Goal: Task Accomplishment & Management: Manage account settings

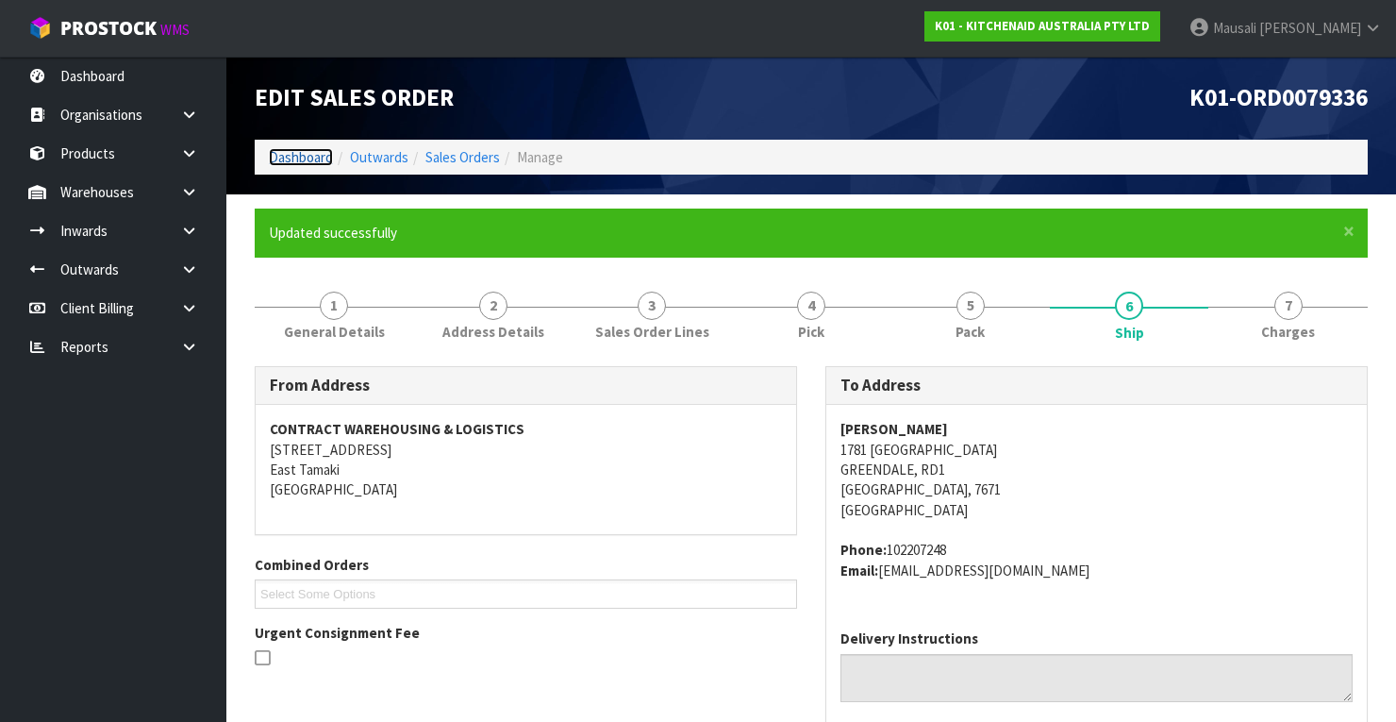
click at [317, 158] on link "Dashboard" at bounding box center [301, 157] width 64 height 18
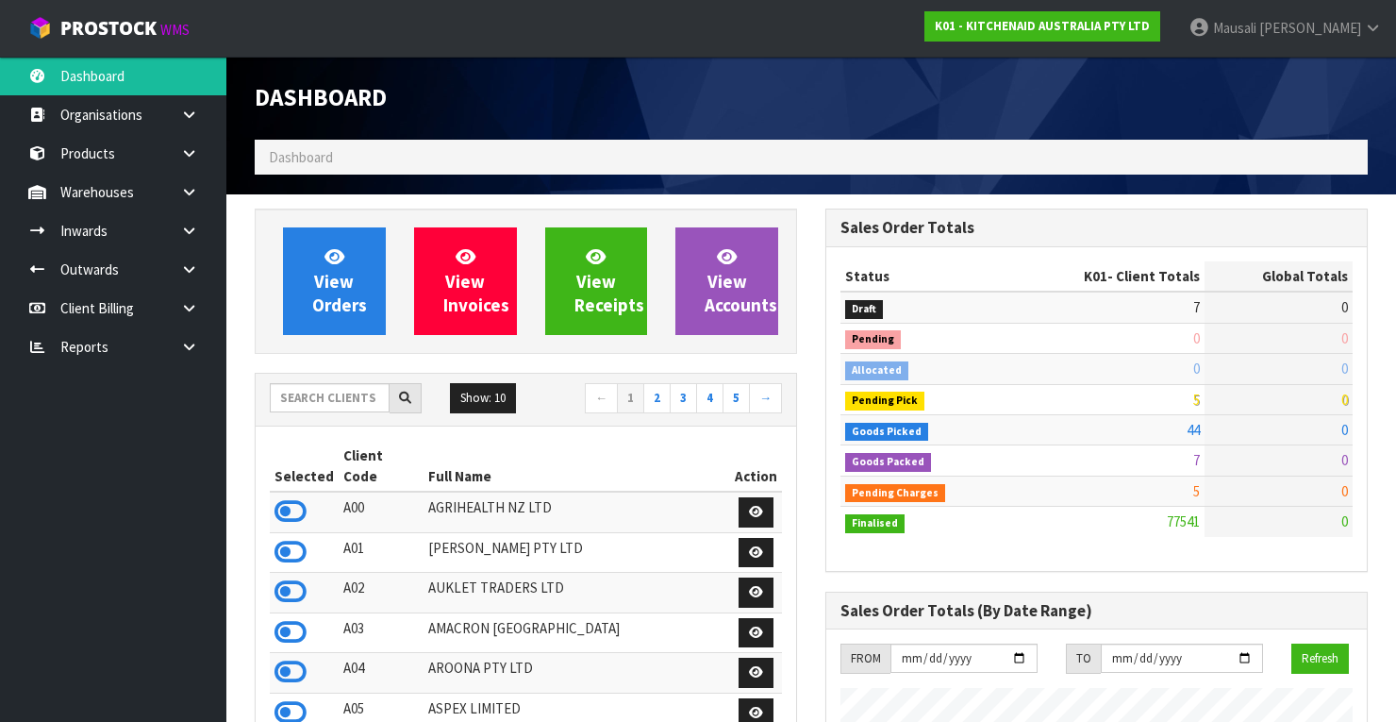
scroll to position [1463, 571]
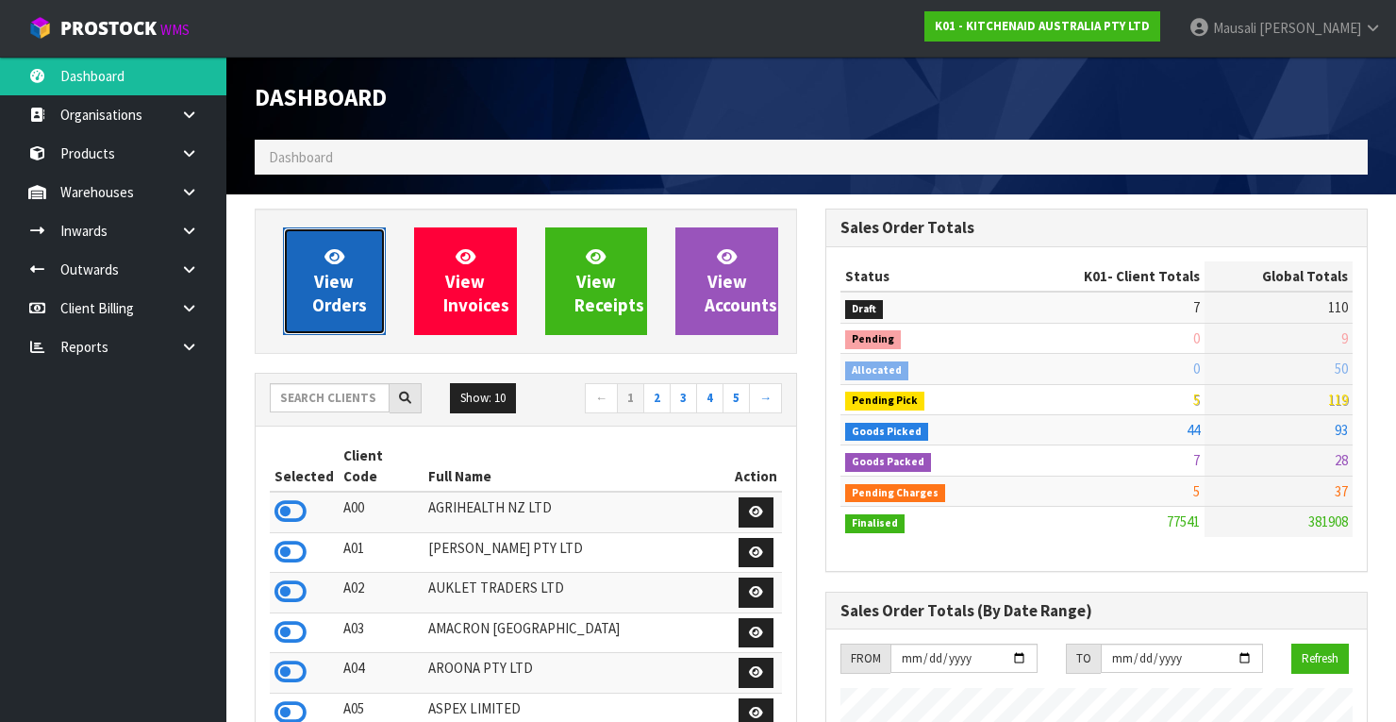
click at [361, 294] on span "View Orders" at bounding box center [339, 280] width 55 height 71
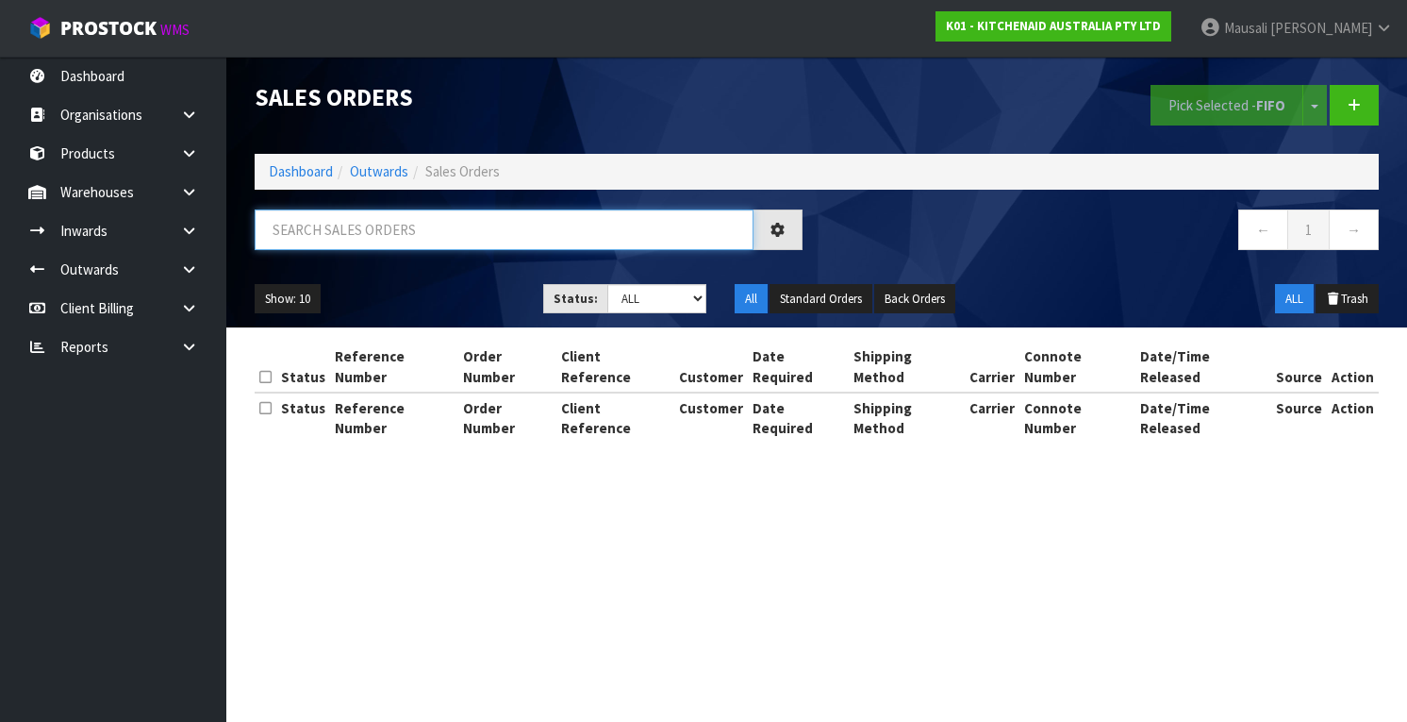
click at [294, 216] on input "text" at bounding box center [504, 229] width 499 height 41
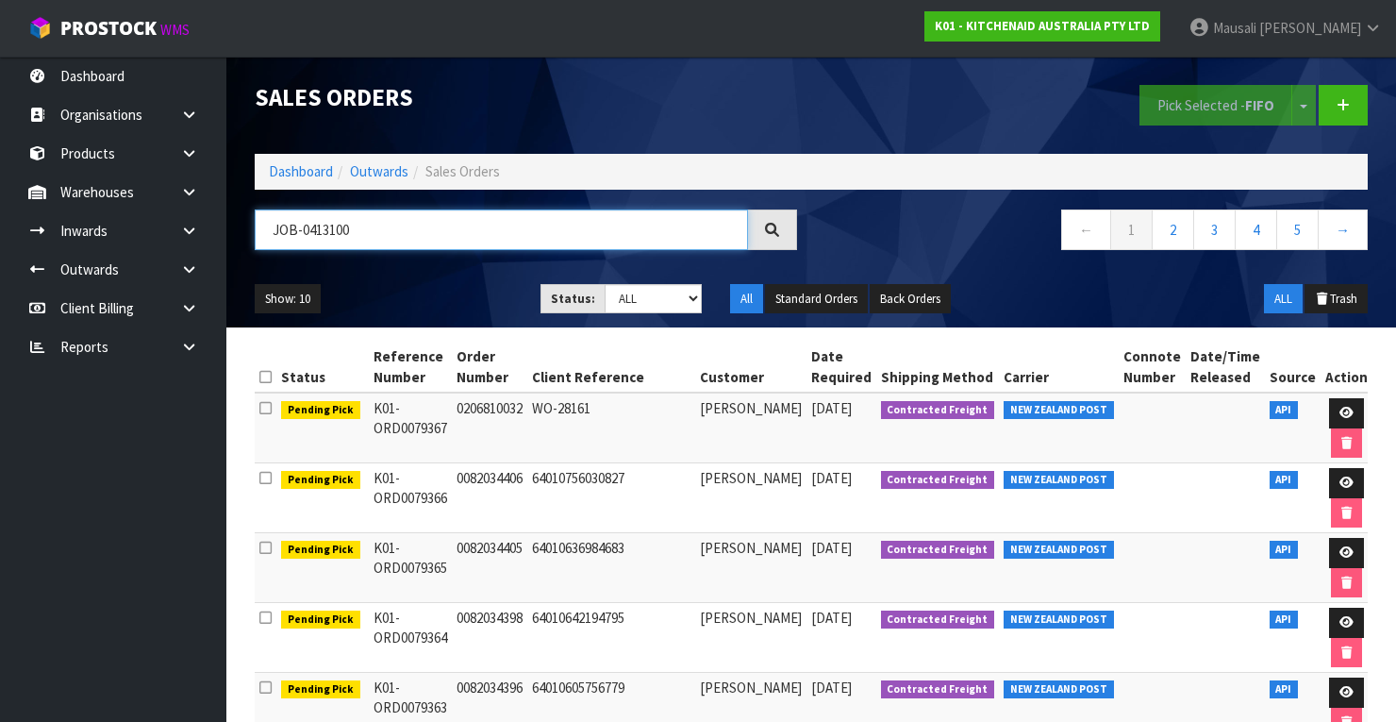
type input "JOB-0413100"
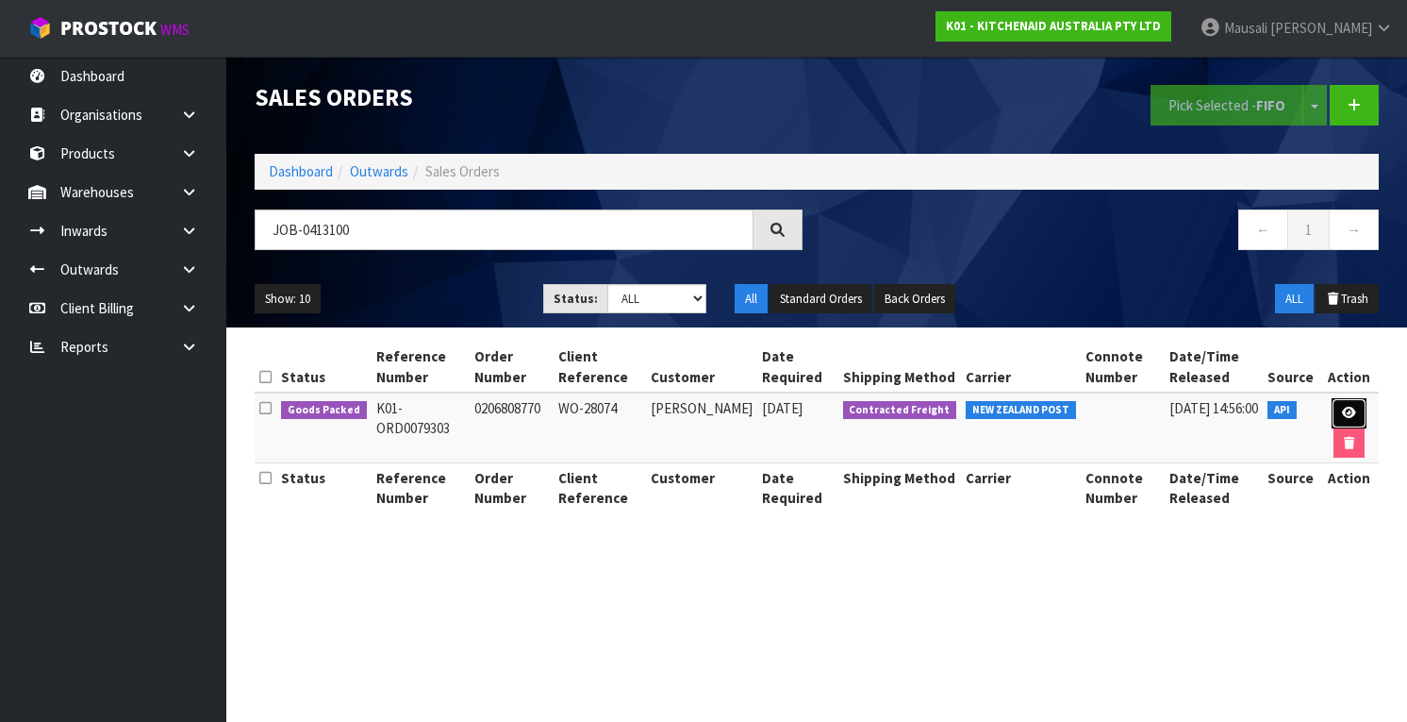
click at [1349, 407] on icon at bounding box center [1349, 413] width 14 height 12
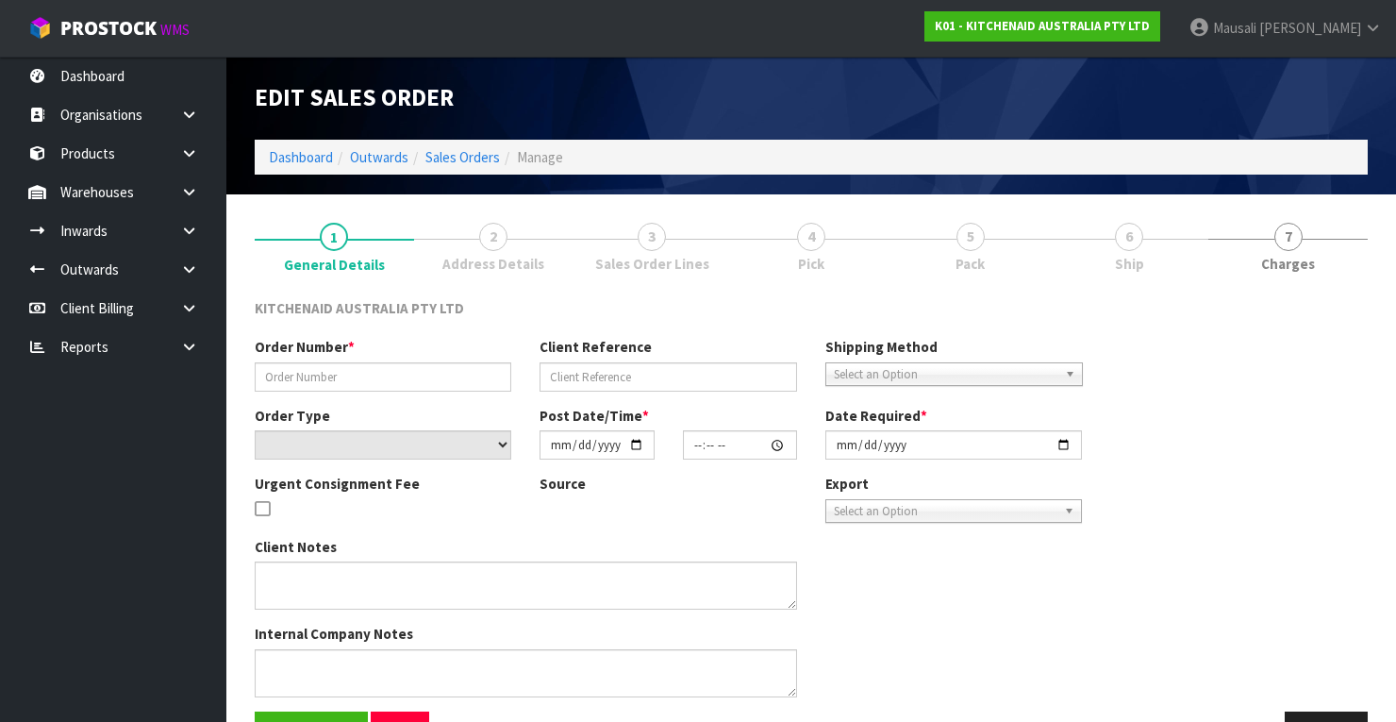
type input "0206808770"
type input "WO-28074"
select select "number:0"
type input "[DATE]"
type input "15:41:47.000"
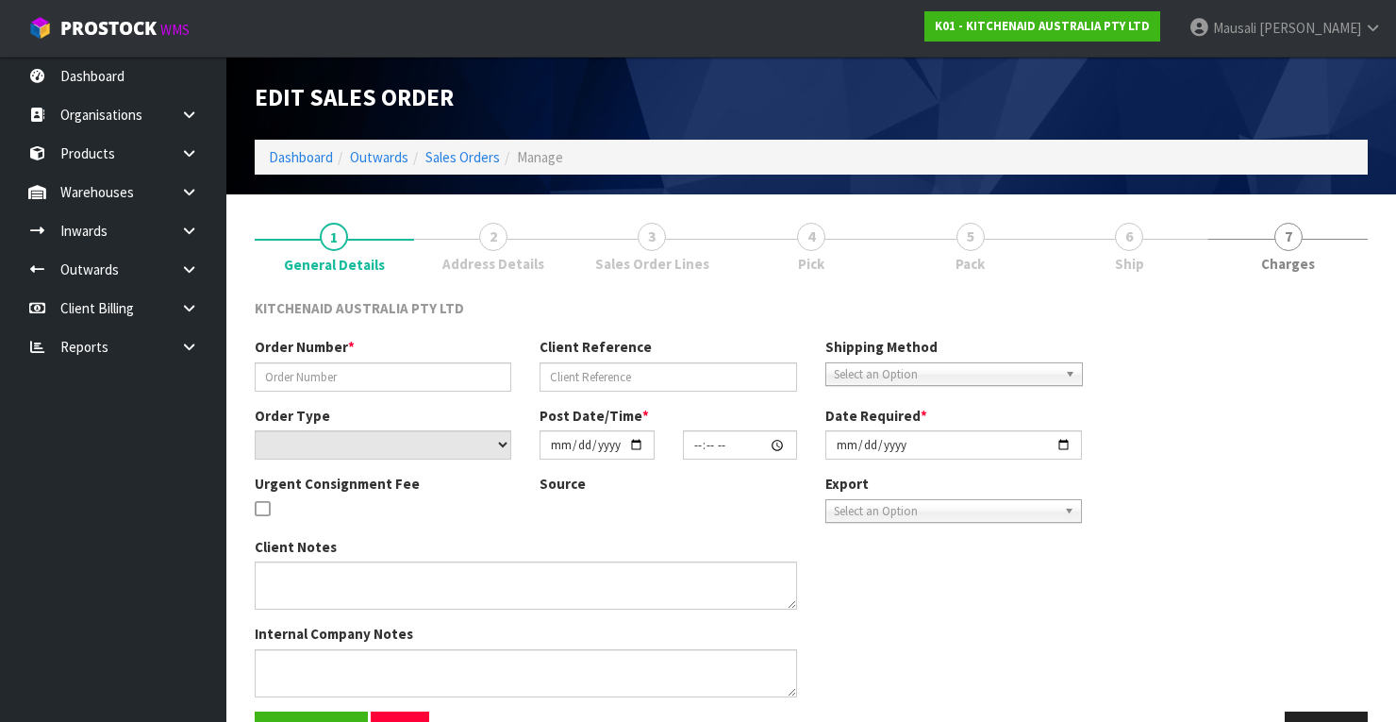
type input "[DATE]"
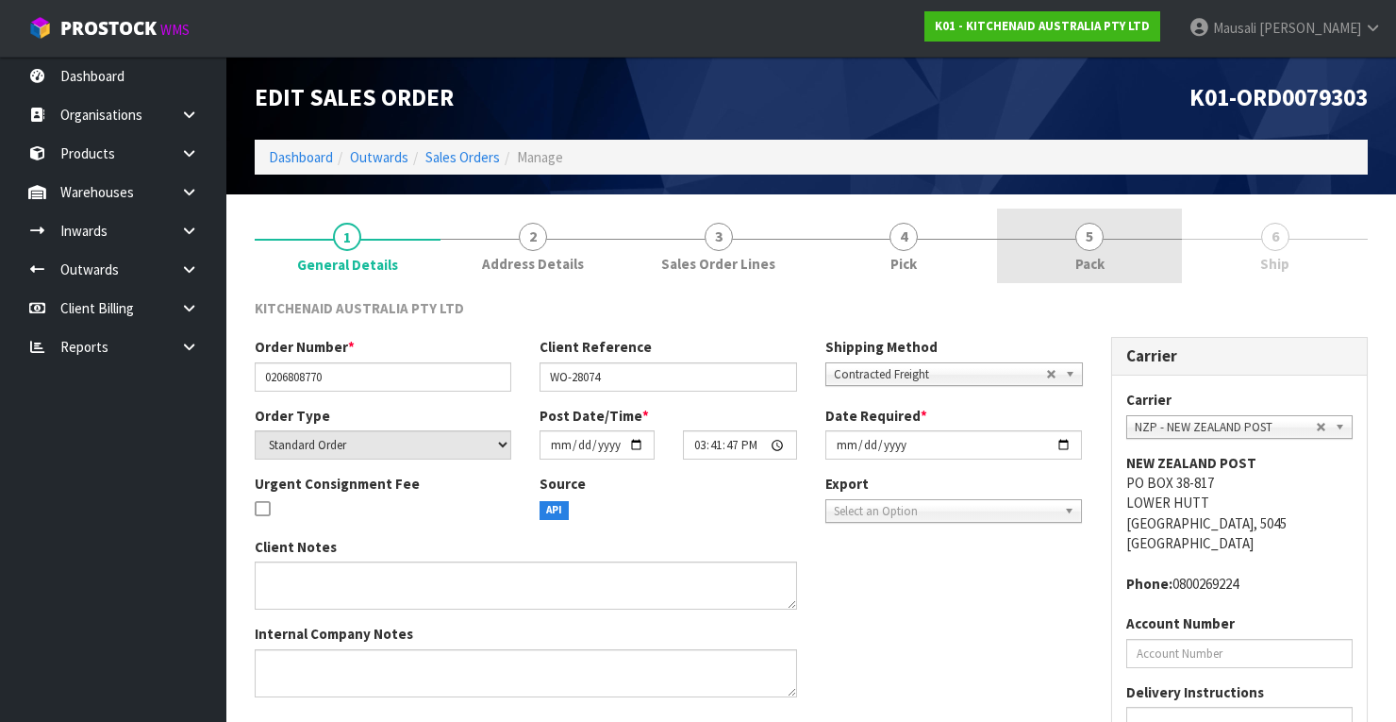
click at [1083, 262] on span "Pack" at bounding box center [1089, 264] width 29 height 20
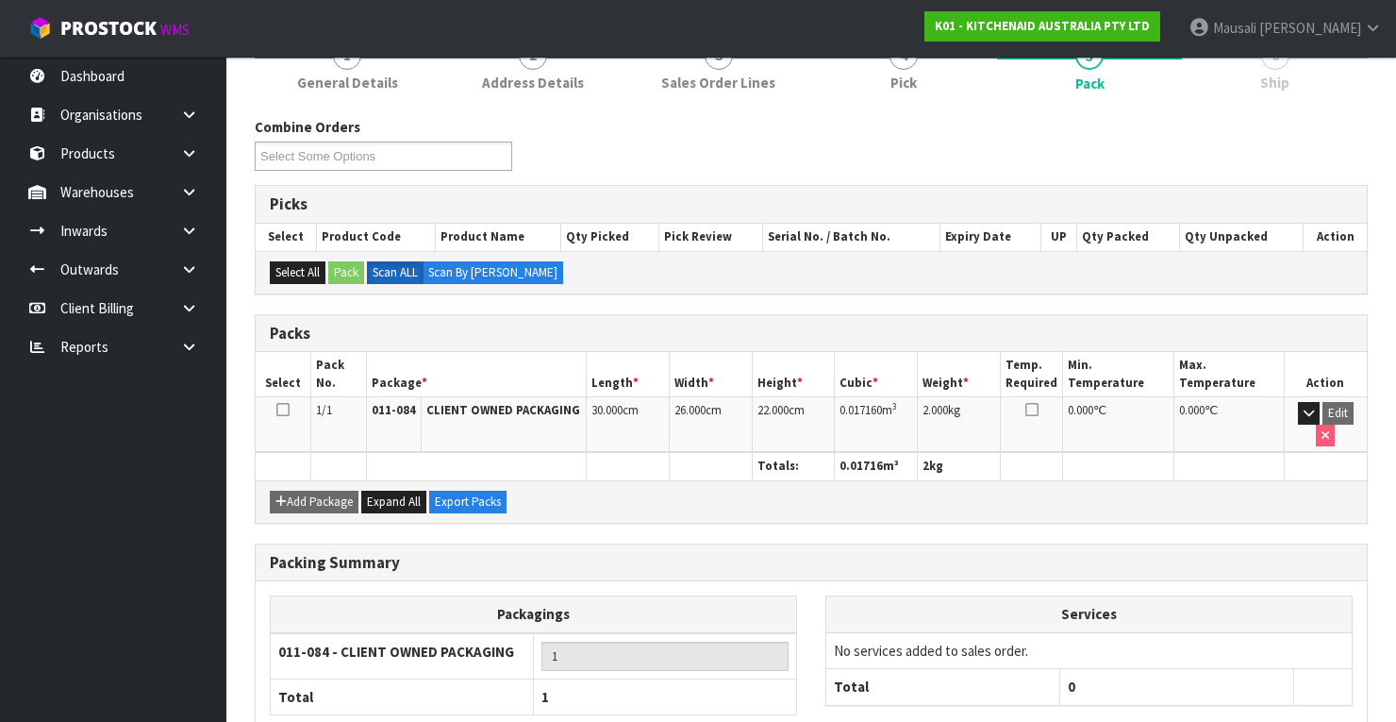
scroll to position [291, 0]
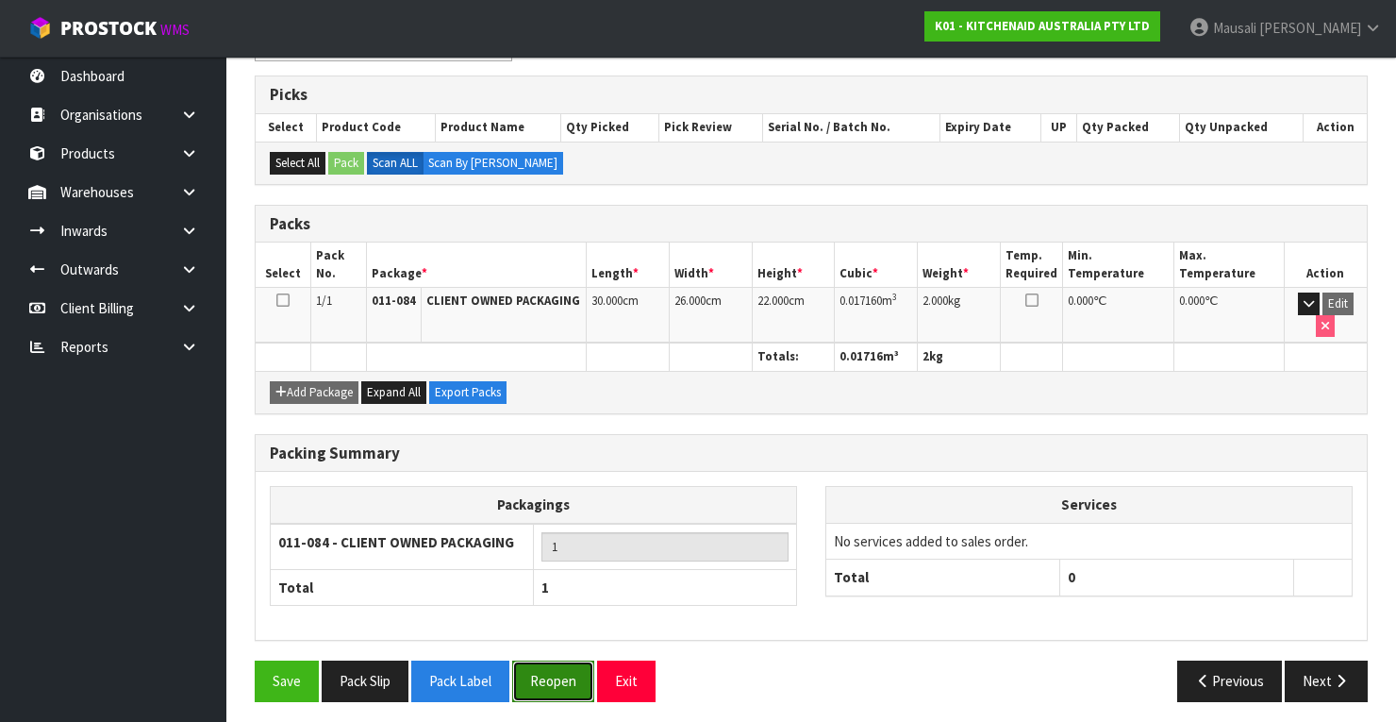
click at [551, 664] on button "Reopen" at bounding box center [553, 680] width 82 height 41
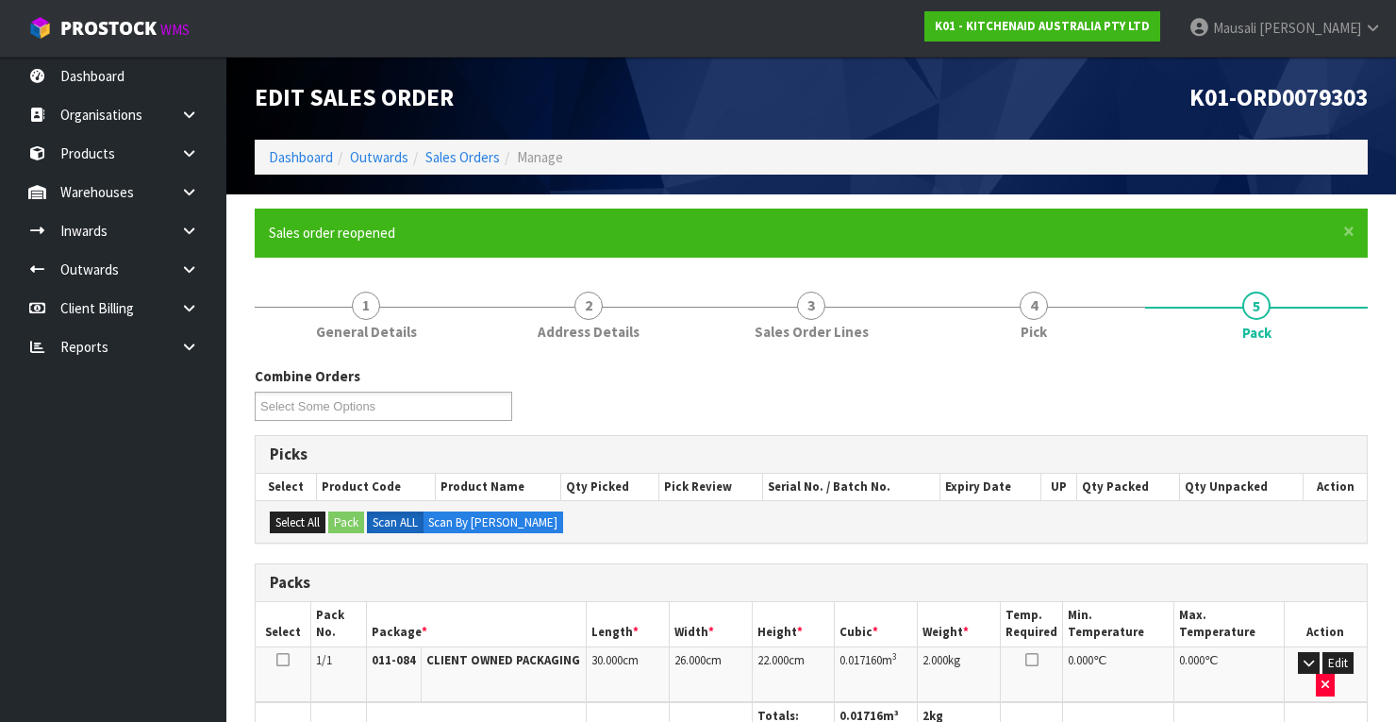
scroll to position [401, 0]
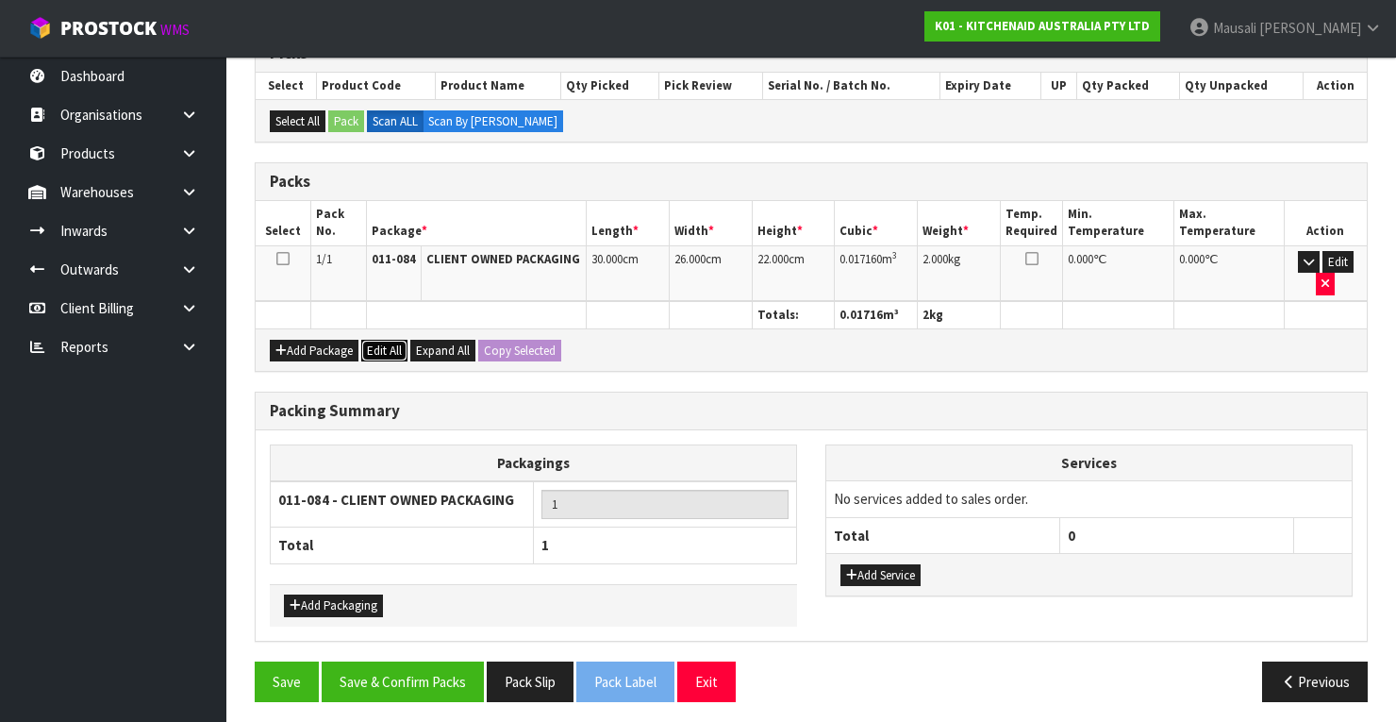
click at [370, 341] on button "Edit All" at bounding box center [384, 351] width 46 height 23
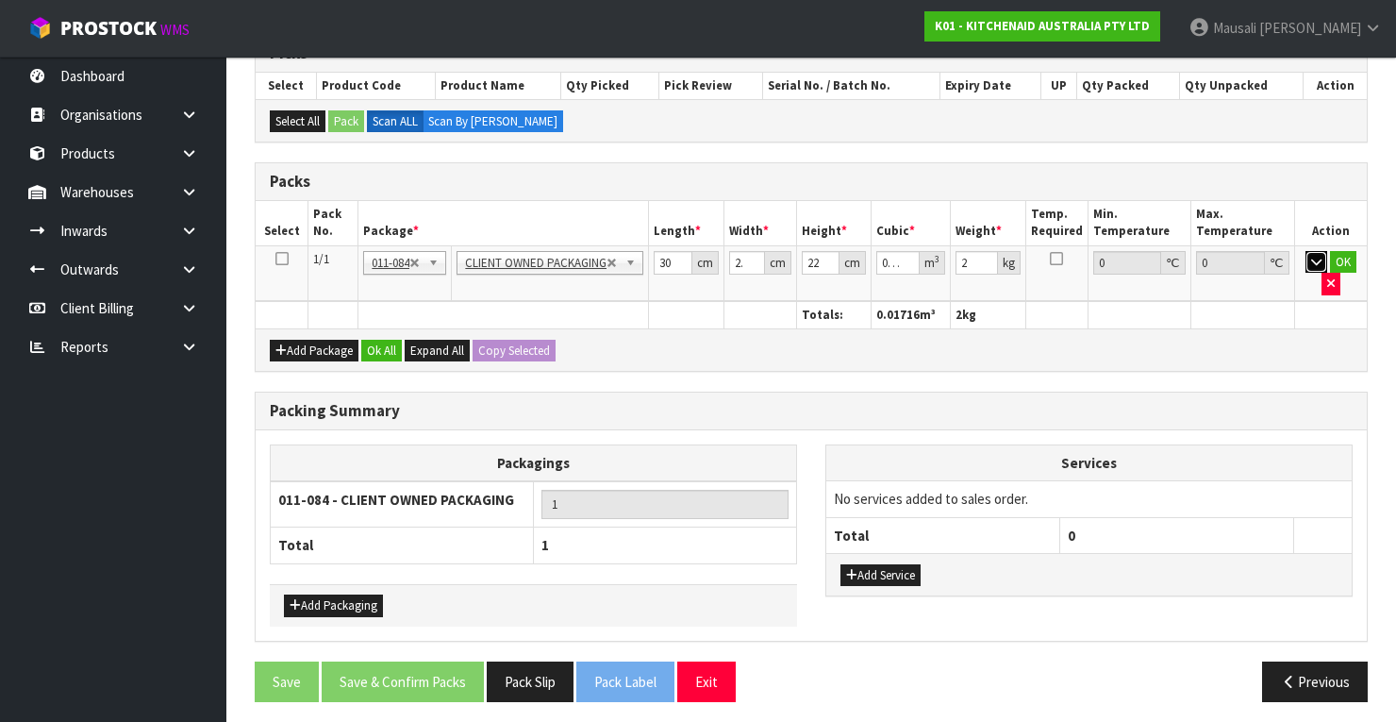
click at [1311, 256] on icon "button" at bounding box center [1316, 262] width 10 height 12
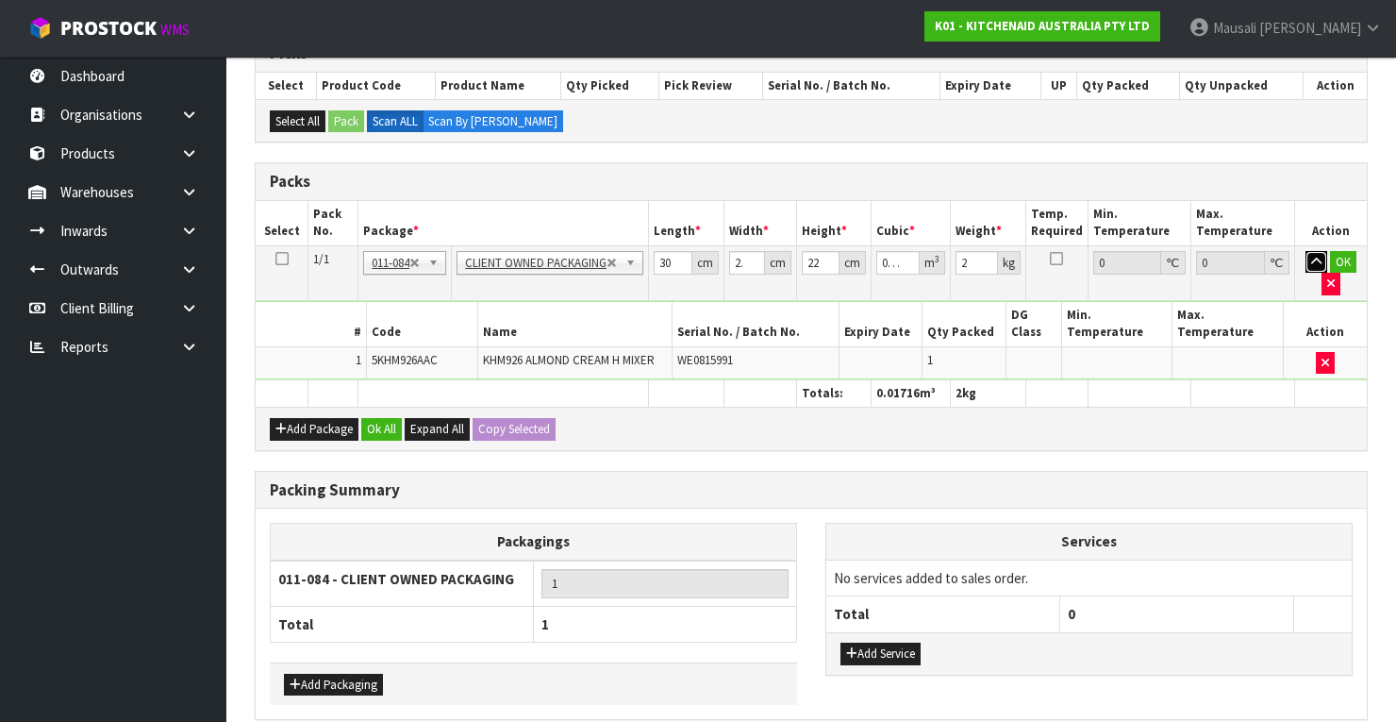
drag, startPoint x: 536, startPoint y: 264, endPoint x: 529, endPoint y: 277, distance: 14.8
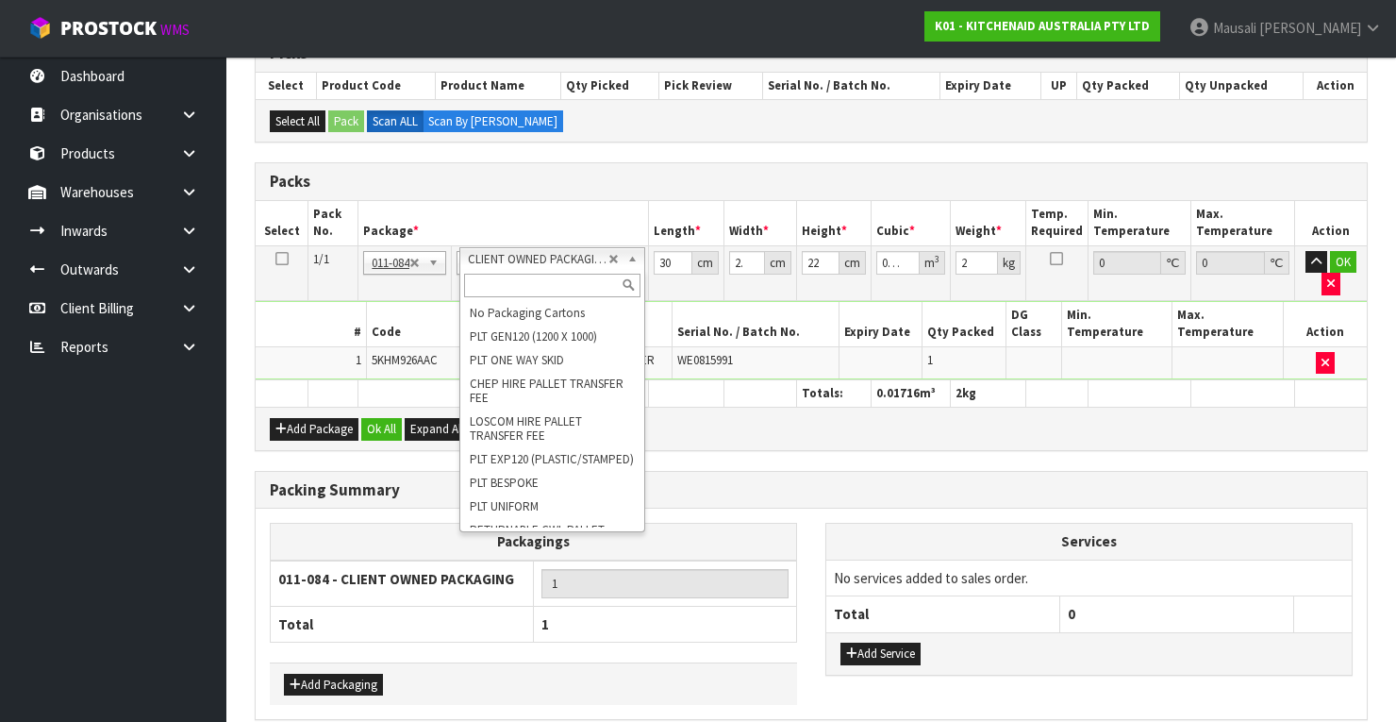
click at [524, 281] on input "text" at bounding box center [552, 286] width 177 height 24
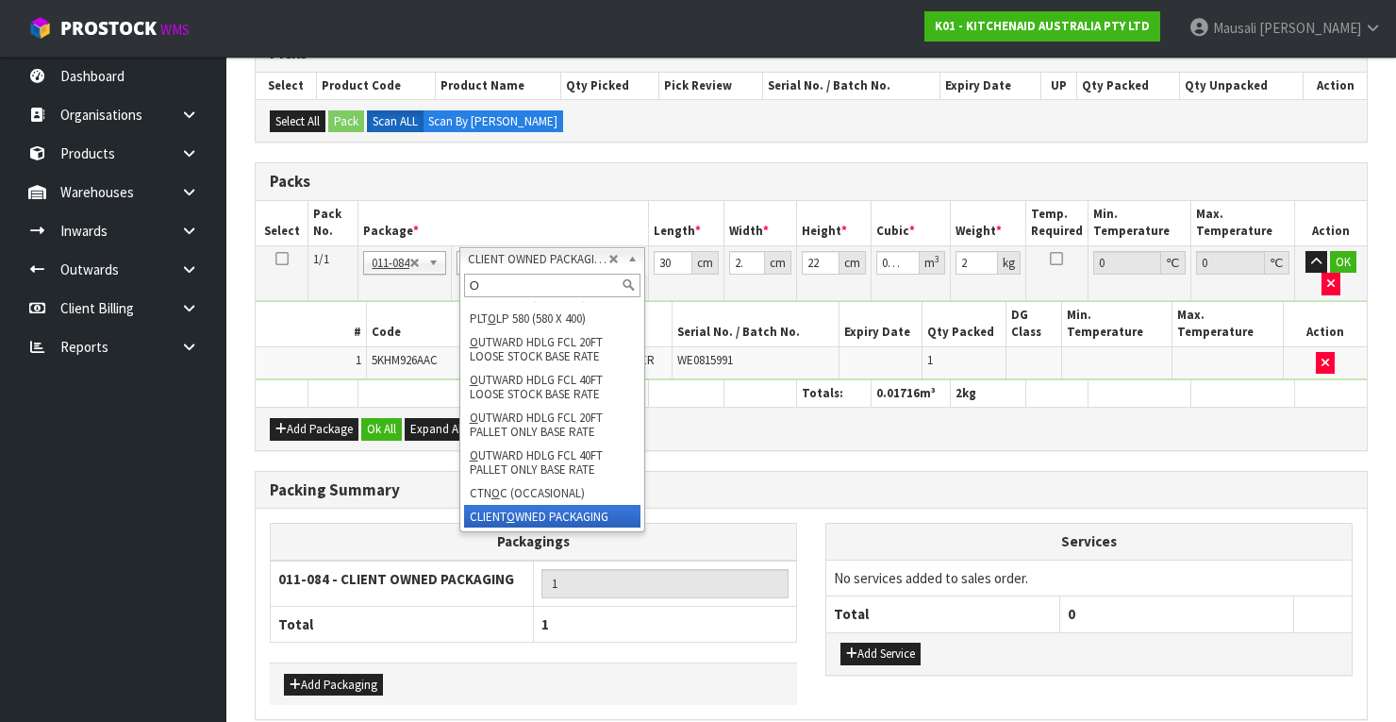
type input "OC"
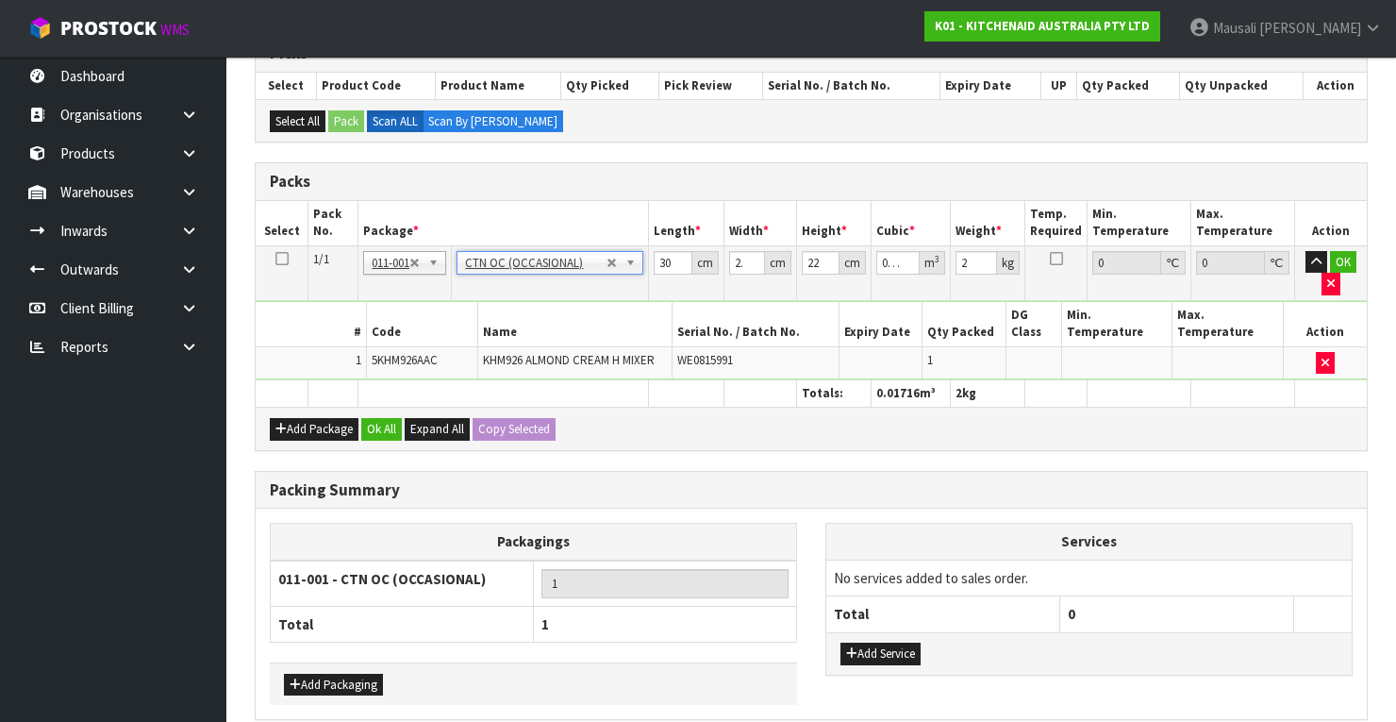
type input "0"
type input "1.6"
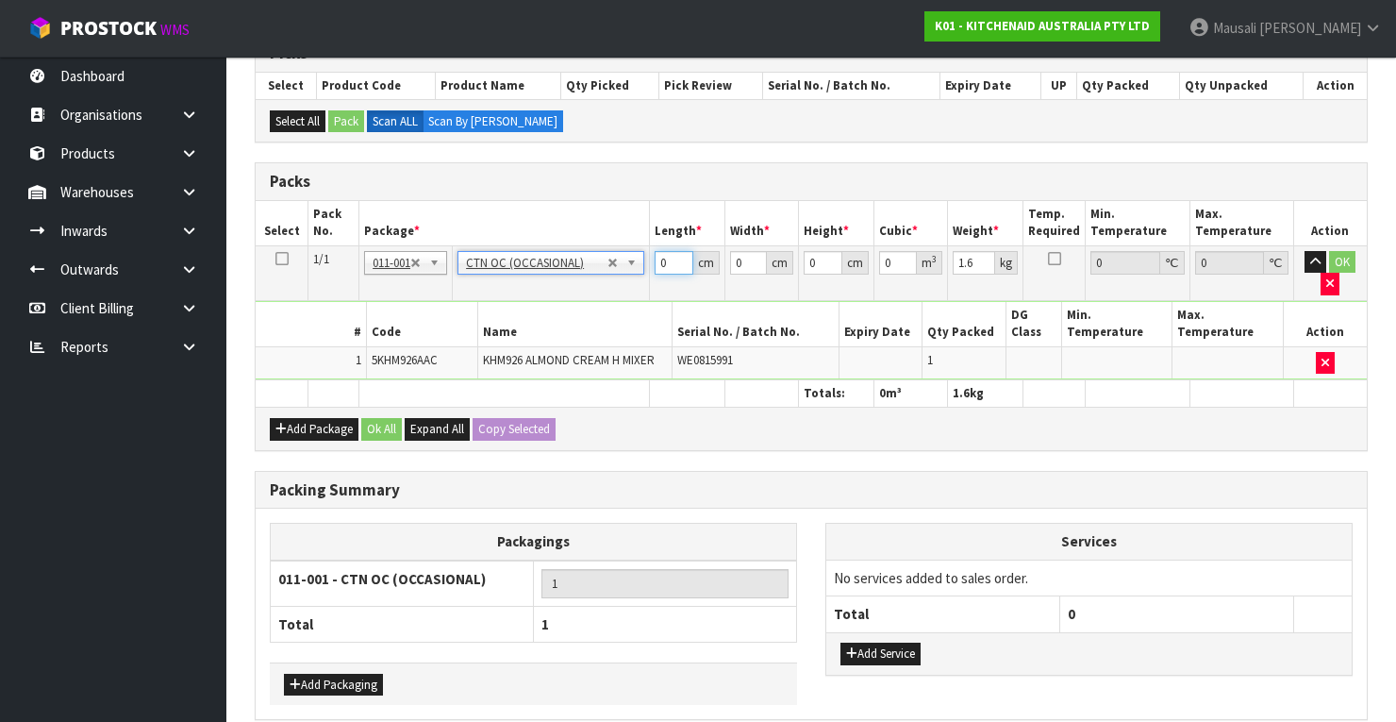
drag, startPoint x: 667, startPoint y: 259, endPoint x: 649, endPoint y: 271, distance: 21.2
click at [649, 271] on tr "1/1 NONE 007-001 007-002 007-004 007-009 007-013 007-014 007-015 007-017 007-01…" at bounding box center [811, 272] width 1111 height 55
type input "30"
type input "26"
type input "1"
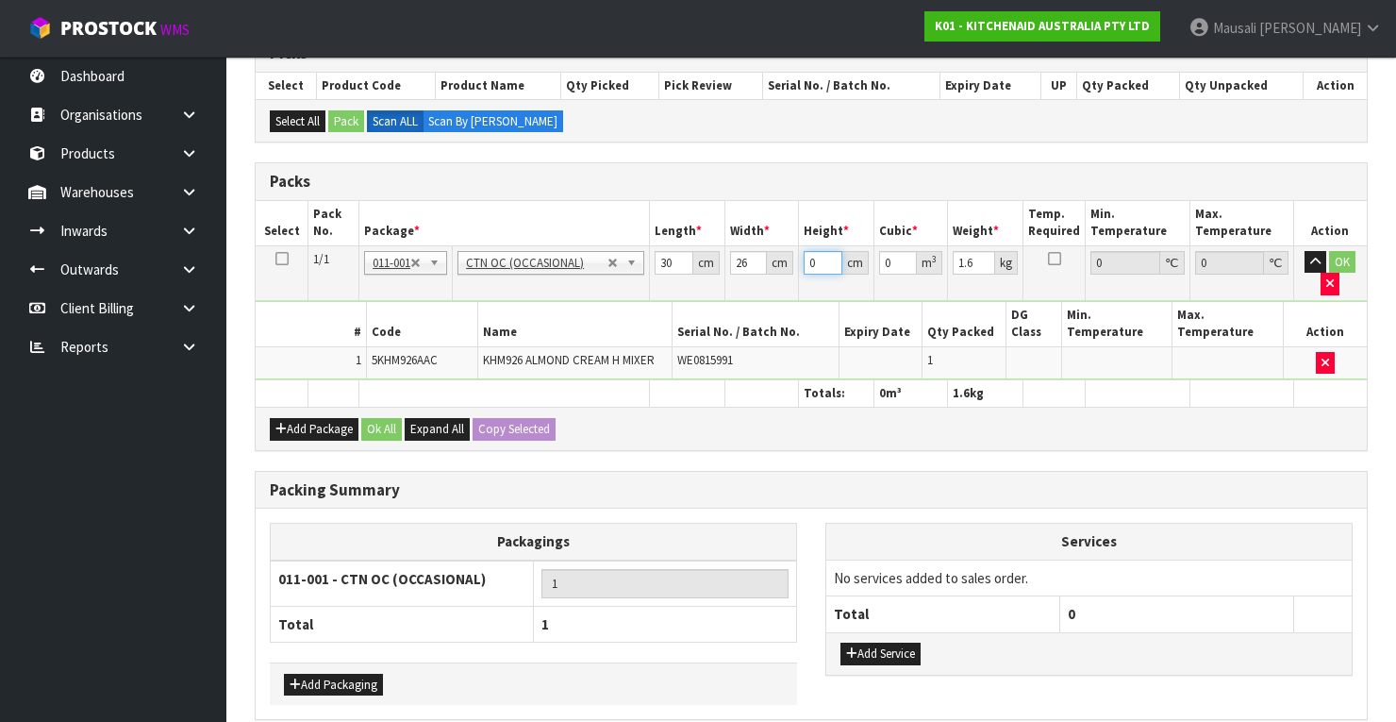
type input "0.00078"
type input "16"
type input "0.01248"
type input "16"
type input "2"
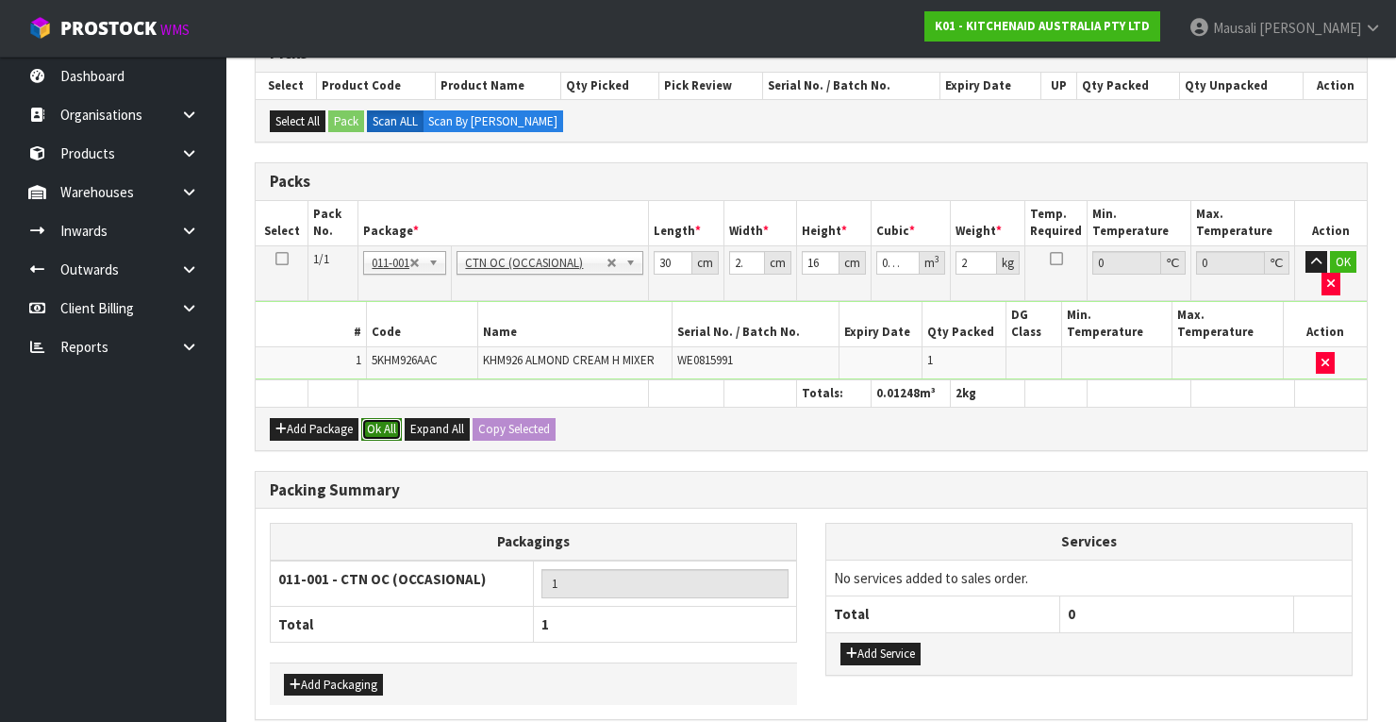
click at [389, 420] on button "Ok All" at bounding box center [381, 429] width 41 height 23
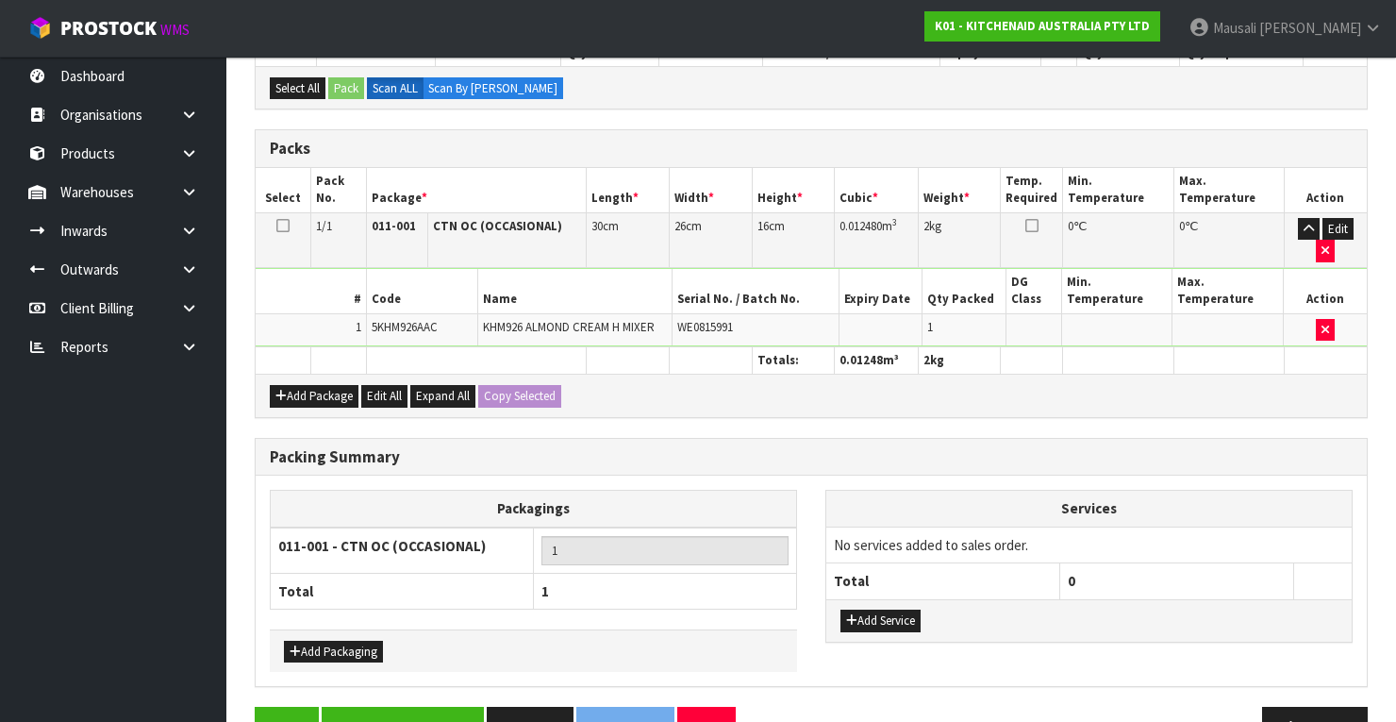
scroll to position [479, 0]
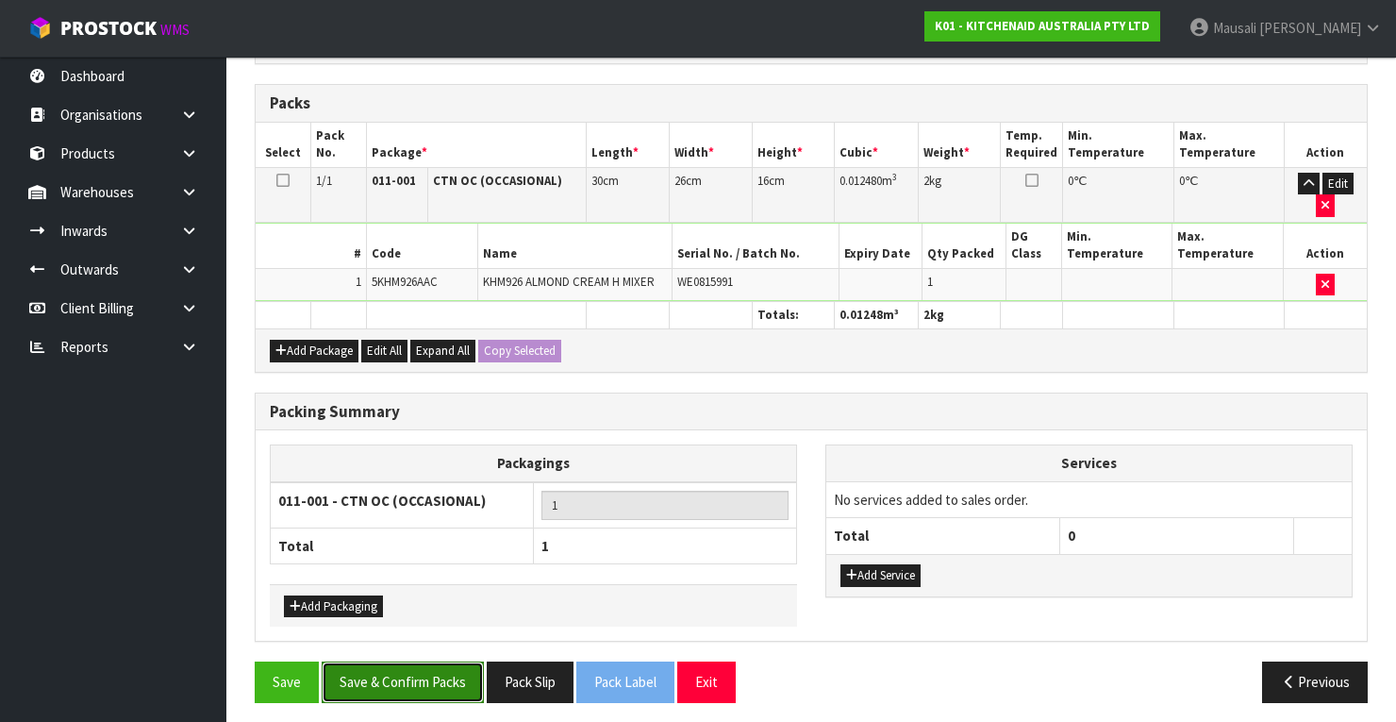
click at [426, 677] on button "Save & Confirm Packs" at bounding box center [403, 681] width 162 height 41
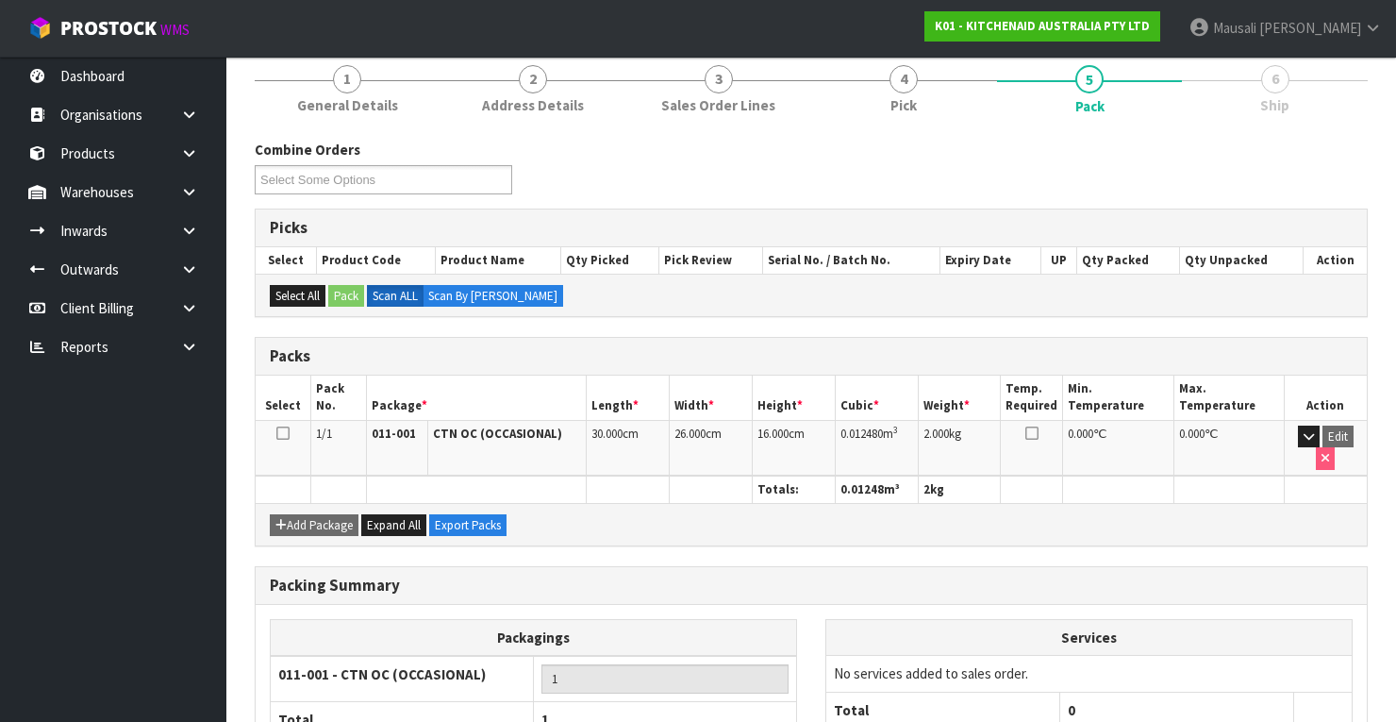
scroll to position [359, 0]
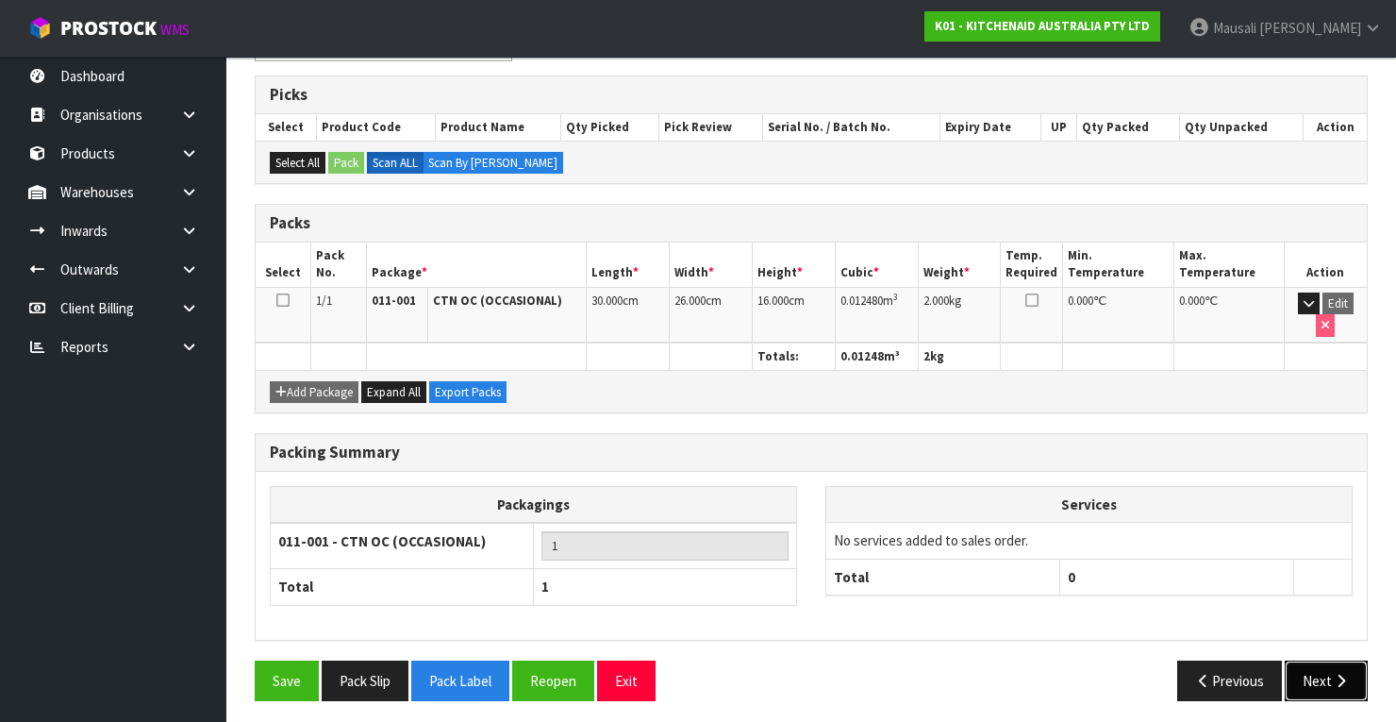
click at [1319, 667] on button "Next" at bounding box center [1326, 680] width 83 height 41
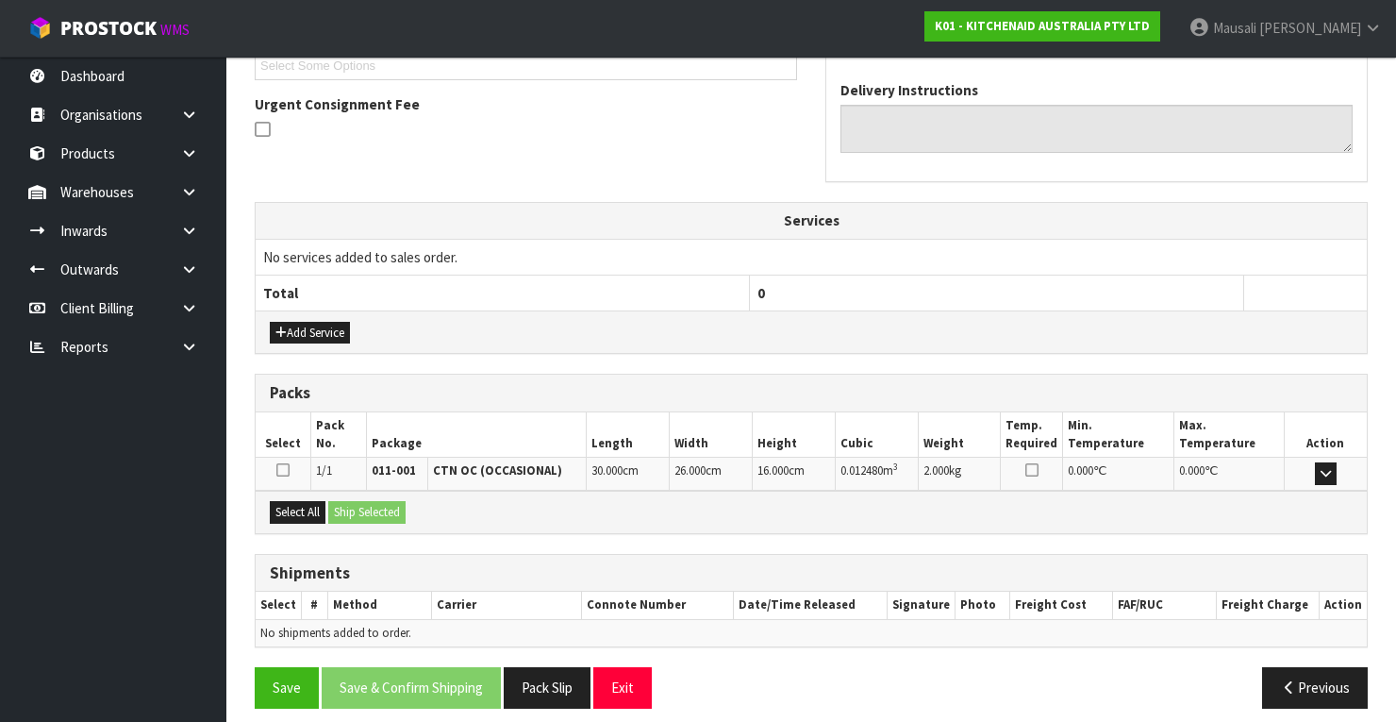
scroll to position [536, 0]
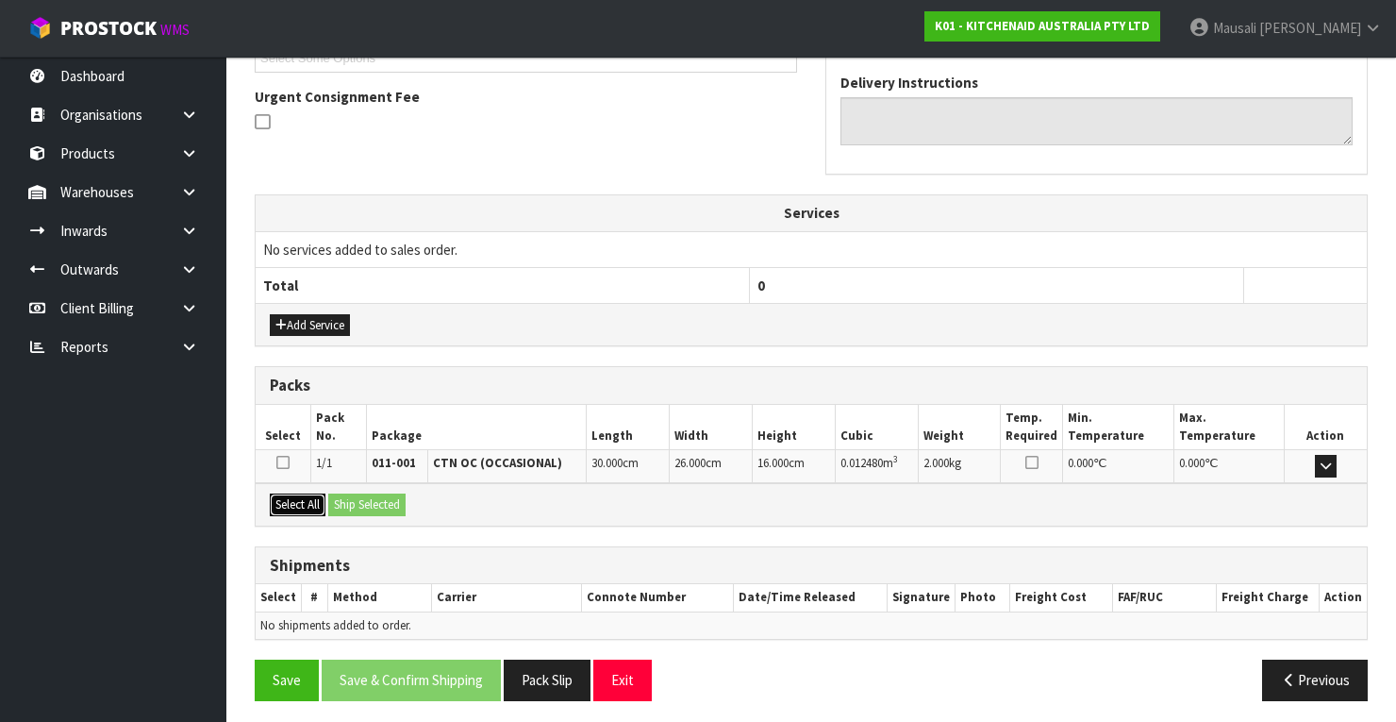
click at [330, 498] on div "Select All Ship Selected" at bounding box center [811, 504] width 1111 height 42
click at [315, 496] on button "Select All" at bounding box center [298, 504] width 56 height 23
drag, startPoint x: 330, startPoint y: 494, endPoint x: 374, endPoint y: 513, distance: 47.3
click at [332, 494] on button "Ship Selected" at bounding box center [366, 504] width 77 height 23
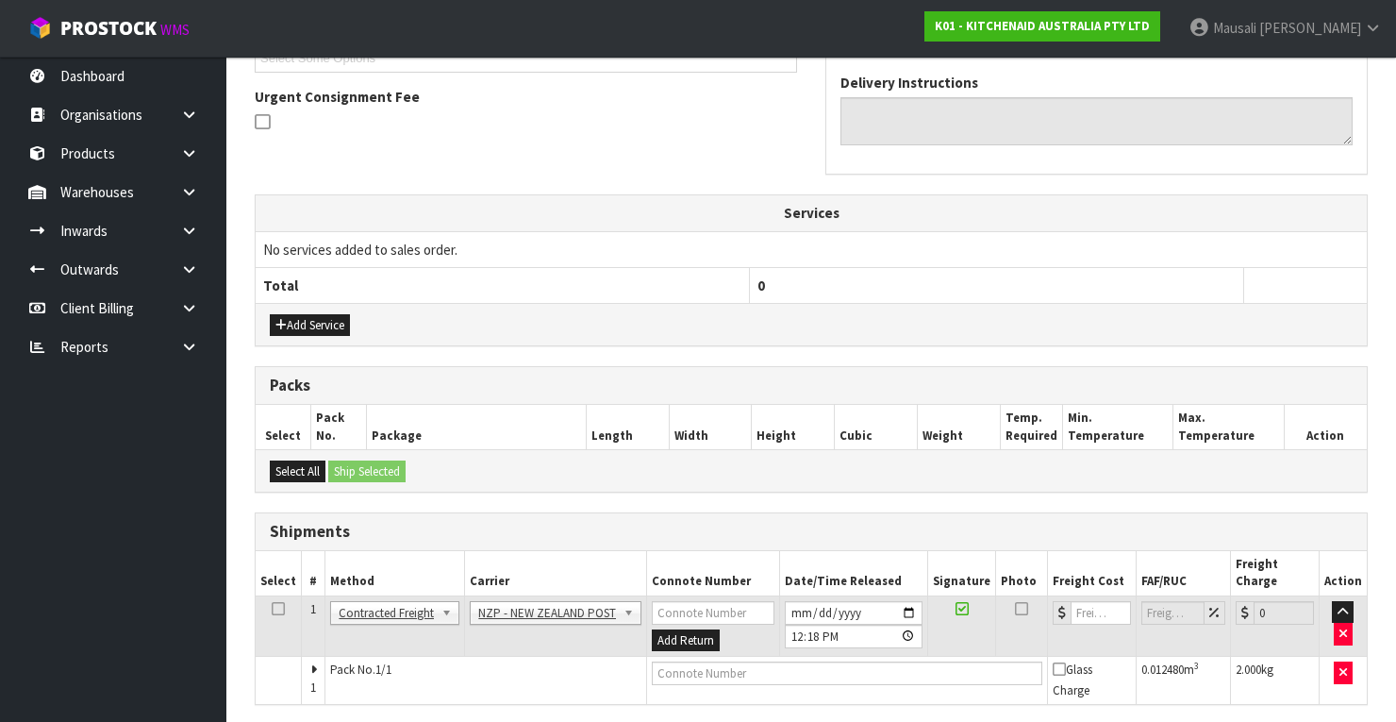
scroll to position [585, 0]
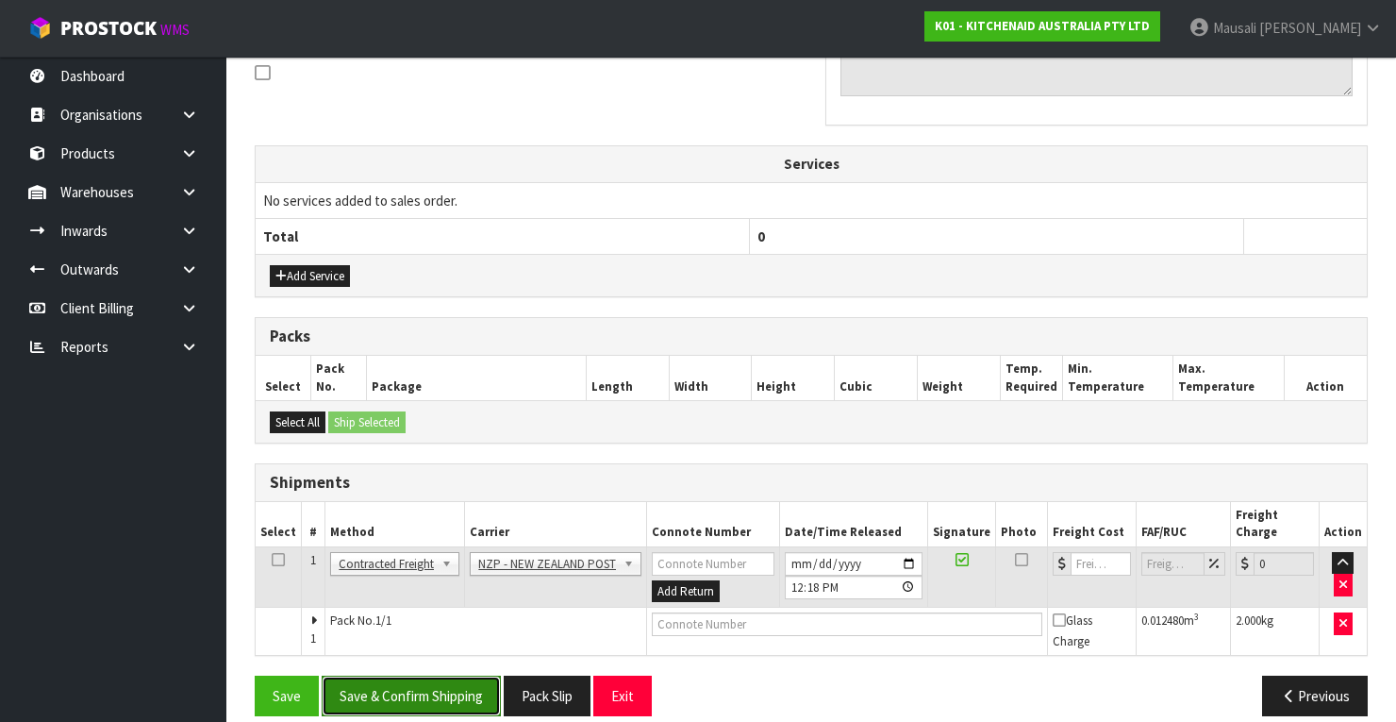
click at [432, 675] on button "Save & Confirm Shipping" at bounding box center [411, 695] width 179 height 41
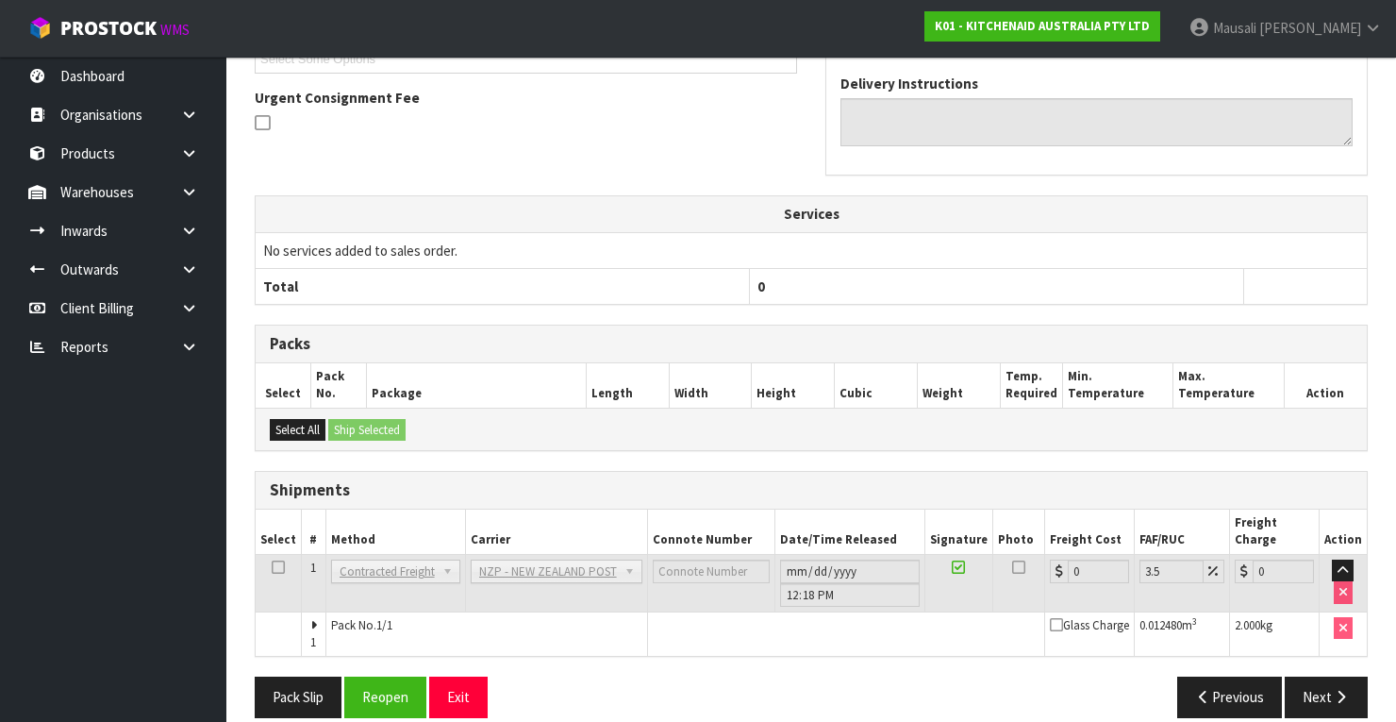
scroll to position [537, 0]
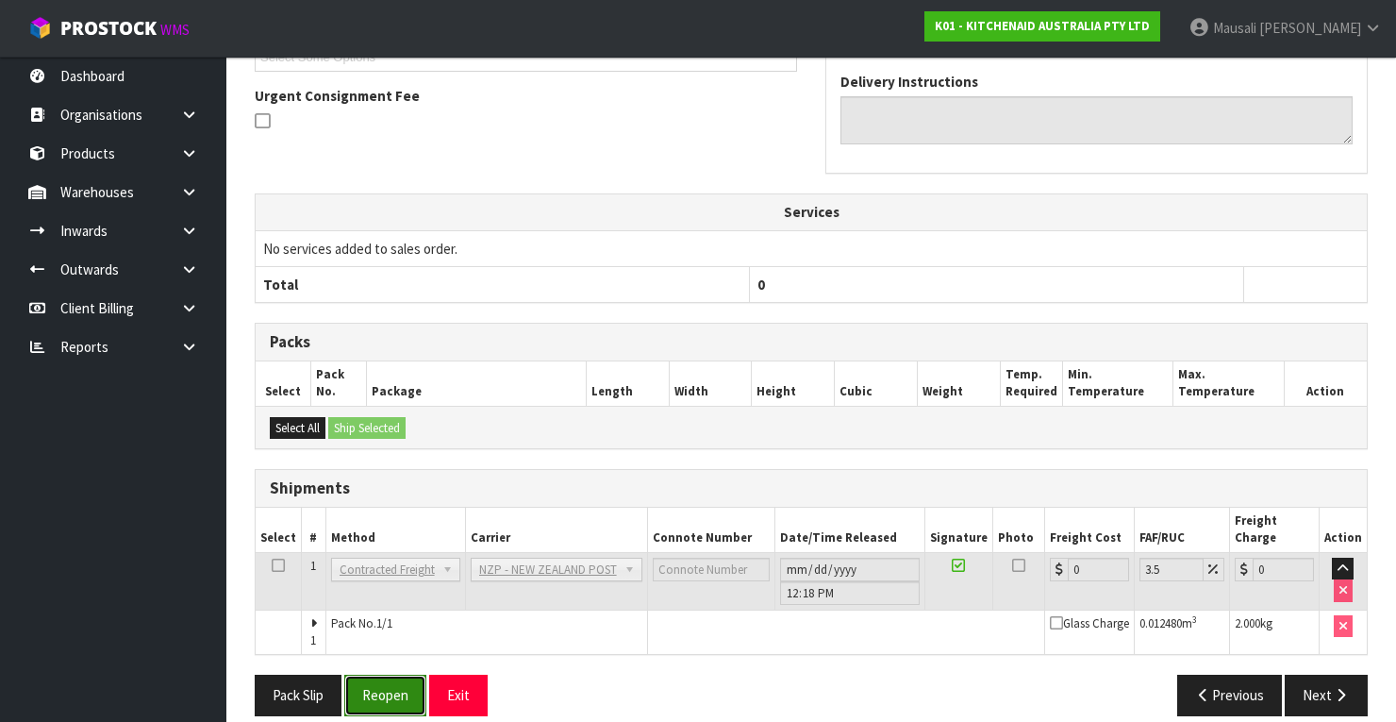
click at [362, 674] on button "Reopen" at bounding box center [385, 694] width 82 height 41
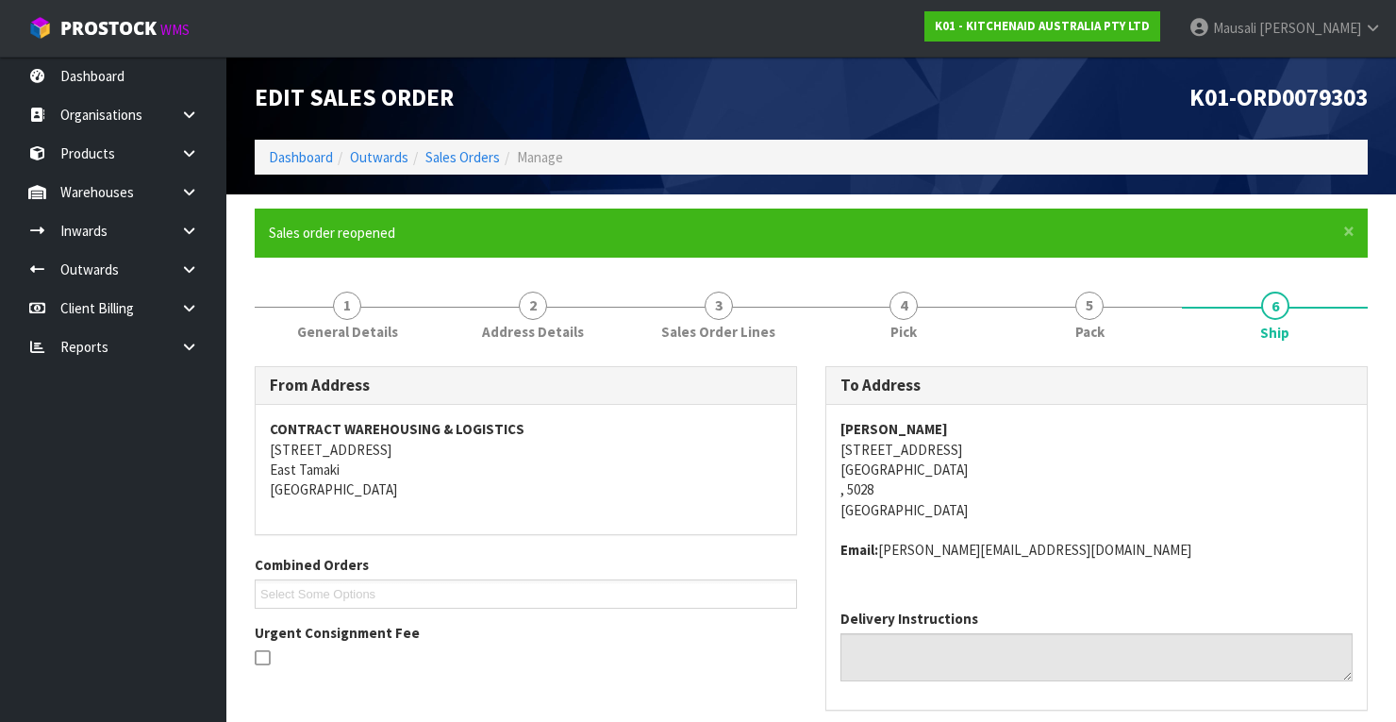
scroll to position [588, 0]
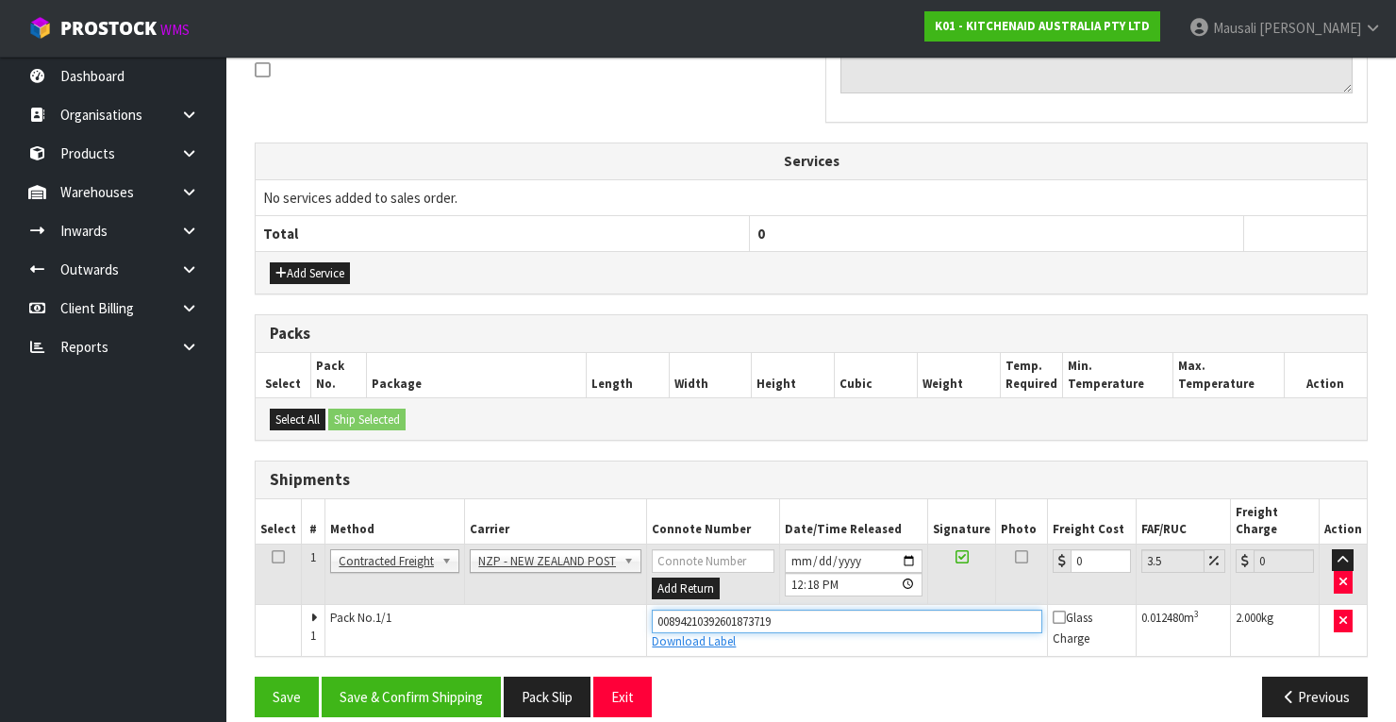
drag, startPoint x: 777, startPoint y: 599, endPoint x: 614, endPoint y: 596, distance: 163.2
click at [614, 605] on tr "1 Pack No. 1/1 00894210392601873719 Download Label Glass Charge 0.012480 m 3 2.…" at bounding box center [811, 630] width 1111 height 51
type input "00894210392601873719"
click at [255, 676] on button "Save" at bounding box center [287, 696] width 64 height 41
drag, startPoint x: 1083, startPoint y: 537, endPoint x: 1066, endPoint y: 542, distance: 17.9
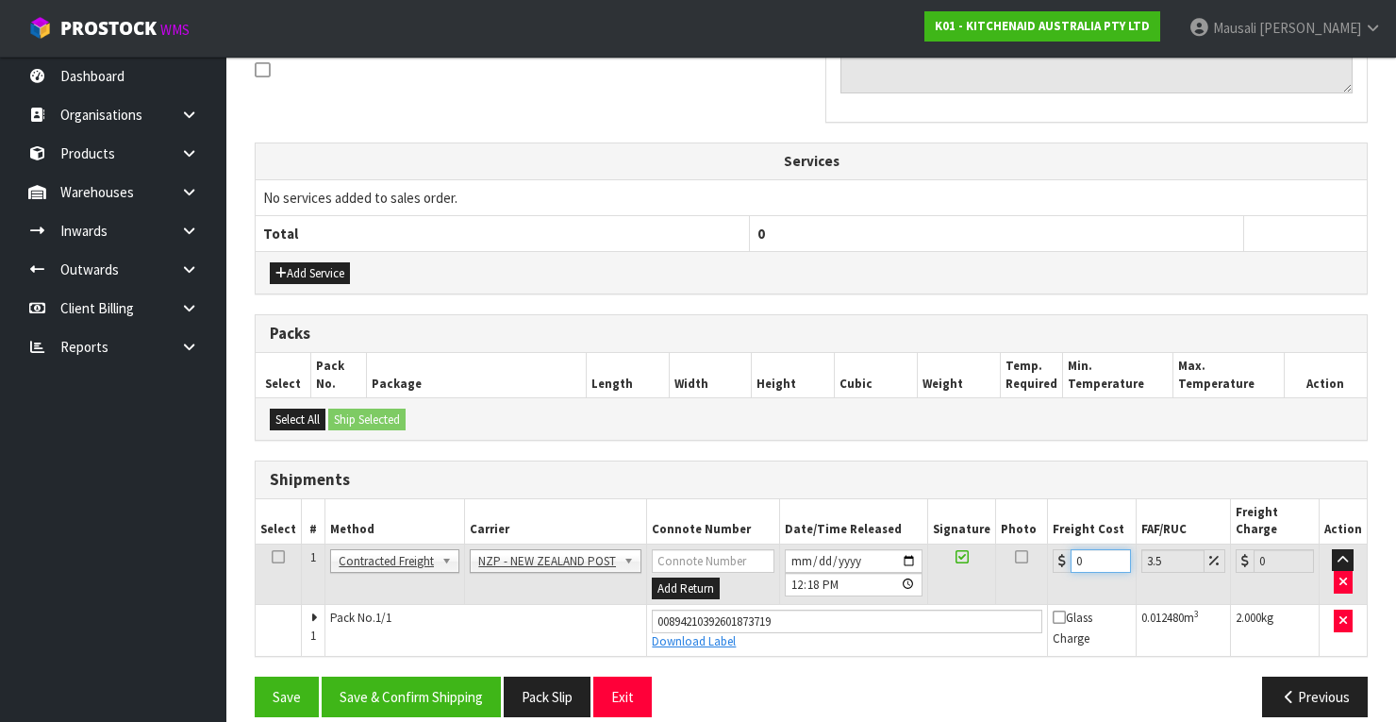
click at [1071, 549] on input "0" at bounding box center [1101, 561] width 60 height 24
type input "8"
type input "8.28"
type input "8.4"
type input "8.69"
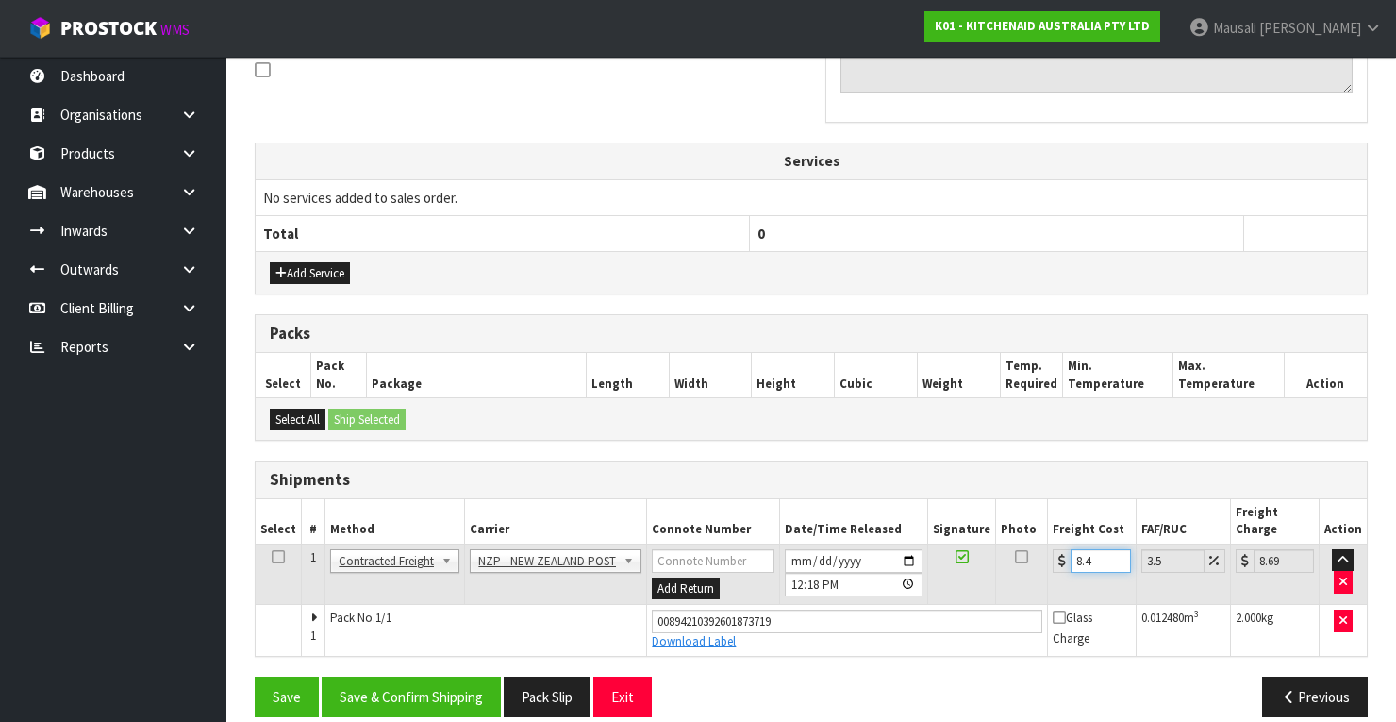
type input "8.45"
type input "8.75"
type input "8.45"
click at [438, 676] on button "Save & Confirm Shipping" at bounding box center [411, 696] width 179 height 41
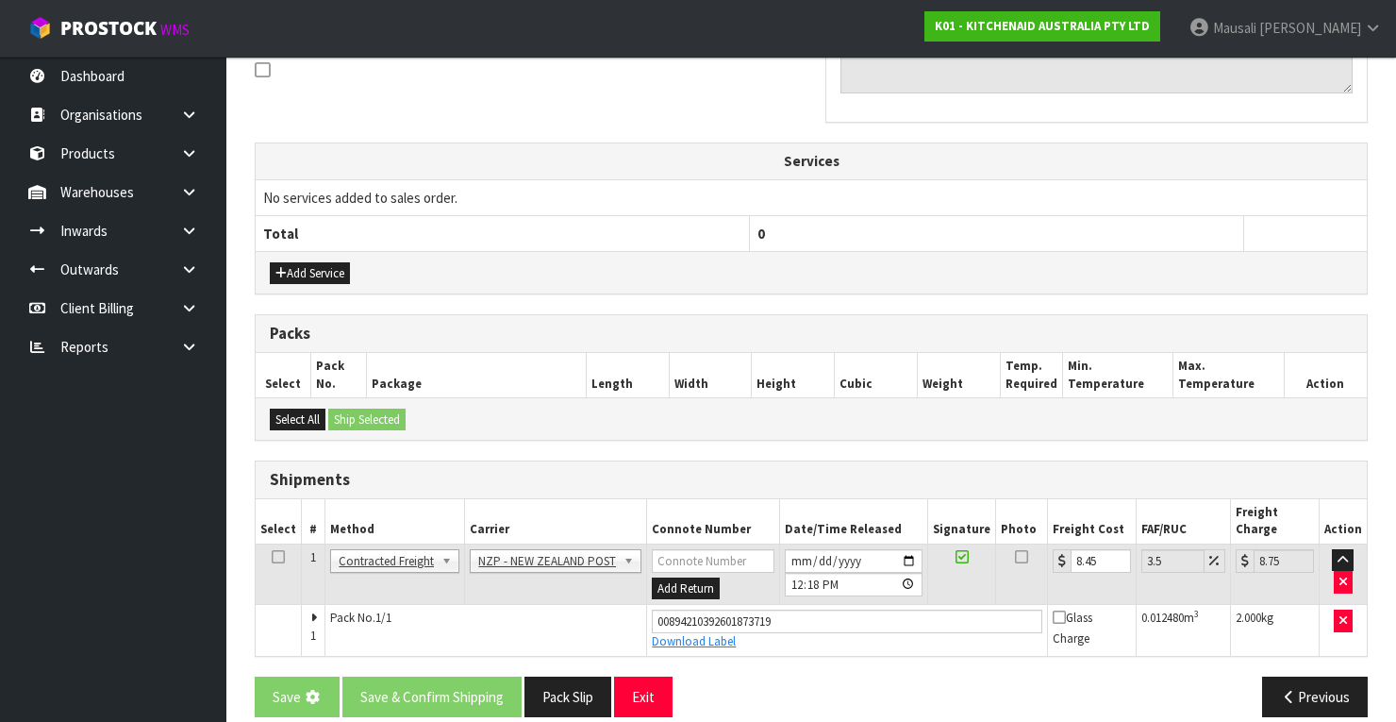
scroll to position [0, 0]
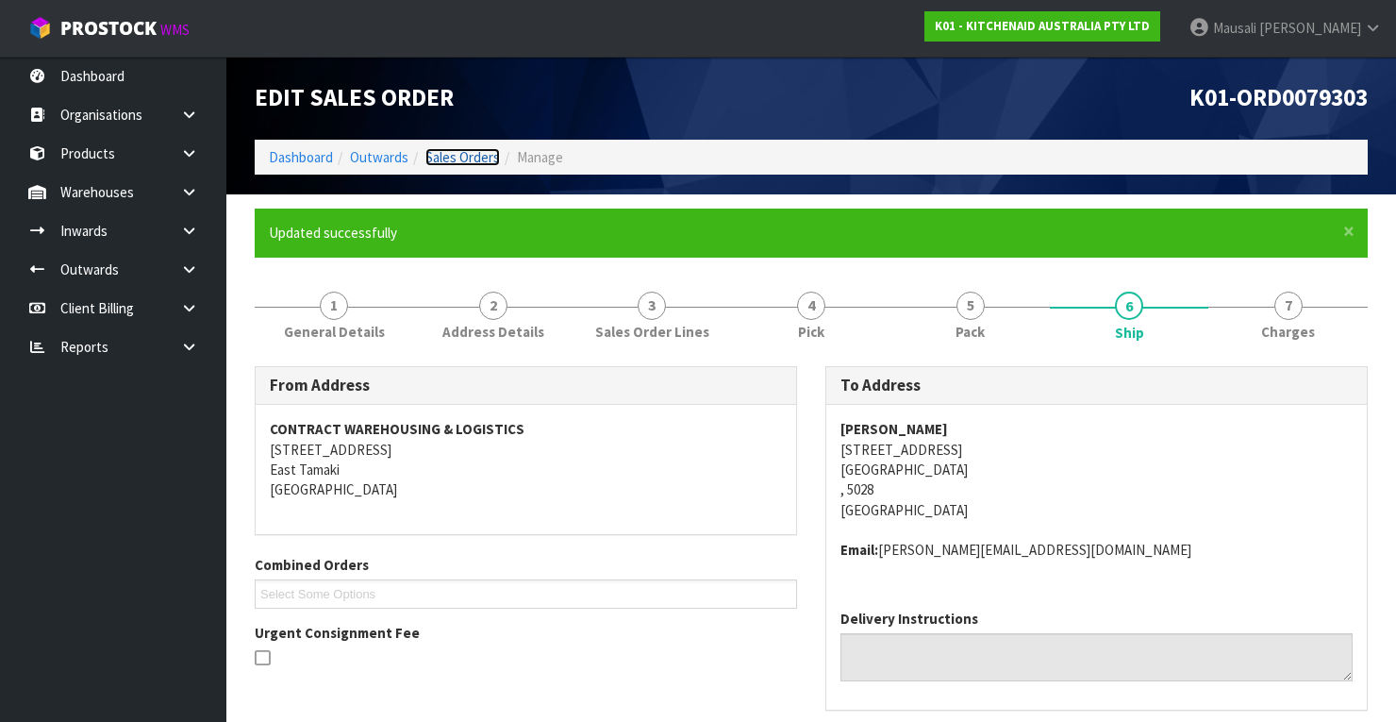
click at [455, 161] on link "Sales Orders" at bounding box center [462, 157] width 75 height 18
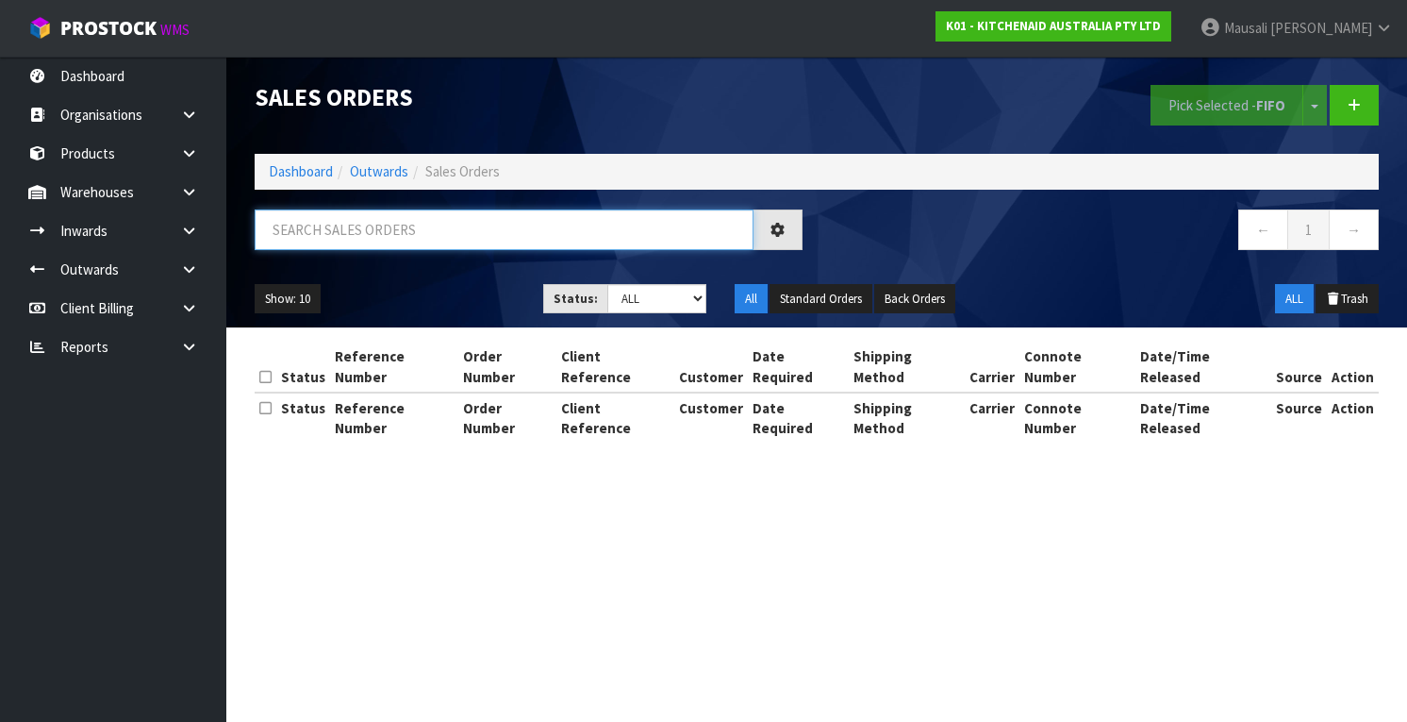
click at [325, 223] on input "text" at bounding box center [504, 229] width 499 height 41
type input "JOB-0413123"
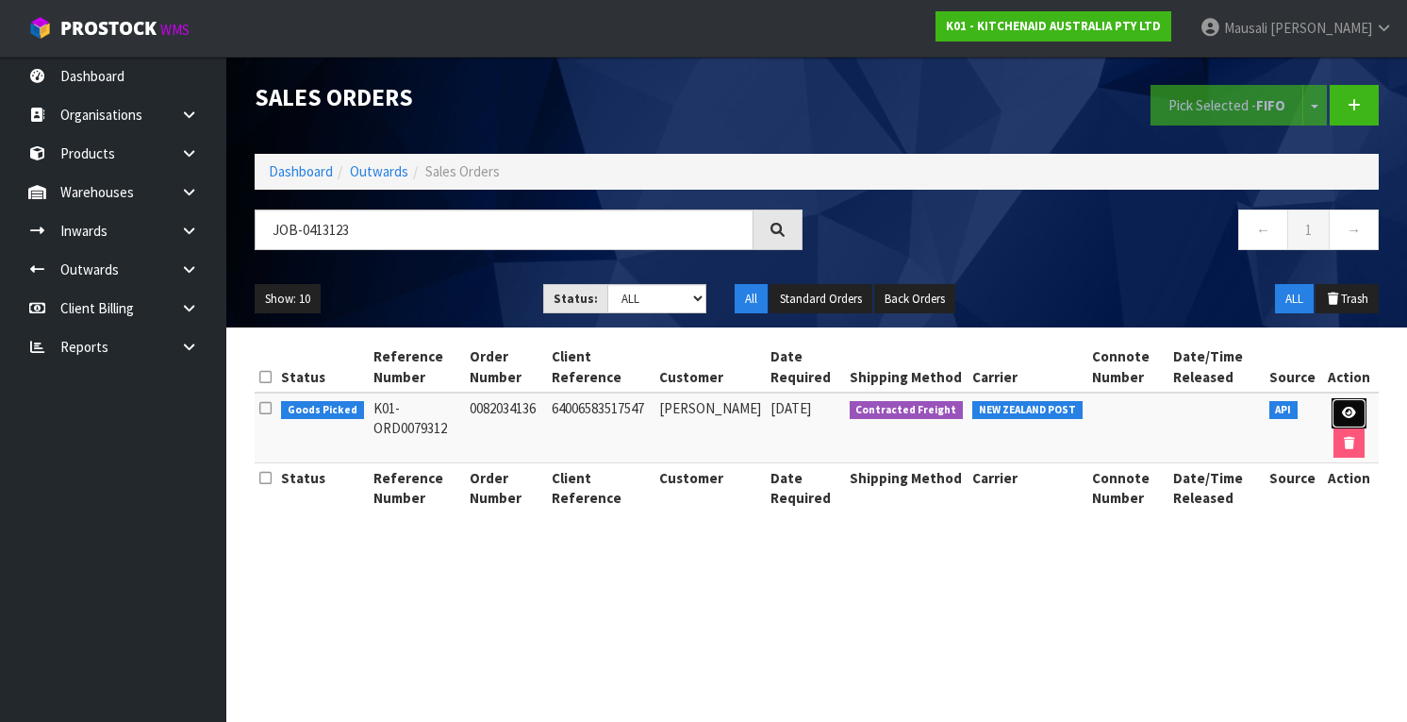
click at [1342, 415] on icon at bounding box center [1349, 413] width 14 height 12
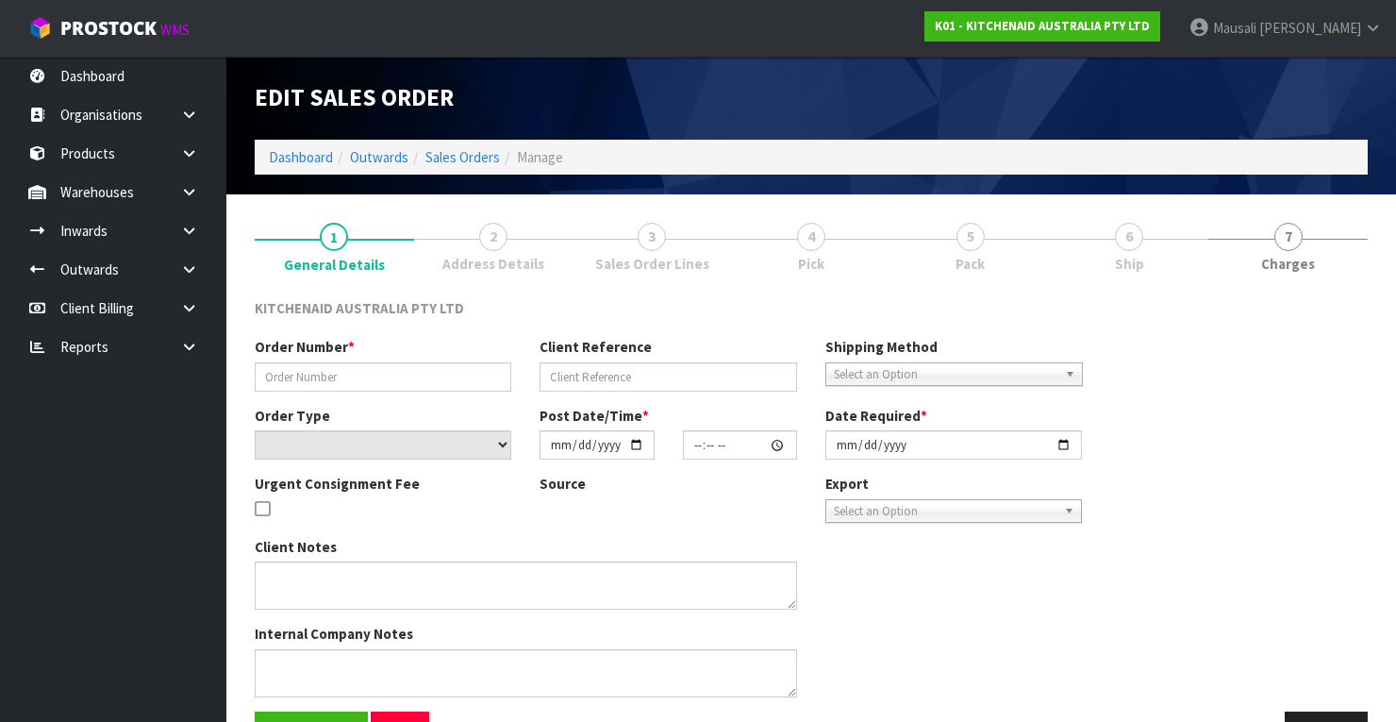
type input "0082034136"
type input "64006583517547"
select select "number:0"
type input "[DATE]"
type input "21:40:59.000"
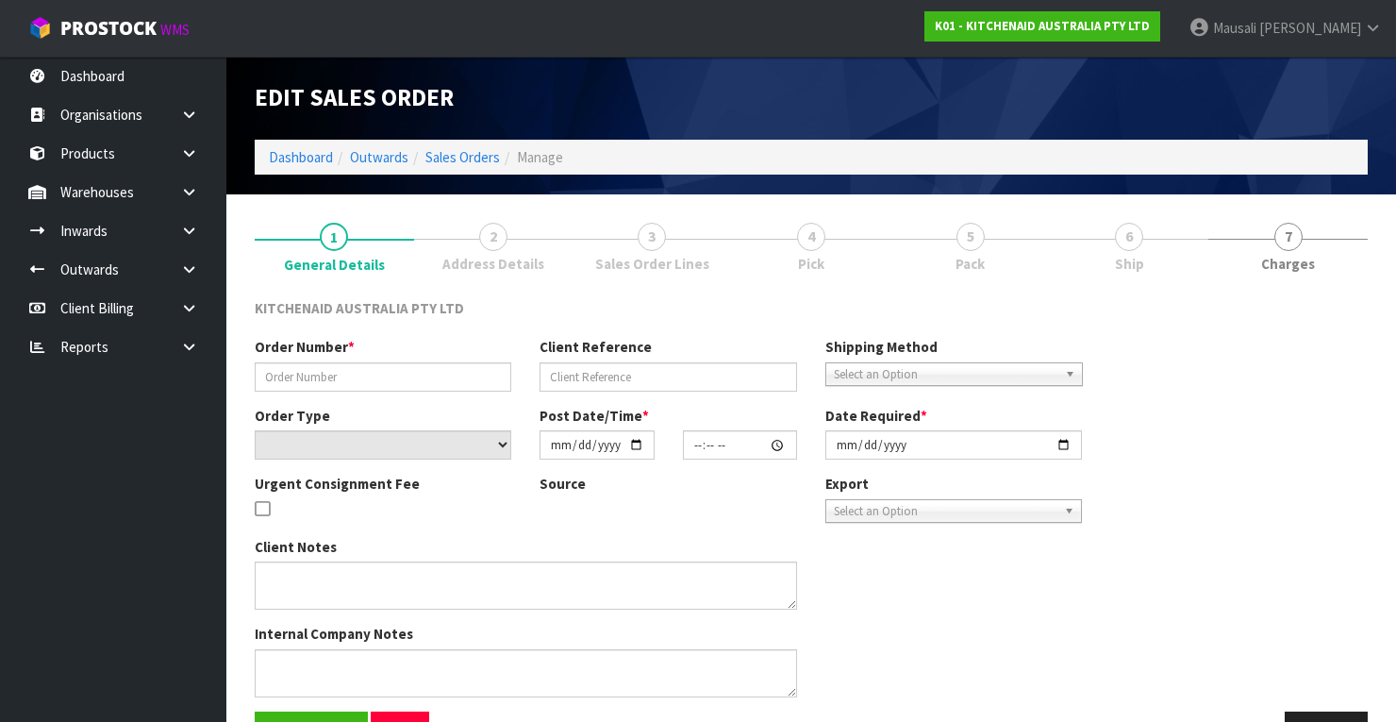
type input "[DATE]"
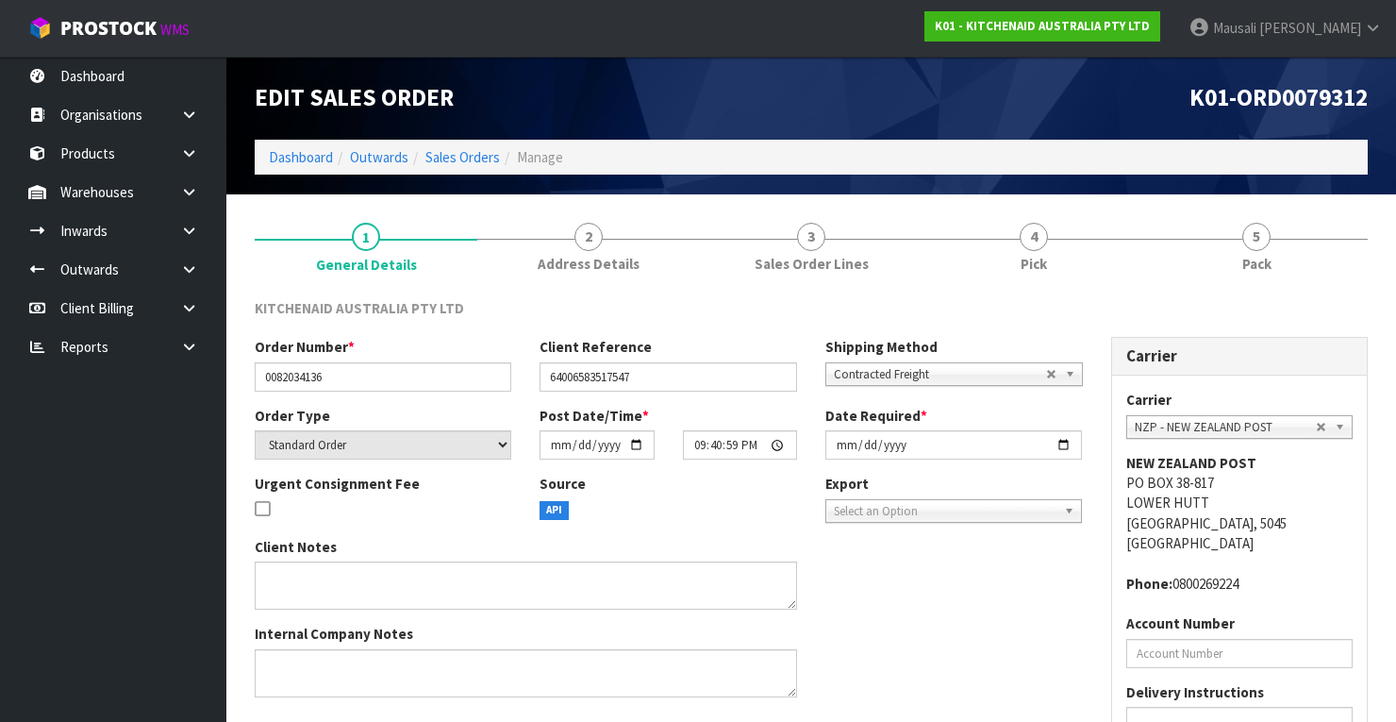
click at [1093, 244] on link "4 Pick" at bounding box center [1033, 245] width 223 height 75
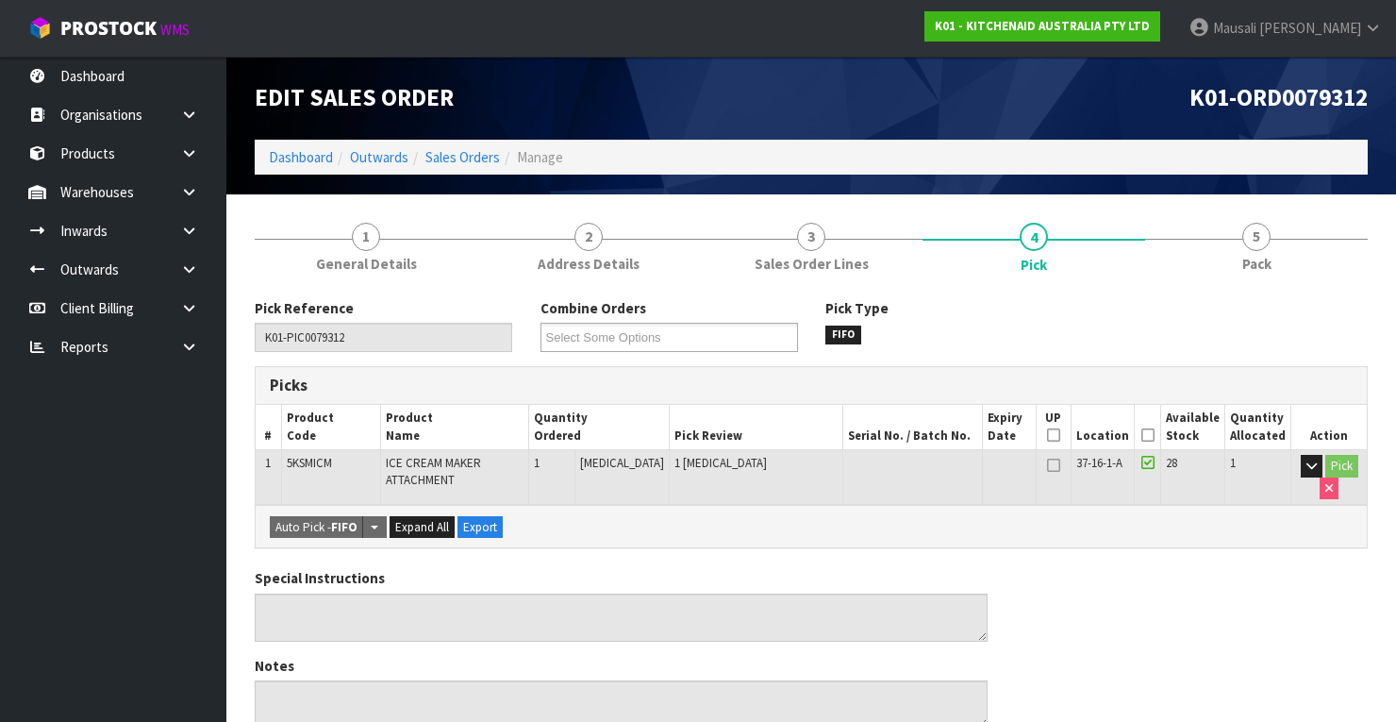
click at [1147, 435] on icon at bounding box center [1147, 435] width 13 height 1
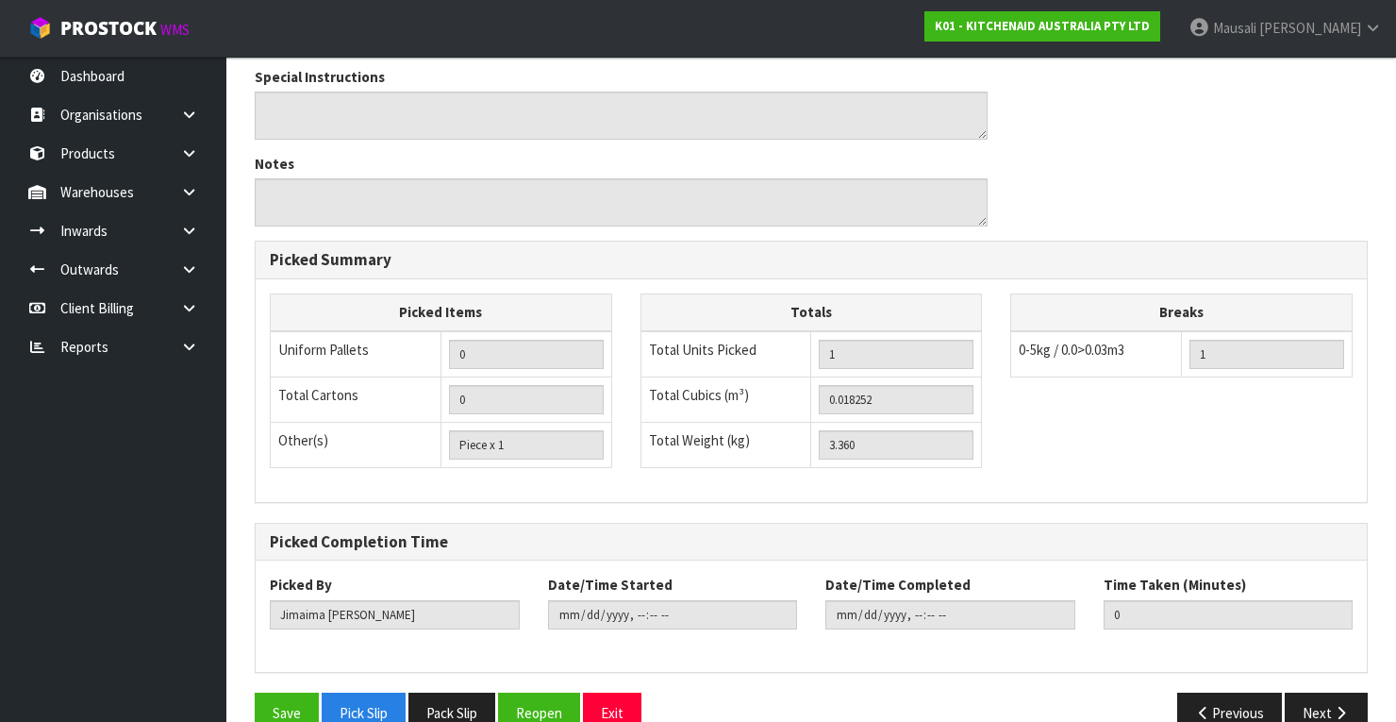
scroll to position [603, 0]
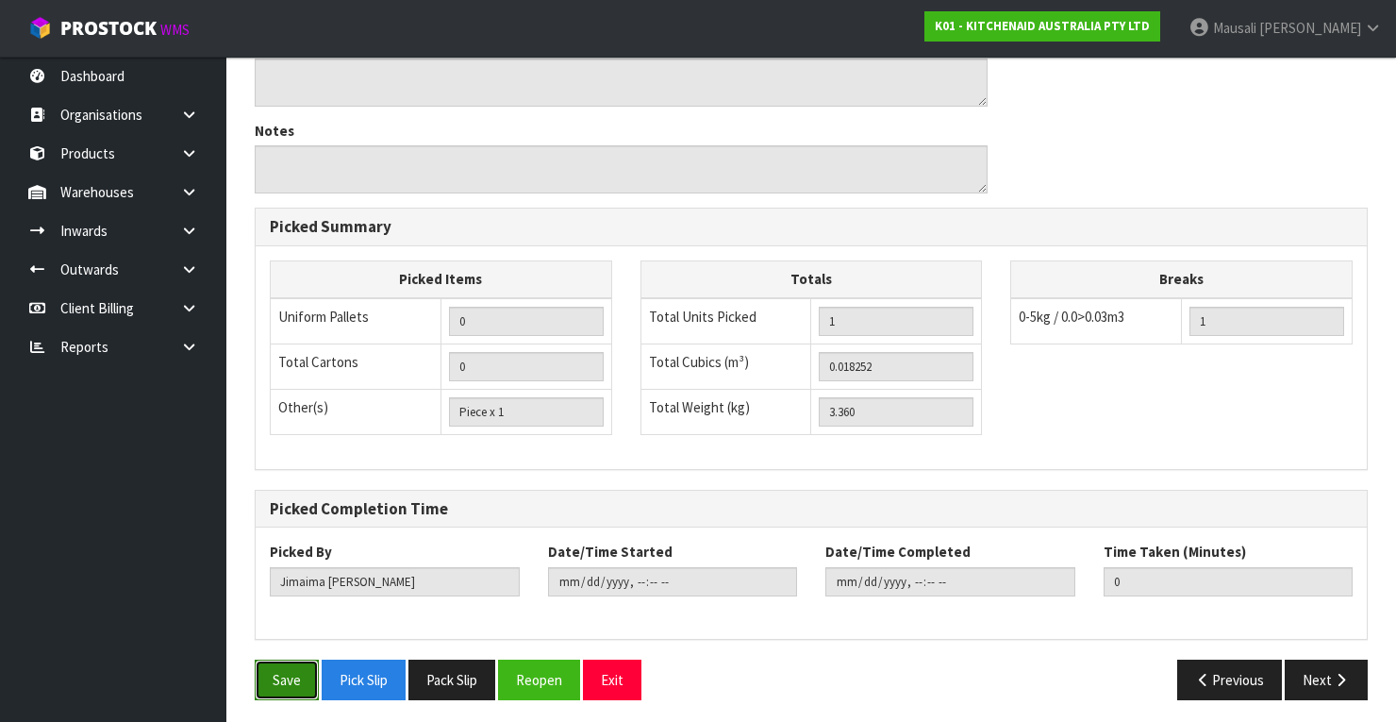
click at [291, 669] on button "Save" at bounding box center [287, 679] width 64 height 41
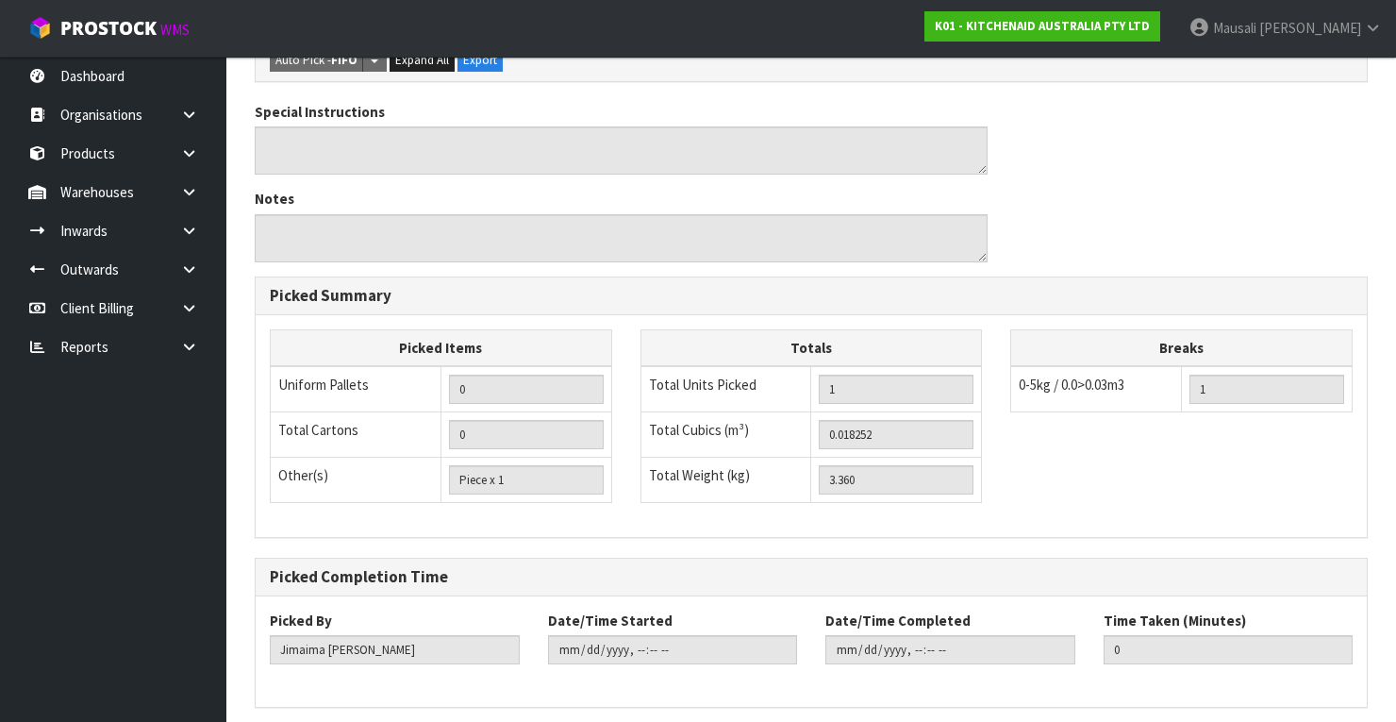
scroll to position [0, 0]
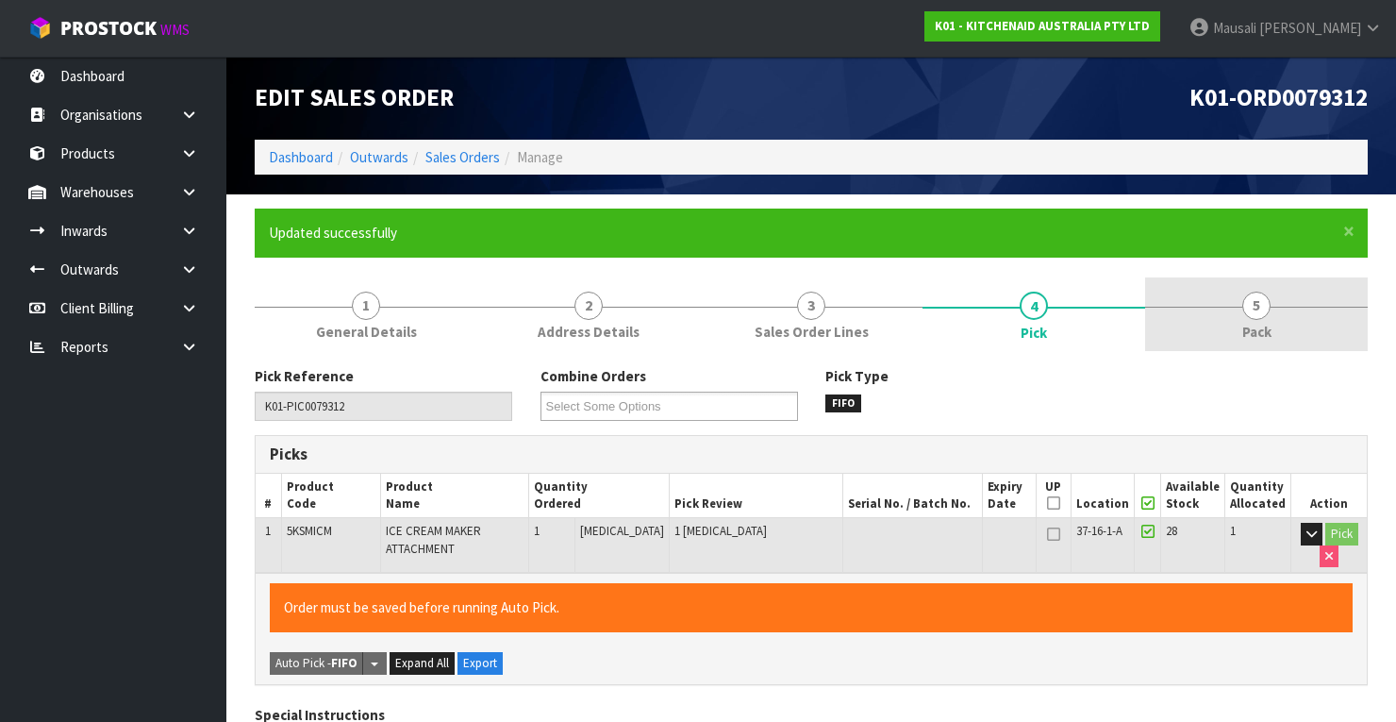
click at [1285, 307] on div at bounding box center [1256, 307] width 223 height 1
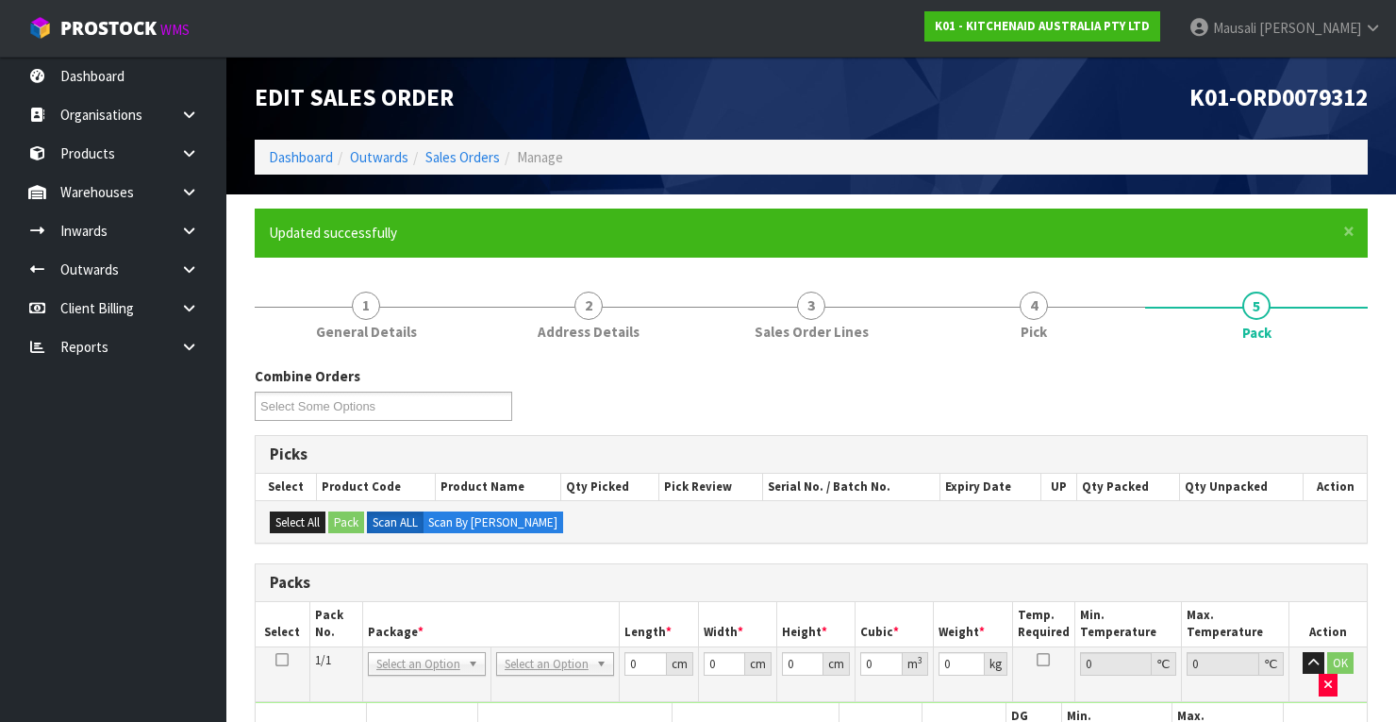
scroll to position [377, 0]
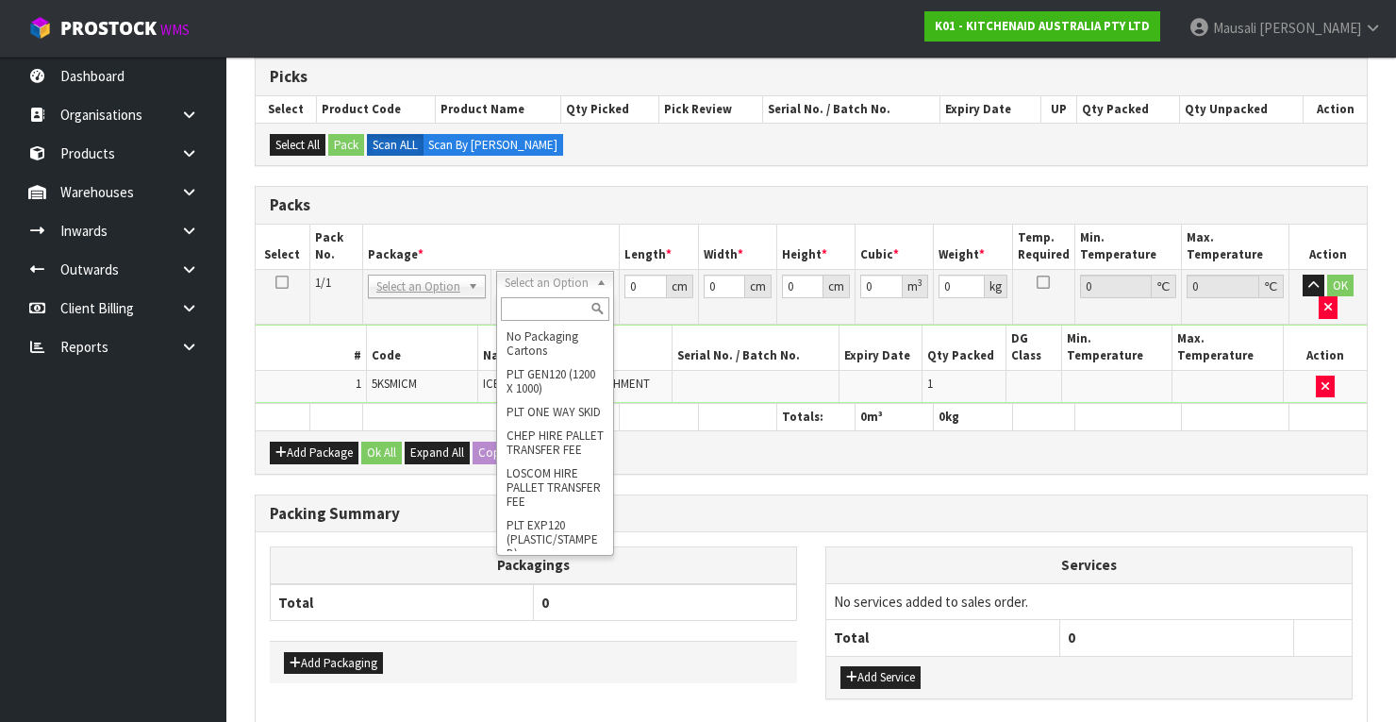
click at [532, 306] on input "text" at bounding box center [555, 309] width 108 height 24
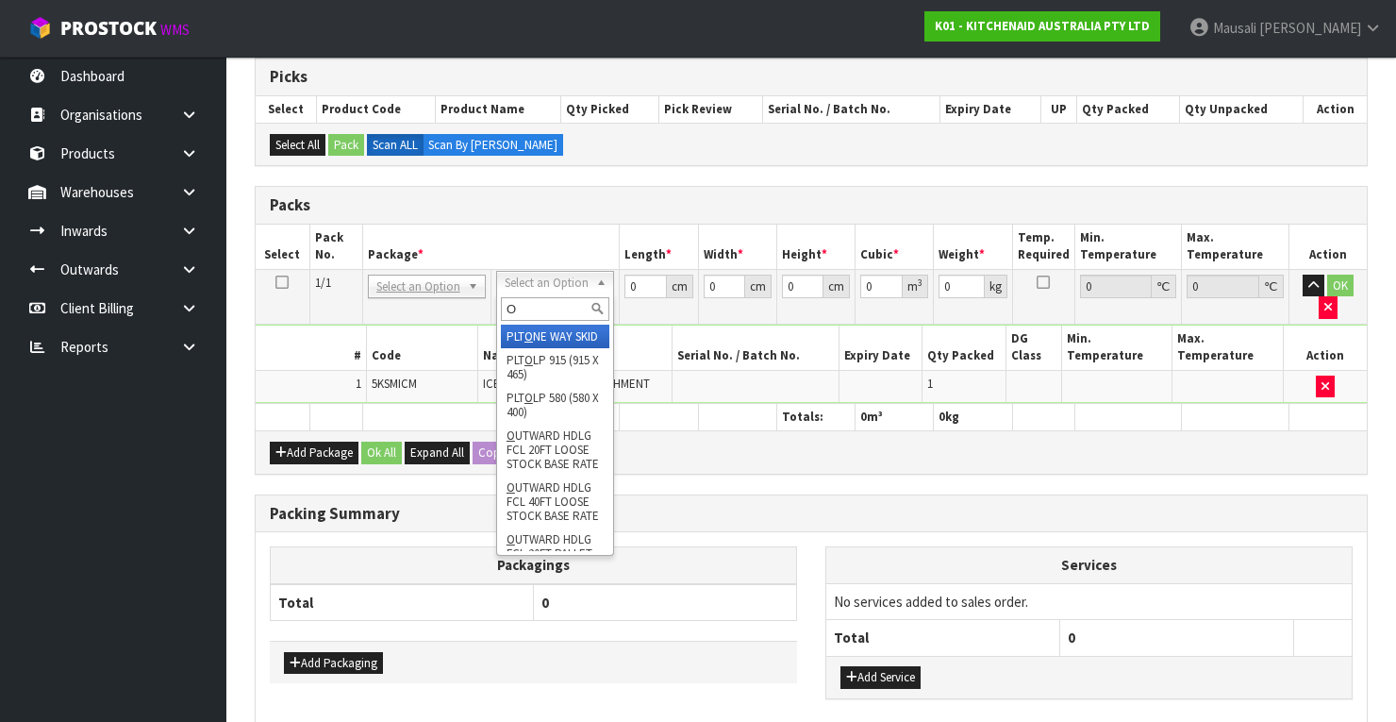
type input "OC"
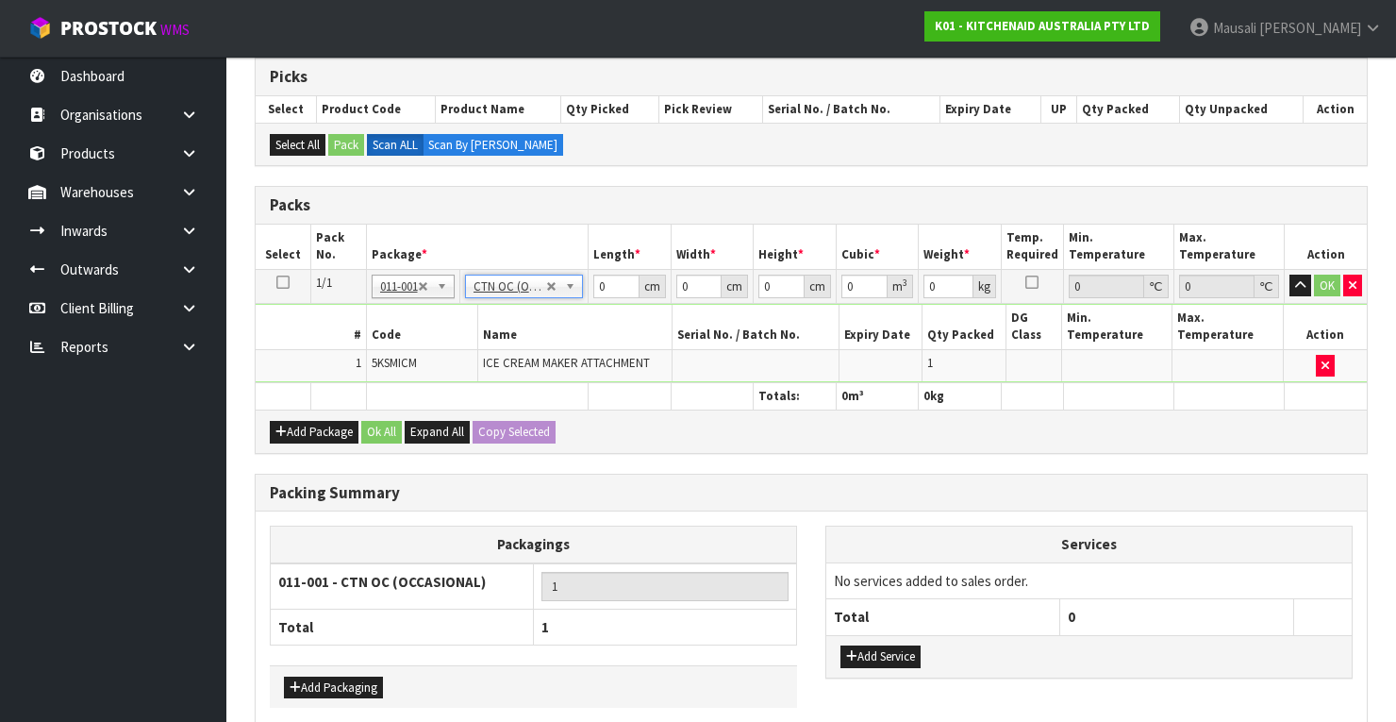
type input "3.36"
drag, startPoint x: 611, startPoint y: 275, endPoint x: 557, endPoint y: 320, distance: 70.4
click at [557, 320] on tbody "1/1 NONE 007-001 007-002 007-004 007-009 007-013 007-014 007-015 007-017 007-01…" at bounding box center [811, 325] width 1111 height 113
type input "28"
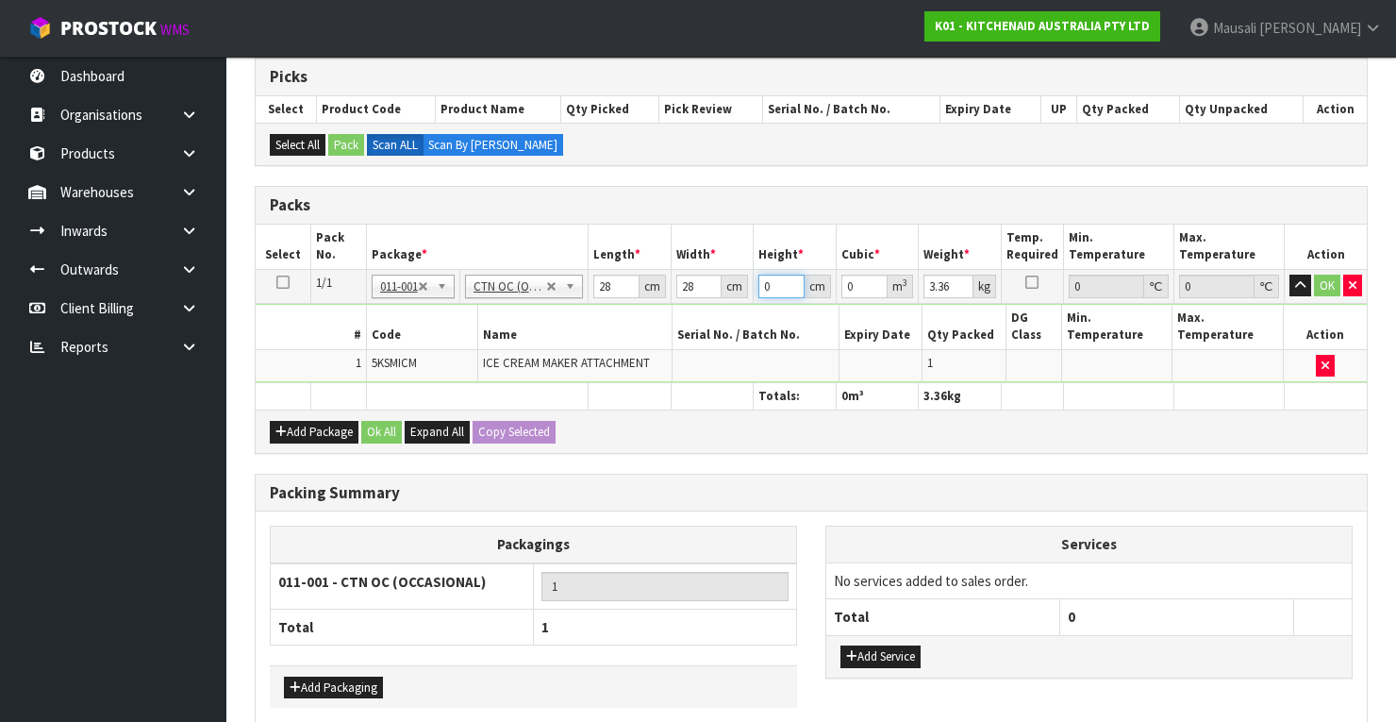
type input "3"
type input "0.002352"
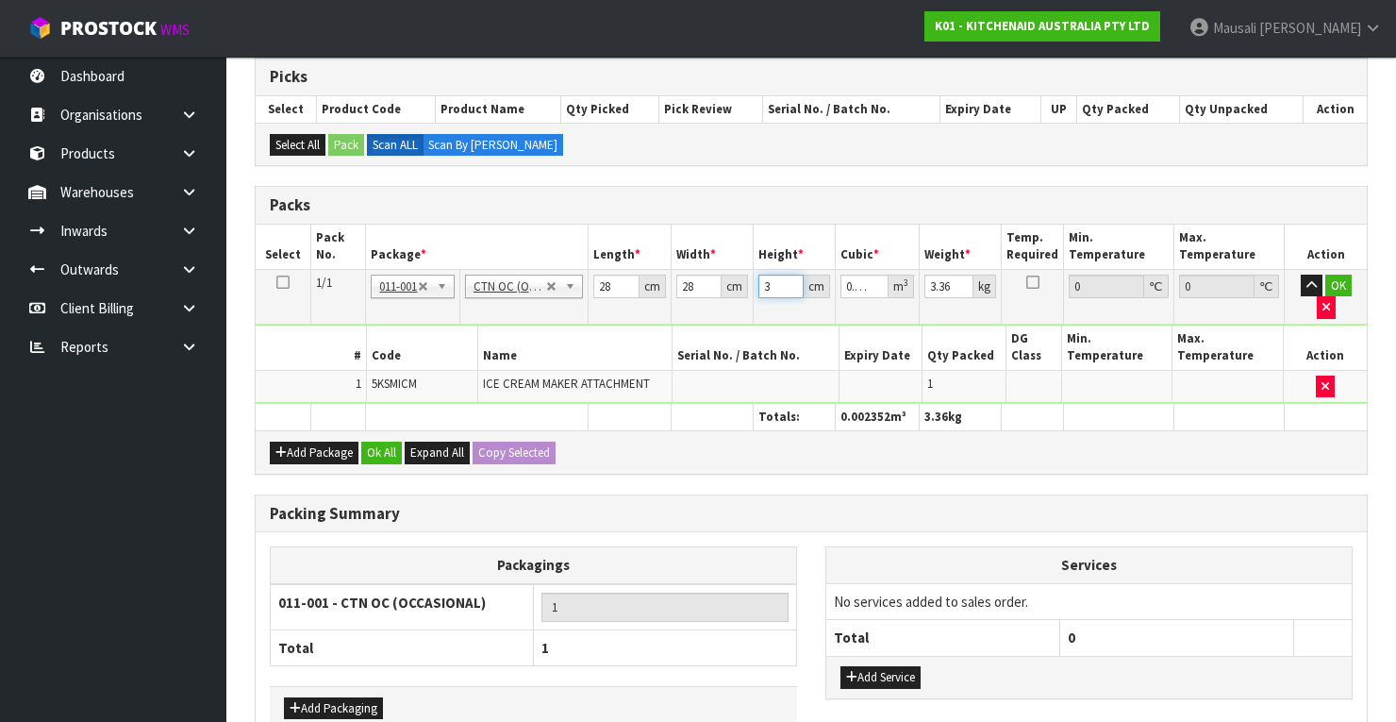
type input "30"
type input "0.02352"
type input "30"
type input "4"
click at [374, 441] on button "Ok All" at bounding box center [381, 452] width 41 height 23
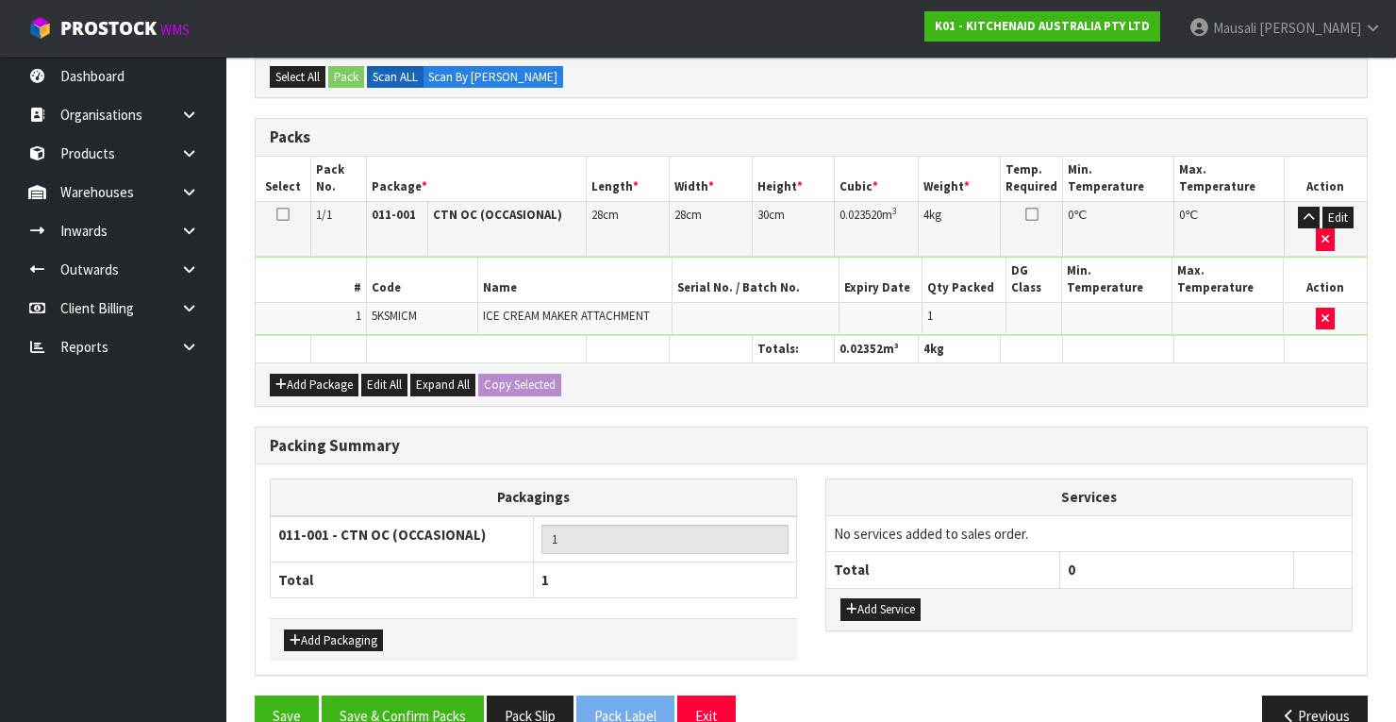
scroll to position [479, 0]
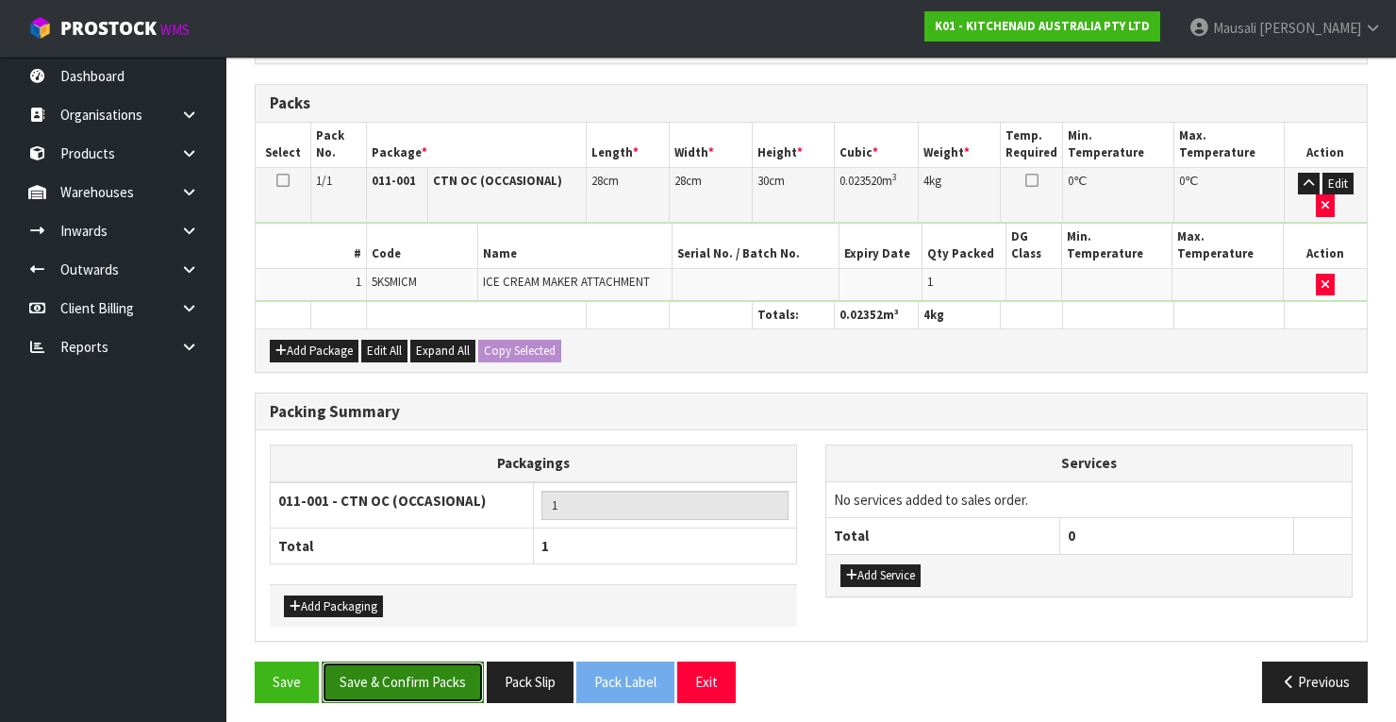
click at [415, 661] on button "Save & Confirm Packs" at bounding box center [403, 681] width 162 height 41
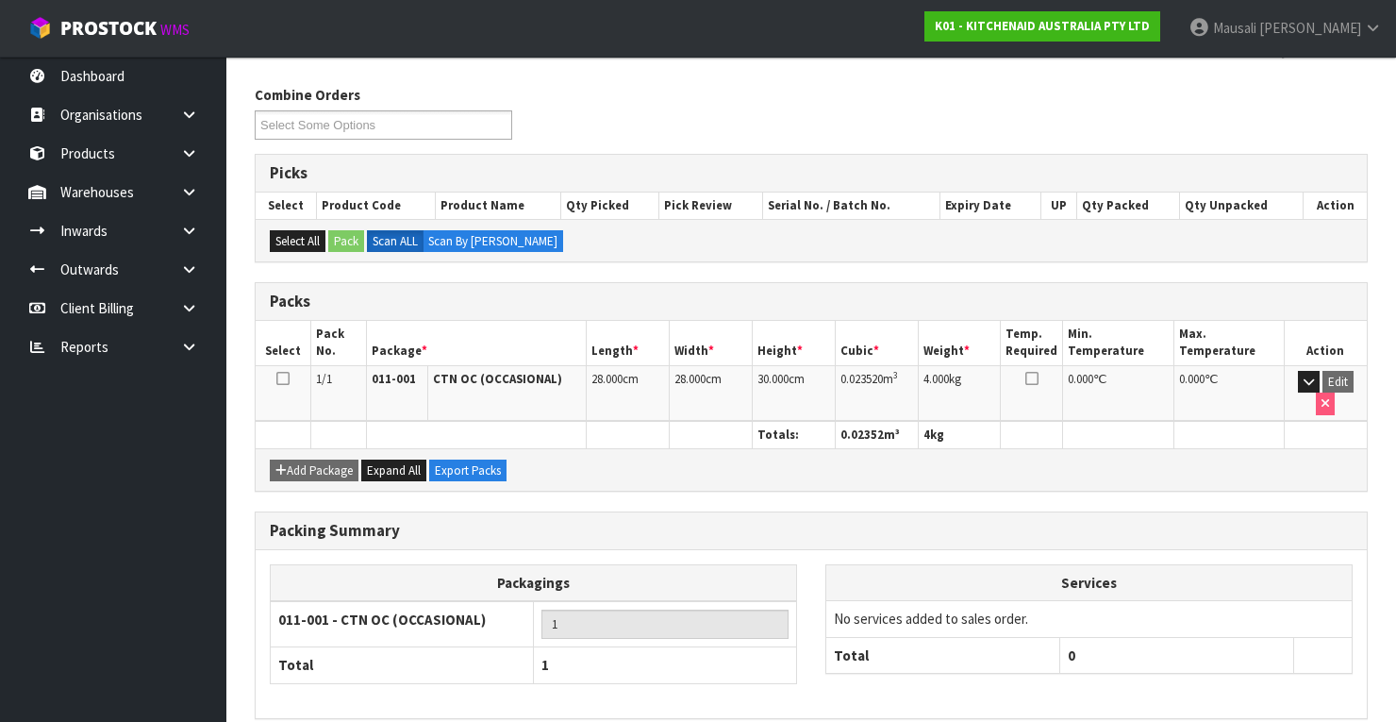
scroll to position [359, 0]
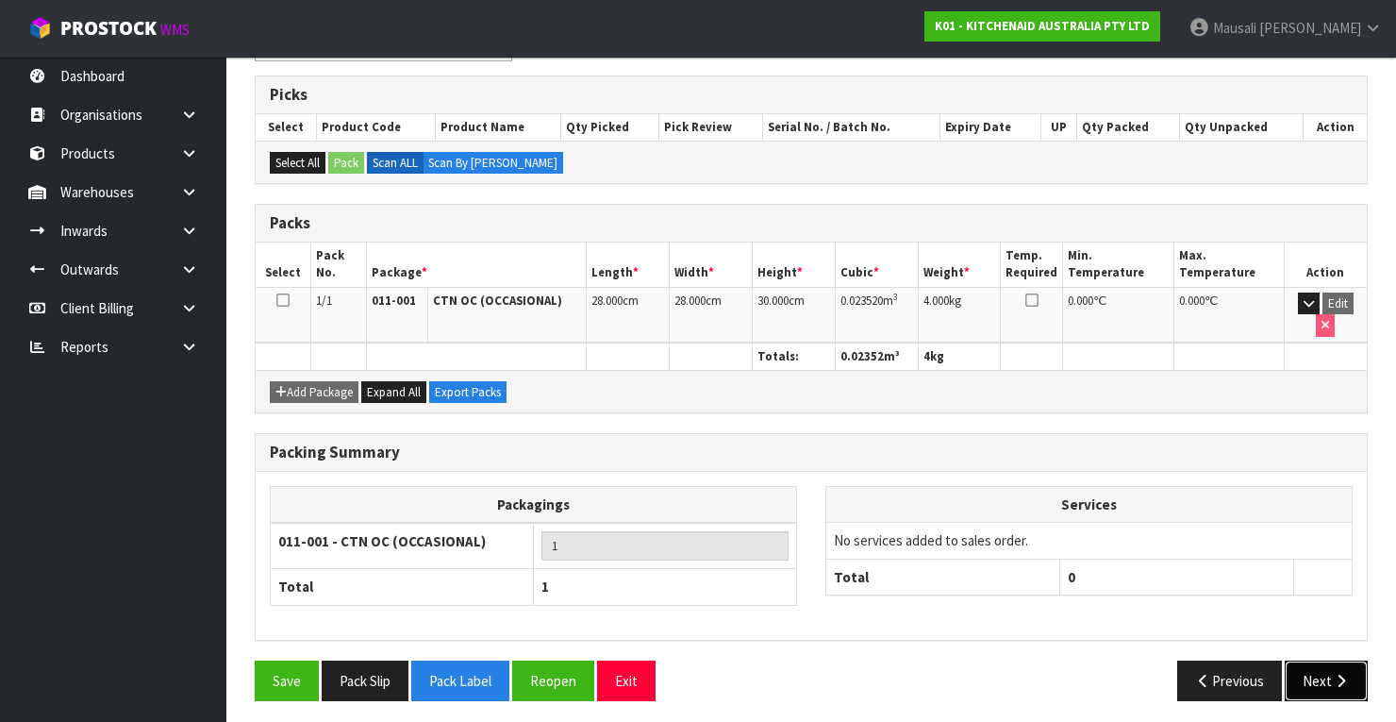
click at [1329, 669] on button "Next" at bounding box center [1326, 680] width 83 height 41
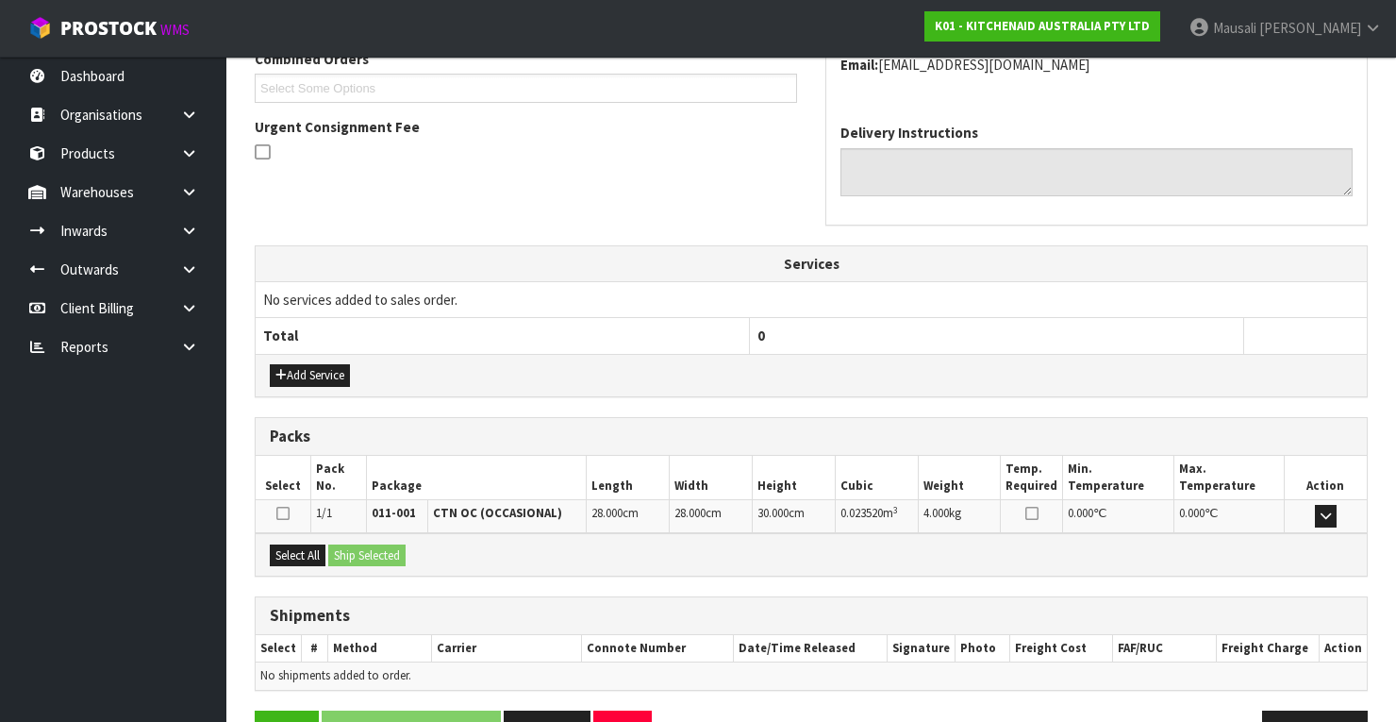
scroll to position [557, 0]
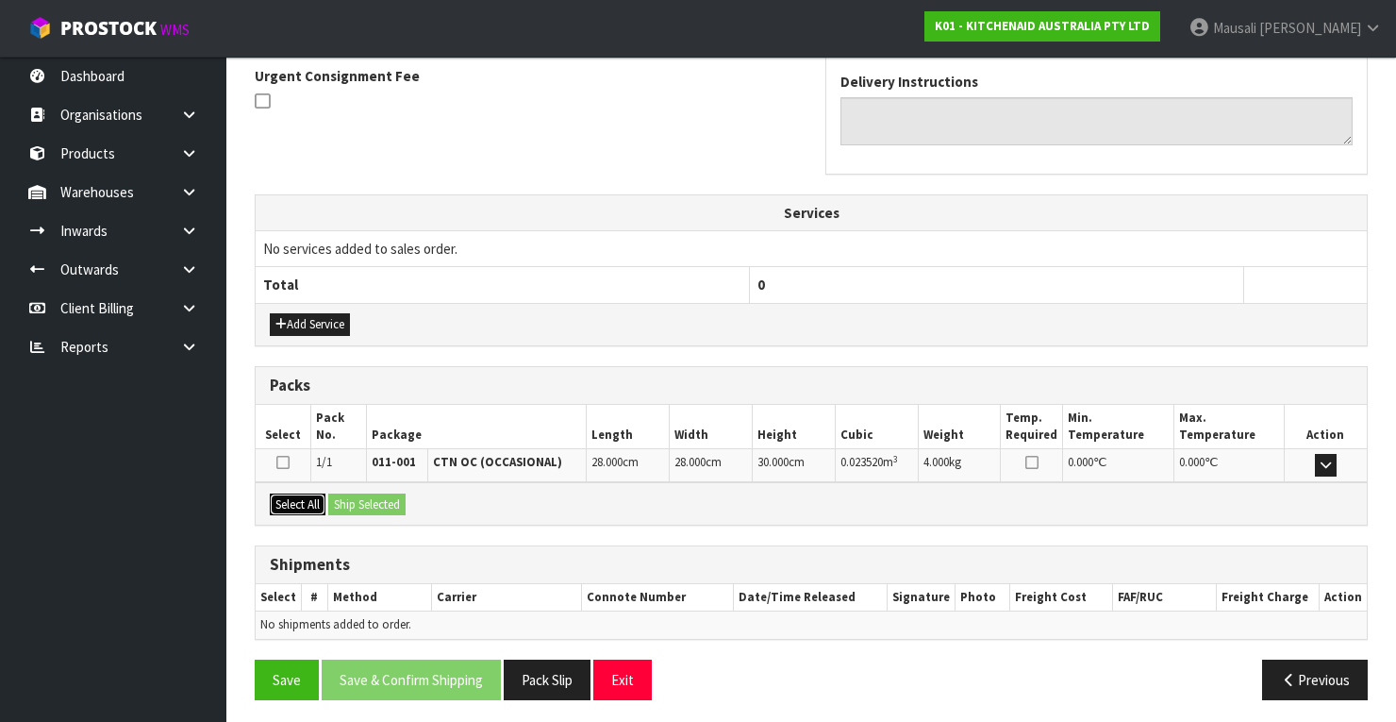
drag, startPoint x: 302, startPoint y: 499, endPoint x: 336, endPoint y: 500, distance: 34.0
click at [313, 499] on button "Select All" at bounding box center [298, 504] width 56 height 23
click at [341, 496] on button "Ship Selected" at bounding box center [366, 504] width 77 height 23
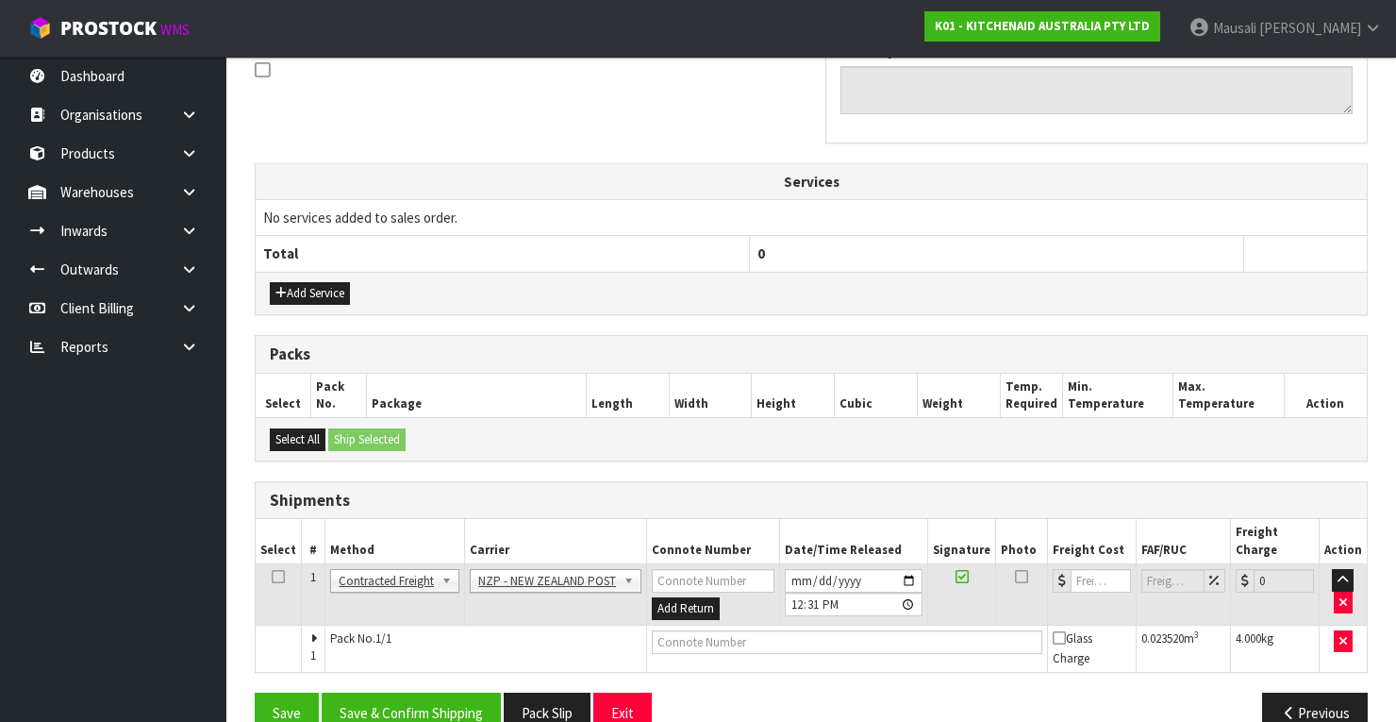
scroll to position [605, 0]
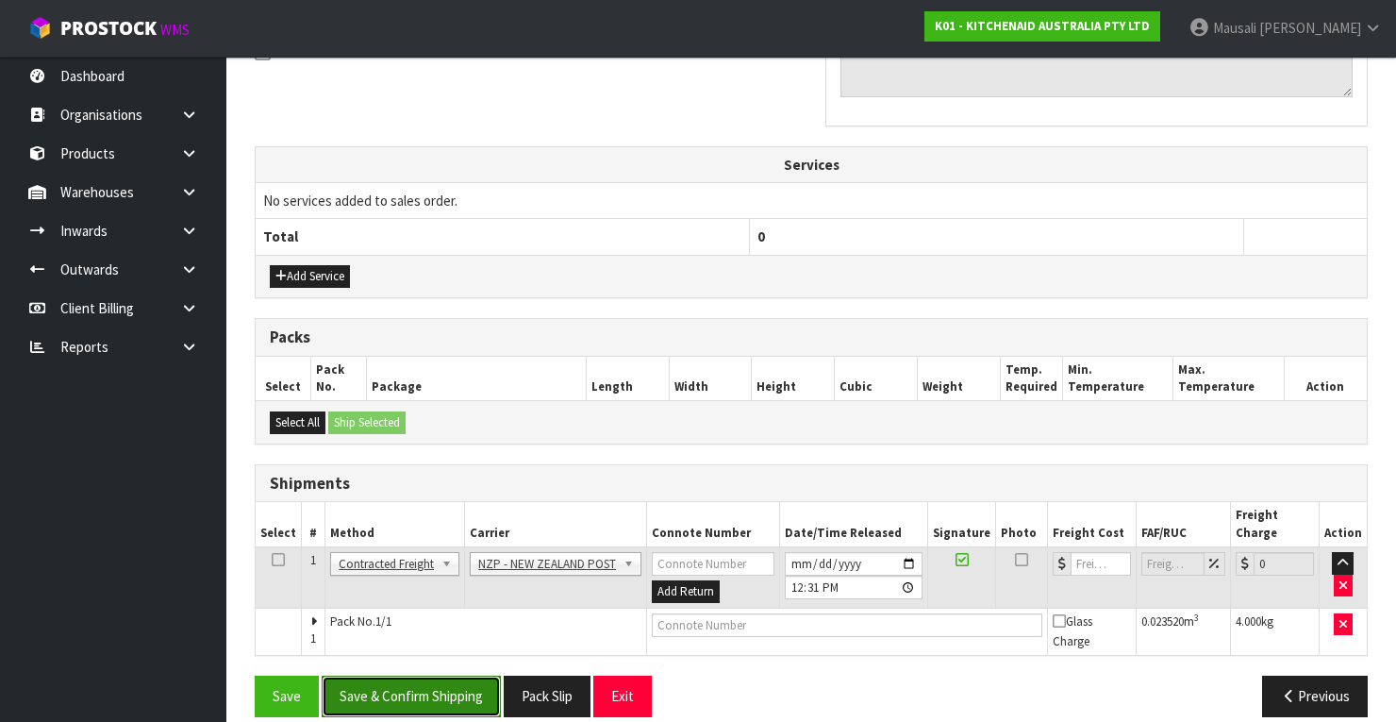
click at [447, 675] on button "Save & Confirm Shipping" at bounding box center [411, 695] width 179 height 41
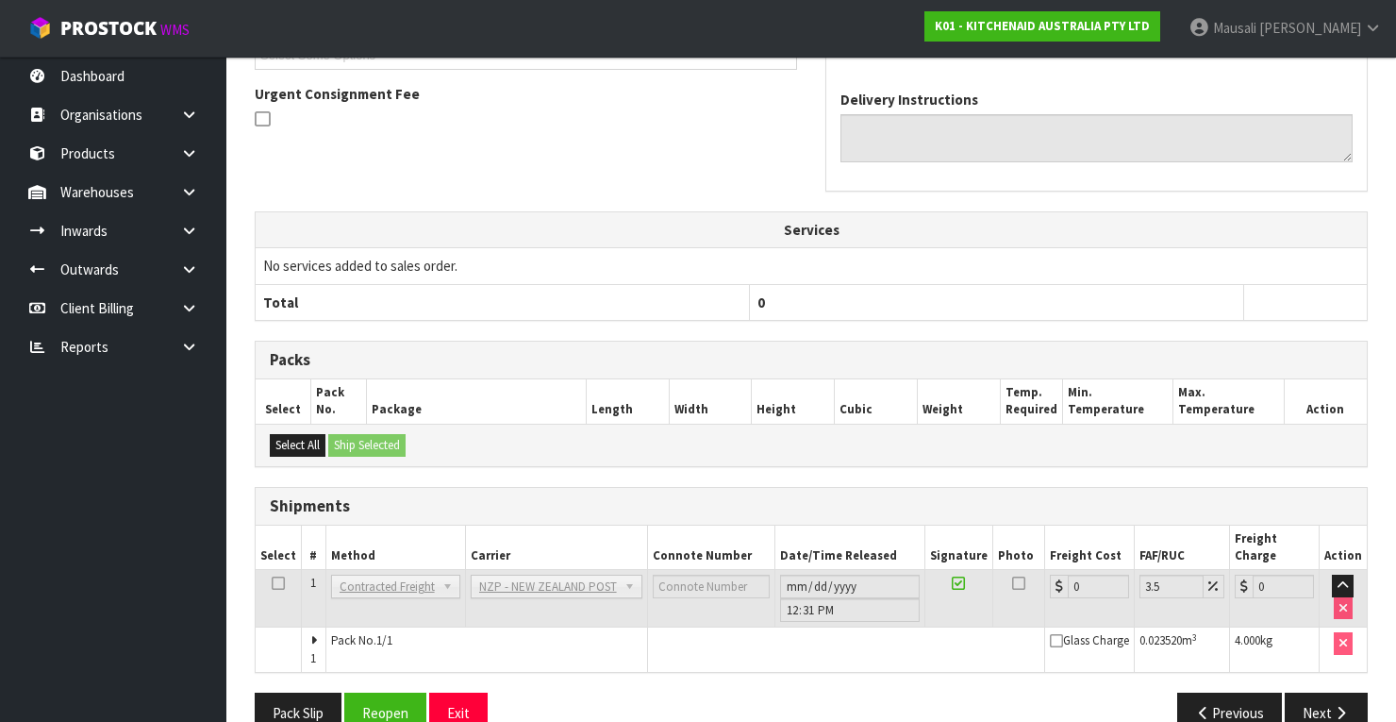
scroll to position [577, 0]
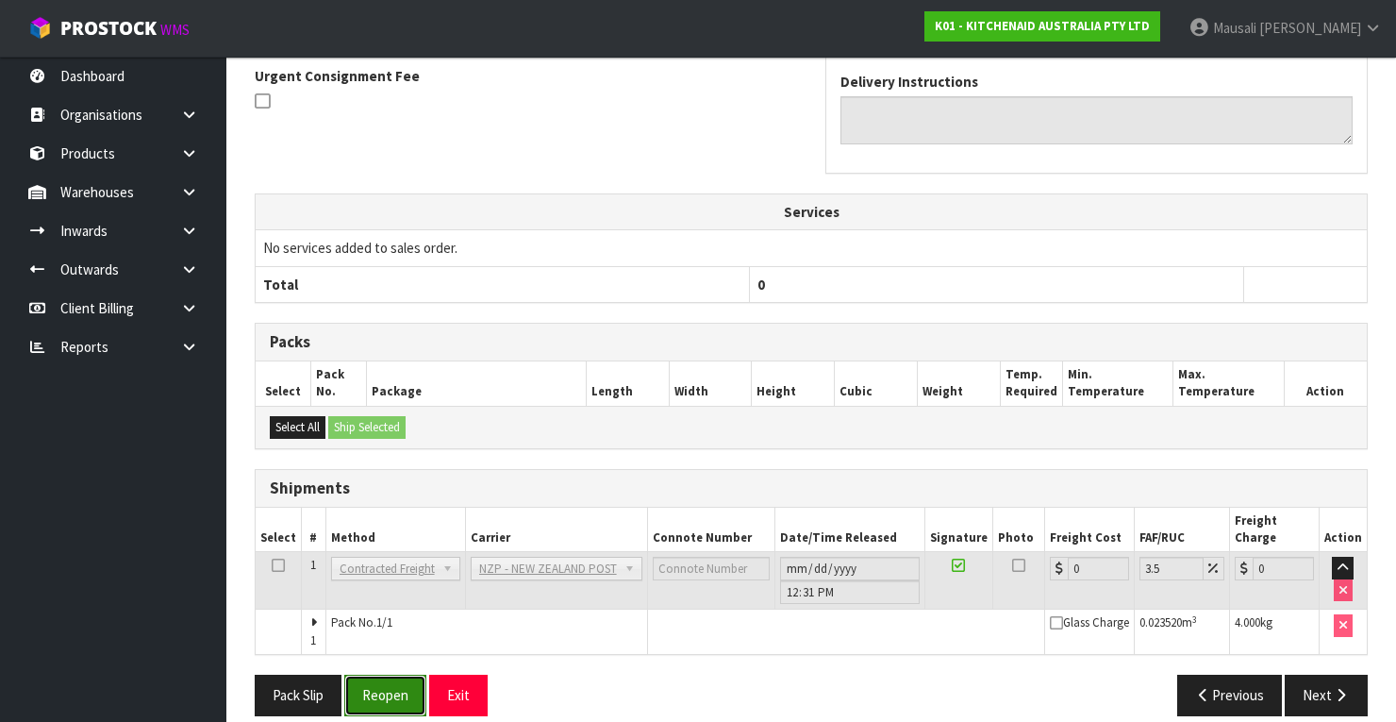
click at [378, 674] on button "Reopen" at bounding box center [385, 694] width 82 height 41
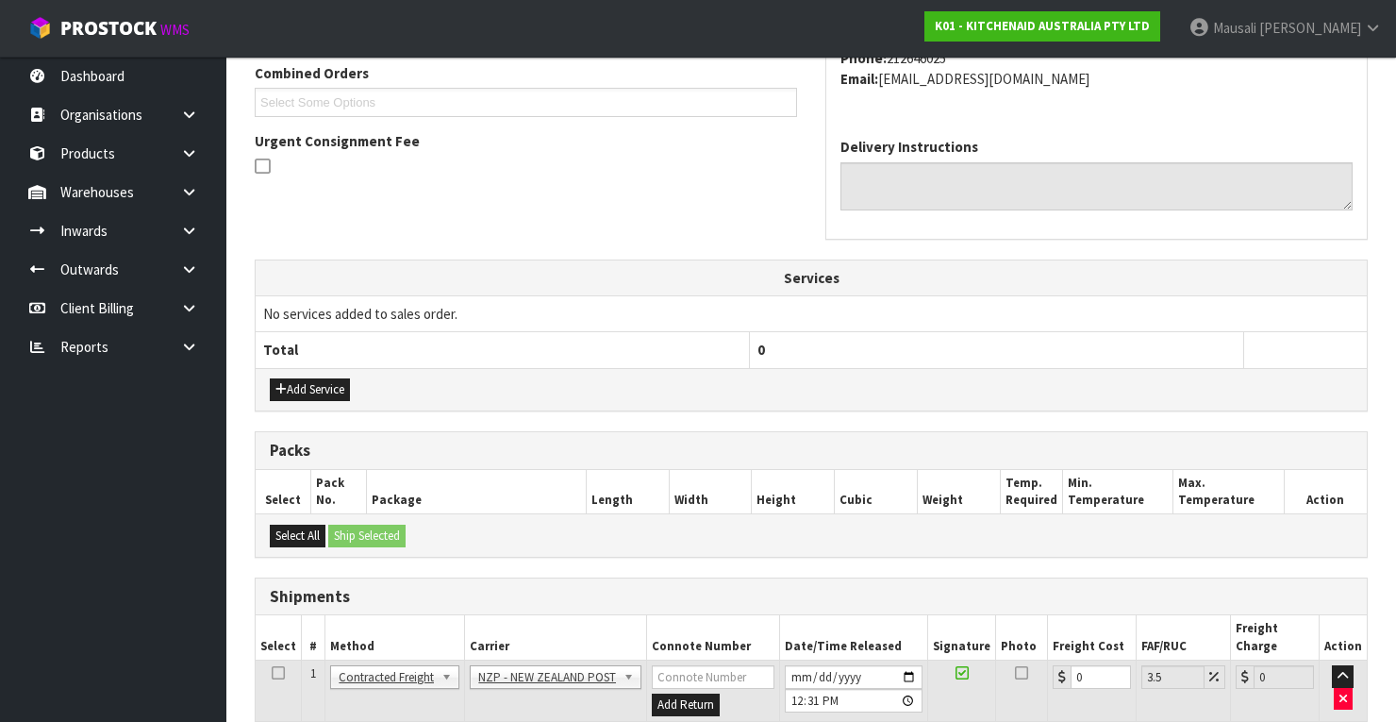
scroll to position [607, 0]
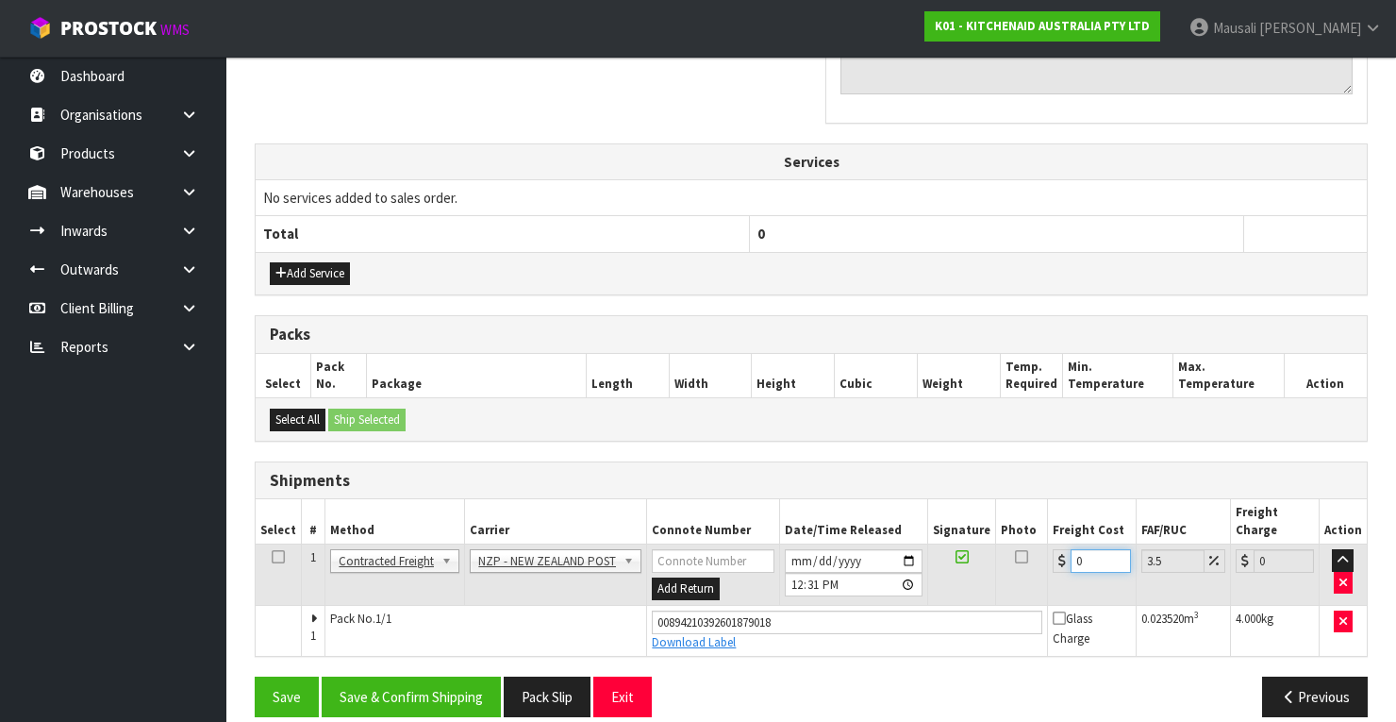
drag, startPoint x: 1084, startPoint y: 537, endPoint x: 1054, endPoint y: 552, distance: 33.7
click at [1055, 552] on td "0" at bounding box center [1092, 574] width 89 height 61
type input "1"
type input "1.03"
type input "11"
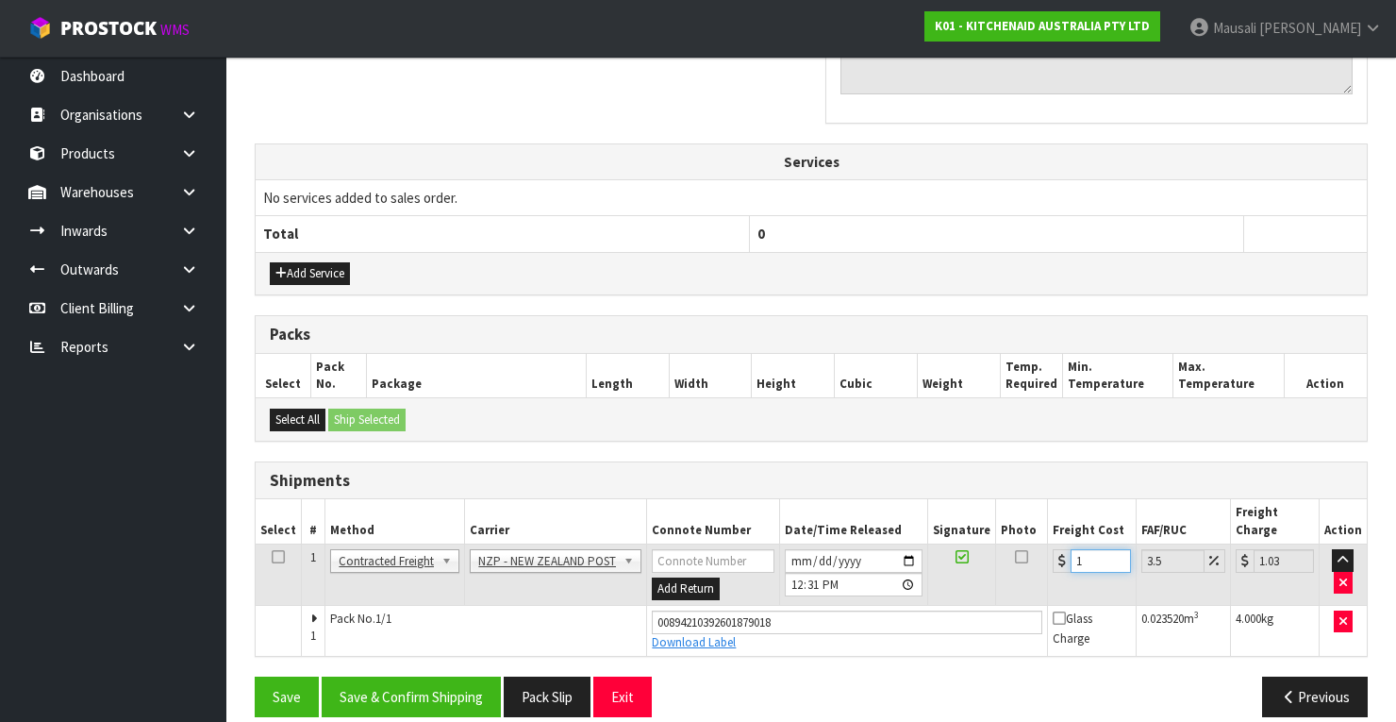
type input "11.38"
type input "11.6"
type input "12.01"
type input "11.61"
type input "12.02"
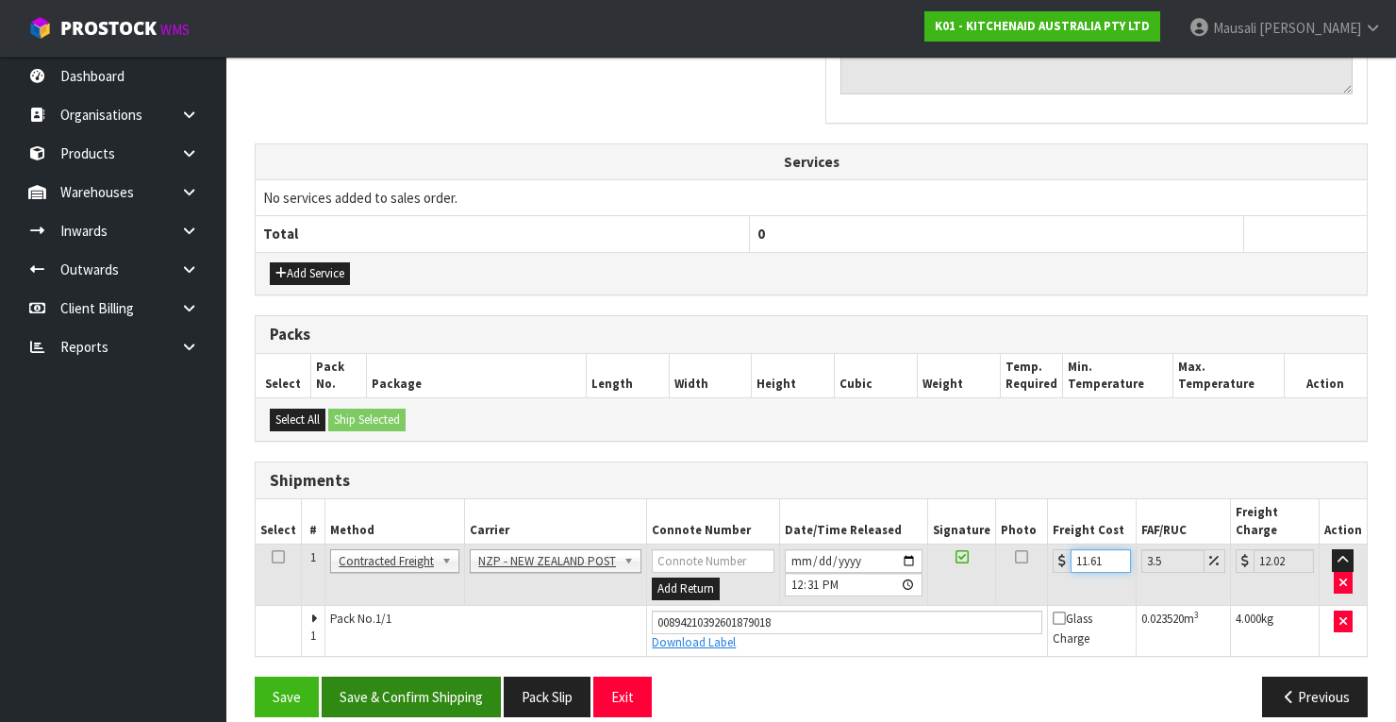
type input "11.61"
click at [415, 676] on button "Save & Confirm Shipping" at bounding box center [411, 696] width 179 height 41
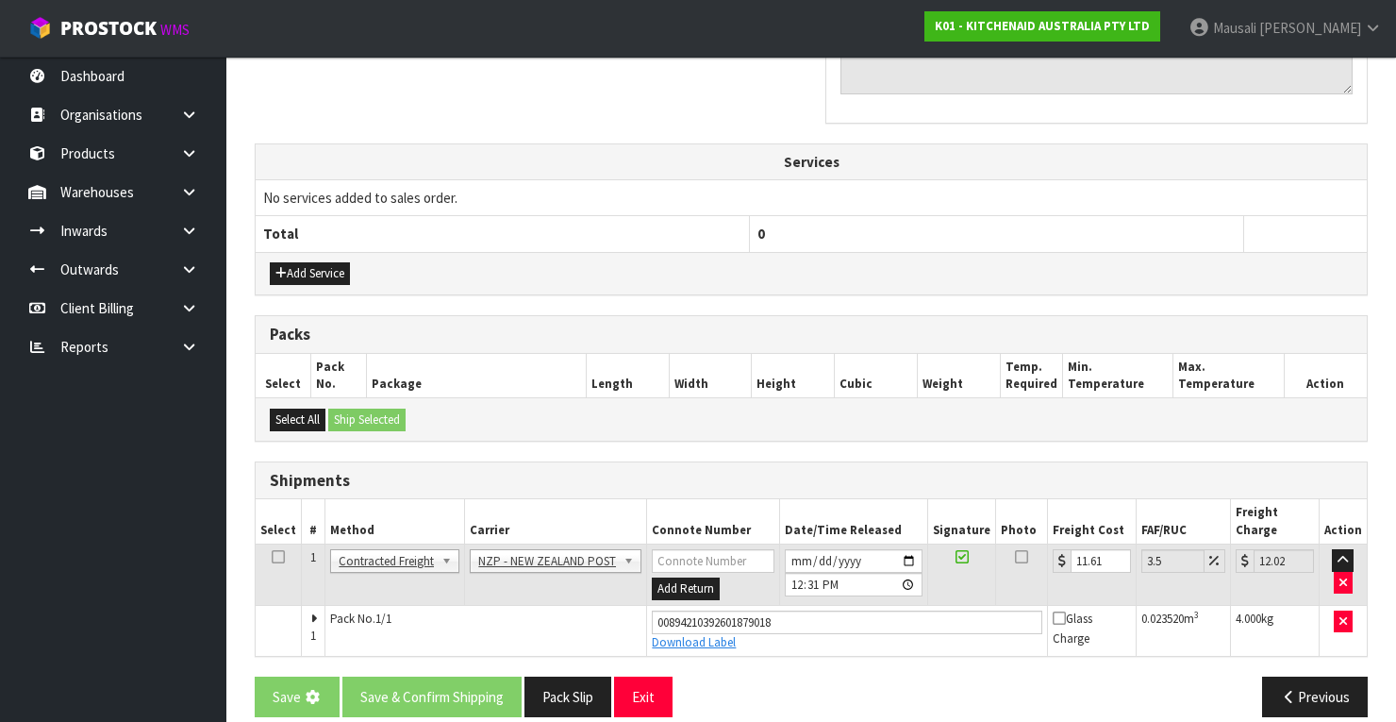
scroll to position [0, 0]
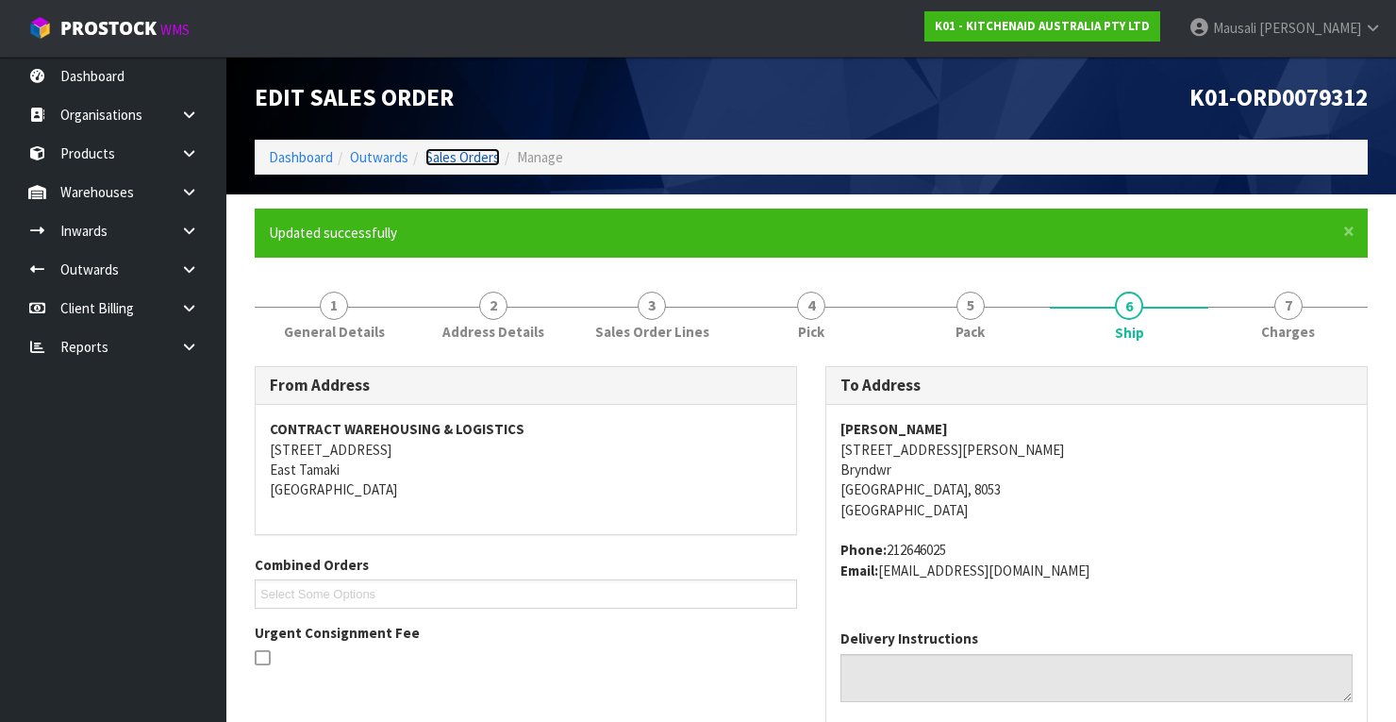
click at [459, 148] on link "Sales Orders" at bounding box center [462, 157] width 75 height 18
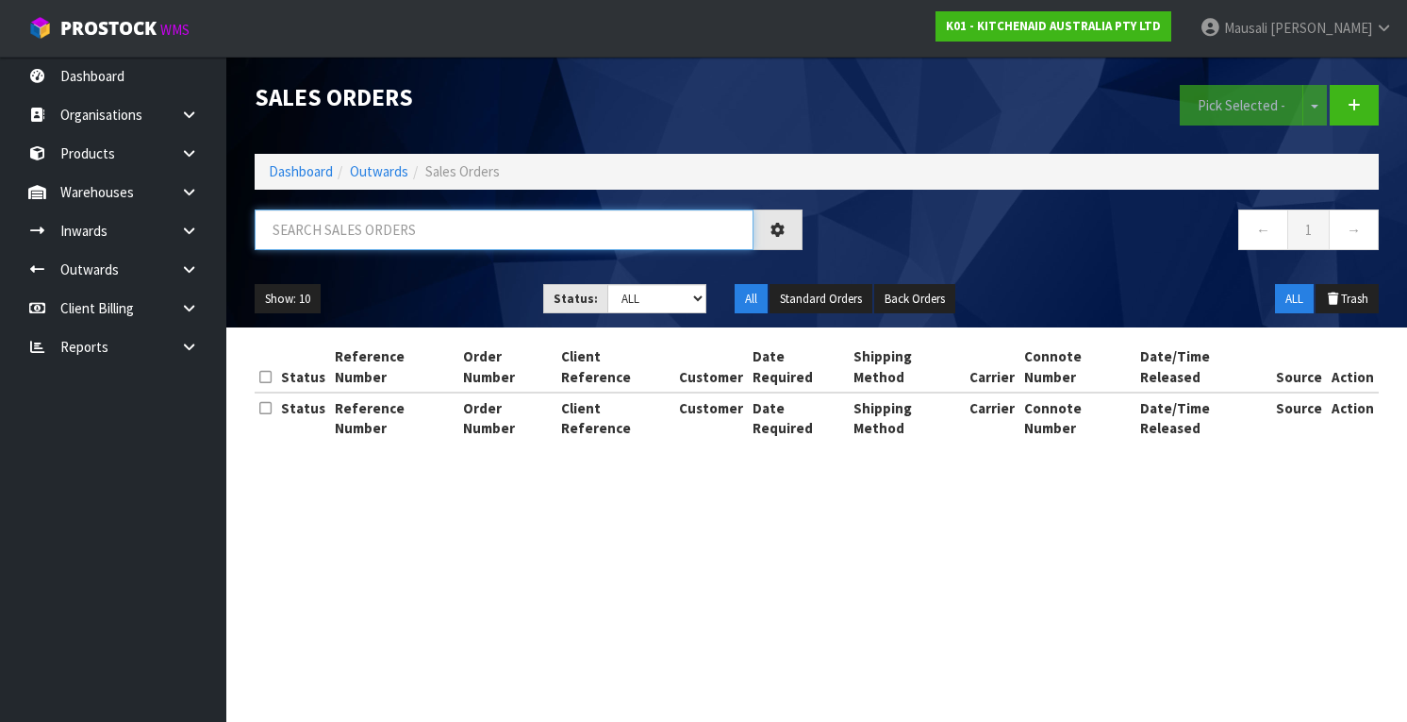
click at [321, 229] on input "text" at bounding box center [504, 229] width 499 height 41
type input "JOB-0413313"
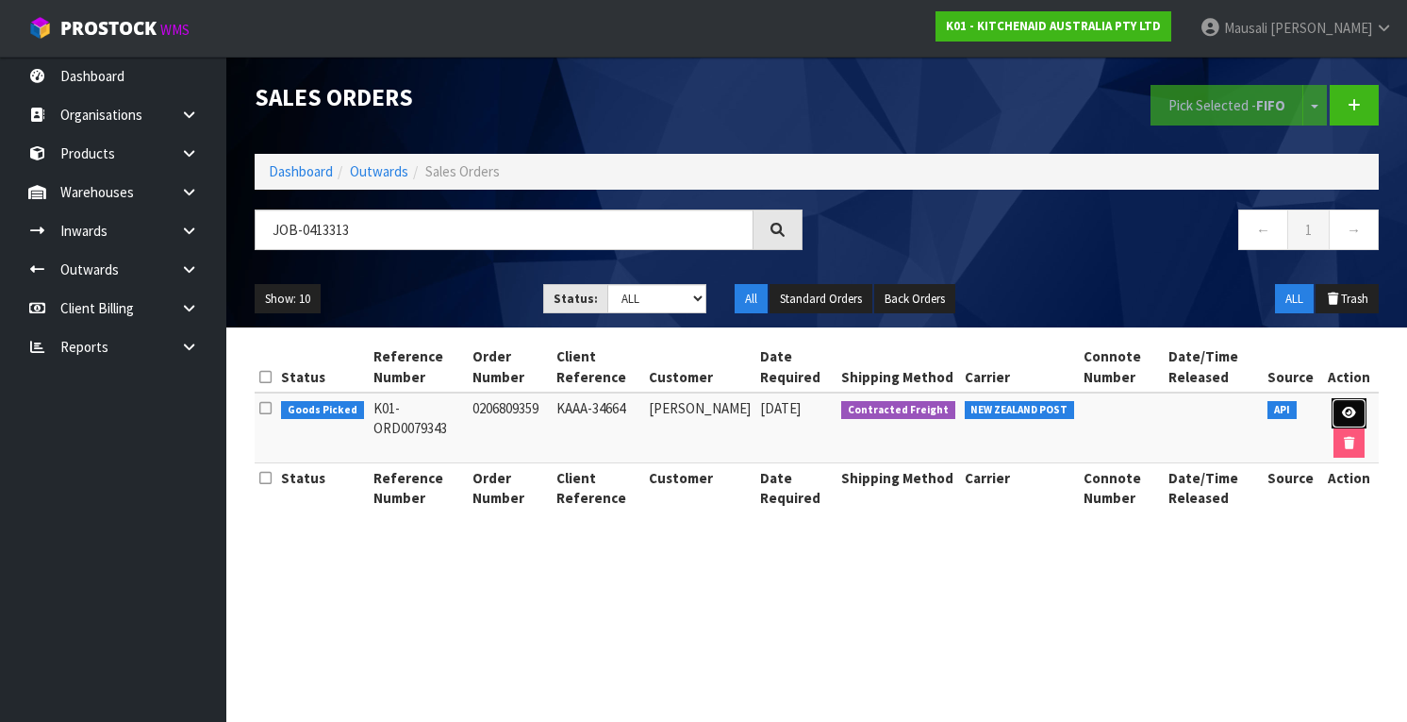
click at [1352, 398] on link at bounding box center [1349, 413] width 35 height 30
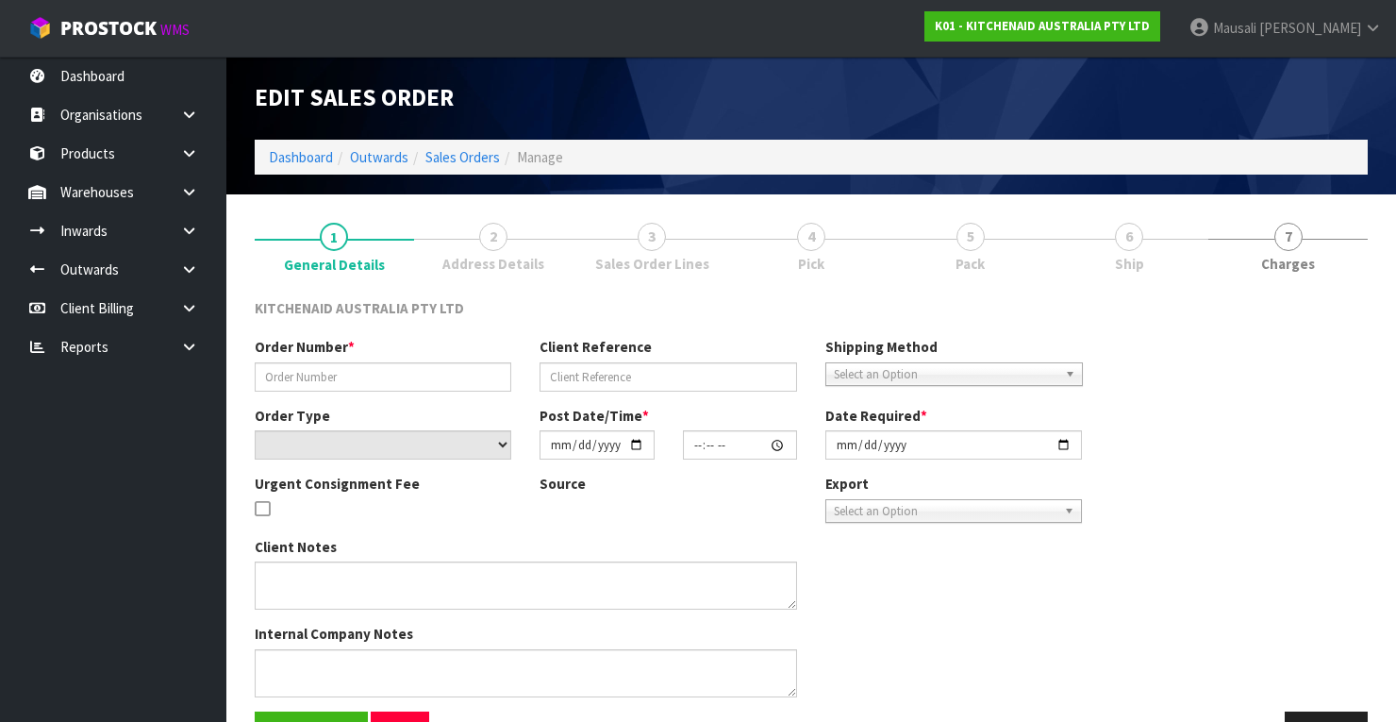
type input "0206809359"
type input "KAAA-34664"
select select "number:0"
type input "[DATE]"
type input "17:41:59.000"
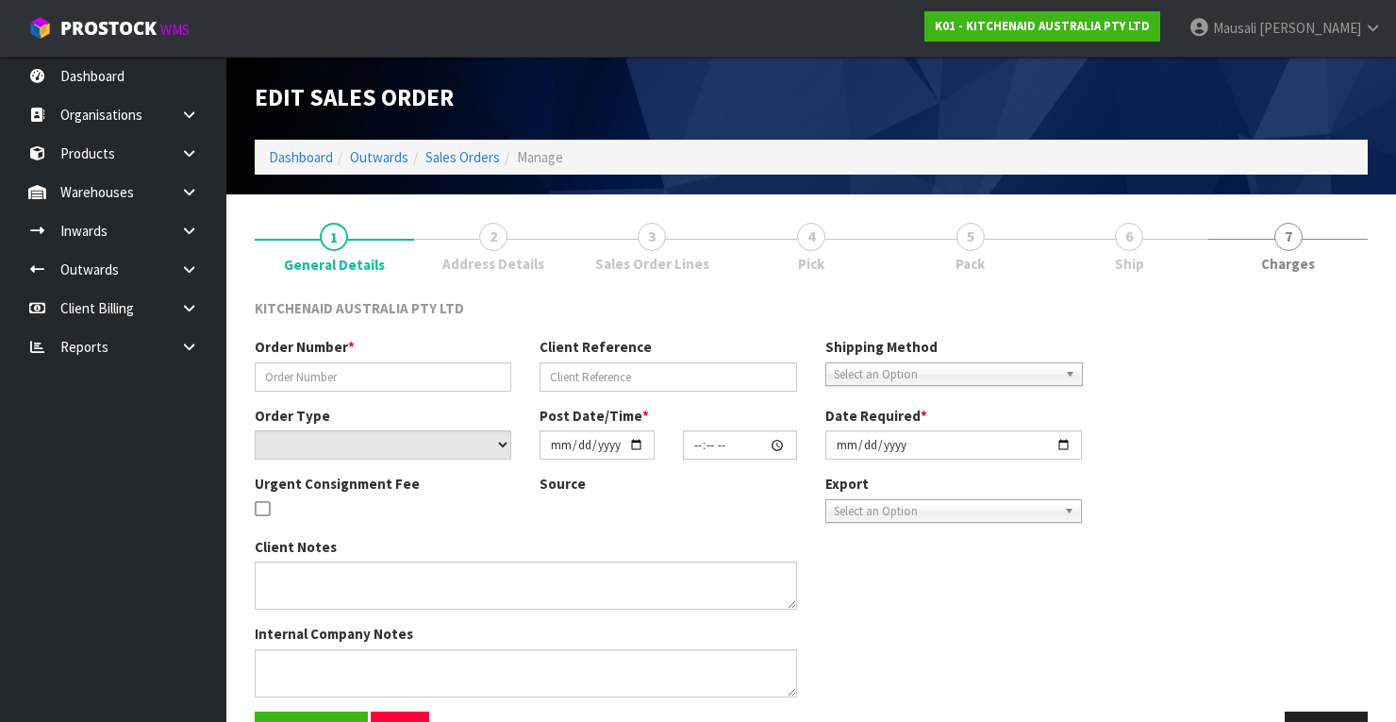
type input "[DATE]"
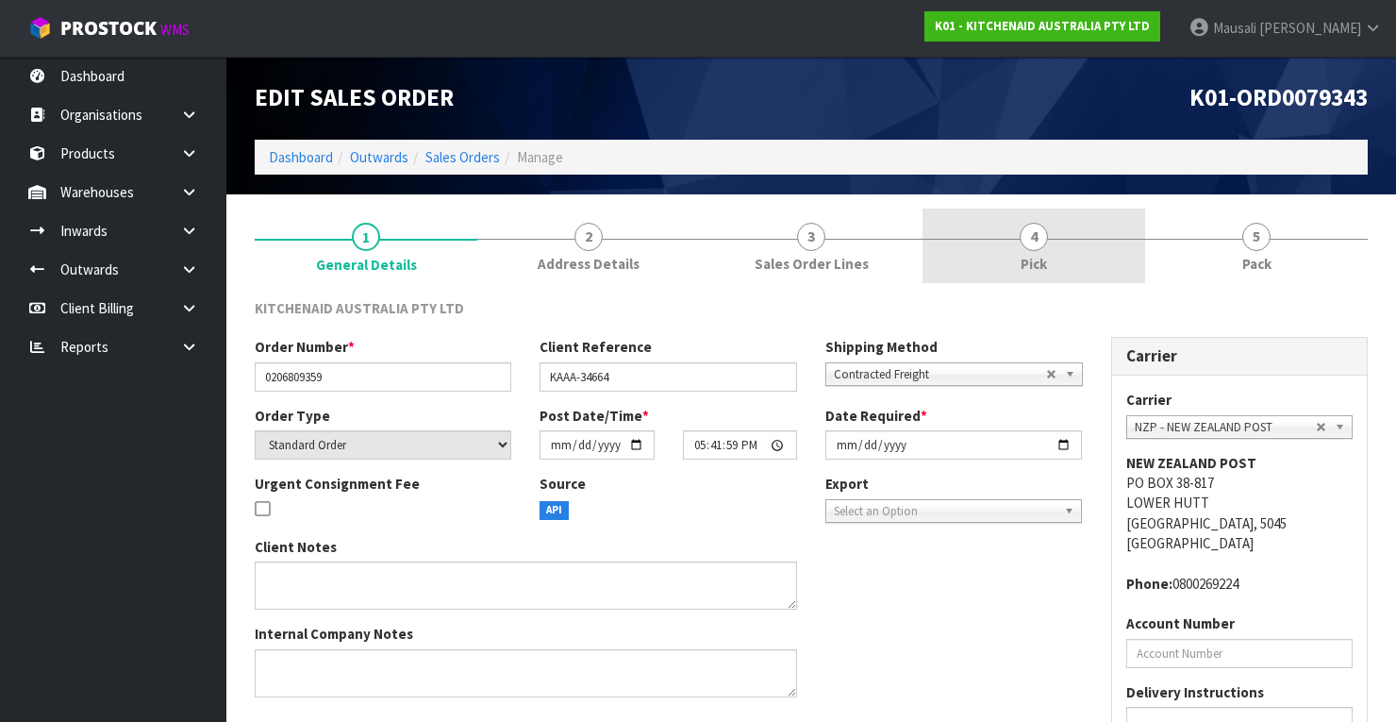
click at [1015, 247] on link "4 Pick" at bounding box center [1033, 245] width 223 height 75
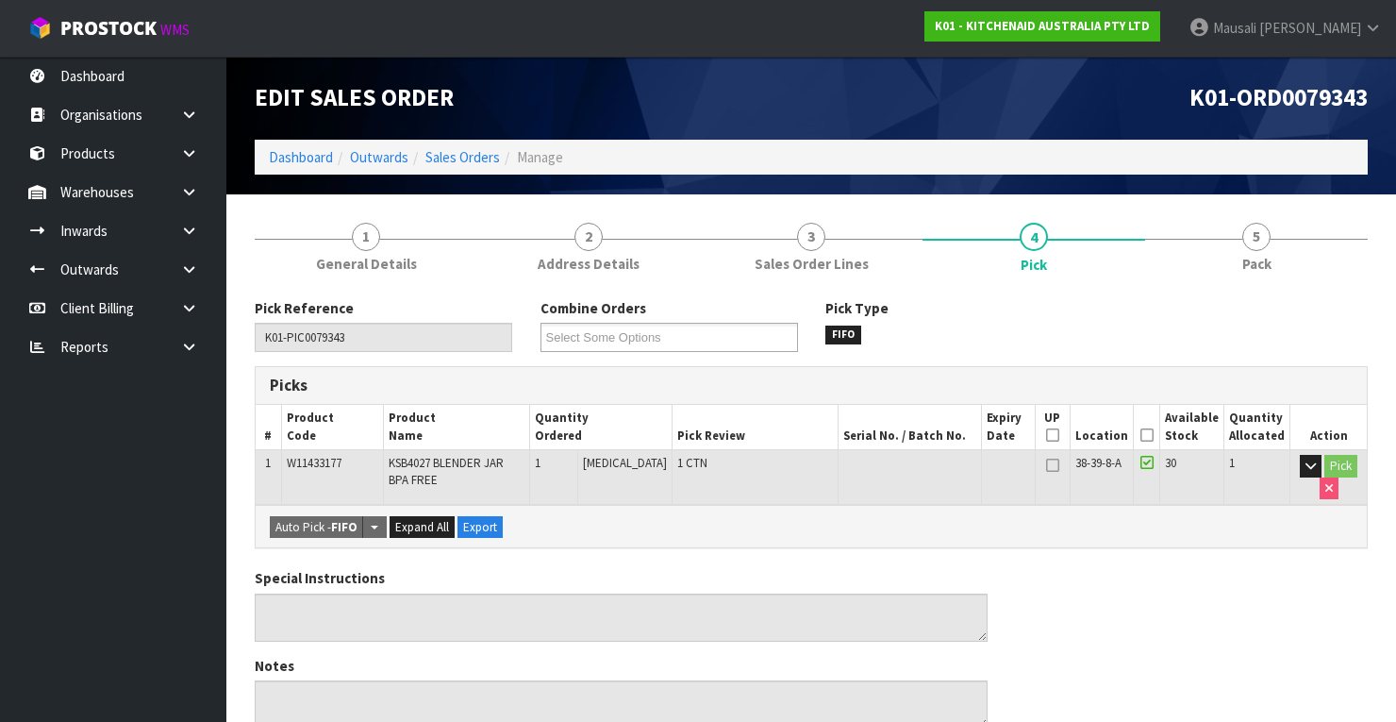
click at [1154, 436] on icon at bounding box center [1146, 435] width 13 height 1
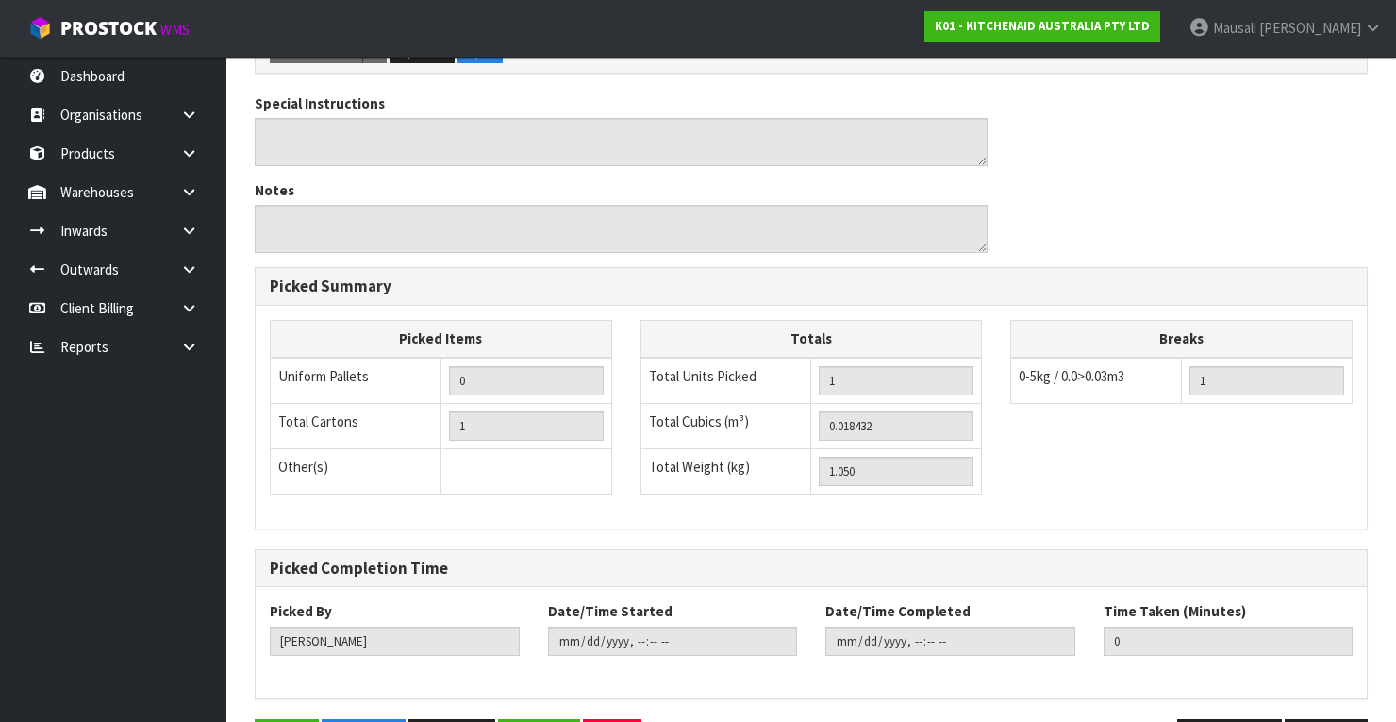
scroll to position [603, 0]
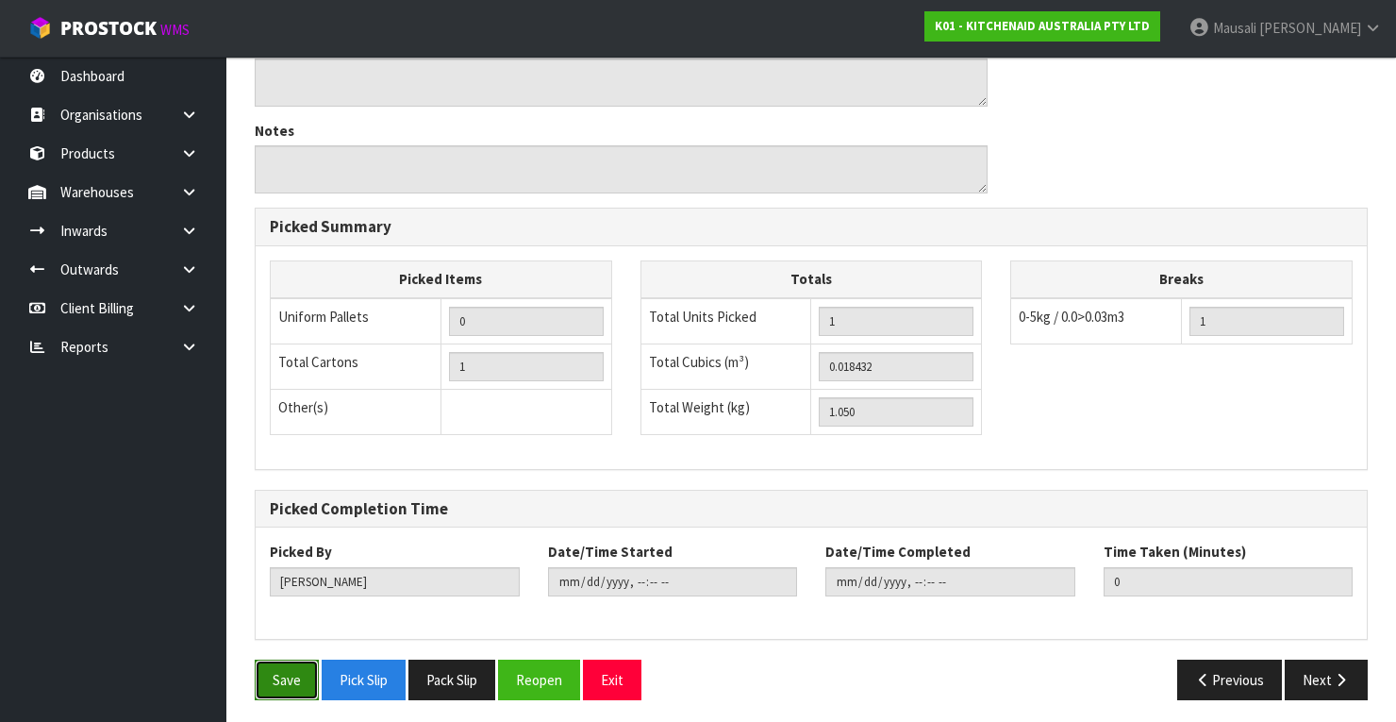
click at [278, 662] on button "Save" at bounding box center [287, 679] width 64 height 41
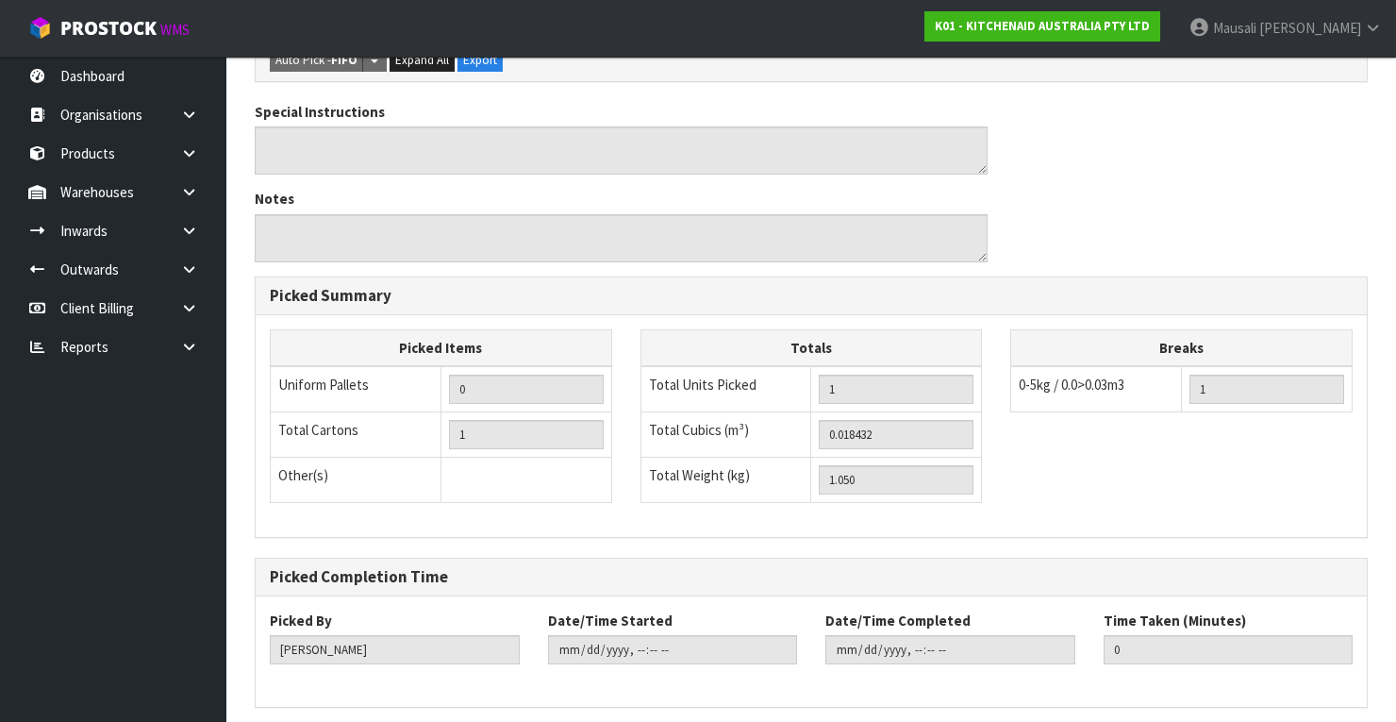
scroll to position [0, 0]
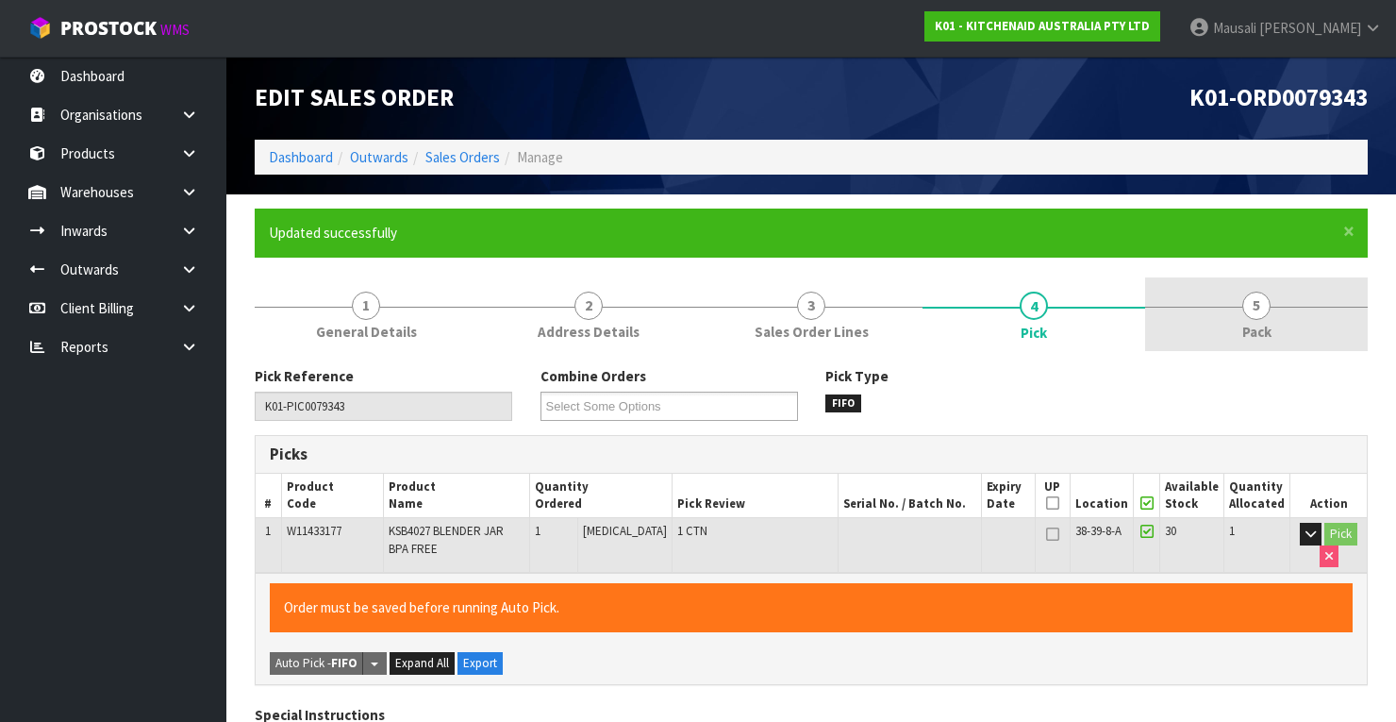
type input "[PERSON_NAME]"
type input "[DATE]T12:33:32"
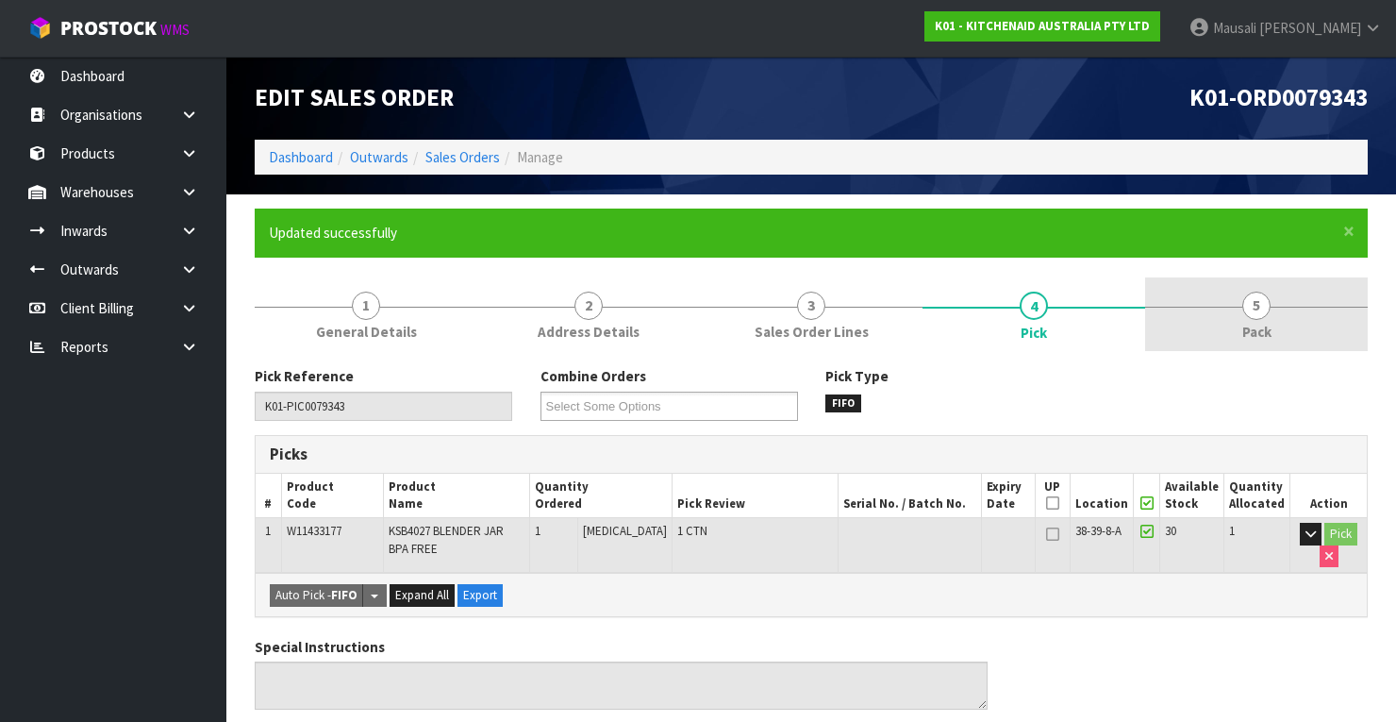
click at [1235, 314] on link "5 Pack" at bounding box center [1256, 314] width 223 height 75
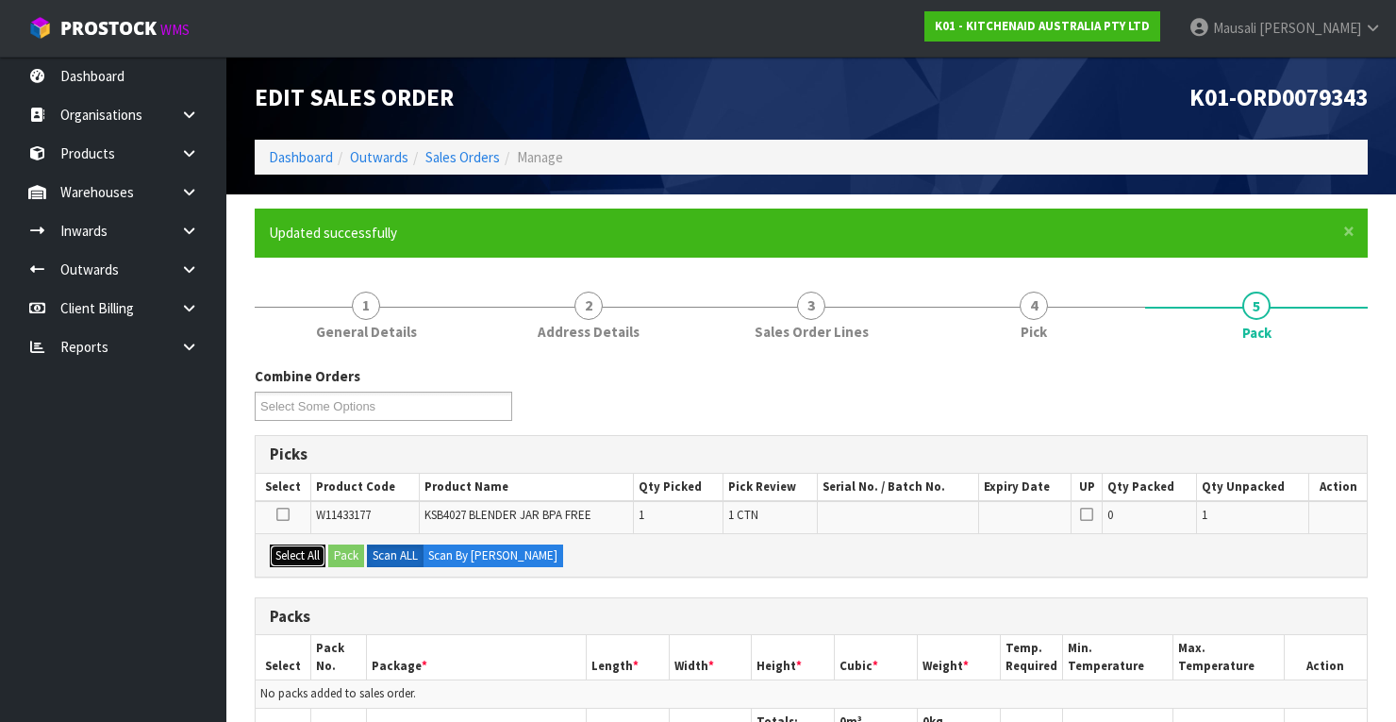
drag, startPoint x: 304, startPoint y: 551, endPoint x: 334, endPoint y: 558, distance: 31.1
click at [323, 558] on button "Select All" at bounding box center [298, 555] width 56 height 23
click at [340, 557] on button "Pack" at bounding box center [346, 555] width 36 height 23
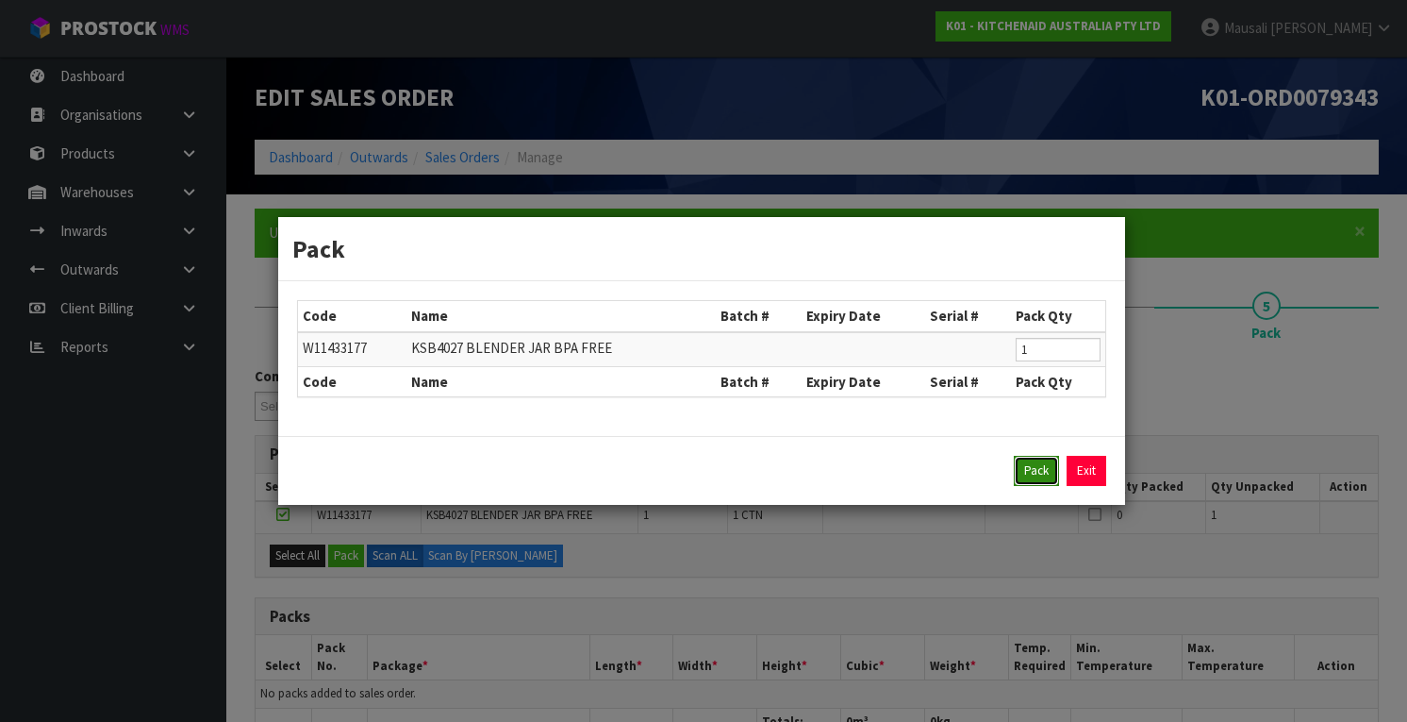
click at [1042, 457] on button "Pack" at bounding box center [1036, 471] width 45 height 30
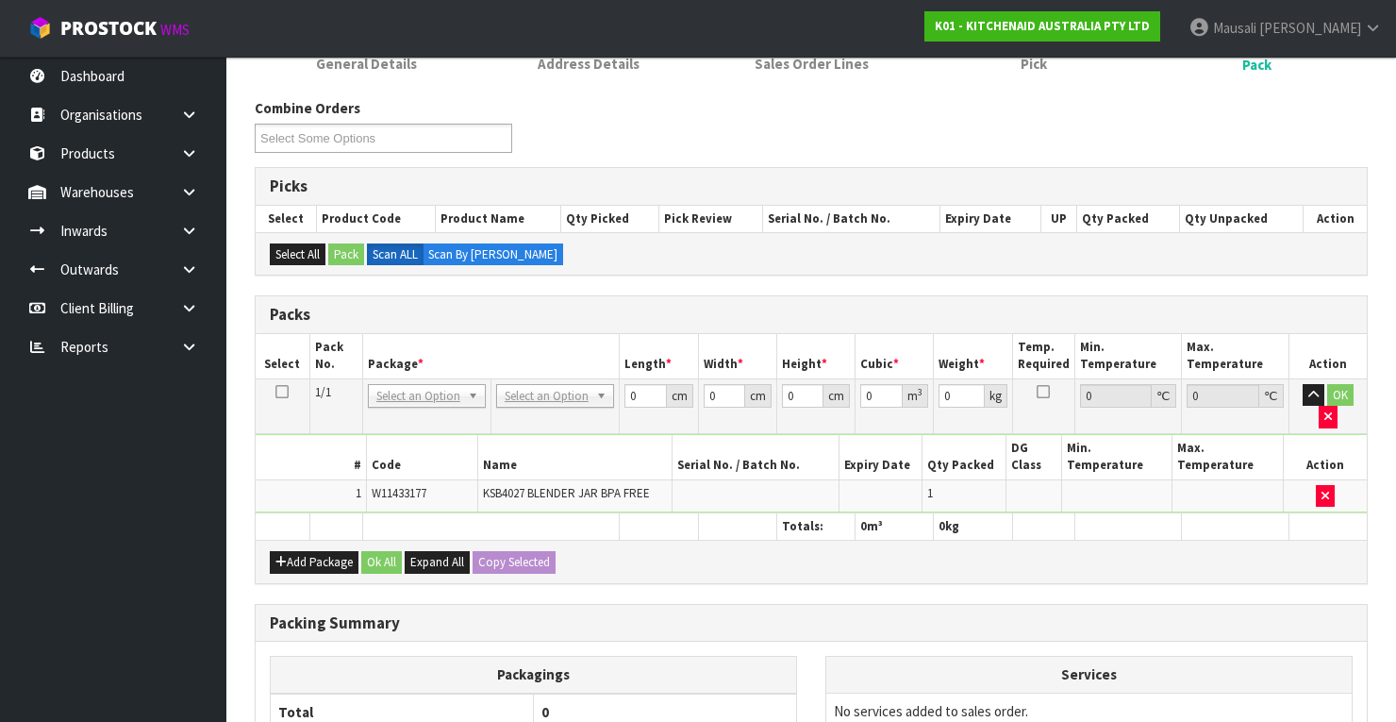
scroll to position [453, 0]
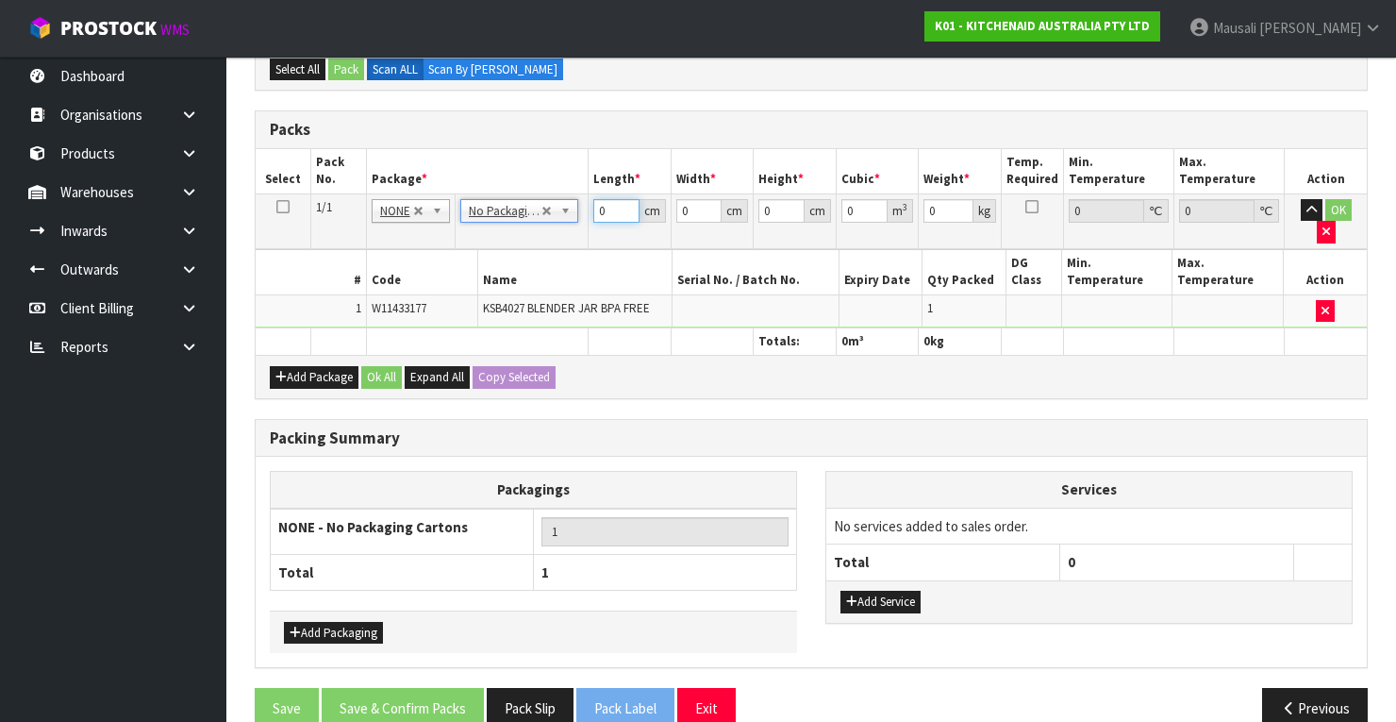
drag, startPoint x: 607, startPoint y: 211, endPoint x: 571, endPoint y: 249, distance: 52.7
click at [573, 249] on tbody "1/1 NONE 007-001 007-002 007-004 007-009 007-013 007-014 007-015 007-017 007-01…" at bounding box center [811, 260] width 1111 height 134
type input "25"
type input "24"
type input "3"
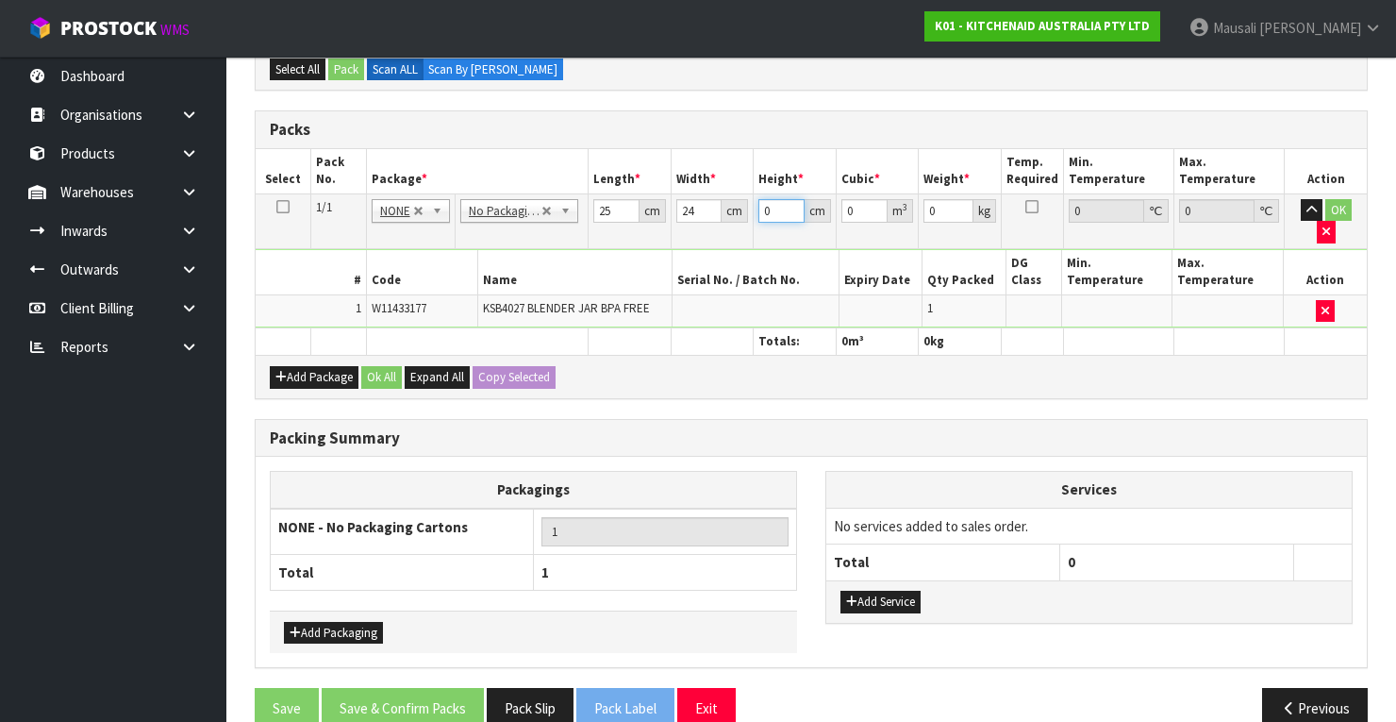
type input "0.0018"
type input "32"
type input "0.0192"
type input "32"
type input "2"
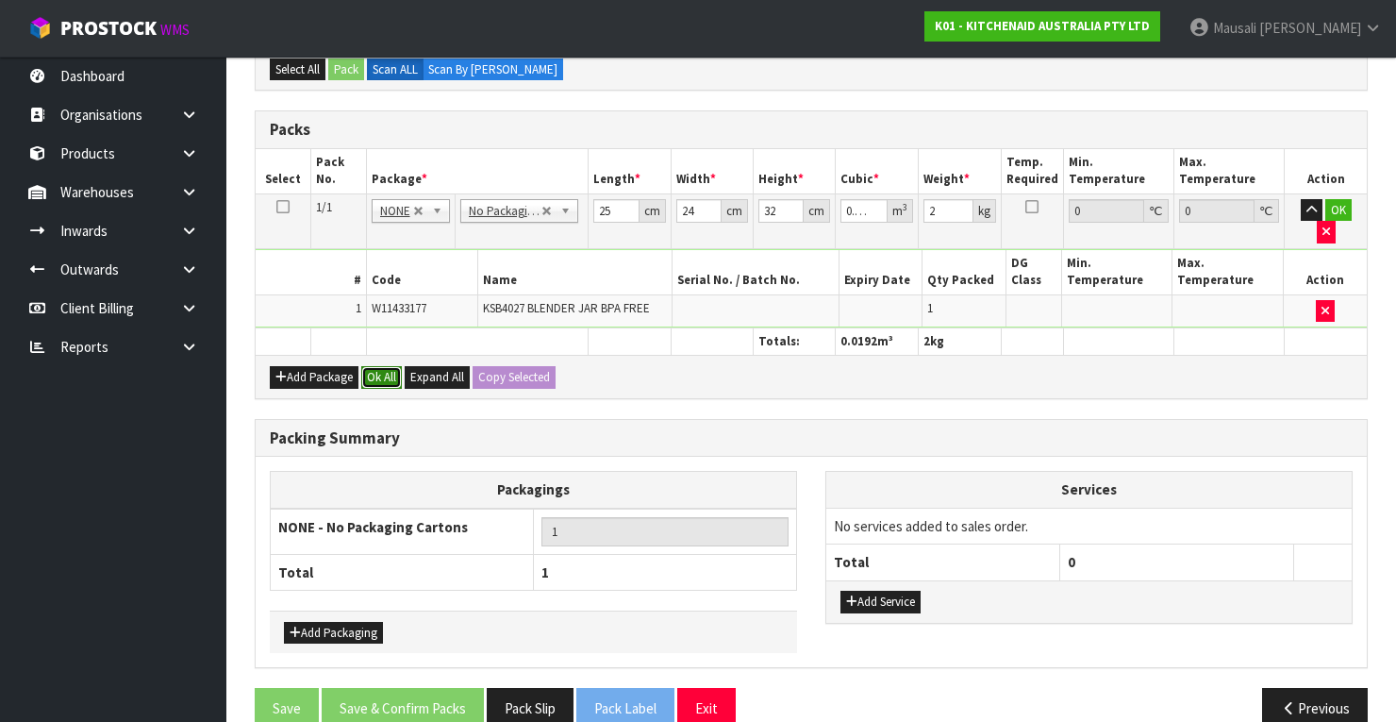
click at [381, 366] on button "Ok All" at bounding box center [381, 377] width 41 height 23
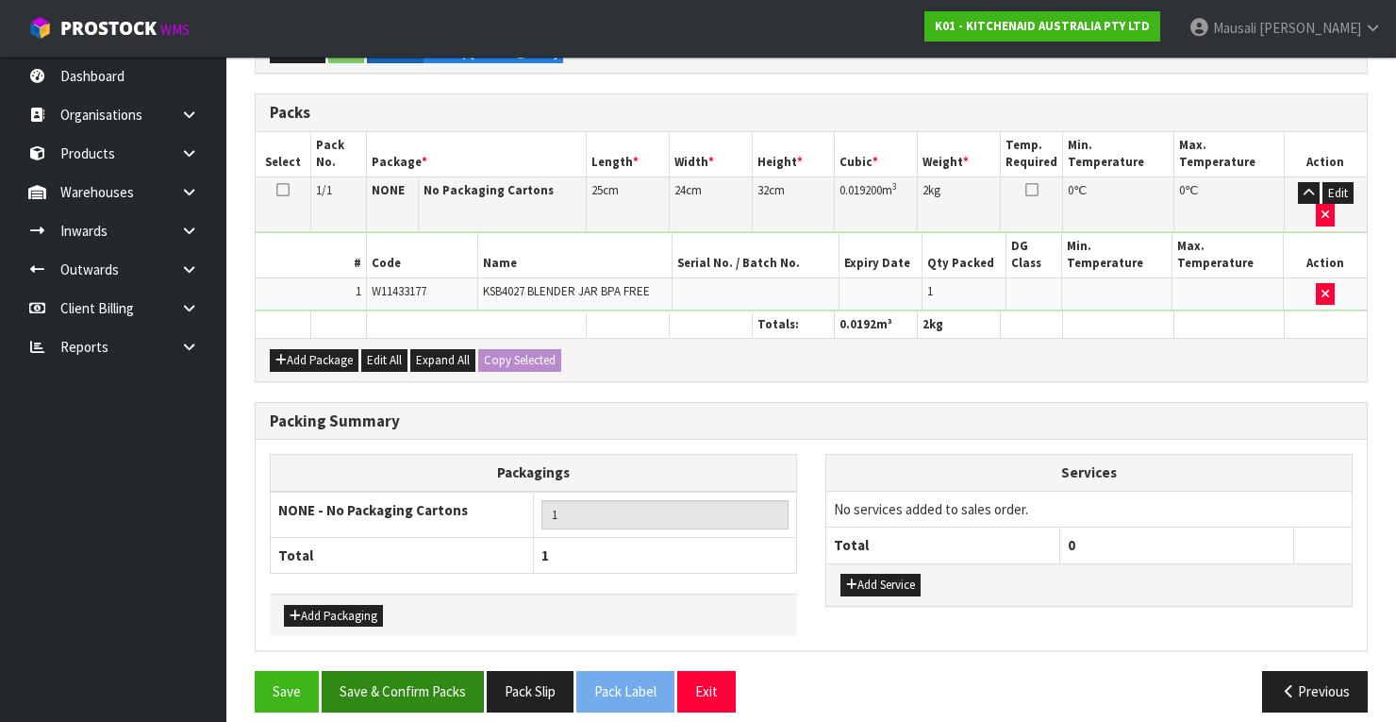
scroll to position [479, 0]
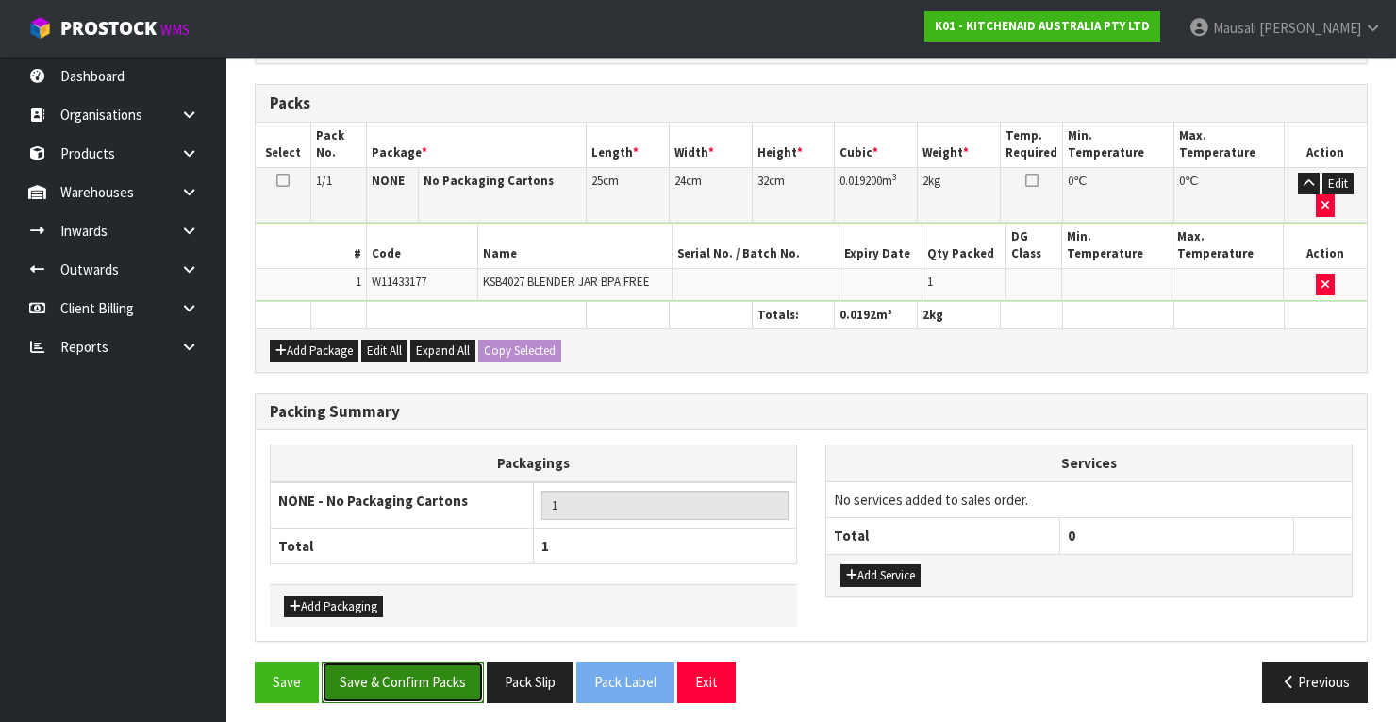
click at [436, 661] on button "Save & Confirm Packs" at bounding box center [403, 681] width 162 height 41
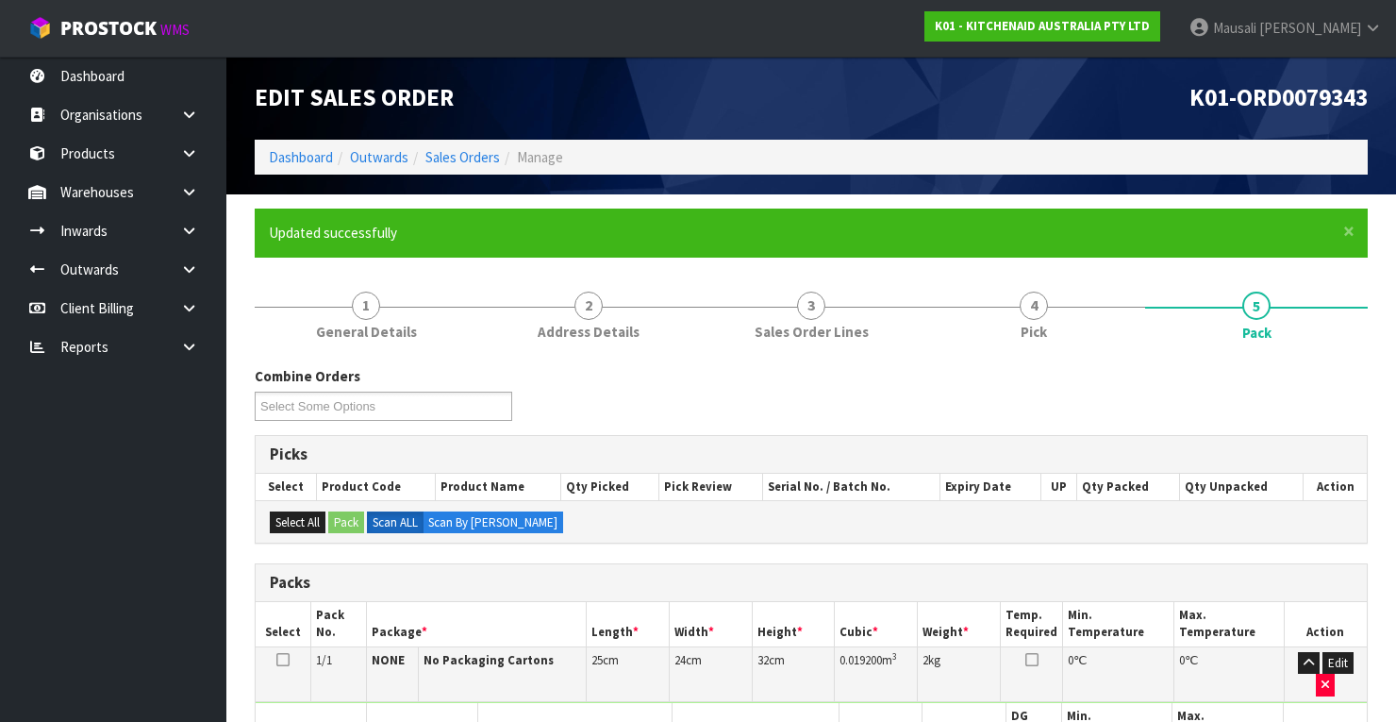
scroll to position [359, 0]
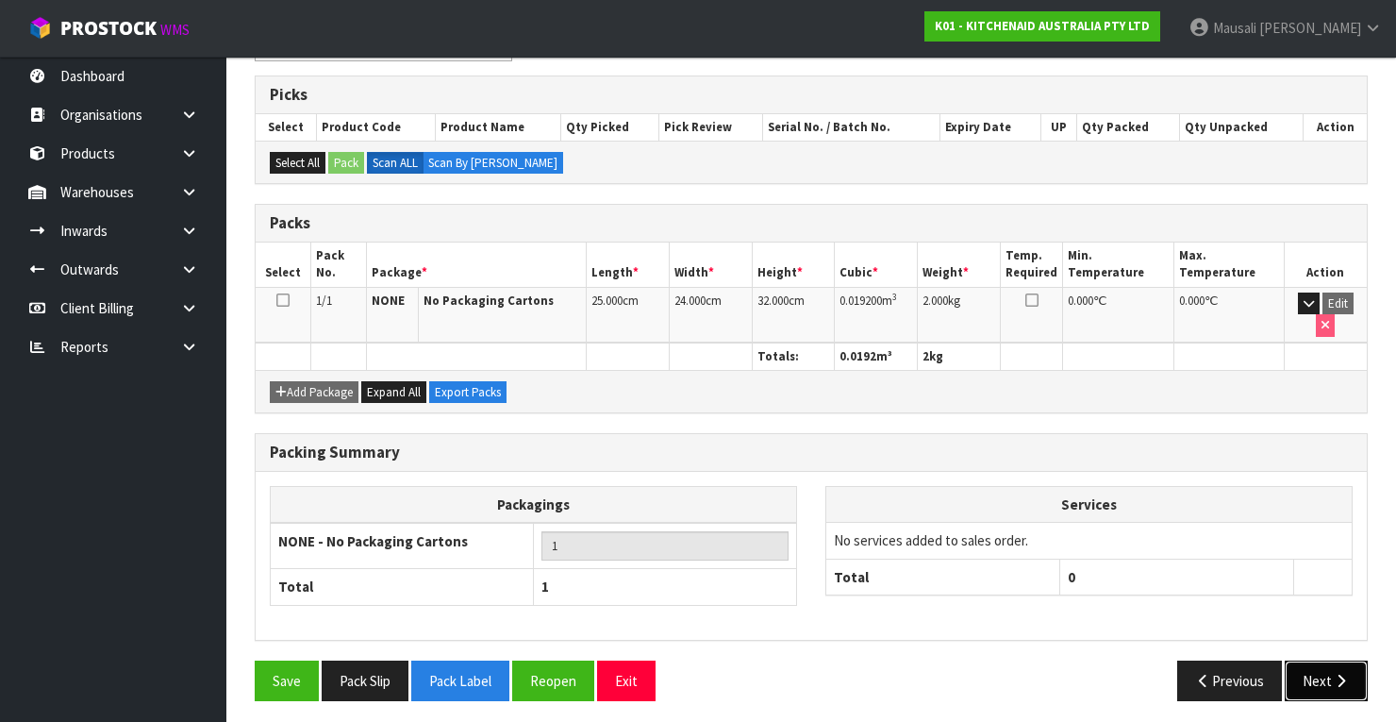
click at [1321, 667] on button "Next" at bounding box center [1326, 680] width 83 height 41
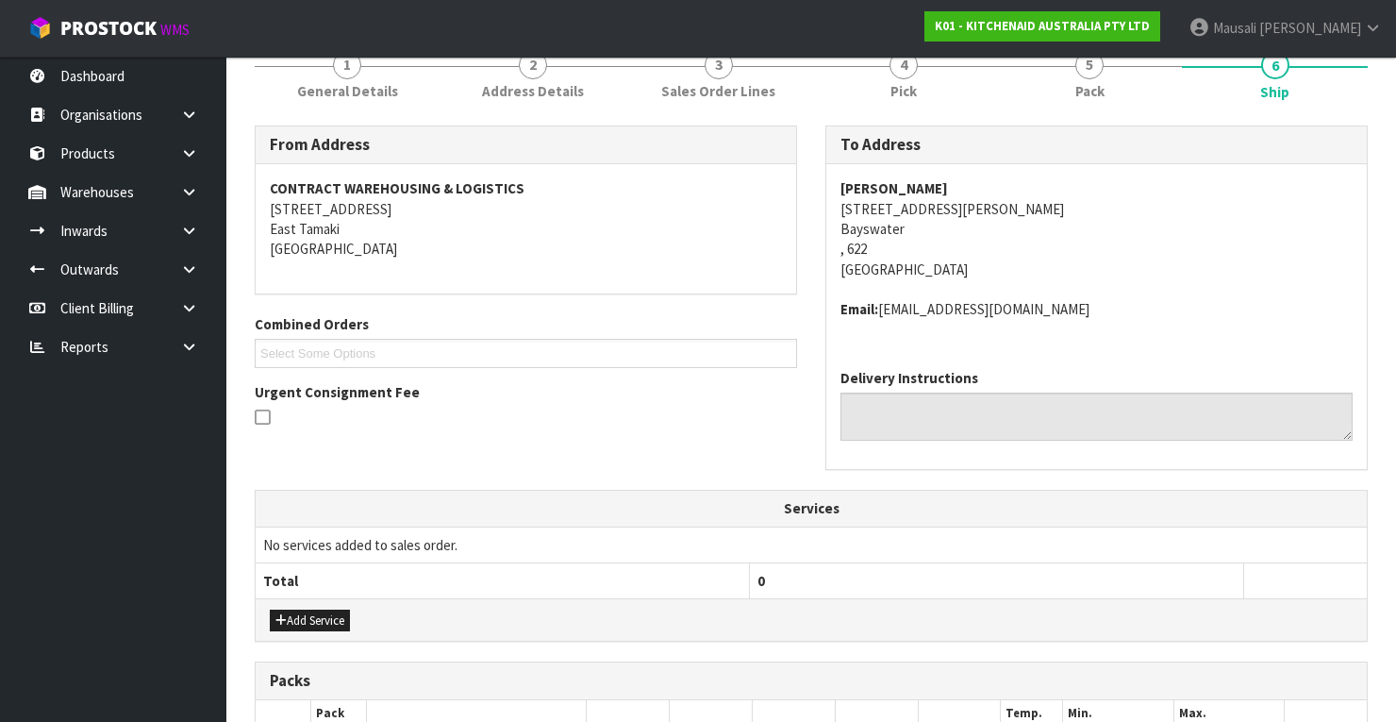
scroll to position [453, 0]
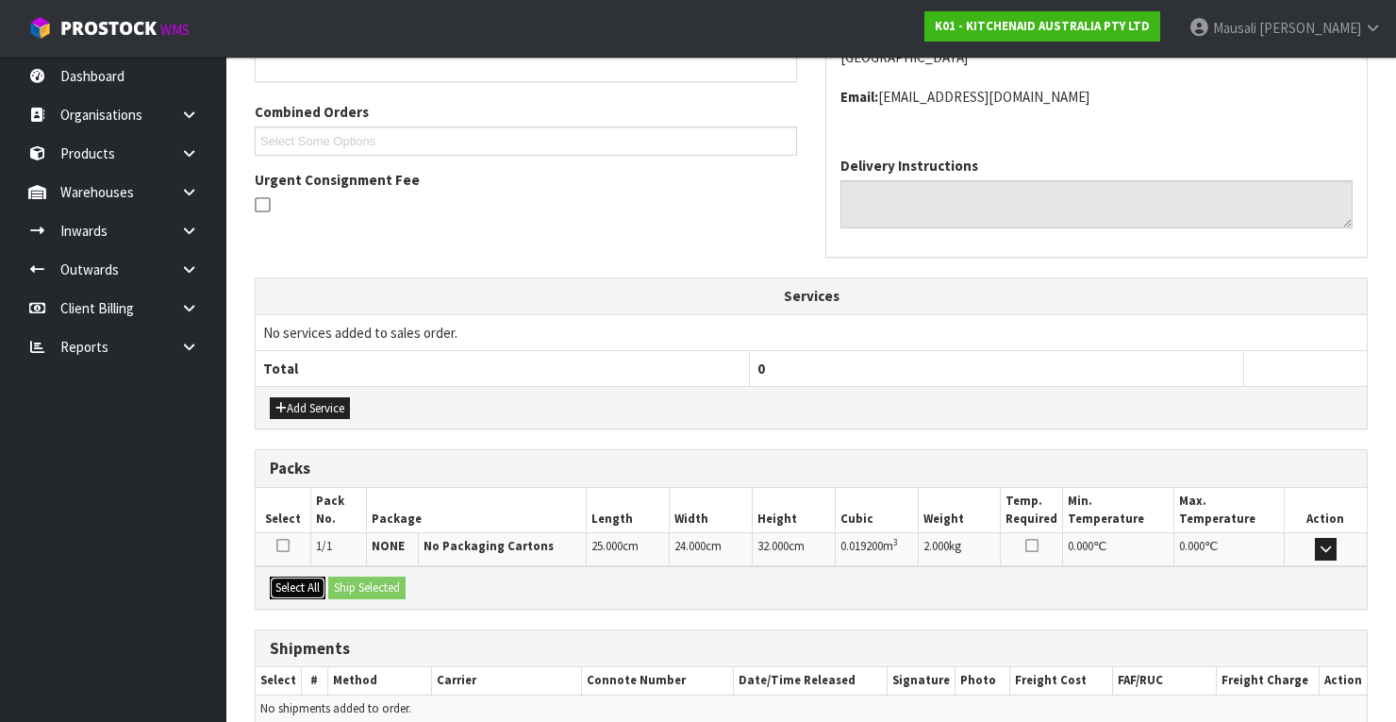
drag, startPoint x: 308, startPoint y: 579, endPoint x: 343, endPoint y: 581, distance: 35.0
click at [325, 579] on button "Select All" at bounding box center [298, 587] width 56 height 23
click at [374, 582] on button "Ship Selected" at bounding box center [366, 587] width 77 height 23
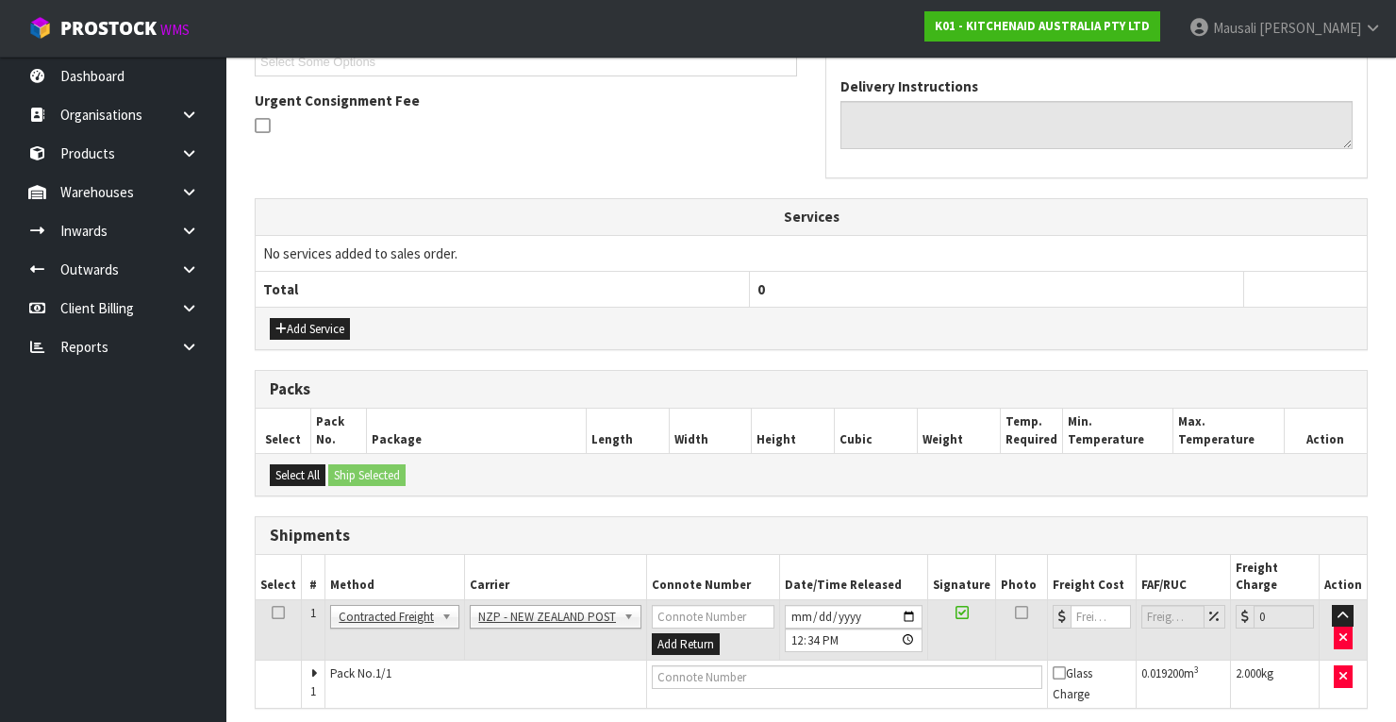
scroll to position [585, 0]
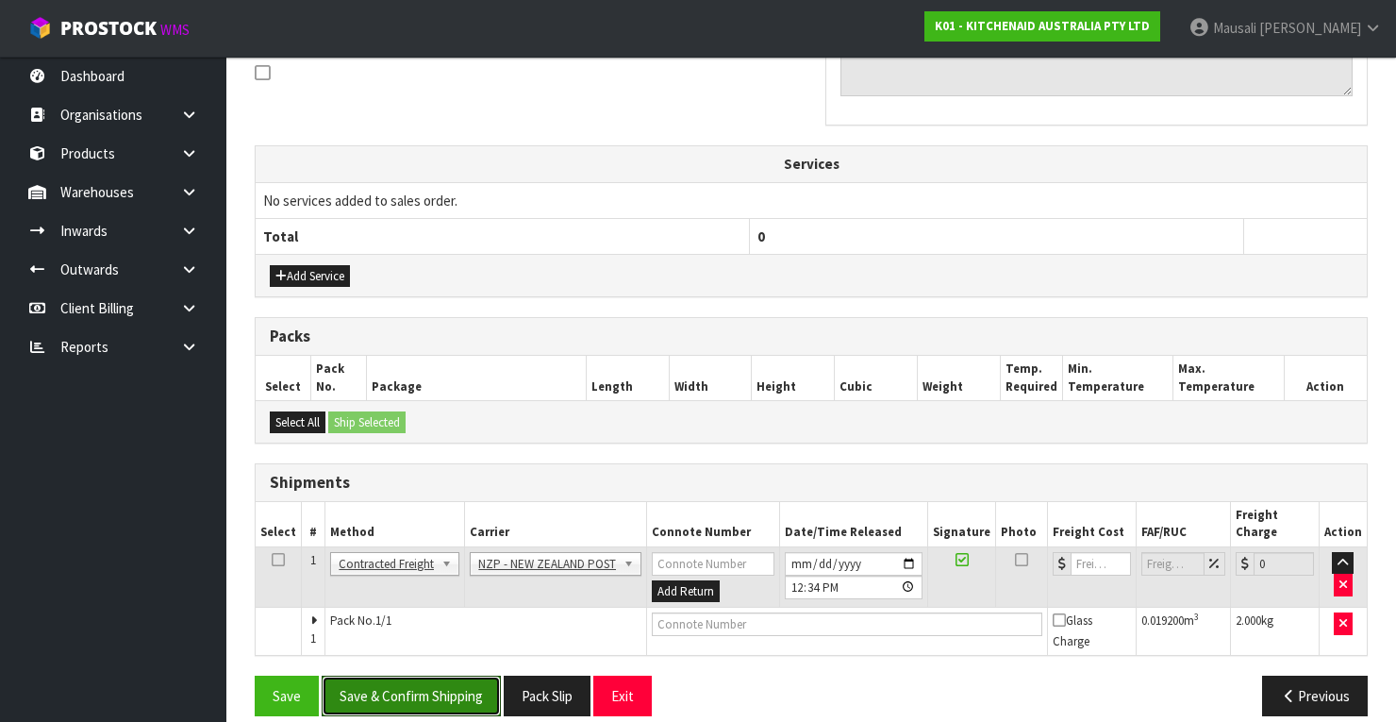
drag, startPoint x: 434, startPoint y: 675, endPoint x: 620, endPoint y: 635, distance: 190.2
click at [441, 677] on button "Save & Confirm Shipping" at bounding box center [411, 695] width 179 height 41
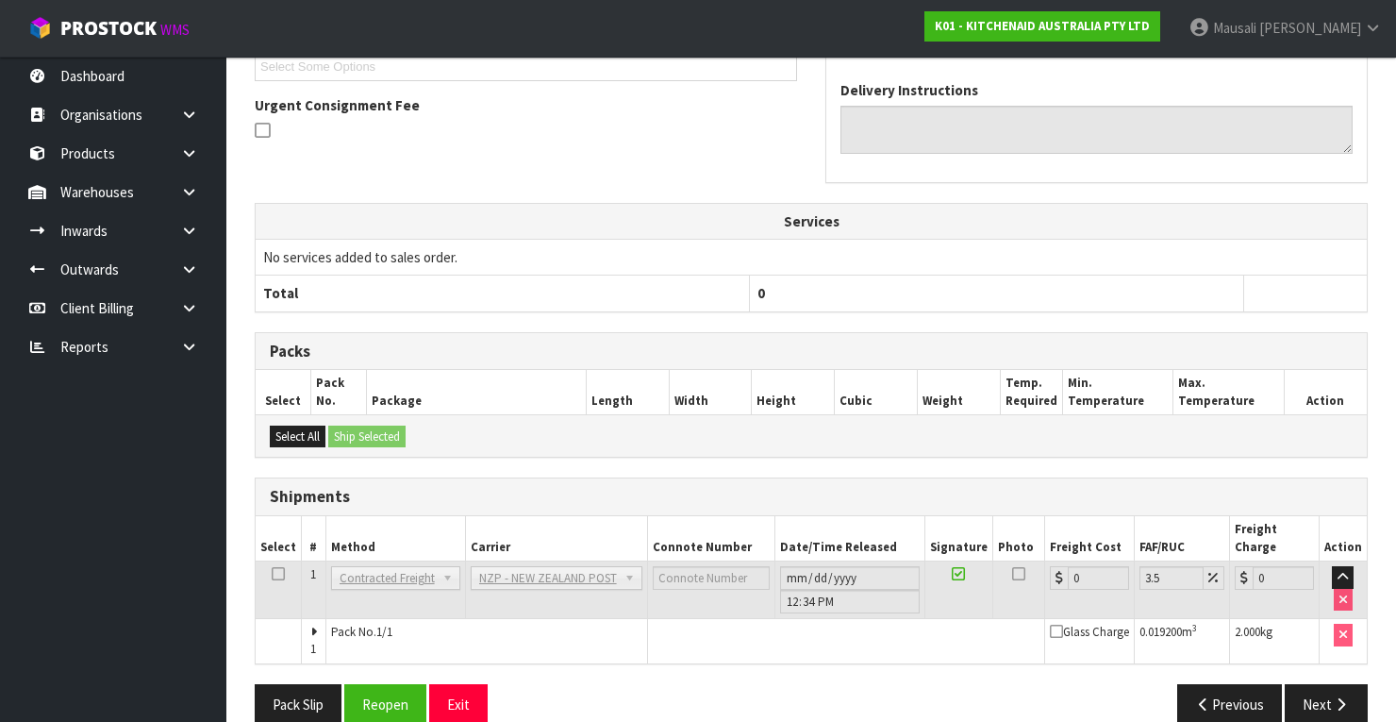
scroll to position [557, 0]
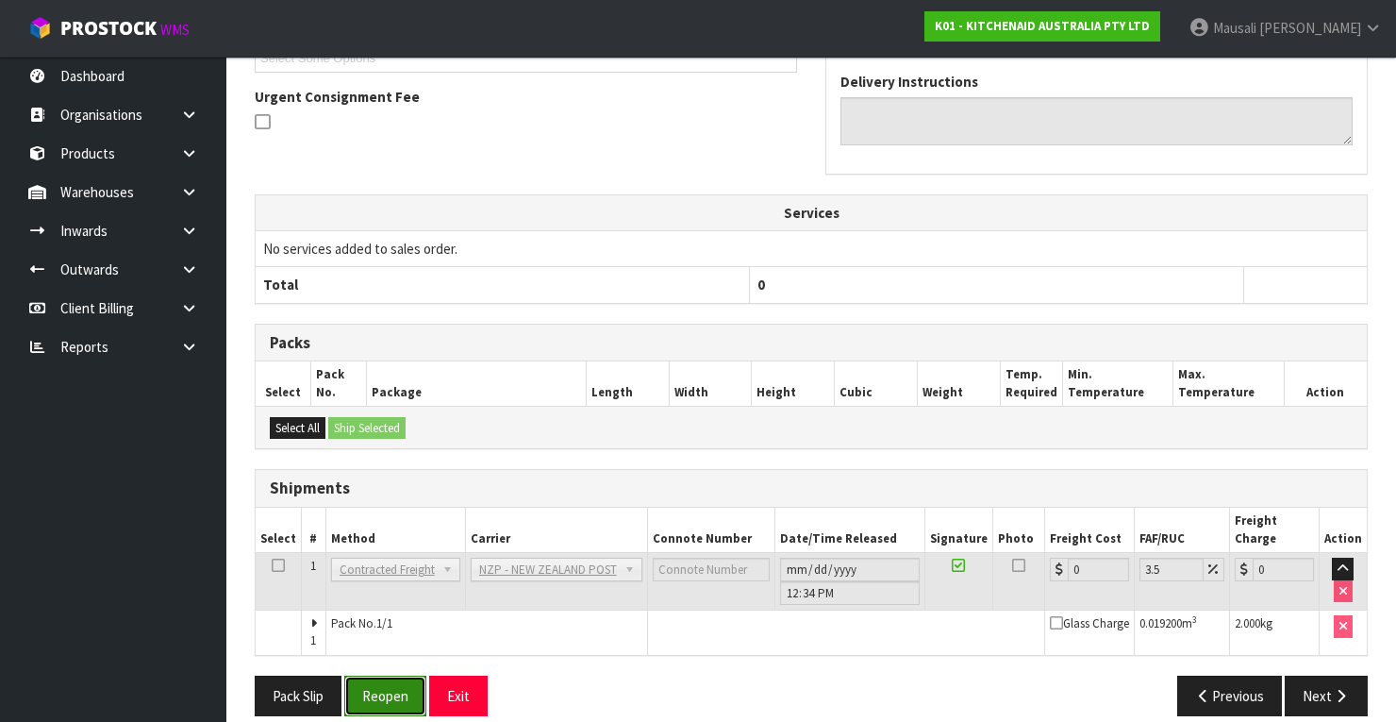
click at [381, 680] on button "Reopen" at bounding box center [385, 695] width 82 height 41
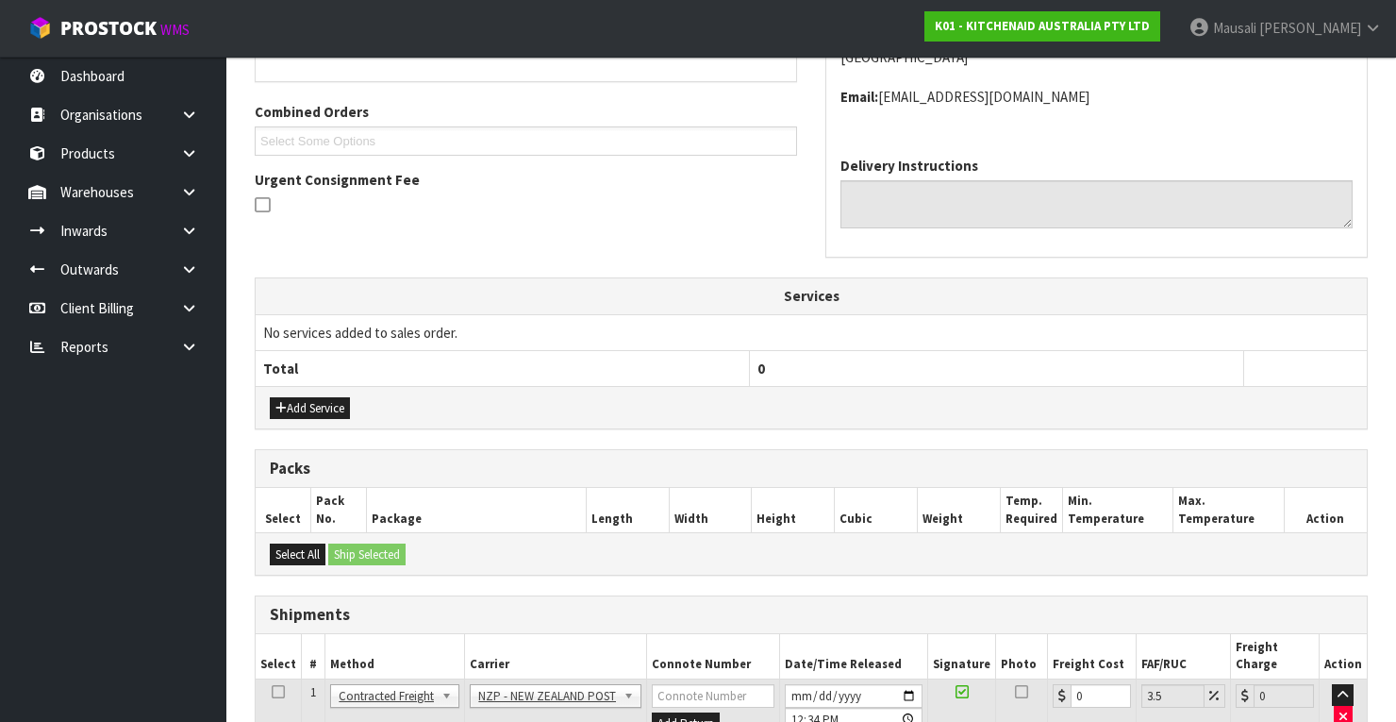
scroll to position [588, 0]
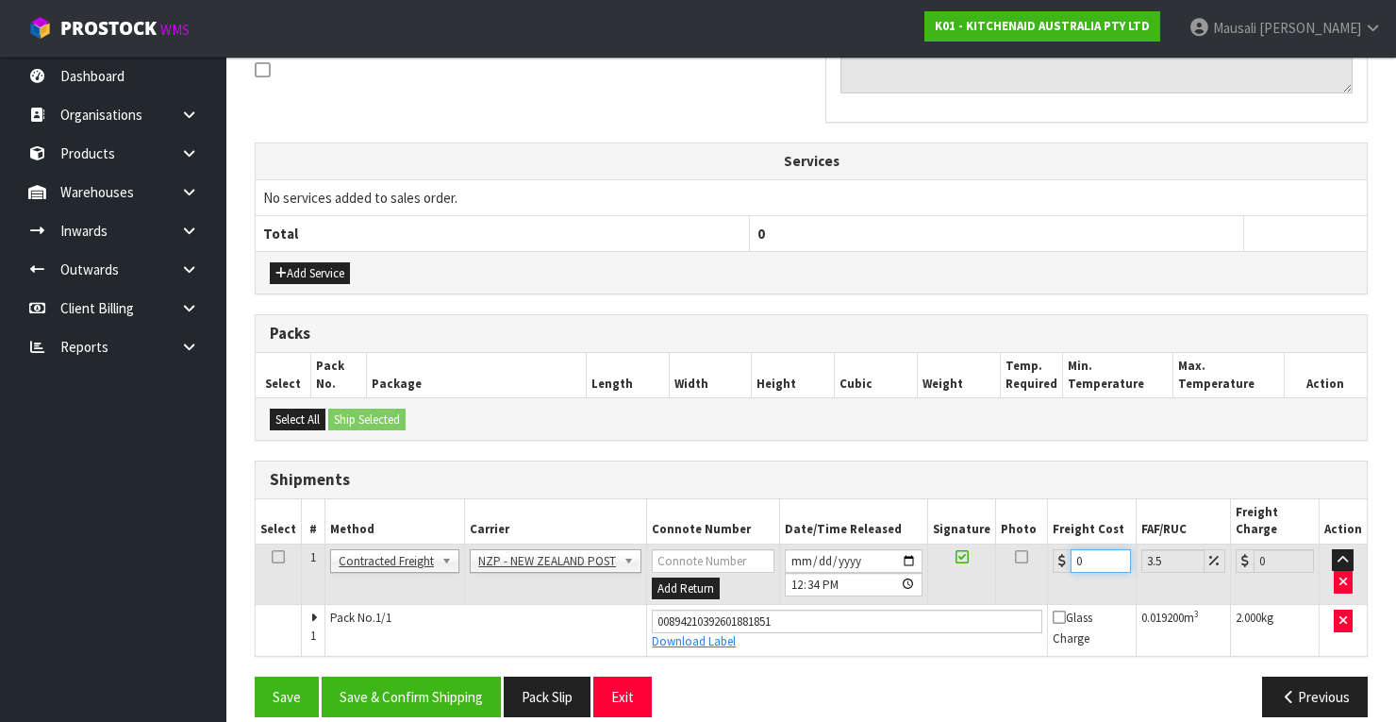
drag, startPoint x: 1092, startPoint y: 538, endPoint x: 1045, endPoint y: 568, distance: 56.0
click at [1048, 568] on td "0" at bounding box center [1092, 573] width 89 height 61
type input "4"
type input "4.14"
type input "4.3"
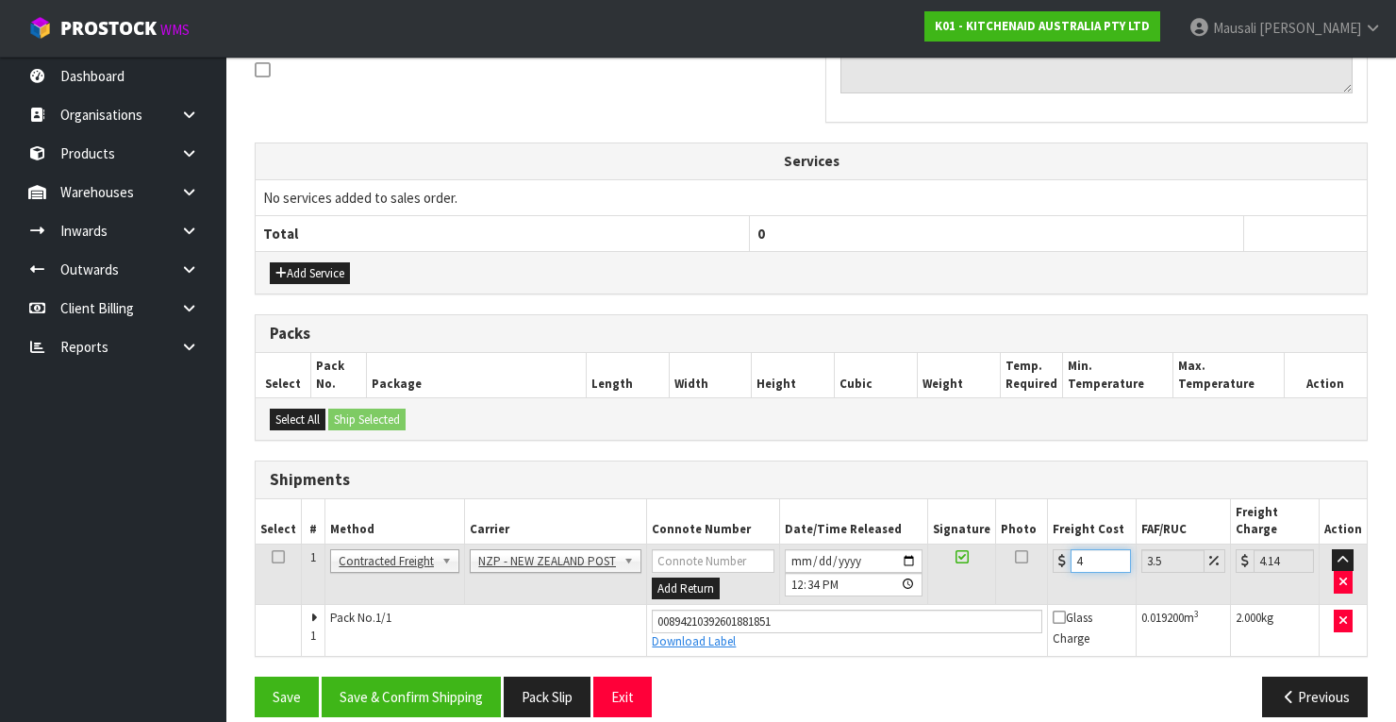
type input "4.45"
type input "4.33"
type input "4.48"
type input "4.33"
click at [454, 676] on button "Save & Confirm Shipping" at bounding box center [411, 696] width 179 height 41
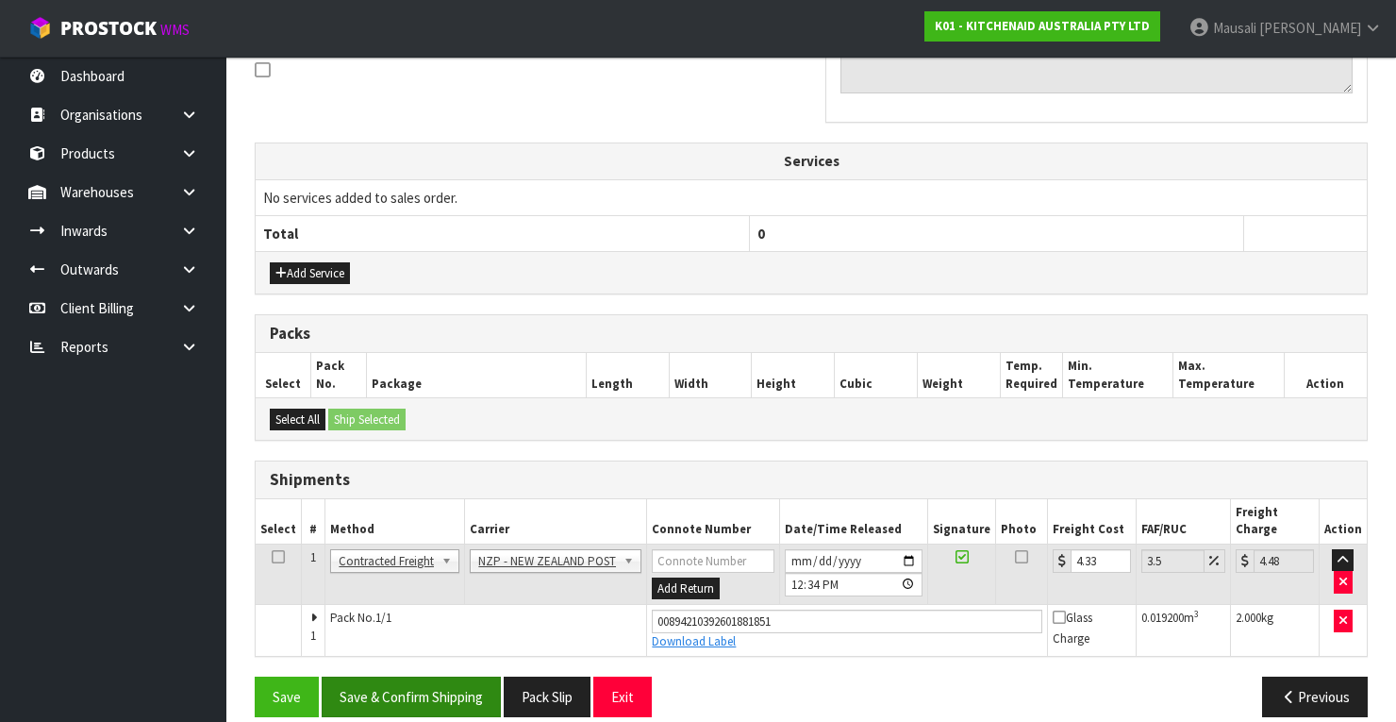
scroll to position [0, 0]
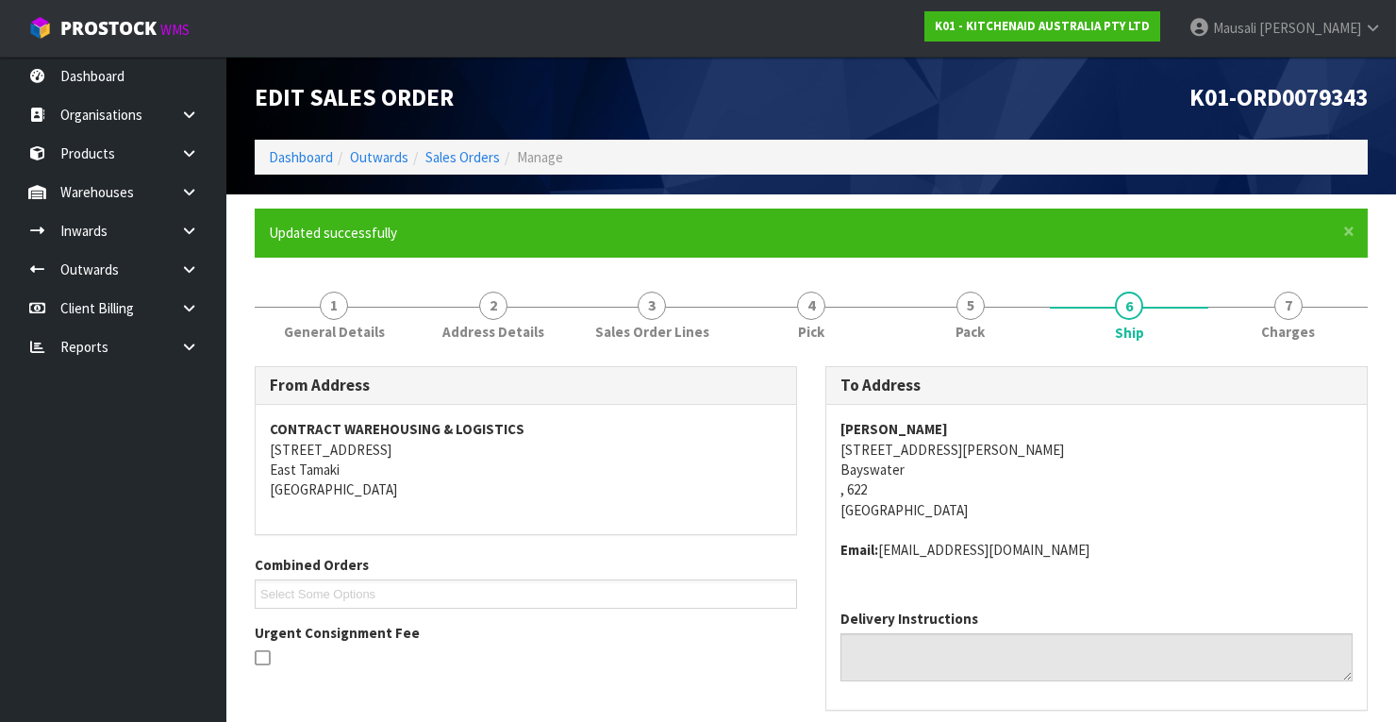
click at [434, 143] on ol "Dashboard Outwards Sales Orders Manage" at bounding box center [811, 157] width 1113 height 35
click at [438, 153] on link "Sales Orders" at bounding box center [462, 157] width 75 height 18
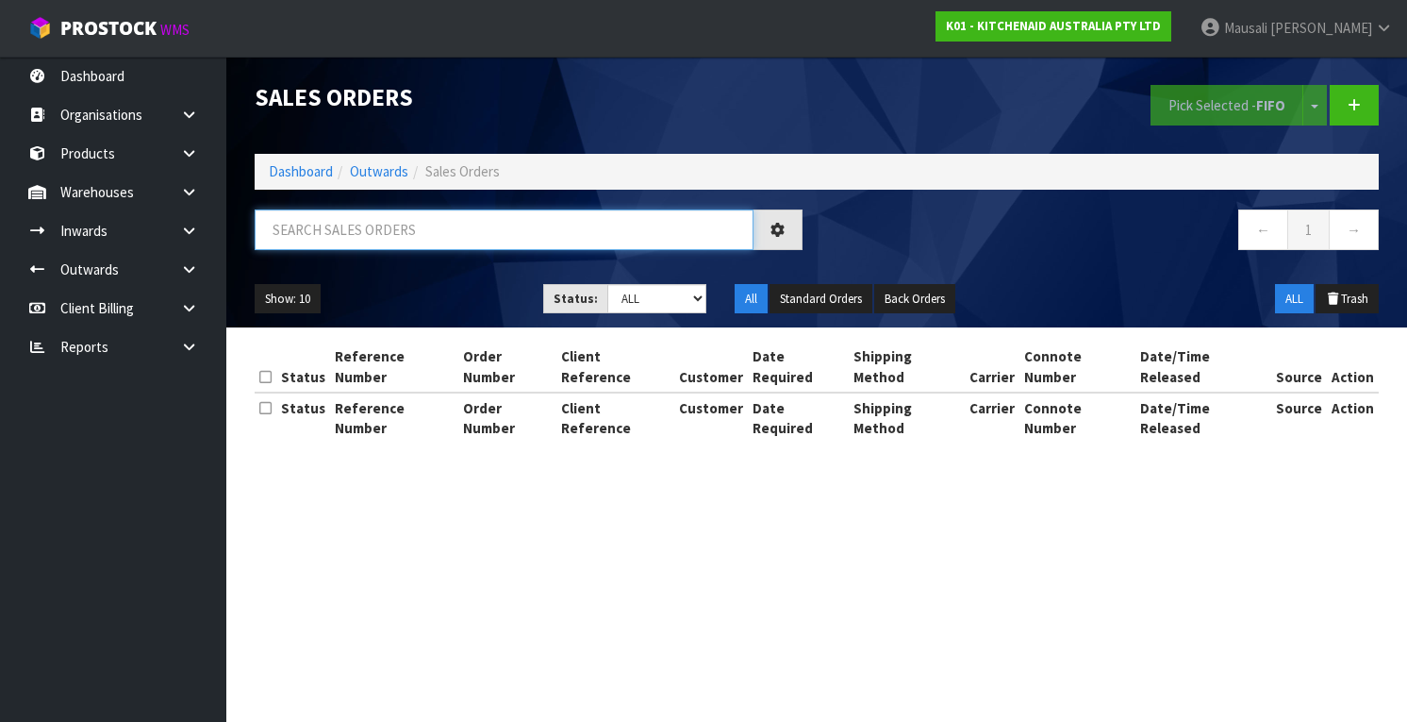
click at [307, 238] on input "text" at bounding box center [504, 229] width 499 height 41
type input "JOB-0413319"
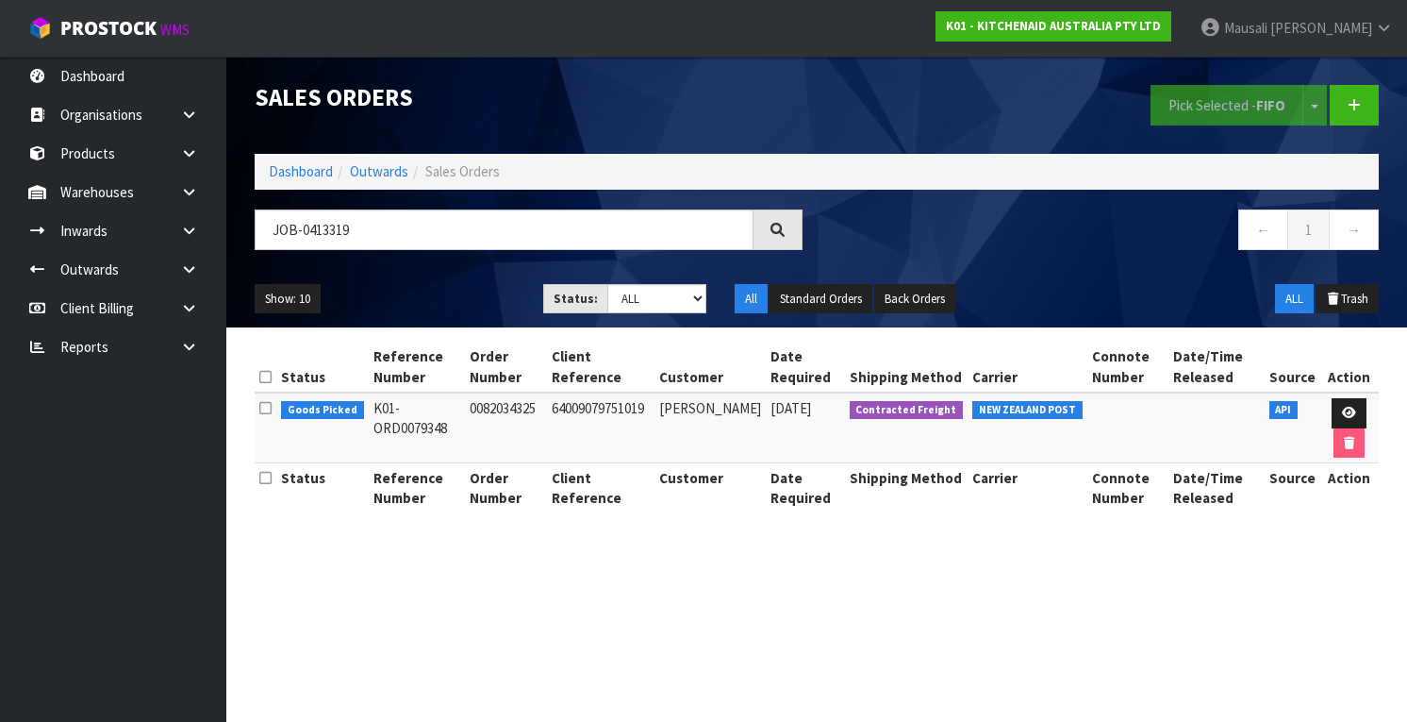
click at [1355, 395] on td at bounding box center [1350, 427] width 58 height 71
click at [1343, 408] on icon at bounding box center [1349, 413] width 14 height 12
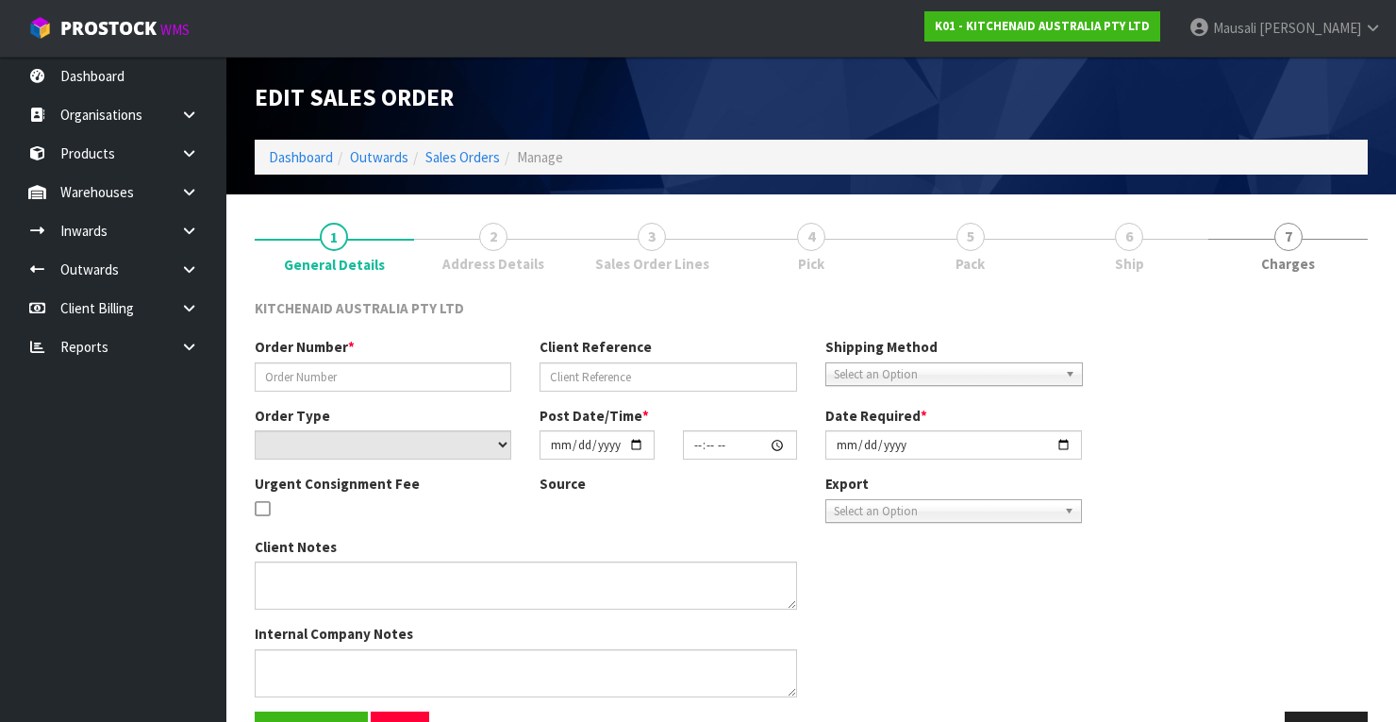
type input "0082034325"
type input "64009079751019"
select select "number:0"
type input "[DATE]"
type input "19:41:08.000"
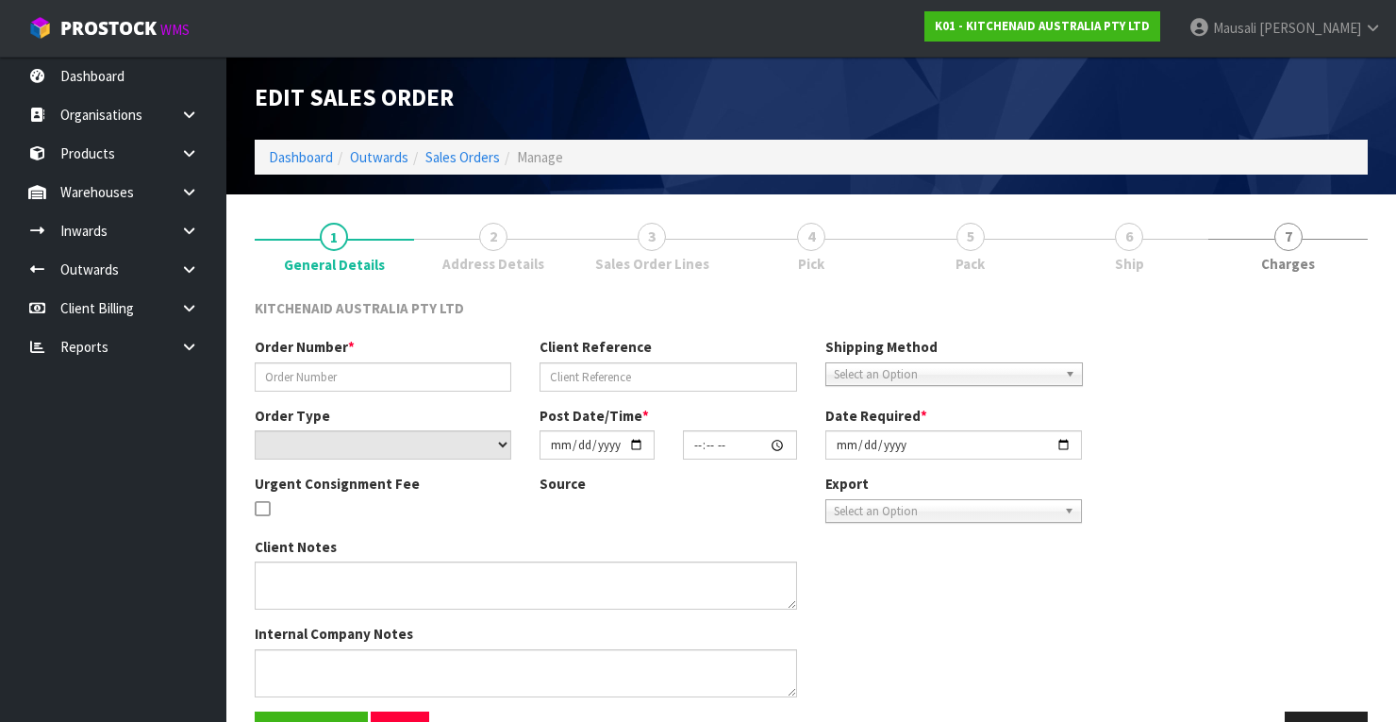
type input "[DATE]"
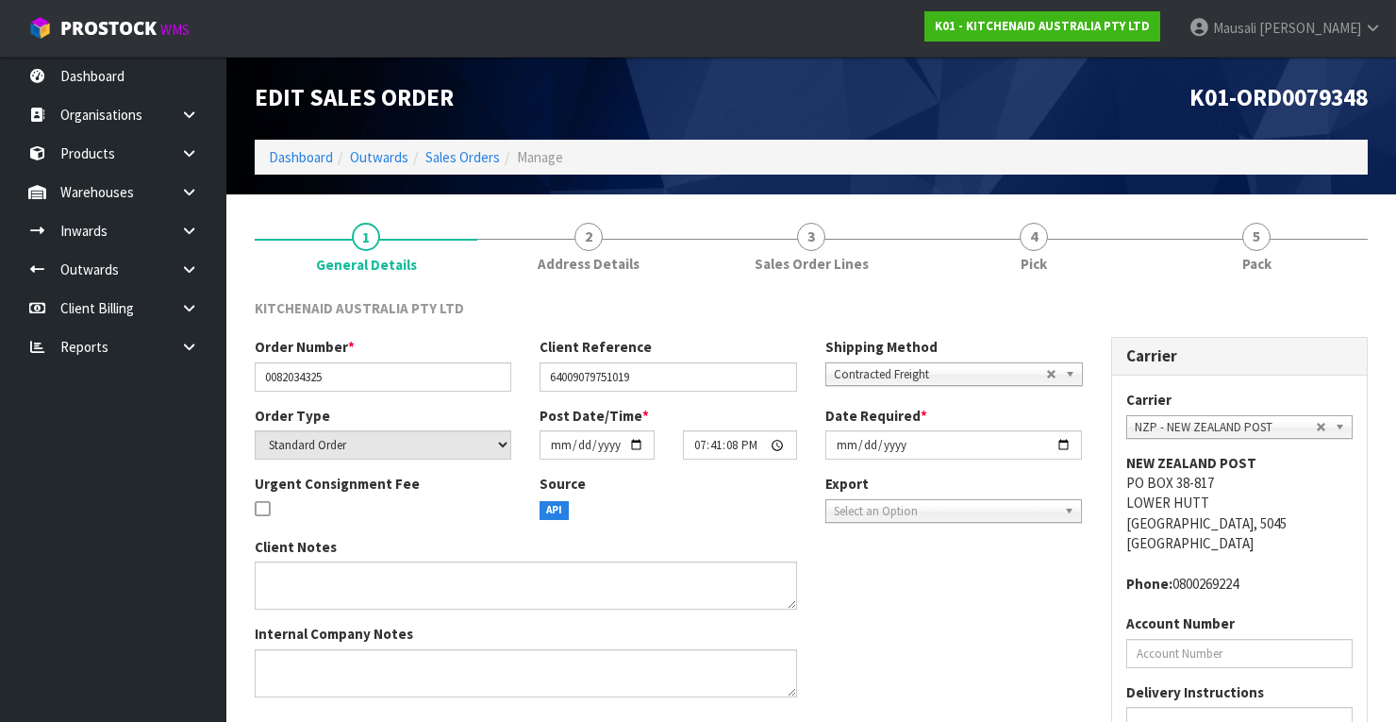
drag, startPoint x: 1079, startPoint y: 253, endPoint x: 1139, endPoint y: 302, distance: 77.8
click at [1082, 254] on link "4 Pick" at bounding box center [1033, 245] width 223 height 75
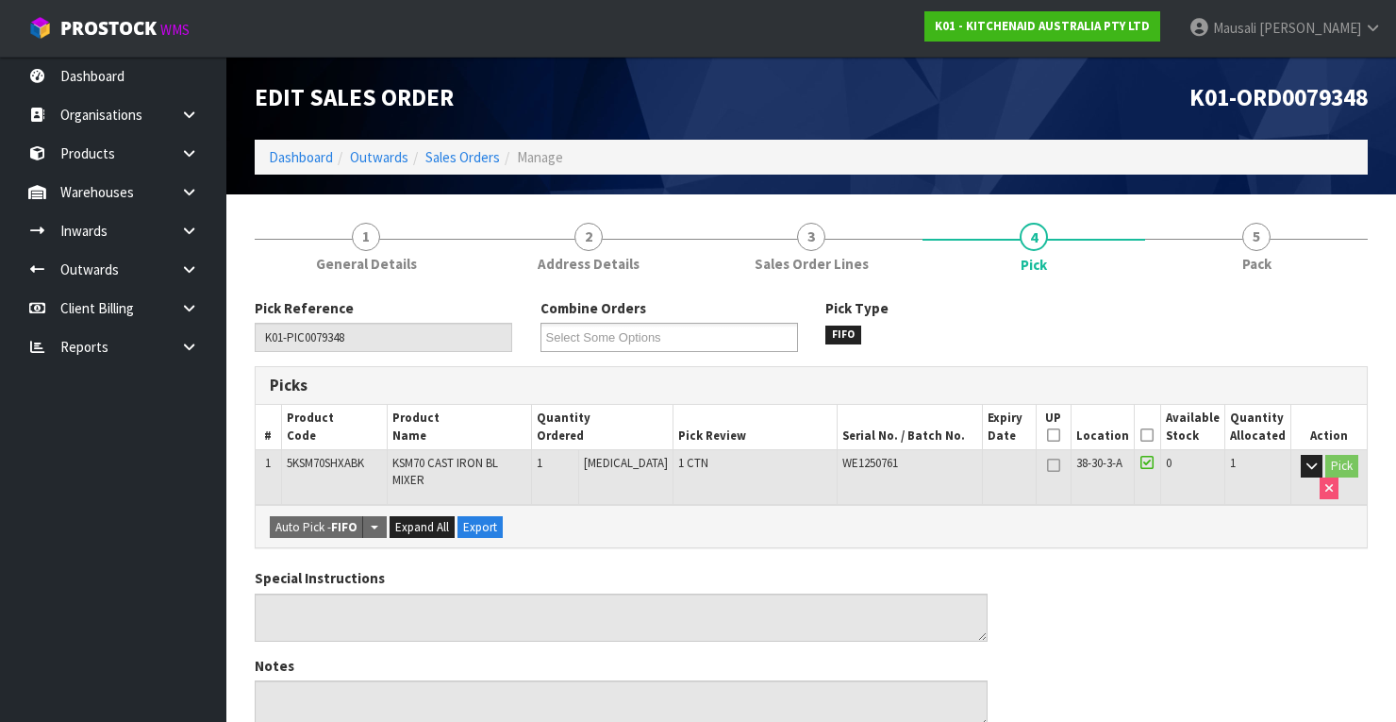
click at [1154, 435] on icon at bounding box center [1146, 435] width 13 height 1
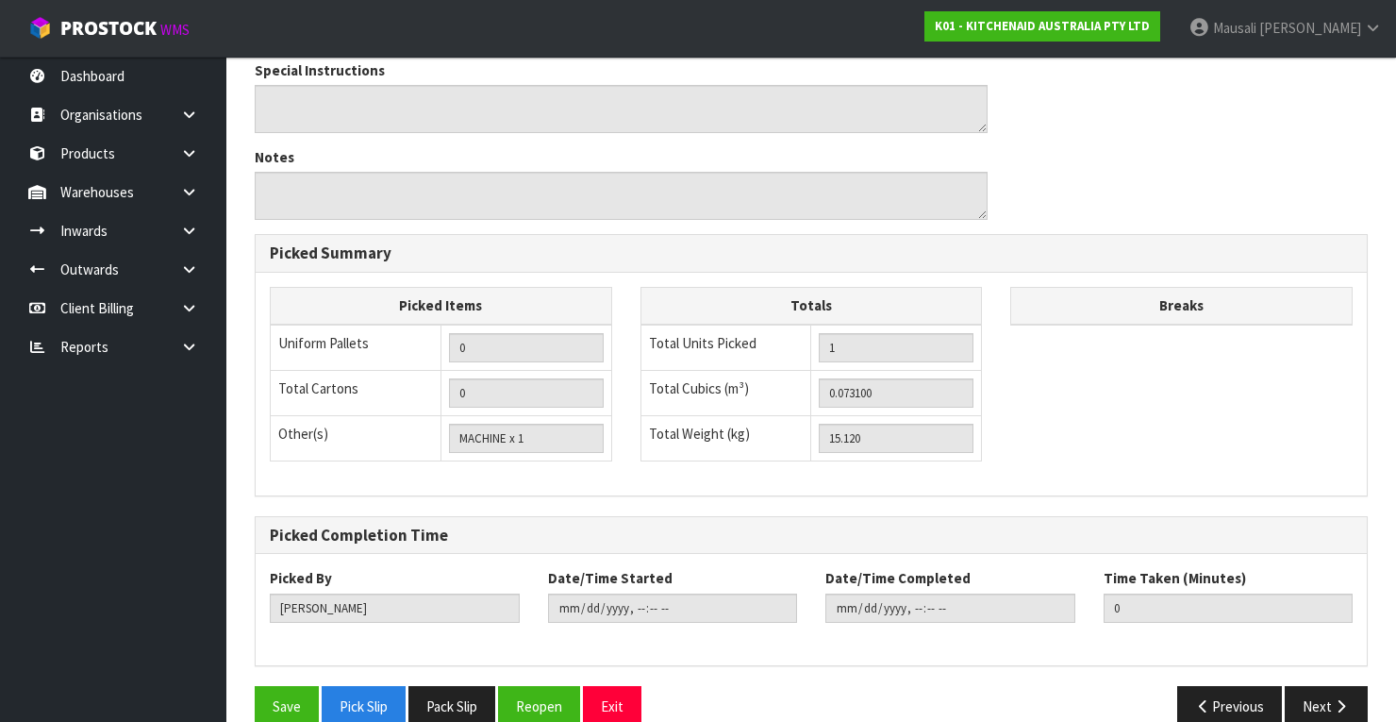
scroll to position [603, 0]
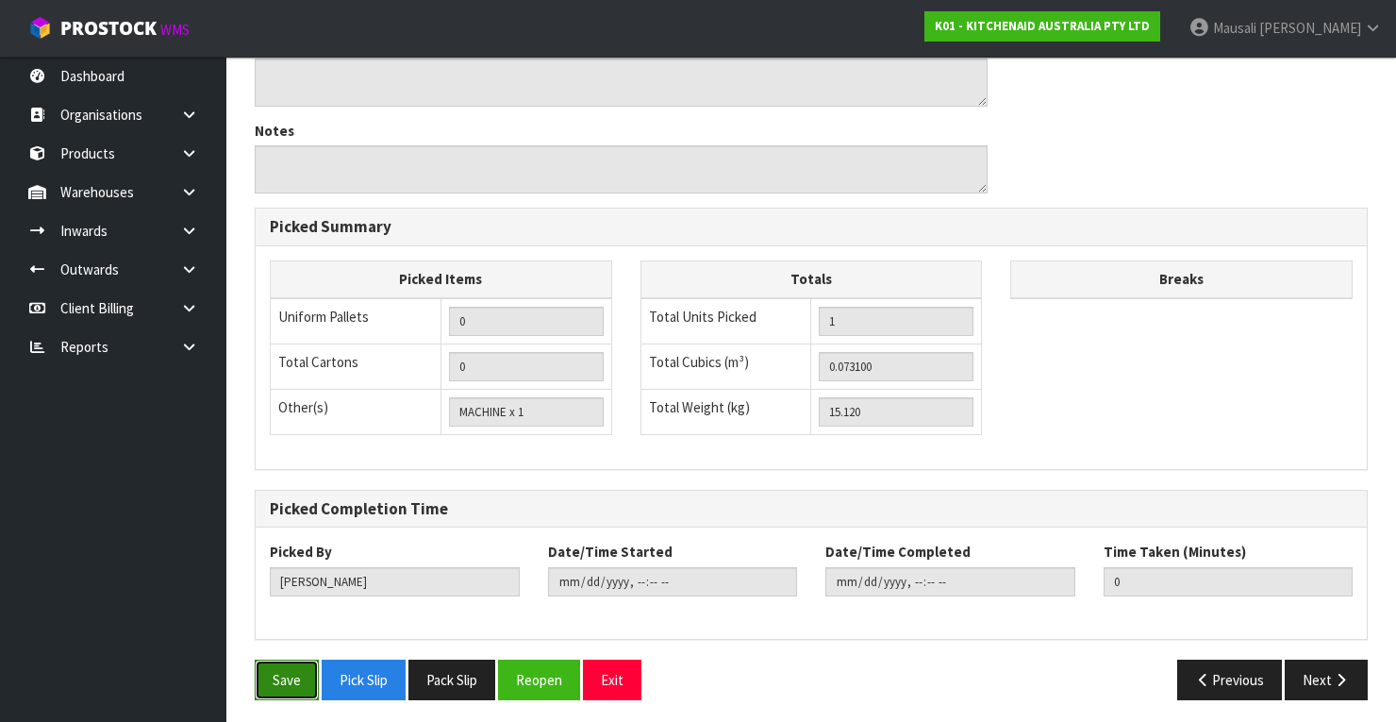
click at [274, 675] on button "Save" at bounding box center [287, 679] width 64 height 41
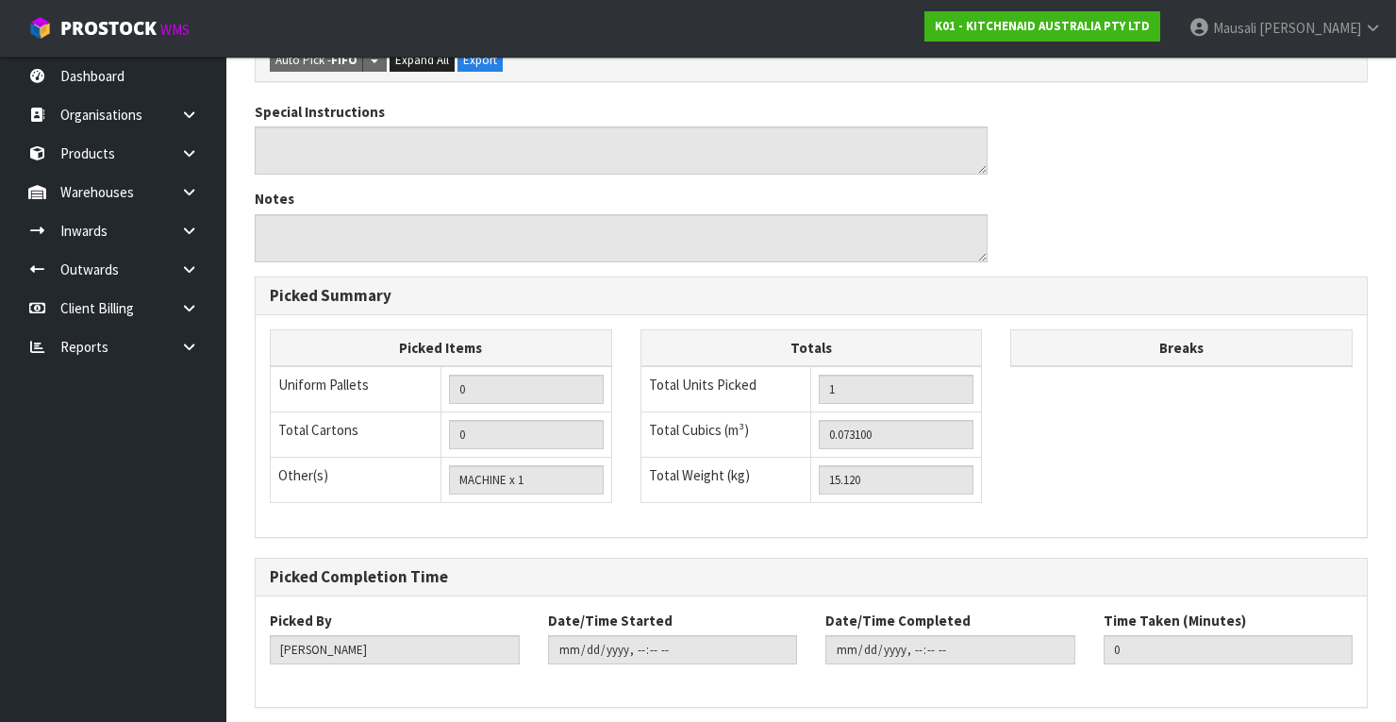
scroll to position [0, 0]
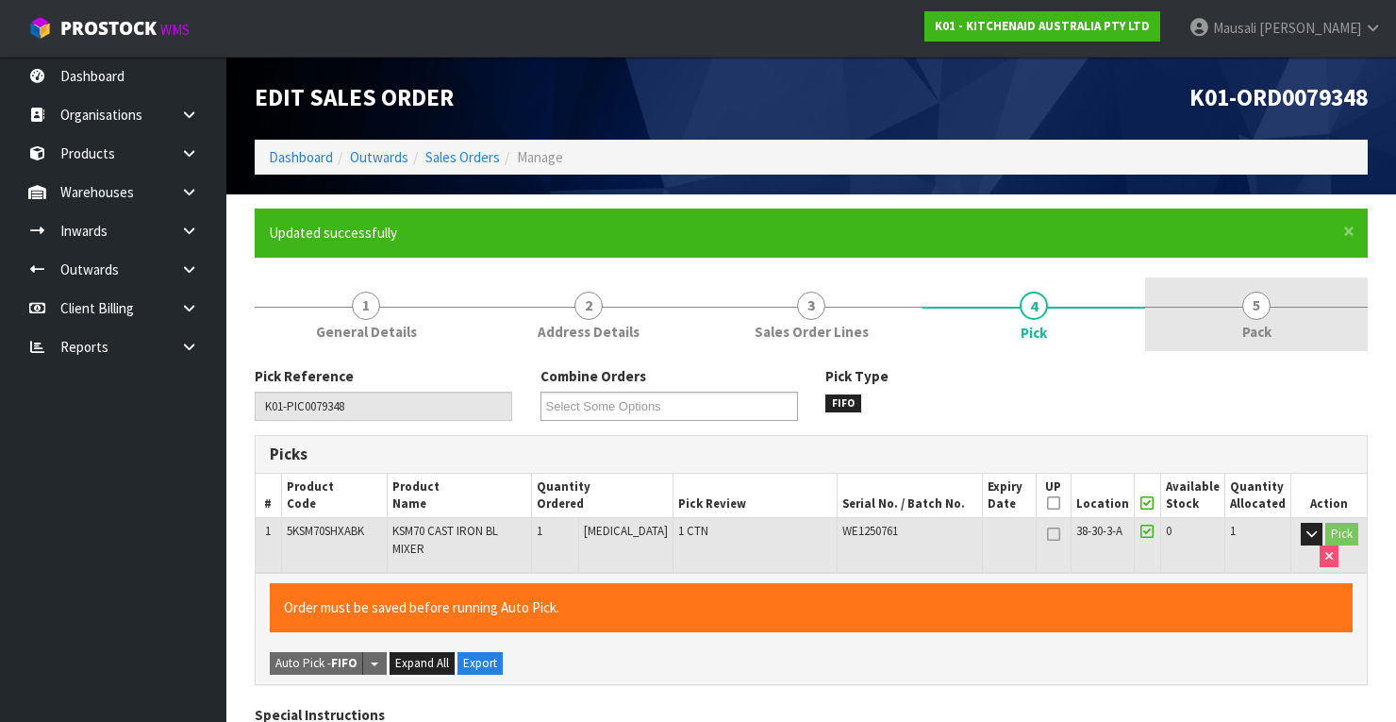
type input "[PERSON_NAME]"
type input "[DATE]T12:38:01"
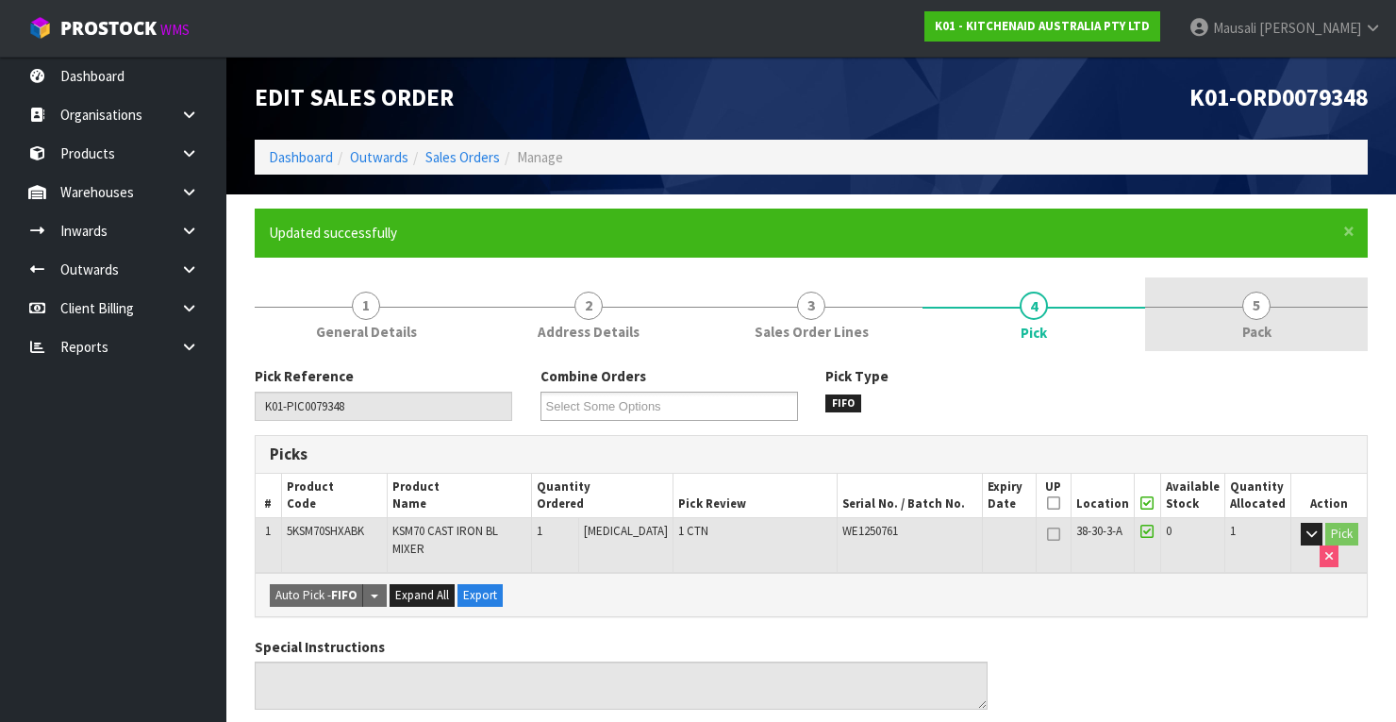
click at [1255, 320] on link "5 Pack" at bounding box center [1256, 314] width 223 height 75
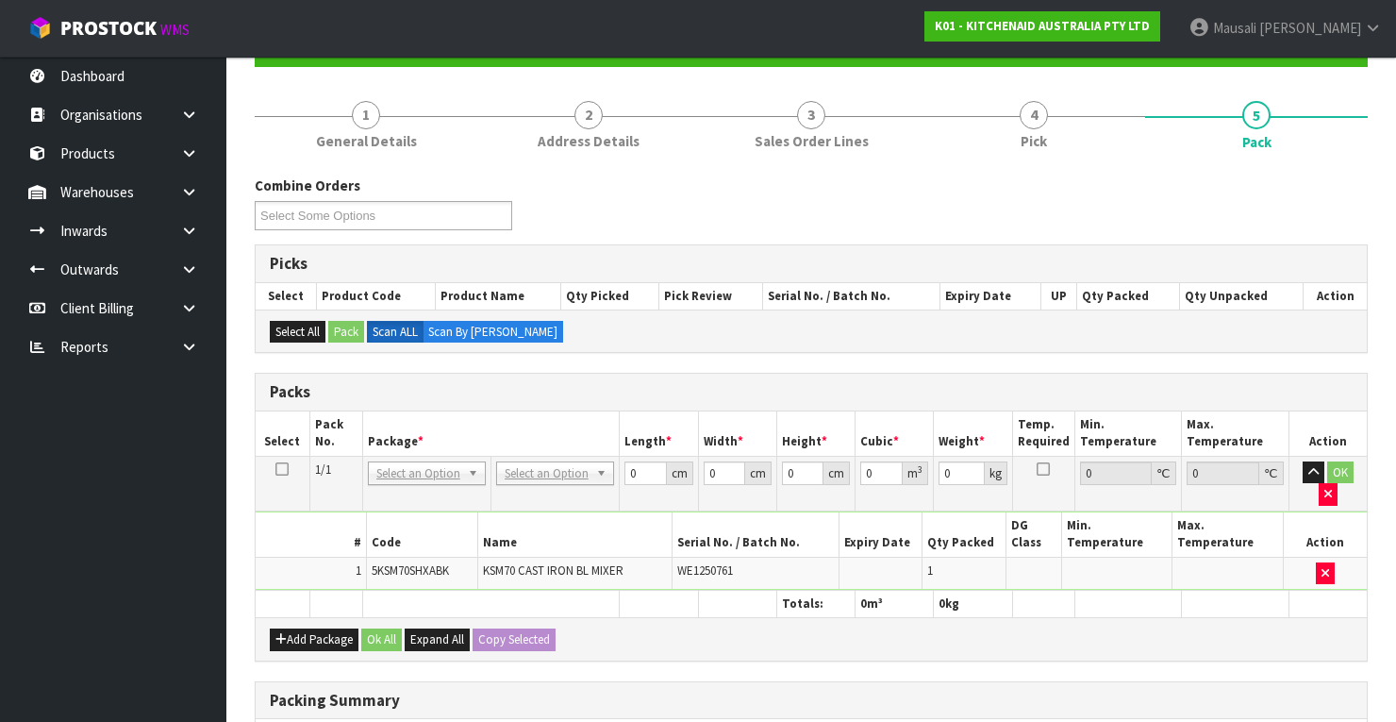
scroll to position [377, 0]
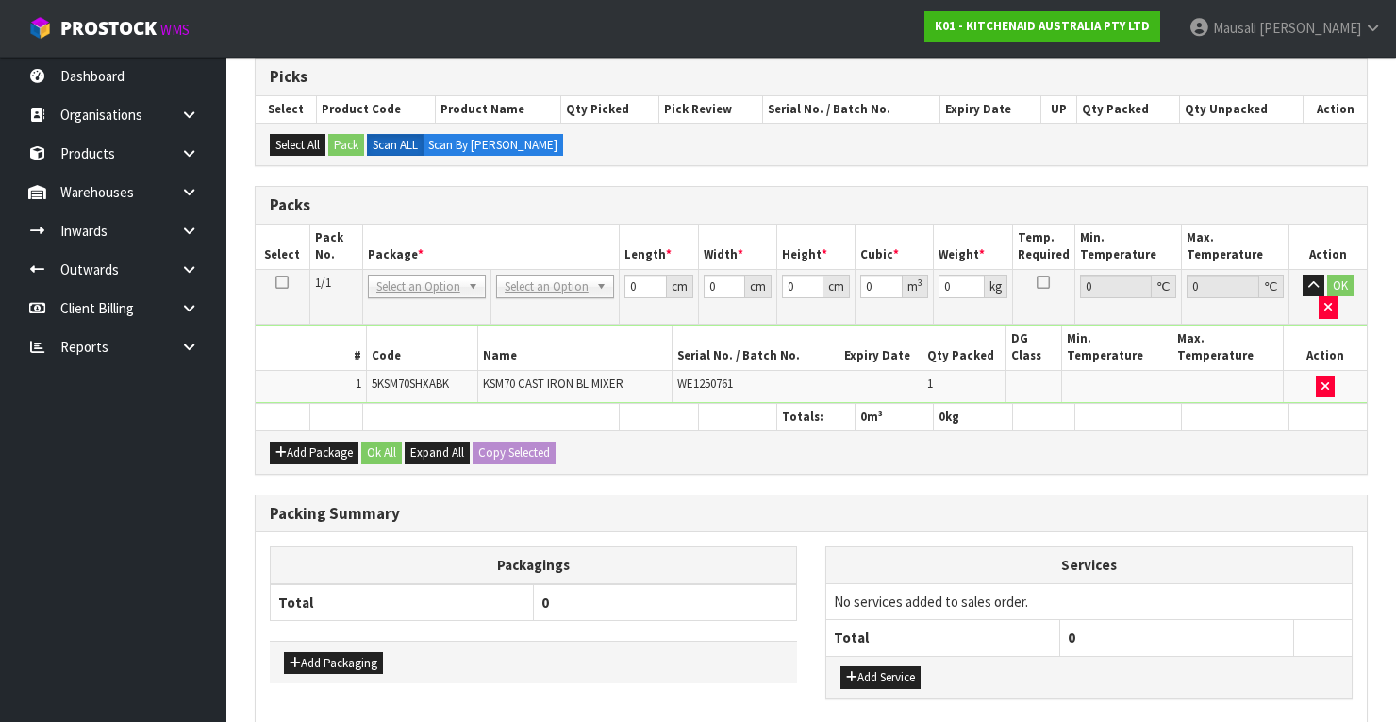
drag, startPoint x: 521, startPoint y: 274, endPoint x: 523, endPoint y: 287, distance: 13.5
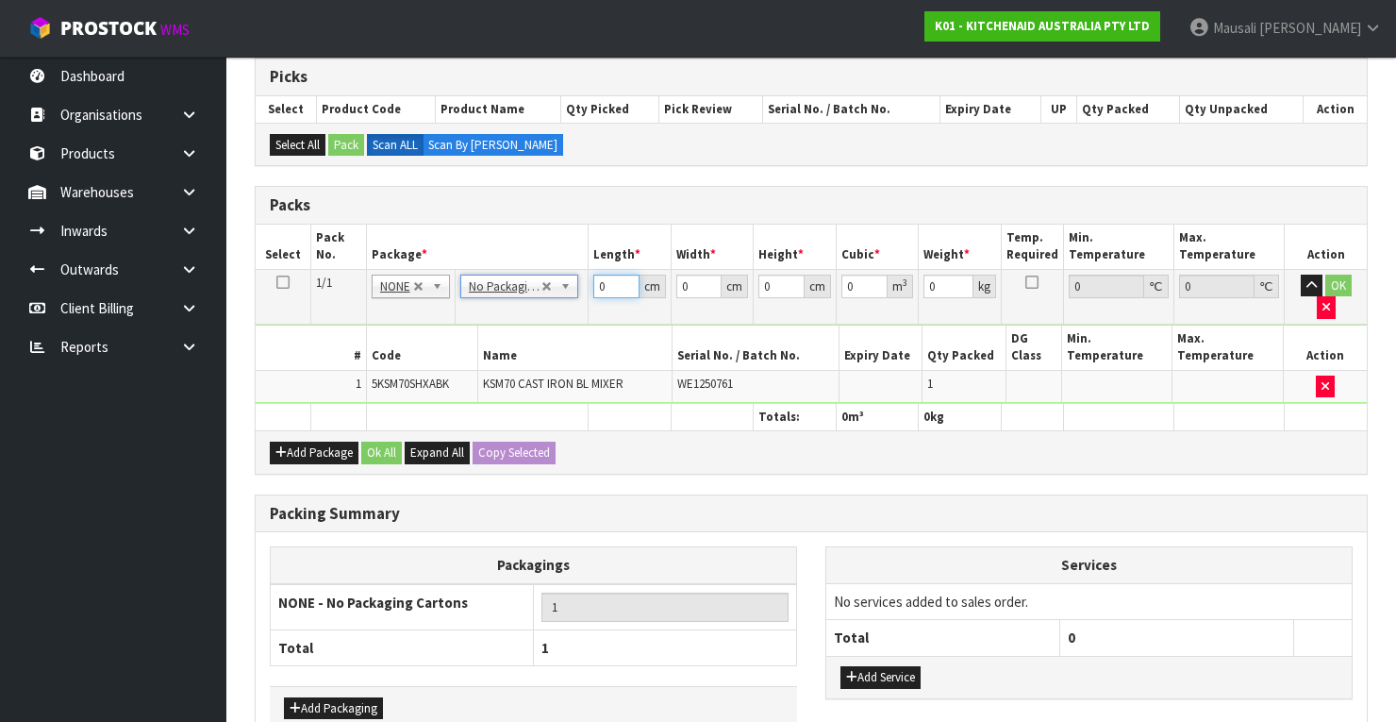
drag, startPoint x: 607, startPoint y: 283, endPoint x: 514, endPoint y: 321, distance: 100.7
click at [523, 321] on tbody "1/1 NONE 007-001 007-002 007-004 007-009 007-013 007-014 007-015 007-017 007-01…" at bounding box center [811, 336] width 1111 height 134
type input "44"
type input "38"
type input "5"
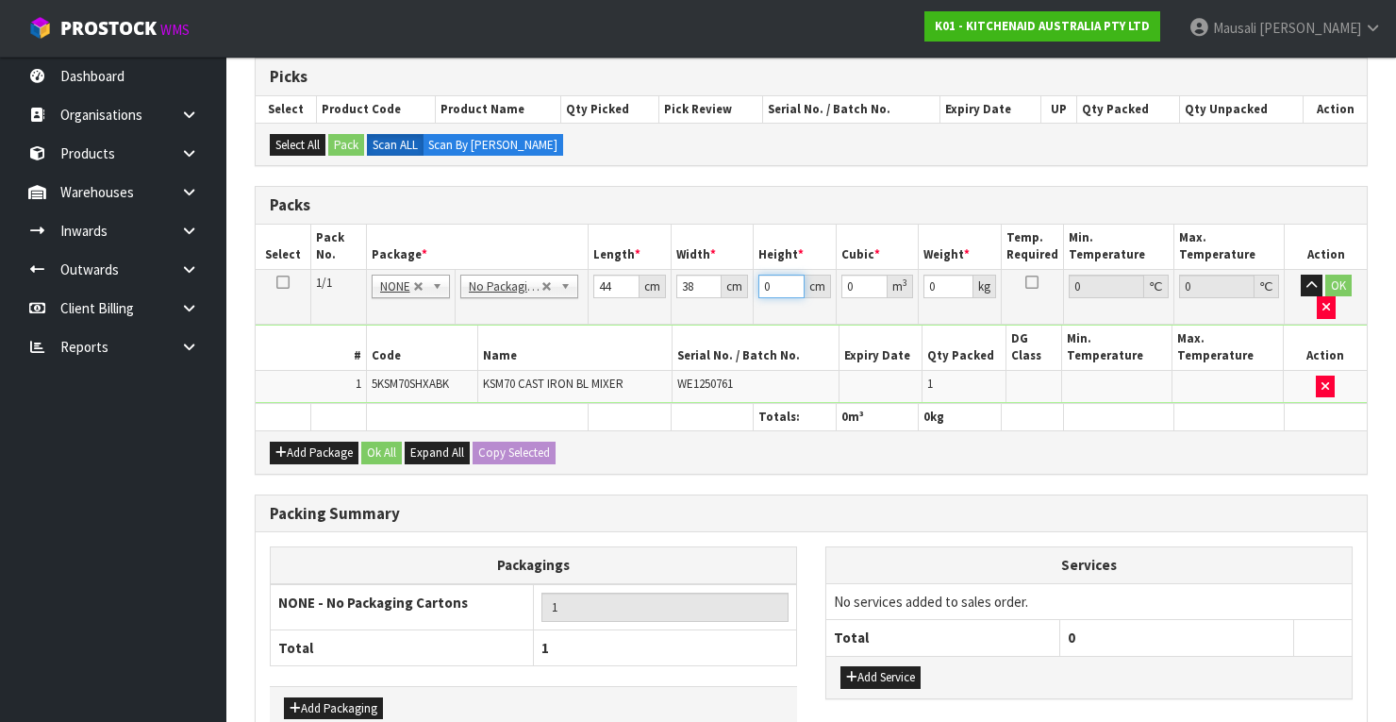
type input "0.00836"
type input "51"
type input "0.085272"
type input "51"
type input "16"
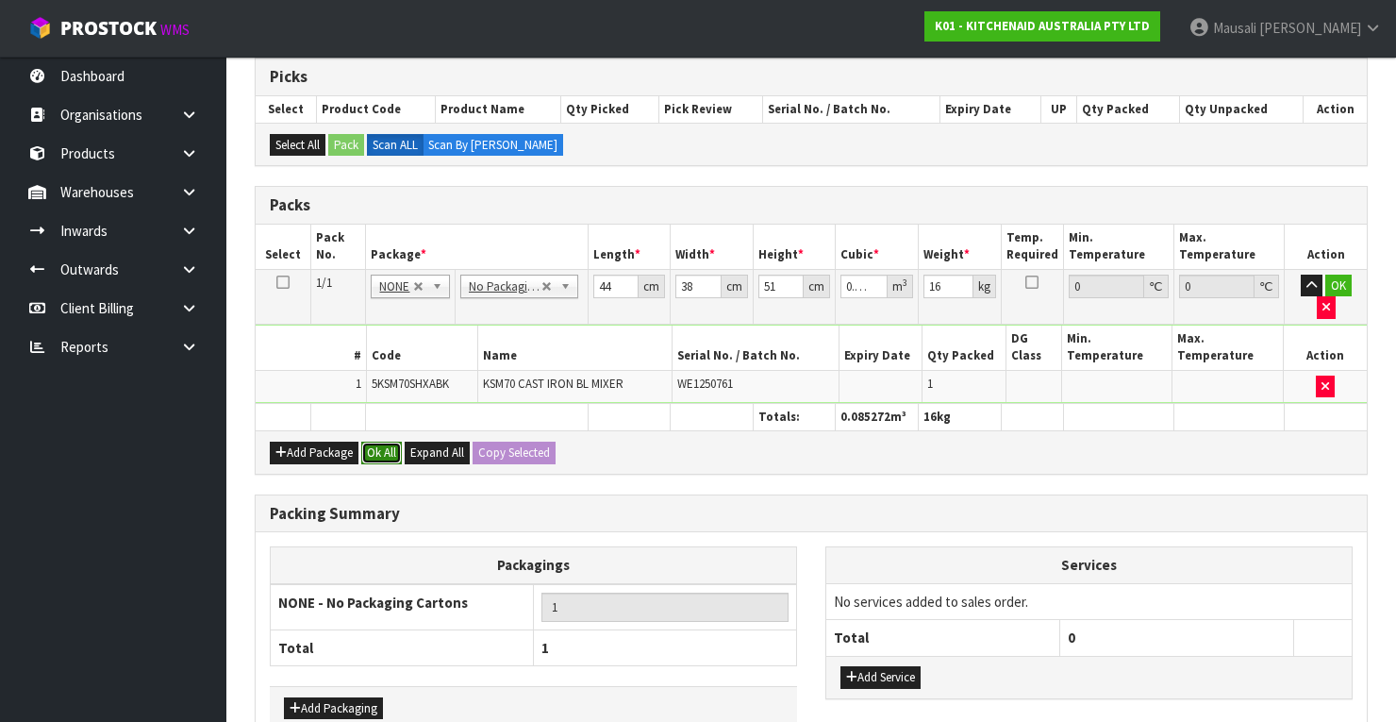
click at [371, 441] on button "Ok All" at bounding box center [381, 452] width 41 height 23
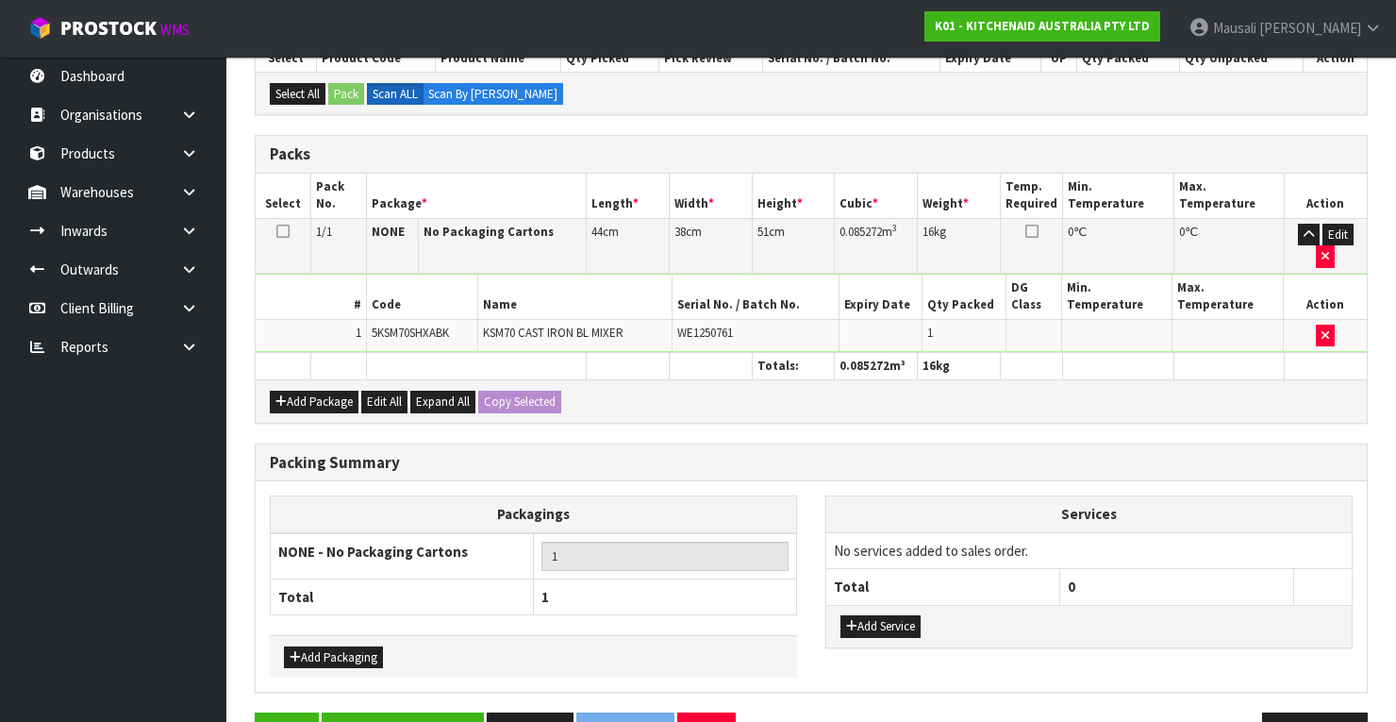
scroll to position [479, 0]
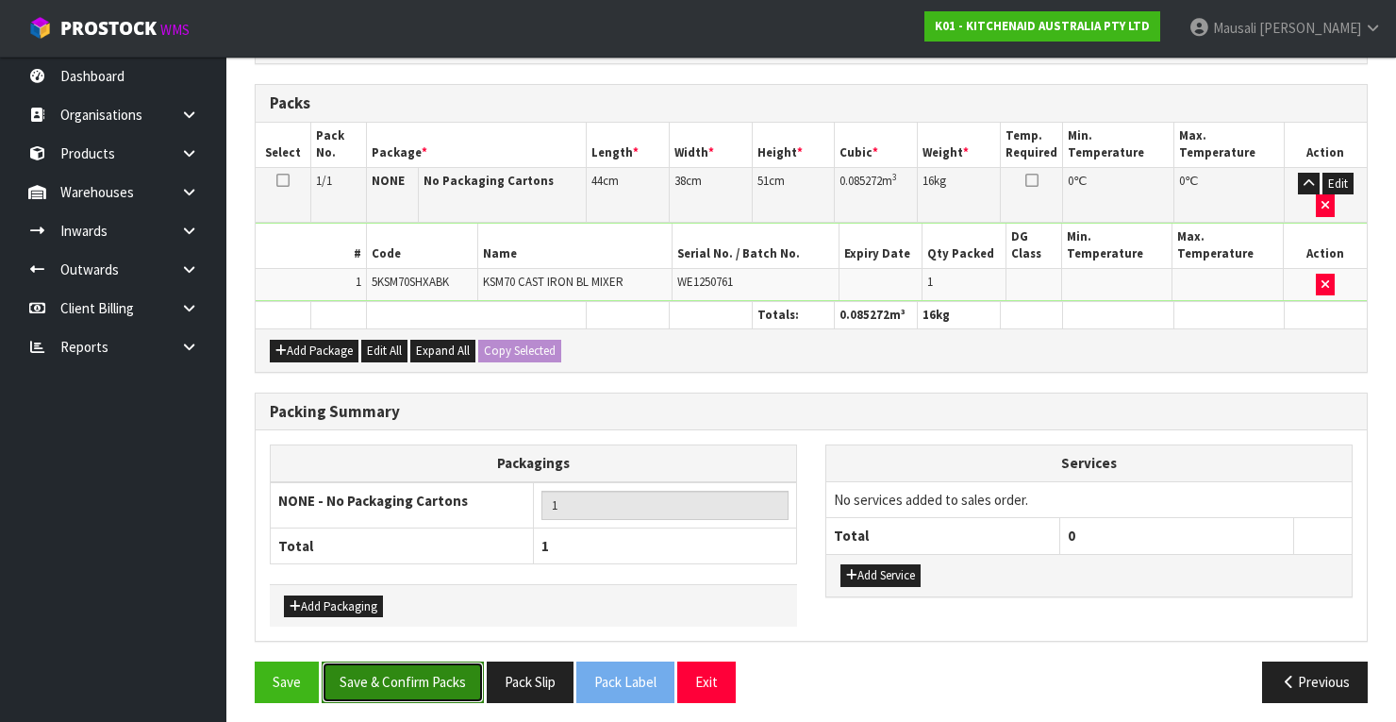
click at [434, 663] on button "Save & Confirm Packs" at bounding box center [403, 681] width 162 height 41
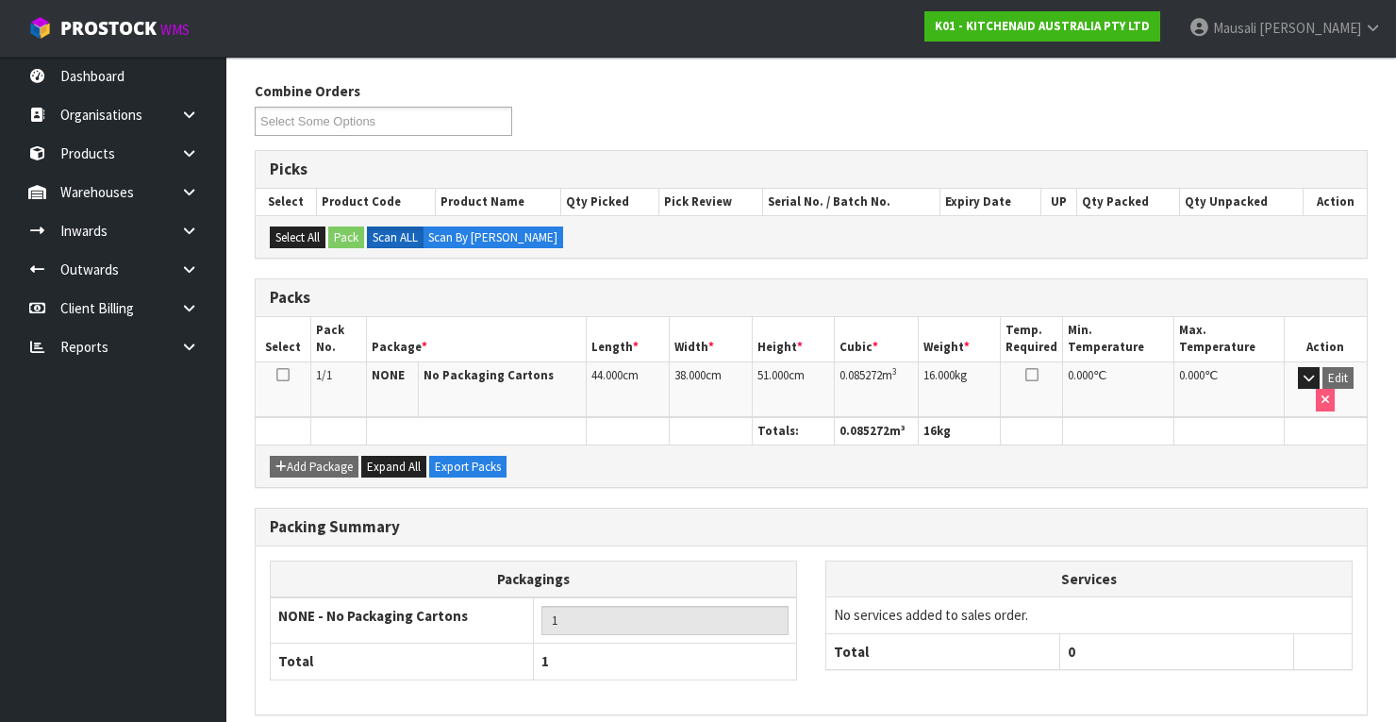
scroll to position [359, 0]
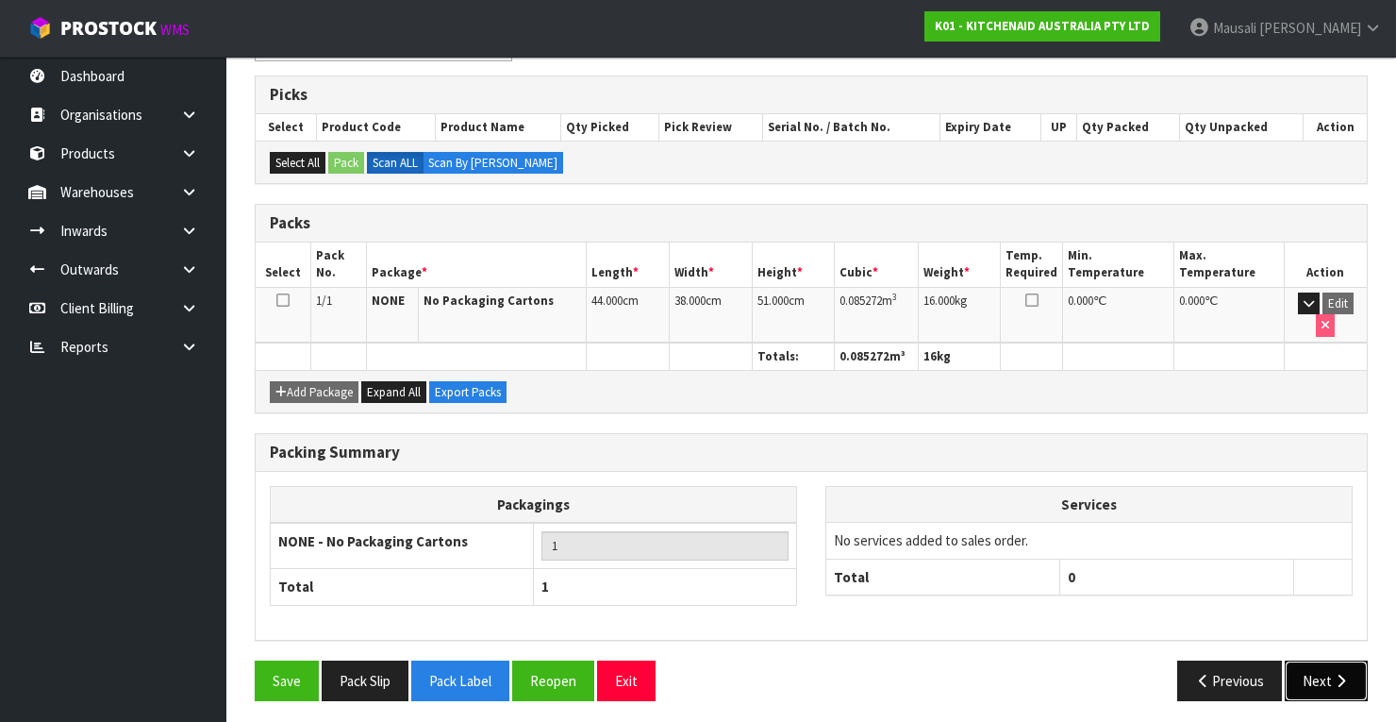
click at [1351, 675] on button "Next" at bounding box center [1326, 680] width 83 height 41
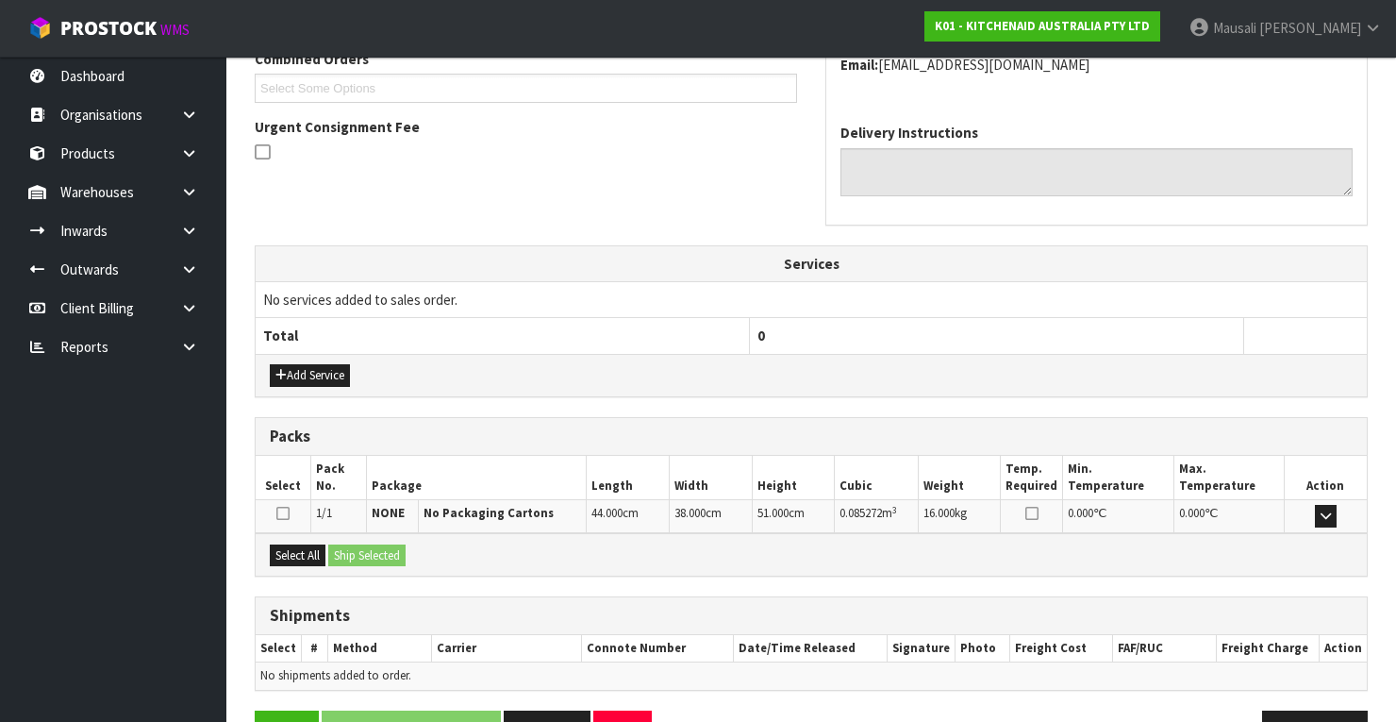
scroll to position [557, 0]
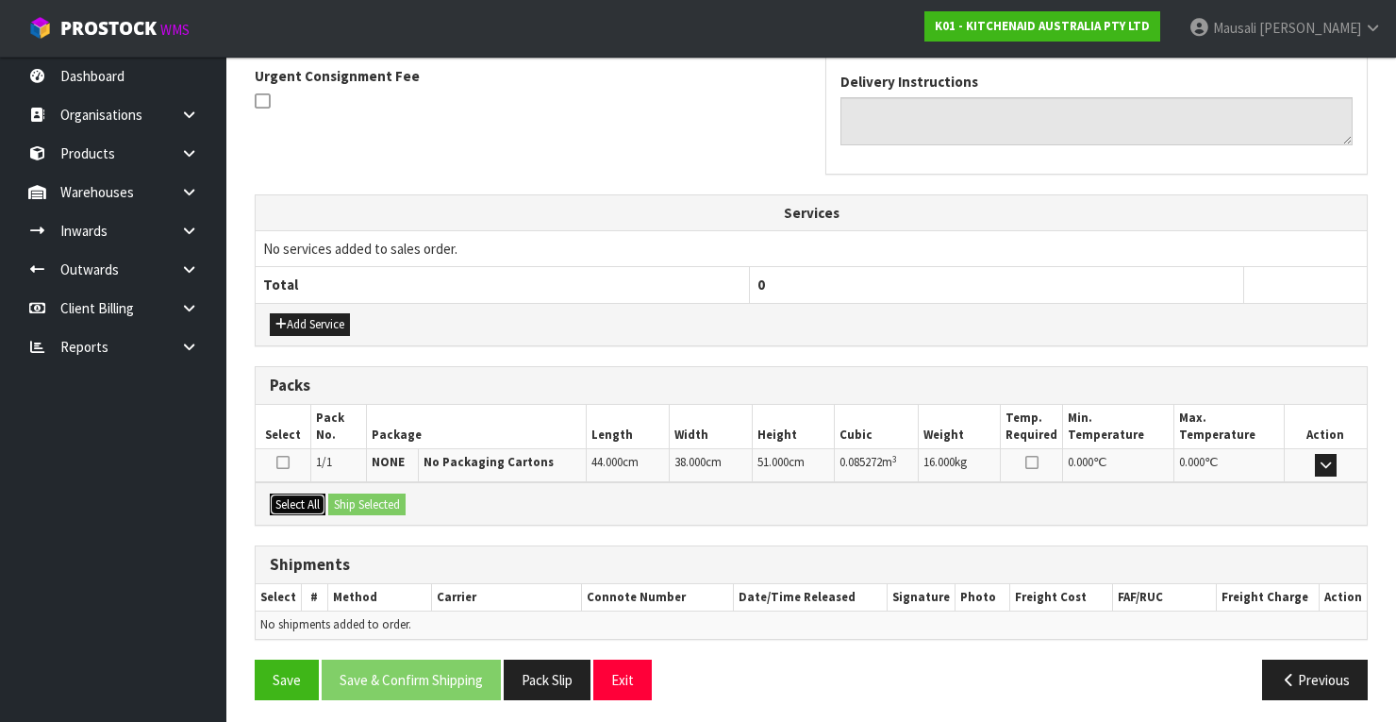
drag, startPoint x: 312, startPoint y: 498, endPoint x: 352, endPoint y: 504, distance: 40.0
click at [320, 498] on button "Select All" at bounding box center [298, 504] width 56 height 23
click at [352, 504] on button "Ship Selected" at bounding box center [366, 504] width 77 height 23
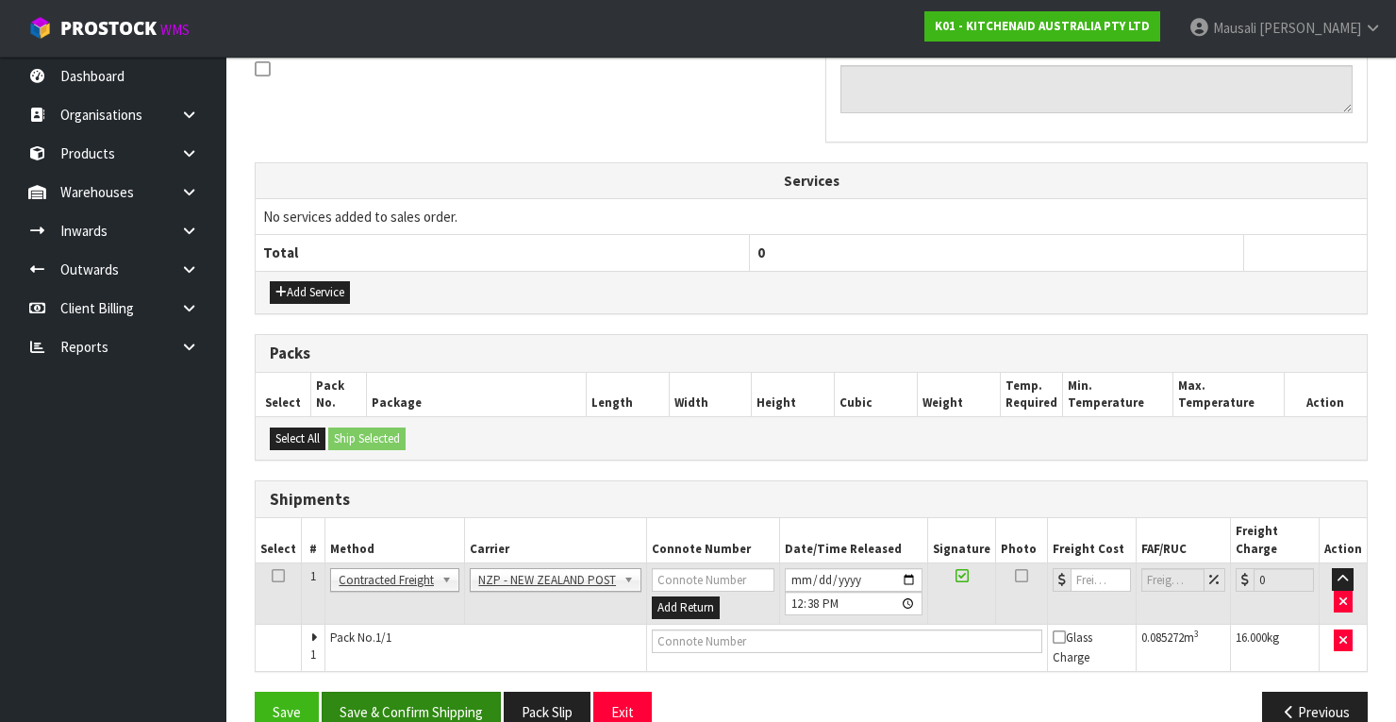
scroll to position [605, 0]
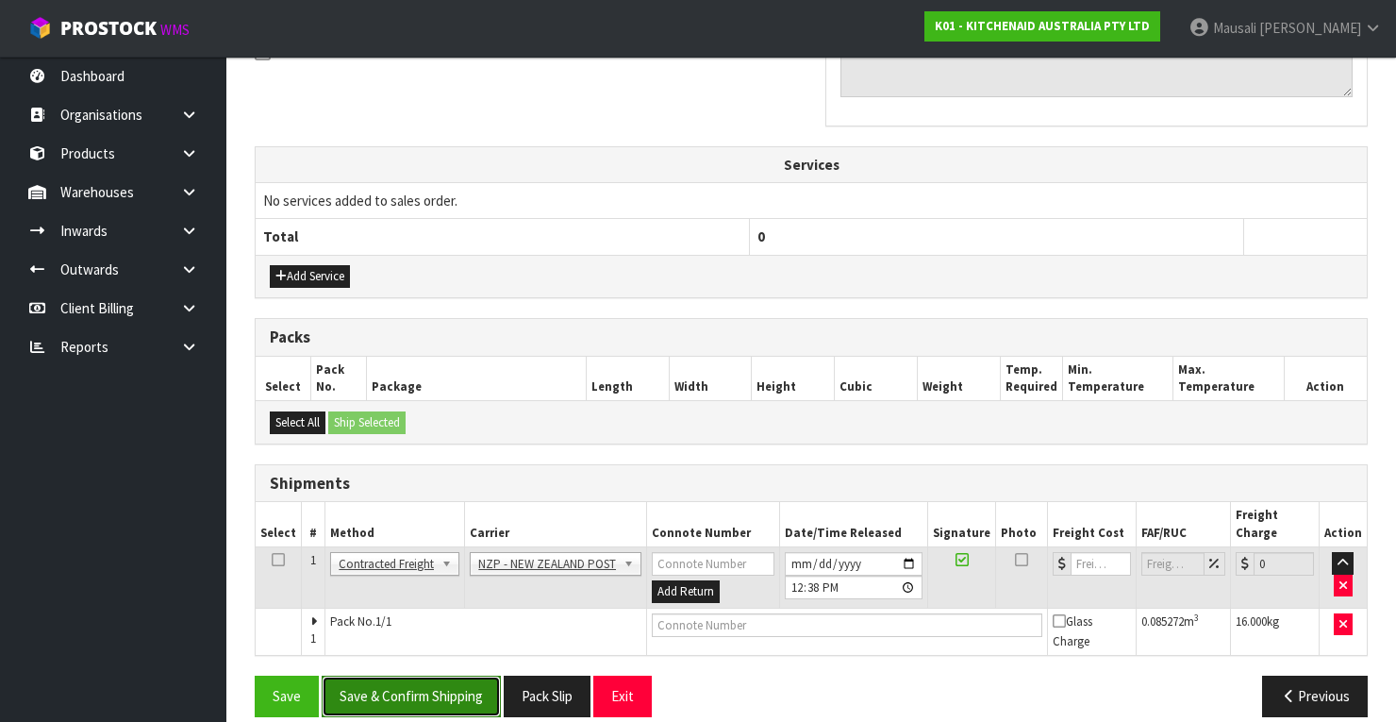
click at [459, 675] on button "Save & Confirm Shipping" at bounding box center [411, 695] width 179 height 41
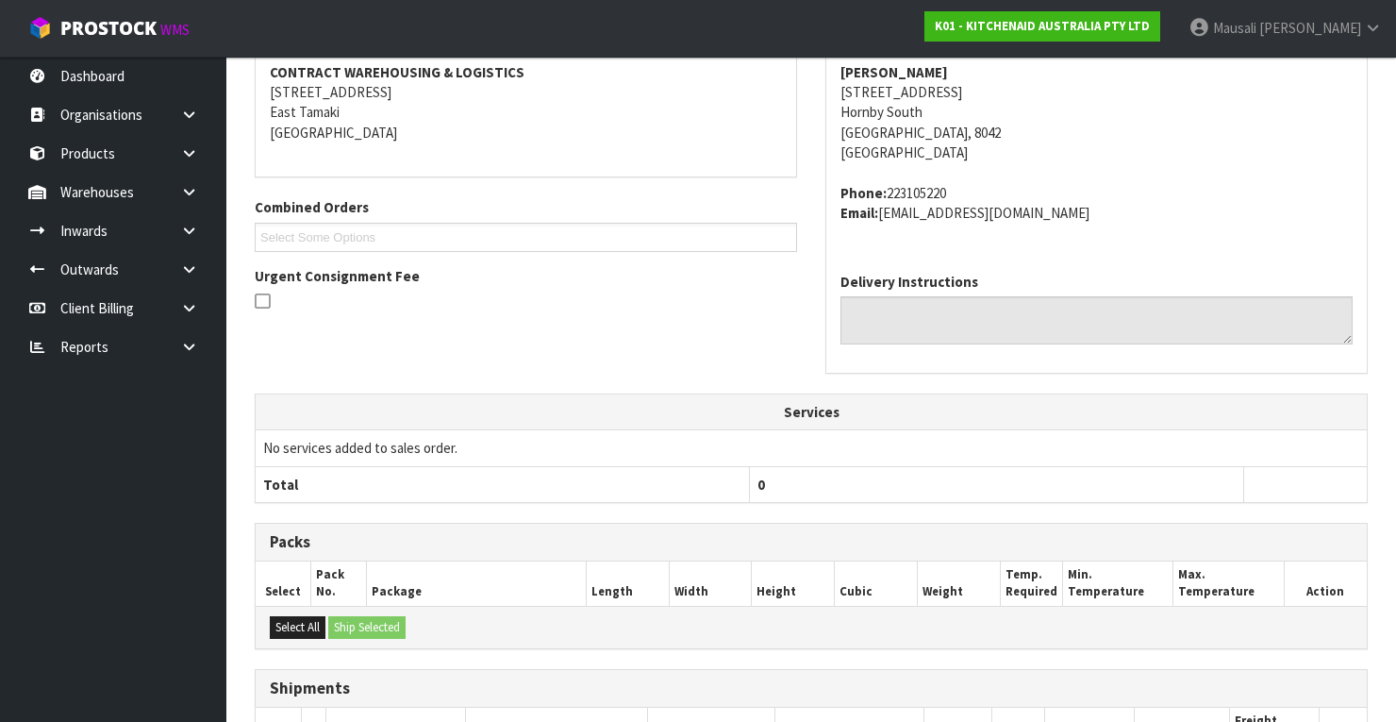
scroll to position [577, 0]
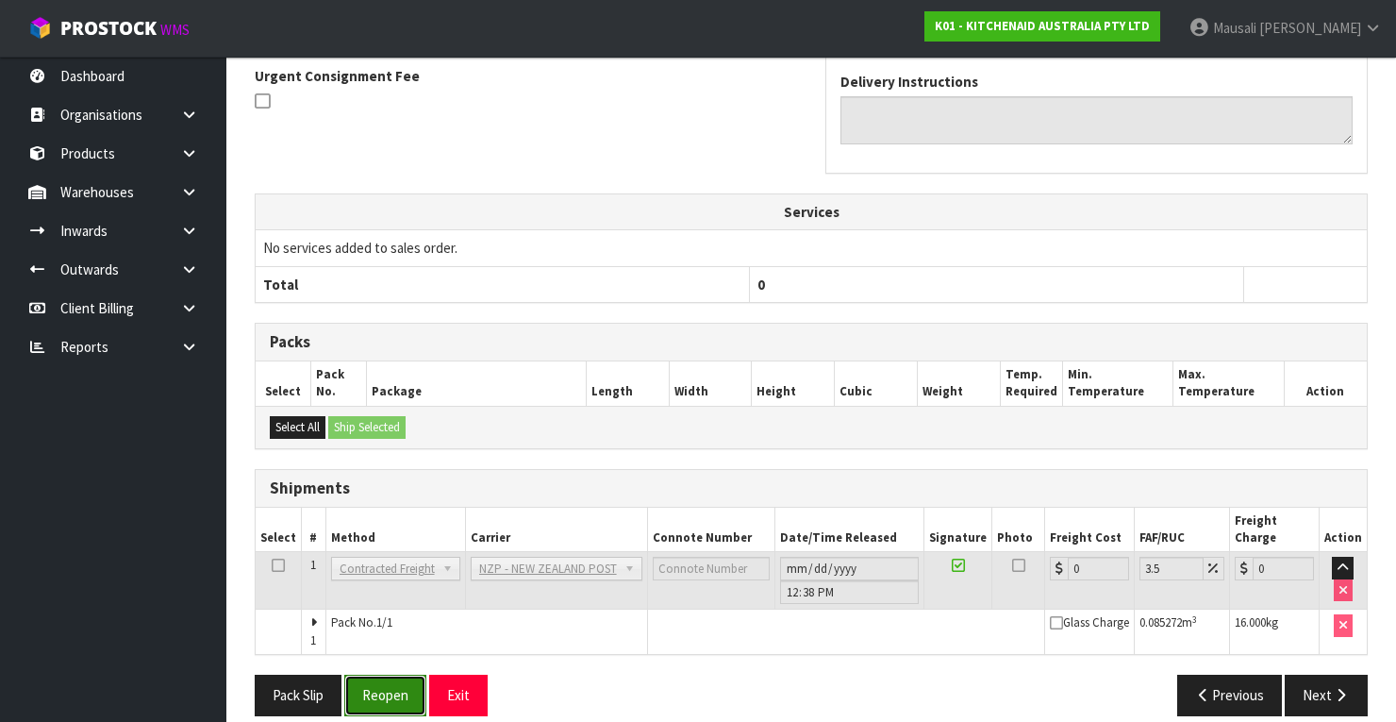
drag, startPoint x: 375, startPoint y: 679, endPoint x: 422, endPoint y: 660, distance: 49.9
click at [378, 678] on button "Reopen" at bounding box center [385, 694] width 82 height 41
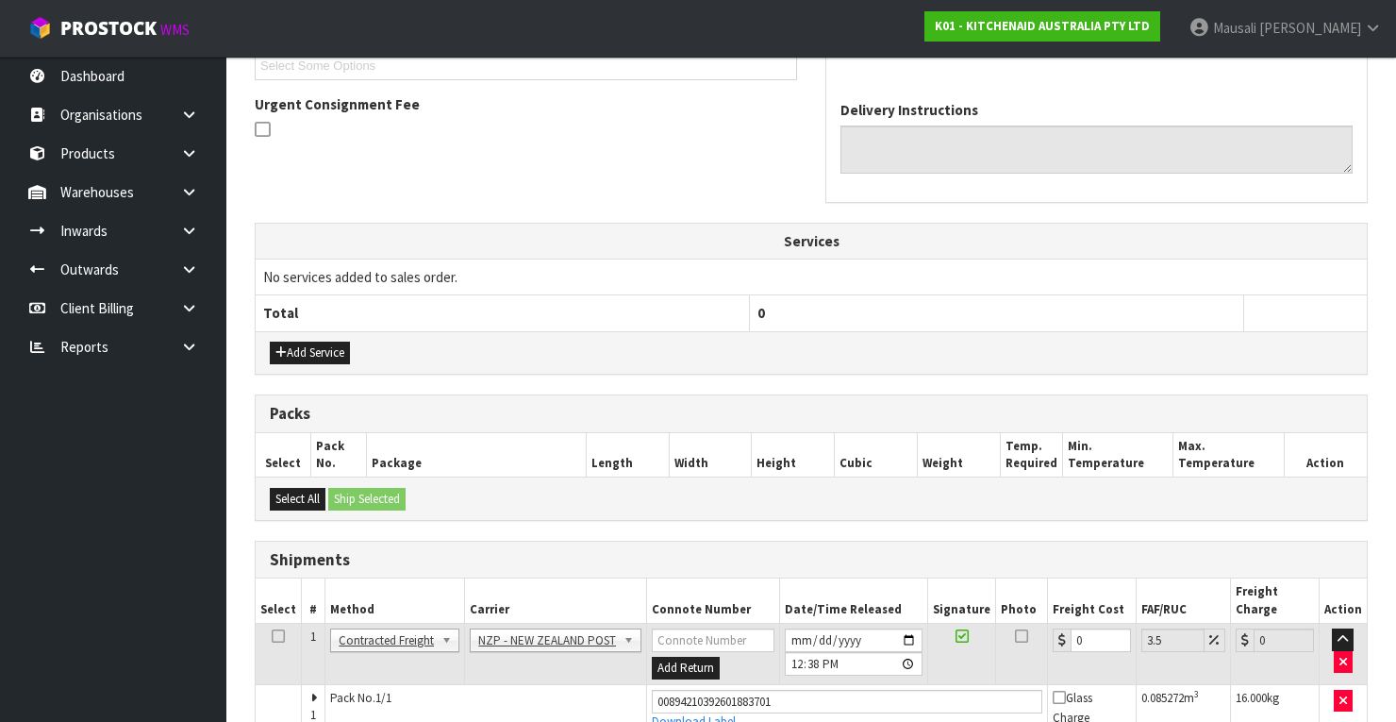
scroll to position [607, 0]
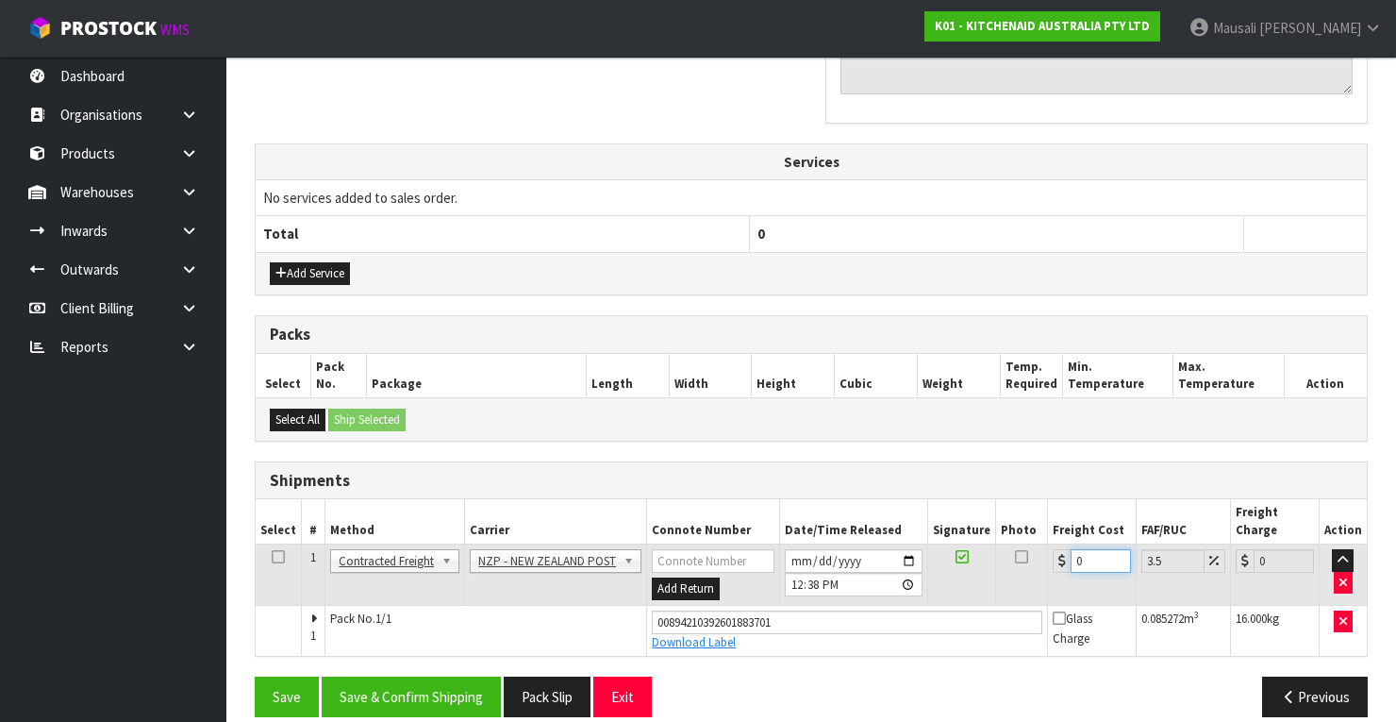
drag, startPoint x: 1090, startPoint y: 539, endPoint x: 1041, endPoint y: 556, distance: 51.9
click at [1041, 556] on tr "1 Client Local Pickup Customer Local Pickup Company Freight Contracted Freight …" at bounding box center [811, 574] width 1111 height 61
type input "2"
type input "2.07"
type input "23"
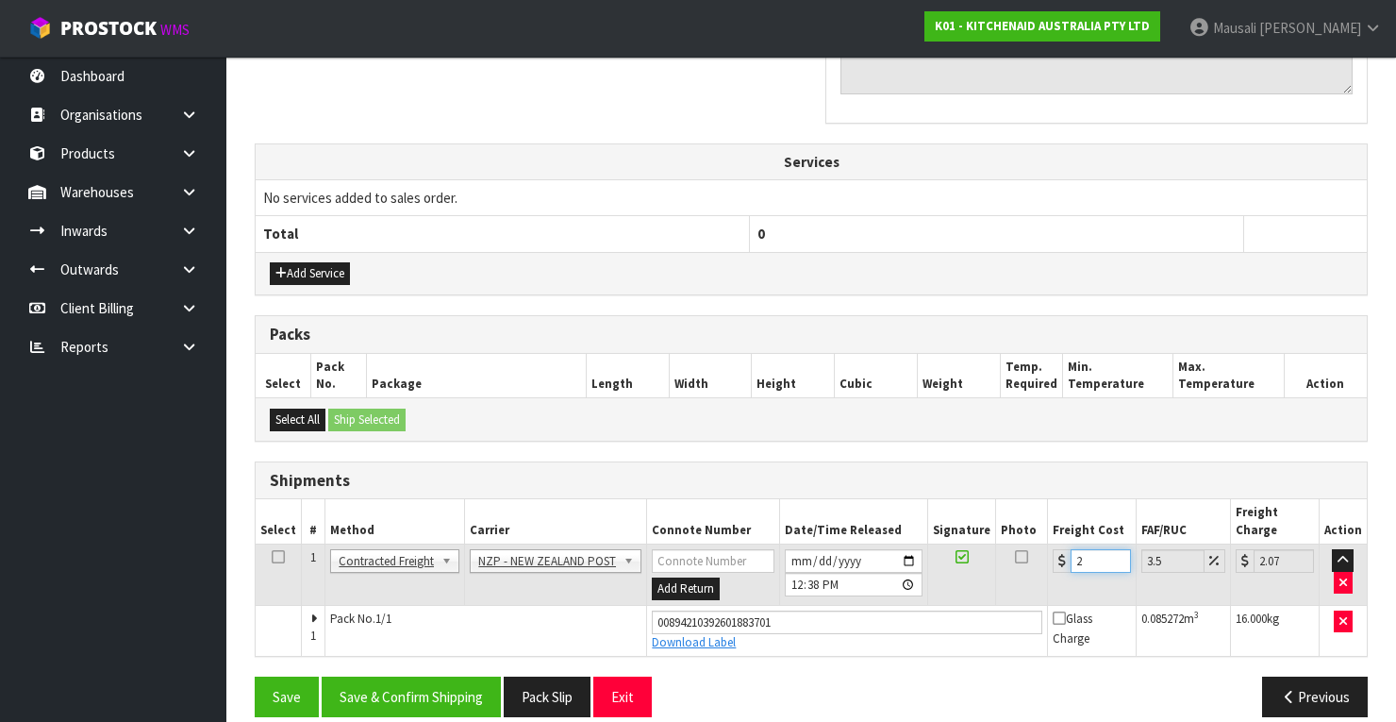
type input "23.8"
type input "23.2"
type input "24.01"
type input "23.28"
type input "24.09"
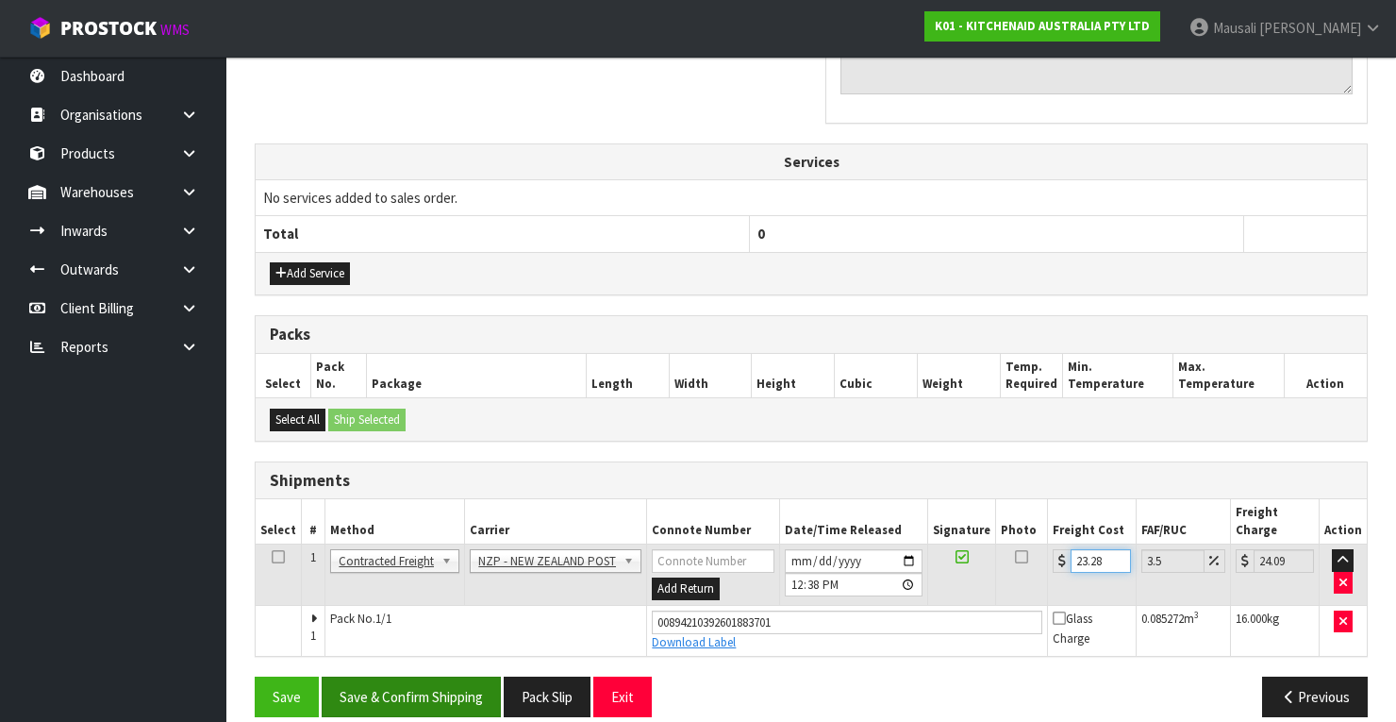
type input "23.28"
click at [458, 676] on button "Save & Confirm Shipping" at bounding box center [411, 696] width 179 height 41
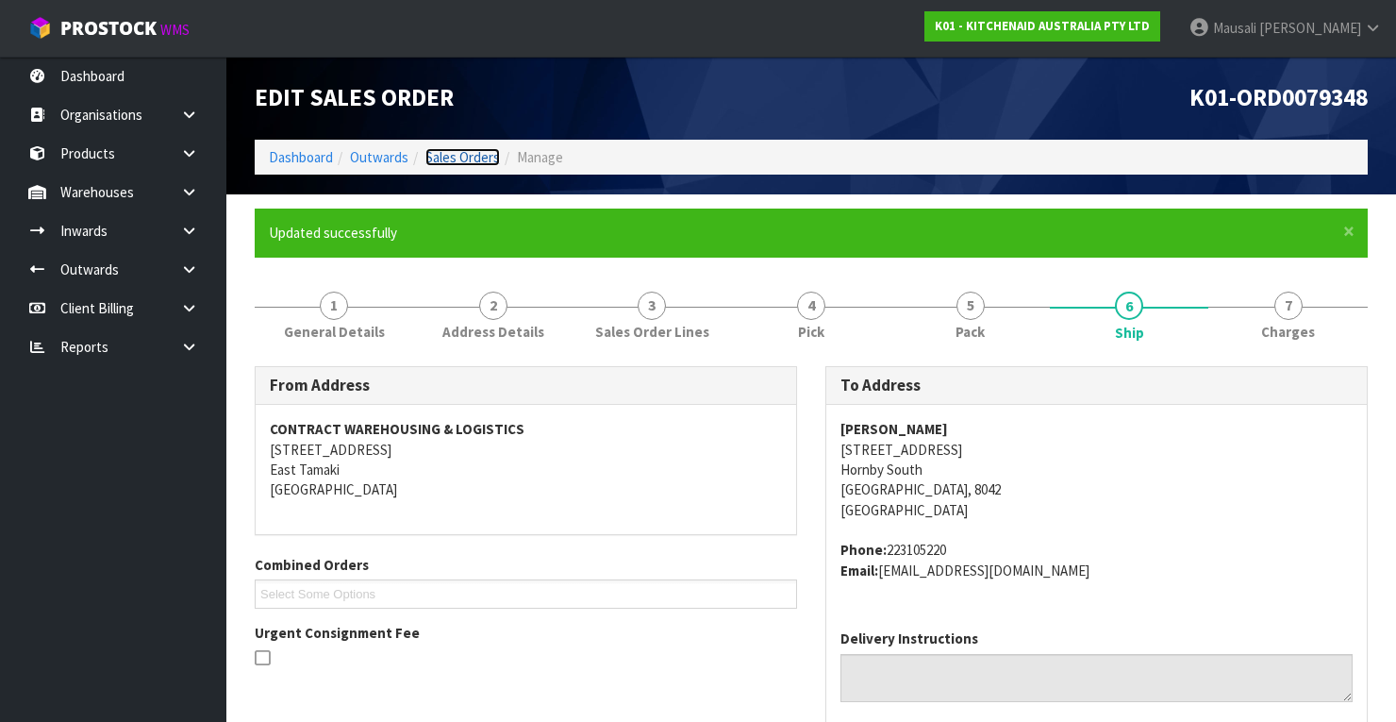
click at [454, 151] on link "Sales Orders" at bounding box center [462, 157] width 75 height 18
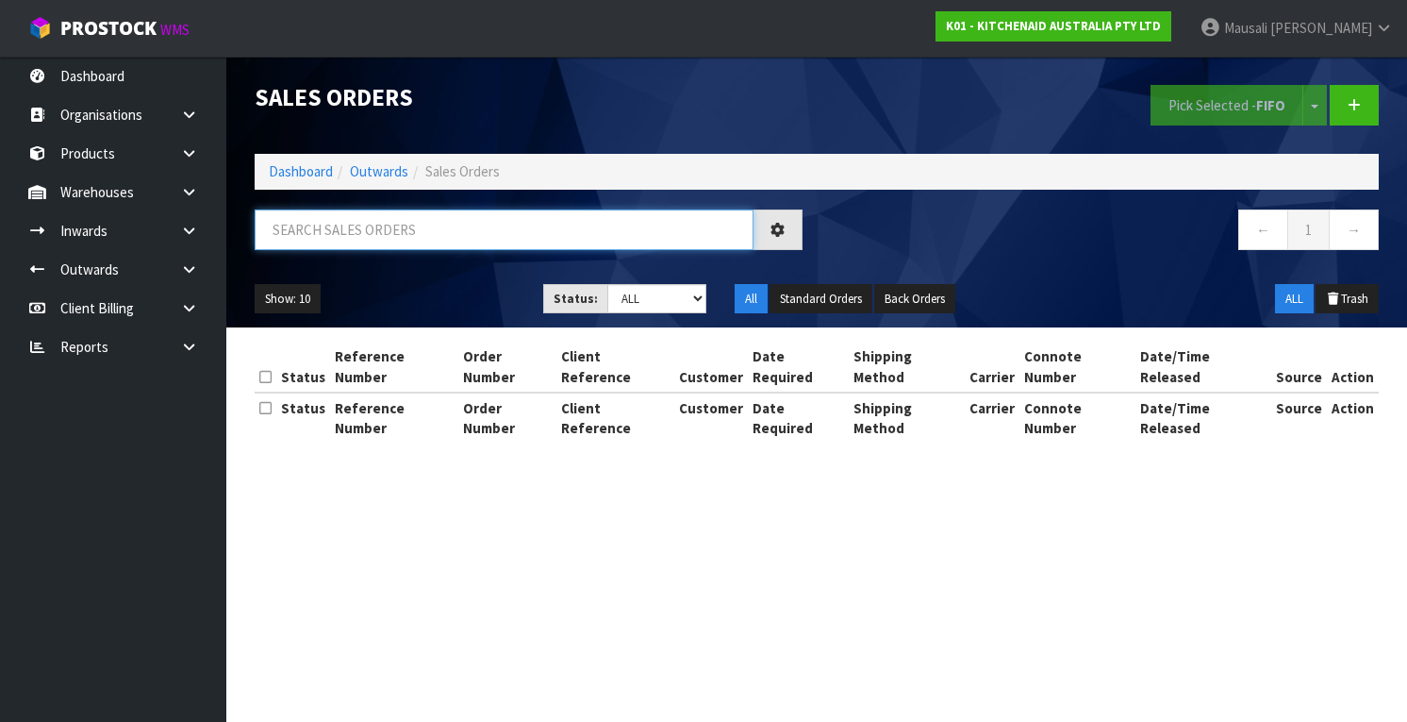
click at [336, 230] on input "text" at bounding box center [504, 229] width 499 height 41
type input "JOB-0413317"
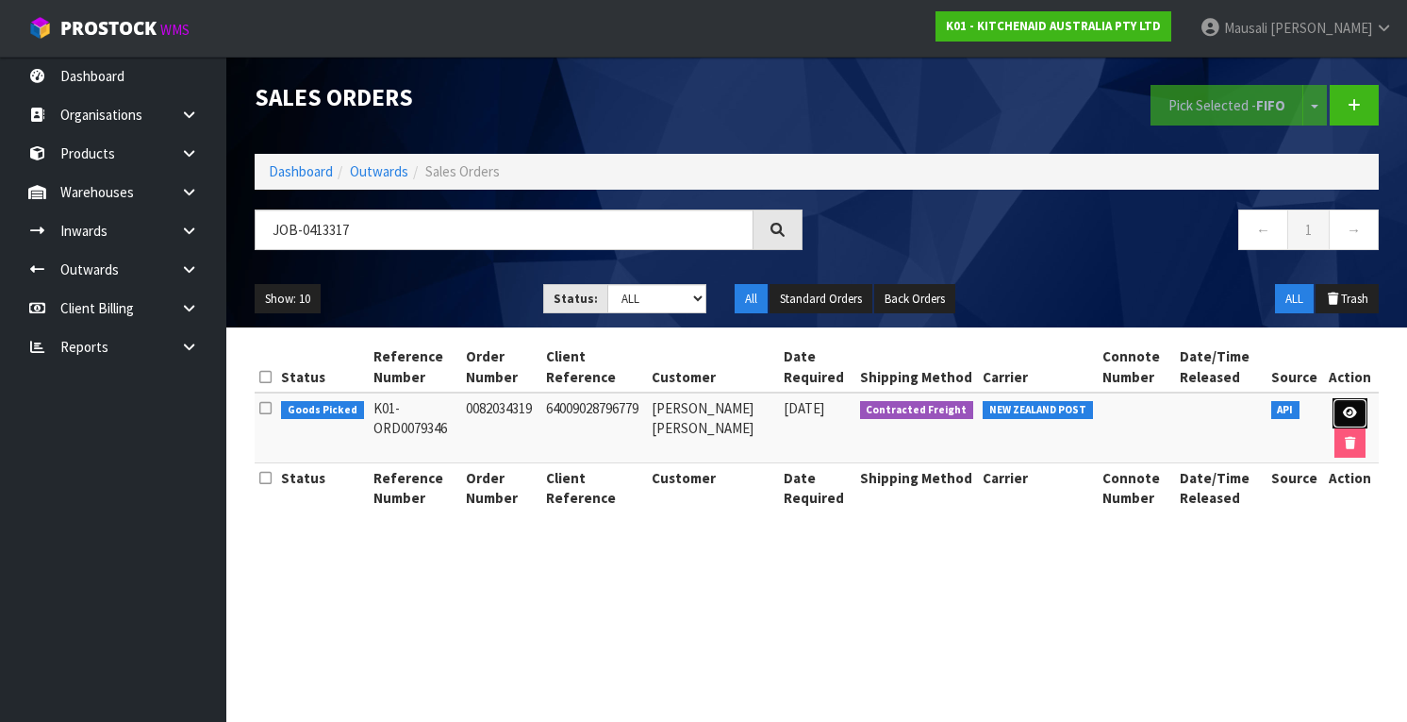
click at [1351, 411] on icon at bounding box center [1350, 413] width 14 height 12
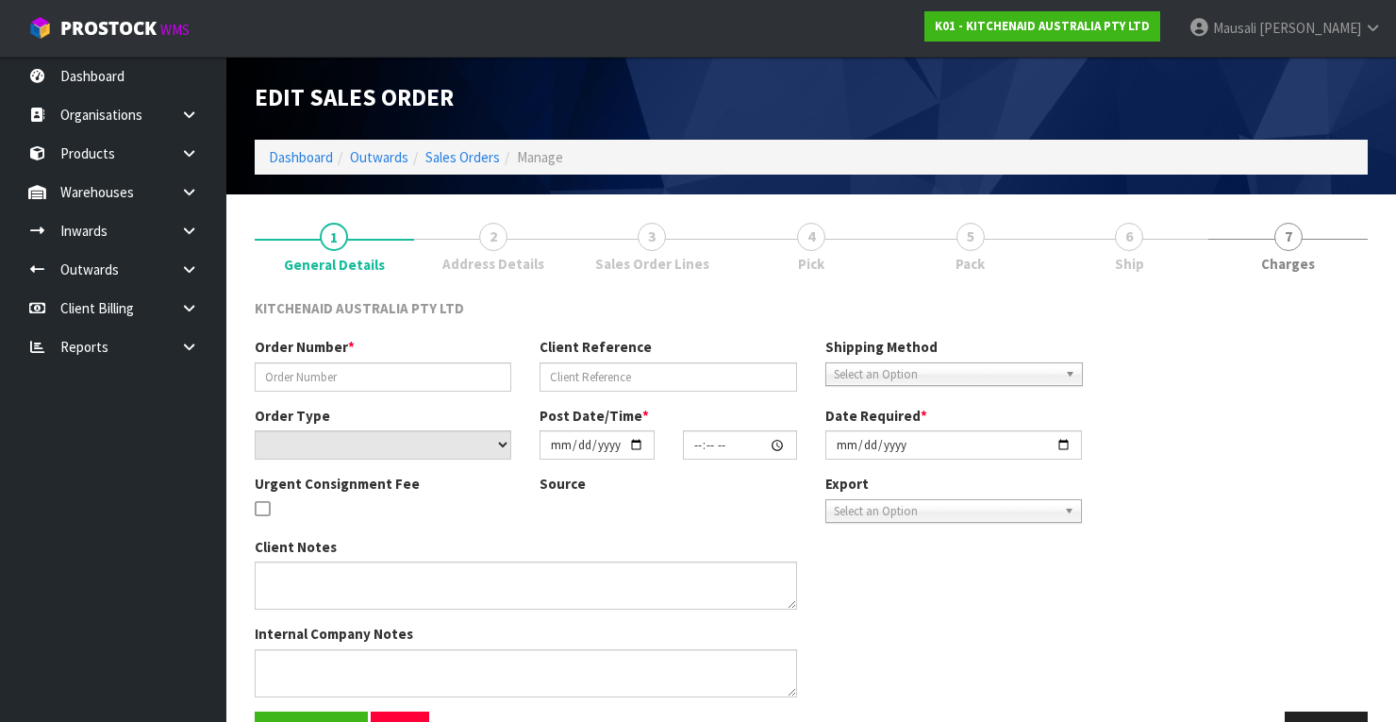
type input "0082034319"
type input "64009028796779"
select select "number:0"
type input "[DATE]"
type input "19:41:03.000"
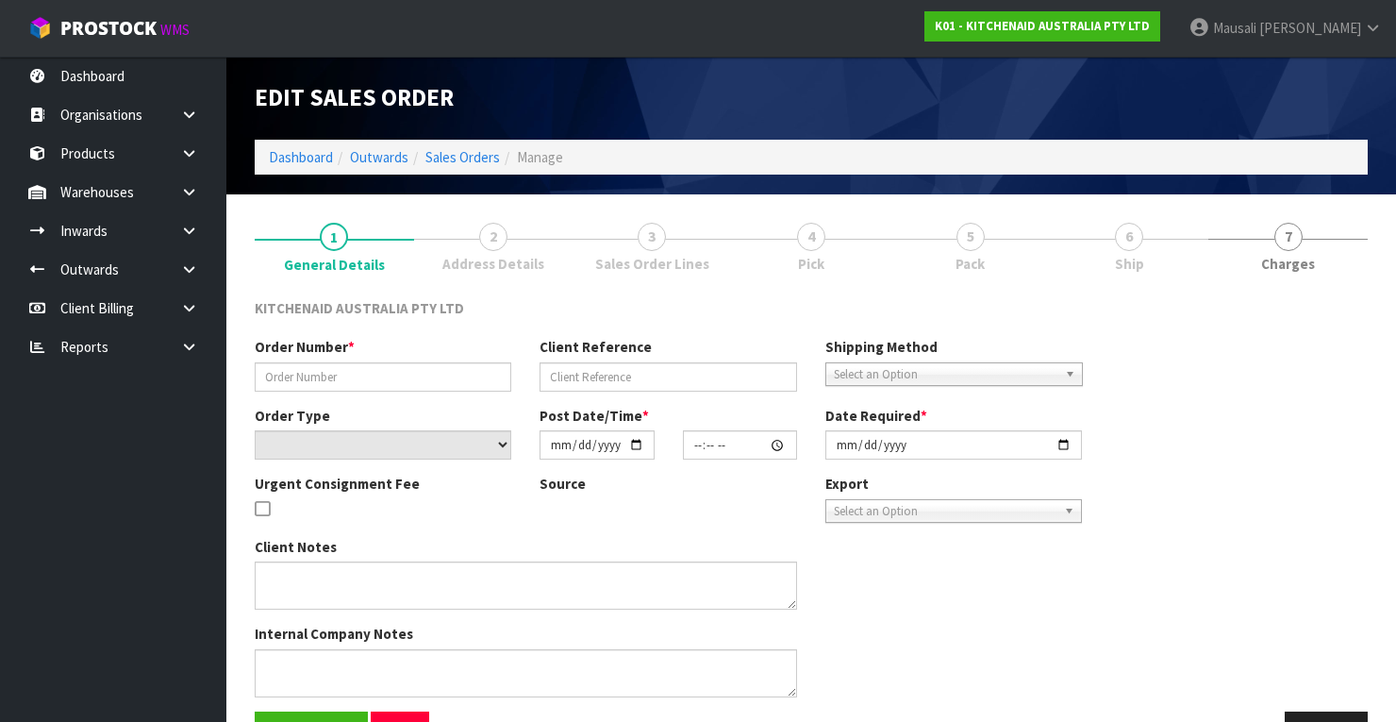
type input "[DATE]"
type textarea "THERE IS A PICTURE CARTON SLIGHT DAMAGE SERIAL WHD2109716"
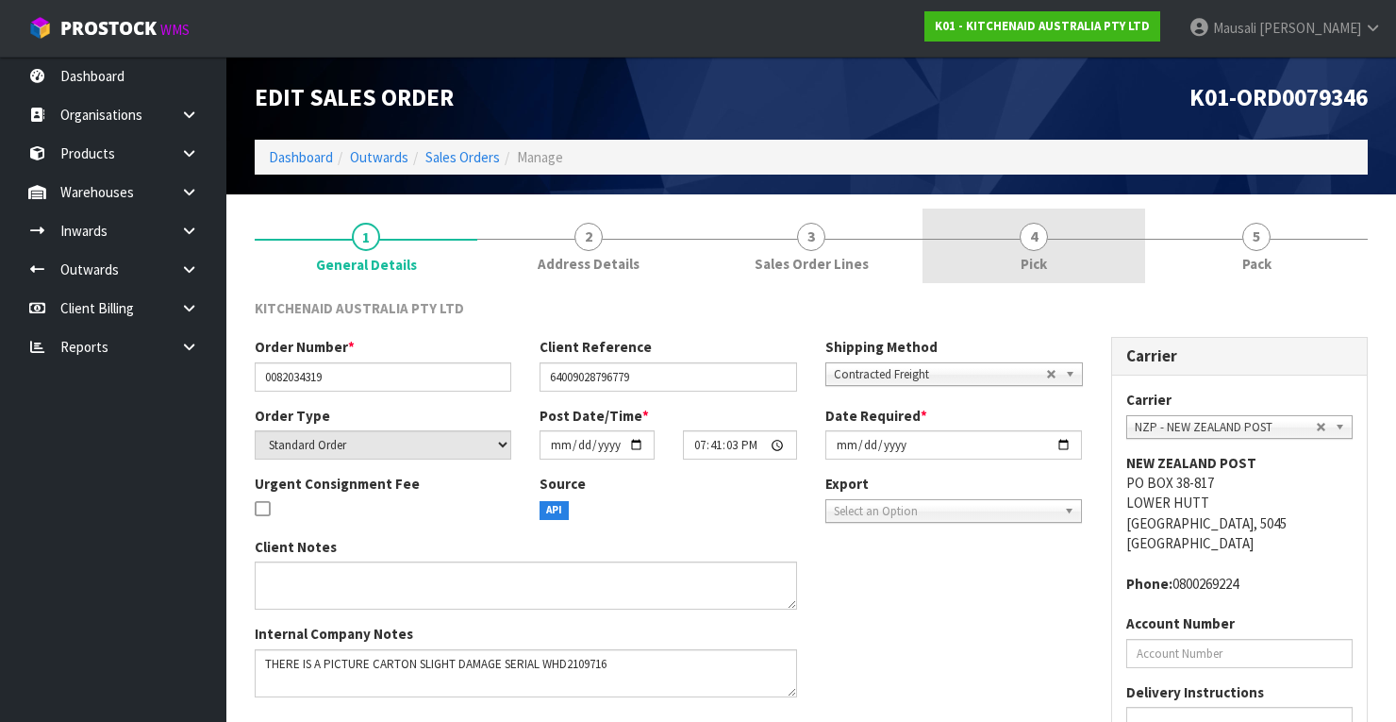
click at [1092, 249] on link "4 Pick" at bounding box center [1033, 245] width 223 height 75
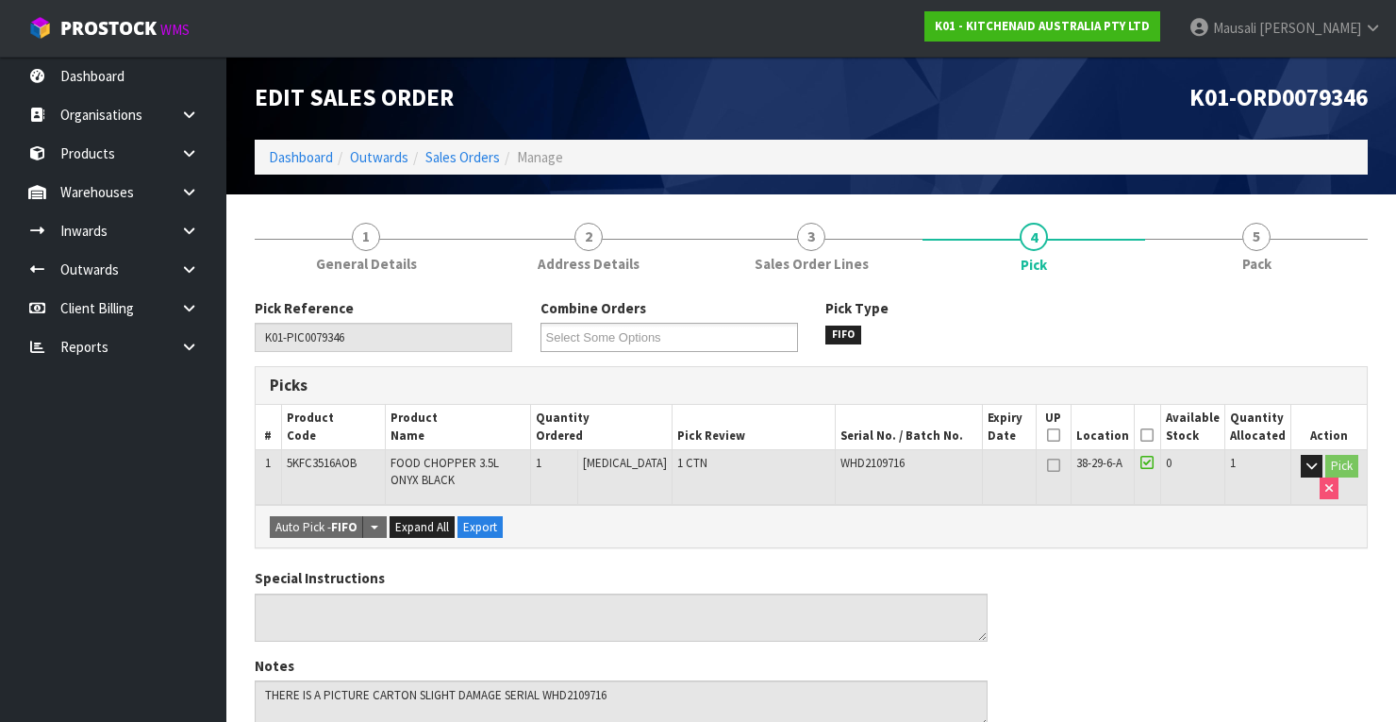
click at [1147, 435] on icon at bounding box center [1146, 435] width 13 height 1
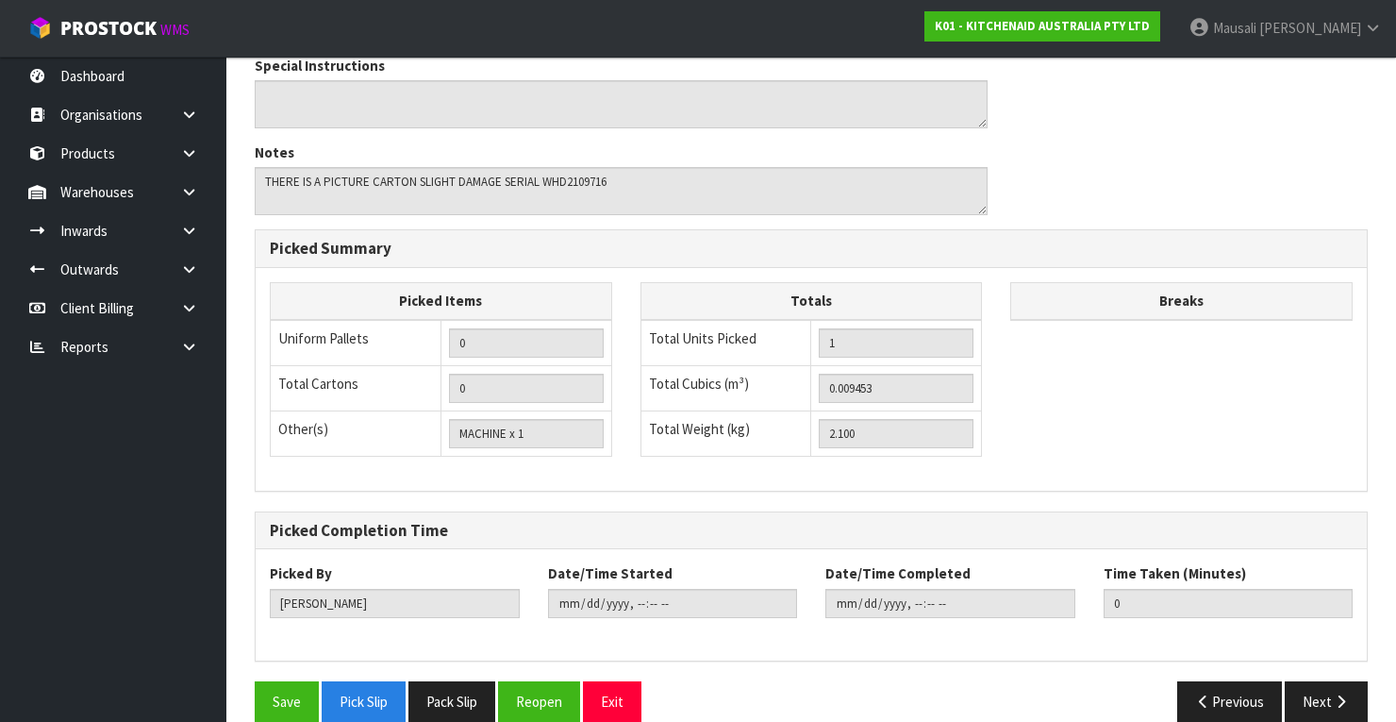
scroll to position [603, 0]
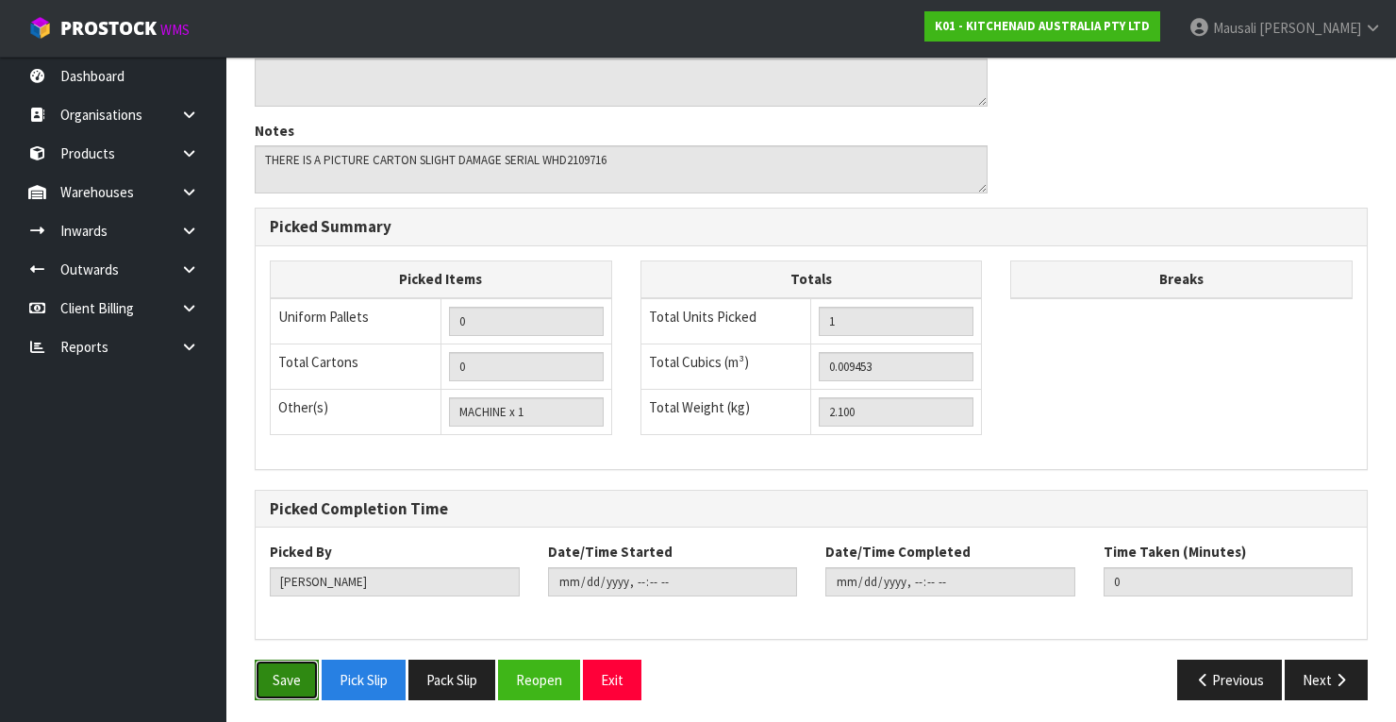
click at [313, 675] on button "Save" at bounding box center [287, 679] width 64 height 41
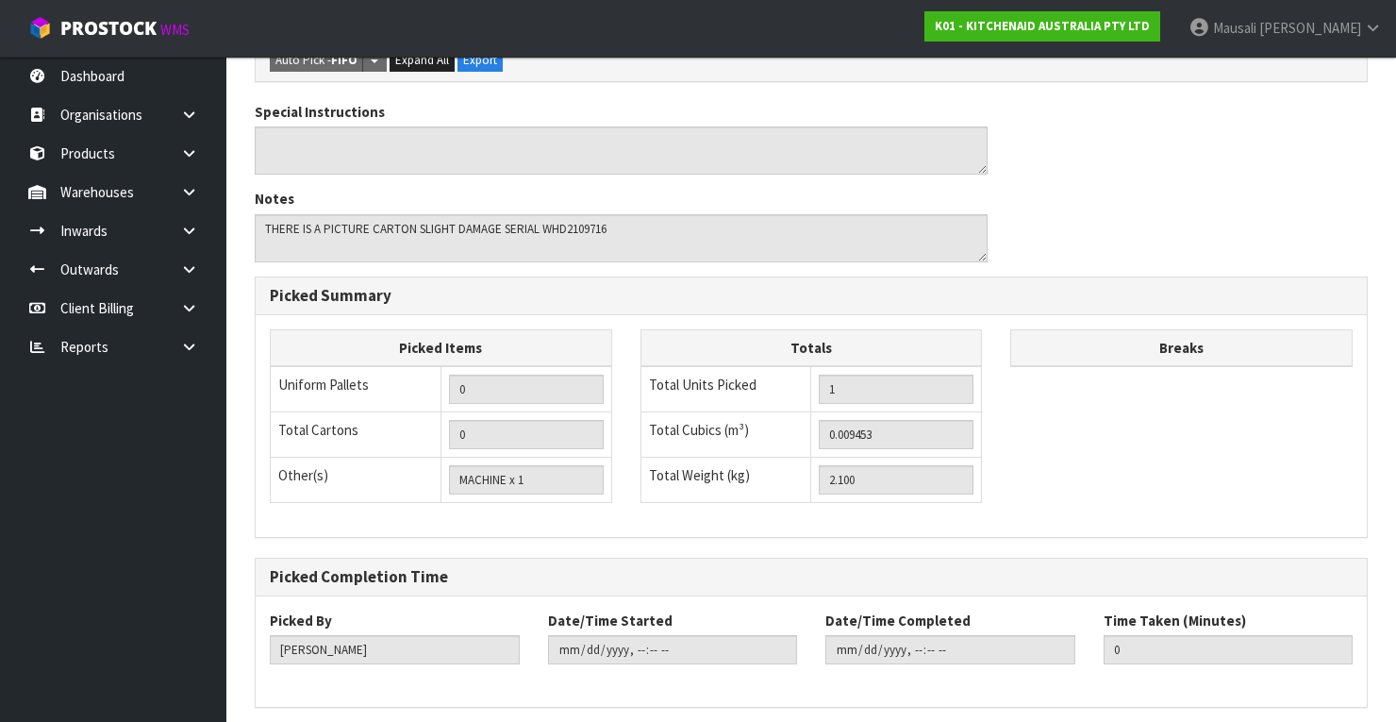
scroll to position [0, 0]
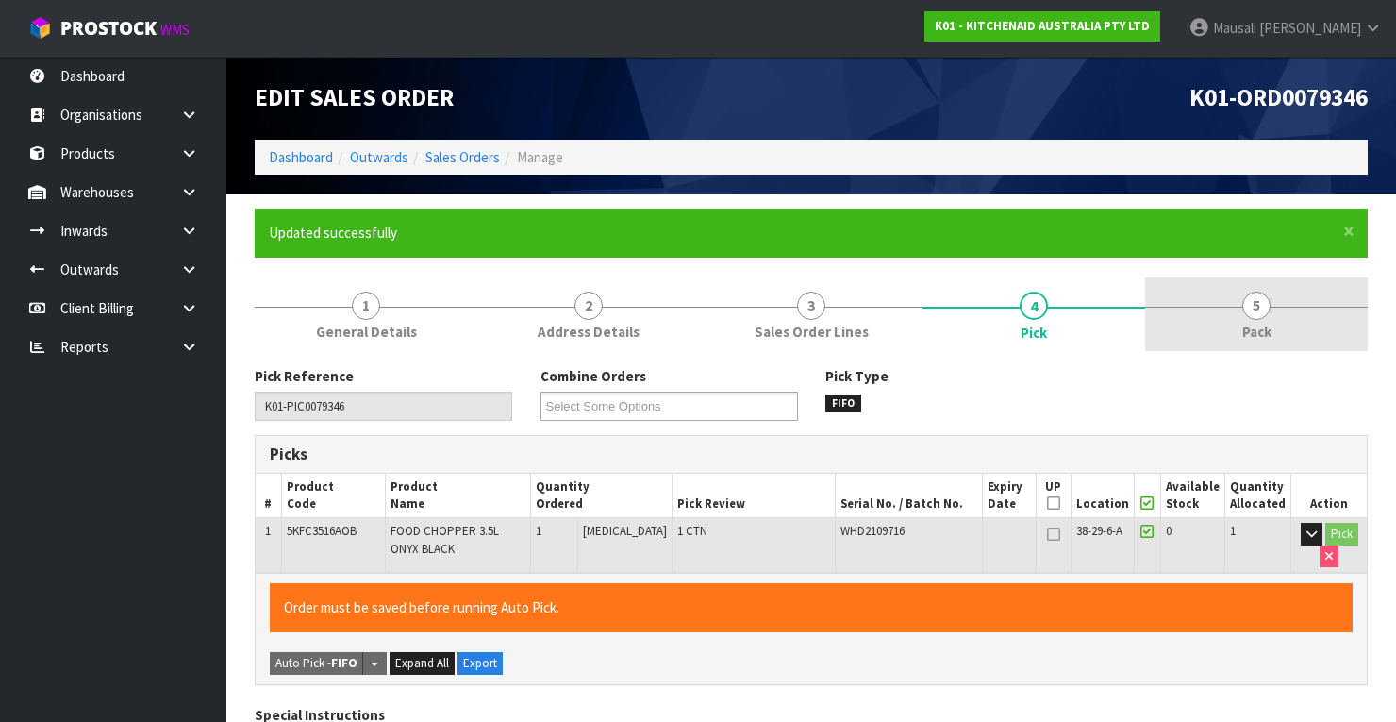
type input "[PERSON_NAME]"
type input "[DATE]T12:39:40"
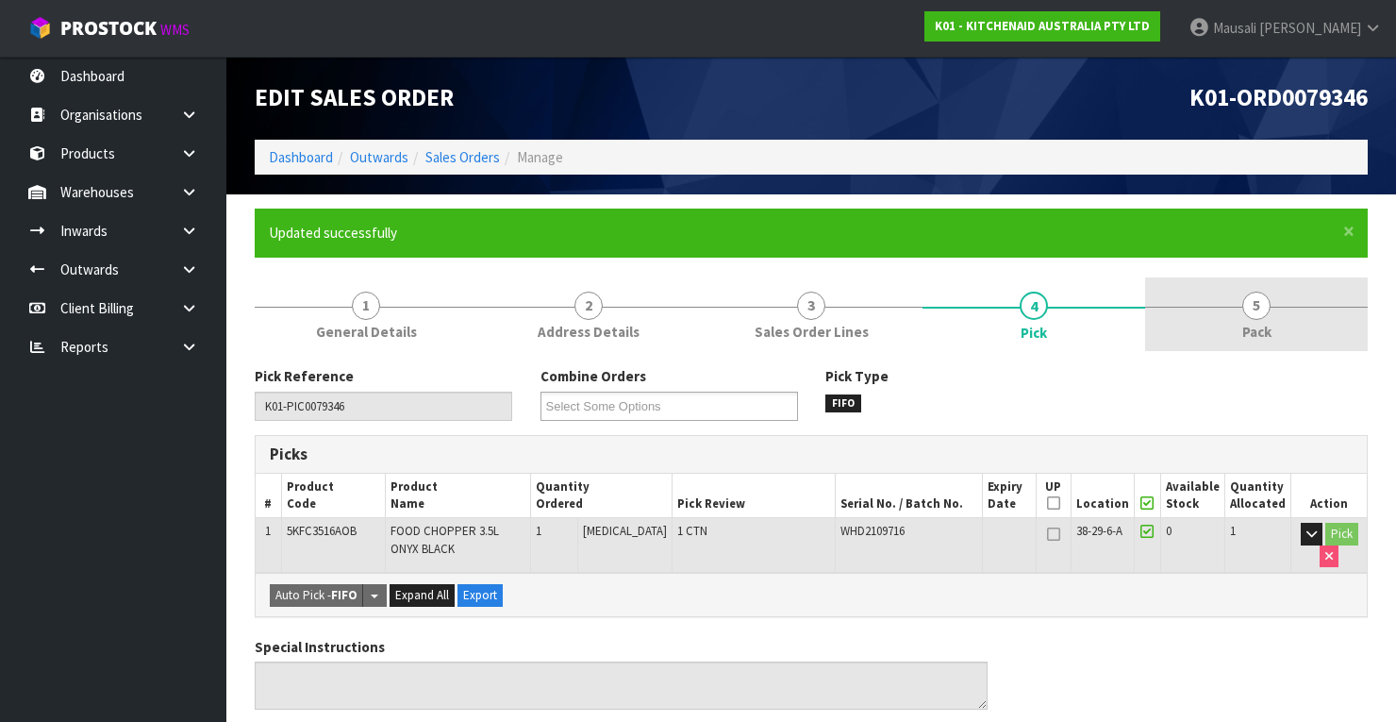
click at [1245, 324] on span "Pack" at bounding box center [1256, 332] width 29 height 20
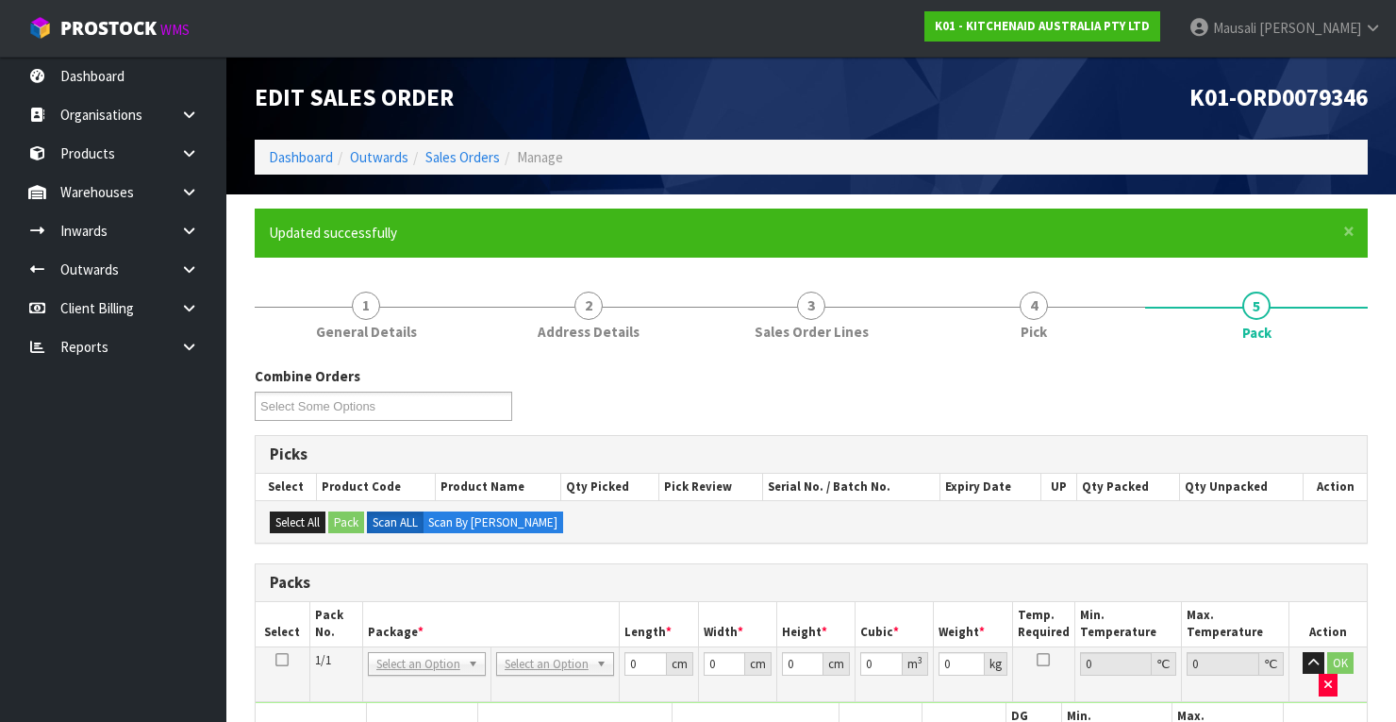
scroll to position [302, 0]
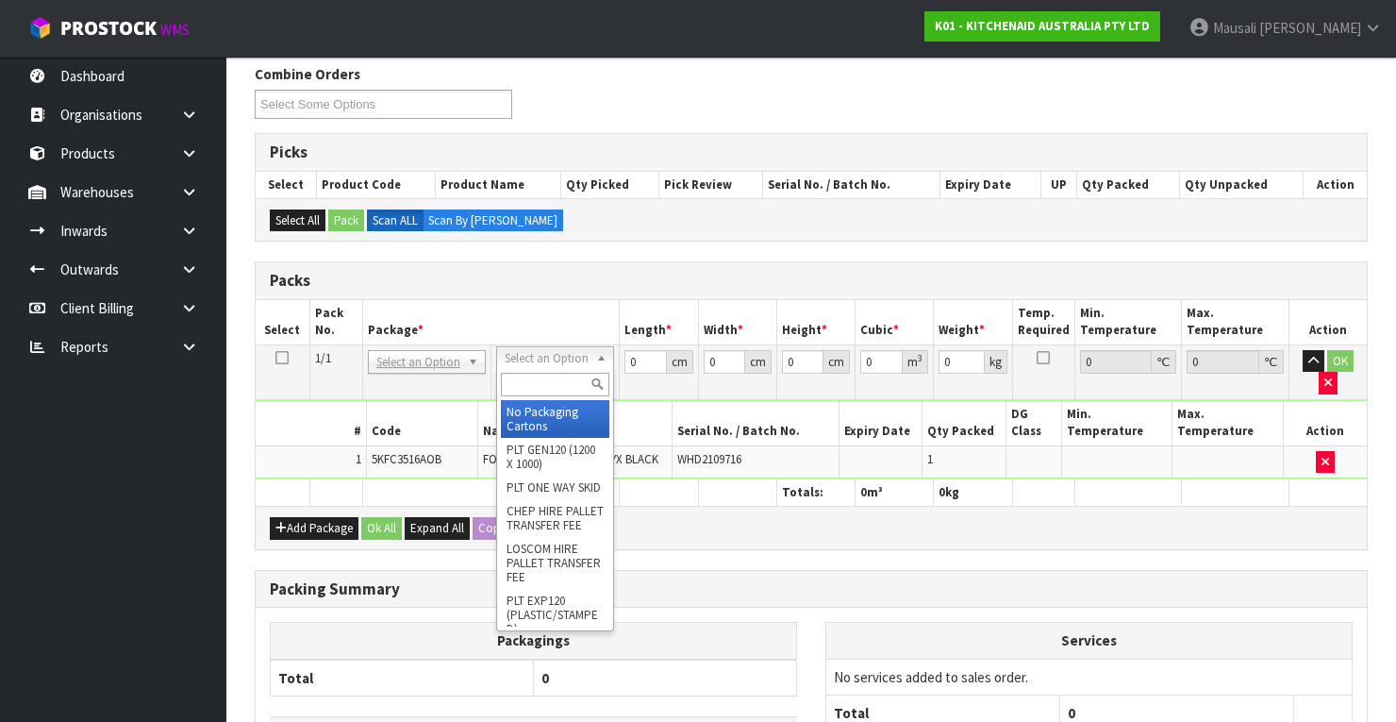
click at [524, 378] on input "text" at bounding box center [555, 385] width 108 height 24
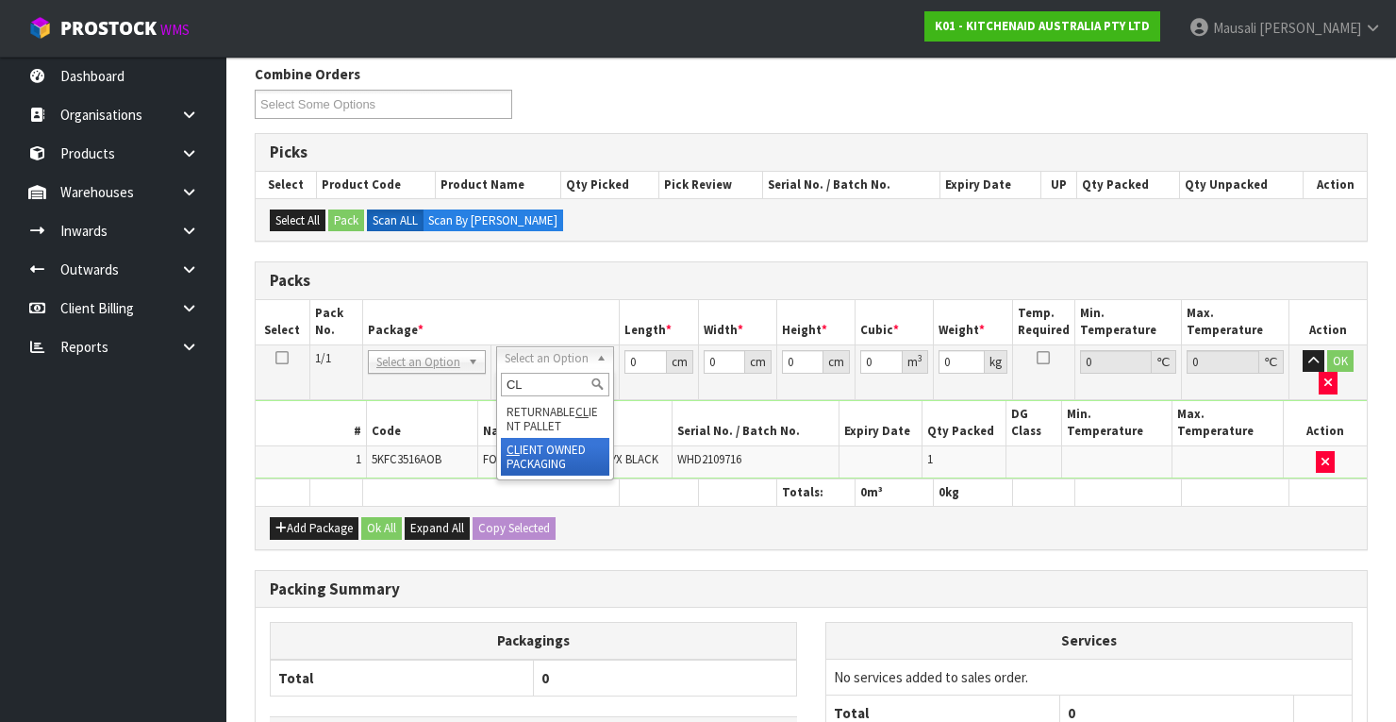
type input "CL"
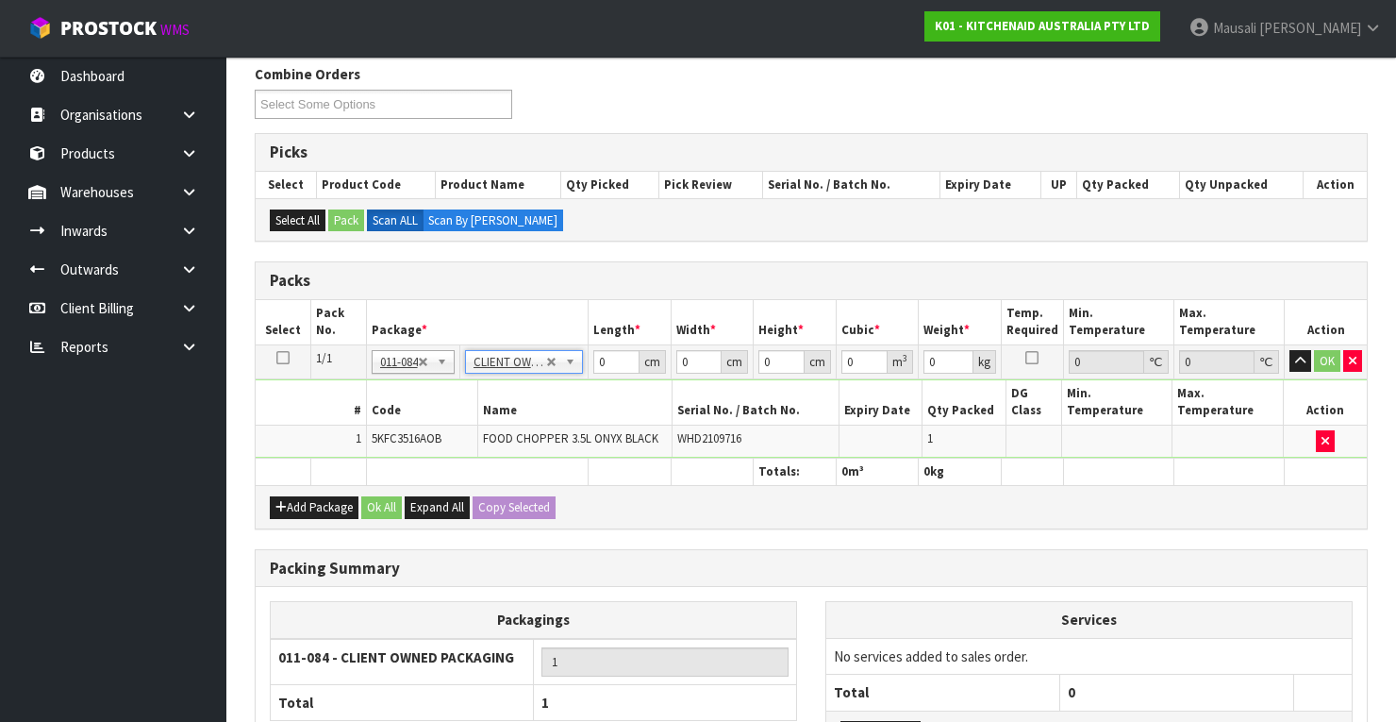
type input "2.1"
drag, startPoint x: 612, startPoint y: 358, endPoint x: 584, endPoint y: 366, distance: 29.3
click at [584, 372] on tr "1/1 NONE 007-001 007-002 007-004 007-009 007-013 007-014 007-015 007-017 007-01…" at bounding box center [811, 361] width 1111 height 34
type input "31"
type input "25"
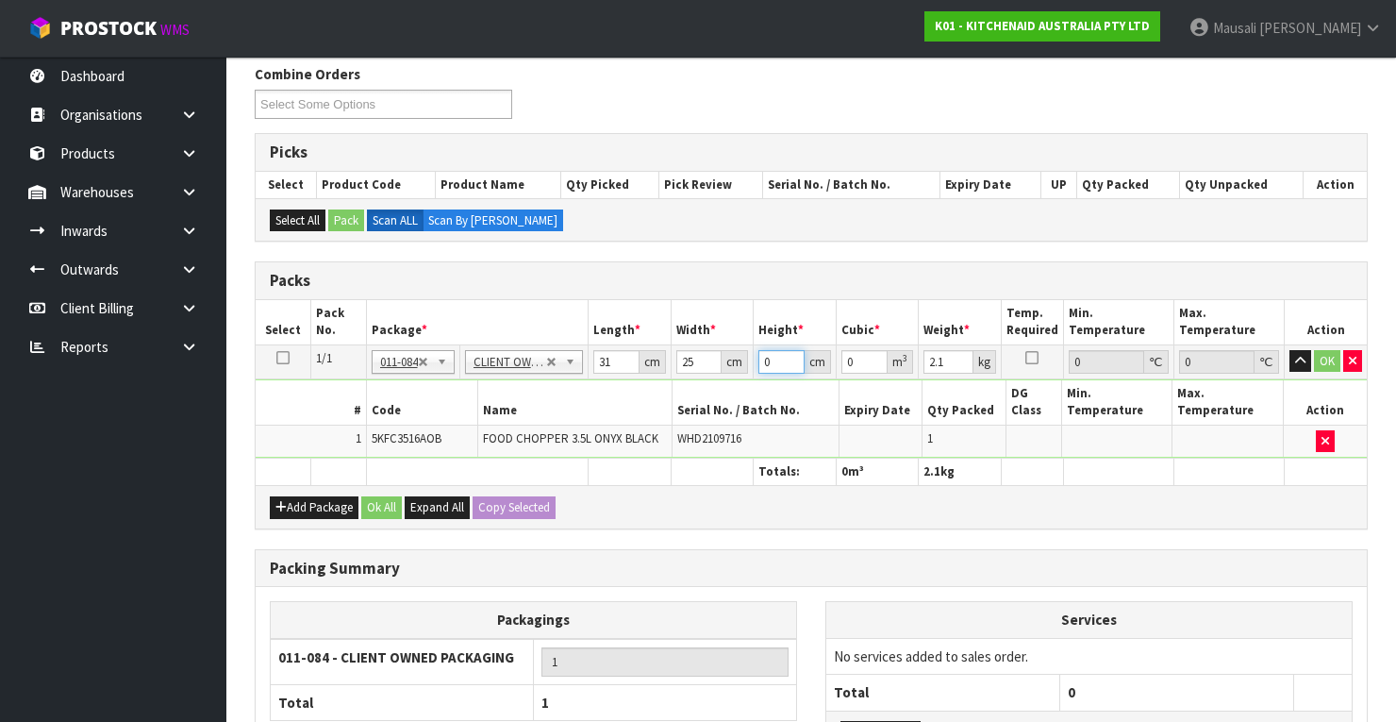
type input "2"
type input "0.00155"
type input "20"
type input "0.0155"
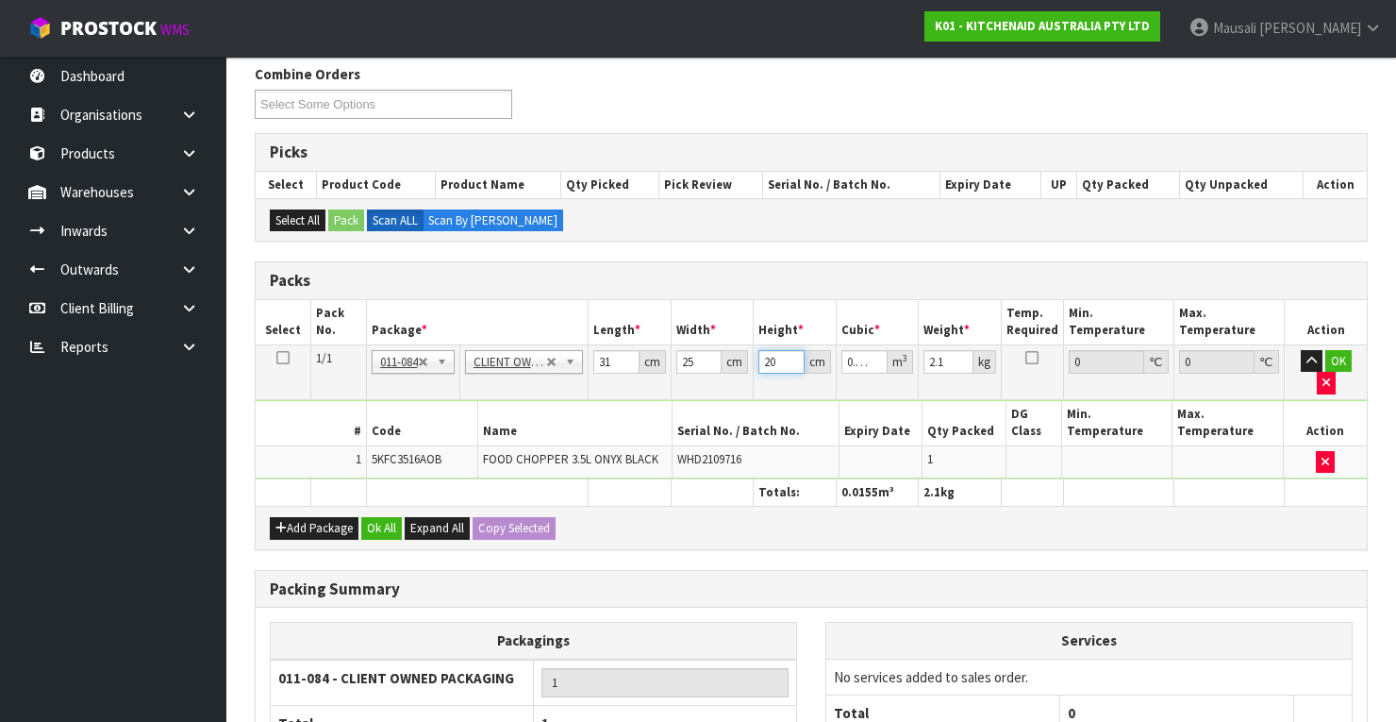
type input "20"
type input "2"
click at [390, 517] on button "Ok All" at bounding box center [381, 528] width 41 height 23
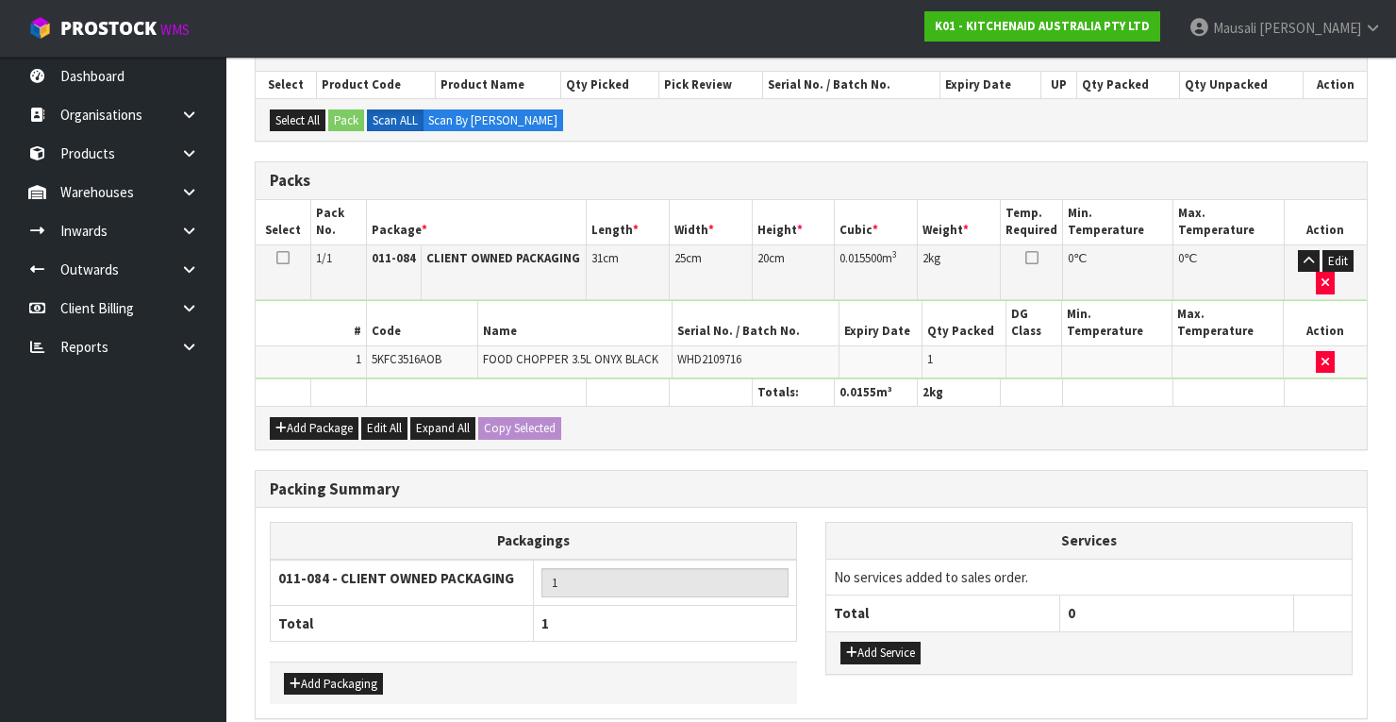
scroll to position [479, 0]
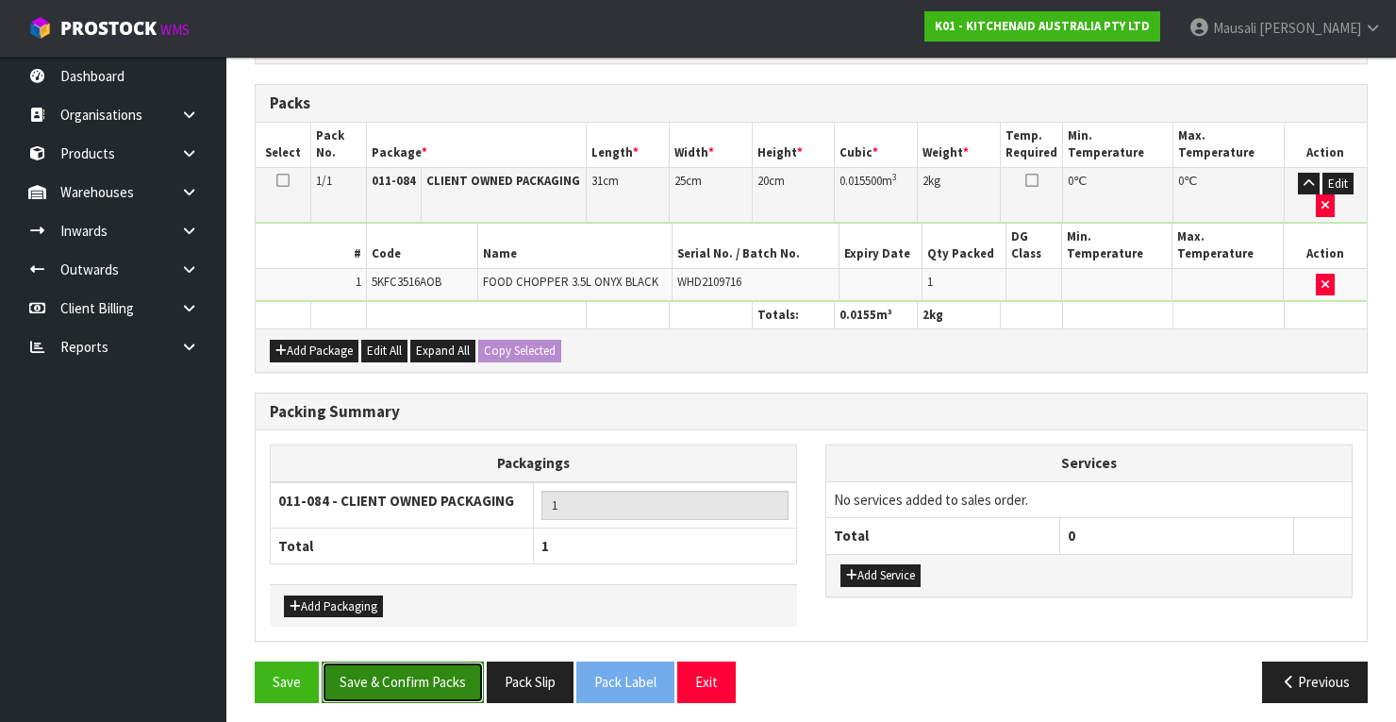
click at [448, 661] on button "Save & Confirm Packs" at bounding box center [403, 681] width 162 height 41
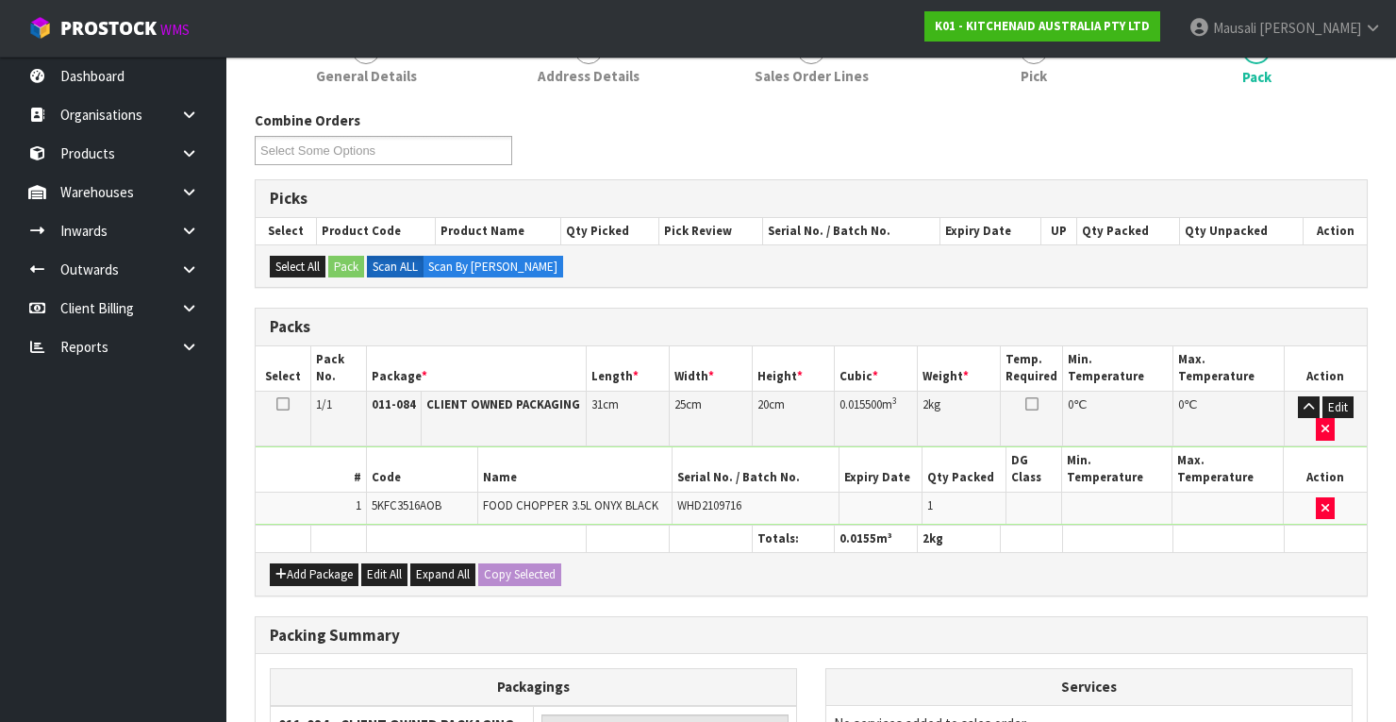
scroll to position [359, 0]
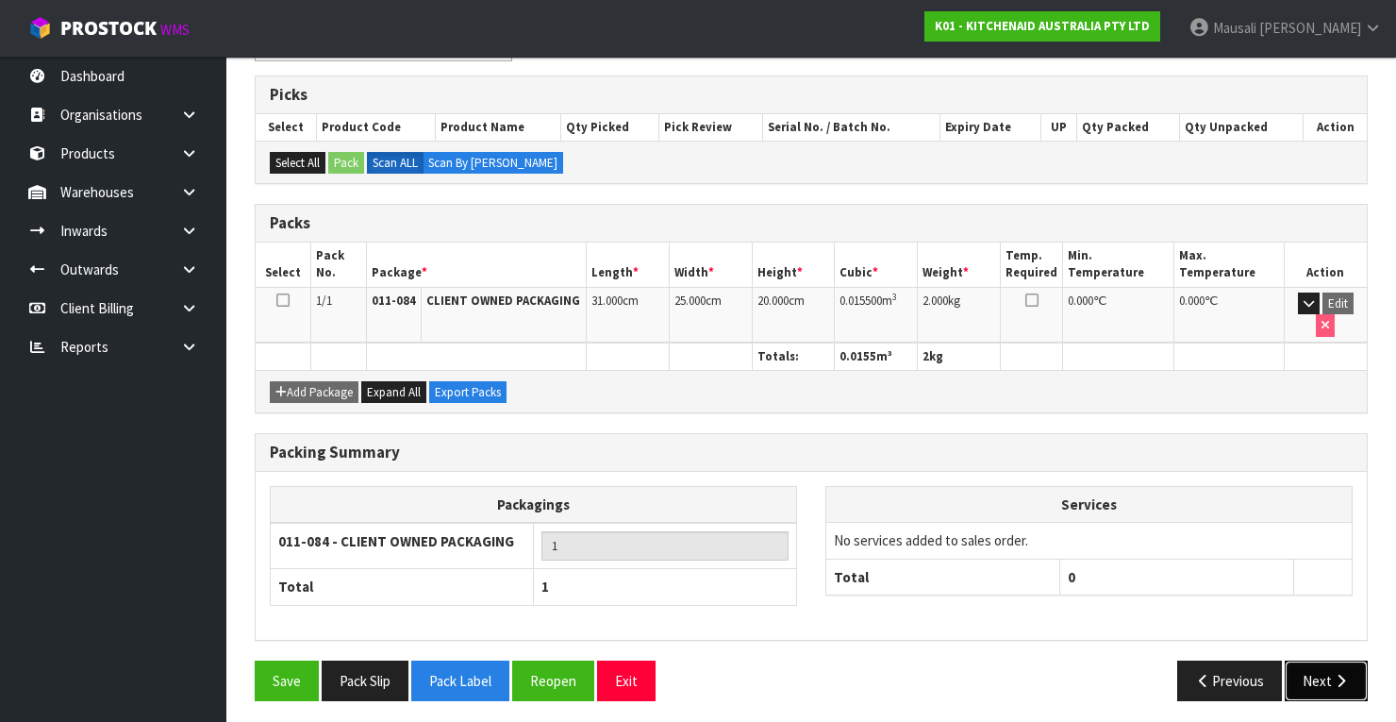
click at [1338, 673] on icon "button" at bounding box center [1341, 680] width 18 height 14
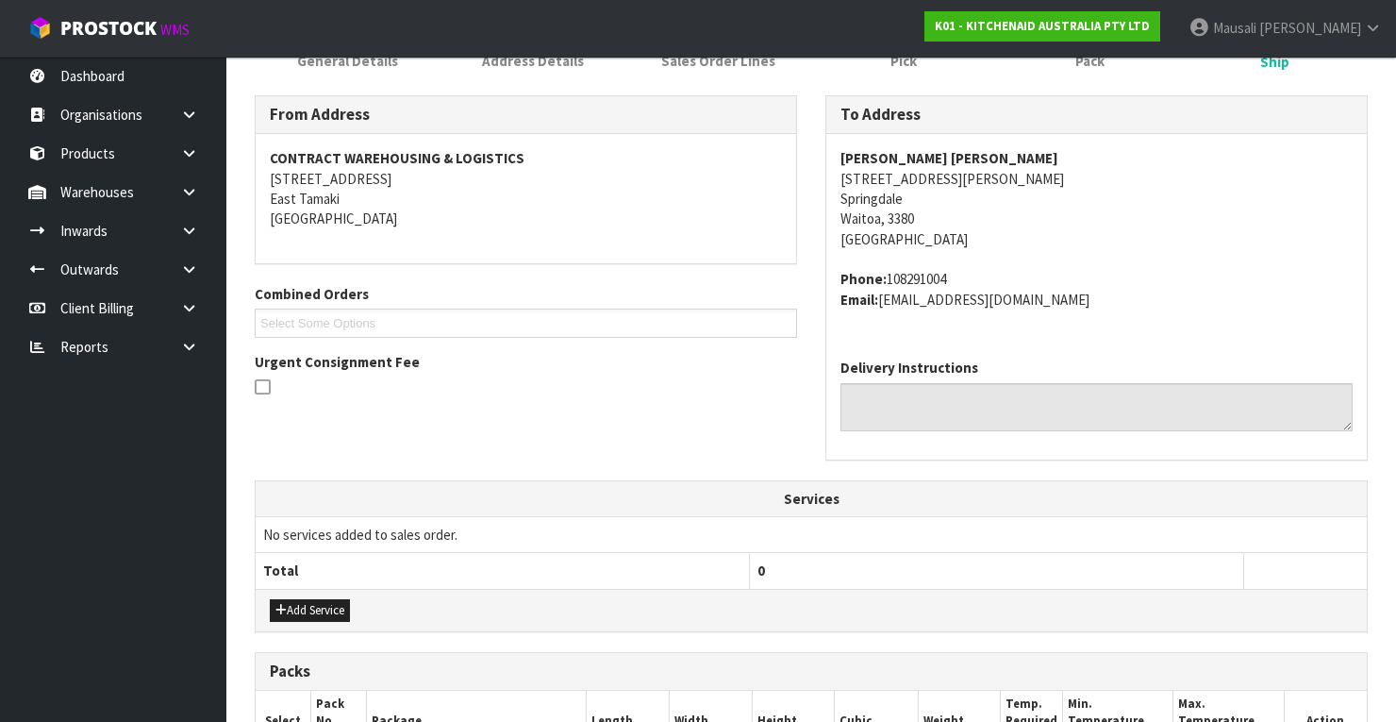
scroll to position [377, 0]
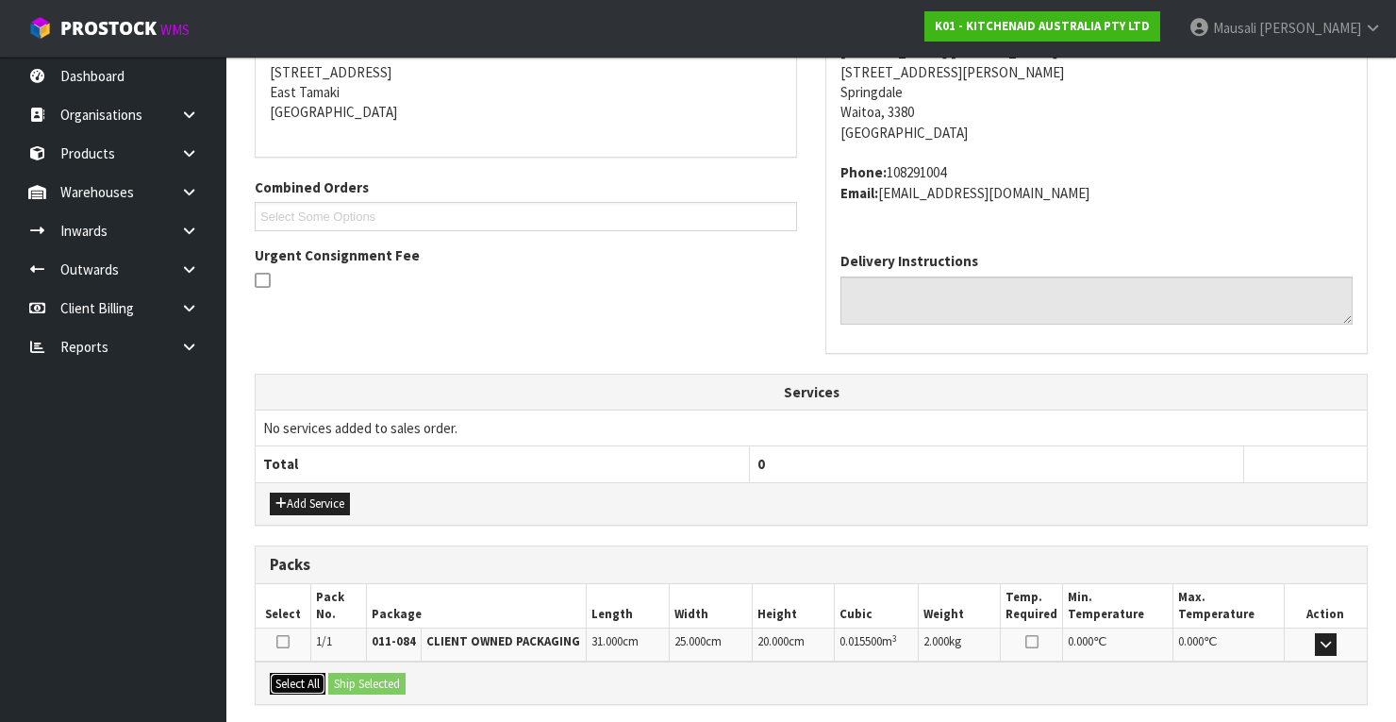
drag, startPoint x: 294, startPoint y: 669, endPoint x: 313, endPoint y: 675, distance: 20.0
click at [302, 673] on button "Select All" at bounding box center [298, 684] width 56 height 23
click at [361, 674] on button "Ship Selected" at bounding box center [366, 684] width 77 height 23
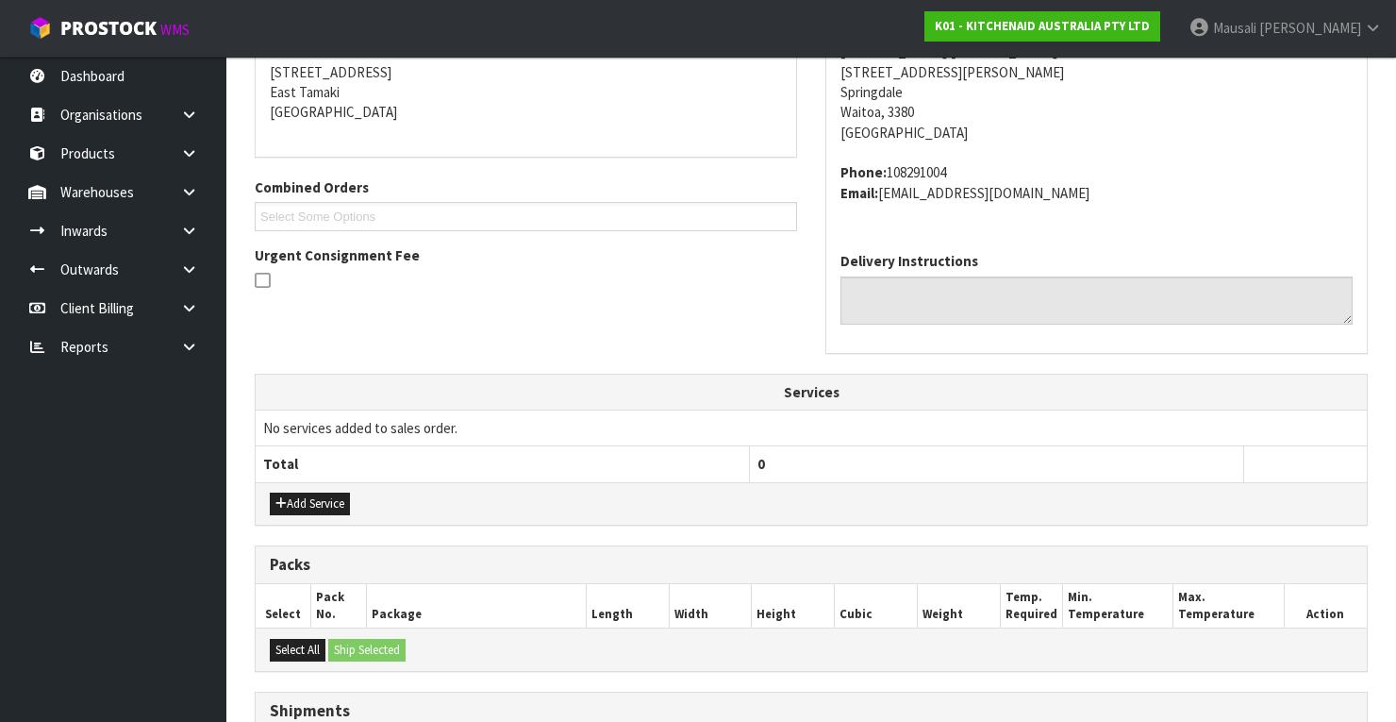
scroll to position [605, 0]
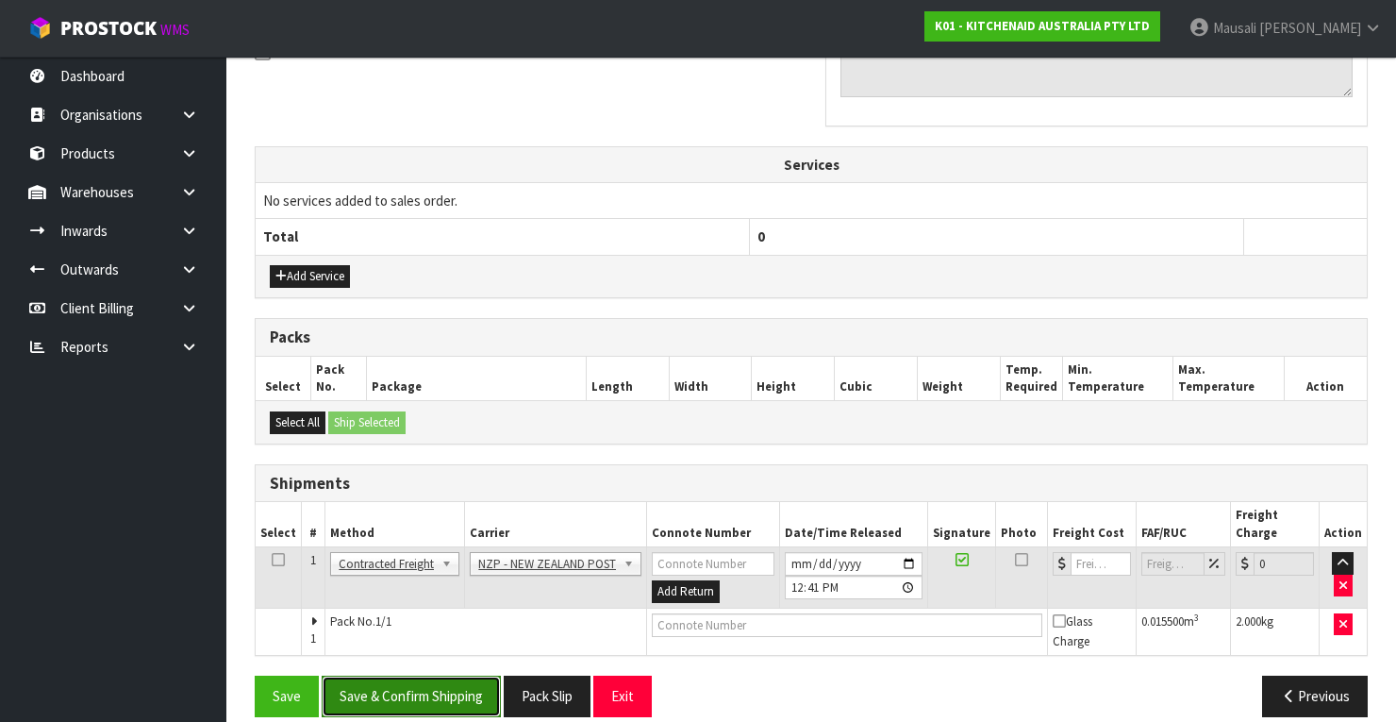
click at [418, 675] on button "Save & Confirm Shipping" at bounding box center [411, 695] width 179 height 41
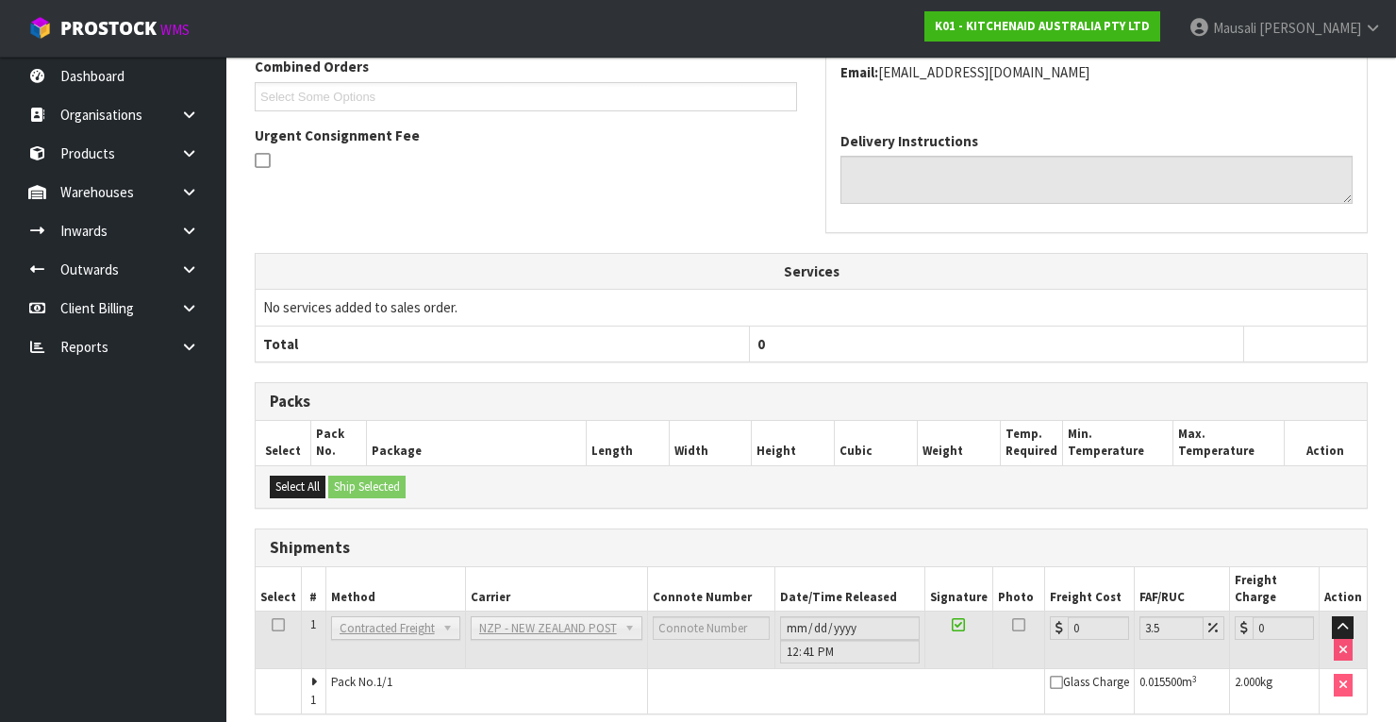
scroll to position [577, 0]
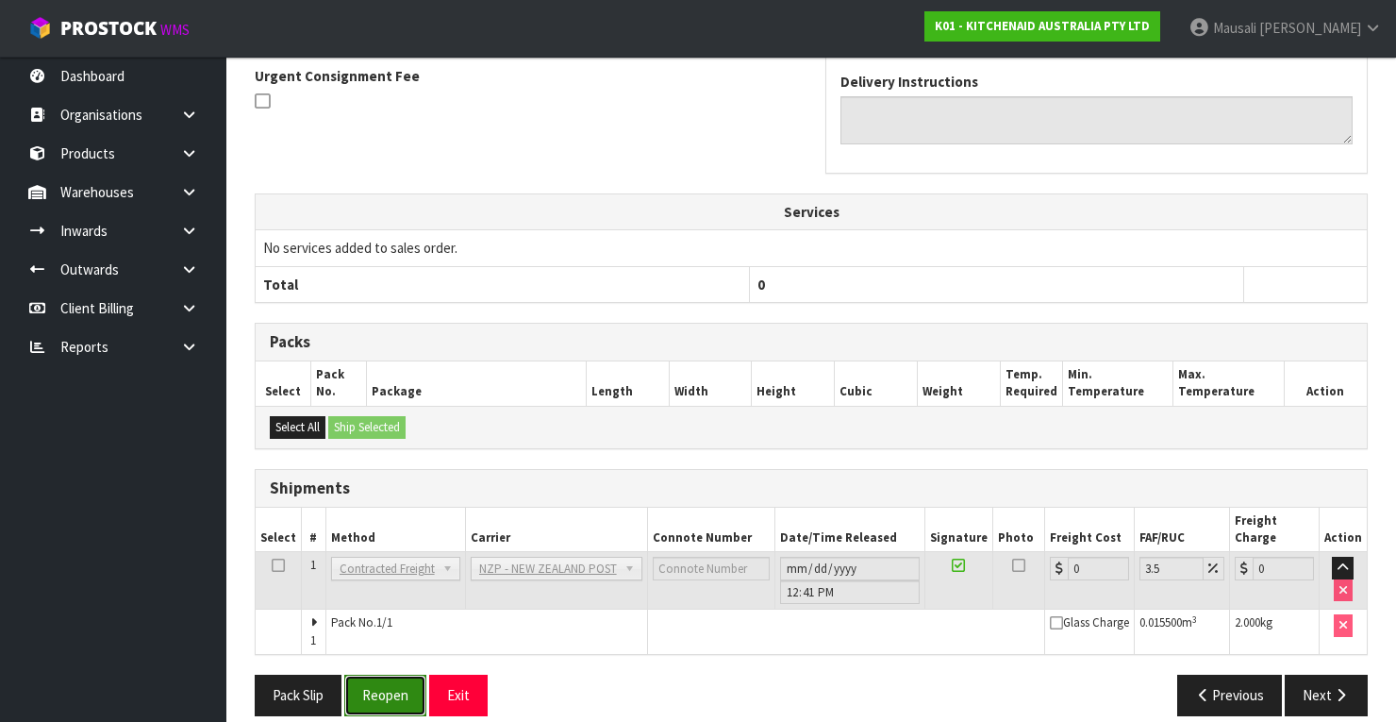
click at [415, 674] on button "Reopen" at bounding box center [385, 694] width 82 height 41
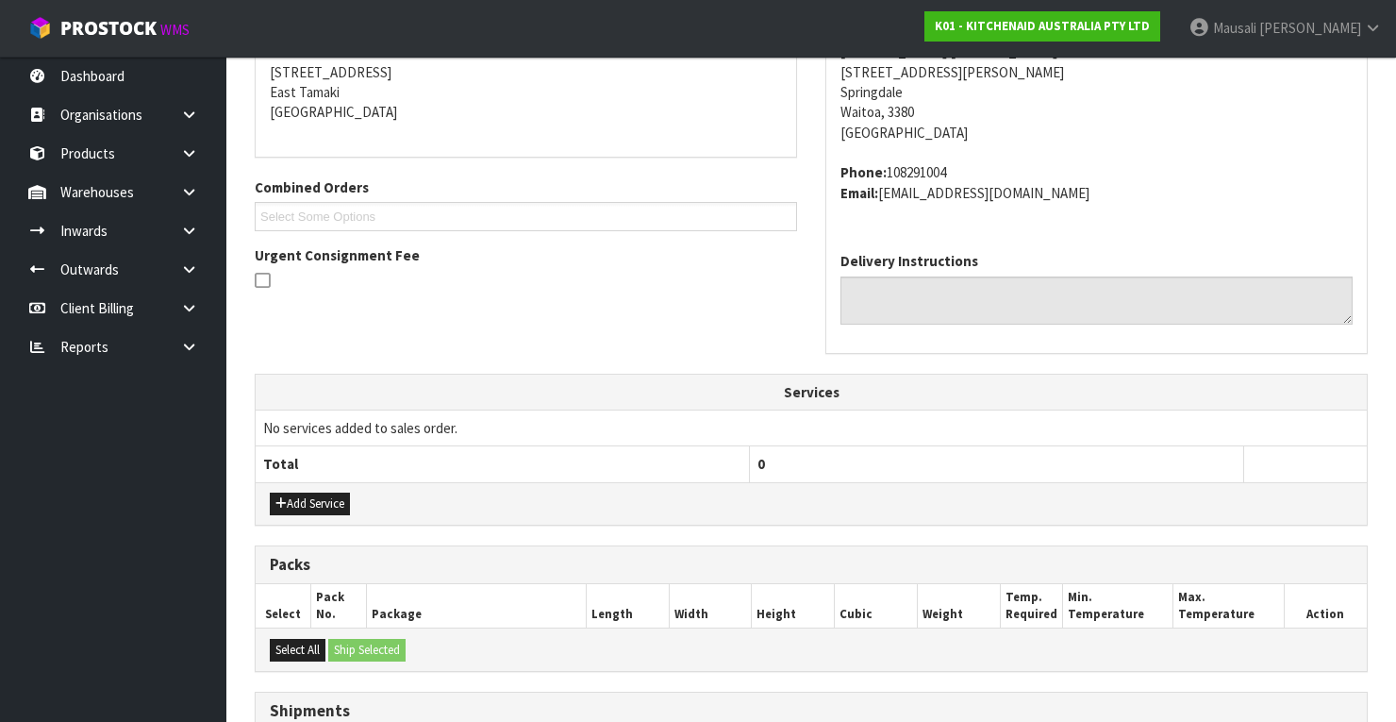
scroll to position [607, 0]
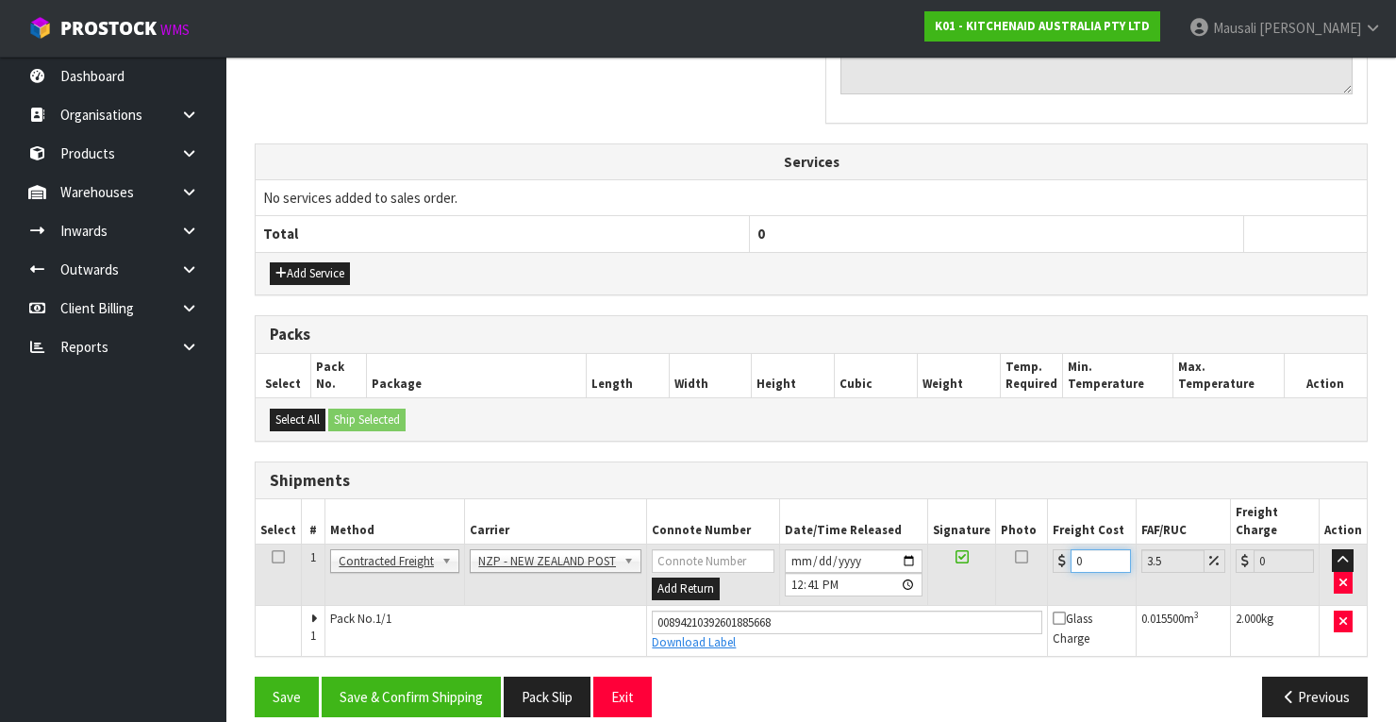
drag, startPoint x: 1085, startPoint y: 539, endPoint x: 1067, endPoint y: 546, distance: 19.4
click at [1071, 549] on input "0" at bounding box center [1101, 561] width 60 height 24
type input "1"
type input "1.03"
type input "11"
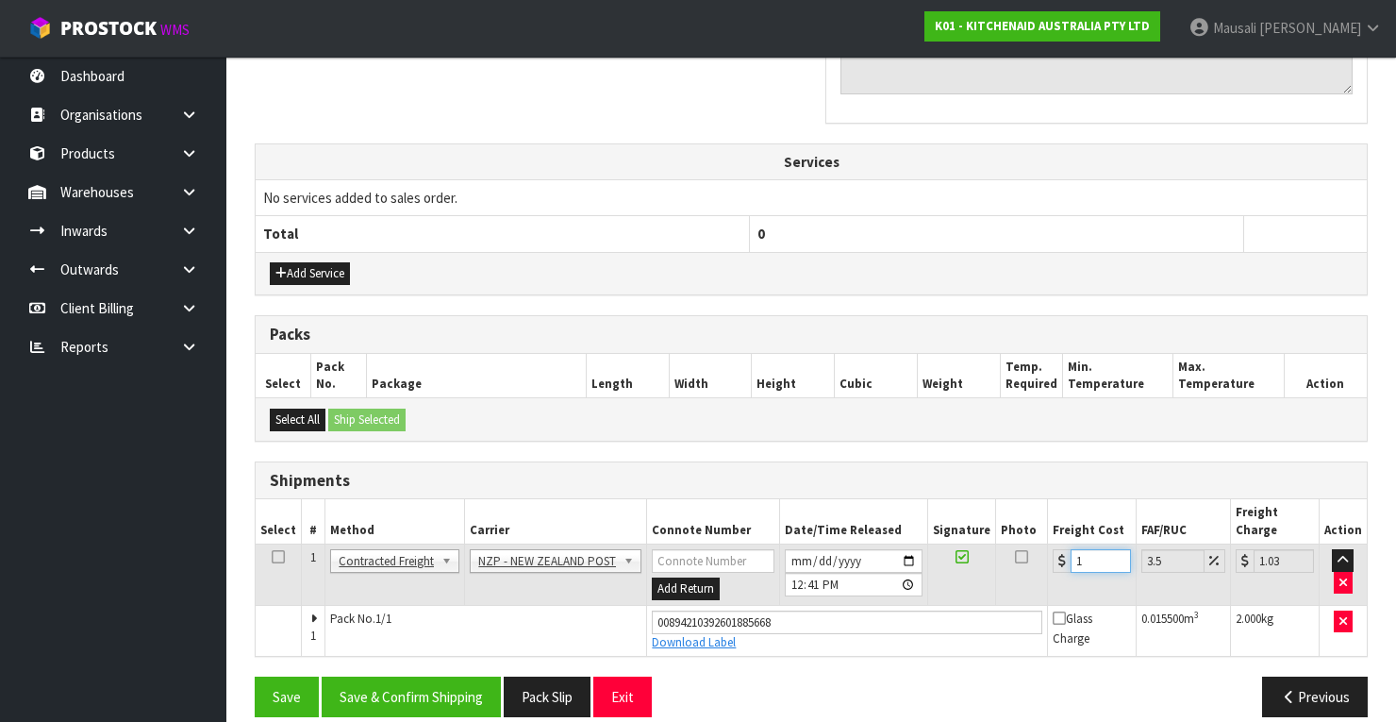
type input "11.38"
type input "11.9"
type input "12.32"
type input "11.90"
click at [448, 676] on button "Save & Confirm Shipping" at bounding box center [411, 696] width 179 height 41
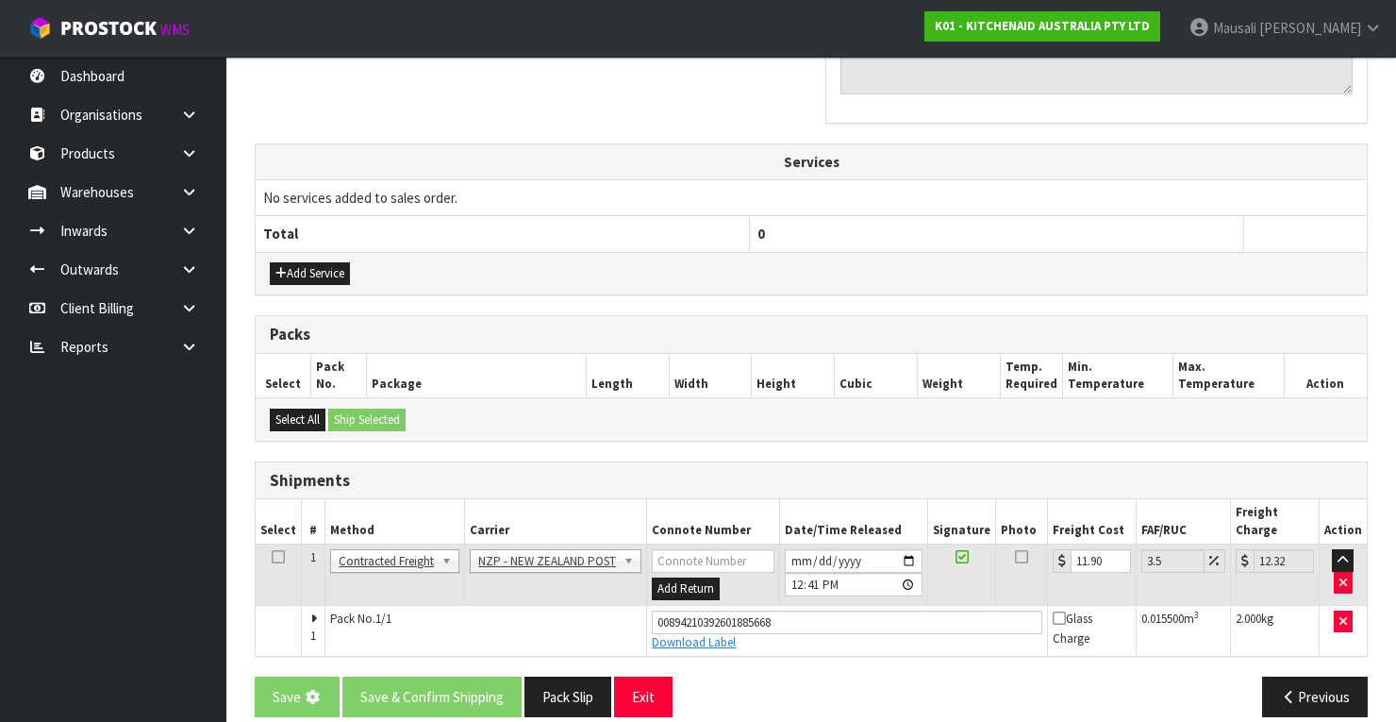
scroll to position [0, 0]
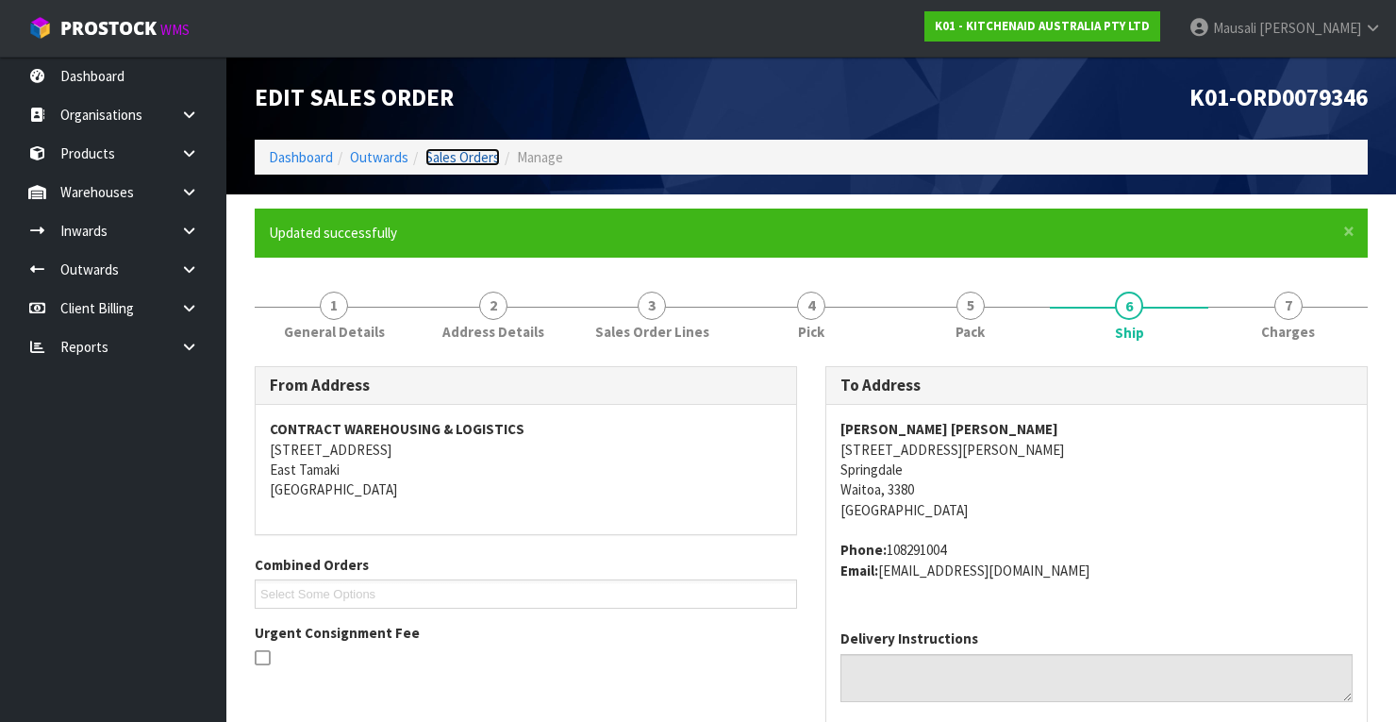
click at [466, 161] on link "Sales Orders" at bounding box center [462, 157] width 75 height 18
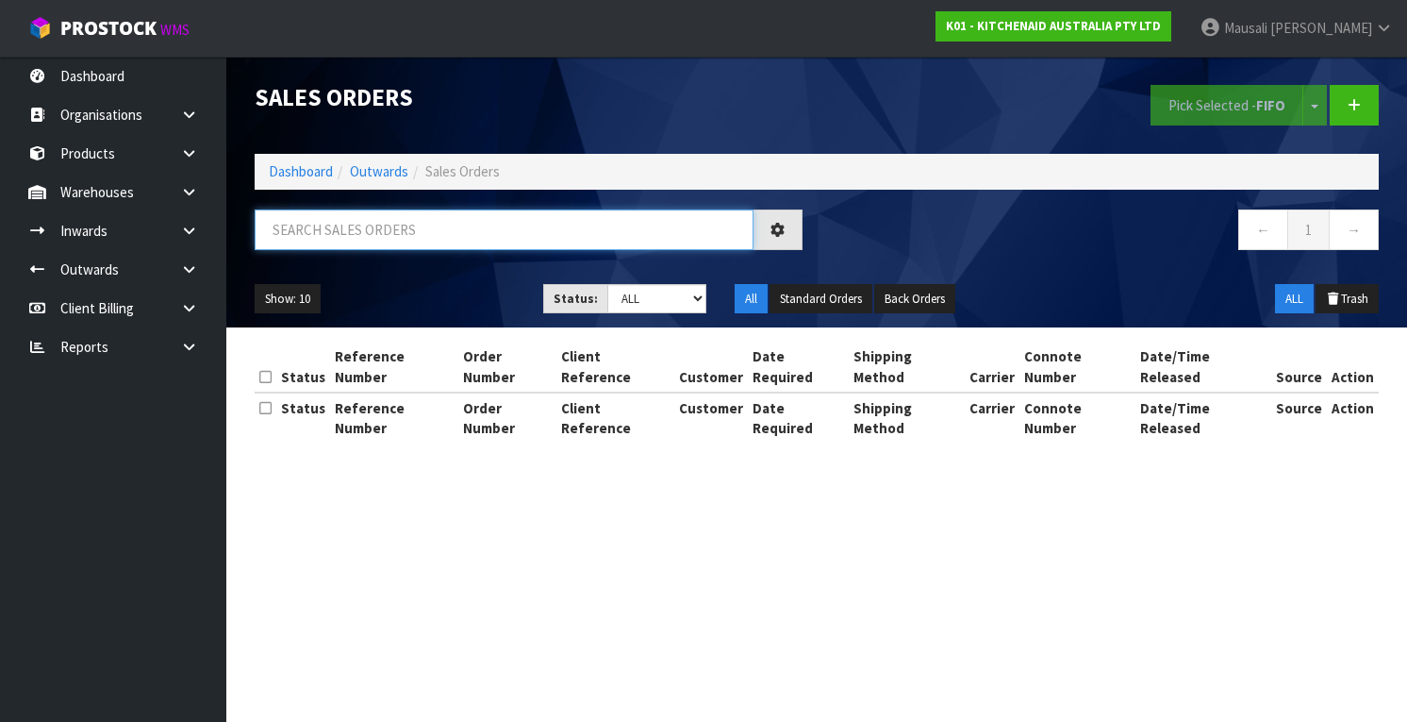
click at [343, 241] on input "text" at bounding box center [504, 229] width 499 height 41
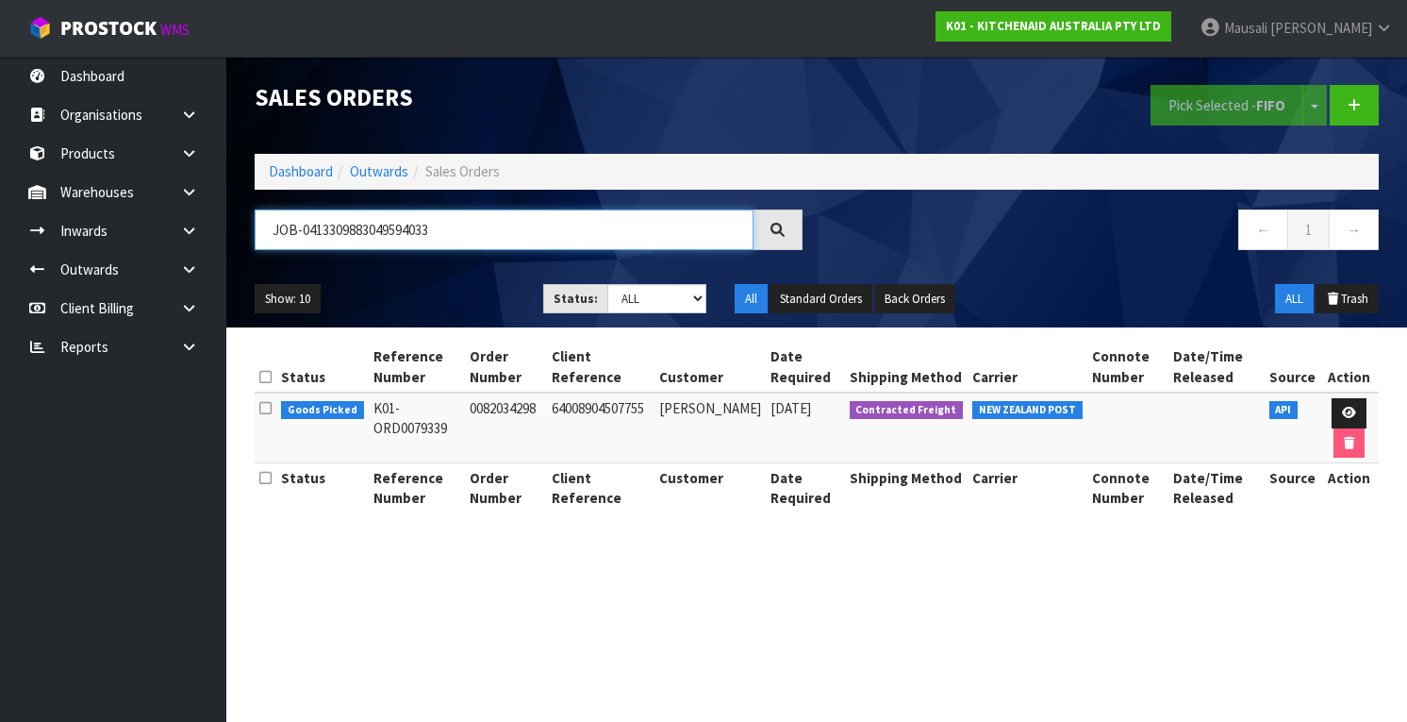
drag, startPoint x: 442, startPoint y: 230, endPoint x: 257, endPoint y: 232, distance: 185.8
click at [257, 232] on input "JOB-0413309883049594033" at bounding box center [504, 229] width 499 height 41
type input "JOB-0413309"
click at [1342, 408] on icon at bounding box center [1349, 413] width 14 height 12
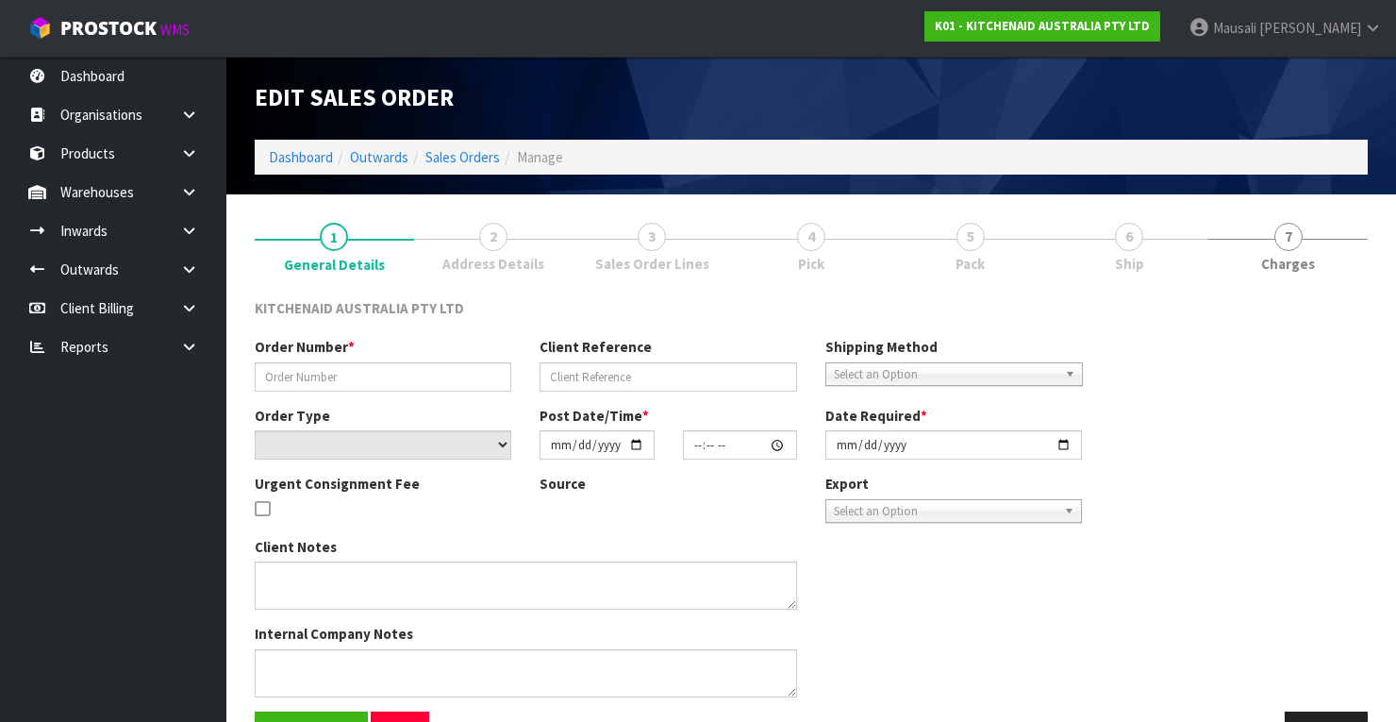
type input "0082034298"
type input "64008904507755"
select select "number:0"
type input "[DATE]"
type input "17:41:02.000"
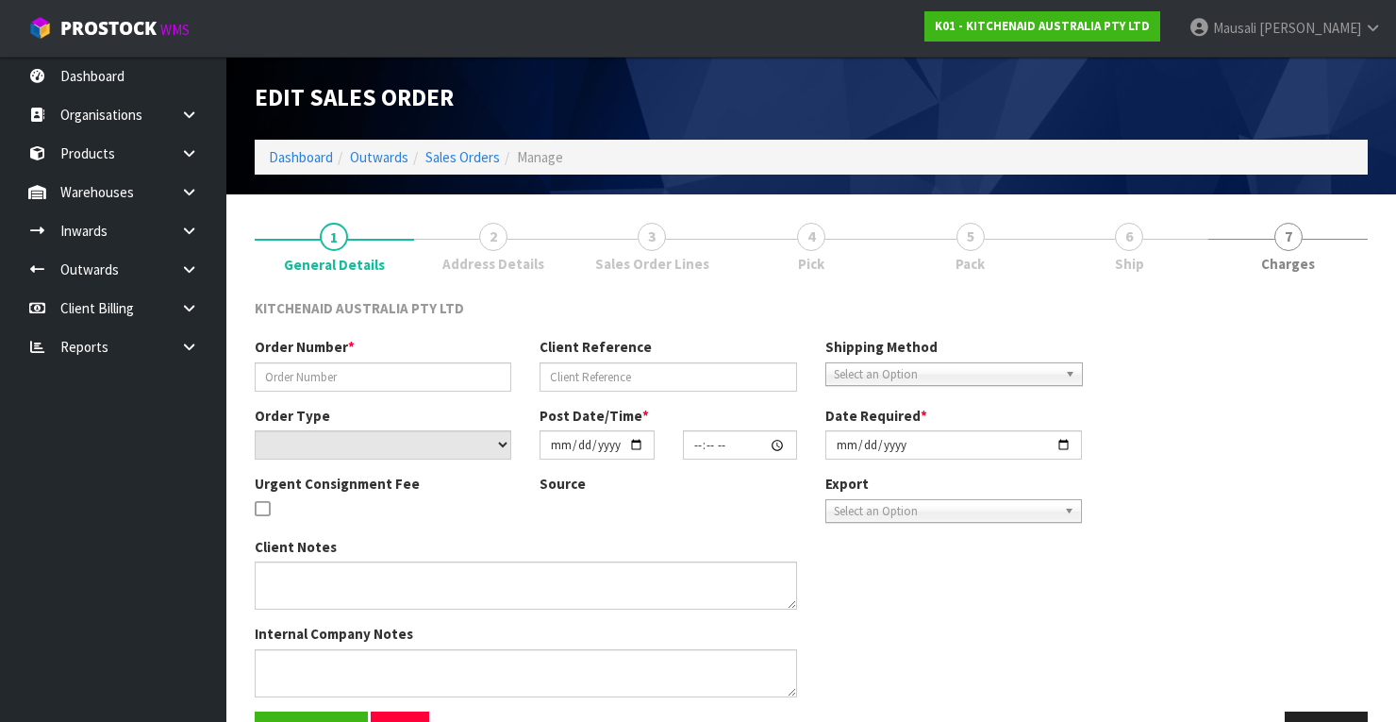
type input "[DATE]"
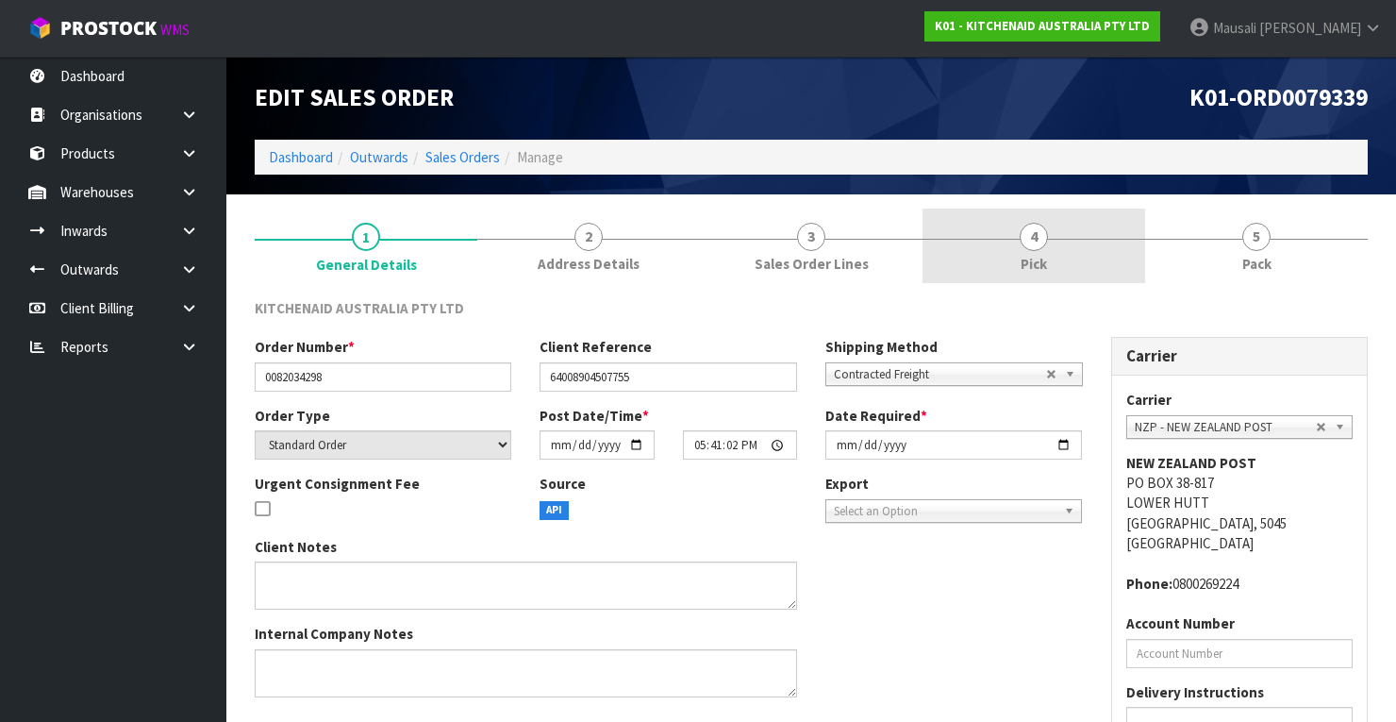
click at [1025, 260] on span "Pick" at bounding box center [1034, 264] width 26 height 20
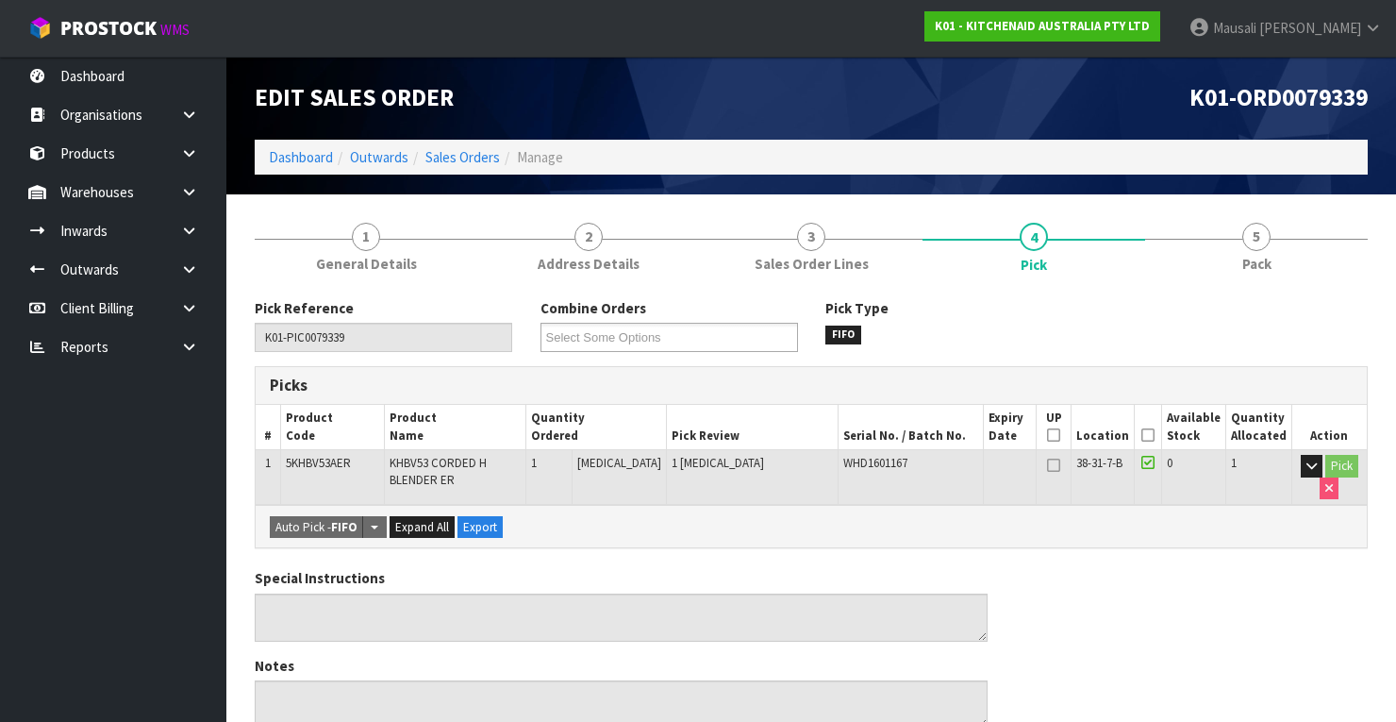
click at [1147, 435] on icon at bounding box center [1147, 435] width 13 height 1
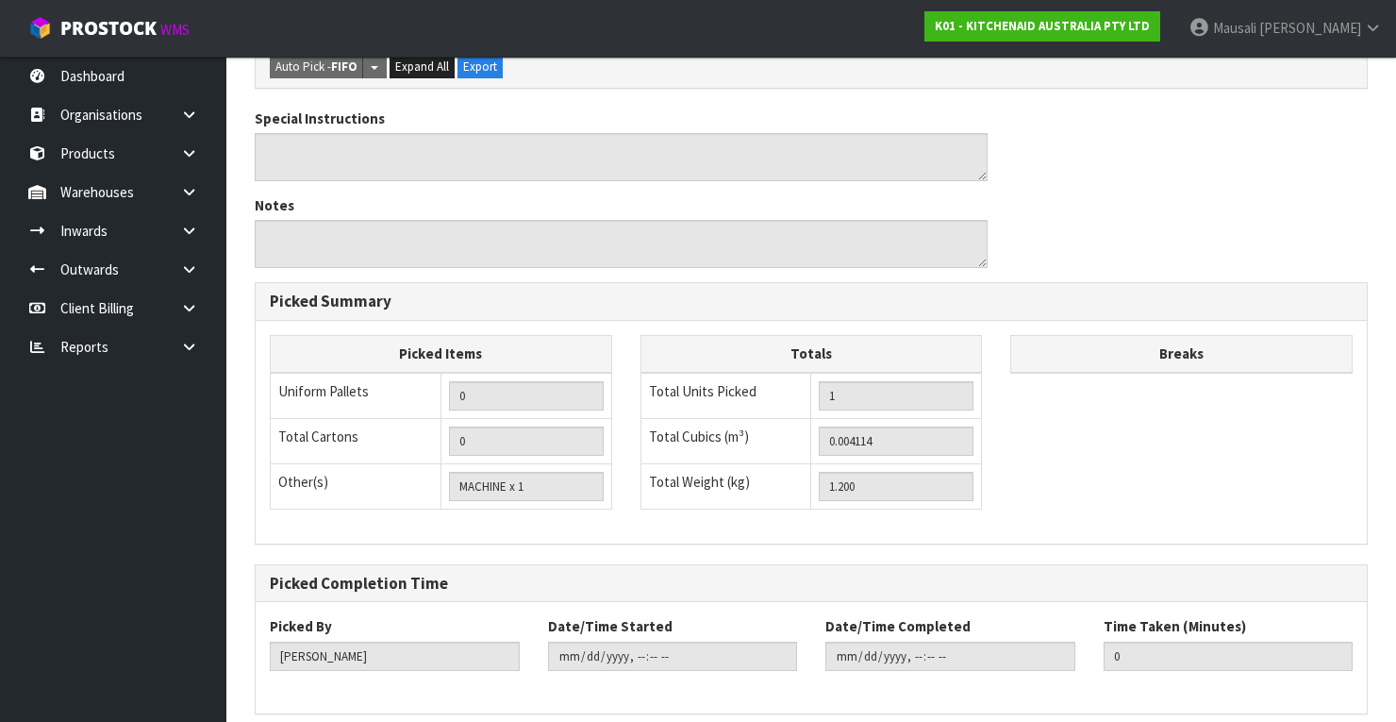
scroll to position [603, 0]
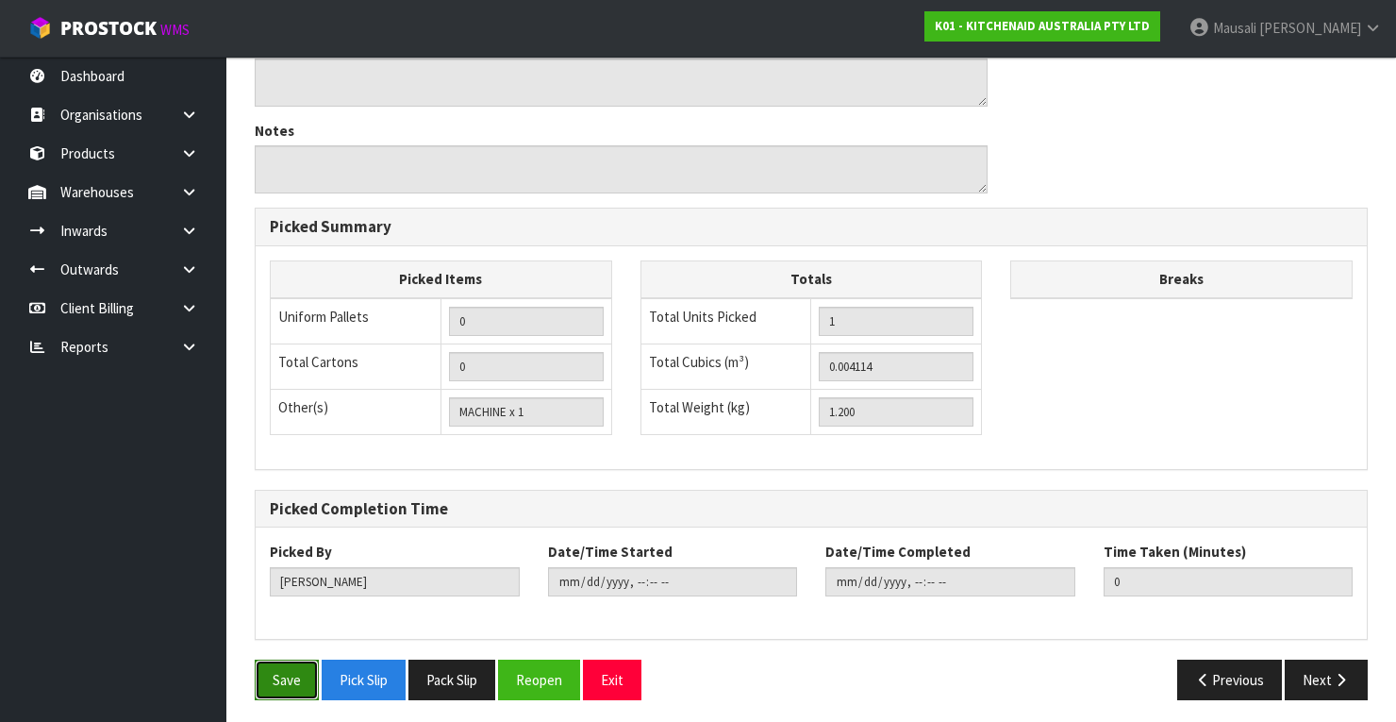
click at [282, 659] on button "Save" at bounding box center [287, 679] width 64 height 41
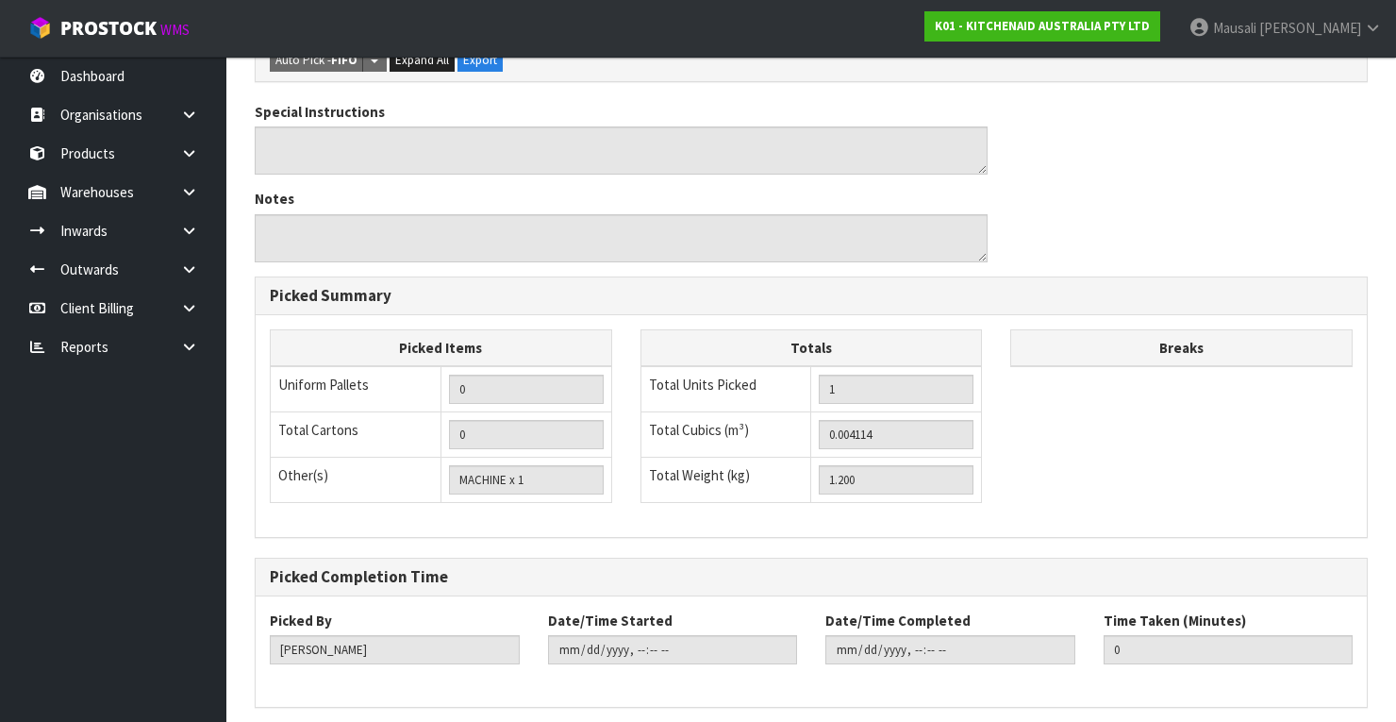
scroll to position [0, 0]
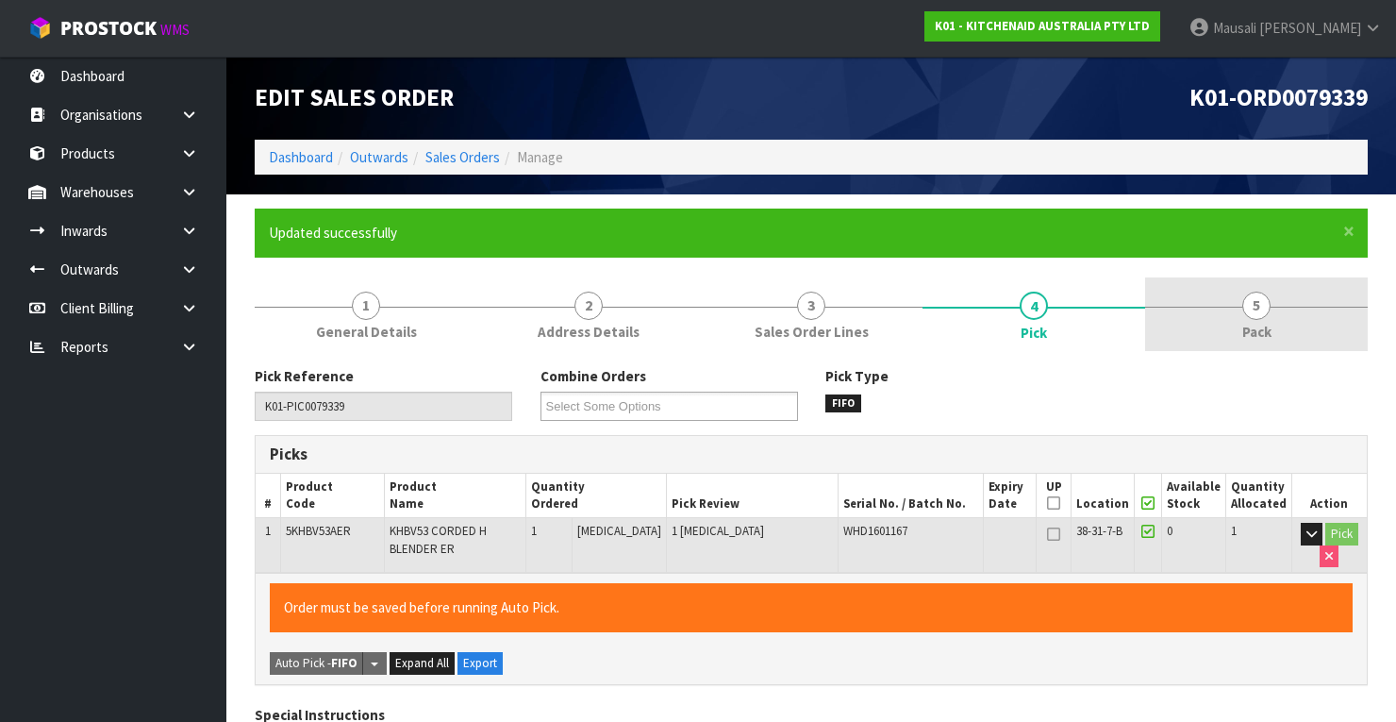
type input "[PERSON_NAME]"
type input "[DATE]T12:43:30"
click at [1283, 294] on link "5 Pack" at bounding box center [1256, 314] width 223 height 75
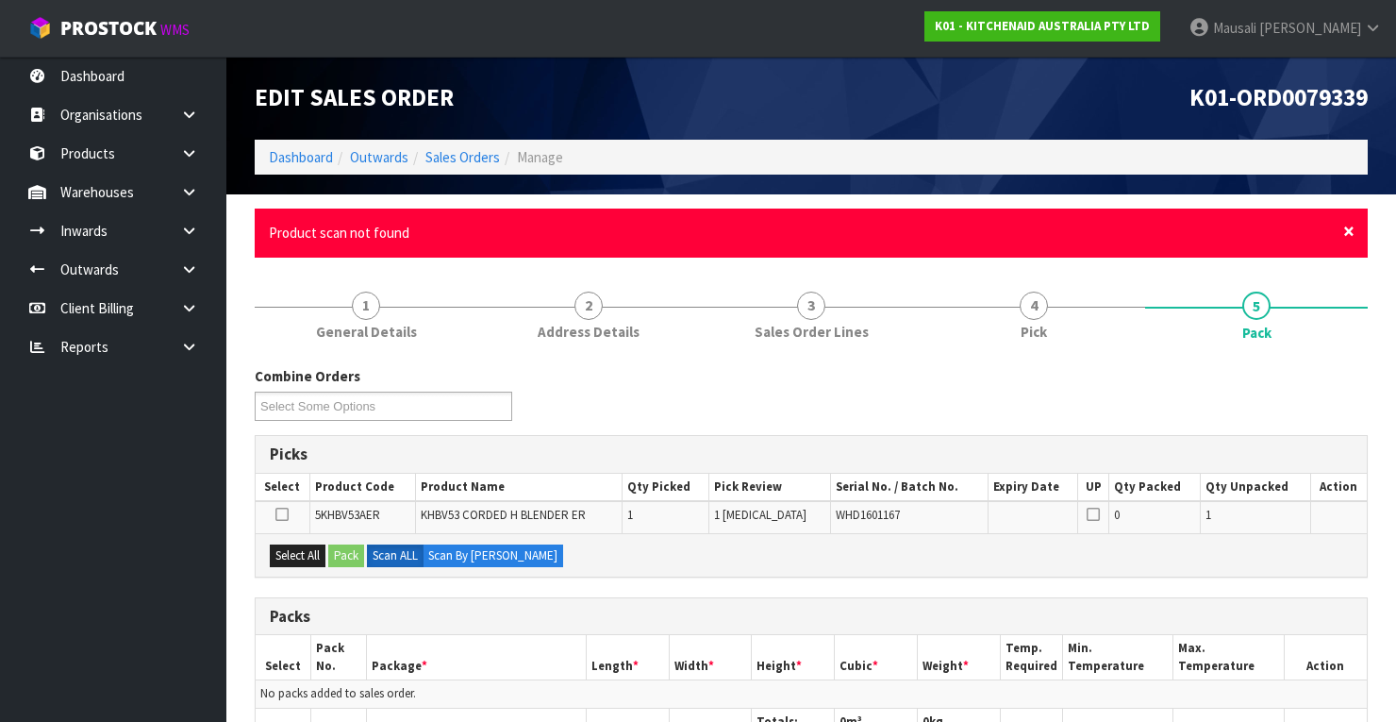
click at [1351, 225] on span "×" at bounding box center [1348, 231] width 11 height 26
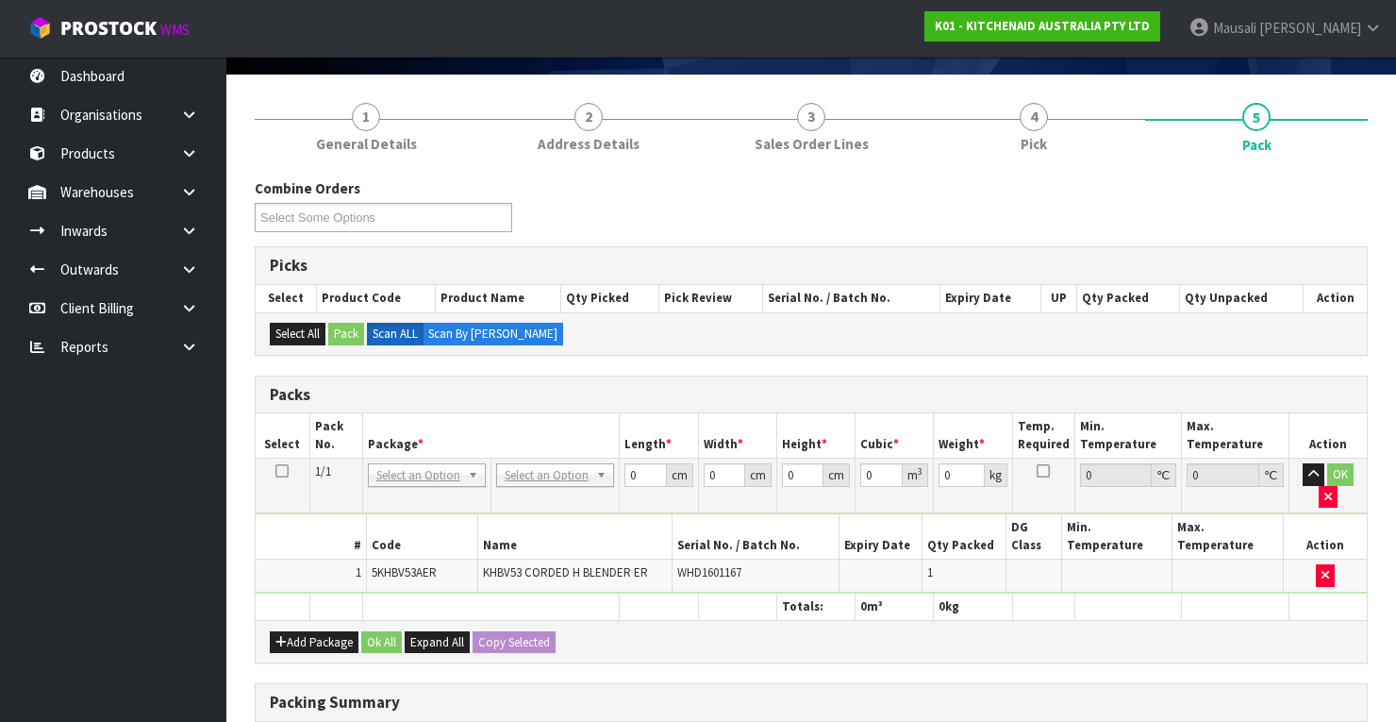
scroll to position [226, 0]
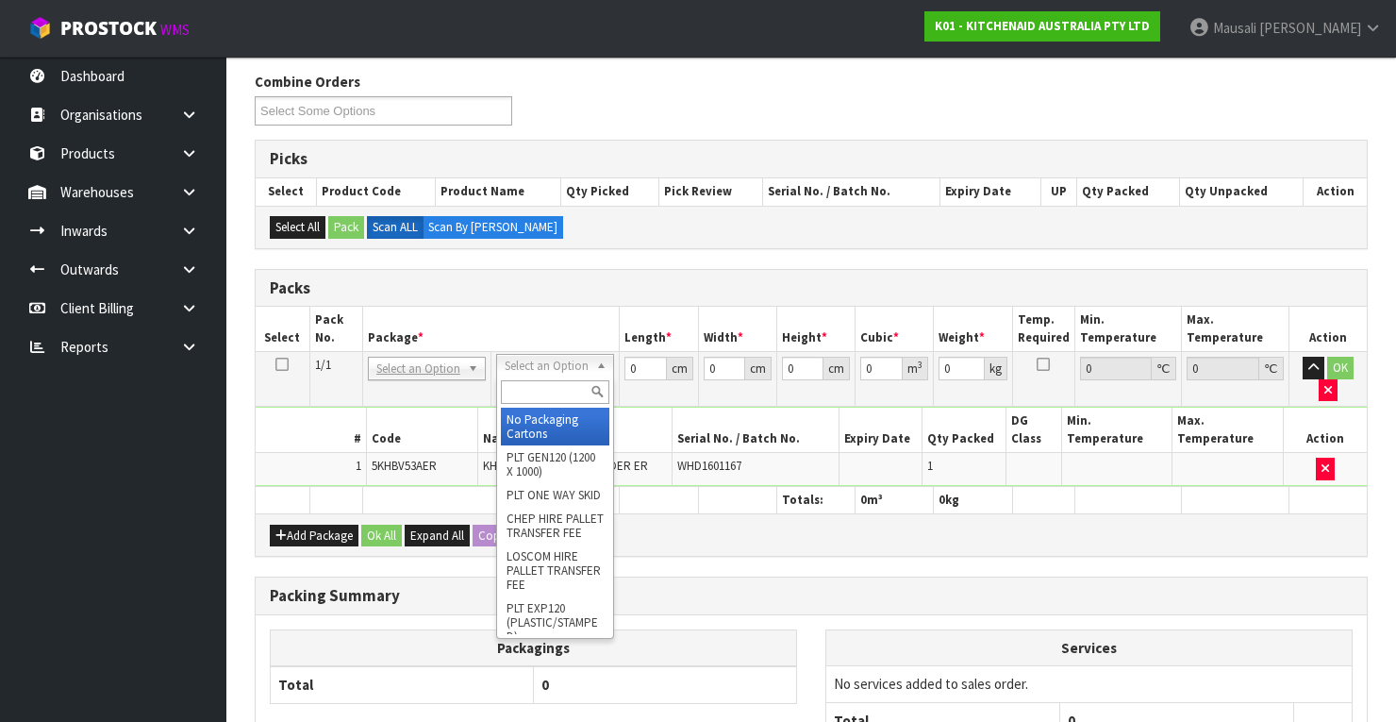
click at [540, 391] on input "text" at bounding box center [555, 392] width 108 height 24
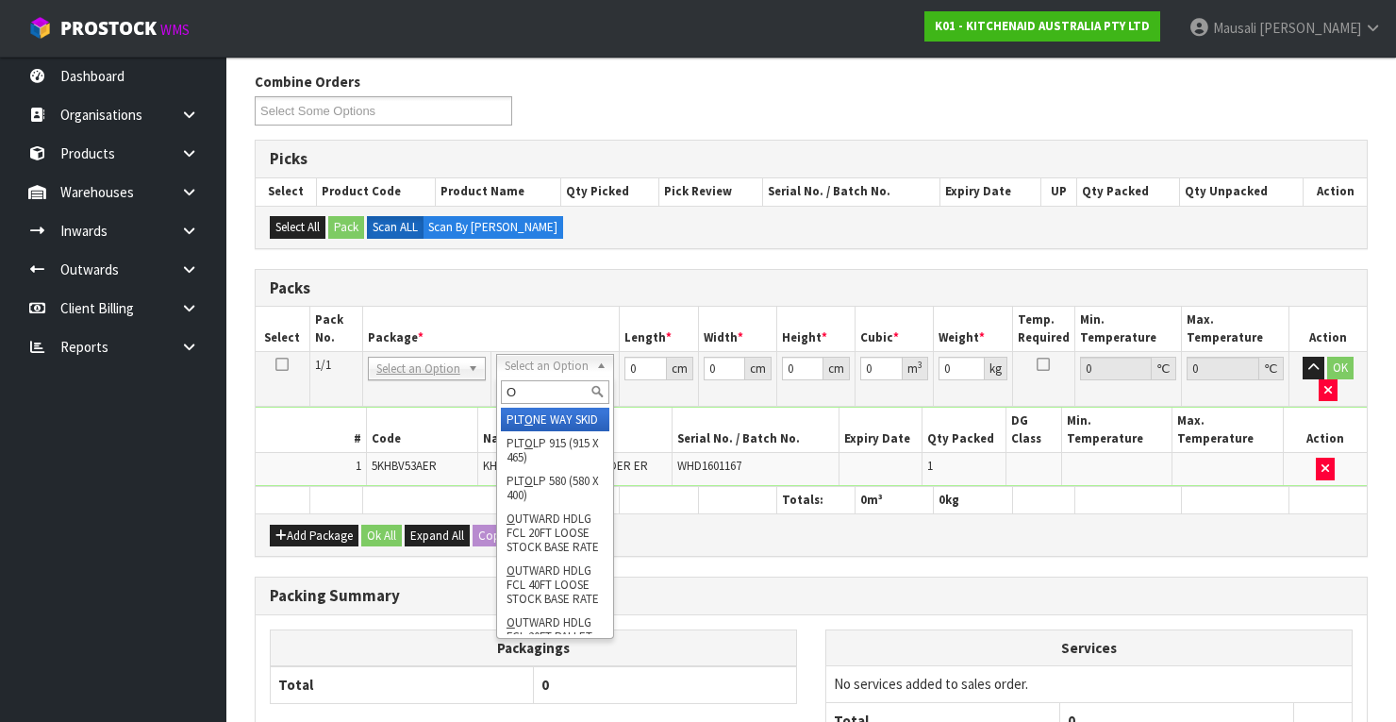
type input "OC"
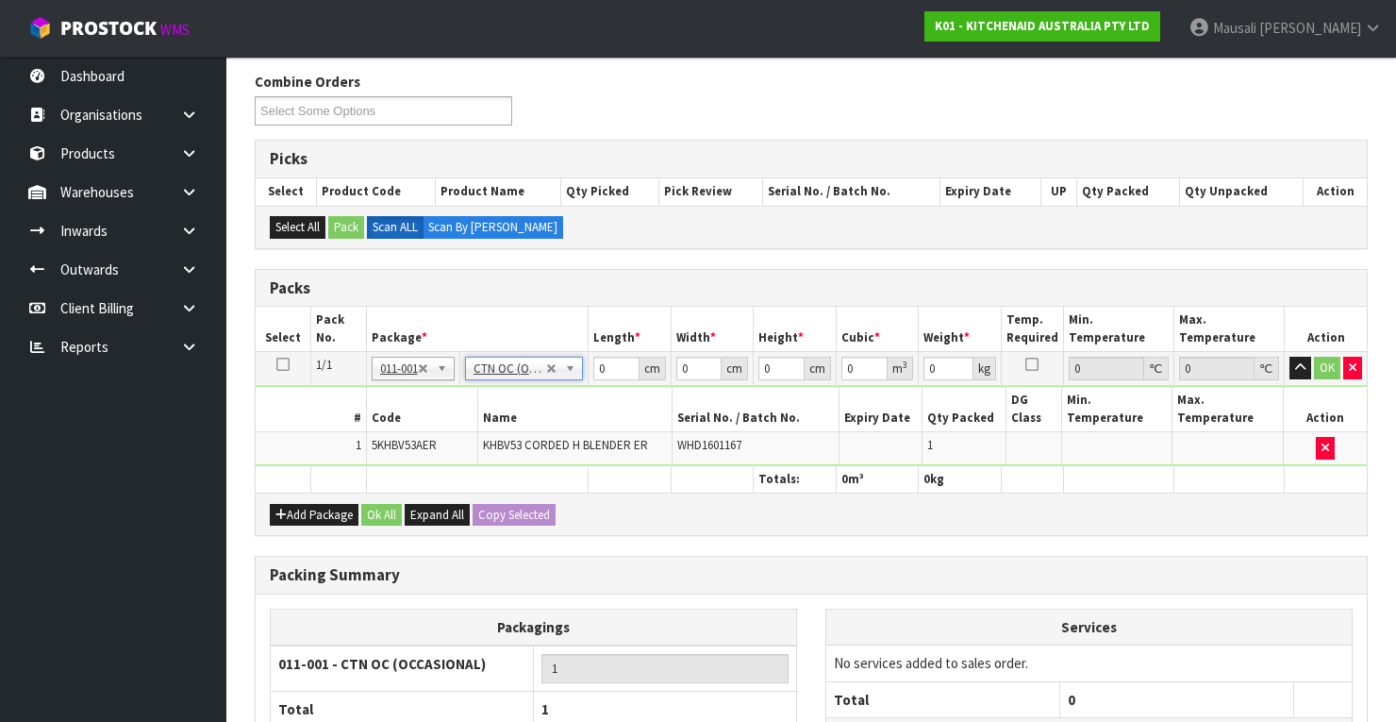
type input "1.2"
drag, startPoint x: 612, startPoint y: 364, endPoint x: 576, endPoint y: 383, distance: 40.5
click at [577, 382] on tbody "1/1 NONE 007-001 007-002 007-004 007-009 007-013 007-014 007-015 007-017 007-01…" at bounding box center [811, 408] width 1111 height 113
type input "24"
type input "13"
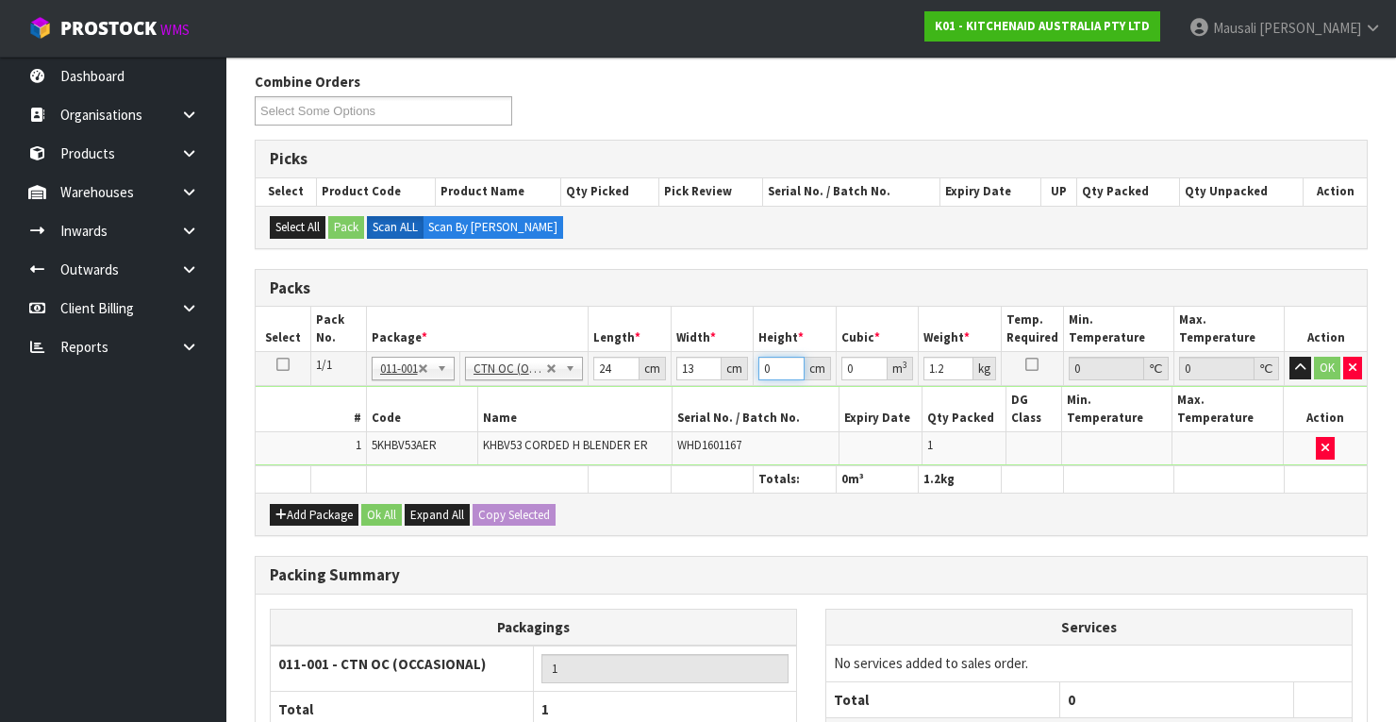
type input "3"
type input "0.000936"
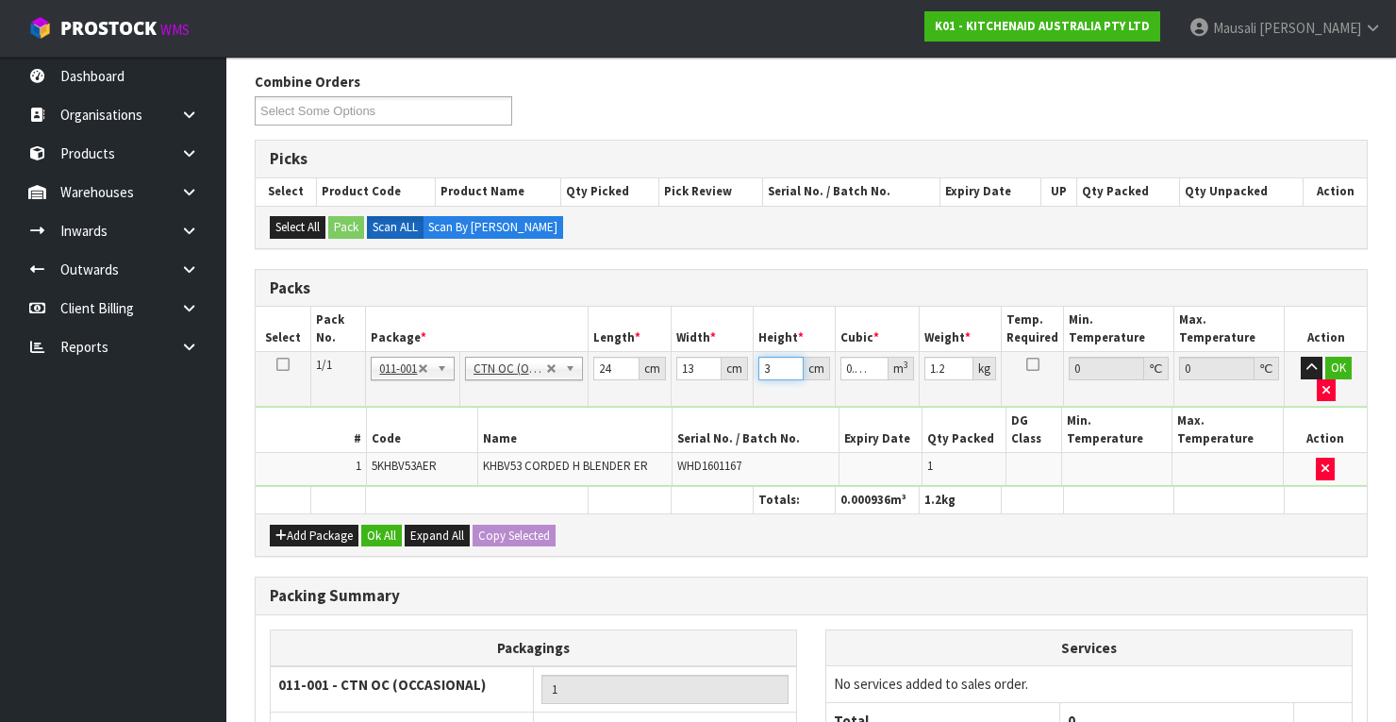
type input "34"
type input "0.010608"
type input "34"
type input "2"
click at [373, 524] on button "Ok All" at bounding box center [381, 535] width 41 height 23
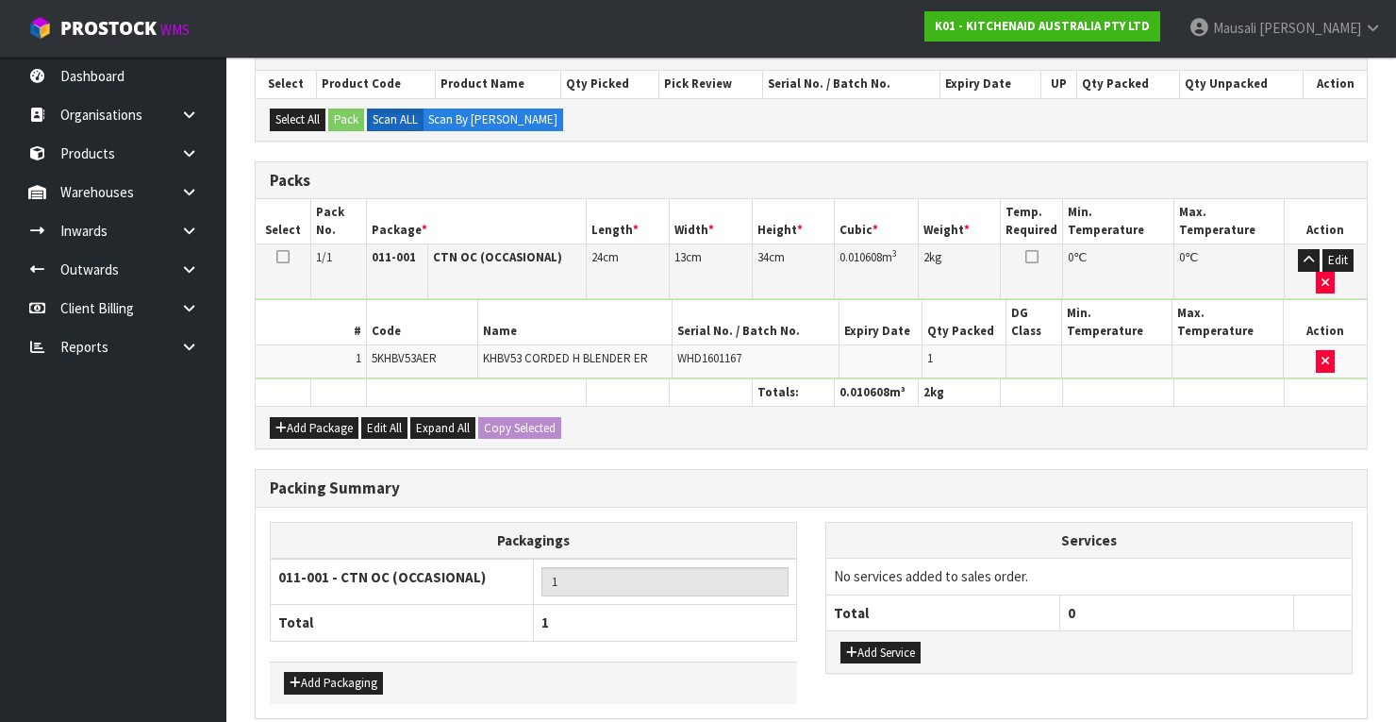
scroll to position [410, 0]
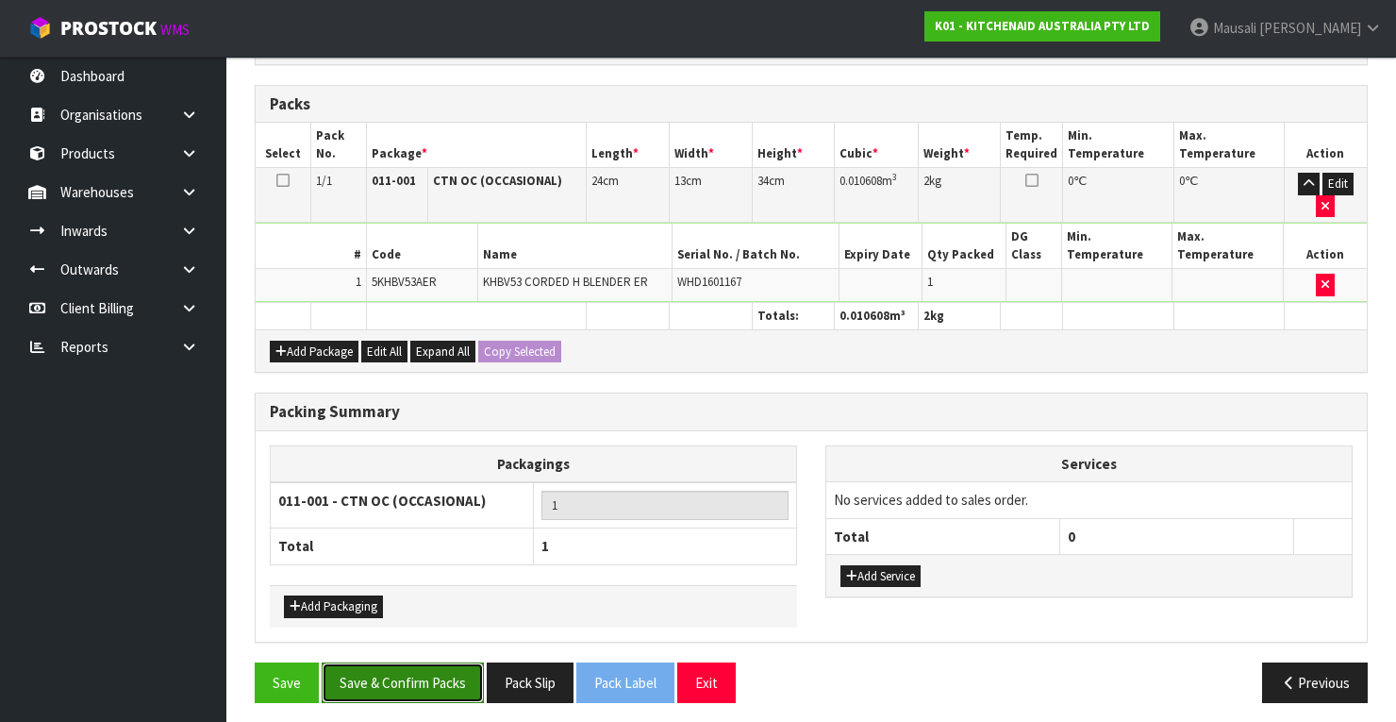
click at [432, 690] on button "Save & Confirm Packs" at bounding box center [403, 682] width 162 height 41
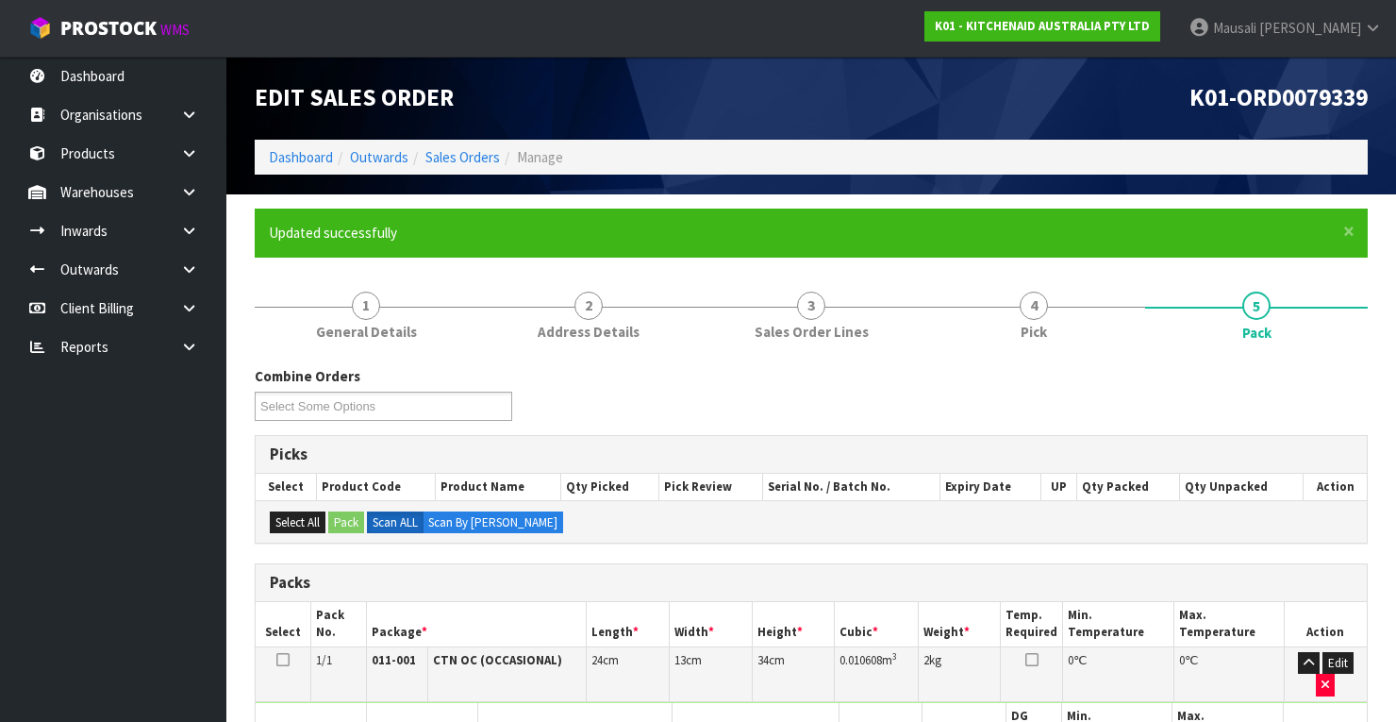
scroll to position [359, 0]
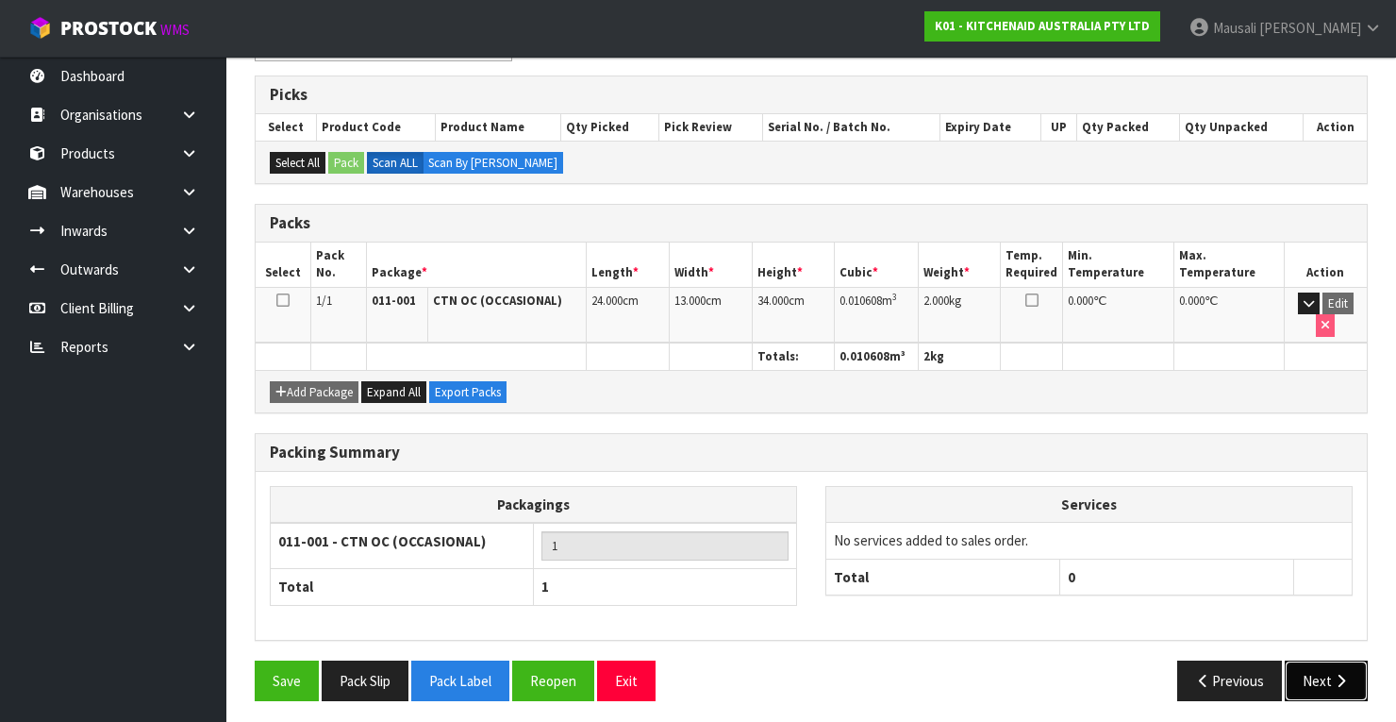
click at [1332, 673] on icon "button" at bounding box center [1341, 680] width 18 height 14
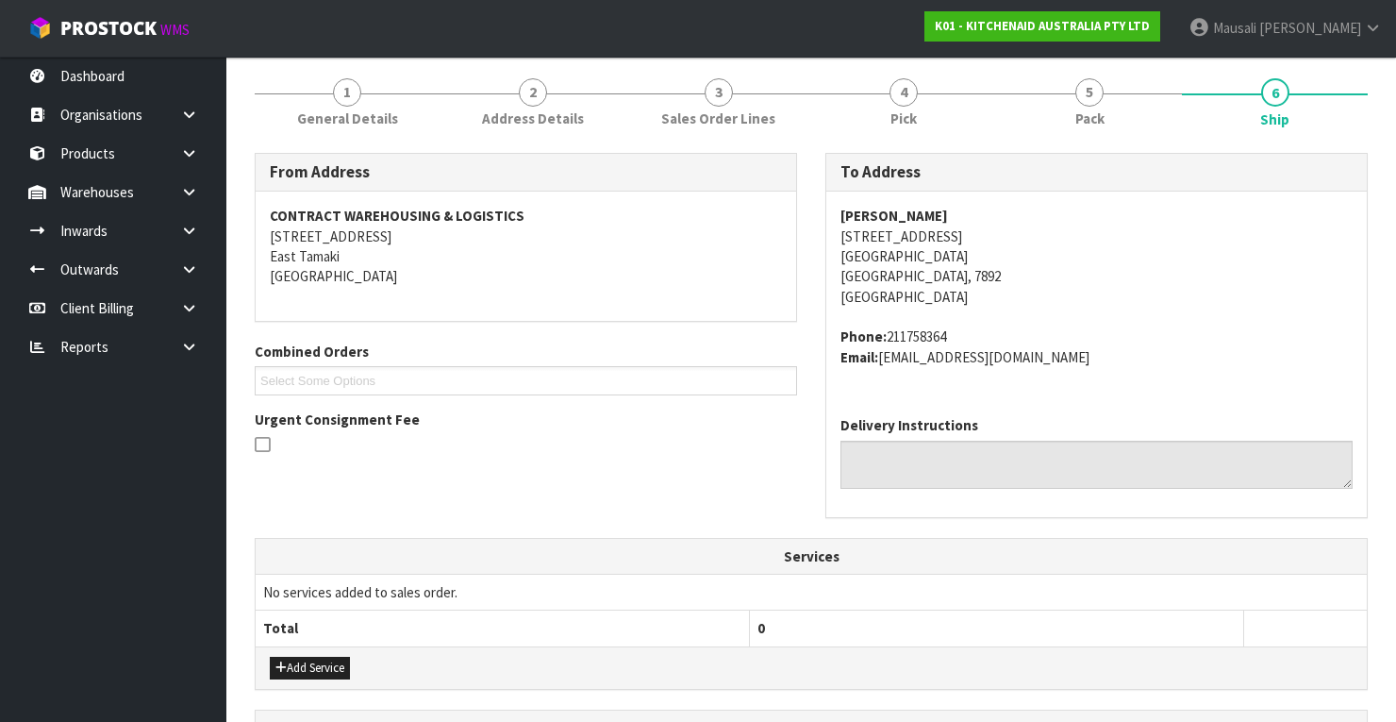
scroll to position [453, 0]
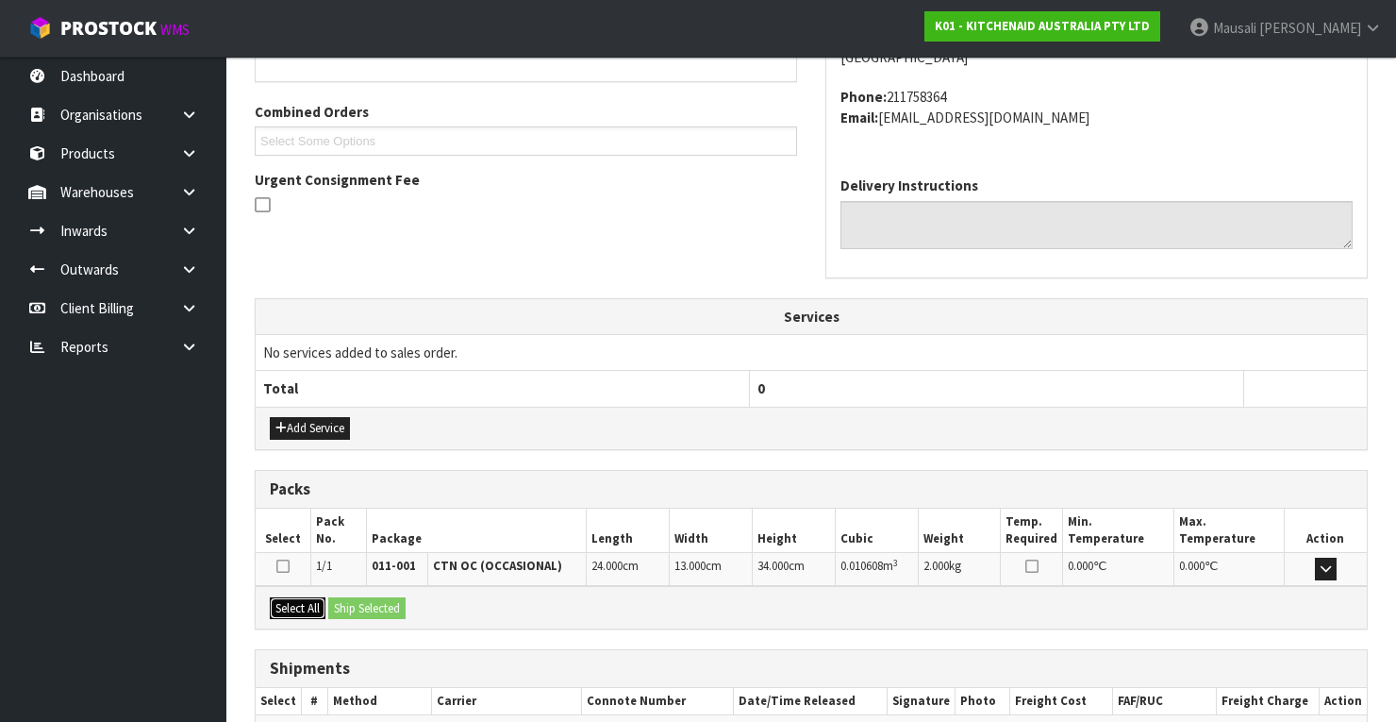
drag, startPoint x: 299, startPoint y: 599, endPoint x: 381, endPoint y: 602, distance: 82.1
click at [304, 599] on button "Select All" at bounding box center [298, 608] width 56 height 23
click at [381, 601] on button "Ship Selected" at bounding box center [366, 608] width 77 height 23
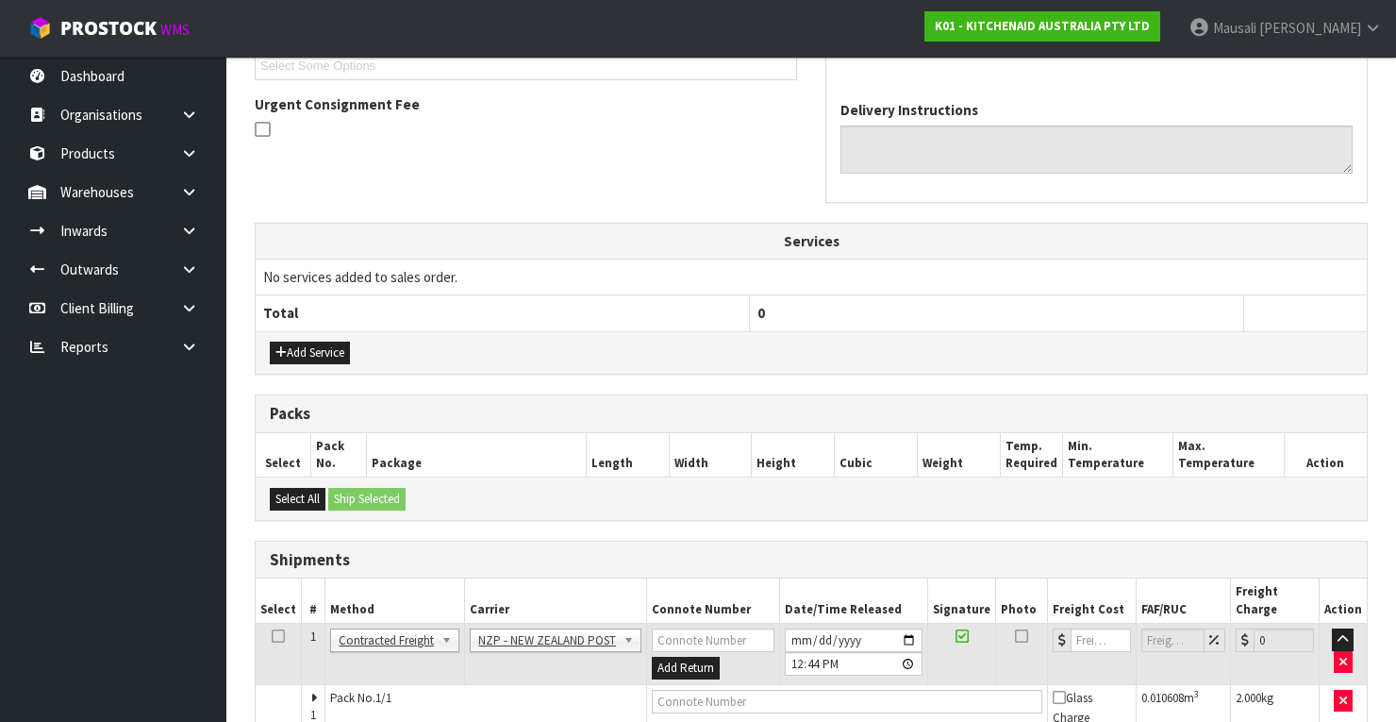
scroll to position [605, 0]
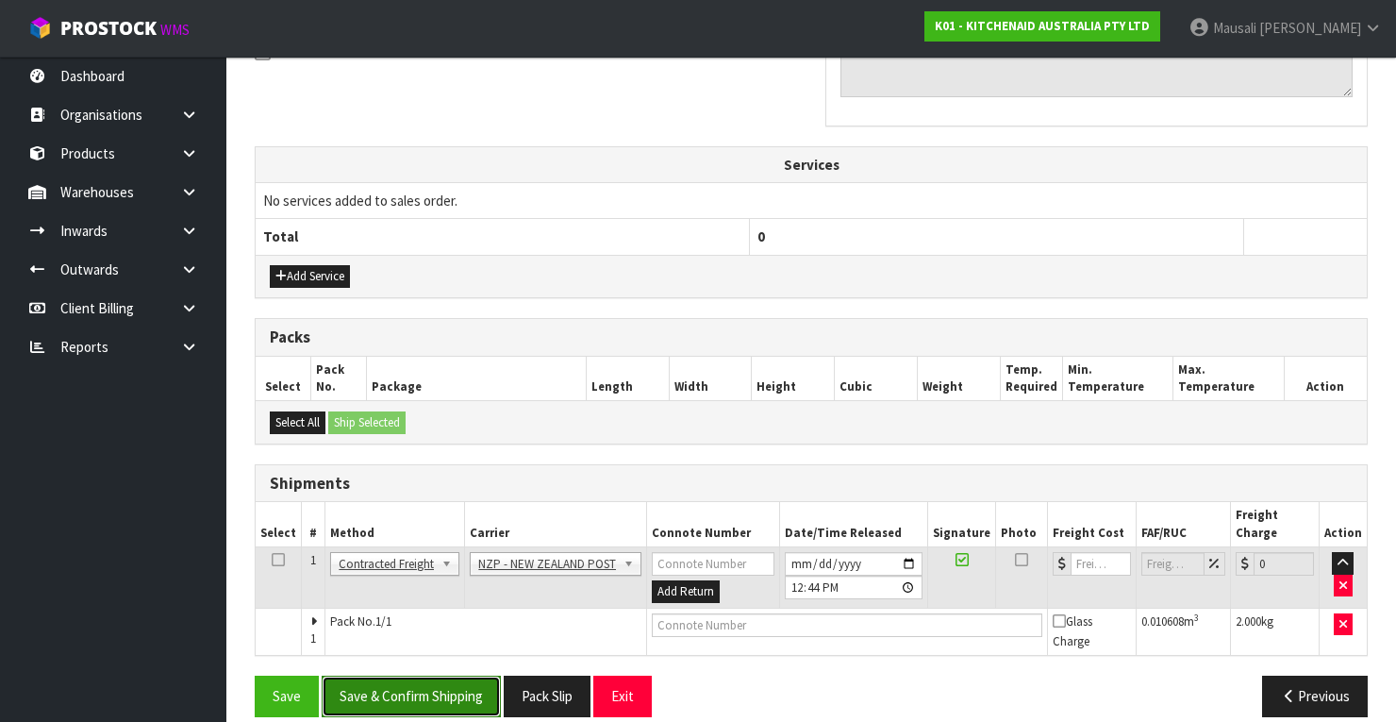
click at [426, 676] on button "Save & Confirm Shipping" at bounding box center [411, 695] width 179 height 41
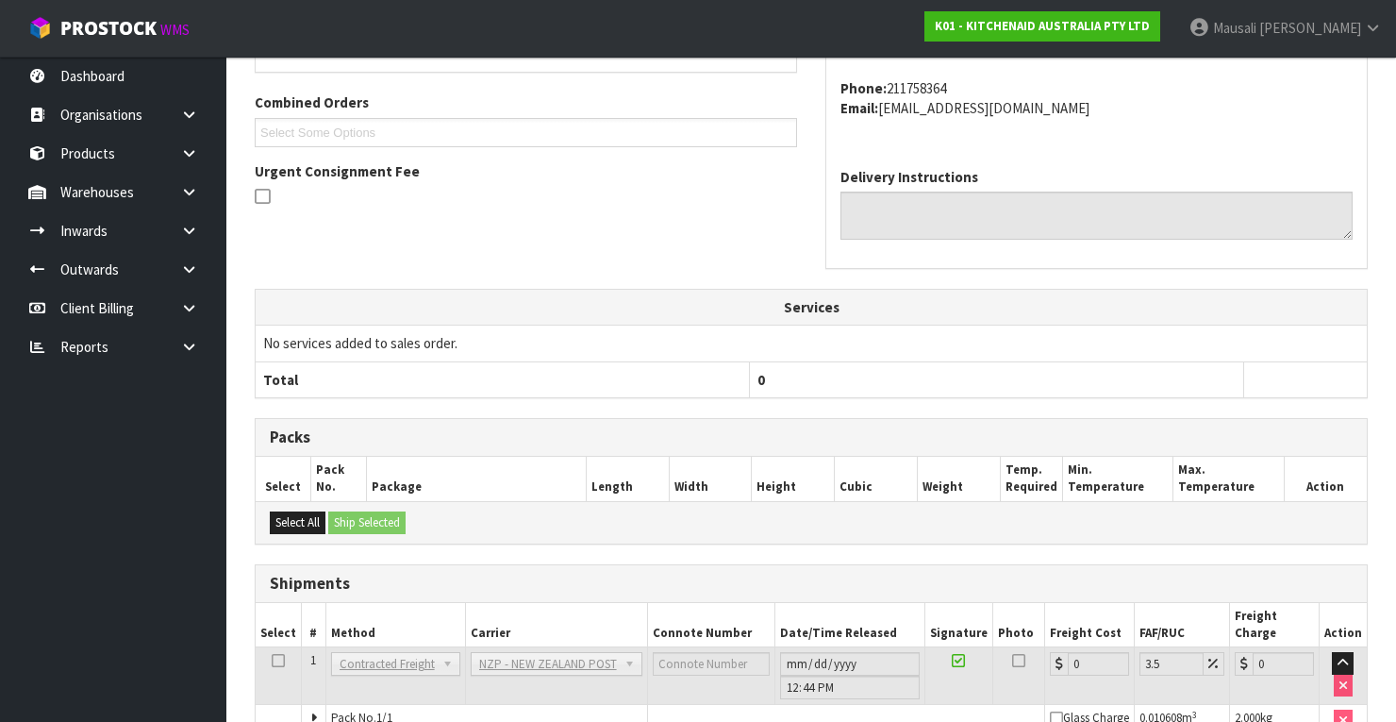
scroll to position [577, 0]
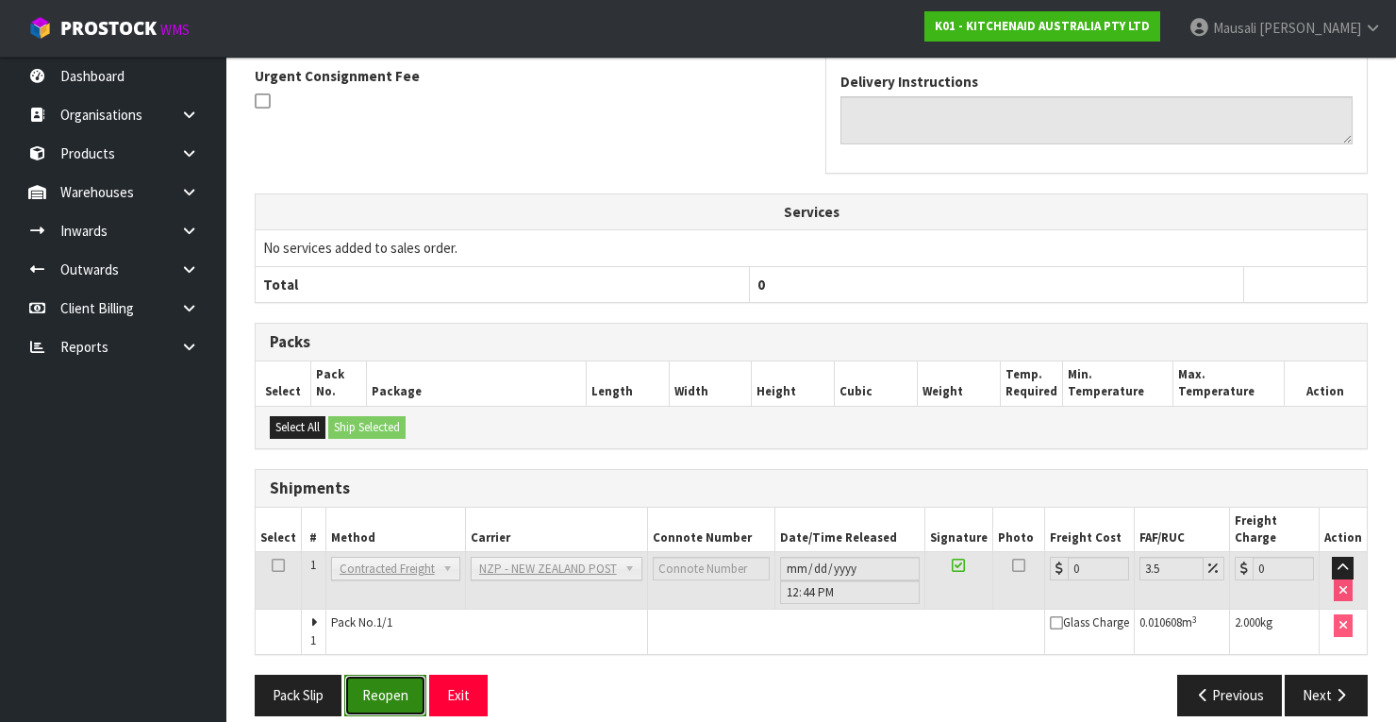
click at [385, 674] on button "Reopen" at bounding box center [385, 694] width 82 height 41
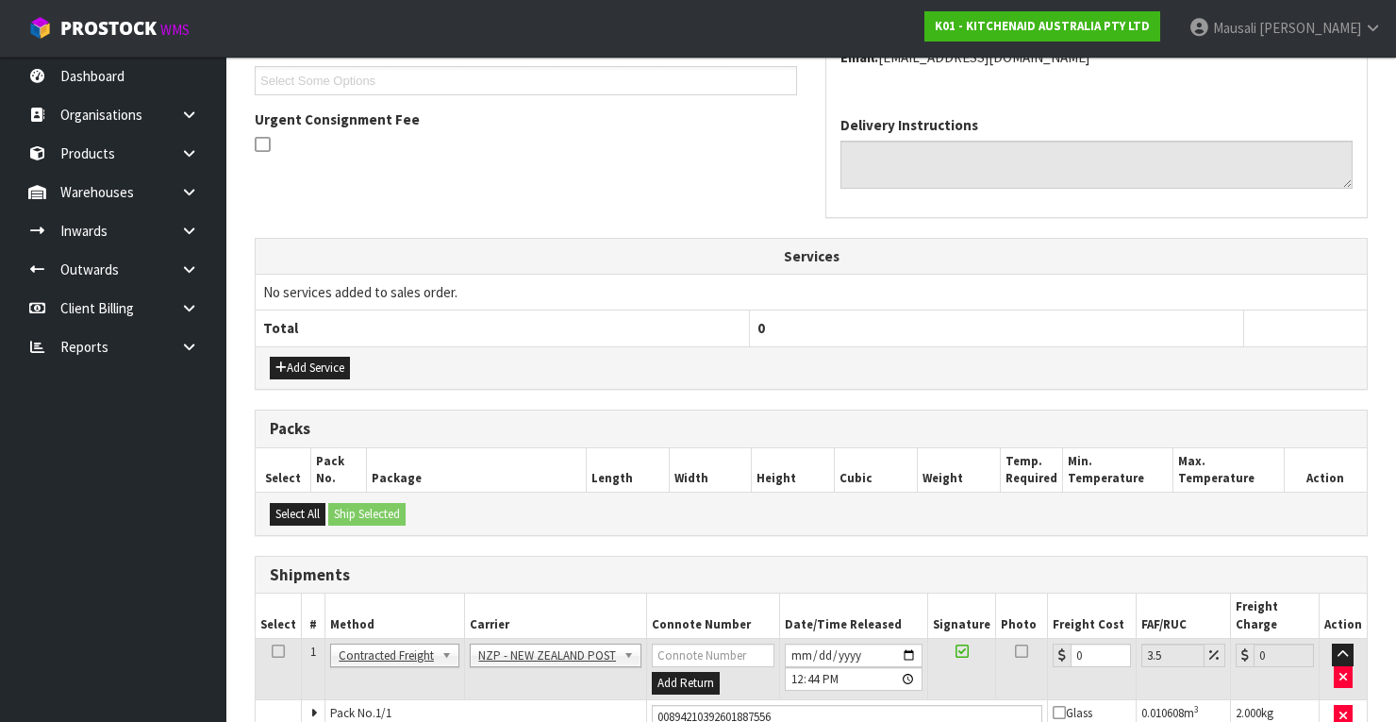
scroll to position [607, 0]
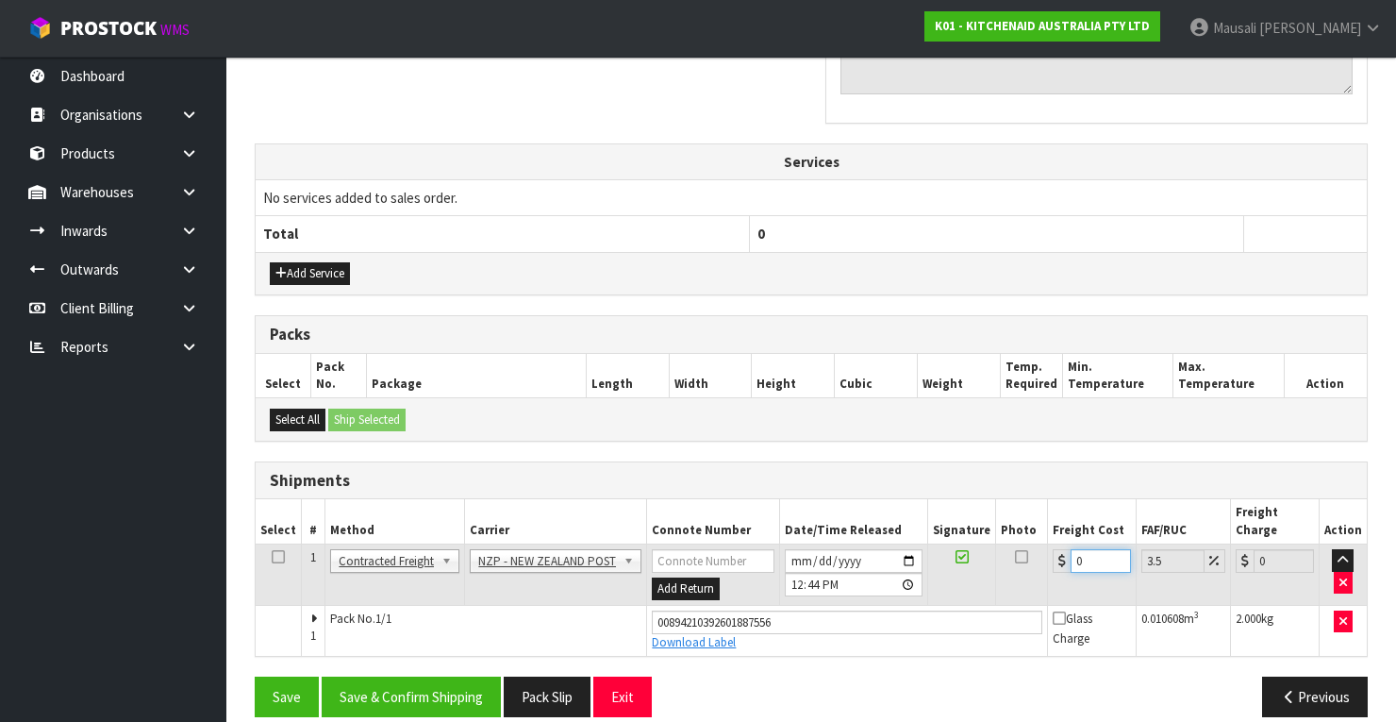
drag, startPoint x: 1086, startPoint y: 545, endPoint x: 1062, endPoint y: 554, distance: 25.1
click at [1062, 554] on td "0" at bounding box center [1092, 574] width 89 height 61
type input "1"
type input "1.03"
type input "16"
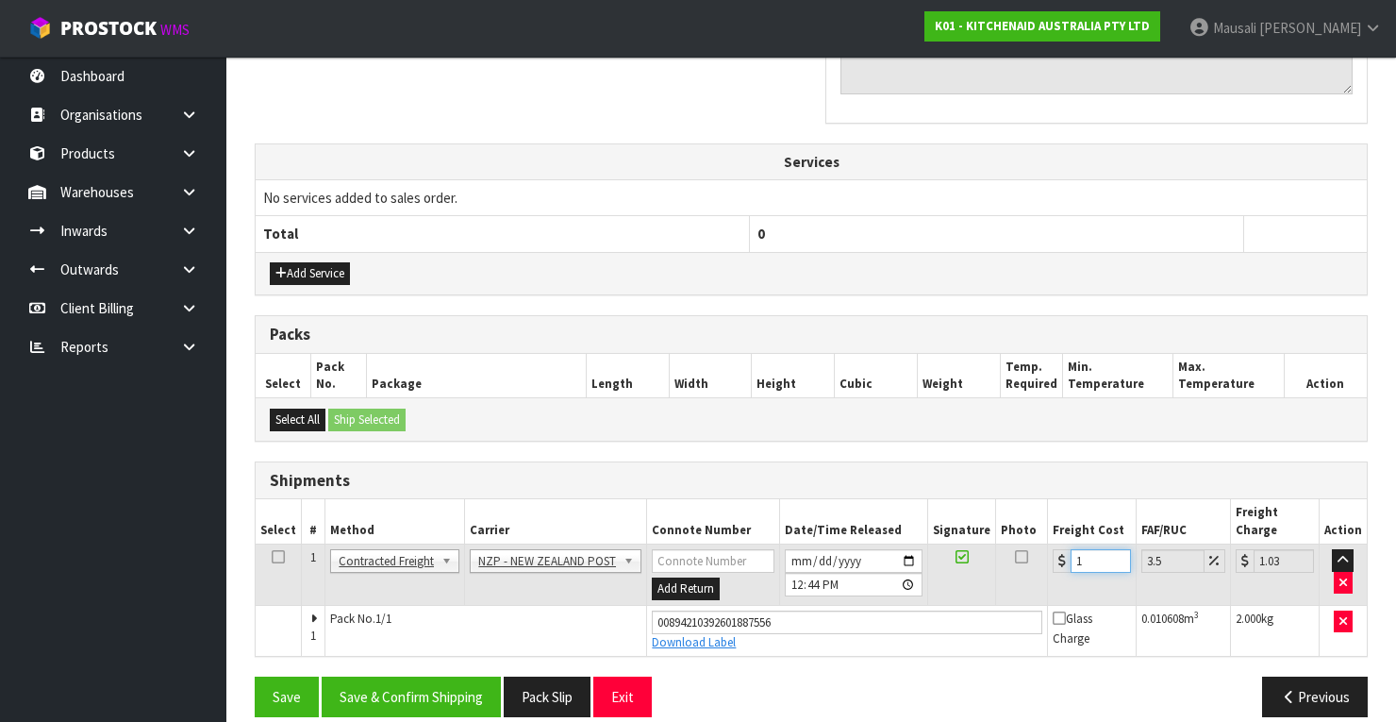
type input "16.56"
type input "16.2"
type input "16.77"
type input "16.20"
click at [445, 676] on button "Save & Confirm Shipping" at bounding box center [411, 696] width 179 height 41
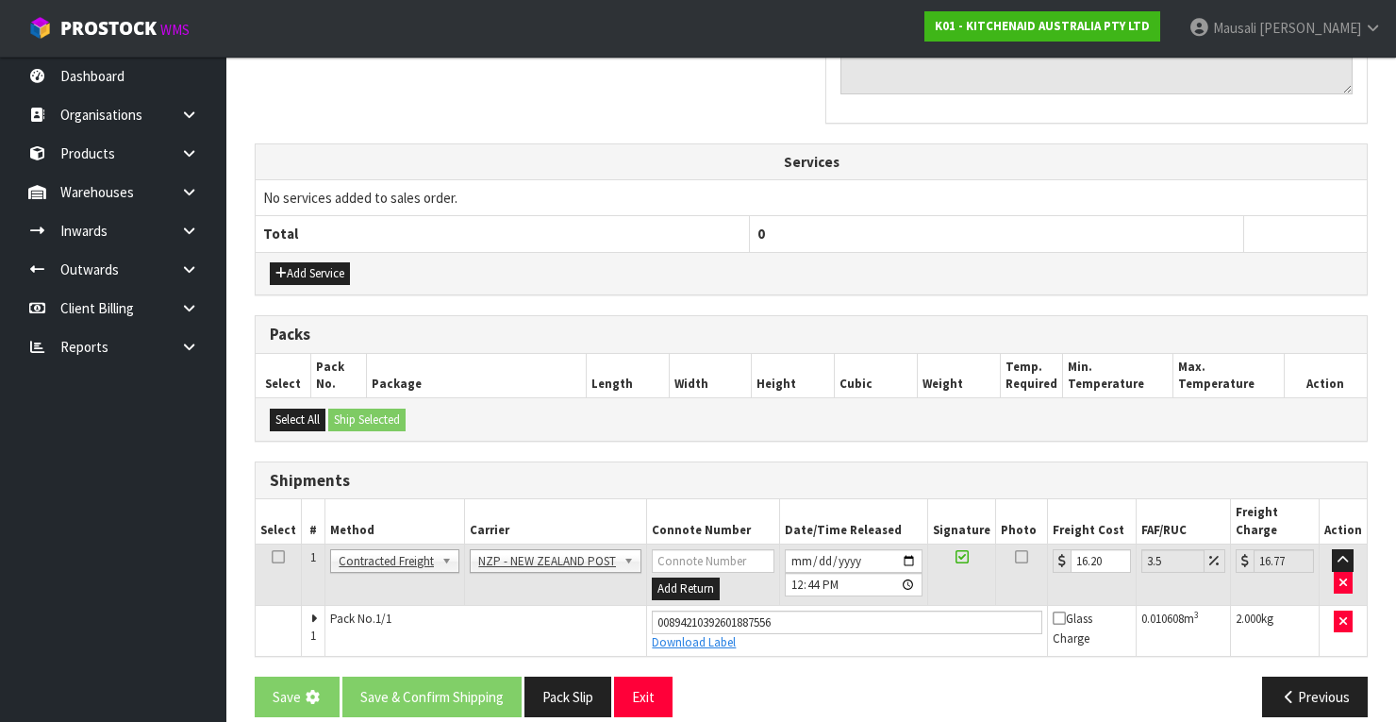
scroll to position [0, 0]
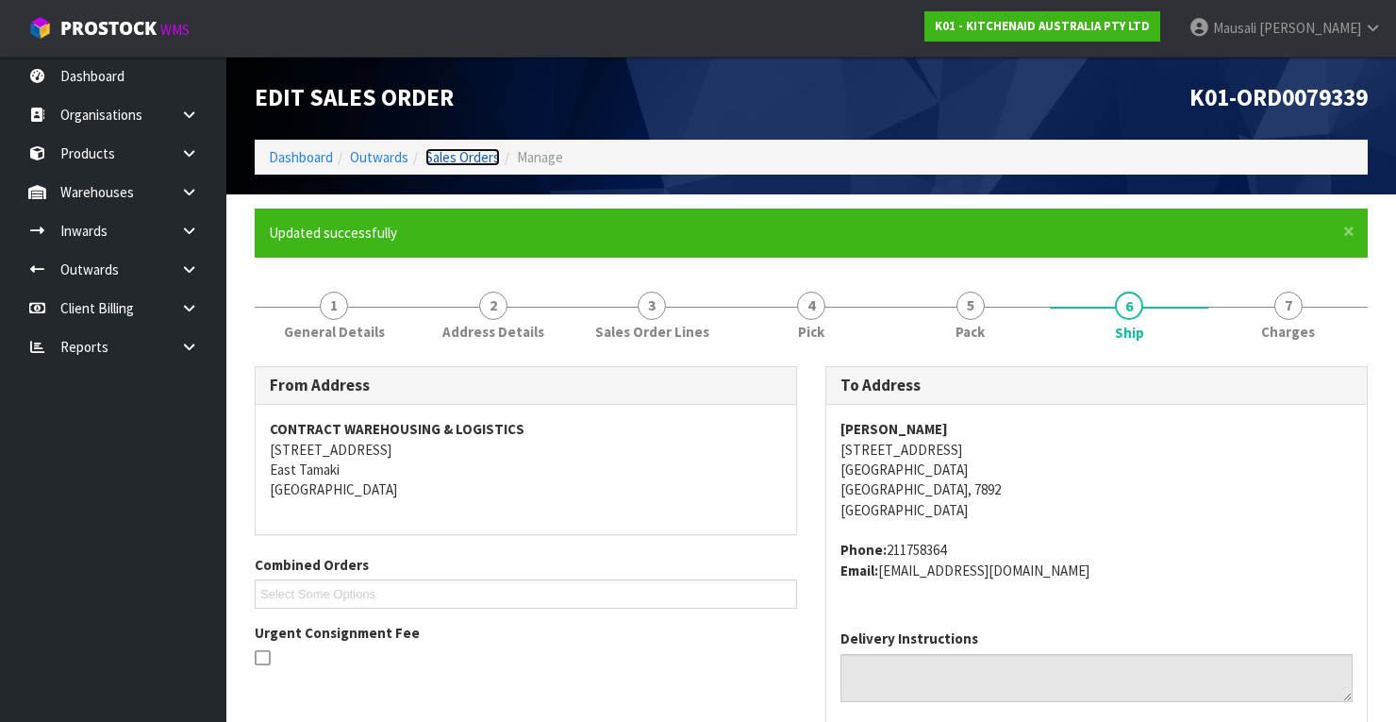
click at [472, 161] on link "Sales Orders" at bounding box center [462, 157] width 75 height 18
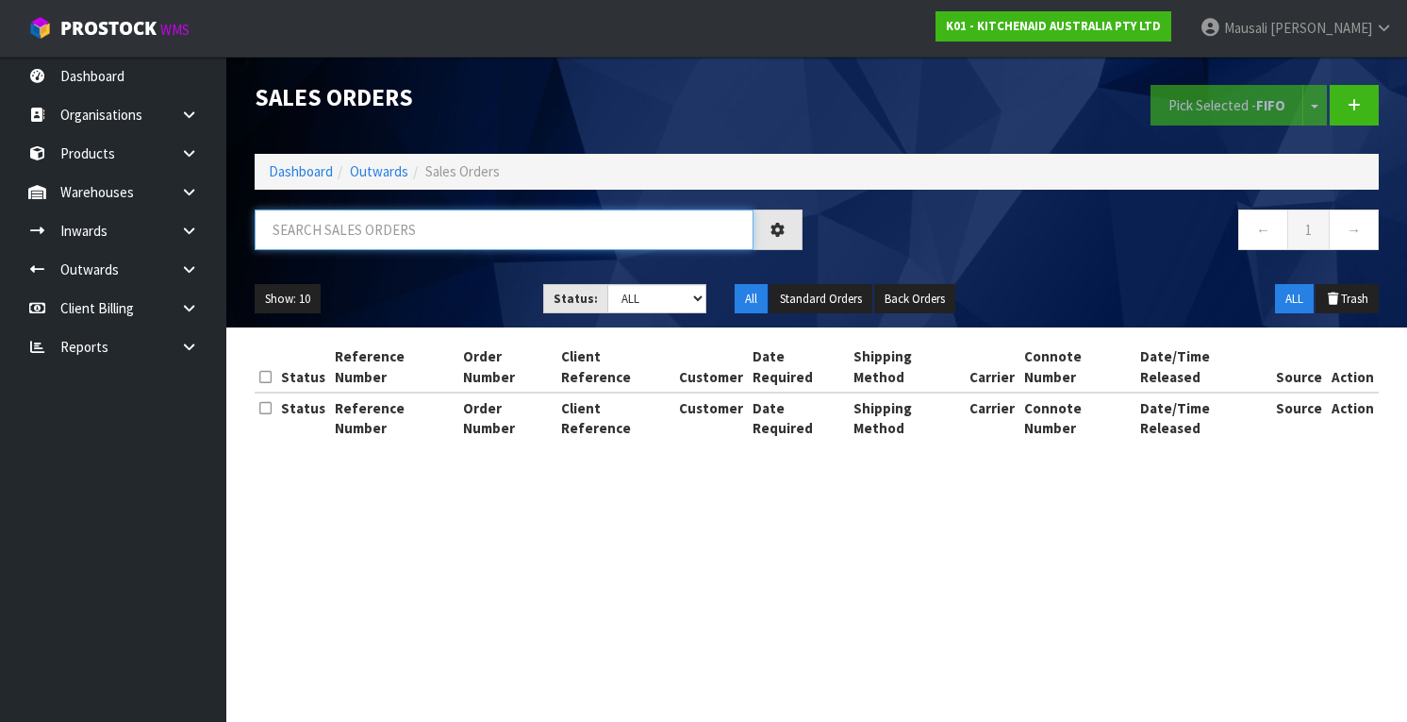
click at [385, 216] on input "text" at bounding box center [504, 229] width 499 height 41
type input "JOB-0413266"
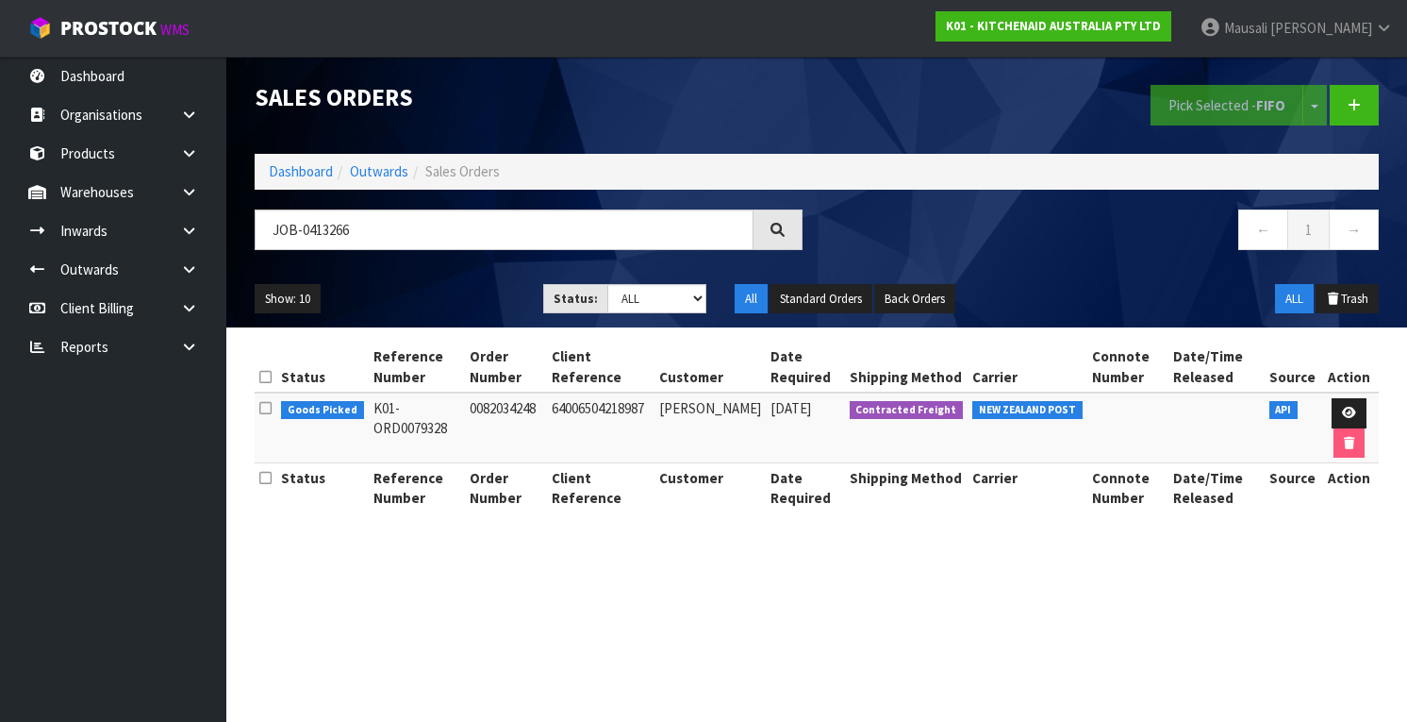
click at [1362, 395] on td at bounding box center [1350, 427] width 58 height 71
click at [1342, 412] on icon at bounding box center [1349, 413] width 14 height 12
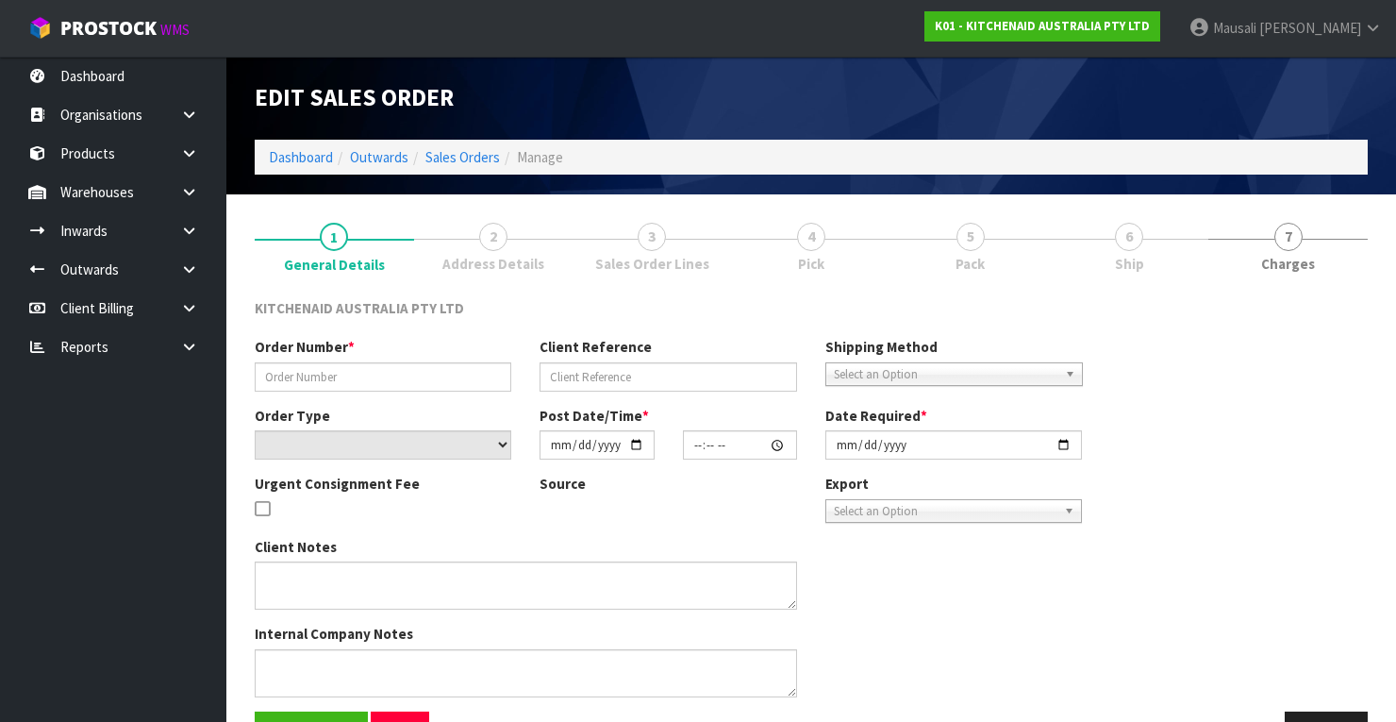
type input "0082034248"
type input "64006504218987"
select select "number:0"
type input "[DATE]"
type input "13:39:39.000"
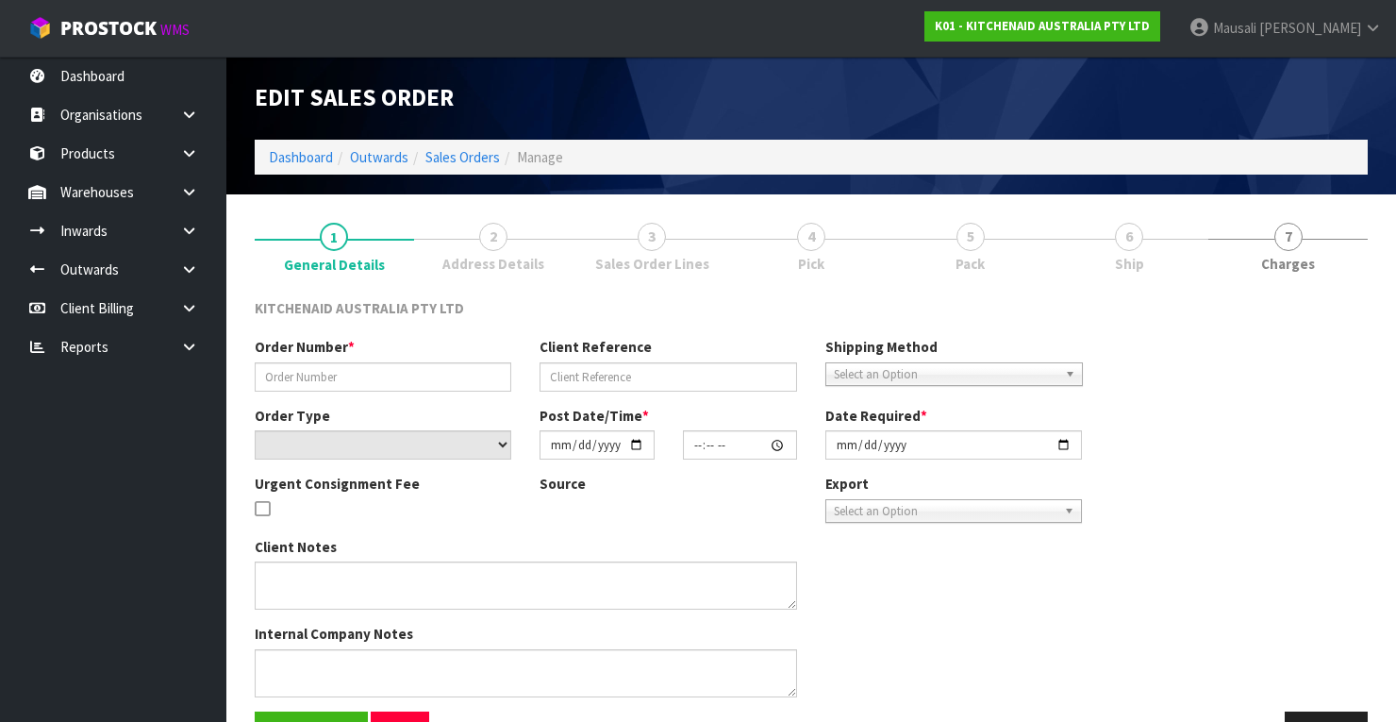
type input "[DATE]"
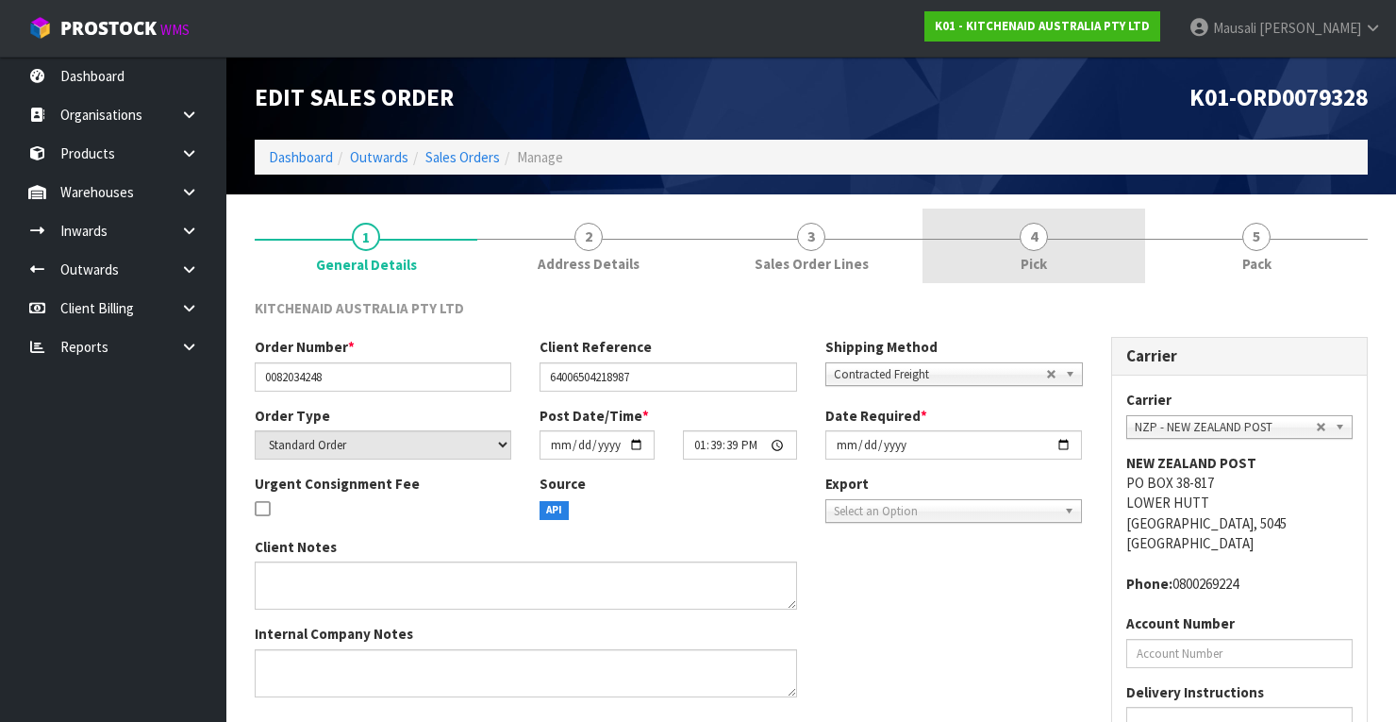
click at [1015, 254] on link "4 Pick" at bounding box center [1033, 245] width 223 height 75
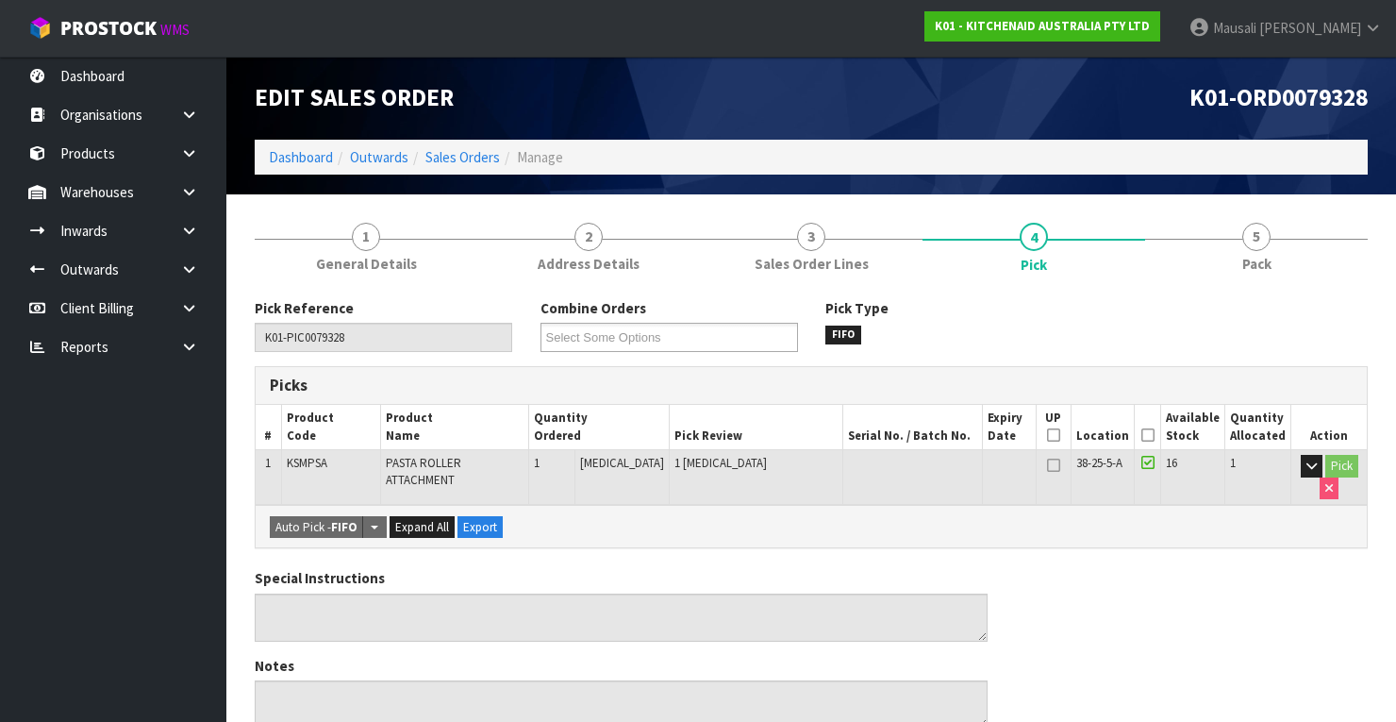
click at [1147, 435] on icon at bounding box center [1147, 435] width 13 height 1
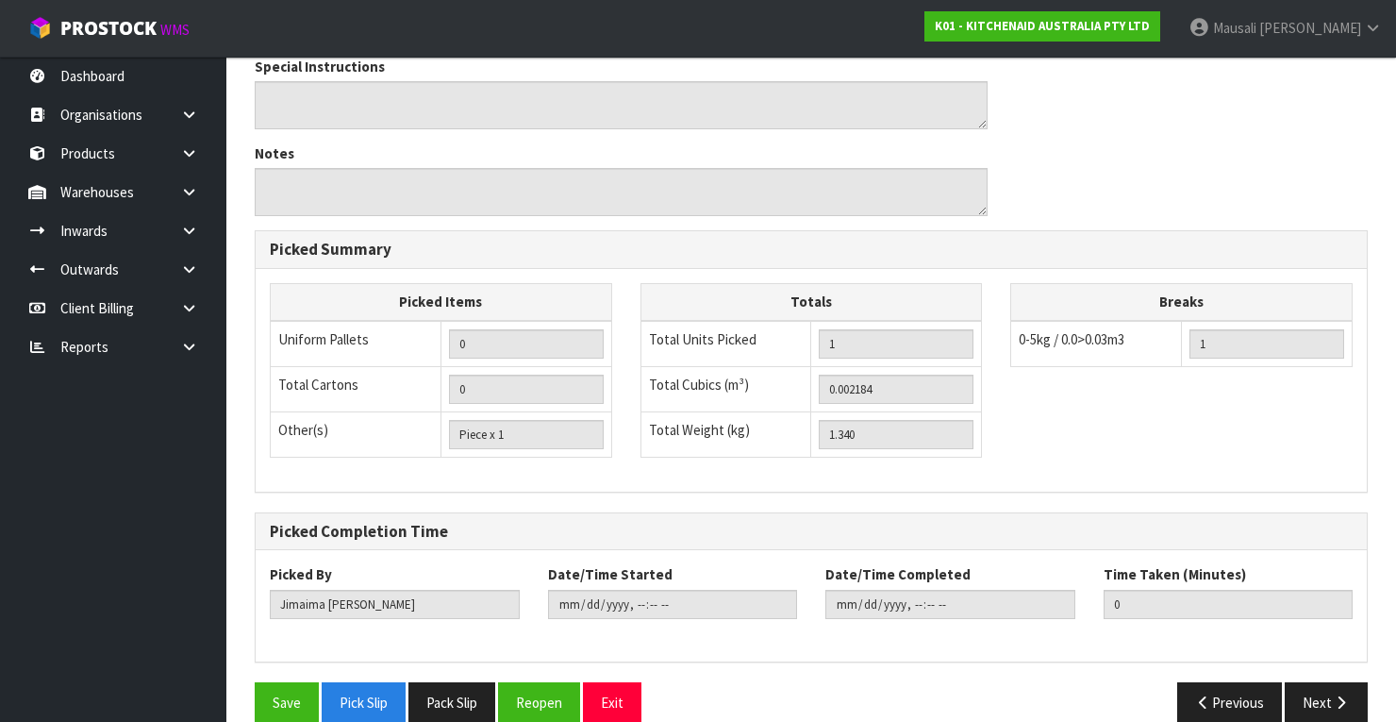
scroll to position [603, 0]
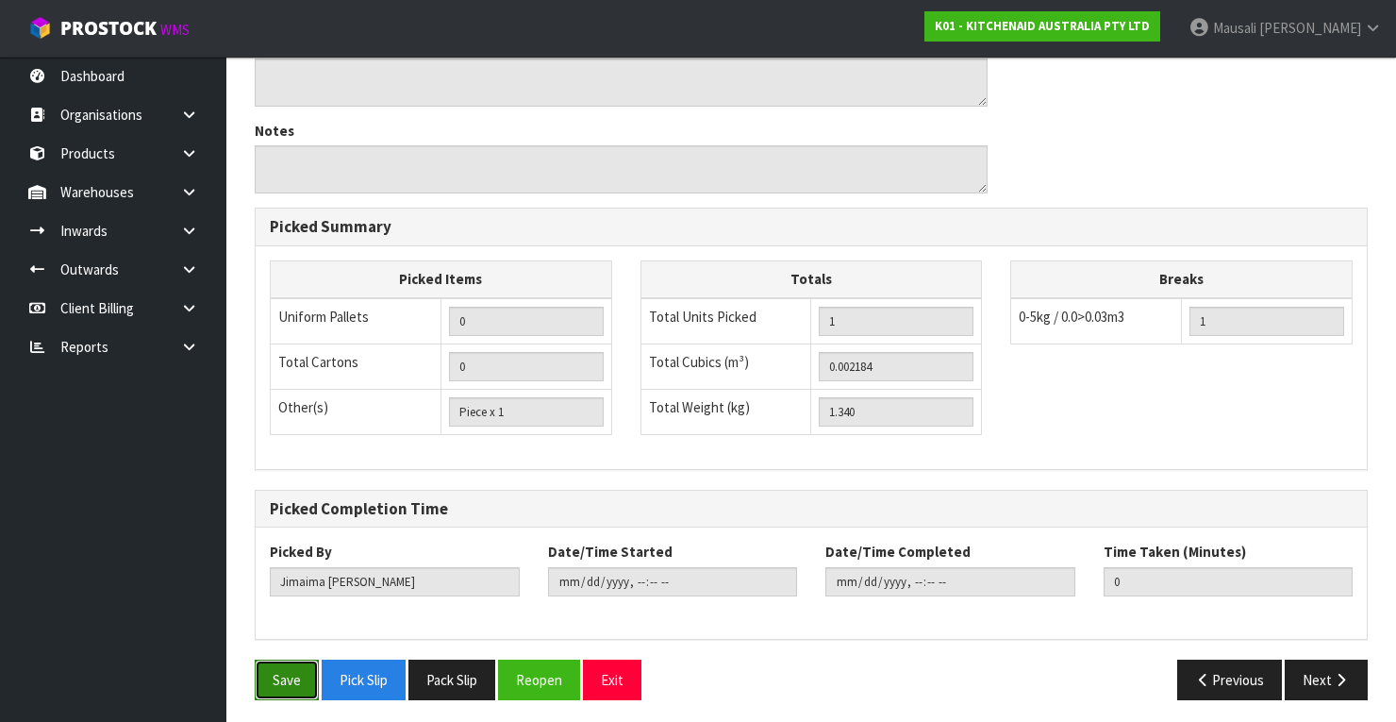
click at [308, 664] on button "Save" at bounding box center [287, 679] width 64 height 41
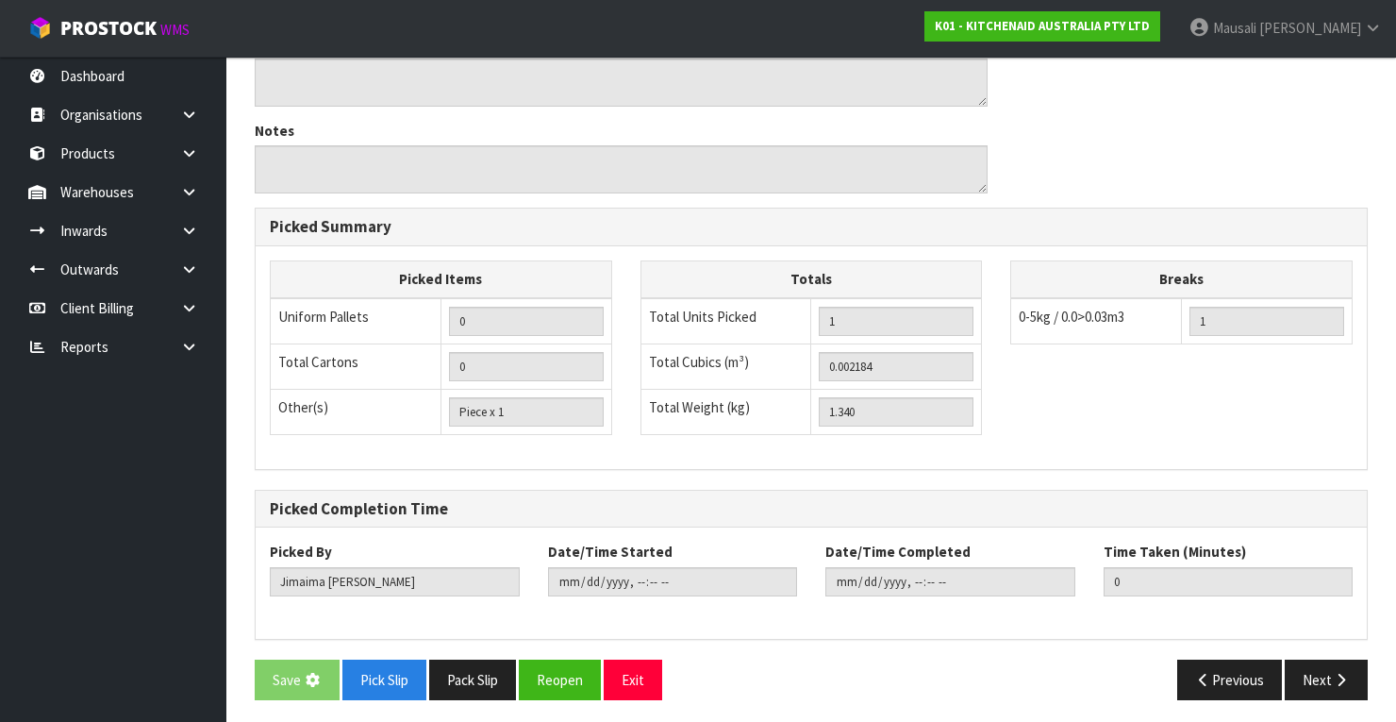
scroll to position [0, 0]
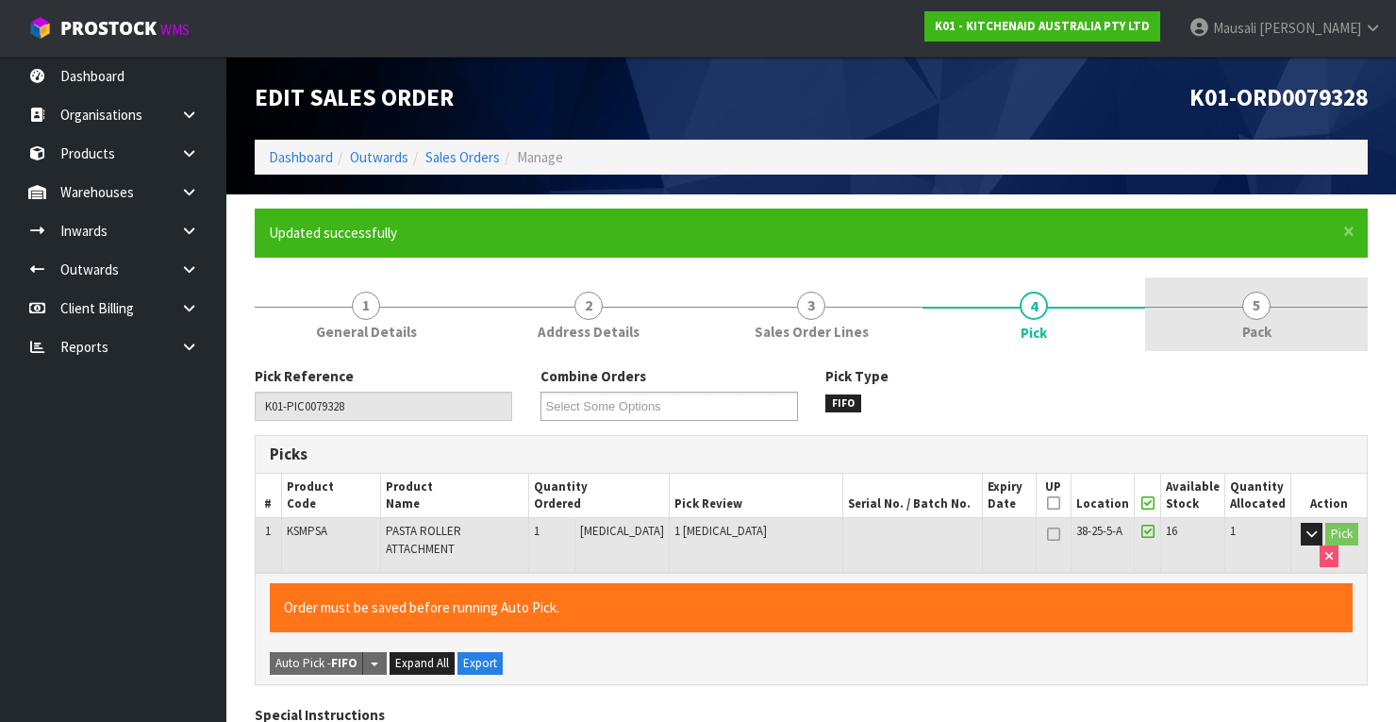
type input "[PERSON_NAME]"
type input "[DATE]T12:46:16"
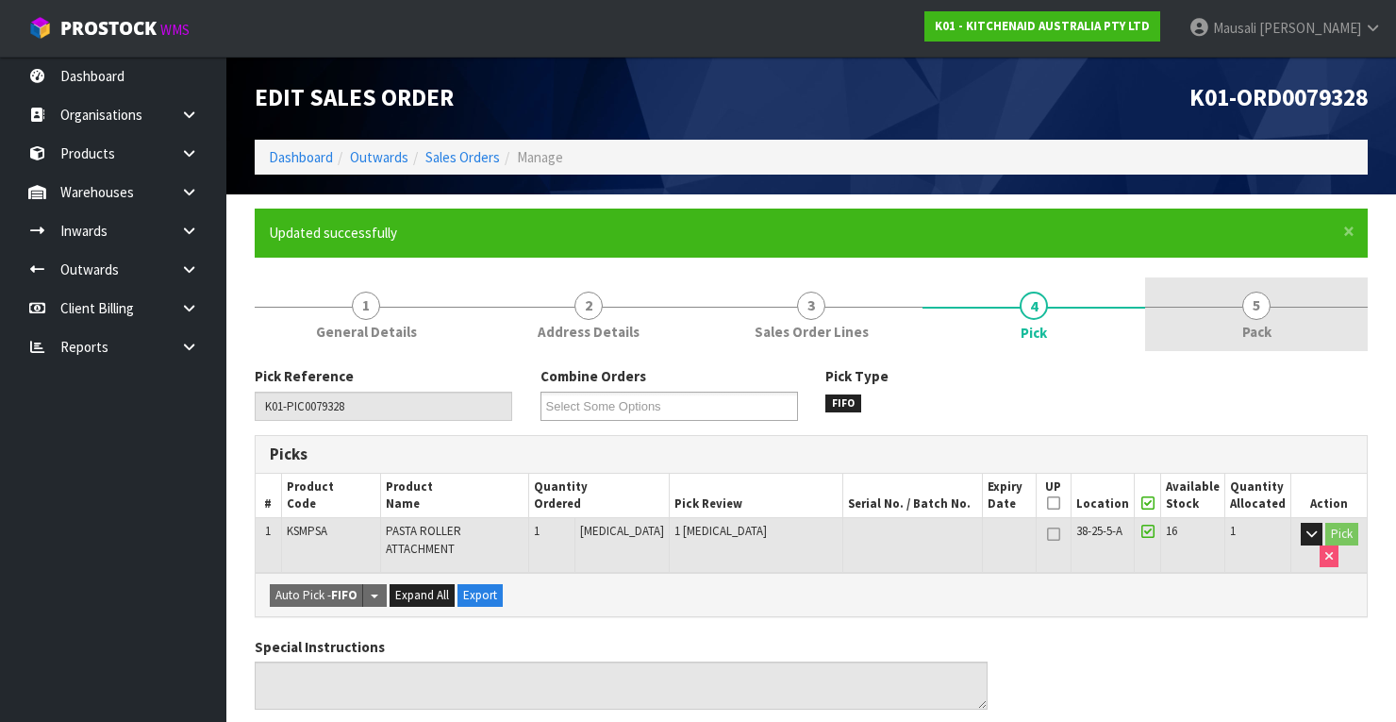
click at [1253, 316] on span "5" at bounding box center [1256, 305] width 28 height 28
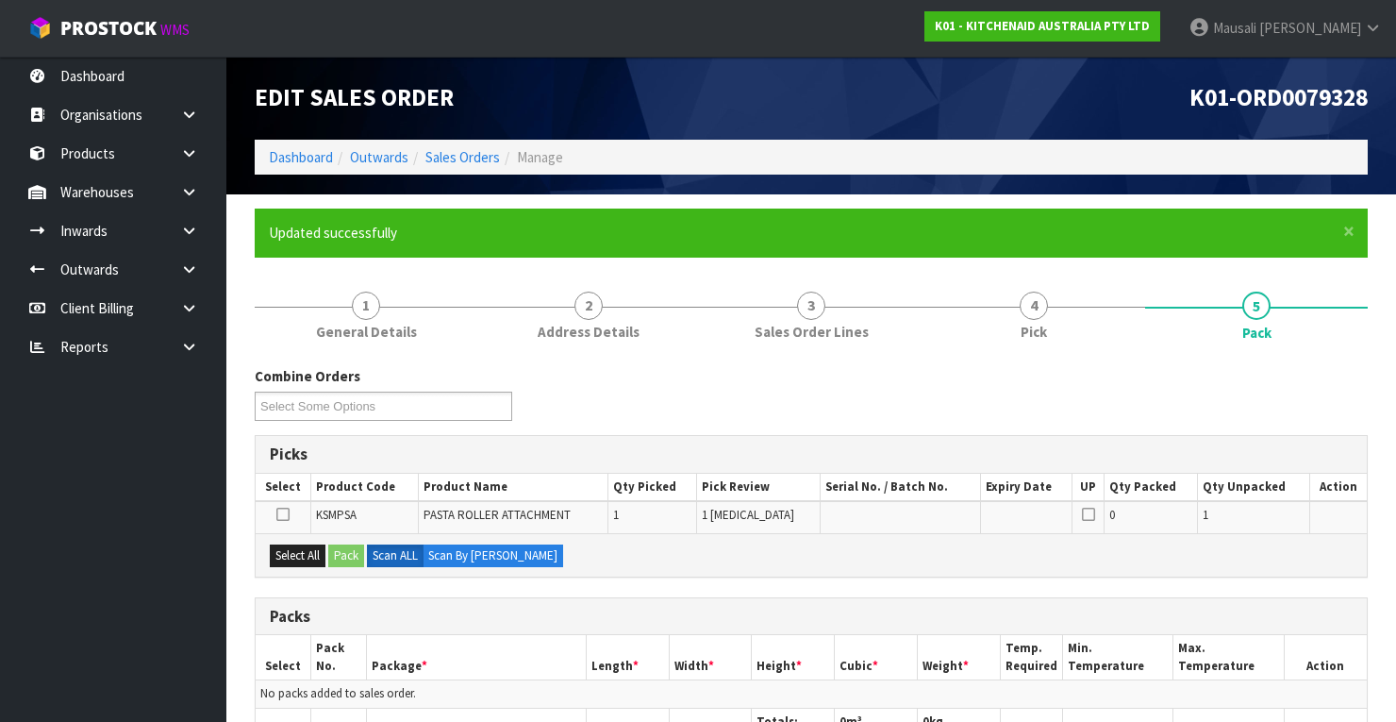
scroll to position [302, 0]
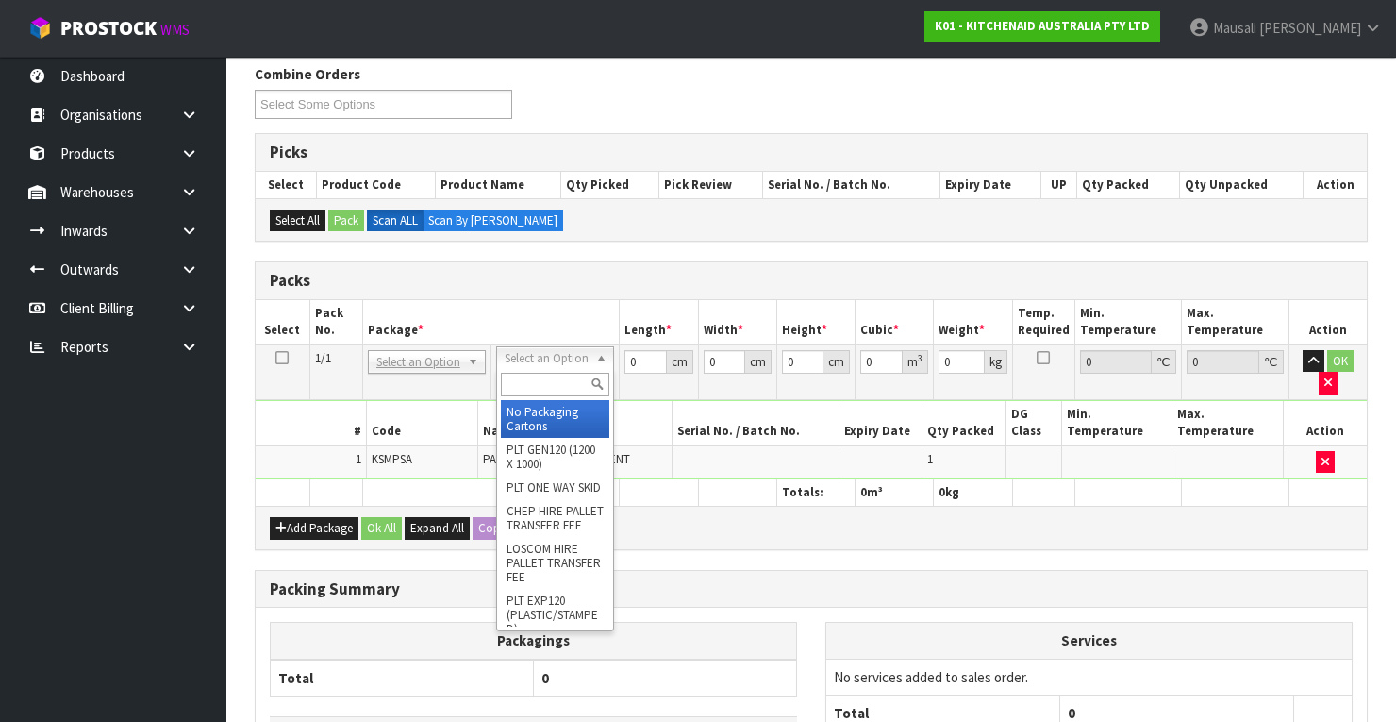
drag, startPoint x: 523, startPoint y: 358, endPoint x: 517, endPoint y: 382, distance: 24.3
click at [517, 382] on input "text" at bounding box center [555, 385] width 108 height 24
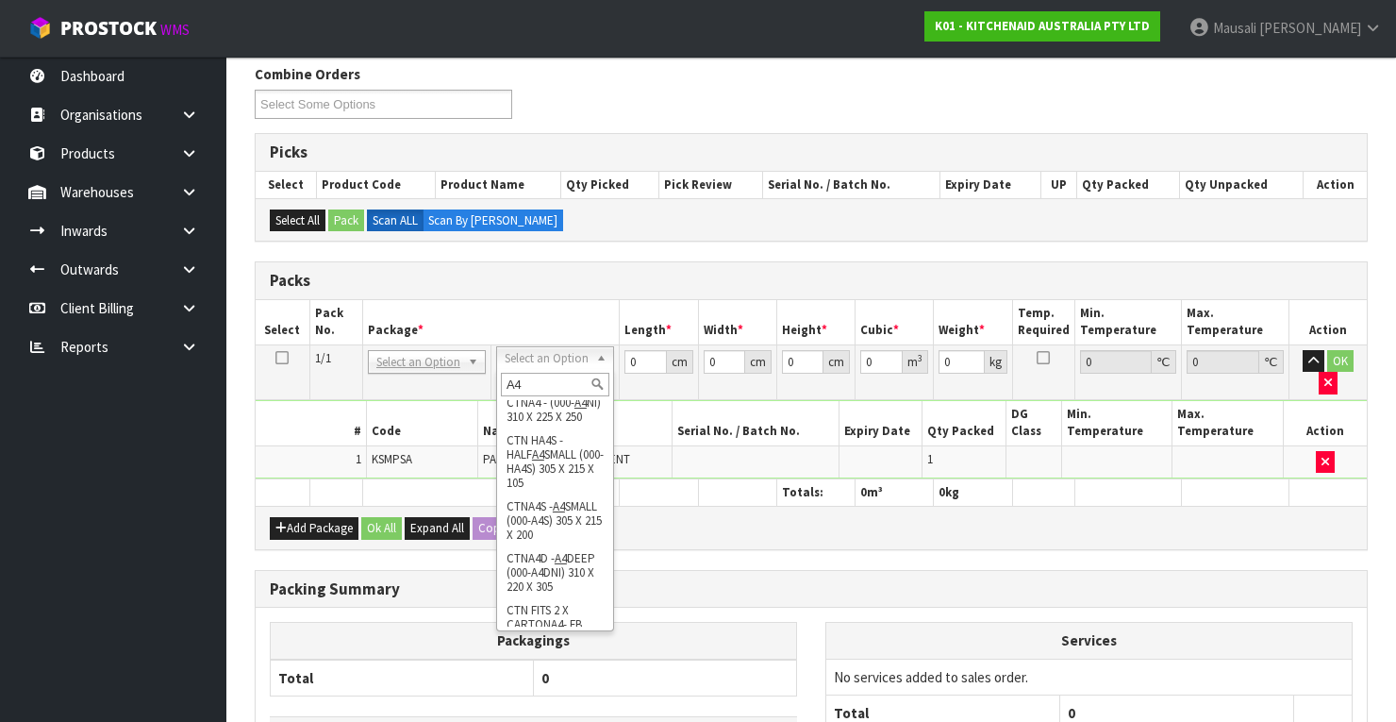
scroll to position [236, 0]
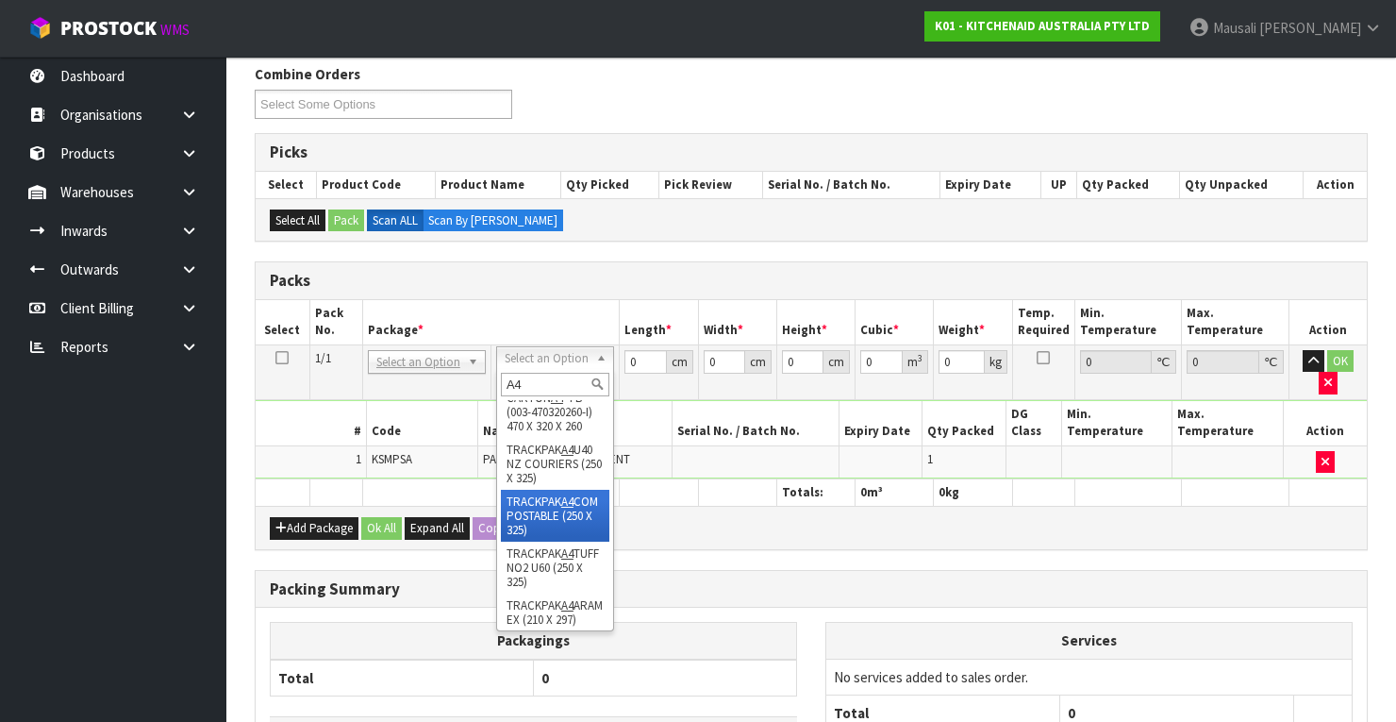
type input "A4"
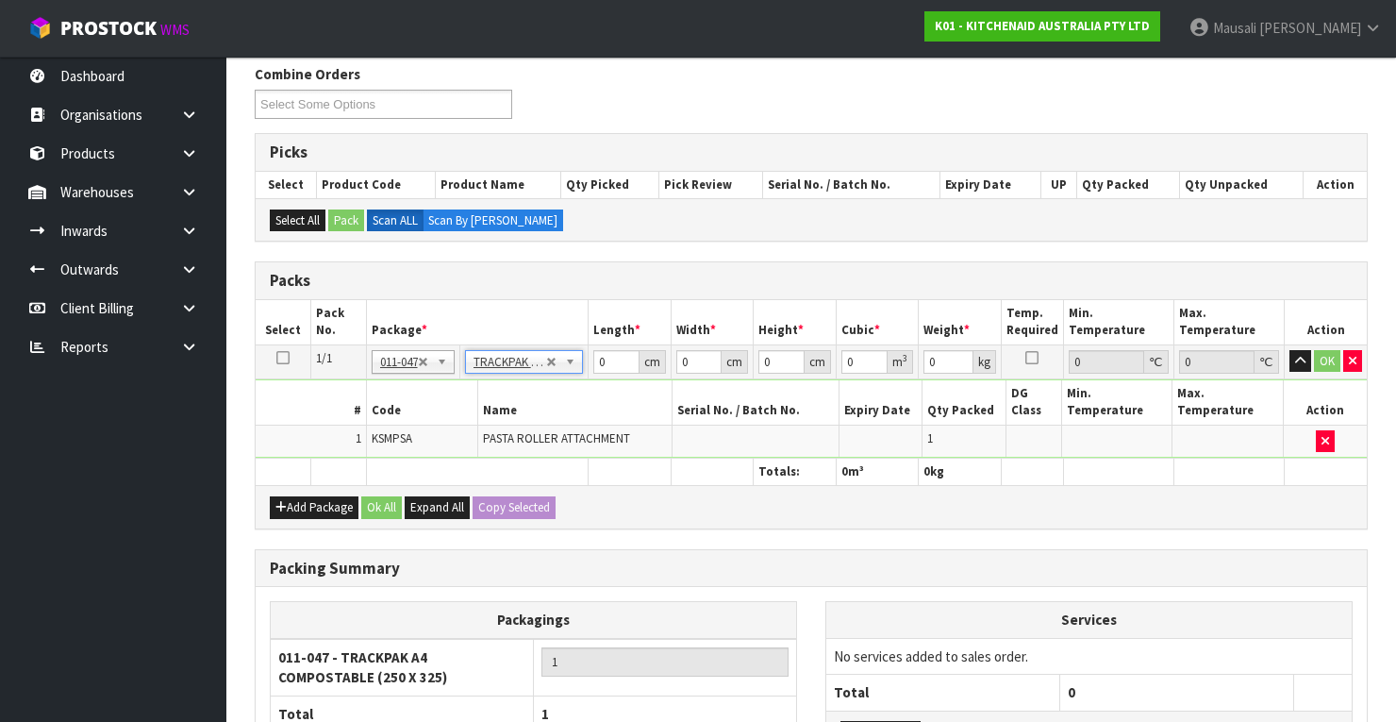
type input "25"
type input "32.5"
type input "0.01"
type input "0.000008"
type input "1.35"
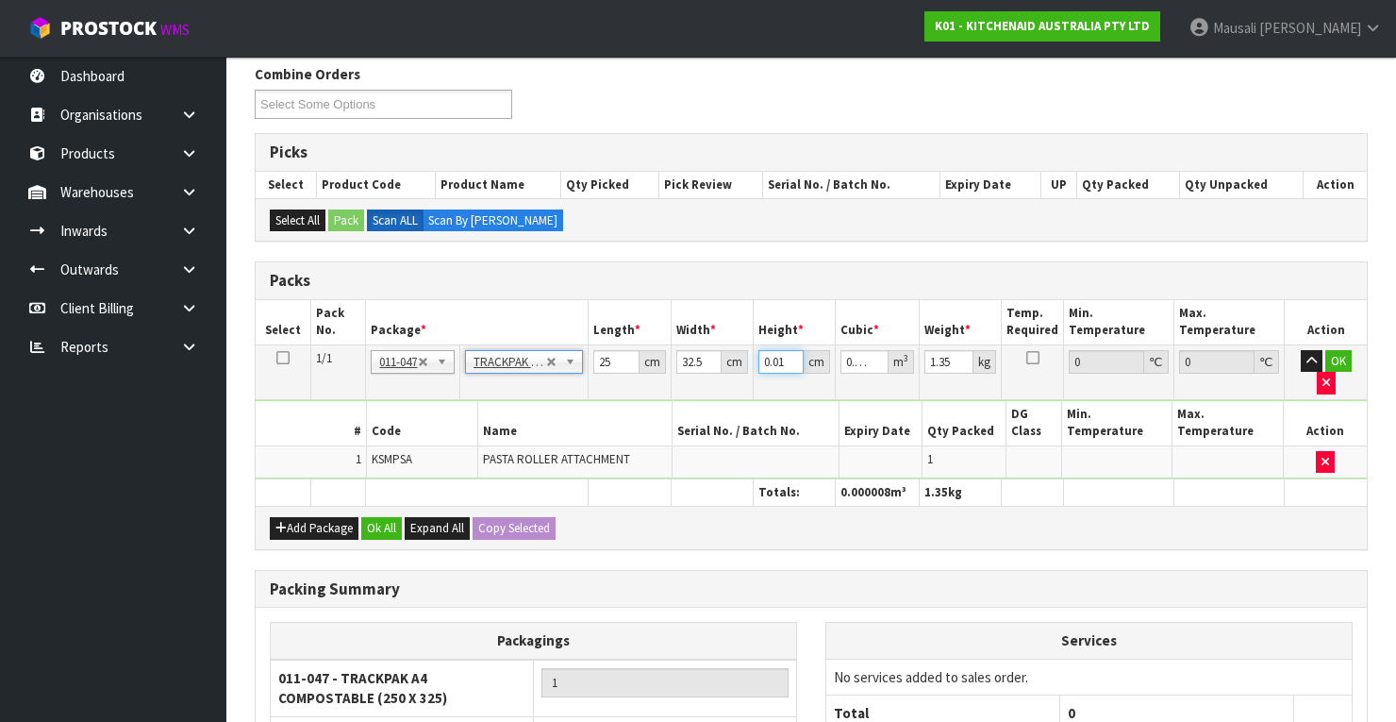
drag, startPoint x: 785, startPoint y: 361, endPoint x: 762, endPoint y: 363, distance: 22.7
click at [762, 363] on input "0.01" at bounding box center [781, 362] width 46 height 24
type input "7"
type input "0.005688"
type input "7"
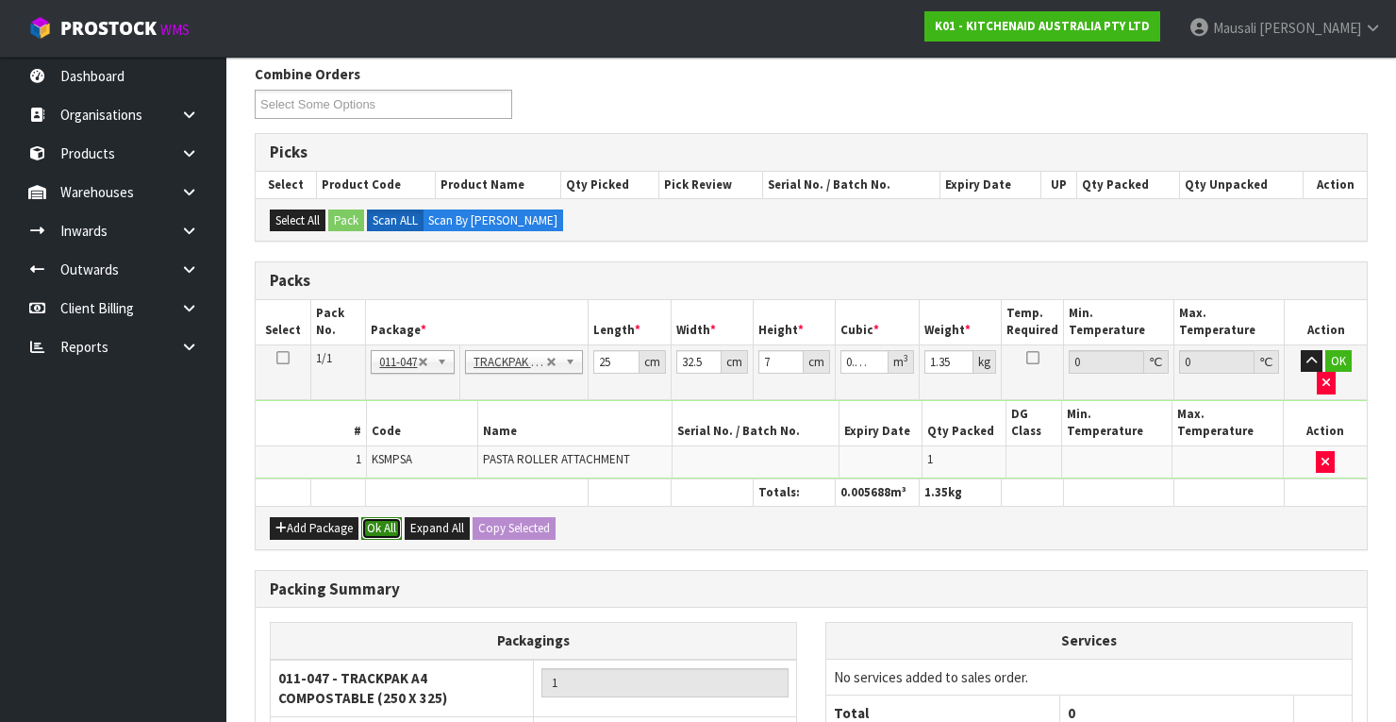
click at [377, 517] on button "Ok All" at bounding box center [381, 528] width 41 height 23
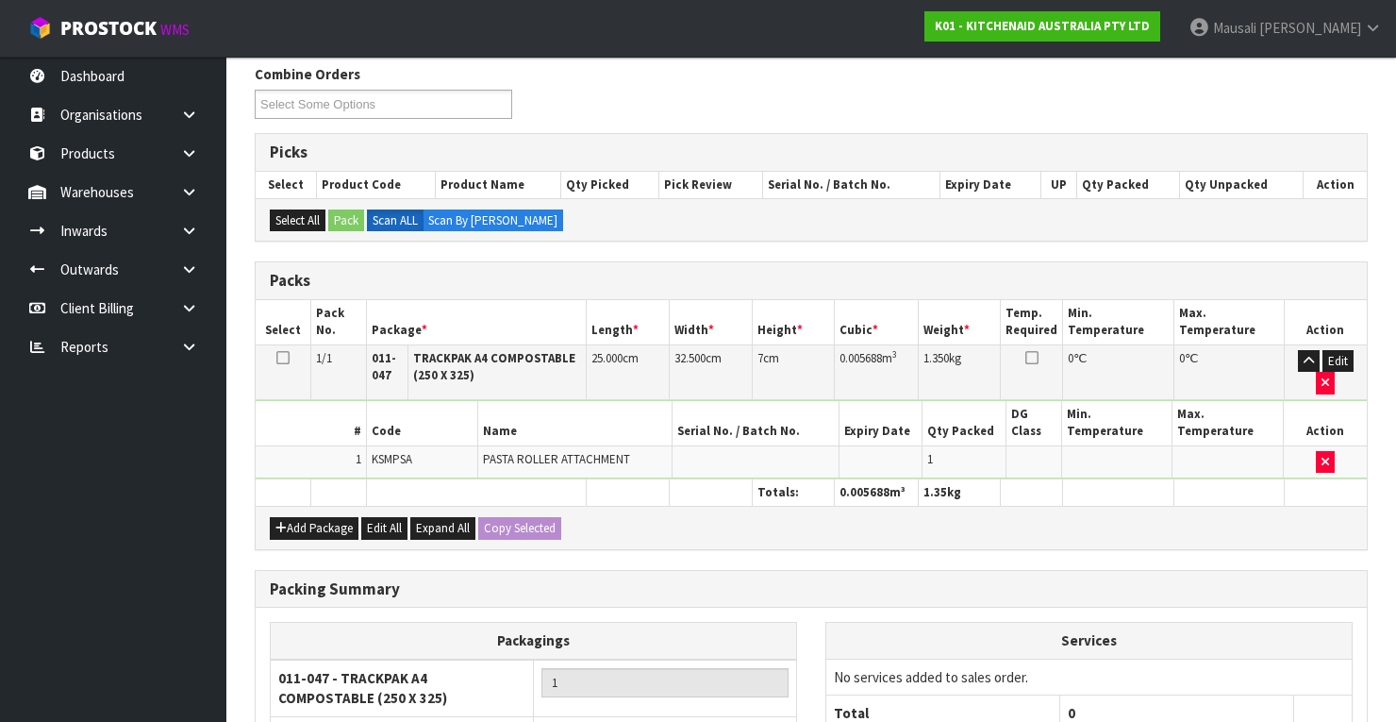
scroll to position [490, 0]
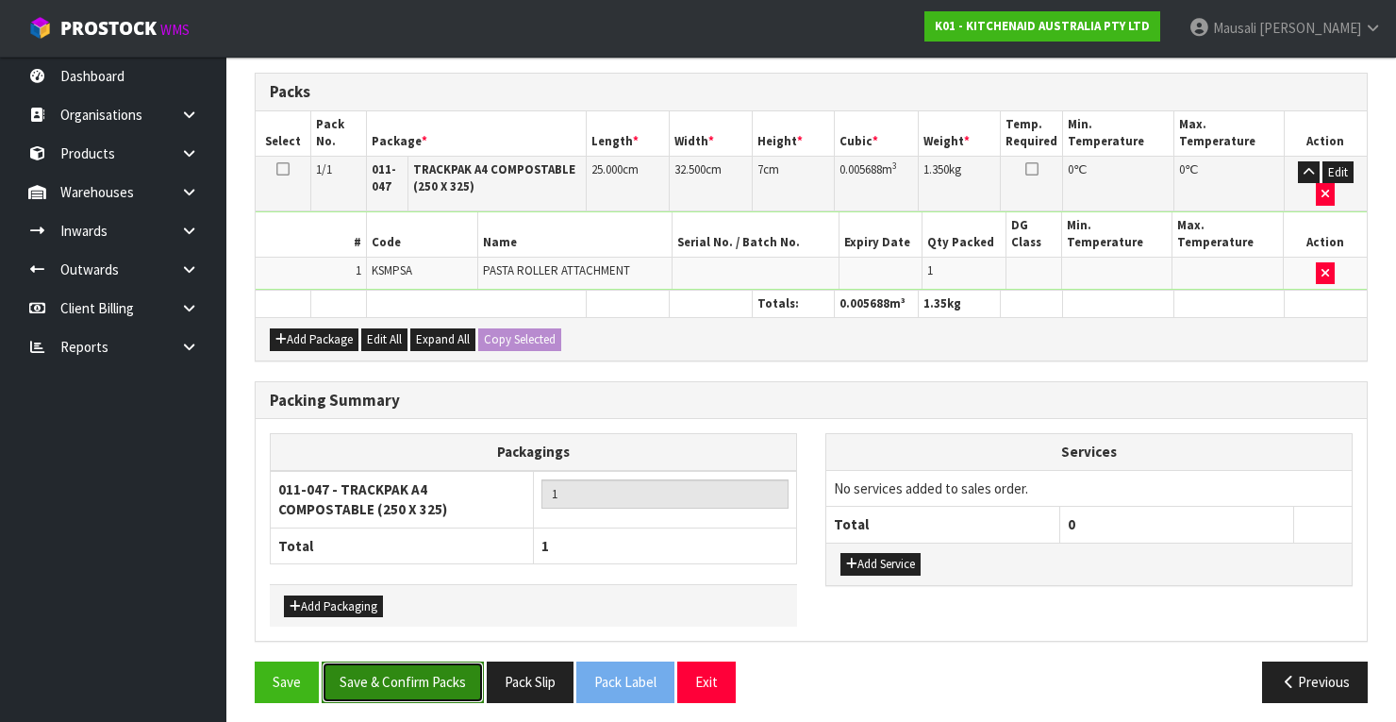
click at [390, 671] on button "Save & Confirm Packs" at bounding box center [403, 681] width 162 height 41
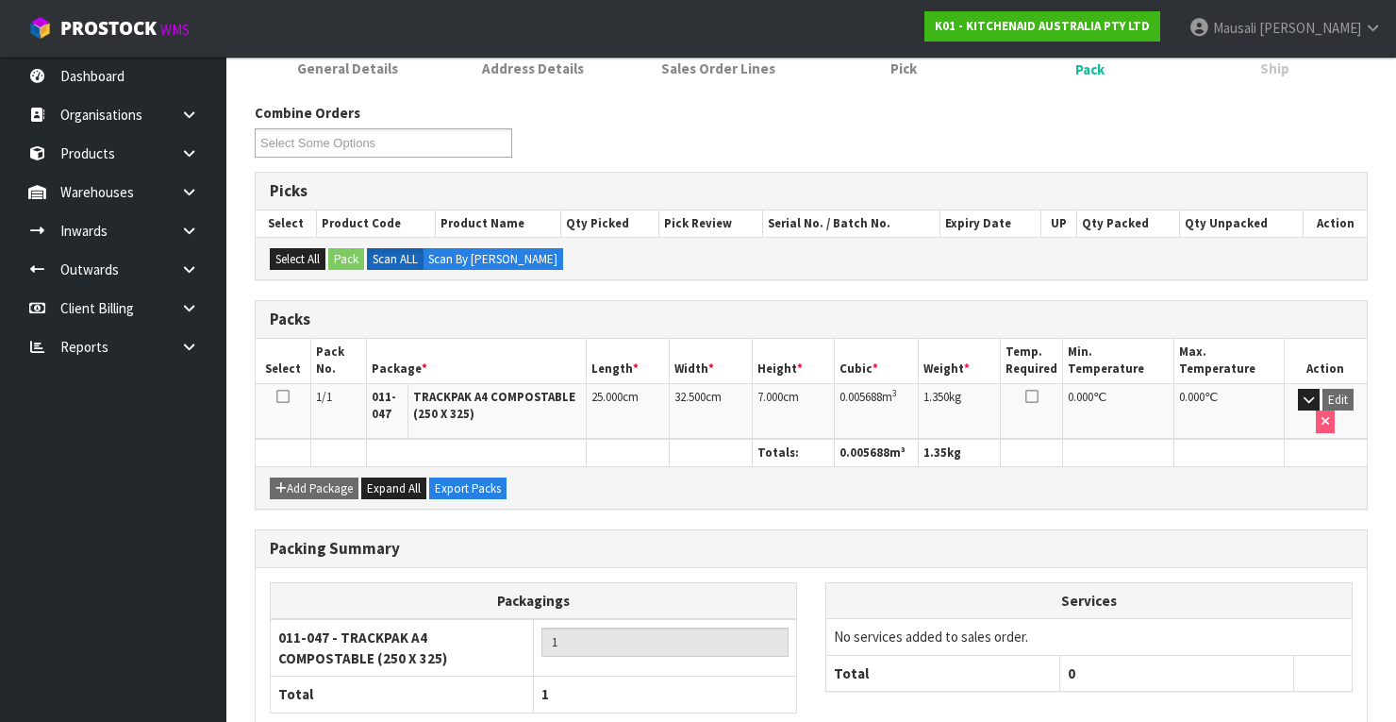
scroll to position [371, 0]
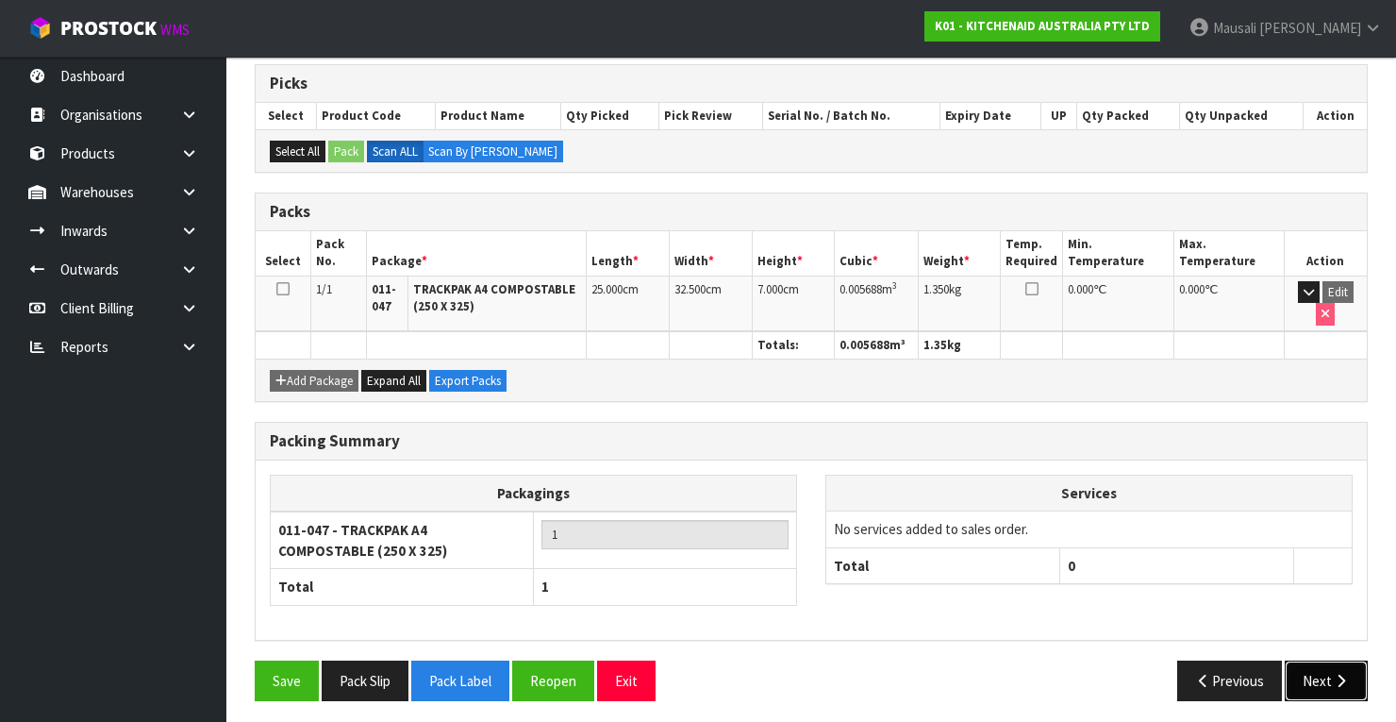
click at [1327, 660] on button "Next" at bounding box center [1326, 680] width 83 height 41
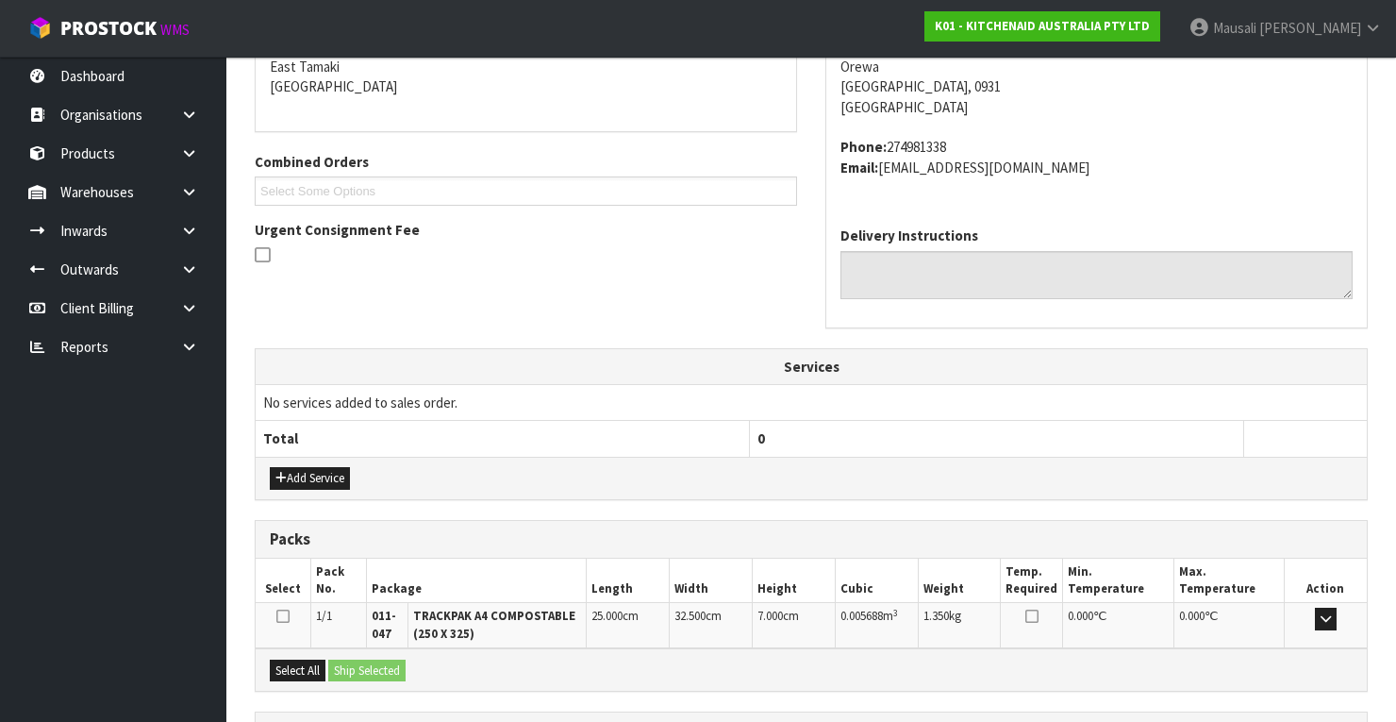
scroll to position [570, 0]
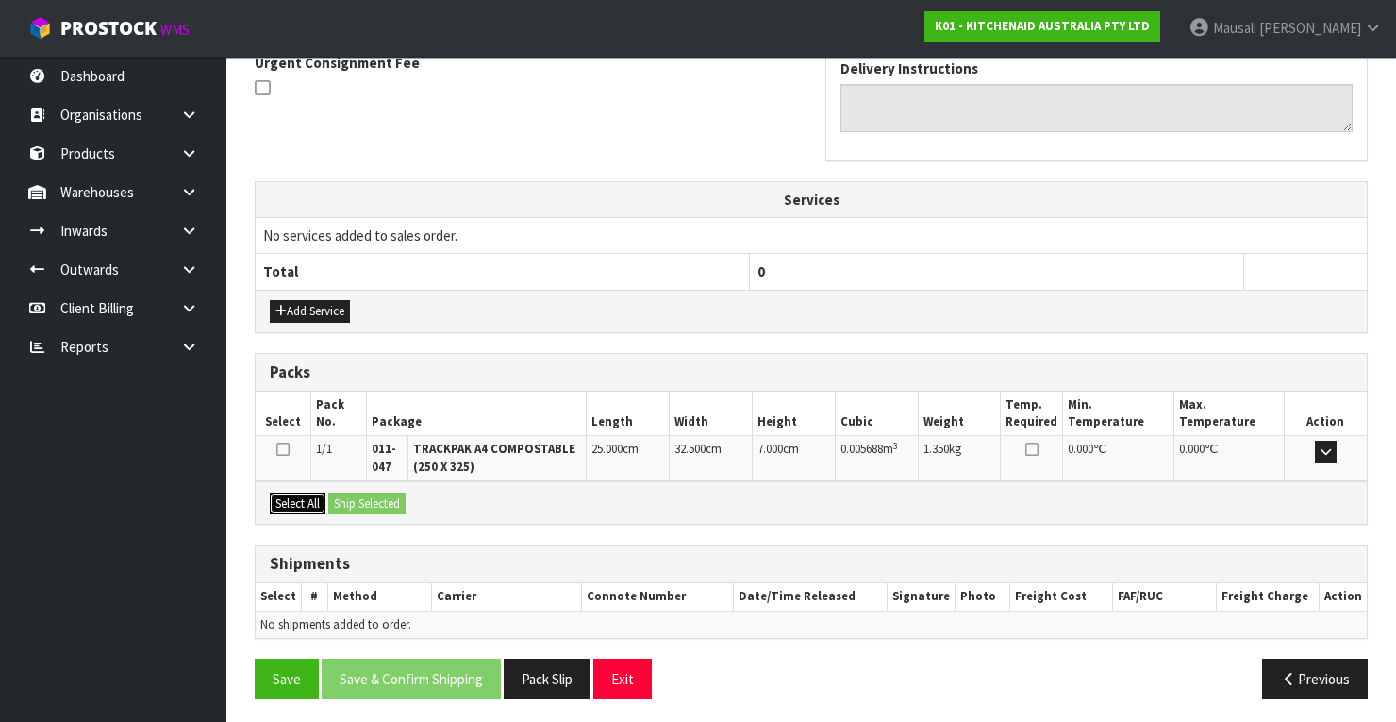
drag, startPoint x: 307, startPoint y: 495, endPoint x: 395, endPoint y: 518, distance: 90.6
click at [327, 497] on div "Select All Ship Selected" at bounding box center [811, 502] width 1111 height 42
drag, startPoint x: 395, startPoint y: 518, endPoint x: 384, endPoint y: 521, distance: 11.7
click at [394, 518] on div "Select All Ship Selected" at bounding box center [811, 502] width 1111 height 42
click at [329, 494] on div "Select All Ship Selected" at bounding box center [811, 502] width 1111 height 42
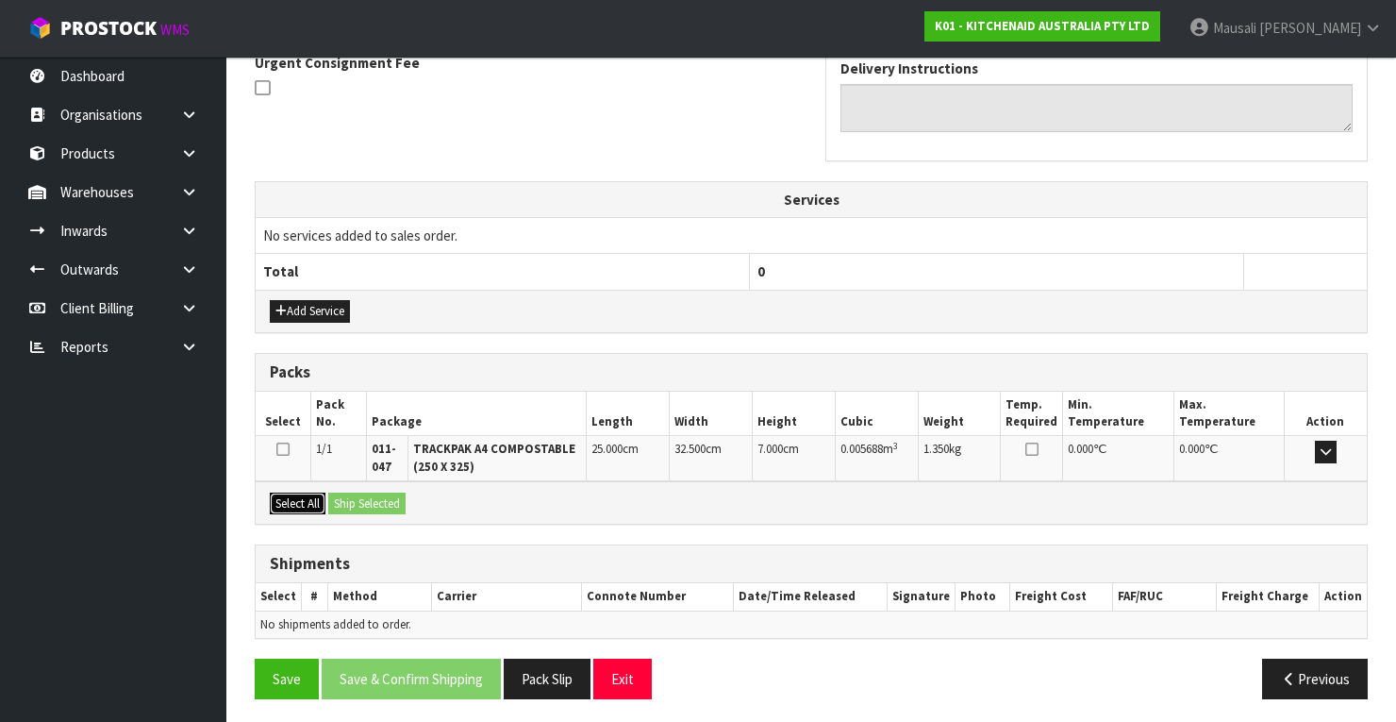
click at [317, 492] on button "Select All" at bounding box center [298, 503] width 56 height 23
click at [355, 497] on button "Ship Selected" at bounding box center [366, 503] width 77 height 23
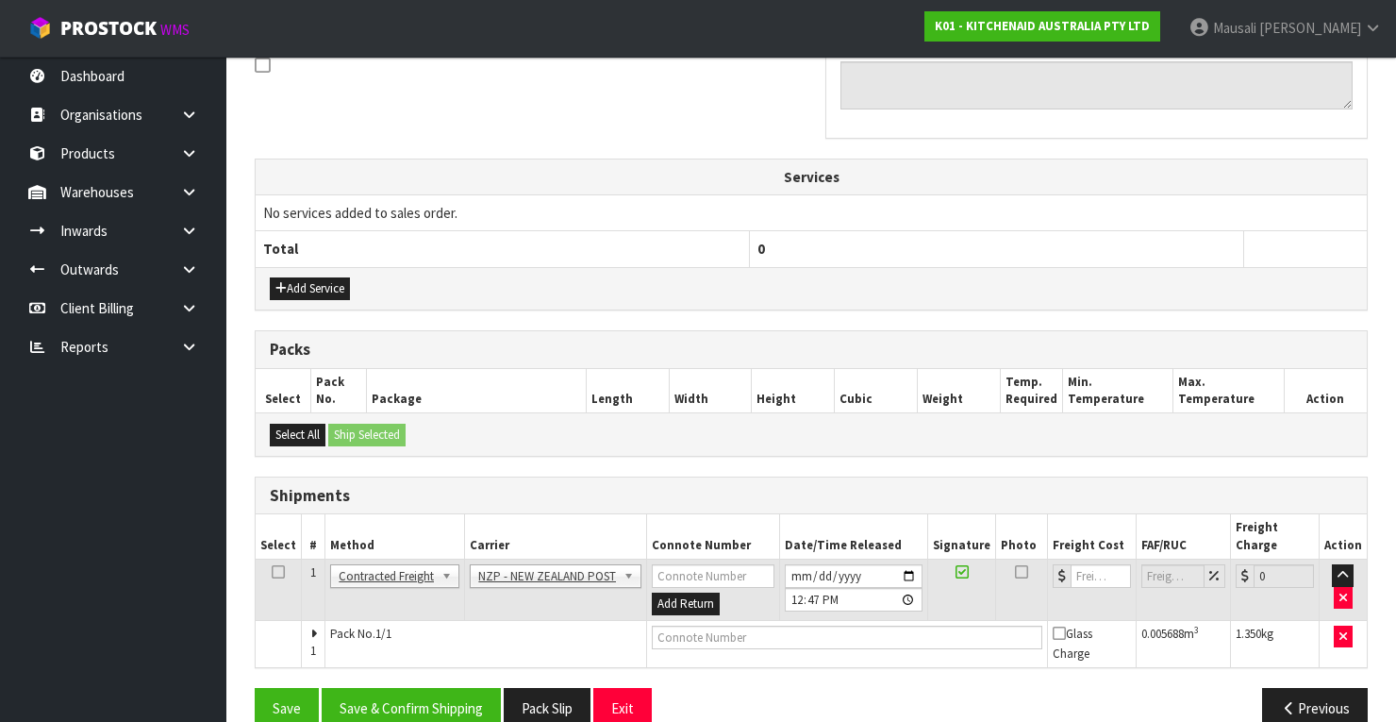
scroll to position [605, 0]
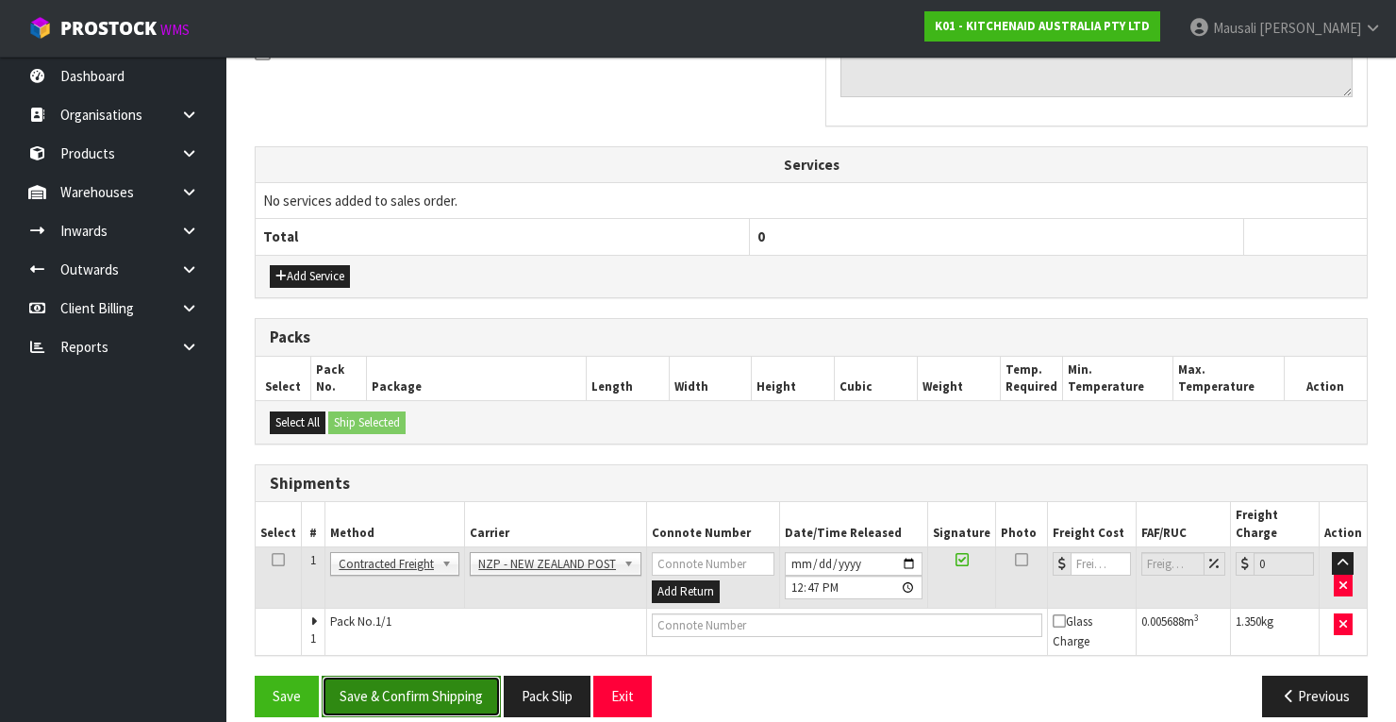
click at [427, 685] on button "Save & Confirm Shipping" at bounding box center [411, 695] width 179 height 41
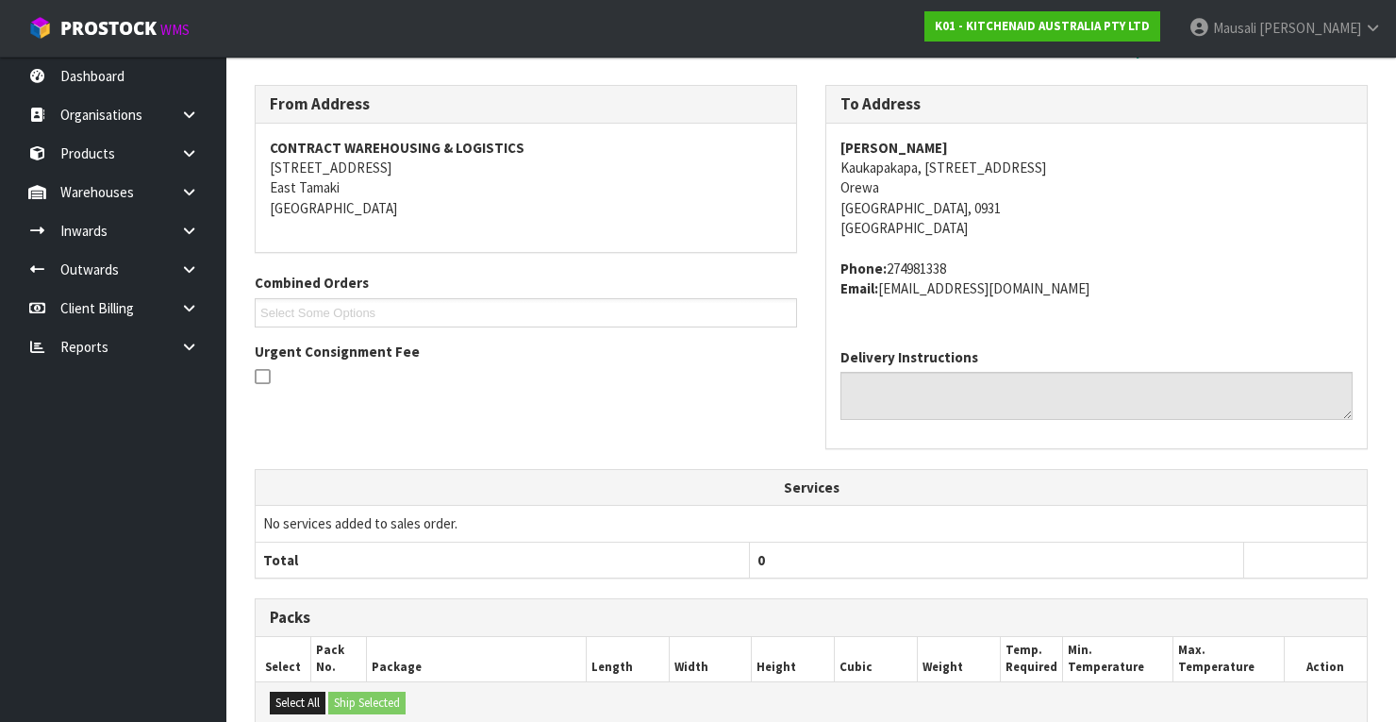
scroll to position [577, 0]
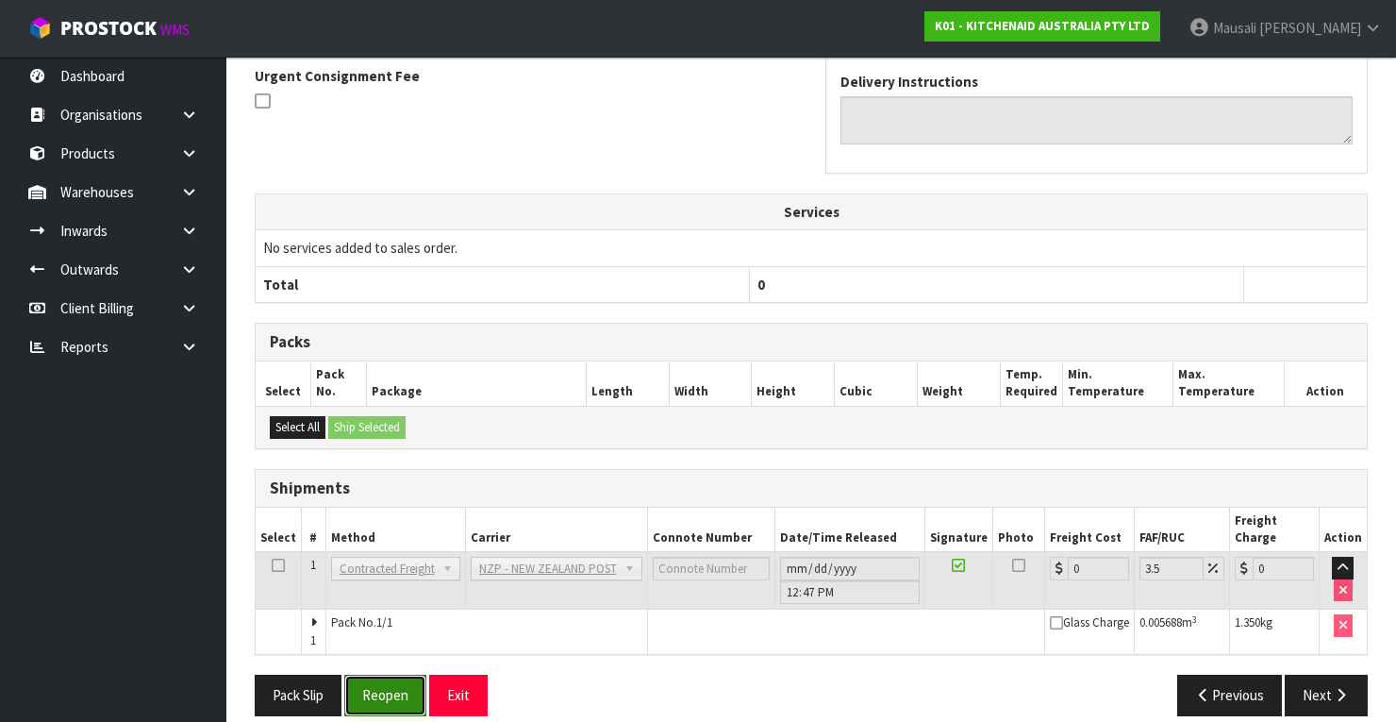
click at [384, 674] on button "Reopen" at bounding box center [385, 694] width 82 height 41
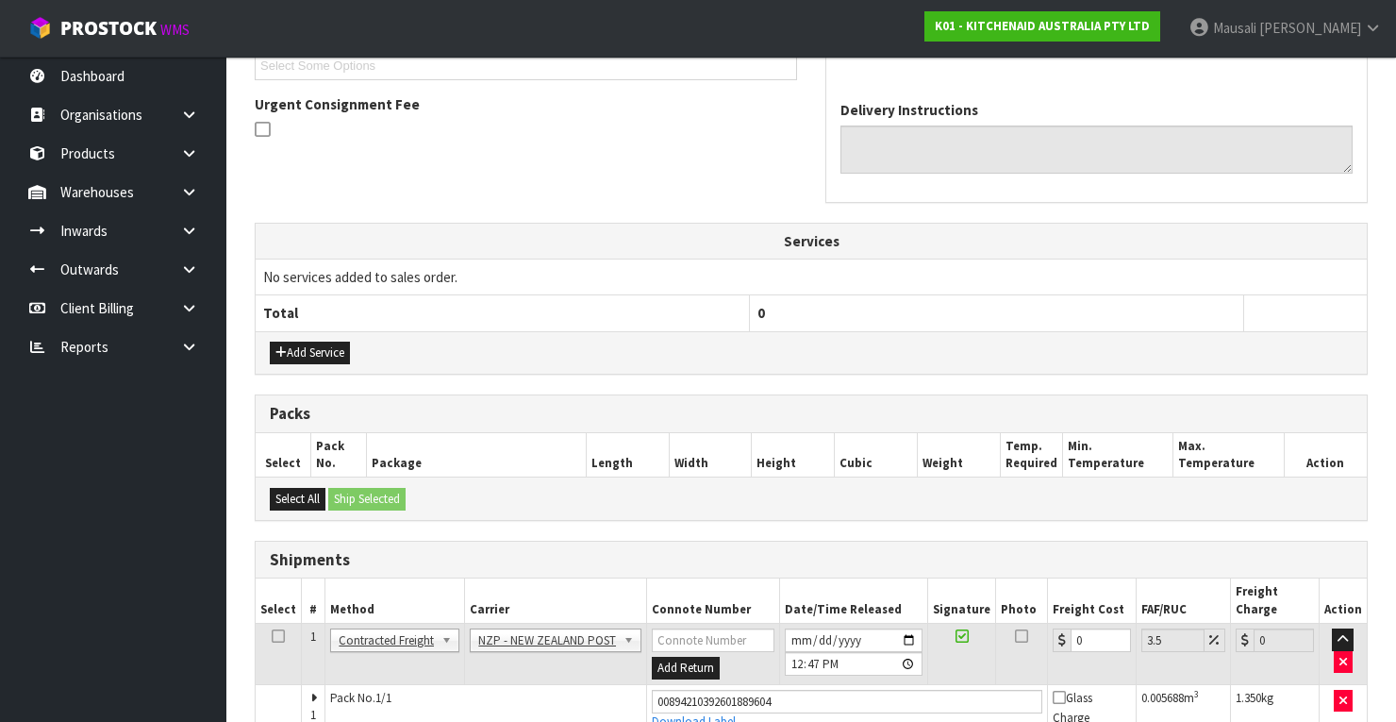
scroll to position [607, 0]
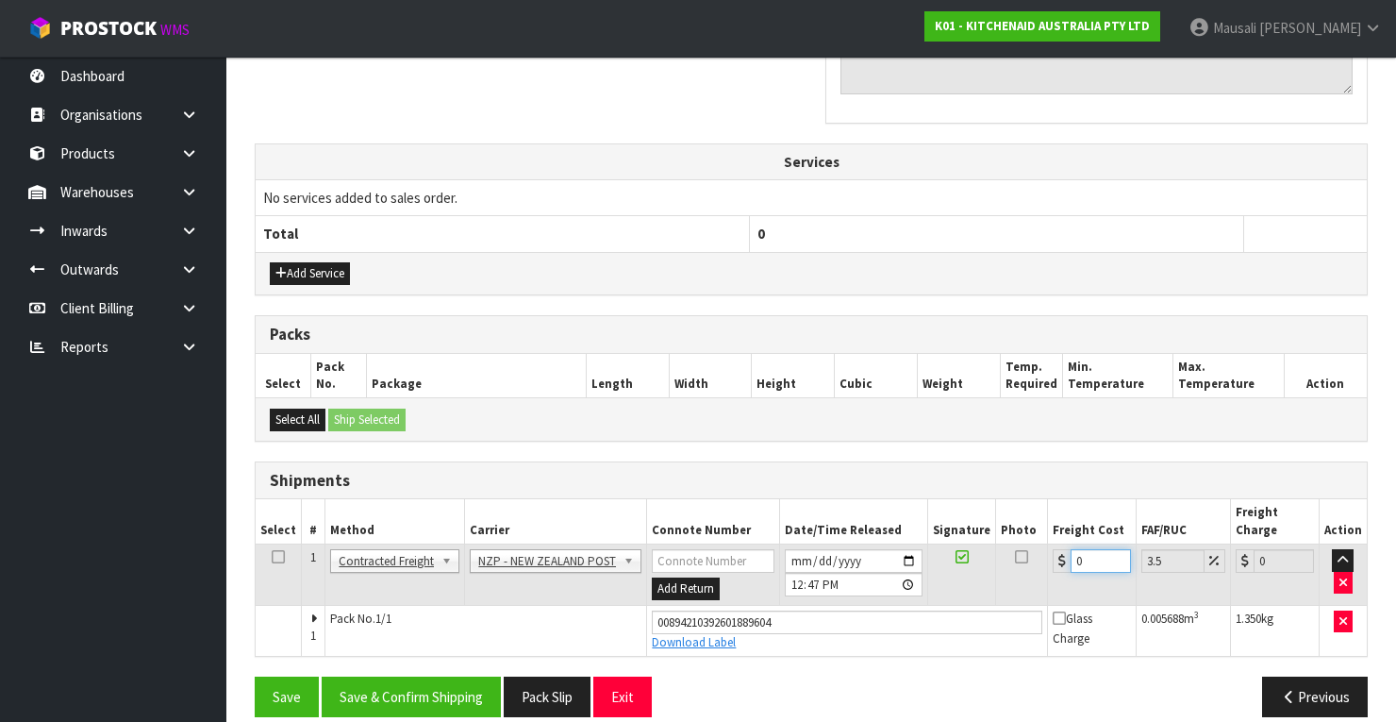
drag, startPoint x: 1099, startPoint y: 531, endPoint x: 1058, endPoint y: 545, distance: 43.0
click at [1058, 549] on div "0" at bounding box center [1092, 561] width 78 height 24
type input "5"
type input "5.17"
type input "5.2"
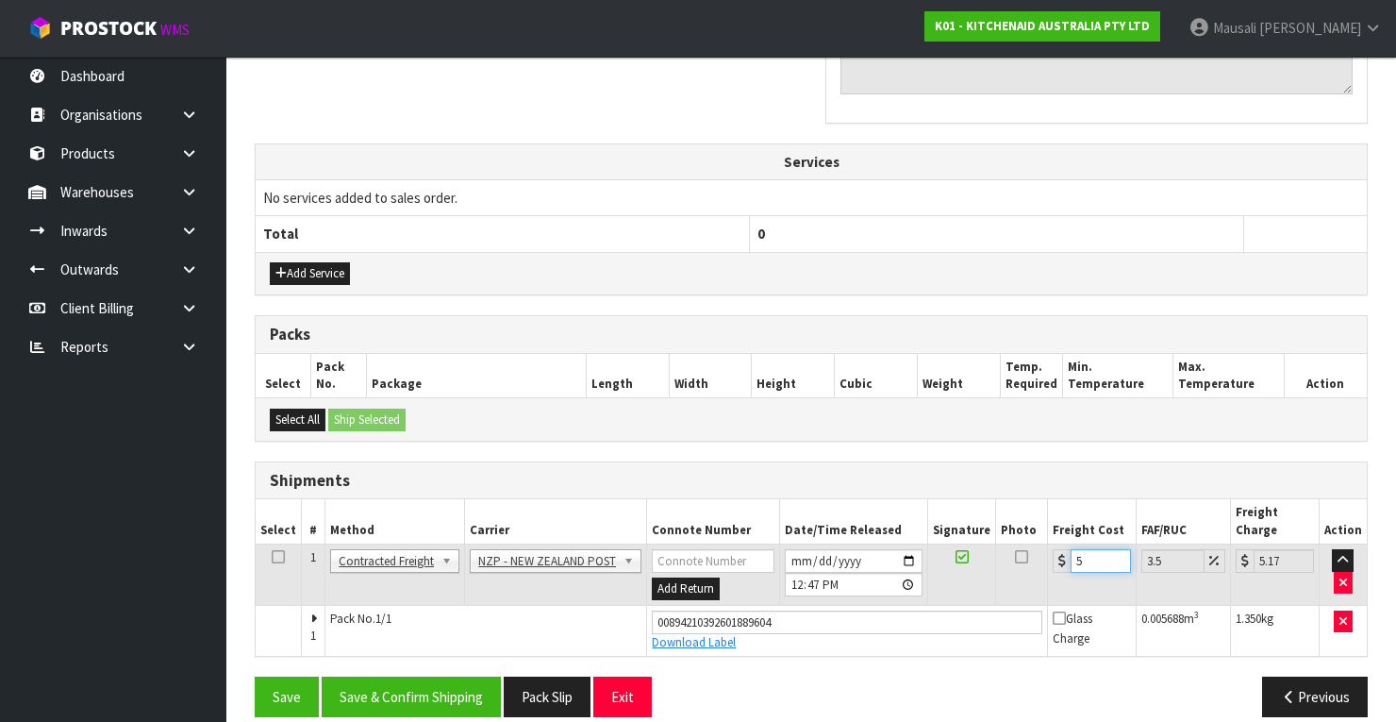
type input "5.38"
type input "5.29"
type input "5.48"
type input "5.29"
click at [415, 676] on button "Save & Confirm Shipping" at bounding box center [411, 696] width 179 height 41
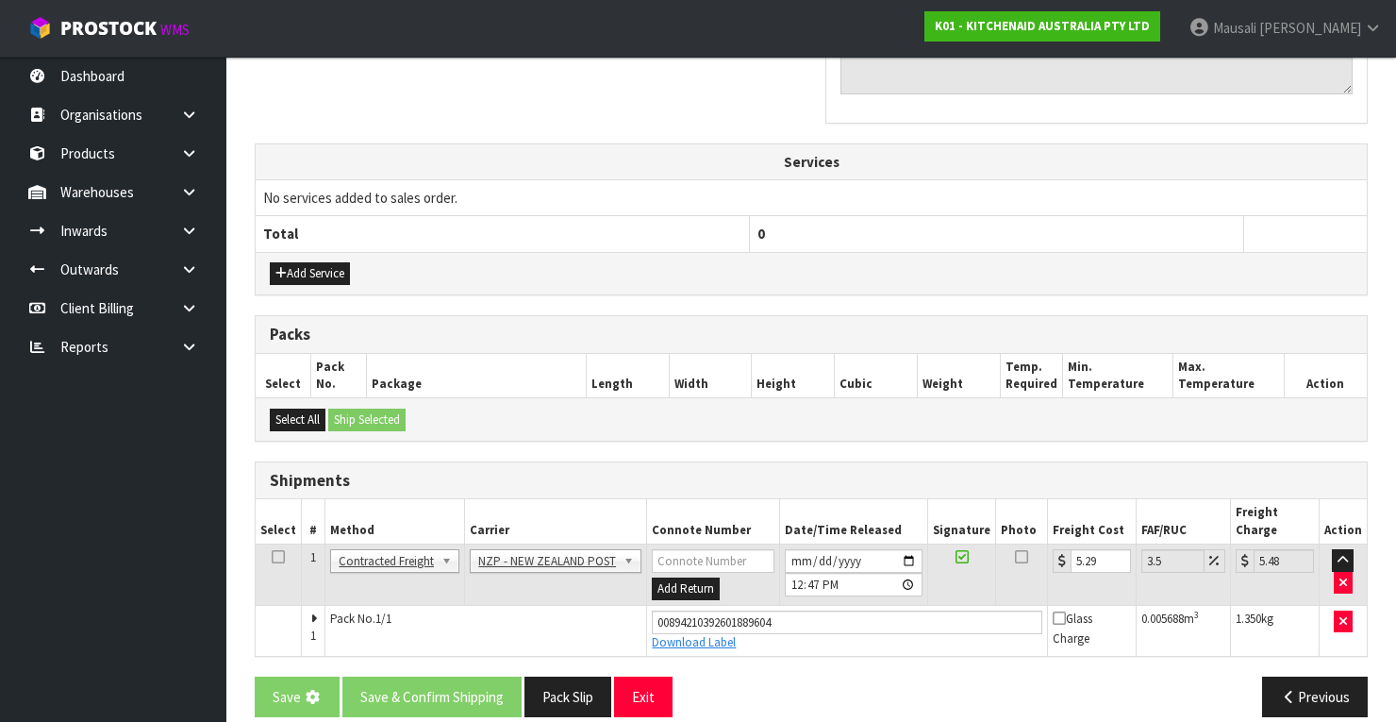
scroll to position [0, 0]
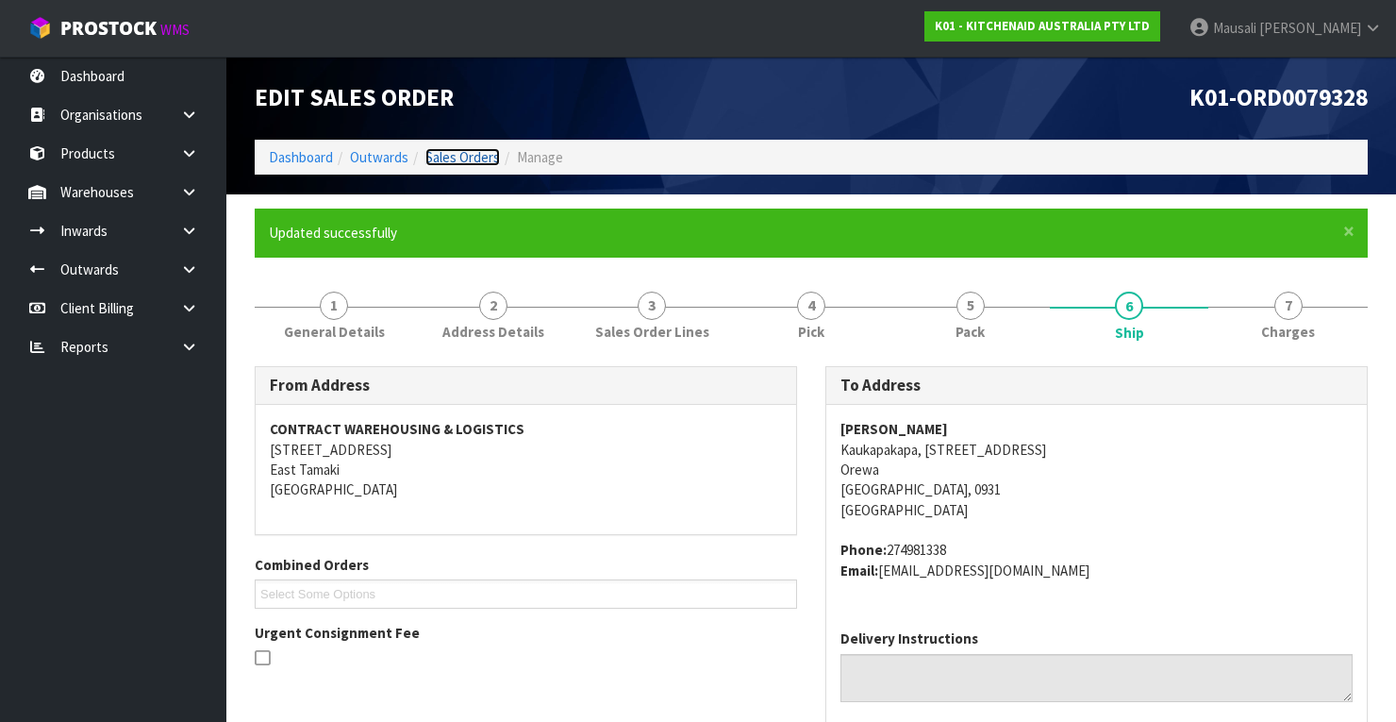
click at [455, 155] on link "Sales Orders" at bounding box center [462, 157] width 75 height 18
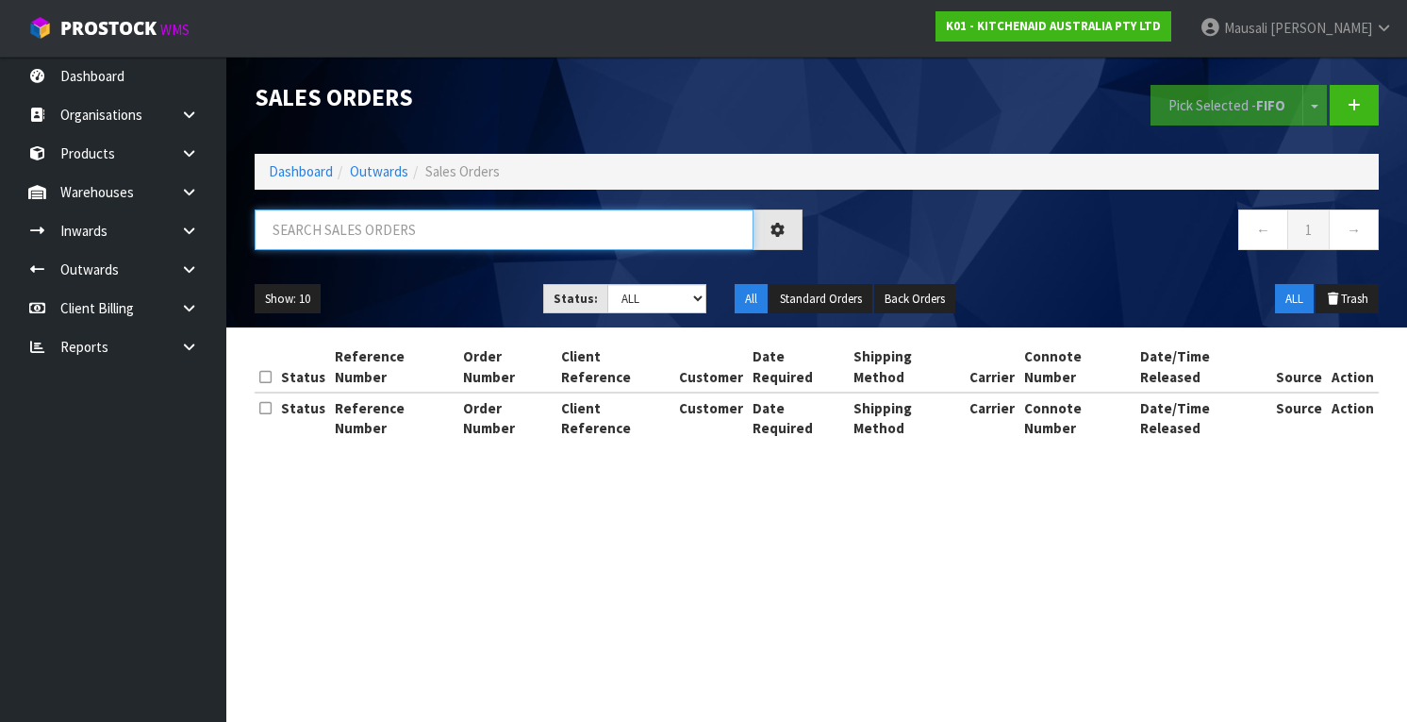
click at [318, 234] on input "text" at bounding box center [504, 229] width 499 height 41
type input "JOB-0413314"
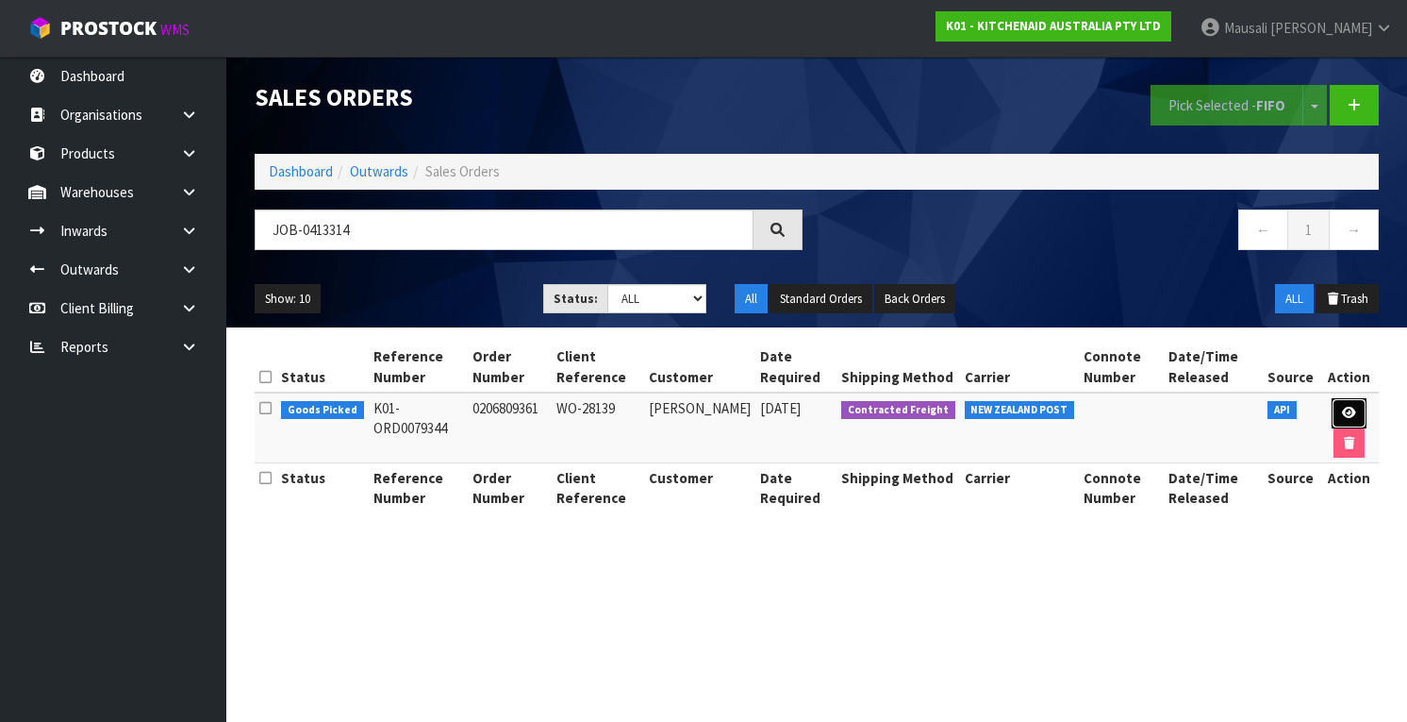
click at [1346, 404] on link at bounding box center [1349, 413] width 35 height 30
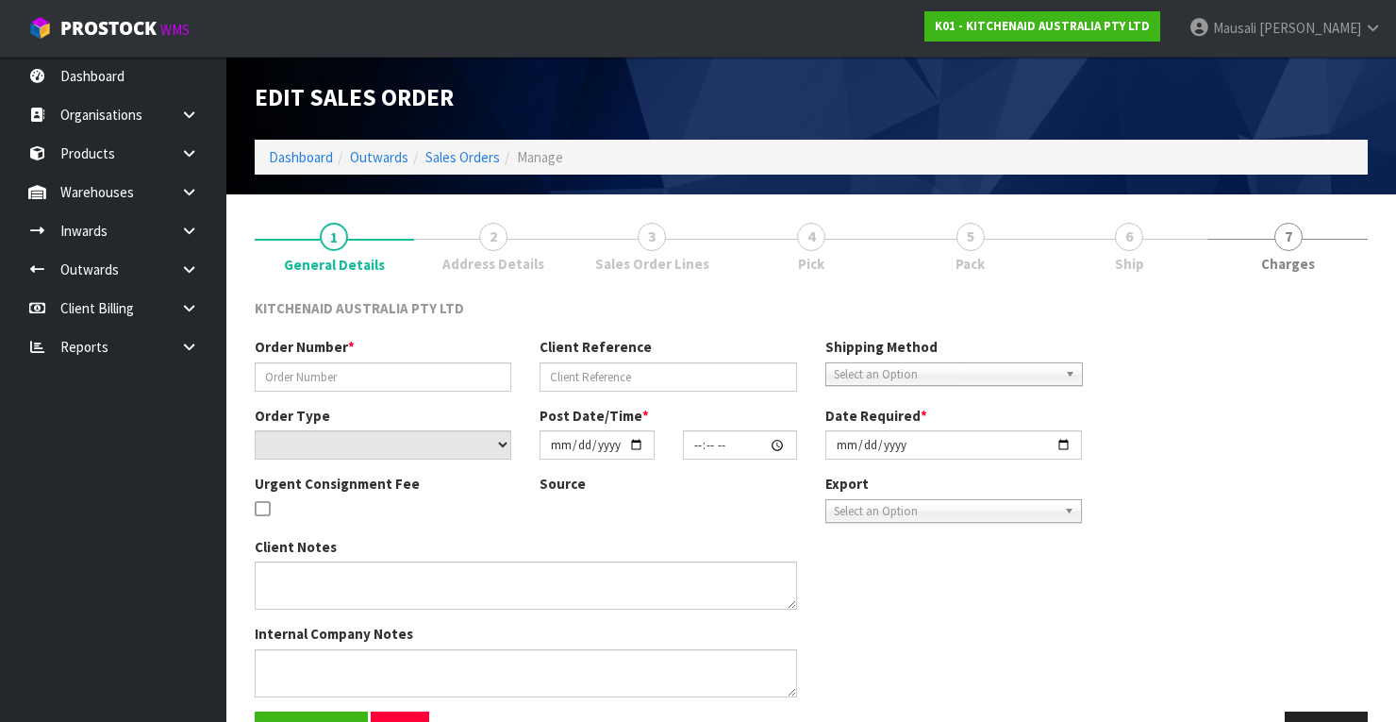
type input "0206809361"
type input "WO-28139"
select select "number:0"
type input "[DATE]"
type input "17:42:01.000"
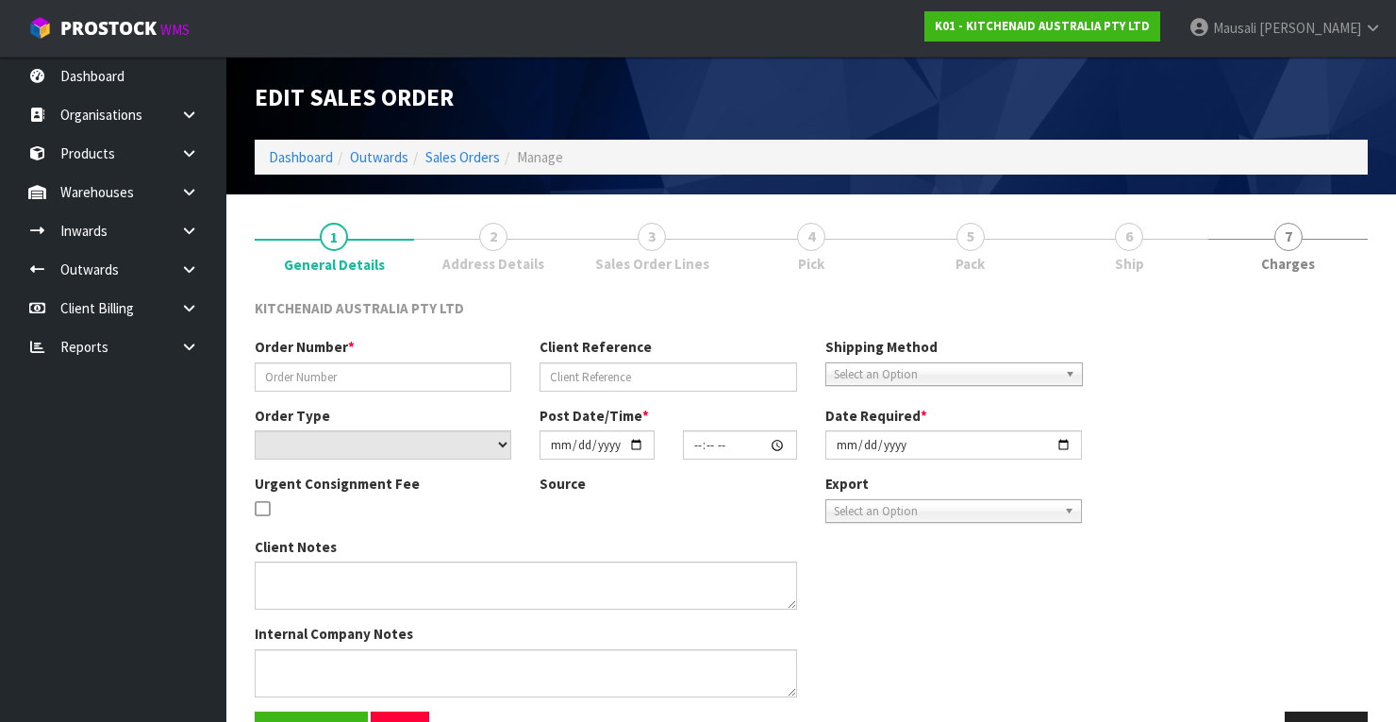
type input "[DATE]"
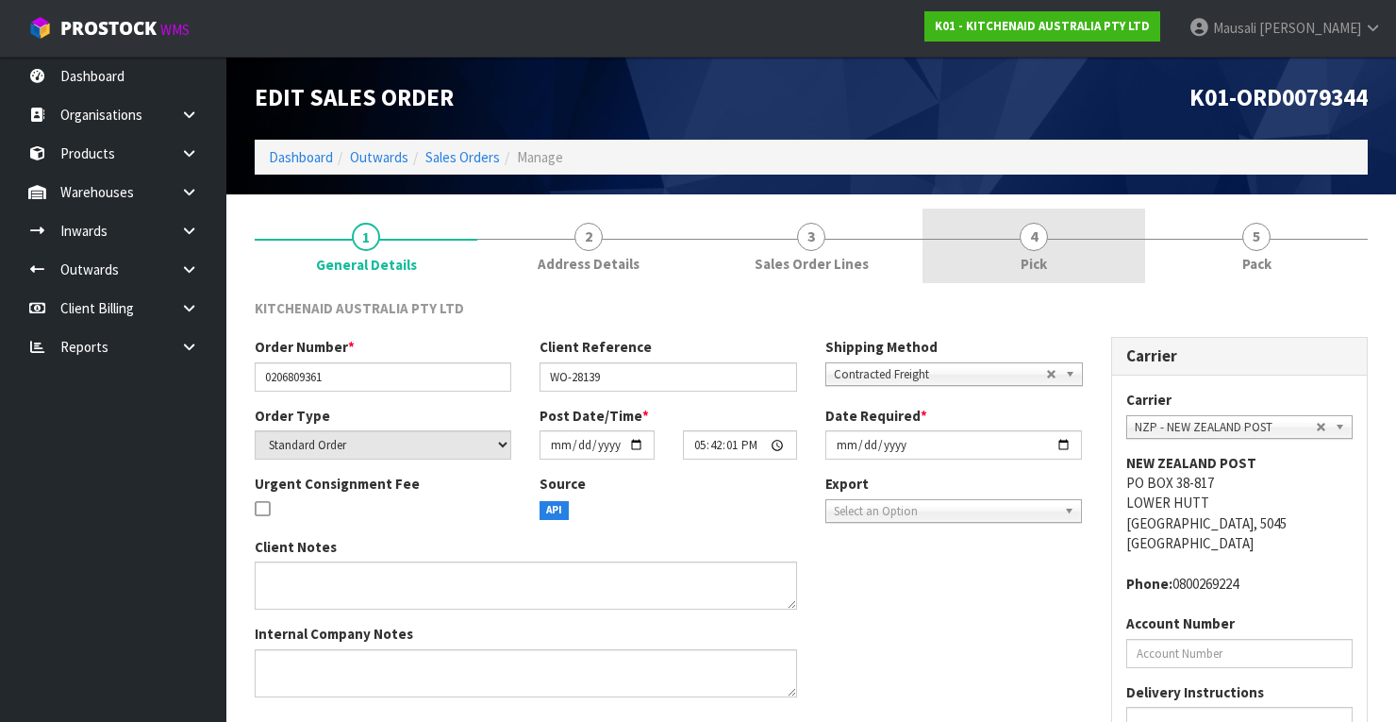
click at [1026, 236] on span "4" at bounding box center [1034, 237] width 28 height 28
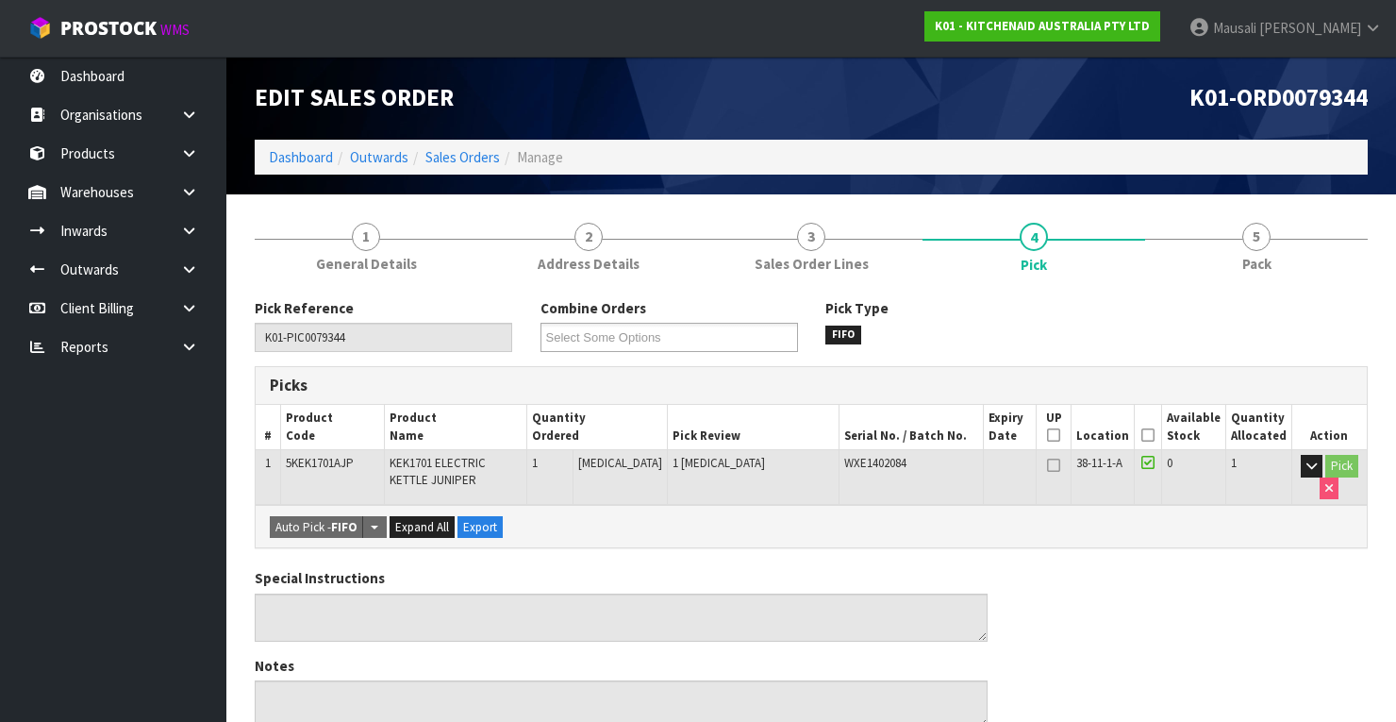
click at [1152, 435] on icon at bounding box center [1147, 435] width 13 height 1
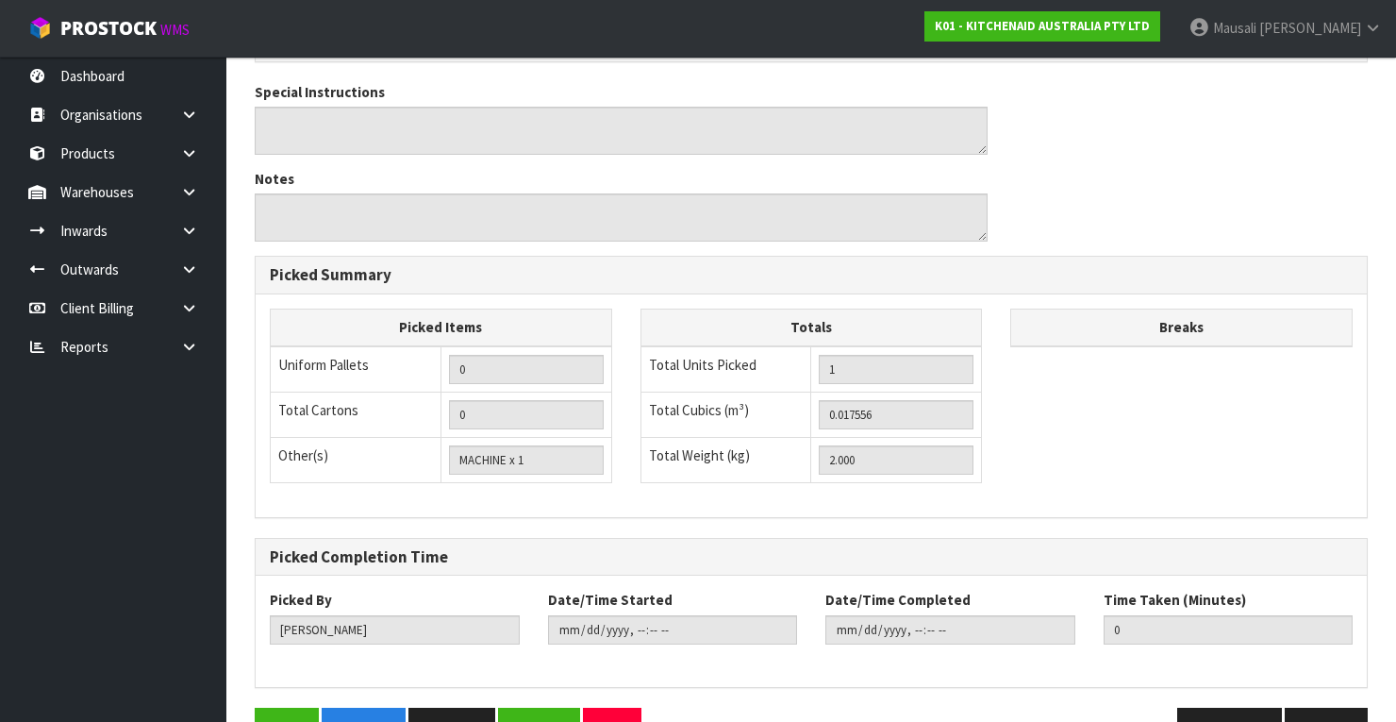
scroll to position [603, 0]
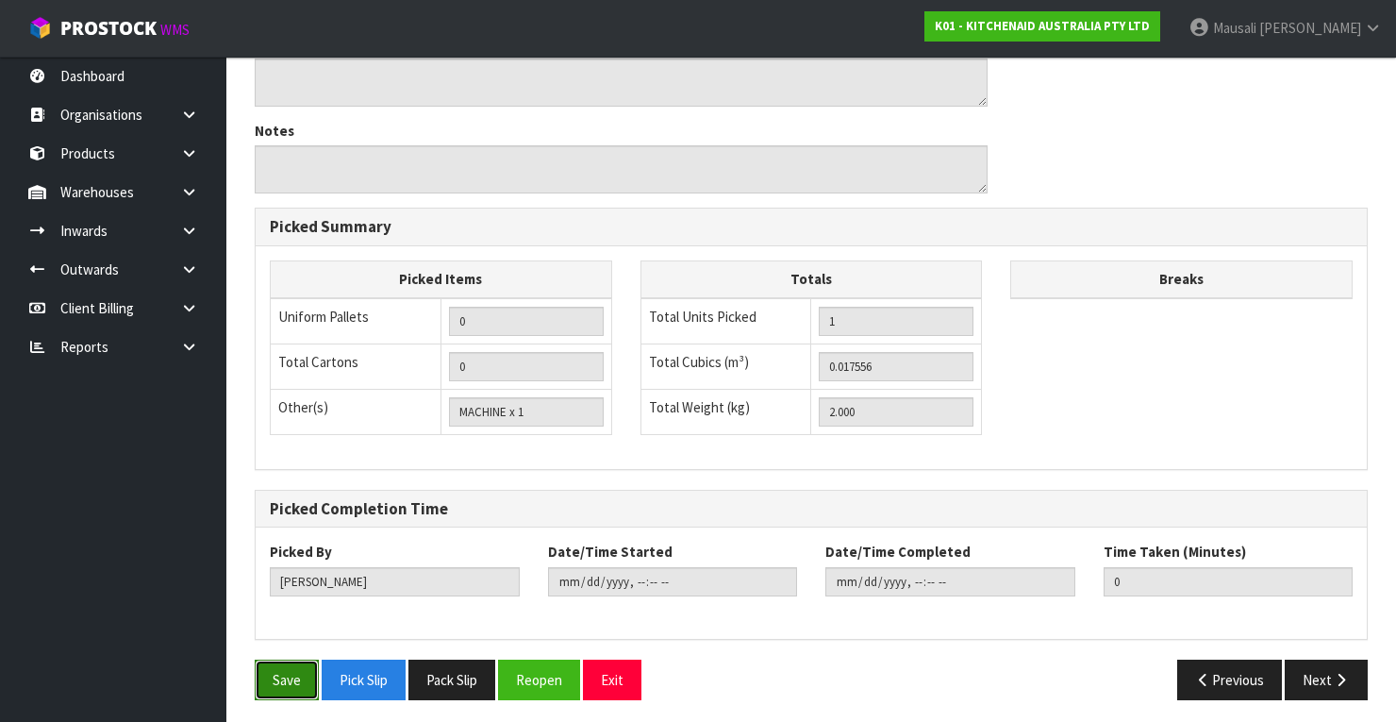
click at [264, 672] on button "Save" at bounding box center [287, 679] width 64 height 41
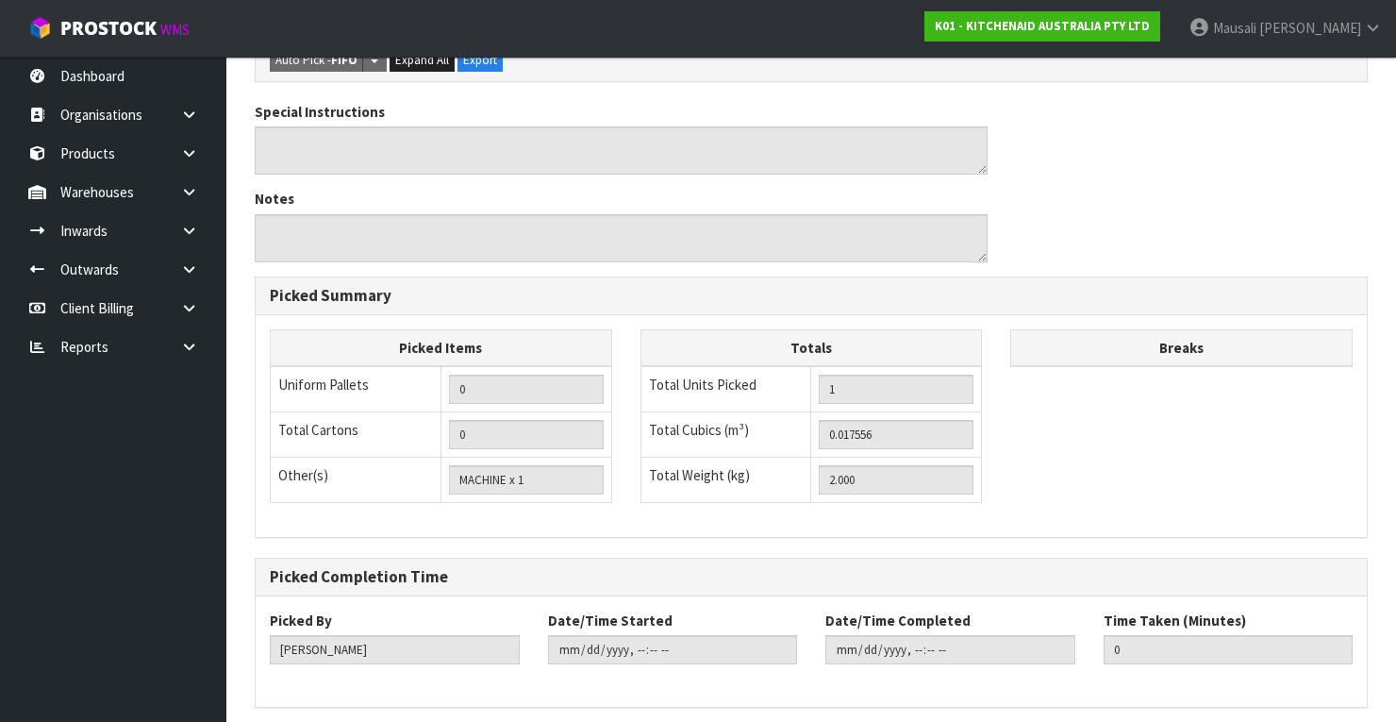
scroll to position [0, 0]
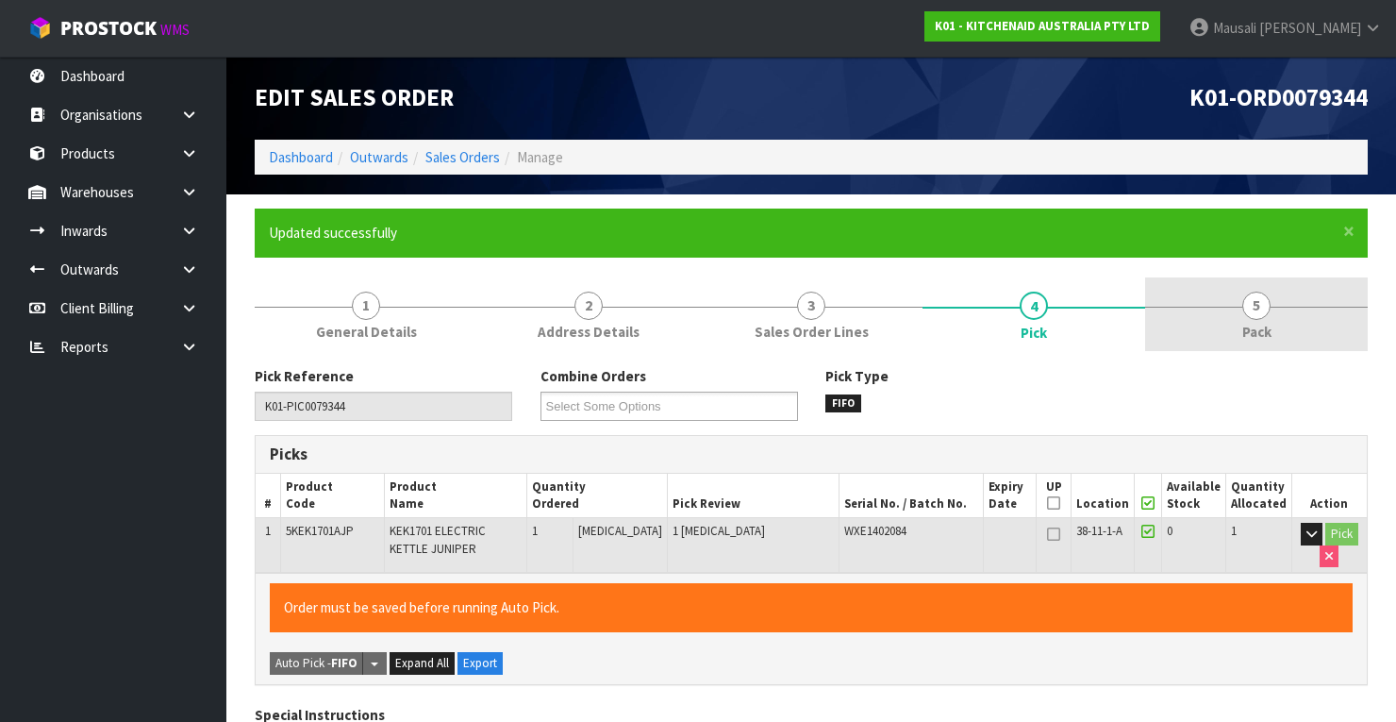
click at [1271, 322] on span "Pack" at bounding box center [1256, 332] width 29 height 20
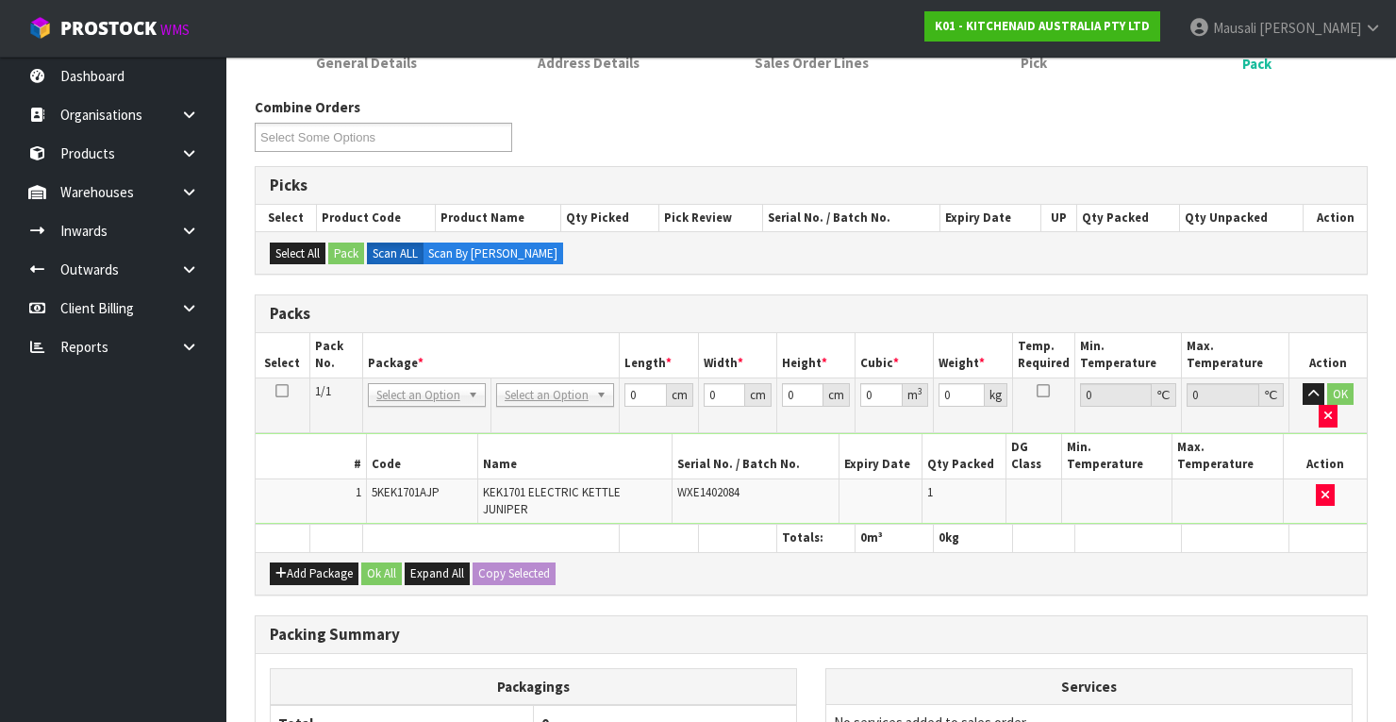
scroll to position [377, 0]
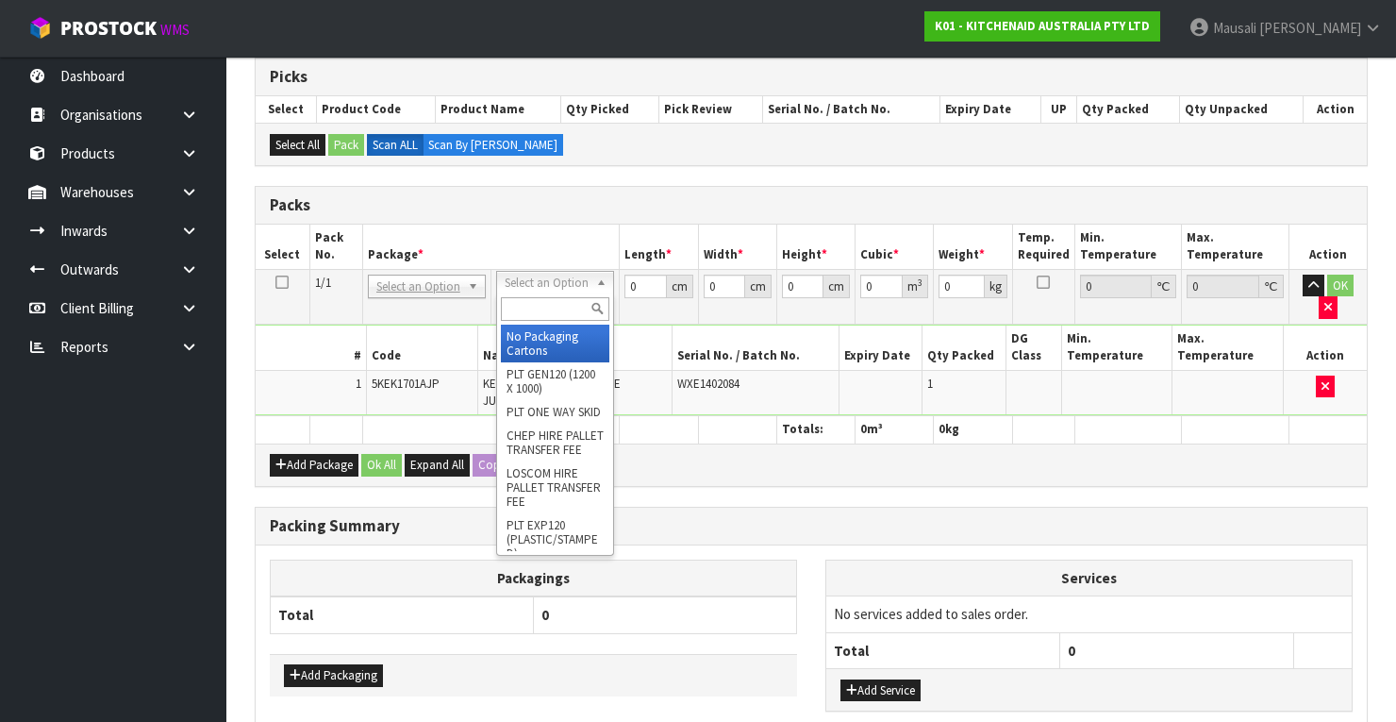
click at [541, 309] on input "text" at bounding box center [555, 309] width 108 height 24
type input "OC"
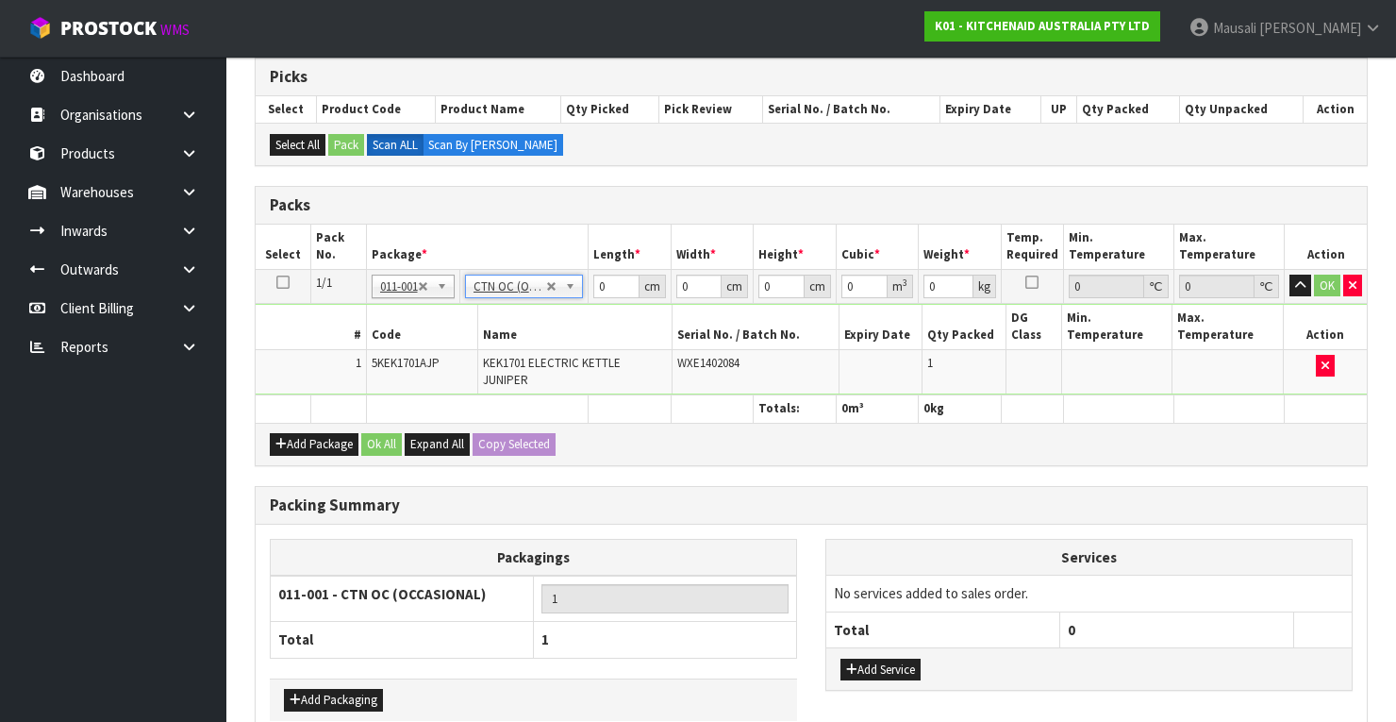
type input "2"
drag, startPoint x: 609, startPoint y: 281, endPoint x: 536, endPoint y: 303, distance: 76.7
click at [539, 303] on tbody "1/1 NONE 007-001 007-002 007-004 007-009 007-013 007-014 007-015 007-017 007-01…" at bounding box center [811, 332] width 1111 height 126
type input "2"
type input "37"
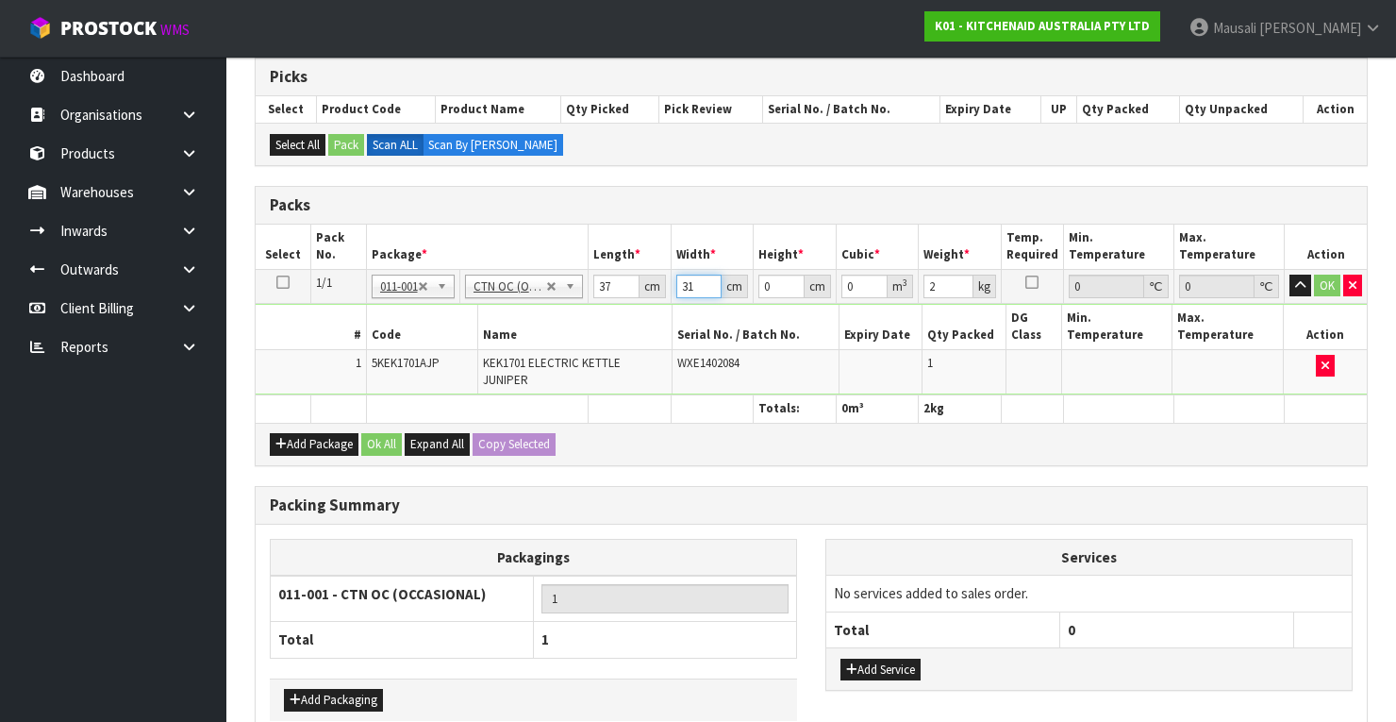
type input "31"
type input "2"
type input "0.002294"
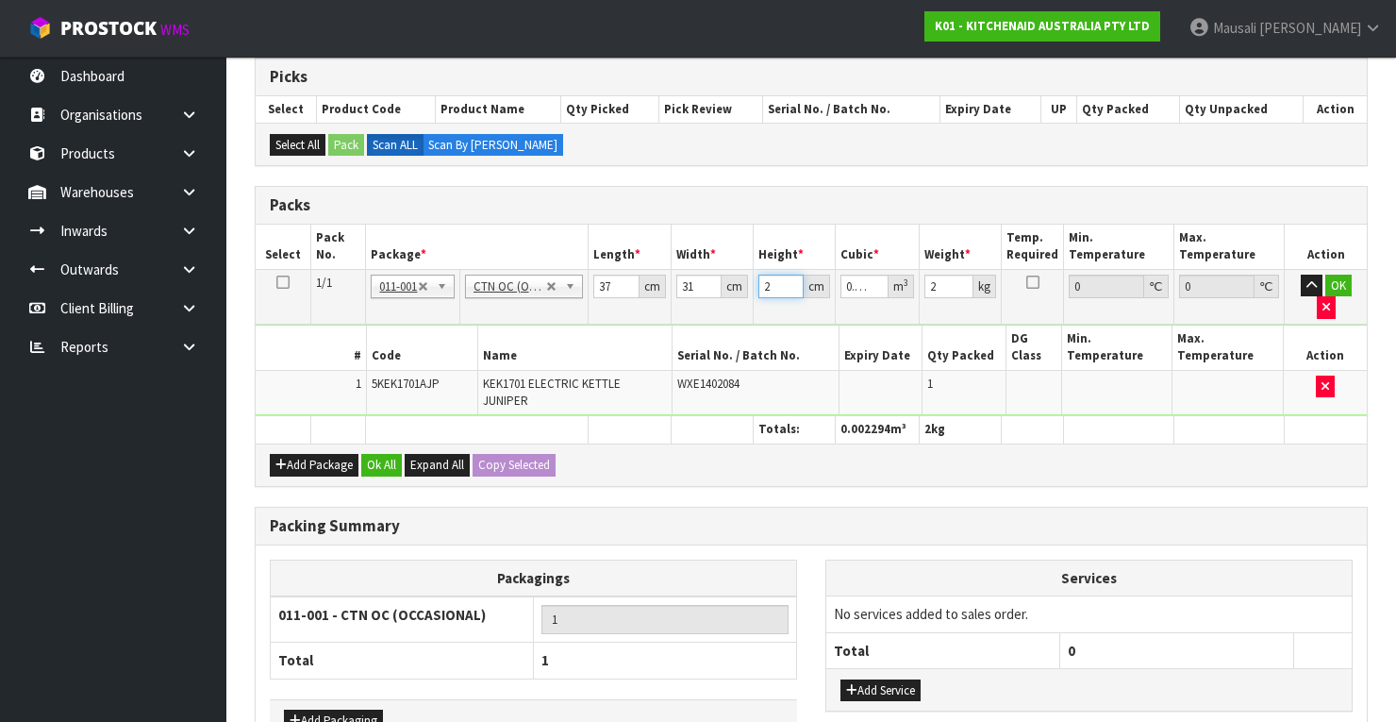
type input "23"
type input "0.026381"
type input "23"
click at [375, 454] on button "Ok All" at bounding box center [381, 465] width 41 height 23
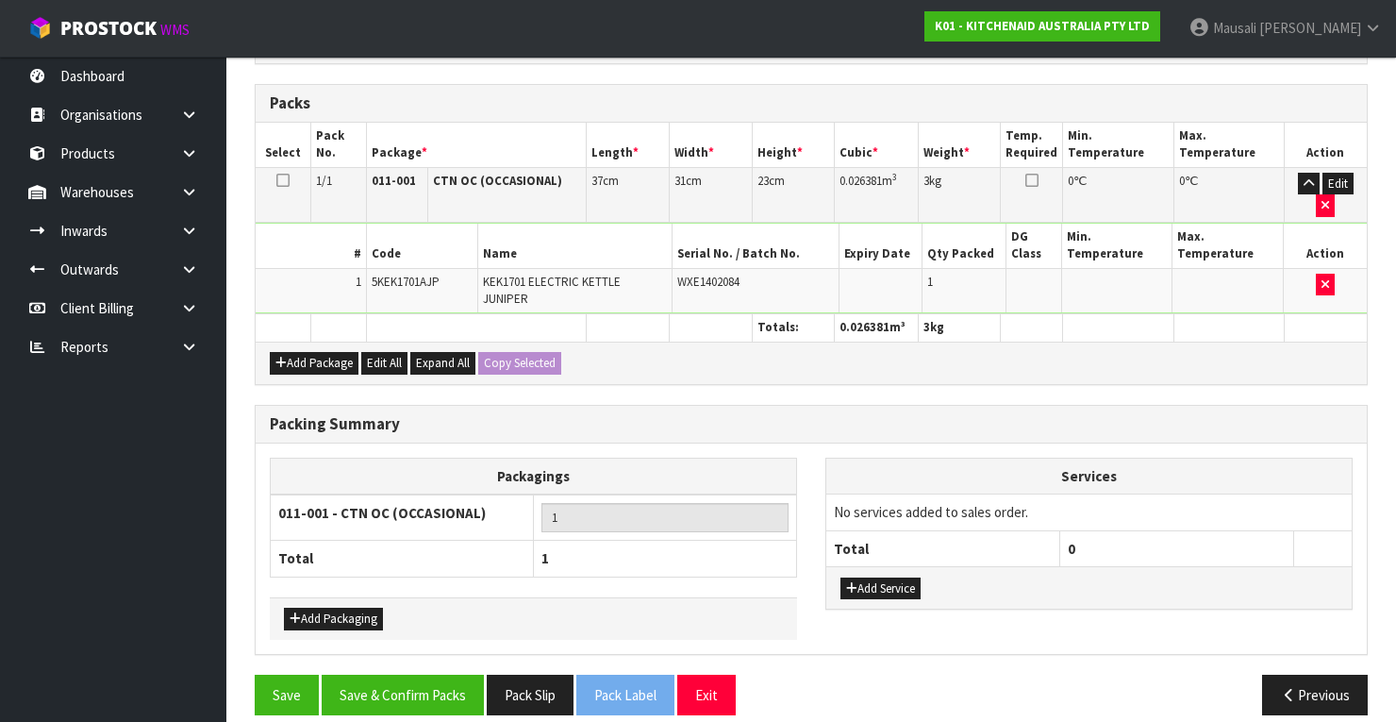
scroll to position [491, 0]
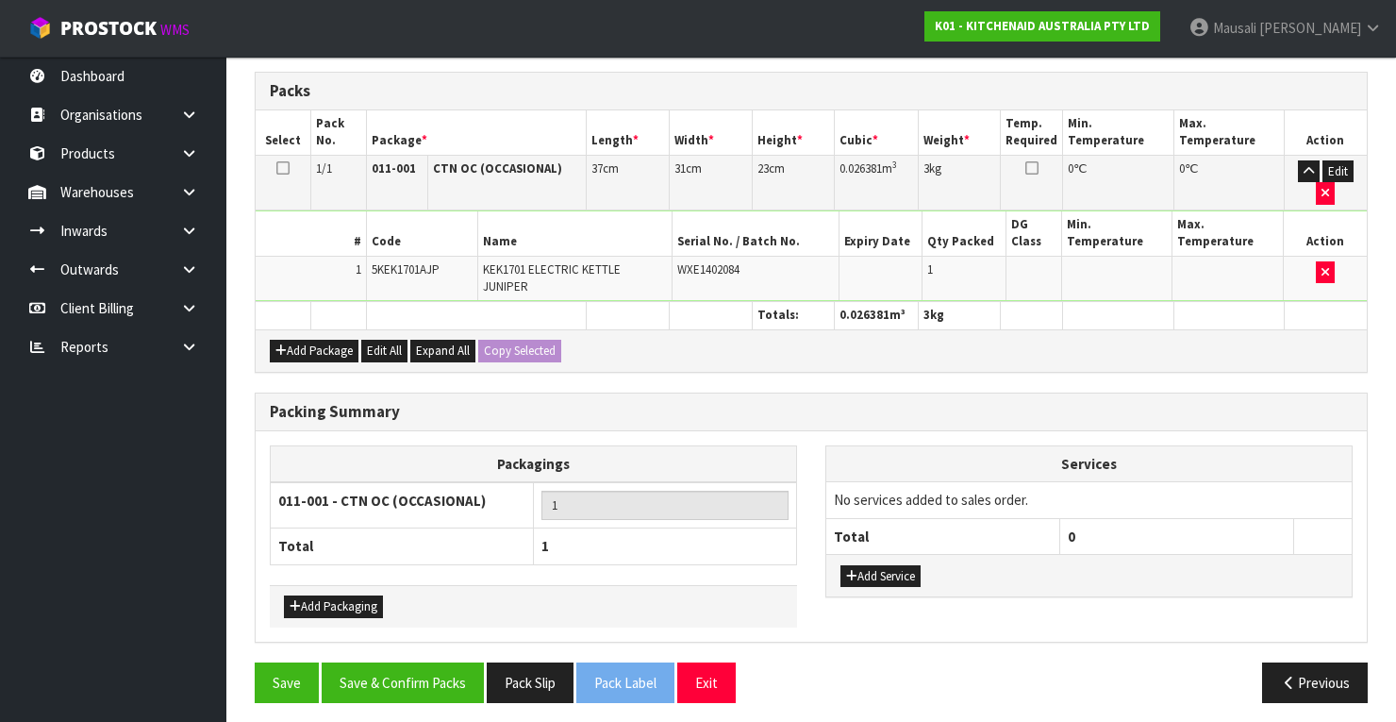
click at [418, 645] on div "Packing Summary Packagings 011-001 - CTN OC (OCCASIONAL) 1 Total 1 Add Packagin…" at bounding box center [811, 527] width 1141 height 270
drag, startPoint x: 424, startPoint y: 649, endPoint x: 442, endPoint y: 660, distance: 22.0
click at [434, 656] on div "Combine Orders K01-ORD0079204 K01-ORD0079205 K01-ORD0079206 K01-ORD0079207 K01-…" at bounding box center [811, 296] width 1113 height 842
click at [442, 662] on button "Save & Confirm Packs" at bounding box center [403, 682] width 162 height 41
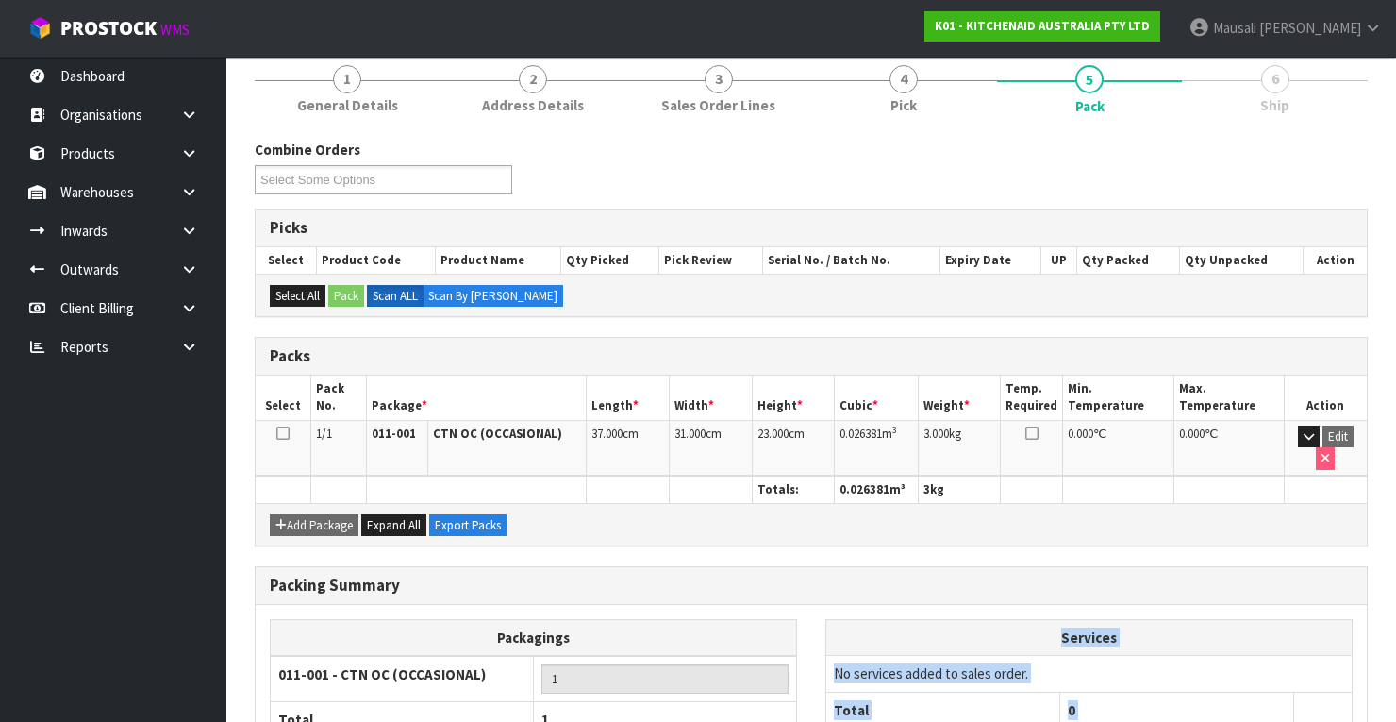
scroll to position [359, 0]
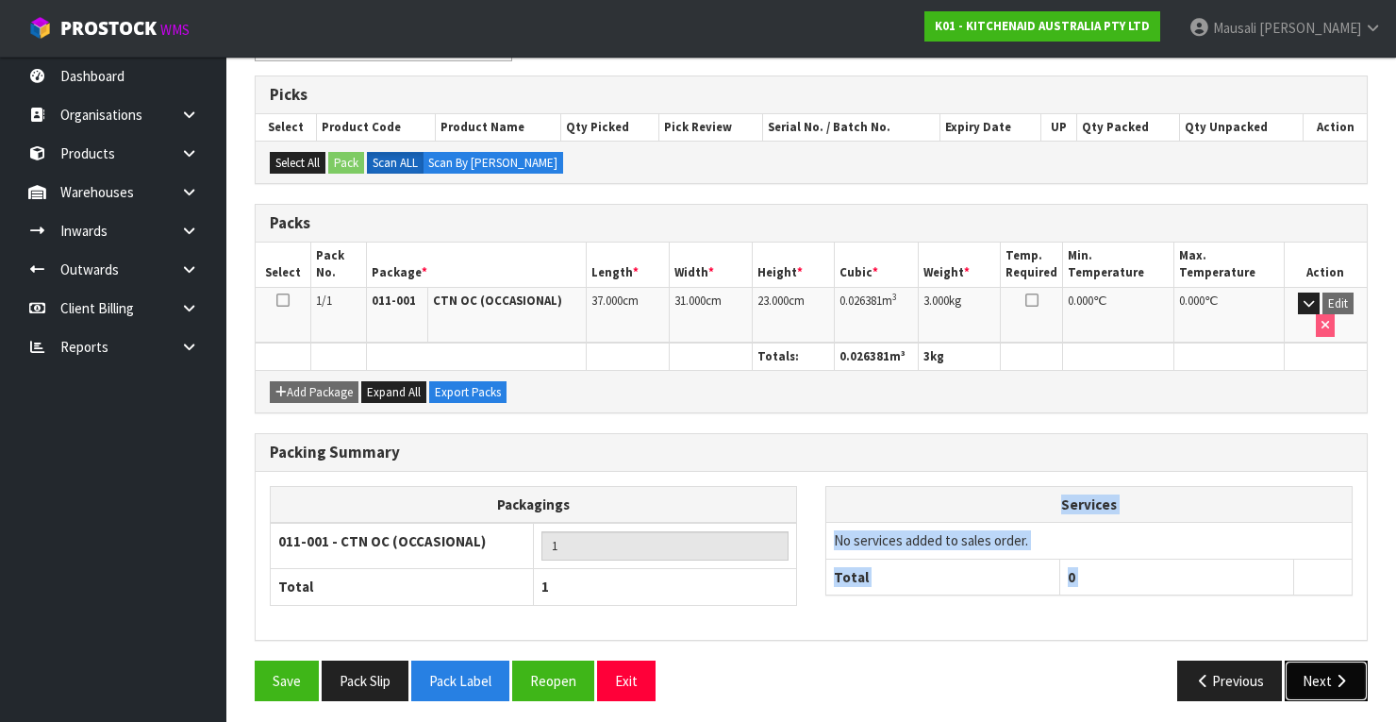
click at [1329, 670] on button "Next" at bounding box center [1326, 680] width 83 height 41
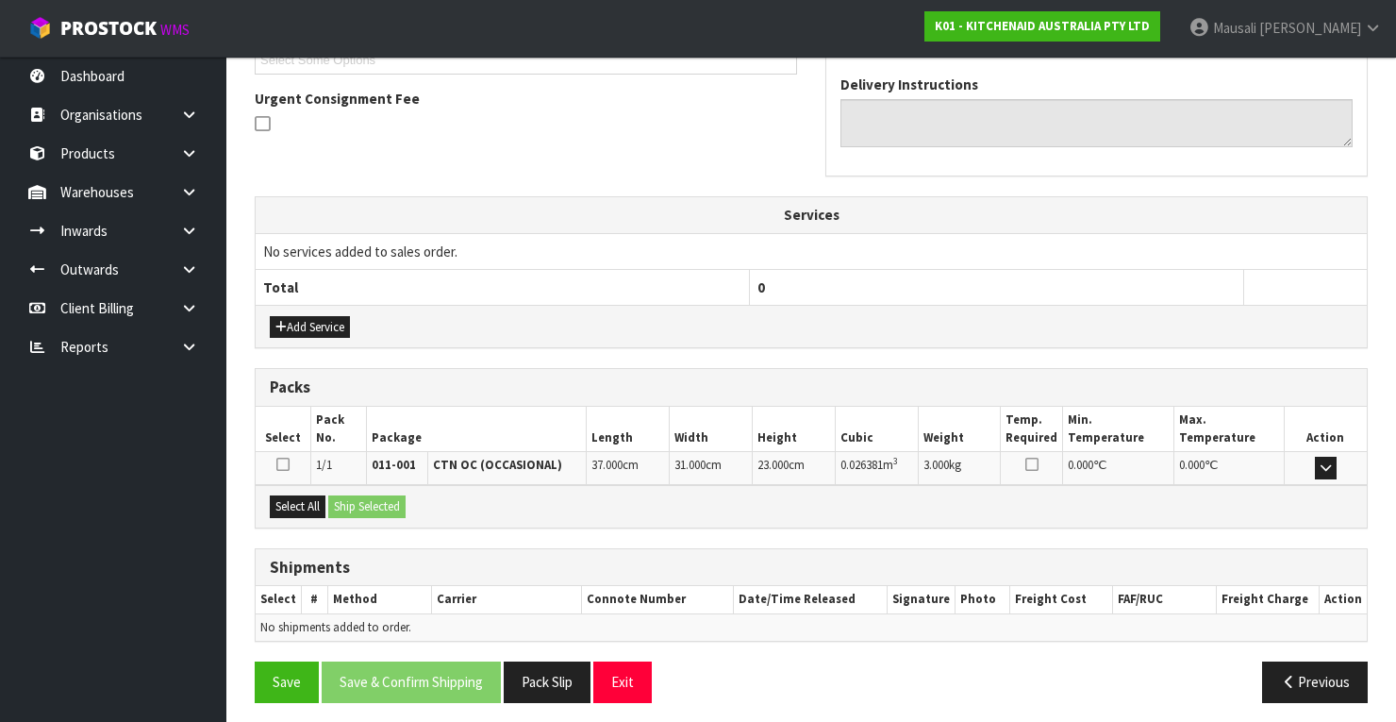
scroll to position [536, 0]
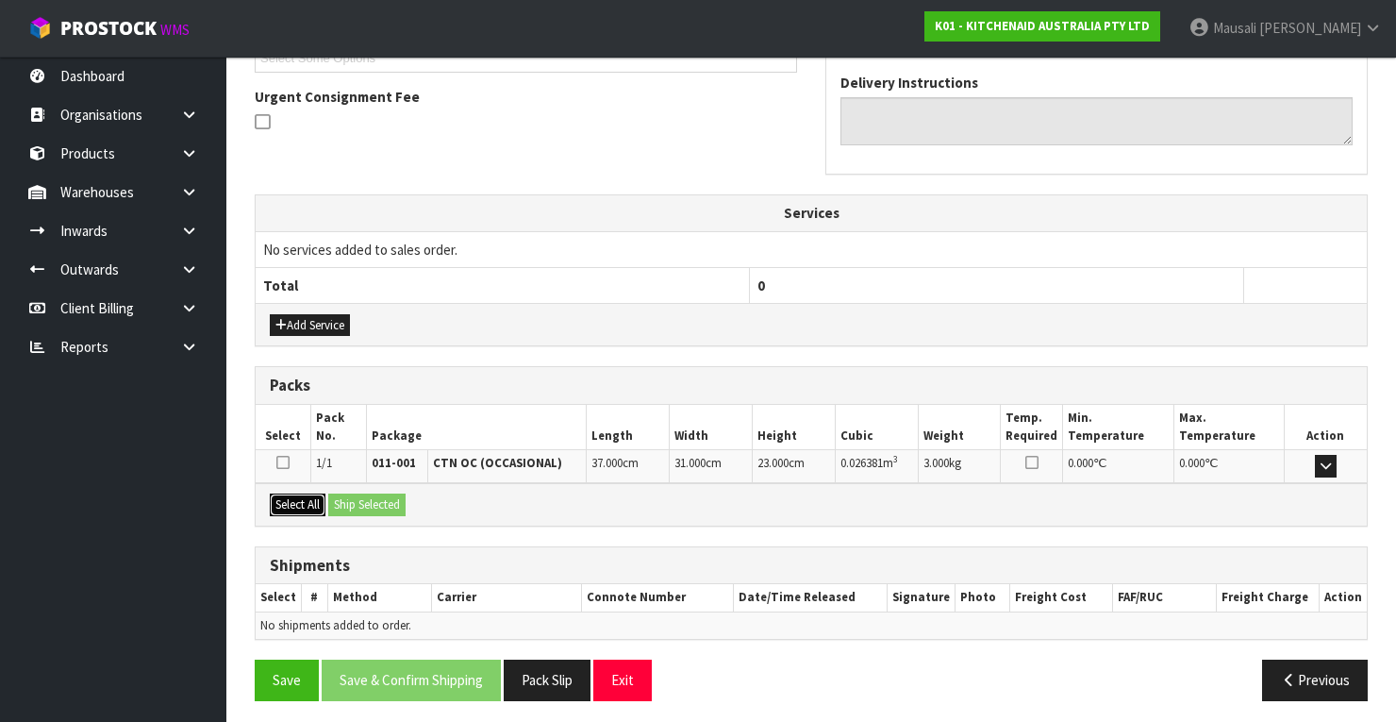
drag, startPoint x: 290, startPoint y: 498, endPoint x: 321, endPoint y: 503, distance: 31.5
click at [306, 499] on button "Select All" at bounding box center [298, 504] width 56 height 23
click at [341, 509] on button "Ship Selected" at bounding box center [366, 504] width 77 height 23
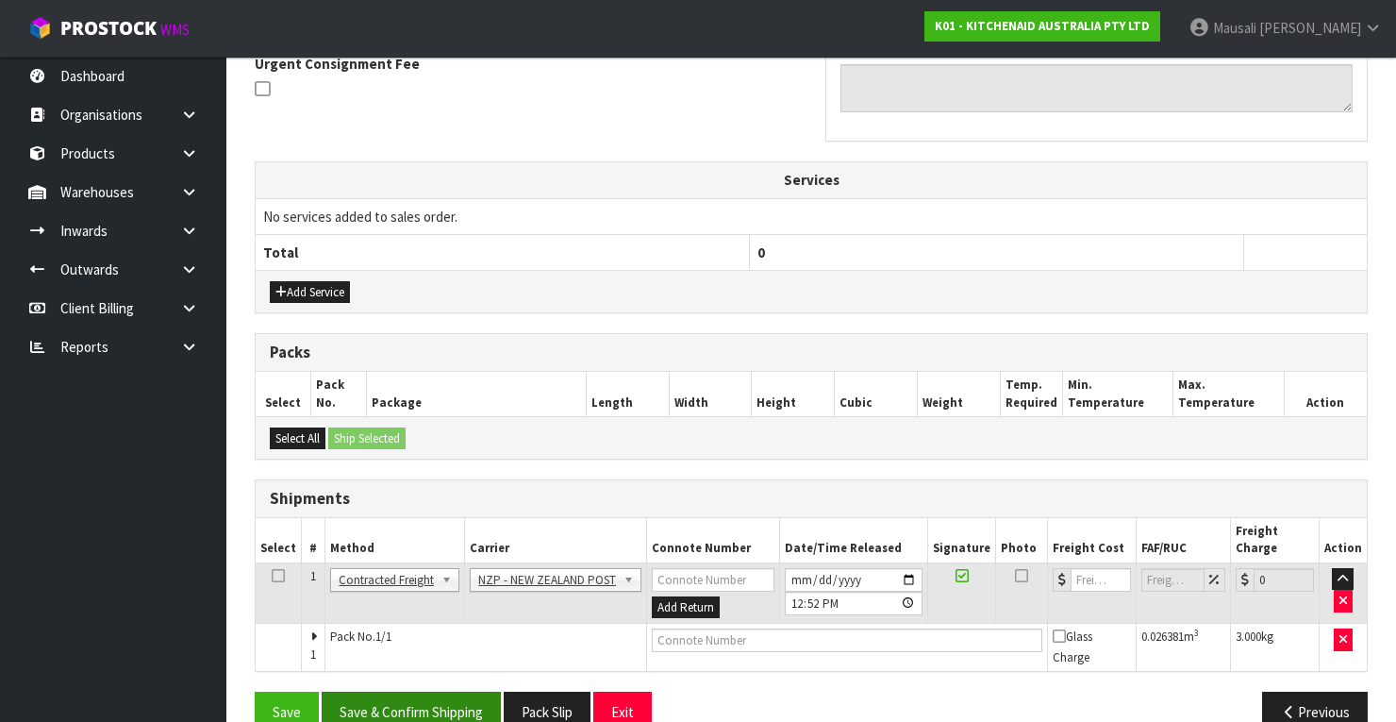
scroll to position [585, 0]
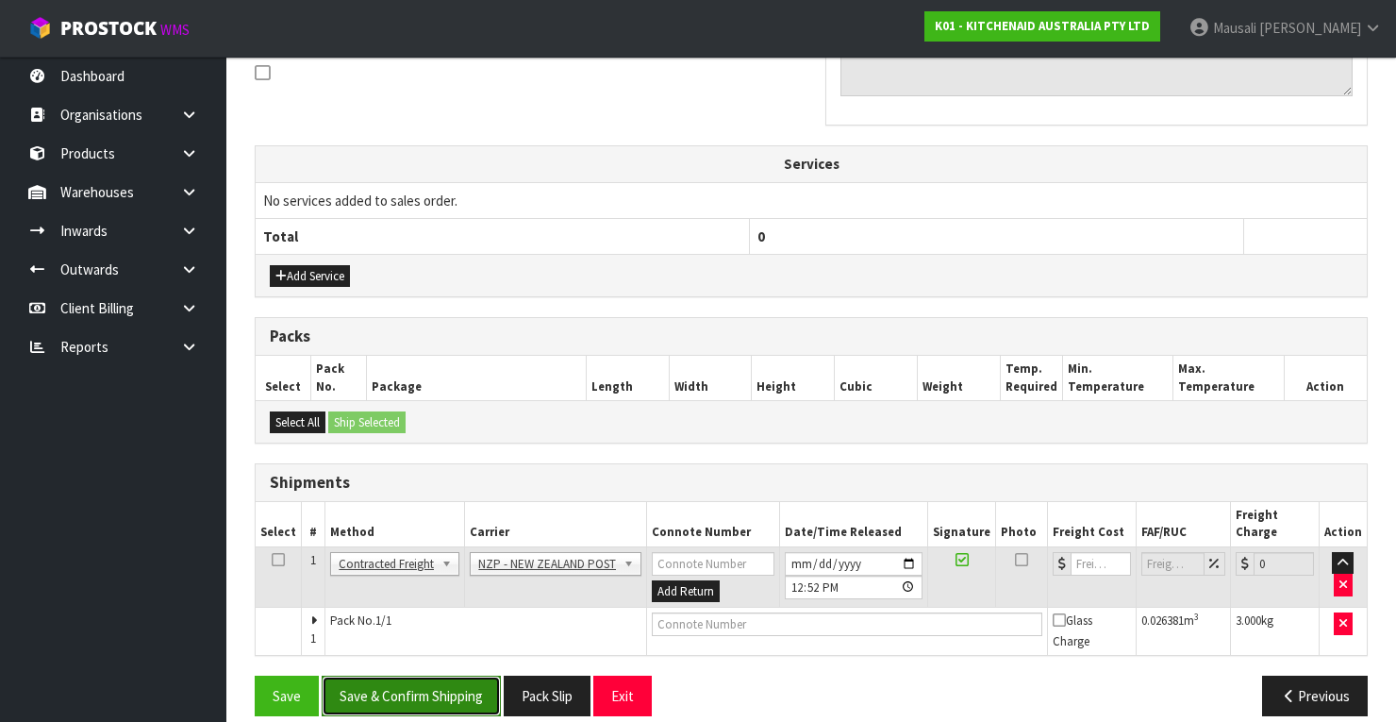
click at [432, 676] on button "Save & Confirm Shipping" at bounding box center [411, 695] width 179 height 41
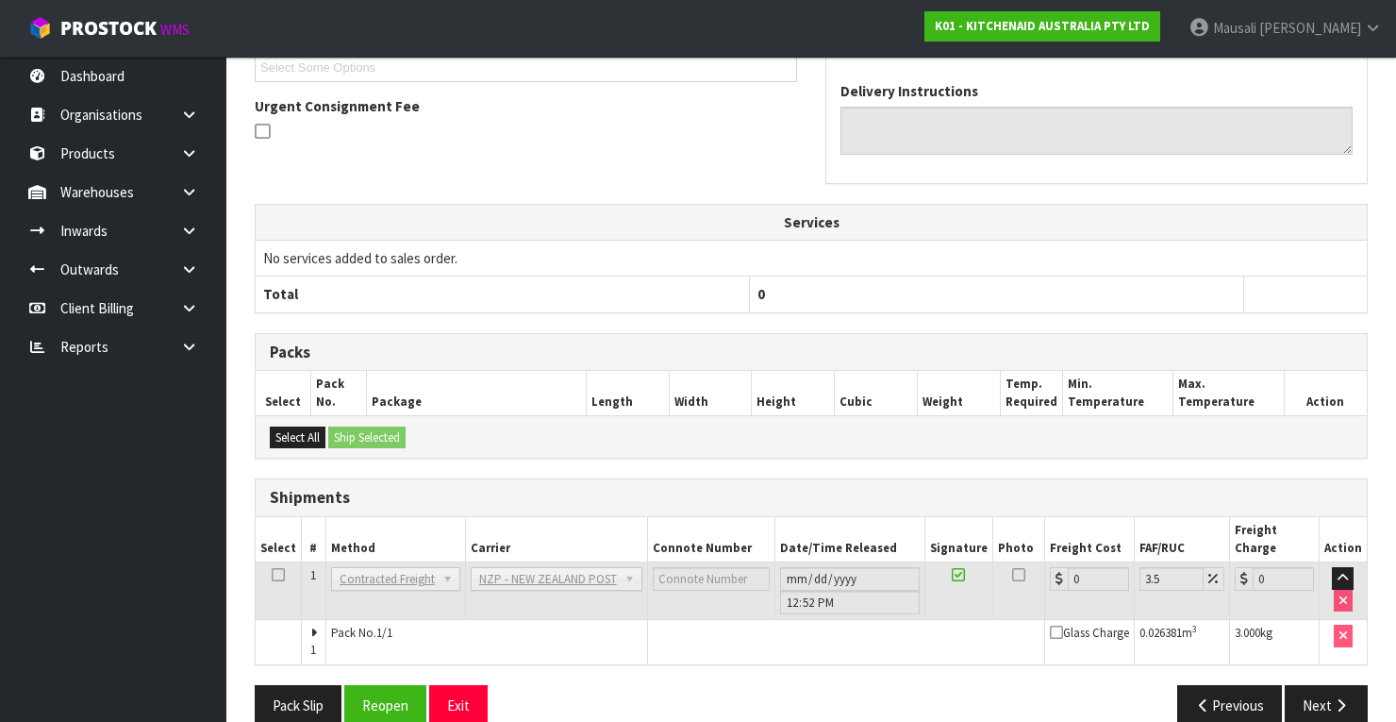
scroll to position [557, 0]
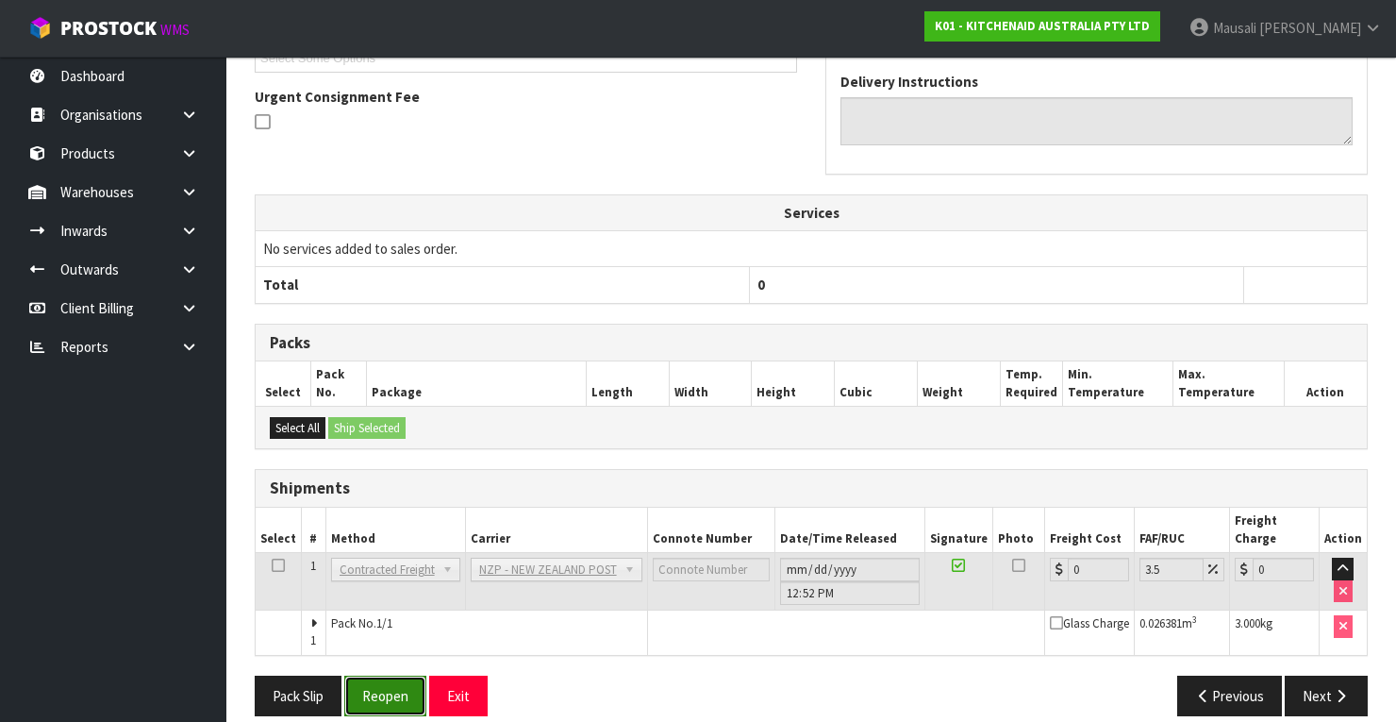
click at [390, 678] on button "Reopen" at bounding box center [385, 695] width 82 height 41
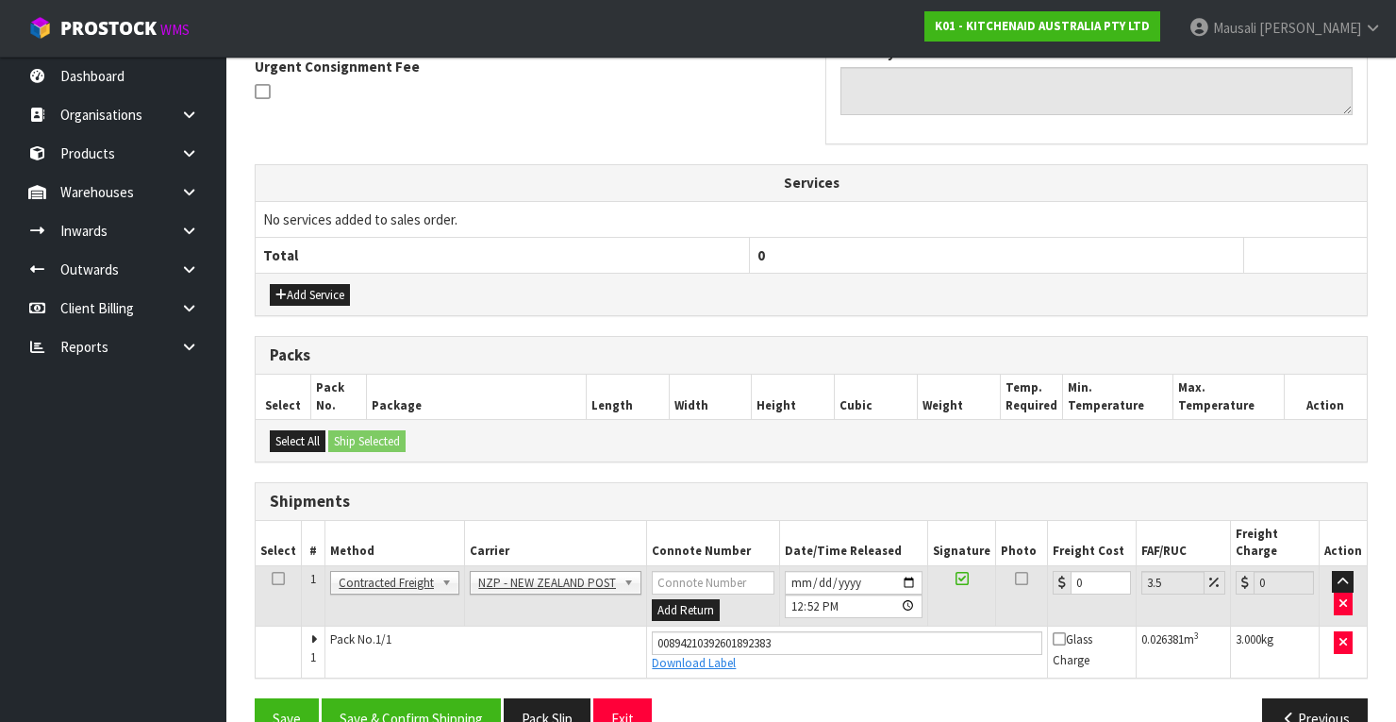
scroll to position [588, 0]
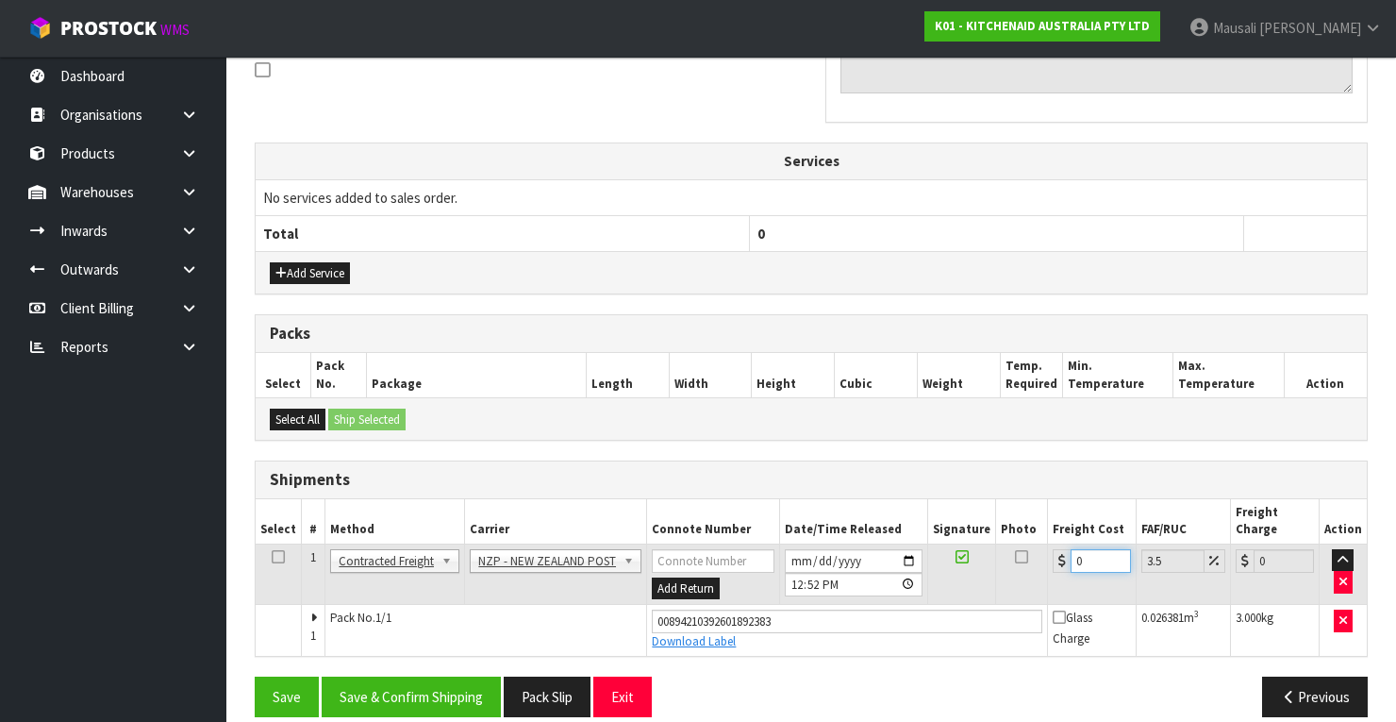
drag, startPoint x: 1100, startPoint y: 540, endPoint x: 1056, endPoint y: 560, distance: 47.7
click at [1056, 560] on td "0" at bounding box center [1092, 573] width 89 height 61
click at [440, 676] on button "Save & Confirm Shipping" at bounding box center [411, 696] width 179 height 41
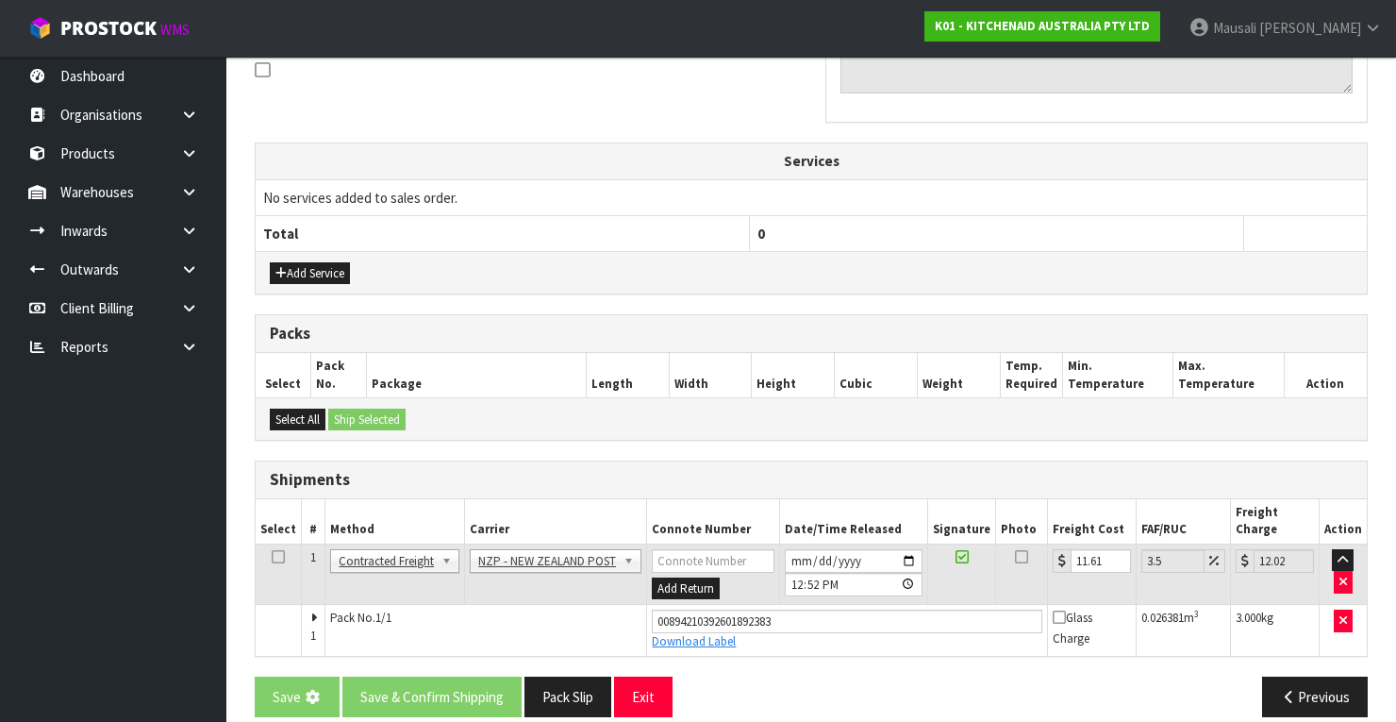
scroll to position [0, 0]
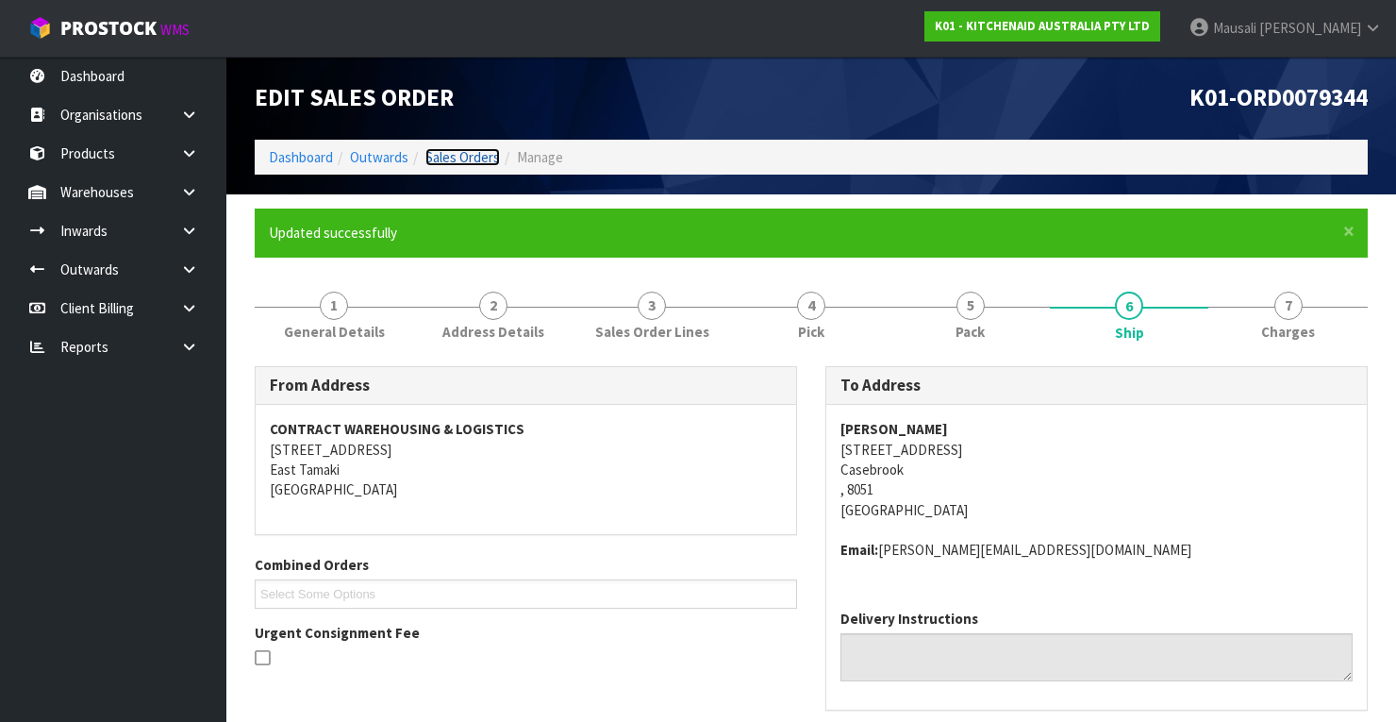
click at [457, 162] on link "Sales Orders" at bounding box center [462, 157] width 75 height 18
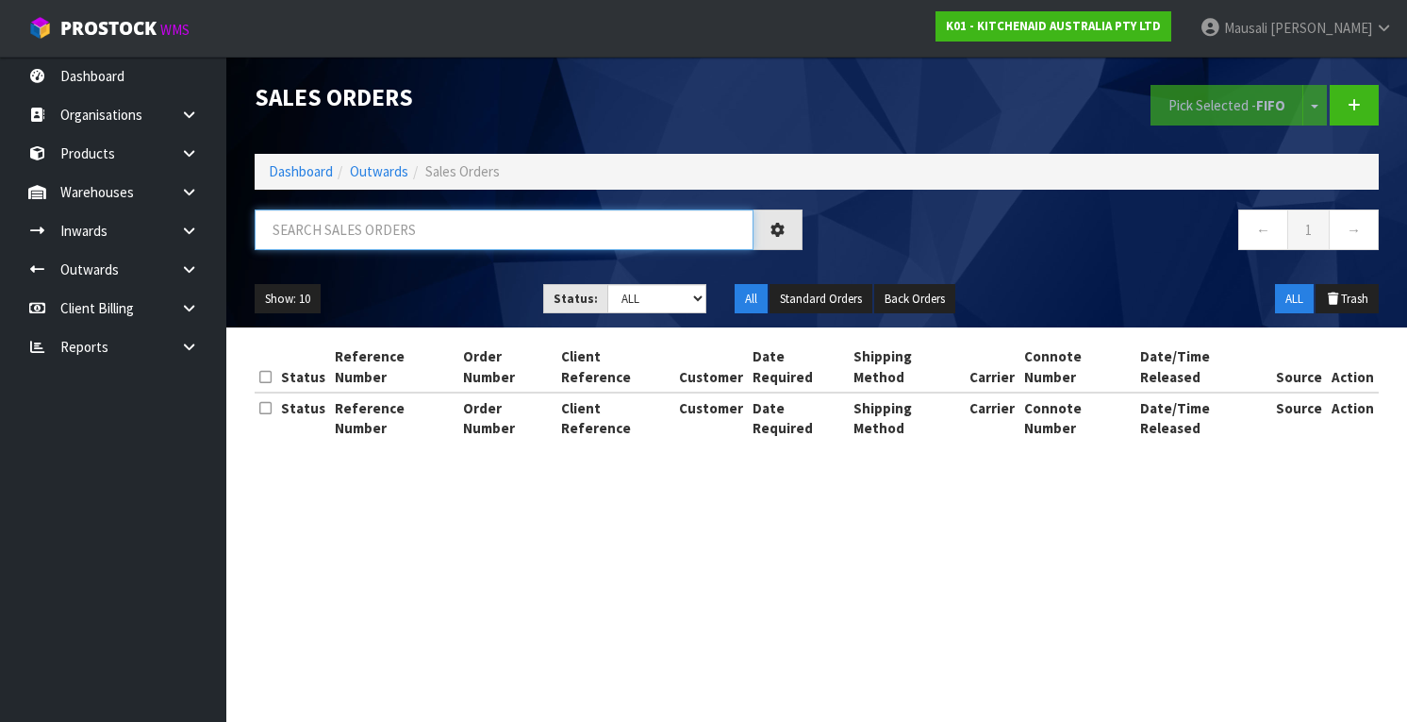
click at [328, 224] on input "text" at bounding box center [504, 229] width 499 height 41
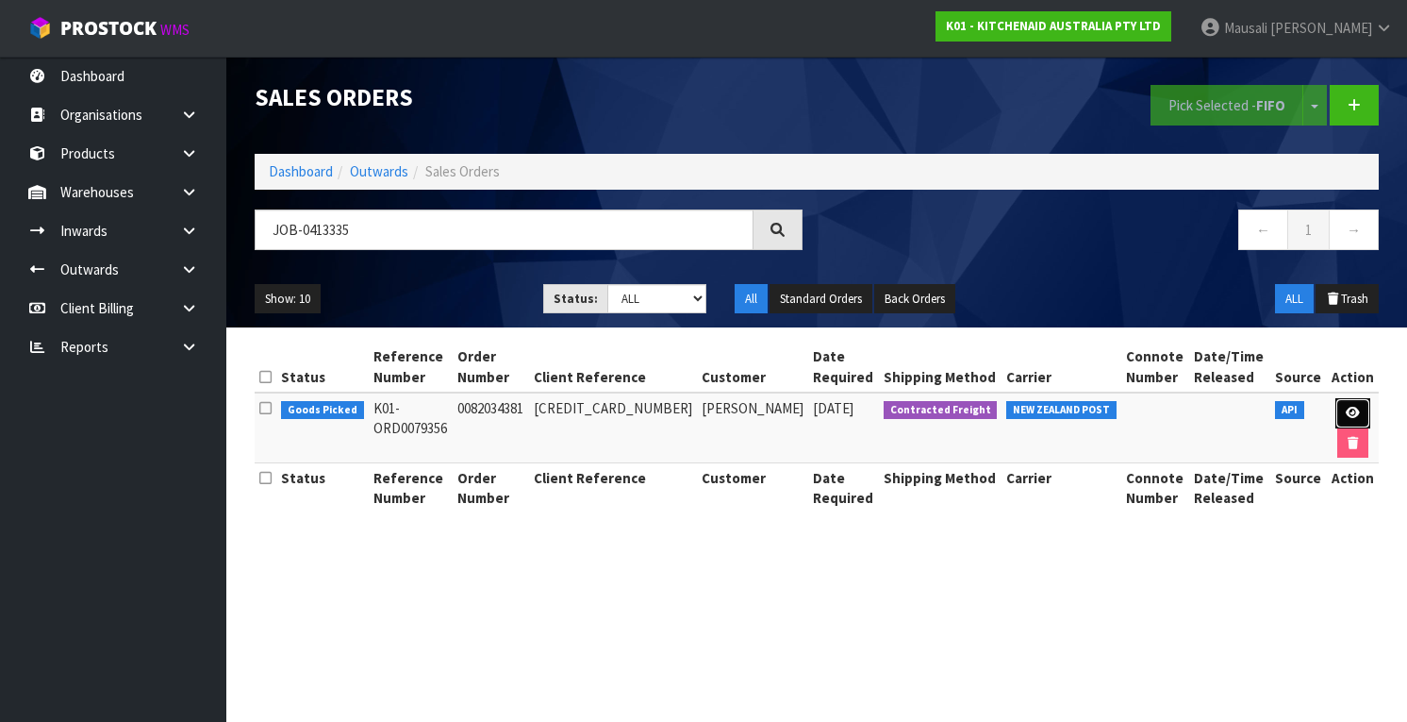
click at [1347, 407] on icon at bounding box center [1353, 413] width 14 height 12
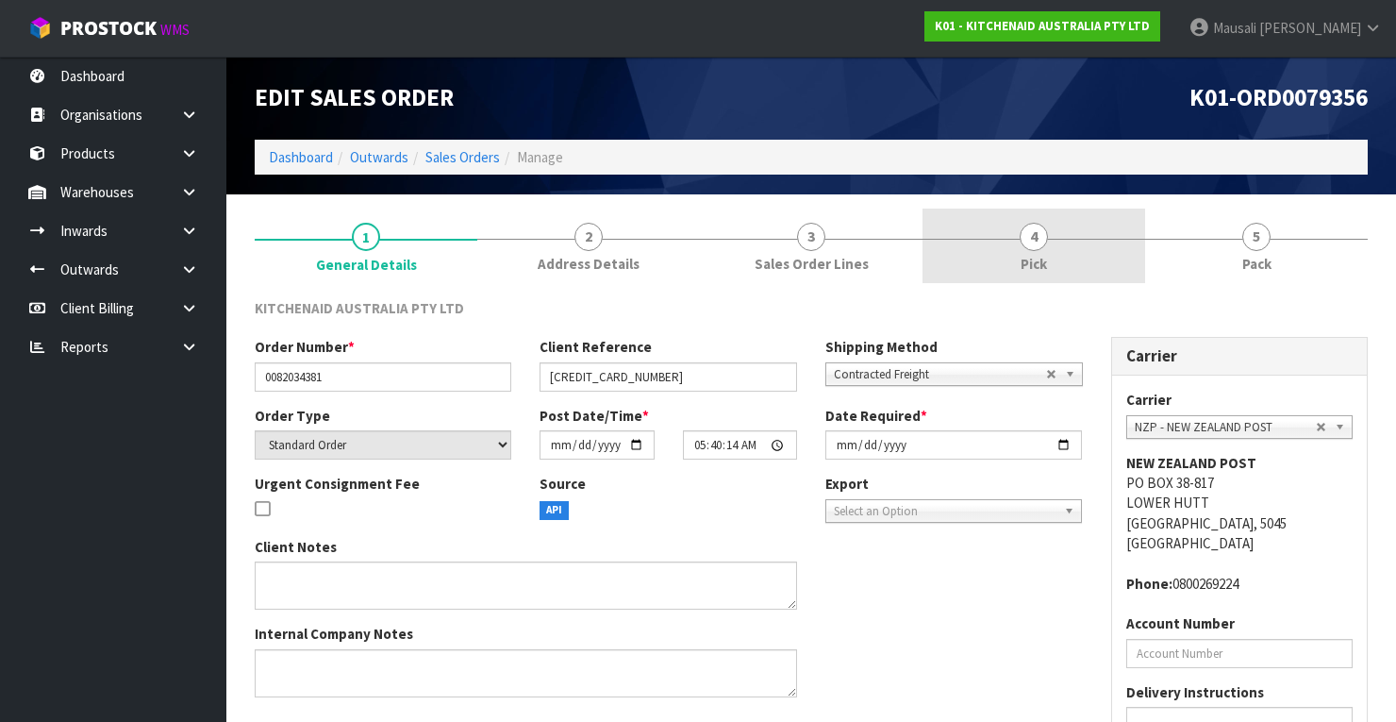
click at [1069, 261] on link "4 Pick" at bounding box center [1033, 245] width 223 height 75
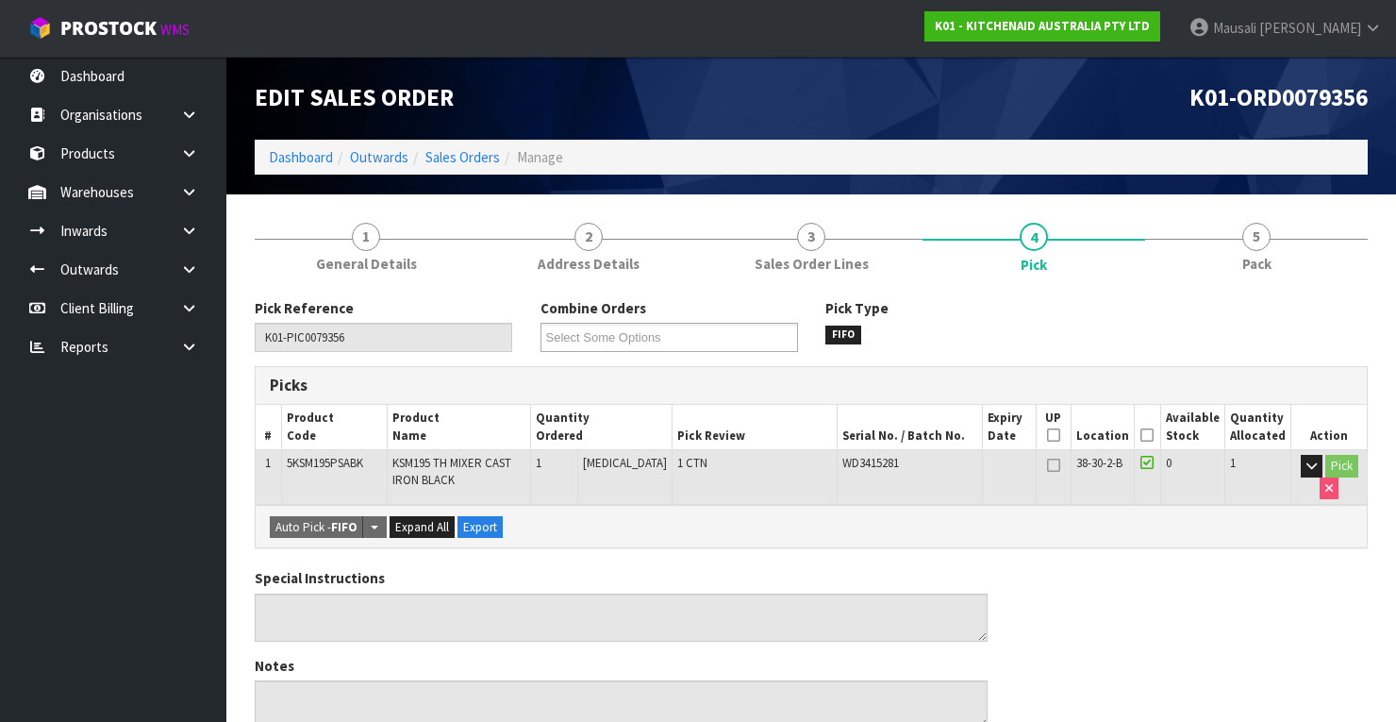
click at [1147, 435] on icon at bounding box center [1146, 435] width 13 height 1
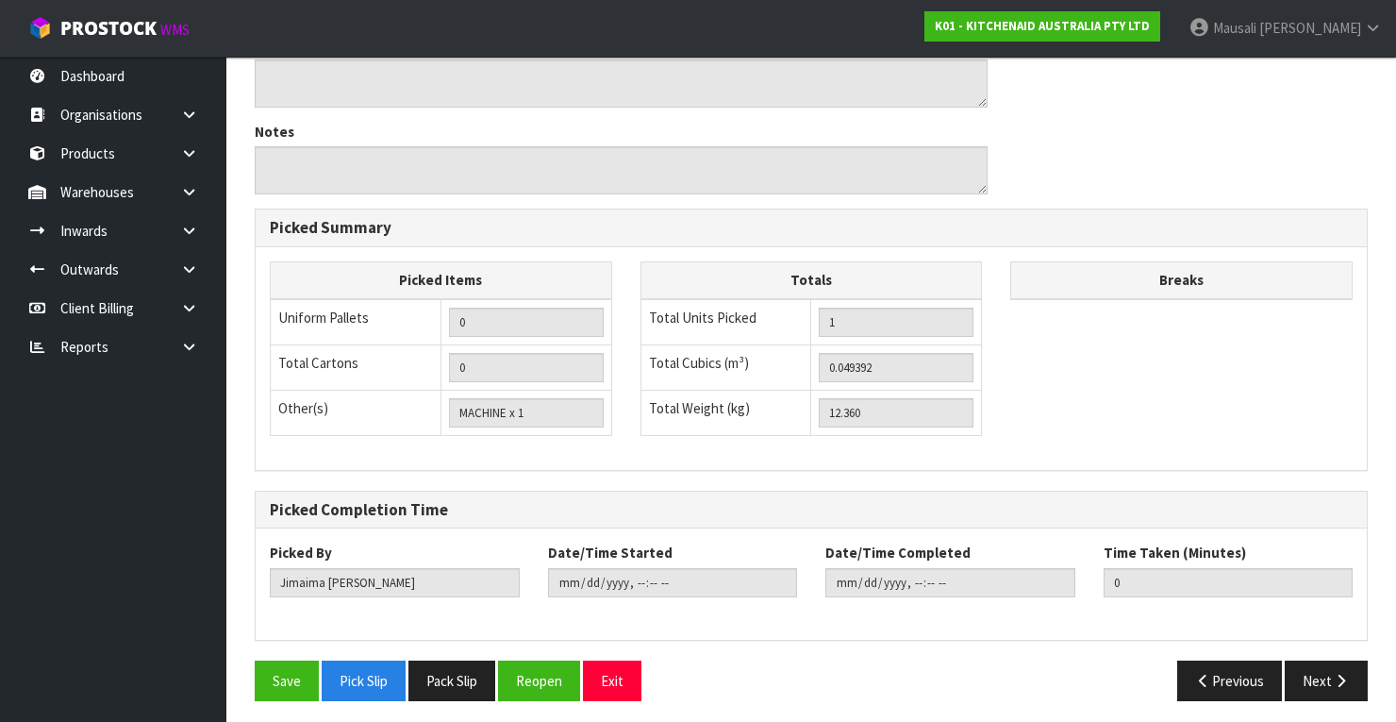
scroll to position [603, 0]
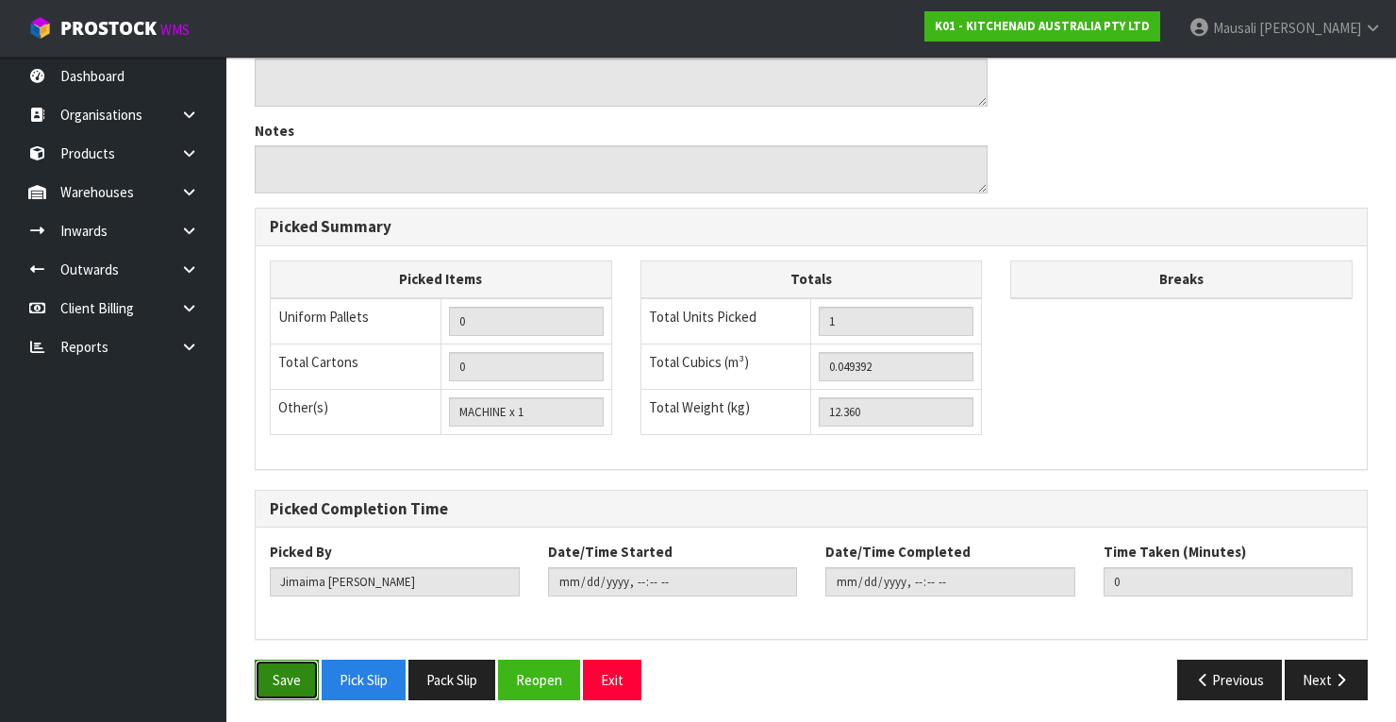
click at [272, 664] on button "Save" at bounding box center [287, 679] width 64 height 41
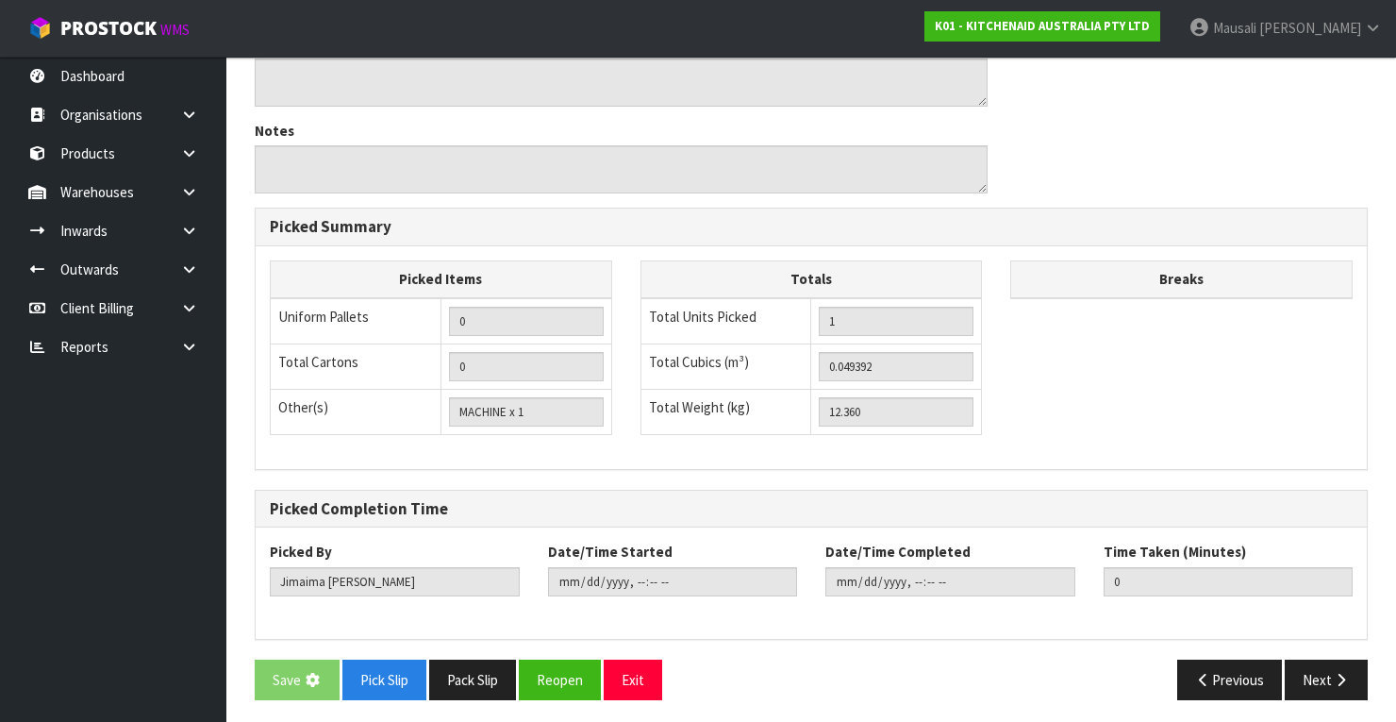
scroll to position [0, 0]
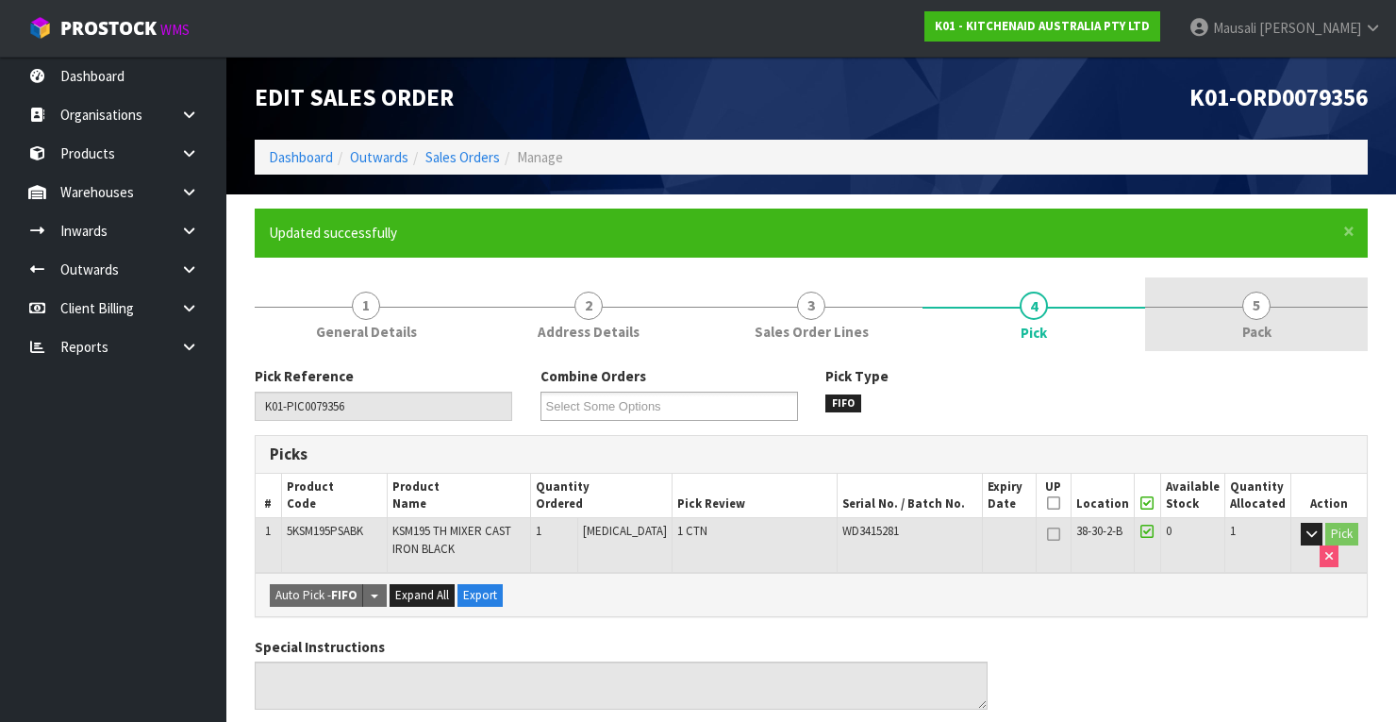
click at [1230, 318] on link "5 Pack" at bounding box center [1256, 314] width 223 height 75
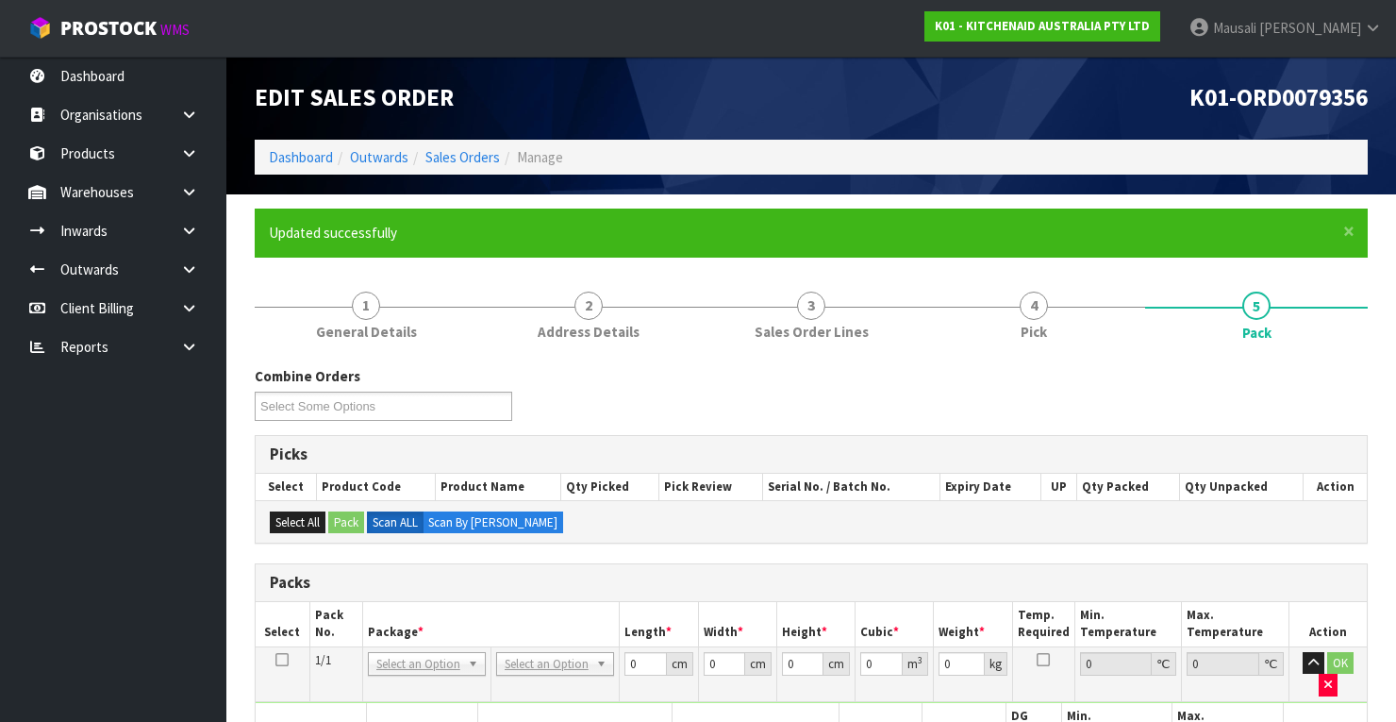
scroll to position [453, 0]
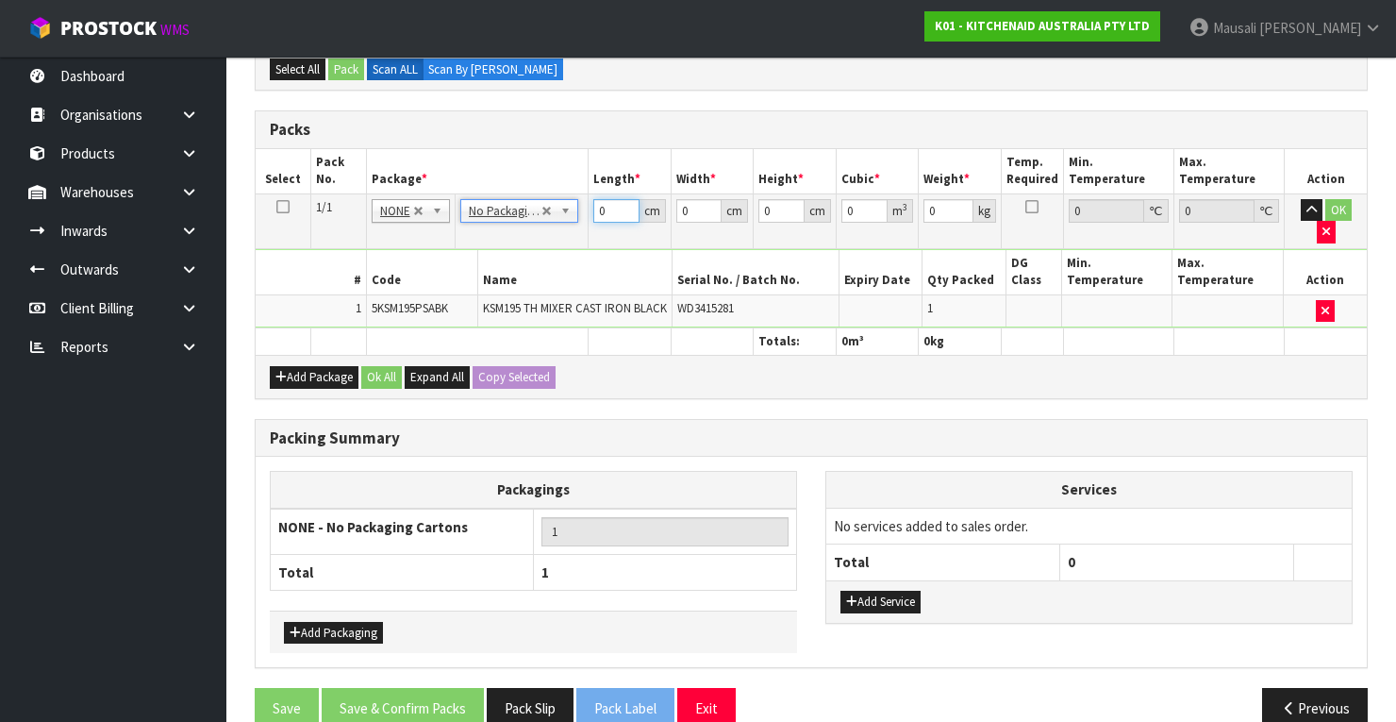
drag, startPoint x: 612, startPoint y: 211, endPoint x: 572, endPoint y: 232, distance: 45.6
click at [572, 232] on tbody "1/1 NONE 007-001 007-002 007-004 007-009 007-013 007-014 007-015 007-017 007-01…" at bounding box center [811, 260] width 1111 height 134
click at [391, 366] on button "Ok All" at bounding box center [381, 377] width 41 height 23
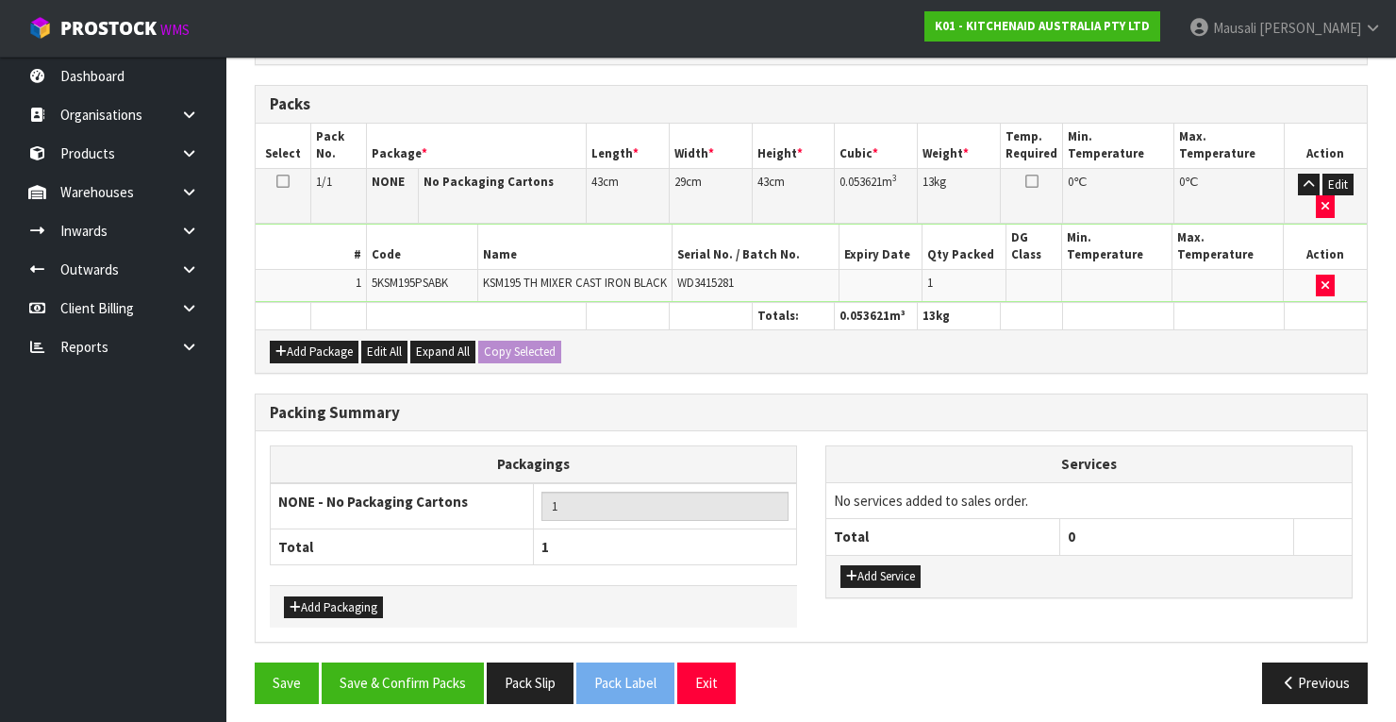
scroll to position [491, 0]
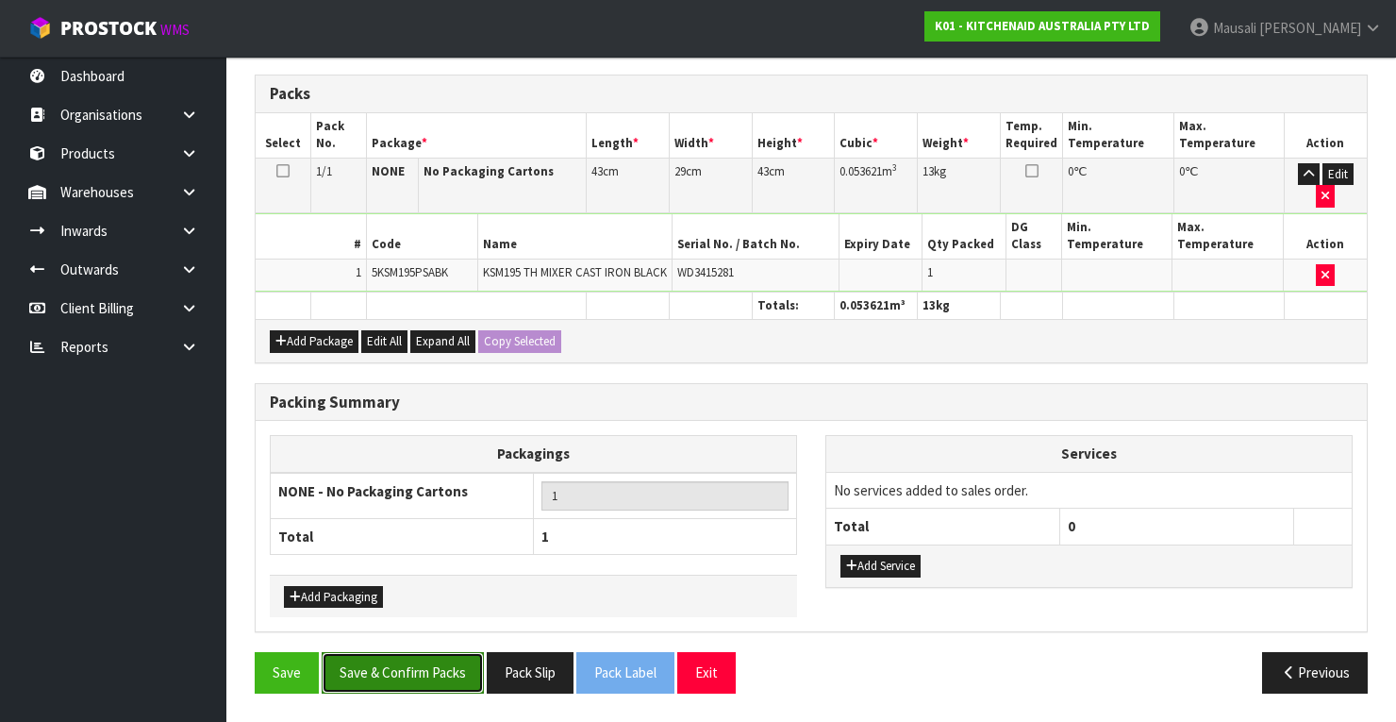
click at [459, 673] on button "Save & Confirm Packs" at bounding box center [403, 672] width 162 height 41
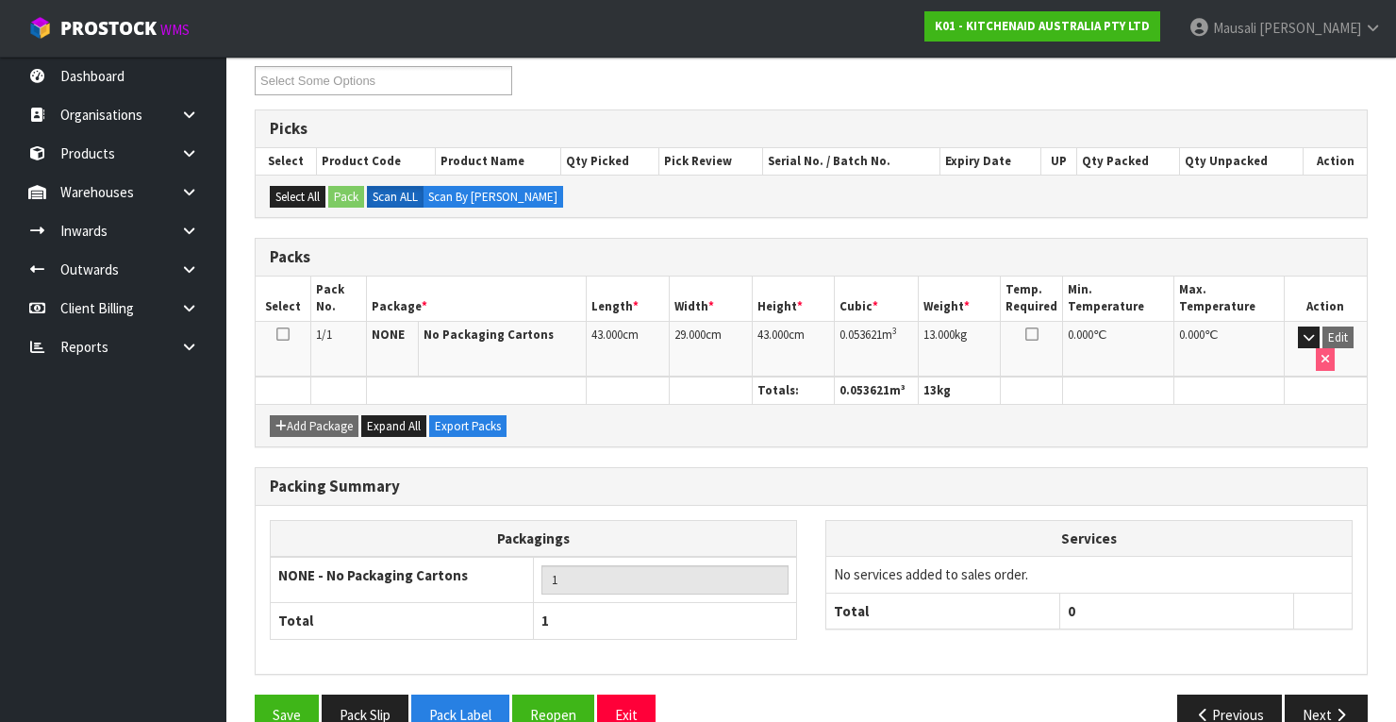
scroll to position [359, 0]
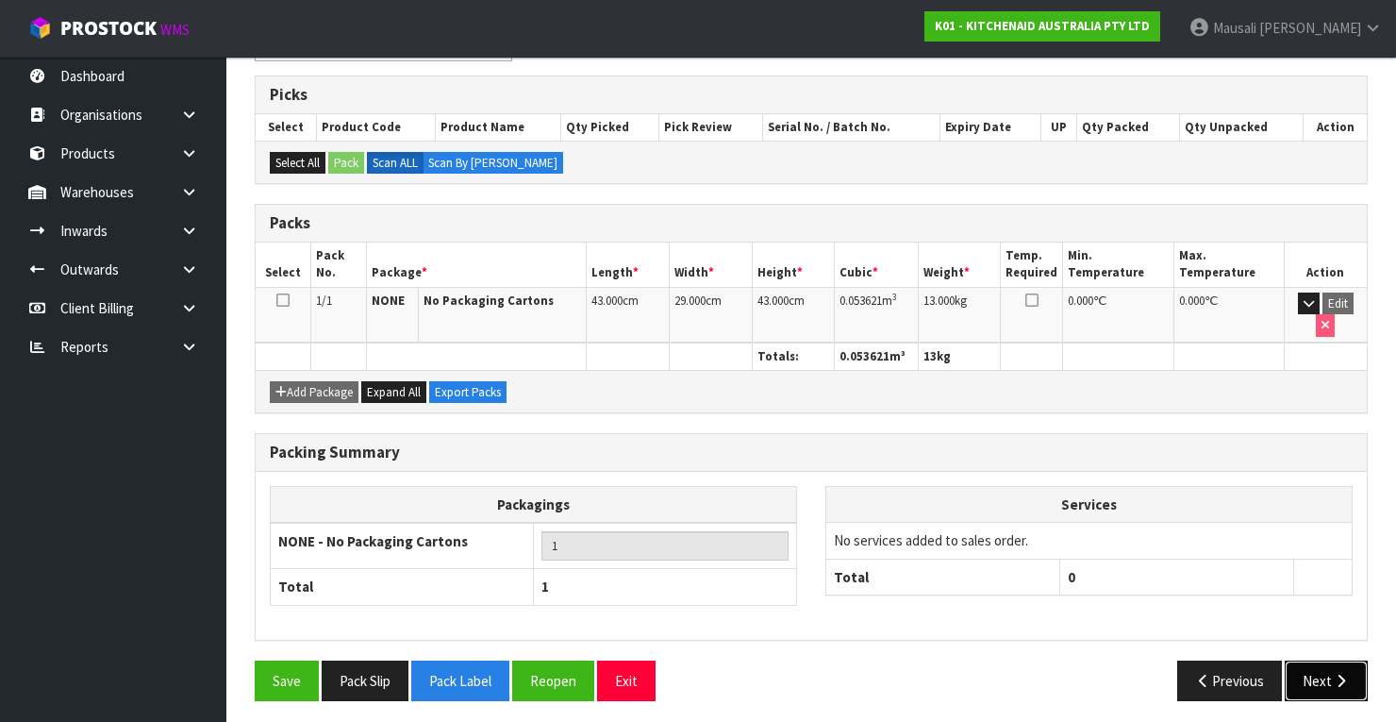
click at [1319, 671] on button "Next" at bounding box center [1326, 680] width 83 height 41
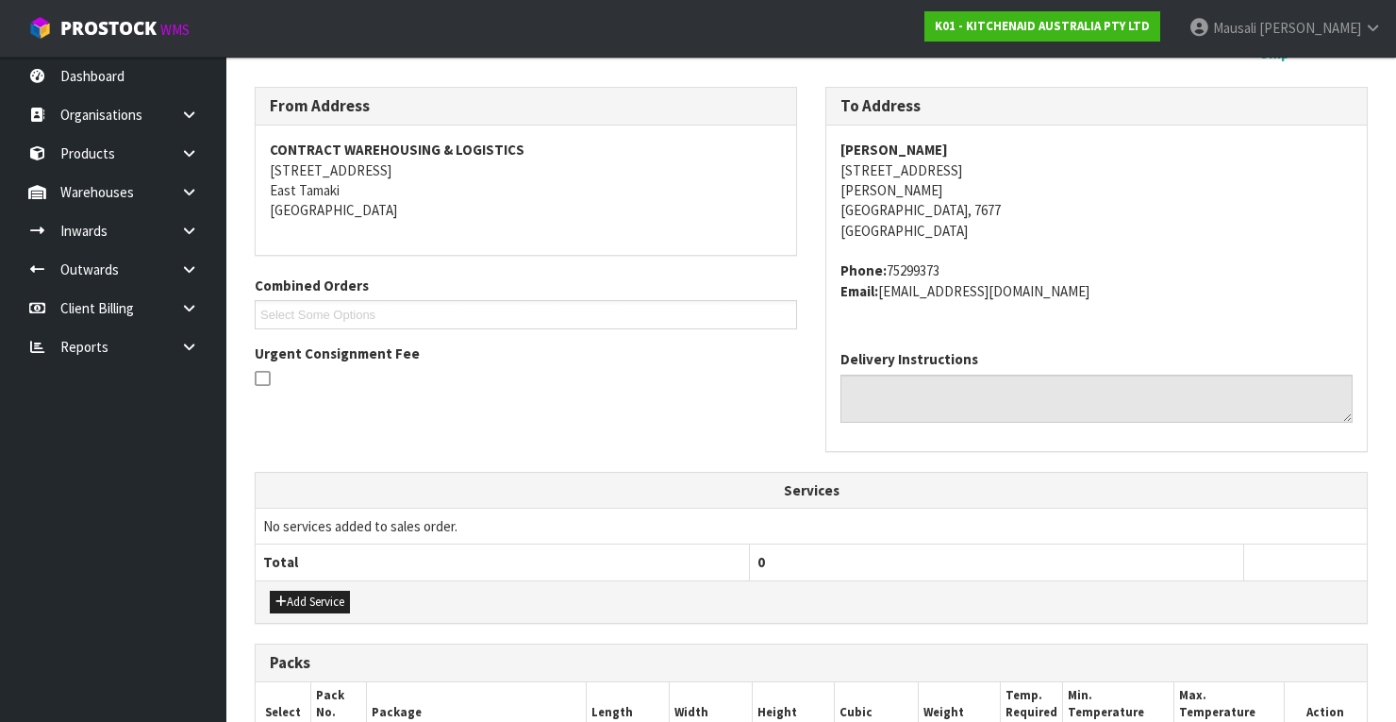
scroll to position [528, 0]
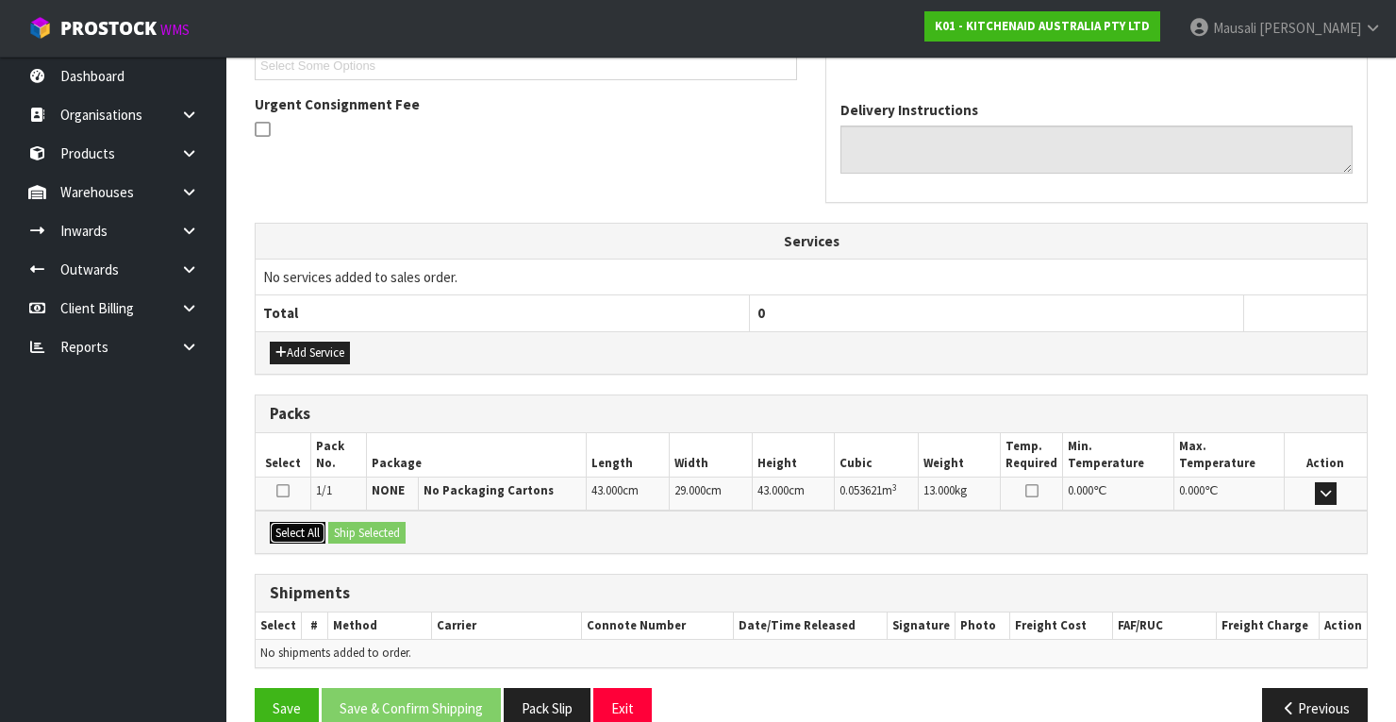
click at [314, 528] on button "Select All" at bounding box center [298, 533] width 56 height 23
click at [382, 529] on button "Ship Selected" at bounding box center [366, 533] width 77 height 23
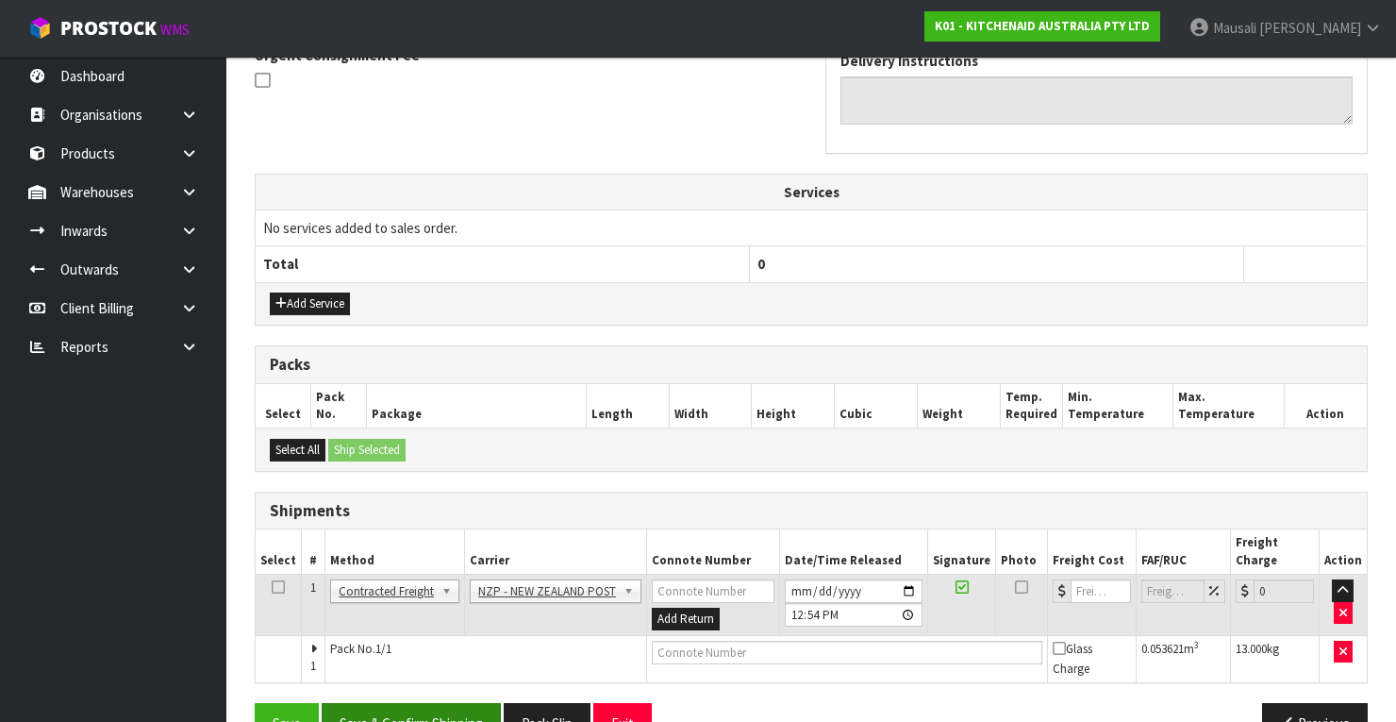
scroll to position [605, 0]
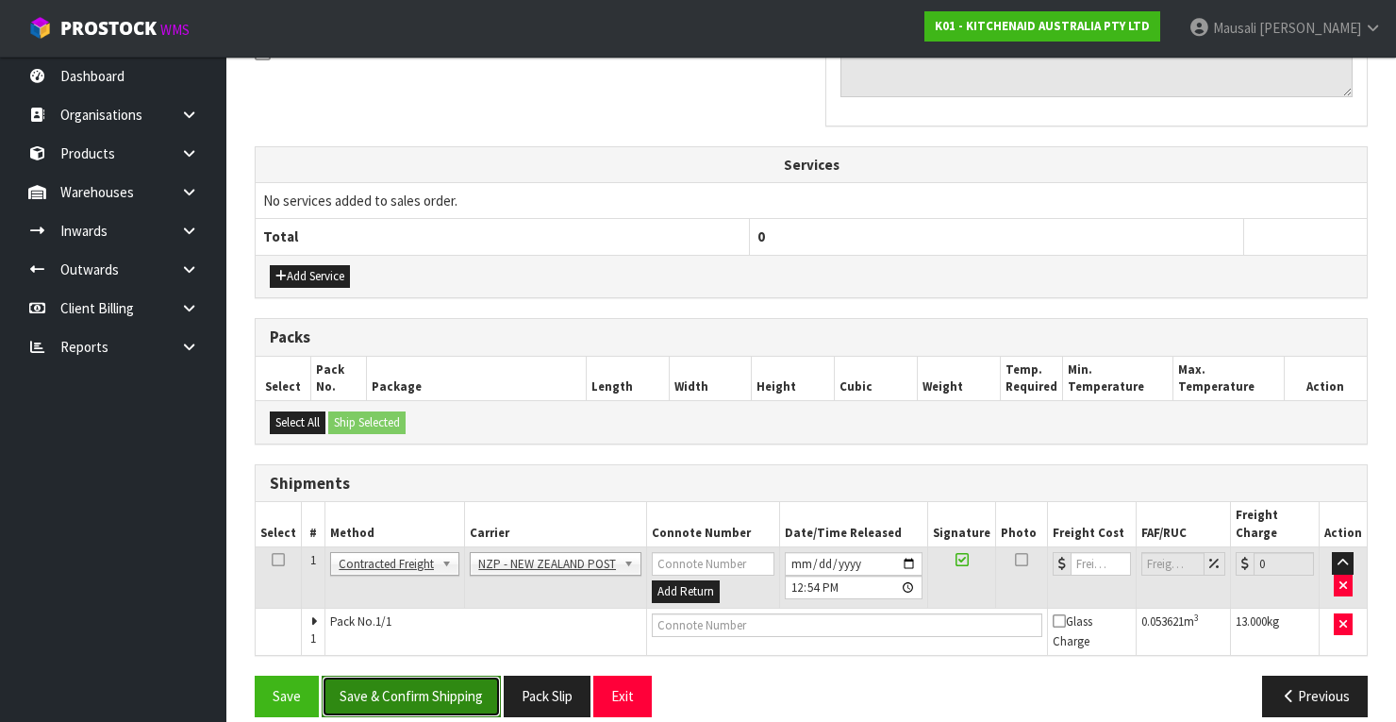
click at [442, 675] on button "Save & Confirm Shipping" at bounding box center [411, 695] width 179 height 41
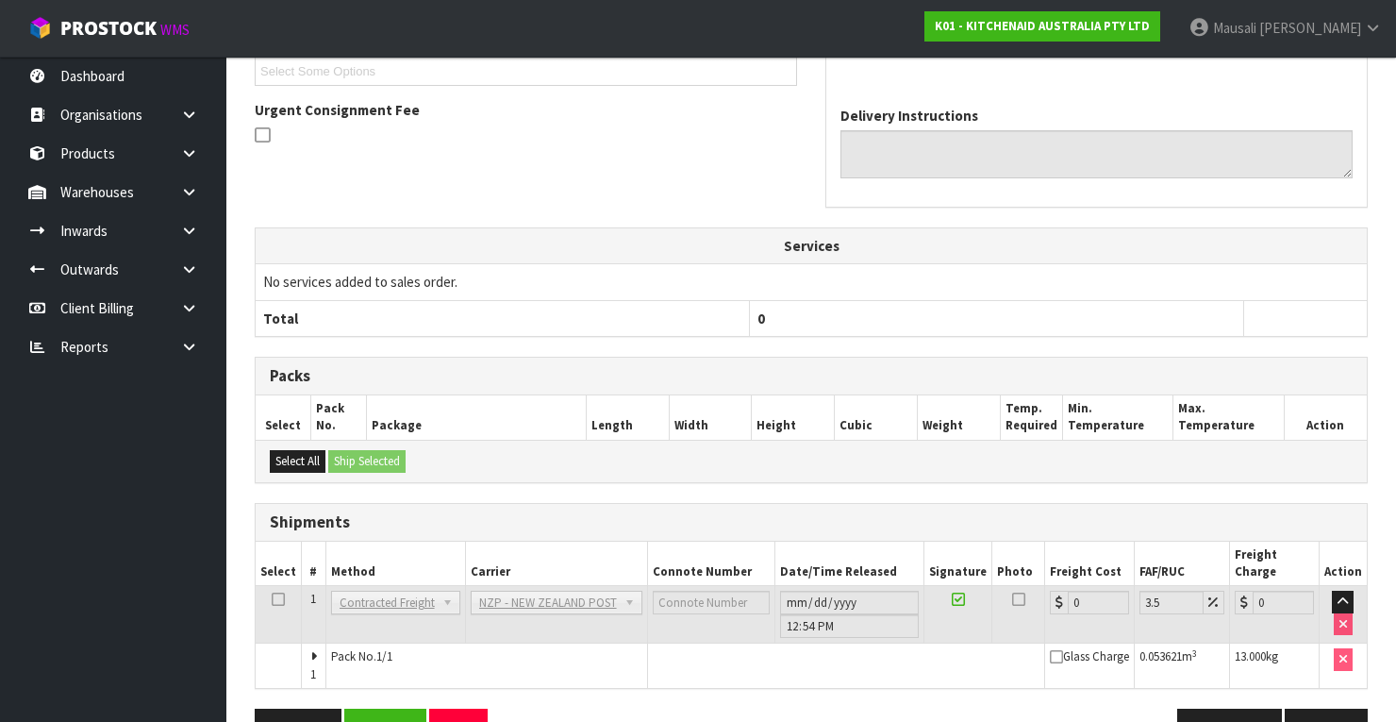
scroll to position [577, 0]
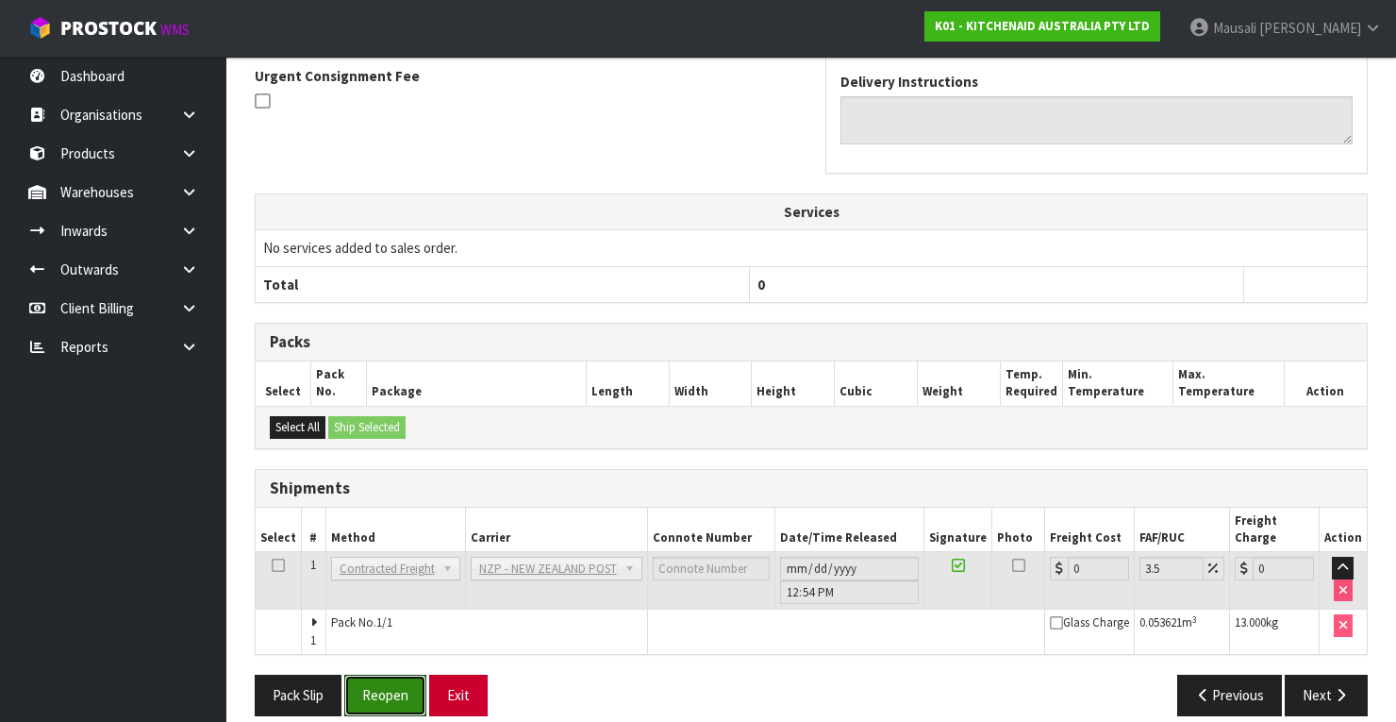
drag, startPoint x: 390, startPoint y: 676, endPoint x: 479, endPoint y: 670, distance: 88.9
click at [390, 676] on button "Reopen" at bounding box center [385, 694] width 82 height 41
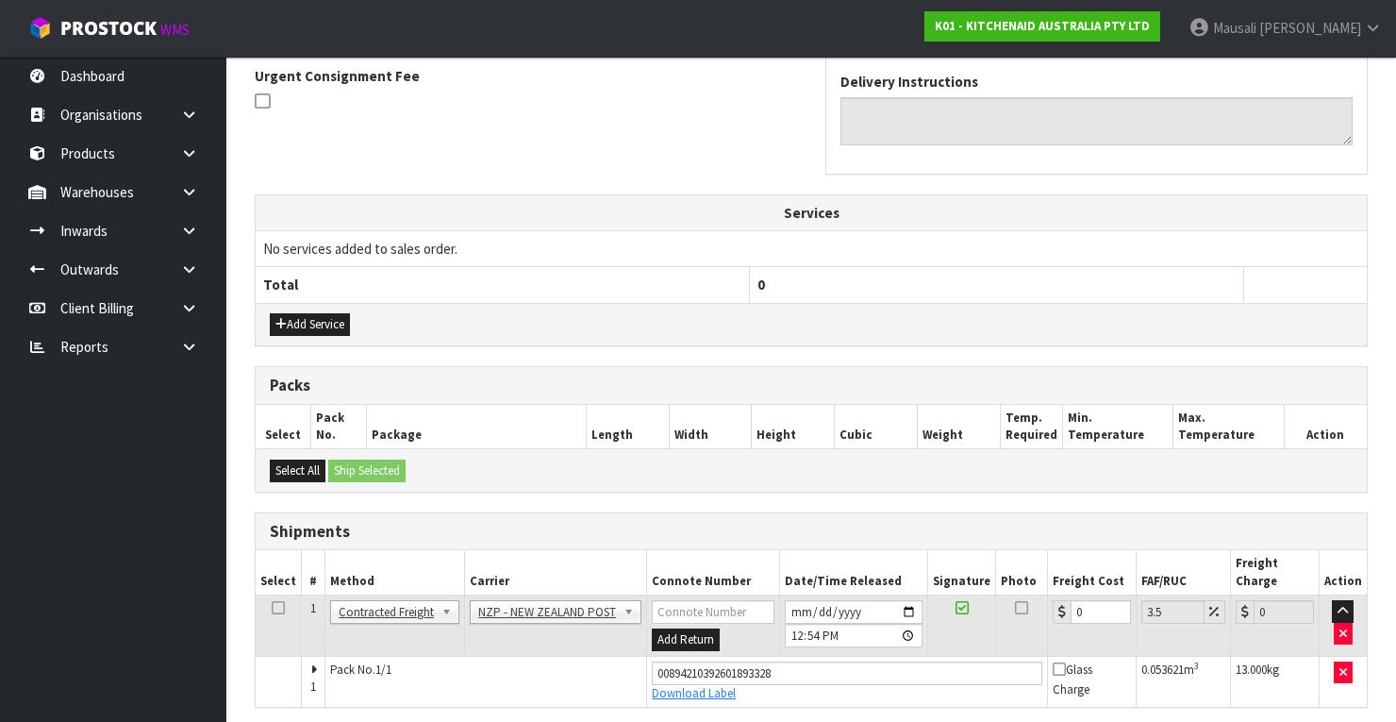
scroll to position [607, 0]
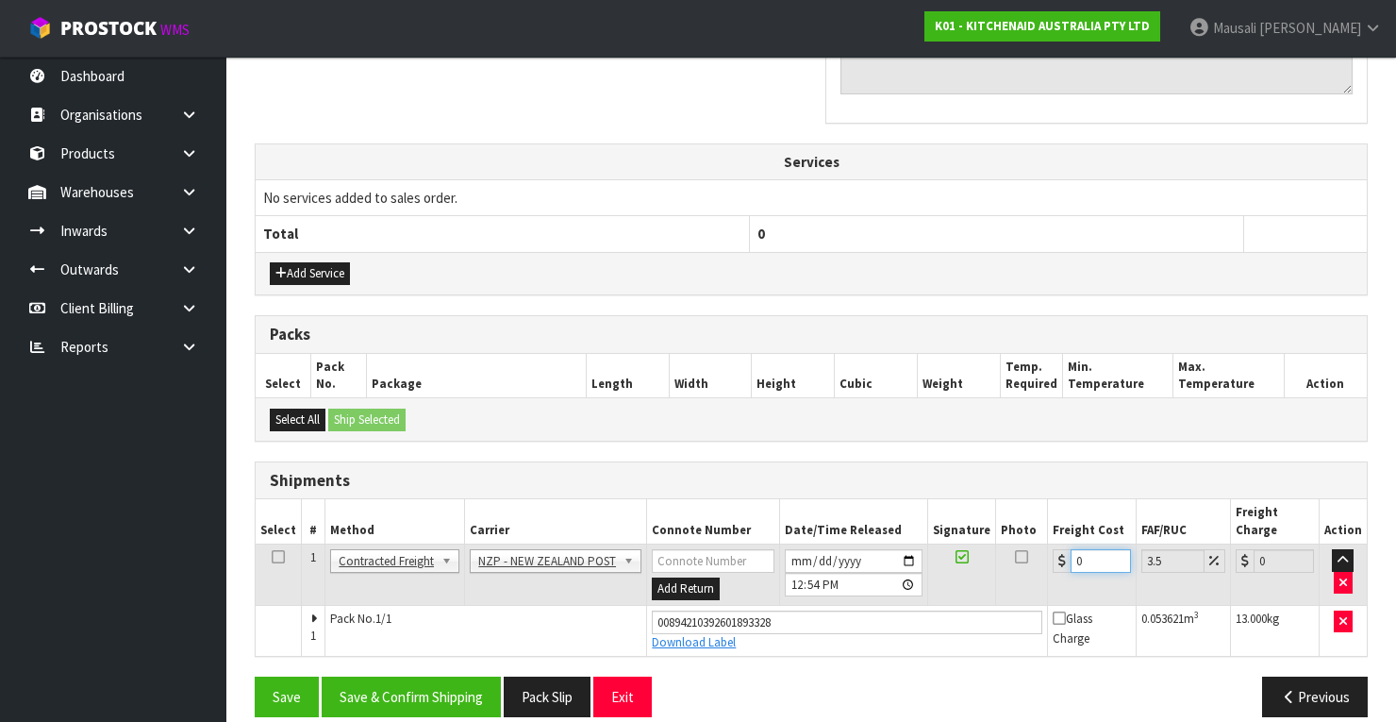
drag, startPoint x: 1083, startPoint y: 540, endPoint x: 1049, endPoint y: 555, distance: 37.2
click at [1049, 555] on td "0" at bounding box center [1092, 574] width 89 height 61
click at [414, 680] on button "Save & Confirm Shipping" at bounding box center [411, 696] width 179 height 41
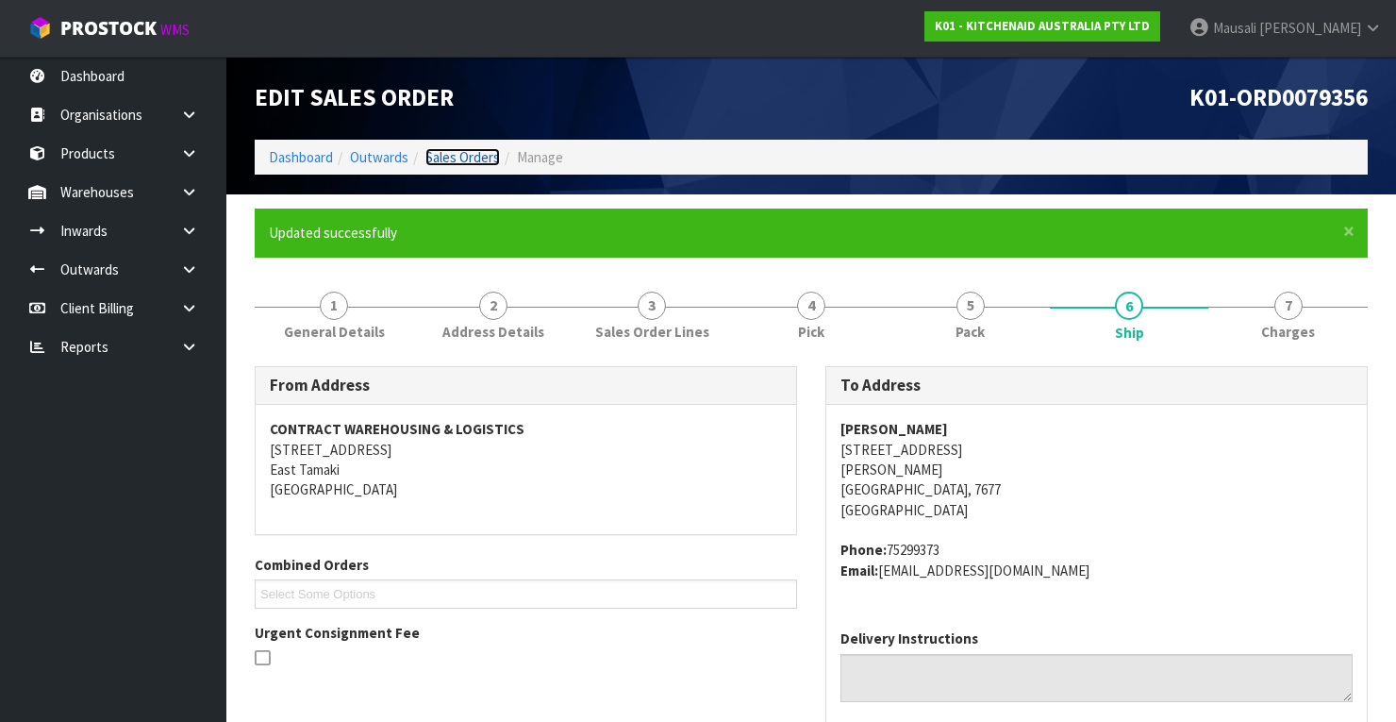
click at [472, 158] on link "Sales Orders" at bounding box center [462, 157] width 75 height 18
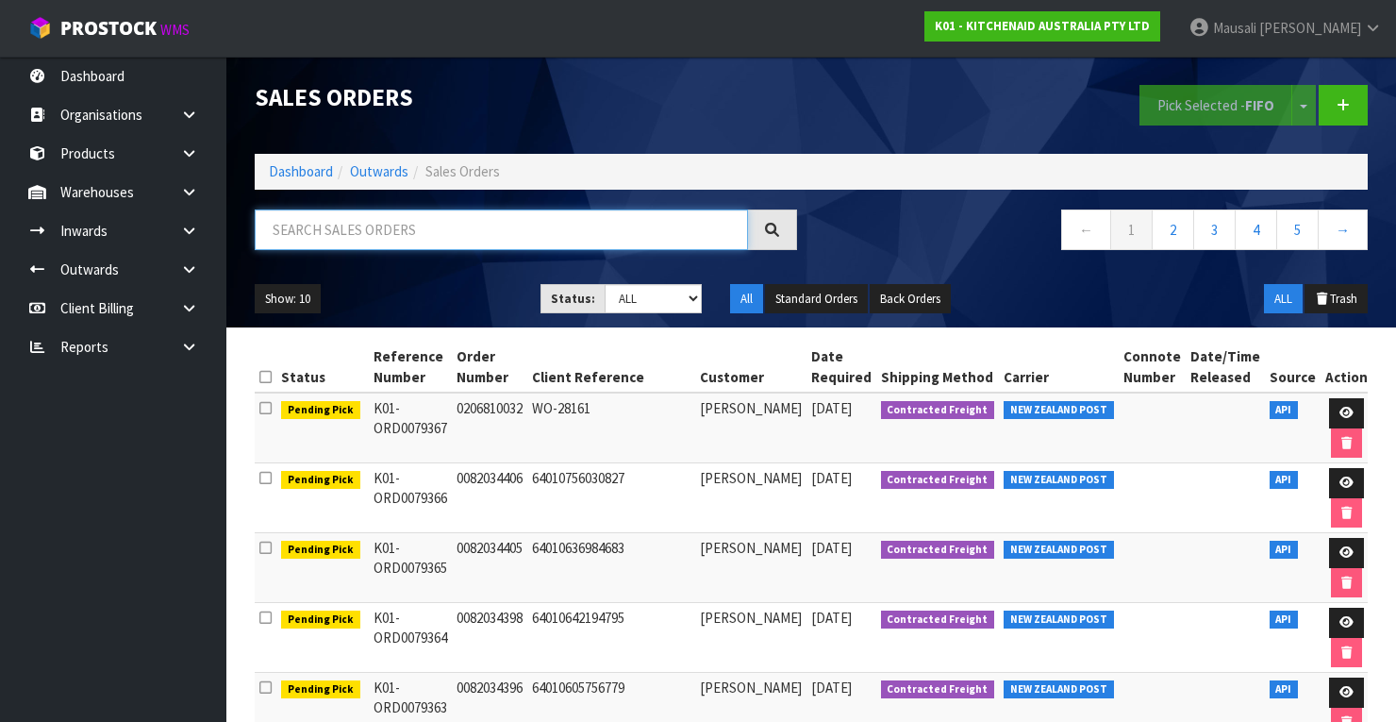
click at [374, 230] on input "text" at bounding box center [501, 229] width 493 height 41
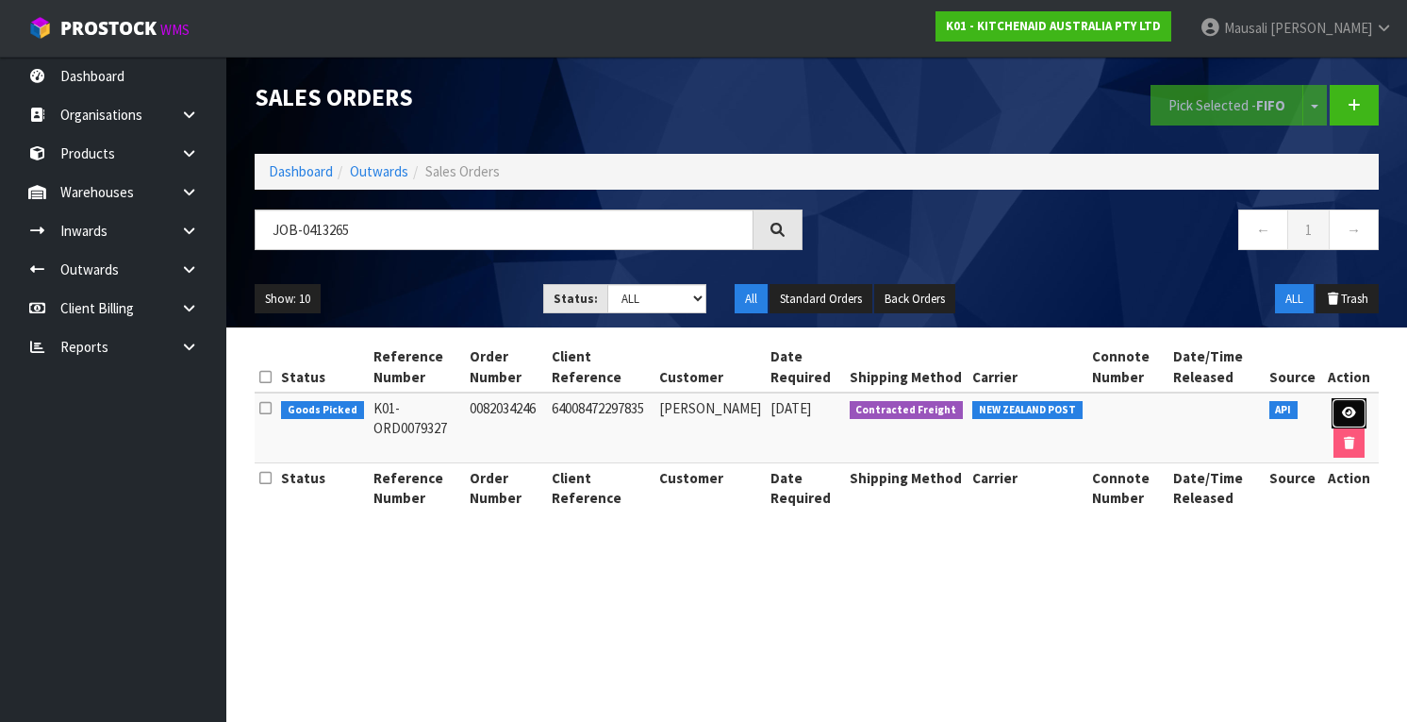
click at [1337, 402] on link at bounding box center [1349, 413] width 35 height 30
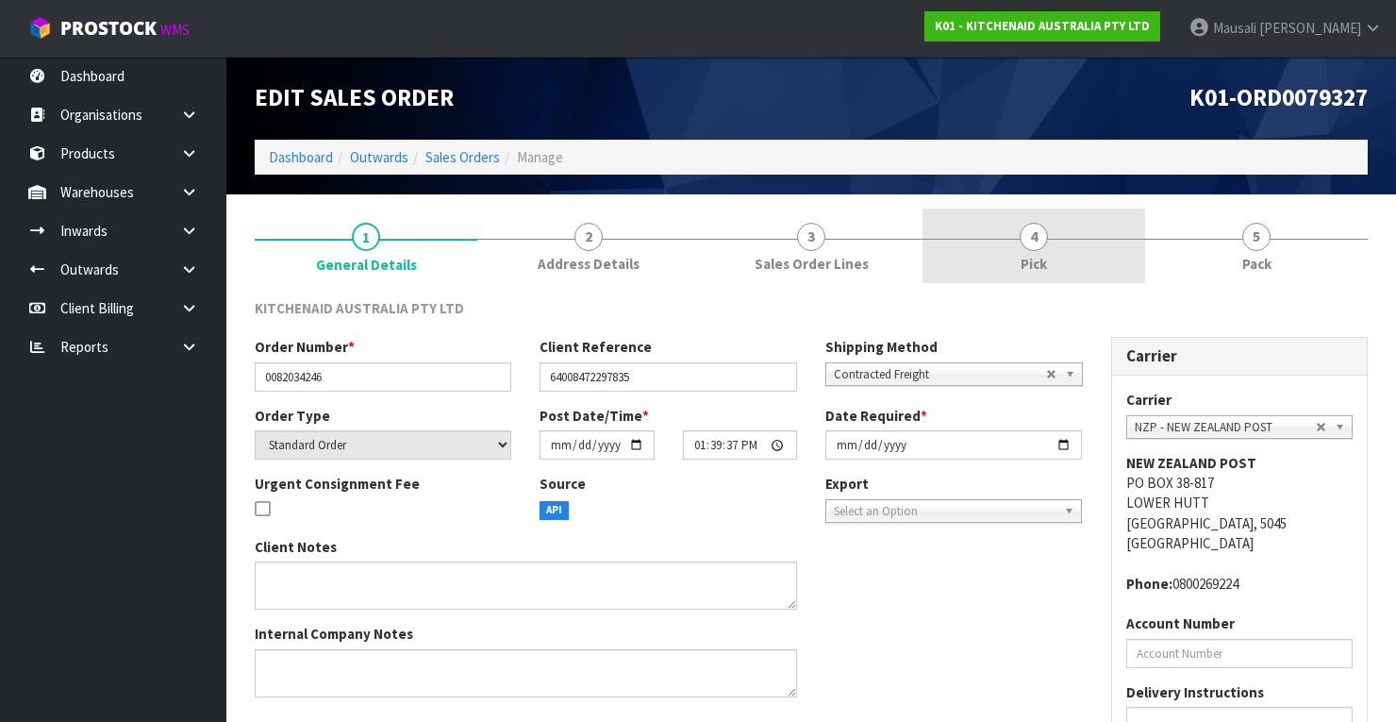
click at [1056, 240] on link "4 Pick" at bounding box center [1033, 245] width 223 height 75
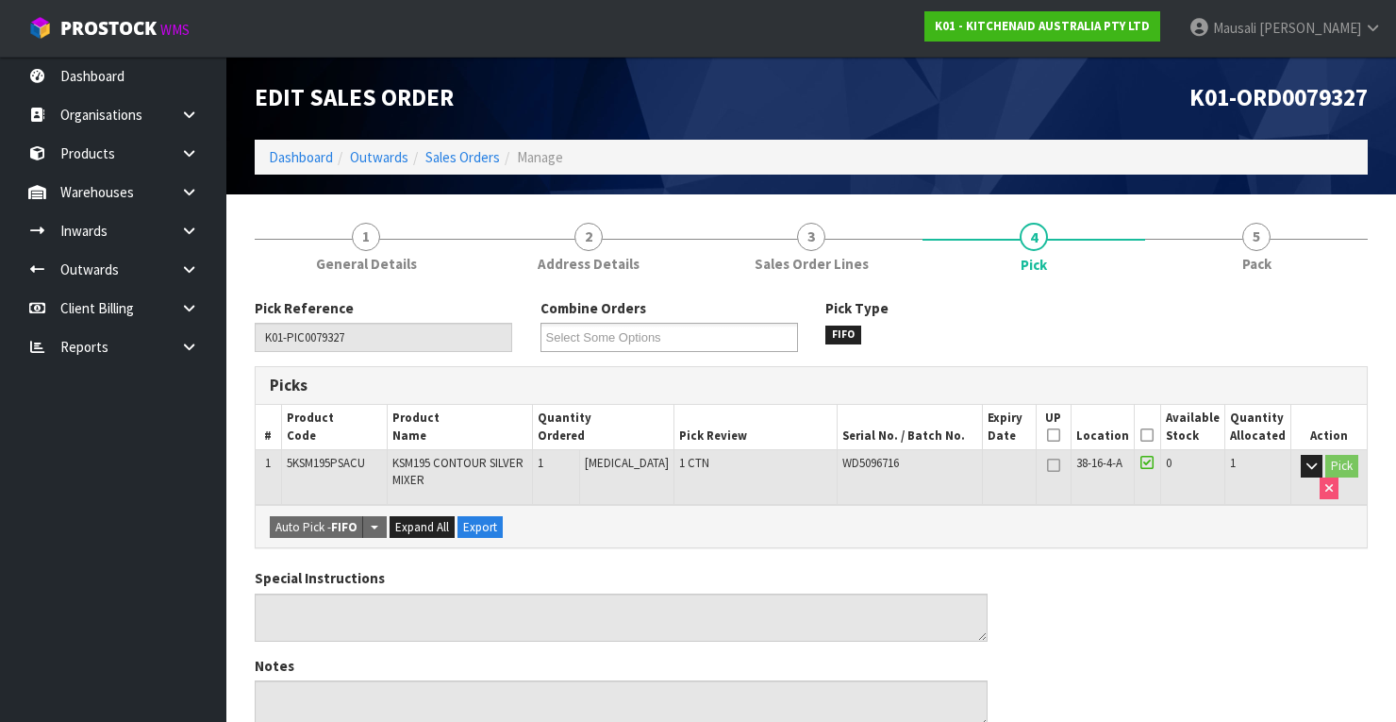
click at [1153, 435] on icon at bounding box center [1146, 435] width 13 height 1
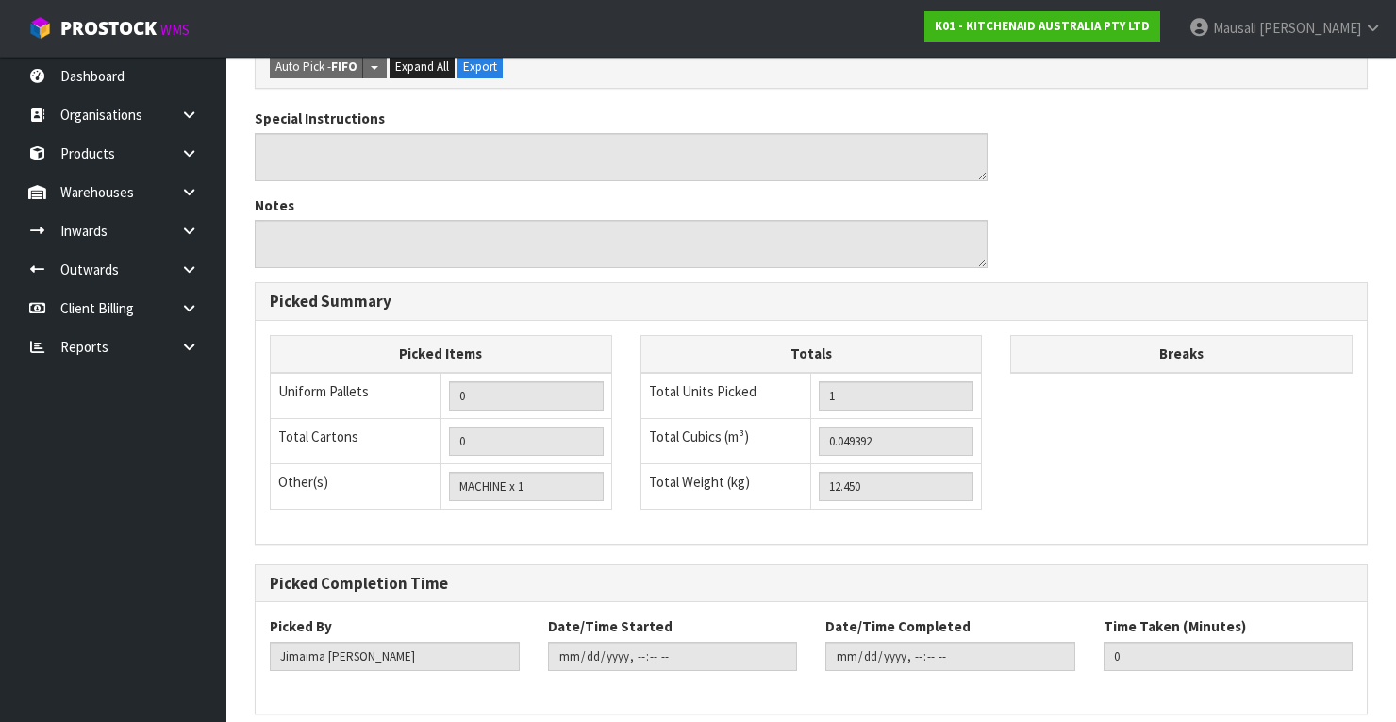
scroll to position [603, 0]
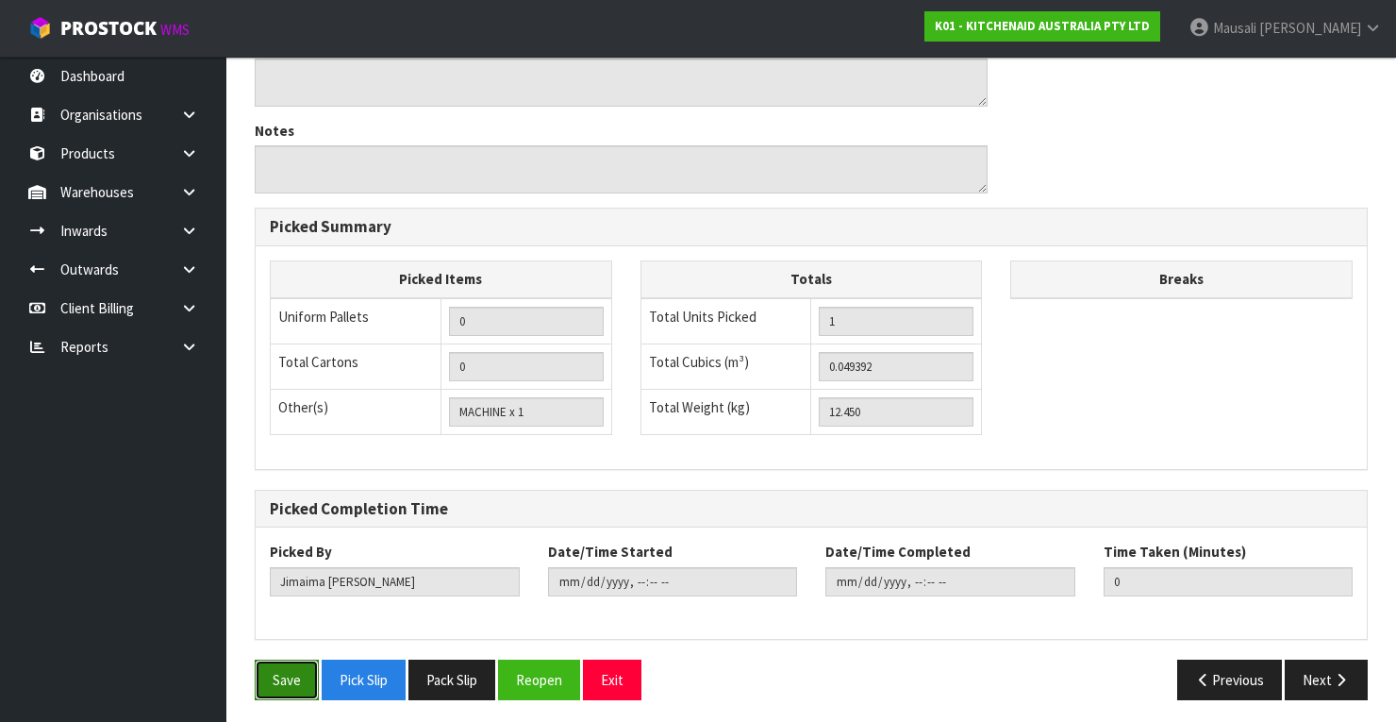
click at [287, 678] on button "Save" at bounding box center [287, 679] width 64 height 41
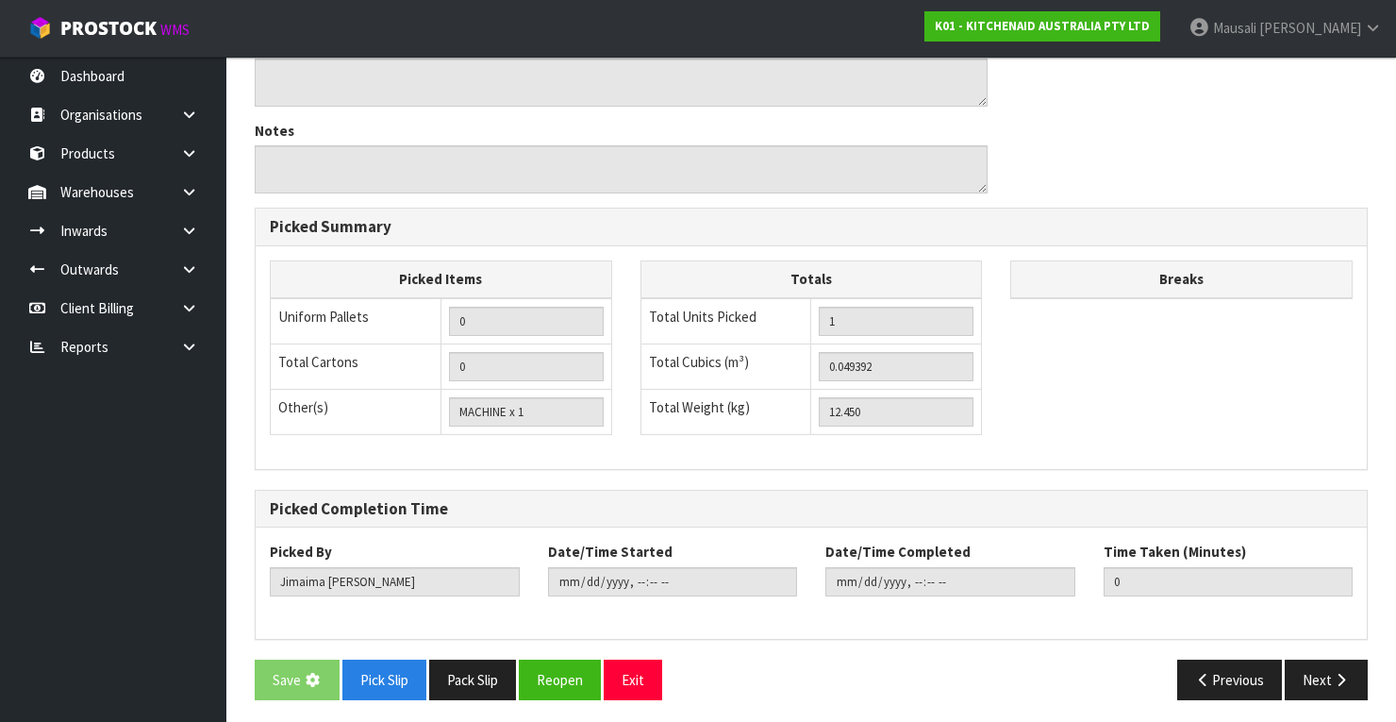
scroll to position [0, 0]
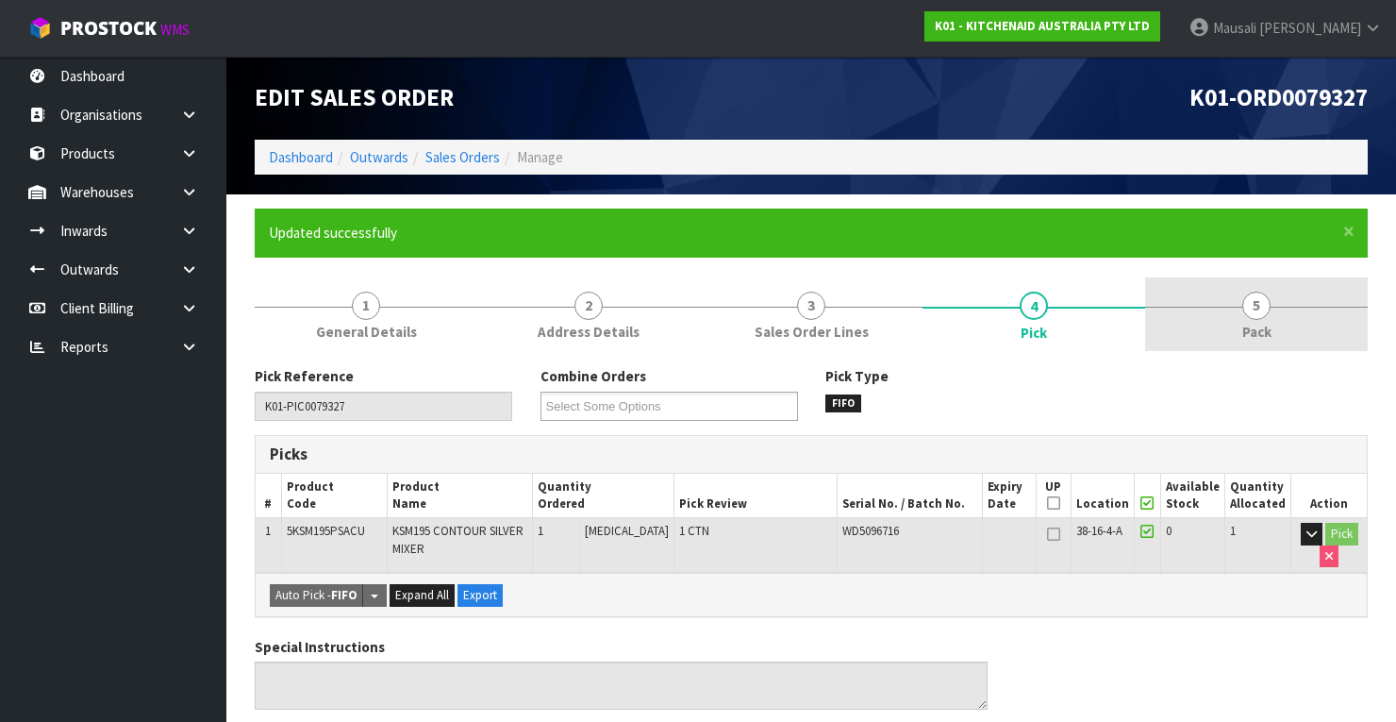
click at [1250, 317] on span "5" at bounding box center [1256, 305] width 28 height 28
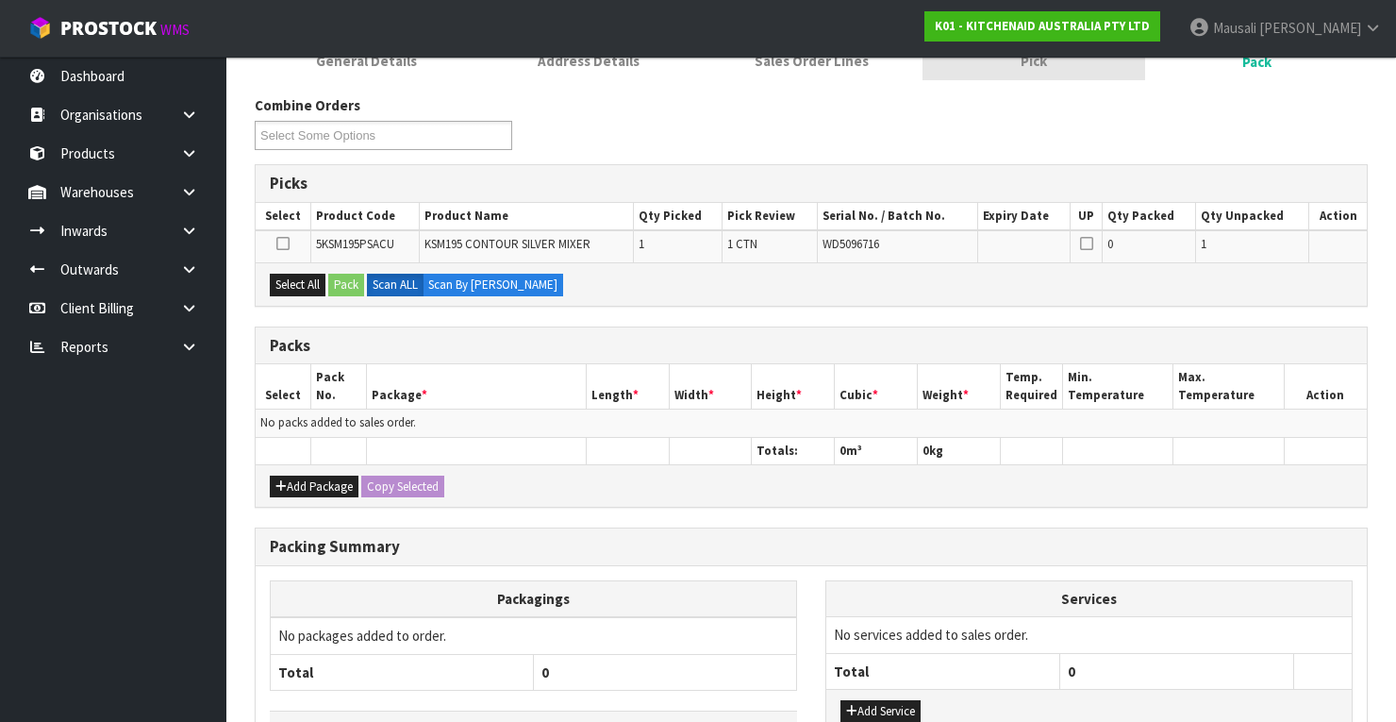
scroll to position [377, 0]
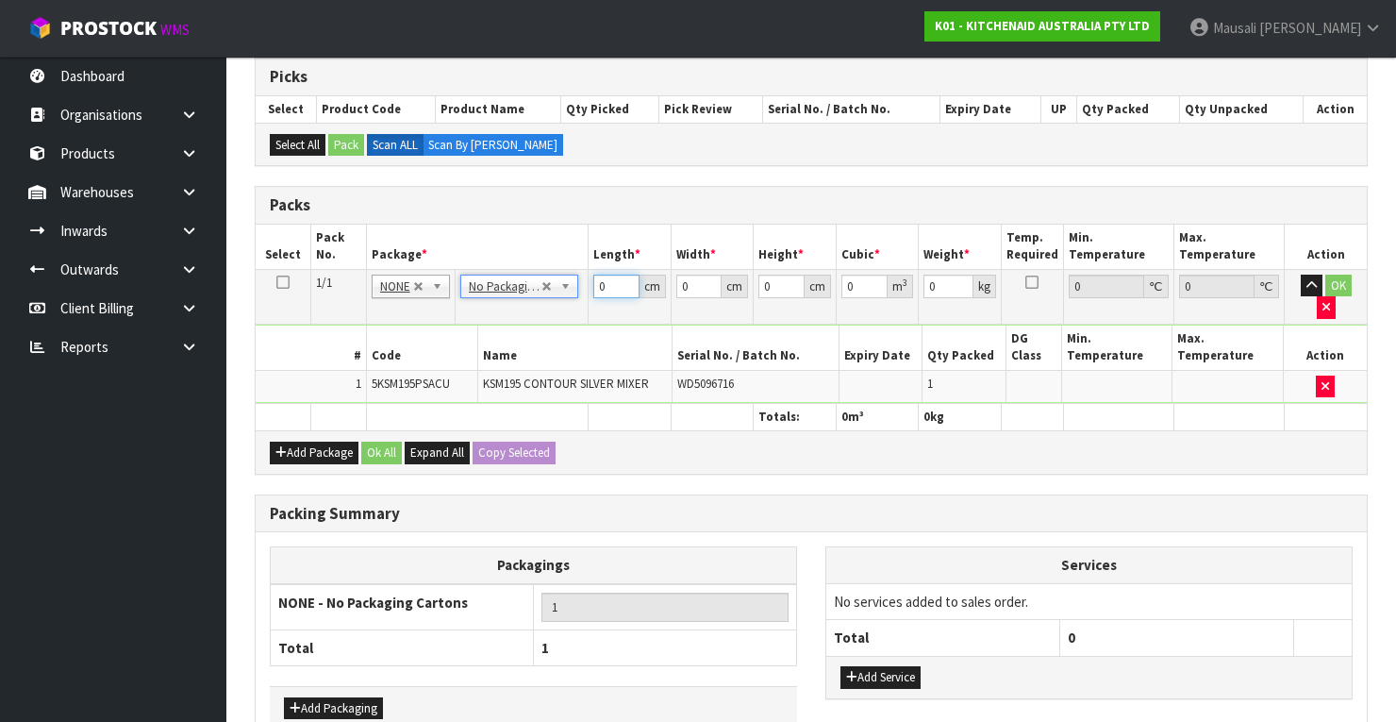
drag, startPoint x: 611, startPoint y: 288, endPoint x: 585, endPoint y: 299, distance: 28.7
click at [585, 299] on tbody "1/1 NONE 007-001 007-002 007-004 007-009 007-013 007-014 007-015 007-017 007-01…" at bounding box center [811, 336] width 1111 height 134
click at [383, 441] on button "Ok All" at bounding box center [381, 452] width 41 height 23
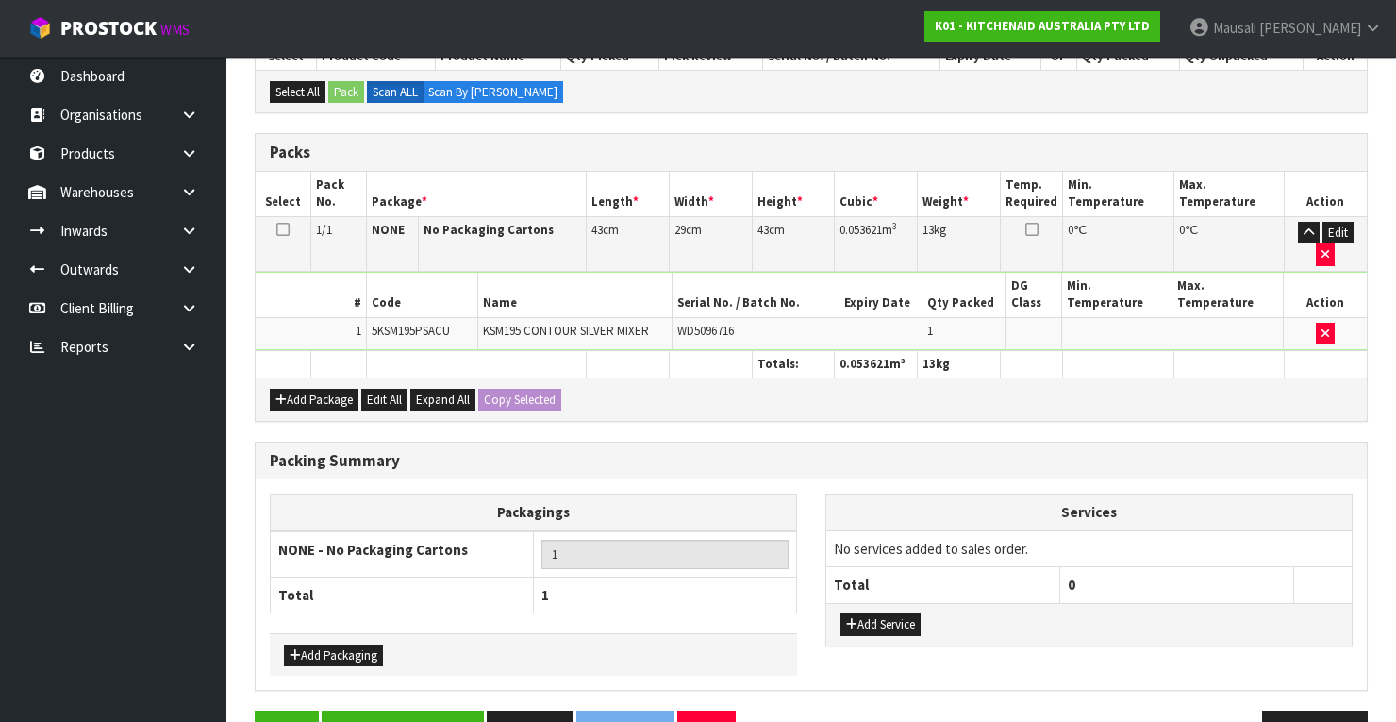
scroll to position [479, 0]
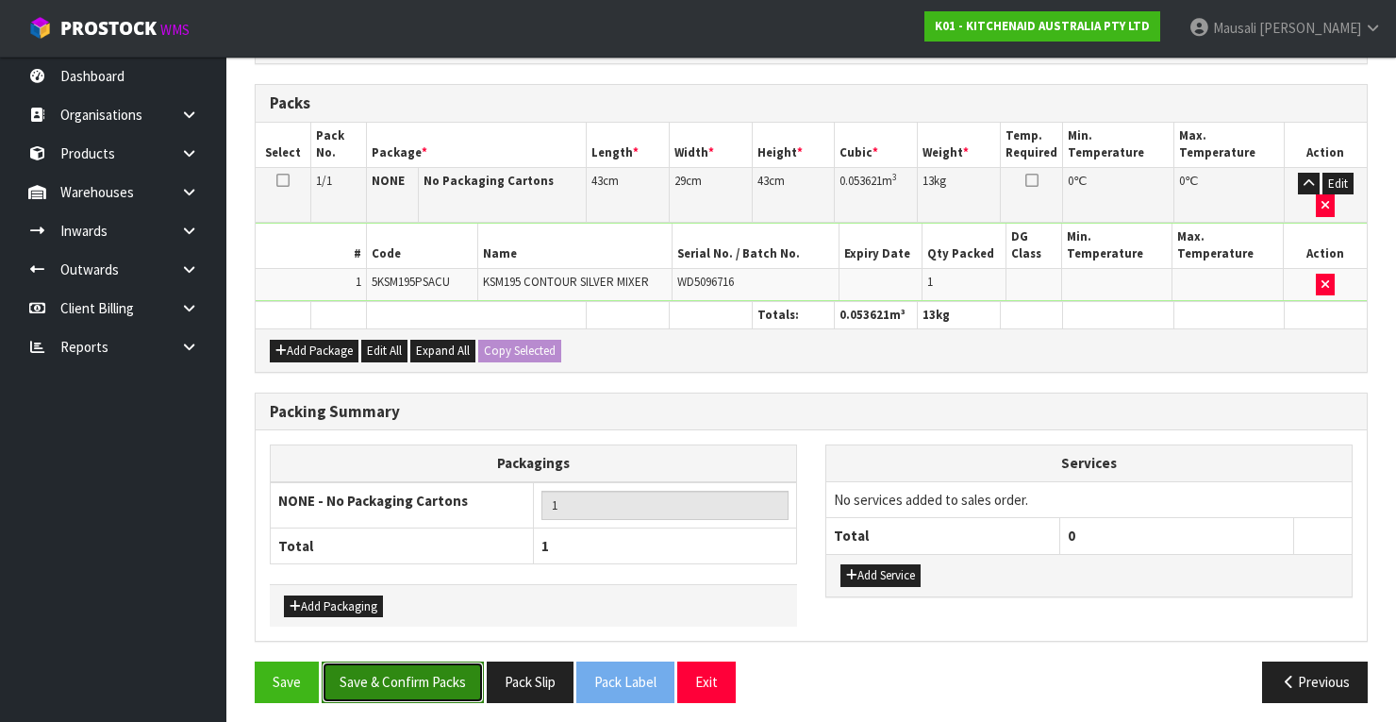
click at [434, 667] on button "Save & Confirm Packs" at bounding box center [403, 681] width 162 height 41
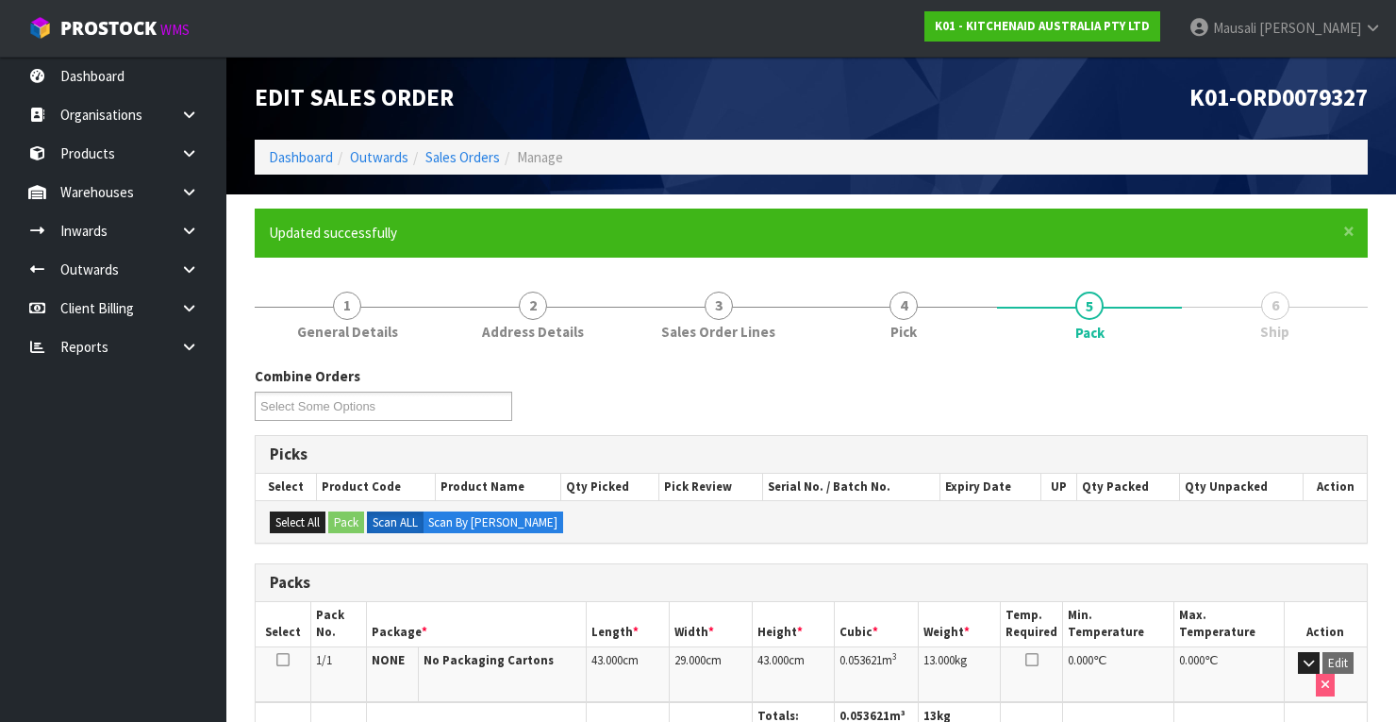
scroll to position [359, 0]
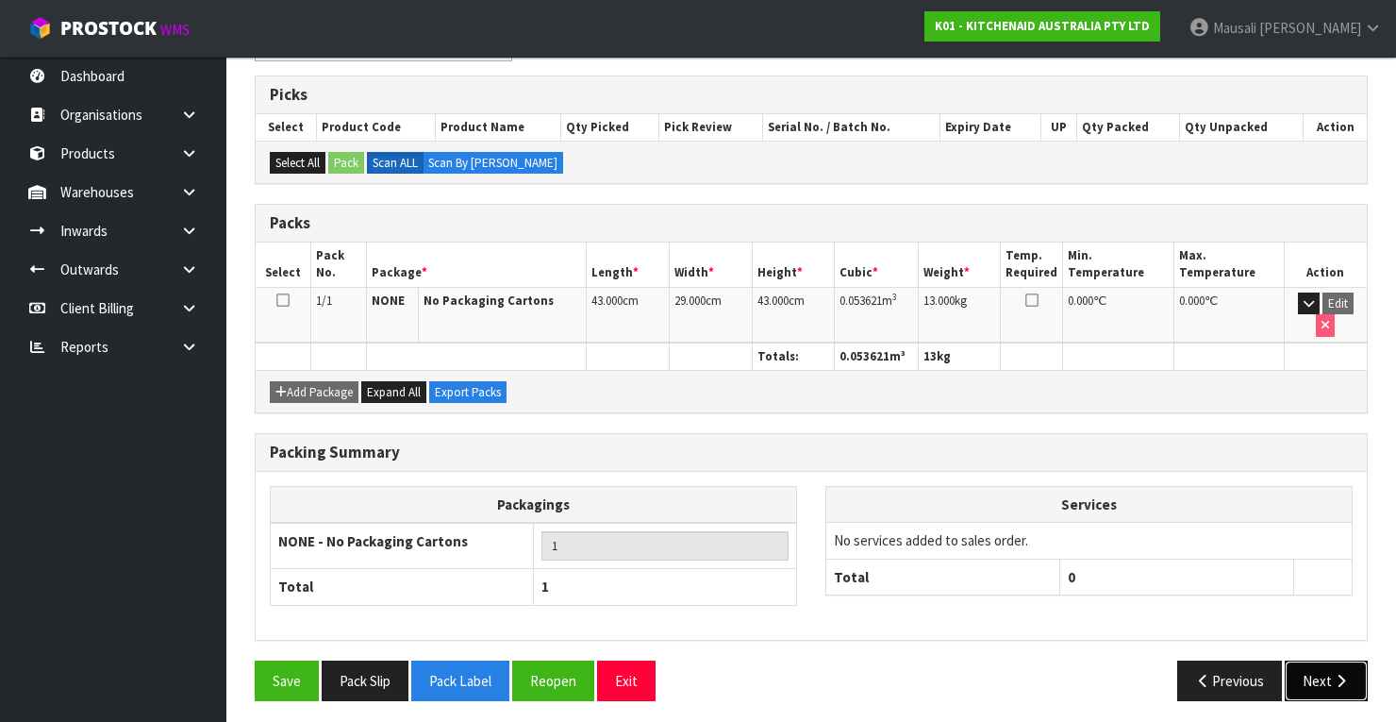
click at [1317, 664] on button "Next" at bounding box center [1326, 680] width 83 height 41
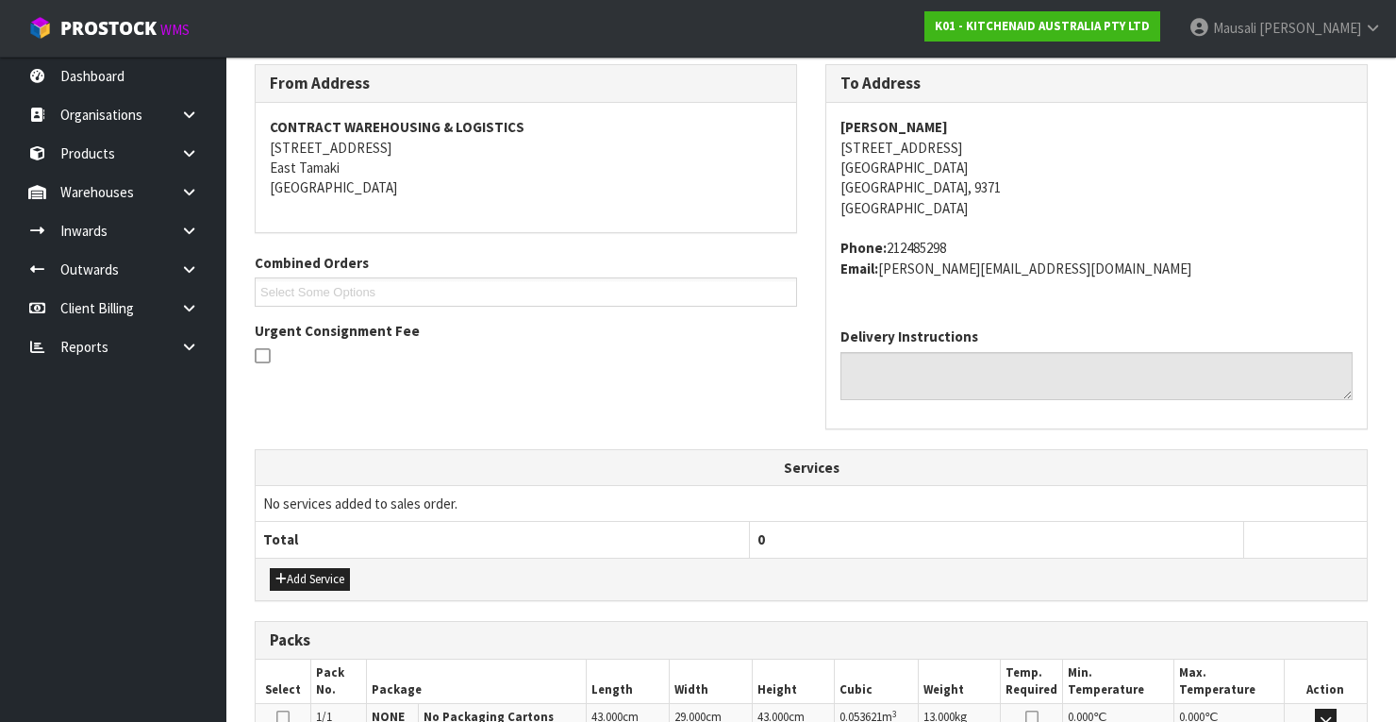
scroll to position [557, 0]
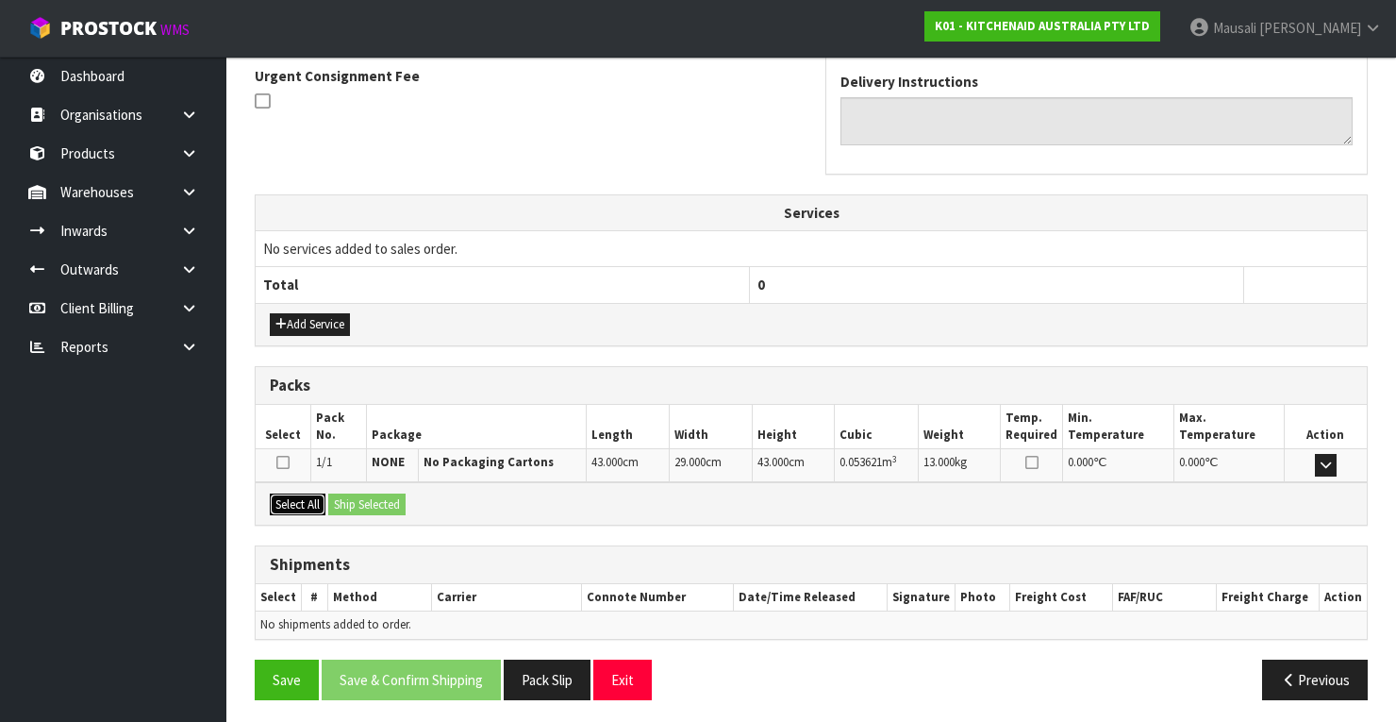
click at [301, 503] on button "Select All" at bounding box center [298, 504] width 56 height 23
click at [337, 502] on button "Ship Selected" at bounding box center [366, 504] width 77 height 23
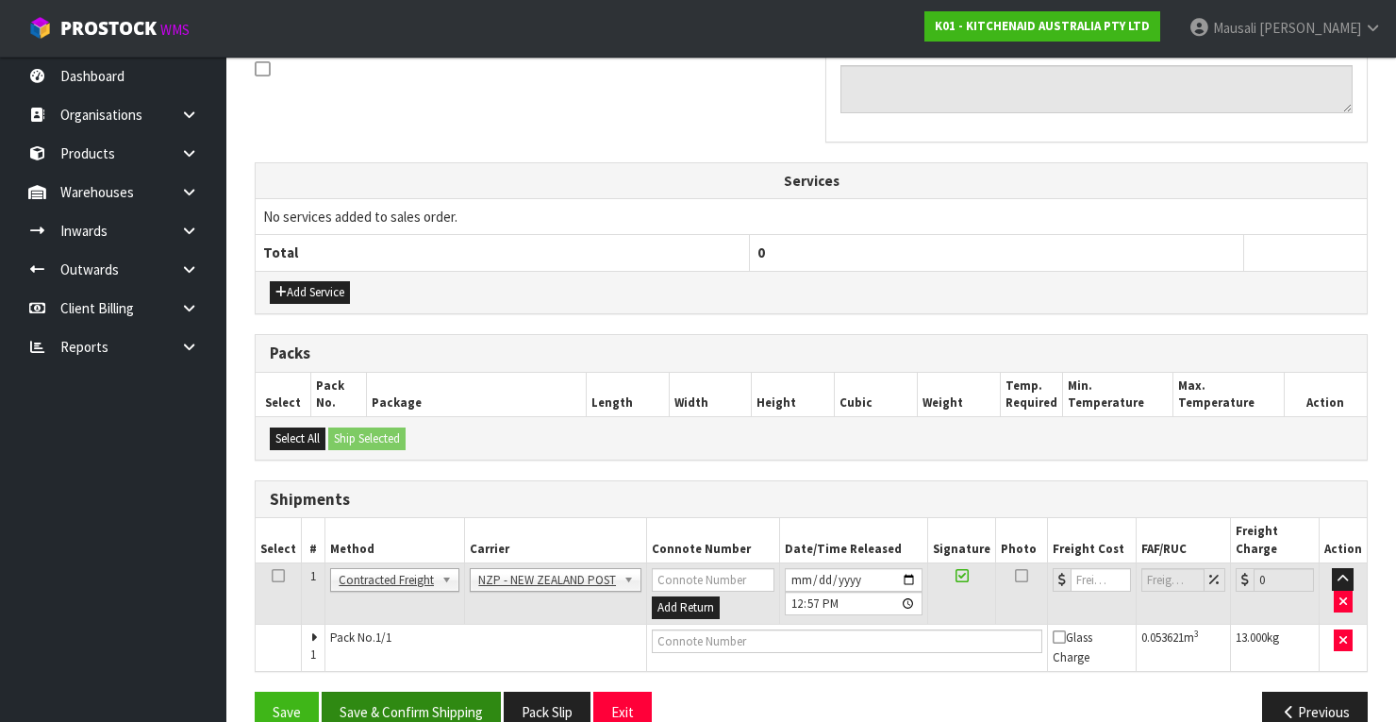
scroll to position [605, 0]
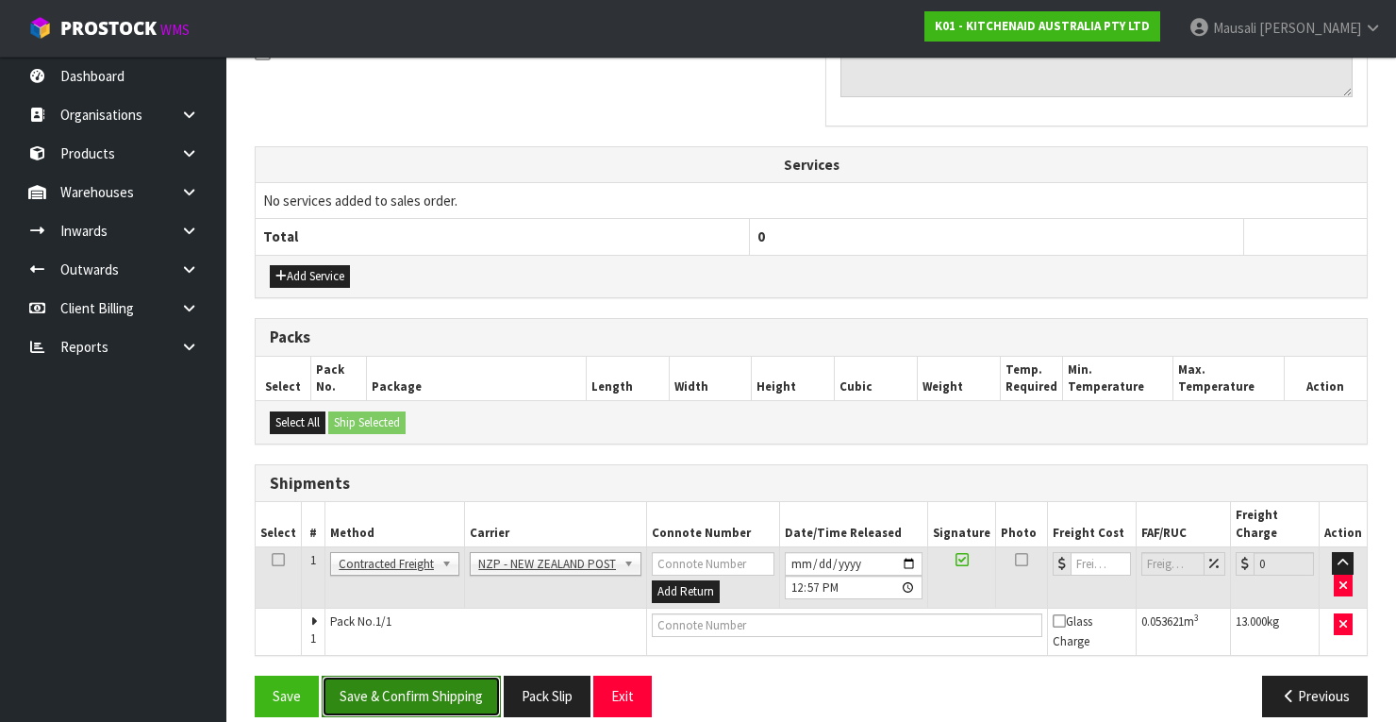
click at [445, 676] on button "Save & Confirm Shipping" at bounding box center [411, 695] width 179 height 41
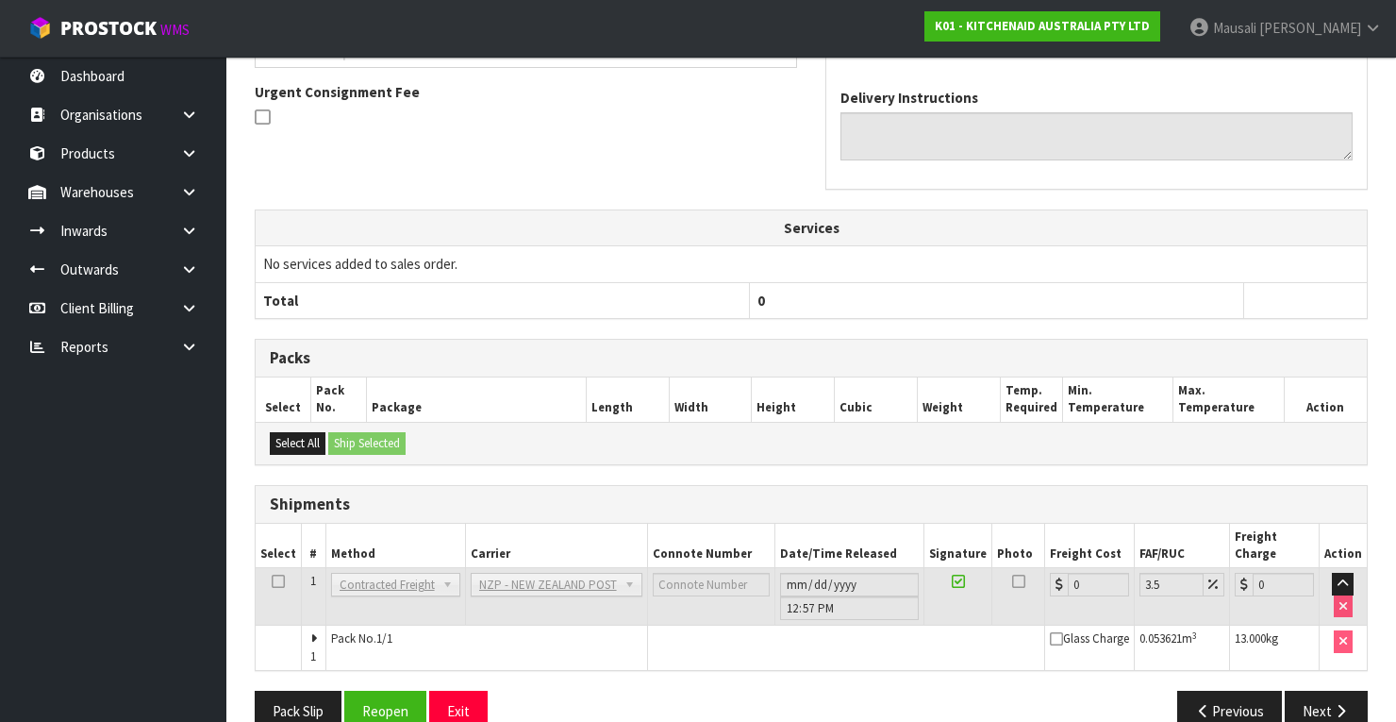
scroll to position [577, 0]
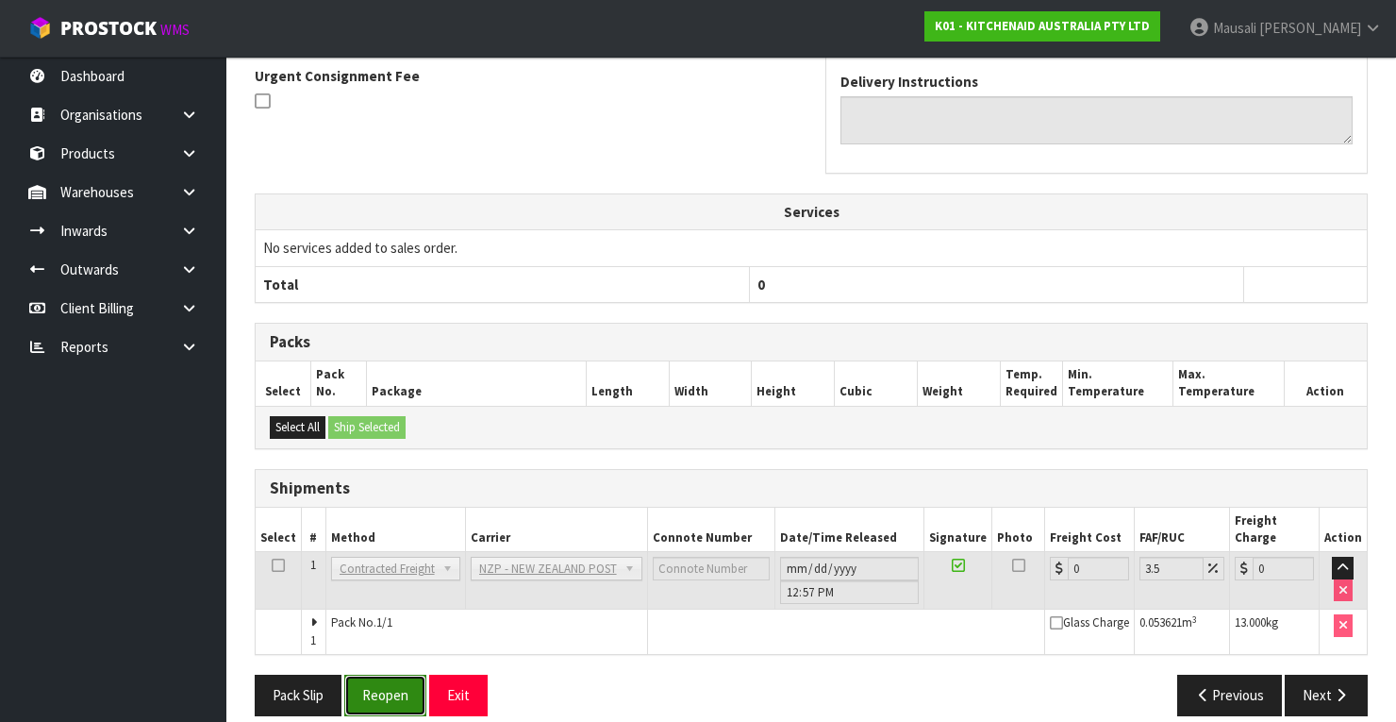
click at [381, 674] on button "Reopen" at bounding box center [385, 694] width 82 height 41
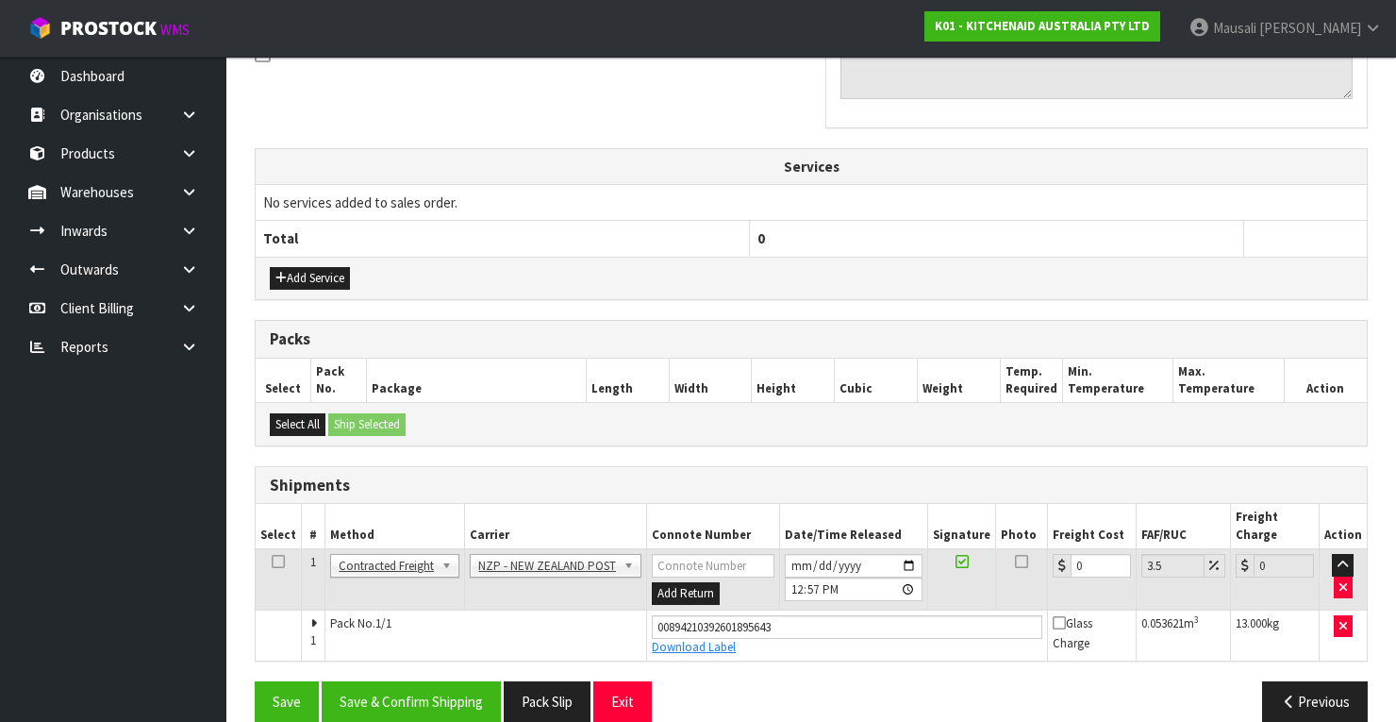
scroll to position [607, 0]
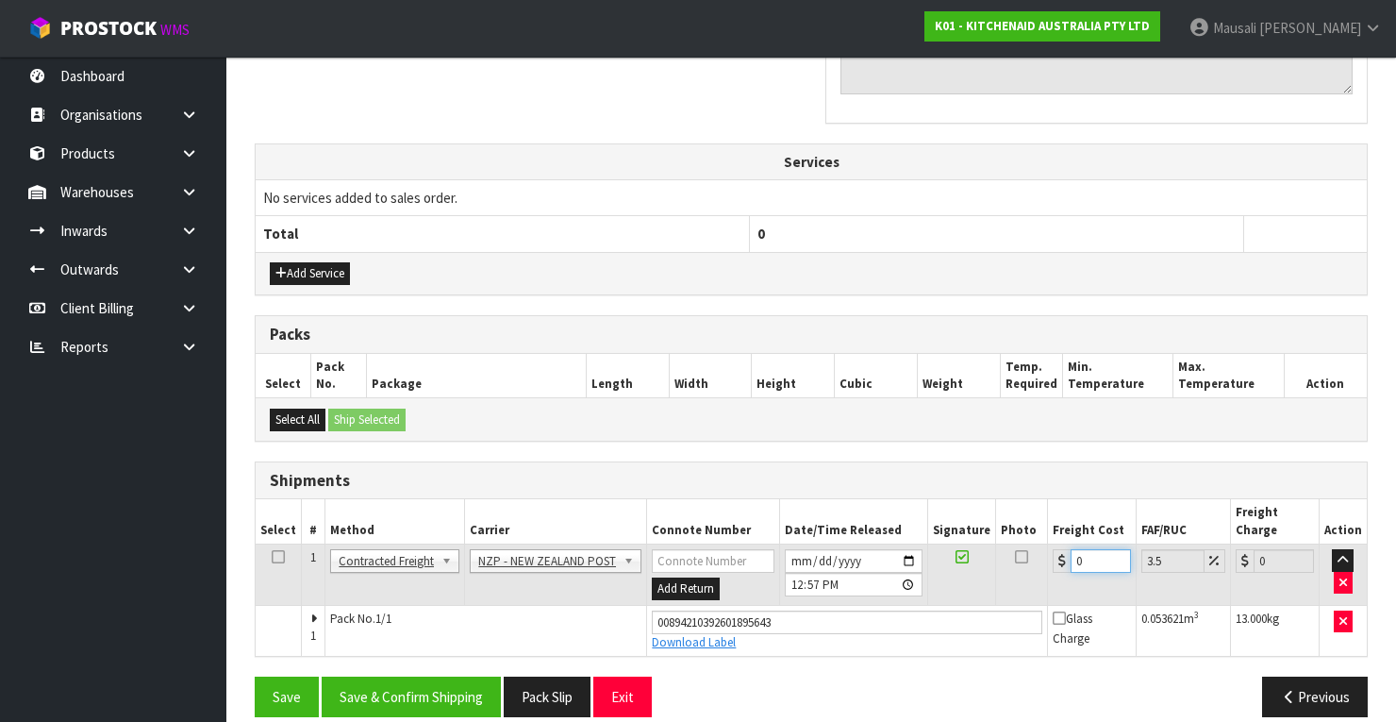
drag, startPoint x: 1089, startPoint y: 532, endPoint x: 1053, endPoint y: 557, distance: 44.2
click at [1053, 557] on td "0" at bounding box center [1092, 574] width 89 height 61
click at [440, 676] on button "Save & Confirm Shipping" at bounding box center [411, 696] width 179 height 41
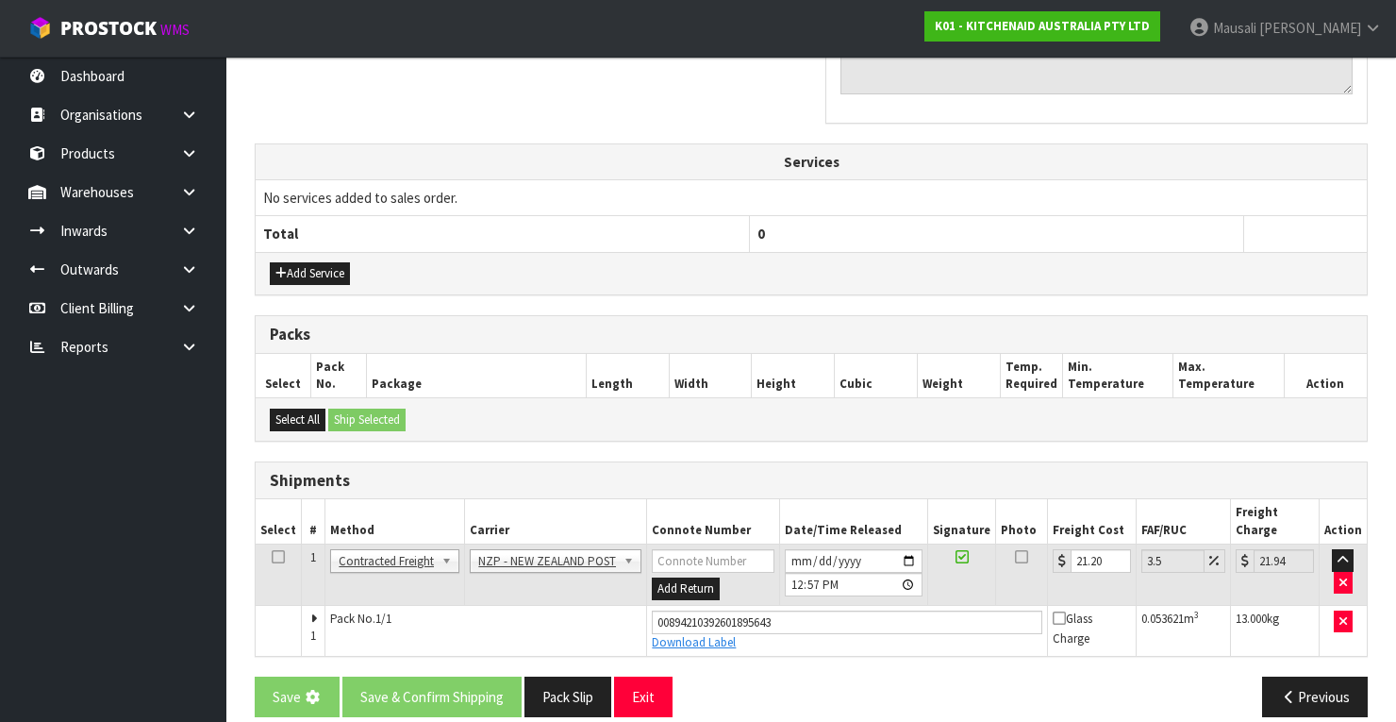
scroll to position [0, 0]
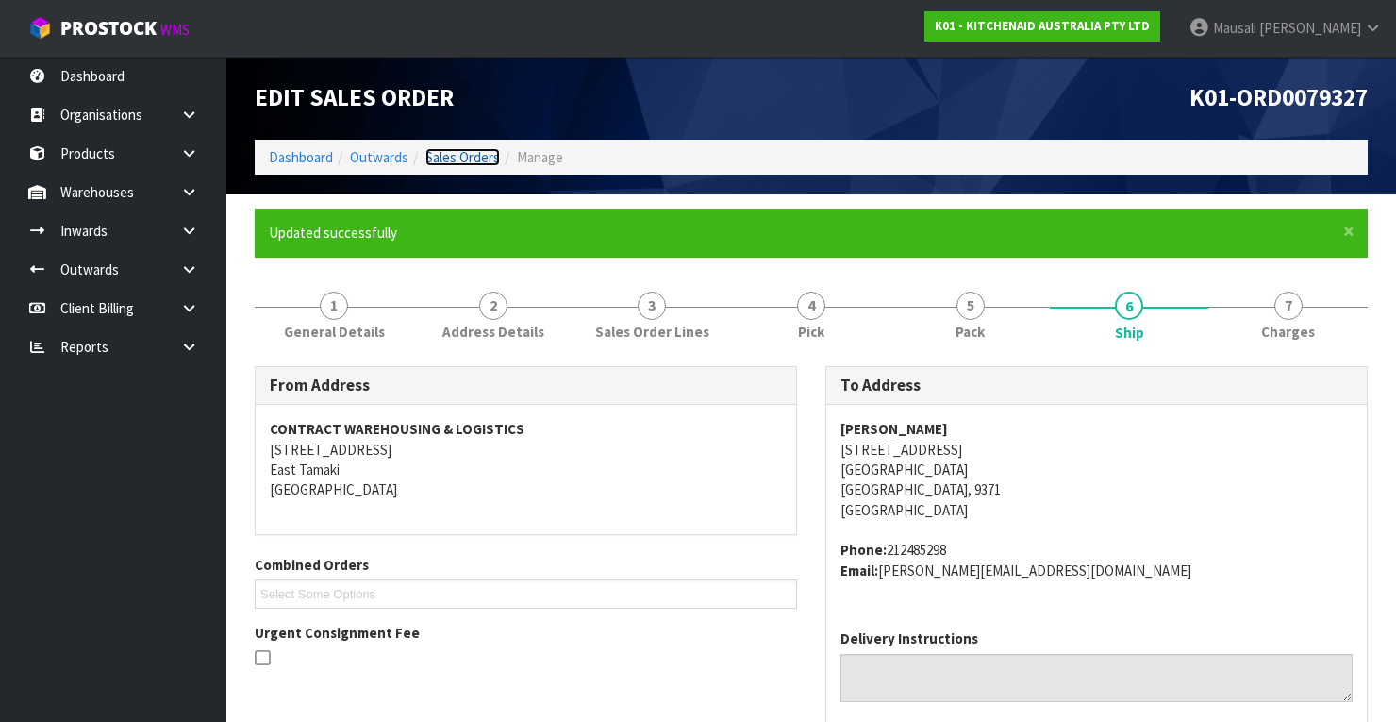
click at [455, 156] on link "Sales Orders" at bounding box center [462, 157] width 75 height 18
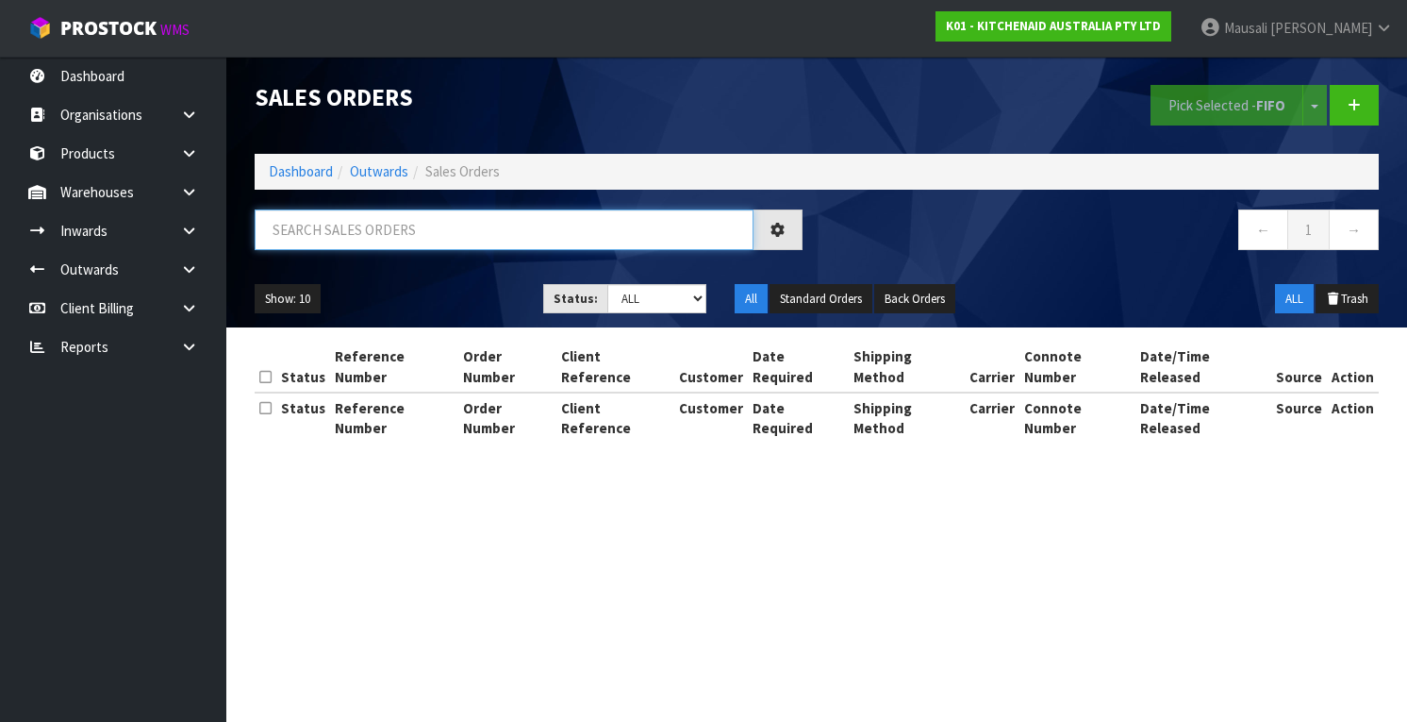
click at [324, 238] on input "text" at bounding box center [504, 229] width 499 height 41
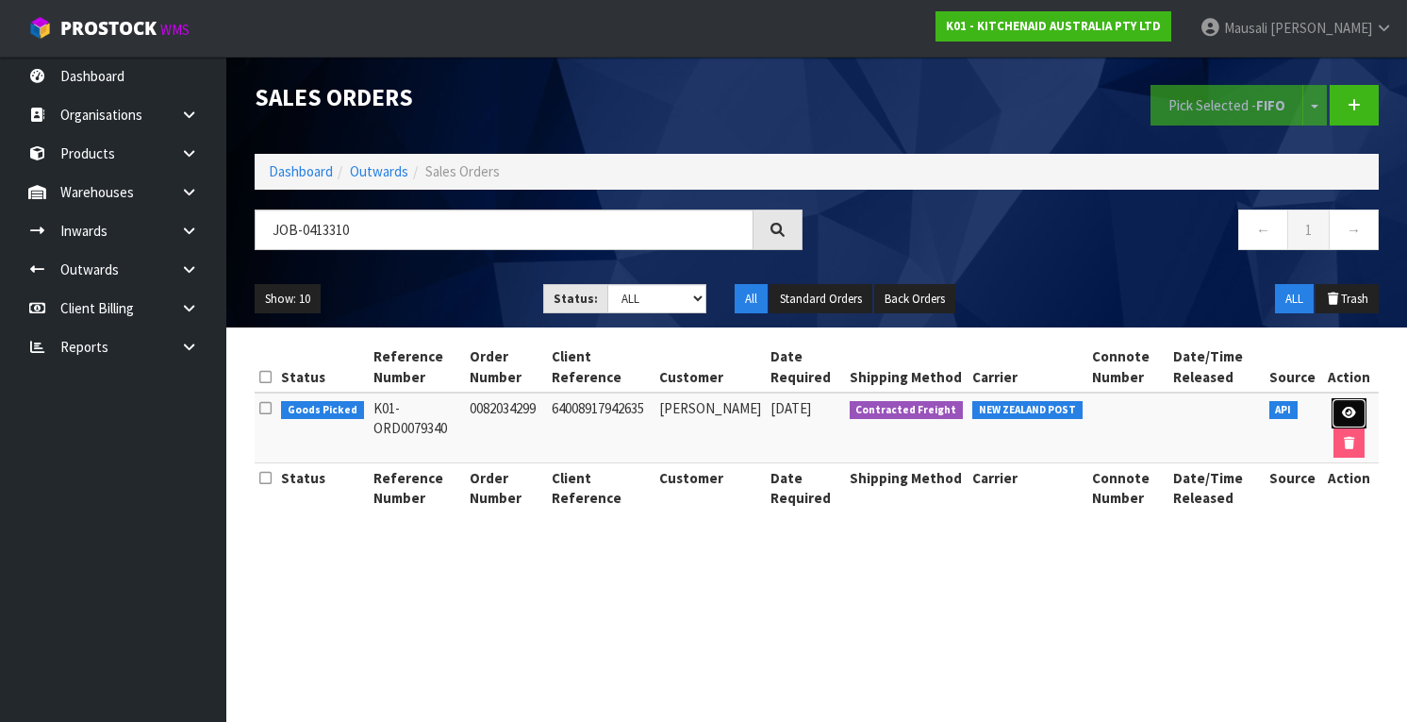
click at [1353, 410] on icon at bounding box center [1349, 413] width 14 height 12
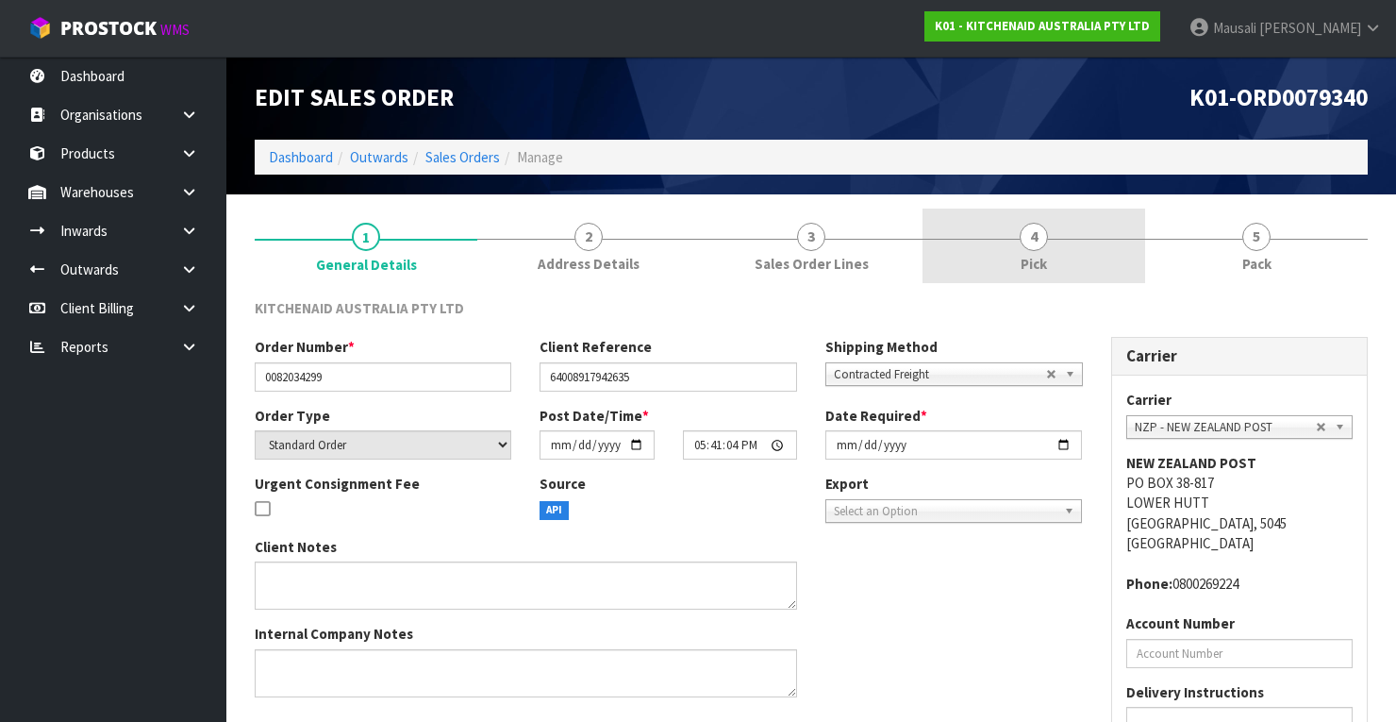
click at [1090, 247] on link "4 Pick" at bounding box center [1033, 245] width 223 height 75
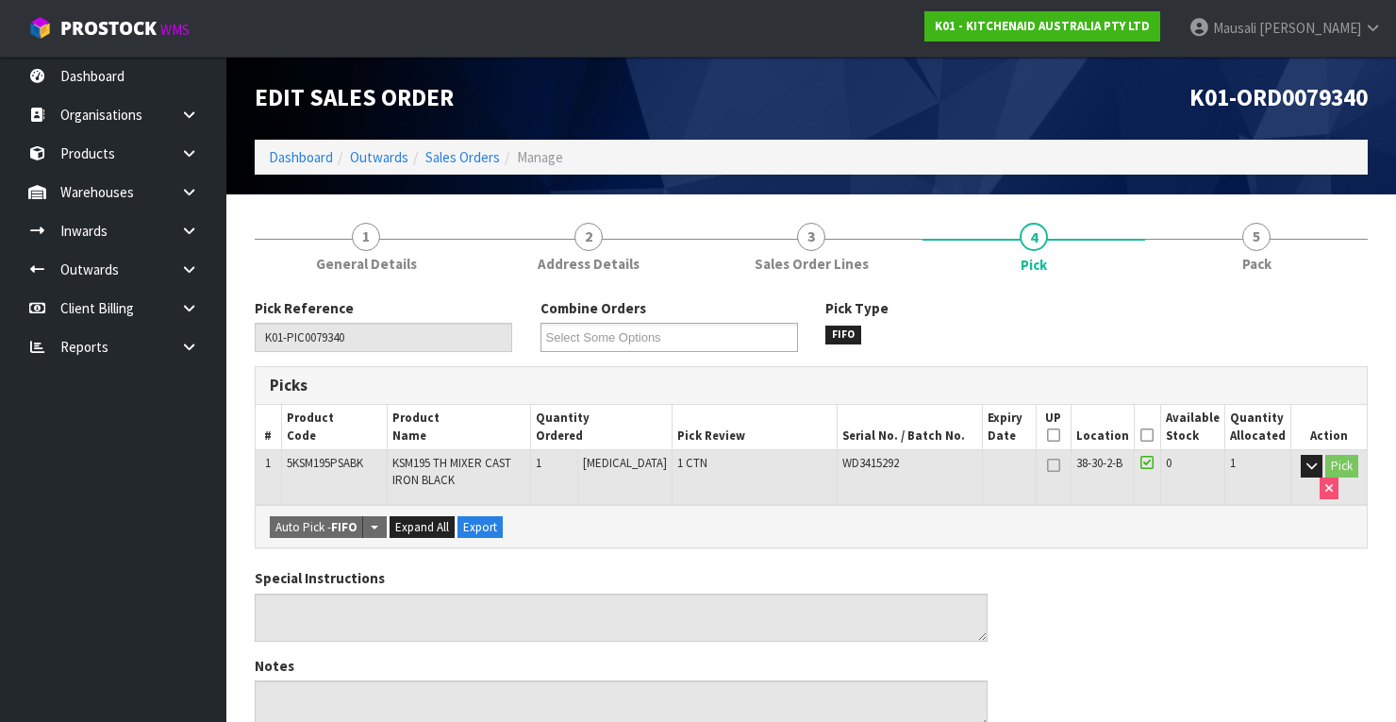
click at [1147, 435] on icon at bounding box center [1146, 435] width 13 height 1
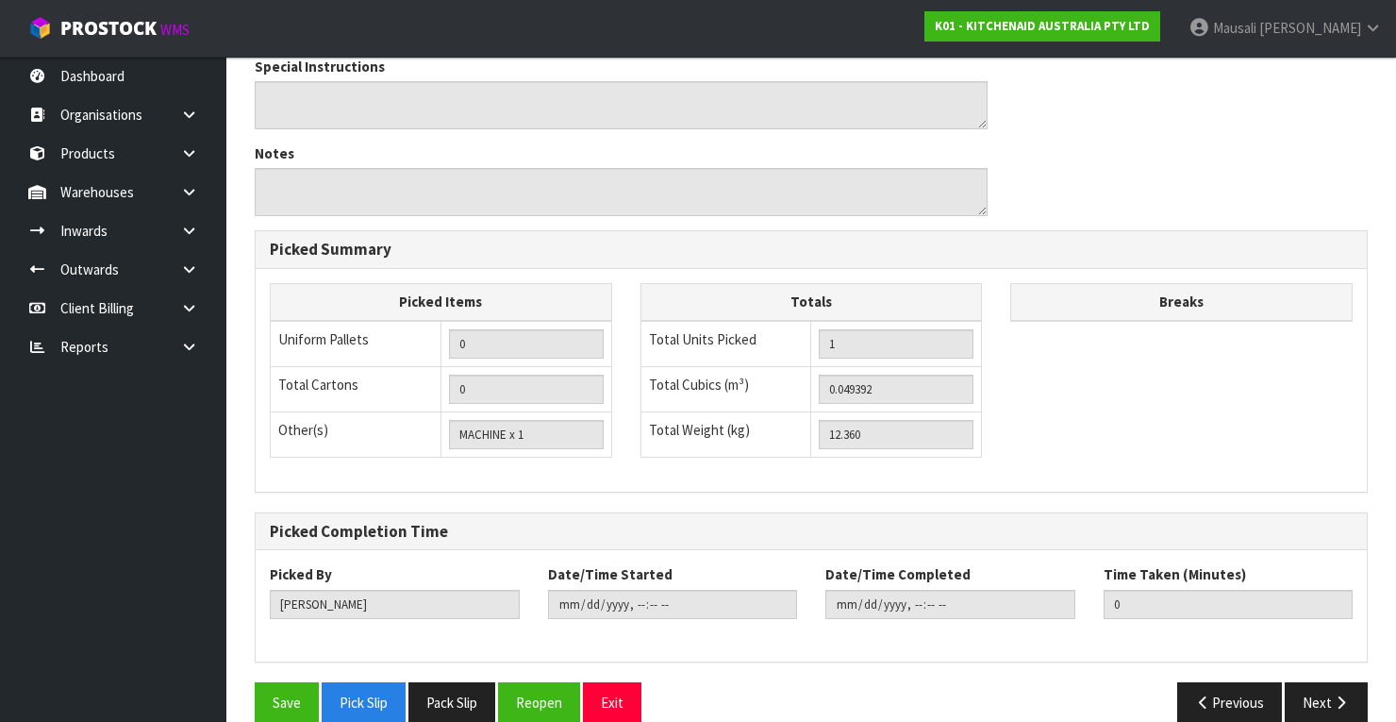
scroll to position [603, 0]
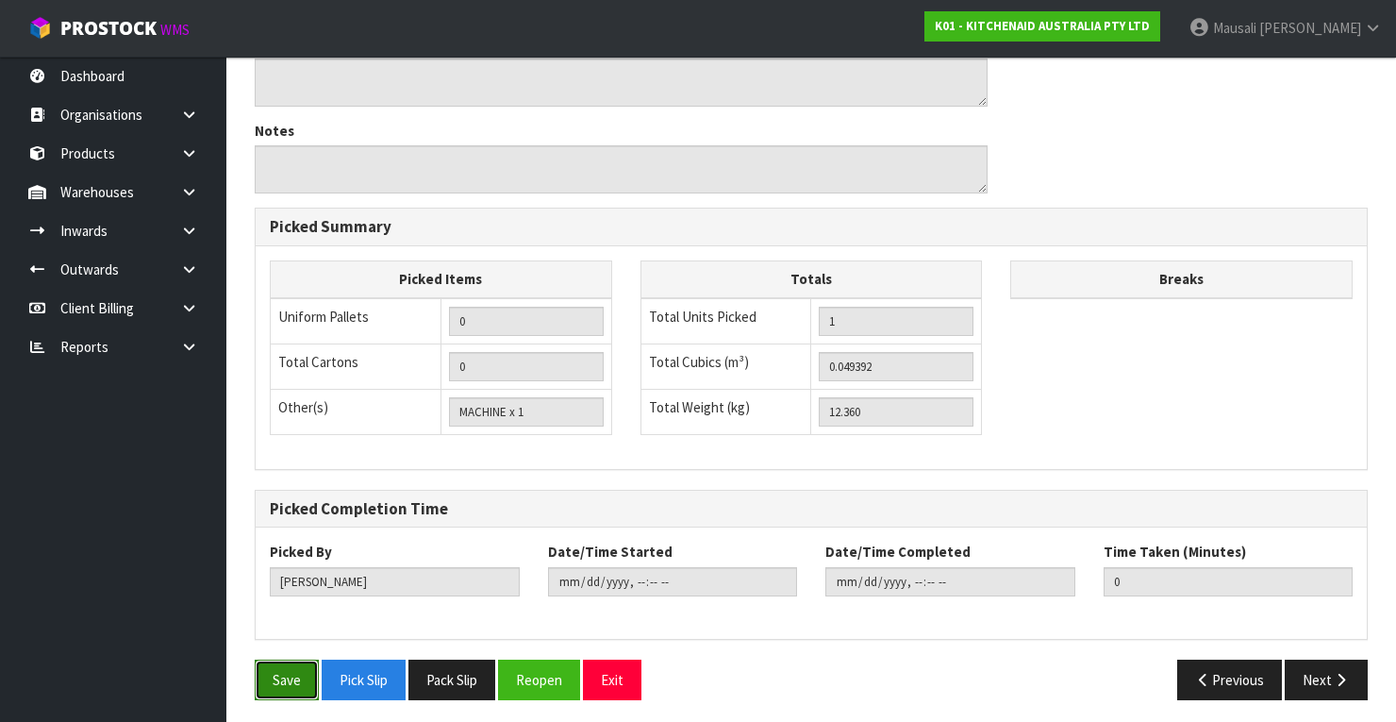
click at [302, 675] on button "Save" at bounding box center [287, 679] width 64 height 41
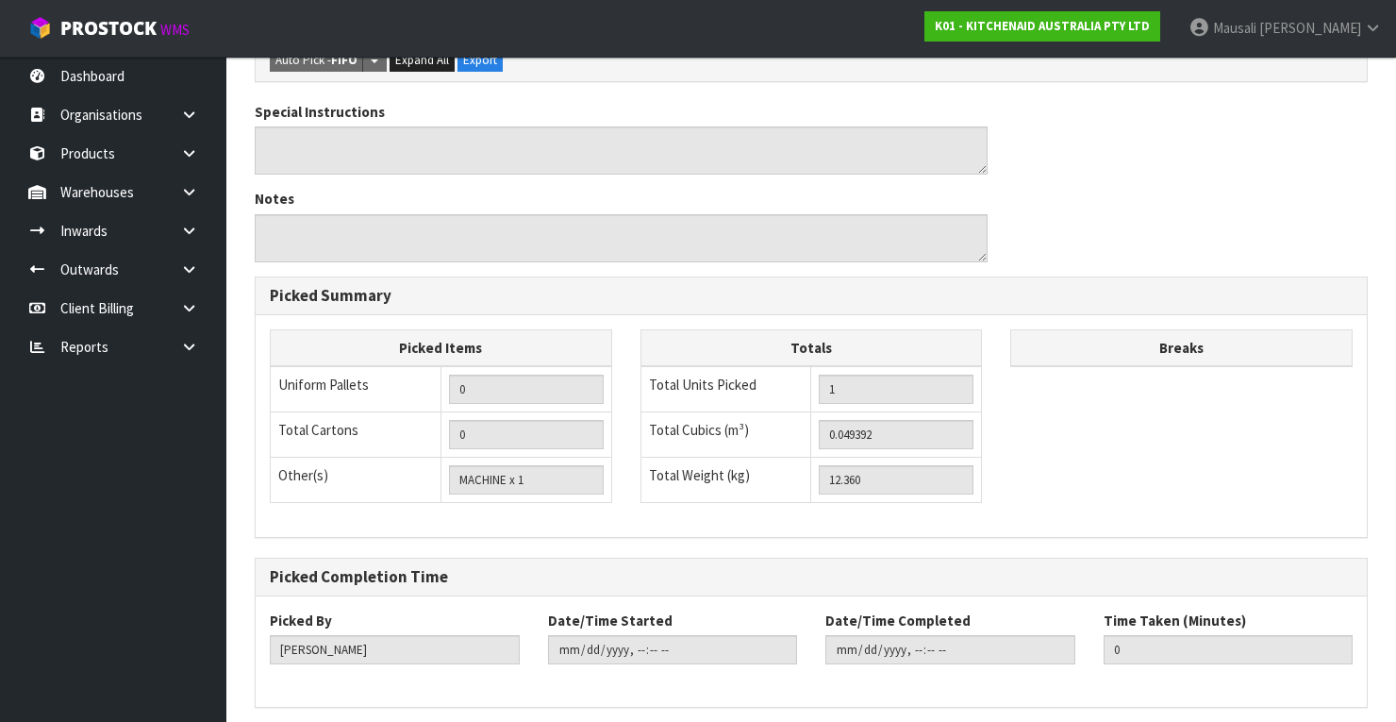
scroll to position [0, 0]
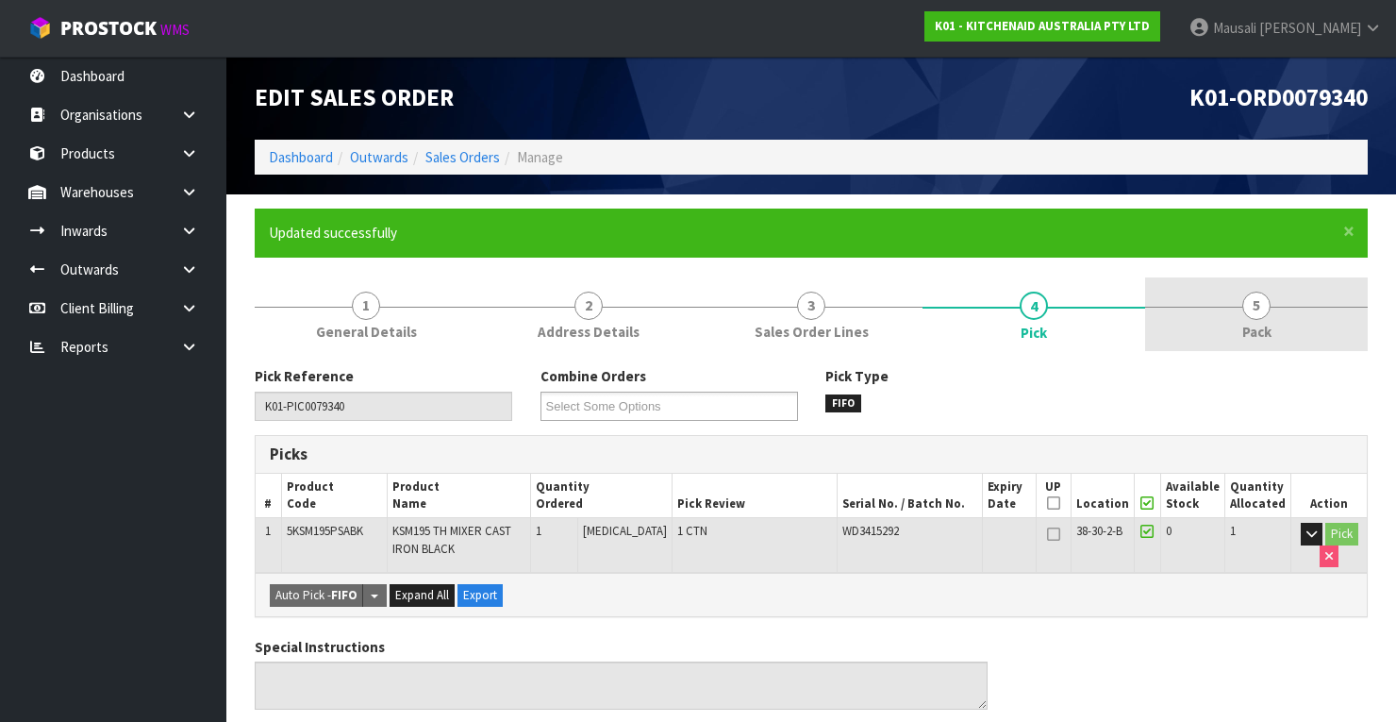
click at [1254, 306] on span "5" at bounding box center [1256, 305] width 28 height 28
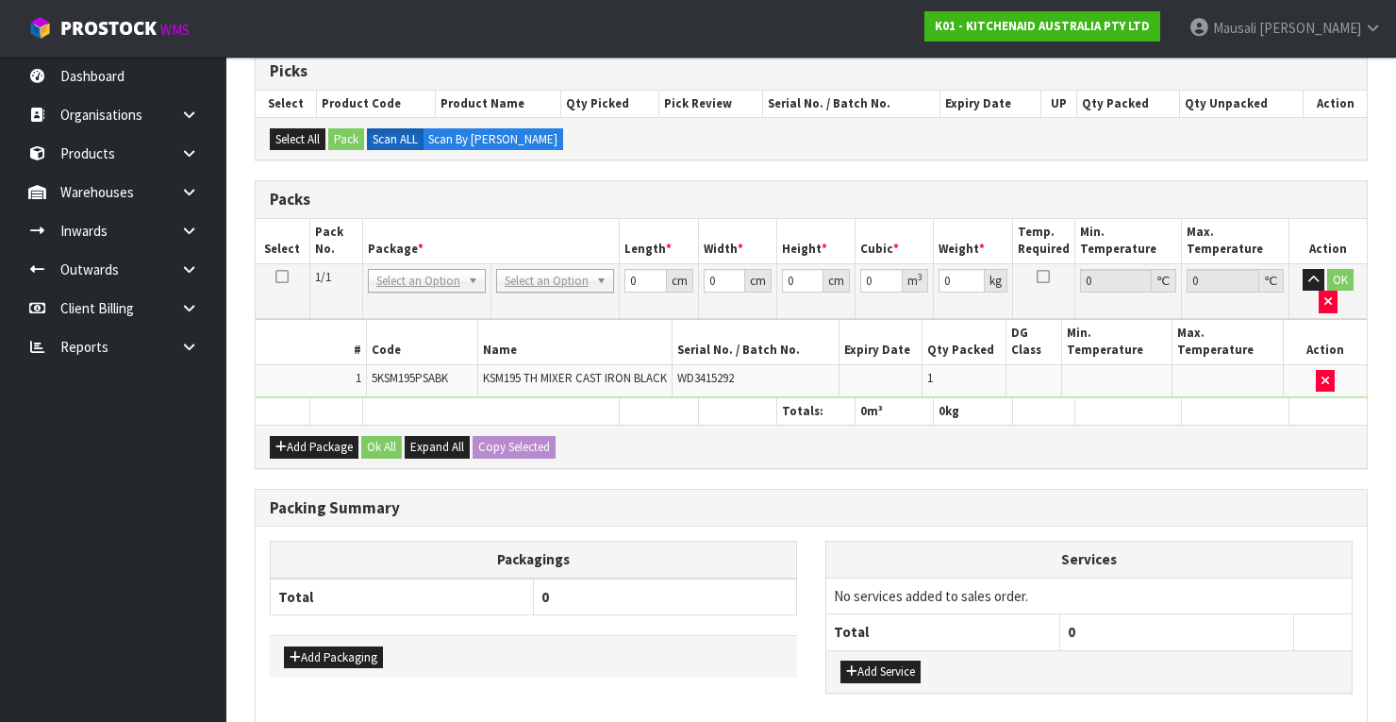
scroll to position [453, 0]
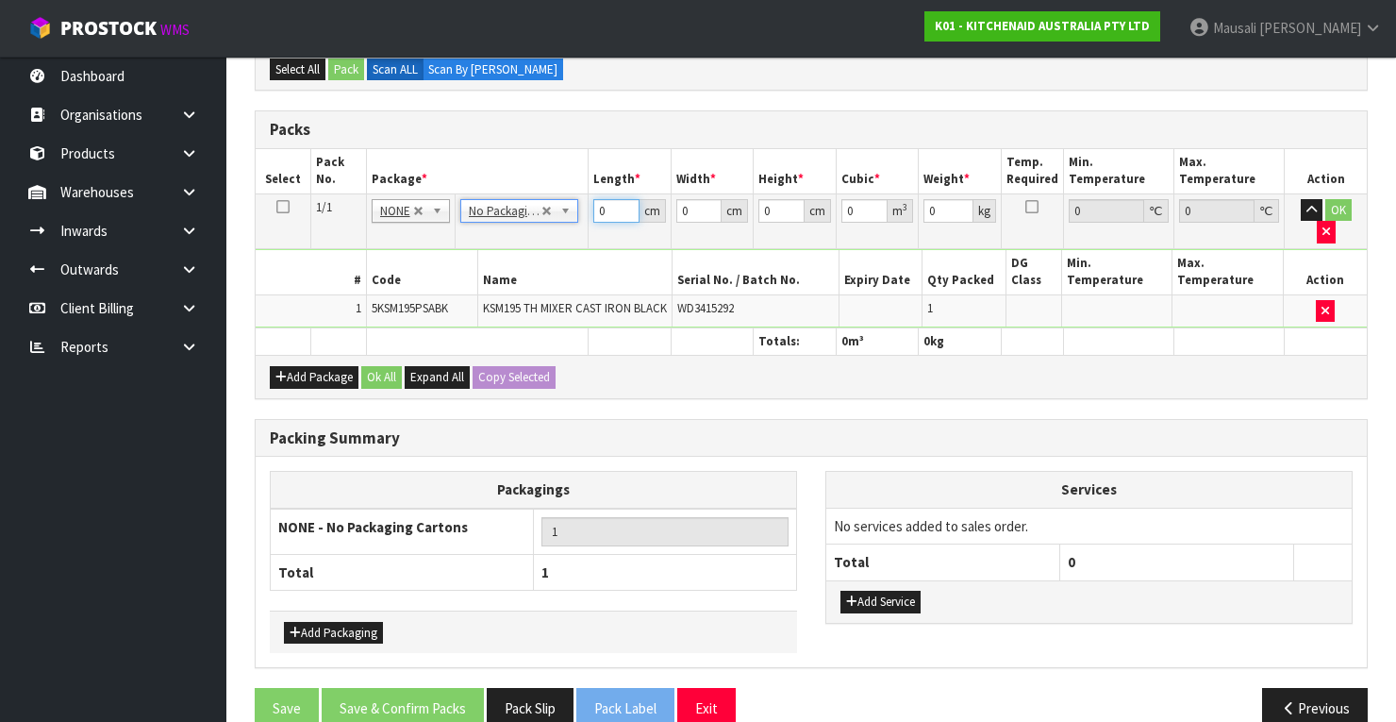
drag, startPoint x: 612, startPoint y: 209, endPoint x: 577, endPoint y: 224, distance: 38.0
click at [577, 224] on tbody "1/1 NONE 007-001 007-002 007-004 007-009 007-013 007-014 007-015 007-017 007-01…" at bounding box center [811, 260] width 1111 height 134
drag, startPoint x: 779, startPoint y: 208, endPoint x: 753, endPoint y: 216, distance: 27.7
click at [753, 216] on tr "1/1 NONE 007-001 007-002 007-004 007-009 007-013 007-014 007-015 007-017 007-01…" at bounding box center [811, 220] width 1111 height 55
drag, startPoint x: 394, startPoint y: 354, endPoint x: 424, endPoint y: 538, distance: 186.2
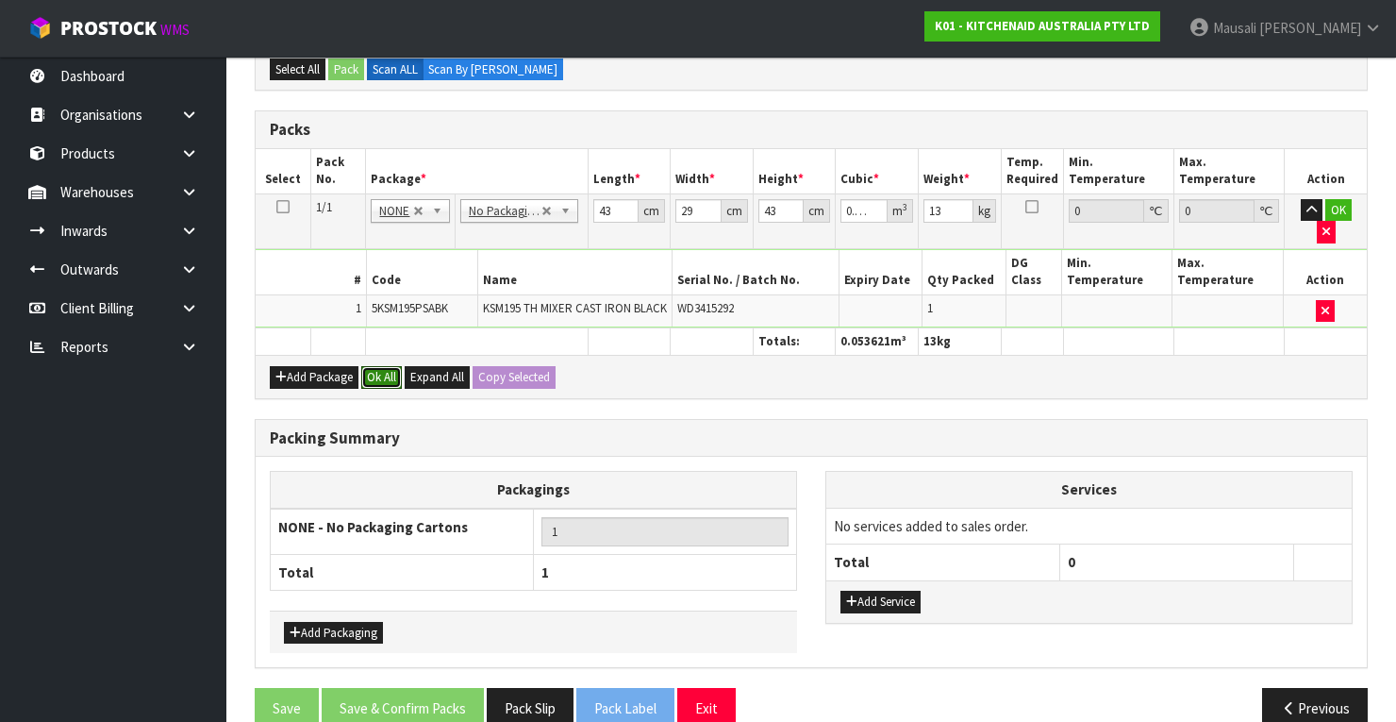
click at [394, 366] on button "Ok All" at bounding box center [381, 377] width 41 height 23
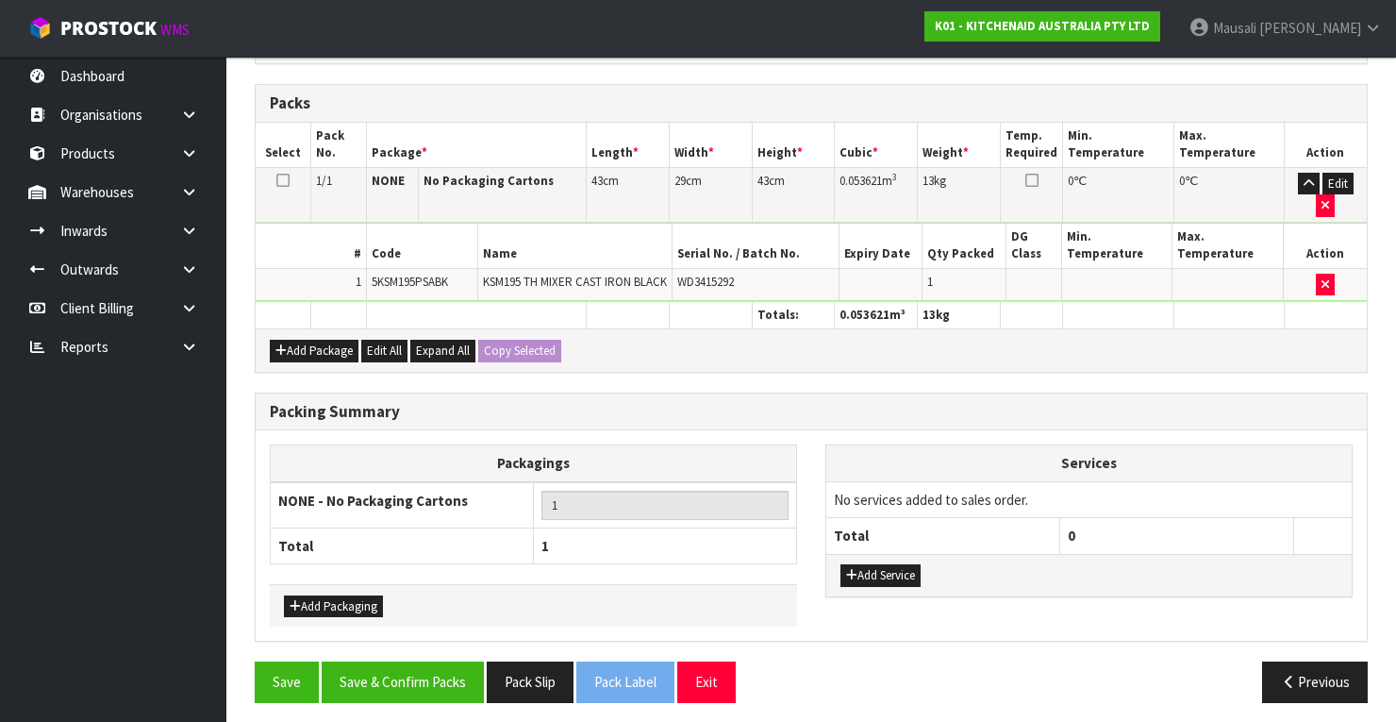
scroll to position [491, 0]
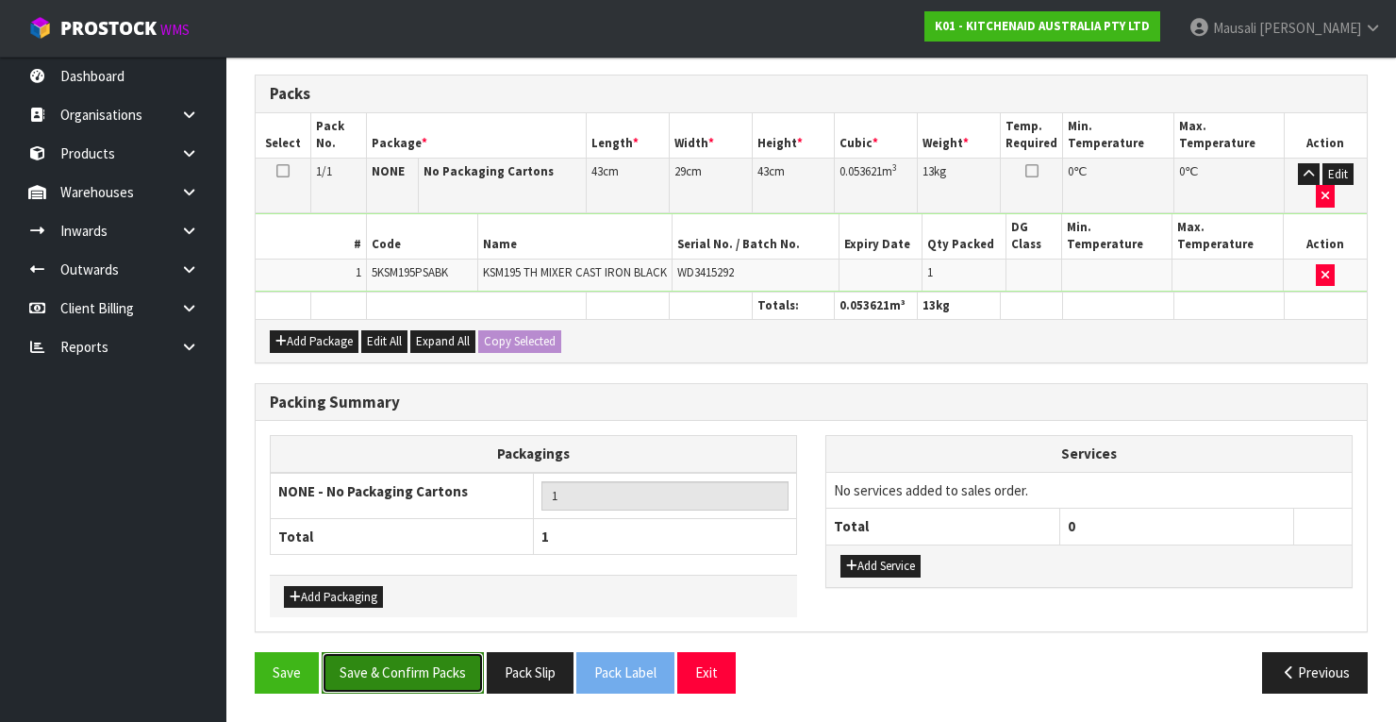
drag, startPoint x: 441, startPoint y: 661, endPoint x: 583, endPoint y: 602, distance: 153.5
click at [442, 661] on button "Save & Confirm Packs" at bounding box center [403, 672] width 162 height 41
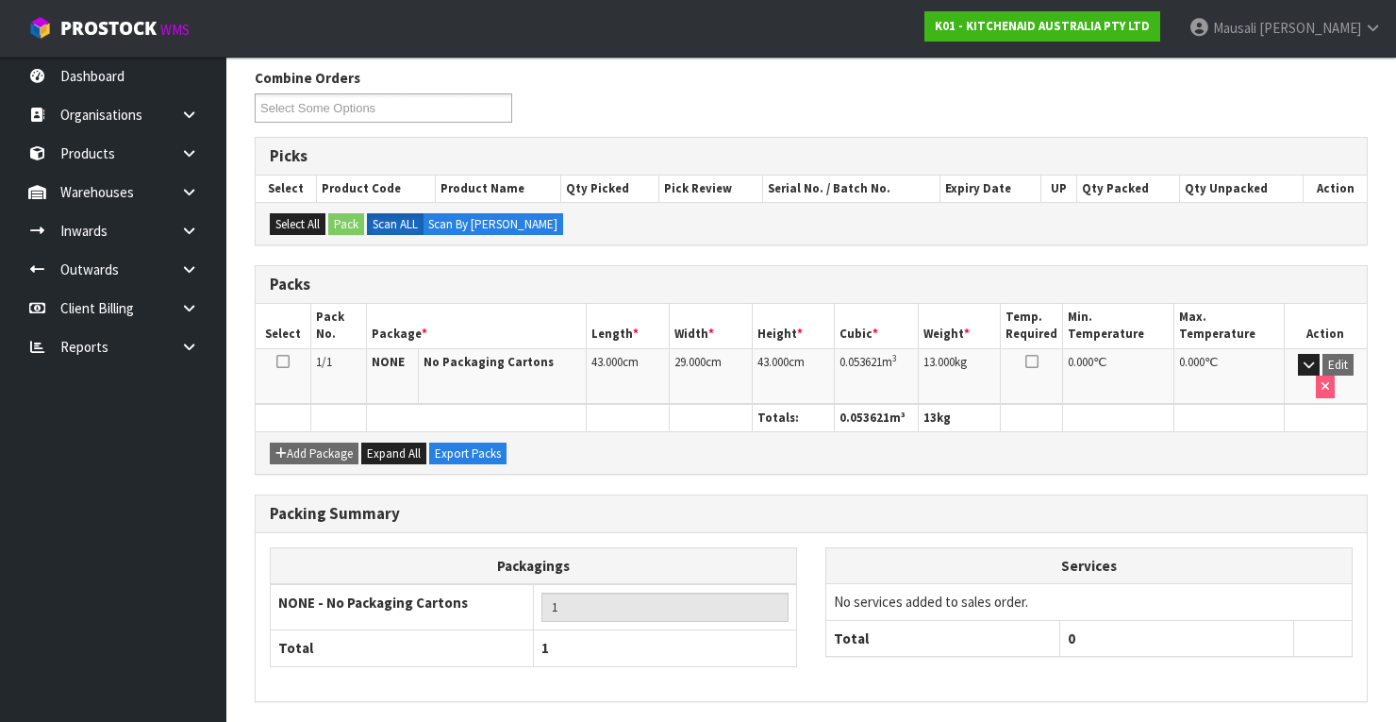
scroll to position [359, 0]
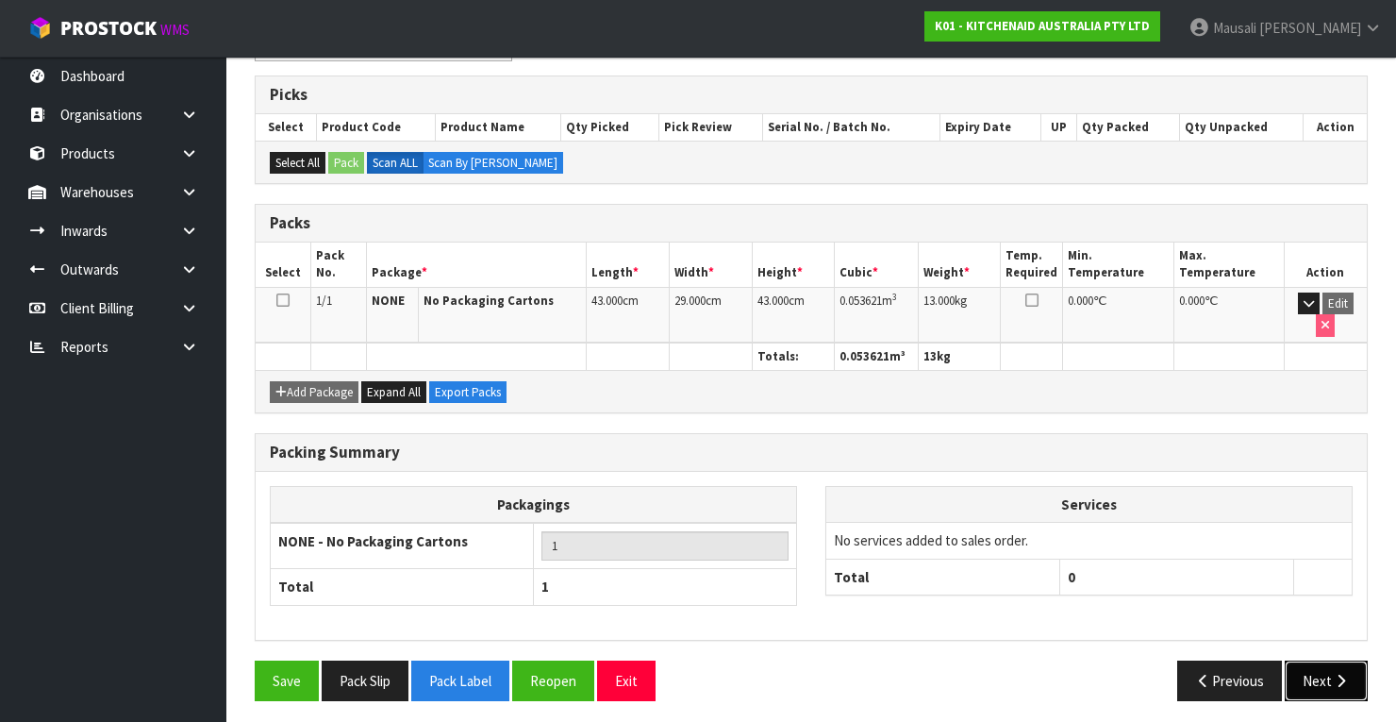
click at [1340, 673] on icon "button" at bounding box center [1341, 680] width 18 height 14
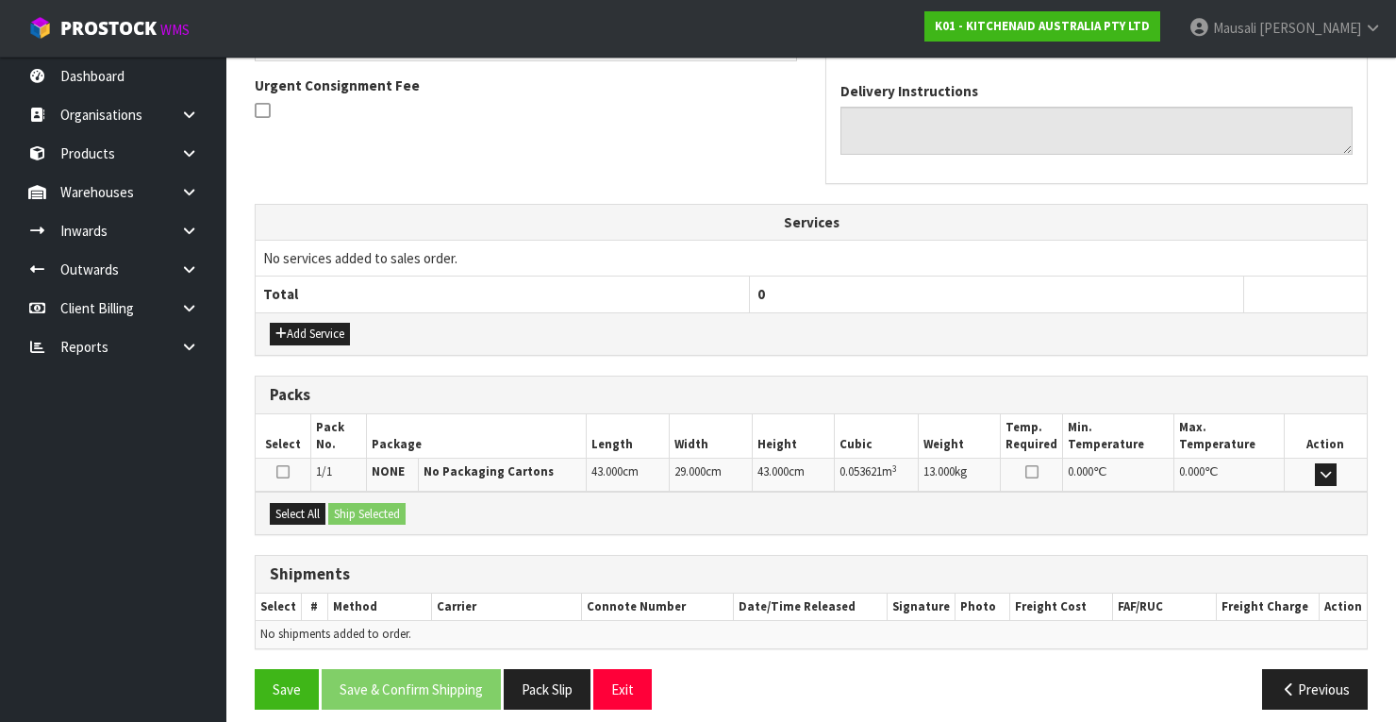
scroll to position [557, 0]
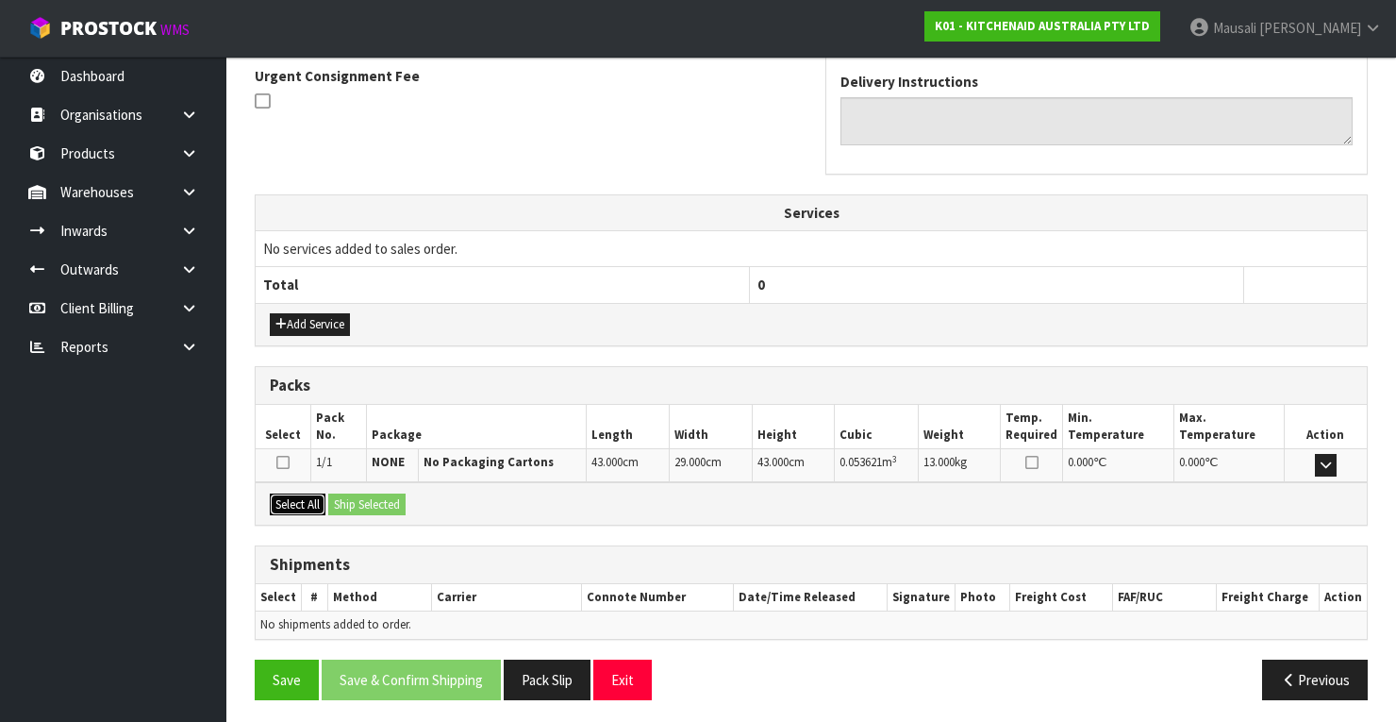
drag, startPoint x: 301, startPoint y: 500, endPoint x: 423, endPoint y: 492, distance: 121.9
click at [318, 495] on button "Select All" at bounding box center [298, 504] width 56 height 23
click at [356, 493] on button "Ship Selected" at bounding box center [366, 504] width 77 height 23
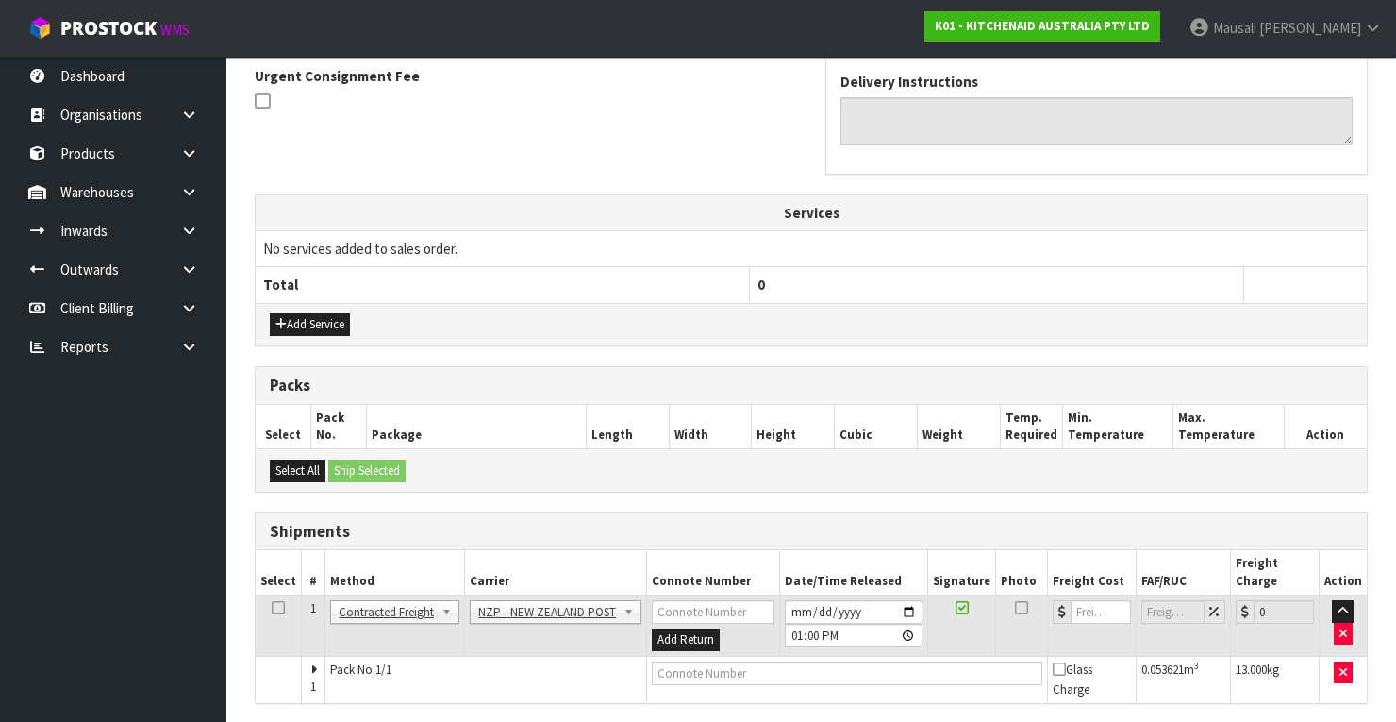
scroll to position [605, 0]
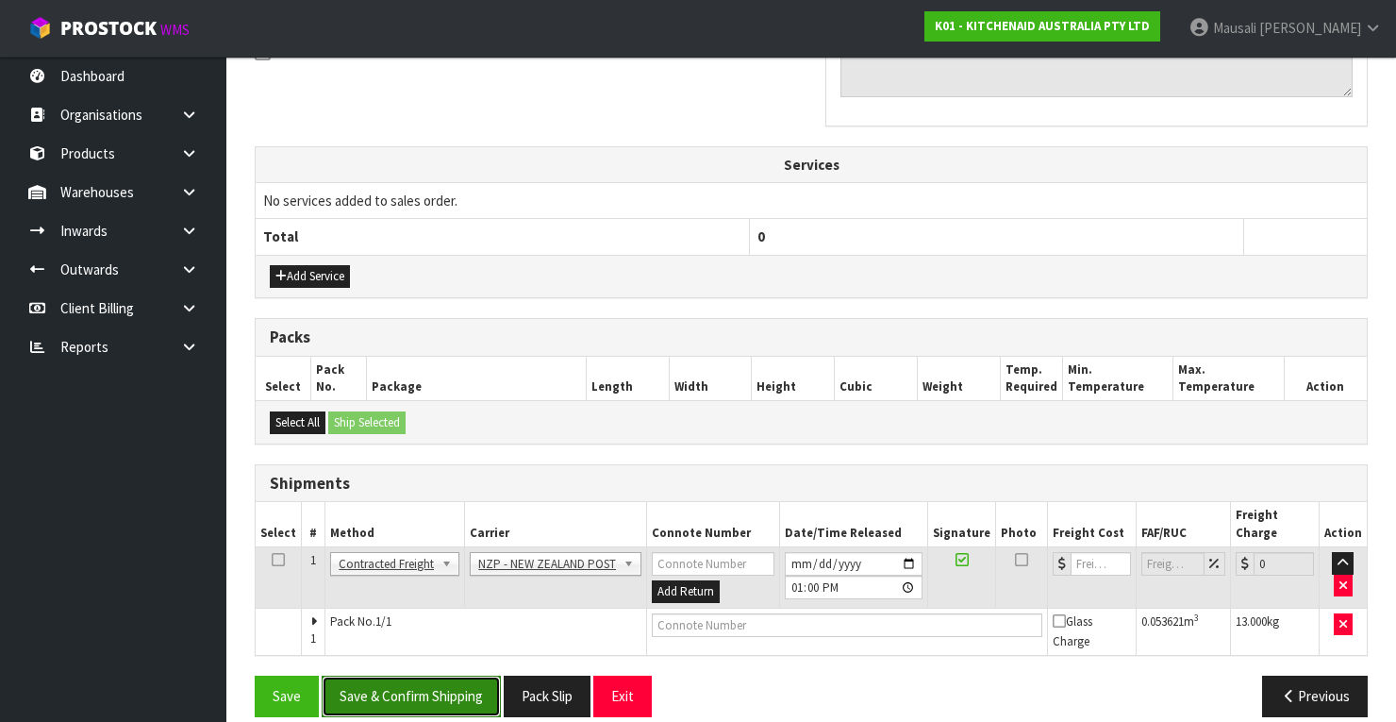
click at [438, 675] on button "Save & Confirm Shipping" at bounding box center [411, 695] width 179 height 41
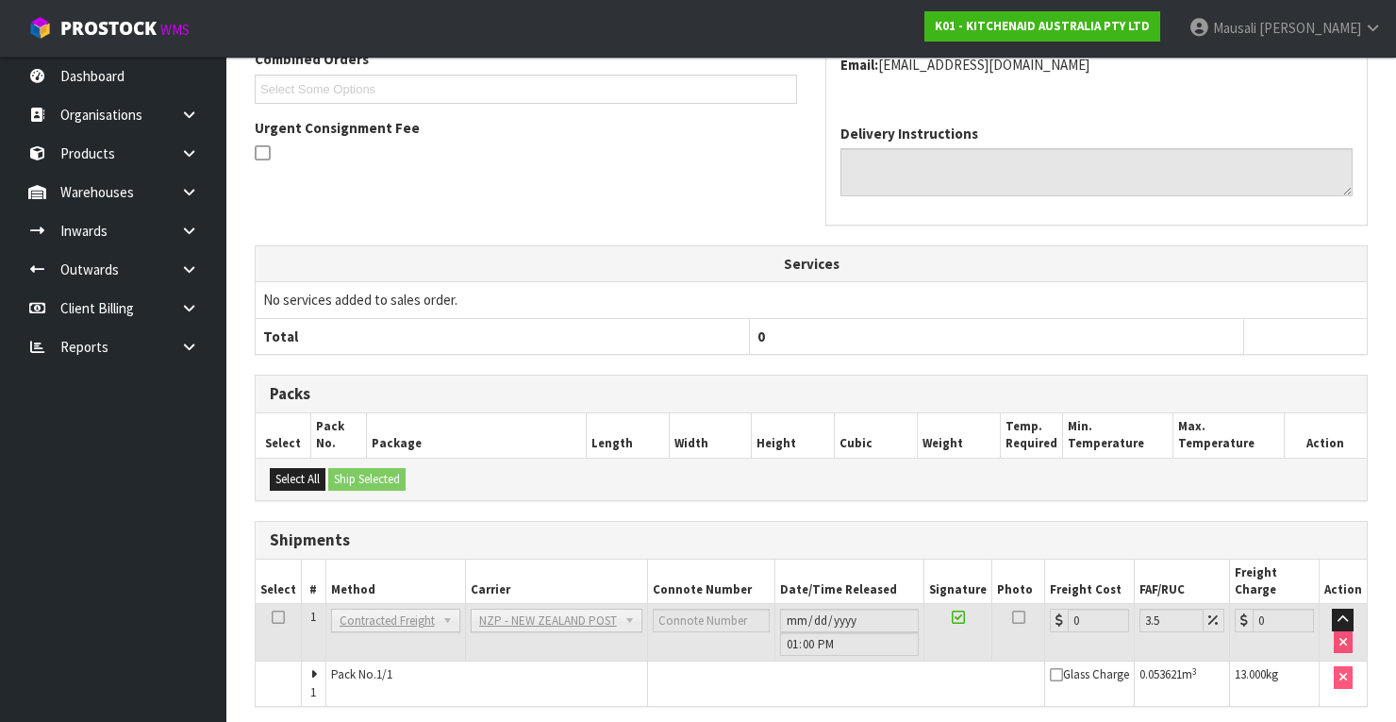
scroll to position [577, 0]
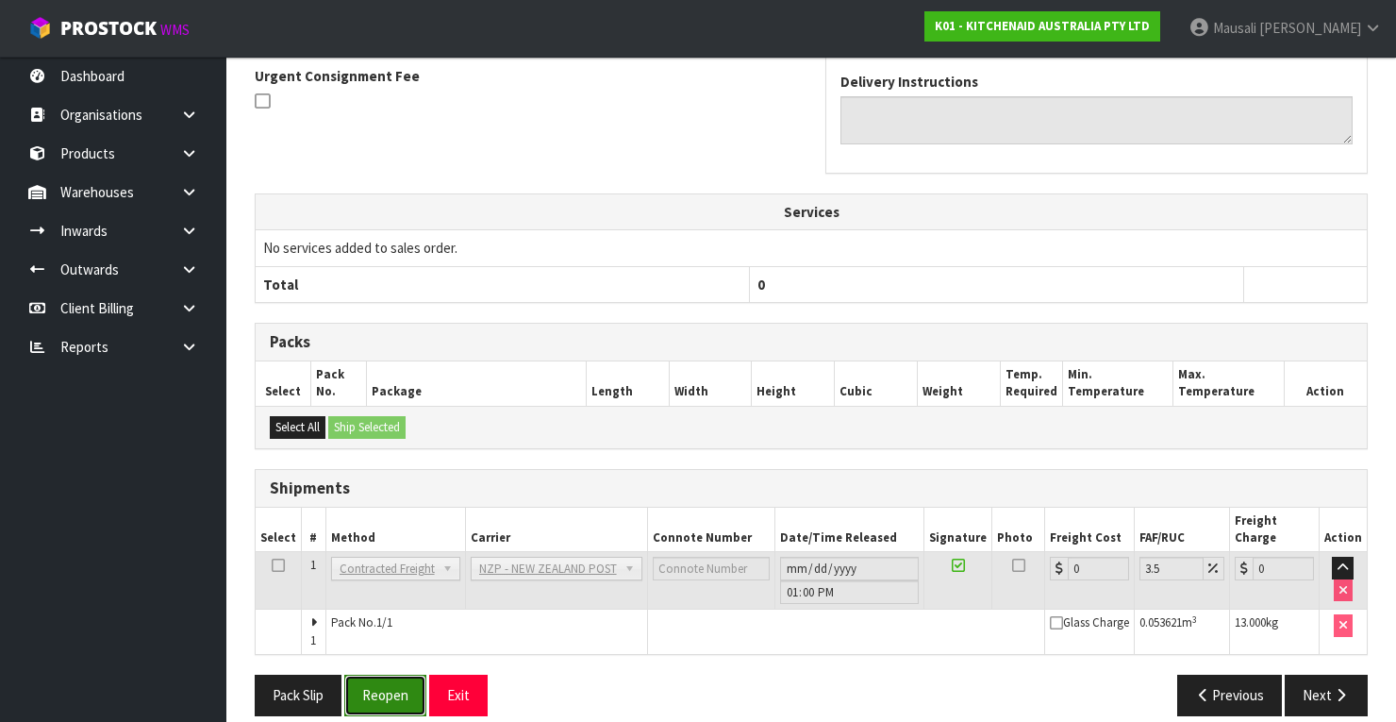
drag, startPoint x: 393, startPoint y: 670, endPoint x: 470, endPoint y: 660, distance: 77.0
click at [393, 674] on button "Reopen" at bounding box center [385, 694] width 82 height 41
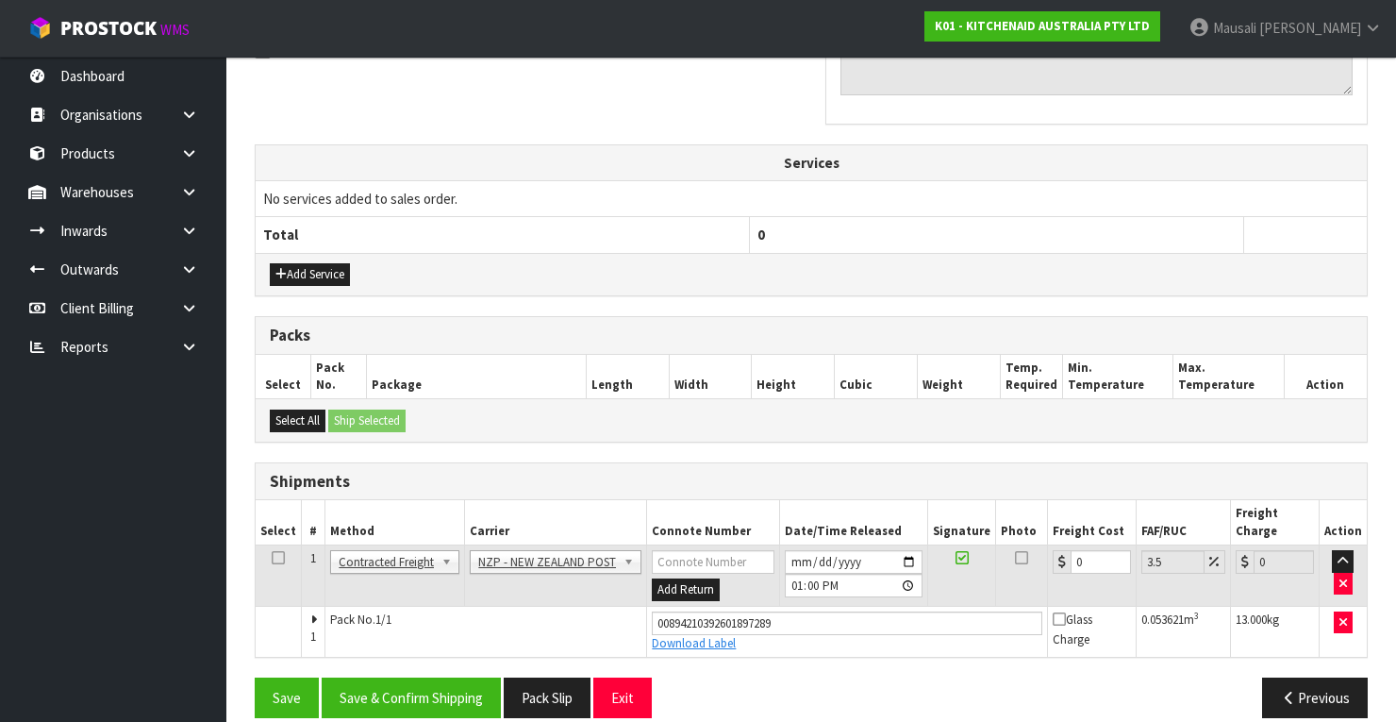
scroll to position [607, 0]
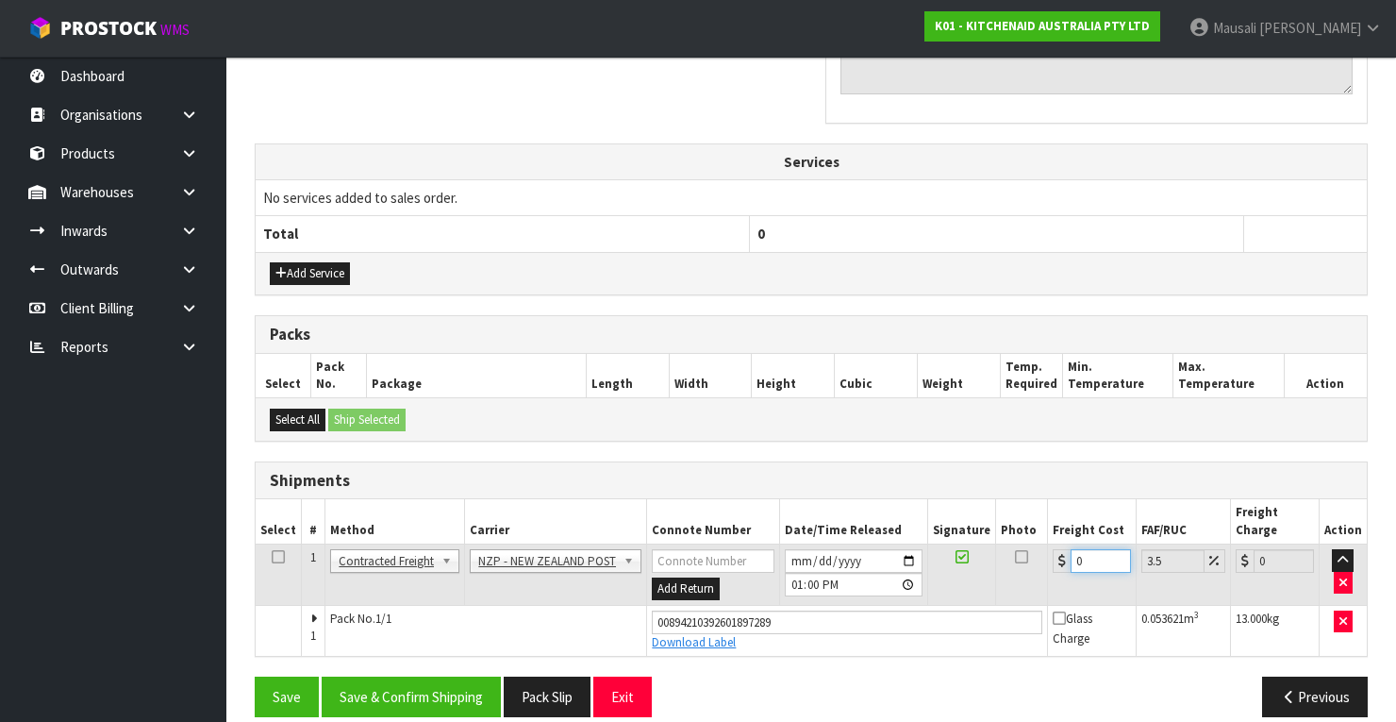
drag, startPoint x: 1079, startPoint y: 534, endPoint x: 1052, endPoint y: 546, distance: 30.0
click at [1054, 549] on div "0" at bounding box center [1092, 561] width 78 height 24
click at [406, 676] on button "Save & Confirm Shipping" at bounding box center [411, 696] width 179 height 41
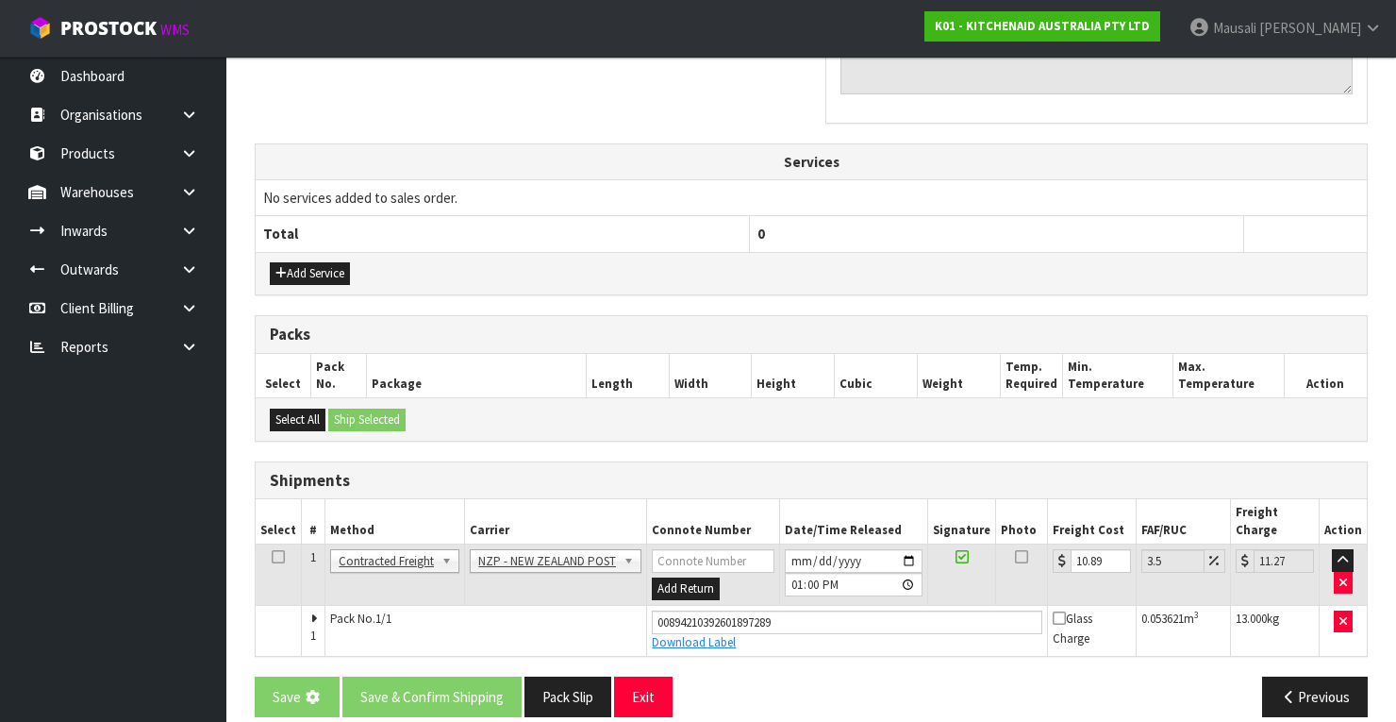
scroll to position [0, 0]
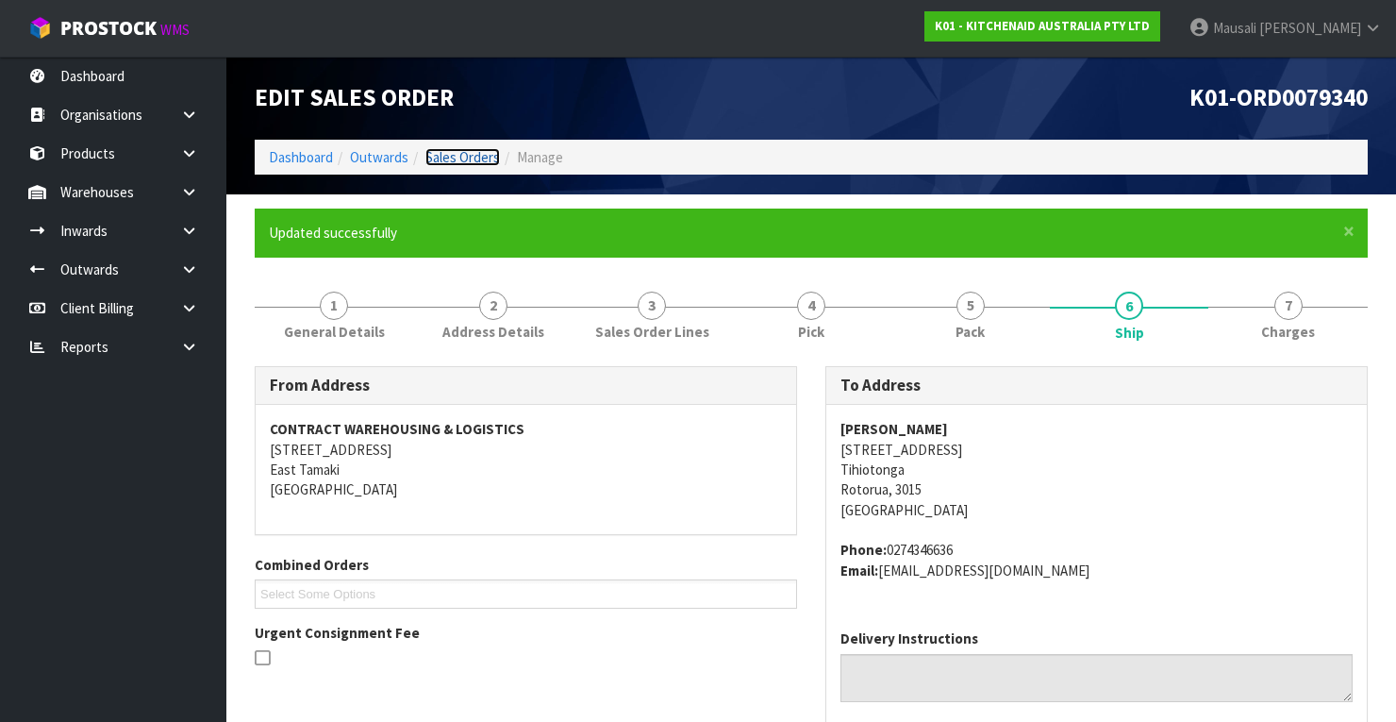
click at [445, 155] on link "Sales Orders" at bounding box center [462, 157] width 75 height 18
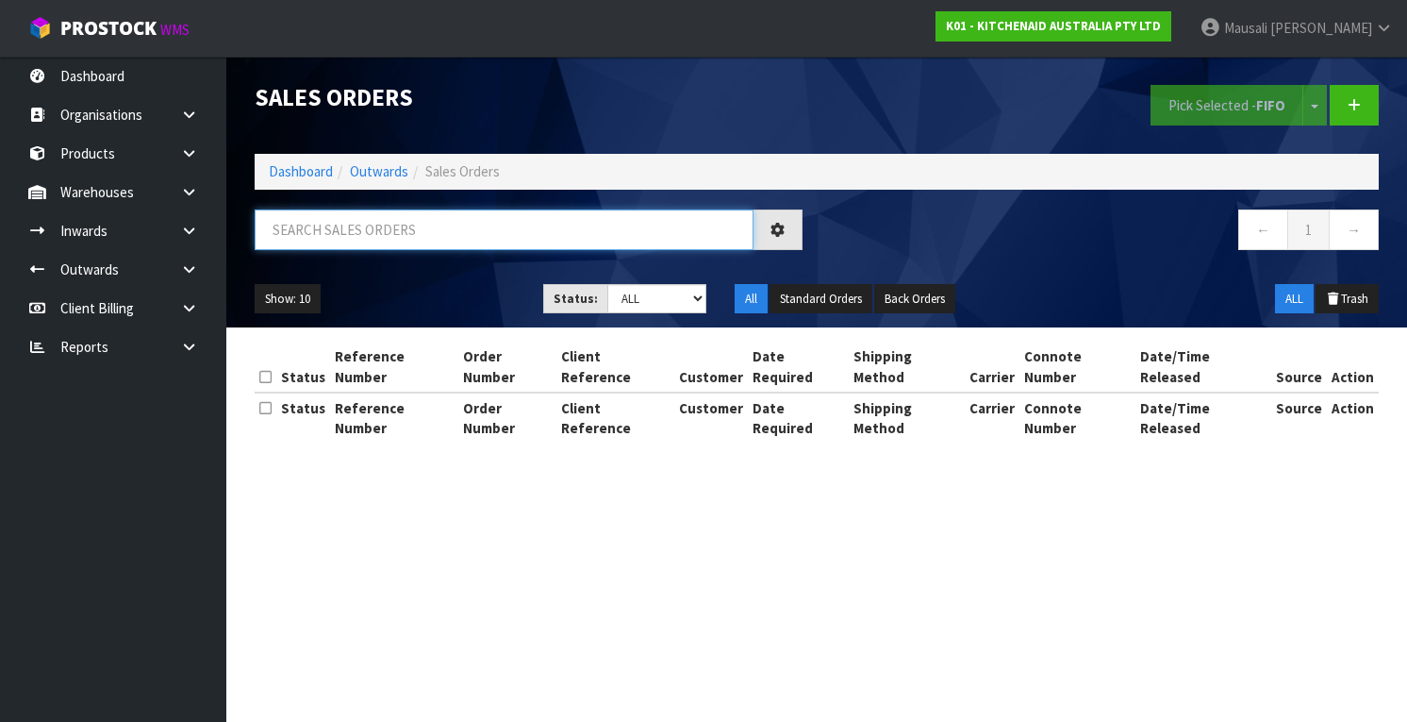
click at [348, 226] on input "text" at bounding box center [504, 229] width 499 height 41
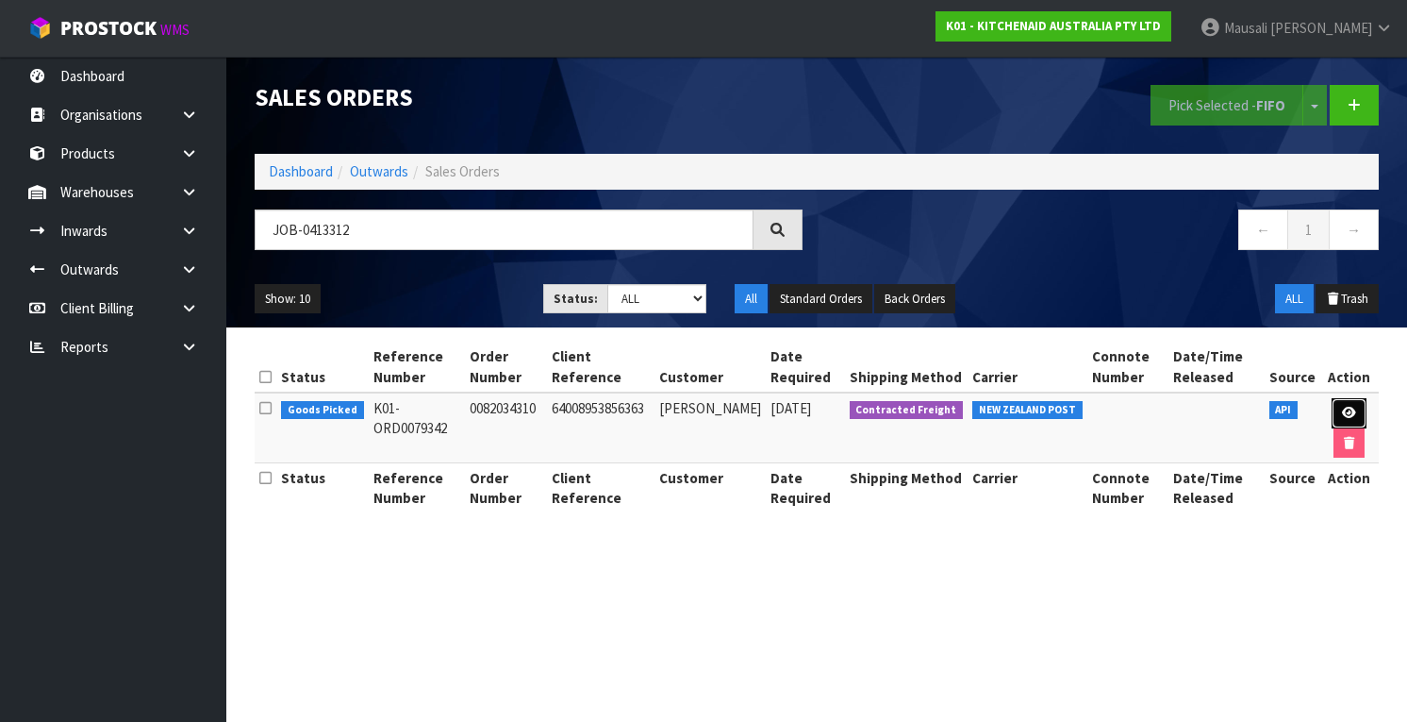
click at [1345, 407] on icon at bounding box center [1349, 413] width 14 height 12
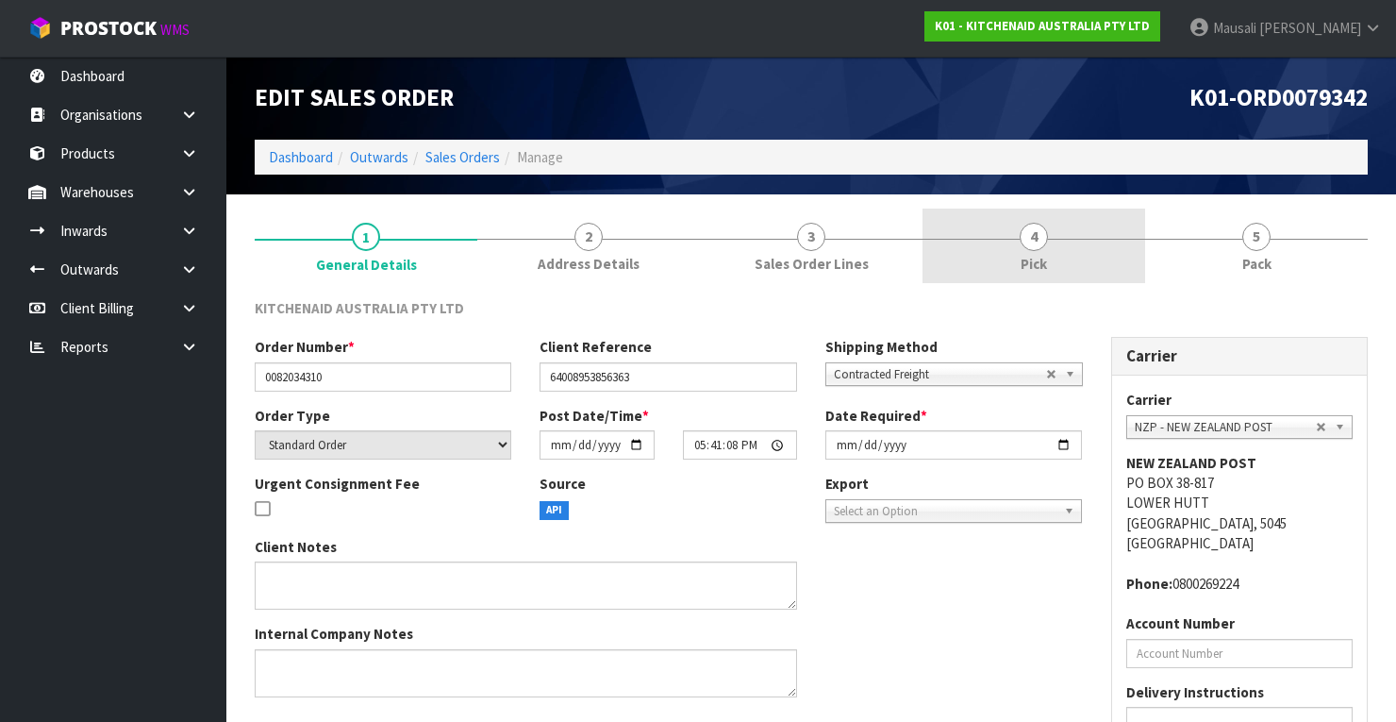
click at [1016, 260] on link "4 Pick" at bounding box center [1033, 245] width 223 height 75
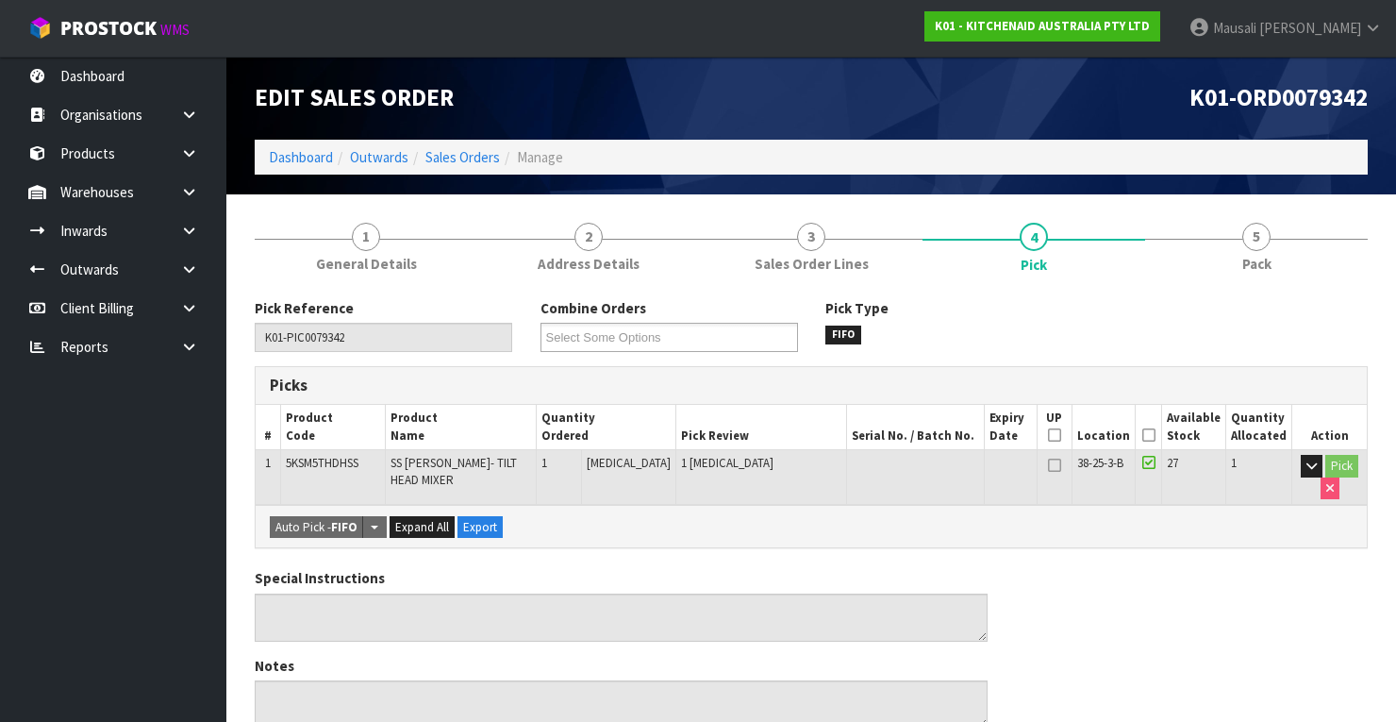
click at [1152, 435] on icon at bounding box center [1148, 435] width 13 height 1
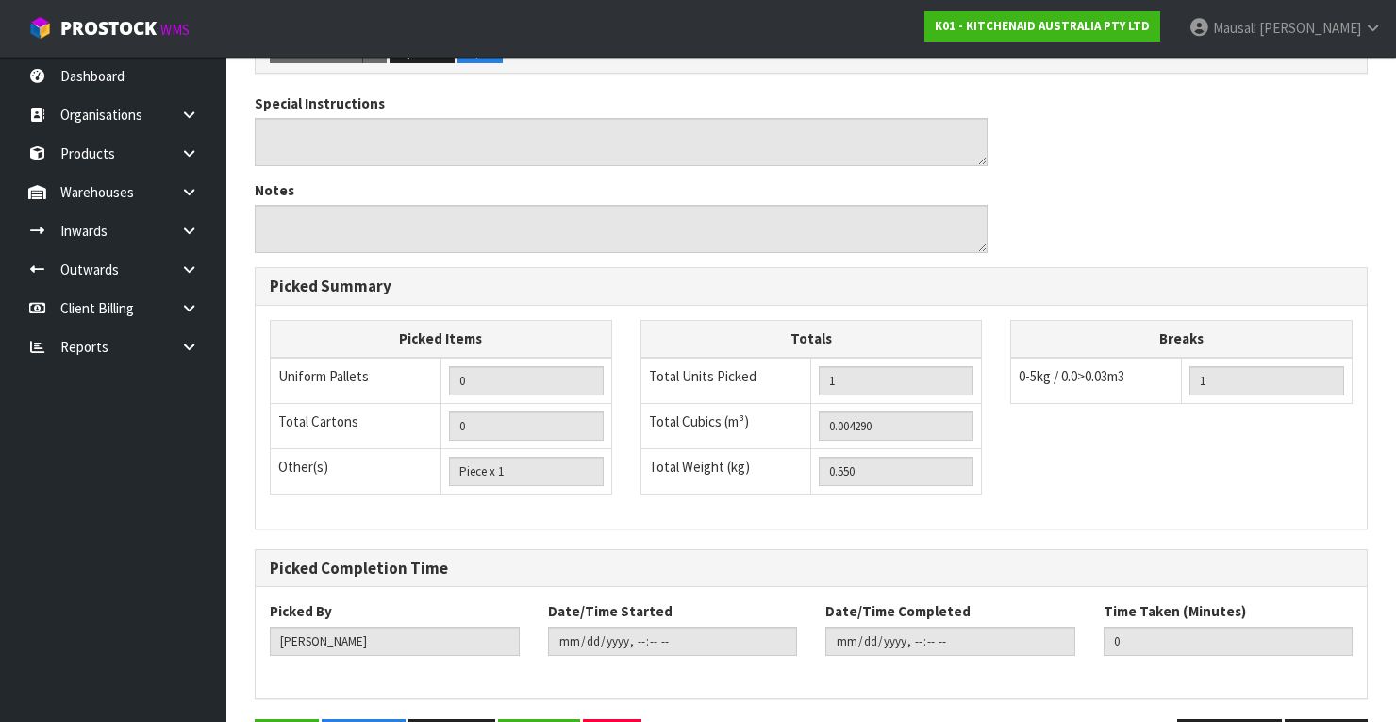
scroll to position [603, 0]
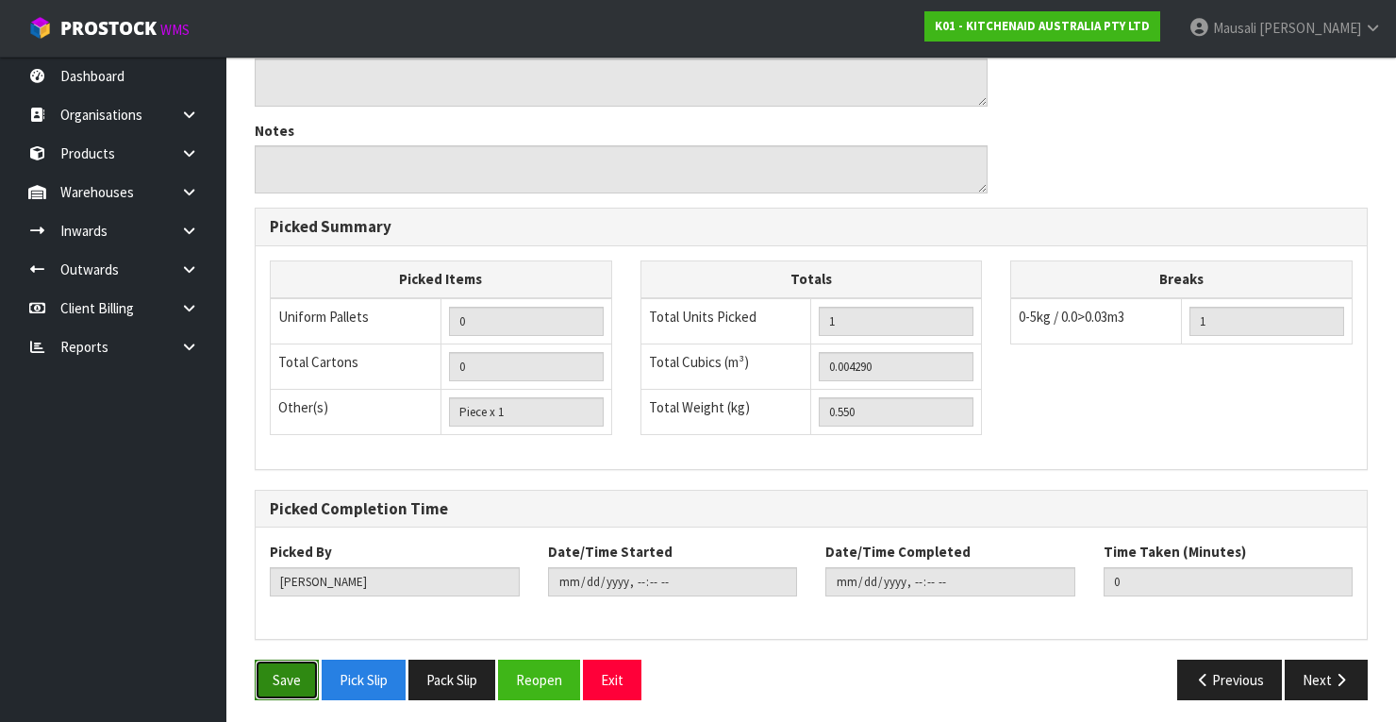
click at [277, 676] on button "Save" at bounding box center [287, 679] width 64 height 41
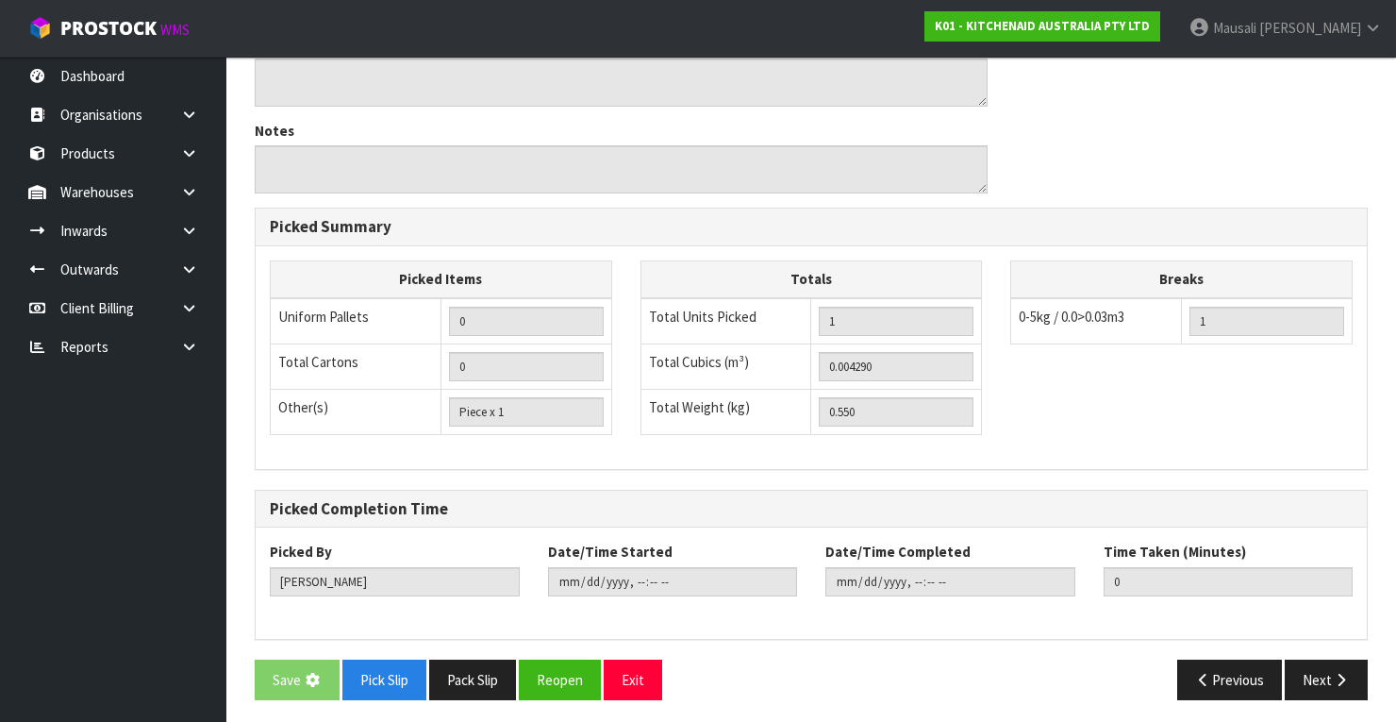
scroll to position [0, 0]
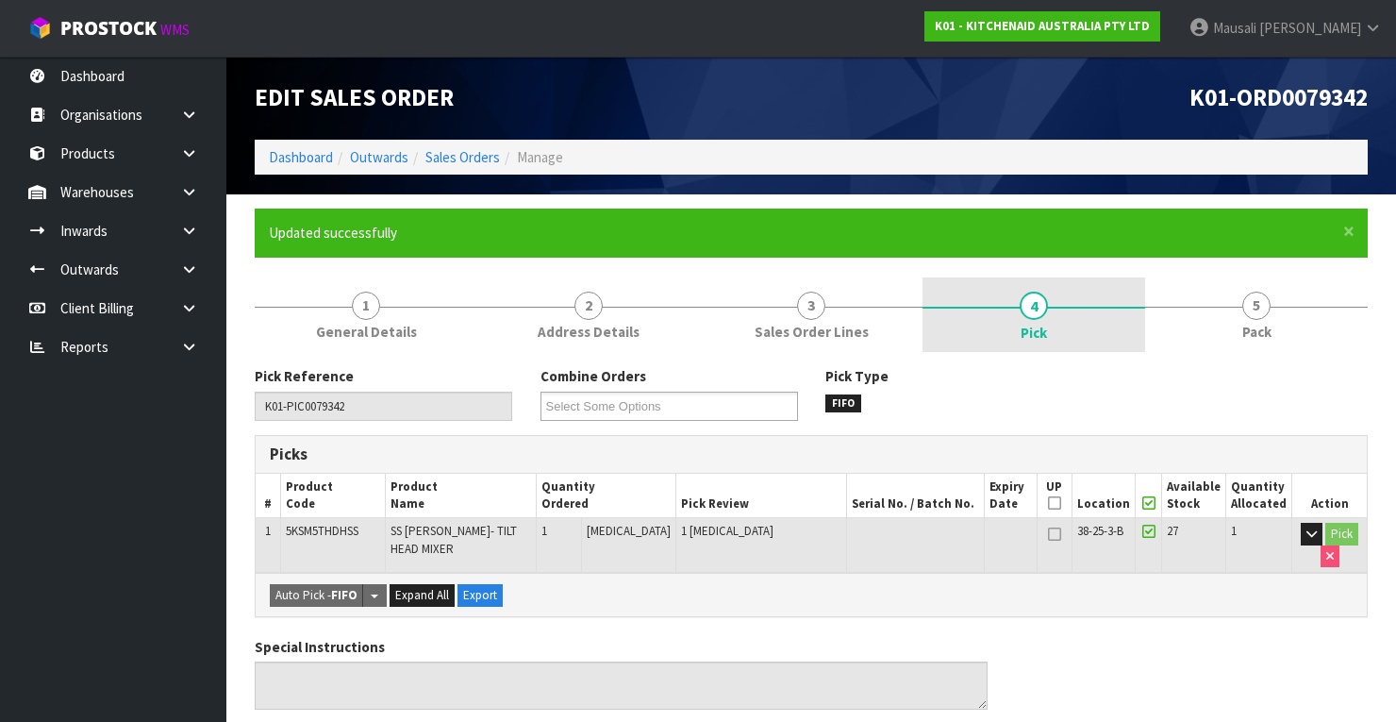
drag, startPoint x: 1271, startPoint y: 317, endPoint x: 1130, endPoint y: 347, distance: 144.7
click at [1270, 317] on link "5 Pack" at bounding box center [1256, 314] width 223 height 75
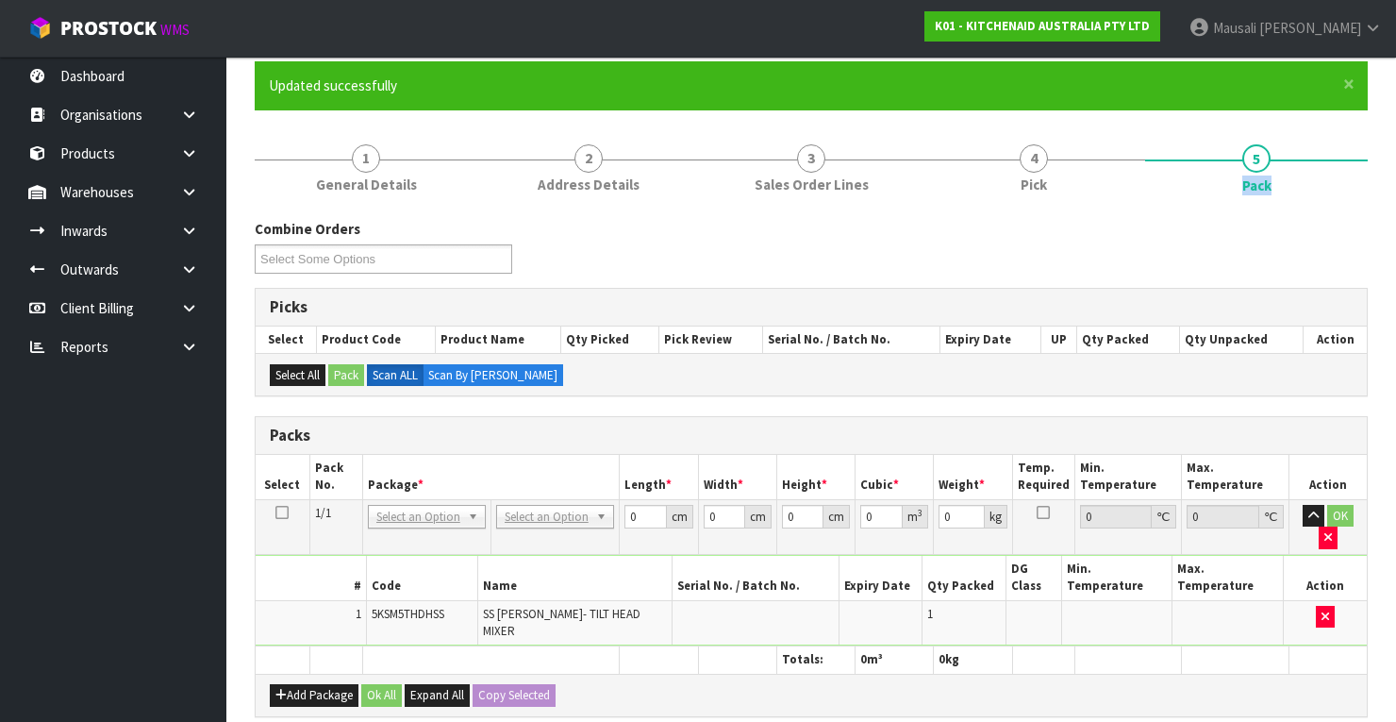
scroll to position [302, 0]
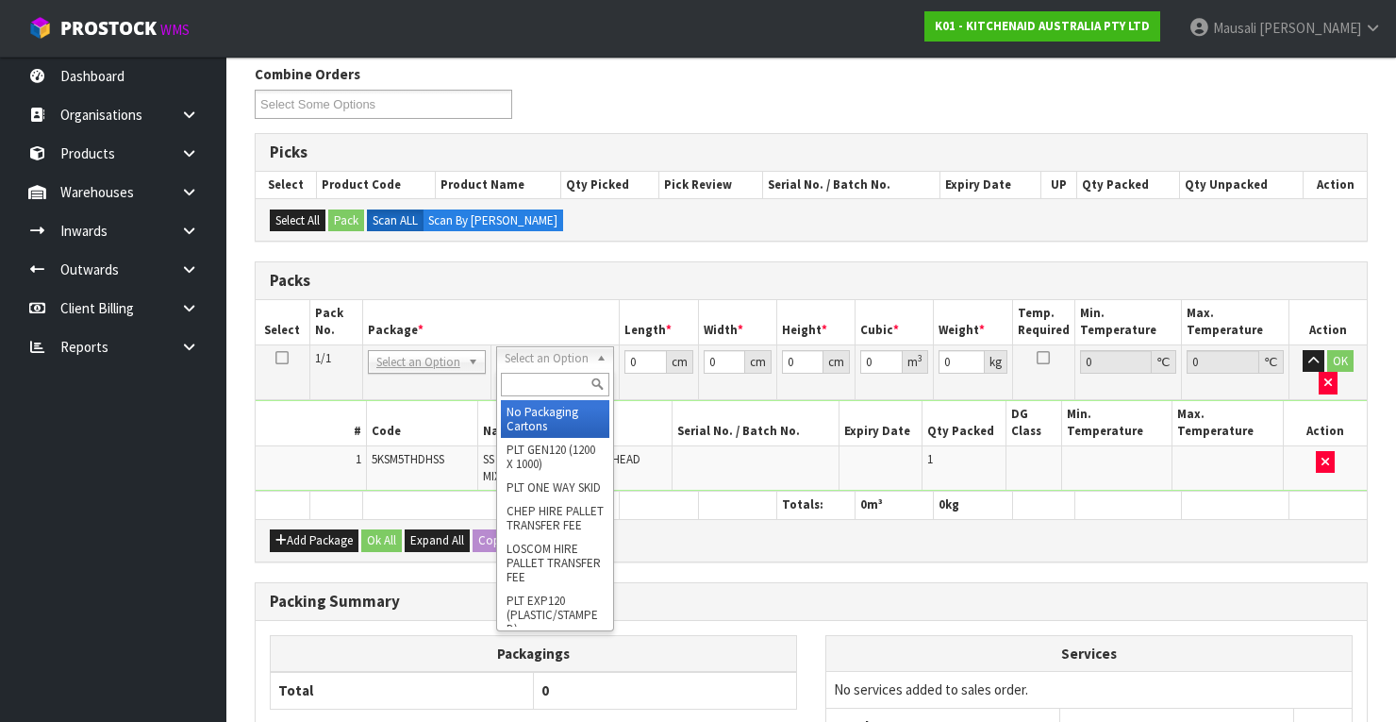
click at [518, 376] on input "text" at bounding box center [555, 385] width 108 height 24
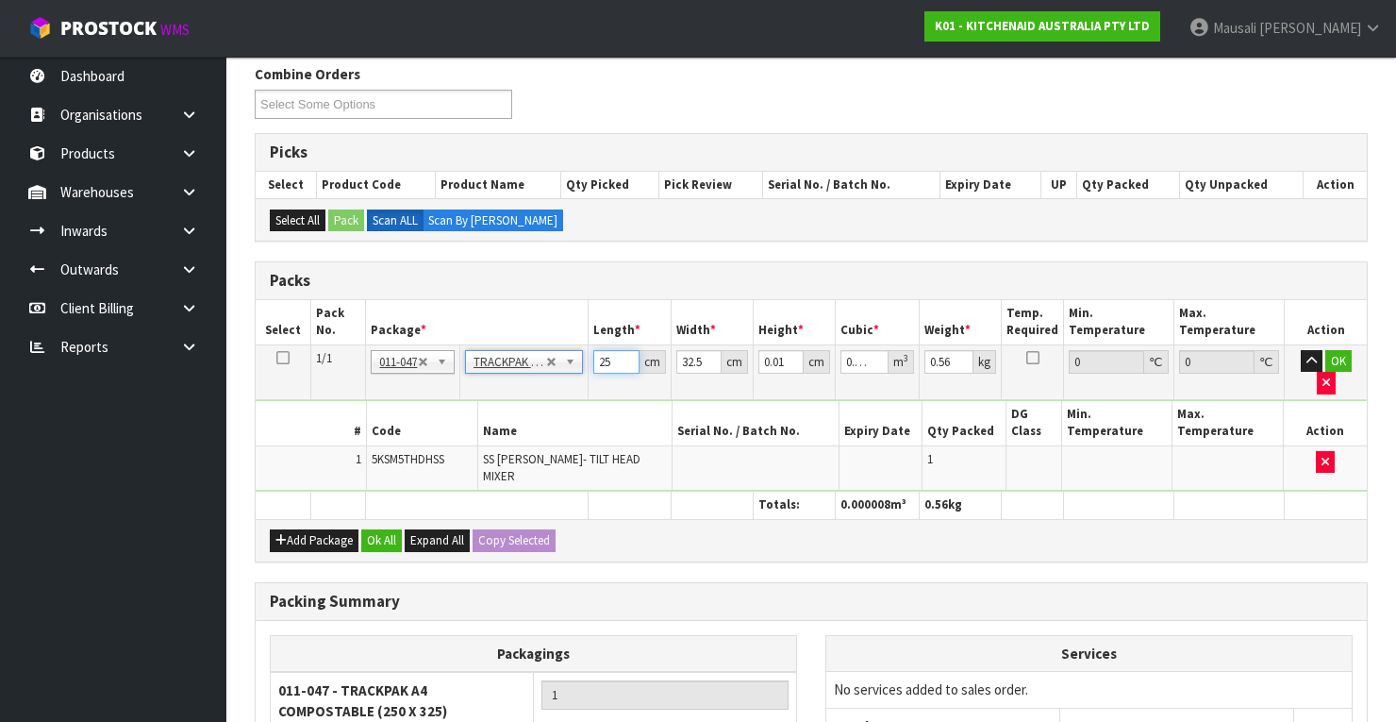
drag, startPoint x: 619, startPoint y: 357, endPoint x: 590, endPoint y: 365, distance: 30.4
click at [590, 365] on td "25 cm" at bounding box center [630, 371] width 83 height 55
drag, startPoint x: 786, startPoint y: 359, endPoint x: 758, endPoint y: 363, distance: 27.6
click at [758, 363] on td "0.01 cm" at bounding box center [794, 371] width 83 height 55
click at [370, 529] on button "Ok All" at bounding box center [381, 540] width 41 height 23
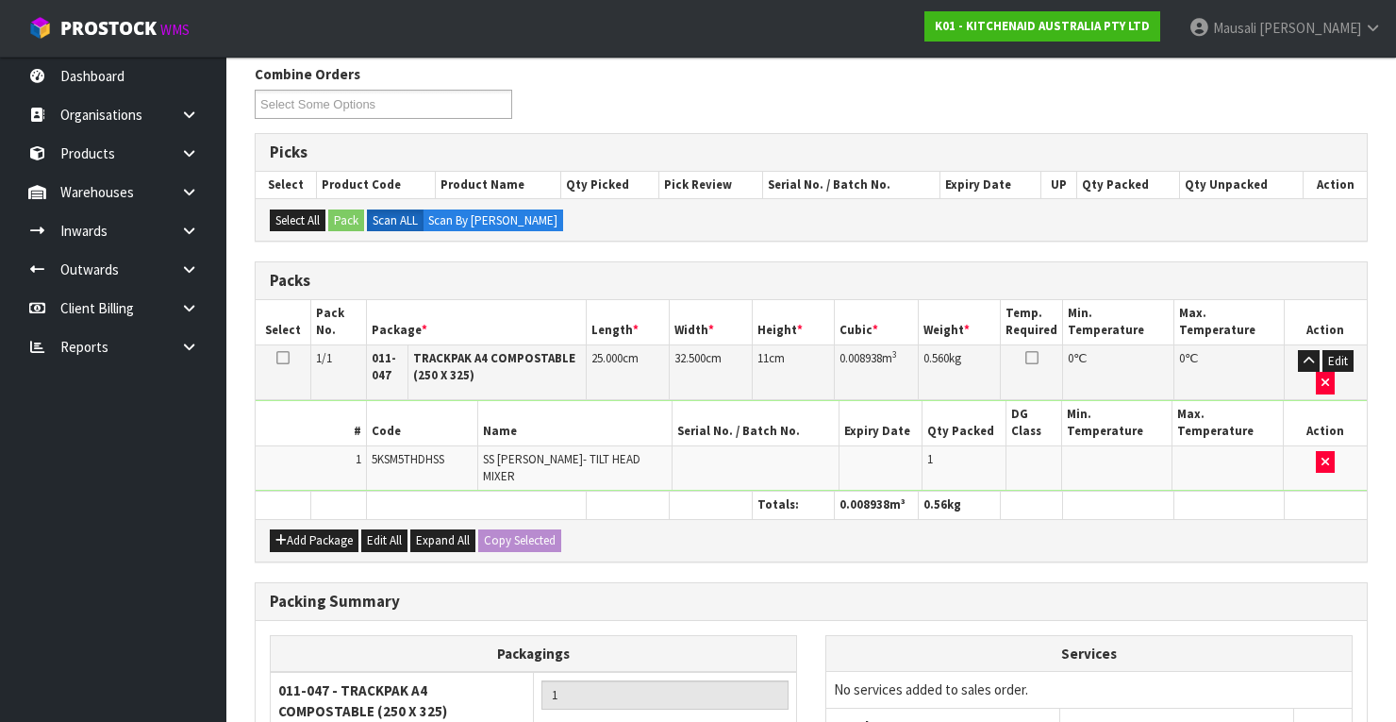
scroll to position [490, 0]
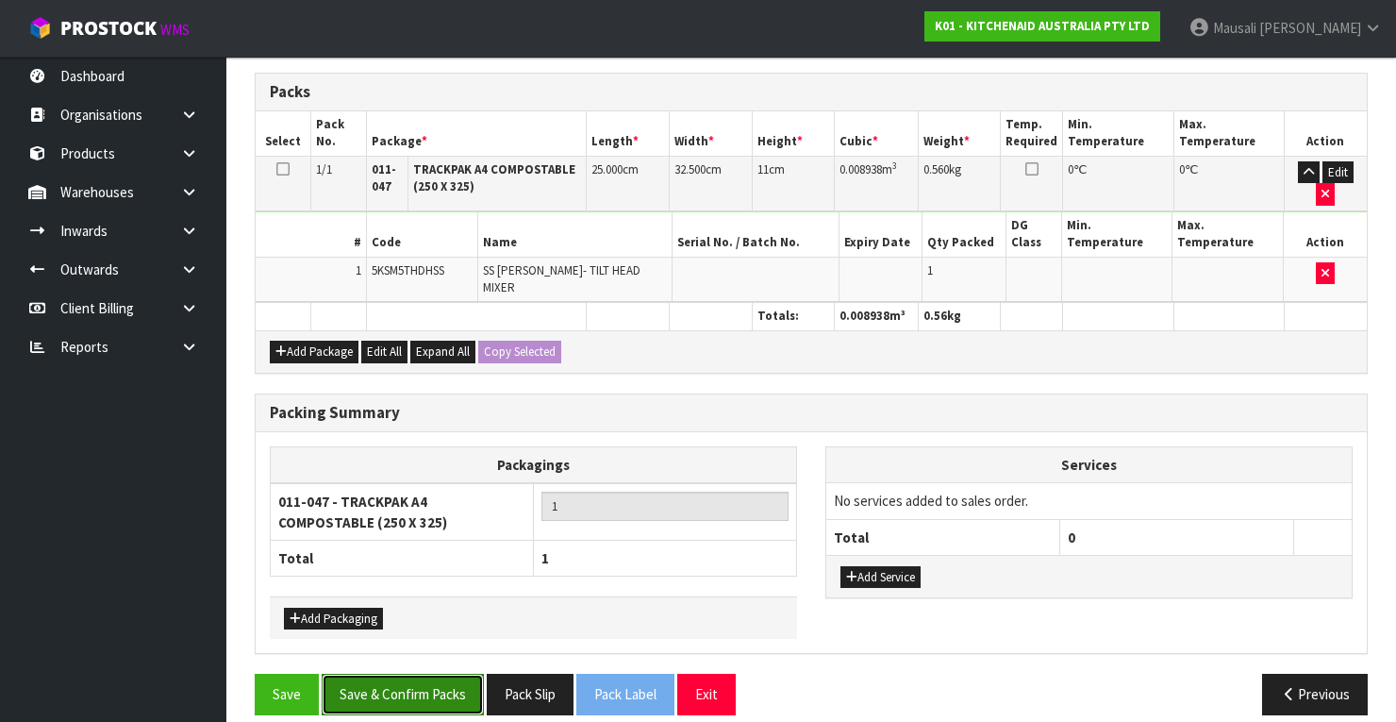
click at [397, 673] on button "Save & Confirm Packs" at bounding box center [403, 693] width 162 height 41
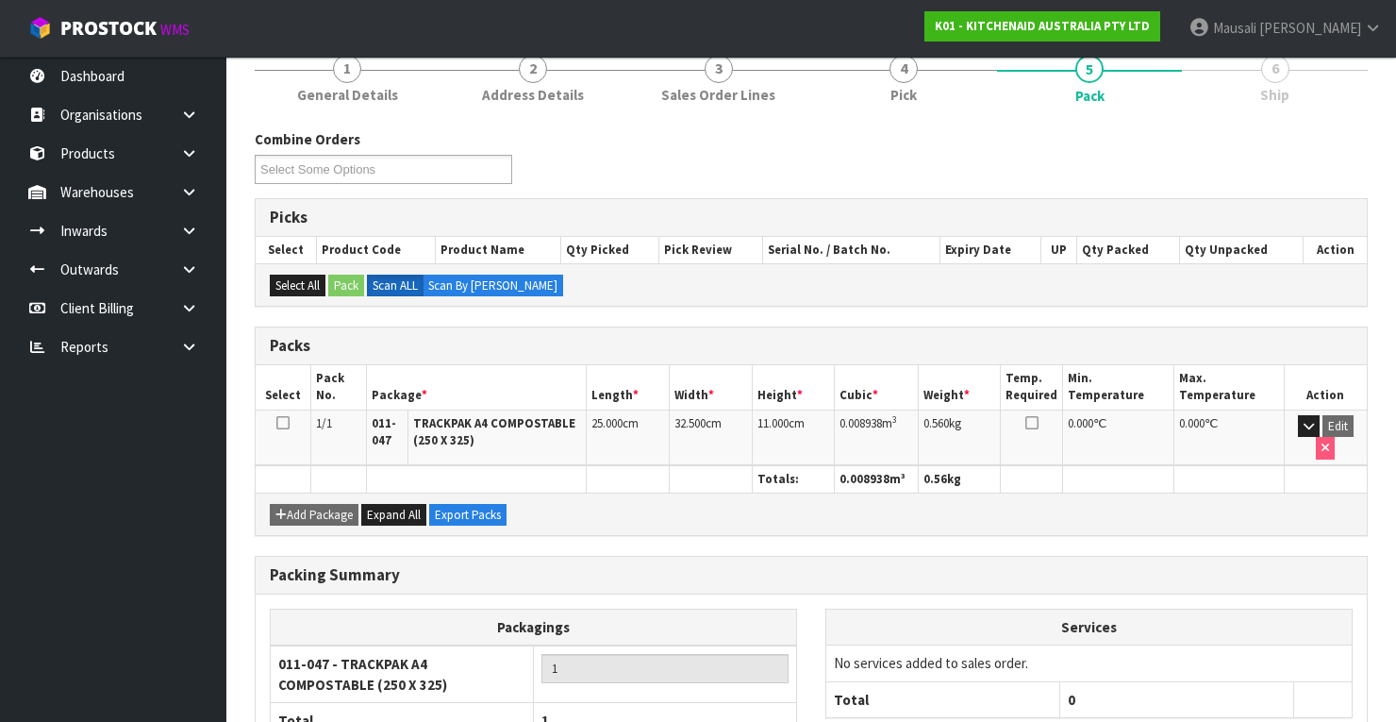
scroll to position [371, 0]
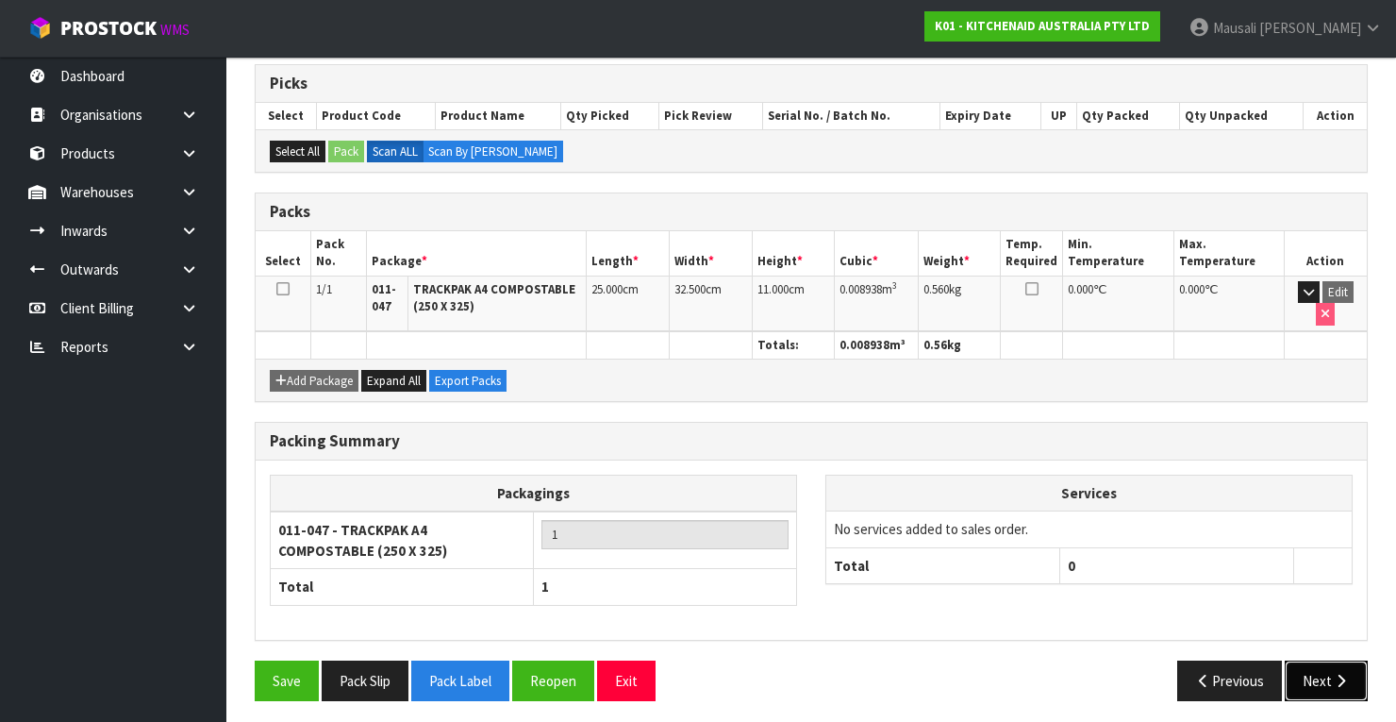
click at [1327, 672] on button "Next" at bounding box center [1326, 680] width 83 height 41
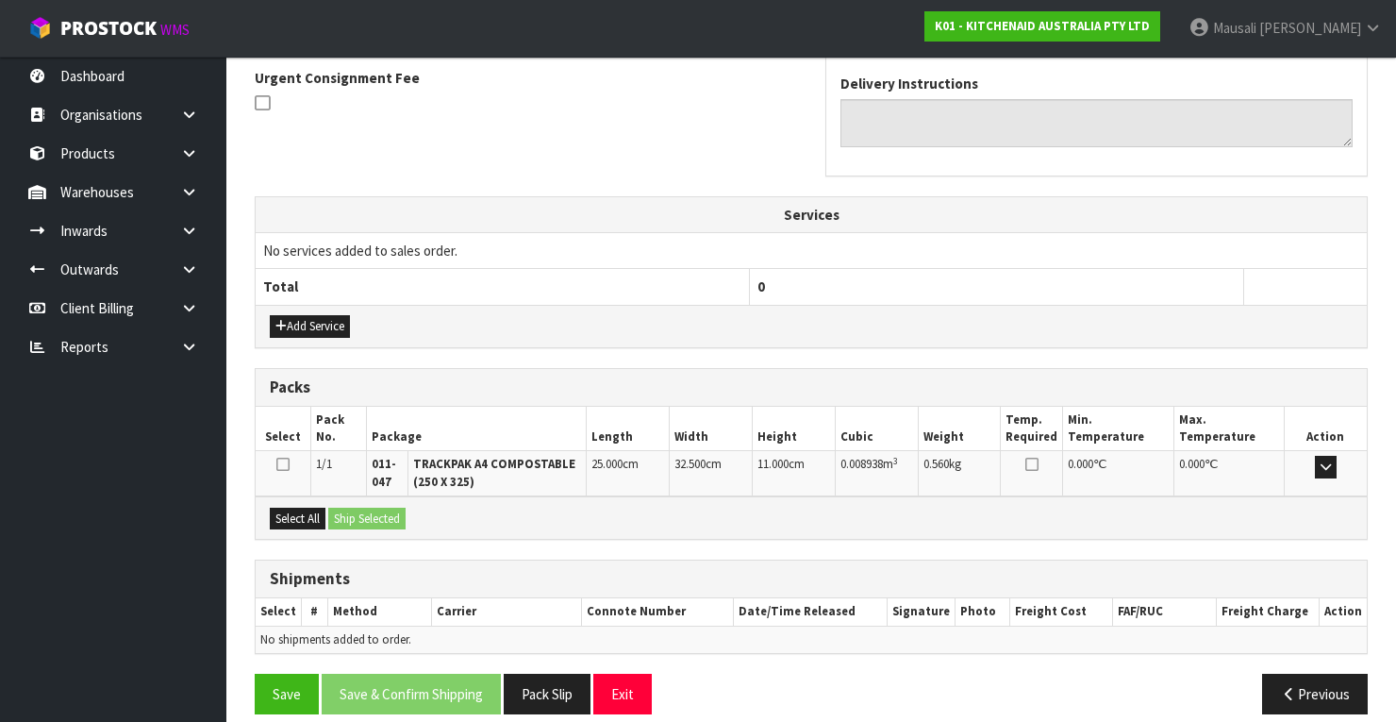
scroll to position [570, 0]
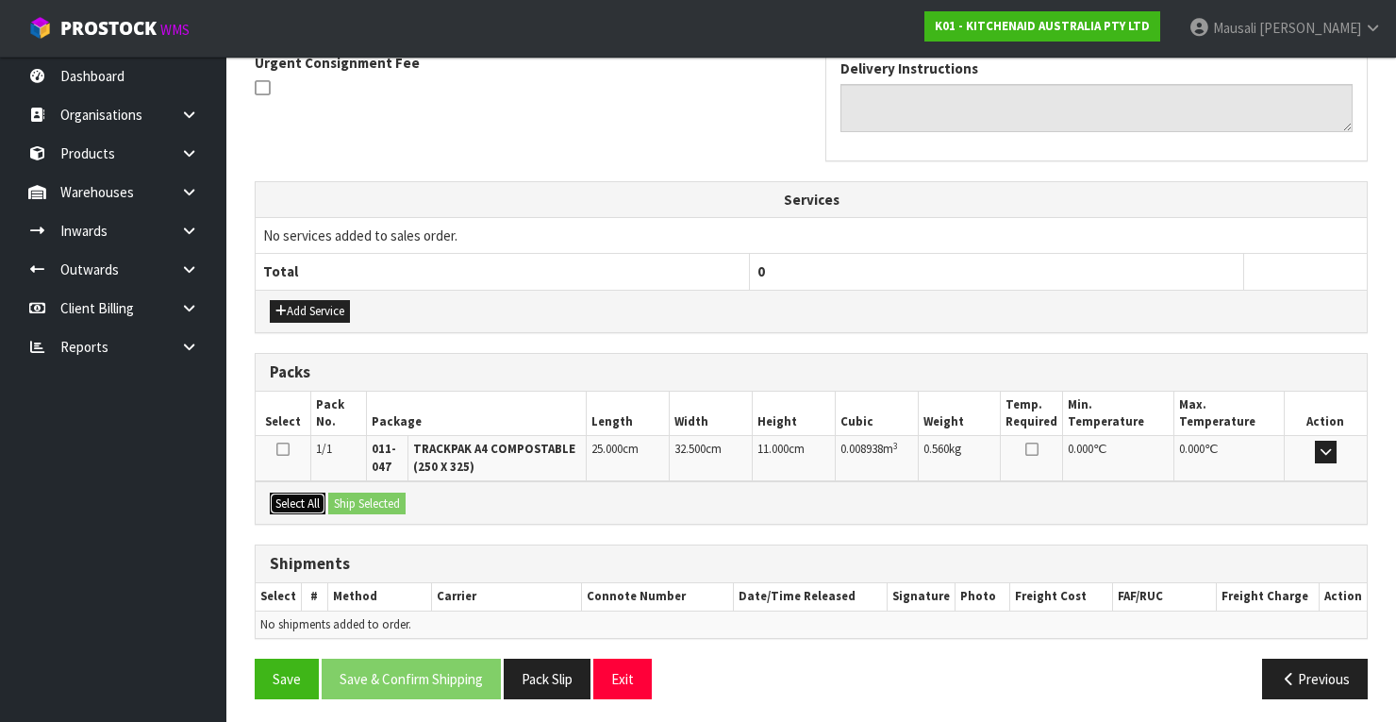
drag, startPoint x: 293, startPoint y: 489, endPoint x: 336, endPoint y: 494, distance: 42.8
click at [294, 492] on button "Select All" at bounding box center [298, 503] width 56 height 23
drag, startPoint x: 336, startPoint y: 494, endPoint x: 351, endPoint y: 504, distance: 17.8
click at [338, 495] on button "Ship Selected" at bounding box center [366, 503] width 77 height 23
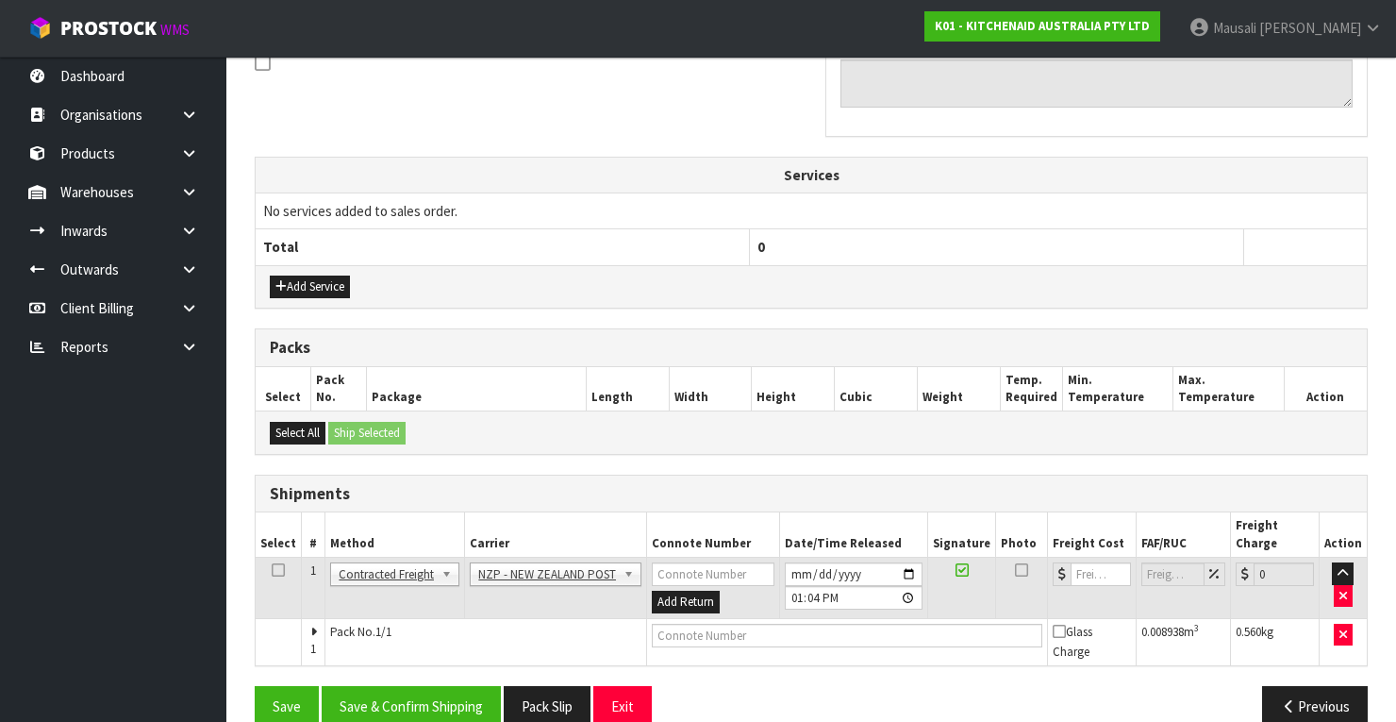
scroll to position [605, 0]
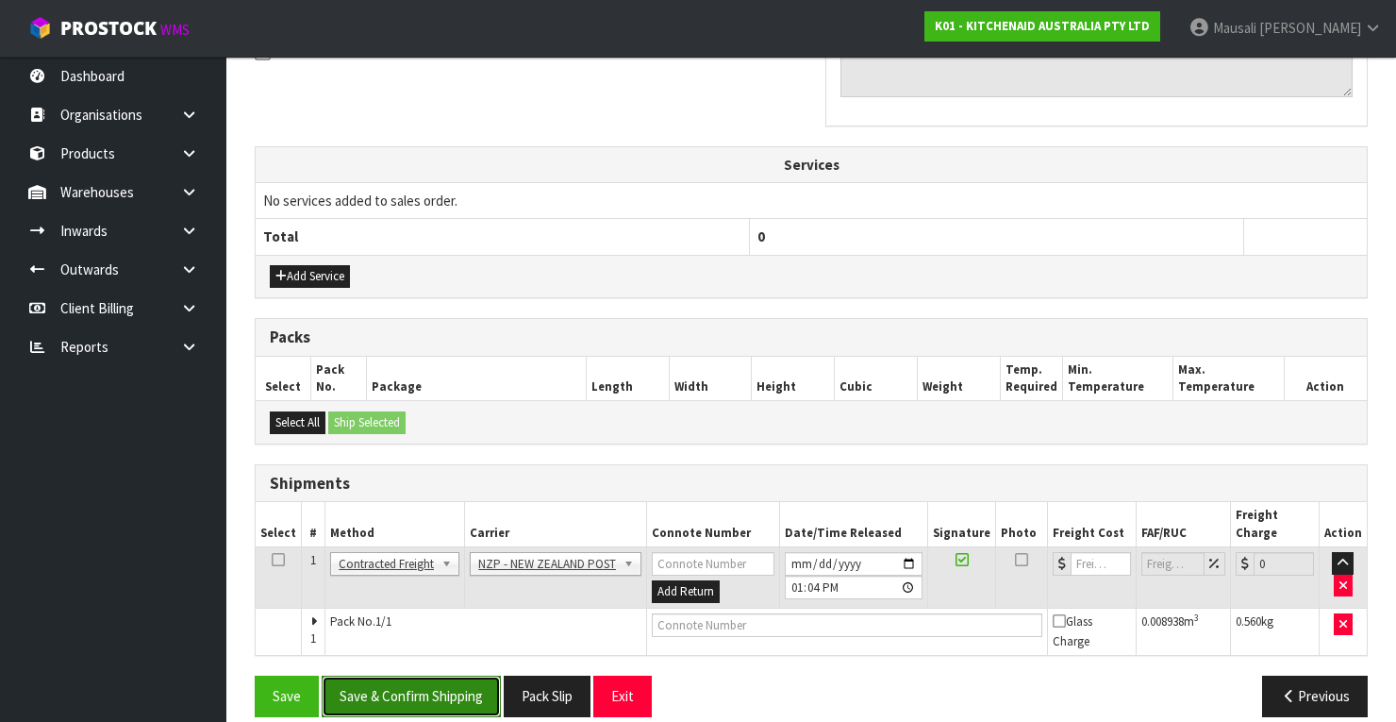
drag, startPoint x: 437, startPoint y: 667, endPoint x: 448, endPoint y: 658, distance: 14.1
click at [438, 675] on button "Save & Confirm Shipping" at bounding box center [411, 695] width 179 height 41
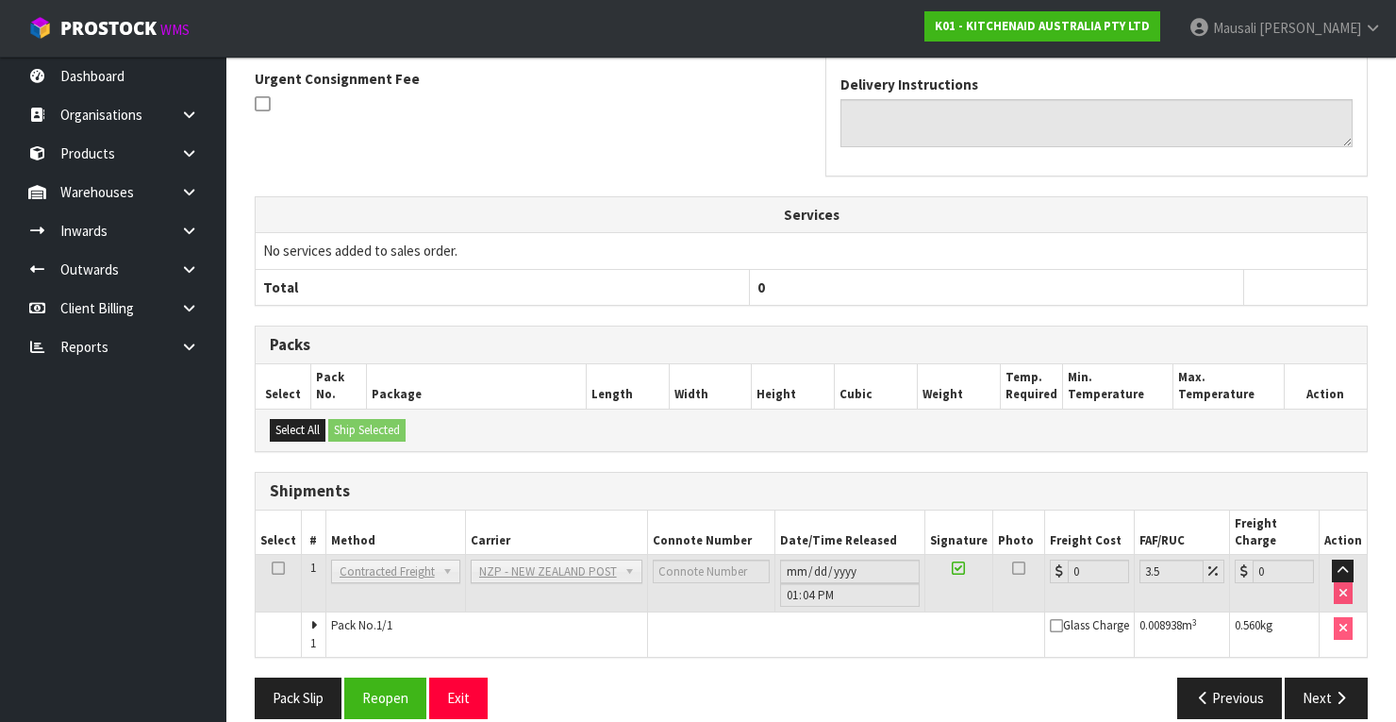
scroll to position [577, 0]
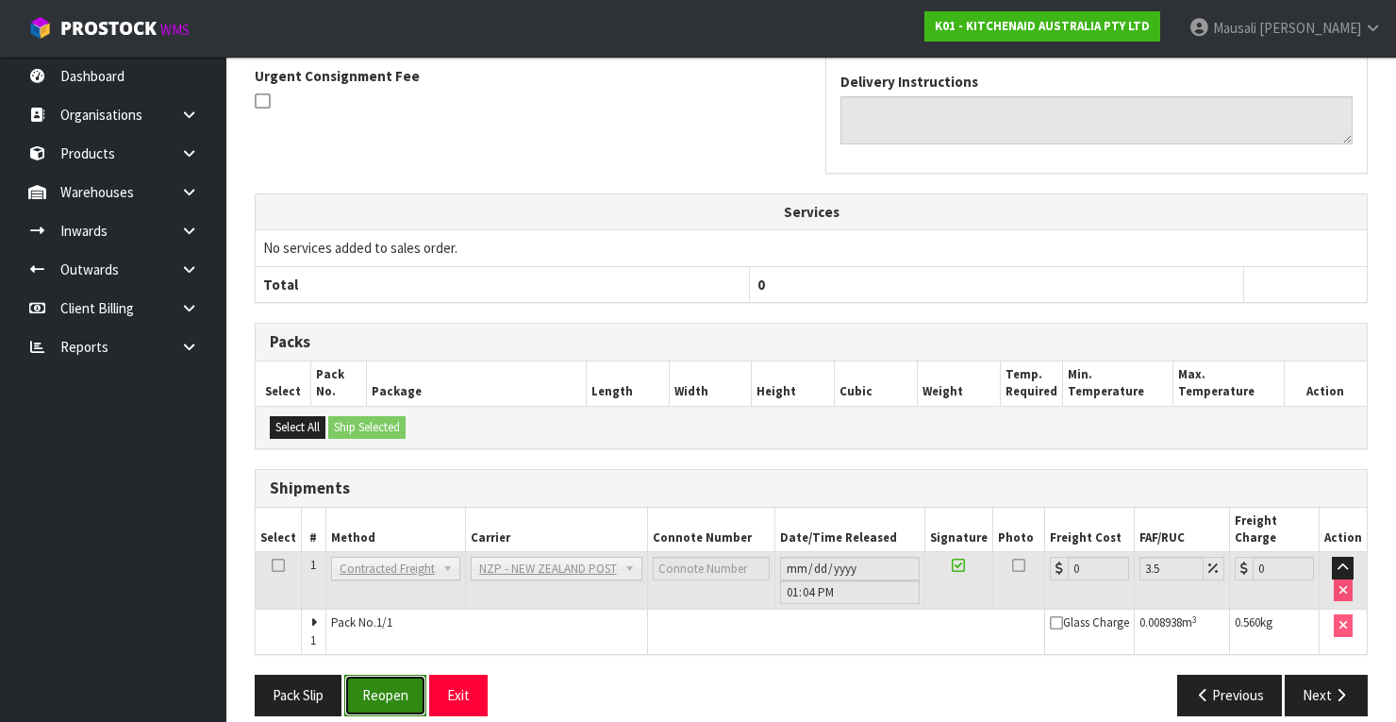
click at [399, 682] on button "Reopen" at bounding box center [385, 694] width 82 height 41
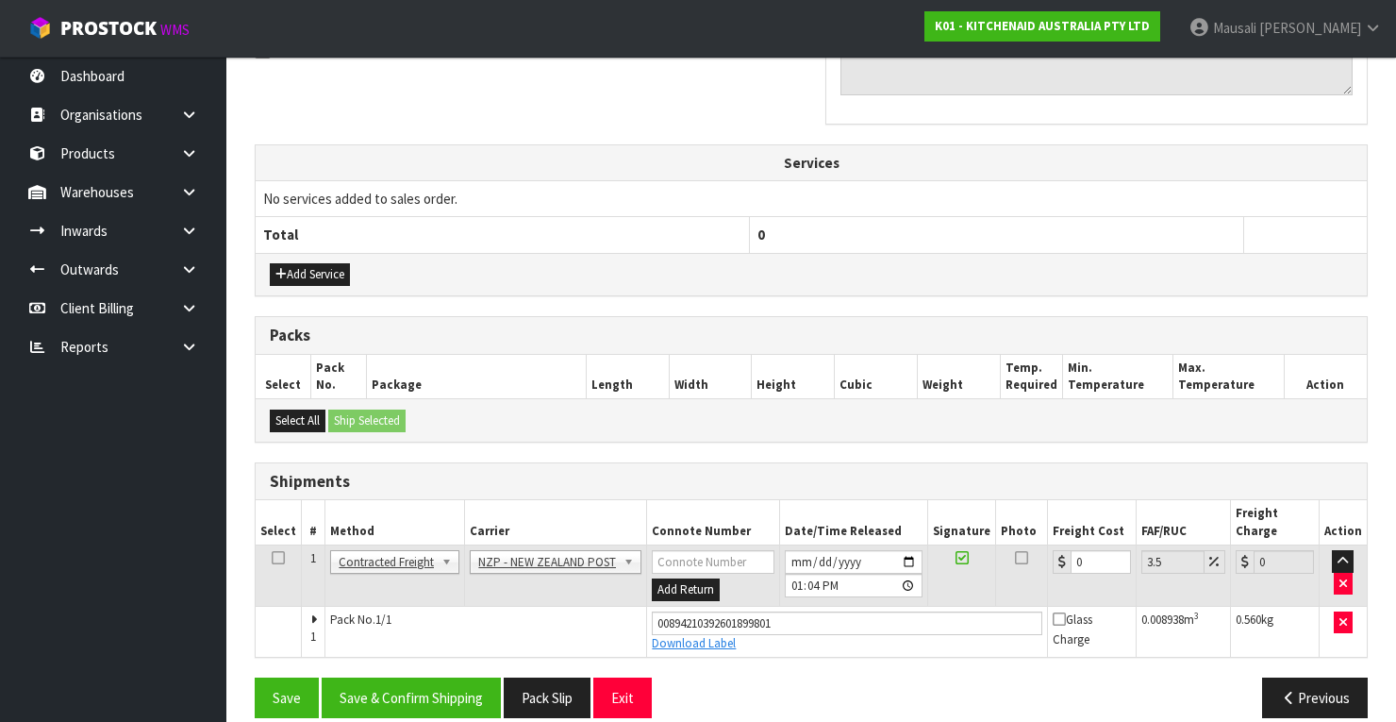
scroll to position [607, 0]
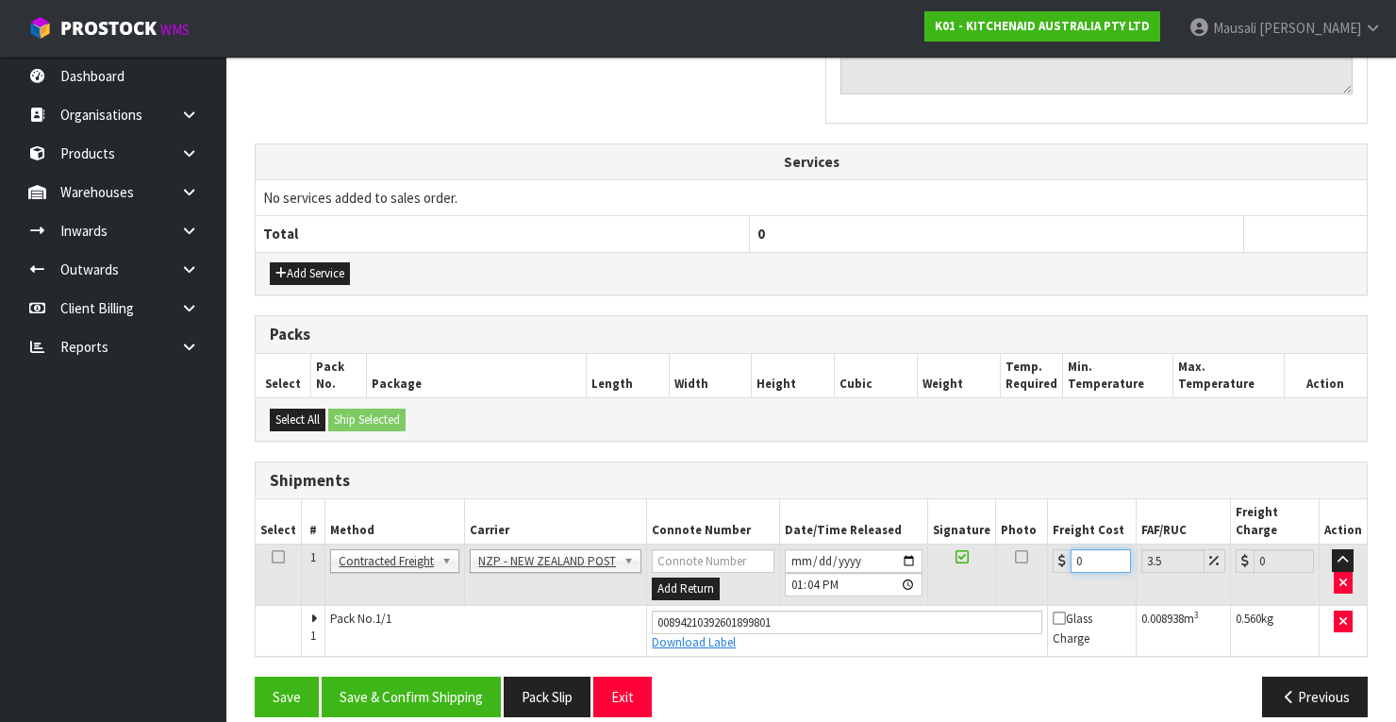
drag, startPoint x: 1086, startPoint y: 540, endPoint x: 1056, endPoint y: 552, distance: 31.7
click at [1056, 552] on td "0" at bounding box center [1092, 574] width 89 height 61
click at [458, 676] on button "Save & Confirm Shipping" at bounding box center [411, 696] width 179 height 41
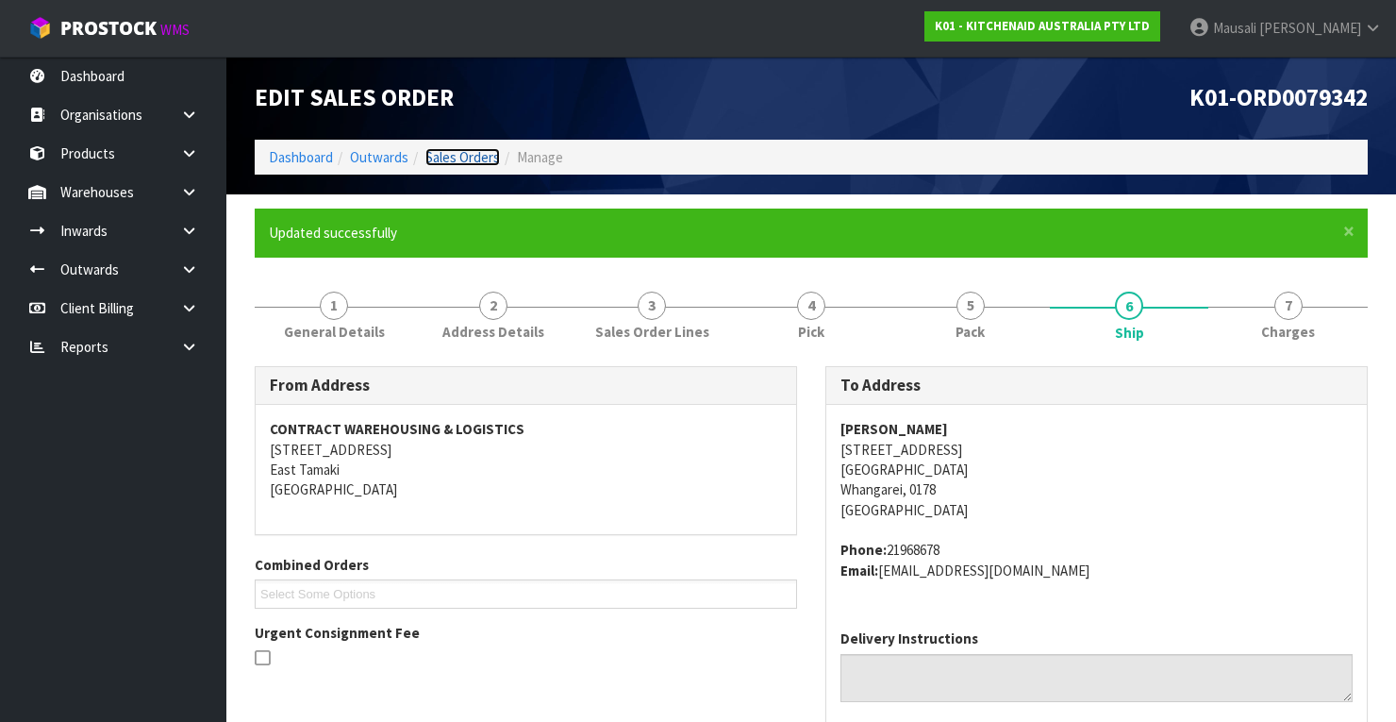
click at [449, 151] on link "Sales Orders" at bounding box center [462, 157] width 75 height 18
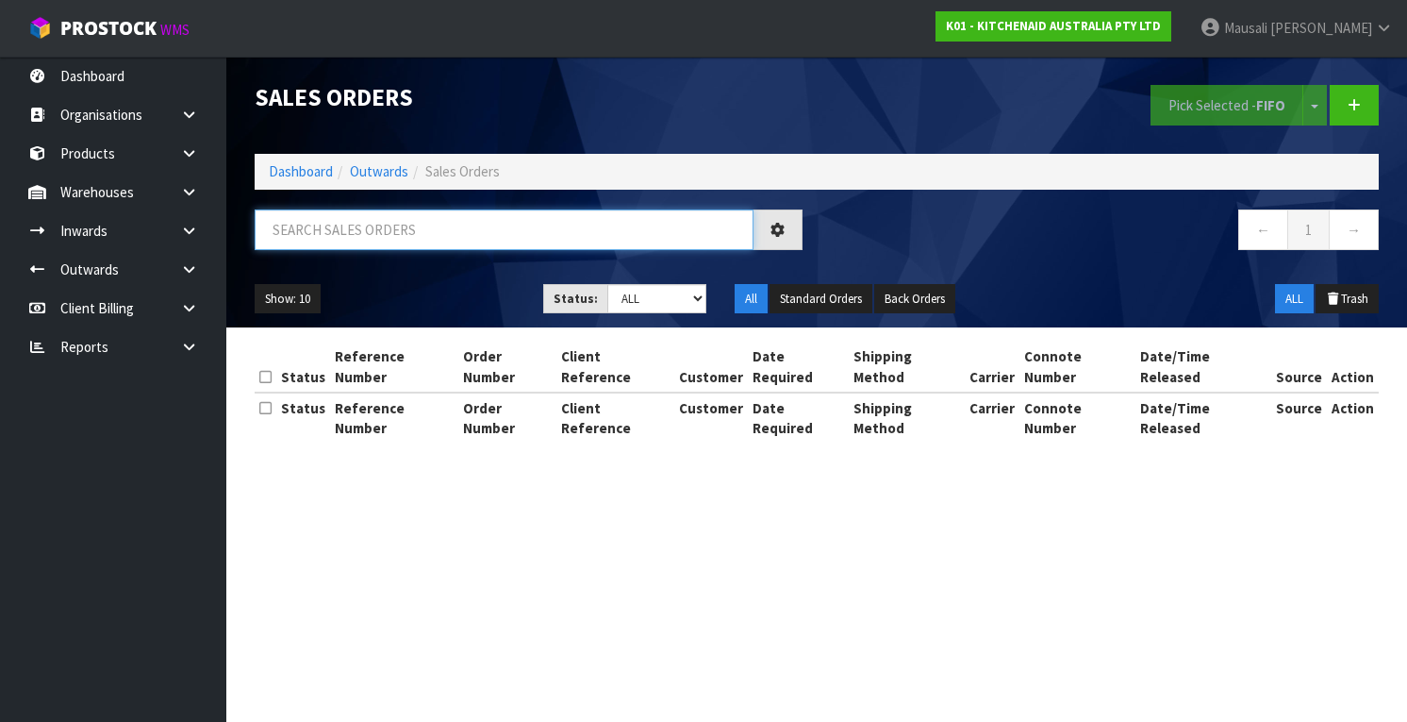
click at [323, 233] on input "text" at bounding box center [504, 229] width 499 height 41
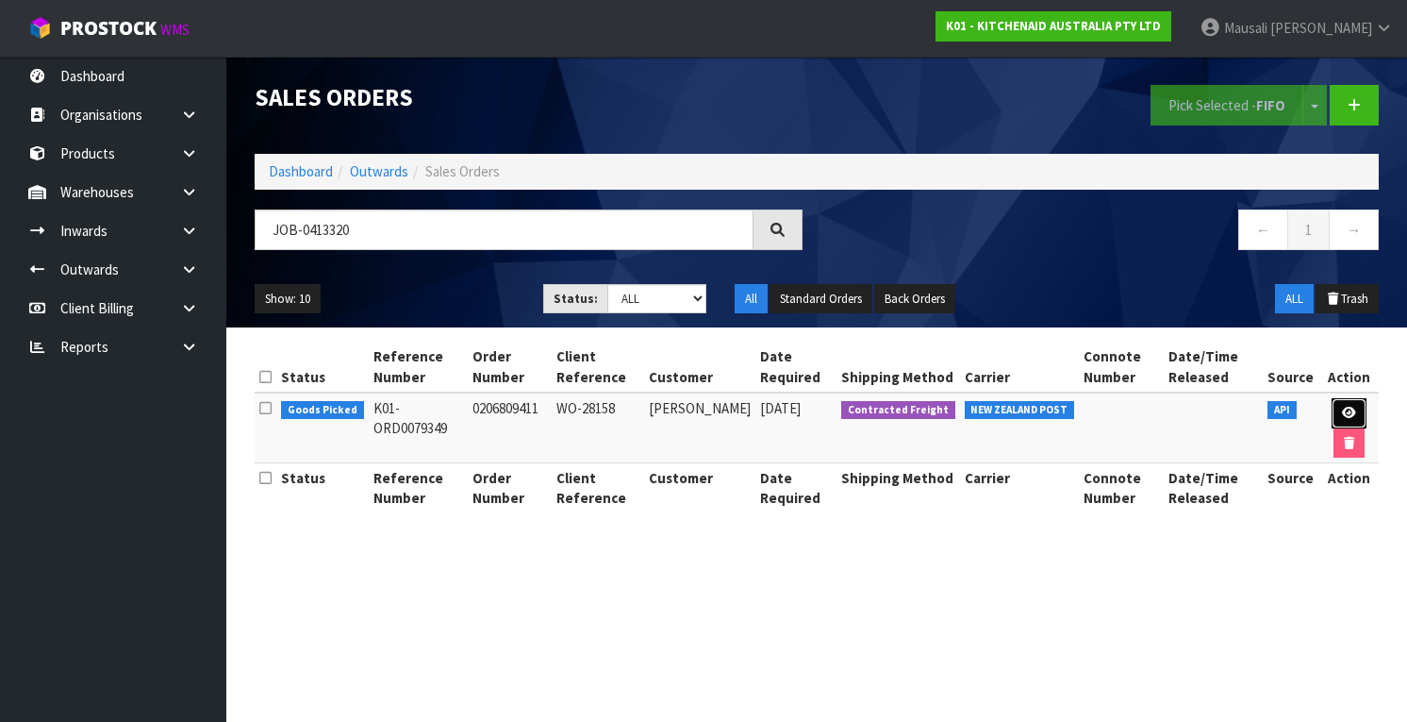
click at [1345, 410] on icon at bounding box center [1349, 413] width 14 height 12
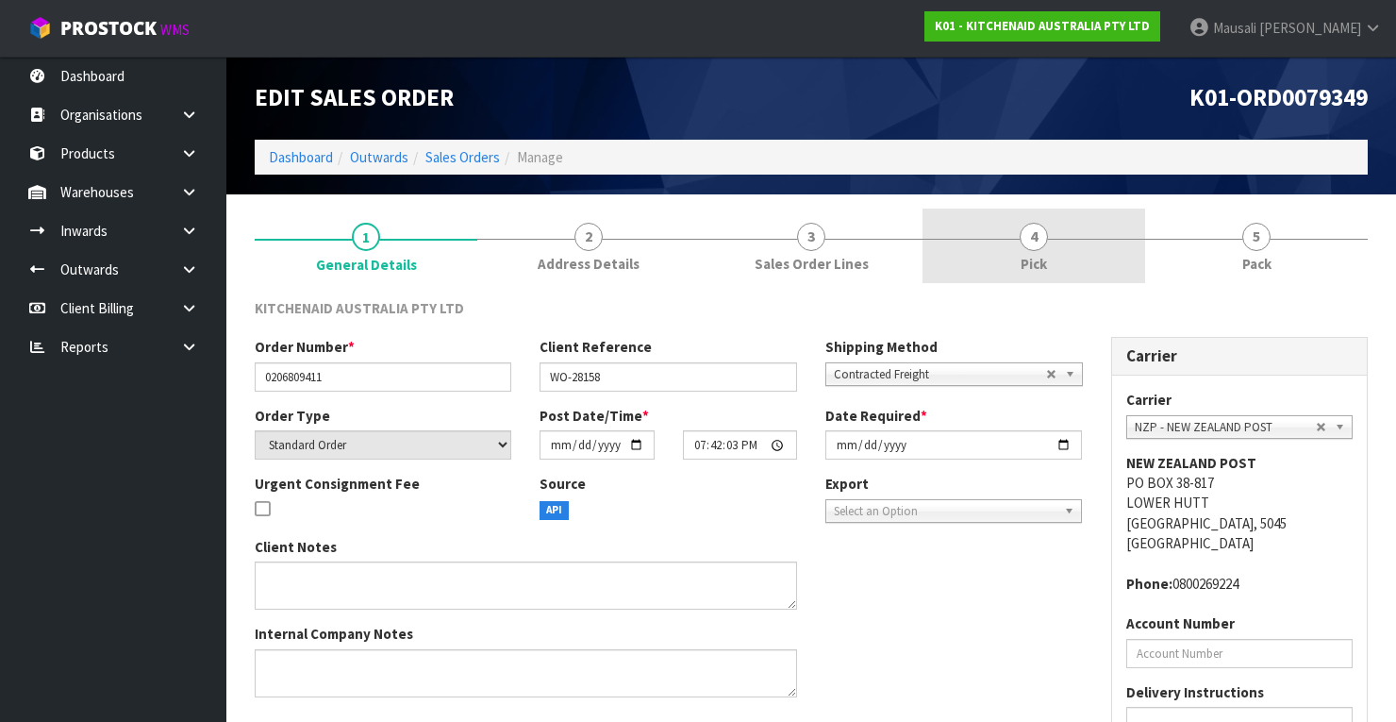
click at [1071, 248] on link "4 Pick" at bounding box center [1033, 245] width 223 height 75
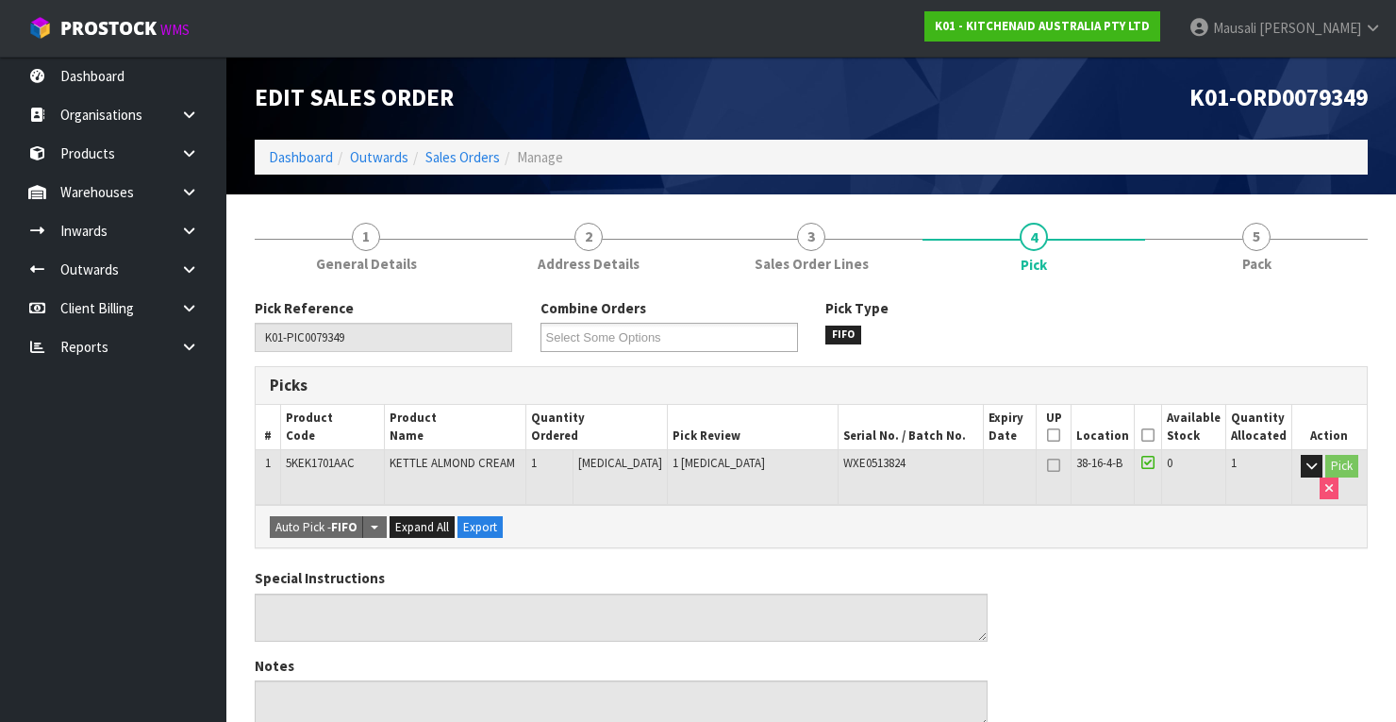
click at [1149, 435] on icon at bounding box center [1147, 435] width 13 height 1
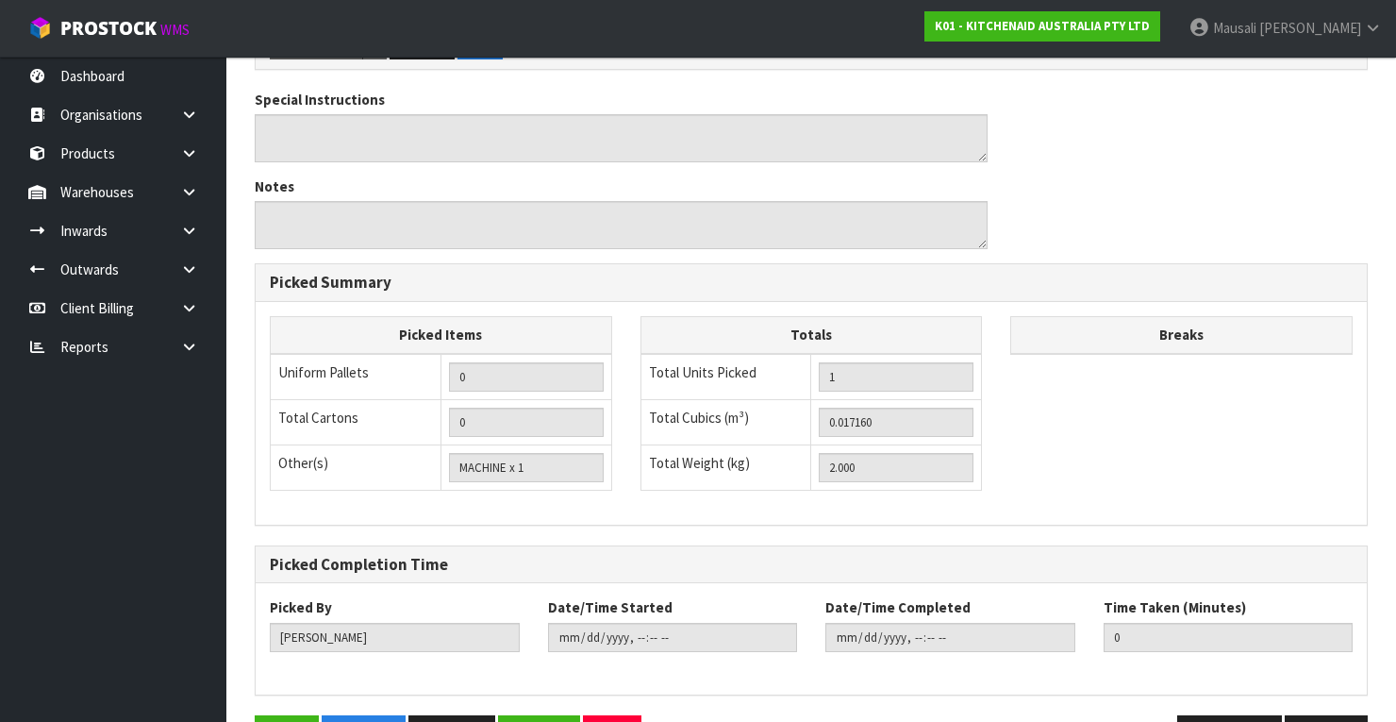
scroll to position [603, 0]
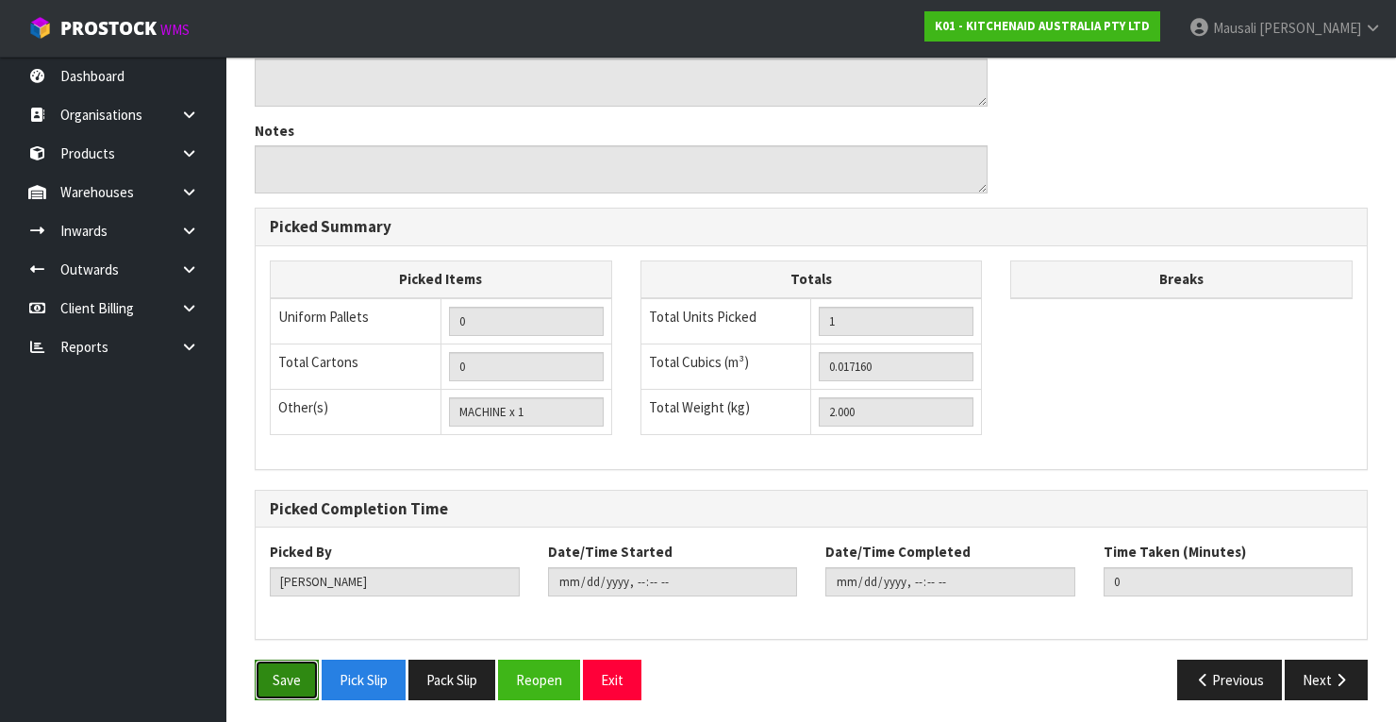
click at [283, 664] on button "Save" at bounding box center [287, 679] width 64 height 41
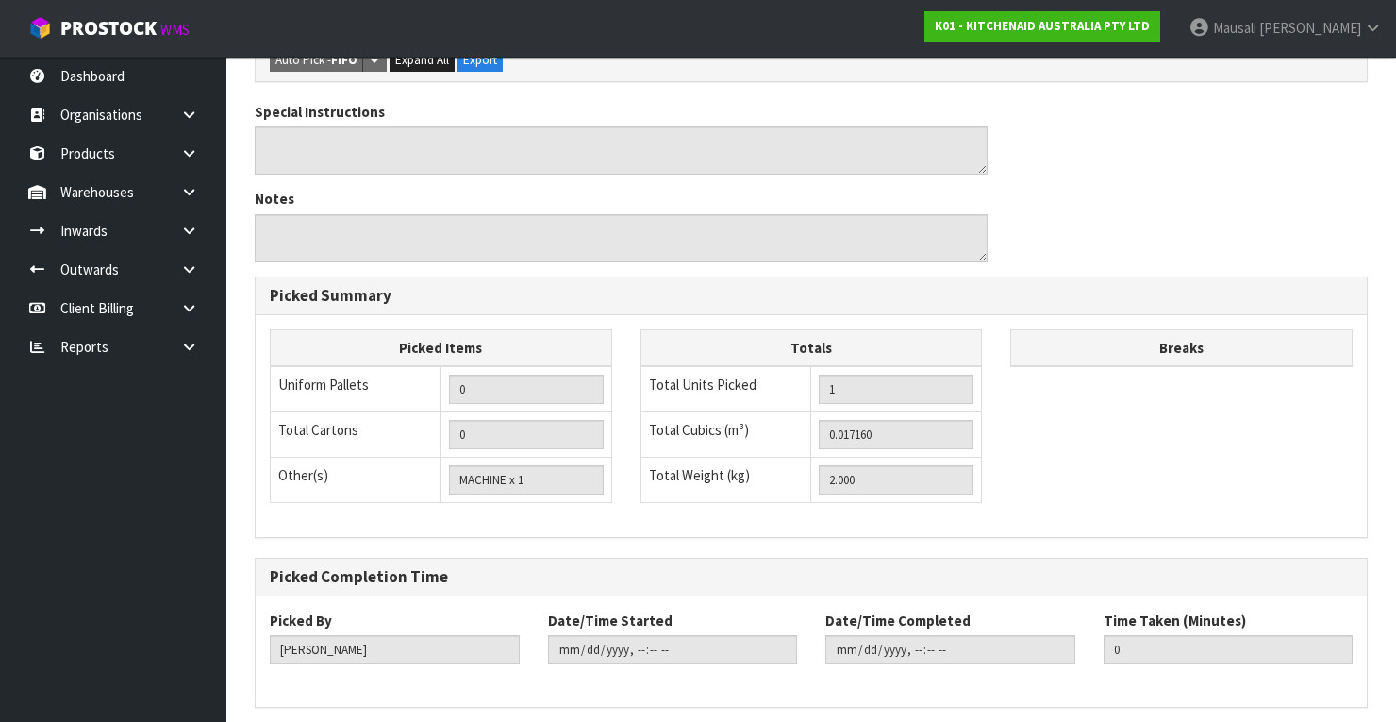
scroll to position [0, 0]
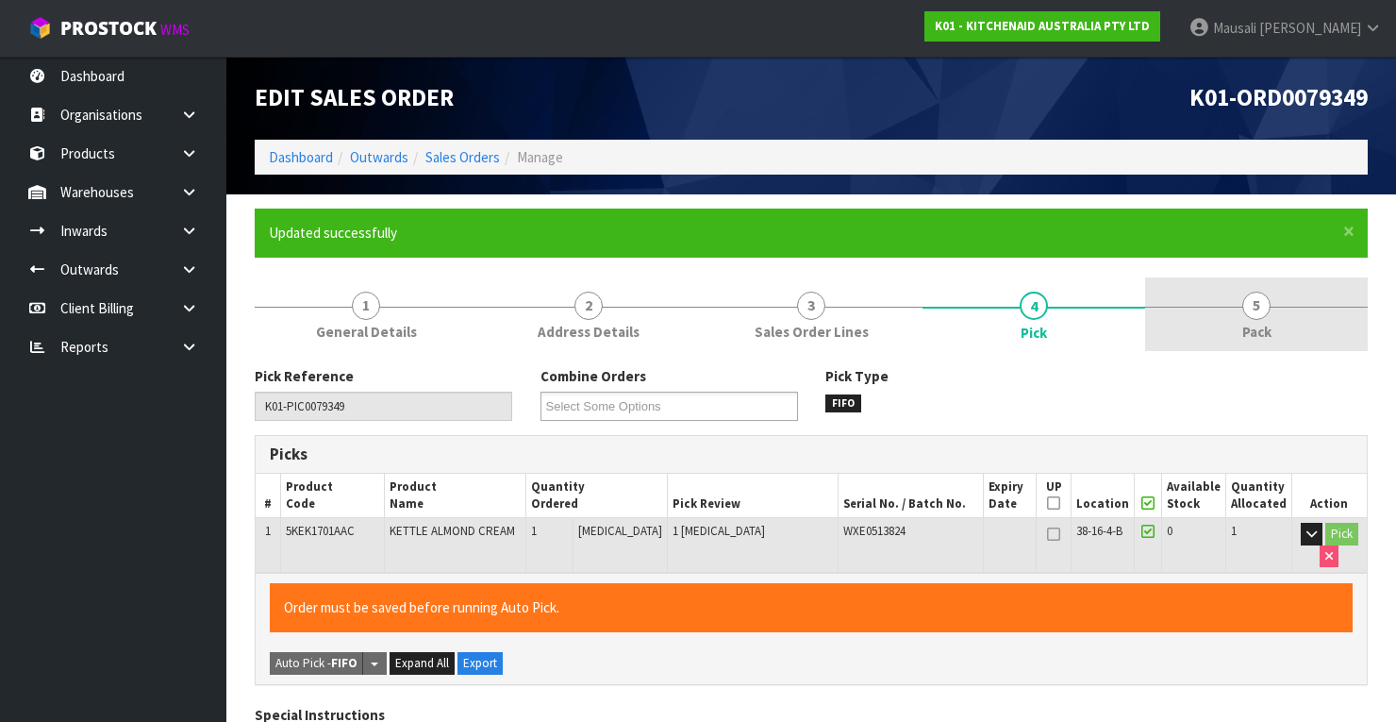
click at [1287, 298] on link "5 Pack" at bounding box center [1256, 314] width 223 height 75
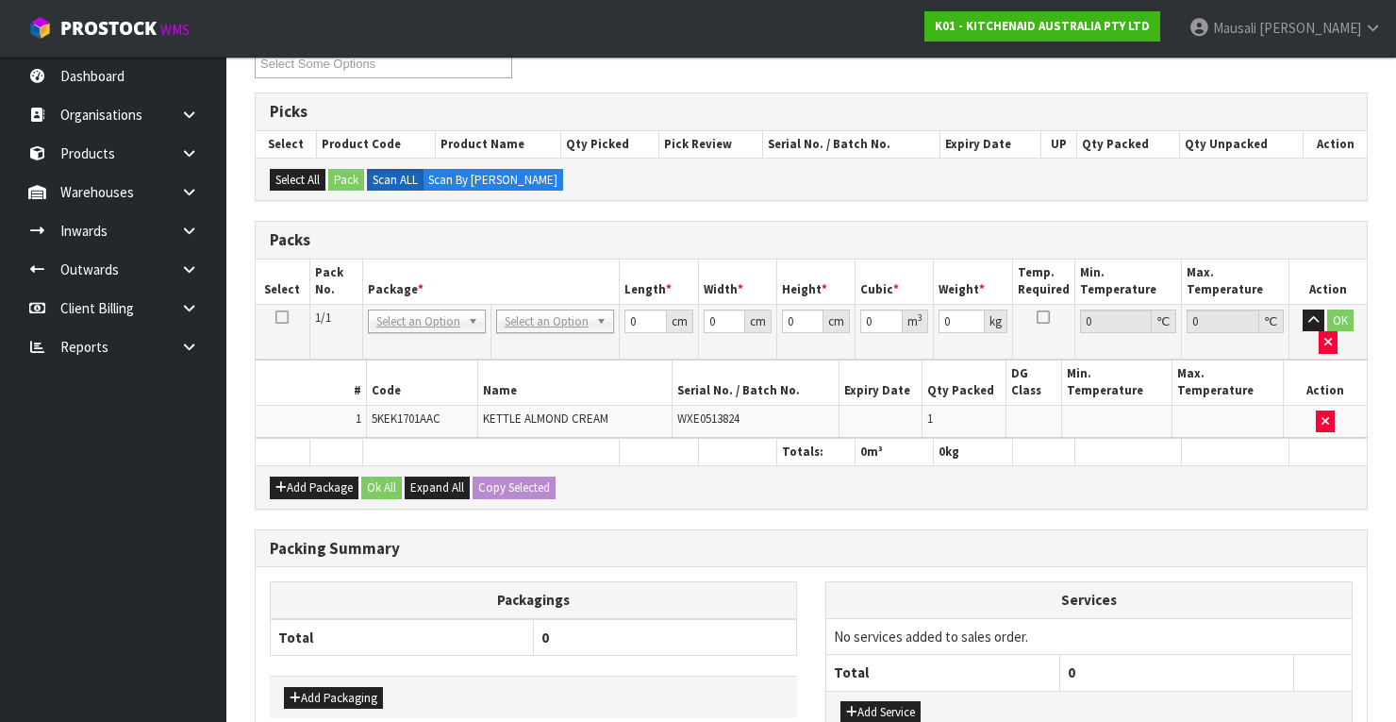
scroll to position [469, 0]
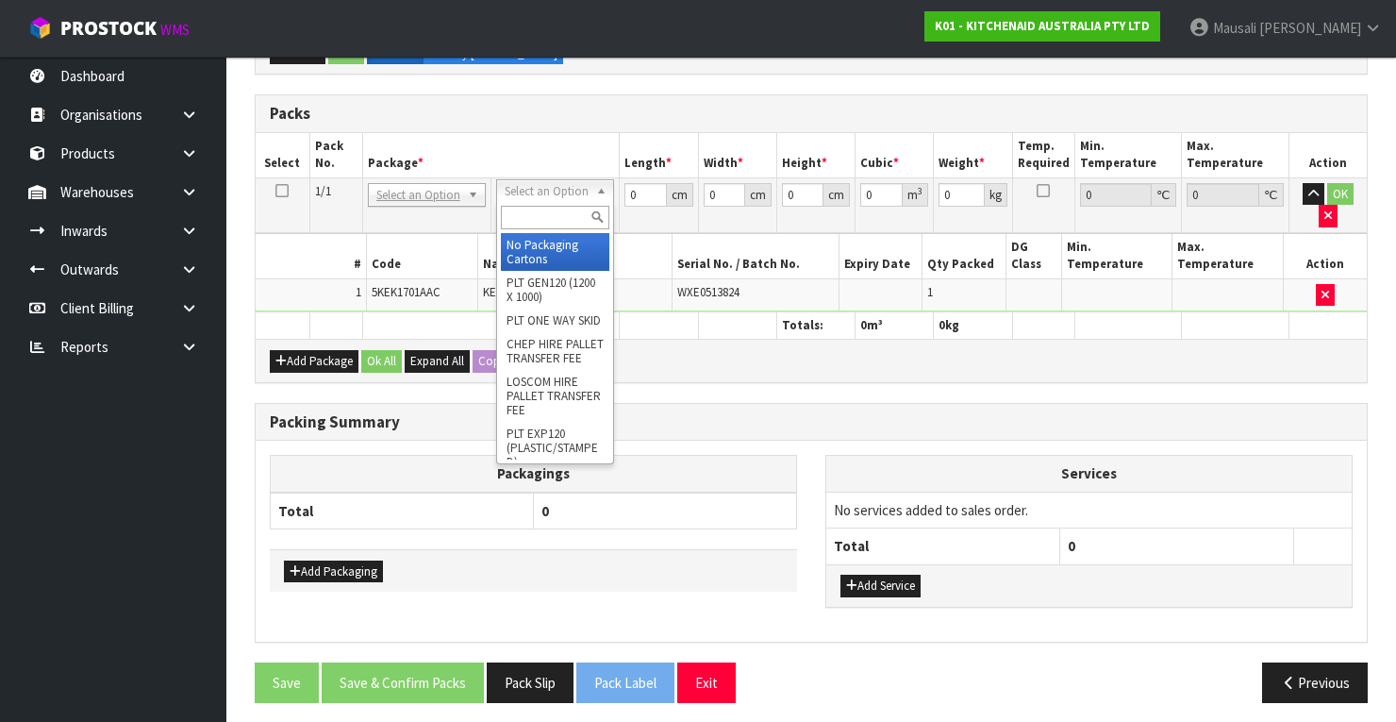
click at [547, 211] on input "text" at bounding box center [555, 218] width 108 height 24
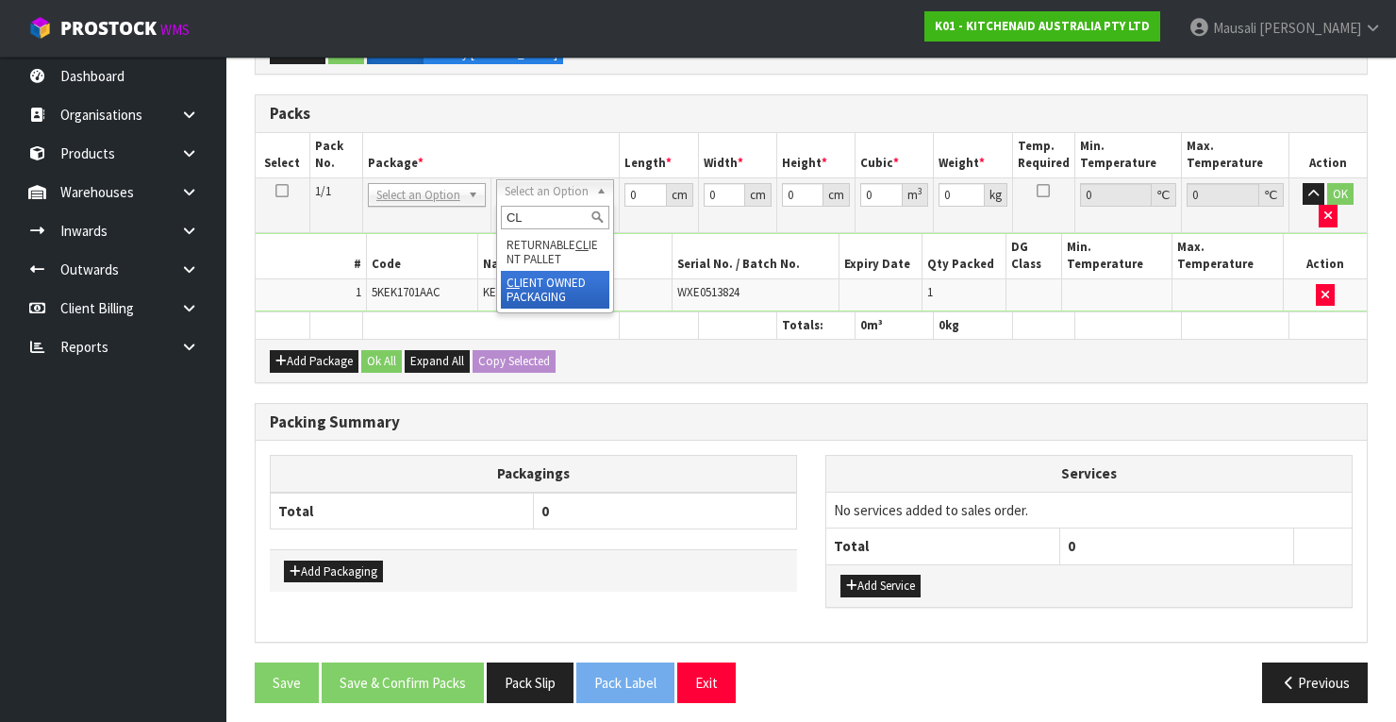
scroll to position [458, 0]
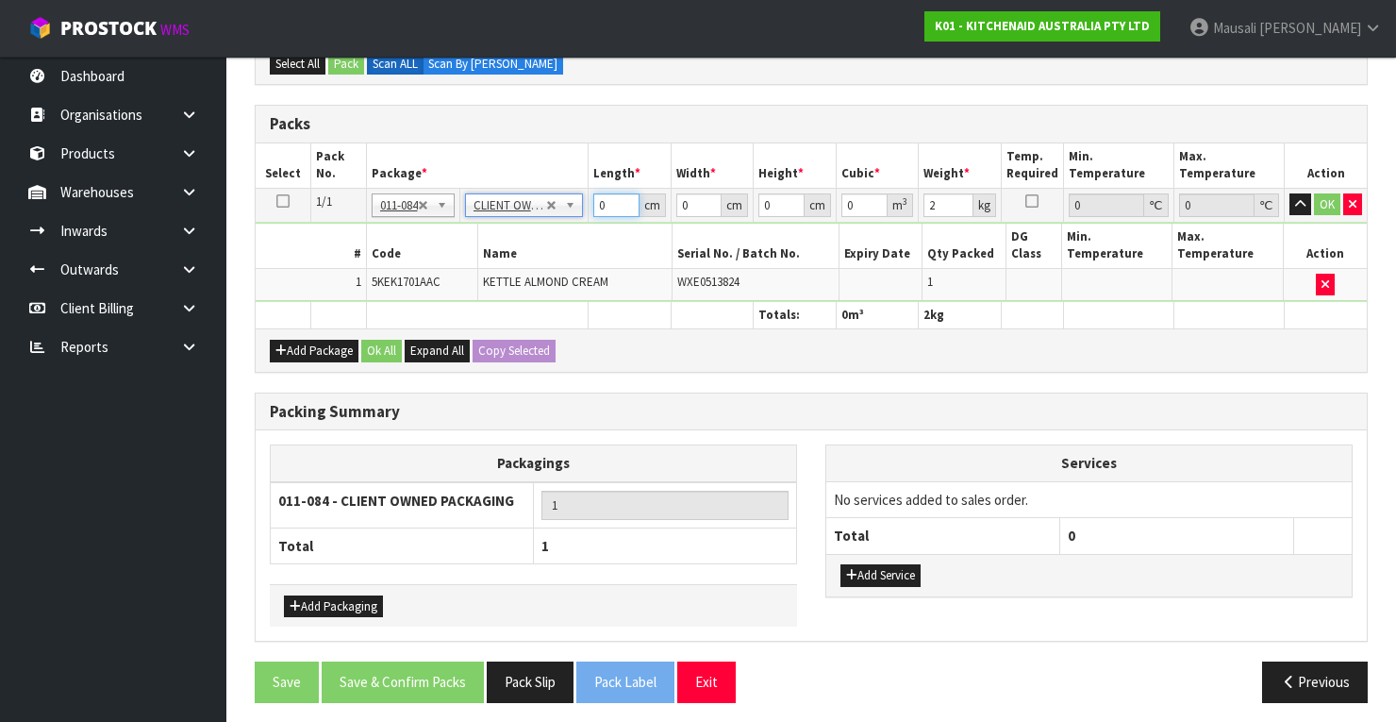
drag, startPoint x: 610, startPoint y: 204, endPoint x: 570, endPoint y: 222, distance: 44.3
click at [570, 222] on tbody "1/1 NONE 007-001 007-002 007-004 007-009 007-013 007-014 007-015 007-017 007-01…" at bounding box center [811, 244] width 1111 height 113
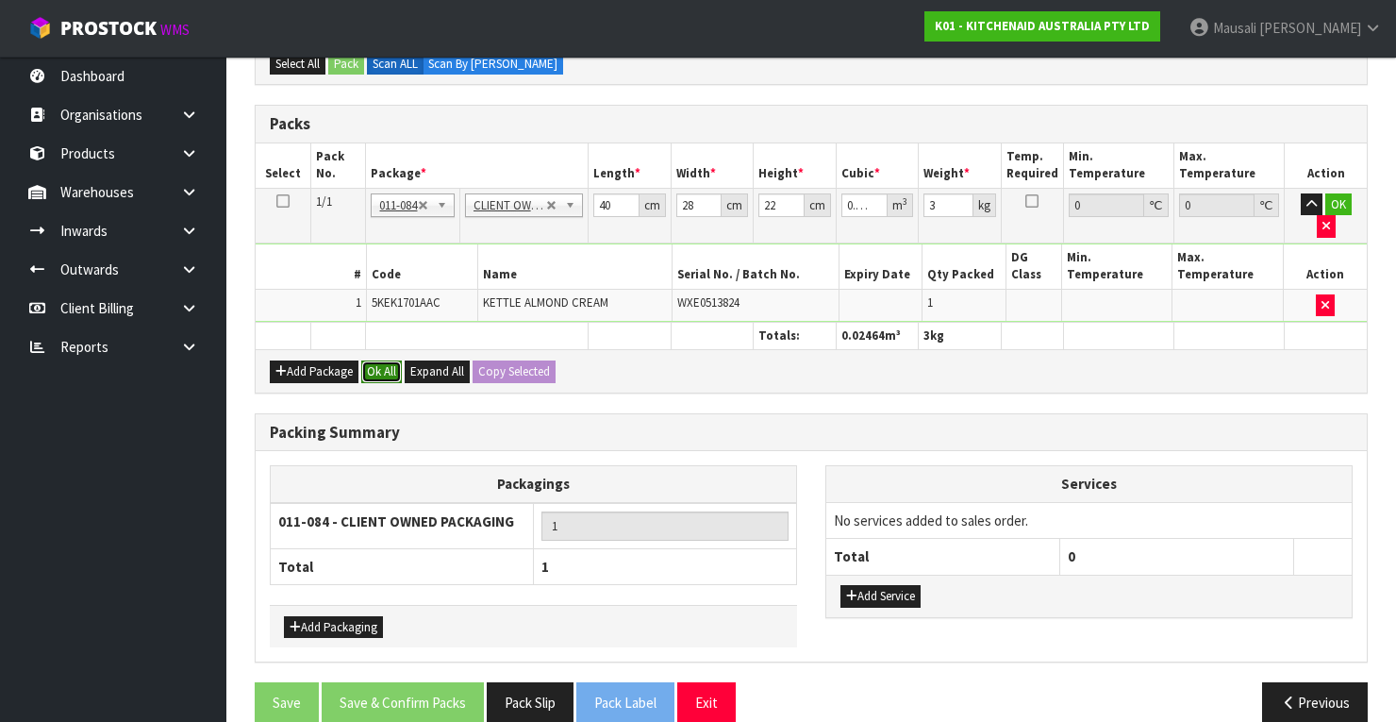
click at [390, 360] on button "Ok All" at bounding box center [381, 371] width 41 height 23
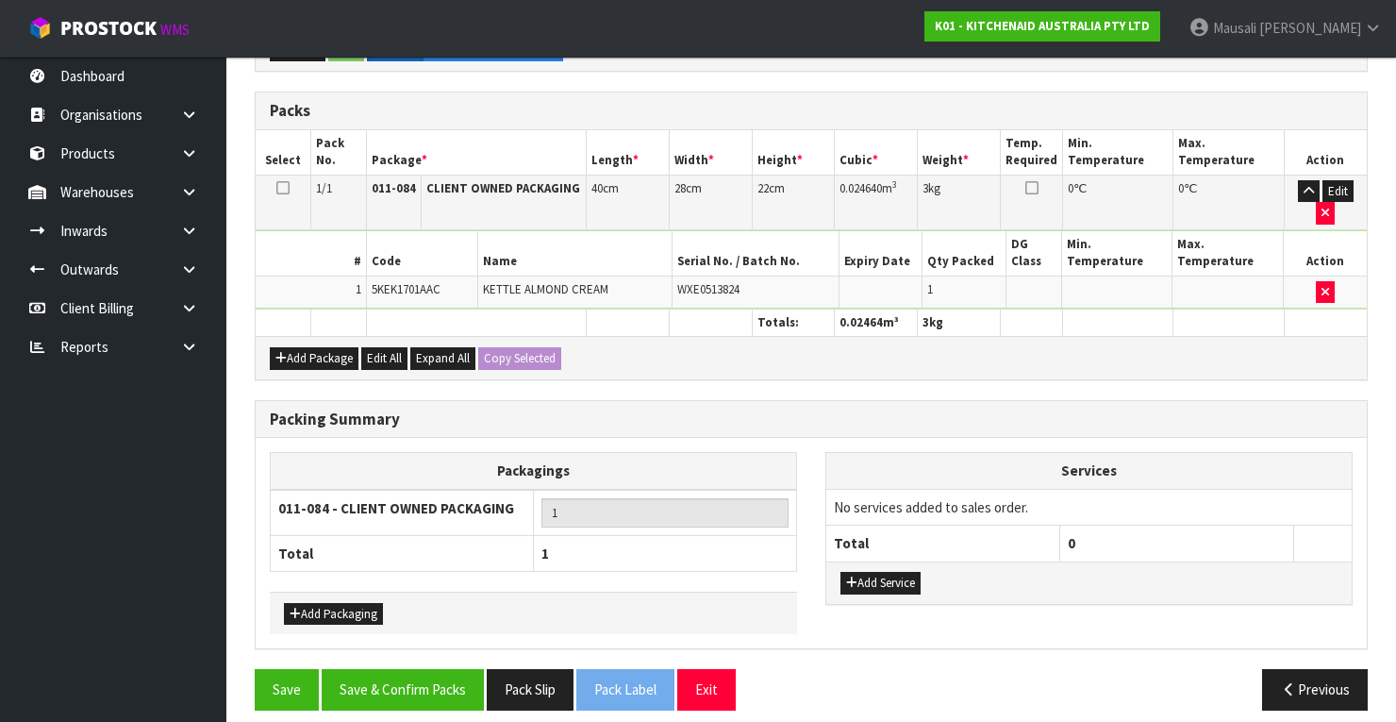
scroll to position [479, 0]
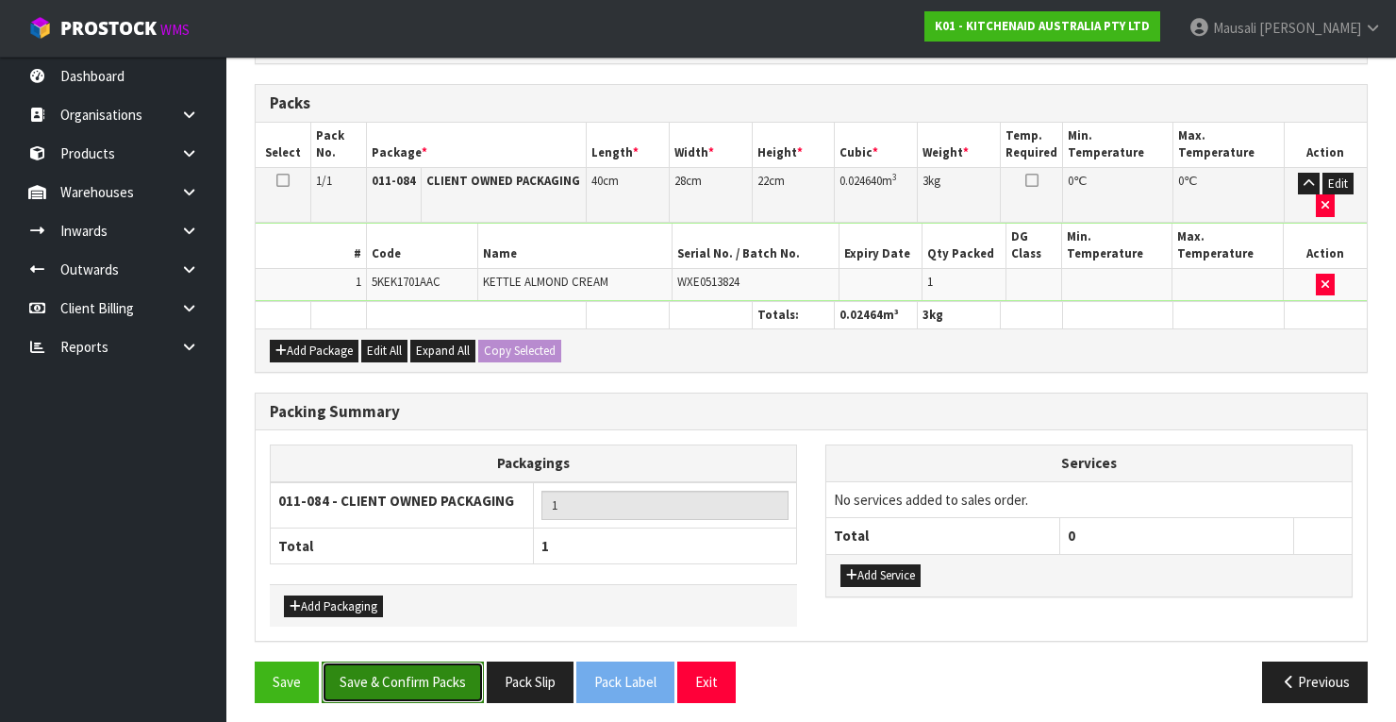
click at [434, 673] on button "Save & Confirm Packs" at bounding box center [403, 681] width 162 height 41
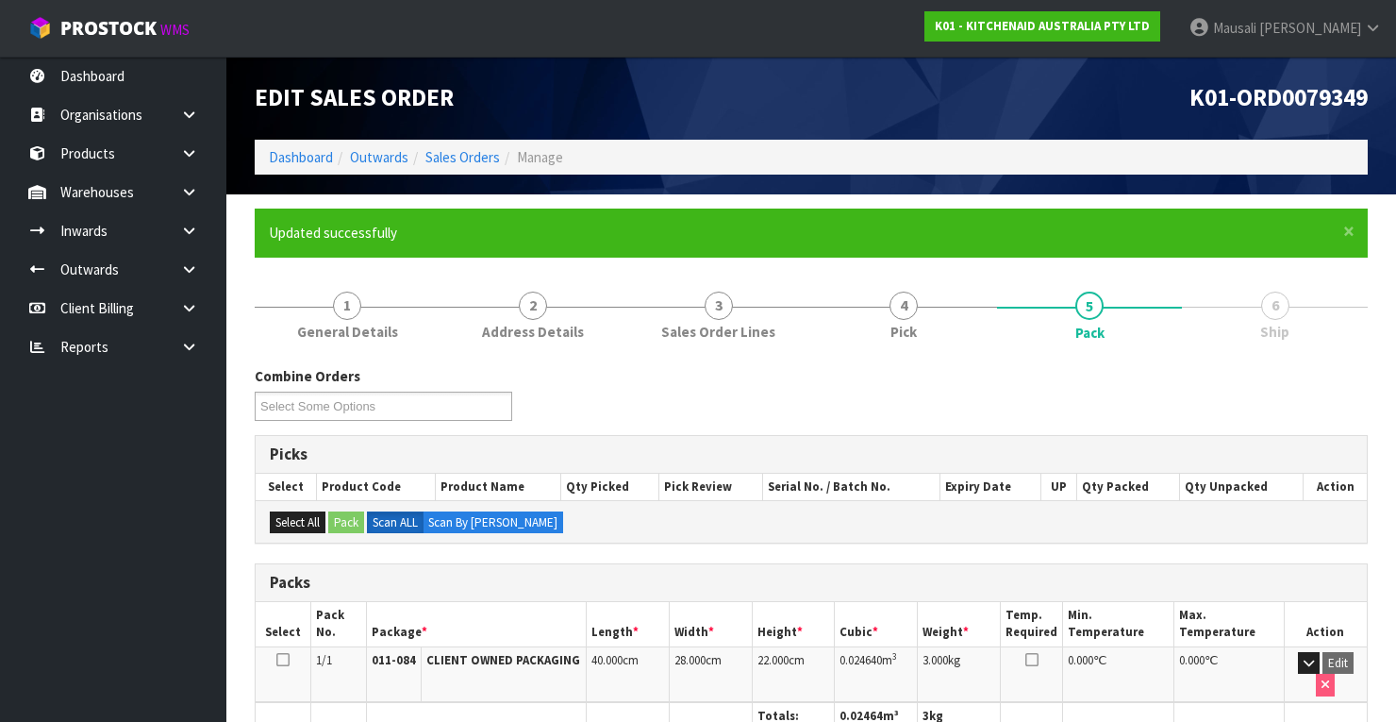
scroll to position [359, 0]
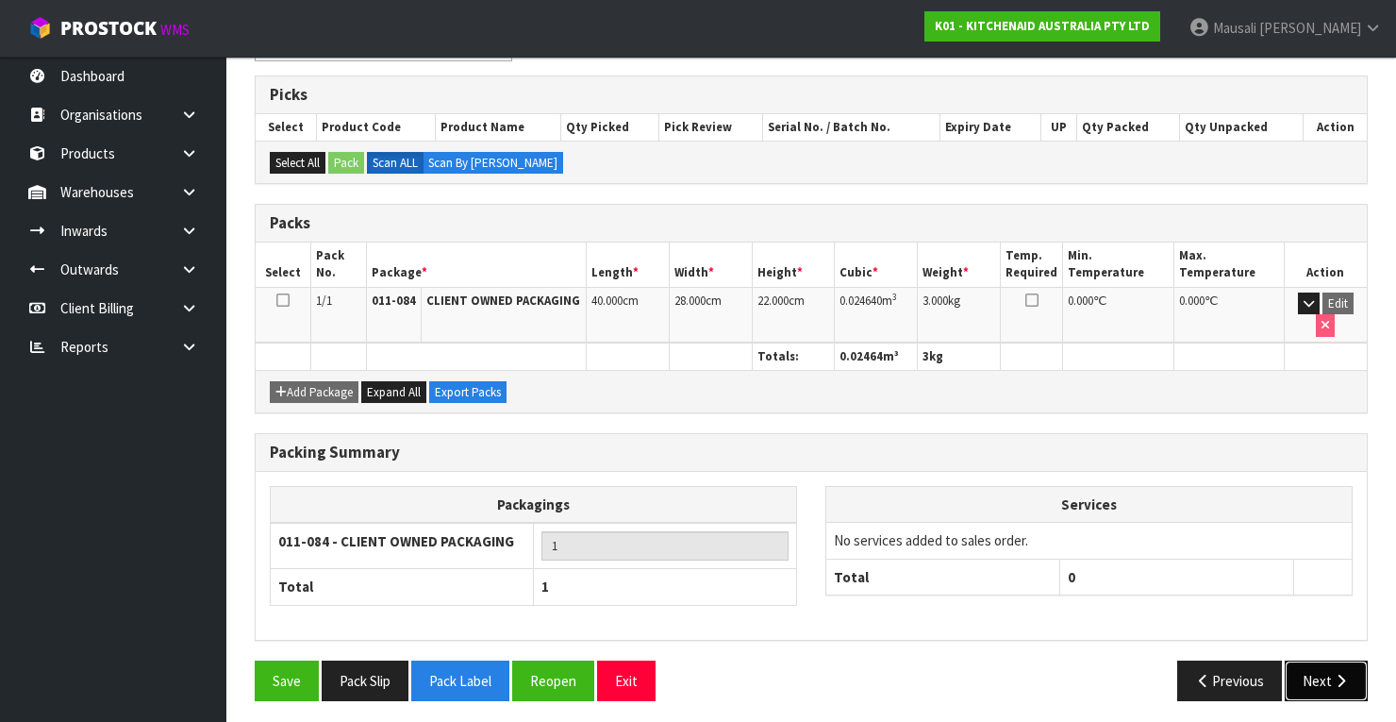
click at [1316, 668] on button "Next" at bounding box center [1326, 680] width 83 height 41
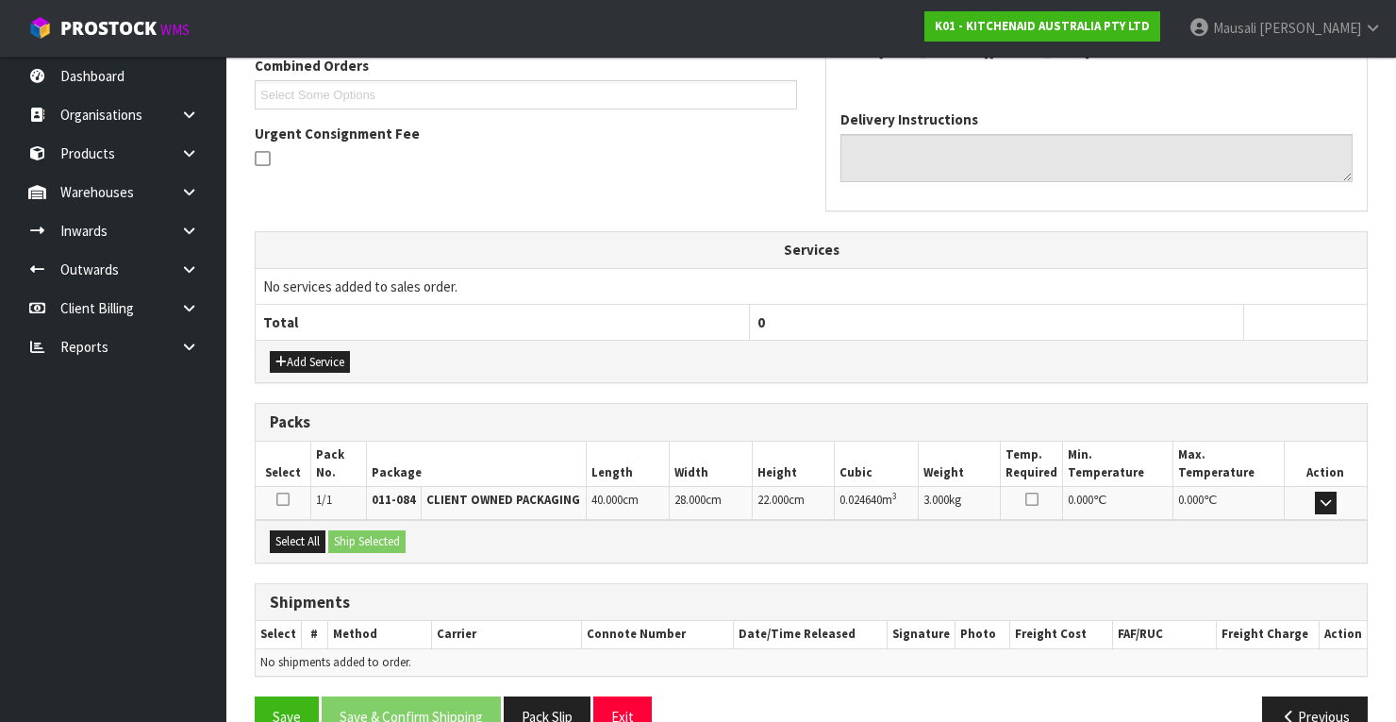
scroll to position [536, 0]
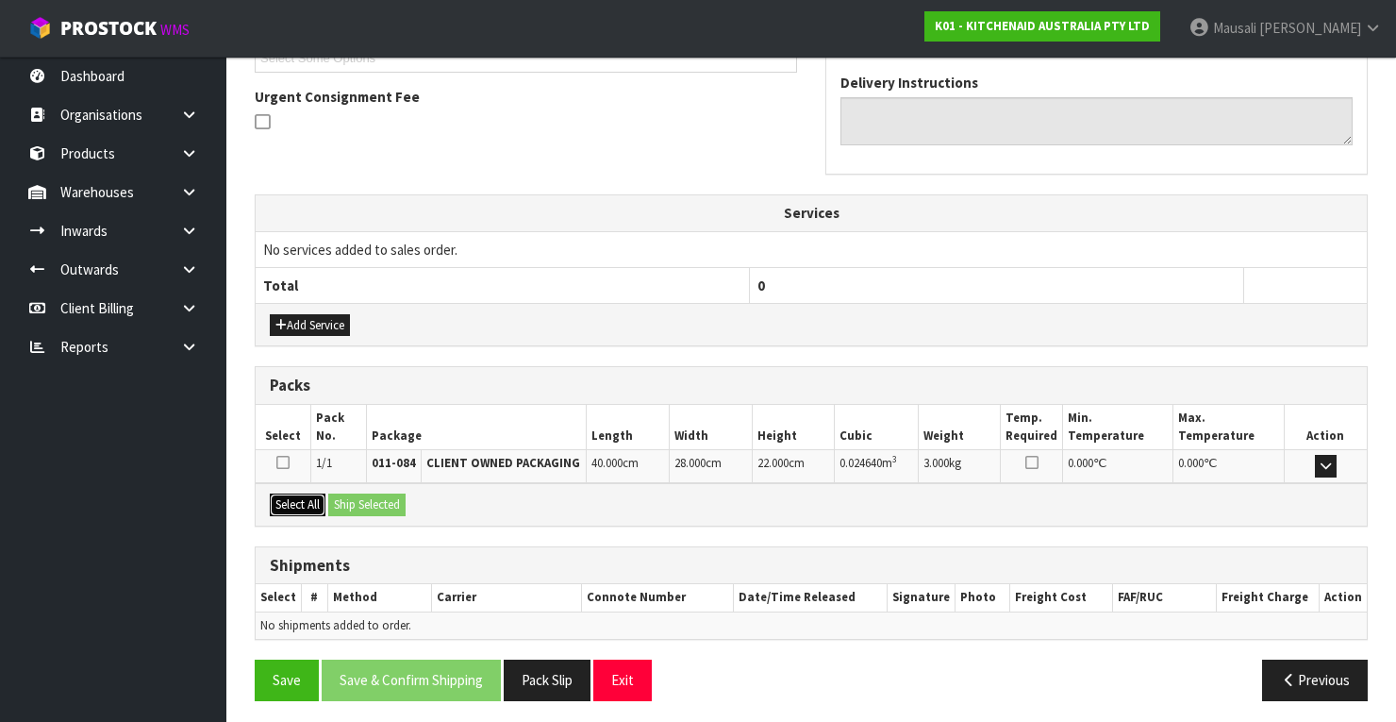
drag, startPoint x: 286, startPoint y: 490, endPoint x: 317, endPoint y: 493, distance: 31.3
click at [296, 493] on button "Select All" at bounding box center [298, 504] width 56 height 23
click at [336, 494] on button "Ship Selected" at bounding box center [366, 504] width 77 height 23
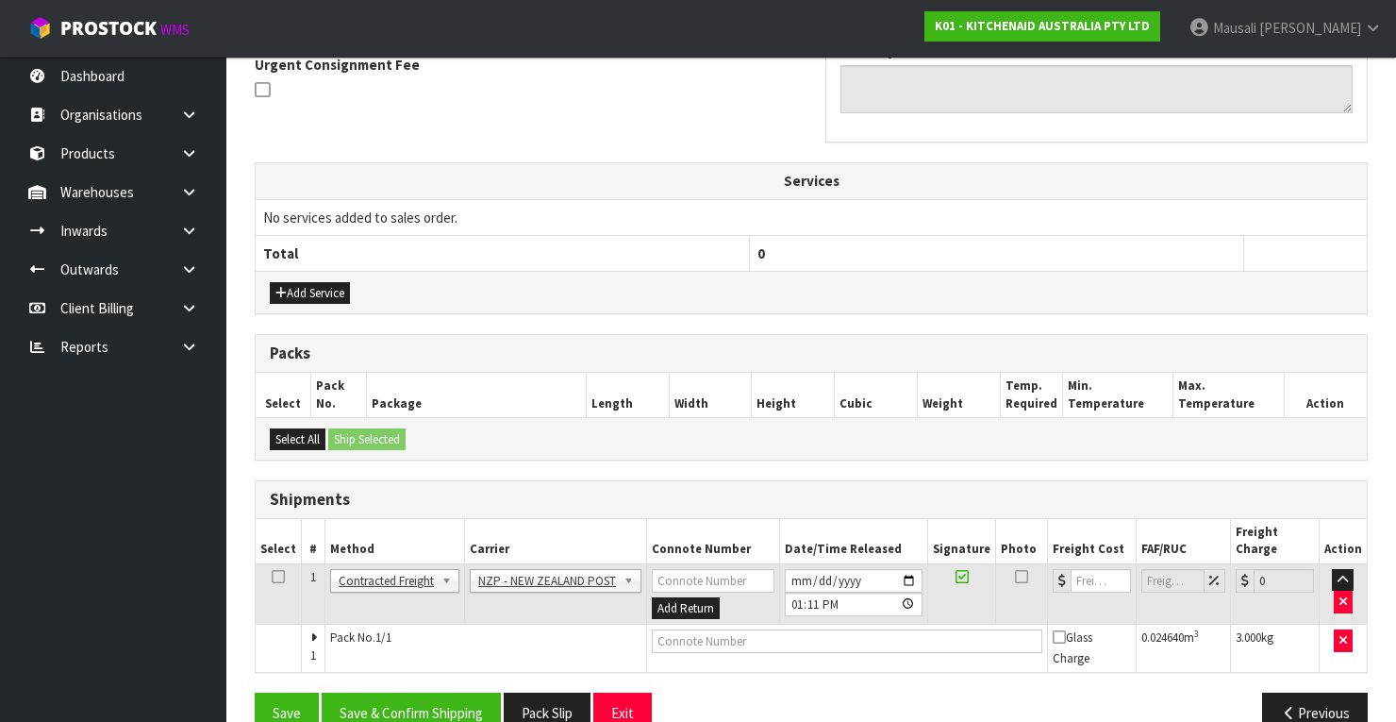
scroll to position [585, 0]
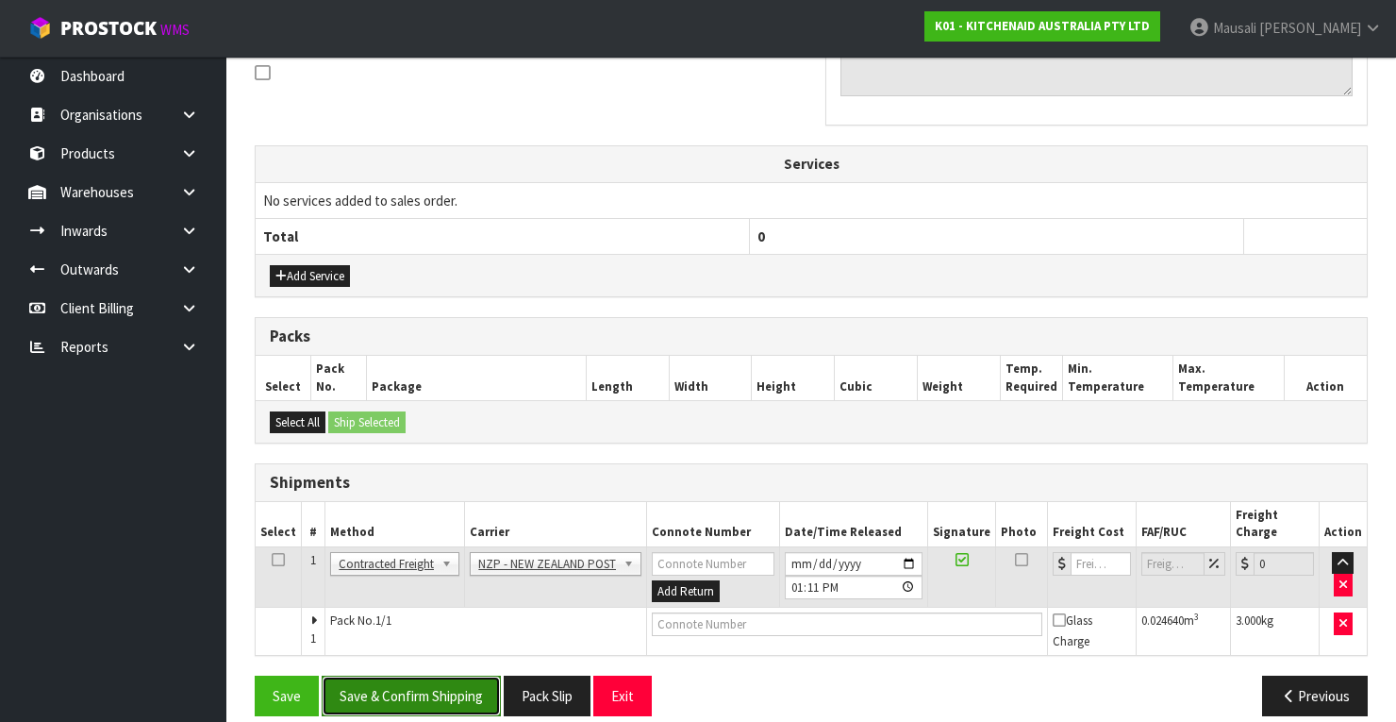
drag, startPoint x: 459, startPoint y: 664, endPoint x: 483, endPoint y: 661, distance: 23.7
click at [460, 675] on button "Save & Confirm Shipping" at bounding box center [411, 695] width 179 height 41
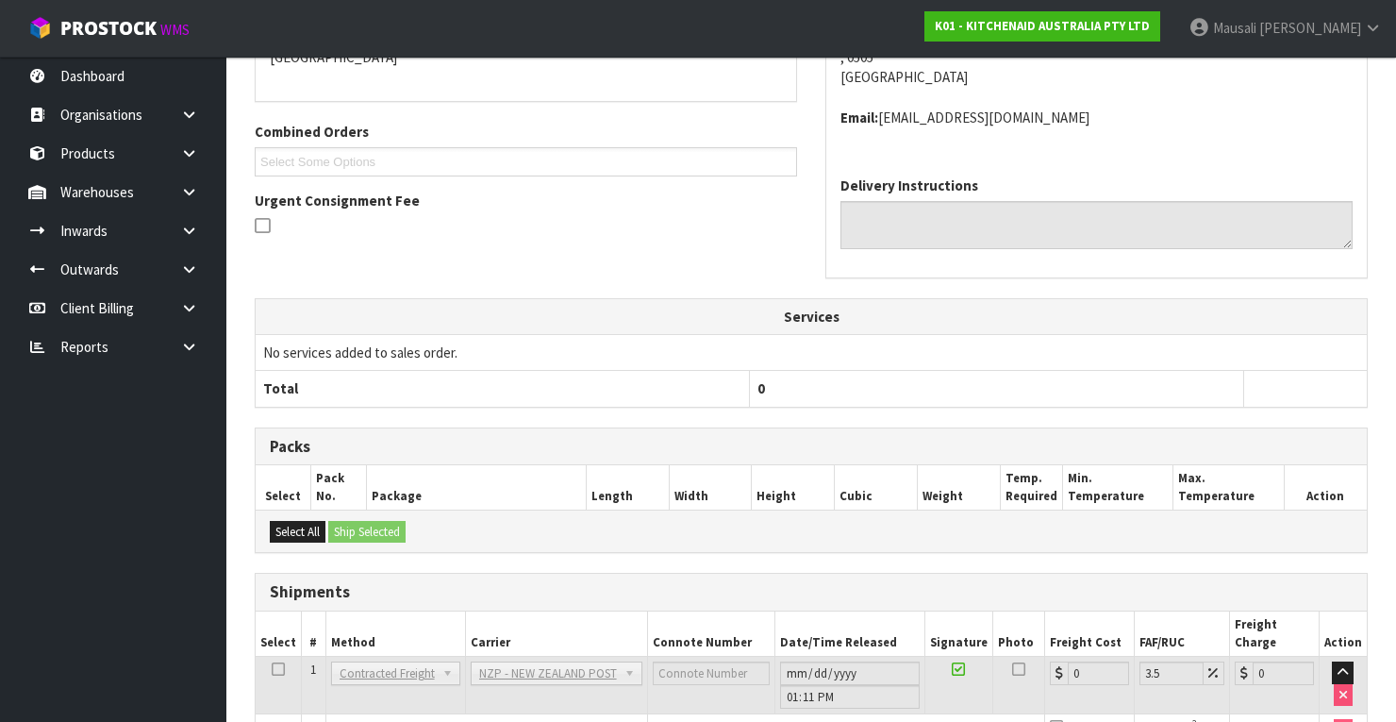
scroll to position [557, 0]
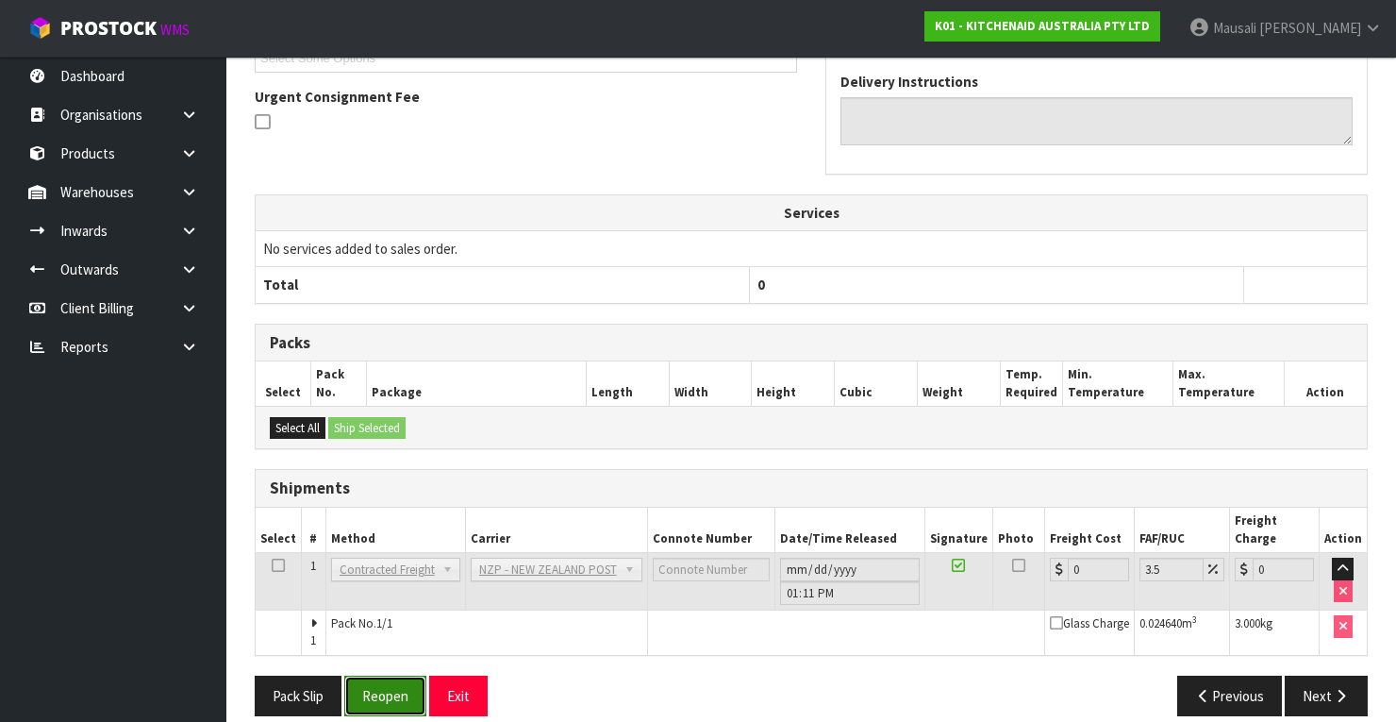
click at [399, 675] on button "Reopen" at bounding box center [385, 695] width 82 height 41
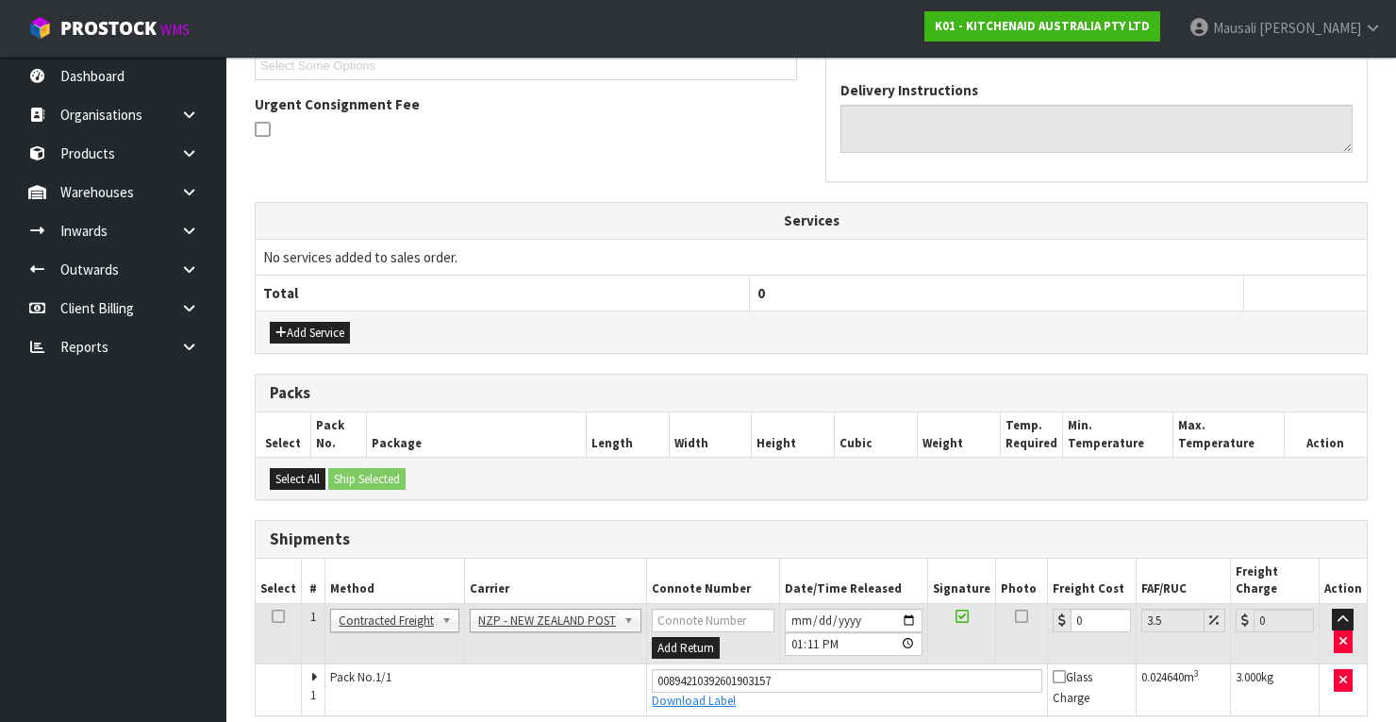
scroll to position [588, 0]
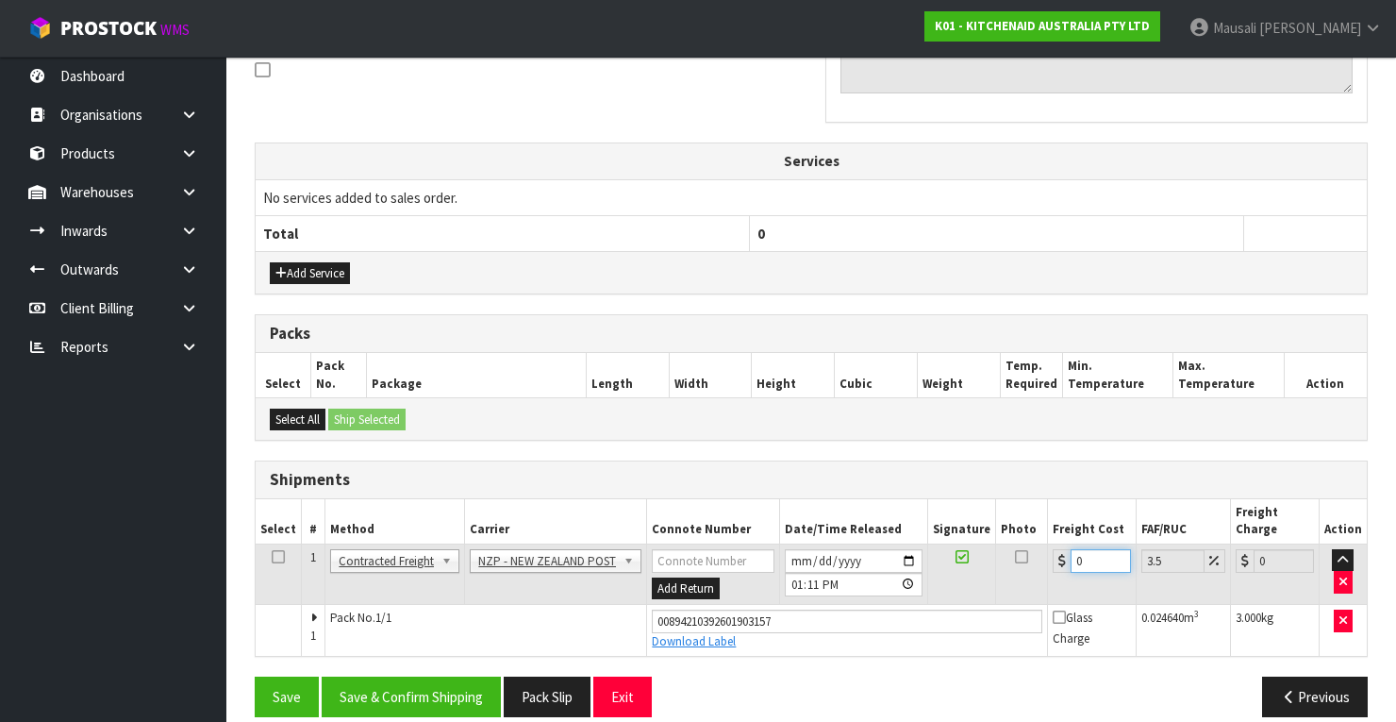
drag, startPoint x: 1095, startPoint y: 532, endPoint x: 1063, endPoint y: 551, distance: 37.2
click at [1063, 551] on td "0" at bounding box center [1092, 573] width 89 height 61
click at [440, 676] on button "Save & Confirm Shipping" at bounding box center [411, 696] width 179 height 41
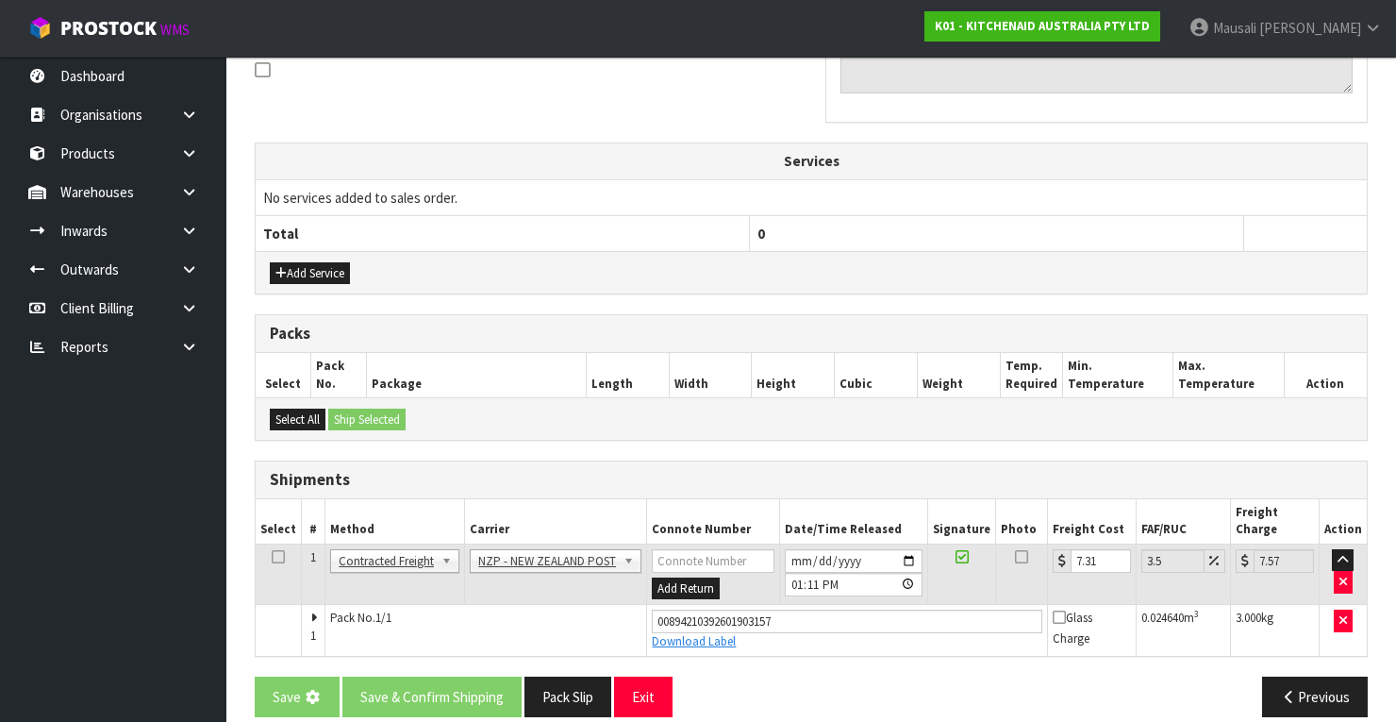
scroll to position [0, 0]
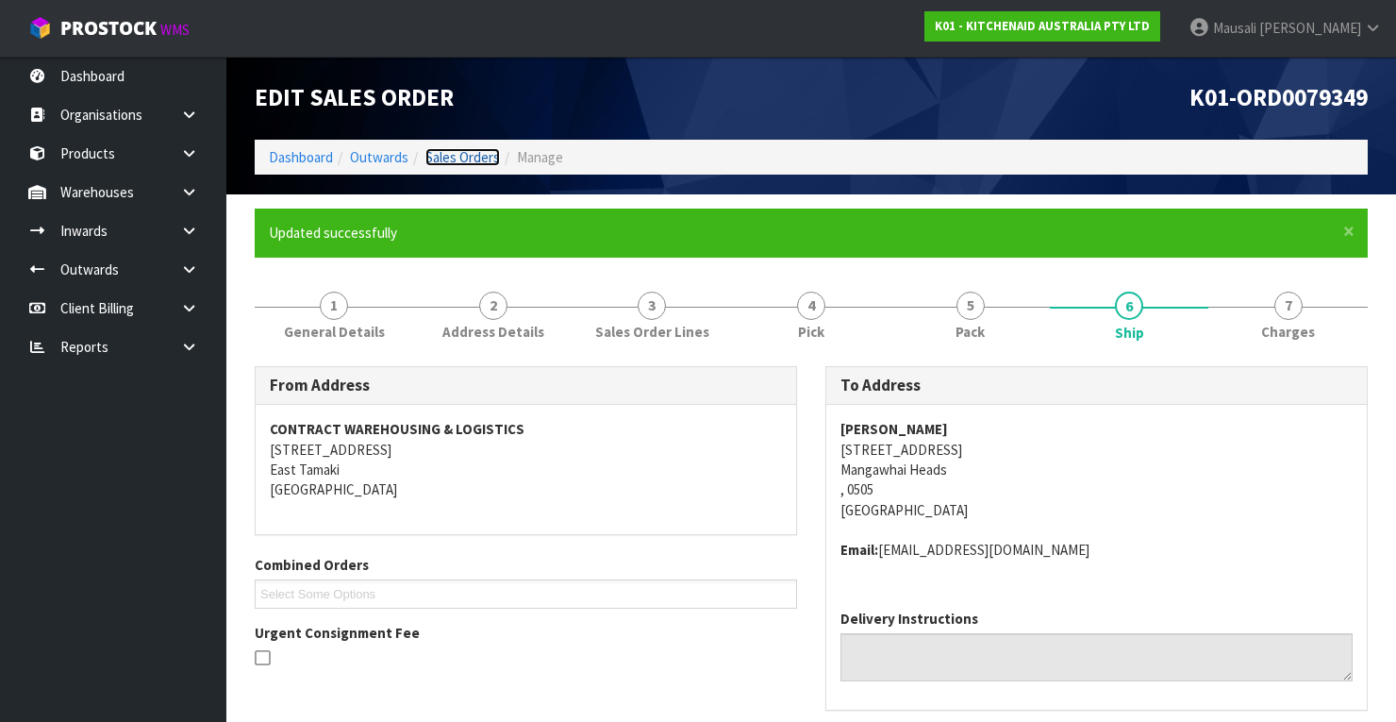
click at [458, 153] on link "Sales Orders" at bounding box center [462, 157] width 75 height 18
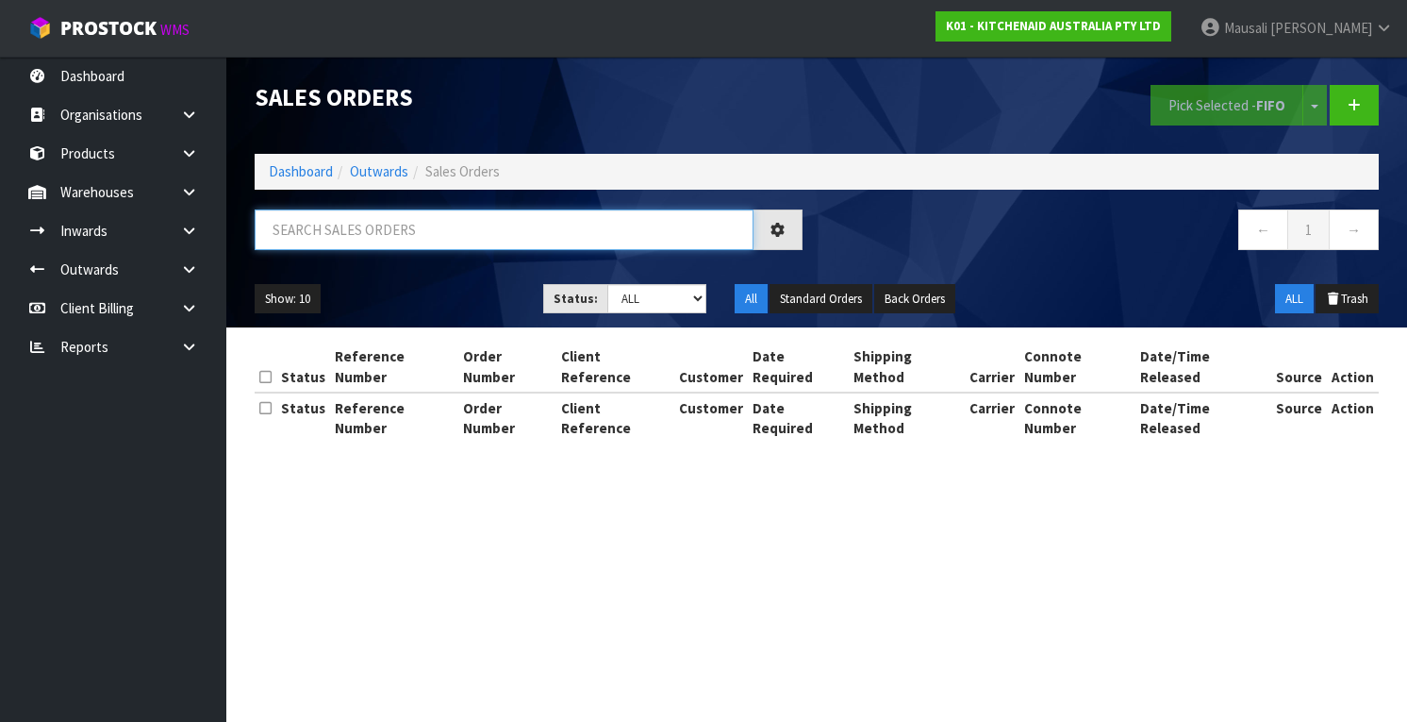
click at [320, 233] on input "text" at bounding box center [504, 229] width 499 height 41
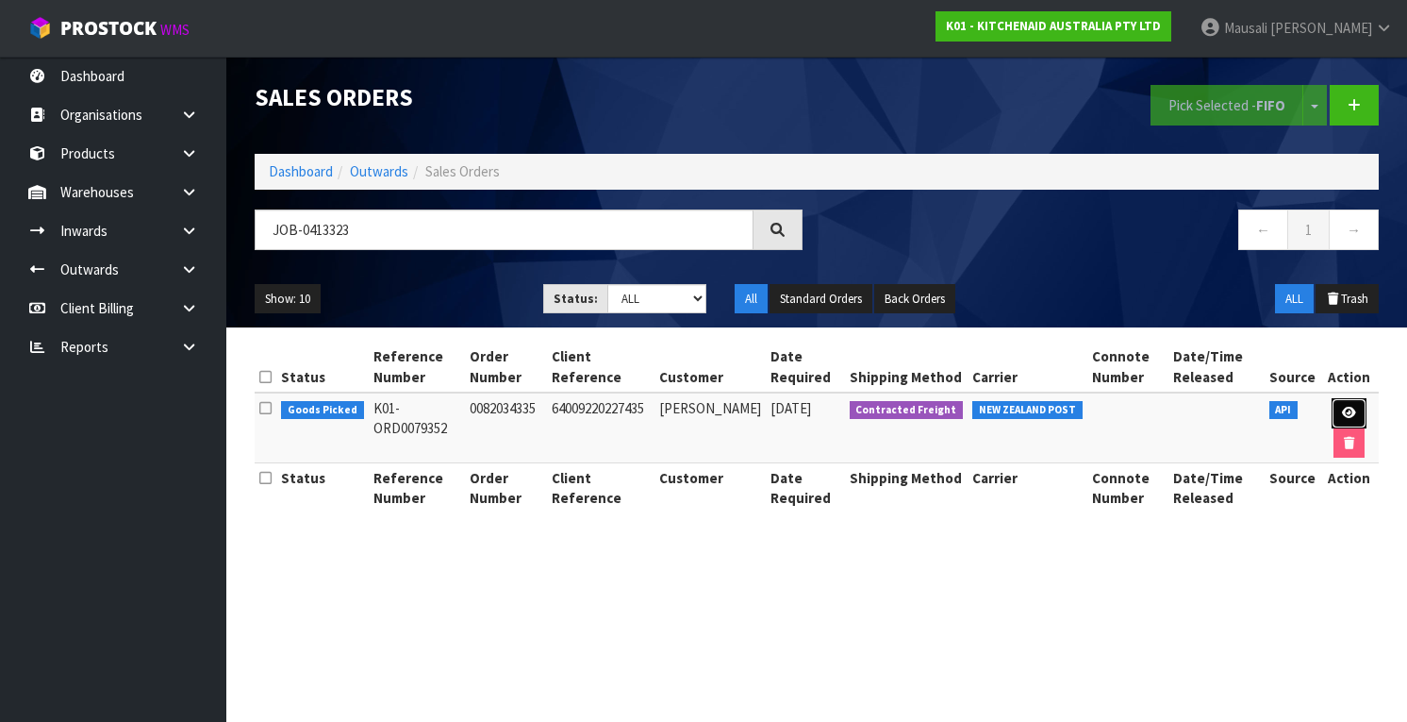
click at [1339, 409] on link at bounding box center [1349, 413] width 35 height 30
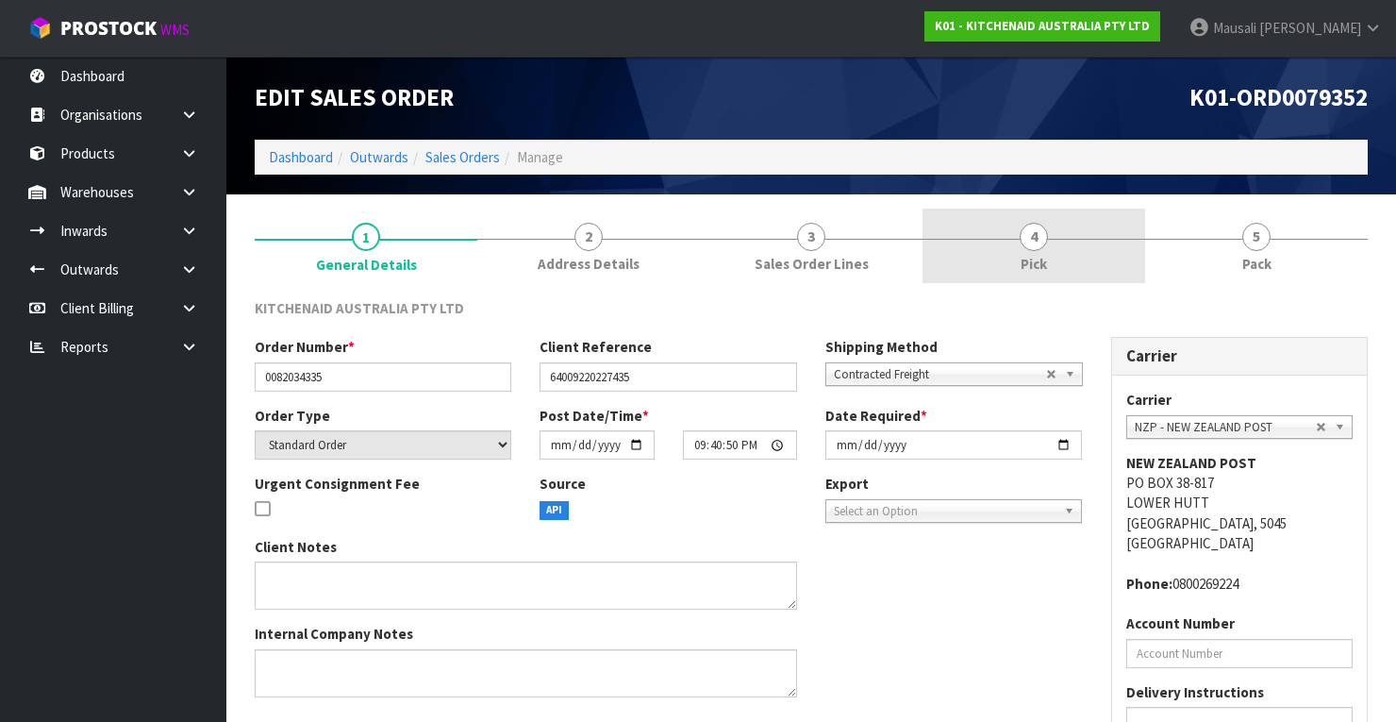
click at [1031, 248] on span "4" at bounding box center [1034, 237] width 28 height 28
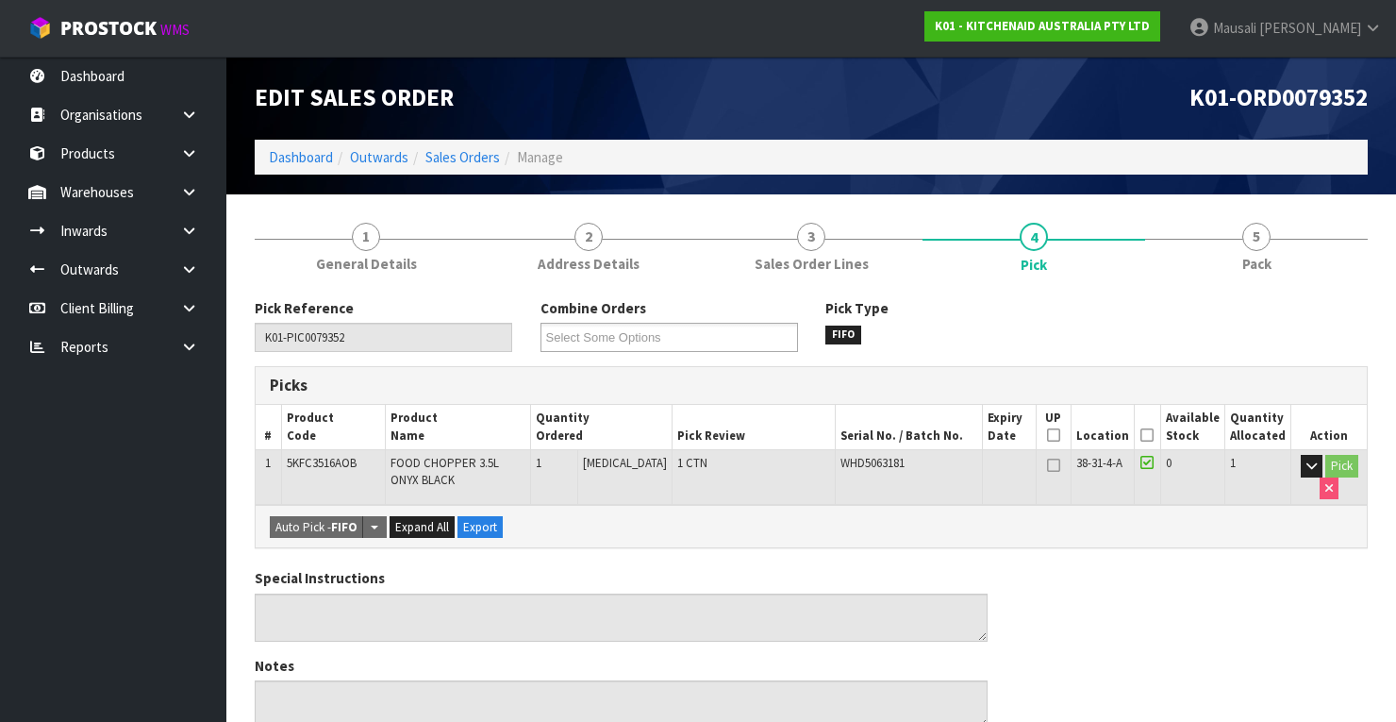
click at [1154, 435] on icon at bounding box center [1146, 435] width 13 height 1
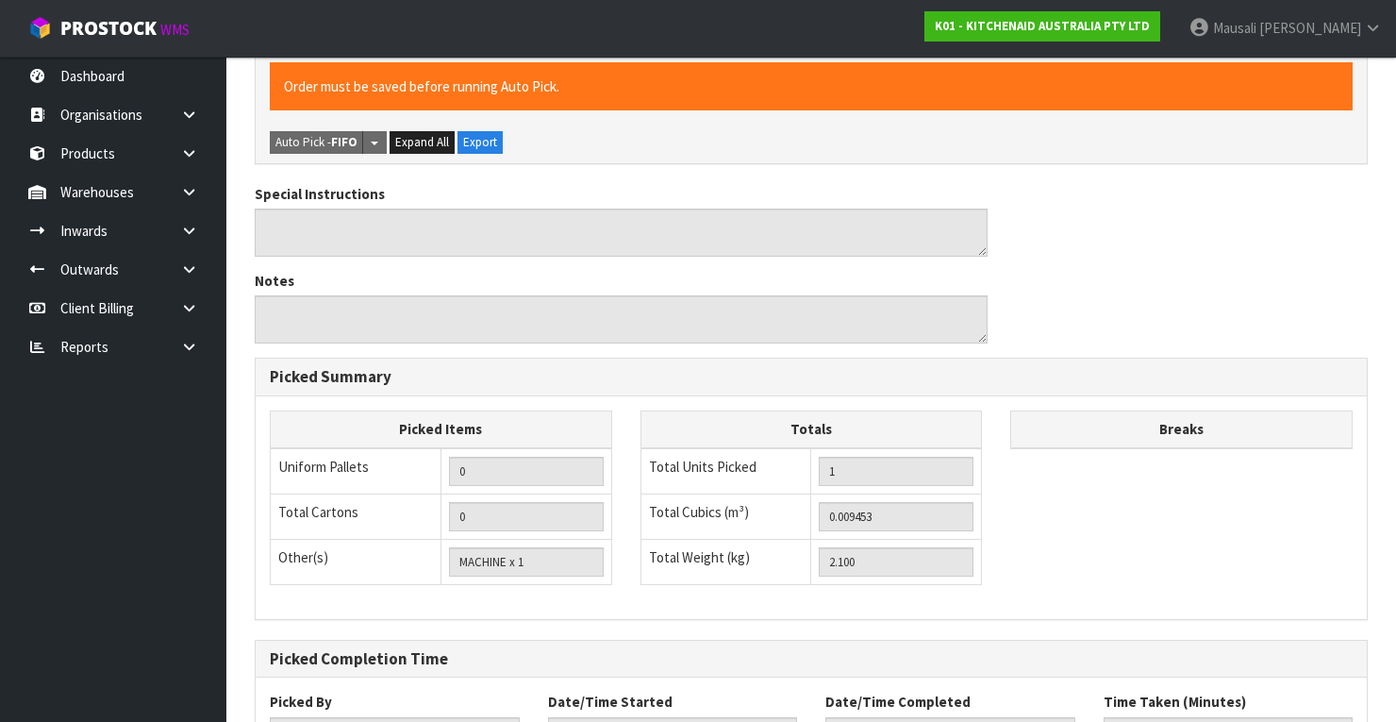
scroll to position [603, 0]
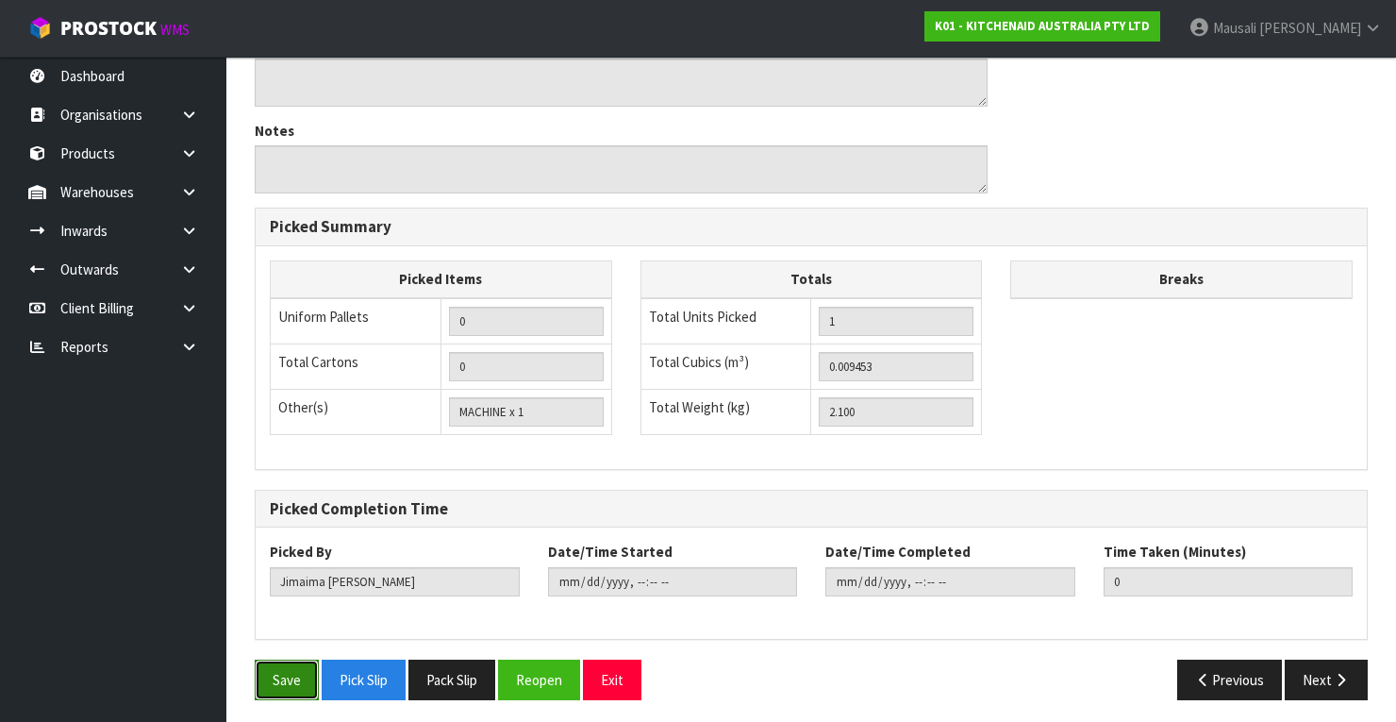
click at [302, 668] on button "Save" at bounding box center [287, 679] width 64 height 41
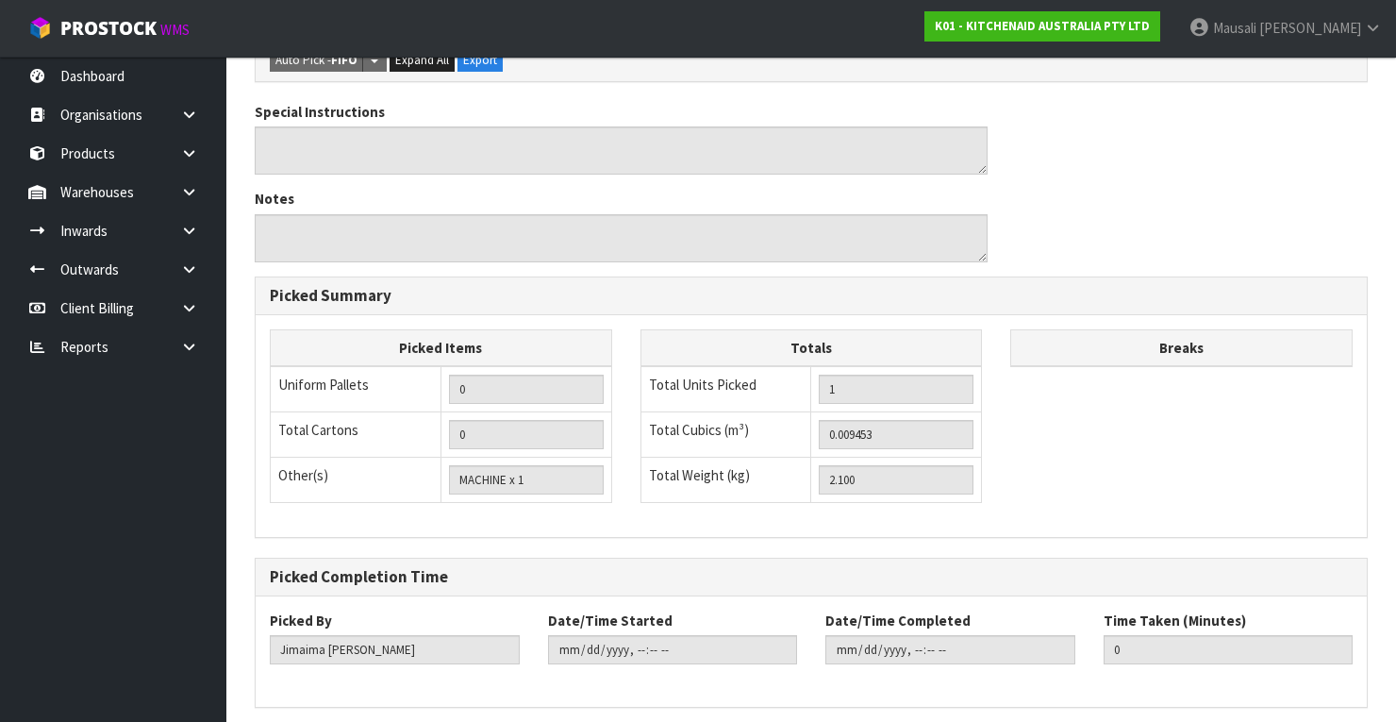
scroll to position [0, 0]
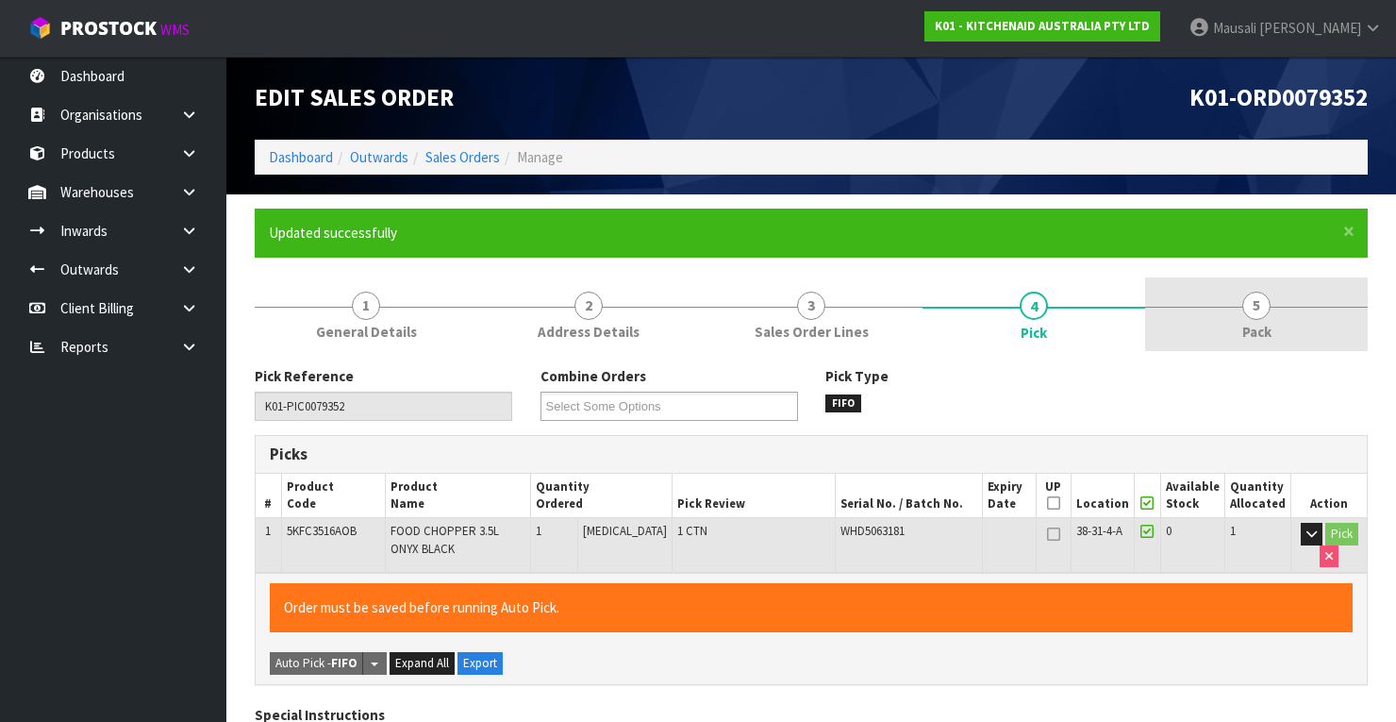
click at [1257, 317] on span "5" at bounding box center [1256, 305] width 28 height 28
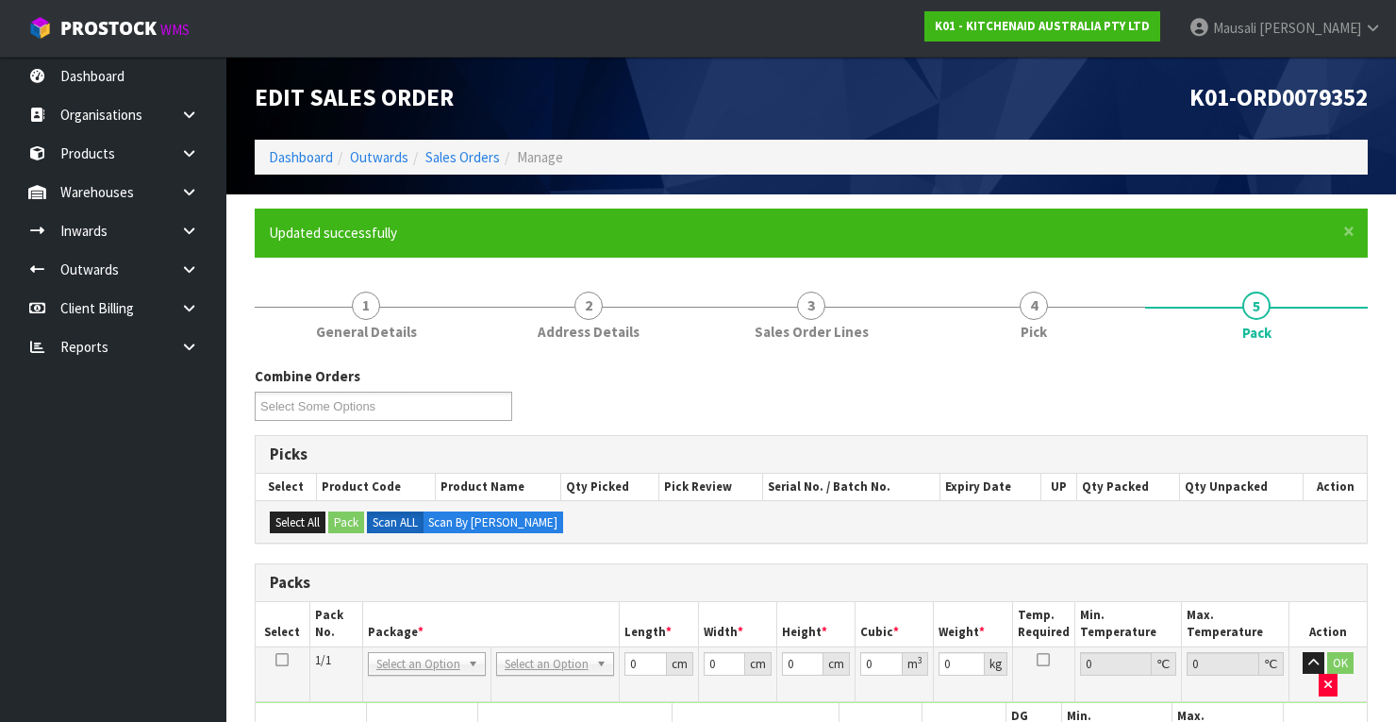
scroll to position [377, 0]
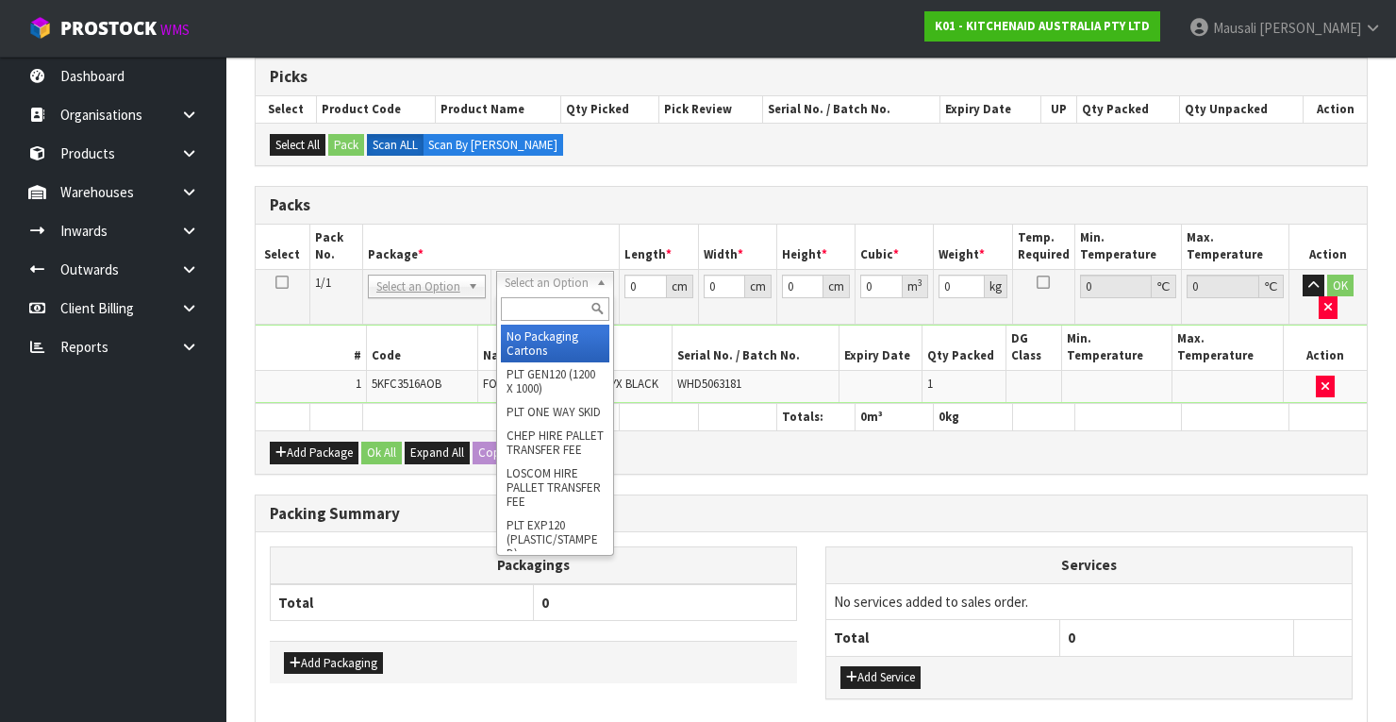
click at [532, 308] on input "text" at bounding box center [555, 309] width 108 height 24
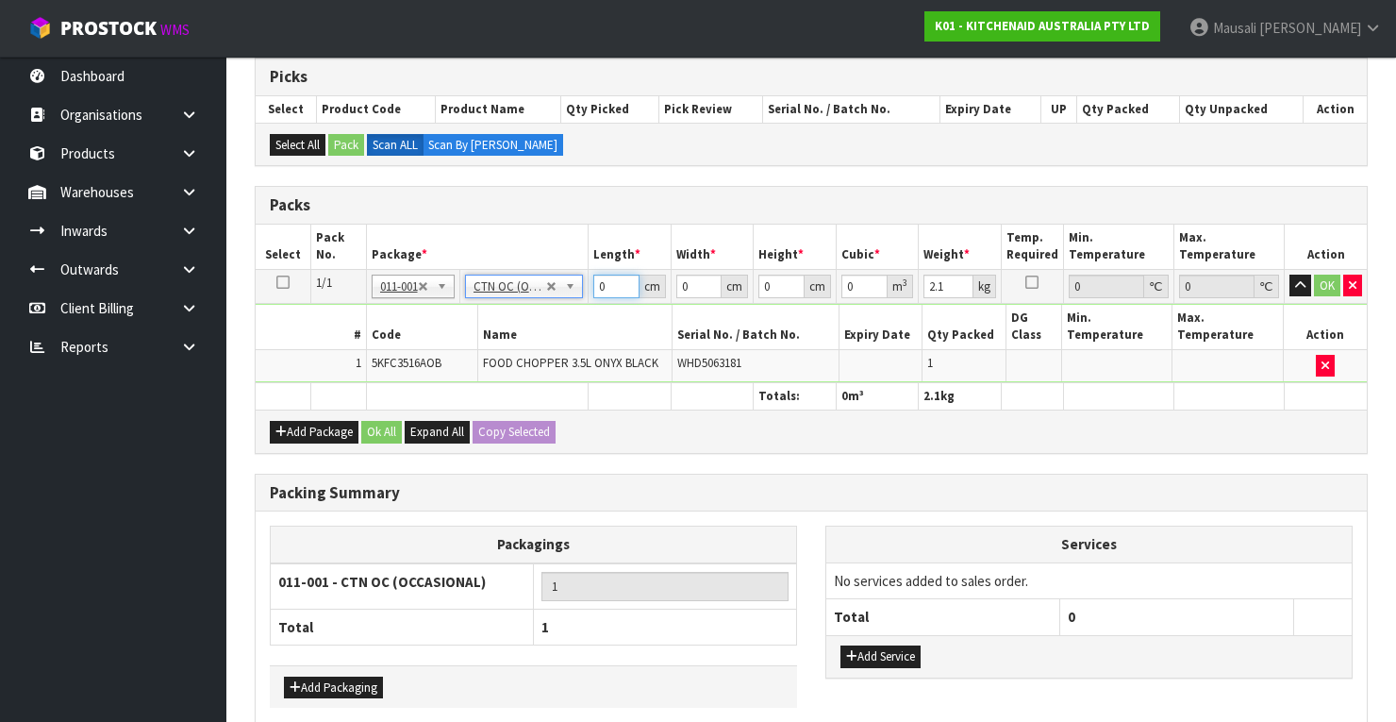
drag, startPoint x: 618, startPoint y: 276, endPoint x: 556, endPoint y: 317, distance: 74.3
click at [557, 316] on tbody "1/1 NONE 007-001 007-002 007-004 007-009 007-013 007-014 007-015 007-017 007-01…" at bounding box center [811, 325] width 1111 height 113
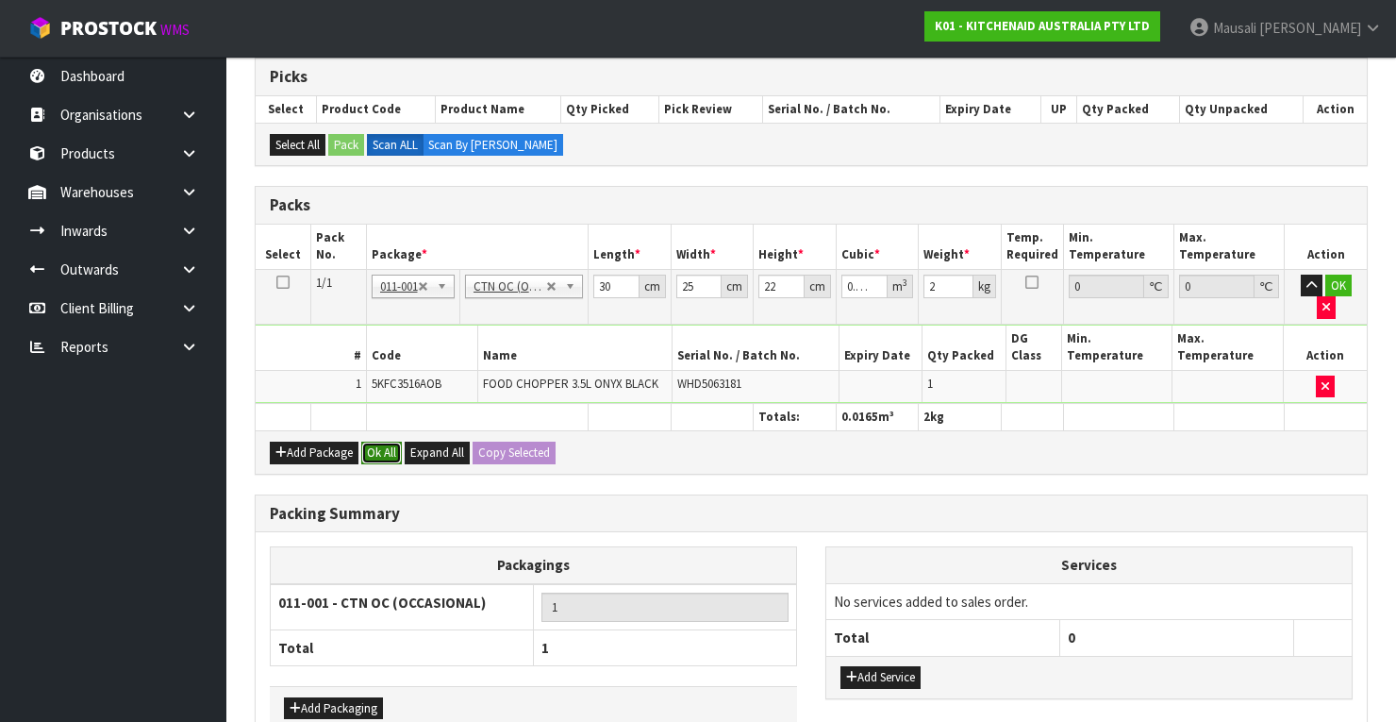
click at [385, 441] on button "Ok All" at bounding box center [381, 452] width 41 height 23
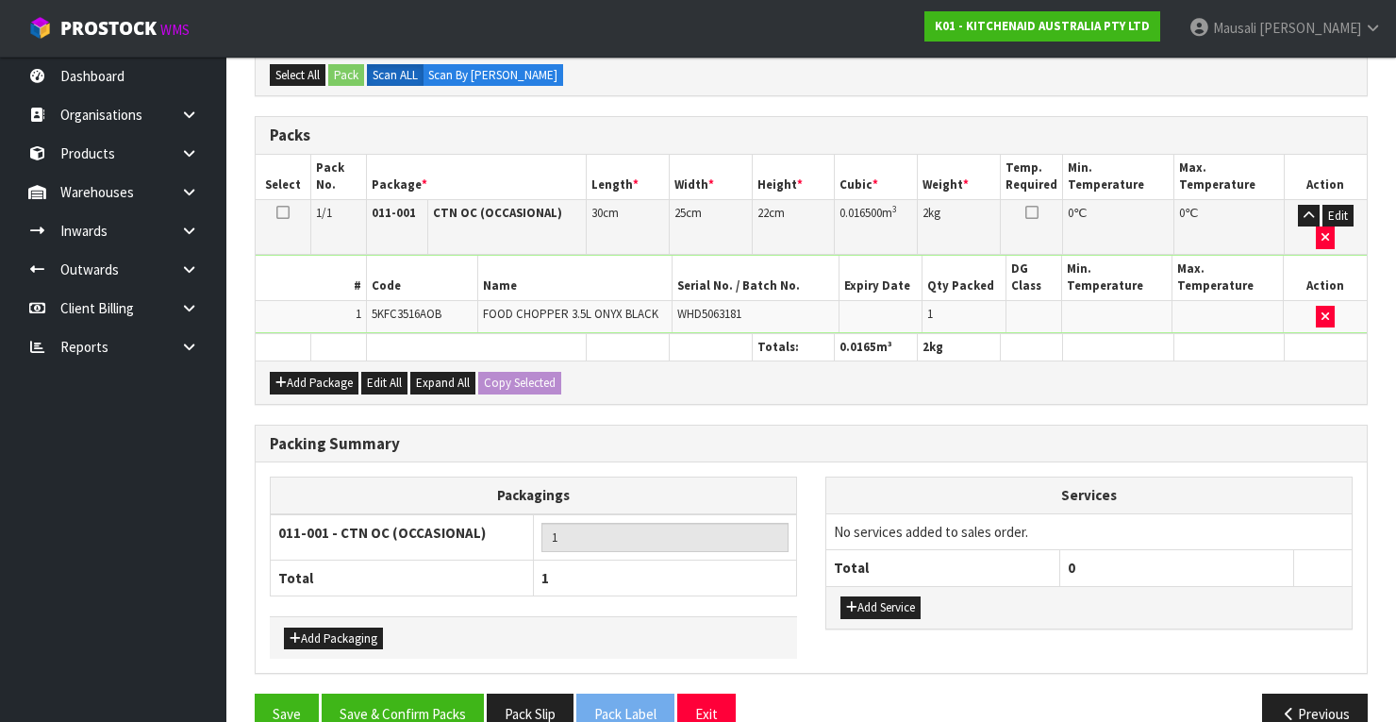
scroll to position [479, 0]
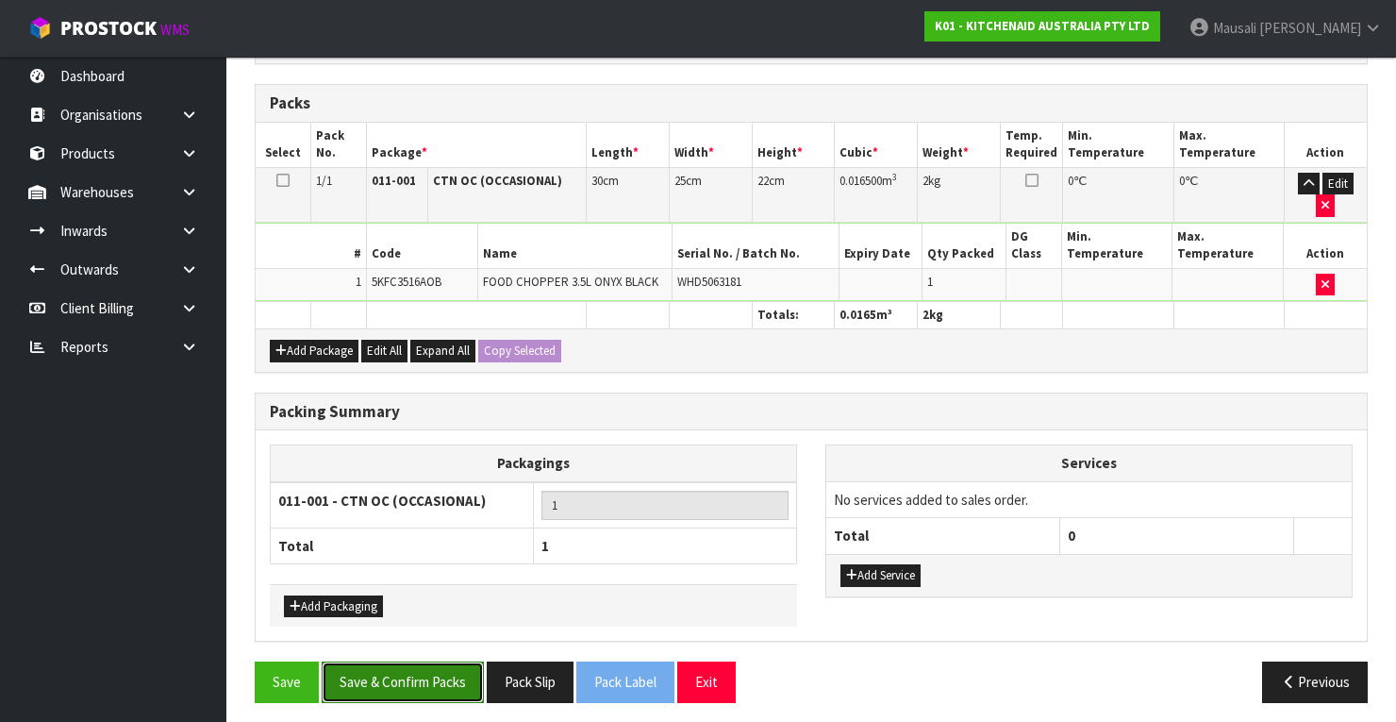
click at [429, 675] on button "Save & Confirm Packs" at bounding box center [403, 681] width 162 height 41
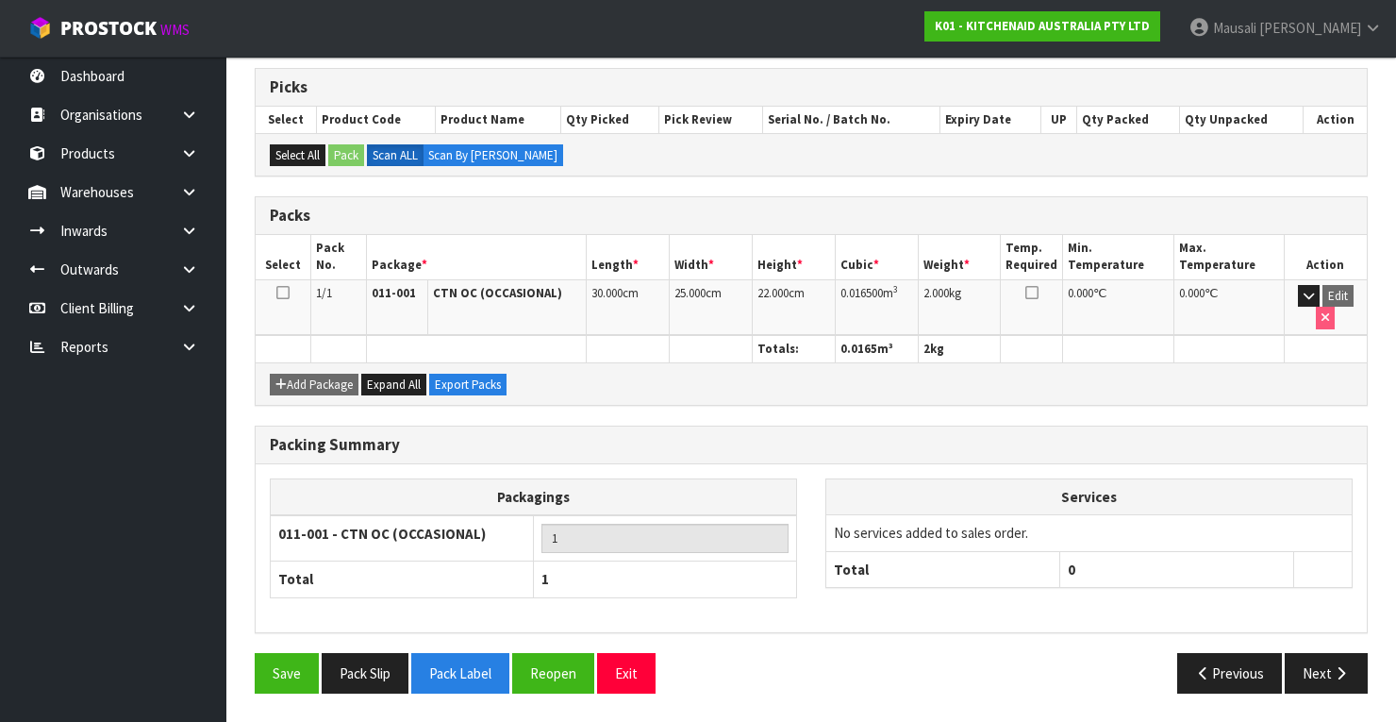
scroll to position [359, 0]
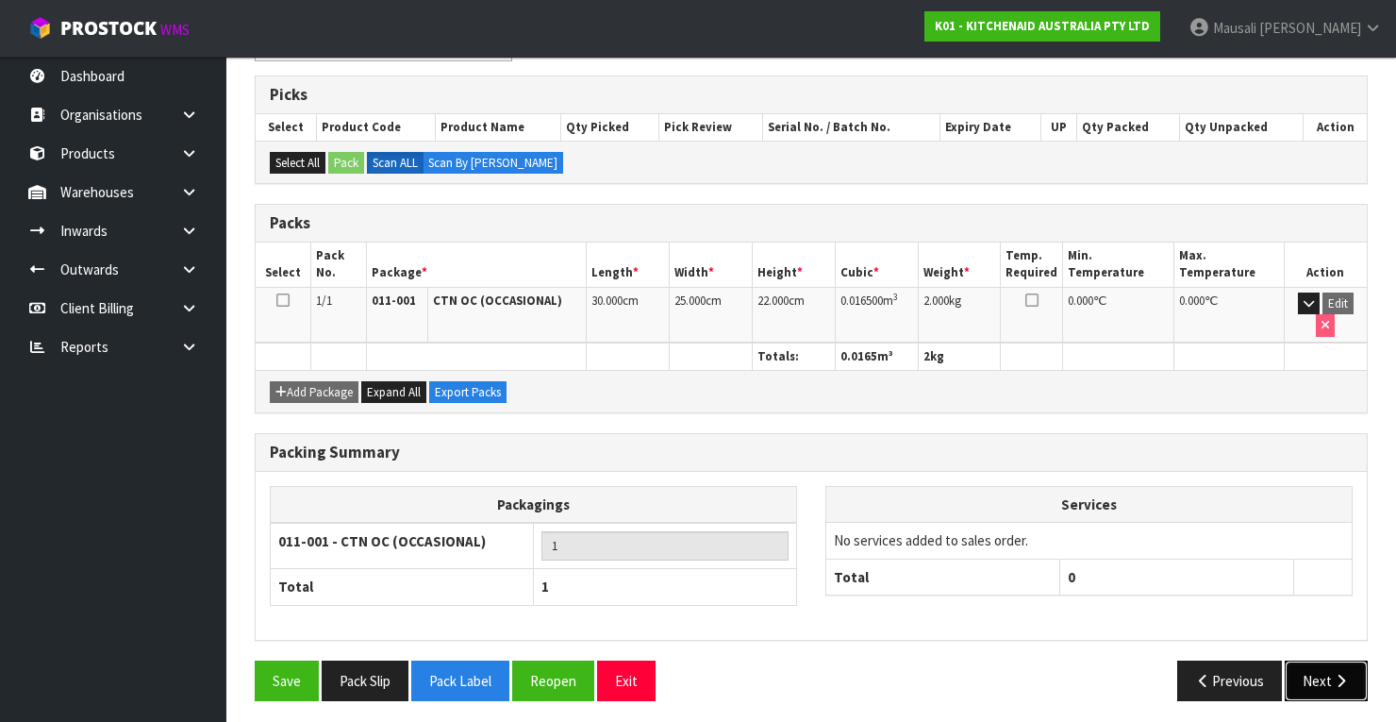
click at [1320, 666] on button "Next" at bounding box center [1326, 680] width 83 height 41
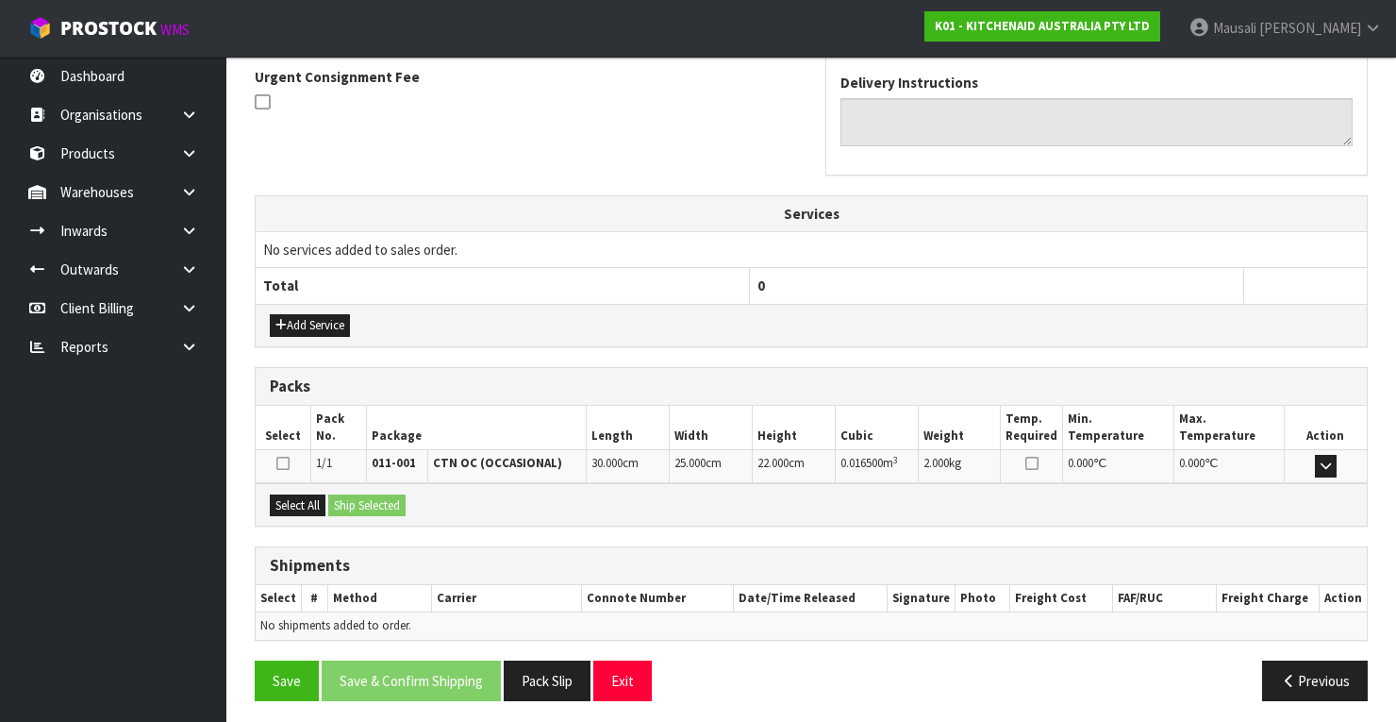
scroll to position [557, 0]
drag, startPoint x: 301, startPoint y: 489, endPoint x: 423, endPoint y: 518, distance: 125.1
click at [321, 494] on button "Select All" at bounding box center [298, 504] width 56 height 23
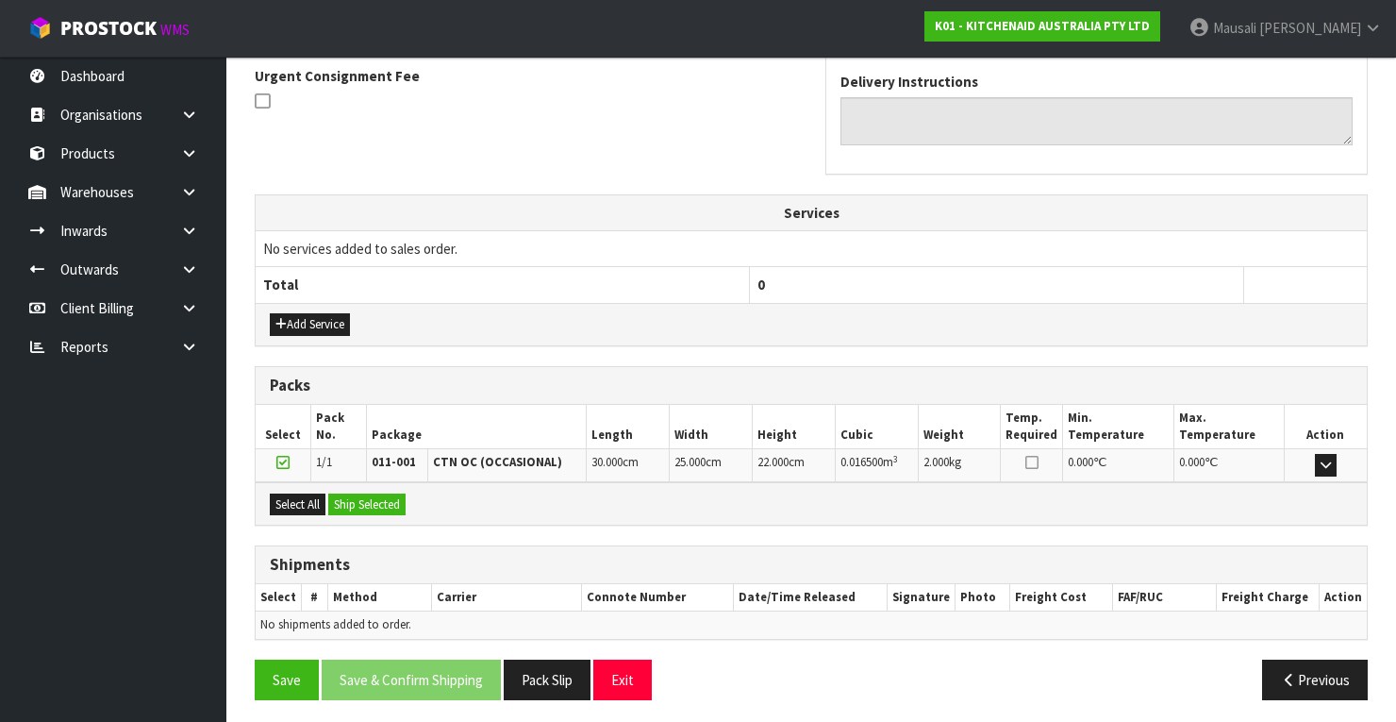
click at [424, 518] on div "Select All Ship Selected" at bounding box center [811, 503] width 1111 height 42
click at [392, 496] on button "Ship Selected" at bounding box center [366, 504] width 77 height 23
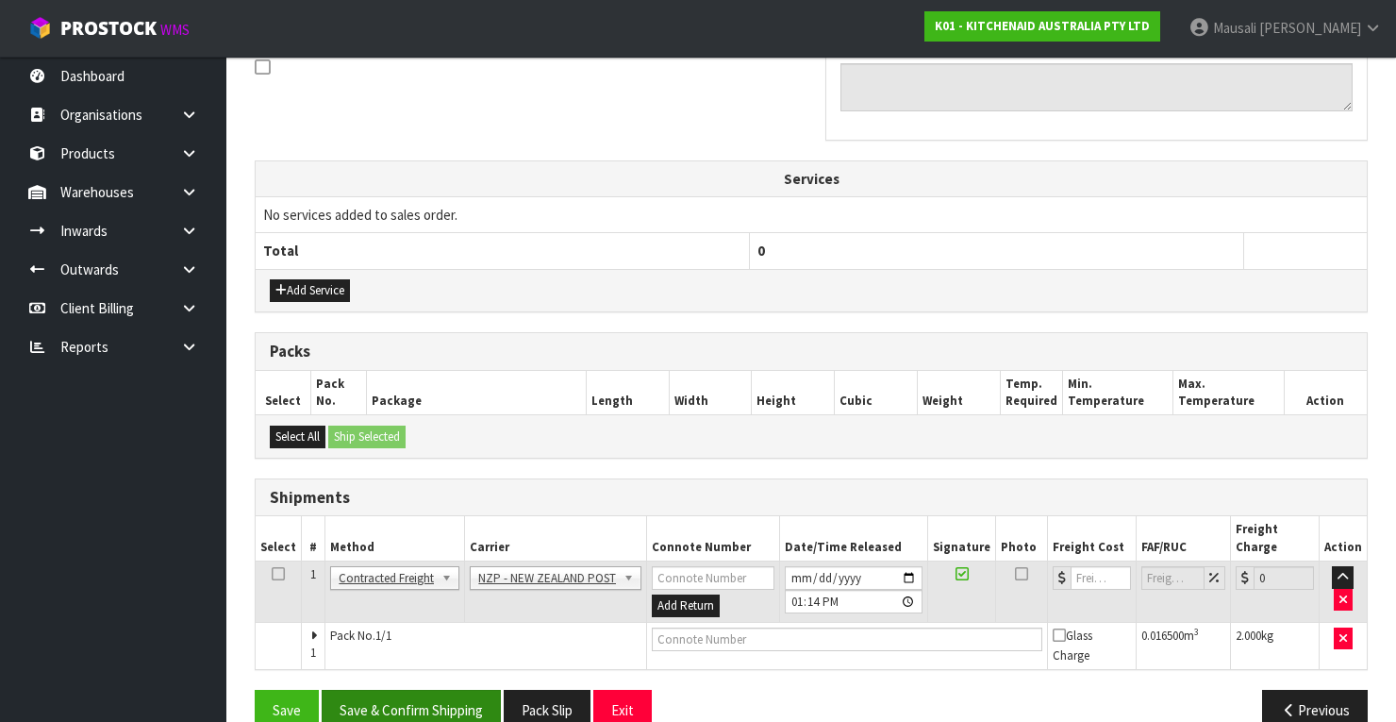
scroll to position [605, 0]
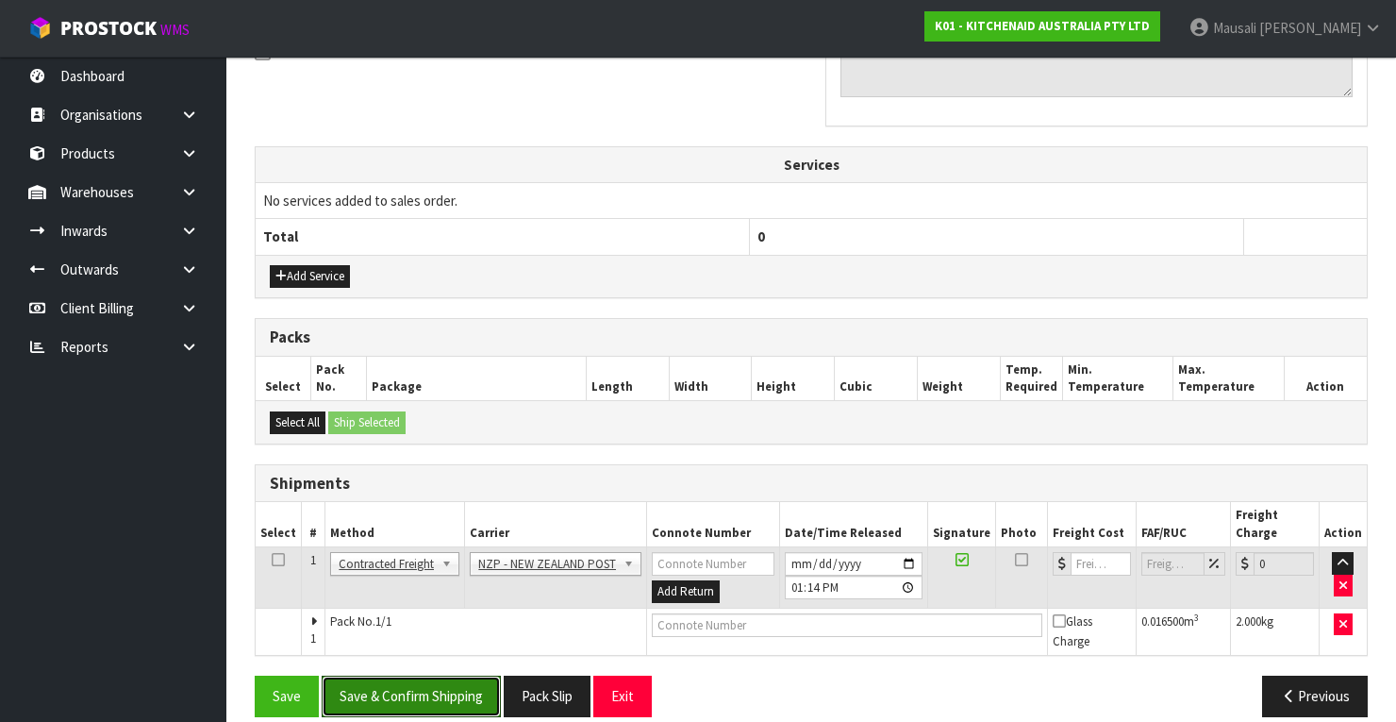
drag, startPoint x: 418, startPoint y: 660, endPoint x: 794, endPoint y: 573, distance: 386.4
click at [419, 675] on button "Save & Confirm Shipping" at bounding box center [411, 695] width 179 height 41
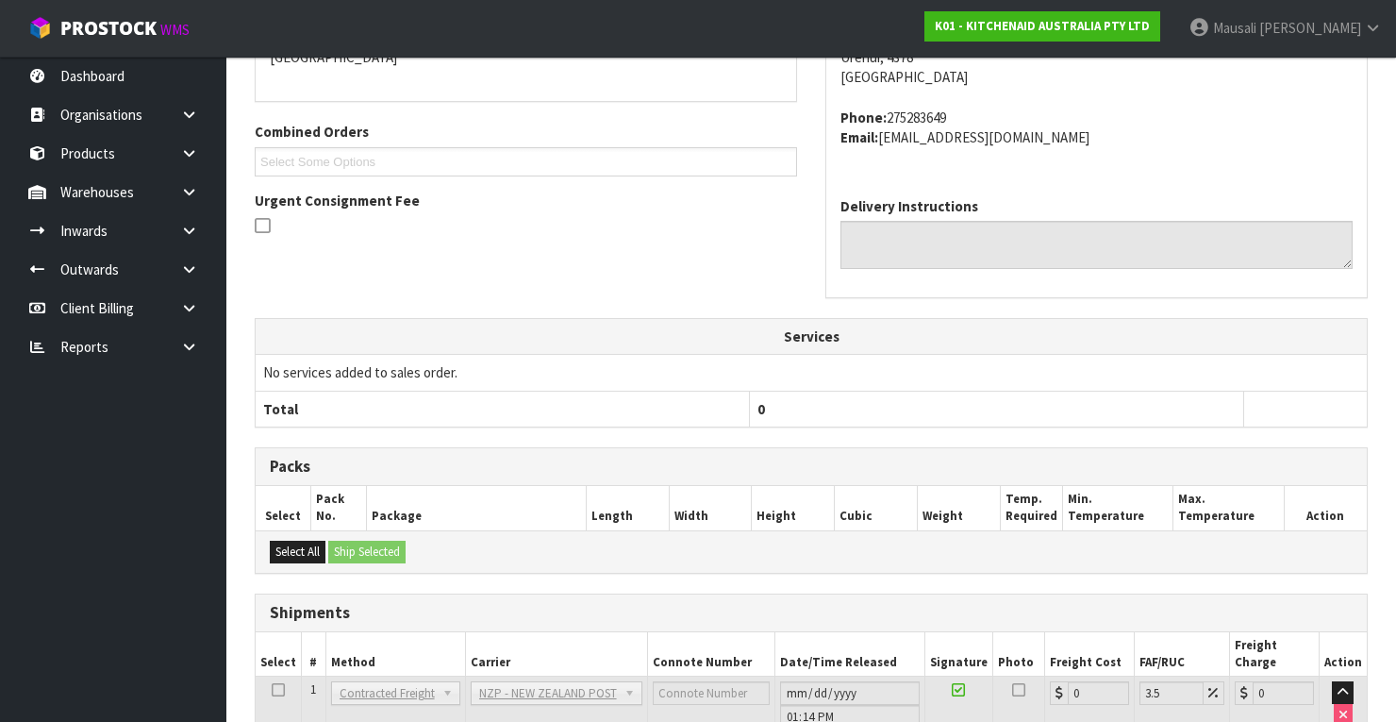
scroll to position [577, 0]
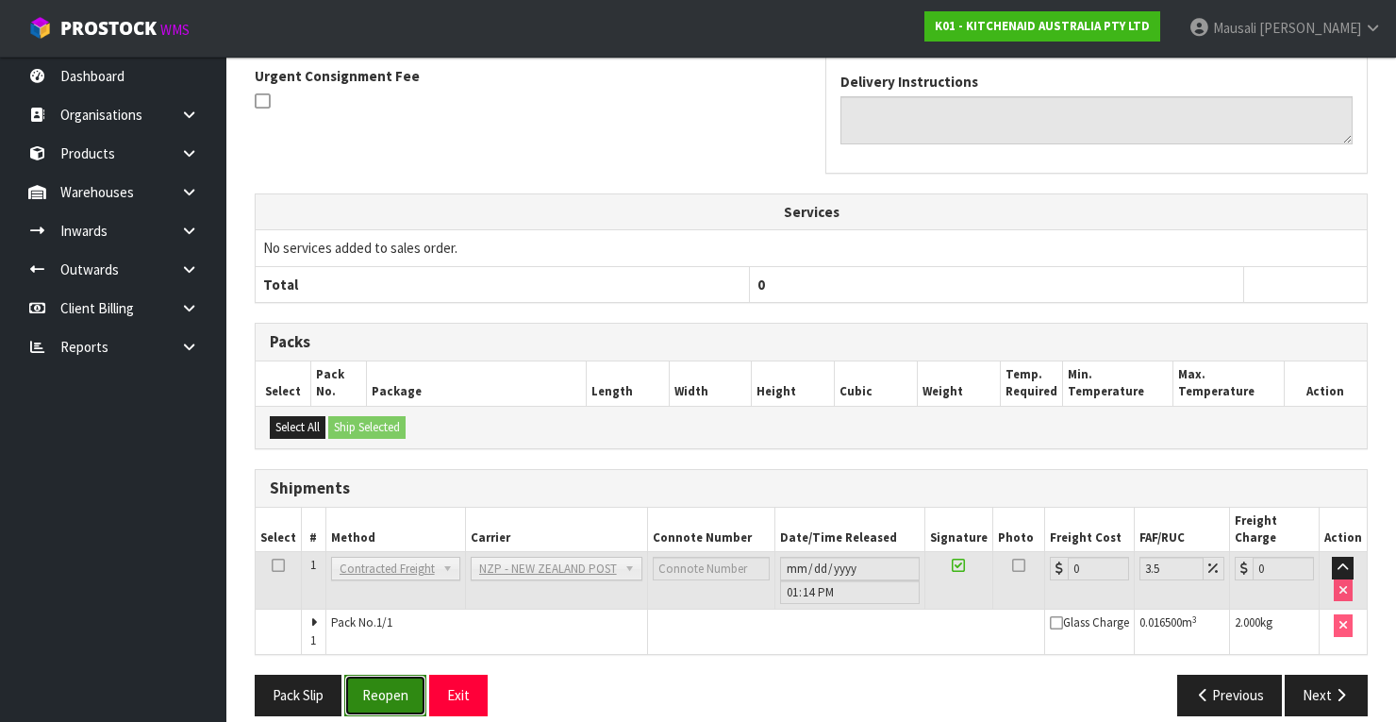
drag, startPoint x: 407, startPoint y: 676, endPoint x: 470, endPoint y: 667, distance: 63.9
click at [411, 674] on button "Reopen" at bounding box center [385, 694] width 82 height 41
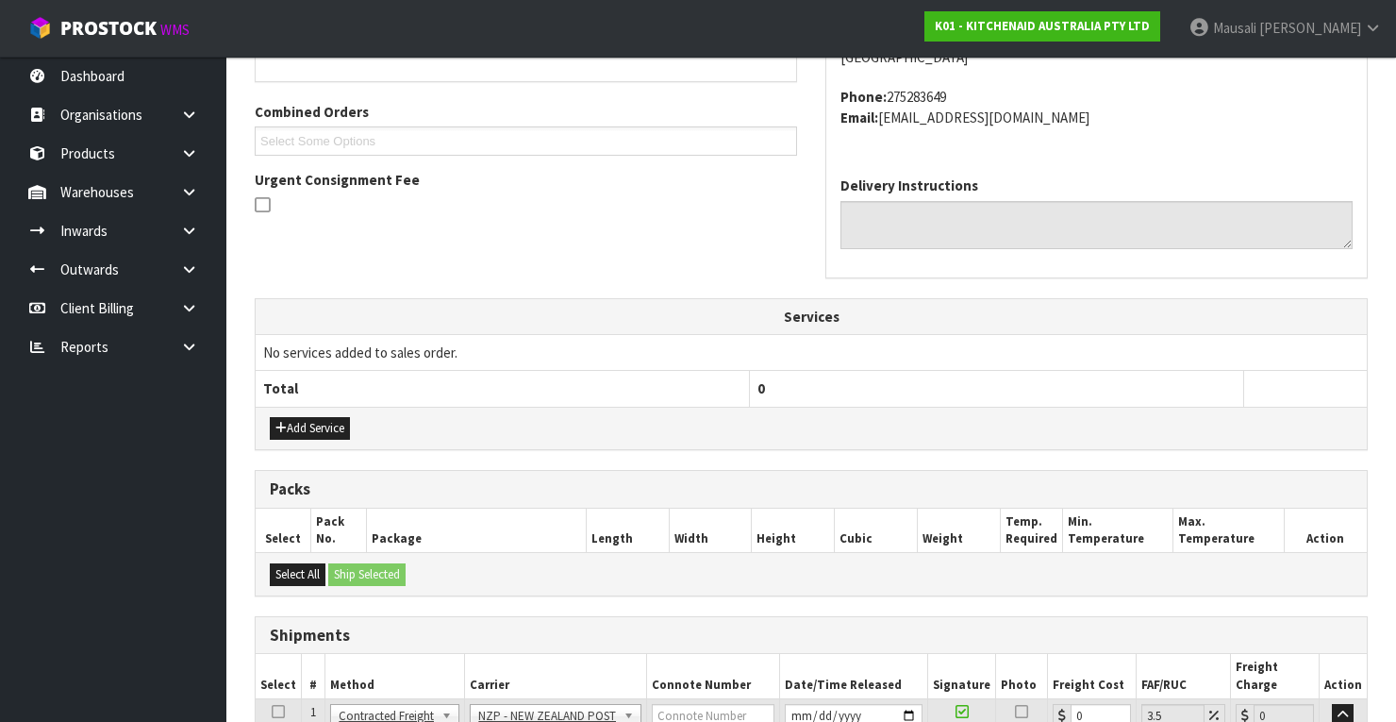
scroll to position [607, 0]
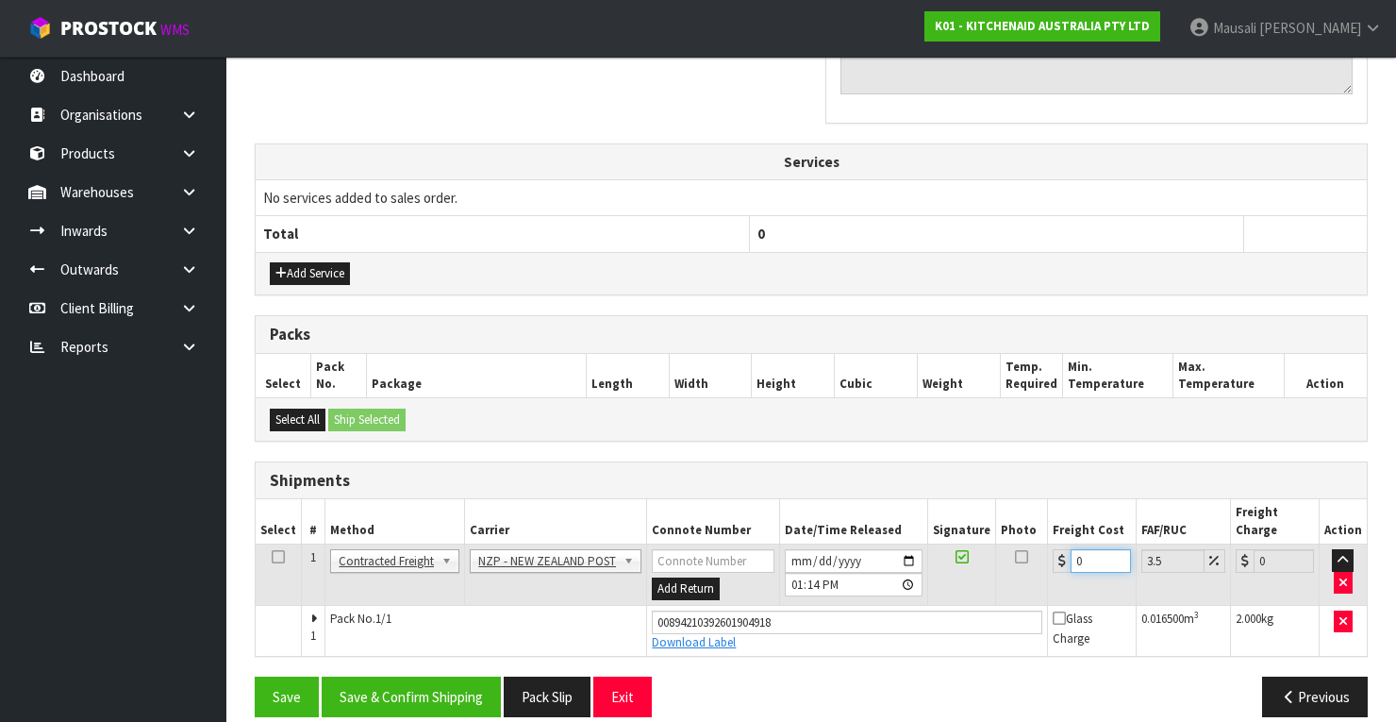
drag, startPoint x: 1091, startPoint y: 540, endPoint x: 1054, endPoint y: 555, distance: 40.6
click at [1054, 555] on td "0" at bounding box center [1092, 574] width 89 height 61
click at [406, 676] on button "Save & Confirm Shipping" at bounding box center [411, 696] width 179 height 41
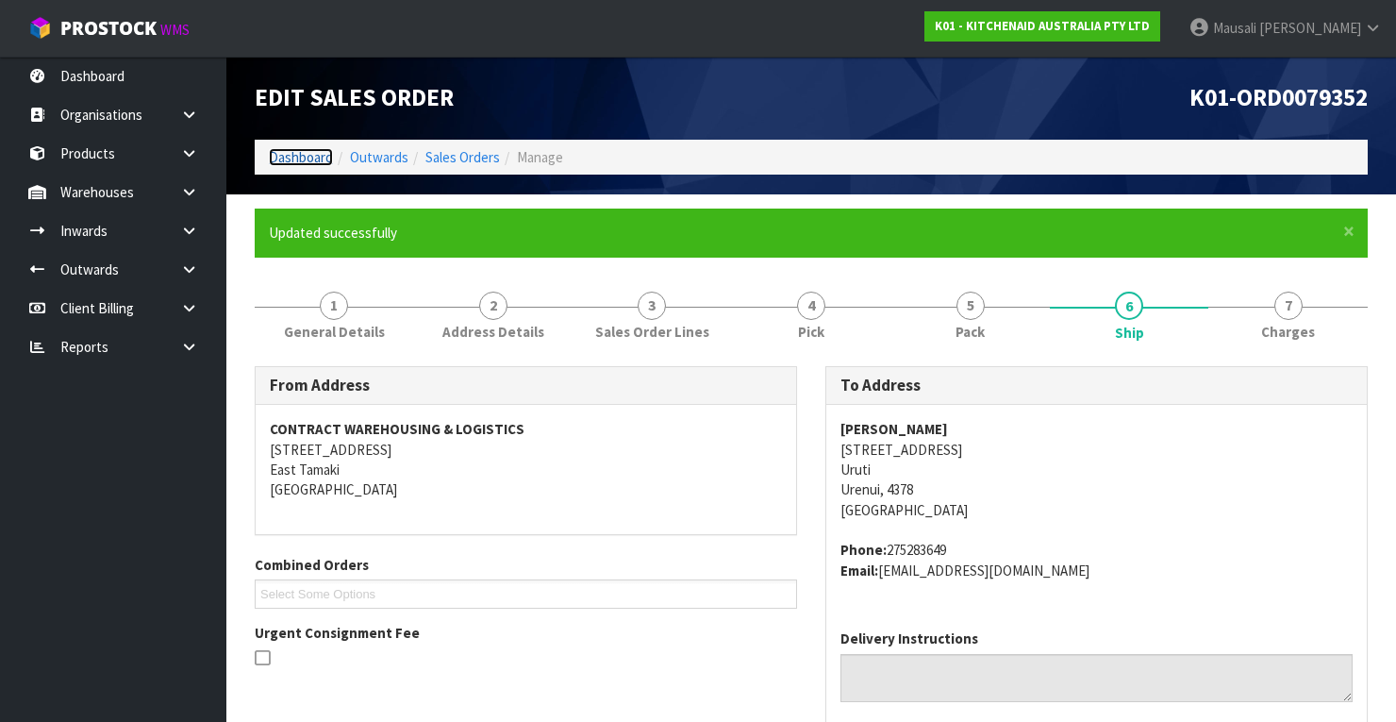
click at [303, 160] on link "Dashboard" at bounding box center [301, 157] width 64 height 18
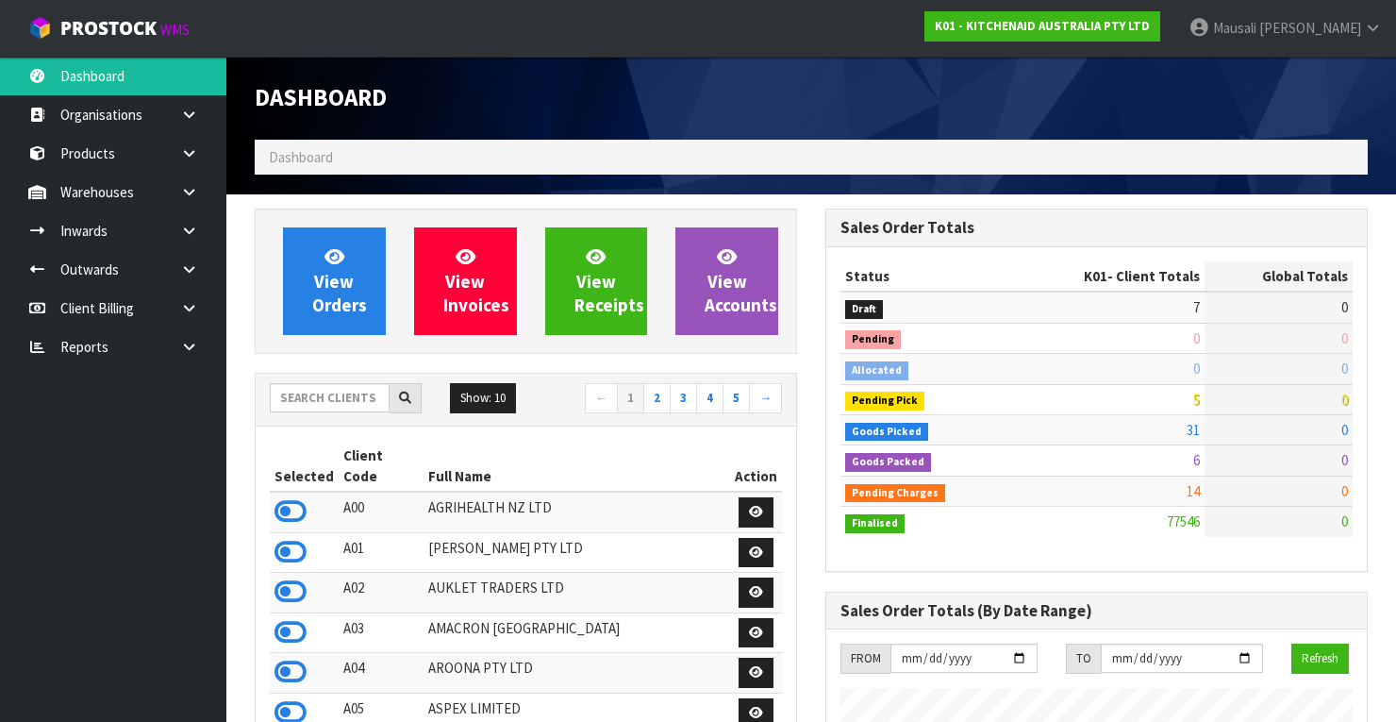
scroll to position [1463, 571]
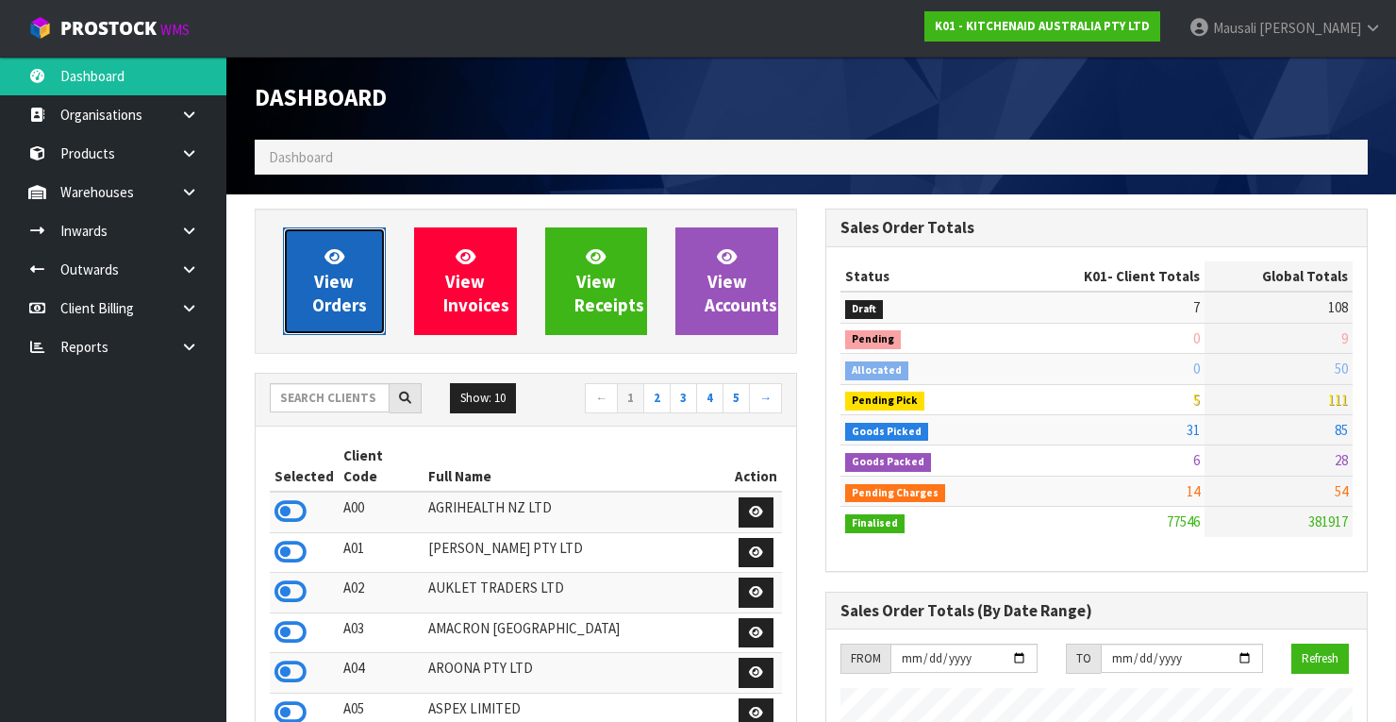
click at [334, 290] on span "View Orders" at bounding box center [339, 280] width 55 height 71
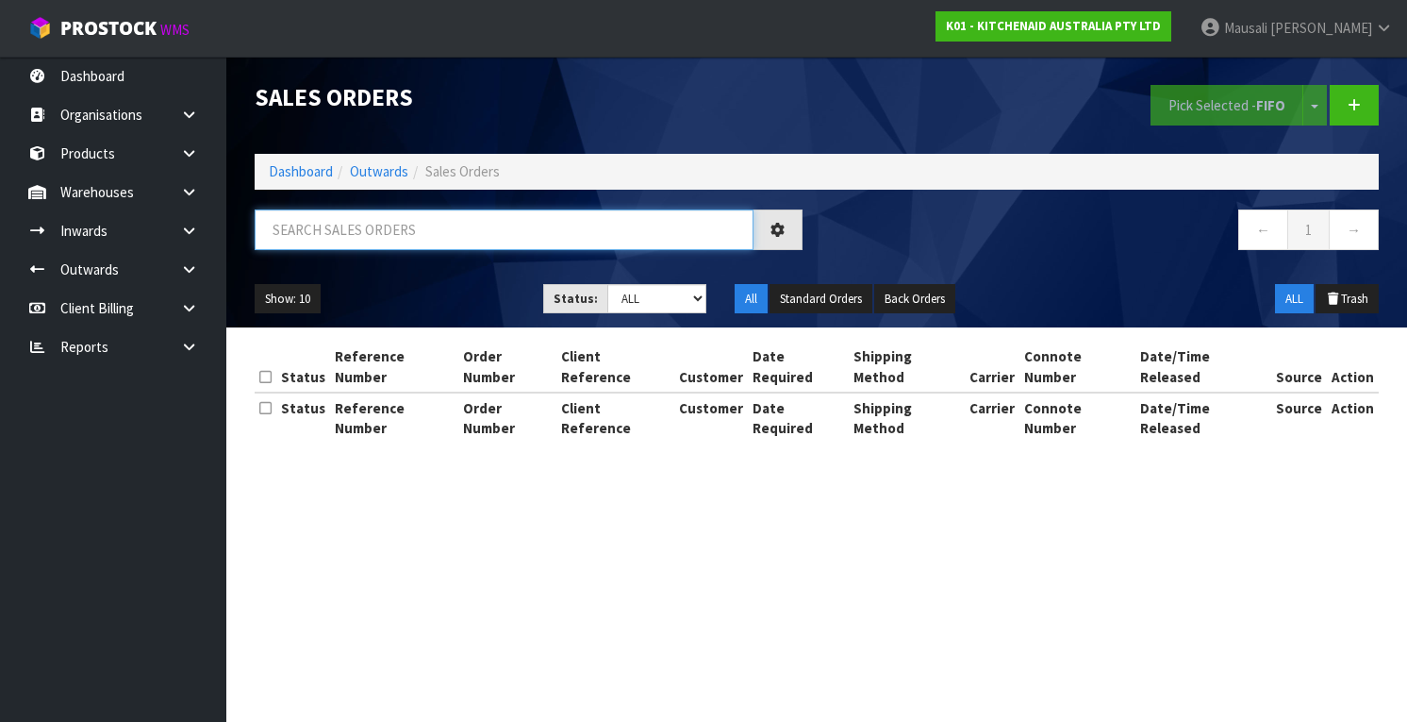
click at [293, 223] on input "text" at bounding box center [504, 229] width 499 height 41
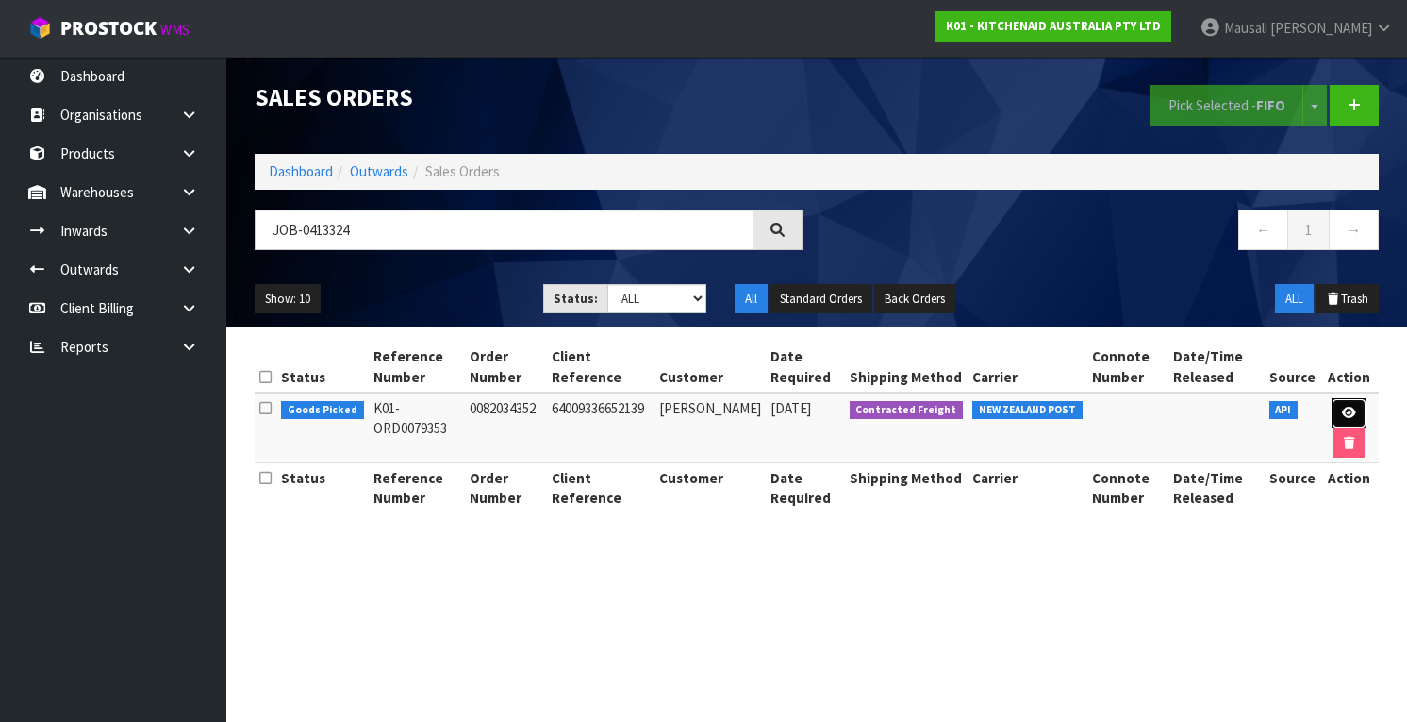
click at [1348, 410] on icon at bounding box center [1349, 413] width 14 height 12
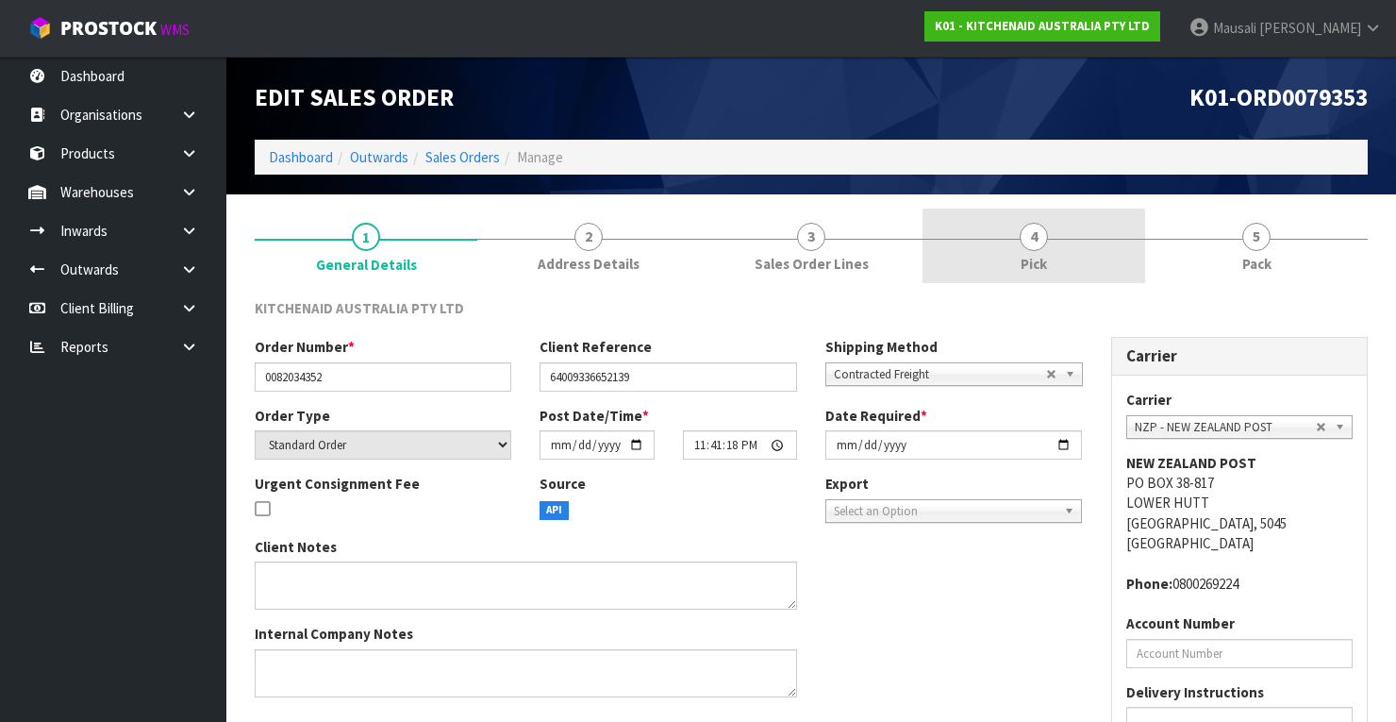
click at [1070, 266] on link "4 Pick" at bounding box center [1033, 245] width 223 height 75
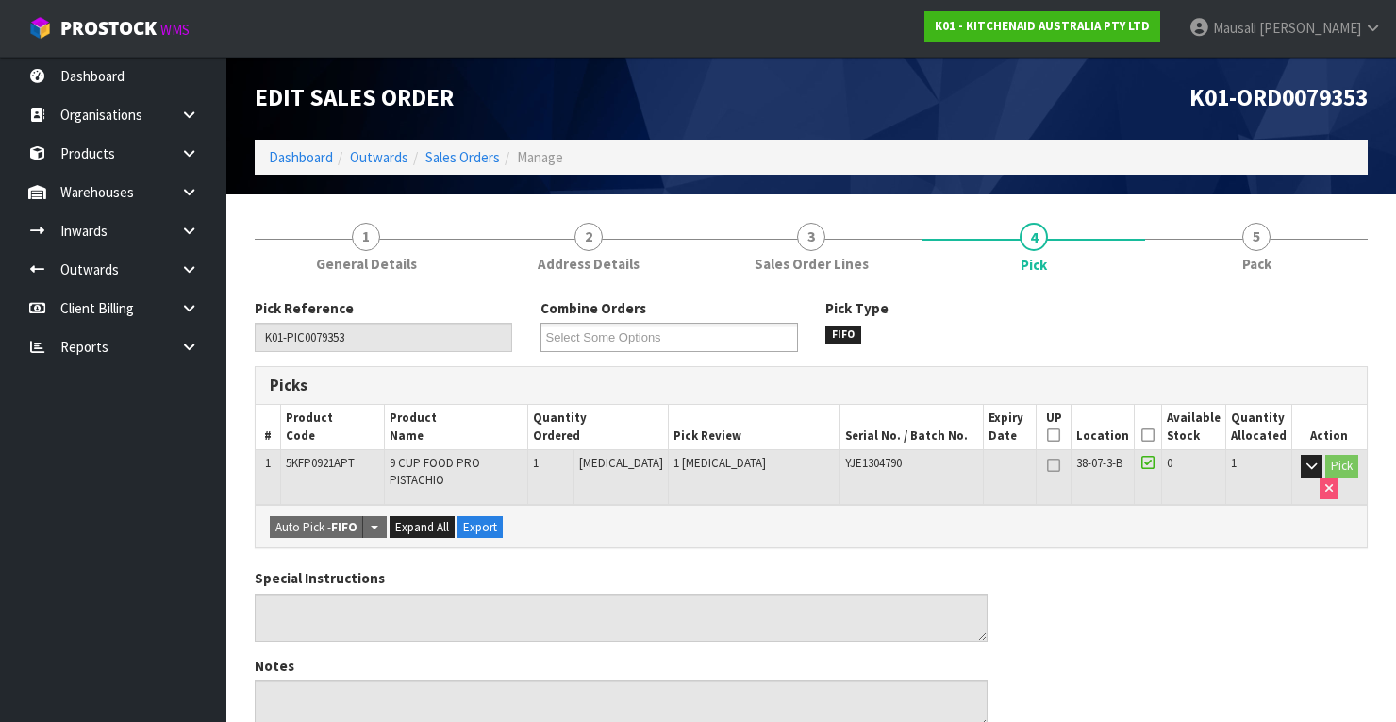
click at [1151, 435] on icon at bounding box center [1147, 435] width 13 height 1
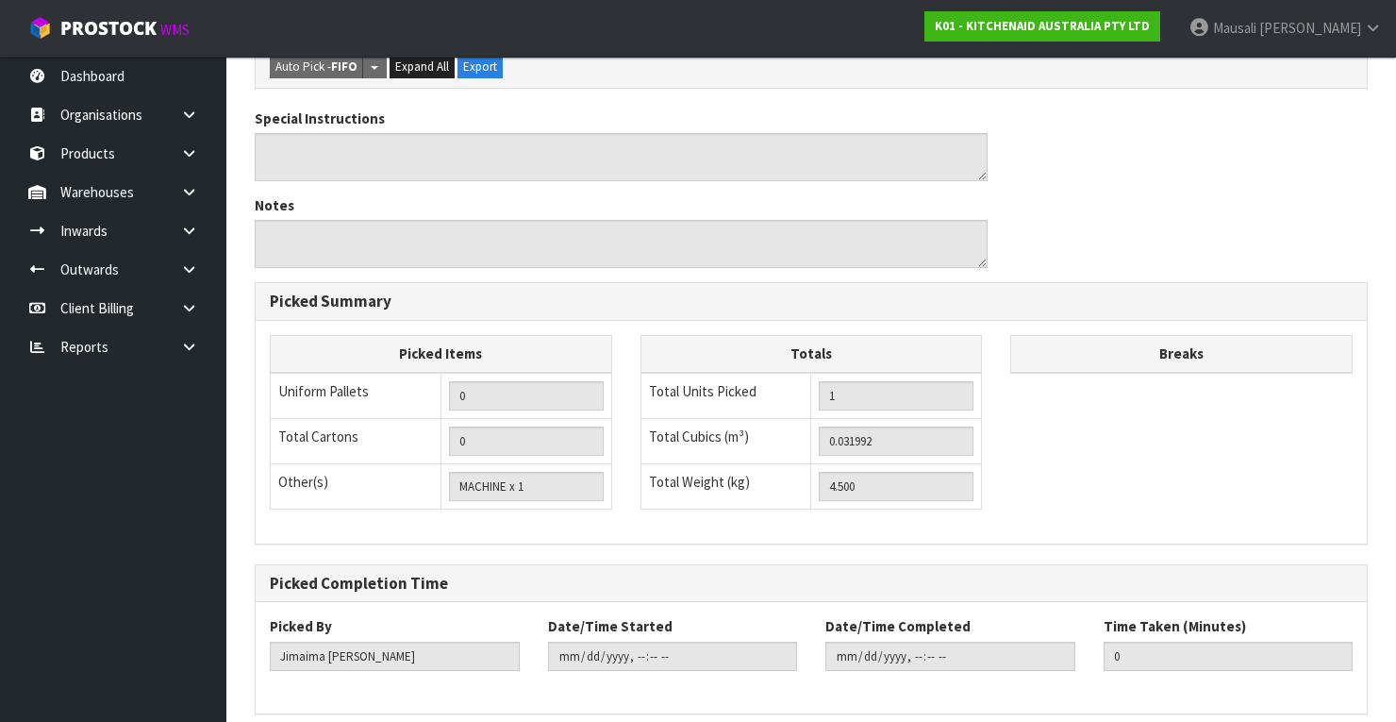
scroll to position [603, 0]
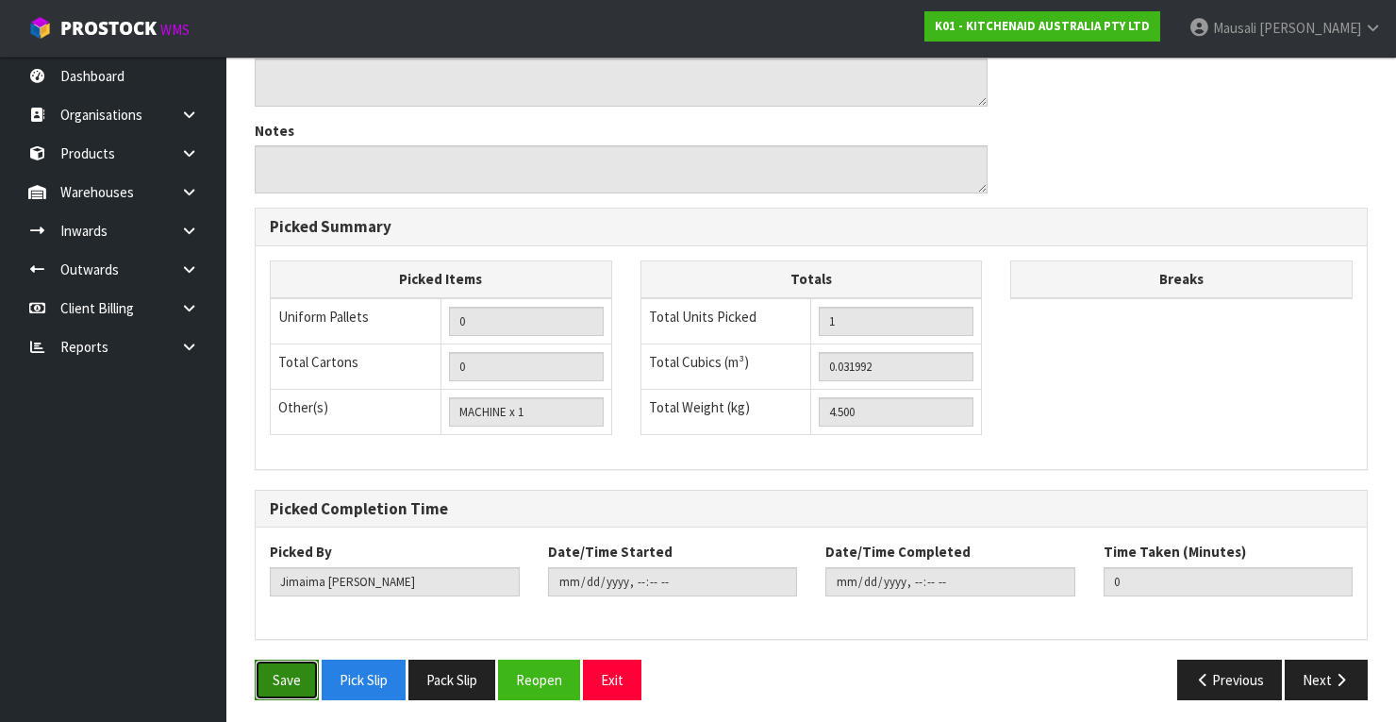
click at [288, 659] on button "Save" at bounding box center [287, 679] width 64 height 41
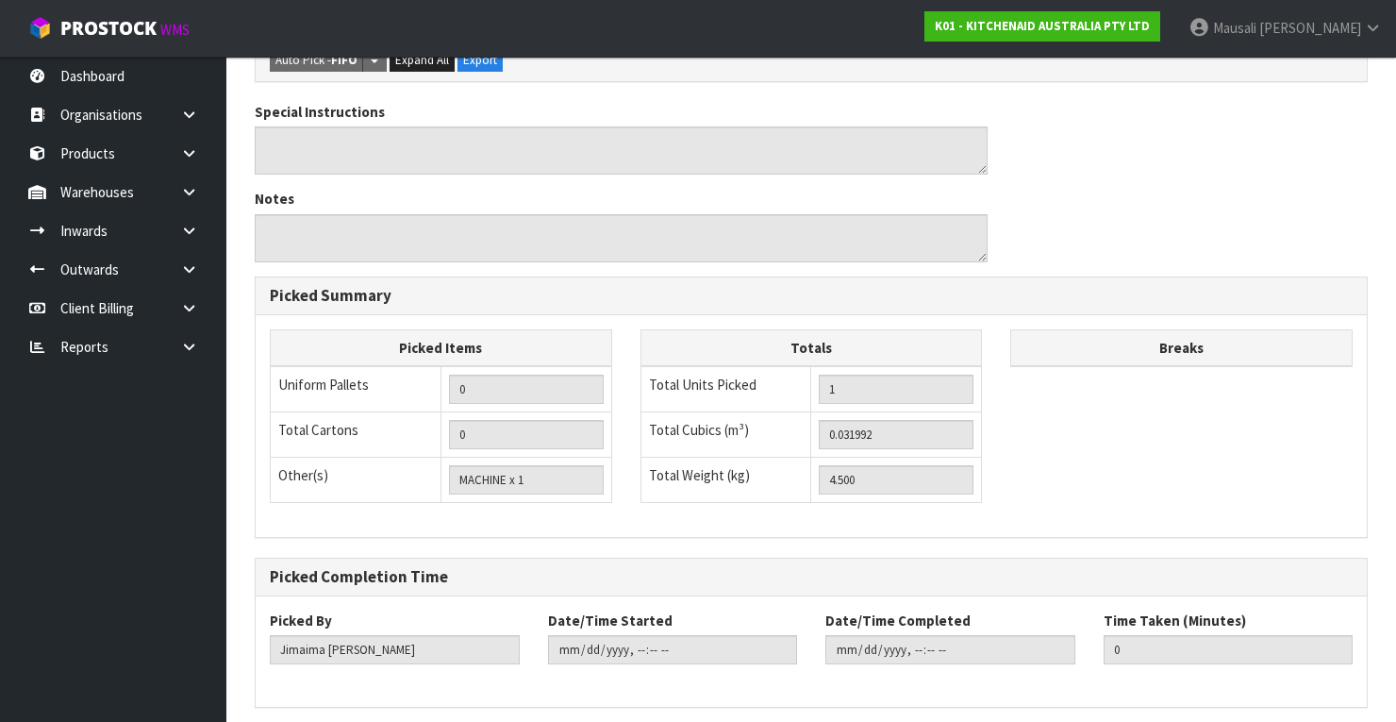
scroll to position [0, 0]
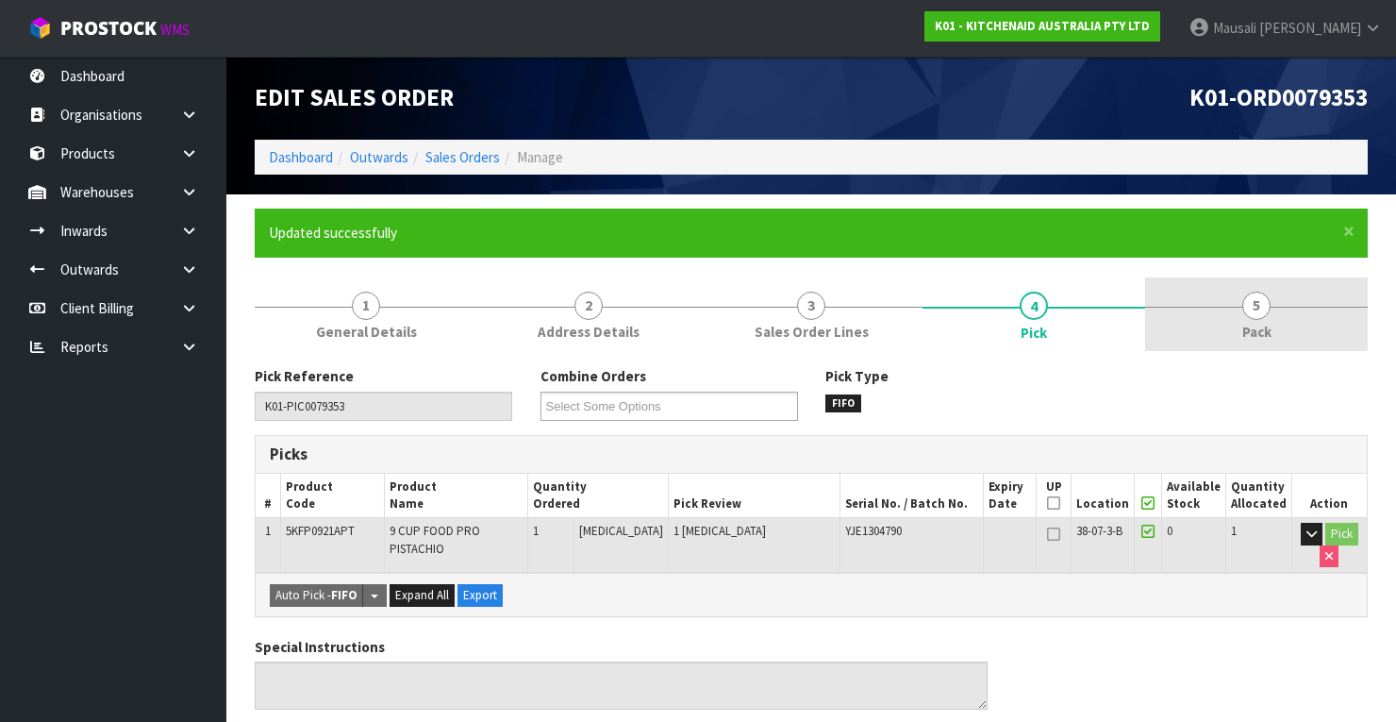
click at [1227, 332] on link "5 Pack" at bounding box center [1256, 314] width 223 height 75
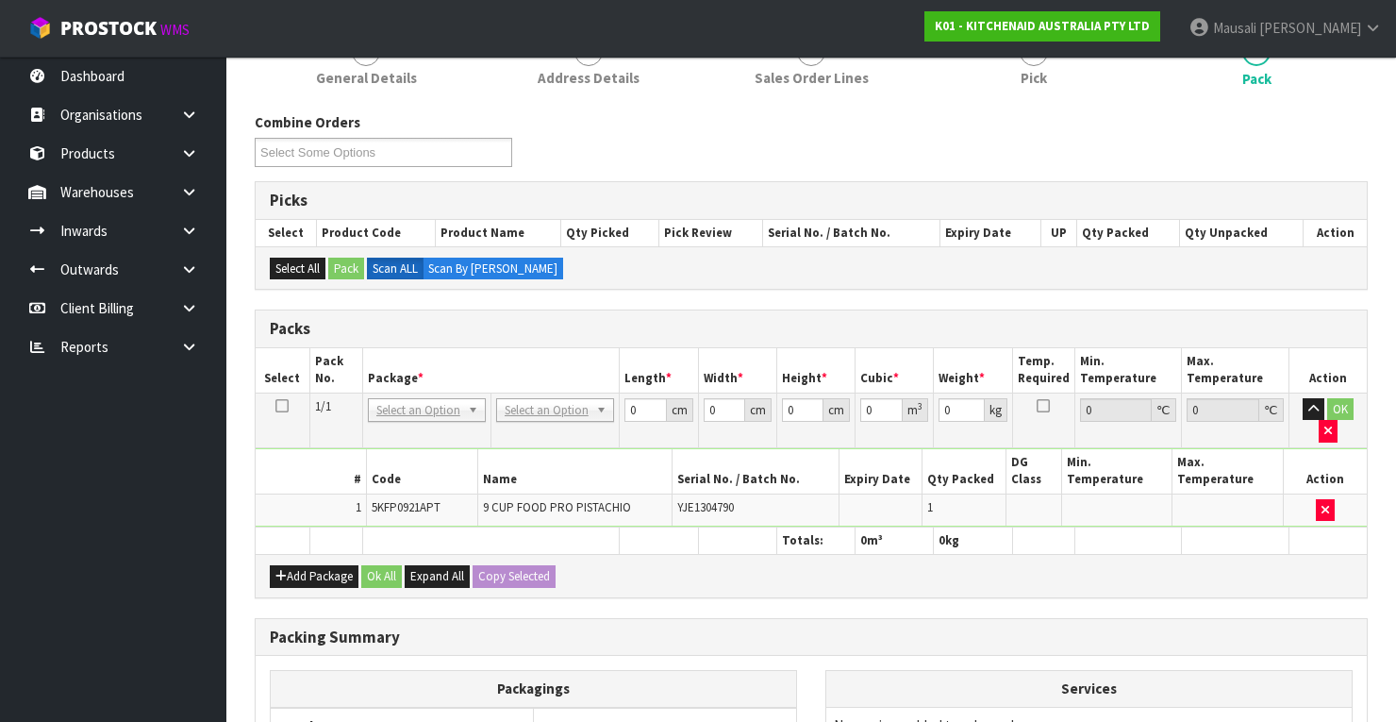
scroll to position [469, 0]
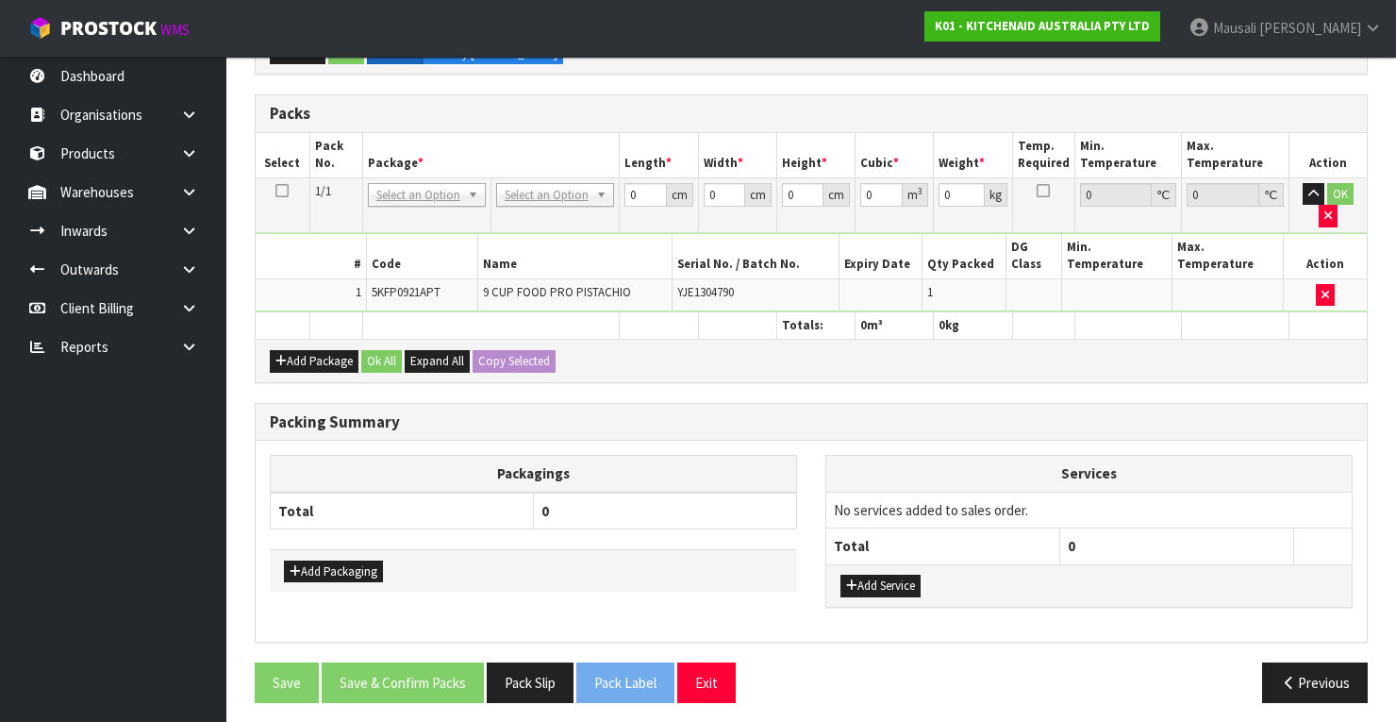
click at [553, 177] on td "No Packaging Cartons PLT GEN120 (1200 X 1000) PLT ONE WAY SKID CHEP HIRE PALLET…" at bounding box center [554, 204] width 128 height 55
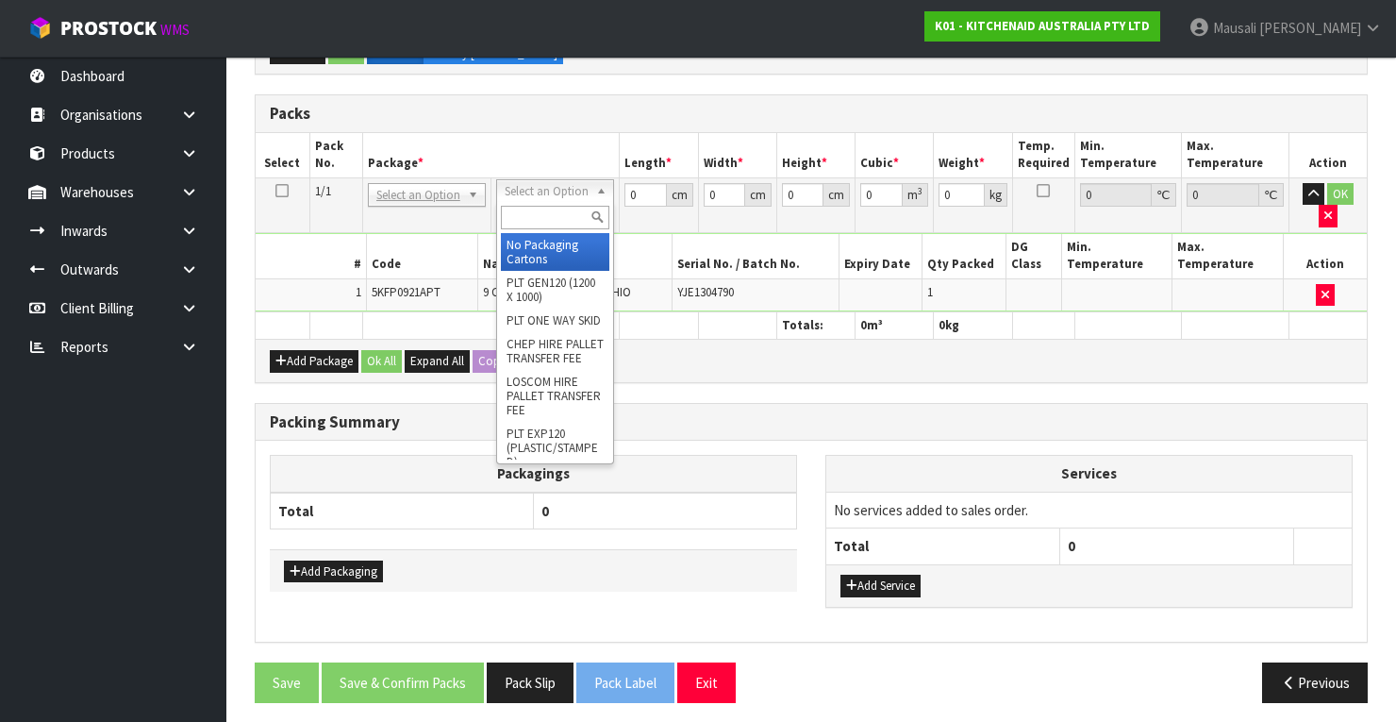
click at [523, 208] on input "text" at bounding box center [555, 218] width 108 height 24
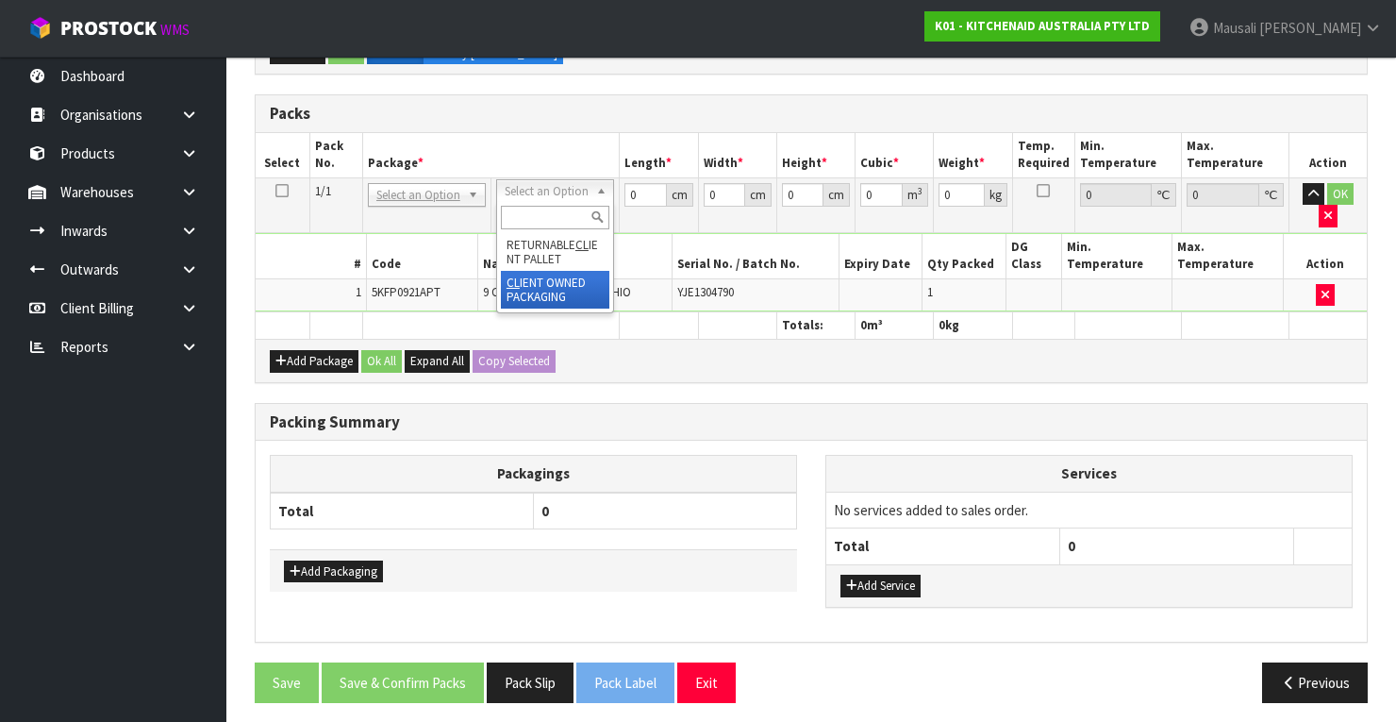
scroll to position [458, 0]
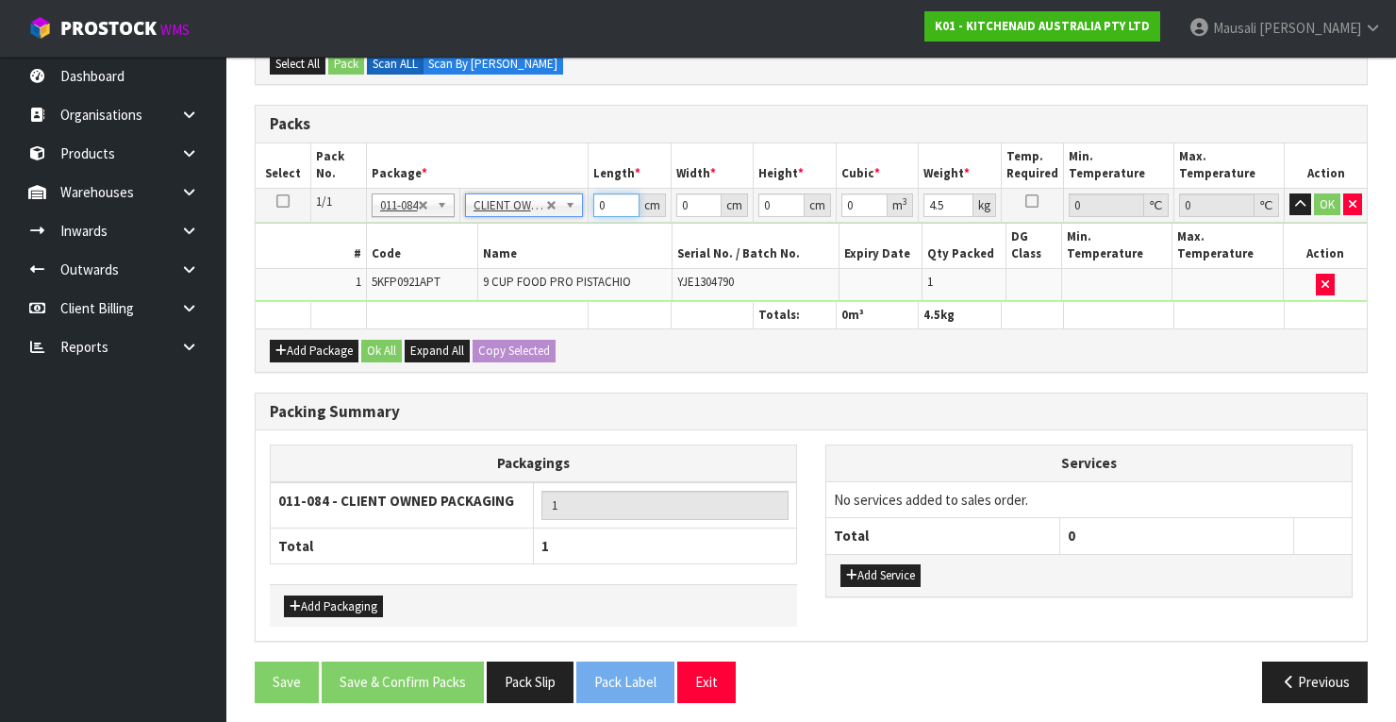
drag, startPoint x: 611, startPoint y: 197, endPoint x: 573, endPoint y: 224, distance: 46.6
click at [573, 224] on tbody "1/1 NONE 007-001 007-002 007-004 007-009 007-013 007-014 007-015 007-017 007-01…" at bounding box center [811, 244] width 1111 height 113
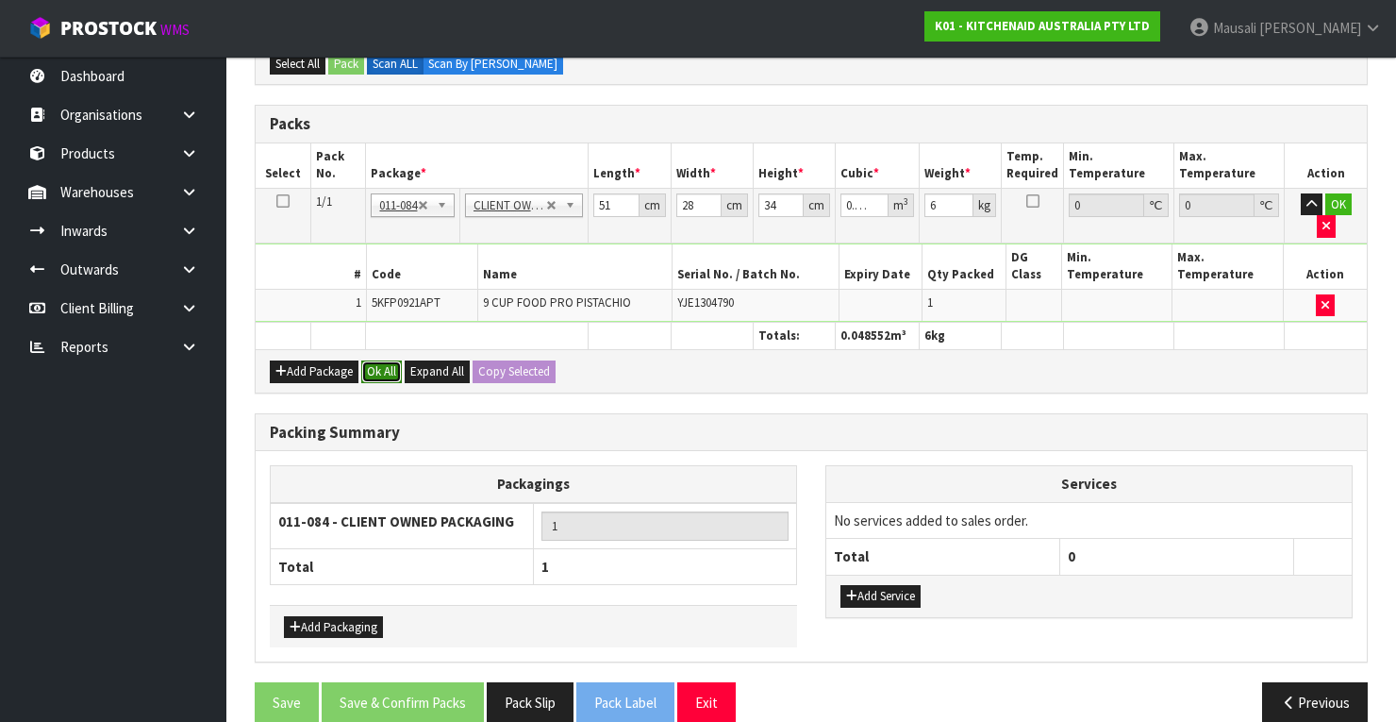
drag, startPoint x: 381, startPoint y: 341, endPoint x: 391, endPoint y: 347, distance: 12.3
click at [387, 360] on button "Ok All" at bounding box center [381, 371] width 41 height 23
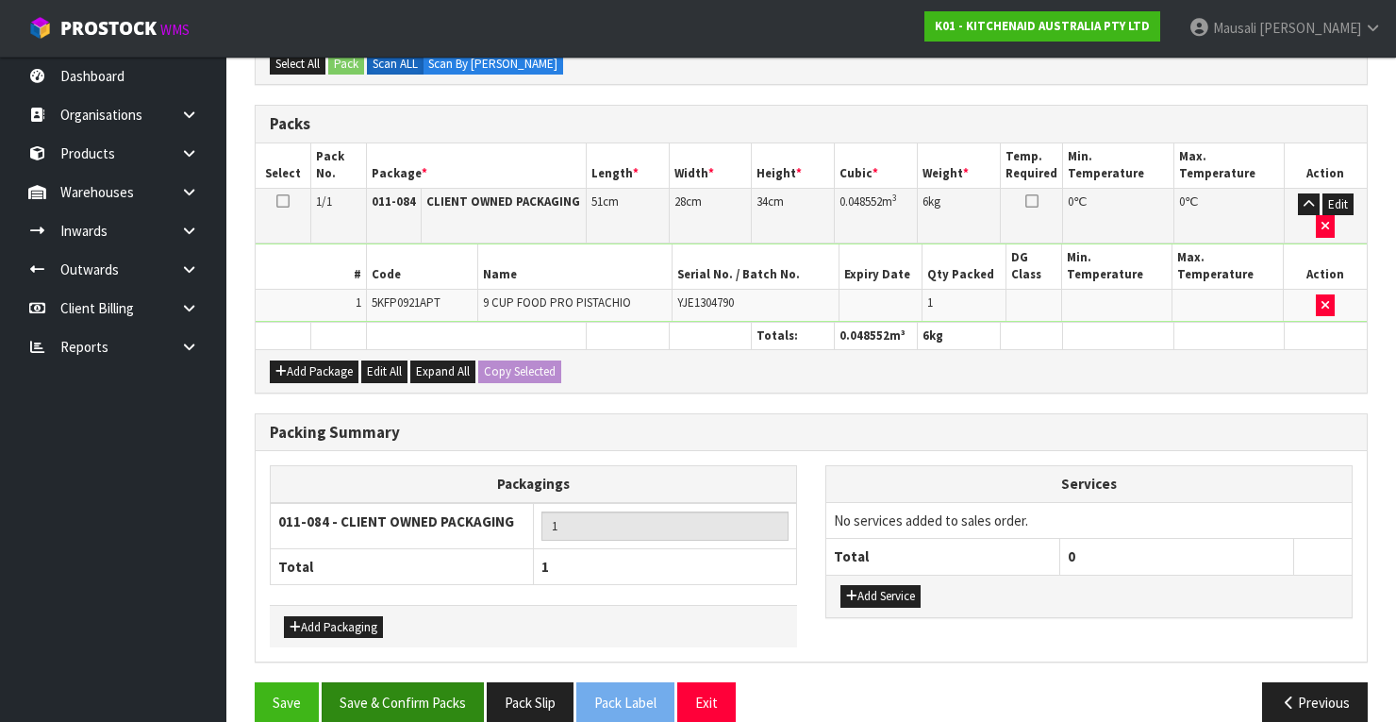
scroll to position [479, 0]
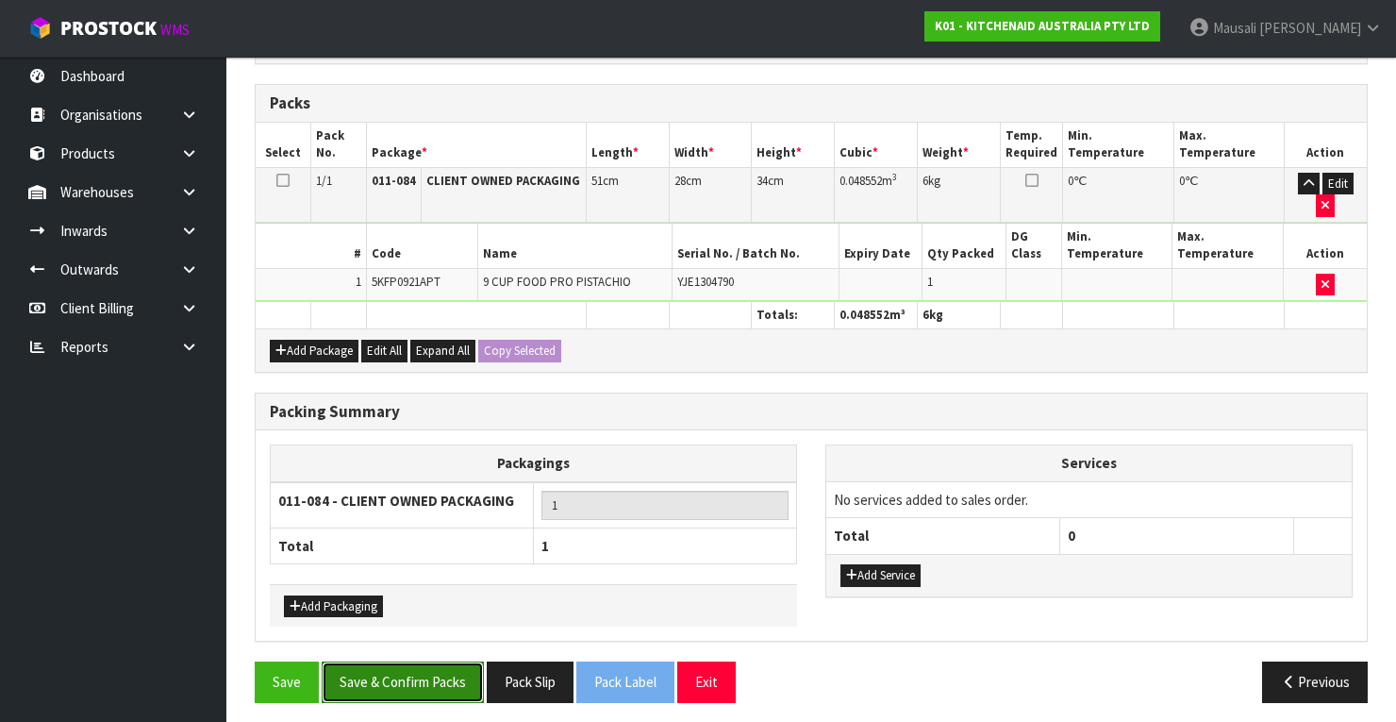
click at [421, 672] on button "Save & Confirm Packs" at bounding box center [403, 681] width 162 height 41
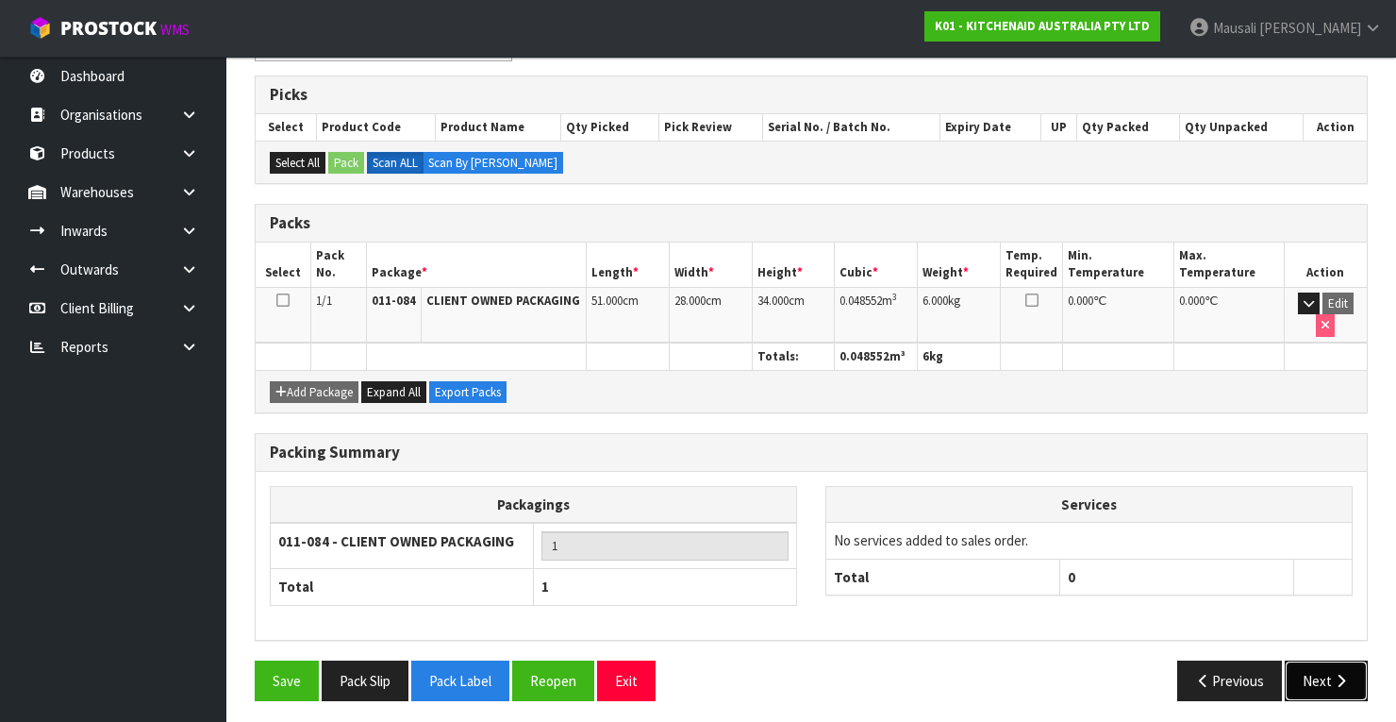
click at [1337, 673] on icon "button" at bounding box center [1341, 680] width 18 height 14
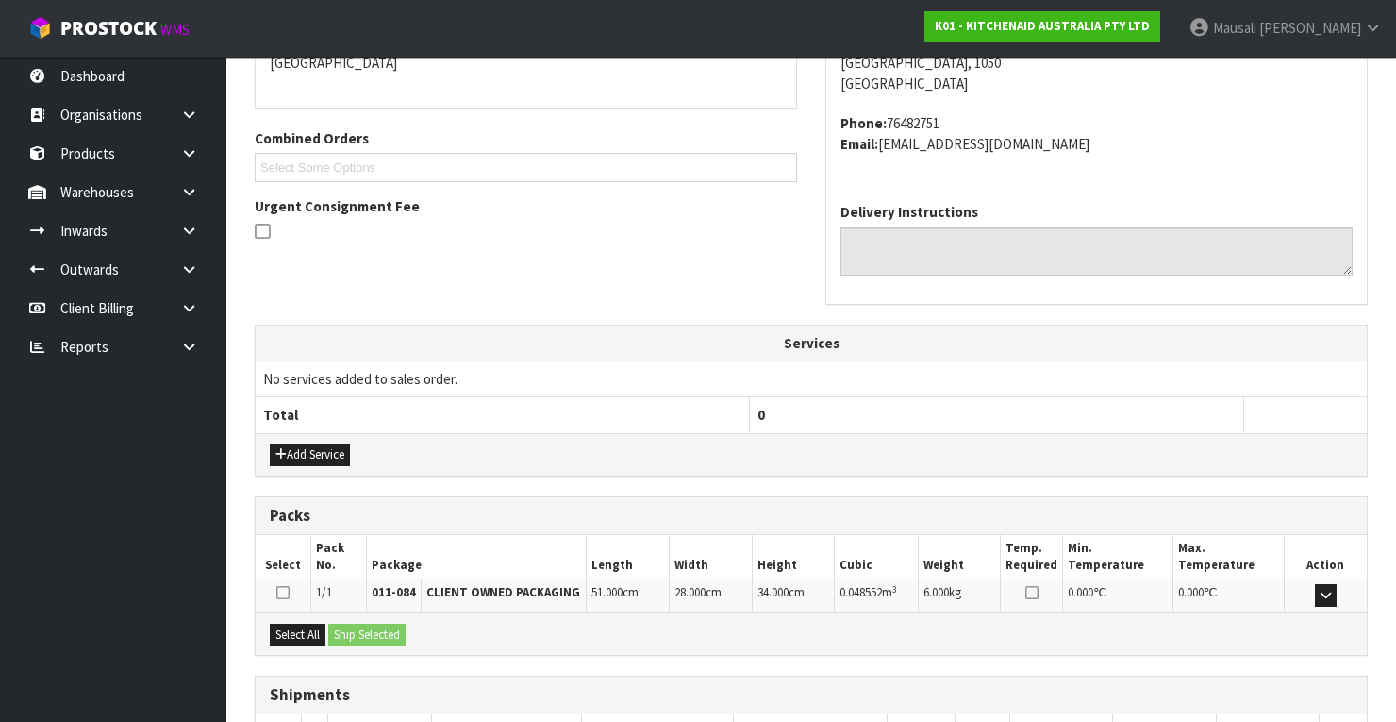
scroll to position [453, 0]
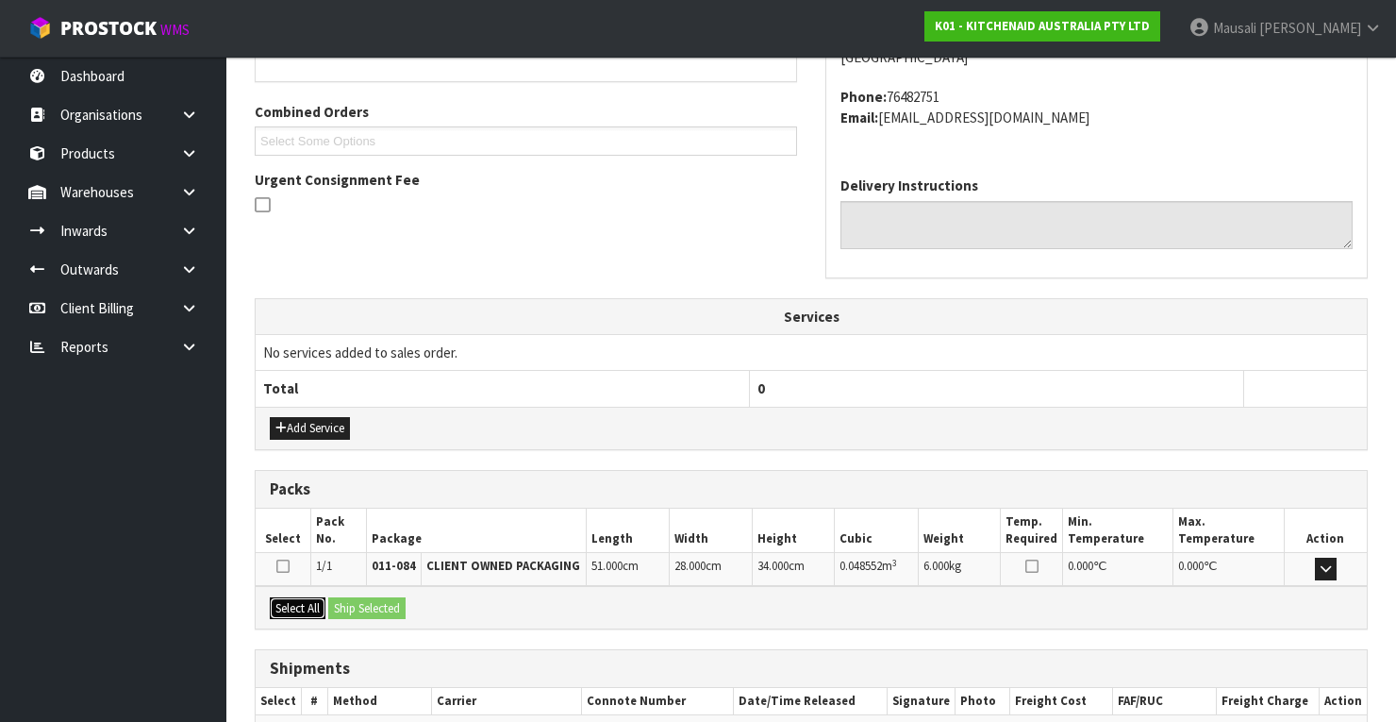
drag, startPoint x: 297, startPoint y: 600, endPoint x: 347, endPoint y: 602, distance: 50.0
click at [306, 602] on button "Select All" at bounding box center [298, 608] width 56 height 23
click at [351, 597] on button "Ship Selected" at bounding box center [366, 608] width 77 height 23
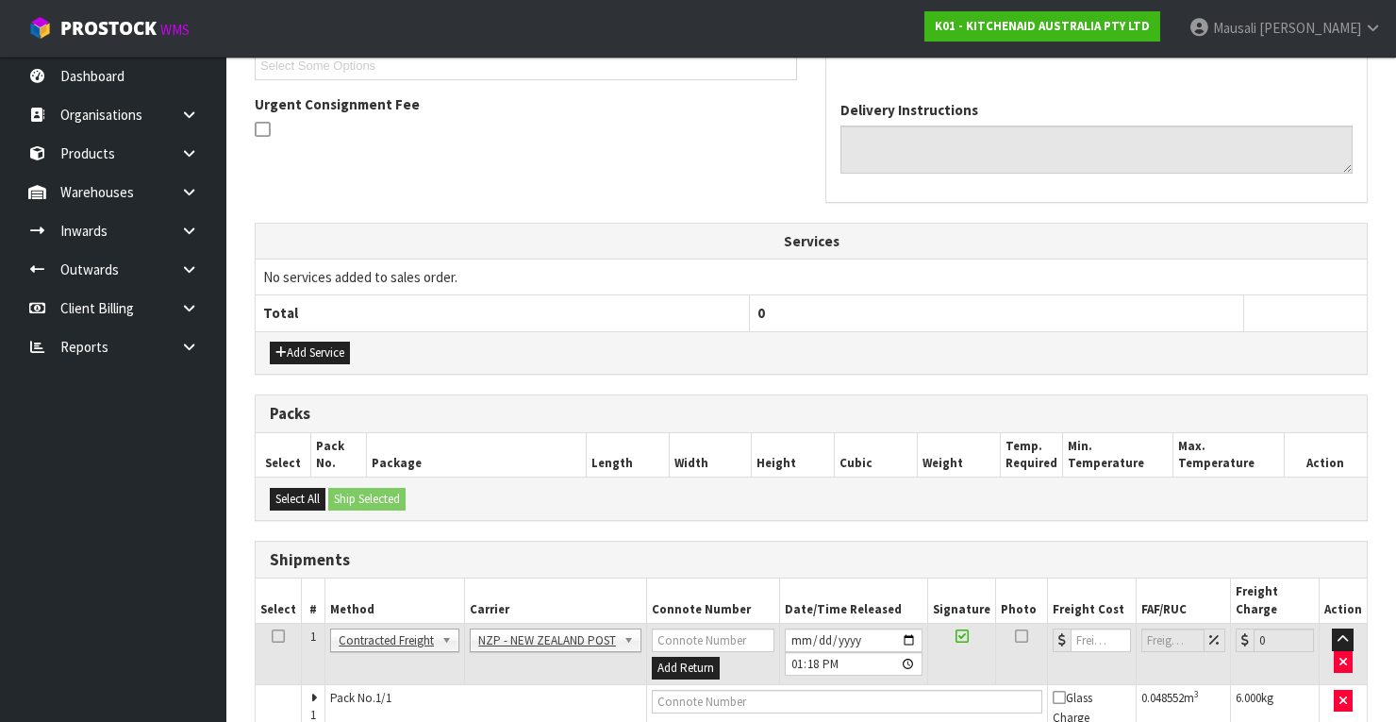
scroll to position [605, 0]
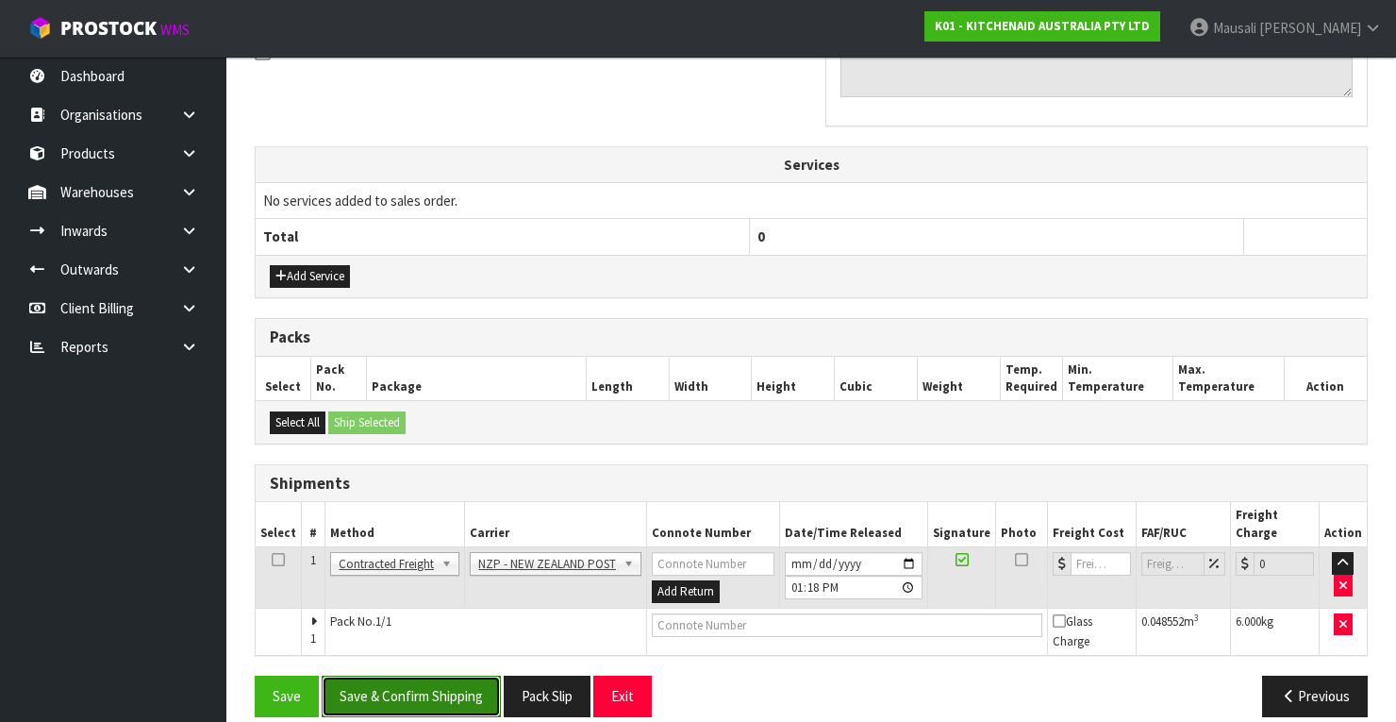
click at [453, 675] on button "Save & Confirm Shipping" at bounding box center [411, 695] width 179 height 41
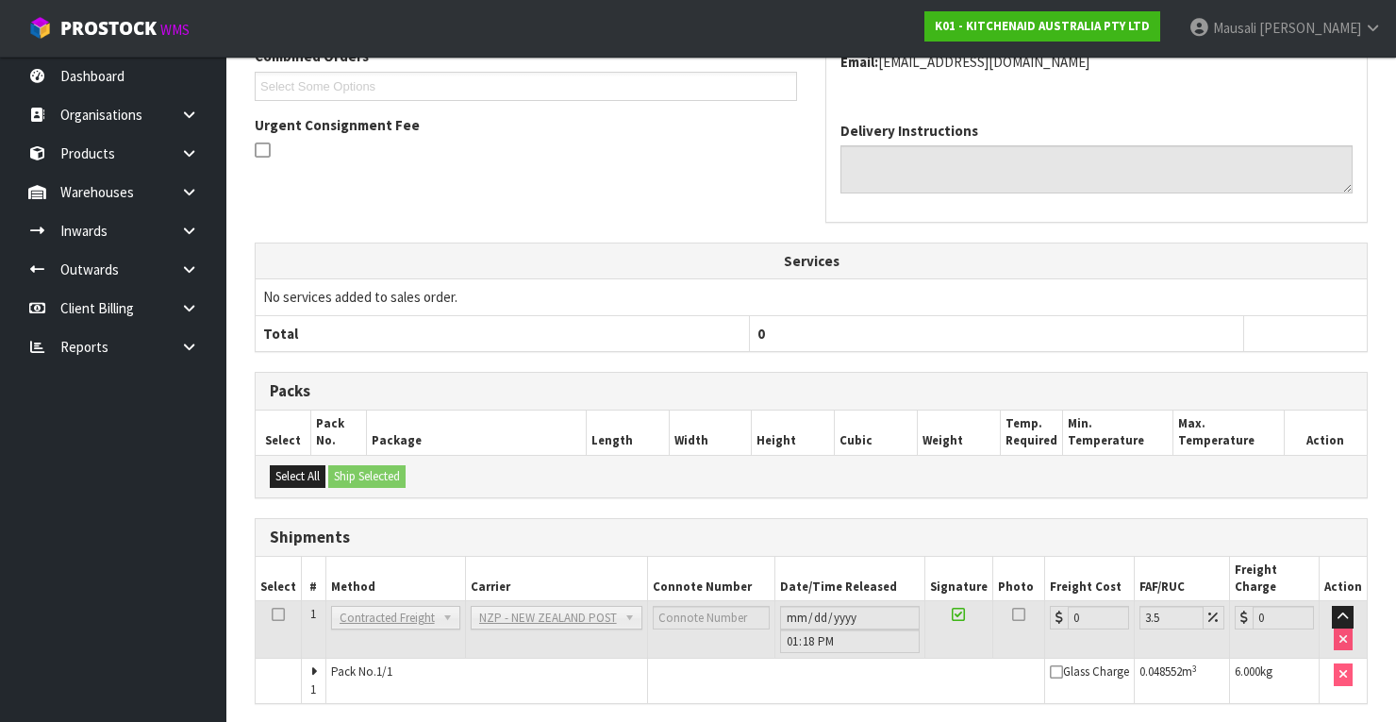
scroll to position [577, 0]
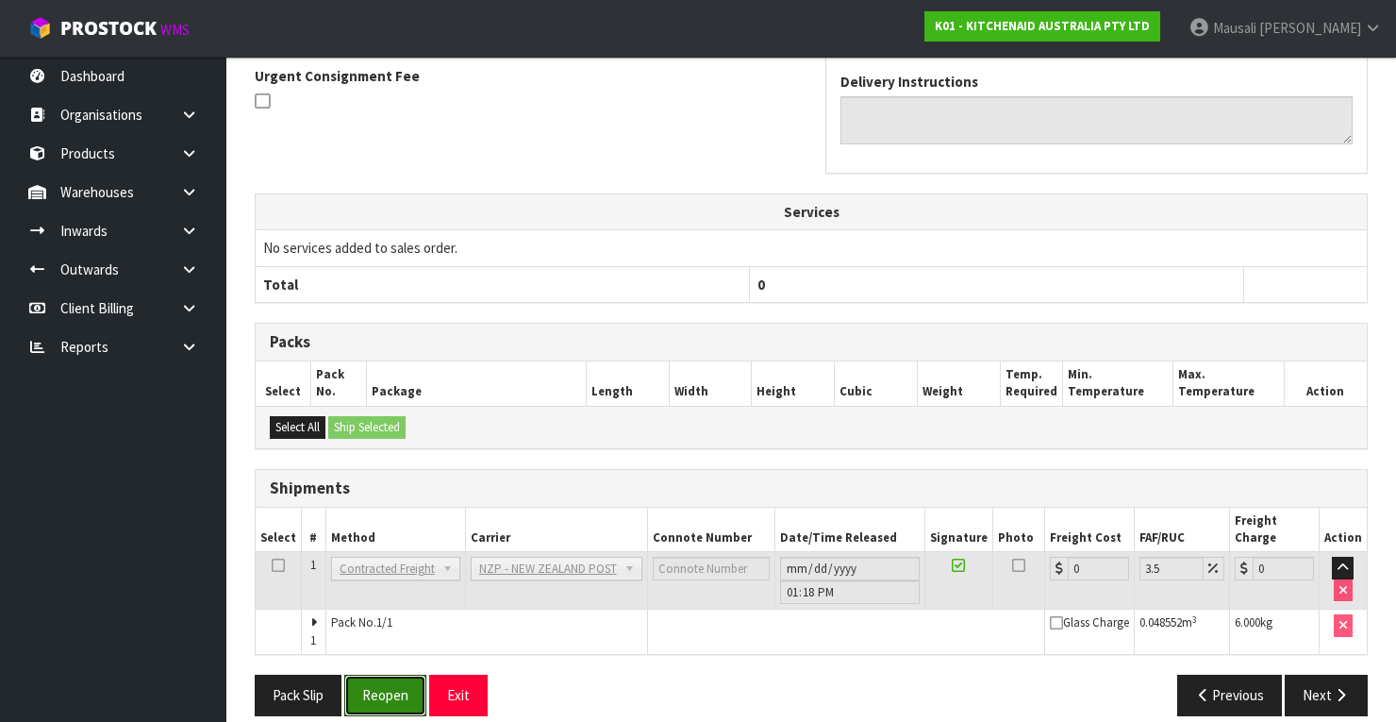
drag, startPoint x: 395, startPoint y: 668, endPoint x: 490, endPoint y: 641, distance: 98.9
click at [395, 674] on button "Reopen" at bounding box center [385, 694] width 82 height 41
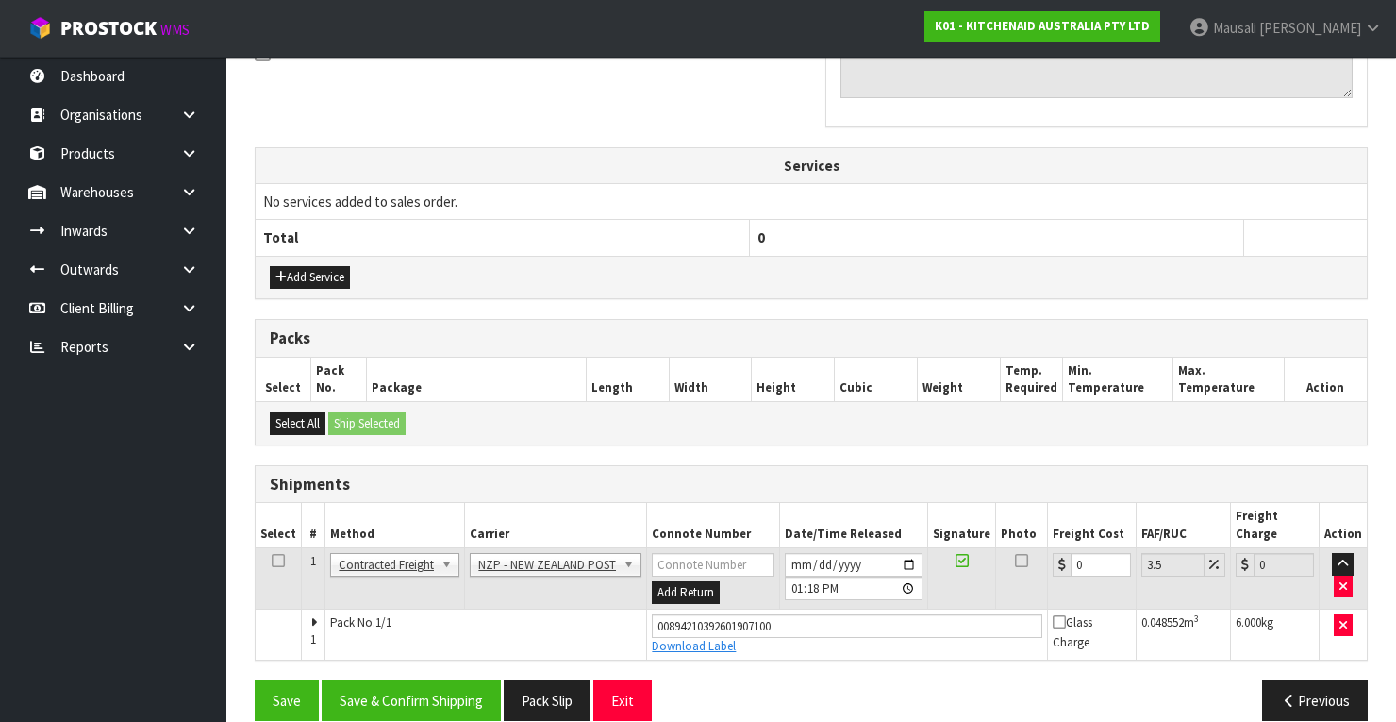
scroll to position [607, 0]
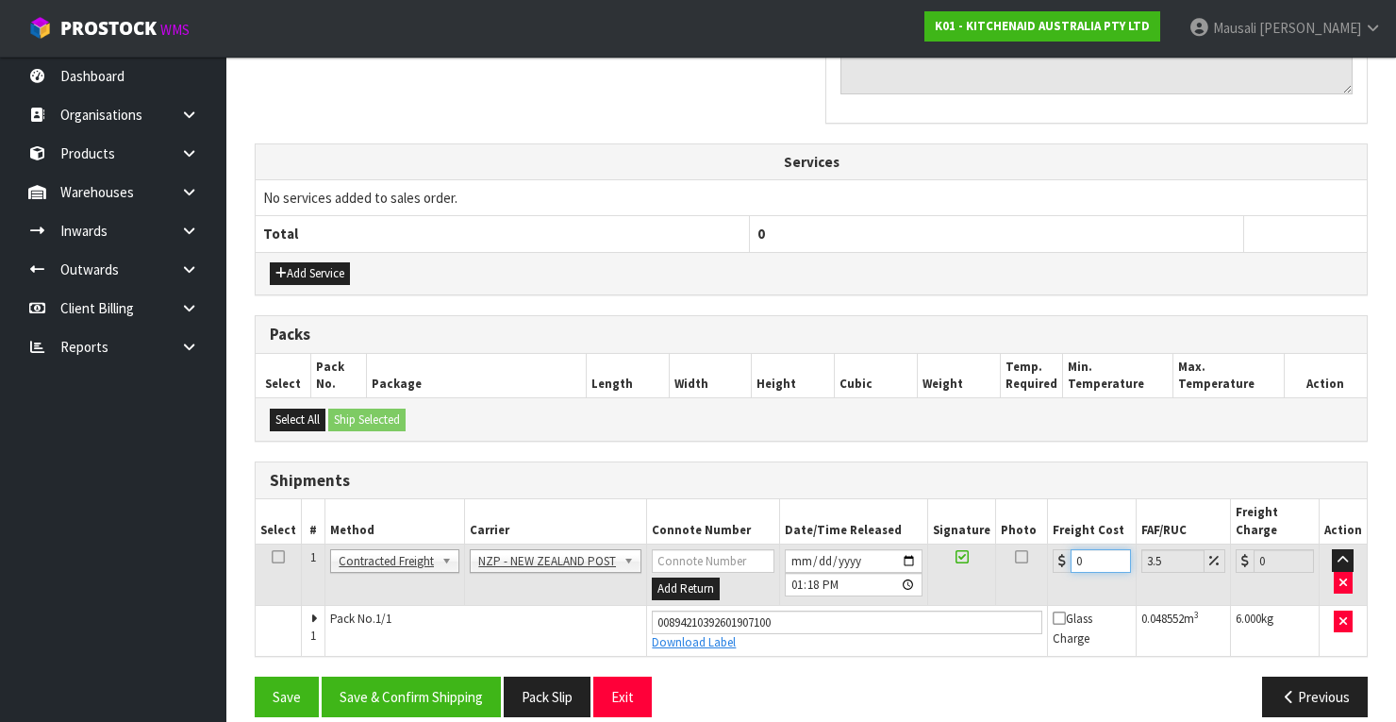
drag, startPoint x: 1098, startPoint y: 536, endPoint x: 1057, endPoint y: 556, distance: 45.1
click at [1057, 556] on td "0" at bounding box center [1092, 574] width 89 height 61
click at [465, 676] on button "Save & Confirm Shipping" at bounding box center [411, 696] width 179 height 41
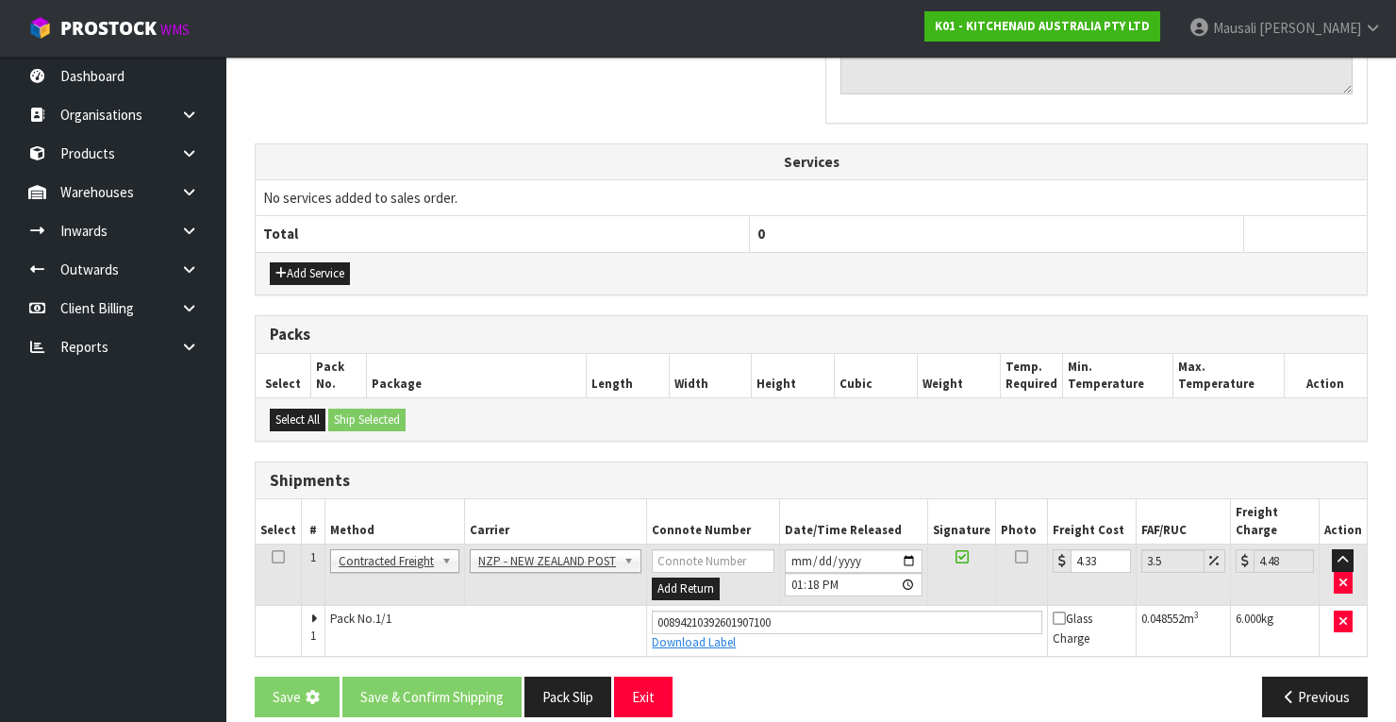
scroll to position [0, 0]
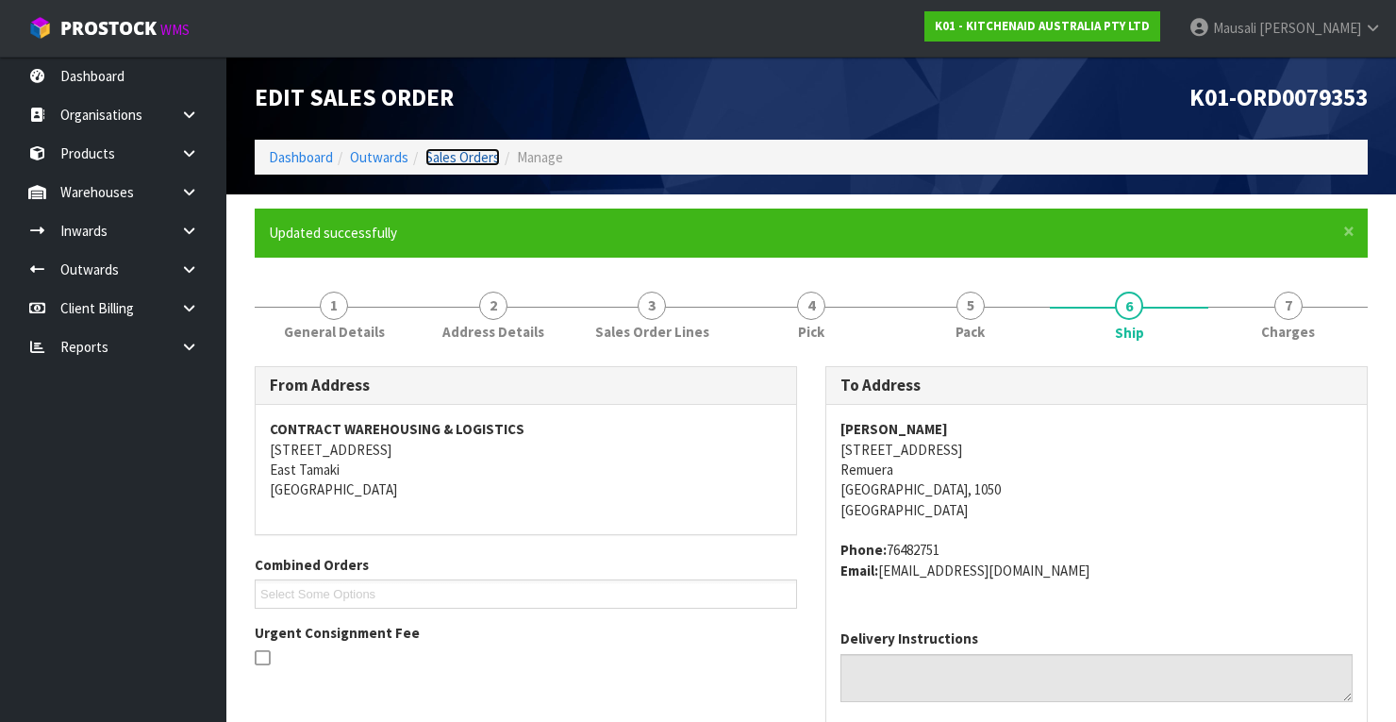
click at [448, 148] on link "Sales Orders" at bounding box center [462, 157] width 75 height 18
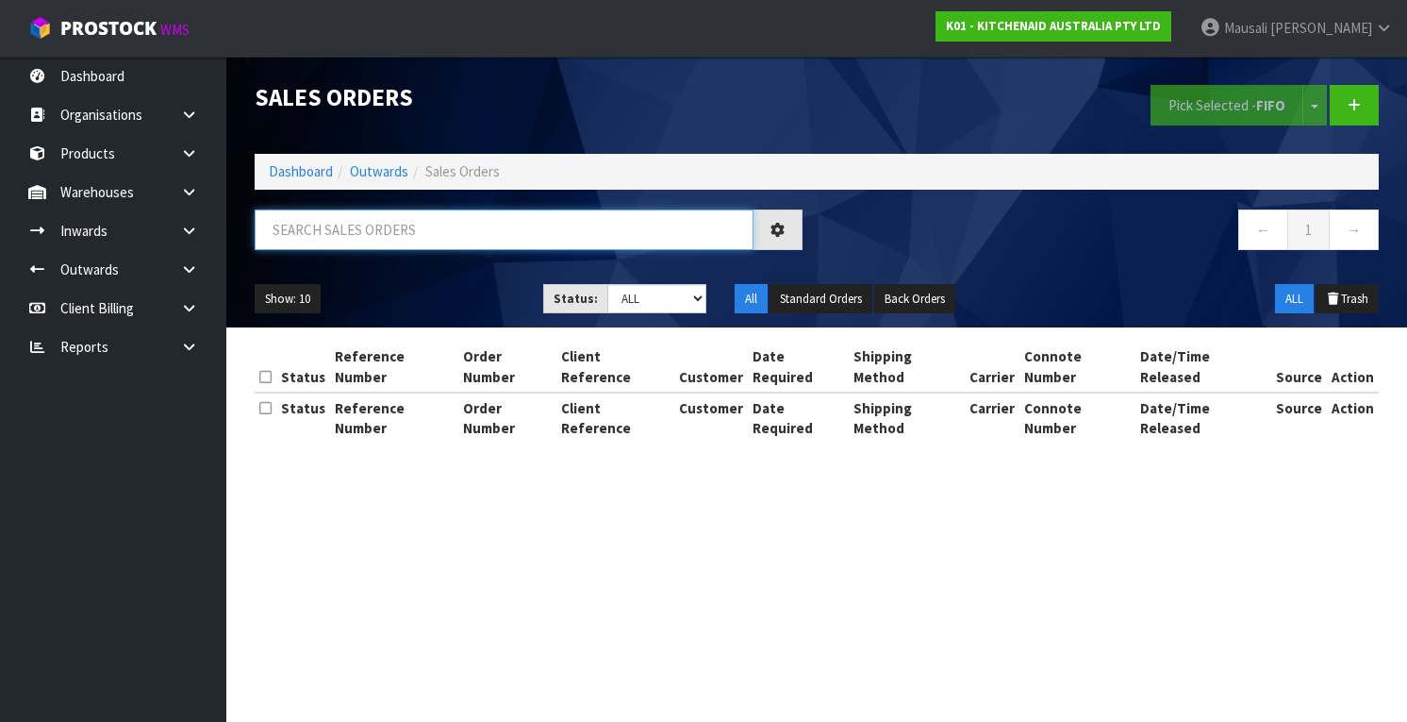
click at [294, 231] on input "text" at bounding box center [504, 229] width 499 height 41
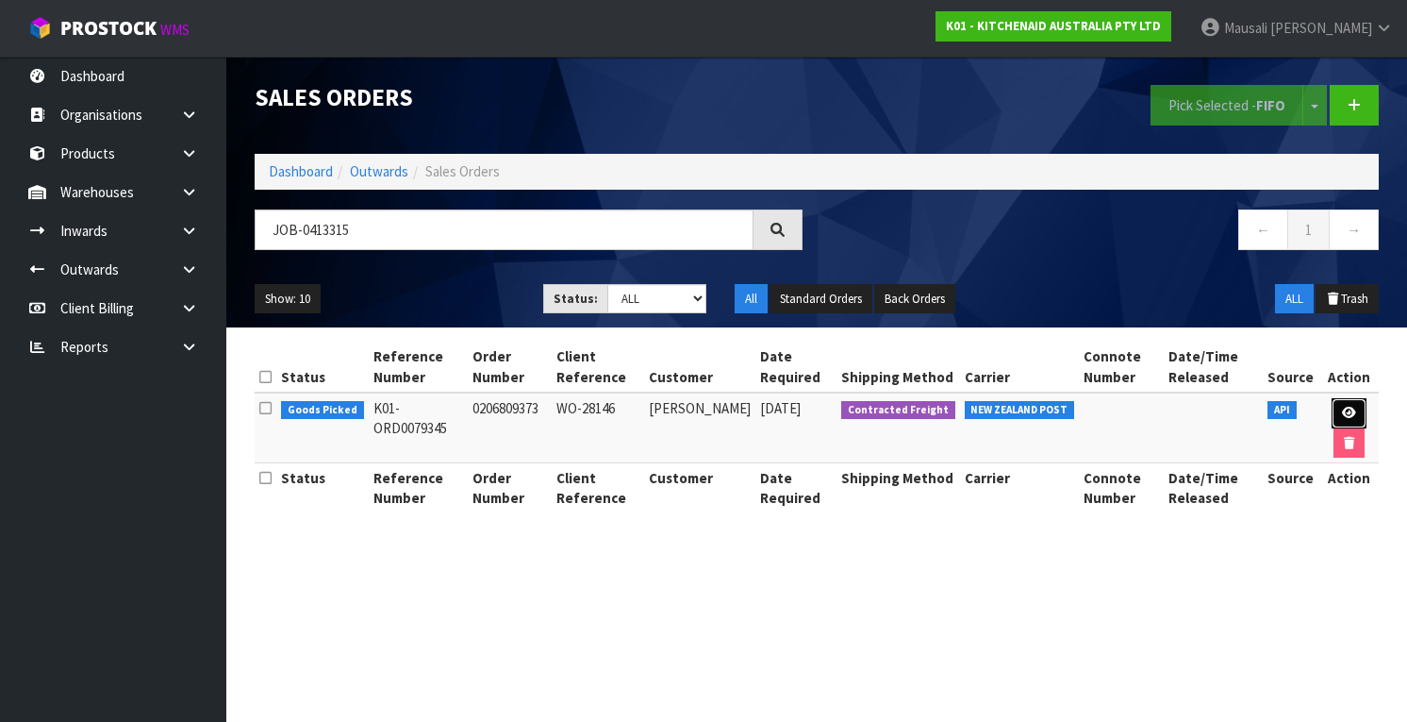
click at [1346, 408] on icon at bounding box center [1349, 413] width 14 height 12
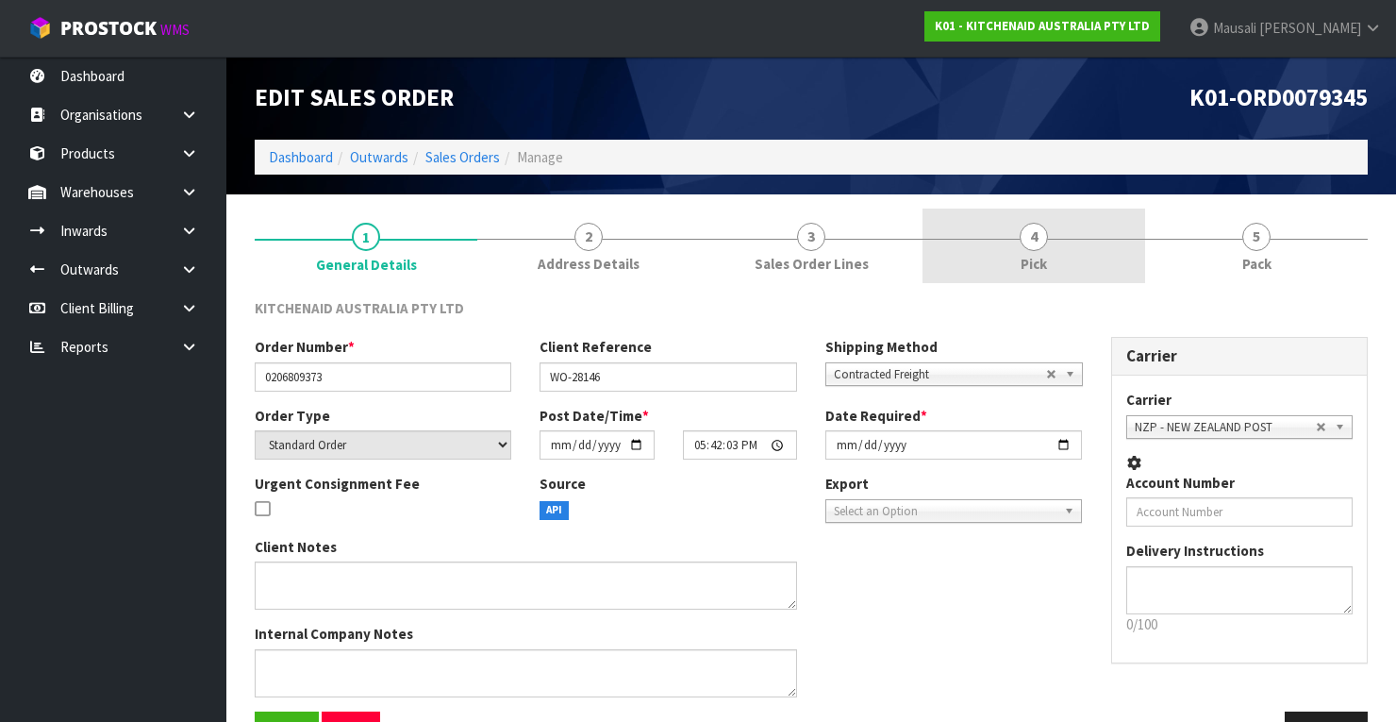
click at [996, 252] on link "4 Pick" at bounding box center [1033, 245] width 223 height 75
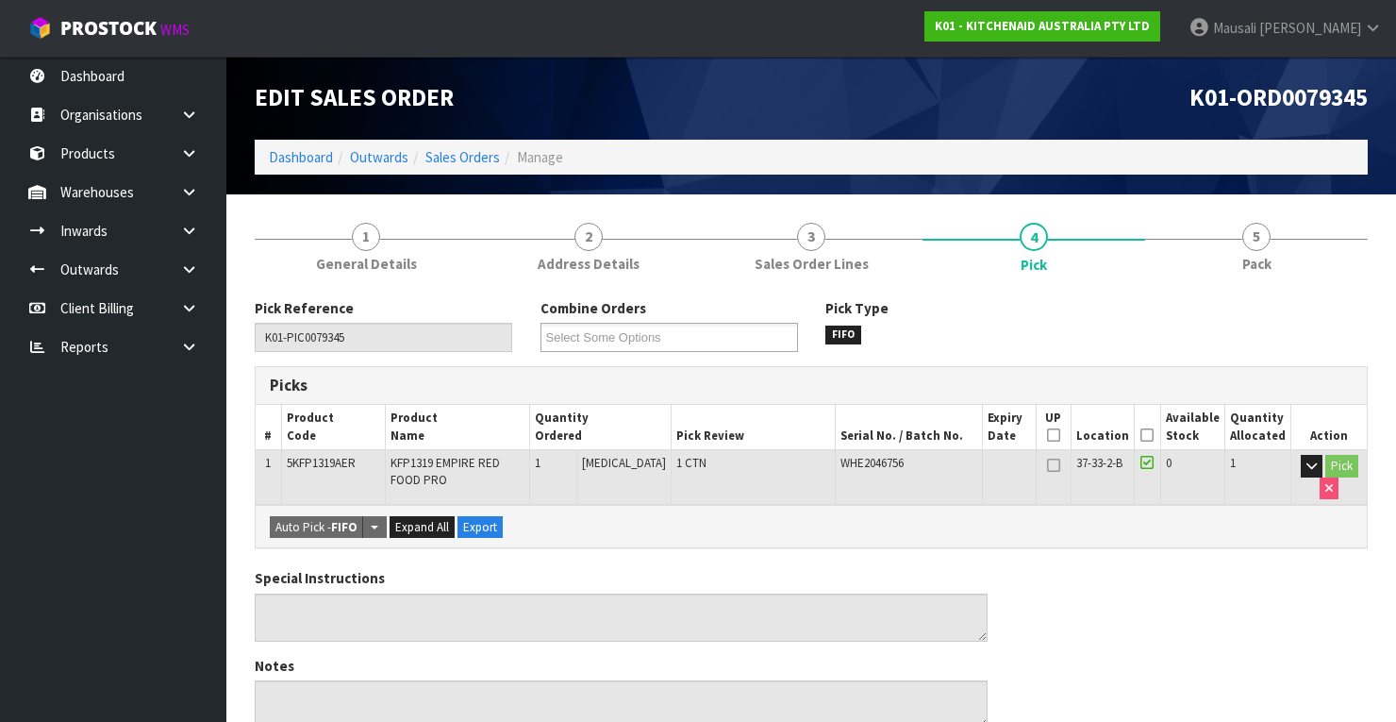
click at [1154, 435] on icon at bounding box center [1146, 435] width 13 height 1
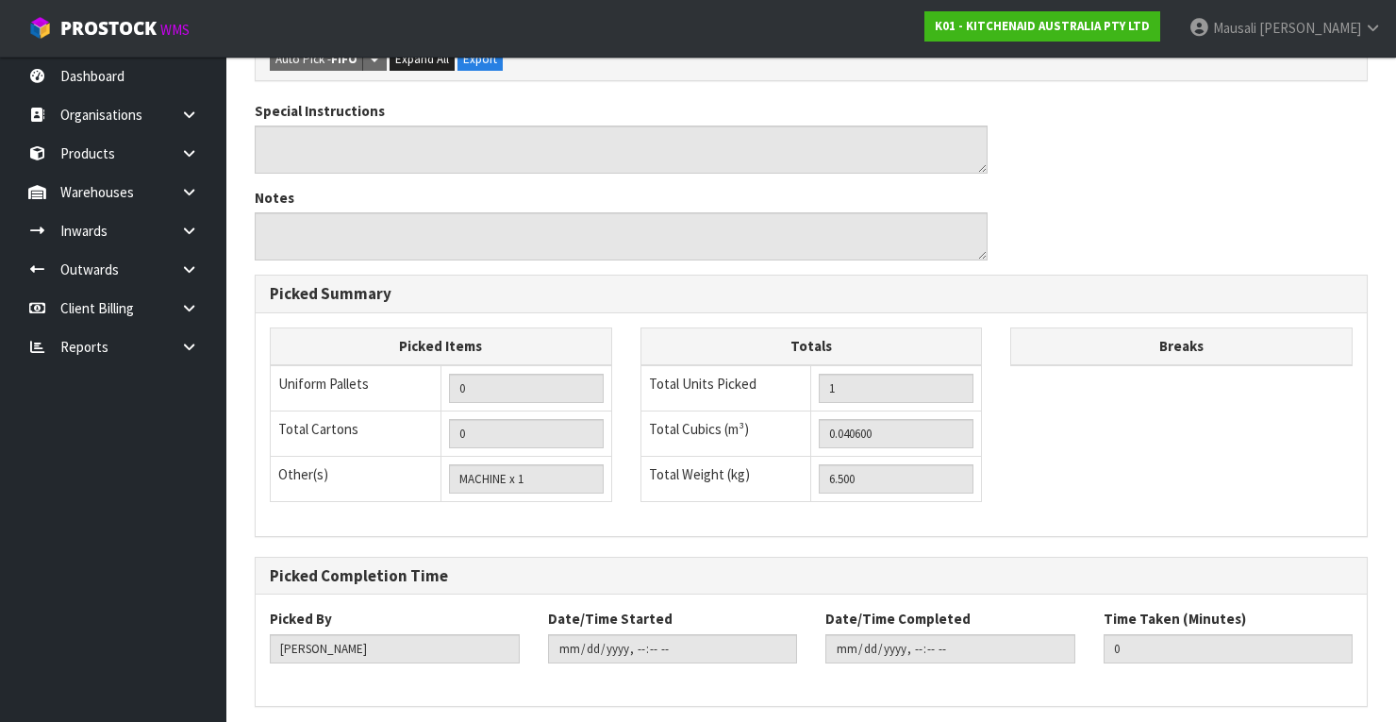
scroll to position [603, 0]
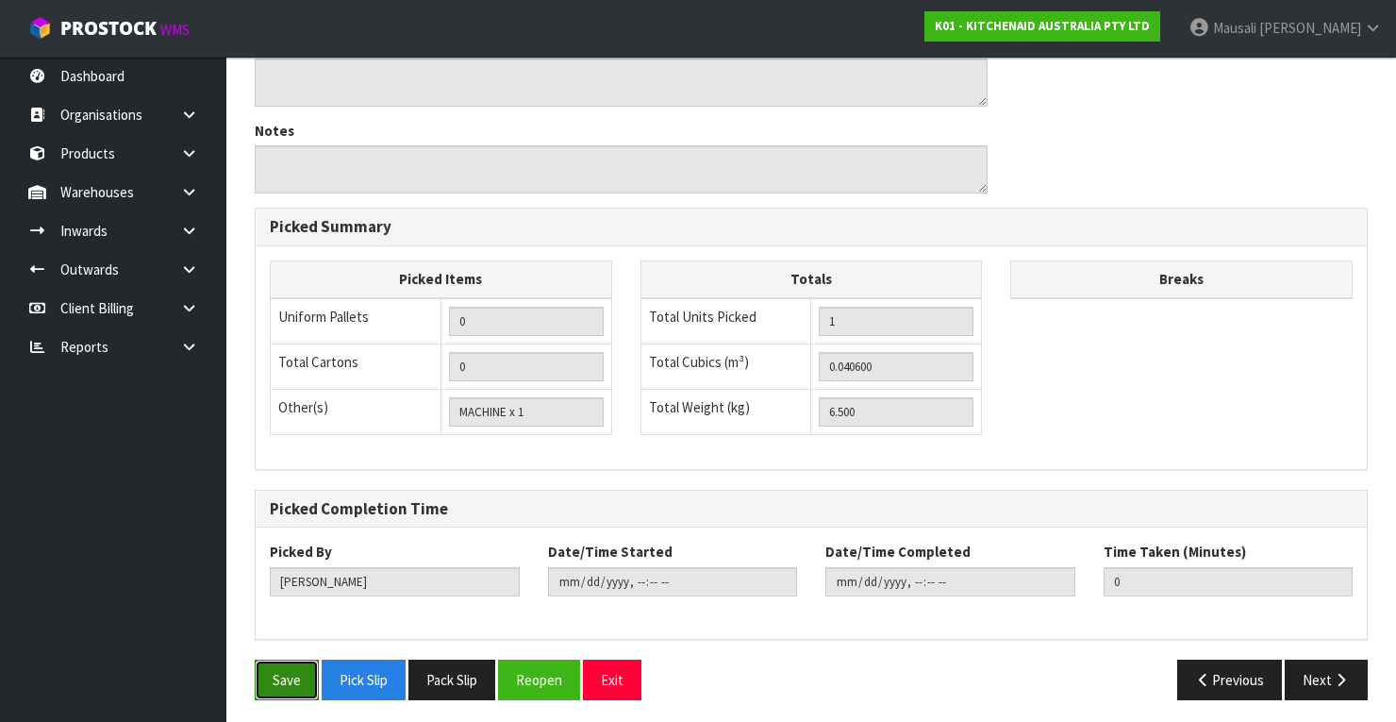
click at [294, 670] on button "Save" at bounding box center [287, 679] width 64 height 41
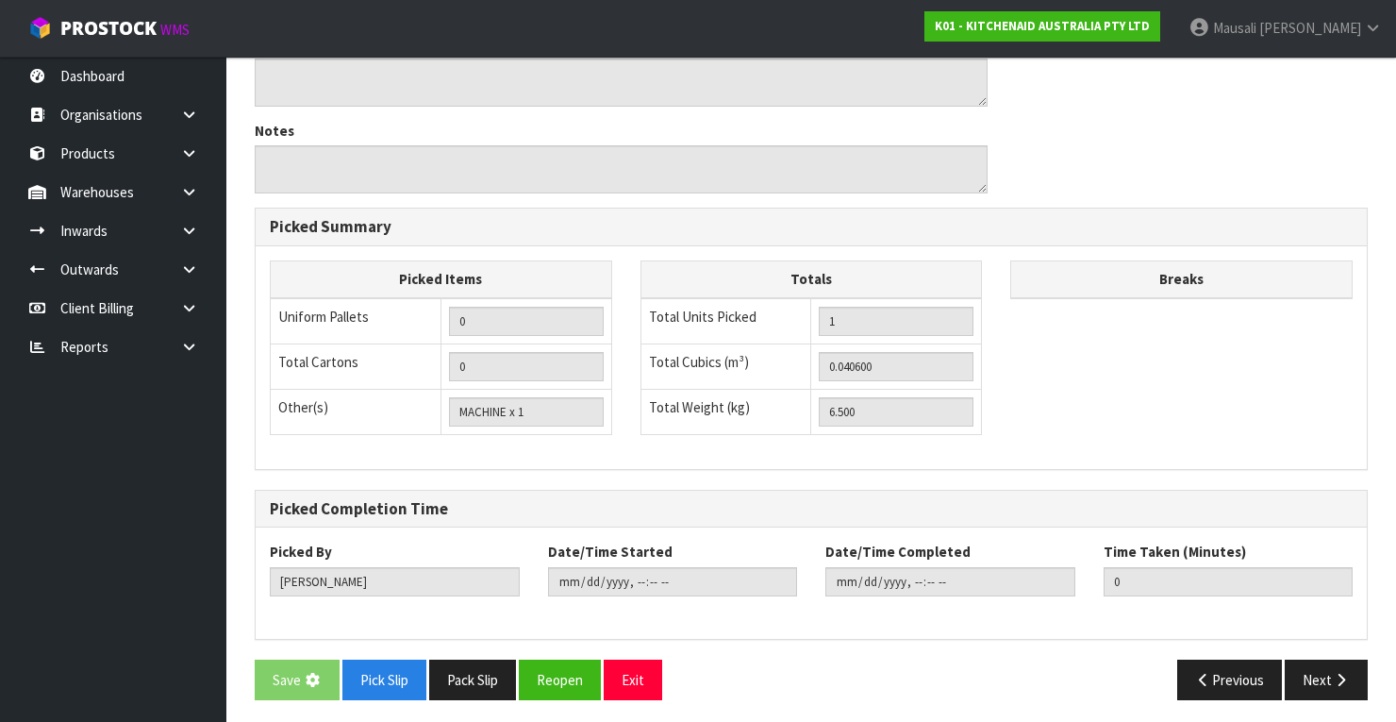
scroll to position [0, 0]
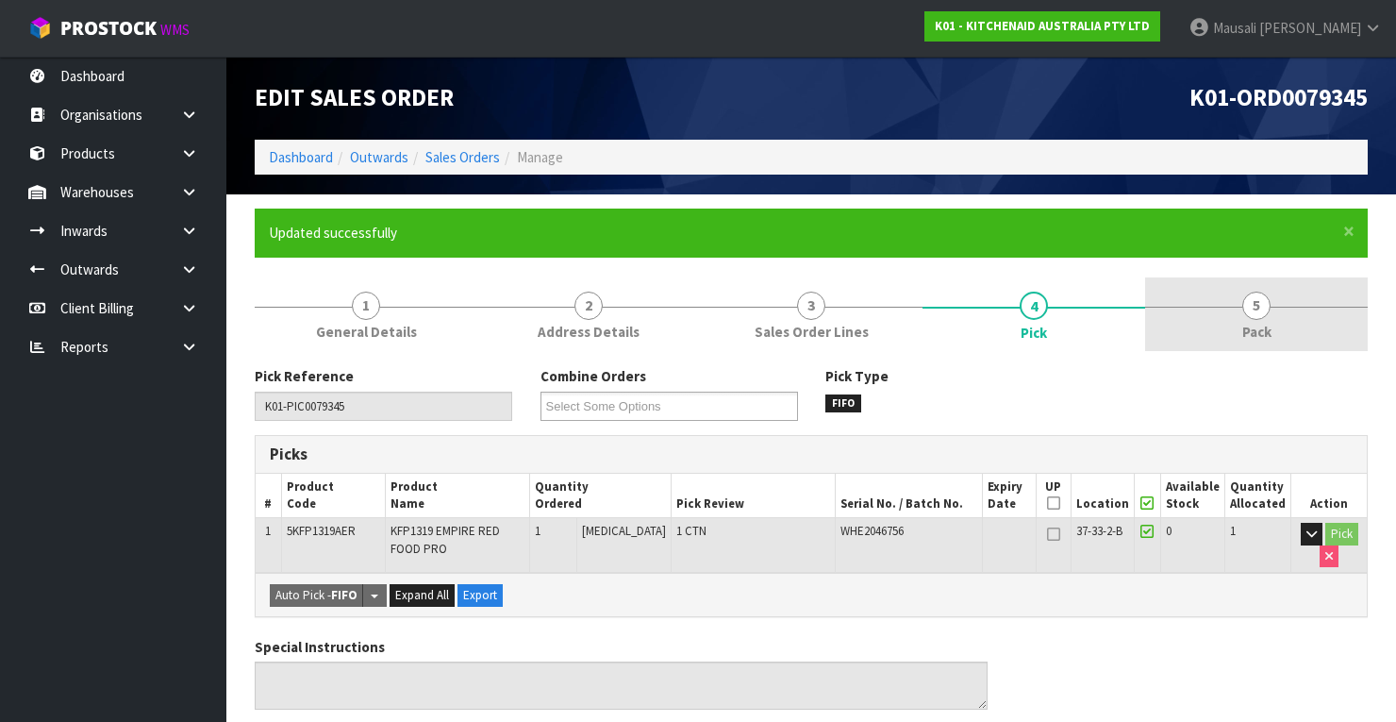
click at [1227, 328] on link "5 Pack" at bounding box center [1256, 314] width 223 height 75
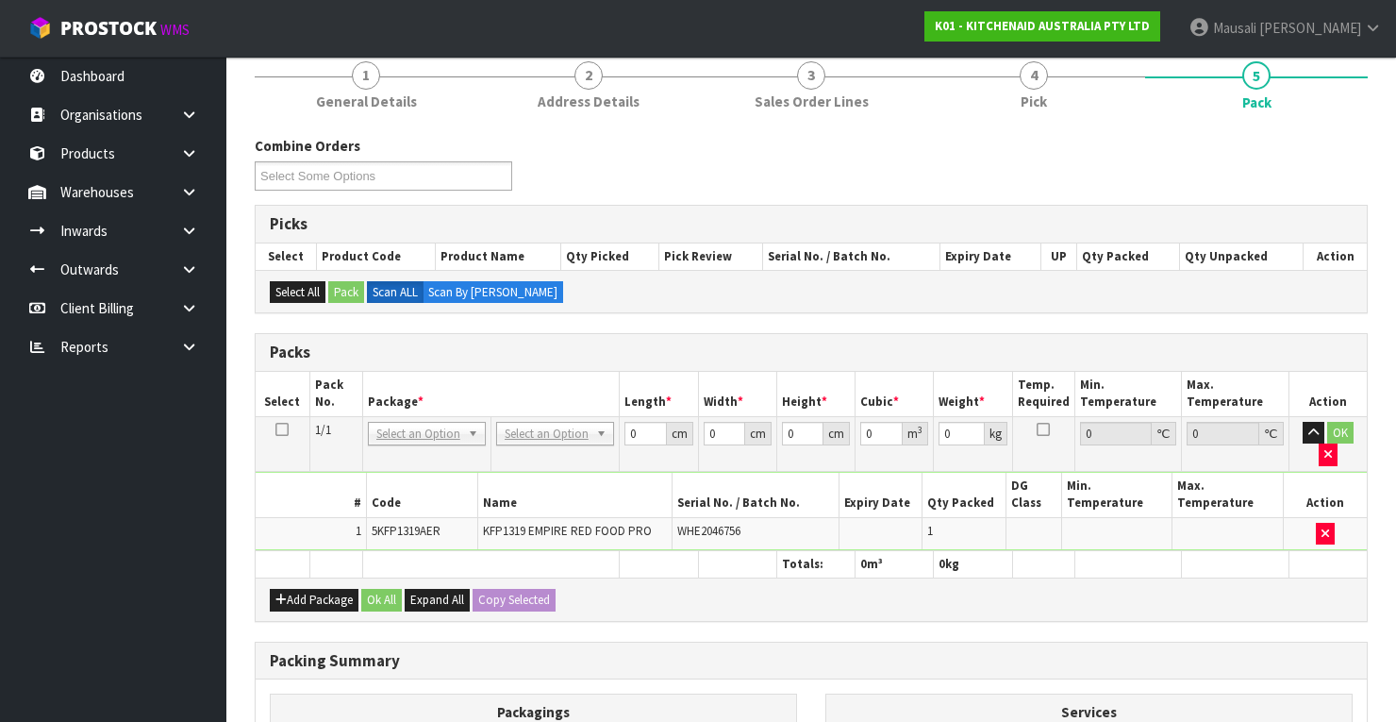
scroll to position [377, 0]
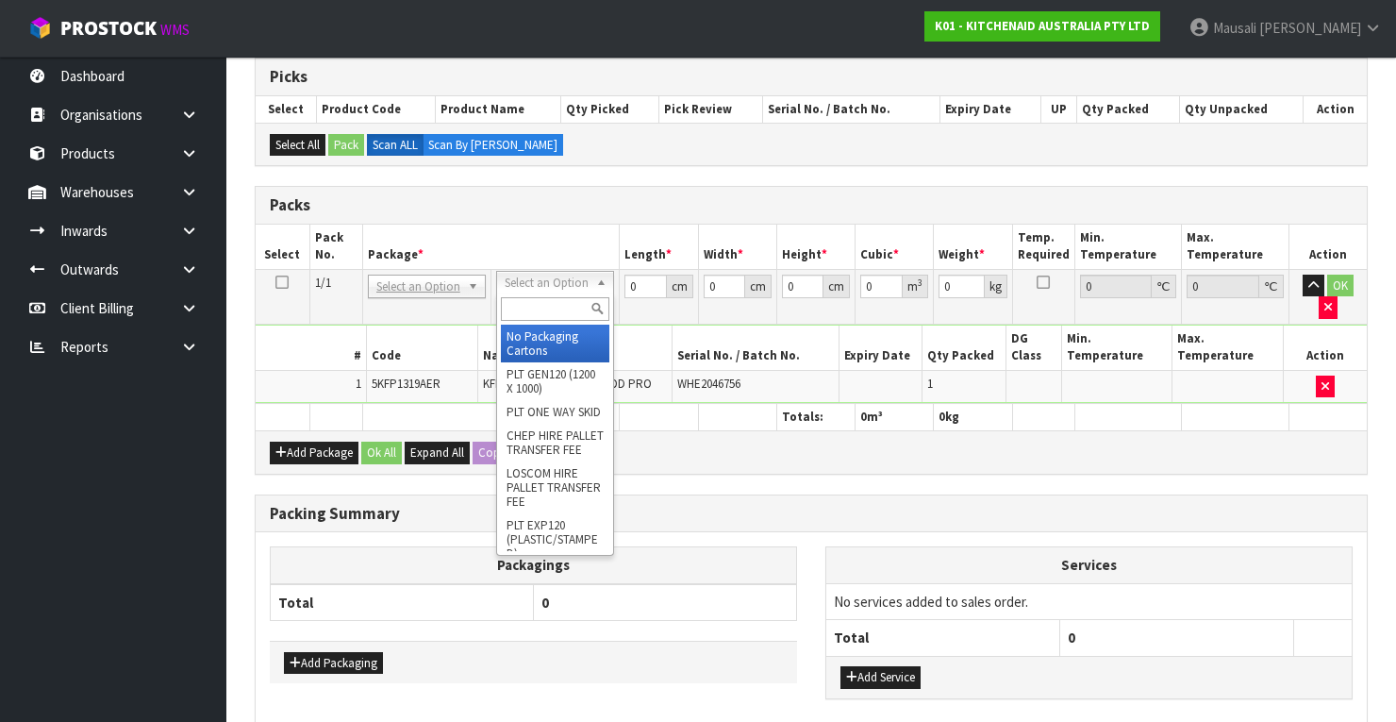
drag, startPoint x: 548, startPoint y: 274, endPoint x: 558, endPoint y: 328, distance: 54.8
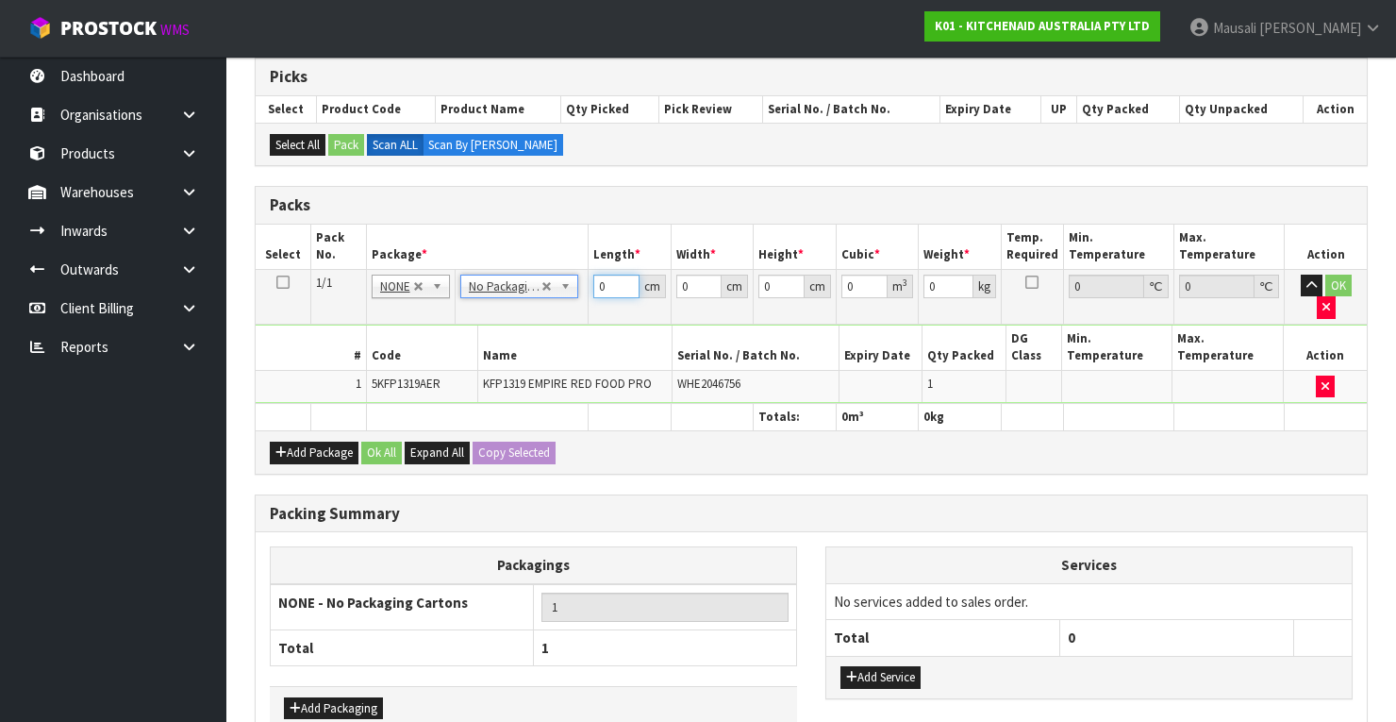
drag, startPoint x: 612, startPoint y: 283, endPoint x: 542, endPoint y: 317, distance: 77.6
click at [563, 306] on tbody "1/1 NONE 007-001 007-002 007-004 007-009 007-013 007-014 007-015 007-017 007-01…" at bounding box center [811, 336] width 1111 height 134
click at [395, 441] on button "Ok All" at bounding box center [381, 452] width 41 height 23
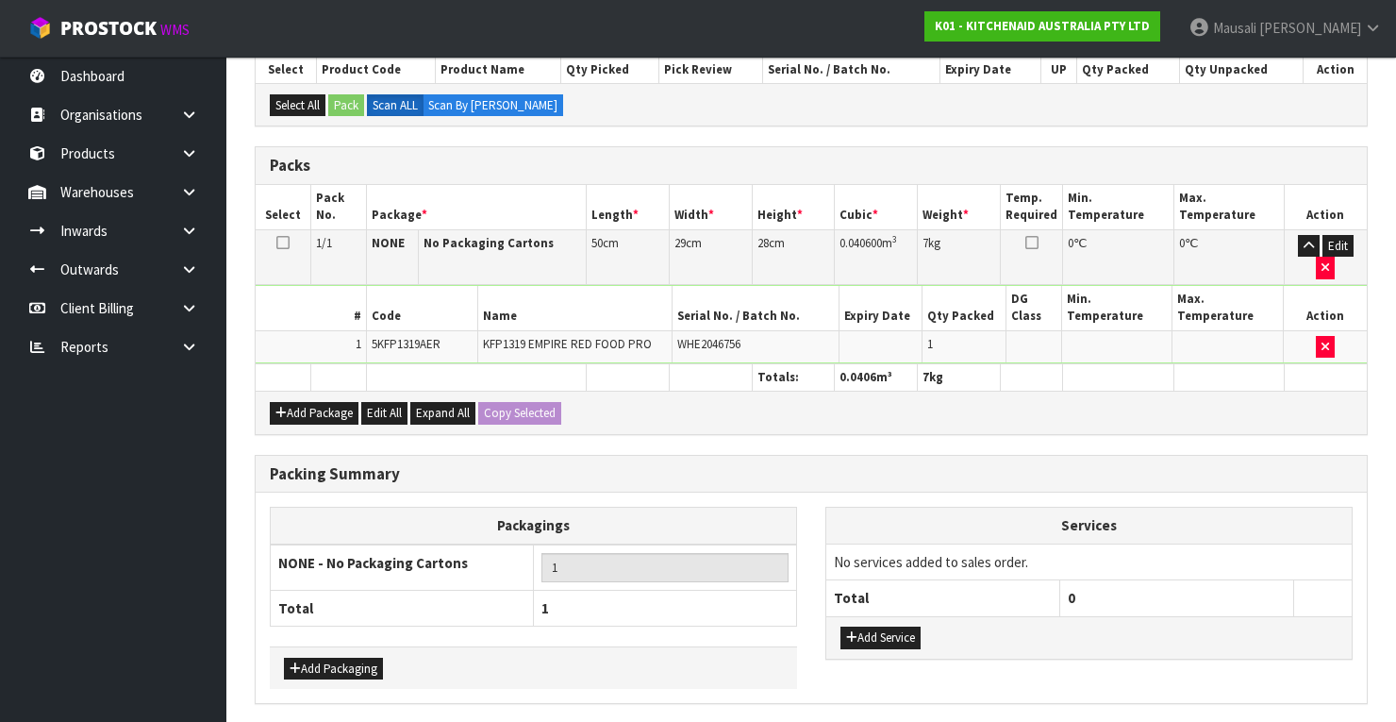
scroll to position [479, 0]
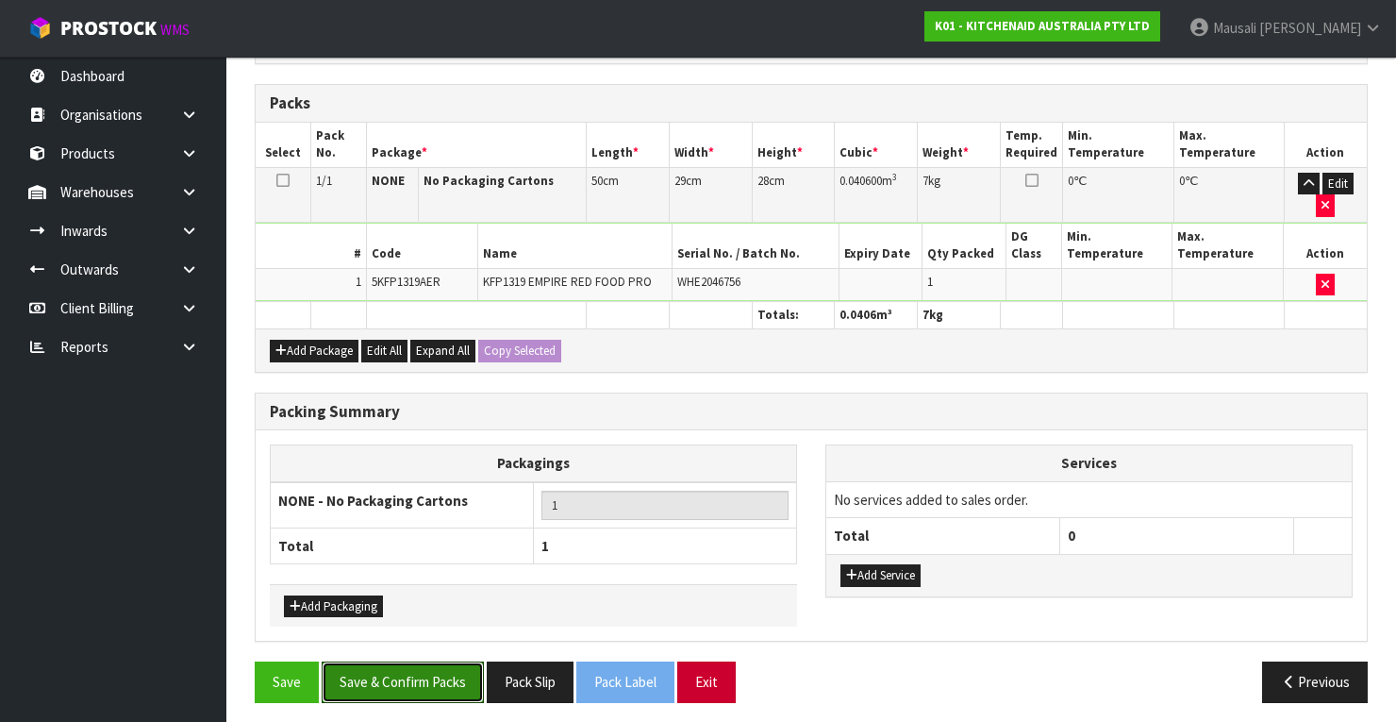
drag, startPoint x: 449, startPoint y: 668, endPoint x: 705, endPoint y: 660, distance: 255.7
click at [451, 668] on button "Save & Confirm Packs" at bounding box center [403, 681] width 162 height 41
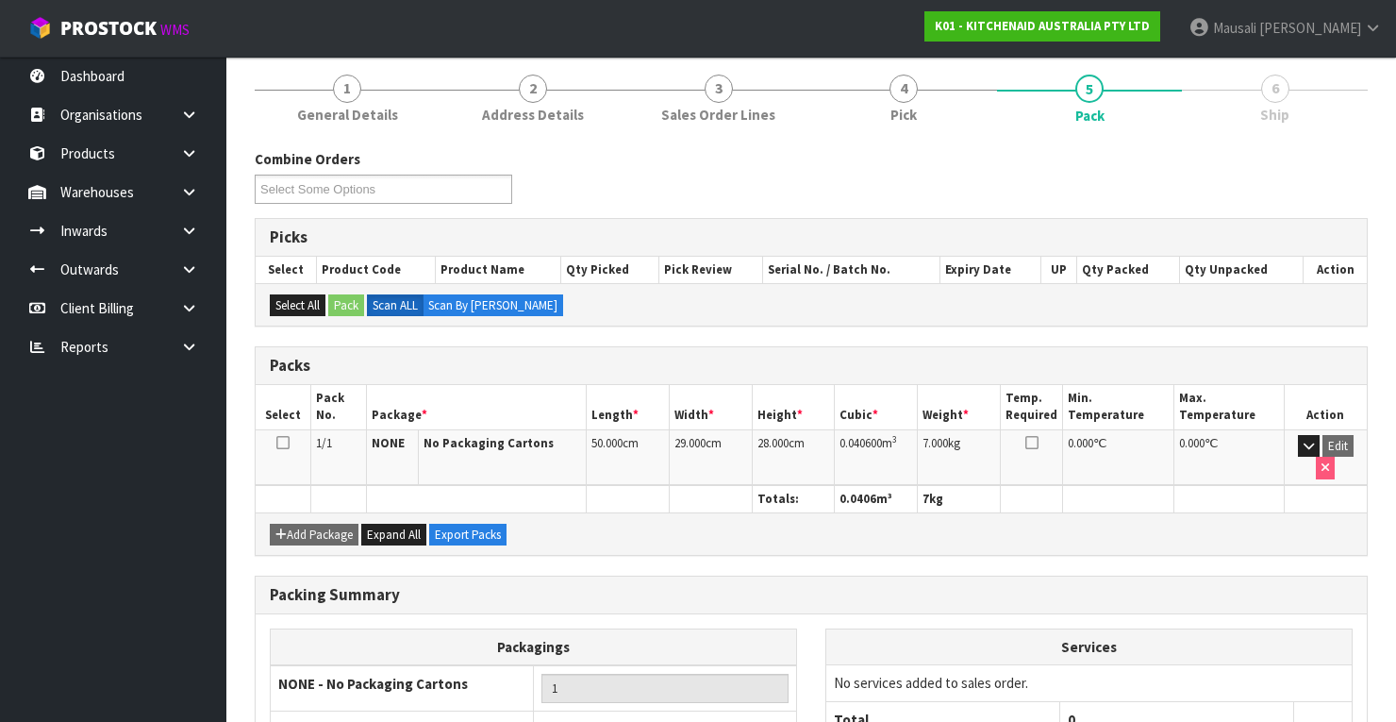
scroll to position [359, 0]
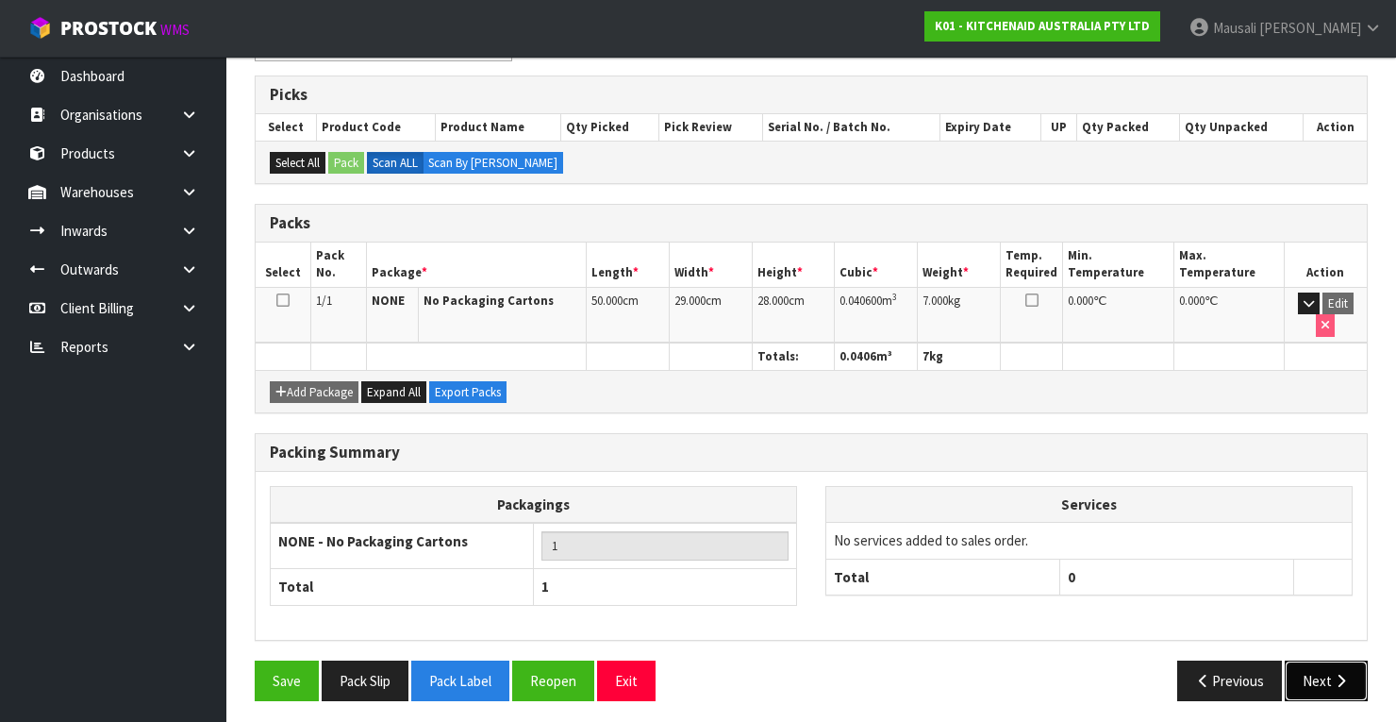
click at [1333, 679] on button "Next" at bounding box center [1326, 680] width 83 height 41
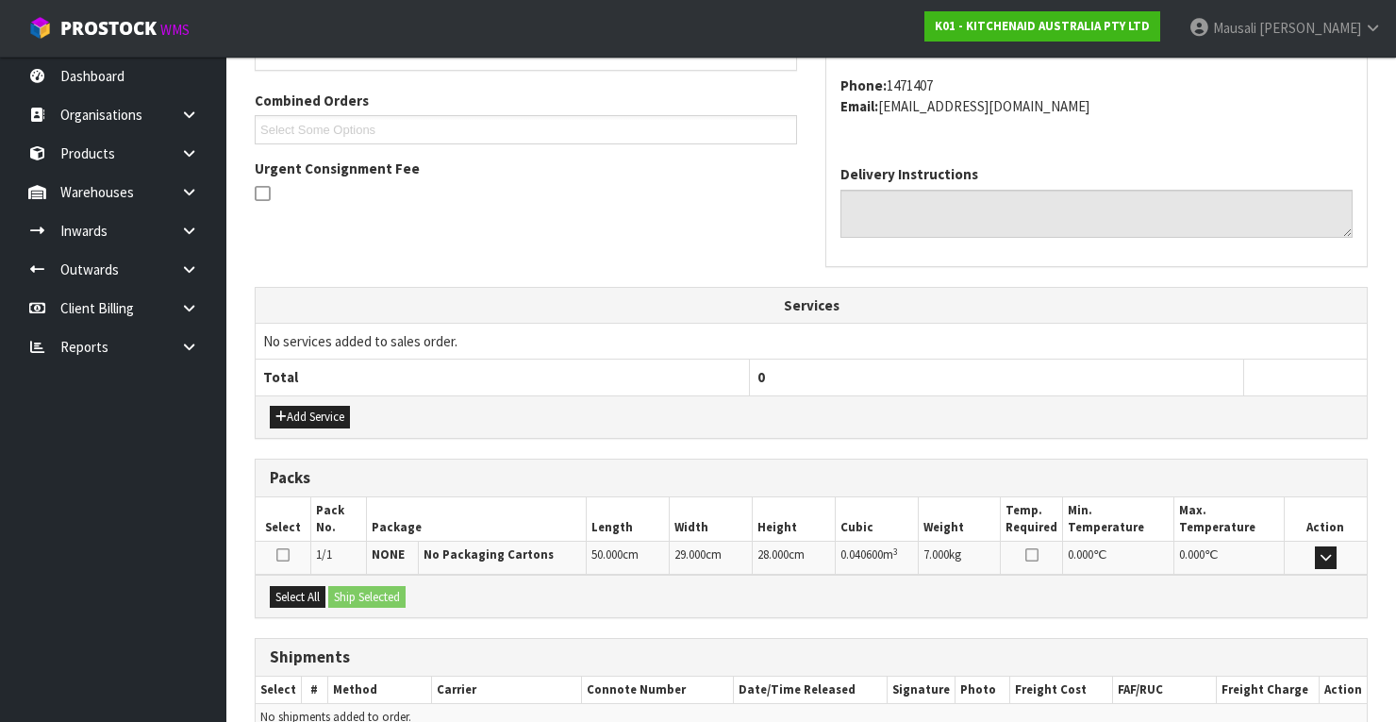
scroll to position [557, 0]
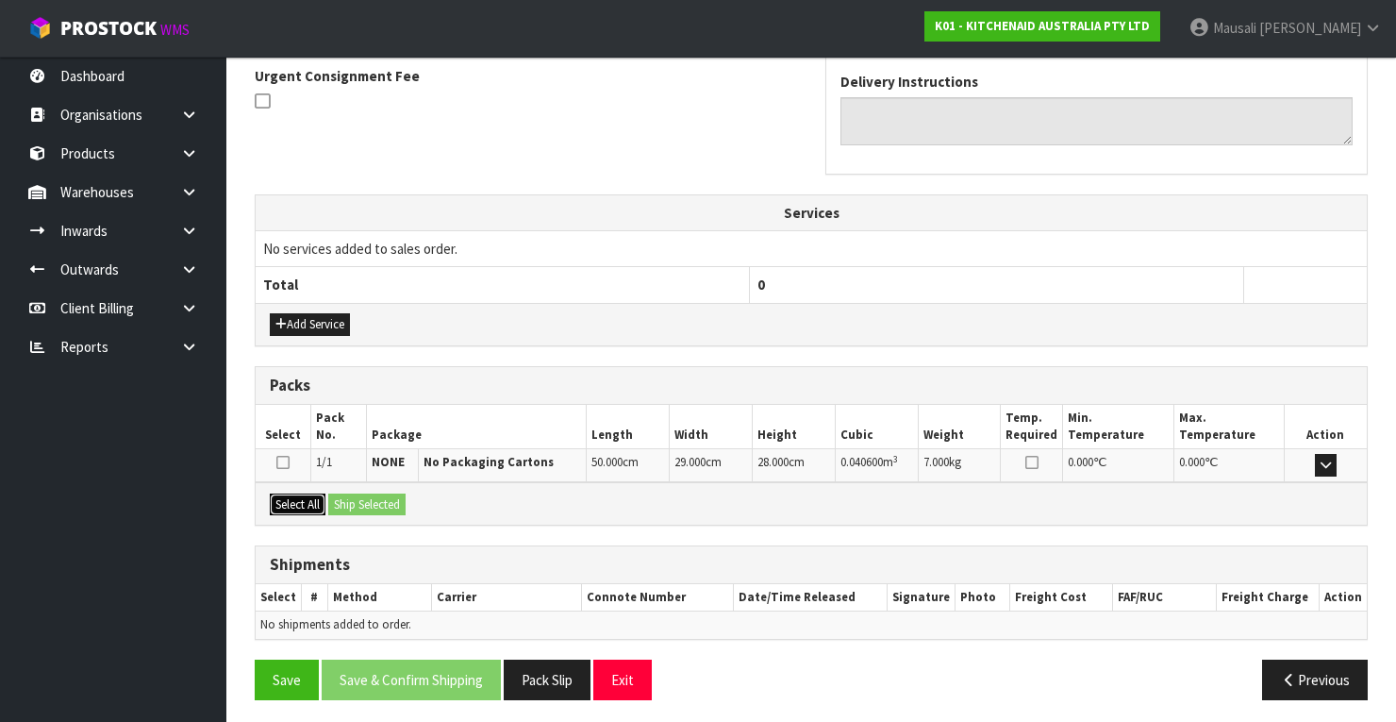
drag, startPoint x: 312, startPoint y: 490, endPoint x: 384, endPoint y: 497, distance: 72.0
click at [325, 493] on button "Select All" at bounding box center [298, 504] width 56 height 23
click at [388, 498] on button "Ship Selected" at bounding box center [366, 504] width 77 height 23
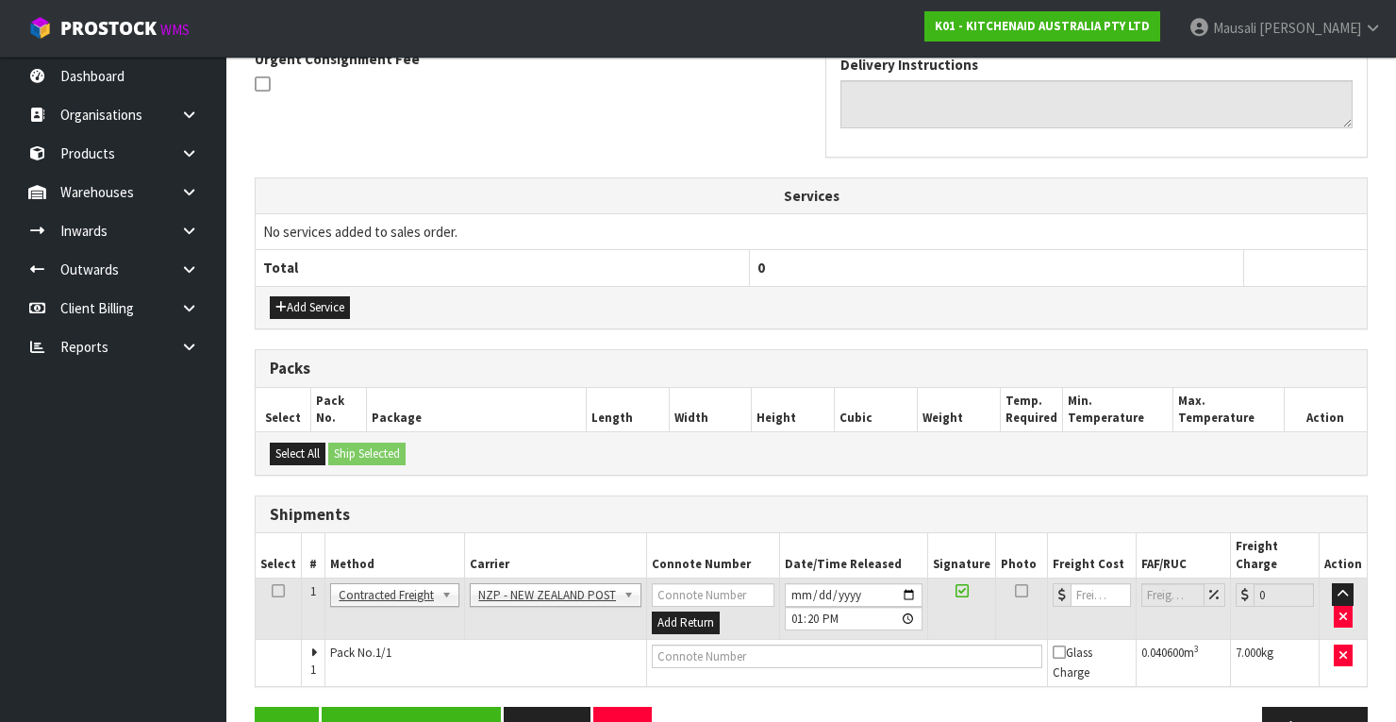
scroll to position [605, 0]
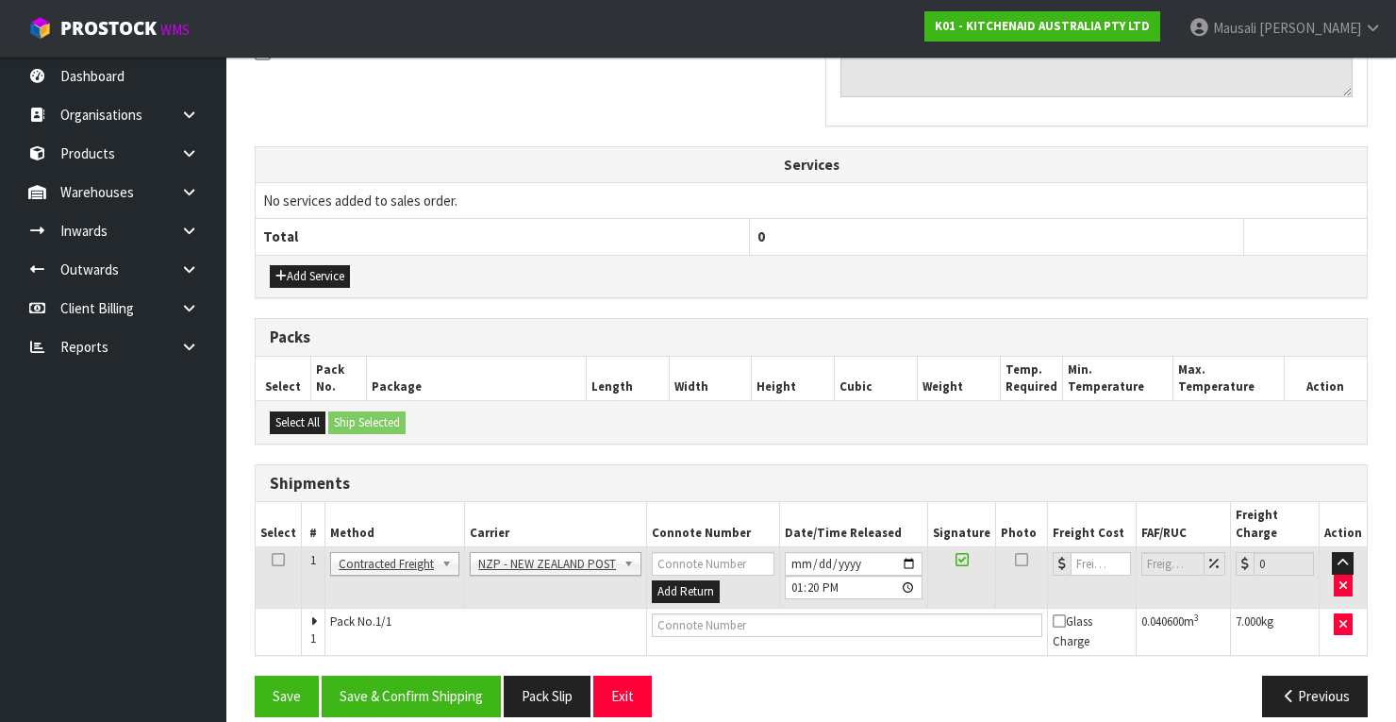
click at [417, 651] on div "From Address CONTRACT WAREHOUSING & LOGISTICS [STREET_ADDRESS] Combined Orders …" at bounding box center [811, 245] width 1113 height 969
click at [422, 675] on button "Save & Confirm Shipping" at bounding box center [411, 695] width 179 height 41
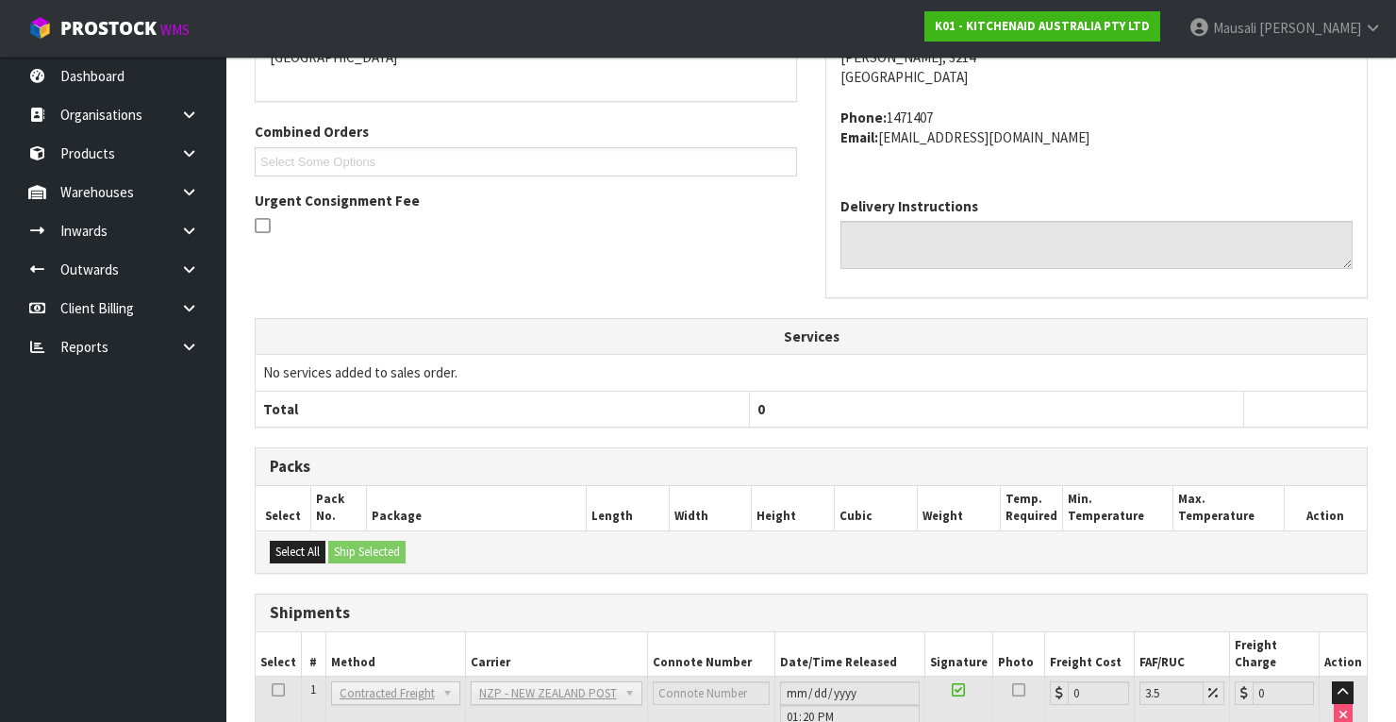
scroll to position [577, 0]
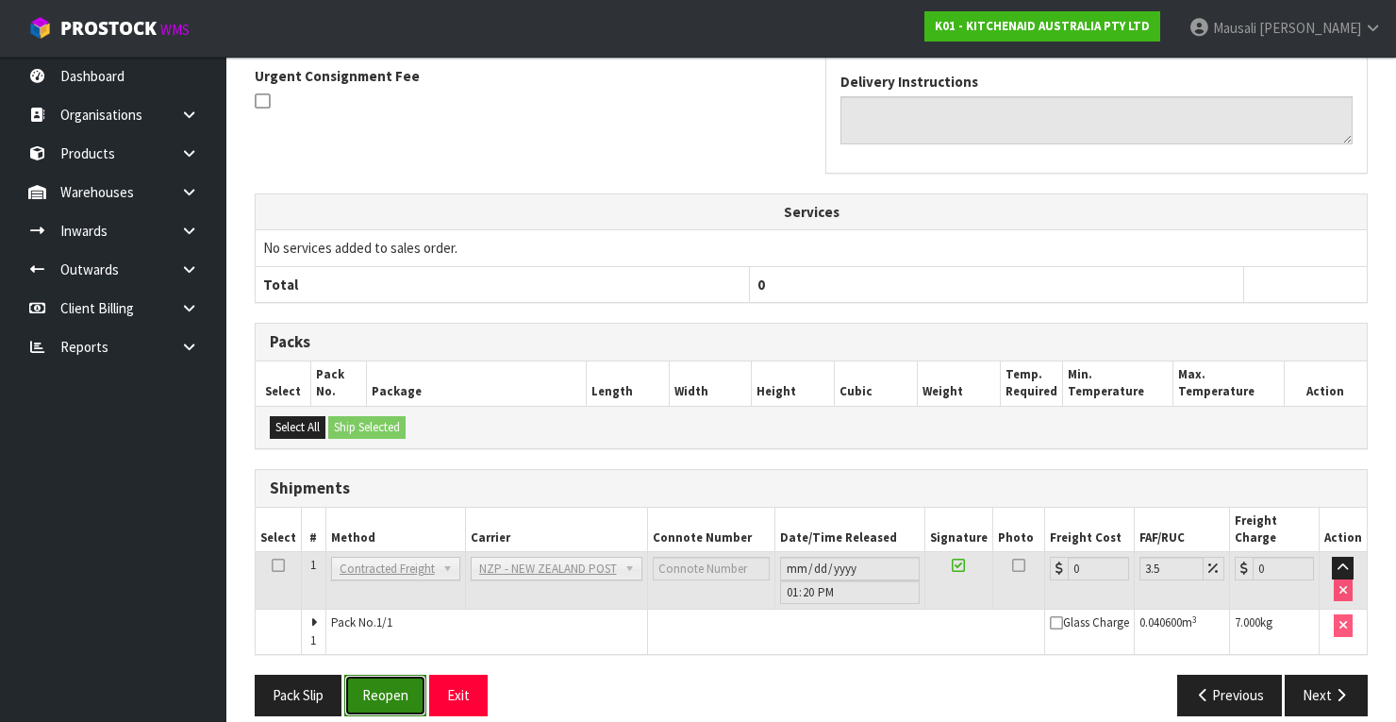
click at [382, 674] on button "Reopen" at bounding box center [385, 694] width 82 height 41
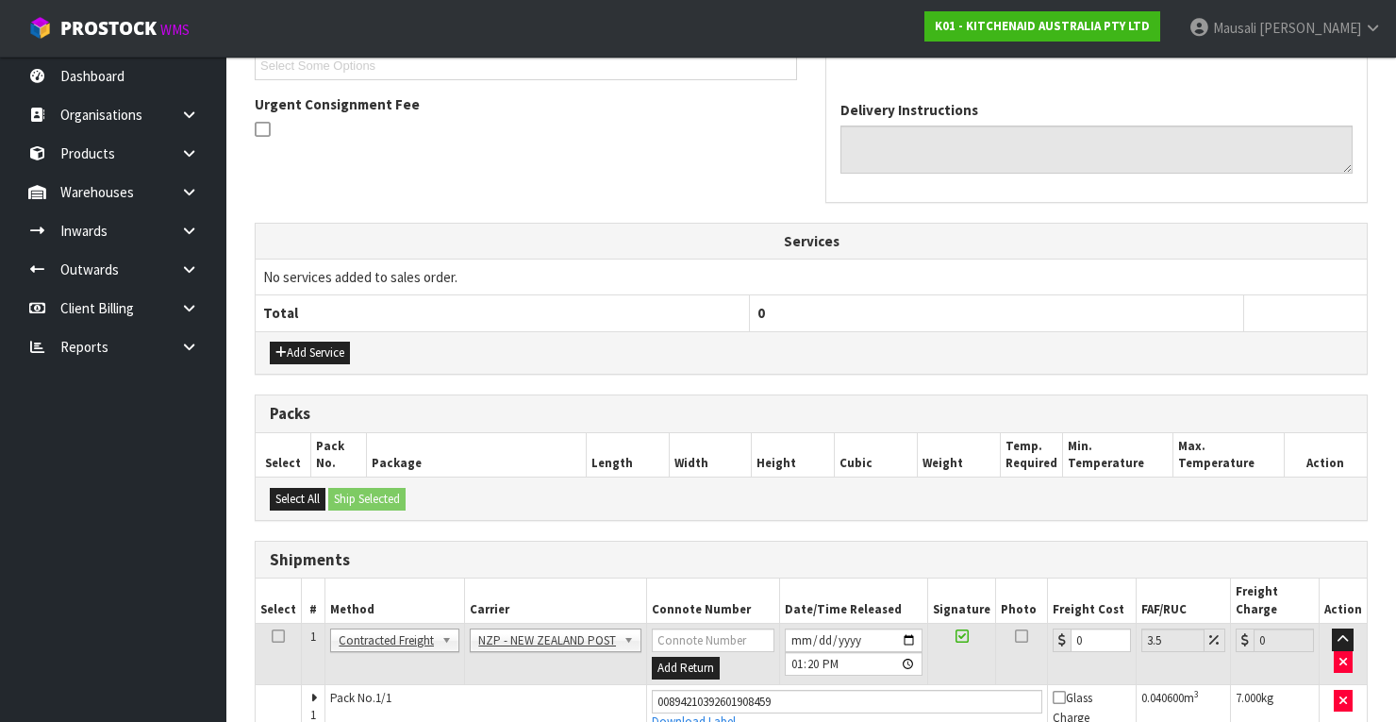
scroll to position [607, 0]
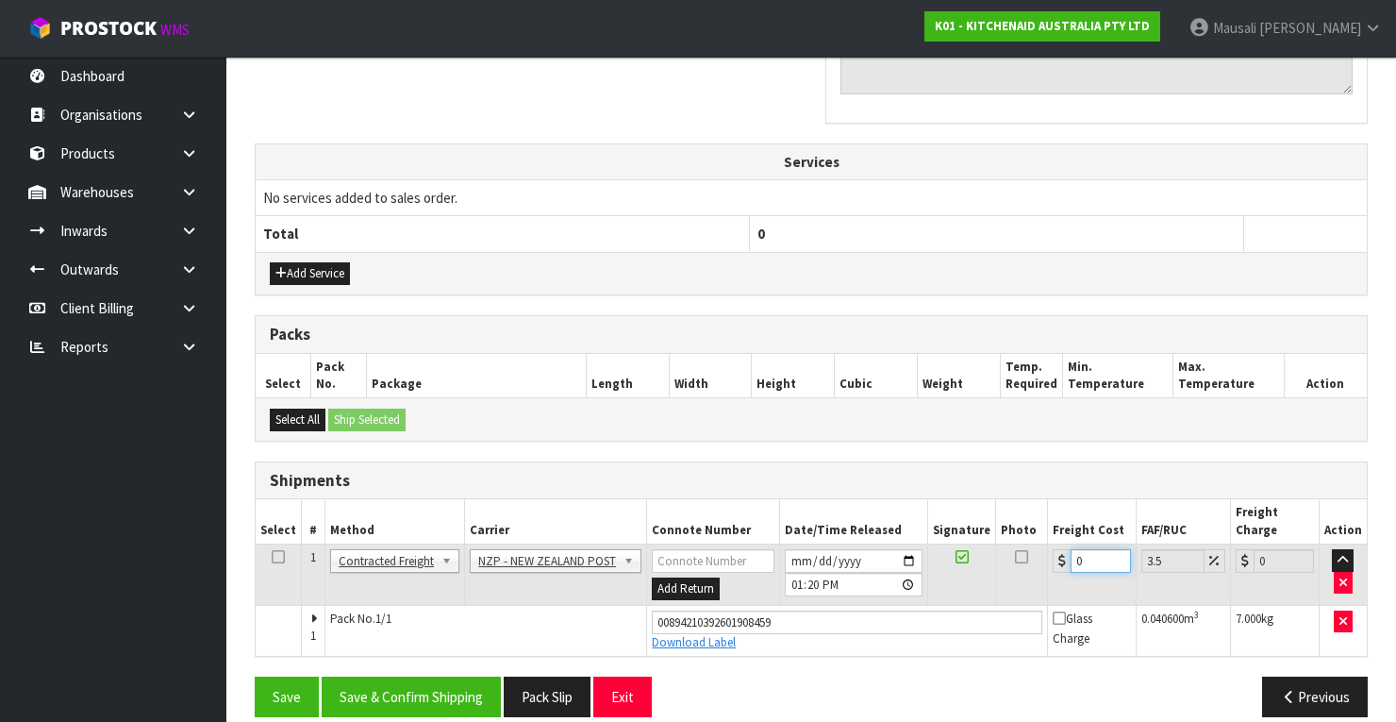
drag, startPoint x: 1097, startPoint y: 540, endPoint x: 1070, endPoint y: 551, distance: 29.6
click at [1070, 551] on td "0" at bounding box center [1092, 574] width 89 height 61
click at [418, 676] on button "Save & Confirm Shipping" at bounding box center [411, 696] width 179 height 41
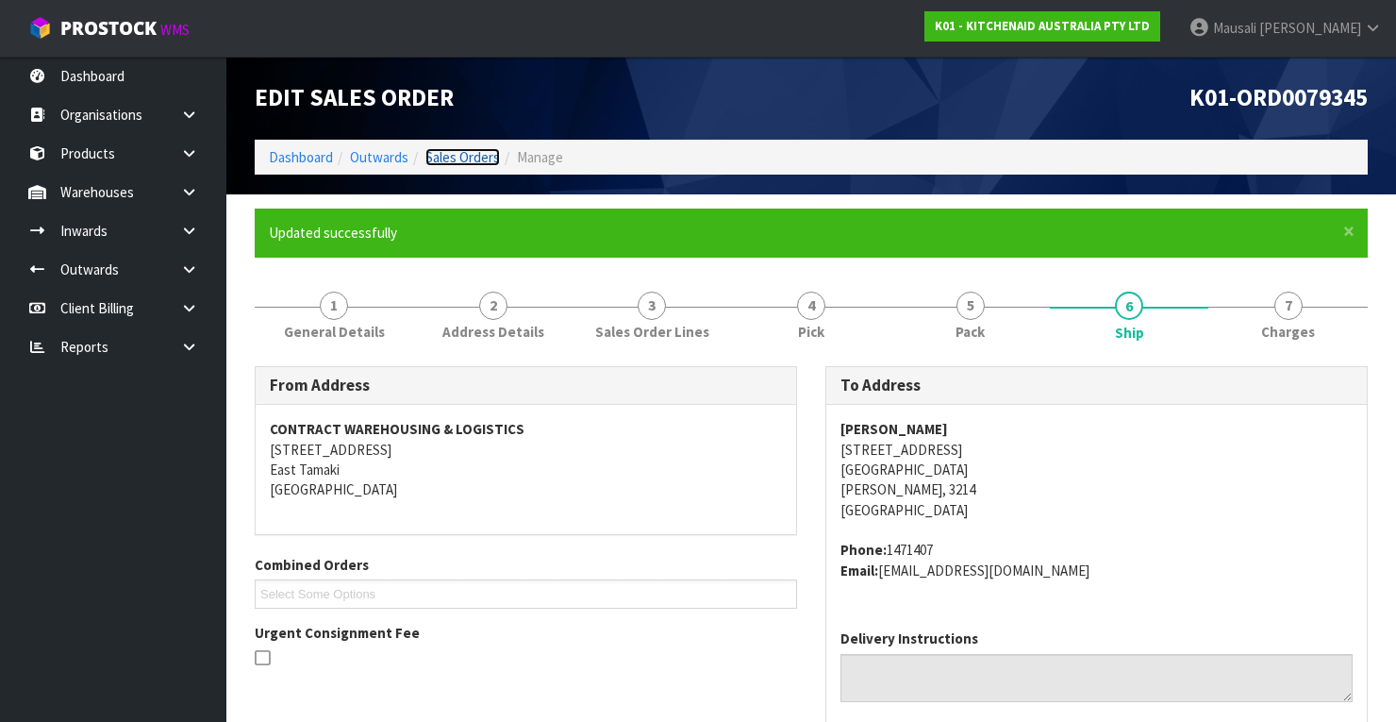
click at [453, 161] on link "Sales Orders" at bounding box center [462, 157] width 75 height 18
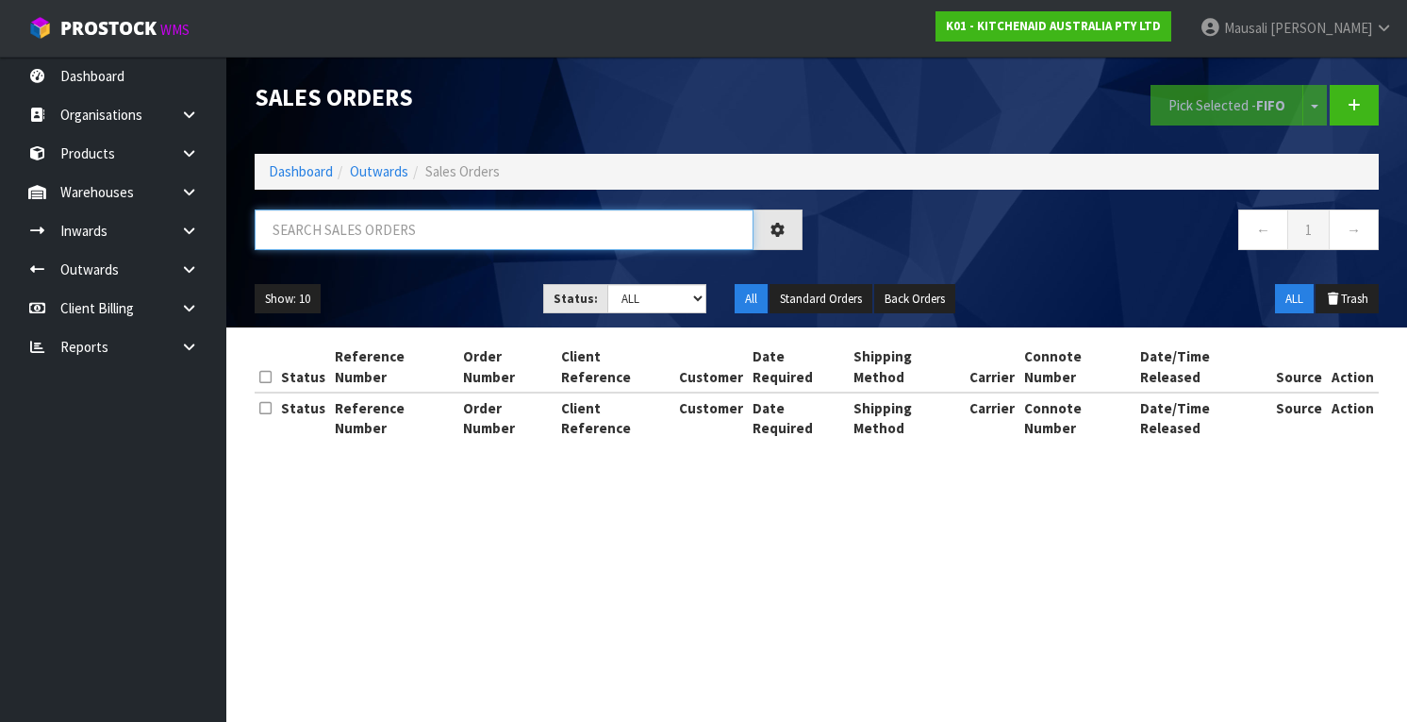
click at [307, 227] on input "text" at bounding box center [504, 229] width 499 height 41
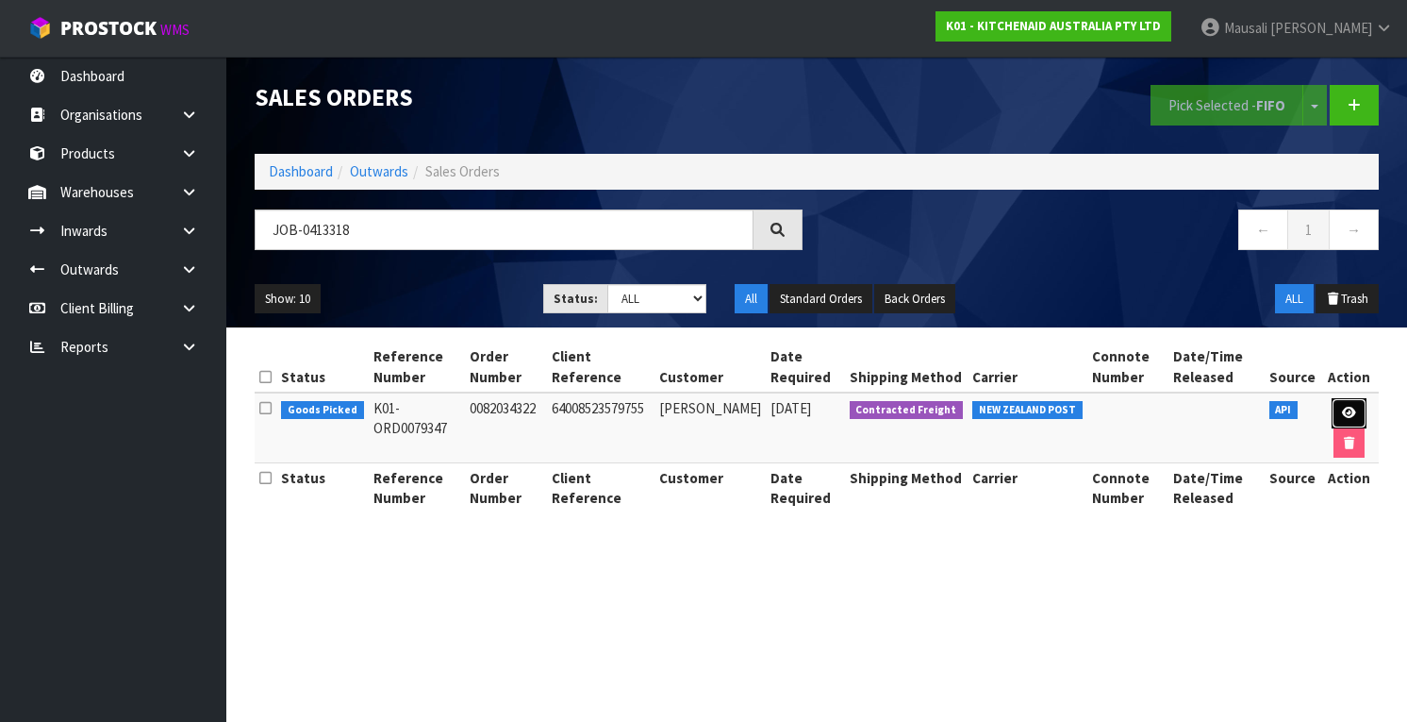
click at [1347, 404] on link at bounding box center [1349, 413] width 35 height 30
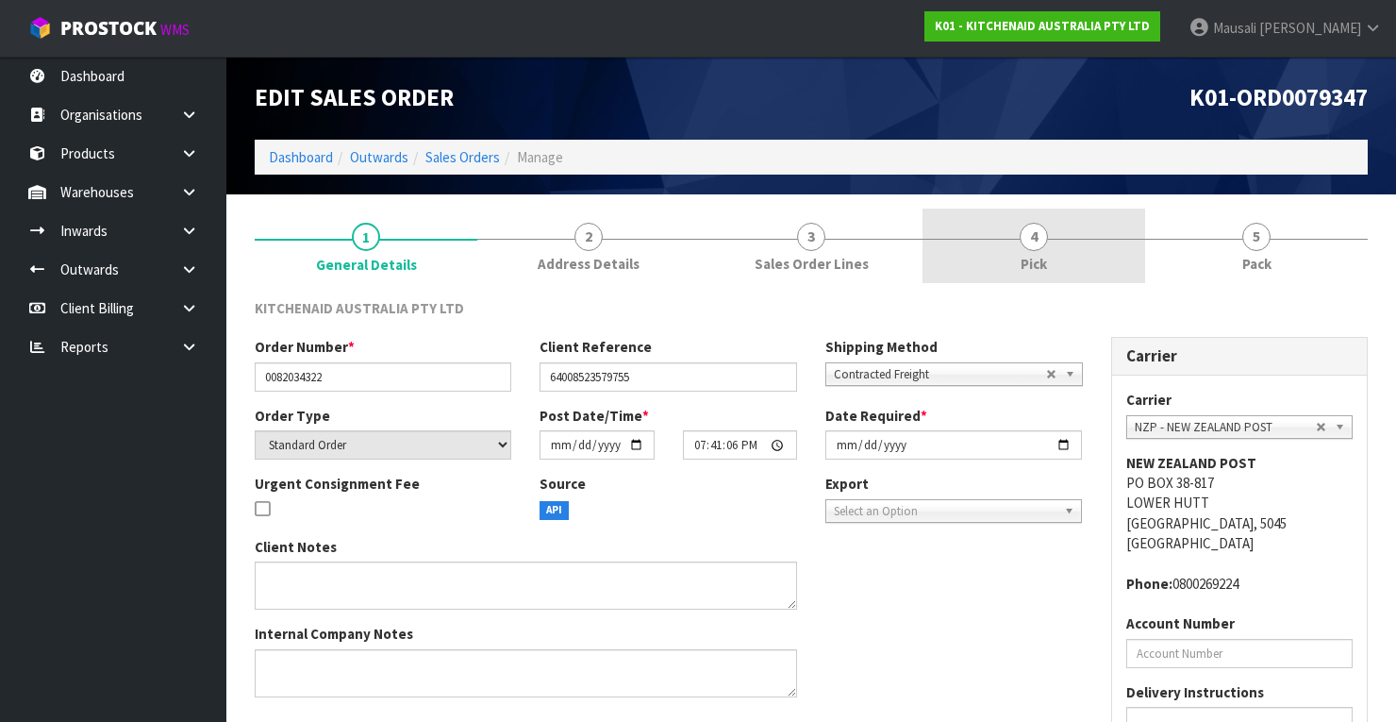
click at [1035, 238] on span "4" at bounding box center [1034, 237] width 28 height 28
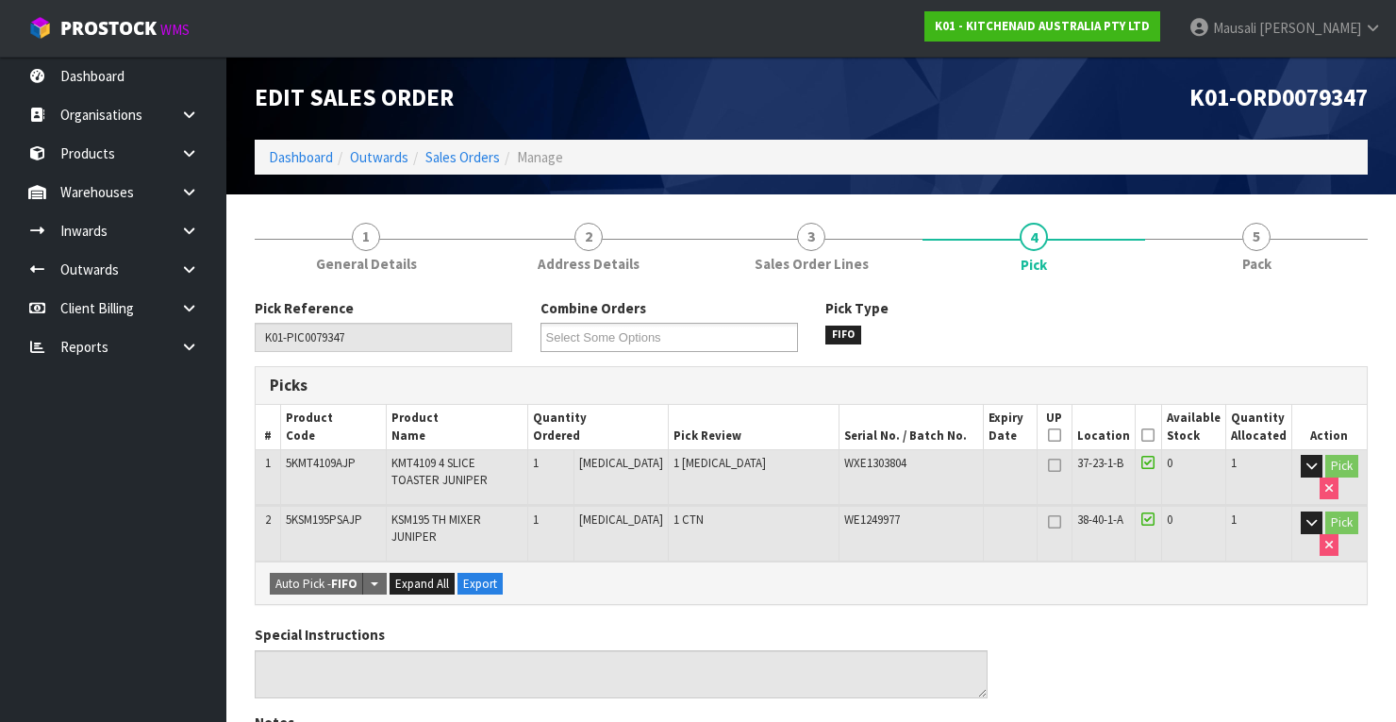
click at [1150, 435] on icon at bounding box center [1147, 435] width 13 height 1
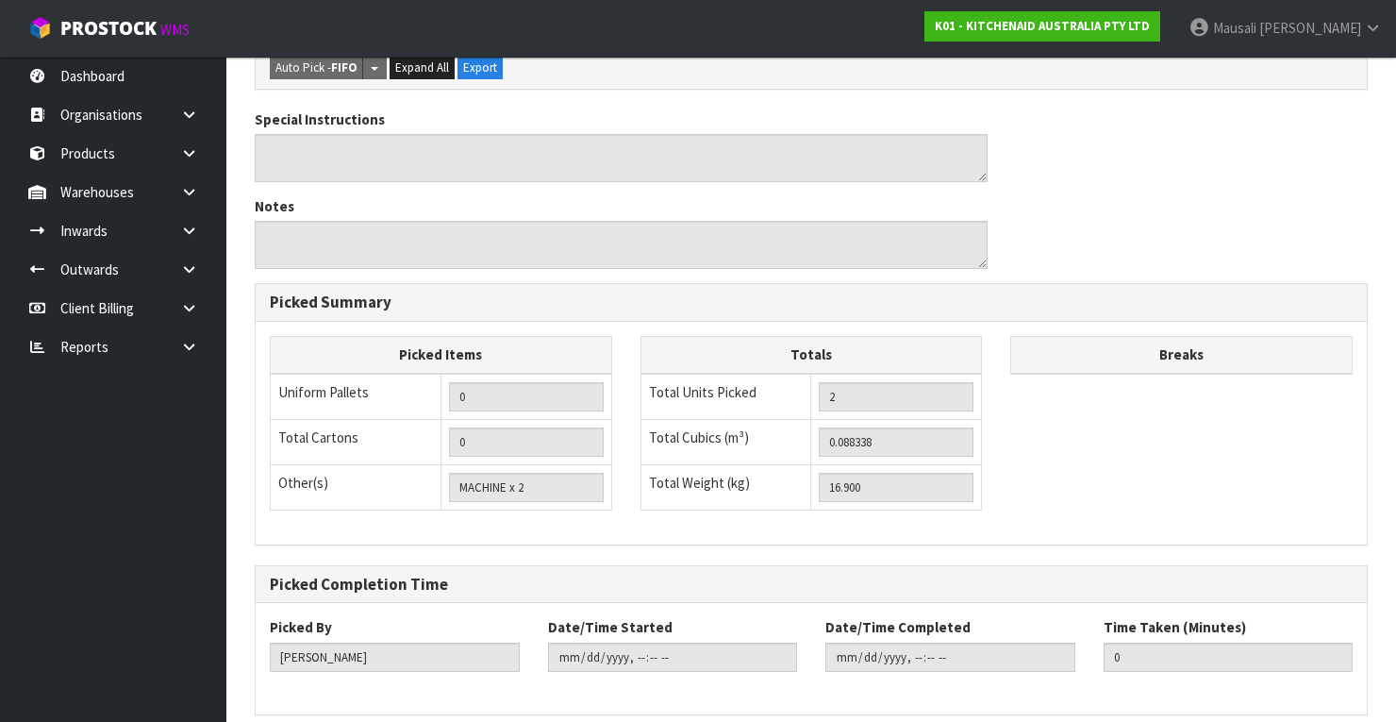
scroll to position [658, 0]
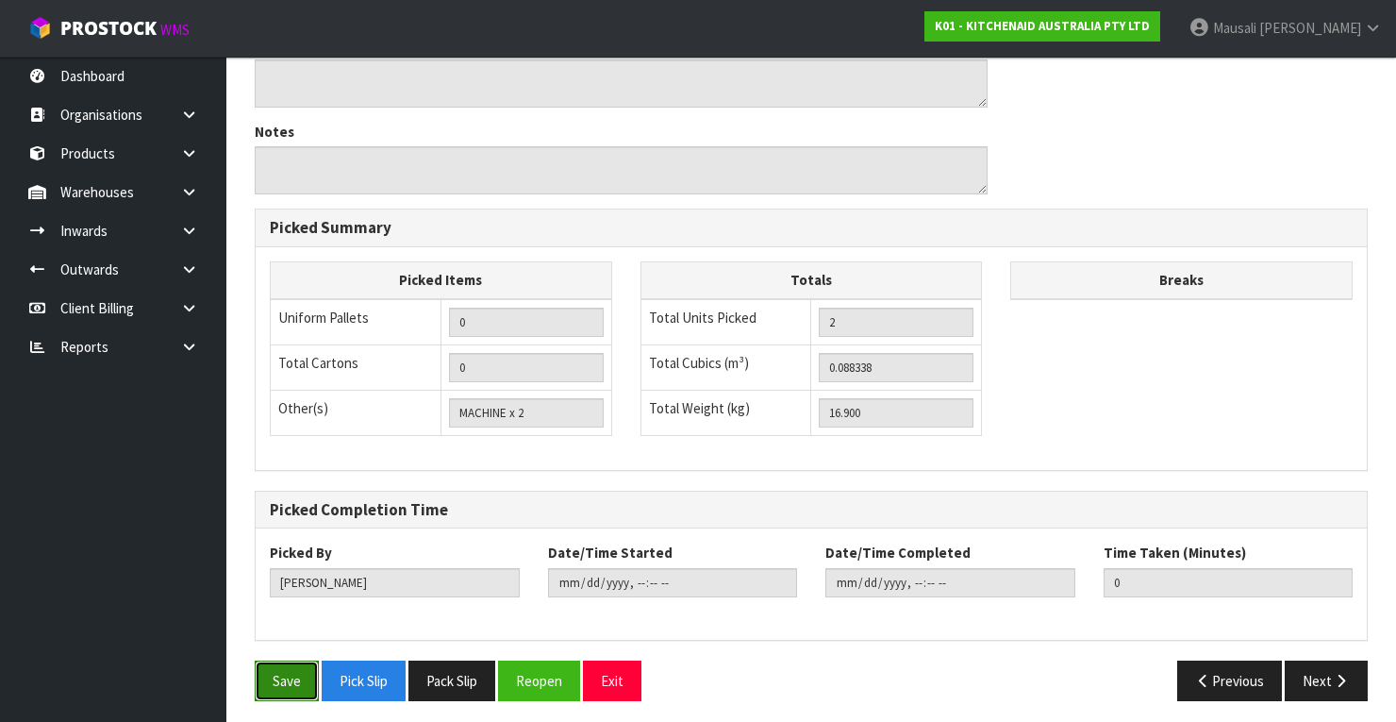
click at [280, 662] on button "Save" at bounding box center [287, 680] width 64 height 41
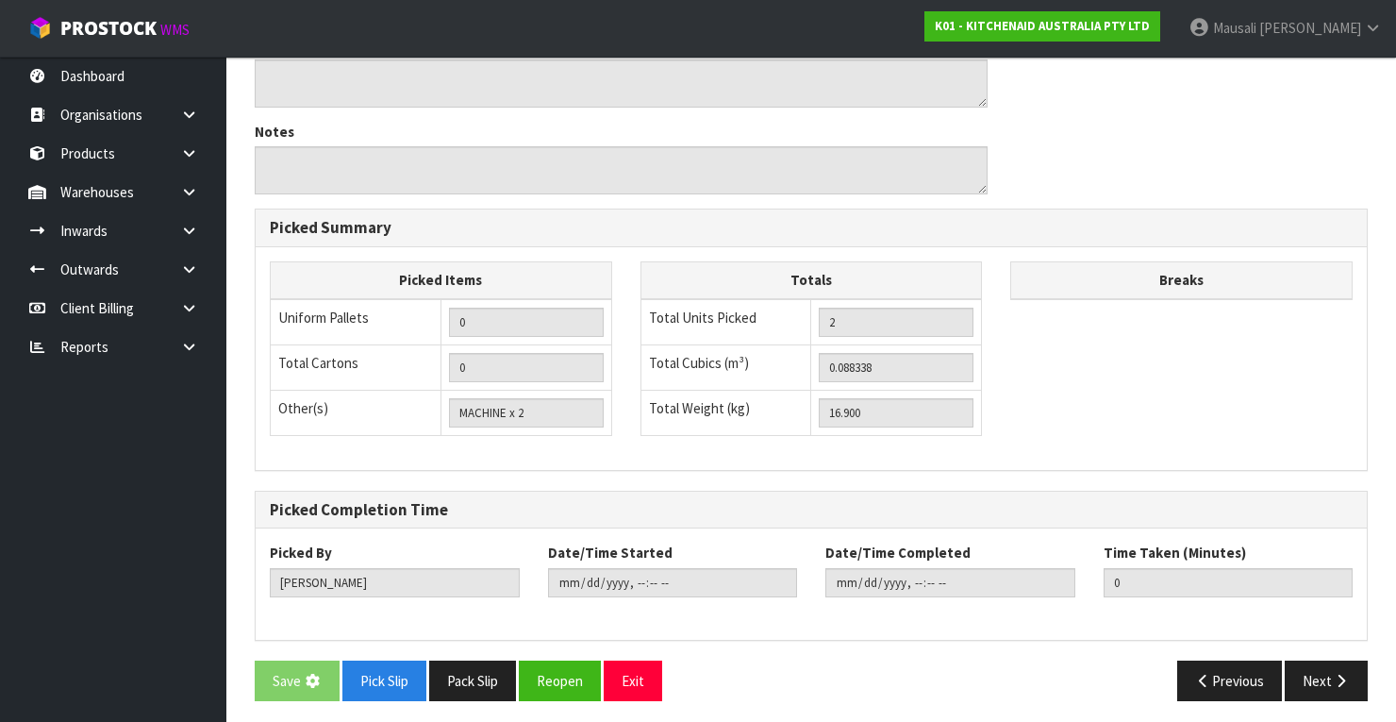
scroll to position [0, 0]
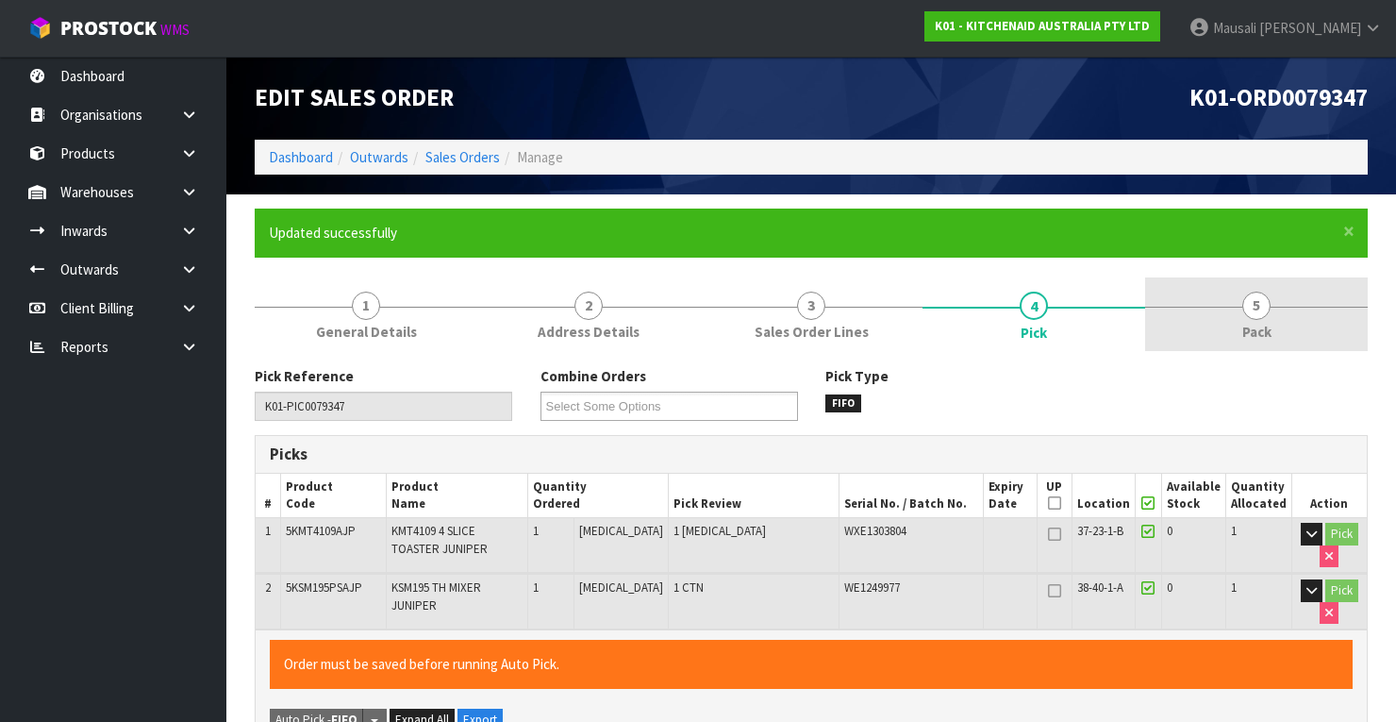
click at [1252, 333] on span "Pack" at bounding box center [1256, 332] width 29 height 20
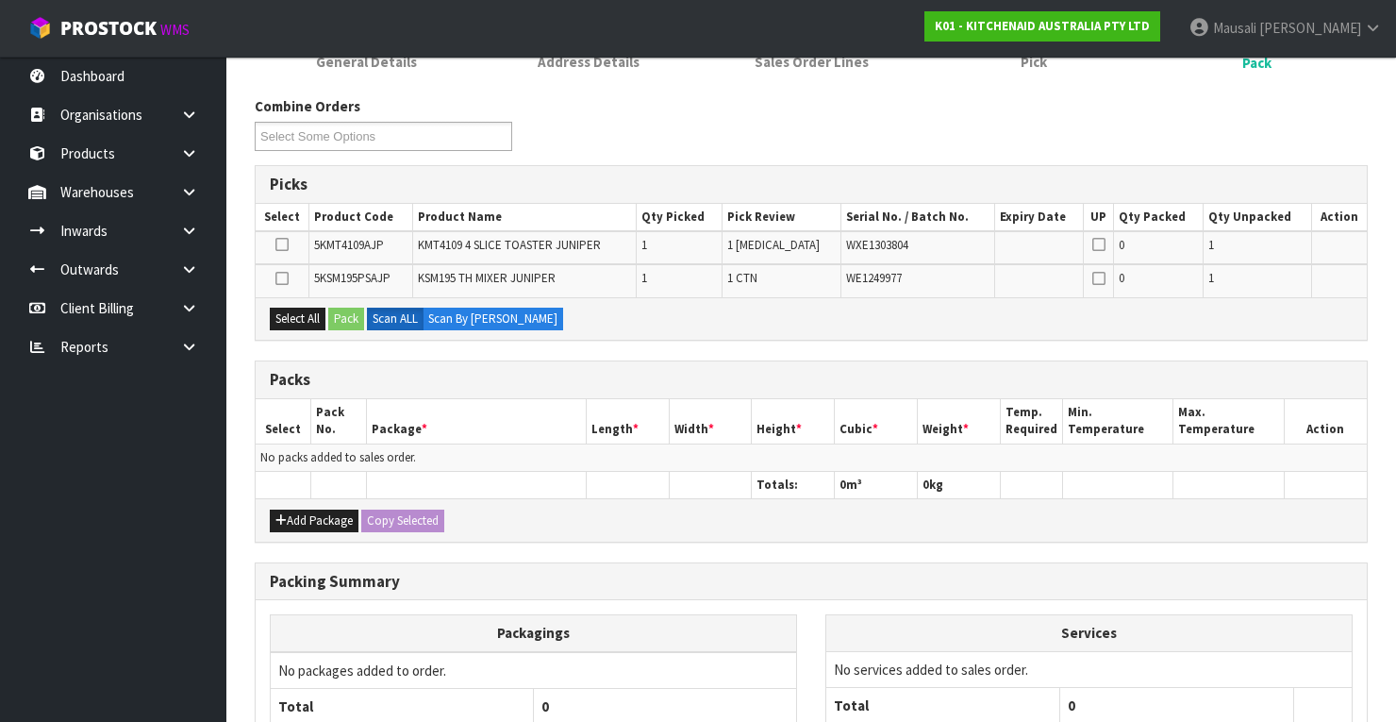
scroll to position [377, 0]
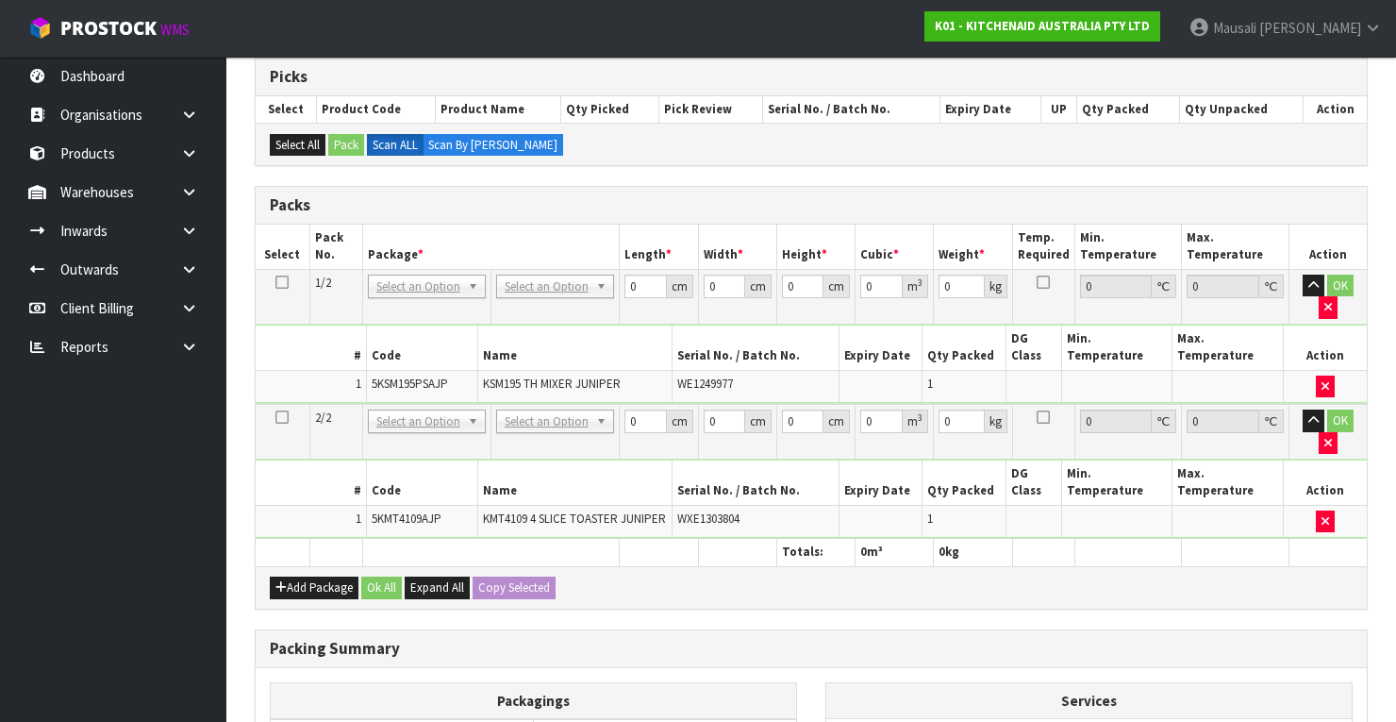
click at [533, 269] on td "No Packaging Cartons PLT GEN120 (1200 X 1000) PLT ONE WAY SKID CHEP HIRE PALLET…" at bounding box center [554, 296] width 128 height 55
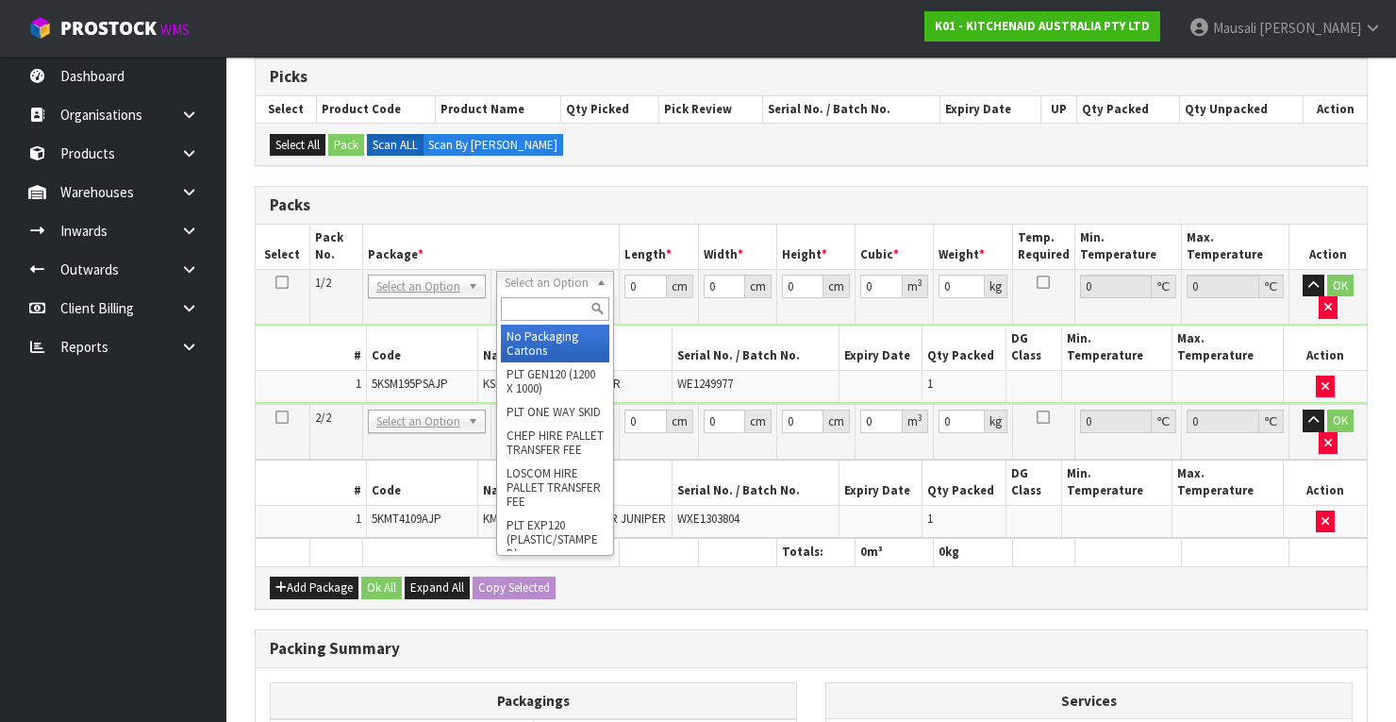
drag, startPoint x: 550, startPoint y: 353, endPoint x: 563, endPoint y: 369, distance: 20.8
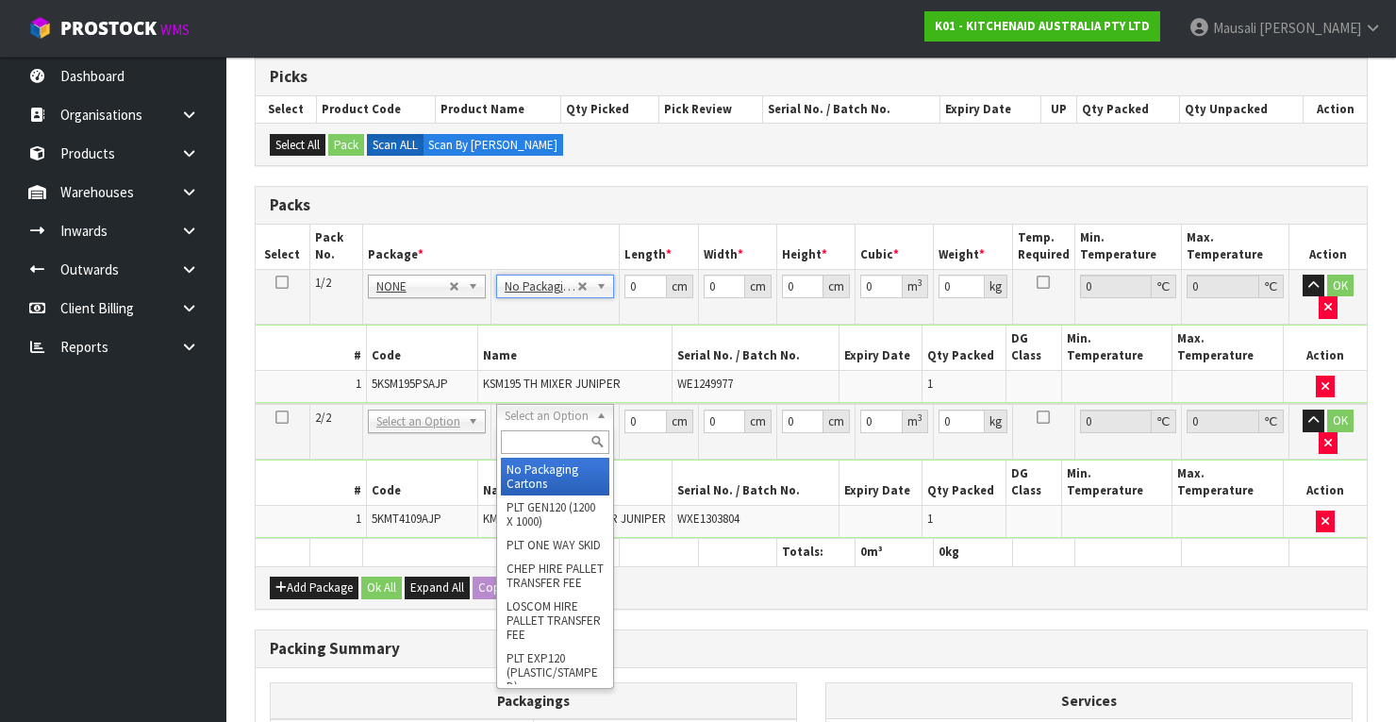
drag, startPoint x: 557, startPoint y: 415, endPoint x: 545, endPoint y: 430, distance: 18.9
click at [541, 438] on input "text" at bounding box center [555, 442] width 108 height 24
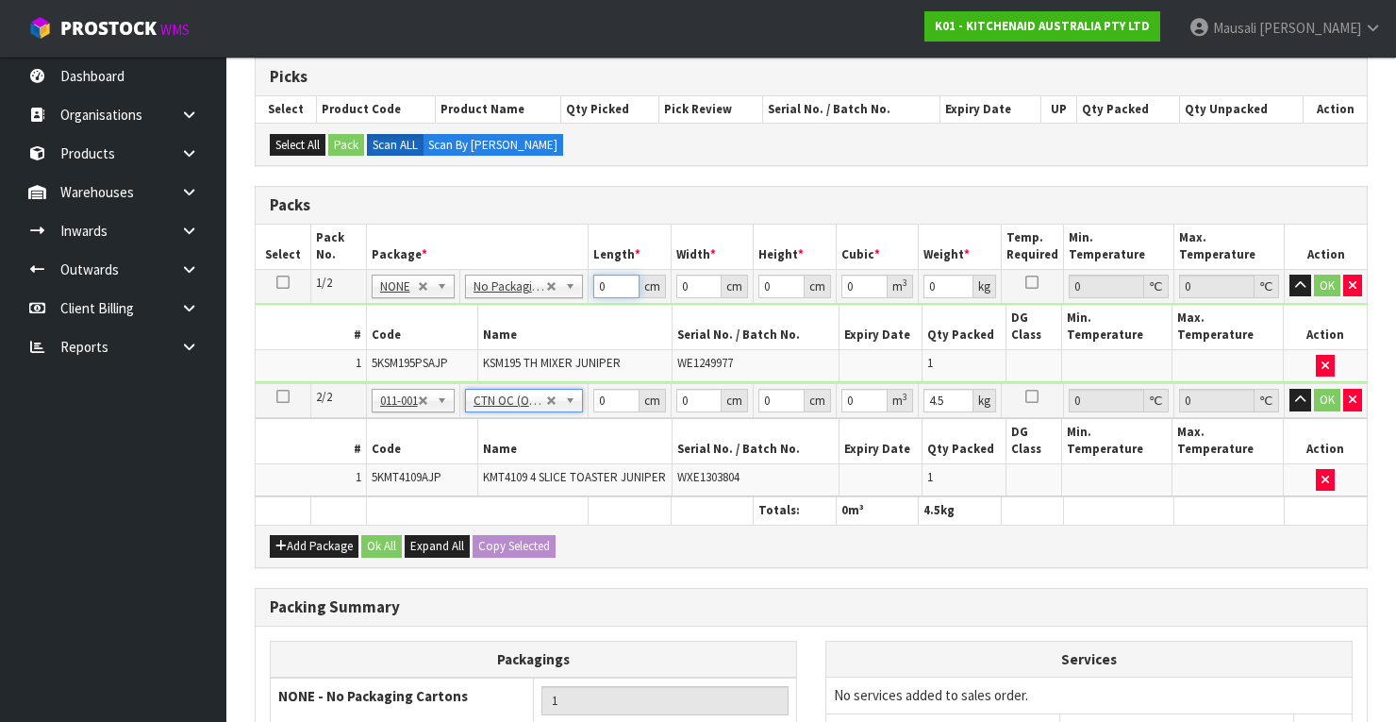
drag, startPoint x: 606, startPoint y: 285, endPoint x: 575, endPoint y: 305, distance: 36.1
click at [581, 303] on tbody "1/2 NONE 007-001 007-002 007-004 007-009 007-013 007-014 007-015 007-017 007-01…" at bounding box center [811, 326] width 1111 height 114
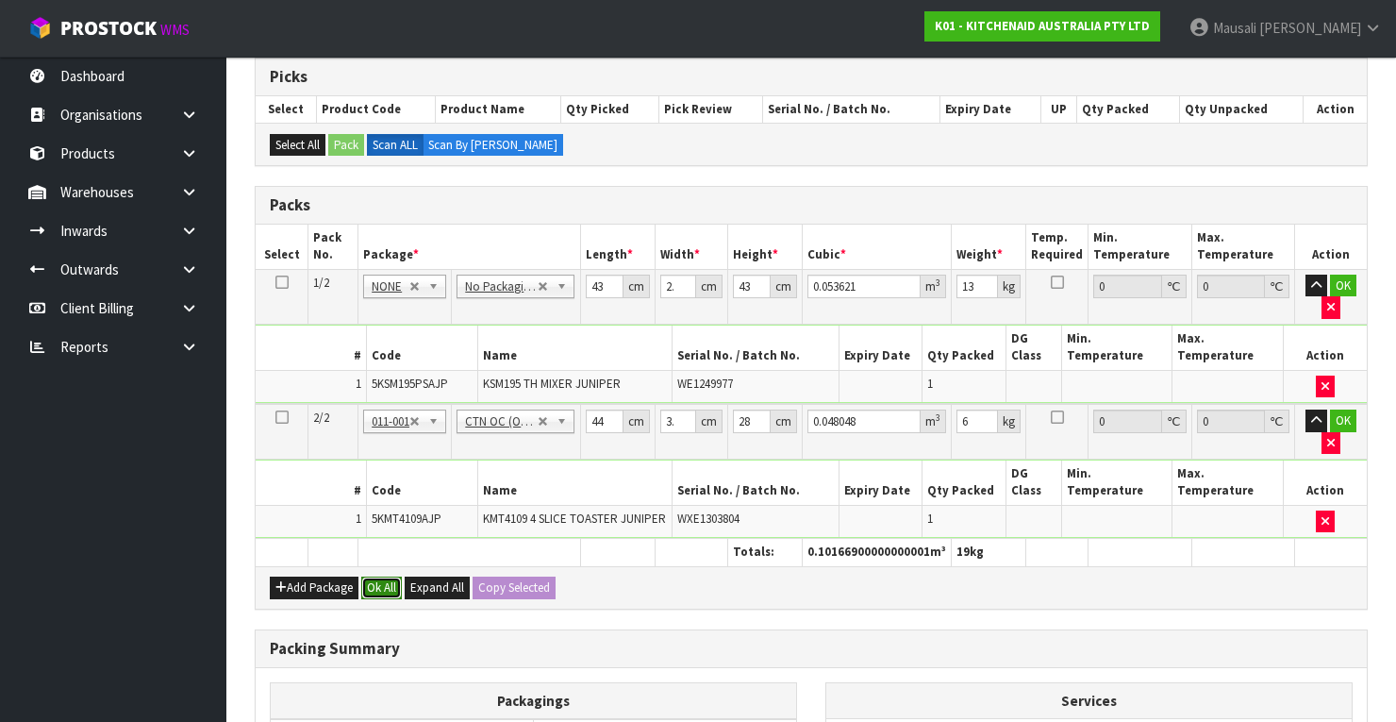
click at [373, 576] on button "Ok All" at bounding box center [381, 587] width 41 height 23
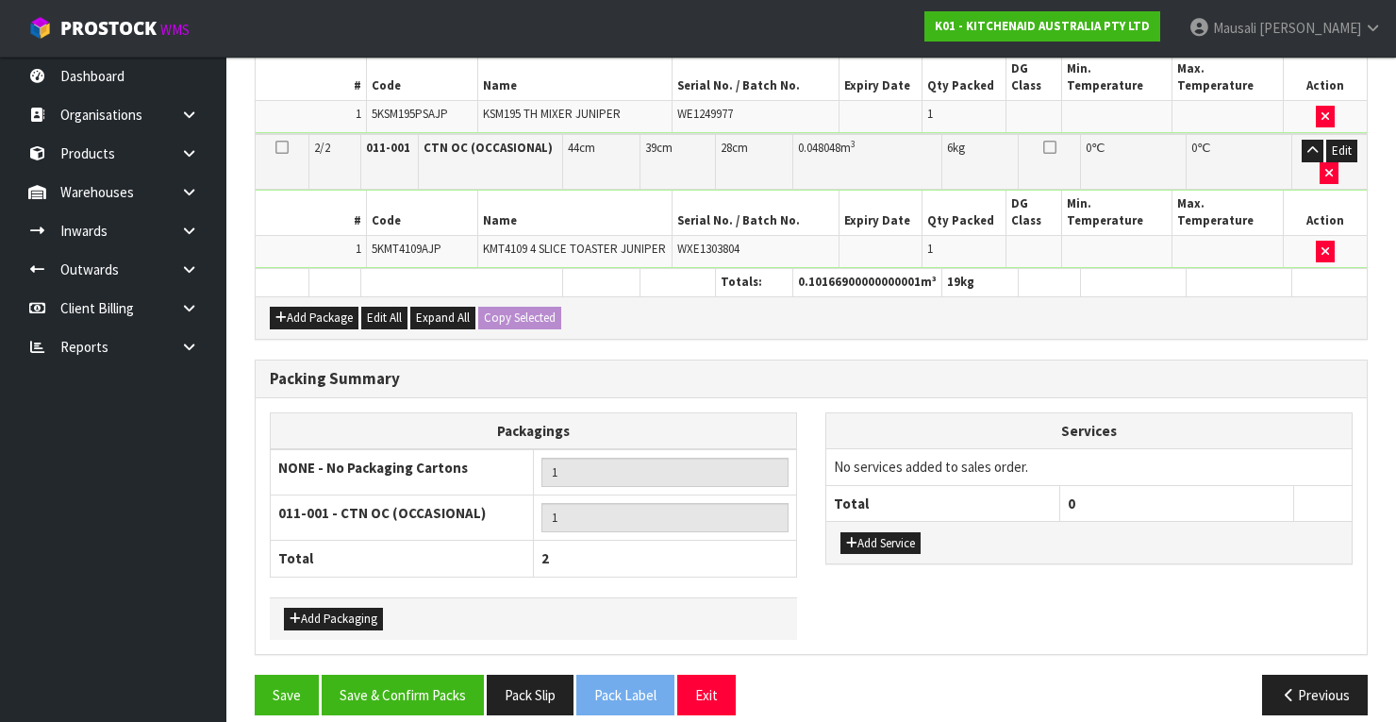
scroll to position [656, 0]
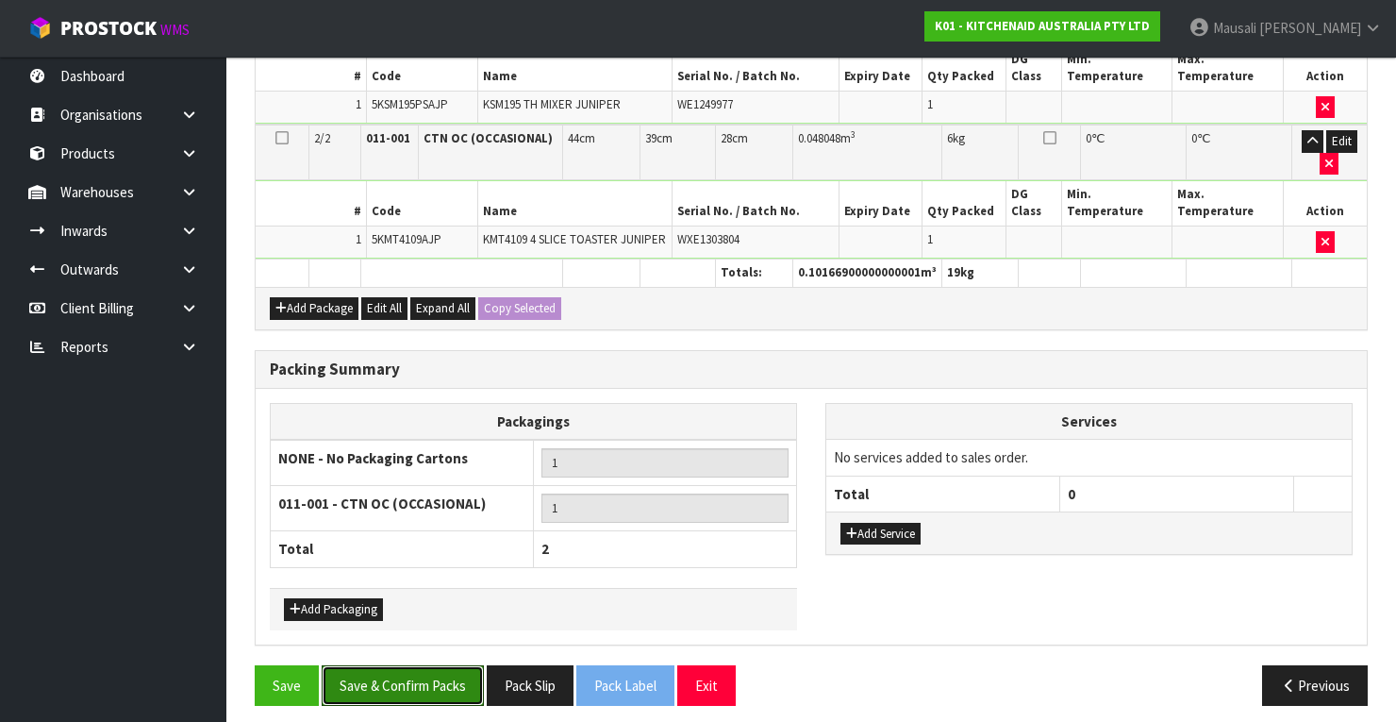
drag, startPoint x: 406, startPoint y: 668, endPoint x: 732, endPoint y: 634, distance: 328.1
click at [423, 665] on button "Save & Confirm Packs" at bounding box center [403, 685] width 162 height 41
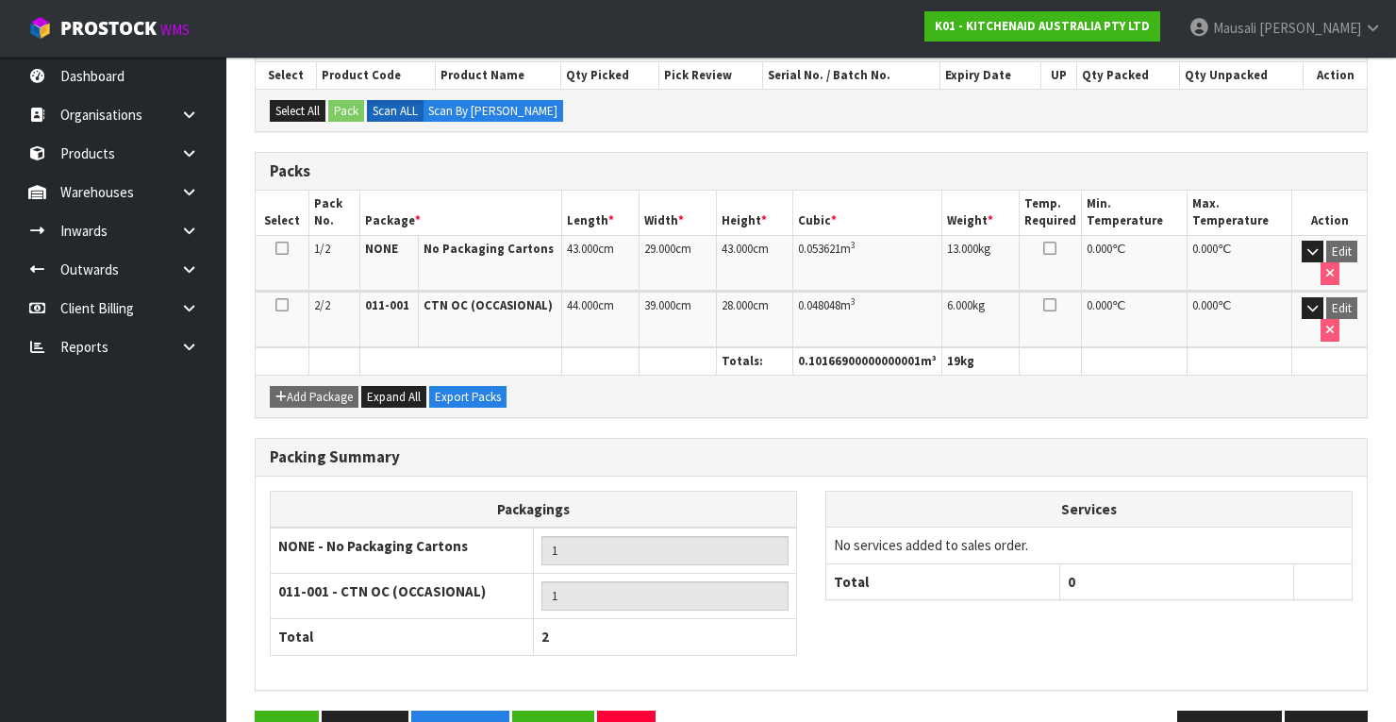
scroll to position [460, 0]
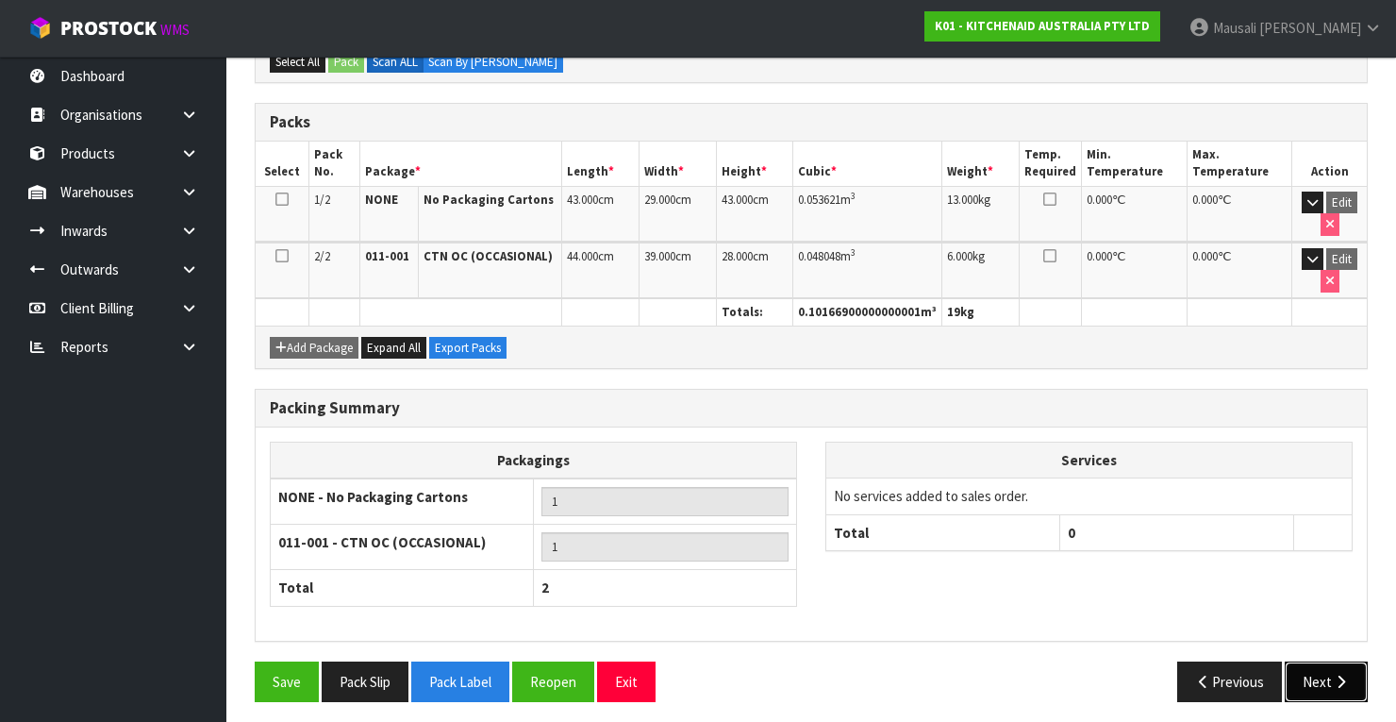
click at [1326, 662] on button "Next" at bounding box center [1326, 681] width 83 height 41
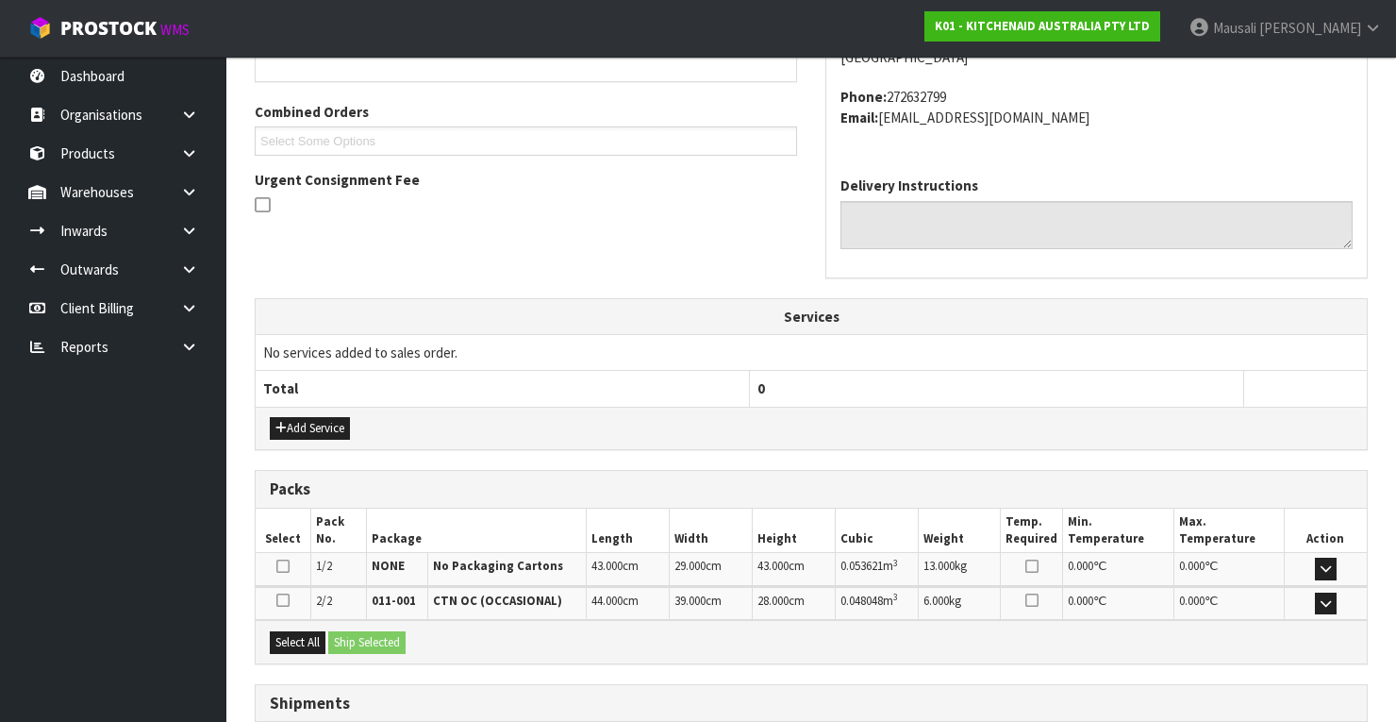
scroll to position [590, 0]
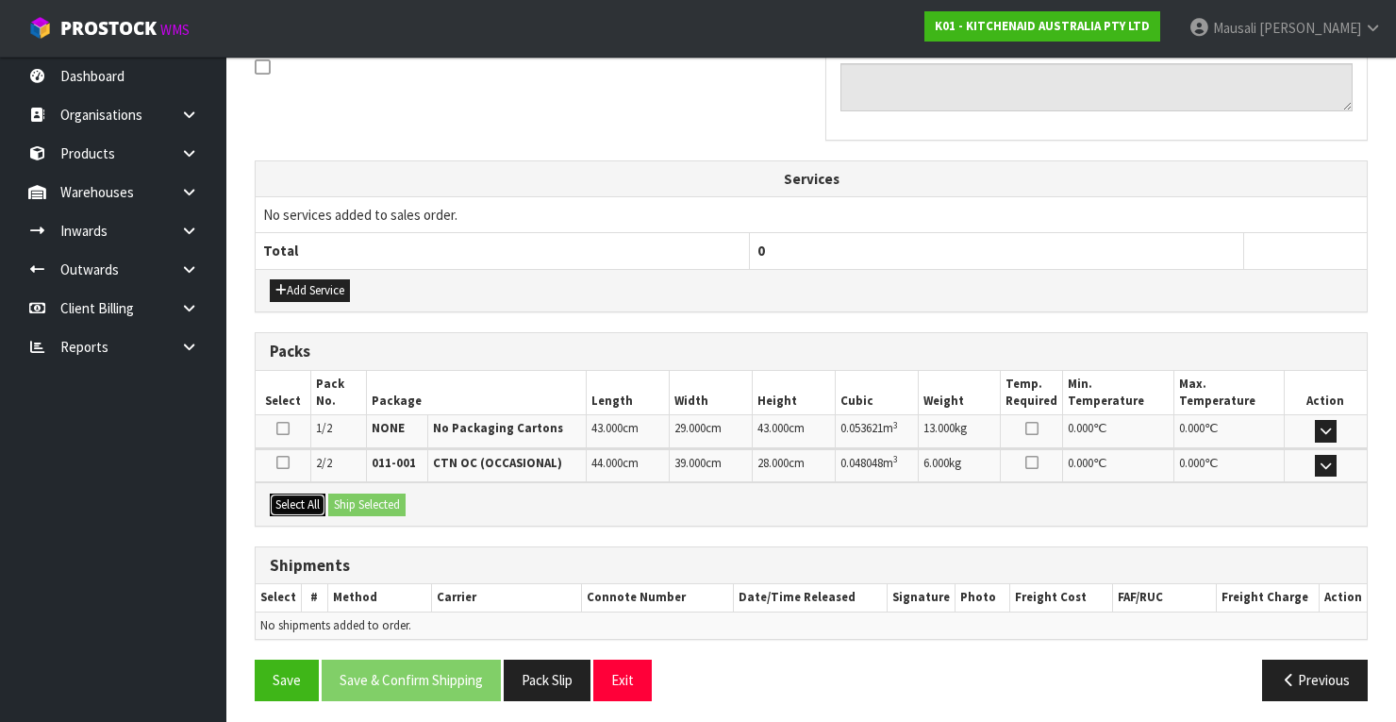
drag, startPoint x: 286, startPoint y: 487, endPoint x: 362, endPoint y: 482, distance: 76.5
click at [316, 484] on div "Select All Ship Selected" at bounding box center [811, 503] width 1111 height 42
drag, startPoint x: 362, startPoint y: 482, endPoint x: 373, endPoint y: 507, distance: 26.6
click at [363, 483] on div "Select All Ship Selected" at bounding box center [811, 503] width 1111 height 42
drag, startPoint x: 307, startPoint y: 496, endPoint x: 322, endPoint y: 496, distance: 14.1
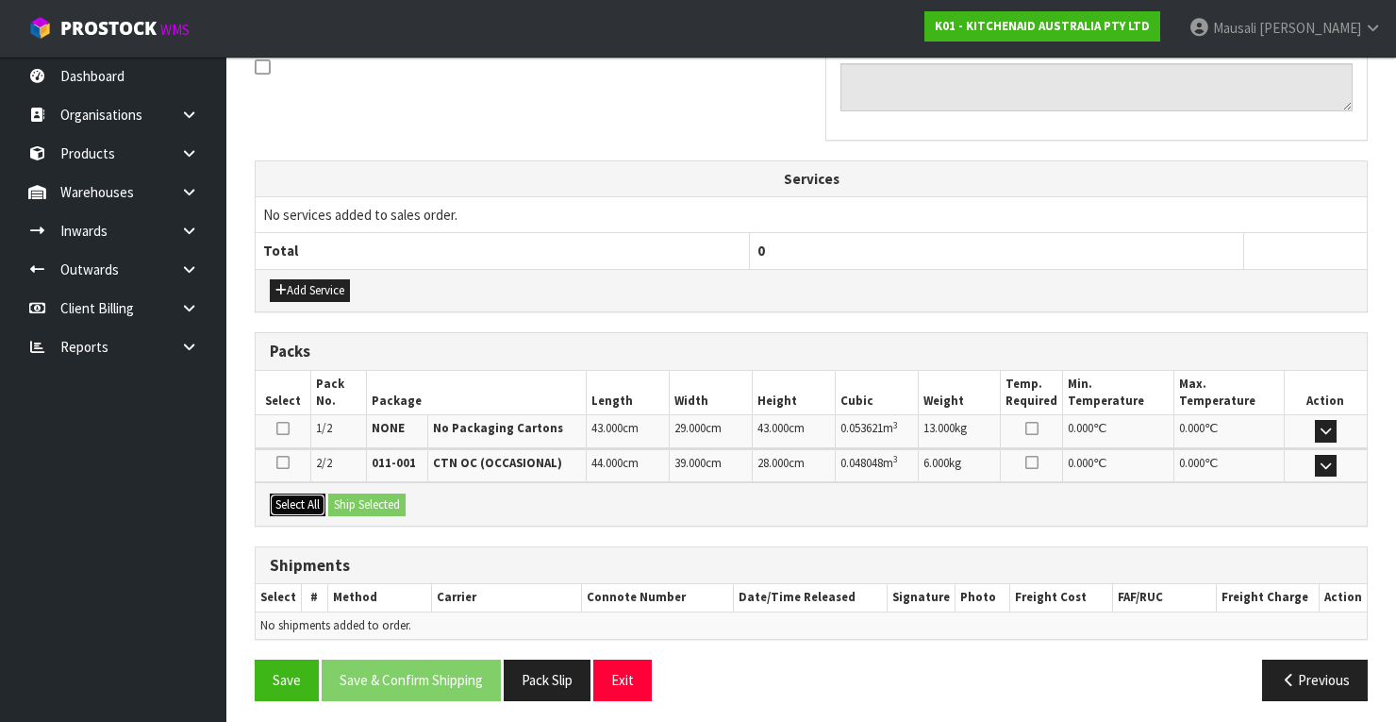
click at [314, 496] on button "Select All" at bounding box center [298, 504] width 56 height 23
click at [359, 498] on button "Ship Selected" at bounding box center [366, 504] width 77 height 23
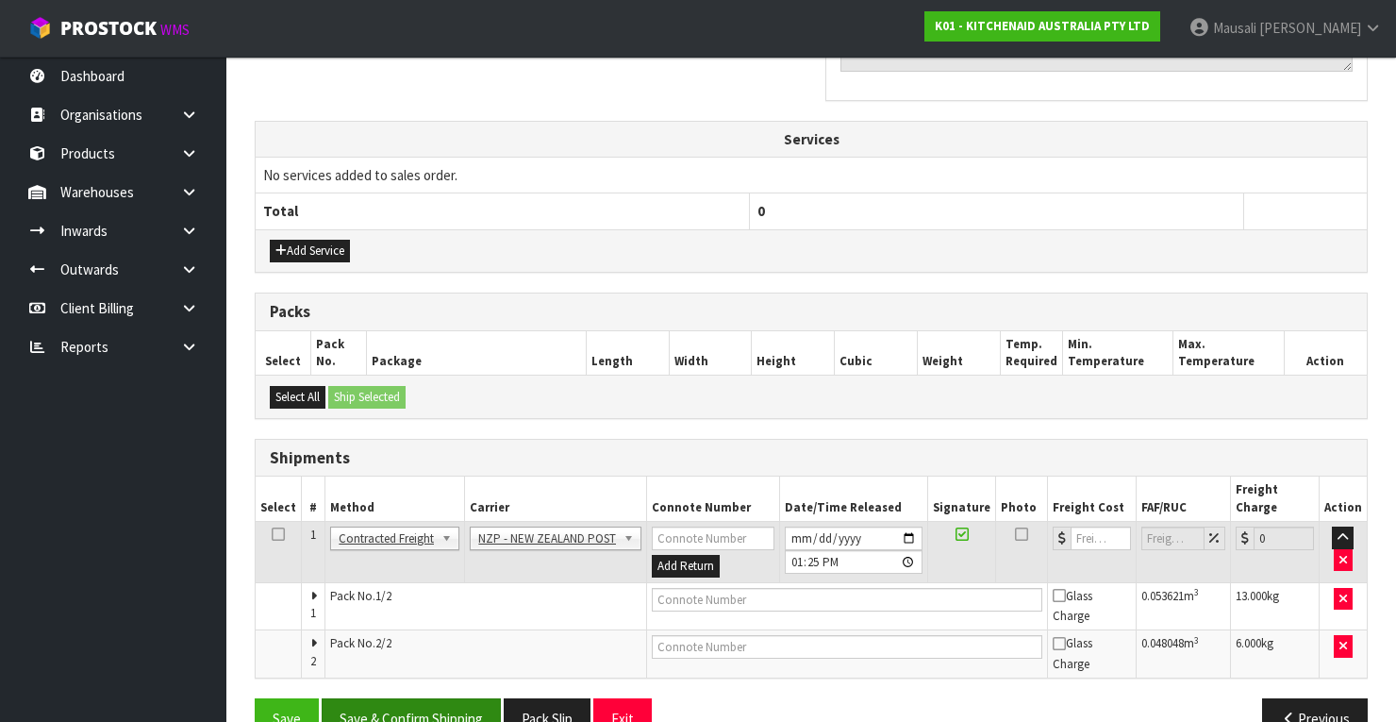
scroll to position [653, 0]
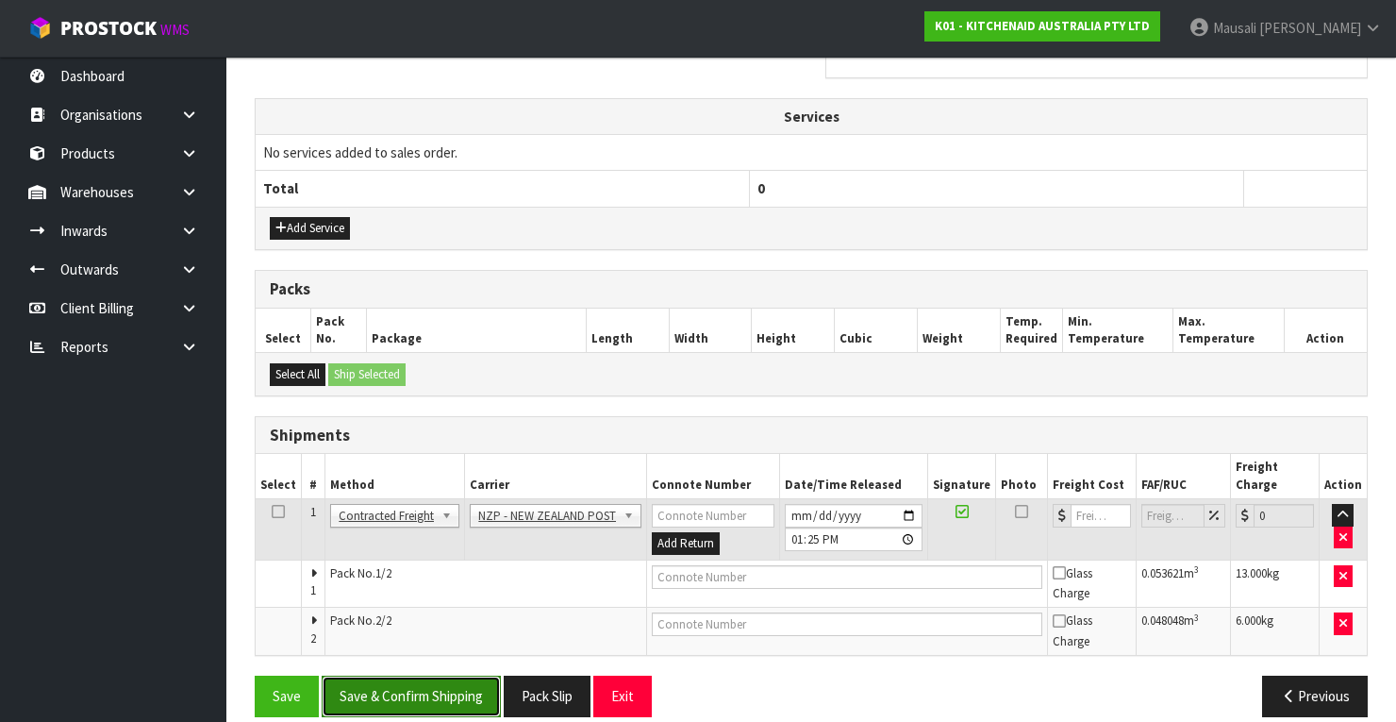
click at [411, 675] on button "Save & Confirm Shipping" at bounding box center [411, 695] width 179 height 41
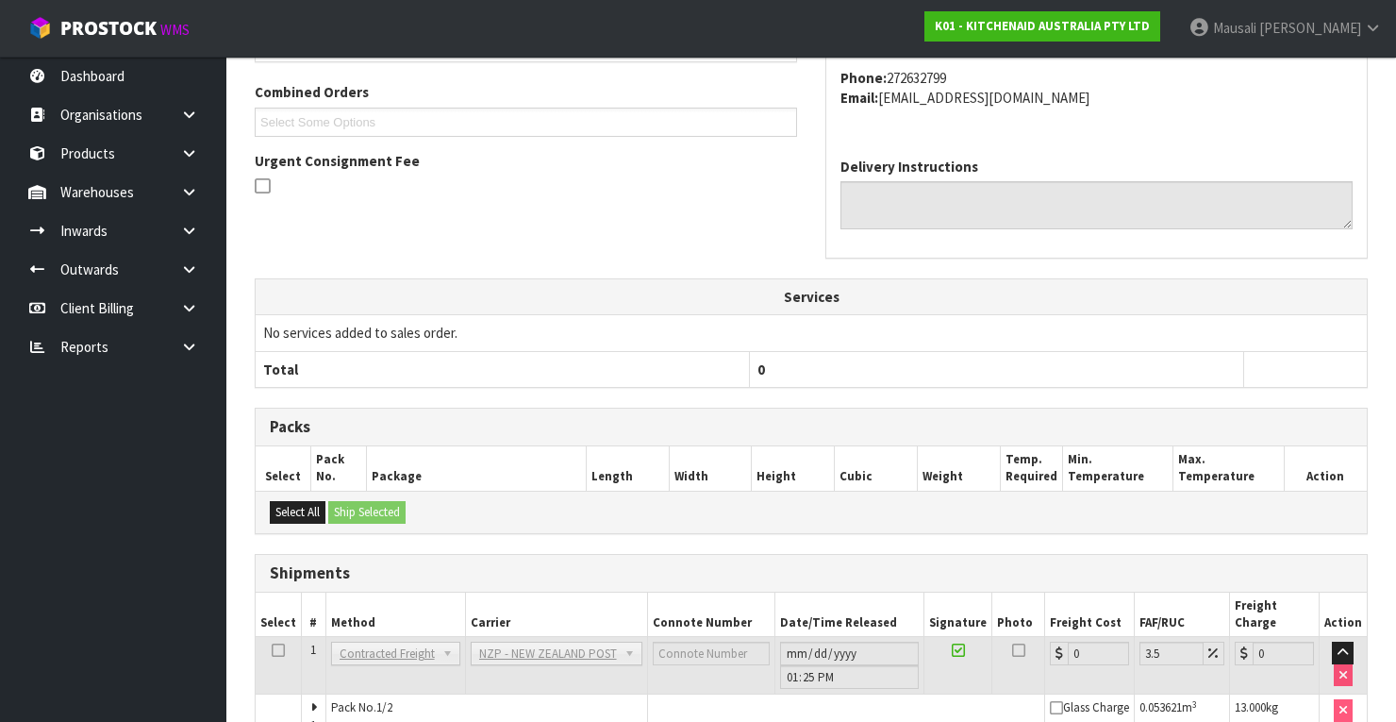
scroll to position [623, 0]
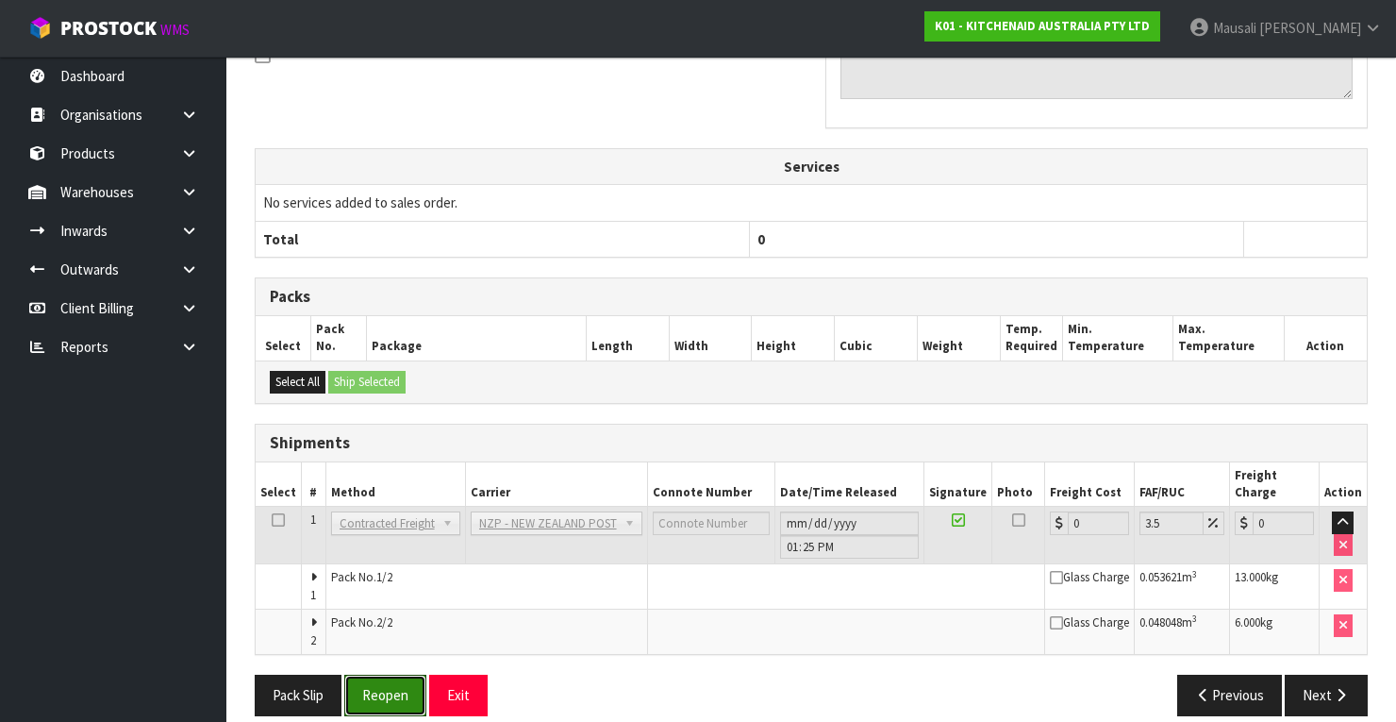
drag, startPoint x: 396, startPoint y: 663, endPoint x: 530, endPoint y: 619, distance: 141.1
click at [397, 674] on button "Reopen" at bounding box center [385, 694] width 82 height 41
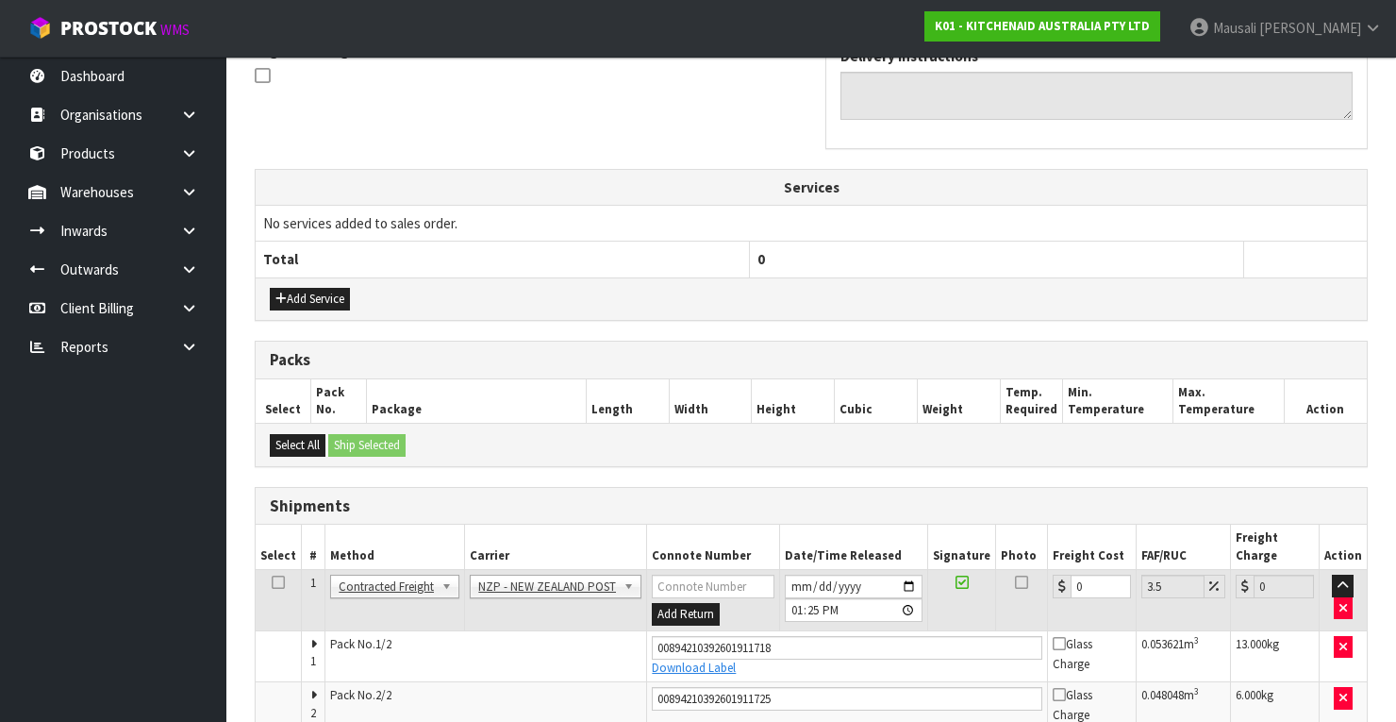
scroll to position [656, 0]
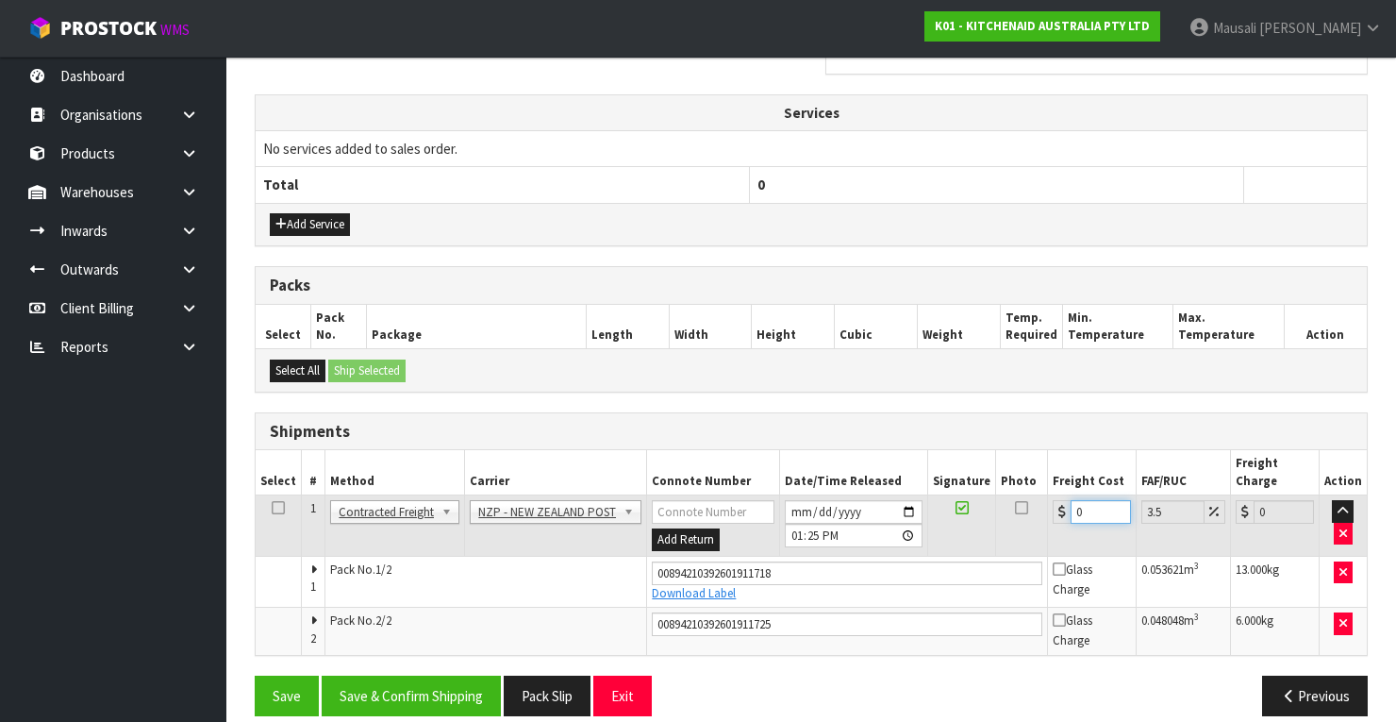
drag, startPoint x: 1090, startPoint y: 486, endPoint x: 1044, endPoint y: 506, distance: 50.3
click at [1048, 506] on td "0" at bounding box center [1092, 525] width 89 height 61
click at [477, 675] on button "Save & Confirm Shipping" at bounding box center [411, 695] width 179 height 41
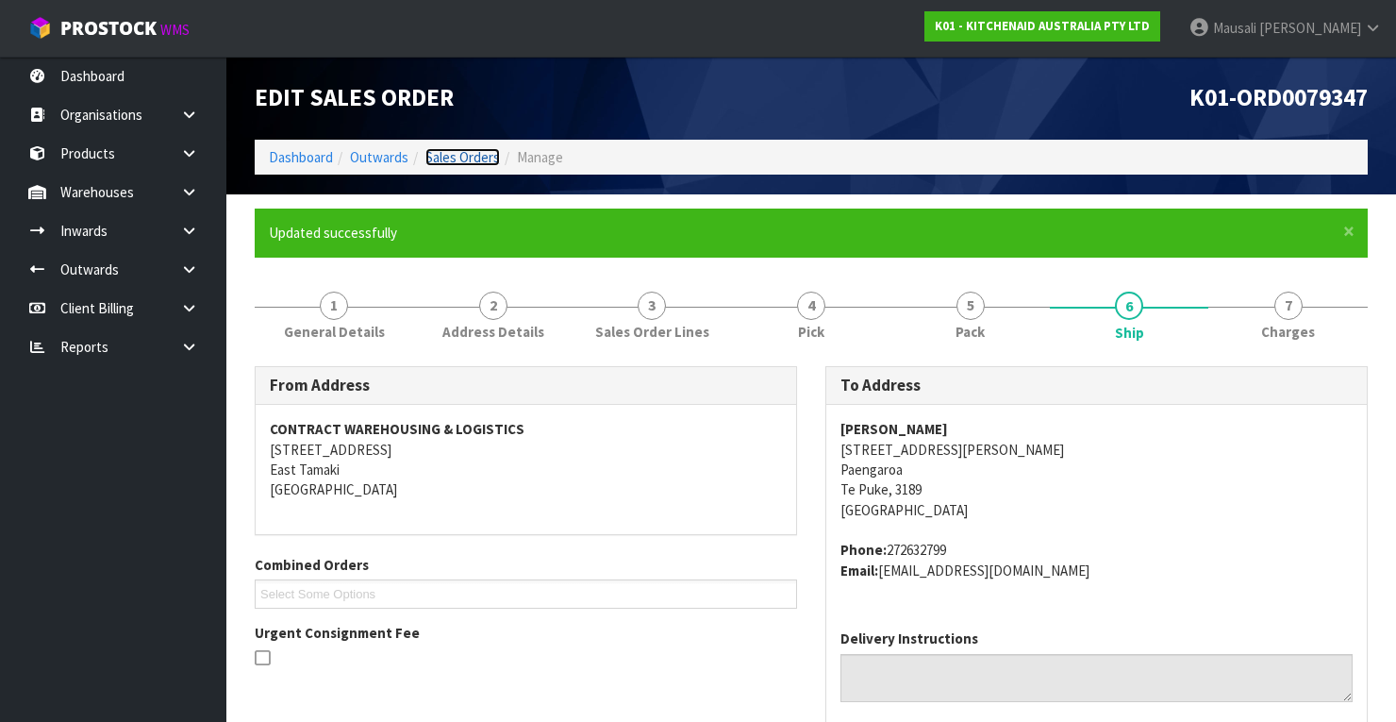
click at [447, 157] on link "Sales Orders" at bounding box center [462, 157] width 75 height 18
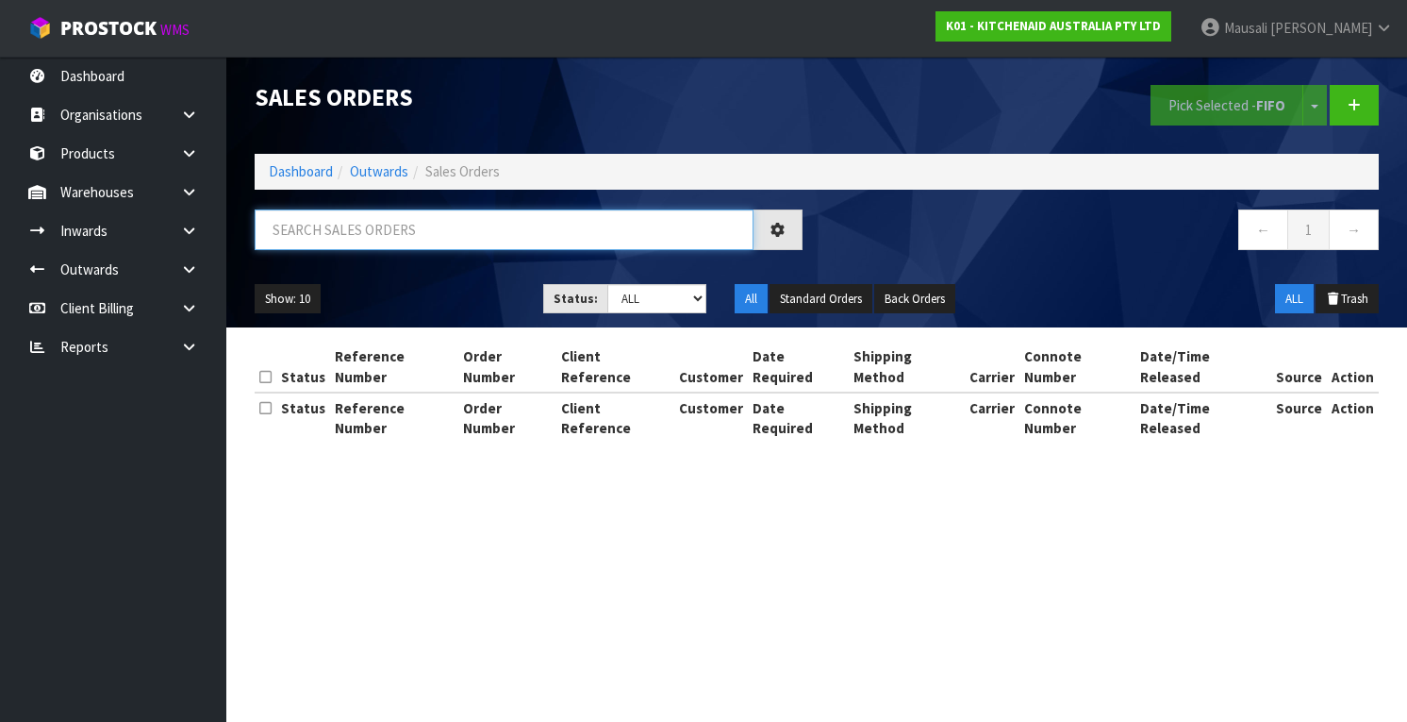
click at [282, 236] on input "text" at bounding box center [504, 229] width 499 height 41
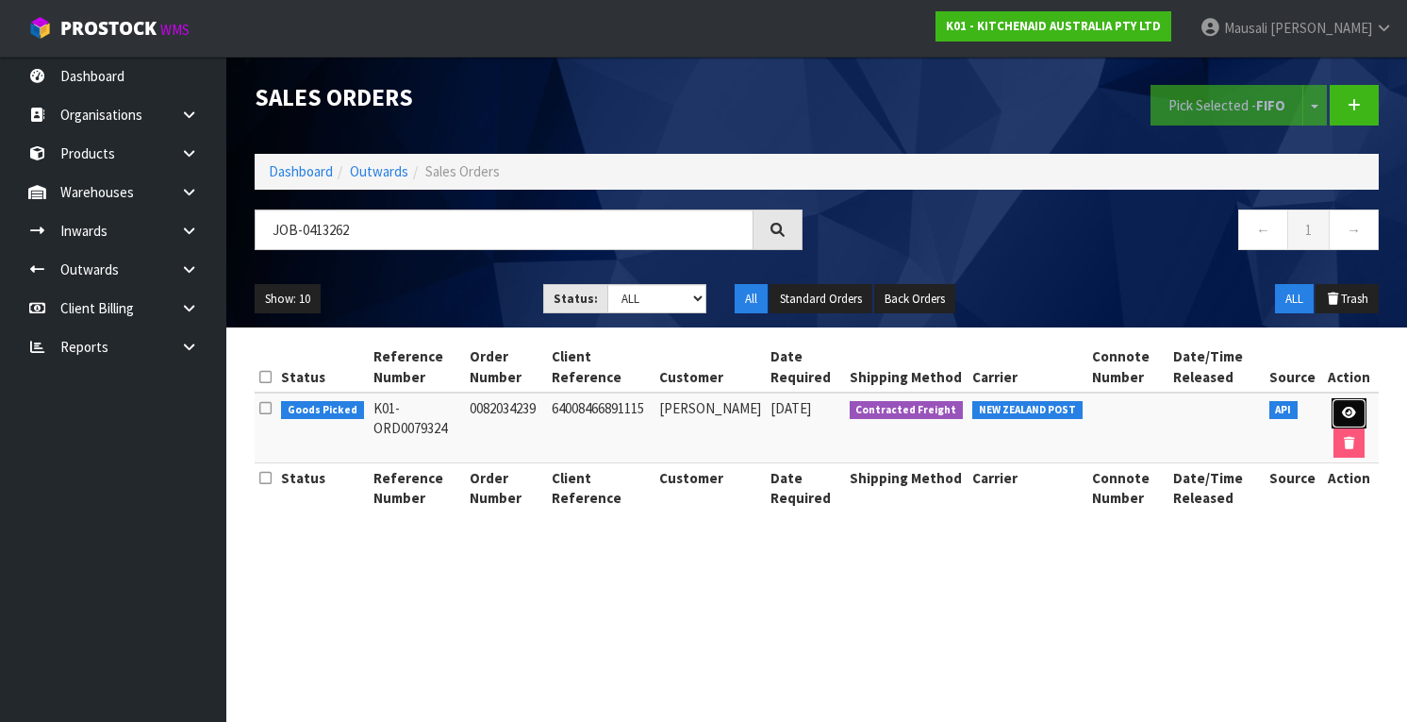
click at [1353, 411] on icon at bounding box center [1349, 413] width 14 height 12
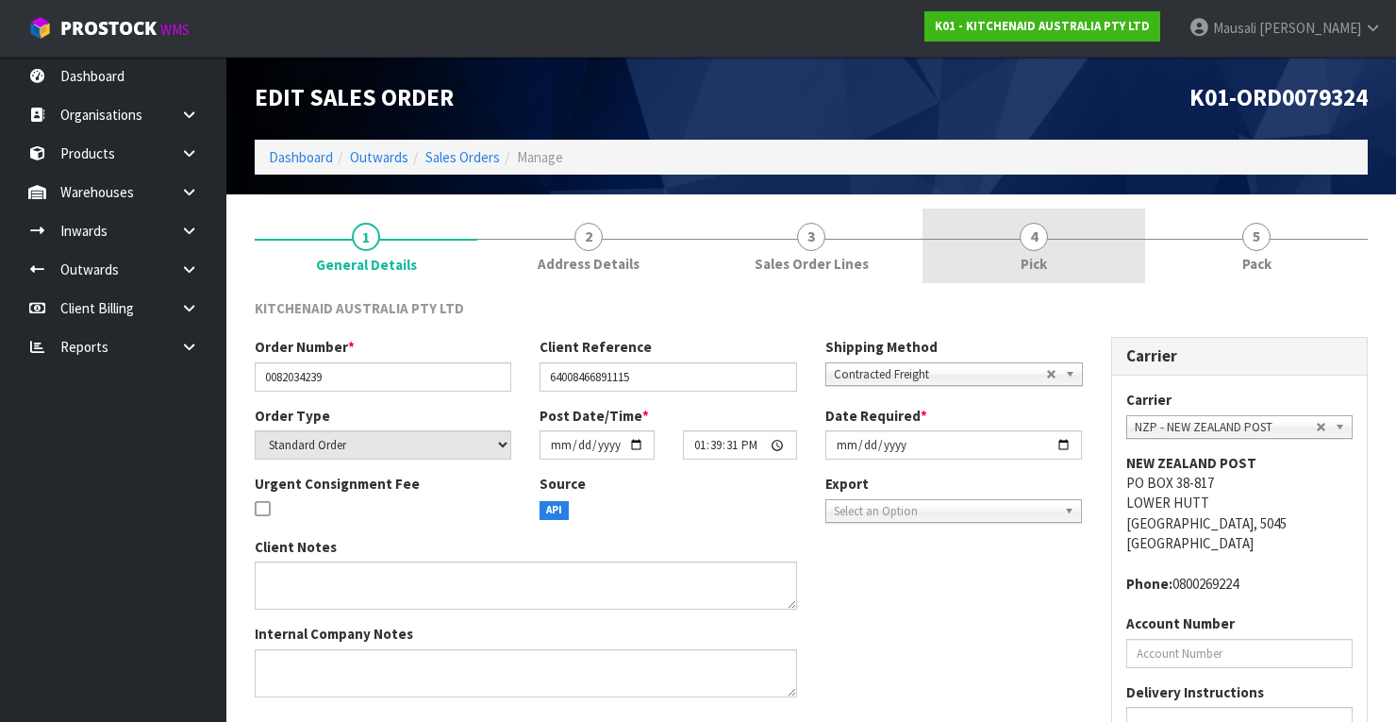
click at [1046, 264] on span "Pick" at bounding box center [1034, 264] width 26 height 20
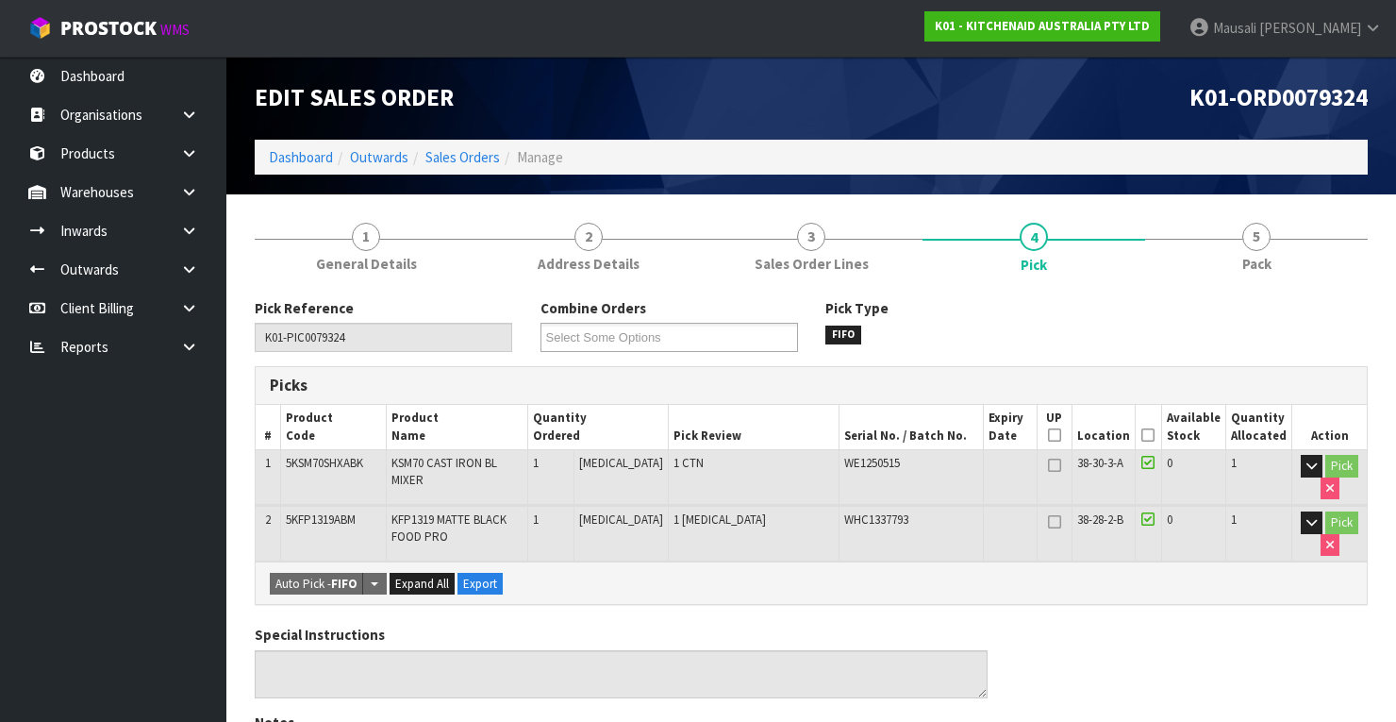
click at [1151, 435] on icon at bounding box center [1147, 435] width 13 height 1
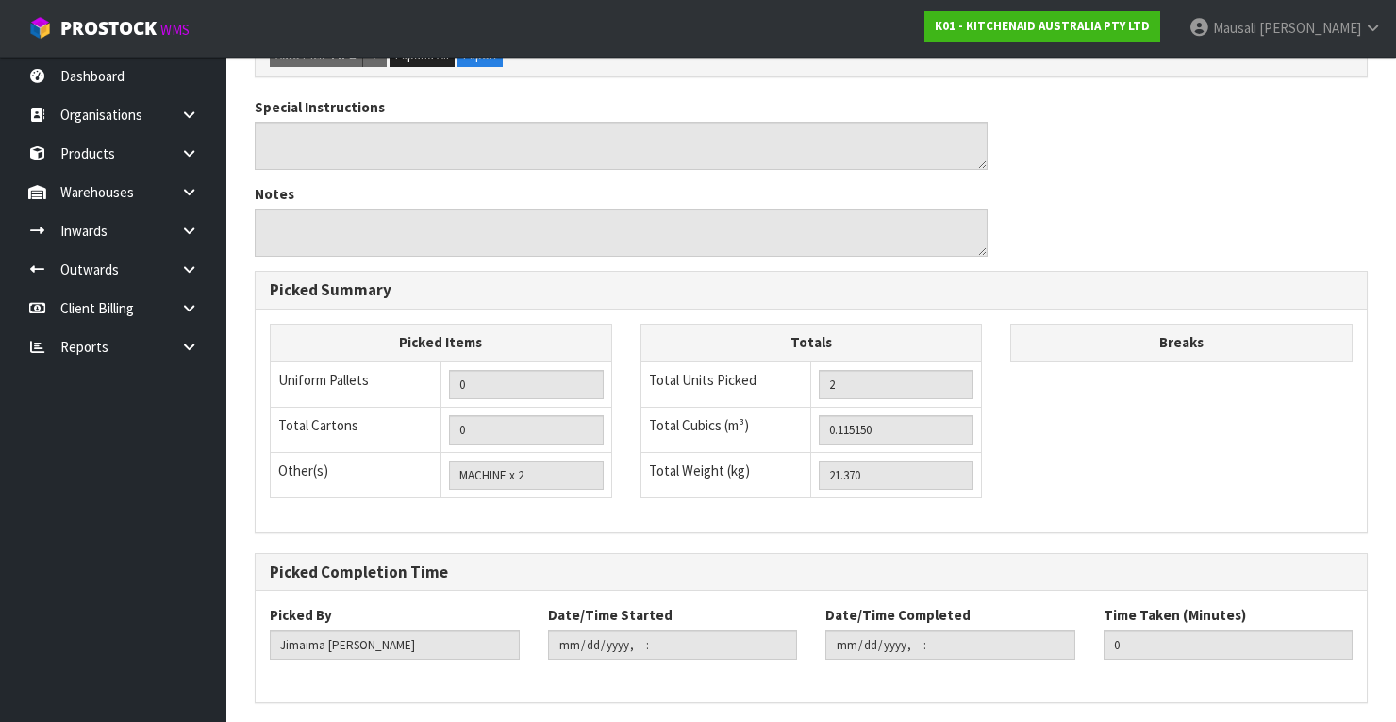
scroll to position [658, 0]
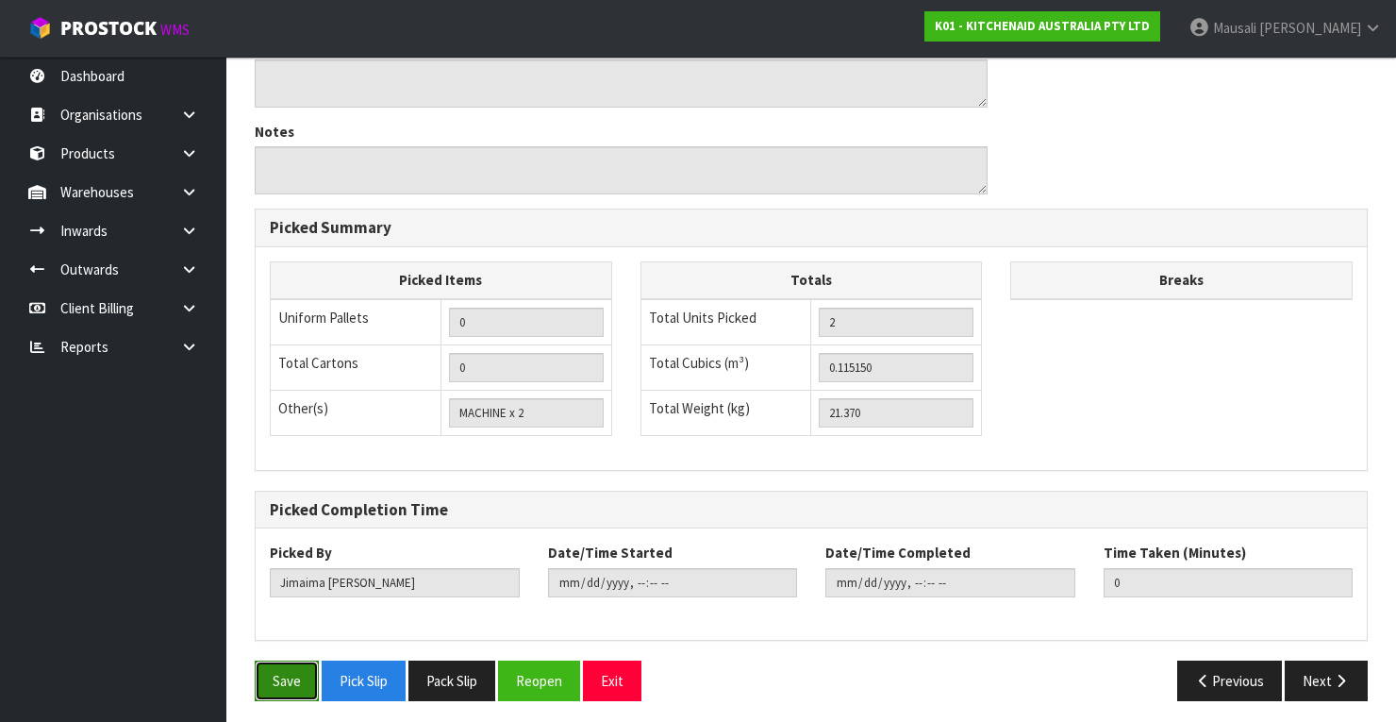
click at [291, 671] on button "Save" at bounding box center [287, 680] width 64 height 41
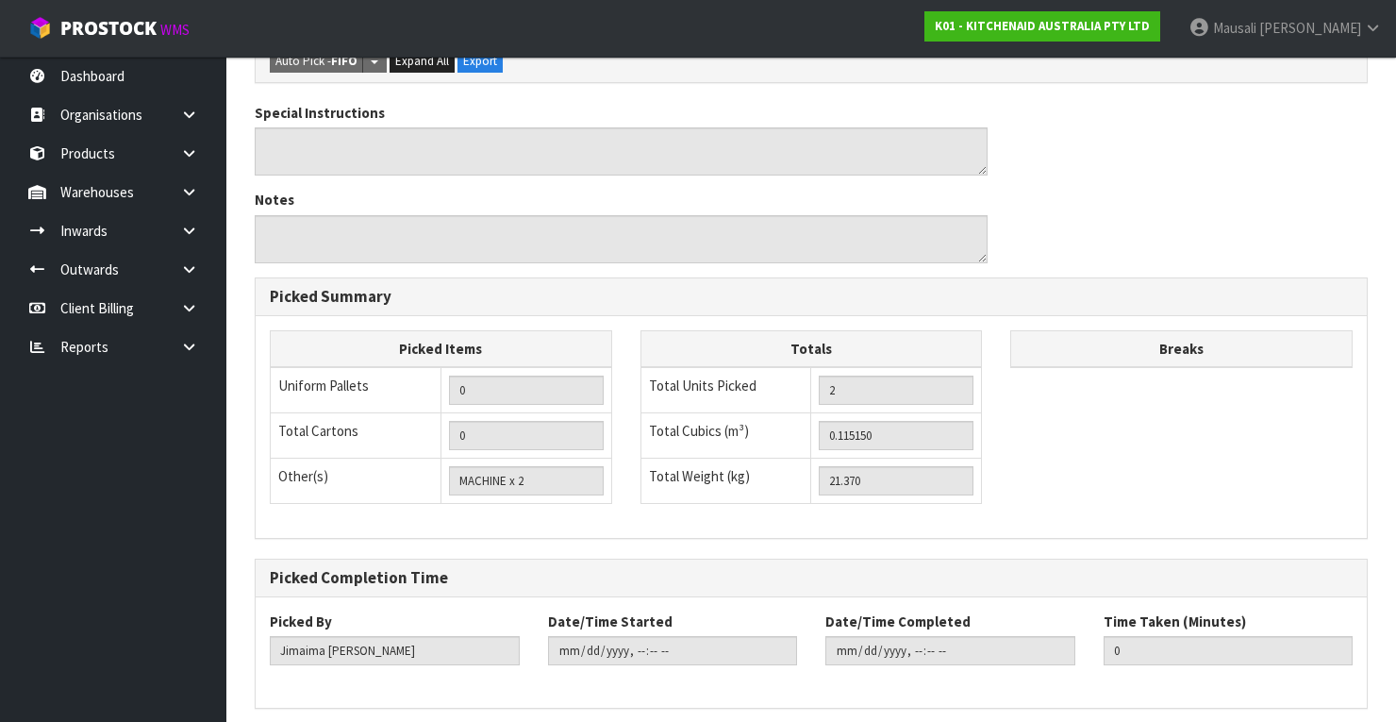
scroll to position [0, 0]
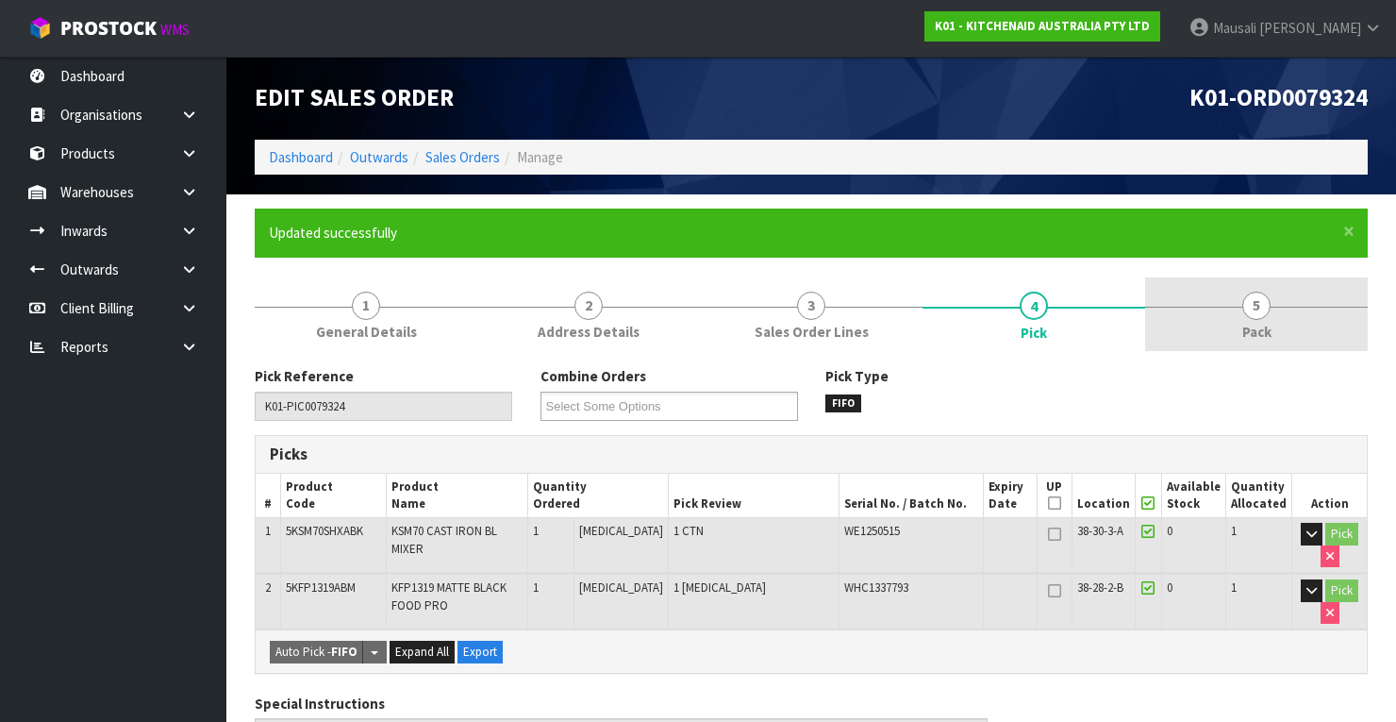
click at [1245, 328] on span "Pack" at bounding box center [1256, 332] width 29 height 20
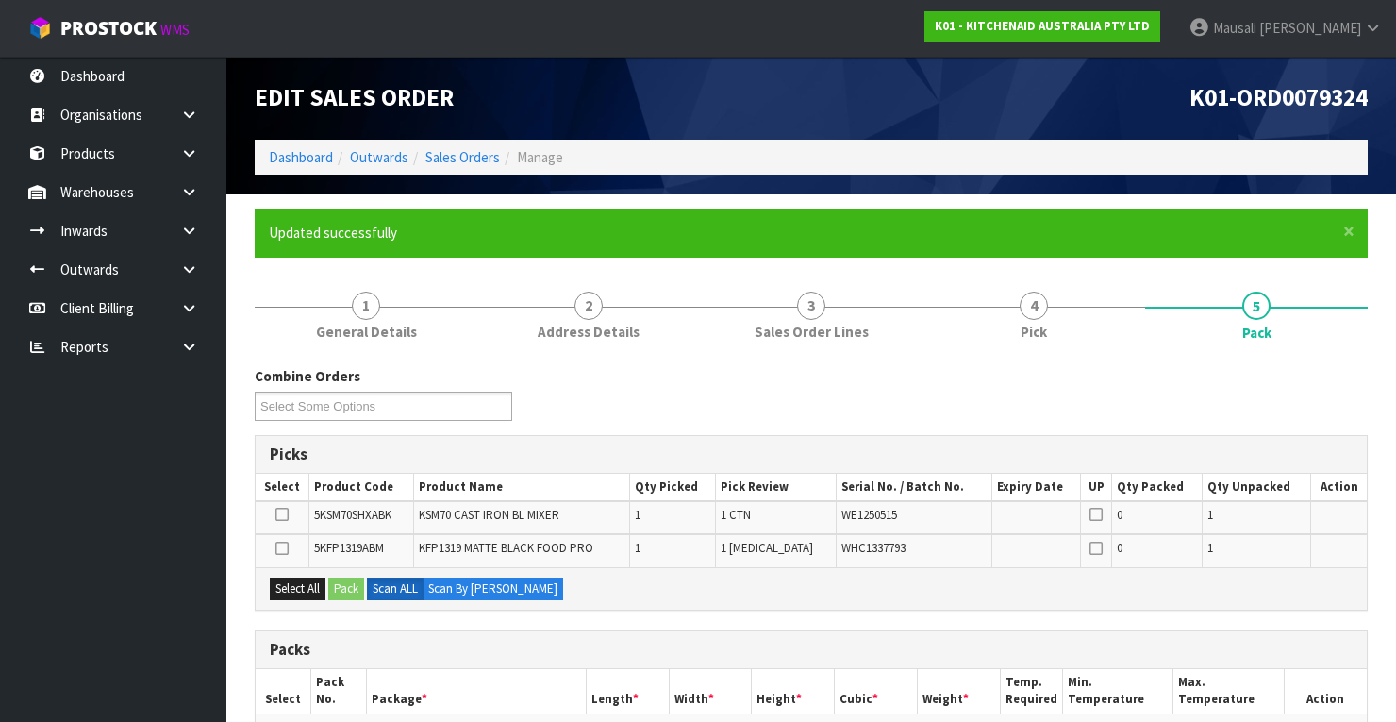
scroll to position [302, 0]
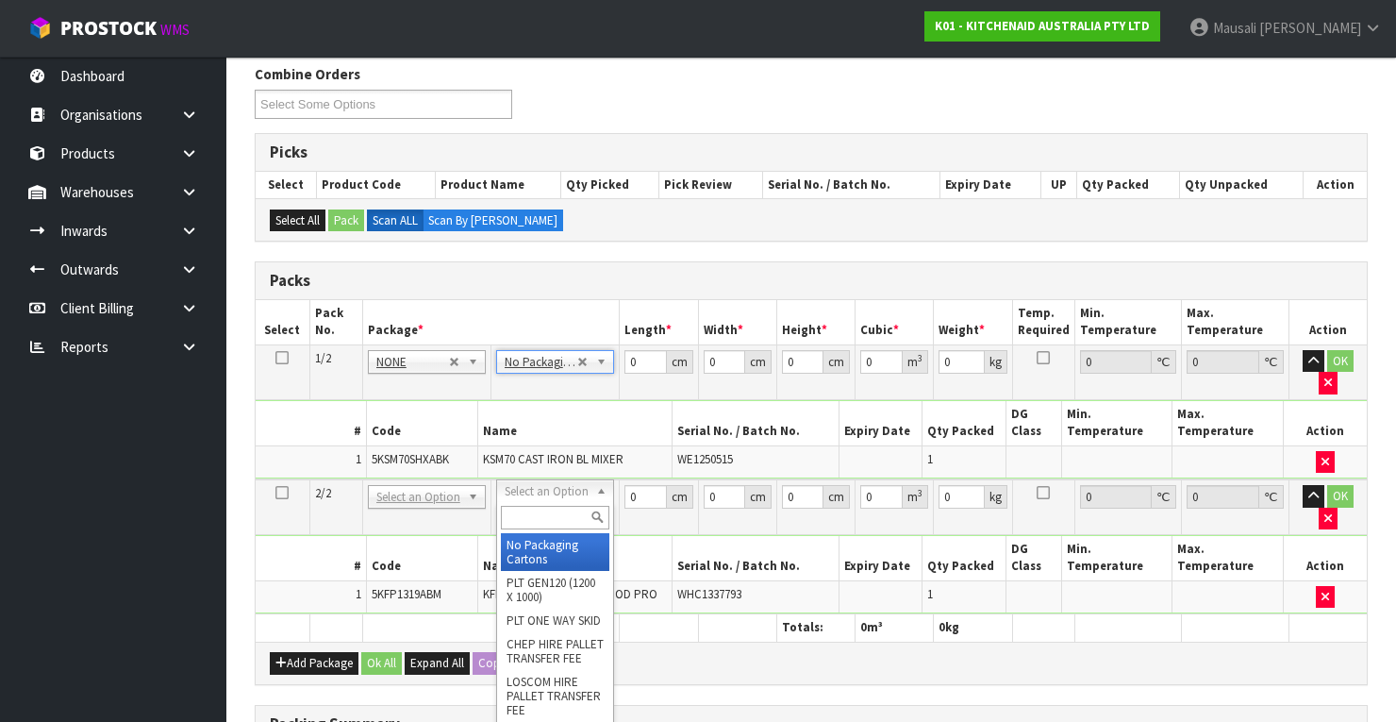
drag, startPoint x: 542, startPoint y: 495, endPoint x: 550, endPoint y: 536, distance: 41.3
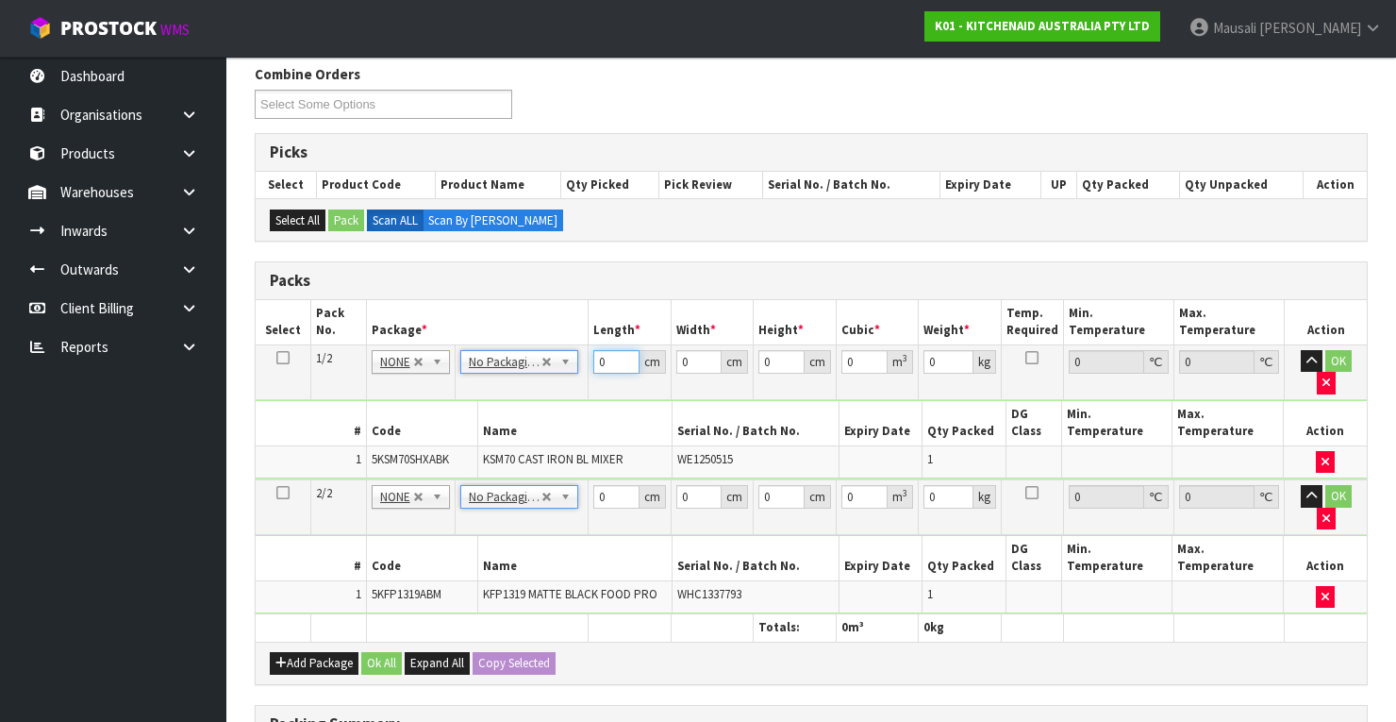
drag, startPoint x: 607, startPoint y: 362, endPoint x: 577, endPoint y: 381, distance: 35.6
click at [579, 380] on tbody "1/2 NONE 007-001 007-002 007-004 007-009 007-013 007-014 007-015 007-017 007-01…" at bounding box center [811, 411] width 1111 height 135
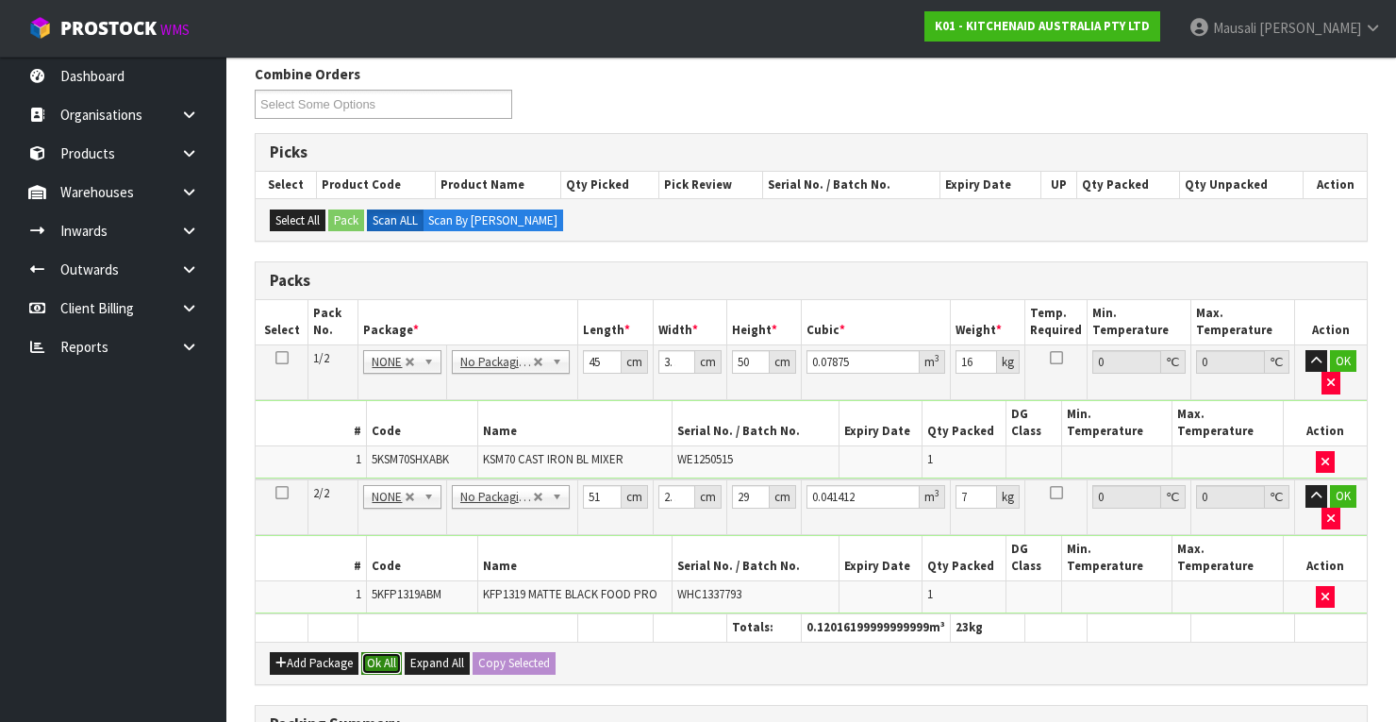
click at [386, 652] on button "Ok All" at bounding box center [381, 663] width 41 height 23
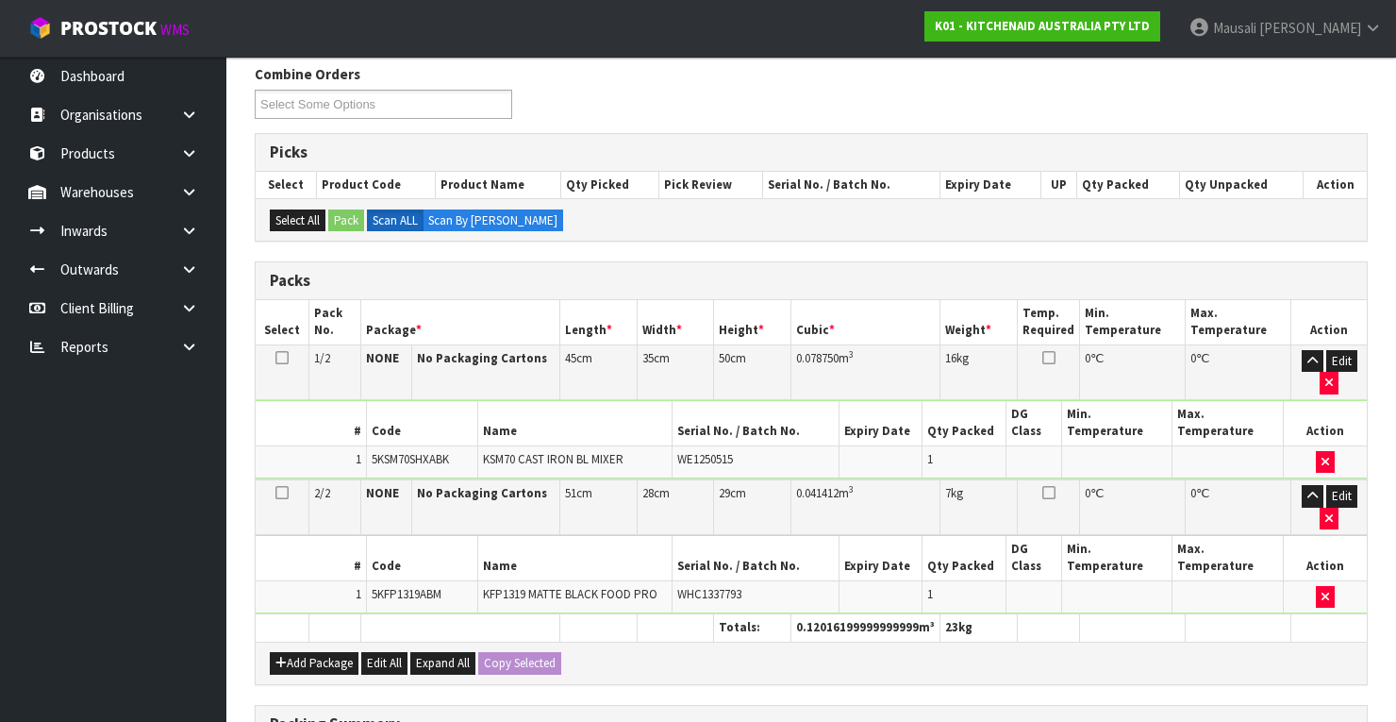
scroll to position [604, 0]
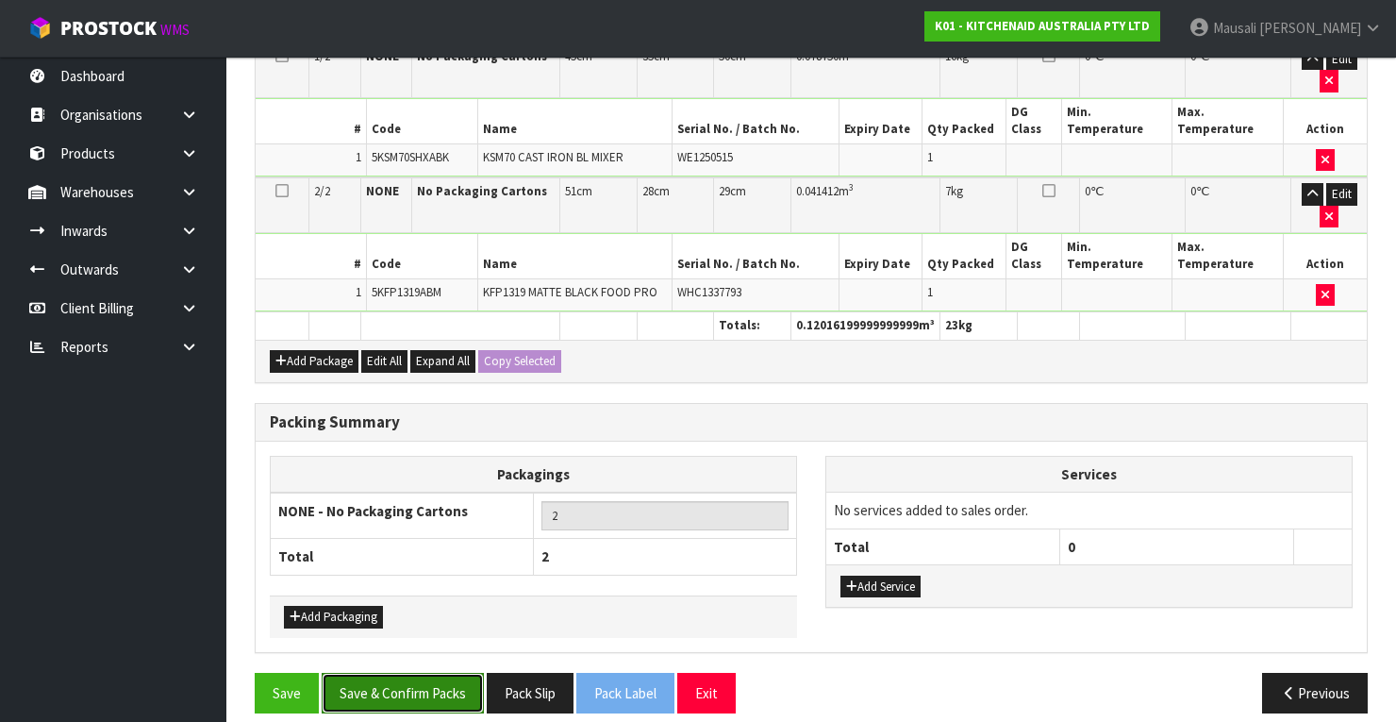
click at [410, 683] on button "Save & Confirm Packs" at bounding box center [403, 693] width 162 height 41
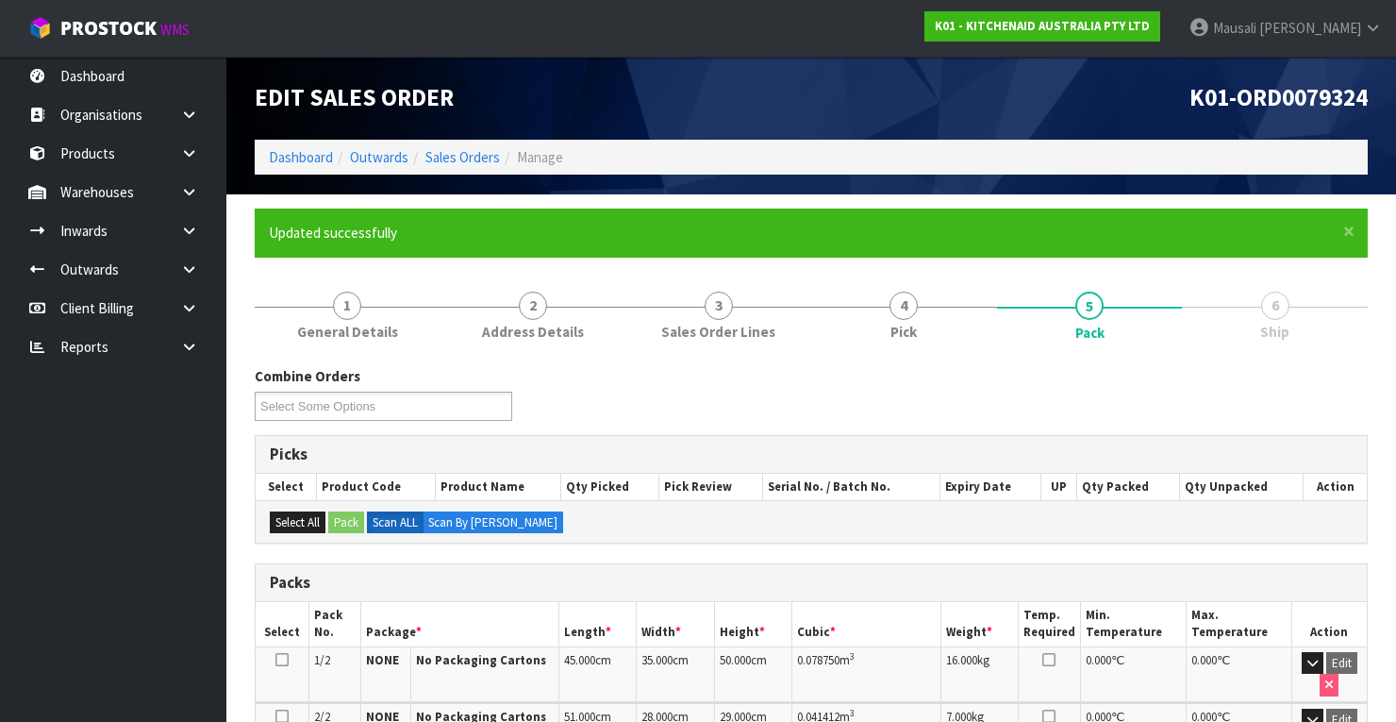
scroll to position [415, 0]
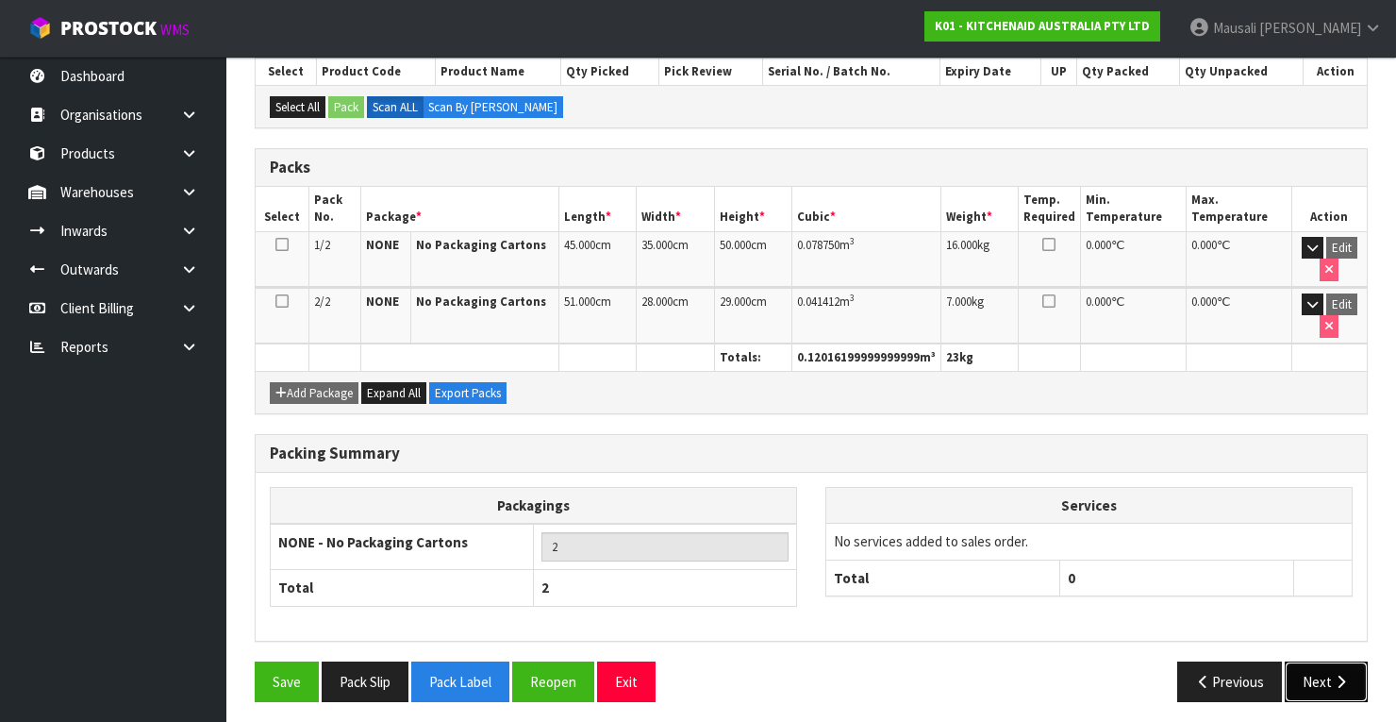
click at [1321, 672] on button "Next" at bounding box center [1326, 681] width 83 height 41
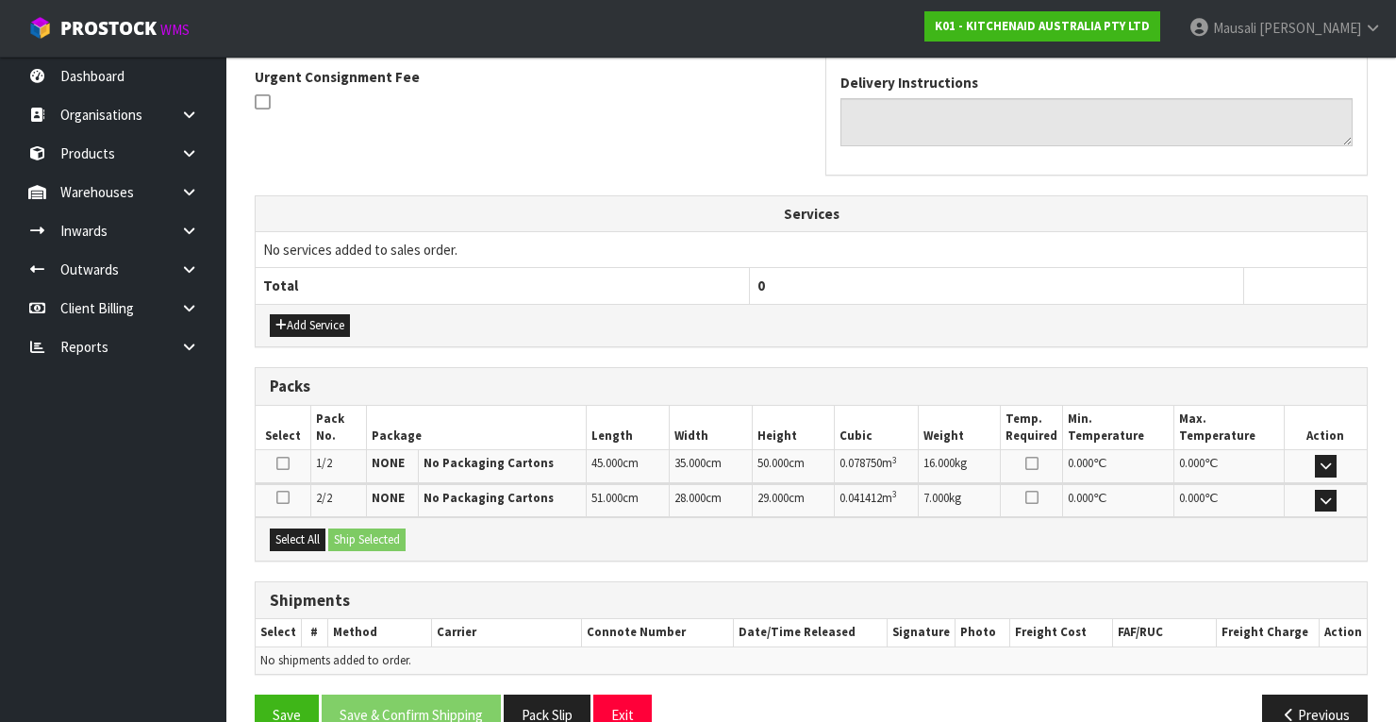
scroll to position [590, 0]
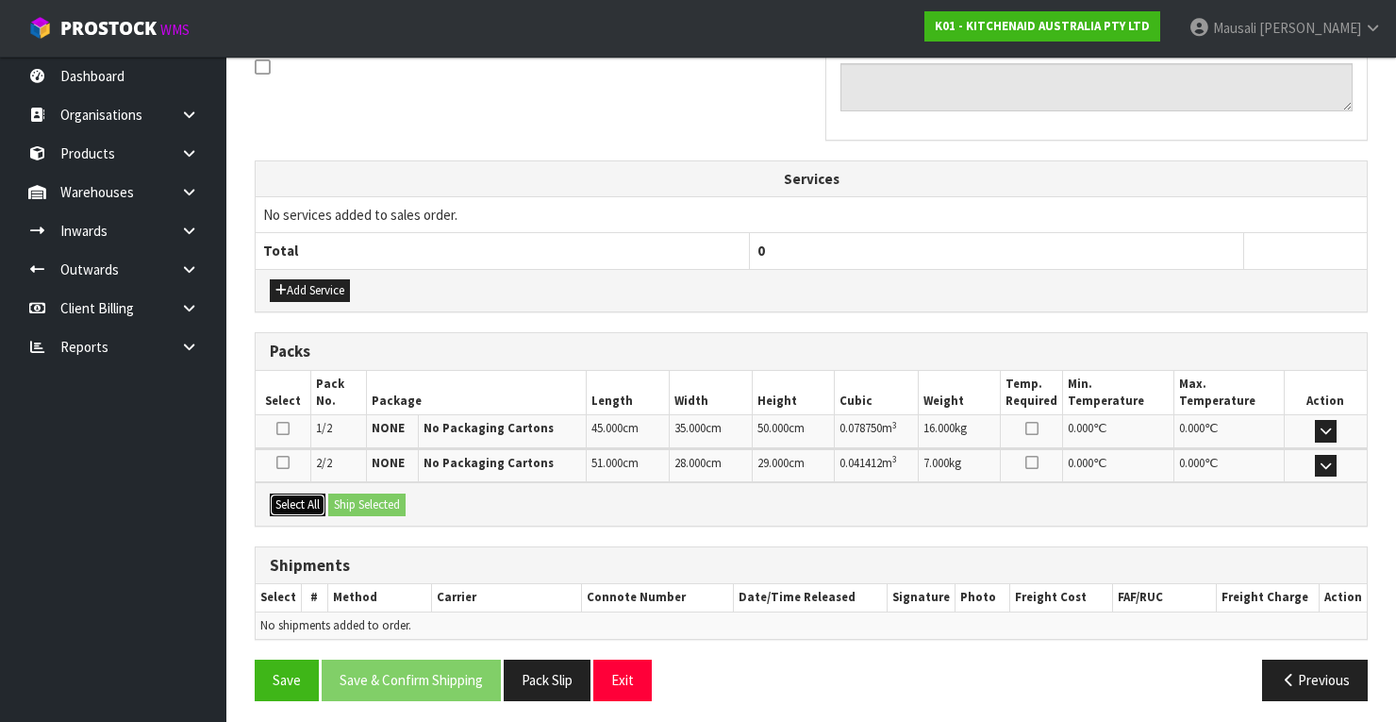
drag, startPoint x: 302, startPoint y: 494, endPoint x: 346, endPoint y: 497, distance: 44.4
click at [307, 494] on button "Select All" at bounding box center [298, 504] width 56 height 23
click at [365, 500] on button "Ship Selected" at bounding box center [366, 504] width 77 height 23
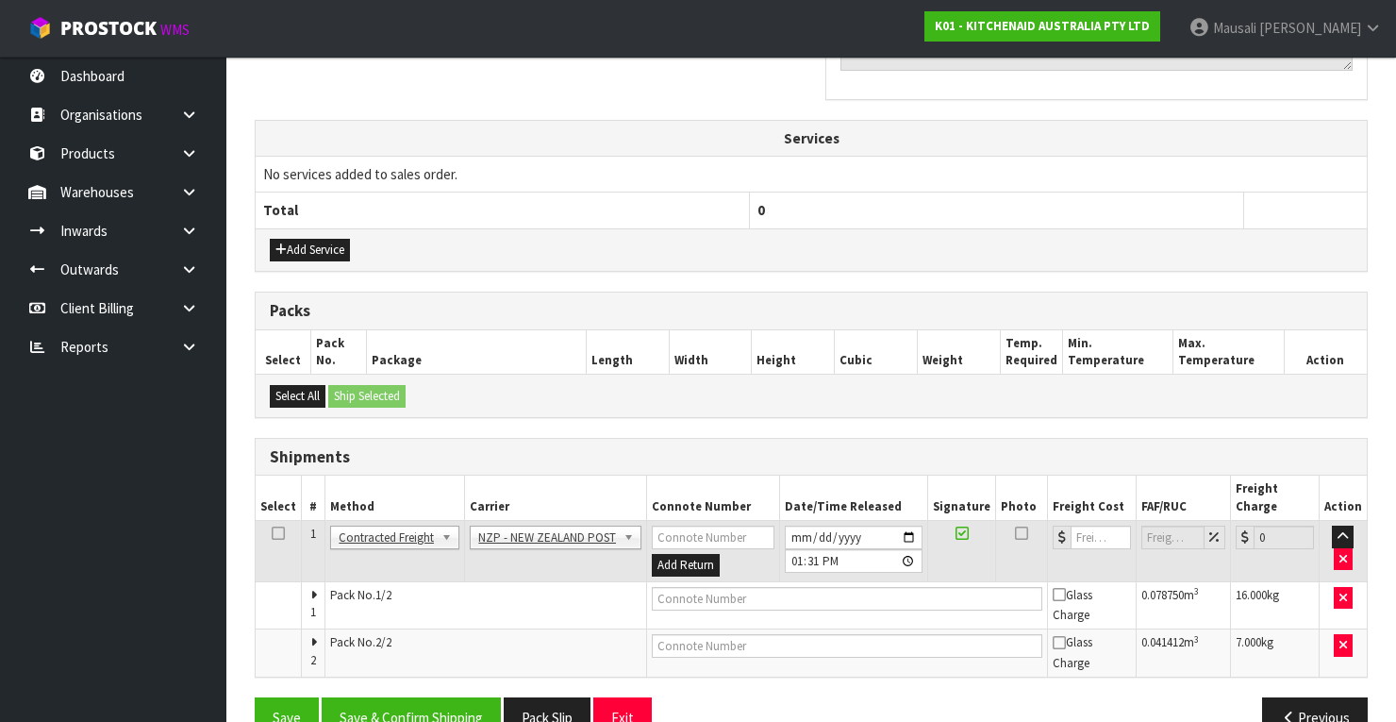
scroll to position [653, 0]
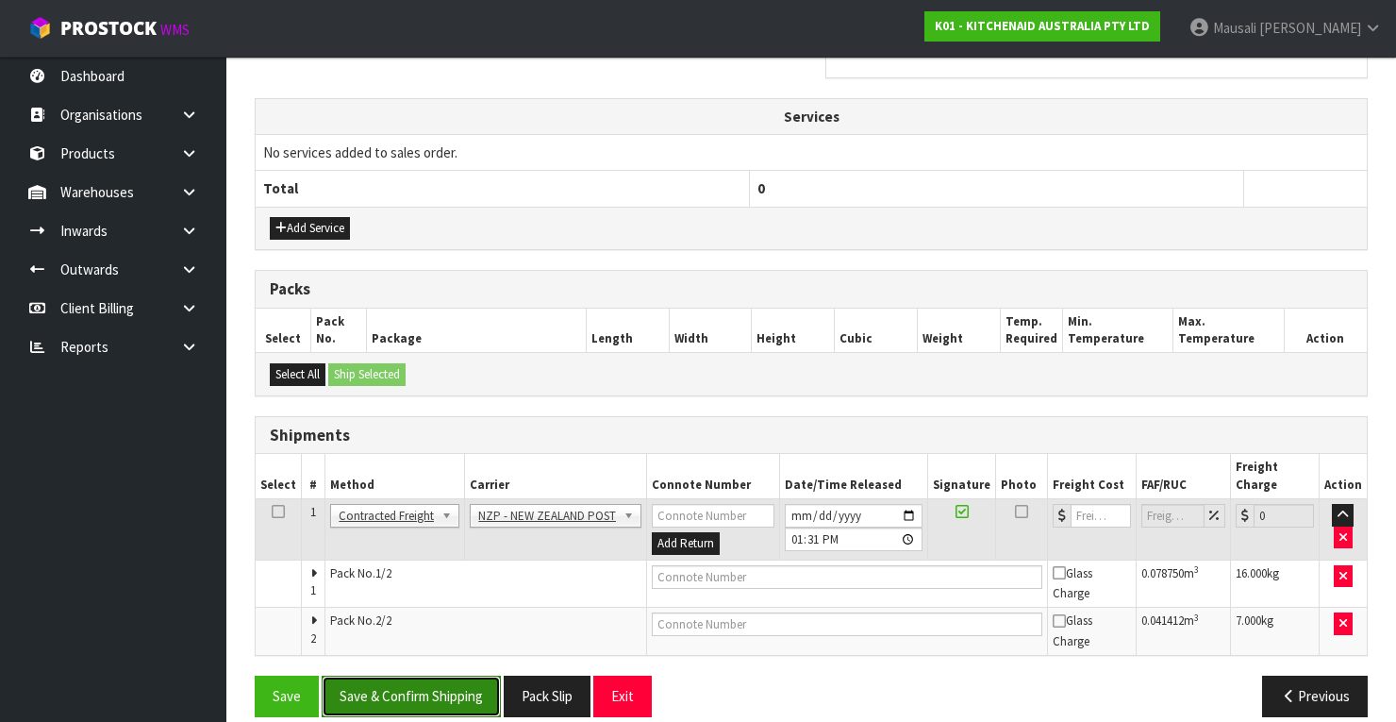
click at [451, 684] on button "Save & Confirm Shipping" at bounding box center [411, 695] width 179 height 41
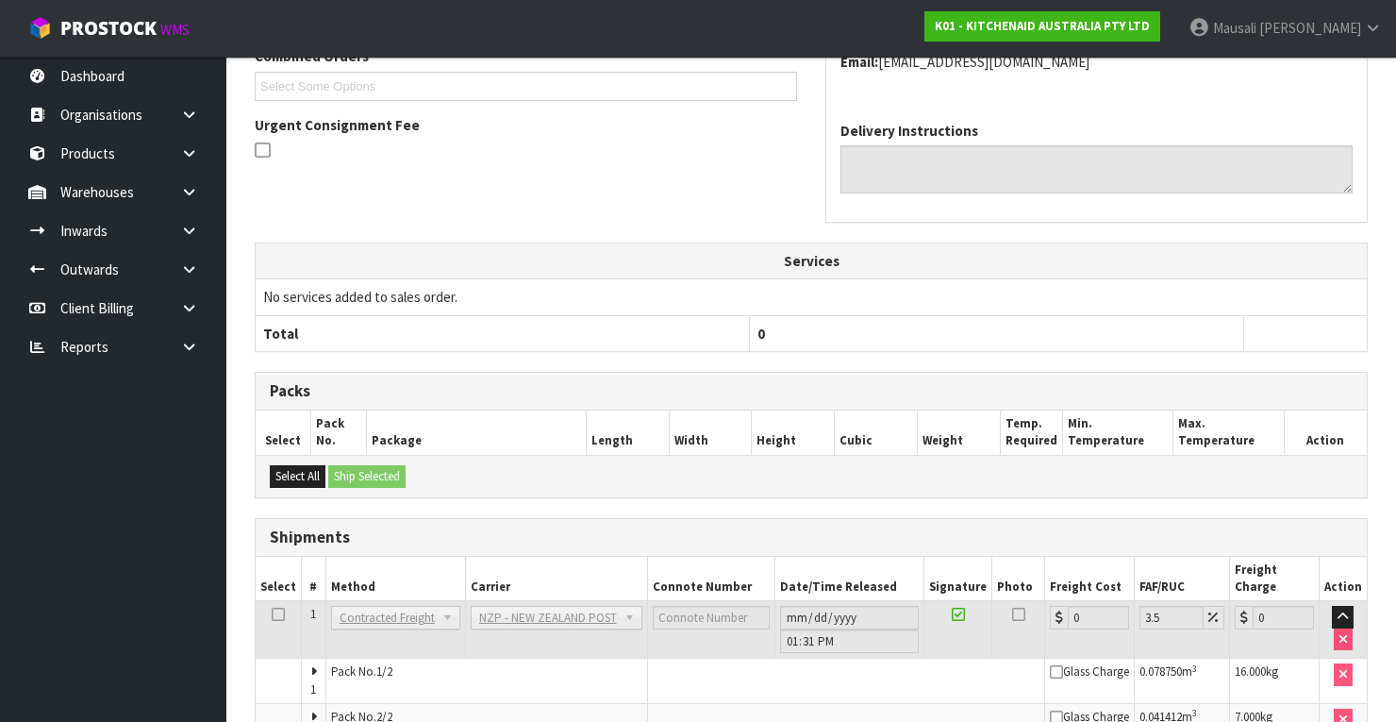
scroll to position [623, 0]
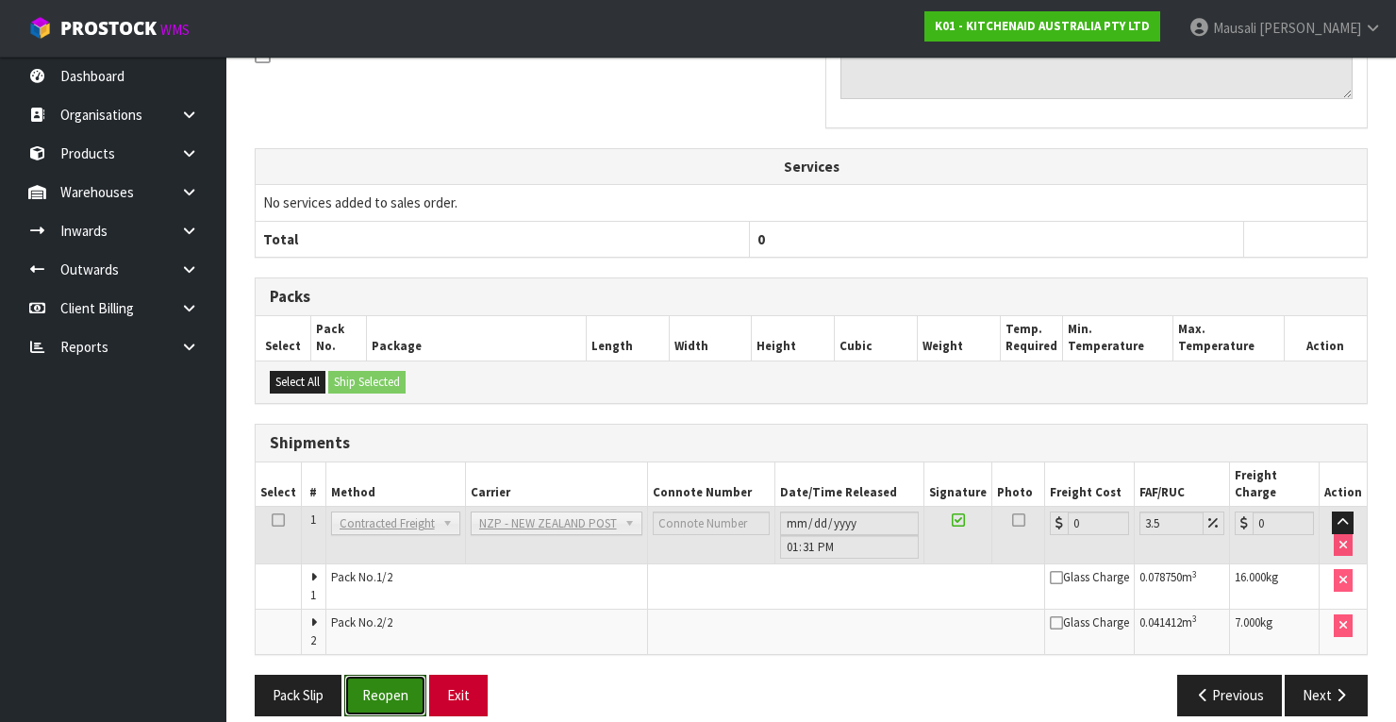
drag, startPoint x: 390, startPoint y: 675, endPoint x: 464, endPoint y: 664, distance: 74.4
click at [390, 675] on button "Reopen" at bounding box center [385, 694] width 82 height 41
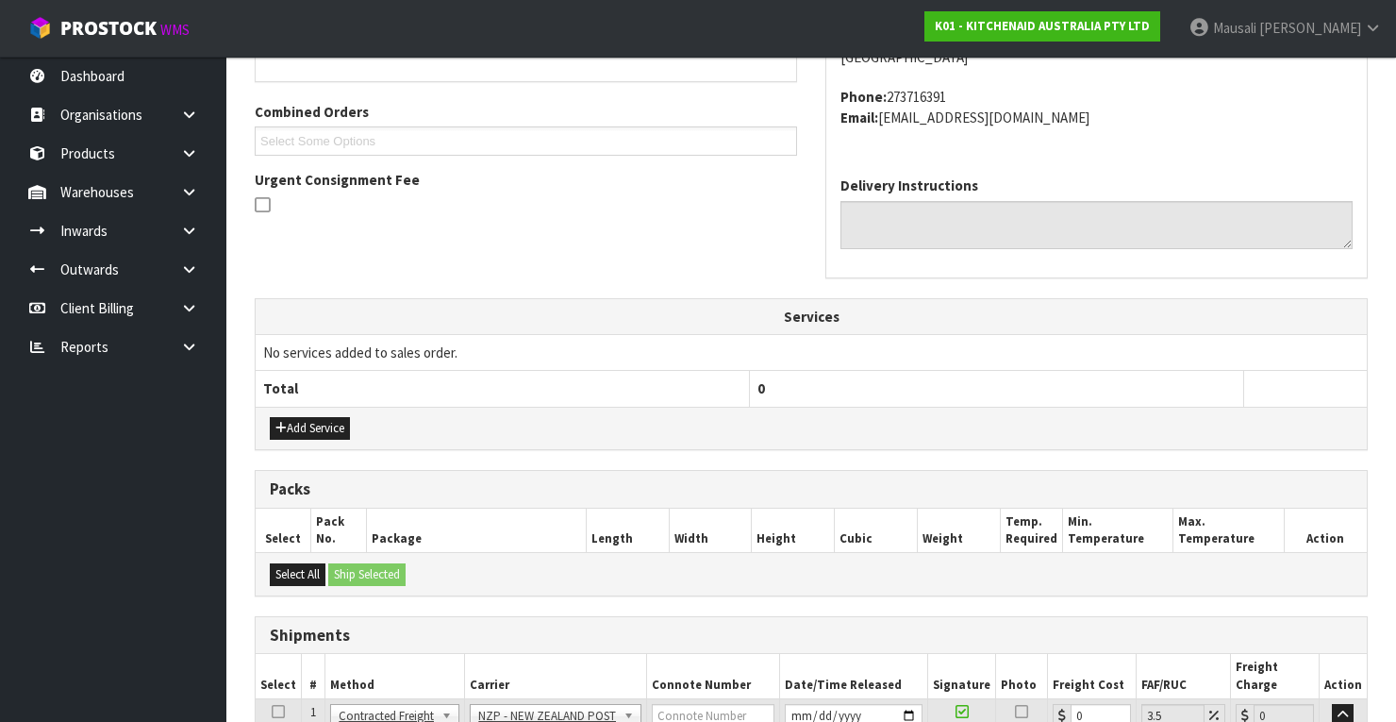
scroll to position [656, 0]
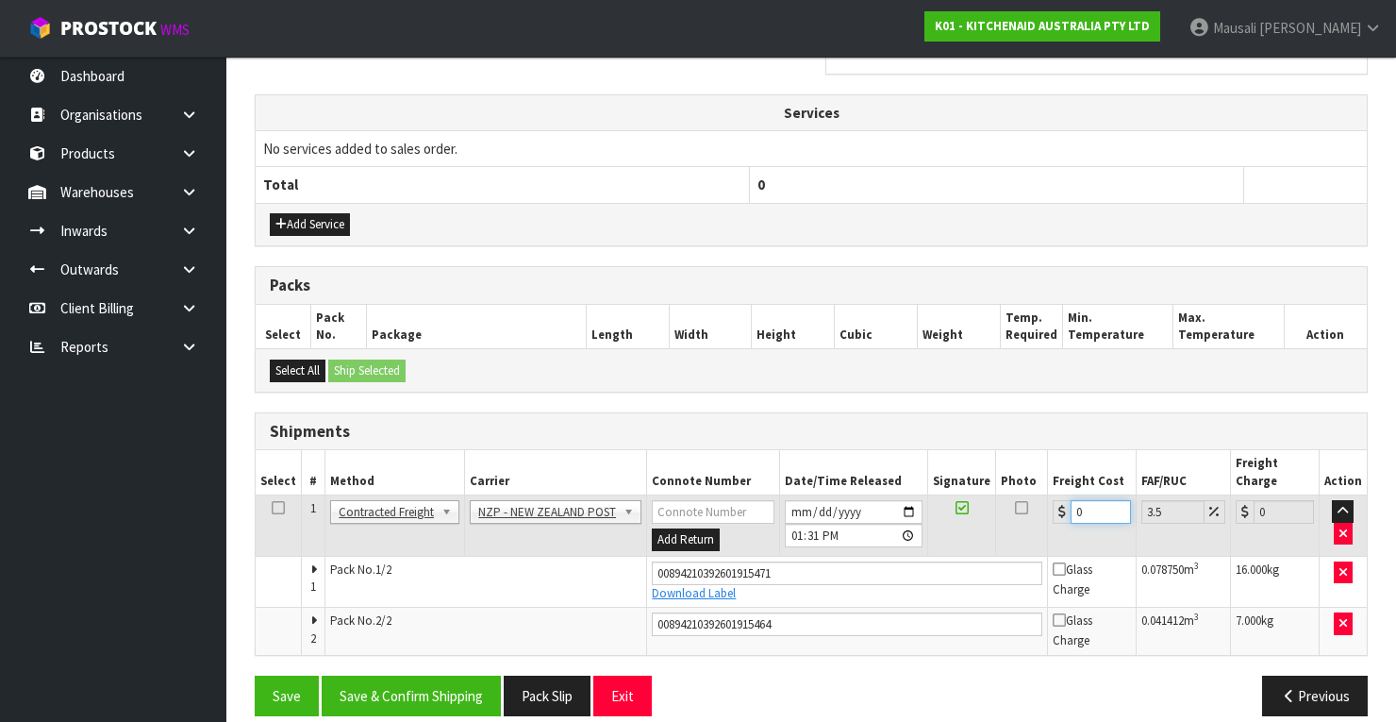
drag, startPoint x: 1083, startPoint y: 492, endPoint x: 1061, endPoint y: 500, distance: 23.0
click at [1061, 500] on div "0" at bounding box center [1092, 512] width 78 height 24
click at [438, 690] on button "Save & Confirm Shipping" at bounding box center [411, 695] width 179 height 41
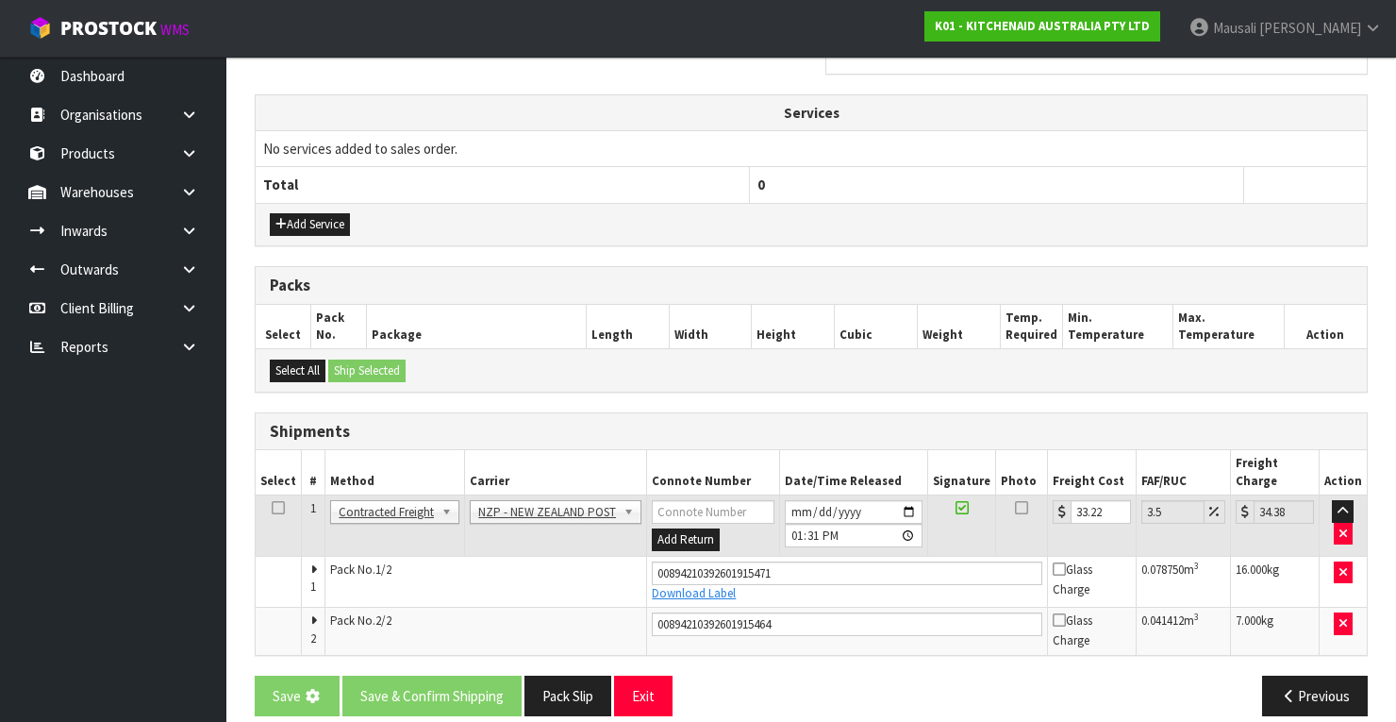
scroll to position [0, 0]
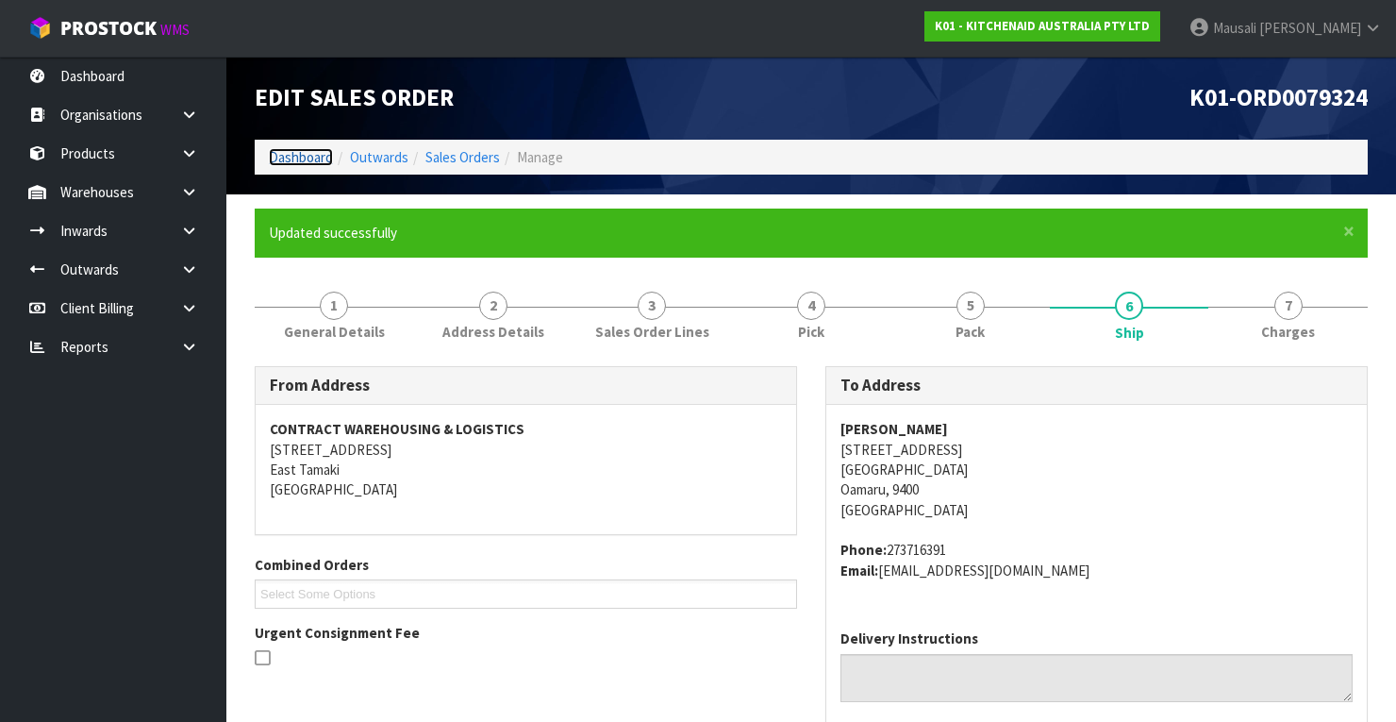
click at [291, 155] on link "Dashboard" at bounding box center [301, 157] width 64 height 18
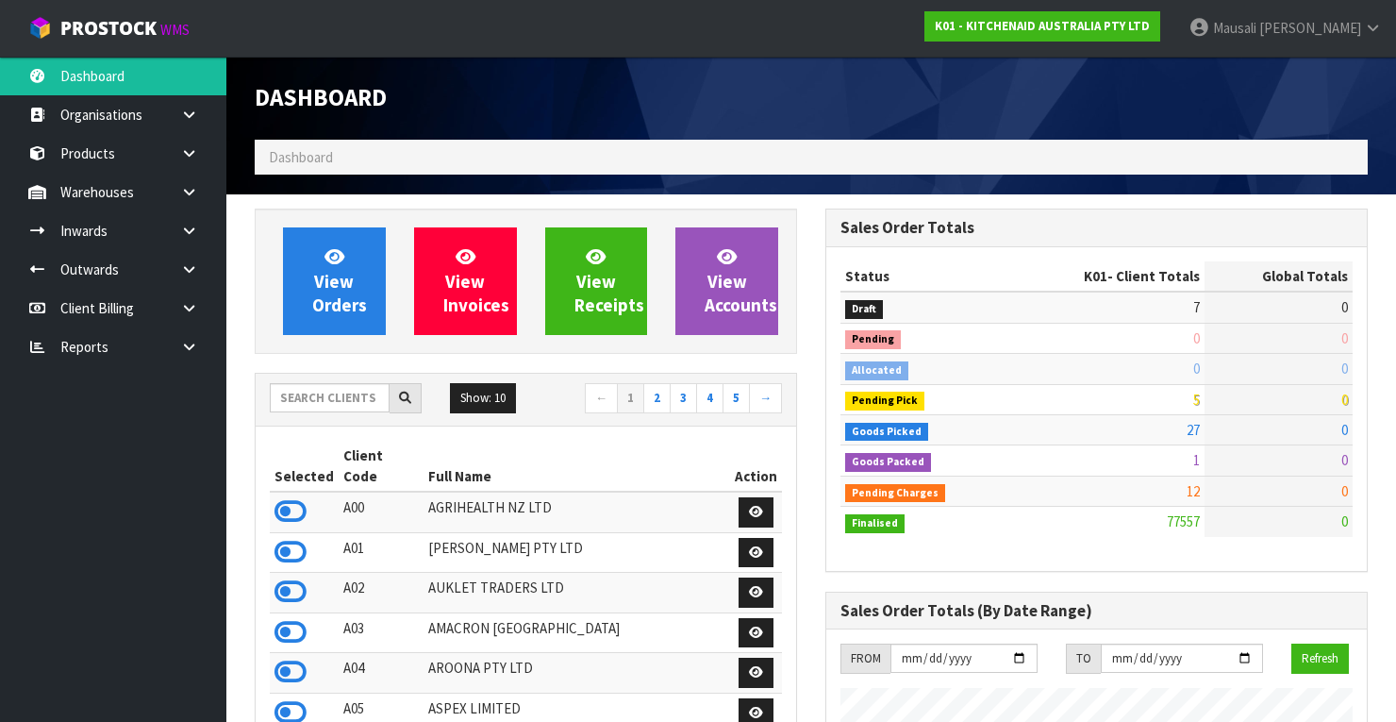
scroll to position [1463, 571]
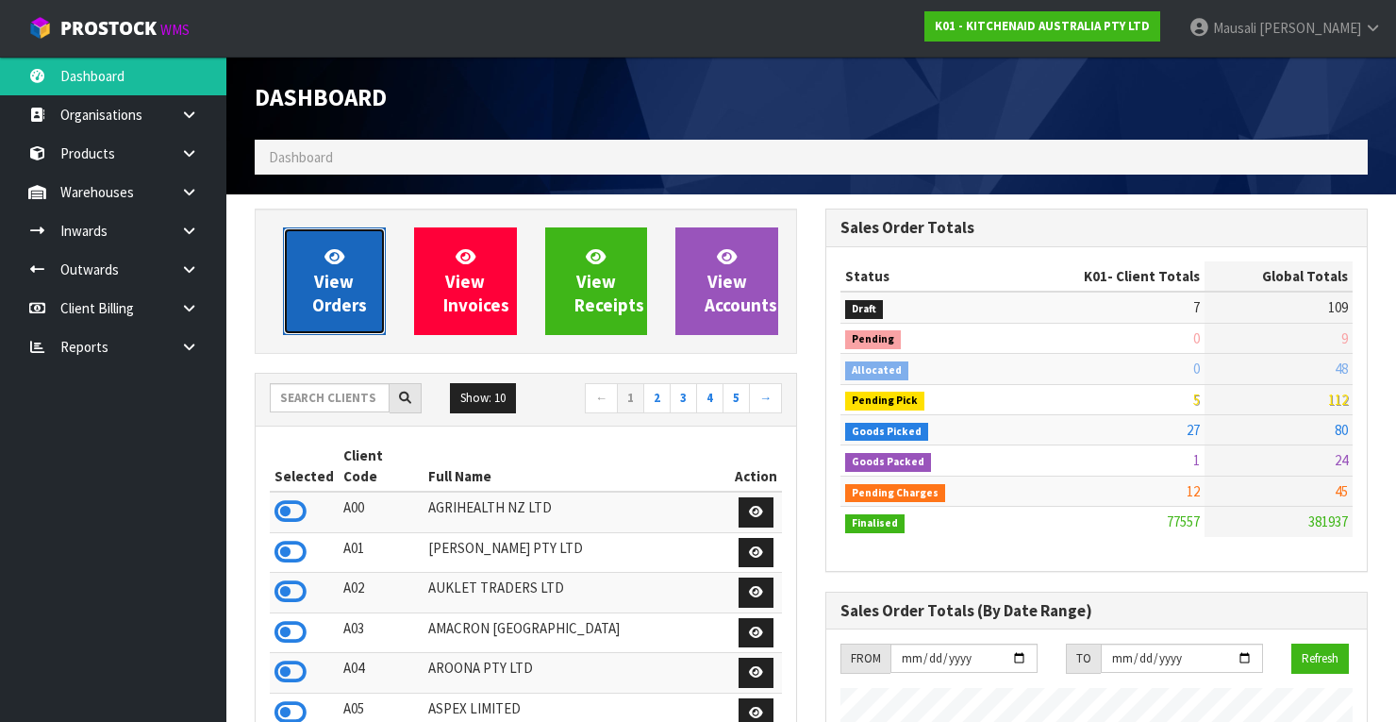
click at [345, 265] on link "View Orders" at bounding box center [334, 281] width 103 height 108
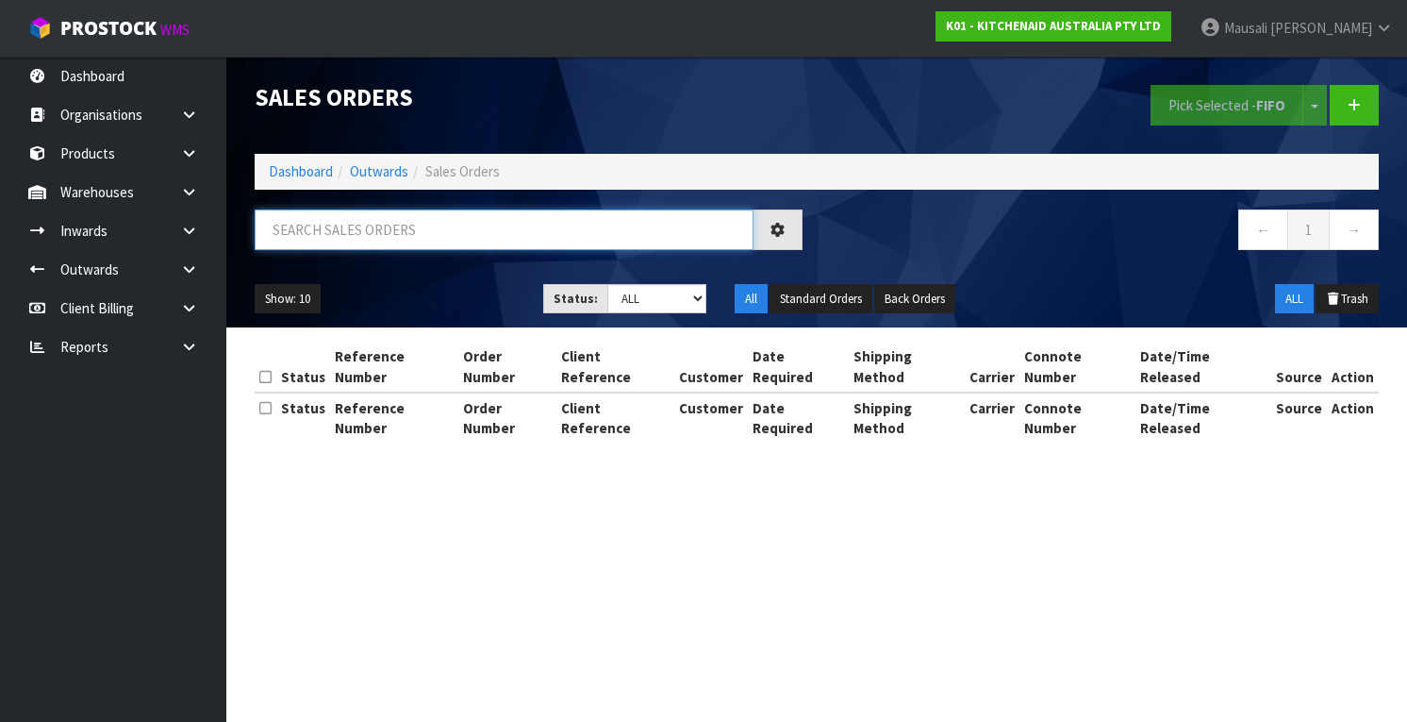
click at [314, 225] on input "text" at bounding box center [504, 229] width 499 height 41
click at [307, 169] on link "Dashboard" at bounding box center [301, 171] width 64 height 18
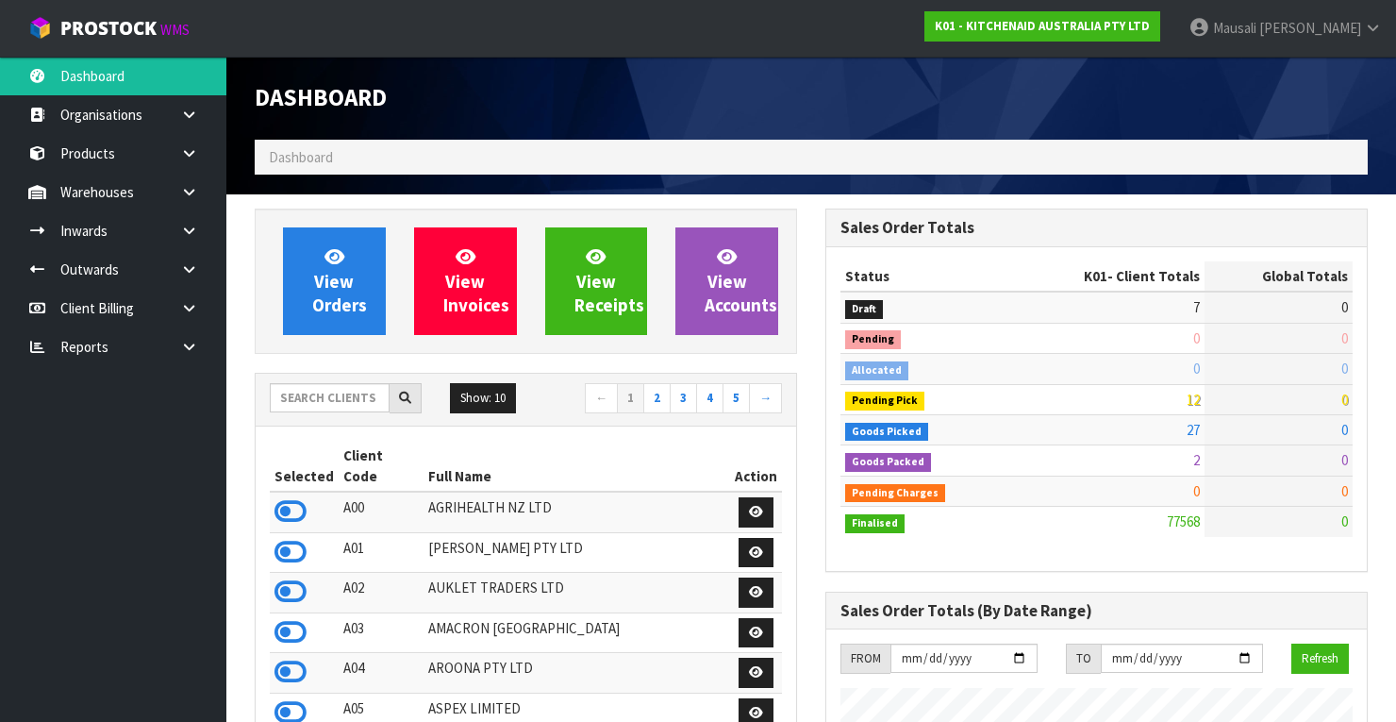
scroll to position [1463, 571]
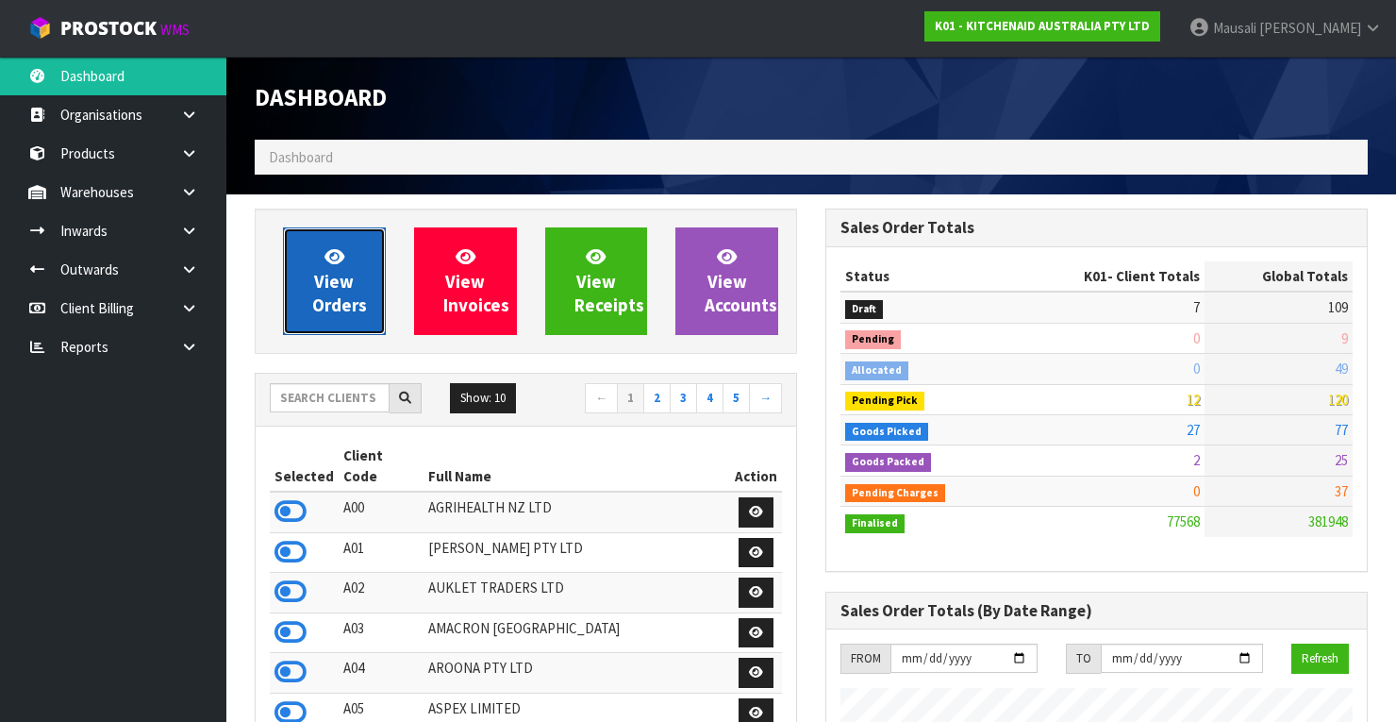
click at [336, 272] on span "View Orders" at bounding box center [339, 280] width 55 height 71
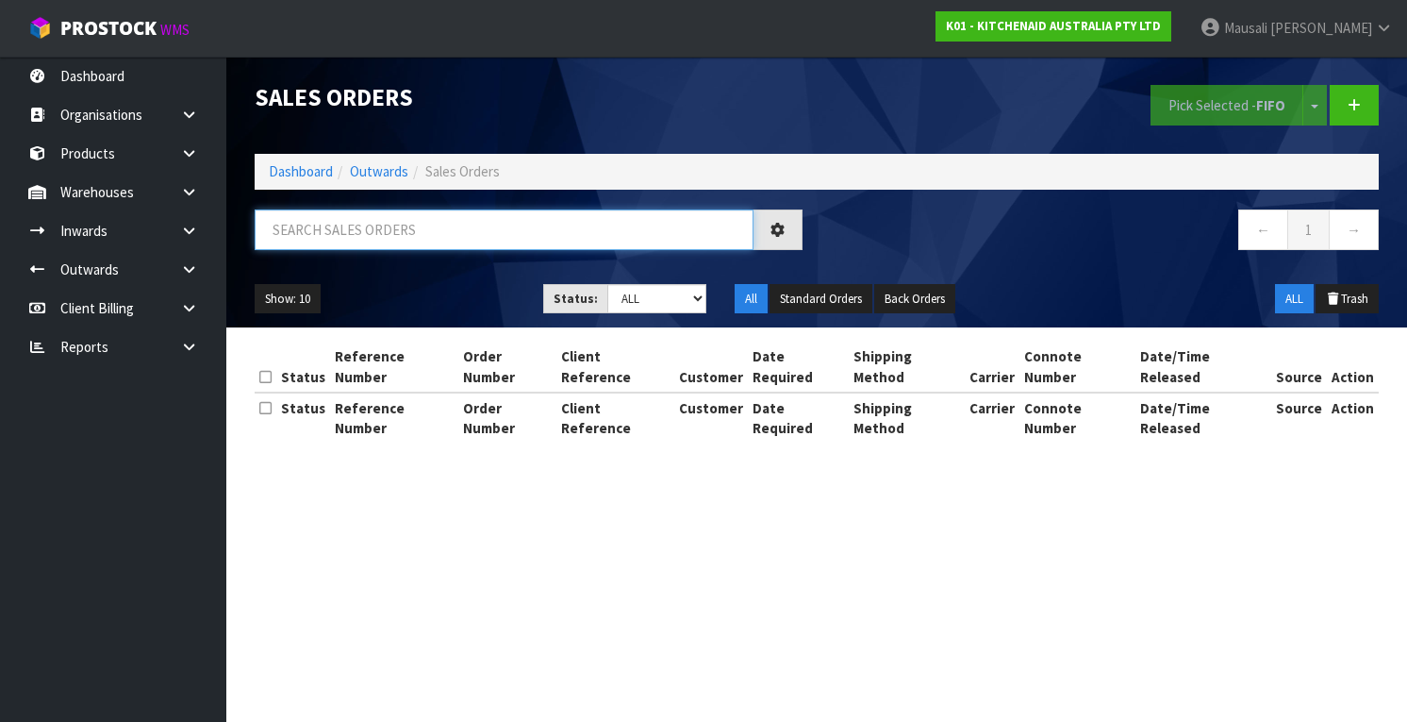
click at [337, 221] on input "text" at bounding box center [504, 229] width 499 height 41
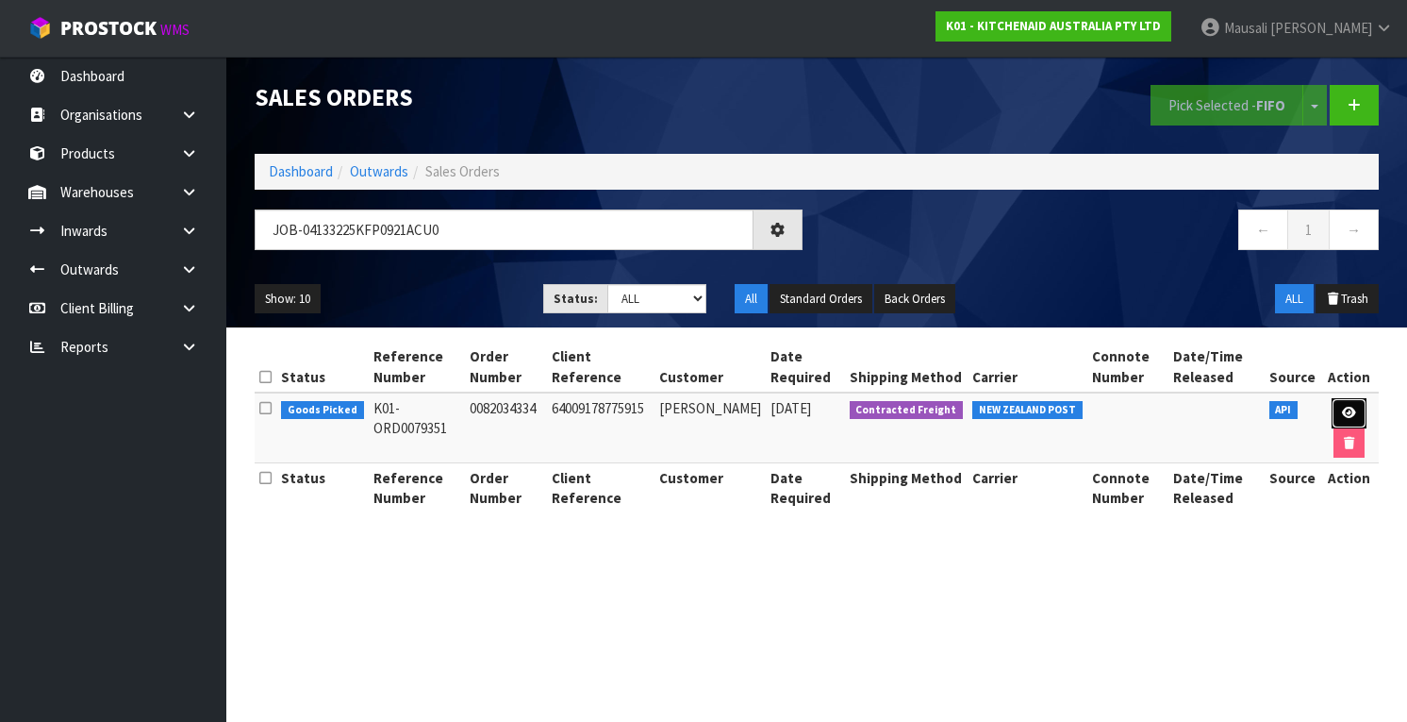
click at [1345, 407] on icon at bounding box center [1349, 413] width 14 height 12
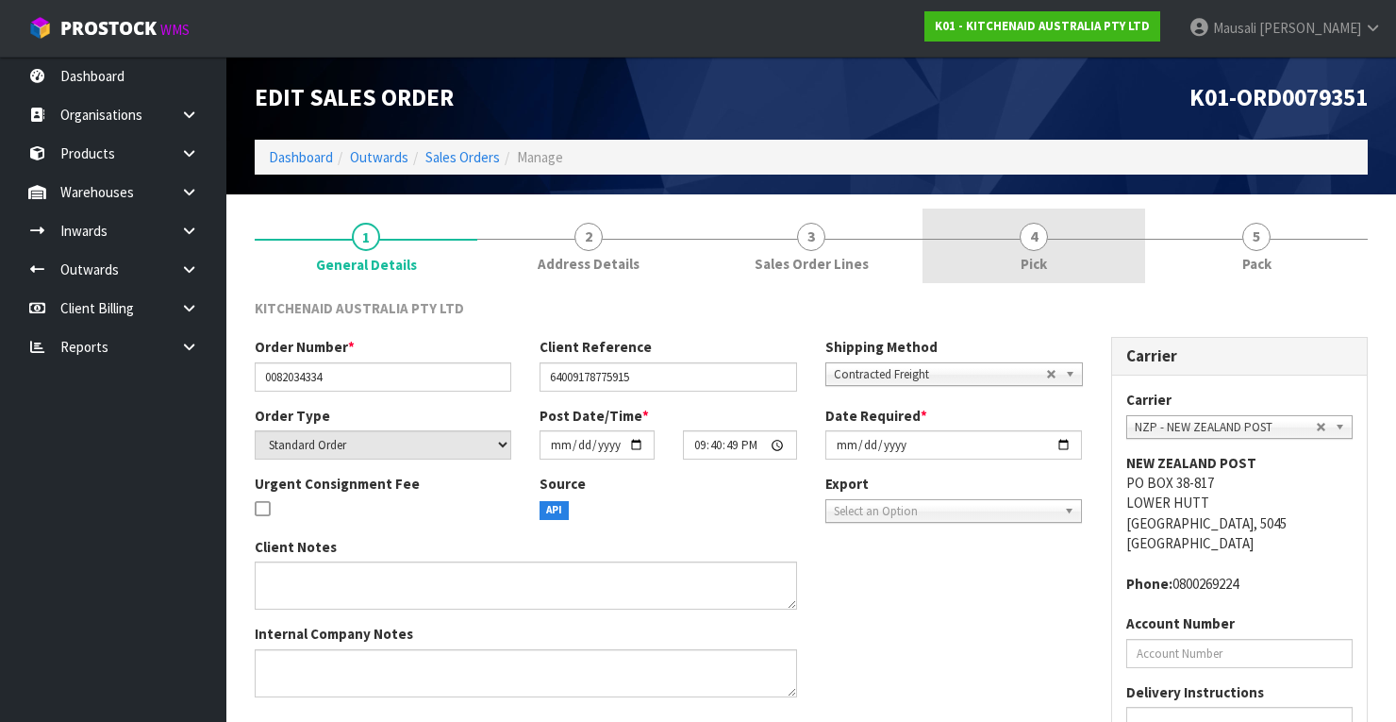
click at [1053, 250] on link "4 Pick" at bounding box center [1033, 245] width 223 height 75
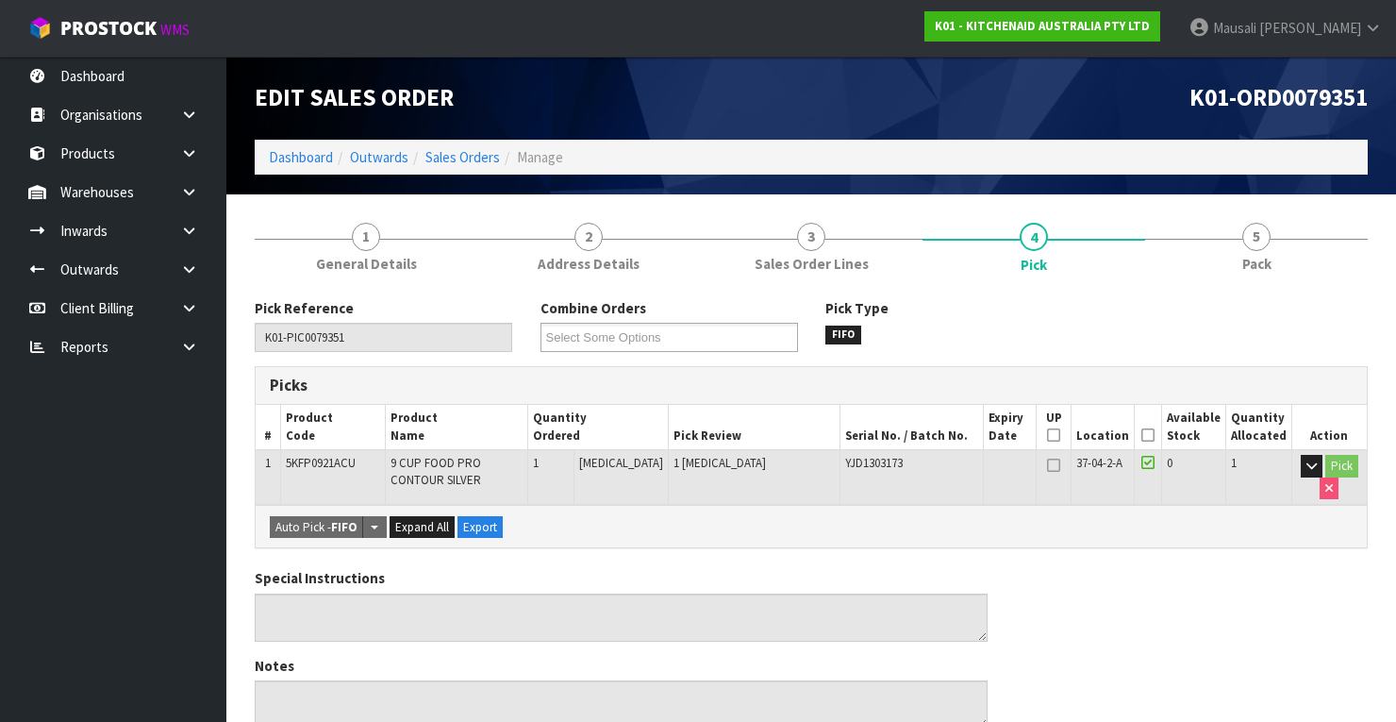
click at [1153, 435] on icon at bounding box center [1147, 435] width 13 height 1
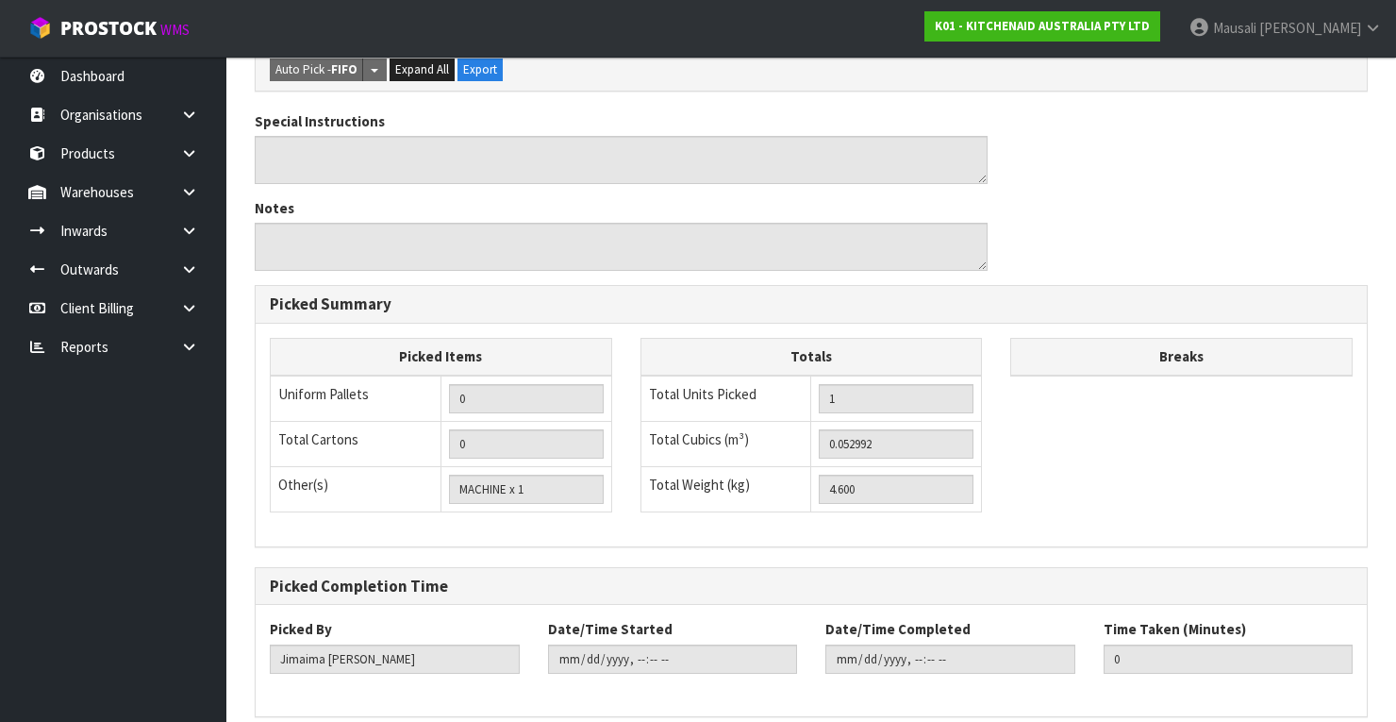
scroll to position [603, 0]
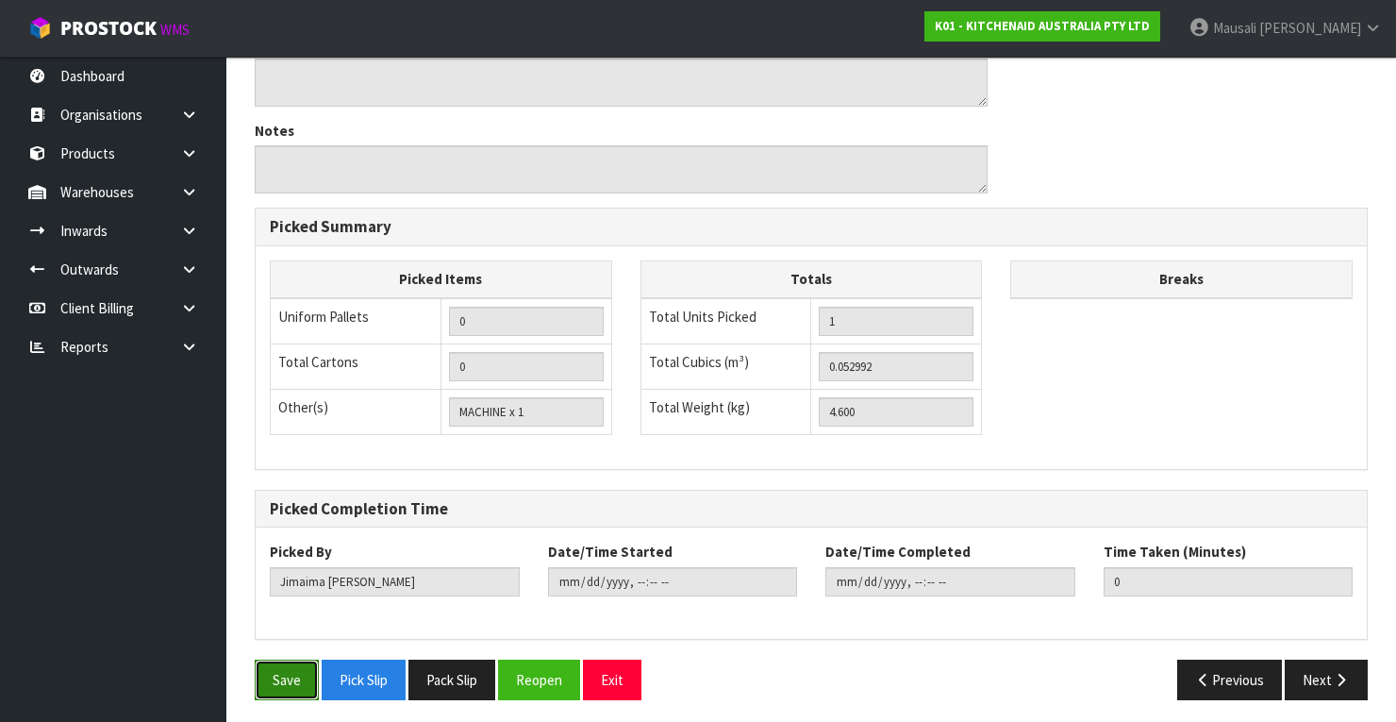
click at [283, 680] on button "Save" at bounding box center [287, 679] width 64 height 41
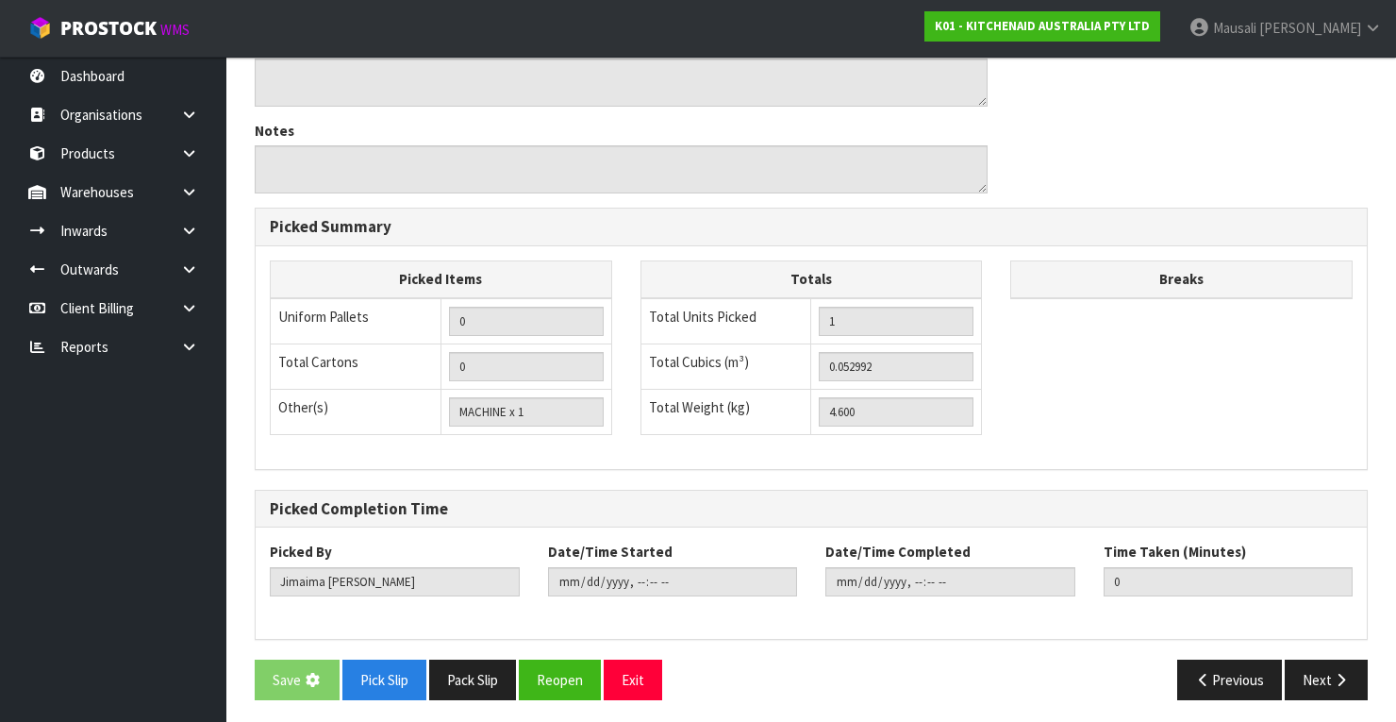
scroll to position [0, 0]
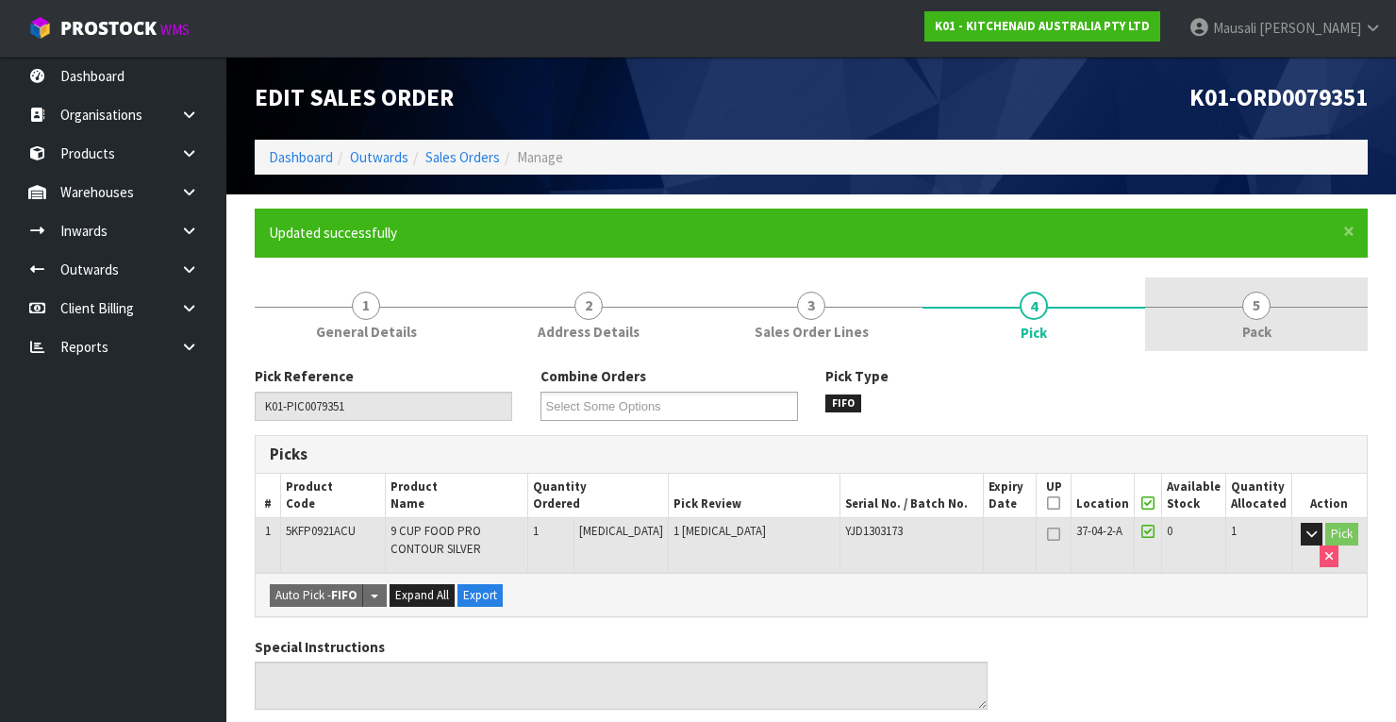
click at [1238, 321] on link "5 Pack" at bounding box center [1256, 314] width 223 height 75
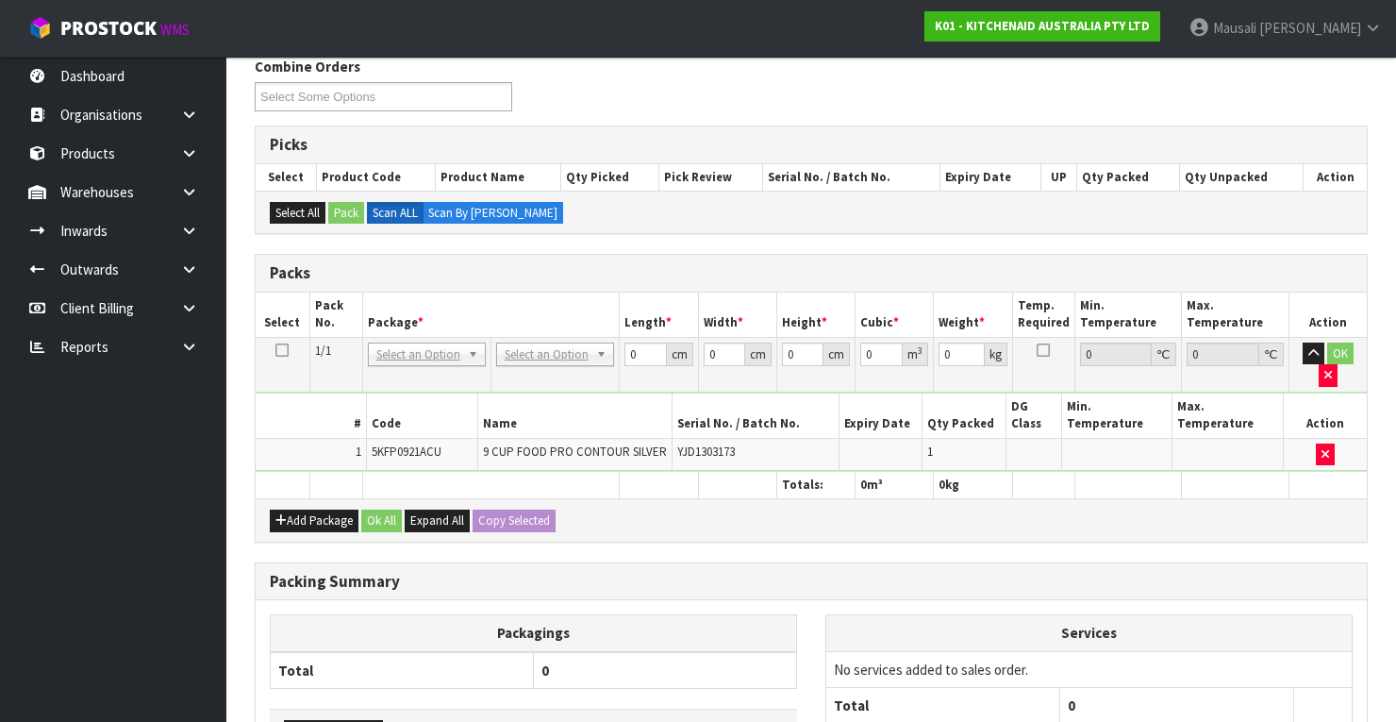
scroll to position [453, 0]
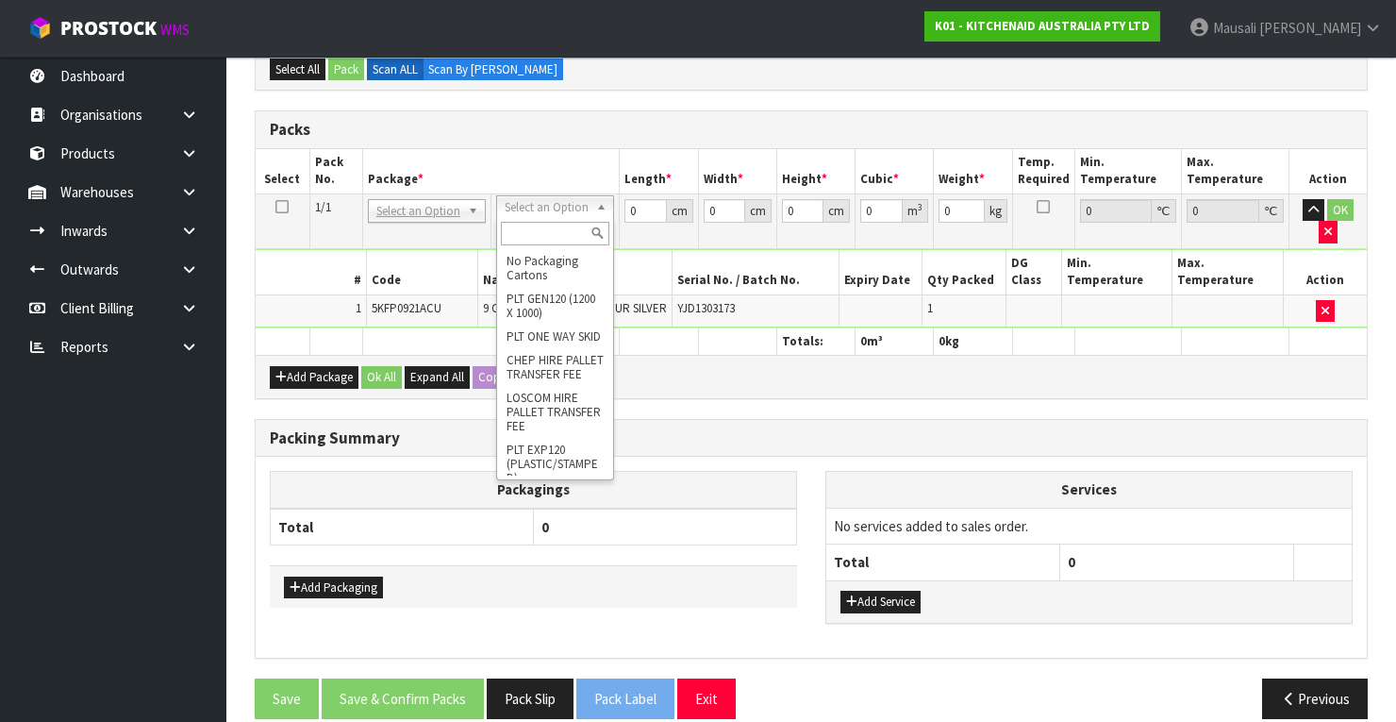
click at [543, 229] on input "text" at bounding box center [555, 234] width 108 height 24
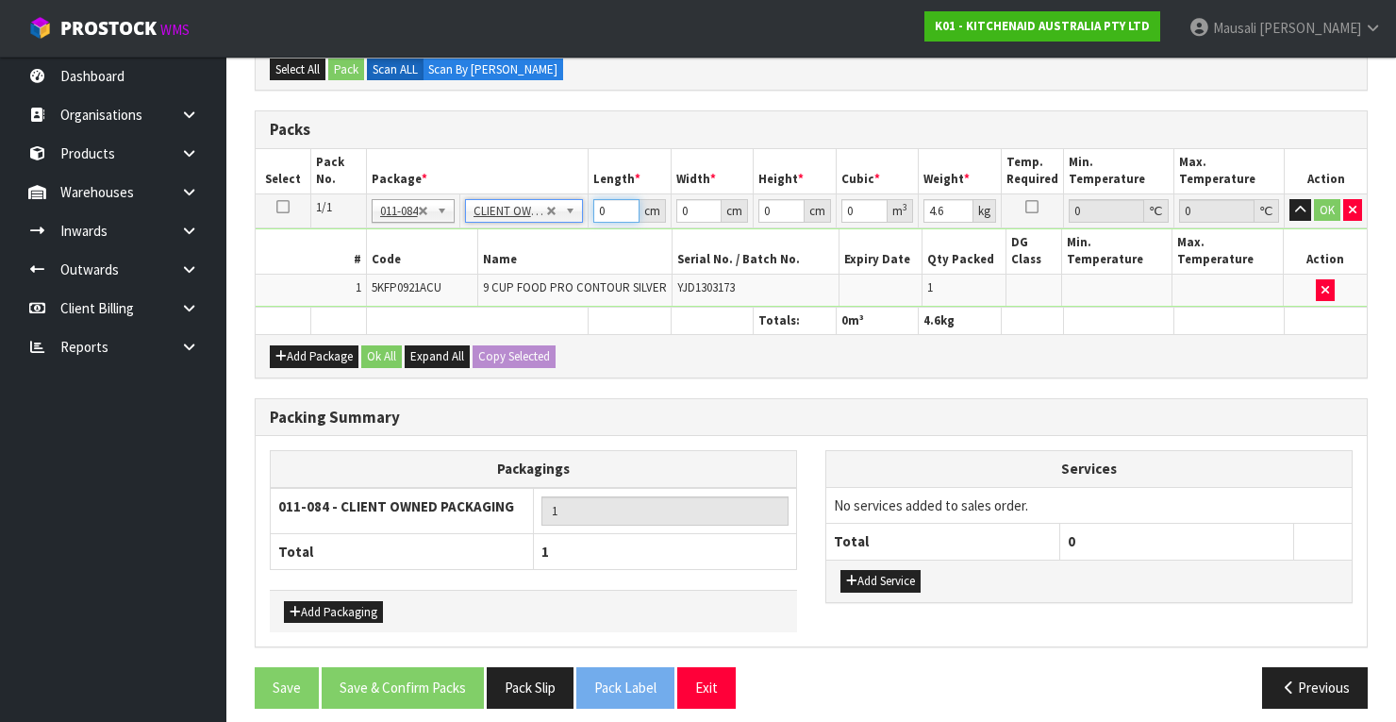
drag, startPoint x: 619, startPoint y: 204, endPoint x: 565, endPoint y: 220, distance: 56.1
click at [564, 220] on tr "1/1 NONE 007-001 007-002 007-004 007-009 007-013 007-014 007-015 007-017 007-01…" at bounding box center [811, 210] width 1111 height 34
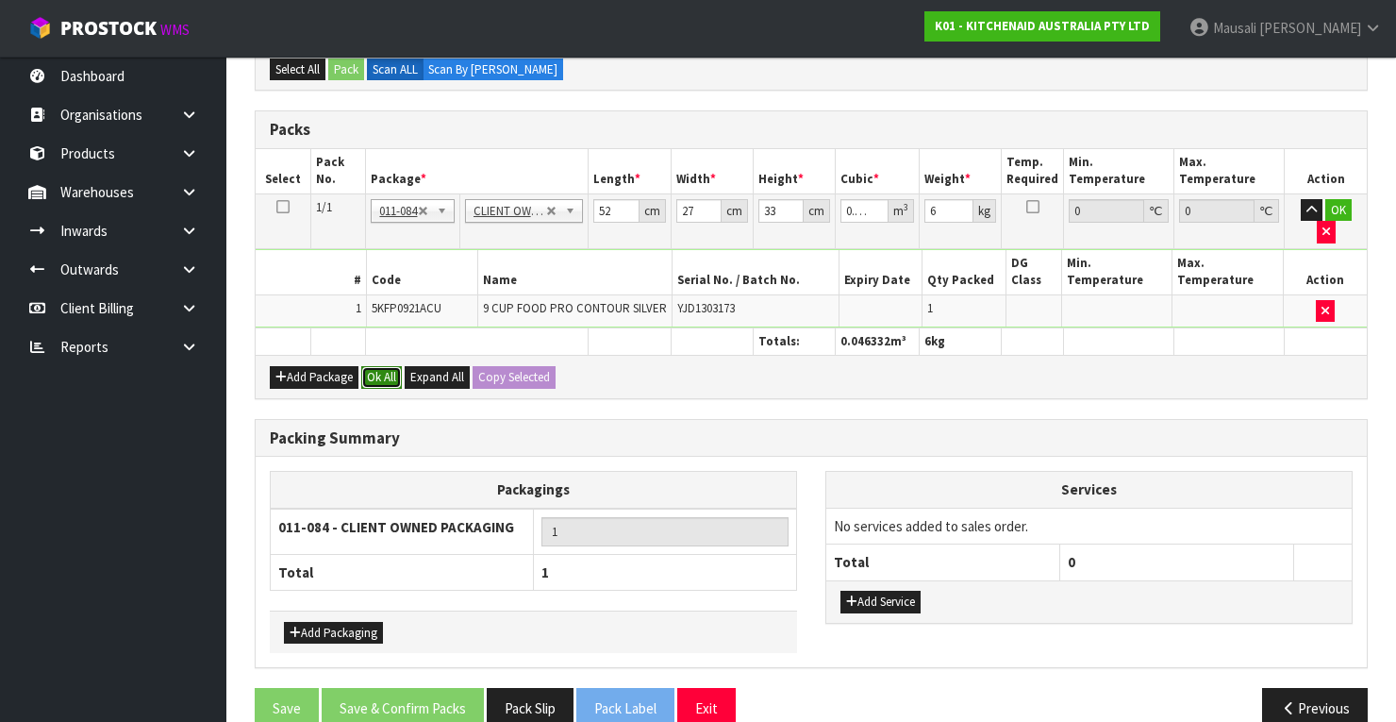
click at [392, 366] on button "Ok All" at bounding box center [381, 377] width 41 height 23
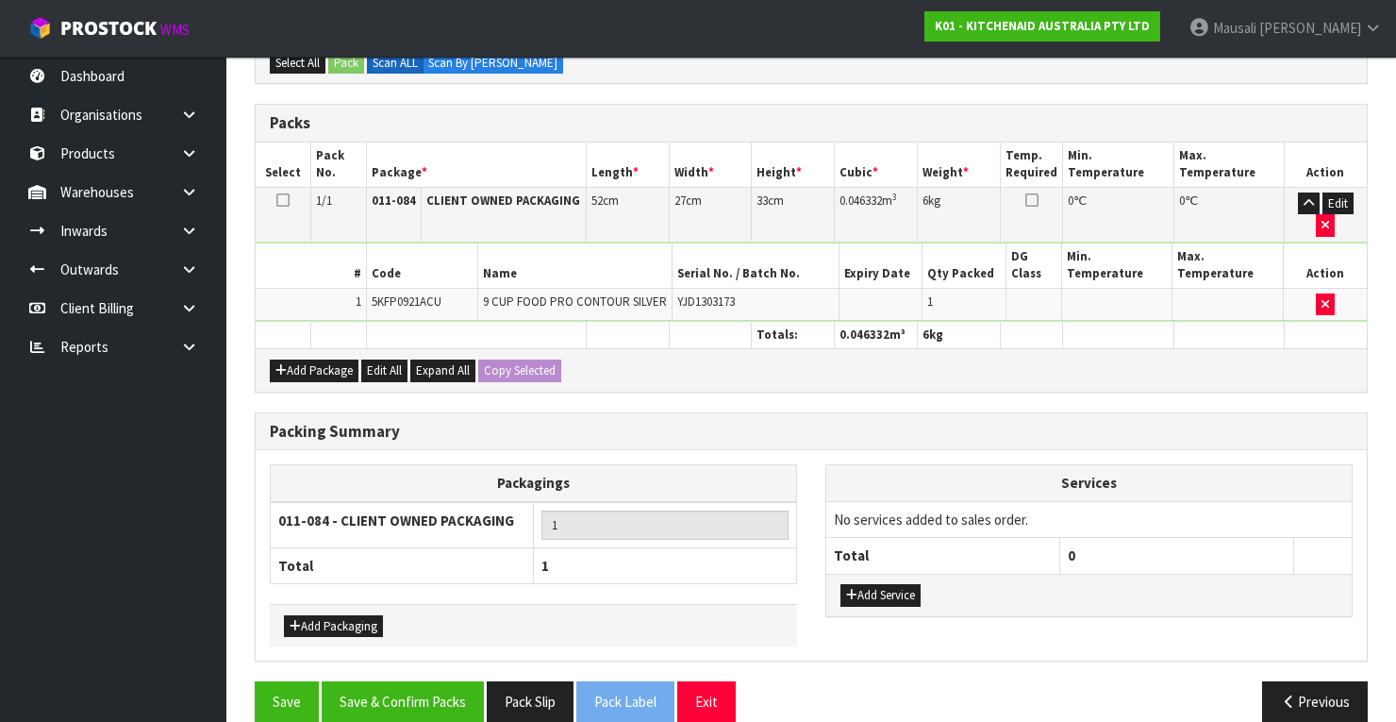
scroll to position [479, 0]
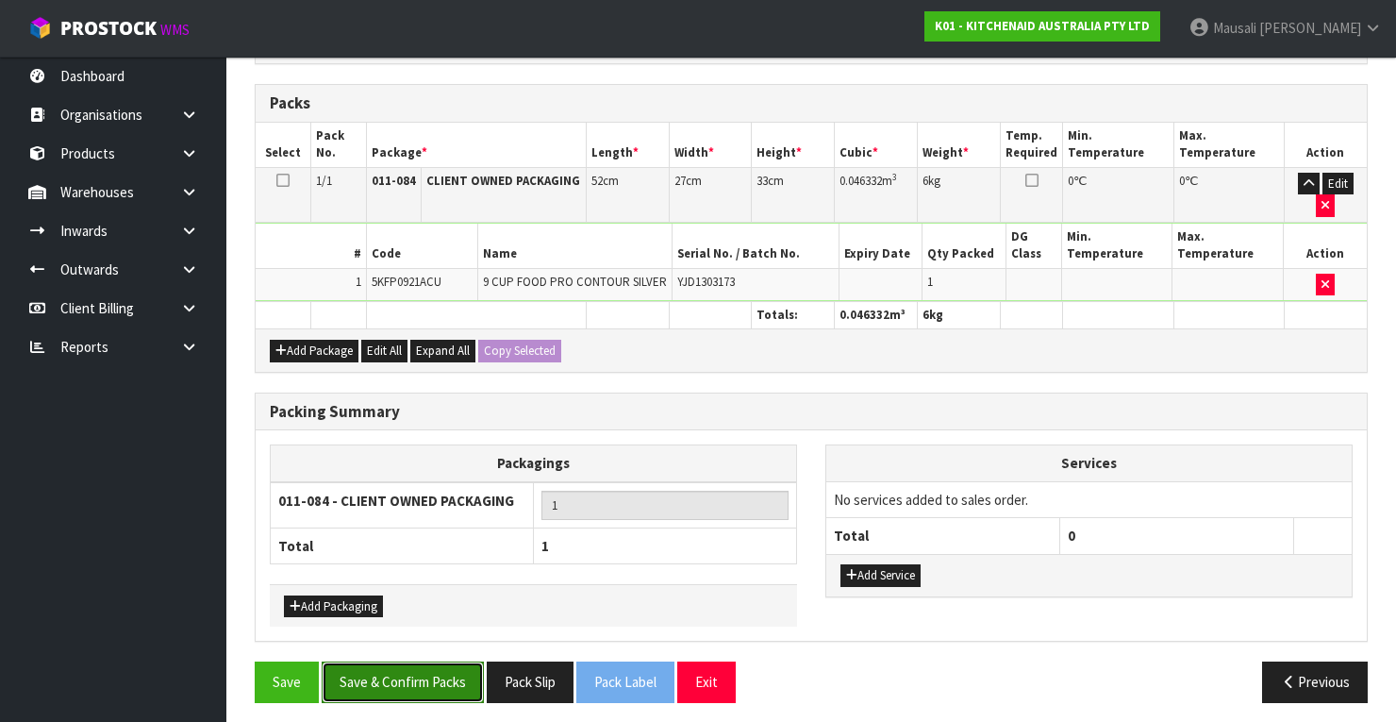
click at [428, 665] on button "Save & Confirm Packs" at bounding box center [403, 681] width 162 height 41
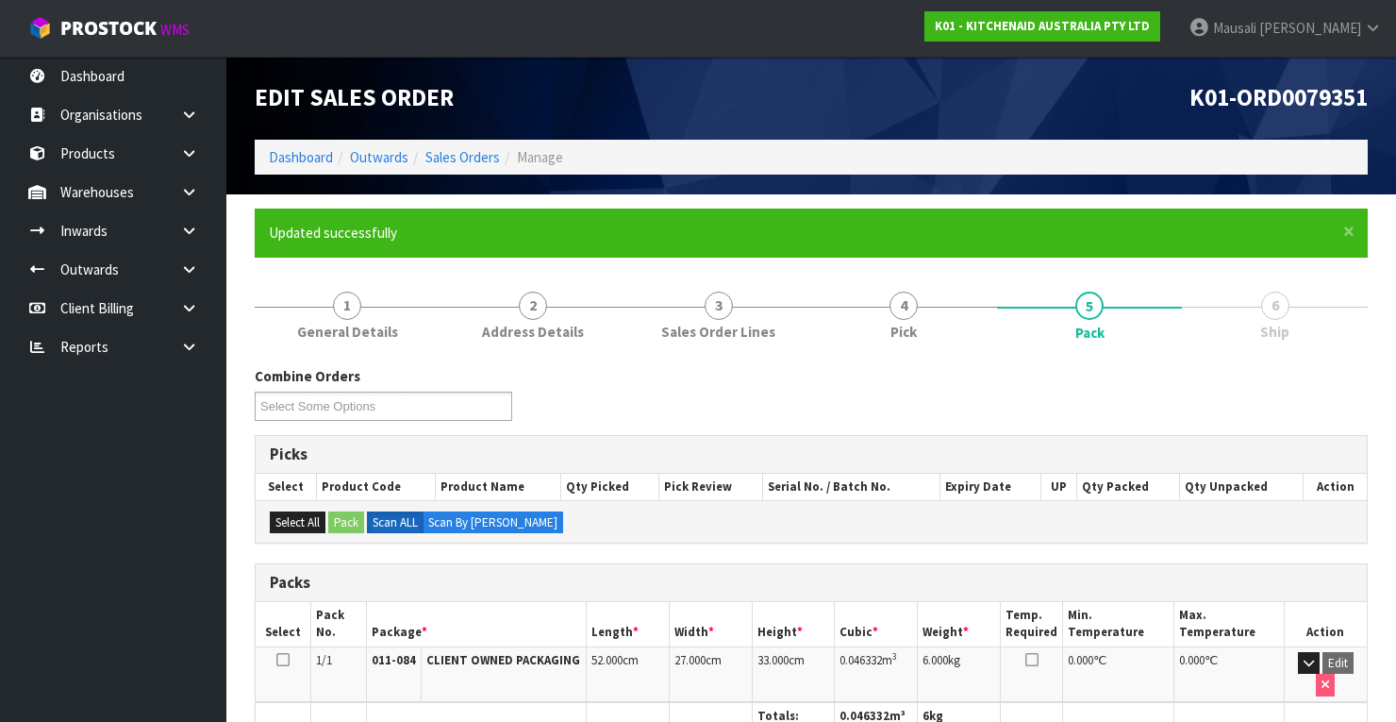
scroll to position [359, 0]
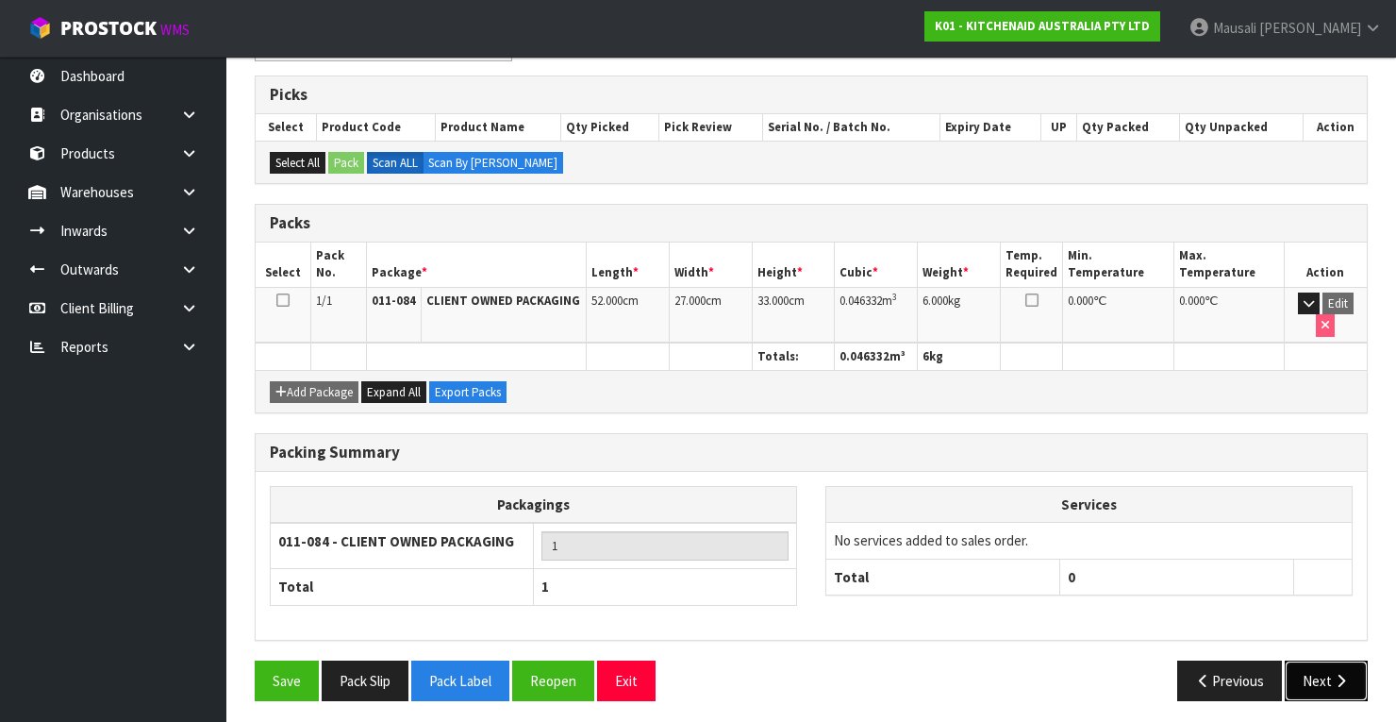
click at [1327, 670] on button "Next" at bounding box center [1326, 680] width 83 height 41
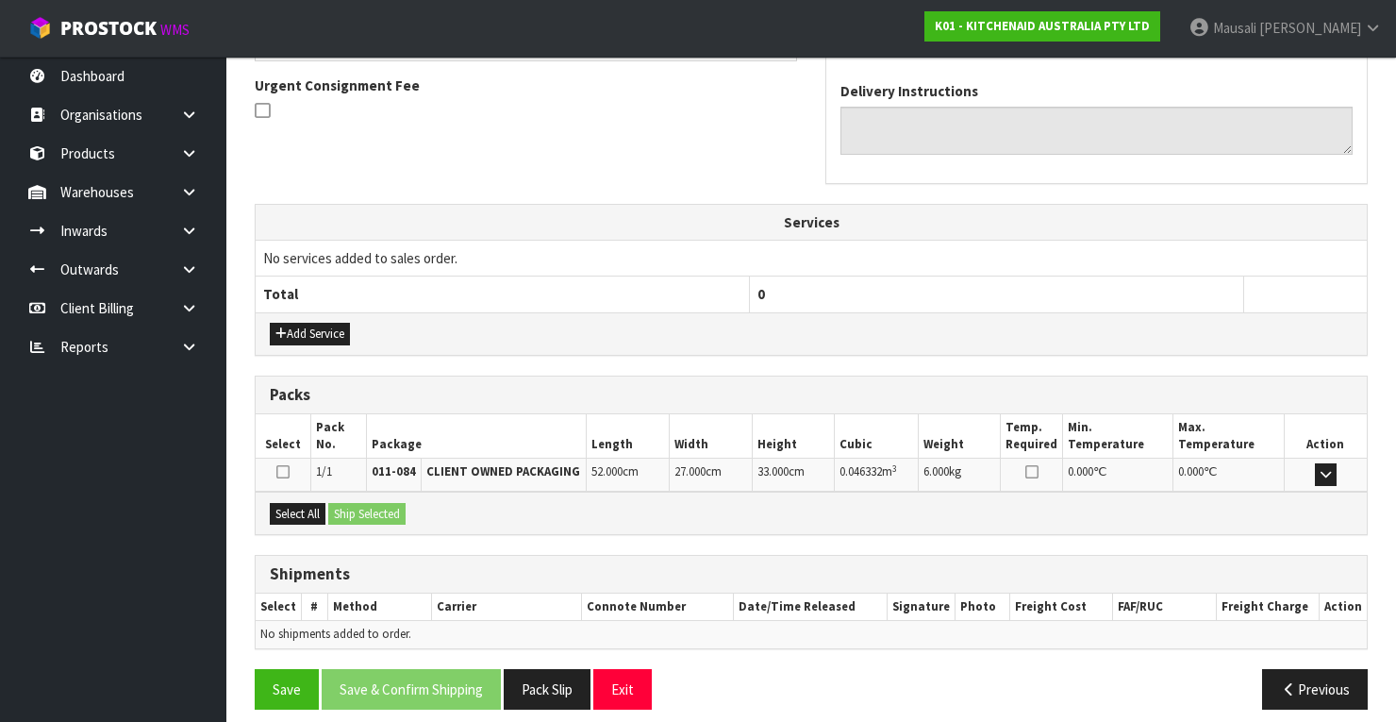
scroll to position [557, 0]
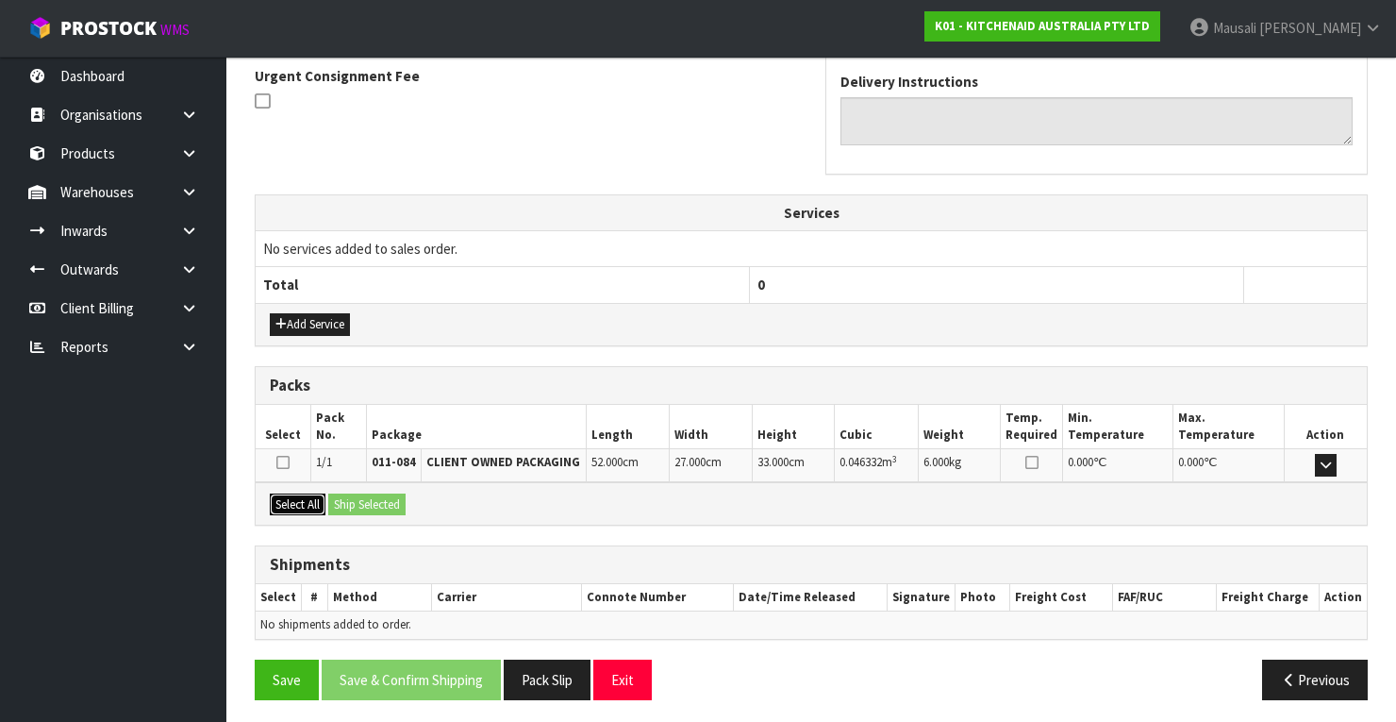
drag, startPoint x: 291, startPoint y: 494, endPoint x: 322, endPoint y: 494, distance: 30.2
click at [303, 494] on button "Select All" at bounding box center [298, 504] width 56 height 23
drag, startPoint x: 322, startPoint y: 493, endPoint x: 345, endPoint y: 496, distance: 23.7
click at [336, 495] on div "Select All Ship Selected" at bounding box center [811, 503] width 1111 height 42
click at [345, 496] on button "Ship Selected" at bounding box center [366, 504] width 77 height 23
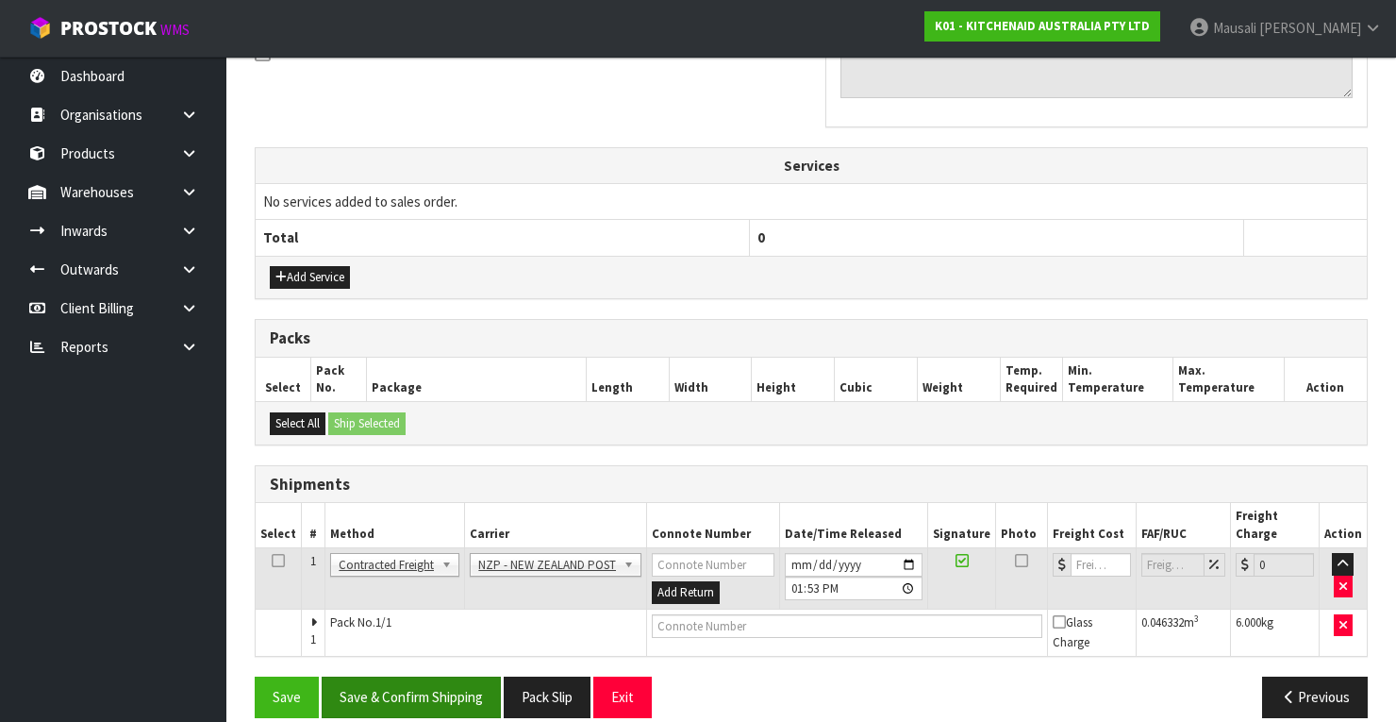
scroll to position [605, 0]
click at [464, 675] on button "Save & Confirm Shipping" at bounding box center [411, 695] width 179 height 41
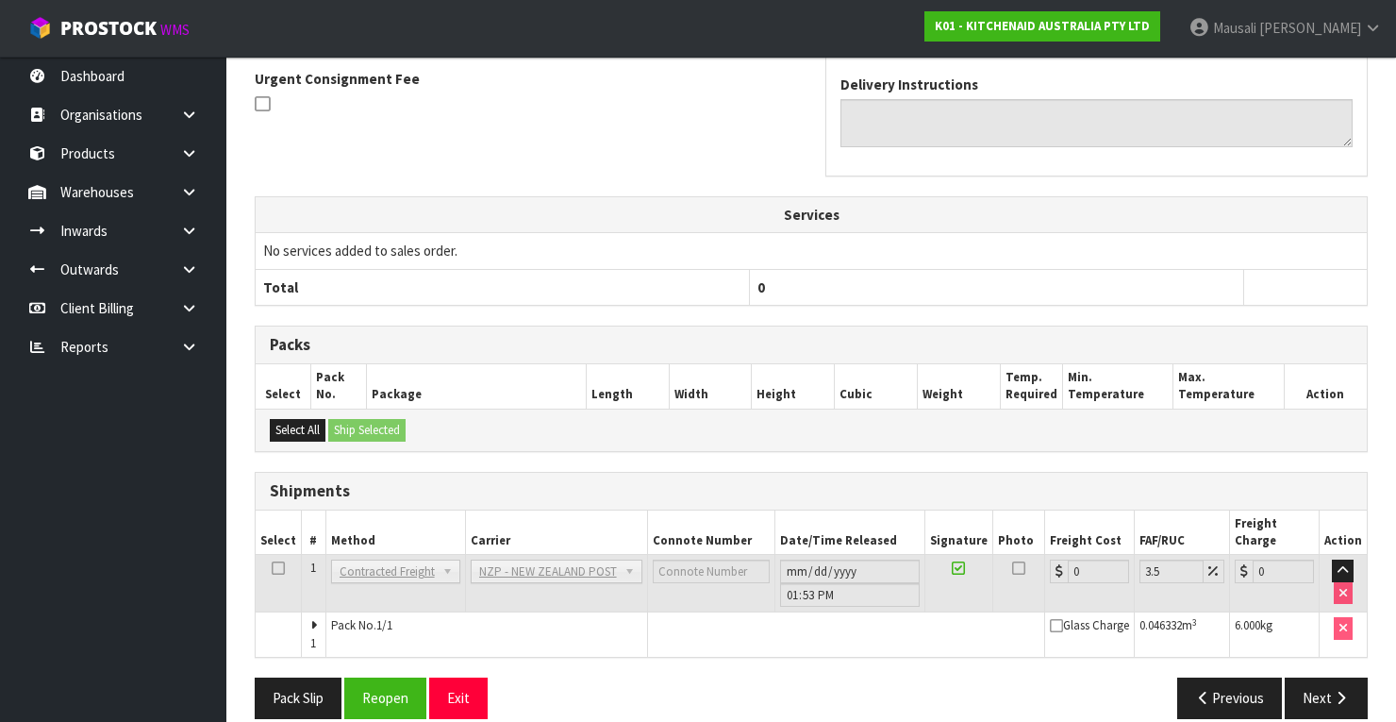
scroll to position [577, 0]
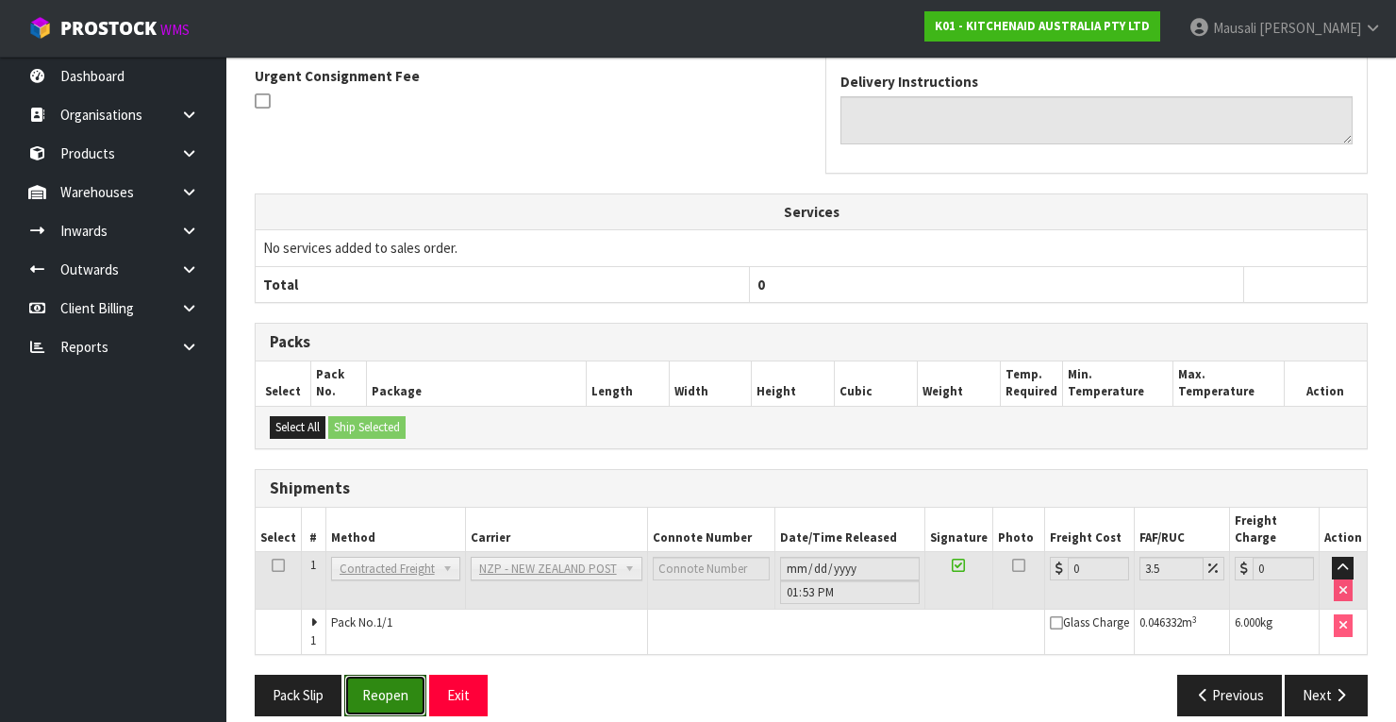
drag, startPoint x: 392, startPoint y: 660, endPoint x: 511, endPoint y: 634, distance: 121.7
click at [407, 674] on button "Reopen" at bounding box center [385, 694] width 82 height 41
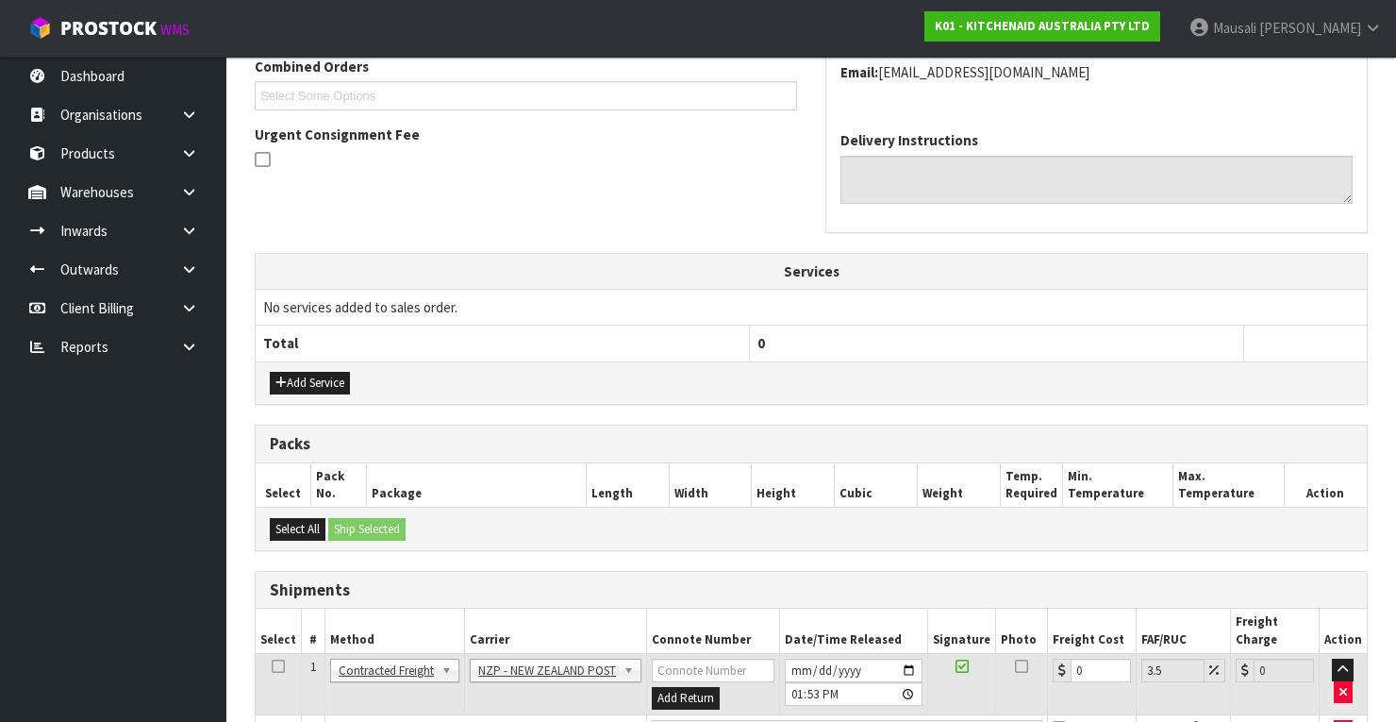
scroll to position [607, 0]
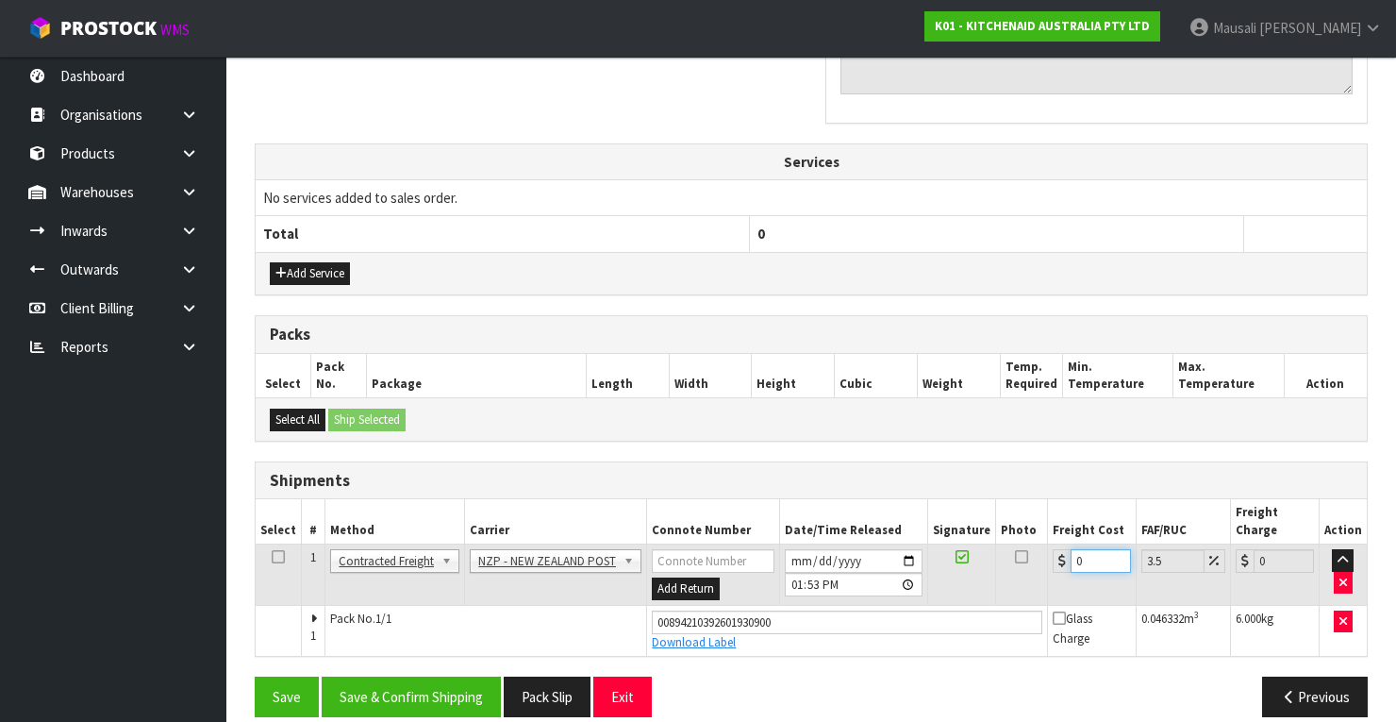
drag, startPoint x: 1099, startPoint y: 533, endPoint x: 1051, endPoint y: 557, distance: 54.0
click at [1051, 557] on td "0" at bounding box center [1092, 574] width 89 height 61
click at [410, 676] on button "Save & Confirm Shipping" at bounding box center [411, 696] width 179 height 41
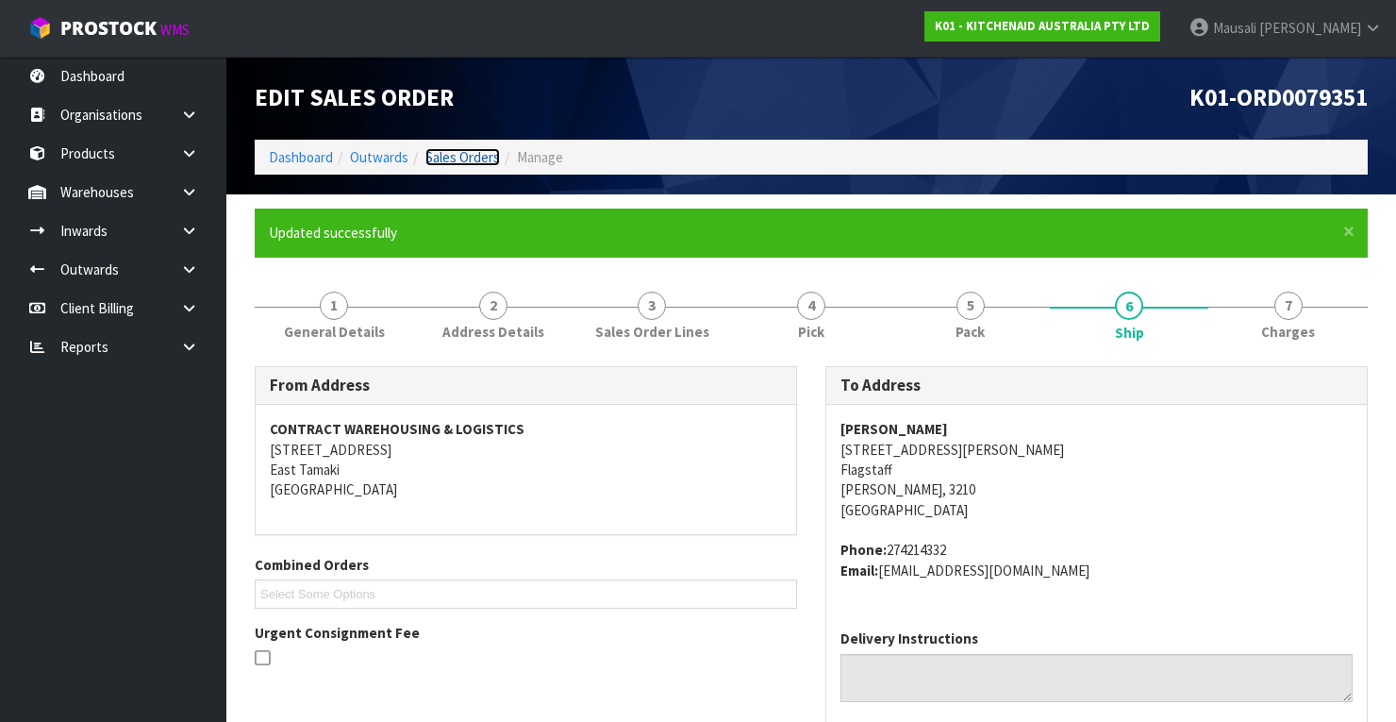
click at [459, 158] on link "Sales Orders" at bounding box center [462, 157] width 75 height 18
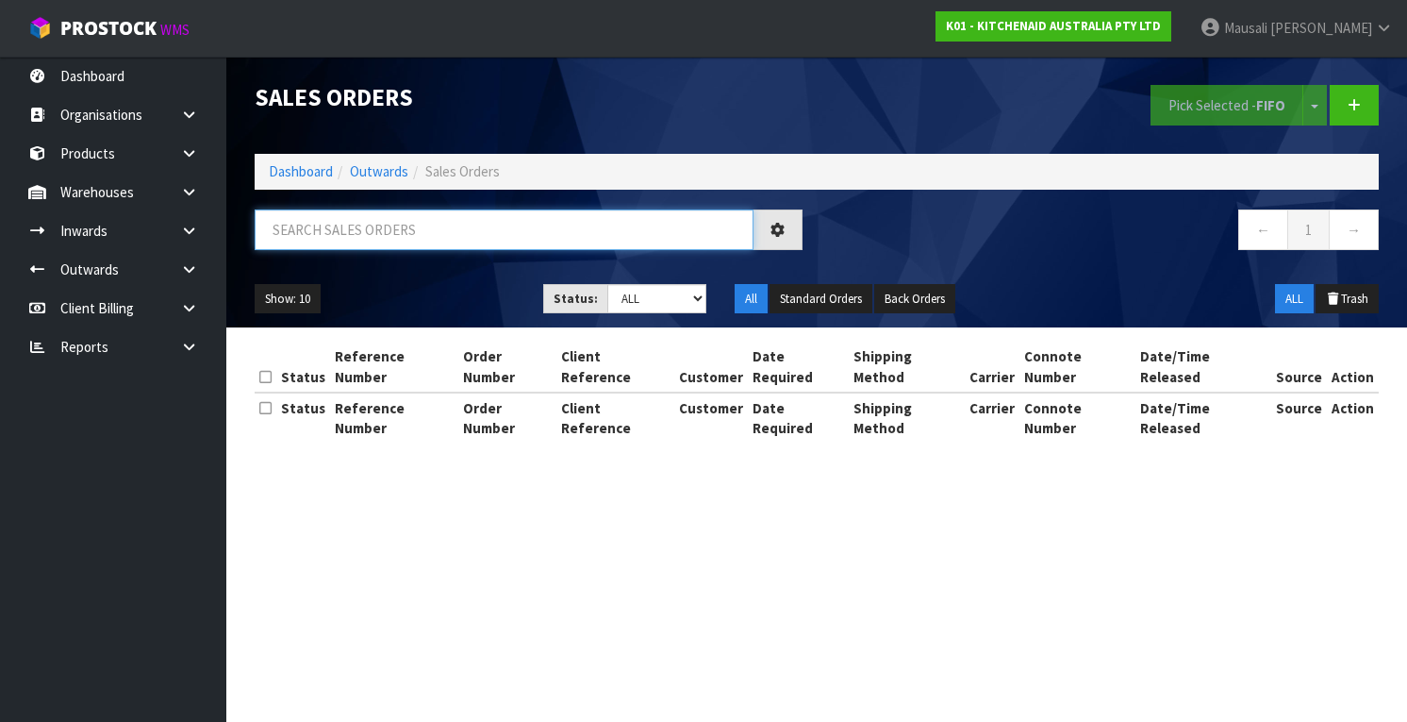
click at [306, 234] on input "text" at bounding box center [504, 229] width 499 height 41
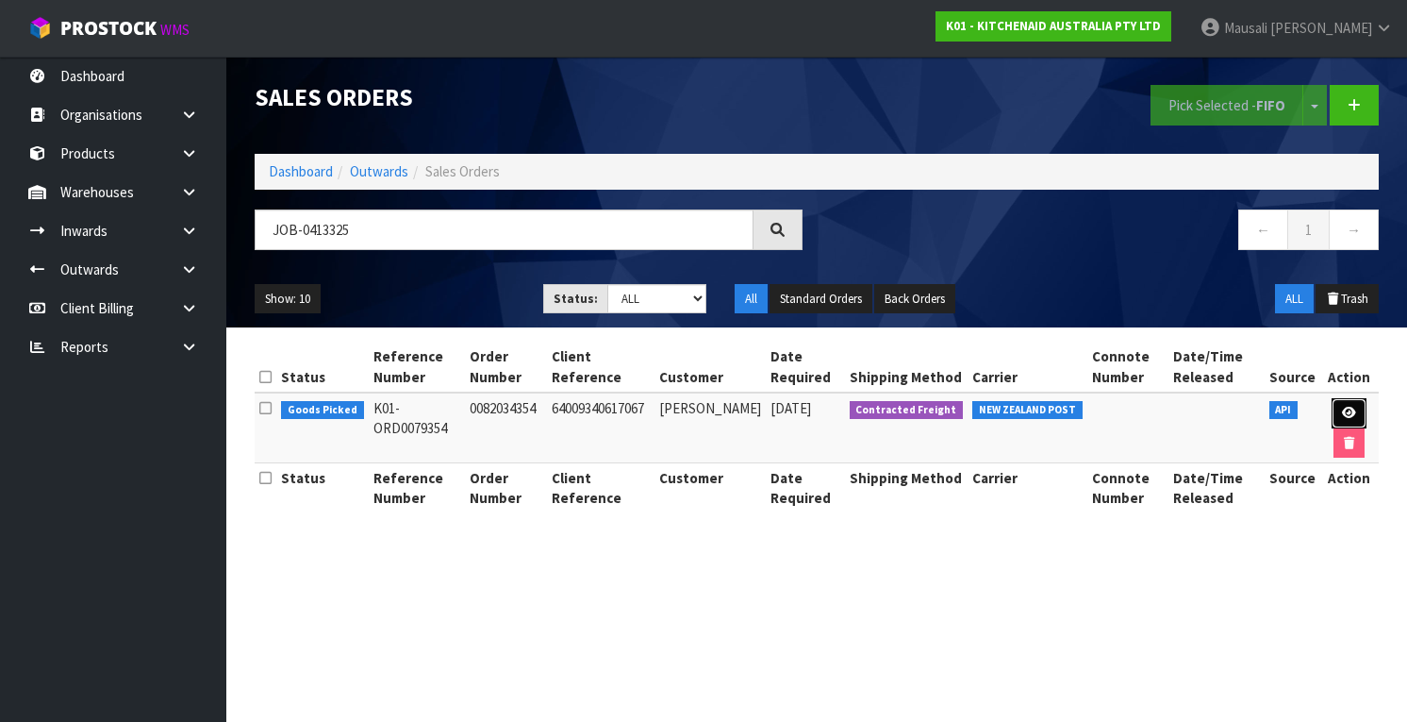
click at [1346, 407] on icon at bounding box center [1349, 413] width 14 height 12
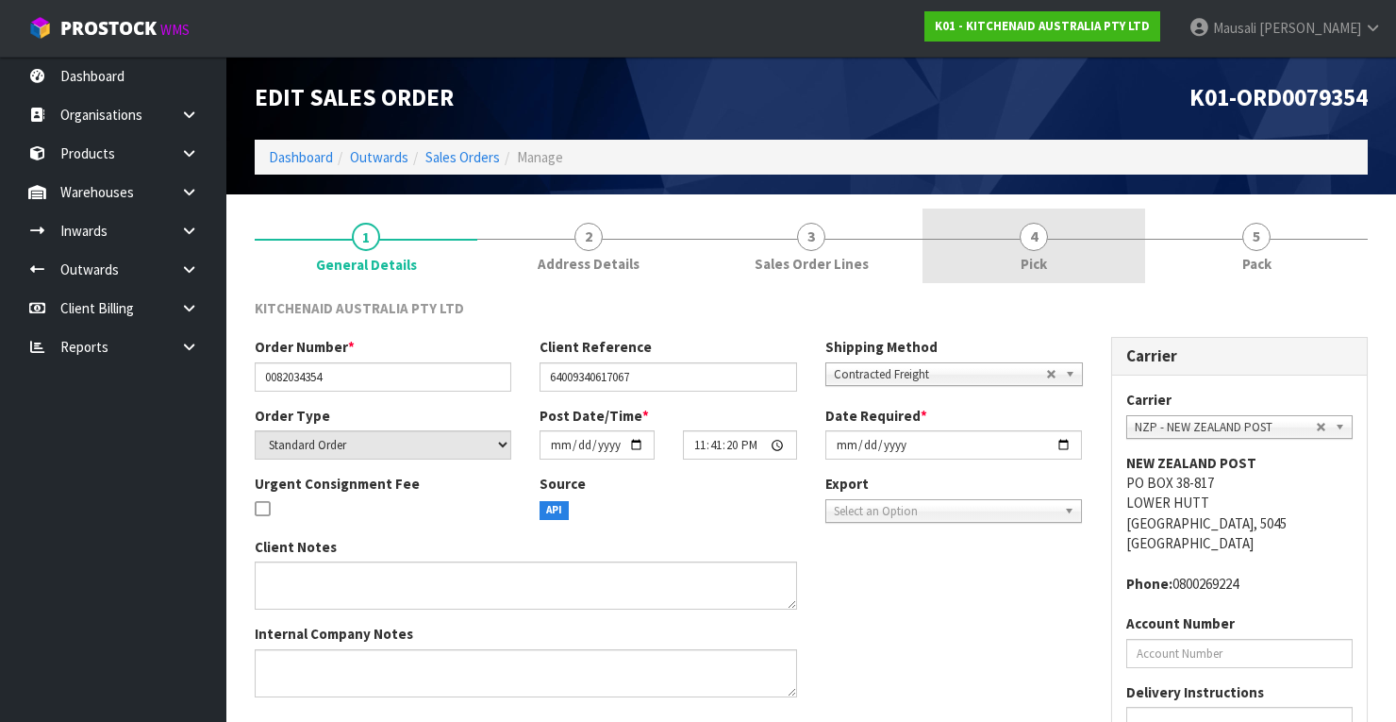
click at [1072, 256] on link "4 Pick" at bounding box center [1033, 245] width 223 height 75
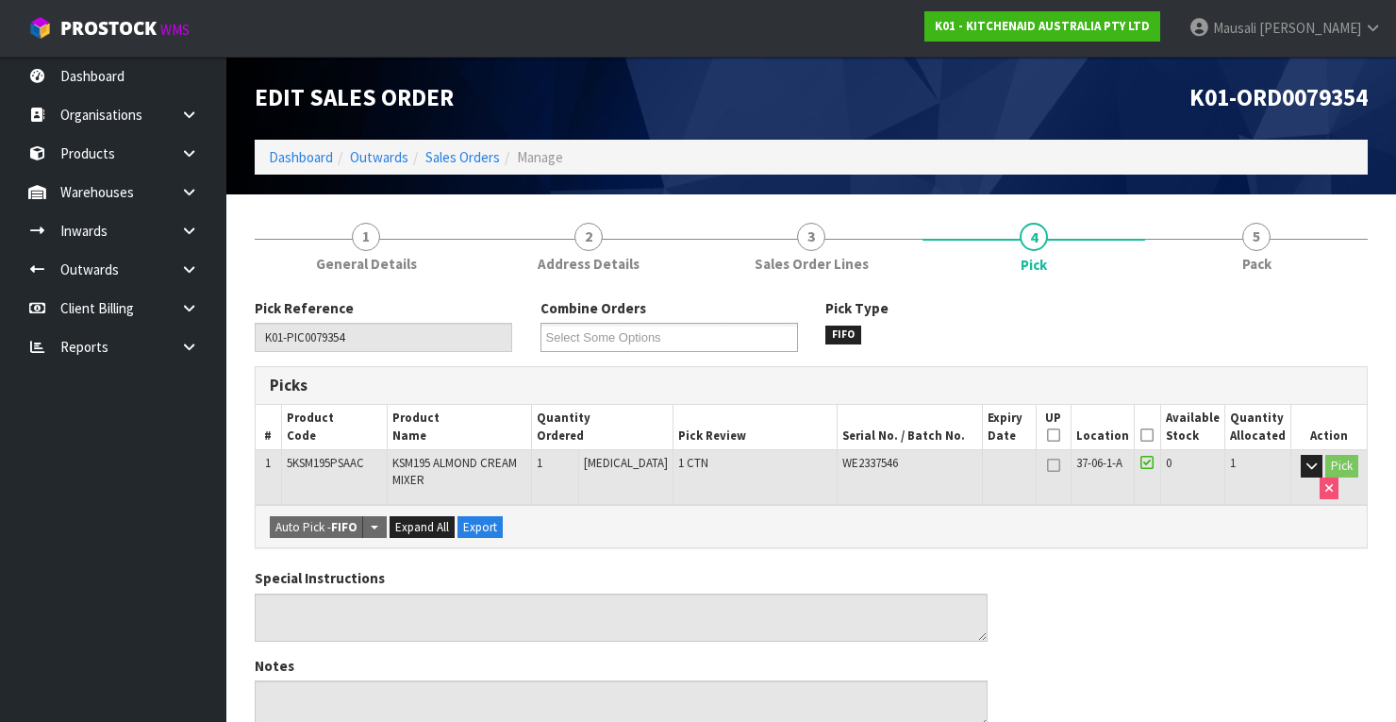
click at [1158, 431] on th "Picked" at bounding box center [1147, 427] width 27 height 44
click at [1153, 435] on icon at bounding box center [1146, 435] width 13 height 1
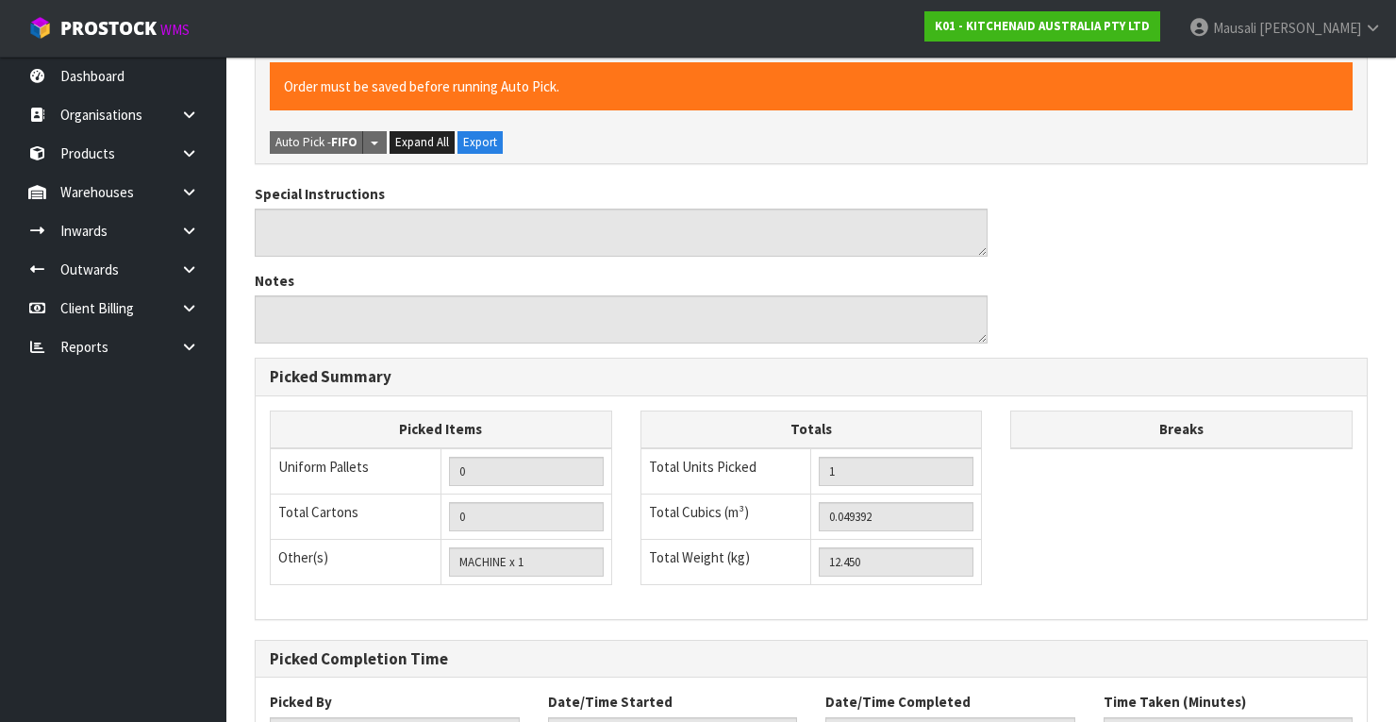
scroll to position [603, 0]
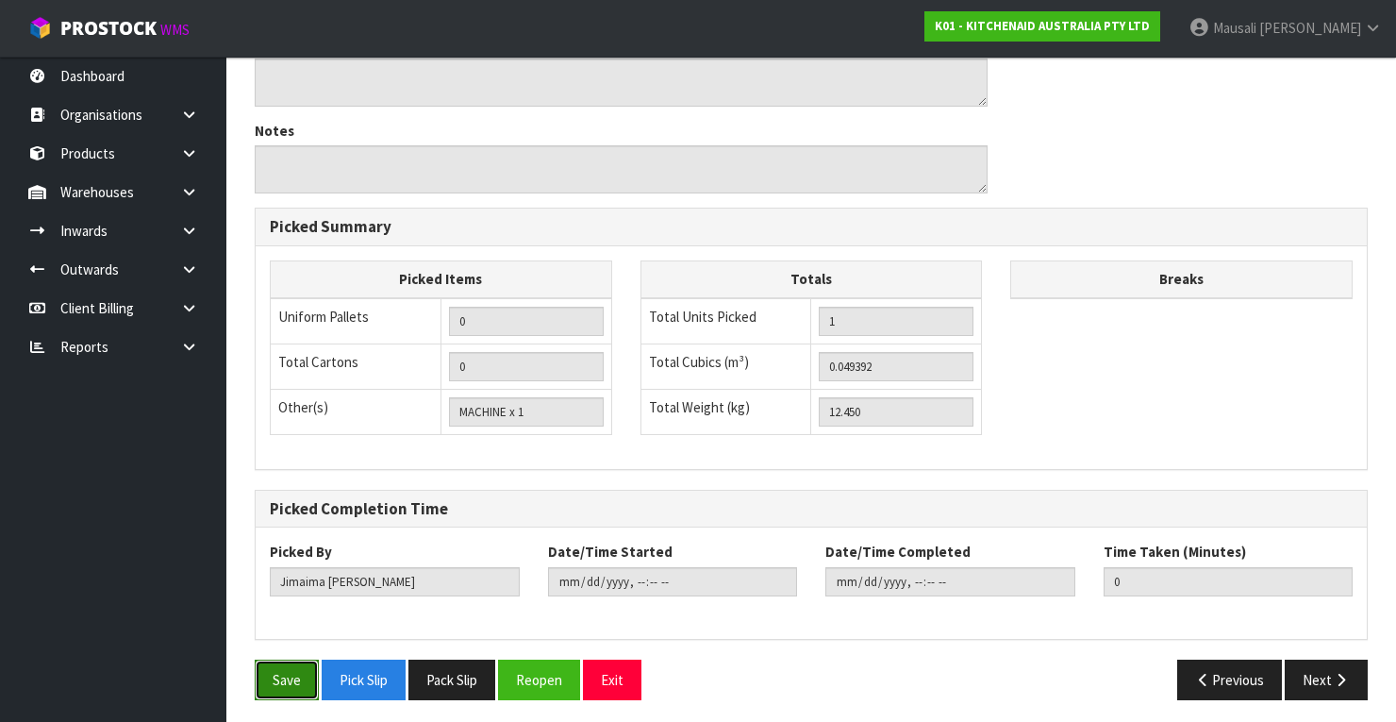
click at [303, 674] on button "Save" at bounding box center [287, 679] width 64 height 41
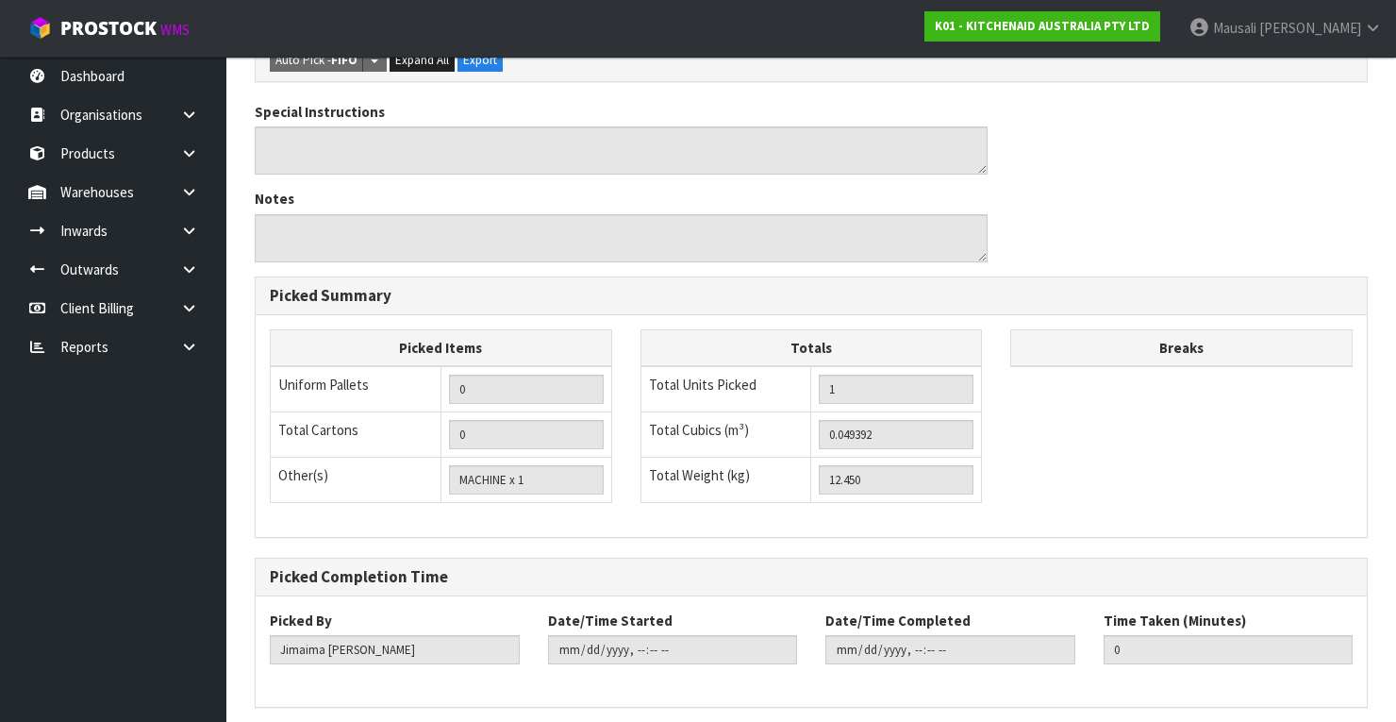
scroll to position [0, 0]
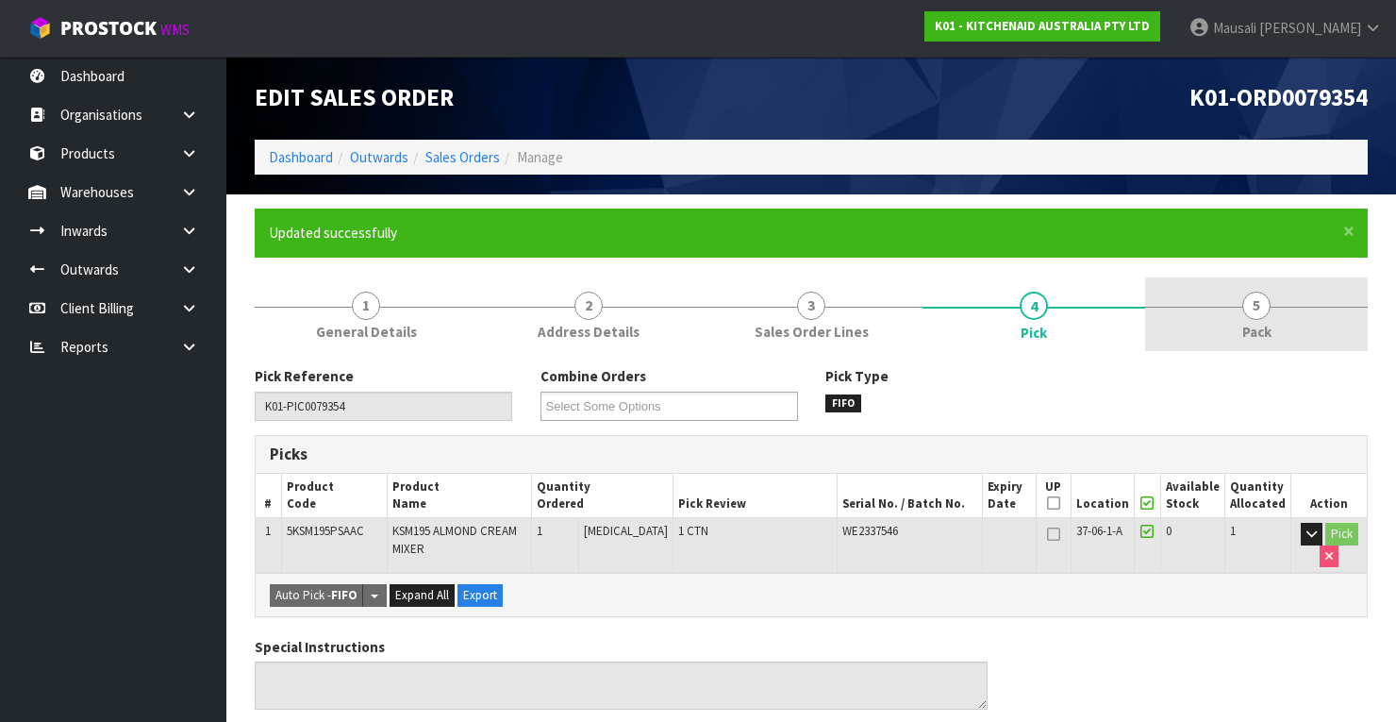
click at [1234, 317] on link "5 Pack" at bounding box center [1256, 314] width 223 height 75
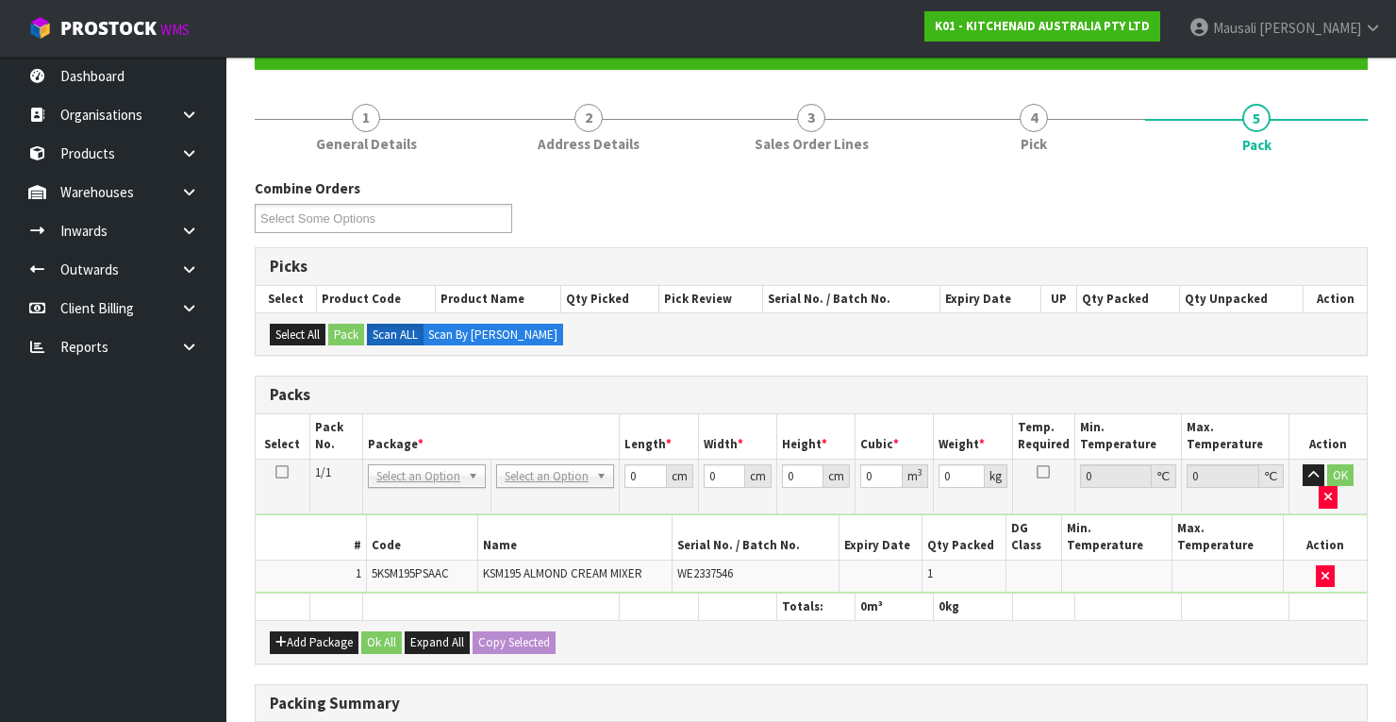
scroll to position [302, 0]
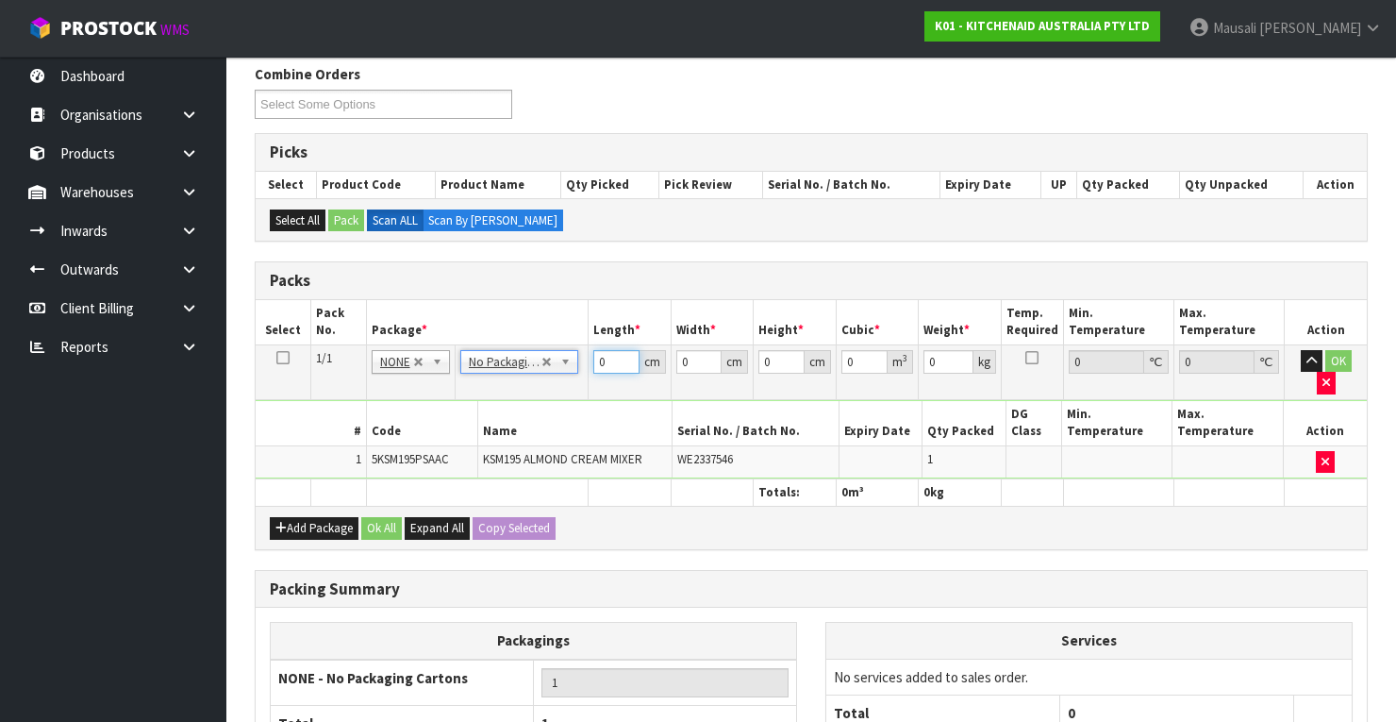
drag, startPoint x: 615, startPoint y: 359, endPoint x: 582, endPoint y: 374, distance: 35.9
click at [582, 374] on tr "1/1 NONE 007-001 007-002 007-004 007-009 007-013 007-014 007-015 007-017 007-01…" at bounding box center [811, 371] width 1111 height 55
click at [366, 517] on button "Ok All" at bounding box center [381, 528] width 41 height 23
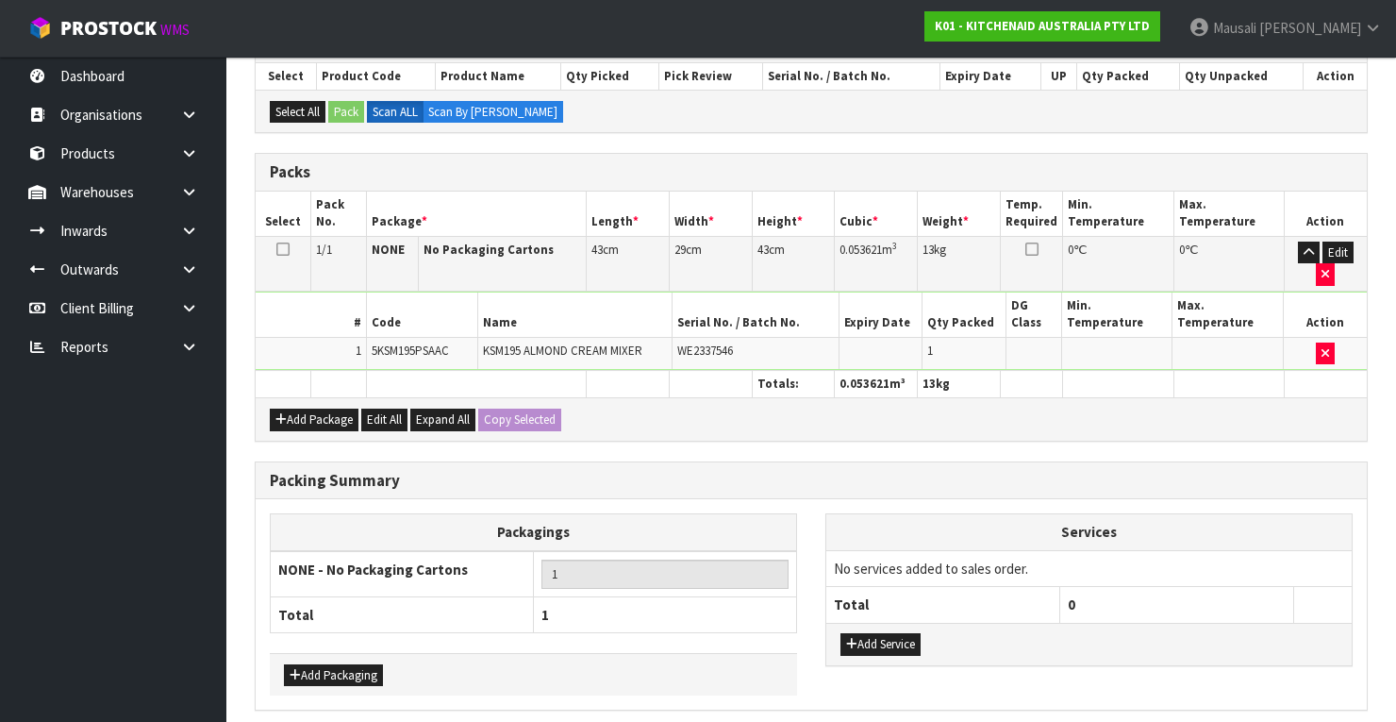
scroll to position [479, 0]
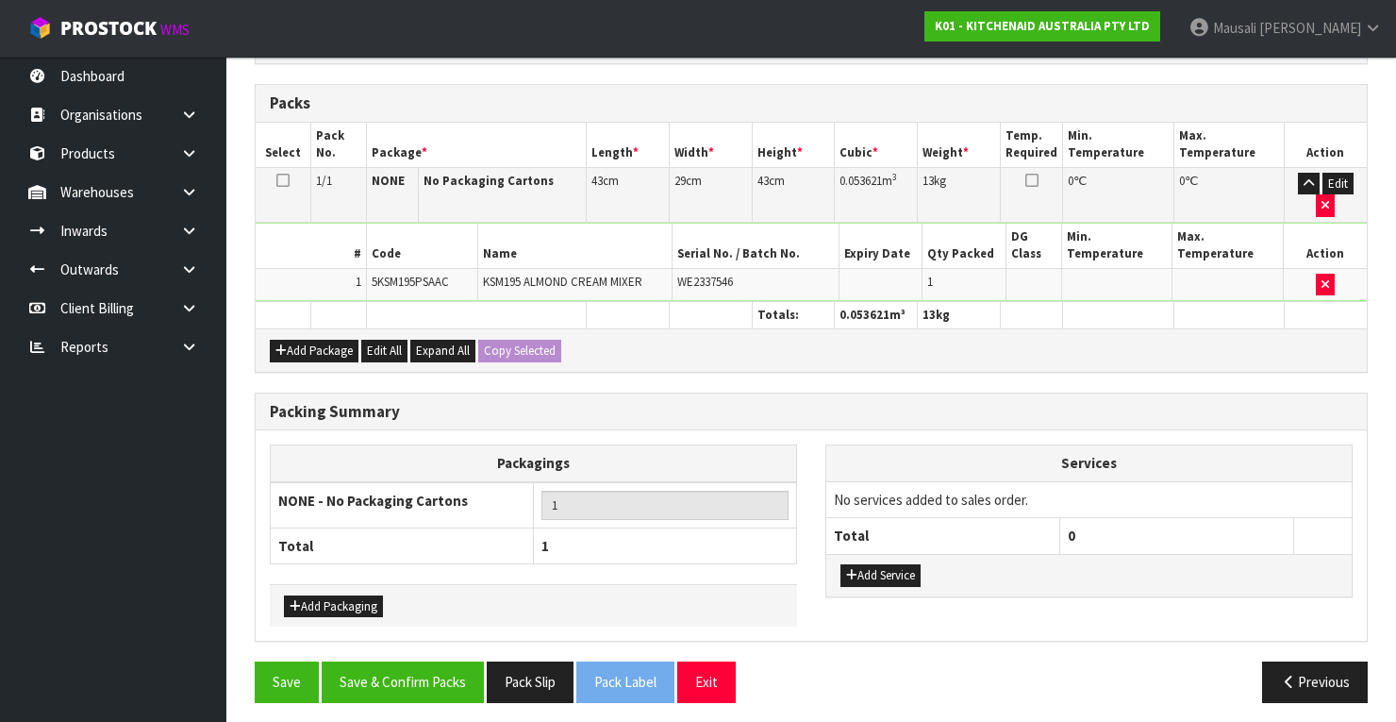
click at [445, 709] on section "× Close Updated successfully 1 General Details 2 Address Details 3 Sales Order …" at bounding box center [811, 222] width 1170 height 1015
click at [450, 666] on button "Save & Confirm Packs" at bounding box center [403, 681] width 162 height 41
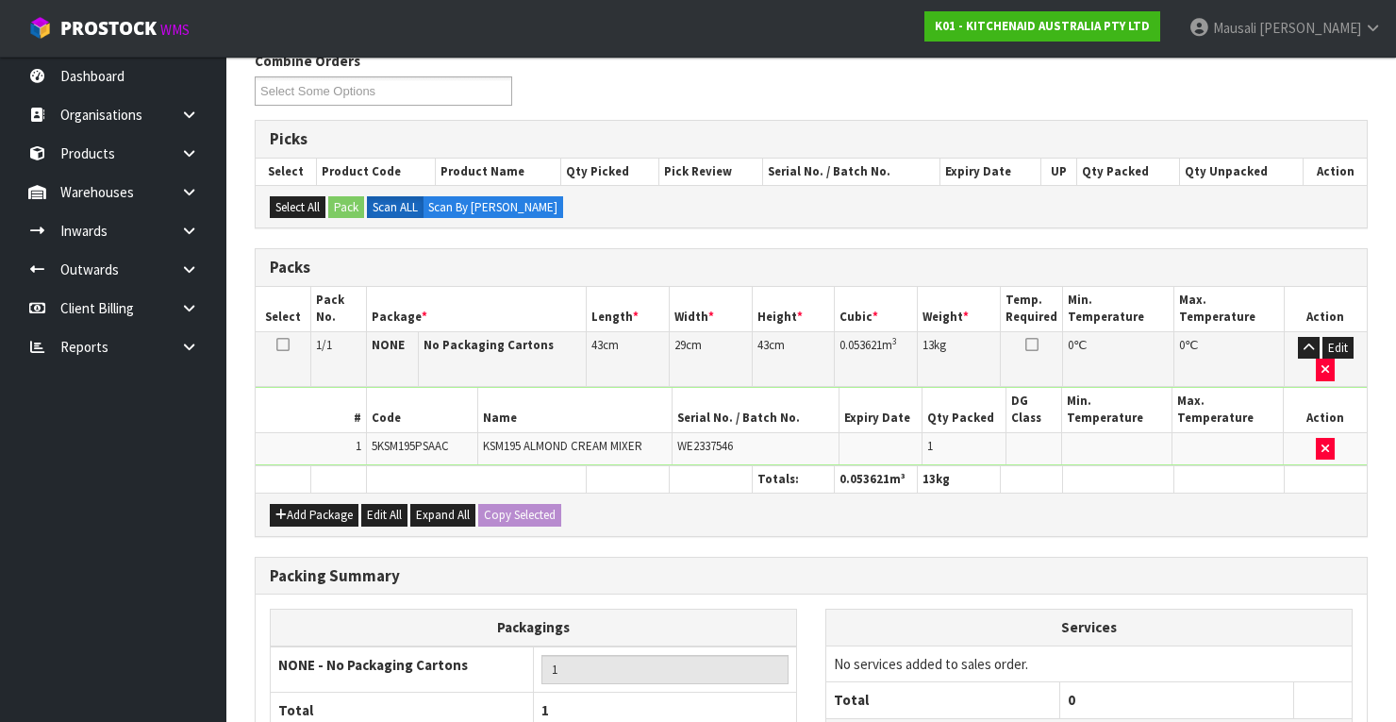
scroll to position [359, 0]
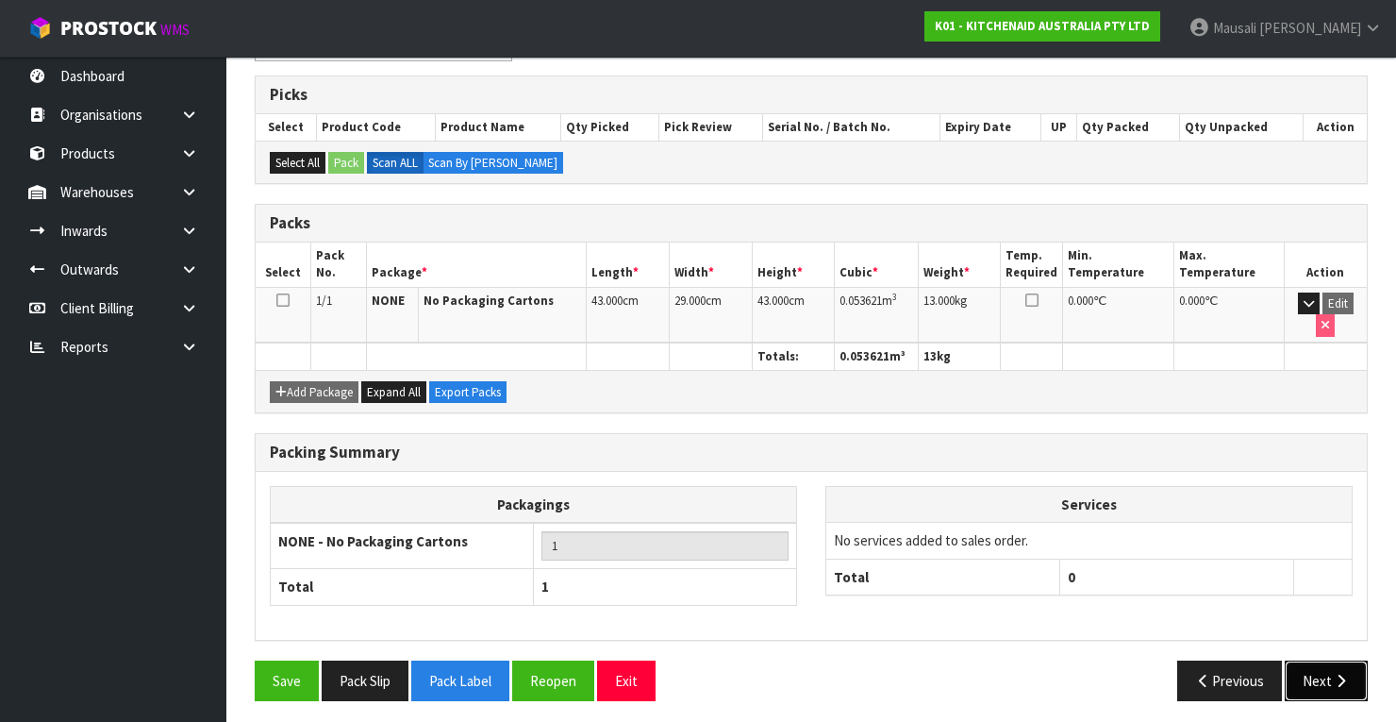
click at [1336, 660] on button "Next" at bounding box center [1326, 680] width 83 height 41
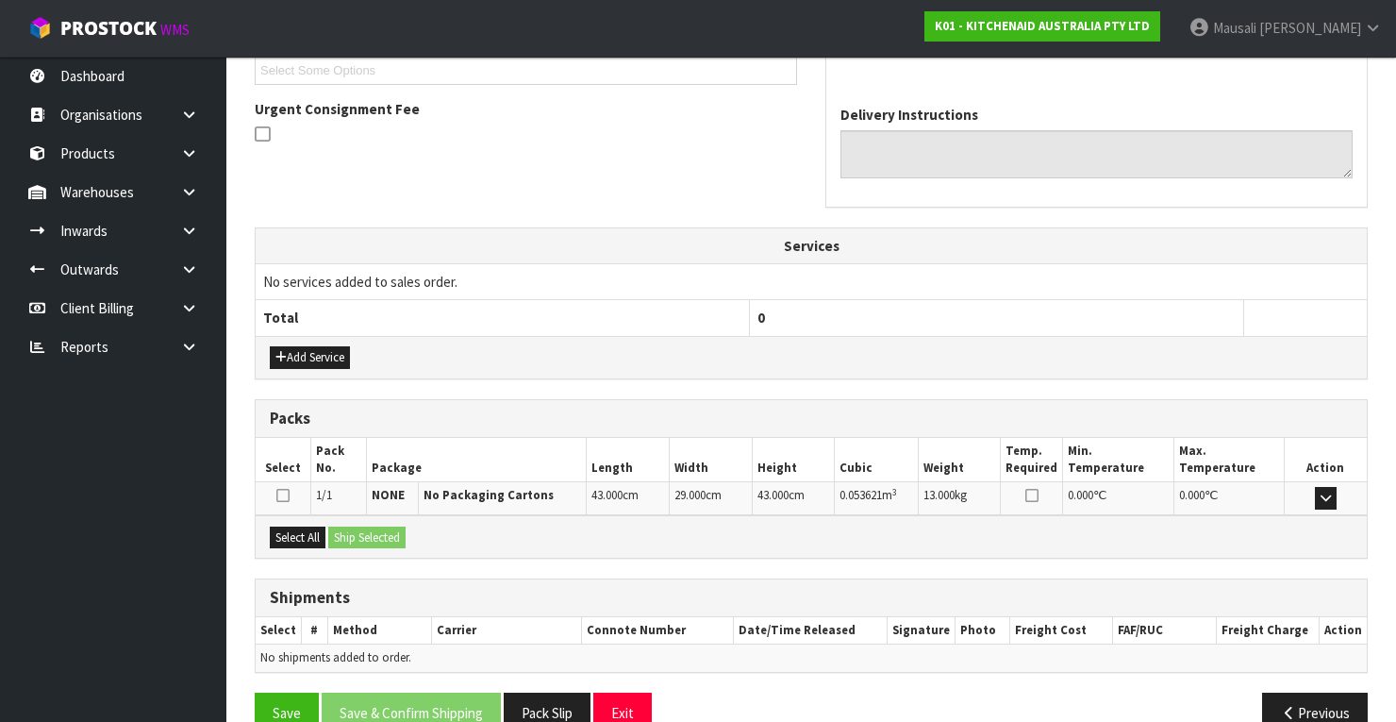
scroll to position [557, 0]
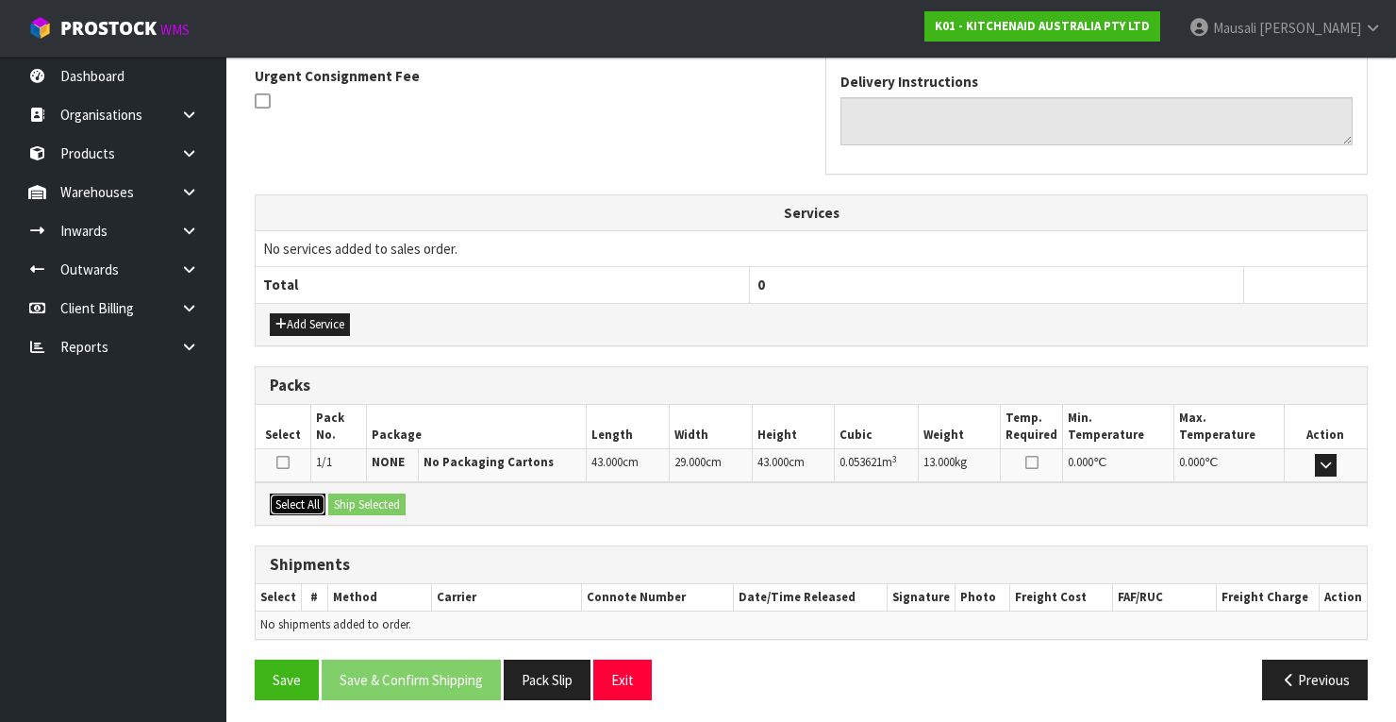
click at [291, 493] on button "Select All" at bounding box center [298, 504] width 56 height 23
click at [355, 499] on button "Ship Selected" at bounding box center [366, 504] width 77 height 23
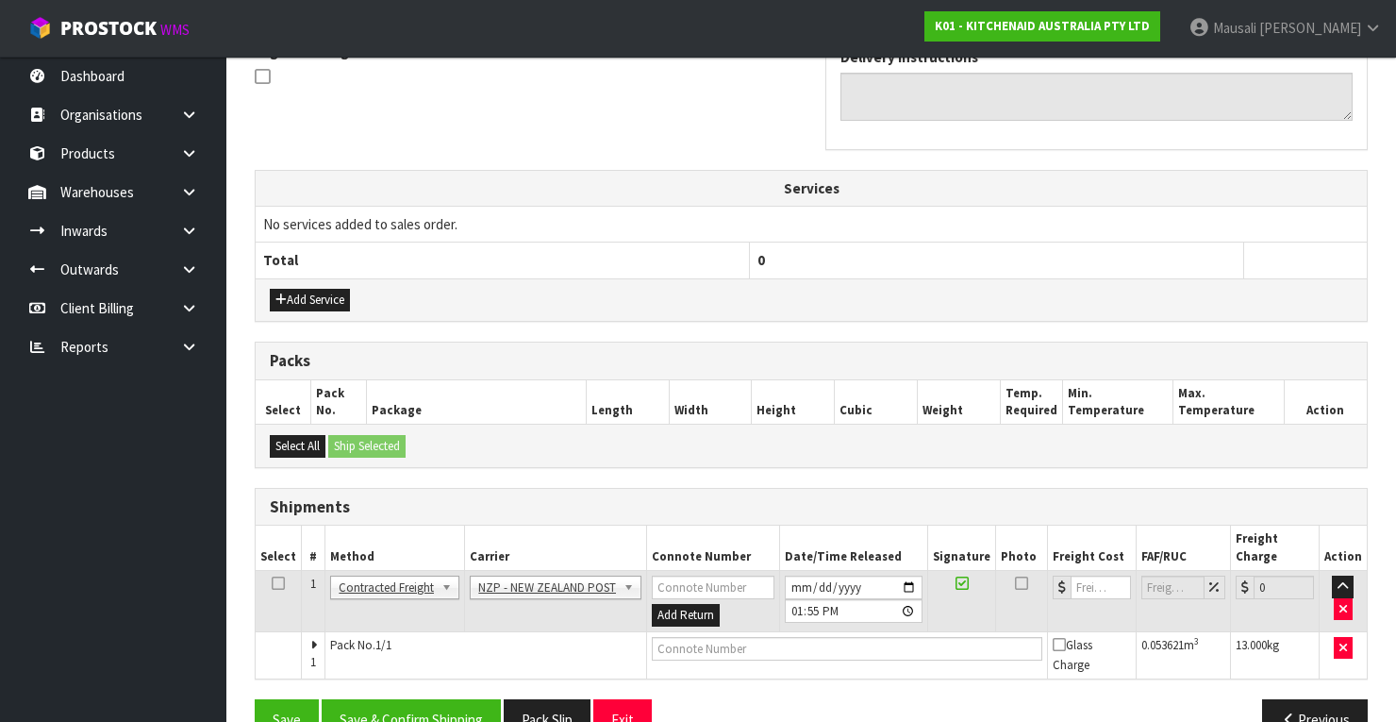
scroll to position [605, 0]
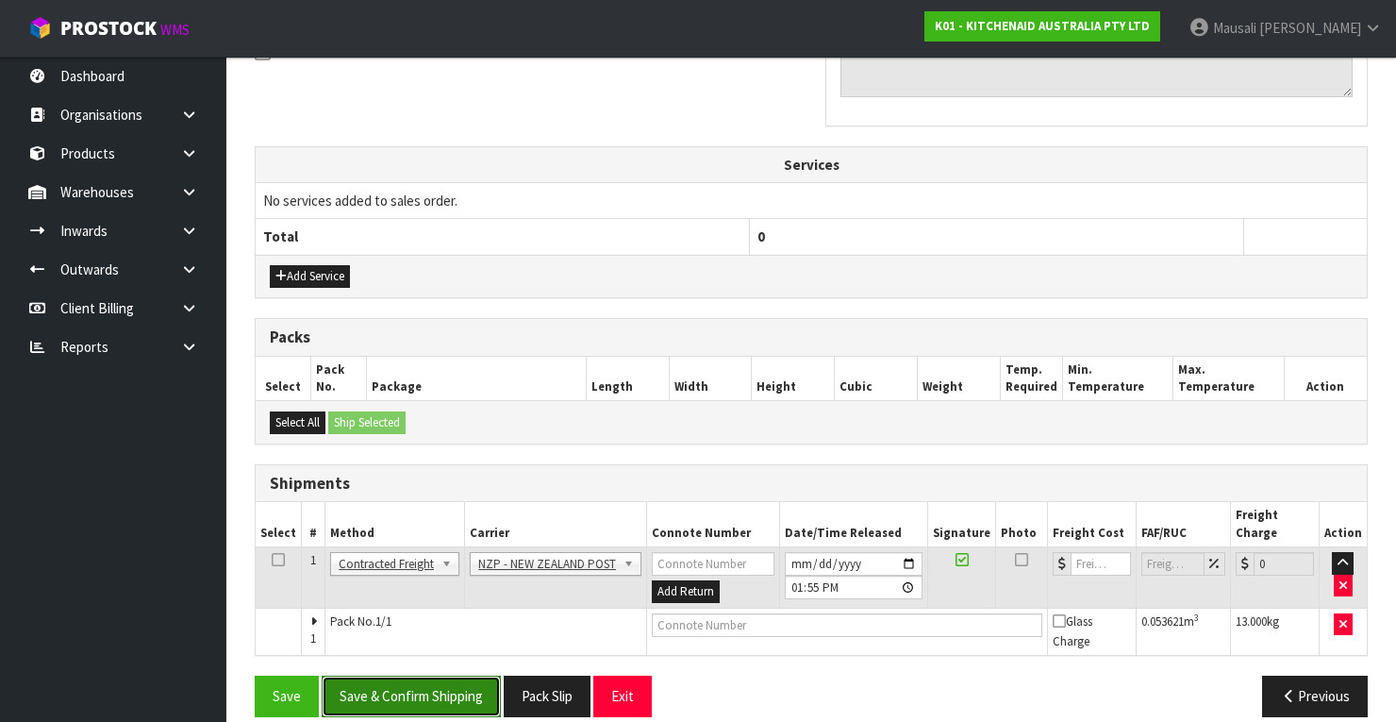
click at [449, 675] on button "Save & Confirm Shipping" at bounding box center [411, 695] width 179 height 41
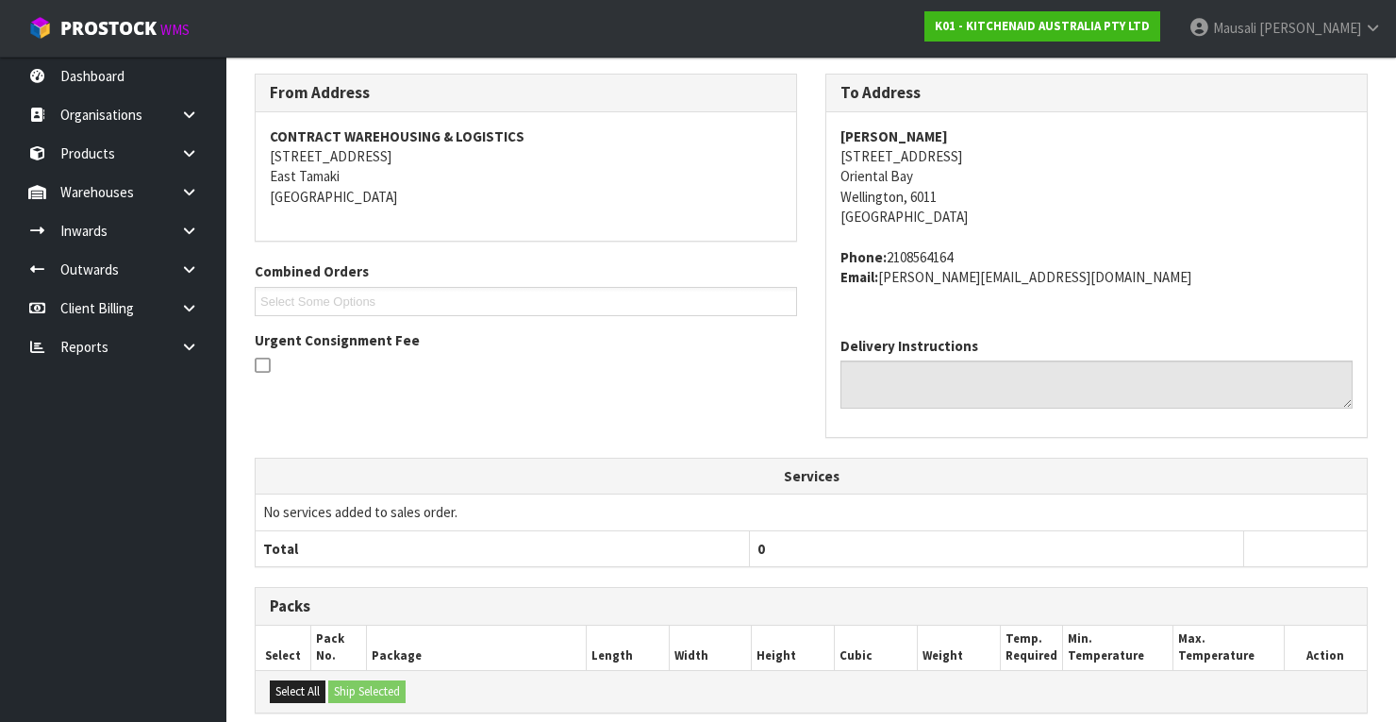
scroll to position [577, 0]
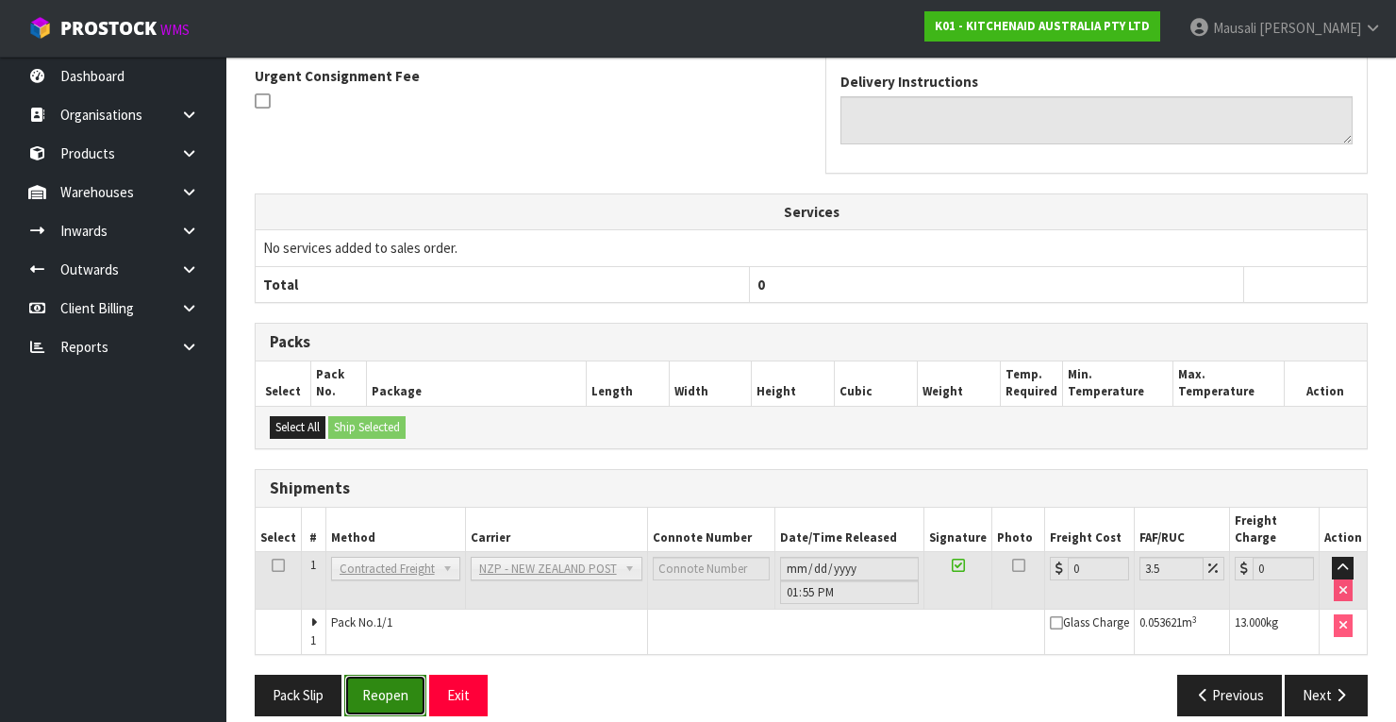
click at [411, 674] on button "Reopen" at bounding box center [385, 694] width 82 height 41
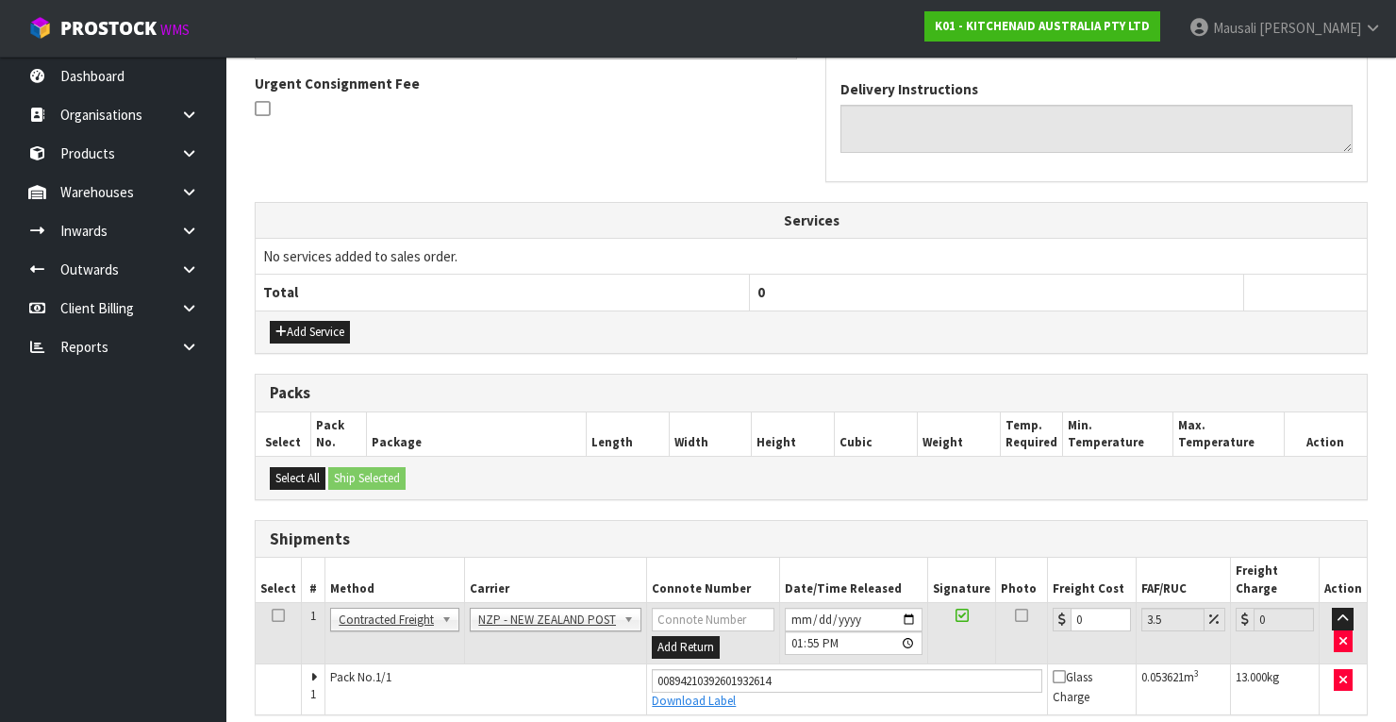
scroll to position [607, 0]
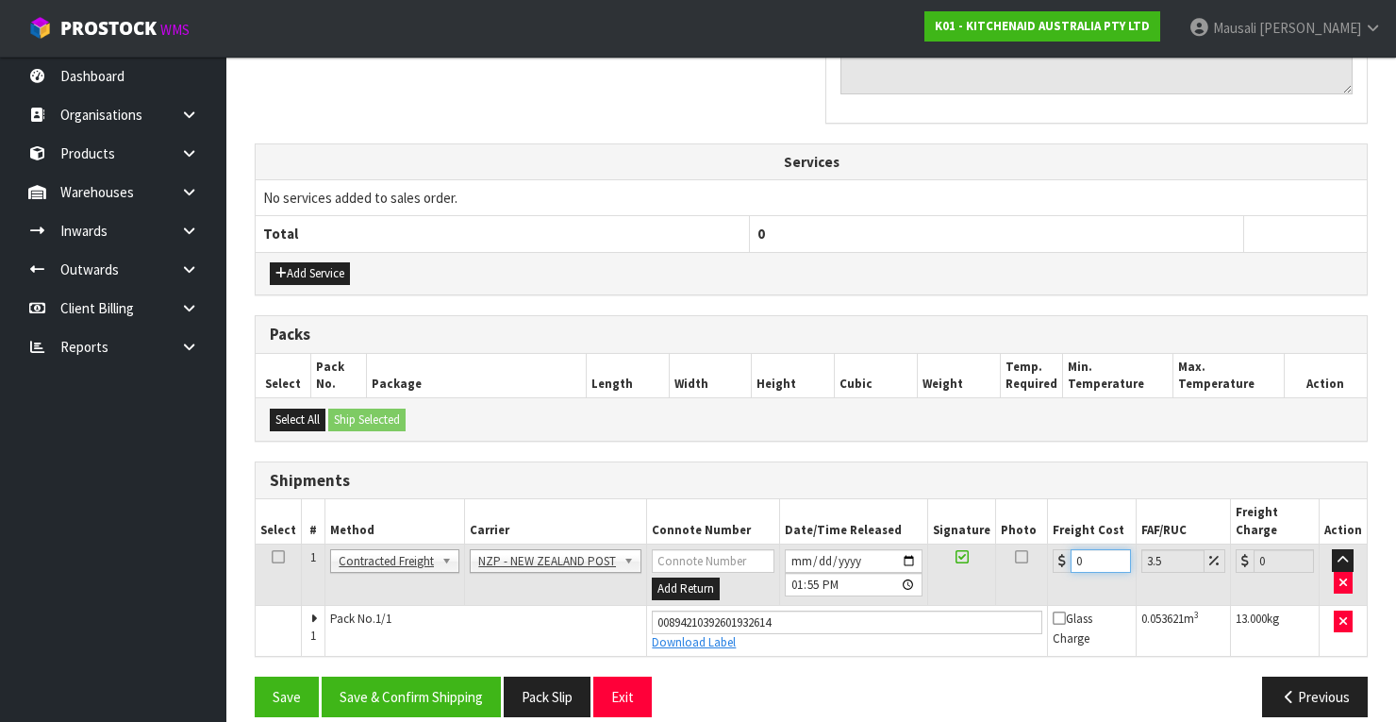
drag, startPoint x: 1088, startPoint y: 536, endPoint x: 1054, endPoint y: 556, distance: 40.1
click at [1054, 556] on td "0" at bounding box center [1092, 574] width 89 height 61
click at [440, 676] on button "Save & Confirm Shipping" at bounding box center [411, 696] width 179 height 41
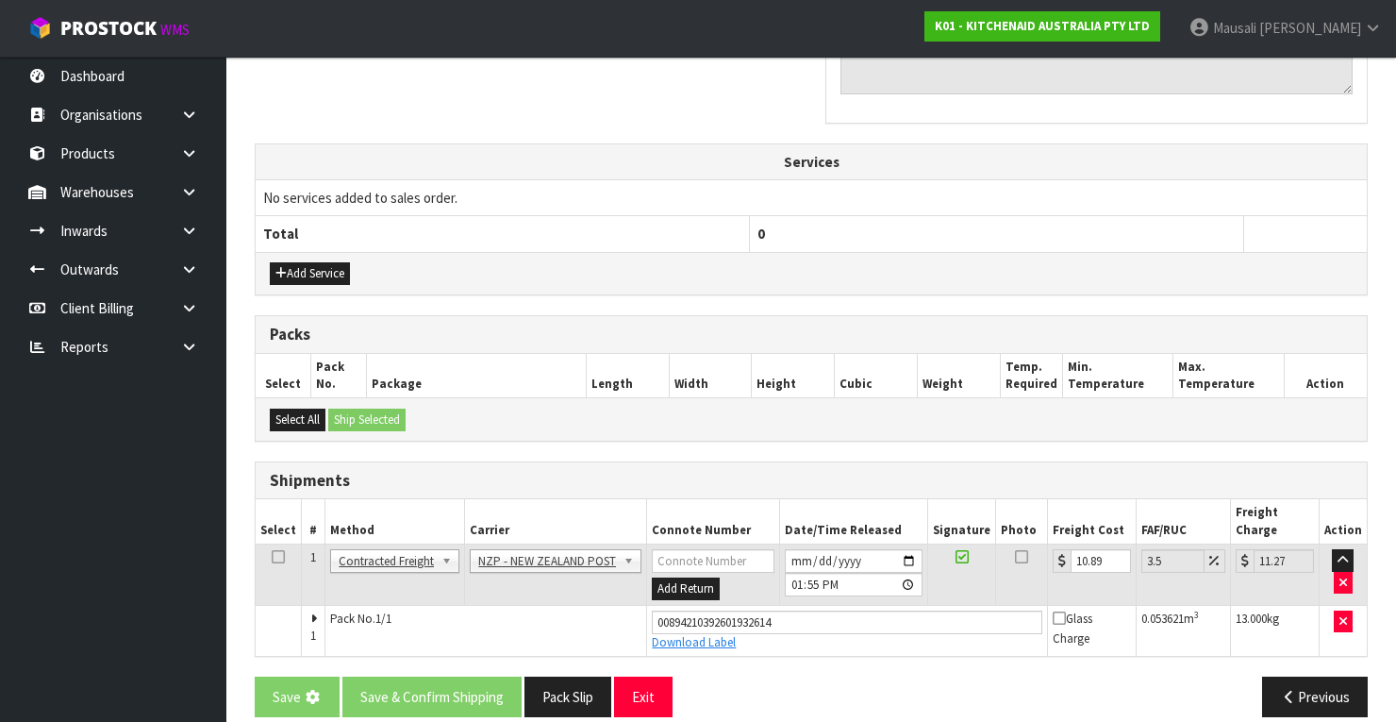
scroll to position [0, 0]
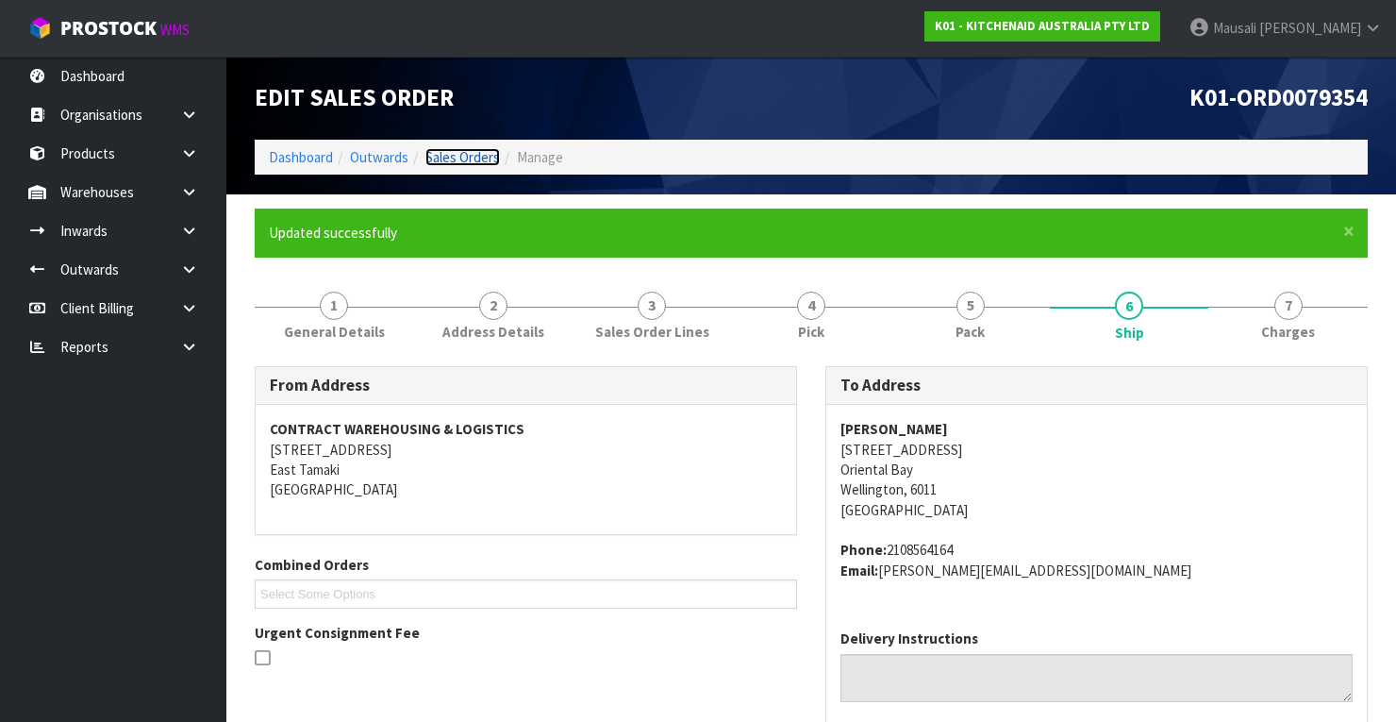
click at [465, 156] on link "Sales Orders" at bounding box center [462, 157] width 75 height 18
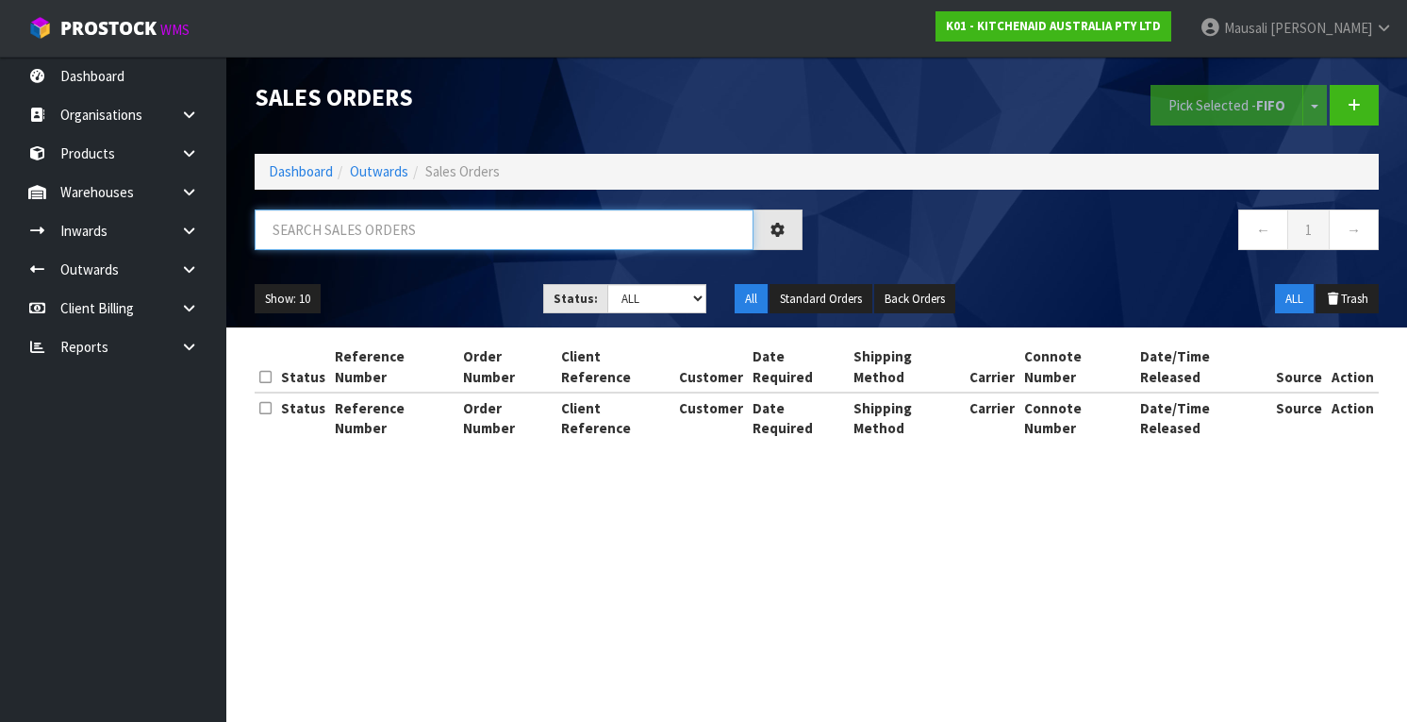
click at [279, 231] on input "text" at bounding box center [504, 229] width 499 height 41
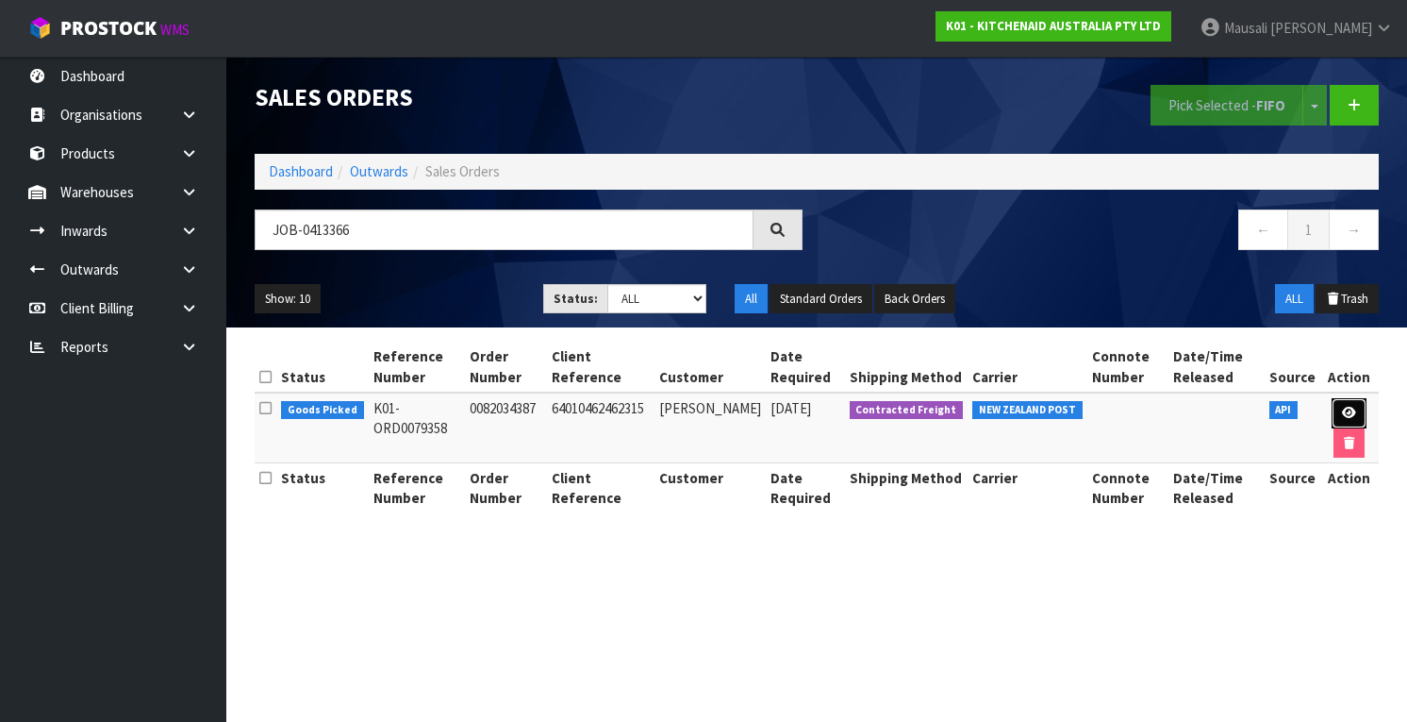
click at [1342, 407] on icon at bounding box center [1349, 413] width 14 height 12
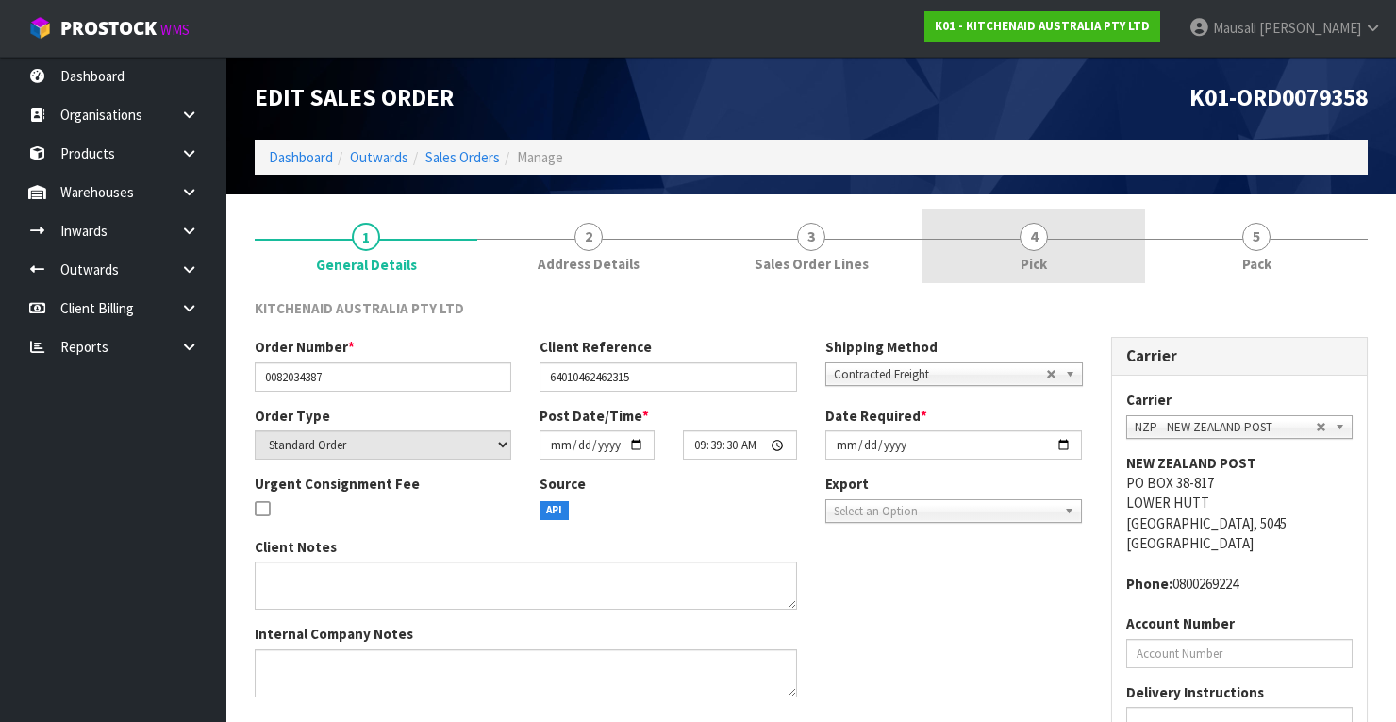
click at [1049, 247] on link "4 Pick" at bounding box center [1033, 245] width 223 height 75
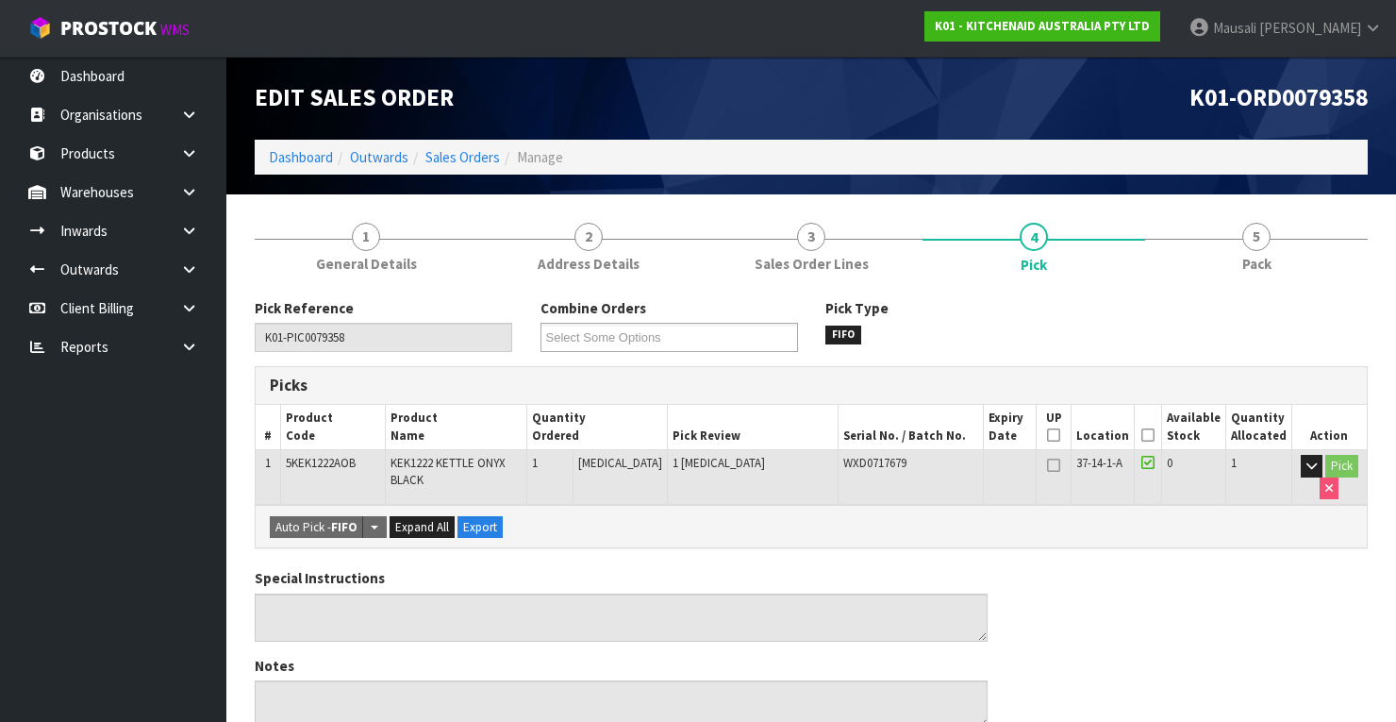
click at [1152, 435] on icon at bounding box center [1147, 435] width 13 height 1
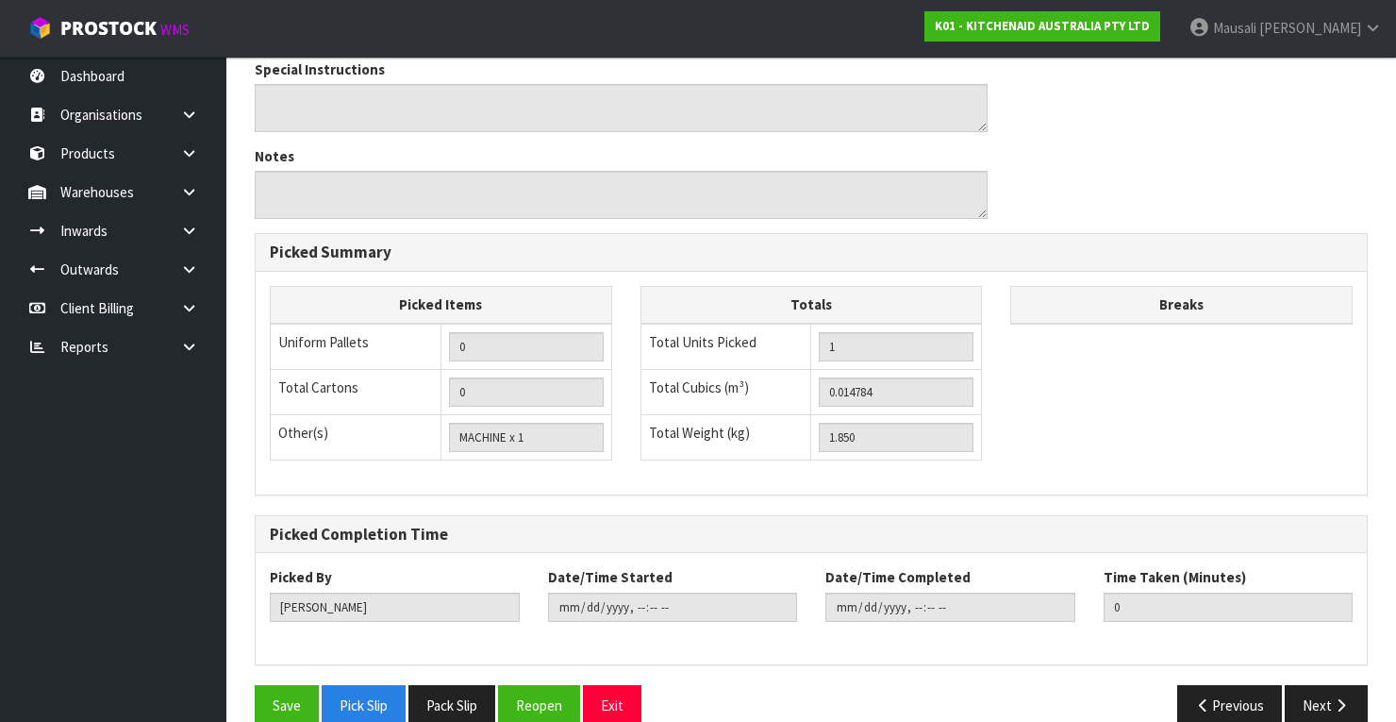
scroll to position [603, 0]
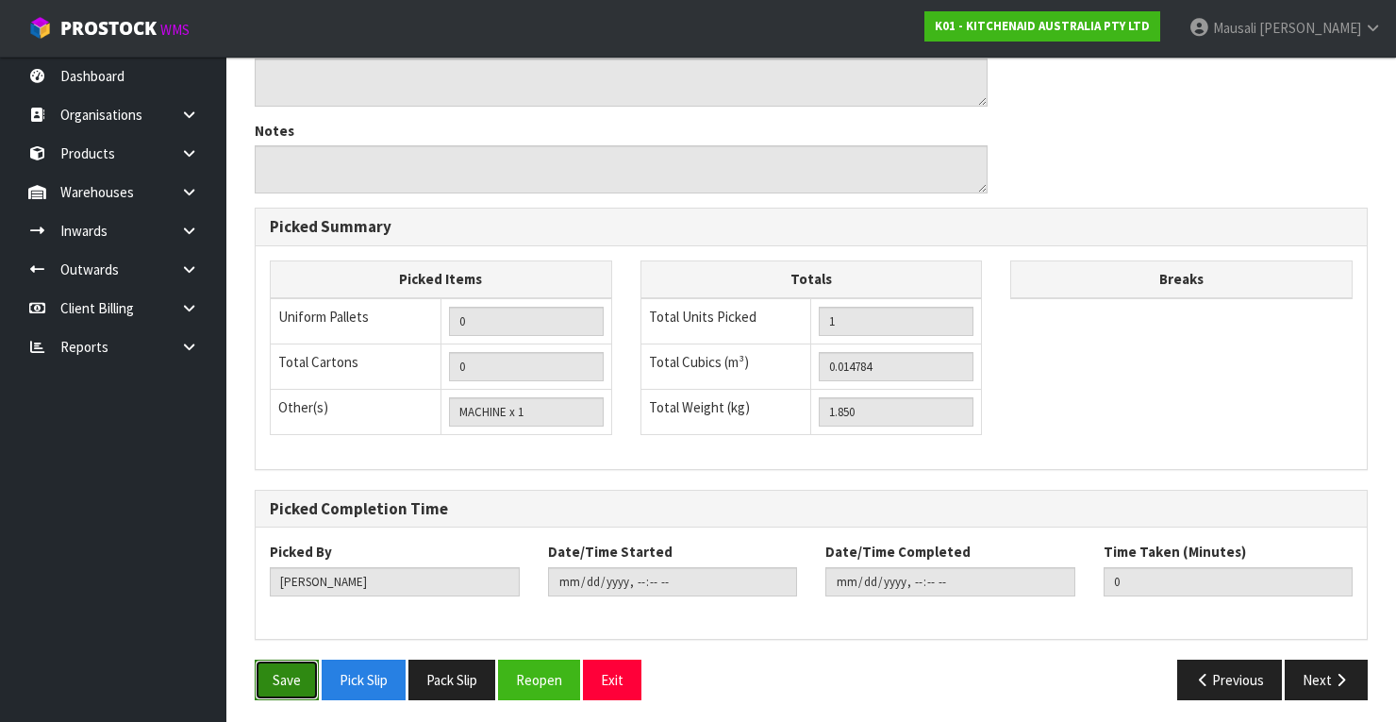
click at [298, 659] on button "Save" at bounding box center [287, 679] width 64 height 41
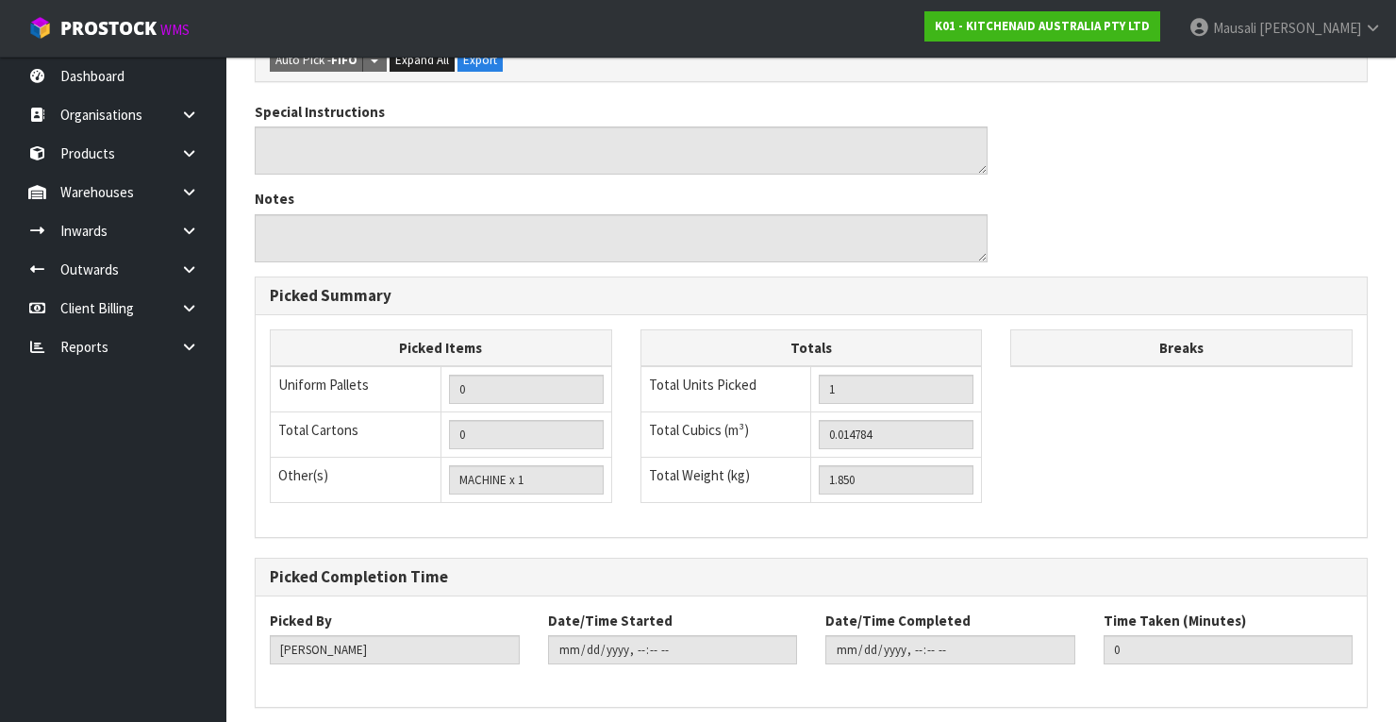
scroll to position [0, 0]
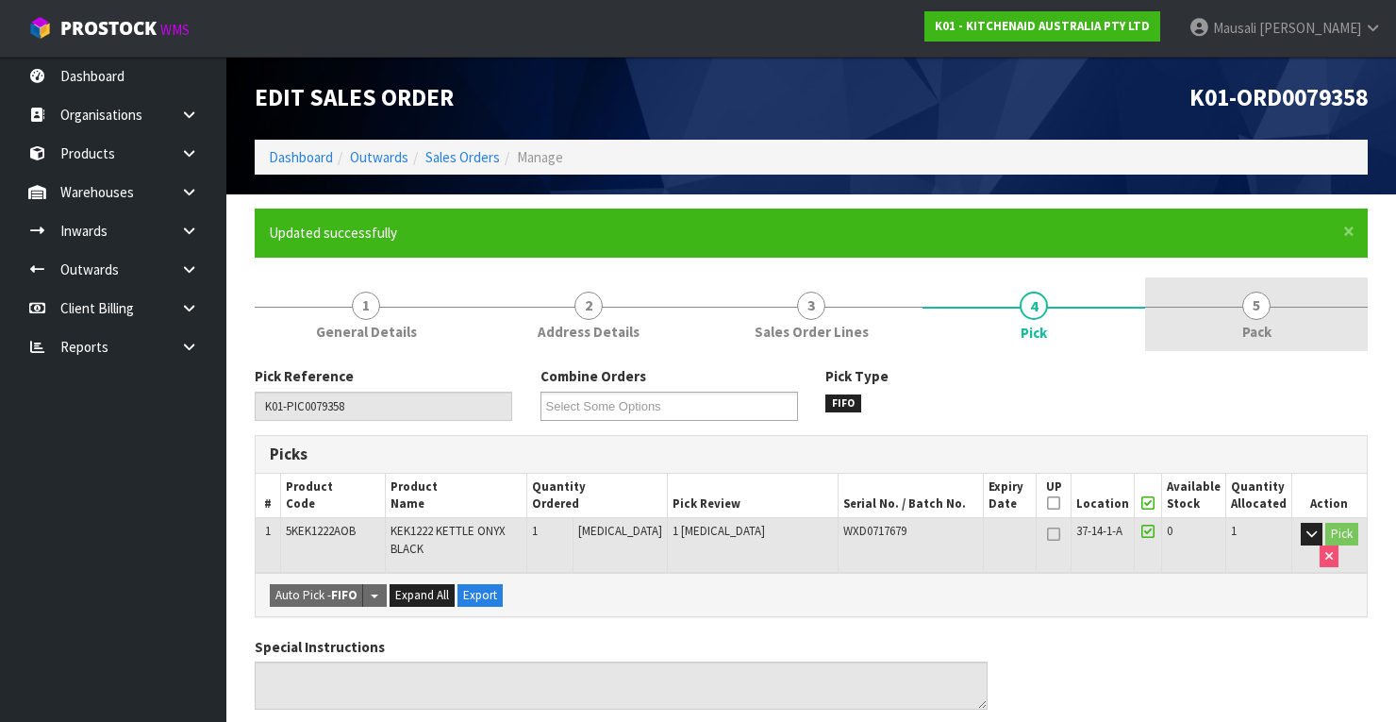
click at [1220, 328] on link "5 Pack" at bounding box center [1256, 314] width 223 height 75
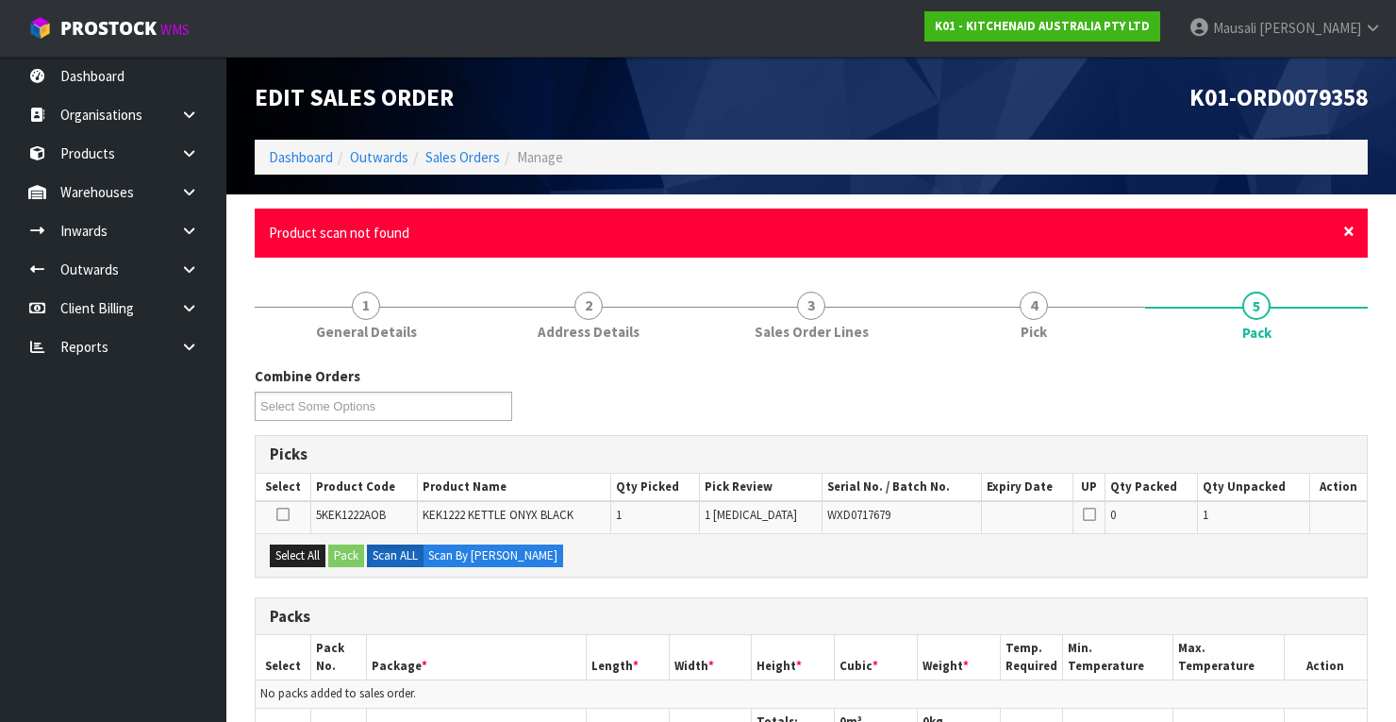
click at [1343, 234] on span "×" at bounding box center [1348, 231] width 11 height 26
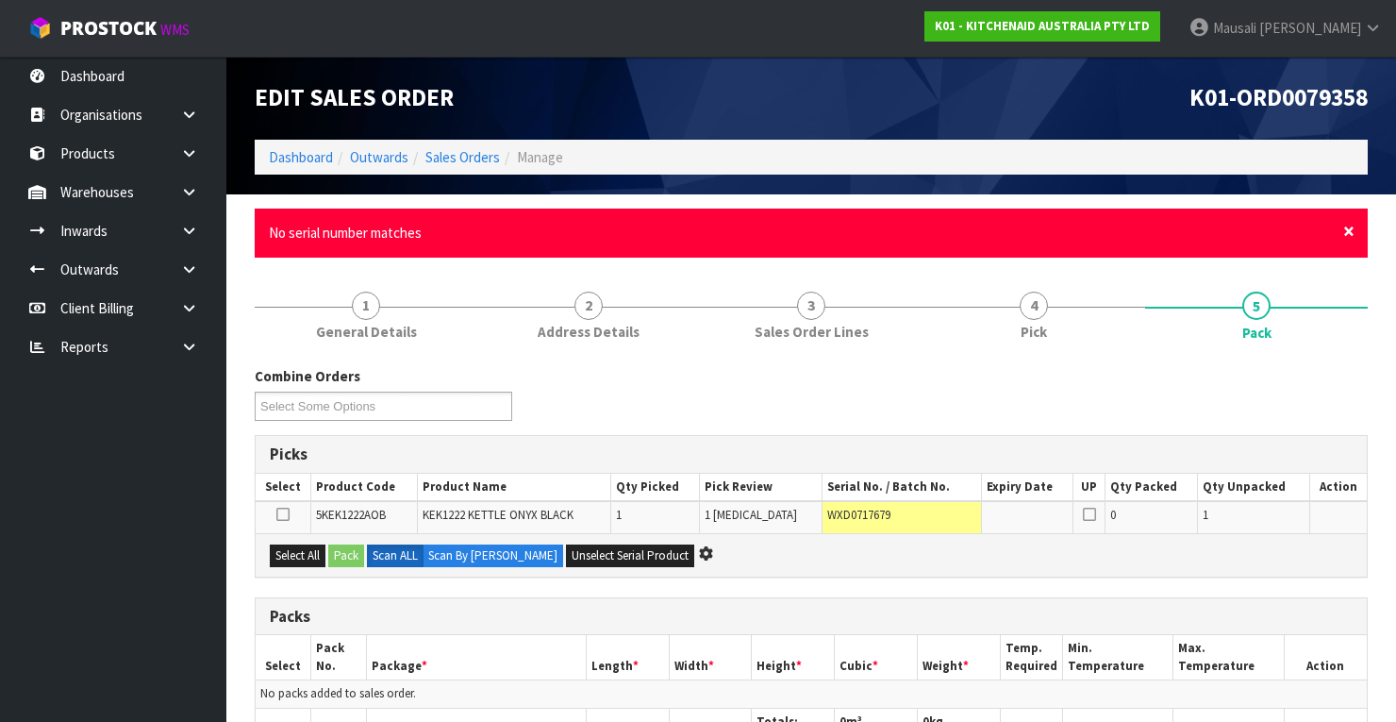
click at [1347, 234] on span "×" at bounding box center [1348, 231] width 11 height 26
click at [1350, 231] on span "×" at bounding box center [1348, 231] width 11 height 26
click at [1346, 238] on span "×" at bounding box center [1348, 231] width 11 height 26
click at [1344, 234] on span "×" at bounding box center [1348, 231] width 11 height 26
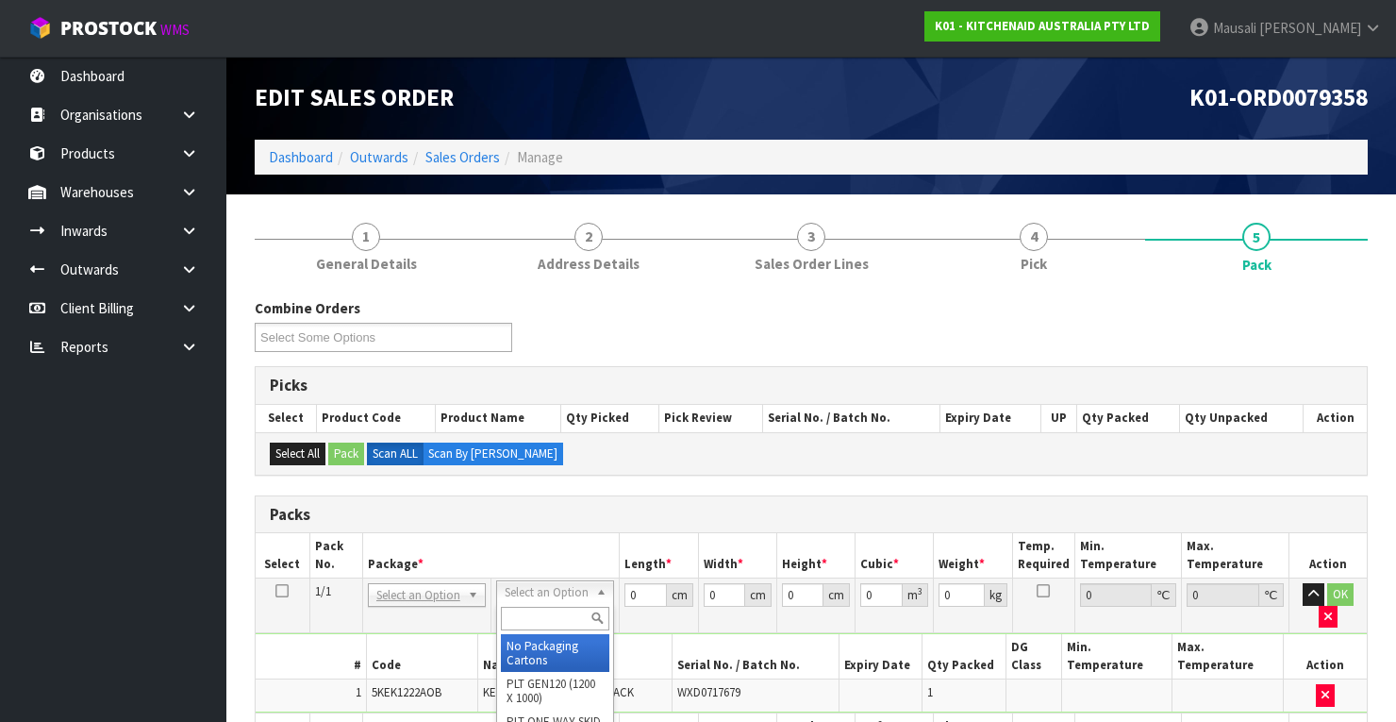
drag, startPoint x: 511, startPoint y: 593, endPoint x: 514, endPoint y: 611, distance: 18.1
click at [515, 614] on input "text" at bounding box center [555, 618] width 108 height 24
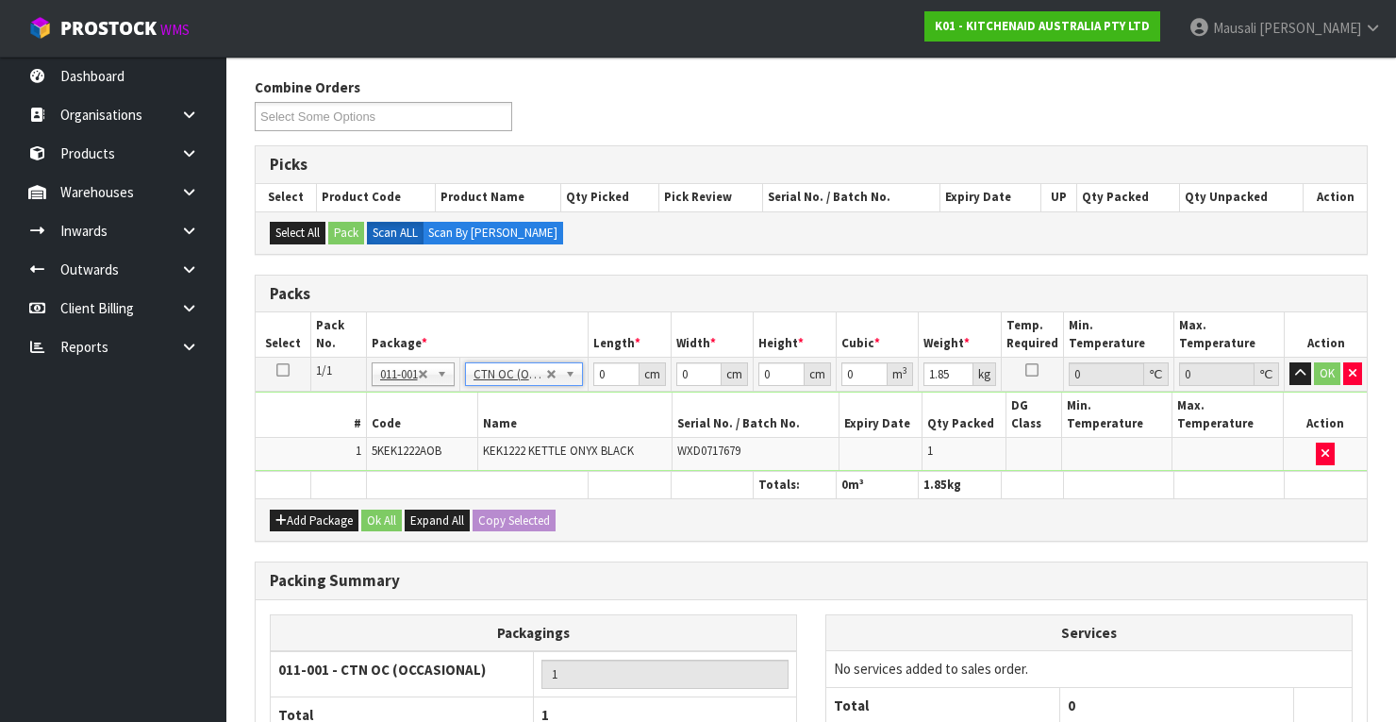
scroll to position [226, 0]
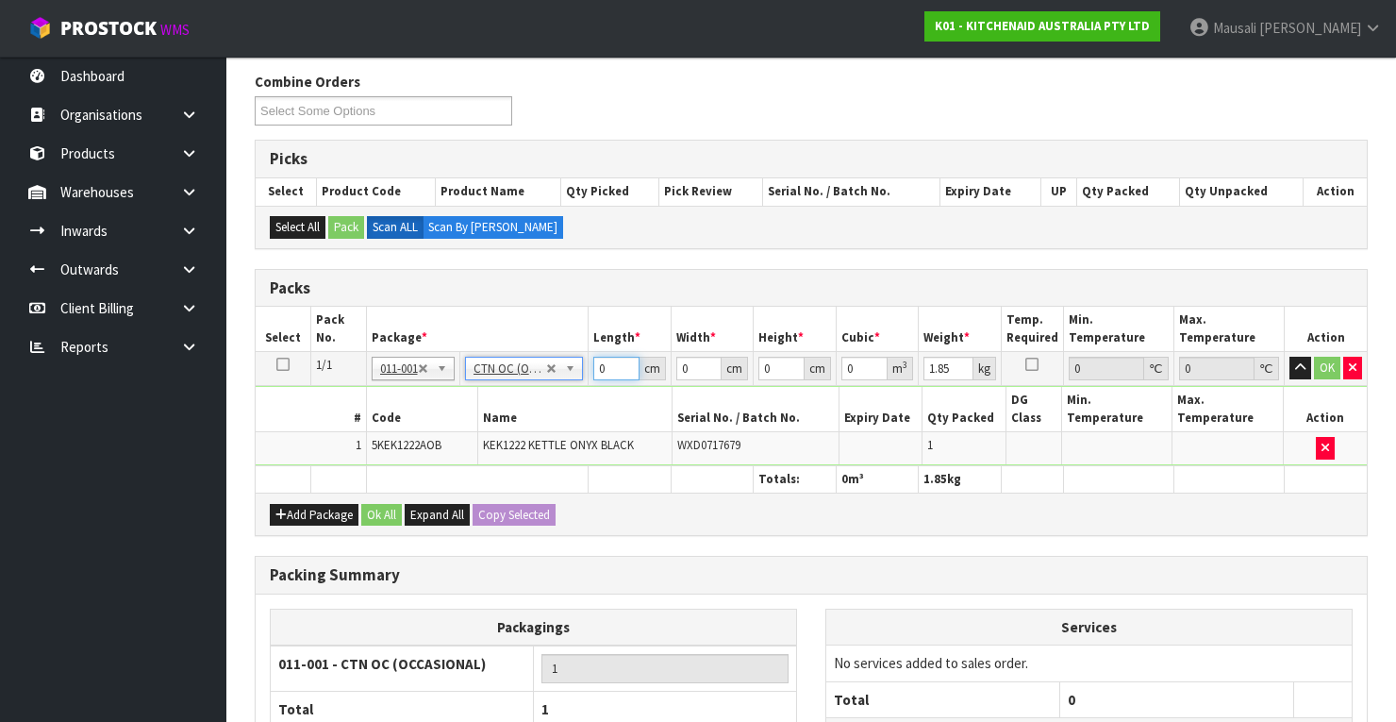
drag, startPoint x: 609, startPoint y: 367, endPoint x: 588, endPoint y: 377, distance: 24.0
click at [588, 377] on tr "1/1 NONE 007-001 007-002 007-004 007-009 007-013 007-014 007-015 007-017 007-01…" at bounding box center [811, 369] width 1111 height 34
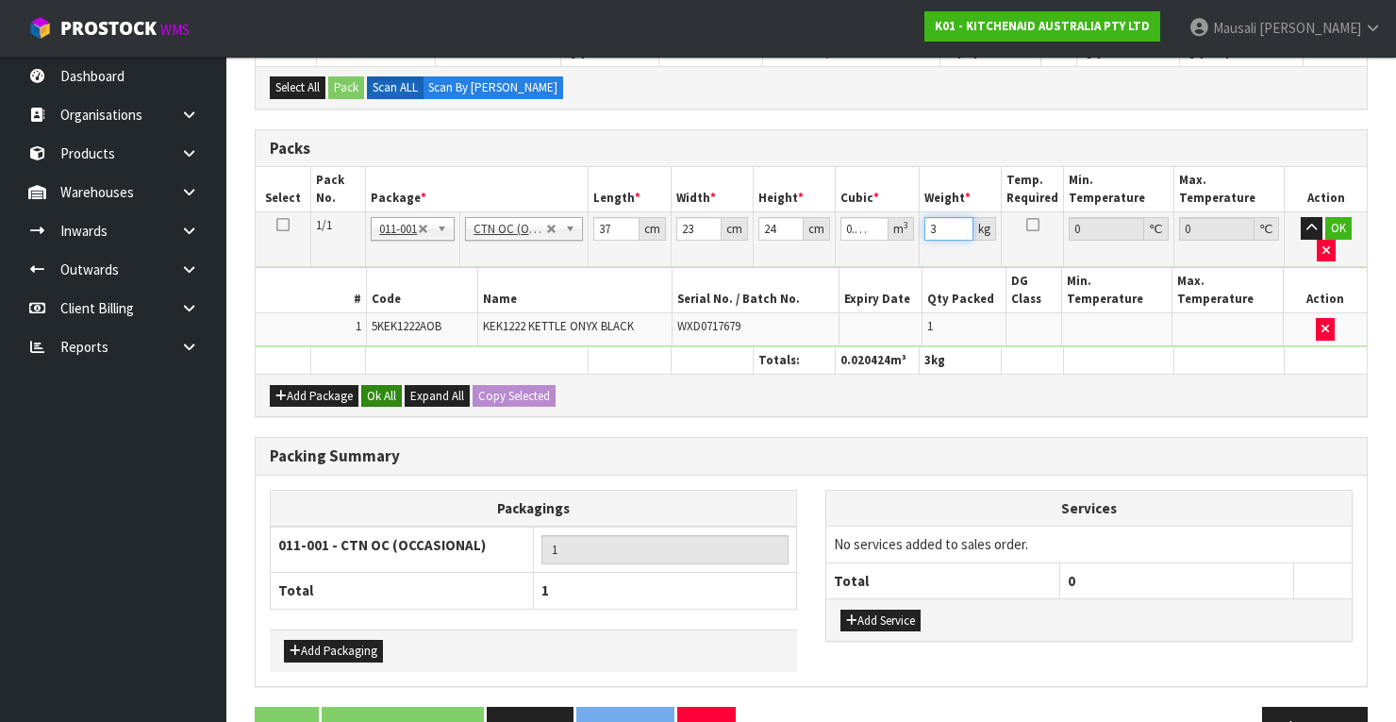
scroll to position [390, 0]
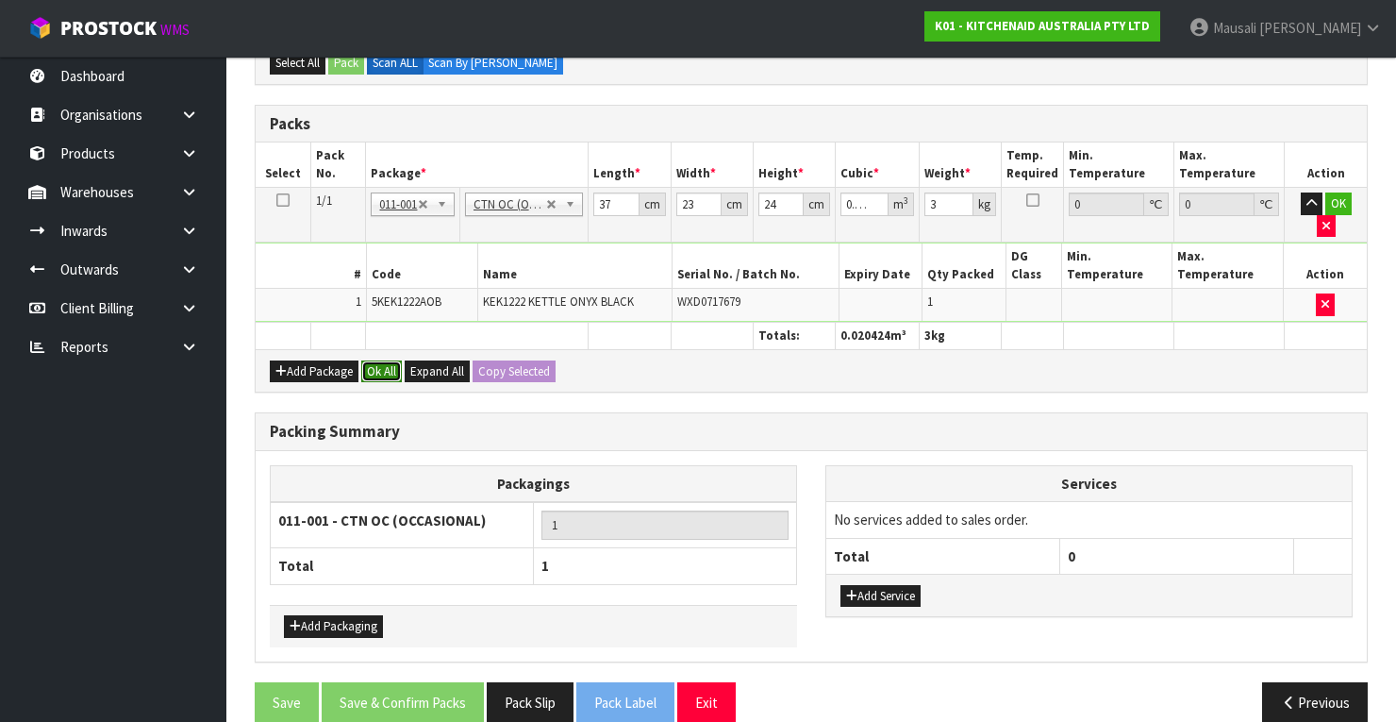
click at [385, 360] on button "Ok All" at bounding box center [381, 371] width 41 height 23
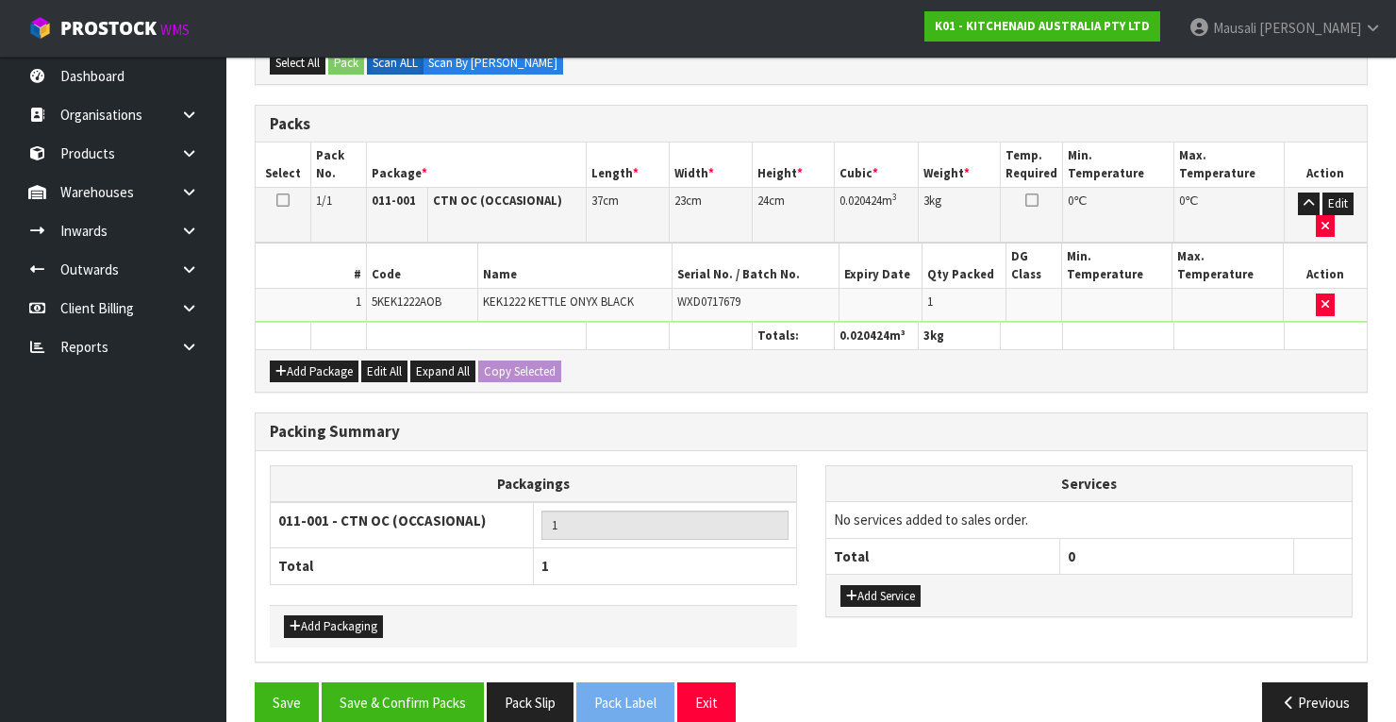
scroll to position [410, 0]
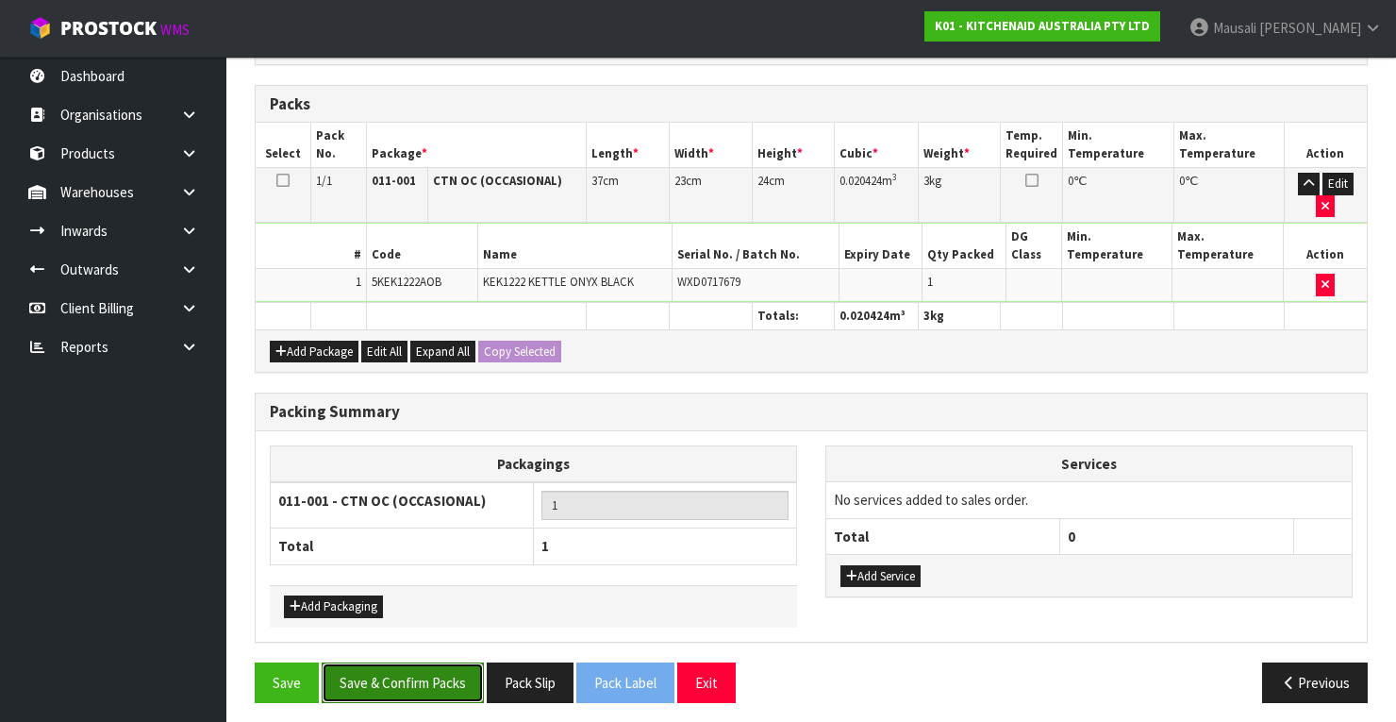
drag, startPoint x: 405, startPoint y: 665, endPoint x: 705, endPoint y: 629, distance: 302.1
click at [412, 662] on button "Save & Confirm Packs" at bounding box center [403, 682] width 162 height 41
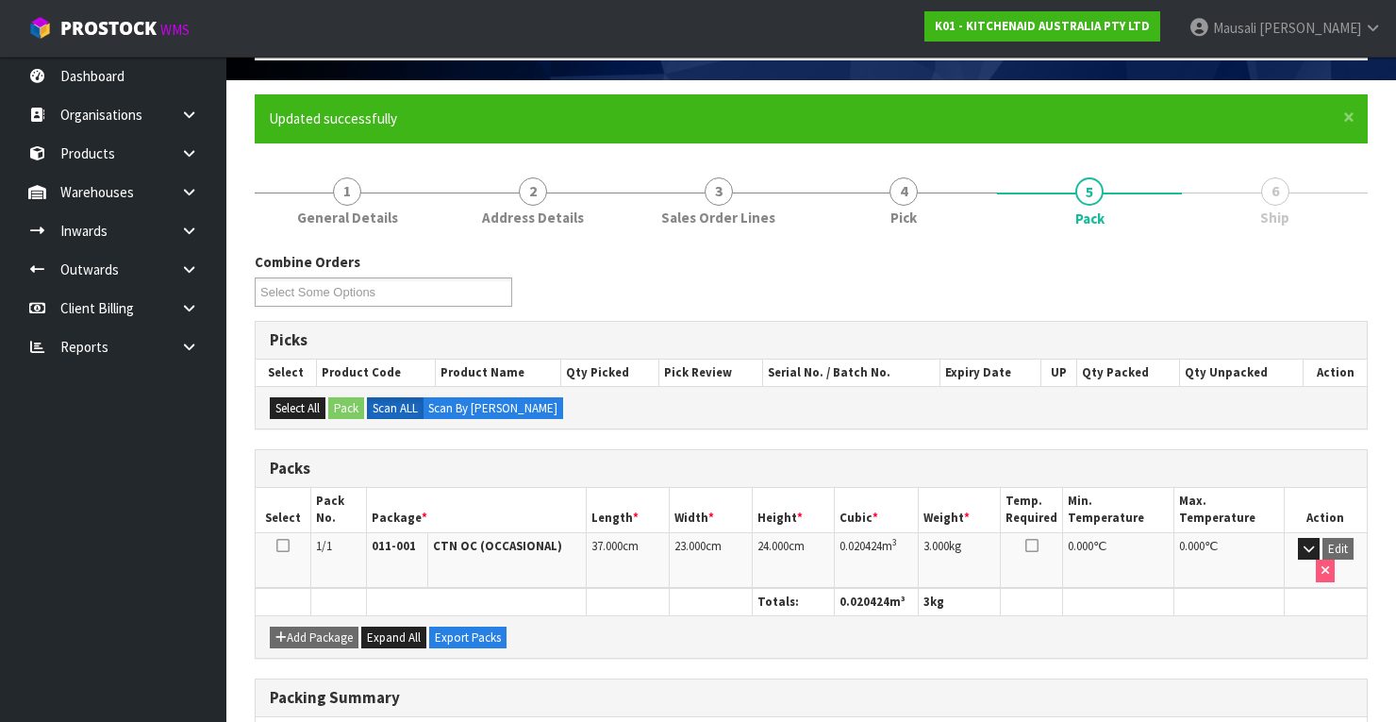
scroll to position [359, 0]
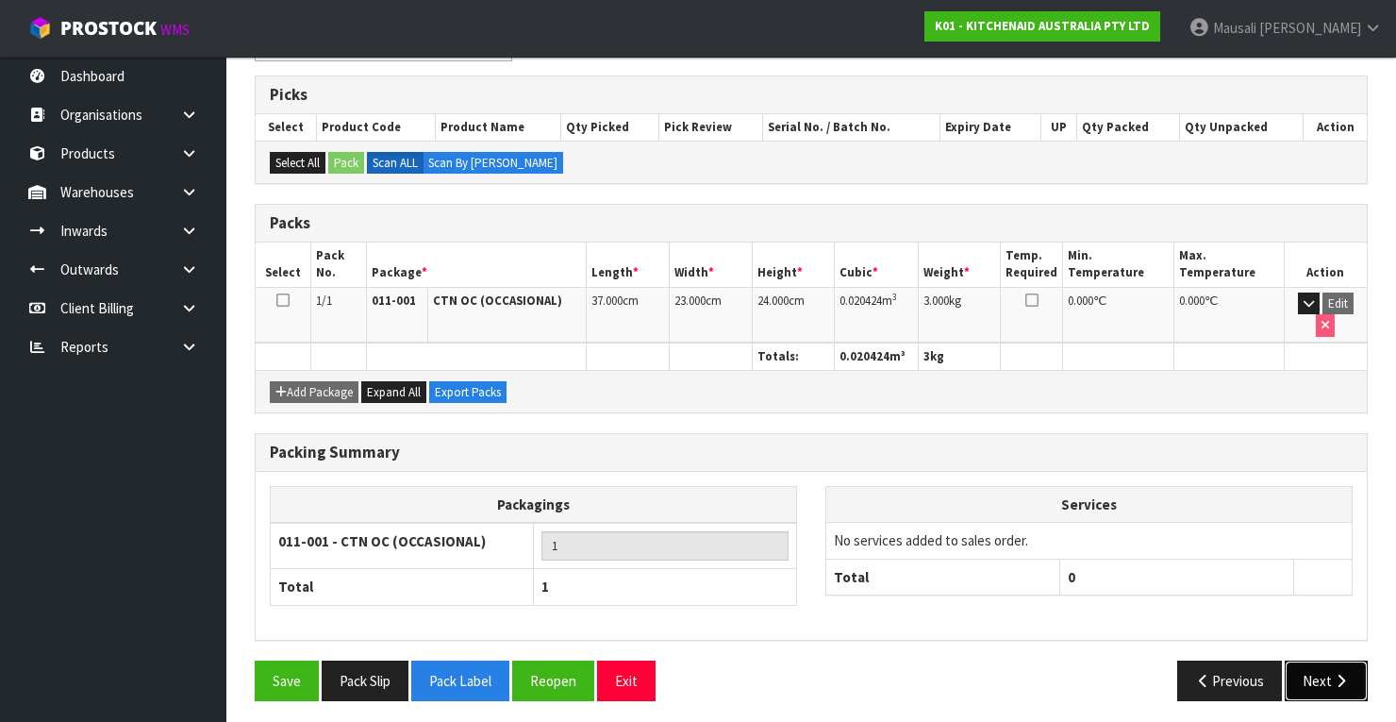
click at [1326, 679] on button "Next" at bounding box center [1326, 680] width 83 height 41
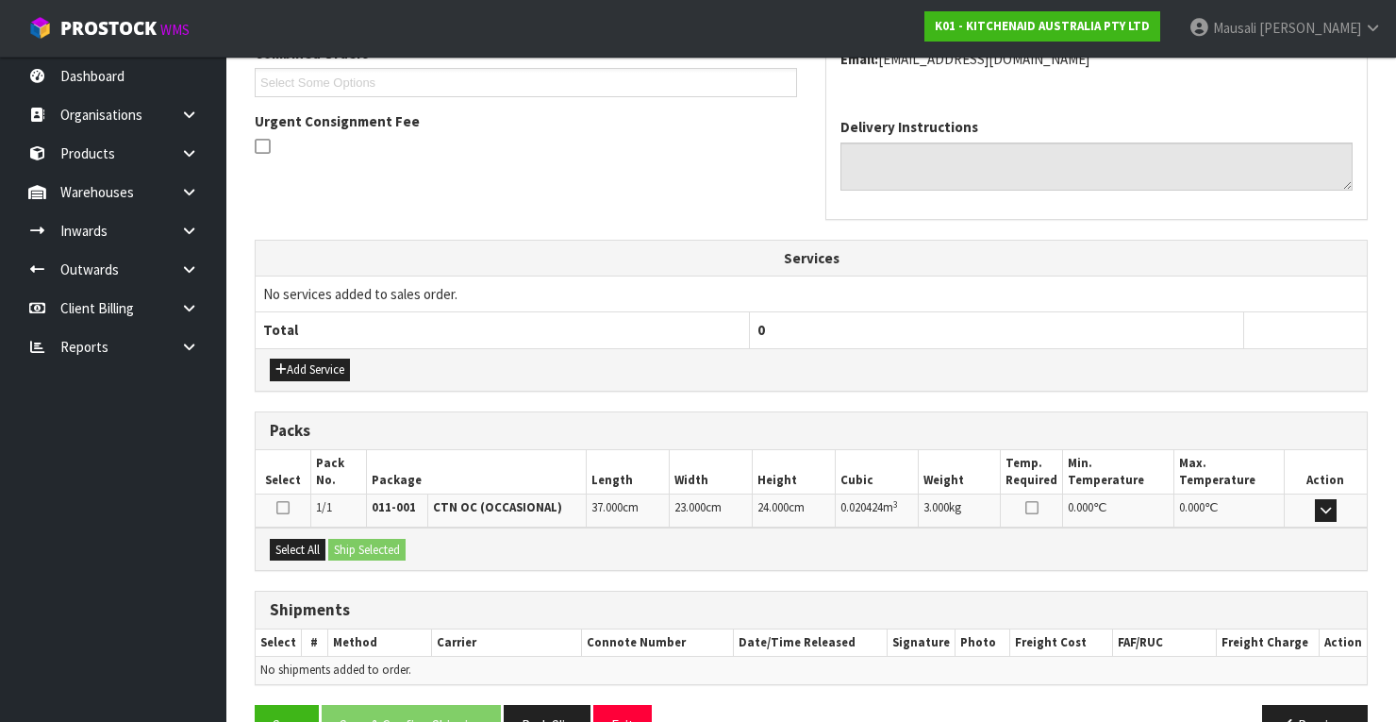
scroll to position [557, 0]
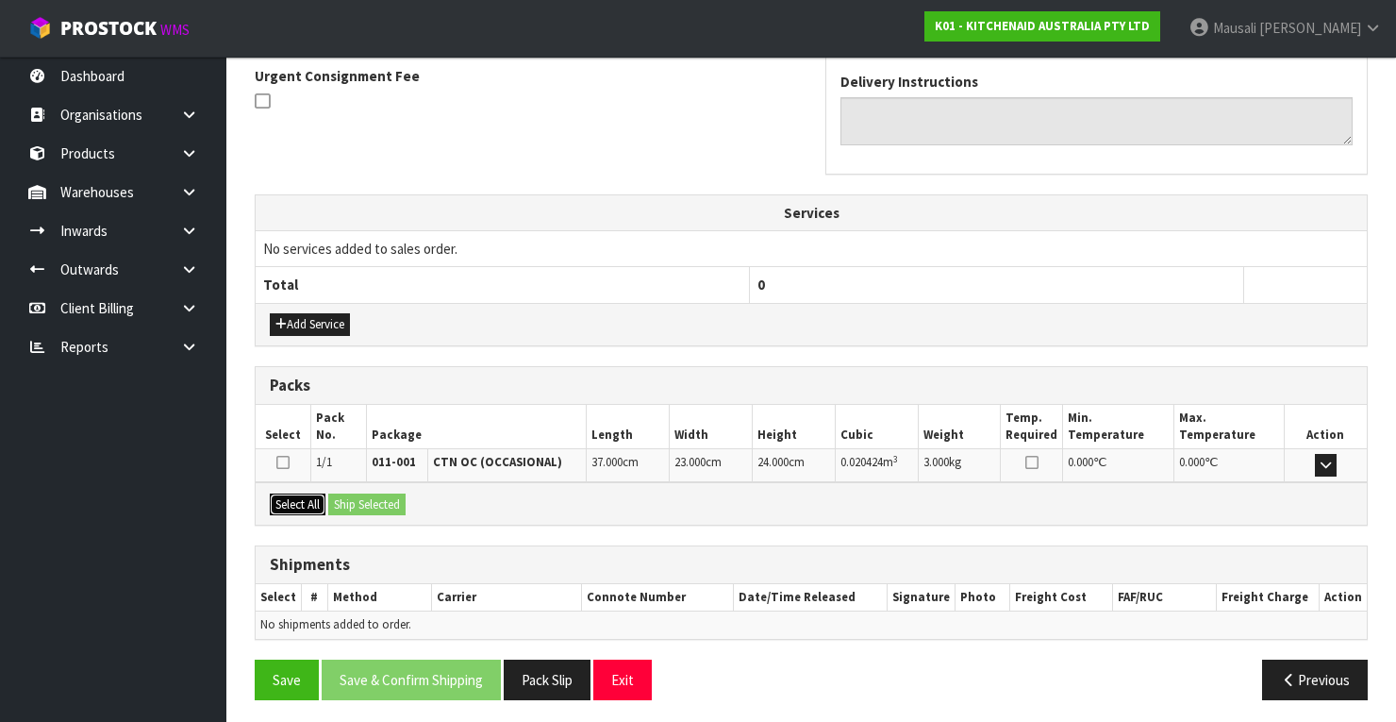
click at [334, 493] on div "Select All Ship Selected" at bounding box center [811, 503] width 1111 height 42
drag, startPoint x: 289, startPoint y: 492, endPoint x: 366, endPoint y: 506, distance: 78.5
click at [308, 495] on button "Select All" at bounding box center [298, 504] width 56 height 23
click at [366, 506] on button "Ship Selected" at bounding box center [366, 504] width 77 height 23
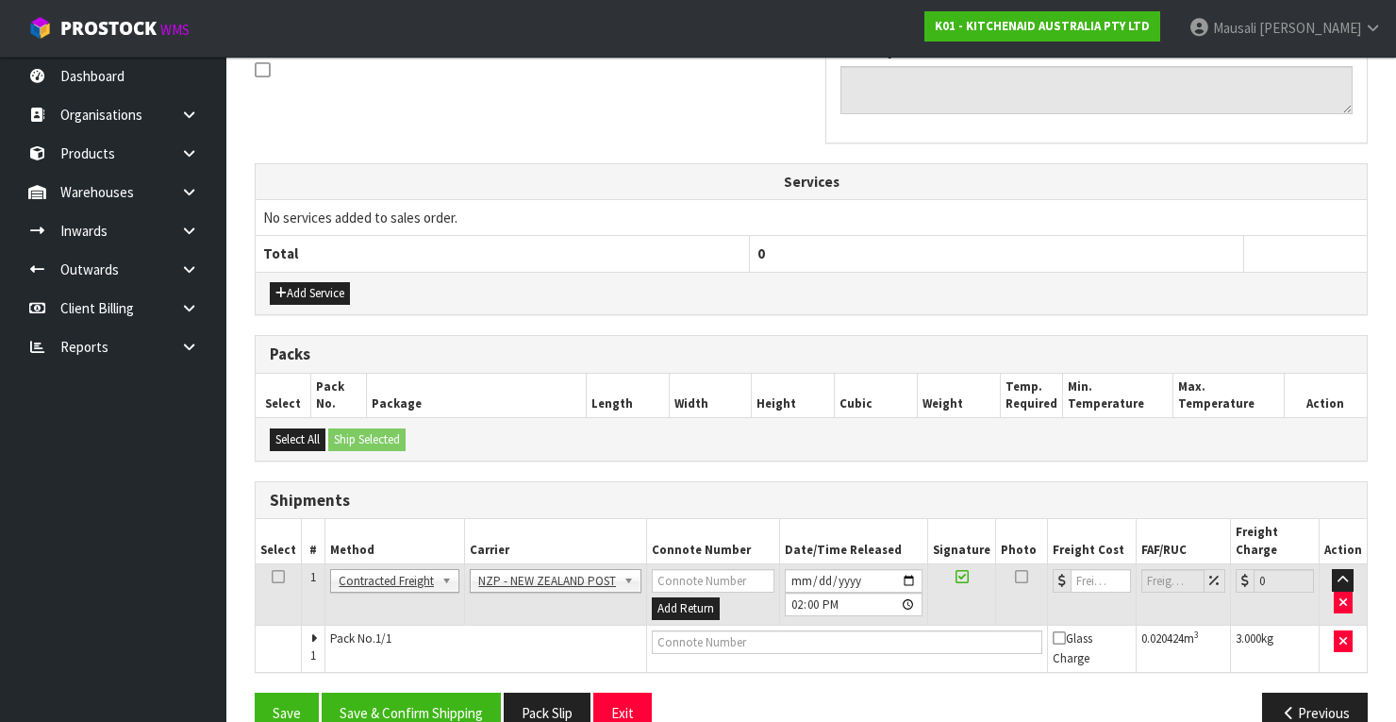
scroll to position [605, 0]
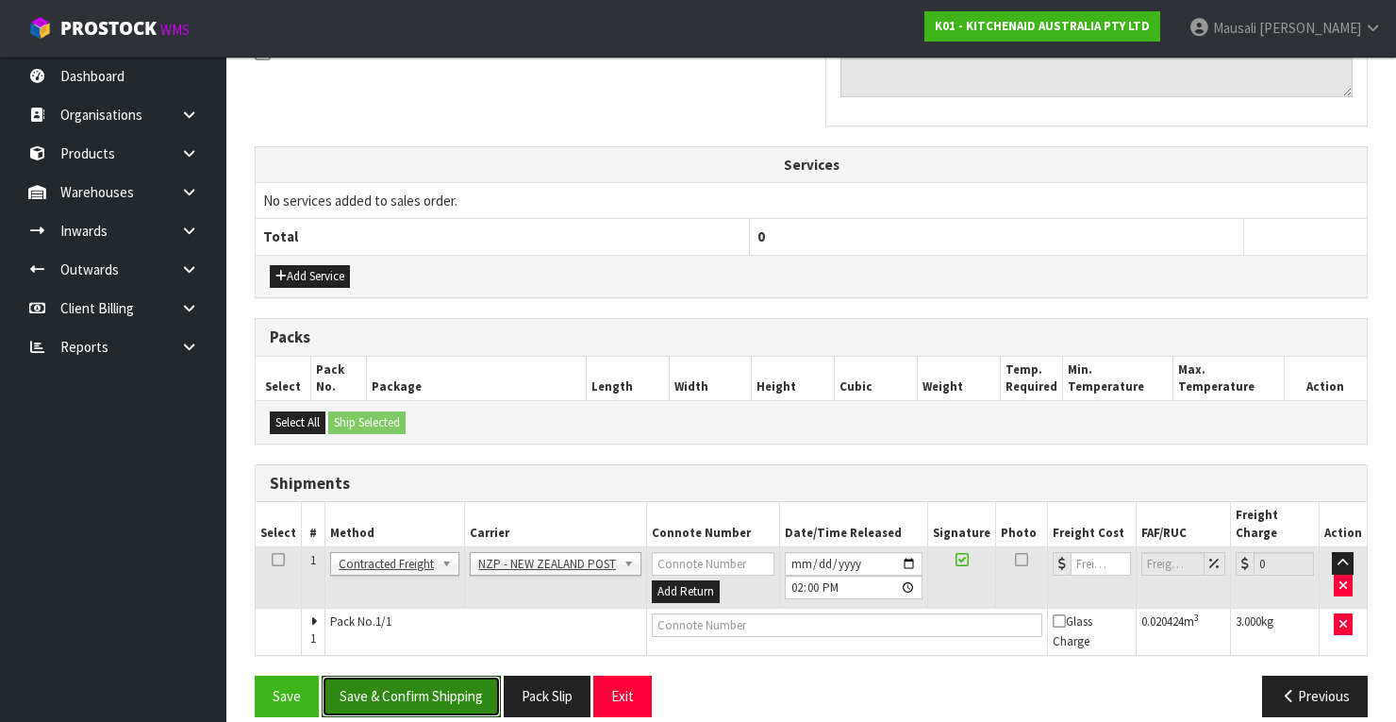
drag, startPoint x: 439, startPoint y: 664, endPoint x: 856, endPoint y: 568, distance: 428.8
click at [444, 675] on button "Save & Confirm Shipping" at bounding box center [411, 695] width 179 height 41
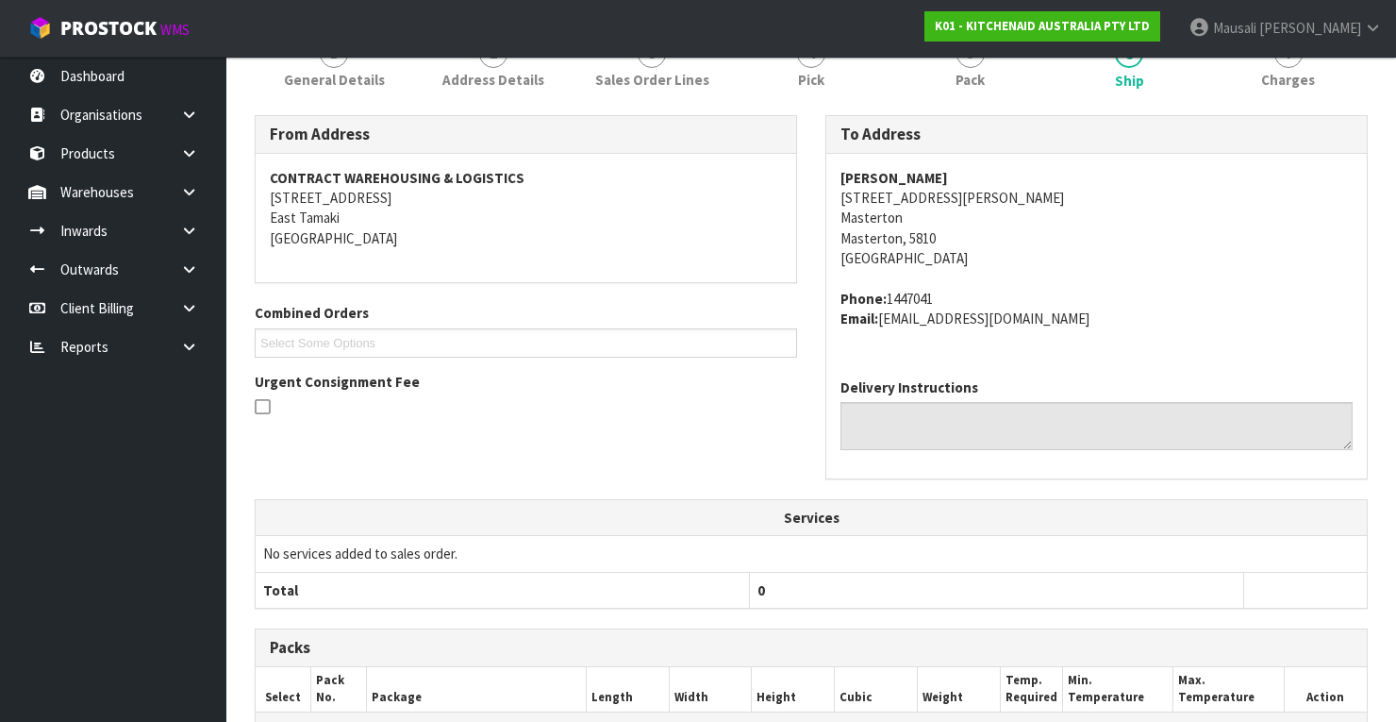
scroll to position [577, 0]
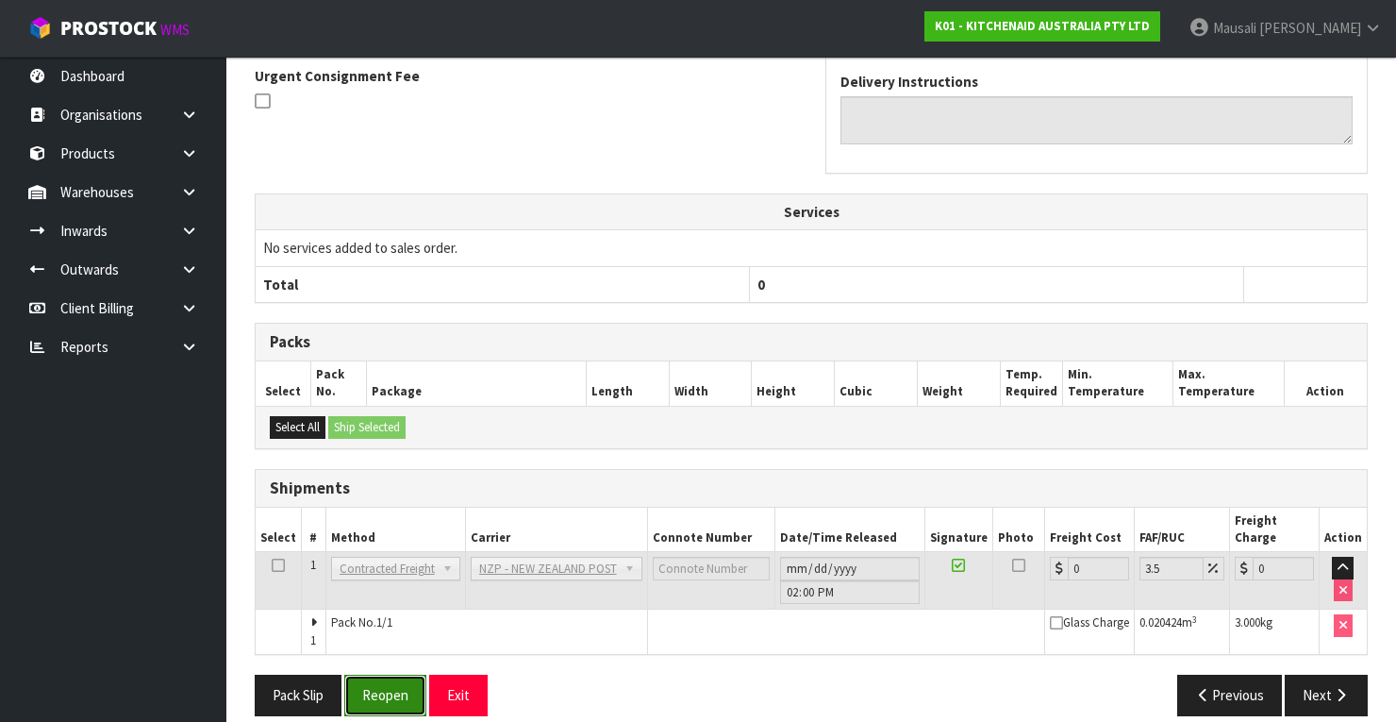
click at [381, 674] on button "Reopen" at bounding box center [385, 694] width 82 height 41
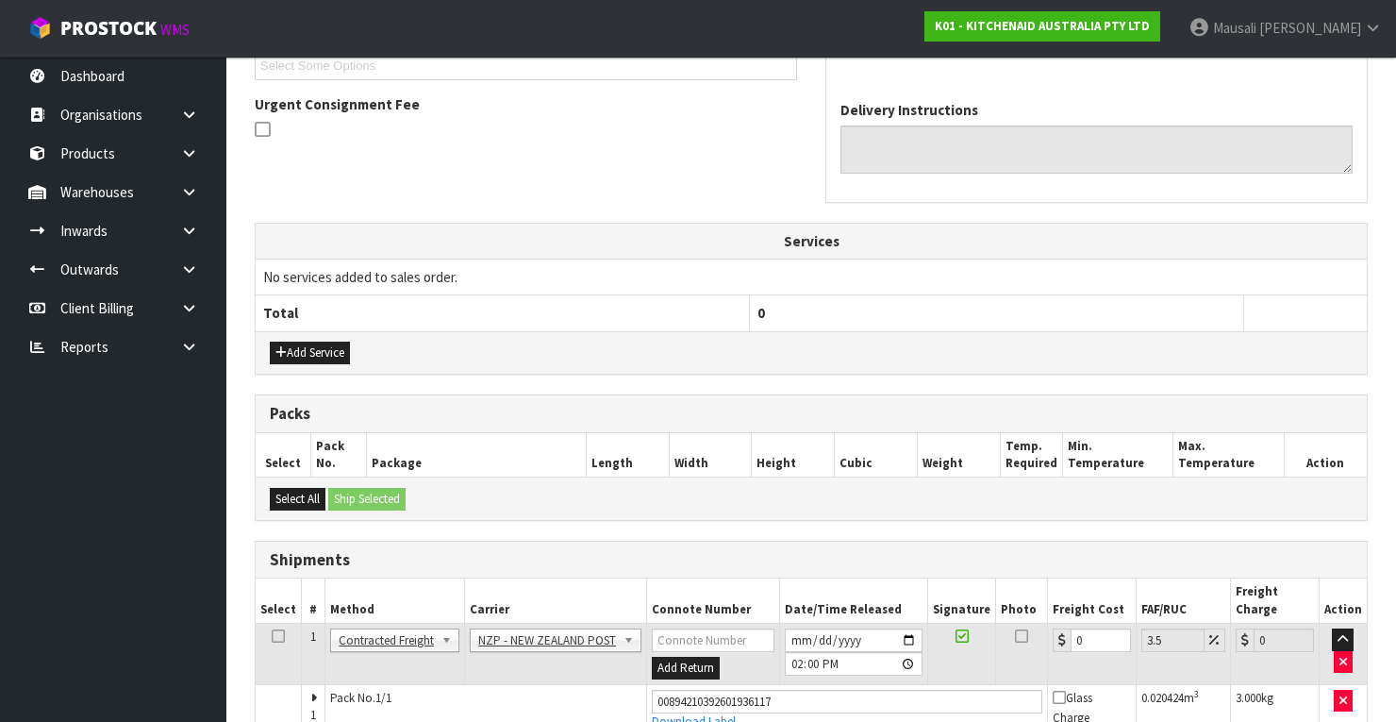
scroll to position [607, 0]
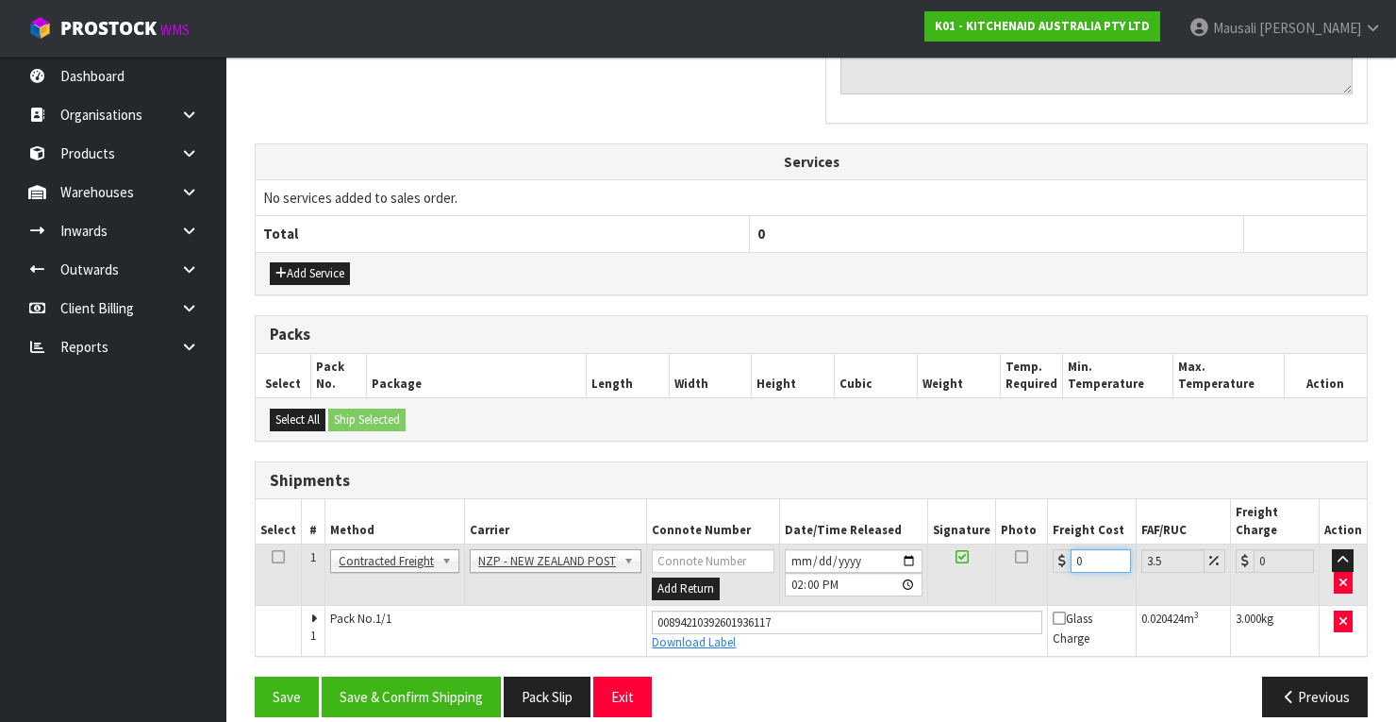
drag, startPoint x: 1099, startPoint y: 540, endPoint x: 1068, endPoint y: 550, distance: 32.8
click at [1068, 550] on td "0" at bounding box center [1092, 574] width 89 height 61
click at [446, 676] on button "Save & Confirm Shipping" at bounding box center [411, 696] width 179 height 41
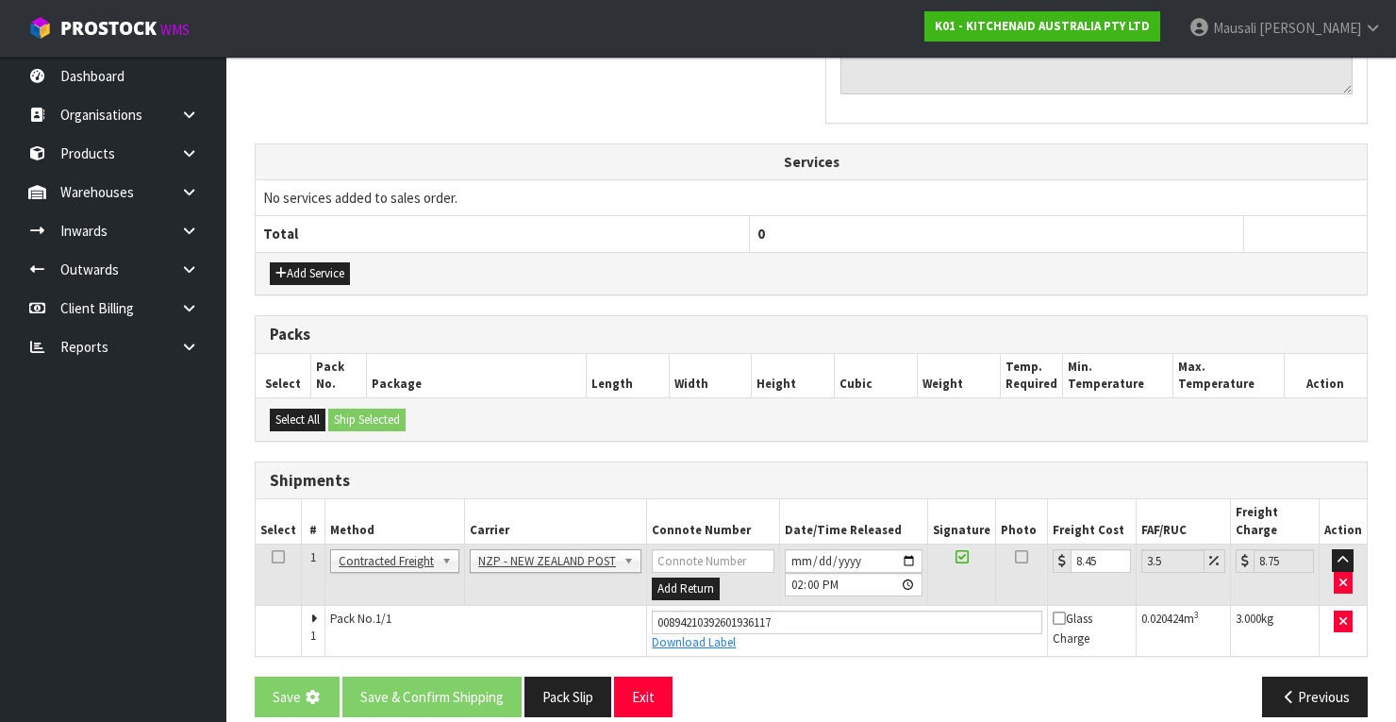
scroll to position [0, 0]
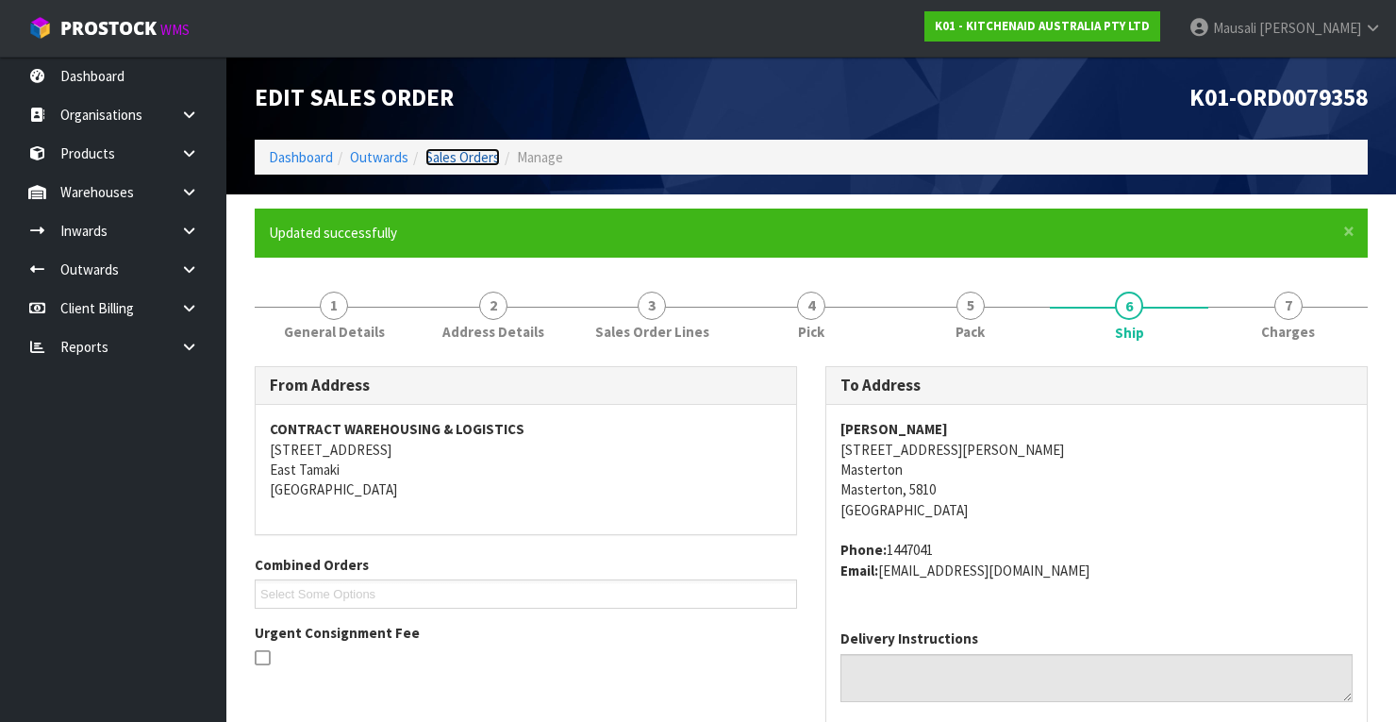
click at [440, 155] on link "Sales Orders" at bounding box center [462, 157] width 75 height 18
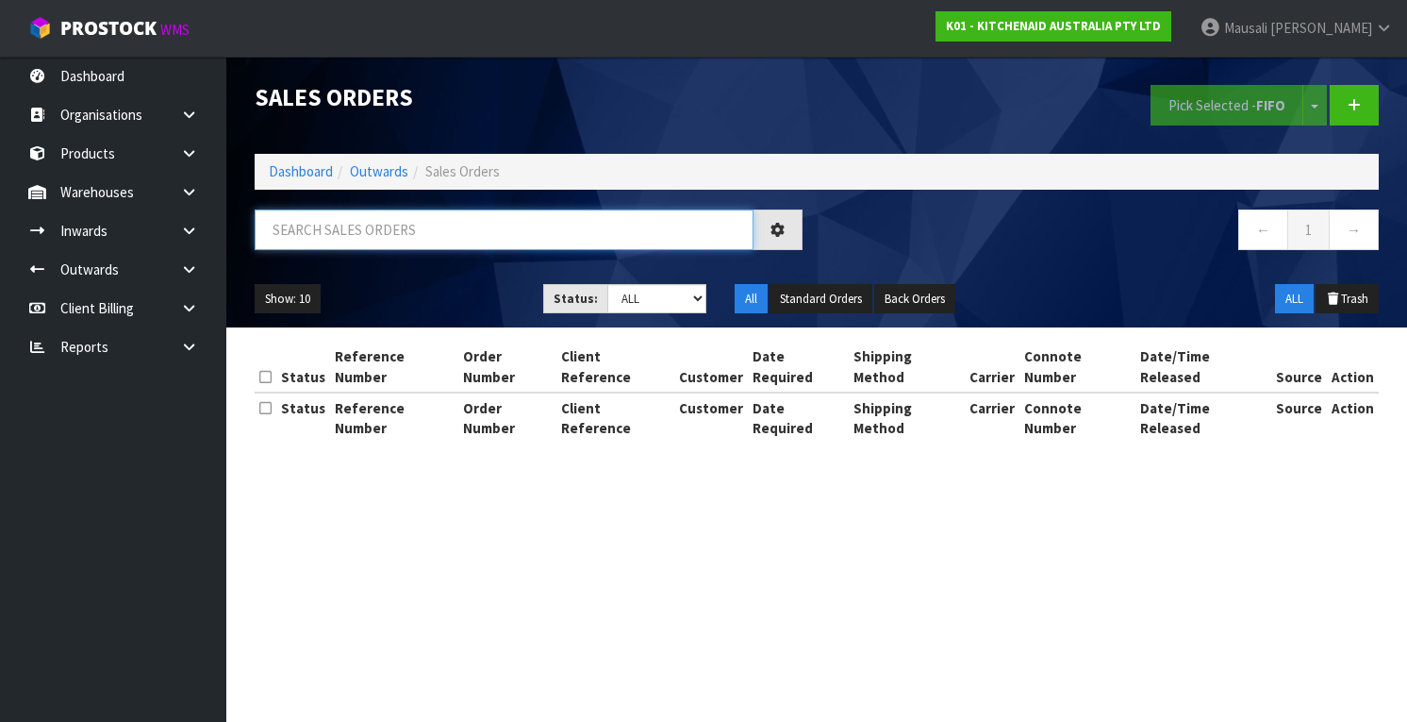
click at [291, 231] on input "text" at bounding box center [504, 229] width 499 height 41
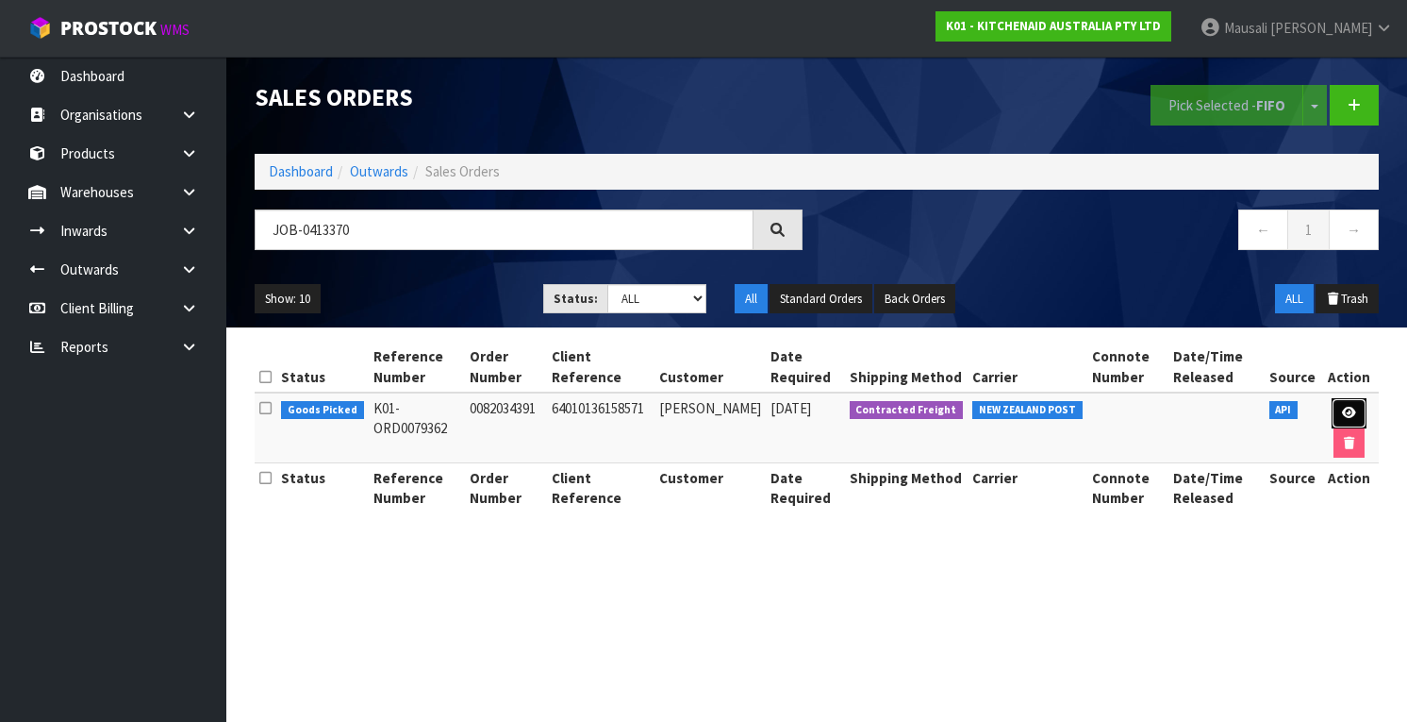
click at [1347, 407] on icon at bounding box center [1349, 413] width 14 height 12
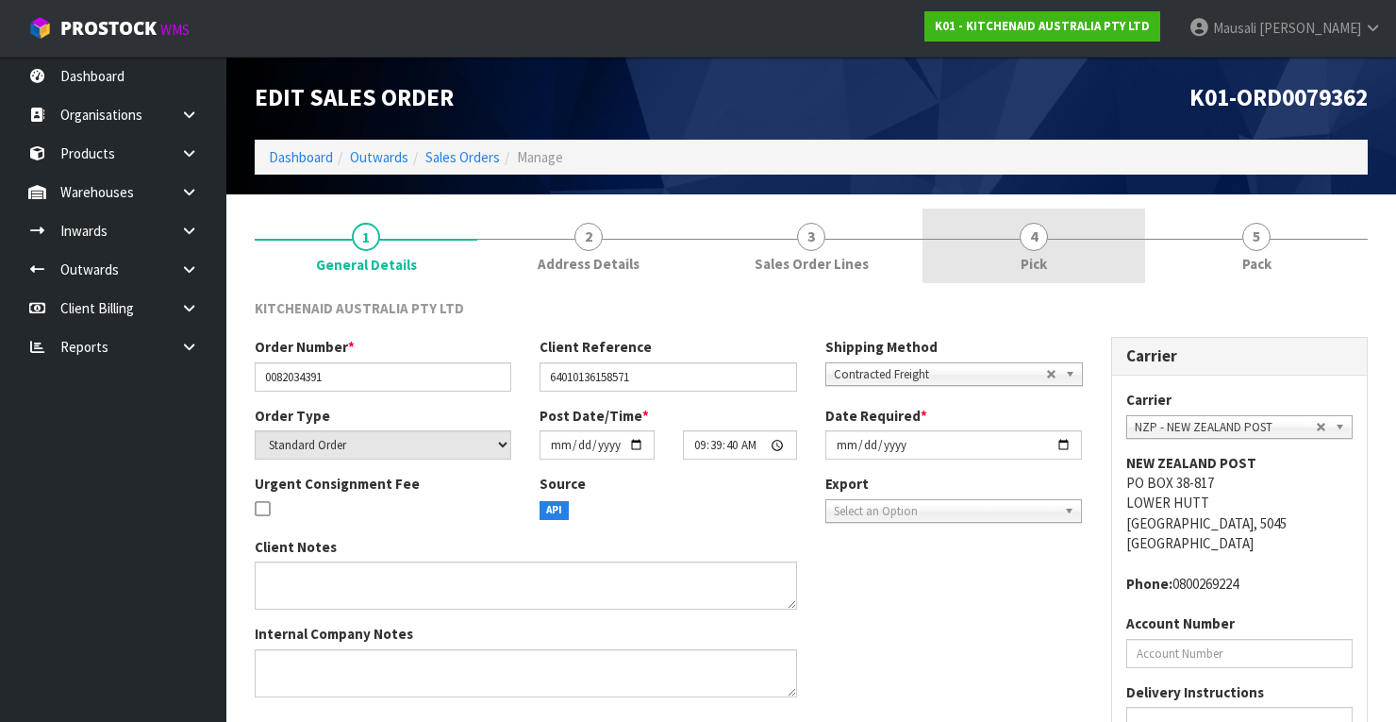
click at [1053, 245] on link "4 Pick" at bounding box center [1033, 245] width 223 height 75
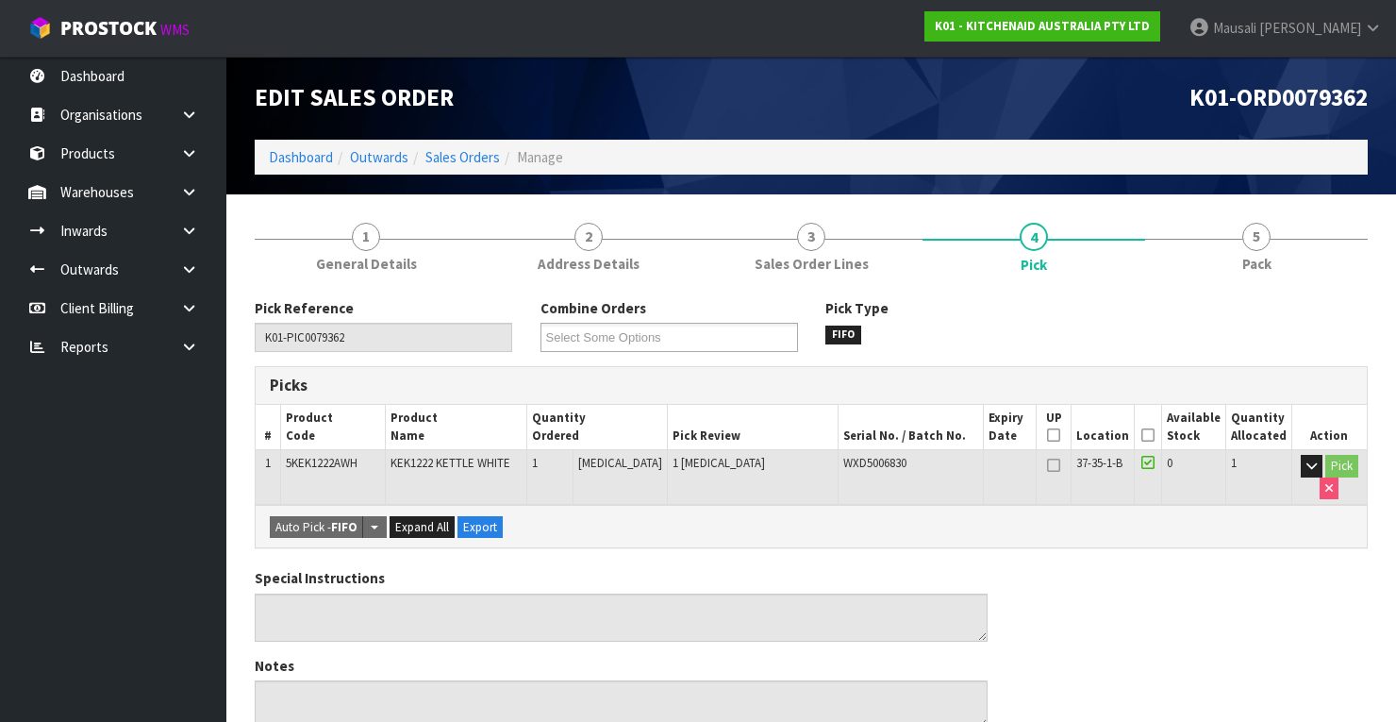
click at [1150, 435] on icon at bounding box center [1147, 435] width 13 height 1
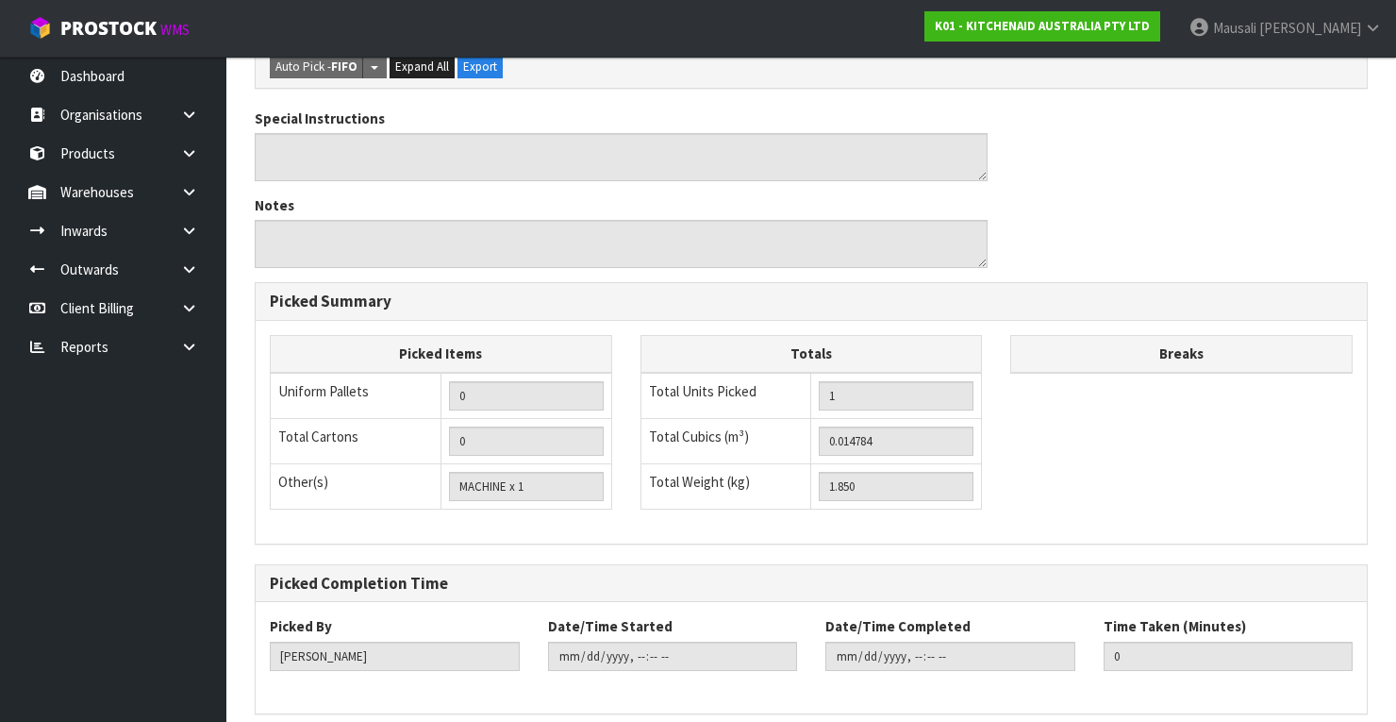
scroll to position [603, 0]
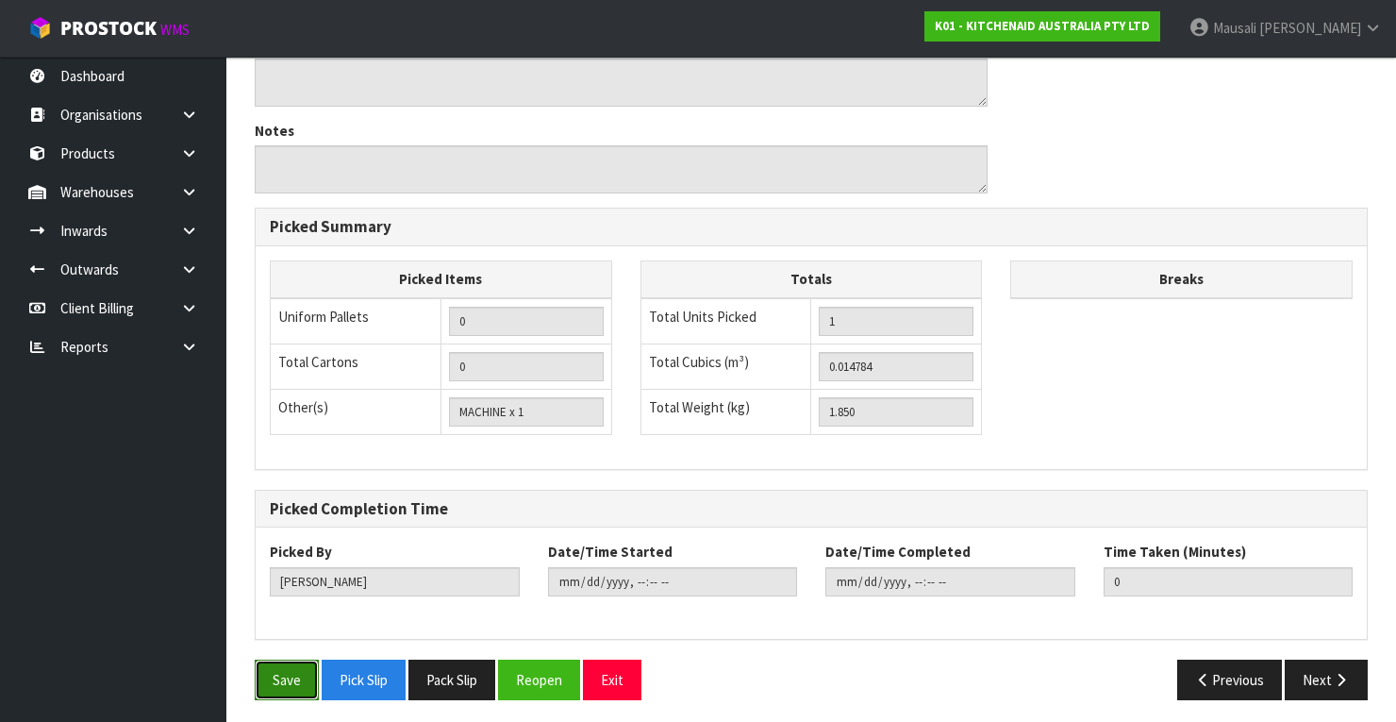
click at [285, 678] on button "Save" at bounding box center [287, 679] width 64 height 41
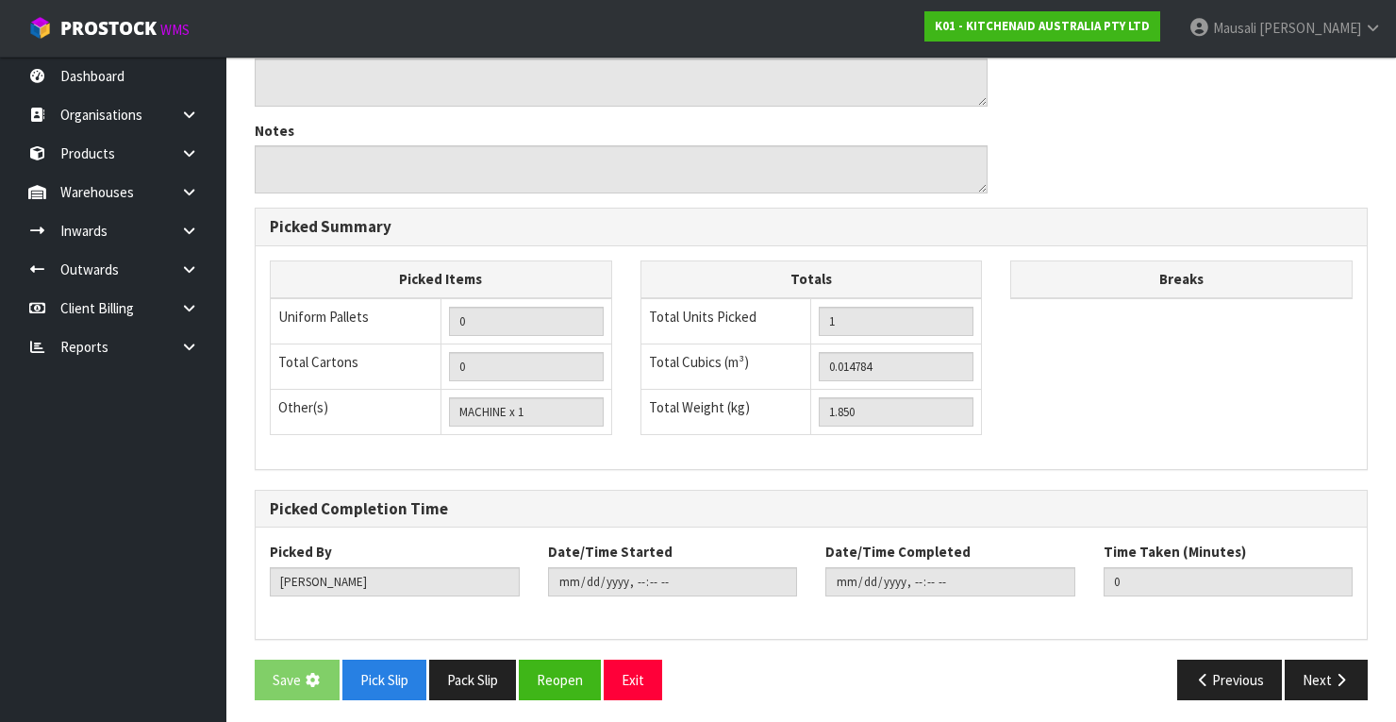
scroll to position [0, 0]
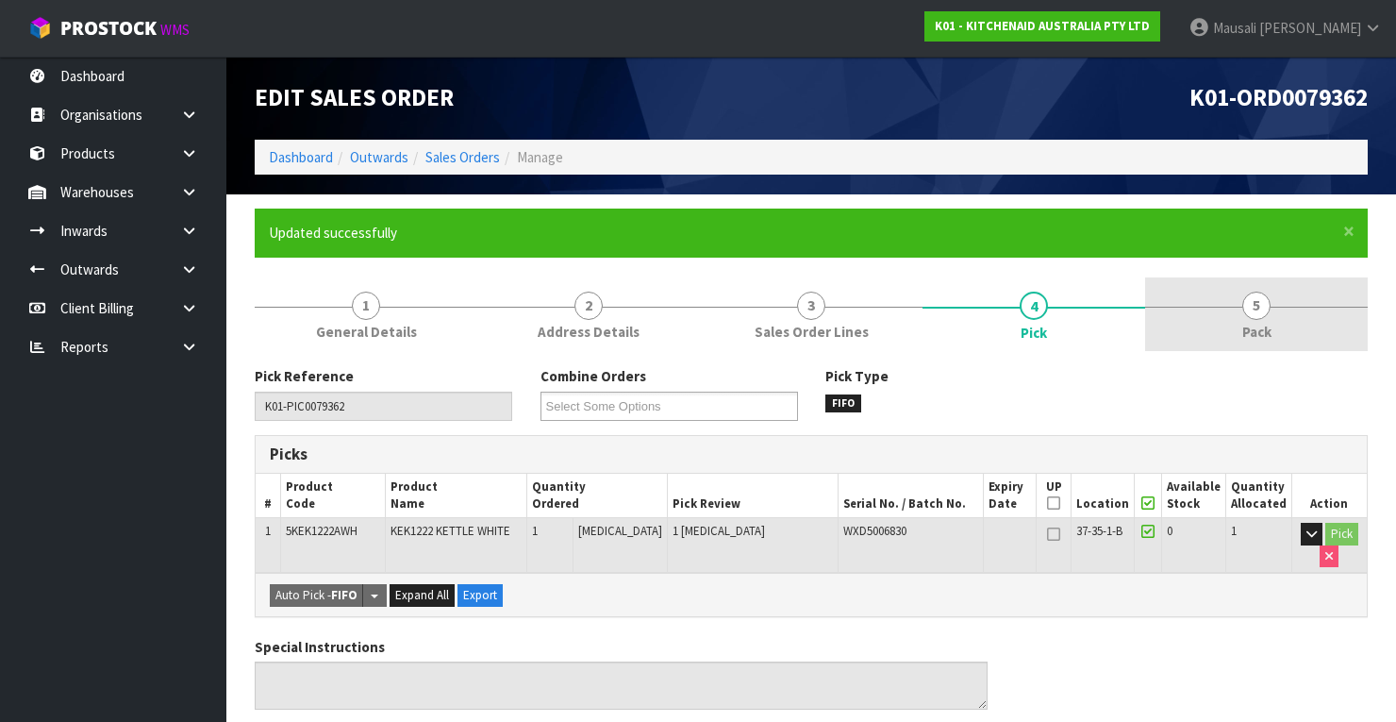
click at [1244, 324] on span "Pack" at bounding box center [1256, 332] width 29 height 20
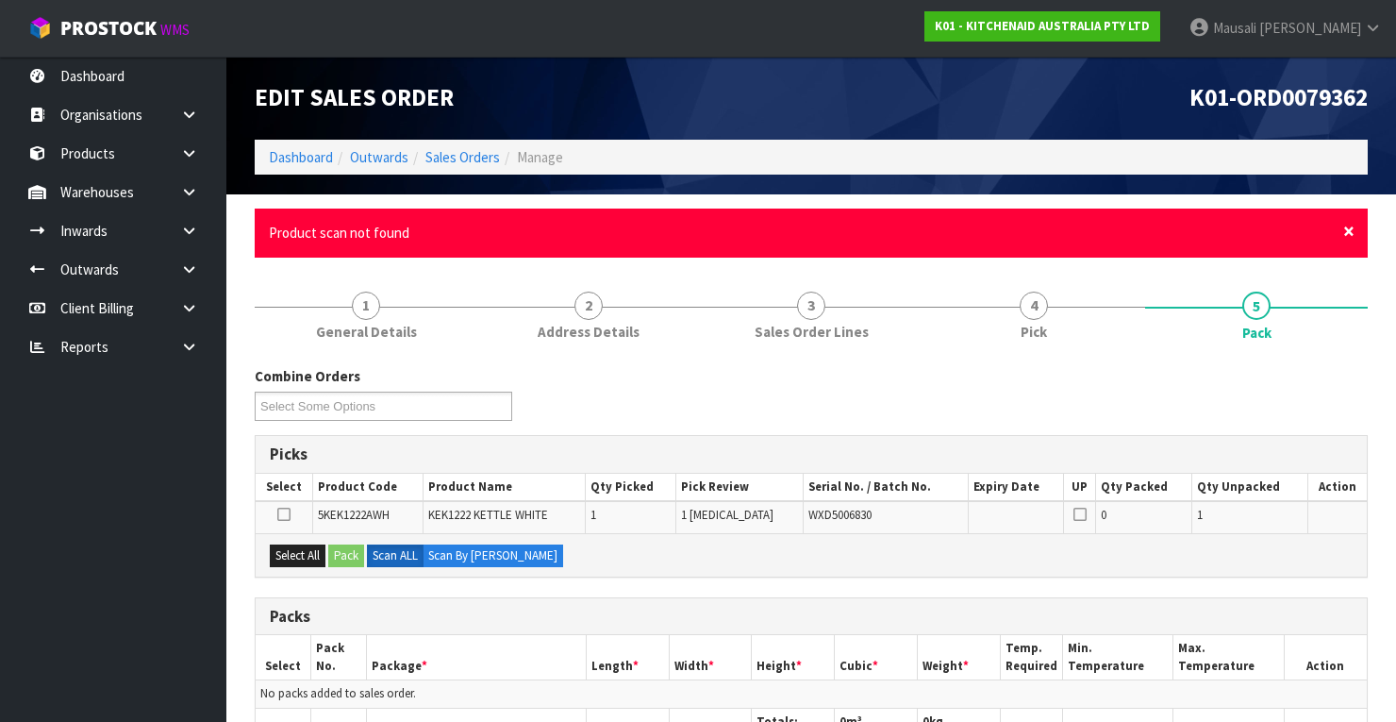
click at [1347, 230] on span "×" at bounding box center [1348, 231] width 11 height 26
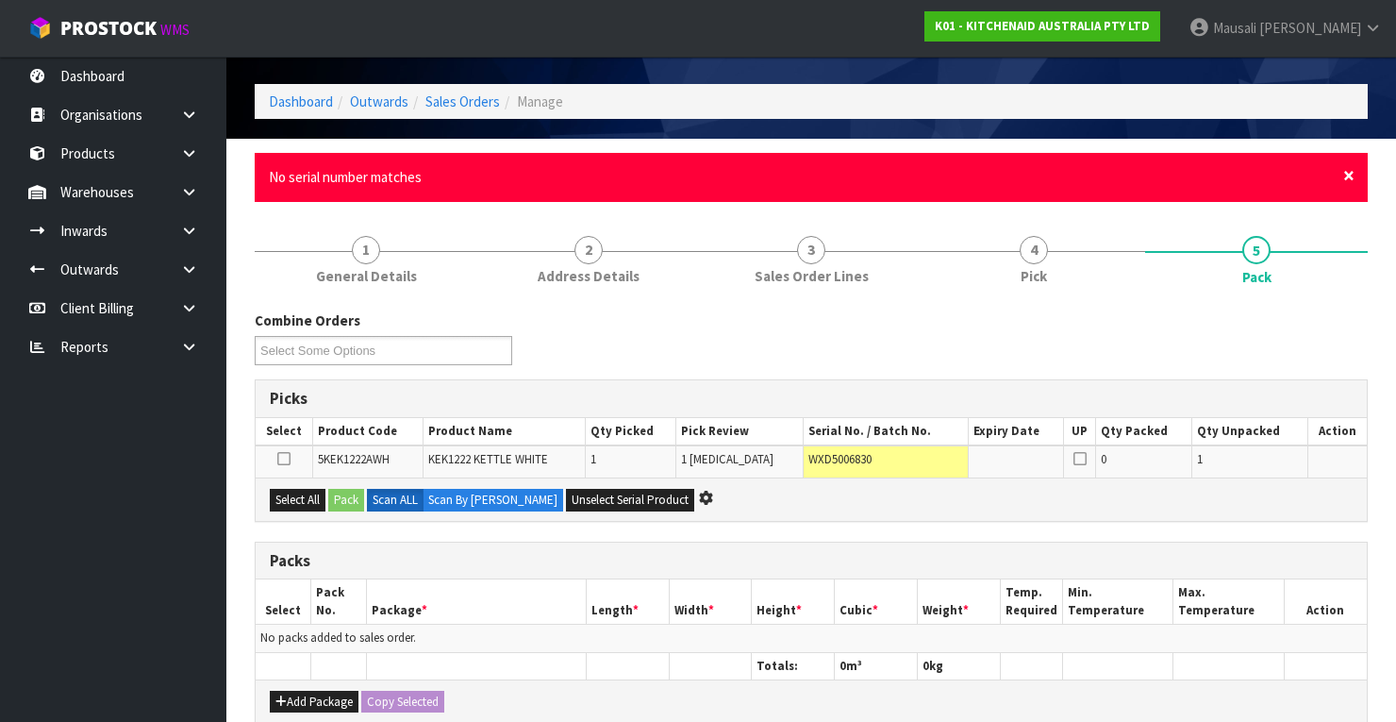
scroll to position [11, 0]
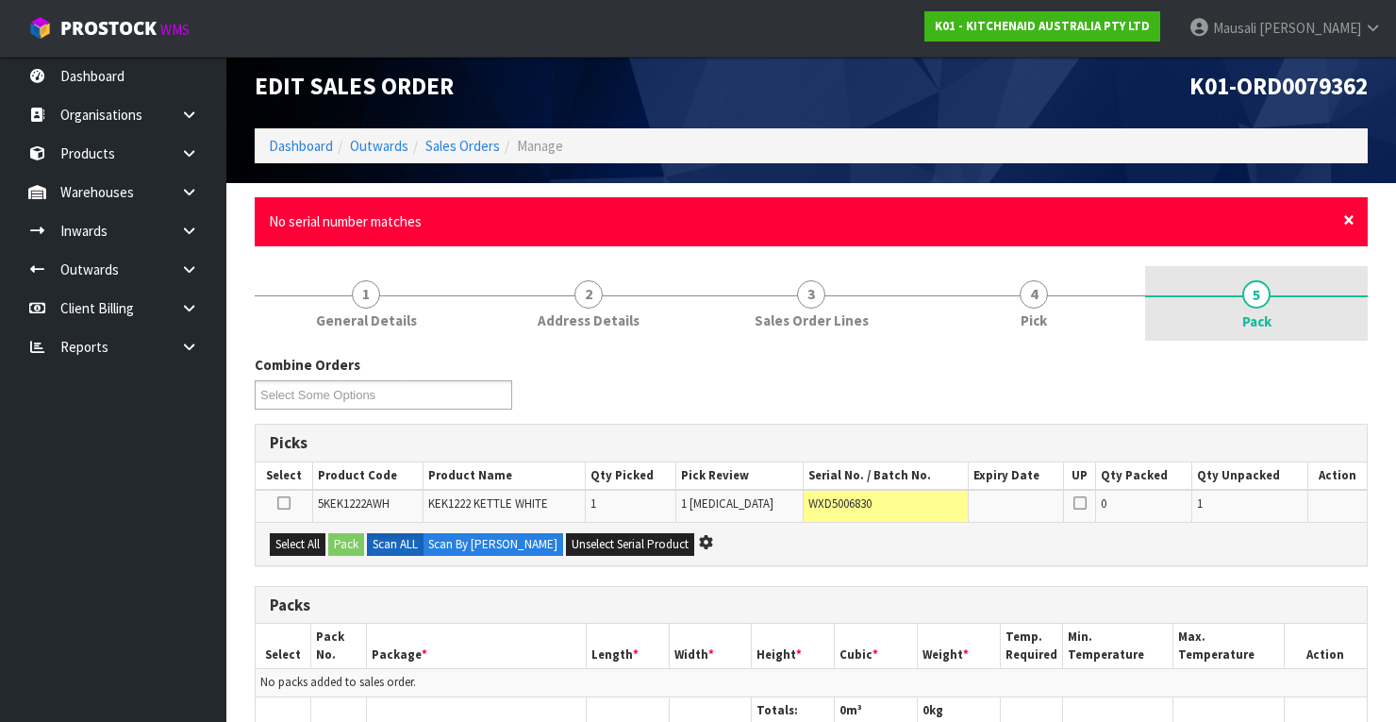
click at [1351, 223] on span "×" at bounding box center [1348, 220] width 11 height 26
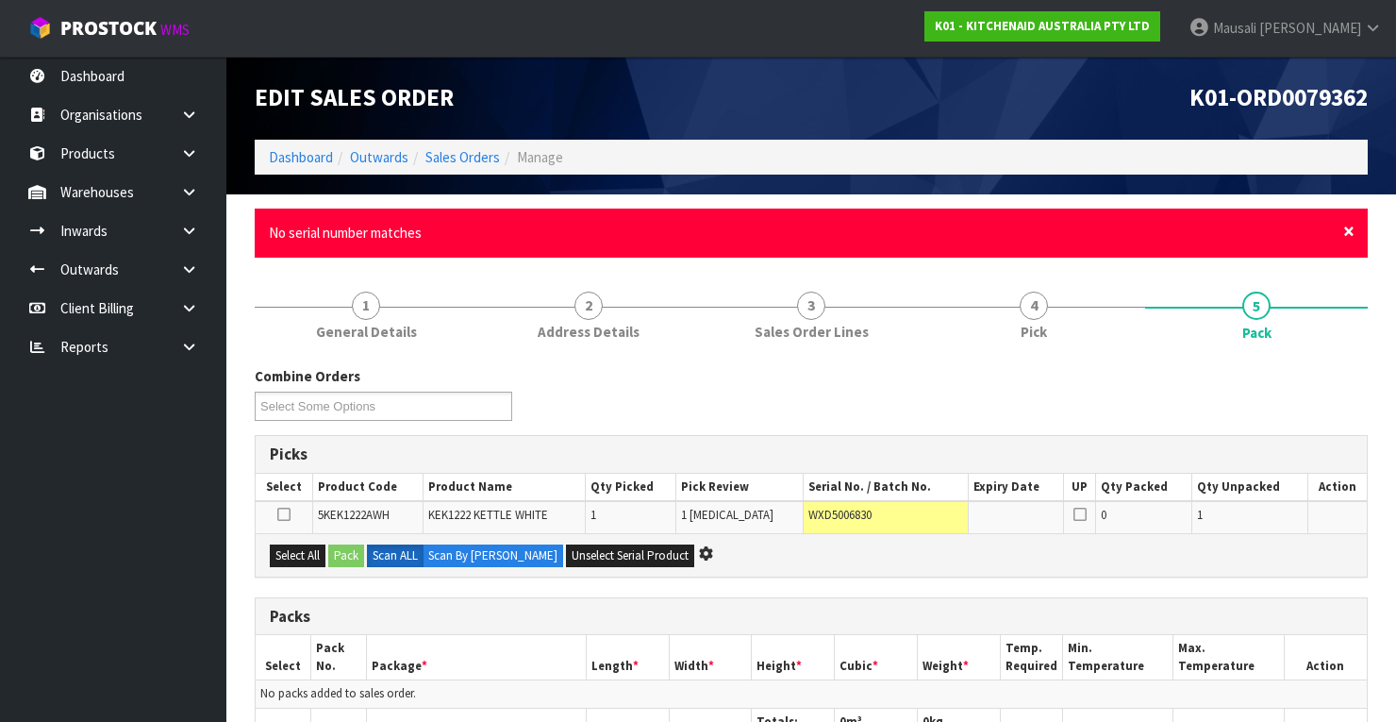
click at [1344, 232] on span "×" at bounding box center [1348, 231] width 11 height 26
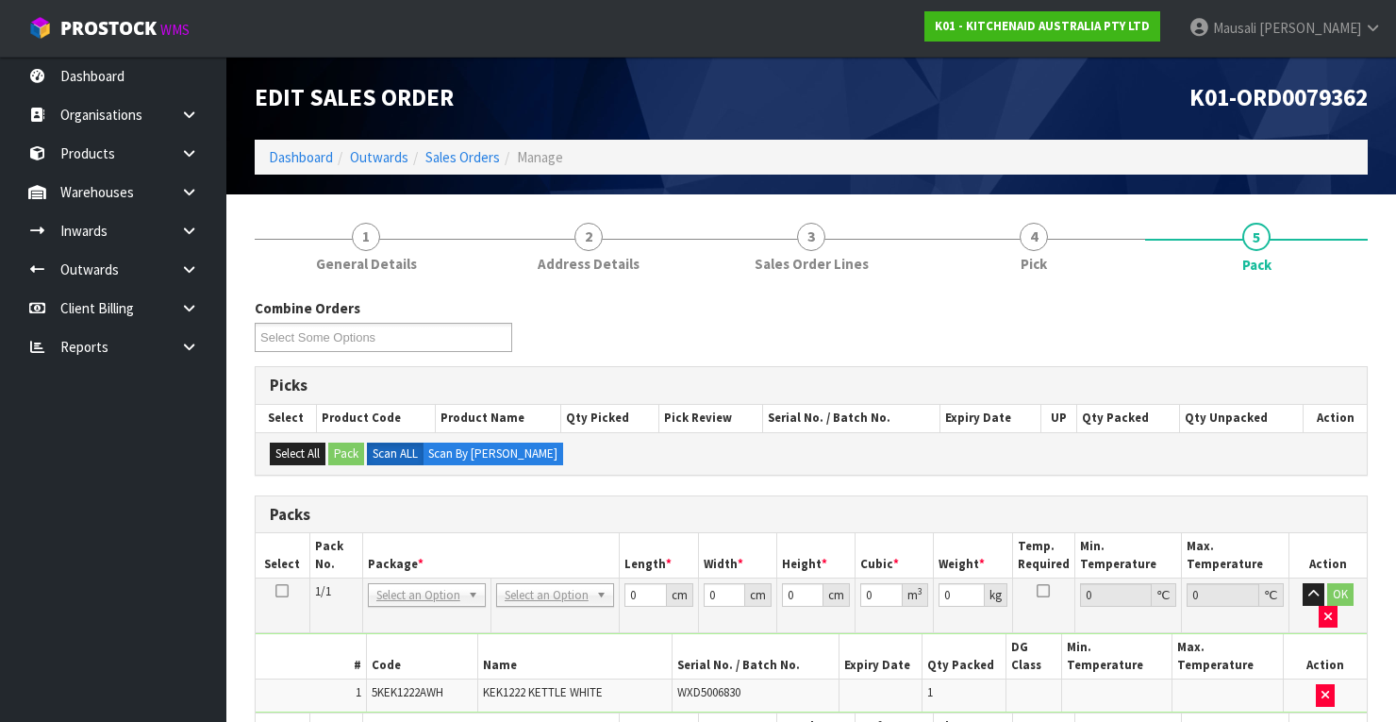
scroll to position [302, 0]
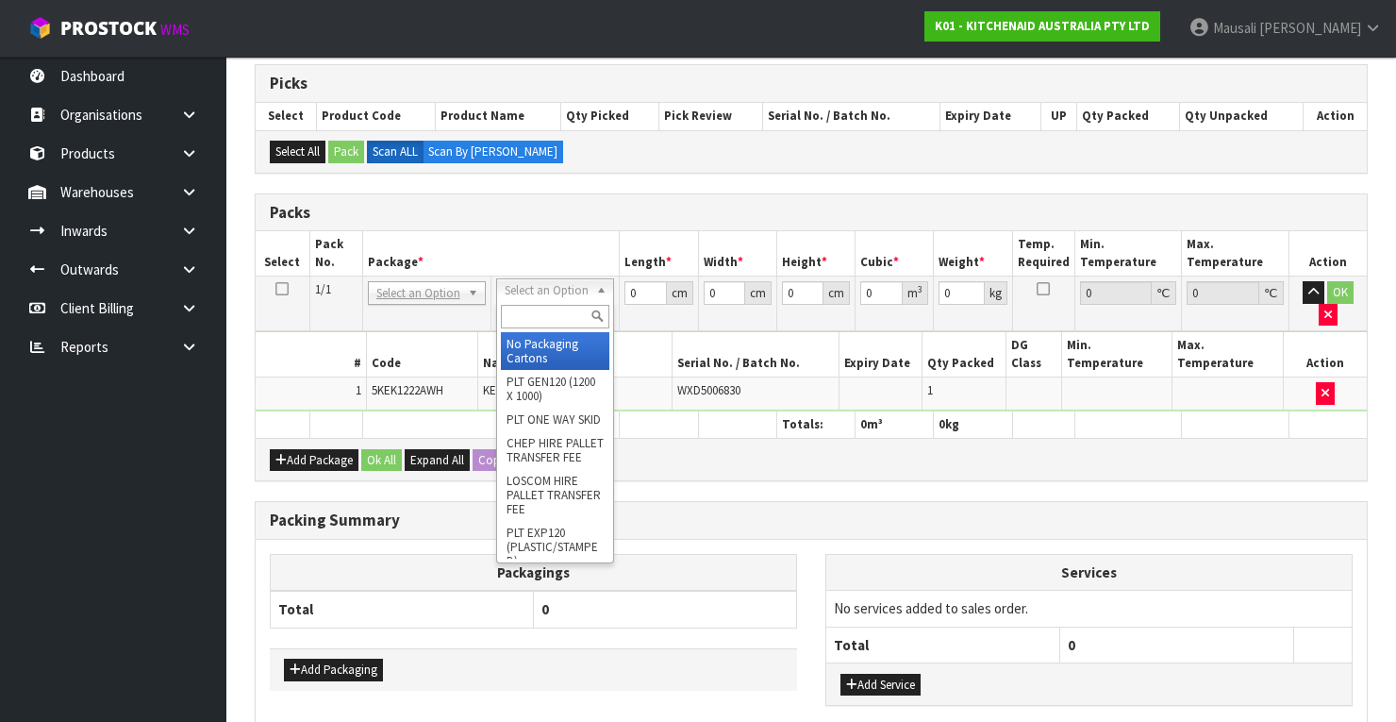
click at [524, 307] on input "text" at bounding box center [555, 317] width 108 height 24
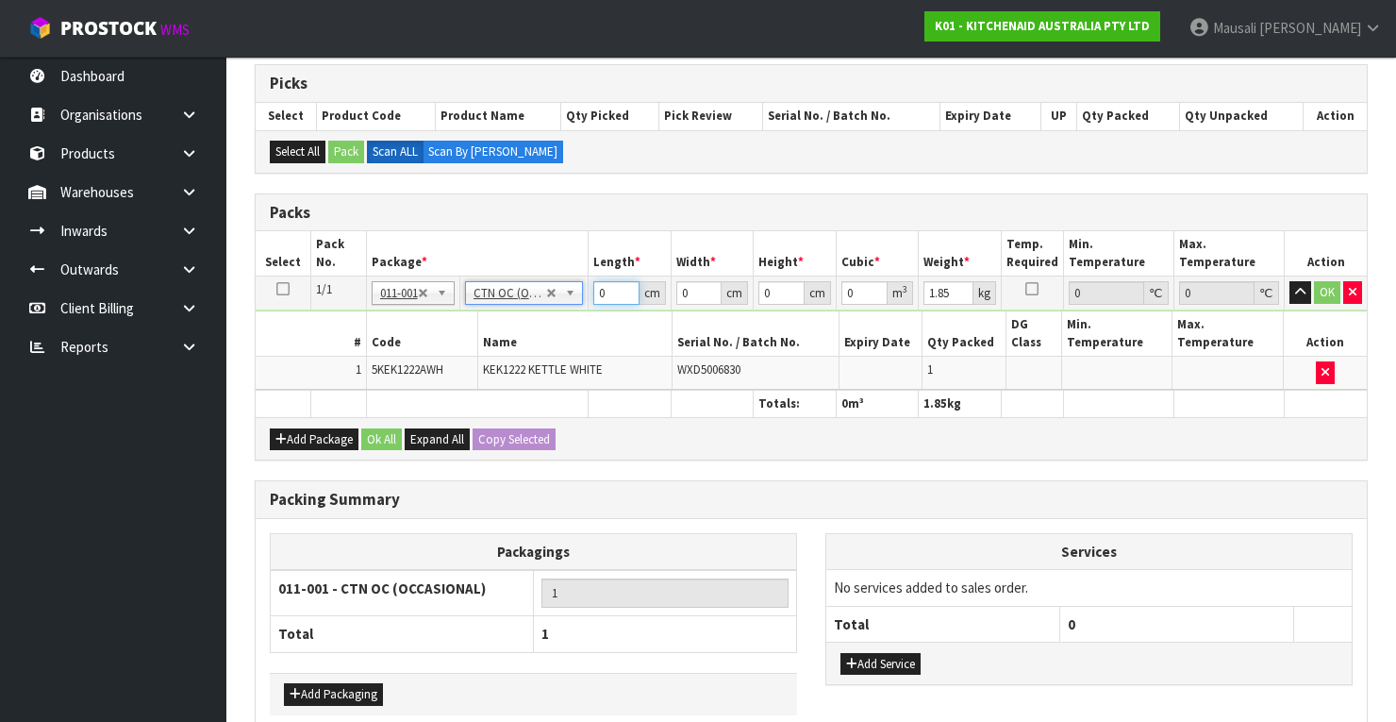
drag, startPoint x: 615, startPoint y: 284, endPoint x: 580, endPoint y: 322, distance: 51.4
click at [580, 322] on tbody "1/1 NONE 007-001 007-002 007-004 007-009 007-013 007-014 007-015 007-017 007-01…" at bounding box center [811, 332] width 1111 height 113
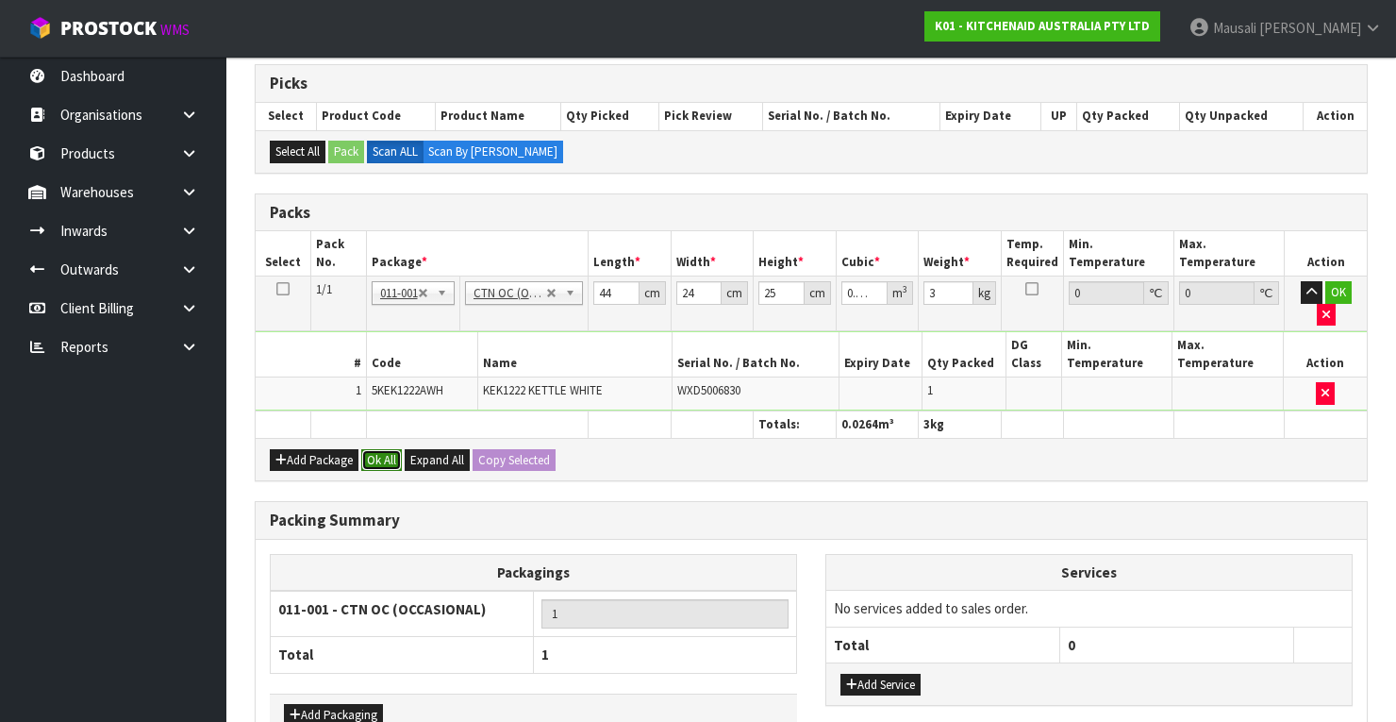
click at [377, 449] on button "Ok All" at bounding box center [381, 460] width 41 height 23
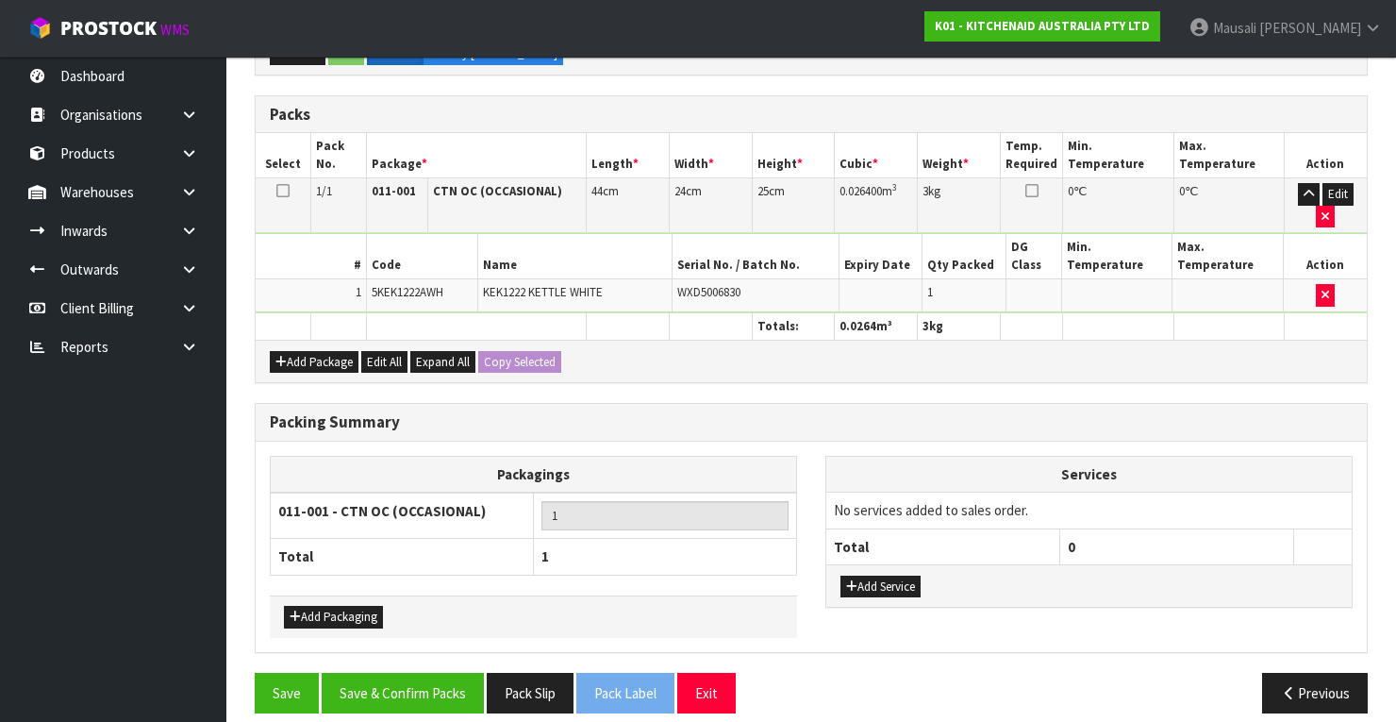
scroll to position [410, 0]
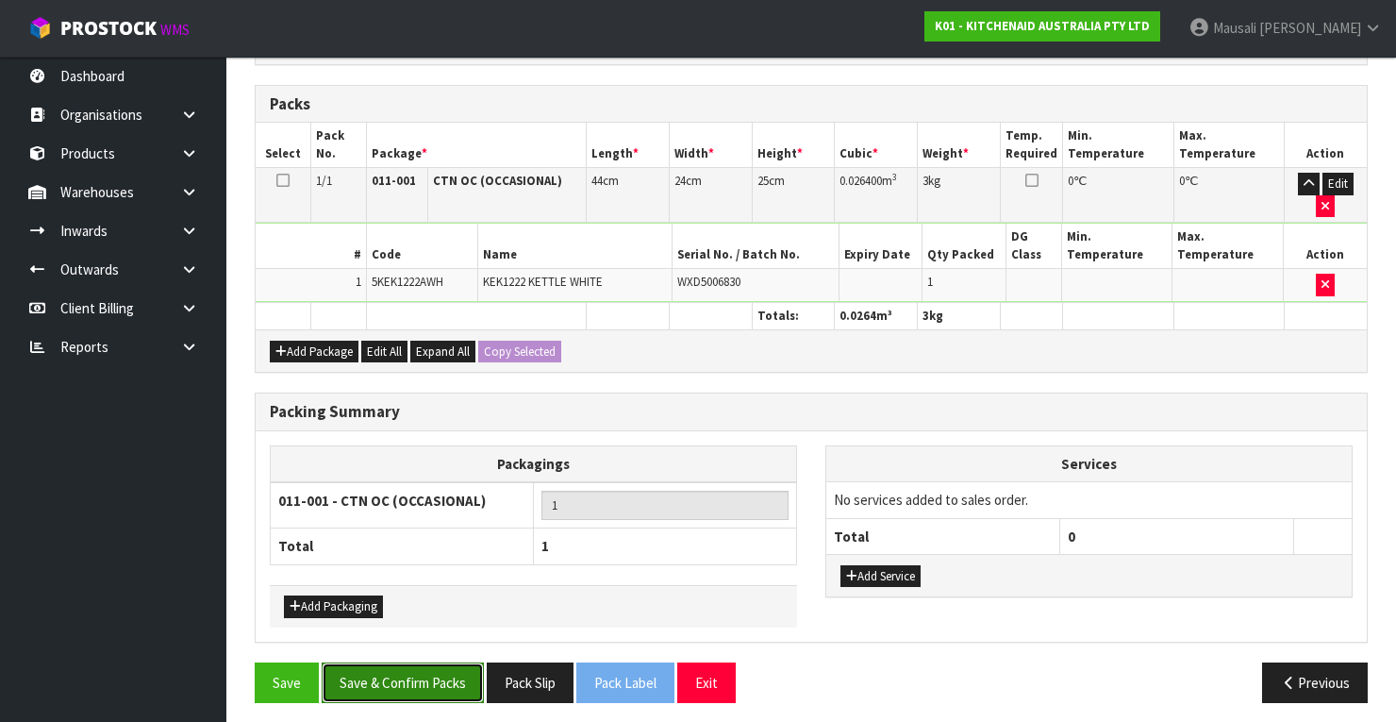
drag, startPoint x: 416, startPoint y: 672, endPoint x: 470, endPoint y: 679, distance: 54.3
click at [421, 671] on button "Save & Confirm Packs" at bounding box center [403, 682] width 162 height 41
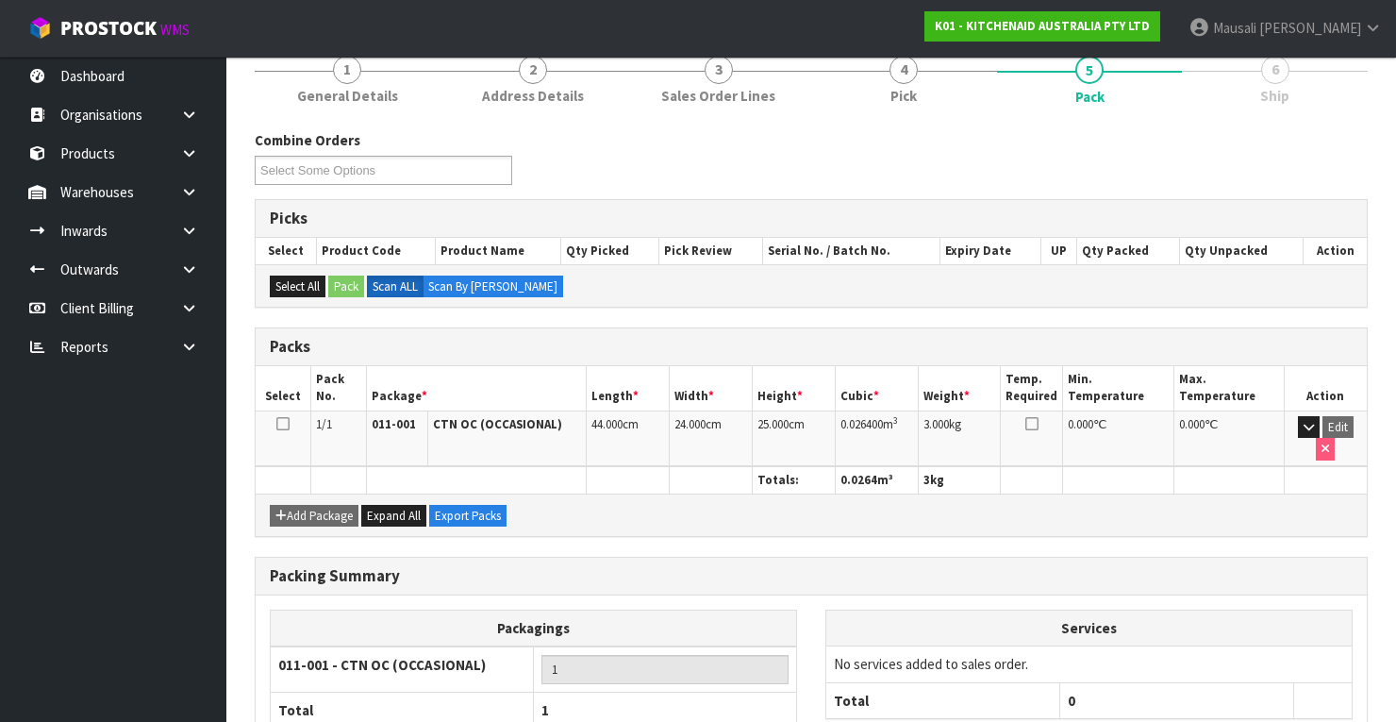
scroll to position [359, 0]
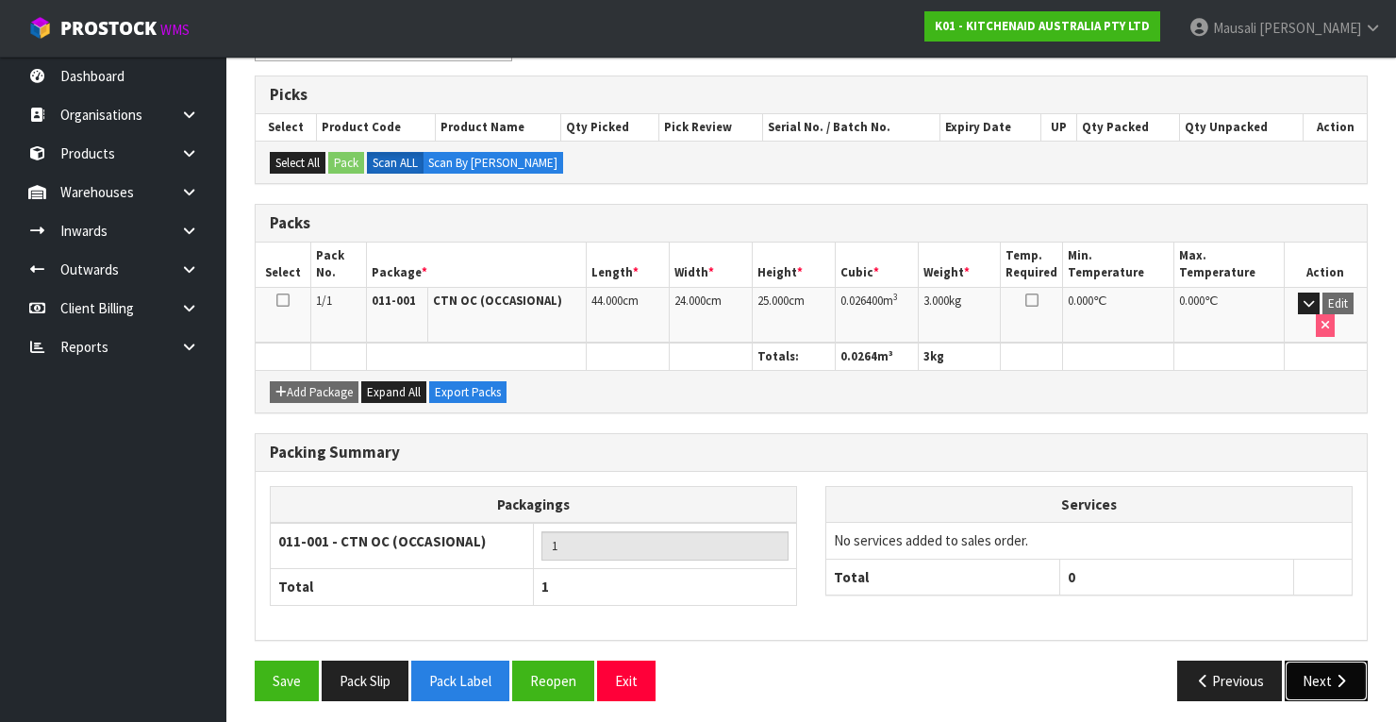
click at [1314, 673] on button "Next" at bounding box center [1326, 680] width 83 height 41
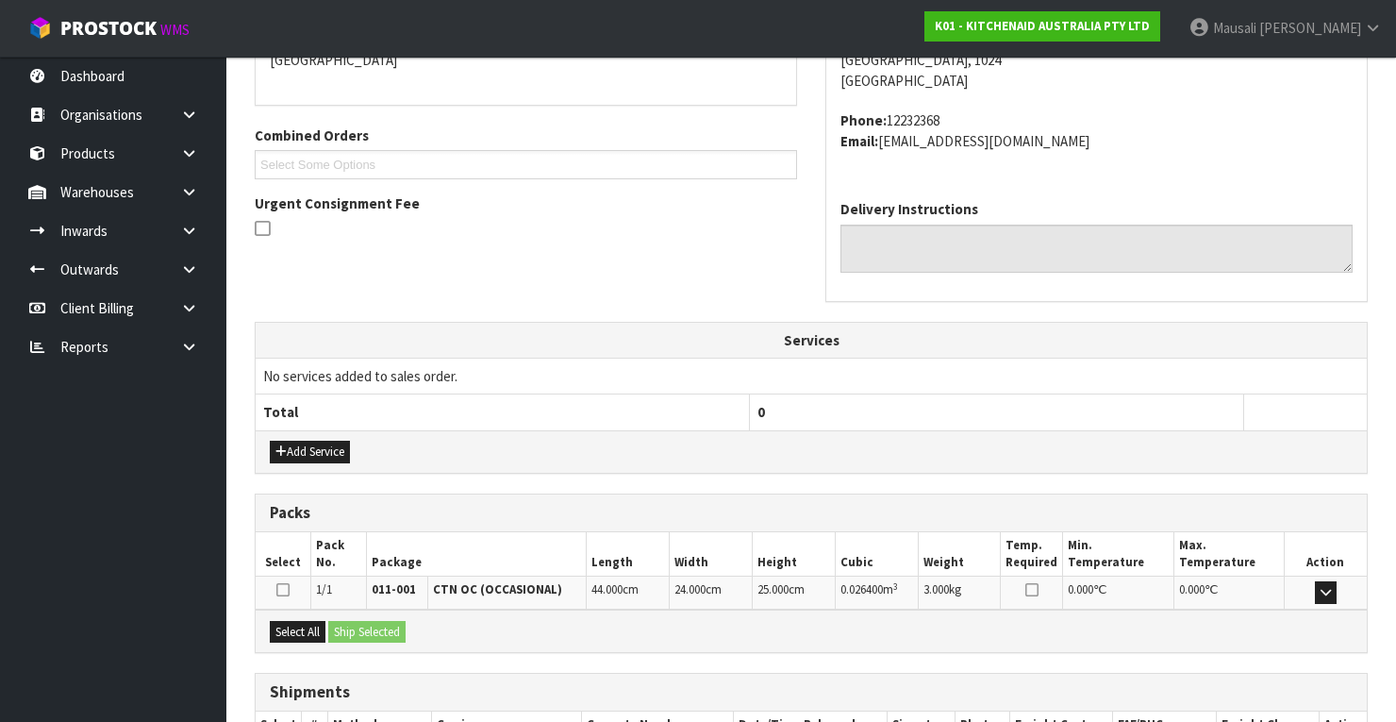
scroll to position [557, 0]
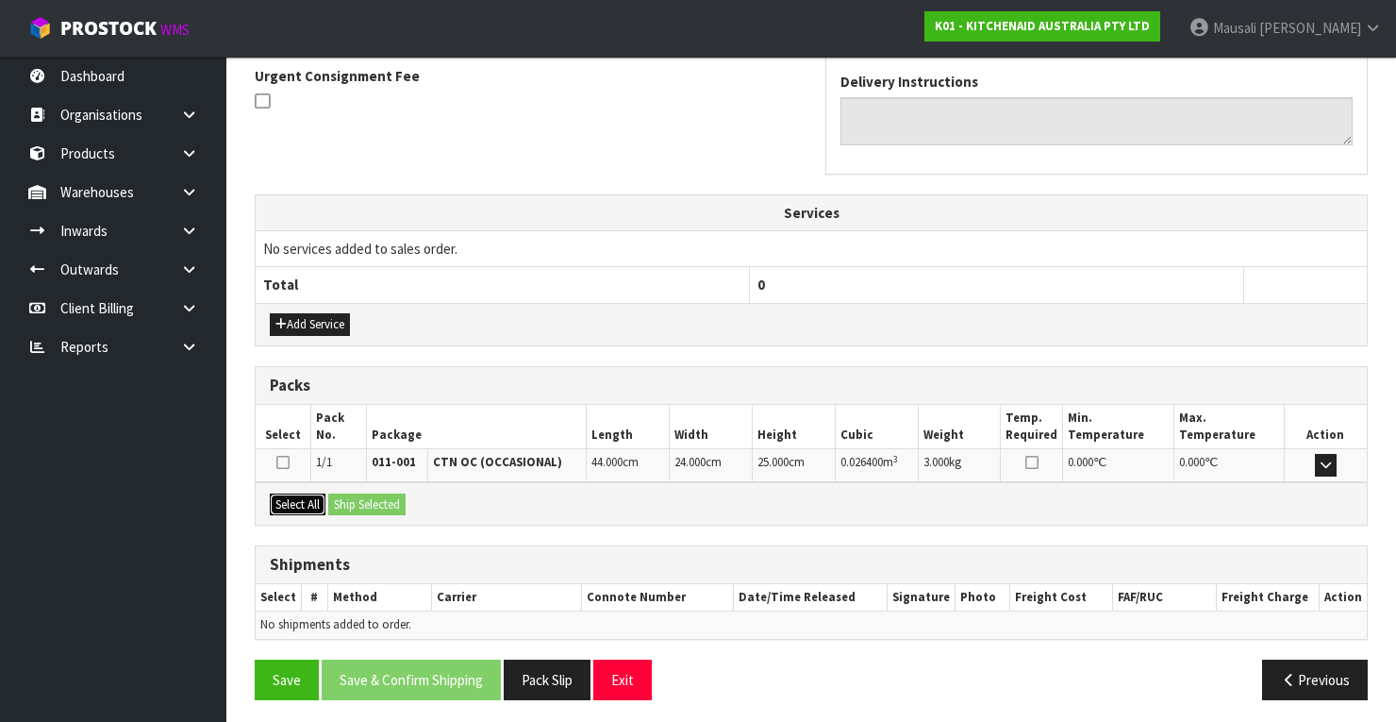
click at [320, 499] on button "Select All" at bounding box center [298, 504] width 56 height 23
click at [340, 498] on button "Ship Selected" at bounding box center [366, 504] width 77 height 23
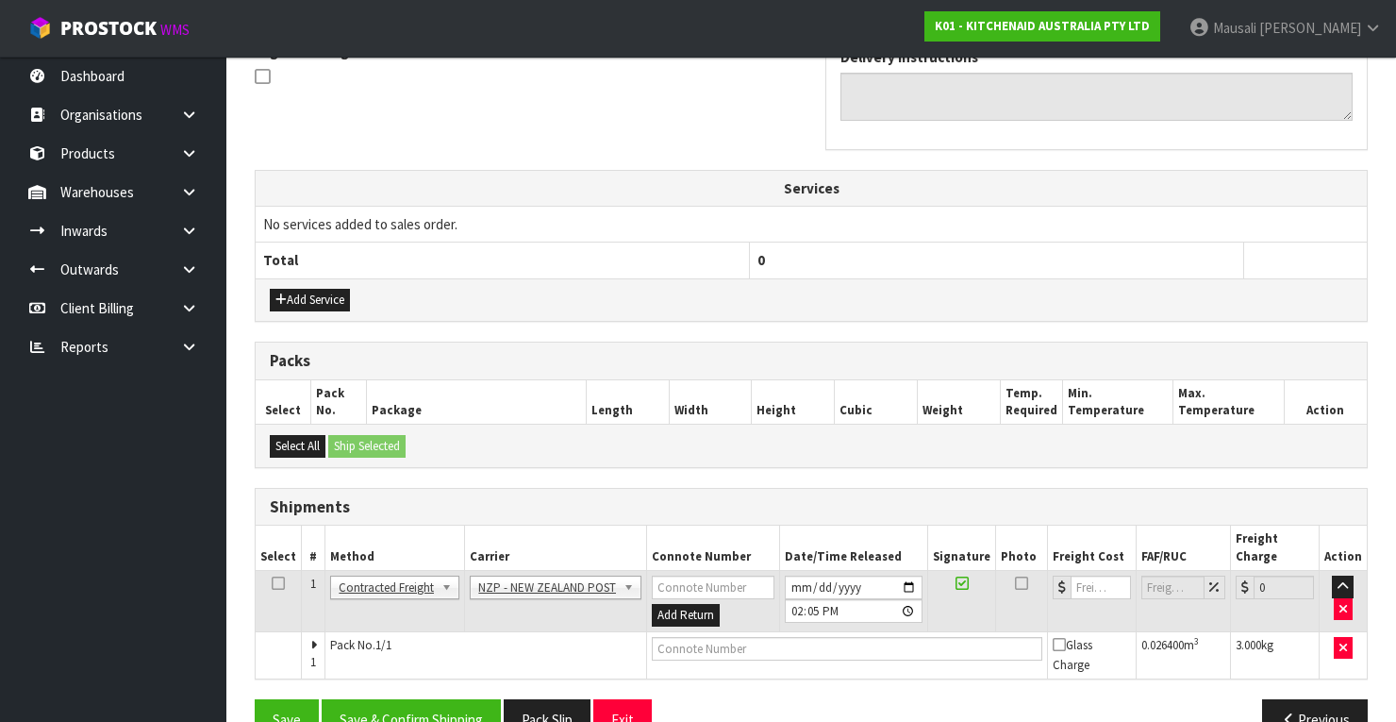
scroll to position [605, 0]
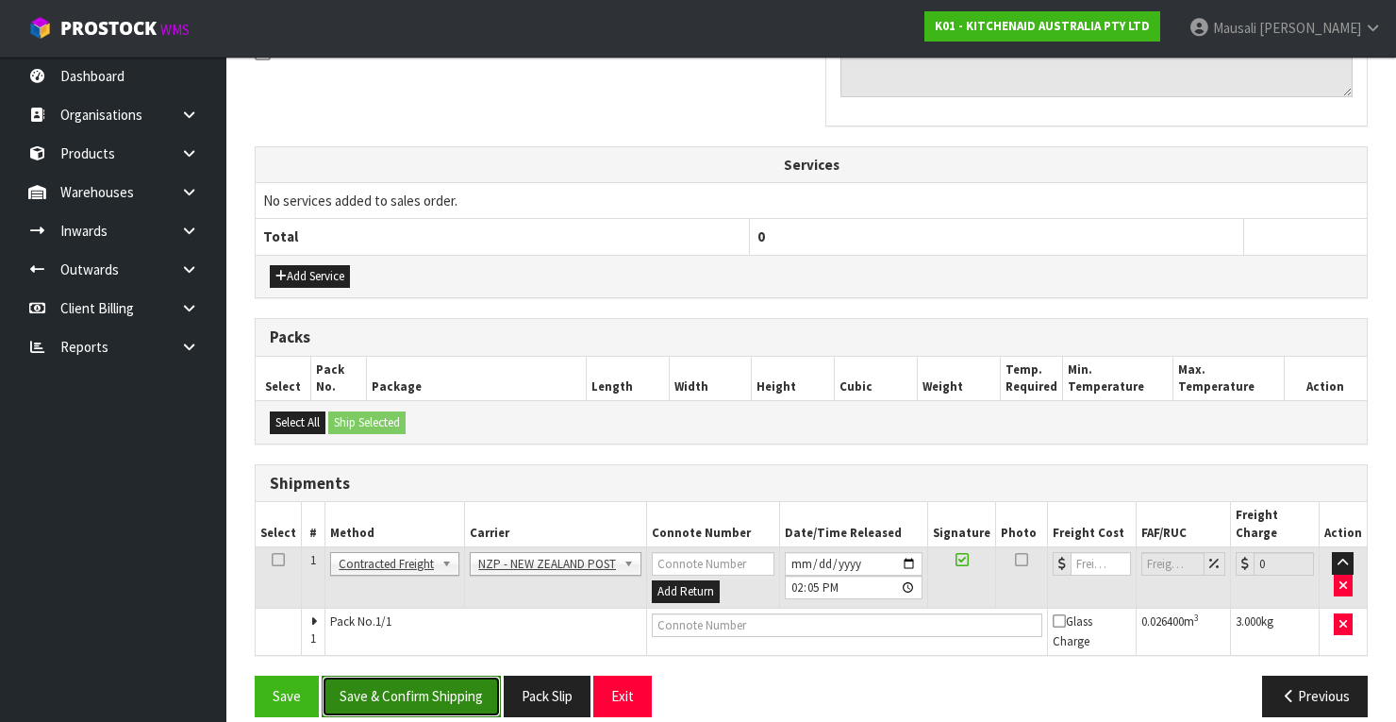
drag, startPoint x: 410, startPoint y: 668, endPoint x: 449, endPoint y: 663, distance: 39.0
click at [414, 675] on button "Save & Confirm Shipping" at bounding box center [411, 695] width 179 height 41
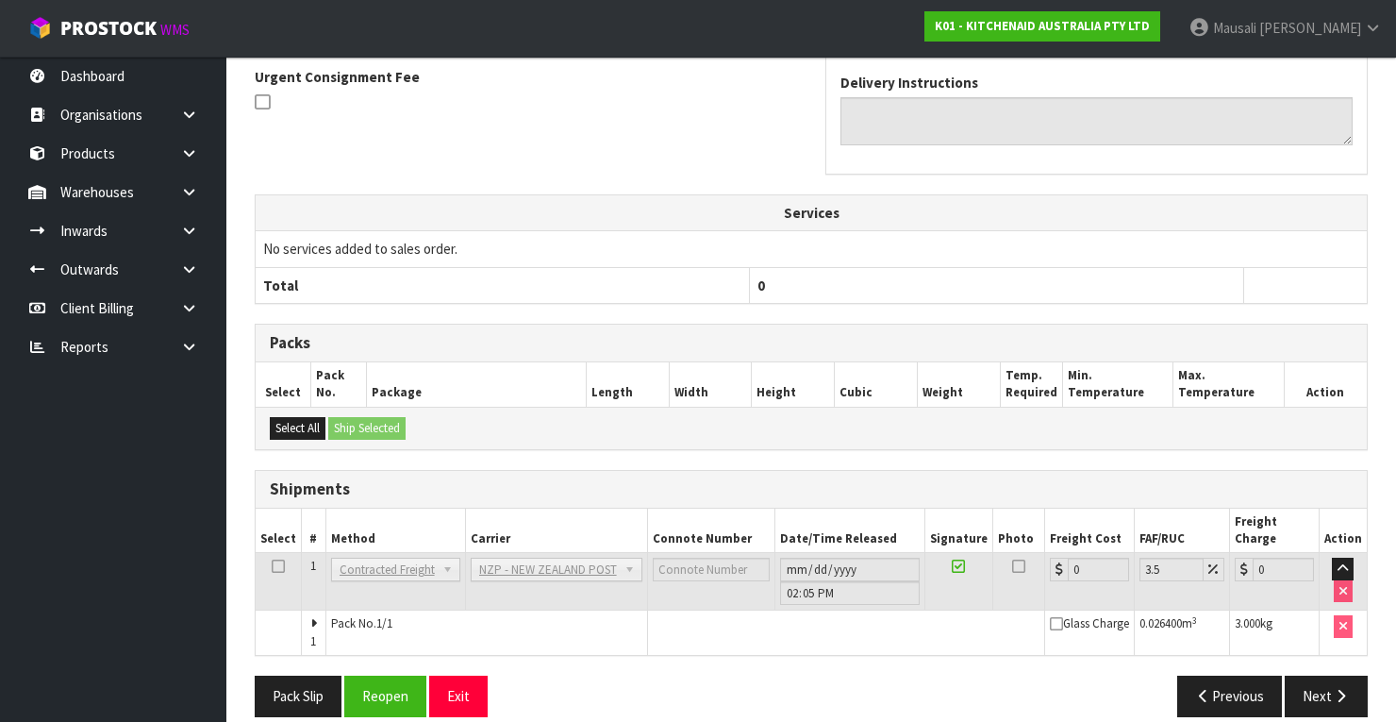
scroll to position [577, 0]
drag, startPoint x: 391, startPoint y: 664, endPoint x: 401, endPoint y: 663, distance: 9.5
click at [391, 674] on button "Reopen" at bounding box center [385, 694] width 82 height 41
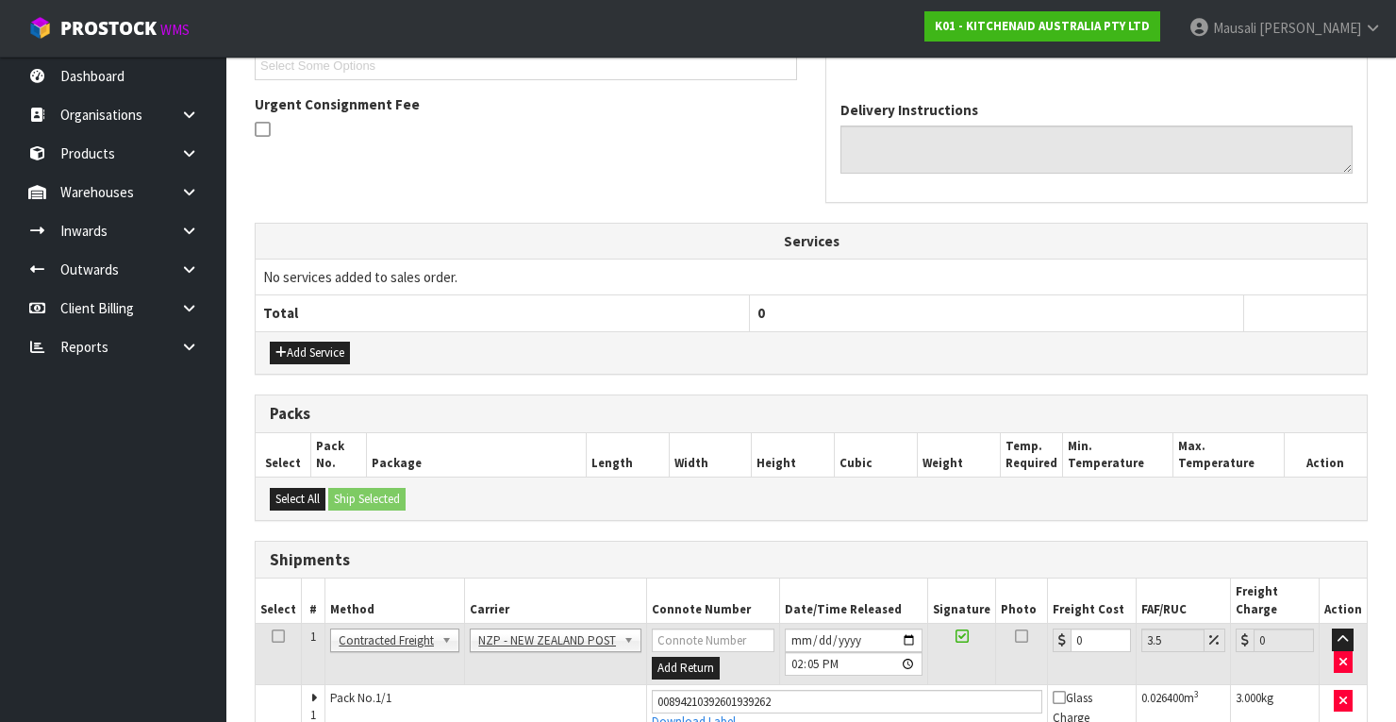
scroll to position [607, 0]
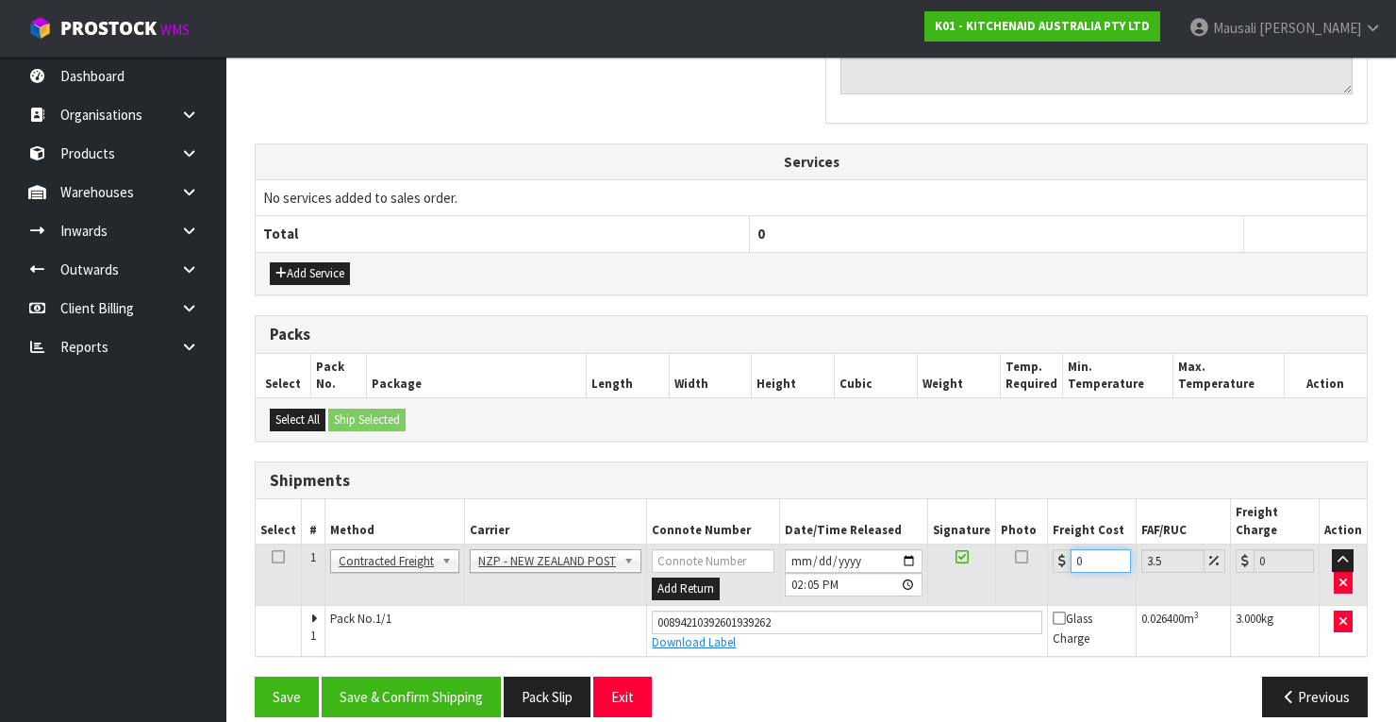
drag, startPoint x: 1080, startPoint y: 534, endPoint x: 1070, endPoint y: 542, distance: 13.4
click at [1071, 549] on input "0" at bounding box center [1101, 561] width 60 height 24
click at [378, 676] on button "Save & Confirm Shipping" at bounding box center [411, 696] width 179 height 41
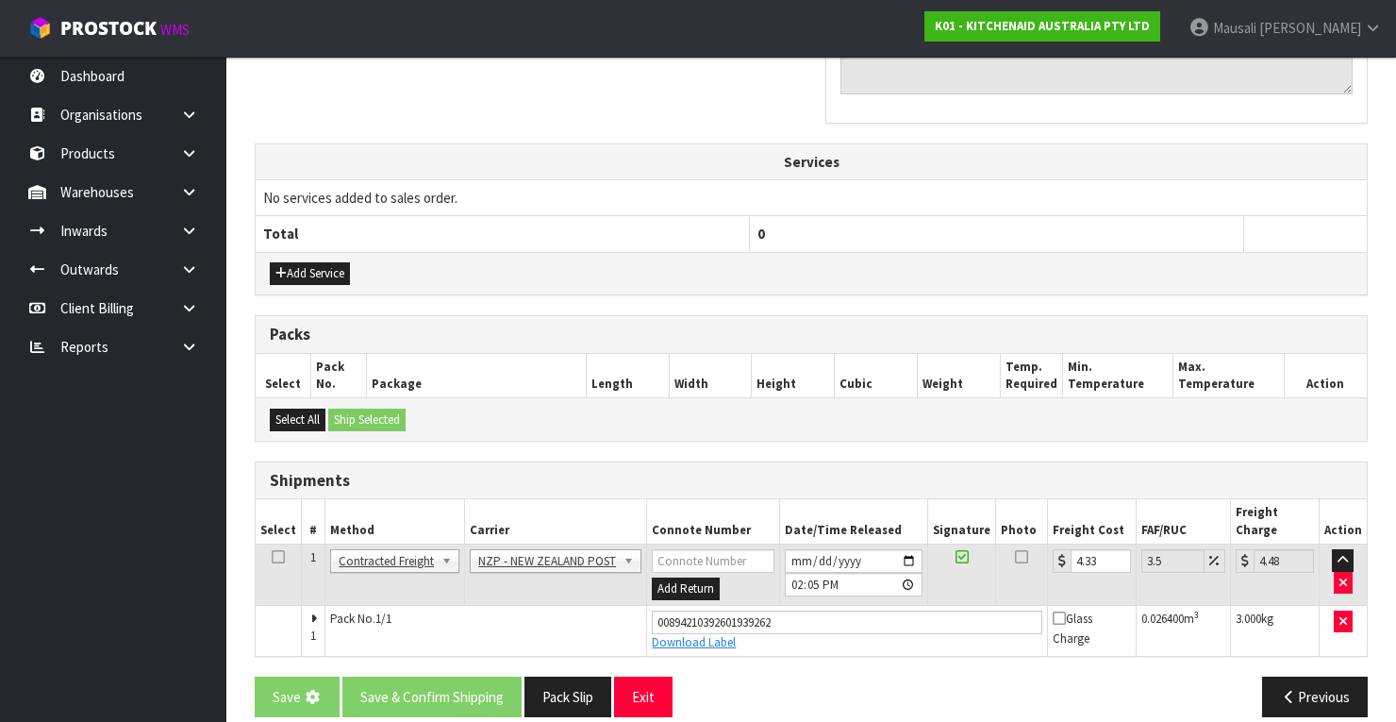
scroll to position [0, 0]
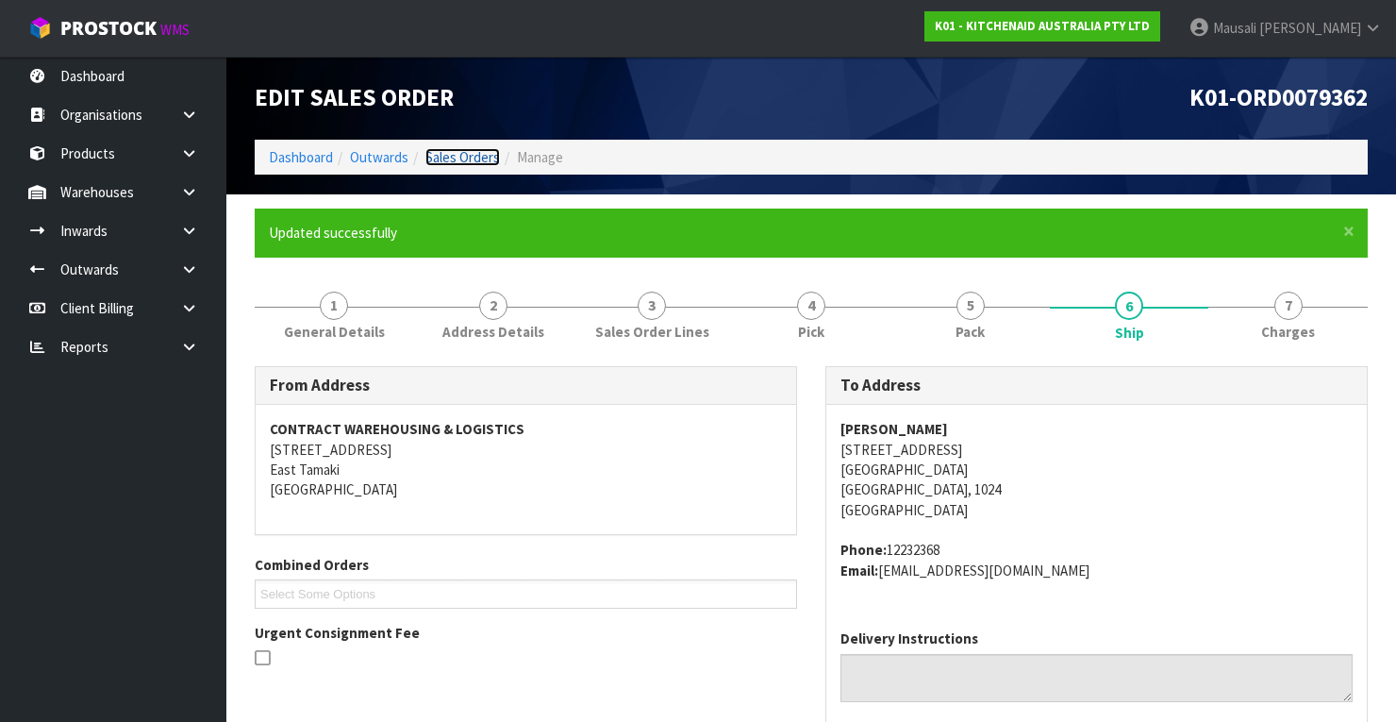
click at [460, 150] on link "Sales Orders" at bounding box center [462, 157] width 75 height 18
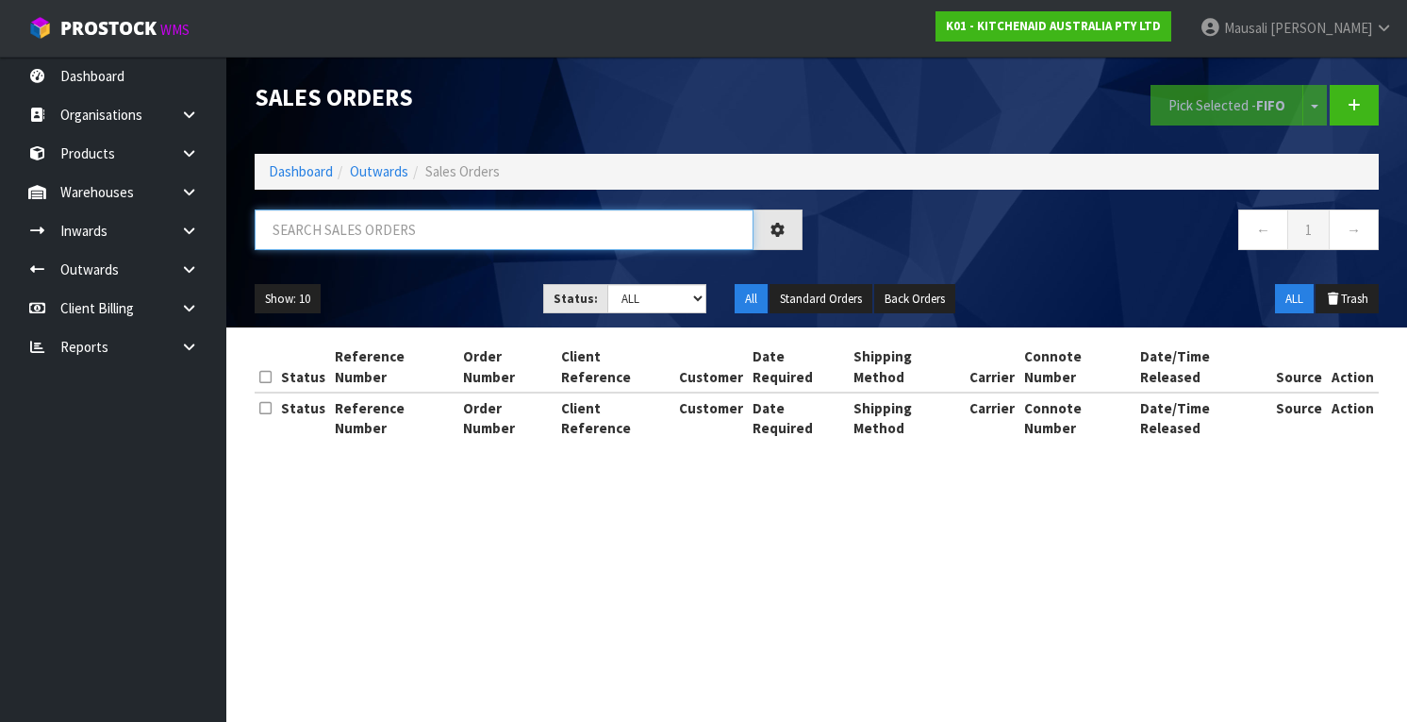
click at [313, 241] on input "text" at bounding box center [504, 229] width 499 height 41
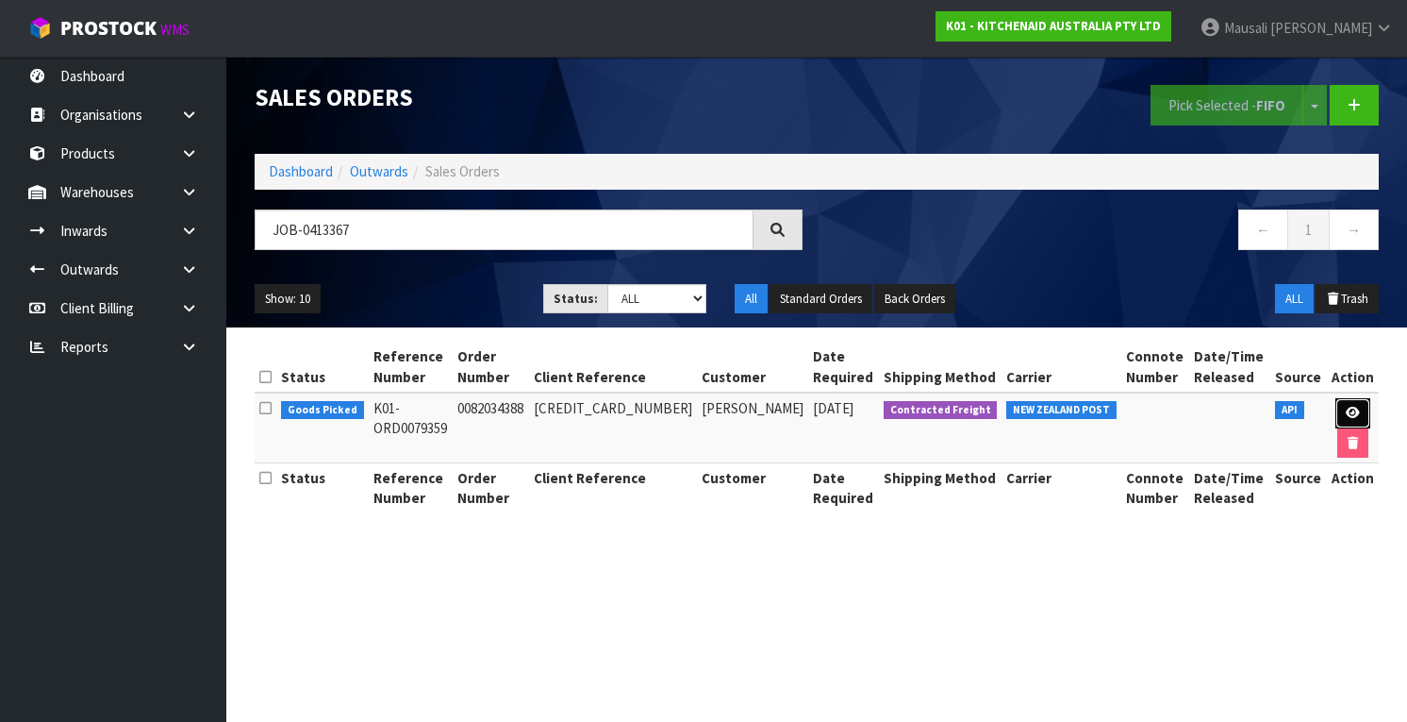
click at [1346, 417] on icon at bounding box center [1353, 413] width 14 height 12
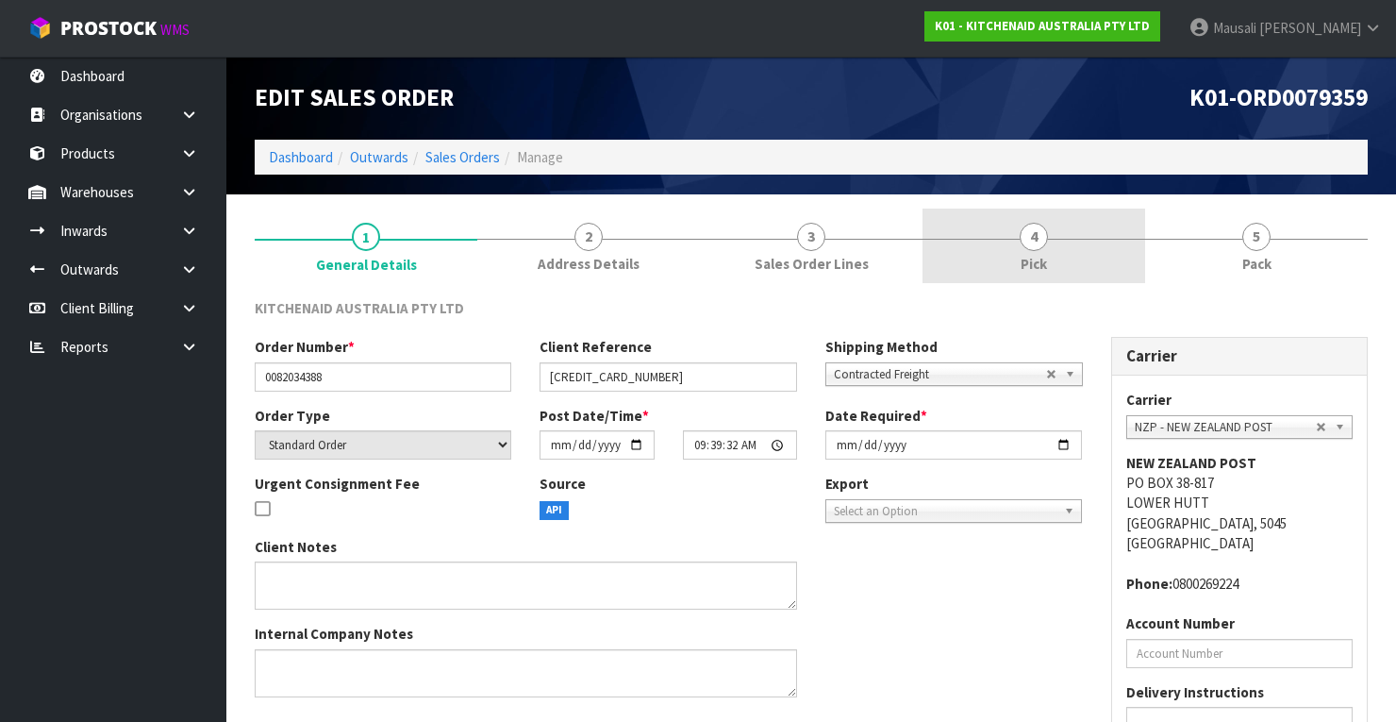
click at [1063, 245] on link "4 Pick" at bounding box center [1033, 245] width 223 height 75
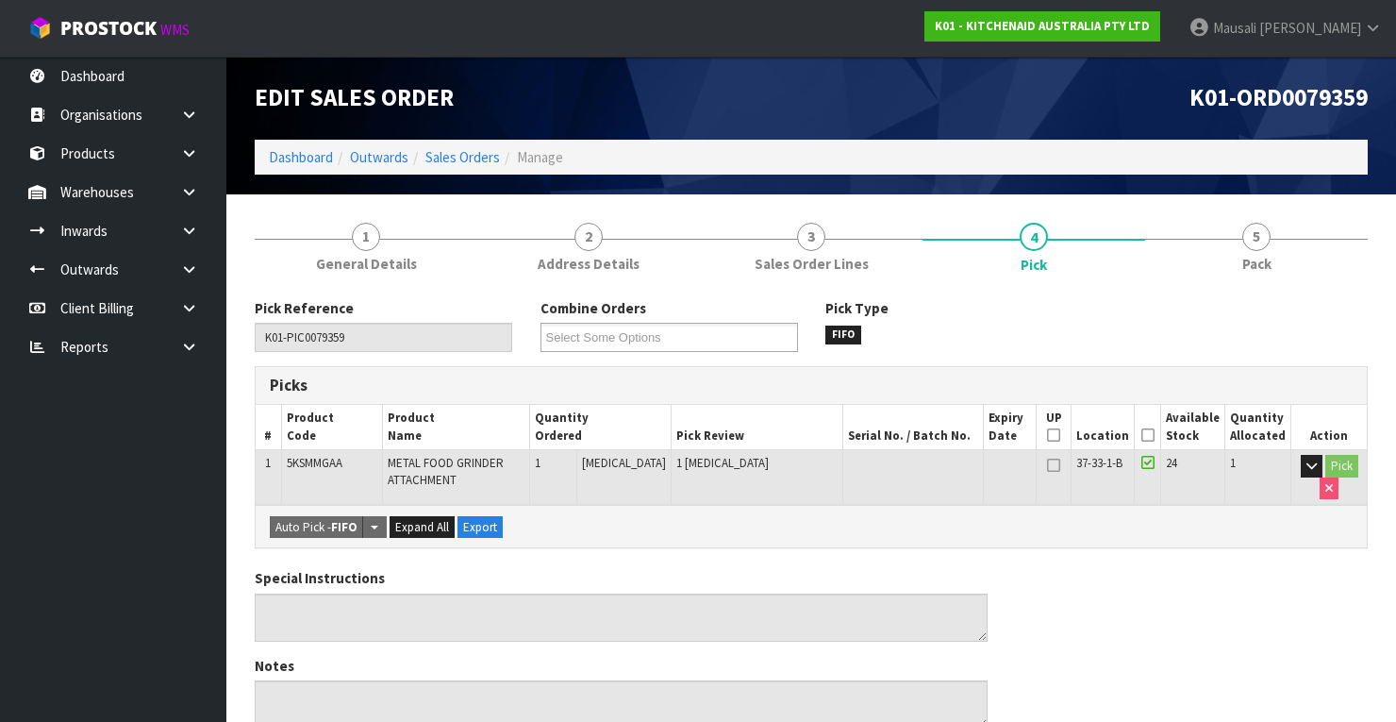
click at [1154, 424] on th "Picked" at bounding box center [1148, 427] width 26 height 44
click at [1155, 435] on icon at bounding box center [1147, 435] width 13 height 1
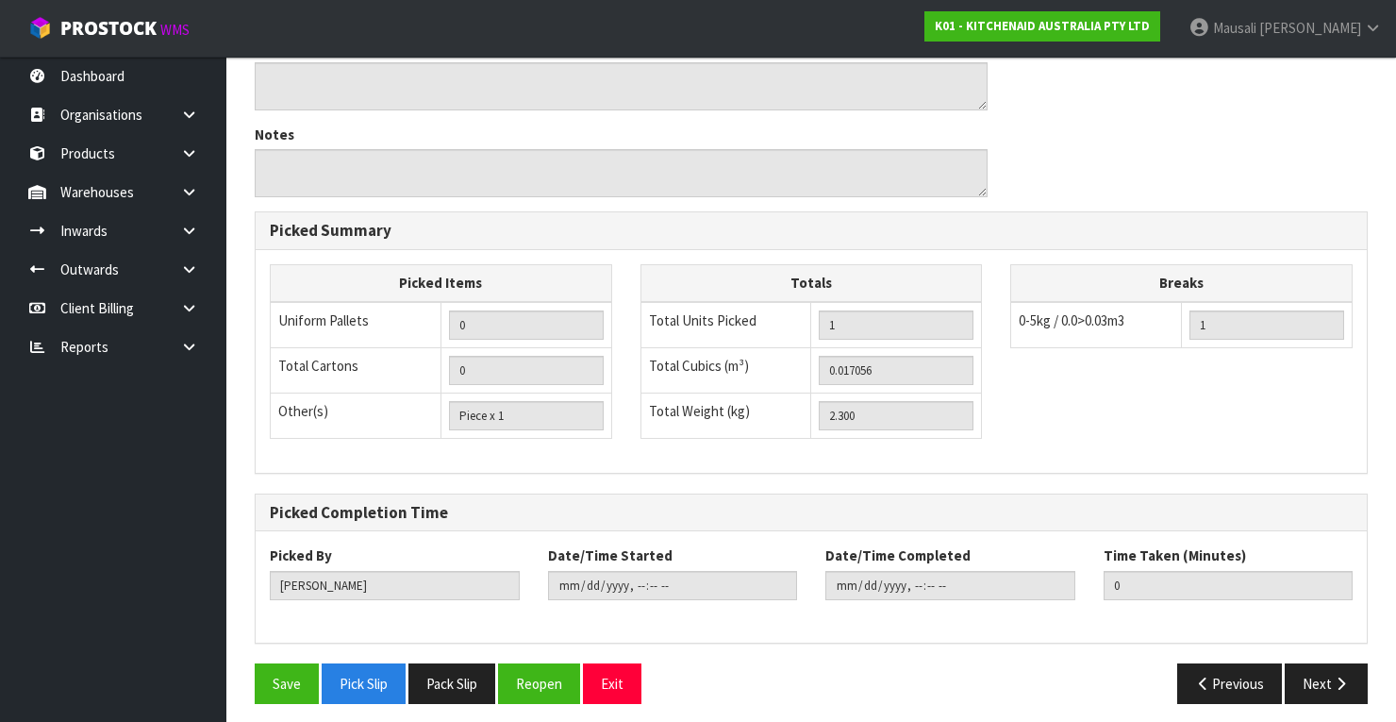
scroll to position [603, 0]
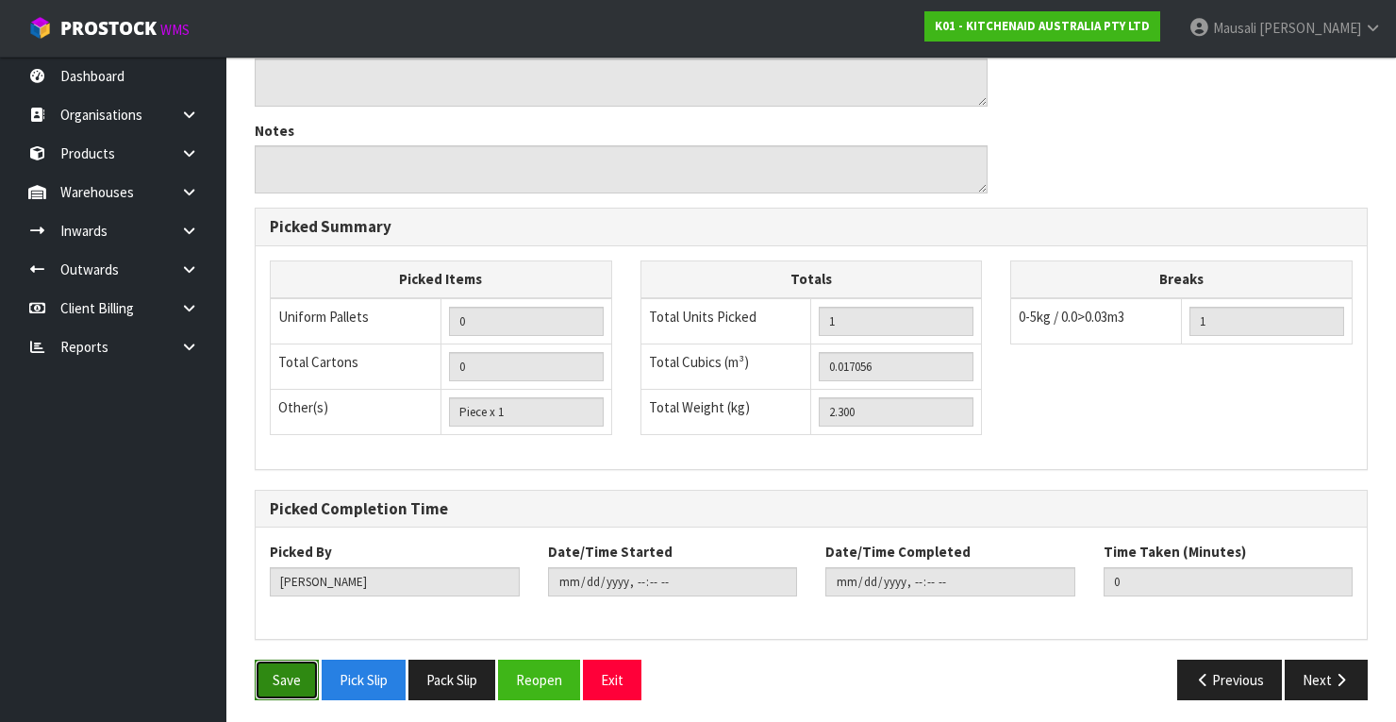
click at [306, 659] on button "Save" at bounding box center [287, 679] width 64 height 41
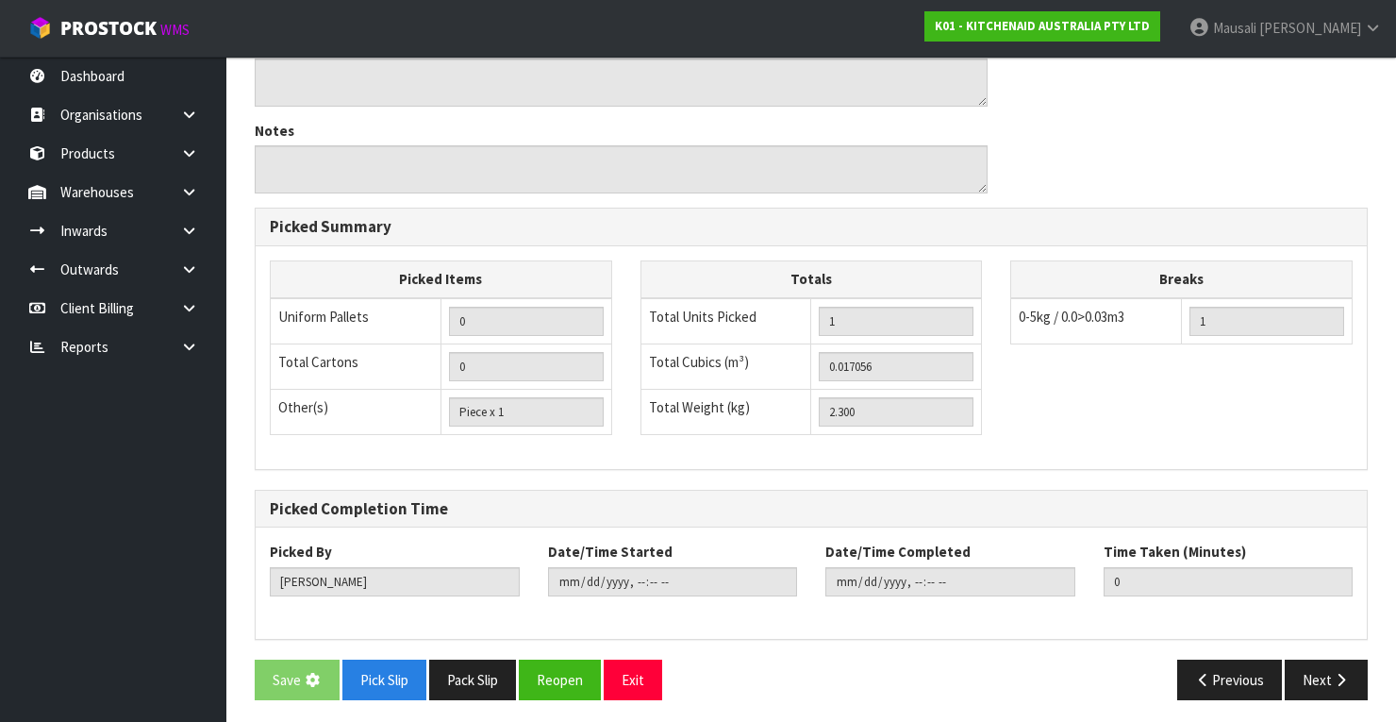
scroll to position [0, 0]
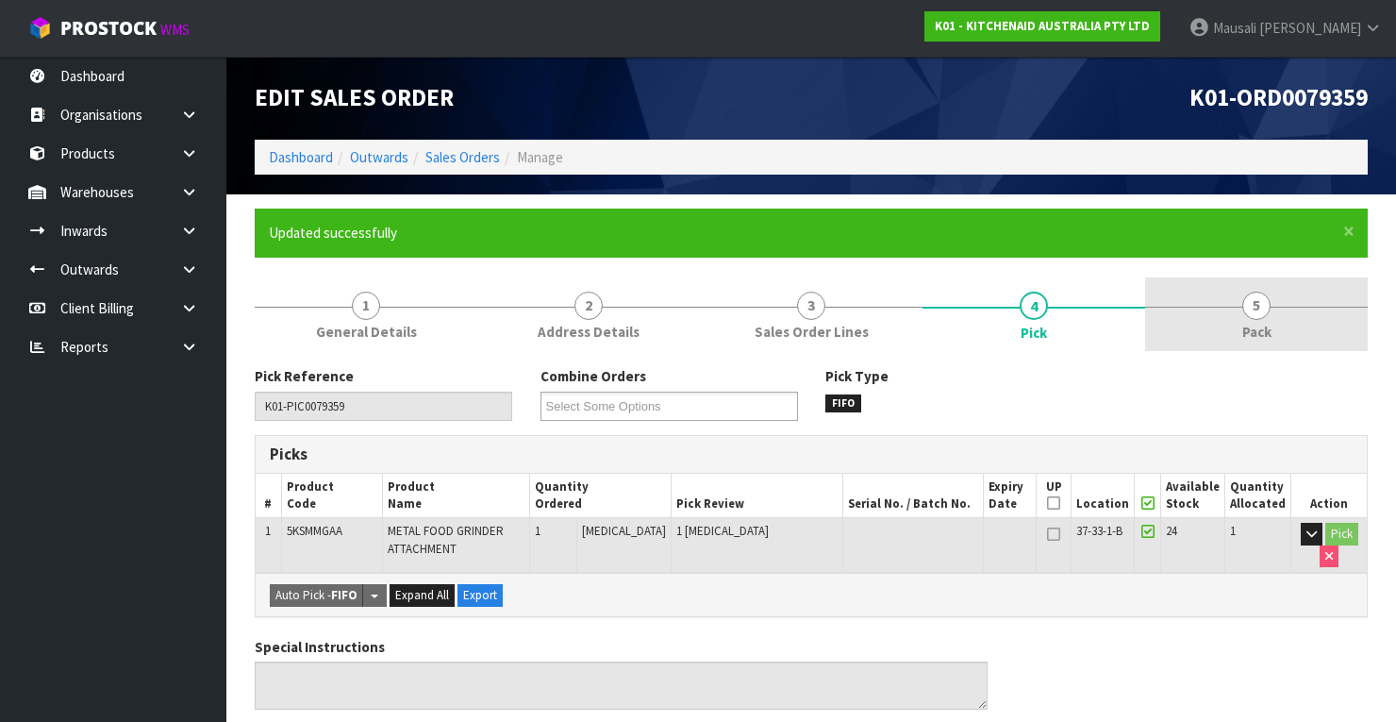
click at [1233, 324] on link "5 Pack" at bounding box center [1256, 314] width 223 height 75
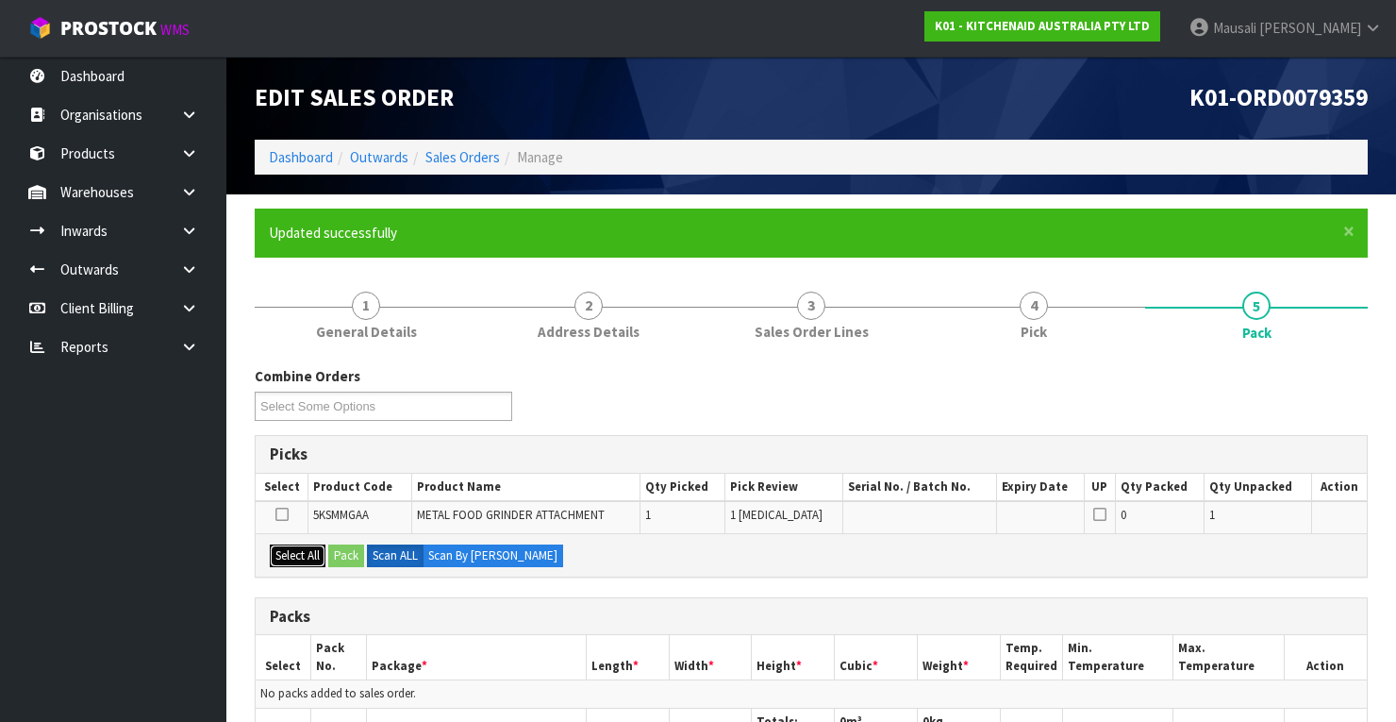
click at [303, 544] on button "Select All" at bounding box center [298, 555] width 56 height 23
click at [339, 551] on button "Pack" at bounding box center [346, 555] width 36 height 23
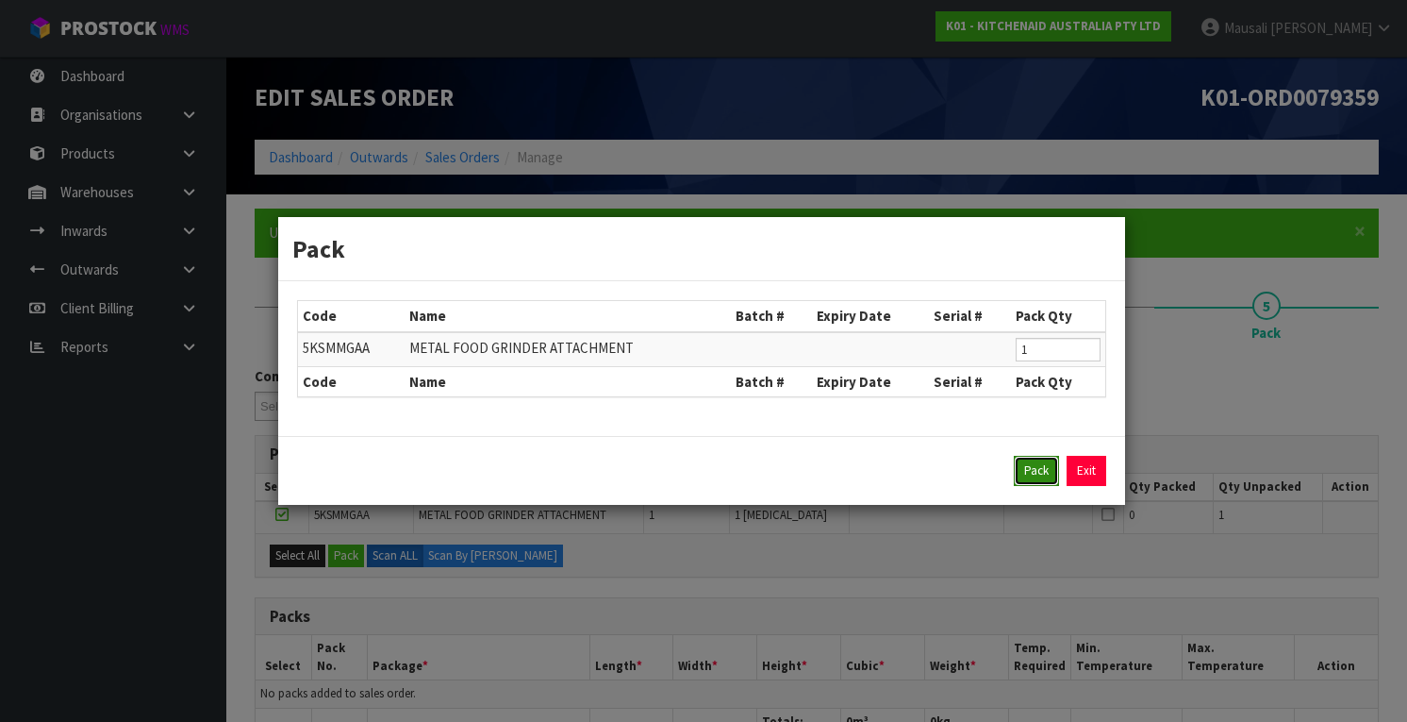
click at [1049, 461] on button "Pack" at bounding box center [1036, 471] width 45 height 30
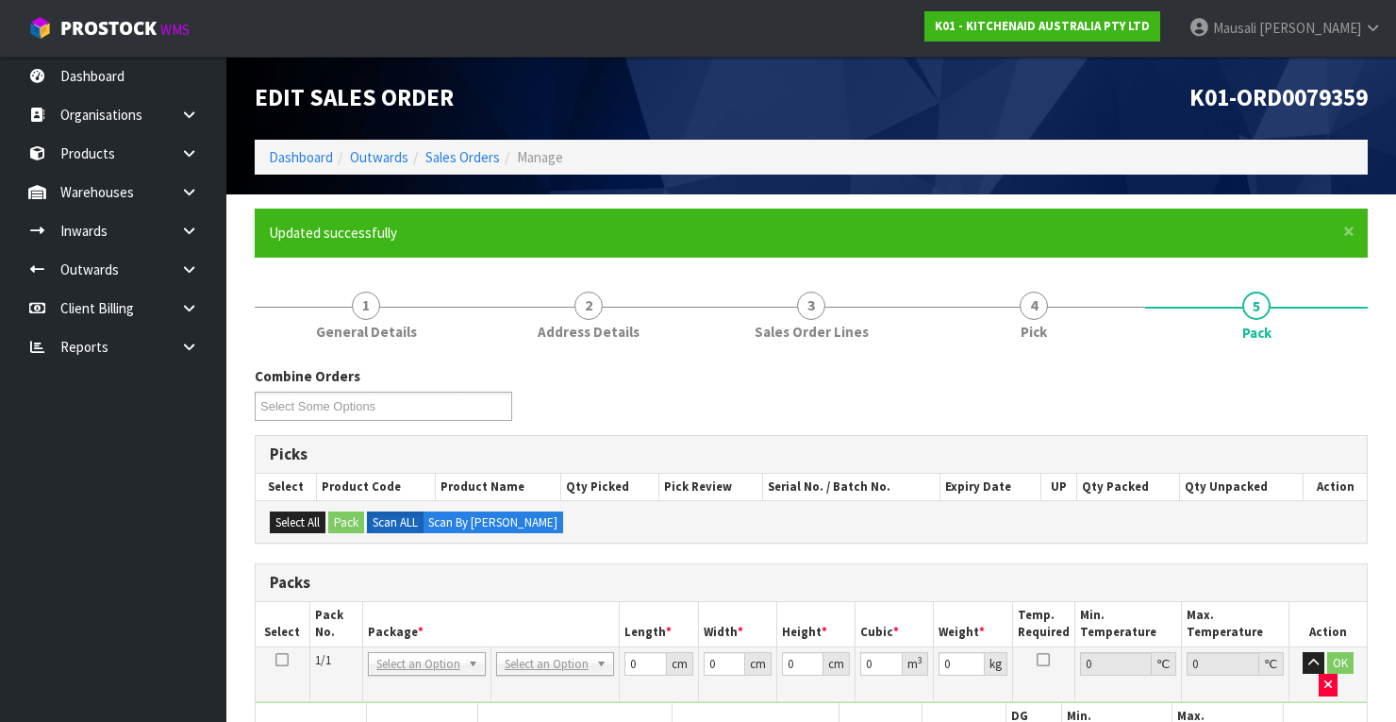
scroll to position [302, 0]
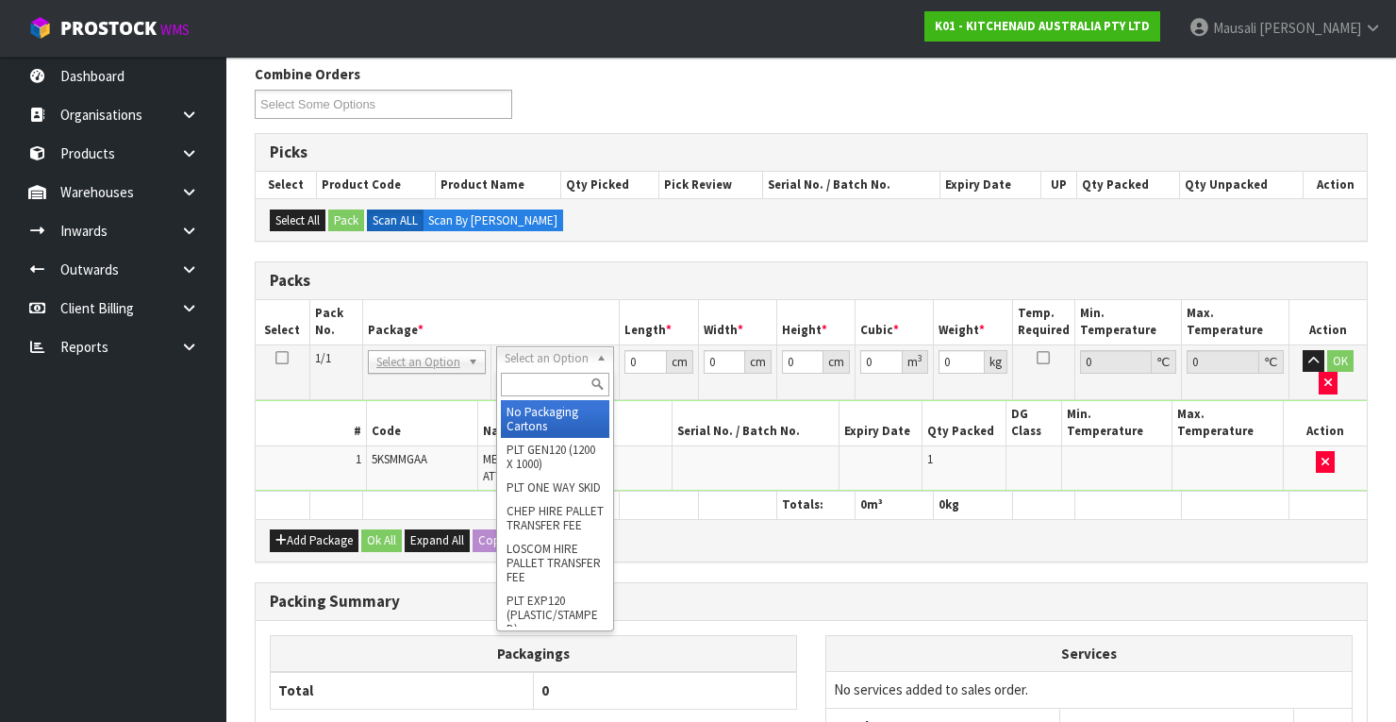
click at [542, 383] on input "text" at bounding box center [555, 385] width 108 height 24
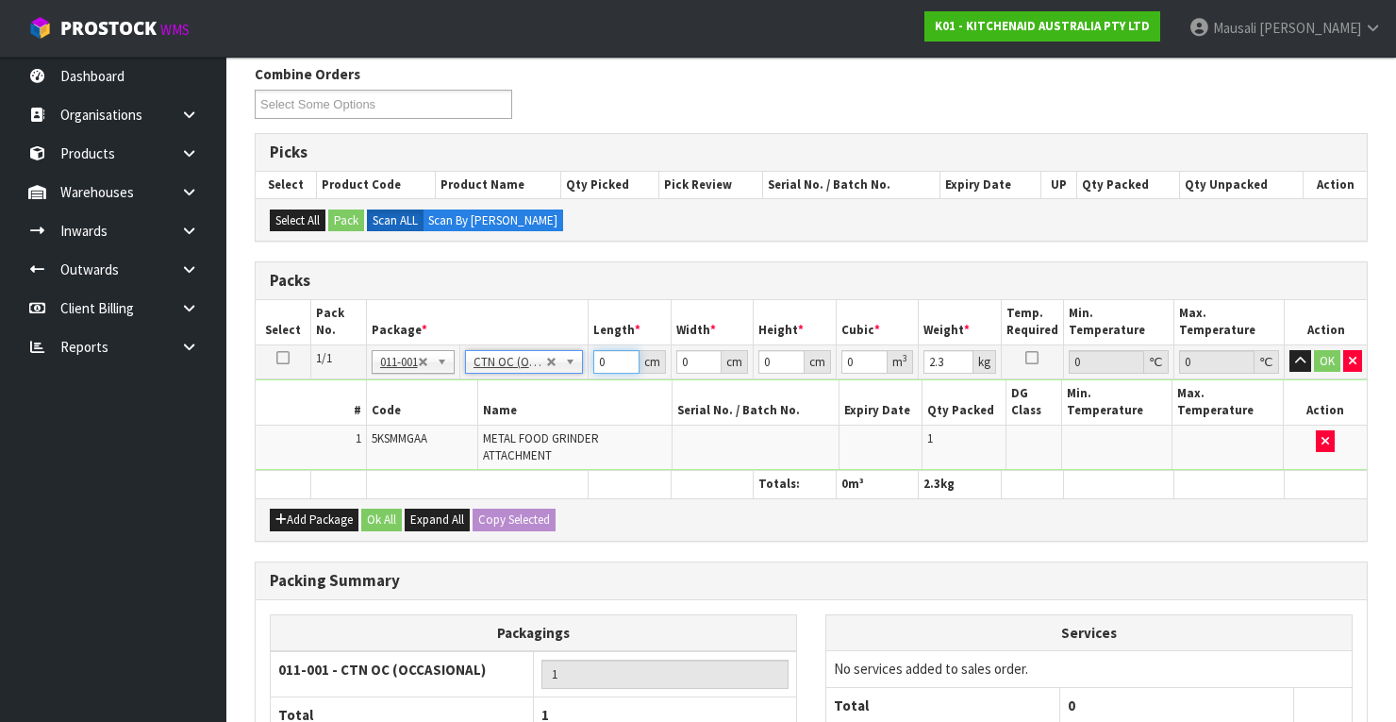
drag, startPoint x: 606, startPoint y: 357, endPoint x: 593, endPoint y: 364, distance: 14.4
click at [593, 364] on td "0 cm" at bounding box center [630, 361] width 83 height 34
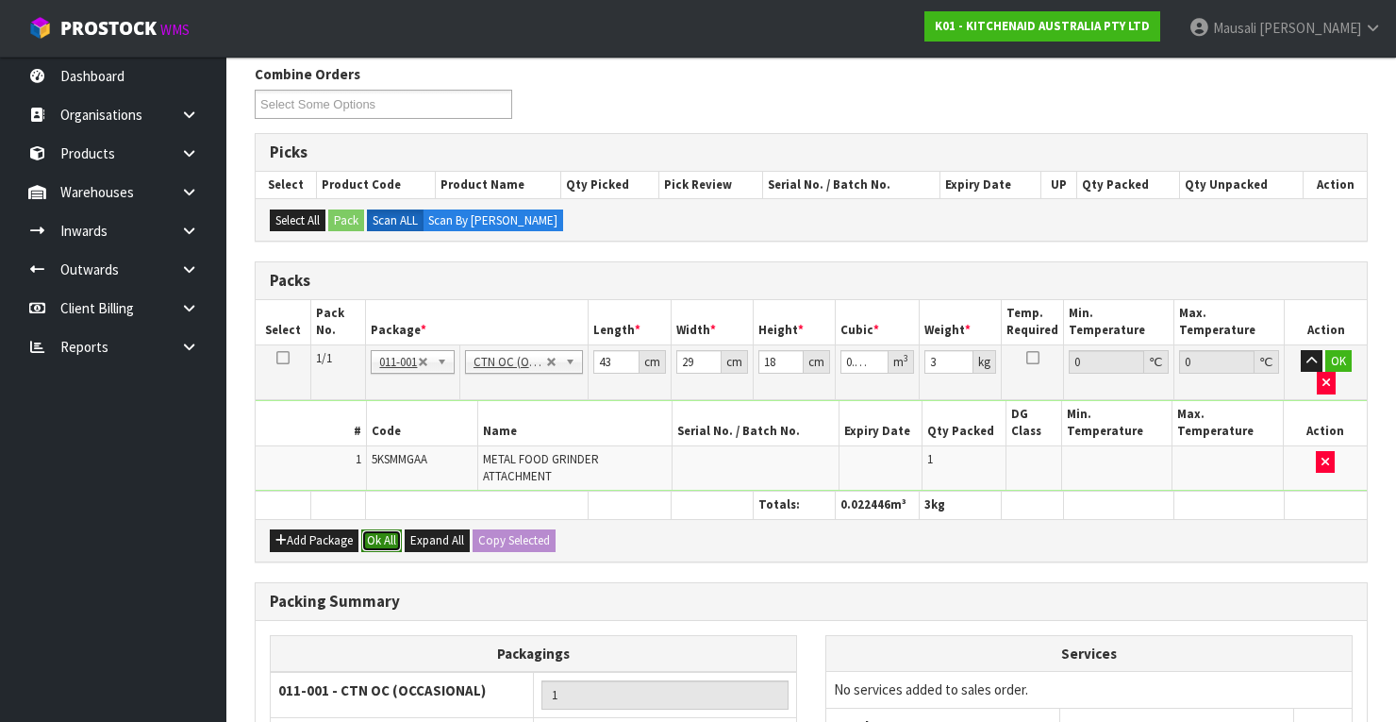
click at [378, 529] on button "Ok All" at bounding box center [381, 540] width 41 height 23
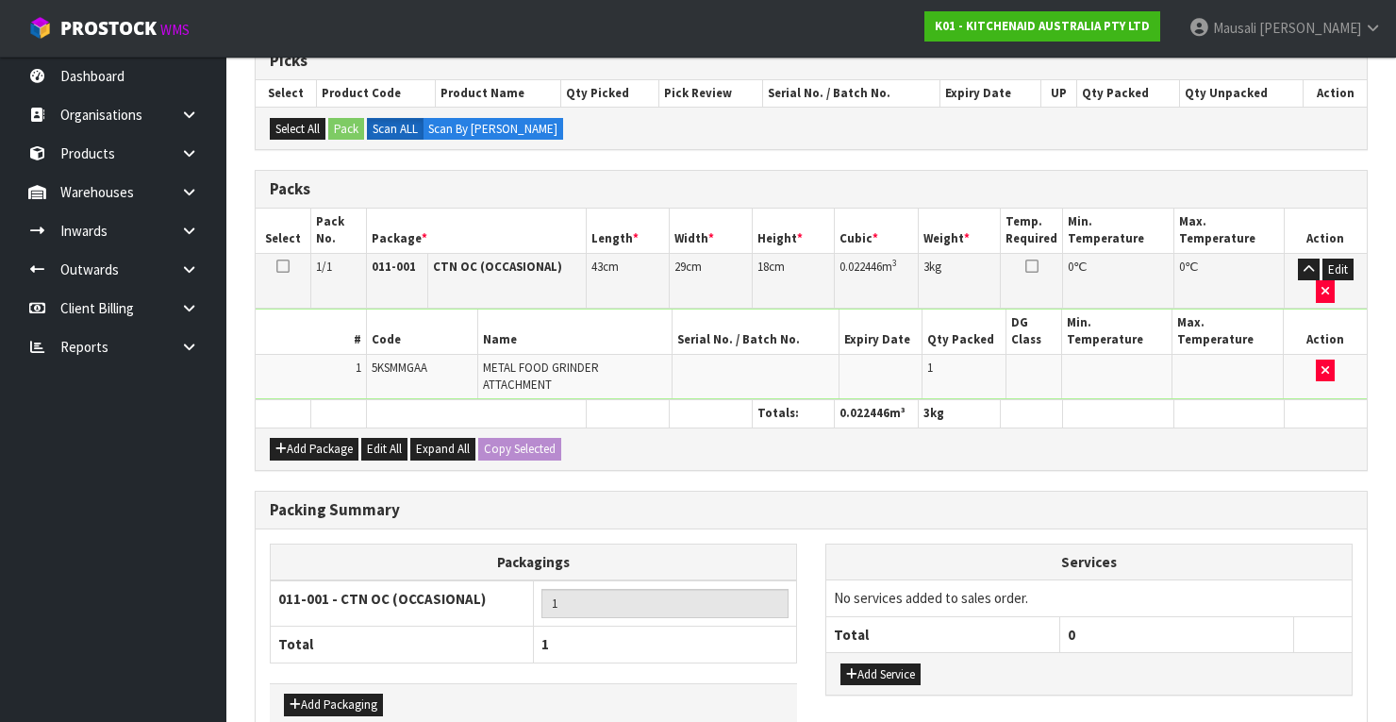
scroll to position [491, 0]
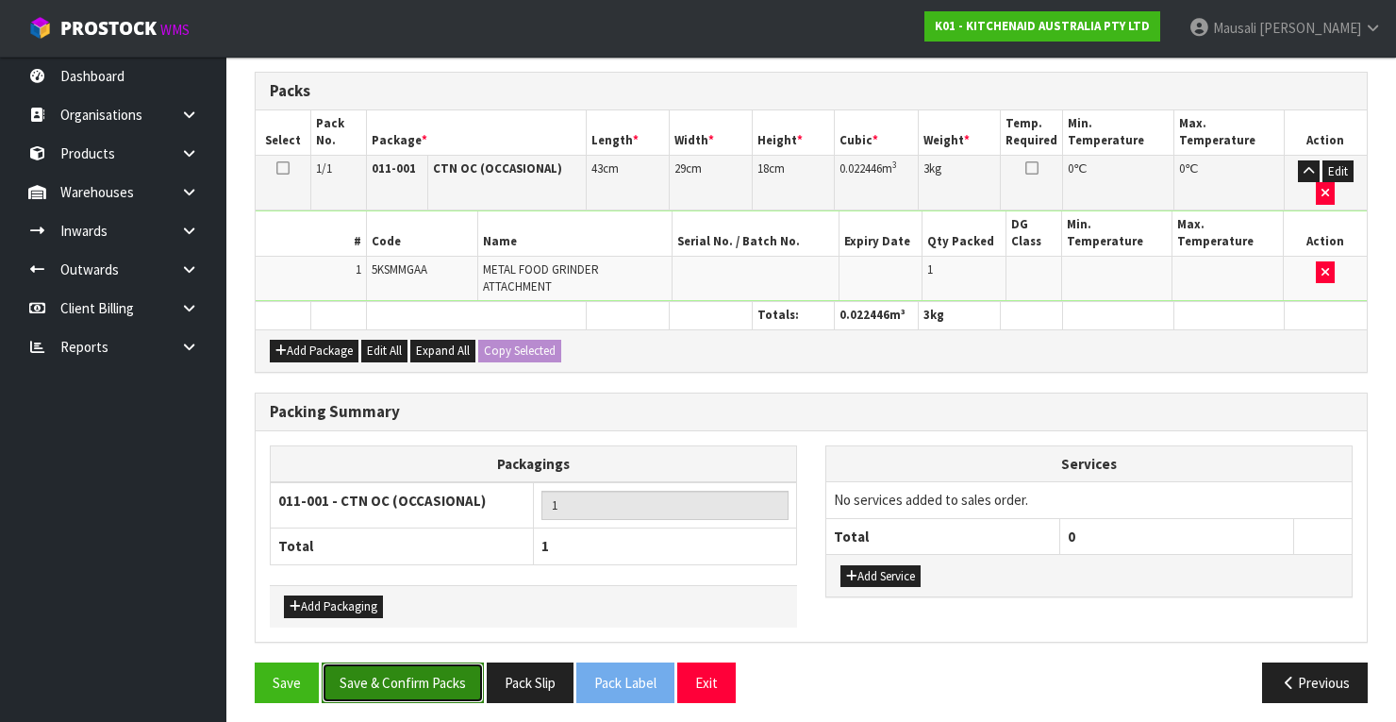
click at [441, 674] on button "Save & Confirm Packs" at bounding box center [403, 682] width 162 height 41
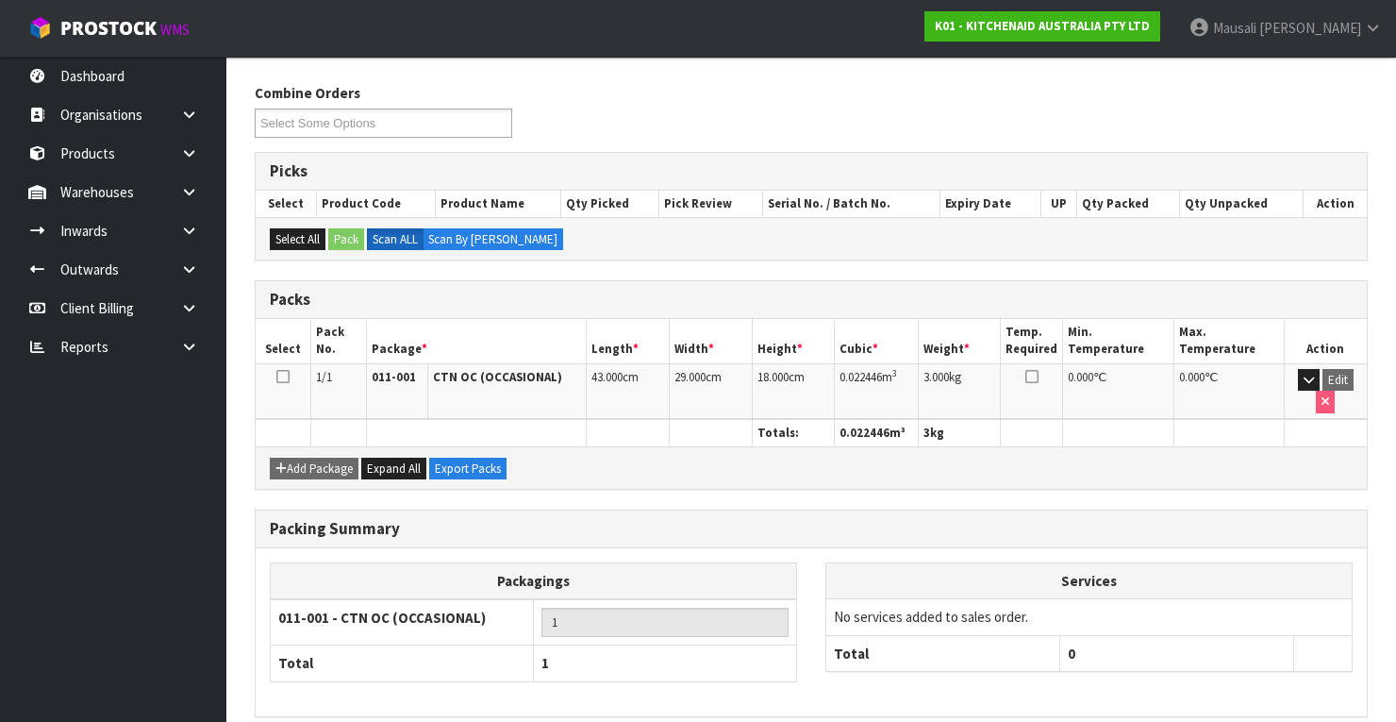
scroll to position [359, 0]
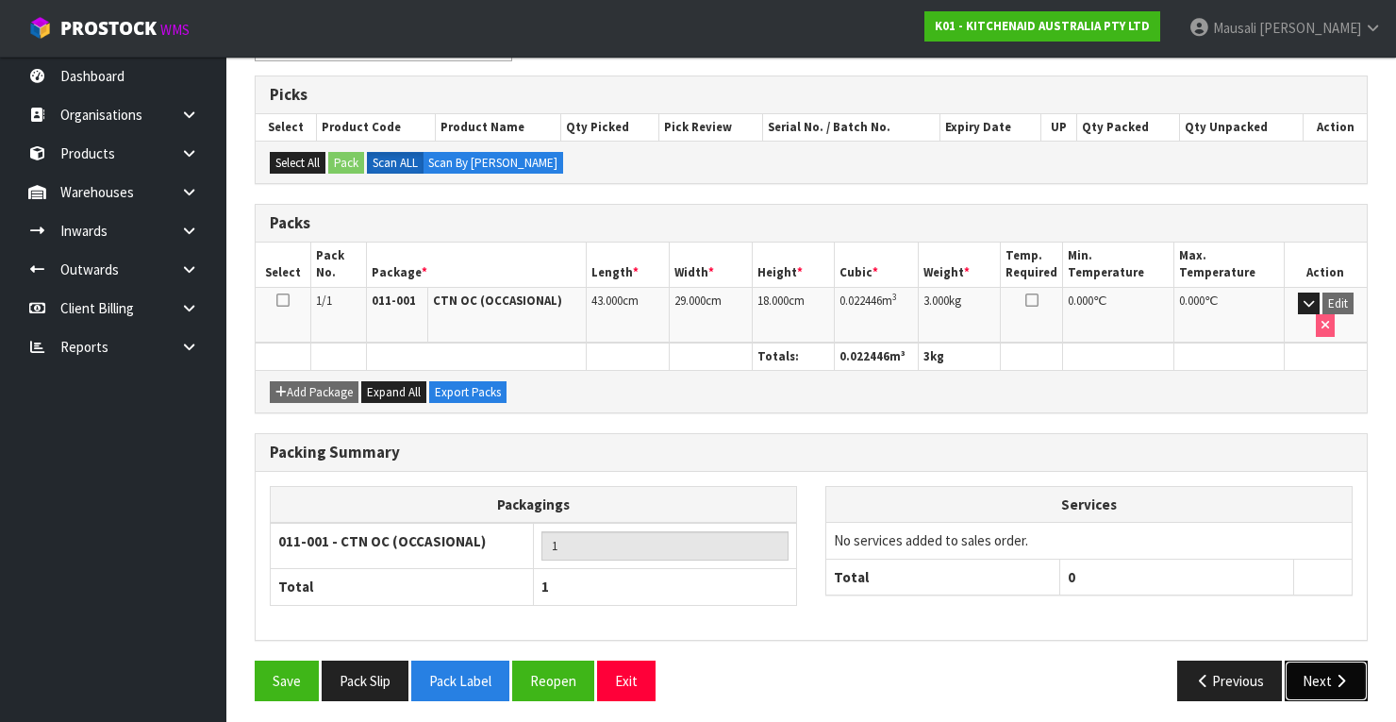
click at [1309, 669] on button "Next" at bounding box center [1326, 680] width 83 height 41
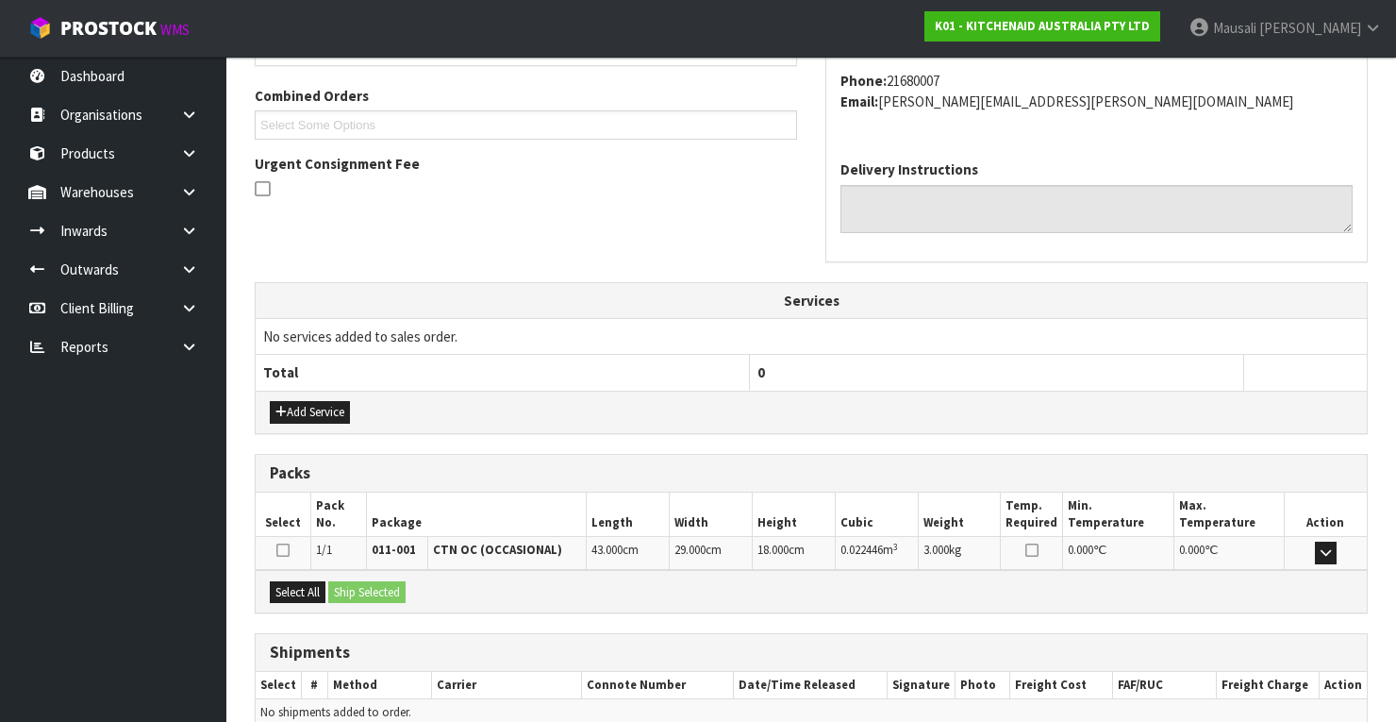
scroll to position [557, 0]
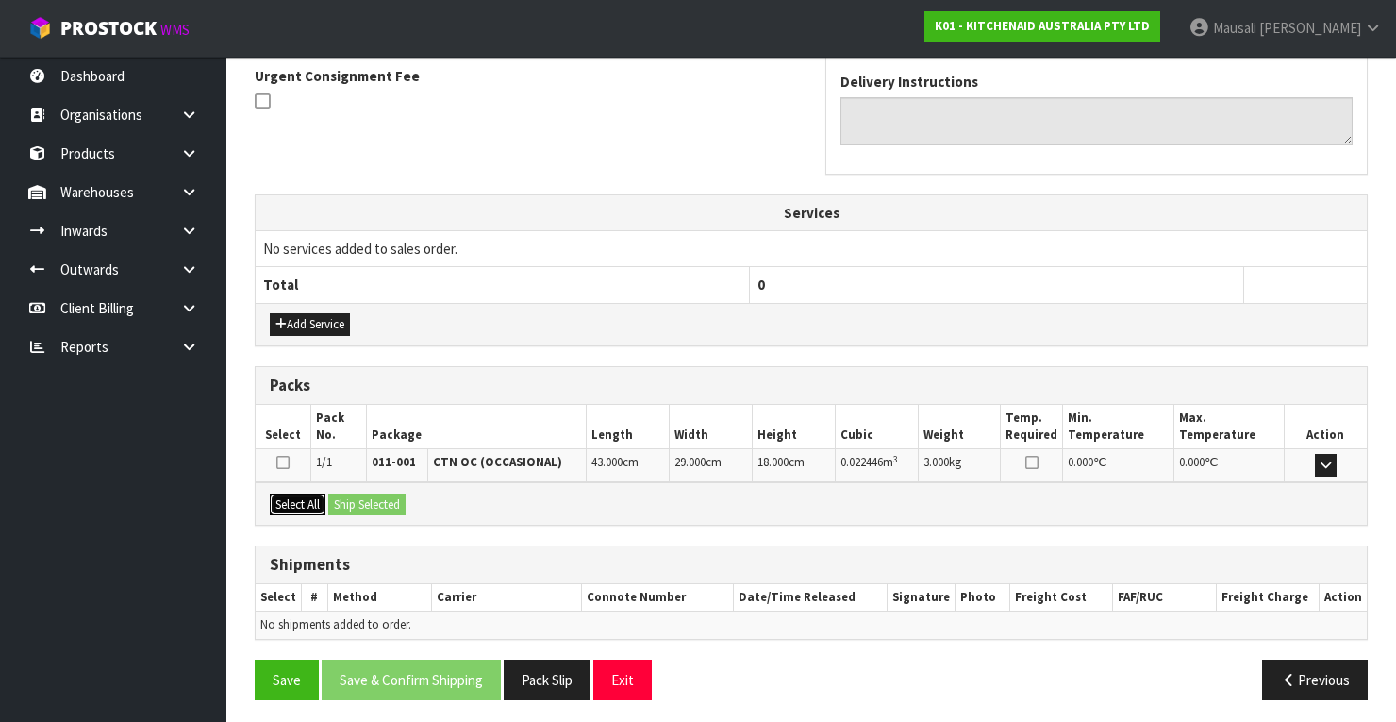
drag, startPoint x: 301, startPoint y: 494, endPoint x: 361, endPoint y: 495, distance: 60.4
click at [304, 493] on button "Select All" at bounding box center [298, 504] width 56 height 23
click at [366, 495] on button "Ship Selected" at bounding box center [366, 504] width 77 height 23
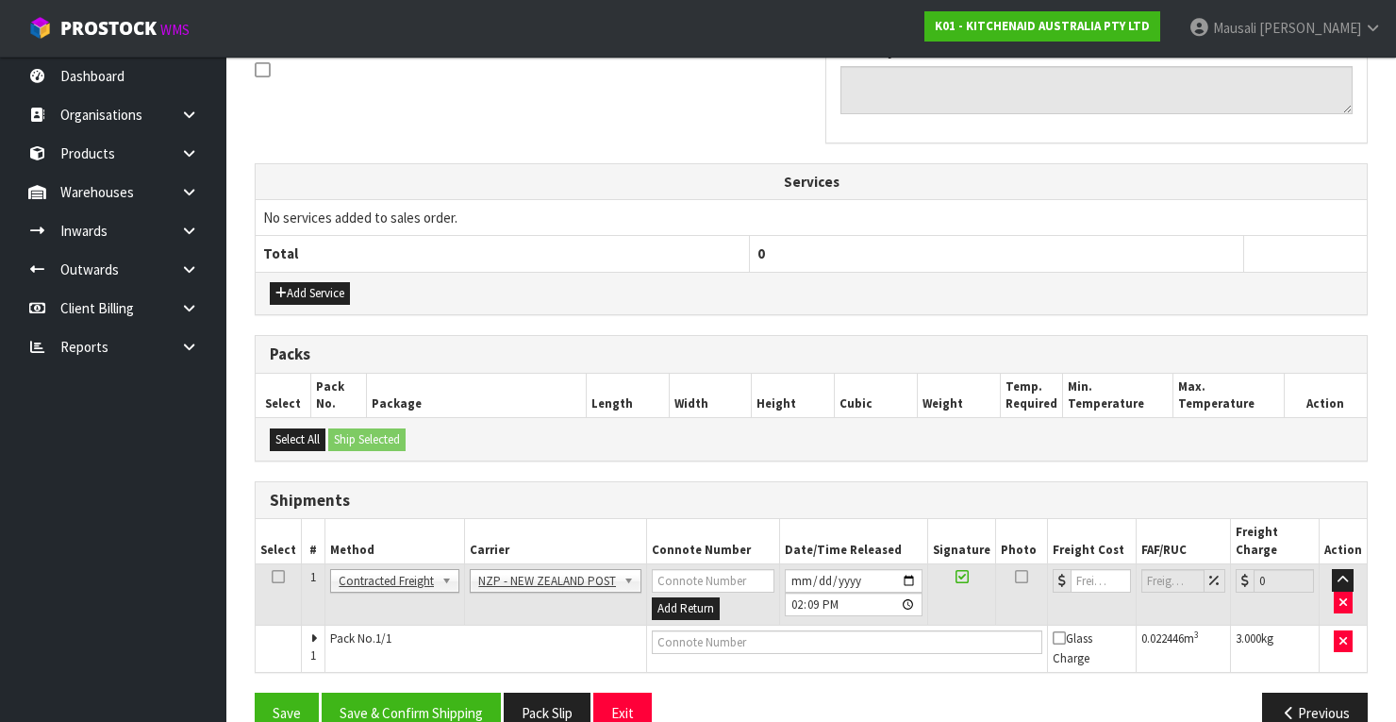
scroll to position [605, 0]
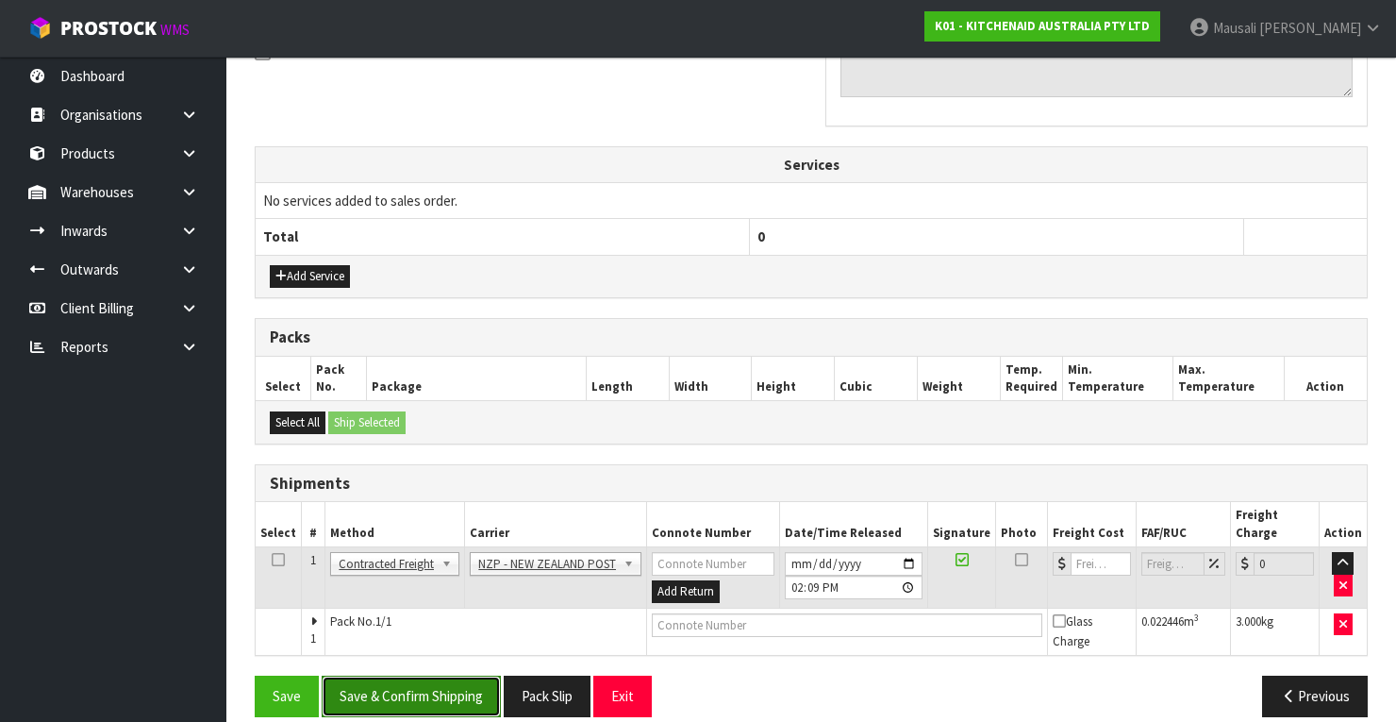
drag, startPoint x: 449, startPoint y: 669, endPoint x: 506, endPoint y: 656, distance: 57.9
click at [455, 675] on button "Save & Confirm Shipping" at bounding box center [411, 695] width 179 height 41
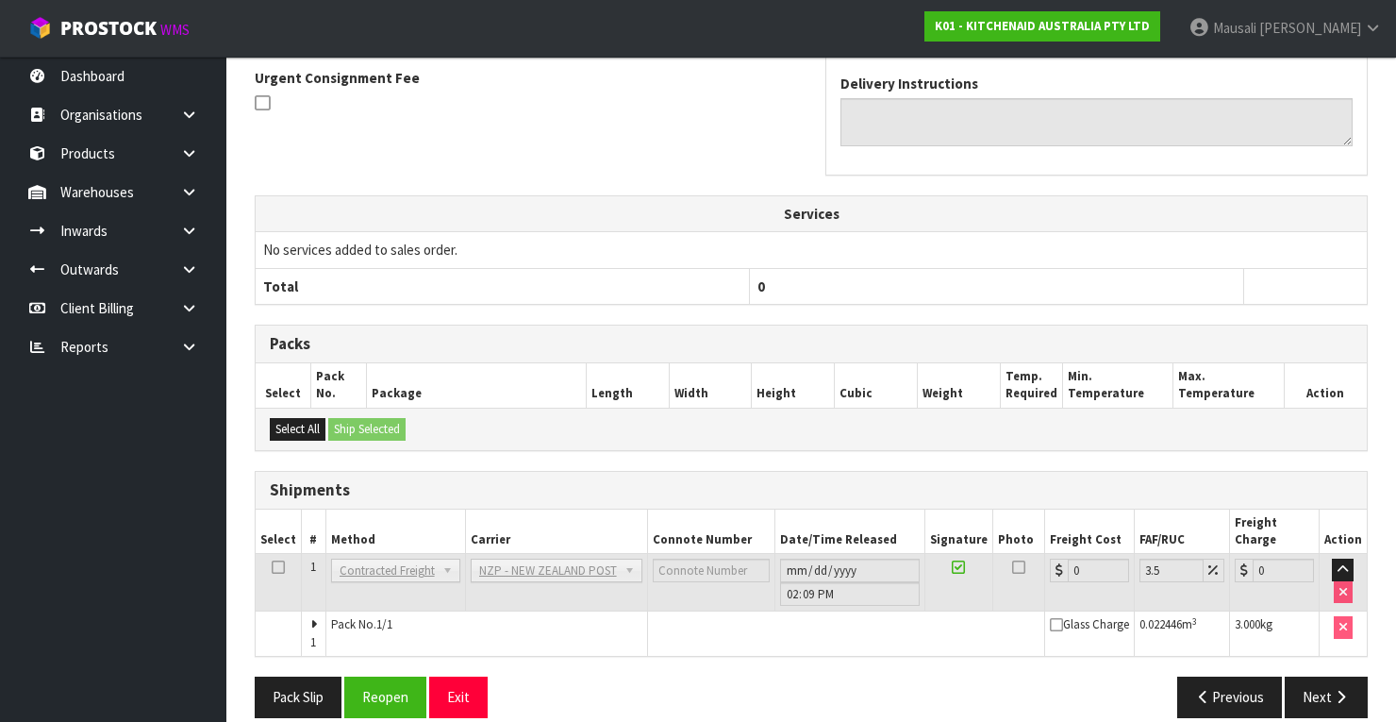
scroll to position [577, 0]
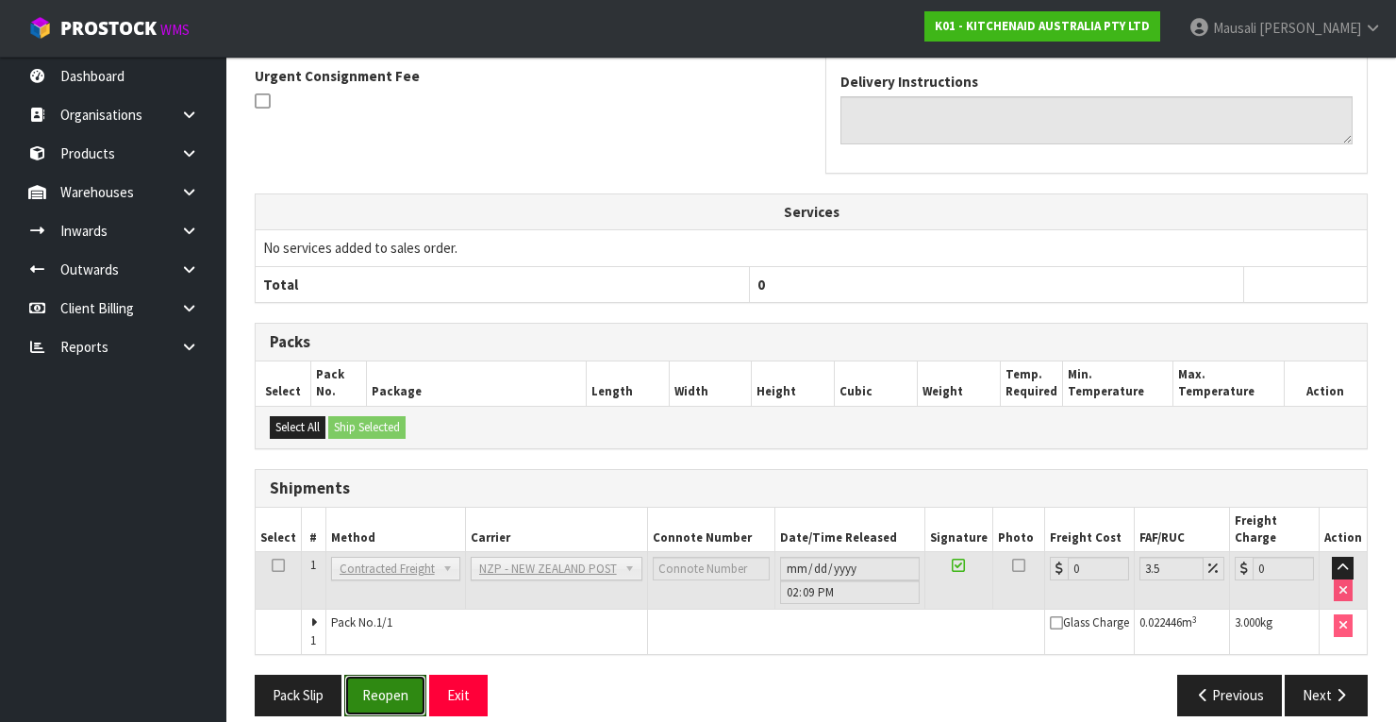
drag, startPoint x: 408, startPoint y: 665, endPoint x: 454, endPoint y: 643, distance: 50.2
click at [408, 674] on button "Reopen" at bounding box center [385, 694] width 82 height 41
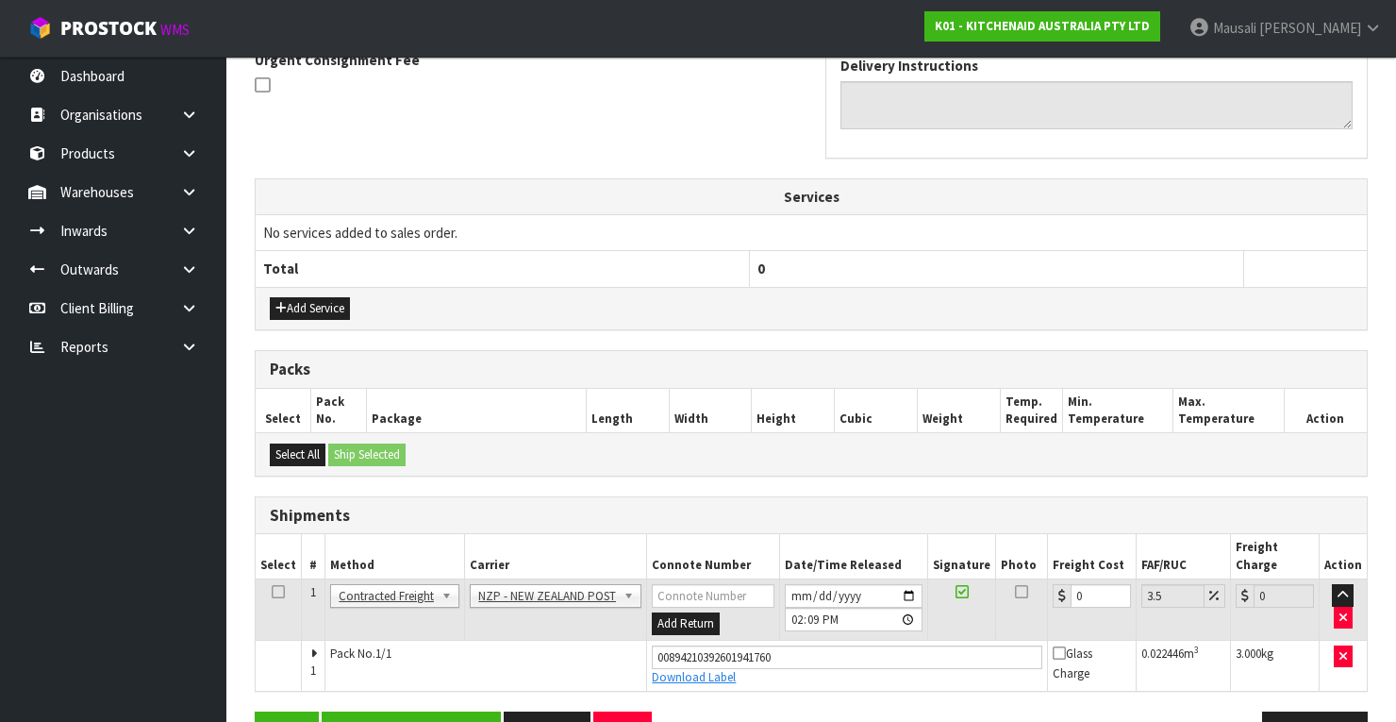
scroll to position [607, 0]
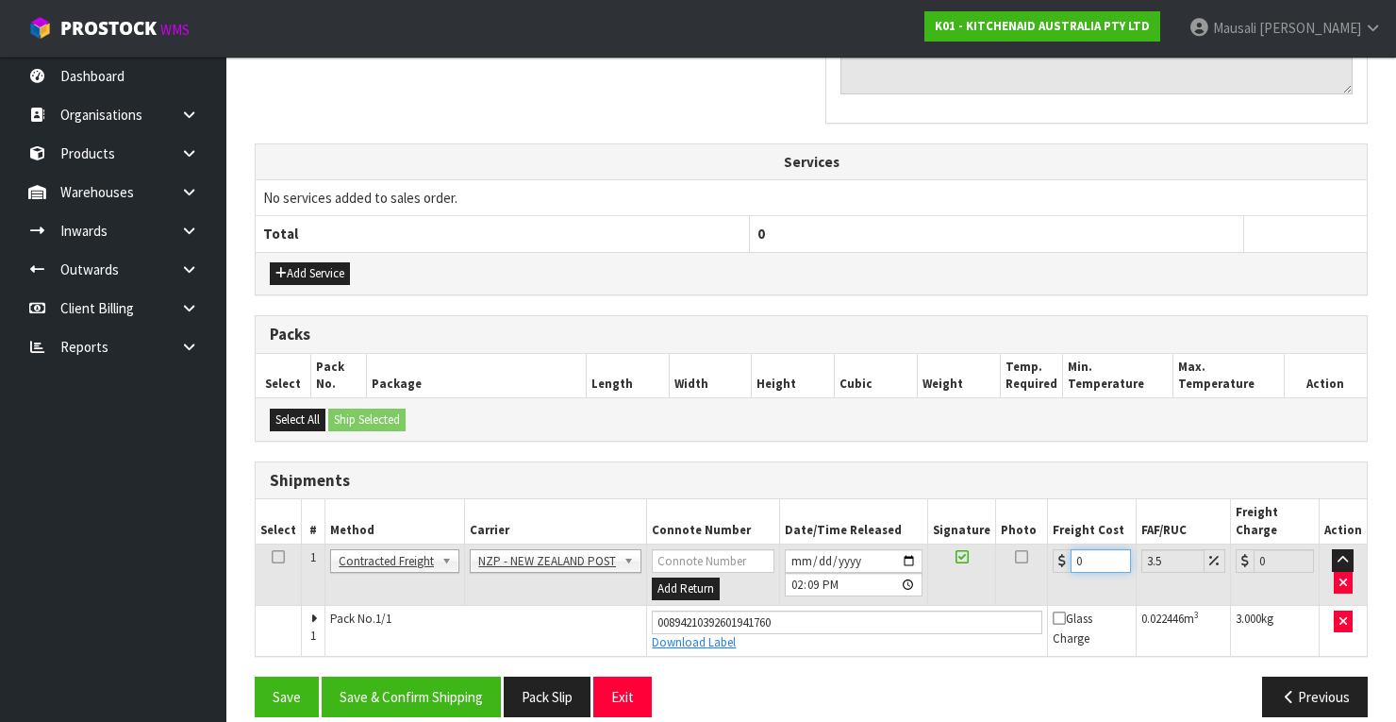
drag, startPoint x: 1081, startPoint y: 543, endPoint x: 1061, endPoint y: 548, distance: 20.4
click at [1060, 551] on td "0" at bounding box center [1092, 574] width 89 height 61
click at [470, 678] on button "Save & Confirm Shipping" at bounding box center [411, 696] width 179 height 41
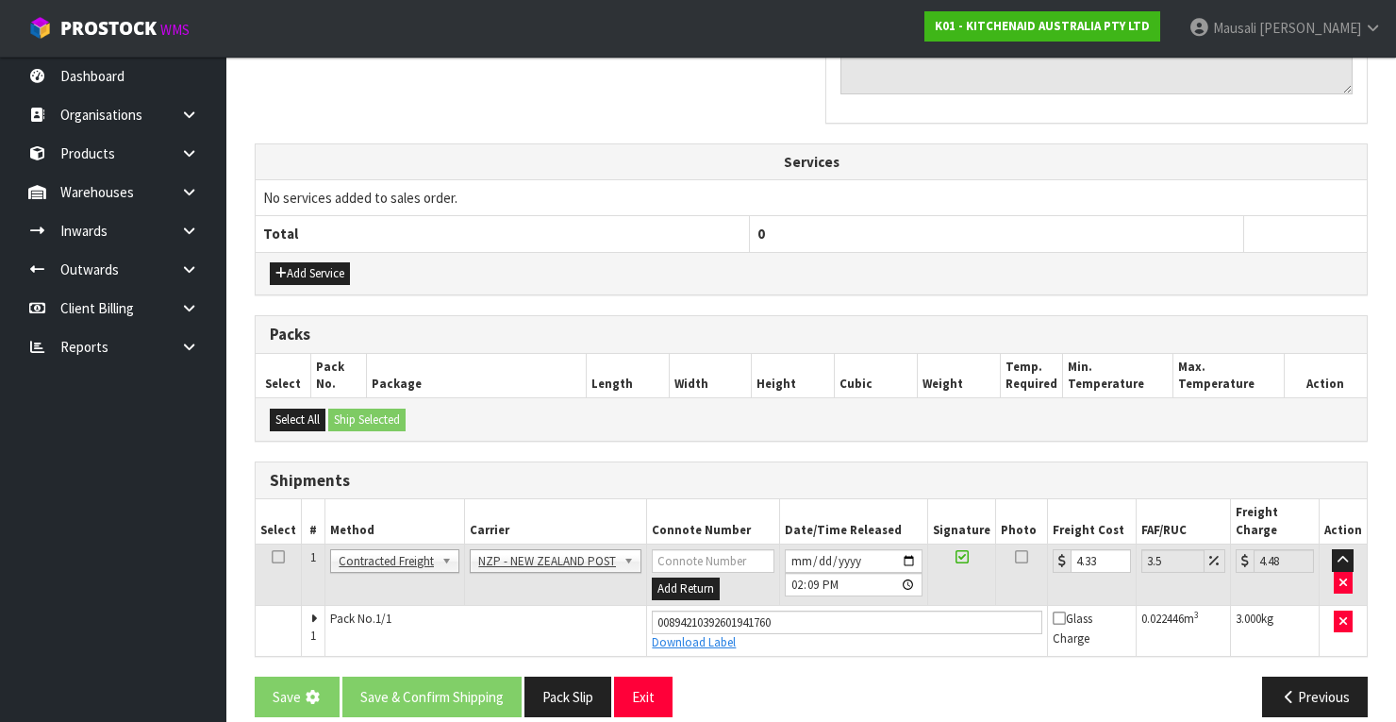
scroll to position [0, 0]
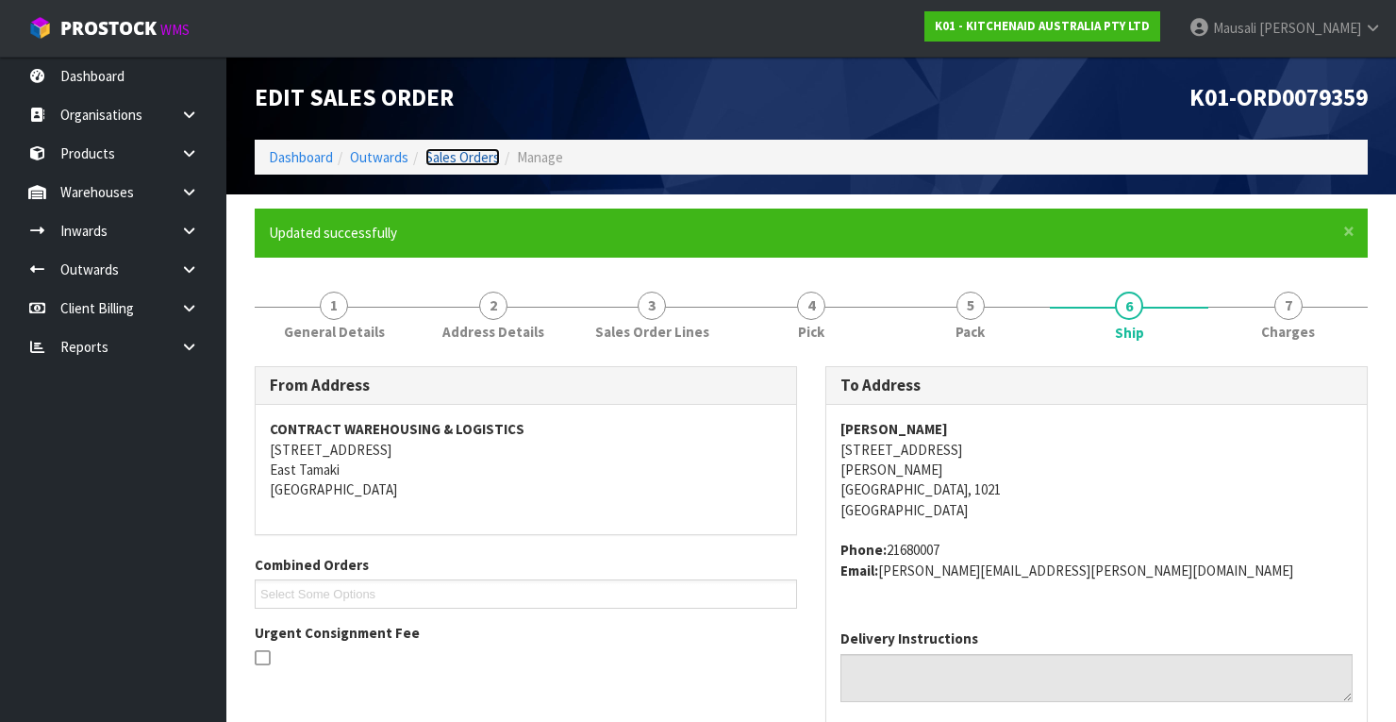
click at [468, 151] on link "Sales Orders" at bounding box center [462, 157] width 75 height 18
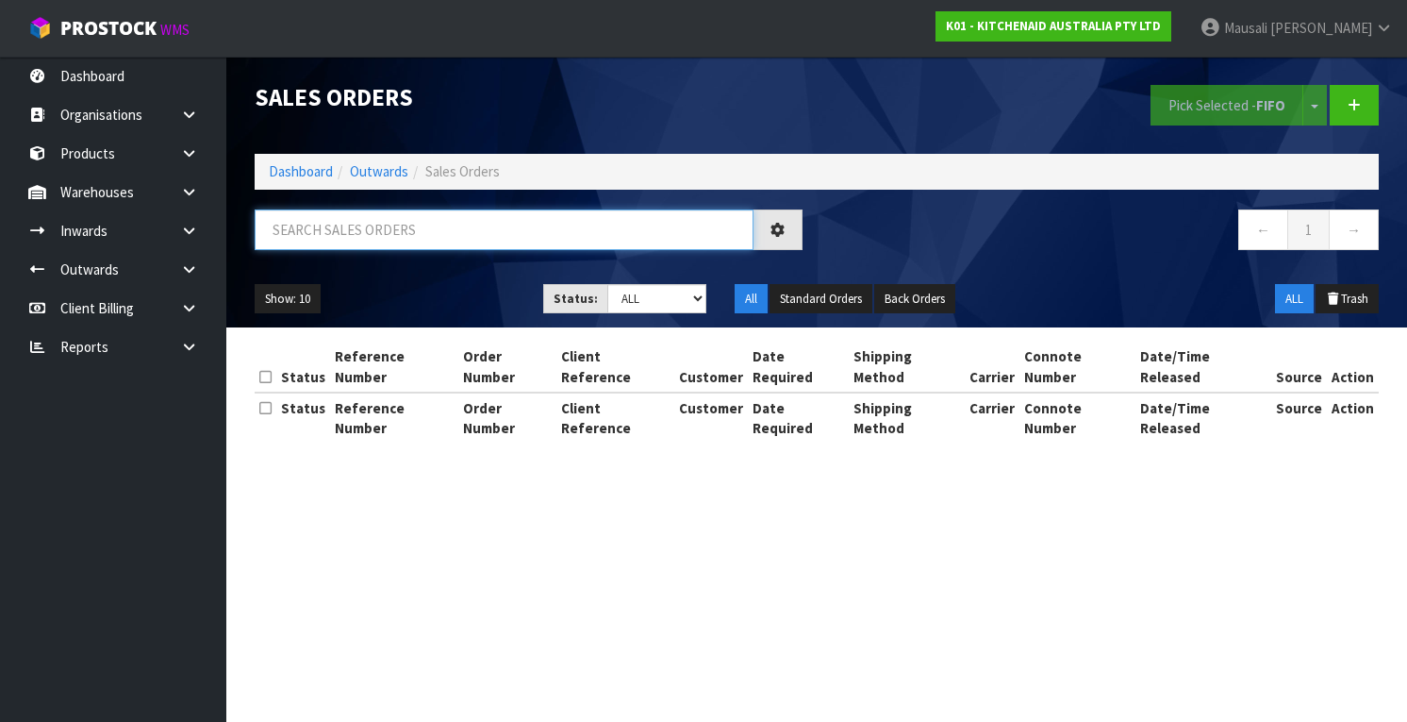
click at [295, 234] on input "text" at bounding box center [504, 229] width 499 height 41
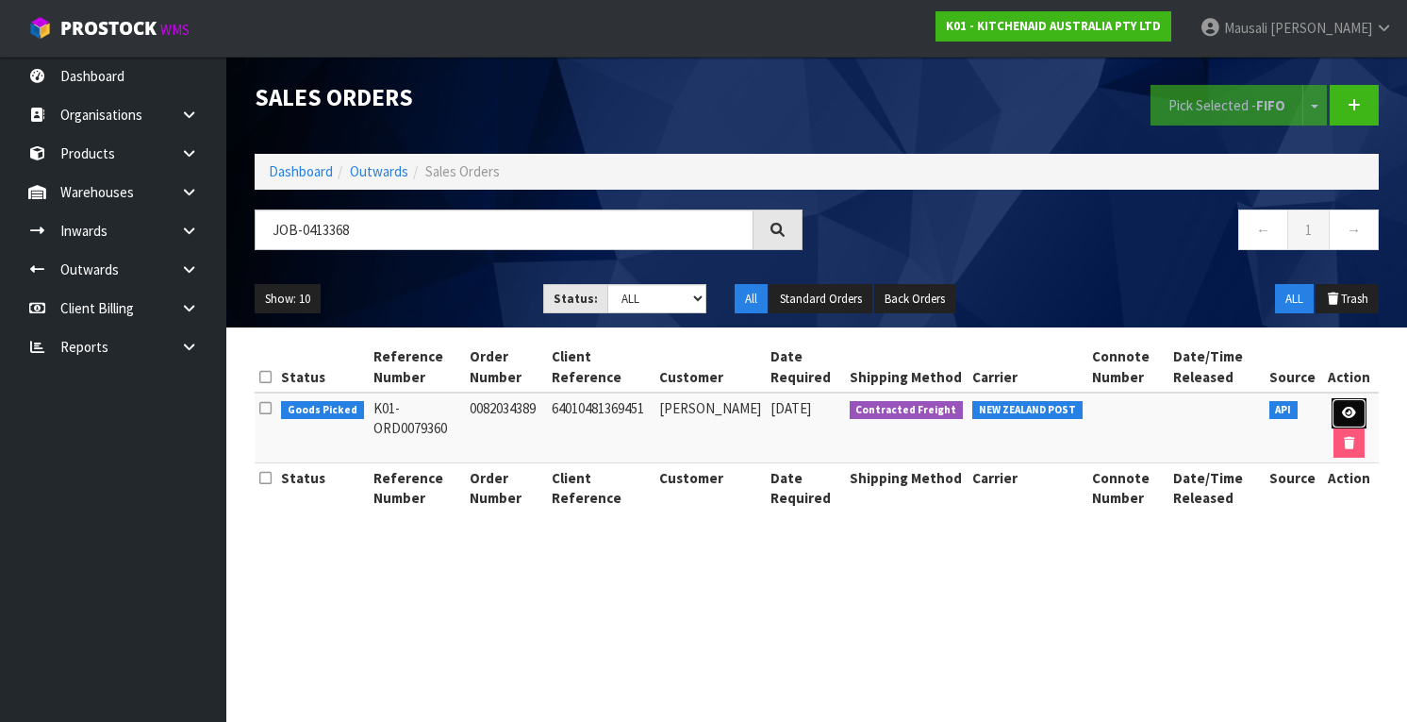
click at [1343, 411] on icon at bounding box center [1349, 413] width 14 height 12
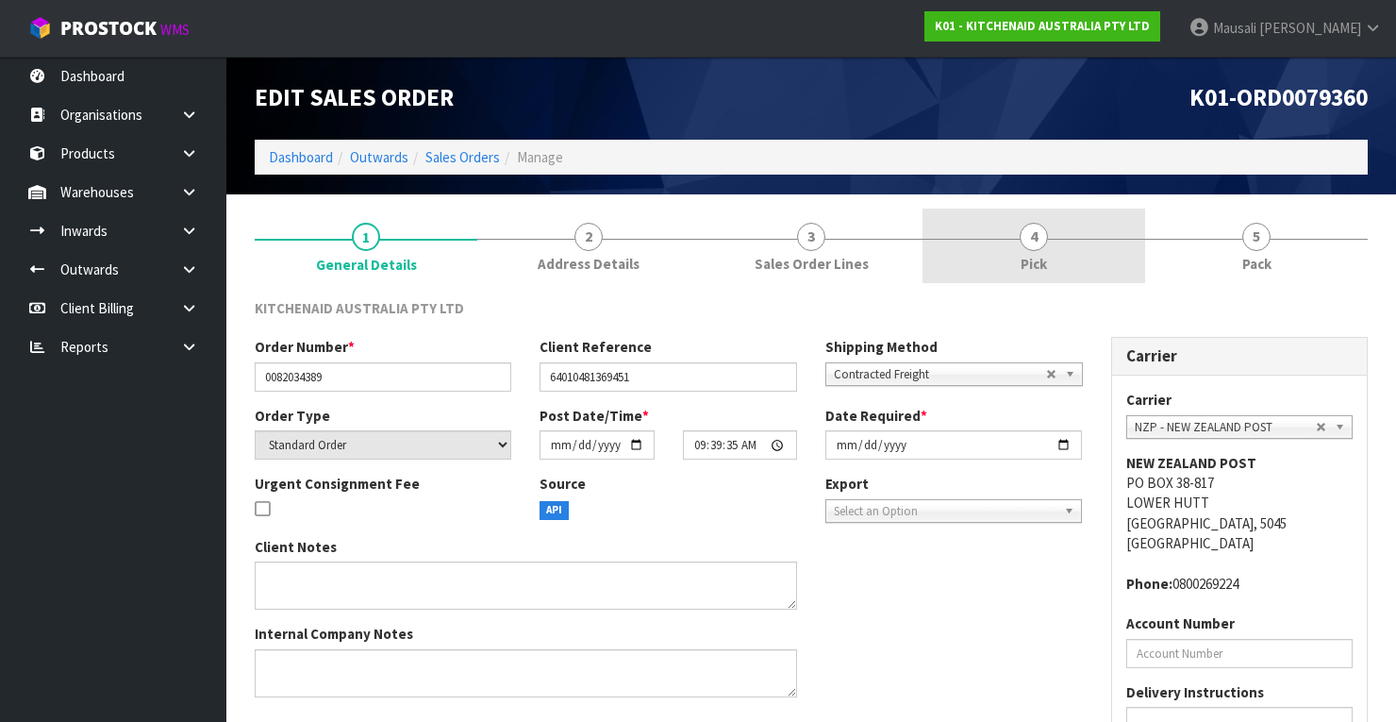
click at [1050, 241] on link "4 Pick" at bounding box center [1033, 245] width 223 height 75
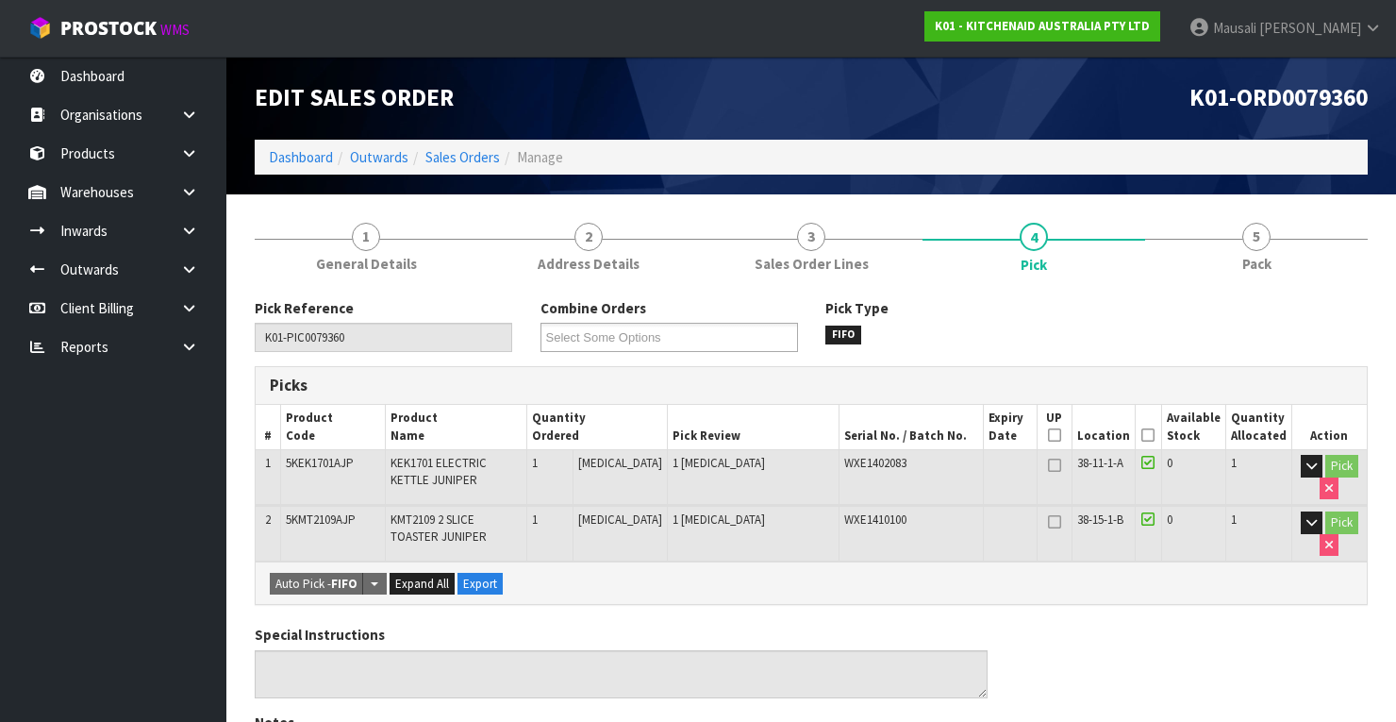
click at [1151, 435] on icon at bounding box center [1147, 435] width 13 height 1
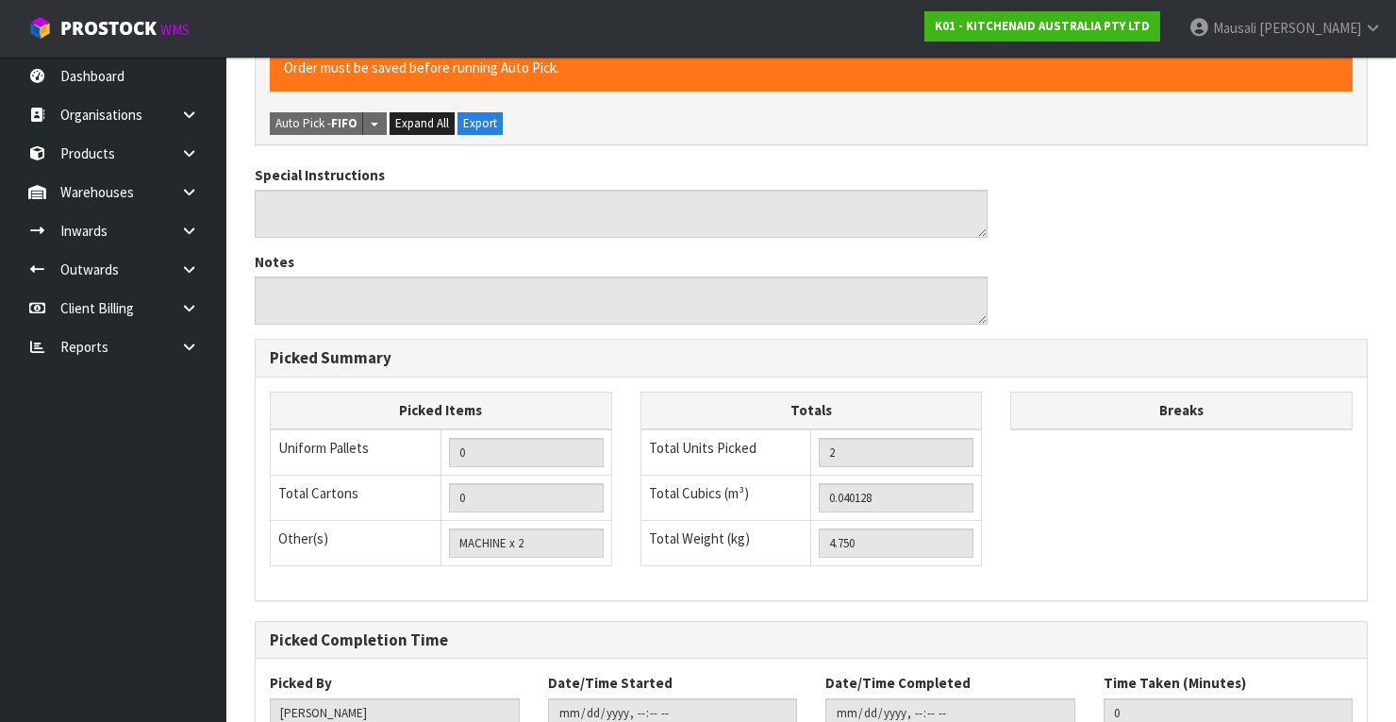
scroll to position [658, 0]
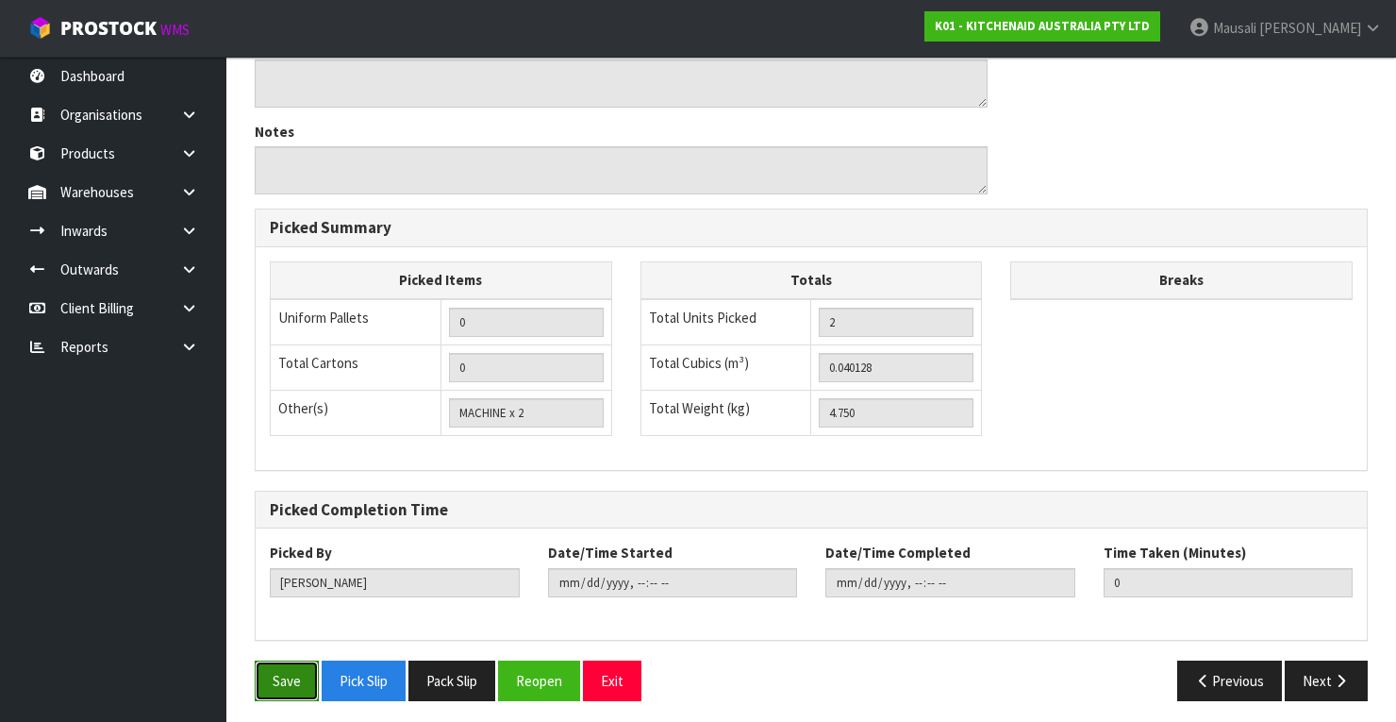
click at [279, 660] on button "Save" at bounding box center [287, 680] width 64 height 41
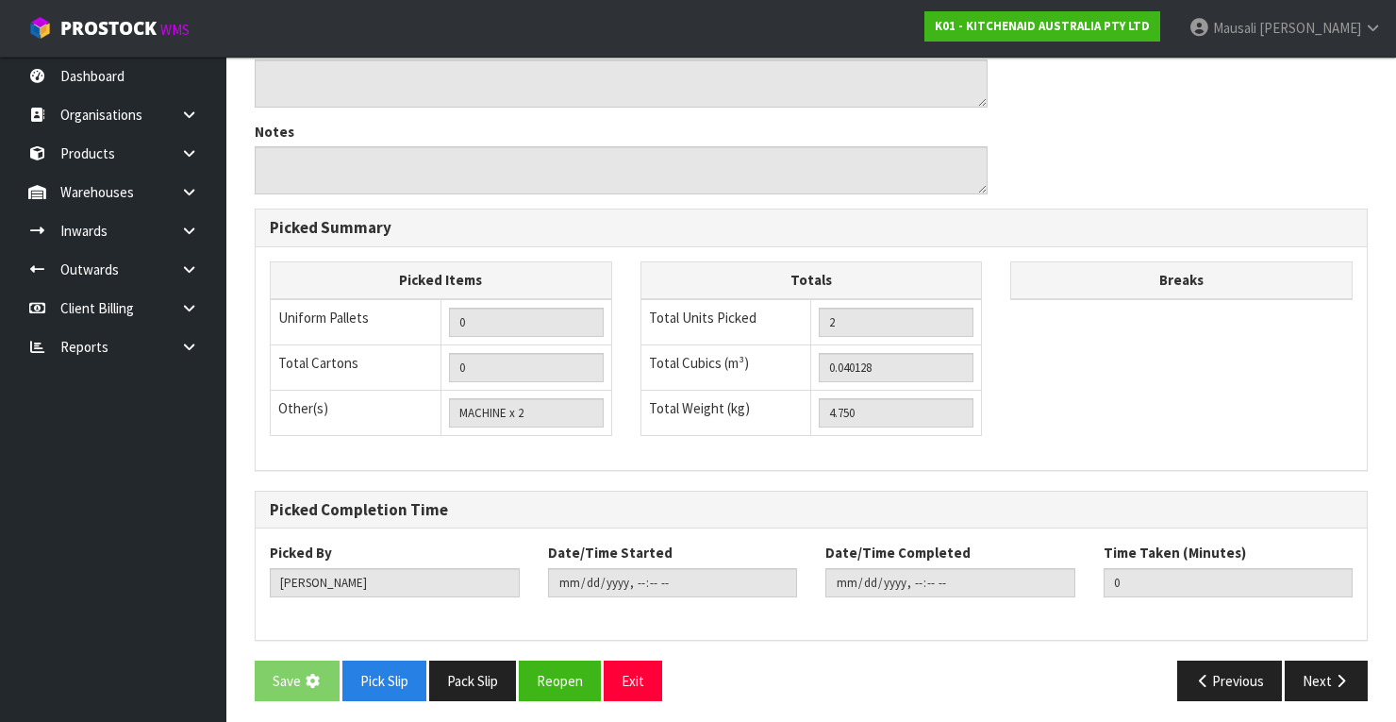
scroll to position [0, 0]
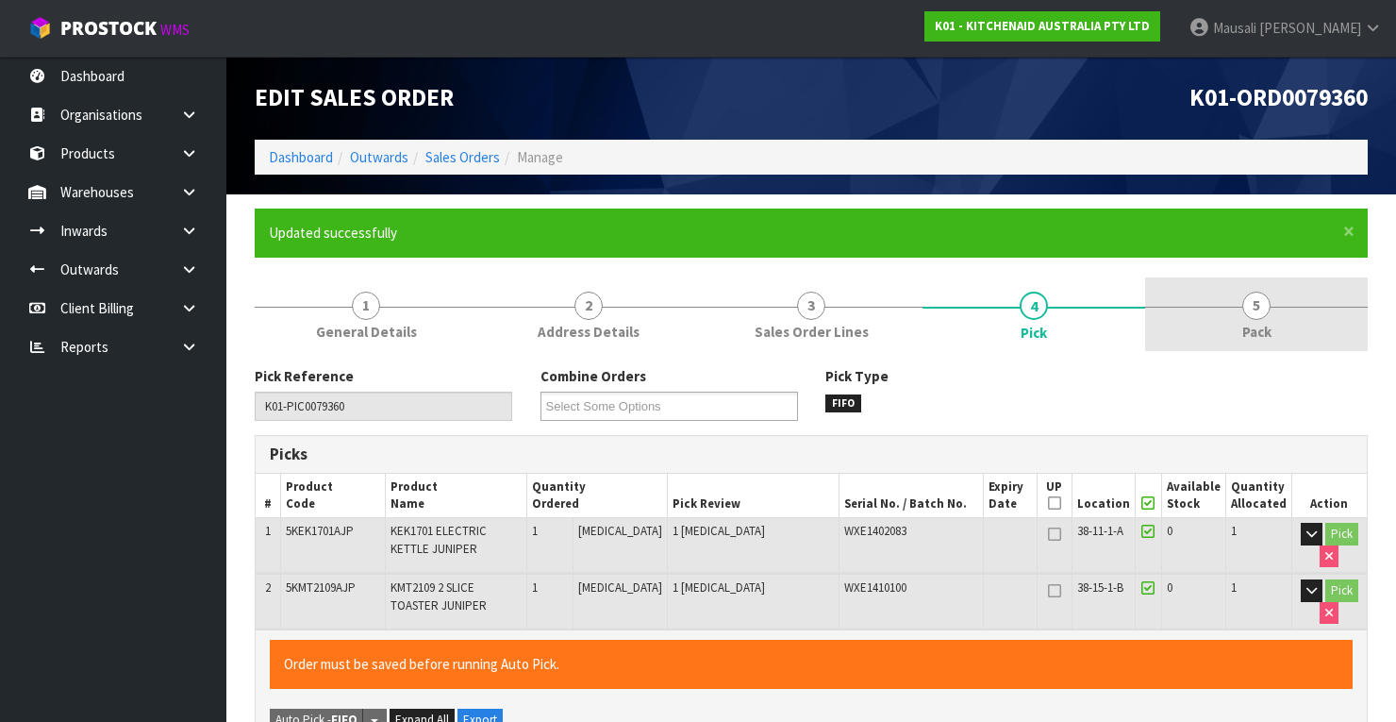
click at [1246, 318] on link "5 Pack" at bounding box center [1256, 314] width 223 height 75
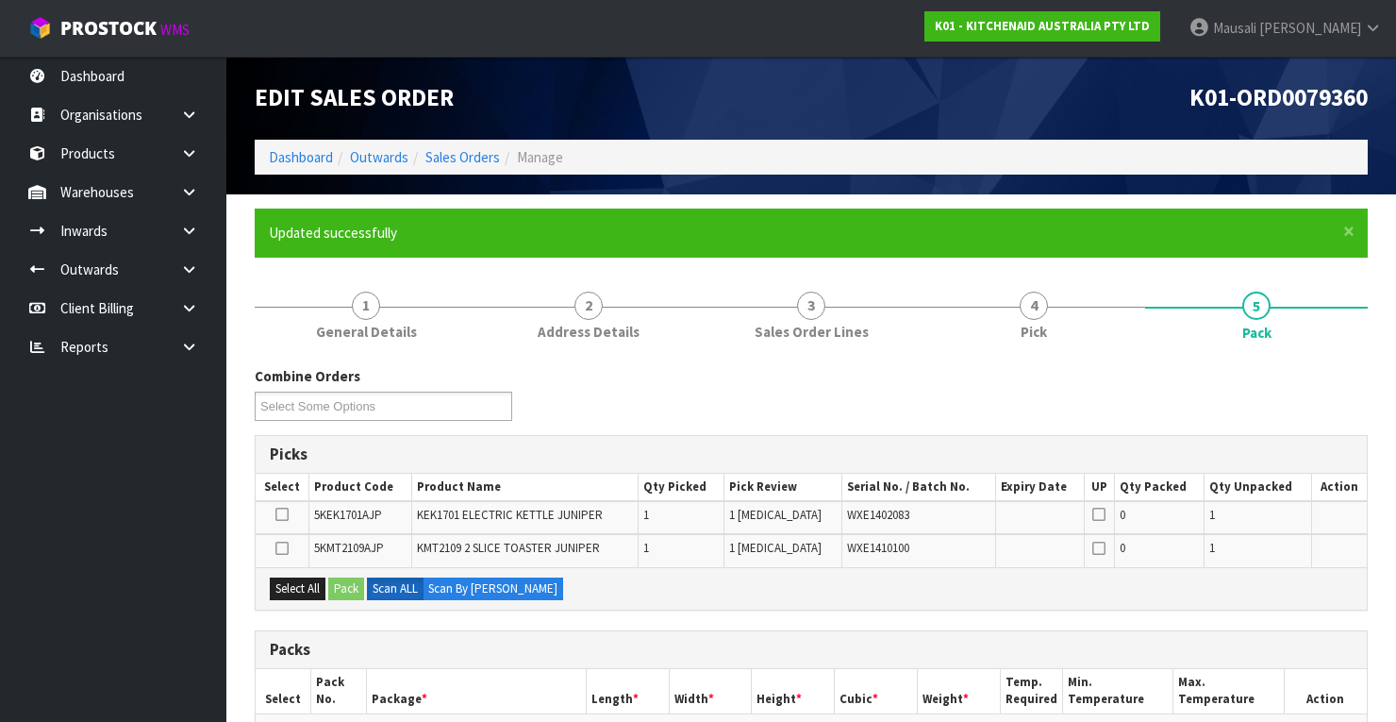
scroll to position [302, 0]
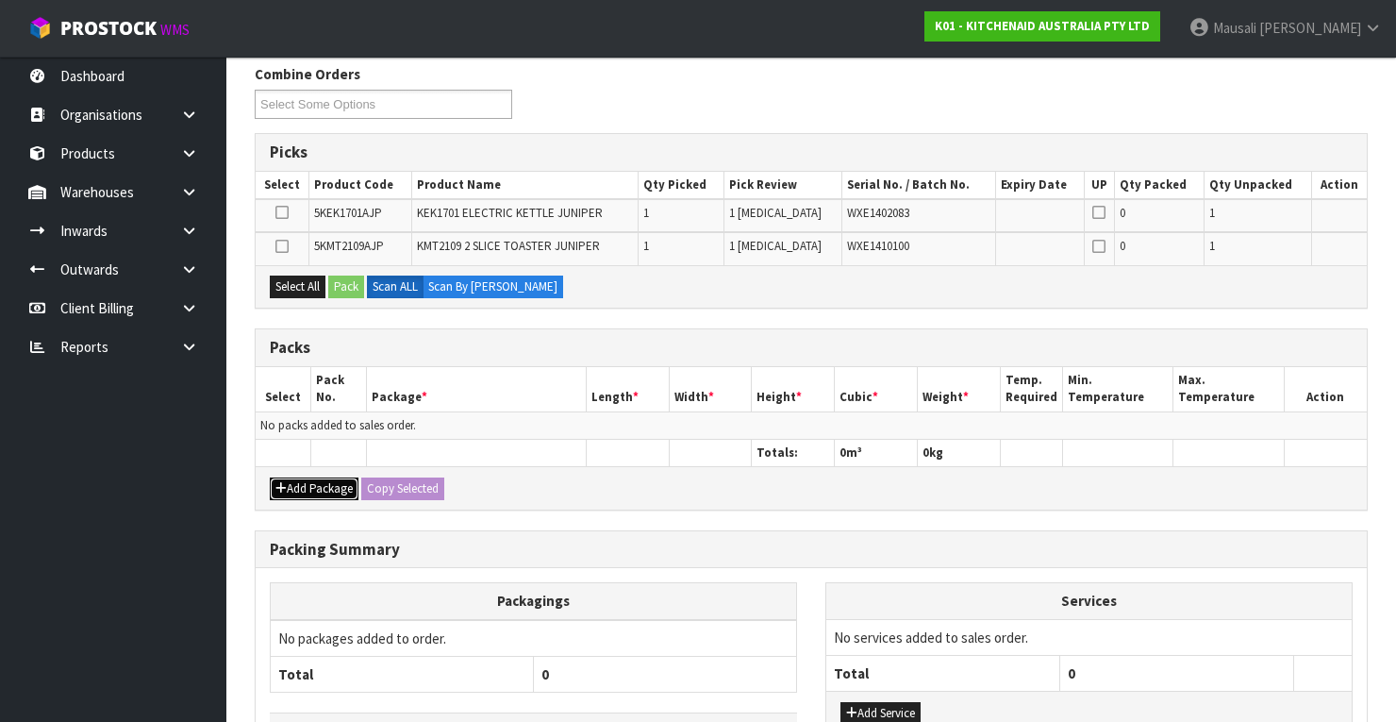
click at [308, 480] on button "Add Package" at bounding box center [314, 488] width 89 height 23
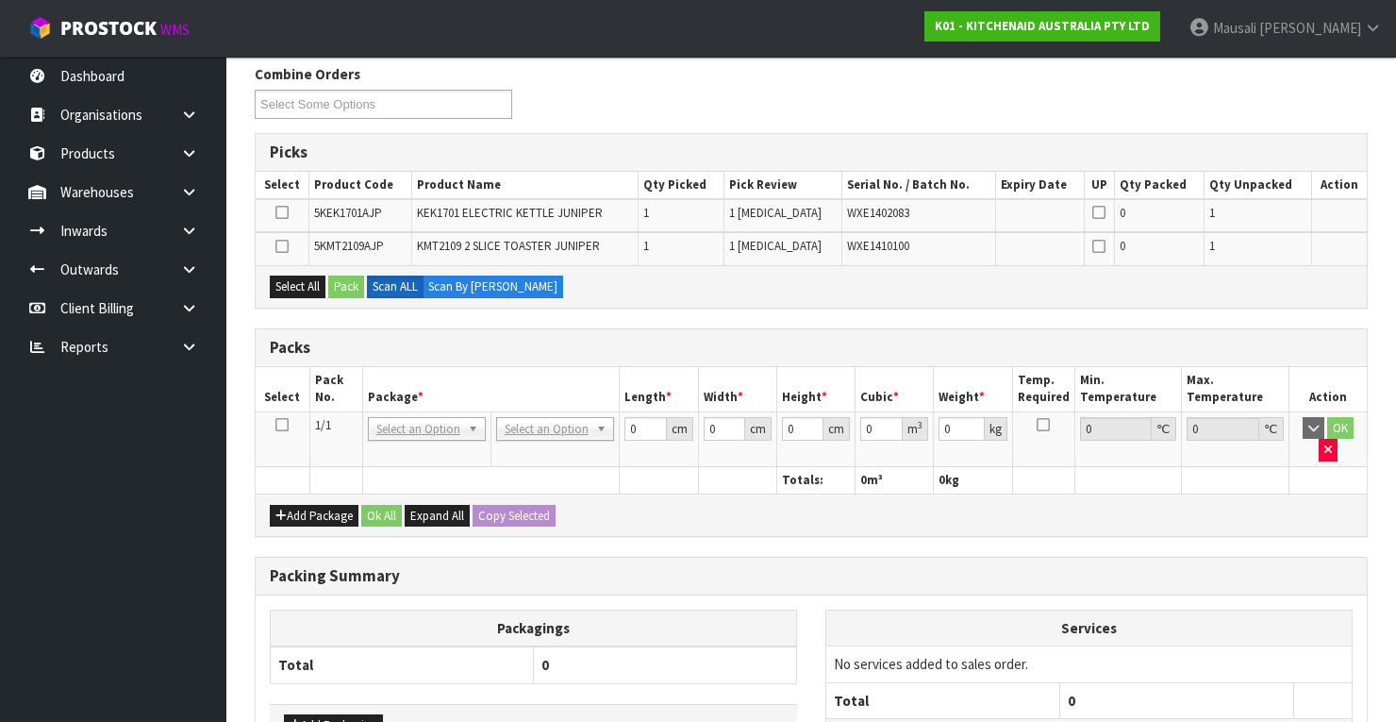
click at [279, 424] on icon at bounding box center [281, 424] width 13 height 1
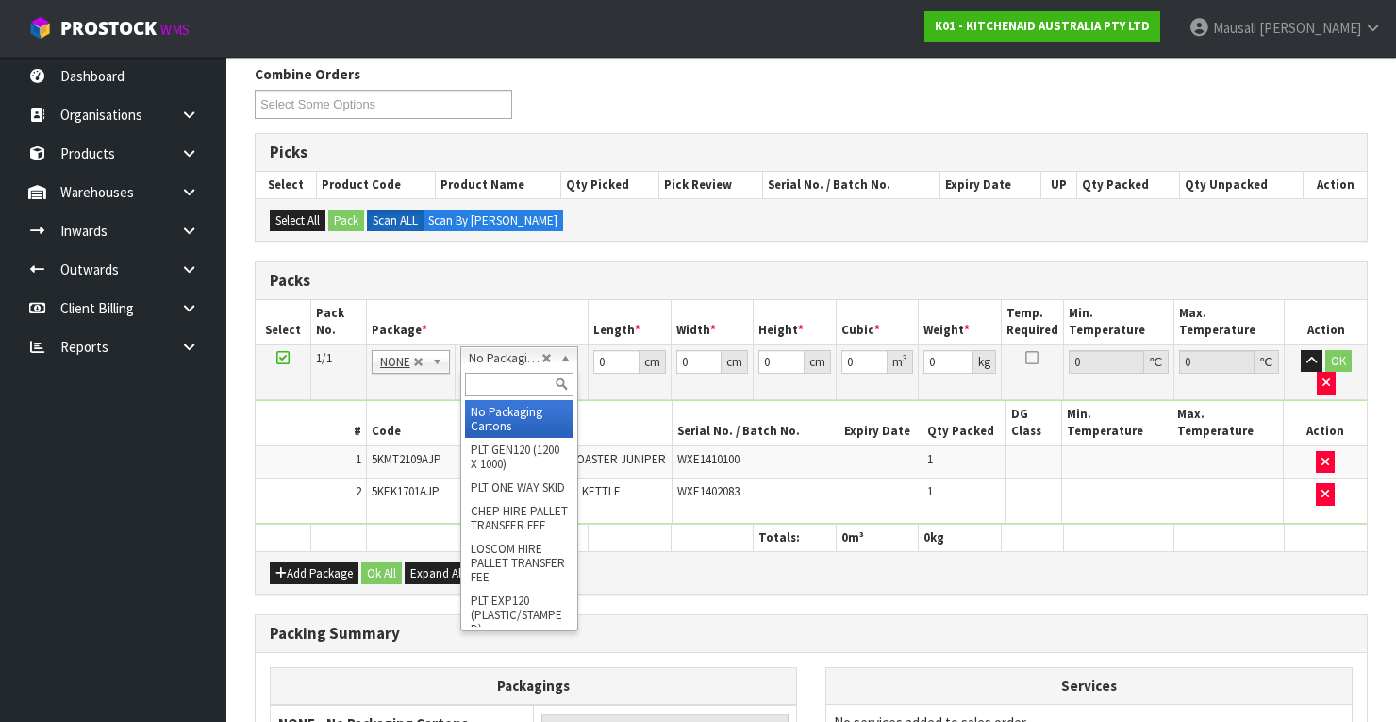
click at [518, 385] on input "text" at bounding box center [519, 385] width 108 height 24
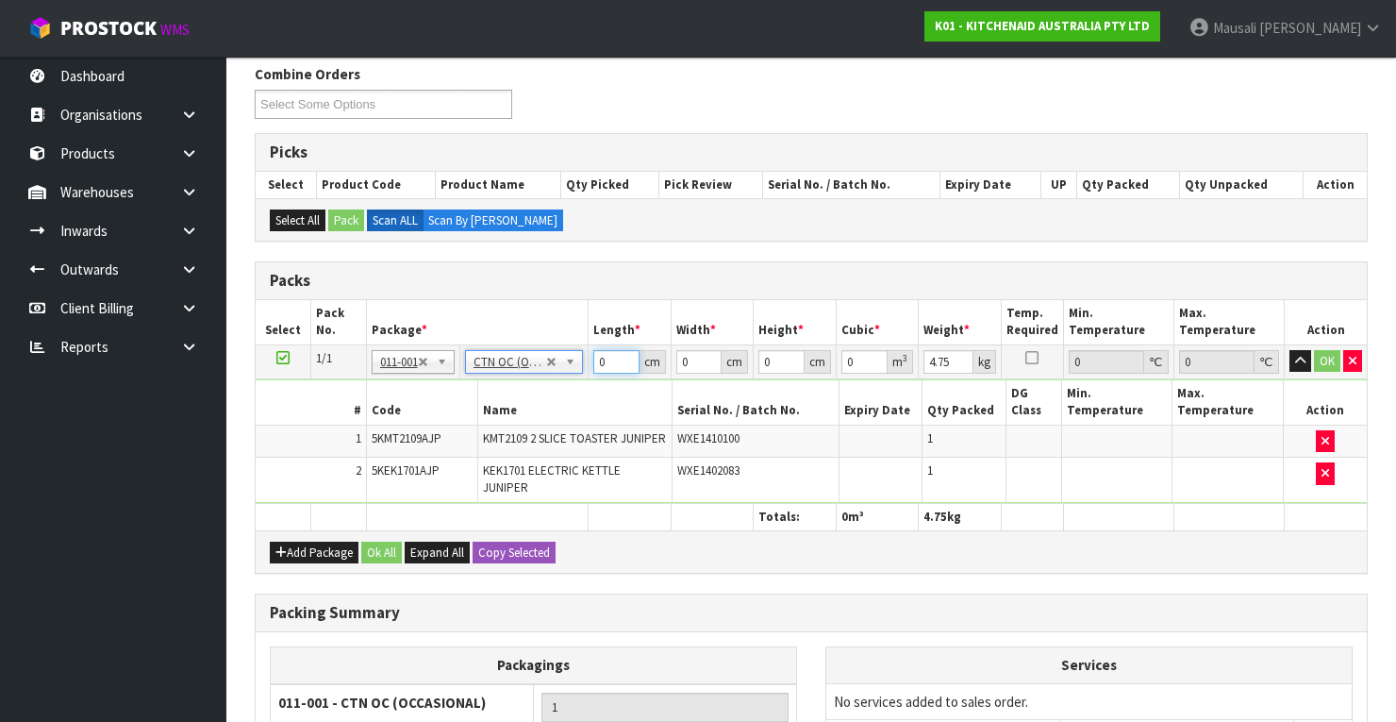
drag, startPoint x: 615, startPoint y: 358, endPoint x: 584, endPoint y: 369, distance: 32.8
click at [587, 369] on tr "1/1 NONE 007-001 007-002 007-004 007-009 007-013 007-014 007-015 007-017 007-01…" at bounding box center [811, 361] width 1111 height 34
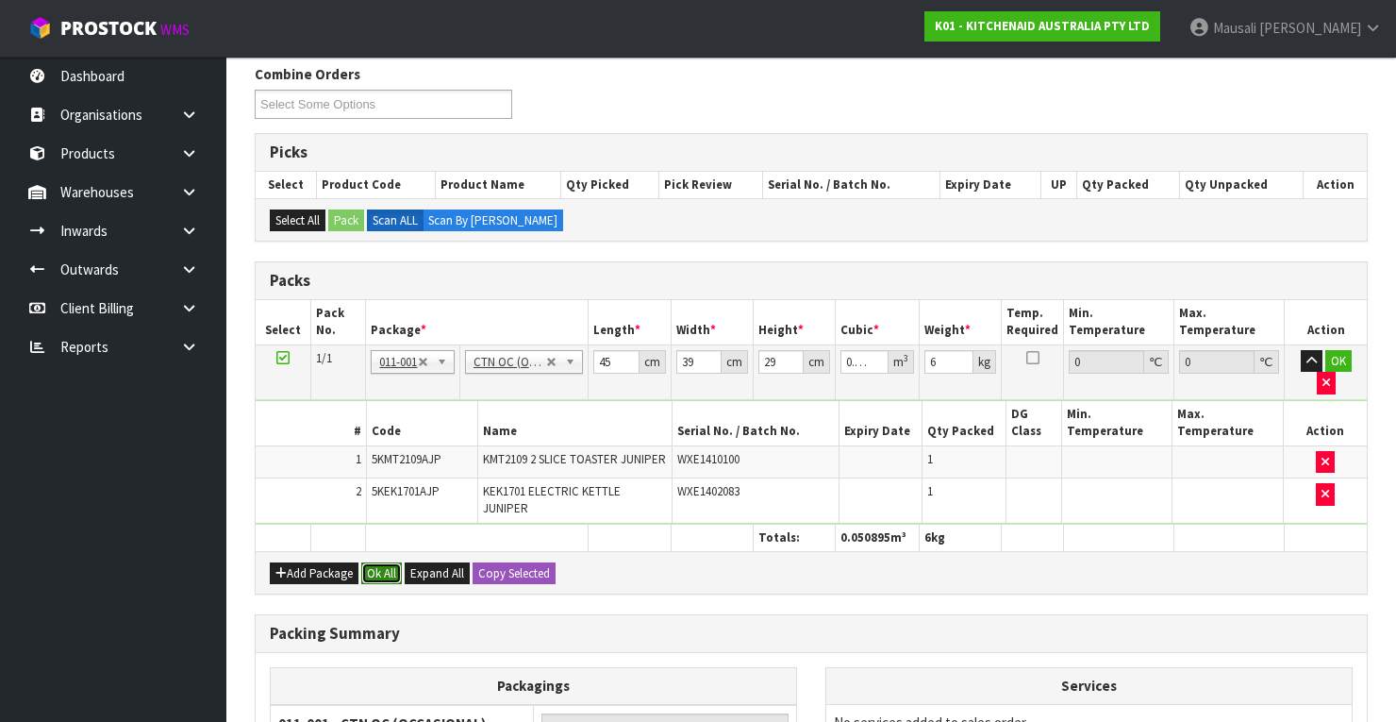
click at [389, 562] on button "Ok All" at bounding box center [381, 573] width 41 height 23
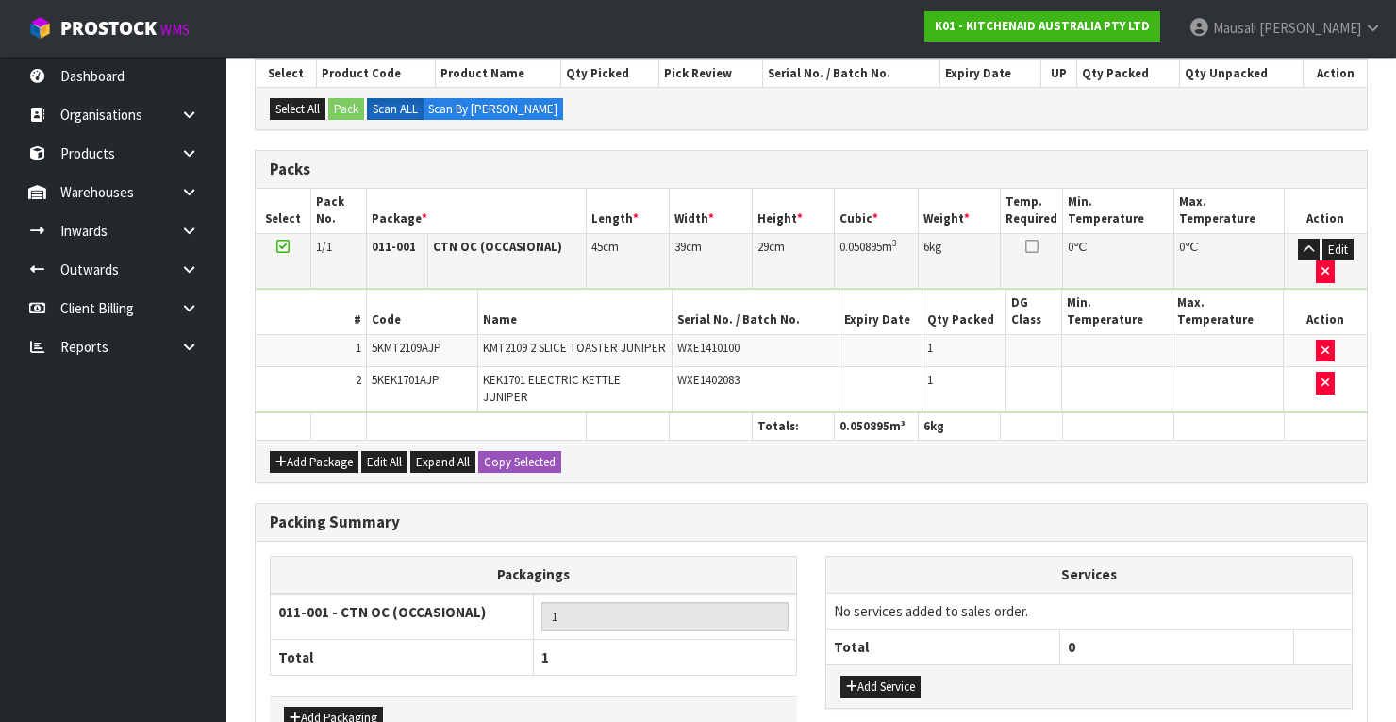
scroll to position [523, 0]
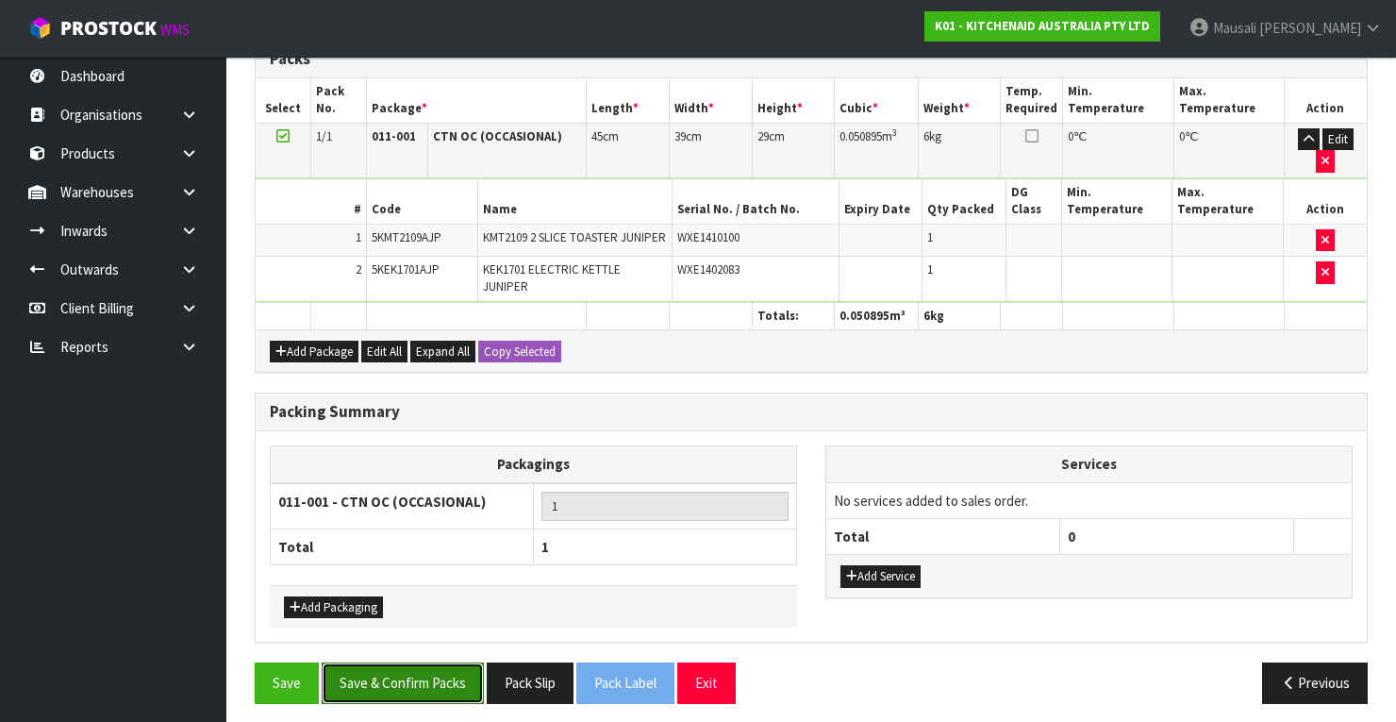
click at [445, 665] on button "Save & Confirm Packs" at bounding box center [403, 682] width 162 height 41
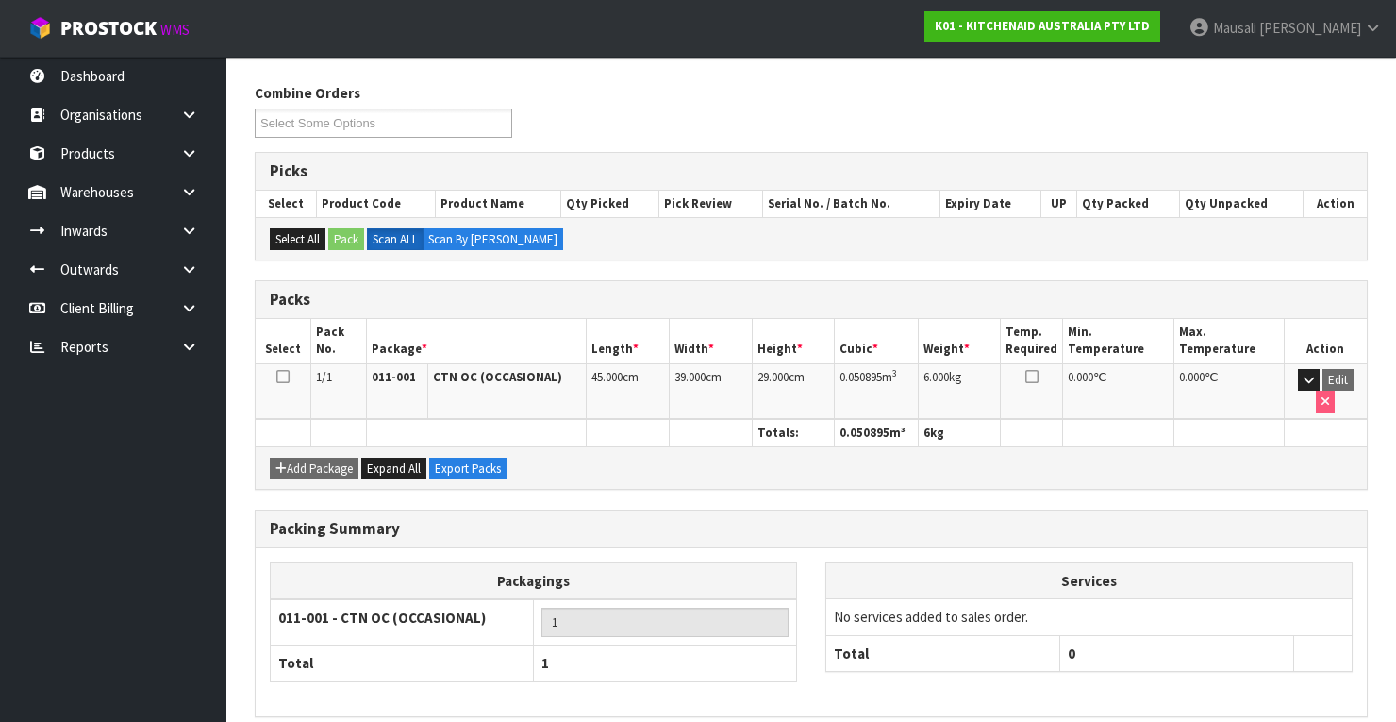
scroll to position [359, 0]
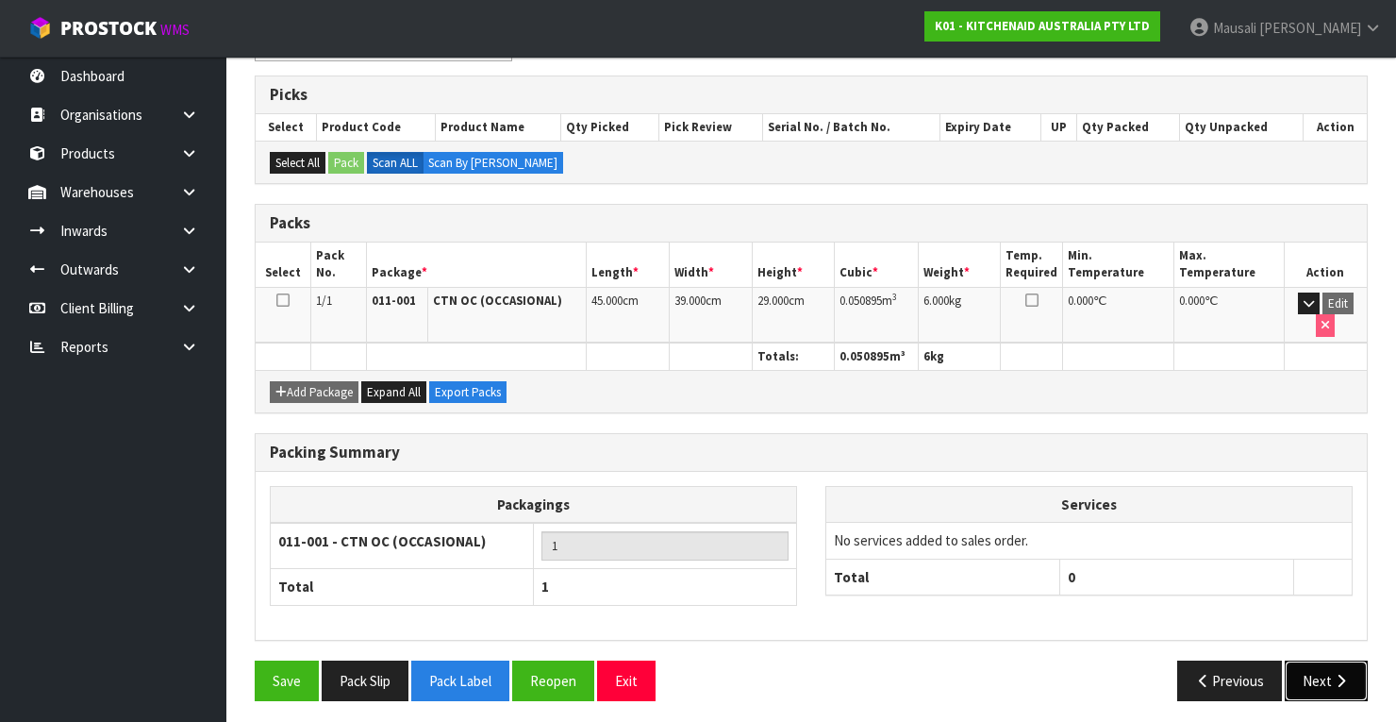
click at [1305, 660] on button "Next" at bounding box center [1326, 680] width 83 height 41
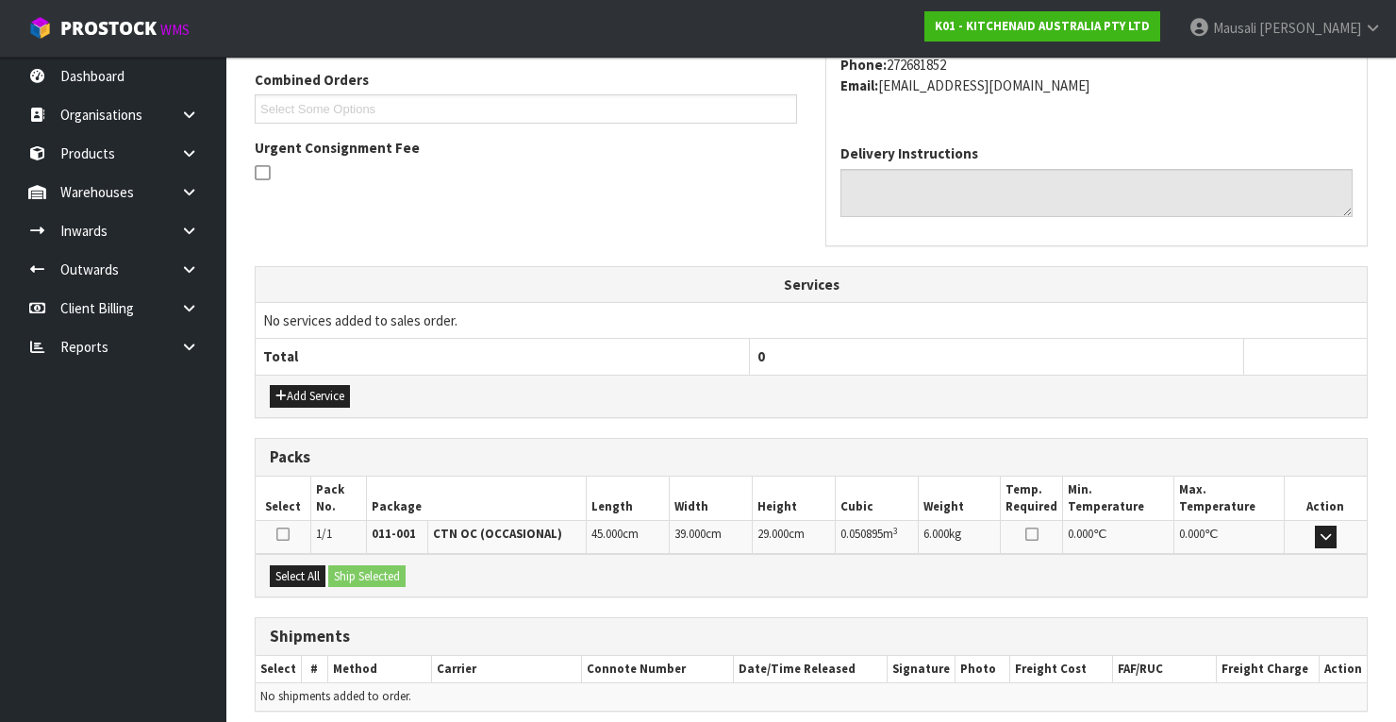
scroll to position [557, 0]
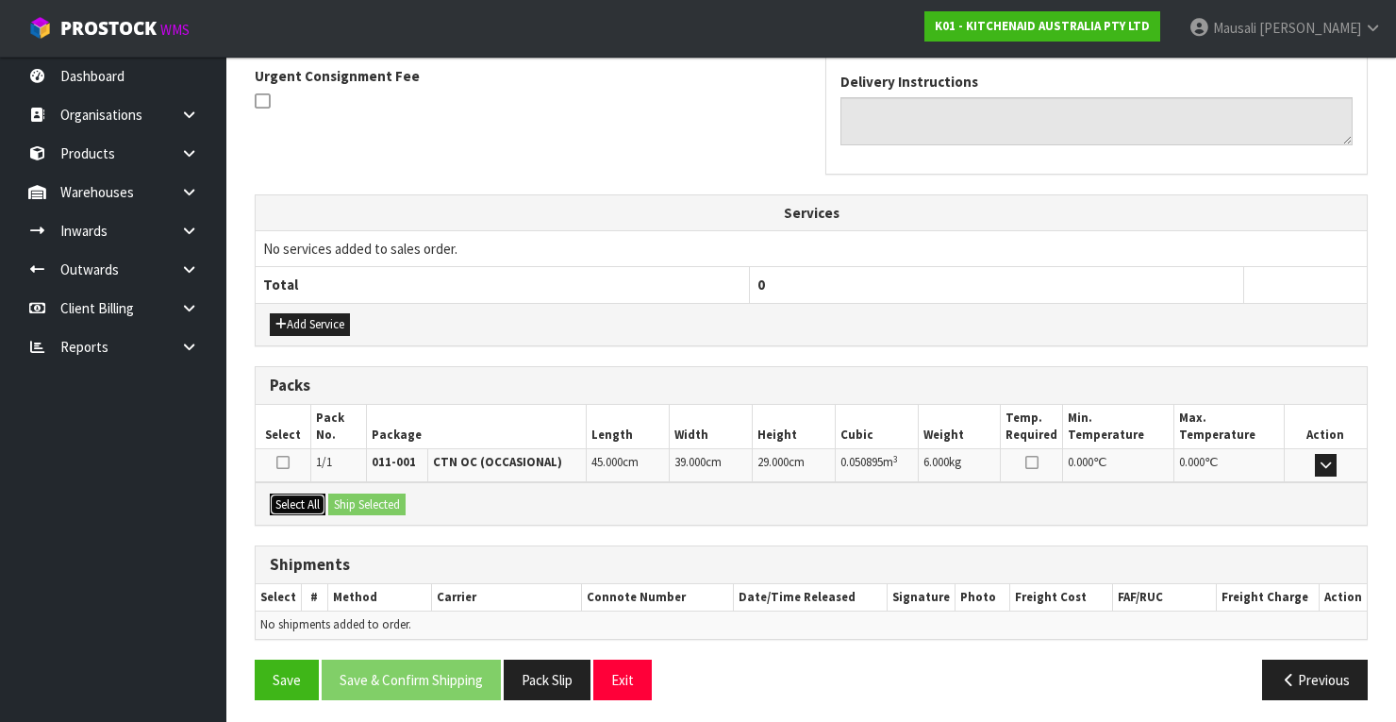
click at [302, 493] on button "Select All" at bounding box center [298, 504] width 56 height 23
click at [351, 493] on button "Ship Selected" at bounding box center [366, 504] width 77 height 23
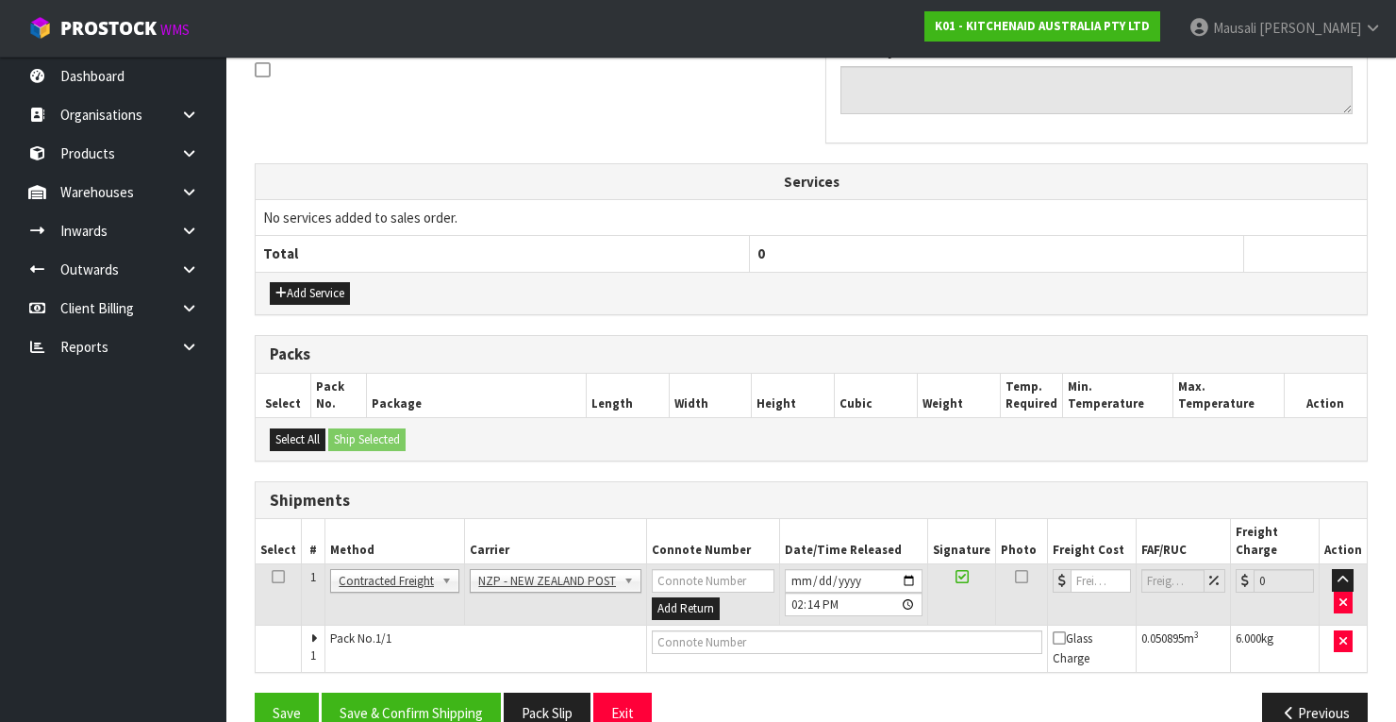
scroll to position [605, 0]
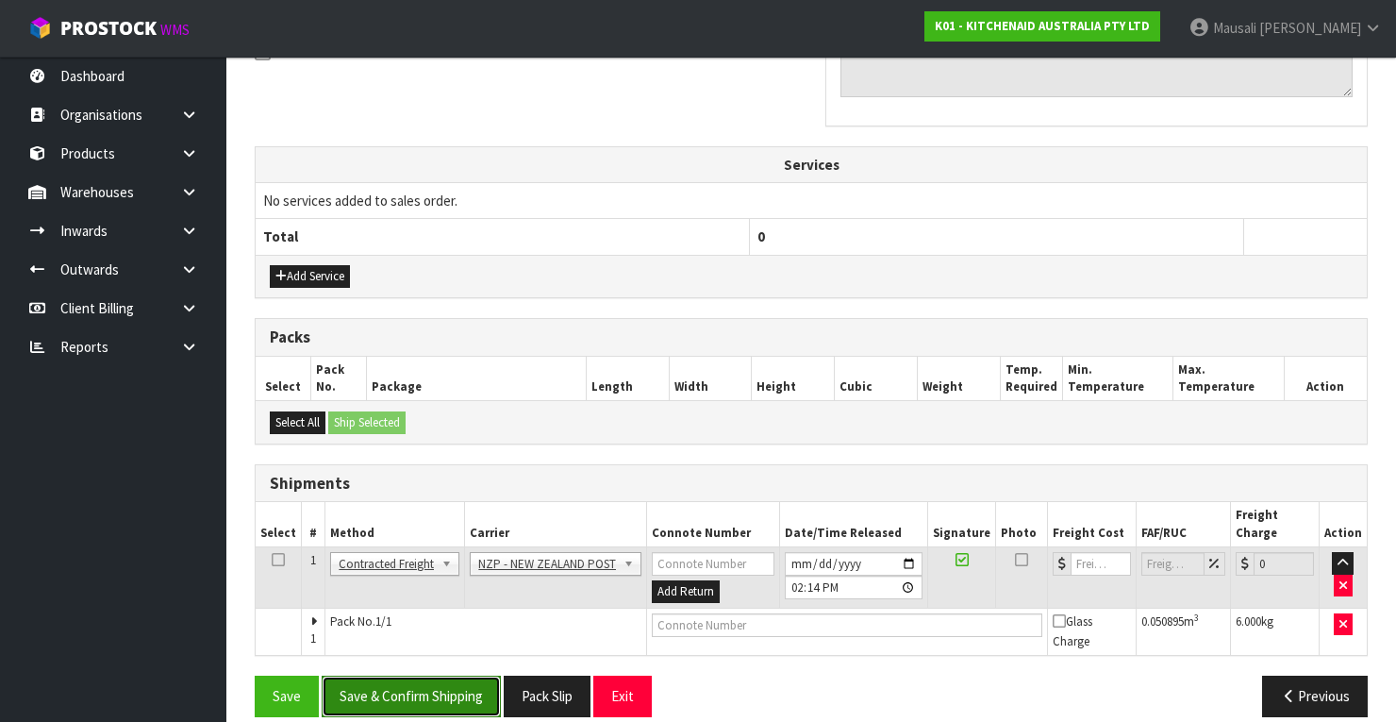
click at [447, 675] on button "Save & Confirm Shipping" at bounding box center [411, 695] width 179 height 41
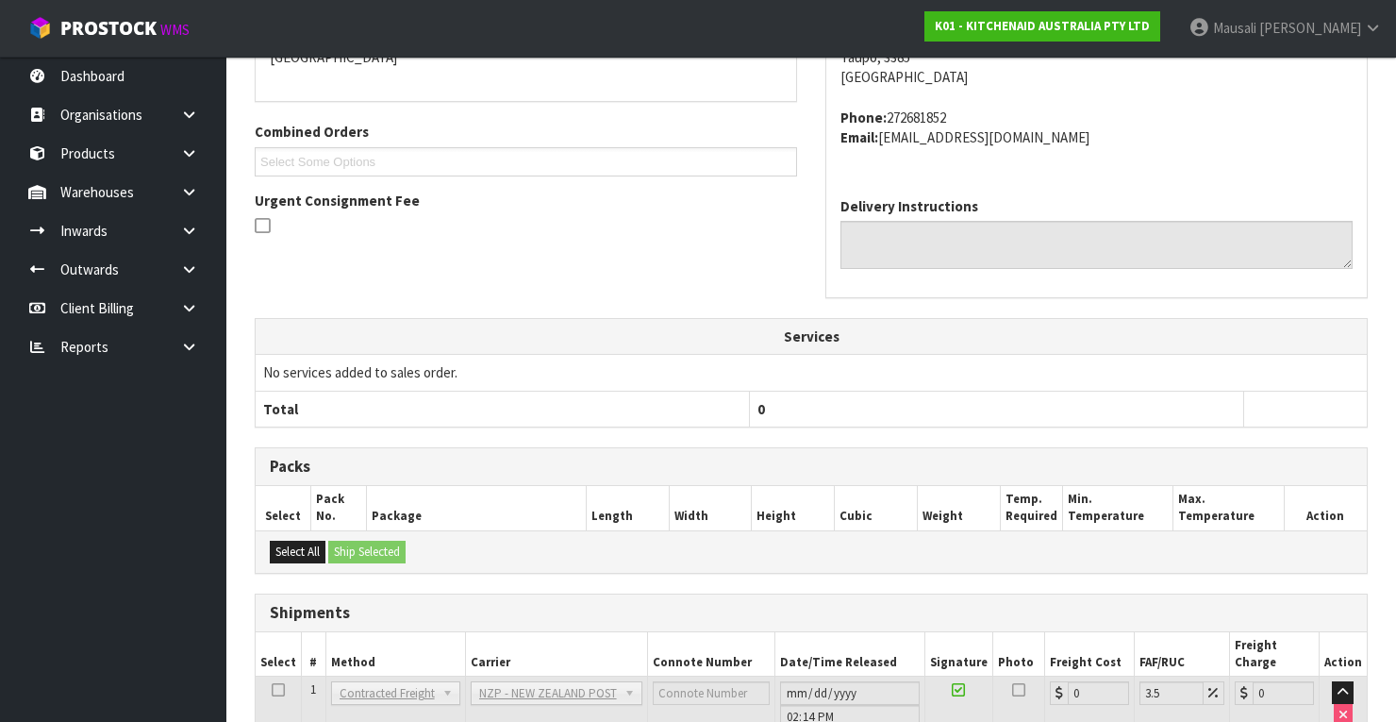
scroll to position [577, 0]
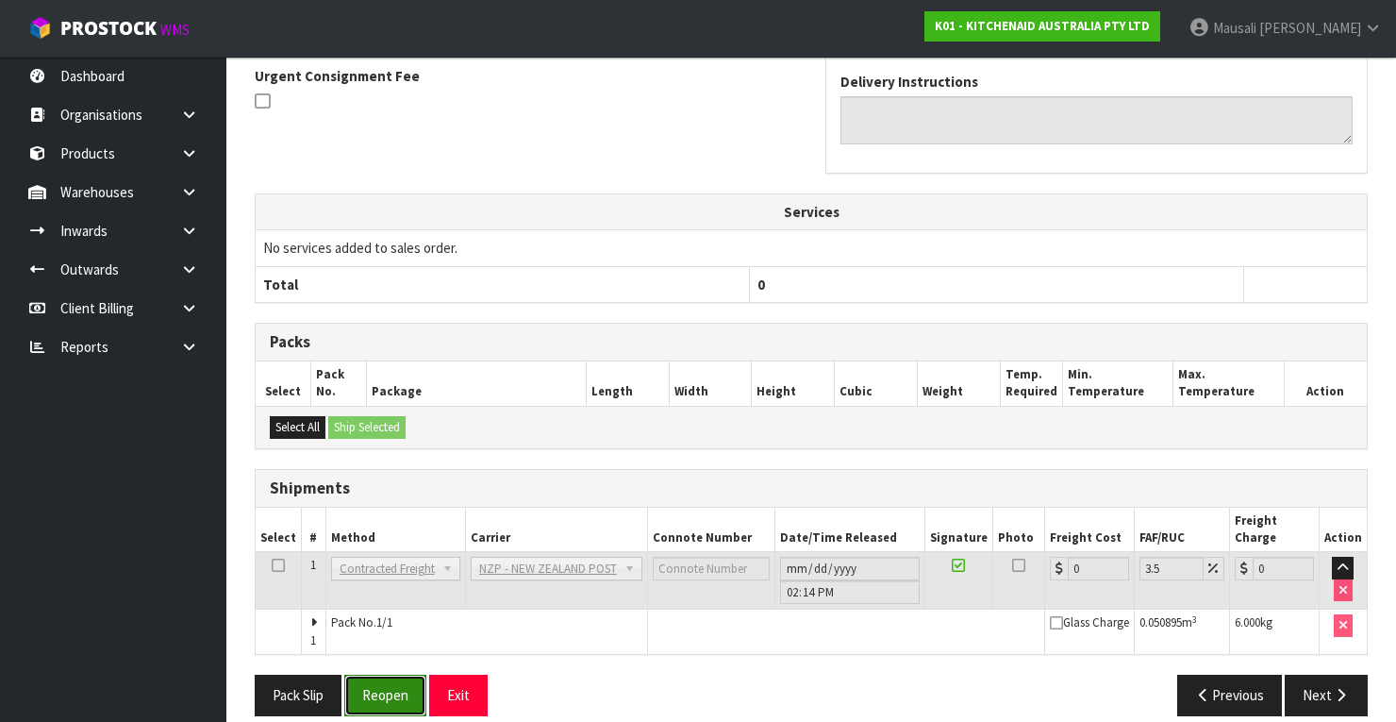
click at [408, 674] on button "Reopen" at bounding box center [385, 694] width 82 height 41
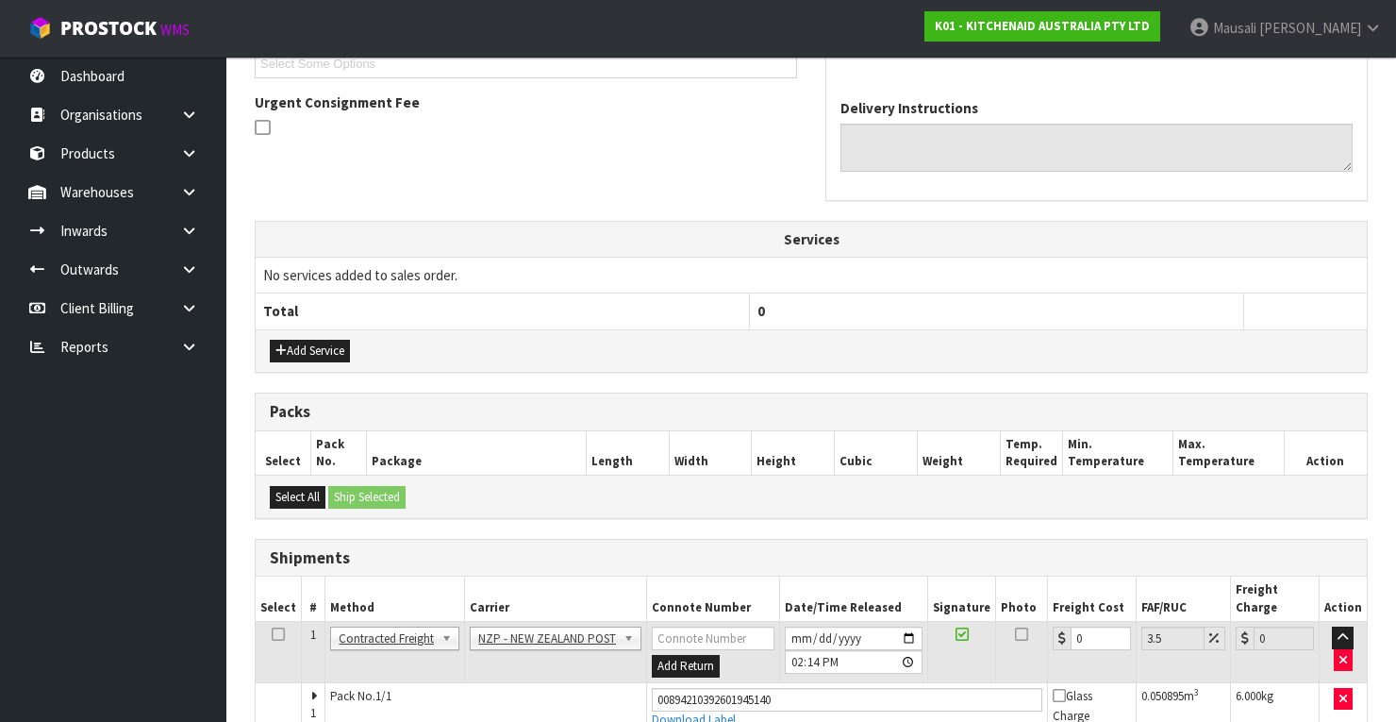
scroll to position [607, 0]
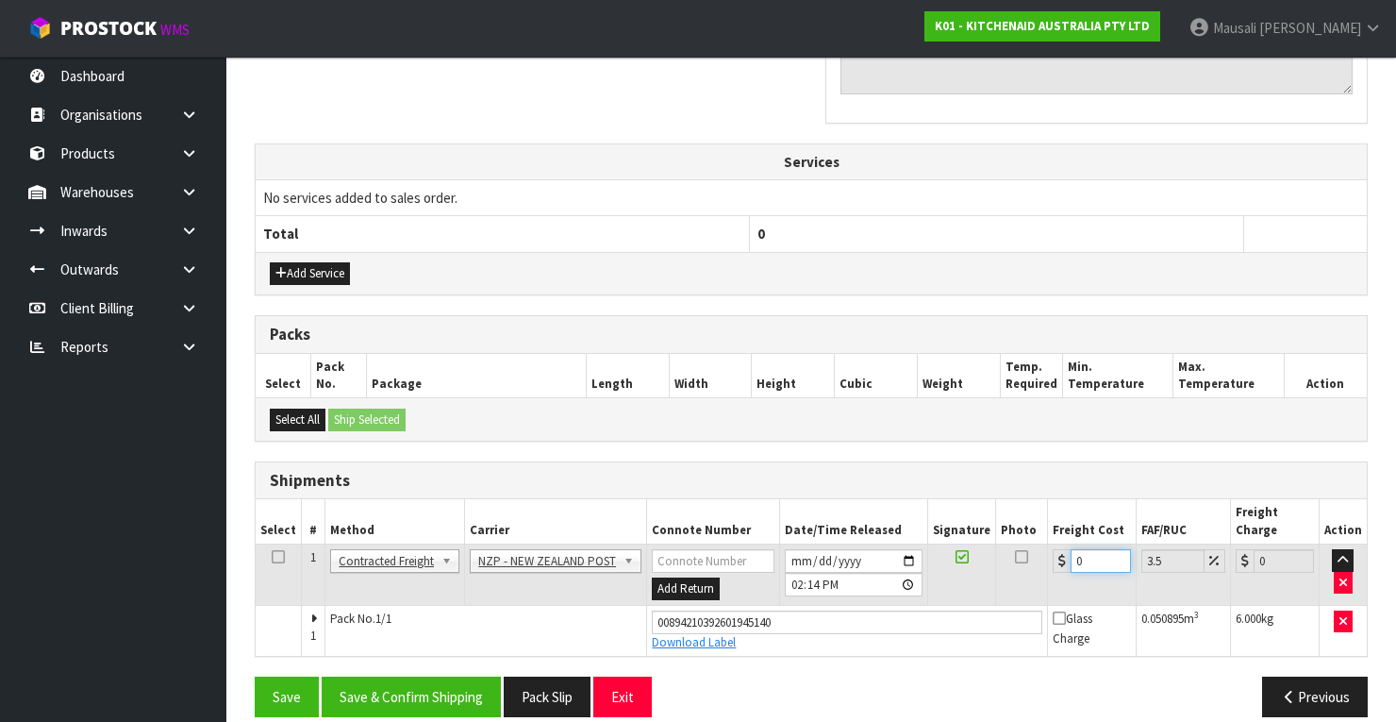
drag, startPoint x: 1087, startPoint y: 535, endPoint x: 1058, endPoint y: 544, distance: 29.8
click at [1058, 549] on div "0" at bounding box center [1092, 561] width 78 height 24
click at [436, 676] on button "Save & Confirm Shipping" at bounding box center [411, 696] width 179 height 41
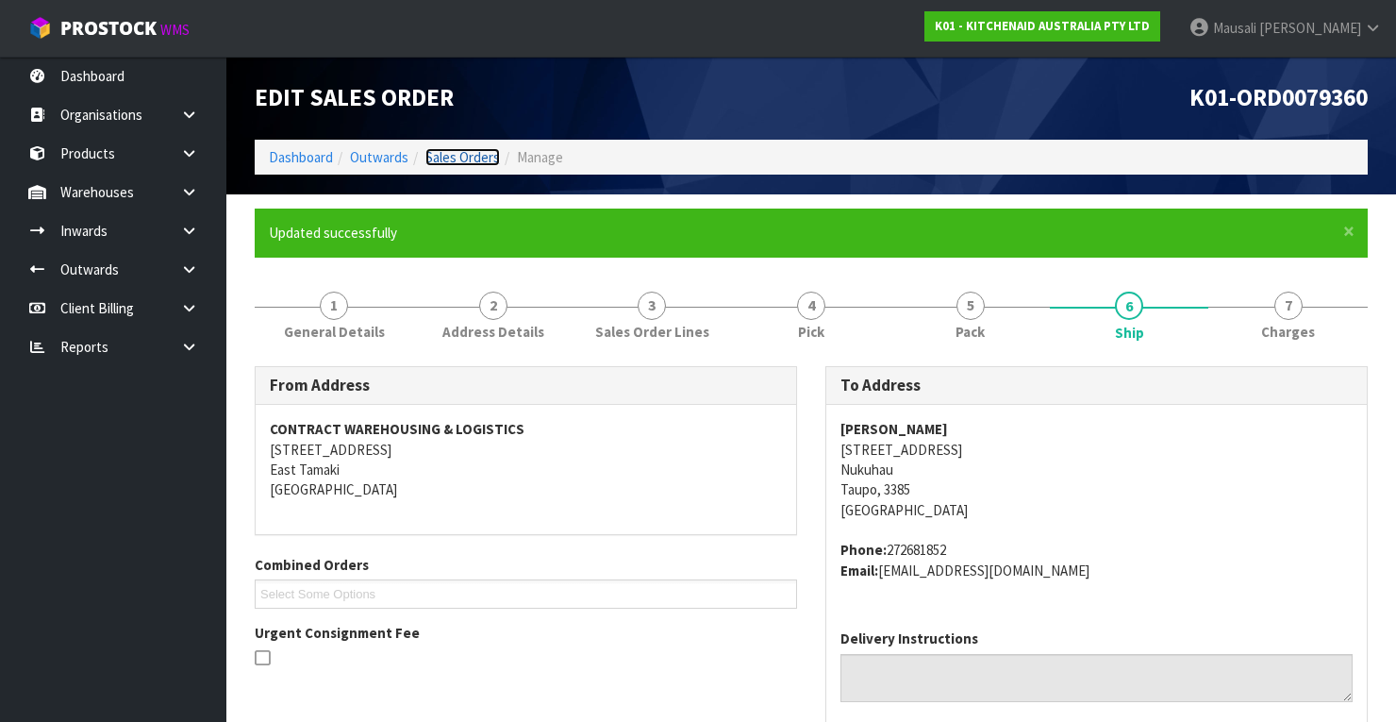
click at [460, 153] on link "Sales Orders" at bounding box center [462, 157] width 75 height 18
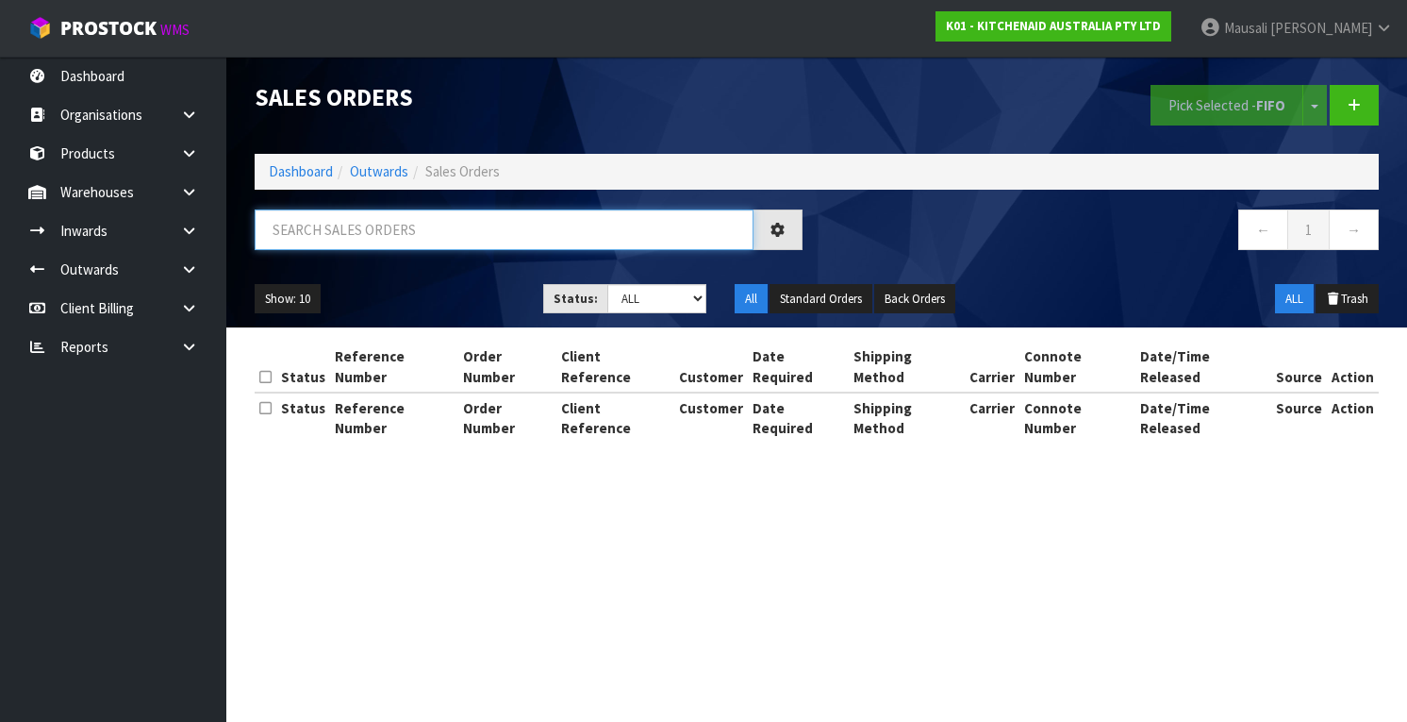
click at [305, 235] on input "text" at bounding box center [504, 229] width 499 height 41
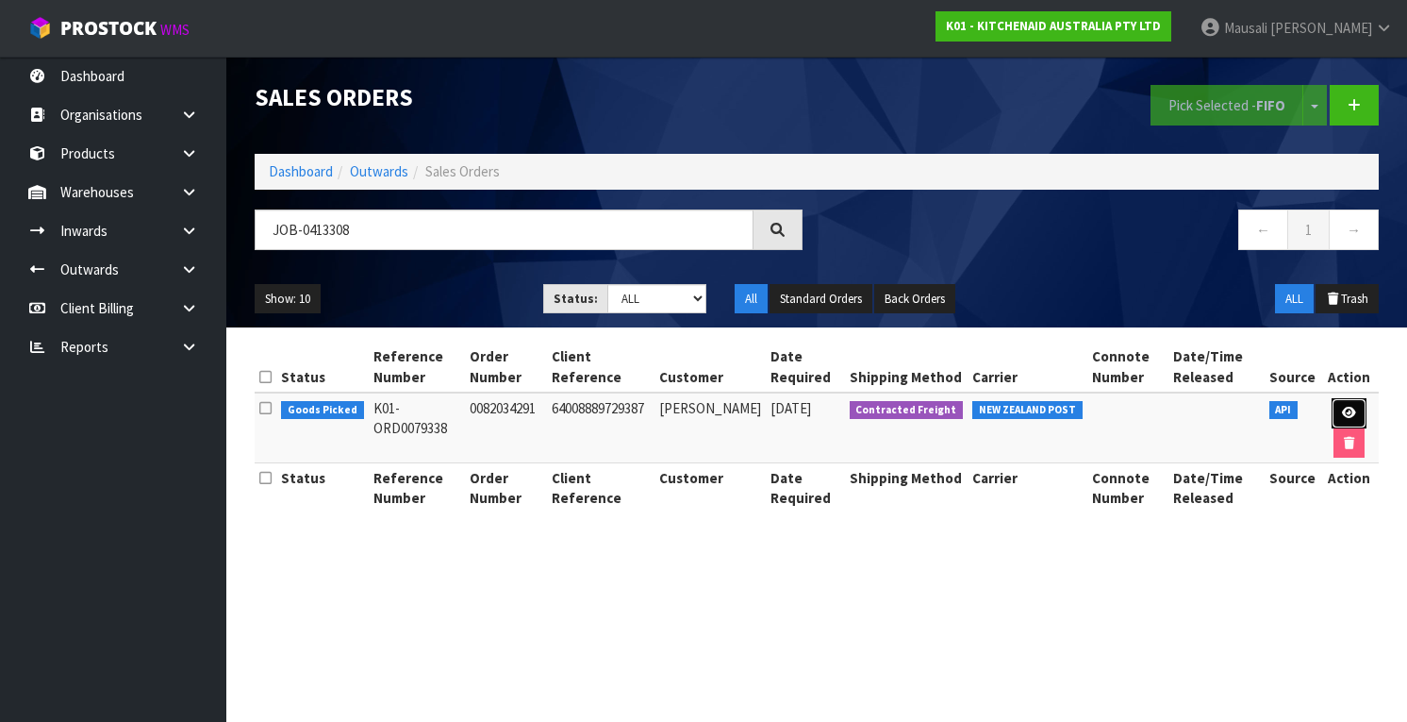
click at [1342, 407] on icon at bounding box center [1349, 413] width 14 height 12
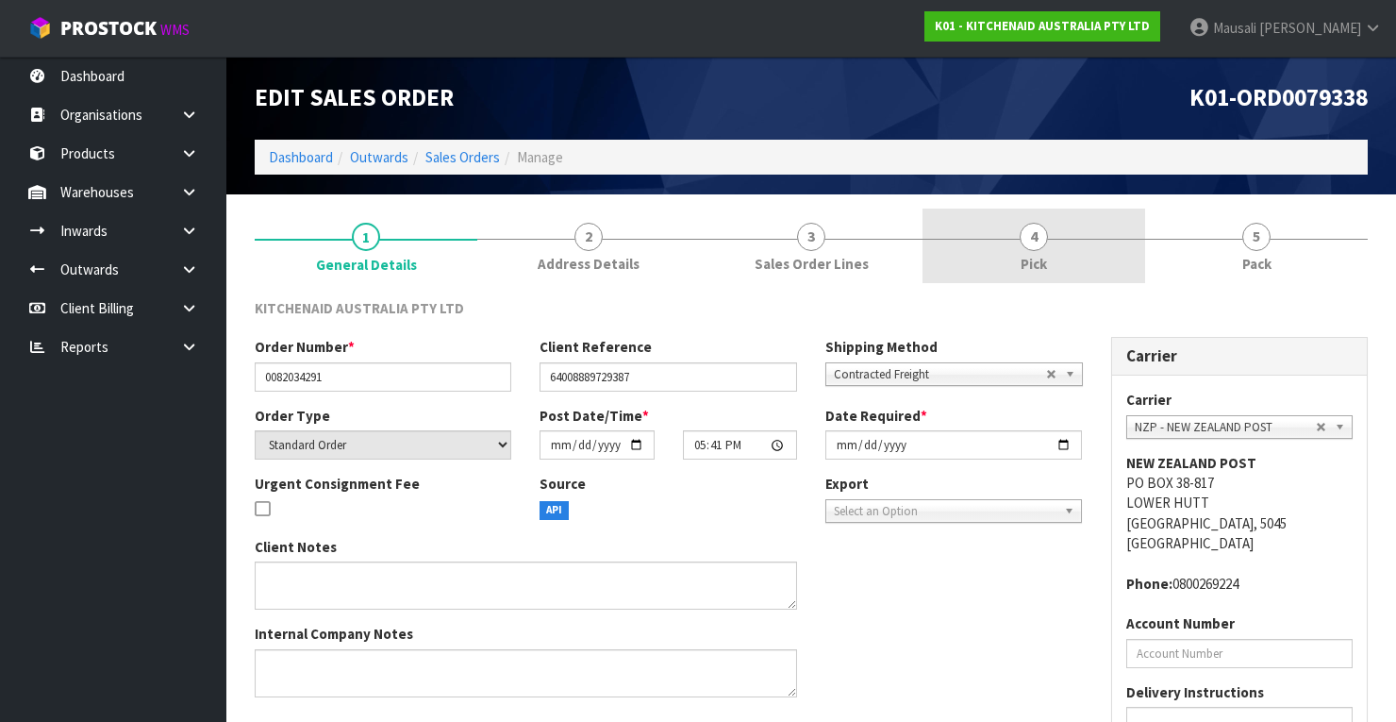
click at [1055, 260] on link "4 Pick" at bounding box center [1033, 245] width 223 height 75
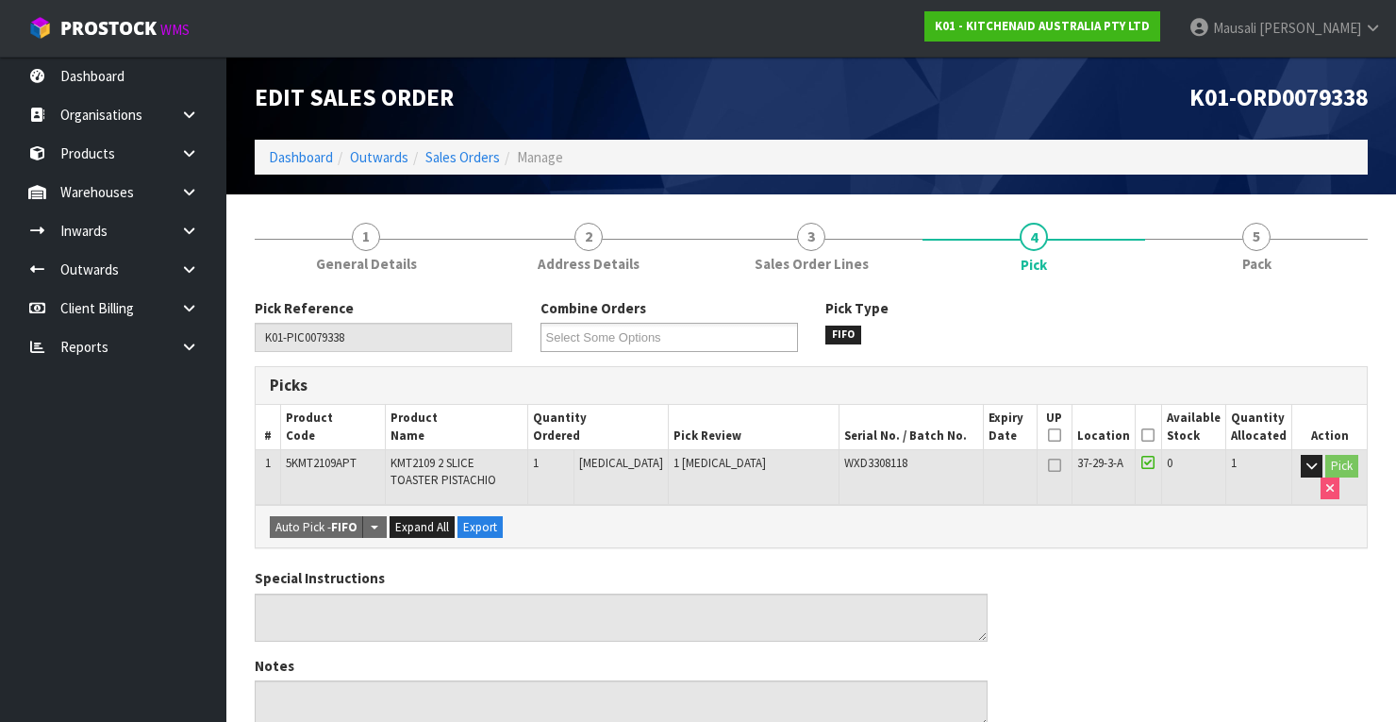
click at [1147, 435] on icon at bounding box center [1147, 435] width 13 height 1
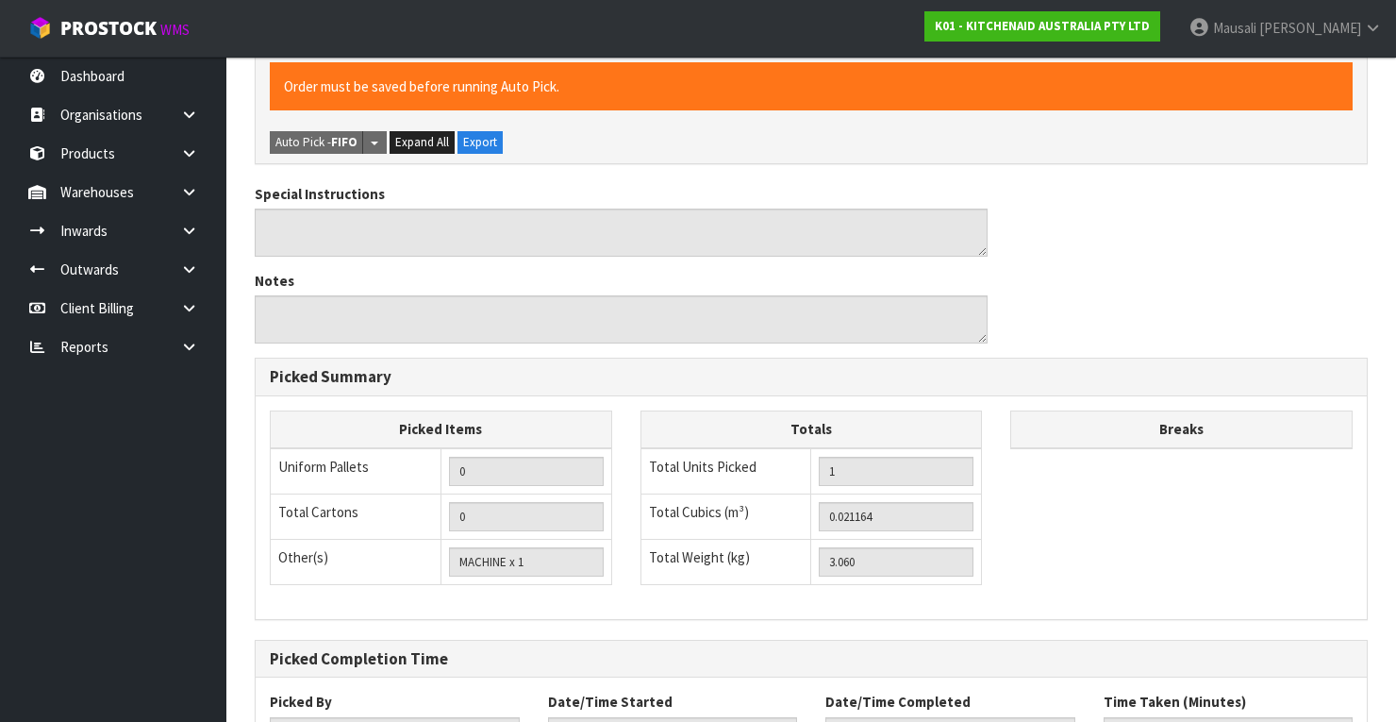
scroll to position [603, 0]
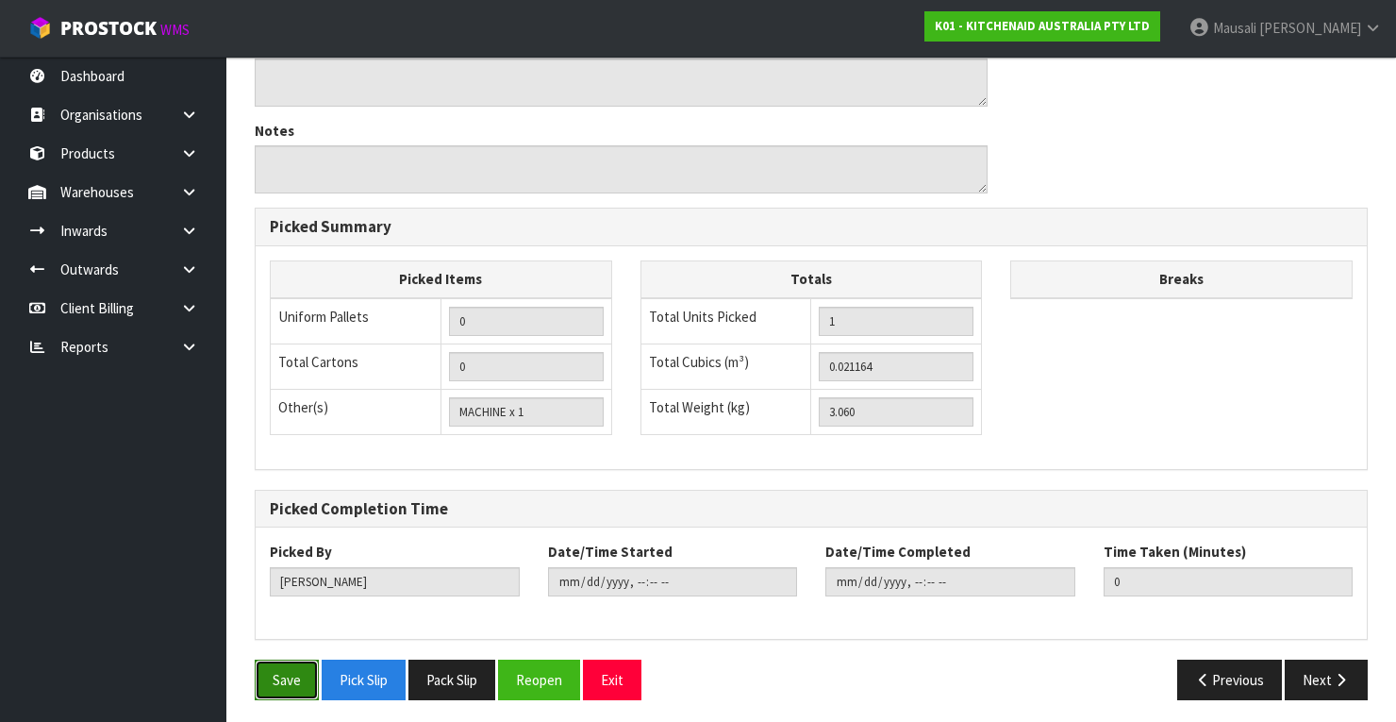
click at [273, 661] on button "Save" at bounding box center [287, 679] width 64 height 41
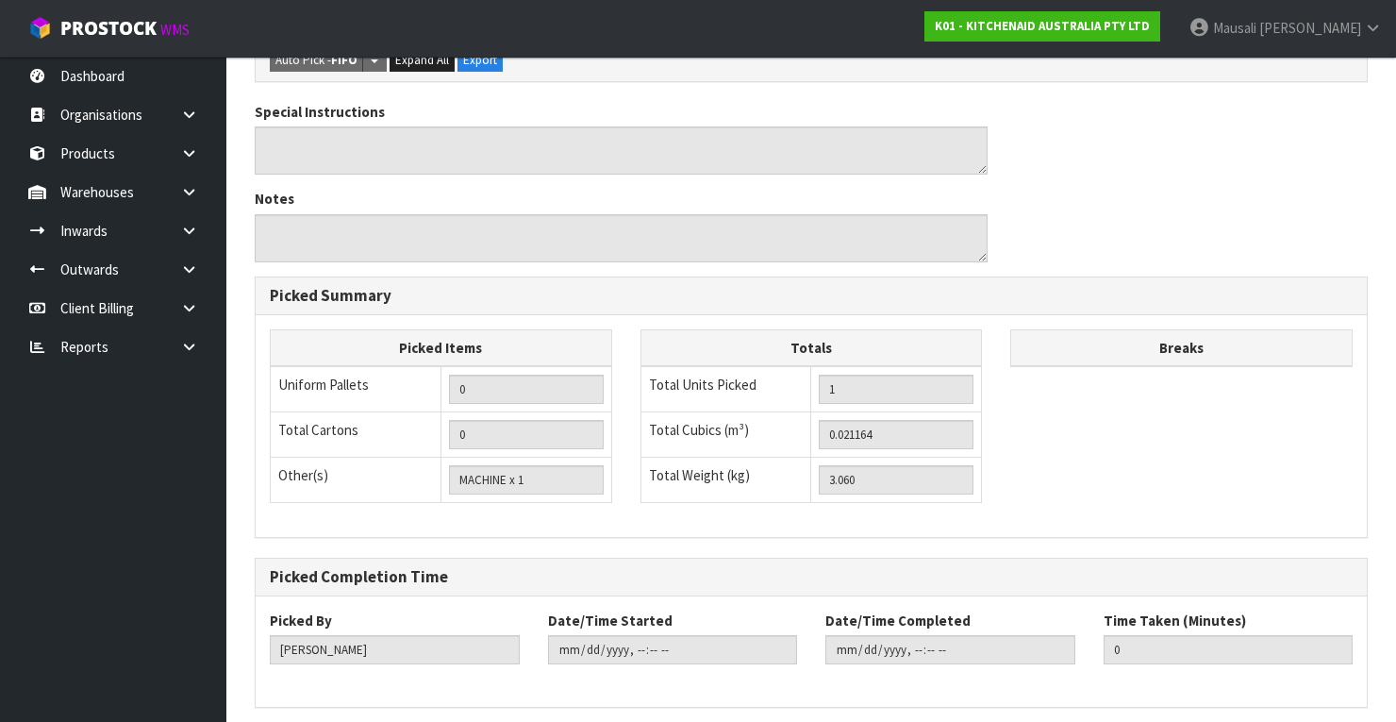
scroll to position [0, 0]
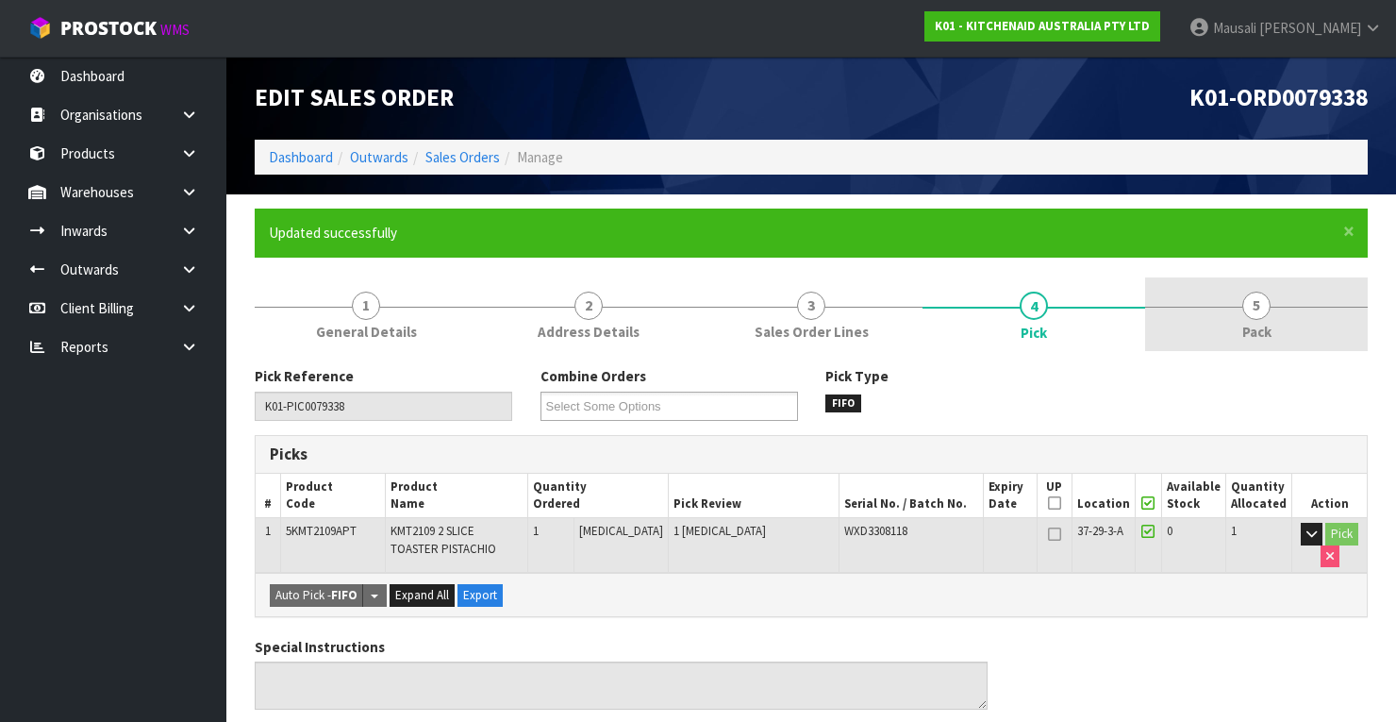
click at [1263, 315] on span "5" at bounding box center [1256, 305] width 28 height 28
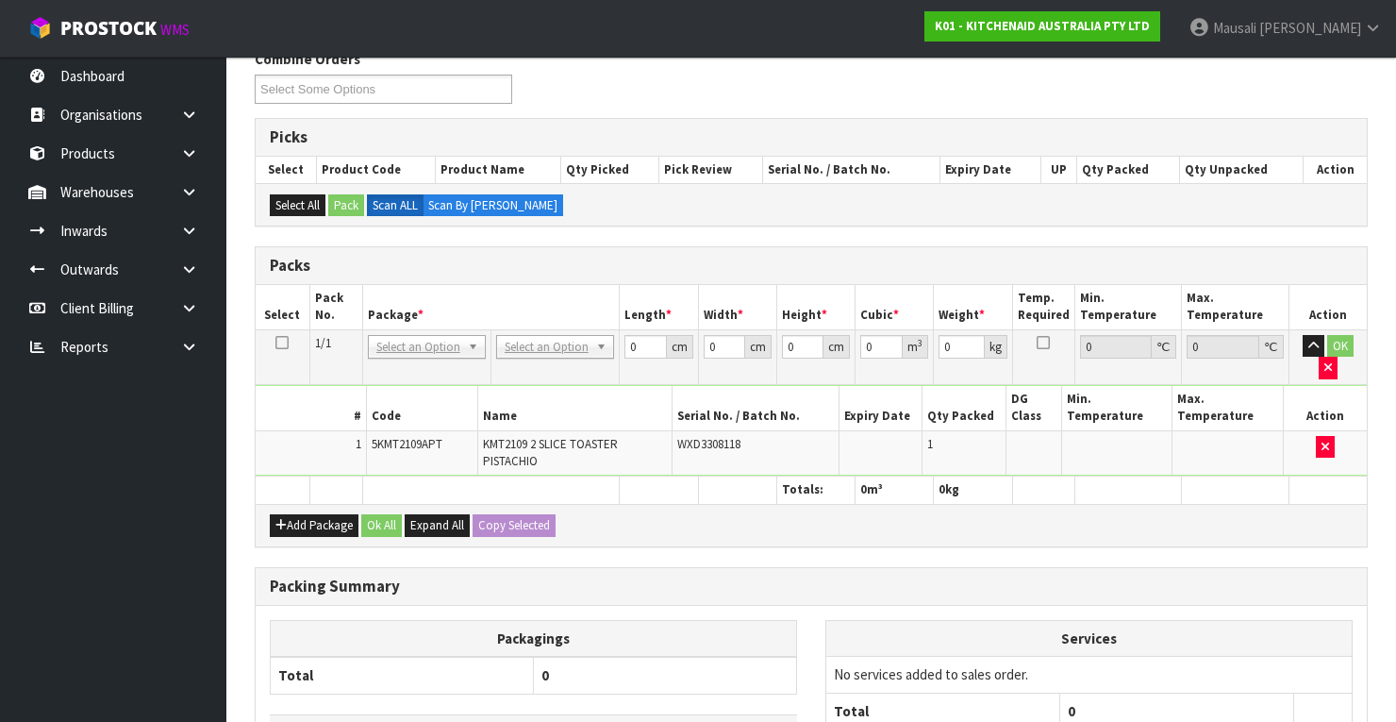
scroll to position [453, 0]
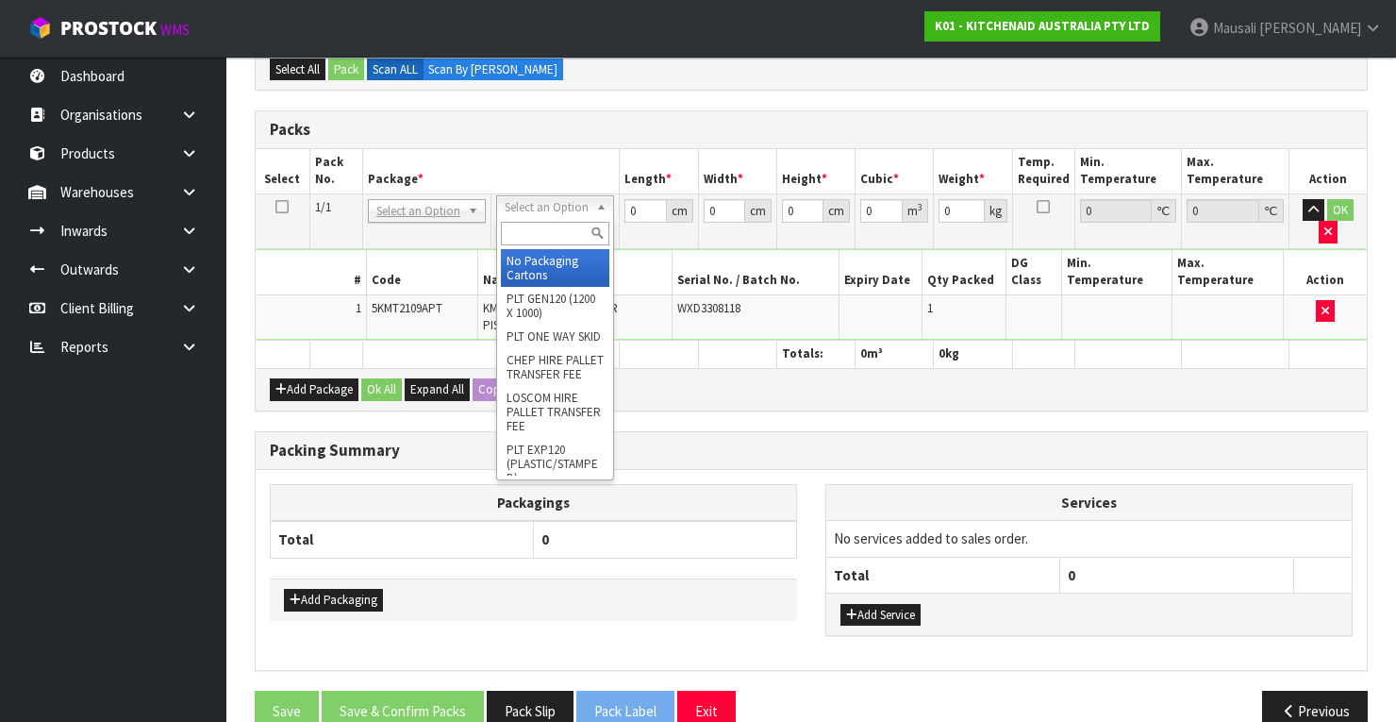
click at [543, 230] on input "text" at bounding box center [555, 234] width 108 height 24
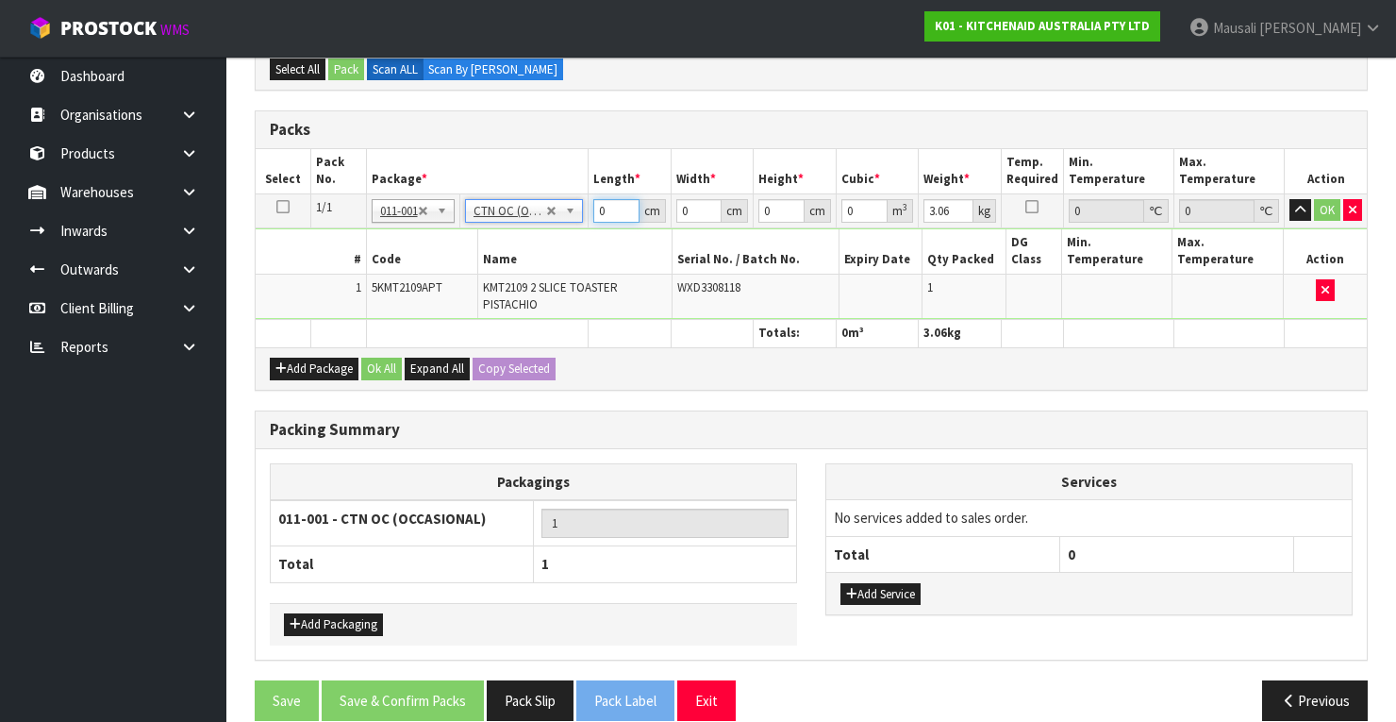
drag, startPoint x: 608, startPoint y: 211, endPoint x: 594, endPoint y: 217, distance: 15.2
click at [594, 217] on input "0" at bounding box center [616, 211] width 46 height 24
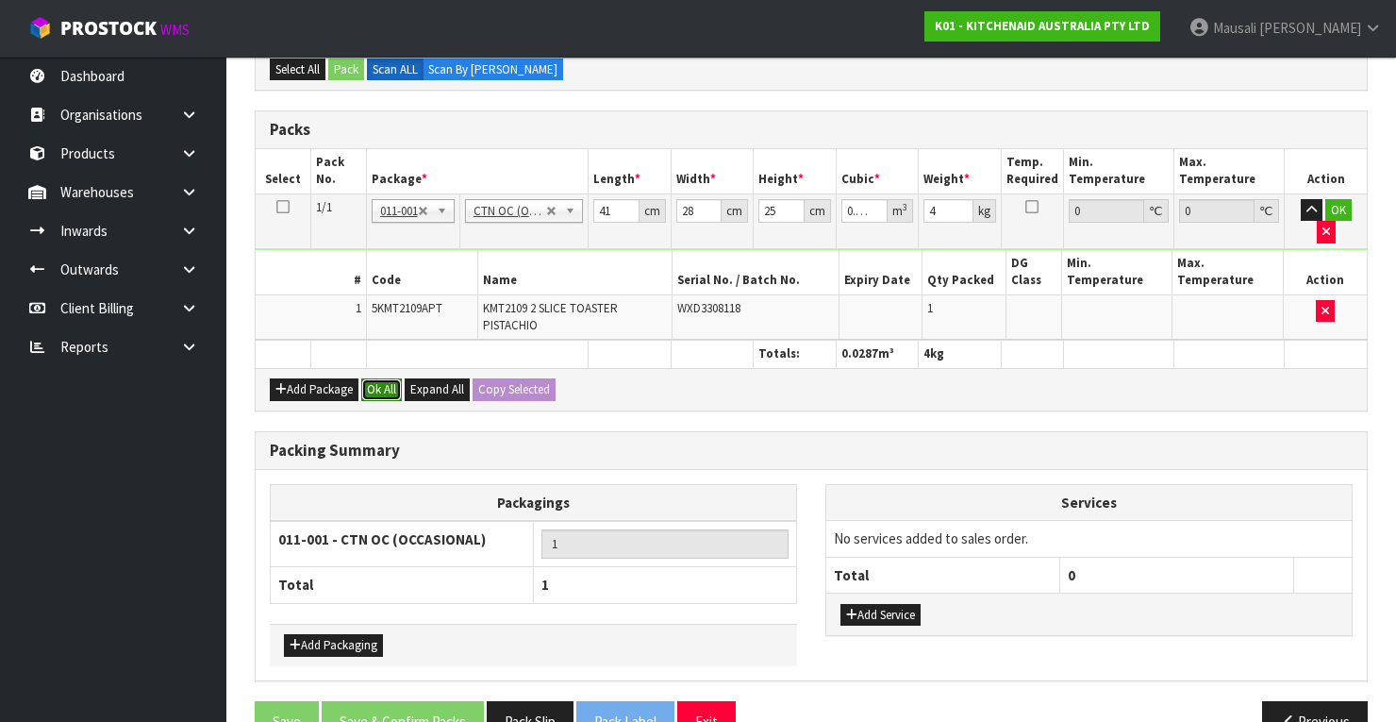
click at [378, 378] on button "Ok All" at bounding box center [381, 389] width 41 height 23
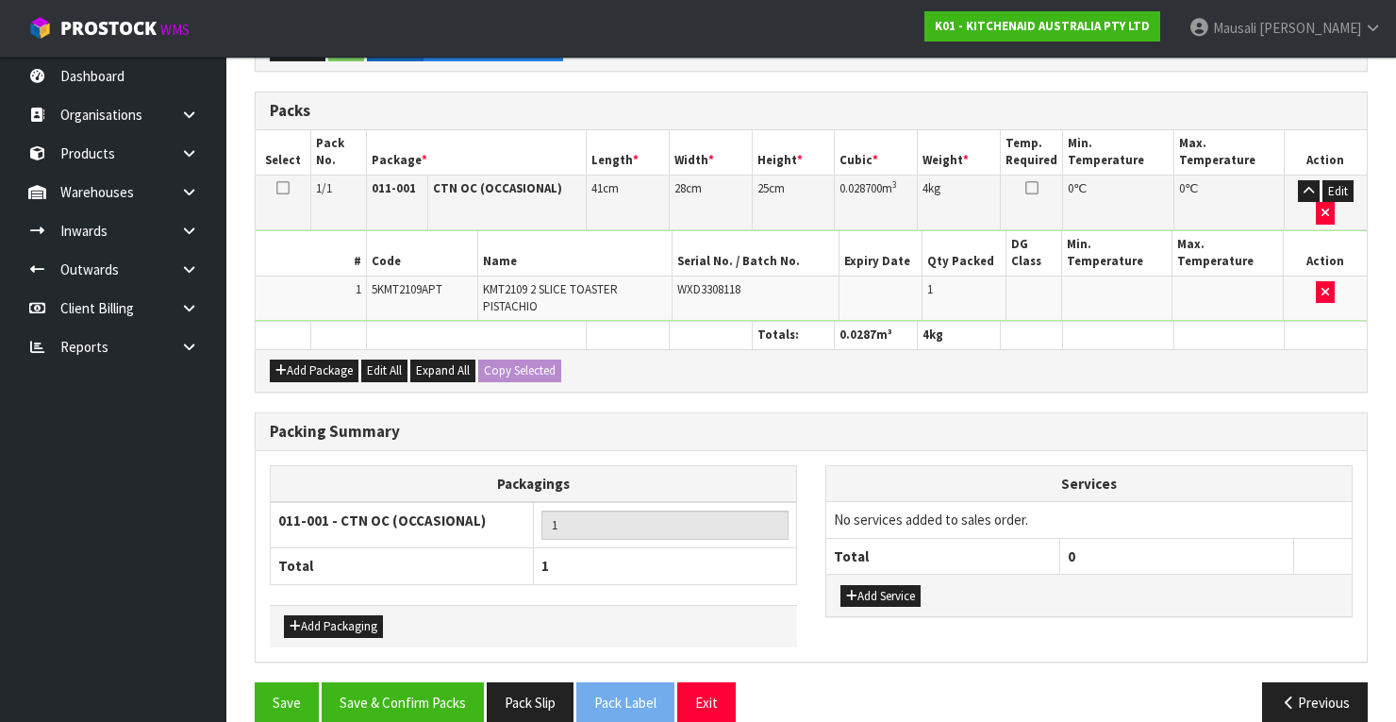
scroll to position [491, 0]
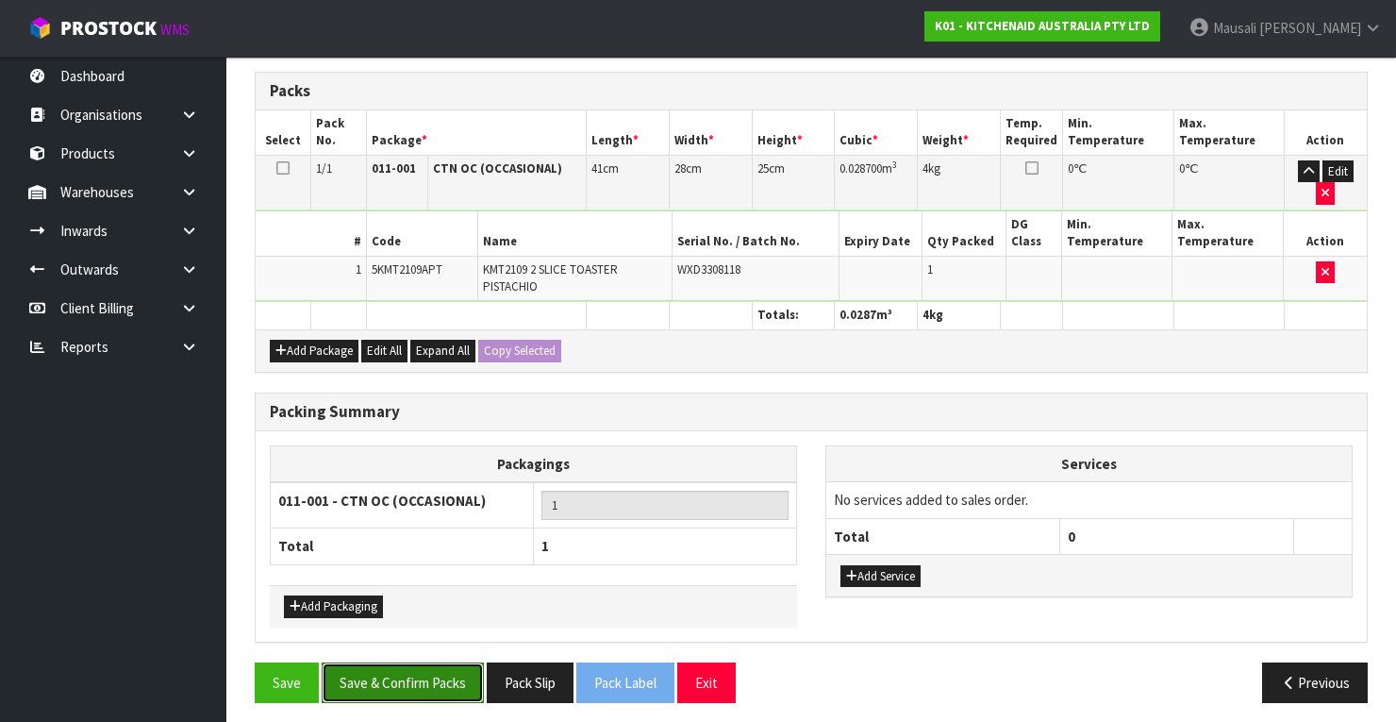
click at [427, 670] on button "Save & Confirm Packs" at bounding box center [403, 682] width 162 height 41
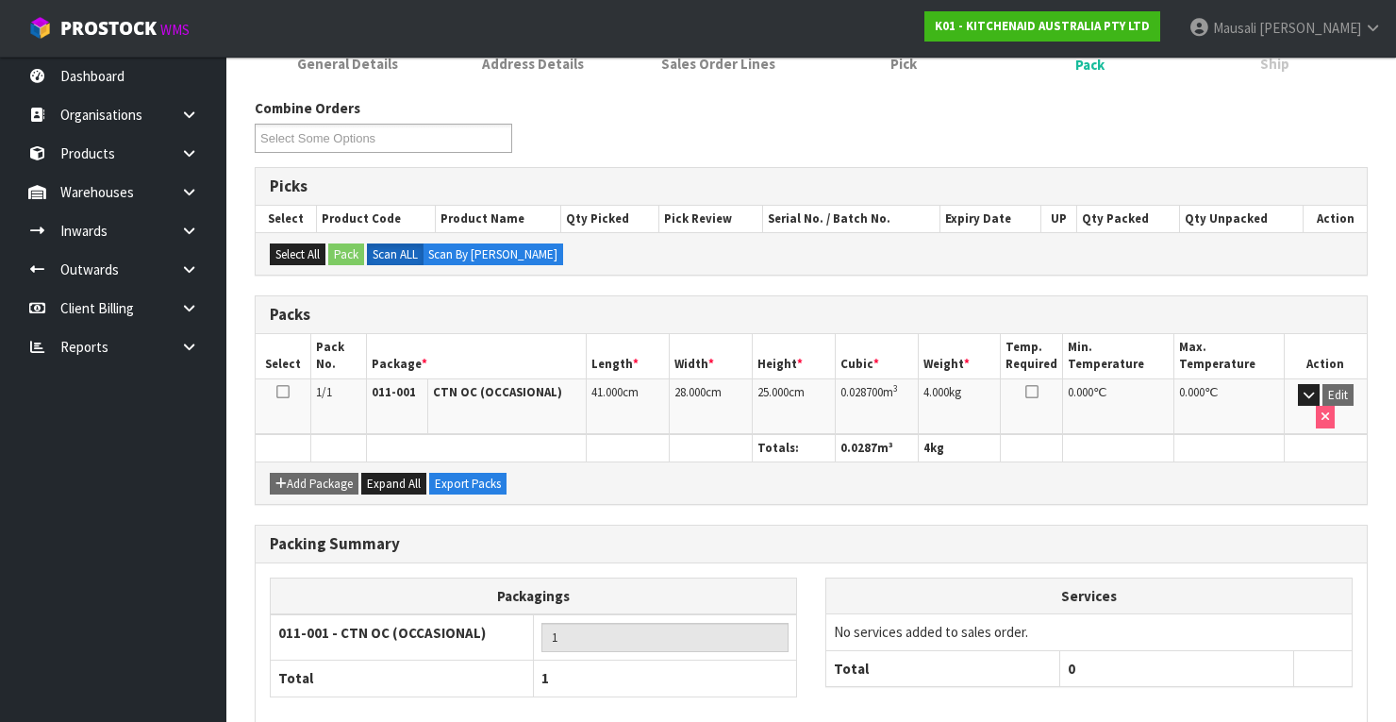
scroll to position [359, 0]
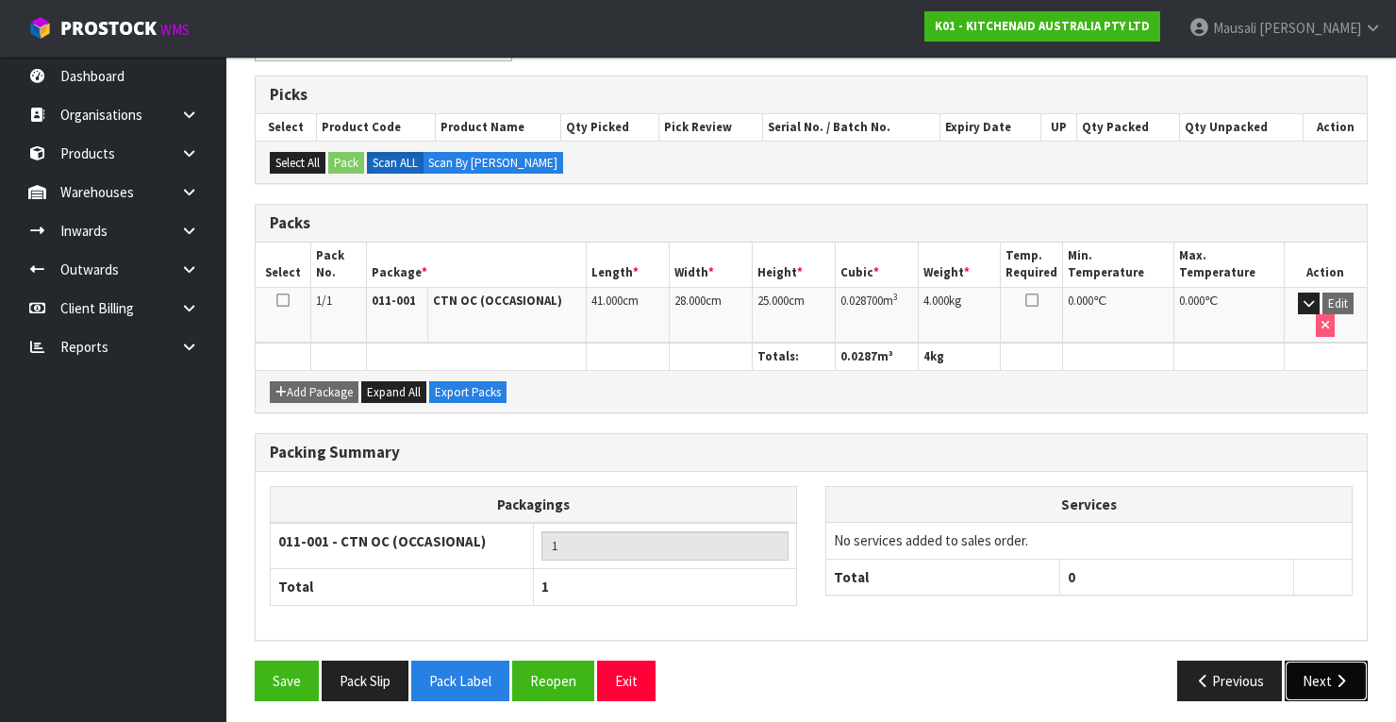
click at [1340, 673] on icon "button" at bounding box center [1341, 680] width 18 height 14
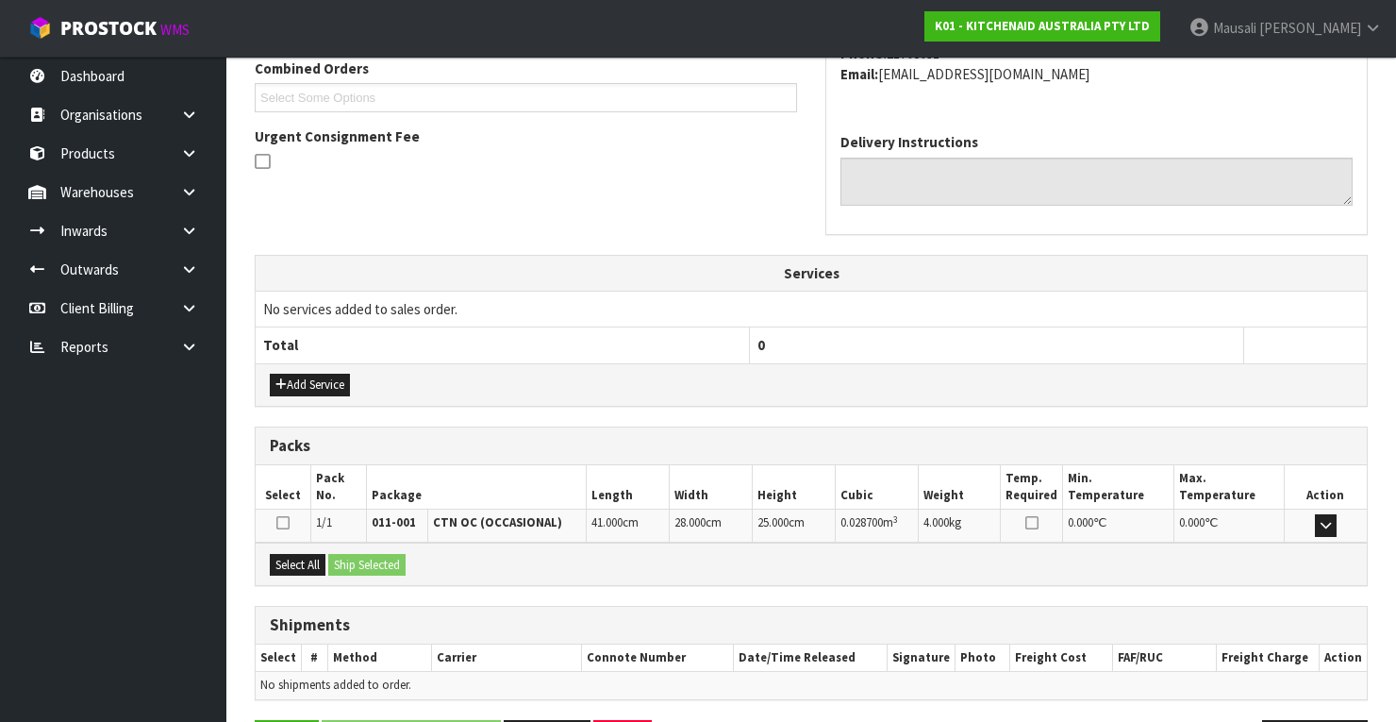
scroll to position [557, 0]
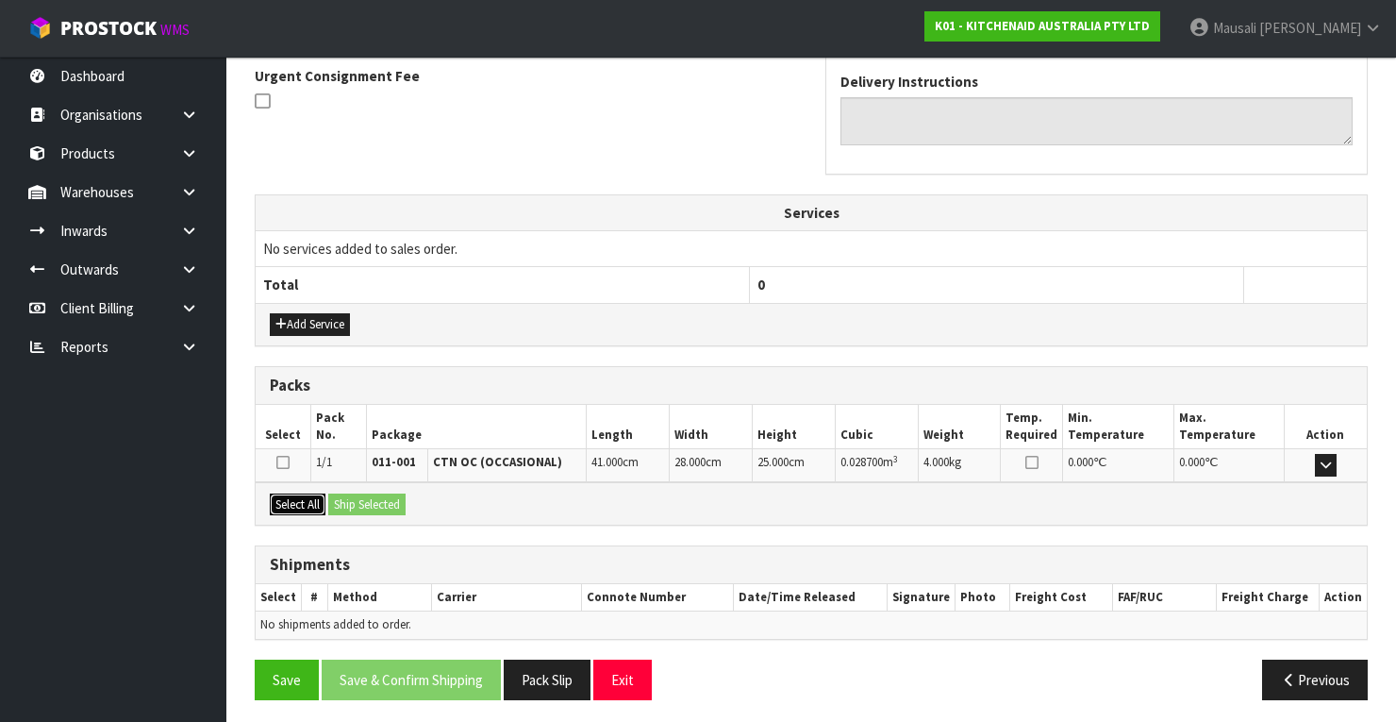
drag, startPoint x: 300, startPoint y: 496, endPoint x: 350, endPoint y: 496, distance: 50.0
click at [313, 496] on button "Select All" at bounding box center [298, 504] width 56 height 23
click at [350, 496] on button "Ship Selected" at bounding box center [366, 504] width 77 height 23
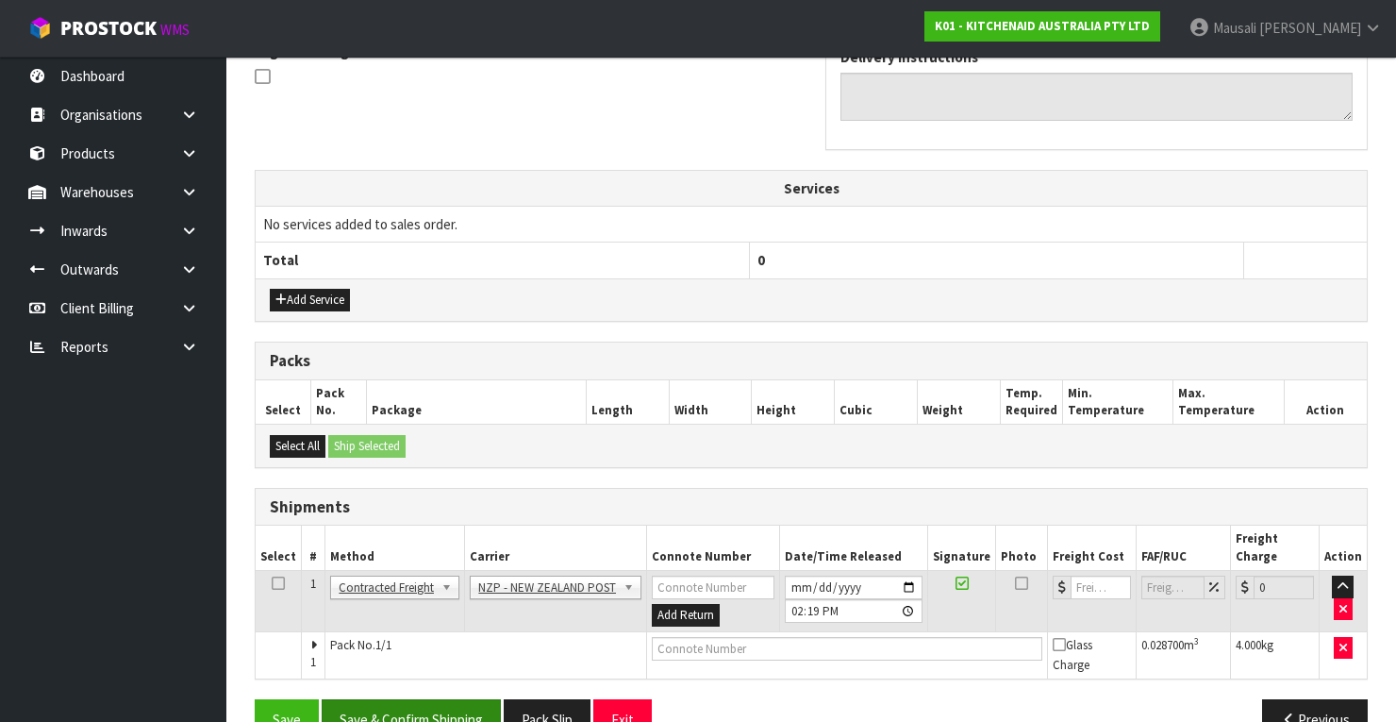
scroll to position [605, 0]
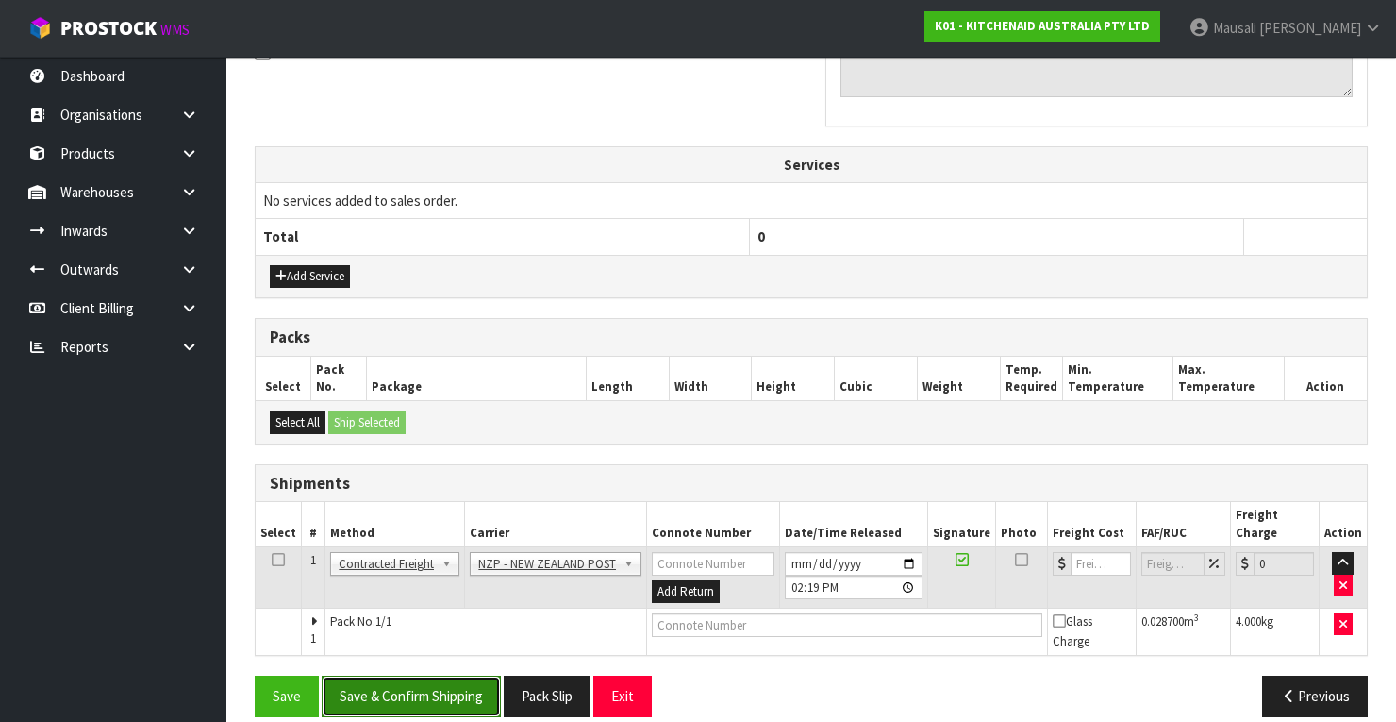
click at [455, 675] on button "Save & Confirm Shipping" at bounding box center [411, 695] width 179 height 41
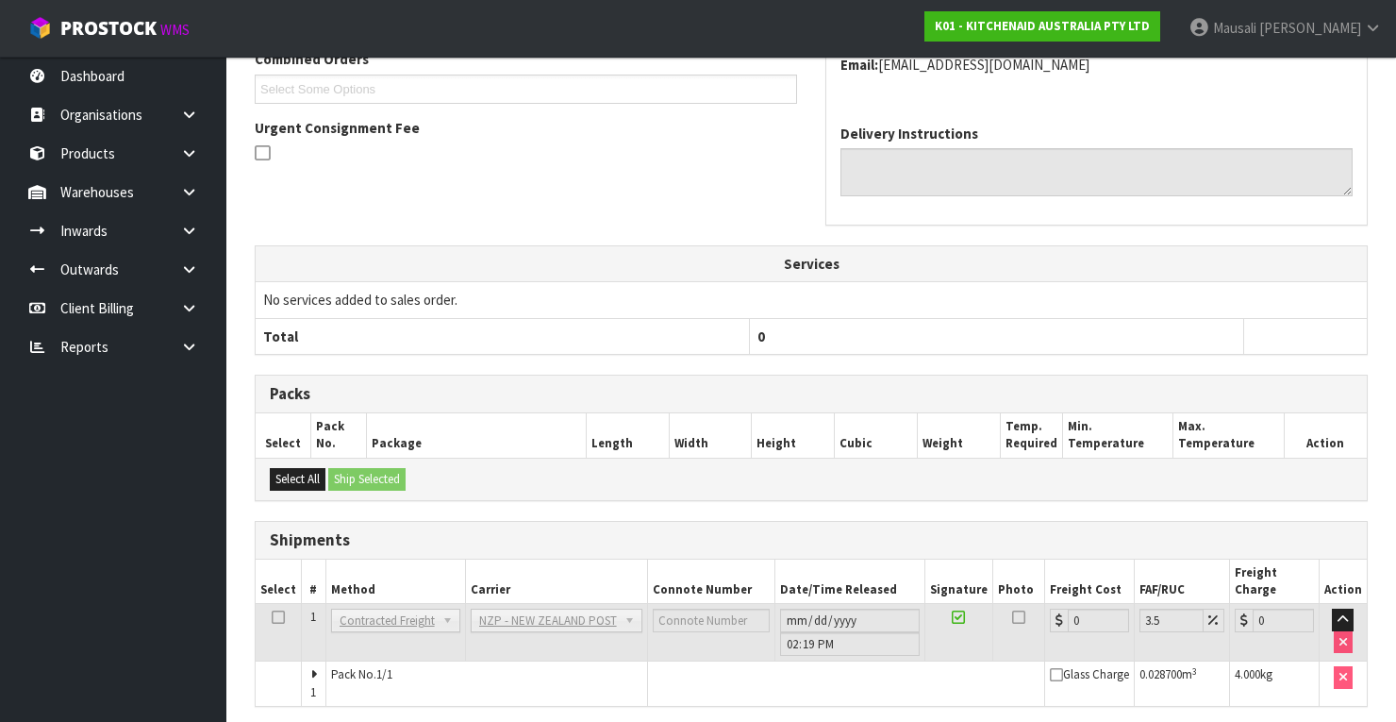
scroll to position [577, 0]
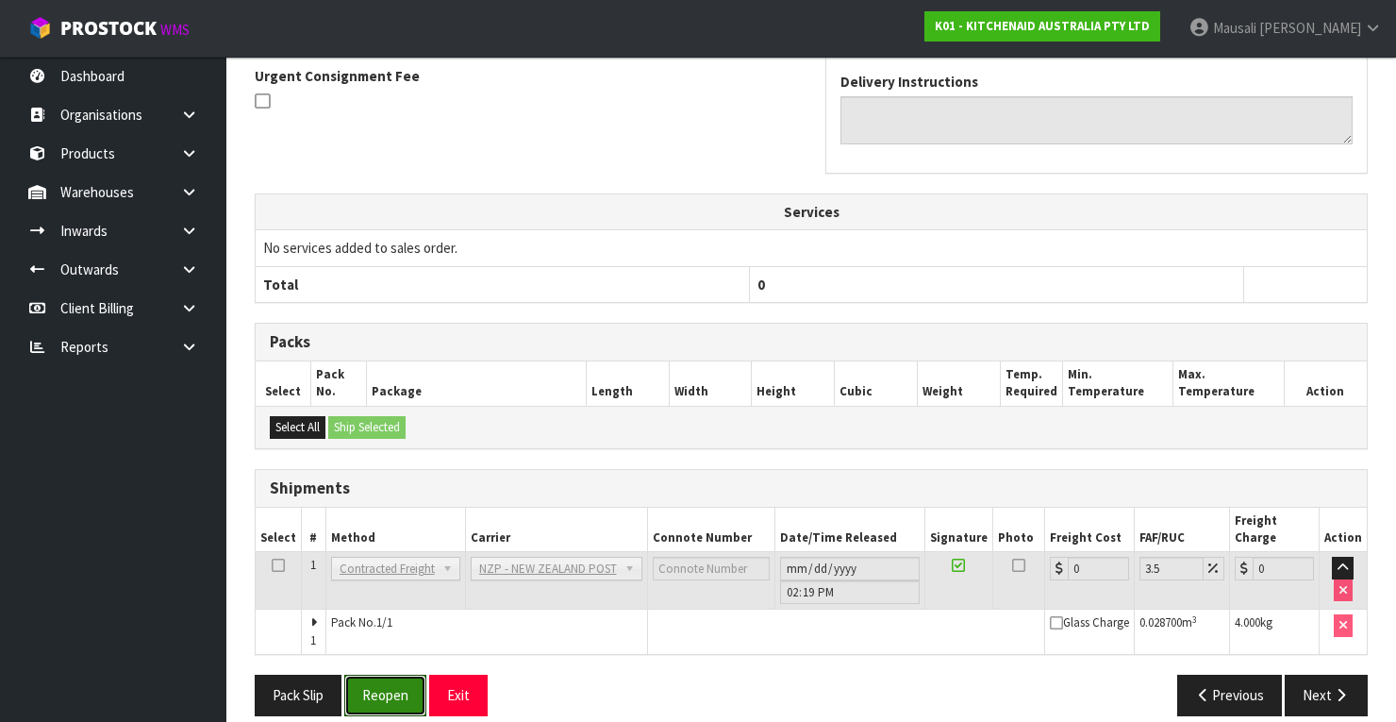
drag, startPoint x: 385, startPoint y: 672, endPoint x: 486, endPoint y: 635, distance: 107.4
click at [391, 674] on button "Reopen" at bounding box center [385, 694] width 82 height 41
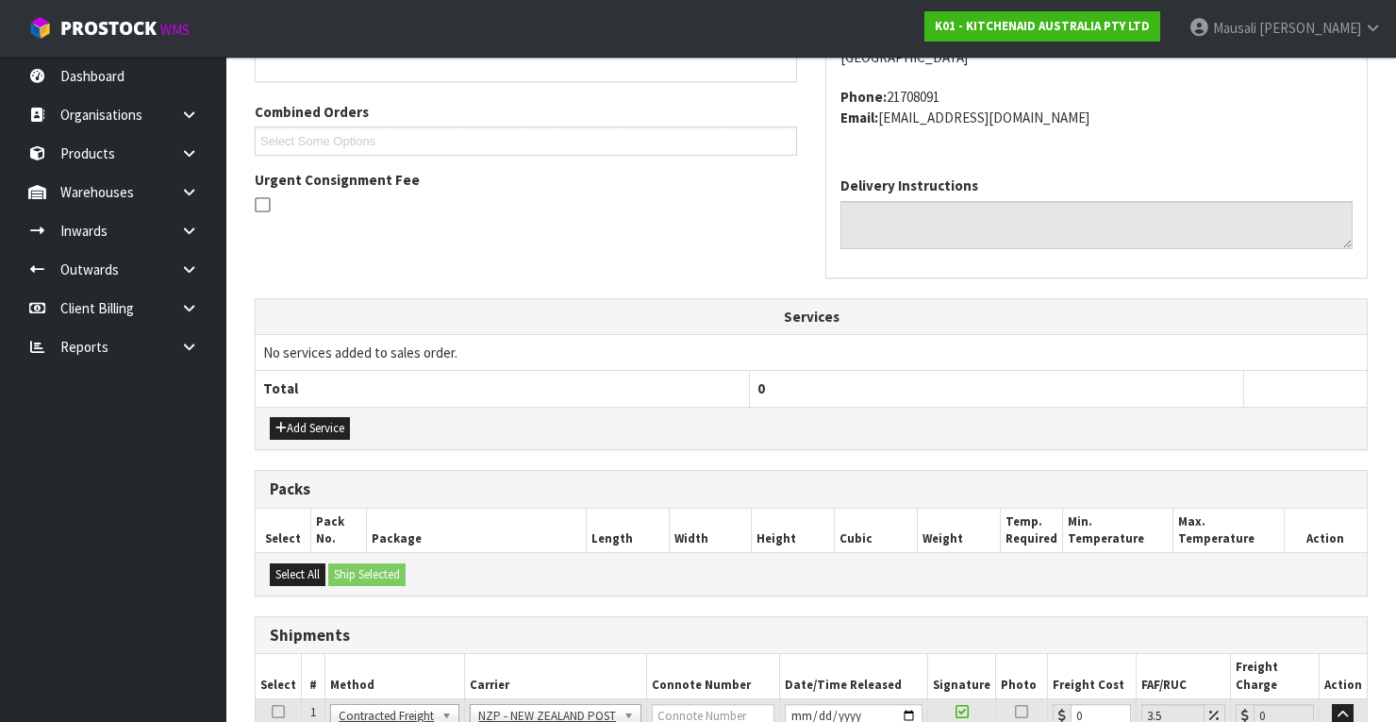
scroll to position [607, 0]
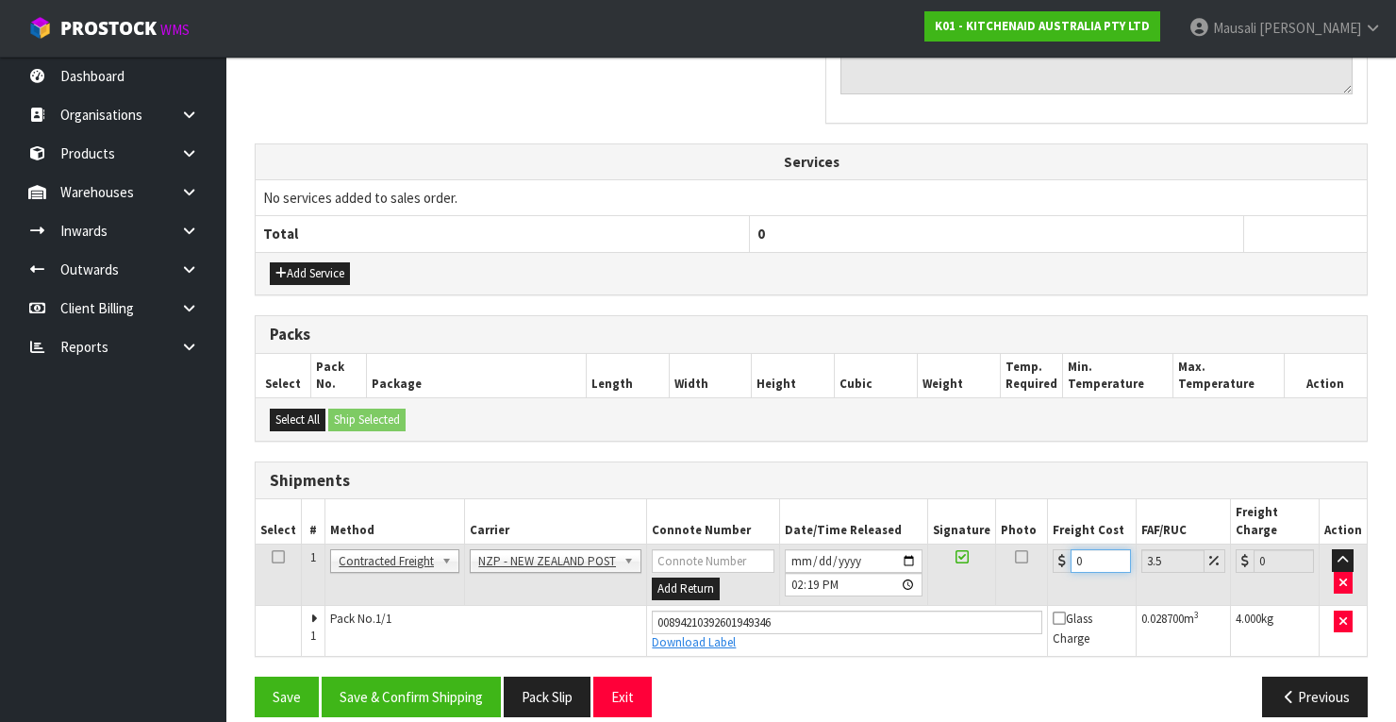
drag, startPoint x: 1089, startPoint y: 534, endPoint x: 1060, endPoint y: 549, distance: 32.9
click at [1060, 549] on div "0" at bounding box center [1092, 561] width 78 height 24
click at [475, 676] on button "Save & Confirm Shipping" at bounding box center [411, 696] width 179 height 41
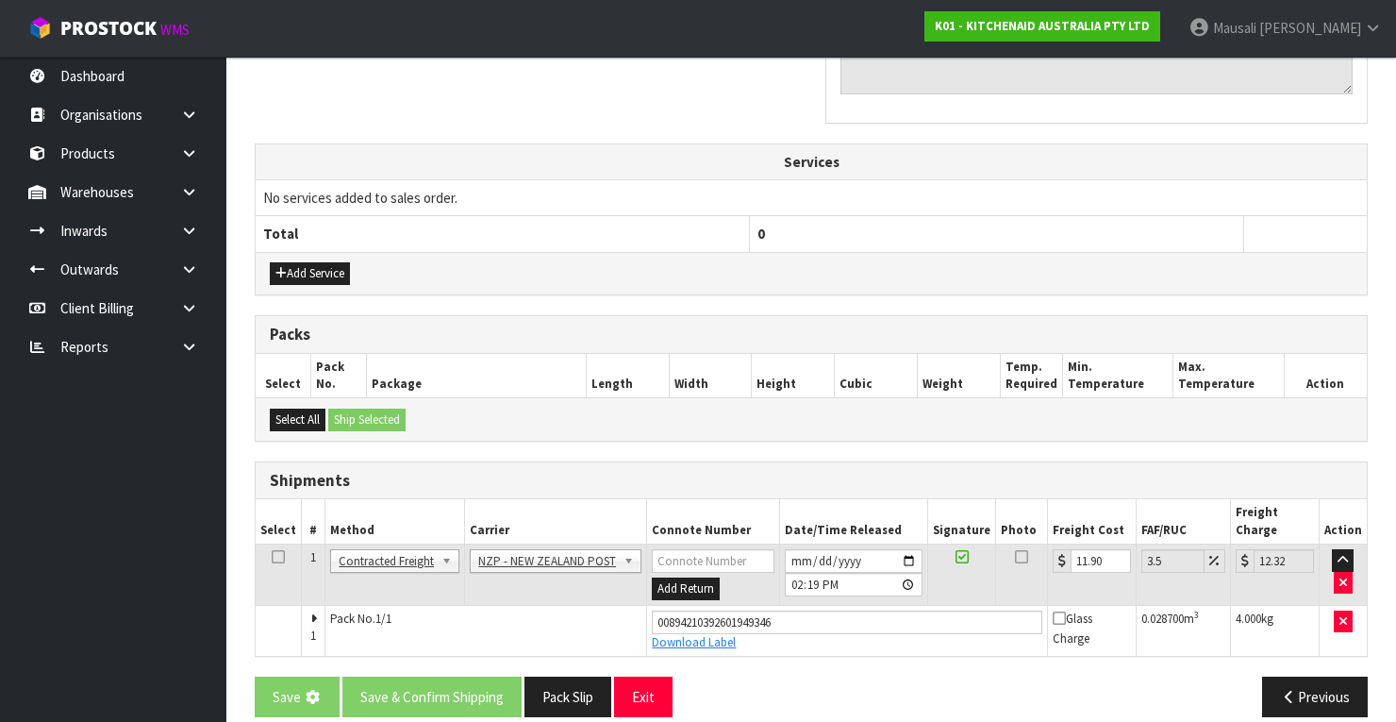
scroll to position [0, 0]
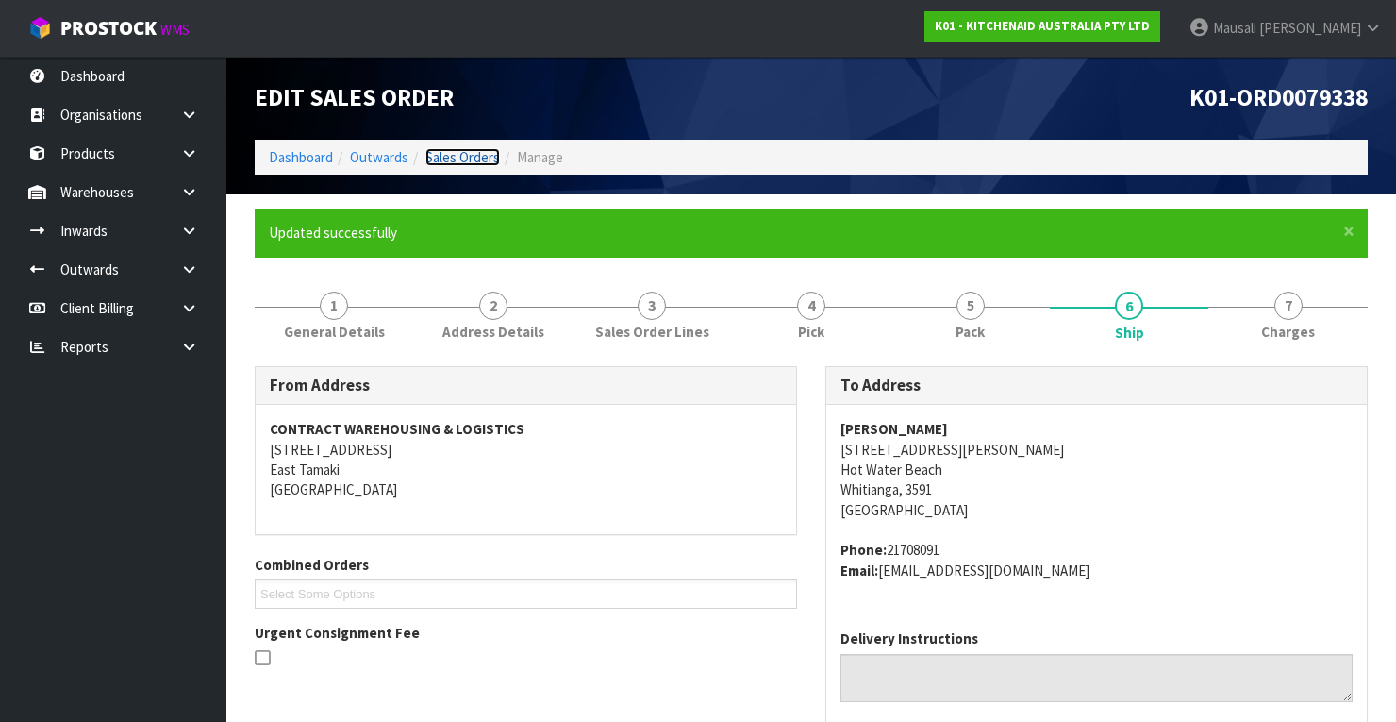
click at [444, 158] on link "Sales Orders" at bounding box center [462, 157] width 75 height 18
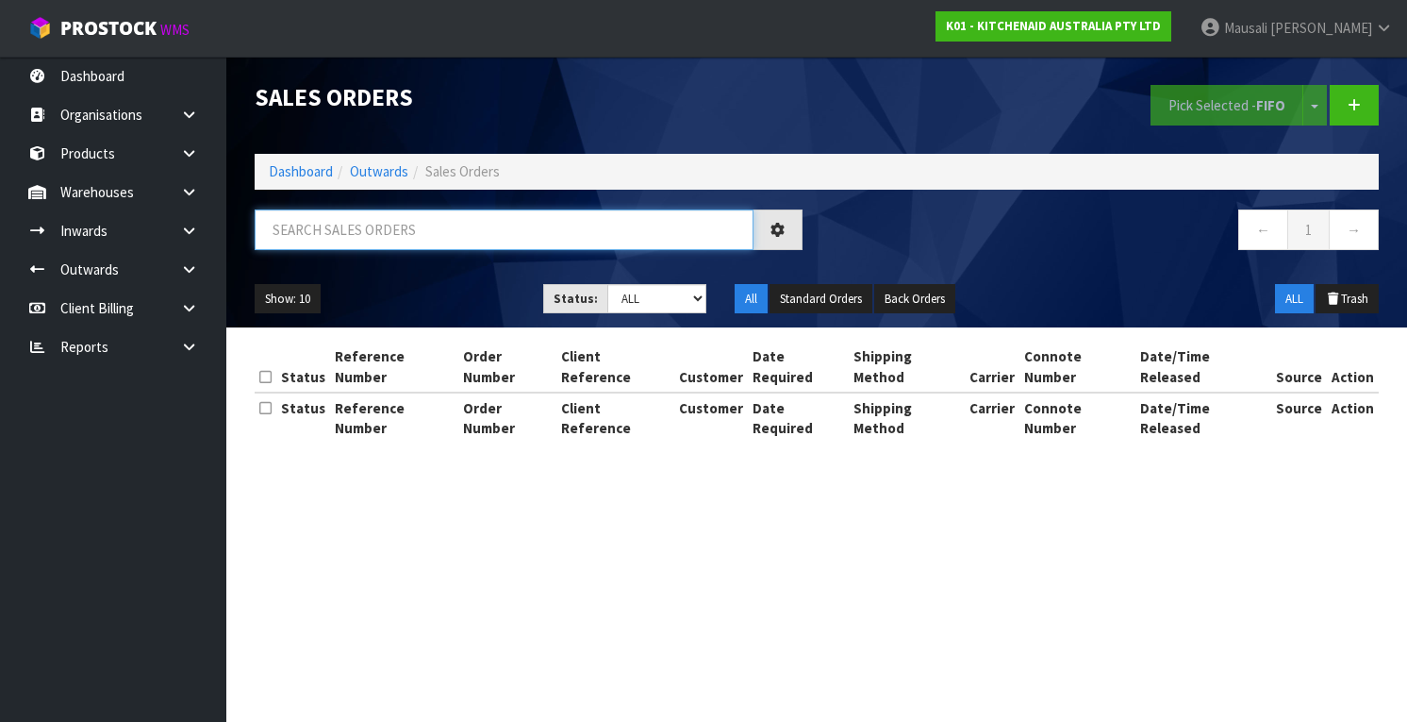
click at [357, 240] on input "text" at bounding box center [504, 229] width 499 height 41
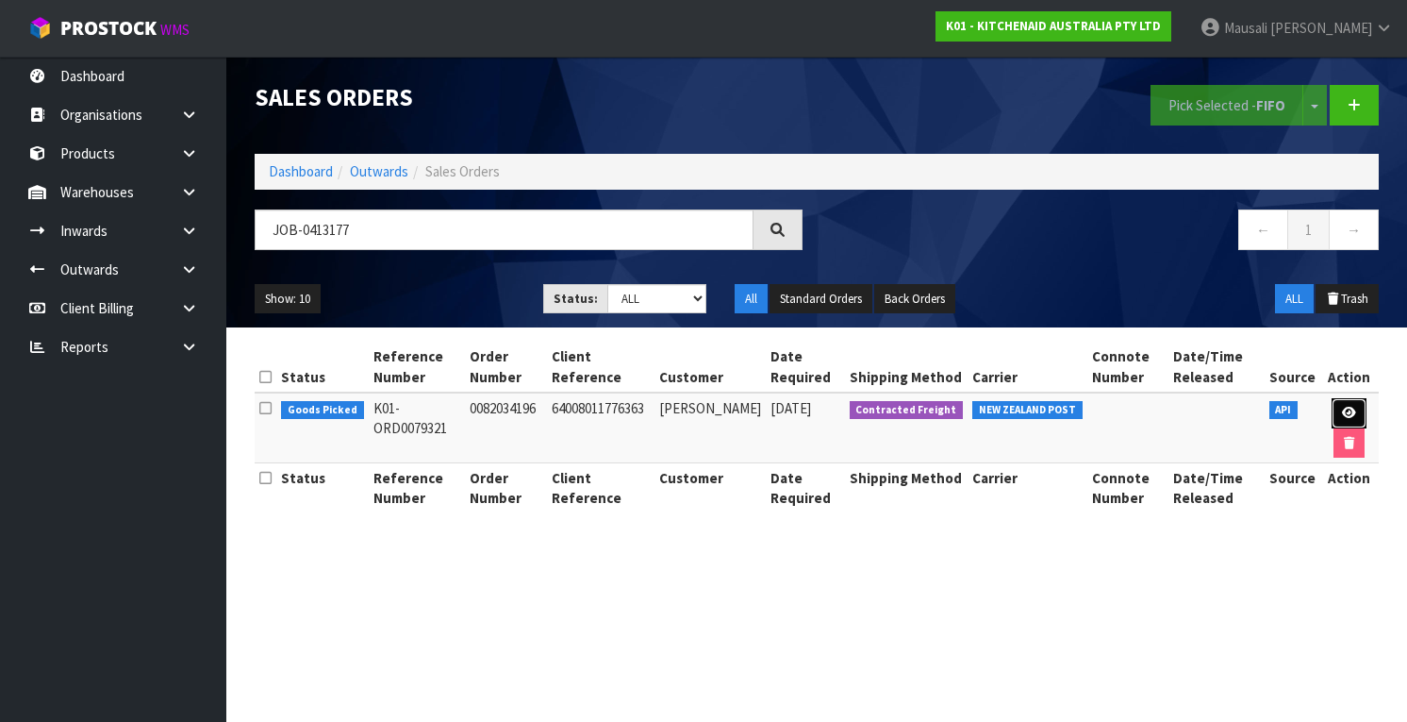
click at [1354, 408] on icon at bounding box center [1349, 413] width 14 height 12
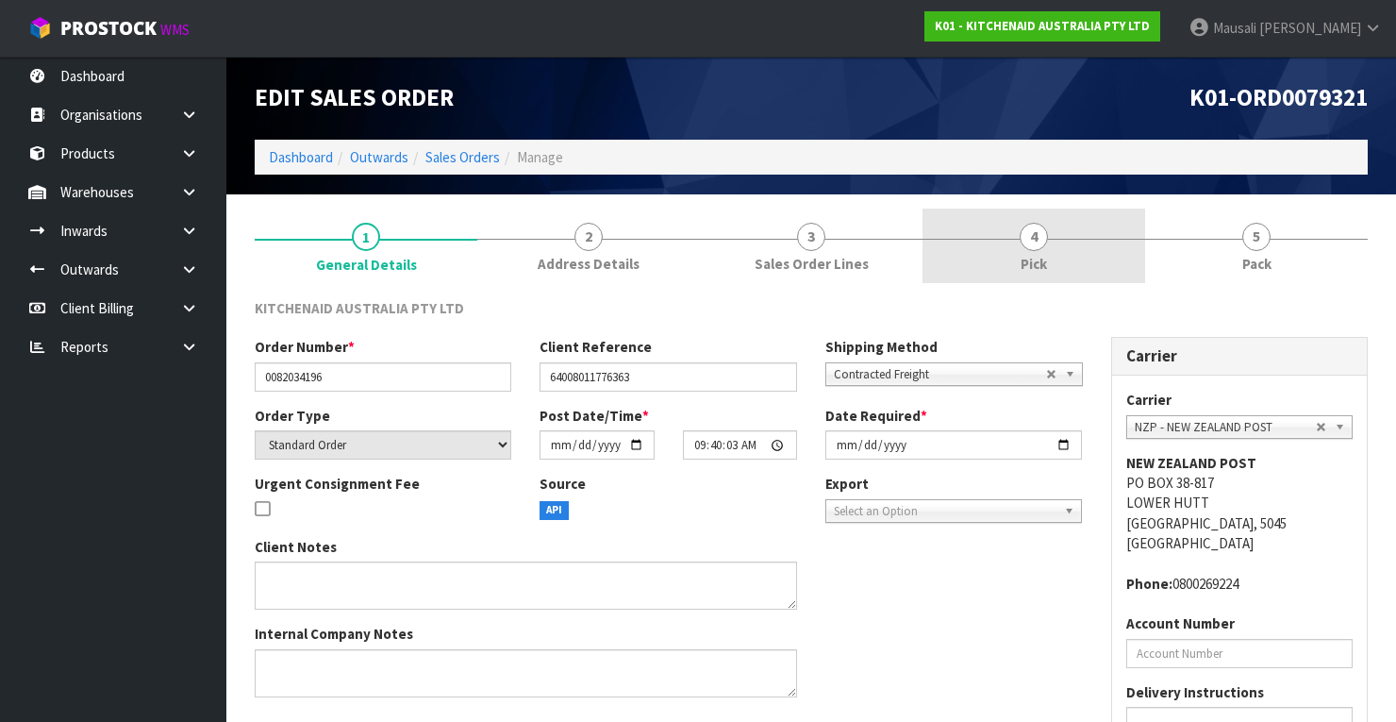
click at [1086, 244] on link "4 Pick" at bounding box center [1033, 245] width 223 height 75
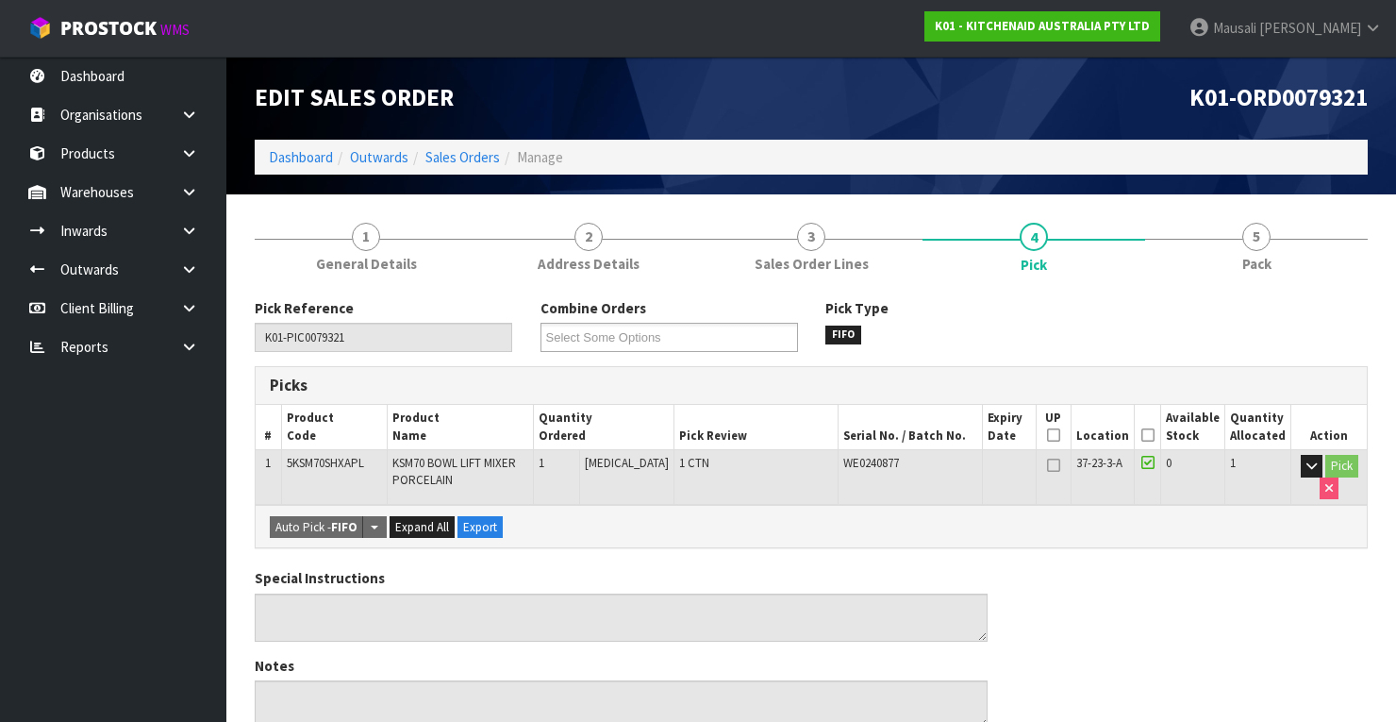
click at [1147, 435] on icon at bounding box center [1147, 435] width 13 height 1
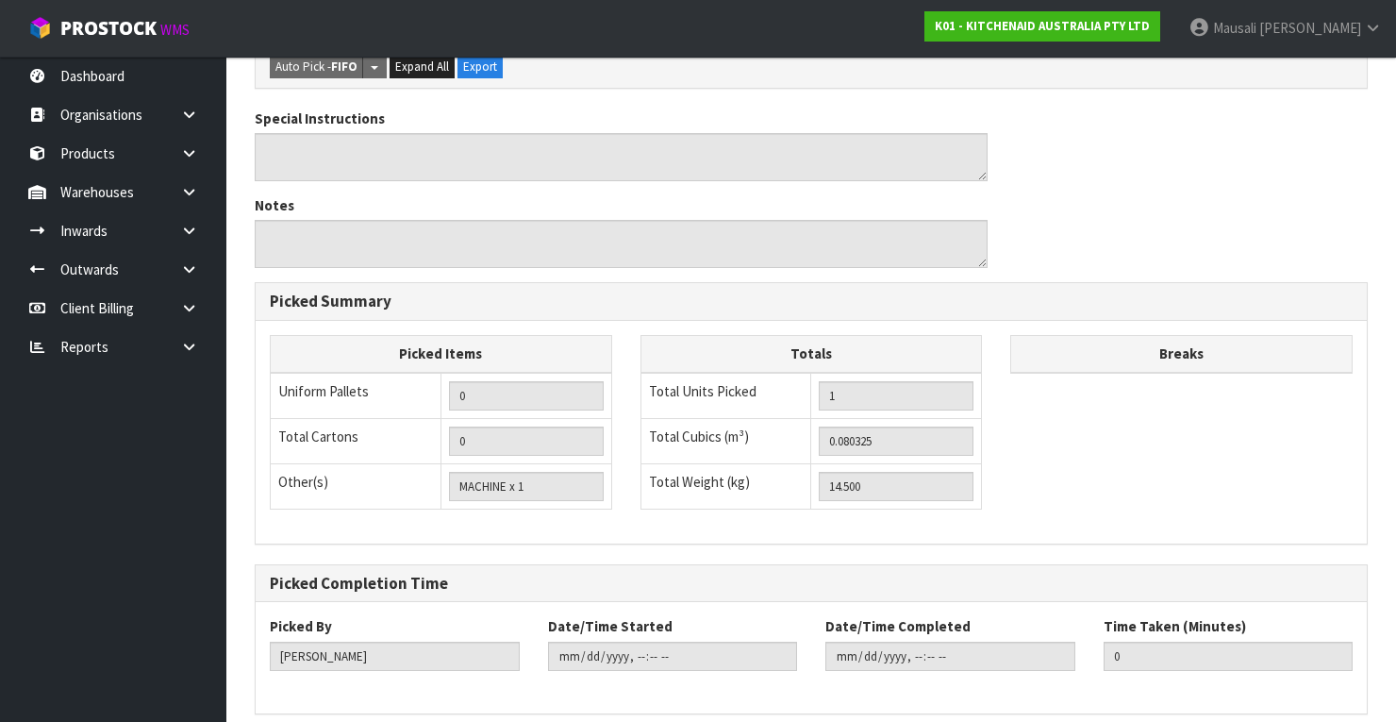
scroll to position [603, 0]
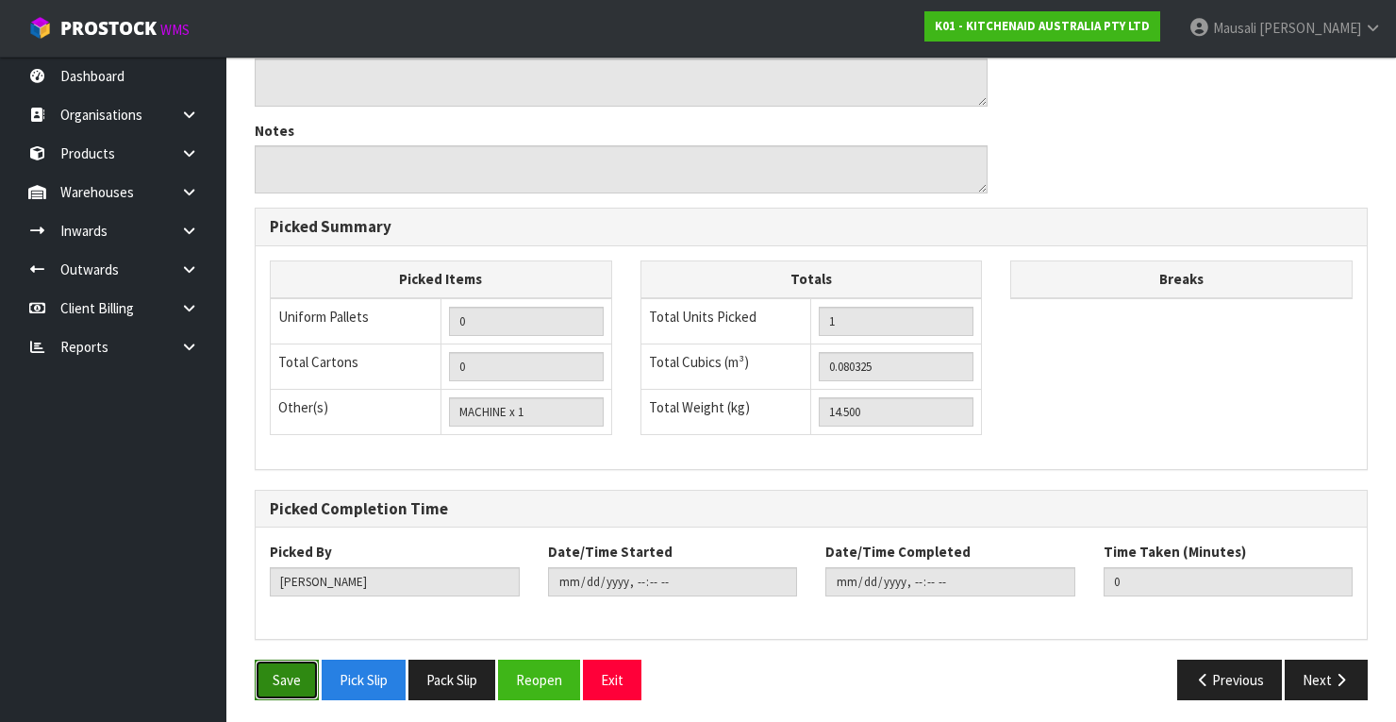
click at [280, 668] on button "Save" at bounding box center [287, 679] width 64 height 41
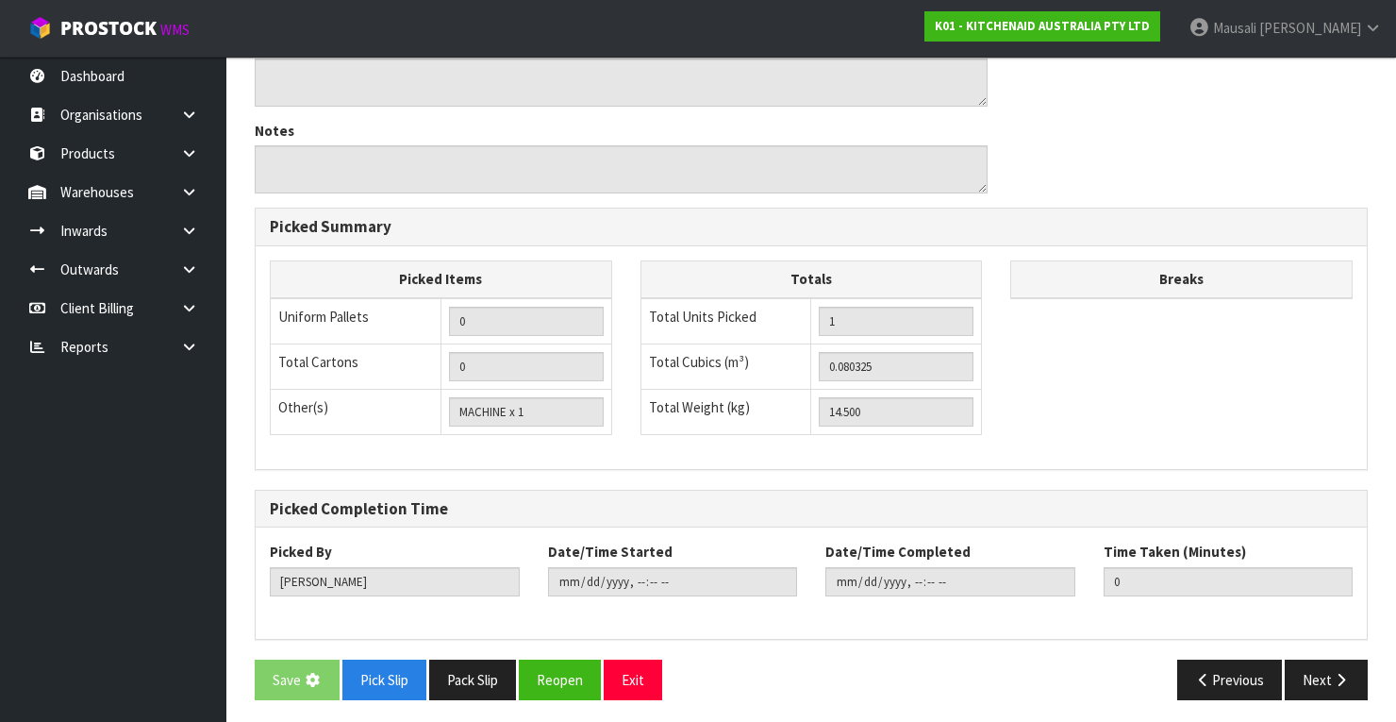
scroll to position [0, 0]
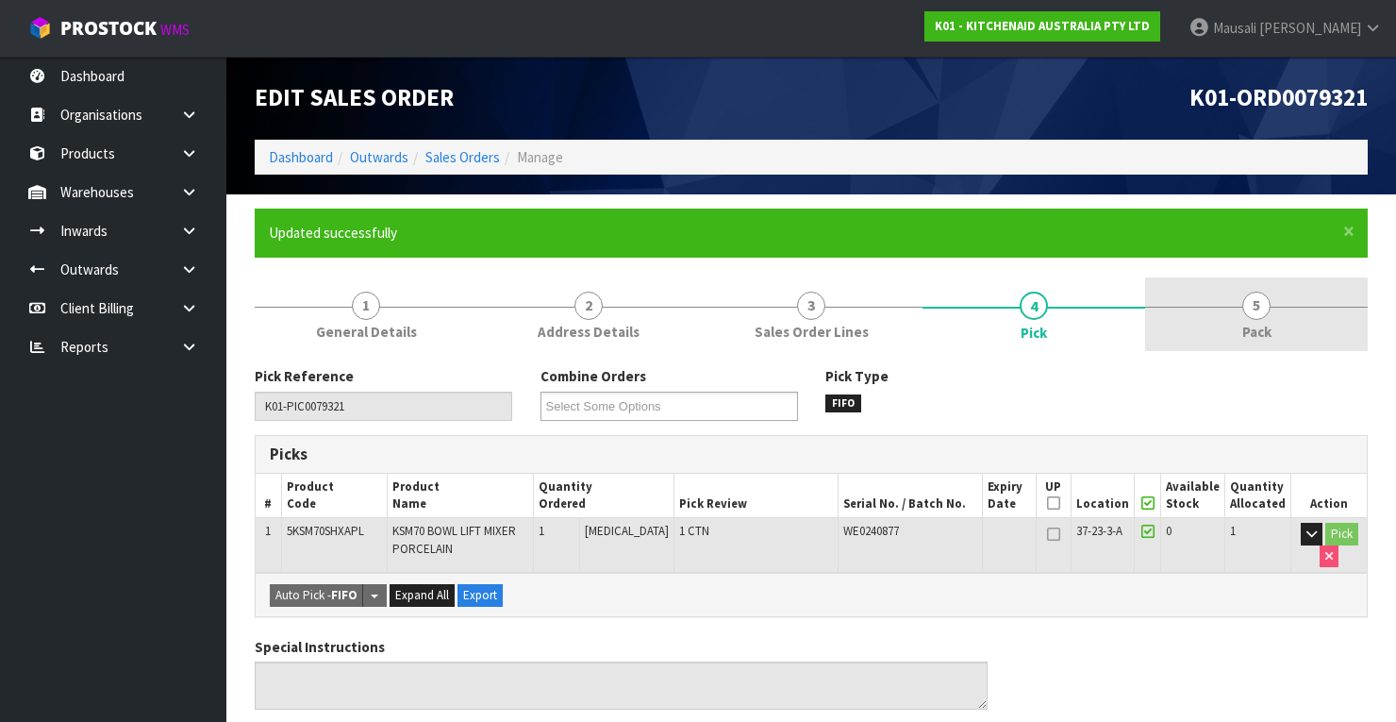
click at [1276, 310] on link "5 Pack" at bounding box center [1256, 314] width 223 height 75
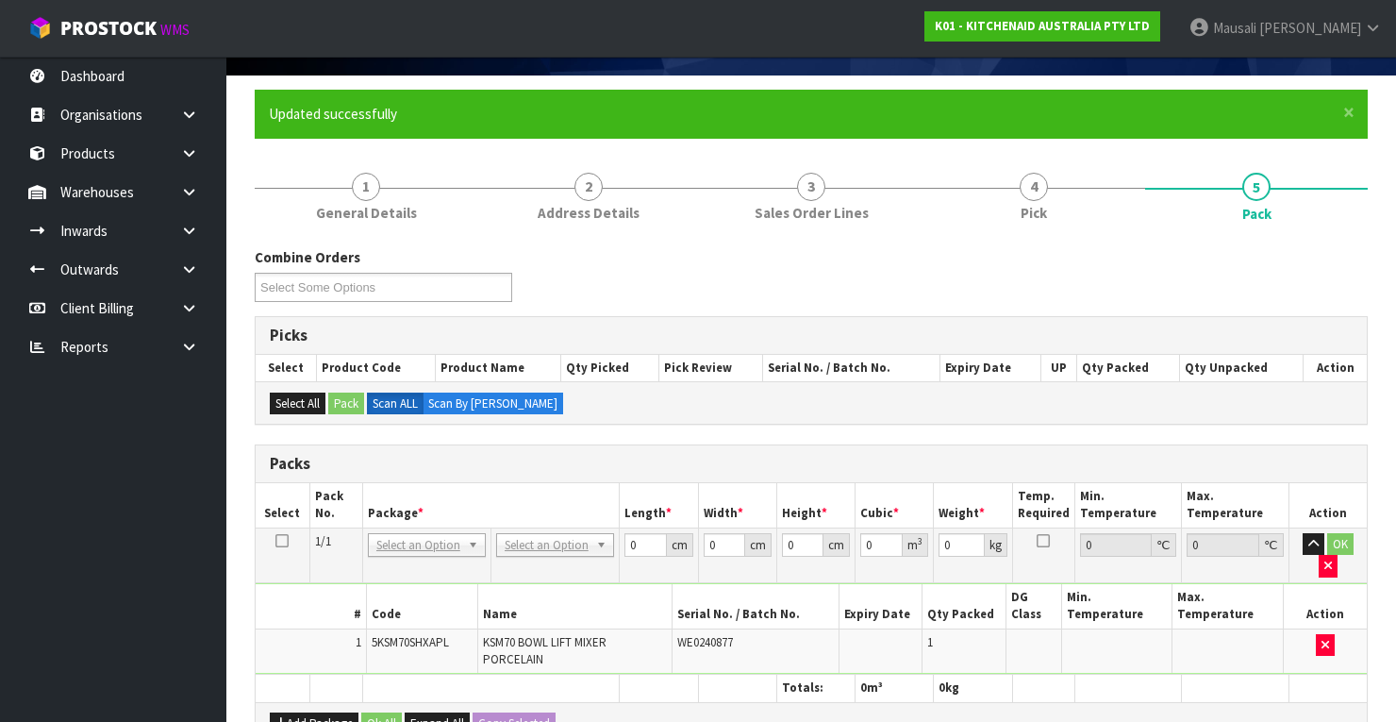
scroll to position [226, 0]
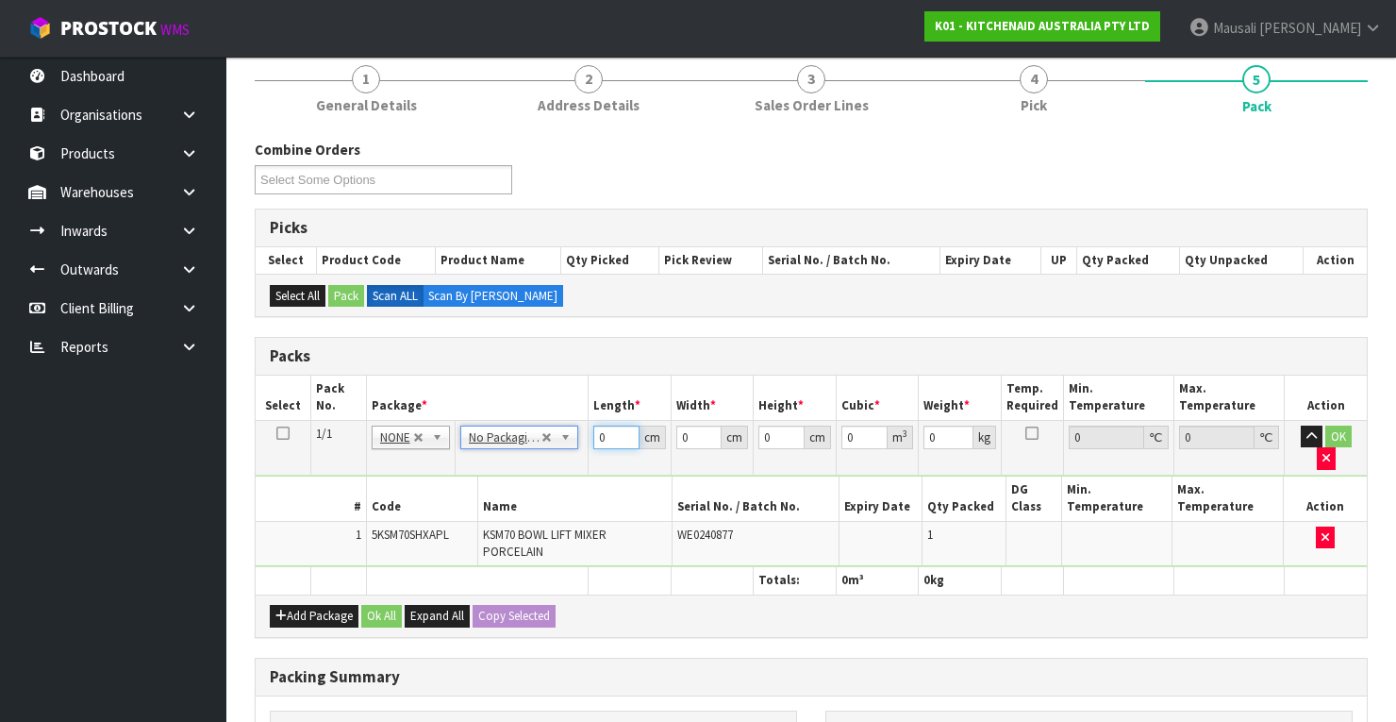
drag, startPoint x: 608, startPoint y: 438, endPoint x: 589, endPoint y: 447, distance: 21.9
click at [589, 447] on td "0 cm" at bounding box center [629, 447] width 83 height 55
click at [384, 605] on button "Ok All" at bounding box center [381, 616] width 41 height 23
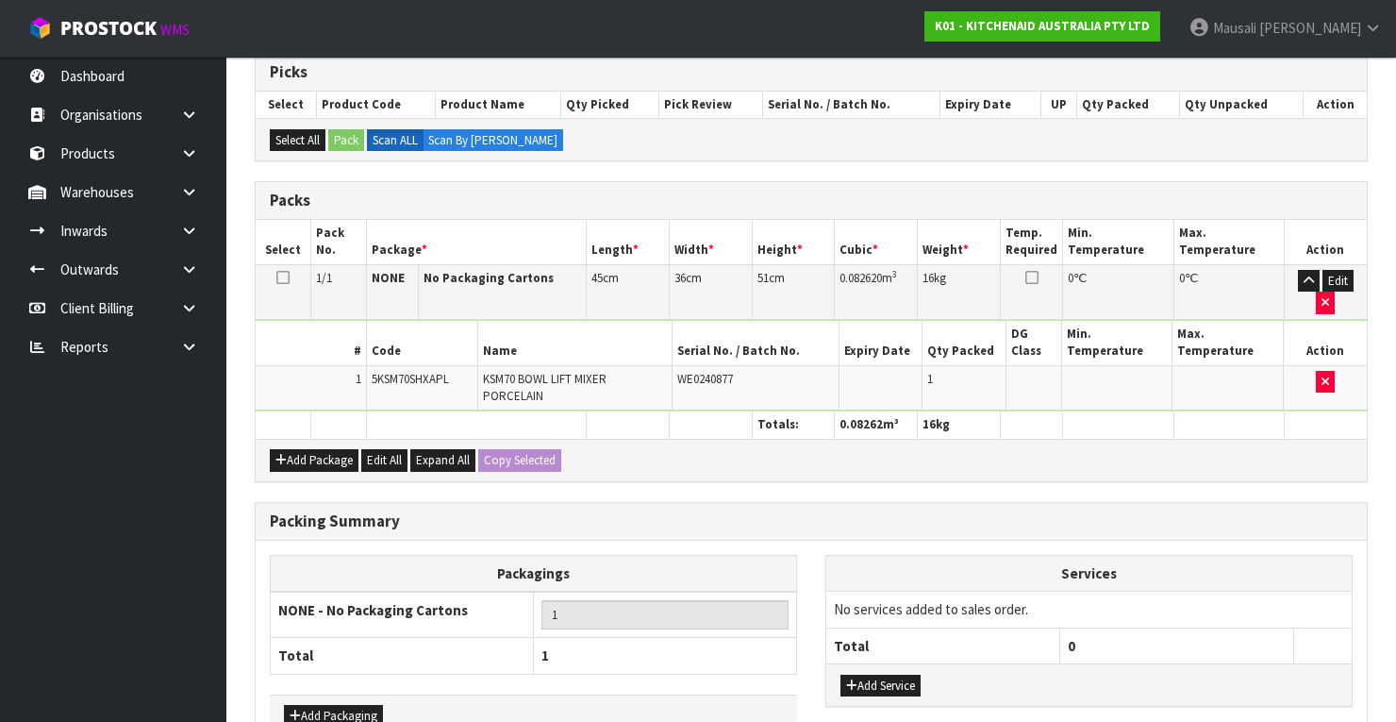
scroll to position [491, 0]
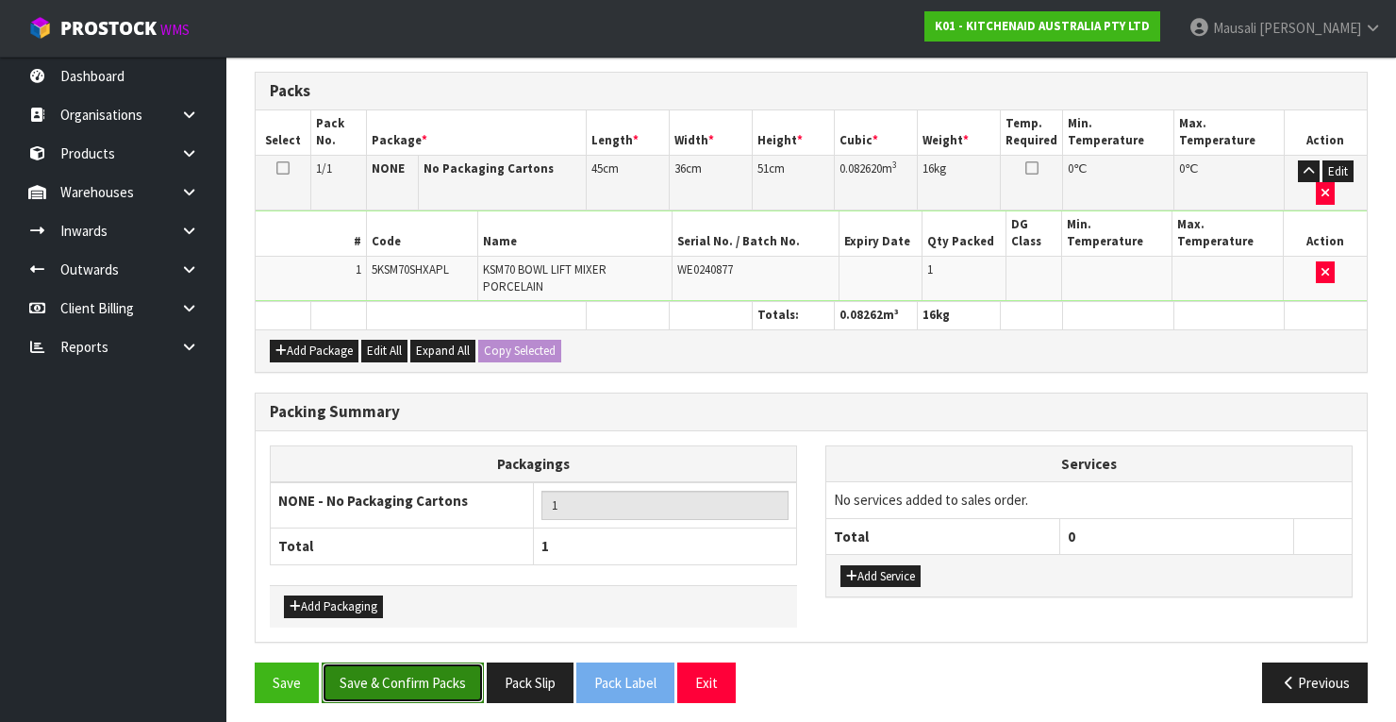
drag, startPoint x: 436, startPoint y: 665, endPoint x: 694, endPoint y: 673, distance: 258.6
click at [437, 665] on button "Save & Confirm Packs" at bounding box center [403, 682] width 162 height 41
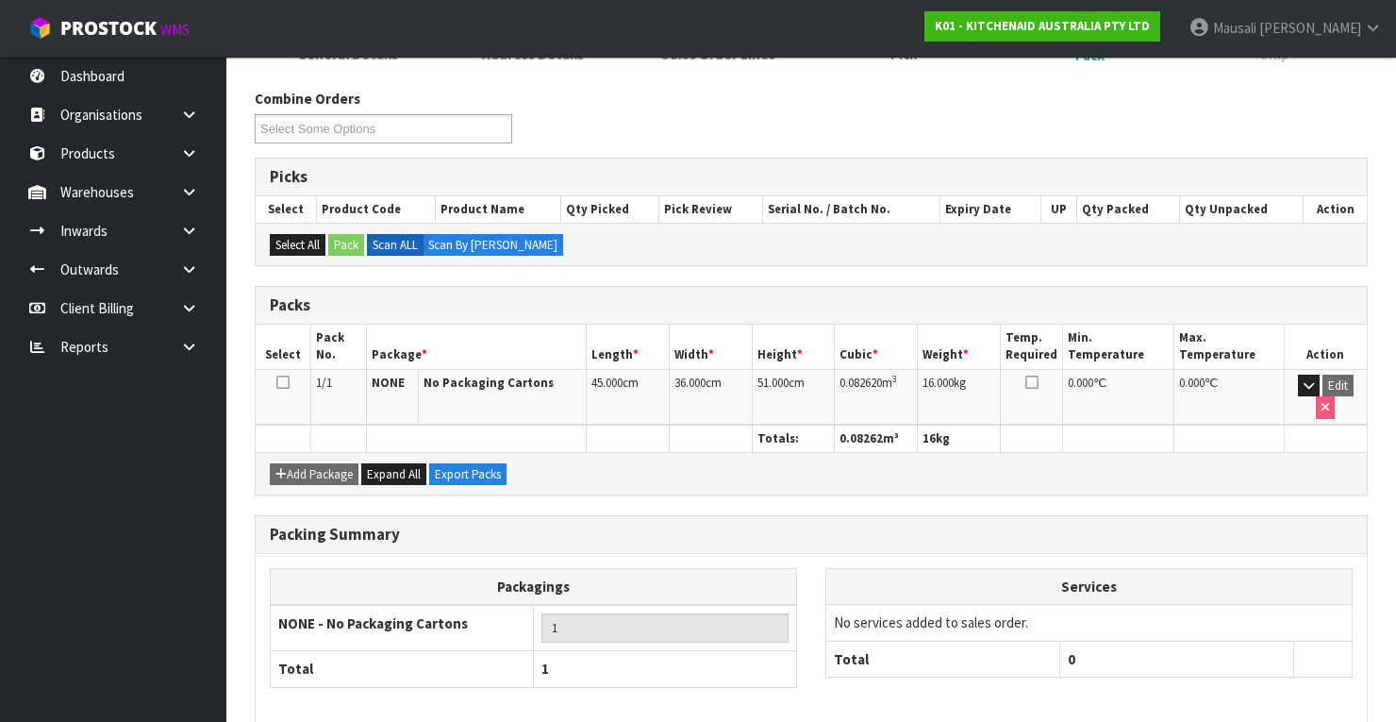
scroll to position [359, 0]
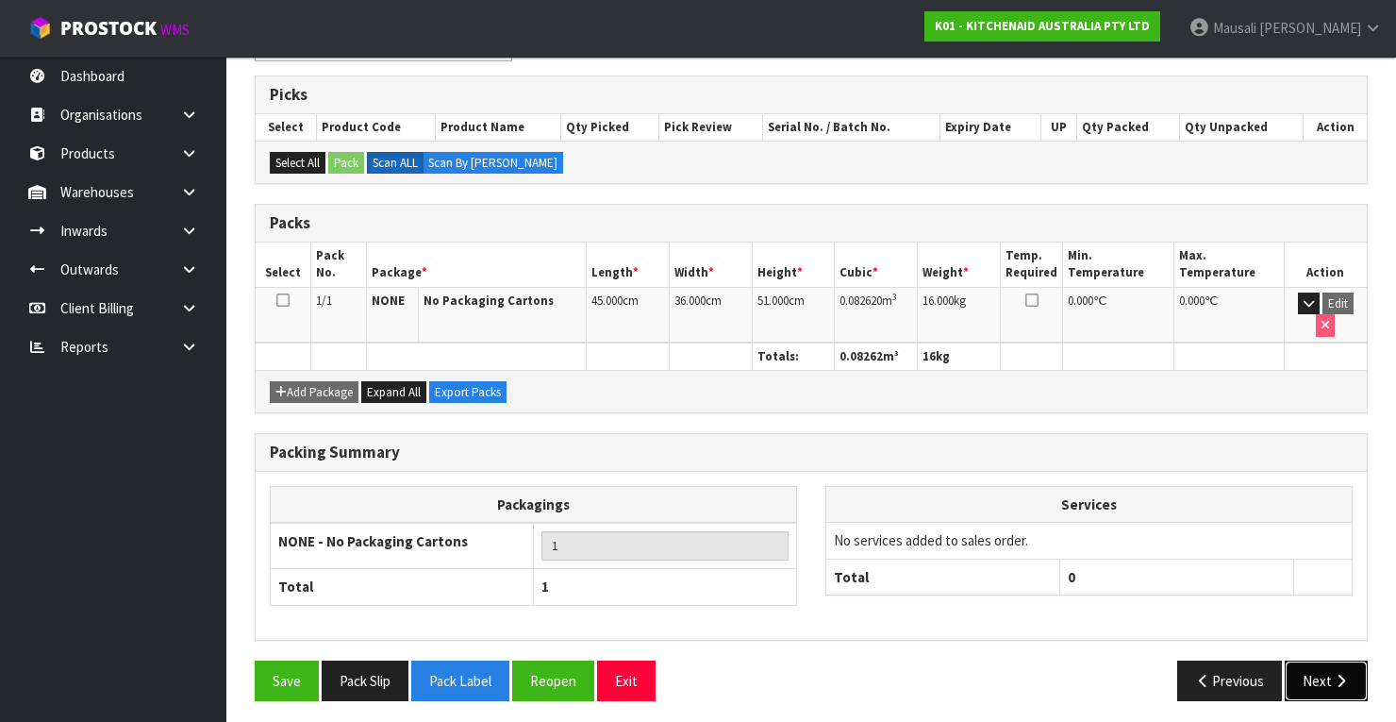
click at [1312, 660] on button "Next" at bounding box center [1326, 680] width 83 height 41
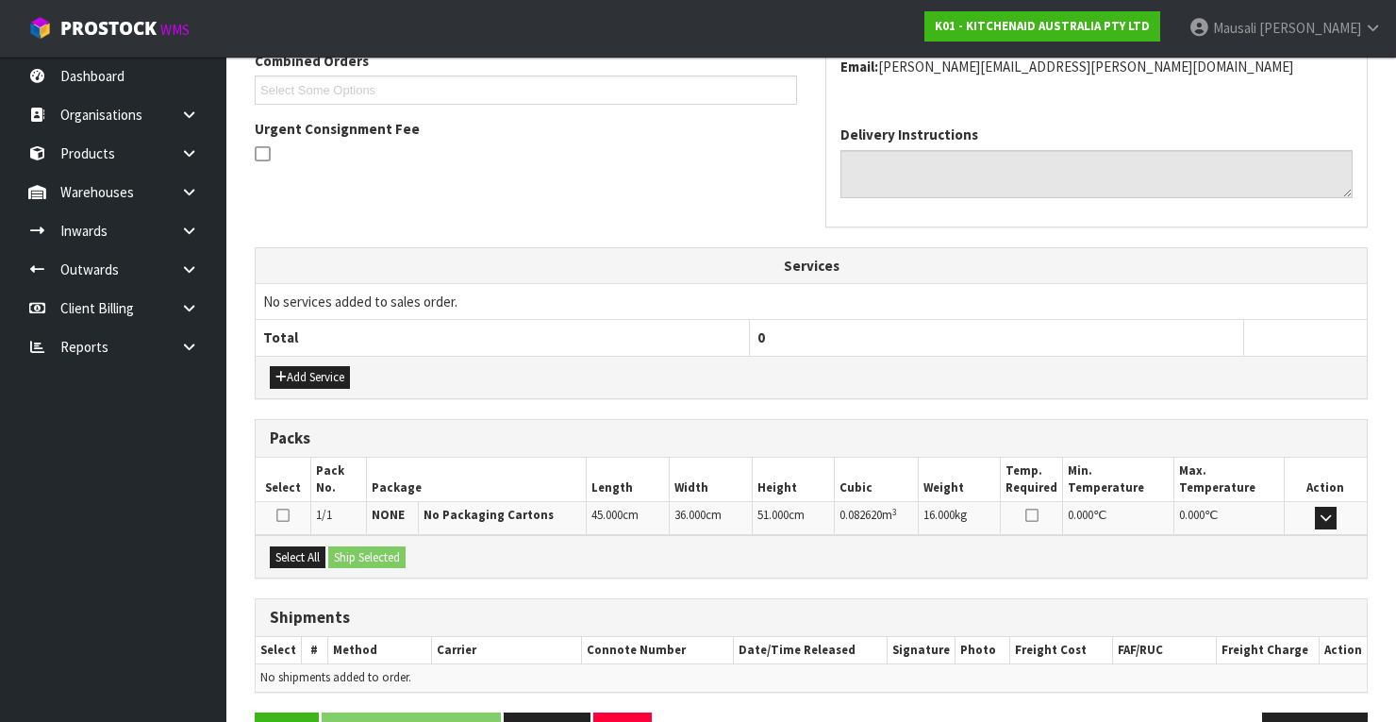
scroll to position [557, 0]
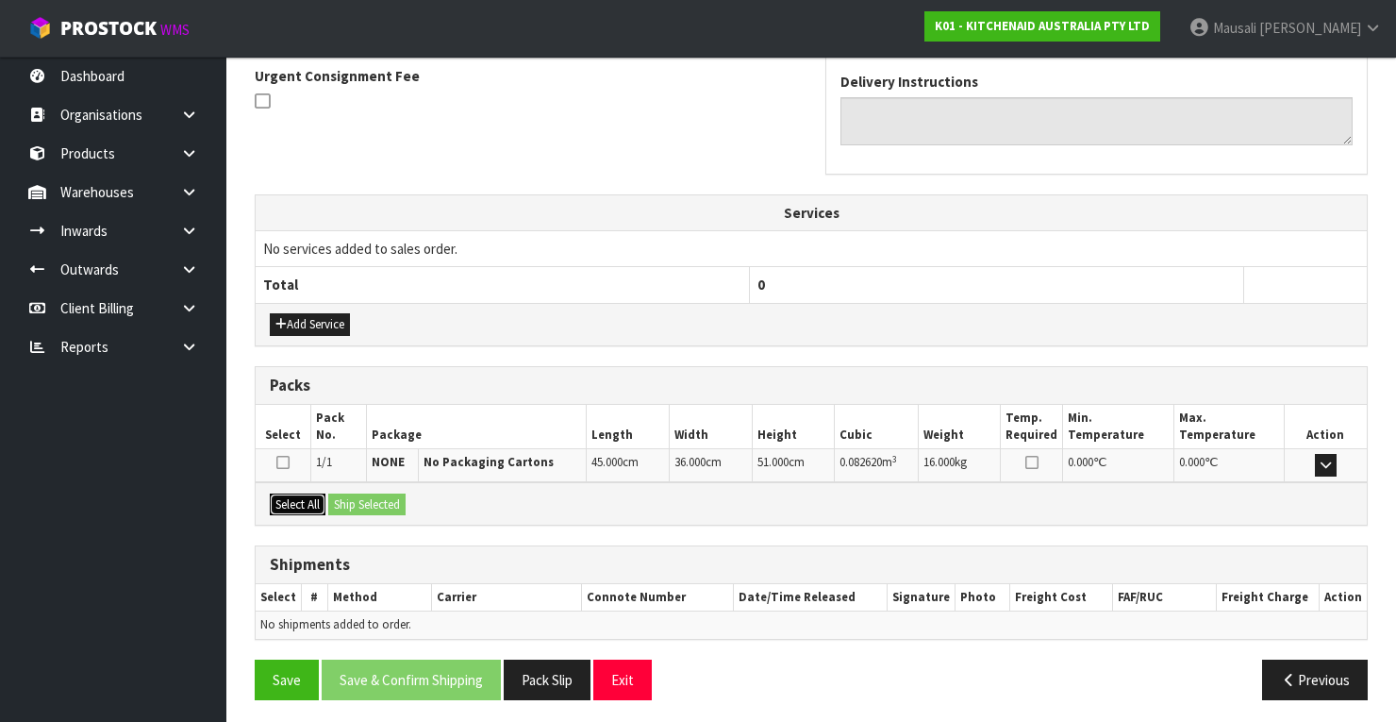
drag, startPoint x: 296, startPoint y: 494, endPoint x: 386, endPoint y: 513, distance: 91.6
click at [306, 493] on button "Select All" at bounding box center [298, 504] width 56 height 23
click at [386, 513] on div "Select All Ship Selected" at bounding box center [811, 503] width 1111 height 42
click at [381, 494] on button "Ship Selected" at bounding box center [366, 504] width 77 height 23
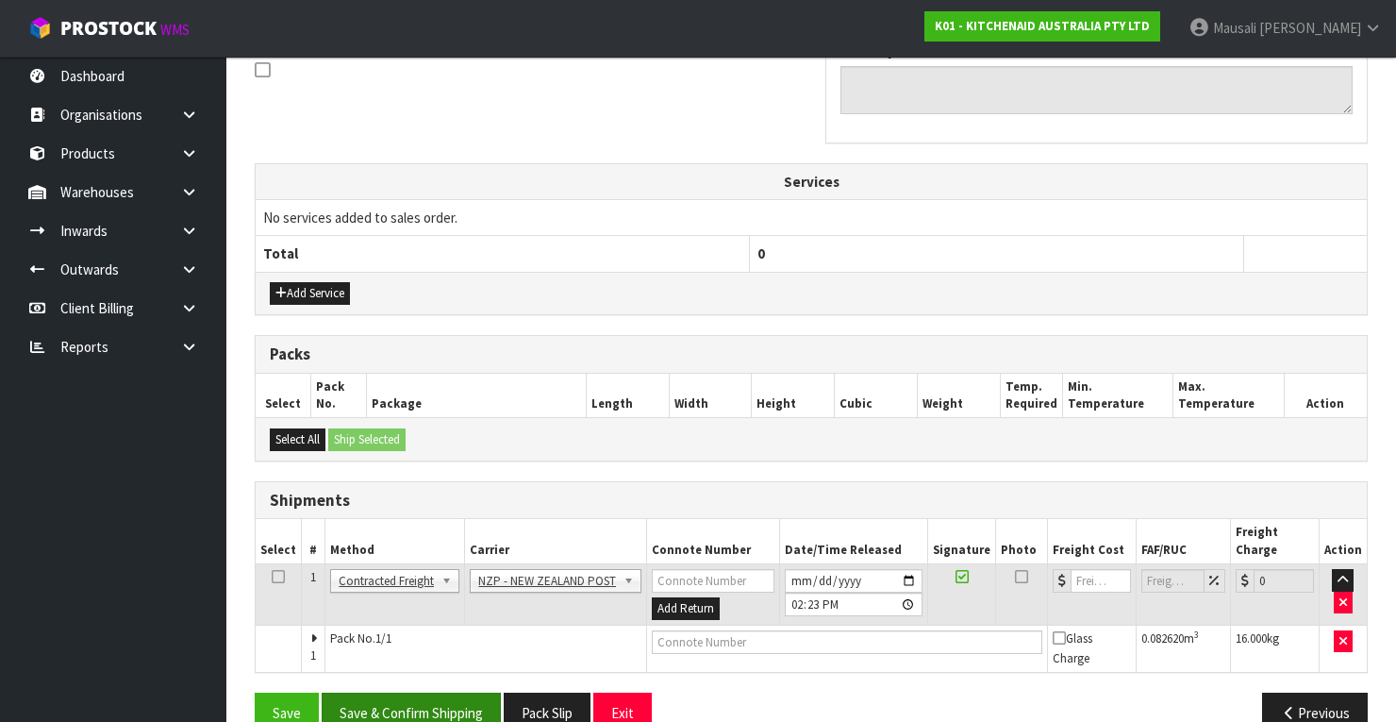
scroll to position [605, 0]
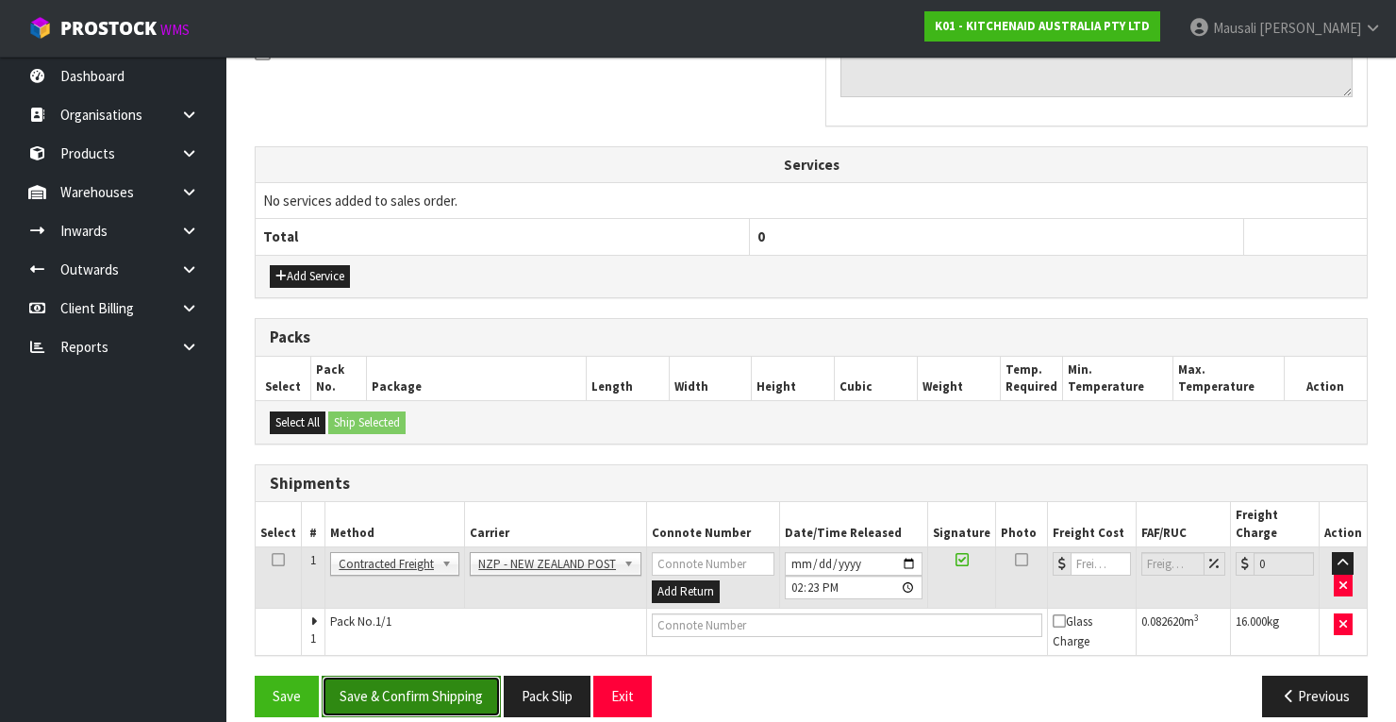
click at [434, 675] on button "Save & Confirm Shipping" at bounding box center [411, 695] width 179 height 41
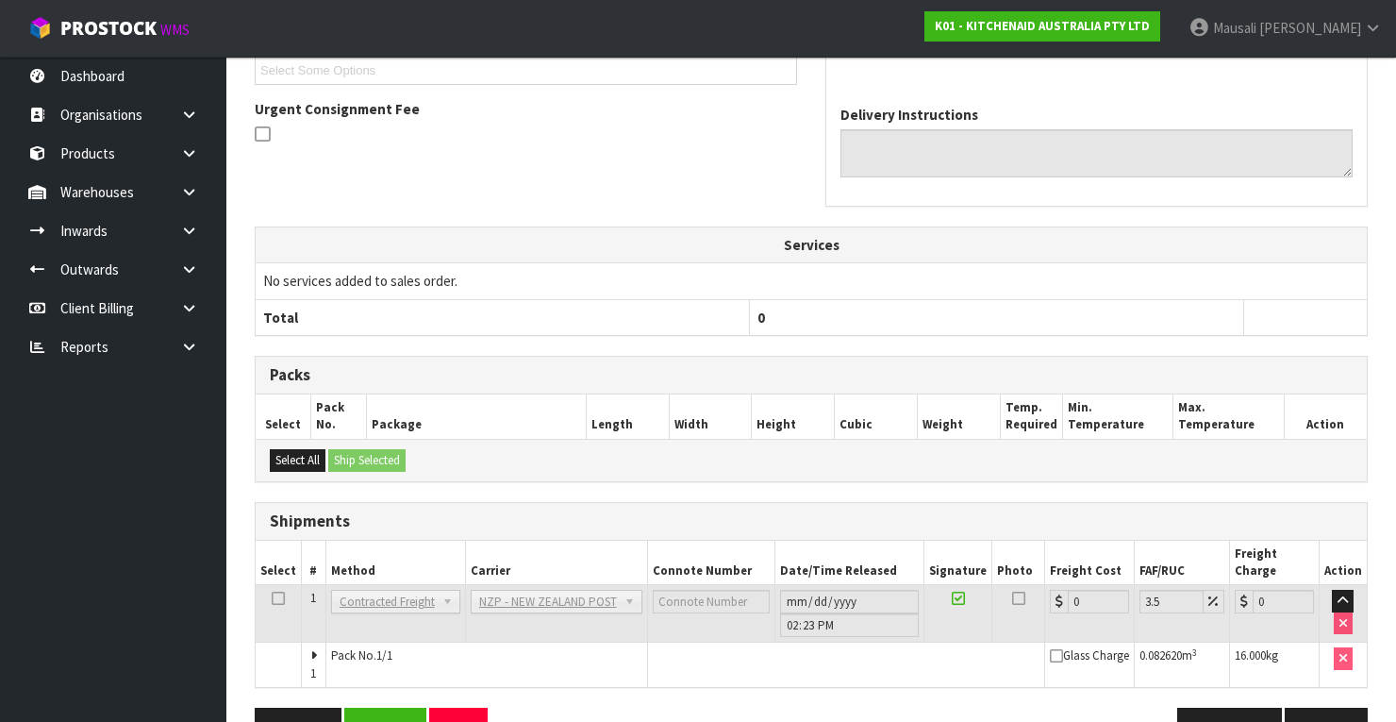
scroll to position [577, 0]
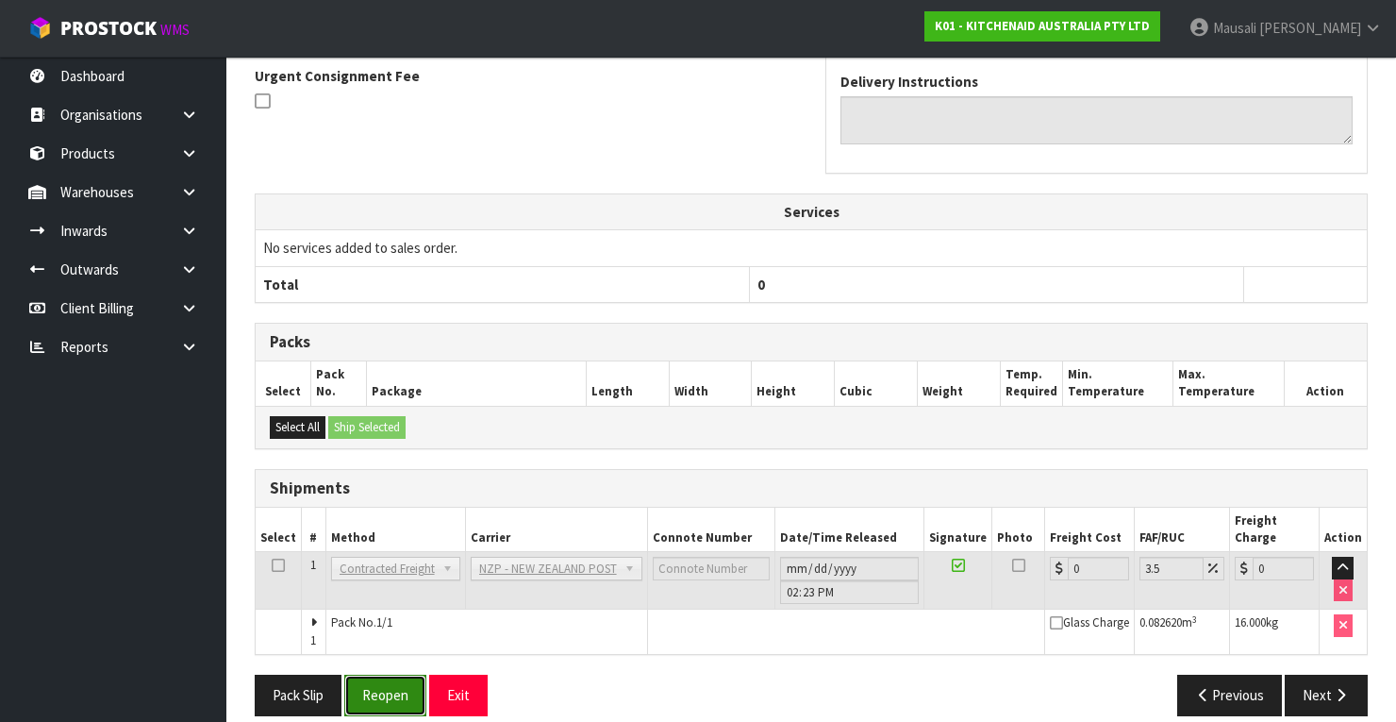
click at [407, 674] on button "Reopen" at bounding box center [385, 694] width 82 height 41
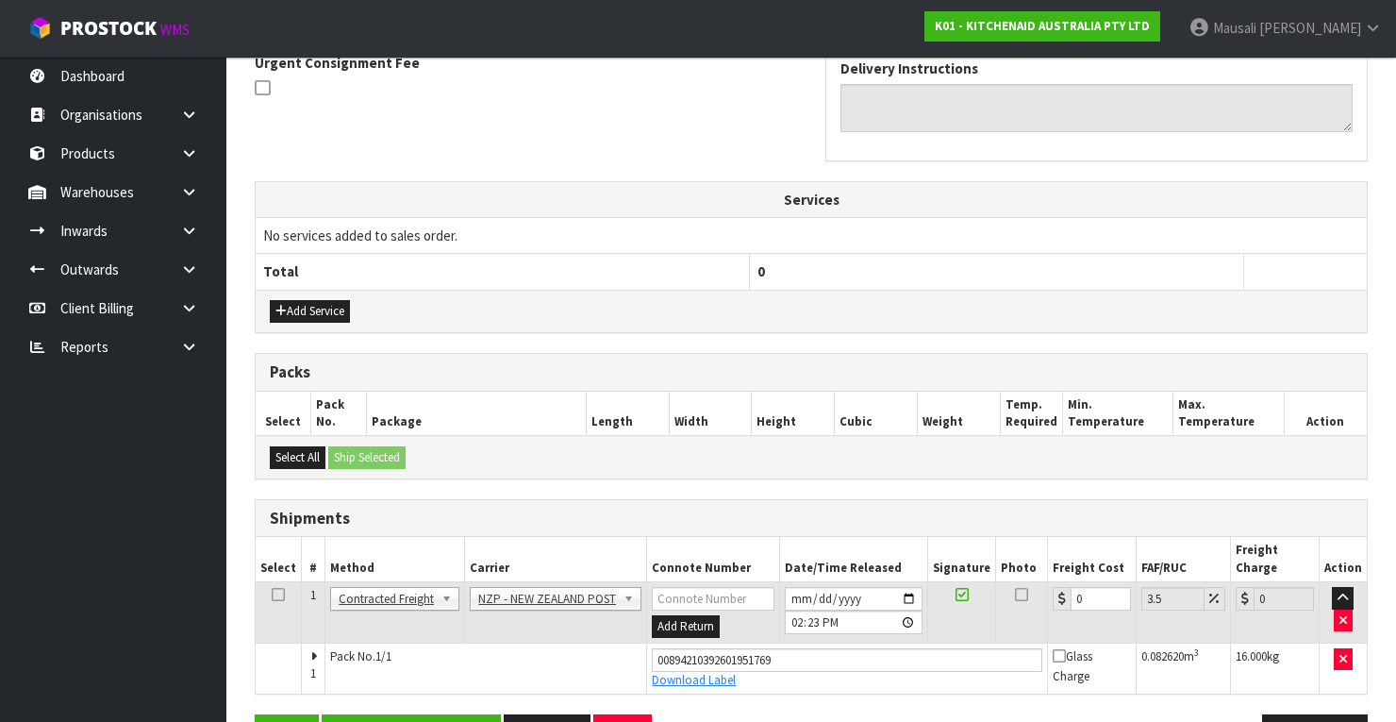
scroll to position [607, 0]
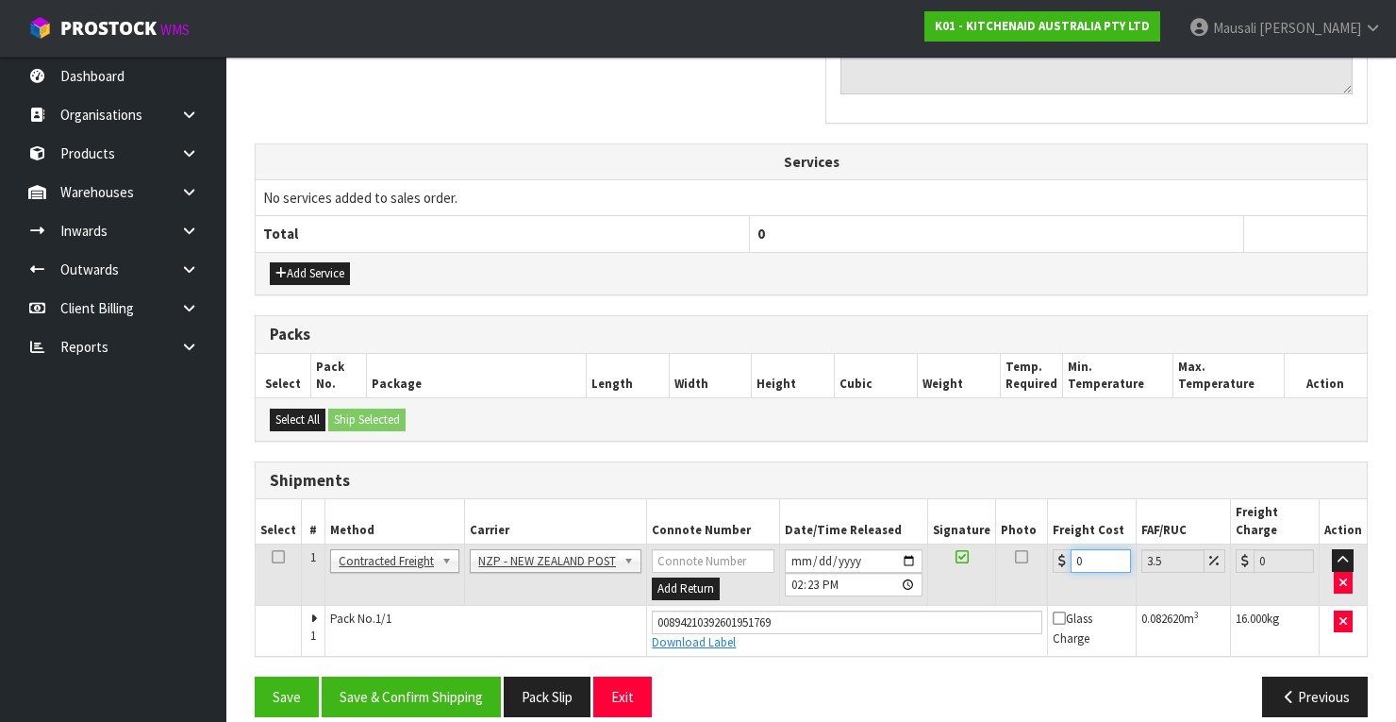
drag, startPoint x: 1084, startPoint y: 533, endPoint x: 1044, endPoint y: 562, distance: 49.2
click at [1048, 562] on td "0" at bounding box center [1092, 574] width 89 height 61
click at [428, 676] on button "Save & Confirm Shipping" at bounding box center [411, 696] width 179 height 41
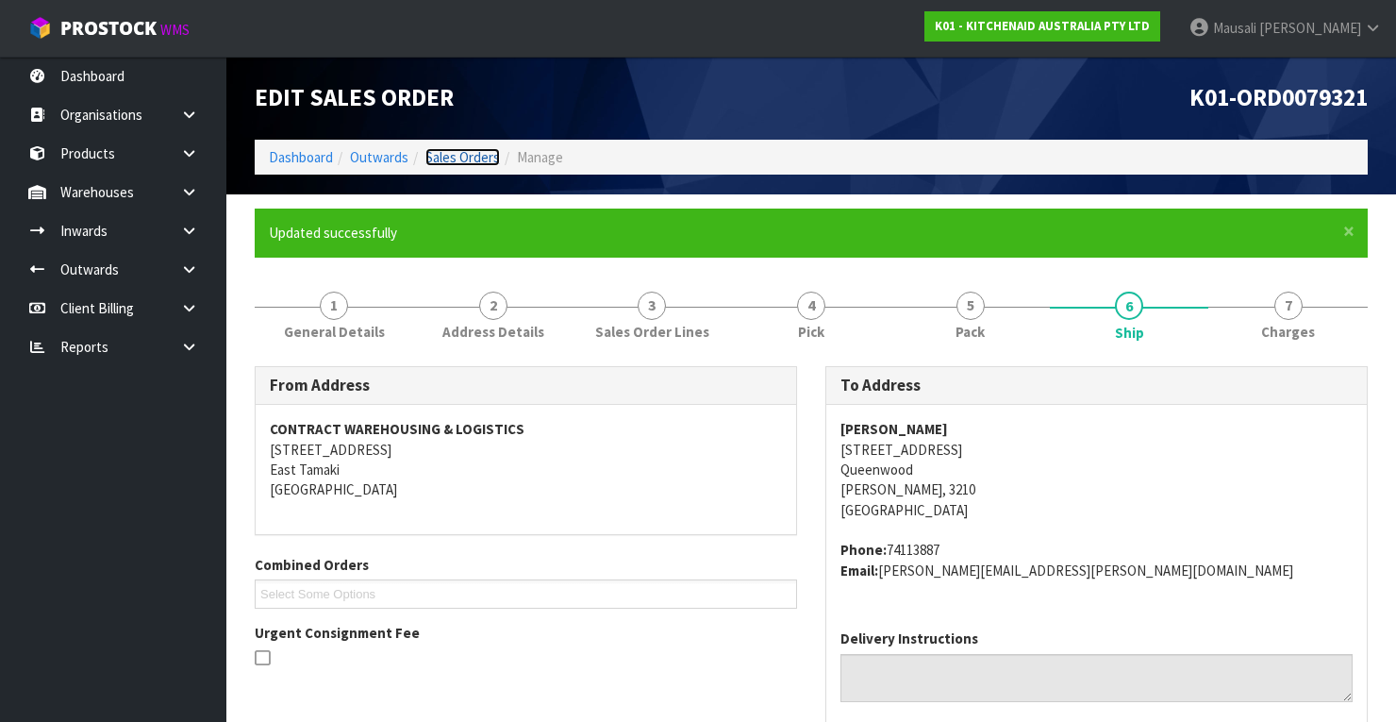
click at [458, 149] on link "Sales Orders" at bounding box center [462, 157] width 75 height 18
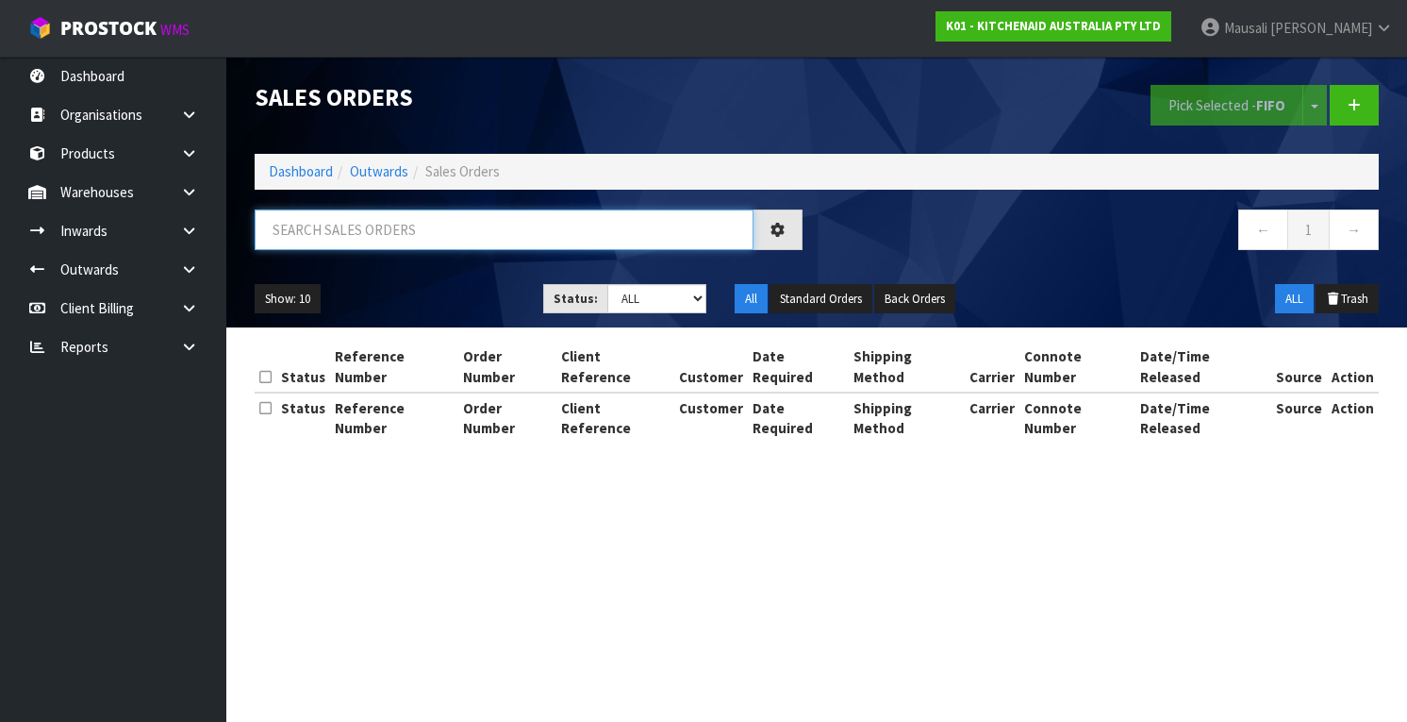
click at [317, 225] on input "text" at bounding box center [504, 229] width 499 height 41
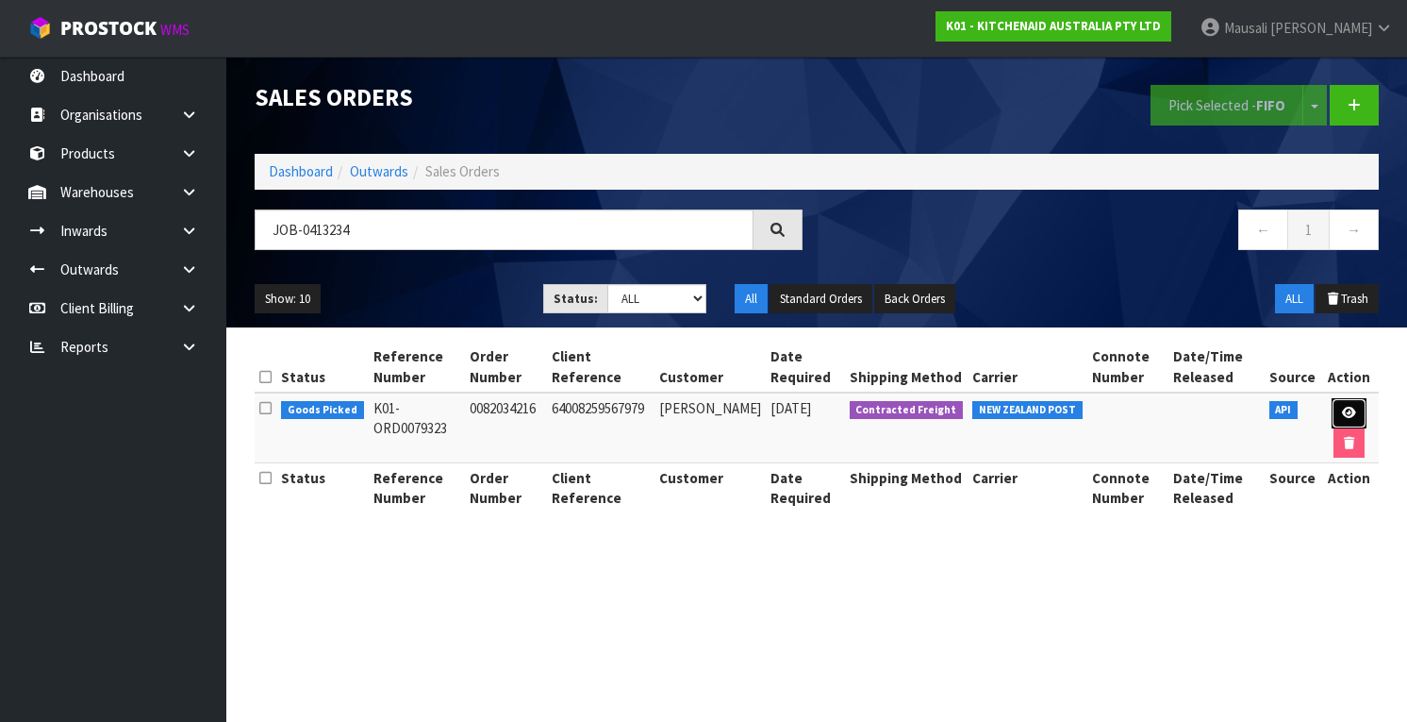
click at [1350, 407] on icon at bounding box center [1349, 413] width 14 height 12
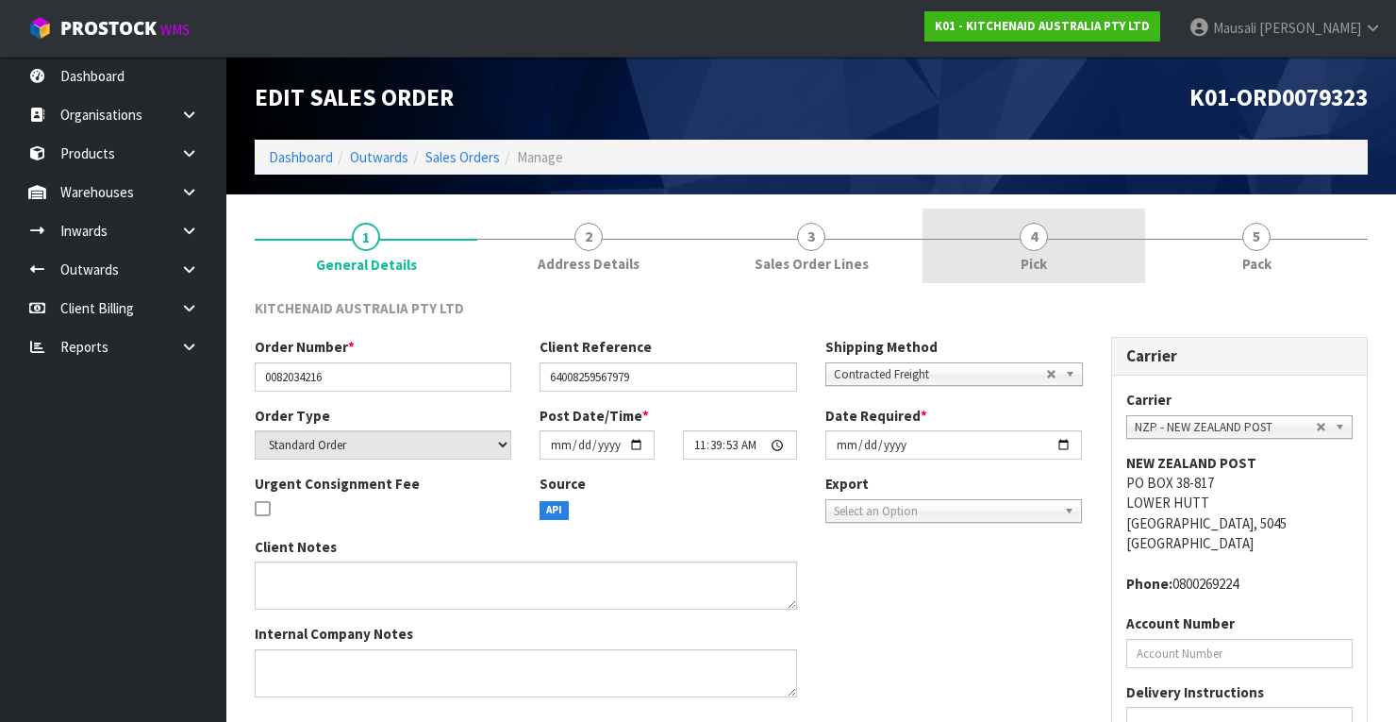
click at [1046, 257] on span "Pick" at bounding box center [1034, 264] width 26 height 20
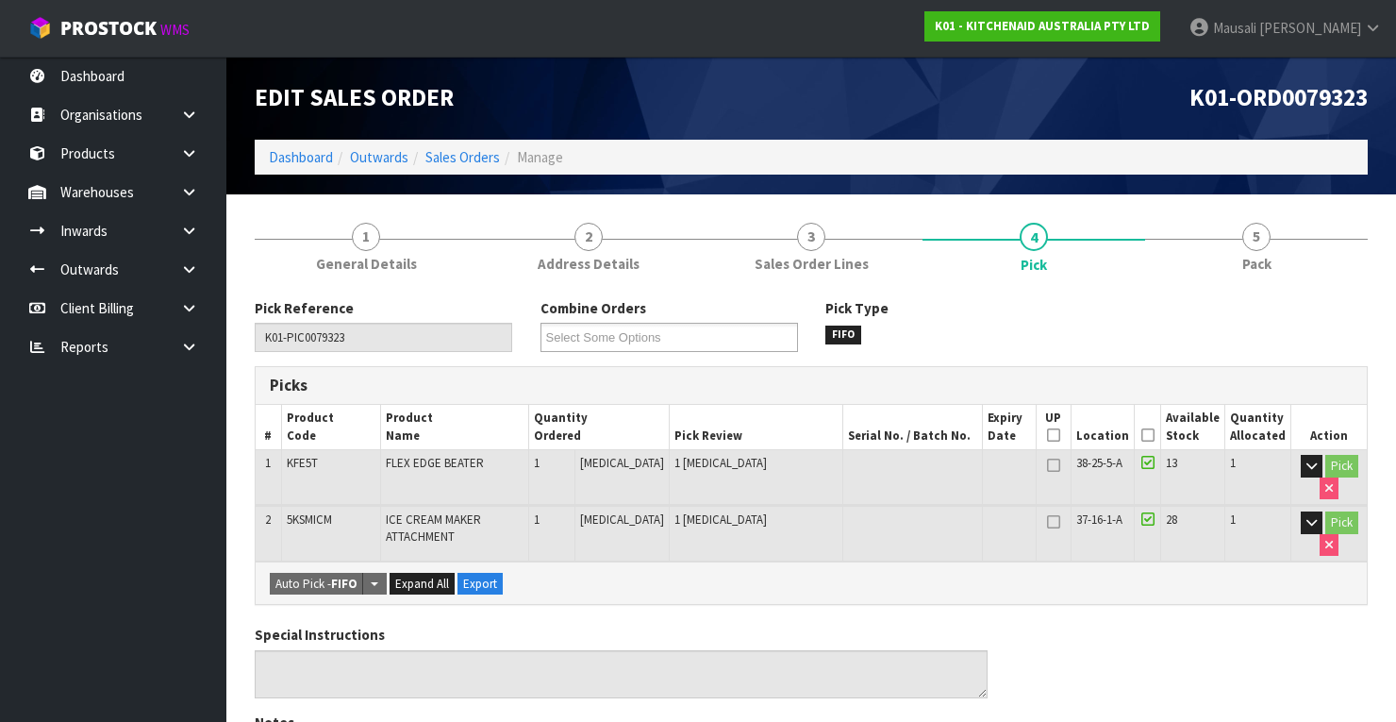
click at [1155, 435] on icon at bounding box center [1147, 435] width 13 height 1
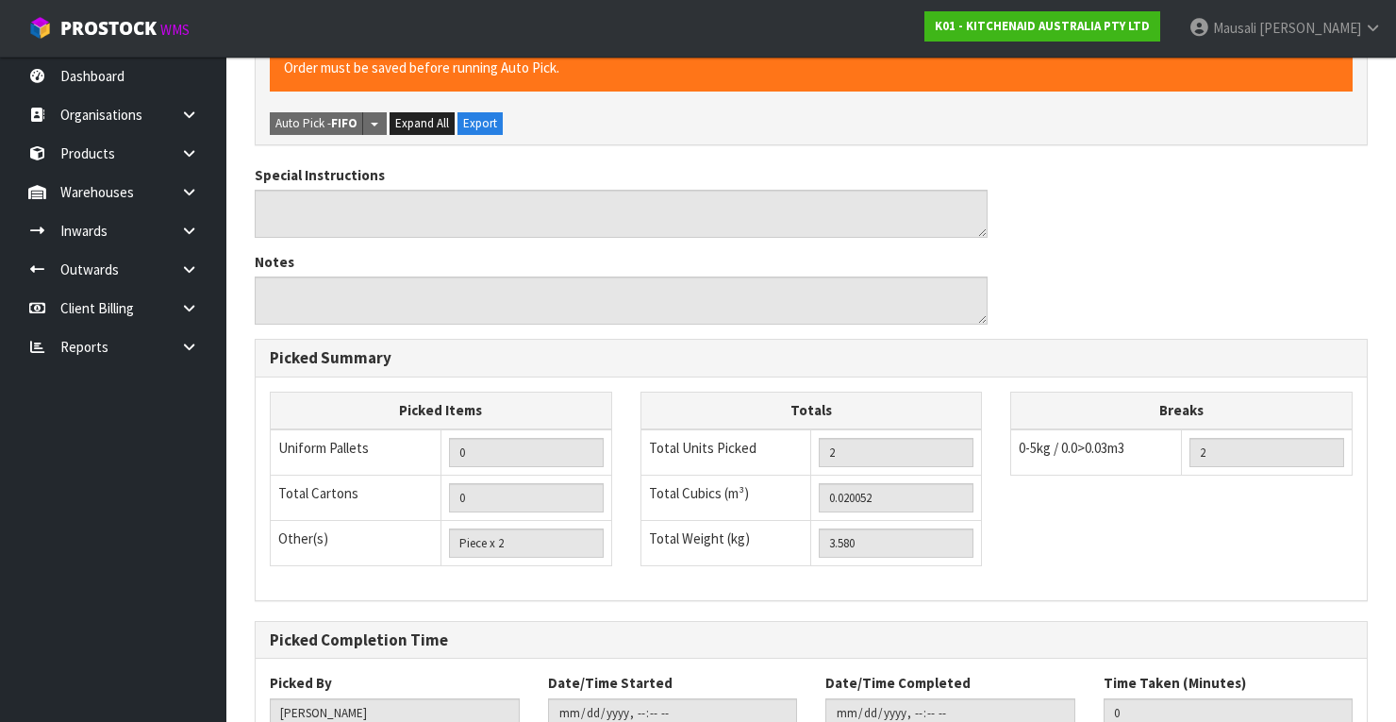
scroll to position [658, 0]
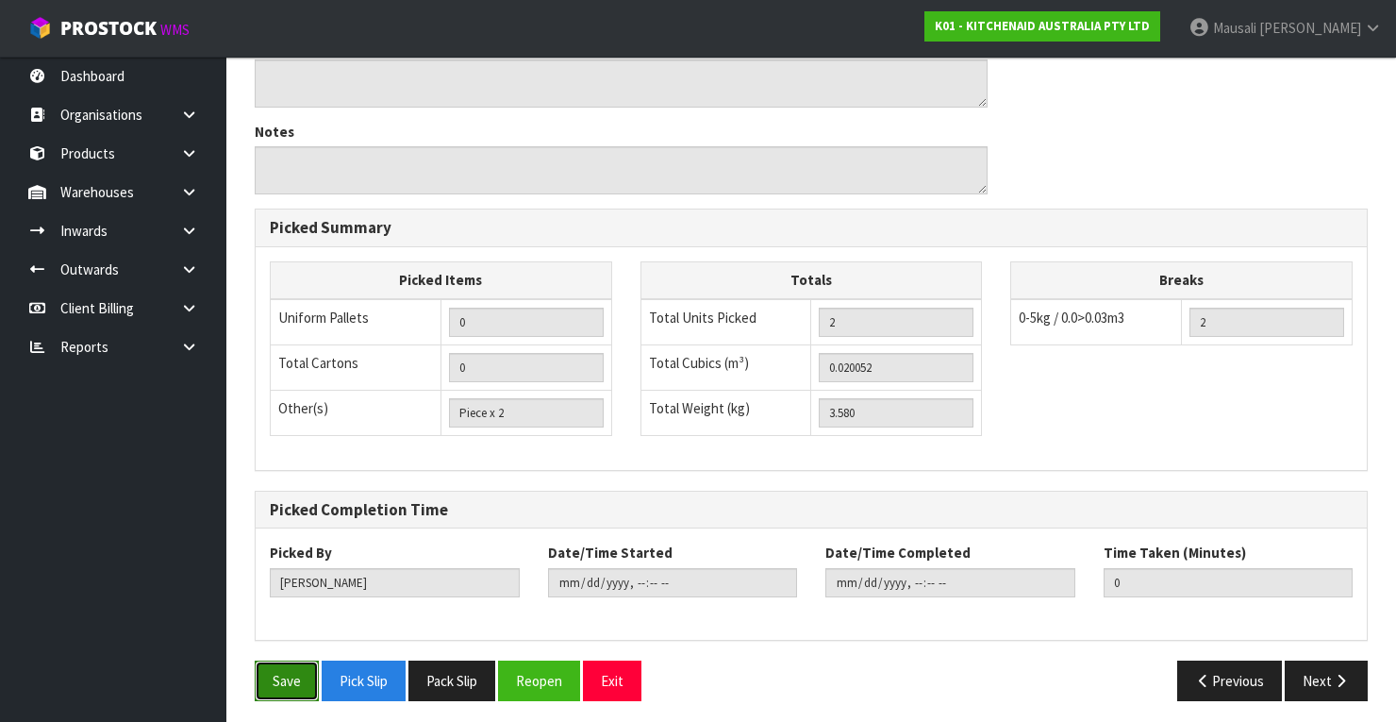
click at [295, 661] on button "Save" at bounding box center [287, 680] width 64 height 41
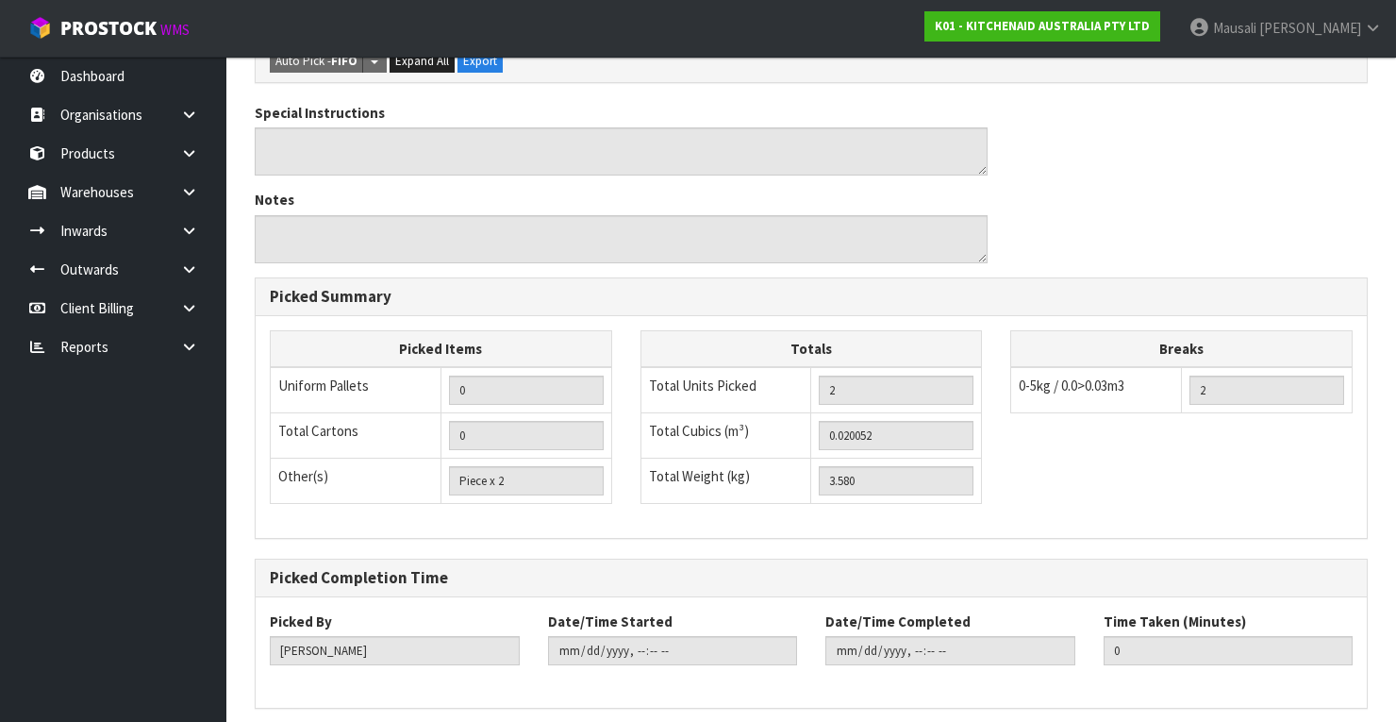
scroll to position [0, 0]
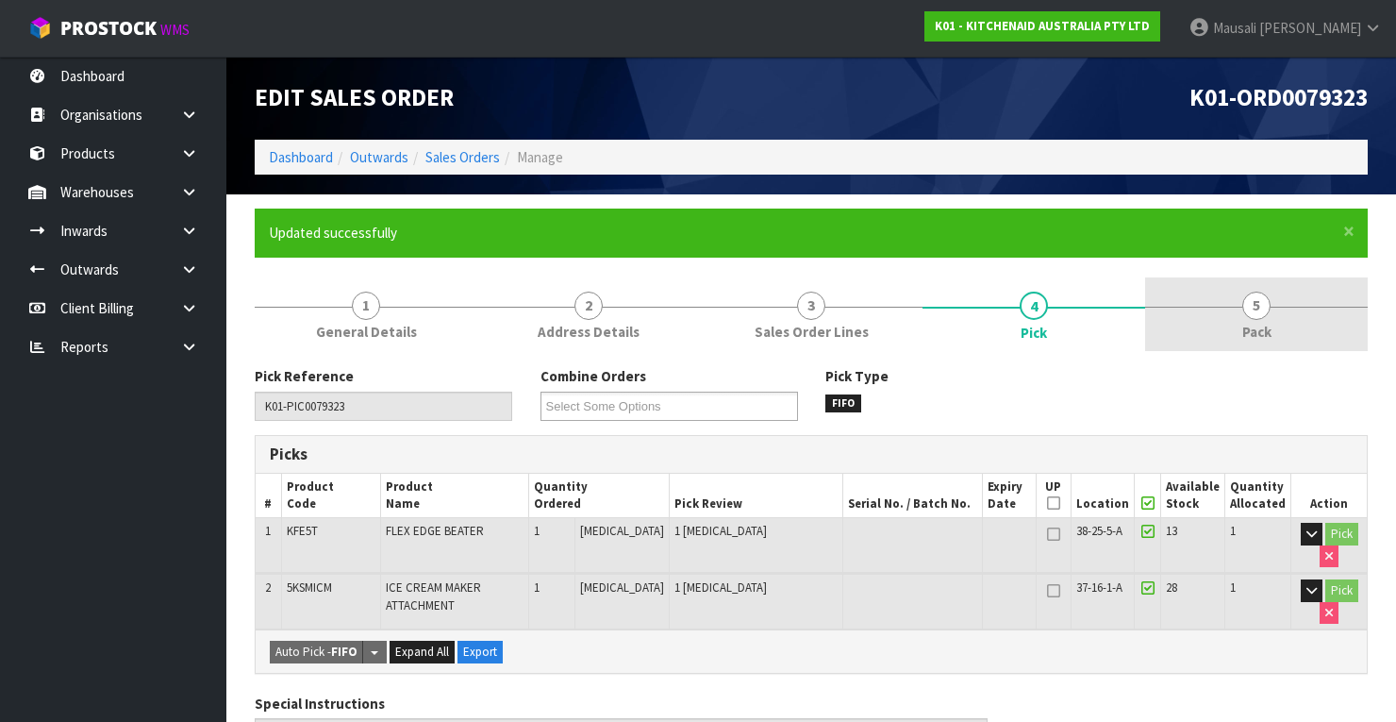
click at [1245, 318] on link "5 Pack" at bounding box center [1256, 314] width 223 height 75
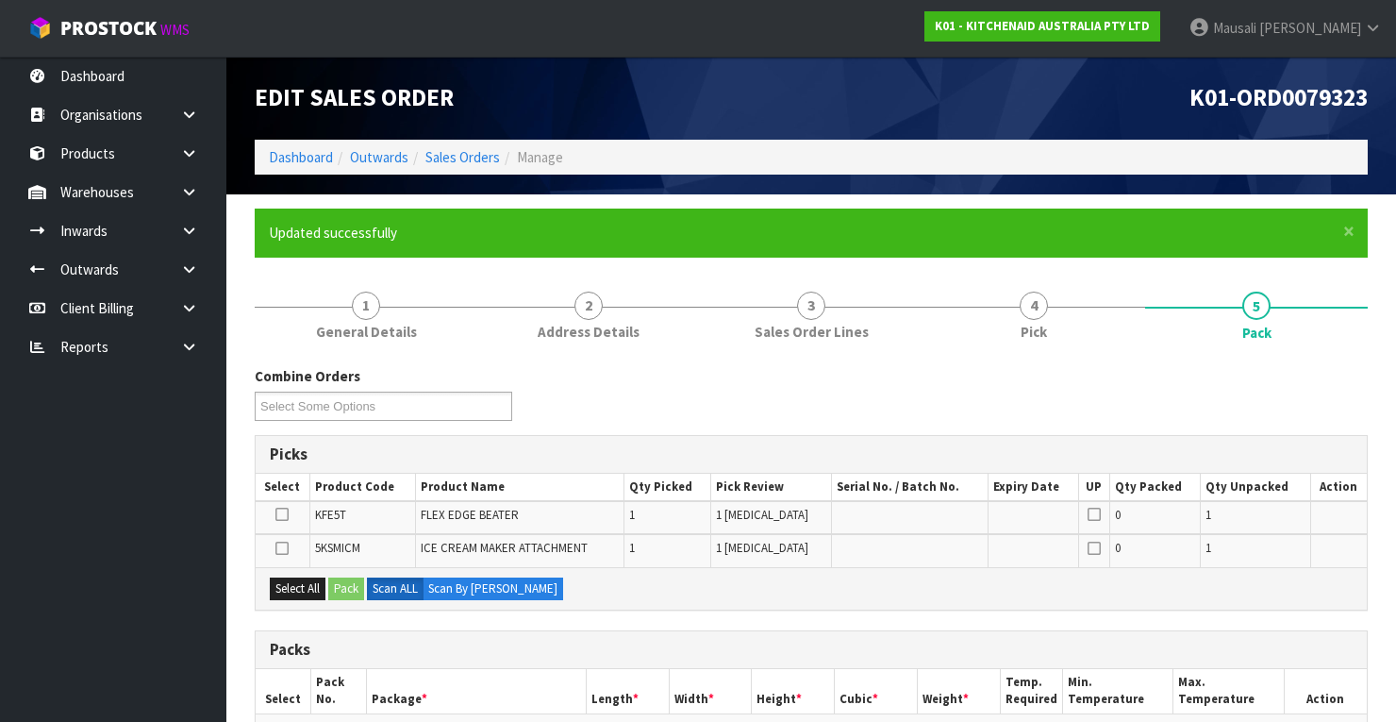
scroll to position [431, 0]
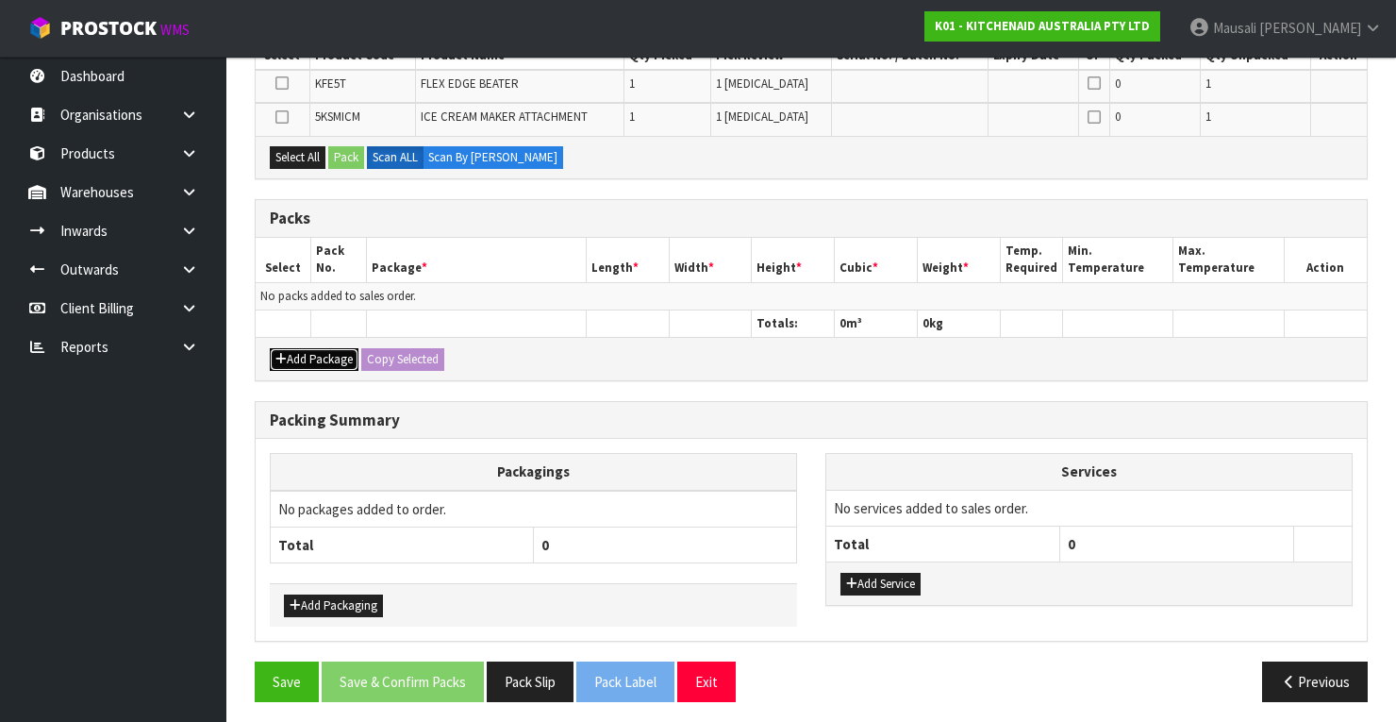
click at [319, 348] on button "Add Package" at bounding box center [314, 359] width 89 height 23
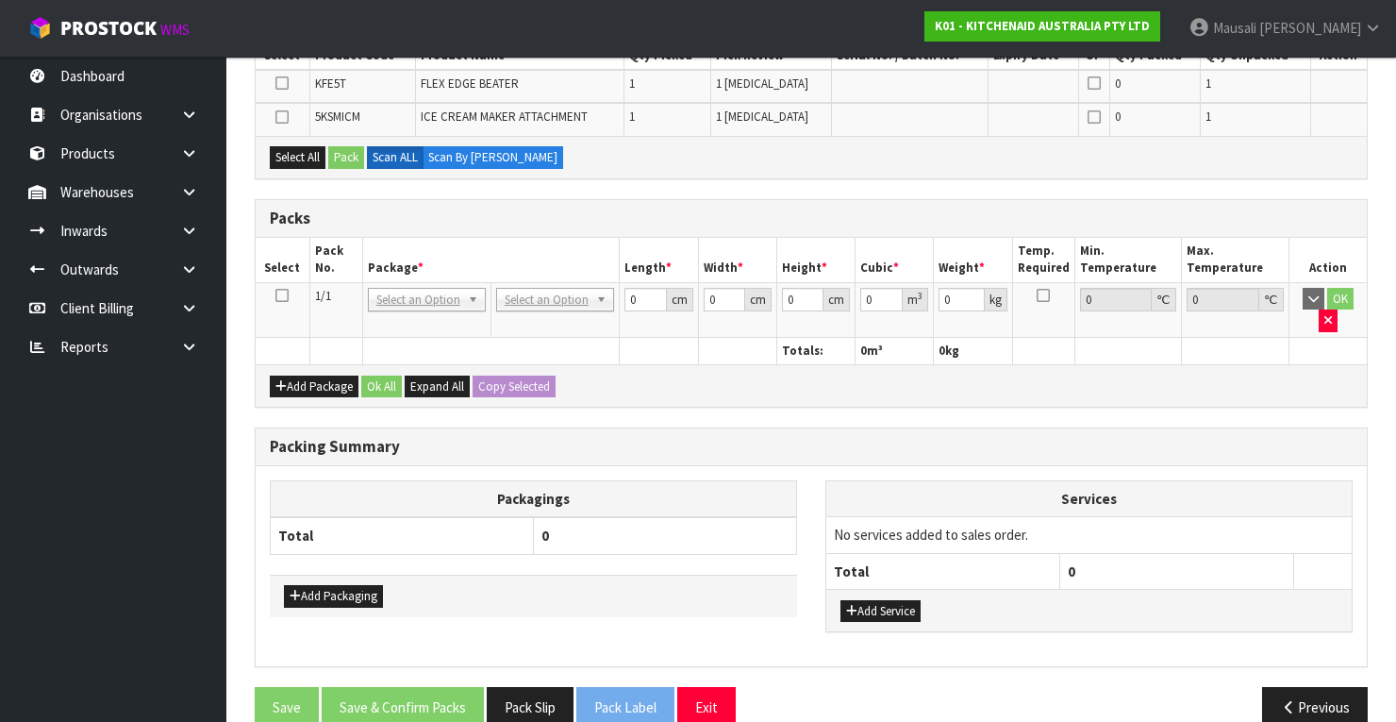
click at [285, 295] on icon at bounding box center [281, 295] width 13 height 1
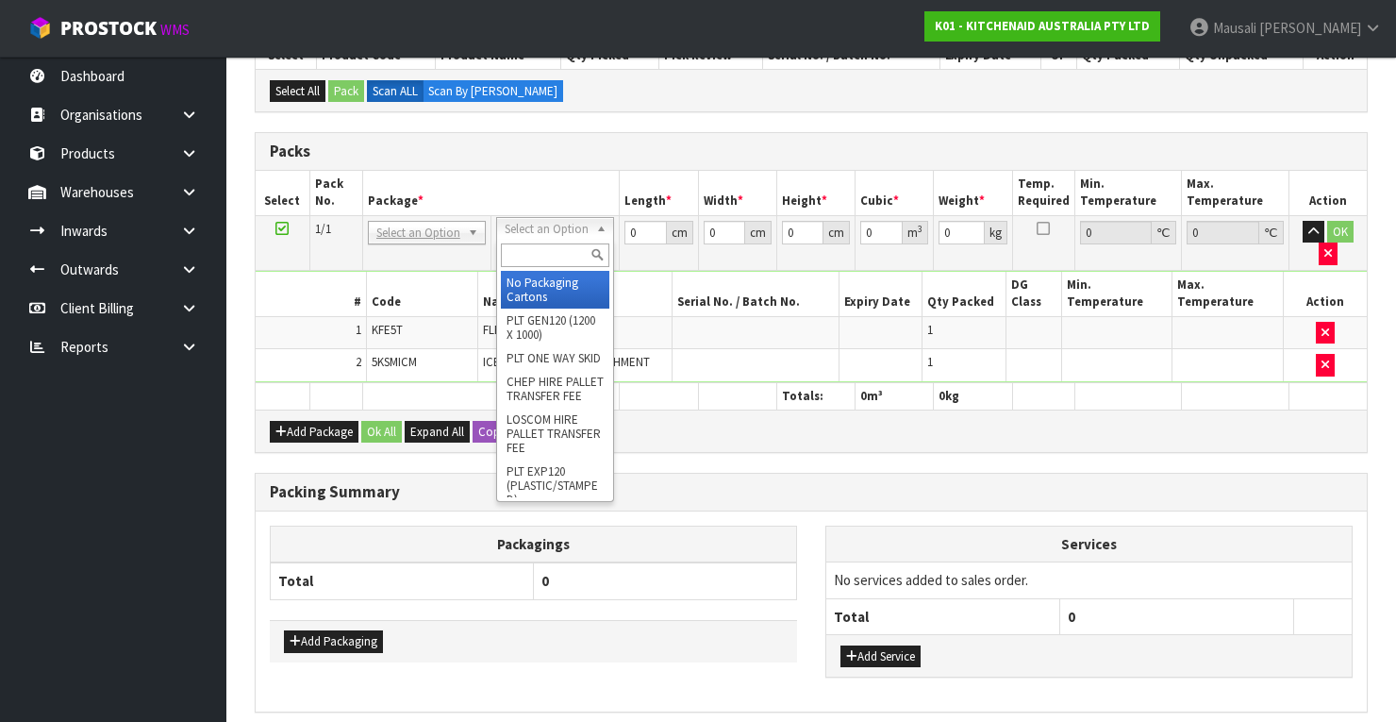
click at [533, 249] on input "text" at bounding box center [555, 255] width 108 height 24
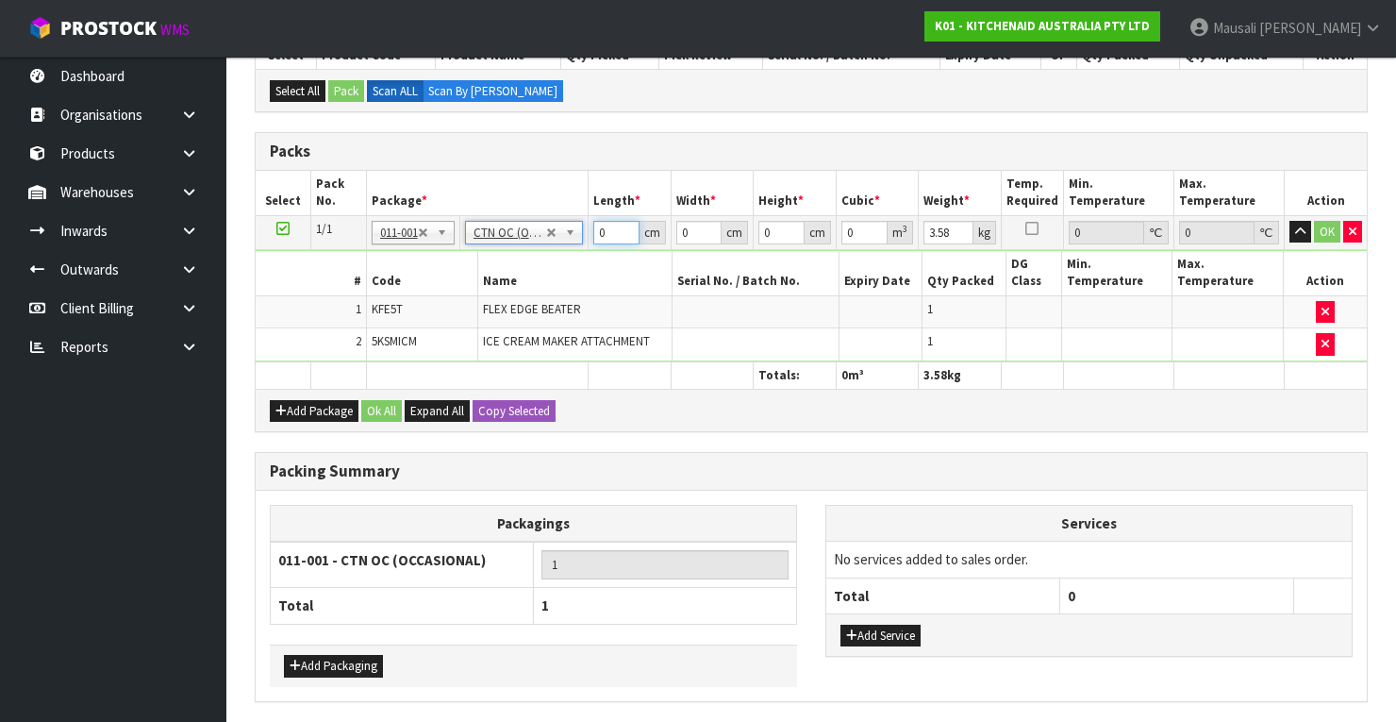
drag, startPoint x: 608, startPoint y: 227, endPoint x: 574, endPoint y: 243, distance: 37.6
click at [574, 243] on tr "1/1 NONE 007-001 007-002 007-004 007-009 007-013 007-014 007-015 007-017 007-01…" at bounding box center [811, 232] width 1111 height 34
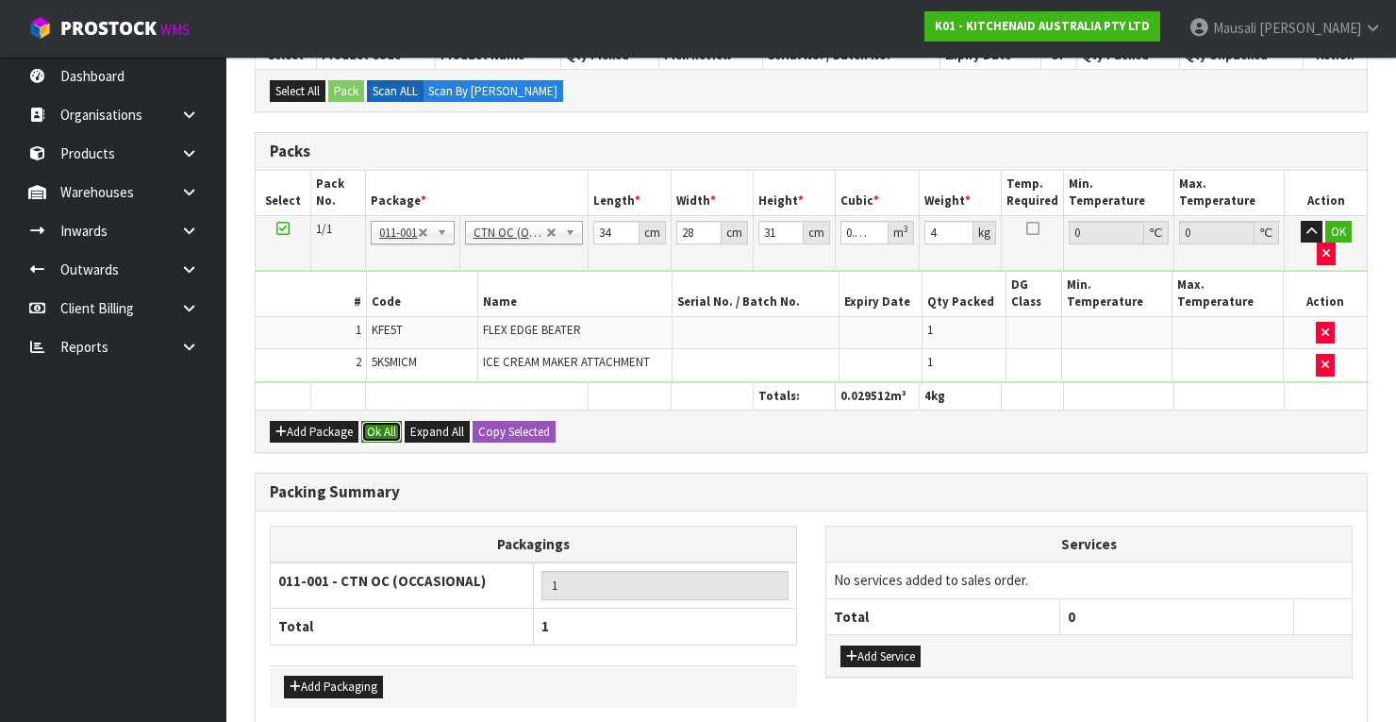
click at [381, 421] on button "Ok All" at bounding box center [381, 432] width 41 height 23
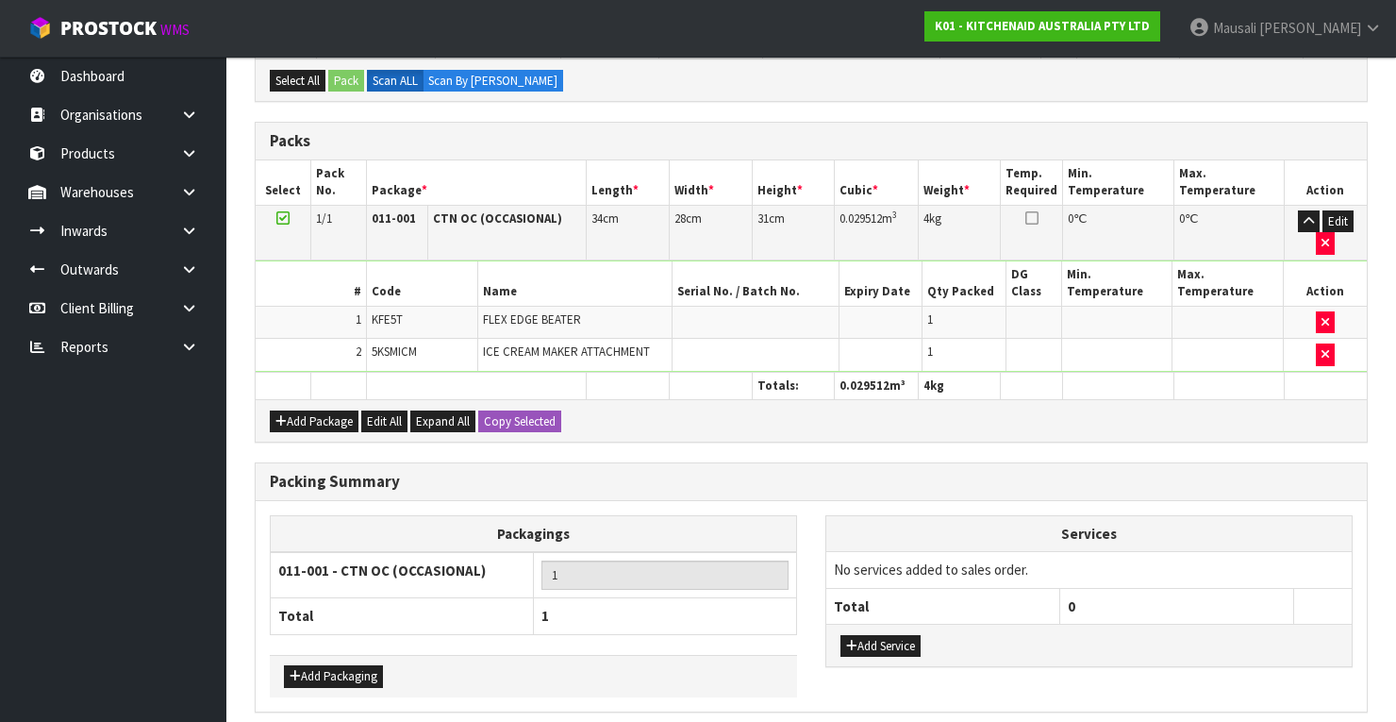
scroll to position [510, 0]
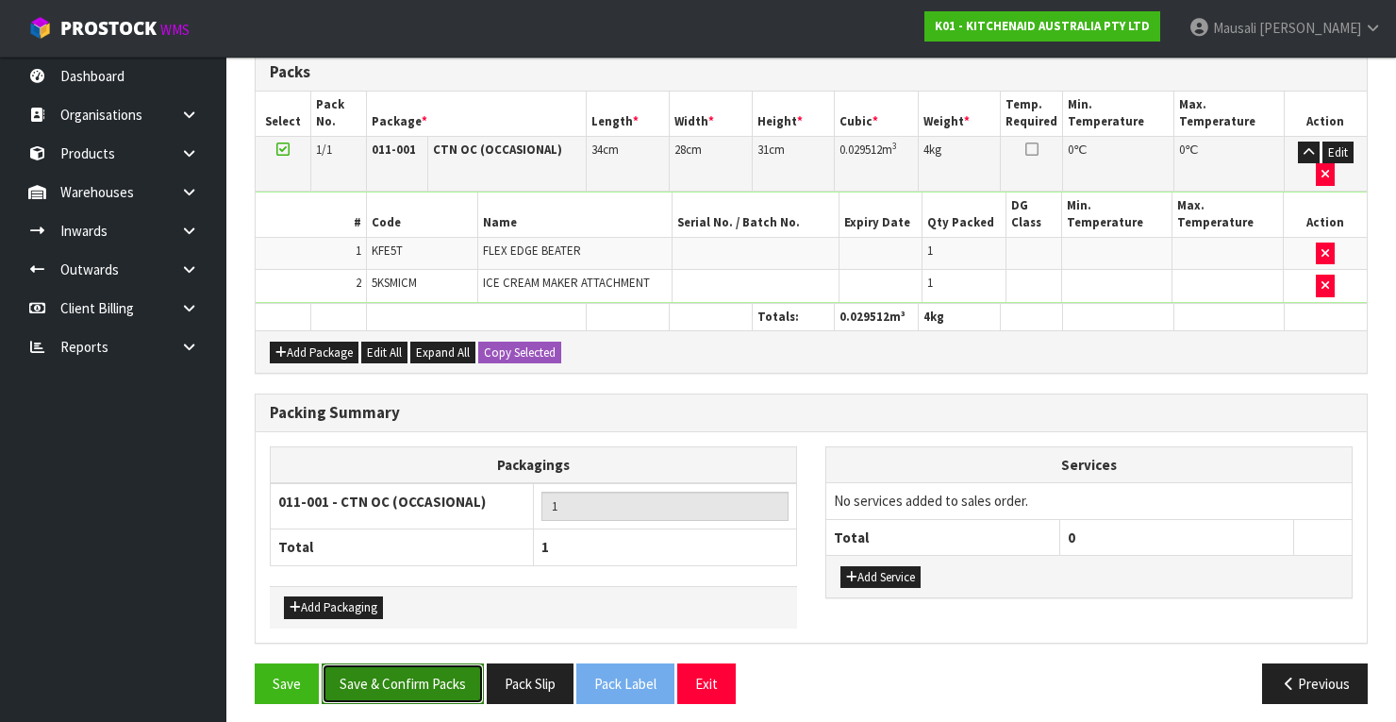
click at [397, 675] on button "Save & Confirm Packs" at bounding box center [403, 683] width 162 height 41
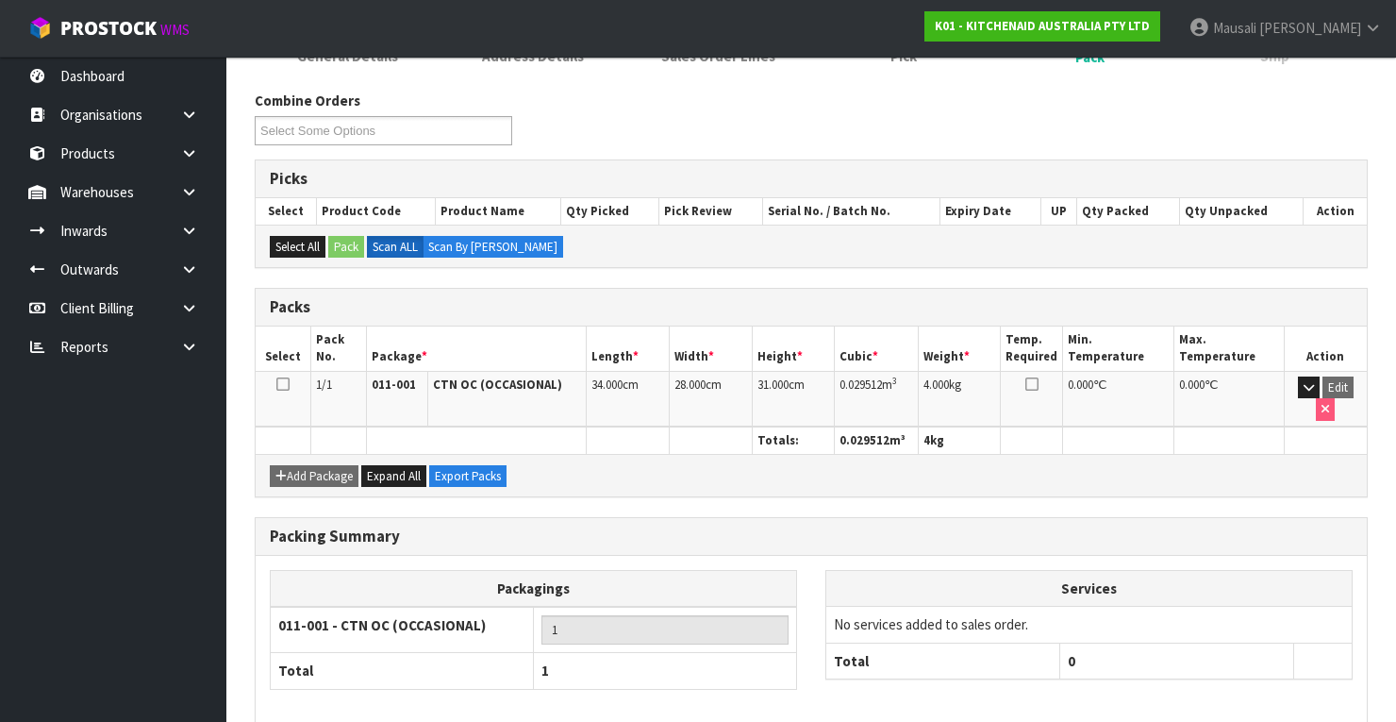
scroll to position [359, 0]
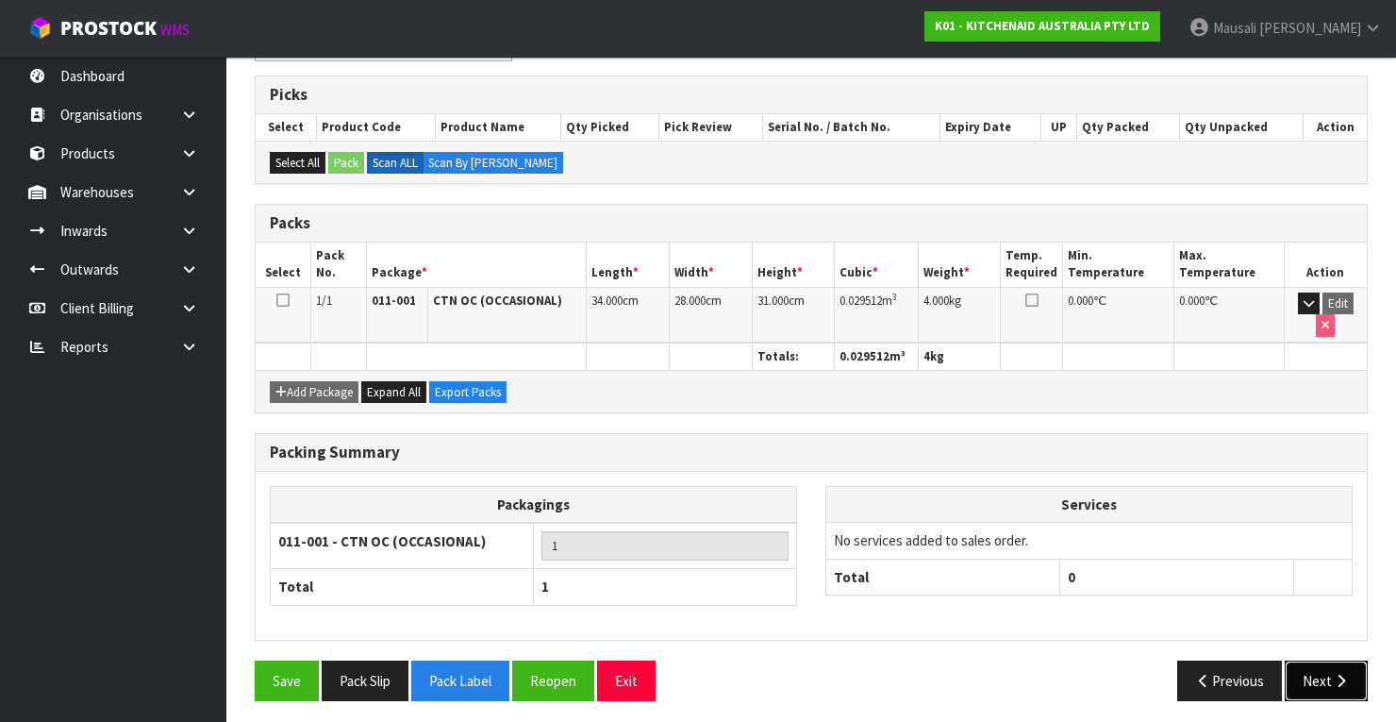
click at [1321, 671] on button "Next" at bounding box center [1326, 680] width 83 height 41
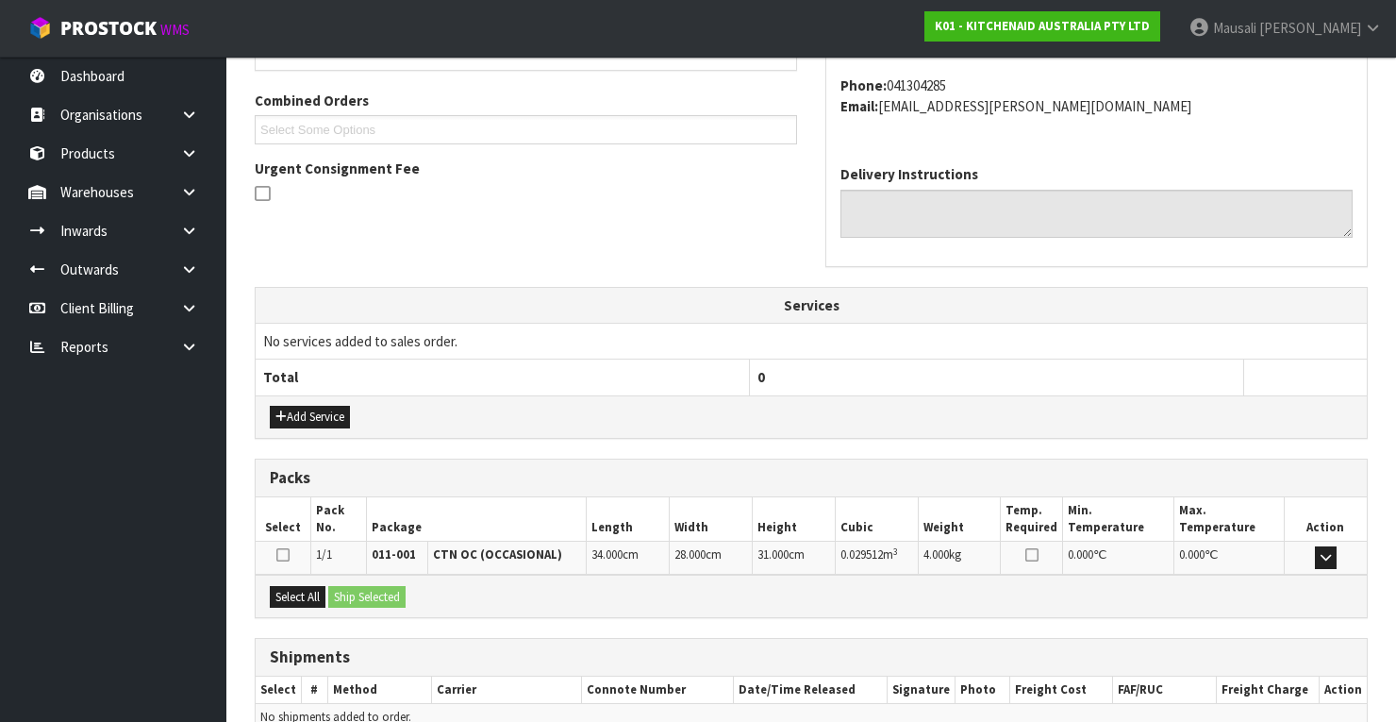
scroll to position [557, 0]
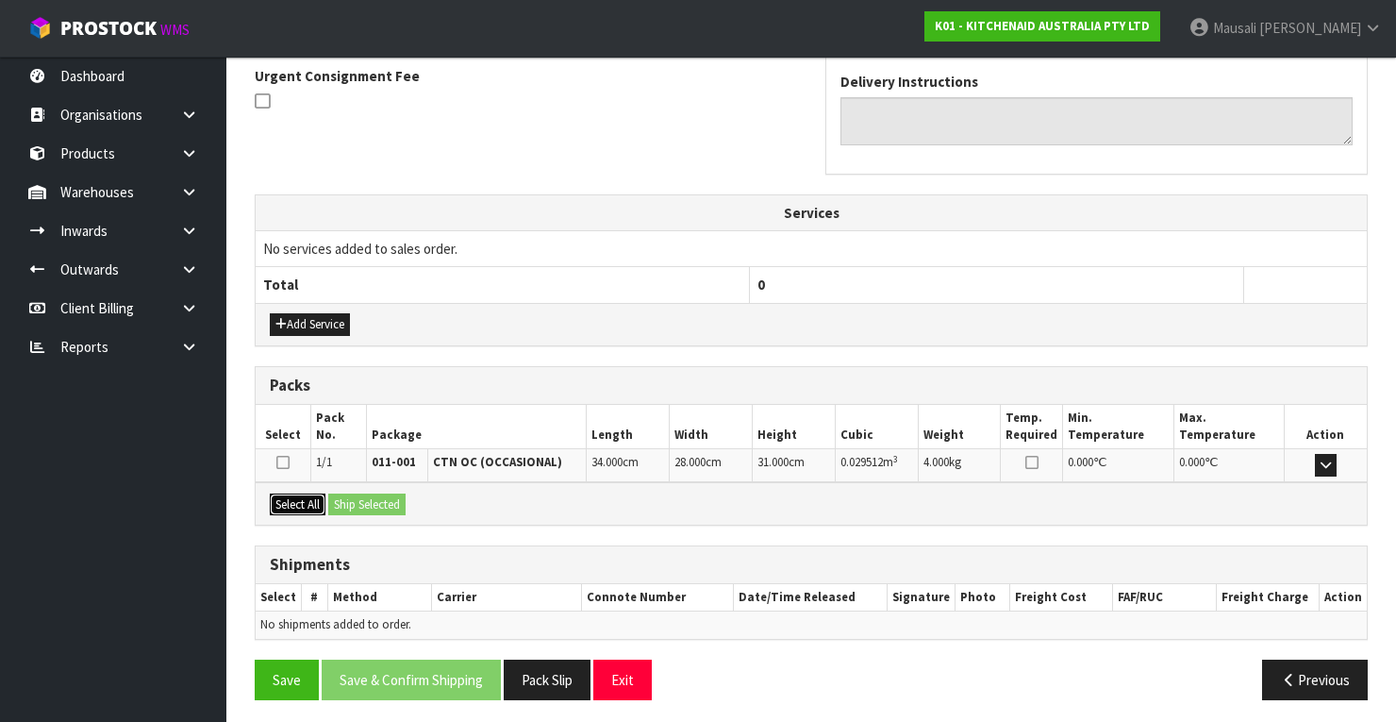
drag, startPoint x: 299, startPoint y: 490, endPoint x: 354, endPoint y: 502, distance: 55.9
click at [310, 493] on button "Select All" at bounding box center [298, 504] width 56 height 23
click at [357, 502] on button "Ship Selected" at bounding box center [366, 504] width 77 height 23
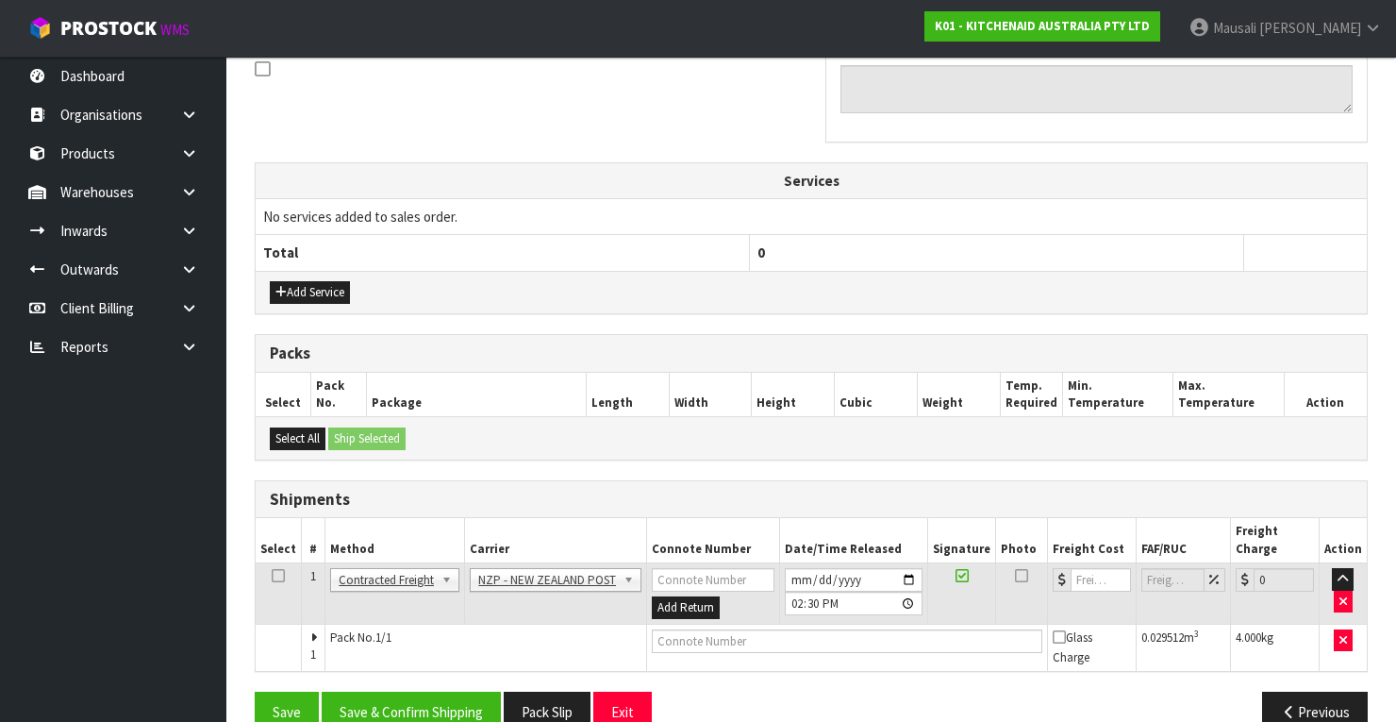
scroll to position [605, 0]
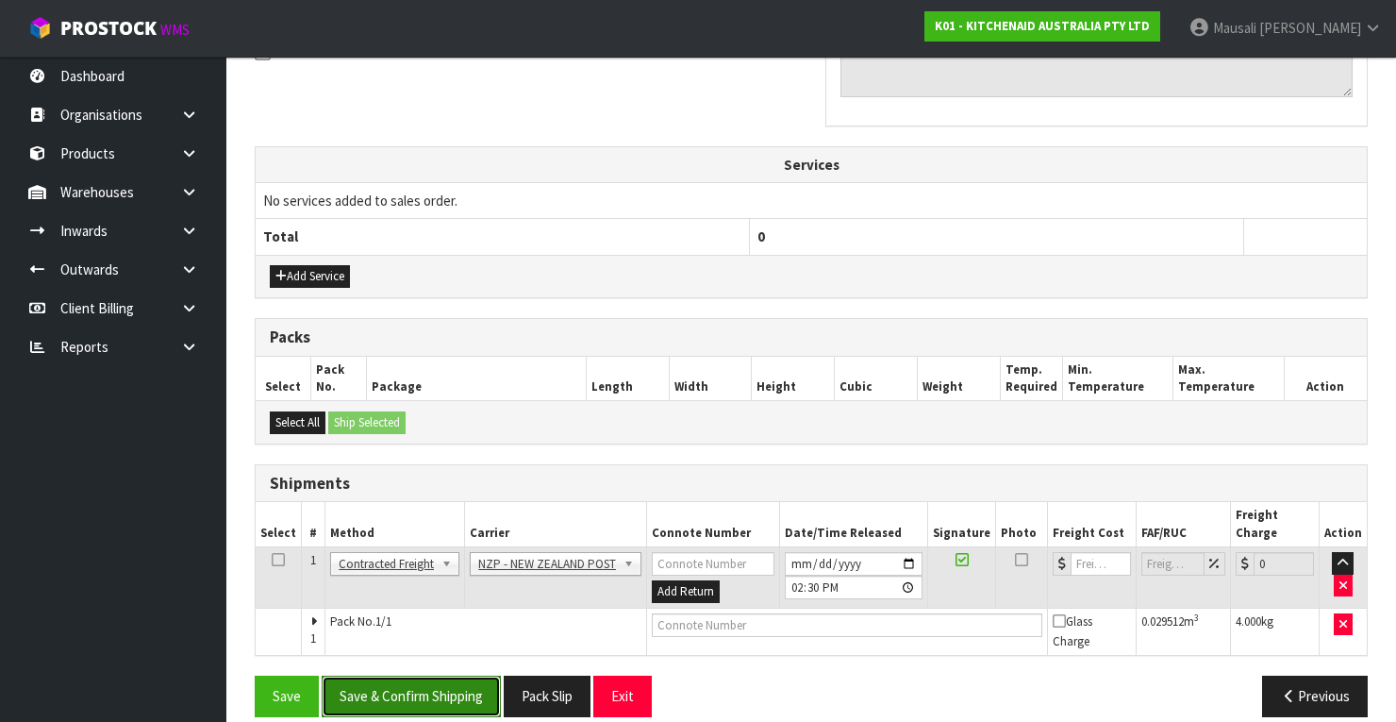
click at [452, 678] on button "Save & Confirm Shipping" at bounding box center [411, 695] width 179 height 41
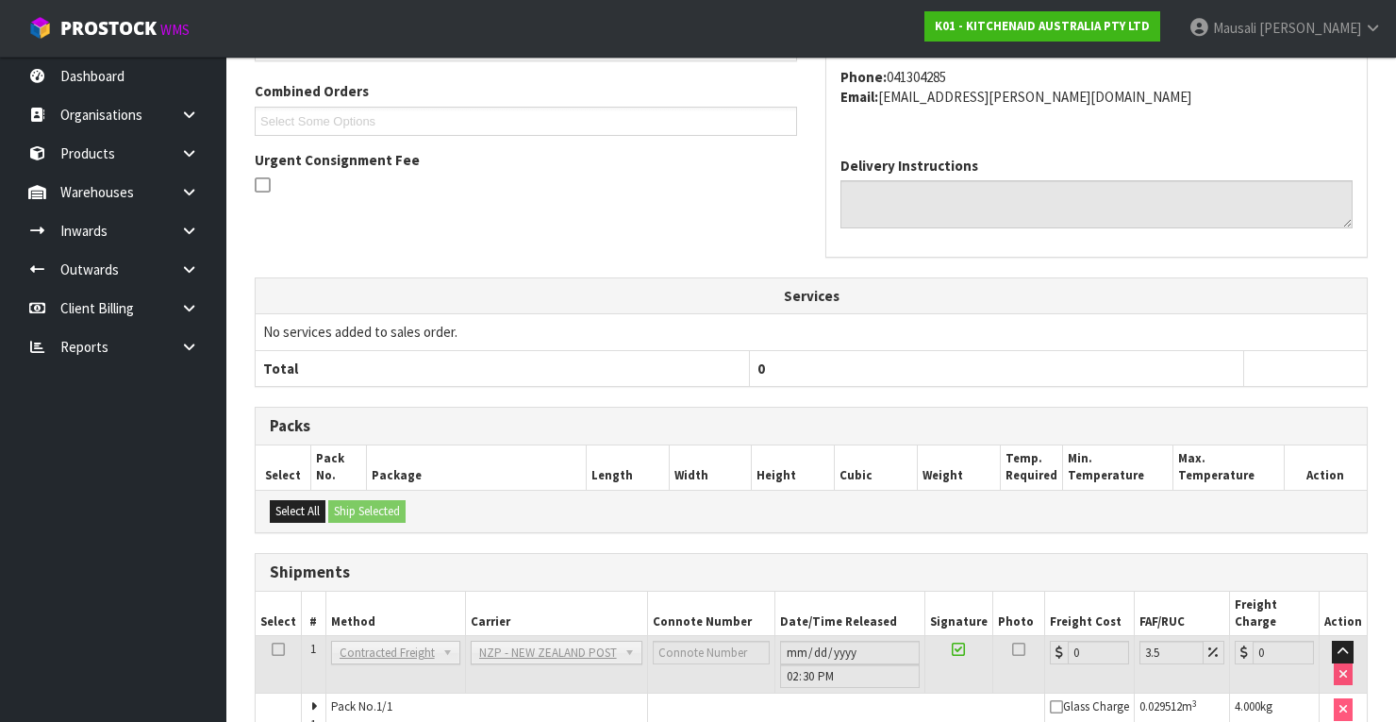
scroll to position [577, 0]
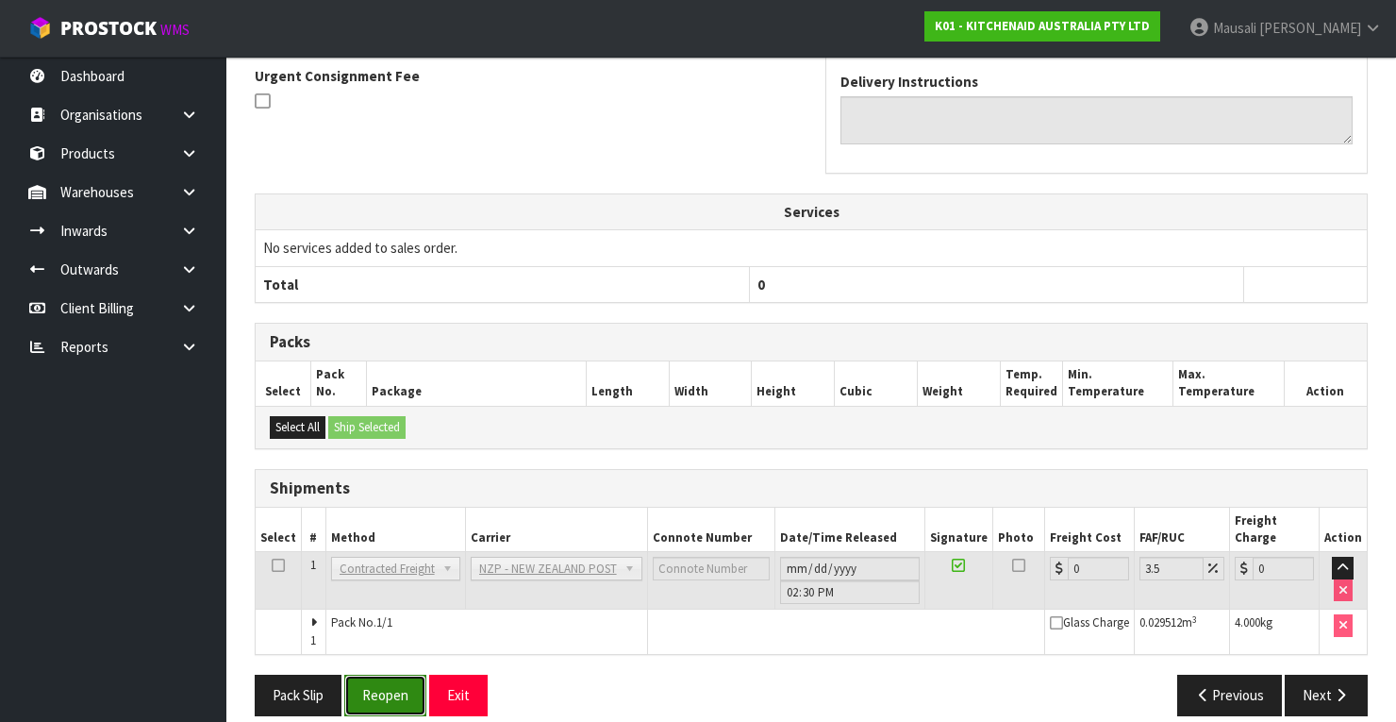
click at [383, 674] on button "Reopen" at bounding box center [385, 694] width 82 height 41
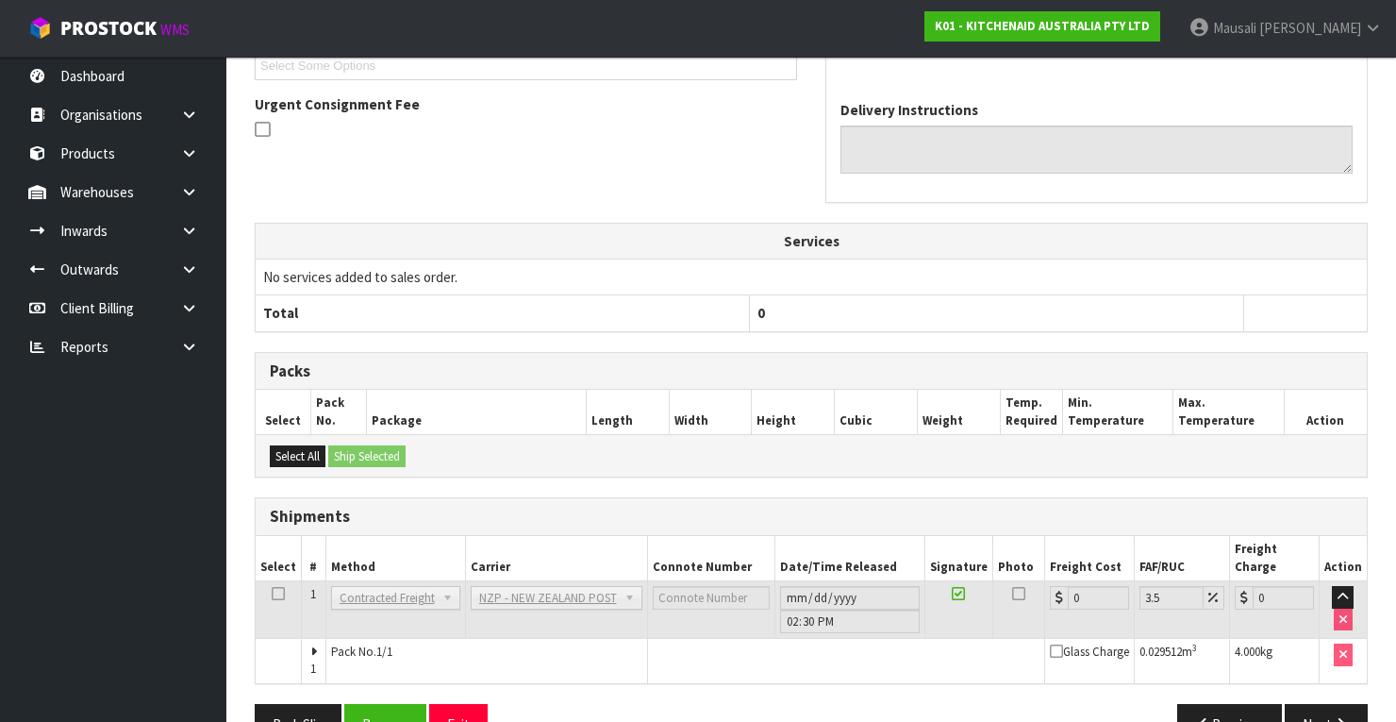
scroll to position [557, 0]
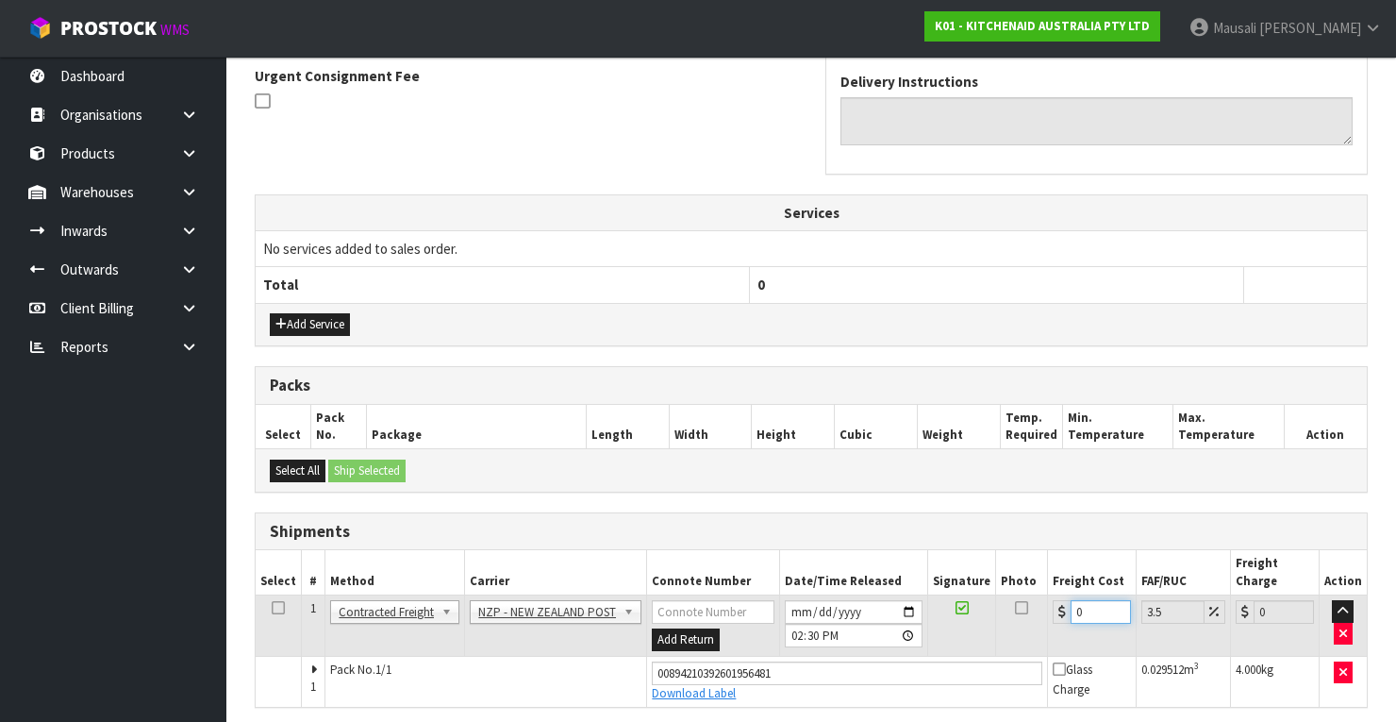
drag, startPoint x: 1090, startPoint y: 588, endPoint x: 1064, endPoint y: 592, distance: 26.8
click at [1061, 600] on div "0" at bounding box center [1092, 612] width 78 height 24
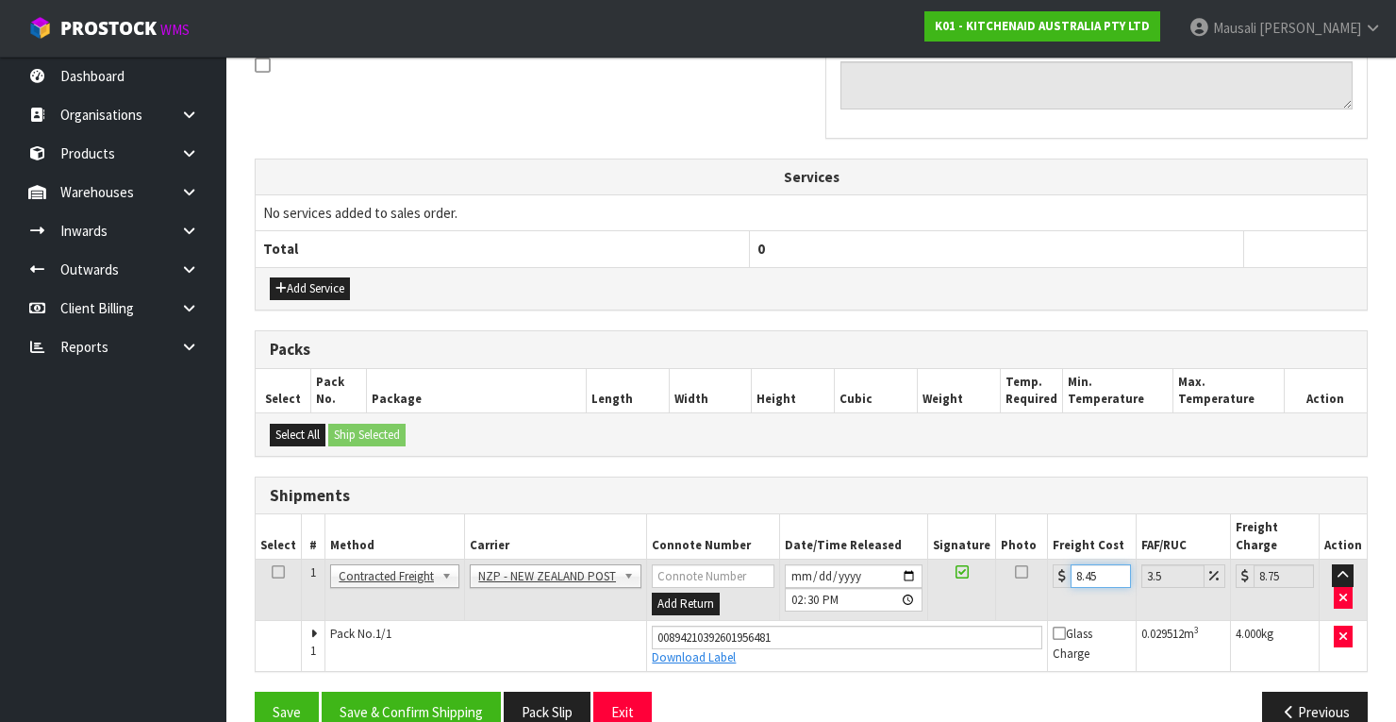
scroll to position [607, 0]
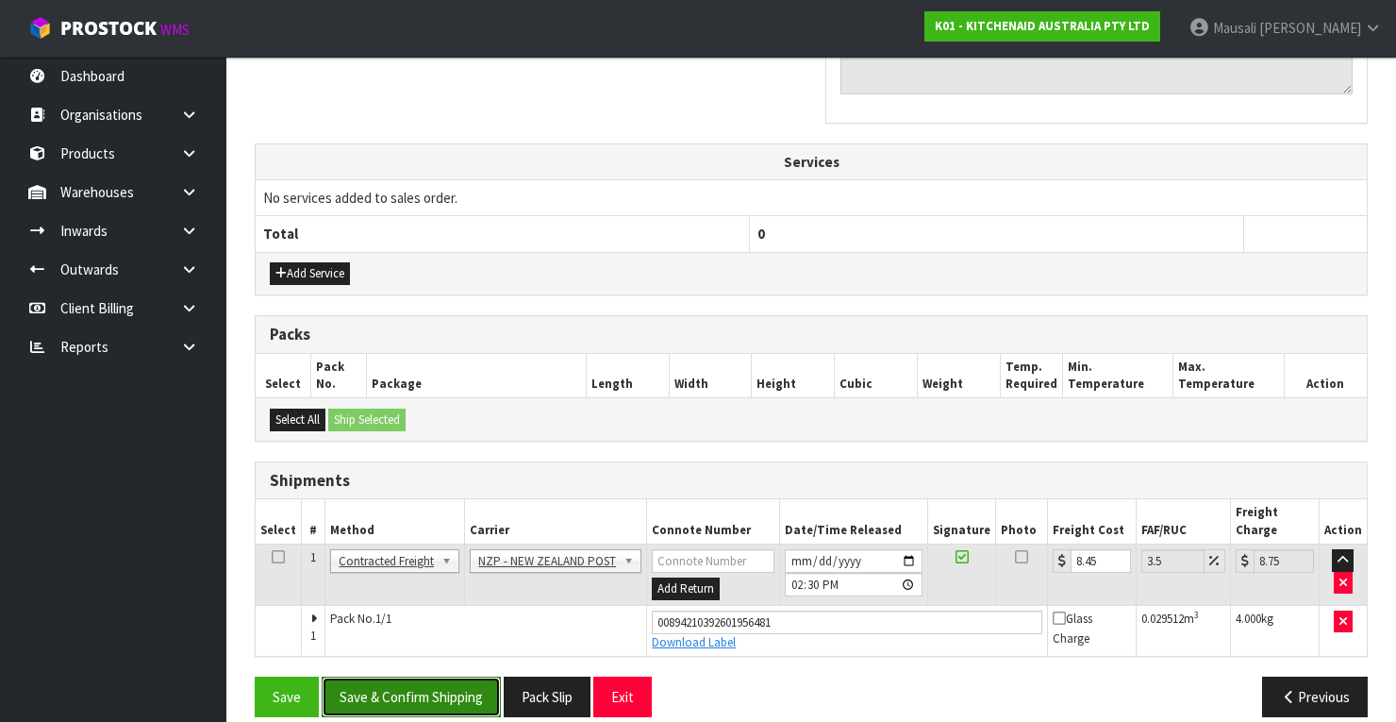
click at [447, 676] on button "Save & Confirm Shipping" at bounding box center [411, 696] width 179 height 41
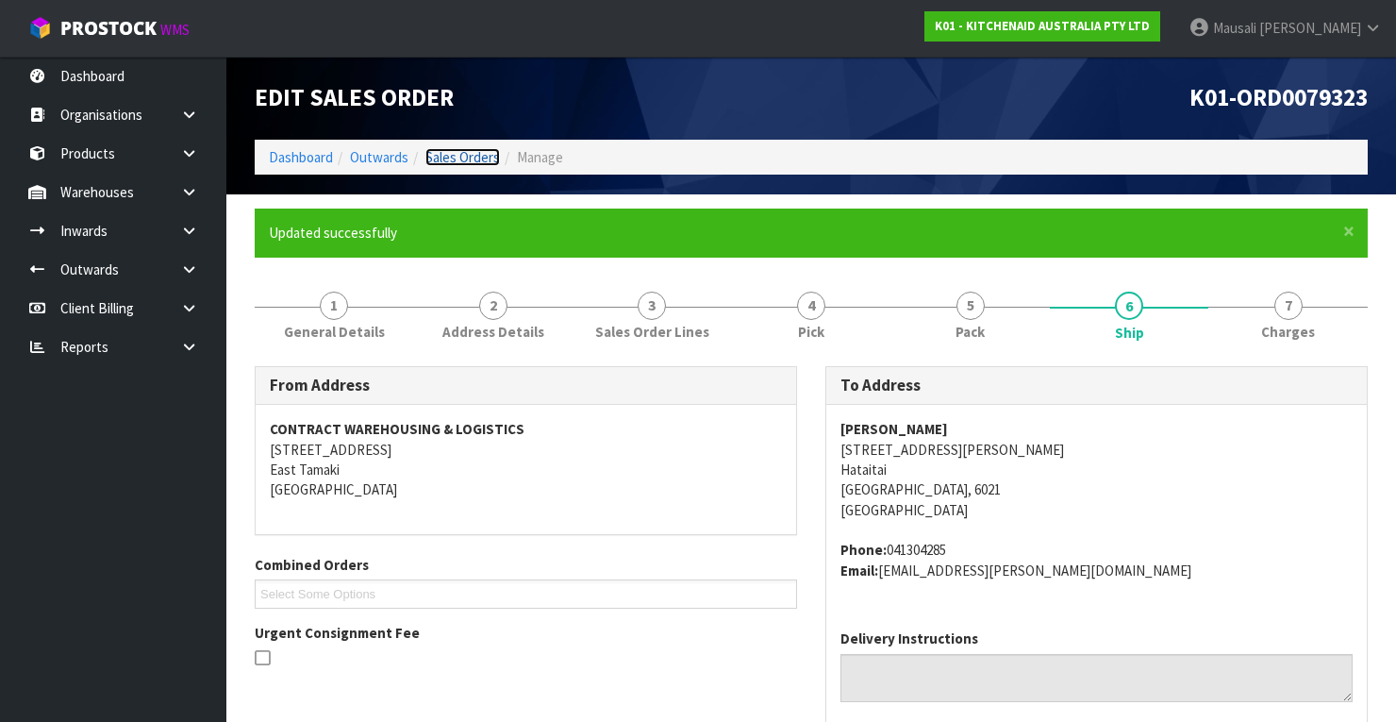
click at [457, 152] on link "Sales Orders" at bounding box center [462, 157] width 75 height 18
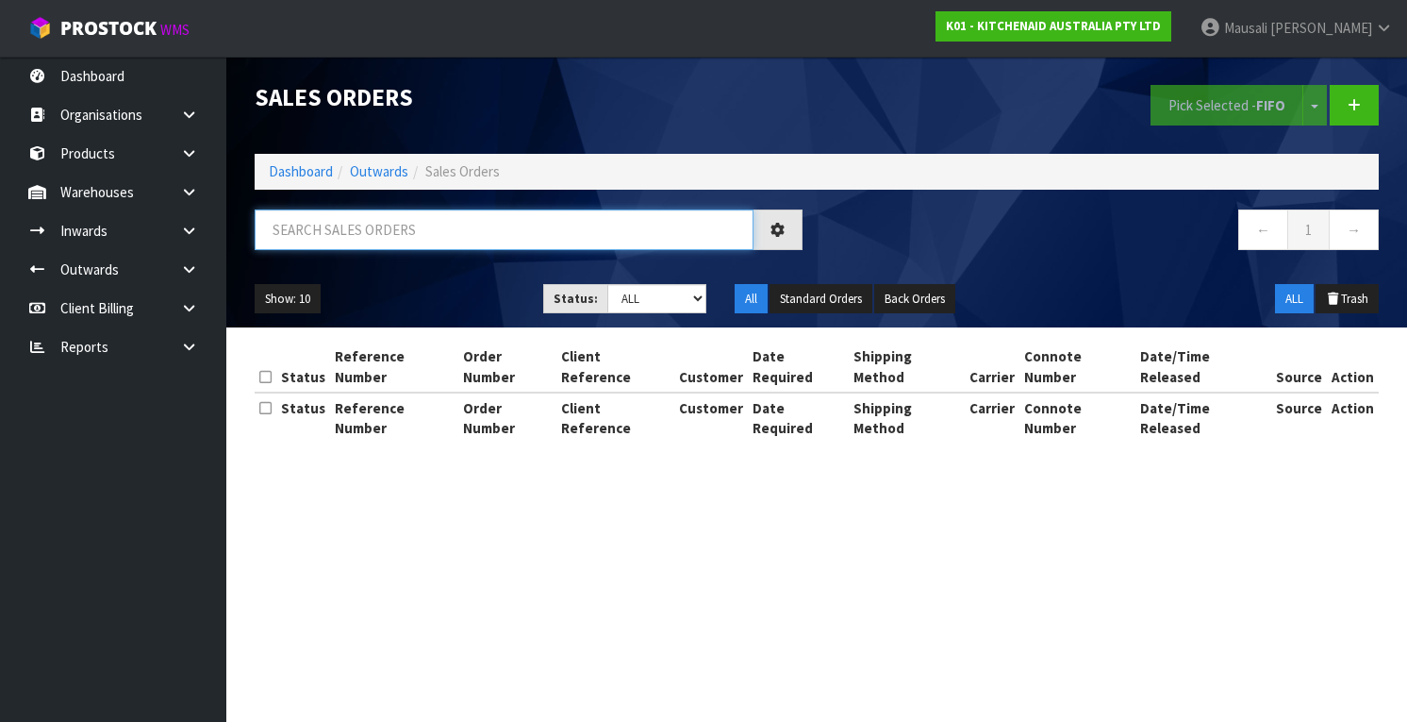
click at [303, 238] on input "text" at bounding box center [504, 229] width 499 height 41
click at [309, 174] on link "Dashboard" at bounding box center [301, 171] width 64 height 18
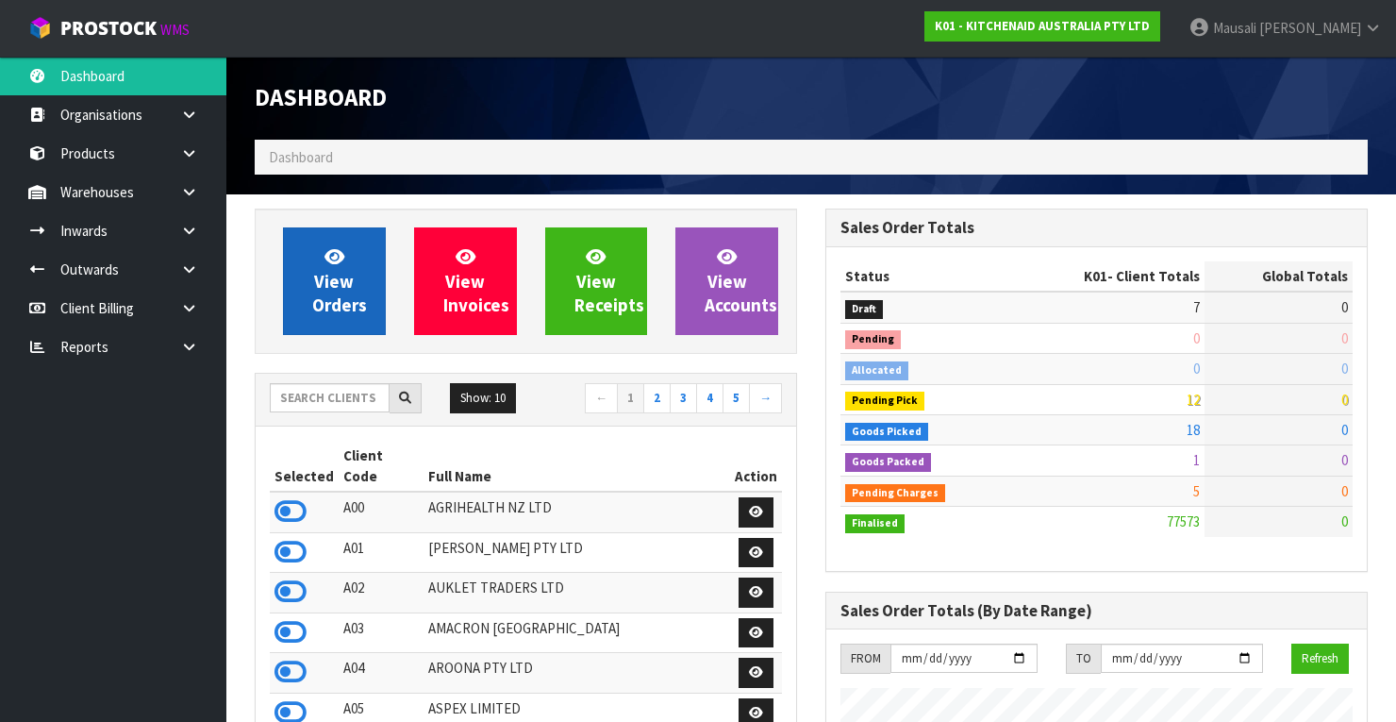
scroll to position [1463, 571]
click at [329, 288] on span "View Orders" at bounding box center [339, 280] width 55 height 71
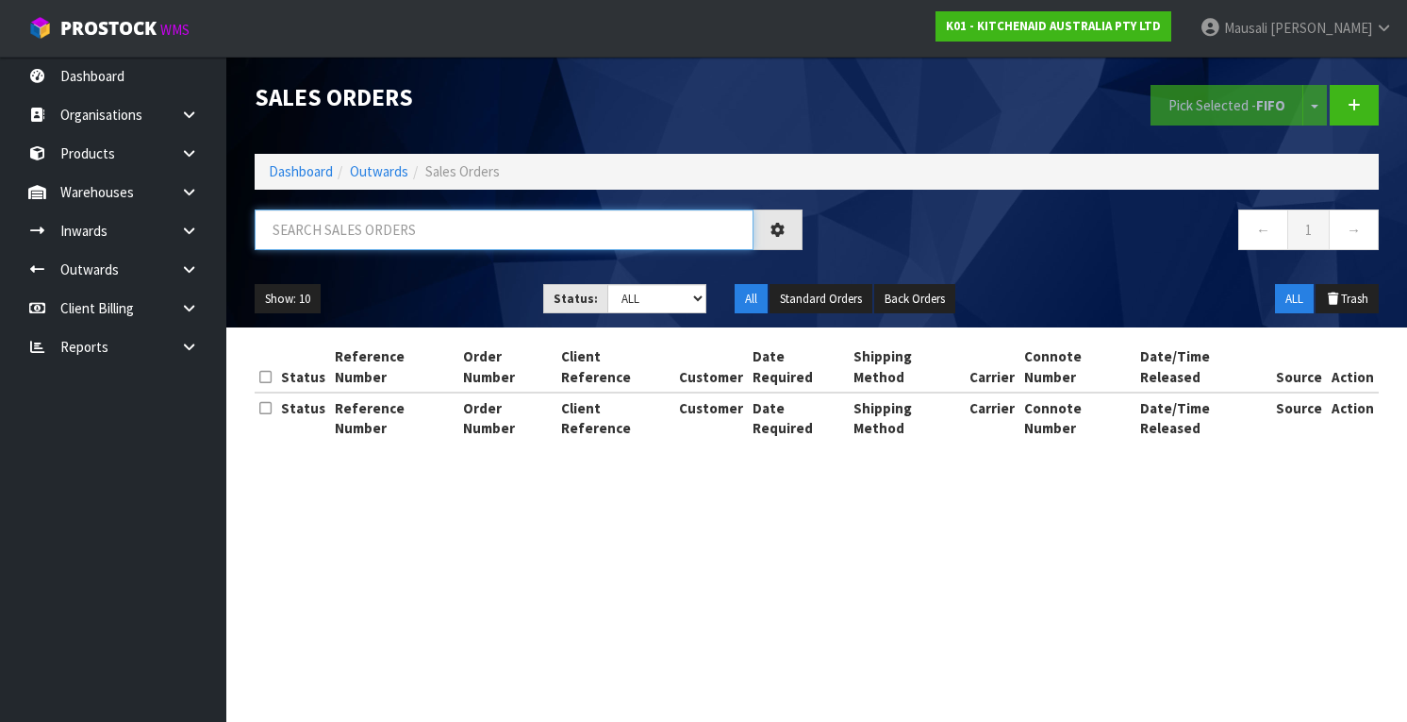
click at [341, 226] on input "text" at bounding box center [504, 229] width 499 height 41
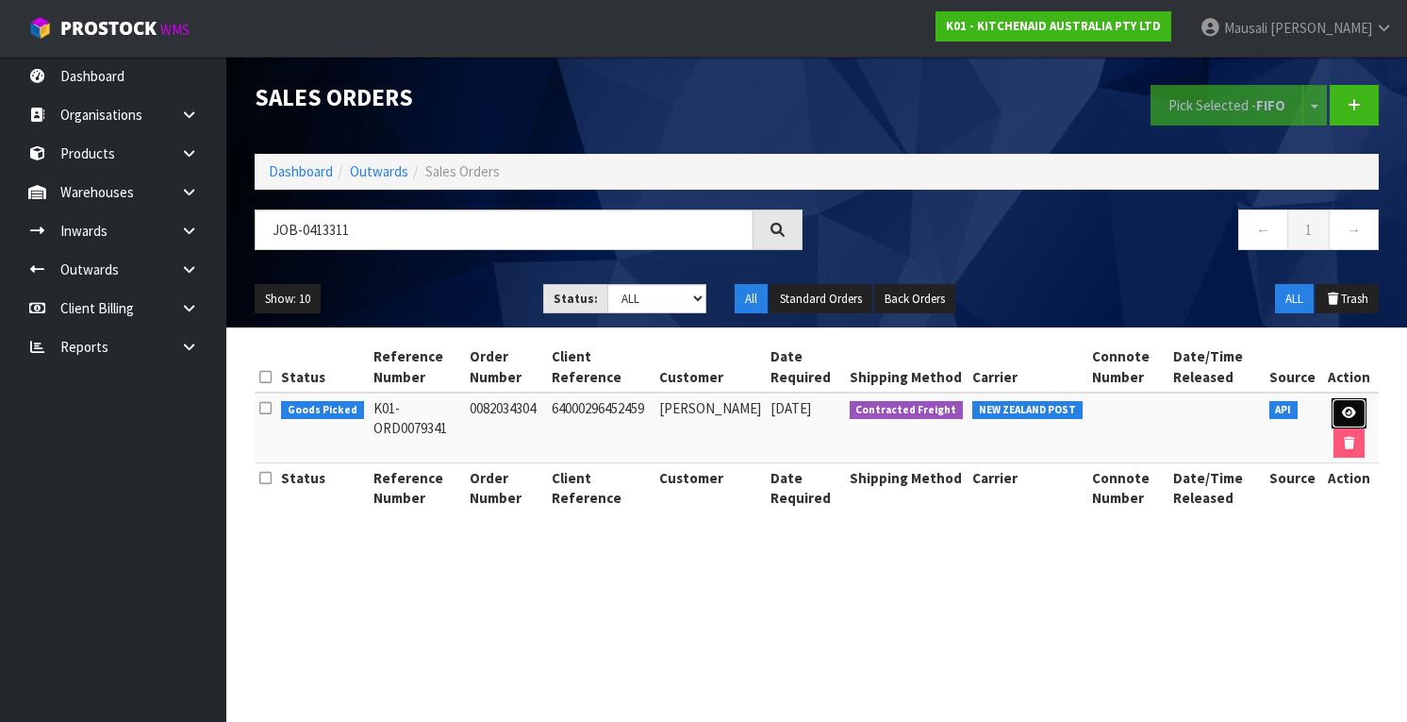
click at [1334, 406] on link at bounding box center [1349, 413] width 35 height 30
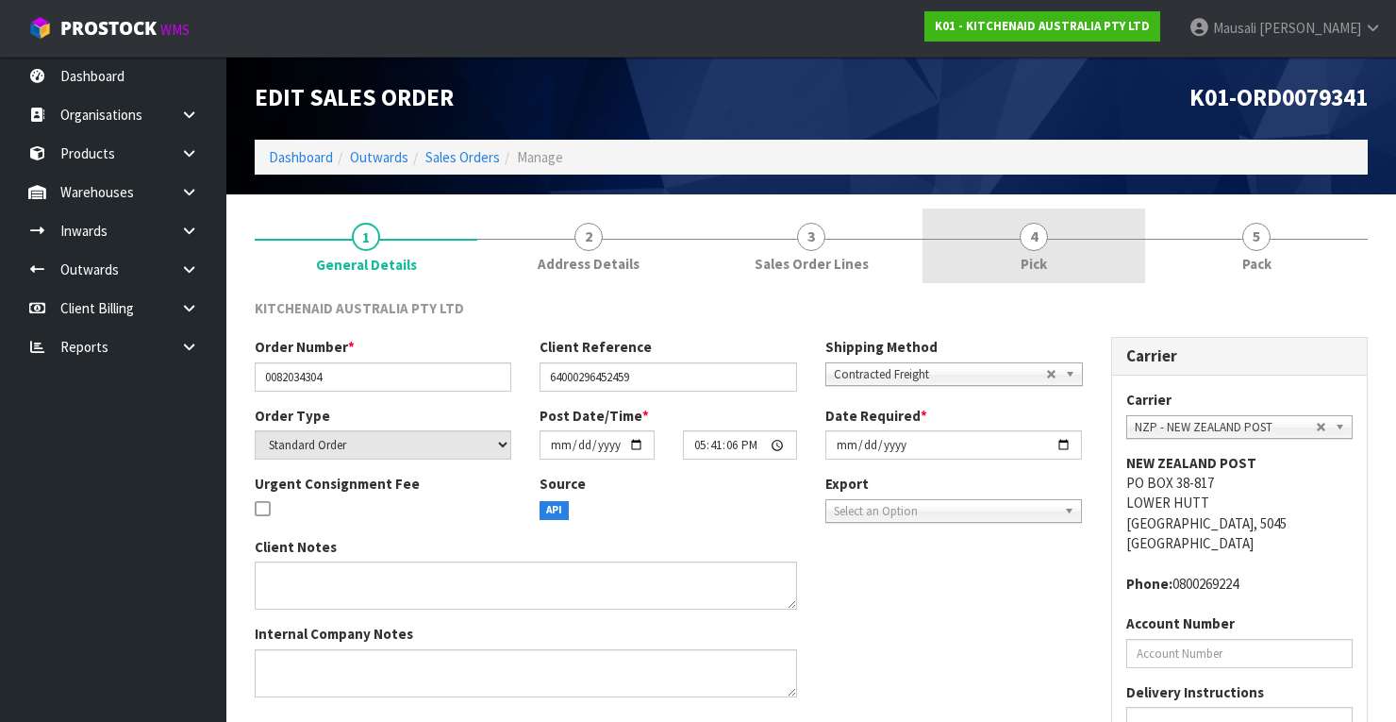
click at [1049, 226] on link "4 Pick" at bounding box center [1033, 245] width 223 height 75
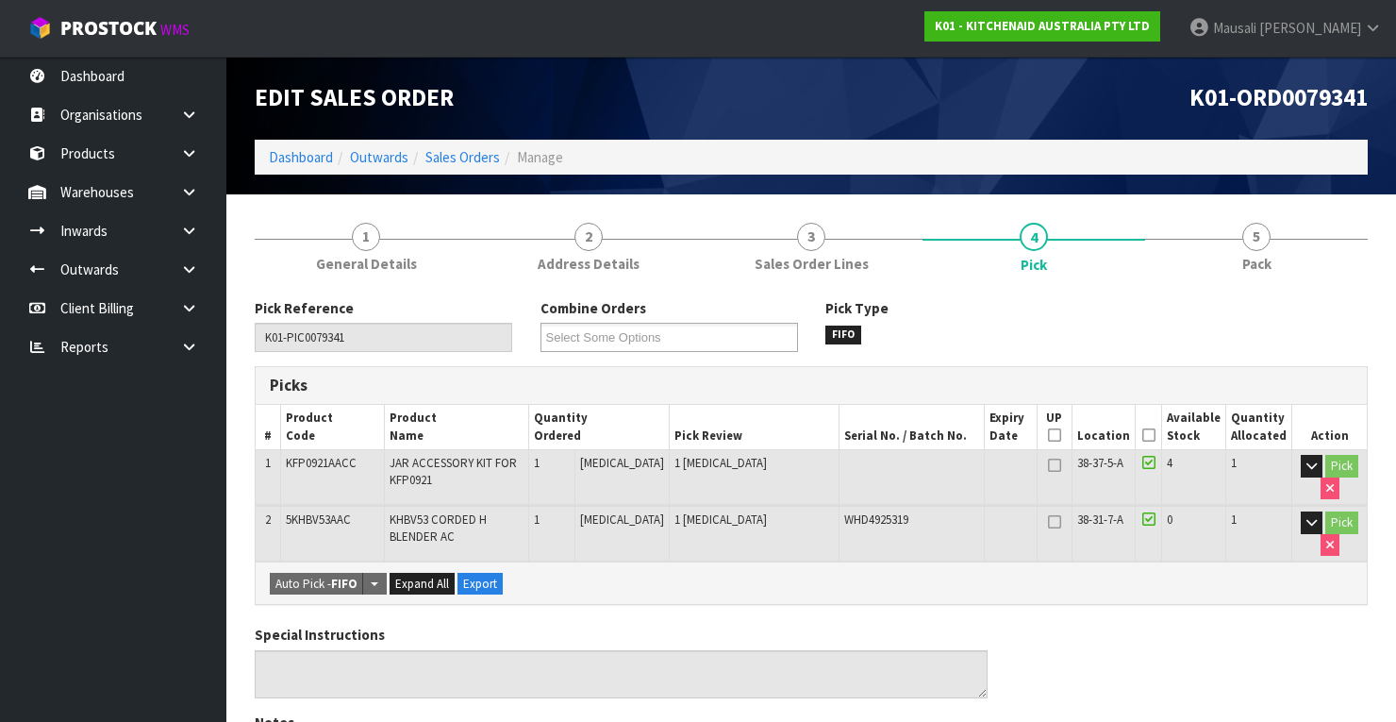
click at [1143, 430] on th "Picked" at bounding box center [1148, 427] width 26 height 44
click at [1150, 435] on icon at bounding box center [1148, 435] width 13 height 1
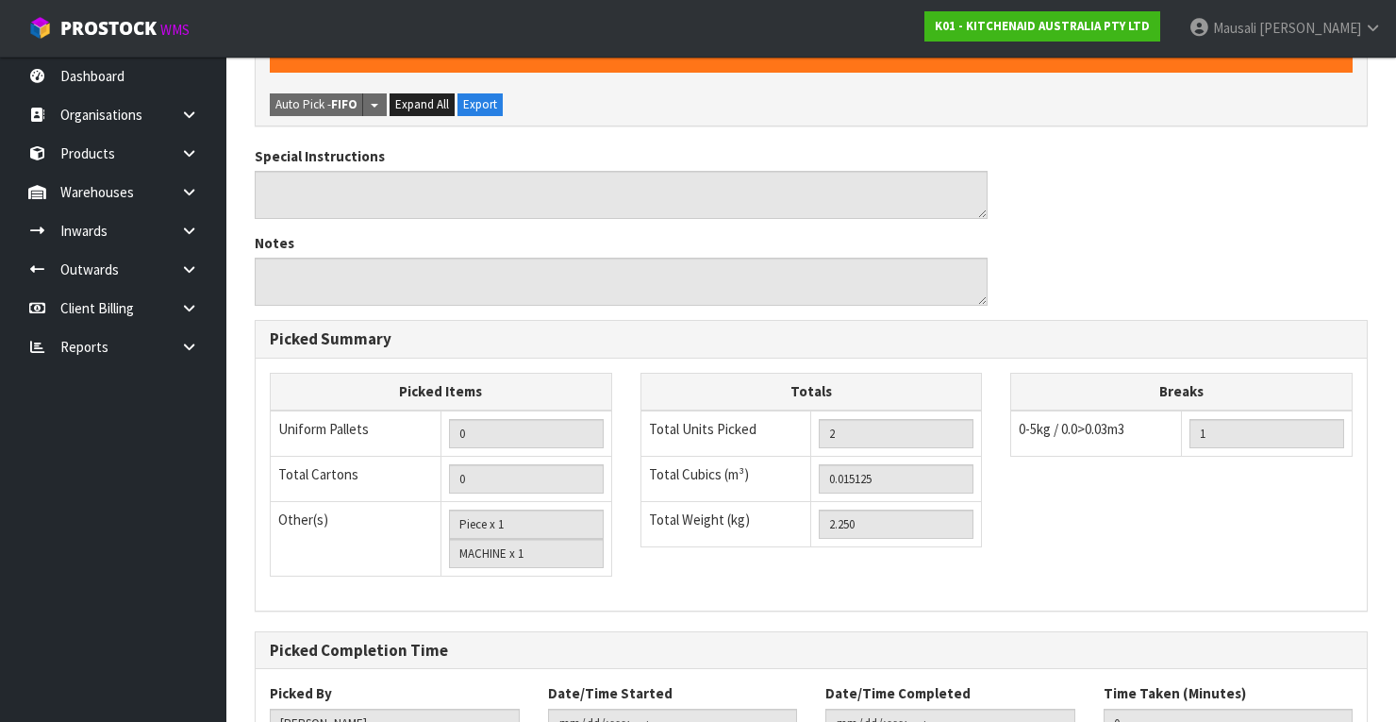
scroll to position [687, 0]
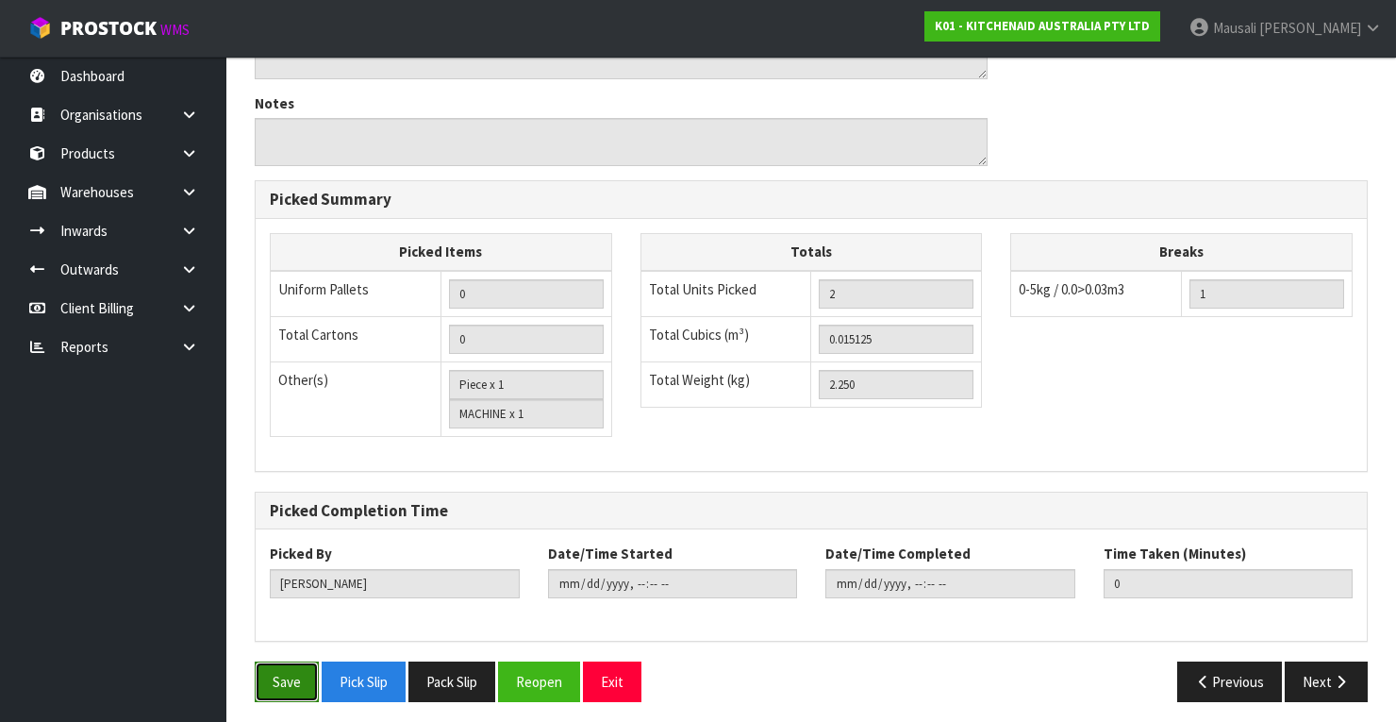
click at [286, 668] on button "Save" at bounding box center [287, 681] width 64 height 41
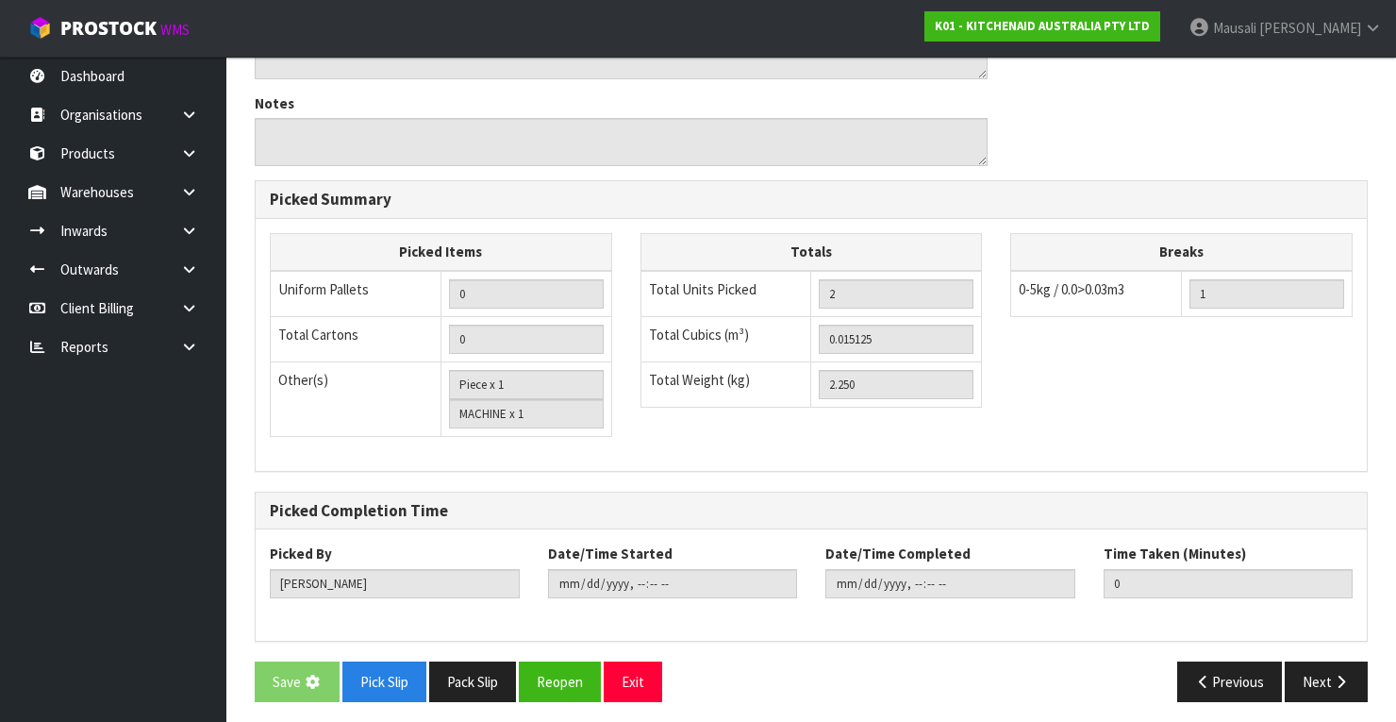
scroll to position [0, 0]
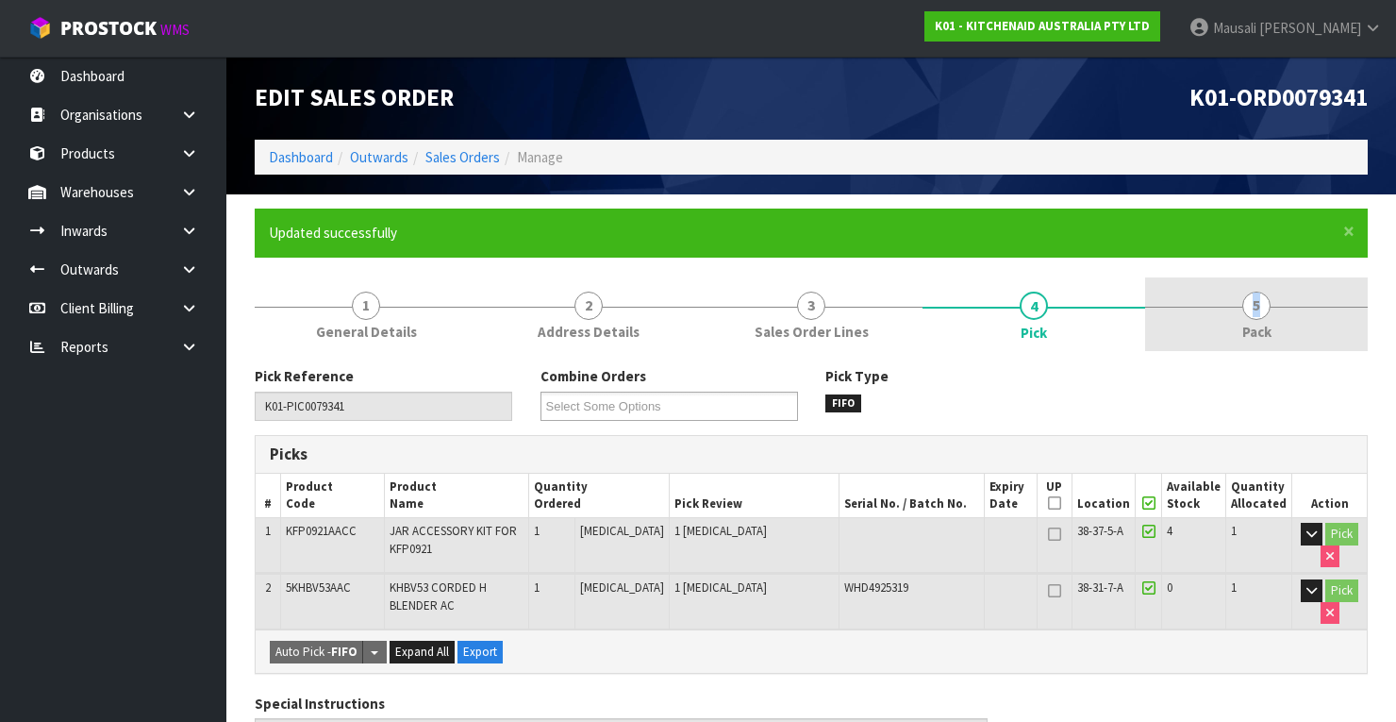
click at [1255, 299] on span "5" at bounding box center [1256, 305] width 28 height 28
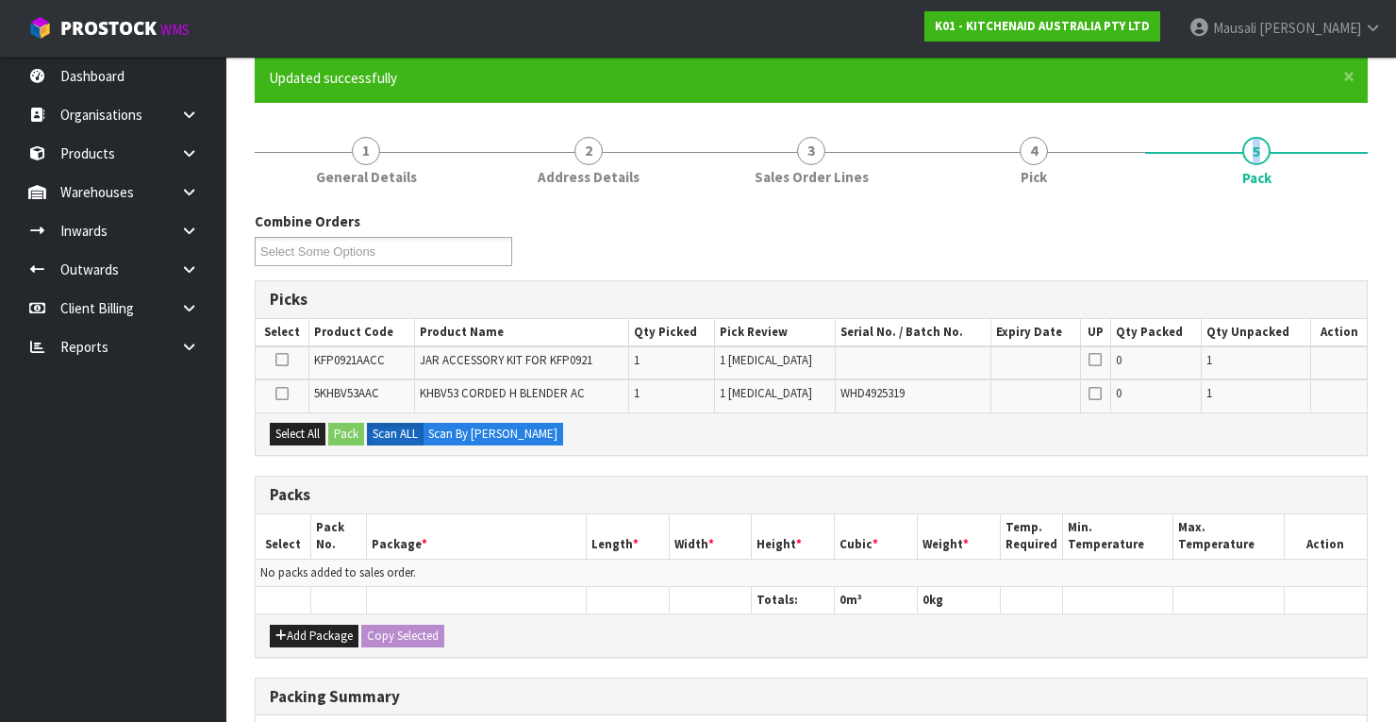
scroll to position [75, 0]
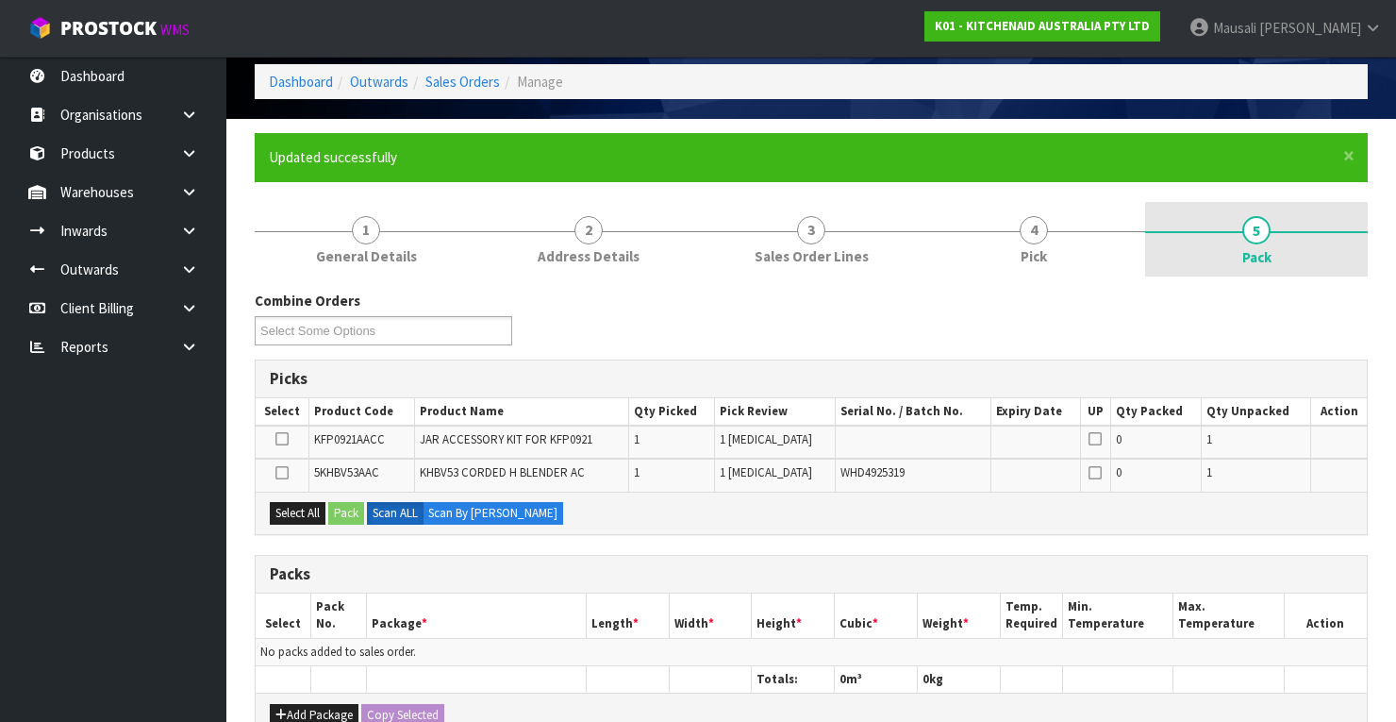
click at [1238, 263] on link "5 Pack" at bounding box center [1256, 239] width 223 height 75
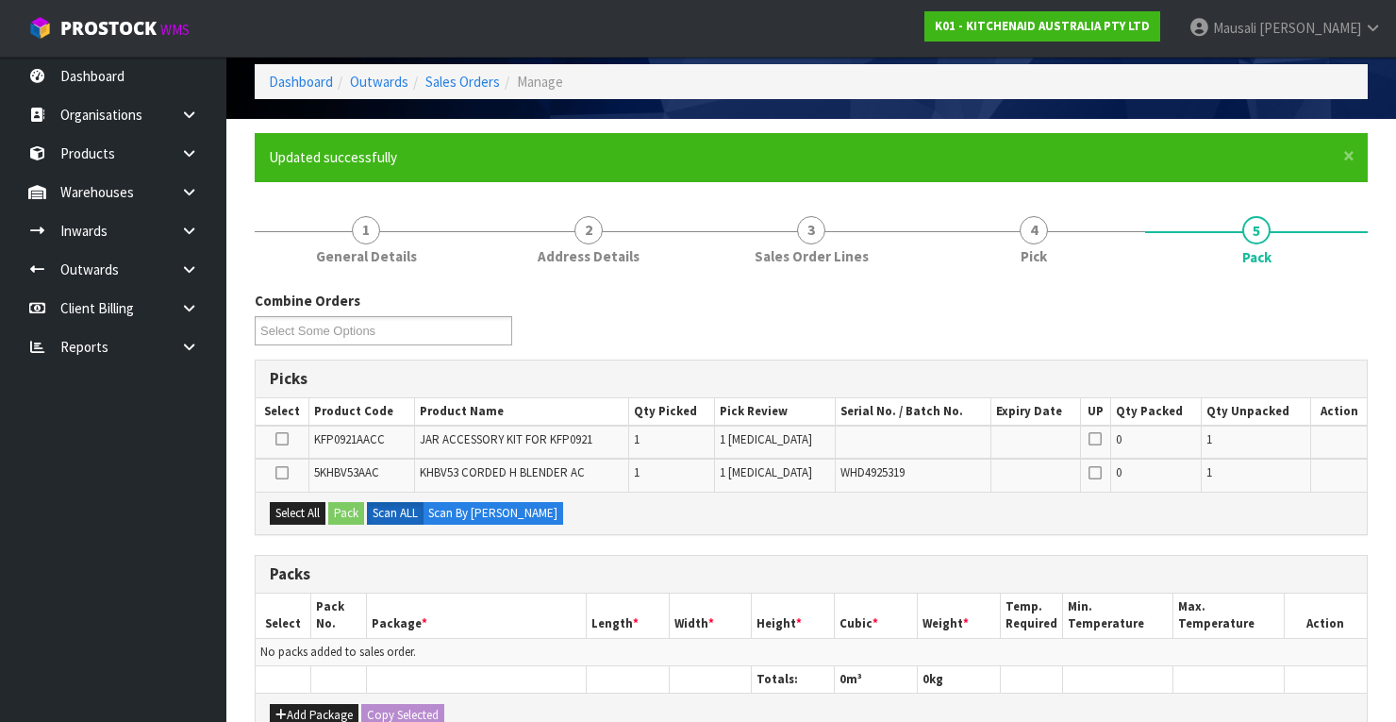
scroll to position [431, 0]
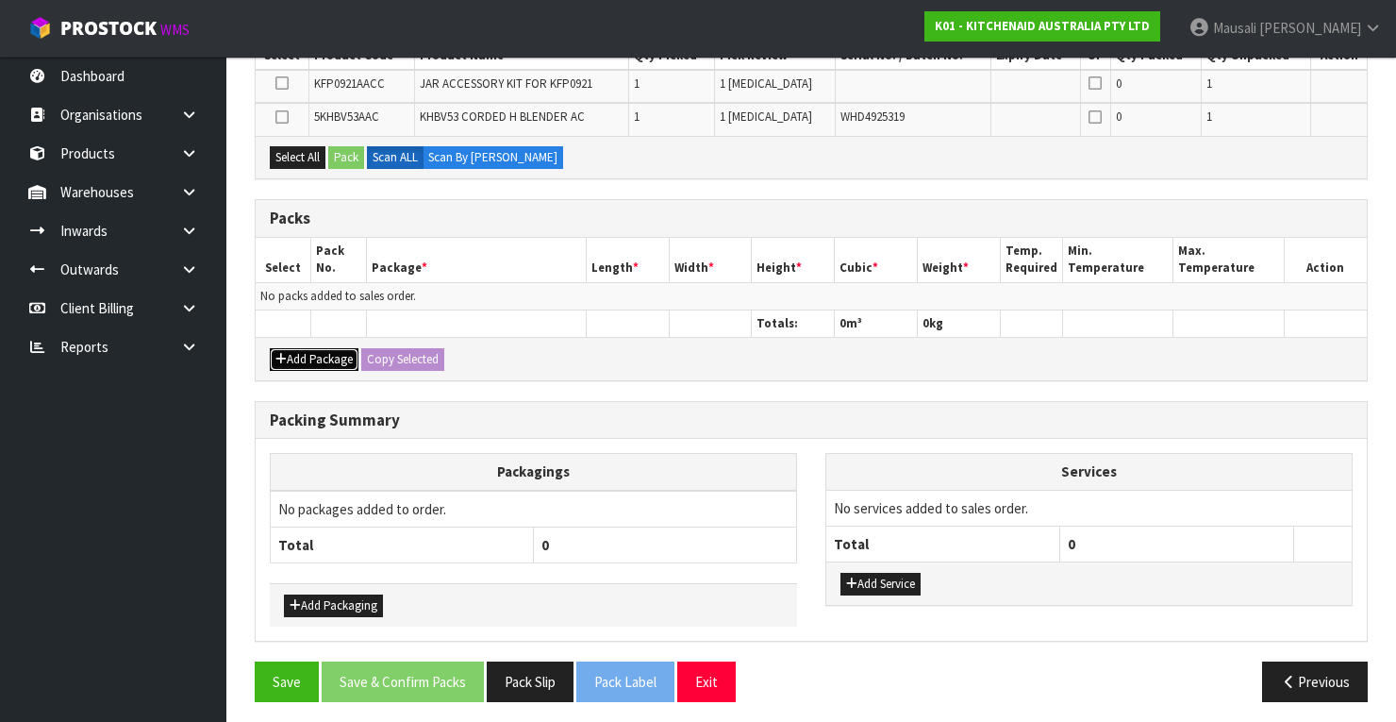
click at [319, 353] on button "Add Package" at bounding box center [314, 359] width 89 height 23
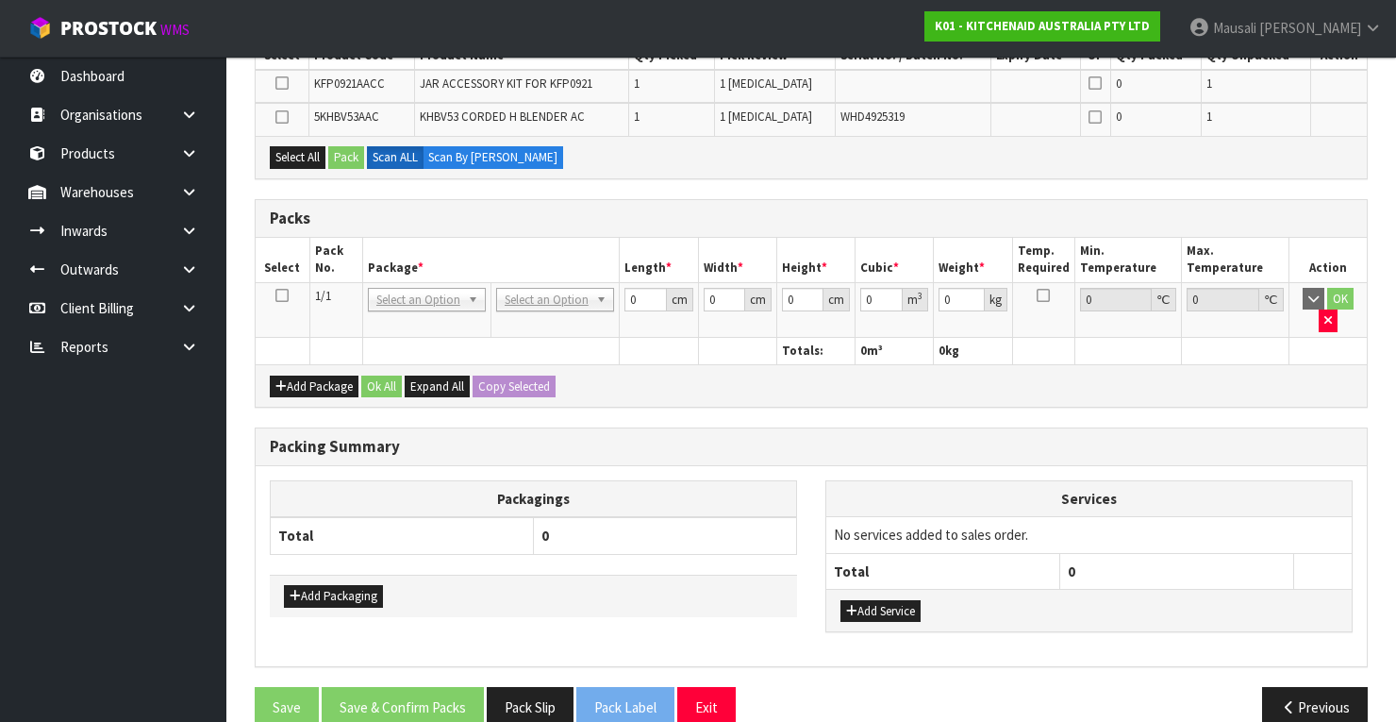
click at [280, 295] on icon at bounding box center [281, 295] width 13 height 1
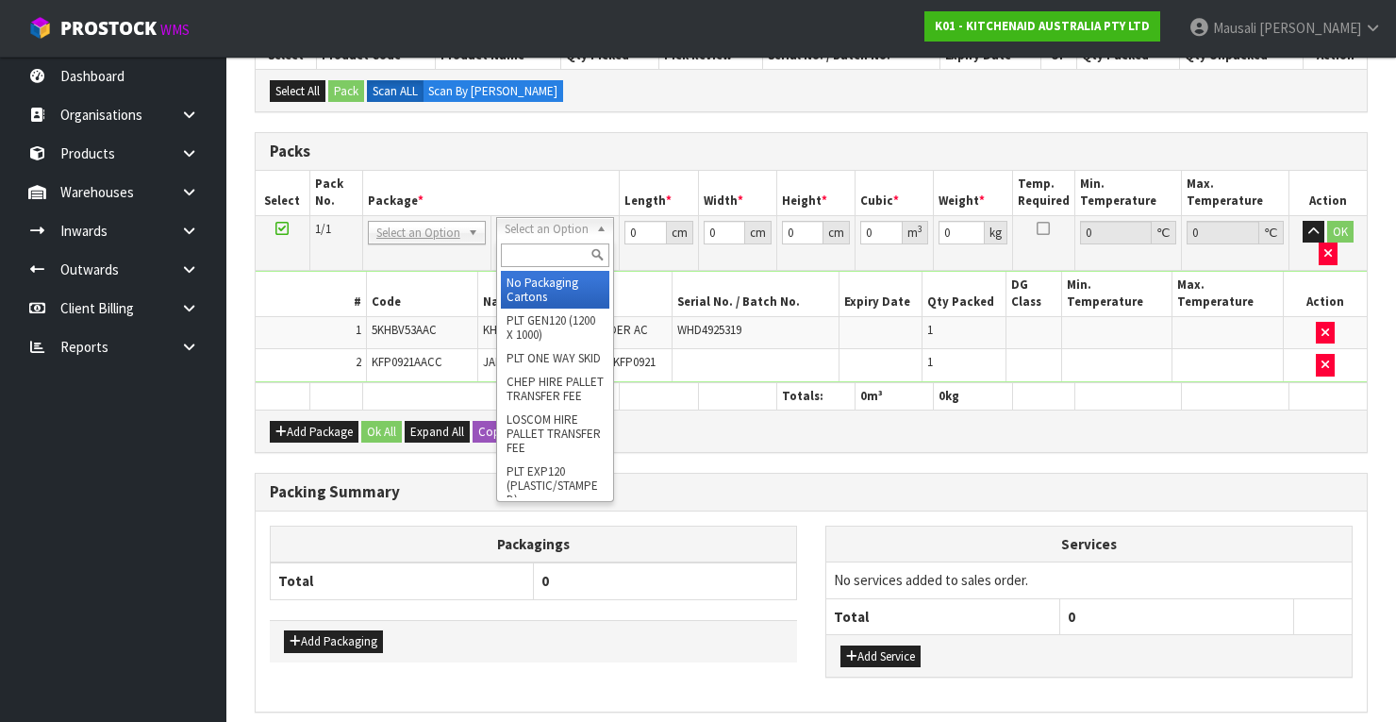
click at [559, 248] on input "text" at bounding box center [555, 255] width 108 height 24
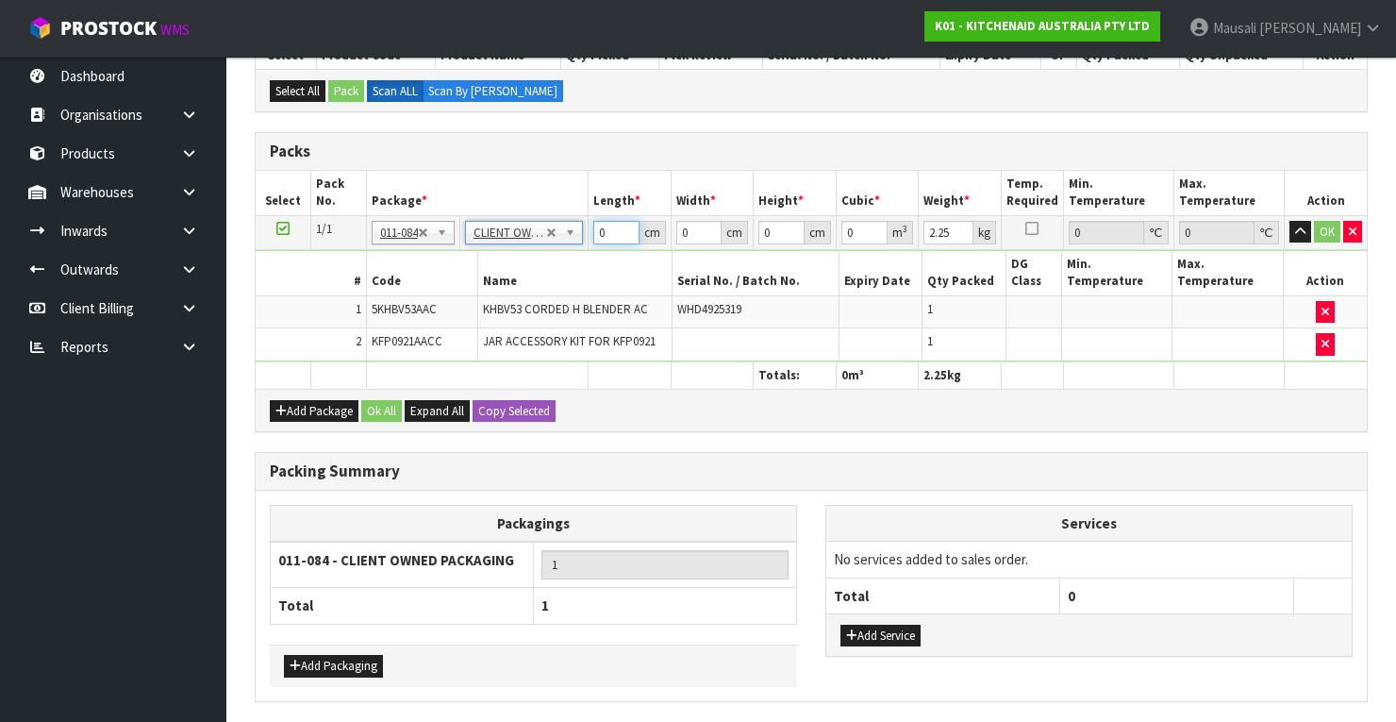
drag, startPoint x: 607, startPoint y: 232, endPoint x: 594, endPoint y: 234, distance: 13.3
click at [575, 245] on tbody "1/1 NONE 007-001 007-002 007-004 007-009 007-013 007-014 007-015 007-017 007-01…" at bounding box center [811, 288] width 1111 height 146
drag, startPoint x: 781, startPoint y: 223, endPoint x: 758, endPoint y: 238, distance: 27.2
click at [758, 238] on td "29 cm" at bounding box center [795, 232] width 83 height 34
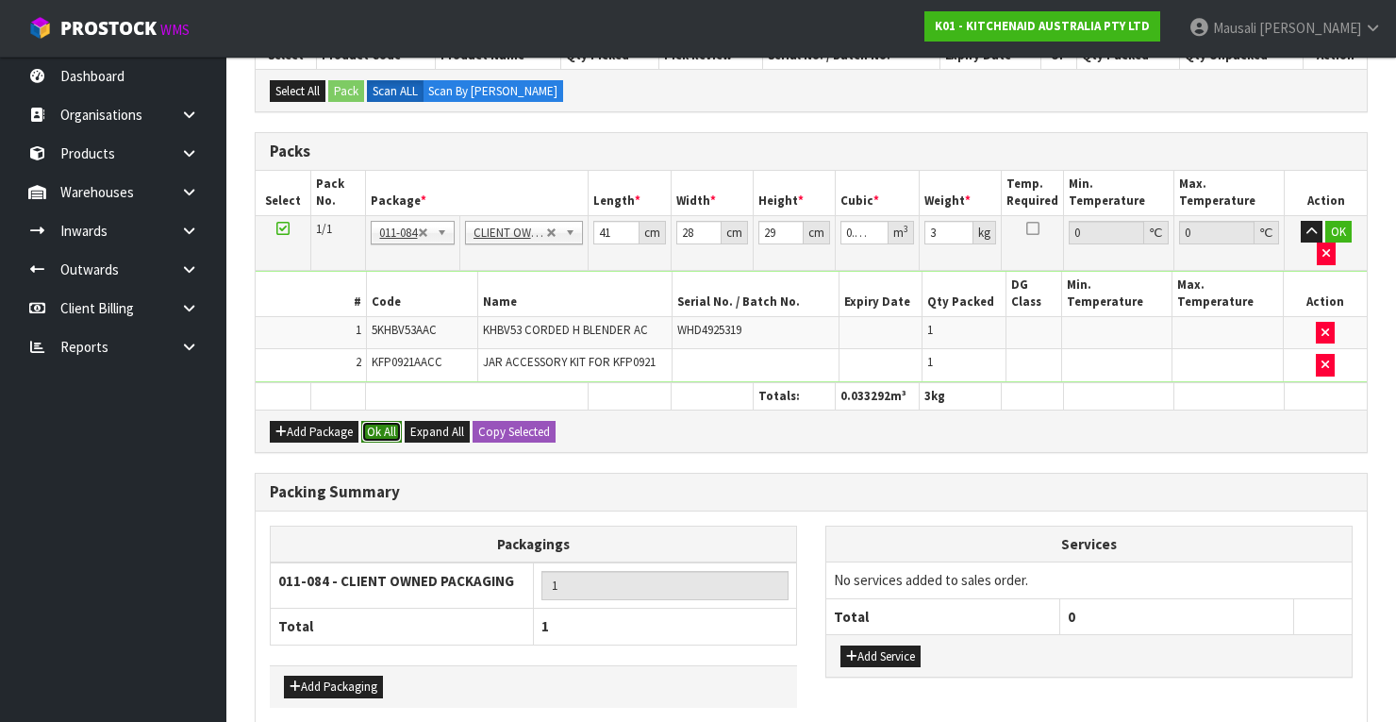
click at [374, 421] on button "Ok All" at bounding box center [381, 432] width 41 height 23
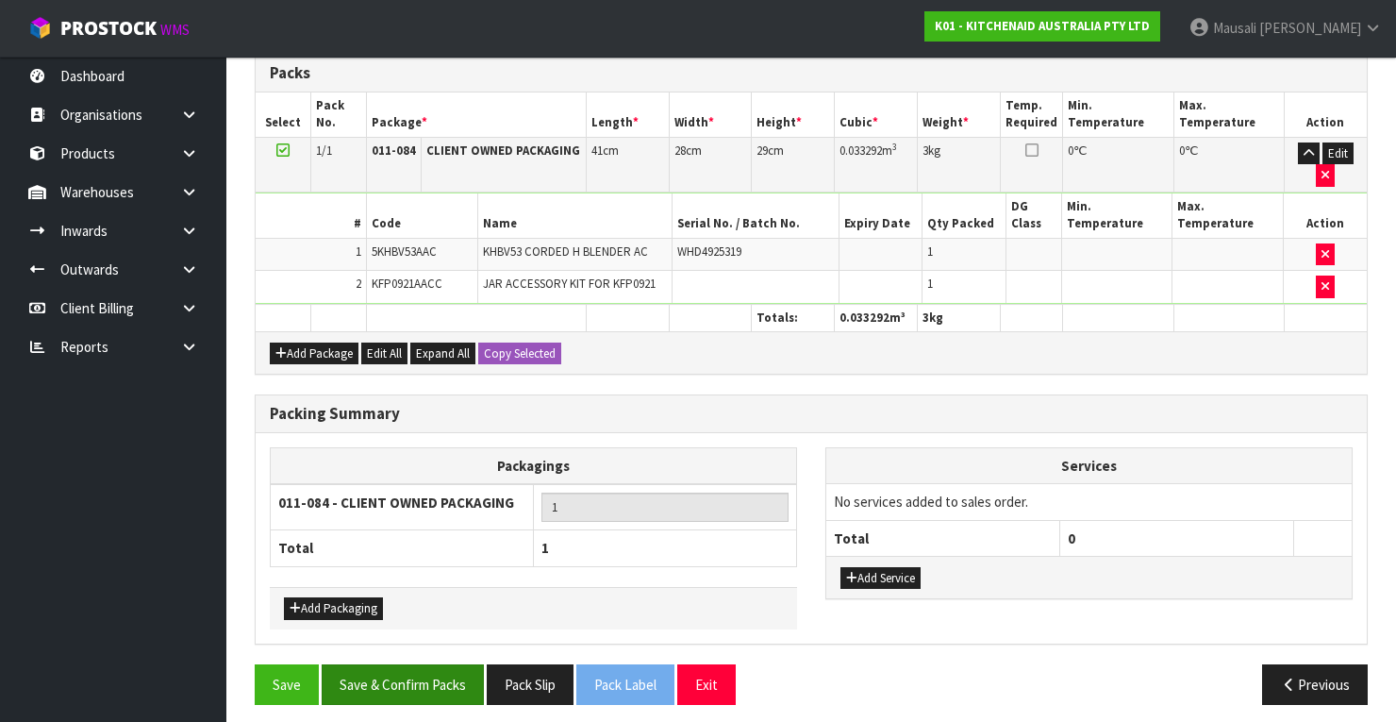
scroll to position [510, 0]
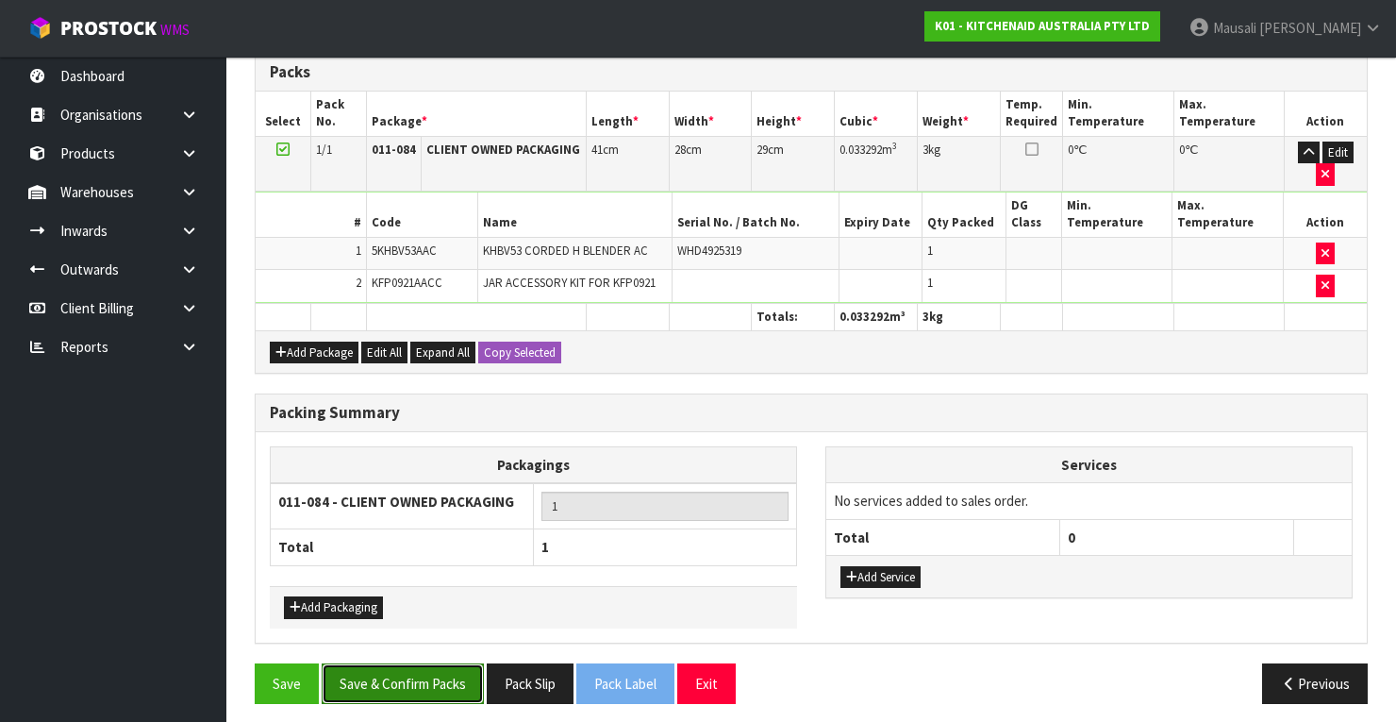
click at [410, 663] on button "Save & Confirm Packs" at bounding box center [403, 683] width 162 height 41
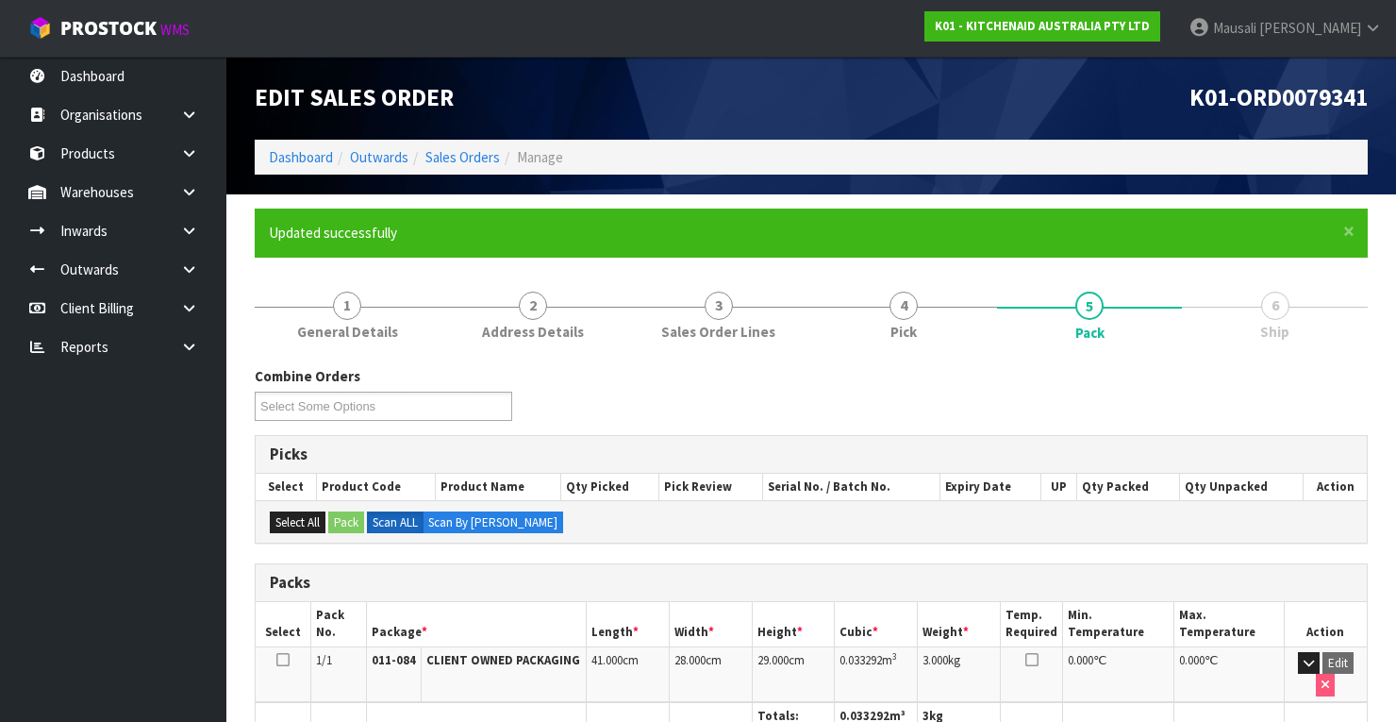
scroll to position [359, 0]
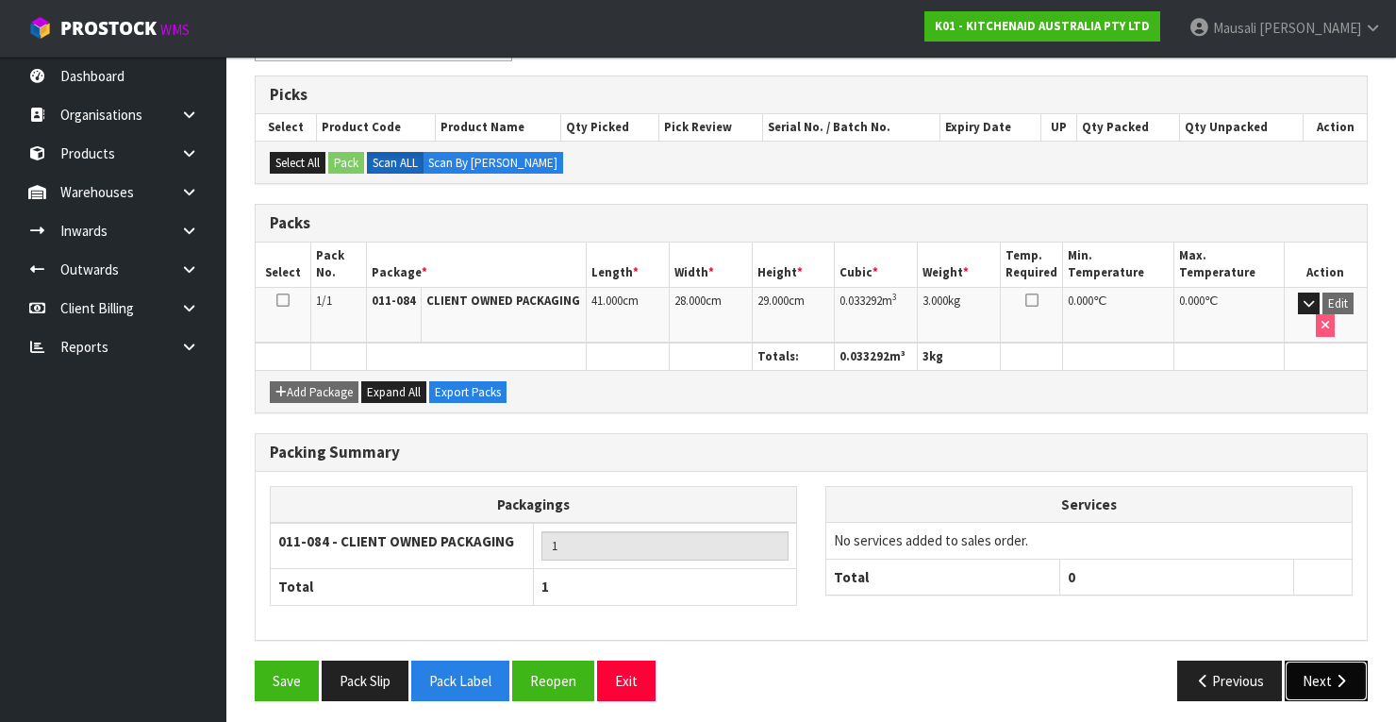
click at [1320, 662] on button "Next" at bounding box center [1326, 680] width 83 height 41
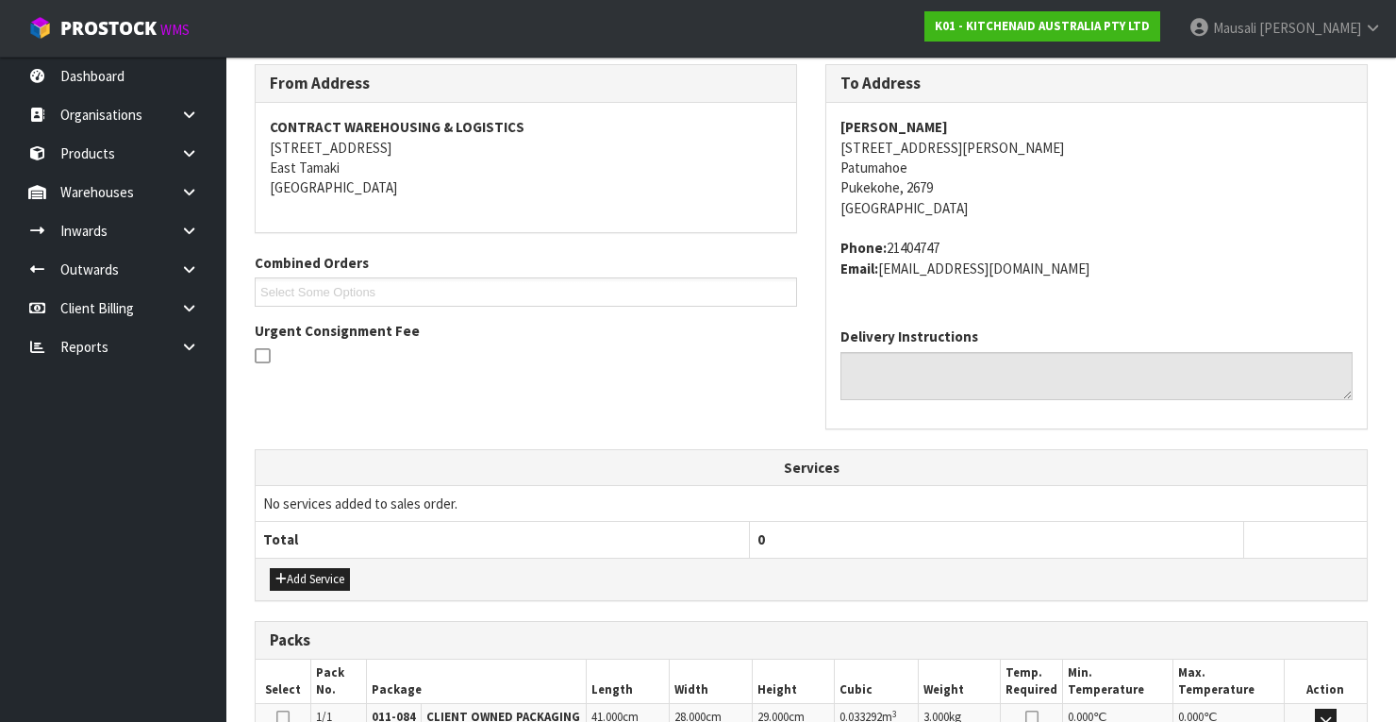
scroll to position [453, 0]
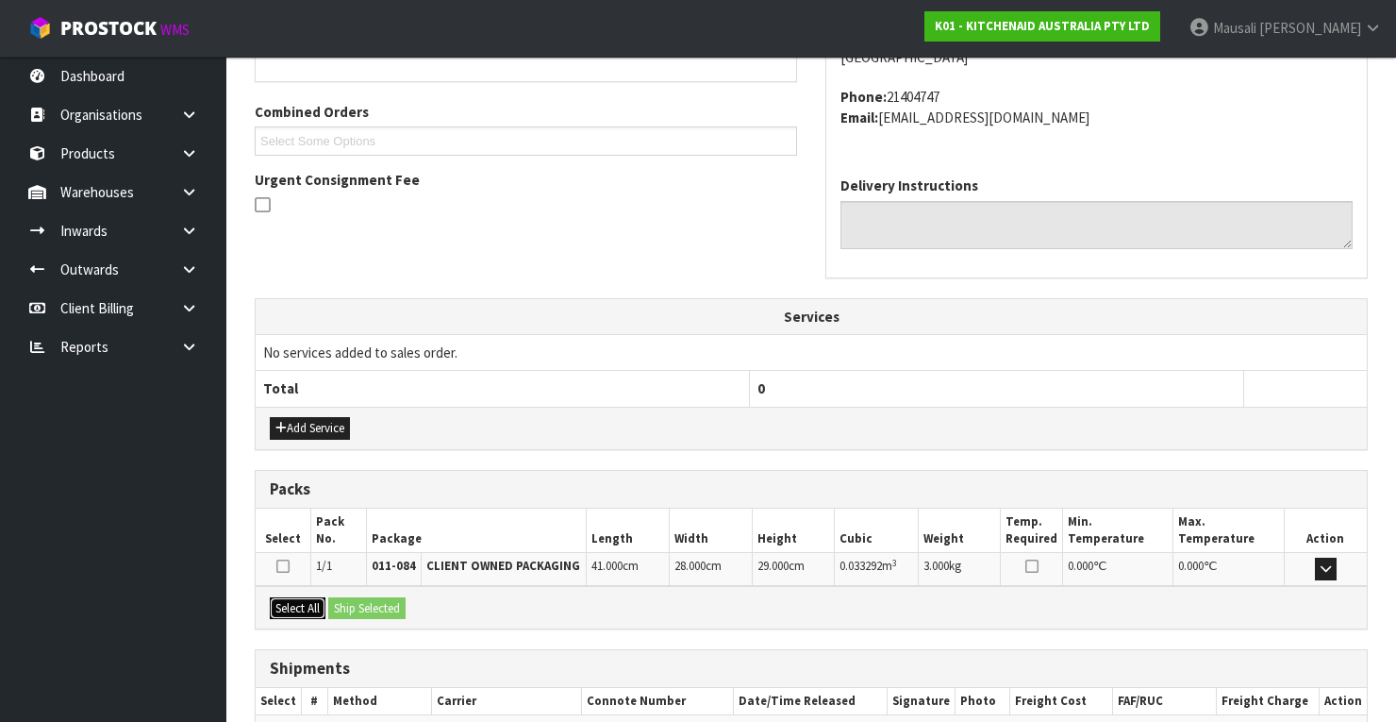
click at [286, 597] on button "Select All" at bounding box center [298, 608] width 56 height 23
click at [344, 597] on button "Ship Selected" at bounding box center [366, 608] width 77 height 23
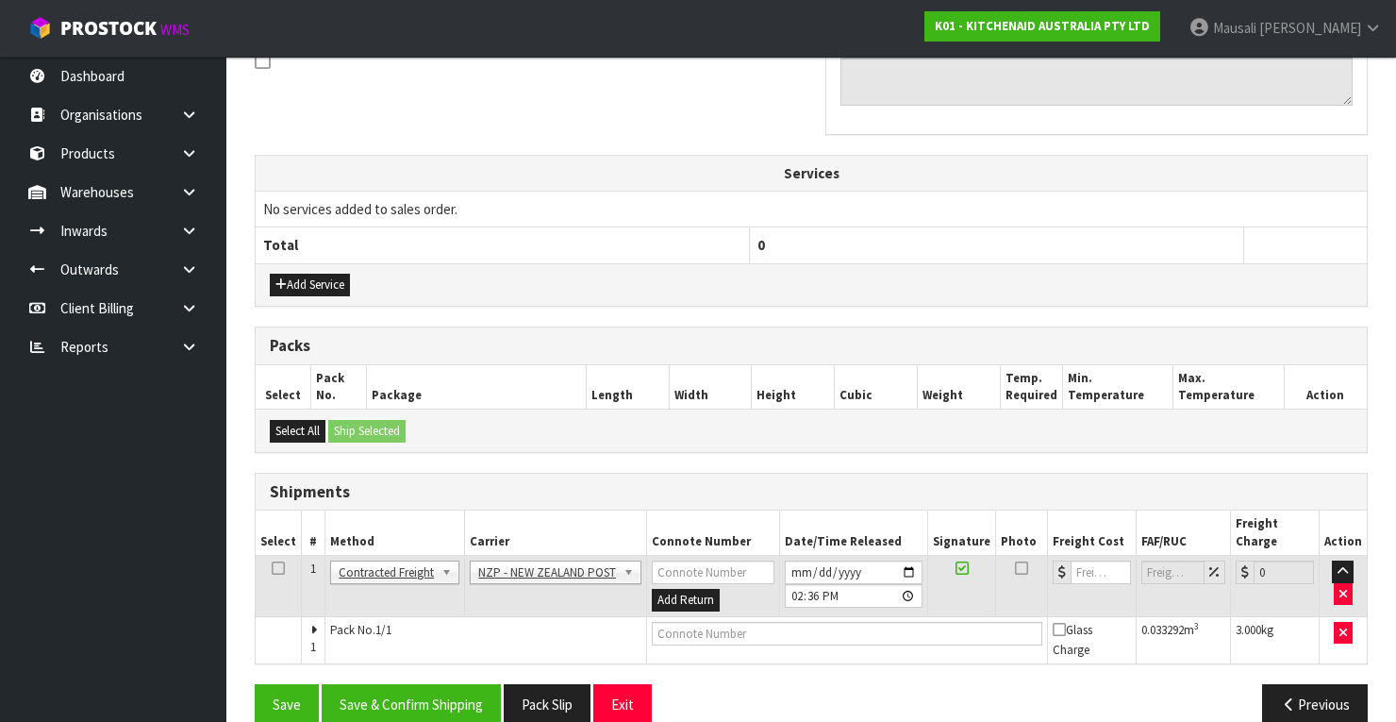
scroll to position [605, 0]
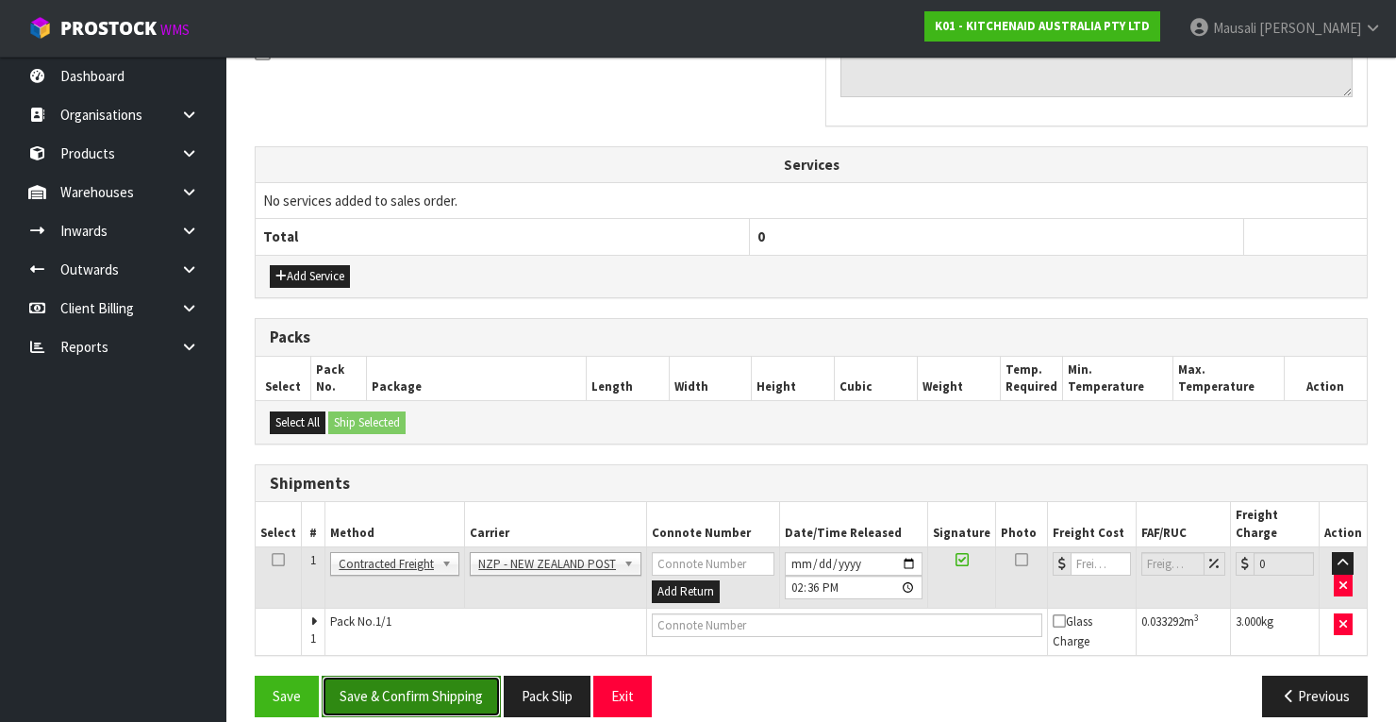
click at [433, 675] on button "Save & Confirm Shipping" at bounding box center [411, 695] width 179 height 41
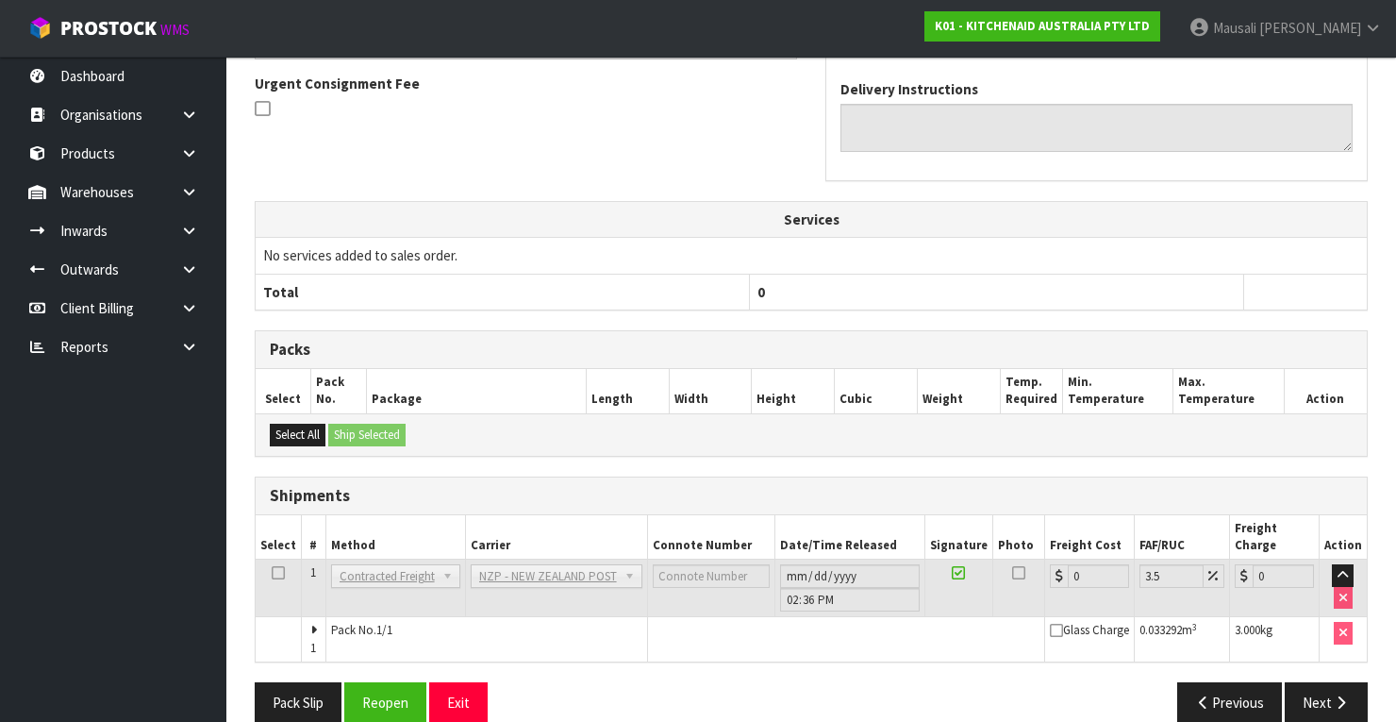
scroll to position [577, 0]
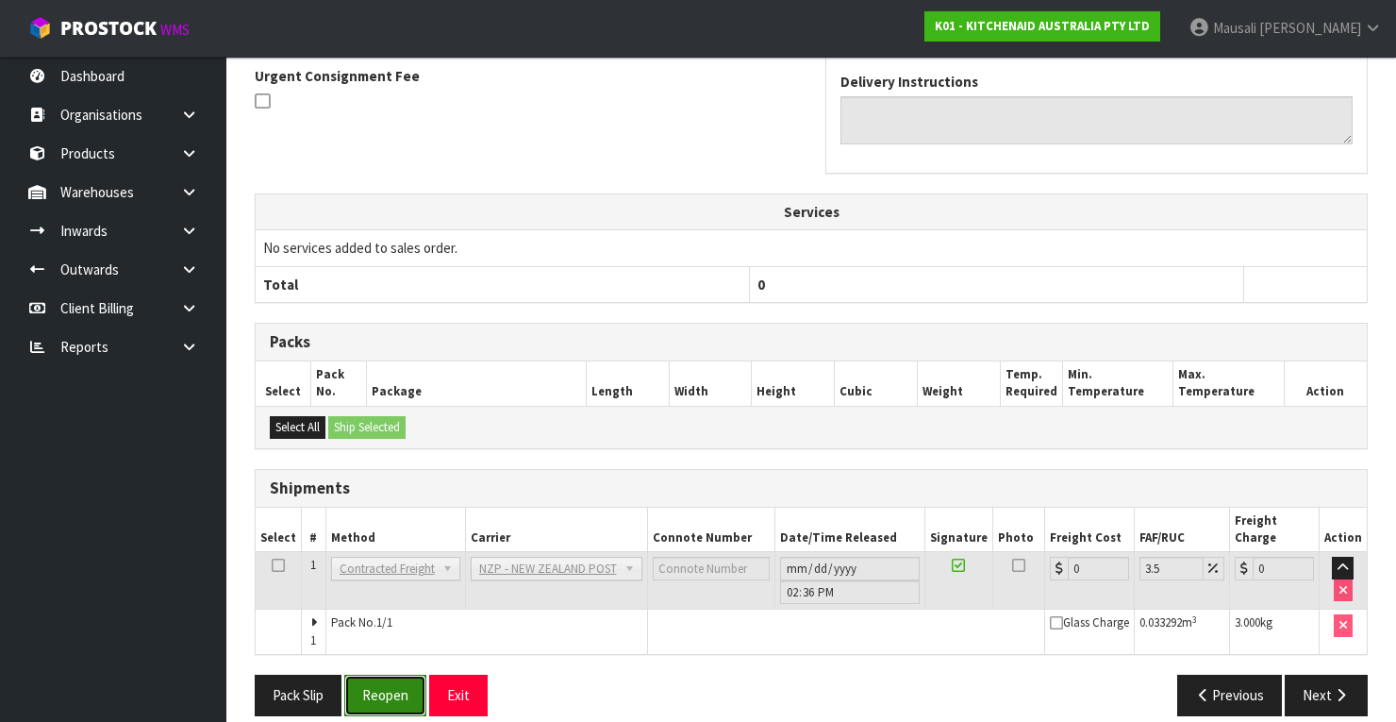
drag, startPoint x: 388, startPoint y: 664, endPoint x: 550, endPoint y: 639, distance: 164.2
click at [389, 674] on button "Reopen" at bounding box center [385, 694] width 82 height 41
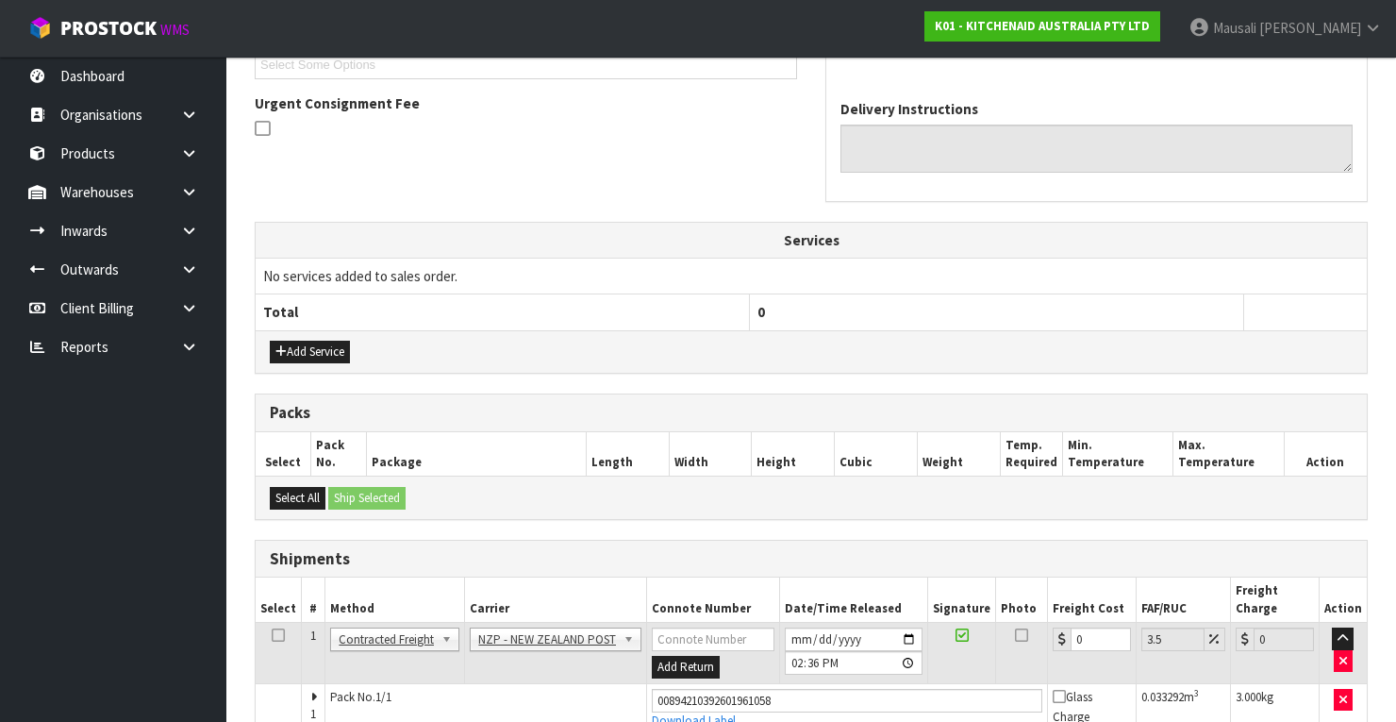
scroll to position [607, 0]
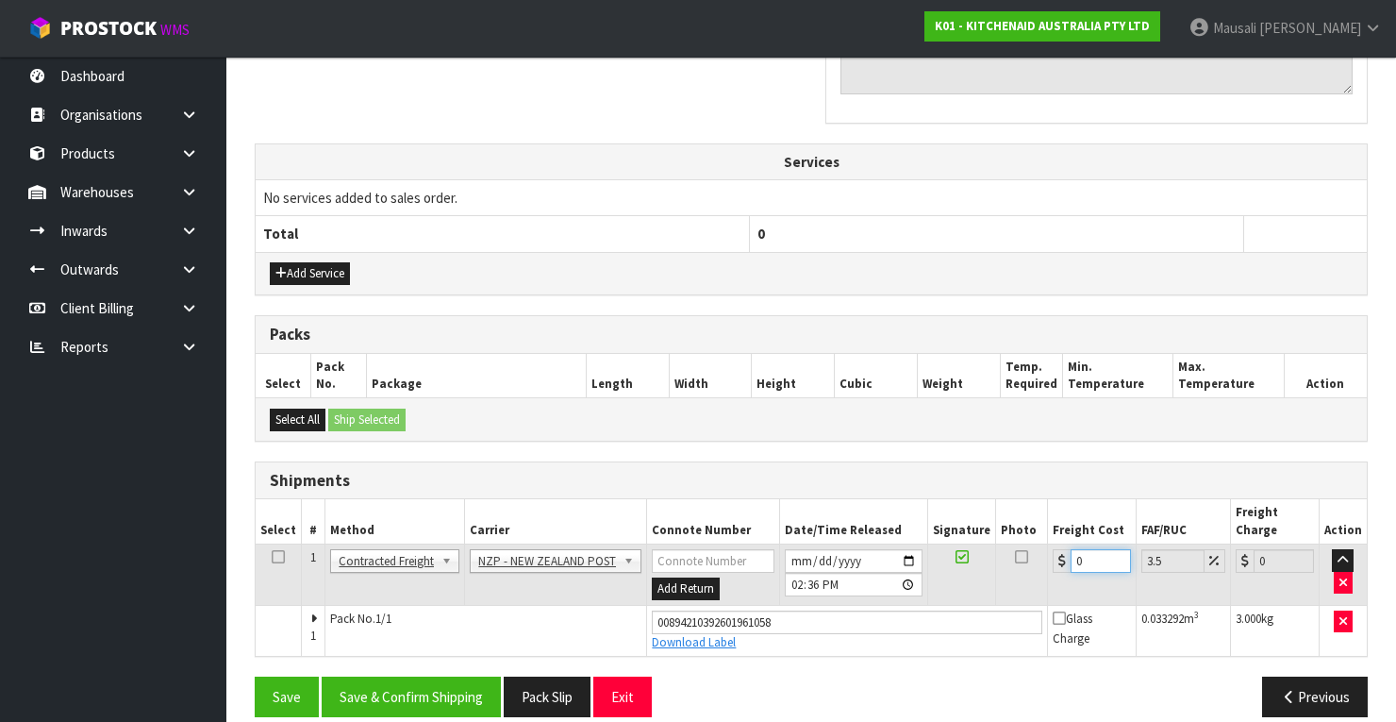
drag, startPoint x: 1088, startPoint y: 541, endPoint x: 1071, endPoint y: 549, distance: 19.4
click at [1071, 549] on input "0" at bounding box center [1101, 561] width 60 height 24
click at [415, 676] on button "Save & Confirm Shipping" at bounding box center [411, 696] width 179 height 41
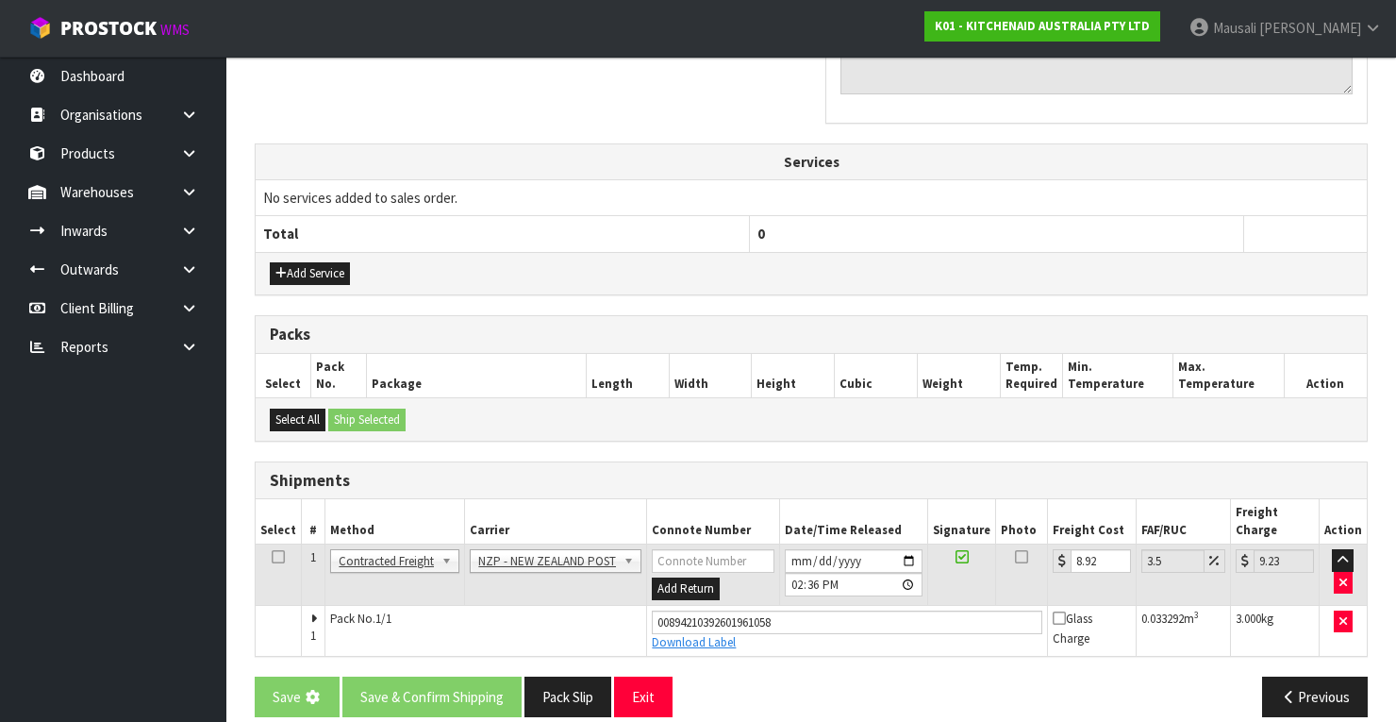
scroll to position [0, 0]
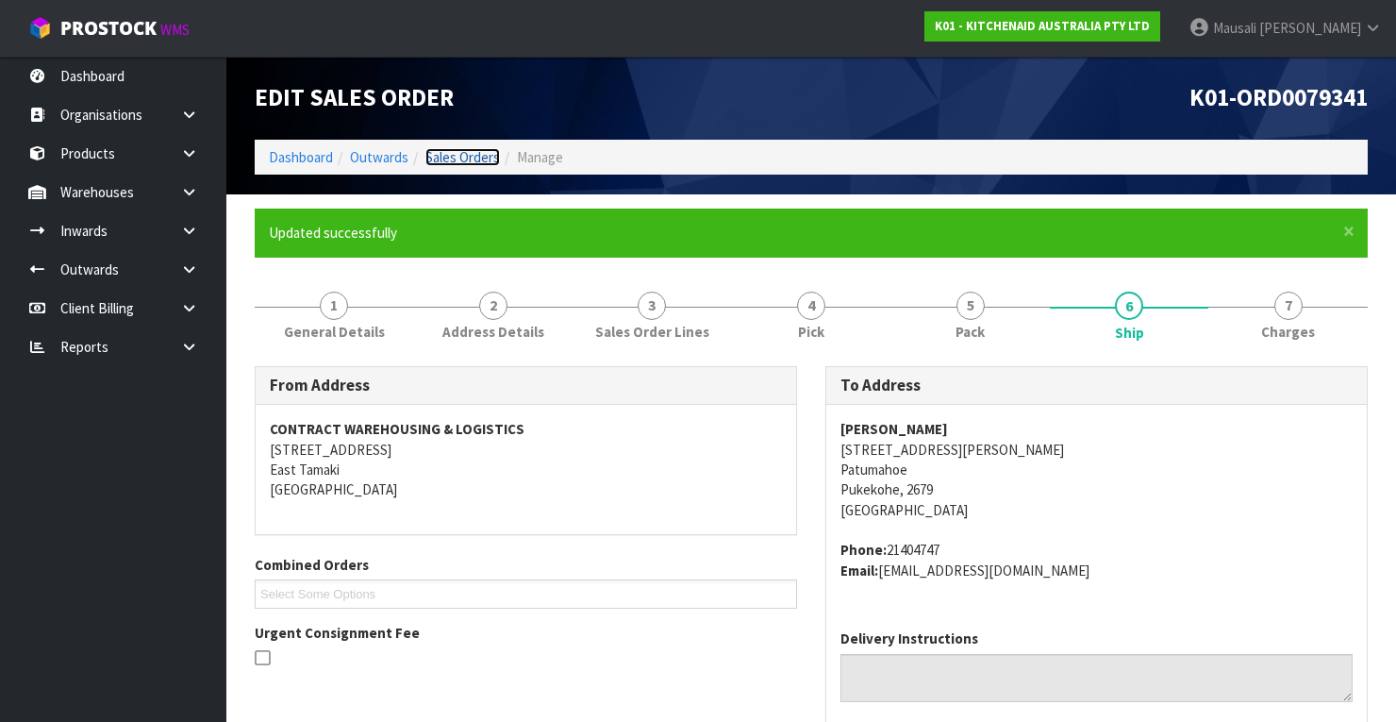
click at [462, 158] on link "Sales Orders" at bounding box center [462, 157] width 75 height 18
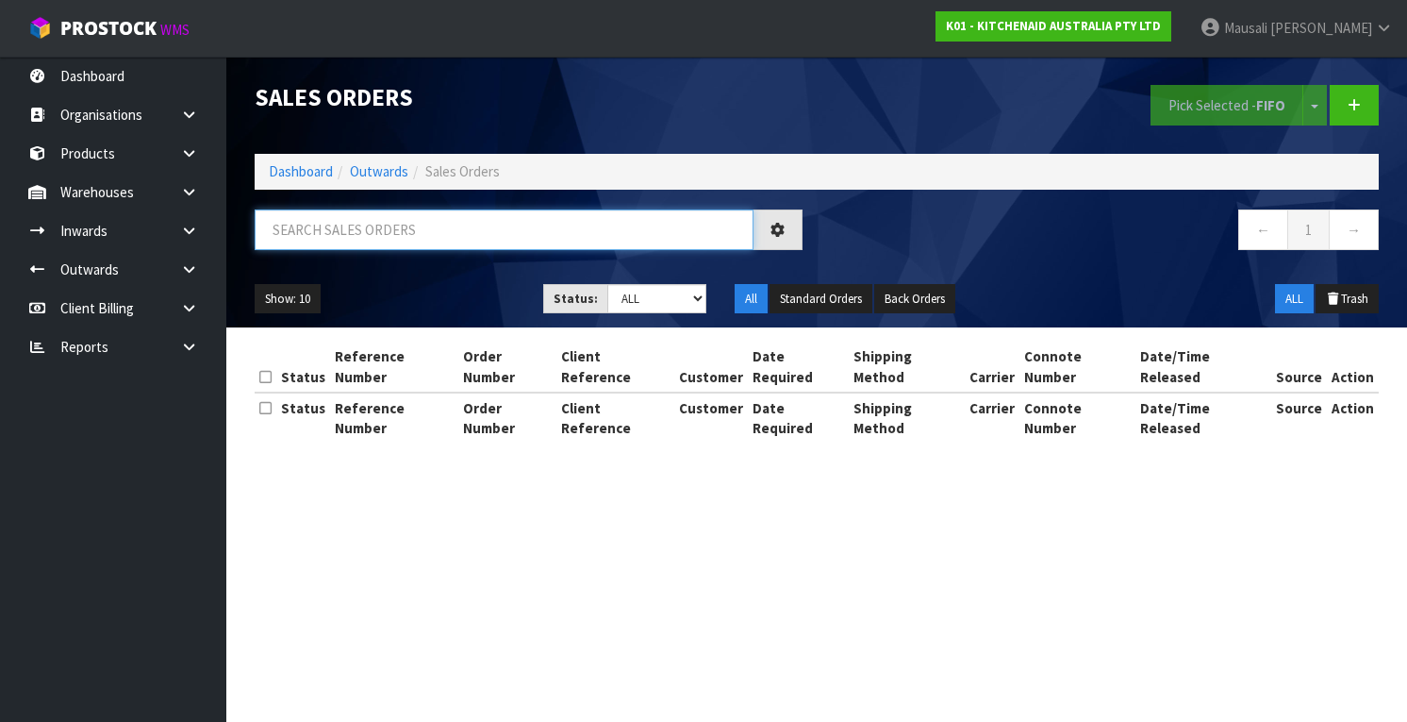
click at [298, 225] on input "text" at bounding box center [504, 229] width 499 height 41
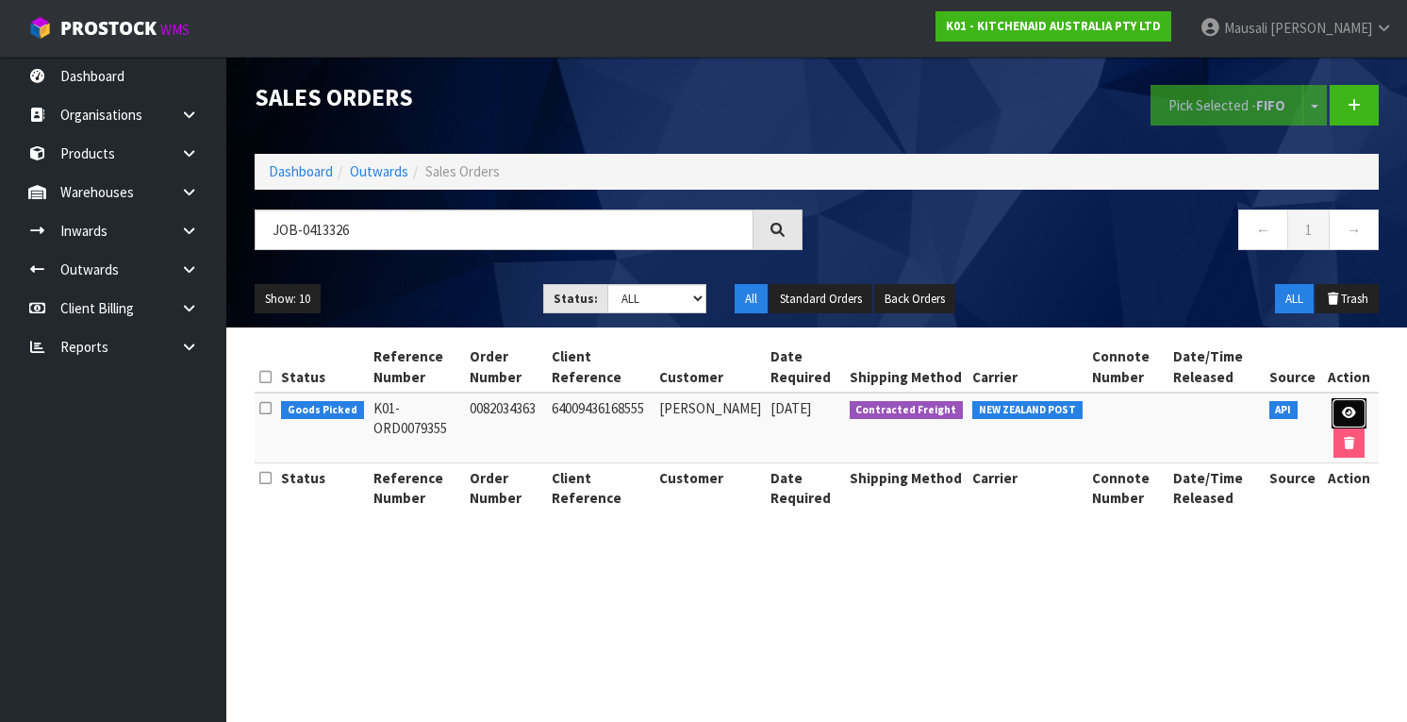
click at [1343, 407] on icon at bounding box center [1349, 413] width 14 height 12
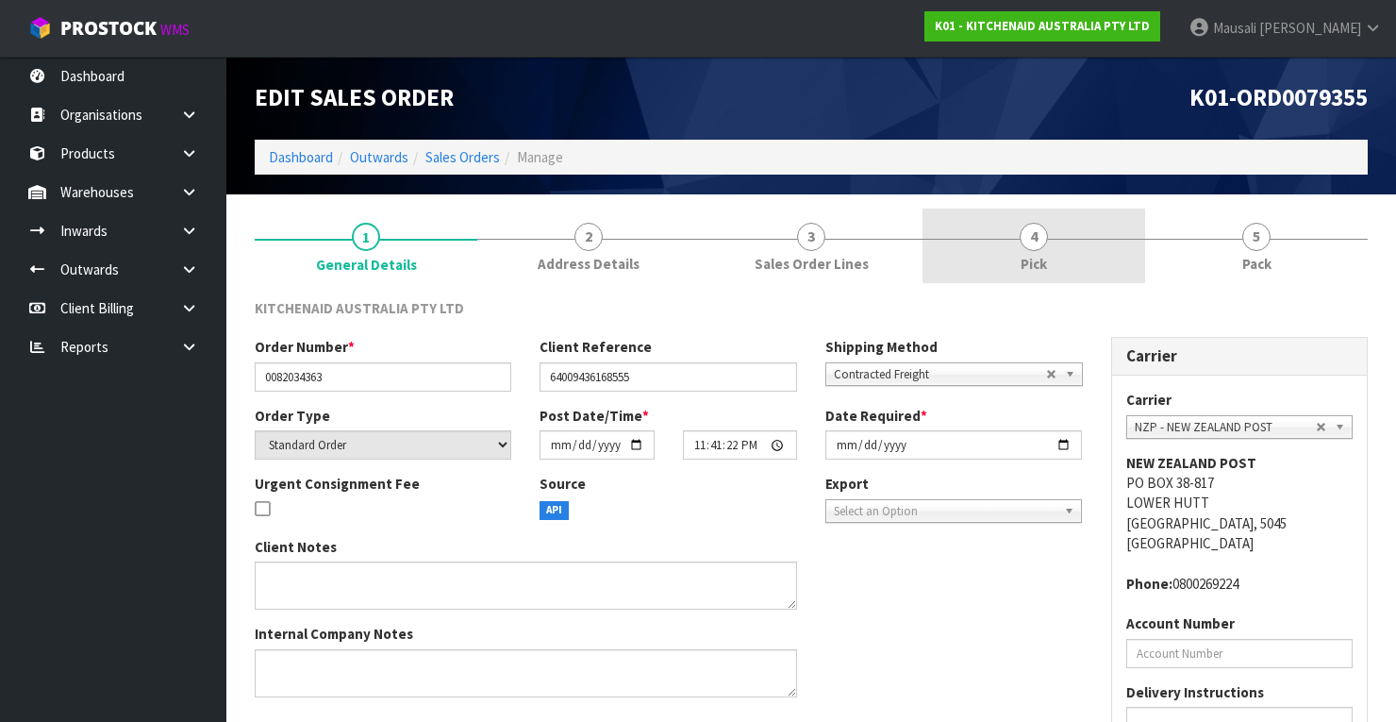
click at [1063, 241] on link "4 Pick" at bounding box center [1033, 245] width 223 height 75
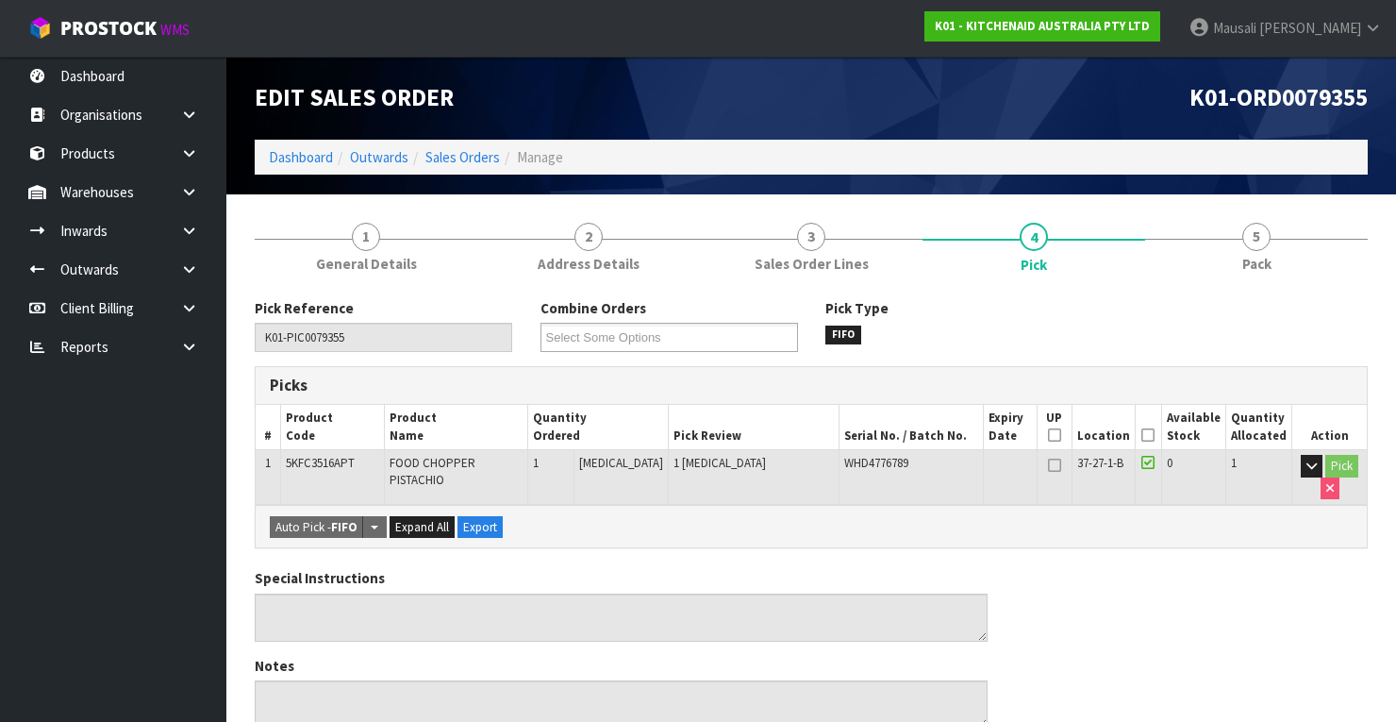
click at [1150, 435] on icon at bounding box center [1147, 435] width 13 height 1
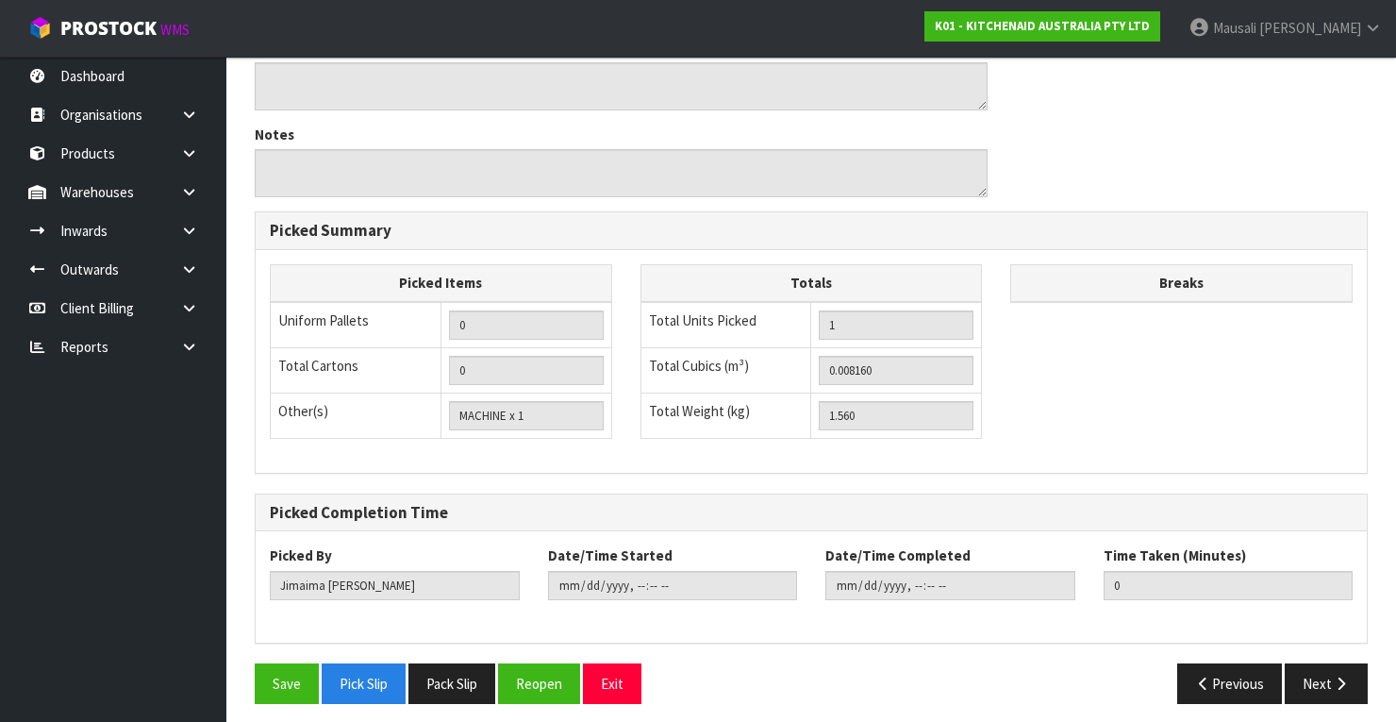
scroll to position [603, 0]
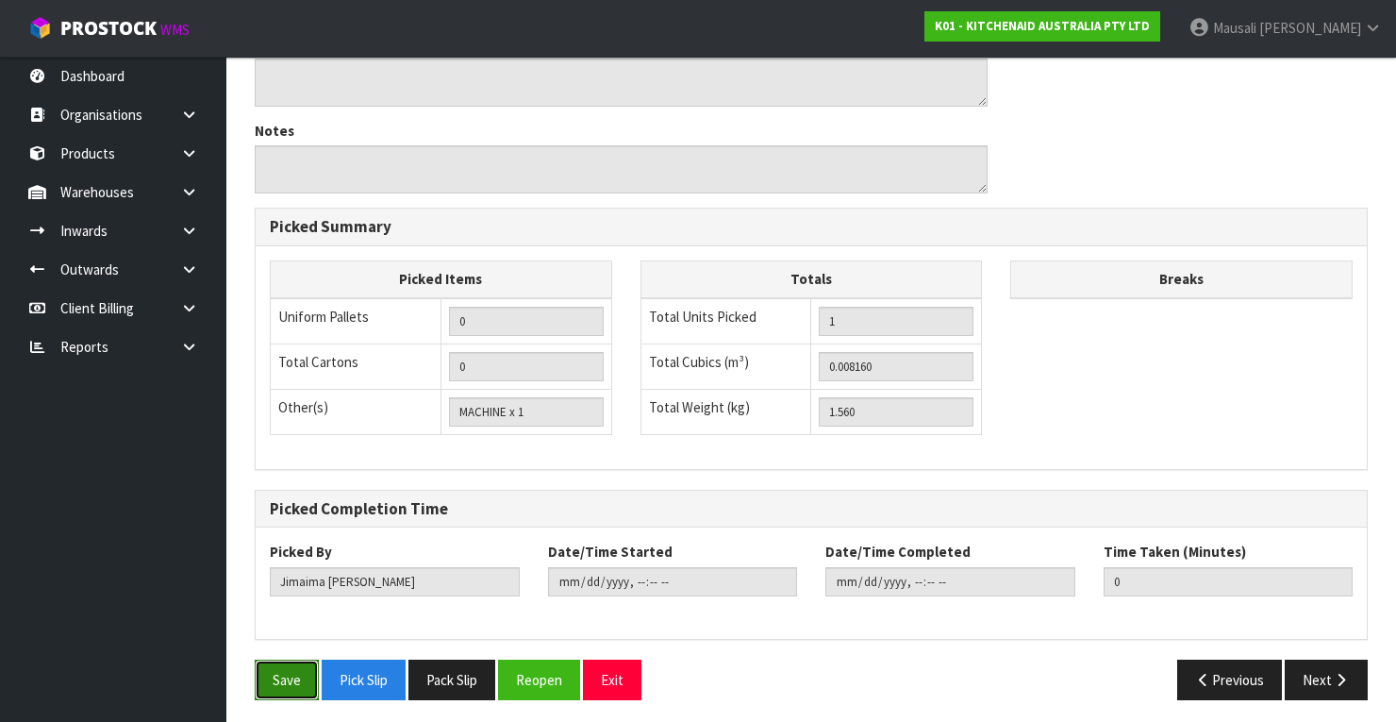
click at [258, 675] on button "Save" at bounding box center [287, 679] width 64 height 41
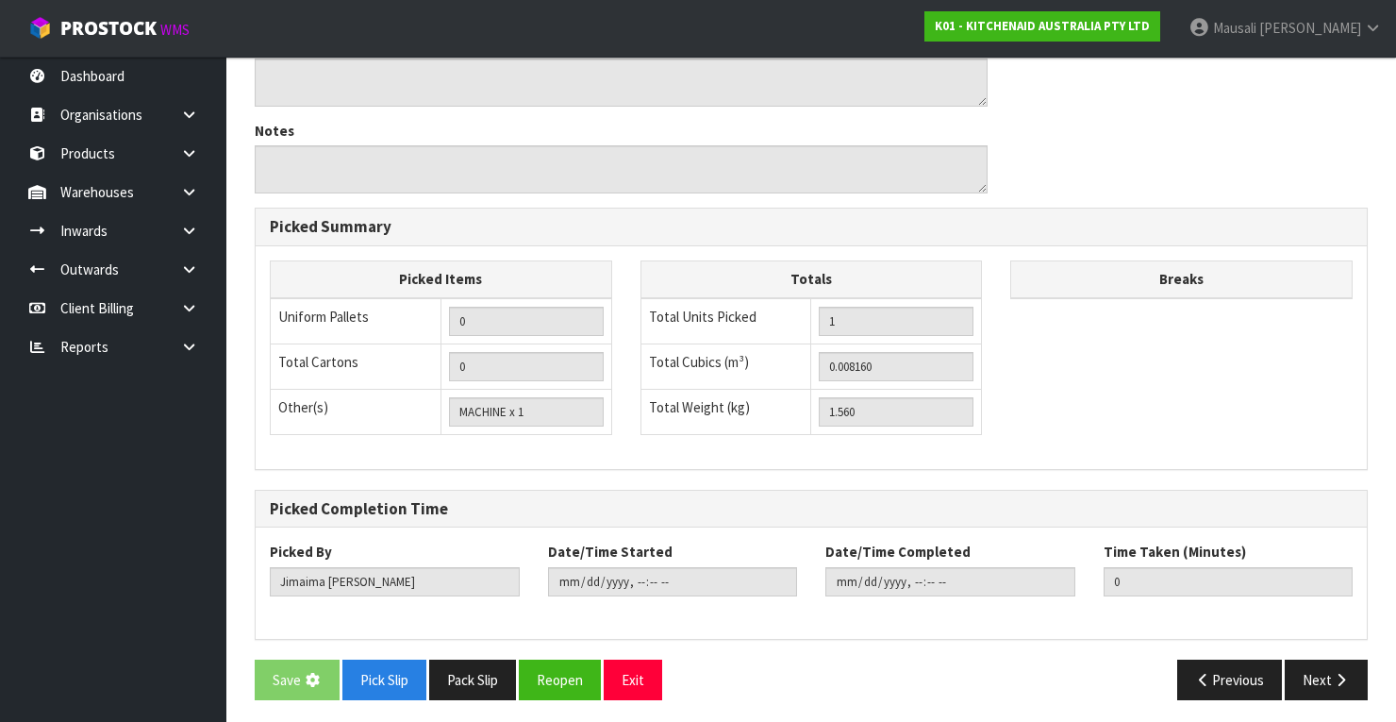
scroll to position [0, 0]
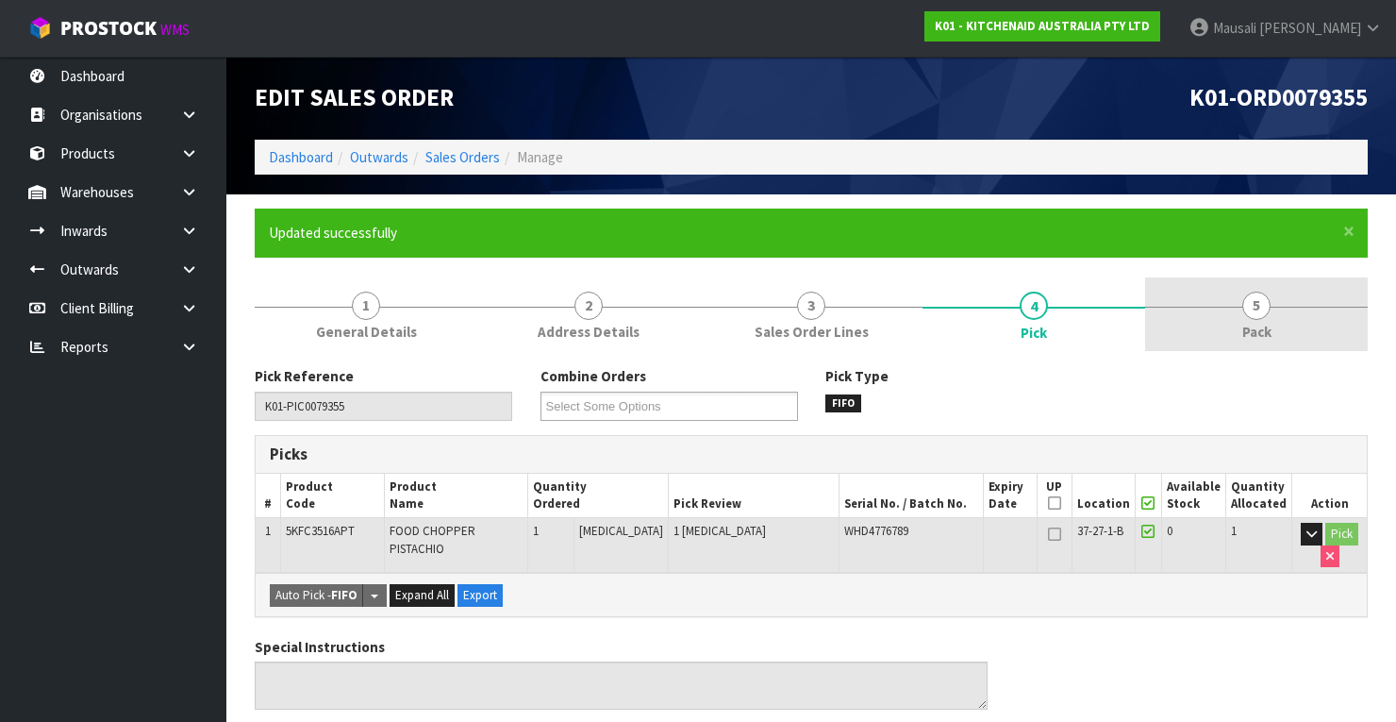
click at [1267, 319] on link "5 Pack" at bounding box center [1256, 314] width 223 height 75
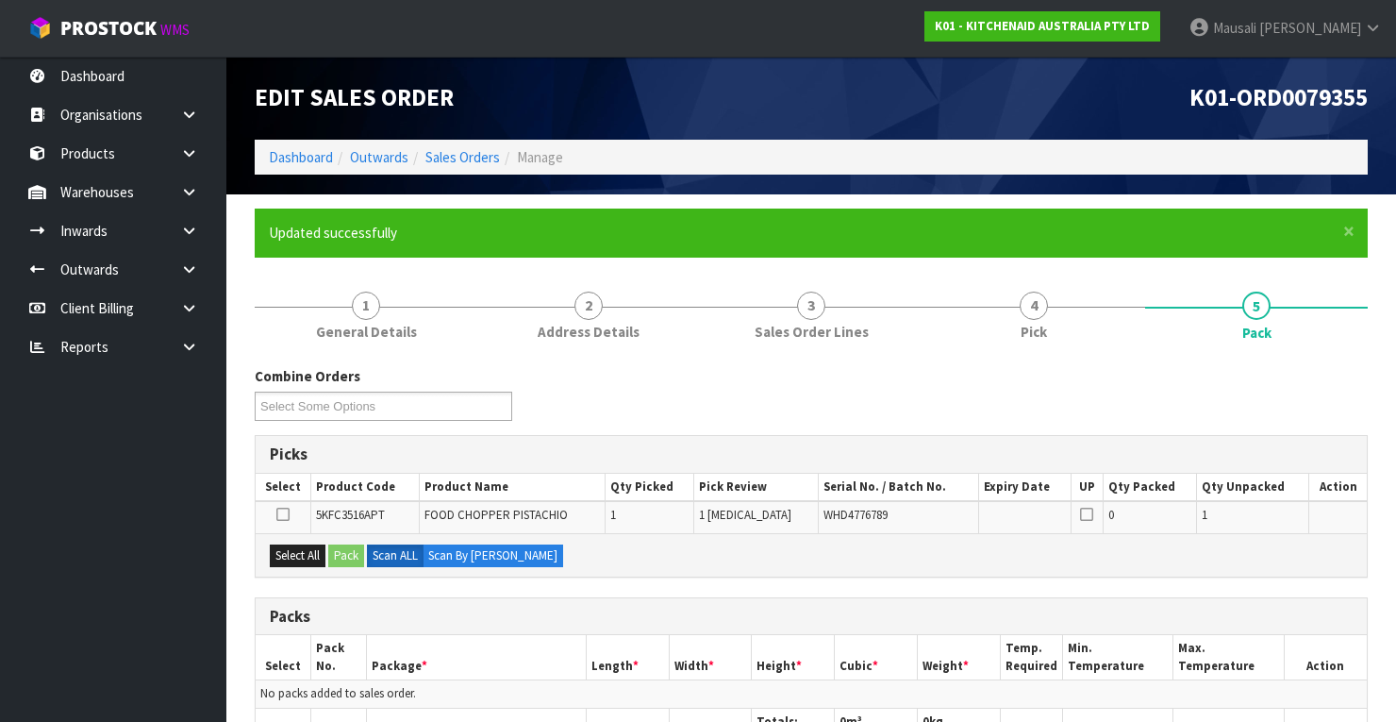
scroll to position [377, 0]
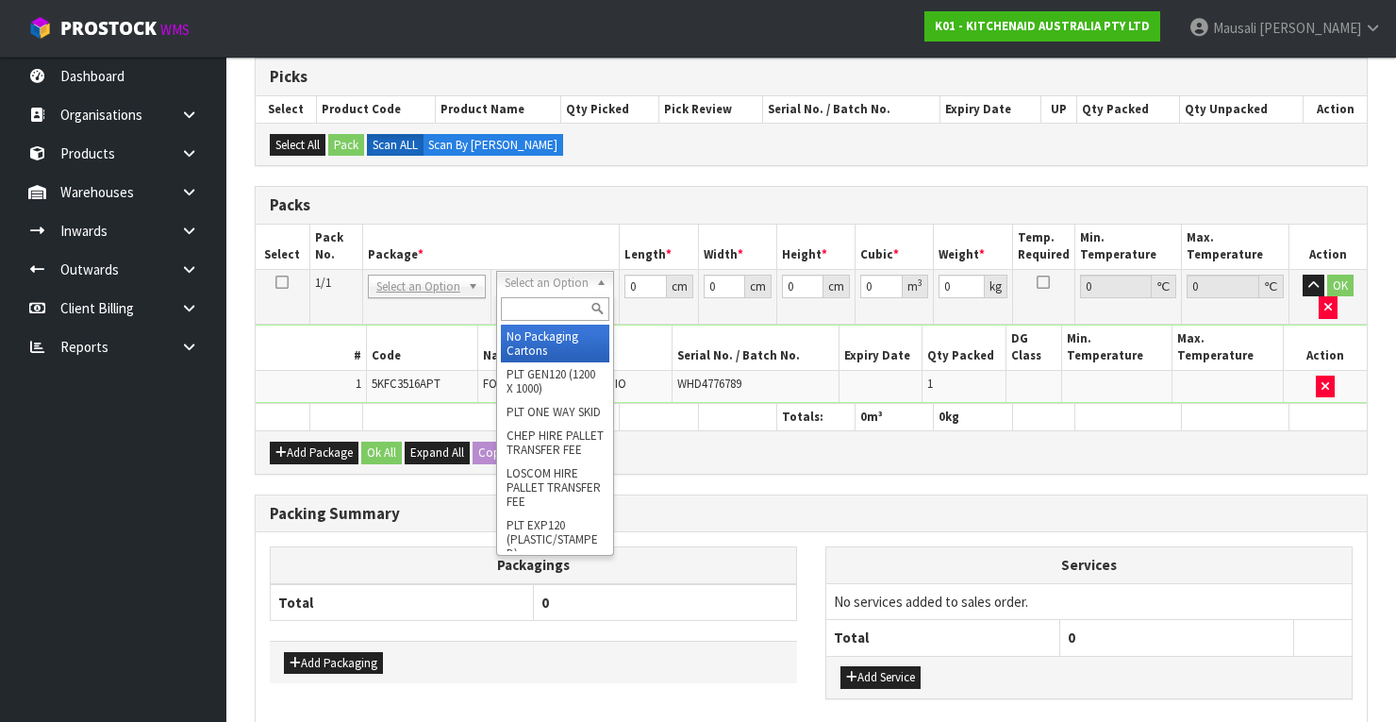
click at [551, 299] on input "text" at bounding box center [555, 309] width 108 height 24
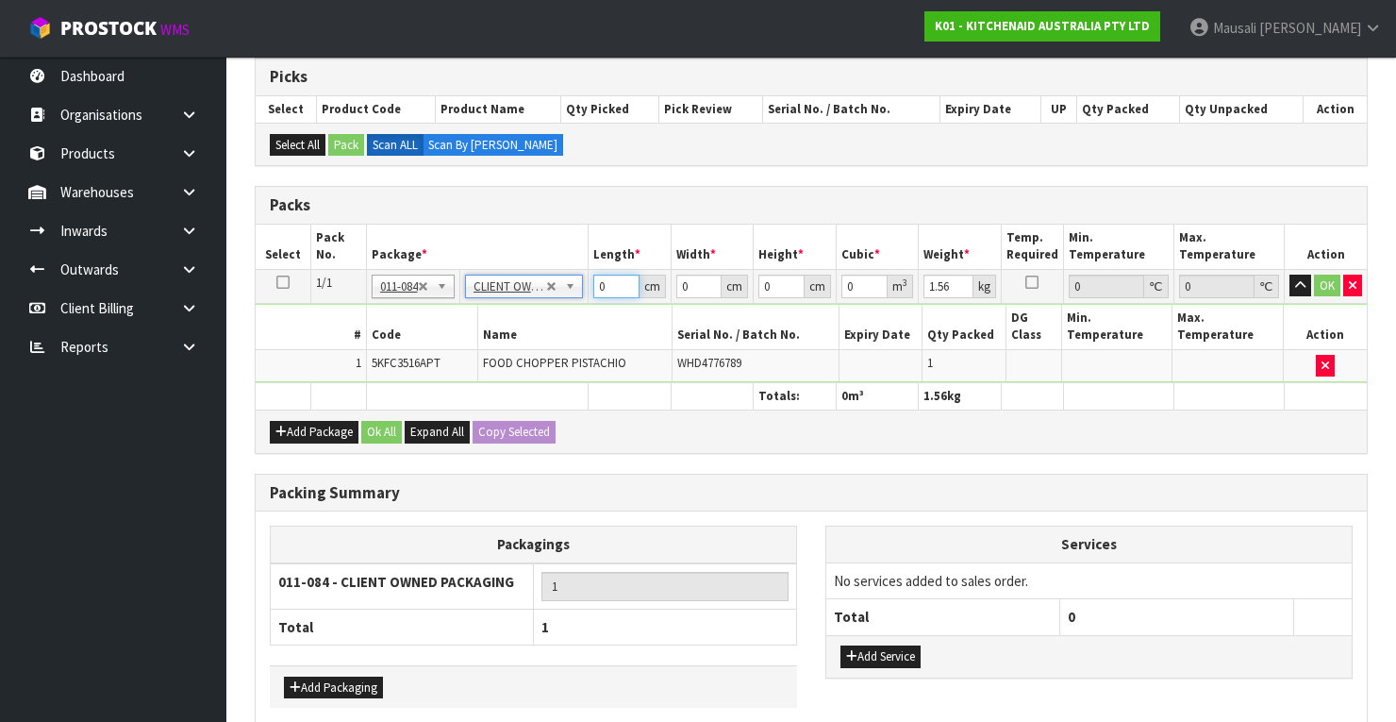
drag, startPoint x: 615, startPoint y: 284, endPoint x: 582, endPoint y: 292, distance: 34.1
click at [582, 292] on tr "1/1 NONE 007-001 007-002 007-004 007-009 007-013 007-014 007-015 007-017 007-01…" at bounding box center [811, 286] width 1111 height 34
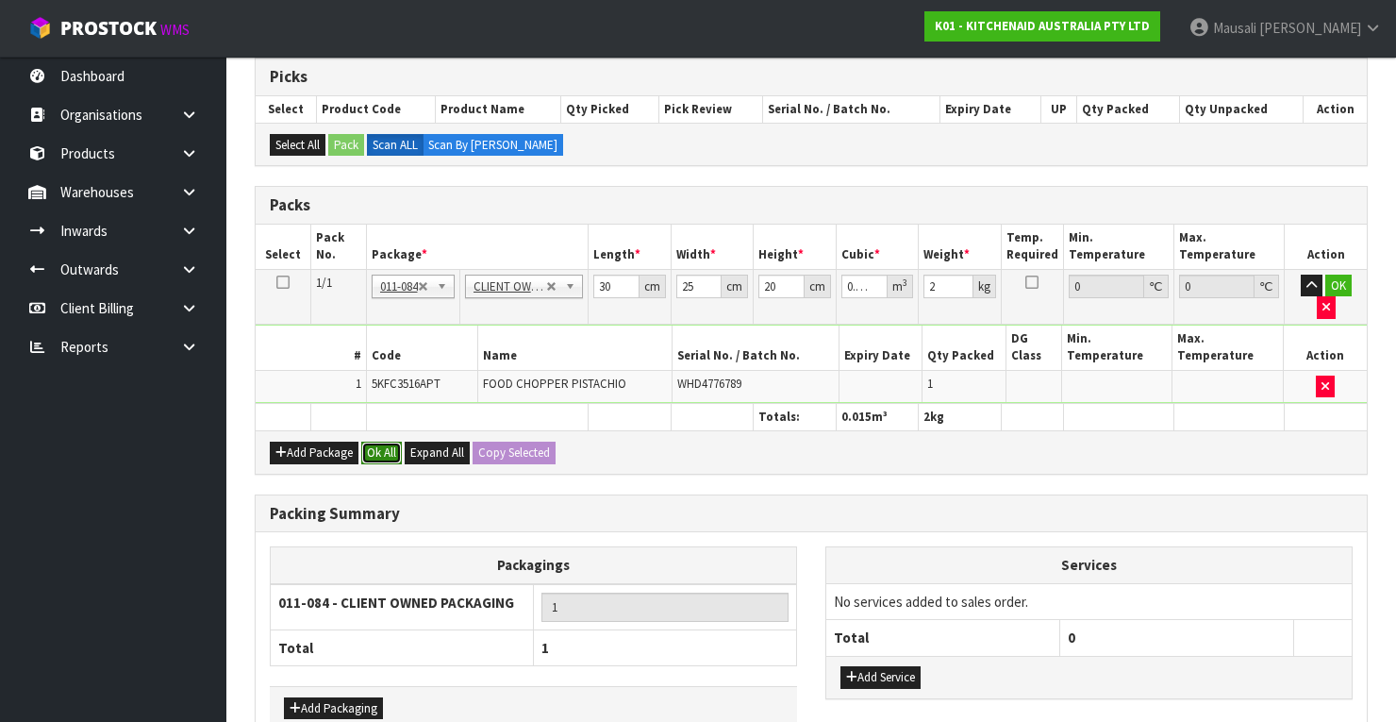
click at [391, 441] on button "Ok All" at bounding box center [381, 452] width 41 height 23
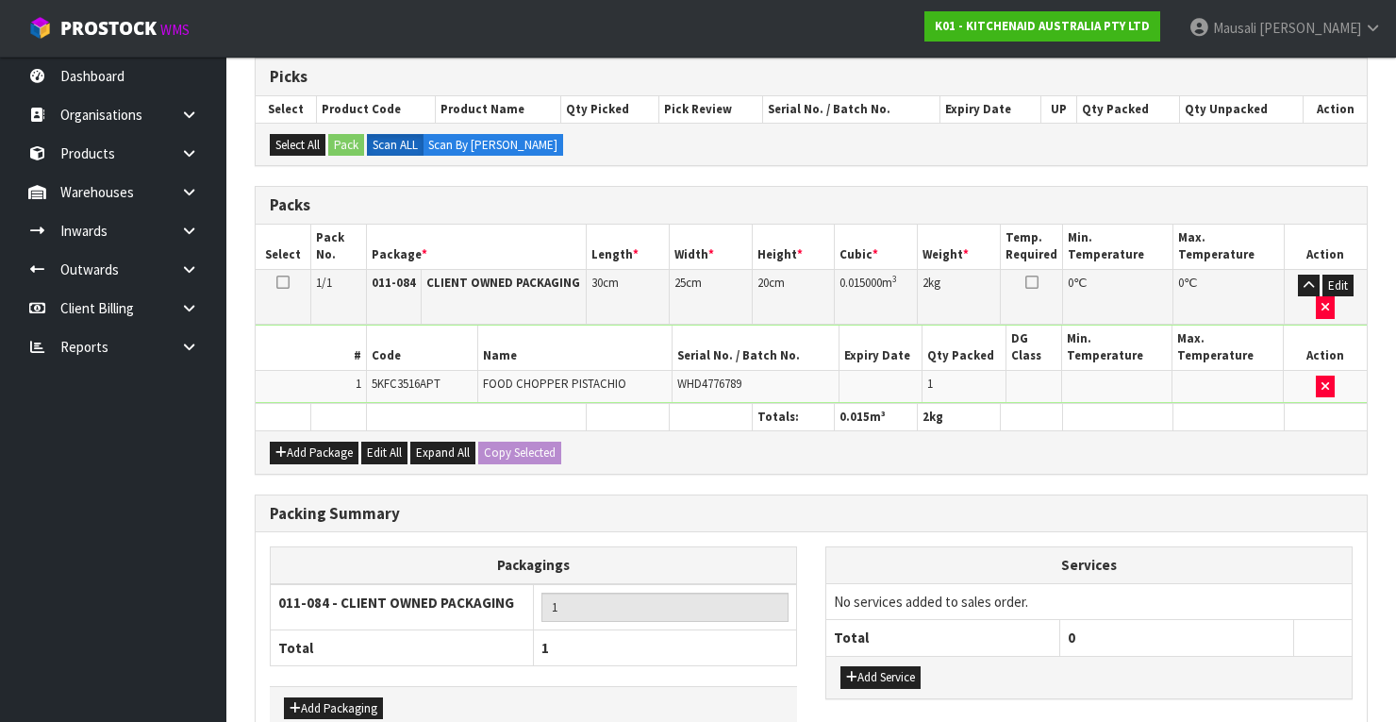
scroll to position [479, 0]
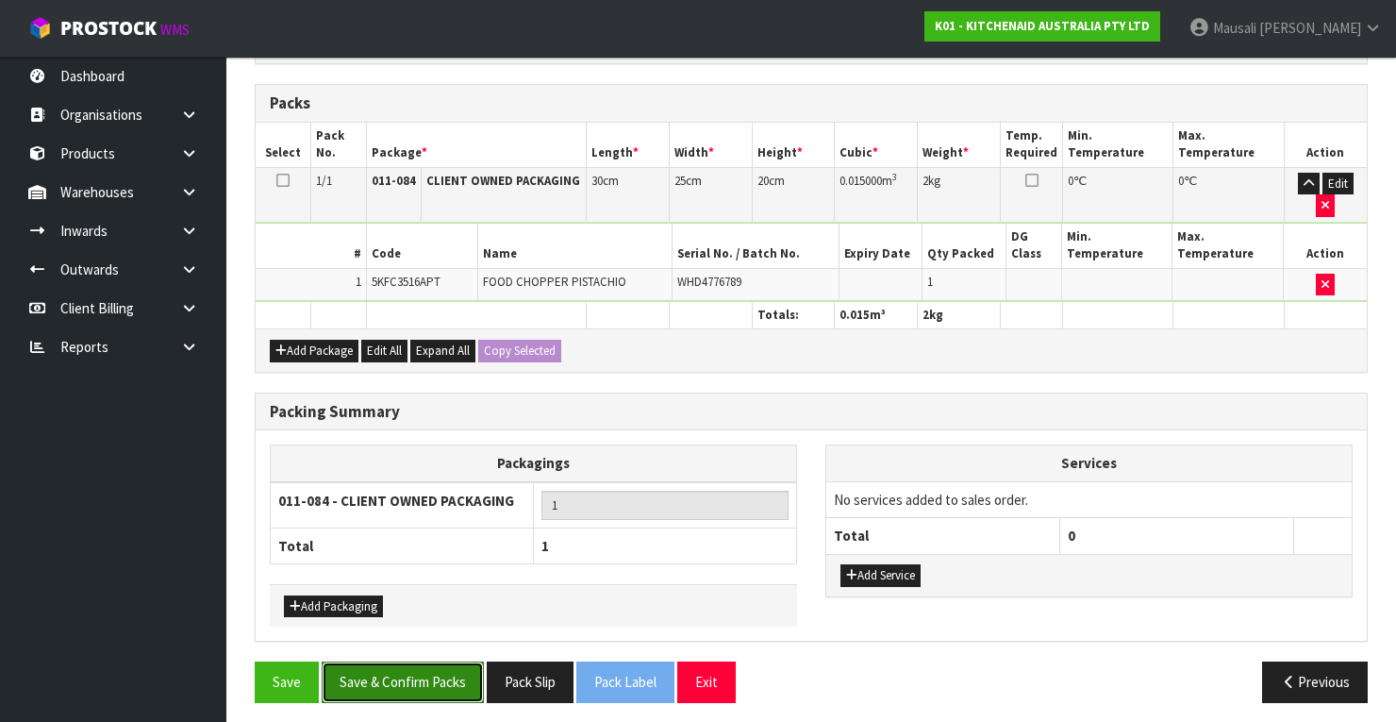
click at [441, 668] on button "Save & Confirm Packs" at bounding box center [403, 681] width 162 height 41
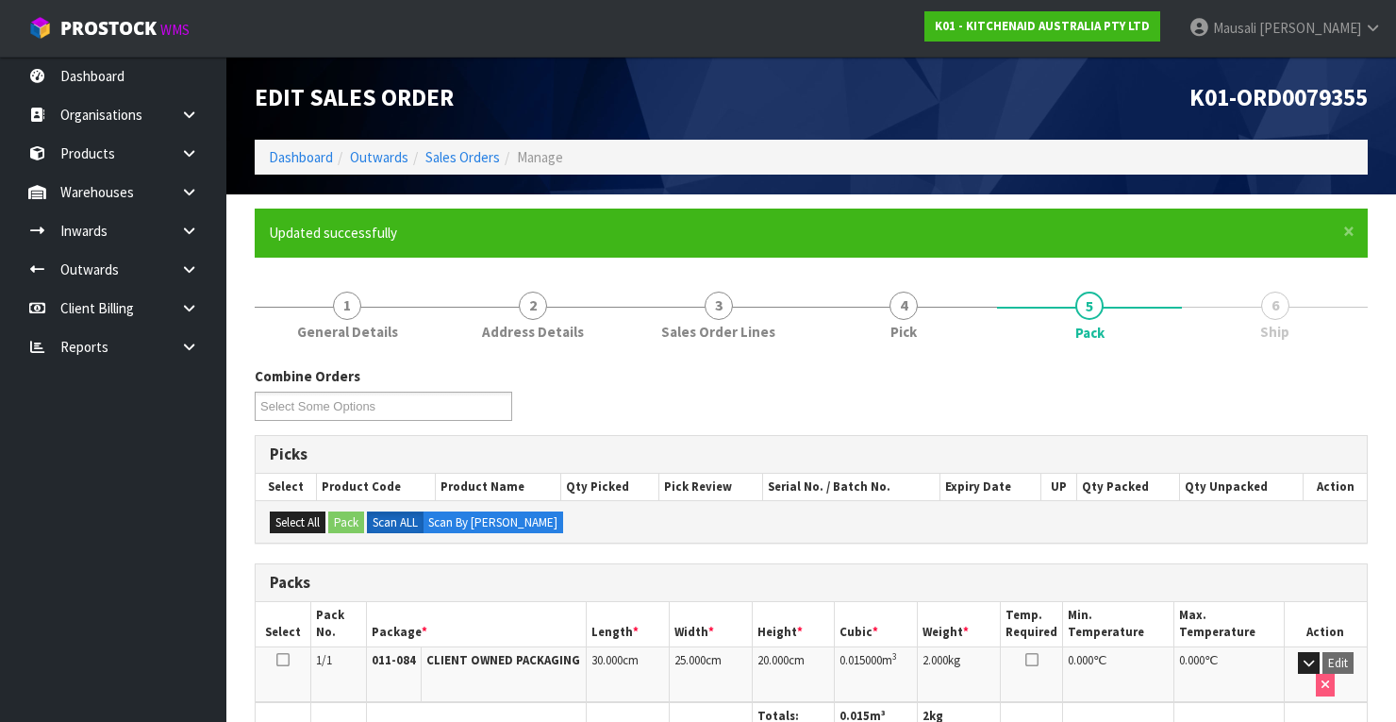
scroll to position [359, 0]
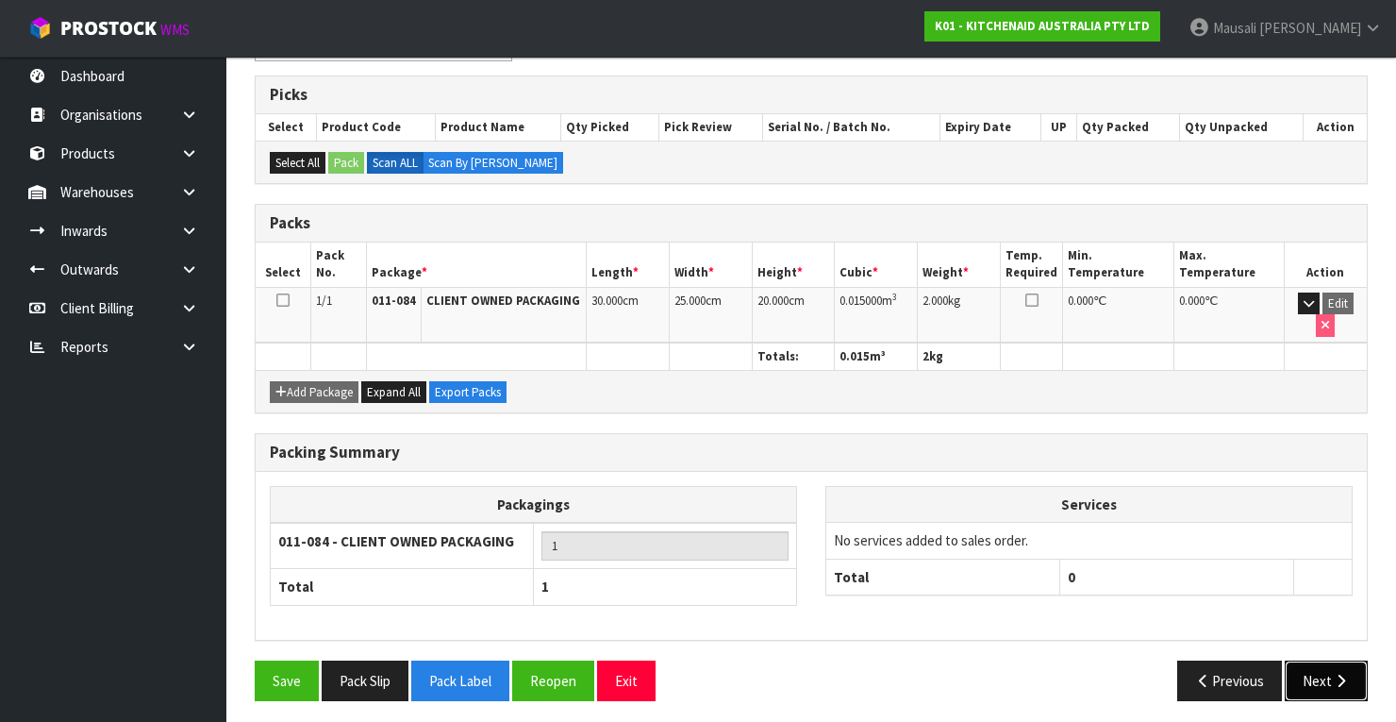
click at [1346, 685] on button "Next" at bounding box center [1326, 680] width 83 height 41
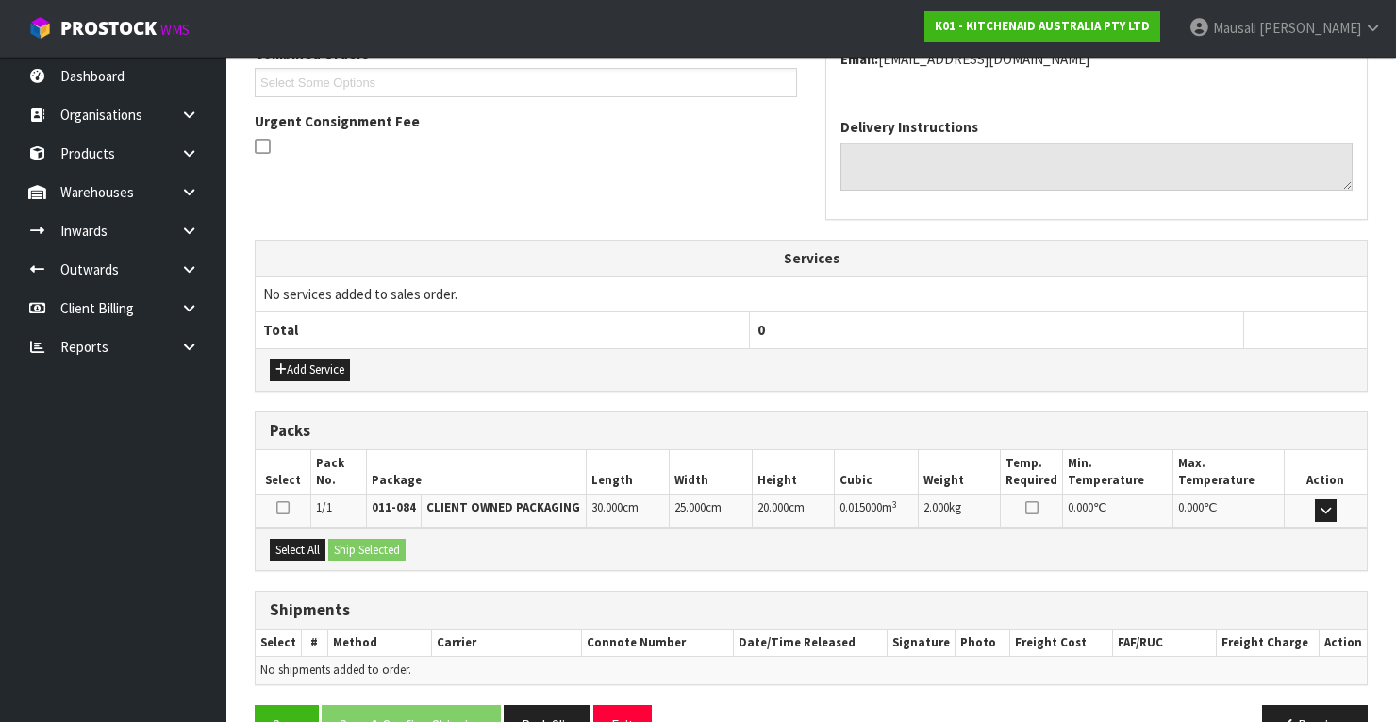
scroll to position [557, 0]
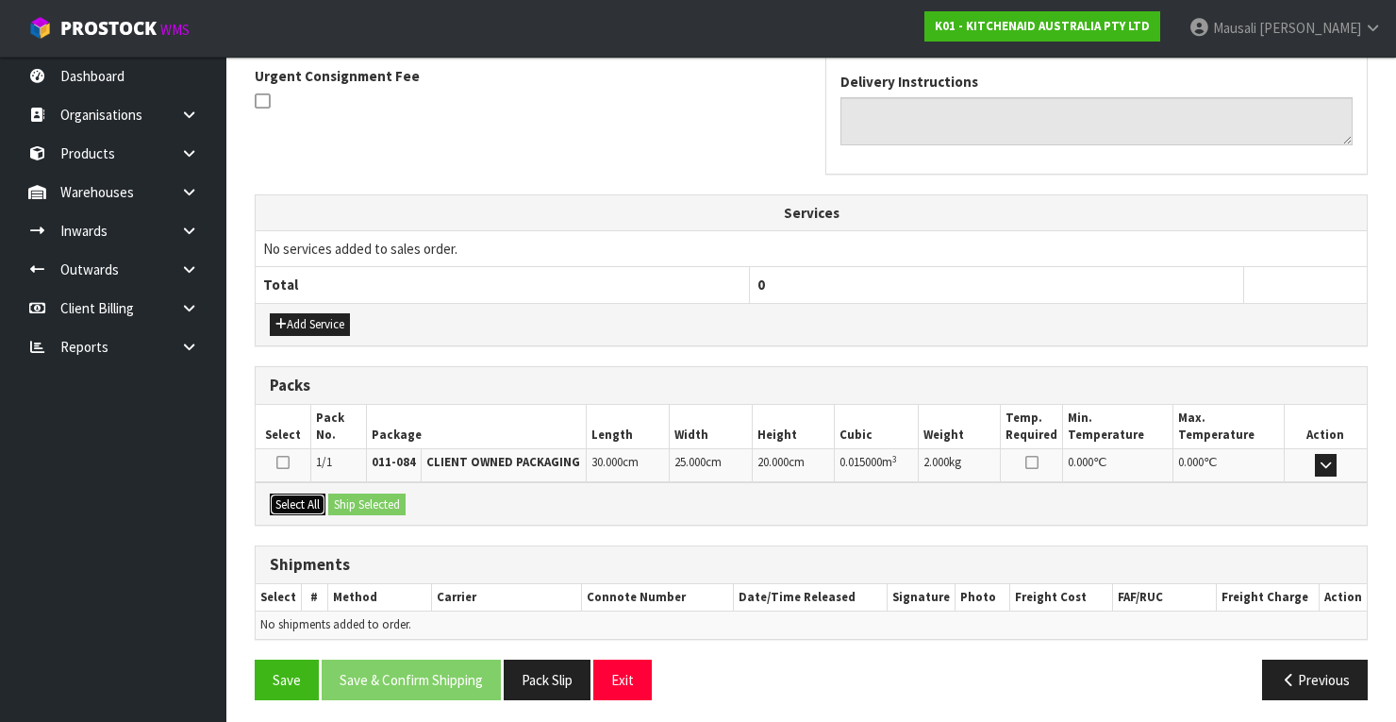
drag, startPoint x: 305, startPoint y: 494, endPoint x: 357, endPoint y: 503, distance: 53.5
click at [311, 495] on button "Select All" at bounding box center [298, 504] width 56 height 23
click at [361, 502] on button "Ship Selected" at bounding box center [366, 504] width 77 height 23
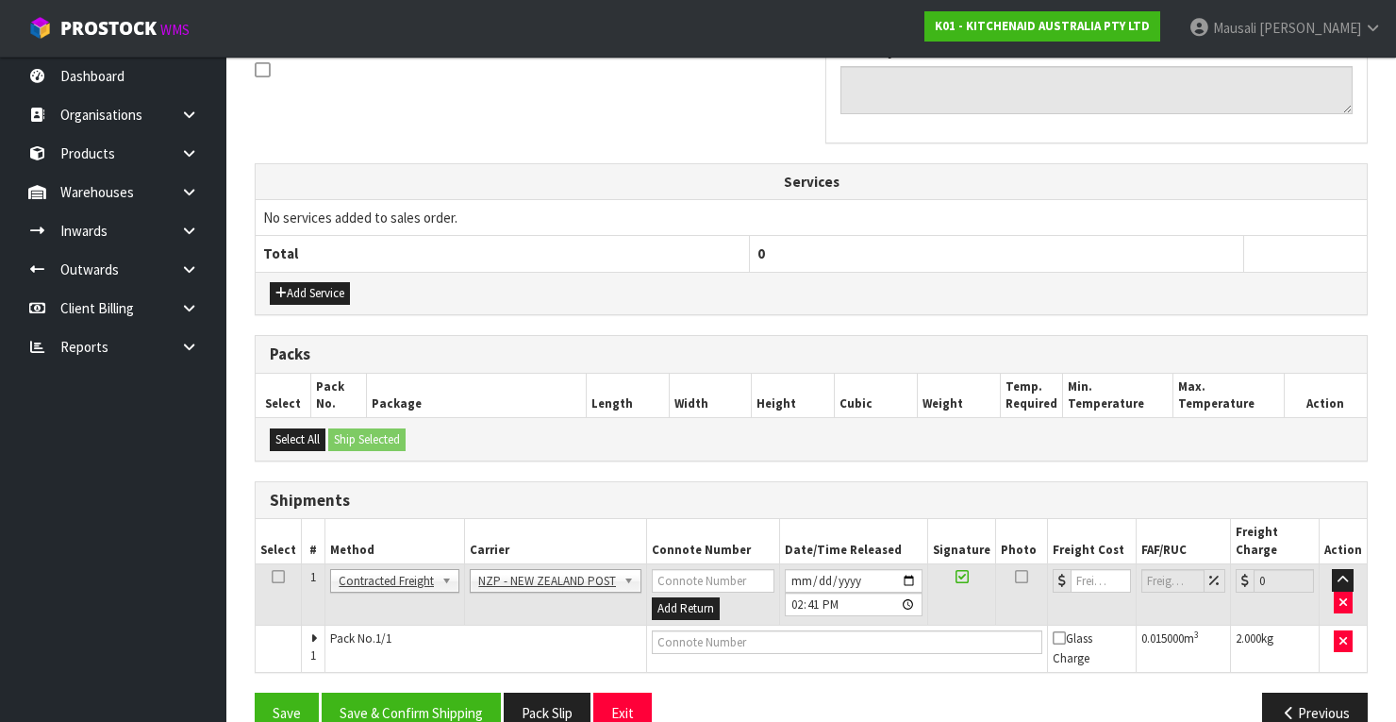
scroll to position [605, 0]
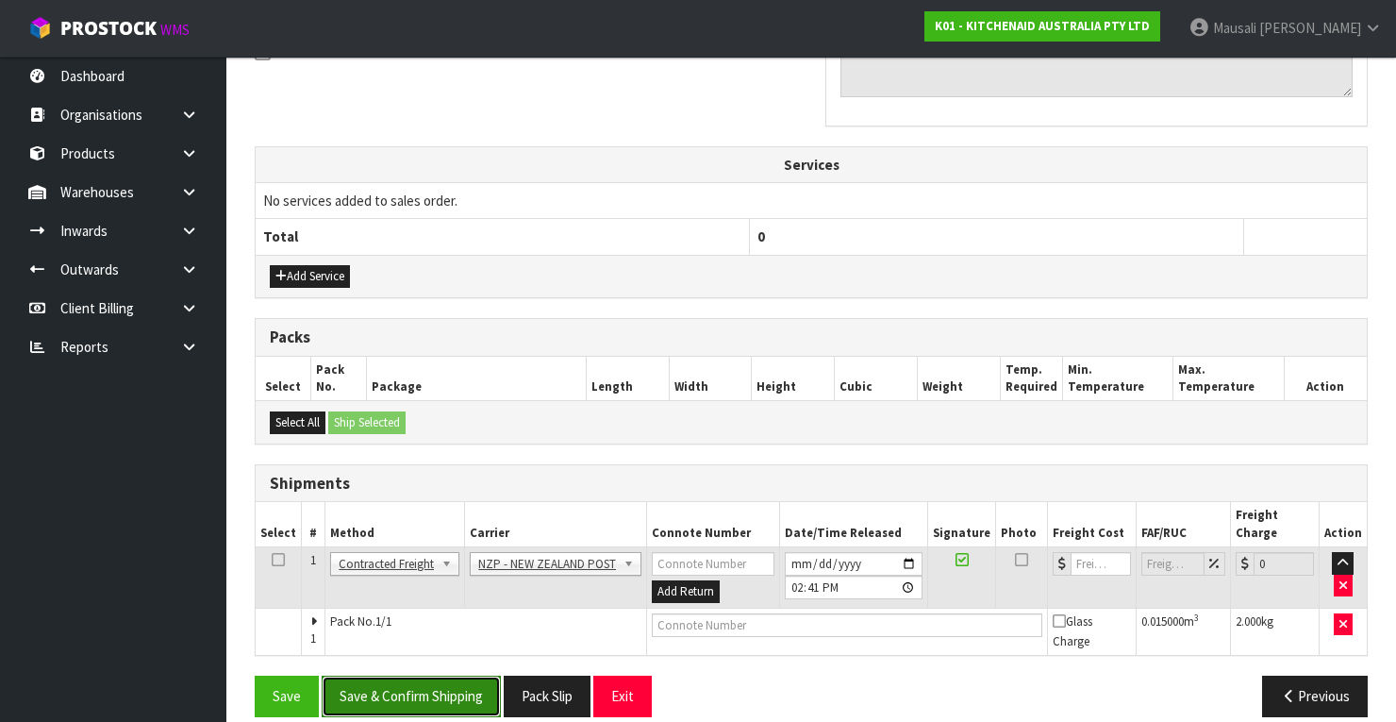
click at [423, 675] on button "Save & Confirm Shipping" at bounding box center [411, 695] width 179 height 41
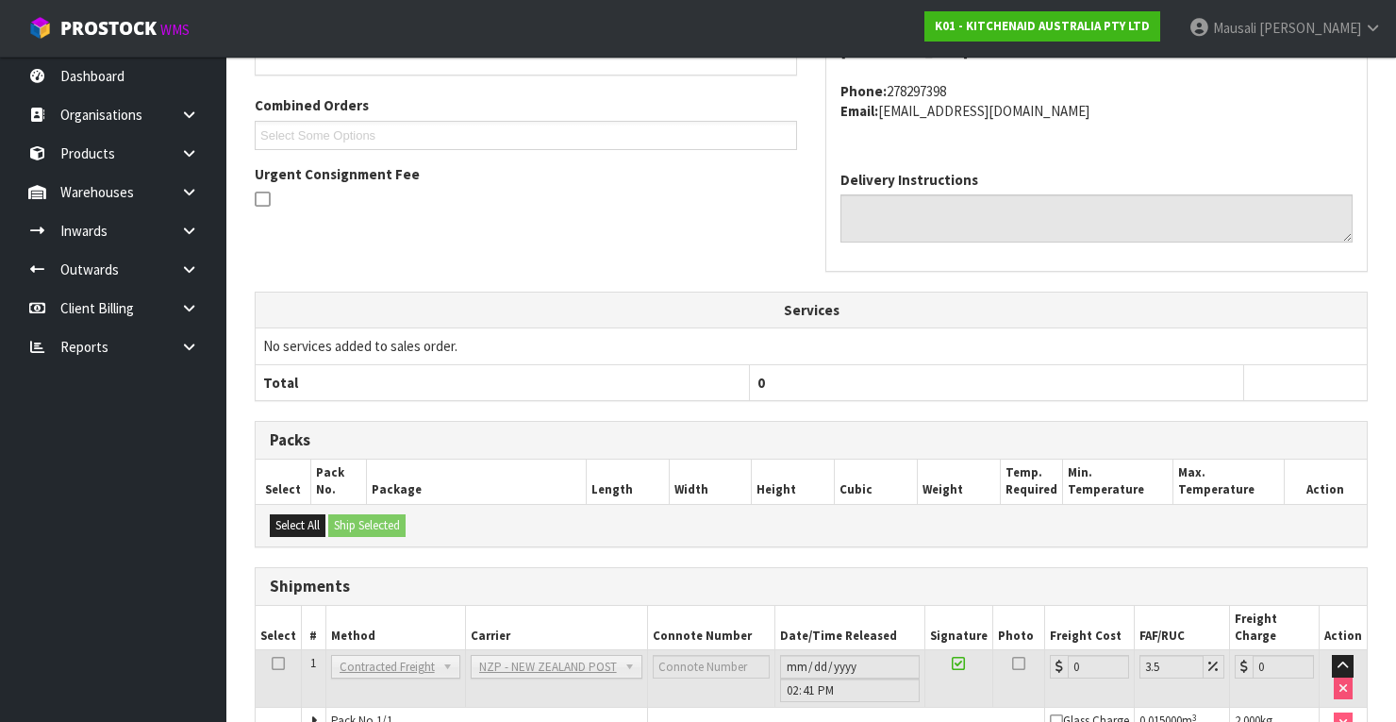
scroll to position [577, 0]
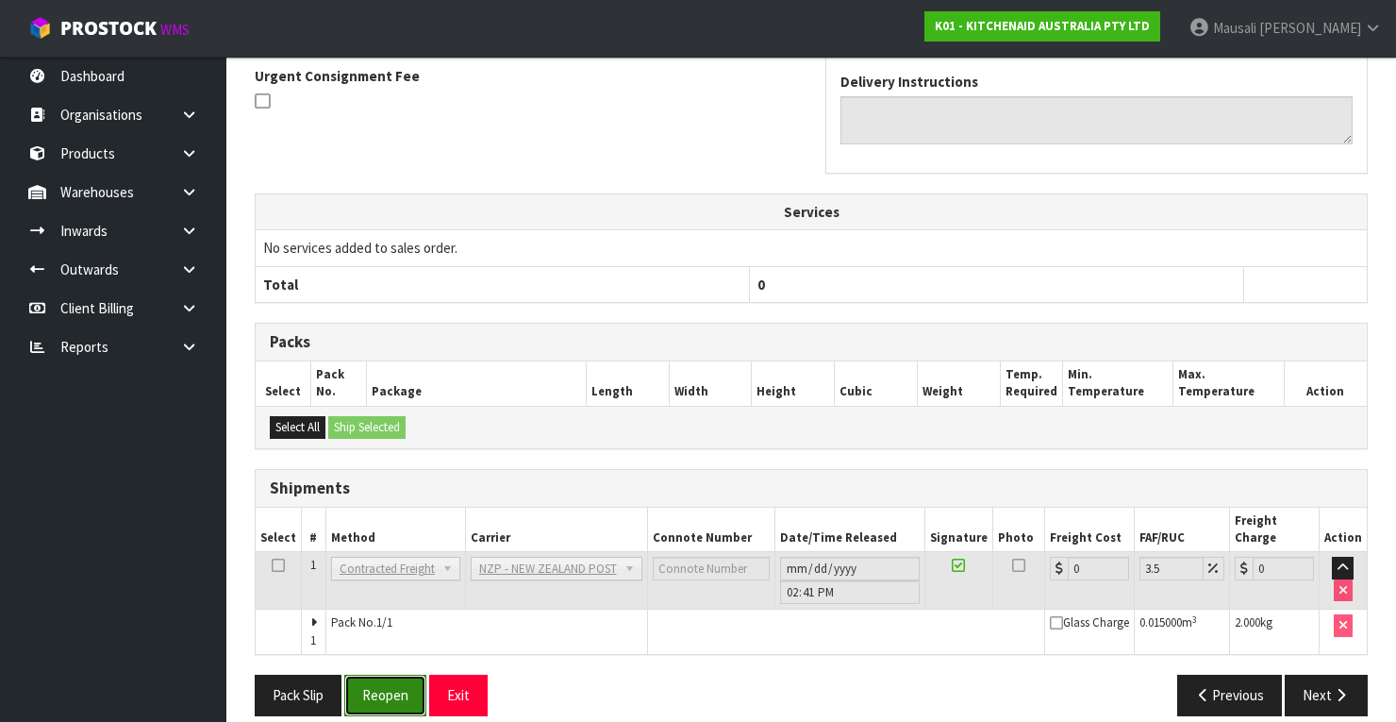
click at [392, 675] on button "Reopen" at bounding box center [385, 694] width 82 height 41
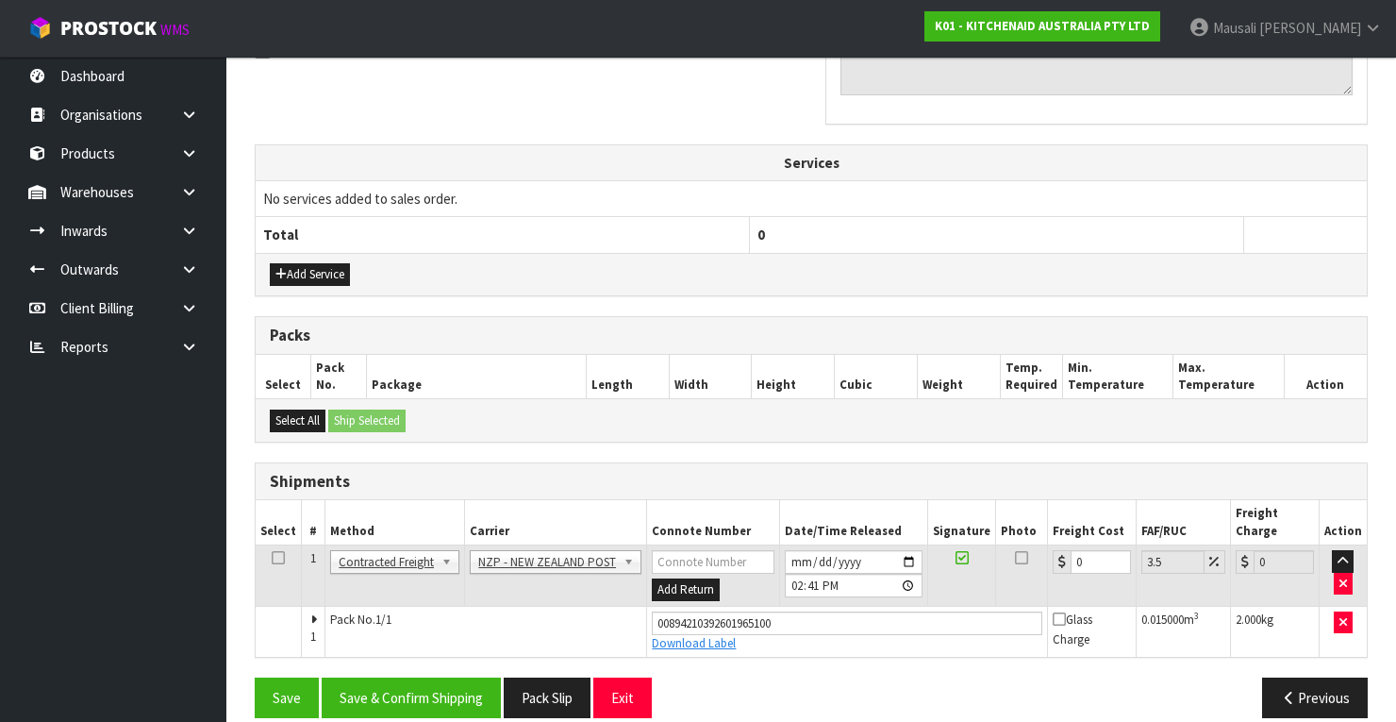
scroll to position [607, 0]
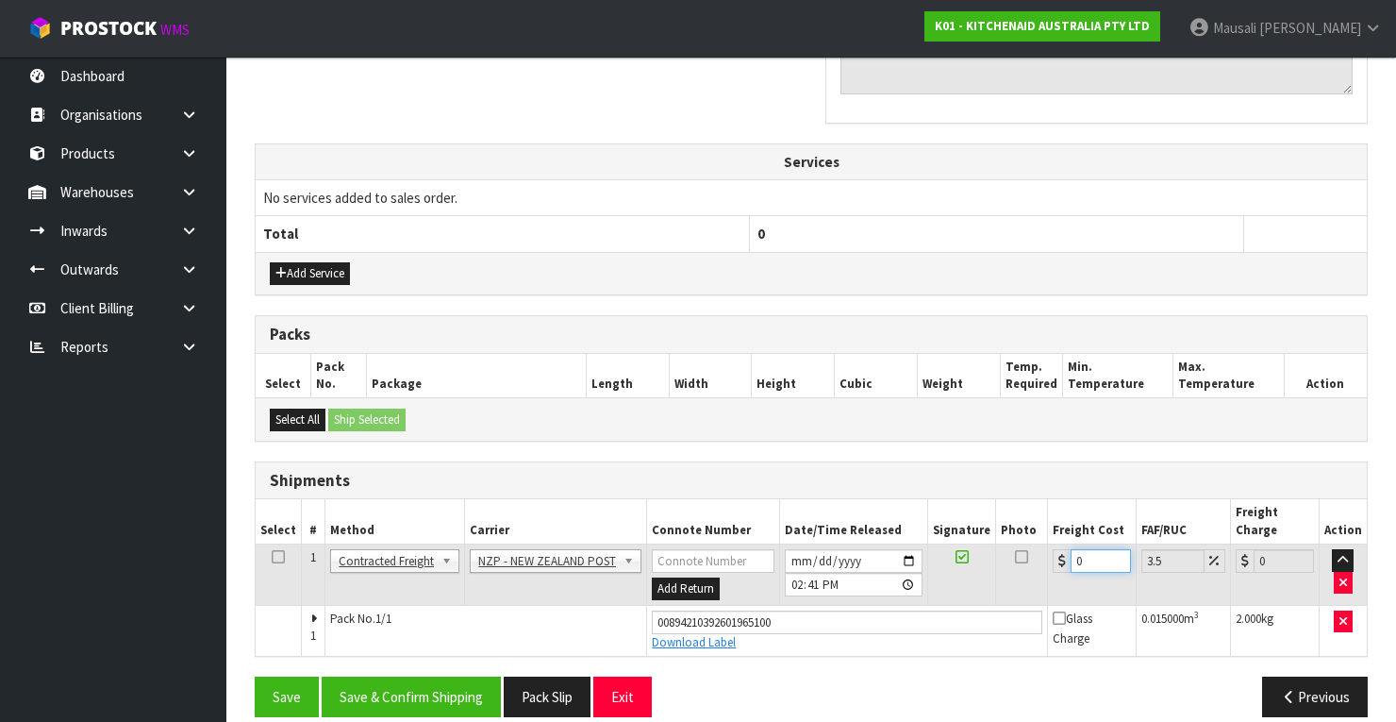
drag, startPoint x: 1094, startPoint y: 536, endPoint x: 1068, endPoint y: 551, distance: 30.4
click at [1068, 551] on td "0" at bounding box center [1092, 574] width 89 height 61
click at [418, 676] on button "Save & Confirm Shipping" at bounding box center [411, 696] width 179 height 41
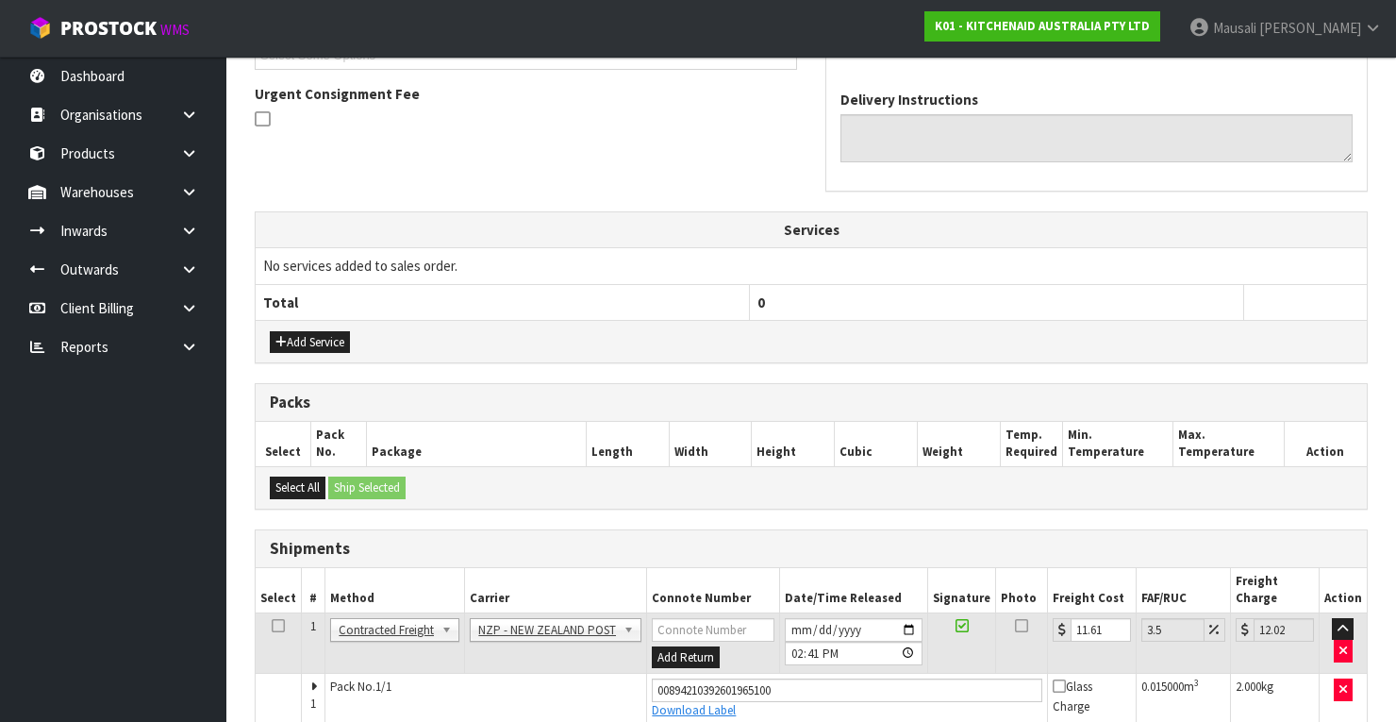
scroll to position [0, 0]
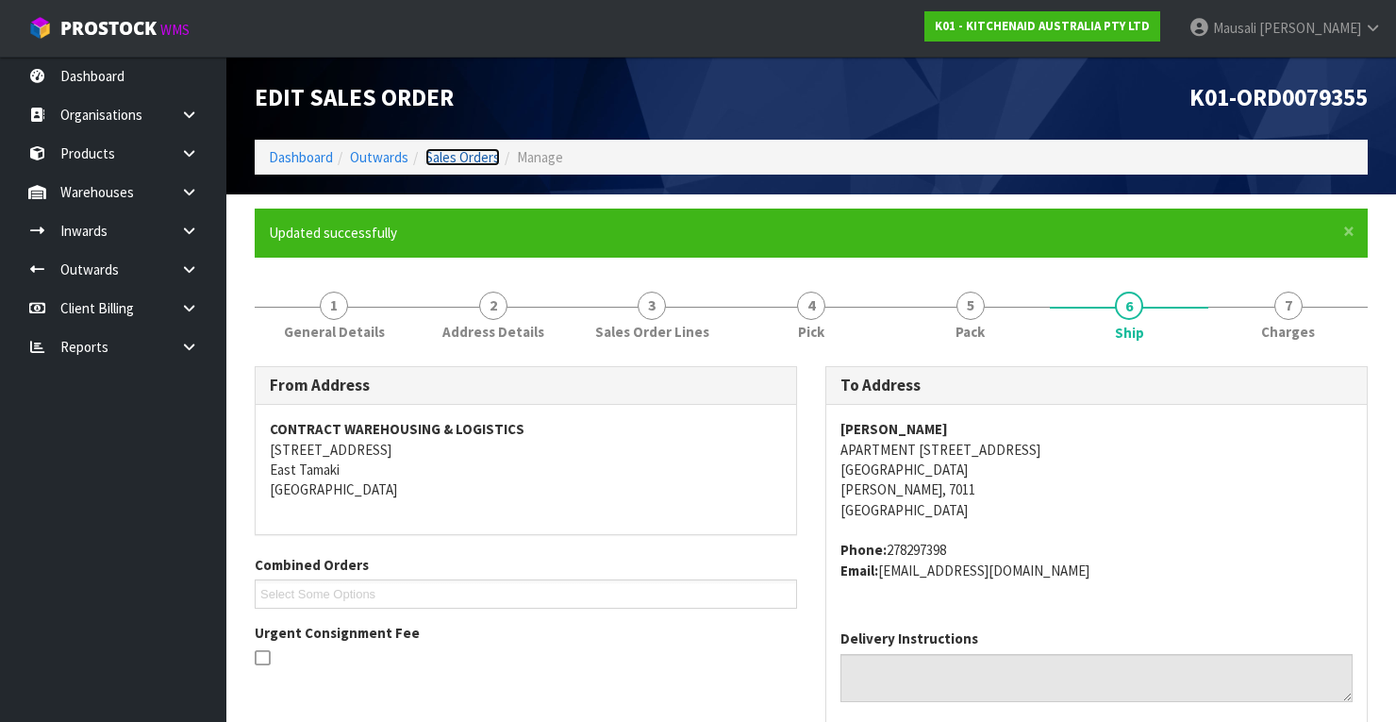
click at [457, 158] on link "Sales Orders" at bounding box center [462, 157] width 75 height 18
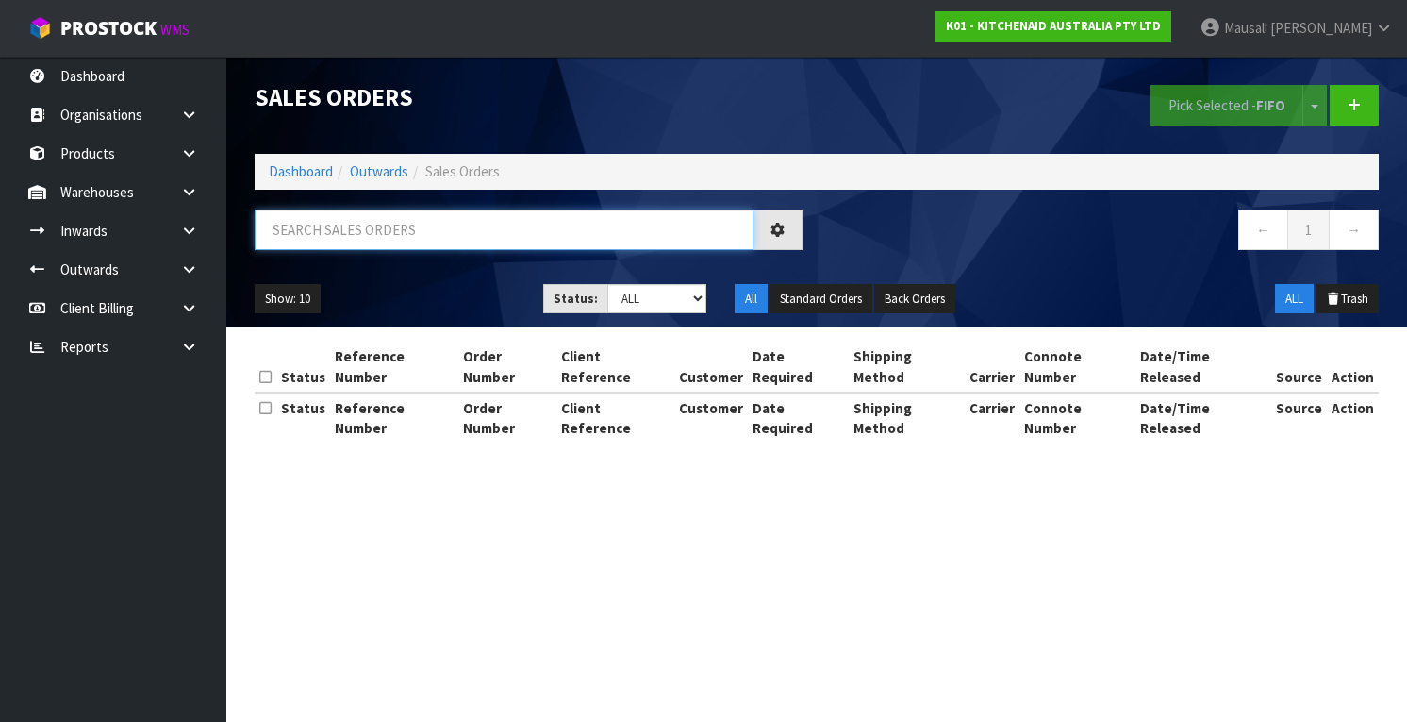
click at [331, 231] on input "text" at bounding box center [504, 229] width 499 height 41
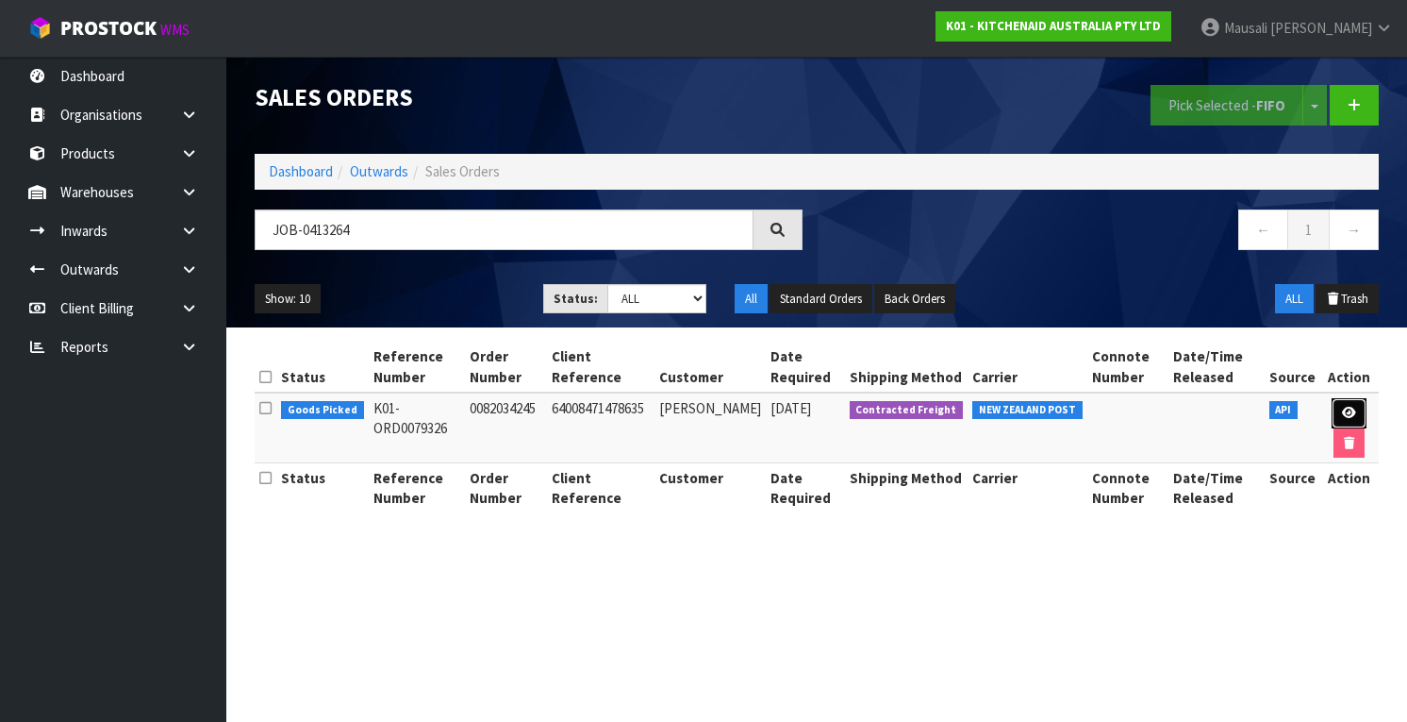
click at [1349, 413] on icon at bounding box center [1349, 413] width 14 height 12
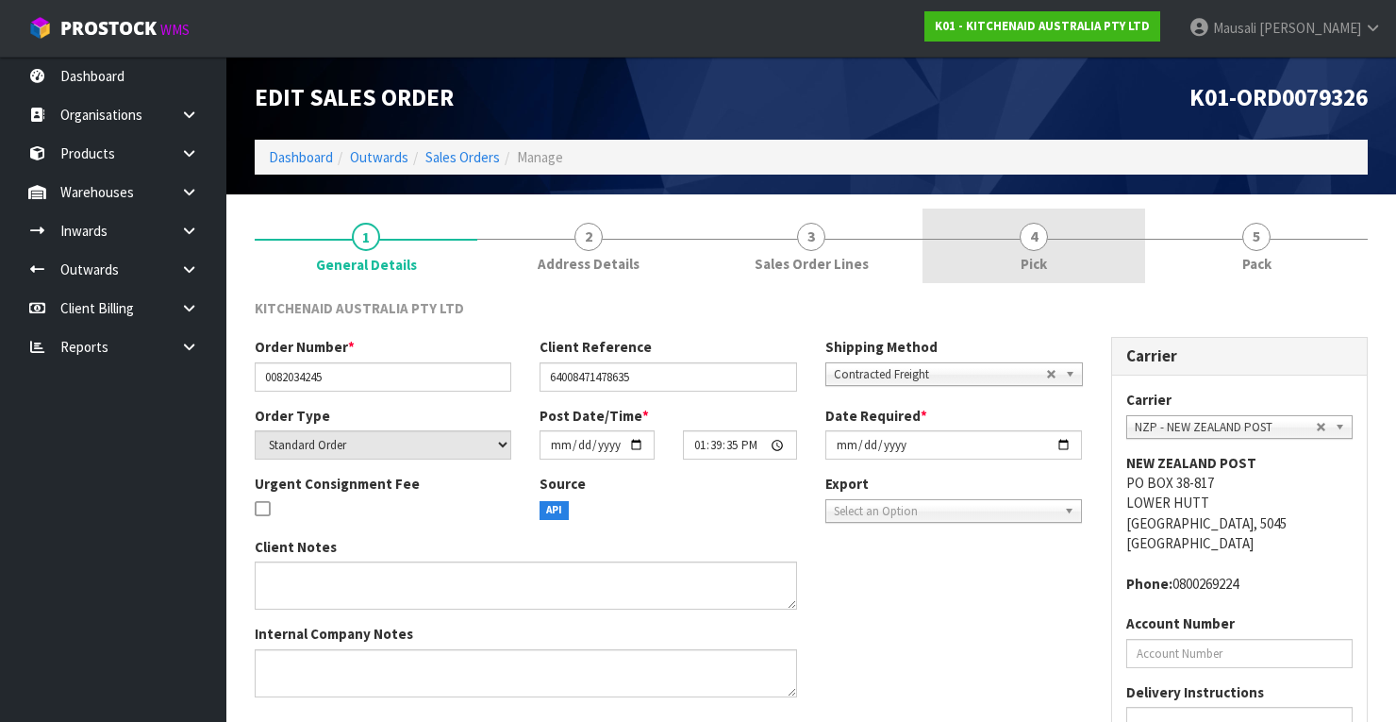
click at [1025, 257] on span "Pick" at bounding box center [1034, 264] width 26 height 20
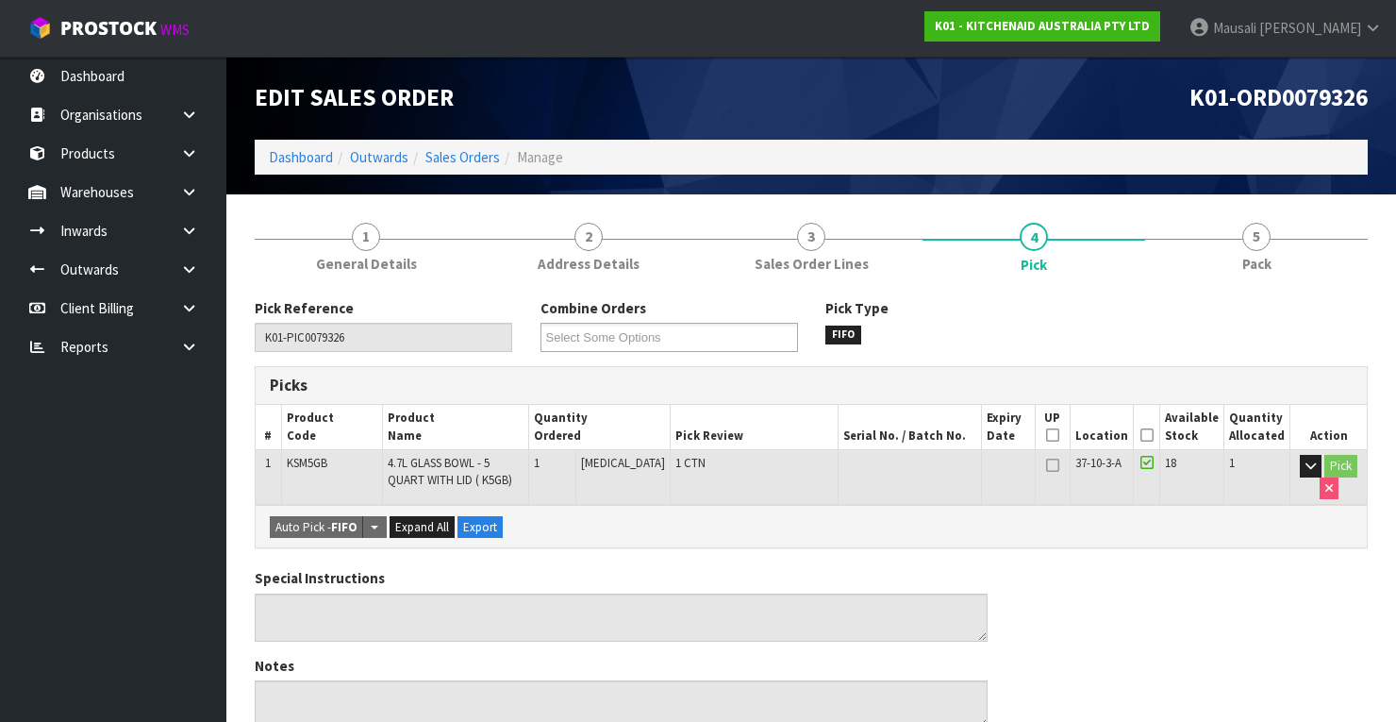
click at [1148, 435] on icon at bounding box center [1146, 435] width 13 height 1
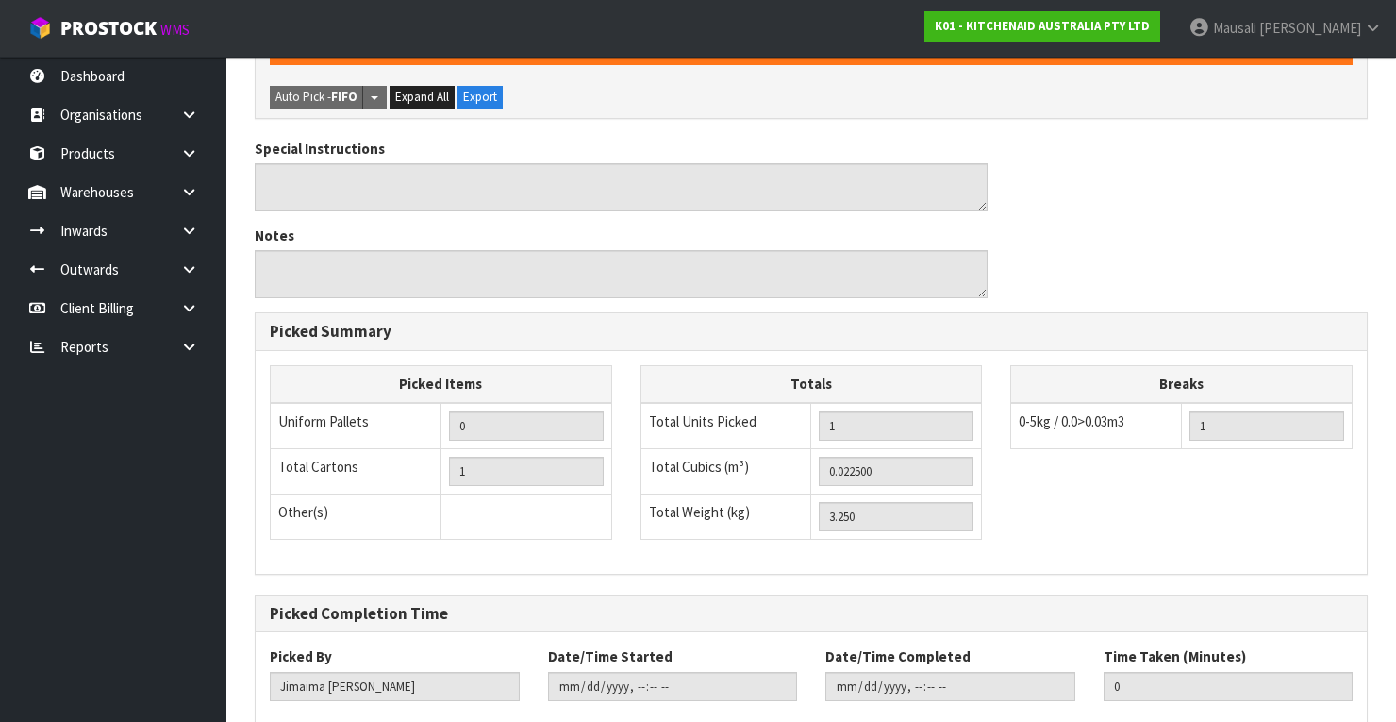
scroll to position [603, 0]
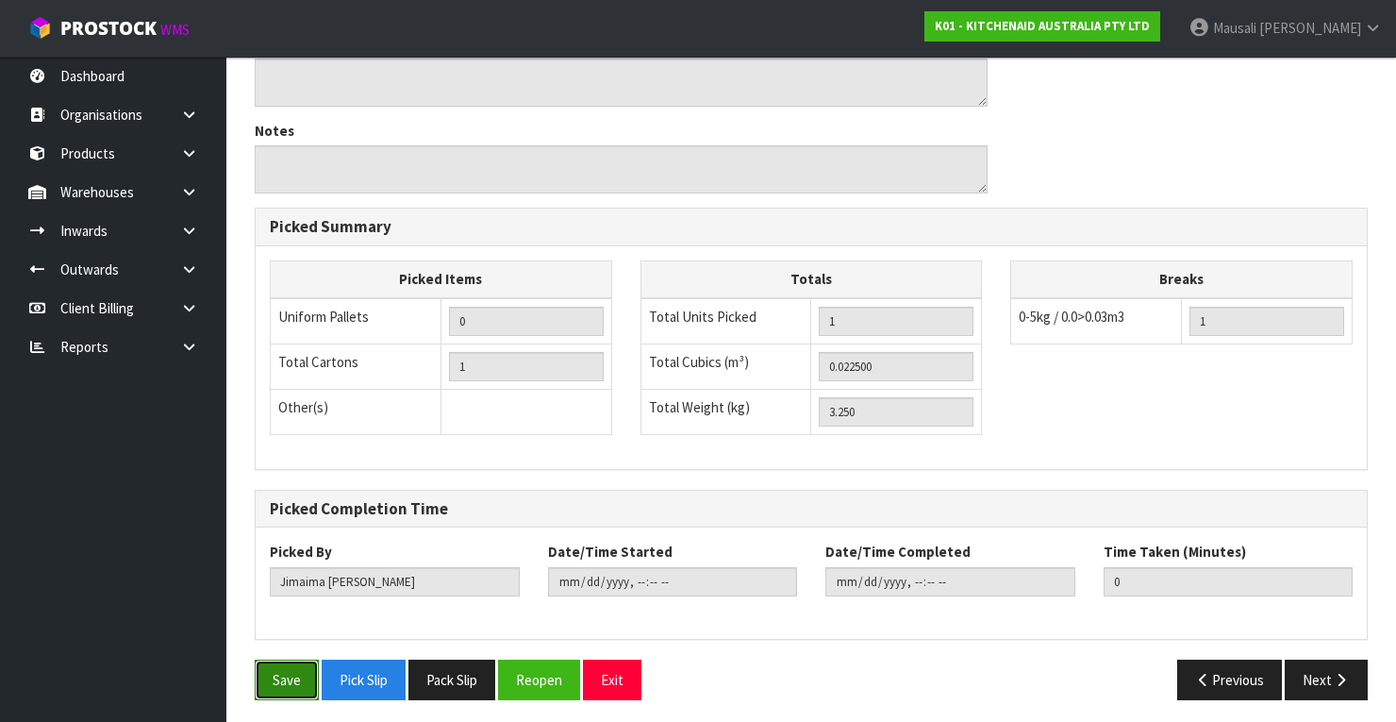
click at [296, 659] on button "Save" at bounding box center [287, 679] width 64 height 41
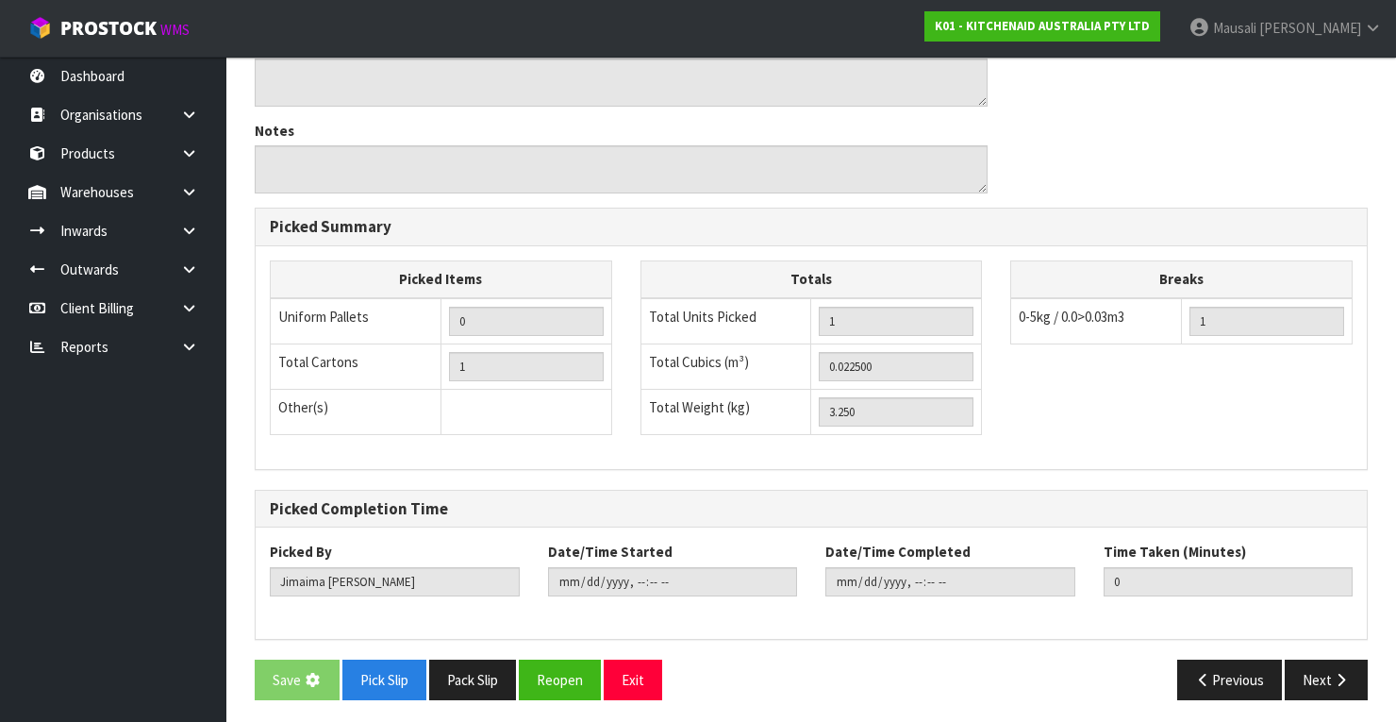
scroll to position [0, 0]
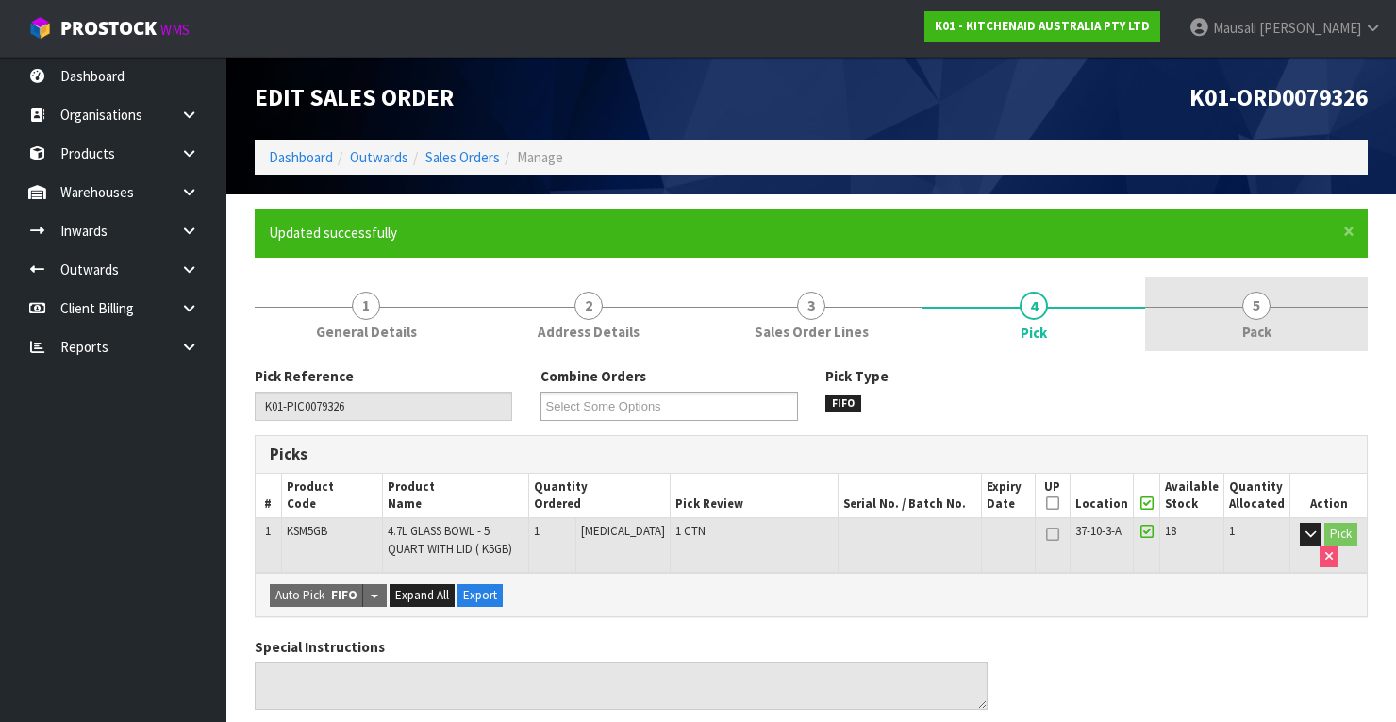
click at [1268, 328] on span "Pack" at bounding box center [1256, 332] width 29 height 20
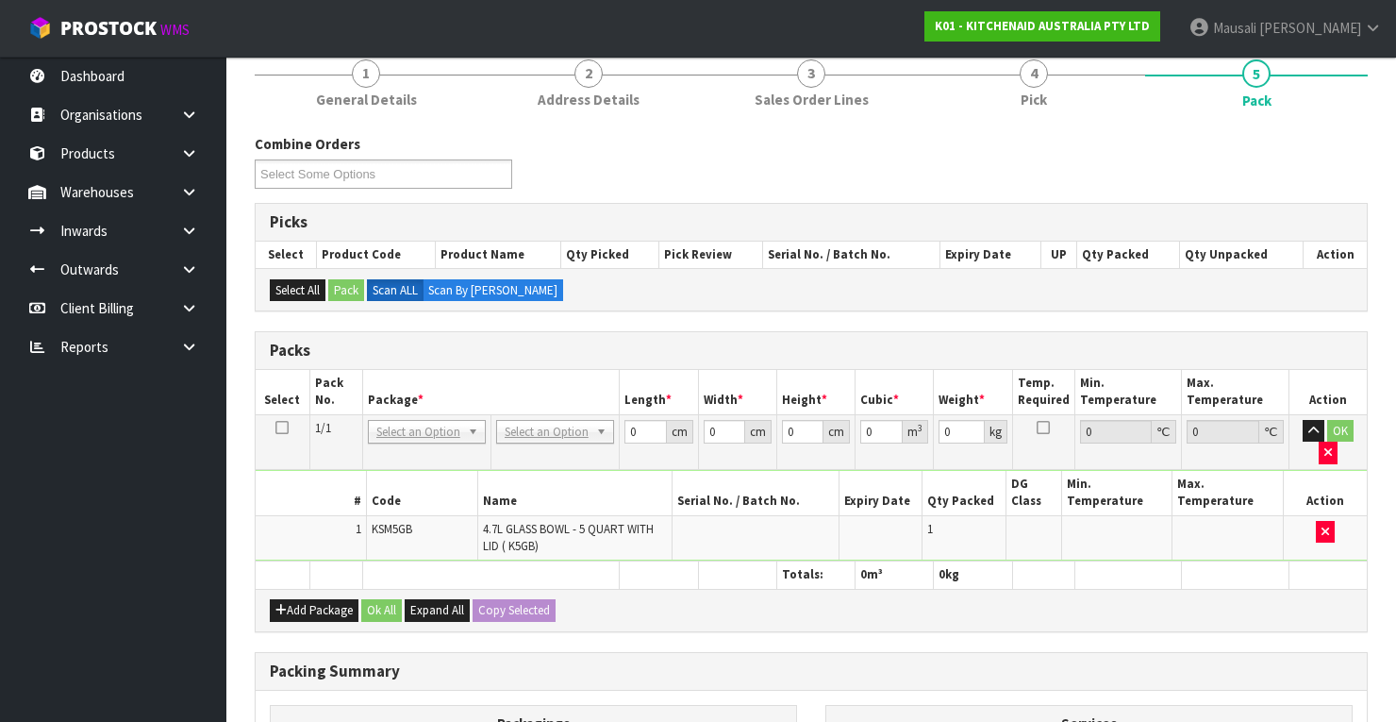
scroll to position [377, 0]
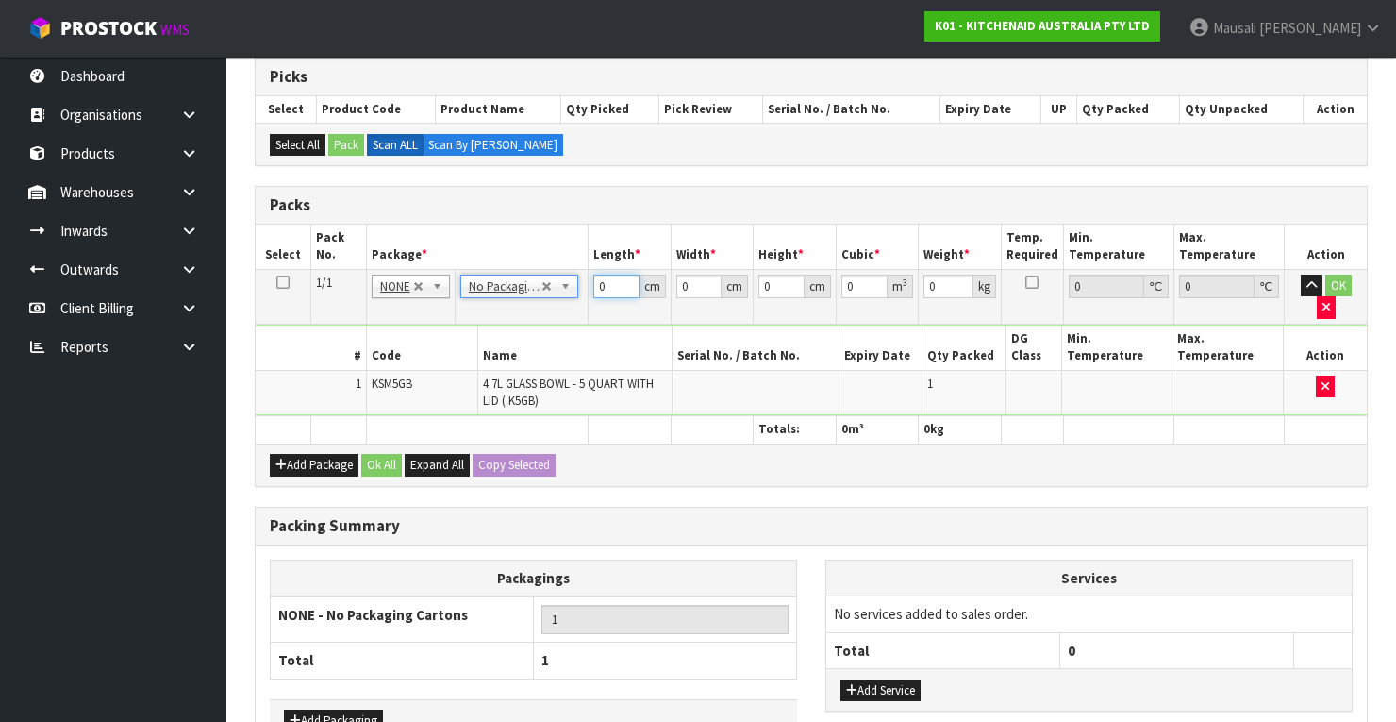
drag, startPoint x: 609, startPoint y: 283, endPoint x: 566, endPoint y: 295, distance: 45.1
click at [566, 295] on tr "1/1 NONE 007-001 007-002 007-004 007-009 007-013 007-014 007-015 007-017 007-01…" at bounding box center [811, 296] width 1111 height 55
click at [387, 454] on button "Ok All" at bounding box center [381, 465] width 41 height 23
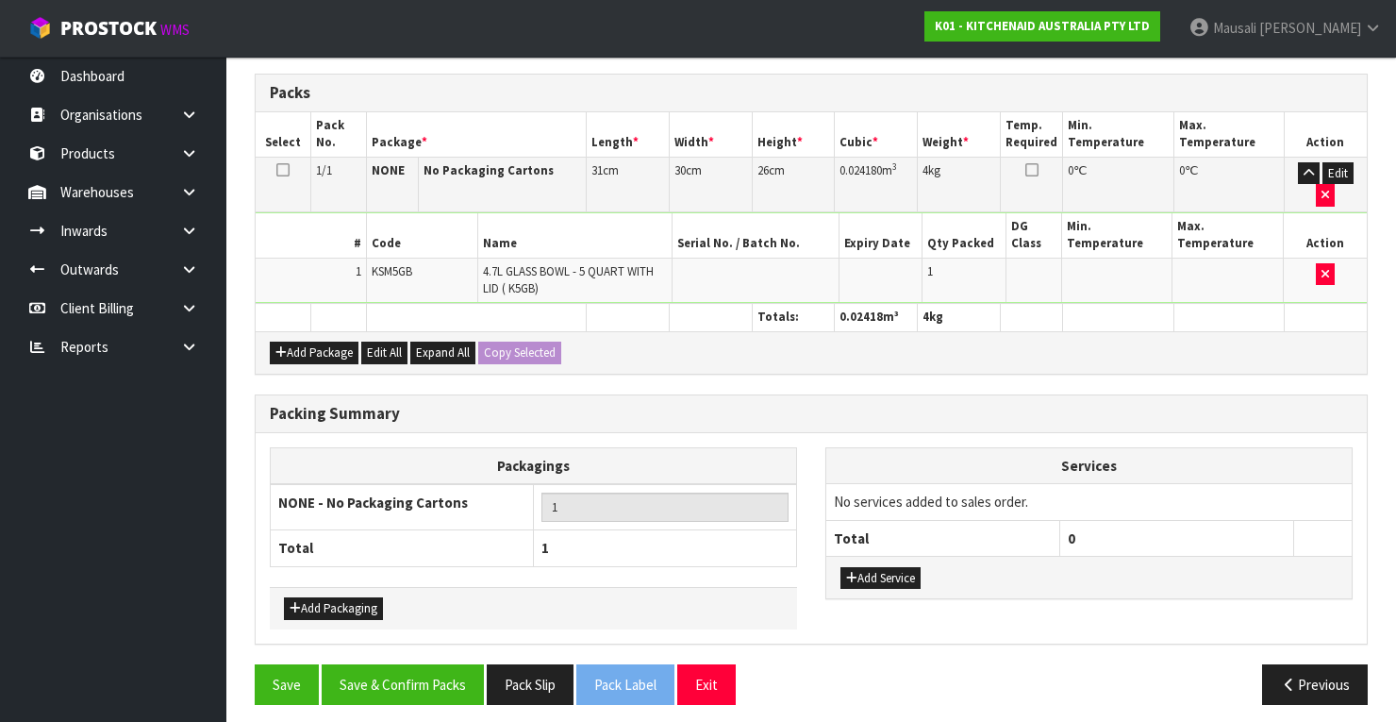
scroll to position [491, 0]
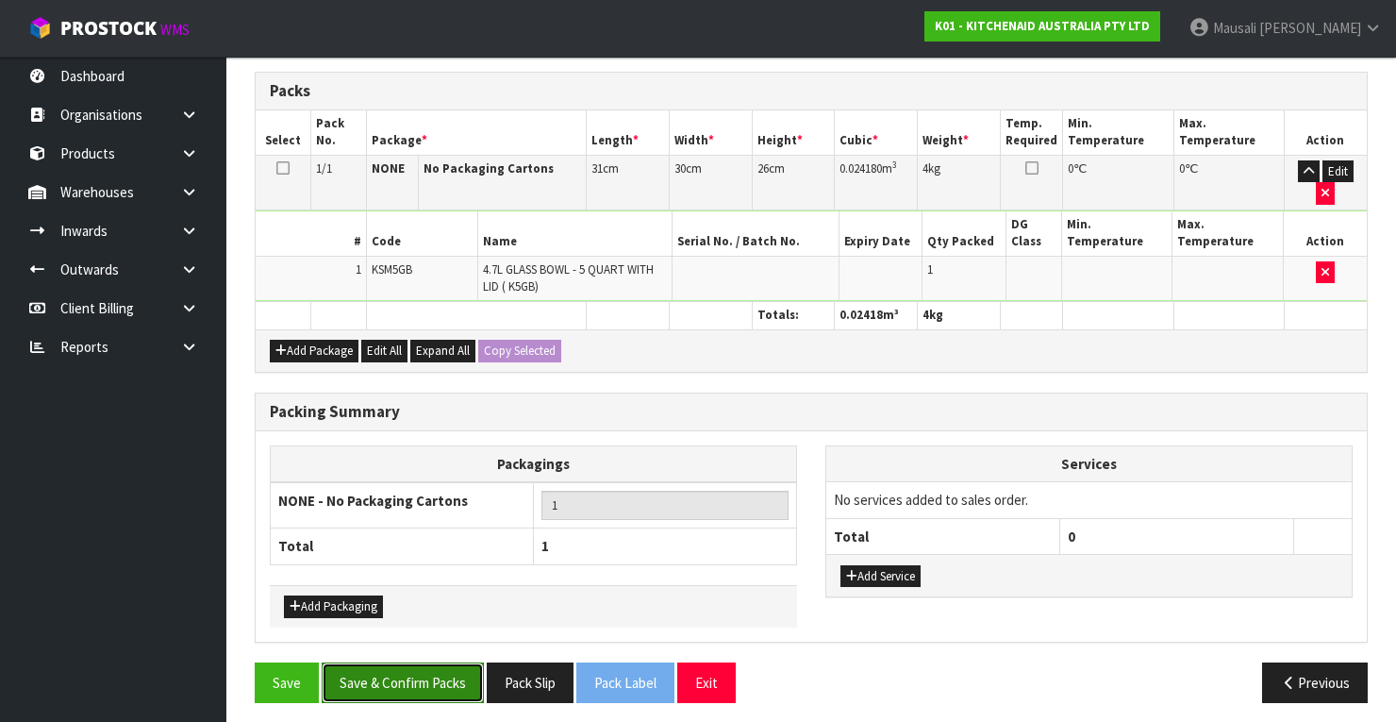
click at [425, 666] on button "Save & Confirm Packs" at bounding box center [403, 682] width 162 height 41
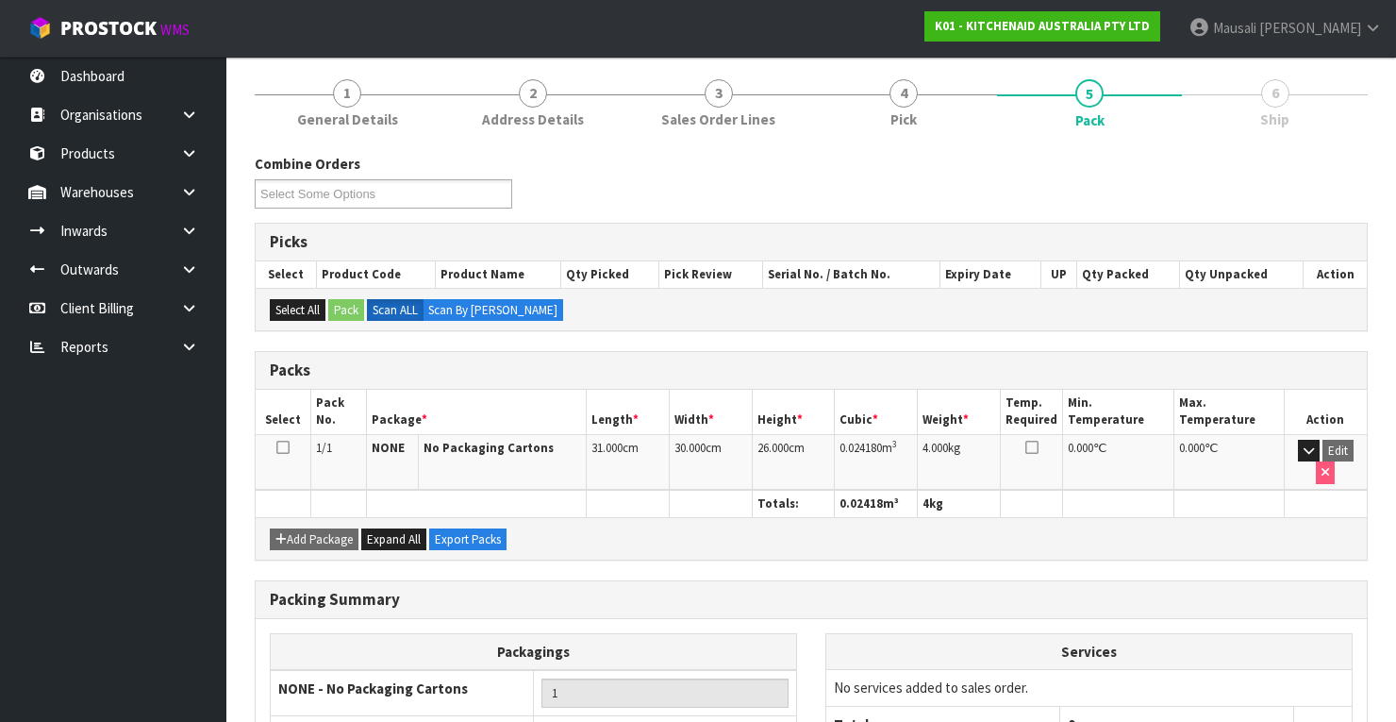
scroll to position [359, 0]
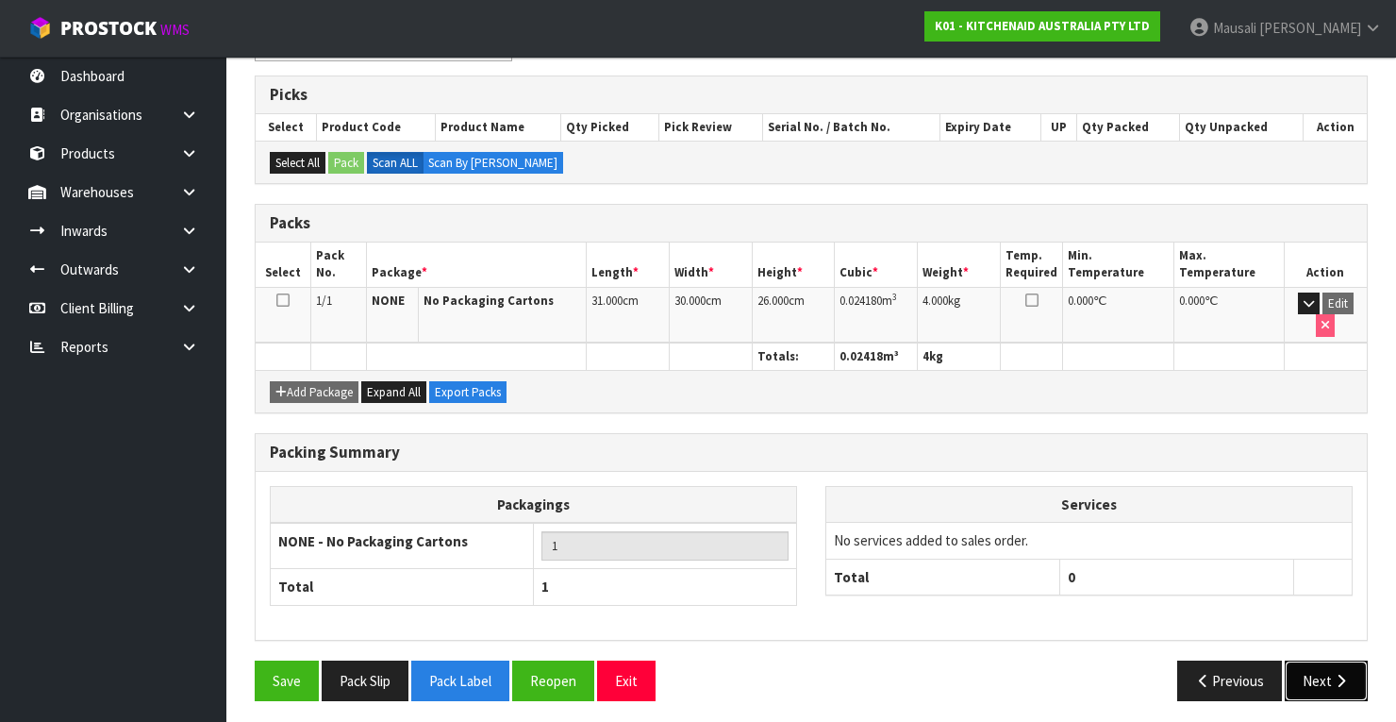
click at [1309, 679] on button "Next" at bounding box center [1326, 680] width 83 height 41
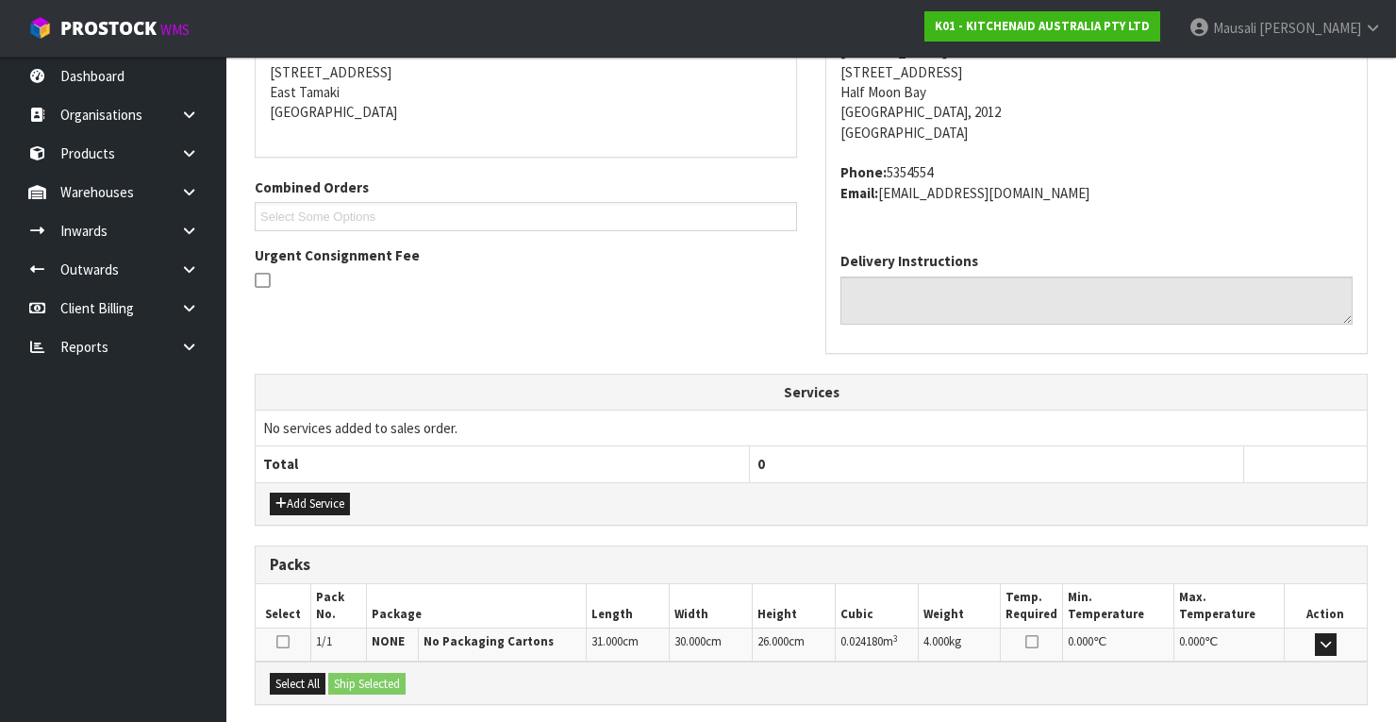
scroll to position [557, 0]
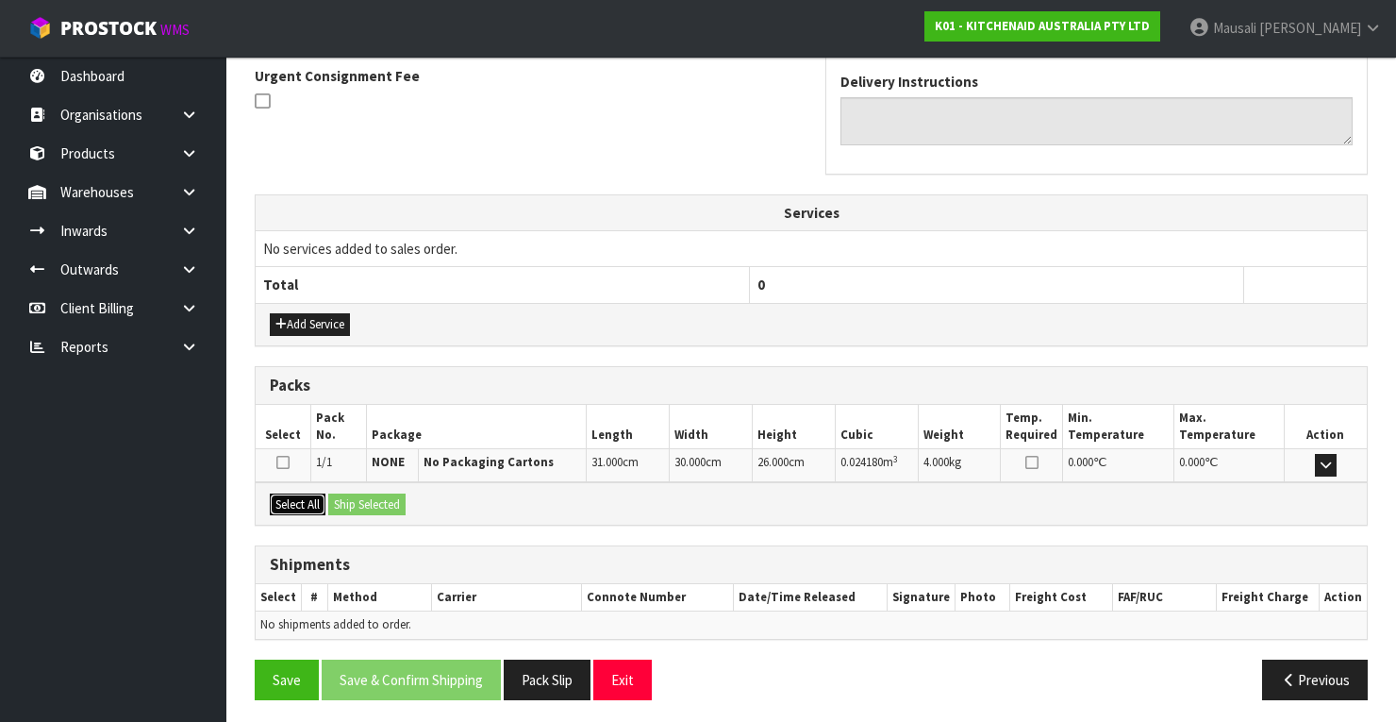
drag, startPoint x: 293, startPoint y: 494, endPoint x: 345, endPoint y: 499, distance: 52.1
click at [295, 494] on button "Select All" at bounding box center [298, 504] width 56 height 23
click at [362, 498] on button "Ship Selected" at bounding box center [366, 504] width 77 height 23
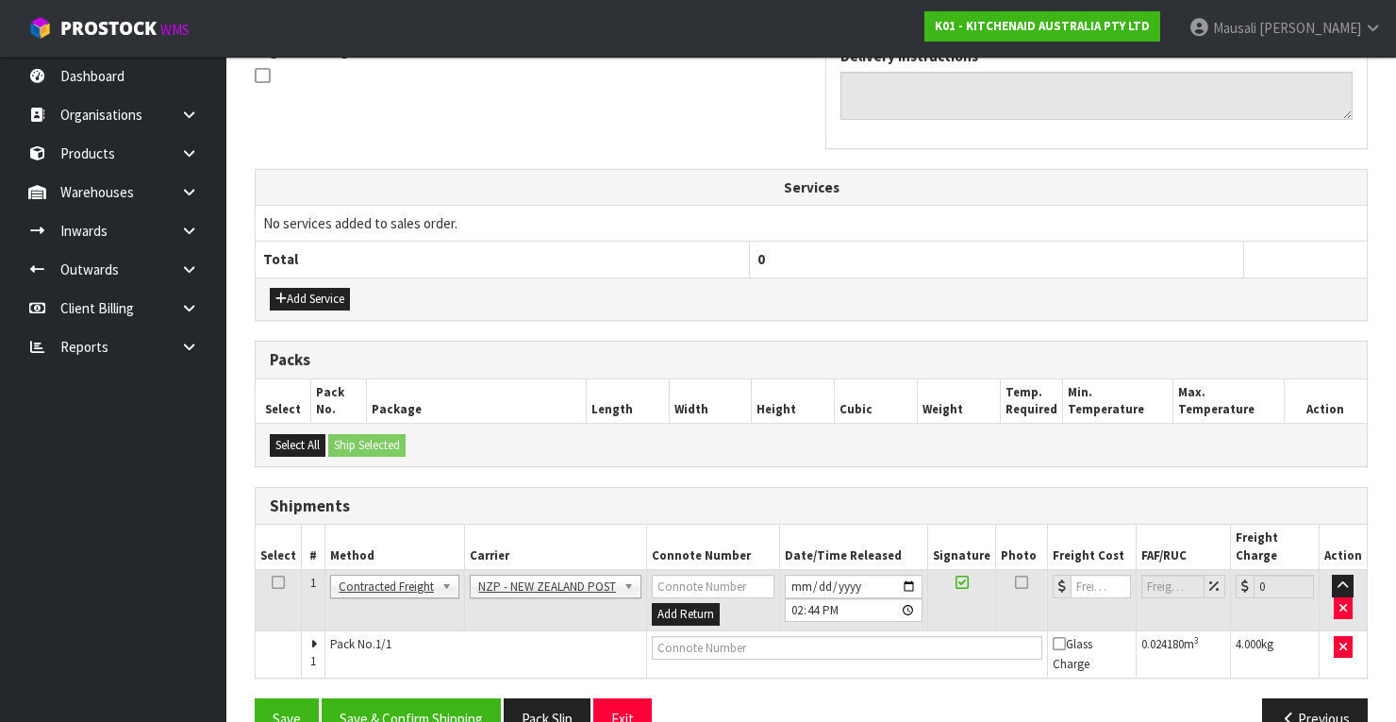
scroll to position [605, 0]
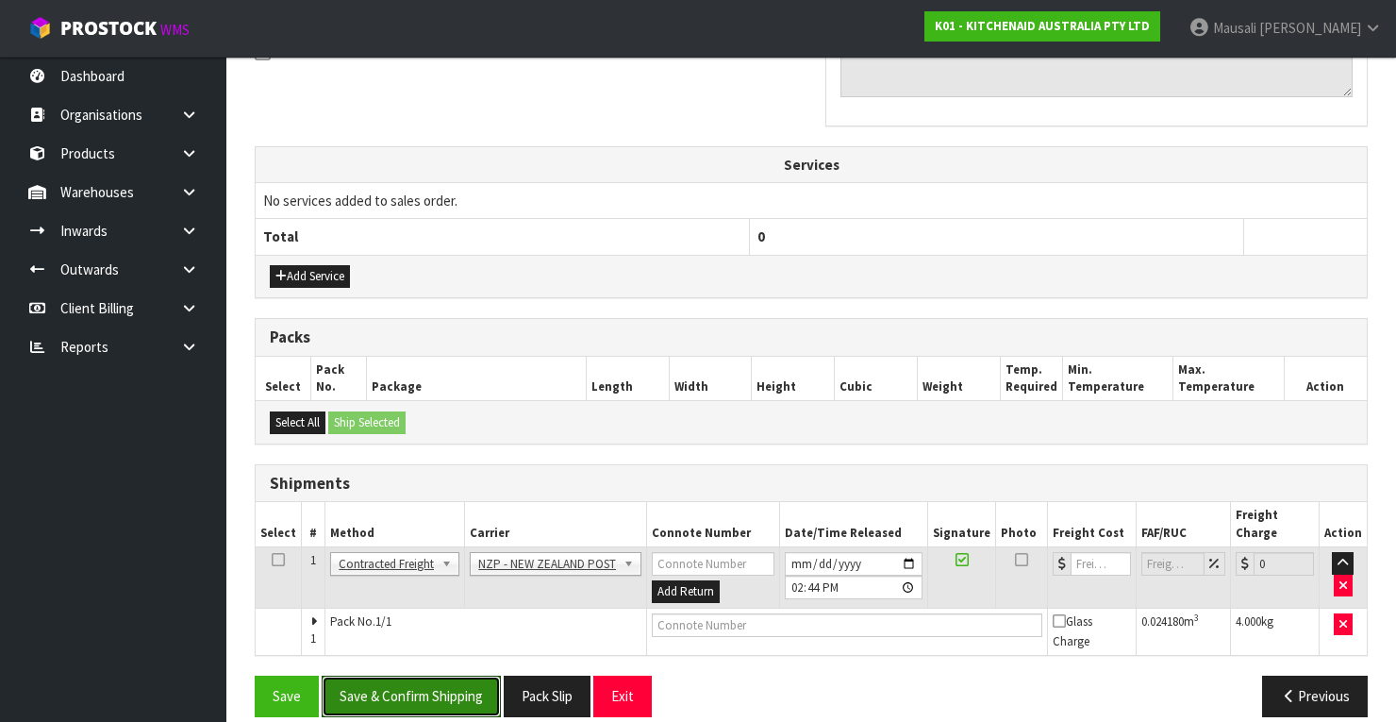
drag, startPoint x: 433, startPoint y: 661, endPoint x: 598, endPoint y: 633, distance: 167.5
click at [442, 675] on button "Save & Confirm Shipping" at bounding box center [411, 695] width 179 height 41
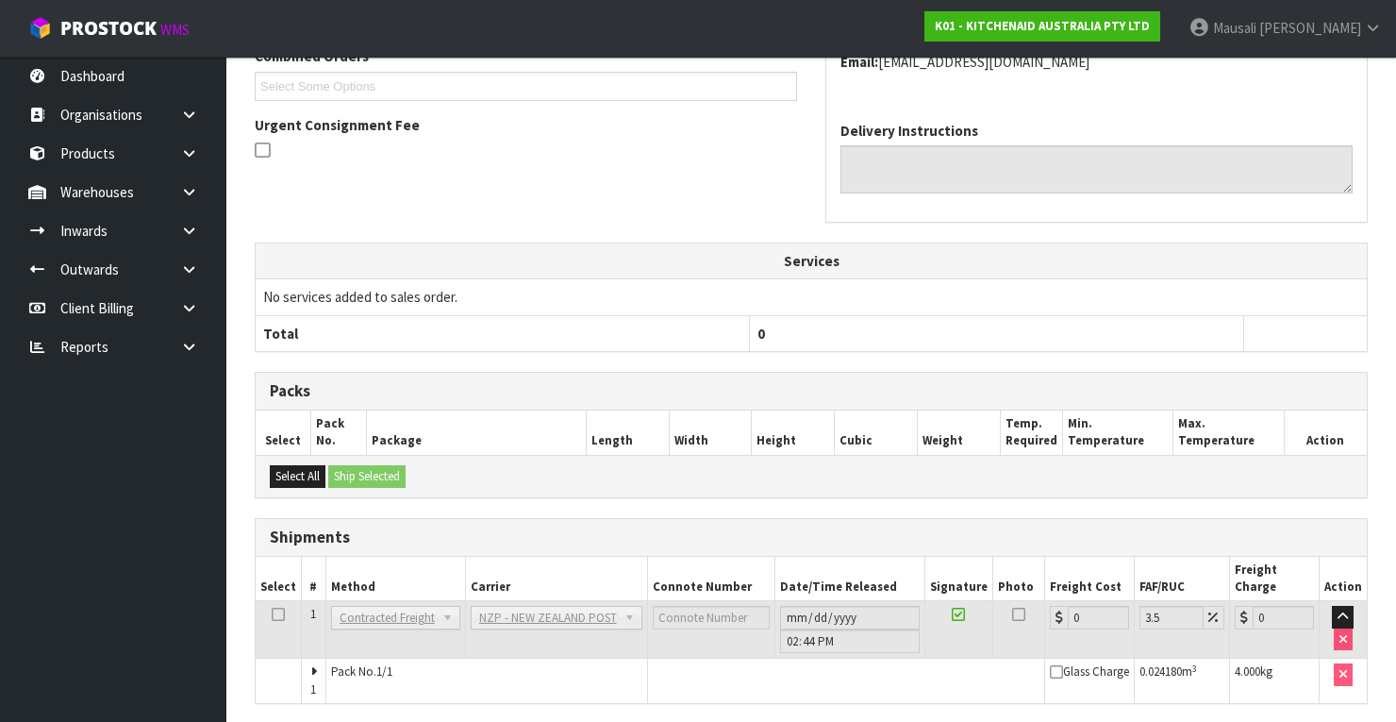
scroll to position [577, 0]
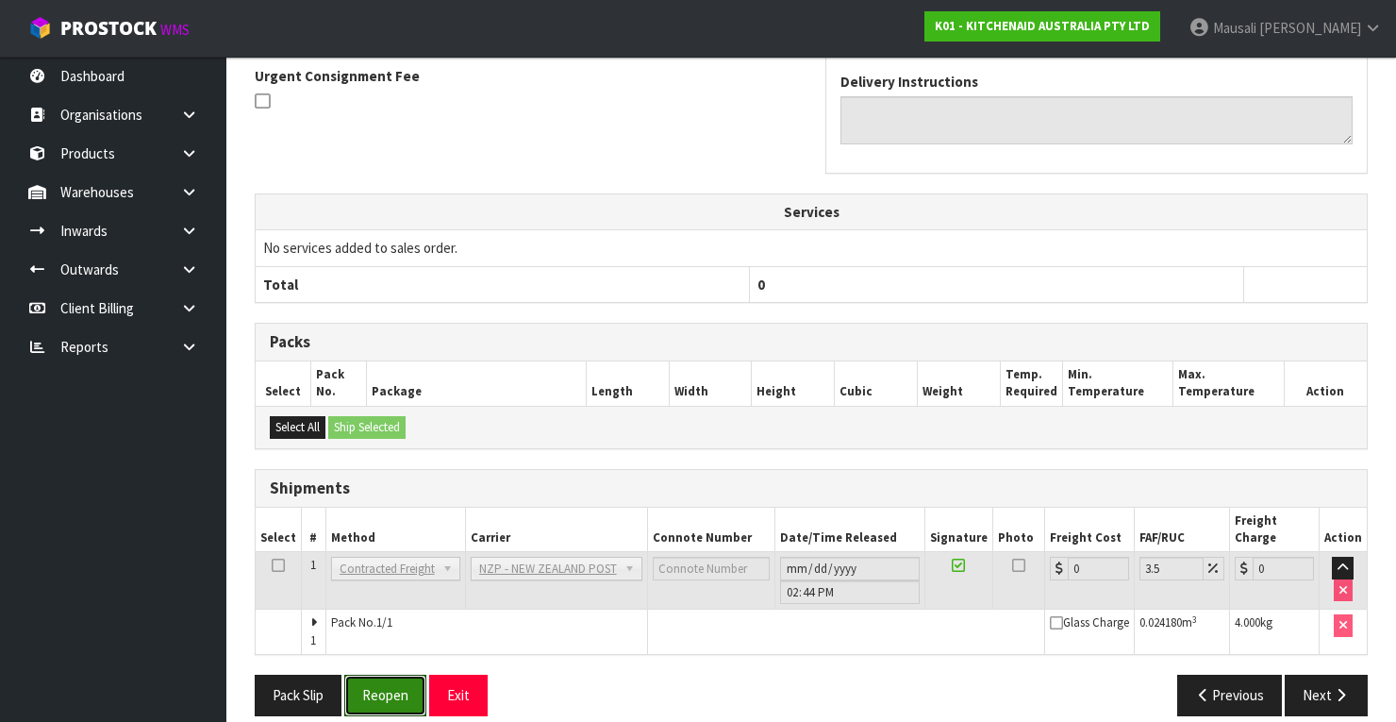
drag, startPoint x: 366, startPoint y: 671, endPoint x: 423, endPoint y: 651, distance: 60.0
click at [366, 674] on button "Reopen" at bounding box center [385, 694] width 82 height 41
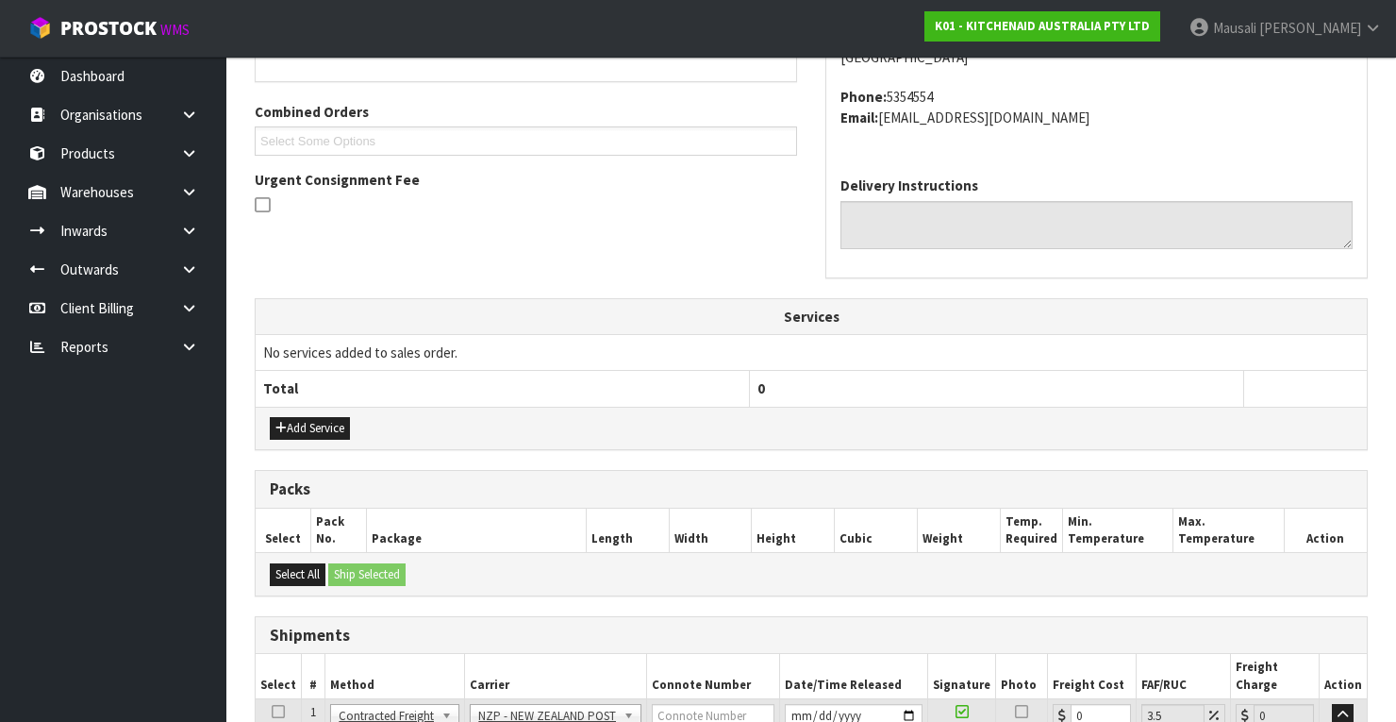
scroll to position [607, 0]
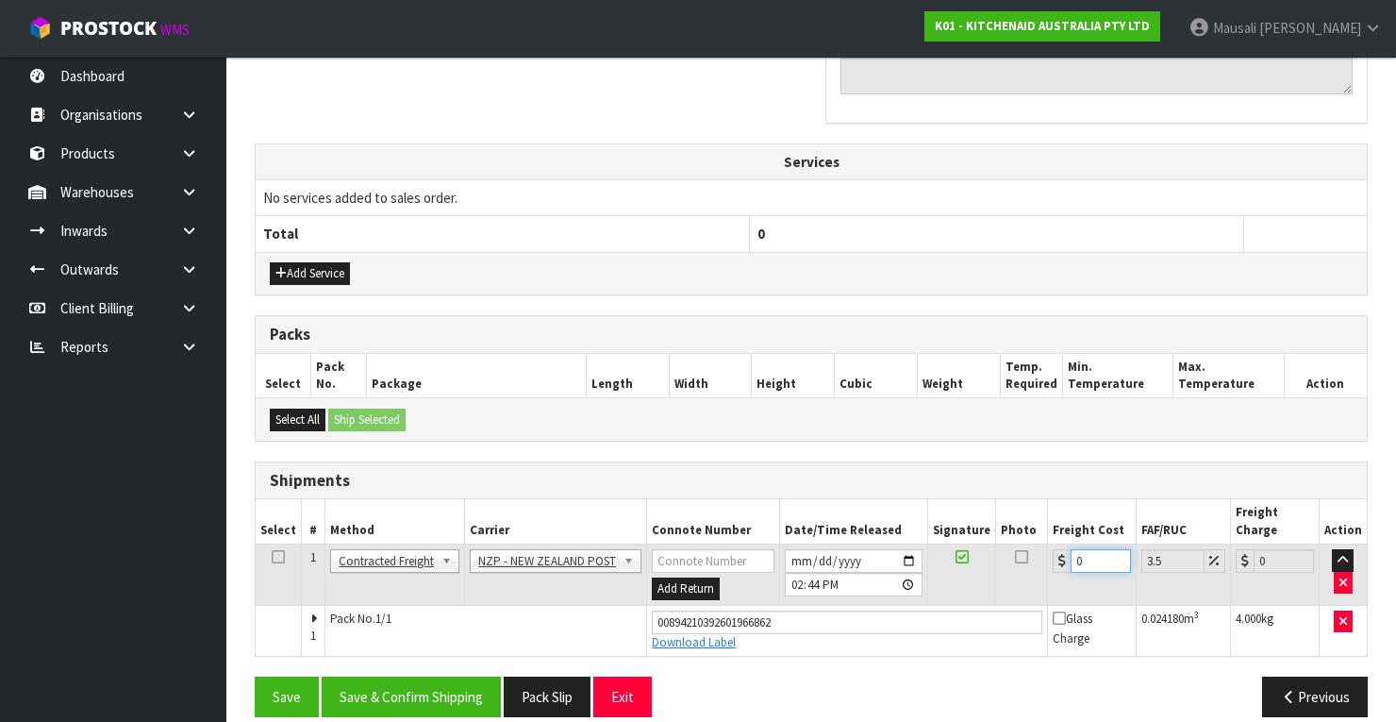
drag, startPoint x: 1086, startPoint y: 541, endPoint x: 1051, endPoint y: 558, distance: 38.8
click at [1051, 558] on td "0" at bounding box center [1092, 574] width 89 height 61
click at [415, 676] on button "Save & Confirm Shipping" at bounding box center [411, 696] width 179 height 41
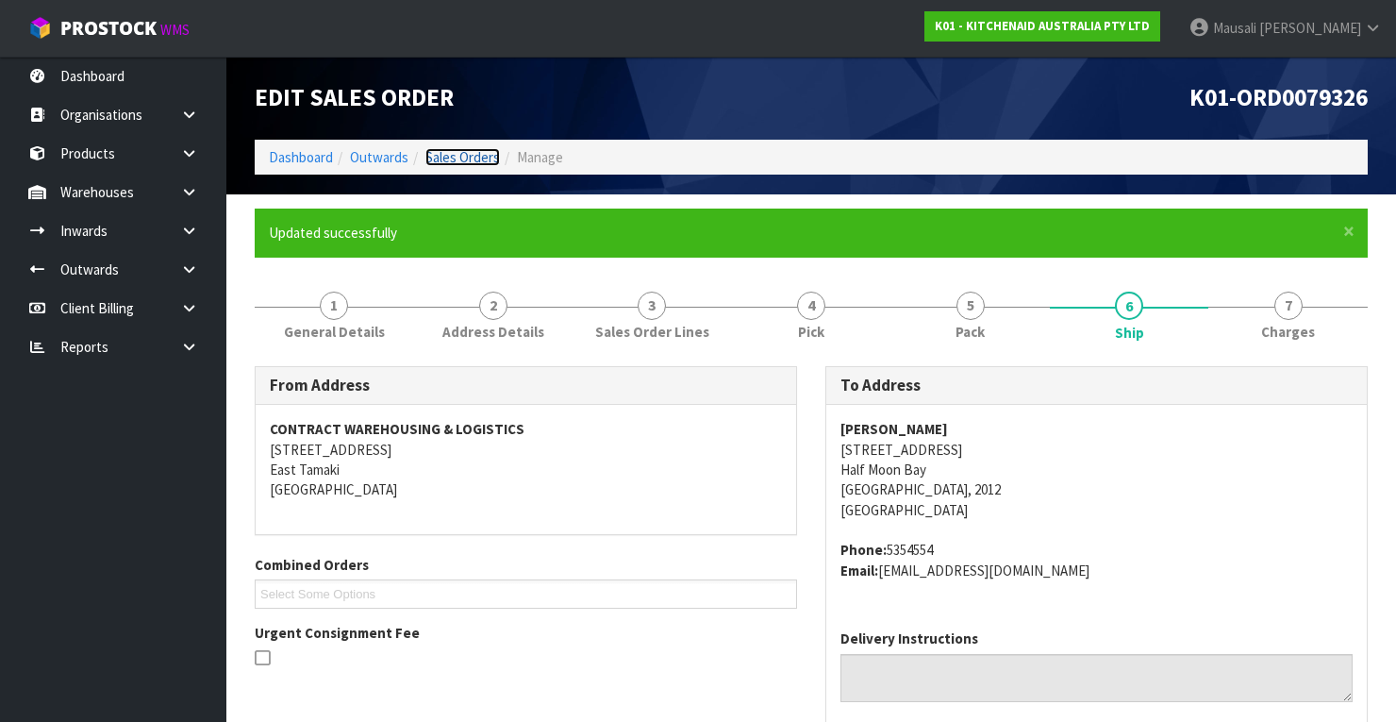
click at [467, 148] on link "Sales Orders" at bounding box center [462, 157] width 75 height 18
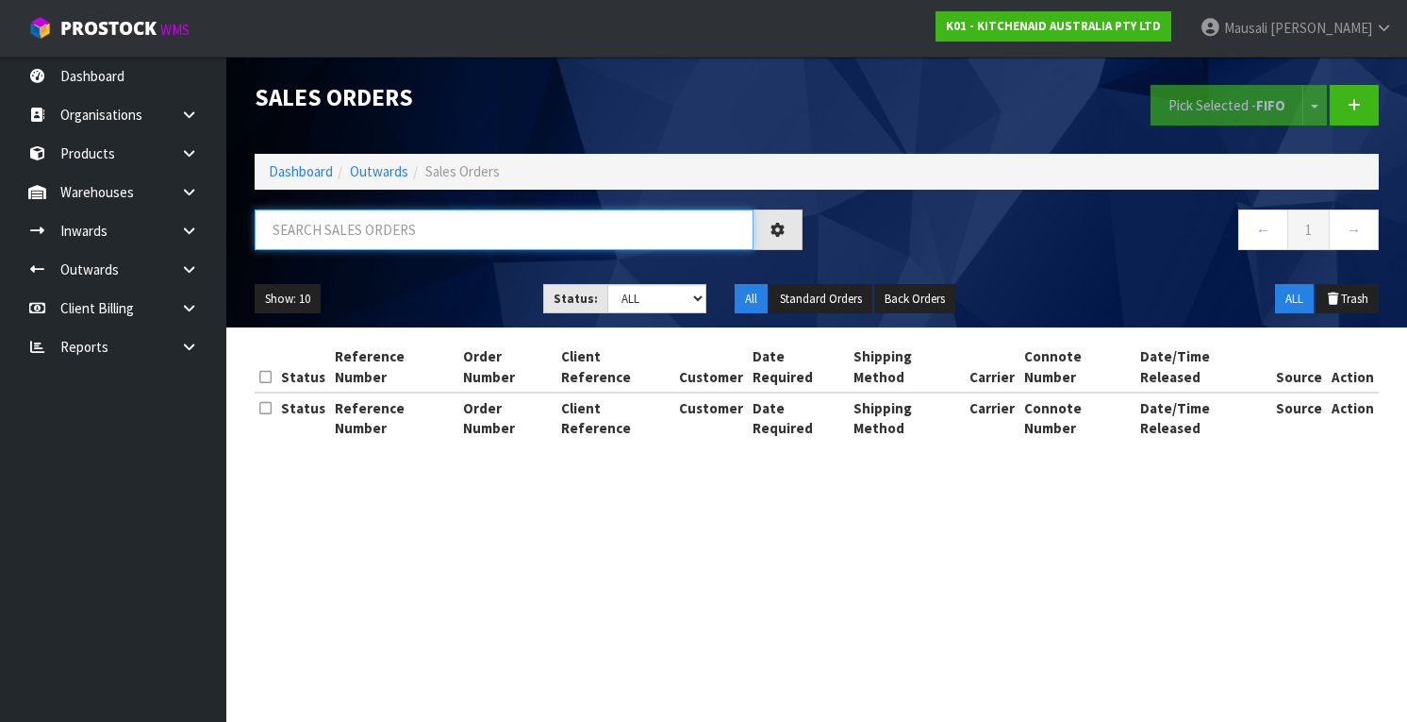
click at [340, 219] on input "text" at bounding box center [504, 229] width 499 height 41
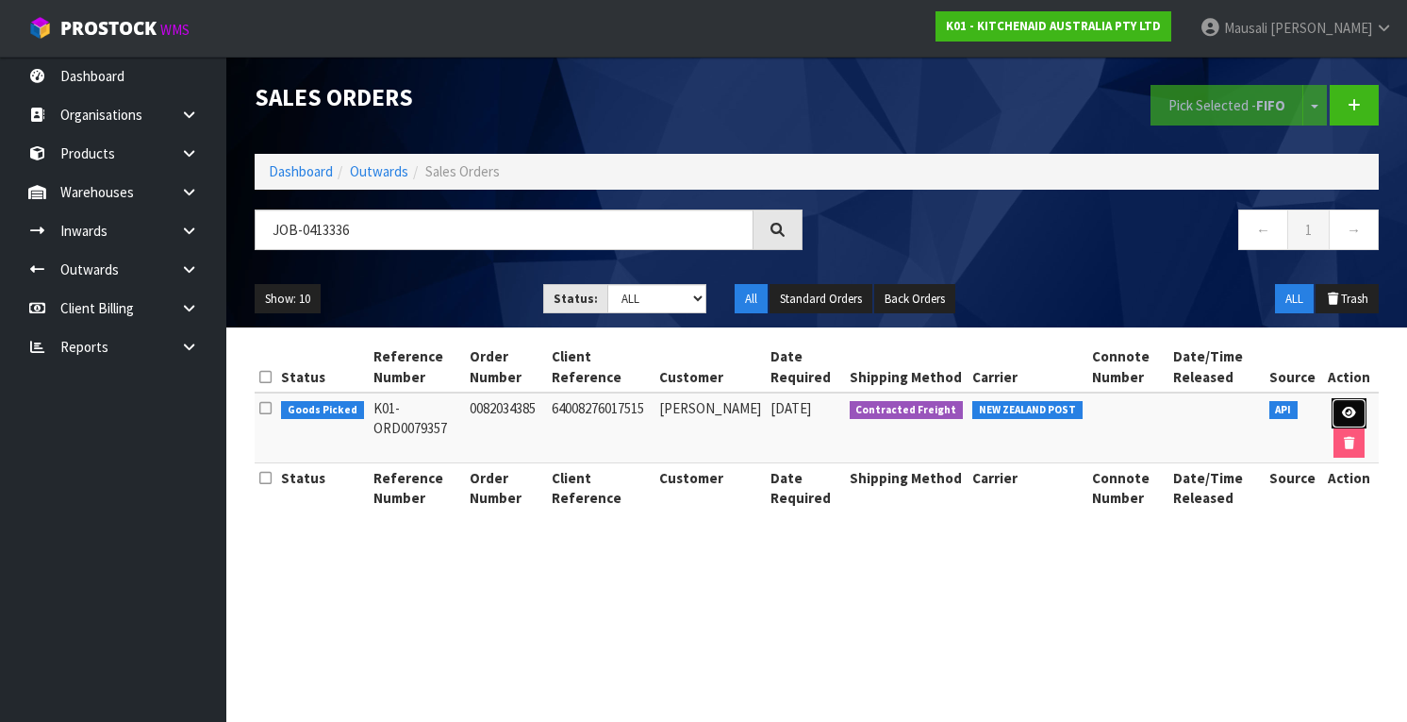
click at [1359, 407] on link at bounding box center [1349, 413] width 35 height 30
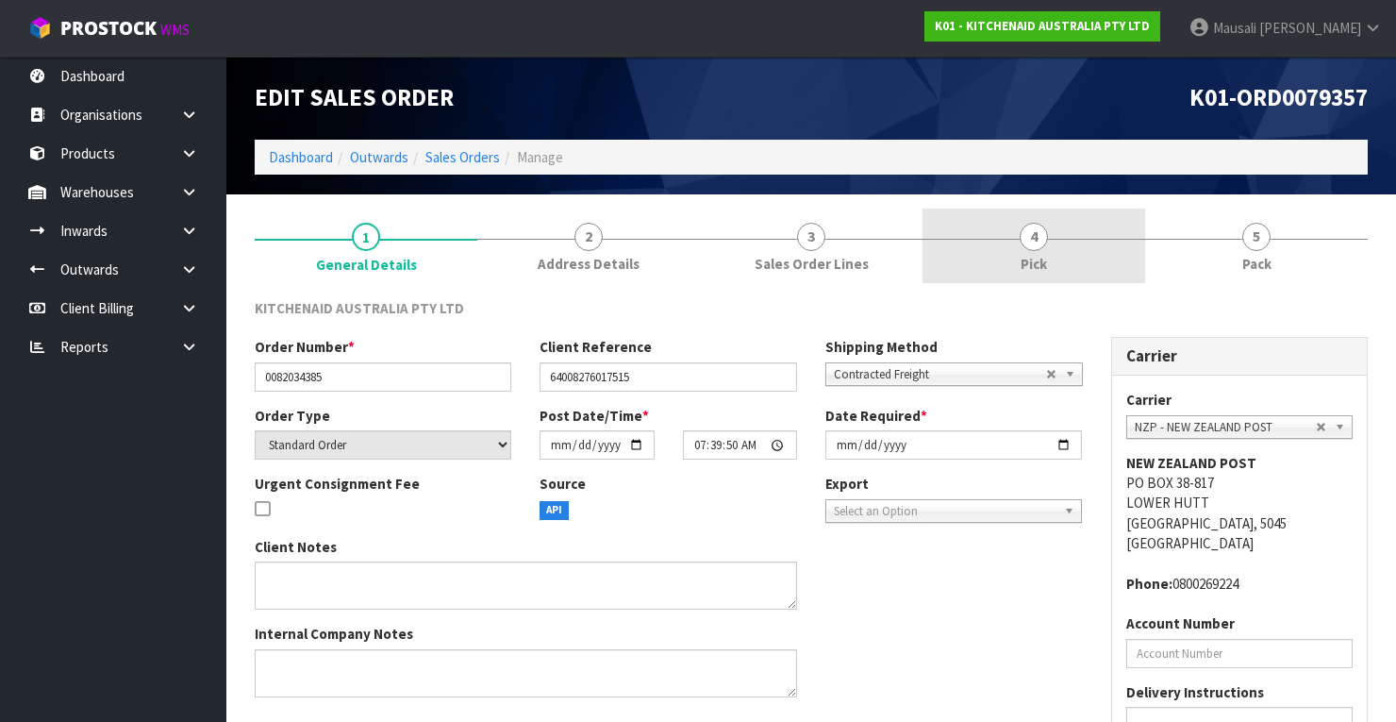
click at [1043, 257] on span "Pick" at bounding box center [1034, 264] width 26 height 20
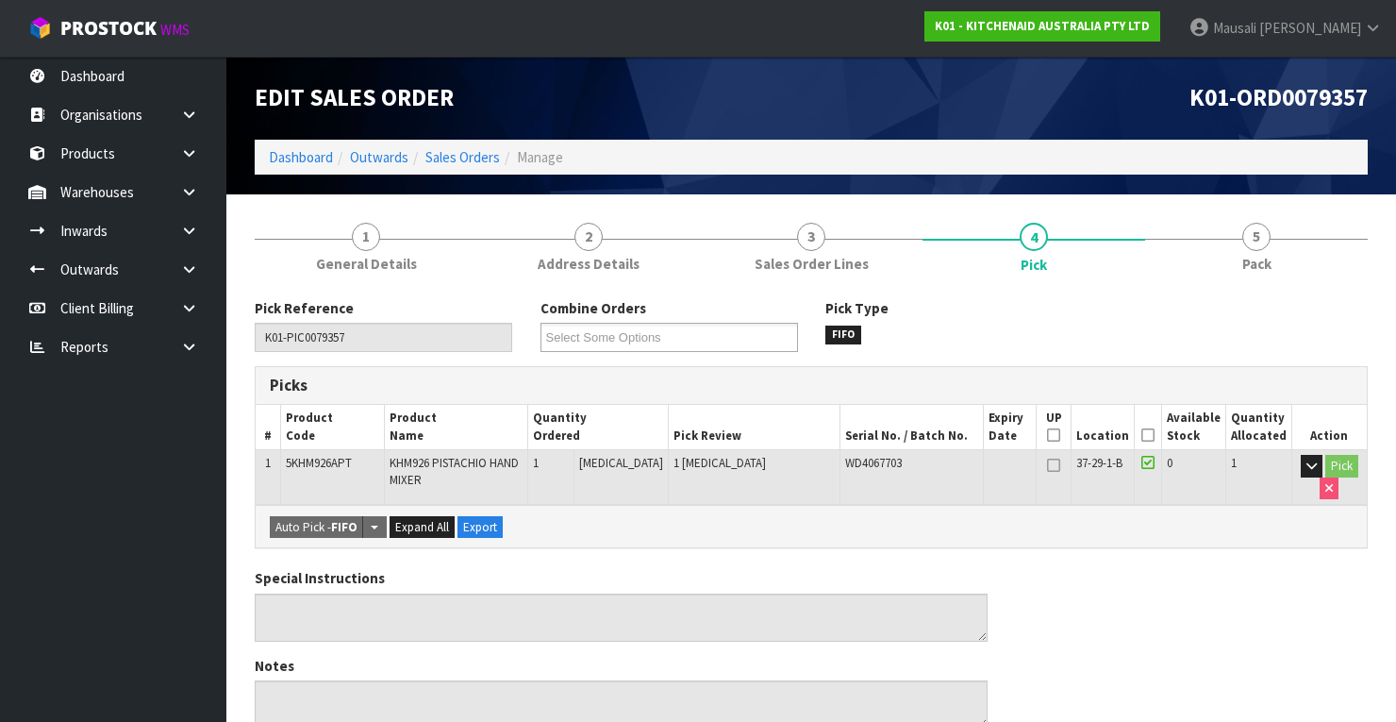
click at [1155, 435] on icon at bounding box center [1147, 435] width 13 height 1
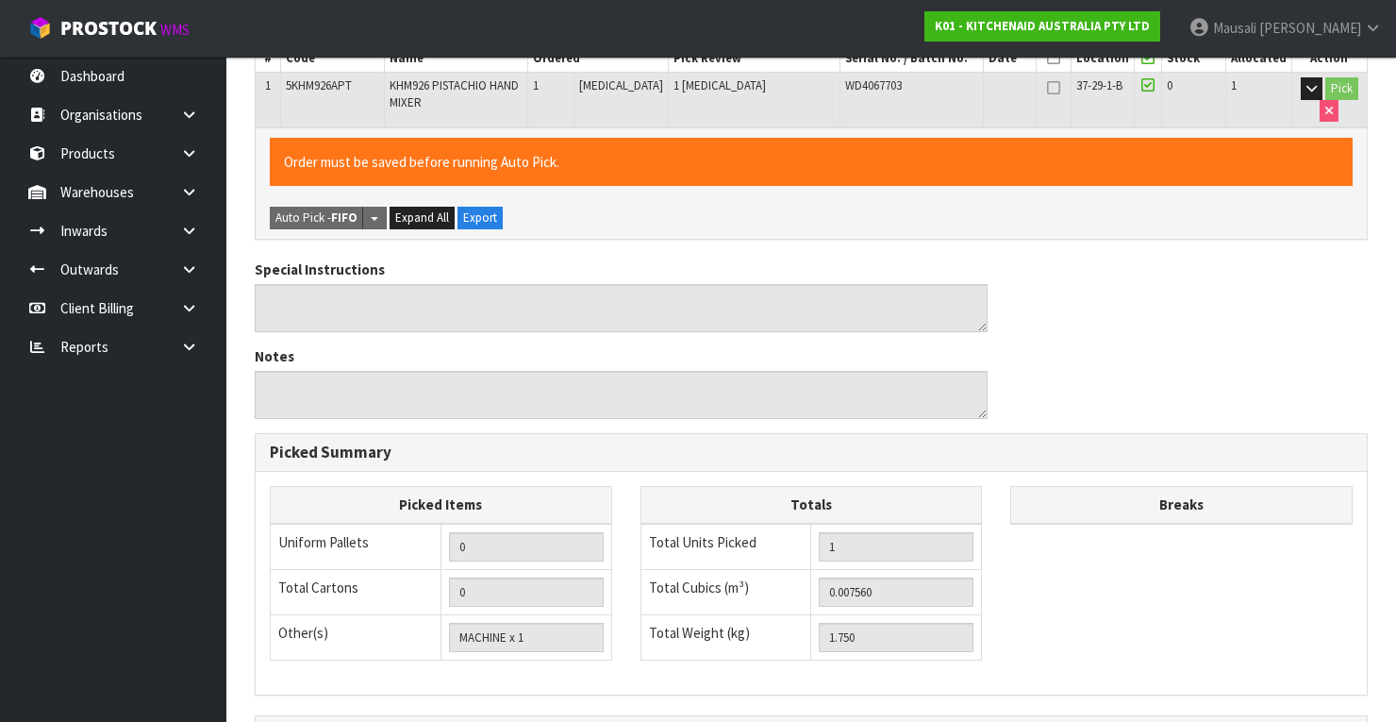
scroll to position [603, 0]
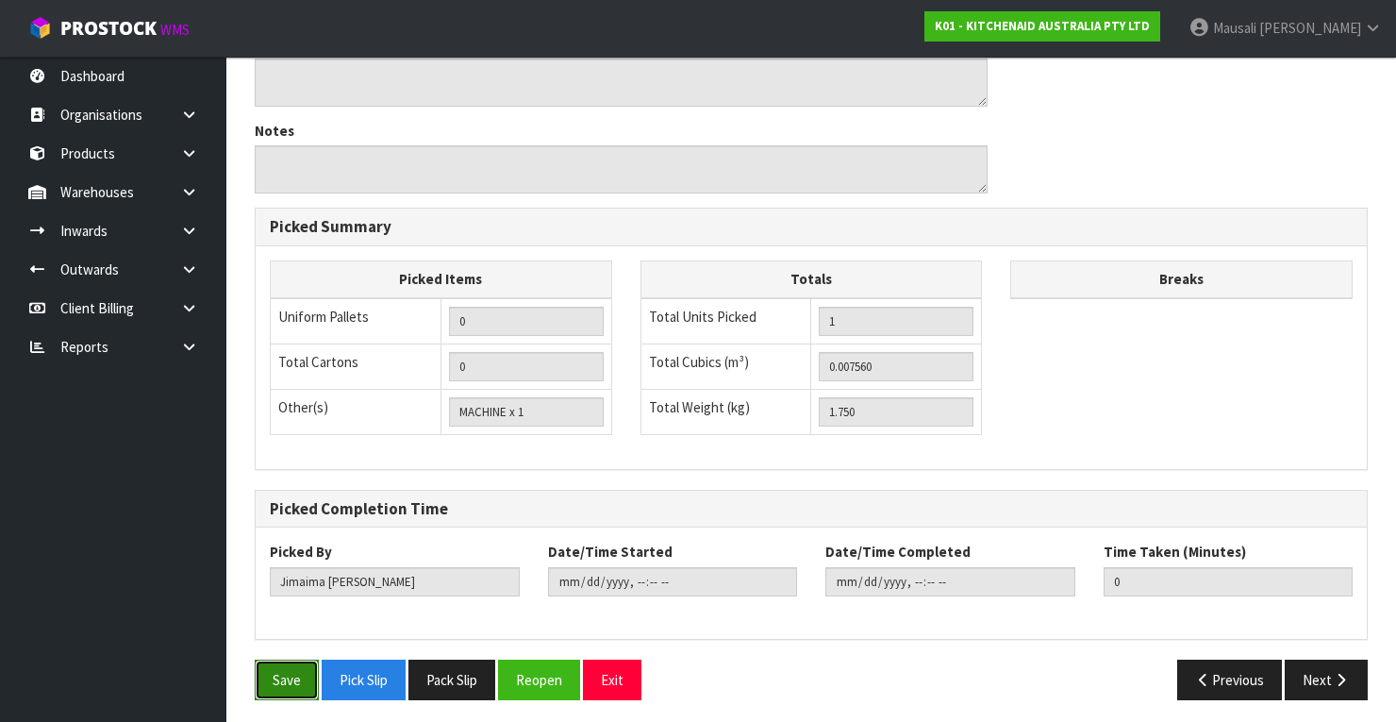
click at [283, 672] on button "Save" at bounding box center [287, 679] width 64 height 41
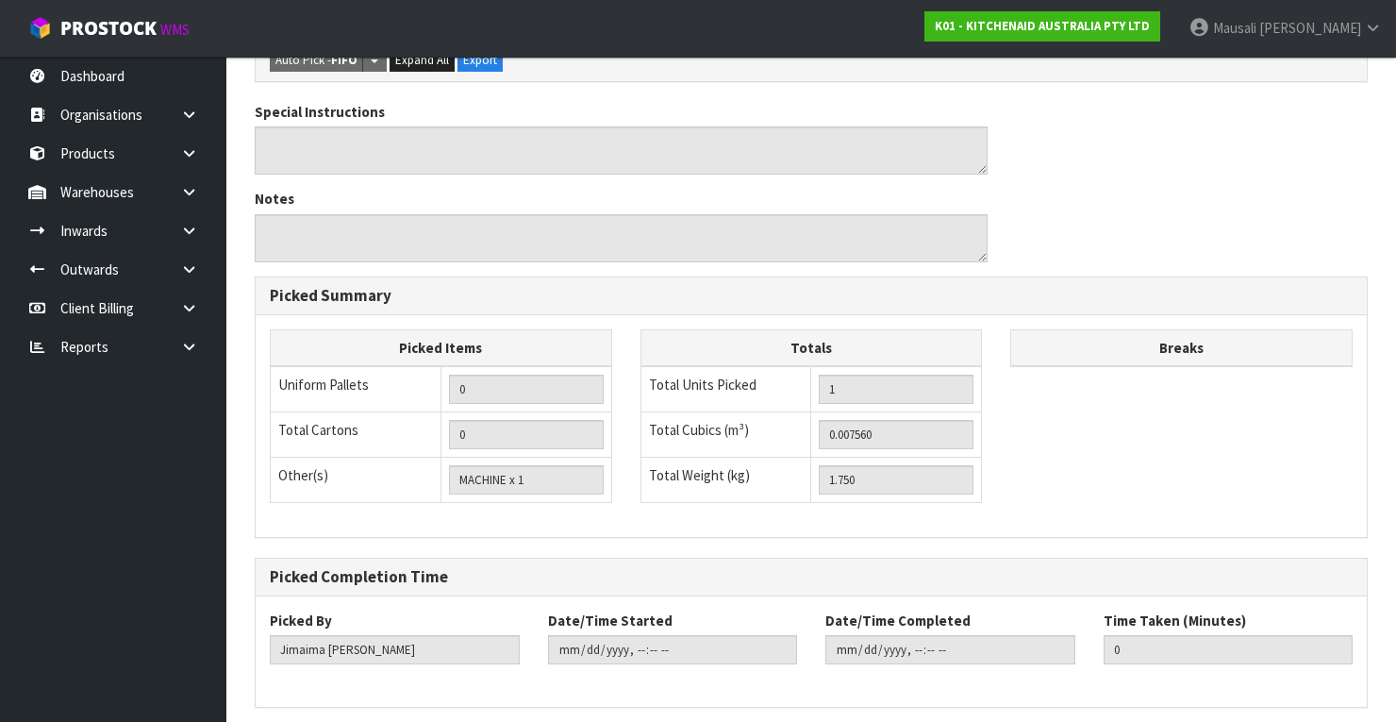
scroll to position [0, 0]
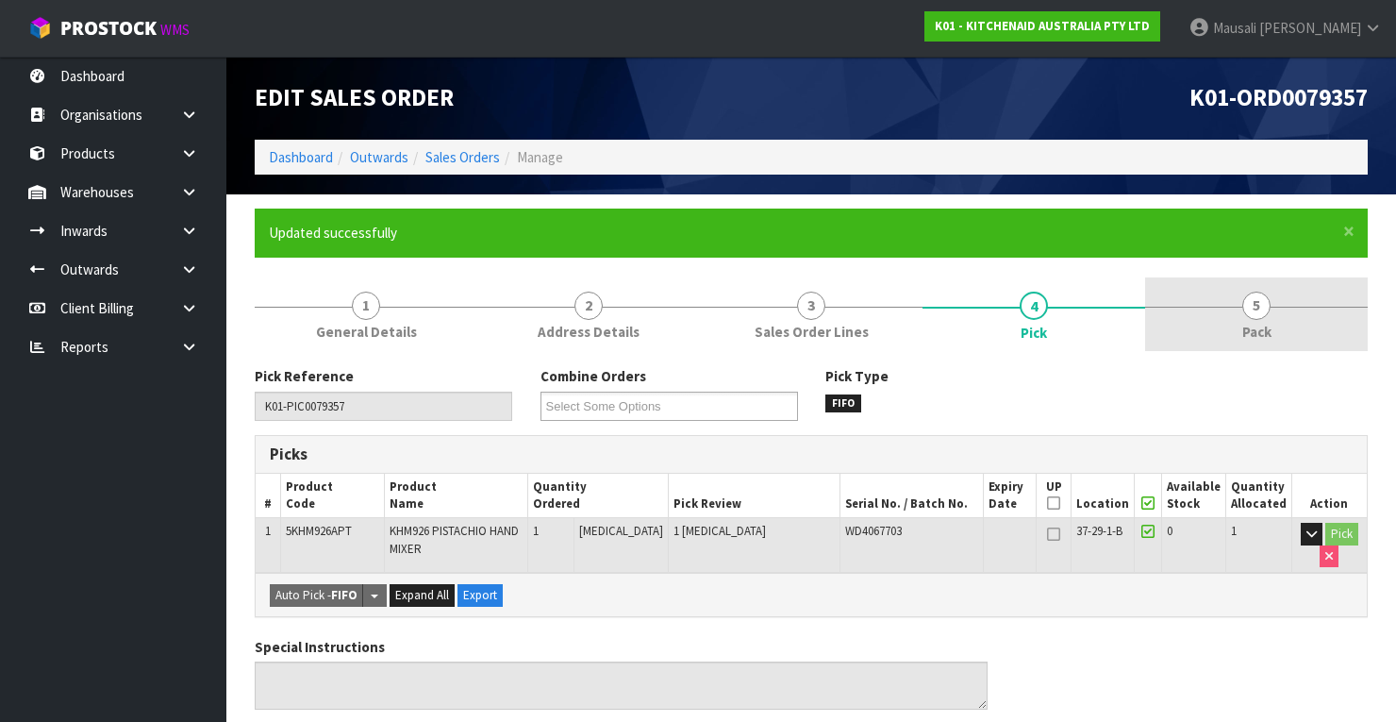
click at [1262, 296] on span "5" at bounding box center [1256, 305] width 28 height 28
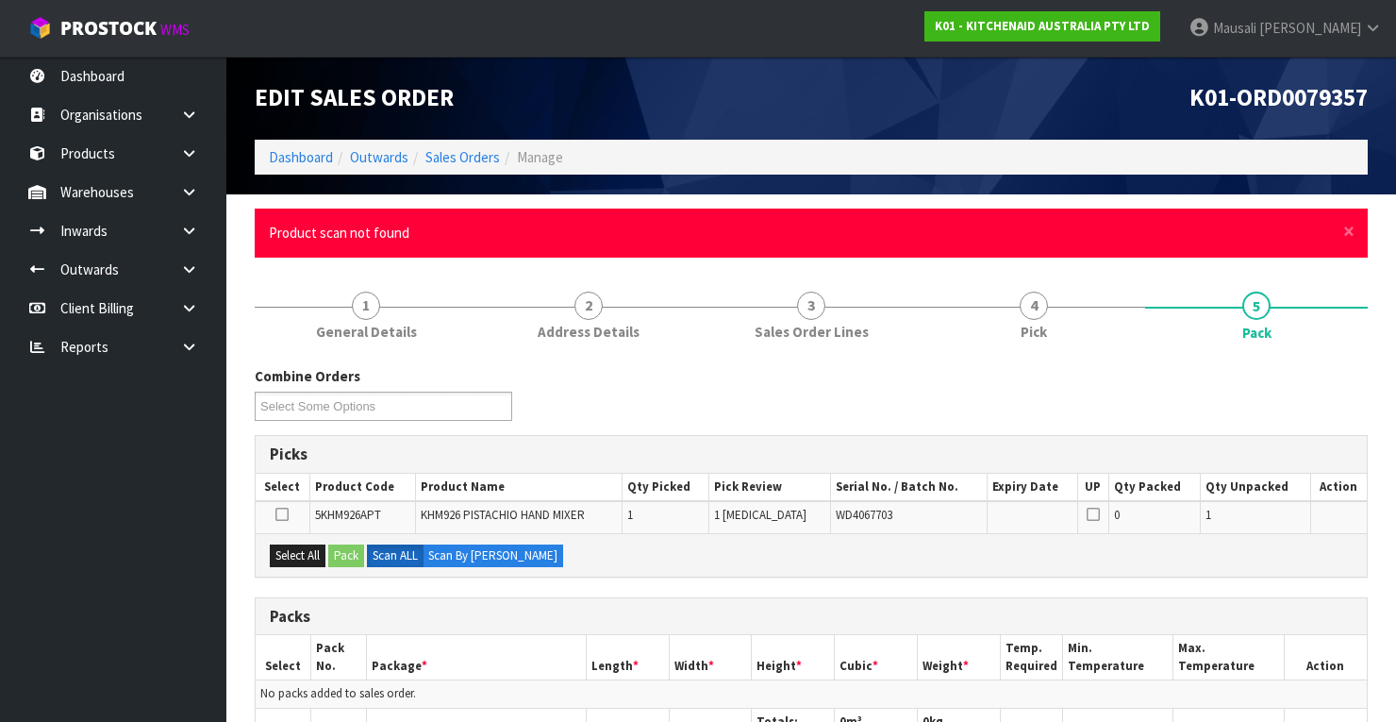
click at [1354, 234] on div "× Close Product scan not found" at bounding box center [811, 232] width 1113 height 48
click at [1347, 235] on span "×" at bounding box center [1348, 231] width 11 height 26
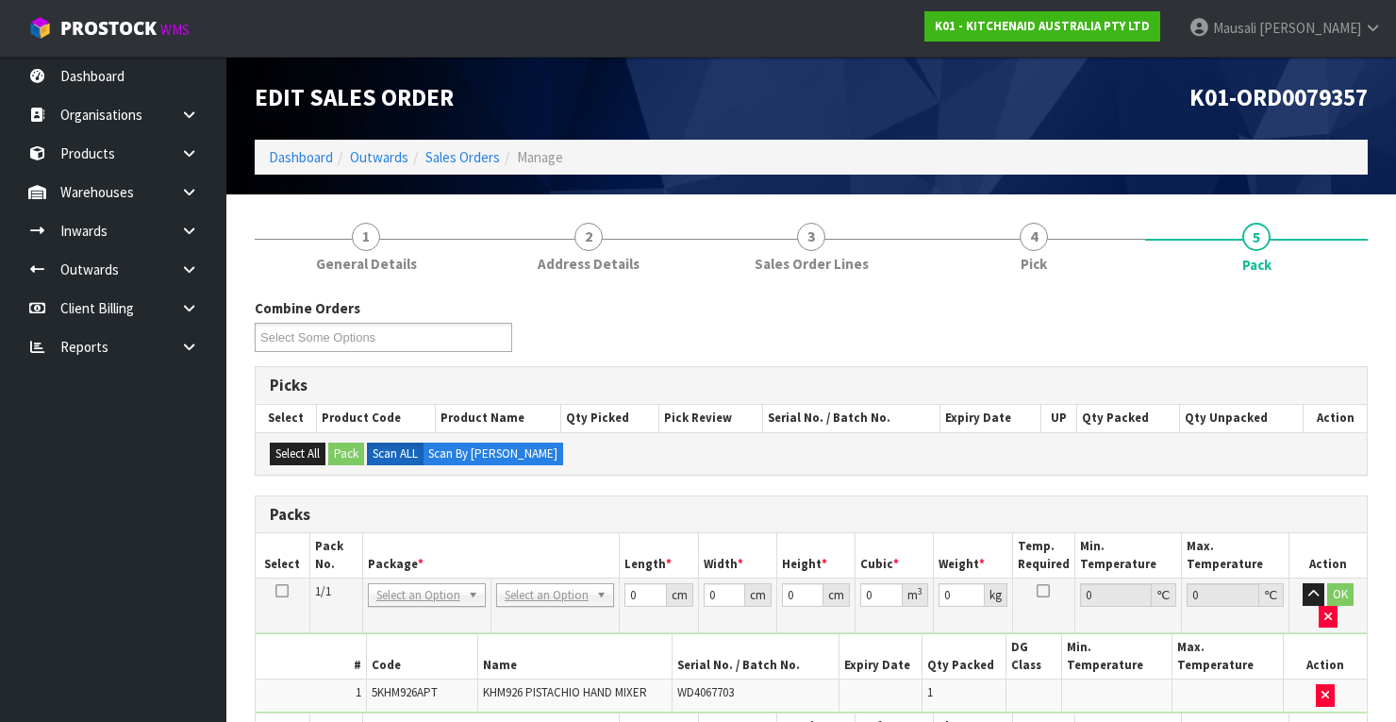
scroll to position [302, 0]
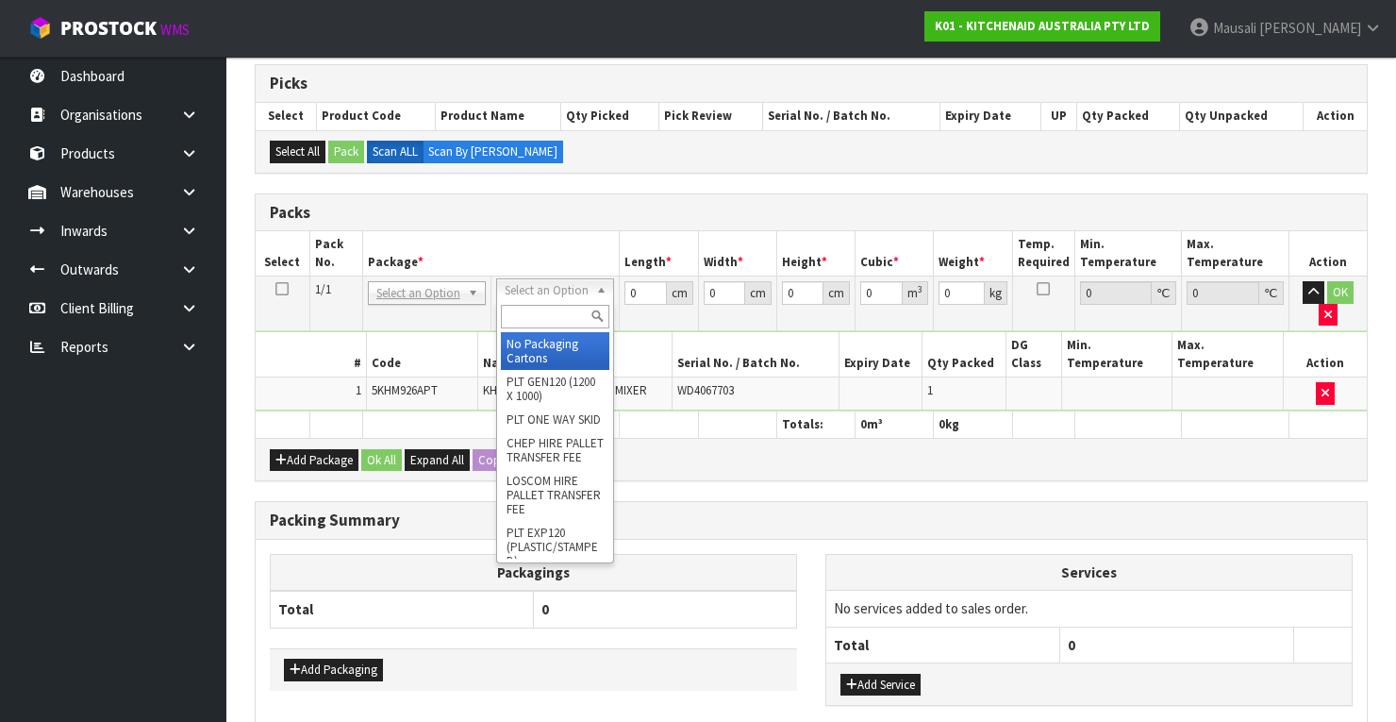
click at [521, 309] on input "text" at bounding box center [555, 317] width 108 height 24
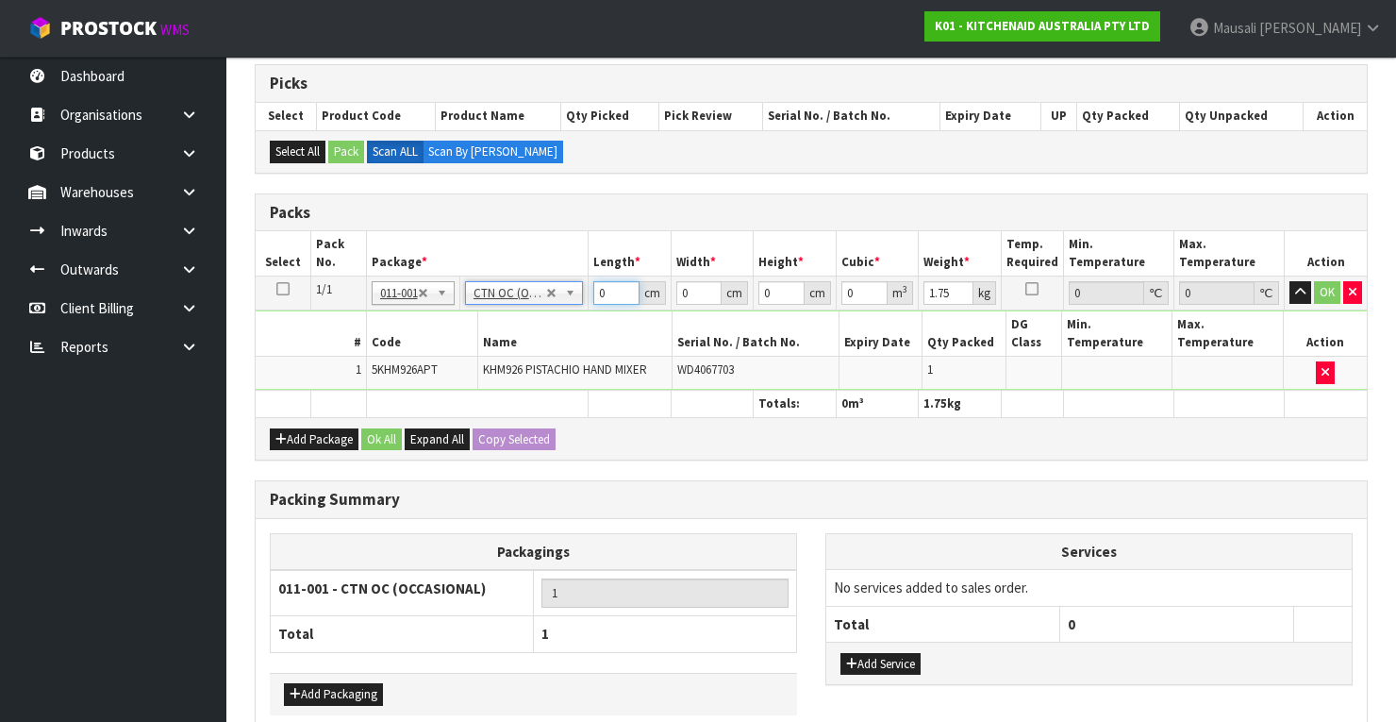
drag, startPoint x: 603, startPoint y: 289, endPoint x: 576, endPoint y: 298, distance: 28.0
click at [581, 299] on tr "1/1 NONE 007-001 007-002 007-004 007-009 007-013 007-014 007-015 007-017 007-01…" at bounding box center [811, 293] width 1111 height 34
drag, startPoint x: 606, startPoint y: 291, endPoint x: 592, endPoint y: 298, distance: 16.0
click at [592, 298] on td "0 cm" at bounding box center [630, 293] width 83 height 34
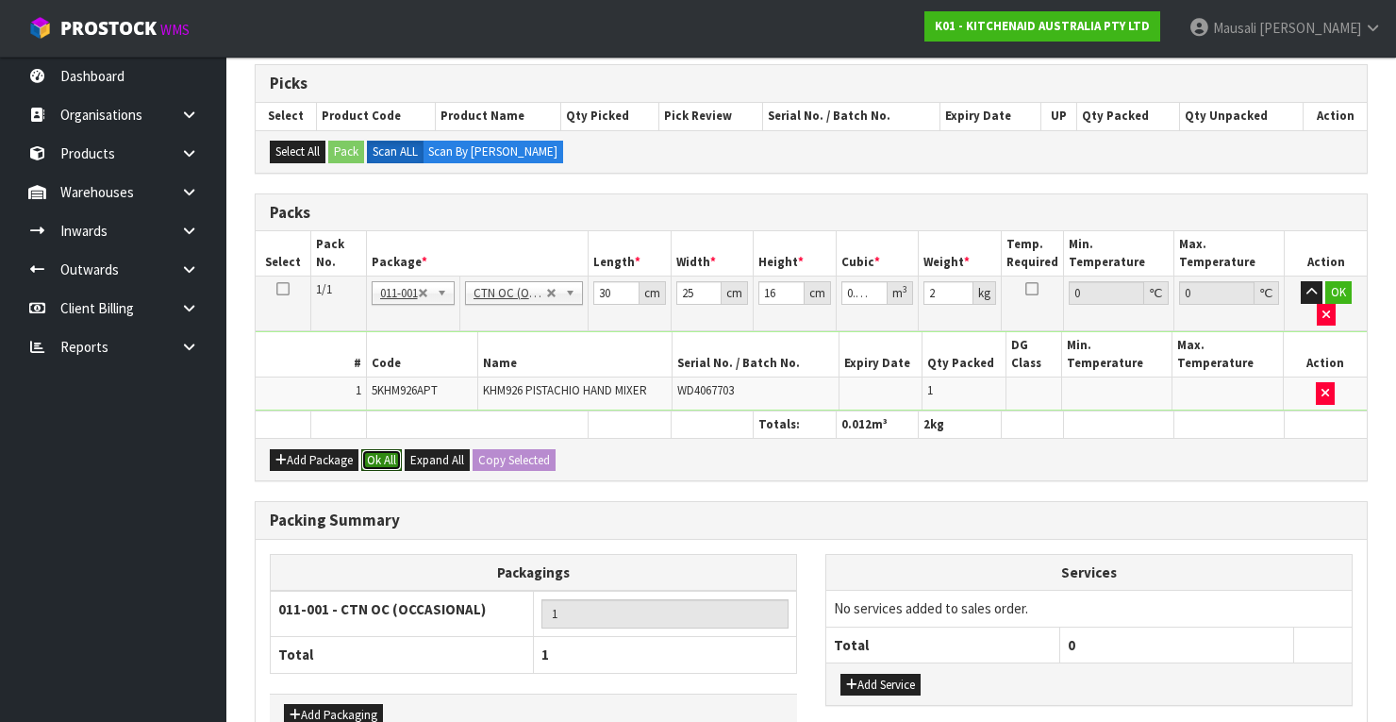
drag, startPoint x: 374, startPoint y: 429, endPoint x: 379, endPoint y: 438, distance: 10.2
click at [374, 449] on button "Ok All" at bounding box center [381, 460] width 41 height 23
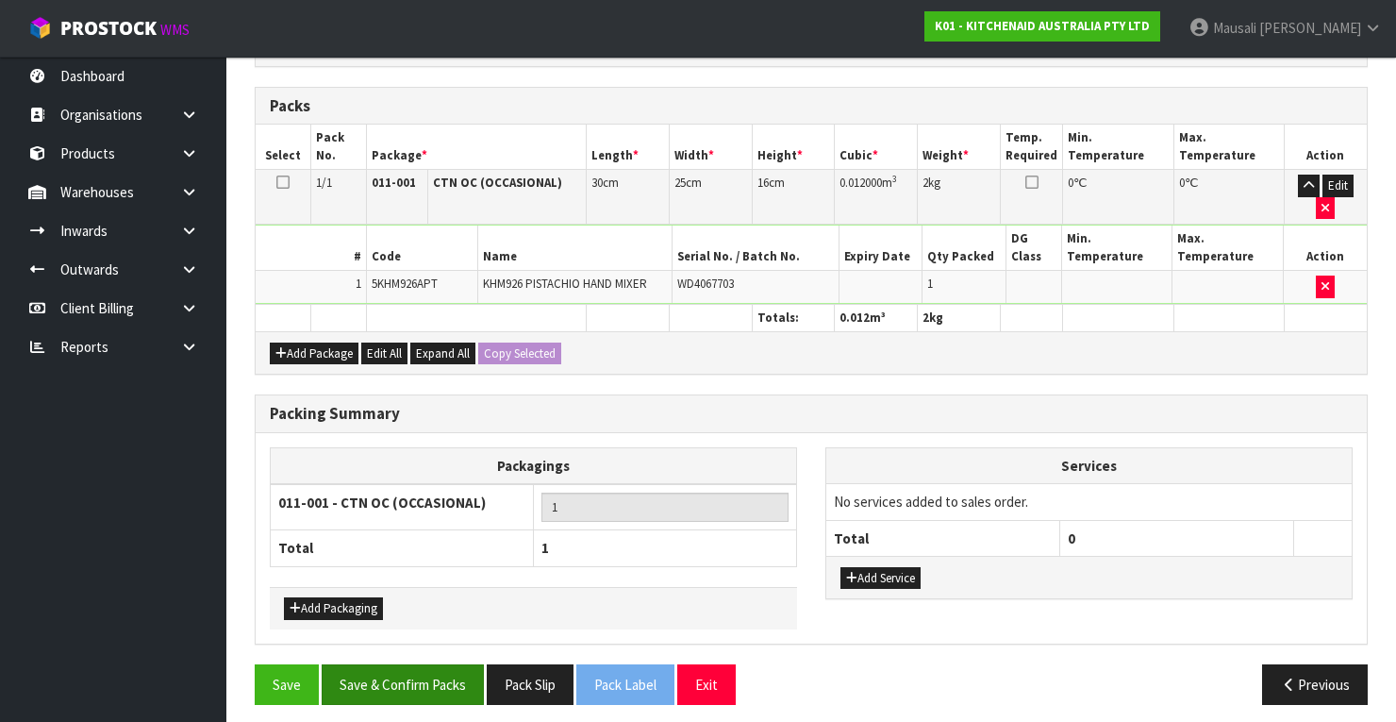
scroll to position [410, 0]
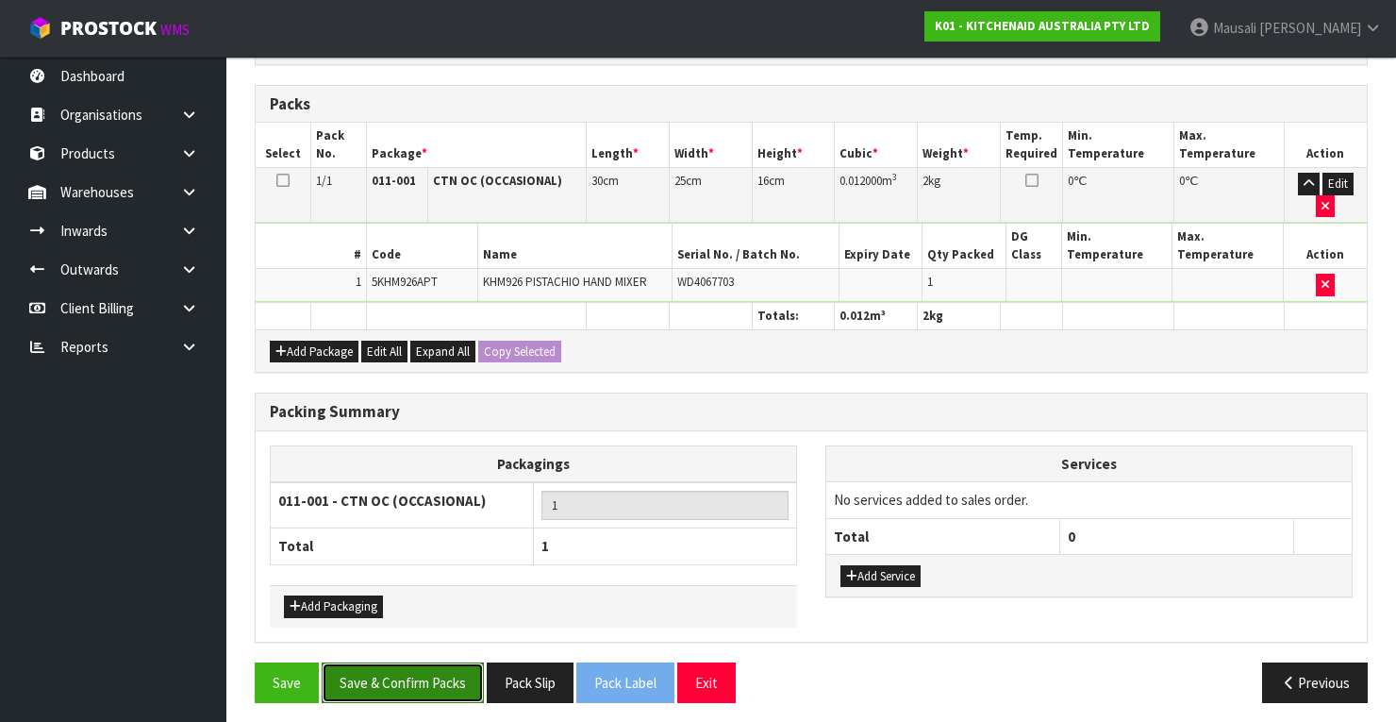
click at [440, 662] on button "Save & Confirm Packs" at bounding box center [403, 682] width 162 height 41
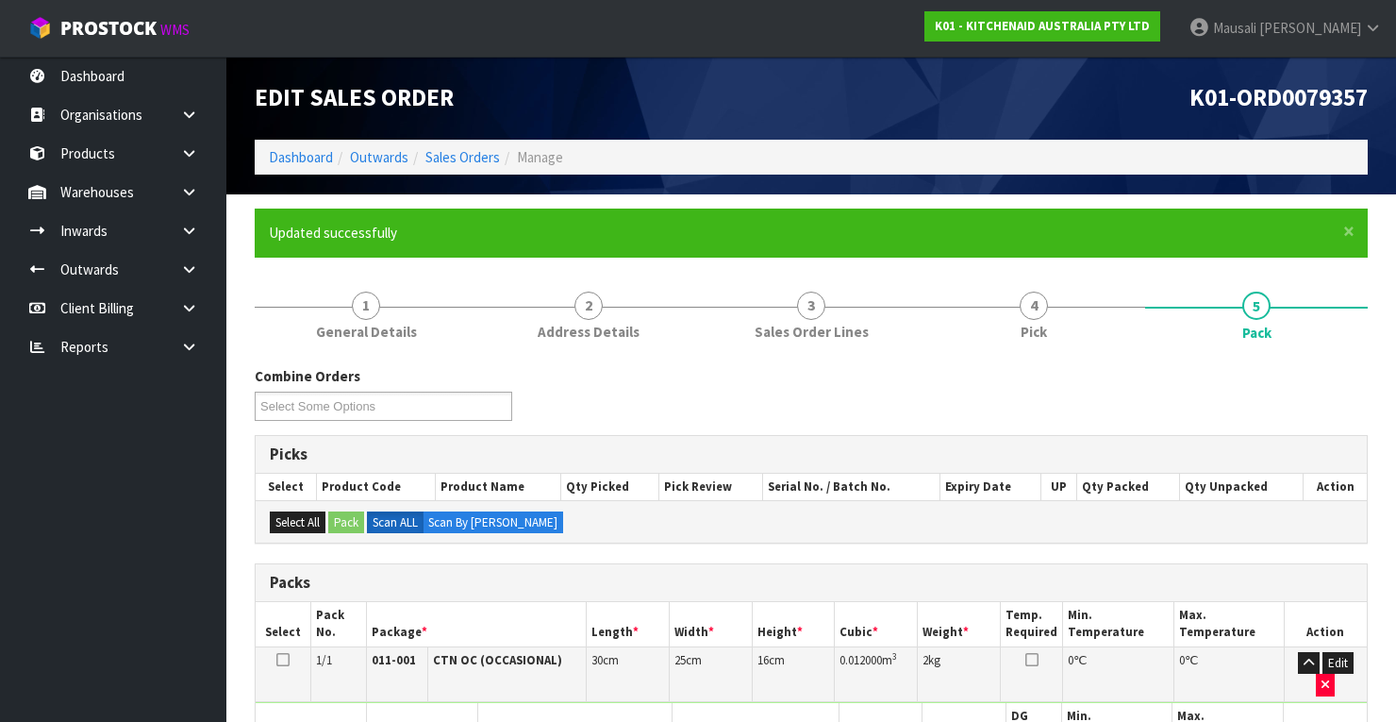
scroll to position [359, 0]
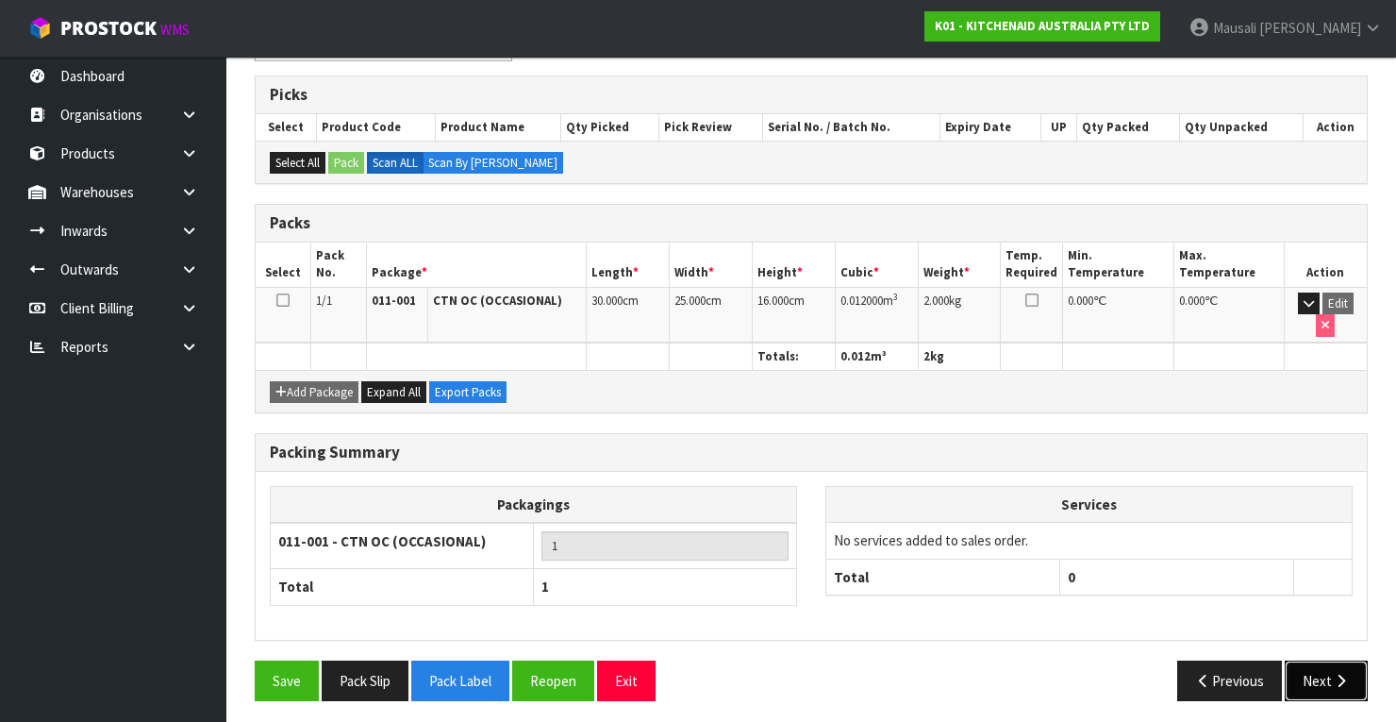
click at [1322, 676] on button "Next" at bounding box center [1326, 680] width 83 height 41
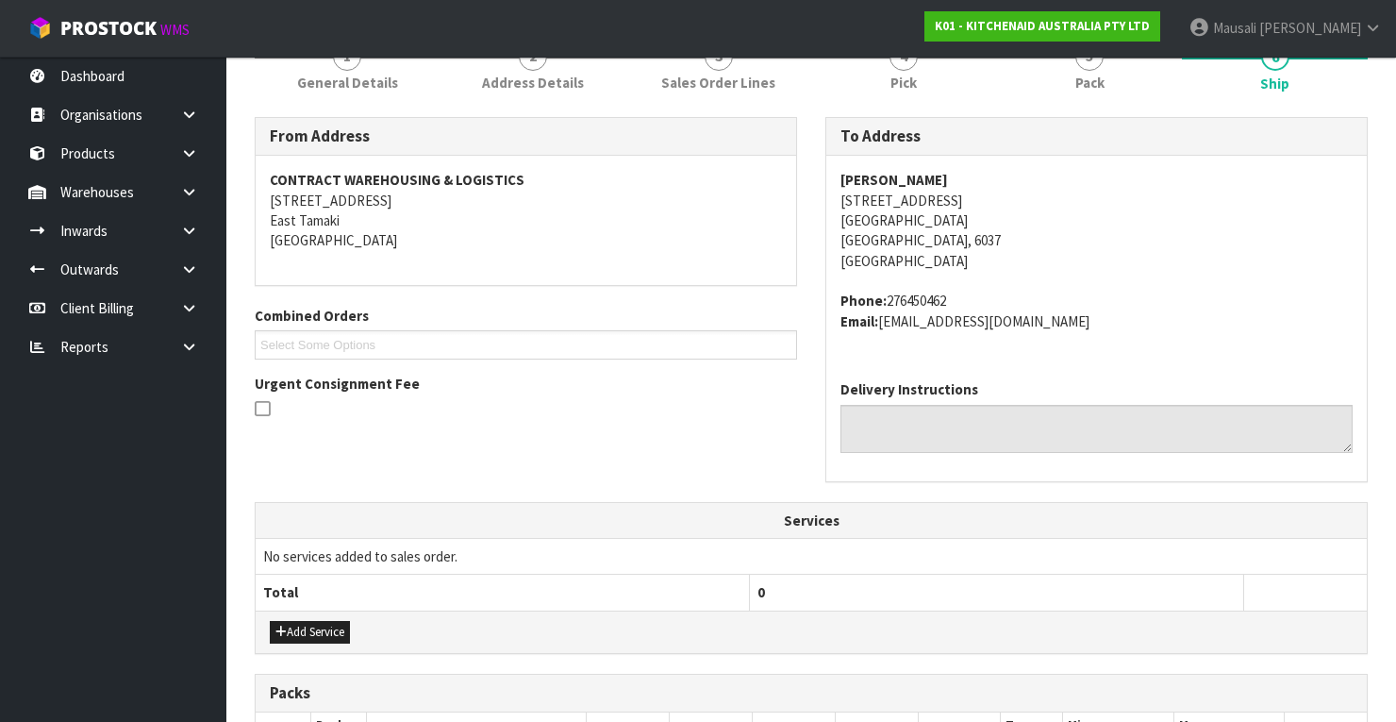
scroll to position [453, 0]
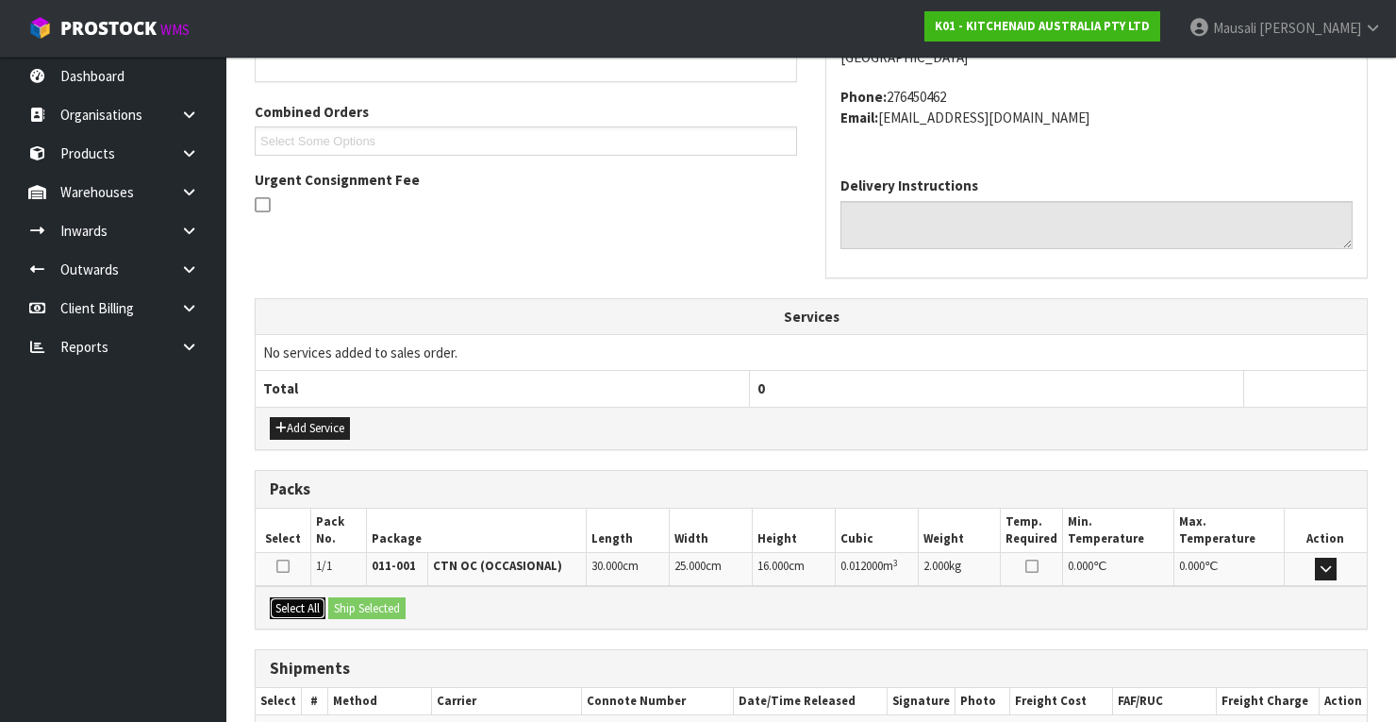
click at [314, 597] on button "Select All" at bounding box center [298, 608] width 56 height 23
click at [368, 597] on button "Ship Selected" at bounding box center [366, 608] width 77 height 23
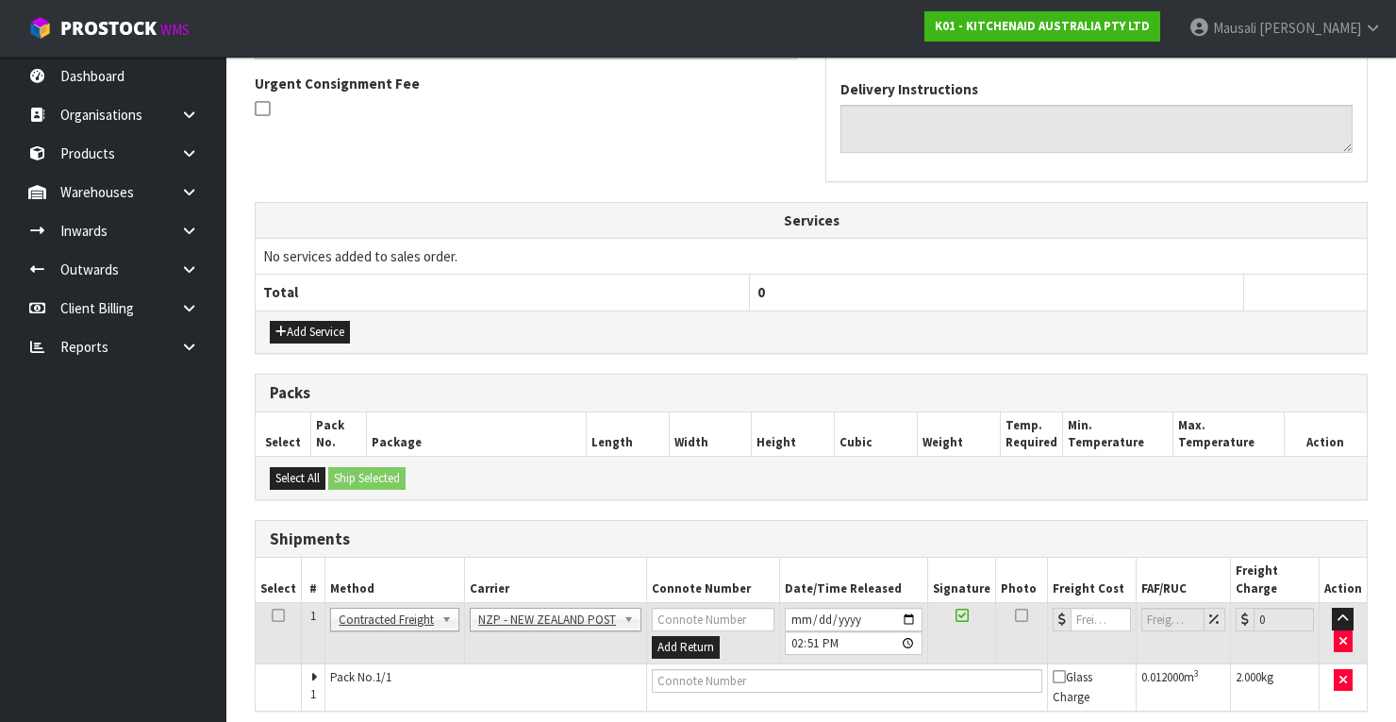
scroll to position [605, 0]
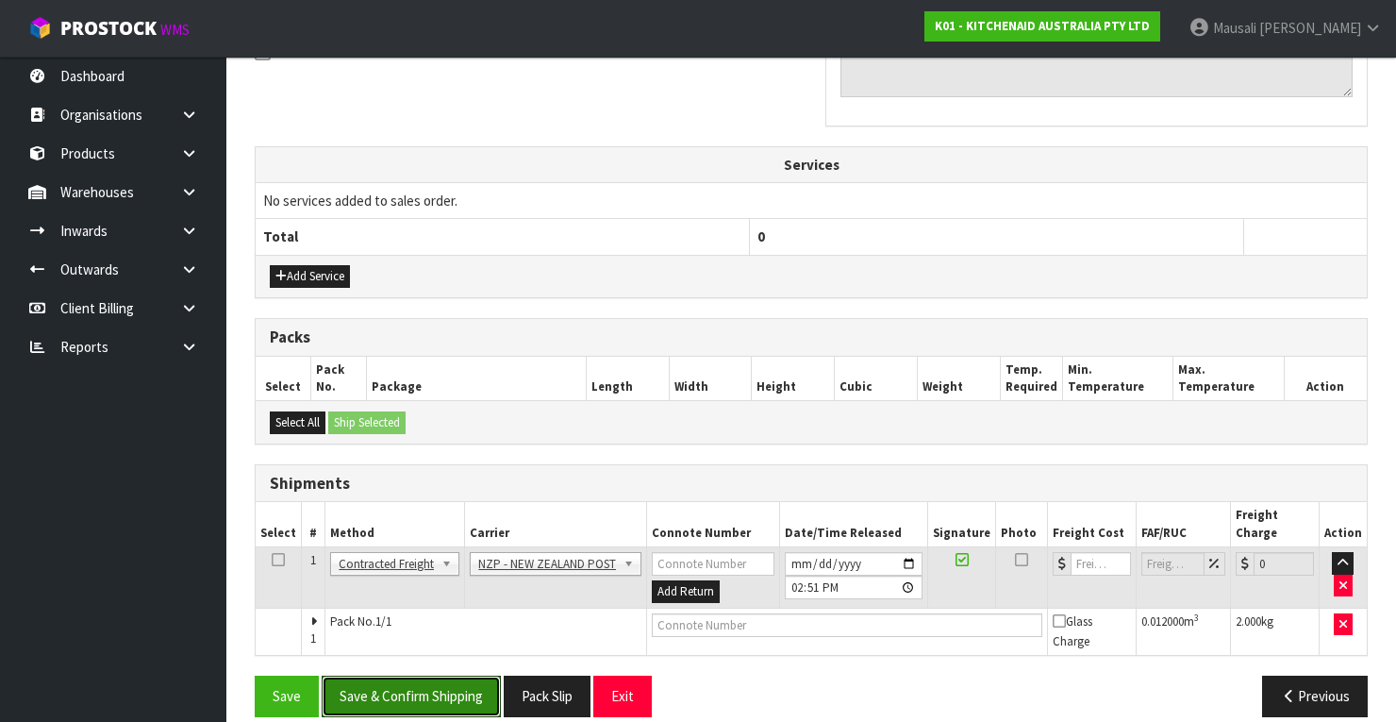
drag, startPoint x: 423, startPoint y: 671, endPoint x: 857, endPoint y: 576, distance: 444.9
click at [426, 675] on button "Save & Confirm Shipping" at bounding box center [411, 695] width 179 height 41
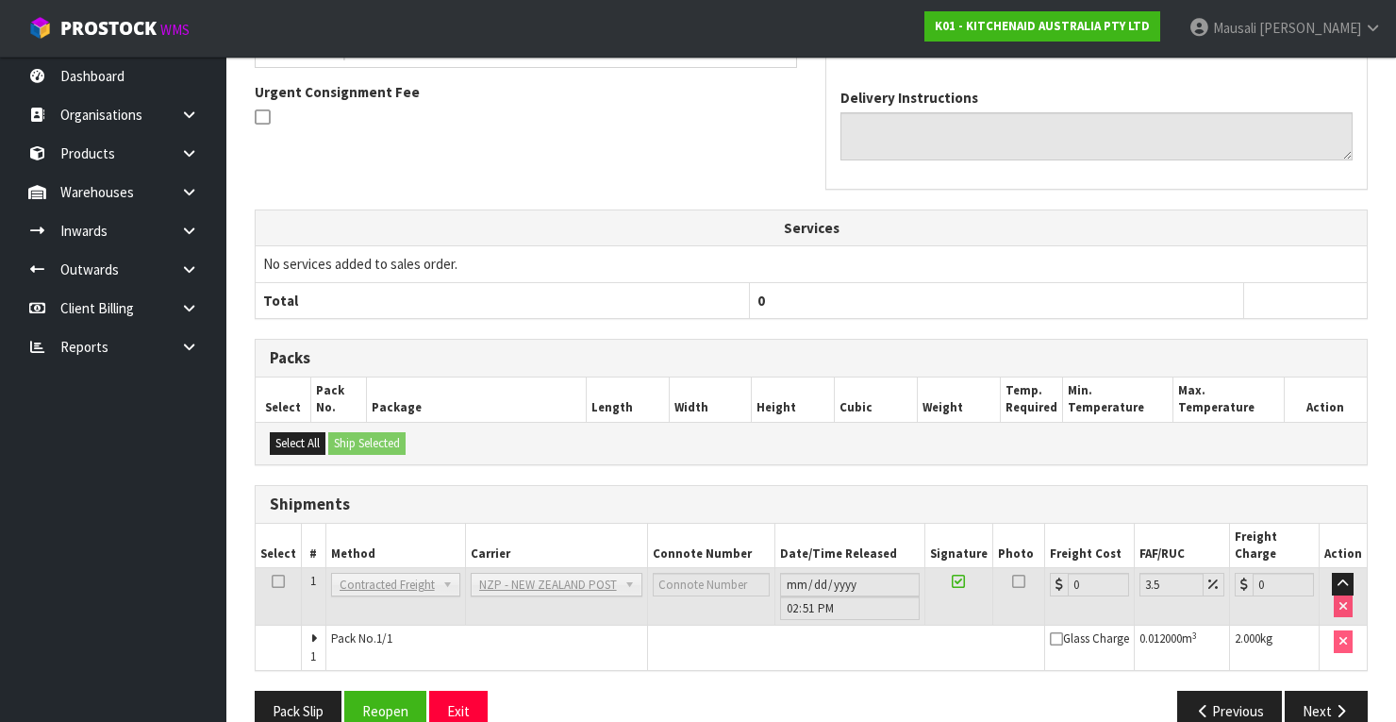
scroll to position [577, 0]
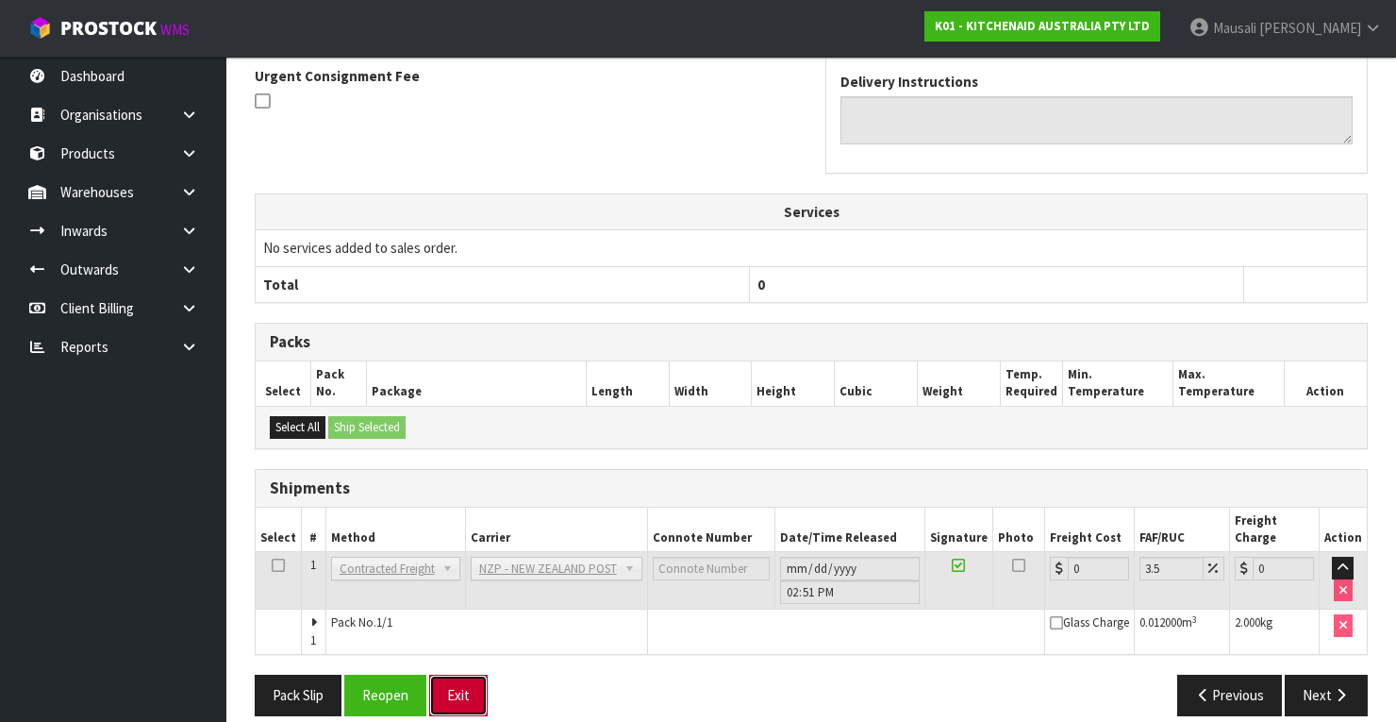
click at [433, 674] on button "Exit" at bounding box center [458, 694] width 58 height 41
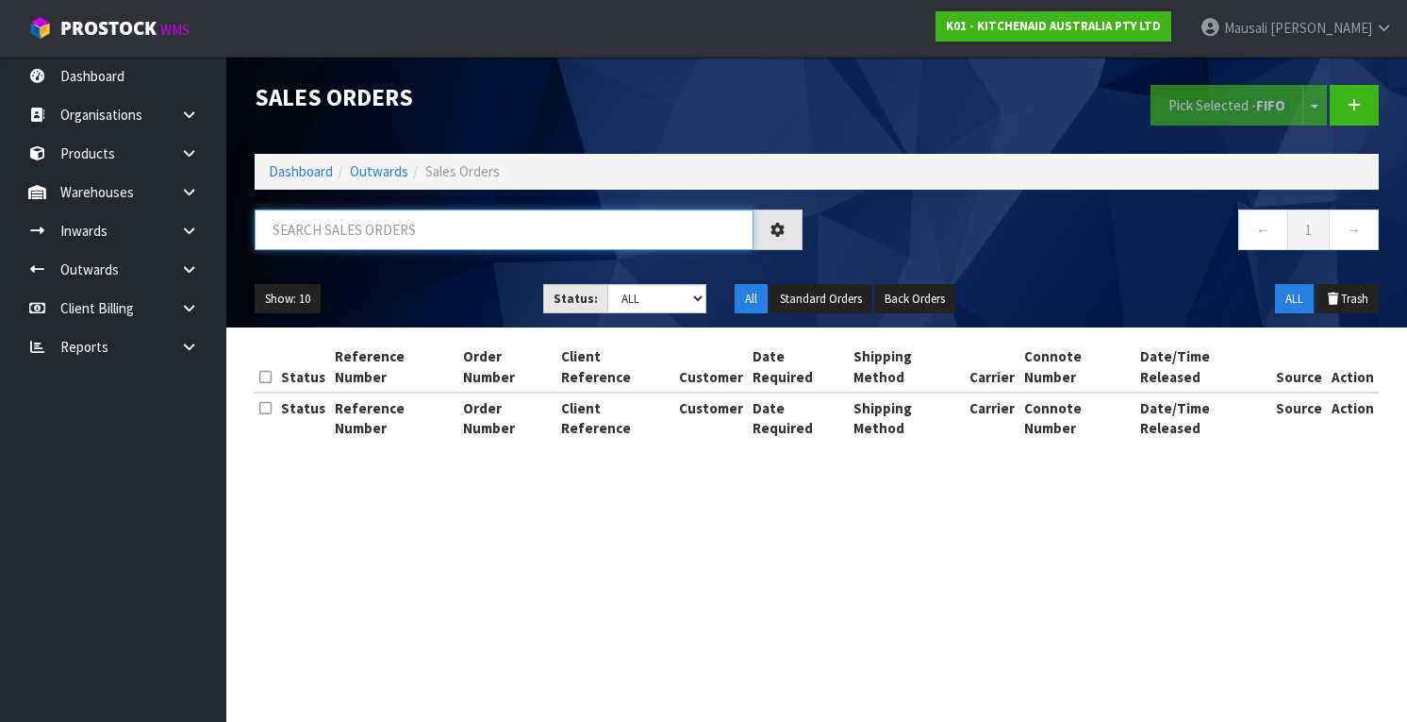
click at [317, 232] on input "text" at bounding box center [504, 229] width 499 height 41
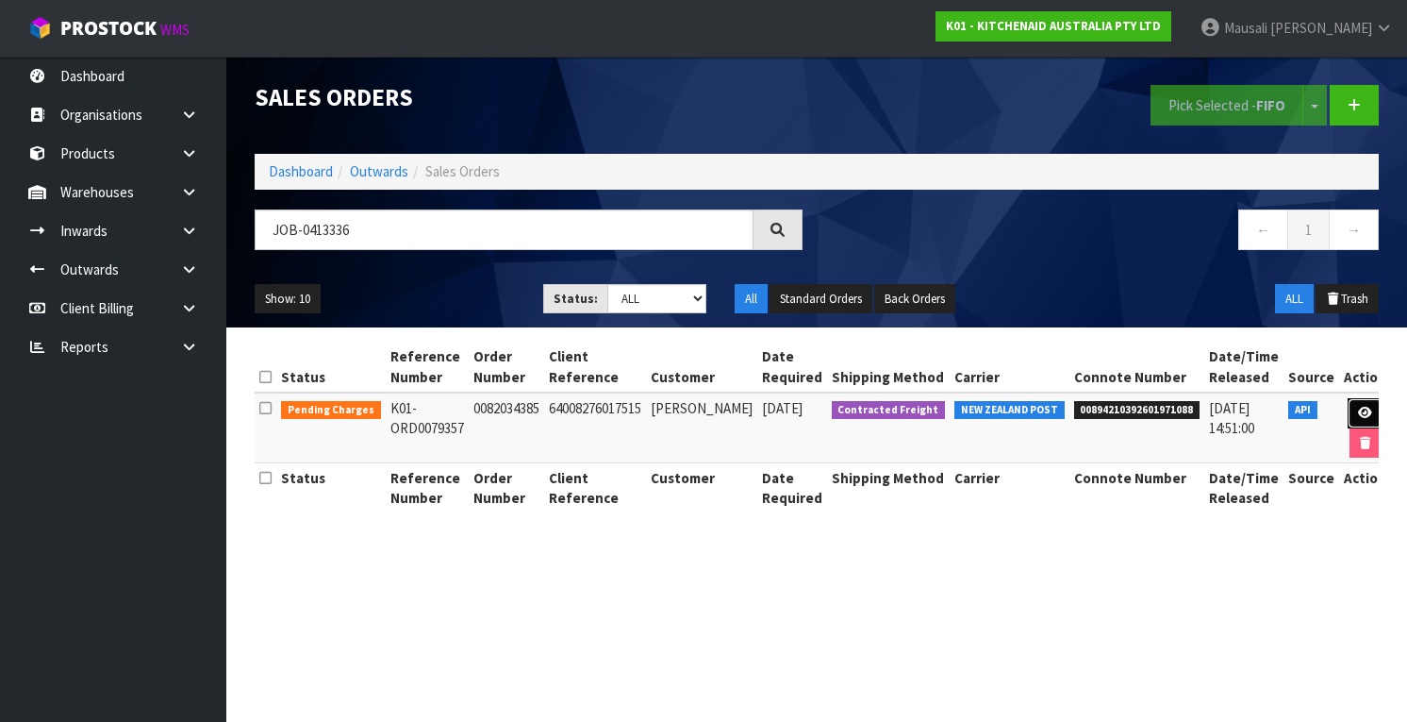
click at [1348, 404] on link at bounding box center [1365, 413] width 35 height 30
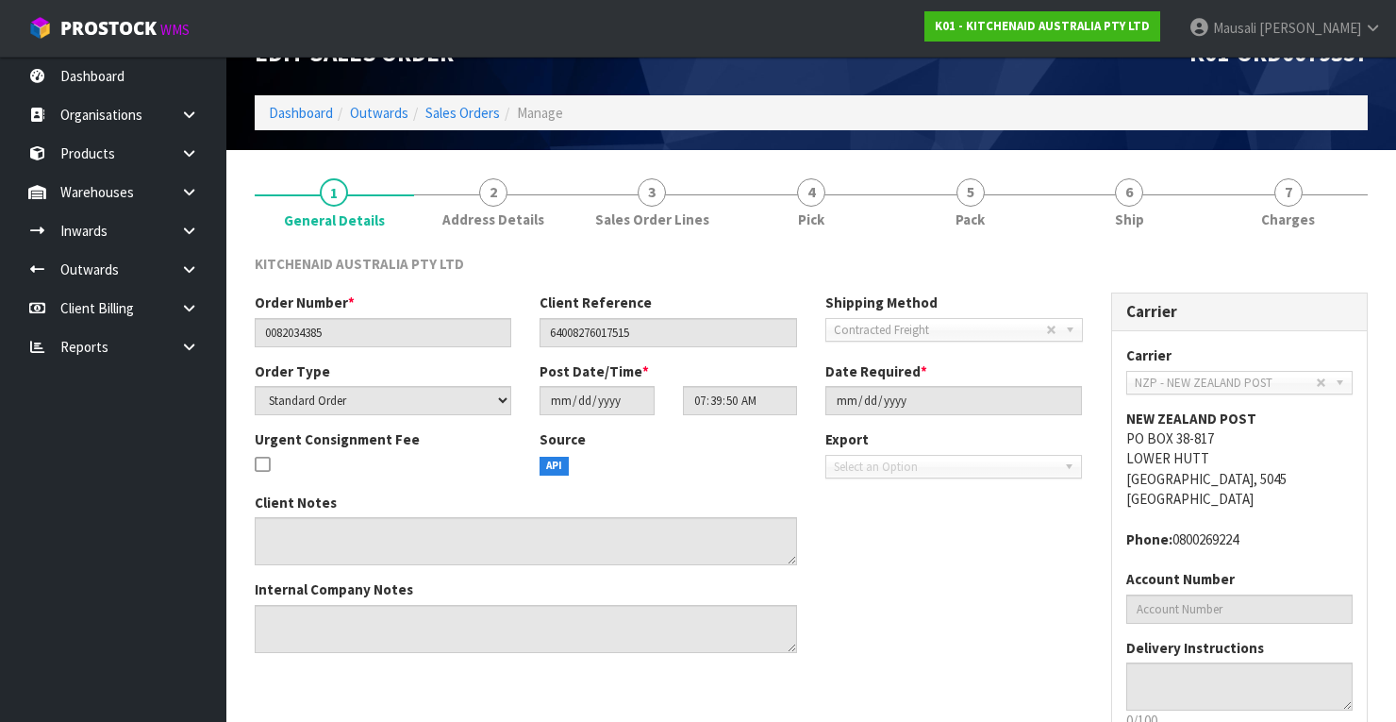
scroll to position [57, 0]
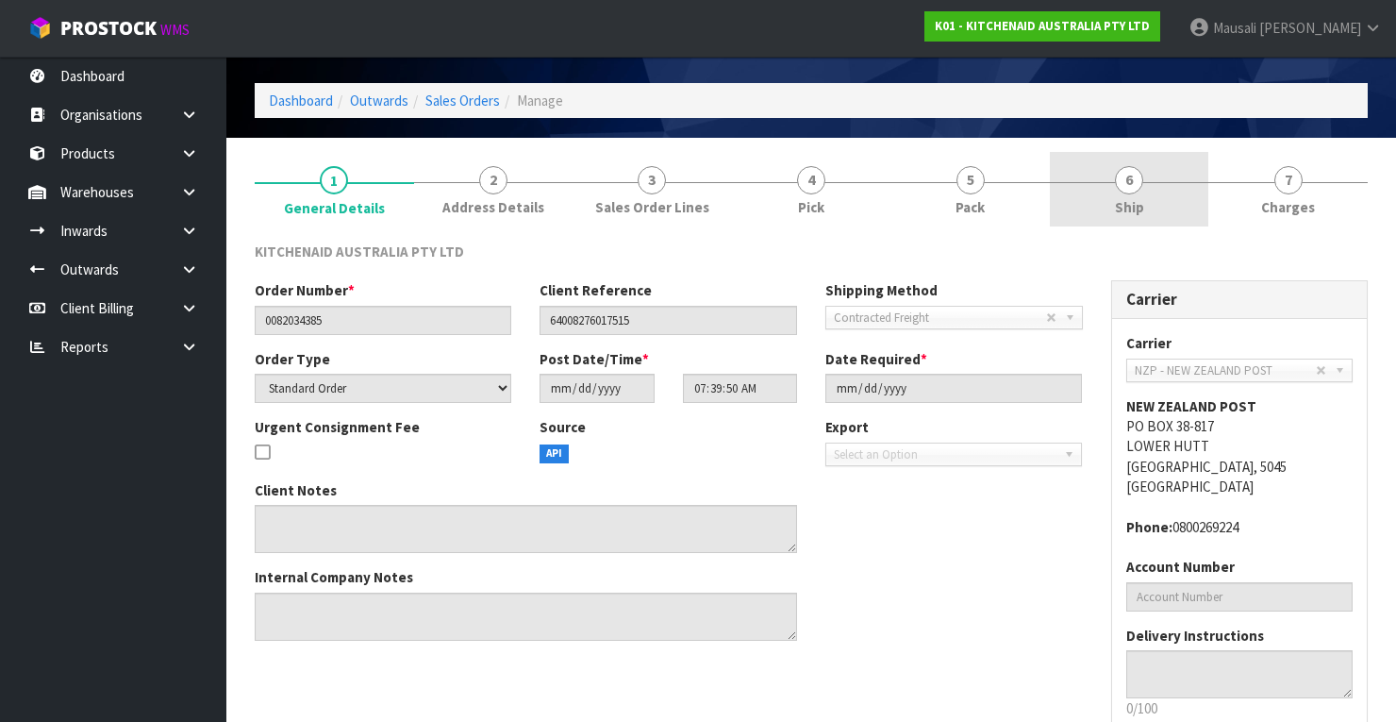
click at [1143, 200] on link "6 Ship" at bounding box center [1129, 189] width 159 height 75
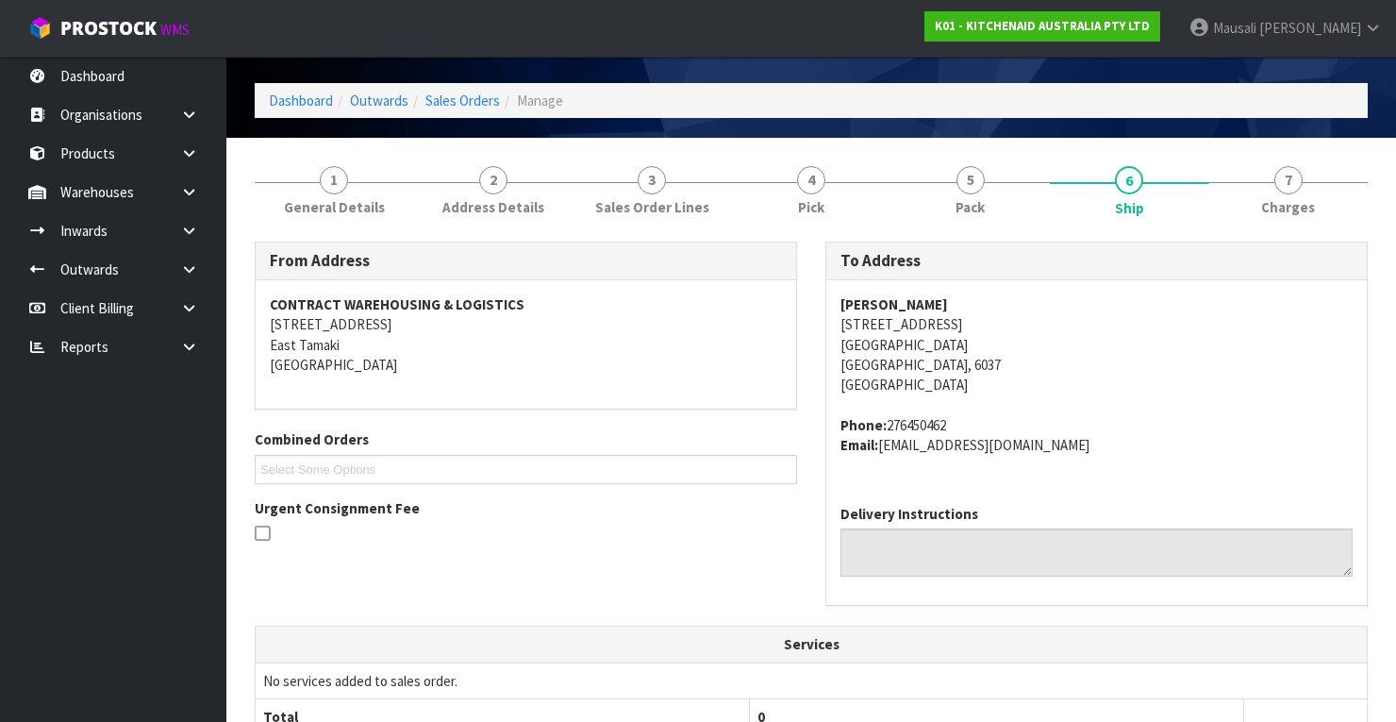
scroll to position [489, 0]
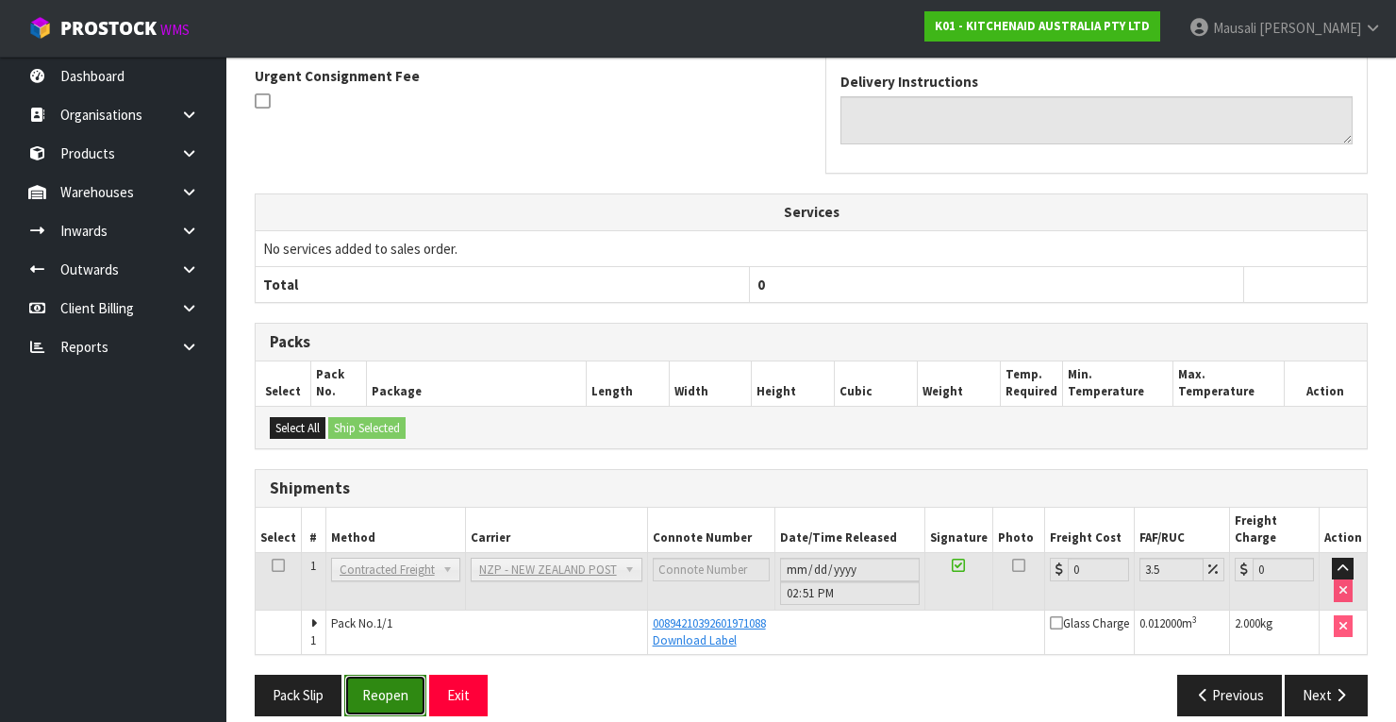
click at [361, 674] on button "Reopen" at bounding box center [385, 694] width 82 height 41
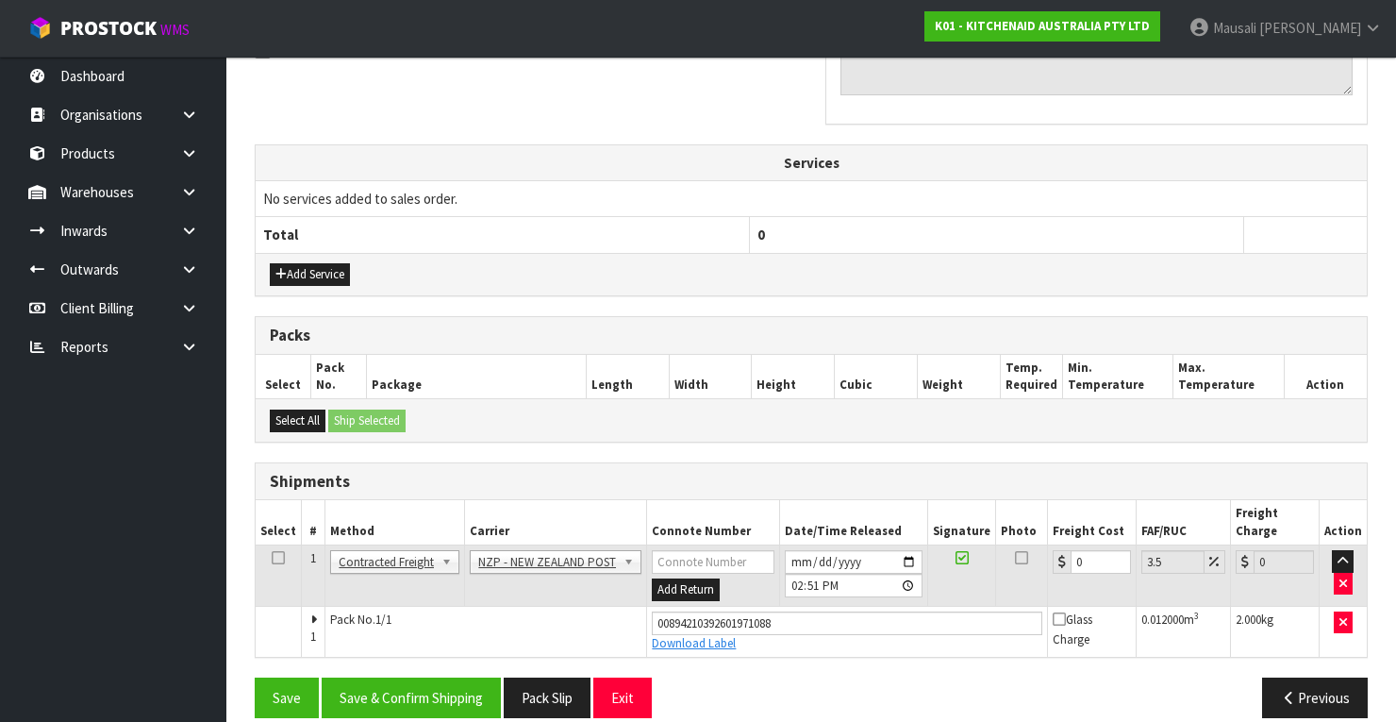
scroll to position [607, 0]
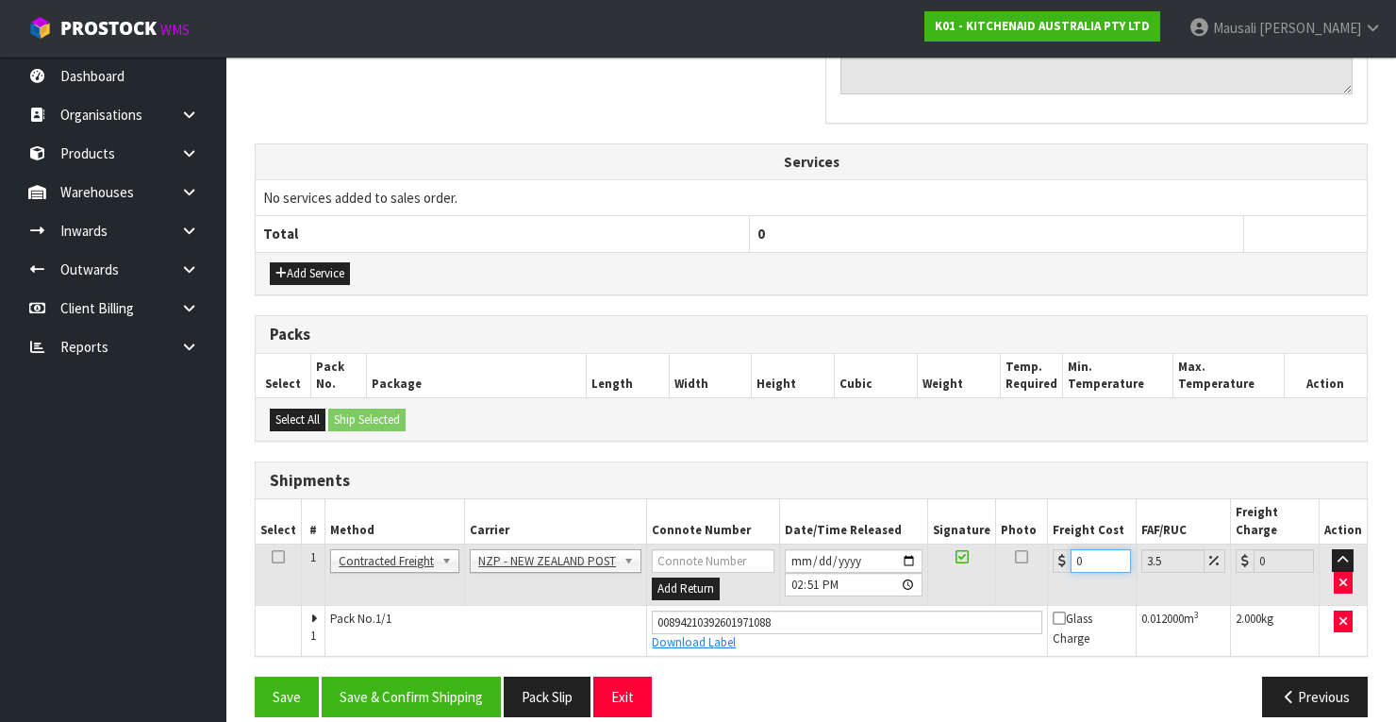
drag, startPoint x: 1092, startPoint y: 540, endPoint x: 1045, endPoint y: 551, distance: 48.3
click at [1048, 551] on td "0" at bounding box center [1092, 574] width 89 height 61
click at [440, 676] on button "Save & Confirm Shipping" at bounding box center [411, 696] width 179 height 41
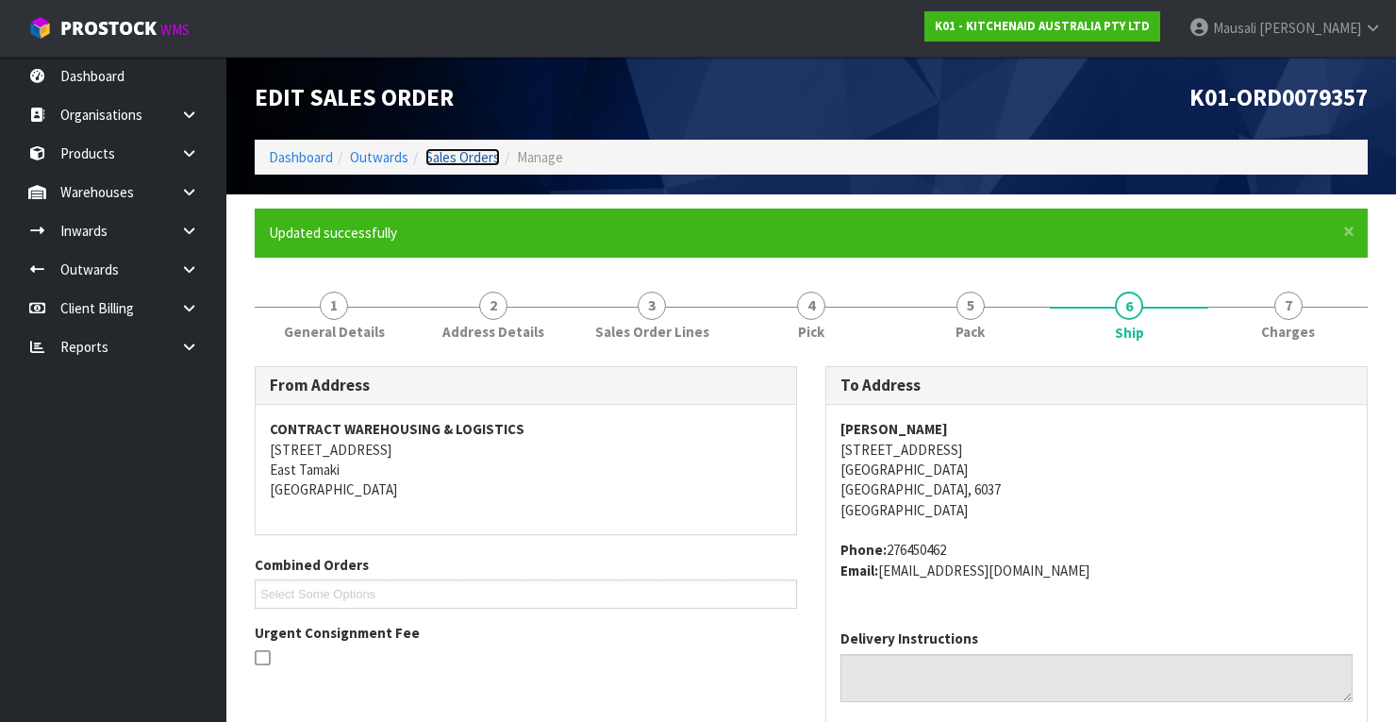
click at [473, 151] on link "Sales Orders" at bounding box center [462, 157] width 75 height 18
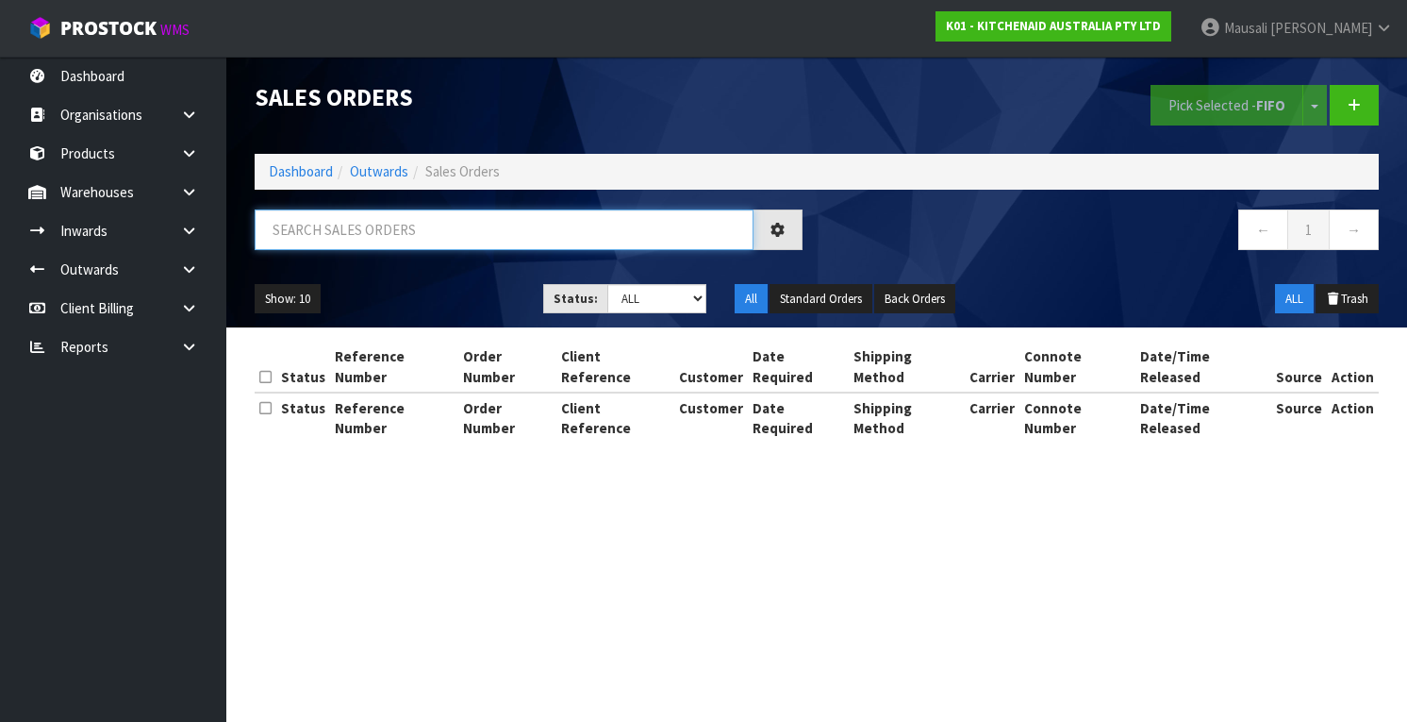
click at [263, 232] on input "text" at bounding box center [504, 229] width 499 height 41
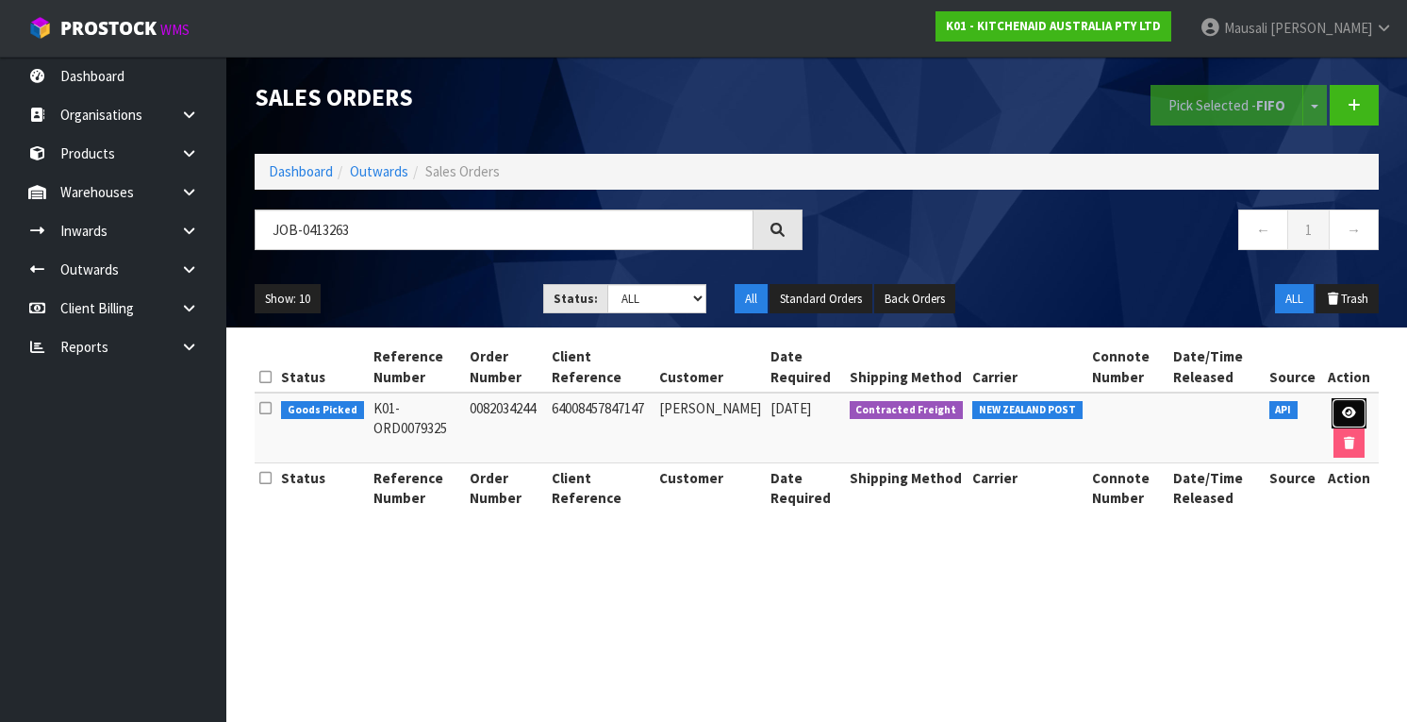
click at [1353, 404] on link at bounding box center [1349, 413] width 35 height 30
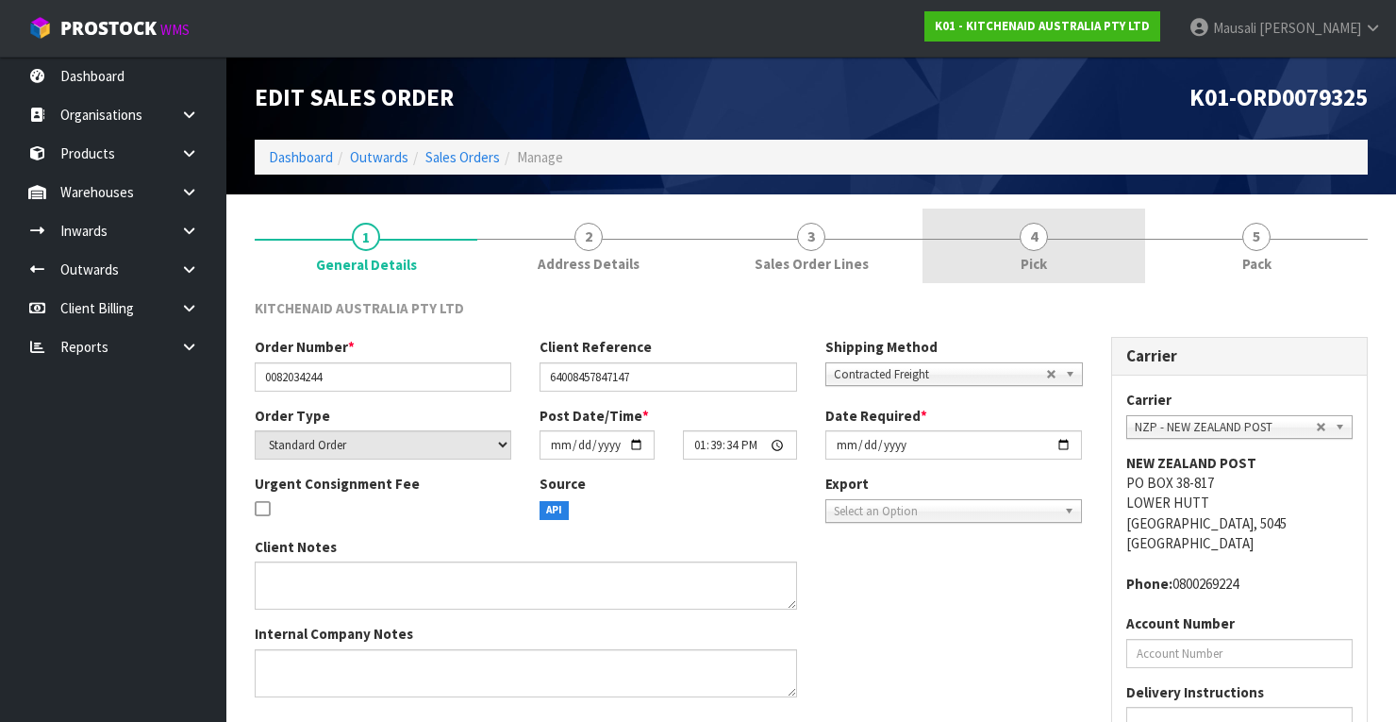
click at [1039, 245] on span "4" at bounding box center [1034, 237] width 28 height 28
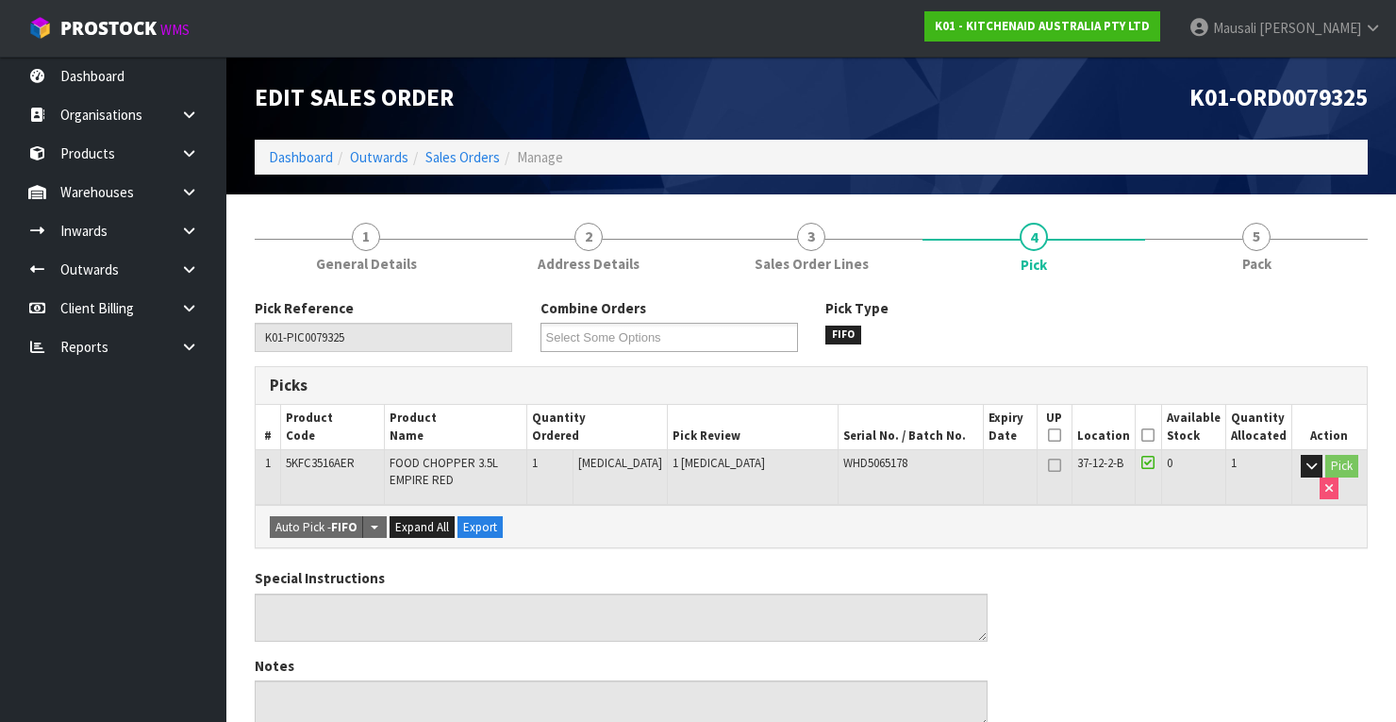
click at [1154, 435] on icon at bounding box center [1147, 435] width 13 height 1
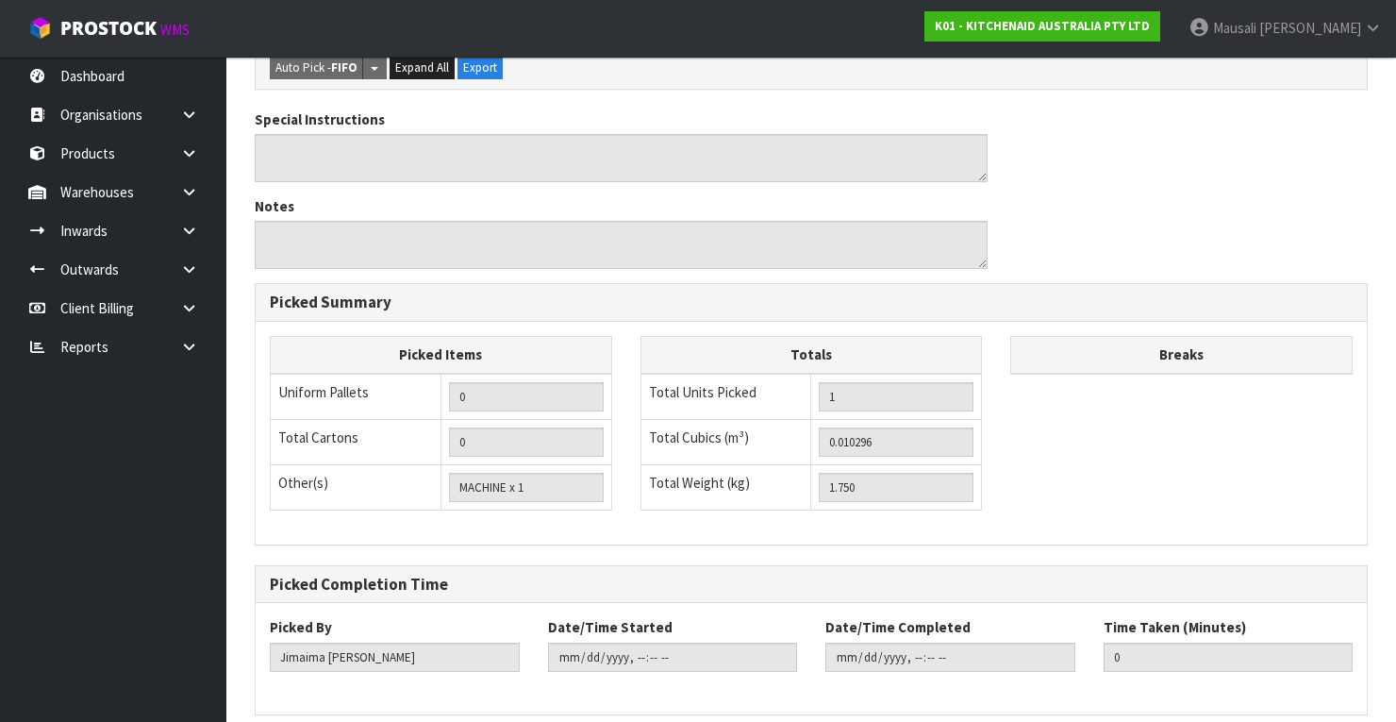
scroll to position [603, 0]
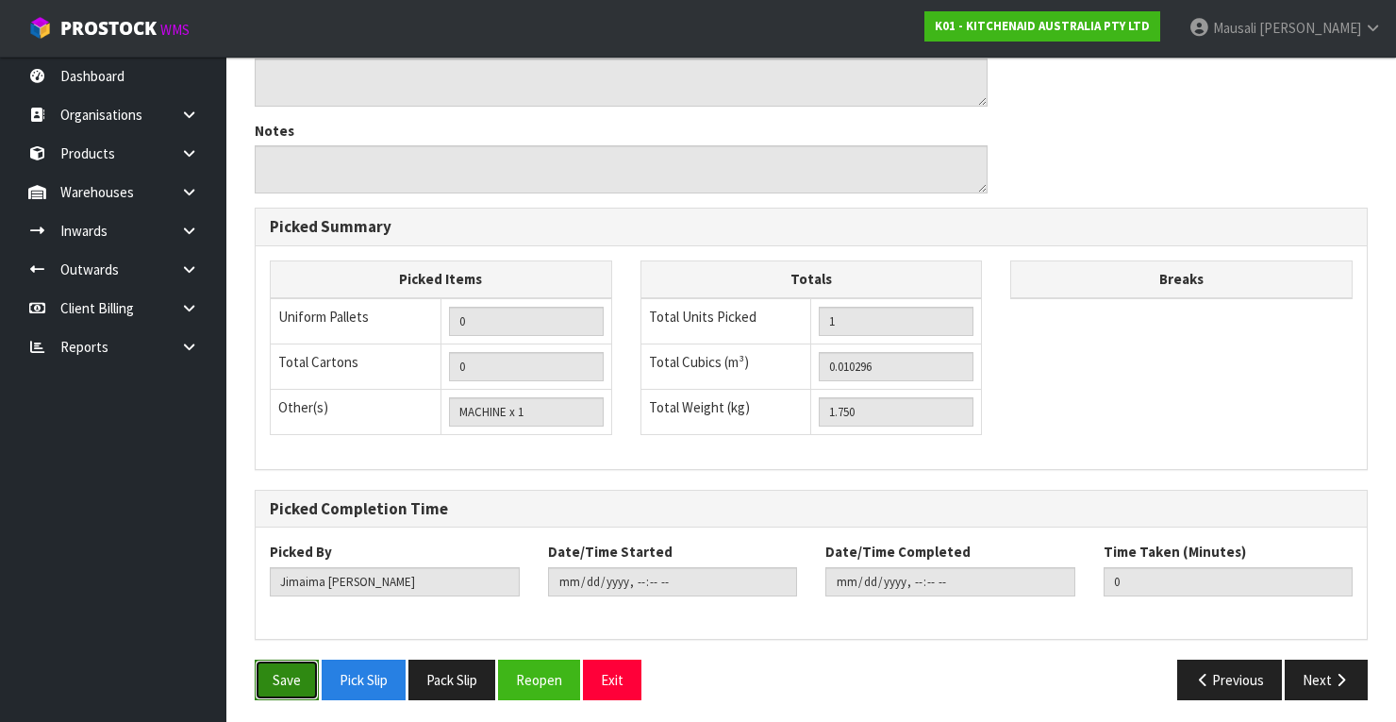
click at [270, 664] on button "Save" at bounding box center [287, 679] width 64 height 41
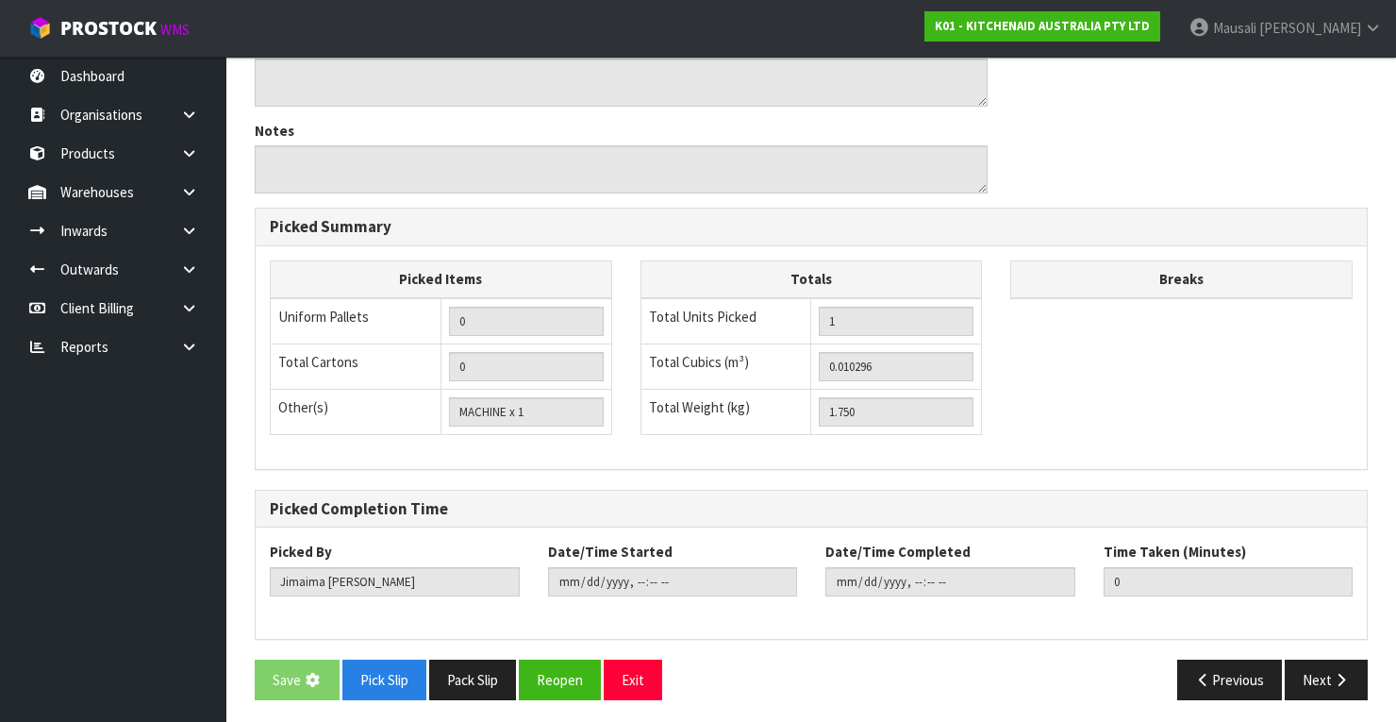
scroll to position [0, 0]
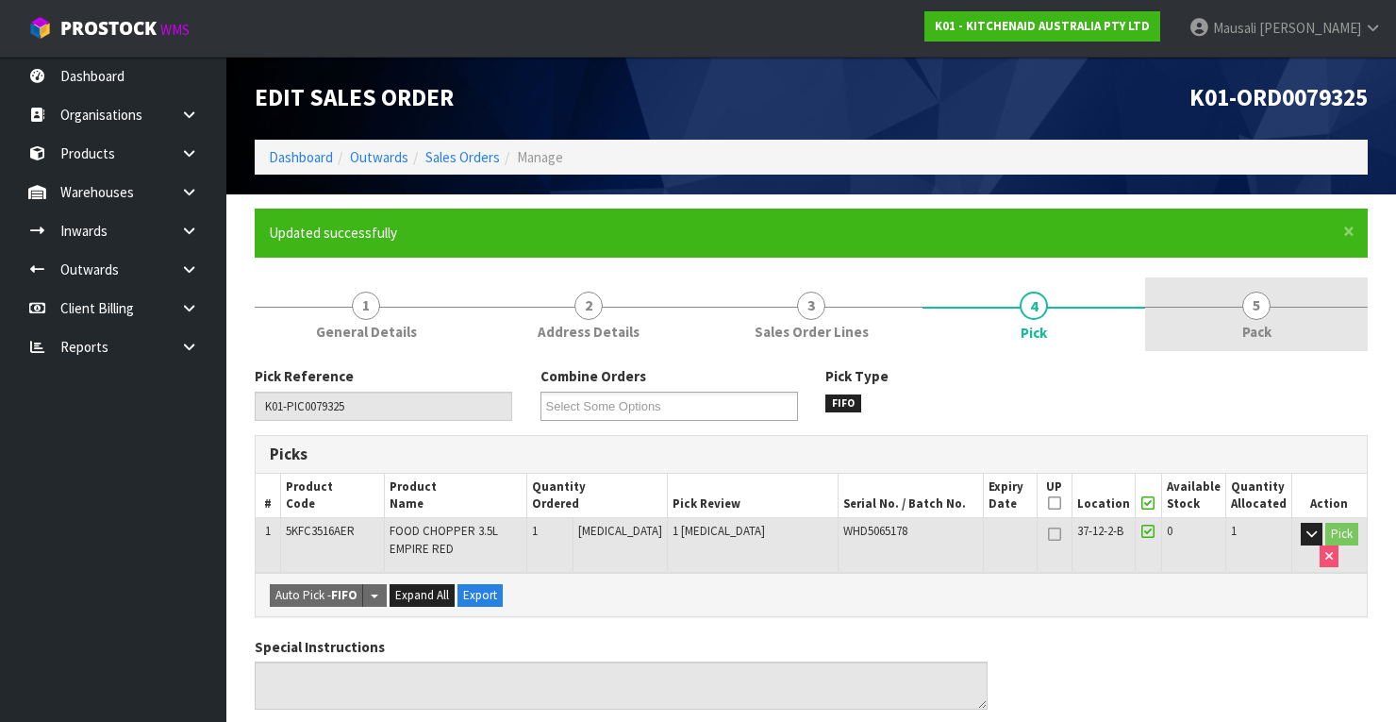
click at [1245, 334] on span "Pack" at bounding box center [1256, 332] width 29 height 20
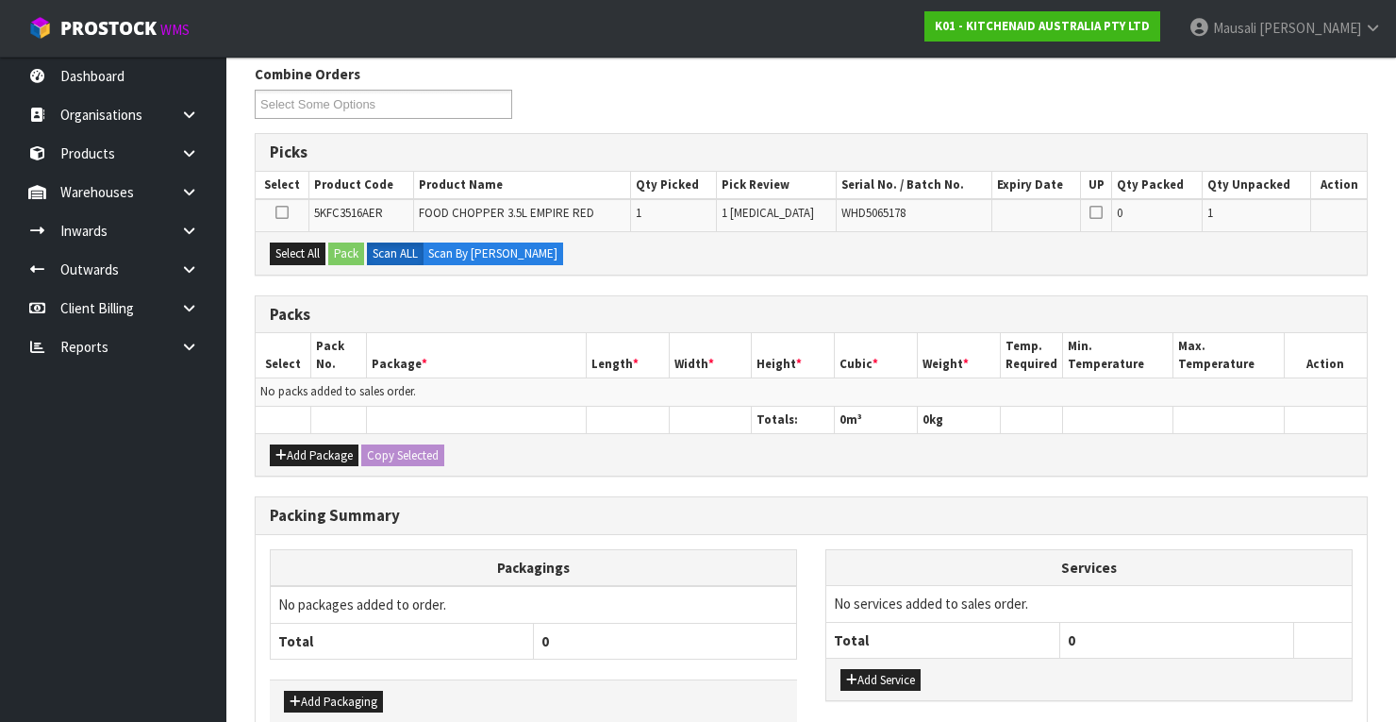
scroll to position [398, 0]
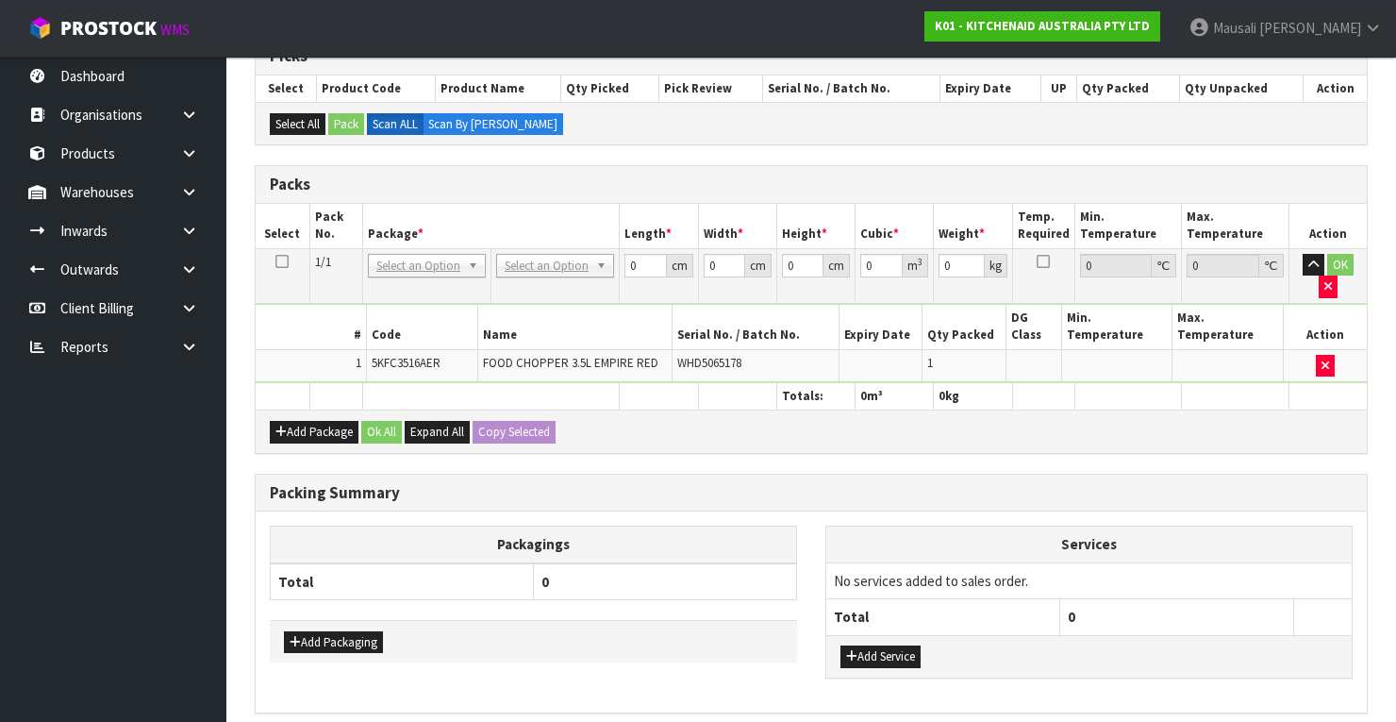
click at [540, 248] on td "No Packaging Cartons PLT GEN120 (1200 X 1000) PLT ONE WAY SKID CHEP HIRE PALLET…" at bounding box center [554, 275] width 128 height 55
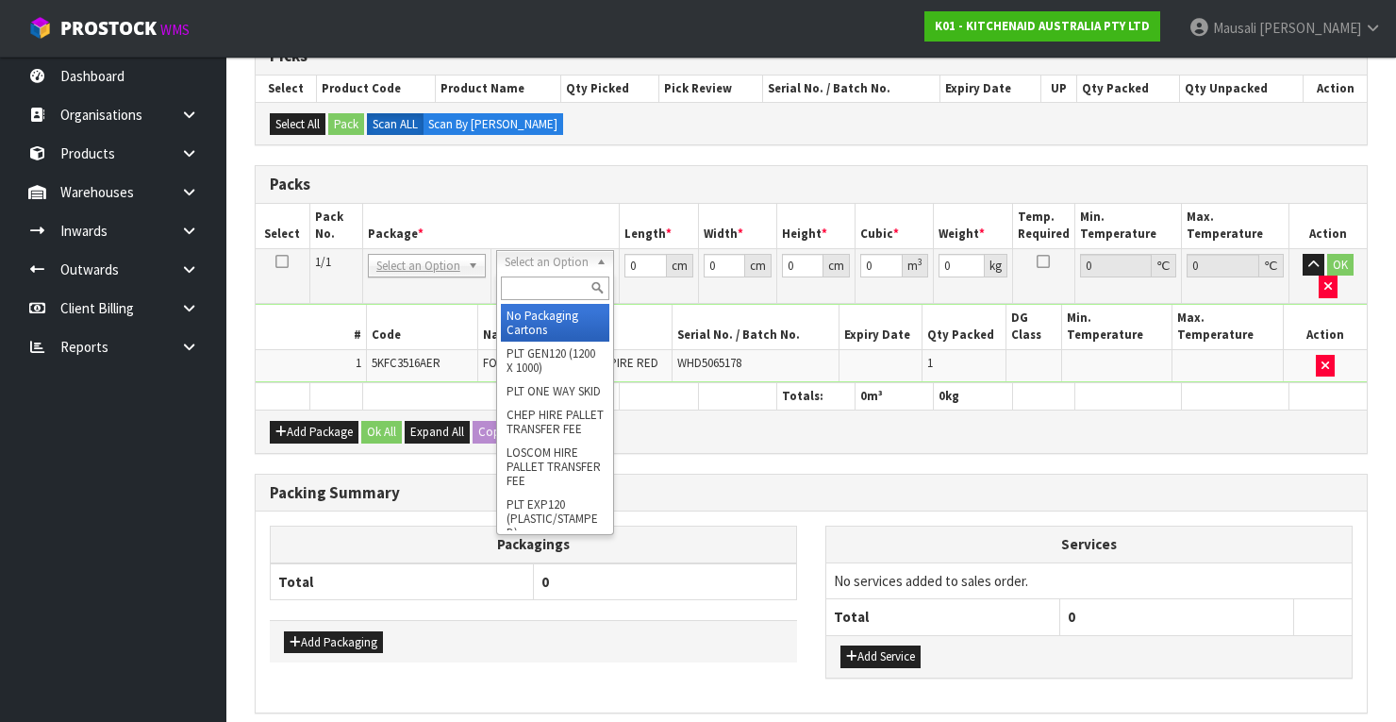
click at [541, 283] on input "text" at bounding box center [555, 288] width 108 height 24
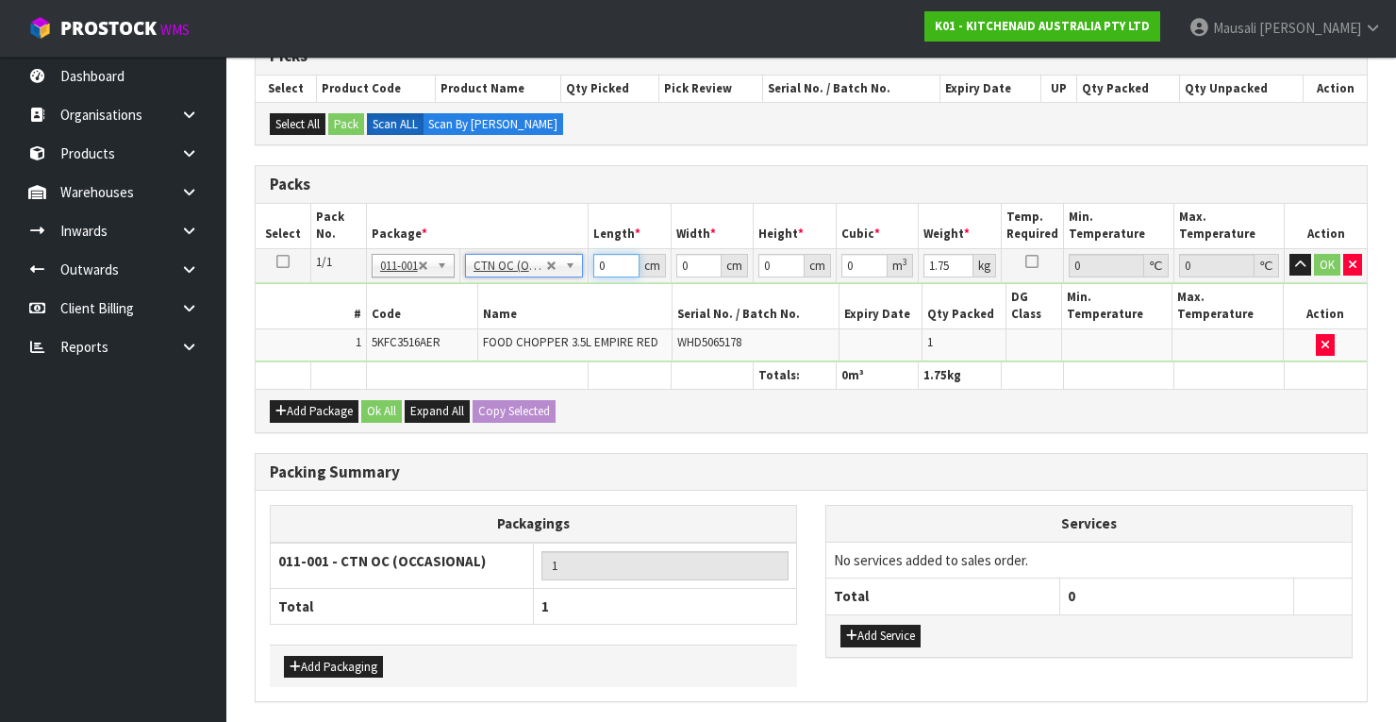
drag, startPoint x: 607, startPoint y: 266, endPoint x: 555, endPoint y: 279, distance: 54.4
click at [558, 279] on tbody "1/1 NONE 007-001 007-002 007-004 007-009 007-013 007-014 007-015 007-017 007-01…" at bounding box center [811, 304] width 1111 height 113
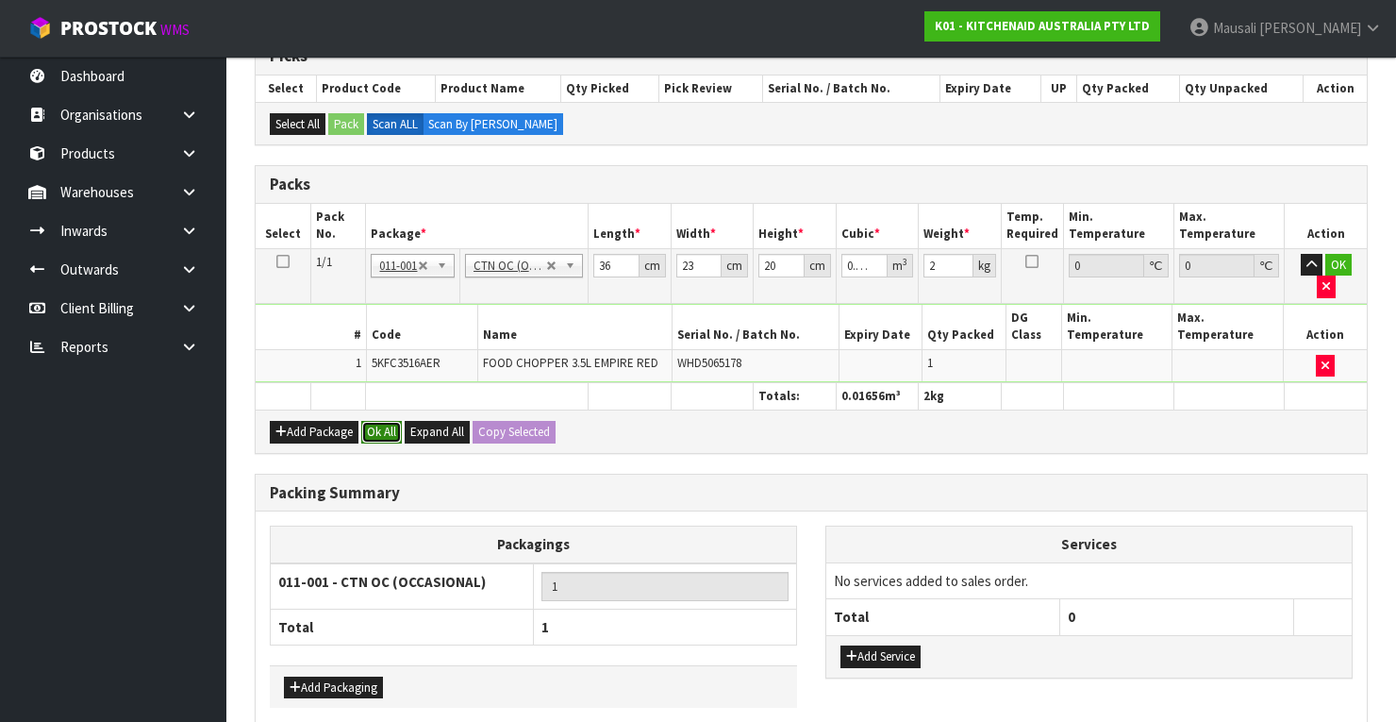
click at [388, 421] on button "Ok All" at bounding box center [381, 432] width 41 height 23
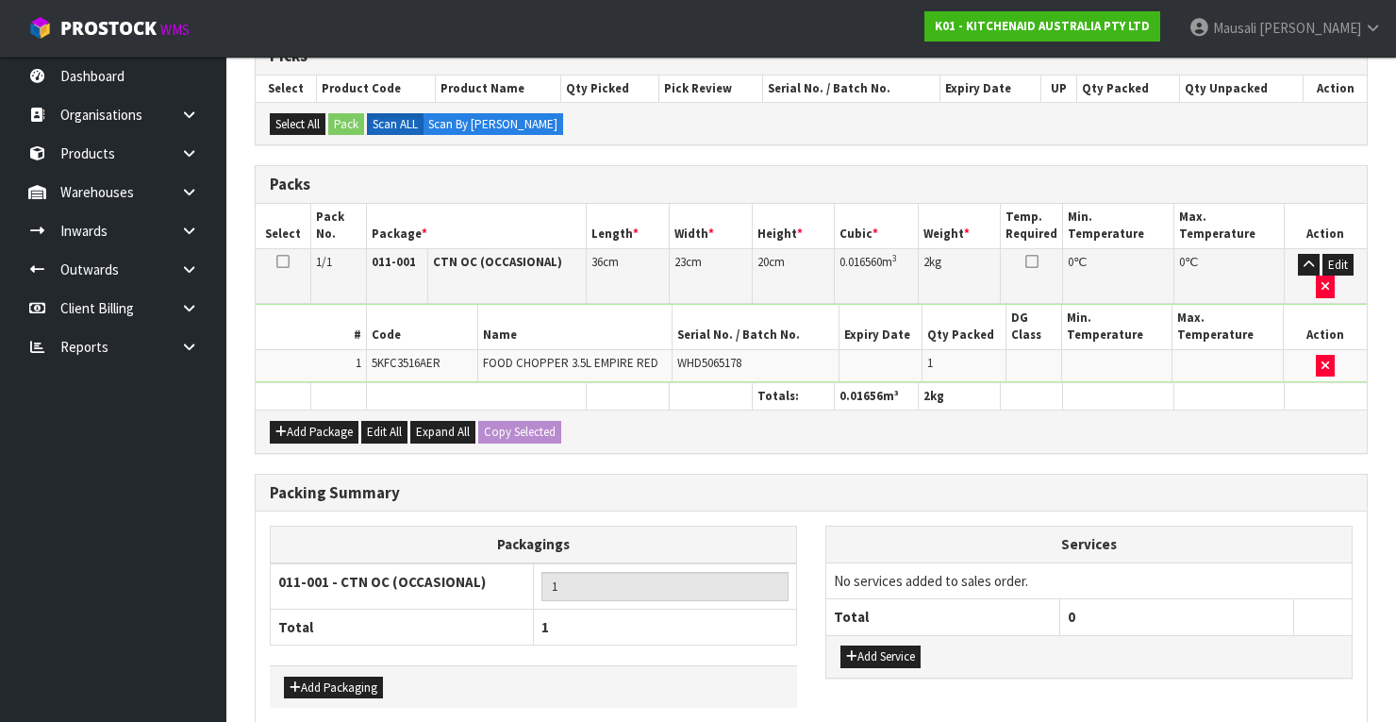
scroll to position [479, 0]
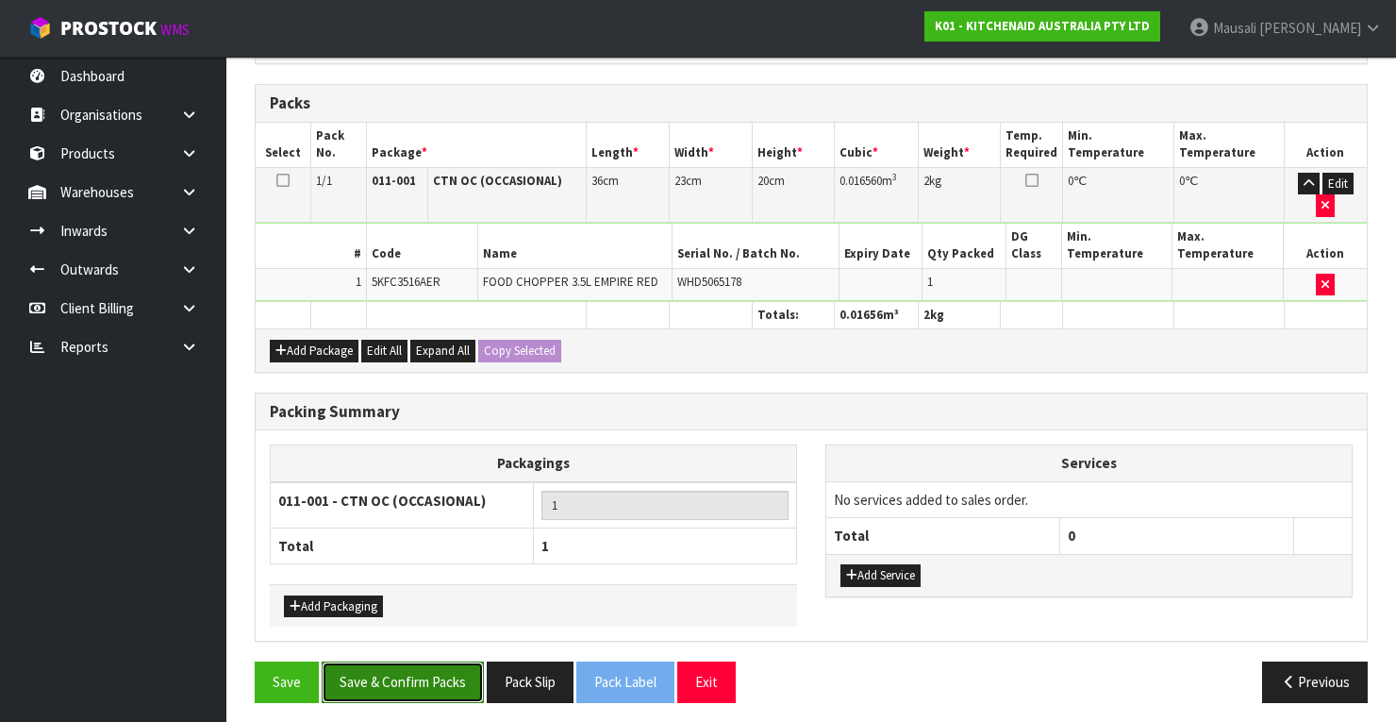
drag, startPoint x: 372, startPoint y: 675, endPoint x: 399, endPoint y: 671, distance: 27.8
click at [377, 673] on button "Save & Confirm Packs" at bounding box center [403, 681] width 162 height 41
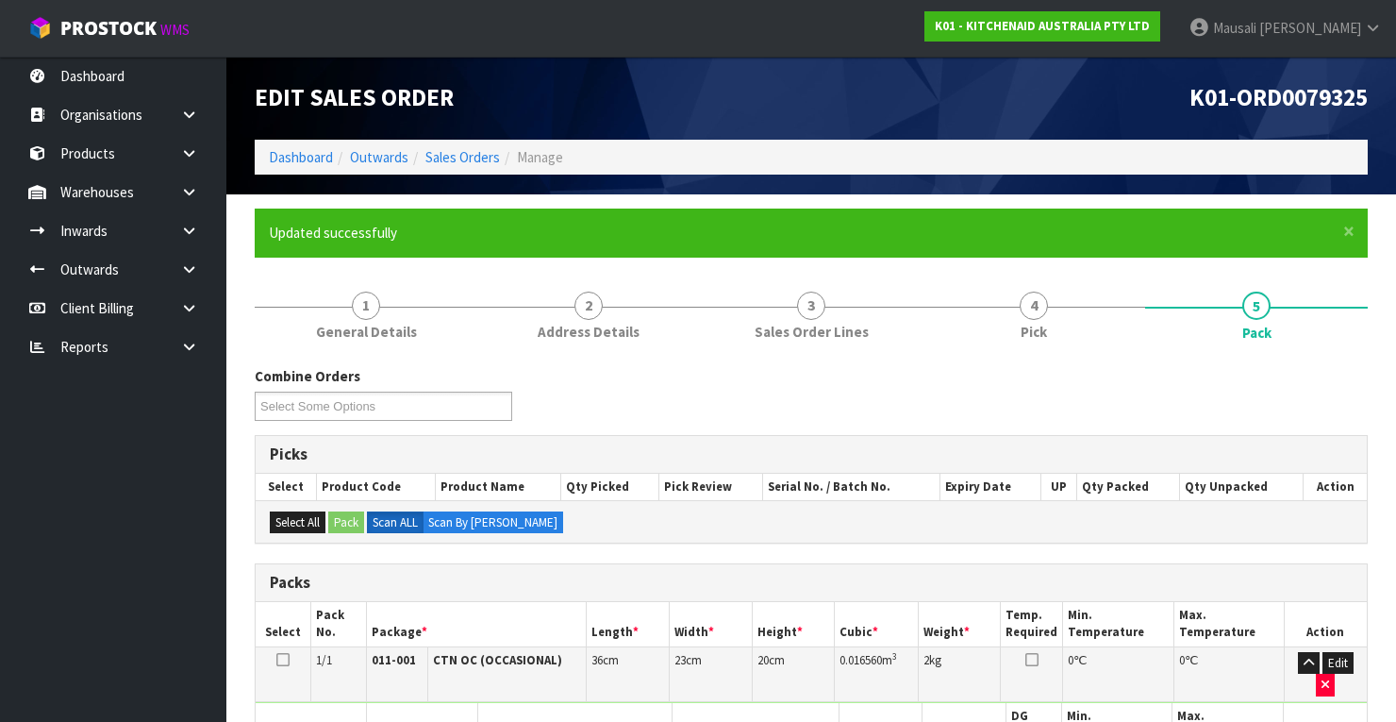
scroll to position [359, 0]
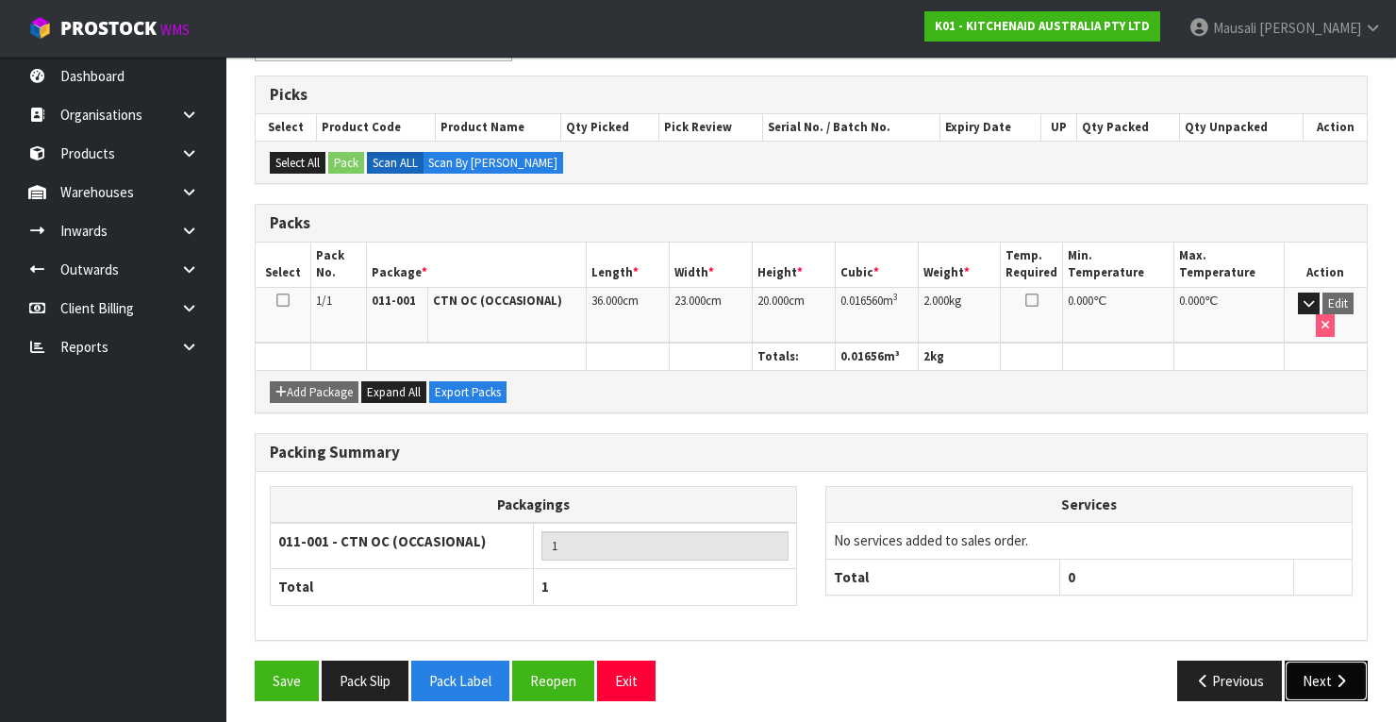
click at [1324, 674] on button "Next" at bounding box center [1326, 680] width 83 height 41
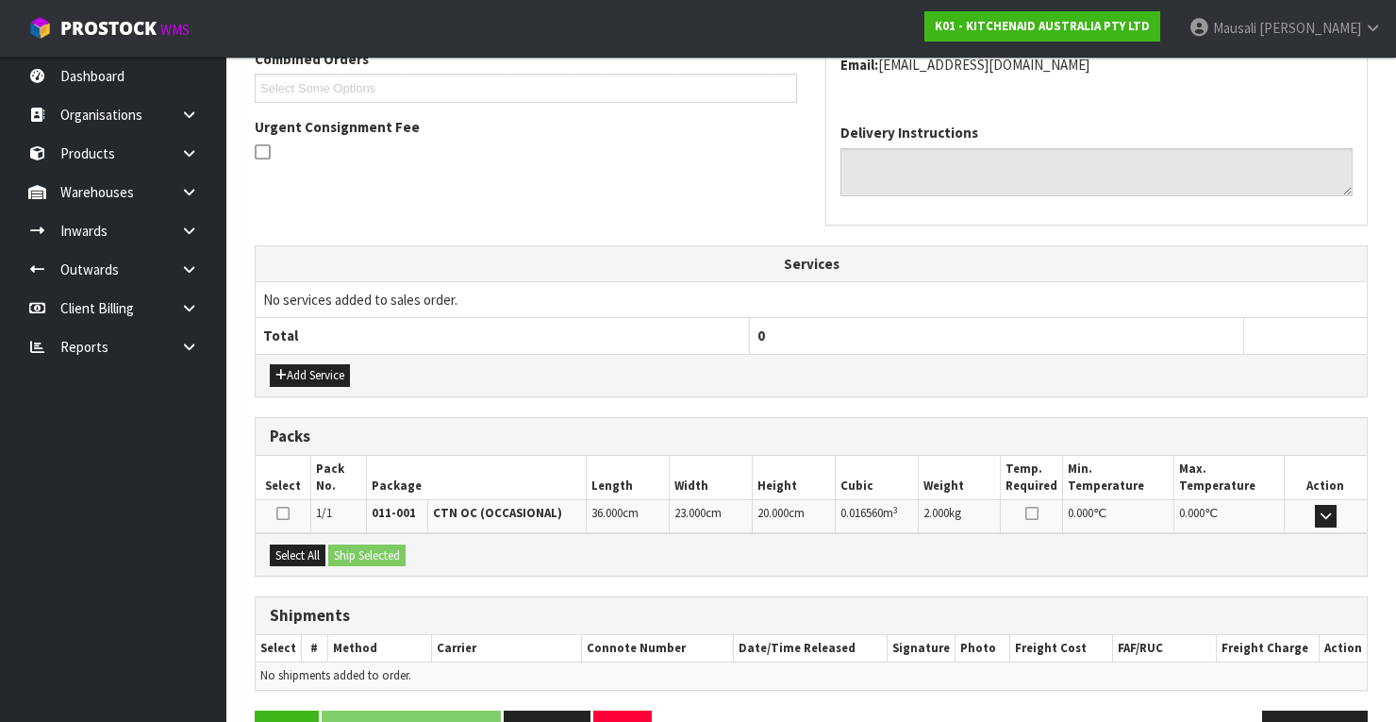
scroll to position [557, 0]
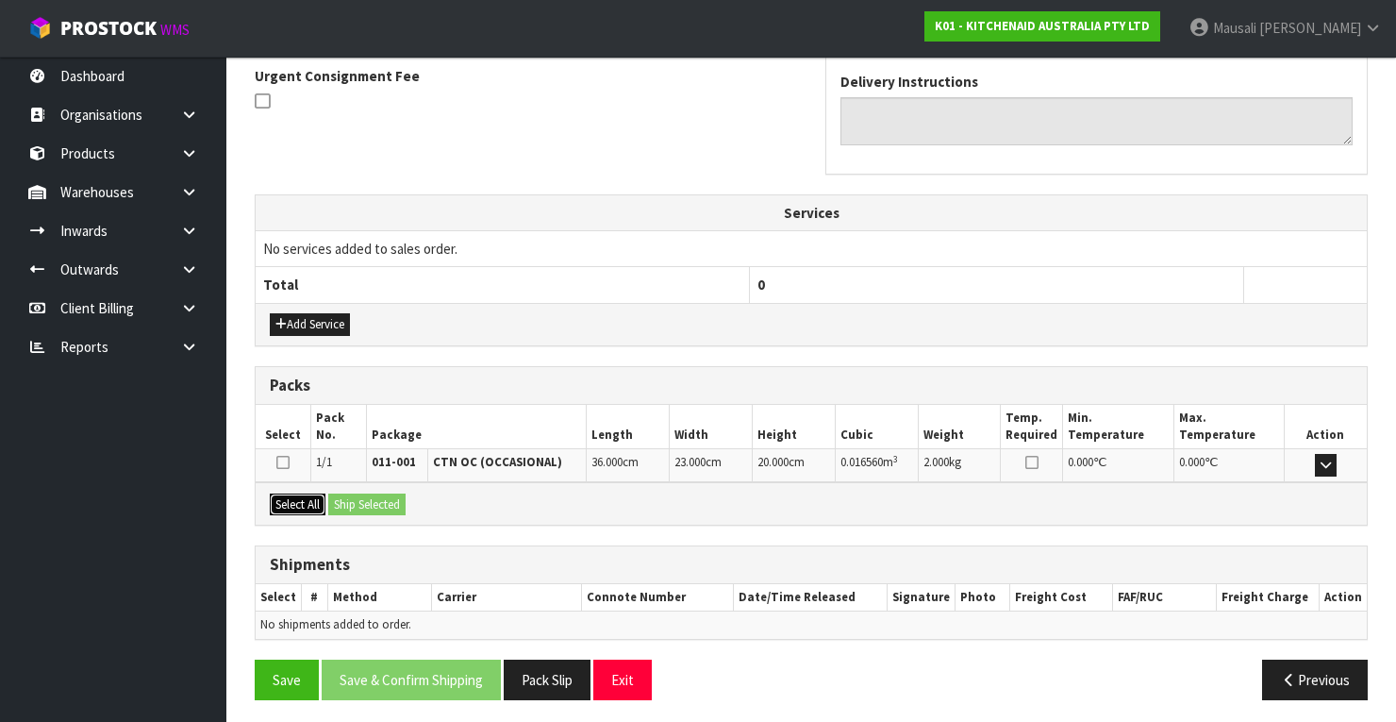
drag, startPoint x: 288, startPoint y: 497, endPoint x: 350, endPoint y: 490, distance: 62.7
click at [298, 496] on button "Select All" at bounding box center [298, 504] width 56 height 23
click at [350, 493] on button "Ship Selected" at bounding box center [366, 504] width 77 height 23
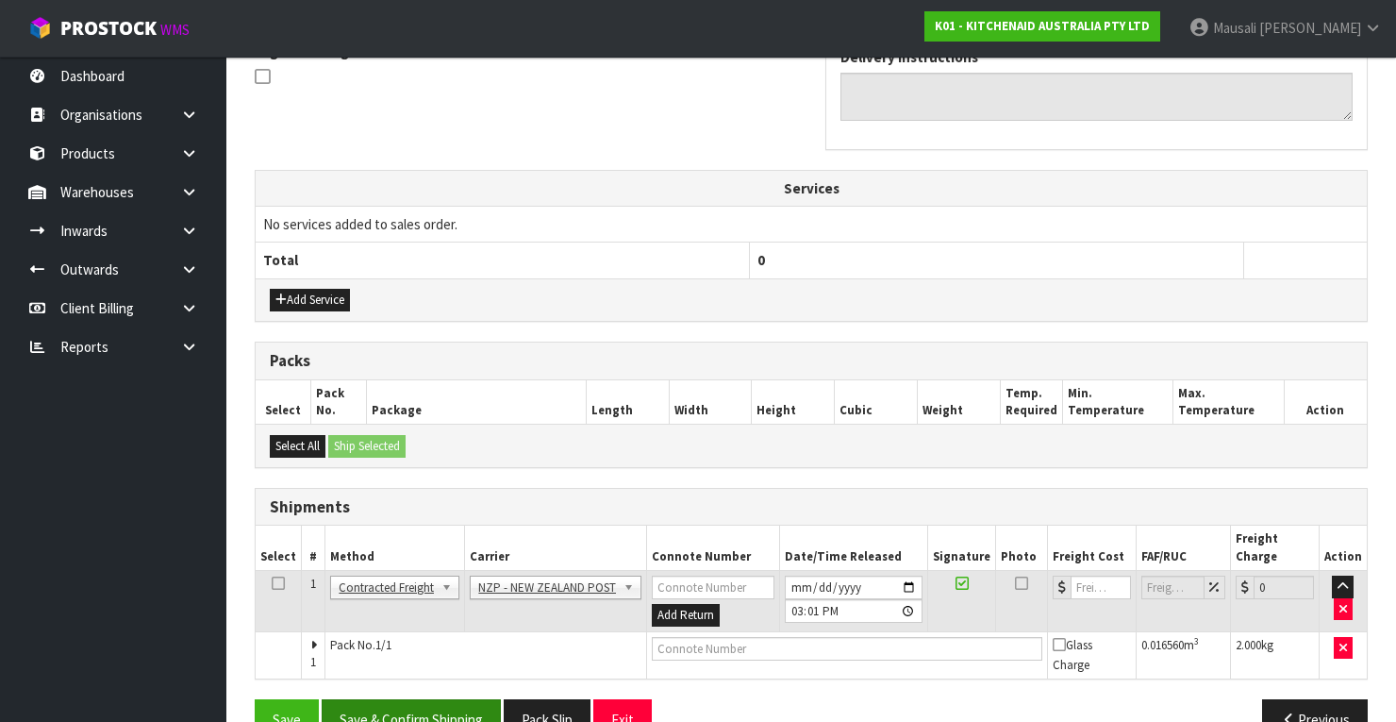
scroll to position [605, 0]
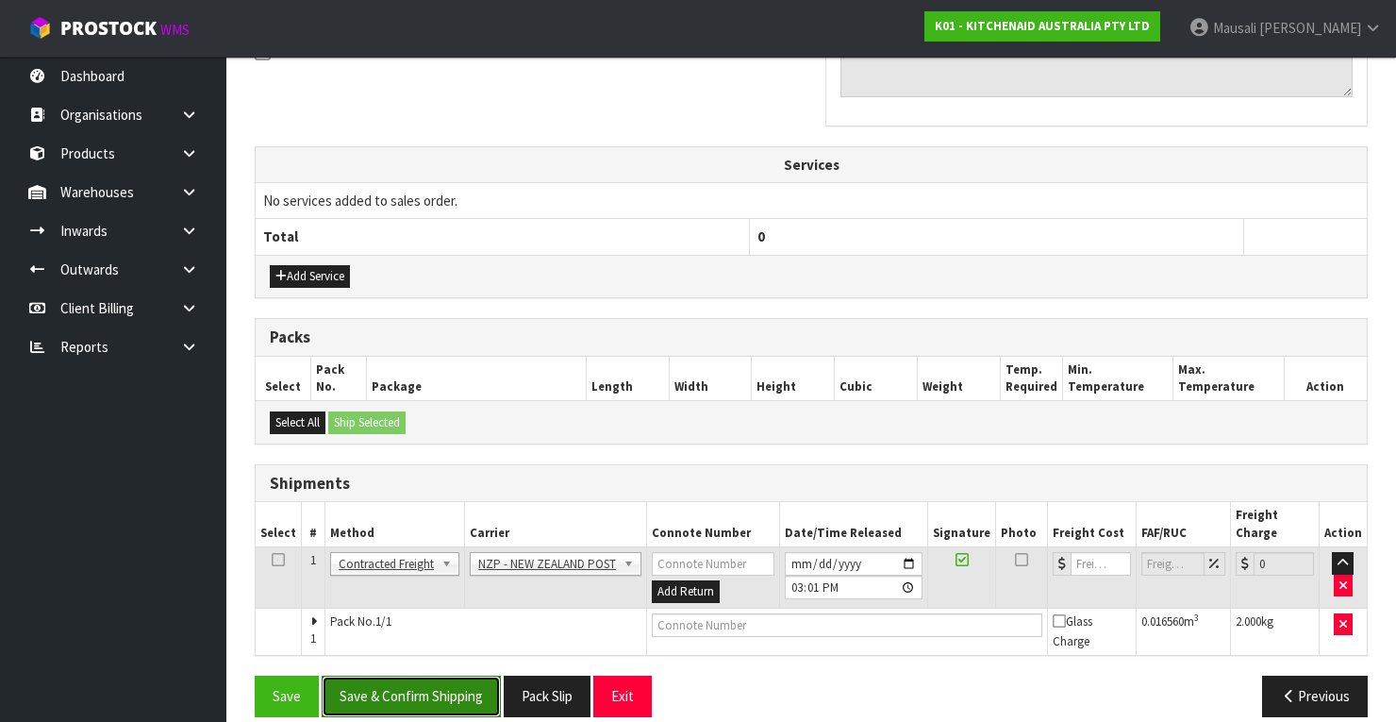
click at [450, 675] on button "Save & Confirm Shipping" at bounding box center [411, 695] width 179 height 41
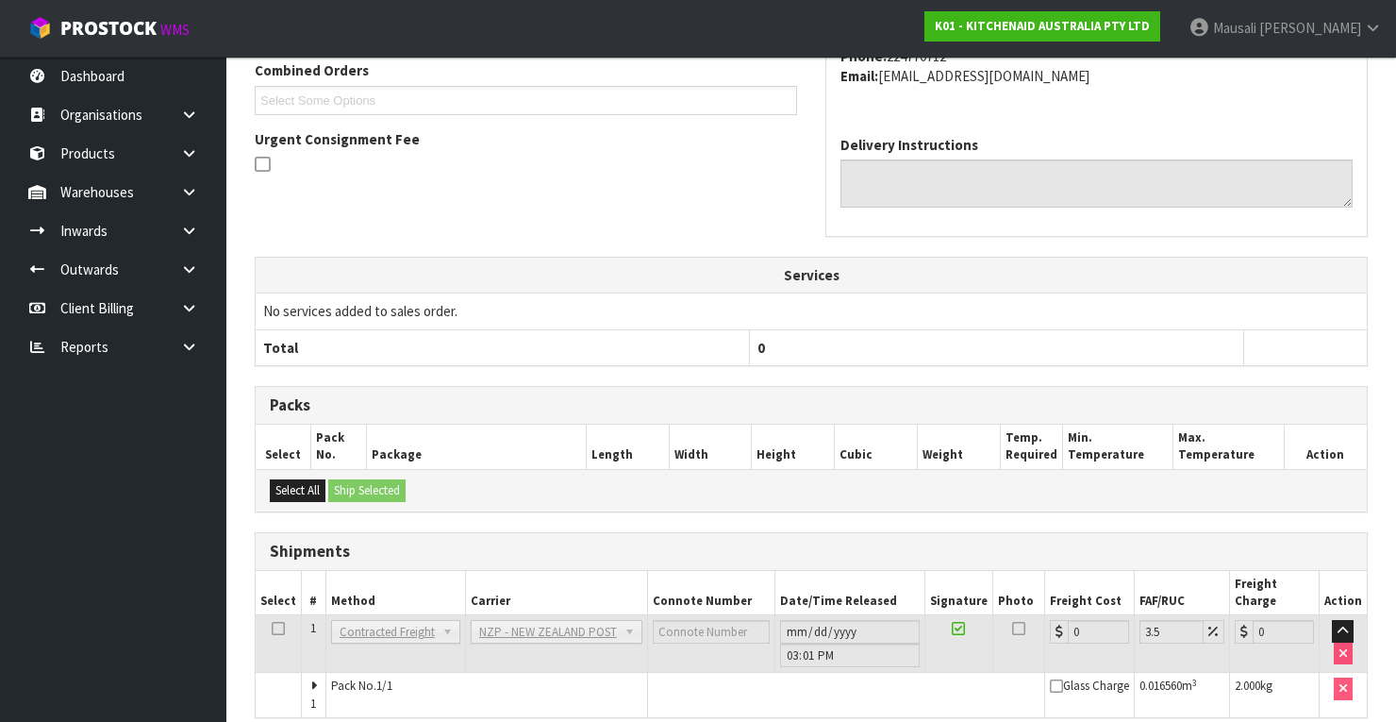
scroll to position [577, 0]
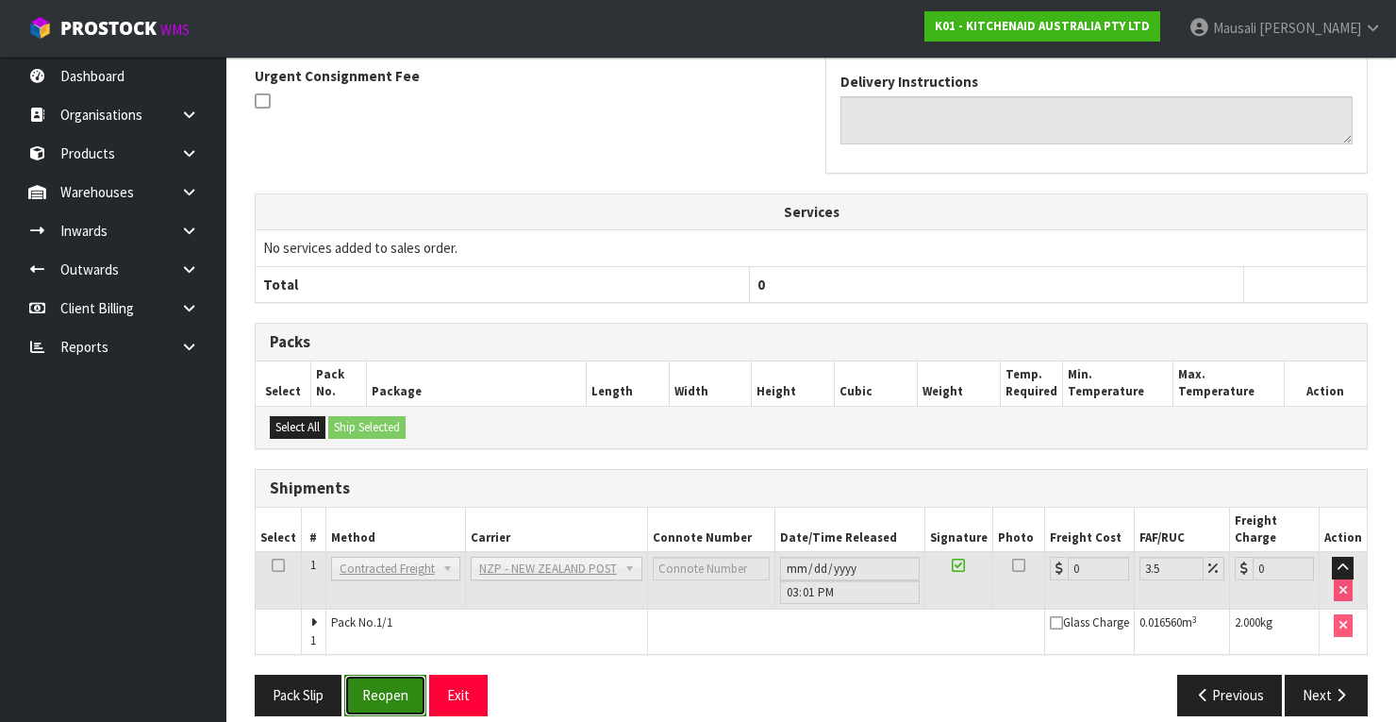
click at [380, 674] on button "Reopen" at bounding box center [385, 694] width 82 height 41
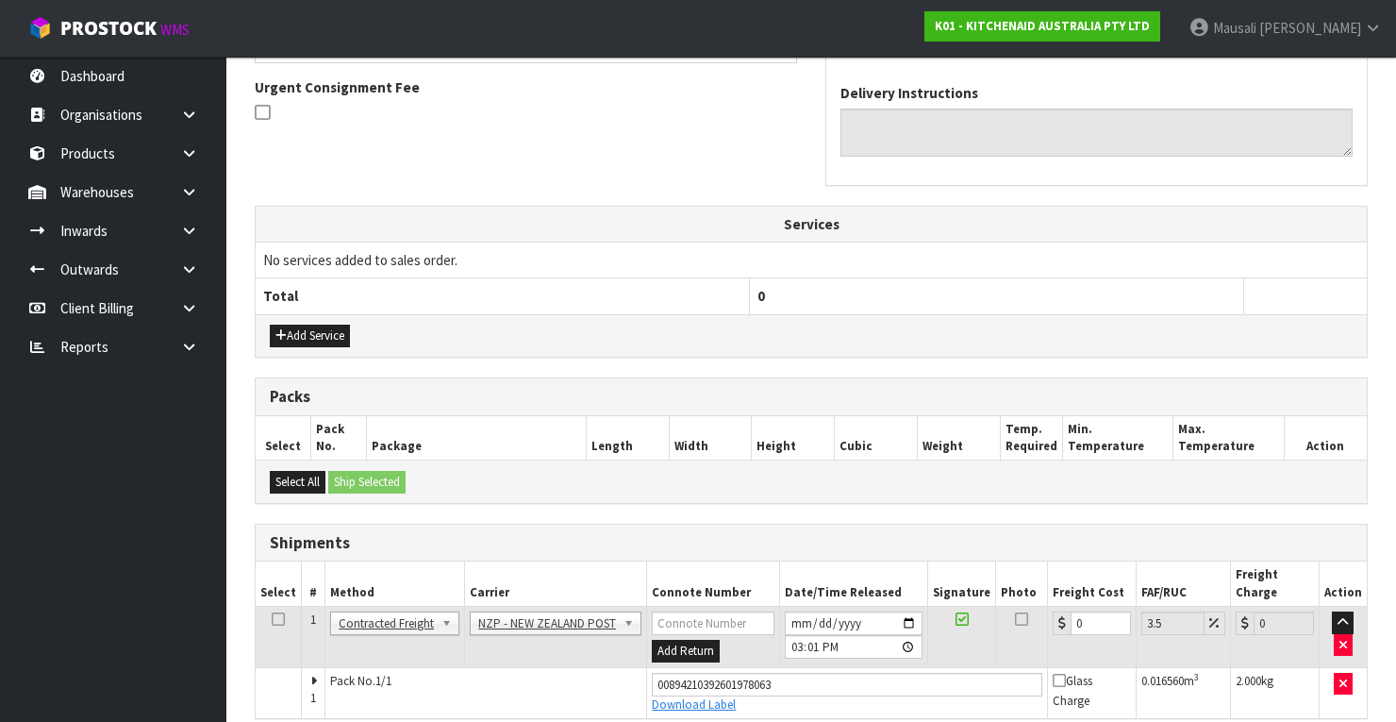
scroll to position [607, 0]
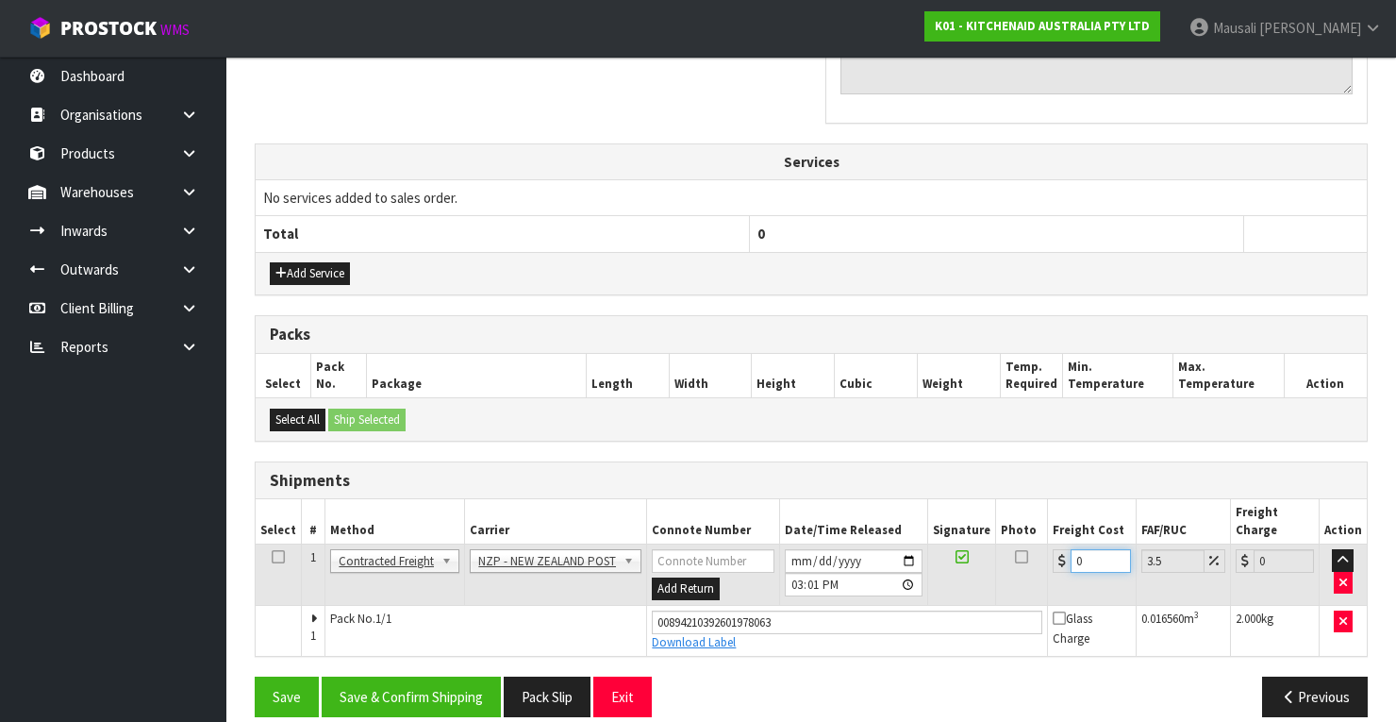
drag, startPoint x: 1085, startPoint y: 533, endPoint x: 1056, endPoint y: 548, distance: 32.1
click at [1056, 549] on div "0" at bounding box center [1092, 561] width 78 height 24
click at [430, 676] on button "Save & Confirm Shipping" at bounding box center [411, 696] width 179 height 41
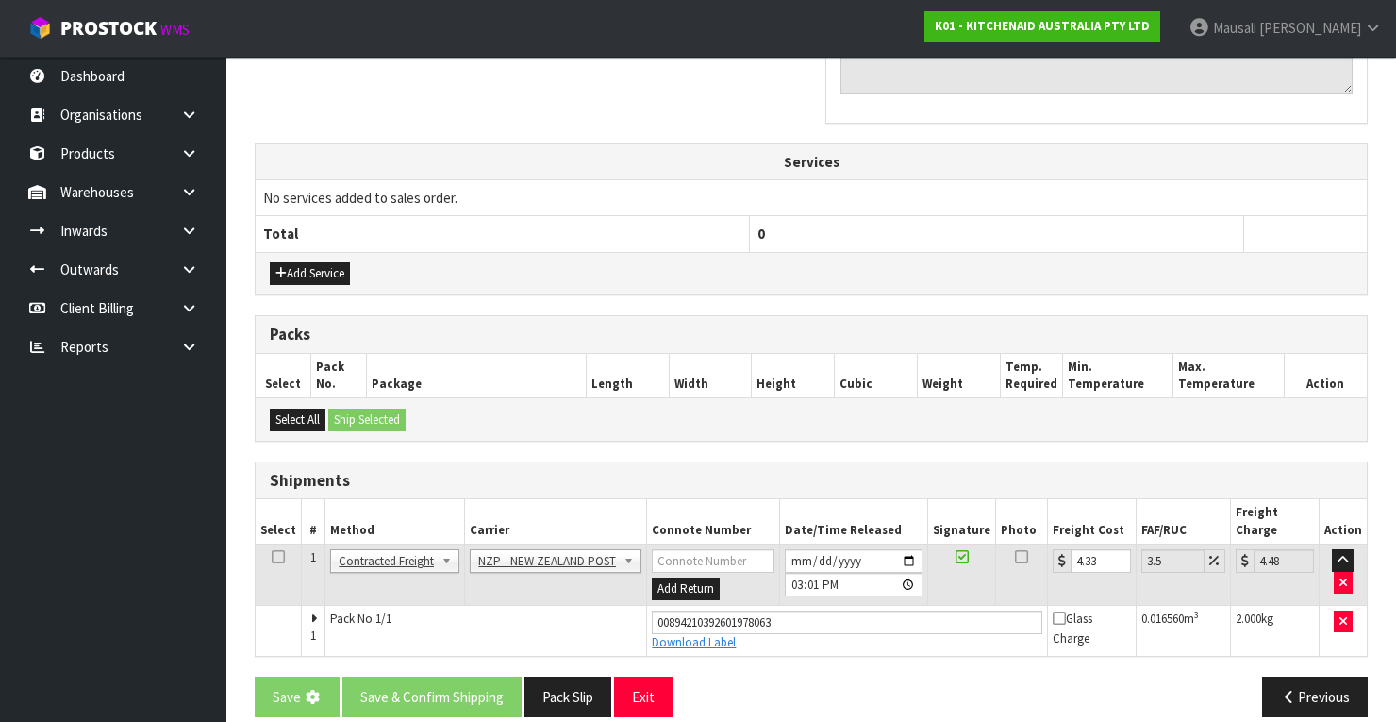
scroll to position [0, 0]
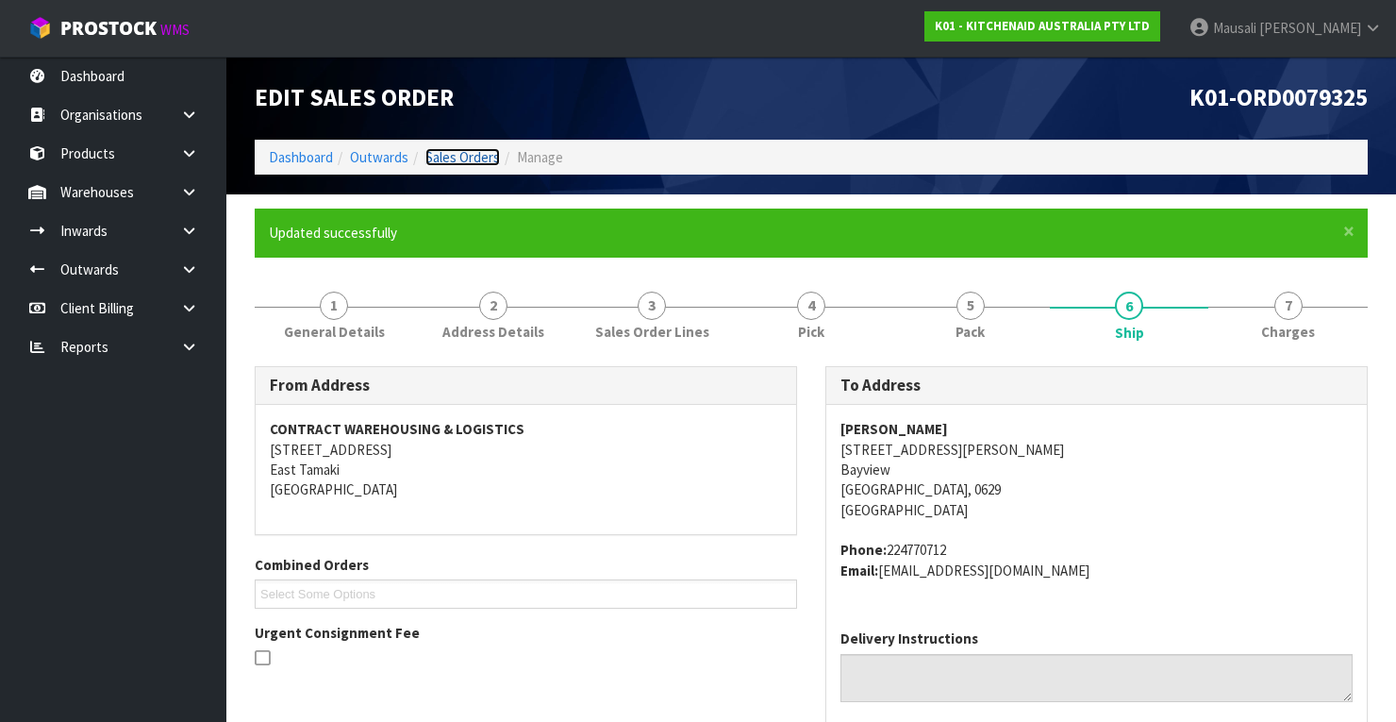
click at [473, 156] on link "Sales Orders" at bounding box center [462, 157] width 75 height 18
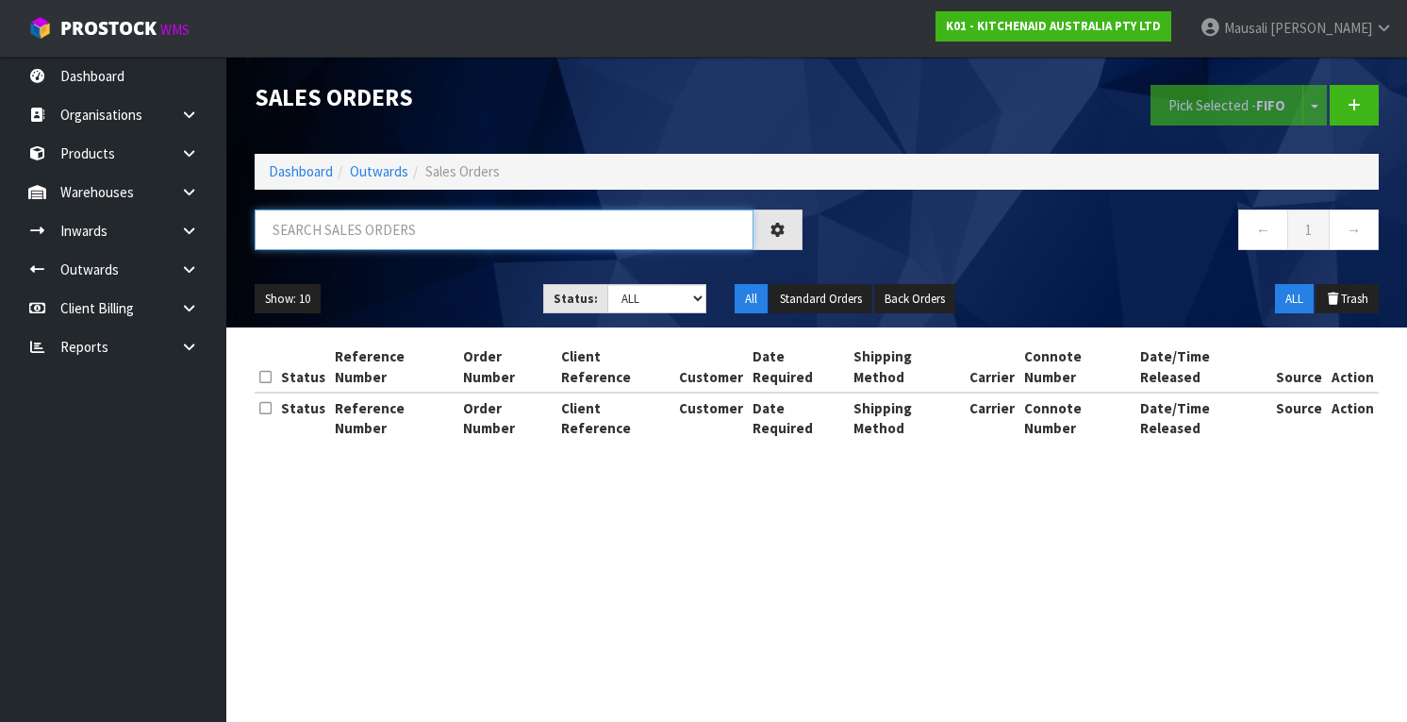
click at [297, 225] on input "text" at bounding box center [504, 229] width 499 height 41
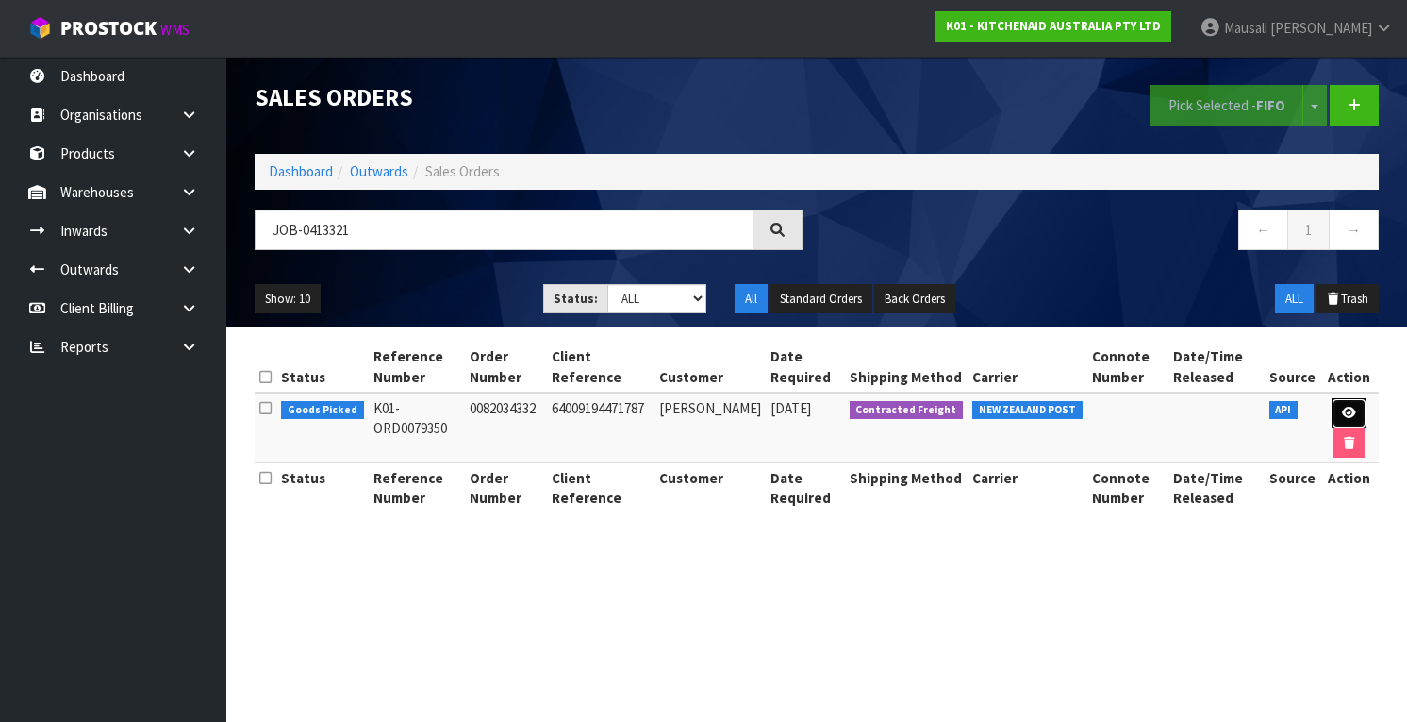
click at [1343, 407] on icon at bounding box center [1349, 413] width 14 height 12
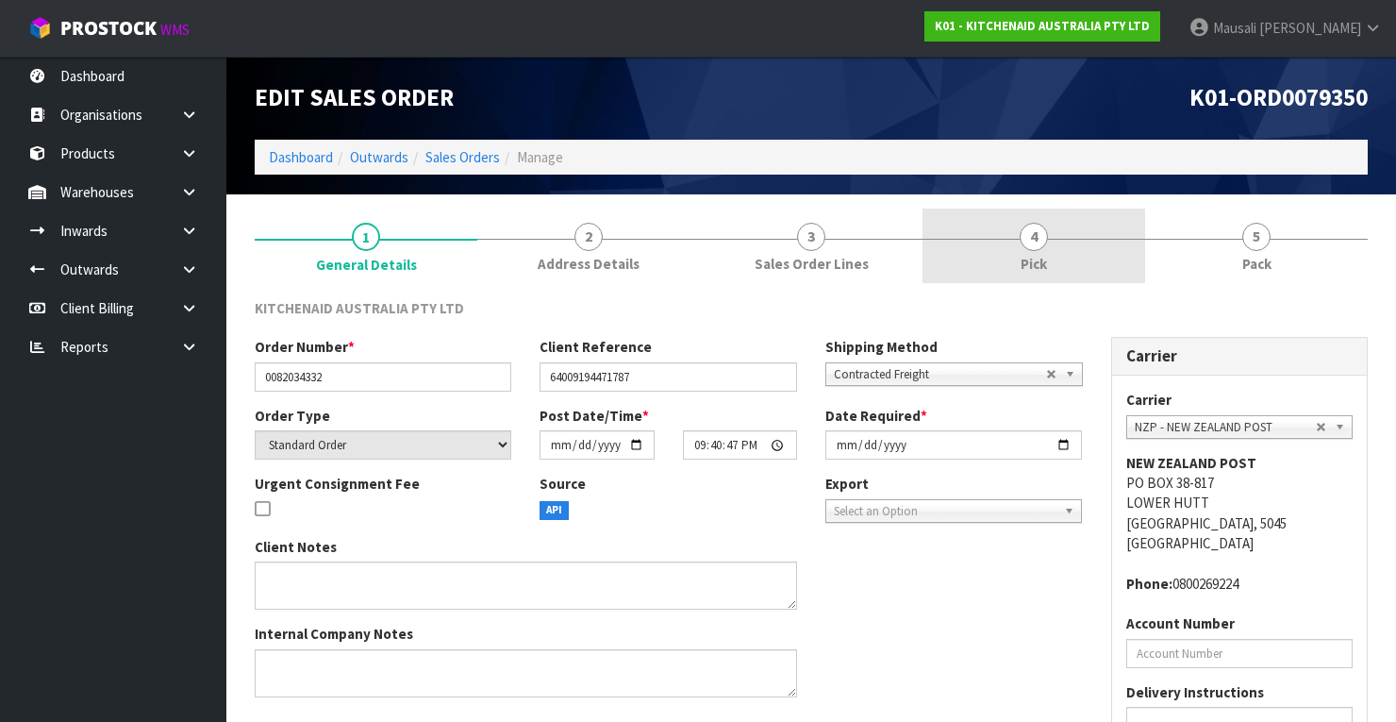
click at [1079, 241] on link "4 Pick" at bounding box center [1033, 245] width 223 height 75
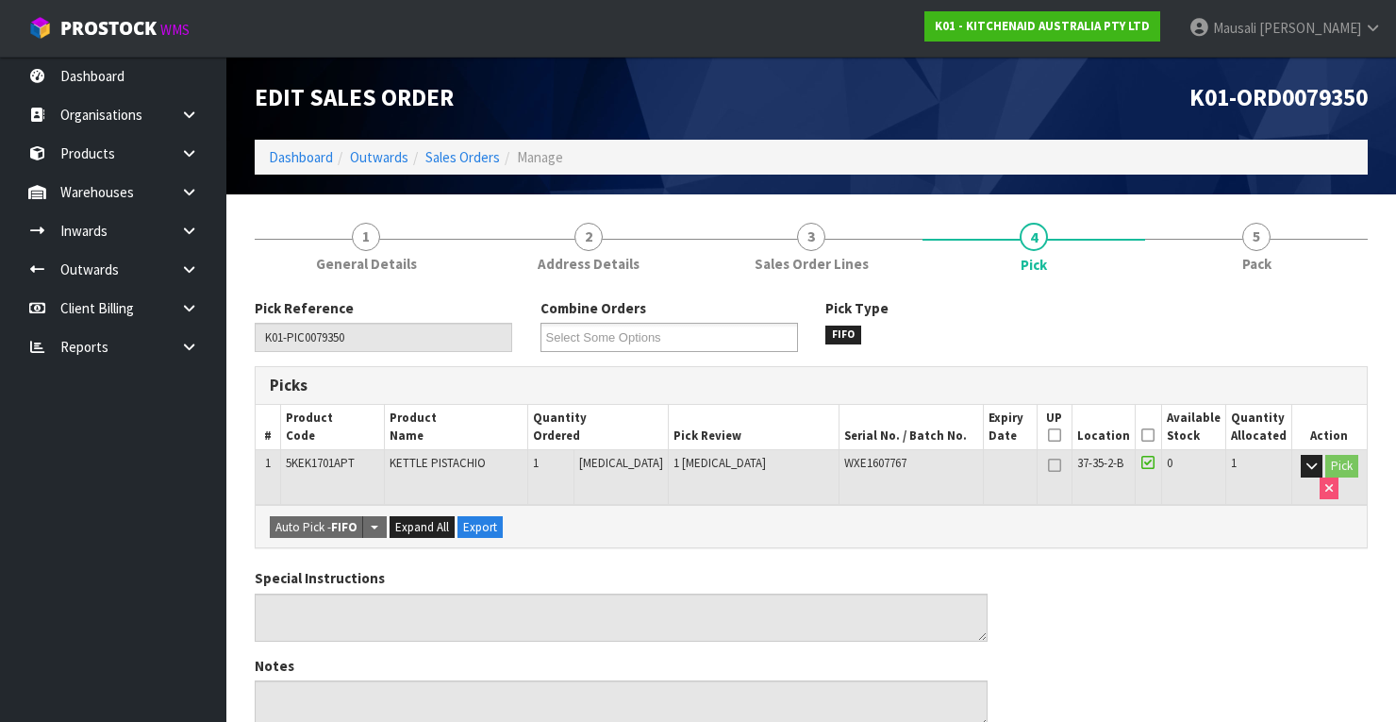
click at [1147, 435] on icon at bounding box center [1147, 435] width 13 height 1
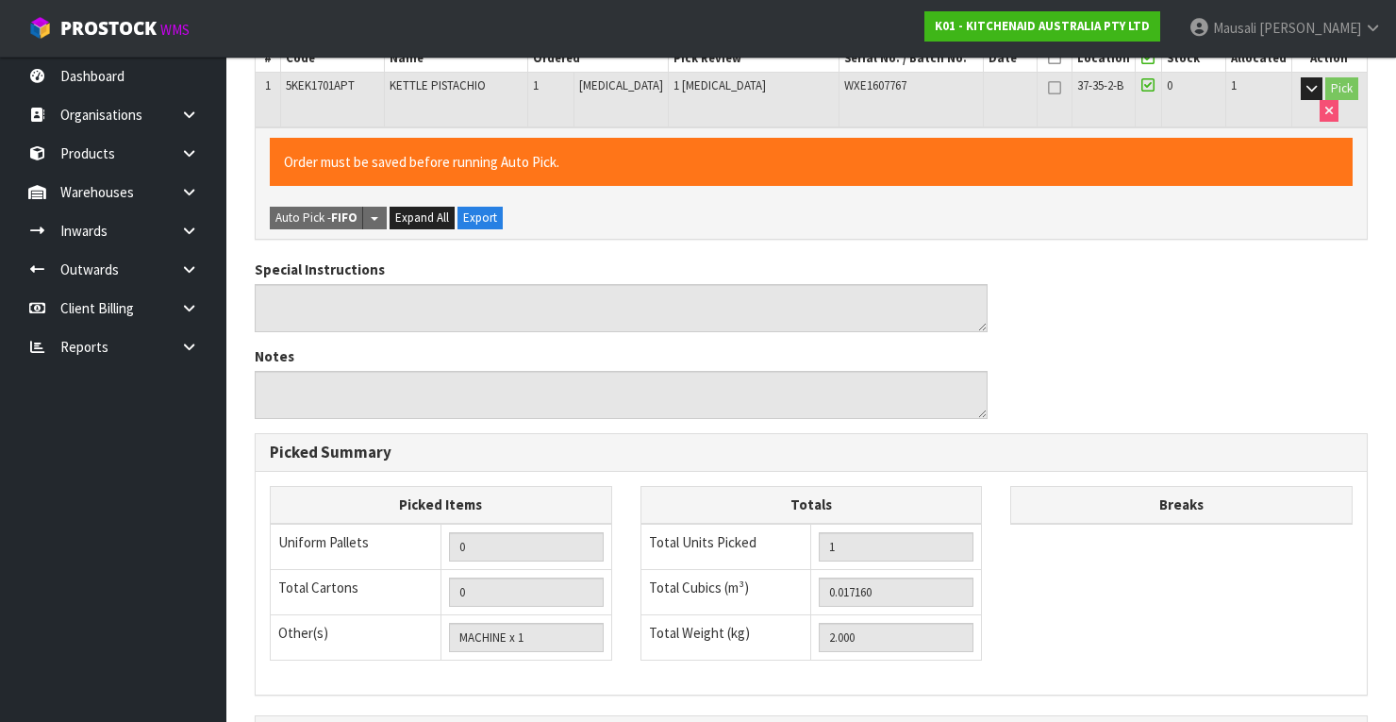
scroll to position [603, 0]
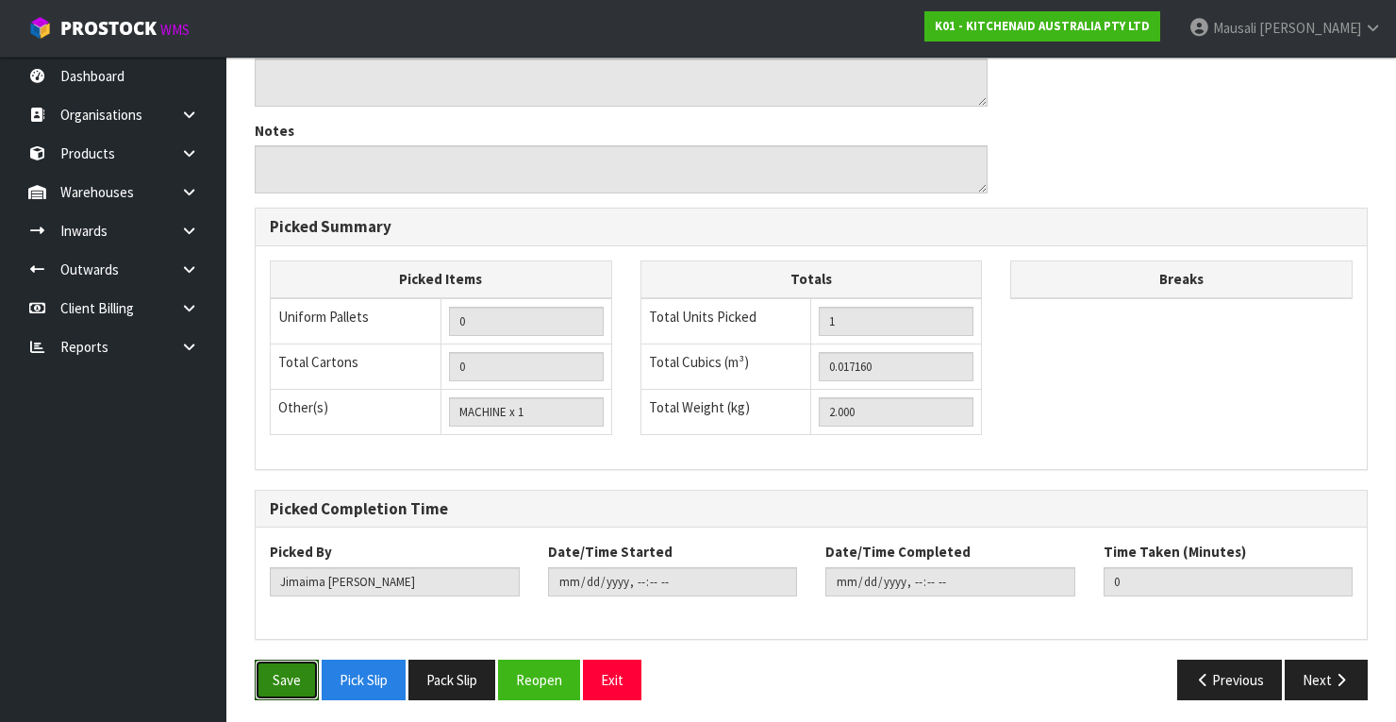
drag, startPoint x: 270, startPoint y: 669, endPoint x: 382, endPoint y: 623, distance: 121.4
click at [275, 664] on button "Save" at bounding box center [287, 679] width 64 height 41
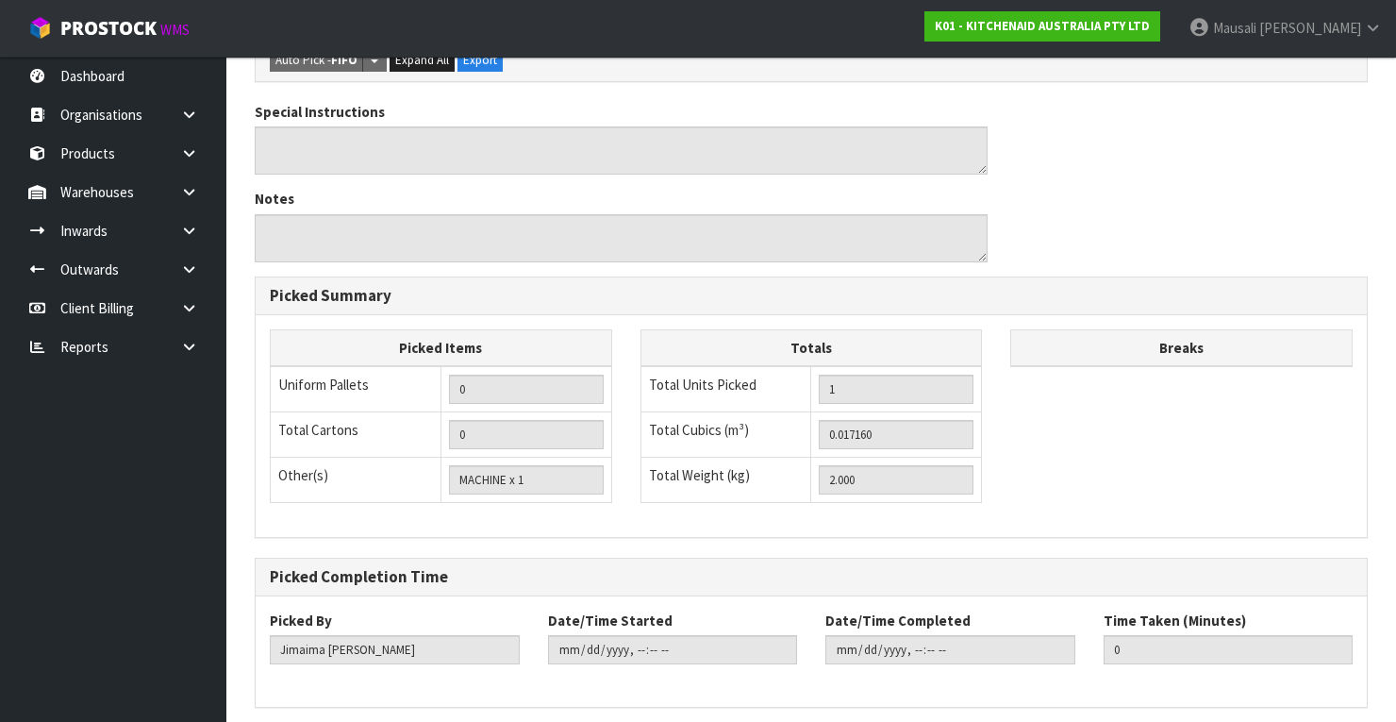
scroll to position [0, 0]
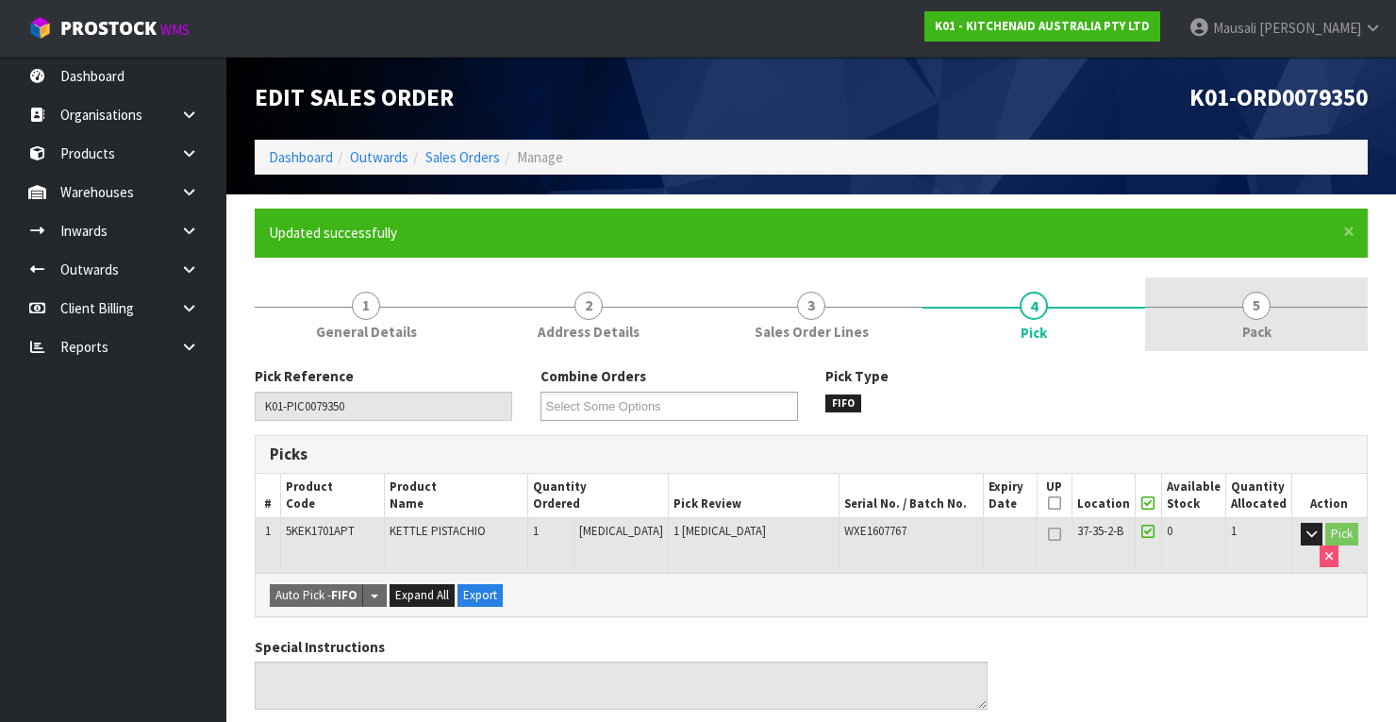
click at [1271, 298] on link "5 Pack" at bounding box center [1256, 314] width 223 height 75
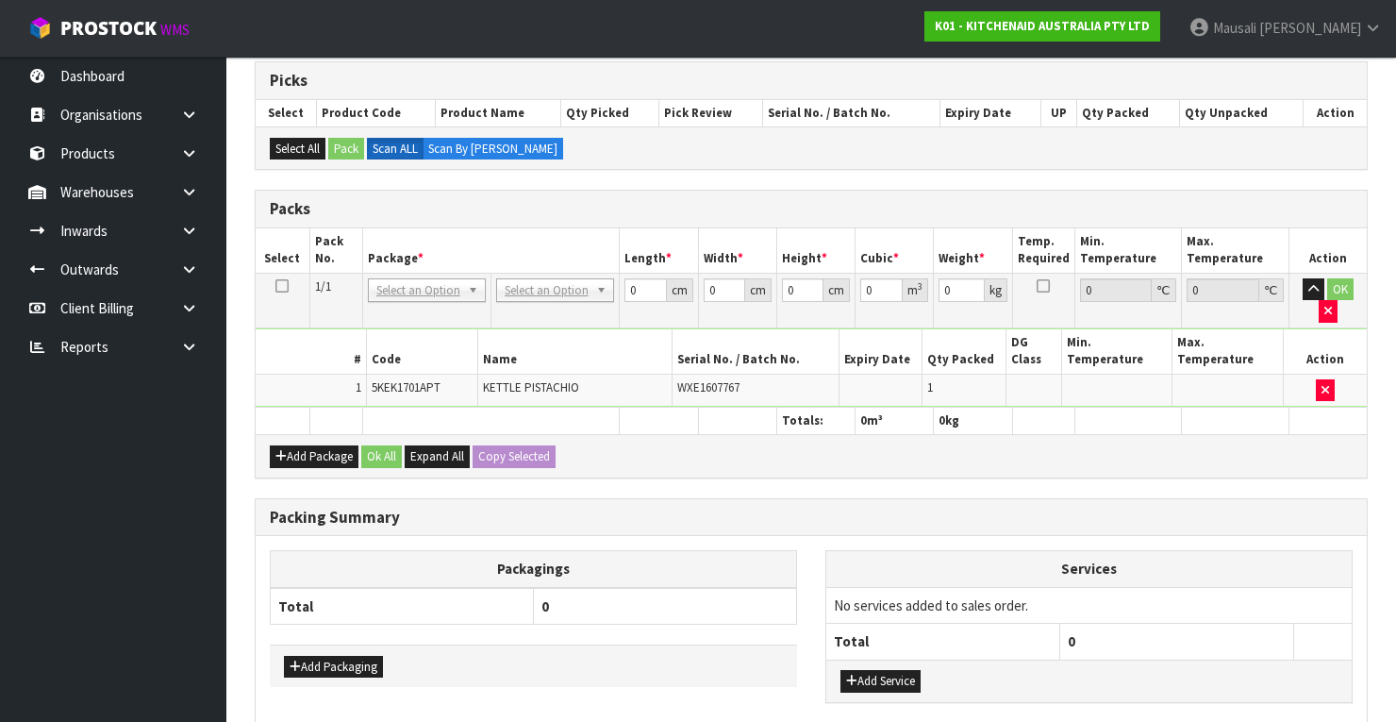
scroll to position [453, 0]
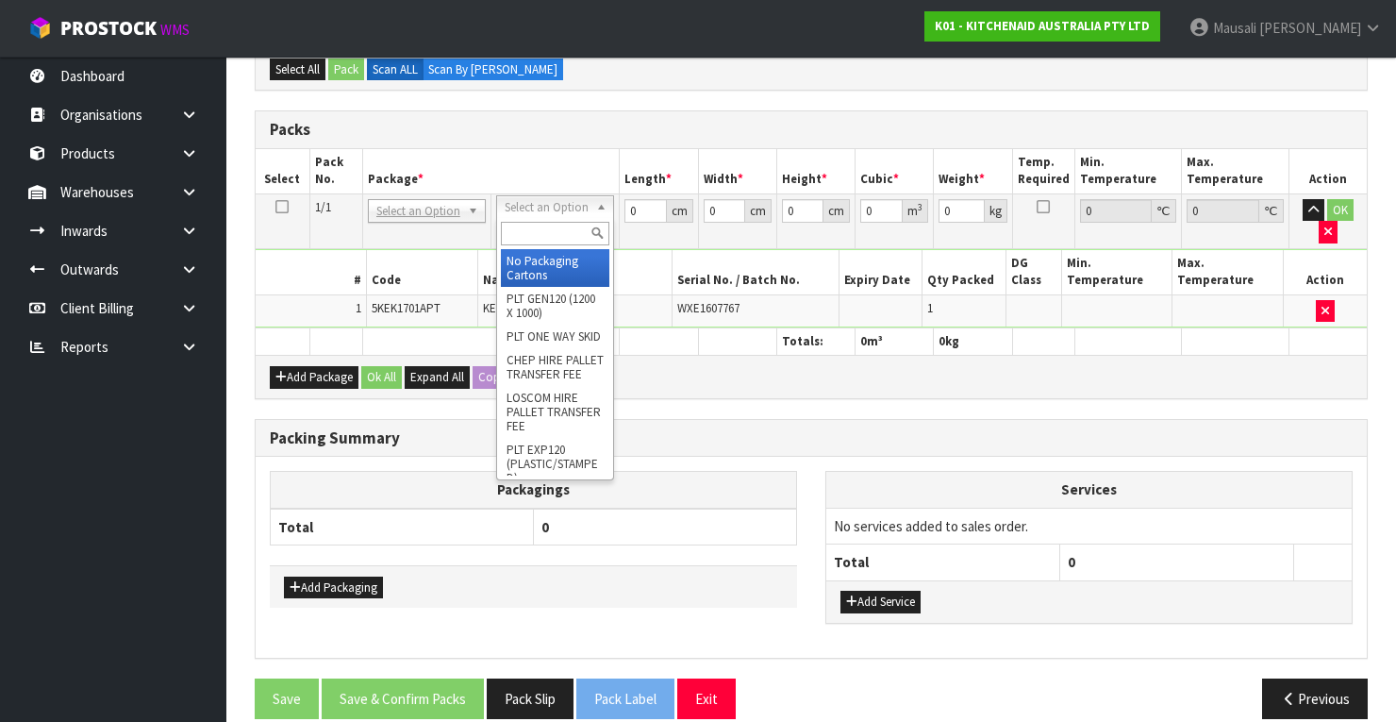
click at [524, 227] on input "text" at bounding box center [555, 234] width 108 height 24
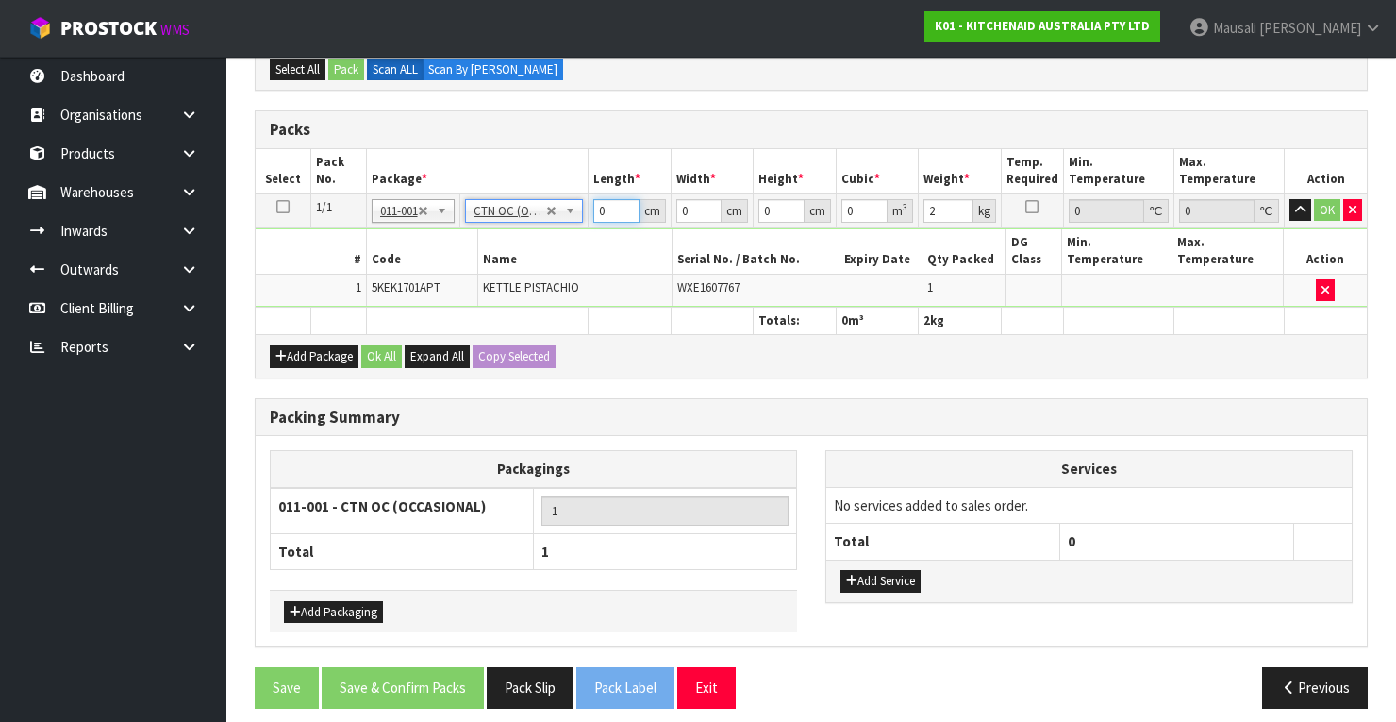
drag, startPoint x: 610, startPoint y: 208, endPoint x: 586, endPoint y: 217, distance: 26.0
click at [588, 217] on tr "1/1 NONE 007-001 007-002 007-004 007-009 007-013 007-014 007-015 007-017 007-01…" at bounding box center [811, 210] width 1111 height 34
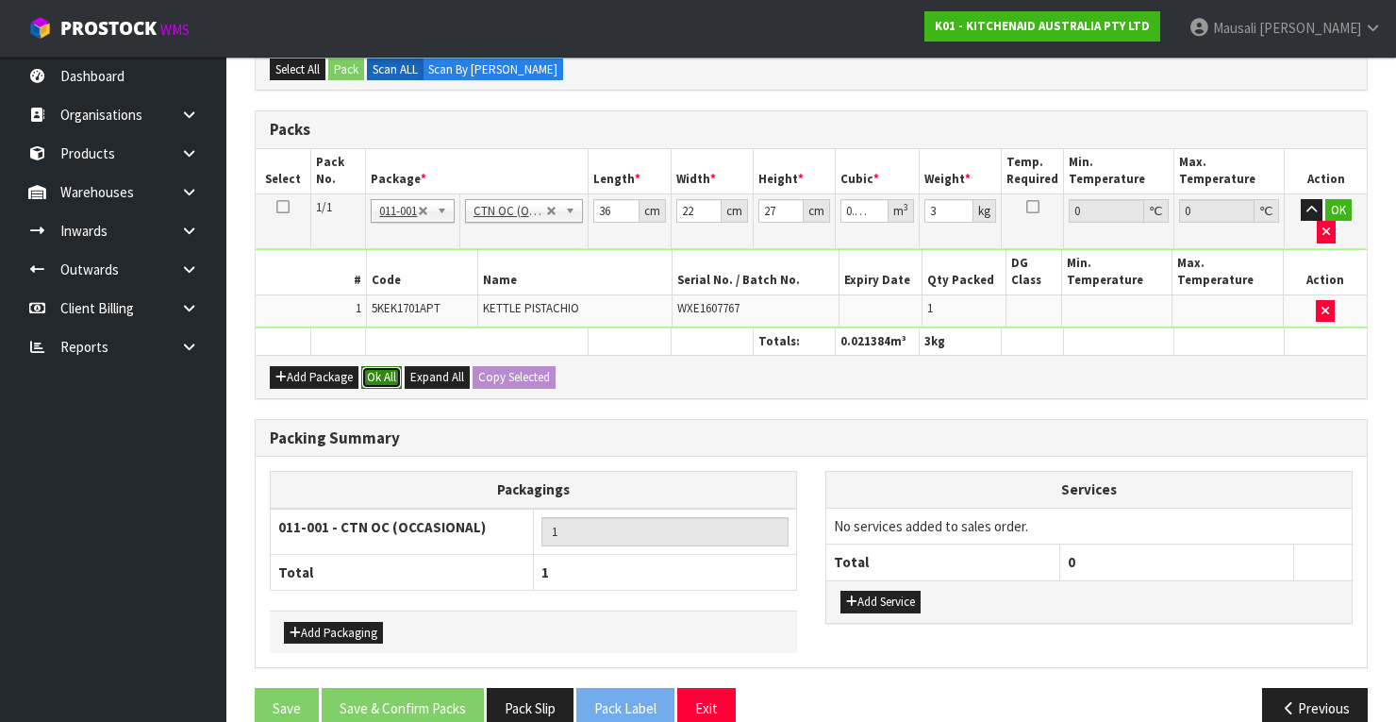
click at [375, 366] on button "Ok All" at bounding box center [381, 377] width 41 height 23
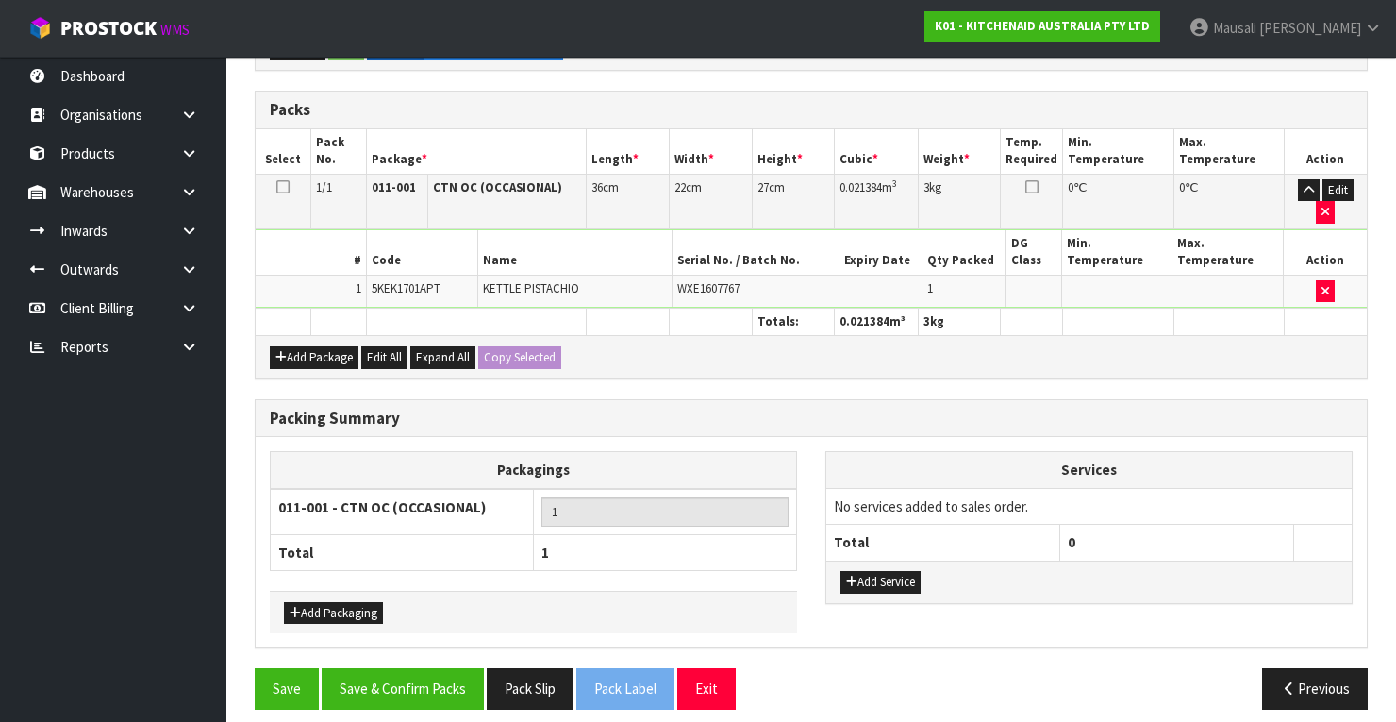
scroll to position [479, 0]
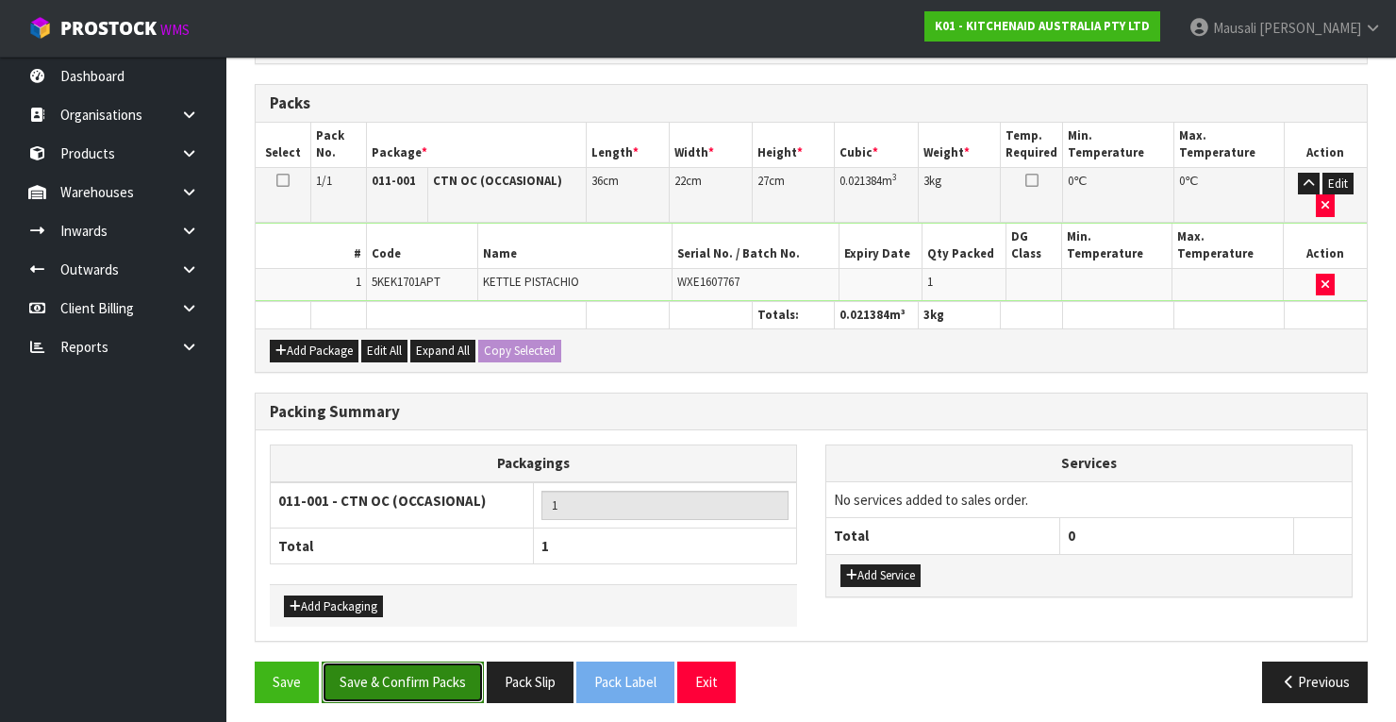
click at [438, 661] on button "Save & Confirm Packs" at bounding box center [403, 681] width 162 height 41
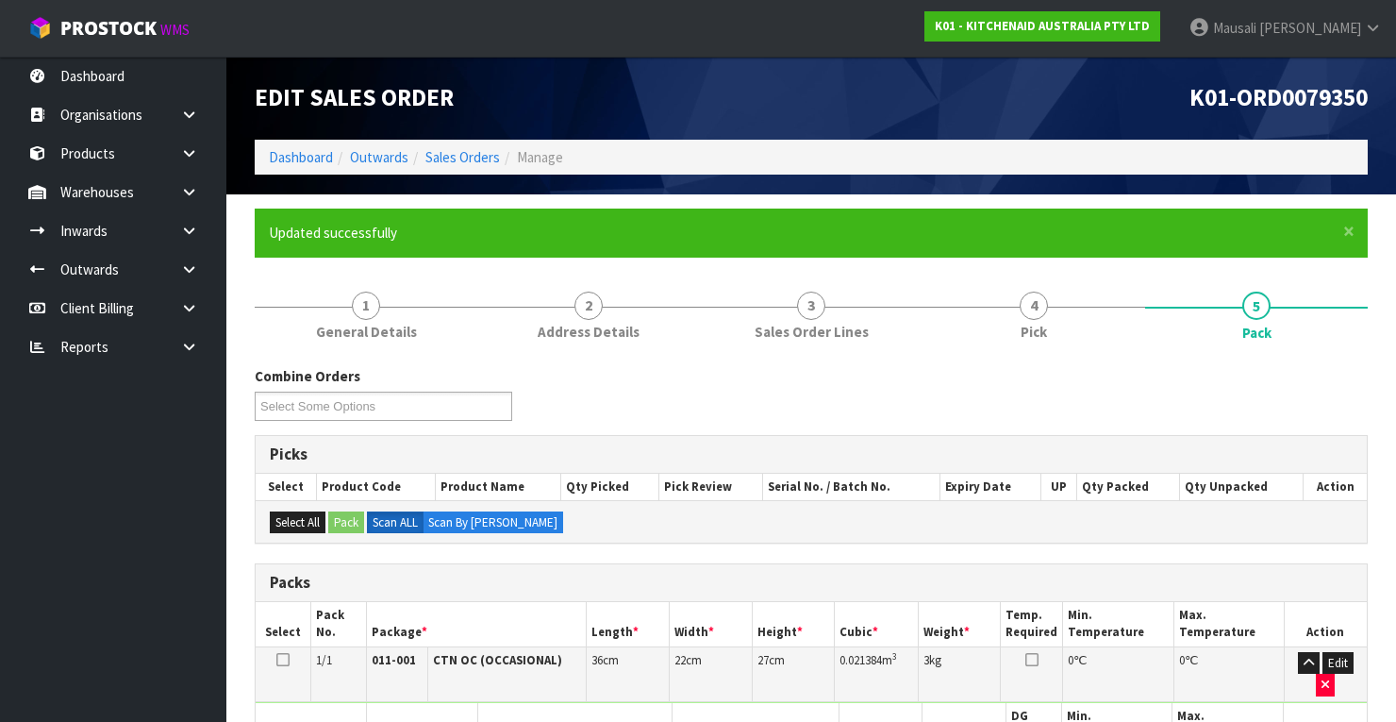
scroll to position [359, 0]
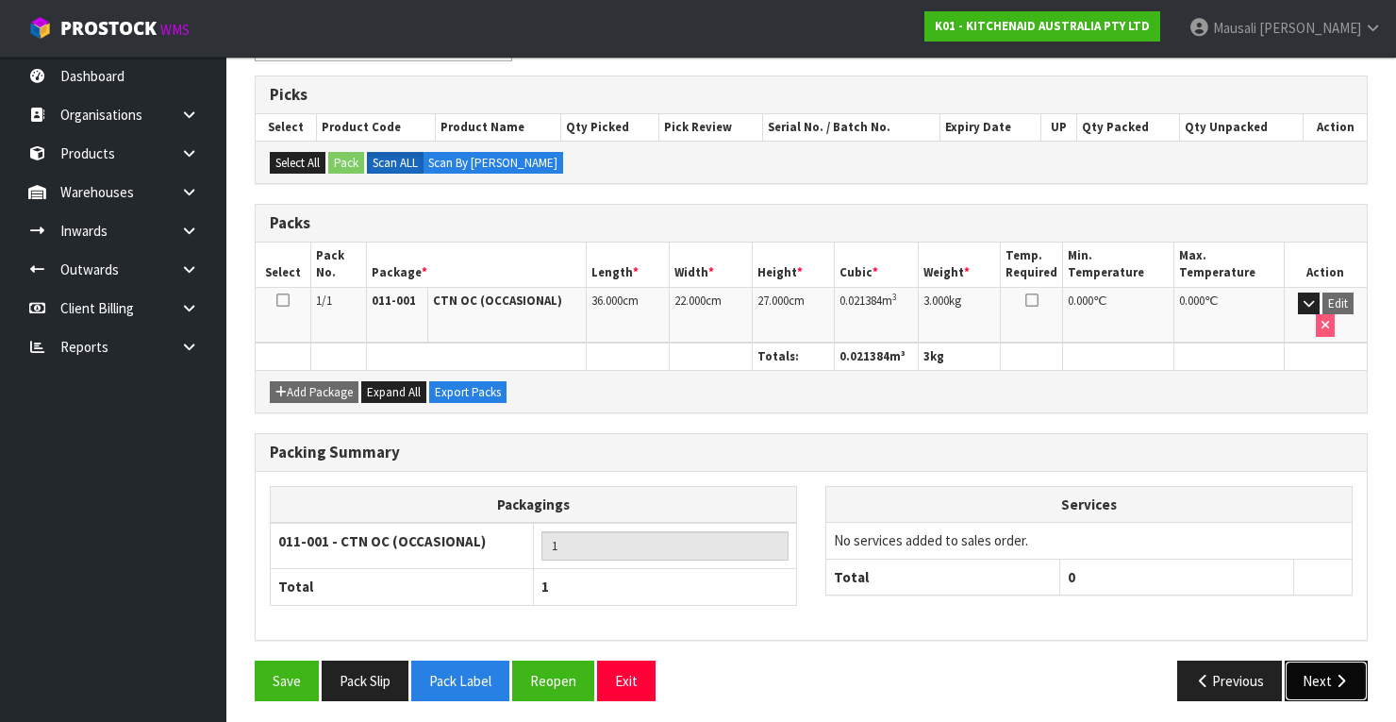
click at [1311, 673] on button "Next" at bounding box center [1326, 680] width 83 height 41
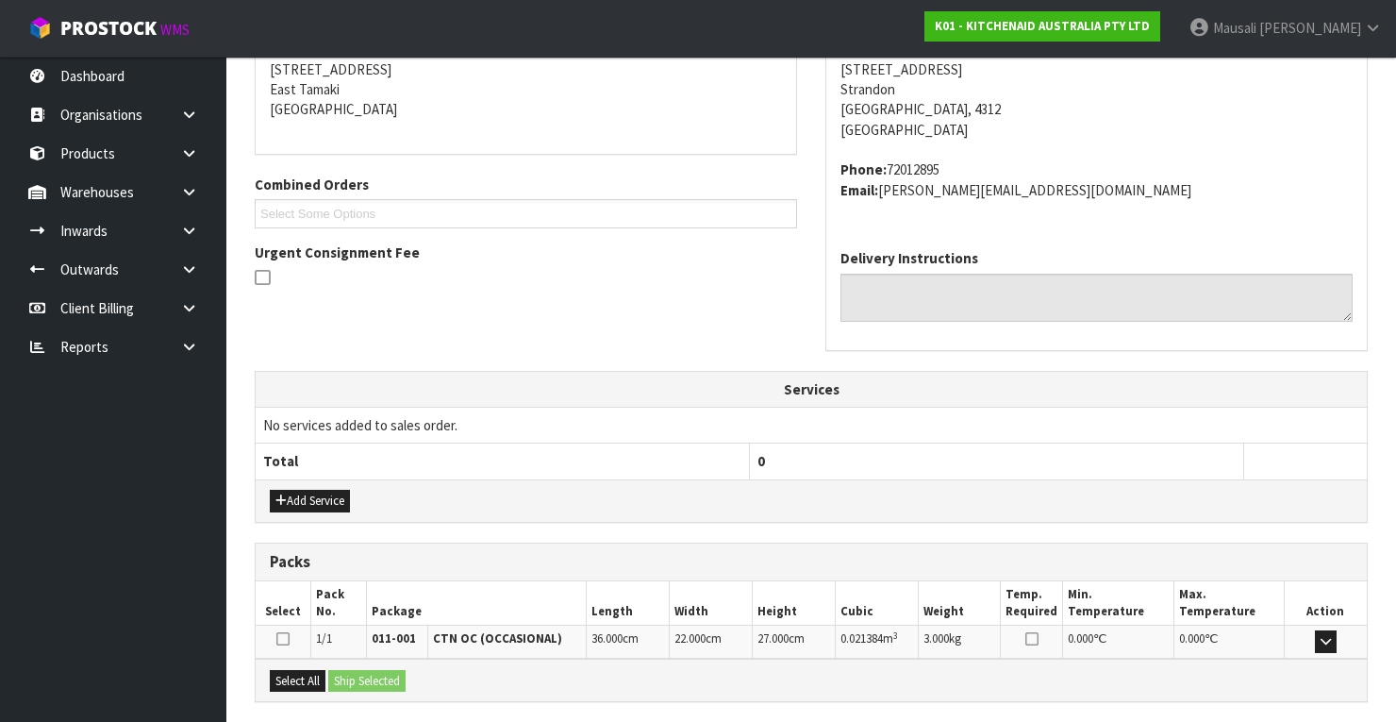
scroll to position [453, 0]
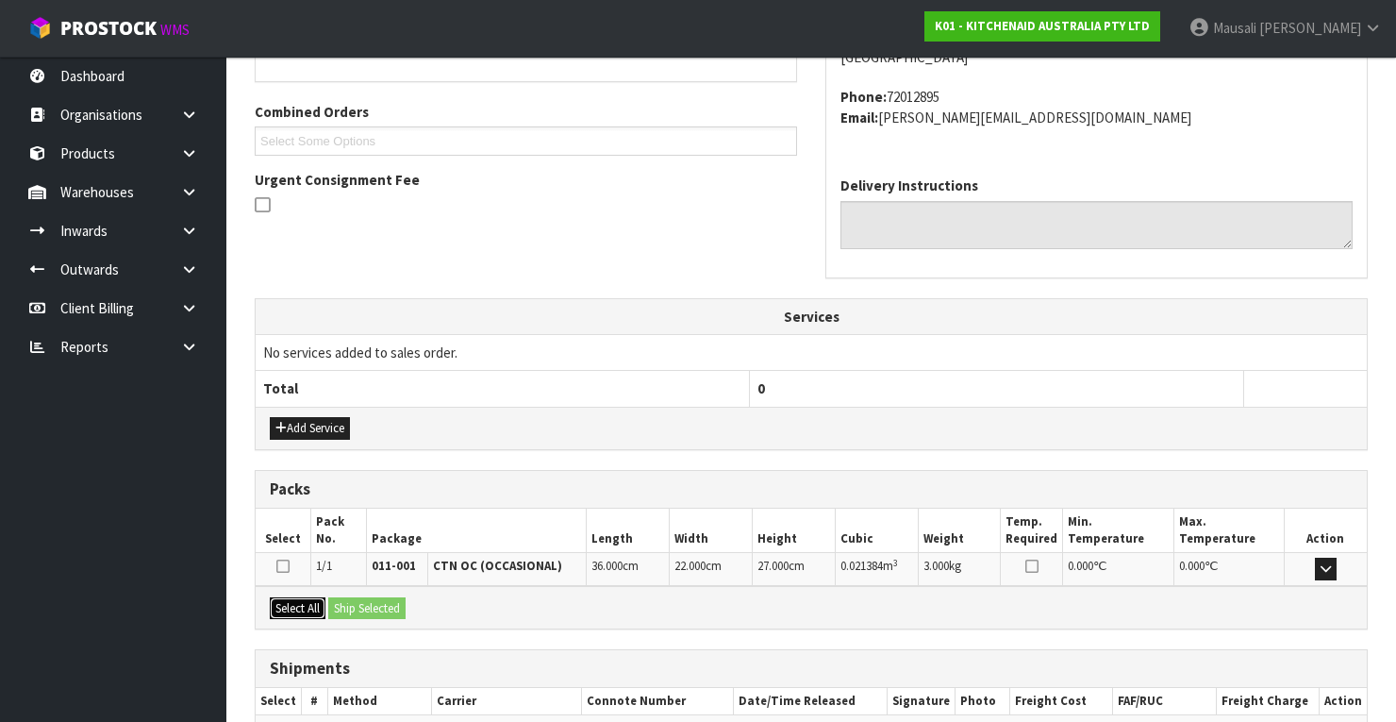
drag, startPoint x: 291, startPoint y: 607, endPoint x: 326, endPoint y: 602, distance: 36.3
click at [311, 604] on button "Select All" at bounding box center [298, 608] width 56 height 23
click at [329, 601] on button "Ship Selected" at bounding box center [366, 608] width 77 height 23
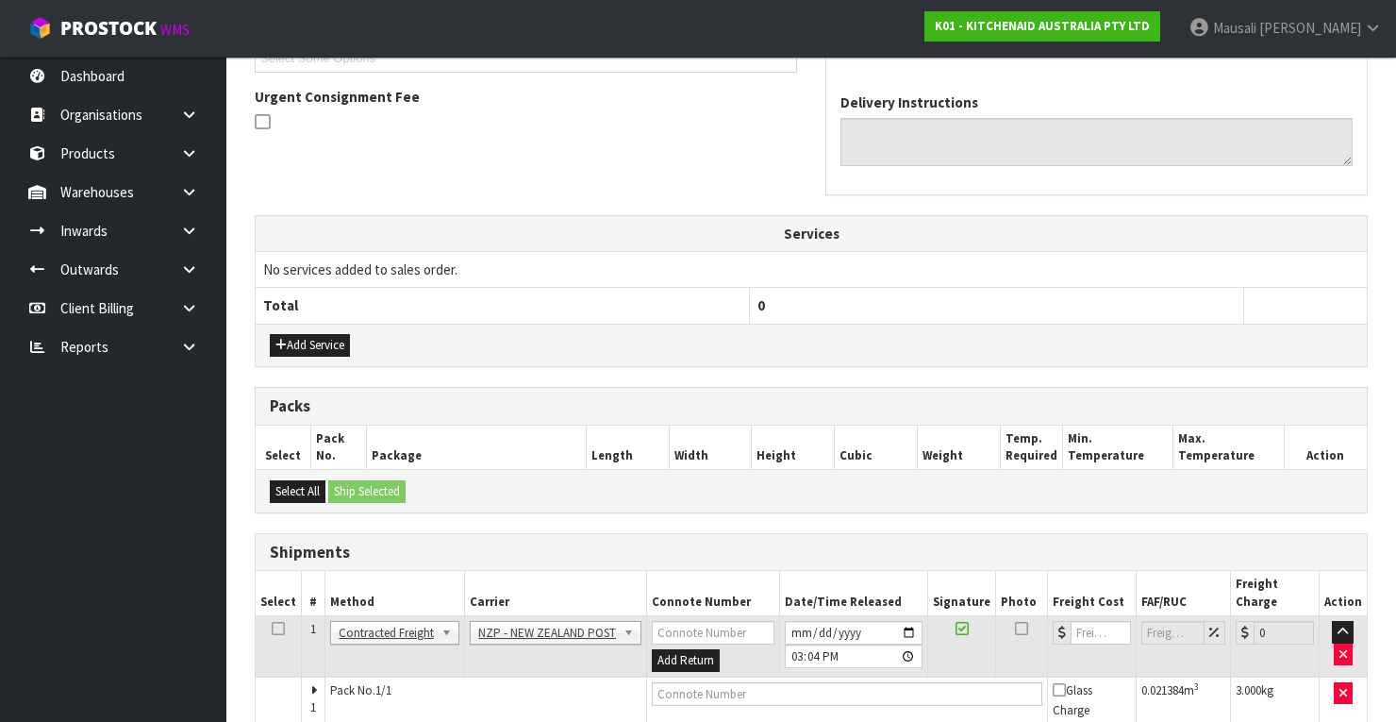
scroll to position [605, 0]
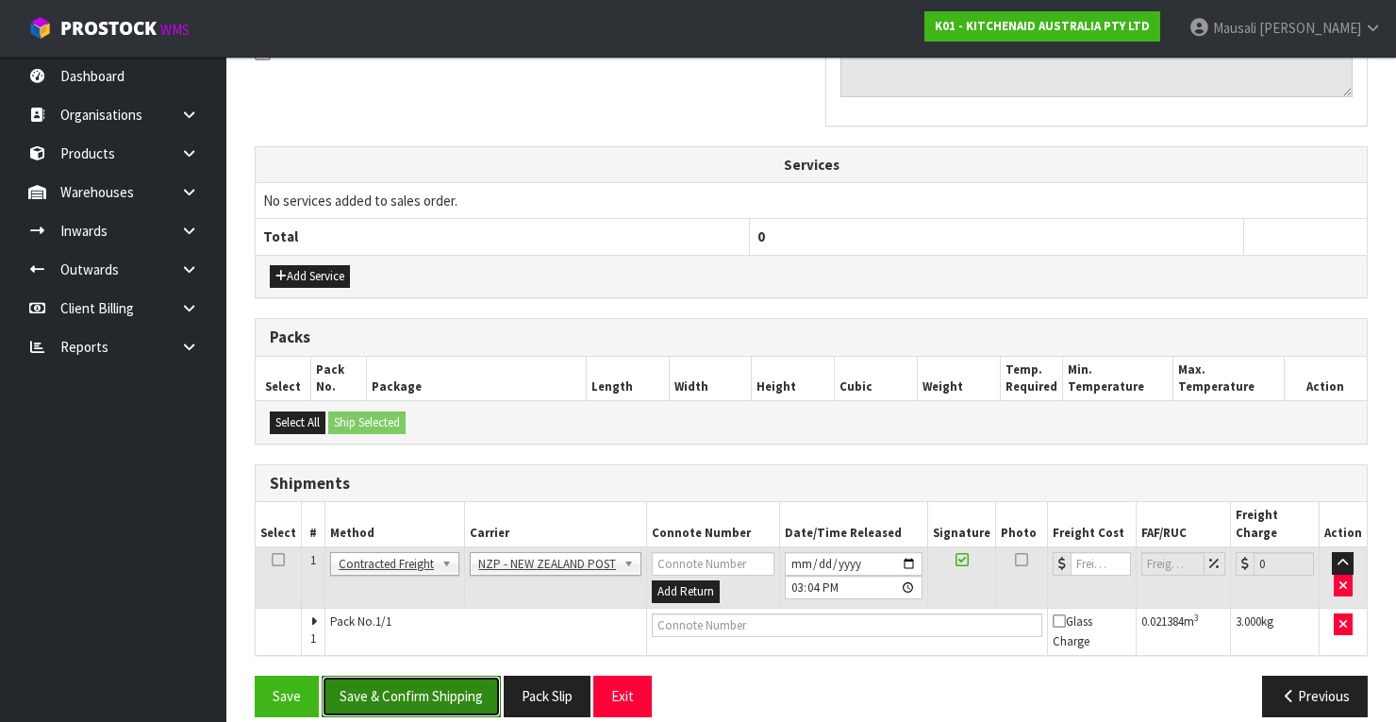
drag, startPoint x: 440, startPoint y: 672, endPoint x: 617, endPoint y: 604, distance: 189.9
click at [440, 675] on button "Save & Confirm Shipping" at bounding box center [411, 695] width 179 height 41
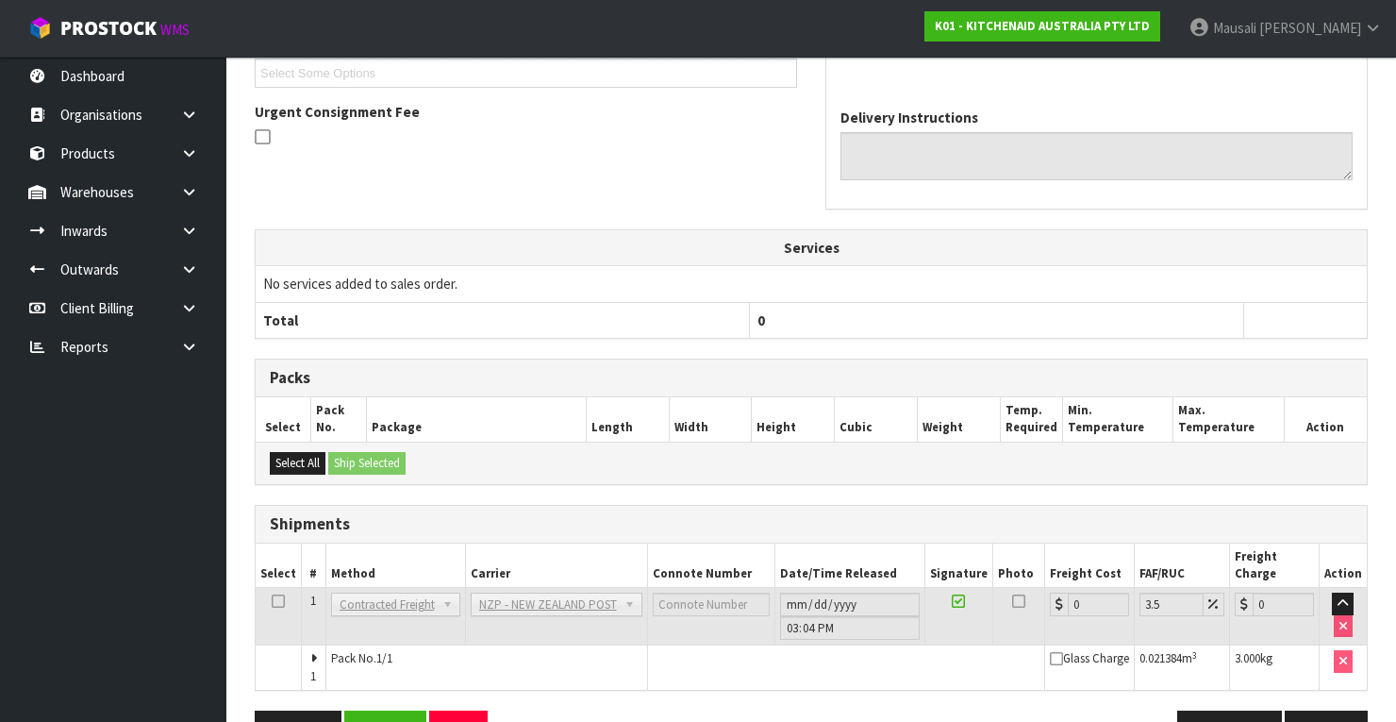
scroll to position [577, 0]
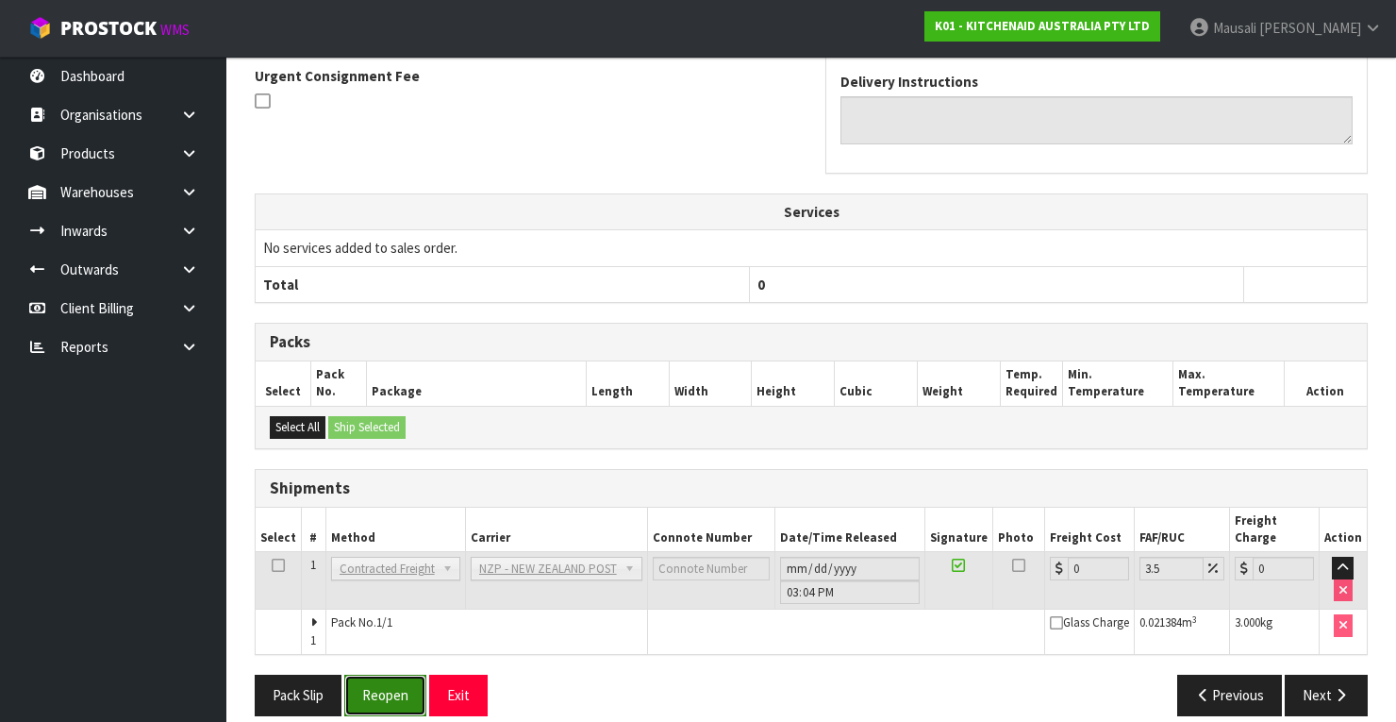
drag, startPoint x: 375, startPoint y: 672, endPoint x: 626, endPoint y: 634, distance: 253.7
click at [380, 674] on button "Reopen" at bounding box center [385, 694] width 82 height 41
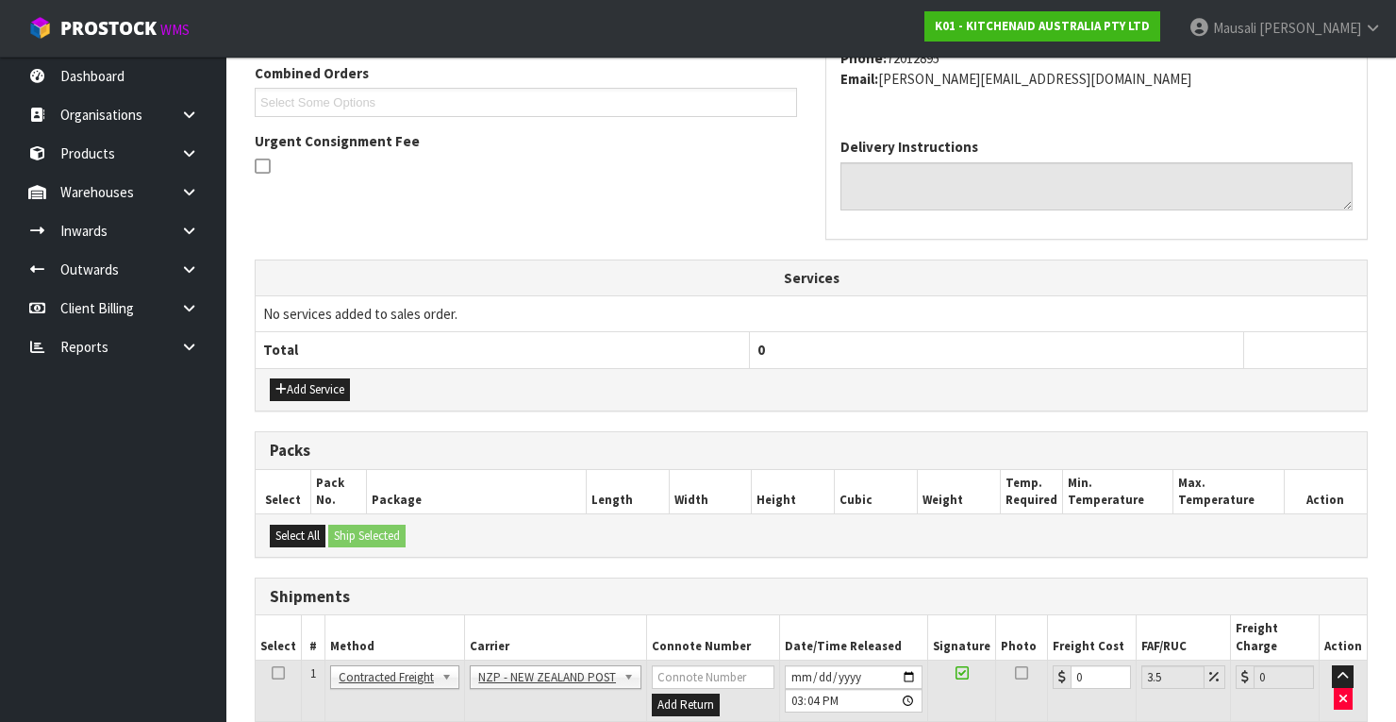
scroll to position [607, 0]
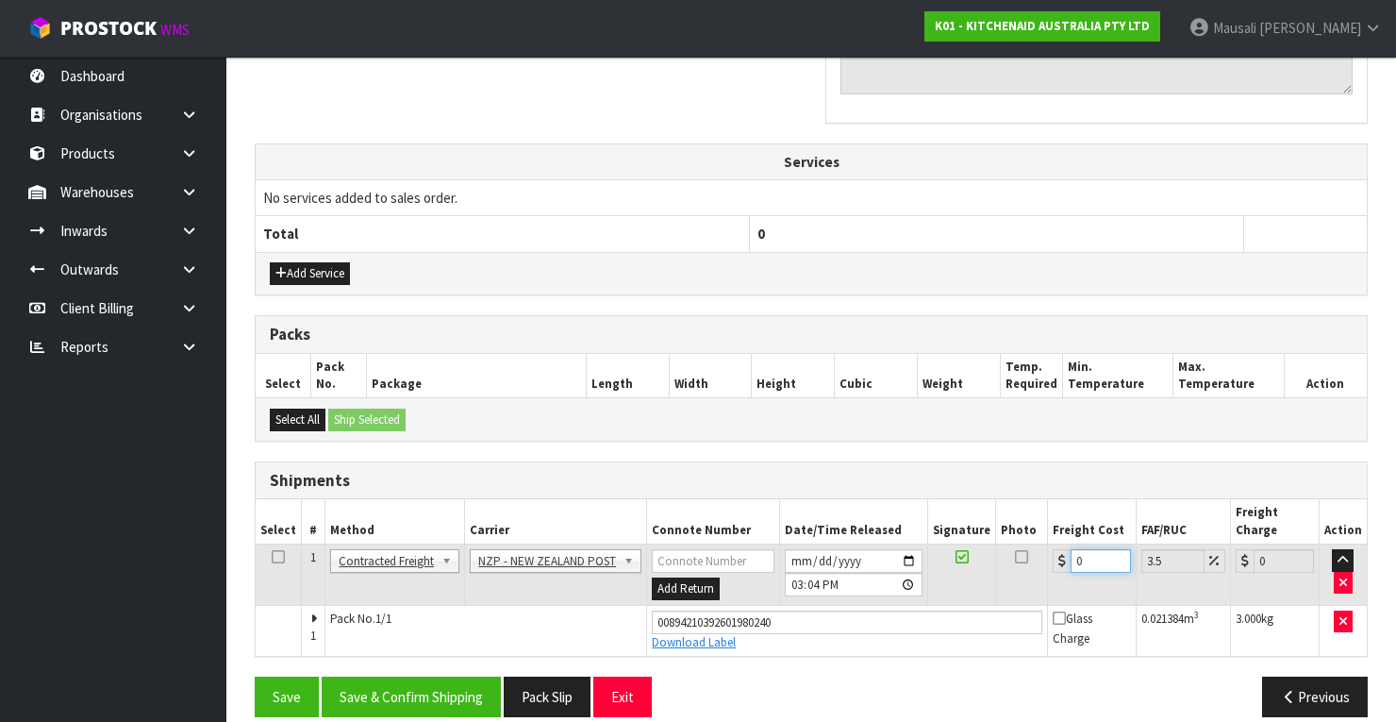
drag, startPoint x: 1093, startPoint y: 533, endPoint x: 1048, endPoint y: 550, distance: 48.4
click at [1049, 550] on td "0" at bounding box center [1092, 574] width 89 height 61
click at [466, 676] on button "Save & Confirm Shipping" at bounding box center [411, 696] width 179 height 41
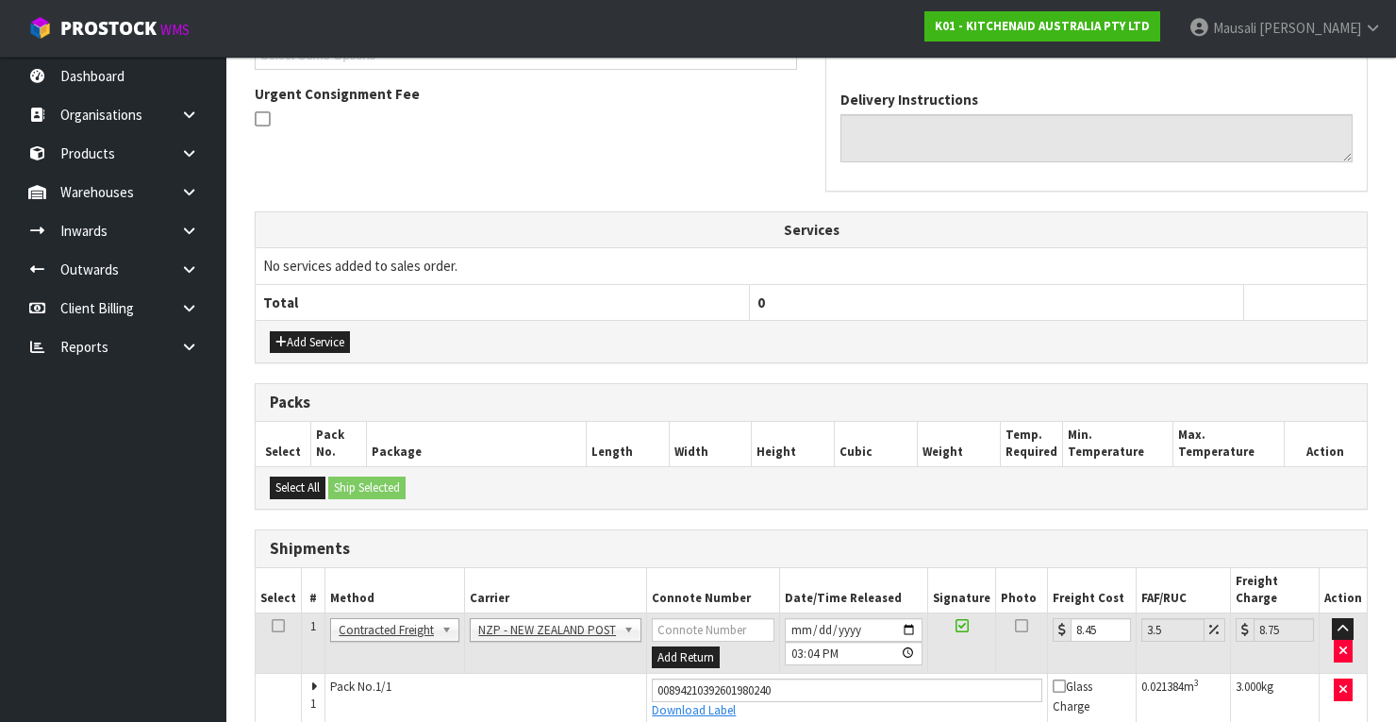
scroll to position [0, 0]
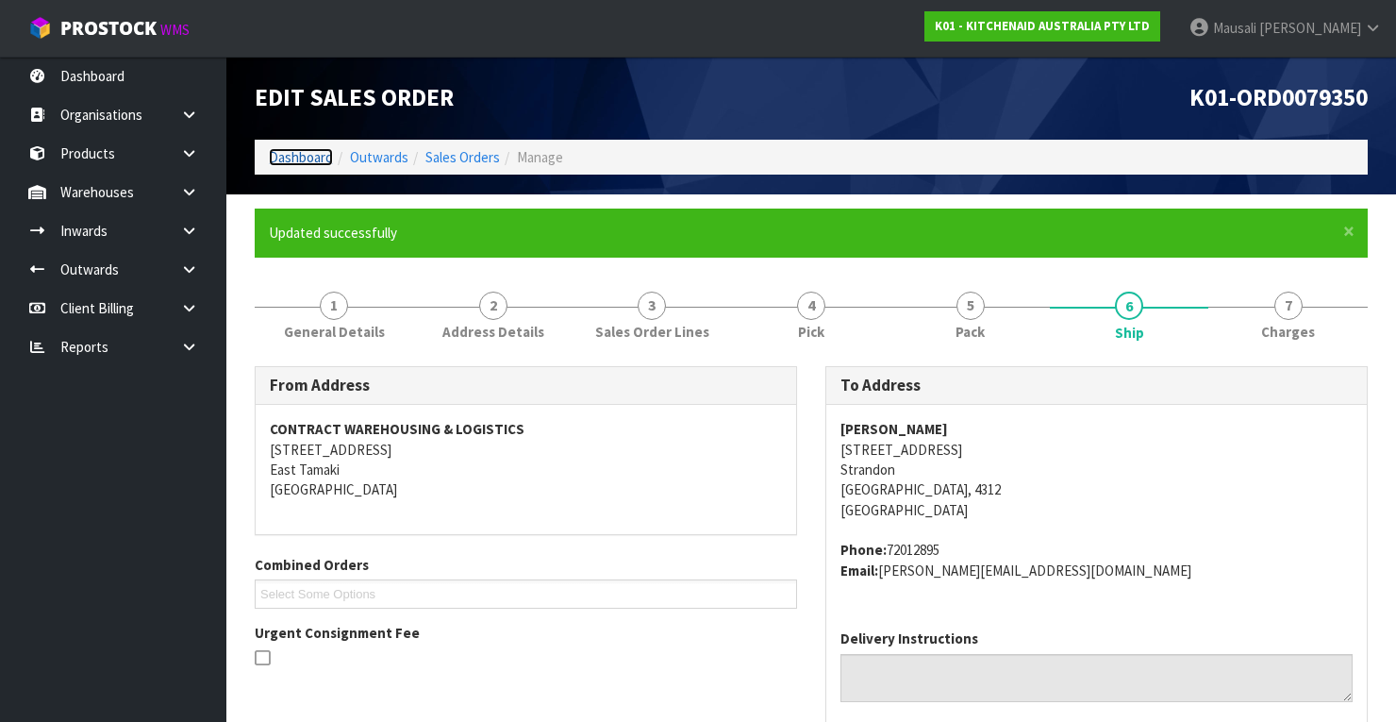
click at [307, 151] on link "Dashboard" at bounding box center [301, 157] width 64 height 18
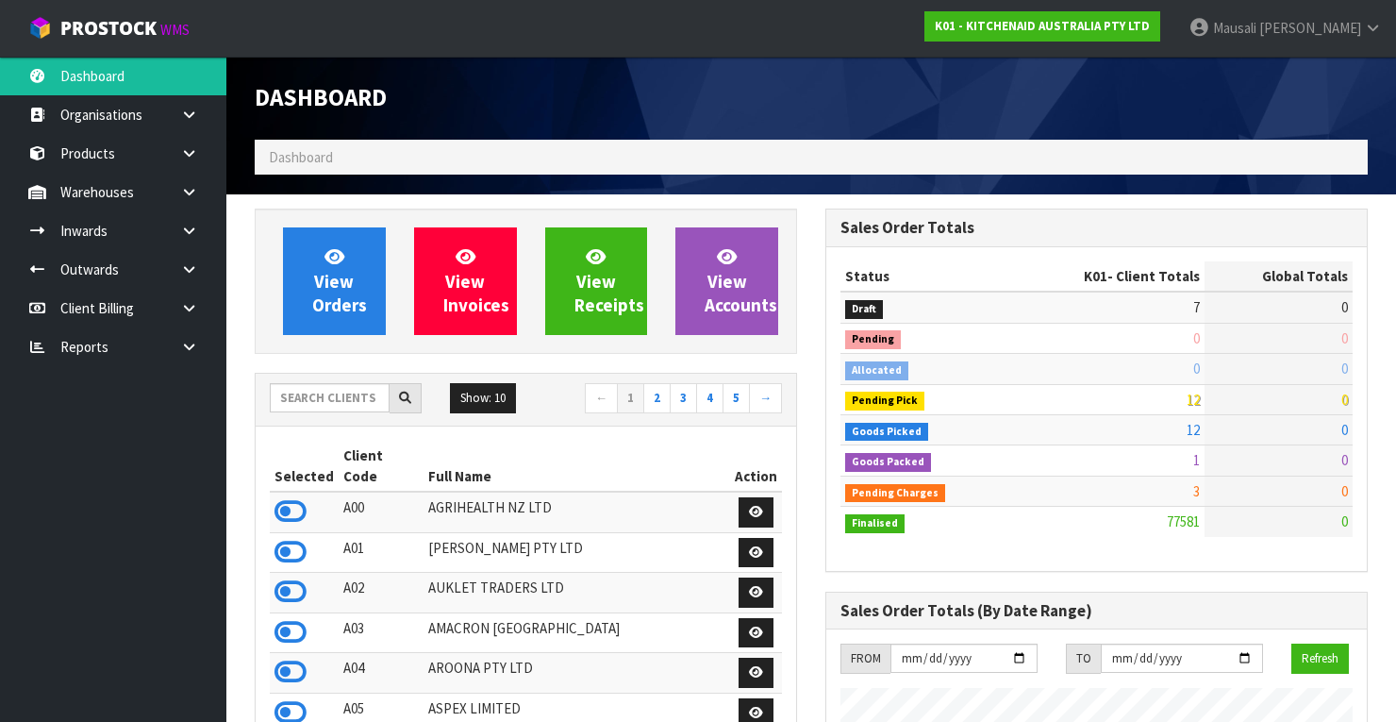
scroll to position [1463, 571]
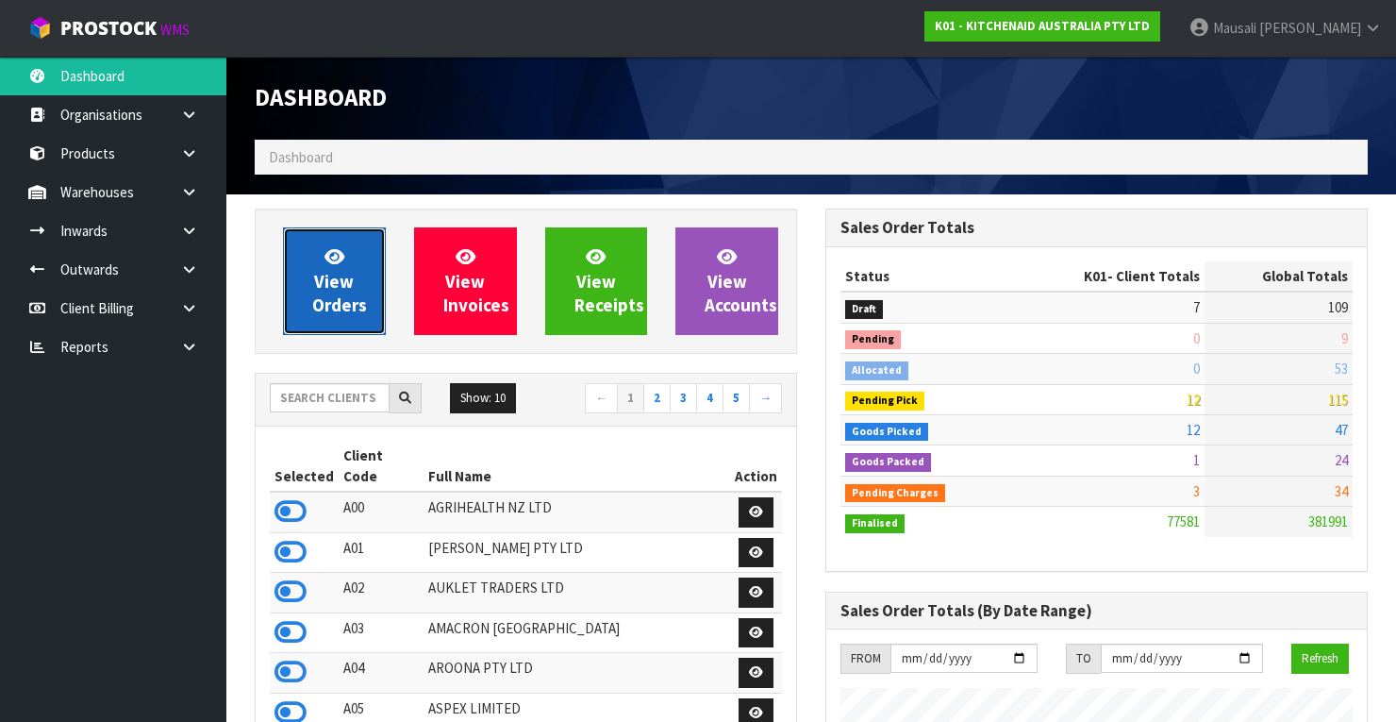
click at [328, 274] on span "View Orders" at bounding box center [339, 280] width 55 height 71
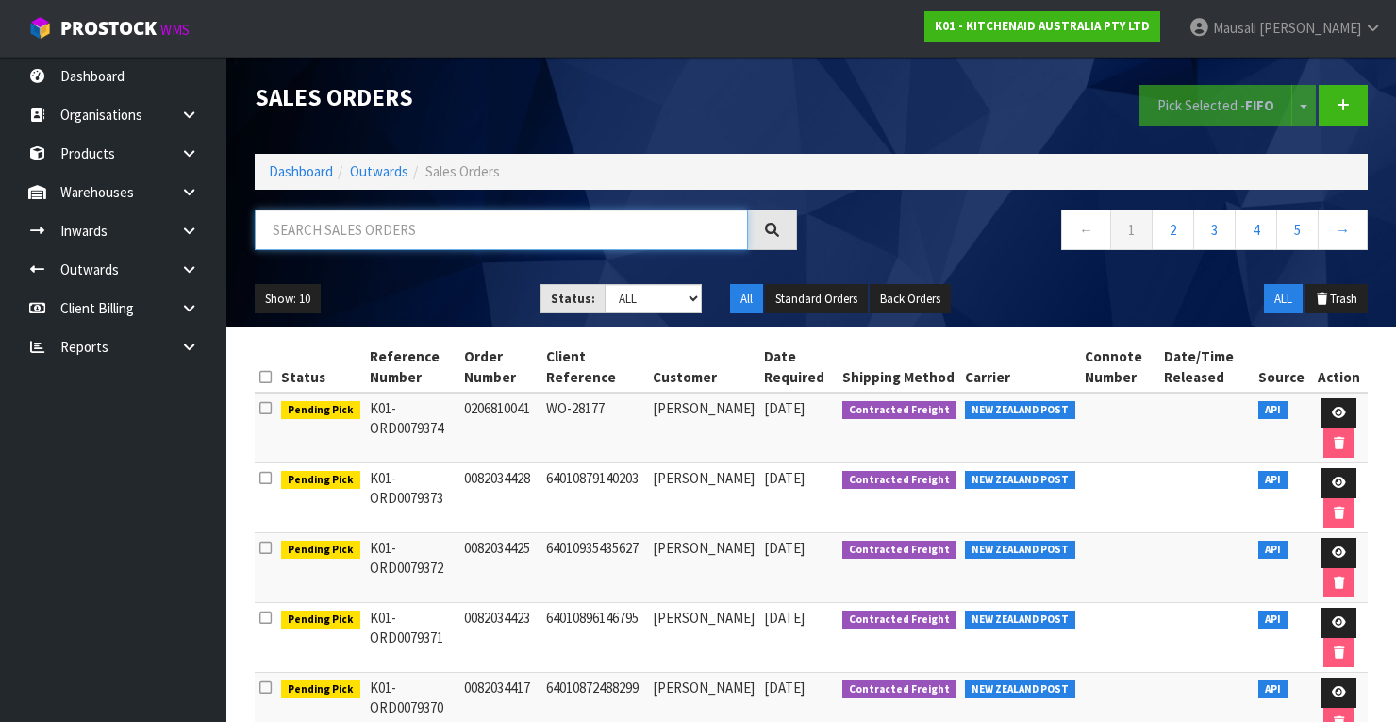
click at [282, 224] on input "text" at bounding box center [501, 229] width 493 height 41
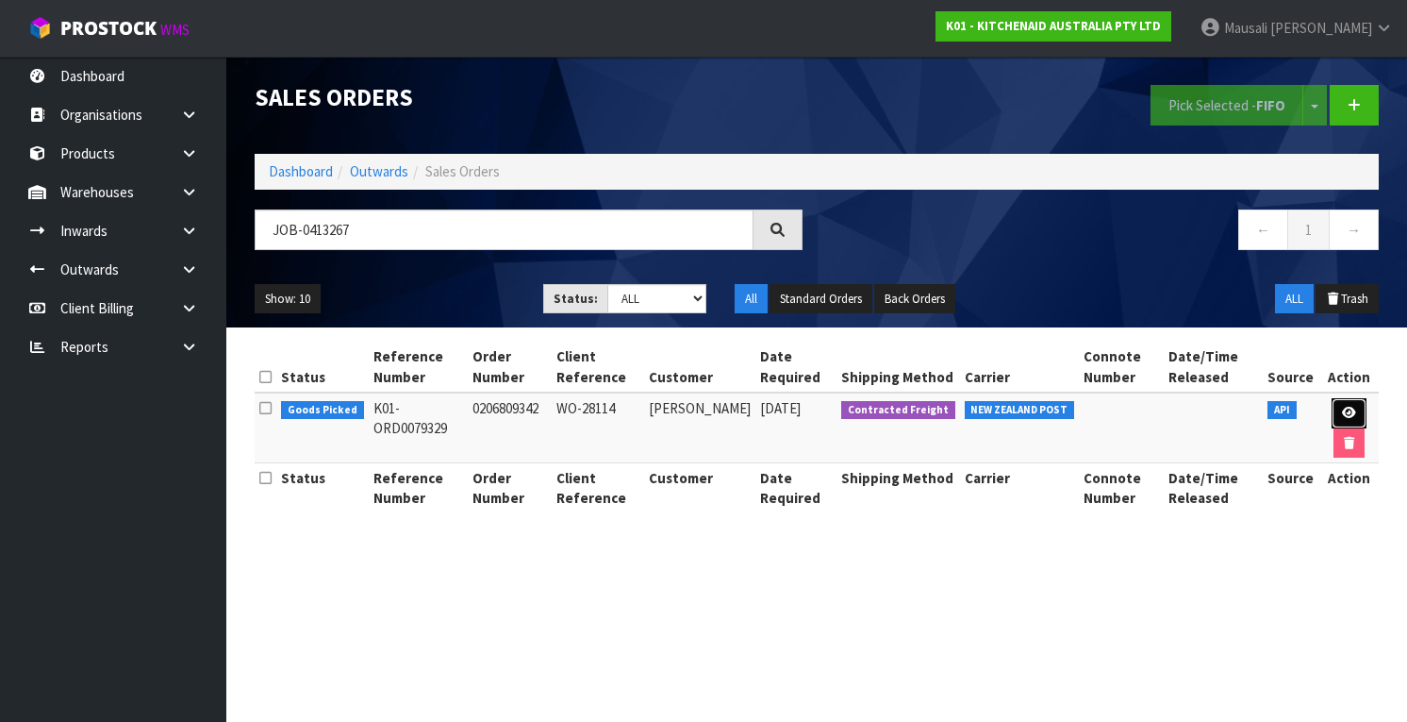
click at [1354, 405] on link at bounding box center [1349, 413] width 35 height 30
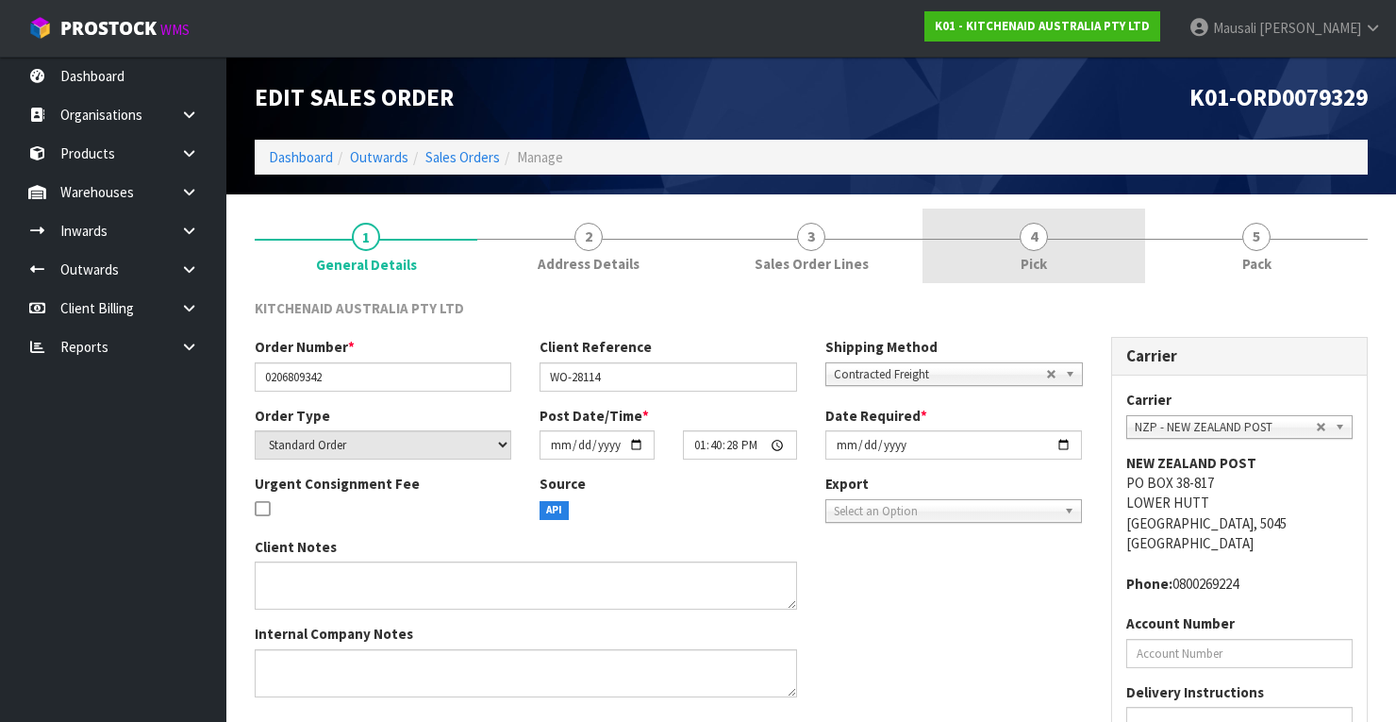
drag, startPoint x: 1057, startPoint y: 248, endPoint x: 1074, endPoint y: 267, distance: 25.4
click at [1057, 247] on link "4 Pick" at bounding box center [1033, 245] width 223 height 75
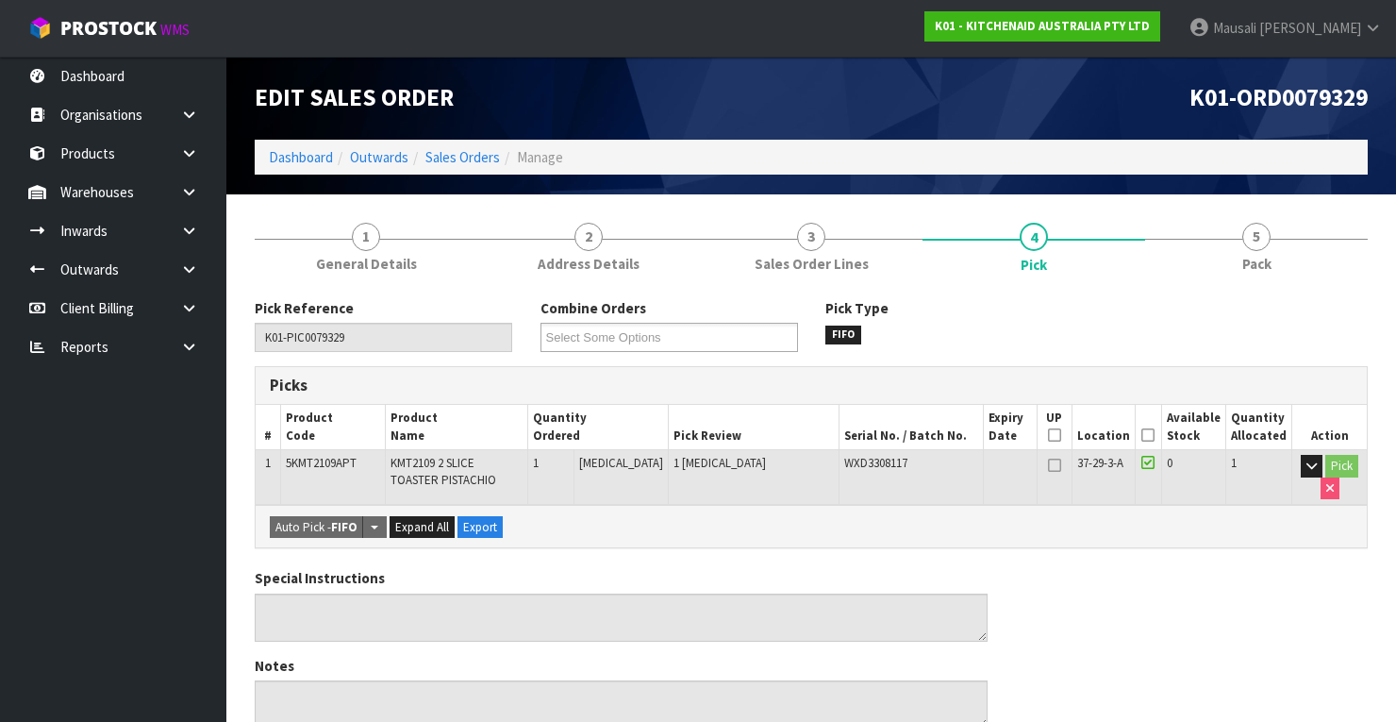
click at [1146, 435] on icon at bounding box center [1147, 435] width 13 height 1
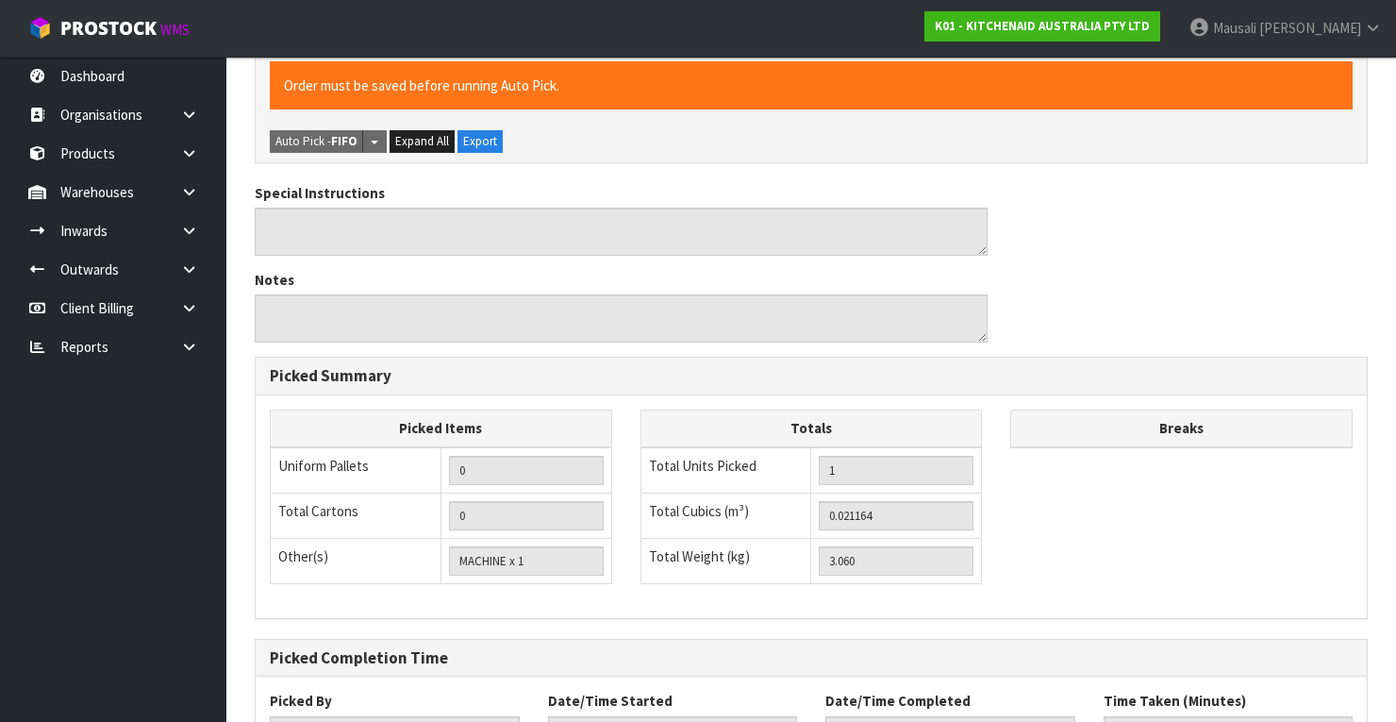
scroll to position [603, 0]
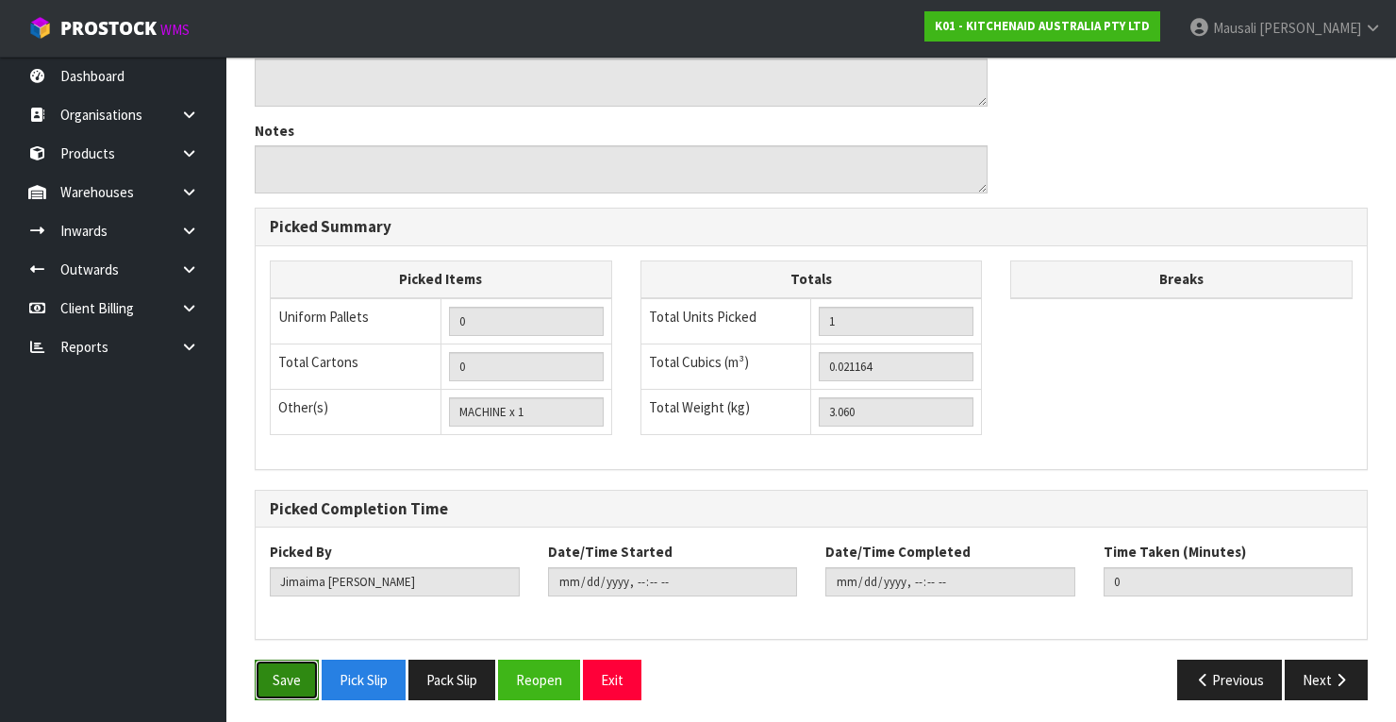
click at [300, 659] on button "Save" at bounding box center [287, 679] width 64 height 41
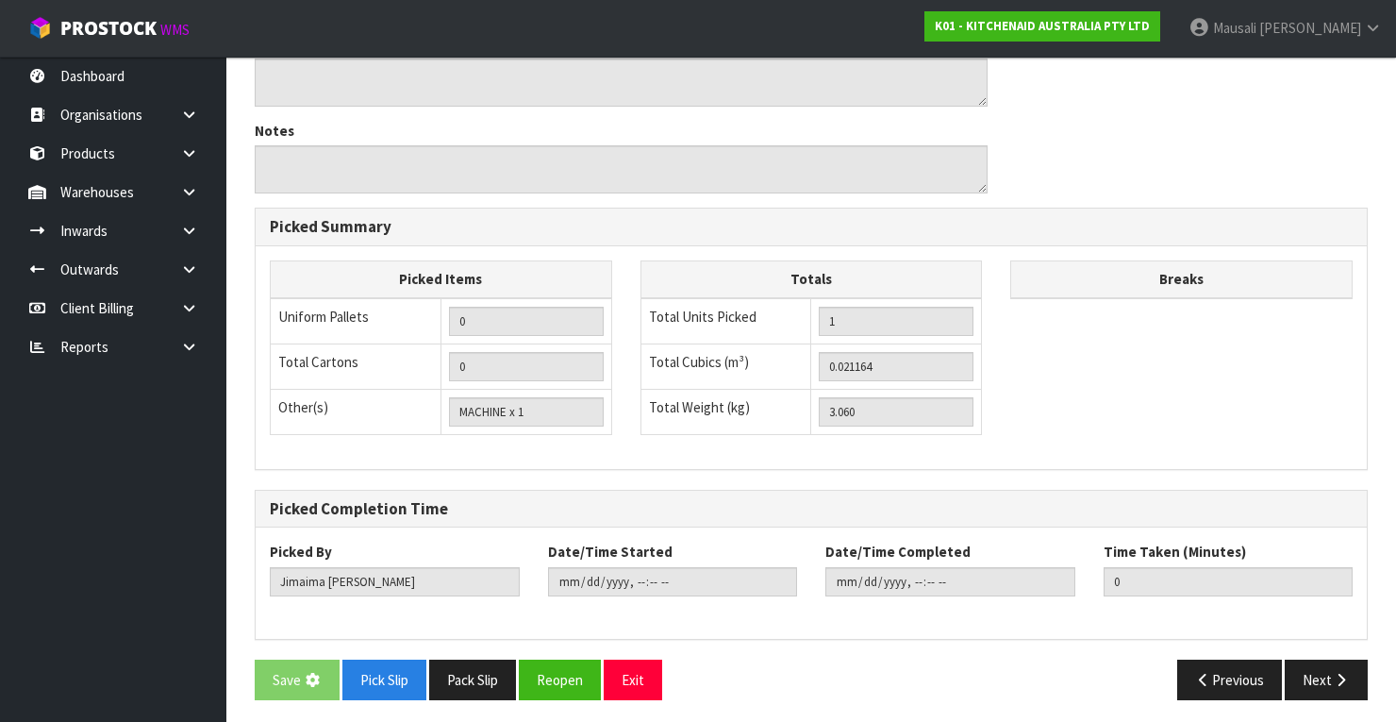
scroll to position [0, 0]
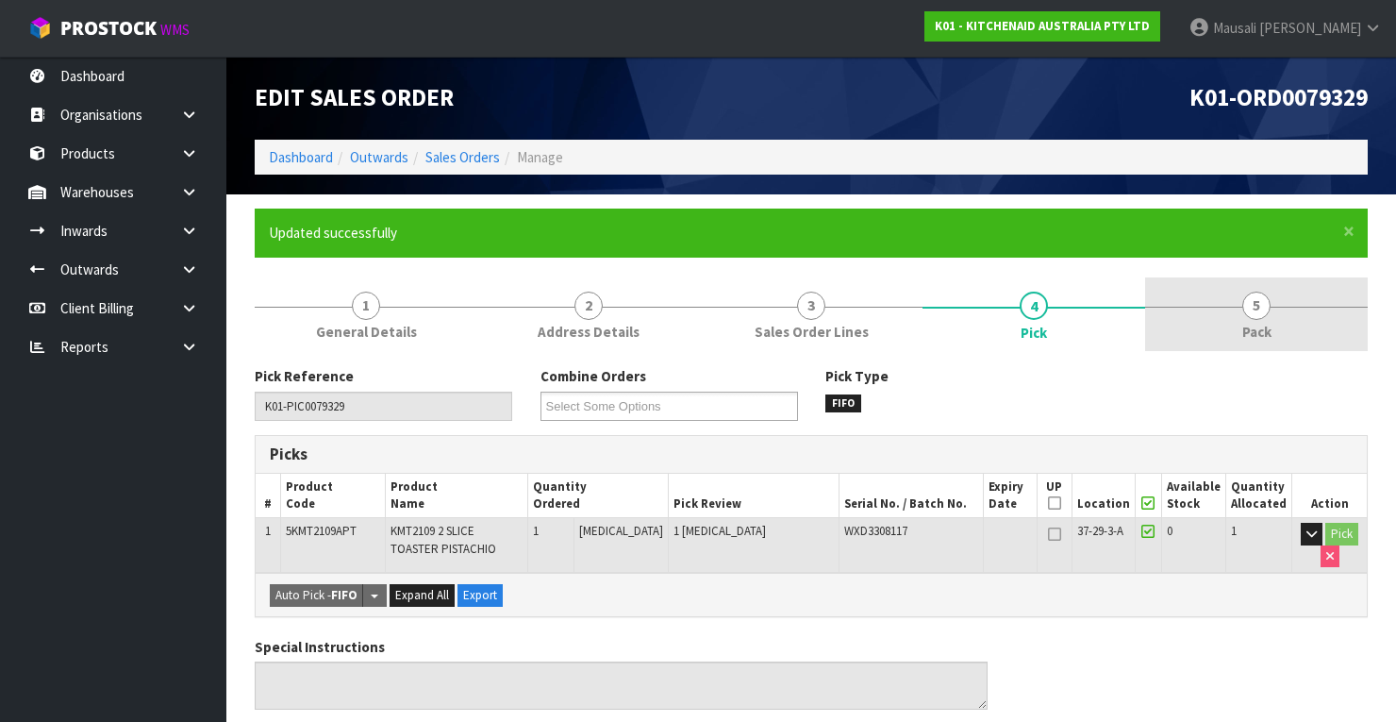
click at [1264, 322] on span "Pack" at bounding box center [1256, 332] width 29 height 20
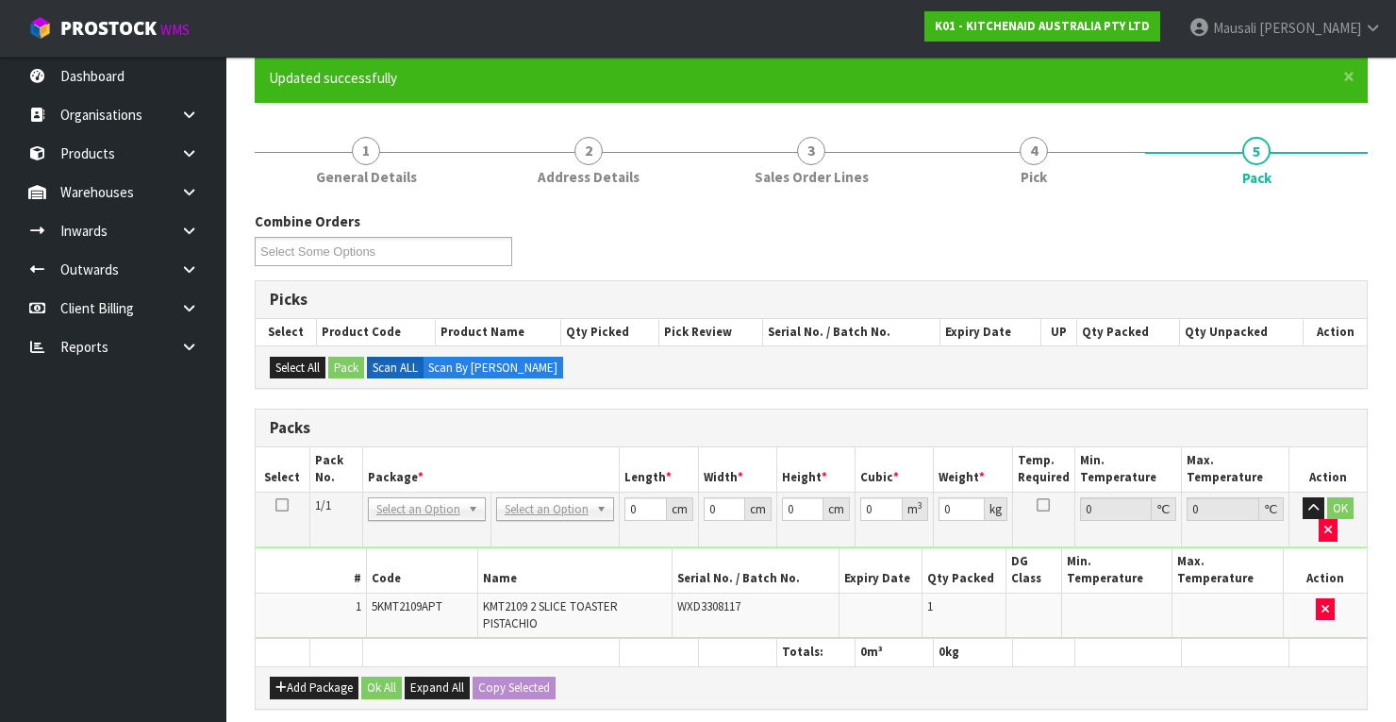
scroll to position [302, 0]
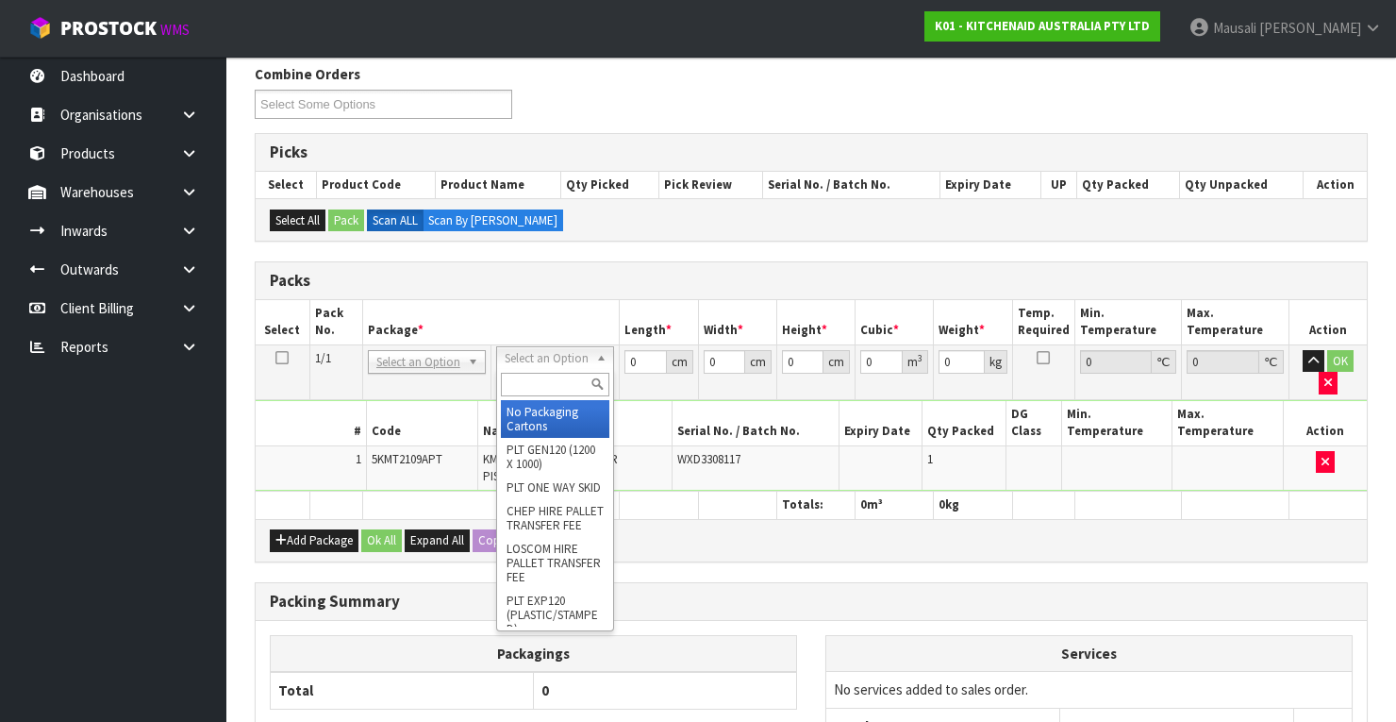
drag, startPoint x: 549, startPoint y: 347, endPoint x: 551, endPoint y: 368, distance: 20.8
click at [541, 379] on input "text" at bounding box center [555, 385] width 108 height 24
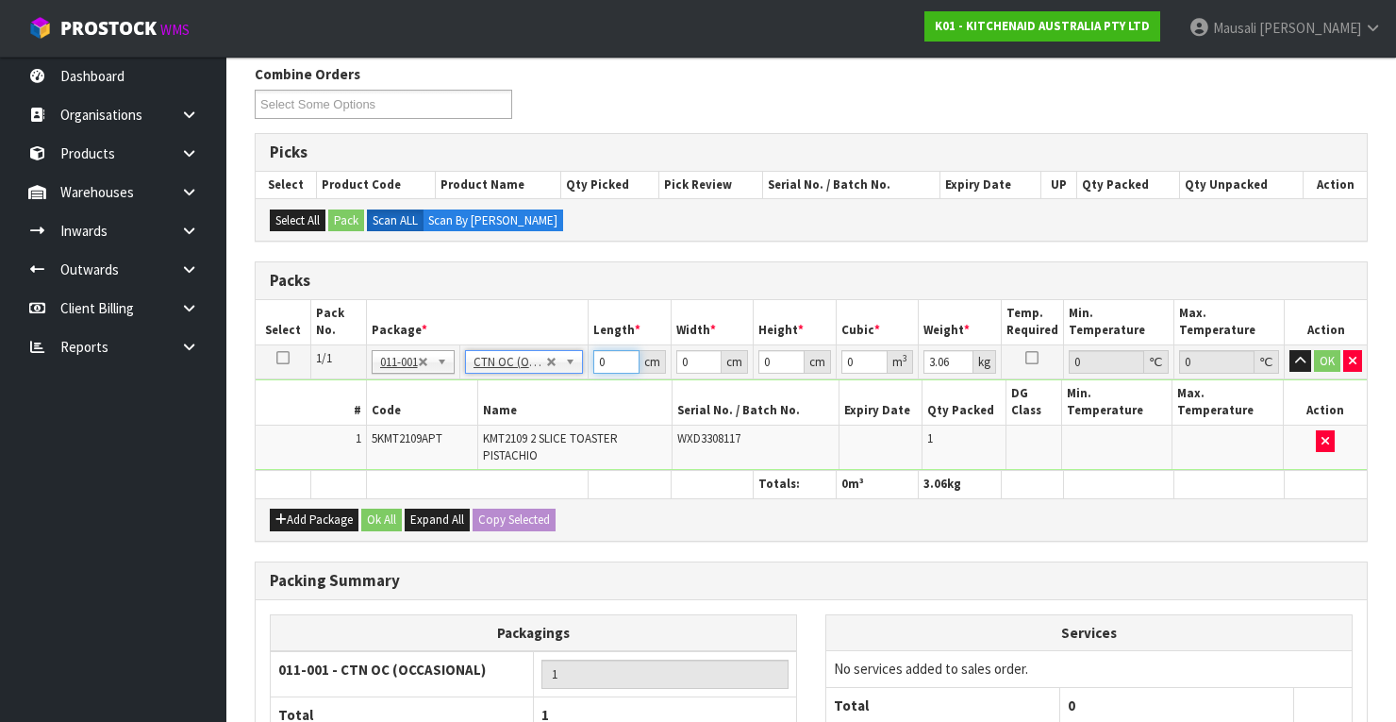
drag, startPoint x: 610, startPoint y: 357, endPoint x: 563, endPoint y: 366, distance: 48.1
click at [573, 370] on tr "1/1 NONE 007-001 007-002 007-004 007-009 007-013 007-014 007-015 007-017 007-01…" at bounding box center [811, 361] width 1111 height 34
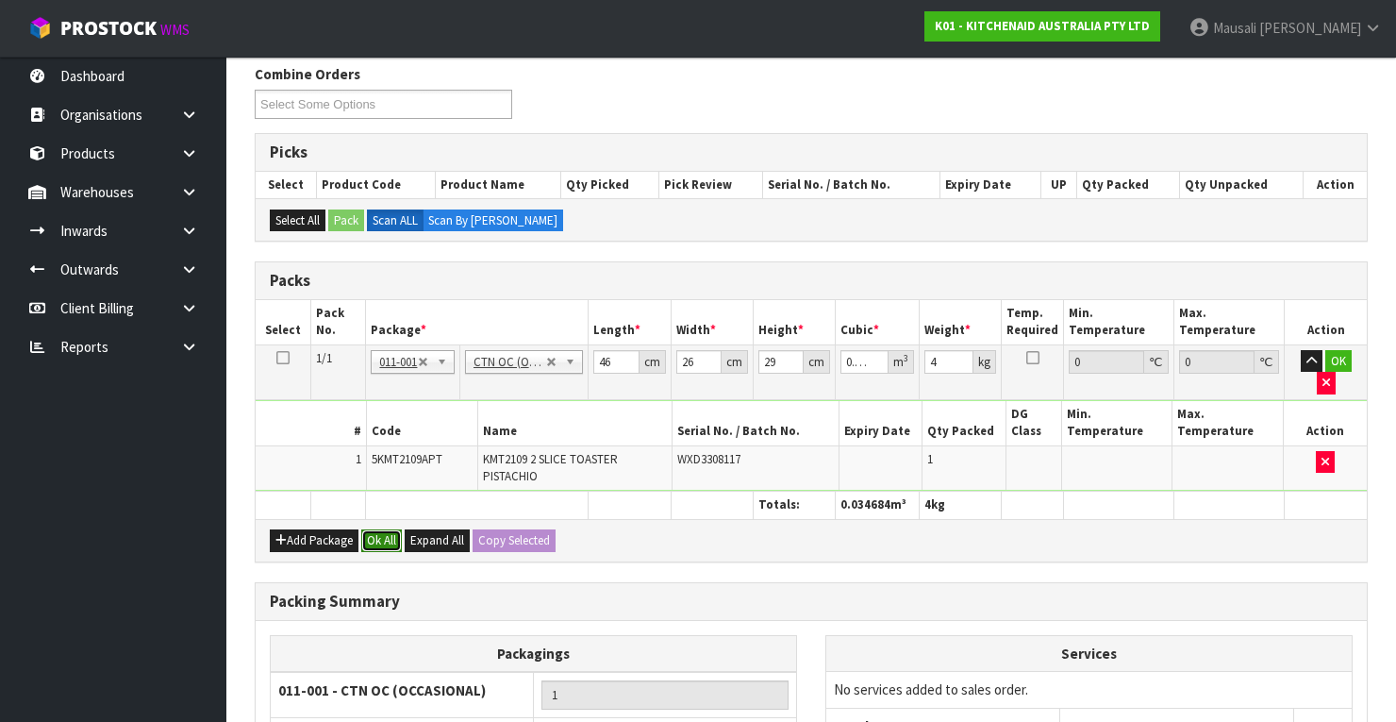
click at [387, 529] on button "Ok All" at bounding box center [381, 540] width 41 height 23
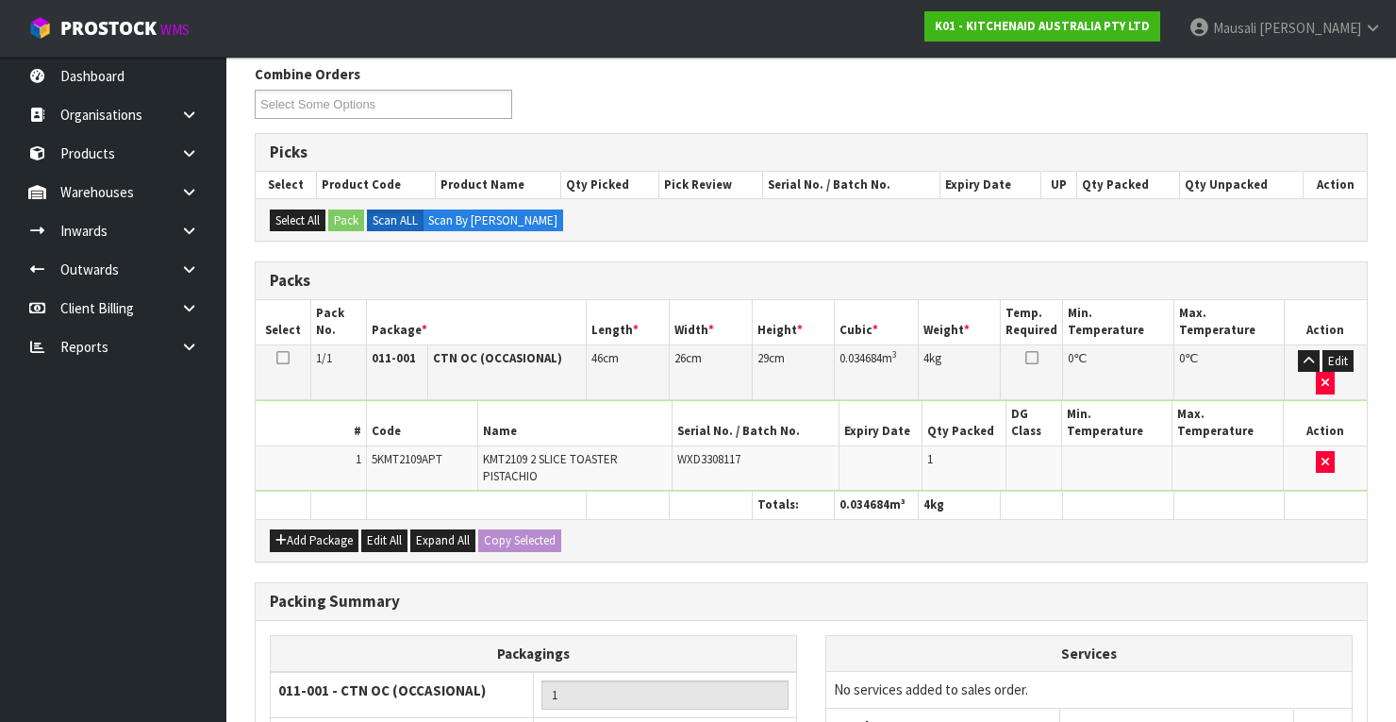
scroll to position [491, 0]
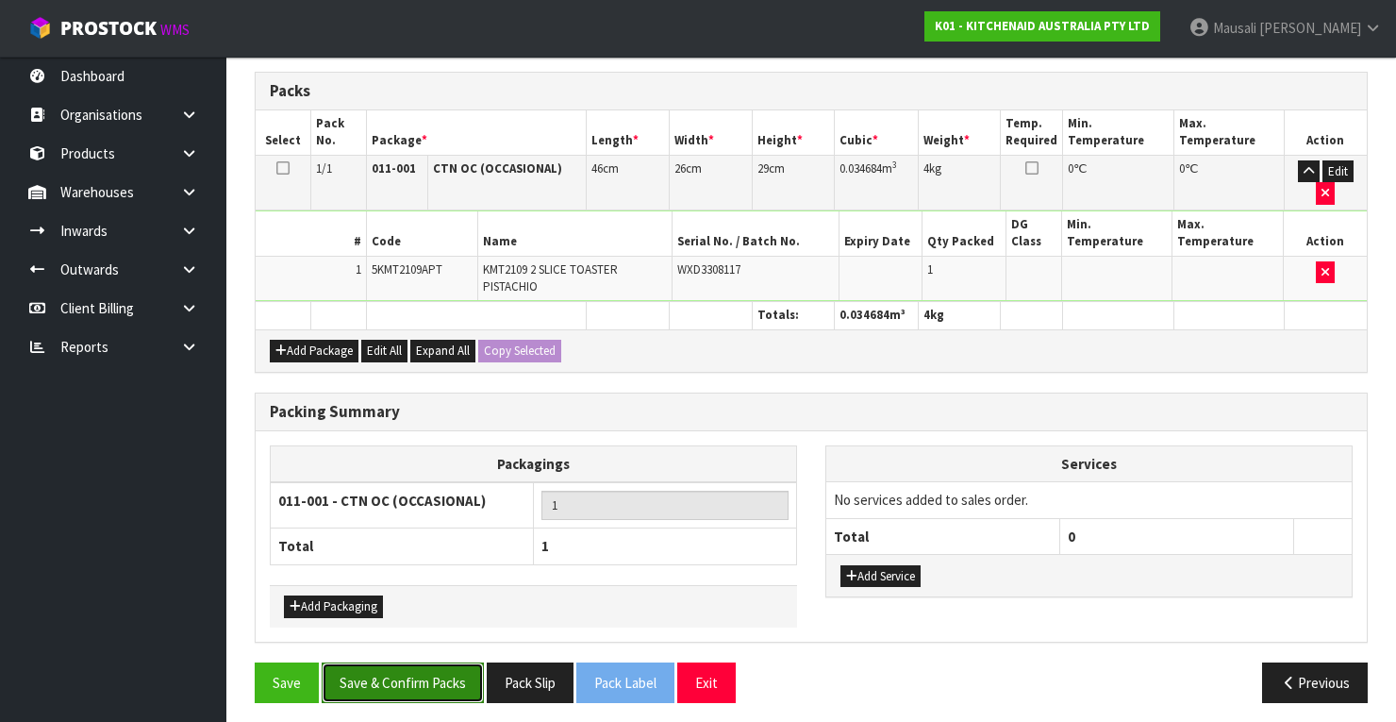
click at [445, 680] on button "Save & Confirm Packs" at bounding box center [403, 682] width 162 height 41
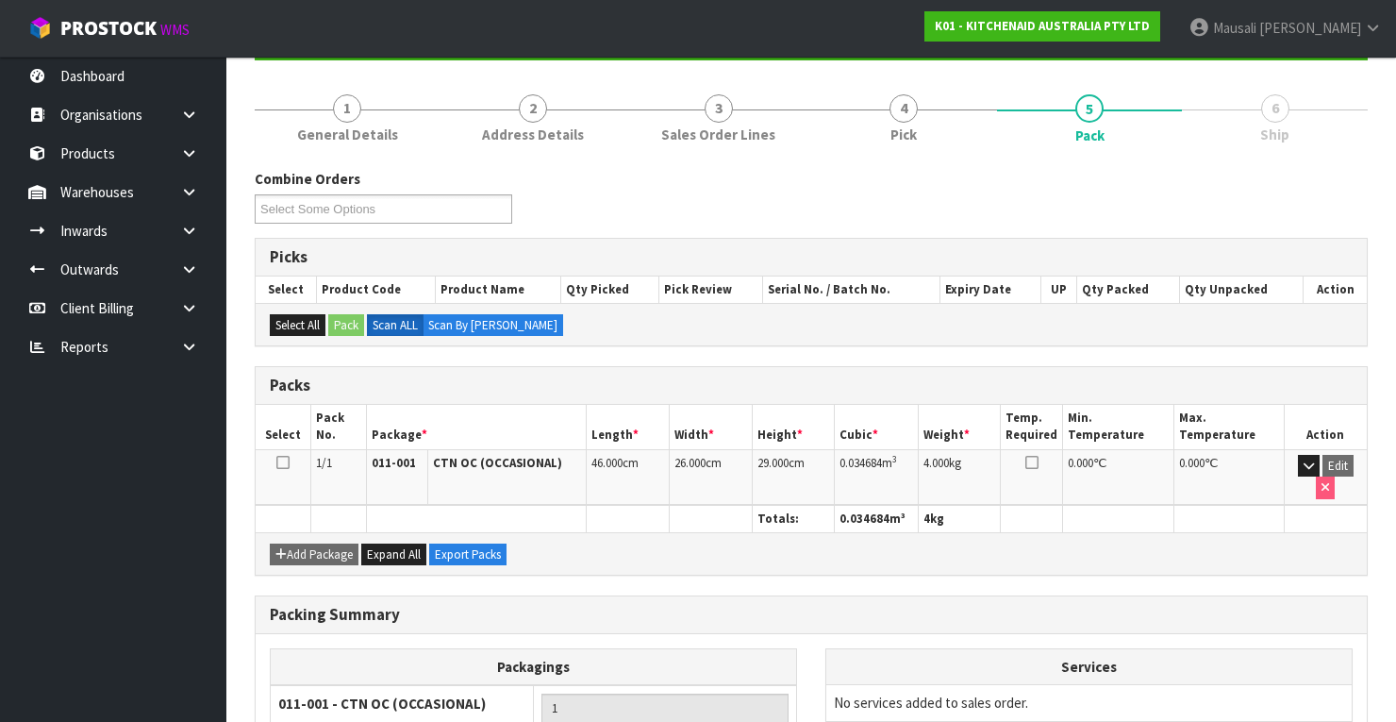
scroll to position [359, 0]
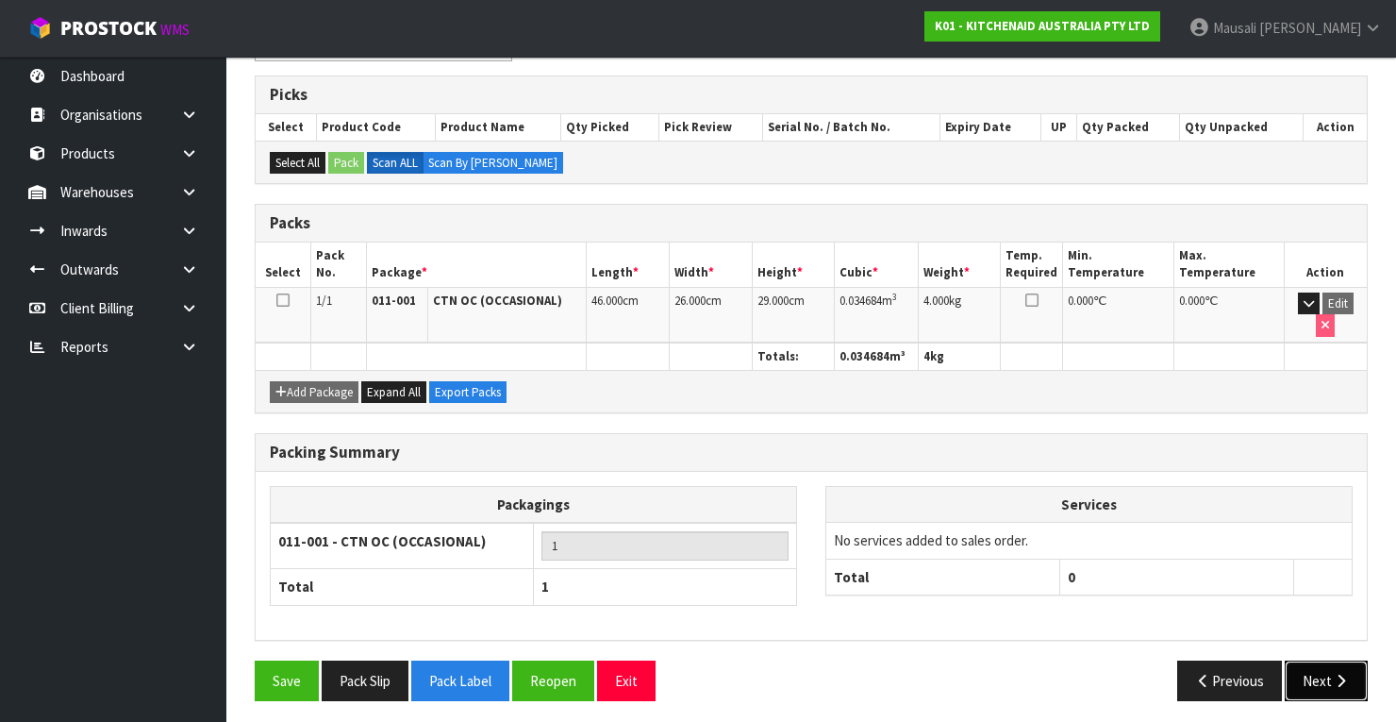
click at [1332, 673] on icon "button" at bounding box center [1341, 680] width 18 height 14
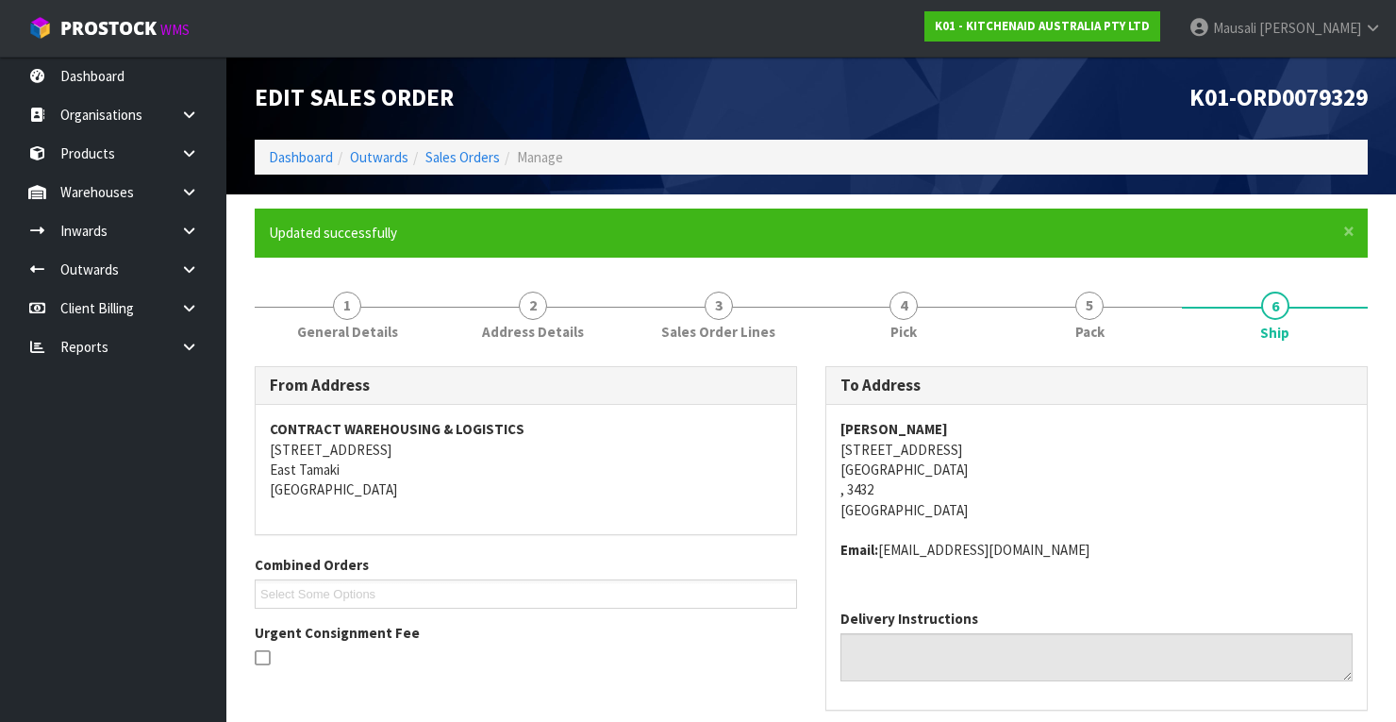
scroll to position [528, 0]
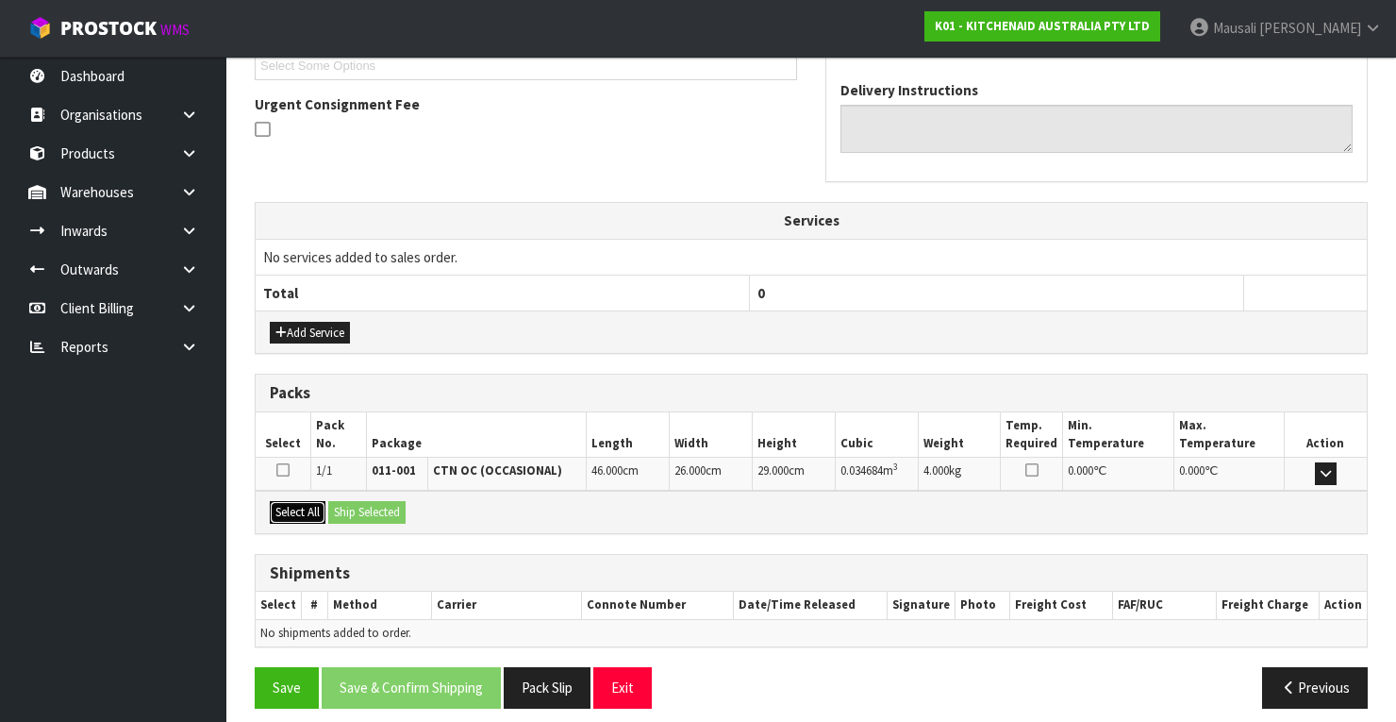
drag, startPoint x: 294, startPoint y: 506, endPoint x: 321, endPoint y: 510, distance: 26.8
click at [312, 509] on button "Select All" at bounding box center [298, 512] width 56 height 23
click at [361, 511] on button "Ship Selected" at bounding box center [366, 512] width 77 height 23
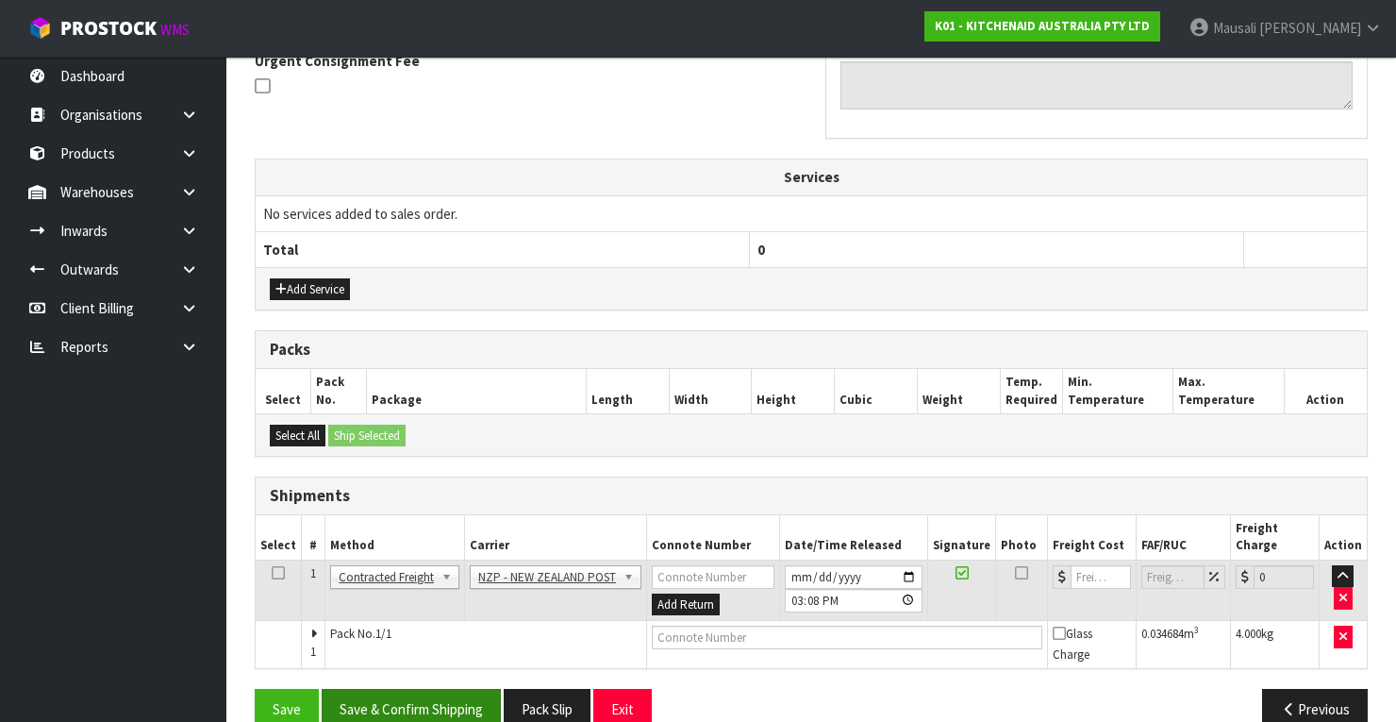
scroll to position [585, 0]
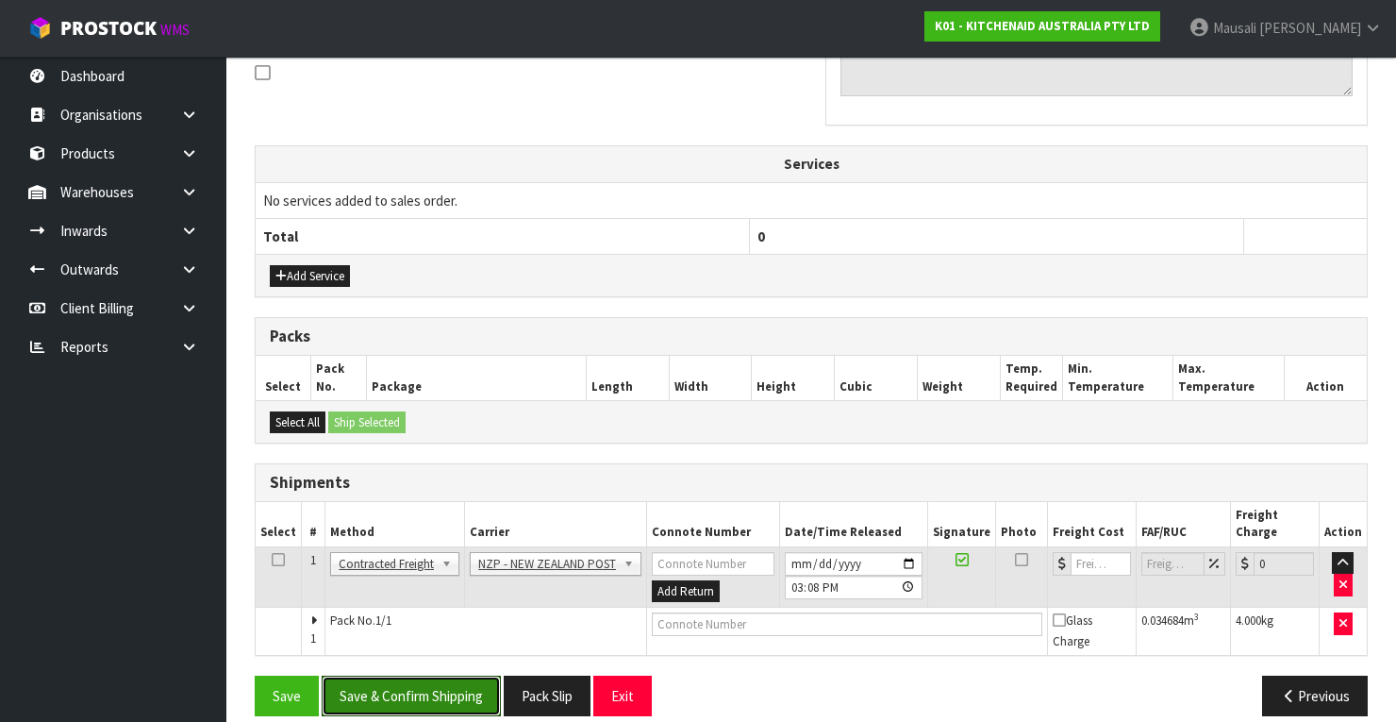
drag, startPoint x: 466, startPoint y: 675, endPoint x: 800, endPoint y: 561, distance: 352.9
click at [469, 675] on button "Save & Confirm Shipping" at bounding box center [411, 695] width 179 height 41
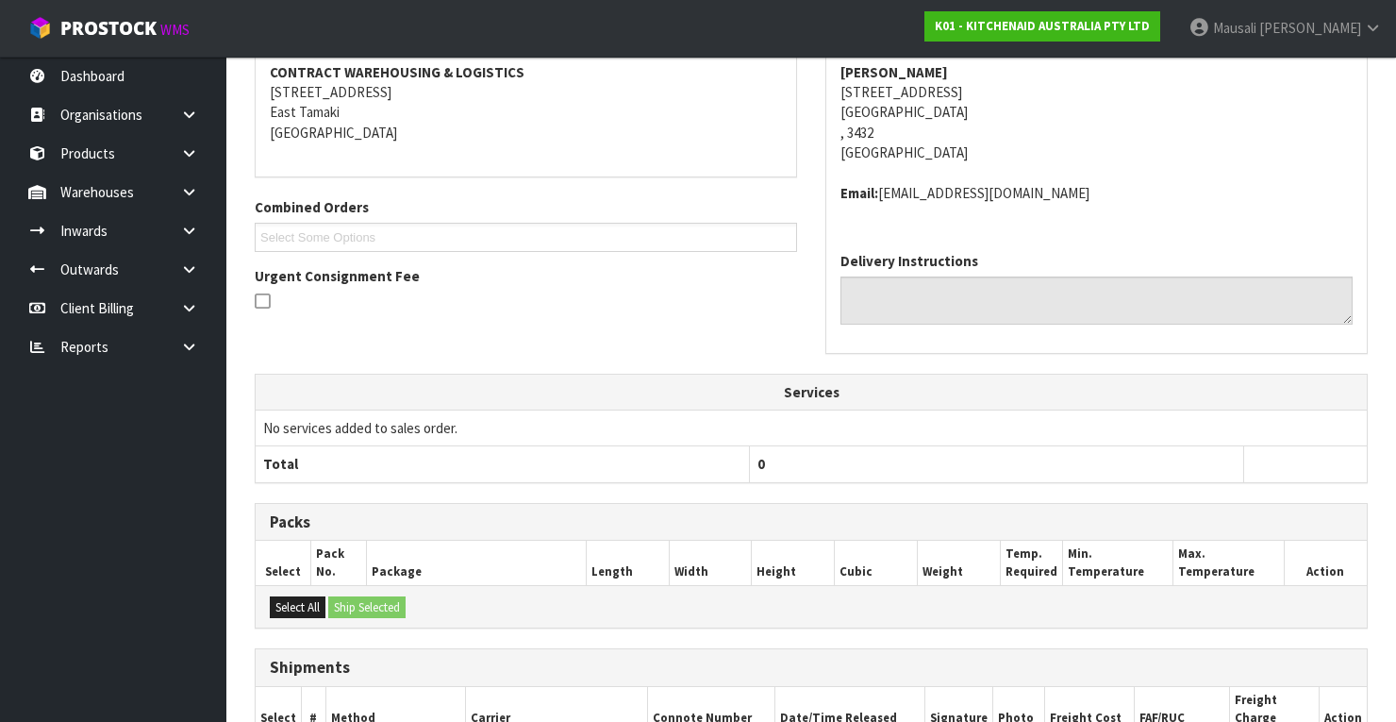
scroll to position [557, 0]
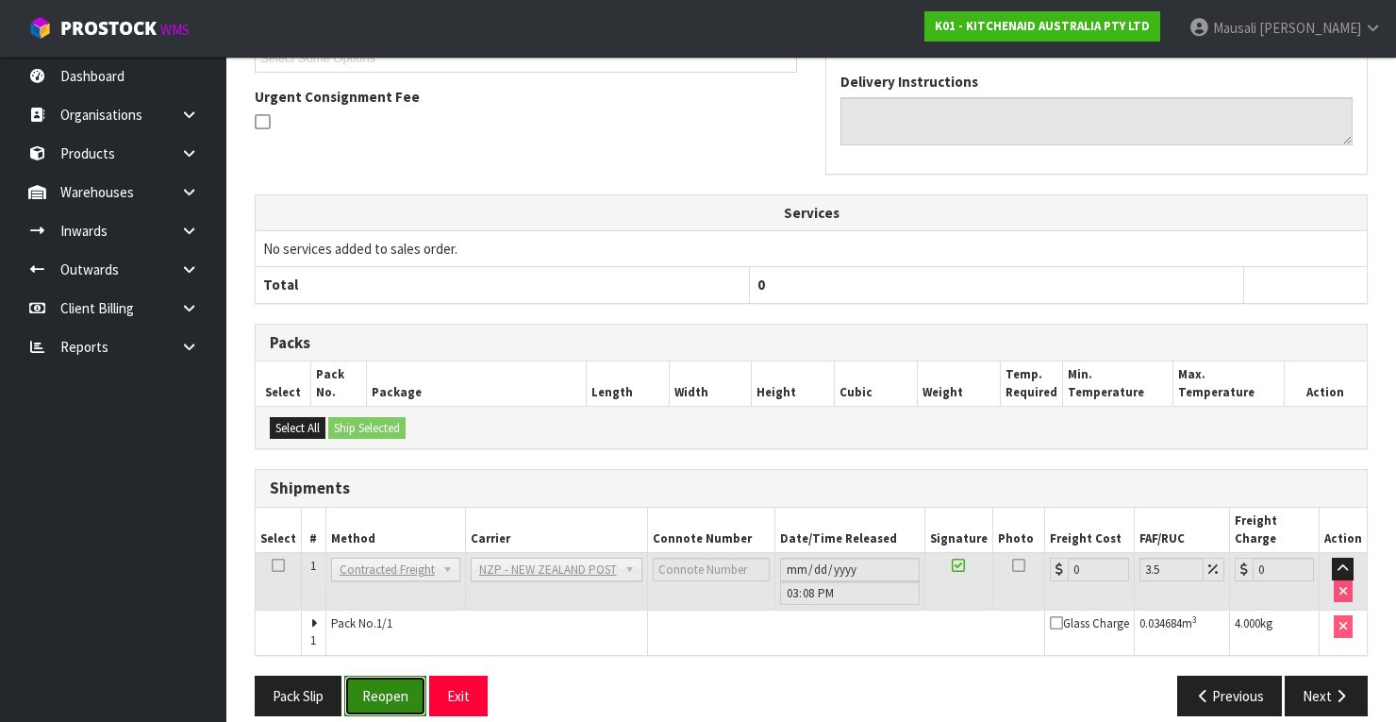
click at [400, 675] on button "Reopen" at bounding box center [385, 695] width 82 height 41
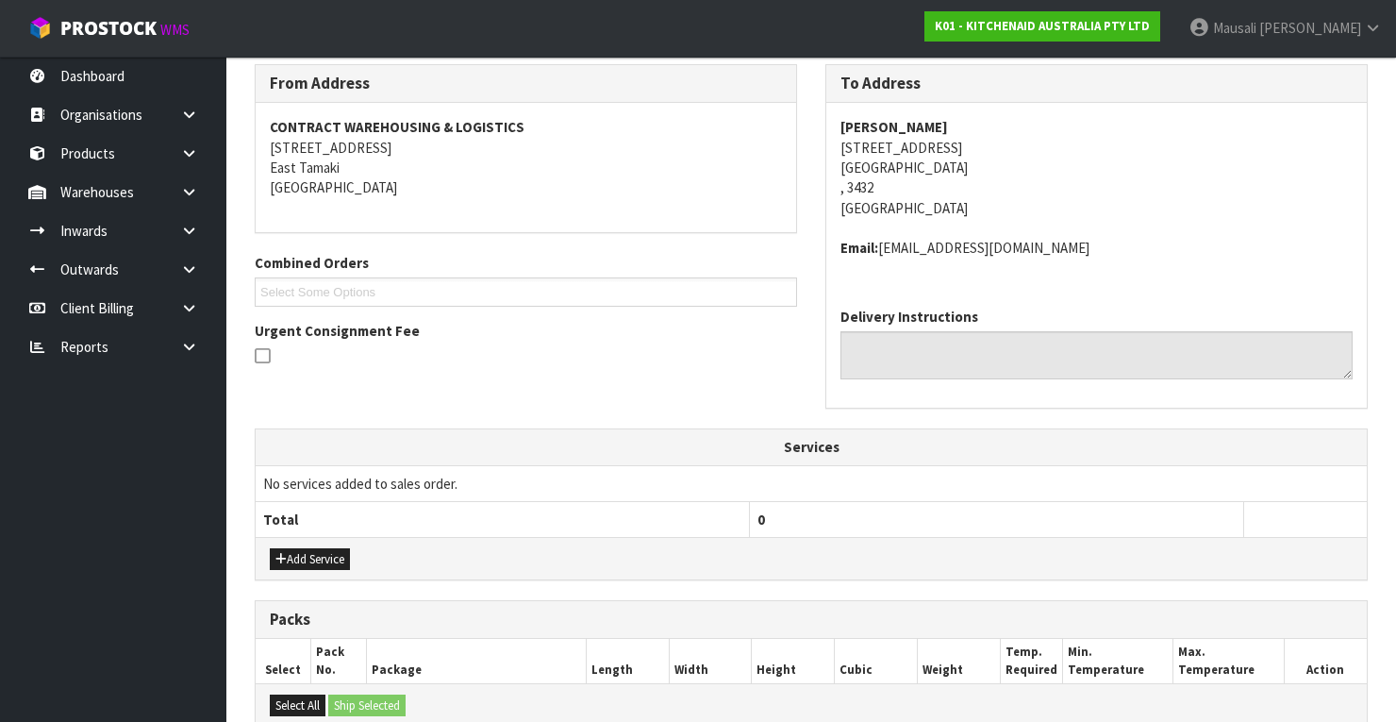
scroll to position [588, 0]
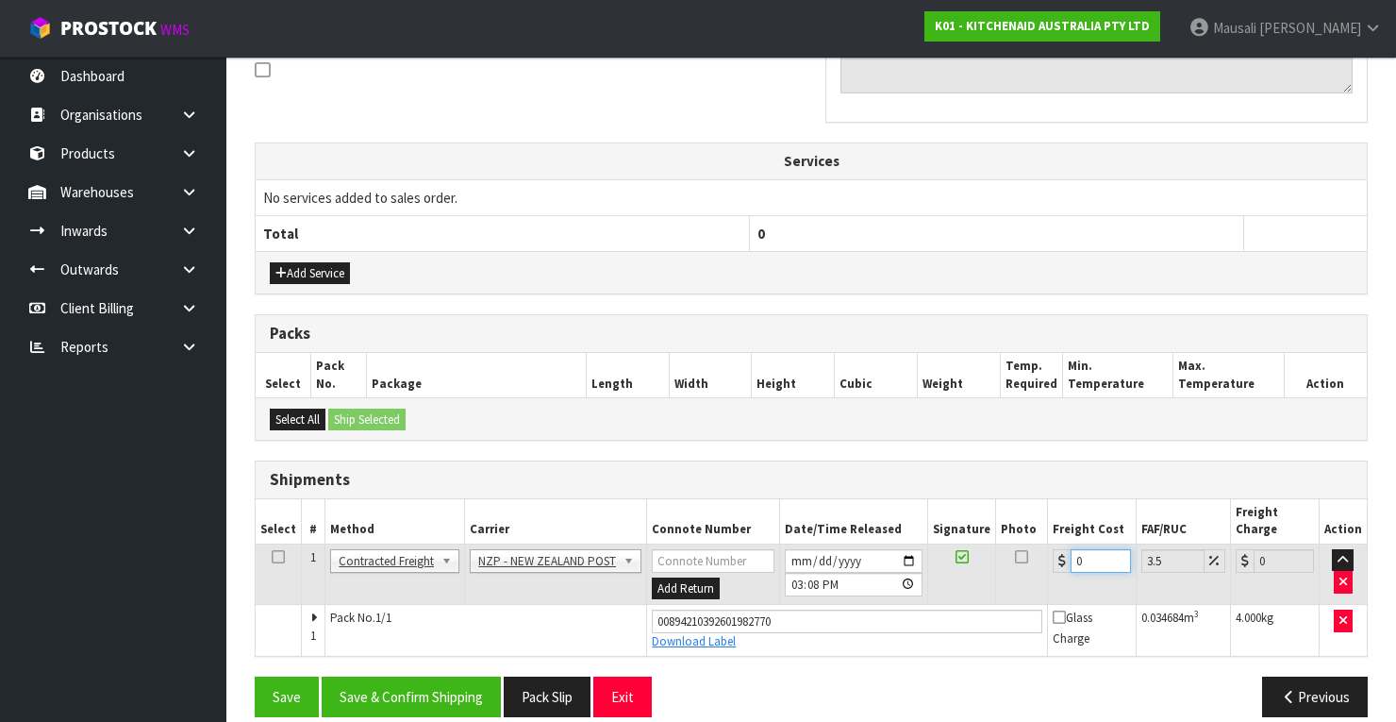
drag, startPoint x: 1093, startPoint y: 543, endPoint x: 1049, endPoint y: 556, distance: 46.0
click at [1049, 556] on td "0" at bounding box center [1092, 573] width 89 height 61
click at [450, 676] on button "Save & Confirm Shipping" at bounding box center [411, 696] width 179 height 41
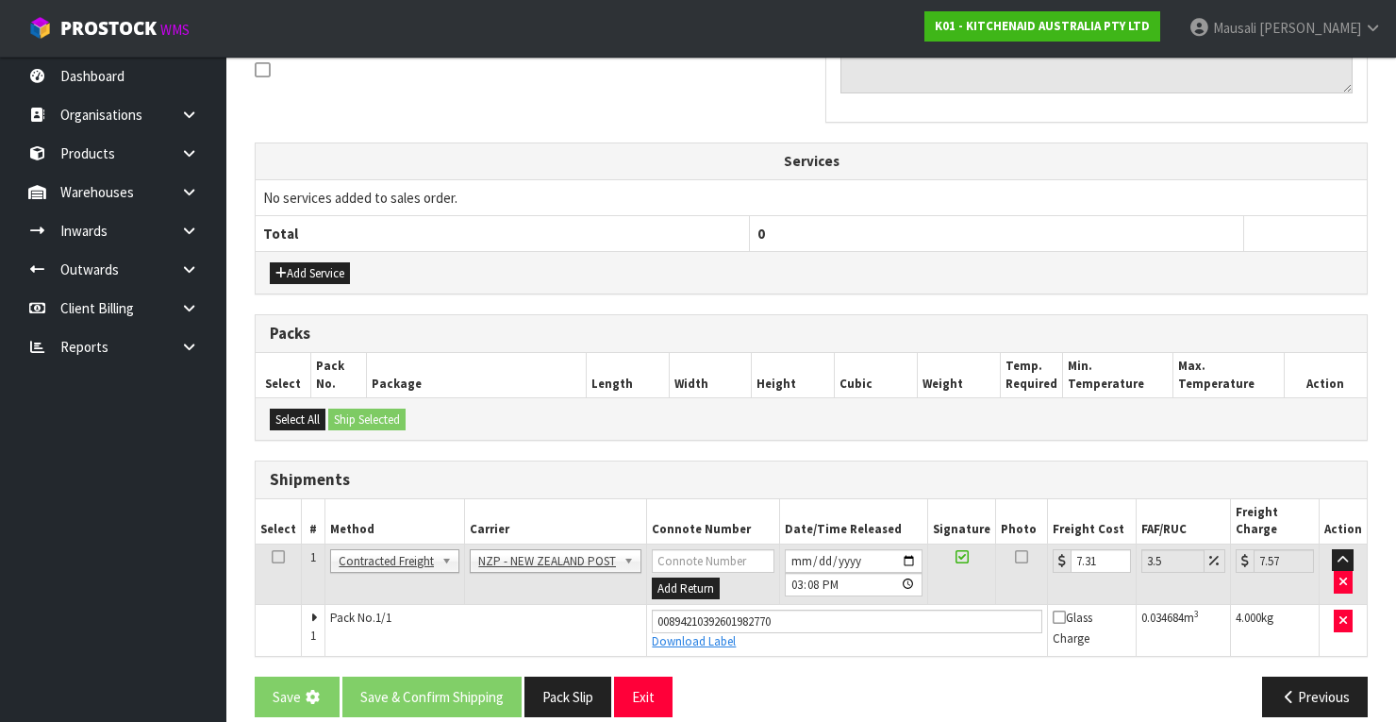
scroll to position [0, 0]
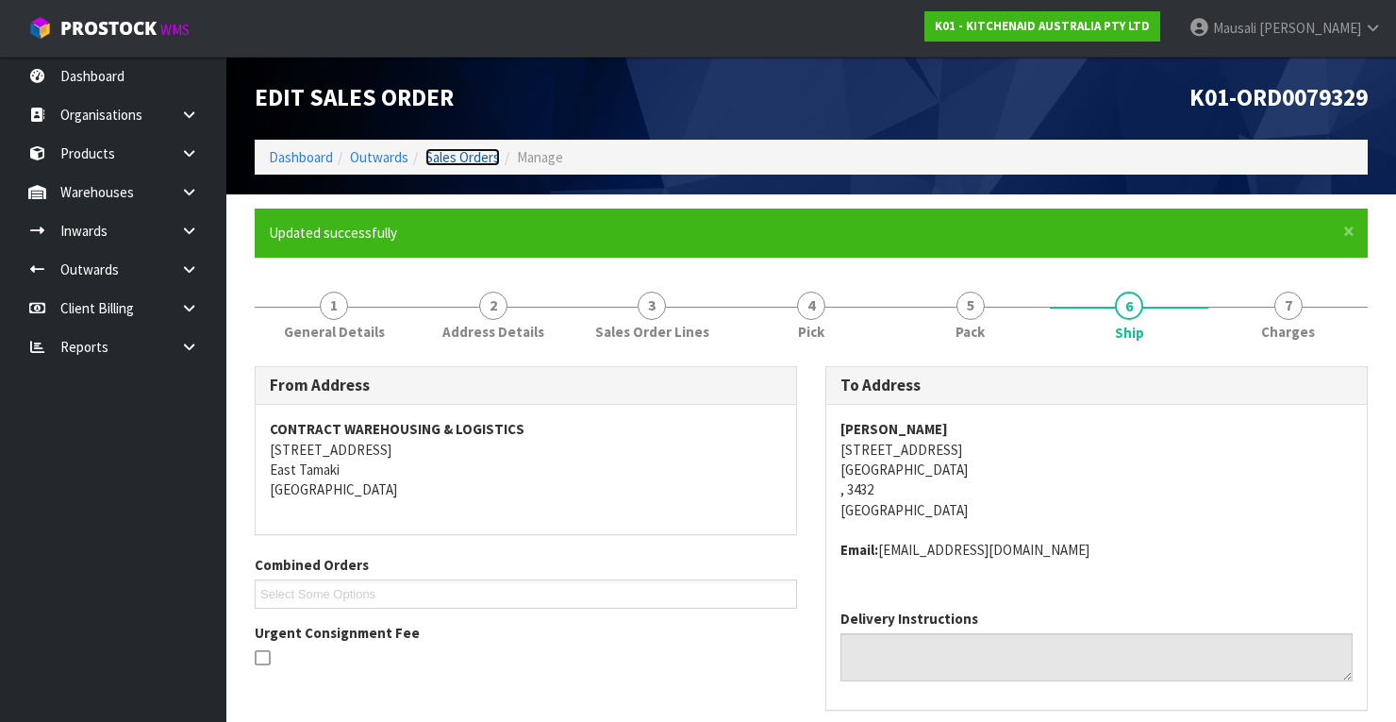
click at [466, 157] on link "Sales Orders" at bounding box center [462, 157] width 75 height 18
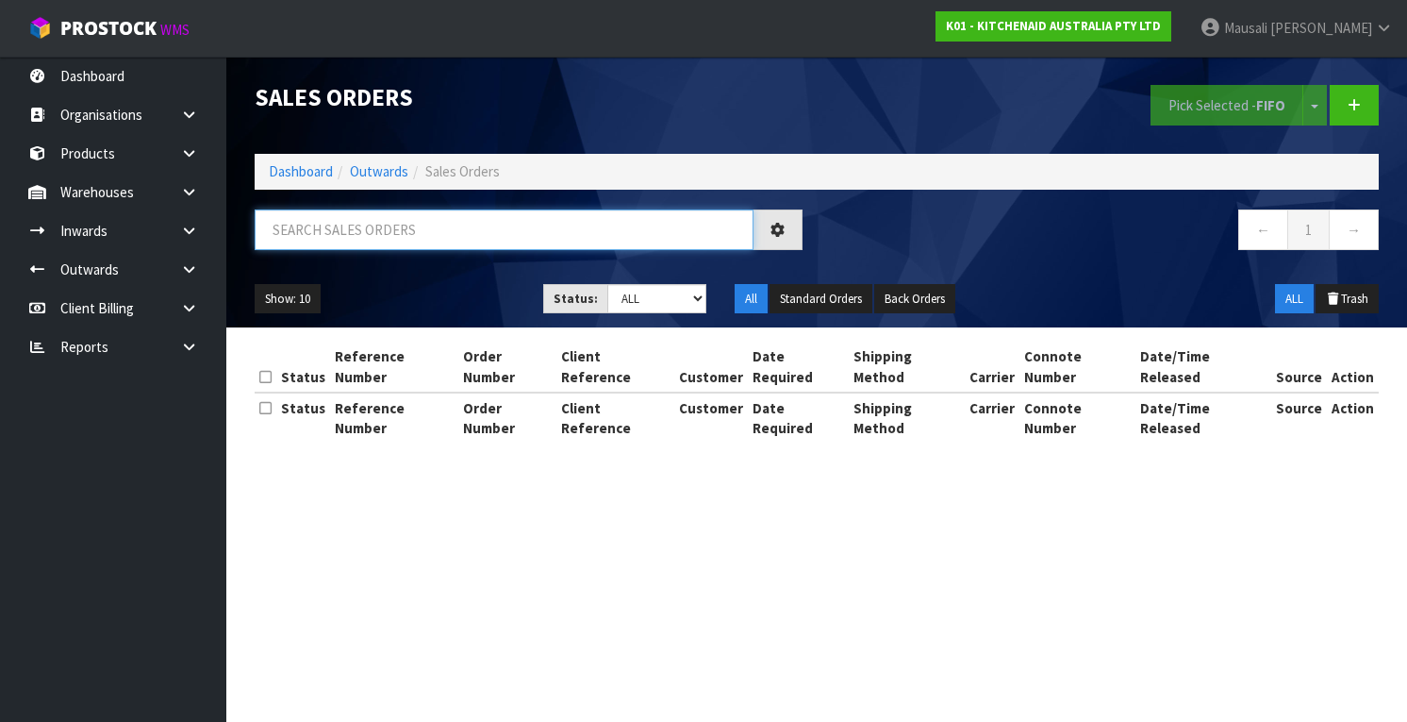
click at [322, 232] on input "text" at bounding box center [504, 229] width 499 height 41
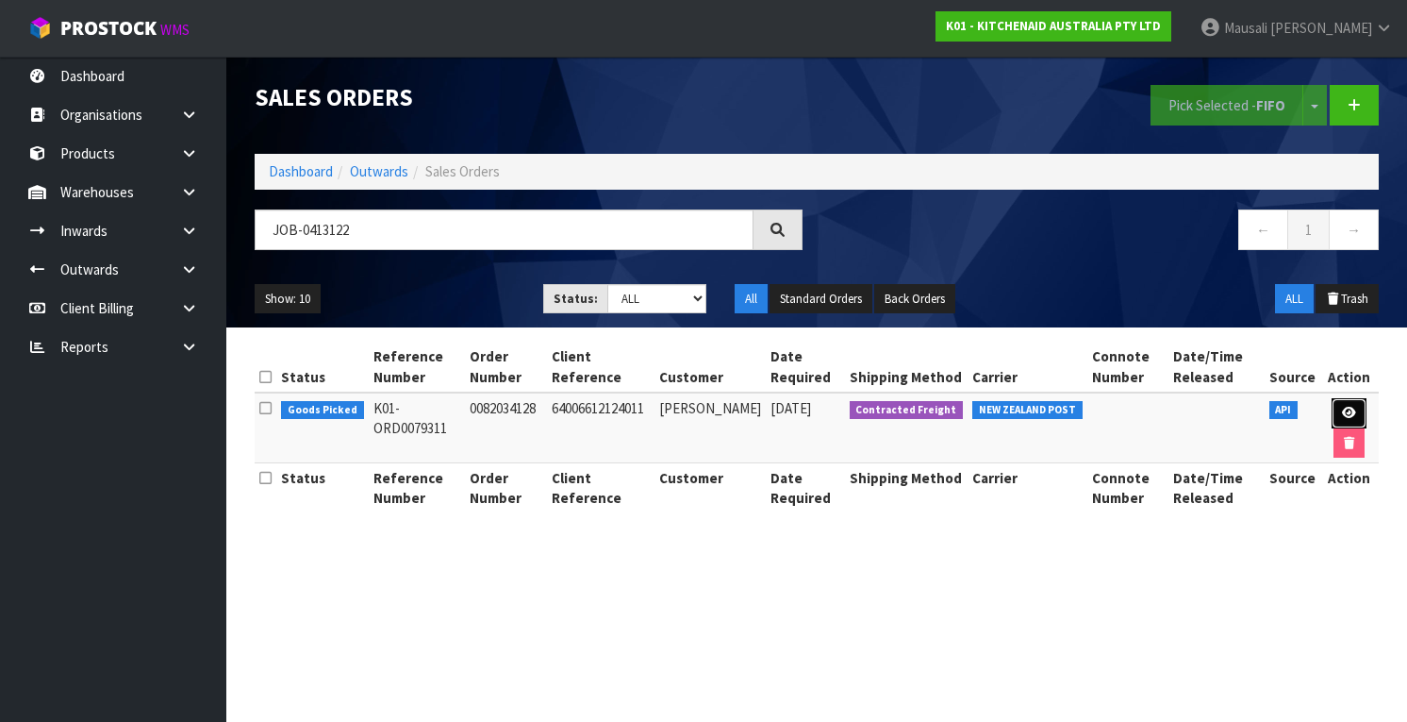
click at [1342, 414] on icon at bounding box center [1349, 413] width 14 height 12
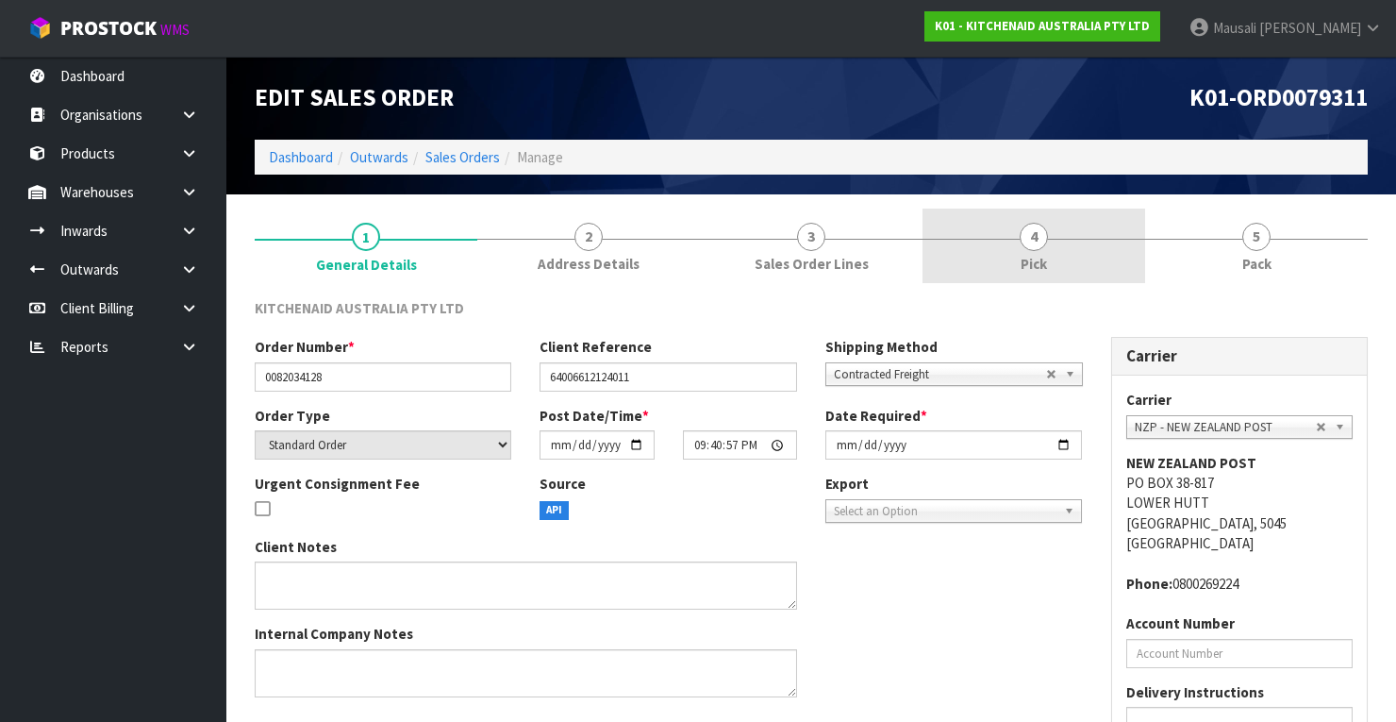
click at [1103, 257] on link "4 Pick" at bounding box center [1033, 245] width 223 height 75
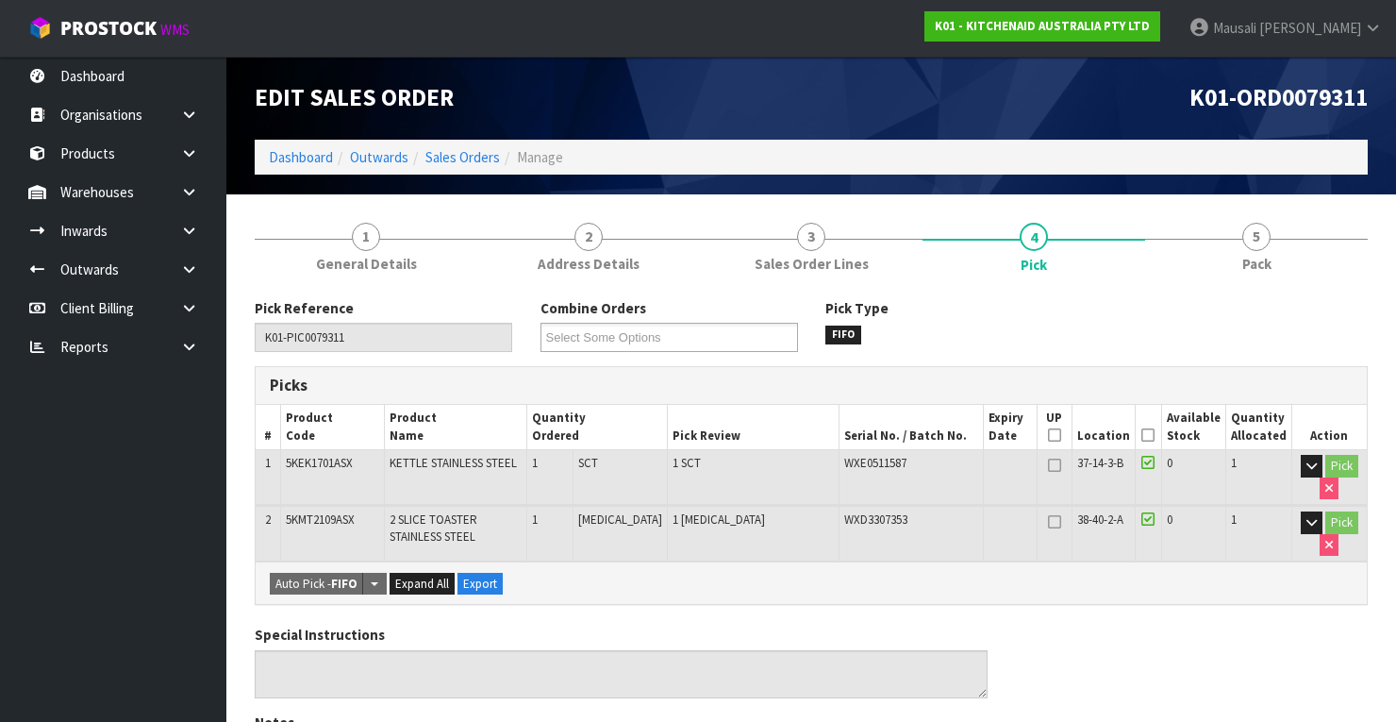
click at [1154, 435] on icon at bounding box center [1147, 435] width 13 height 1
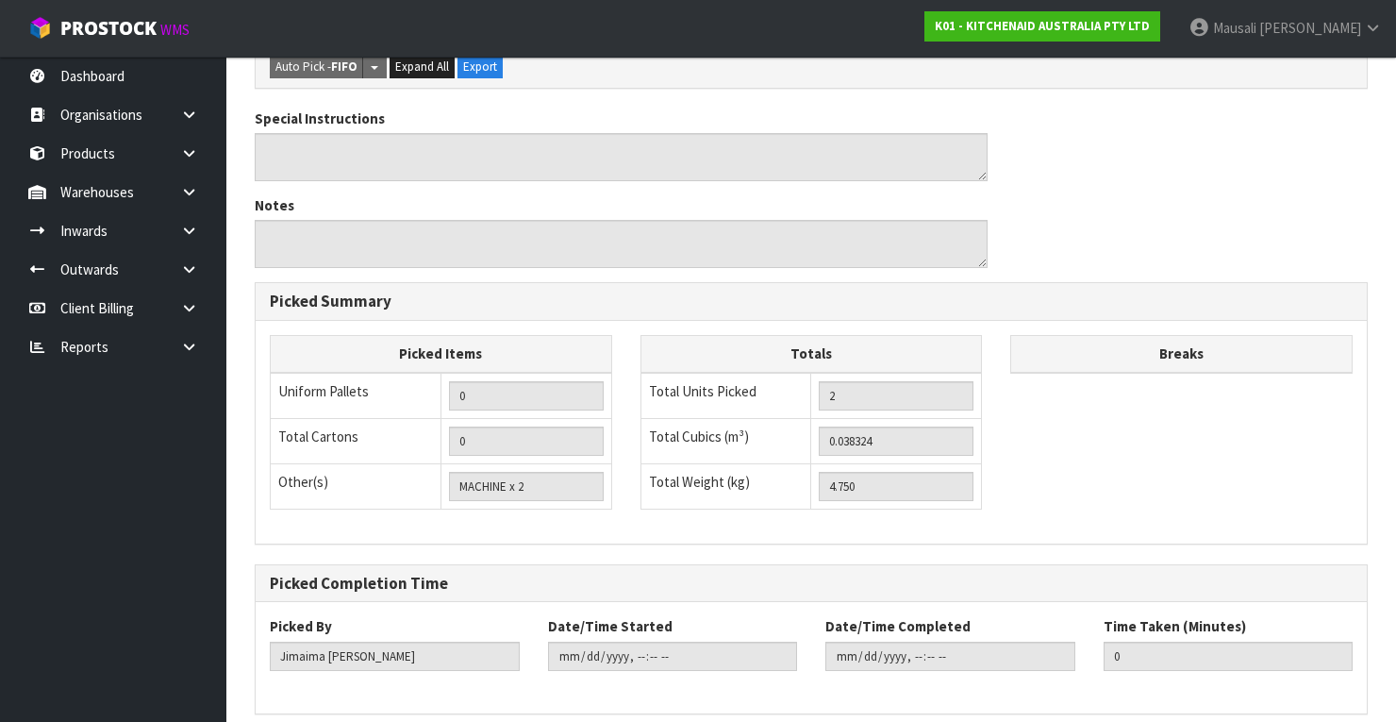
scroll to position [658, 0]
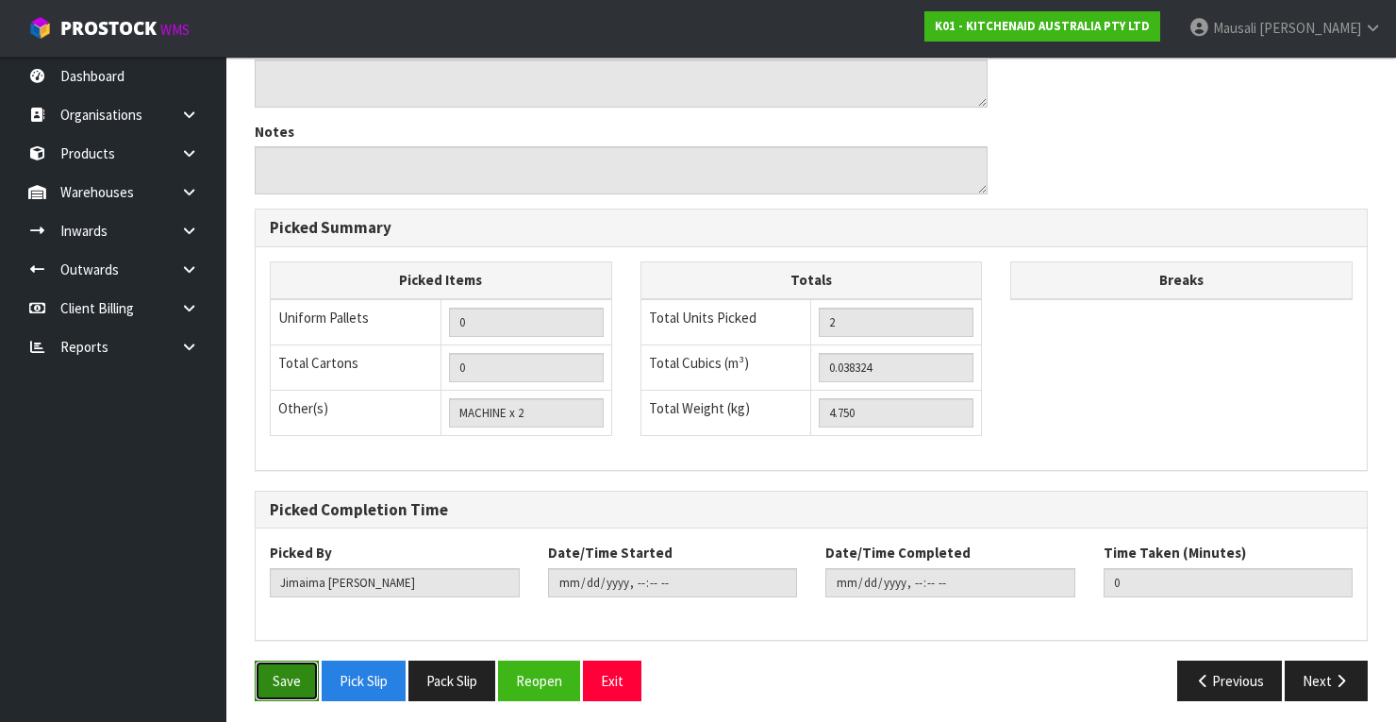
click at [297, 675] on button "Save" at bounding box center [287, 680] width 64 height 41
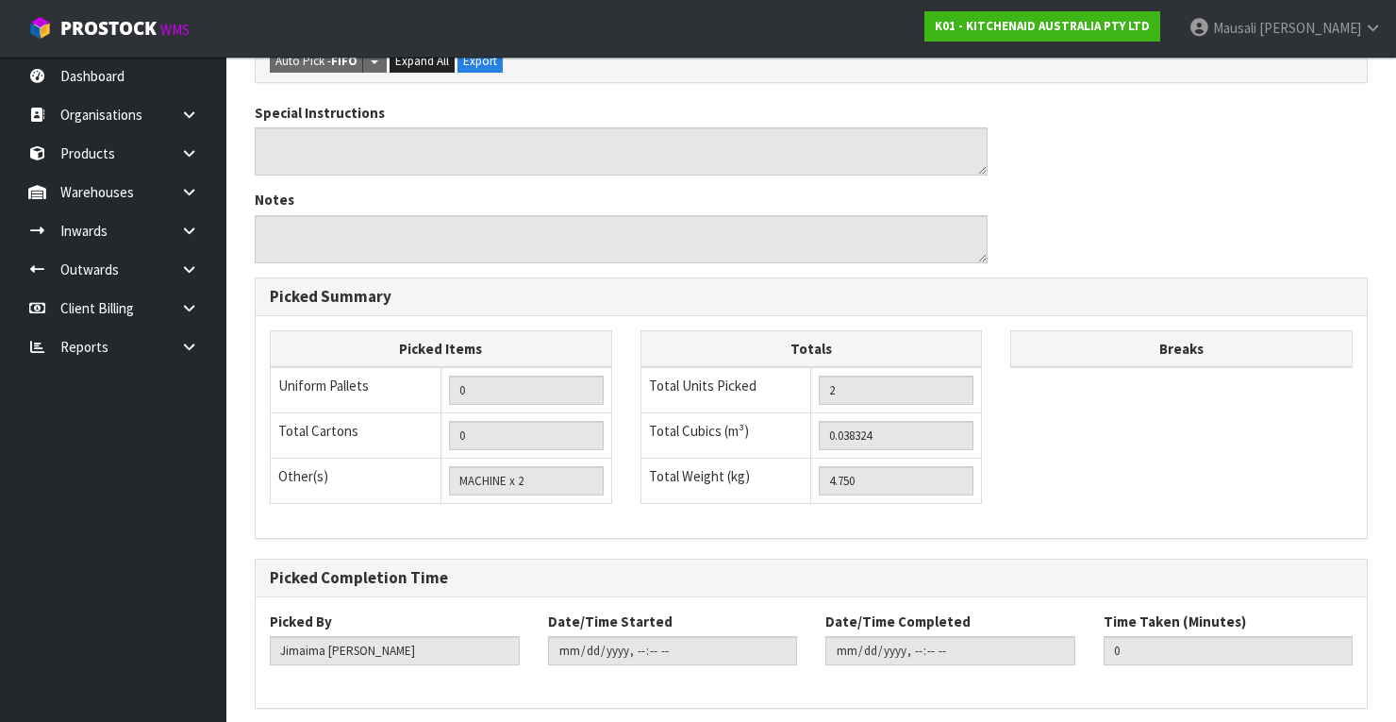
scroll to position [0, 0]
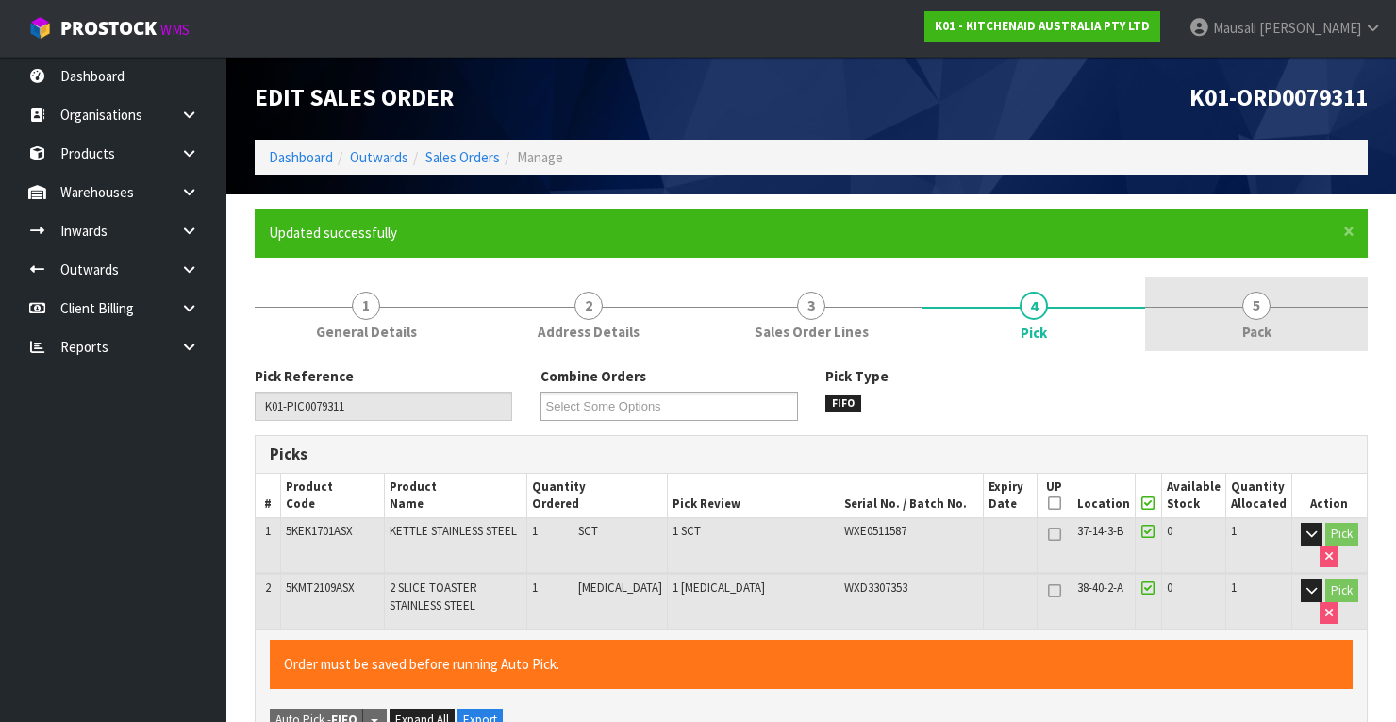
click at [1215, 307] on link "5 Pack" at bounding box center [1256, 314] width 223 height 75
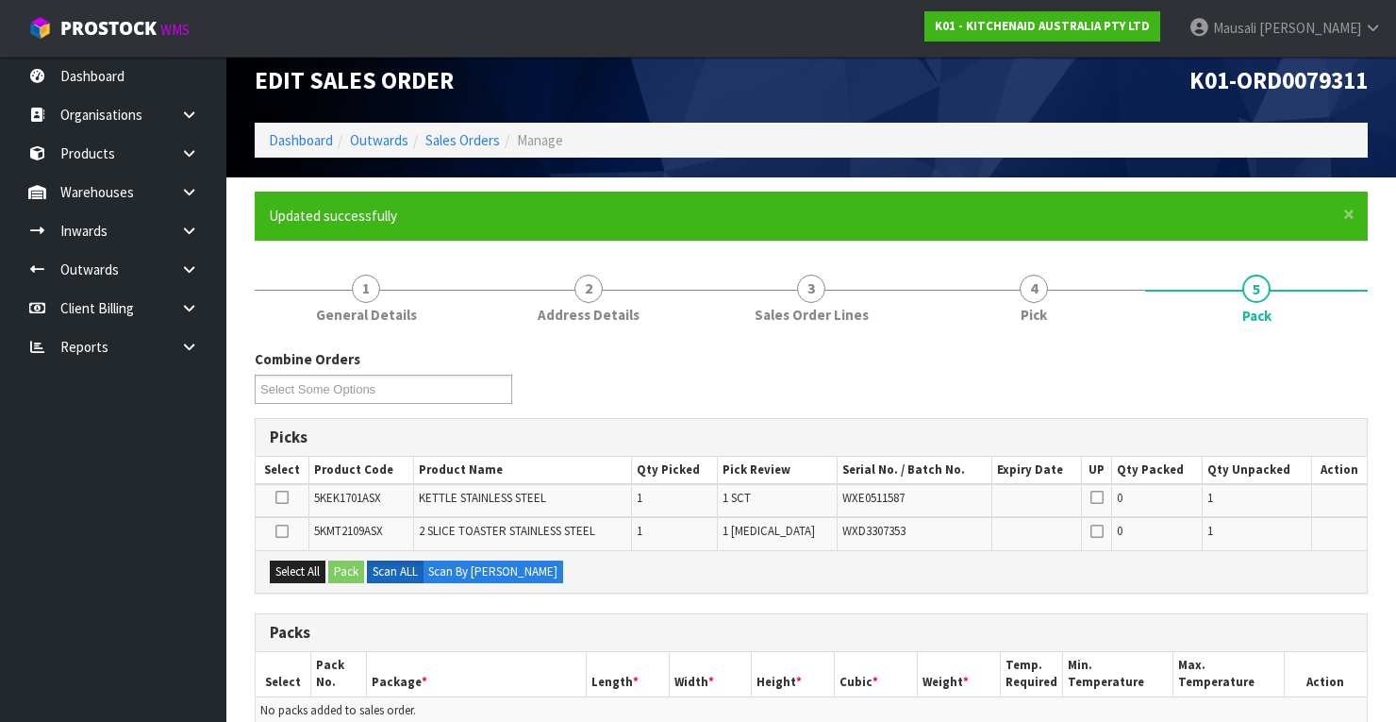
scroll to position [431, 0]
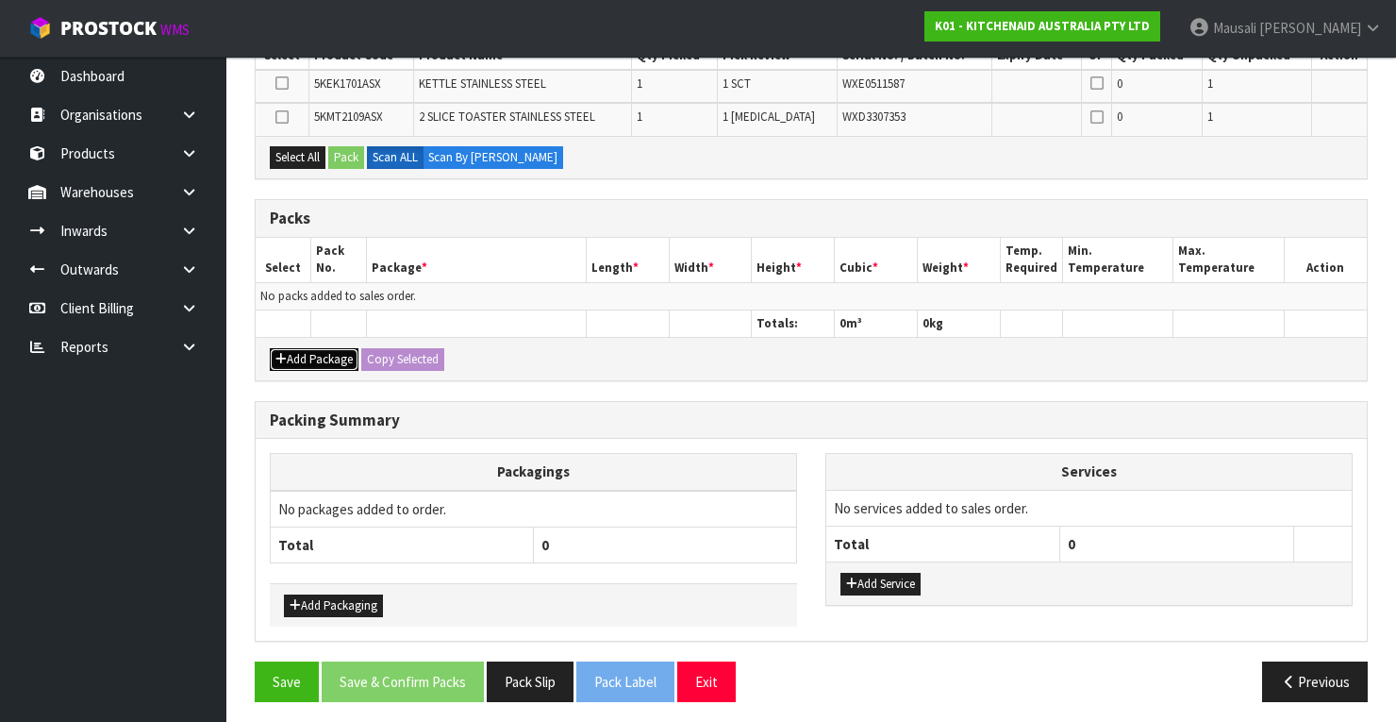
click at [322, 348] on button "Add Package" at bounding box center [314, 359] width 89 height 23
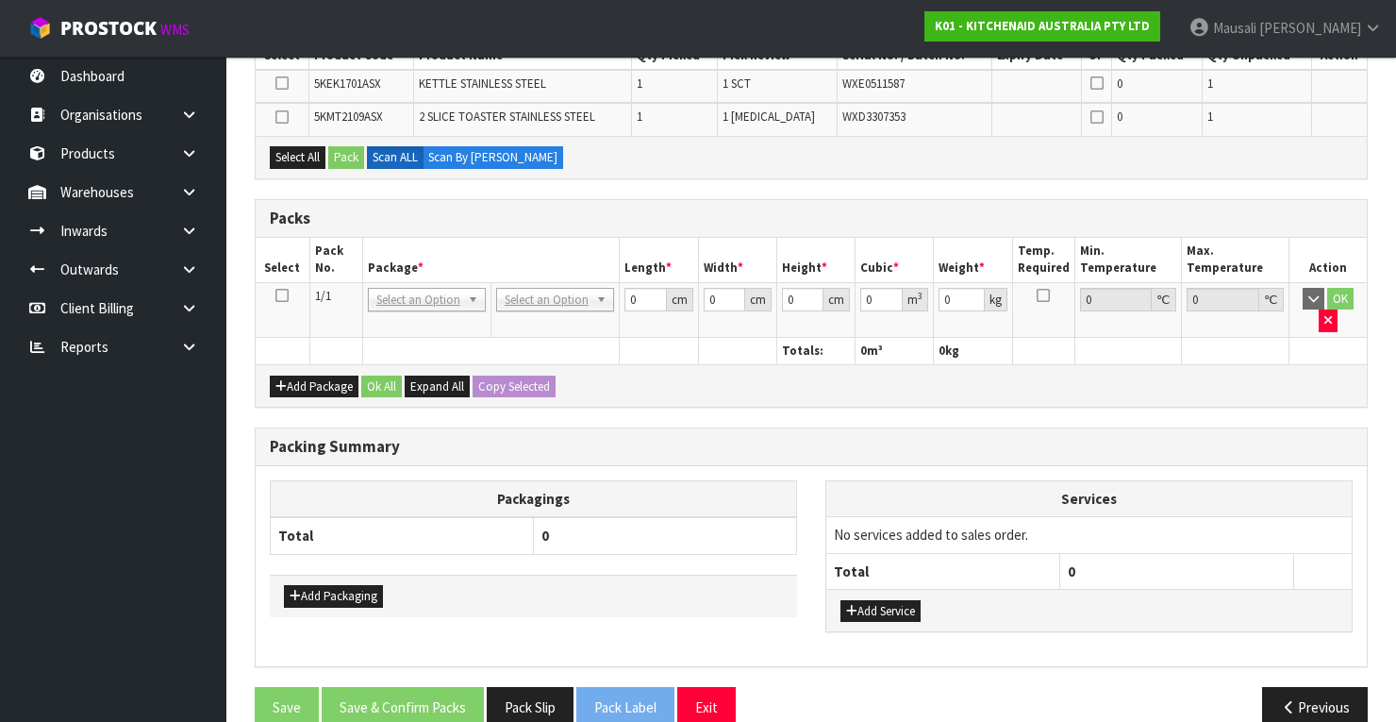
click at [286, 295] on icon at bounding box center [281, 295] width 13 height 1
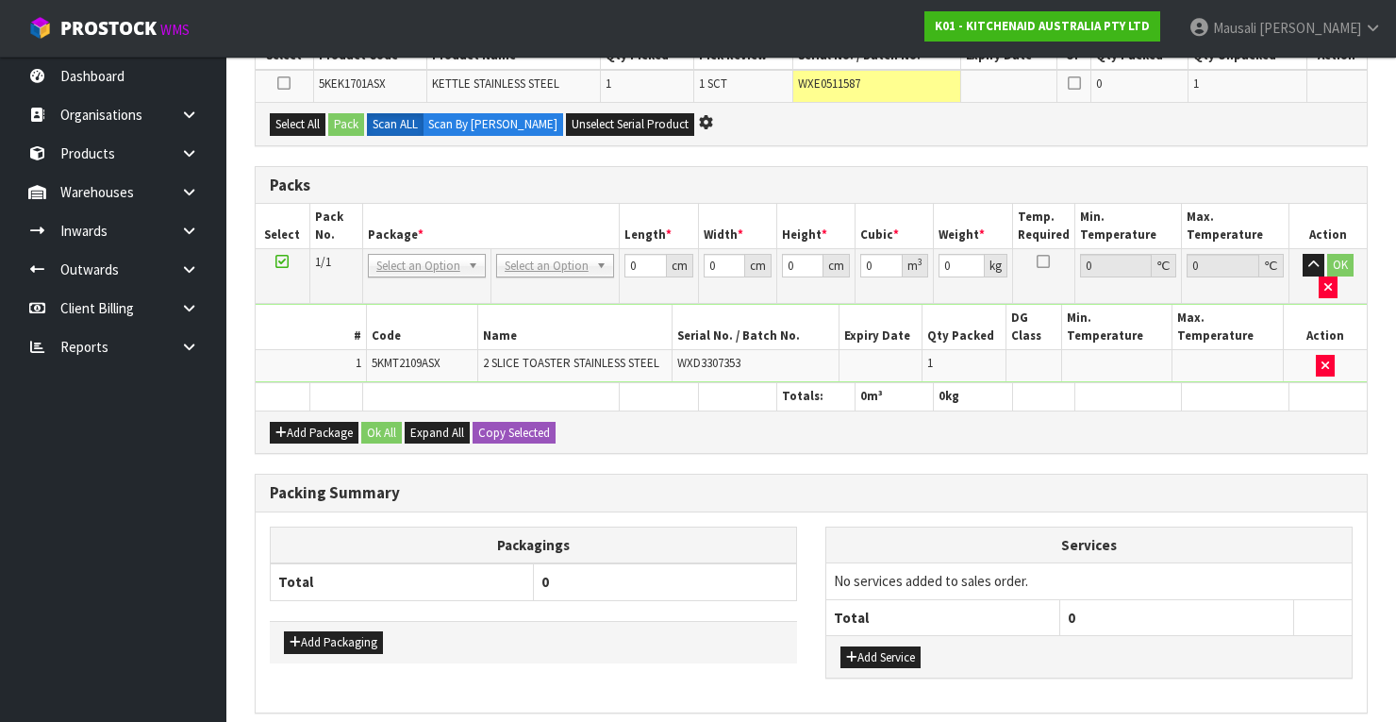
scroll to position [0, 0]
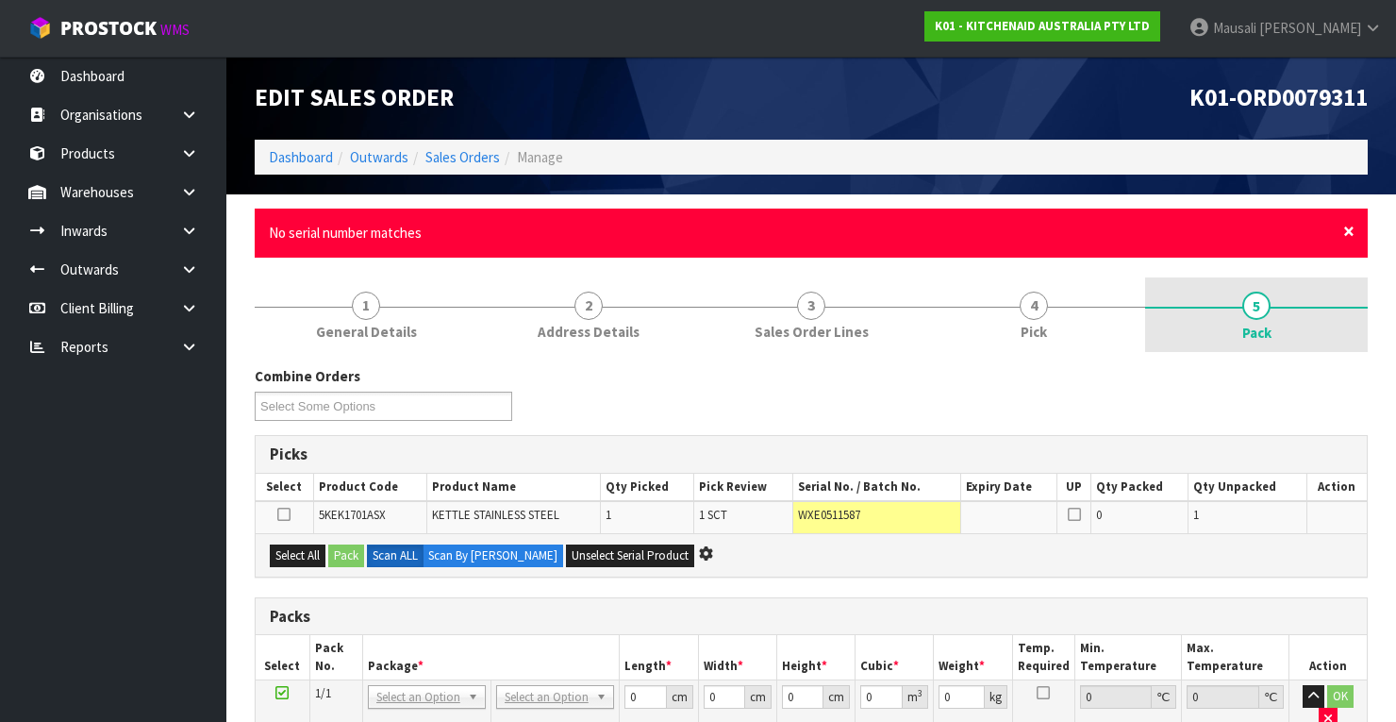
click at [1347, 238] on span "×" at bounding box center [1348, 231] width 11 height 26
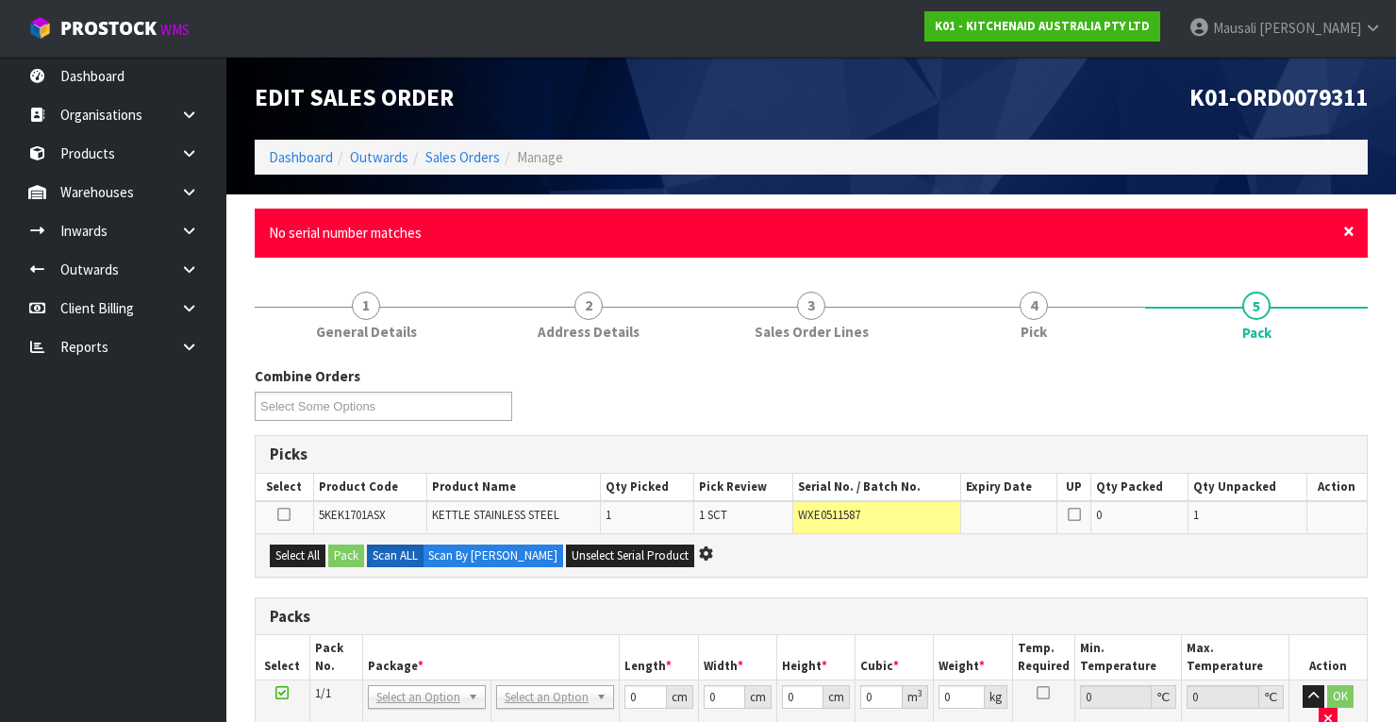
click at [1350, 233] on span "×" at bounding box center [1348, 231] width 11 height 26
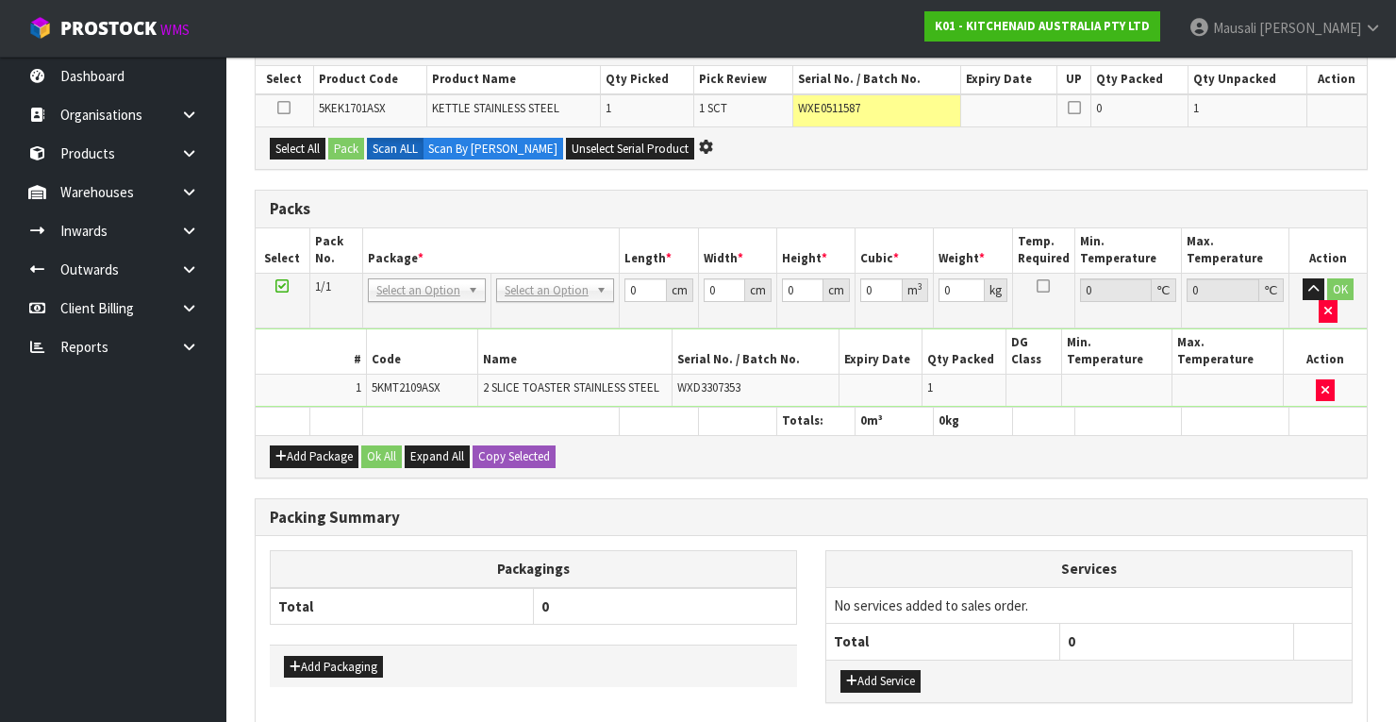
scroll to position [434, 0]
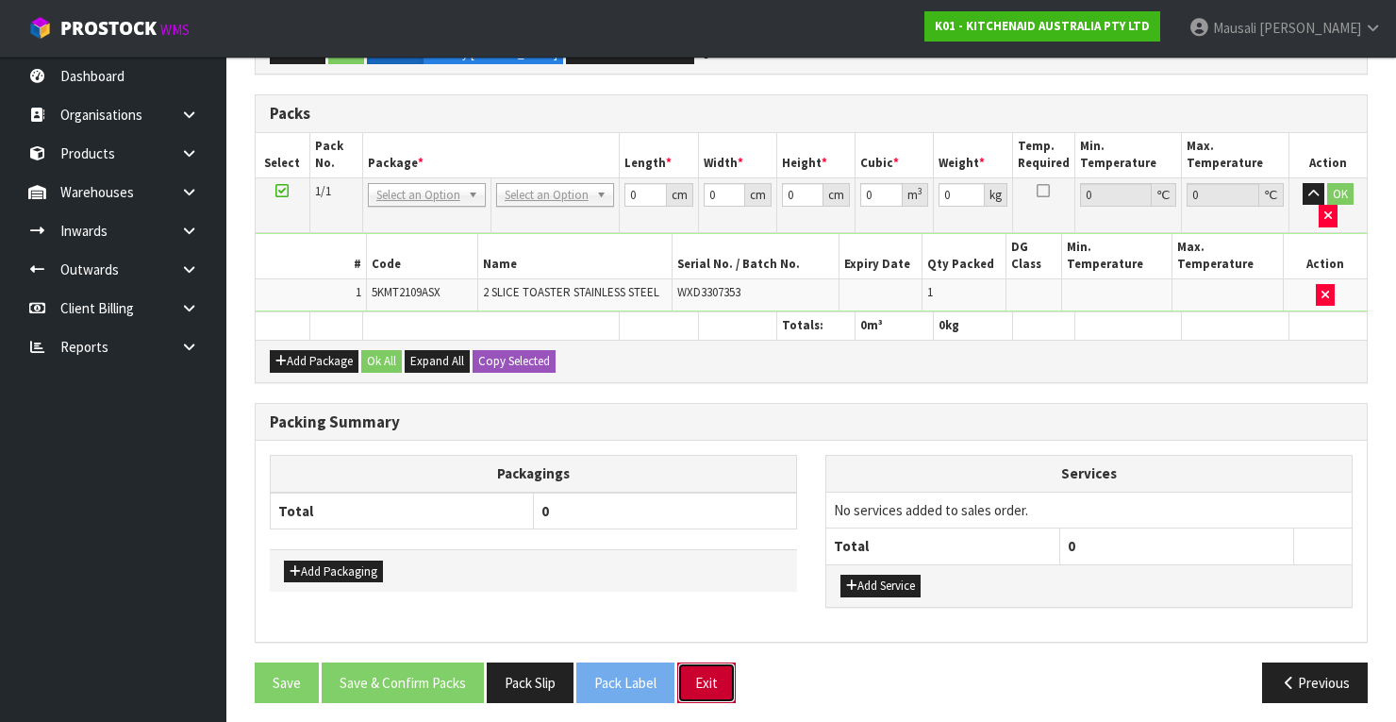
click at [710, 671] on button "Exit" at bounding box center [706, 682] width 58 height 41
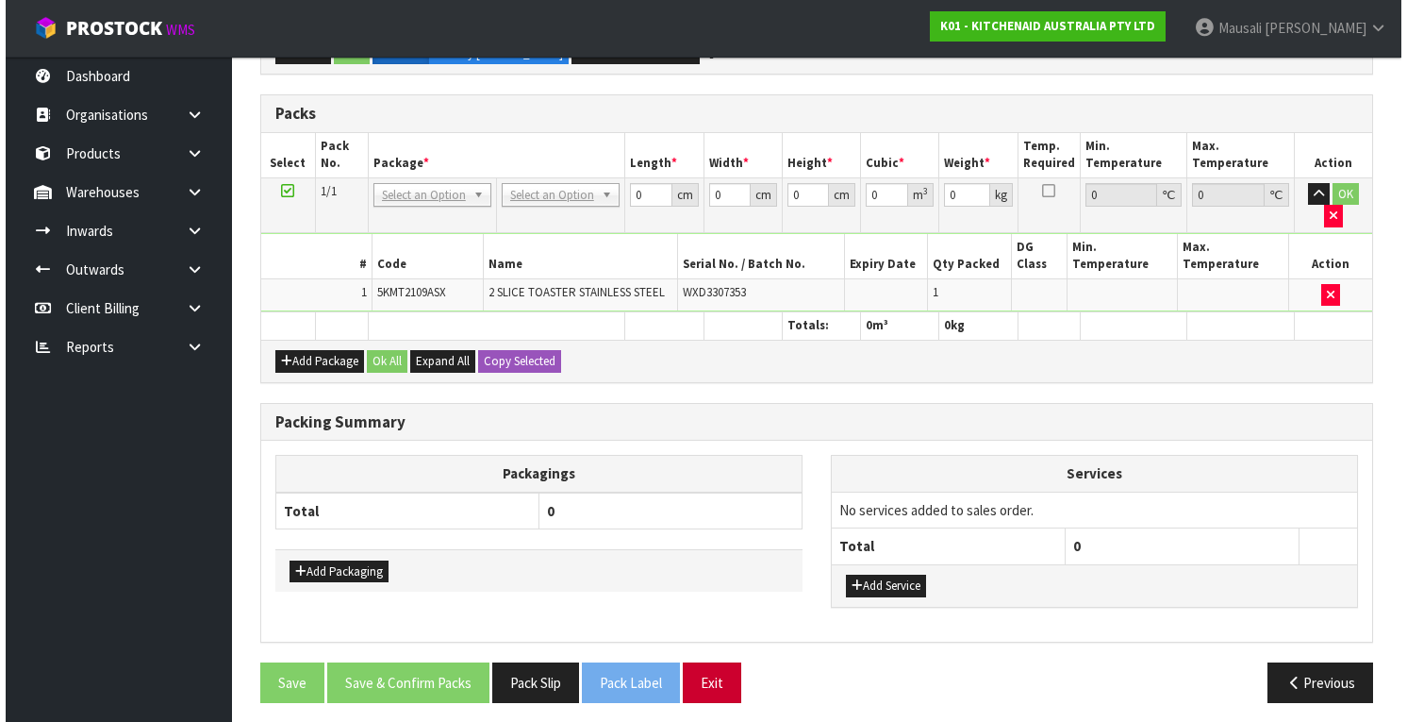
scroll to position [416, 0]
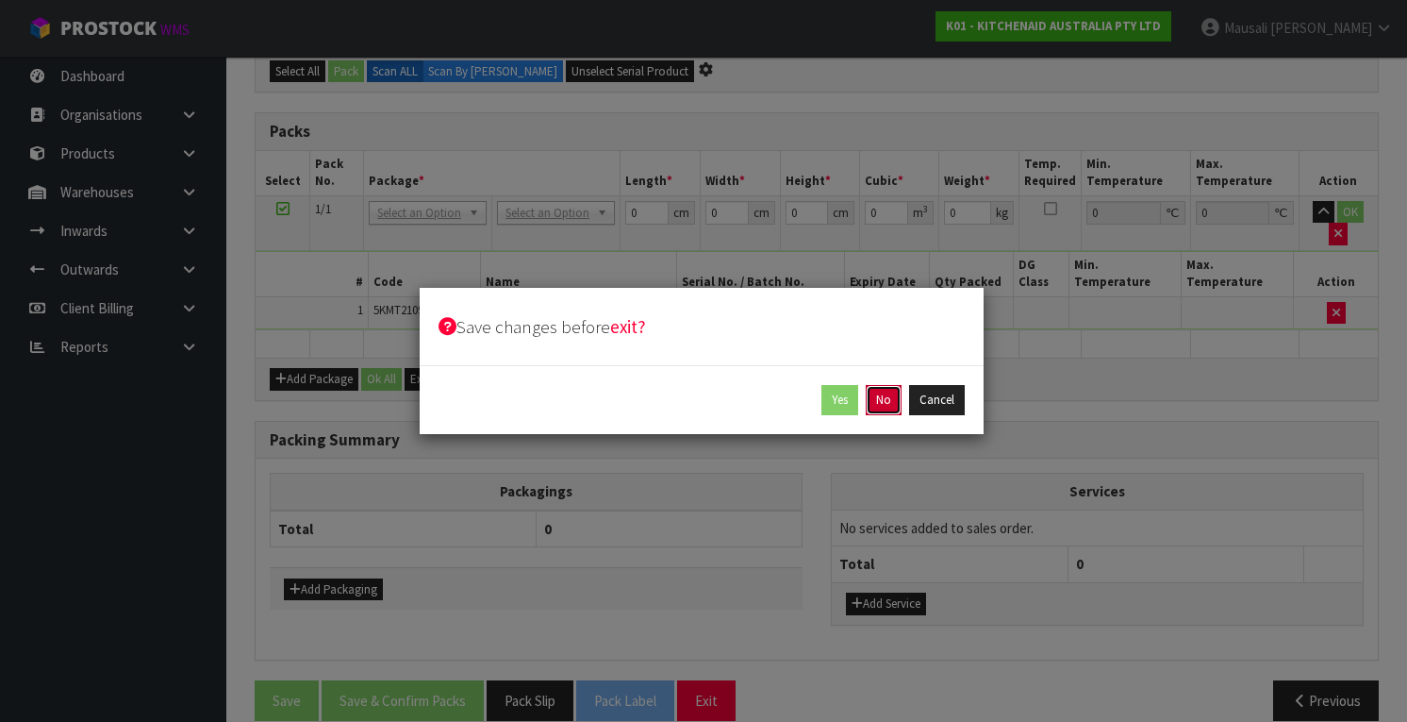
click at [880, 399] on button "No" at bounding box center [884, 400] width 36 height 30
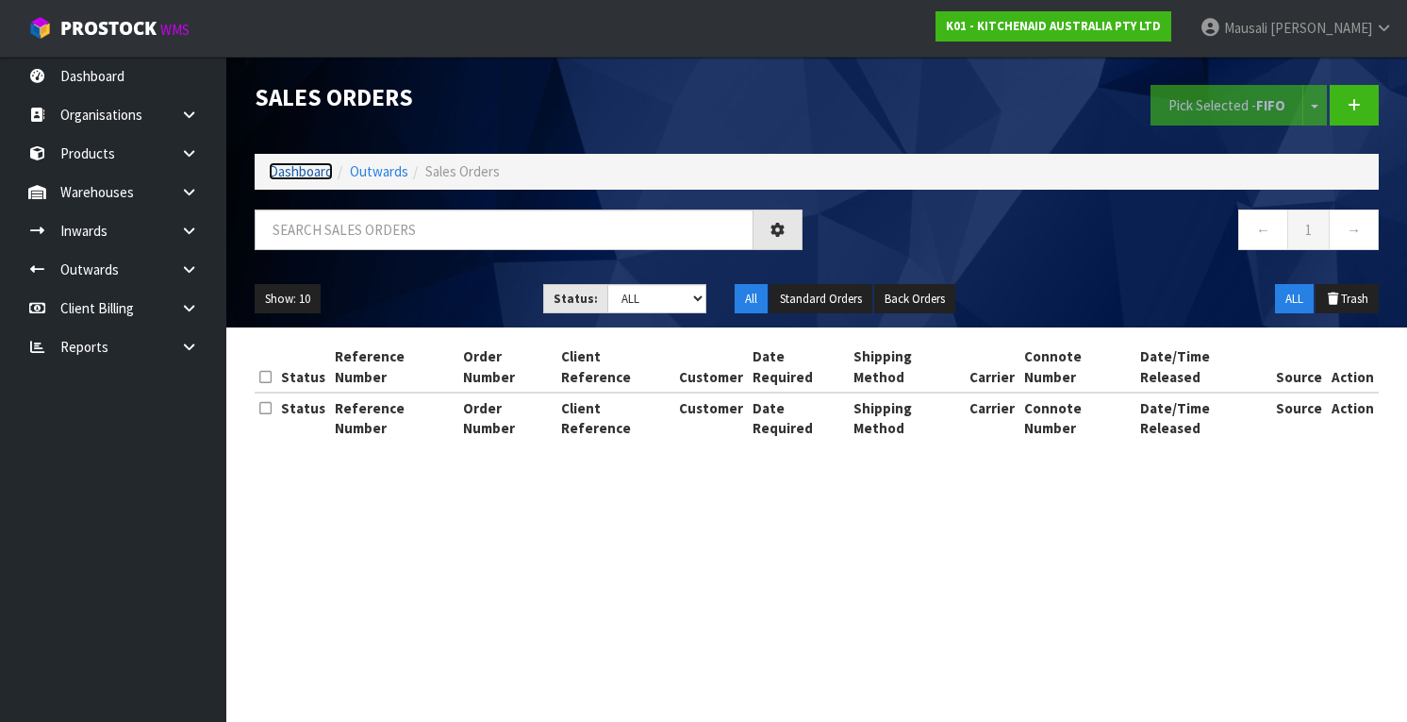
click at [320, 170] on link "Dashboard" at bounding box center [301, 171] width 64 height 18
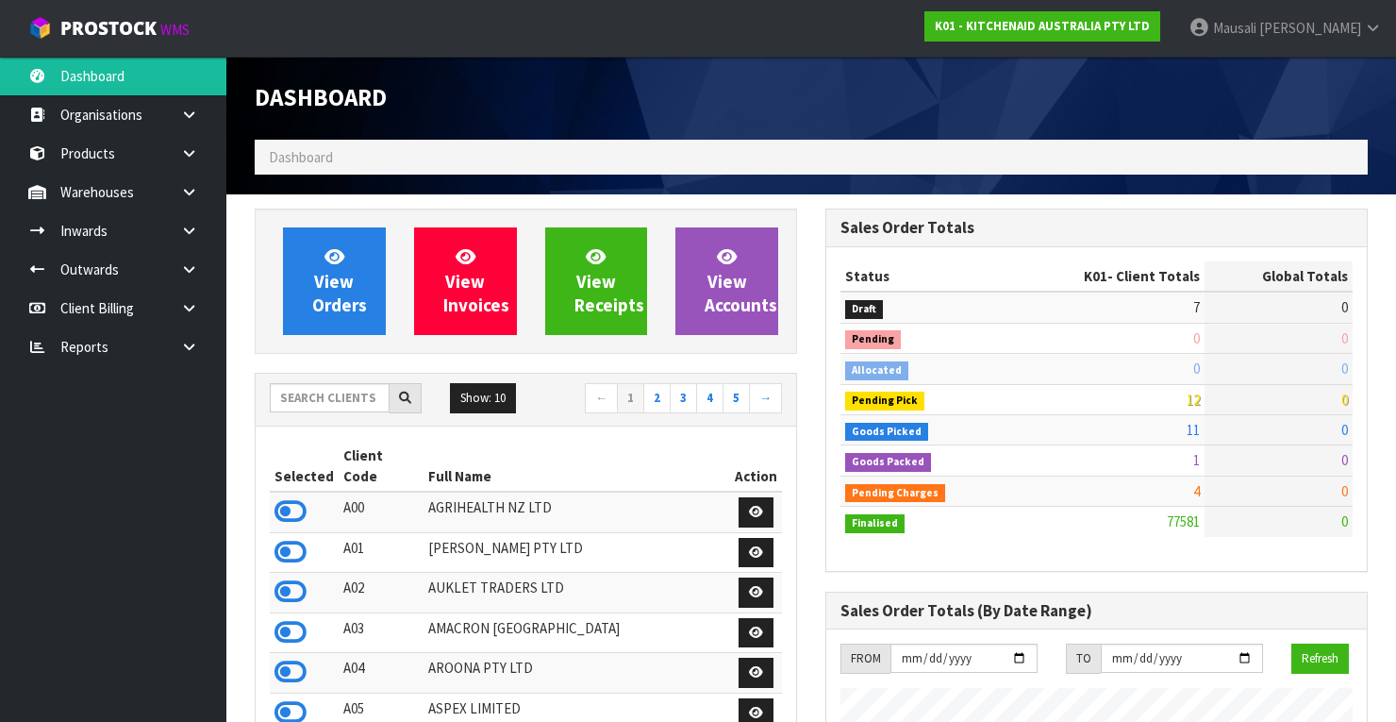
scroll to position [1463, 571]
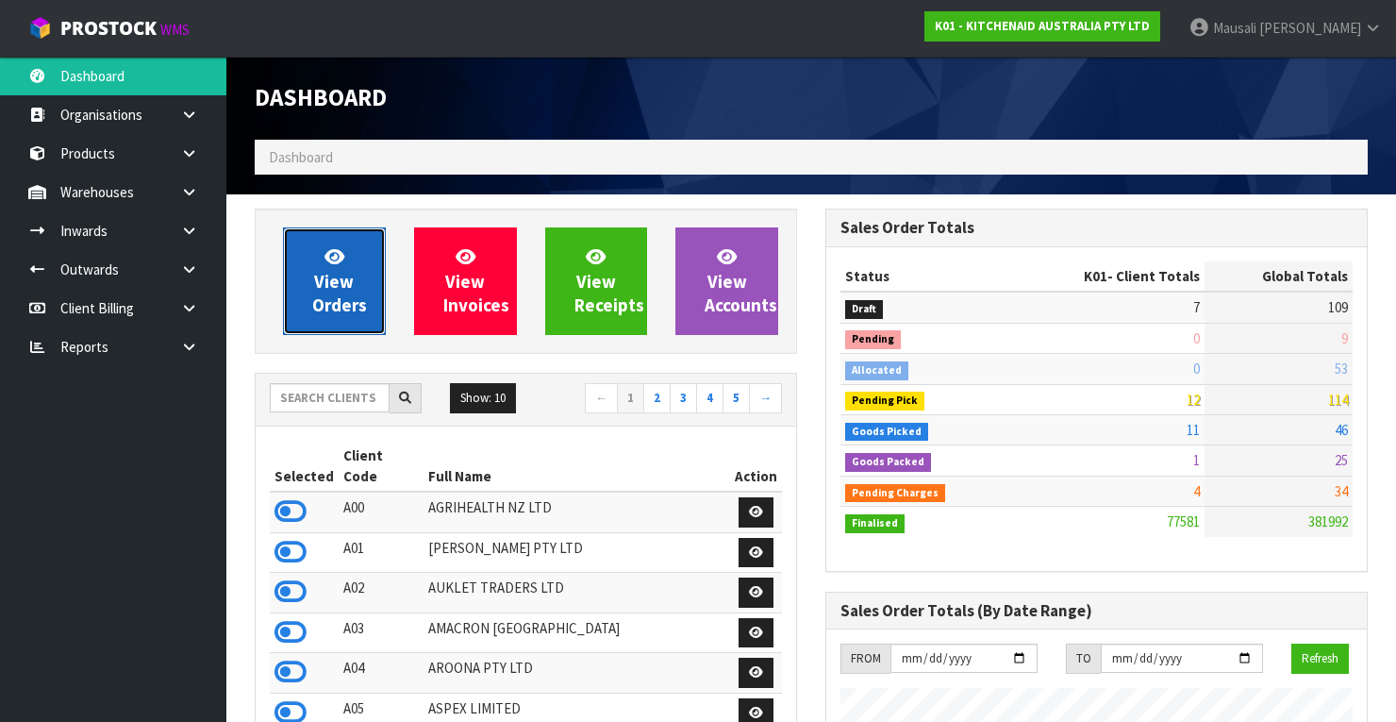
click at [349, 253] on link "View Orders" at bounding box center [334, 281] width 103 height 108
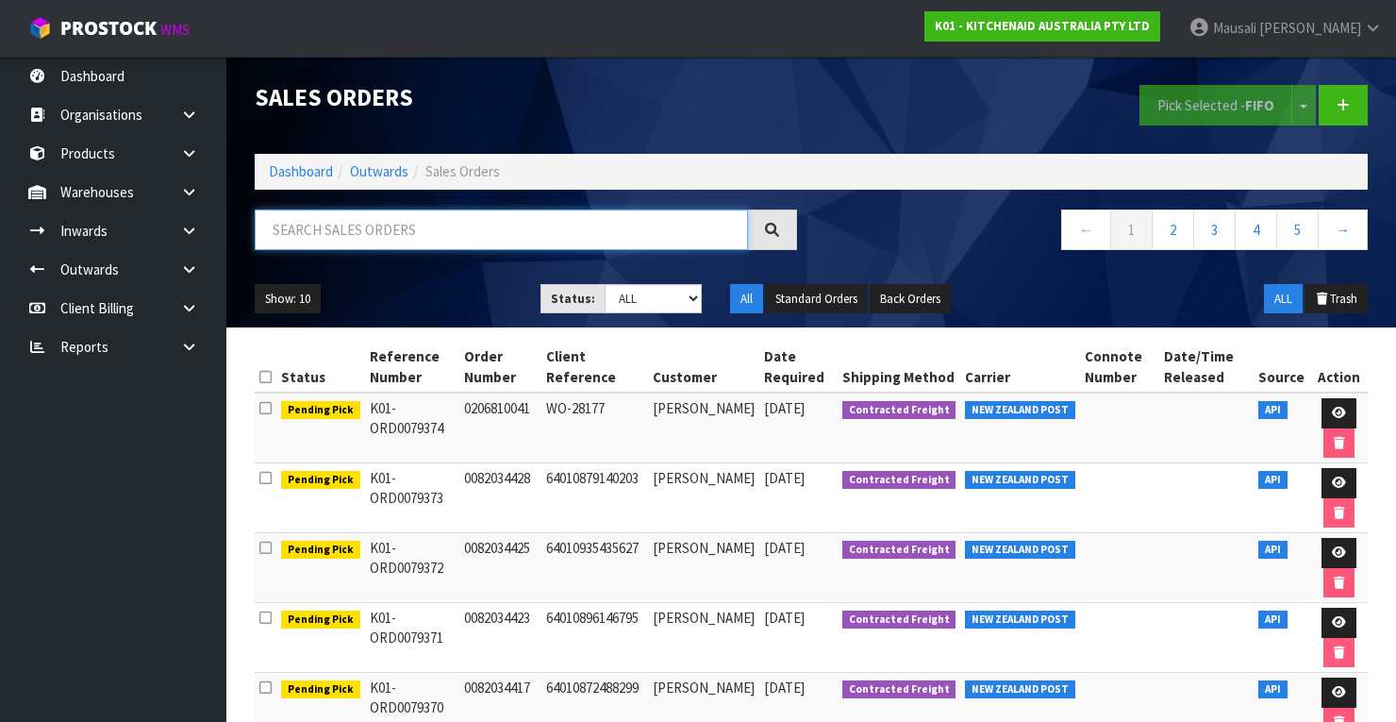
click at [304, 239] on input "text" at bounding box center [501, 229] width 493 height 41
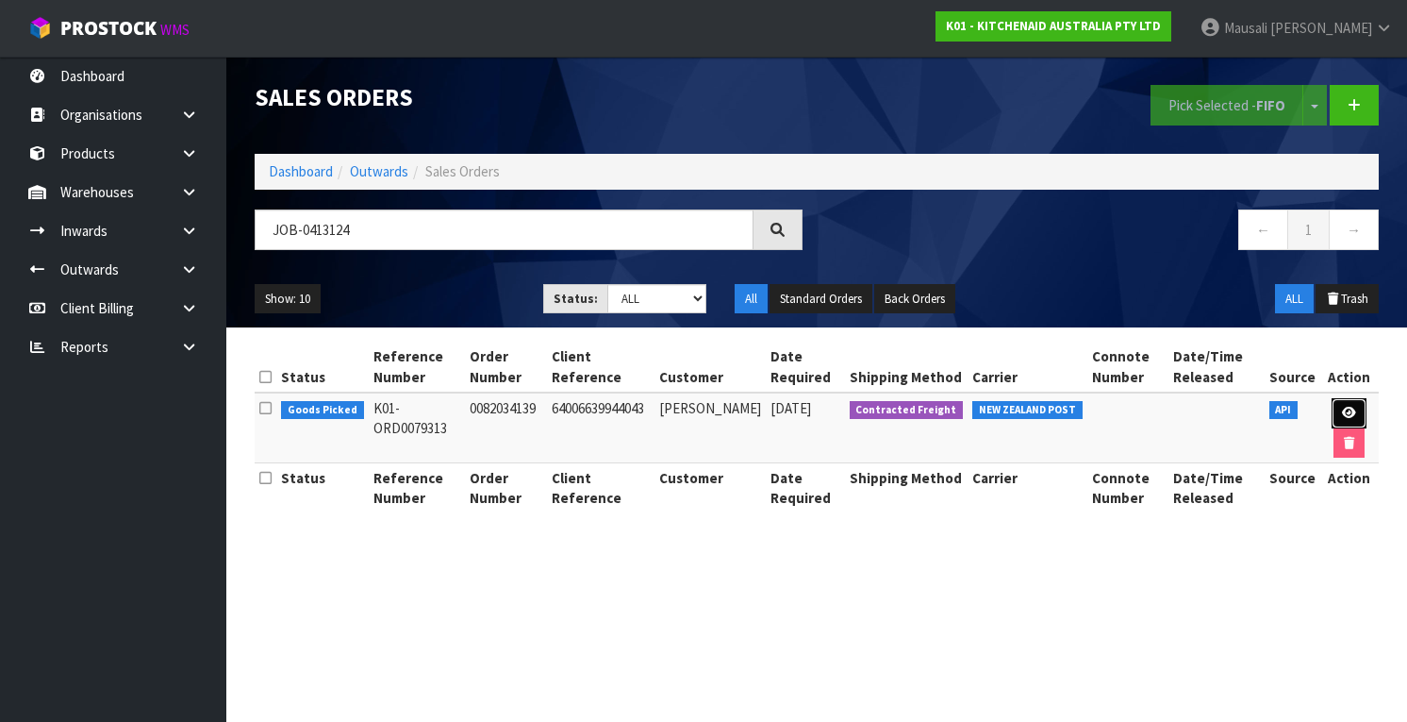
click at [1357, 405] on link at bounding box center [1349, 413] width 35 height 30
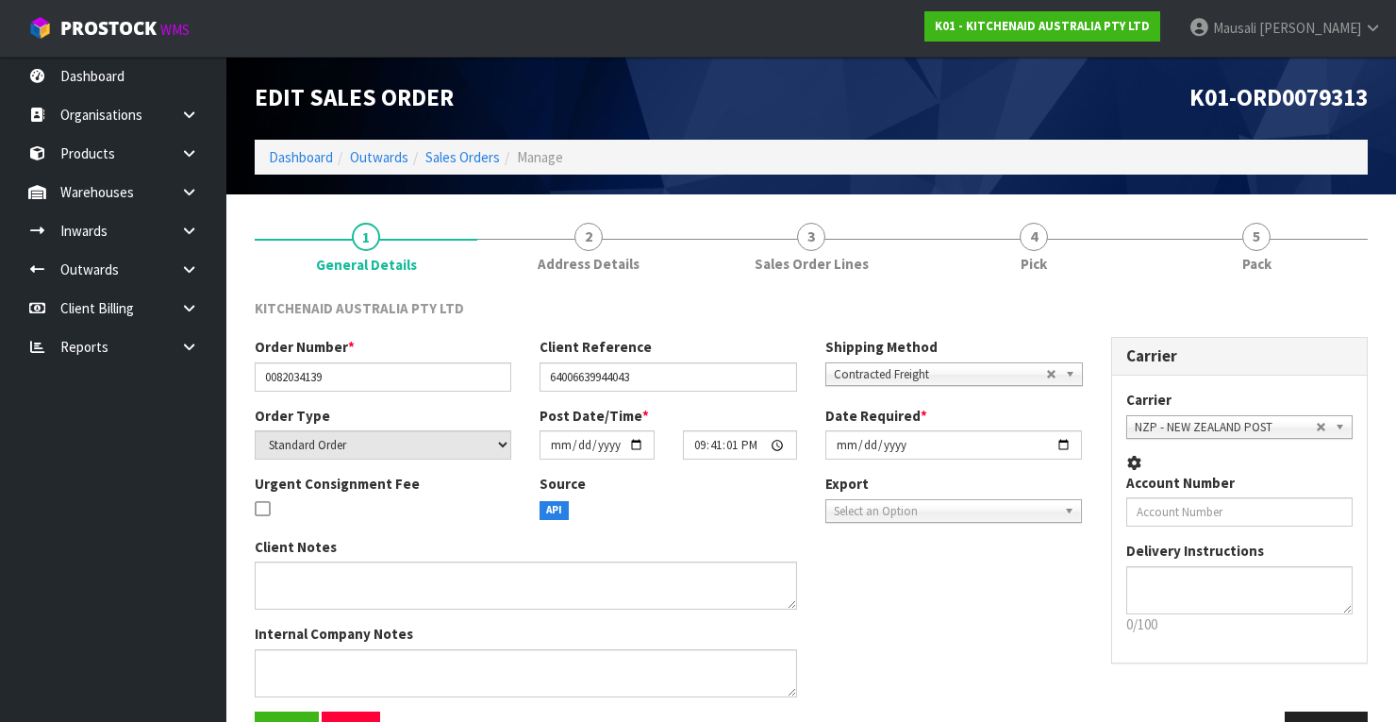
click at [1147, 239] on div at bounding box center [1256, 239] width 223 height 1
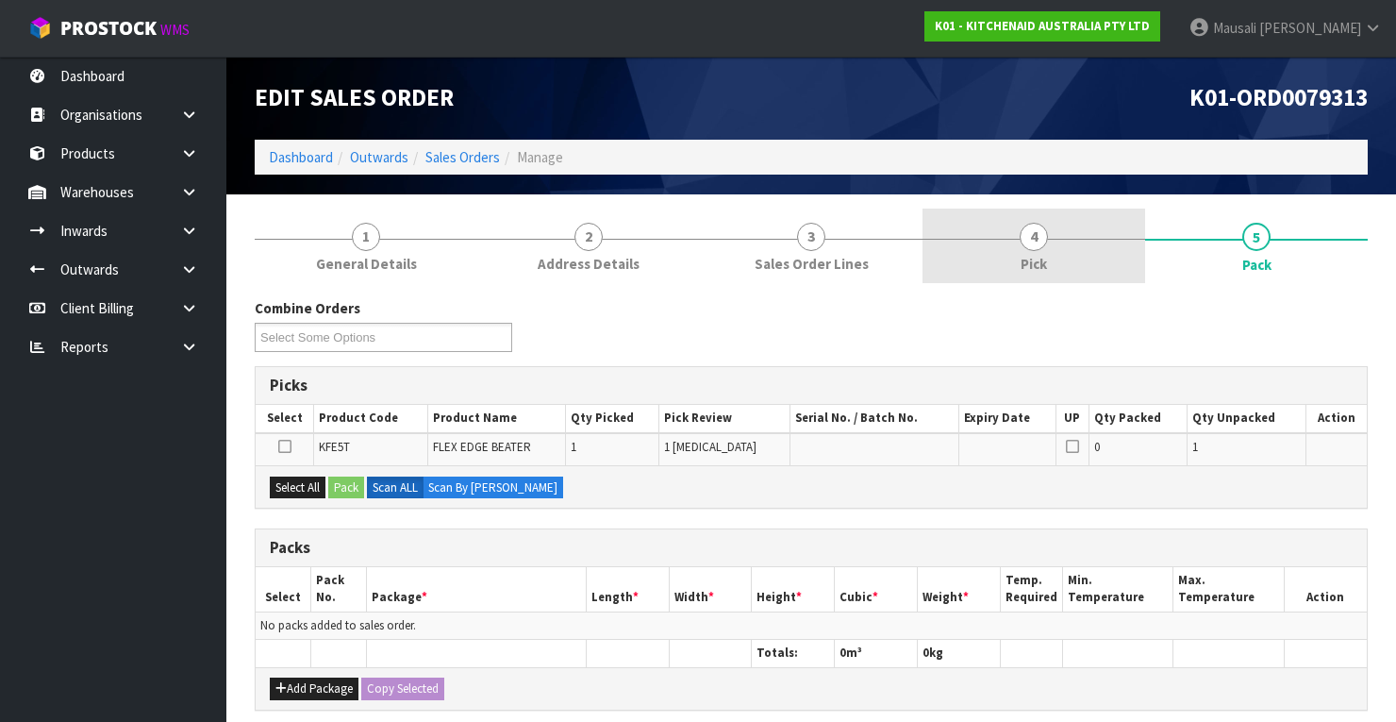
click at [1038, 261] on span "Pick" at bounding box center [1034, 264] width 26 height 20
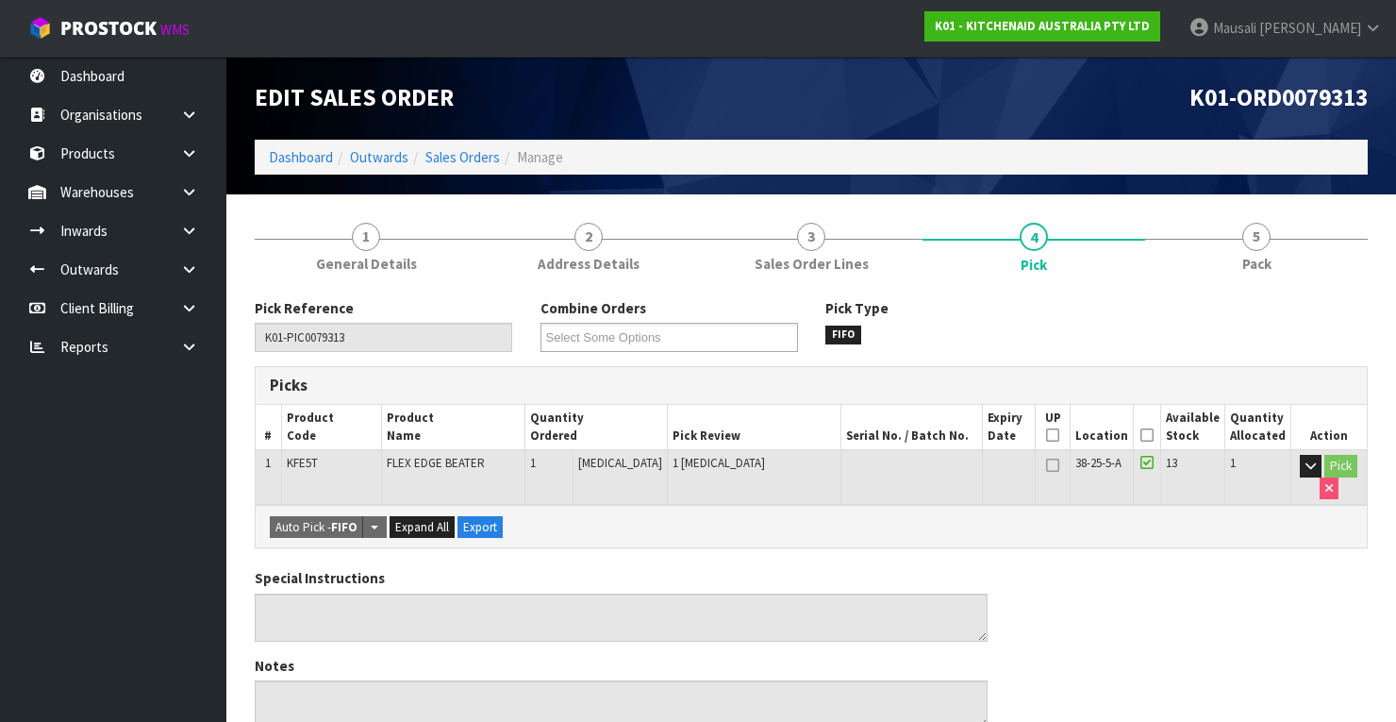
click at [1151, 435] on icon at bounding box center [1146, 435] width 13 height 1
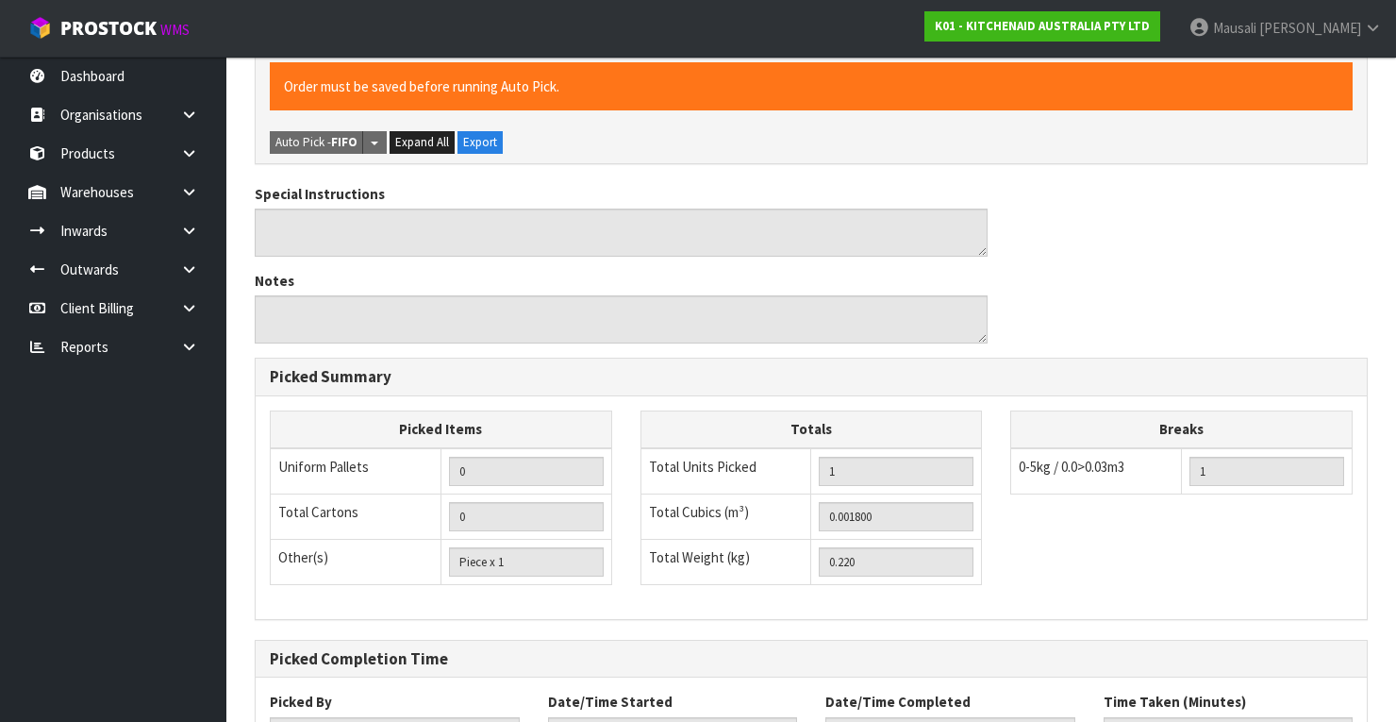
scroll to position [603, 0]
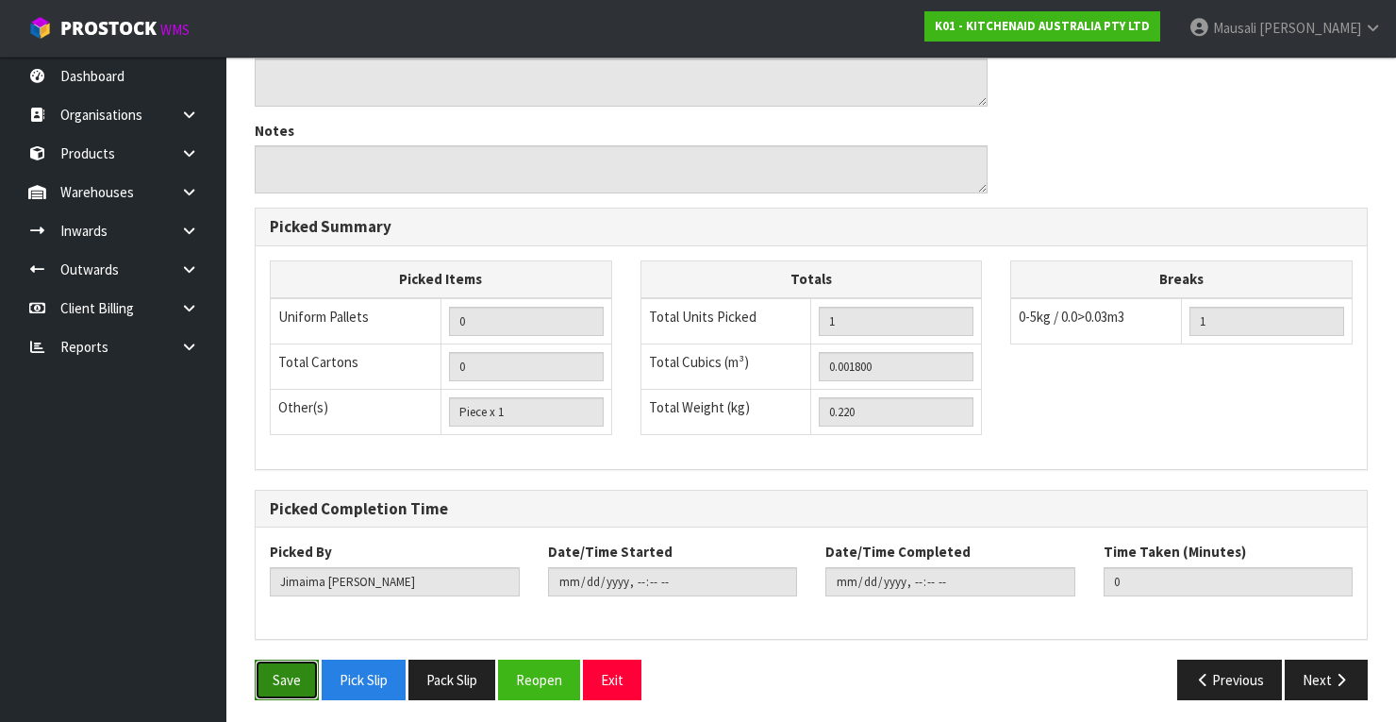
click at [296, 665] on button "Save" at bounding box center [287, 679] width 64 height 41
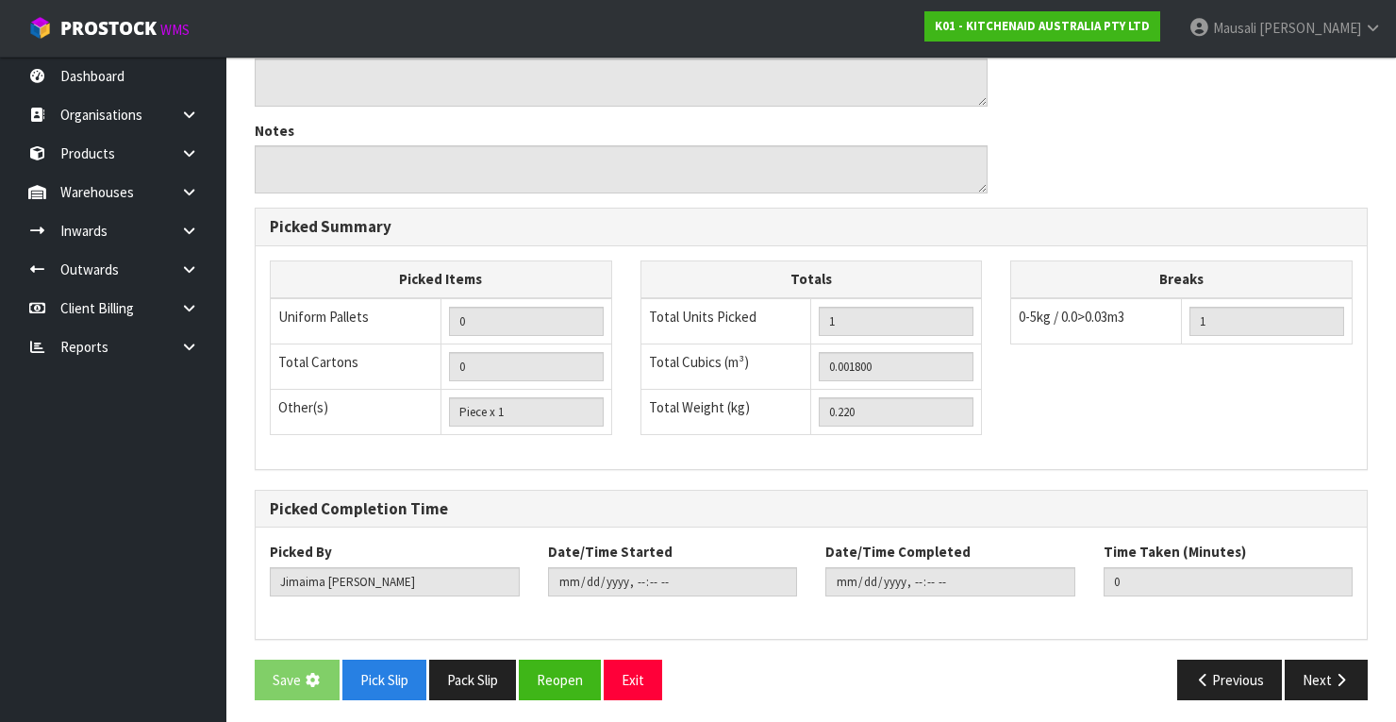
scroll to position [0, 0]
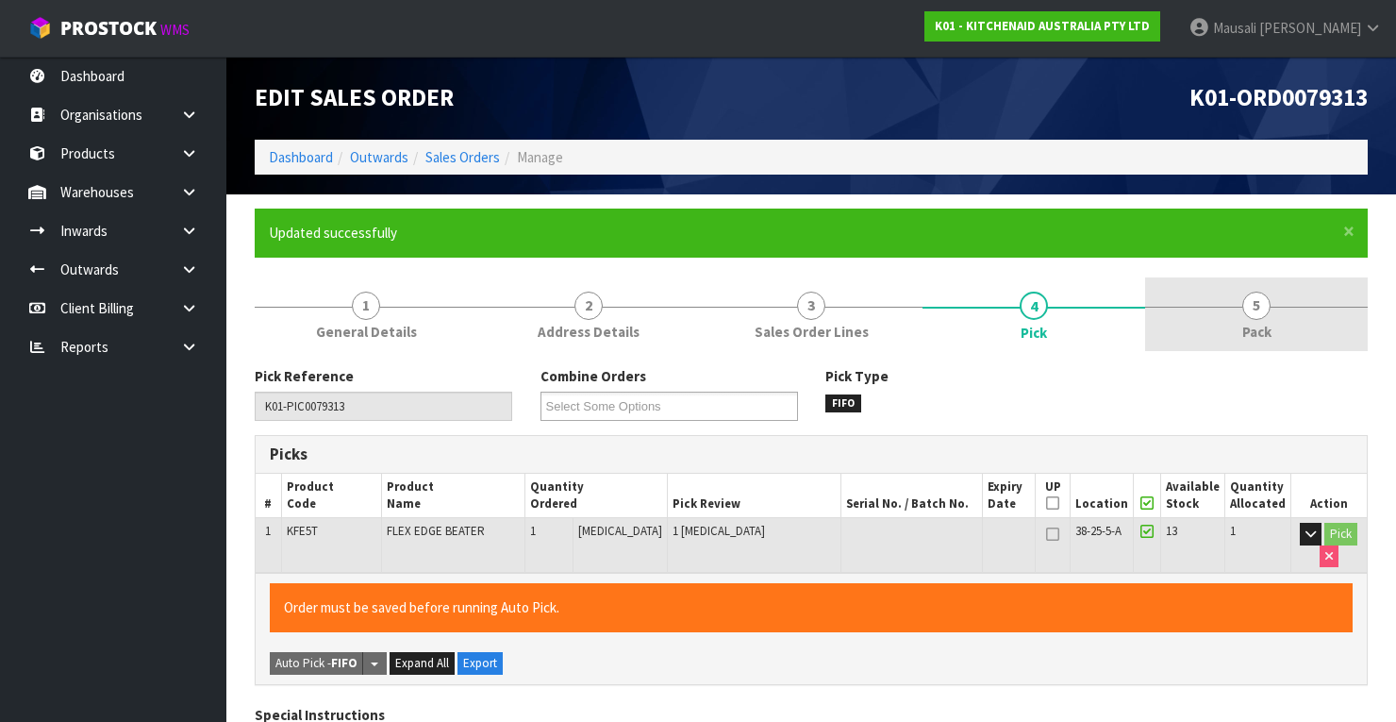
click at [1260, 324] on span "Pack" at bounding box center [1256, 332] width 29 height 20
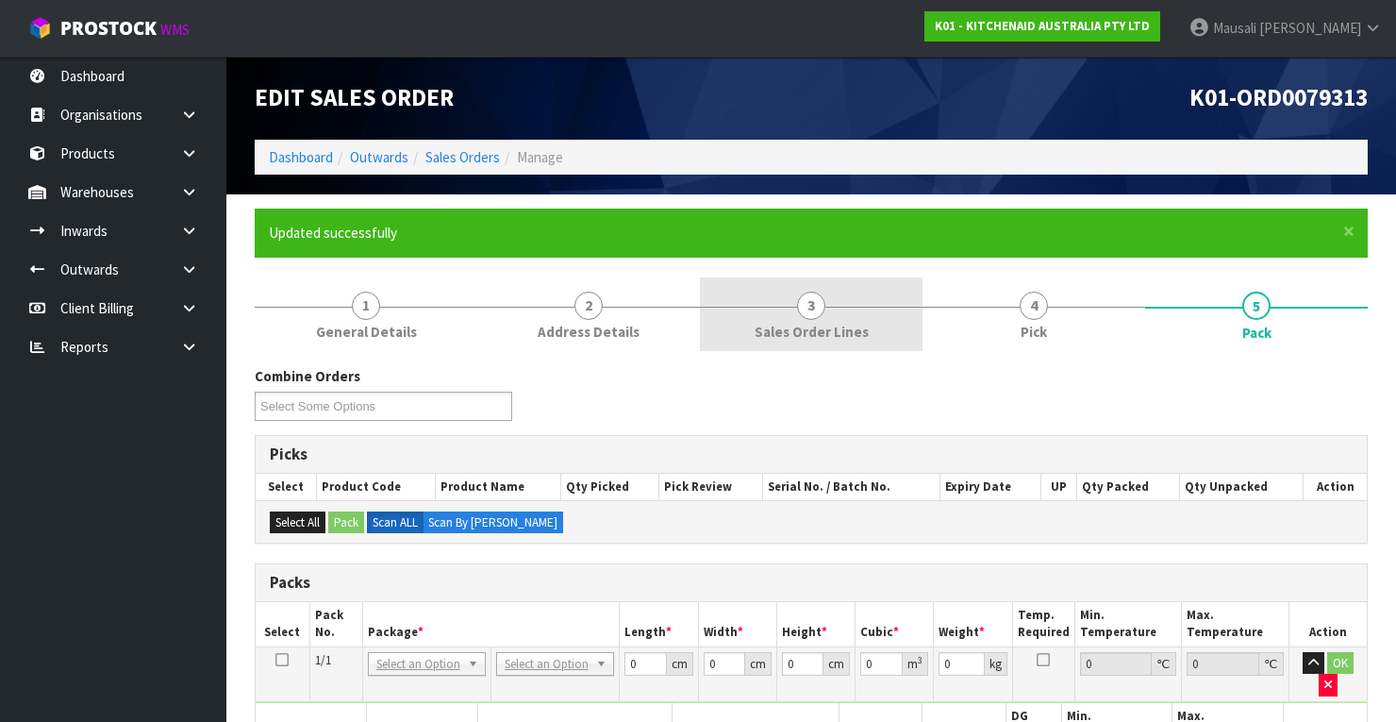
scroll to position [226, 0]
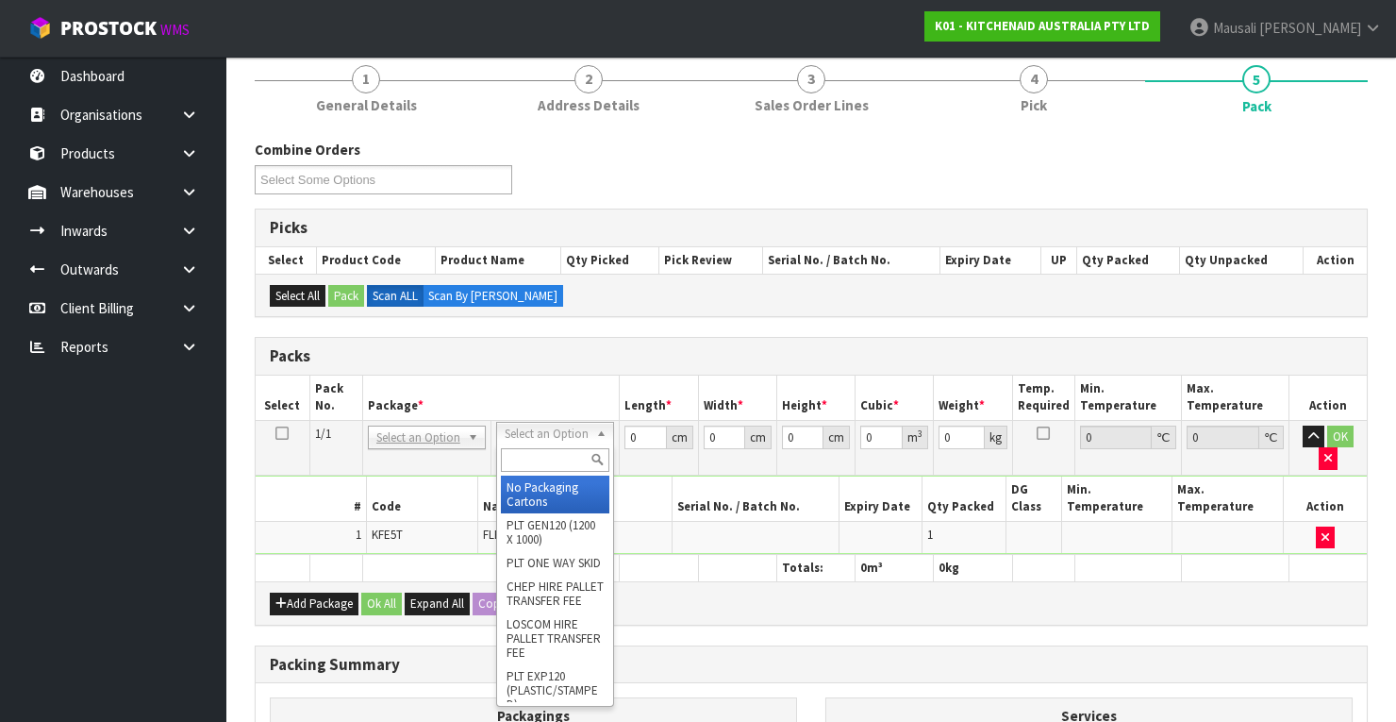
click at [540, 452] on input "text" at bounding box center [555, 460] width 108 height 24
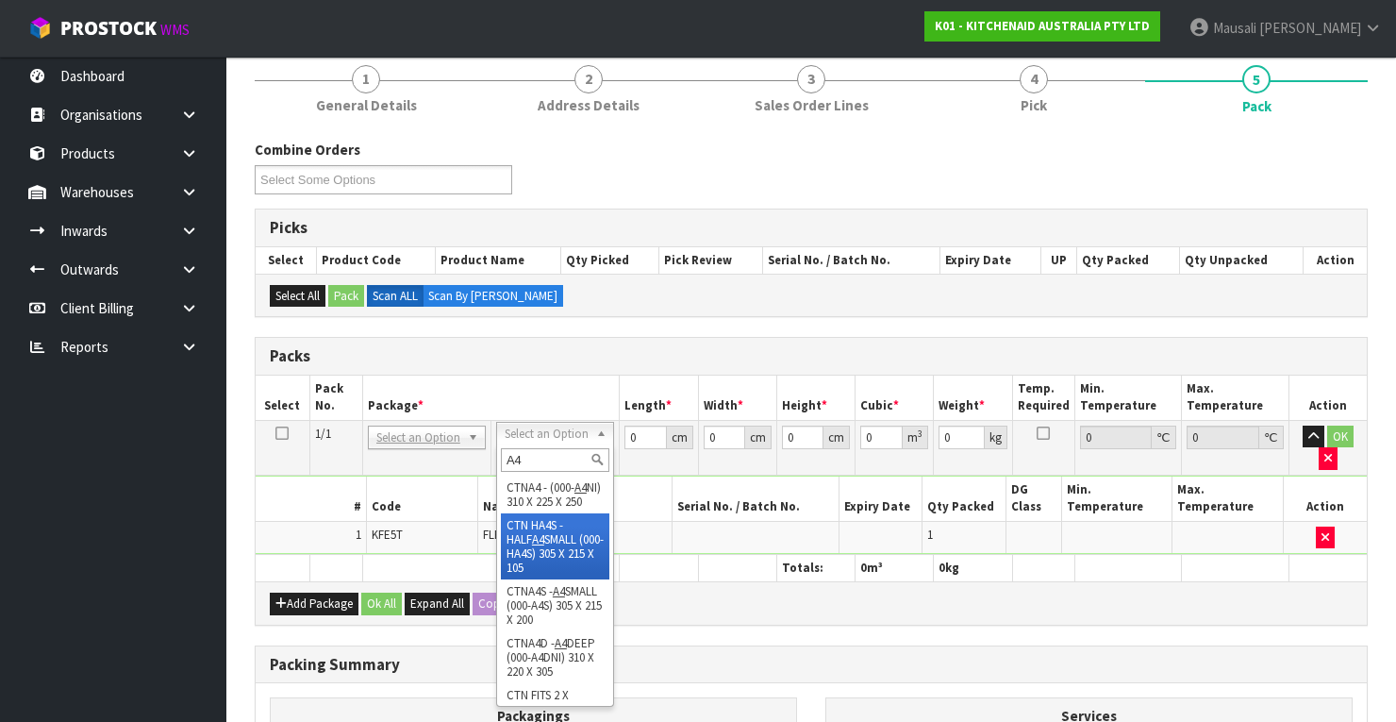
scroll to position [311, 0]
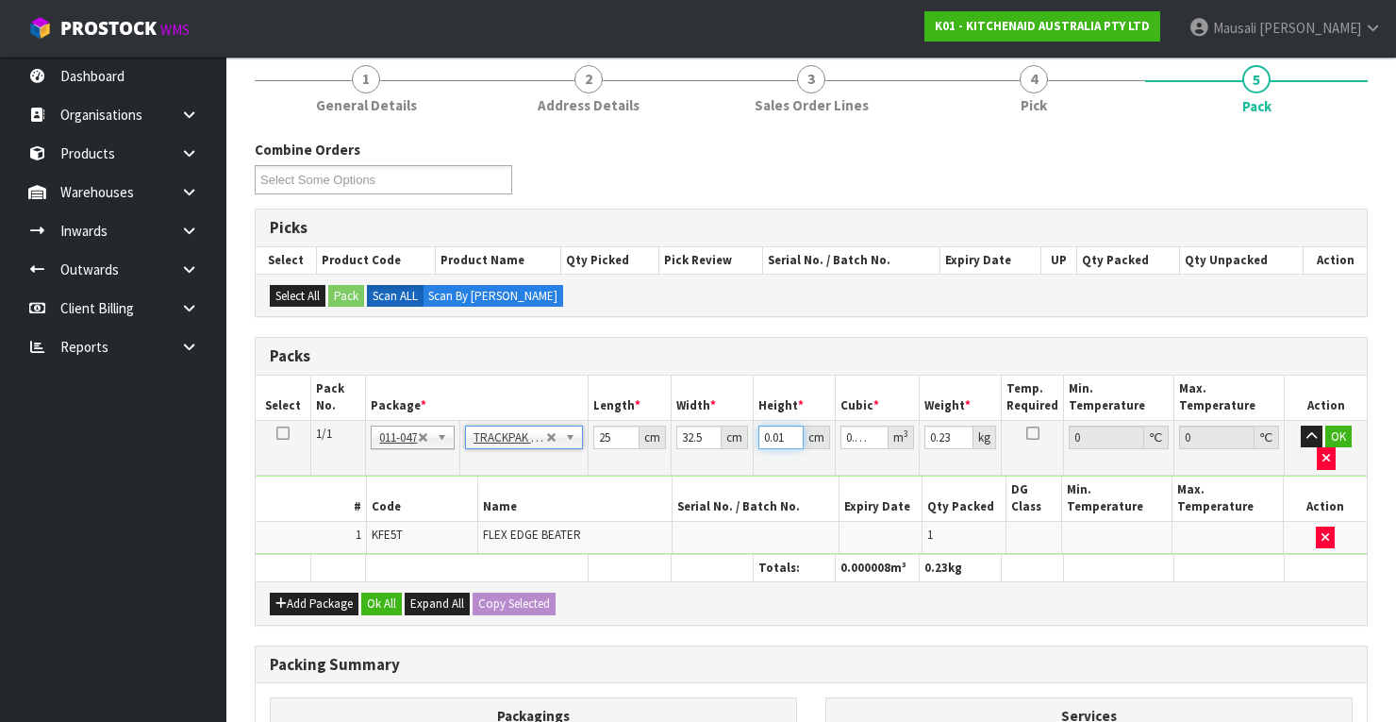
drag, startPoint x: 785, startPoint y: 438, endPoint x: 755, endPoint y: 445, distance: 31.1
click at [756, 445] on td "0.01 cm" at bounding box center [794, 447] width 83 height 55
click at [381, 592] on button "Ok All" at bounding box center [381, 603] width 41 height 23
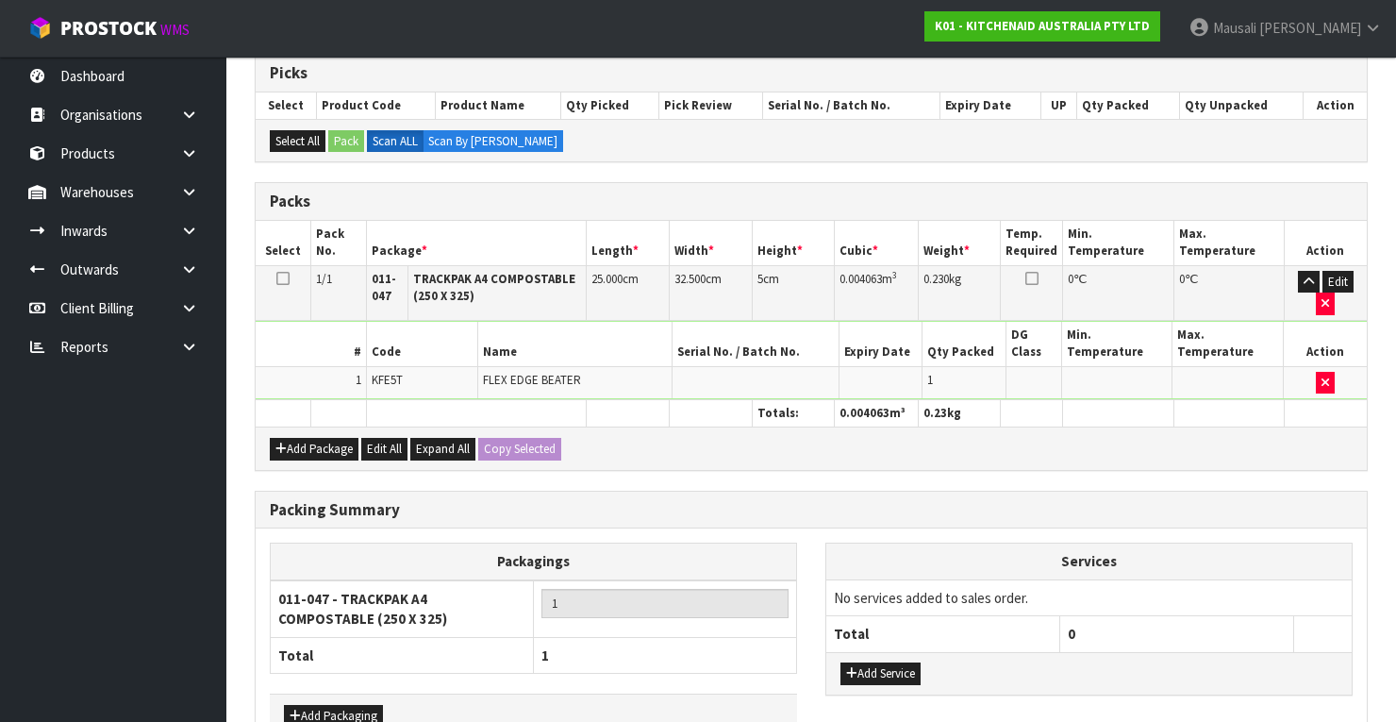
scroll to position [490, 0]
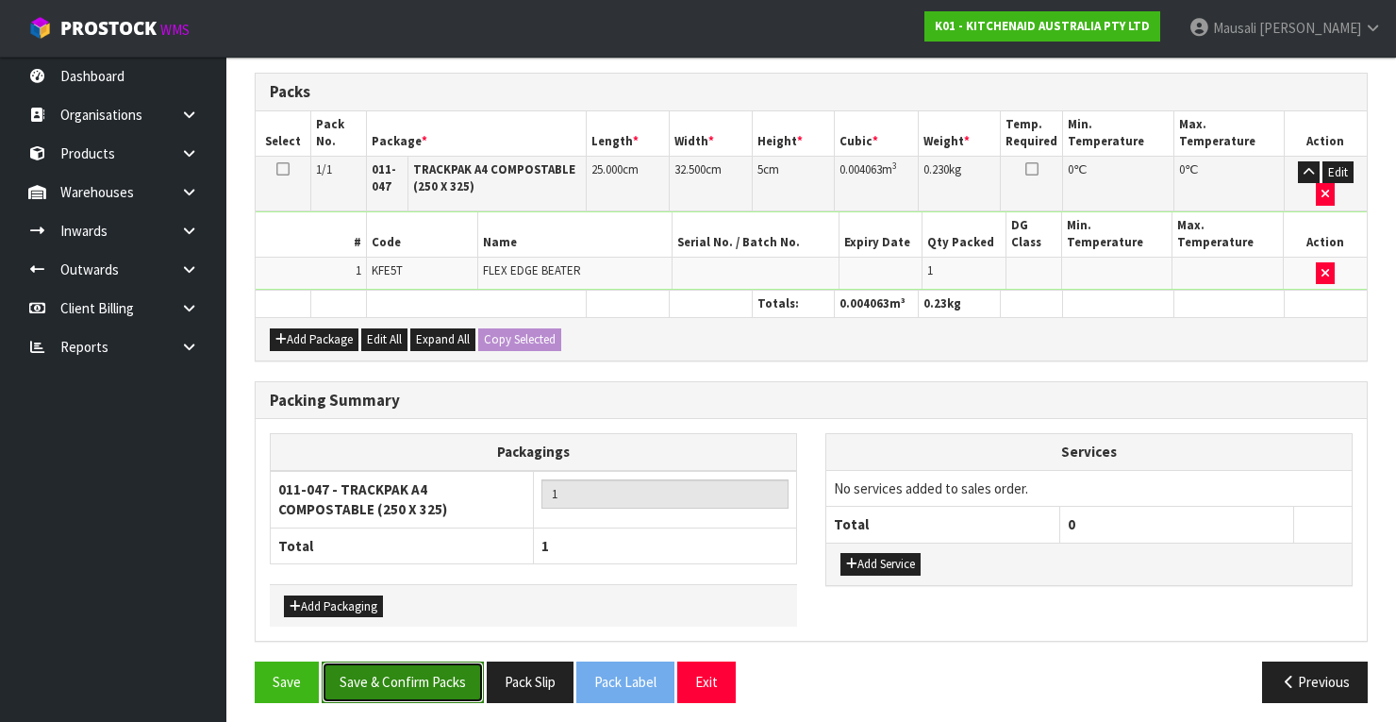
click at [410, 673] on button "Save & Confirm Packs" at bounding box center [403, 681] width 162 height 41
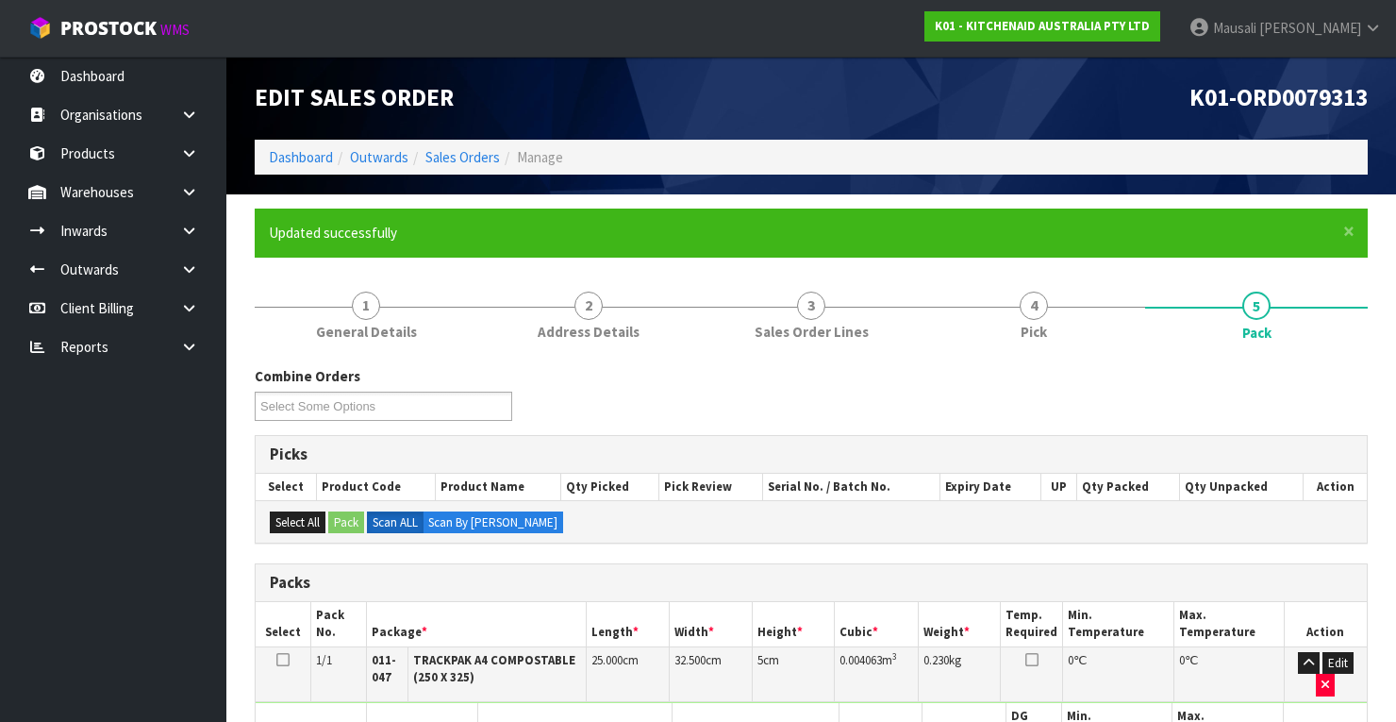
scroll to position [371, 0]
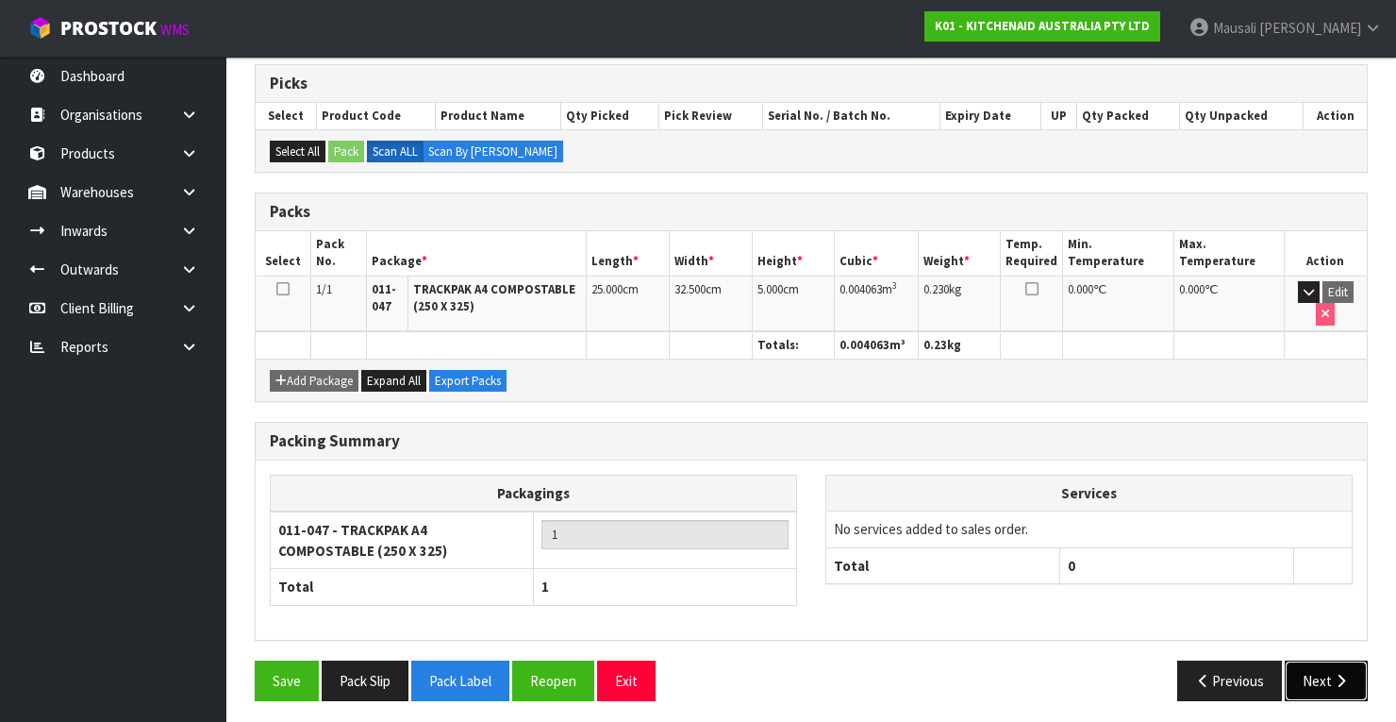
click at [1296, 661] on button "Next" at bounding box center [1326, 680] width 83 height 41
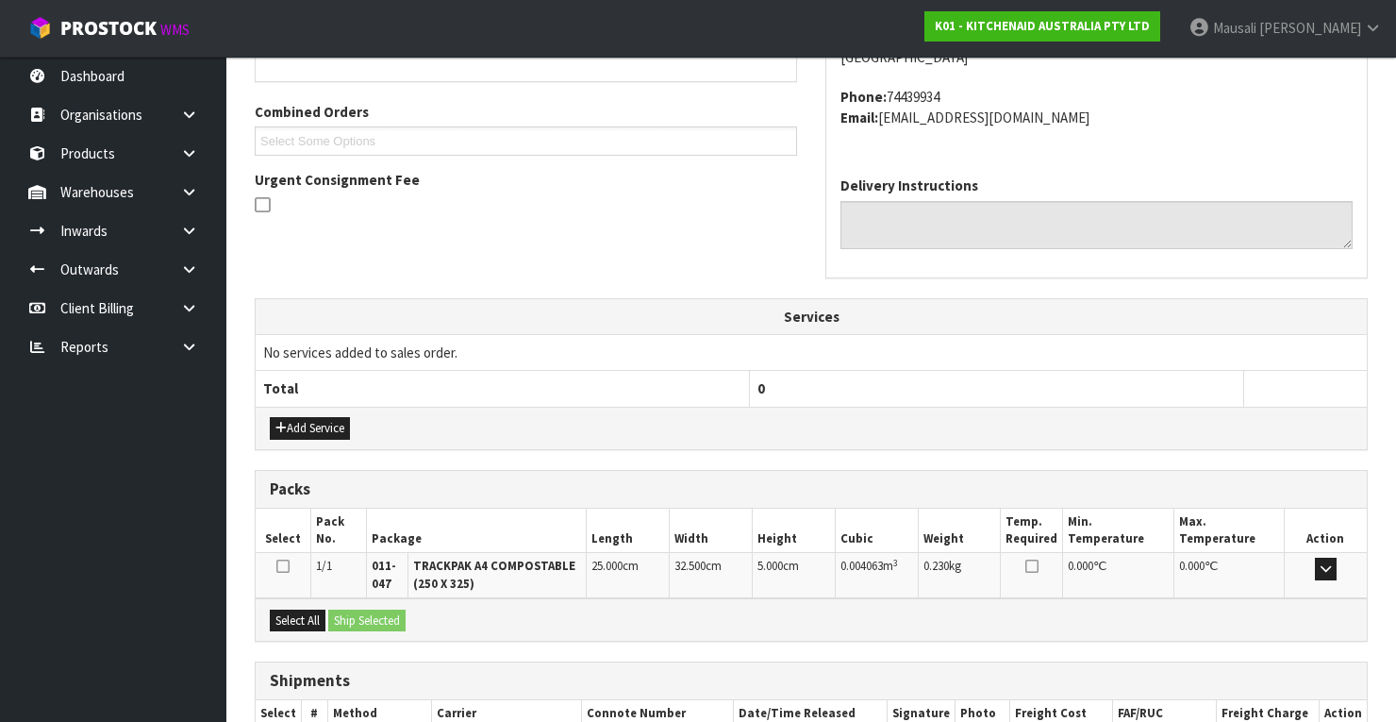
scroll to position [570, 0]
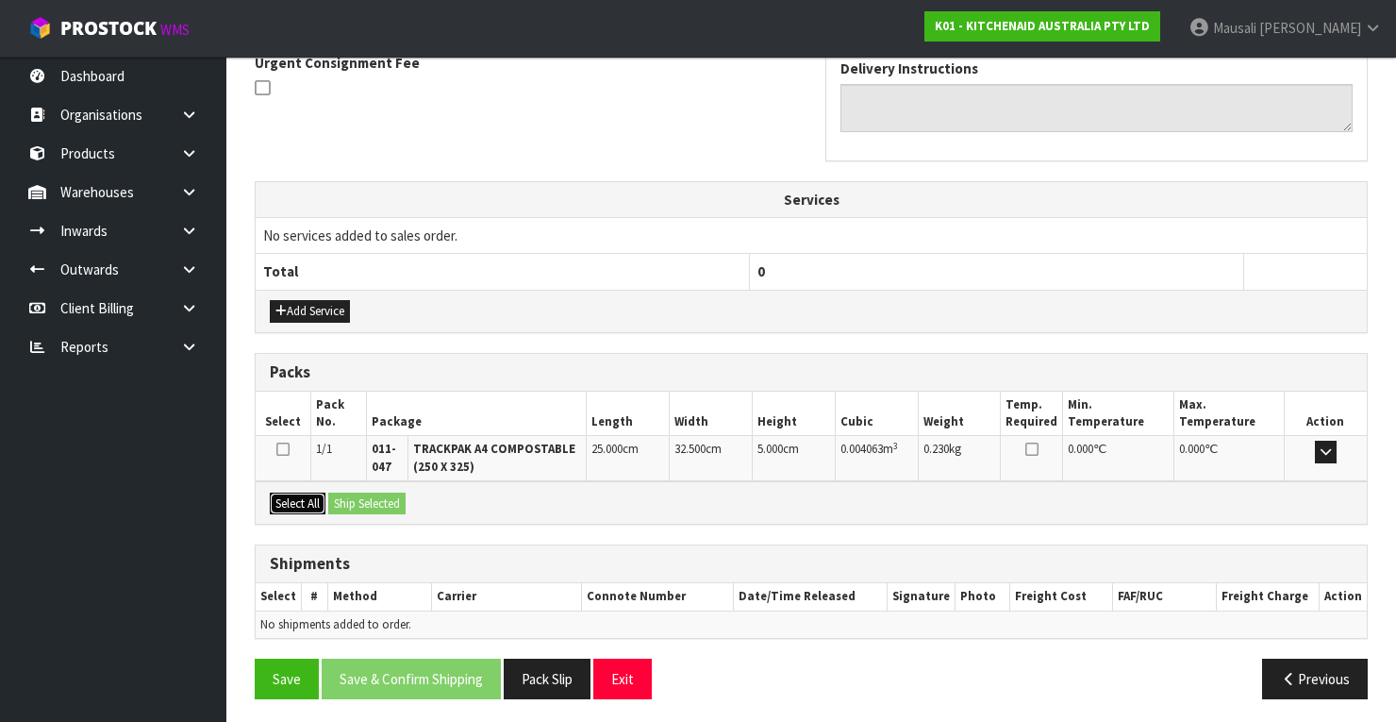
click at [315, 496] on button "Select All" at bounding box center [298, 503] width 56 height 23
click at [342, 492] on button "Ship Selected" at bounding box center [366, 503] width 77 height 23
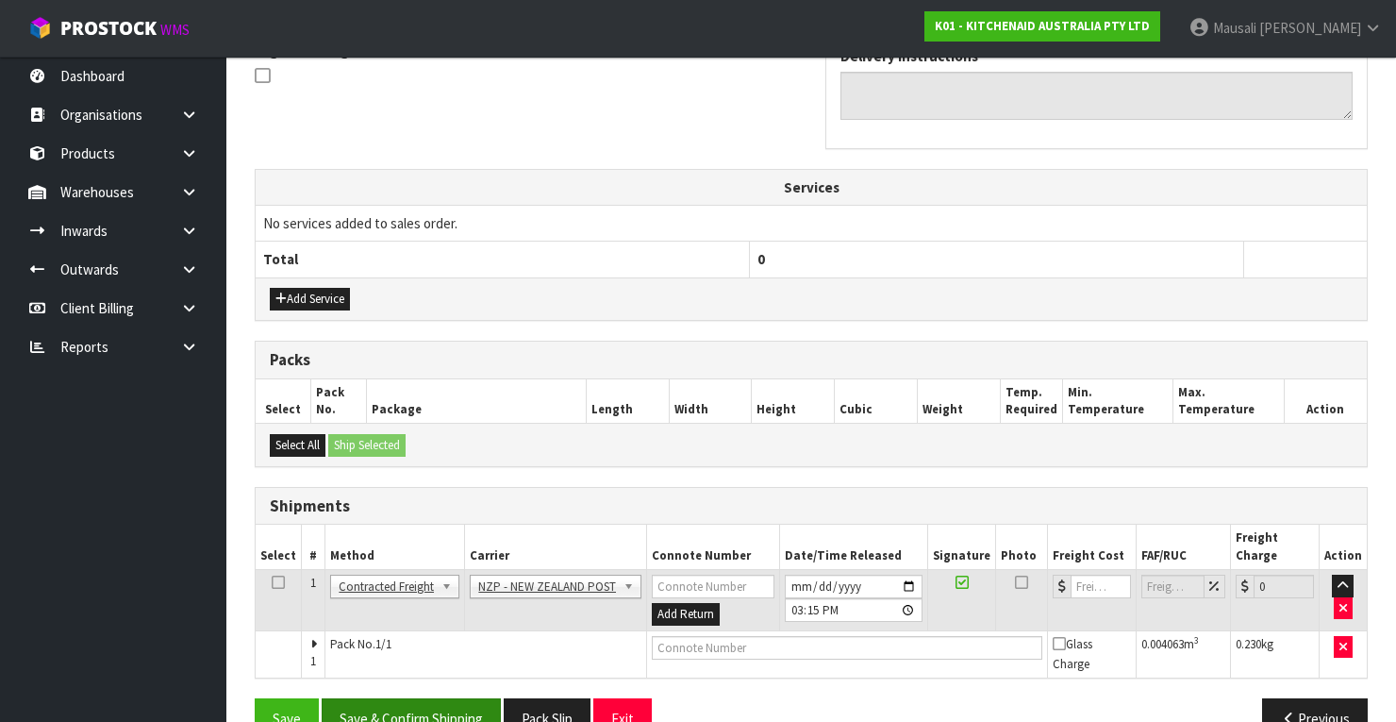
scroll to position [605, 0]
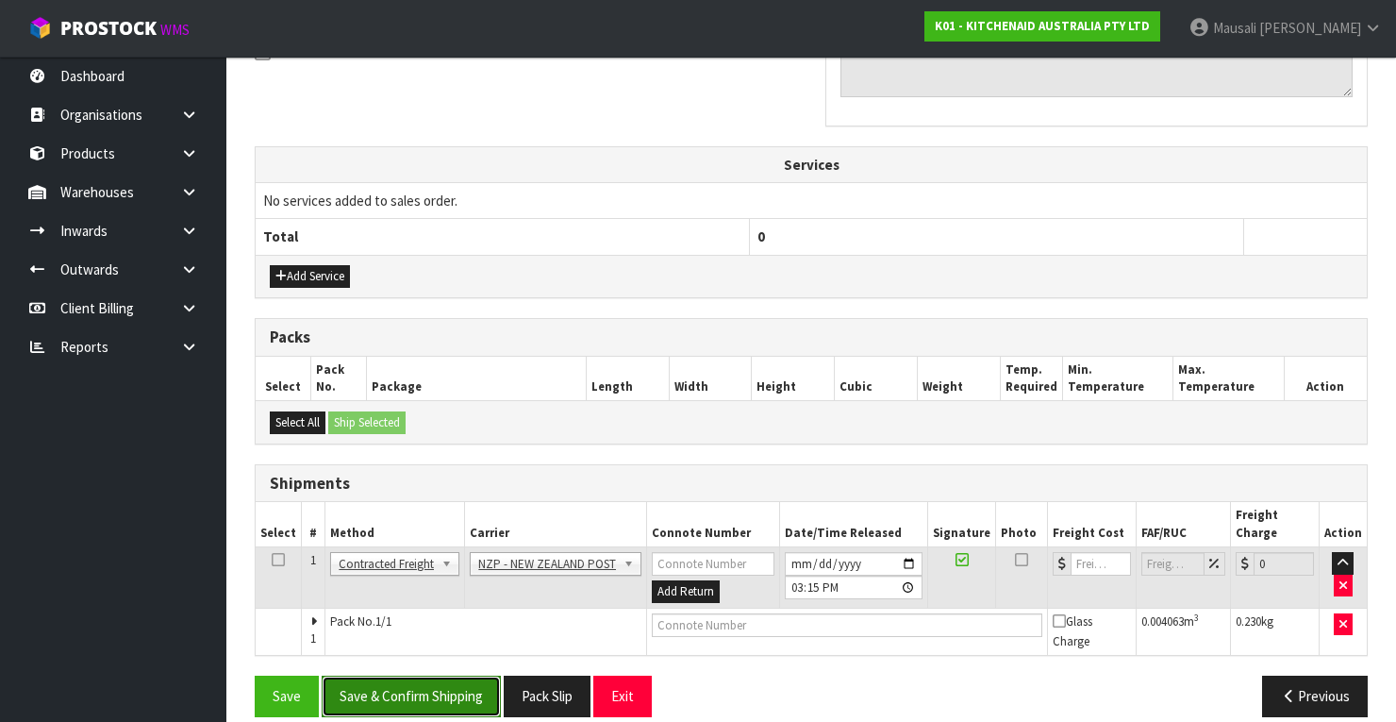
click at [479, 675] on button "Save & Confirm Shipping" at bounding box center [411, 695] width 179 height 41
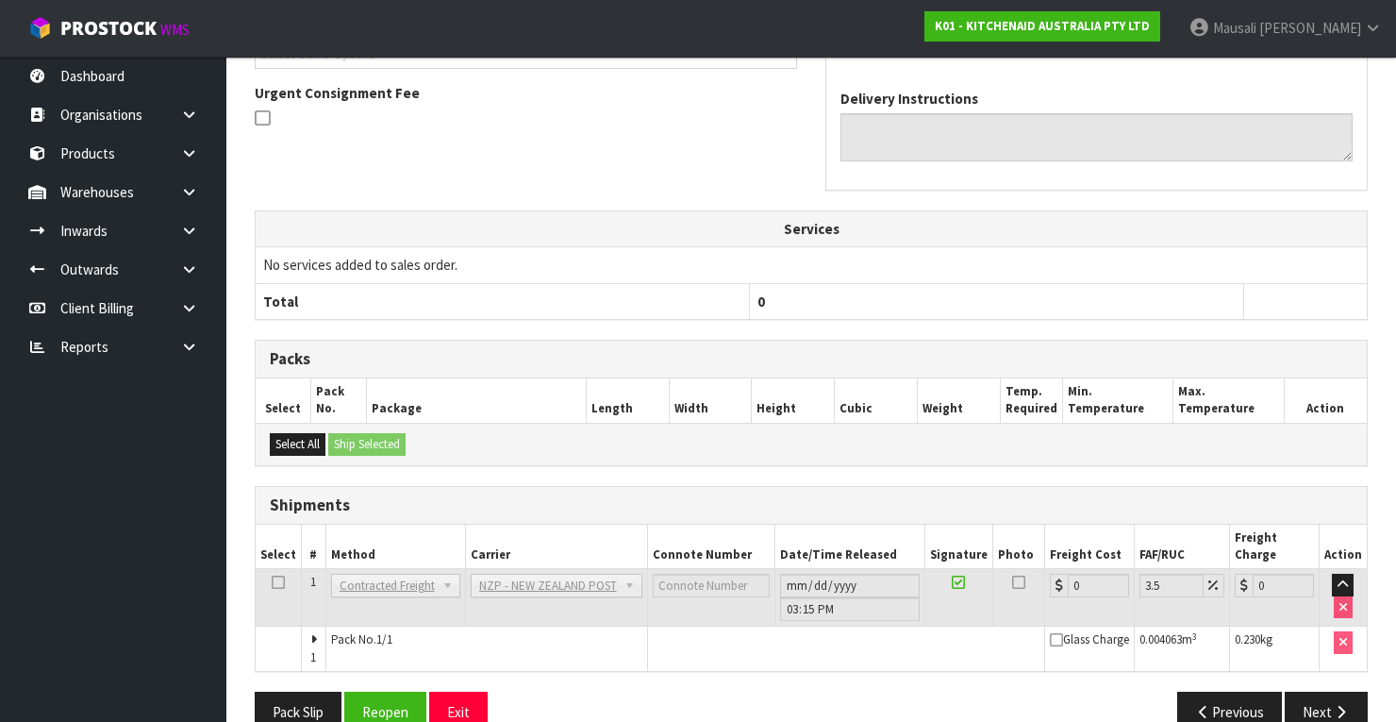
scroll to position [577, 0]
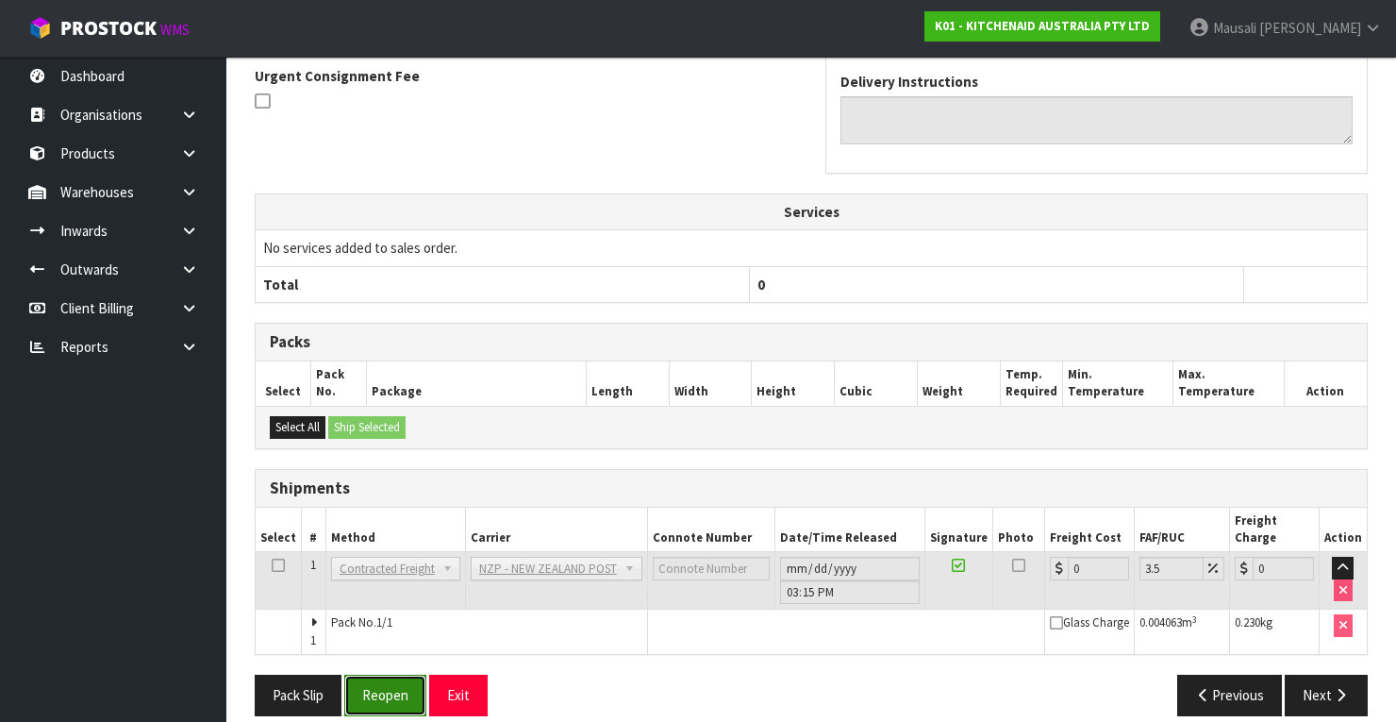
click at [393, 674] on button "Reopen" at bounding box center [385, 694] width 82 height 41
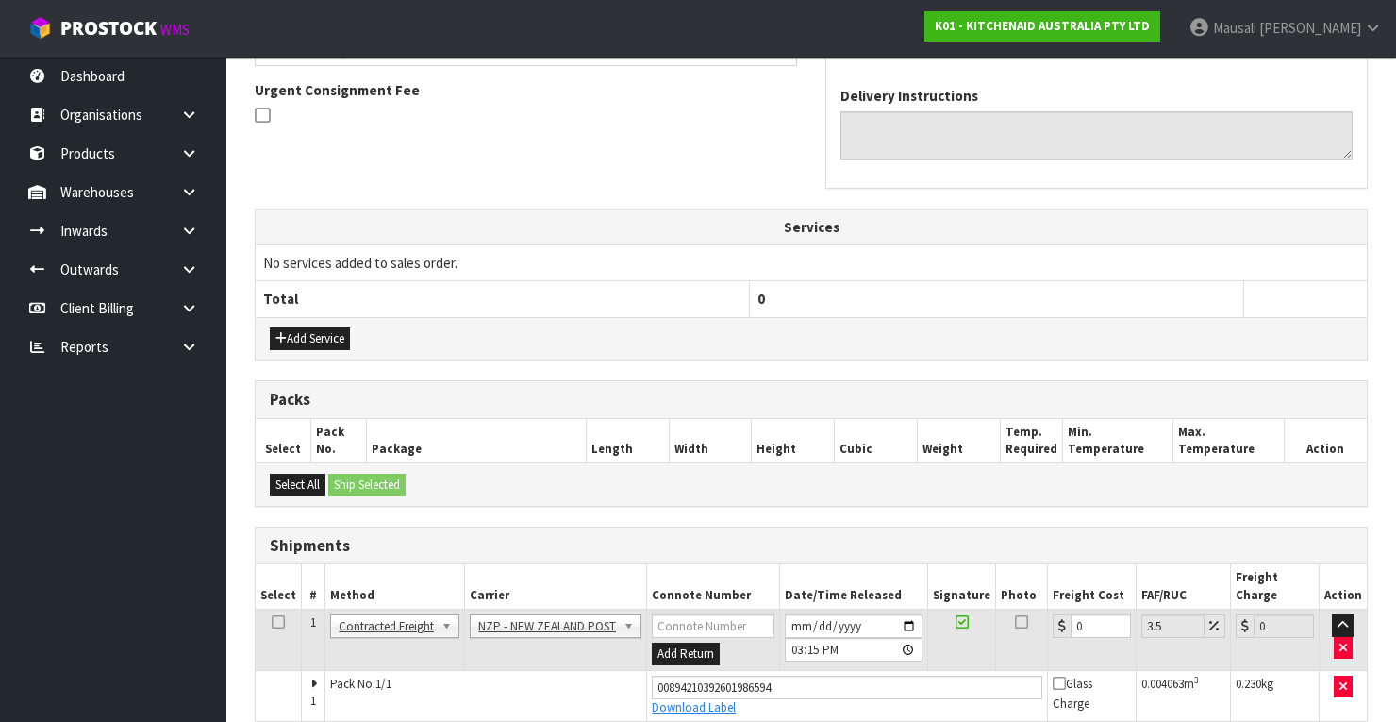
scroll to position [607, 0]
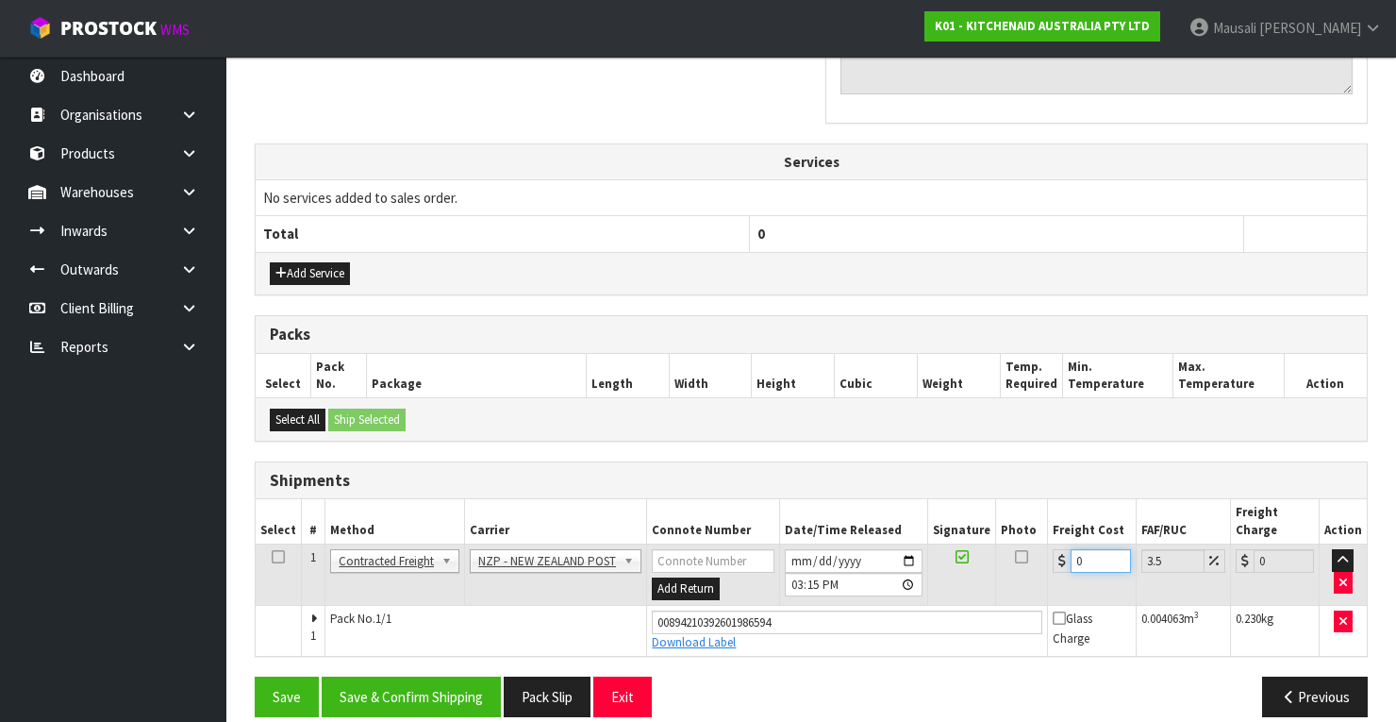
drag, startPoint x: 1083, startPoint y: 536, endPoint x: 1055, endPoint y: 551, distance: 31.2
click at [1055, 551] on td "0" at bounding box center [1092, 574] width 89 height 61
click at [448, 676] on button "Save & Confirm Shipping" at bounding box center [411, 696] width 179 height 41
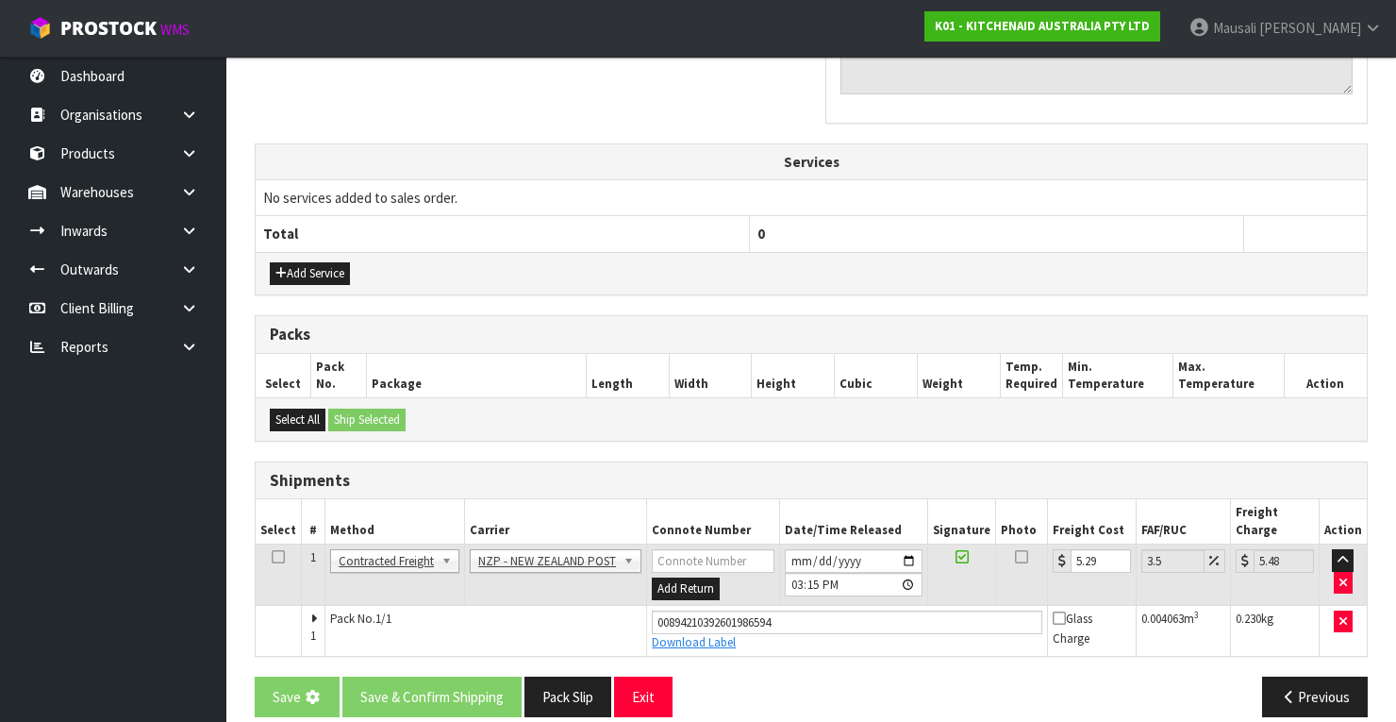
scroll to position [0, 0]
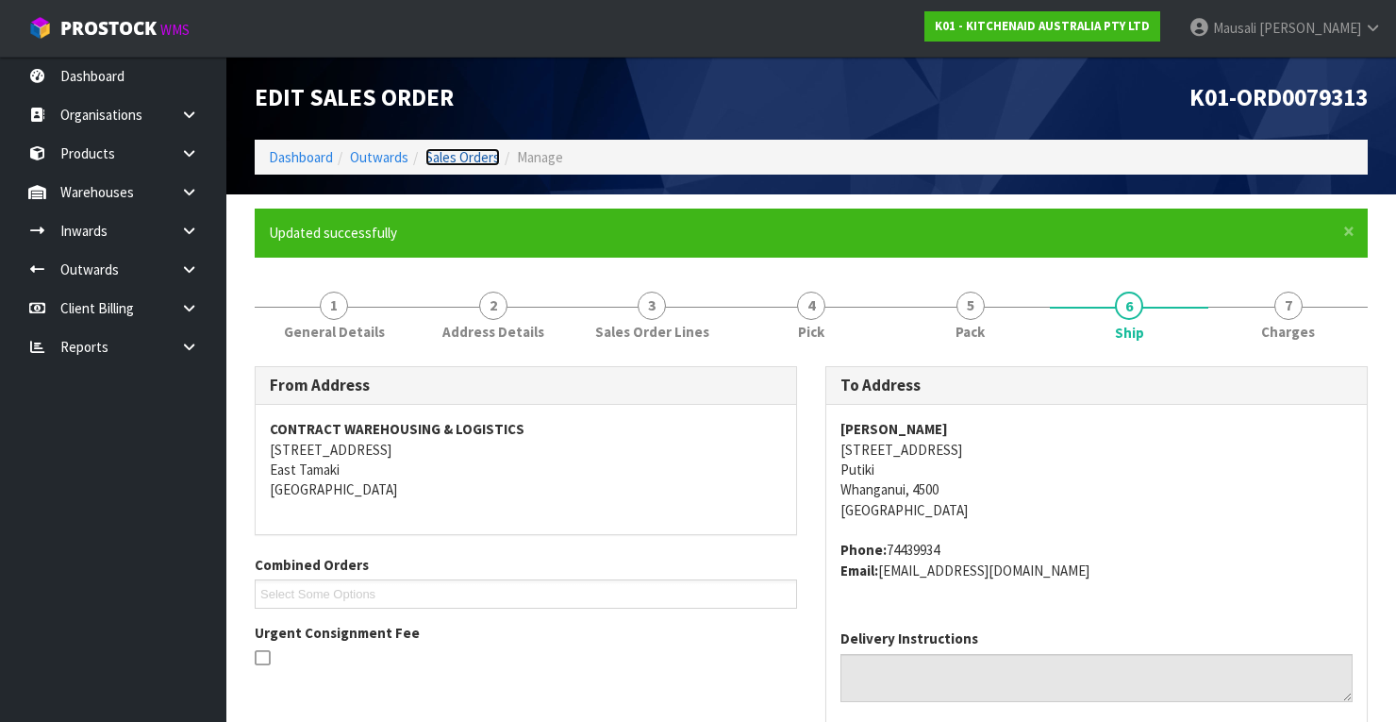
click at [457, 151] on link "Sales Orders" at bounding box center [462, 157] width 75 height 18
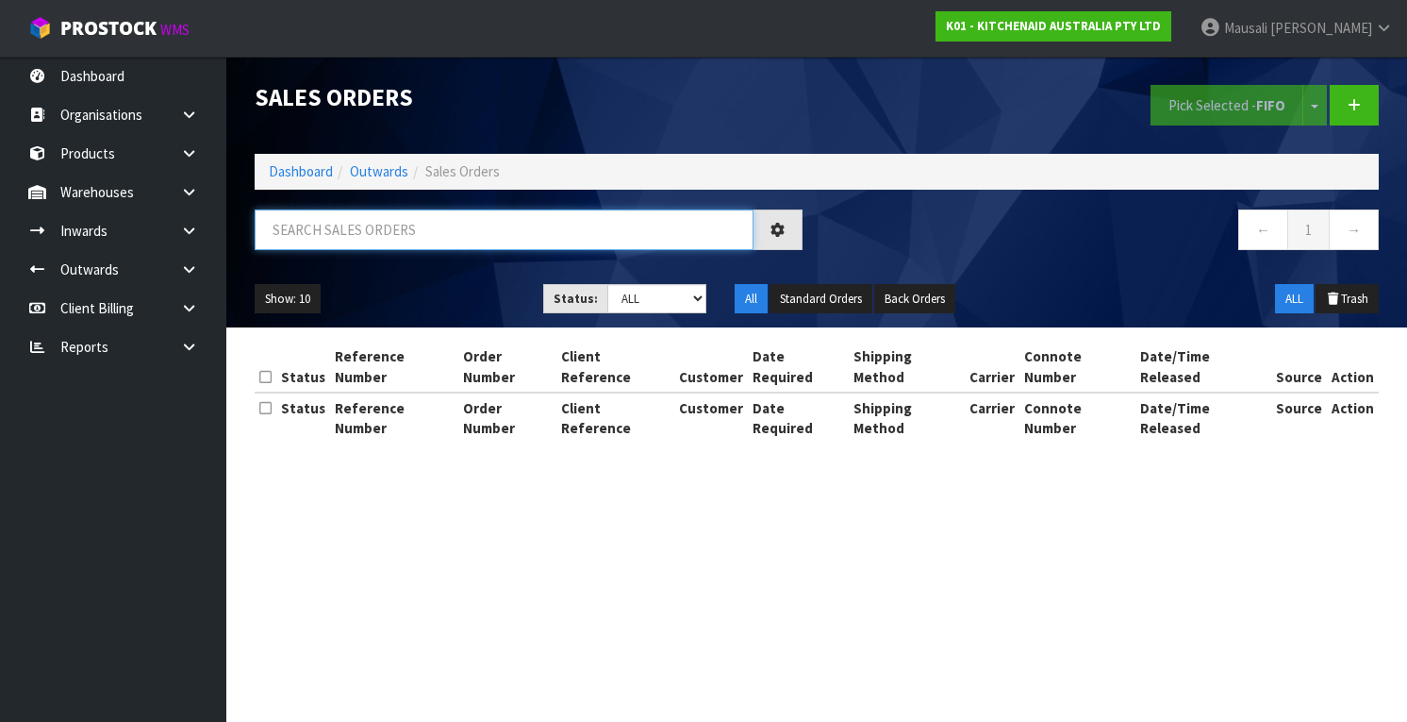
click at [308, 229] on input "text" at bounding box center [504, 229] width 499 height 41
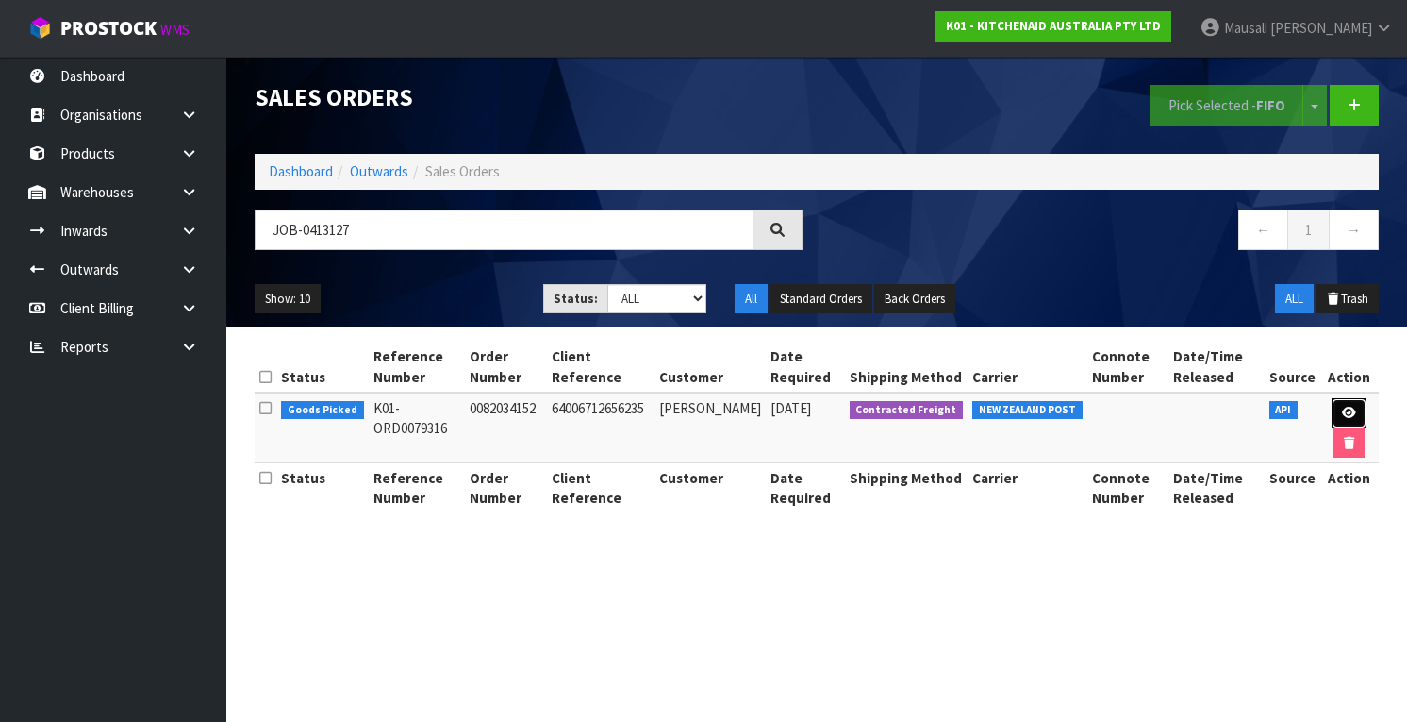
click at [1342, 407] on icon at bounding box center [1349, 413] width 14 height 12
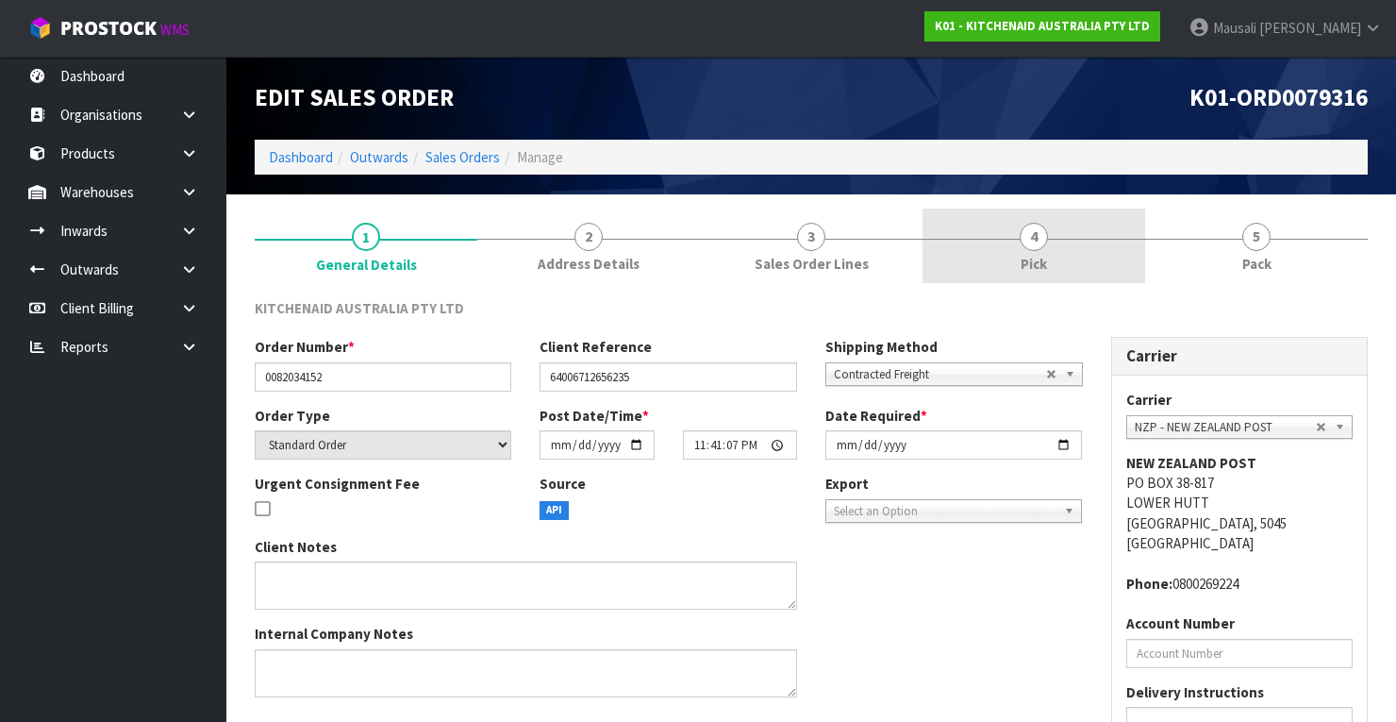
drag, startPoint x: 1038, startPoint y: 264, endPoint x: 1078, endPoint y: 308, distance: 60.1
click at [1038, 265] on span "Pick" at bounding box center [1034, 264] width 26 height 20
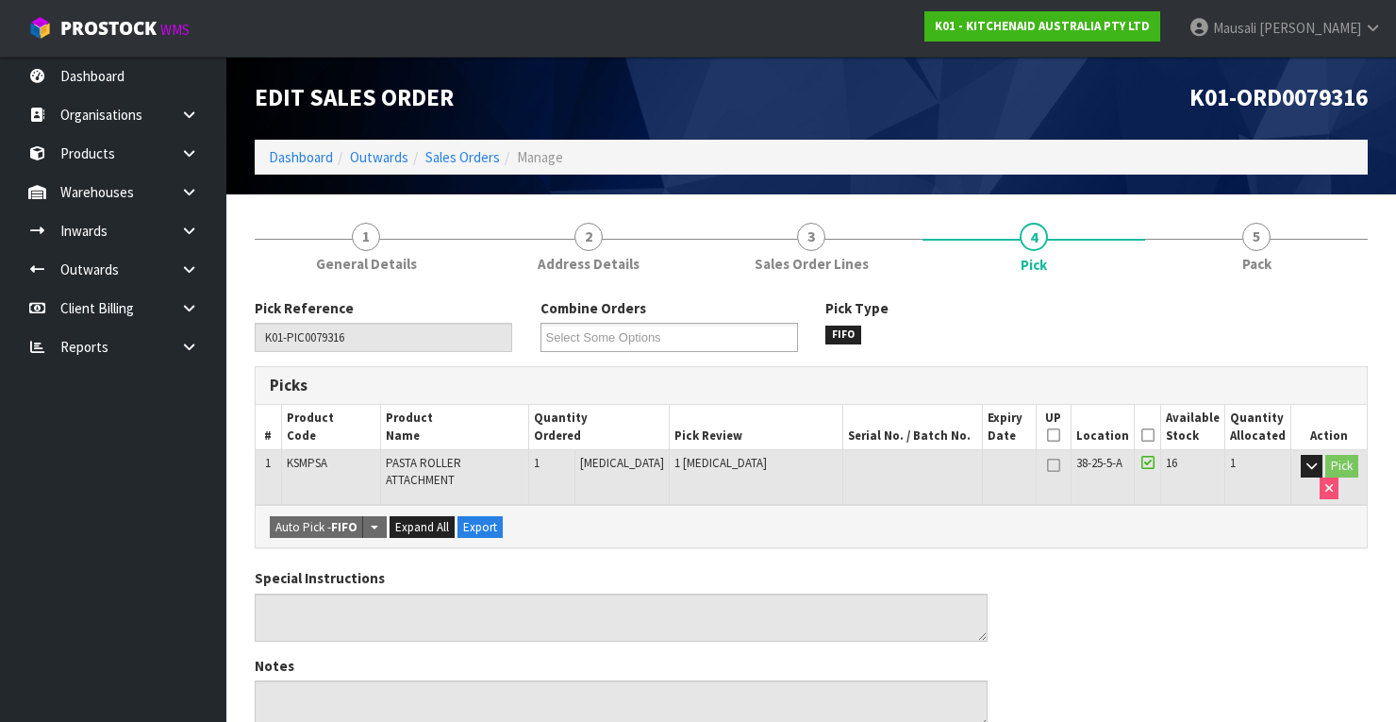
drag, startPoint x: 1150, startPoint y: 432, endPoint x: 1107, endPoint y: 451, distance: 46.4
click at [1150, 435] on icon at bounding box center [1147, 435] width 13 height 1
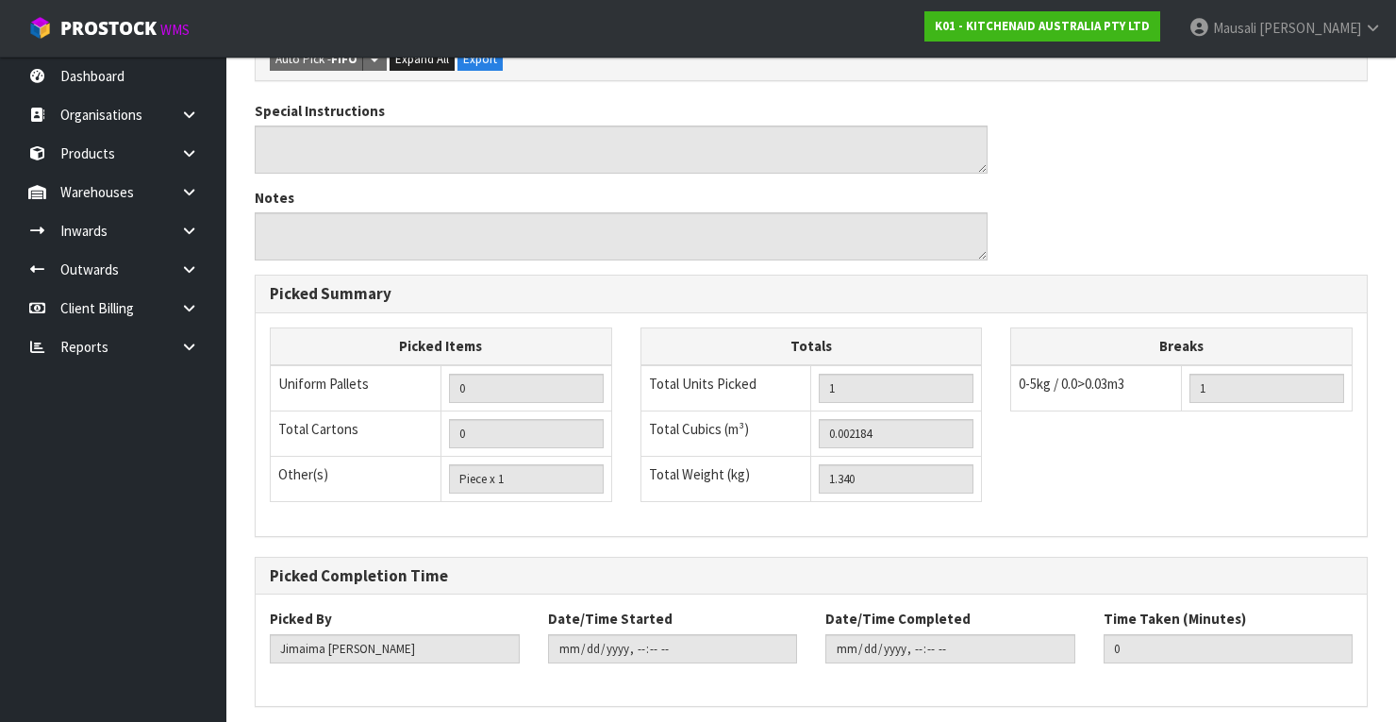
scroll to position [603, 0]
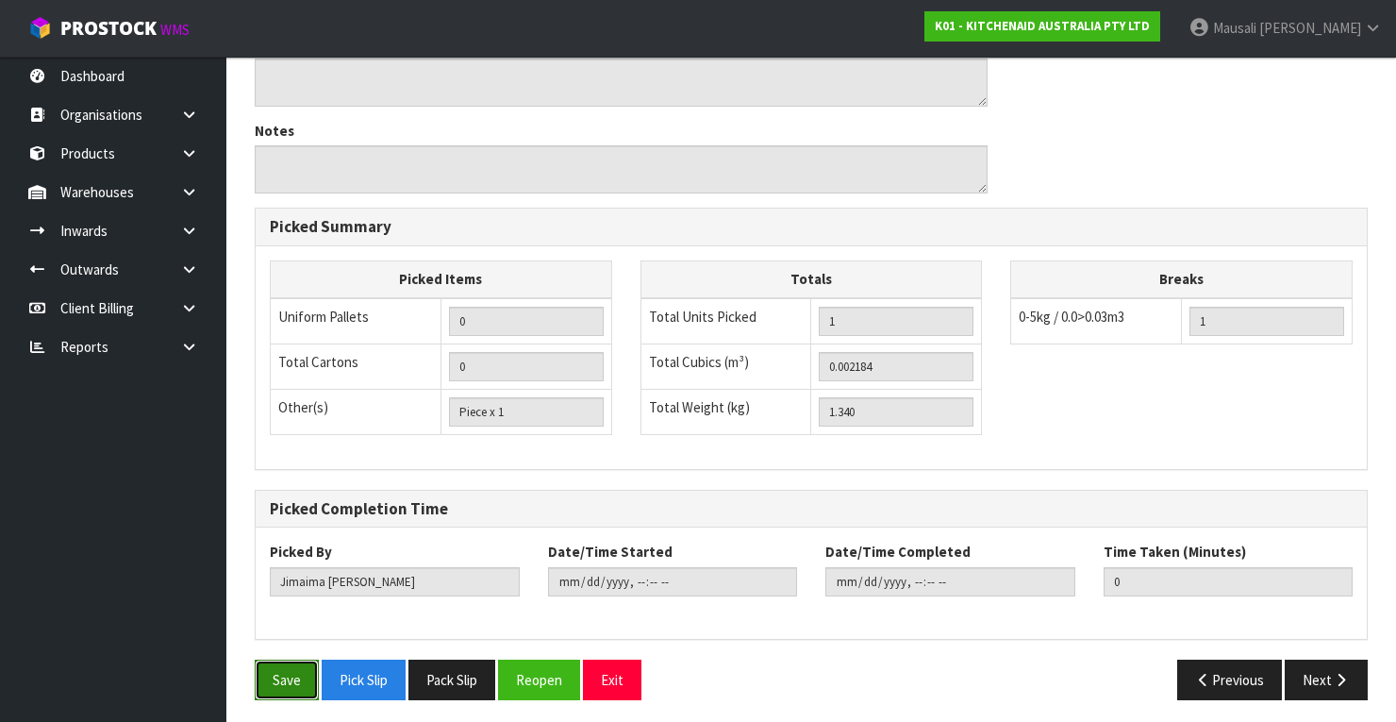
drag, startPoint x: 306, startPoint y: 668, endPoint x: 563, endPoint y: 604, distance: 265.4
click at [307, 667] on button "Save" at bounding box center [287, 679] width 64 height 41
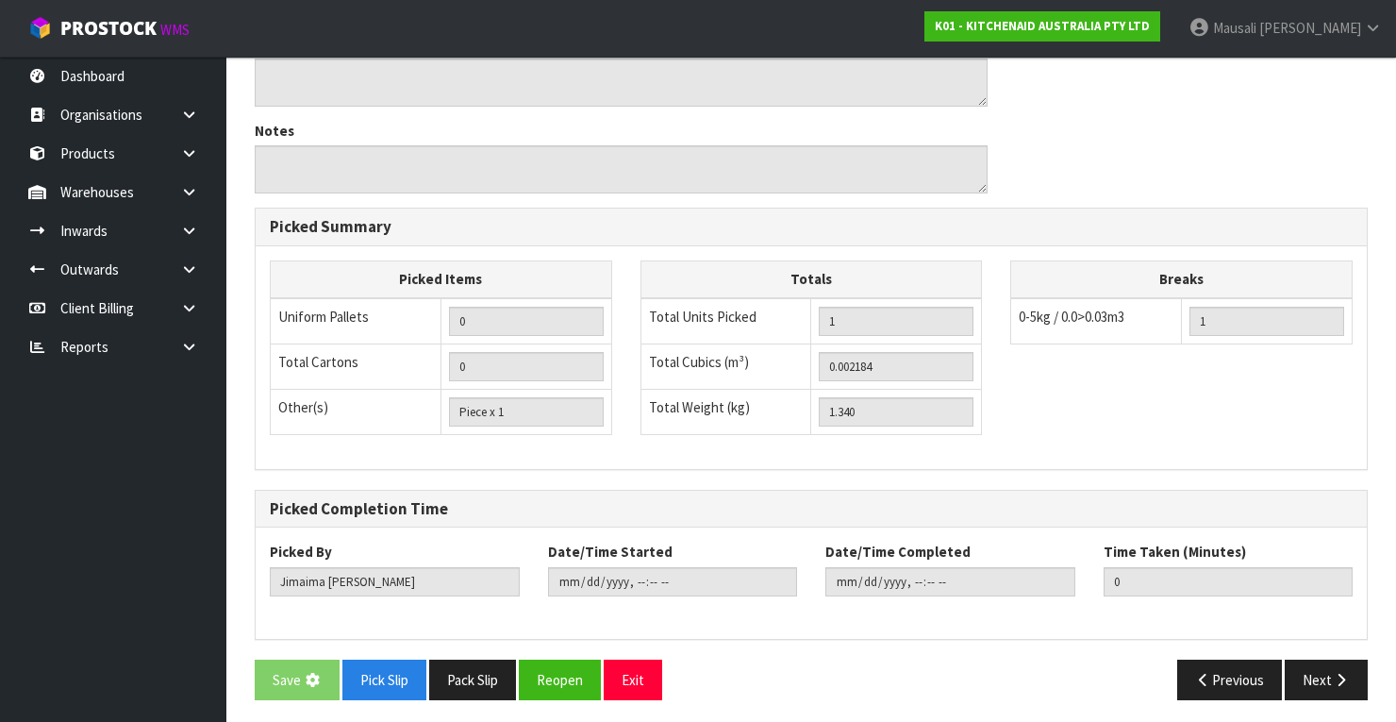
scroll to position [0, 0]
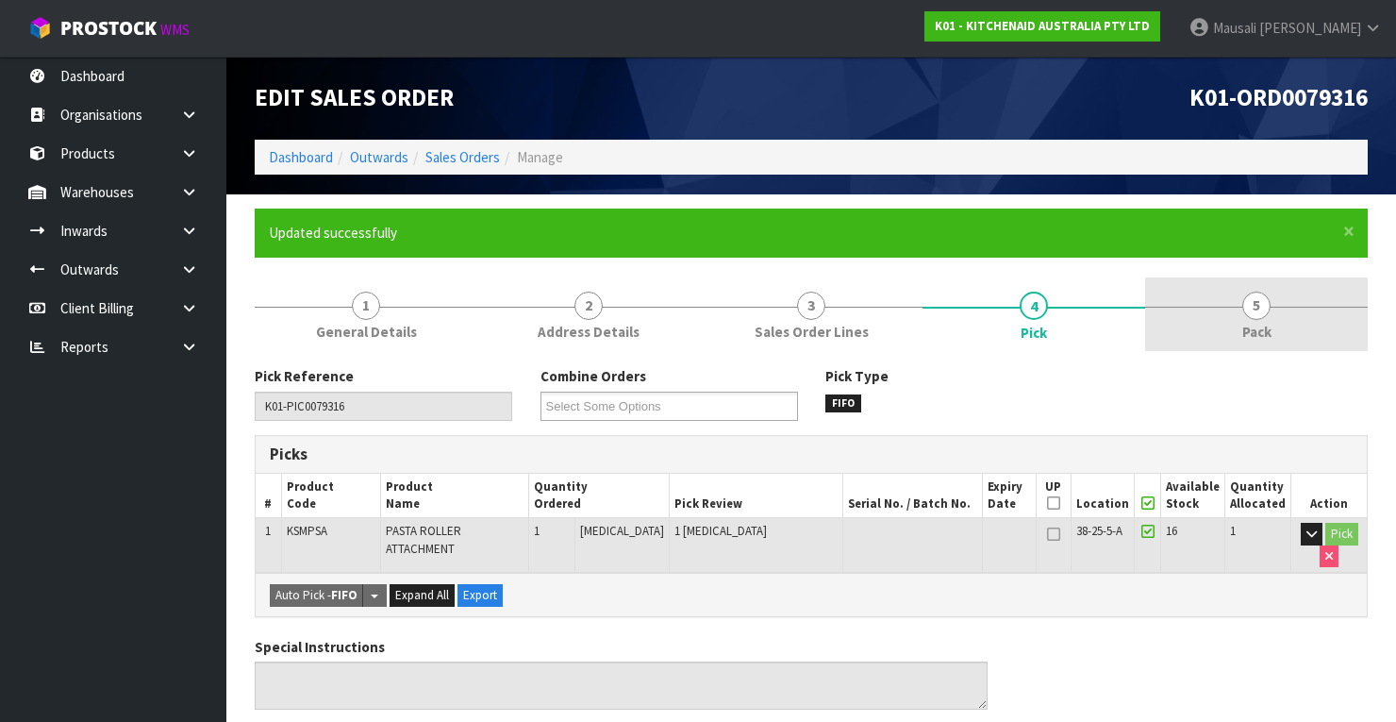
click at [1237, 307] on link "5 Pack" at bounding box center [1256, 314] width 223 height 75
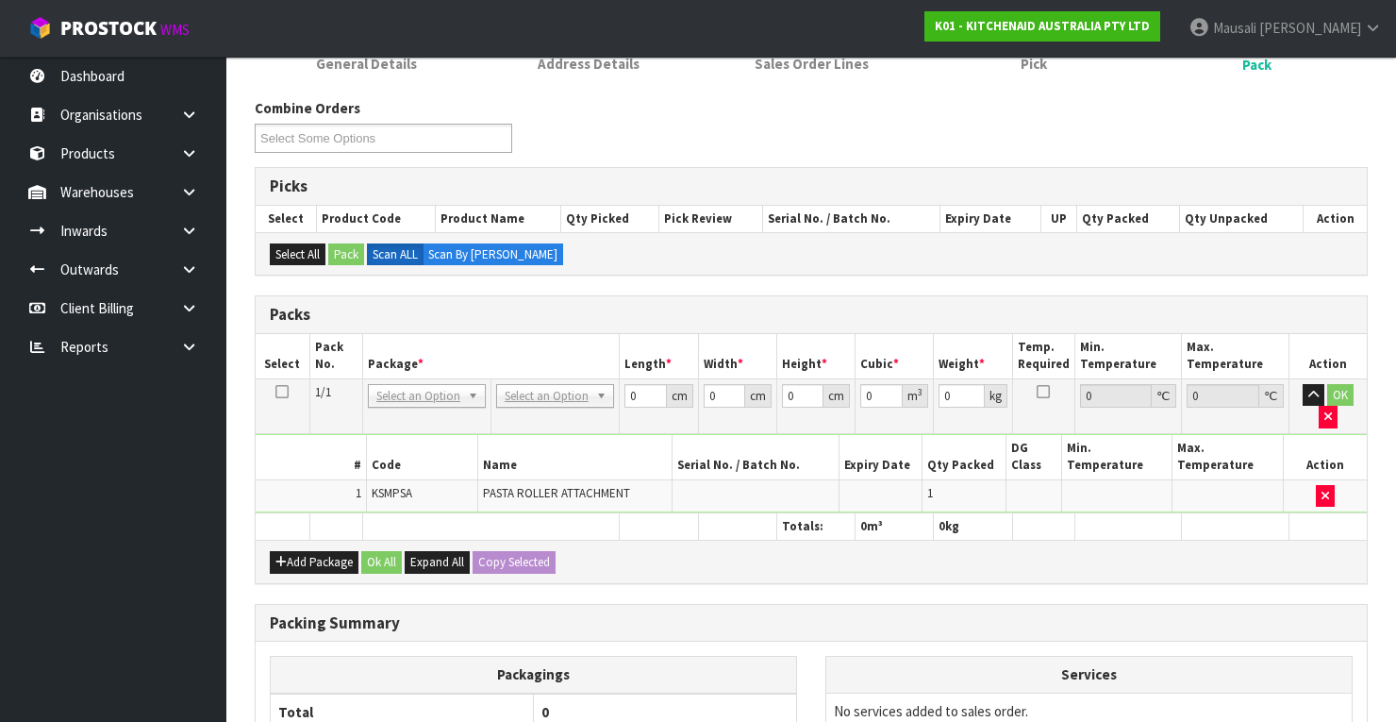
scroll to position [453, 0]
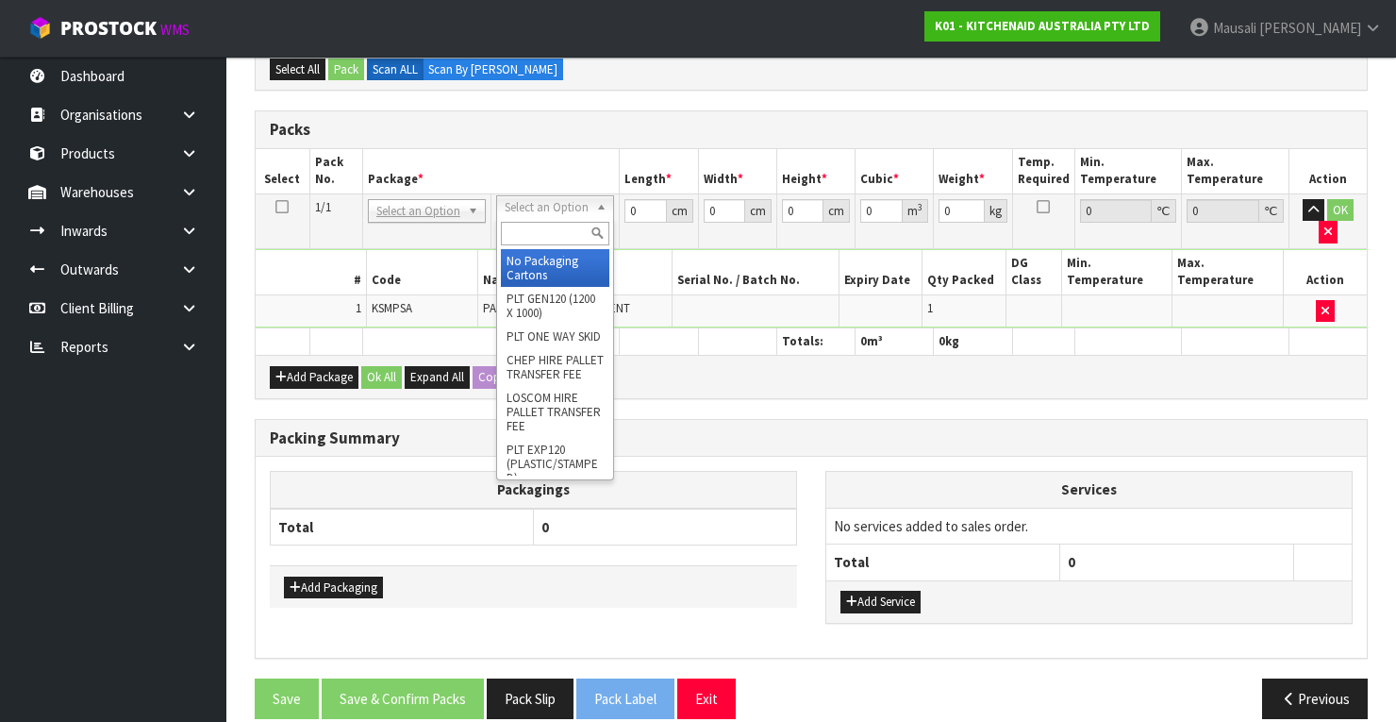
click at [528, 236] on input "text" at bounding box center [555, 234] width 108 height 24
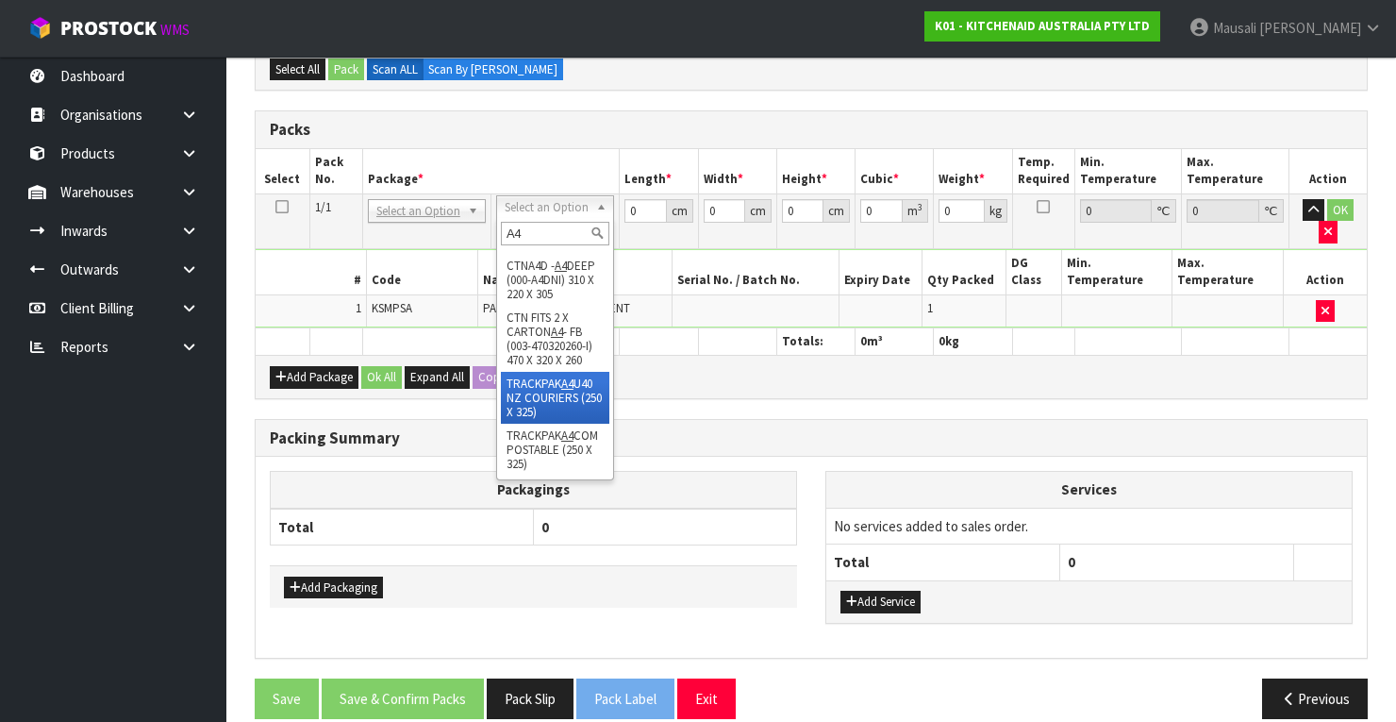
scroll to position [311, 0]
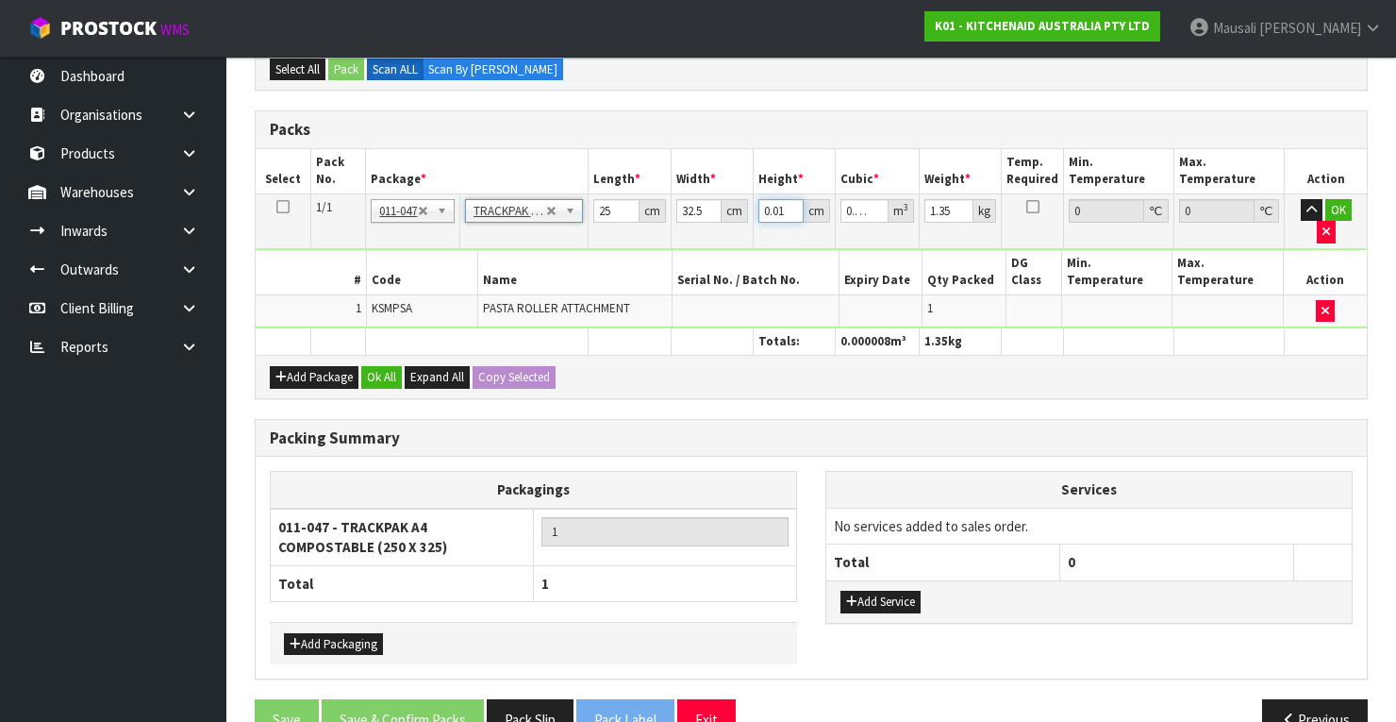
drag, startPoint x: 786, startPoint y: 208, endPoint x: 756, endPoint y: 210, distance: 29.4
click at [756, 210] on td "0.01 cm" at bounding box center [794, 220] width 83 height 55
click at [387, 366] on button "Ok All" at bounding box center [381, 377] width 41 height 23
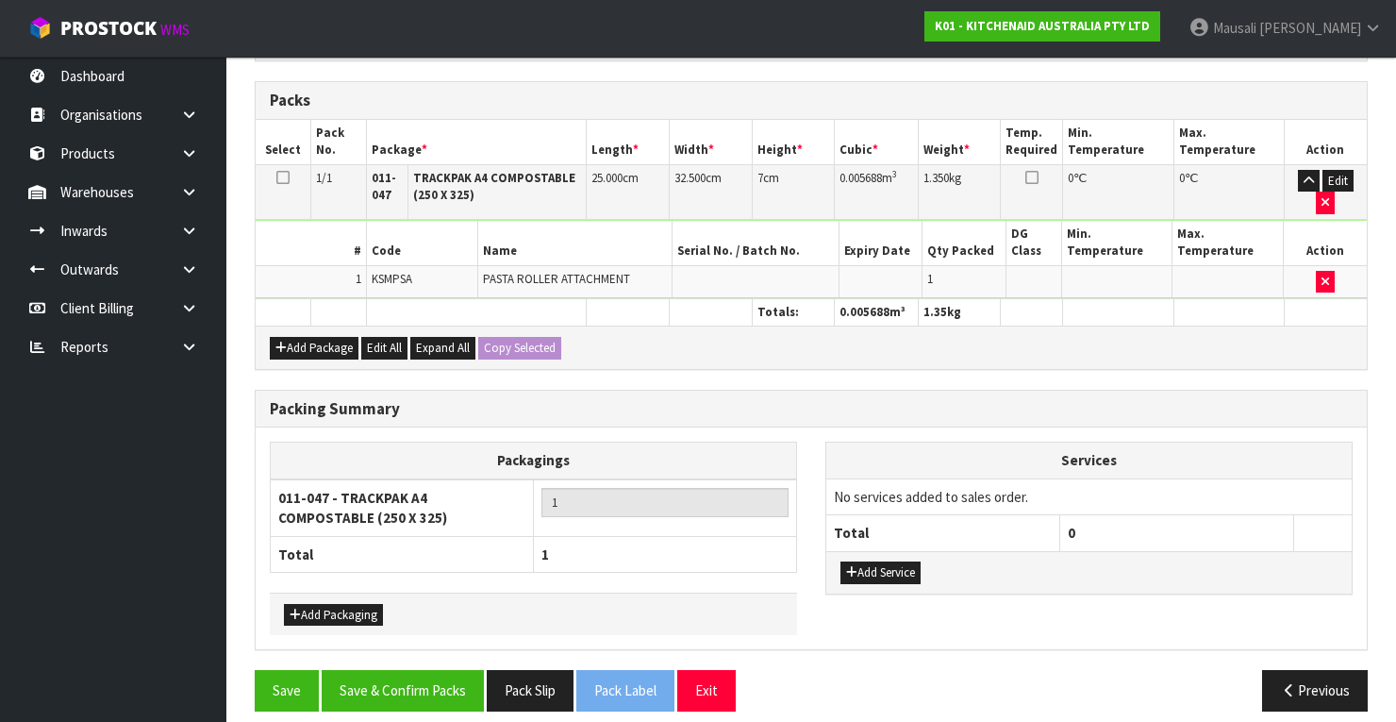
scroll to position [490, 0]
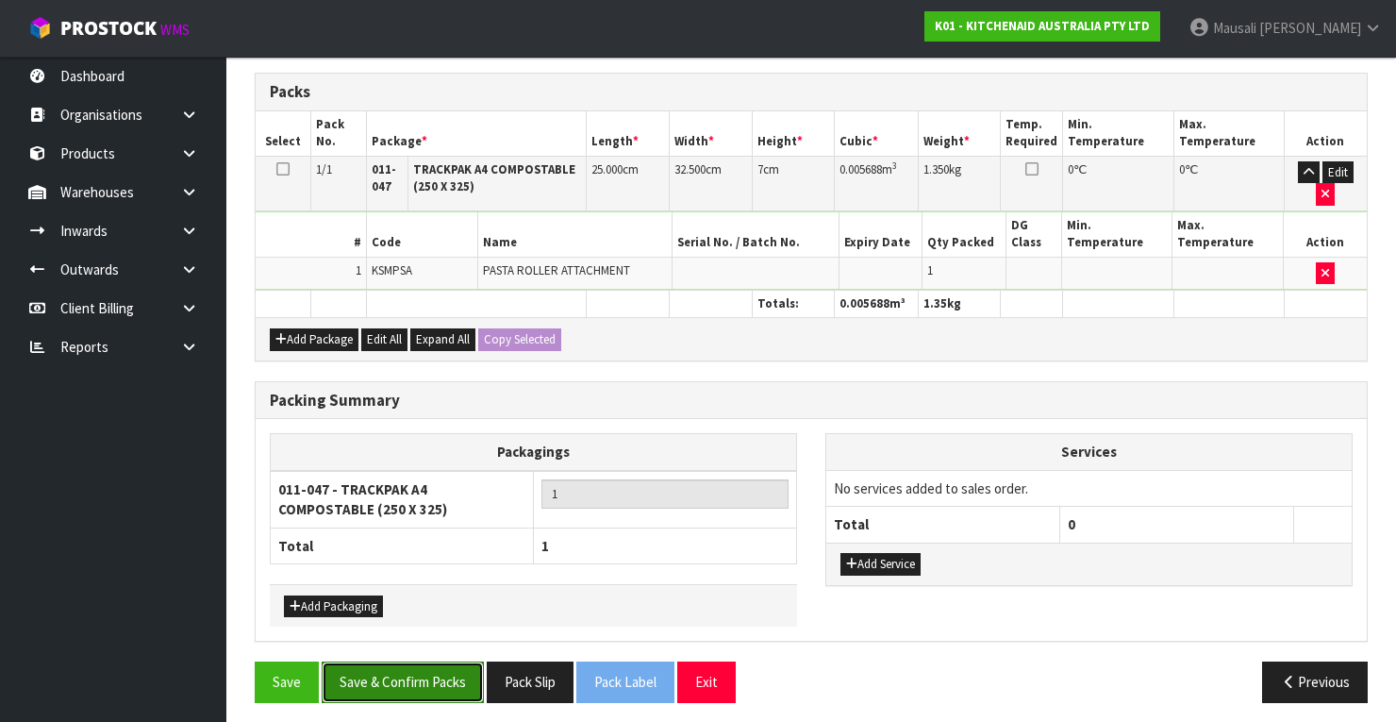
click at [430, 664] on button "Save & Confirm Packs" at bounding box center [403, 681] width 162 height 41
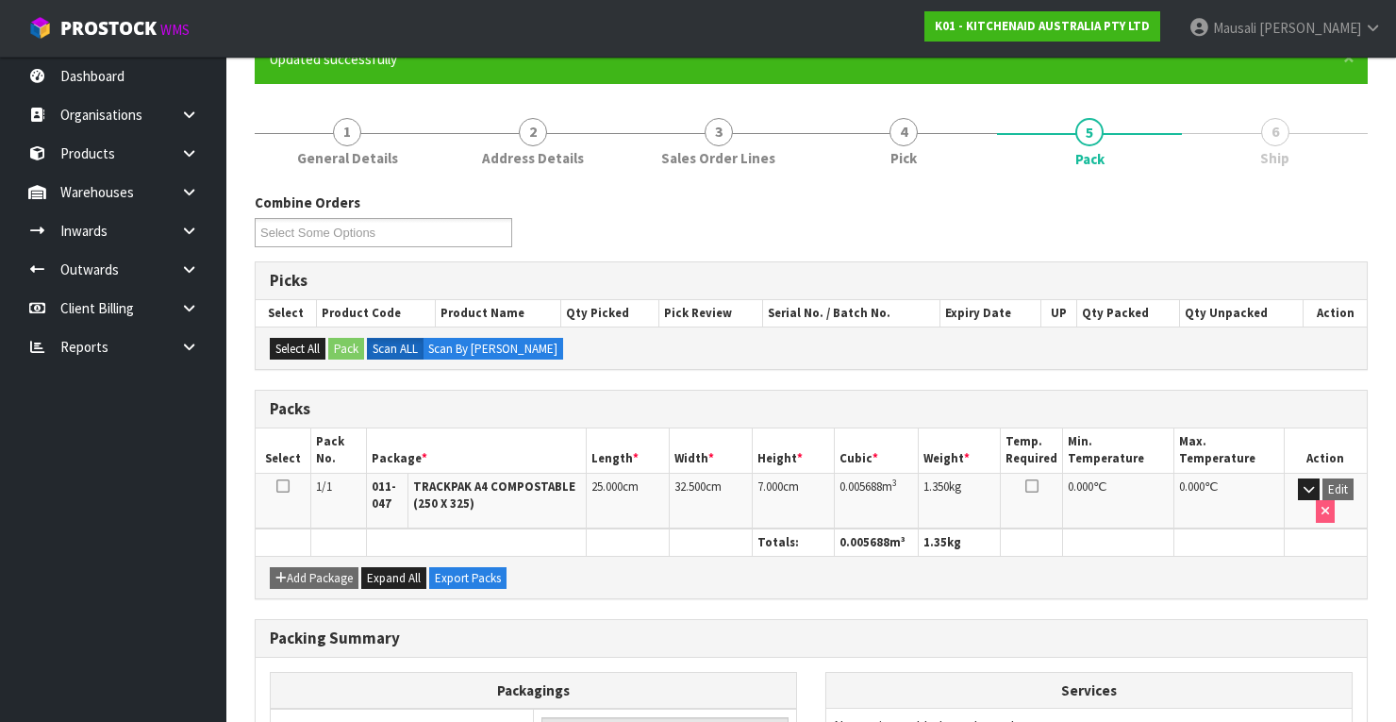
scroll to position [371, 0]
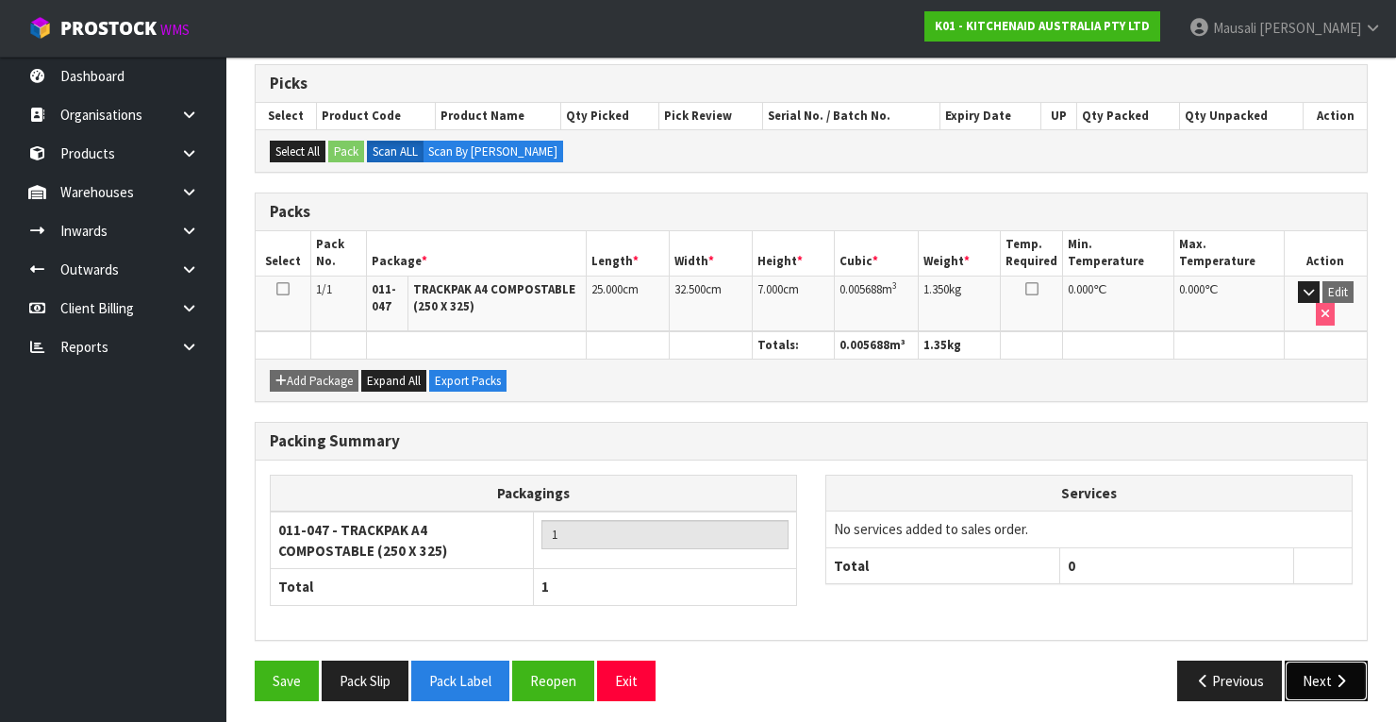
click at [1327, 663] on button "Next" at bounding box center [1326, 680] width 83 height 41
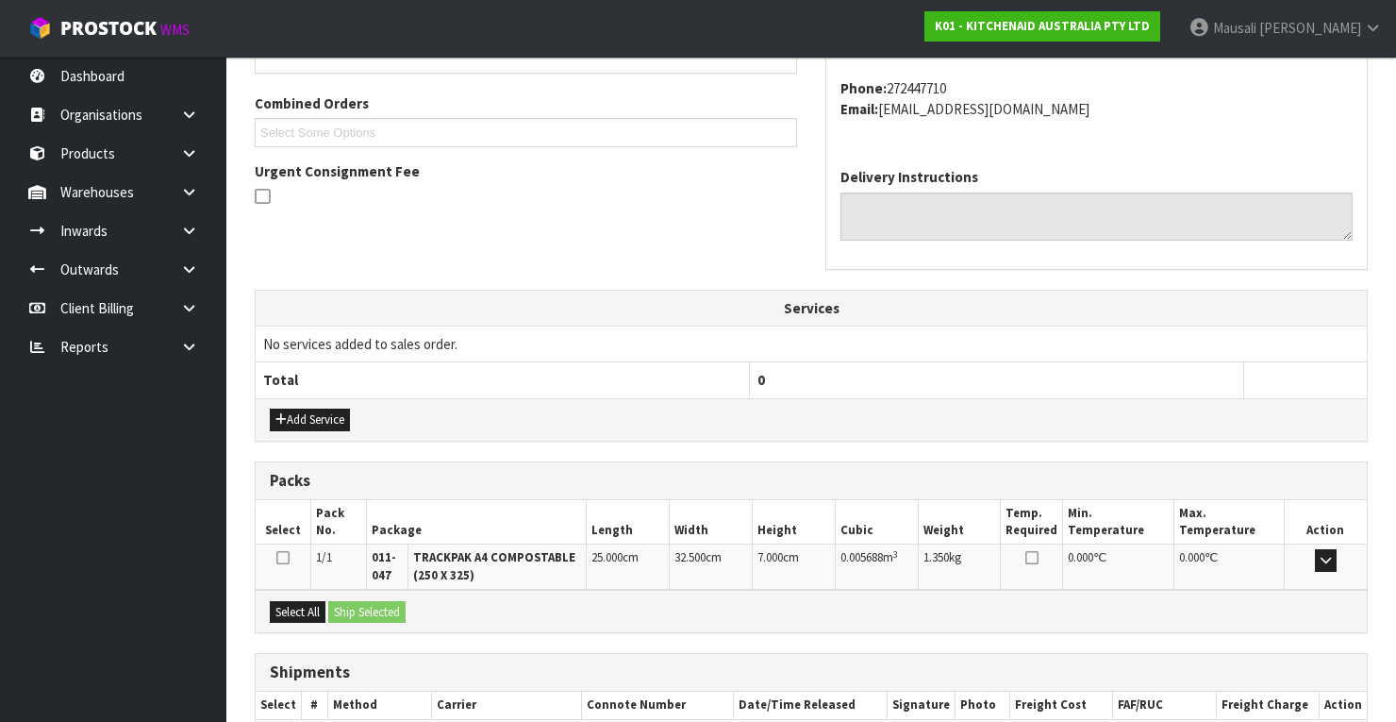
scroll to position [570, 0]
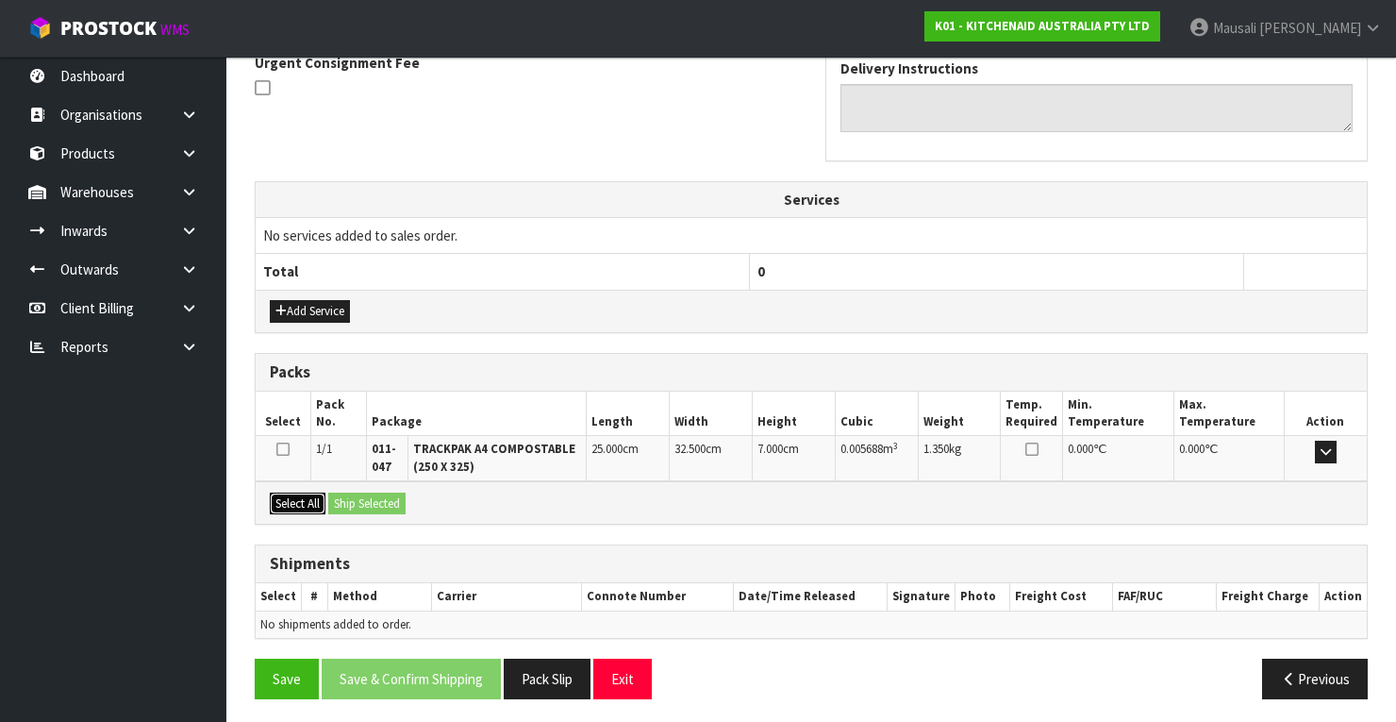
drag, startPoint x: 302, startPoint y: 487, endPoint x: 347, endPoint y: 498, distance: 46.7
click at [304, 492] on button "Select All" at bounding box center [298, 503] width 56 height 23
click at [347, 498] on button "Ship Selected" at bounding box center [366, 503] width 77 height 23
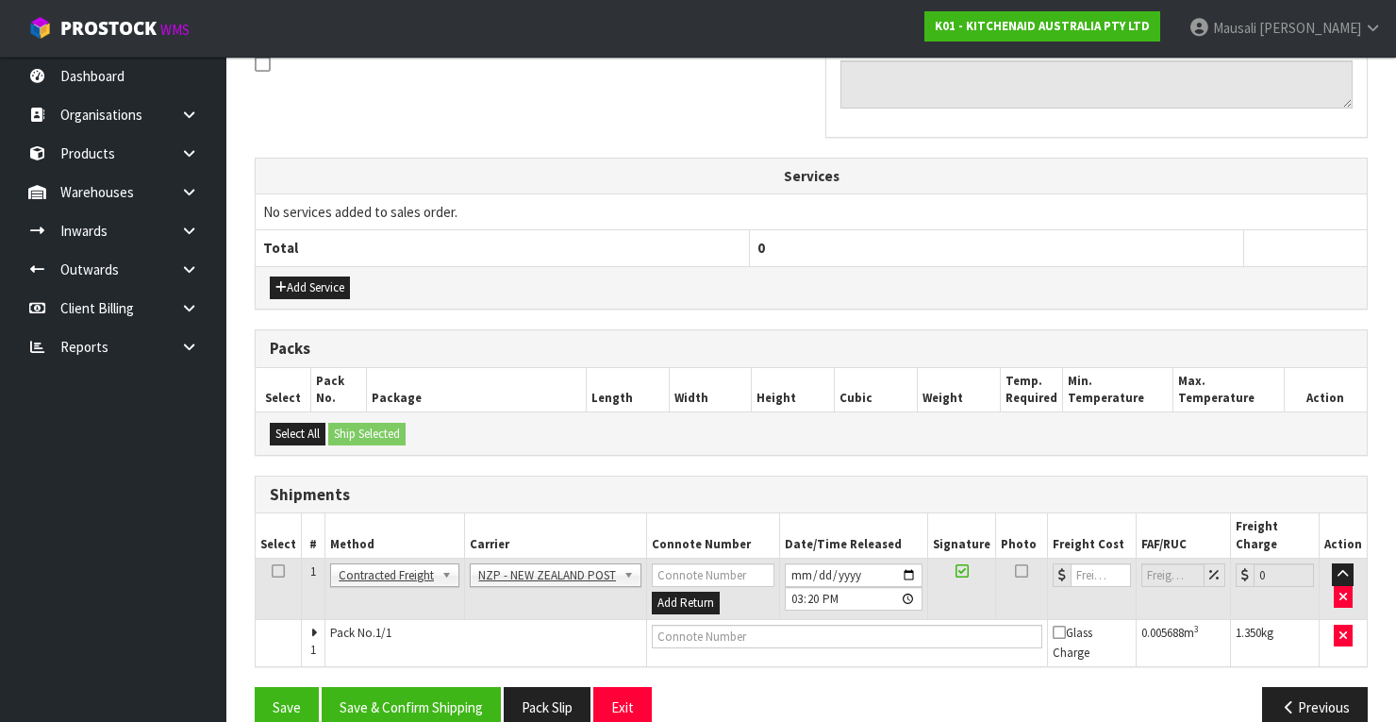
scroll to position [605, 0]
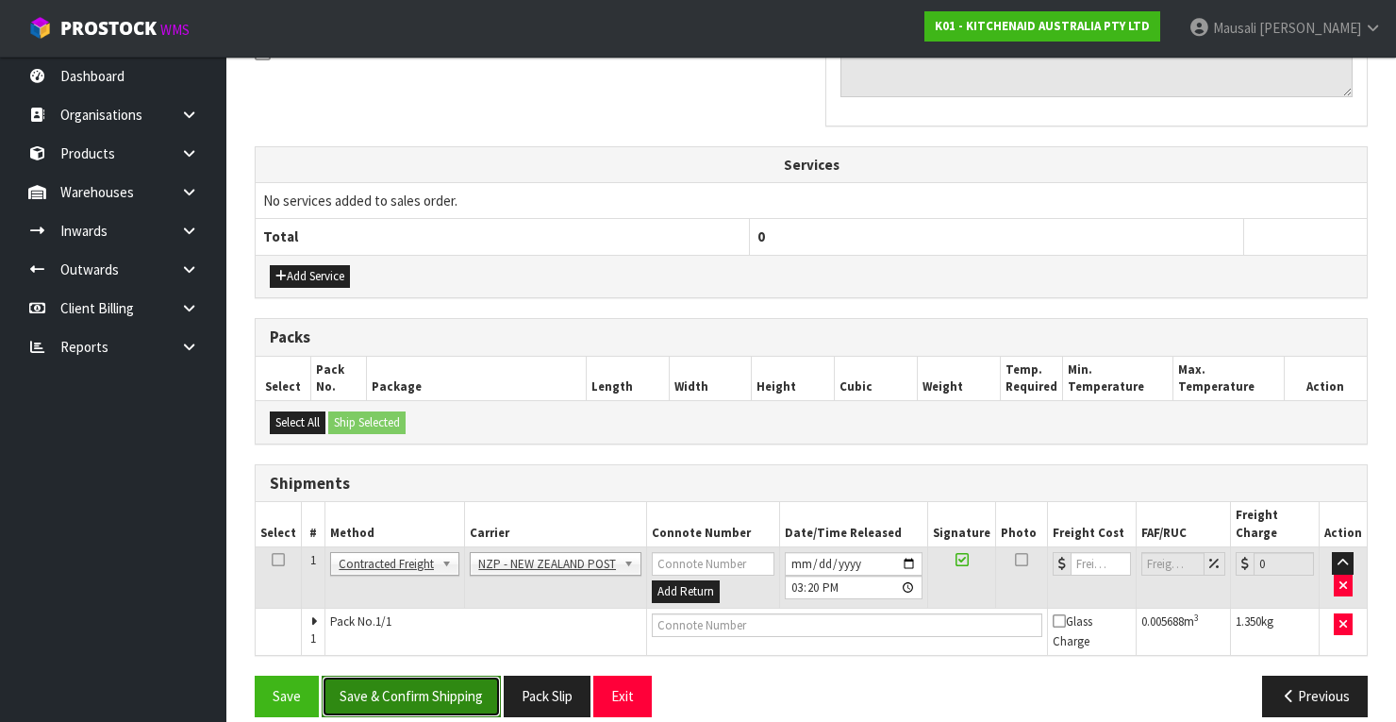
click at [464, 675] on button "Save & Confirm Shipping" at bounding box center [411, 695] width 179 height 41
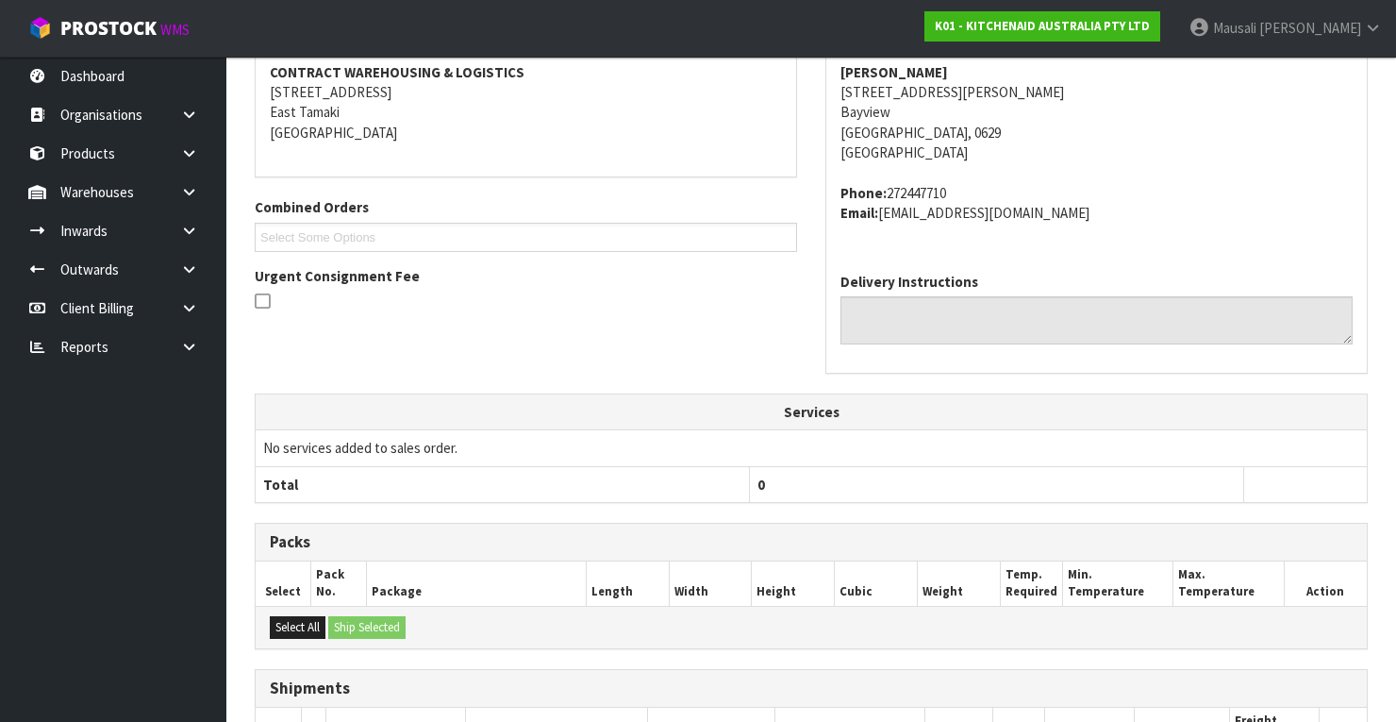
scroll to position [577, 0]
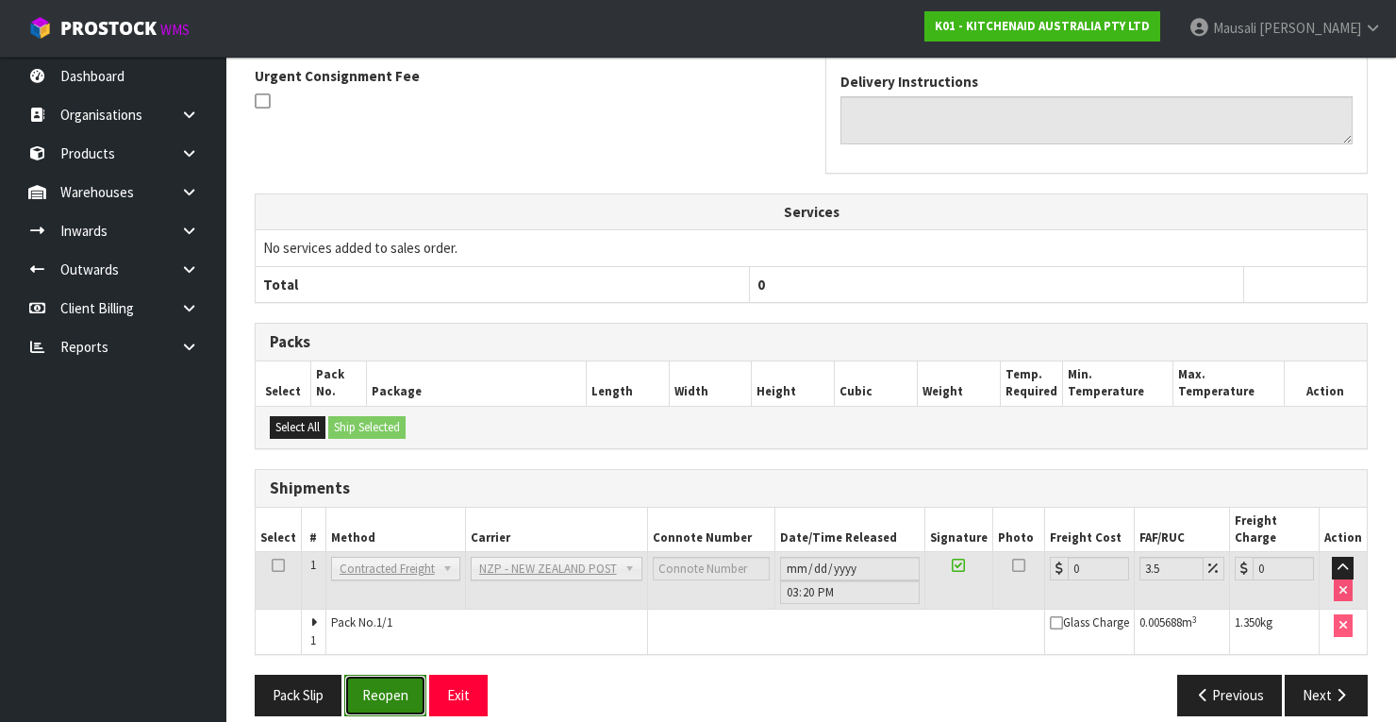
drag, startPoint x: 404, startPoint y: 666, endPoint x: 432, endPoint y: 653, distance: 31.2
click at [404, 674] on button "Reopen" at bounding box center [385, 694] width 82 height 41
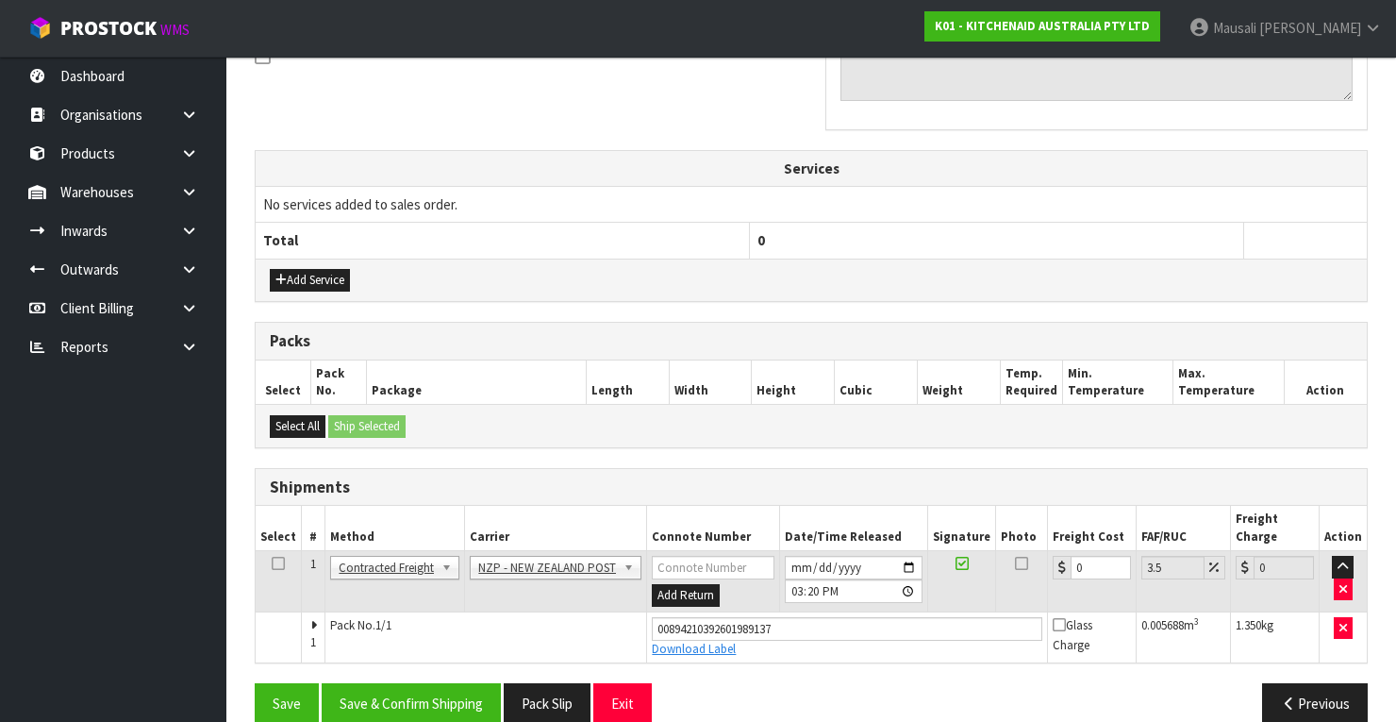
scroll to position [607, 0]
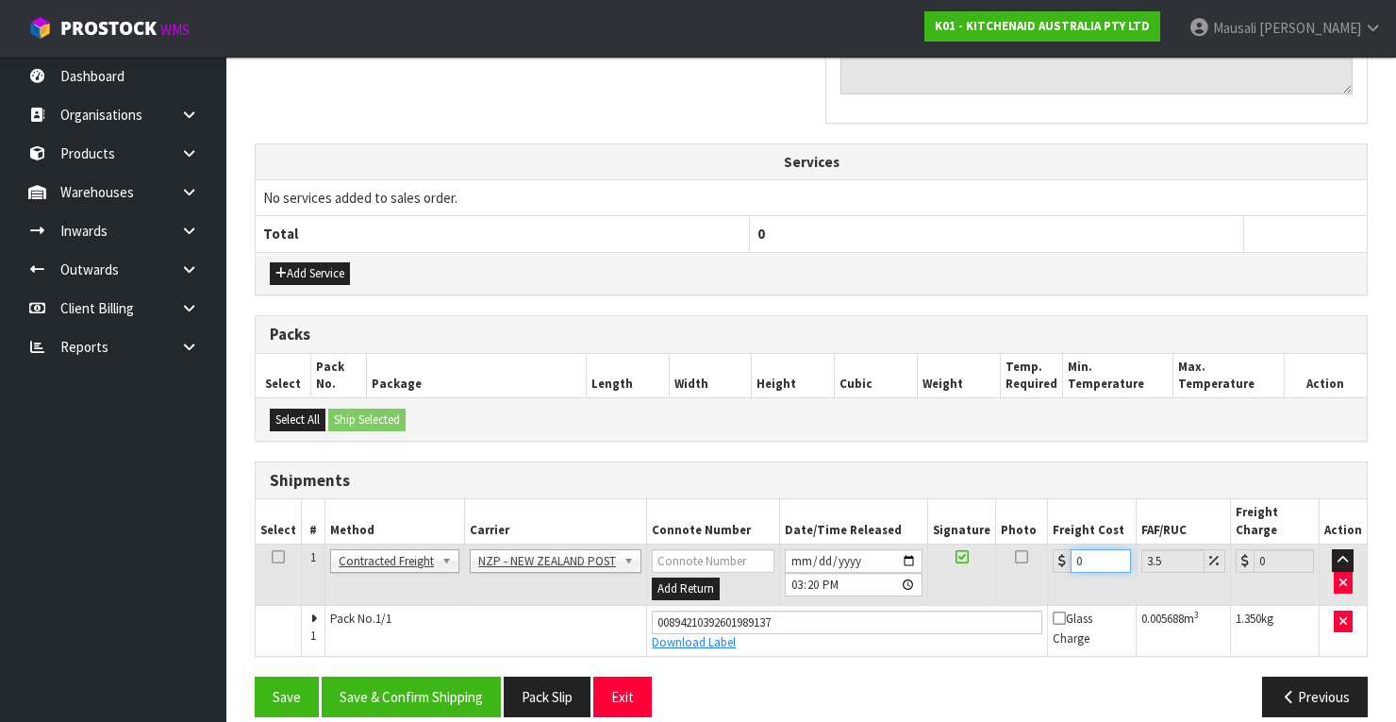
drag, startPoint x: 1089, startPoint y: 540, endPoint x: 1025, endPoint y: 566, distance: 69.4
click at [1025, 566] on tr "1 Client Local Pickup Customer Local Pickup Company Freight Contracted Freight …" at bounding box center [811, 574] width 1111 height 61
click at [433, 677] on button "Save & Confirm Shipping" at bounding box center [411, 696] width 179 height 41
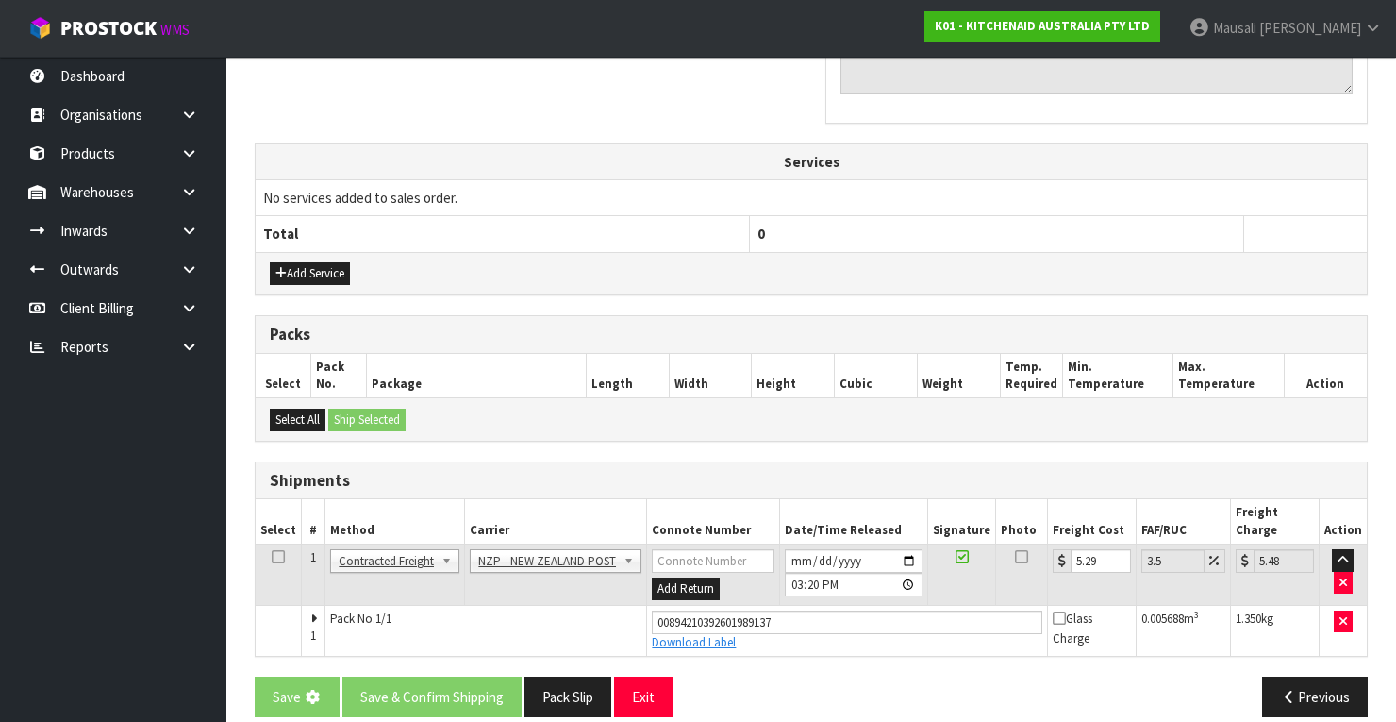
scroll to position [0, 0]
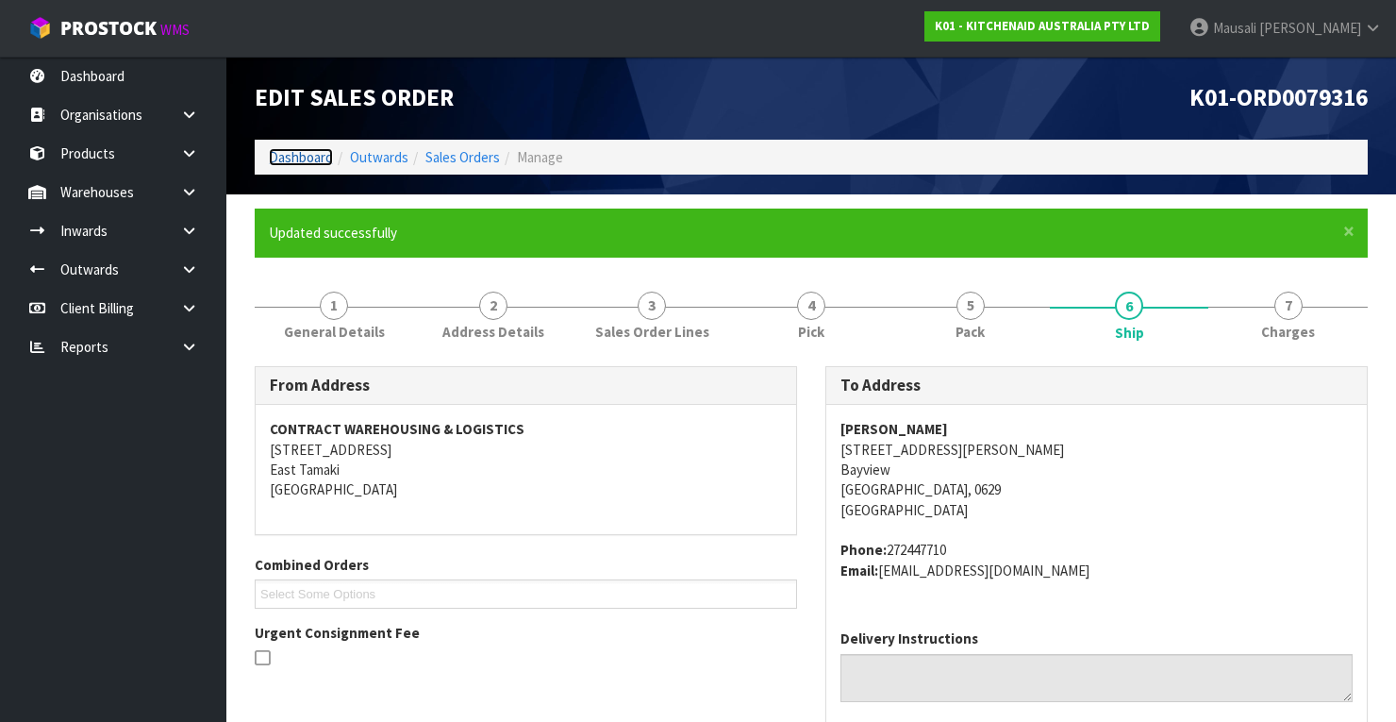
click at [319, 148] on link "Dashboard" at bounding box center [301, 157] width 64 height 18
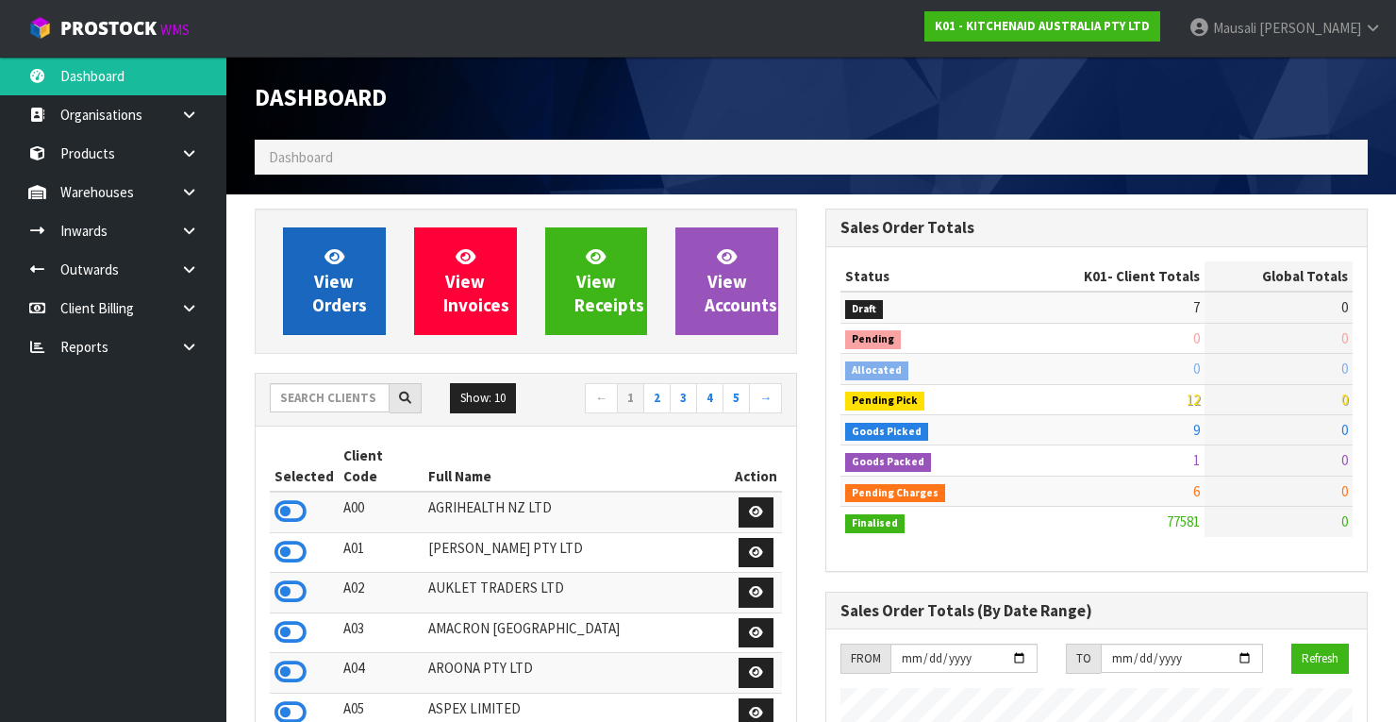
scroll to position [1463, 571]
click at [342, 293] on span "View Orders" at bounding box center [339, 280] width 55 height 71
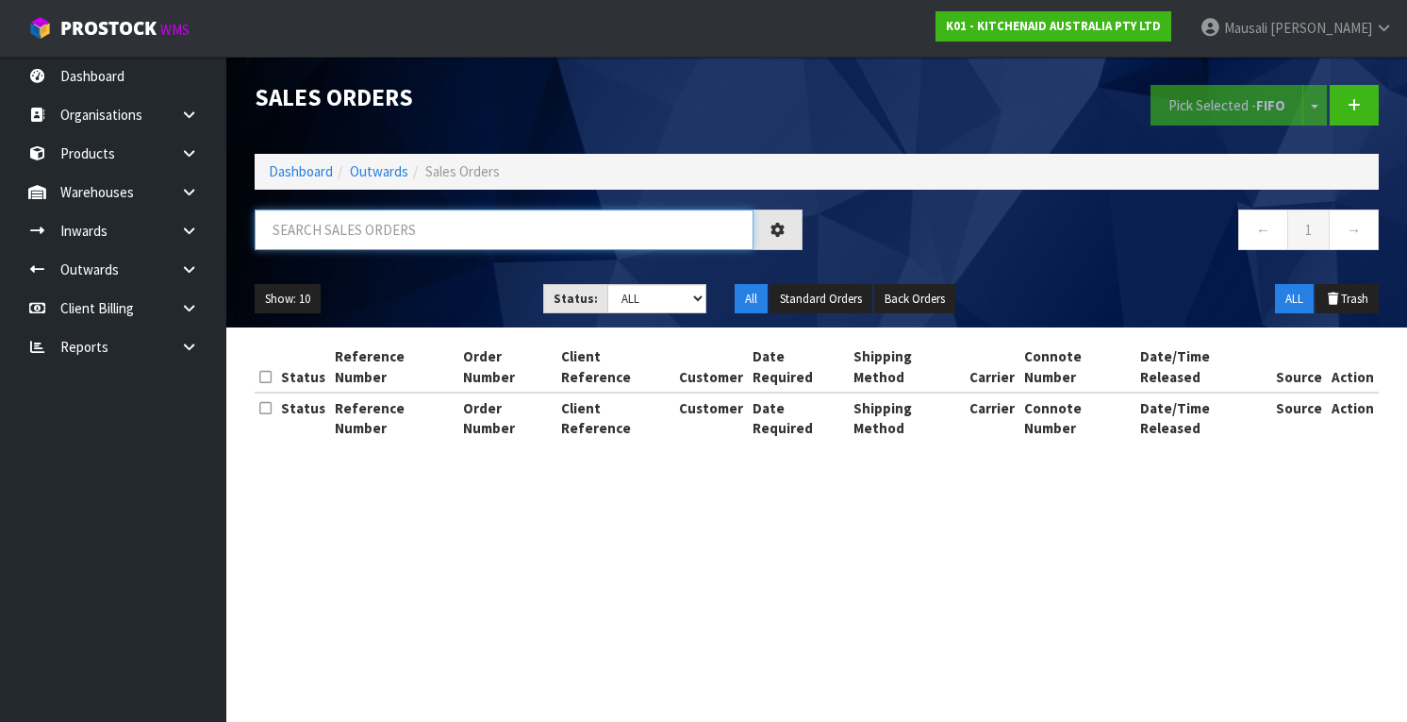
click at [309, 229] on input "text" at bounding box center [504, 229] width 499 height 41
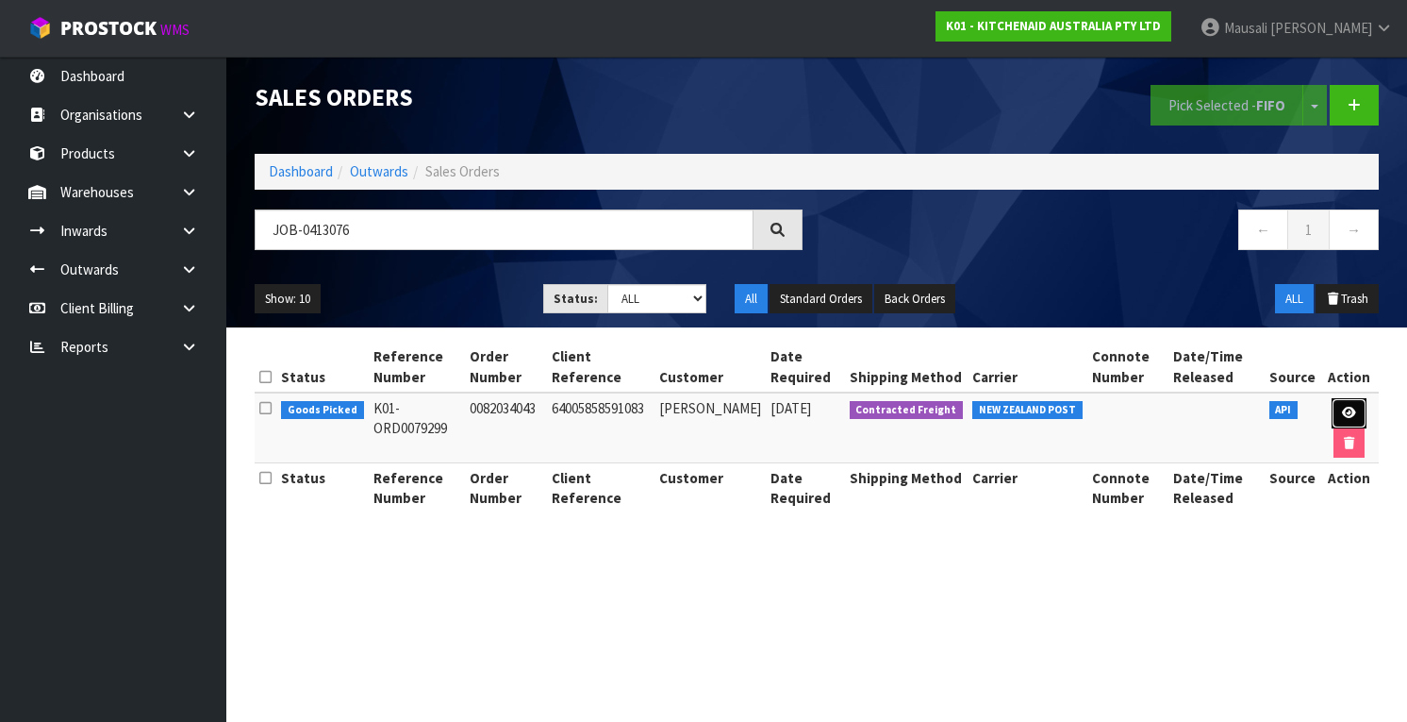
click at [1344, 409] on icon at bounding box center [1349, 413] width 14 height 12
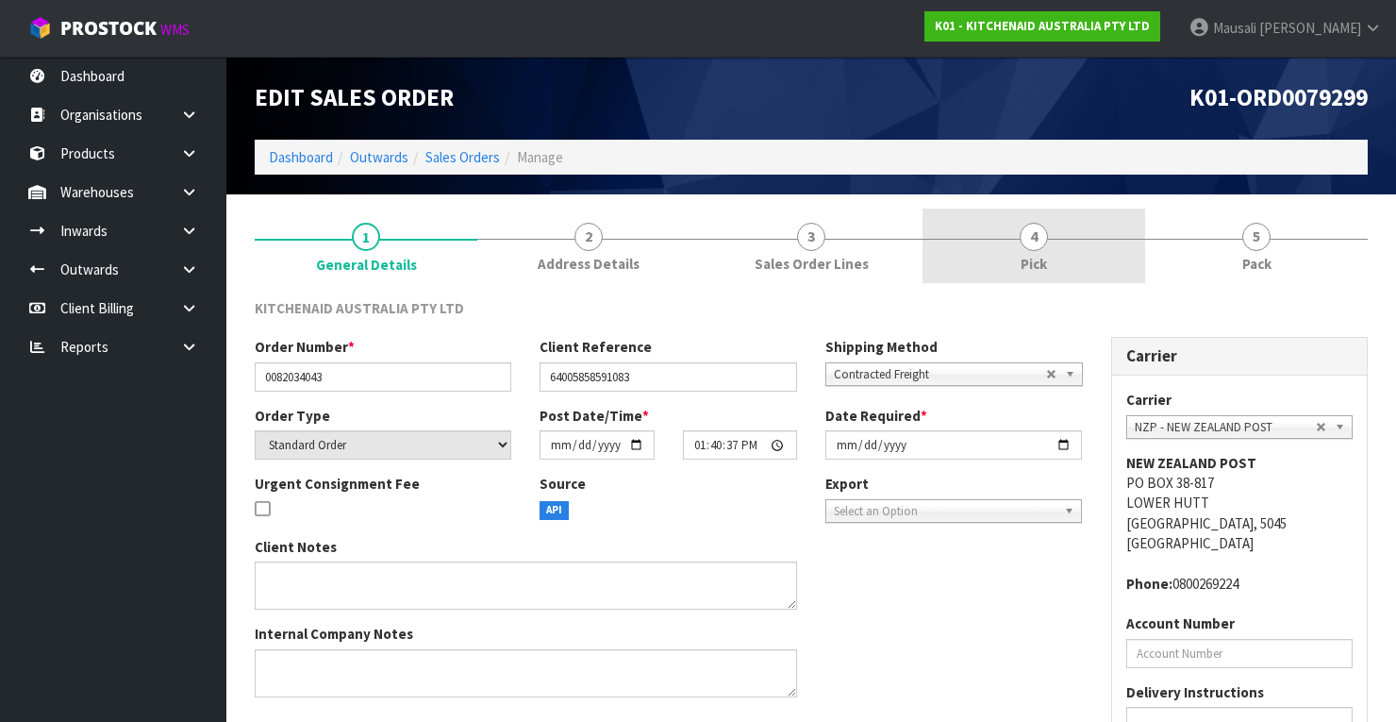
click at [1082, 253] on link "4 Pick" at bounding box center [1033, 245] width 223 height 75
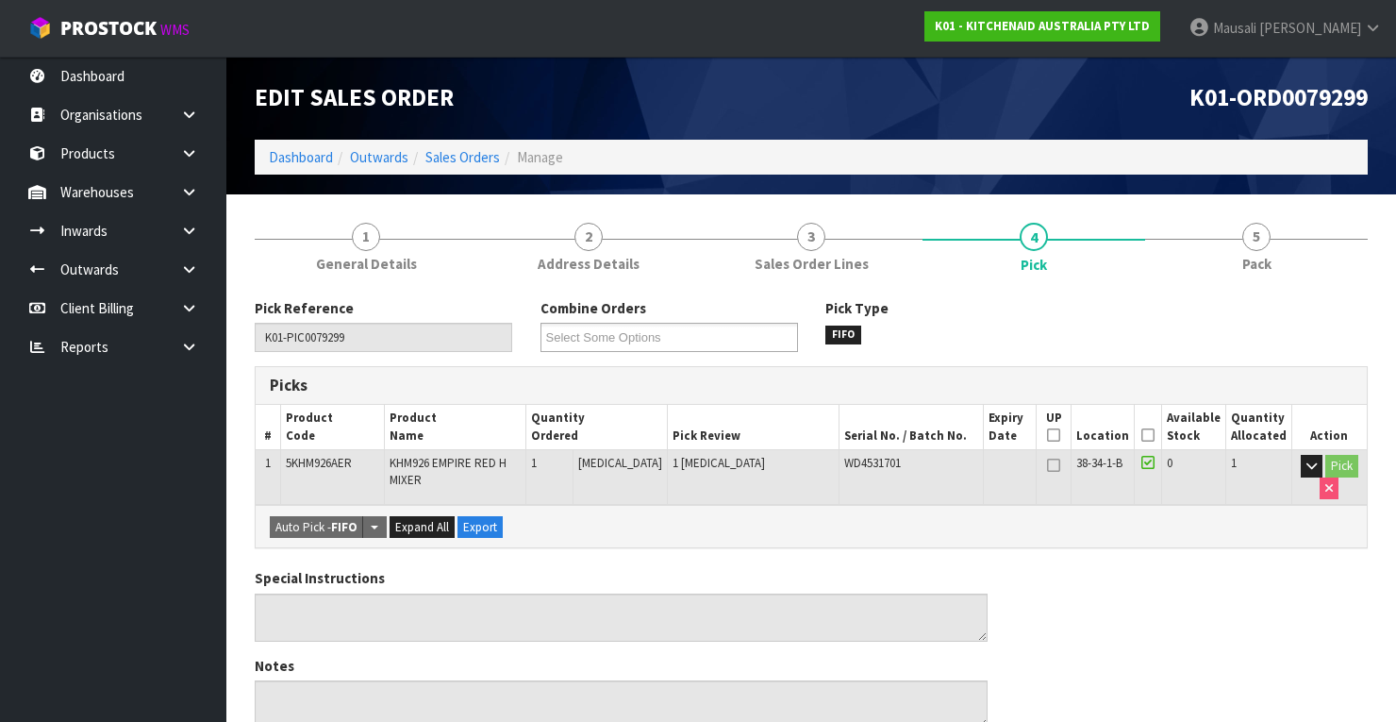
click at [1150, 435] on icon at bounding box center [1147, 435] width 13 height 1
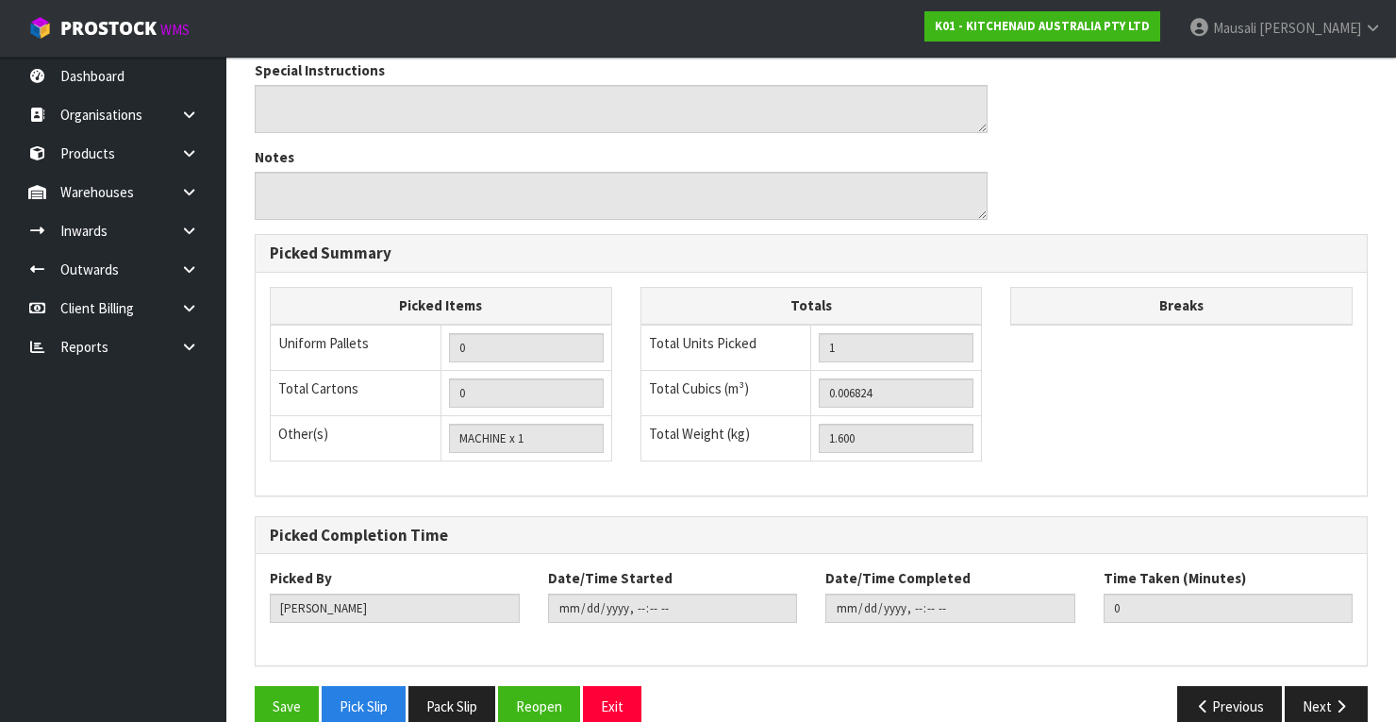
scroll to position [603, 0]
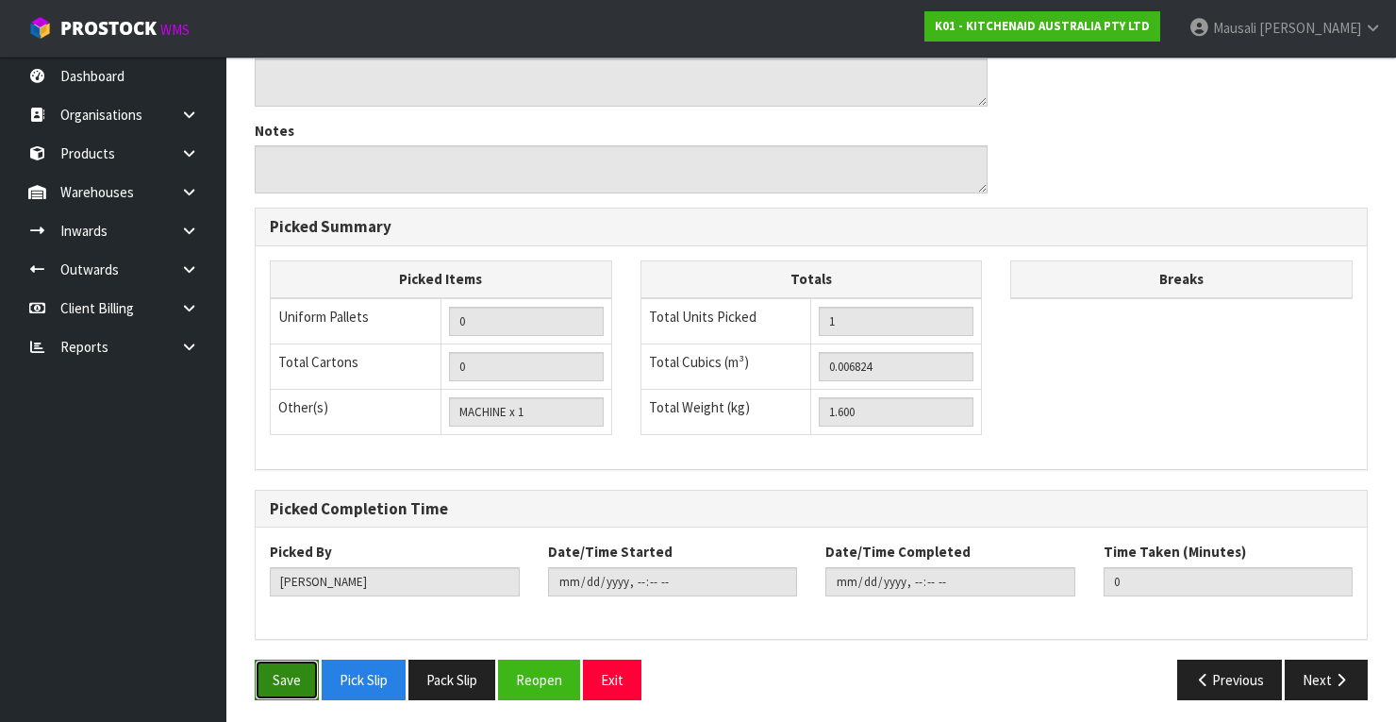
click at [279, 678] on button "Save" at bounding box center [287, 679] width 64 height 41
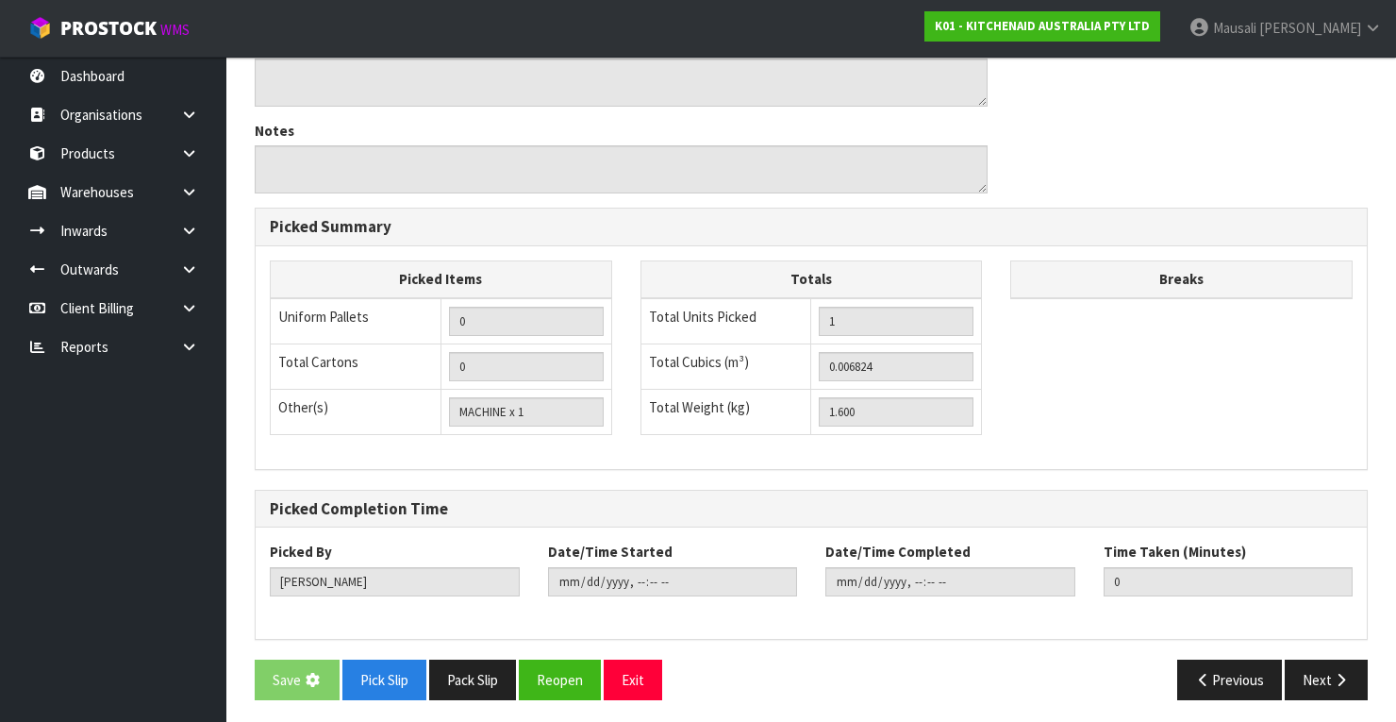
scroll to position [0, 0]
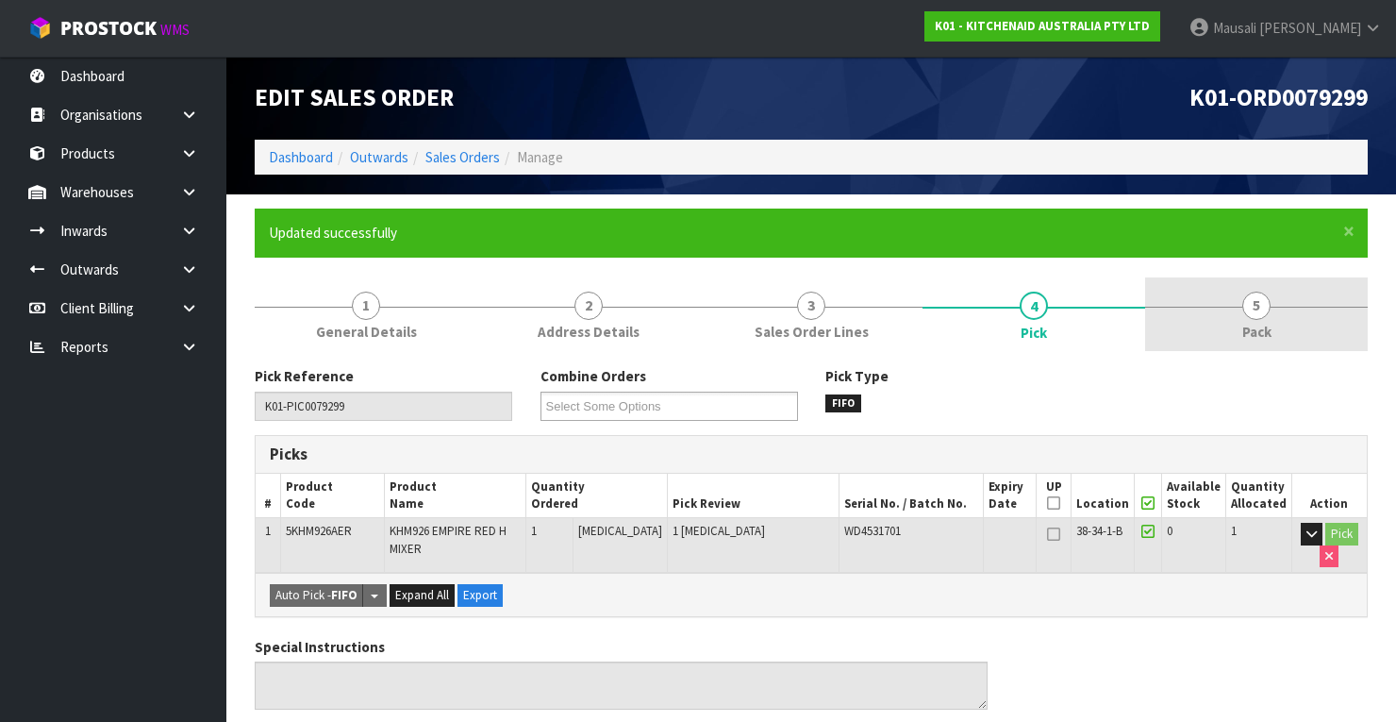
click at [1247, 328] on span "Pack" at bounding box center [1256, 332] width 29 height 20
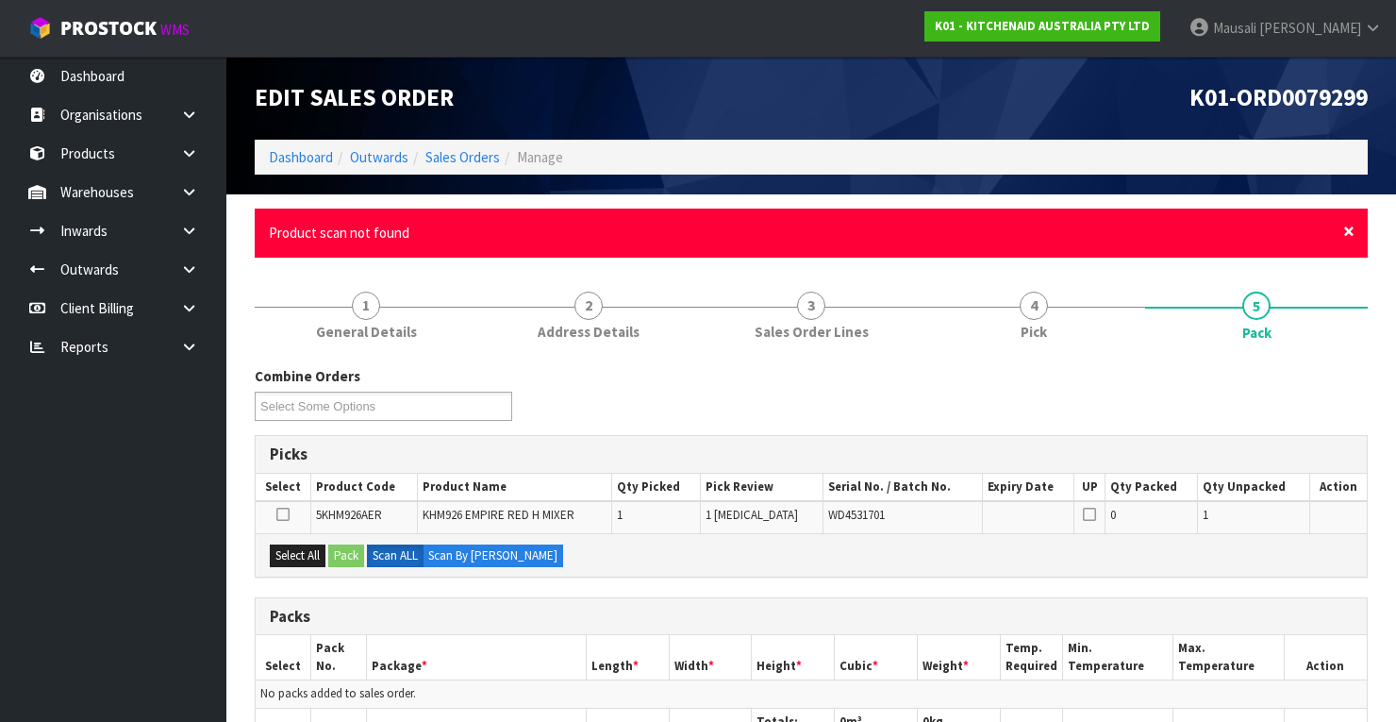
click at [1343, 231] on span "×" at bounding box center [1348, 231] width 11 height 26
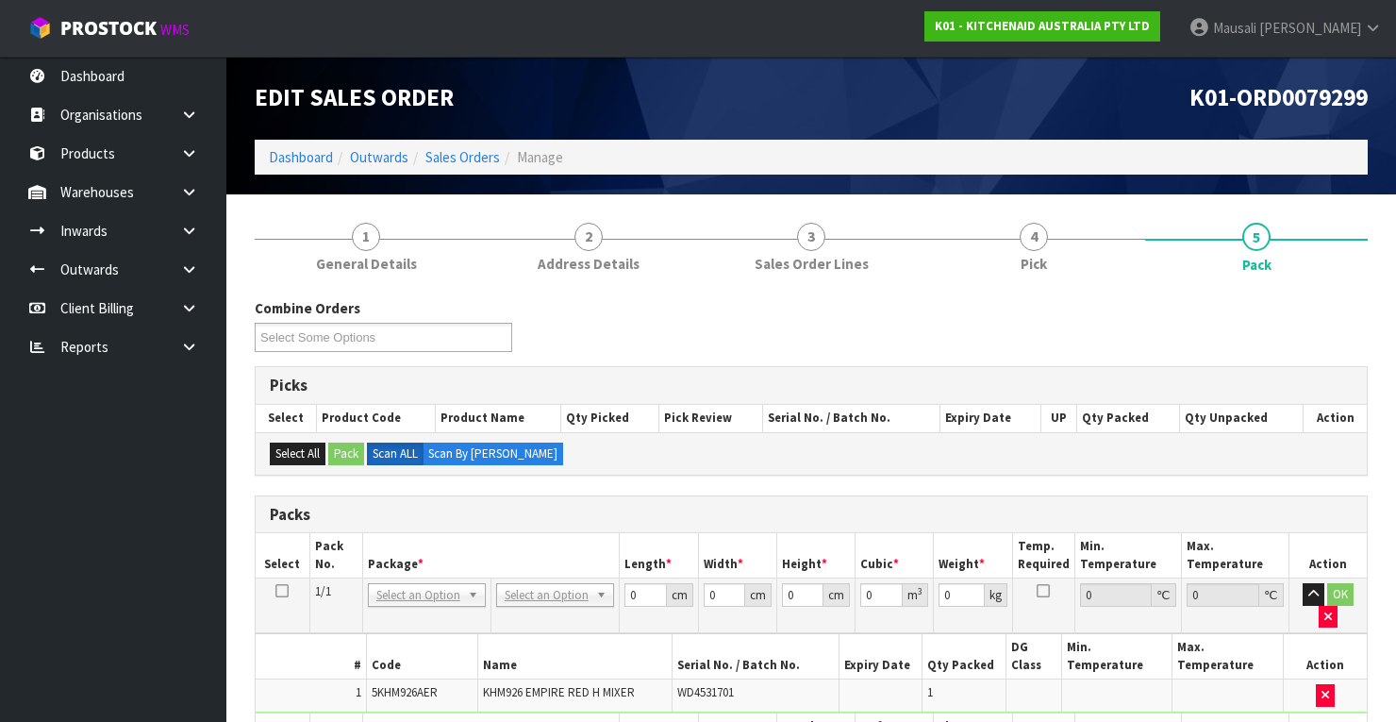
scroll to position [302, 0]
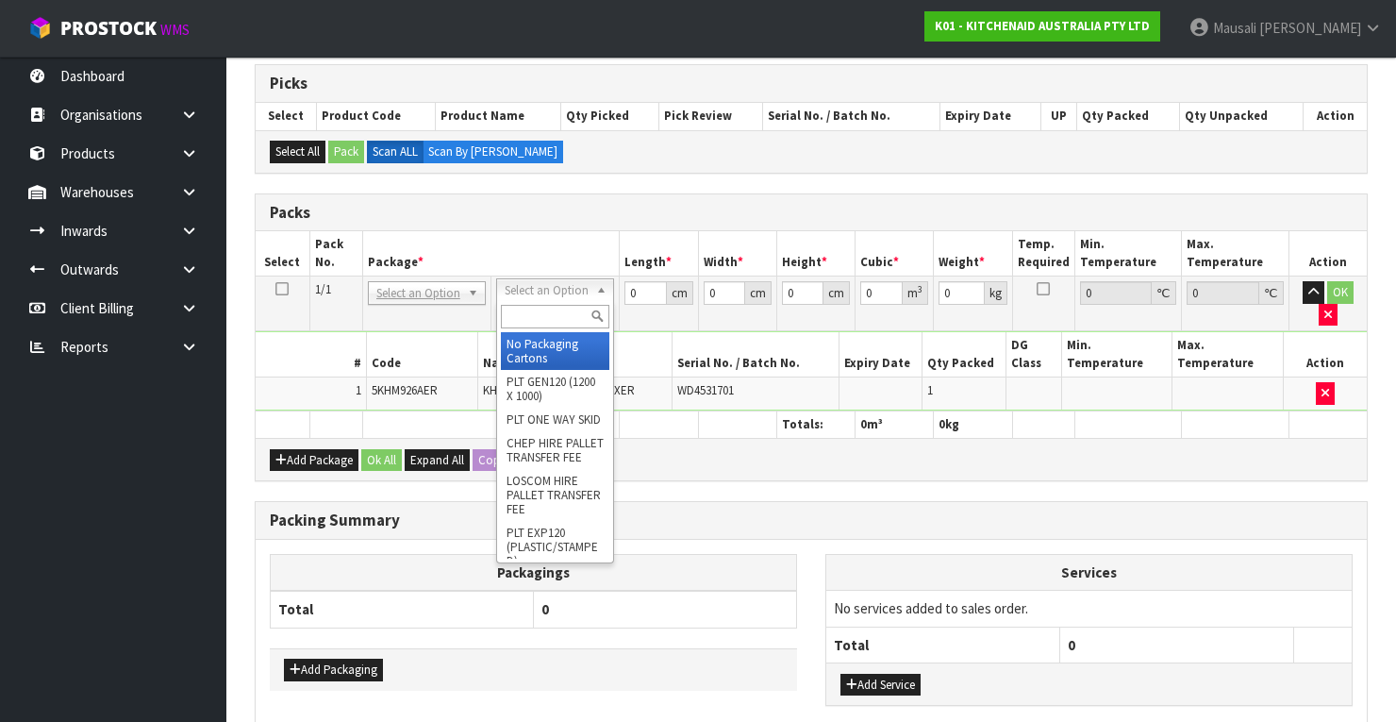
click at [504, 319] on input "text" at bounding box center [555, 317] width 108 height 24
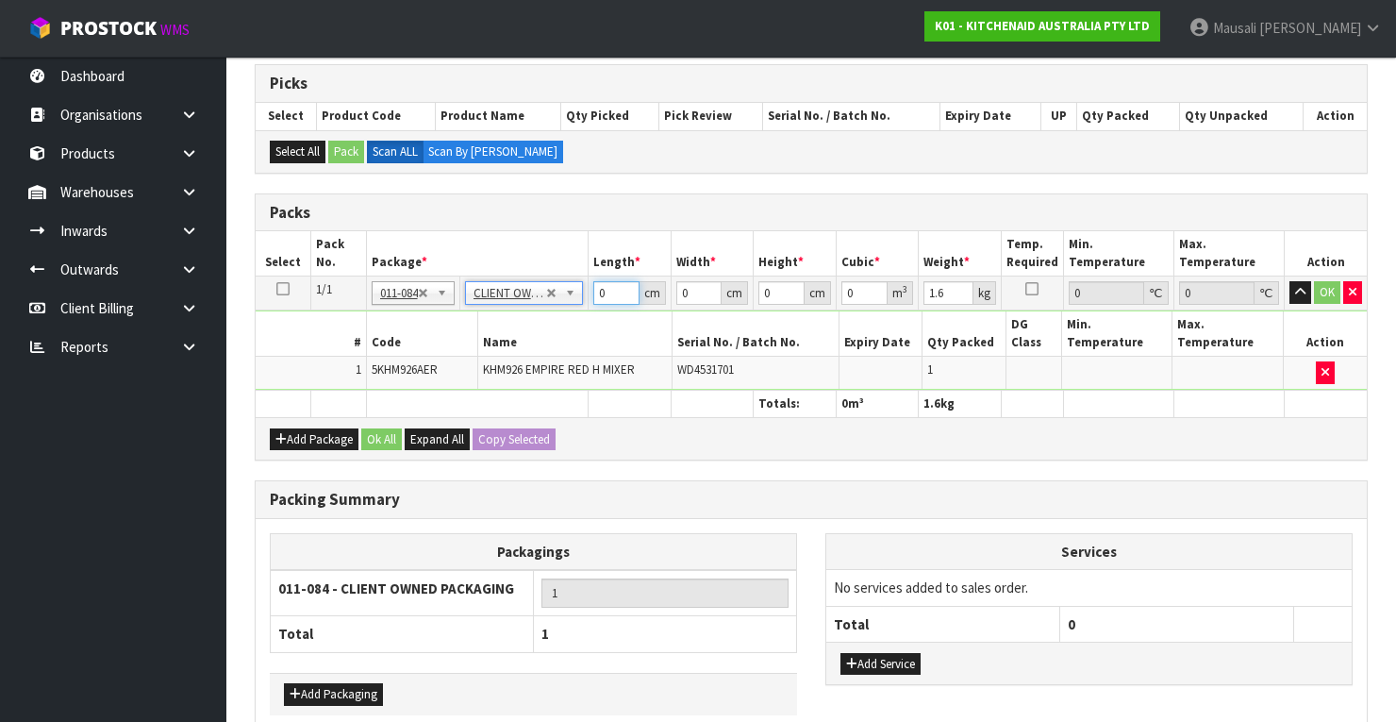
drag, startPoint x: 609, startPoint y: 291, endPoint x: 585, endPoint y: 295, distance: 25.0
click at [589, 294] on tr "1/1 NONE 007-001 007-002 007-004 007-009 007-013 007-014 007-015 007-017 007-01…" at bounding box center [811, 293] width 1111 height 34
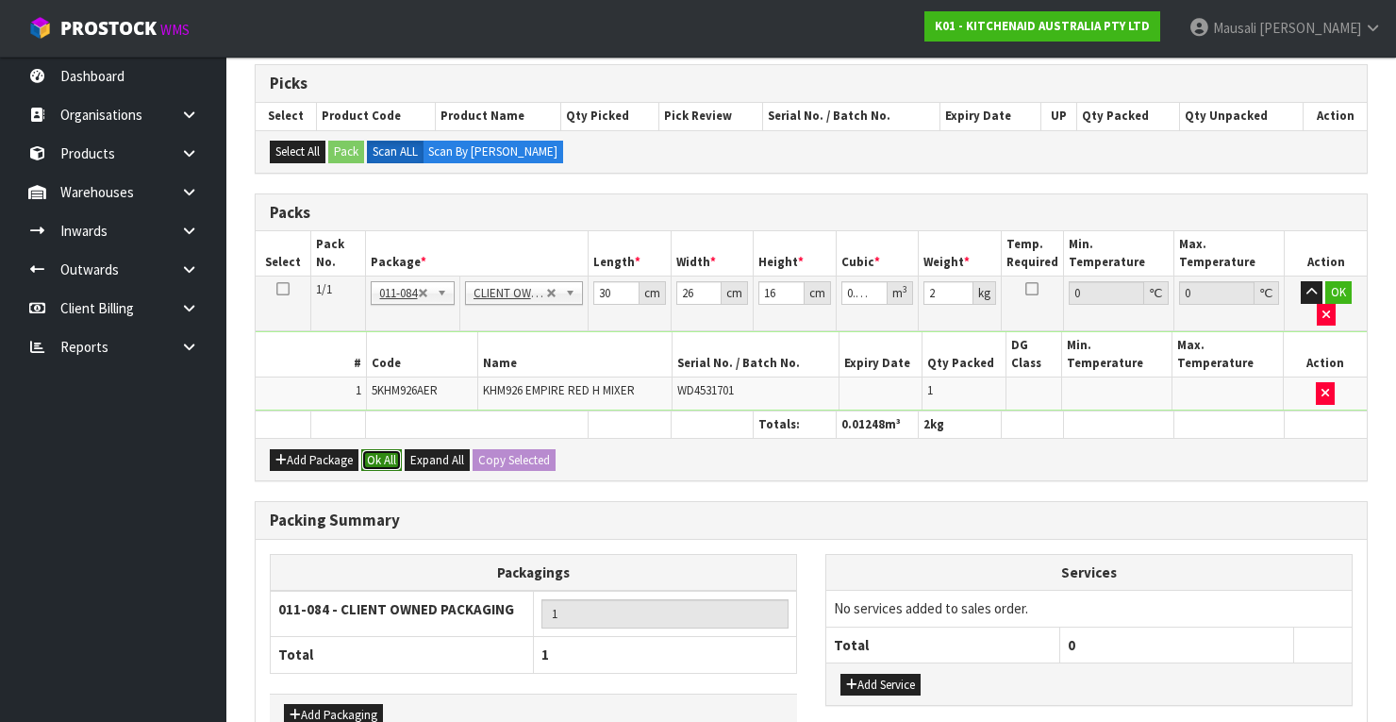
click at [392, 449] on button "Ok All" at bounding box center [381, 460] width 41 height 23
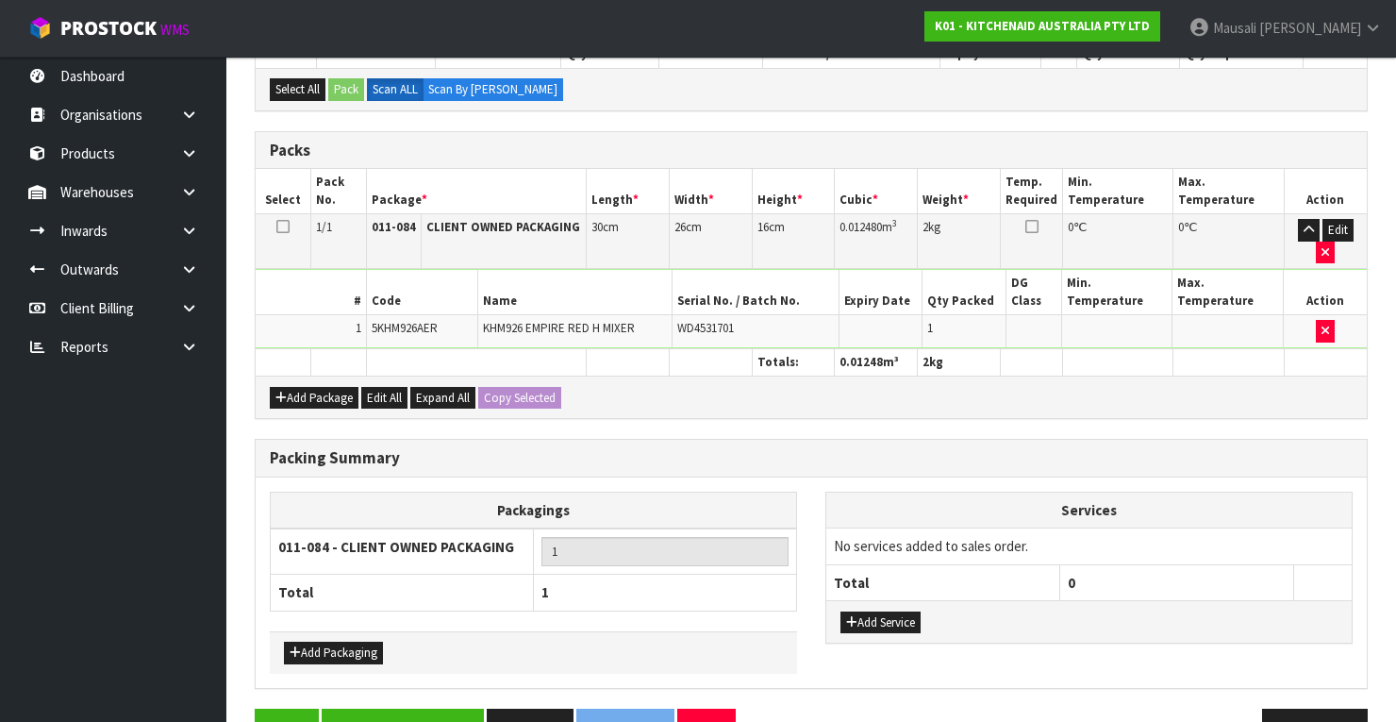
scroll to position [410, 0]
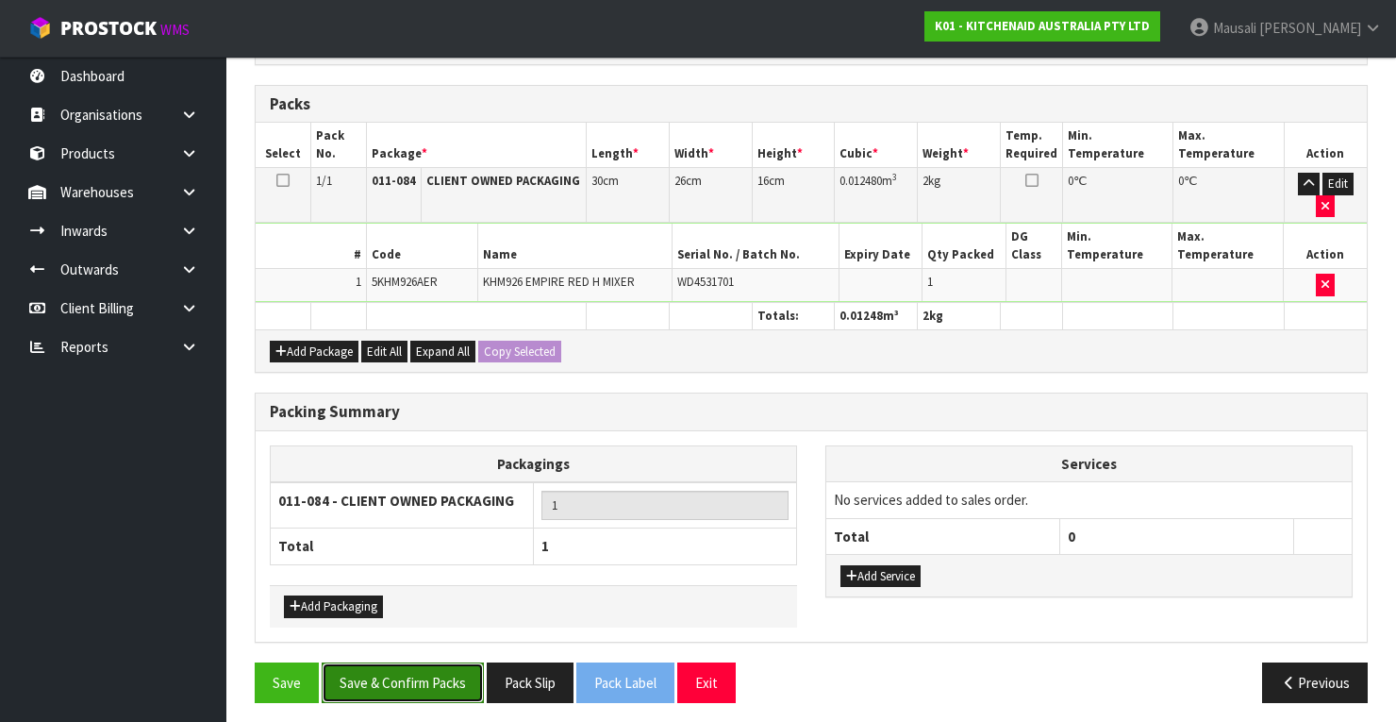
click at [446, 664] on button "Save & Confirm Packs" at bounding box center [403, 682] width 162 height 41
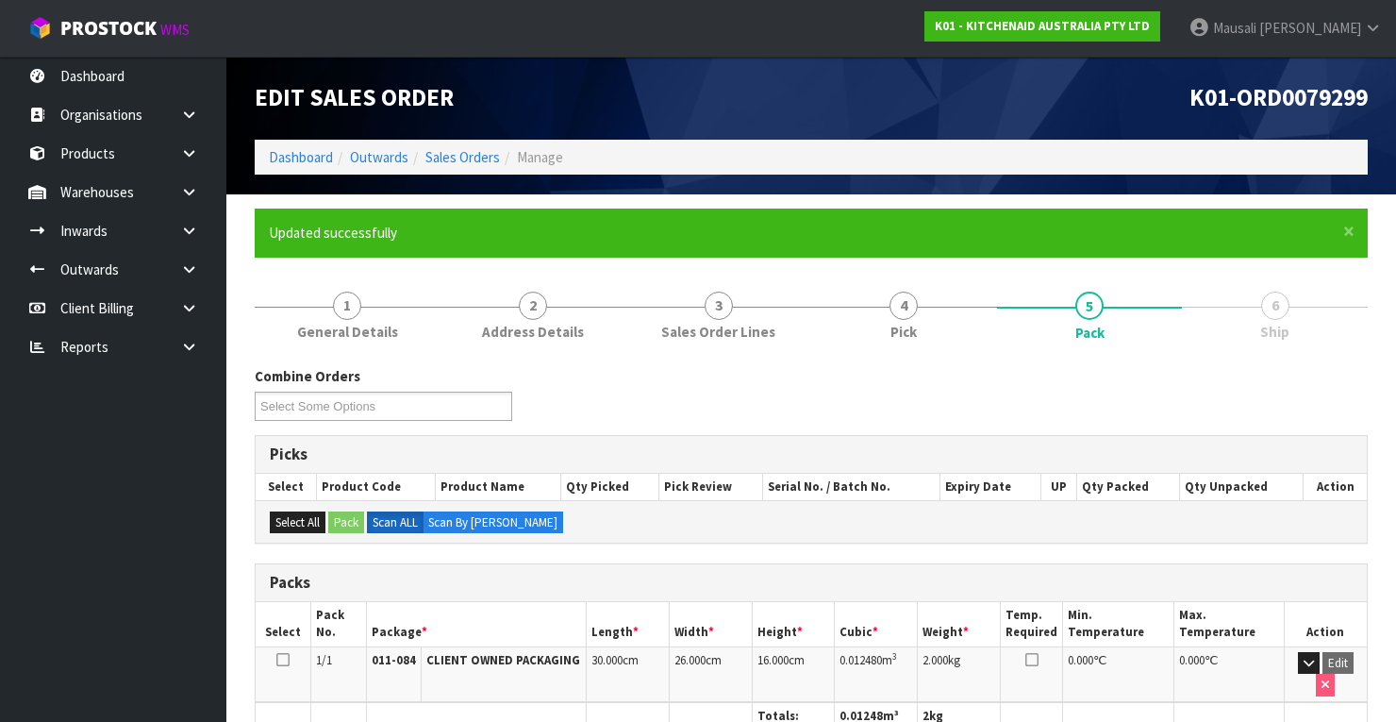
scroll to position [359, 0]
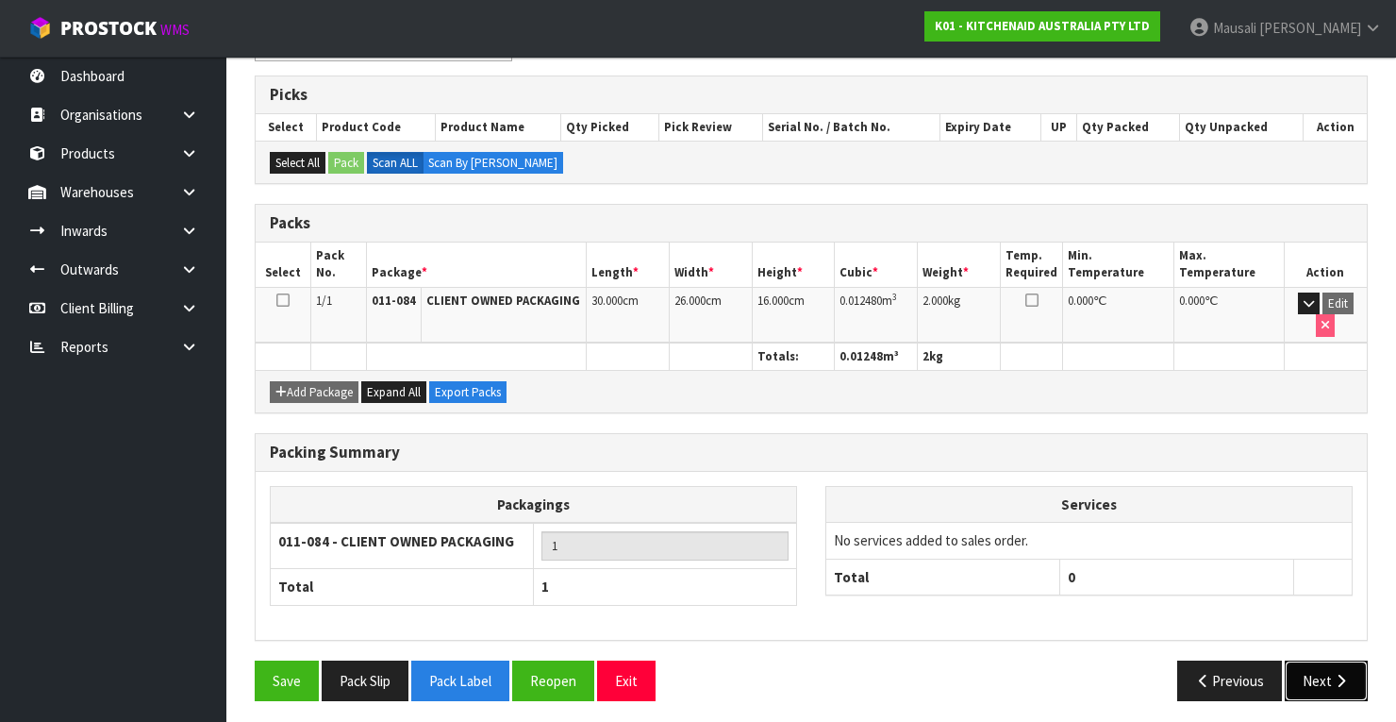
click at [1332, 673] on icon "button" at bounding box center [1341, 680] width 18 height 14
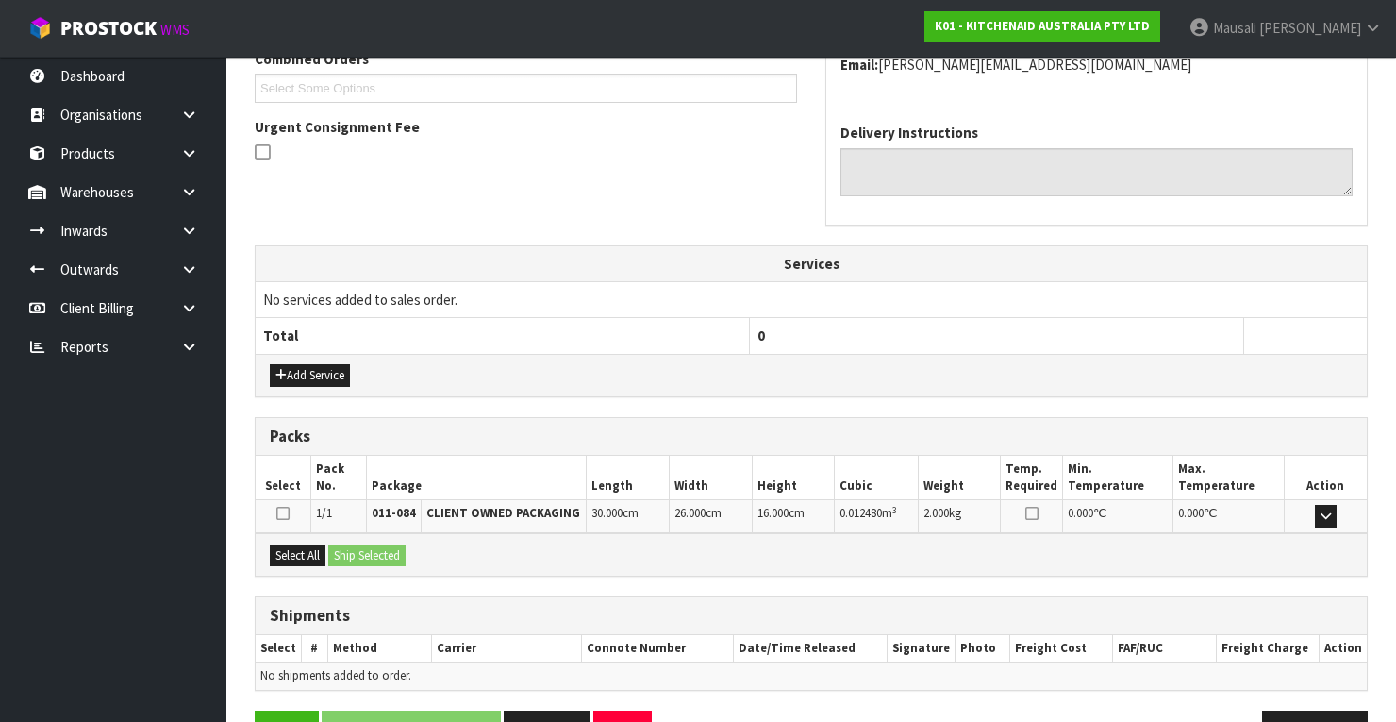
scroll to position [557, 0]
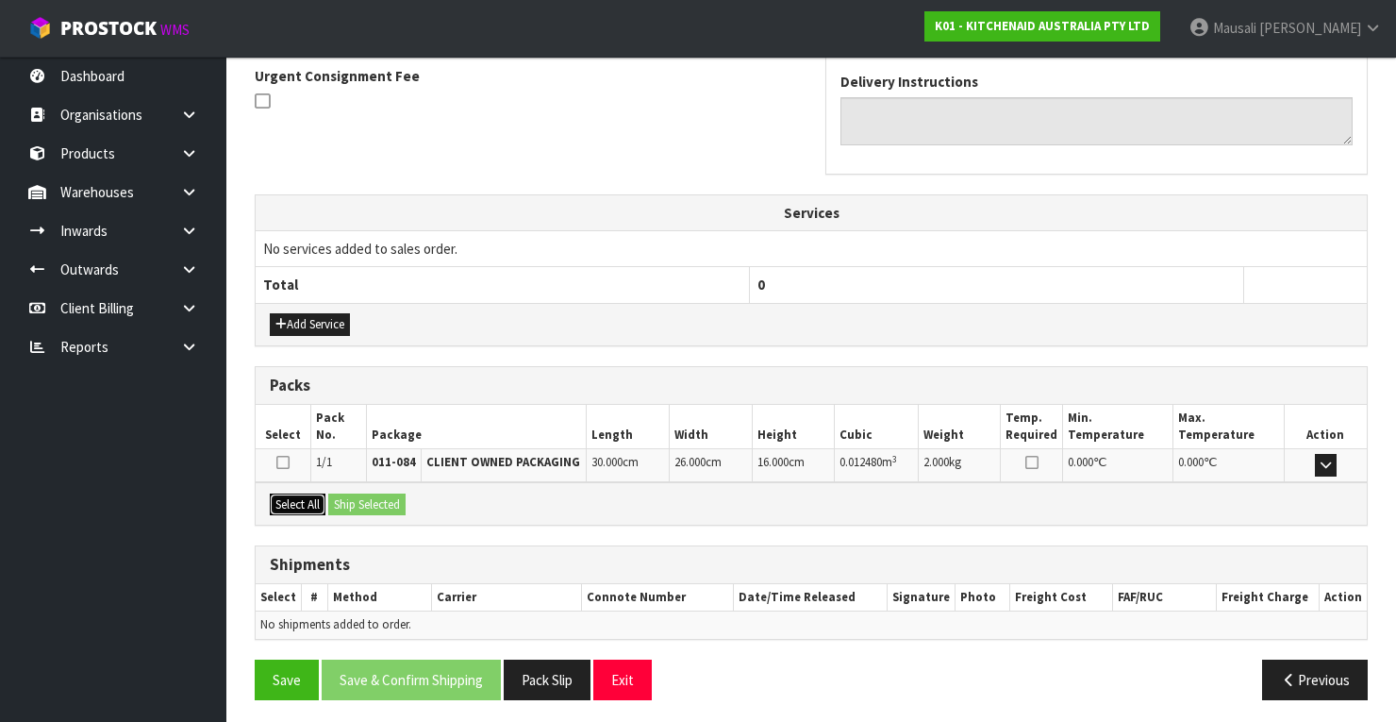
click at [333, 494] on div "Select All Ship Selected" at bounding box center [811, 503] width 1111 height 42
drag, startPoint x: 302, startPoint y: 493, endPoint x: 366, endPoint y: 500, distance: 64.5
click at [324, 496] on button "Select All" at bounding box center [298, 504] width 56 height 23
click at [366, 500] on button "Ship Selected" at bounding box center [366, 504] width 77 height 23
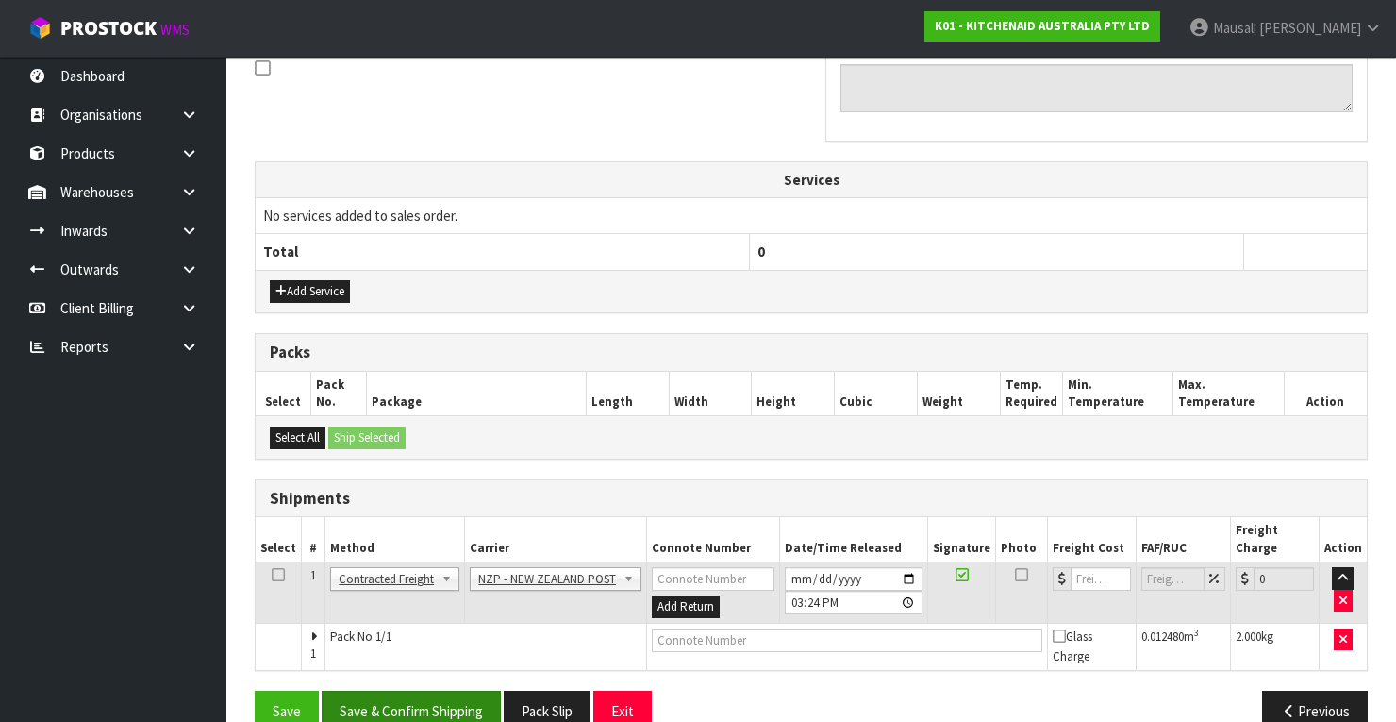
scroll to position [605, 0]
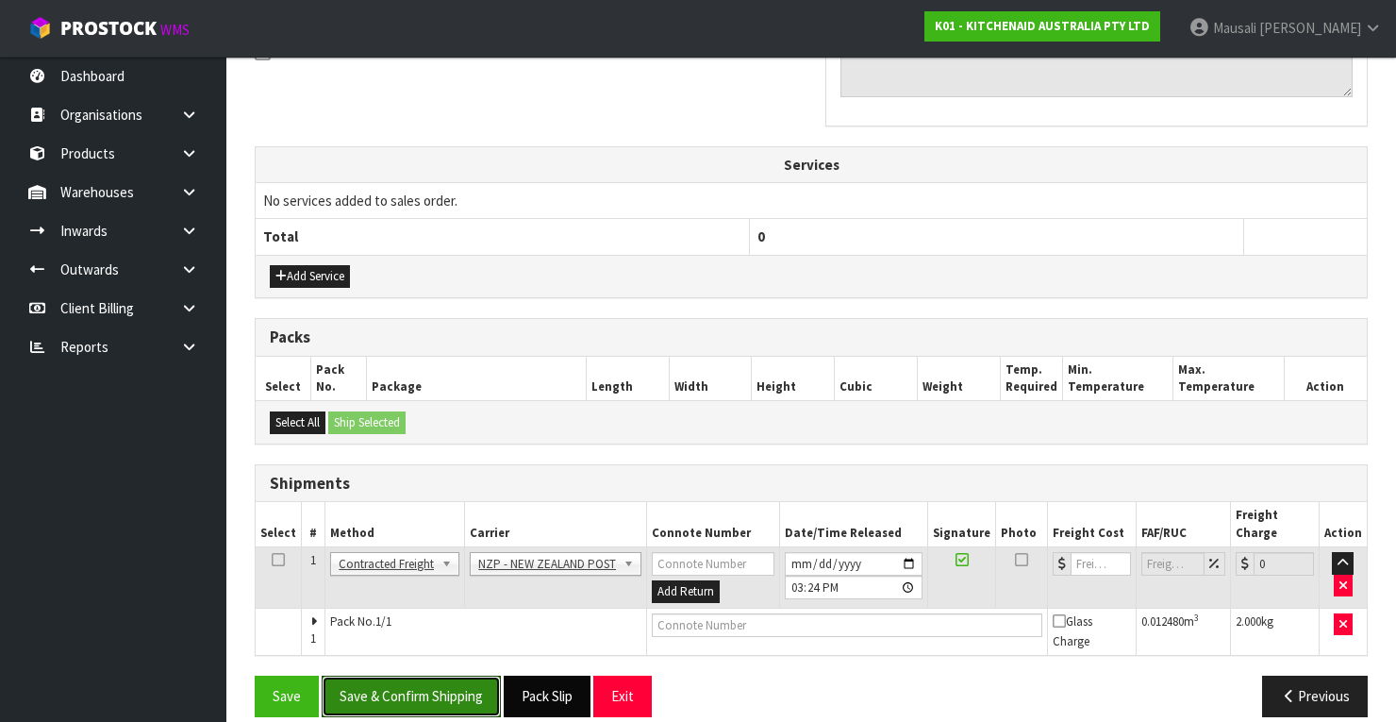
drag, startPoint x: 419, startPoint y: 678, endPoint x: 524, endPoint y: 666, distance: 106.3
click at [423, 676] on button "Save & Confirm Shipping" at bounding box center [411, 695] width 179 height 41
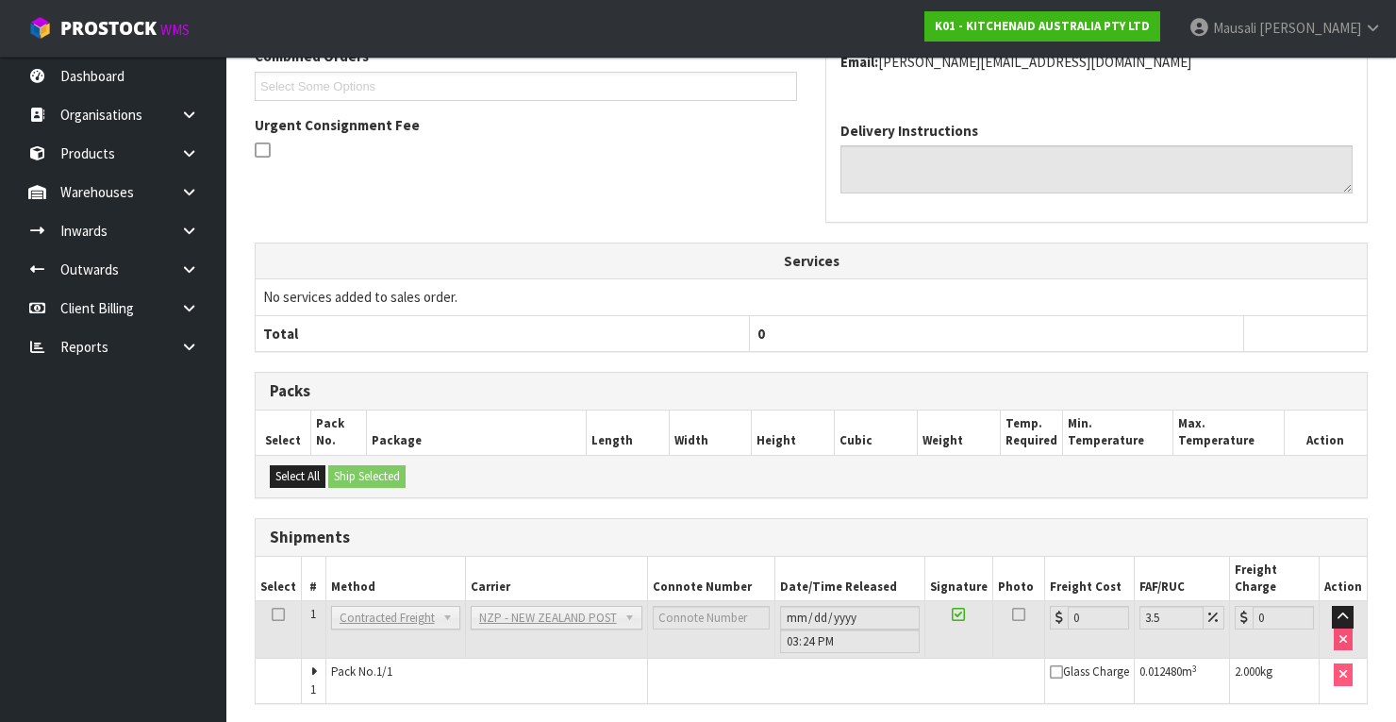
scroll to position [577, 0]
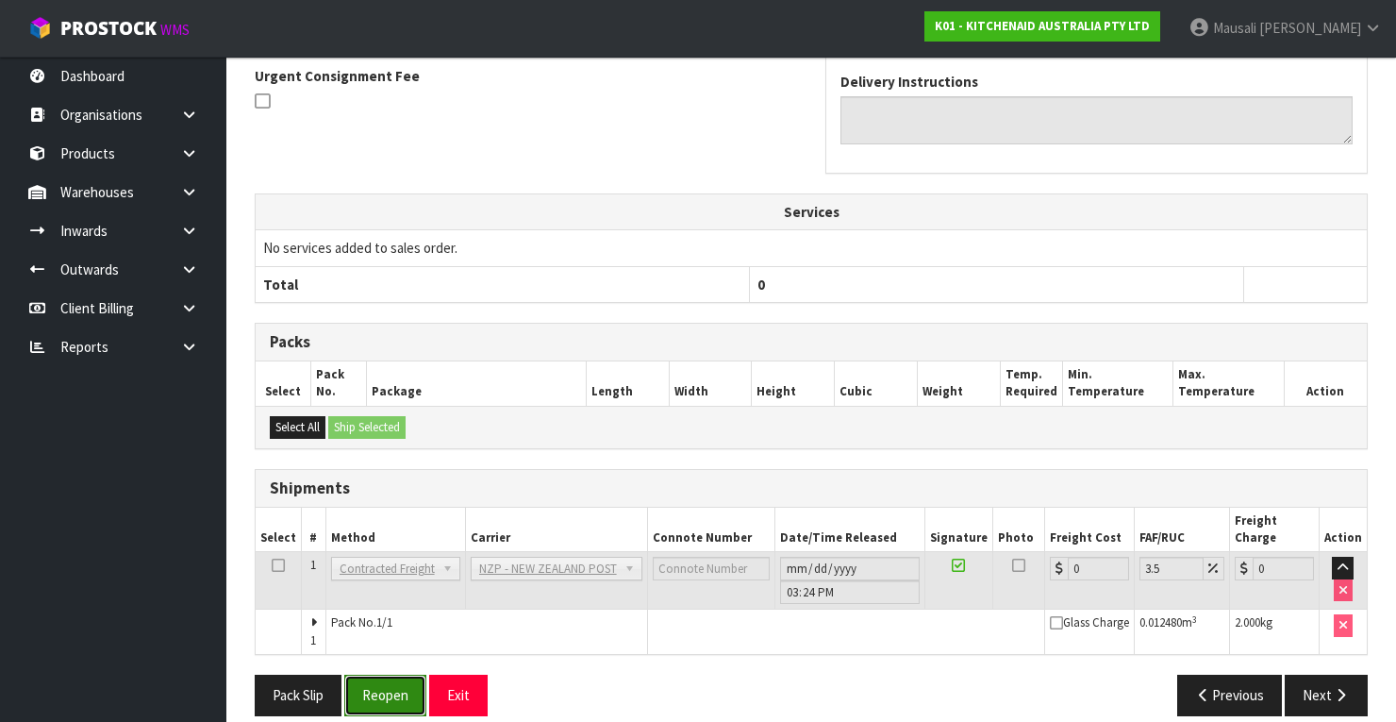
click at [366, 679] on button "Reopen" at bounding box center [385, 694] width 82 height 41
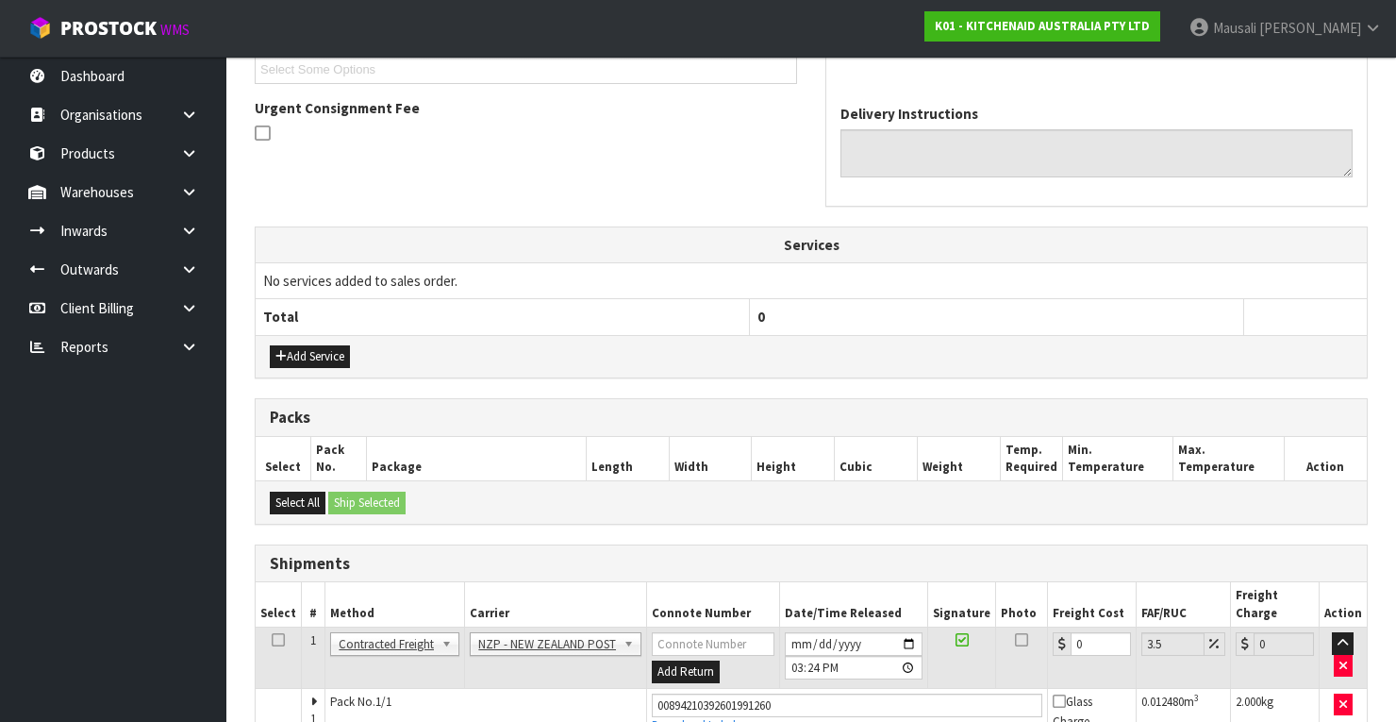
scroll to position [607, 0]
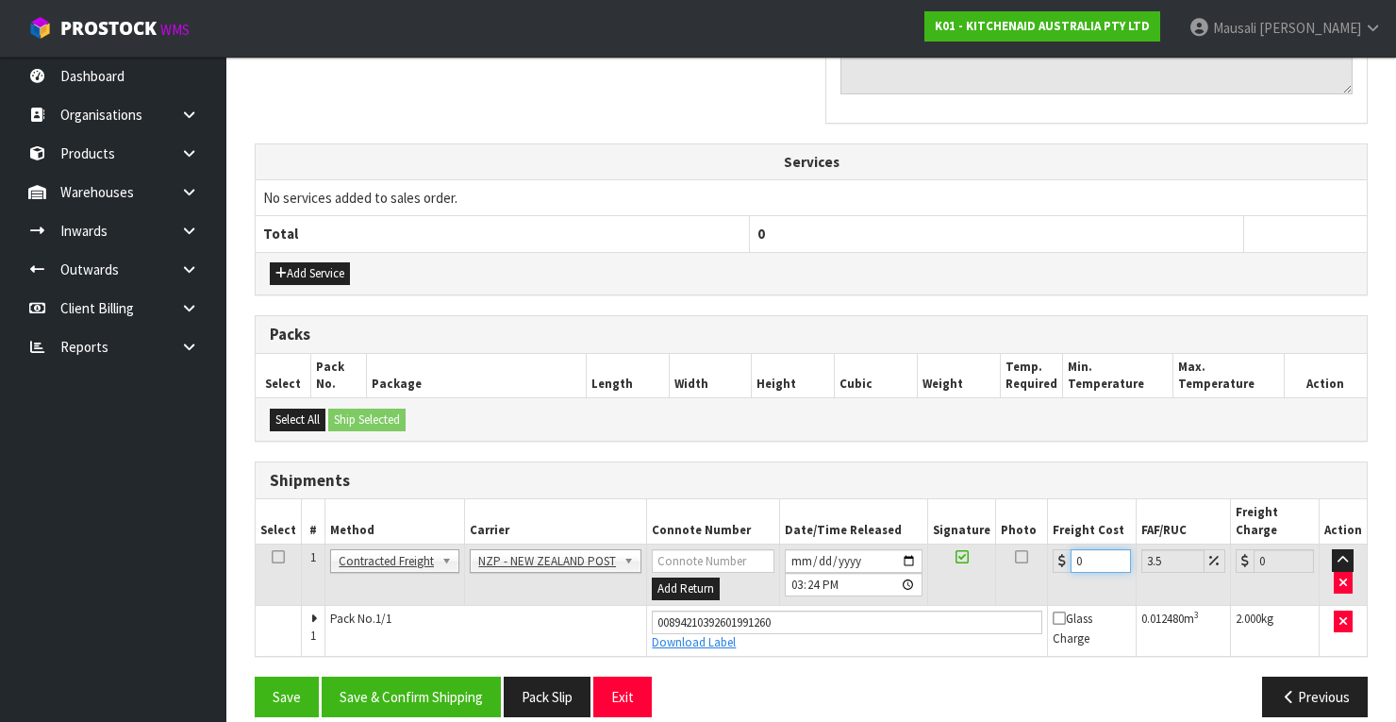
drag, startPoint x: 1087, startPoint y: 535, endPoint x: 1058, endPoint y: 546, distance: 30.5
click at [1058, 549] on div "0" at bounding box center [1092, 561] width 78 height 24
click at [469, 676] on button "Save & Confirm Shipping" at bounding box center [411, 696] width 179 height 41
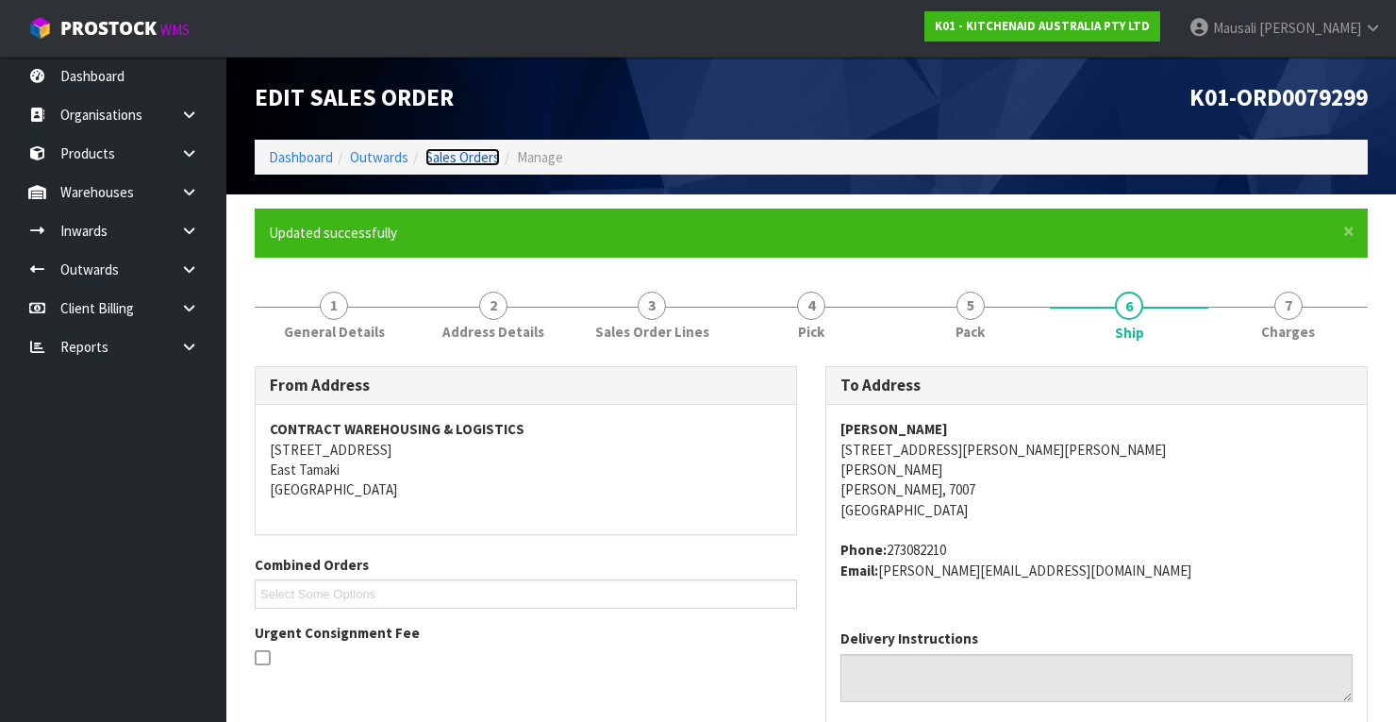
click at [464, 155] on link "Sales Orders" at bounding box center [462, 157] width 75 height 18
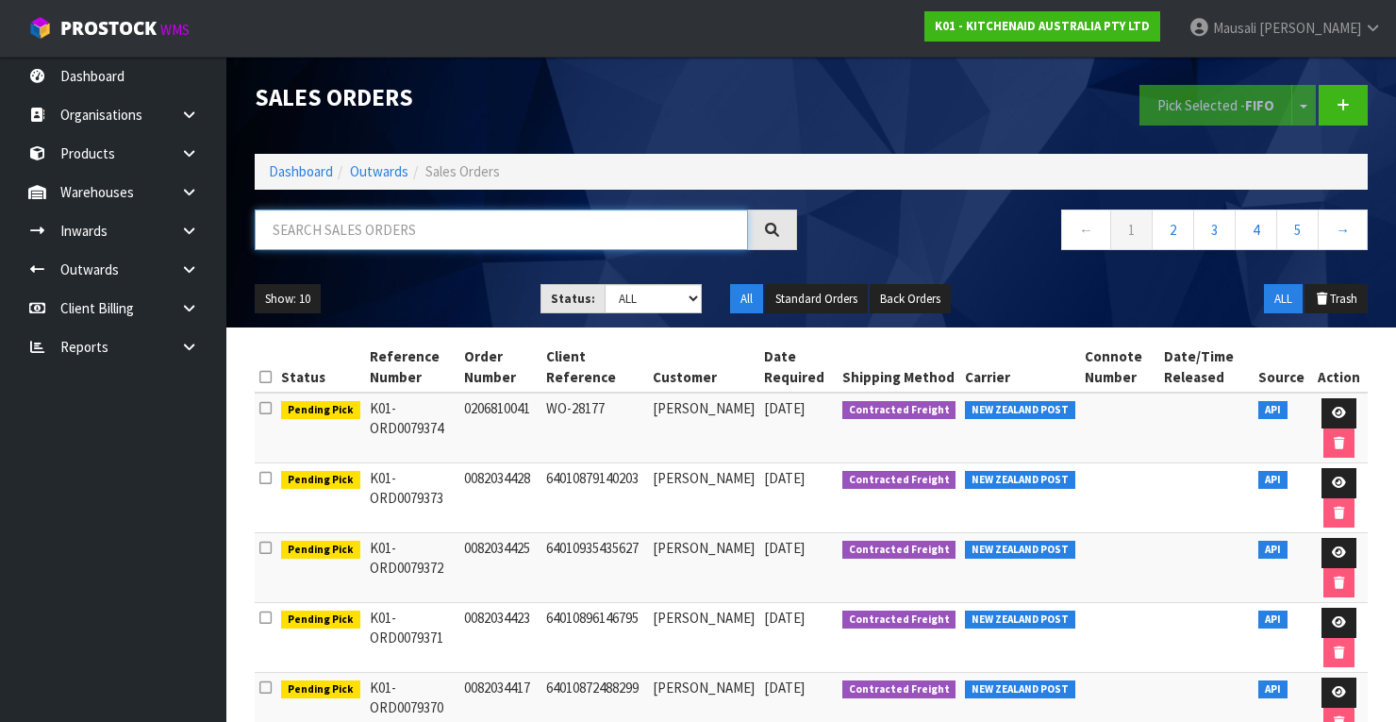
click at [284, 241] on input "text" at bounding box center [501, 229] width 493 height 41
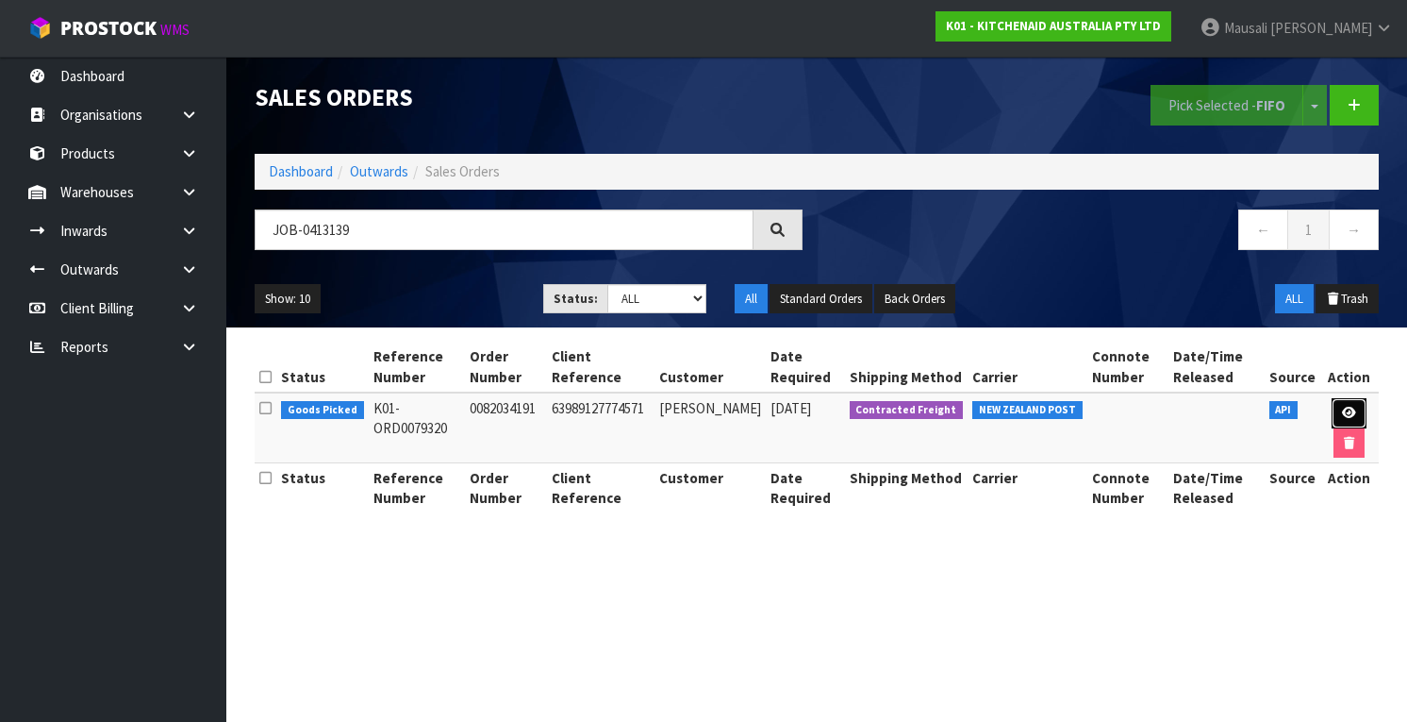
click at [1354, 407] on icon at bounding box center [1349, 413] width 14 height 12
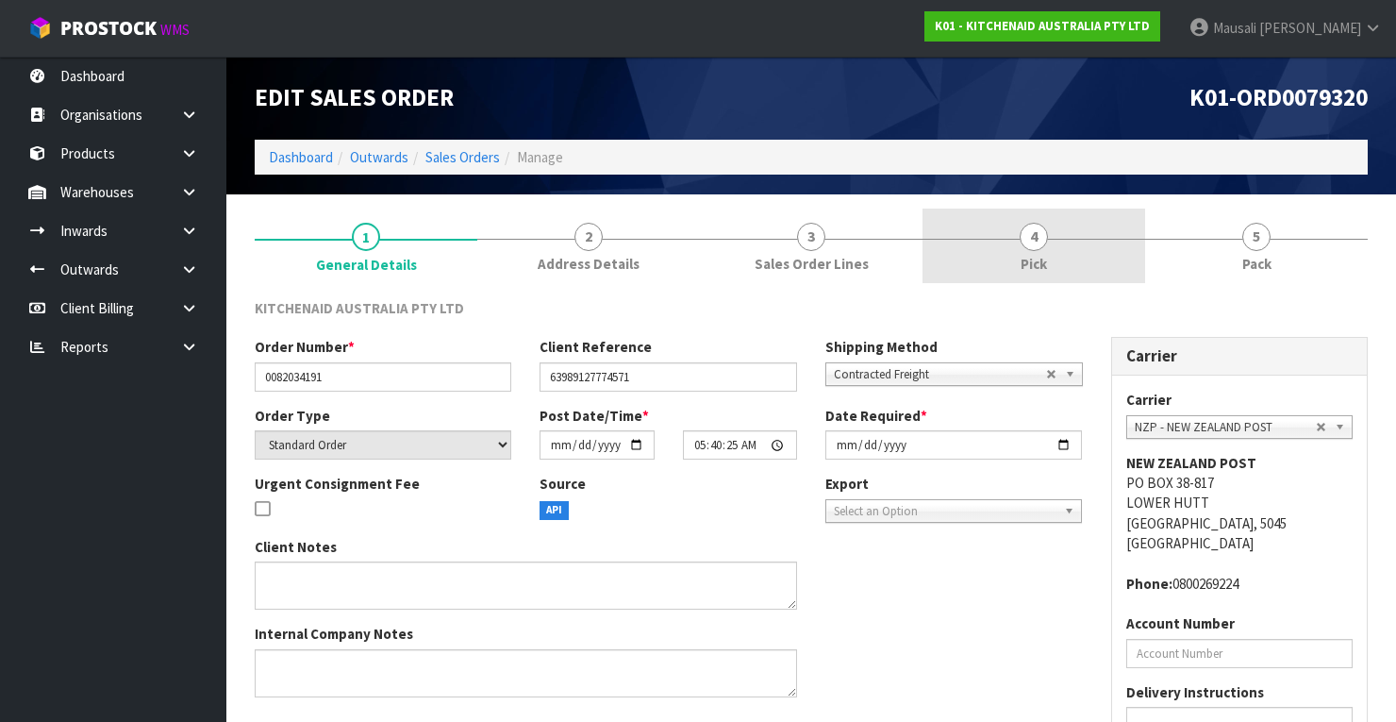
click at [1080, 248] on link "4 Pick" at bounding box center [1033, 245] width 223 height 75
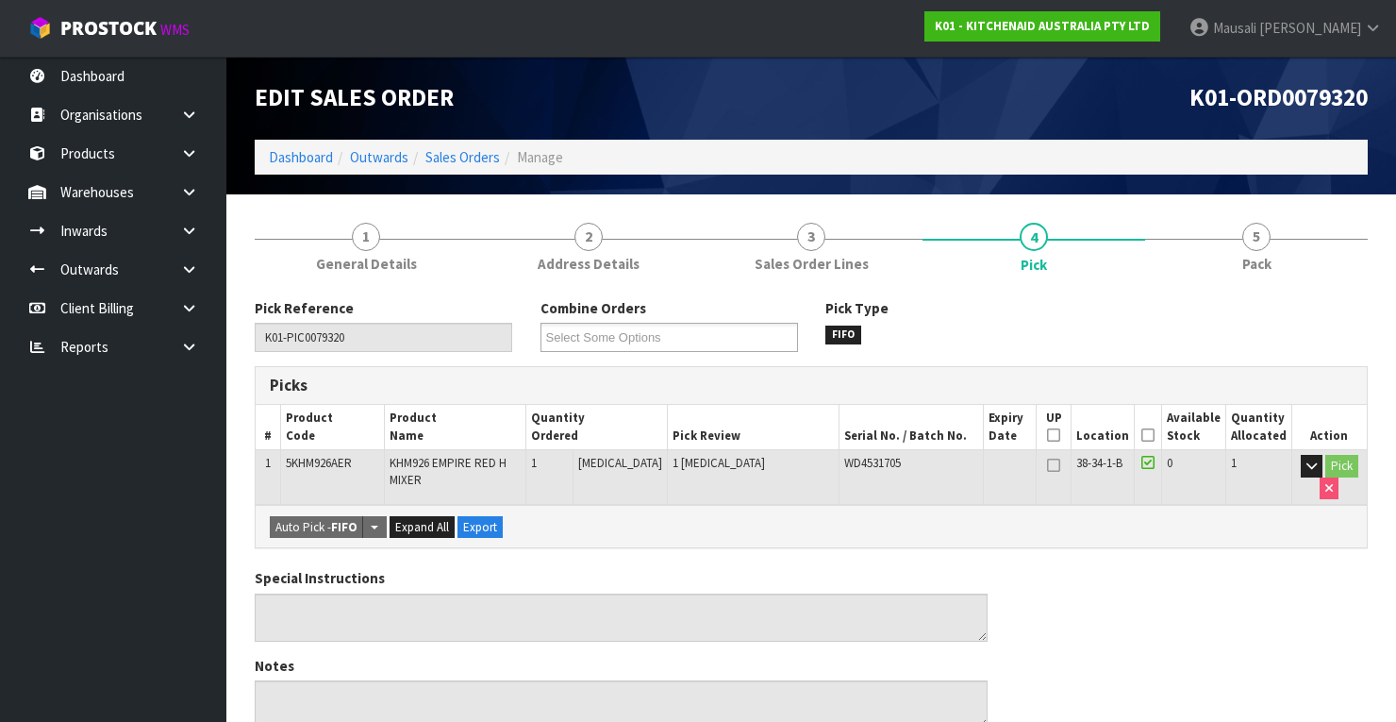
click at [1151, 435] on icon at bounding box center [1147, 435] width 13 height 1
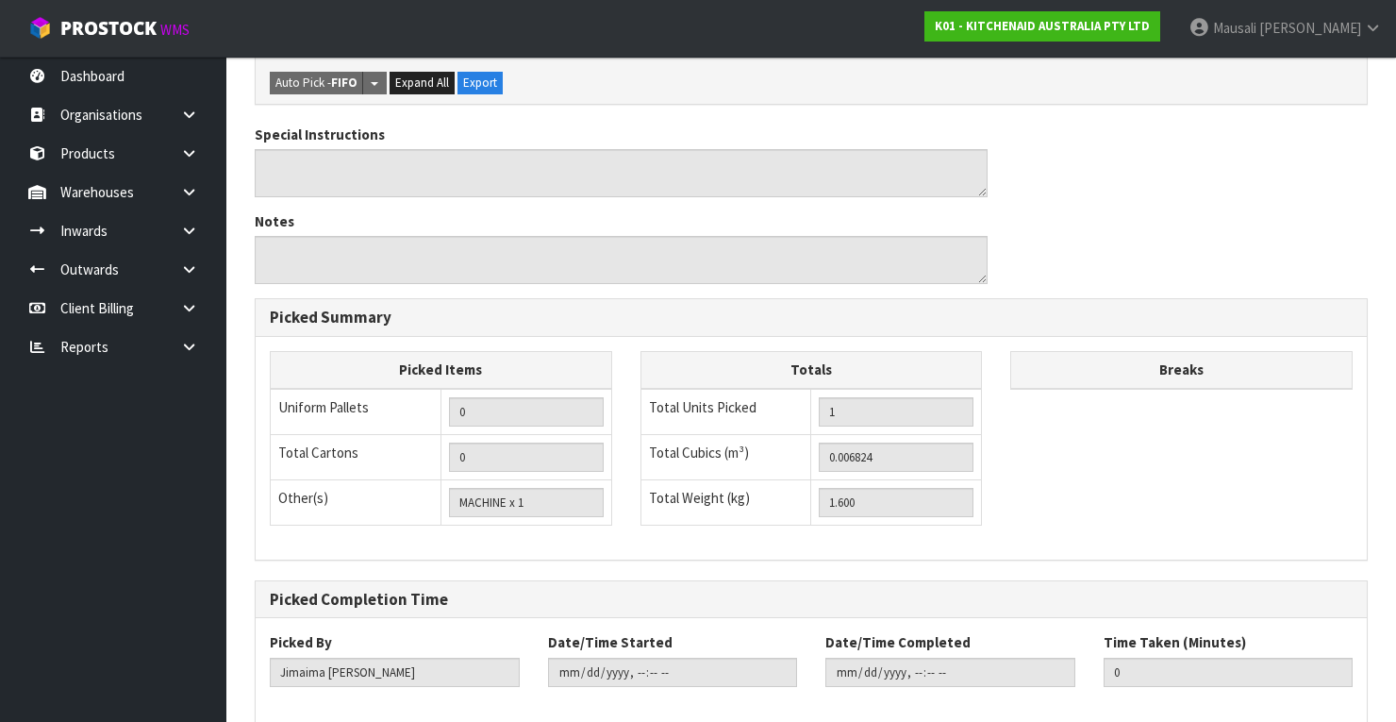
scroll to position [603, 0]
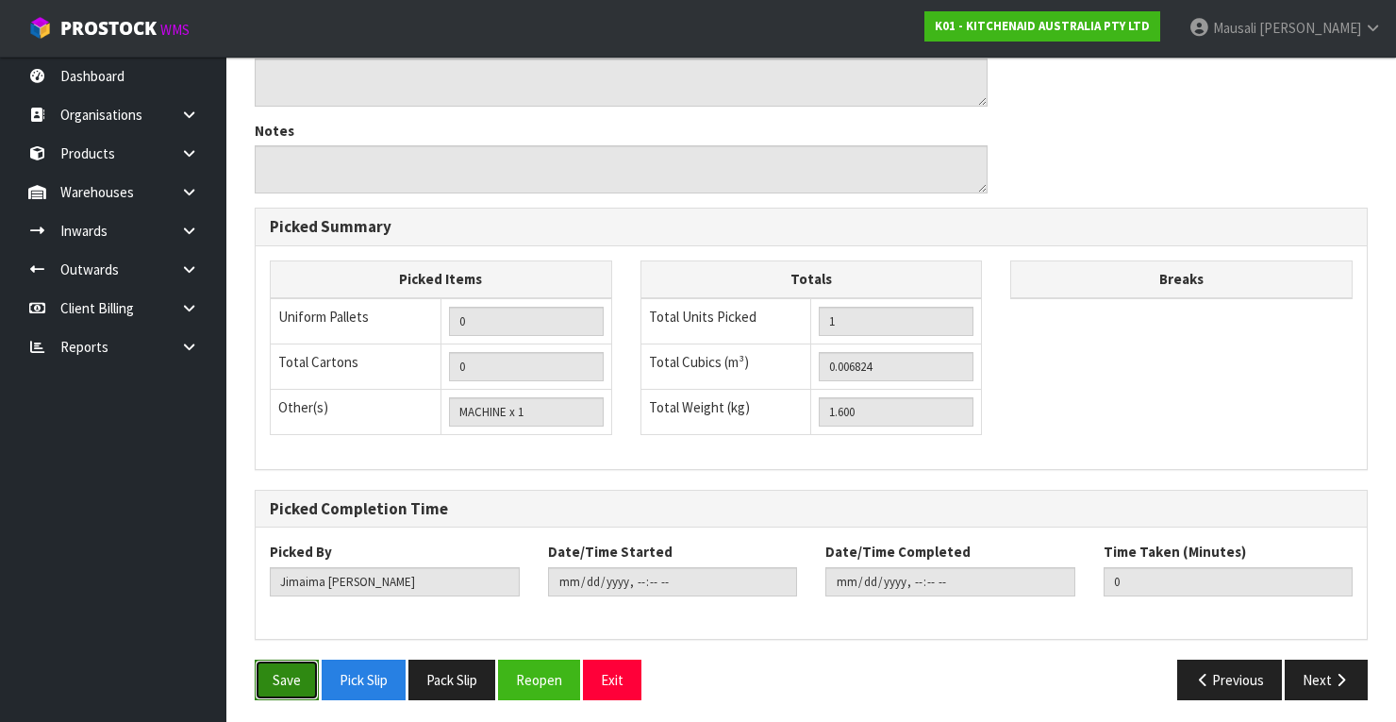
click at [290, 673] on button "Save" at bounding box center [287, 679] width 64 height 41
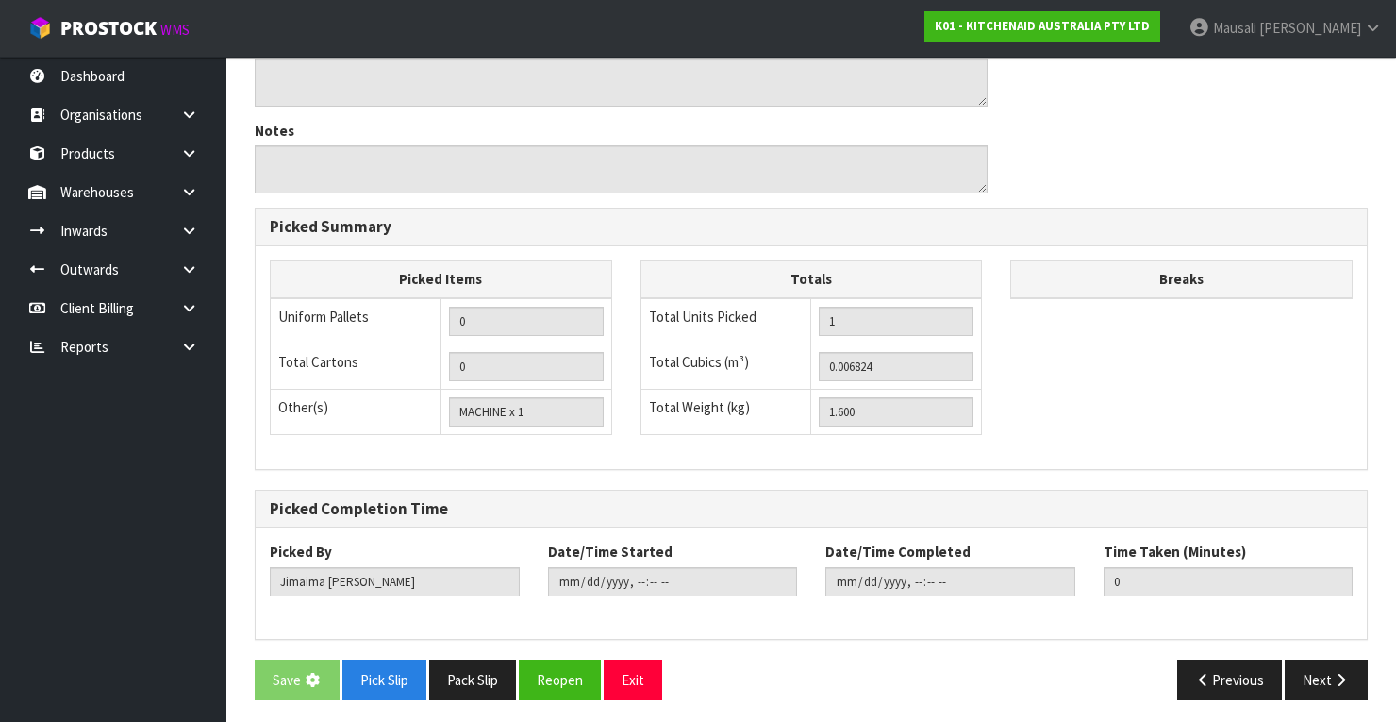
scroll to position [0, 0]
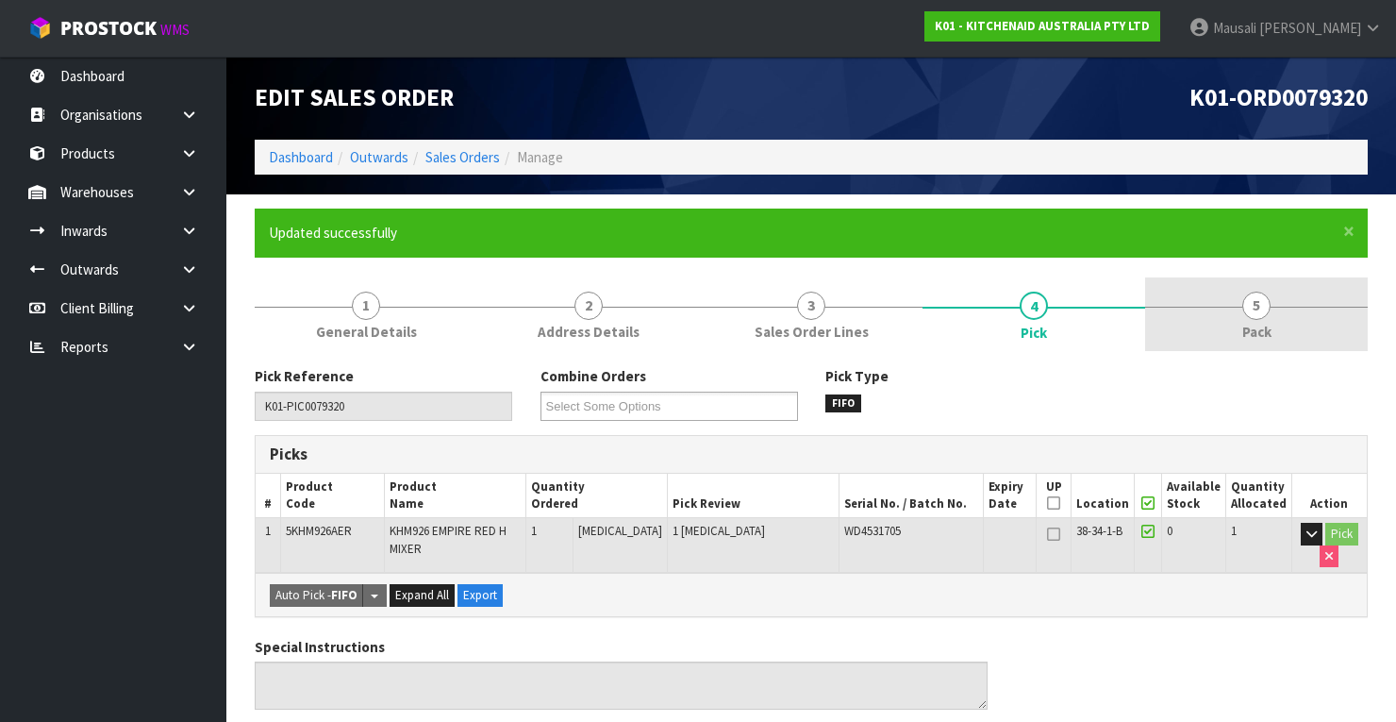
click at [1231, 338] on link "5 Pack" at bounding box center [1256, 314] width 223 height 75
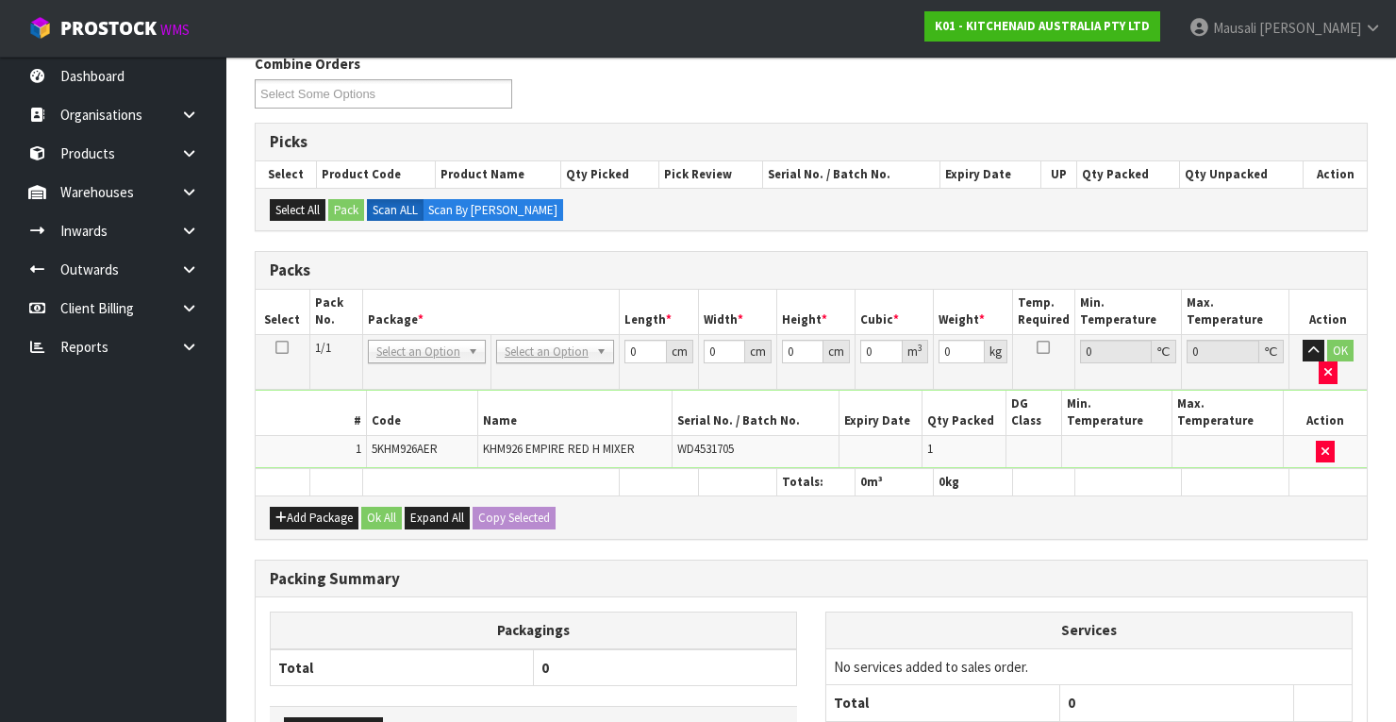
scroll to position [453, 0]
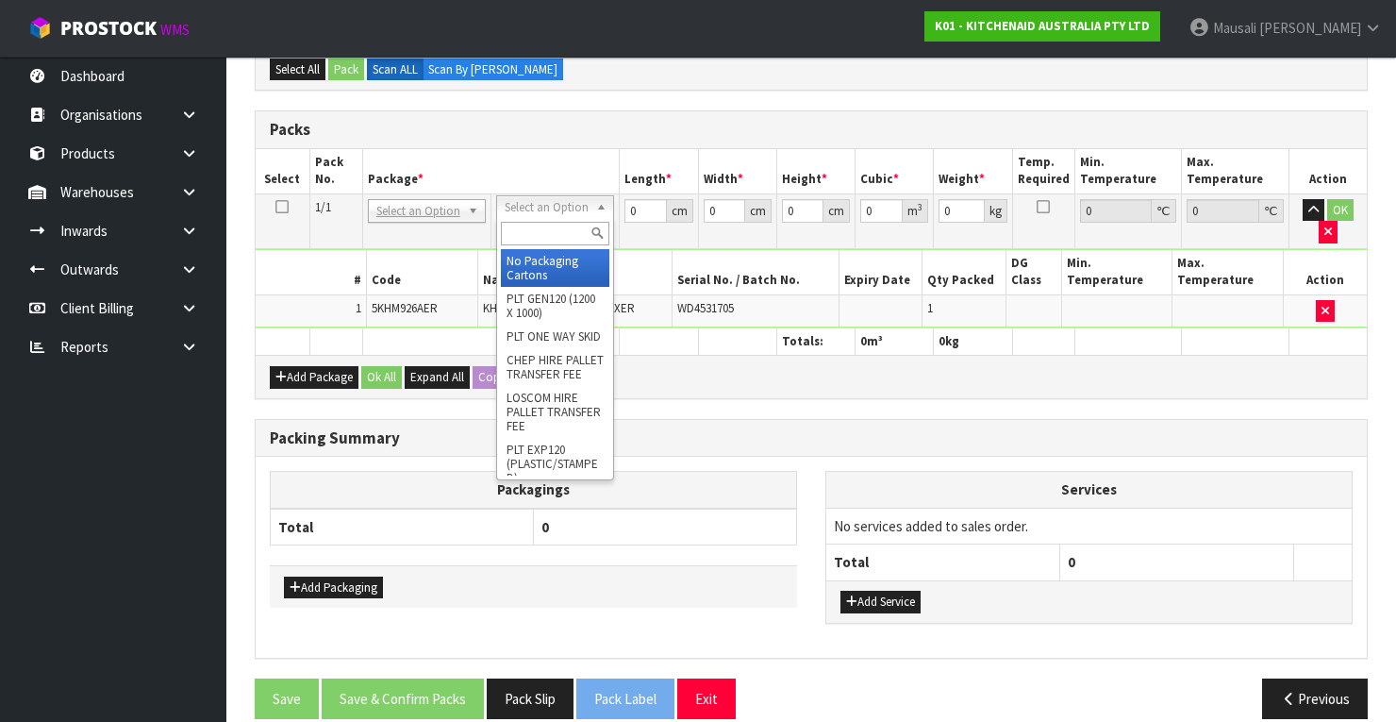
click at [529, 233] on input "text" at bounding box center [555, 234] width 108 height 24
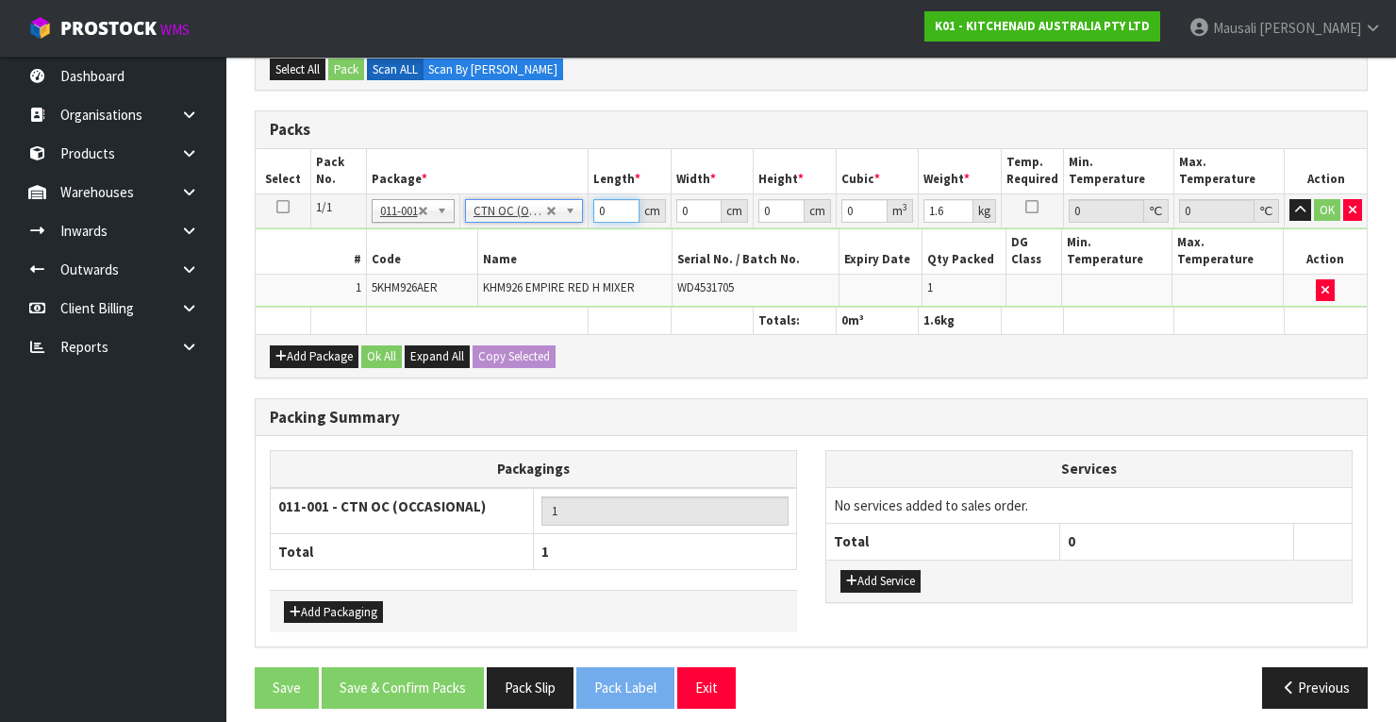
drag, startPoint x: 614, startPoint y: 202, endPoint x: 574, endPoint y: 238, distance: 53.4
click at [574, 238] on tbody "1/1 NONE 007-001 007-002 007-004 007-009 007-013 007-014 007-015 007-017 007-01…" at bounding box center [811, 249] width 1111 height 113
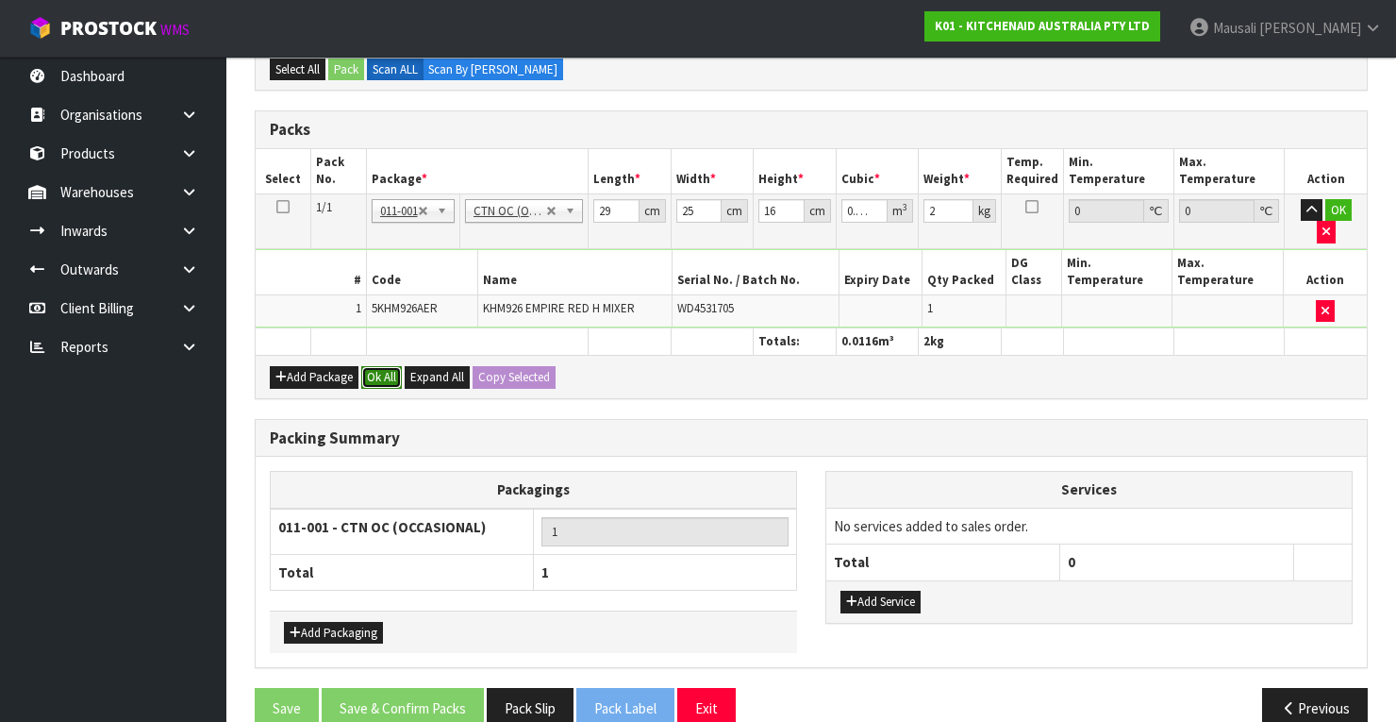
click at [383, 366] on button "Ok All" at bounding box center [381, 377] width 41 height 23
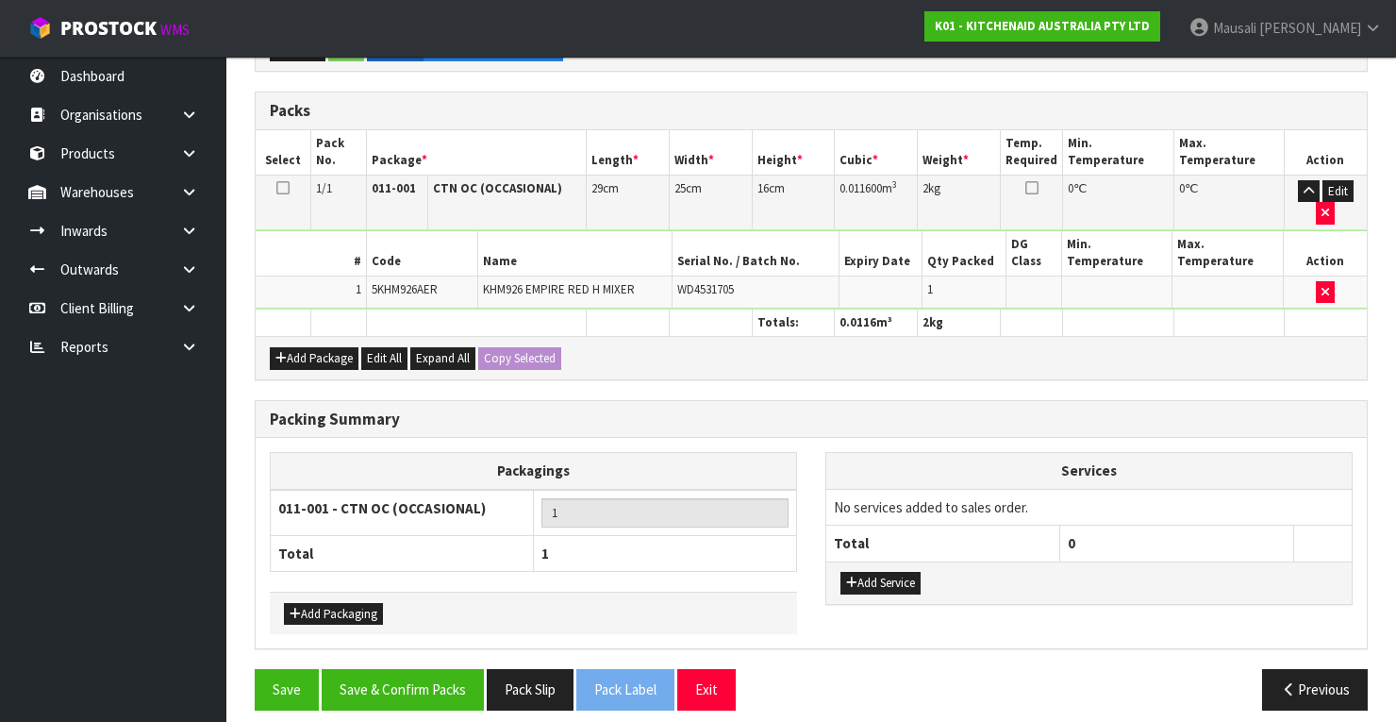
scroll to position [479, 0]
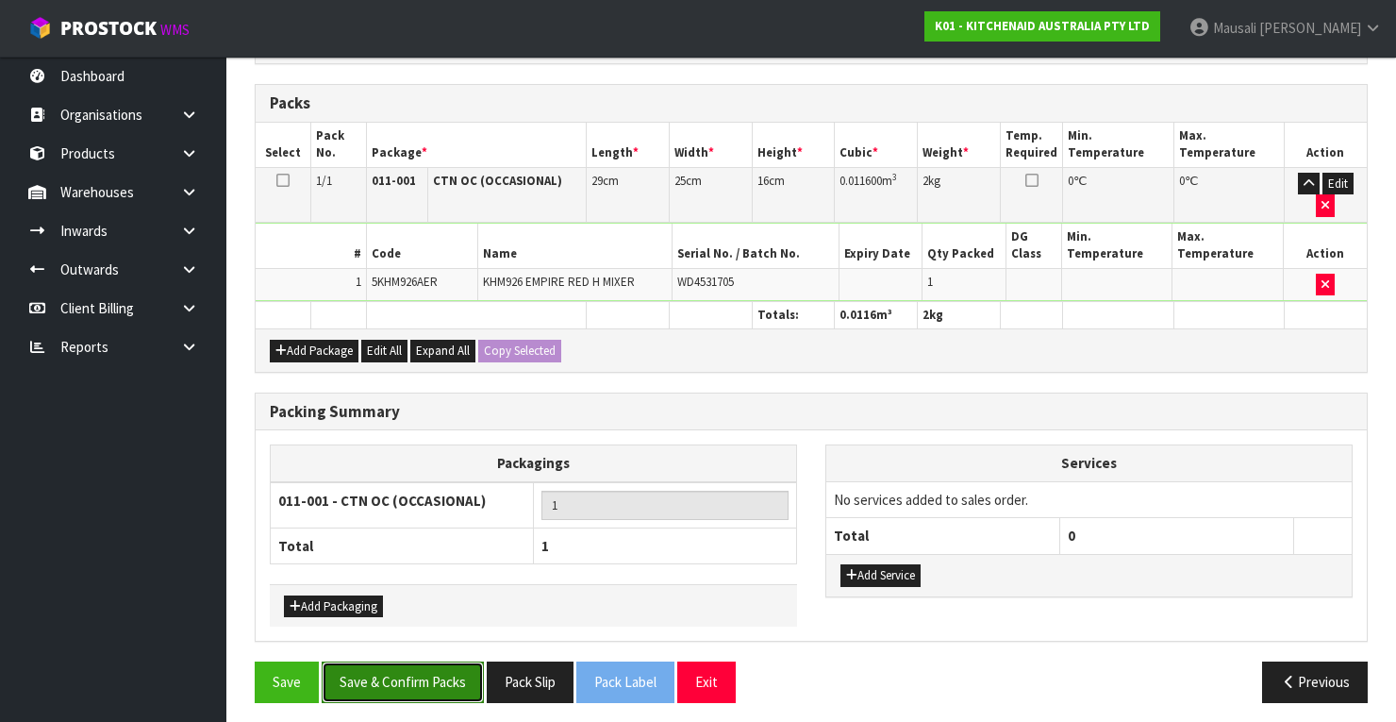
click at [445, 669] on button "Save & Confirm Packs" at bounding box center [403, 681] width 162 height 41
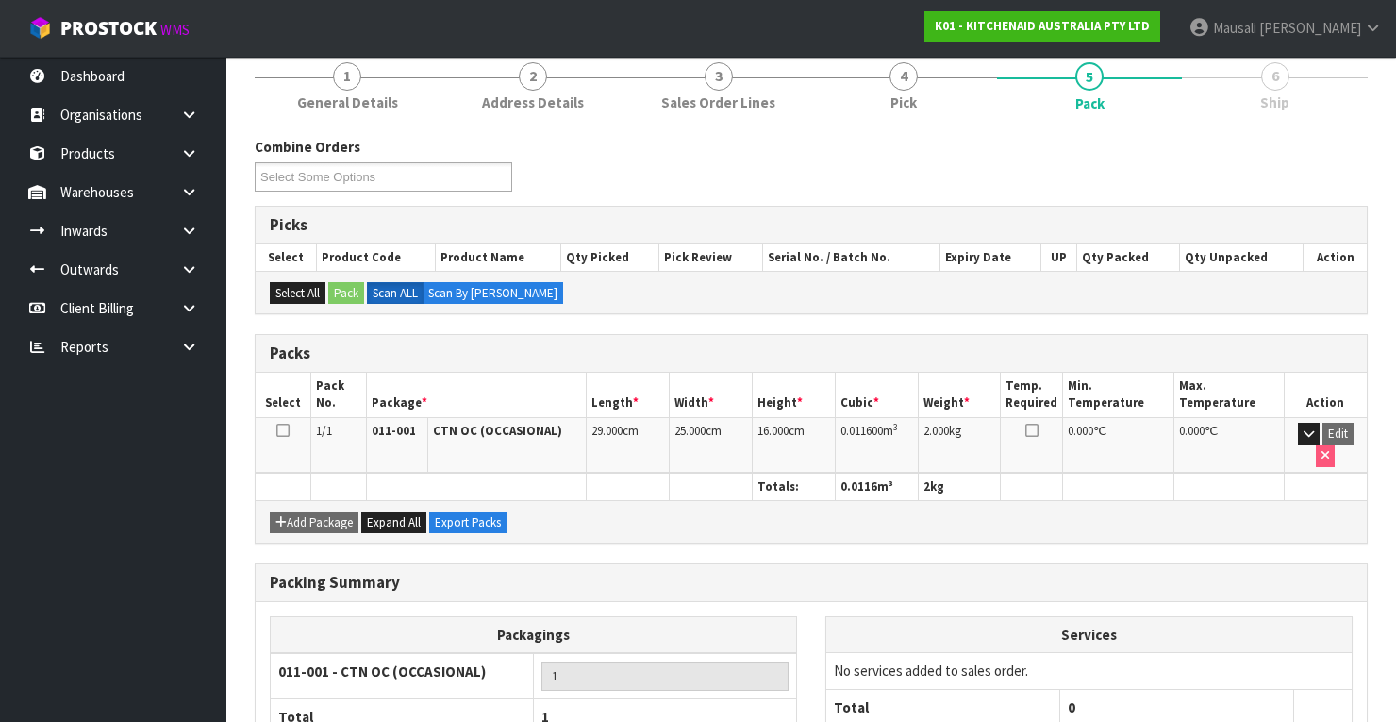
scroll to position [359, 0]
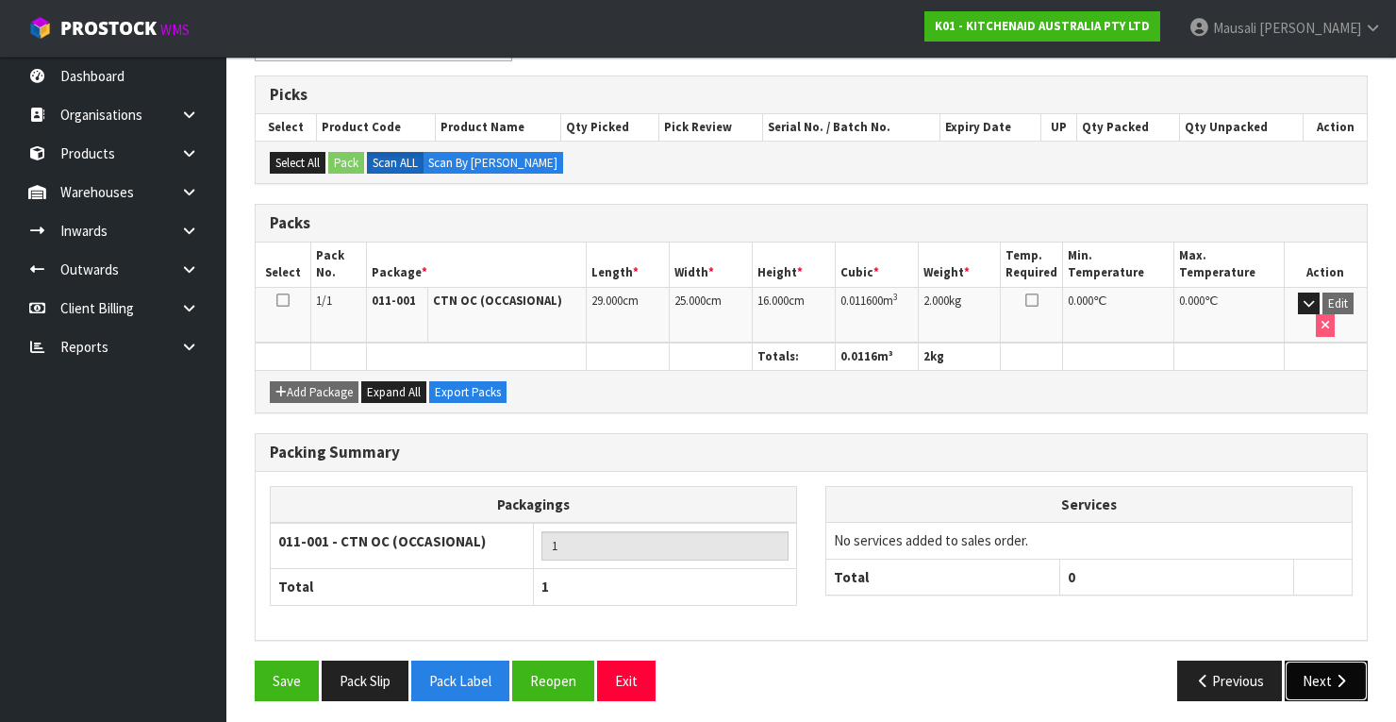
click at [1336, 673] on icon "button" at bounding box center [1341, 680] width 18 height 14
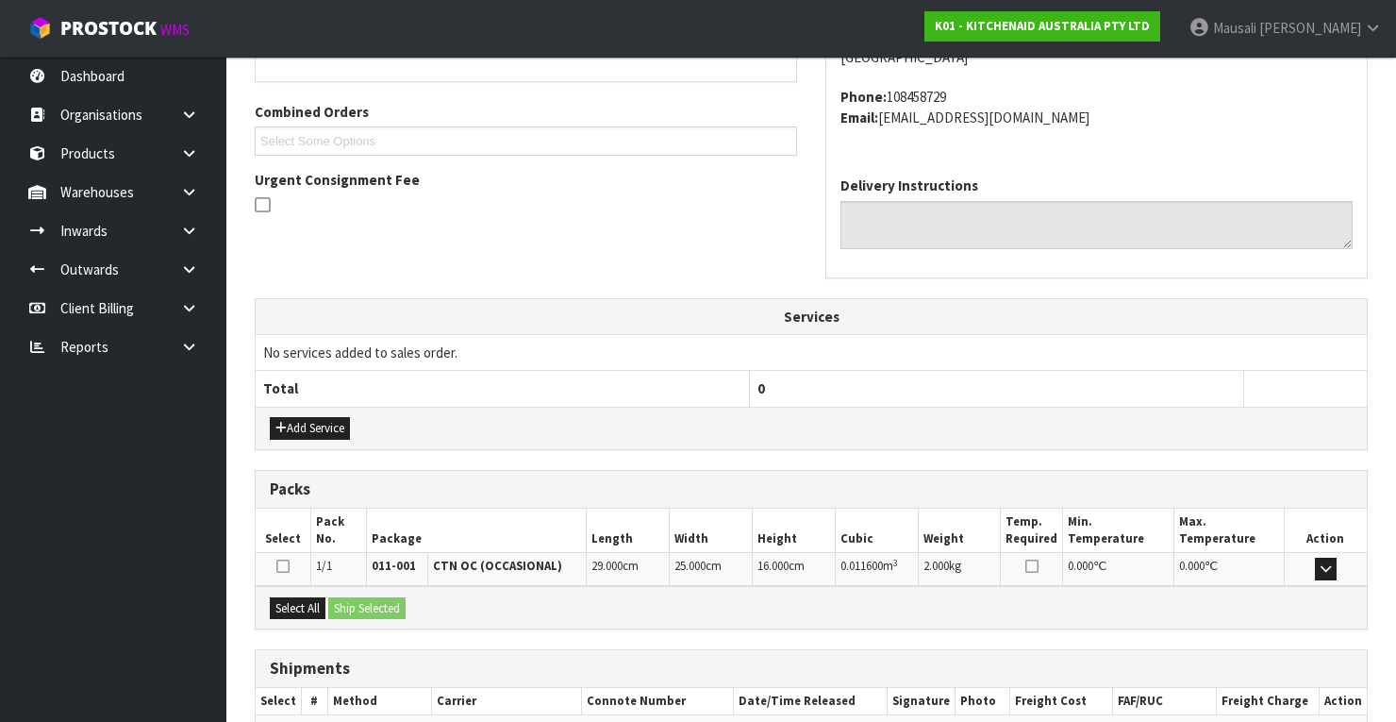
scroll to position [557, 0]
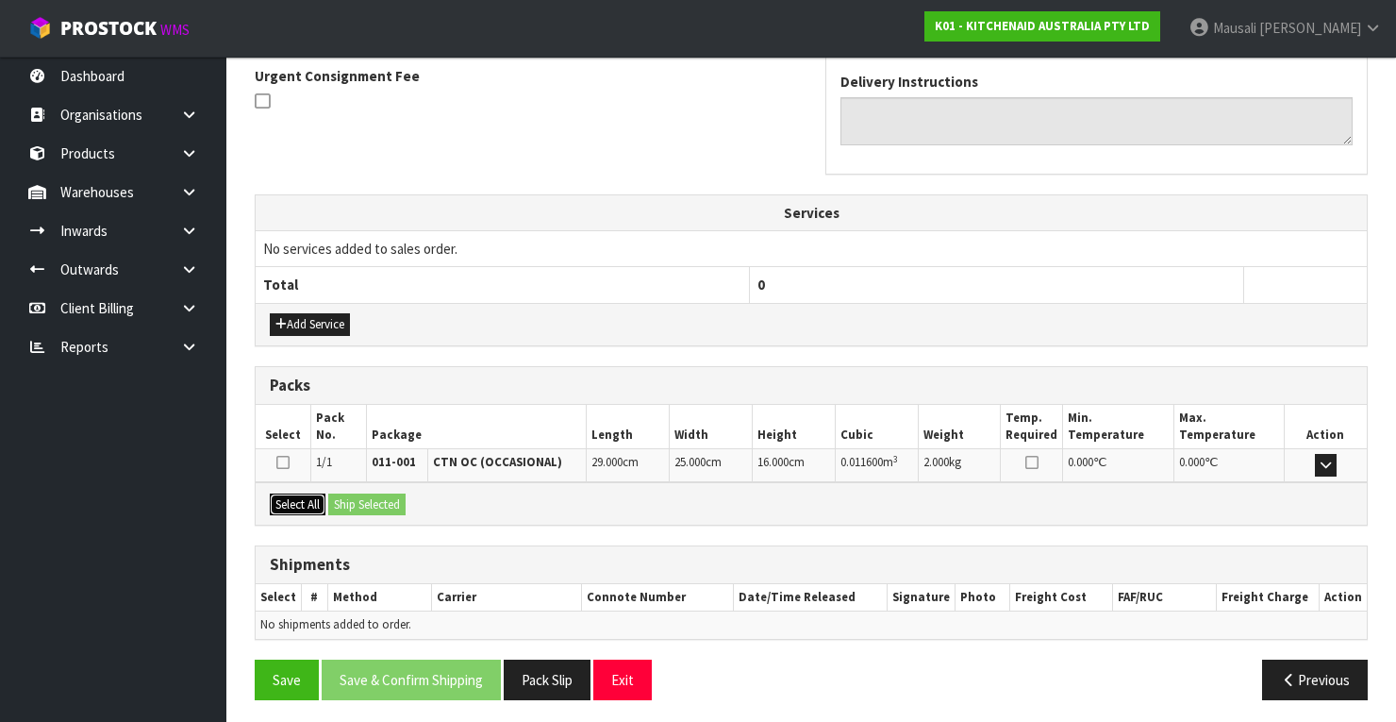
drag, startPoint x: 303, startPoint y: 502, endPoint x: 360, endPoint y: 500, distance: 57.6
click at [328, 501] on div "Select All Ship Selected" at bounding box center [811, 503] width 1111 height 42
click at [304, 498] on button "Select All" at bounding box center [298, 504] width 56 height 23
click at [346, 498] on button "Ship Selected" at bounding box center [366, 504] width 77 height 23
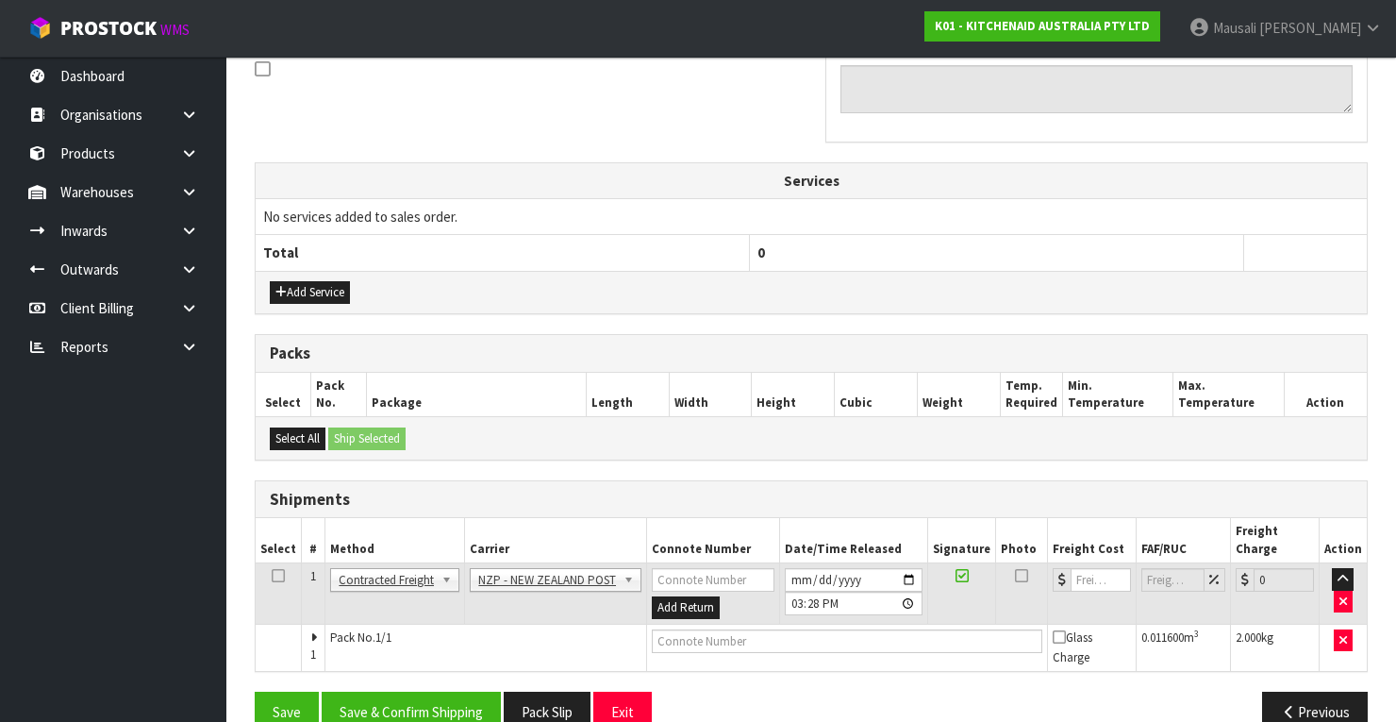
scroll to position [605, 0]
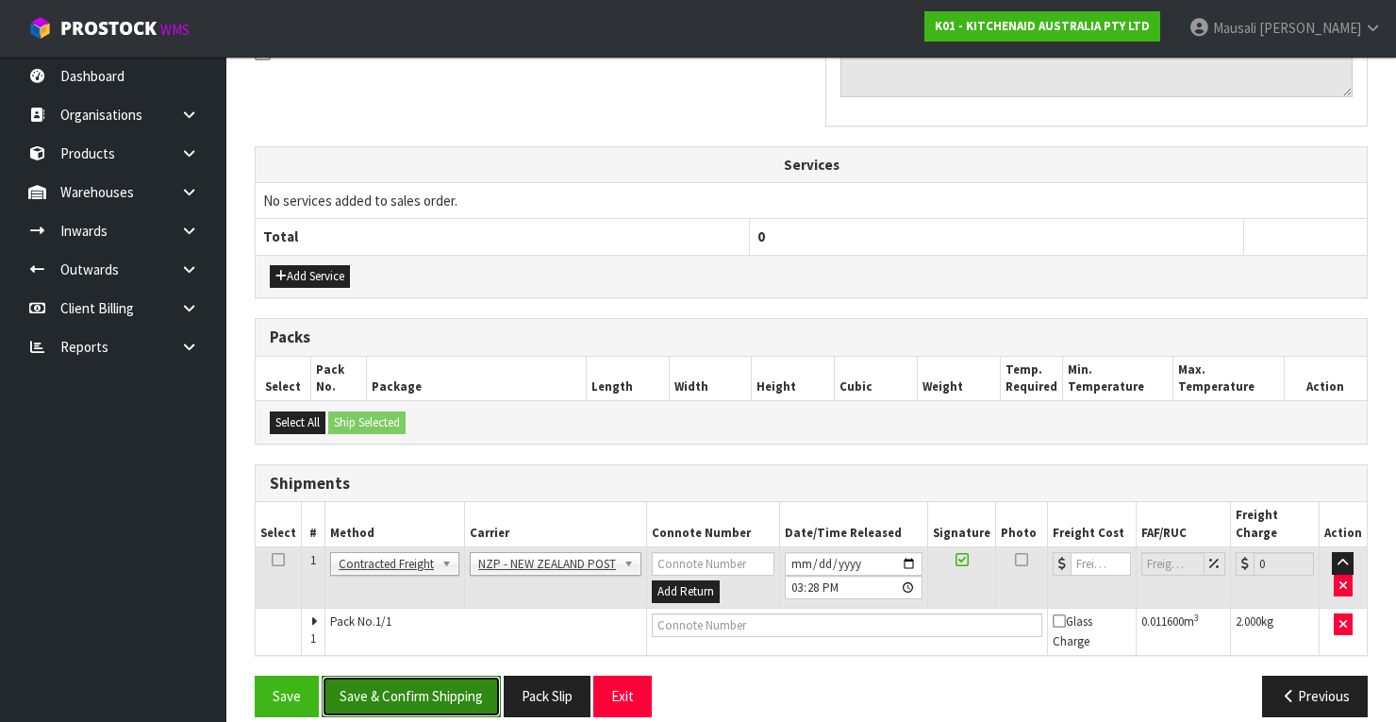
click at [435, 675] on button "Save & Confirm Shipping" at bounding box center [411, 695] width 179 height 41
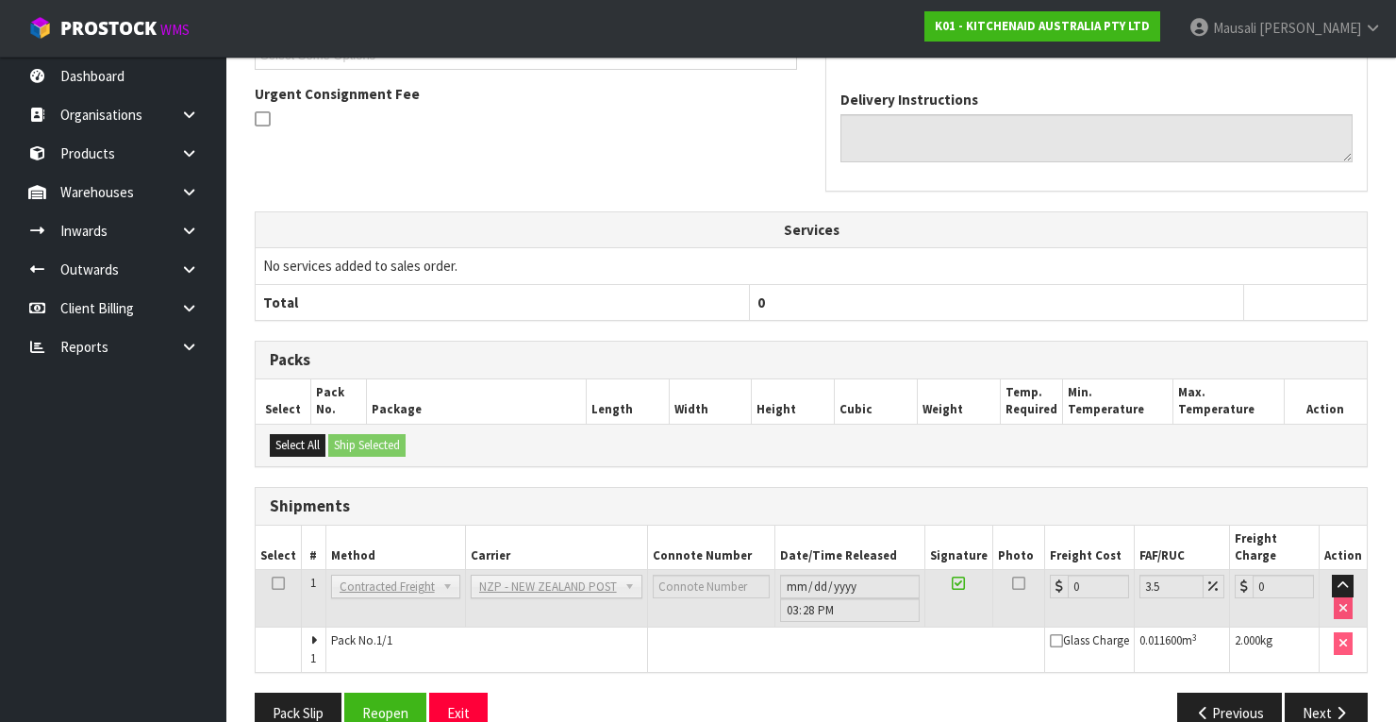
scroll to position [577, 0]
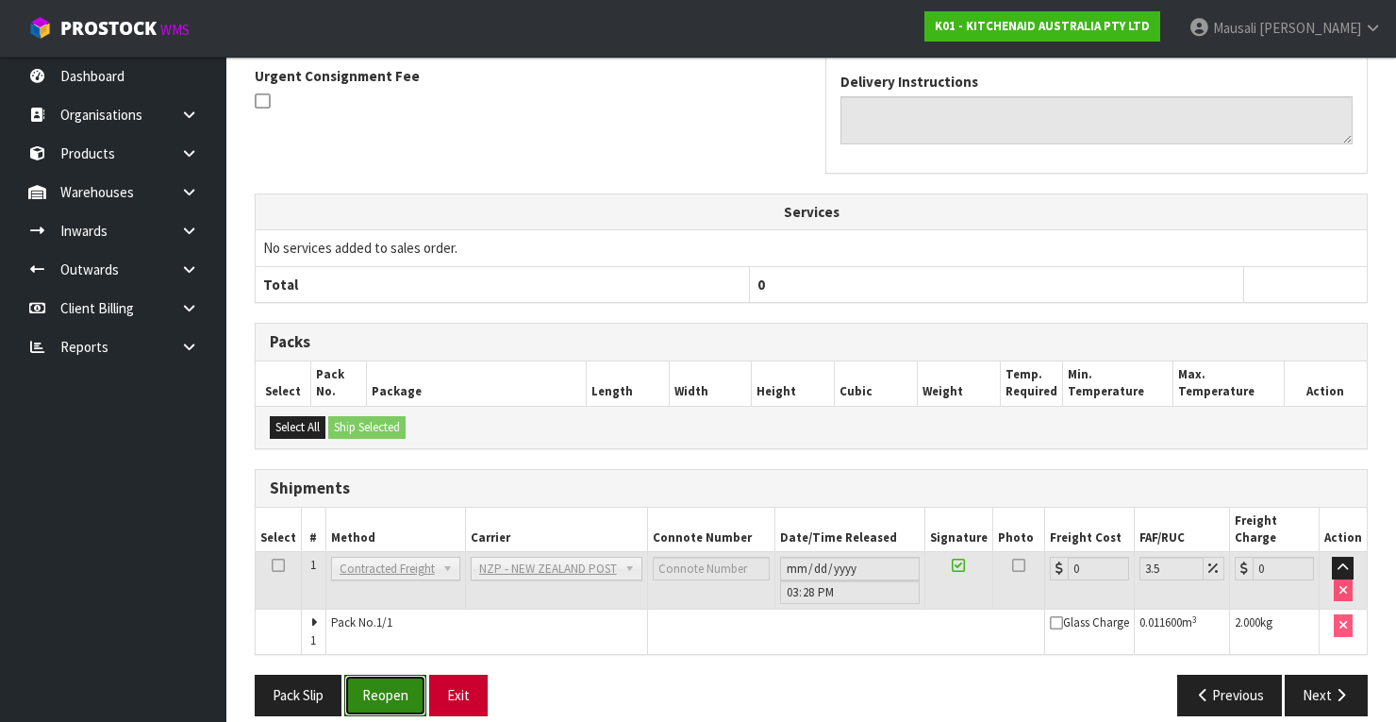
drag, startPoint x: 376, startPoint y: 681, endPoint x: 472, endPoint y: 667, distance: 96.3
click at [384, 679] on button "Reopen" at bounding box center [385, 694] width 82 height 41
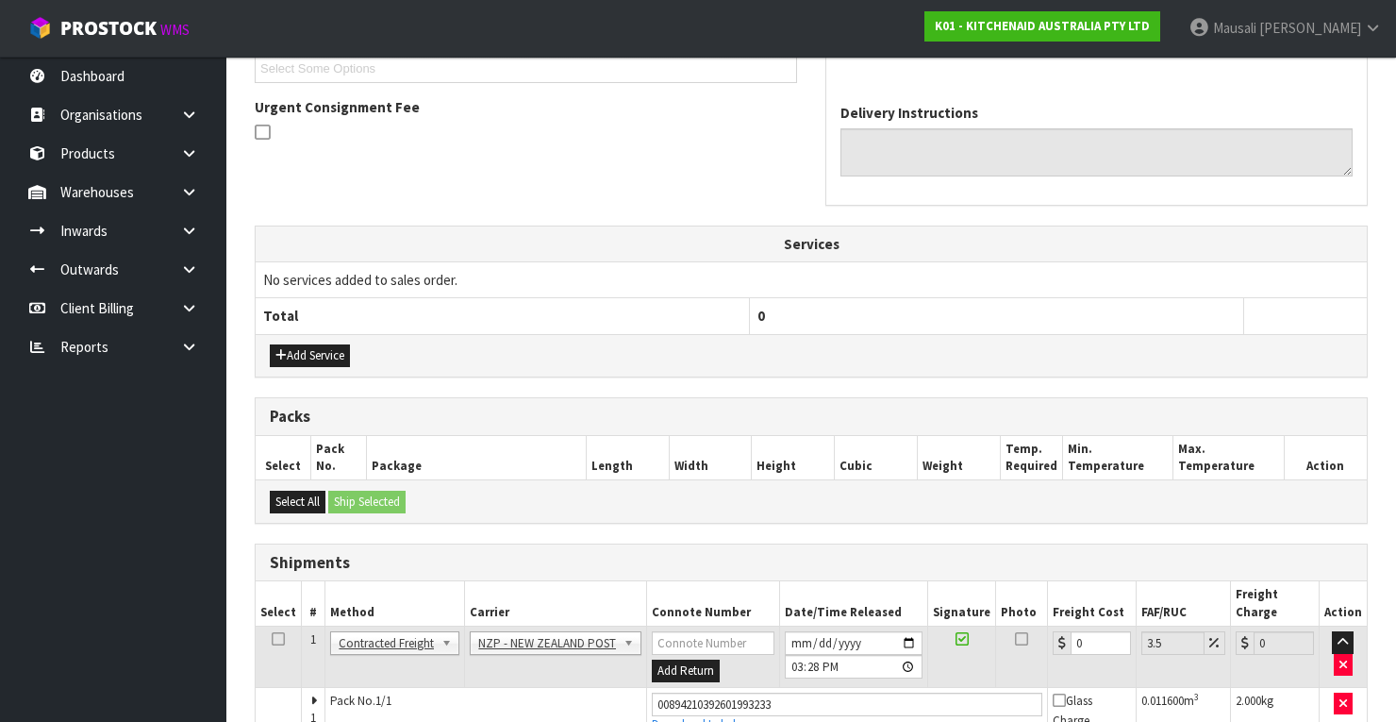
scroll to position [607, 0]
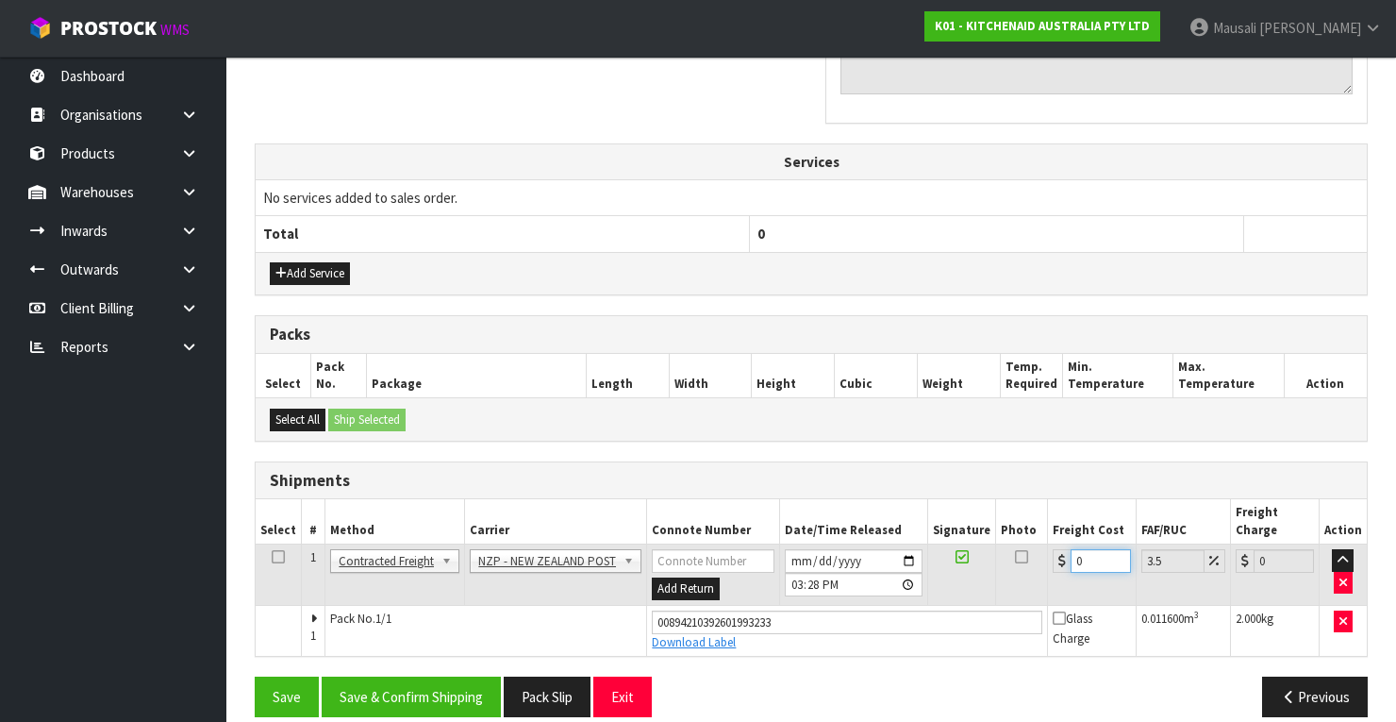
drag, startPoint x: 1090, startPoint y: 536, endPoint x: 1064, endPoint y: 545, distance: 28.0
click at [1064, 549] on div "0" at bounding box center [1092, 561] width 78 height 24
click at [369, 676] on button "Save & Confirm Shipping" at bounding box center [411, 696] width 179 height 41
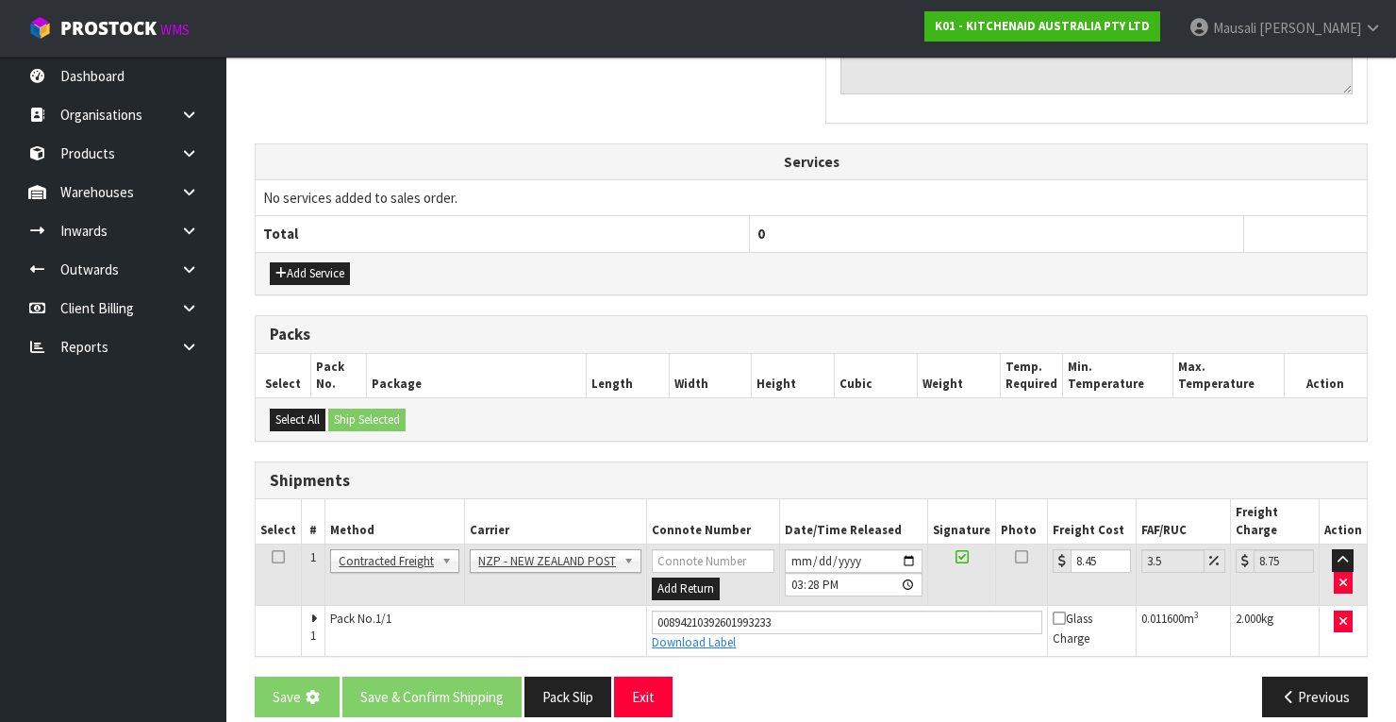
scroll to position [0, 0]
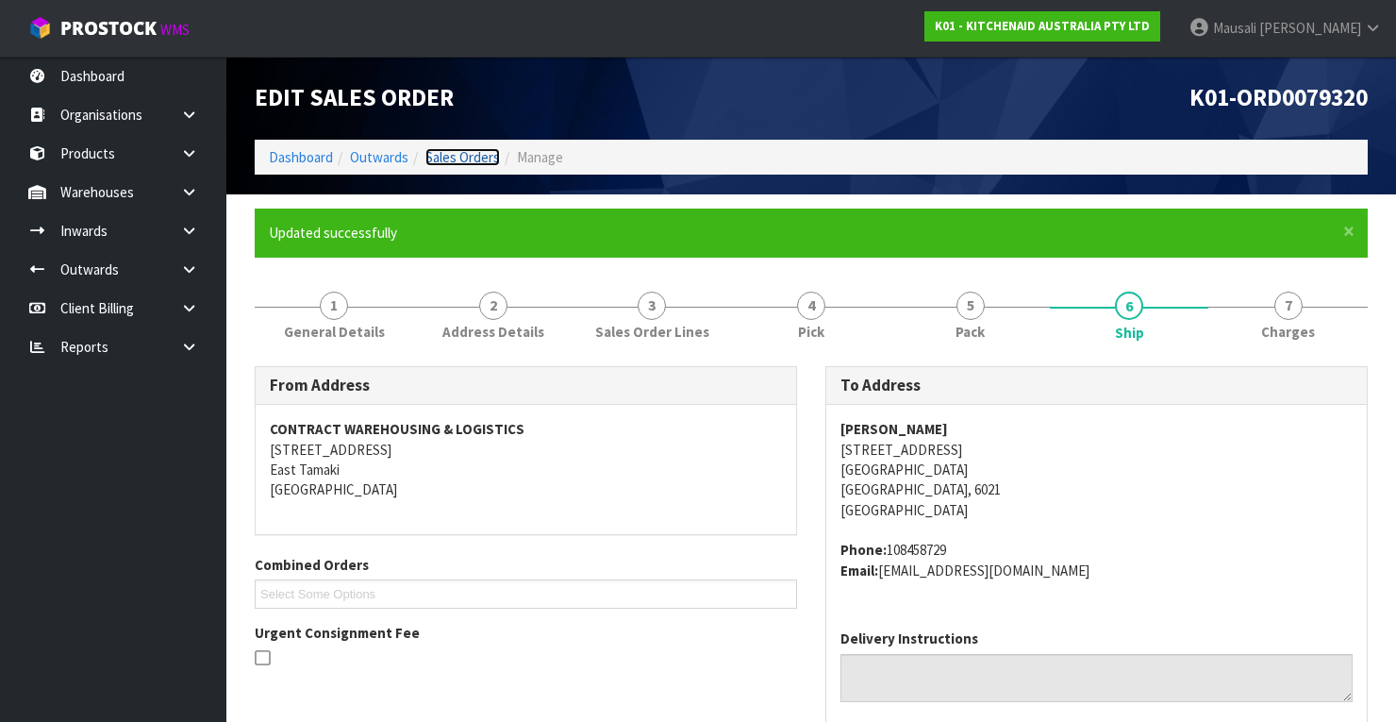
click at [464, 155] on link "Sales Orders" at bounding box center [462, 157] width 75 height 18
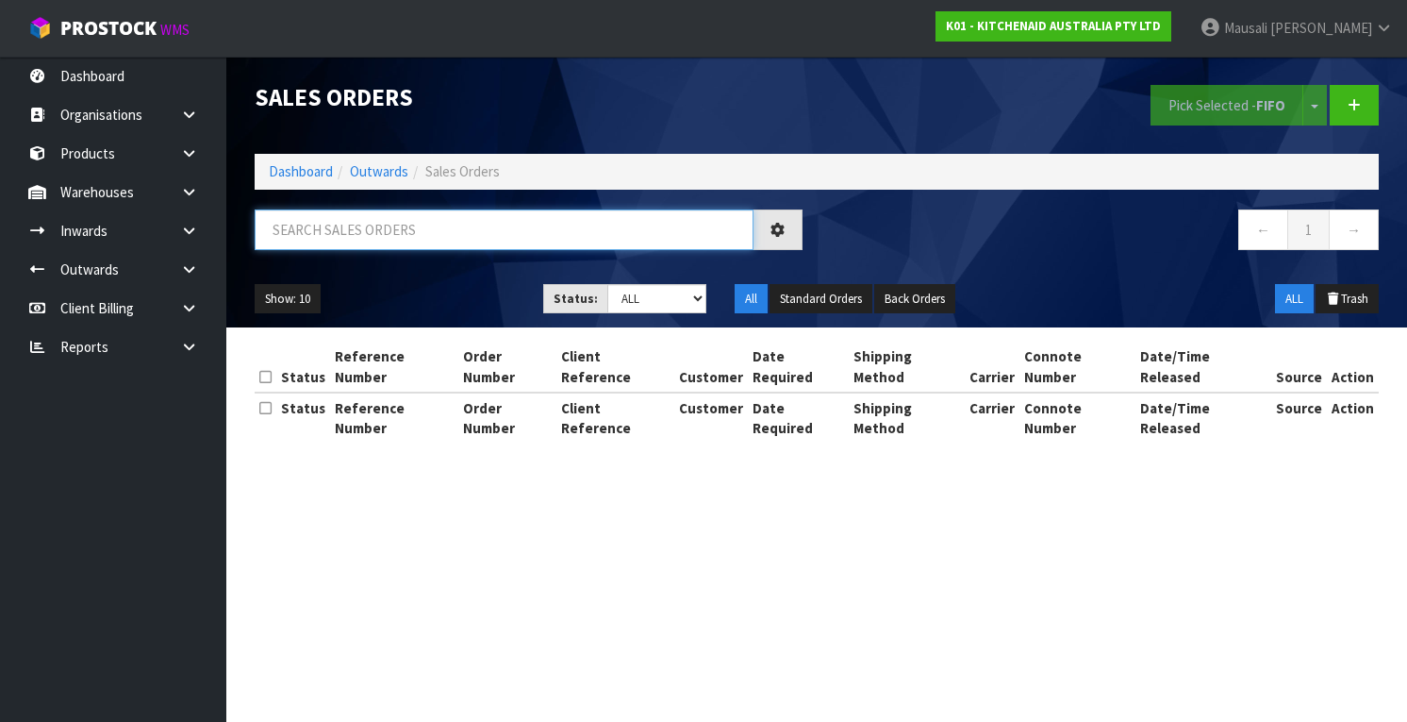
click at [294, 234] on input "text" at bounding box center [504, 229] width 499 height 41
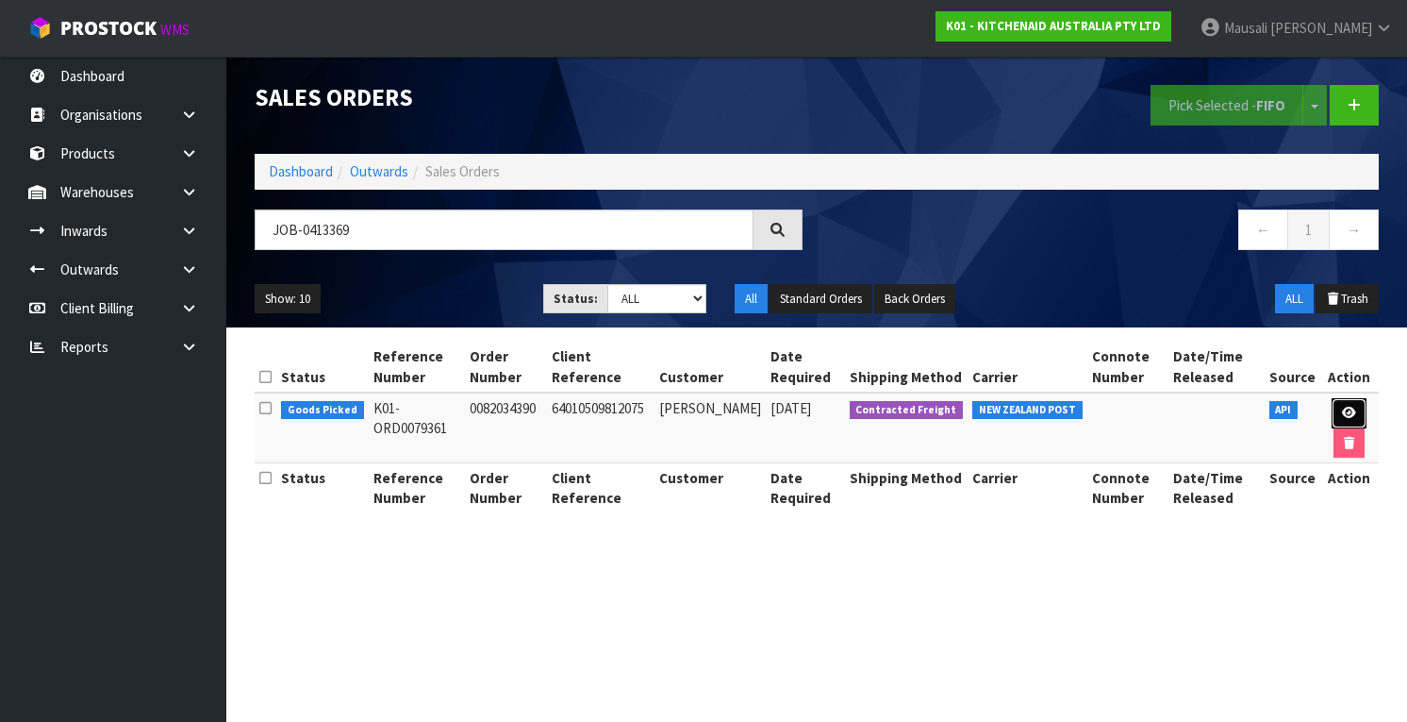
click at [1348, 411] on icon at bounding box center [1349, 413] width 14 height 12
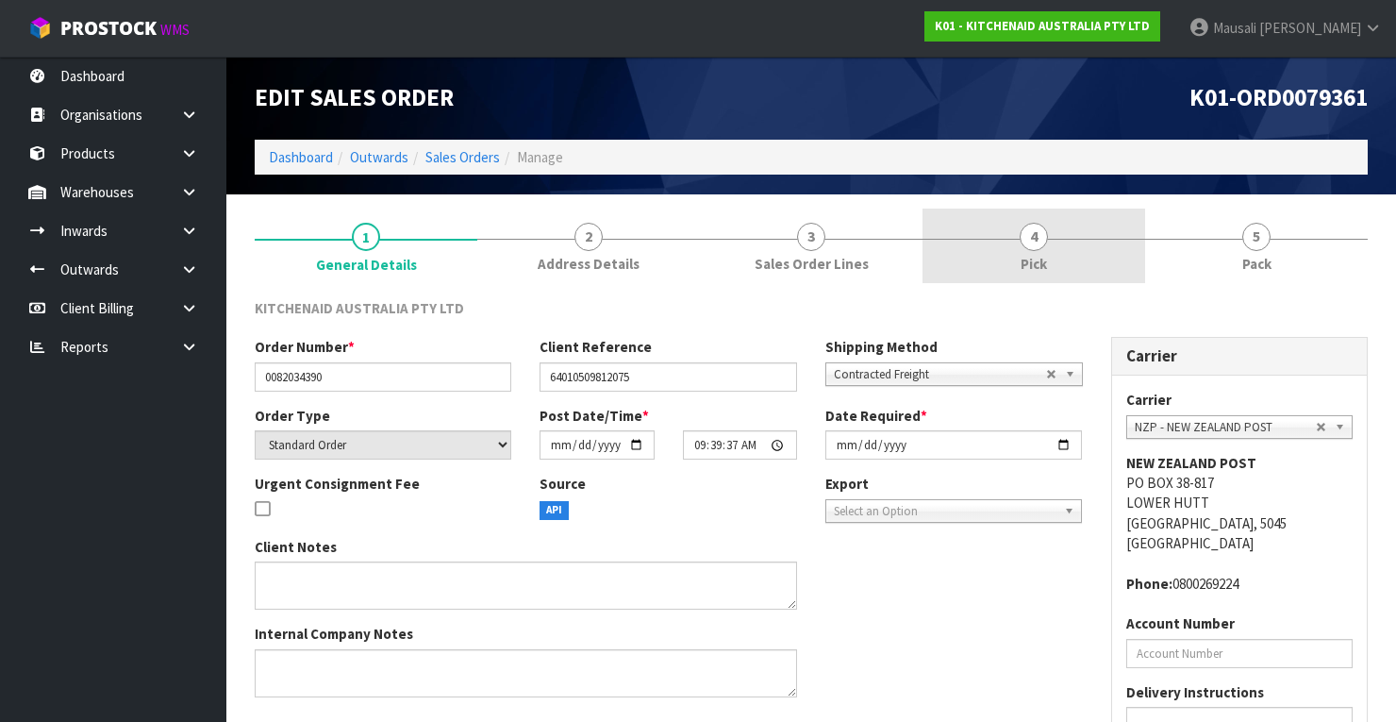
drag, startPoint x: 1089, startPoint y: 246, endPoint x: 1096, endPoint y: 281, distance: 35.5
click at [1088, 247] on link "4 Pick" at bounding box center [1033, 245] width 223 height 75
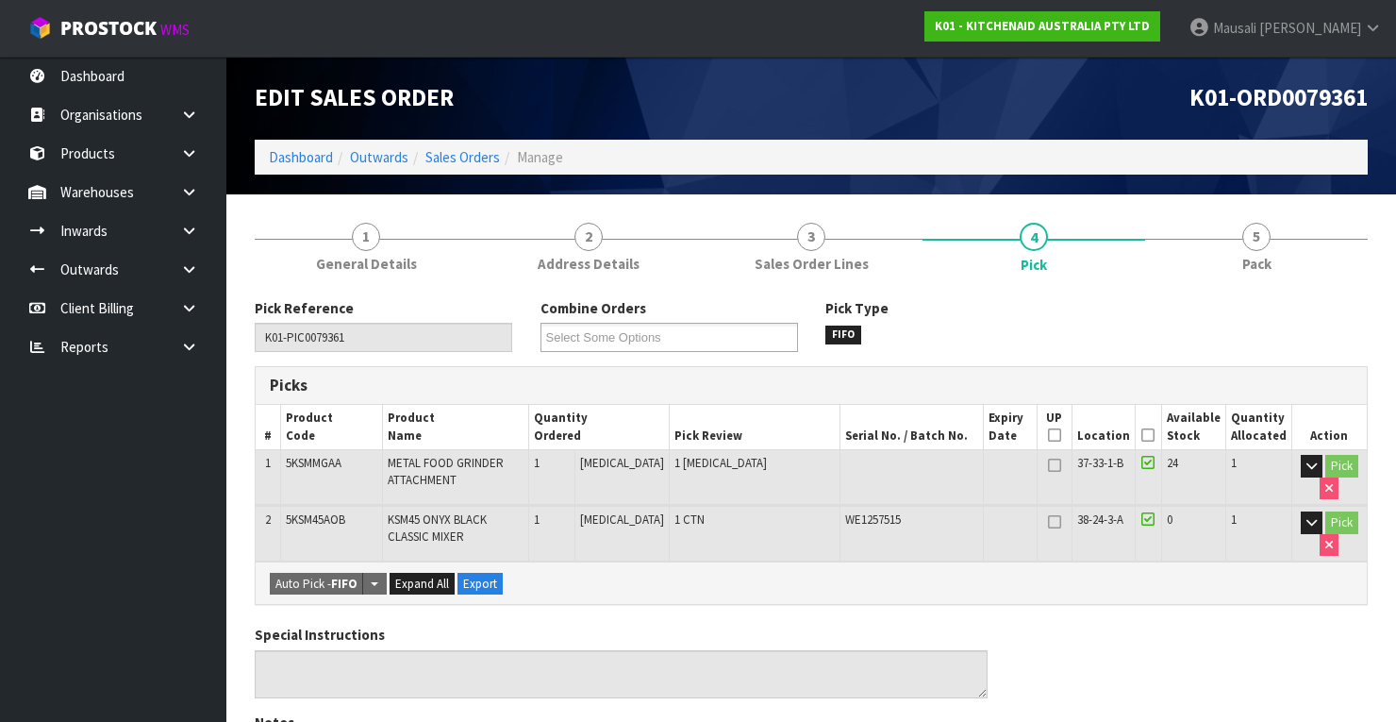
click at [1145, 435] on icon at bounding box center [1147, 435] width 13 height 1
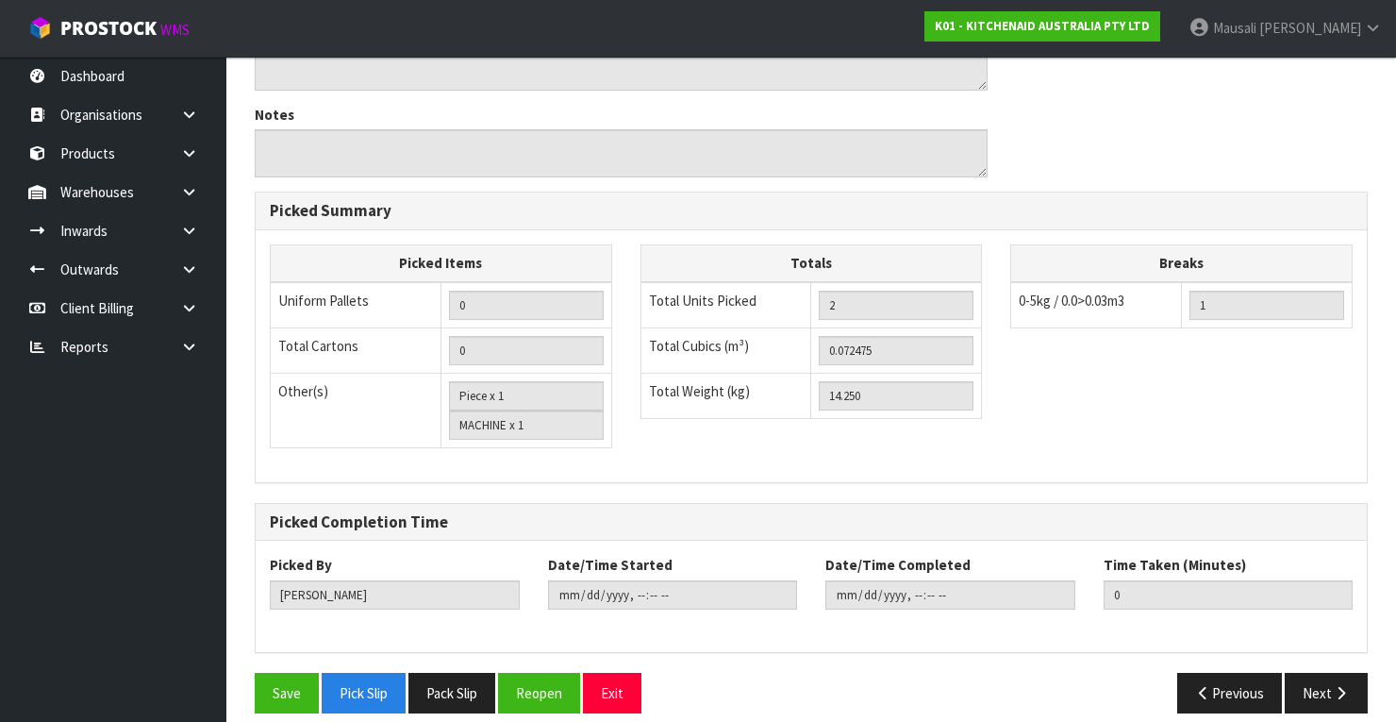
scroll to position [687, 0]
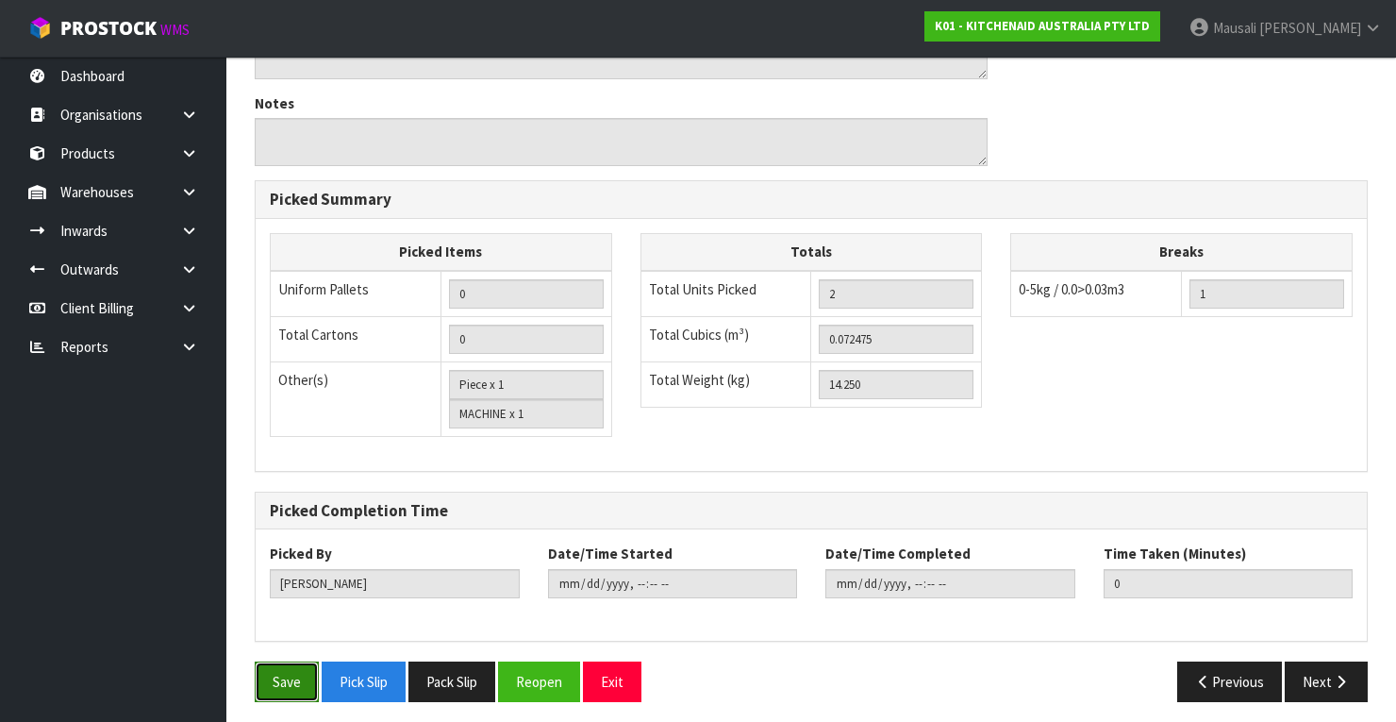
click at [262, 677] on button "Save" at bounding box center [287, 681] width 64 height 41
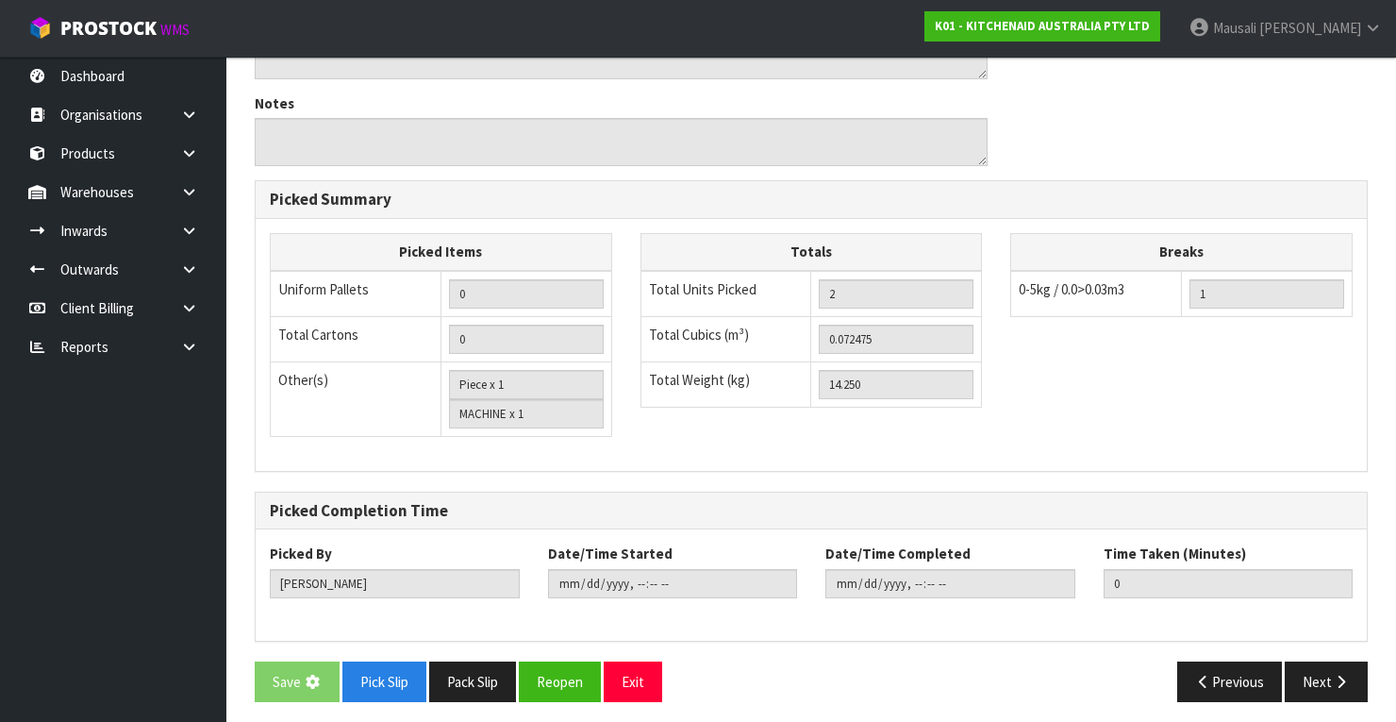
scroll to position [0, 0]
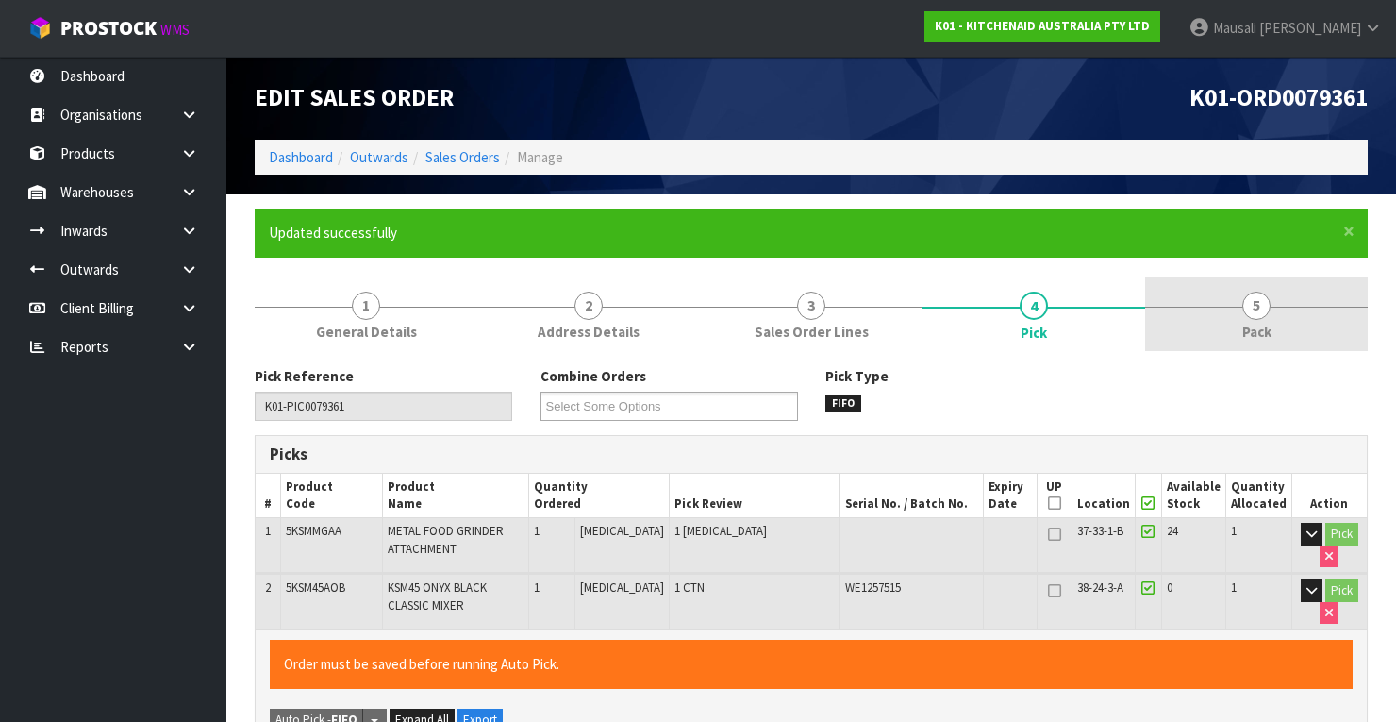
click at [1260, 287] on link "5 Pack" at bounding box center [1256, 314] width 223 height 75
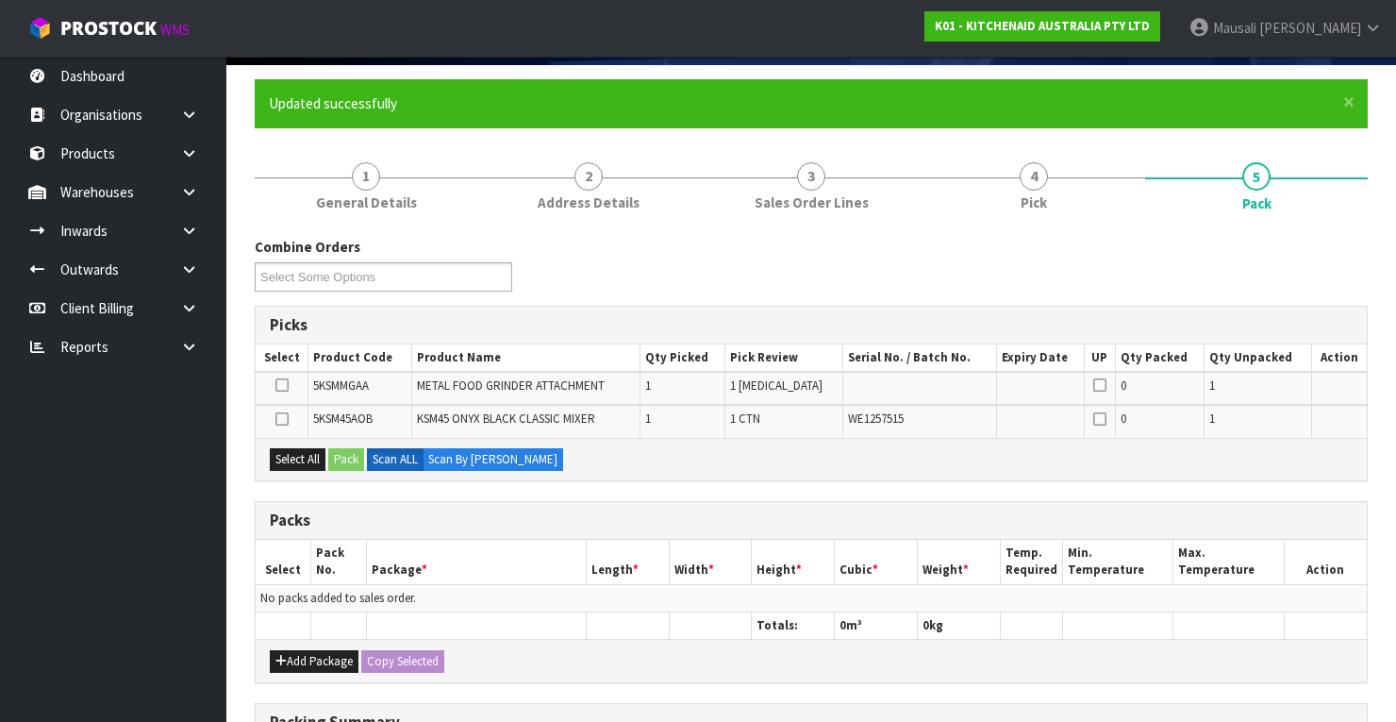
scroll to position [302, 0]
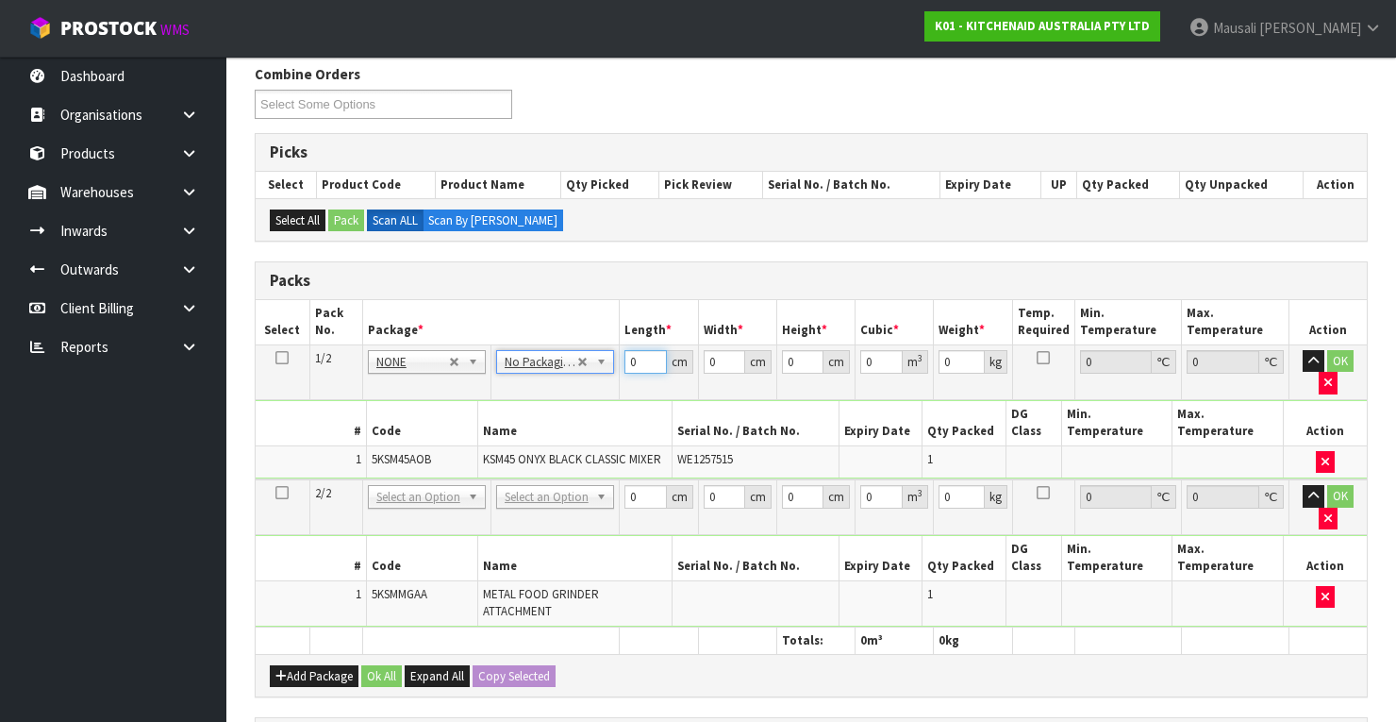
drag, startPoint x: 641, startPoint y: 360, endPoint x: 617, endPoint y: 391, distance: 39.6
click at [617, 392] on tr "1/2 NONE 007-001 007-002 007-004 007-009 007-013 007-014 007-015 007-017 007-01…" at bounding box center [811, 371] width 1111 height 55
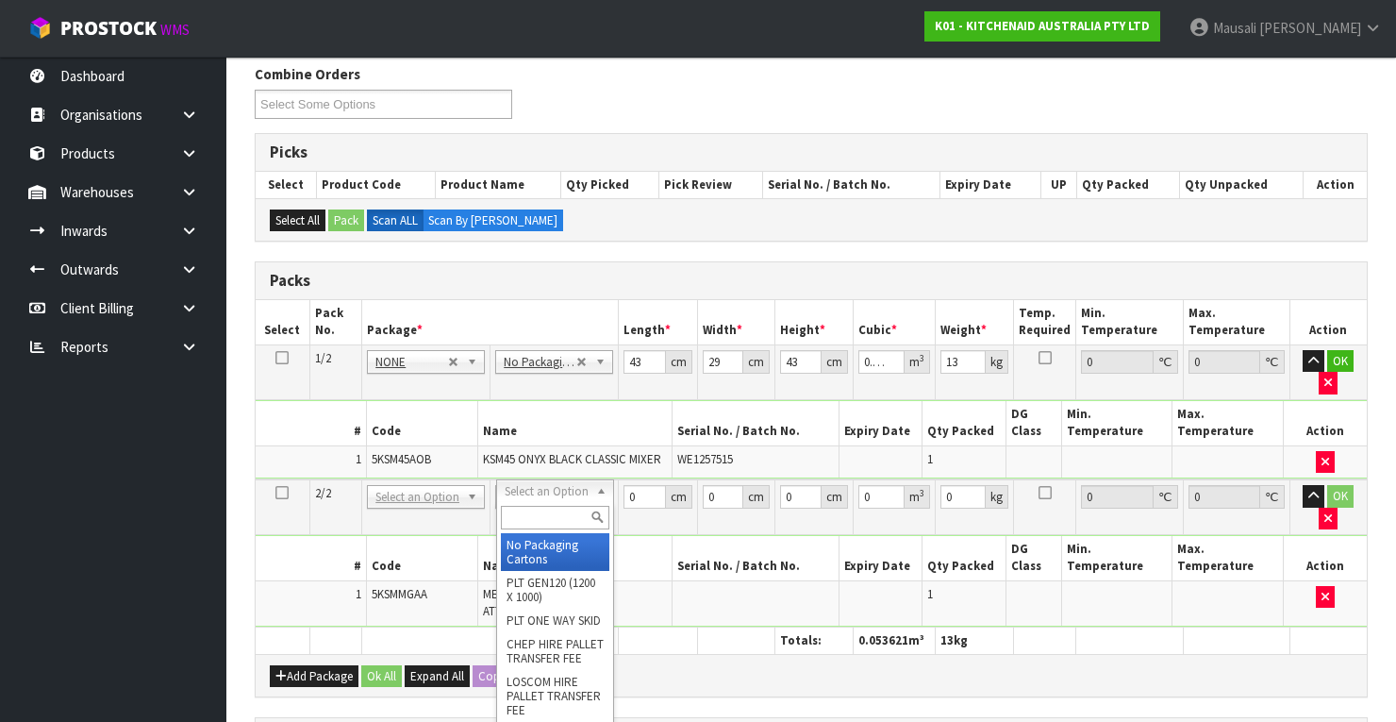
click at [516, 523] on input "text" at bounding box center [555, 518] width 108 height 24
click at [513, 523] on input "text" at bounding box center [555, 518] width 108 height 24
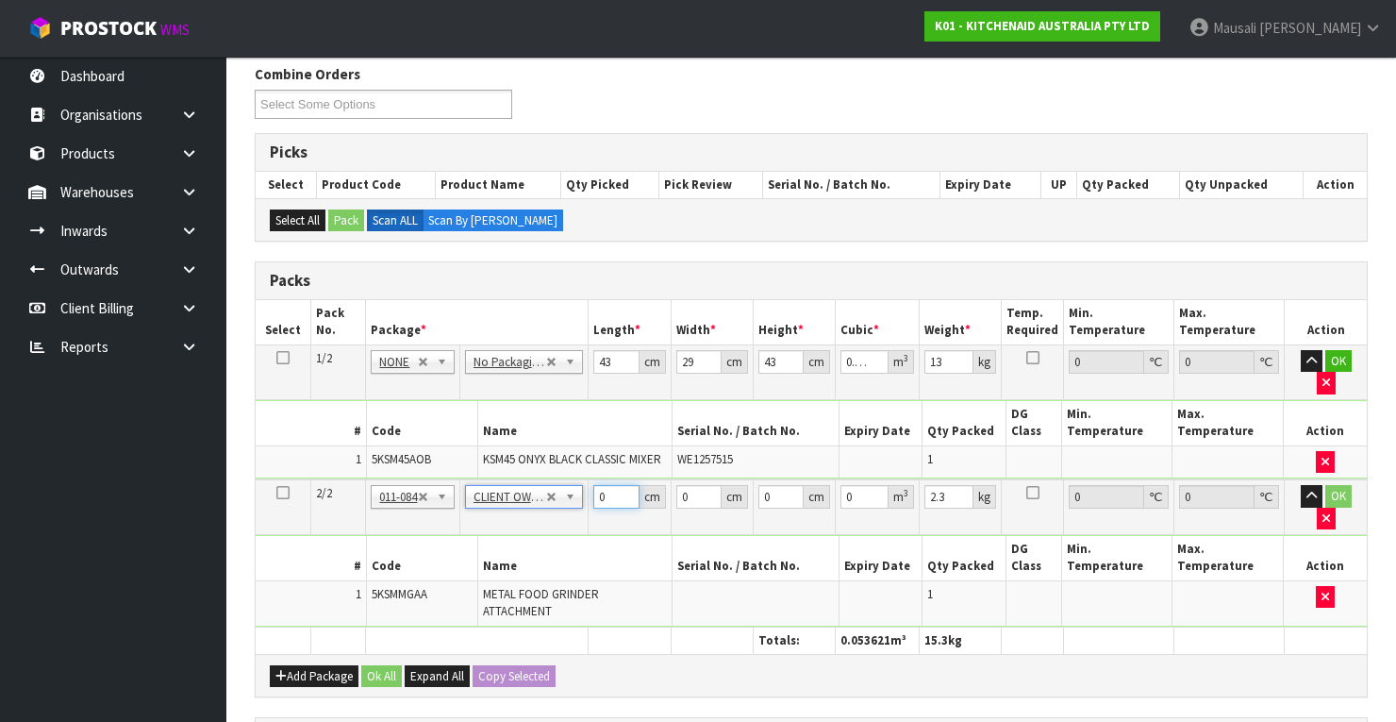
drag, startPoint x: 614, startPoint y: 470, endPoint x: 575, endPoint y: 490, distance: 43.9
click at [575, 490] on tbody "2/2 NONE 007-001 007-002 007-004 007-009 007-013 007-014 007-015 007-017 007-01…" at bounding box center [811, 552] width 1111 height 147
click at [381, 665] on button "Ok All" at bounding box center [381, 676] width 41 height 23
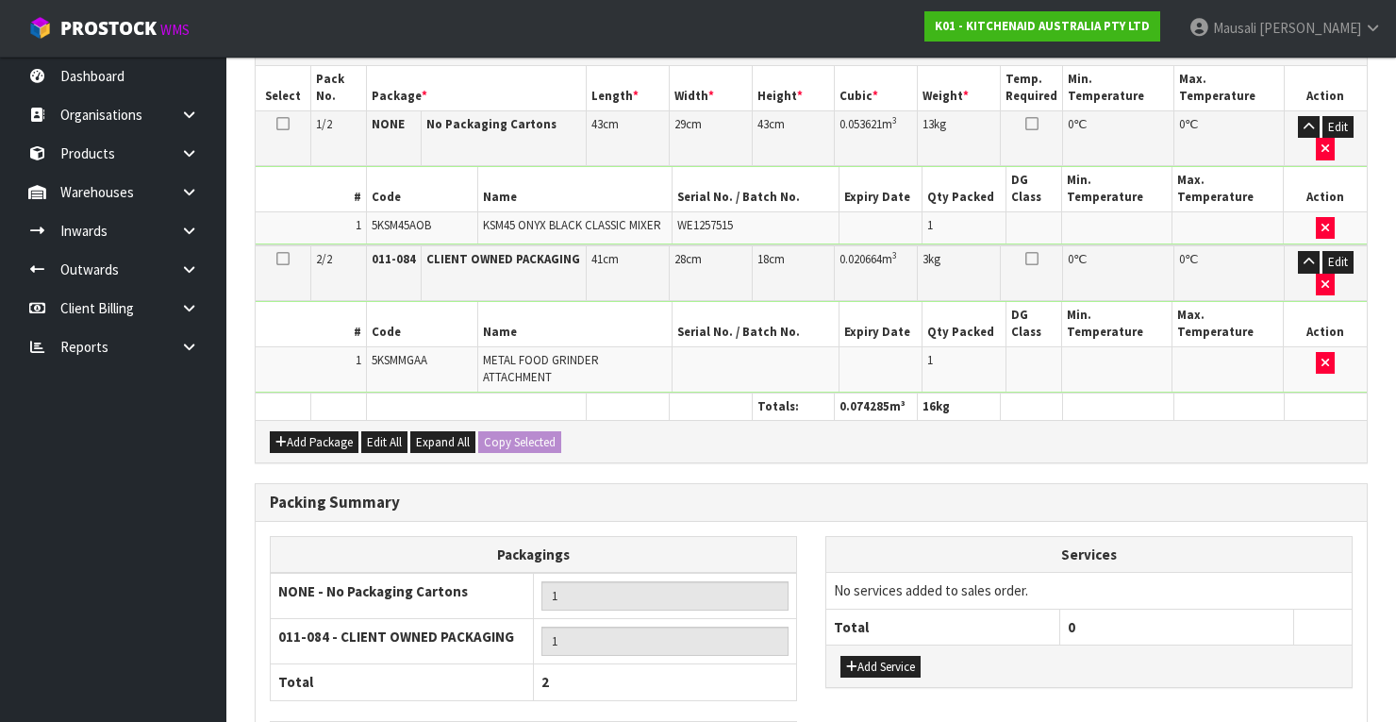
scroll to position [670, 0]
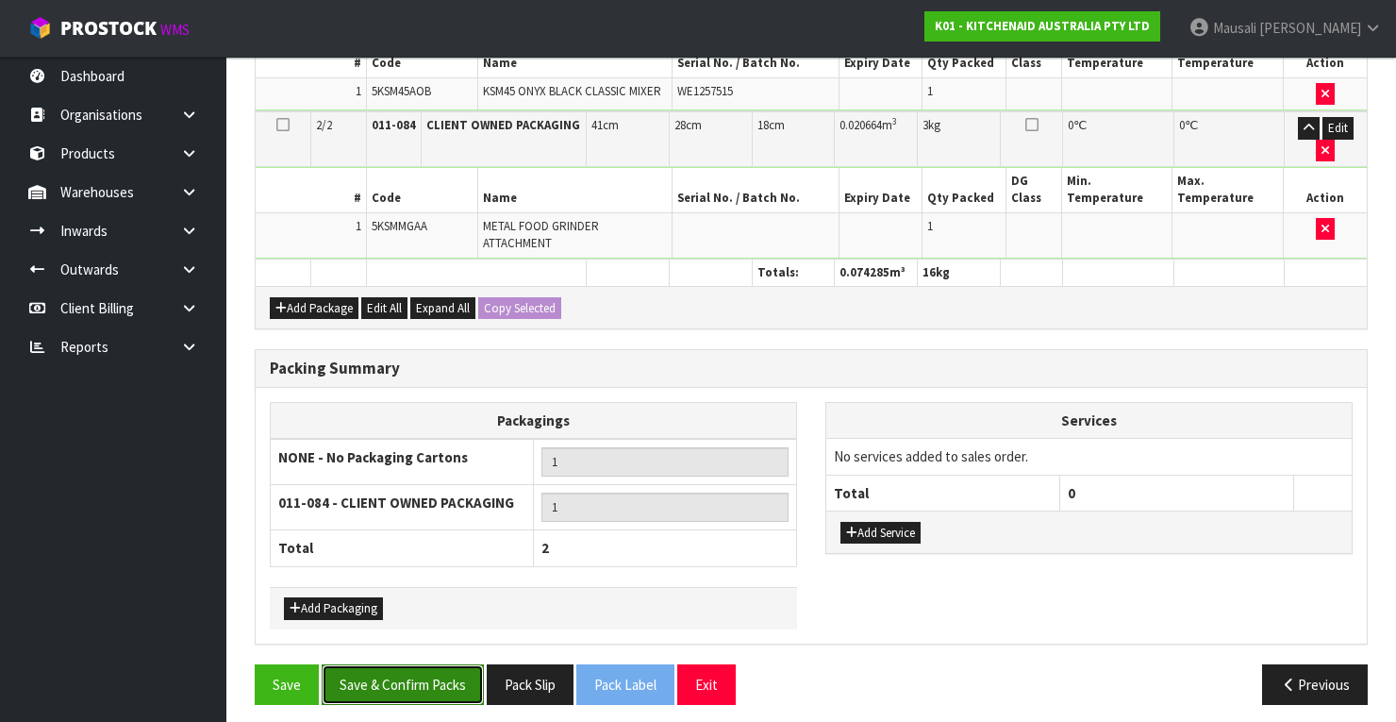
drag, startPoint x: 438, startPoint y: 673, endPoint x: 825, endPoint y: 625, distance: 390.6
click at [445, 675] on button "Save & Confirm Packs" at bounding box center [403, 684] width 162 height 41
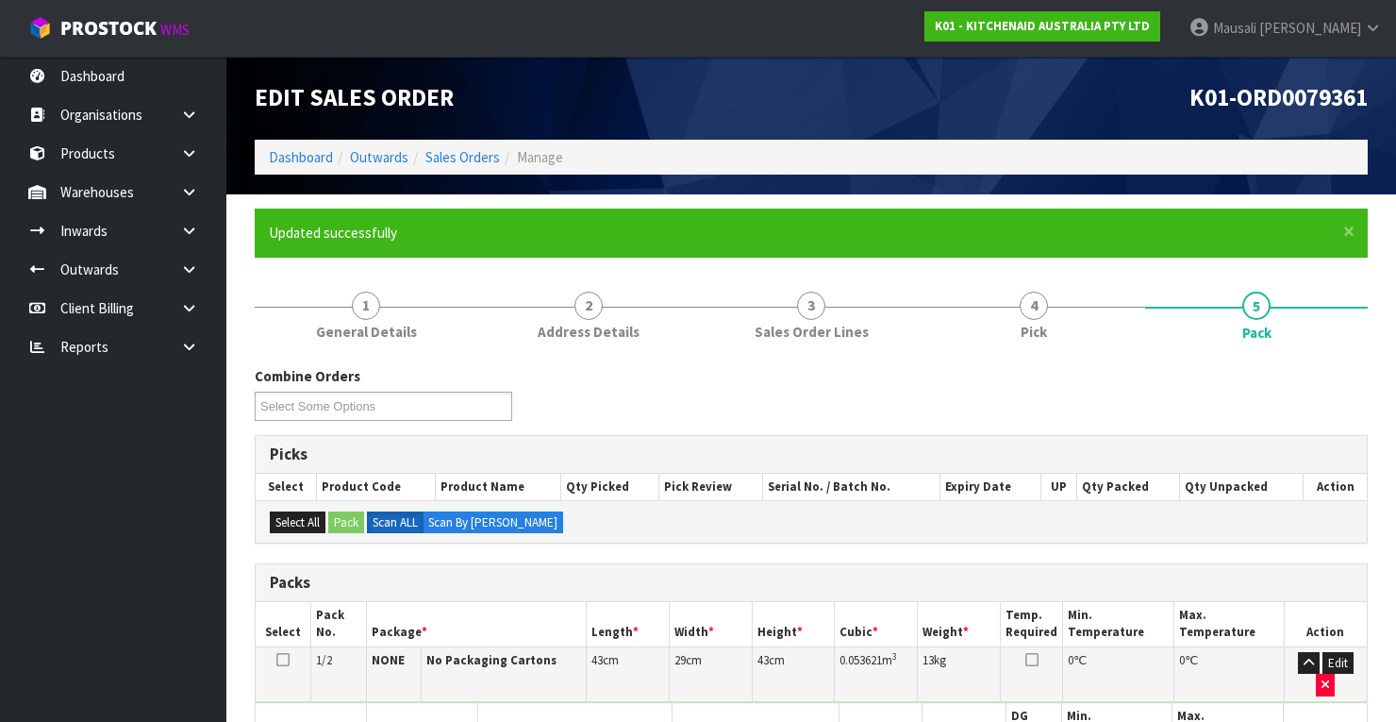
scroll to position [460, 0]
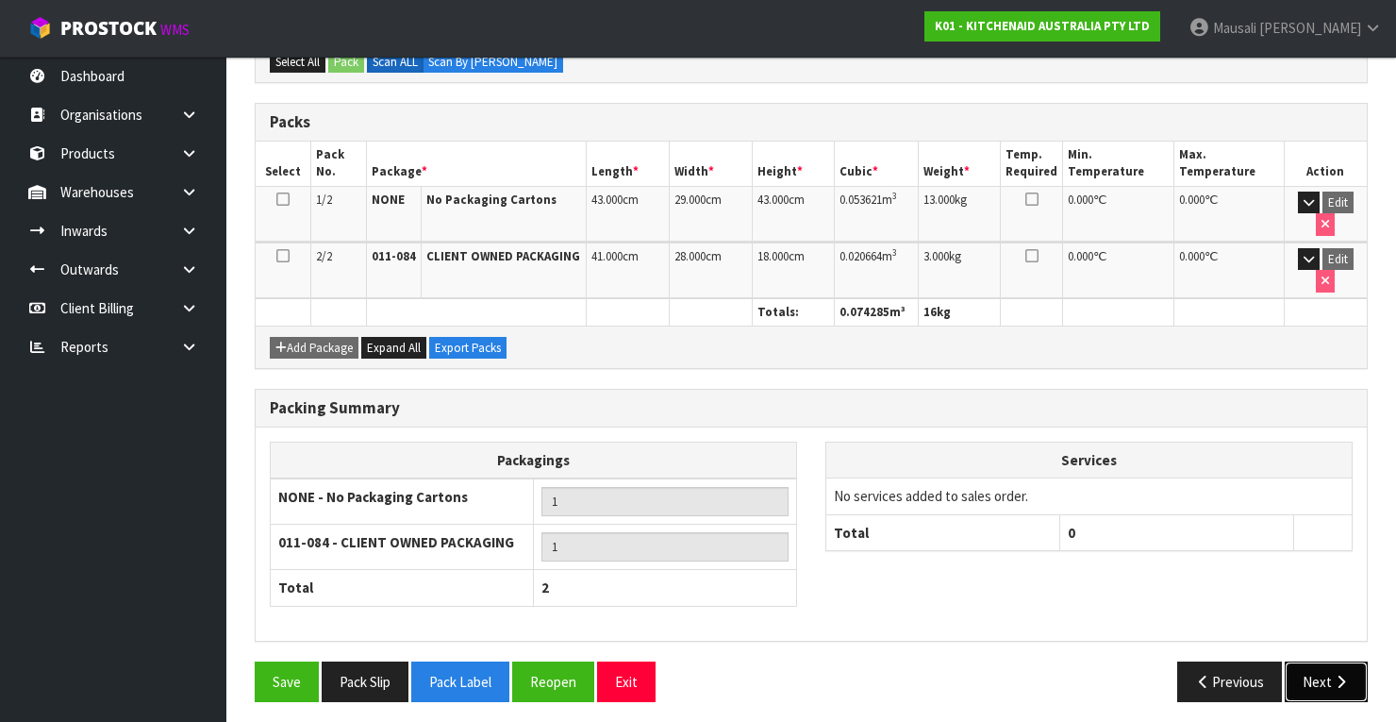
click at [1338, 674] on icon "button" at bounding box center [1341, 681] width 18 height 14
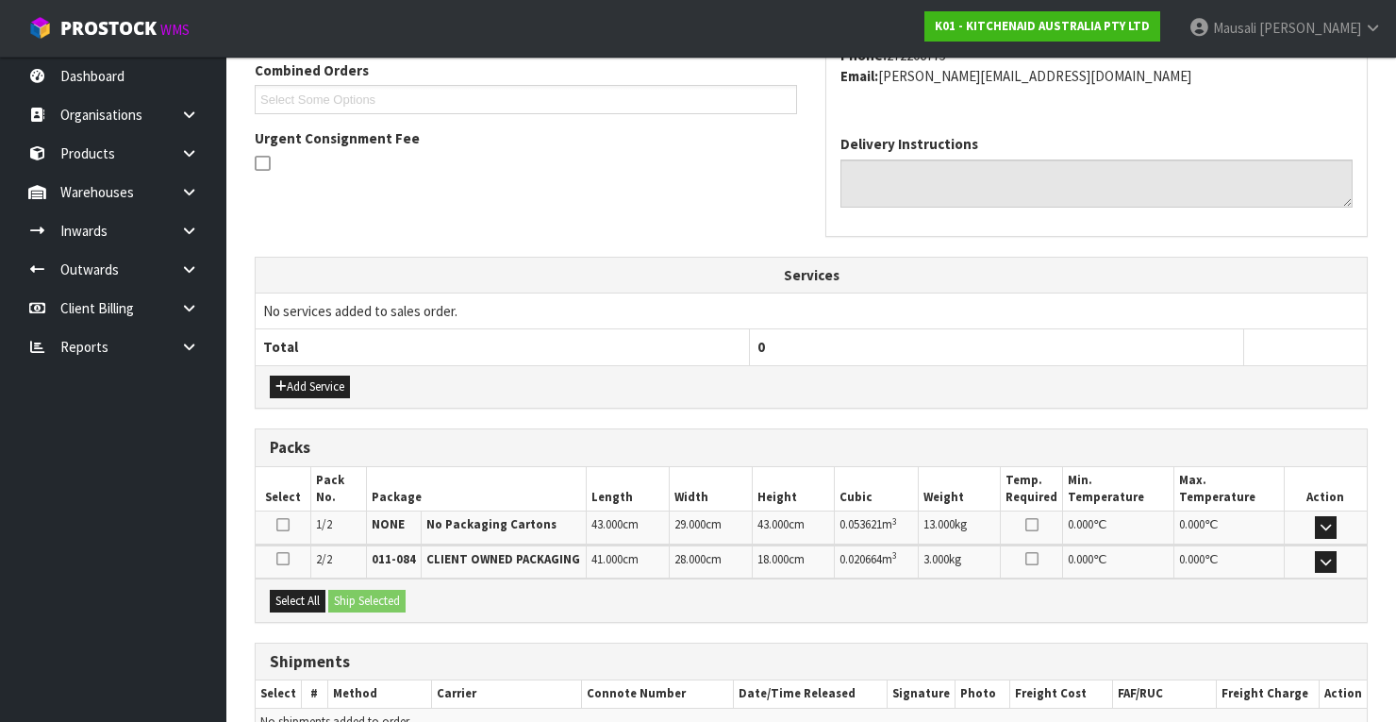
scroll to position [590, 0]
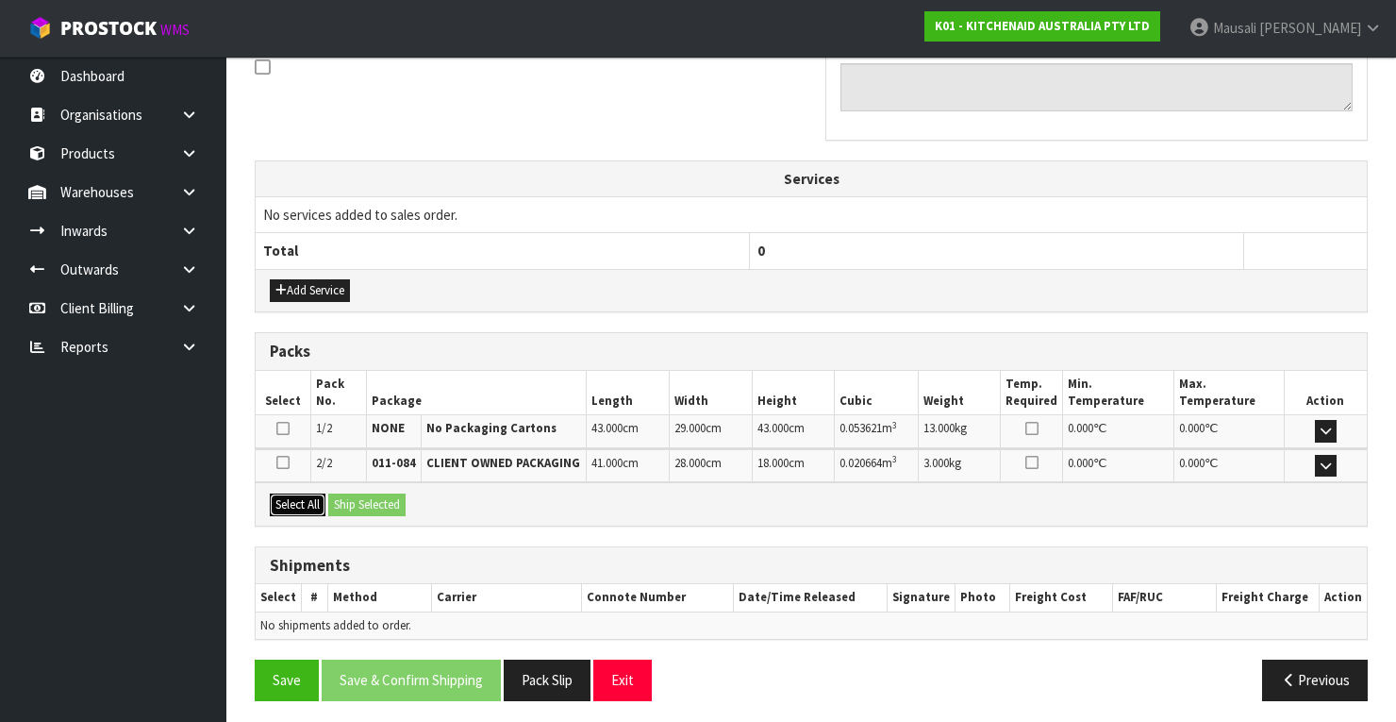
drag, startPoint x: 316, startPoint y: 498, endPoint x: 360, endPoint y: 505, distance: 44.8
click at [317, 498] on button "Select All" at bounding box center [298, 504] width 56 height 23
click at [365, 505] on button "Ship Selected" at bounding box center [366, 504] width 77 height 23
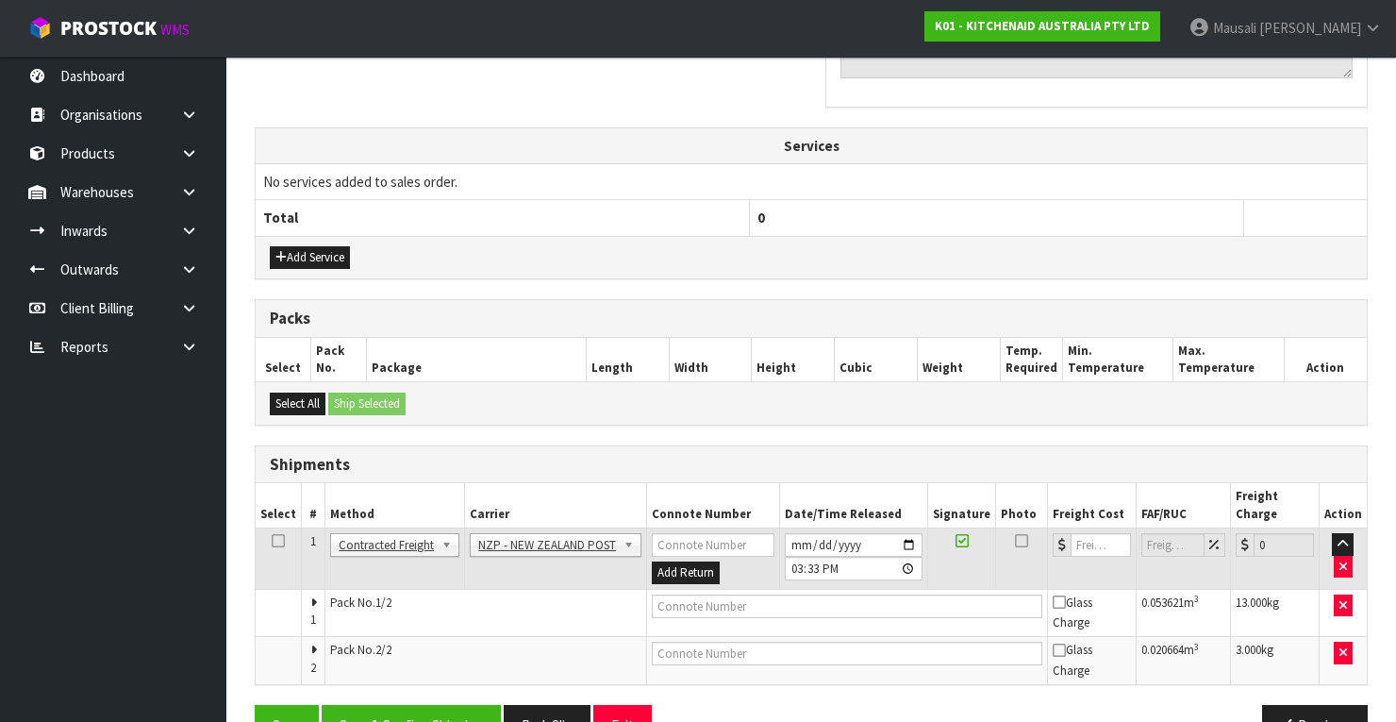
scroll to position [653, 0]
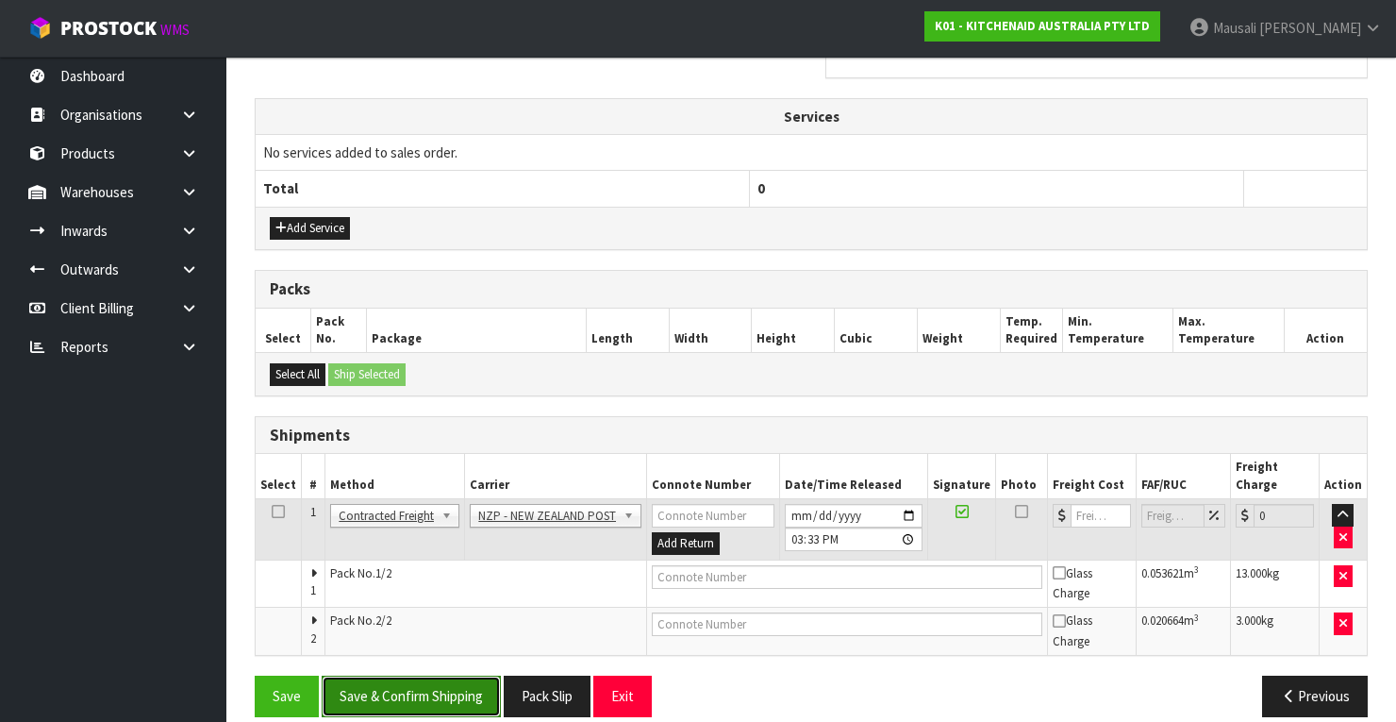
click at [441, 675] on button "Save & Confirm Shipping" at bounding box center [411, 695] width 179 height 41
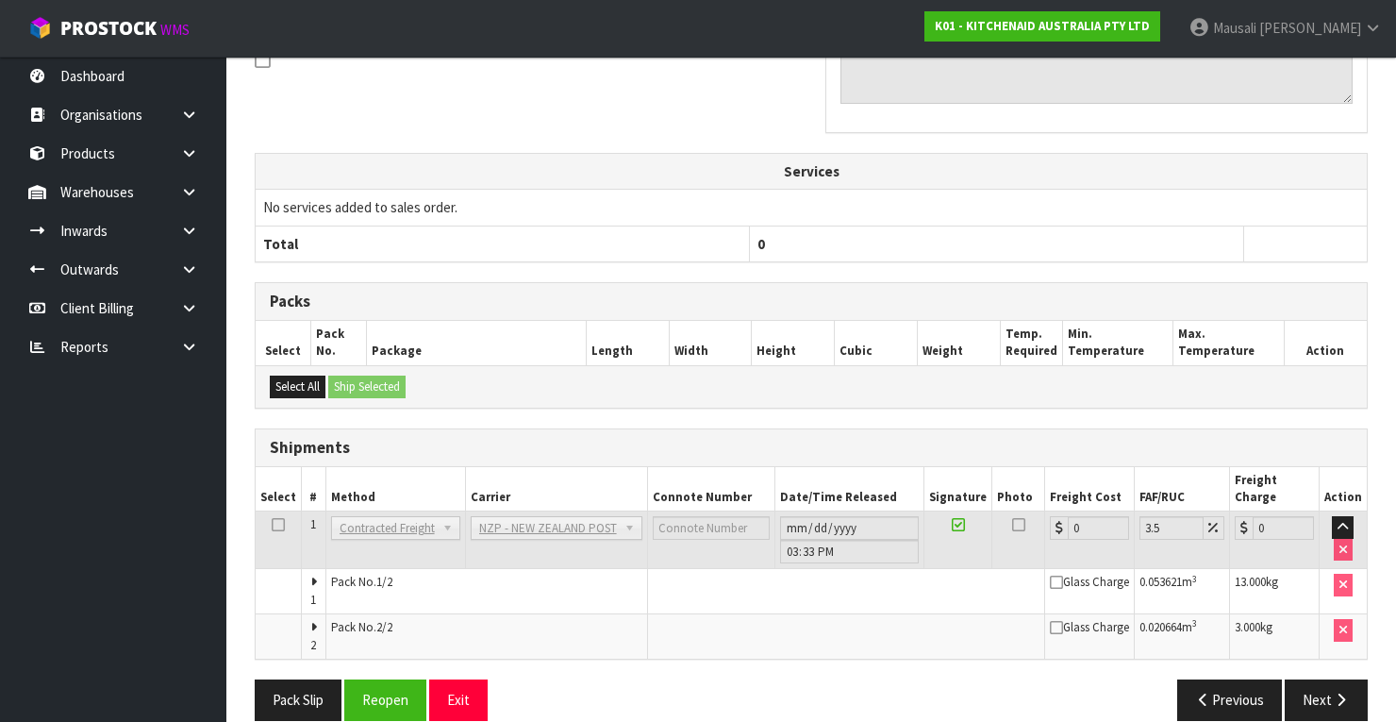
scroll to position [623, 0]
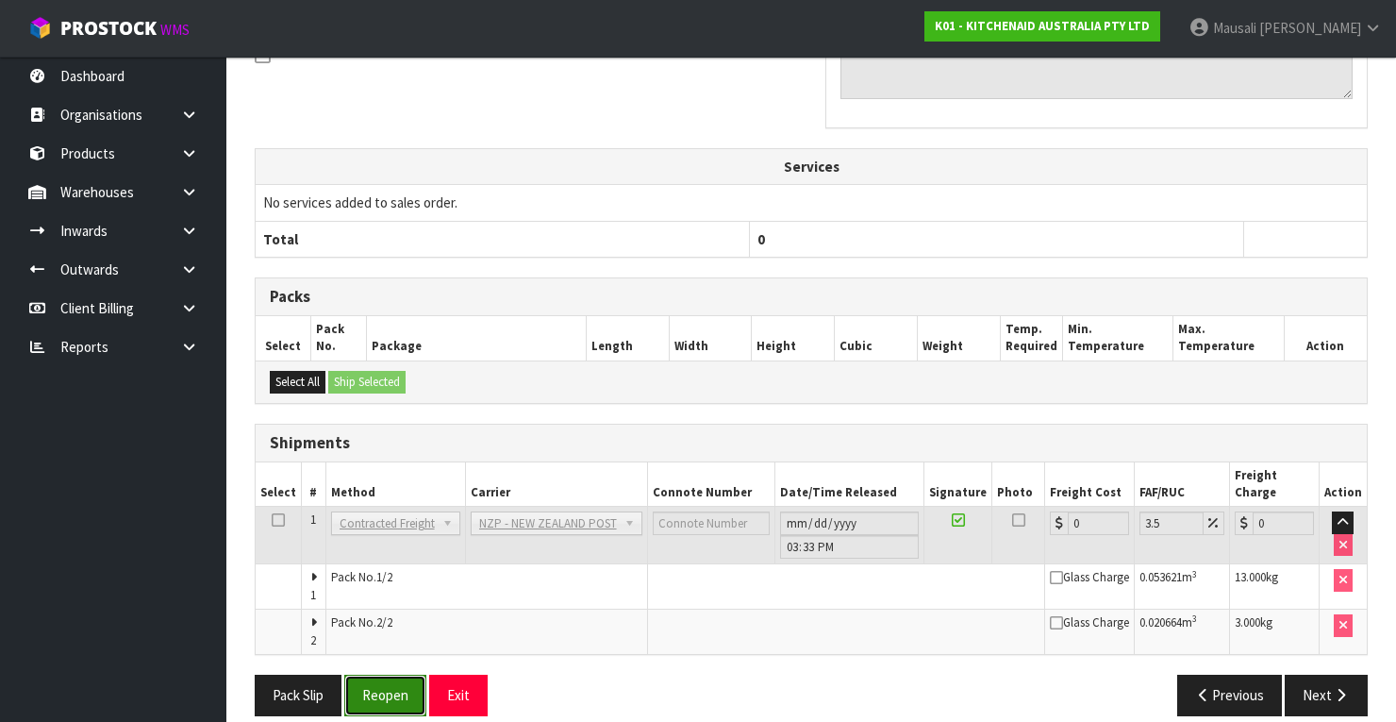
click at [389, 674] on button "Reopen" at bounding box center [385, 694] width 82 height 41
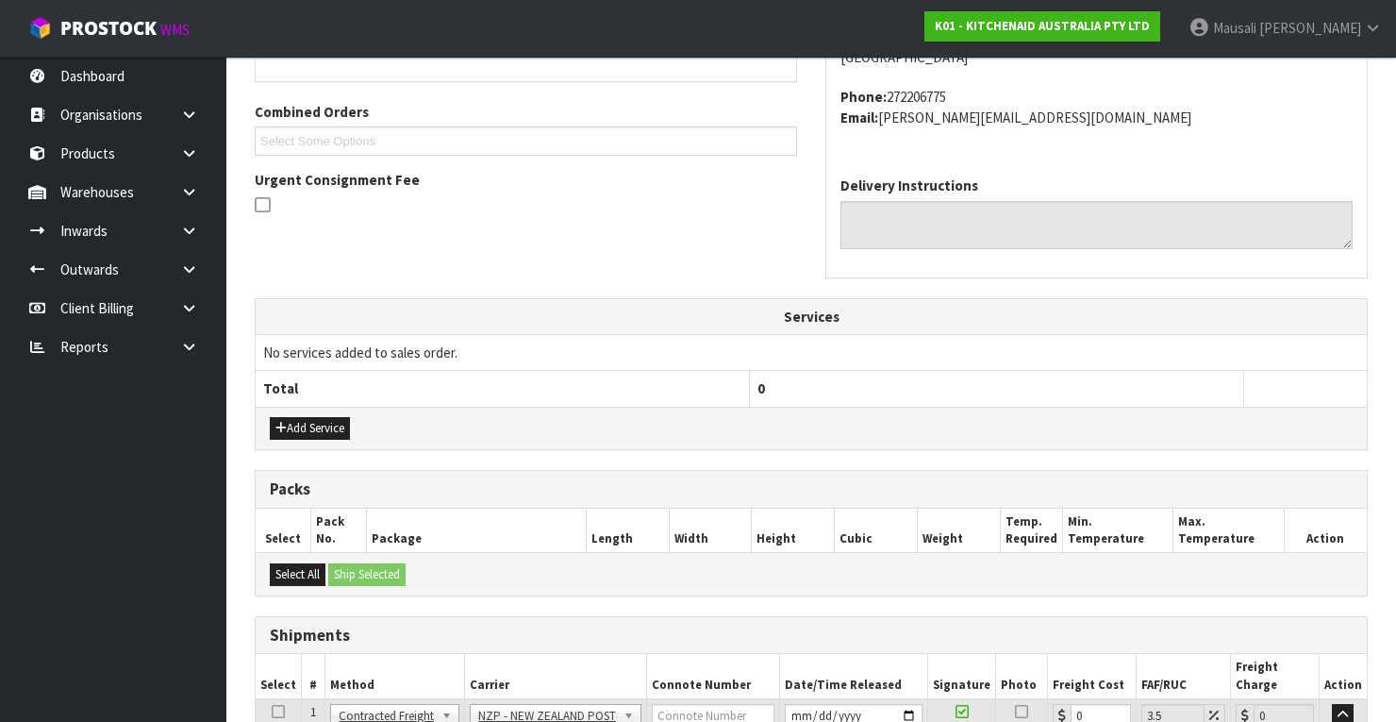
scroll to position [656, 0]
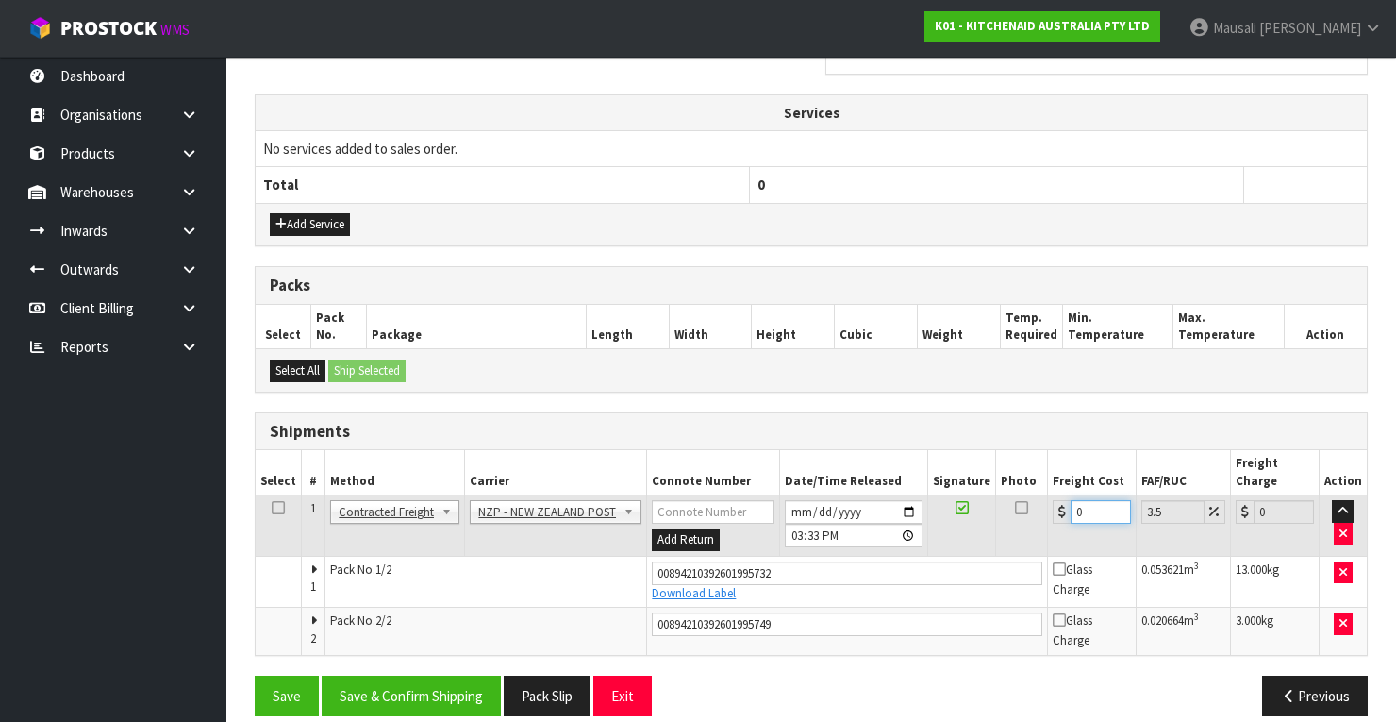
drag, startPoint x: 1086, startPoint y: 487, endPoint x: 1058, endPoint y: 495, distance: 28.6
click at [1058, 500] on div "0" at bounding box center [1092, 512] width 78 height 24
click at [479, 675] on button "Save & Confirm Shipping" at bounding box center [411, 695] width 179 height 41
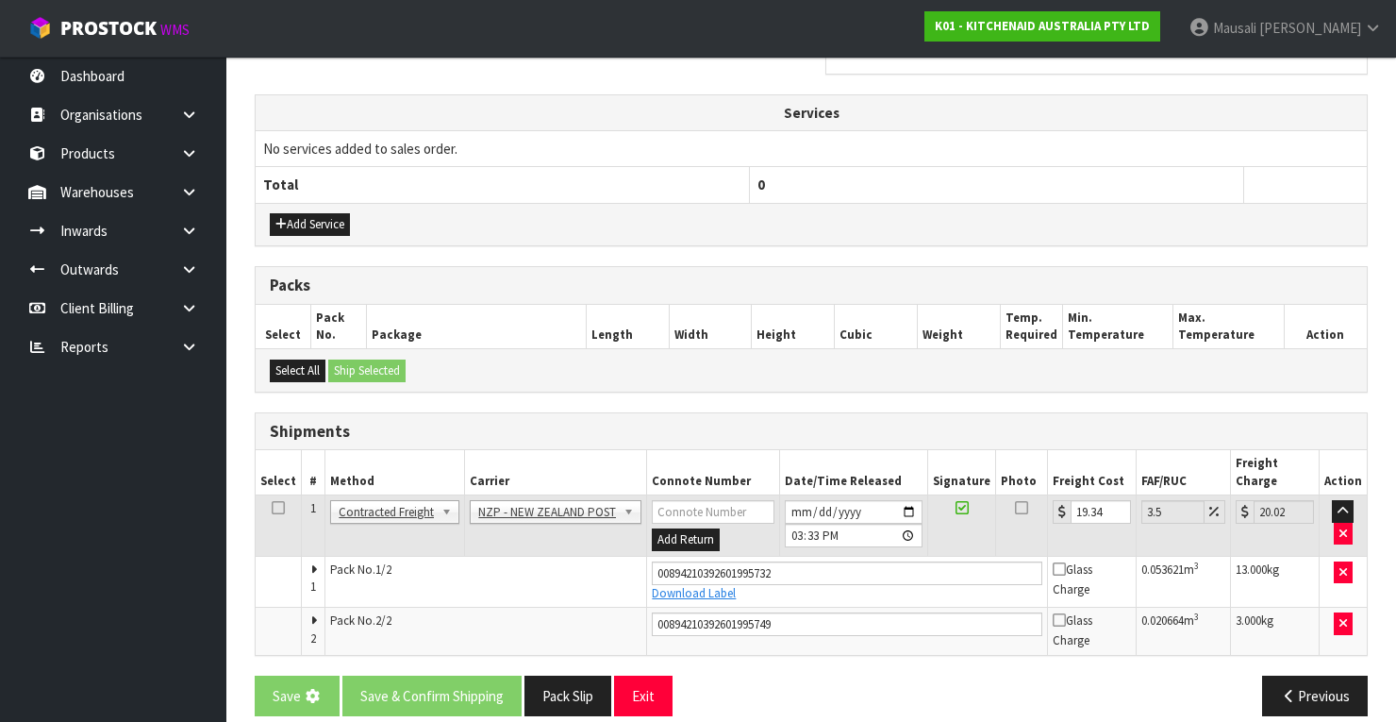
scroll to position [0, 0]
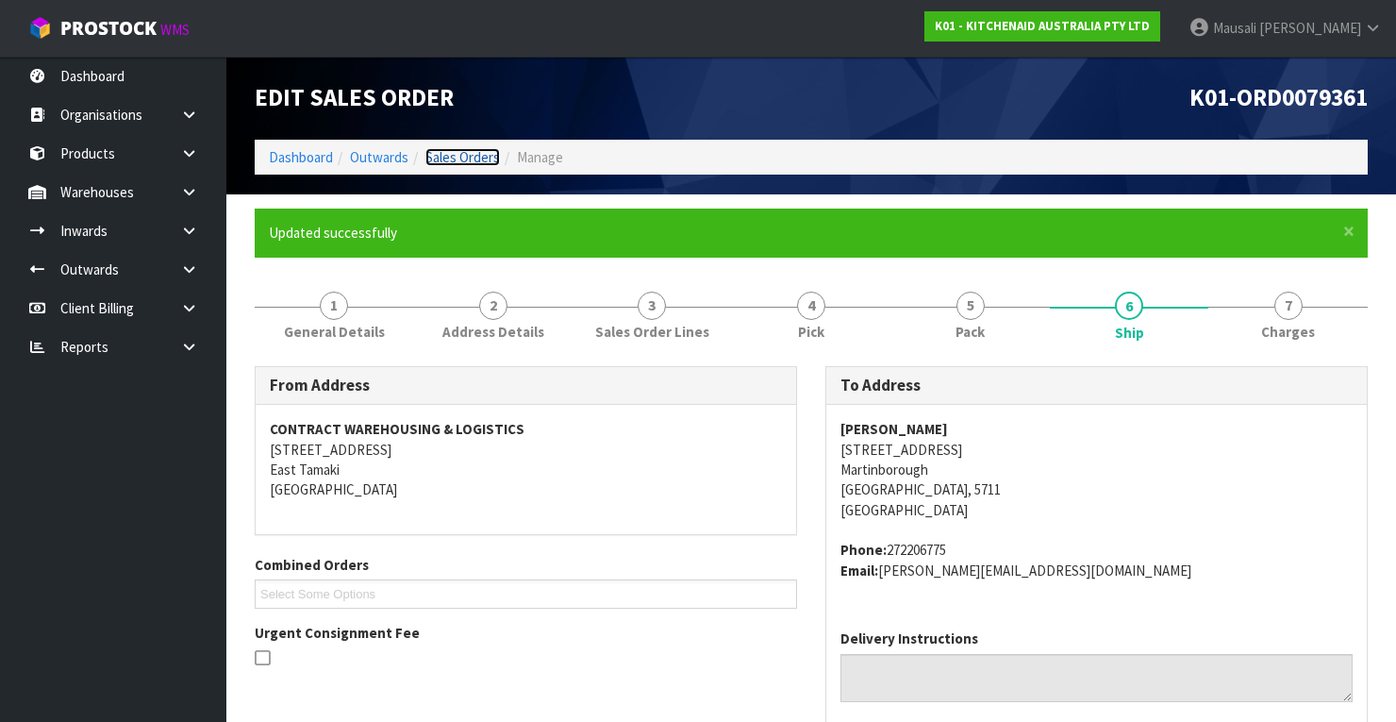
click at [458, 150] on link "Sales Orders" at bounding box center [462, 157] width 75 height 18
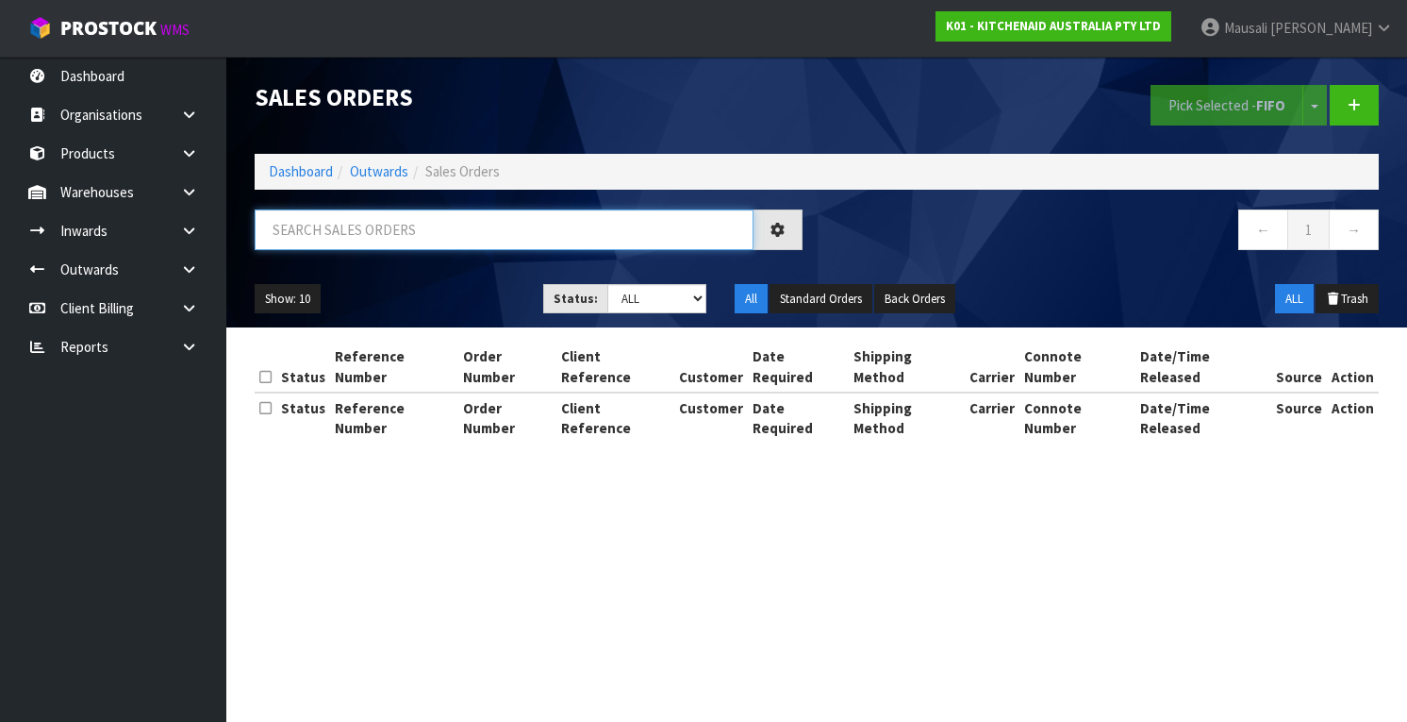
click at [287, 238] on input "text" at bounding box center [504, 229] width 499 height 41
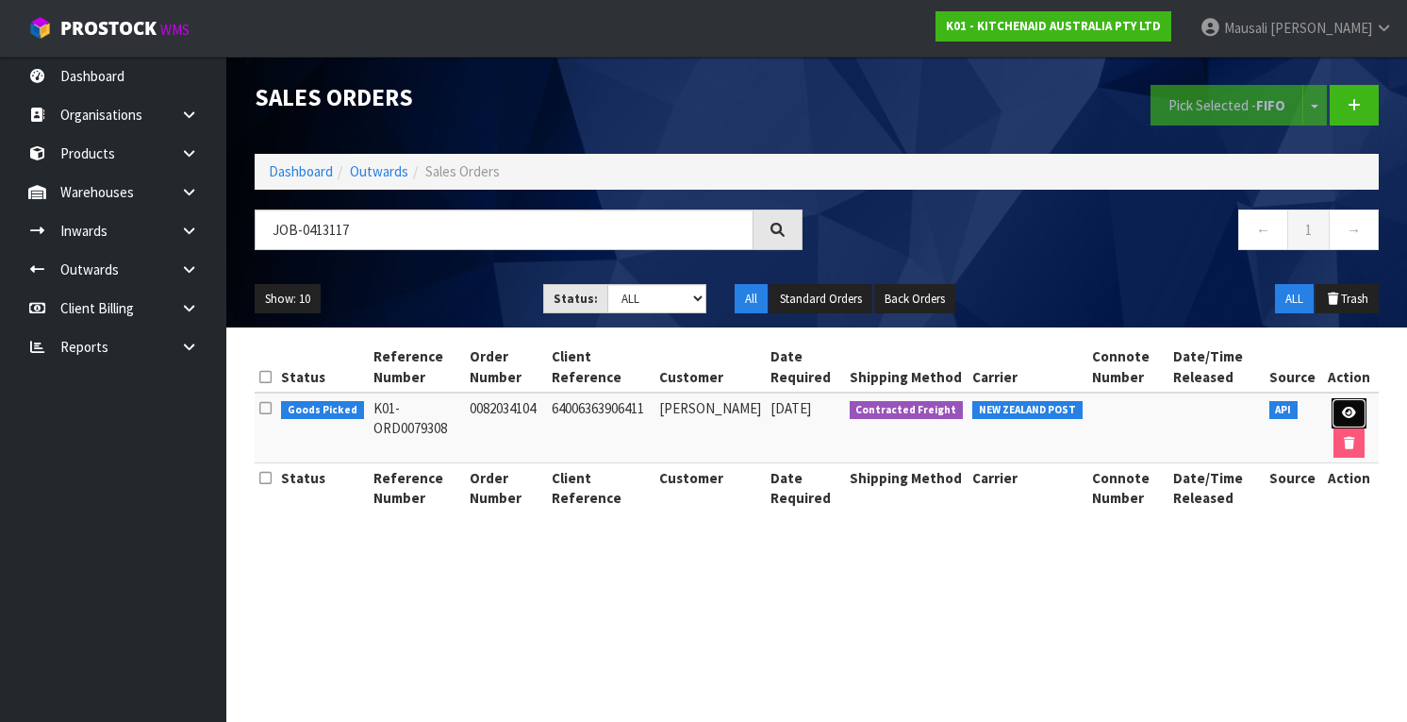
click at [1343, 409] on icon at bounding box center [1349, 413] width 14 height 12
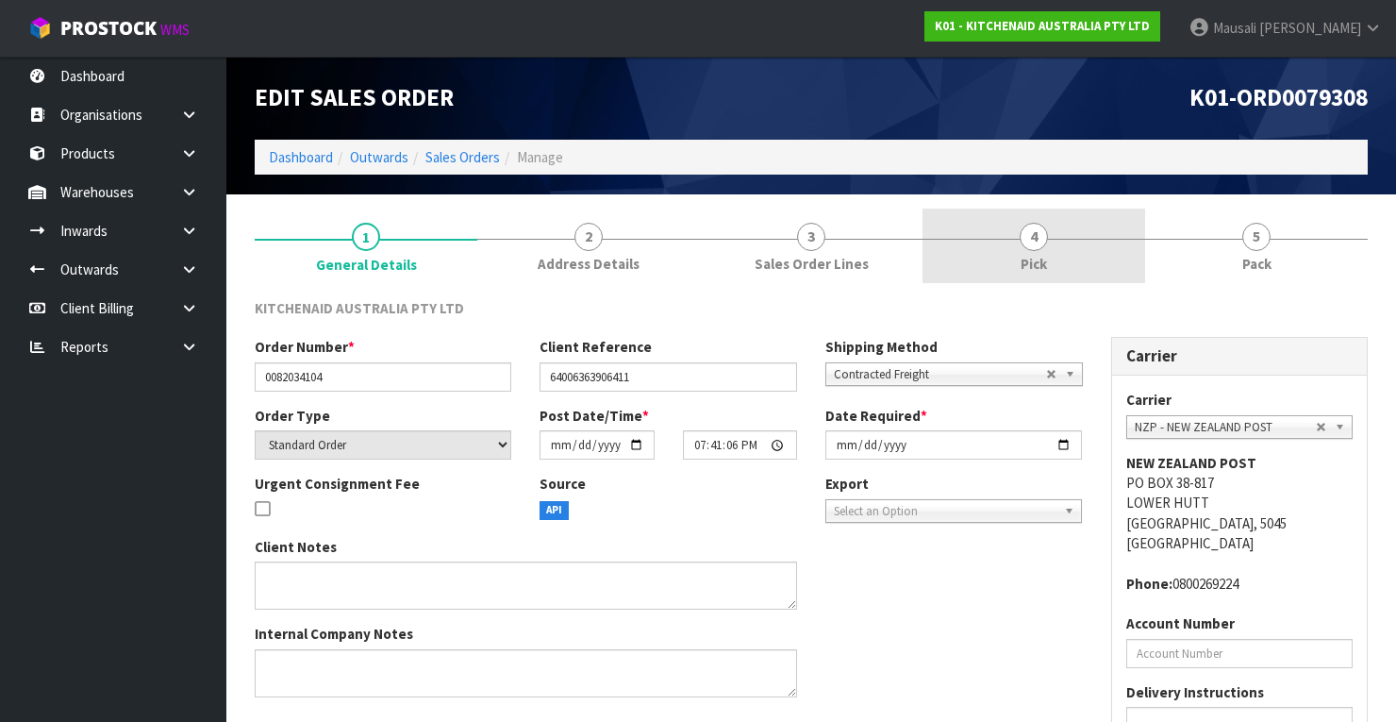
click at [1008, 242] on link "4 Pick" at bounding box center [1033, 245] width 223 height 75
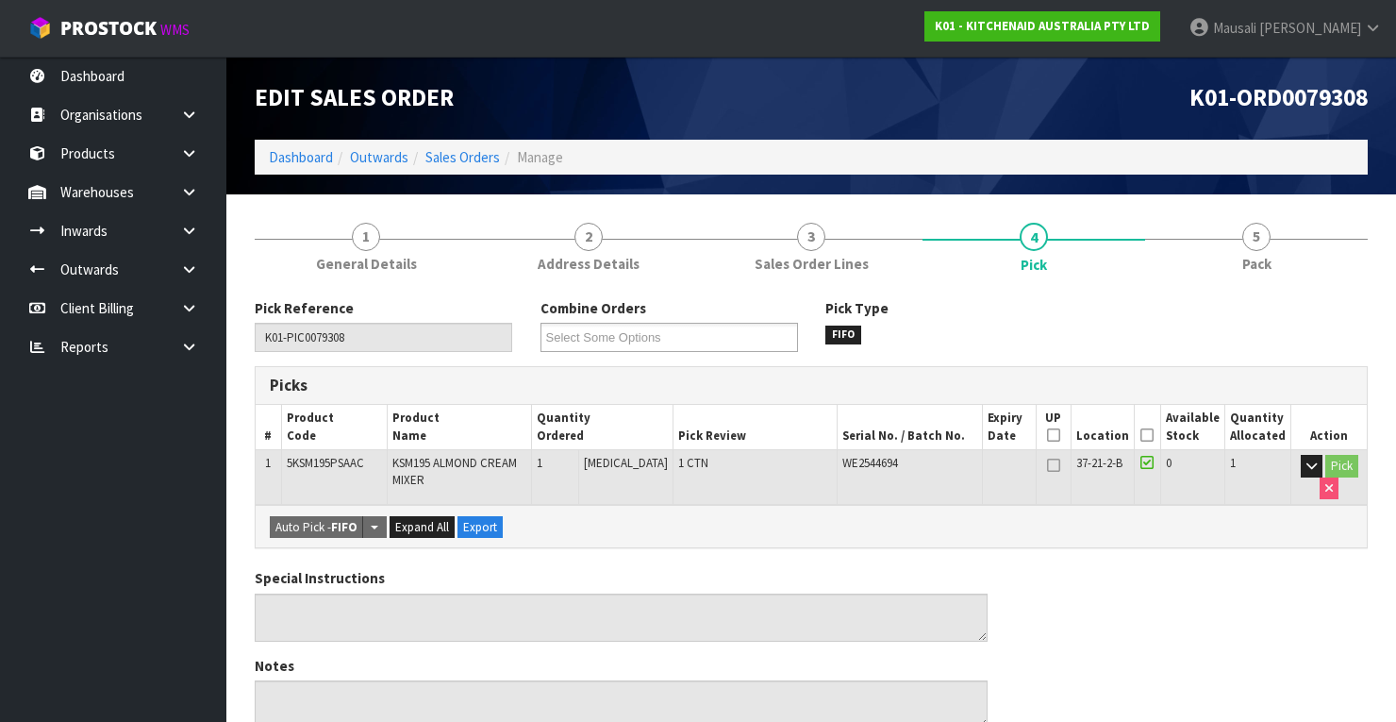
click at [1152, 435] on icon at bounding box center [1146, 435] width 13 height 1
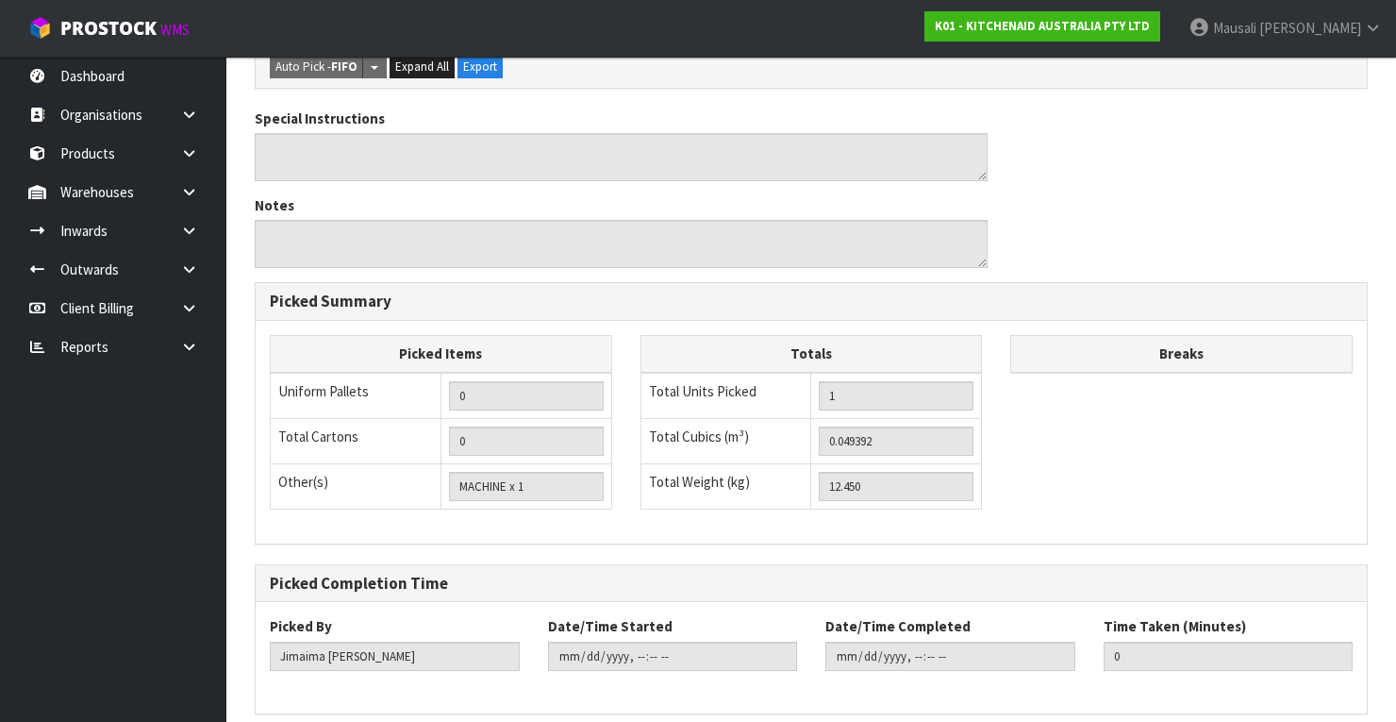
scroll to position [603, 0]
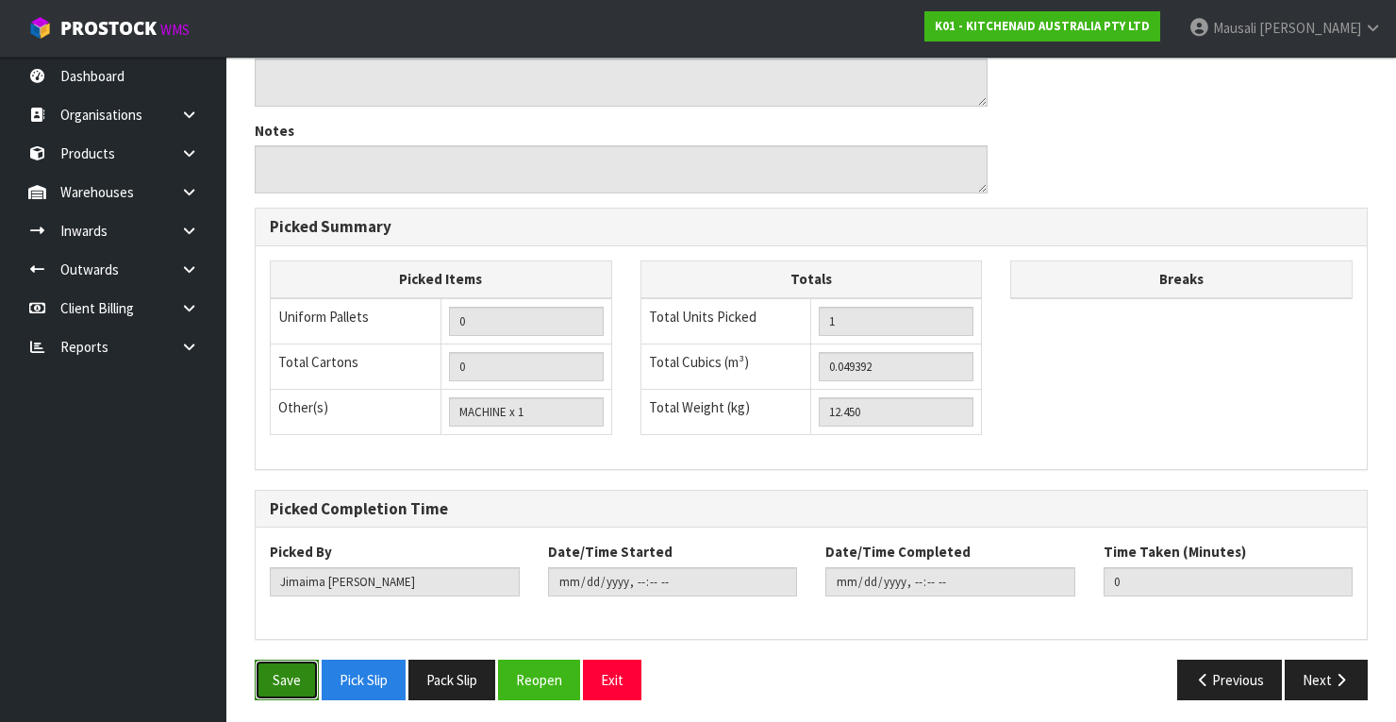
click at [287, 668] on button "Save" at bounding box center [287, 679] width 64 height 41
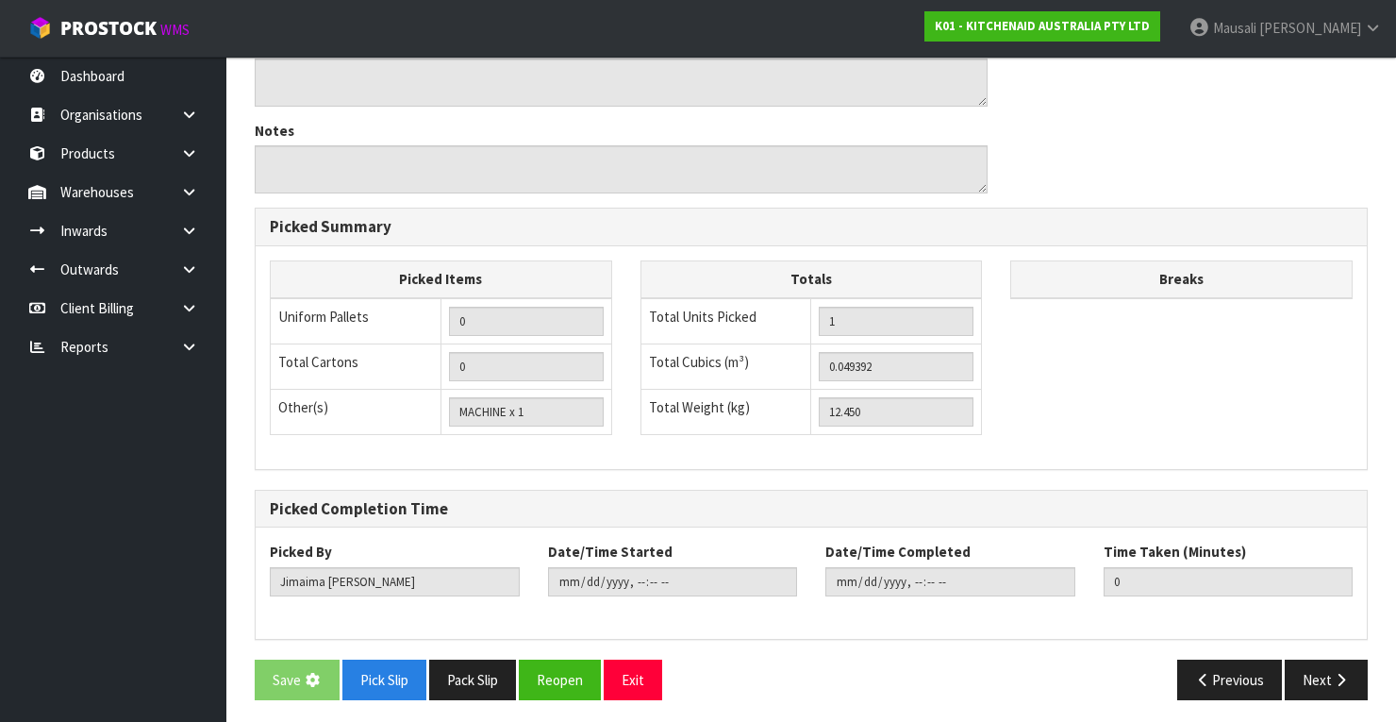
scroll to position [0, 0]
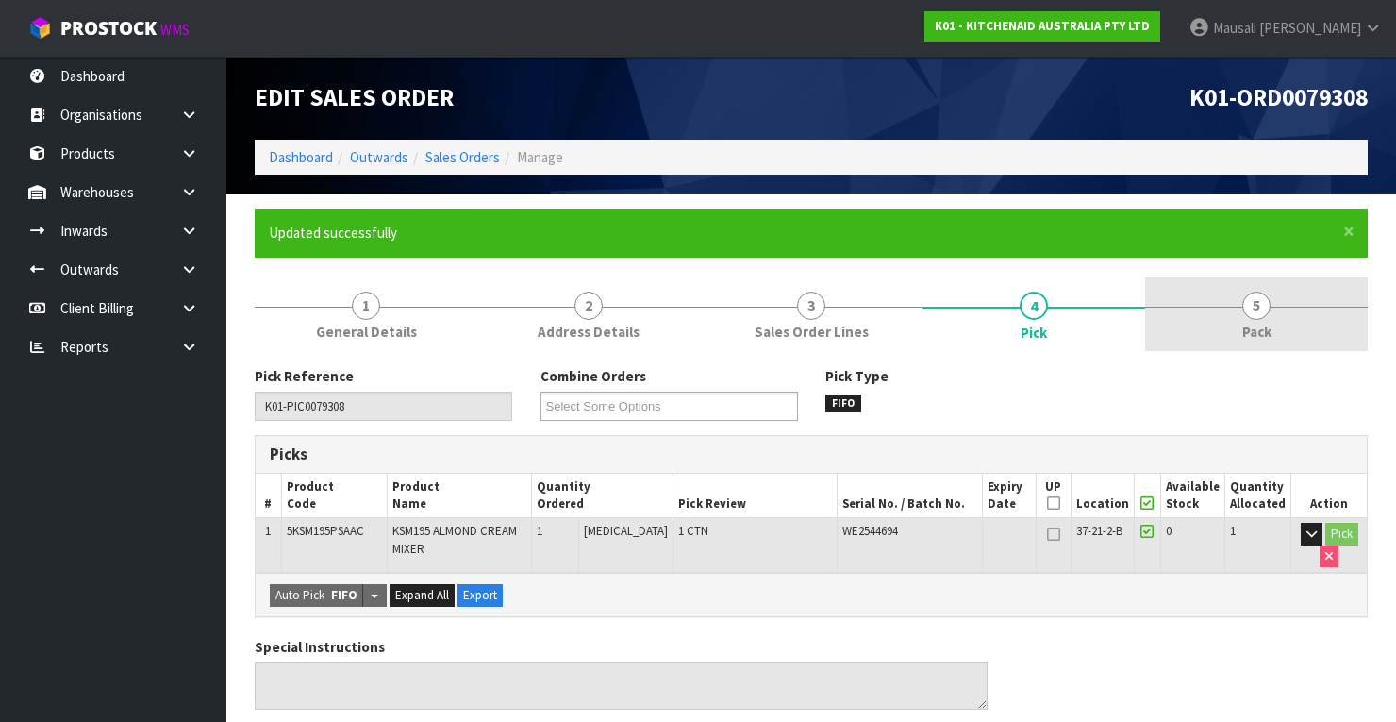
click at [1264, 317] on span "5" at bounding box center [1256, 305] width 28 height 28
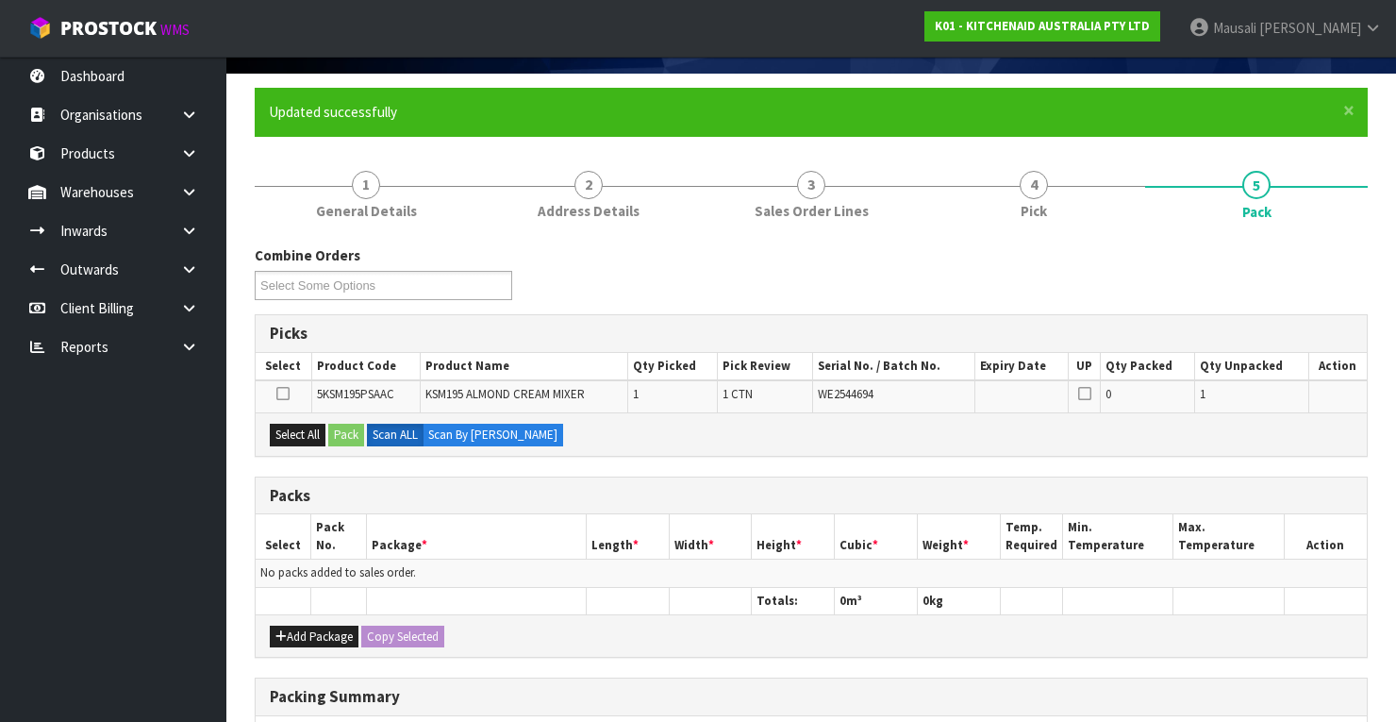
scroll to position [226, 0]
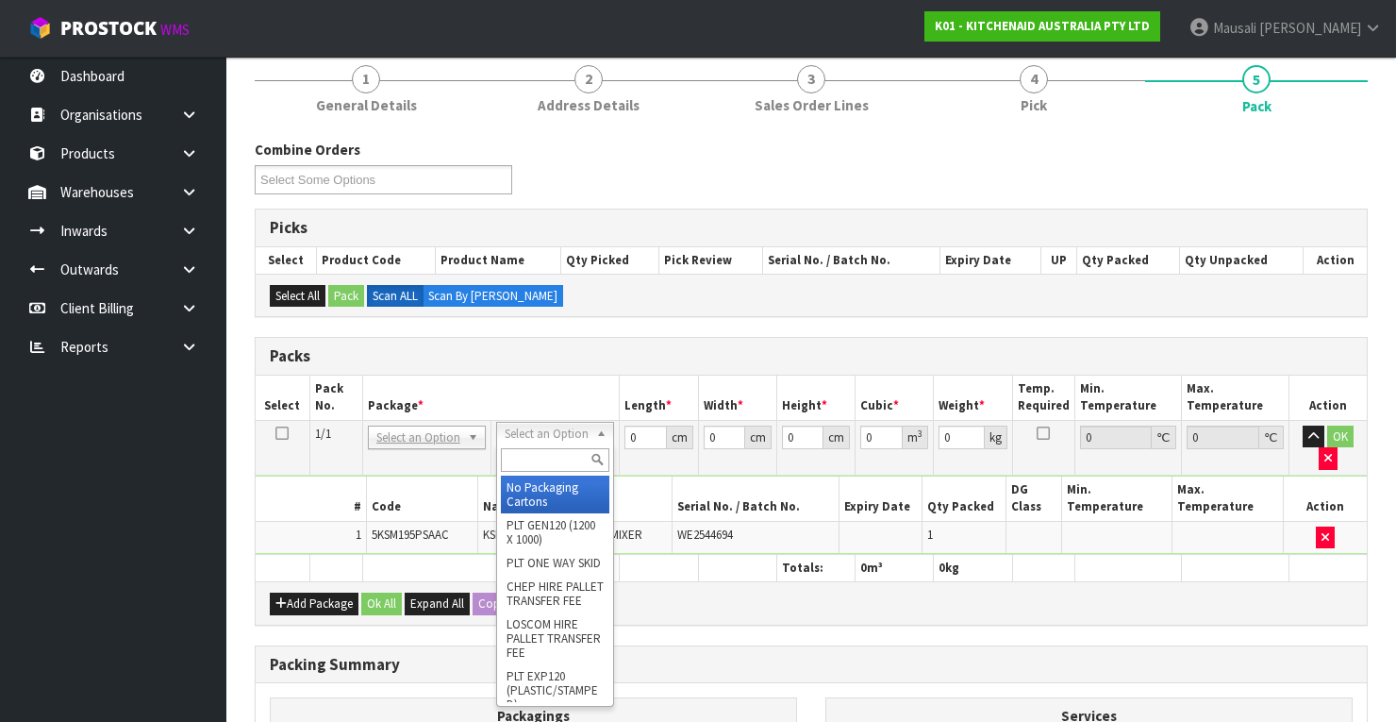
drag, startPoint x: 538, startPoint y: 436, endPoint x: 551, endPoint y: 445, distance: 16.2
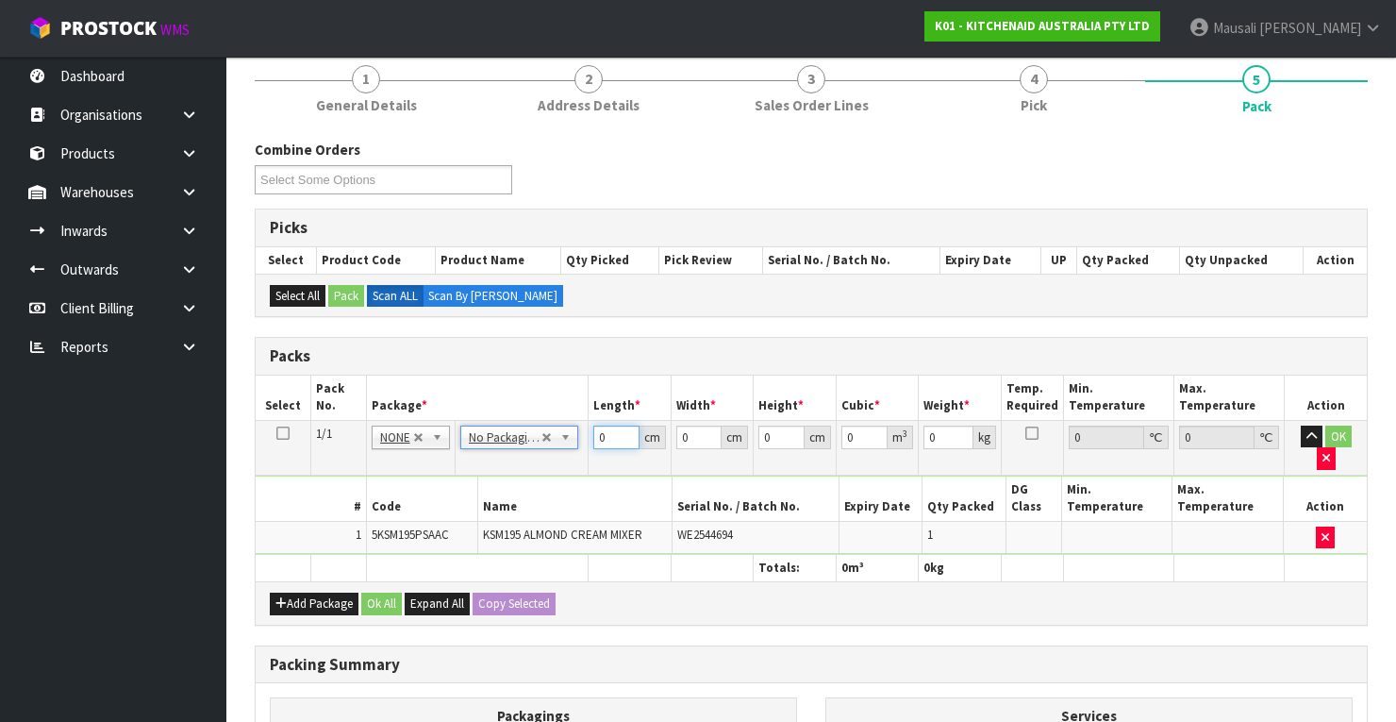
drag, startPoint x: 608, startPoint y: 440, endPoint x: 590, endPoint y: 446, distance: 18.8
click at [585, 449] on tr "1/1 NONE 007-001 007-002 007-004 007-009 007-013 007-014 007-015 007-017 007-01…" at bounding box center [811, 447] width 1111 height 55
click at [381, 592] on button "Ok All" at bounding box center [381, 603] width 41 height 23
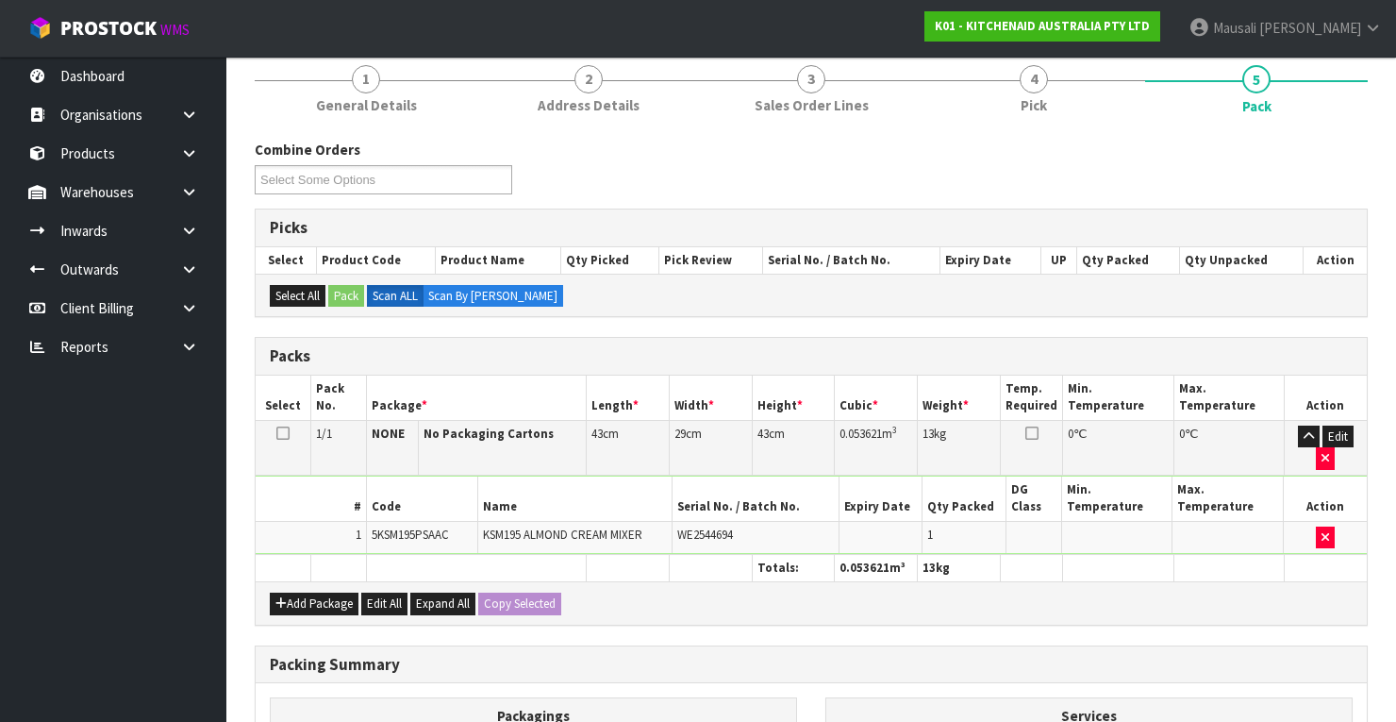
scroll to position [479, 0]
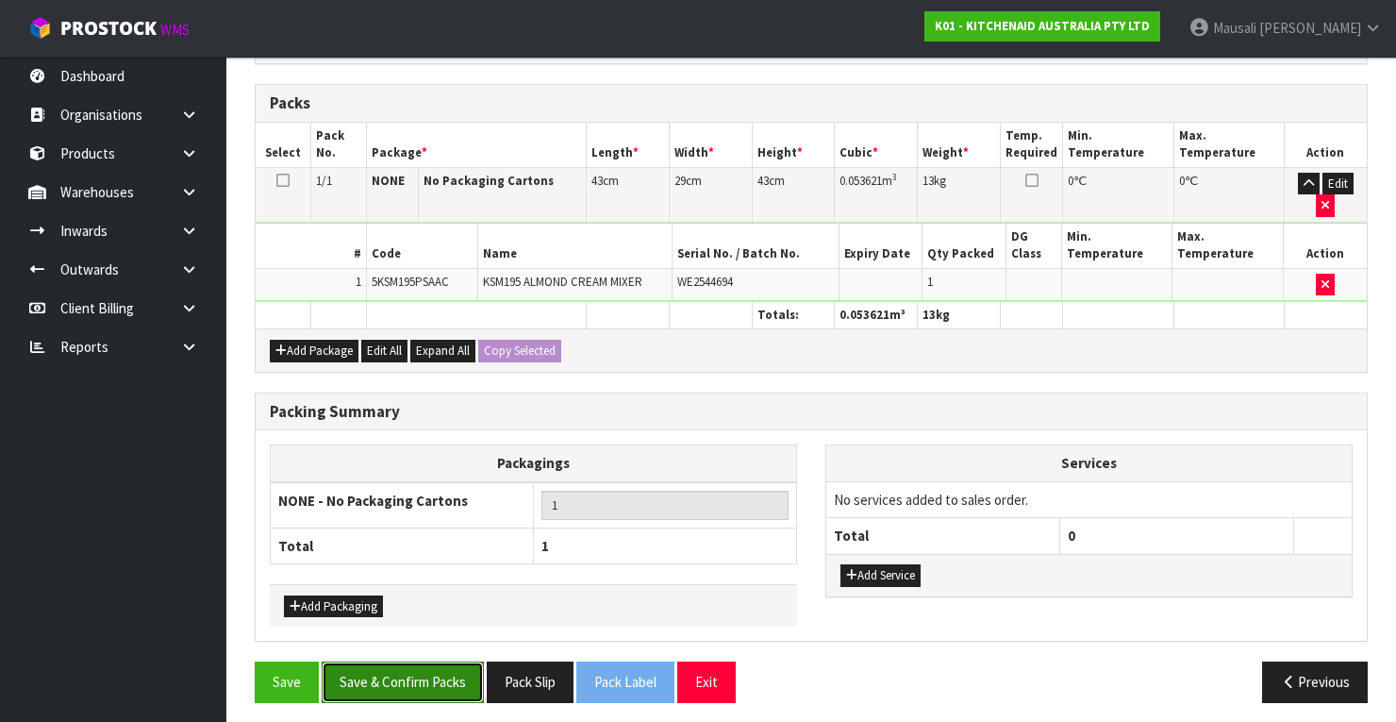
click at [434, 690] on button "Save & Confirm Packs" at bounding box center [403, 681] width 162 height 41
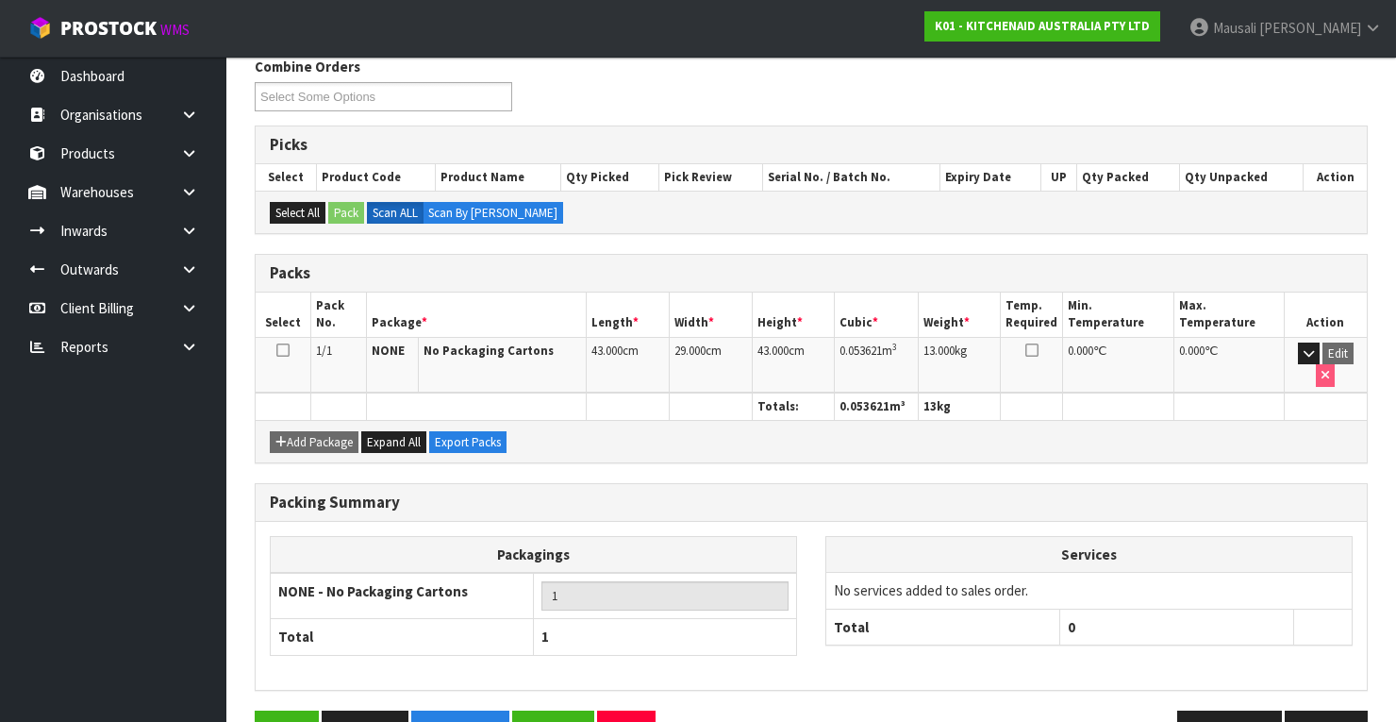
scroll to position [359, 0]
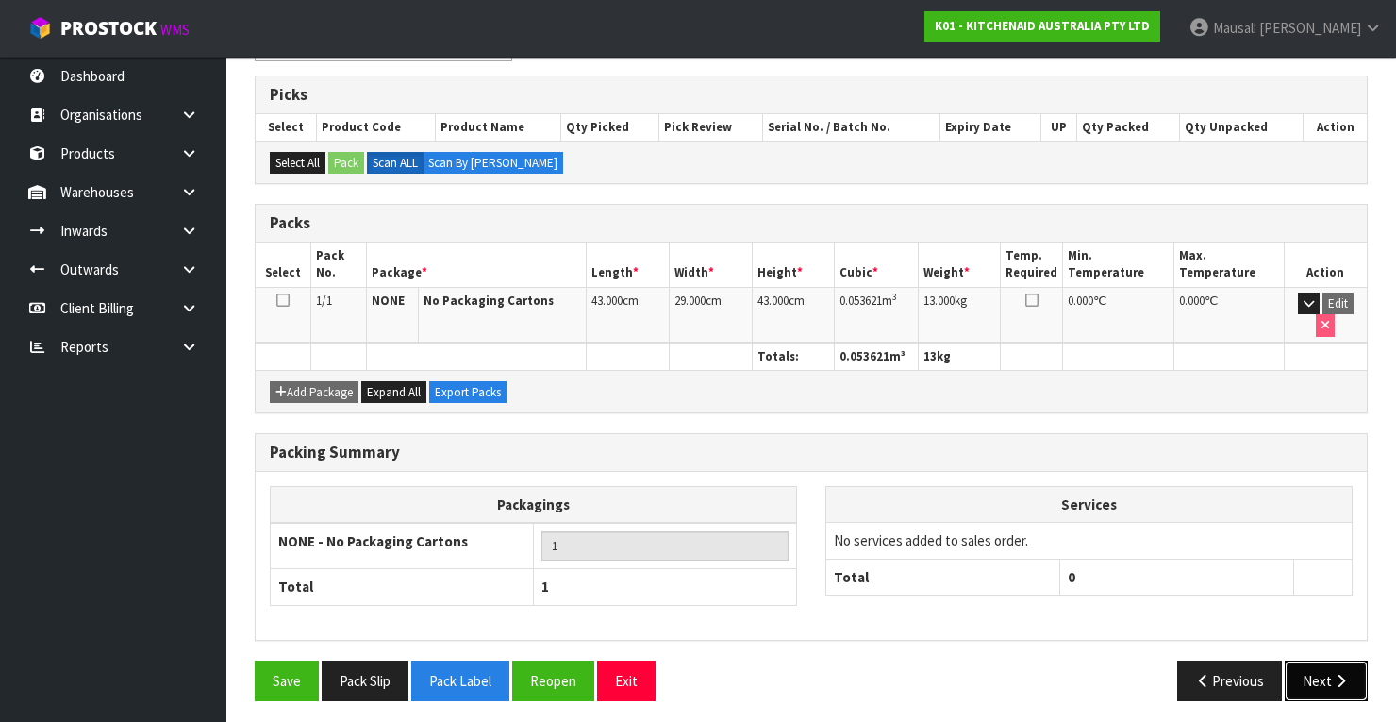
click at [1320, 660] on button "Next" at bounding box center [1326, 680] width 83 height 41
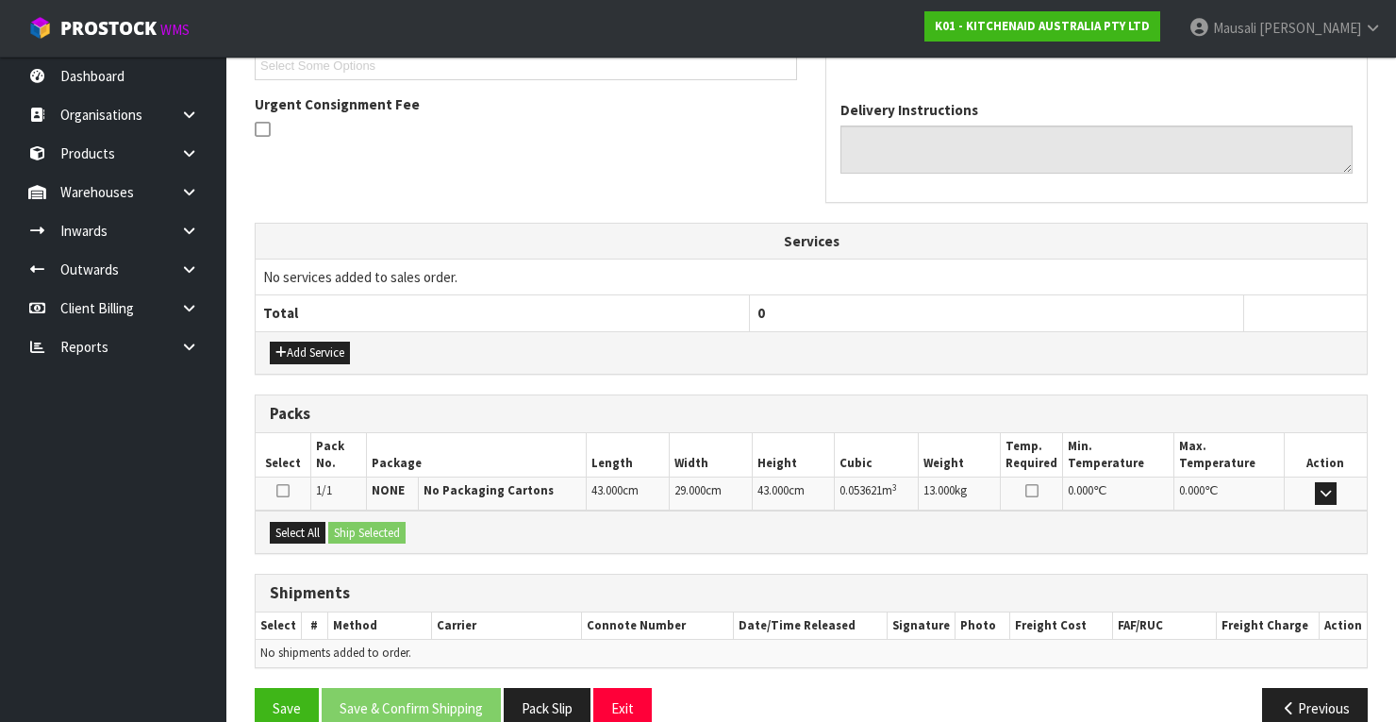
scroll to position [557, 0]
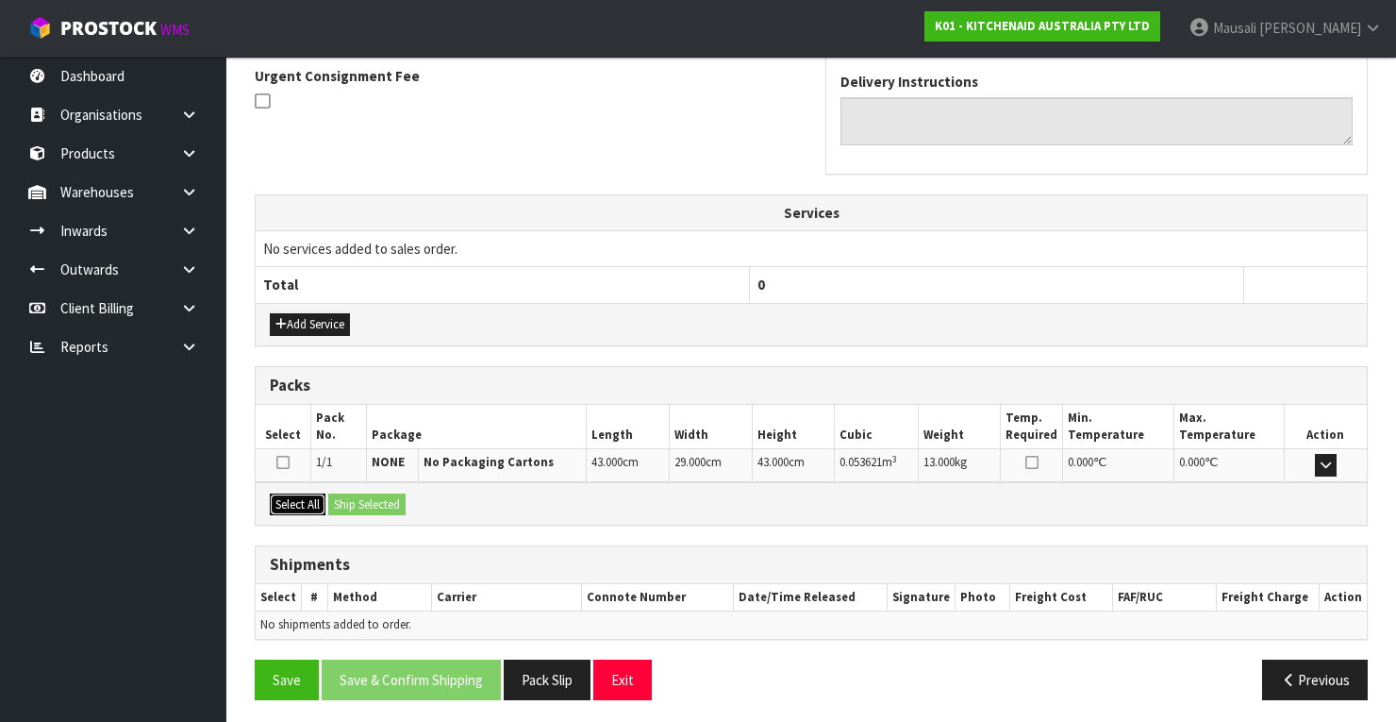
drag, startPoint x: 295, startPoint y: 492, endPoint x: 312, endPoint y: 487, distance: 17.9
click at [296, 493] on button "Select All" at bounding box center [298, 504] width 56 height 23
click at [385, 485] on div "Select All Ship Selected" at bounding box center [811, 503] width 1111 height 42
click at [389, 493] on button "Ship Selected" at bounding box center [366, 504] width 77 height 23
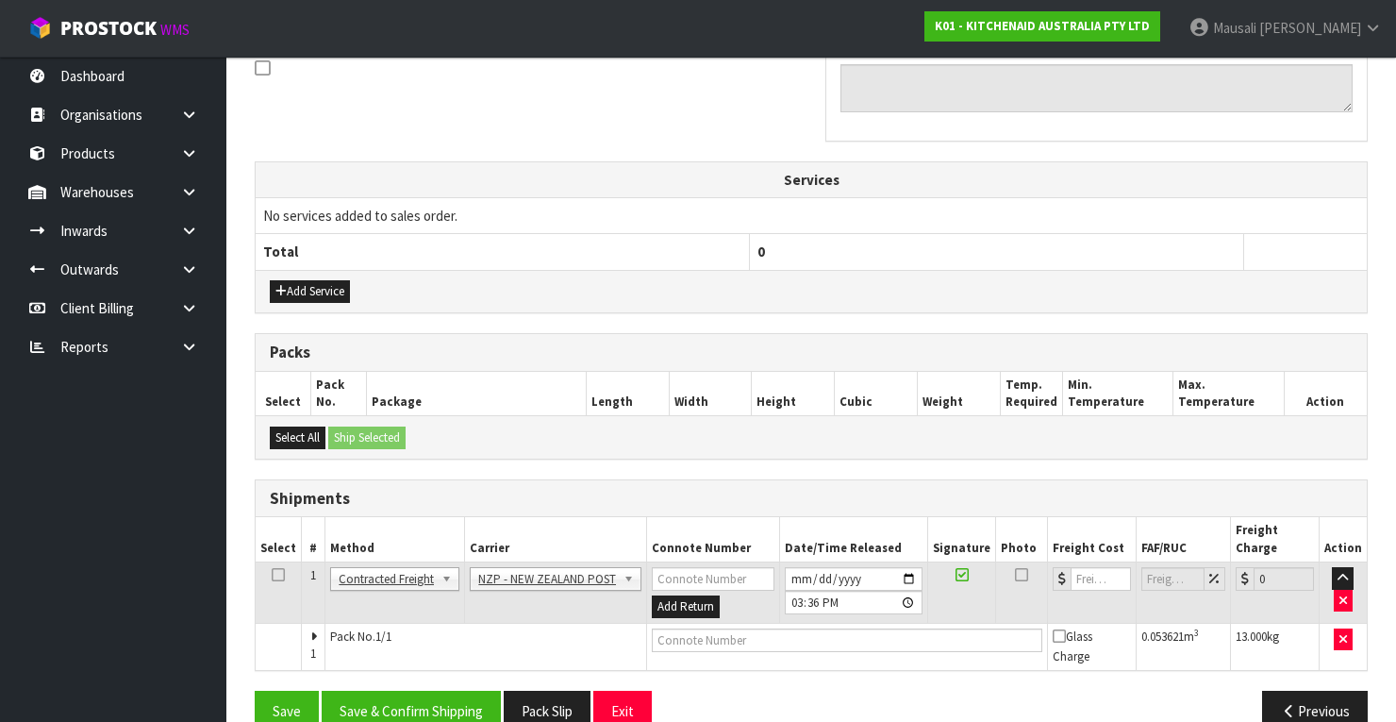
scroll to position [605, 0]
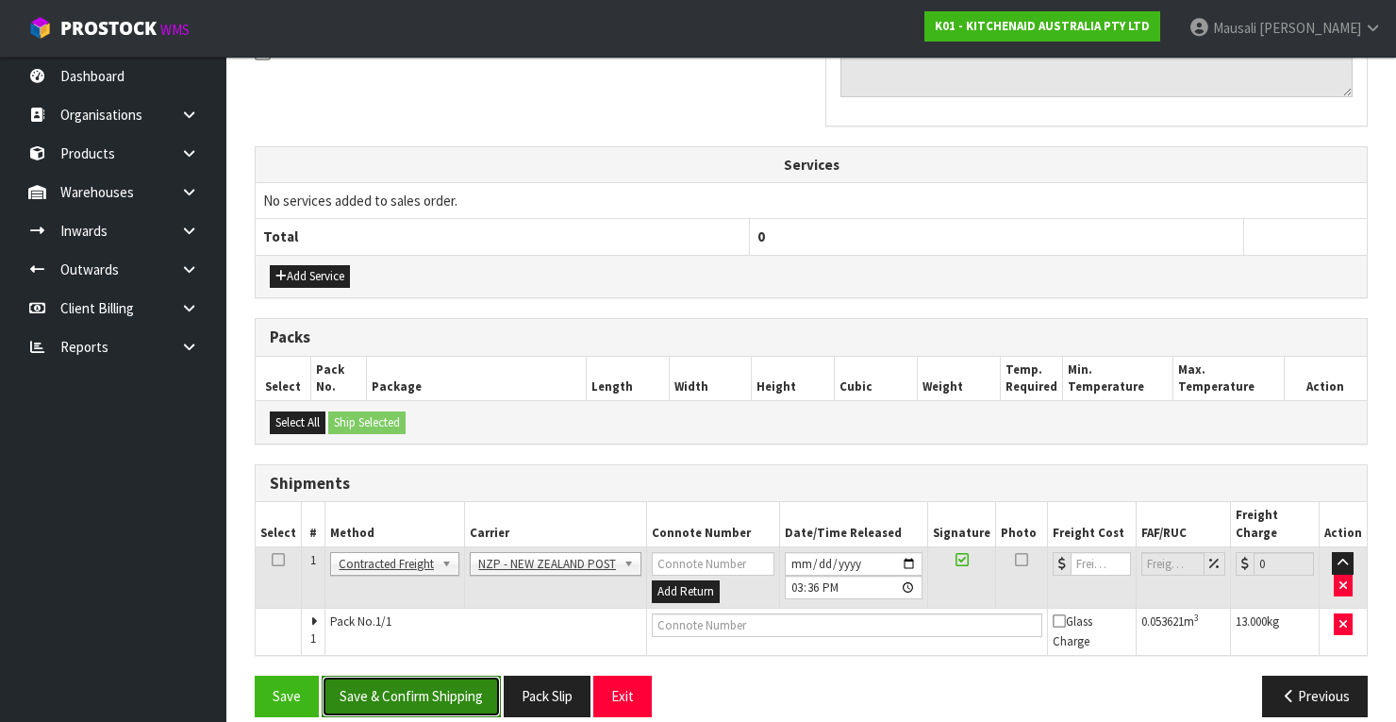
click at [468, 679] on button "Save & Confirm Shipping" at bounding box center [411, 695] width 179 height 41
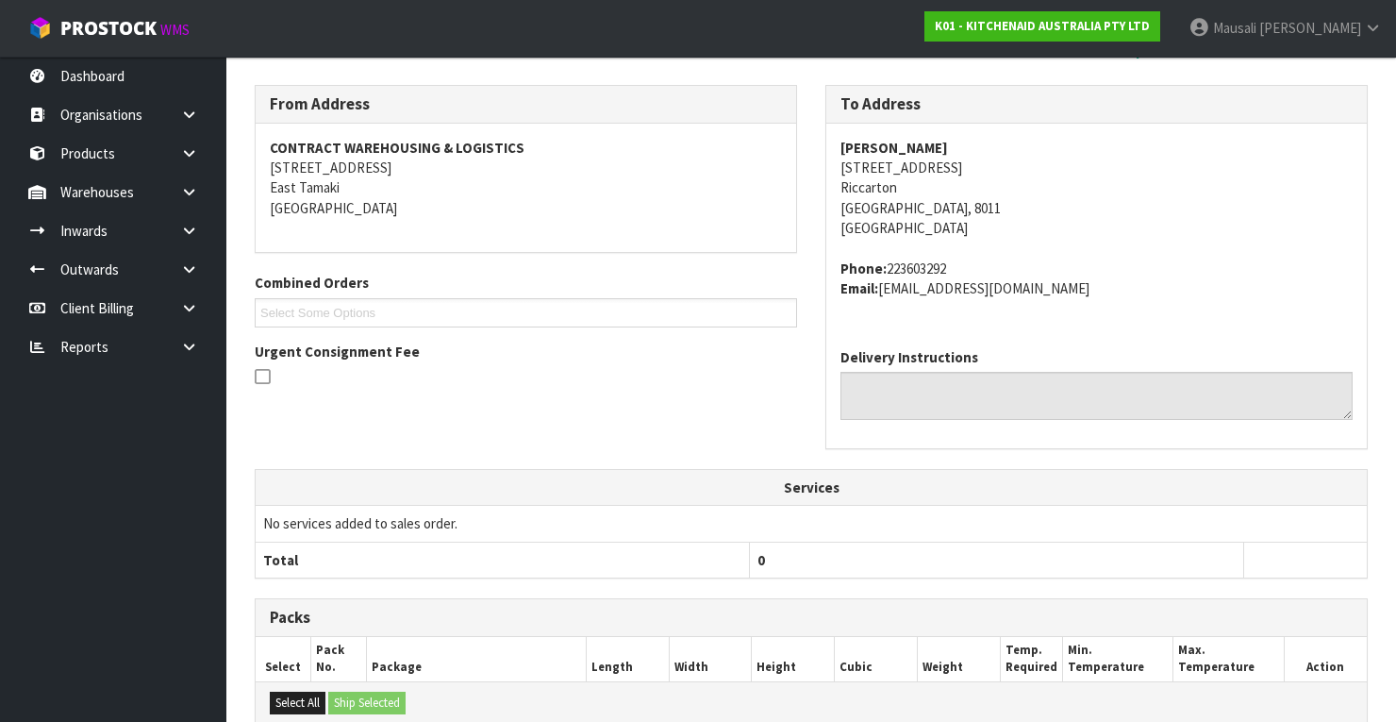
scroll to position [577, 0]
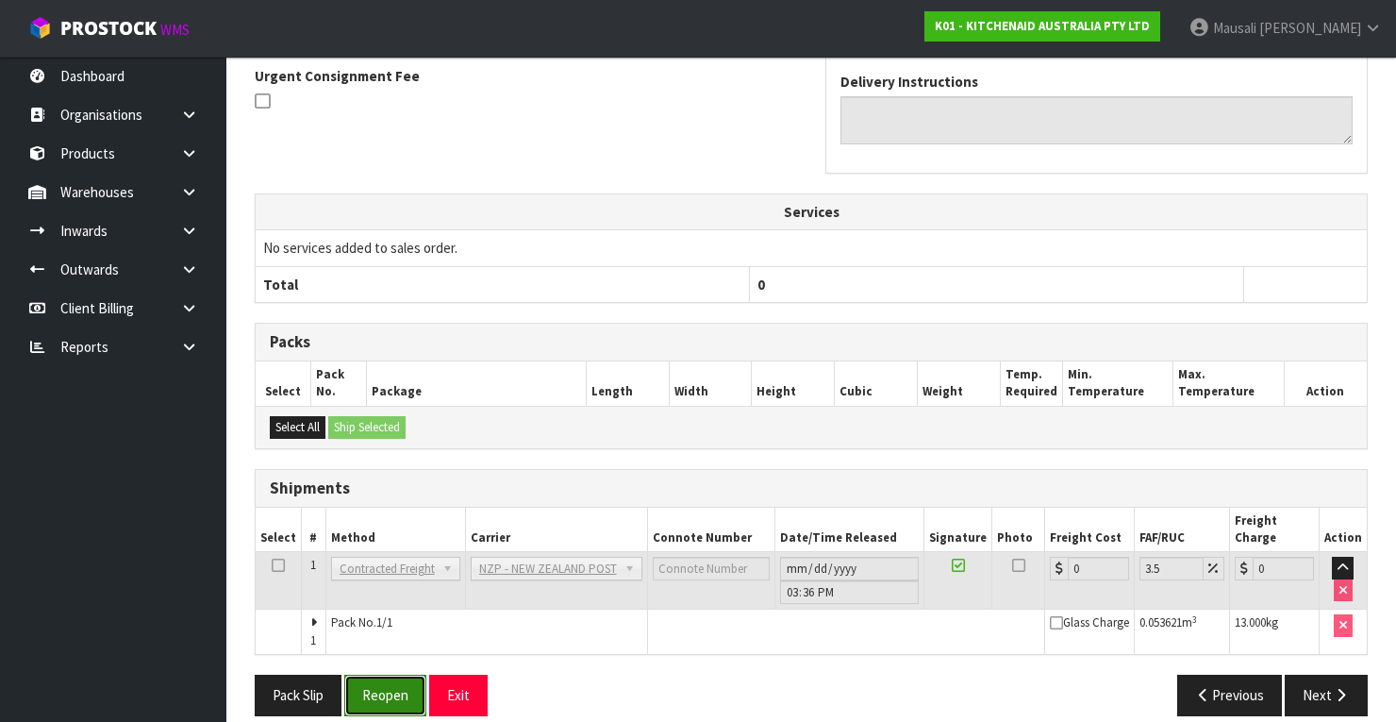
click at [371, 674] on button "Reopen" at bounding box center [385, 694] width 82 height 41
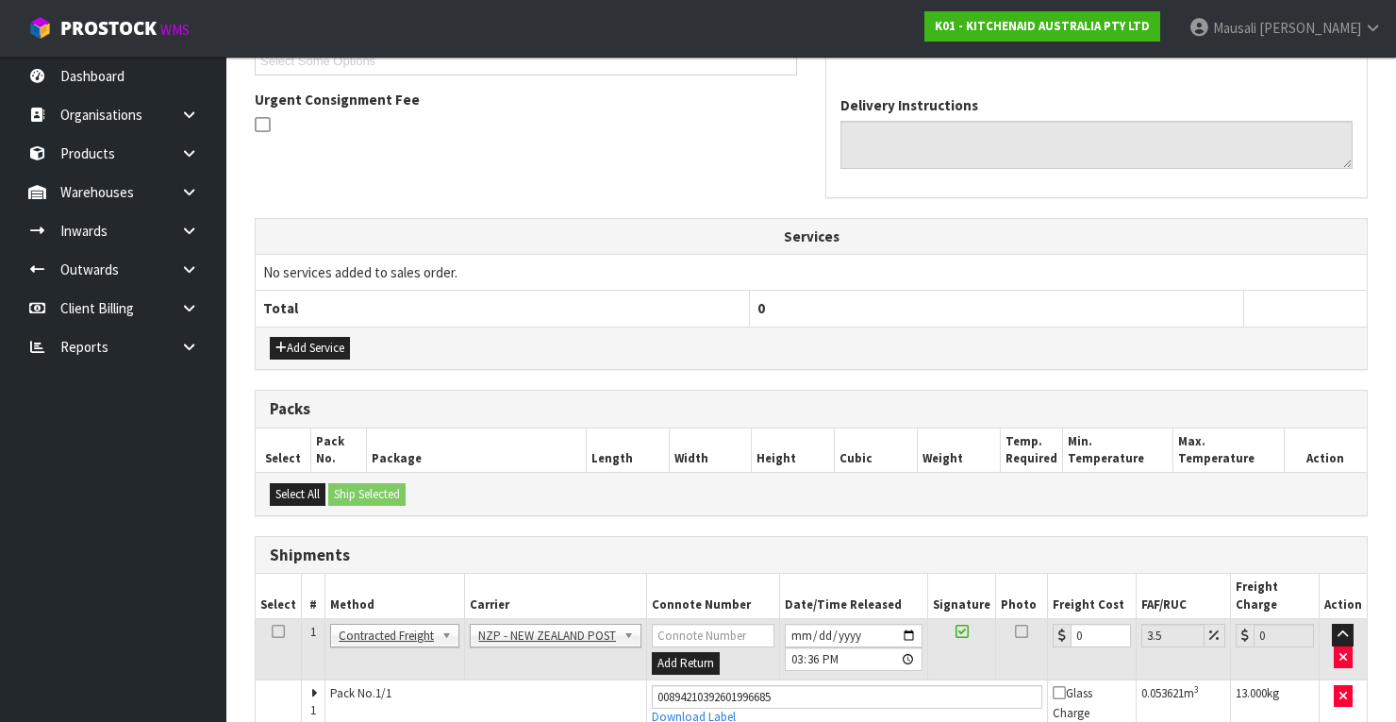
scroll to position [607, 0]
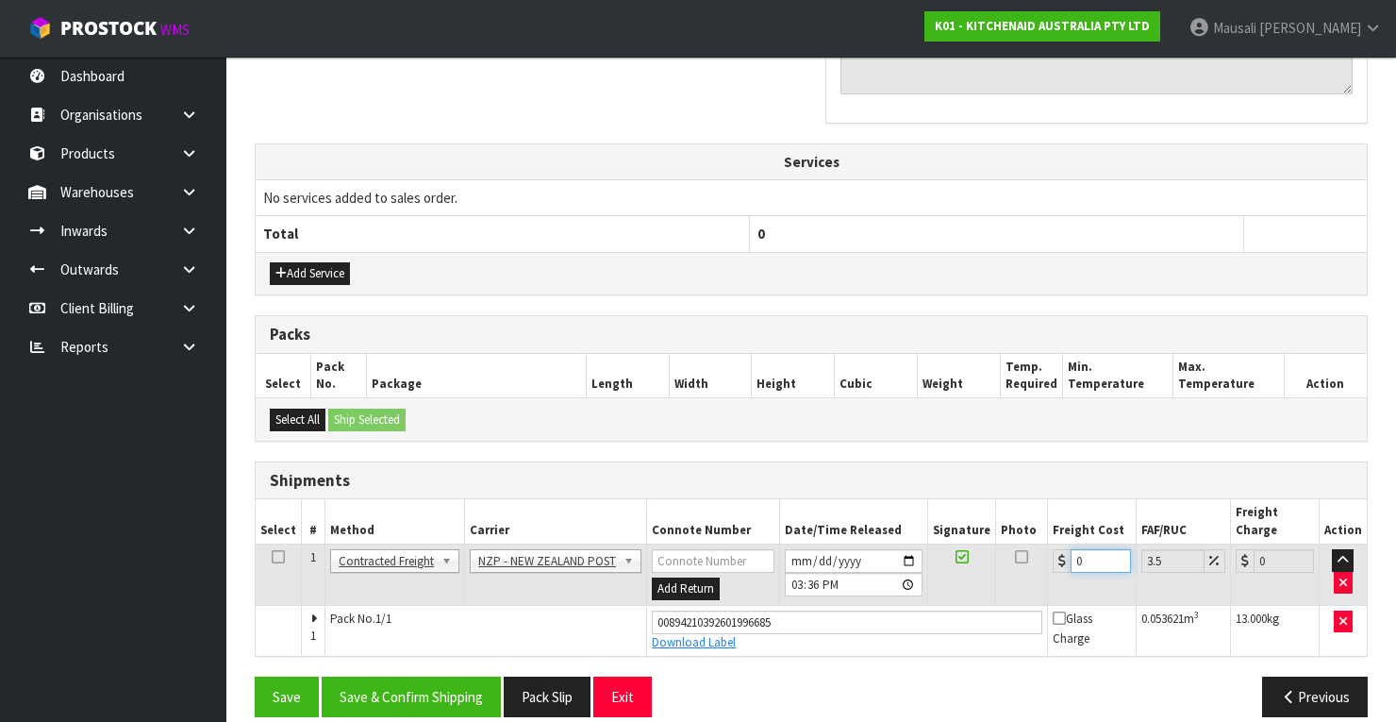
drag, startPoint x: 1088, startPoint y: 537, endPoint x: 1067, endPoint y: 546, distance: 23.7
click at [1071, 549] on input "0" at bounding box center [1101, 561] width 60 height 24
click at [428, 676] on button "Save & Confirm Shipping" at bounding box center [411, 696] width 179 height 41
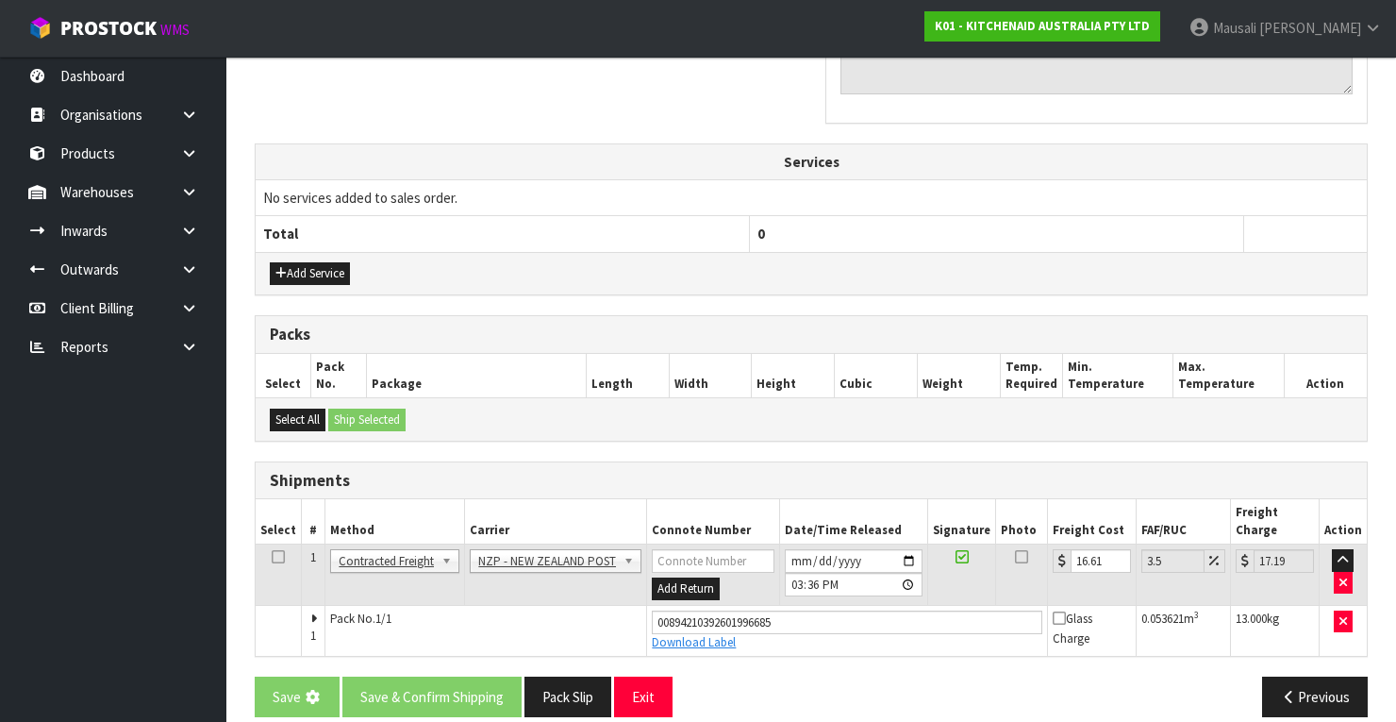
scroll to position [0, 0]
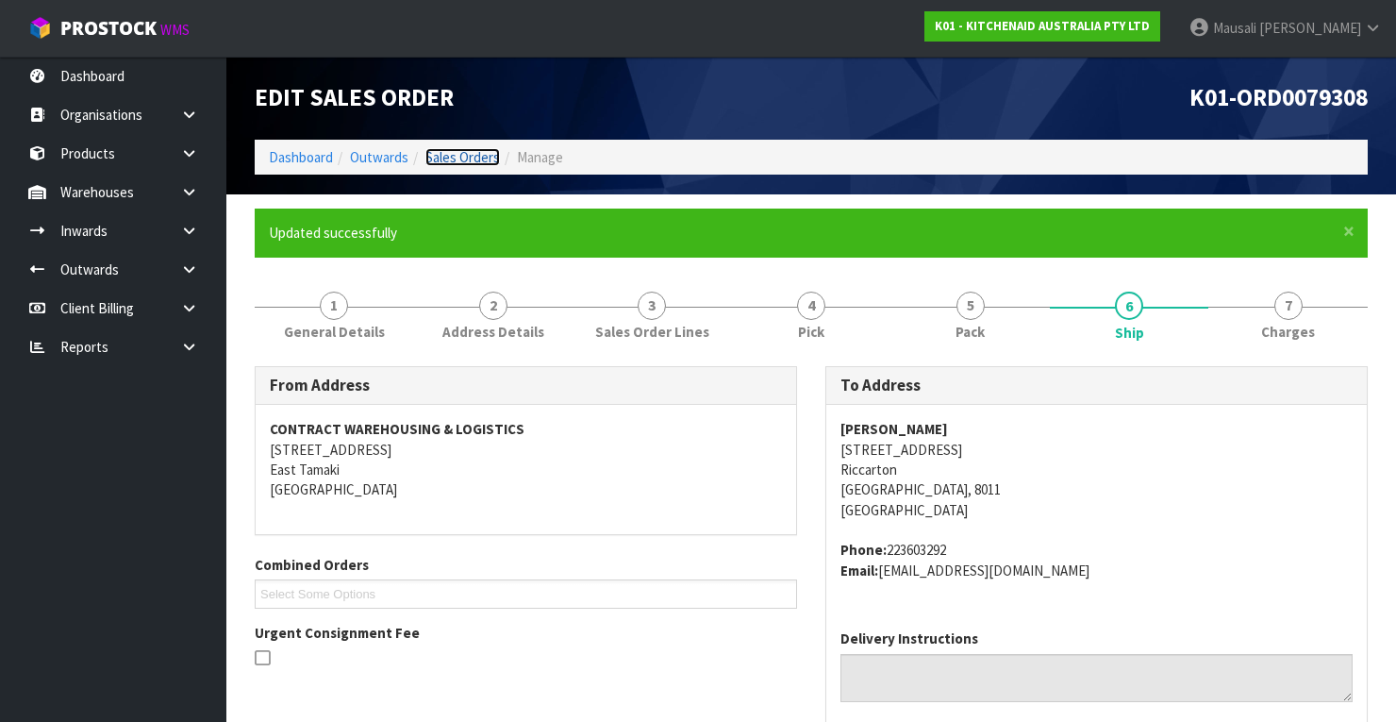
click at [459, 158] on link "Sales Orders" at bounding box center [462, 157] width 75 height 18
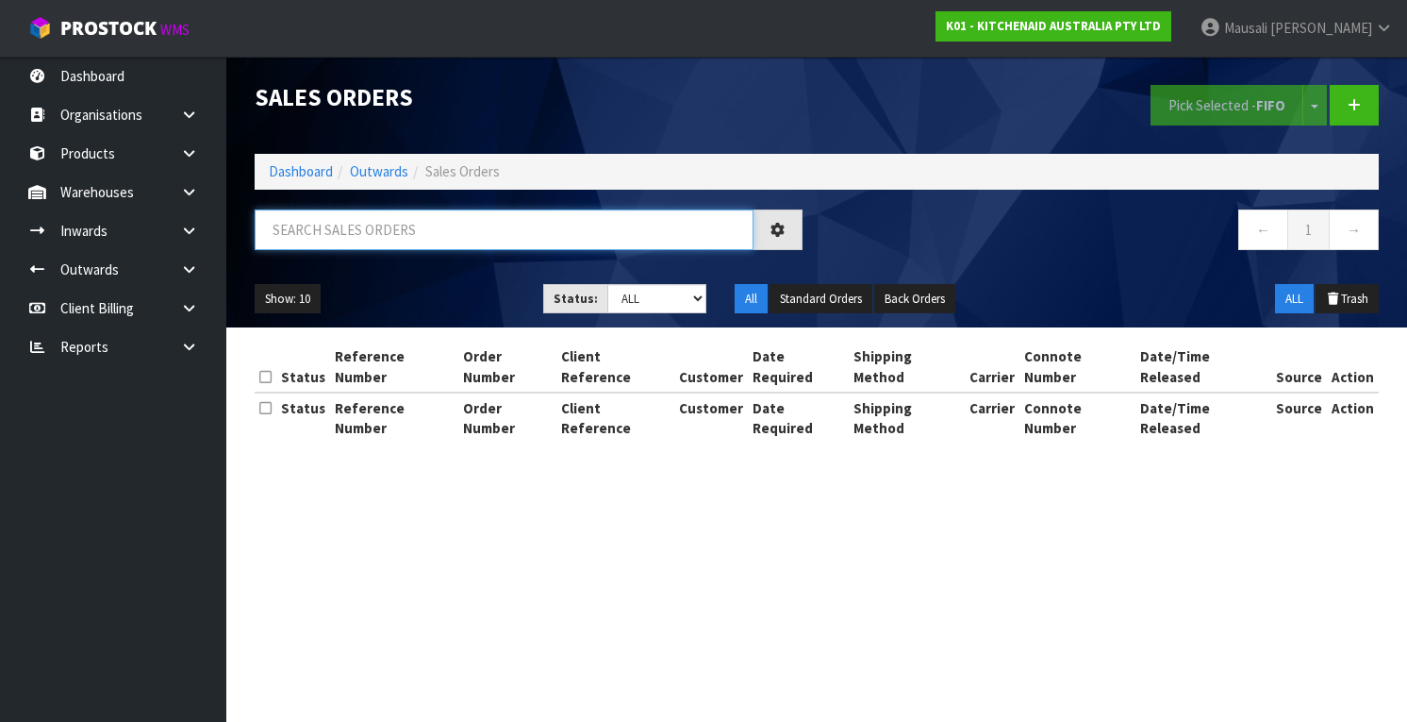
click at [306, 236] on input "text" at bounding box center [504, 229] width 499 height 41
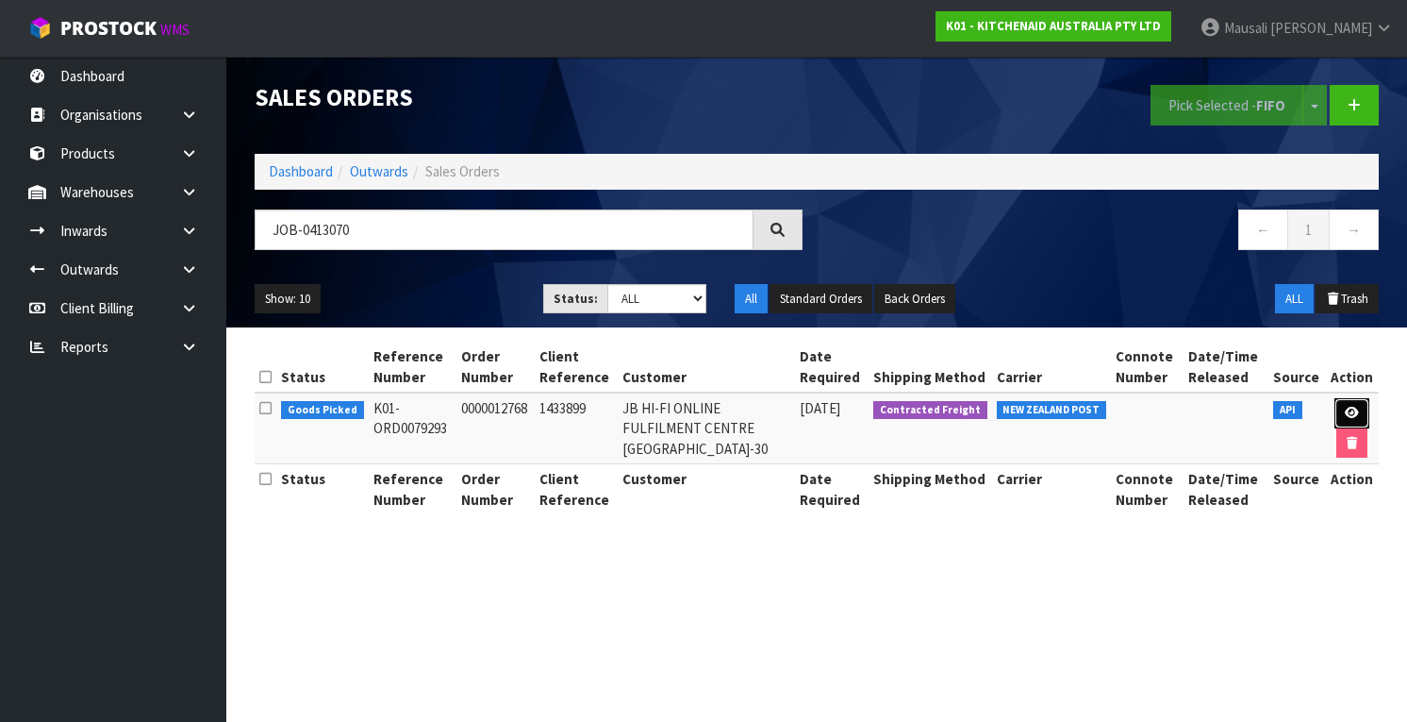
click at [1354, 407] on icon at bounding box center [1352, 413] width 14 height 12
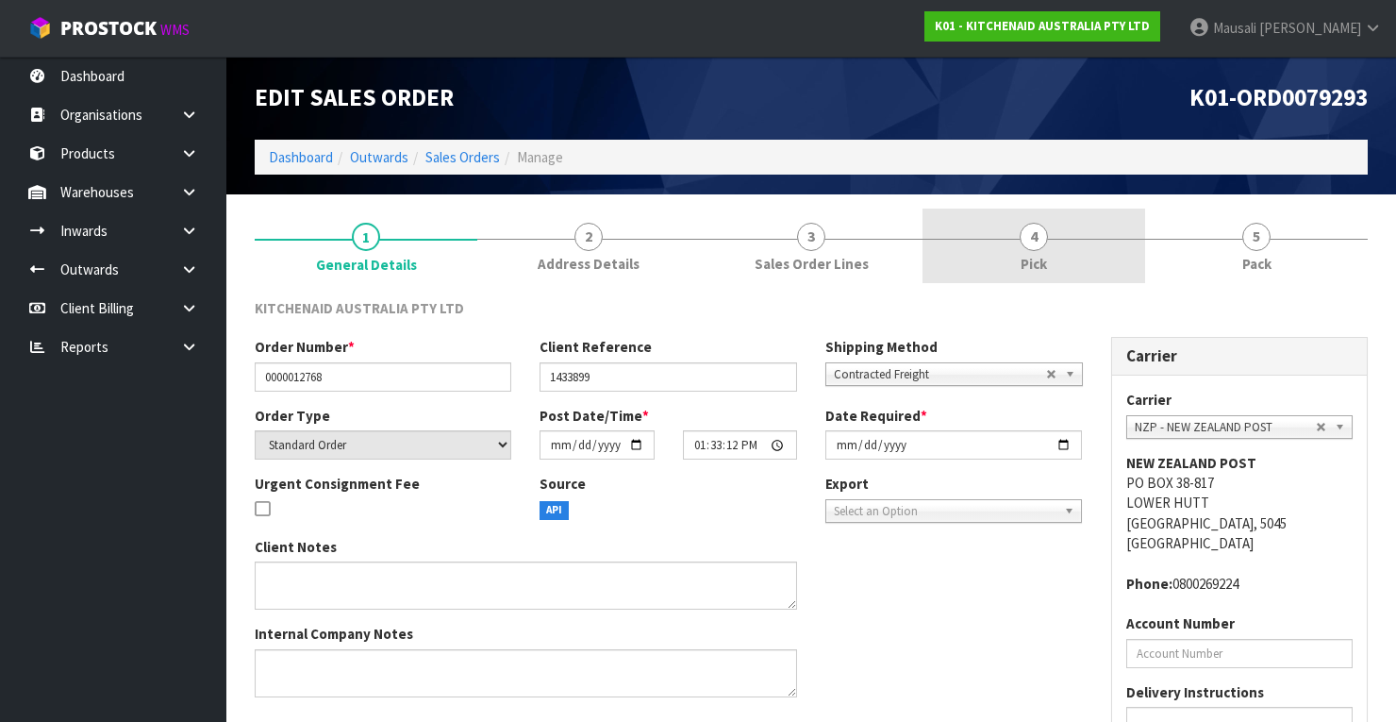
click at [1054, 234] on link "4 Pick" at bounding box center [1033, 245] width 223 height 75
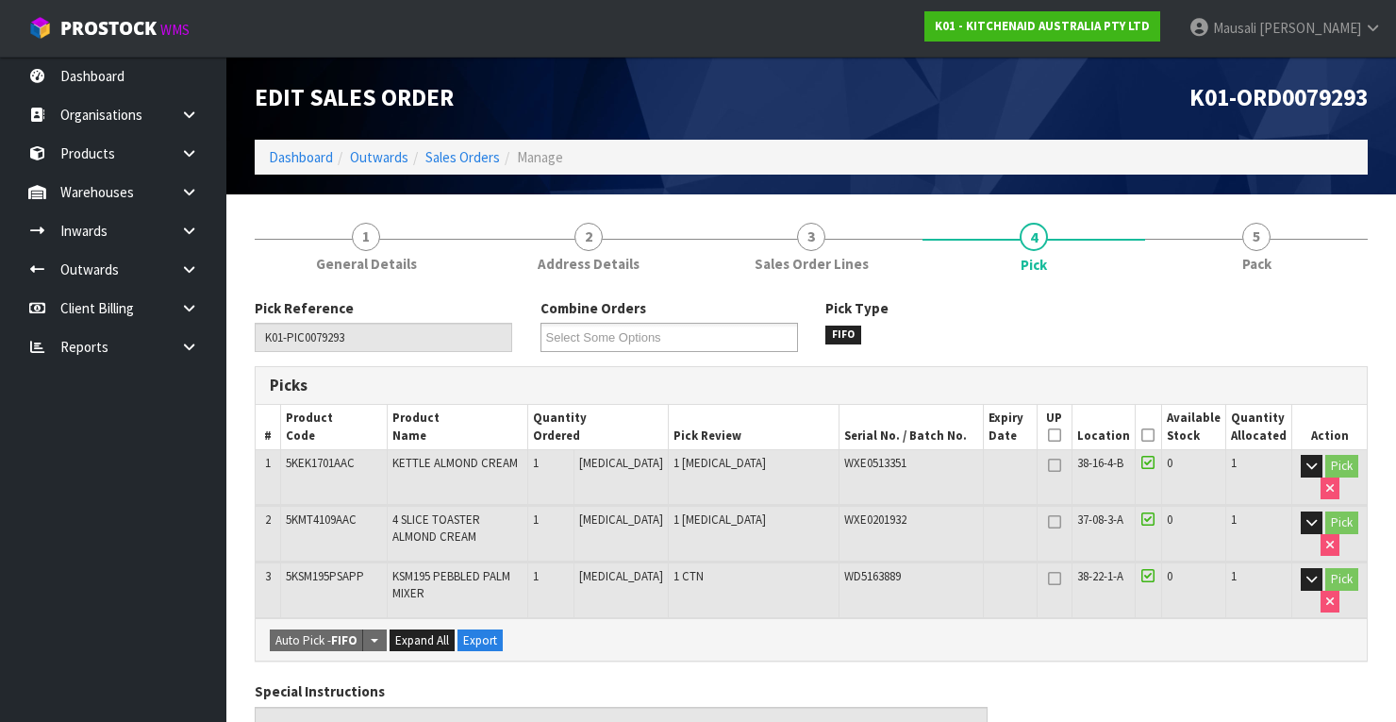
click at [1155, 435] on icon at bounding box center [1147, 435] width 13 height 1
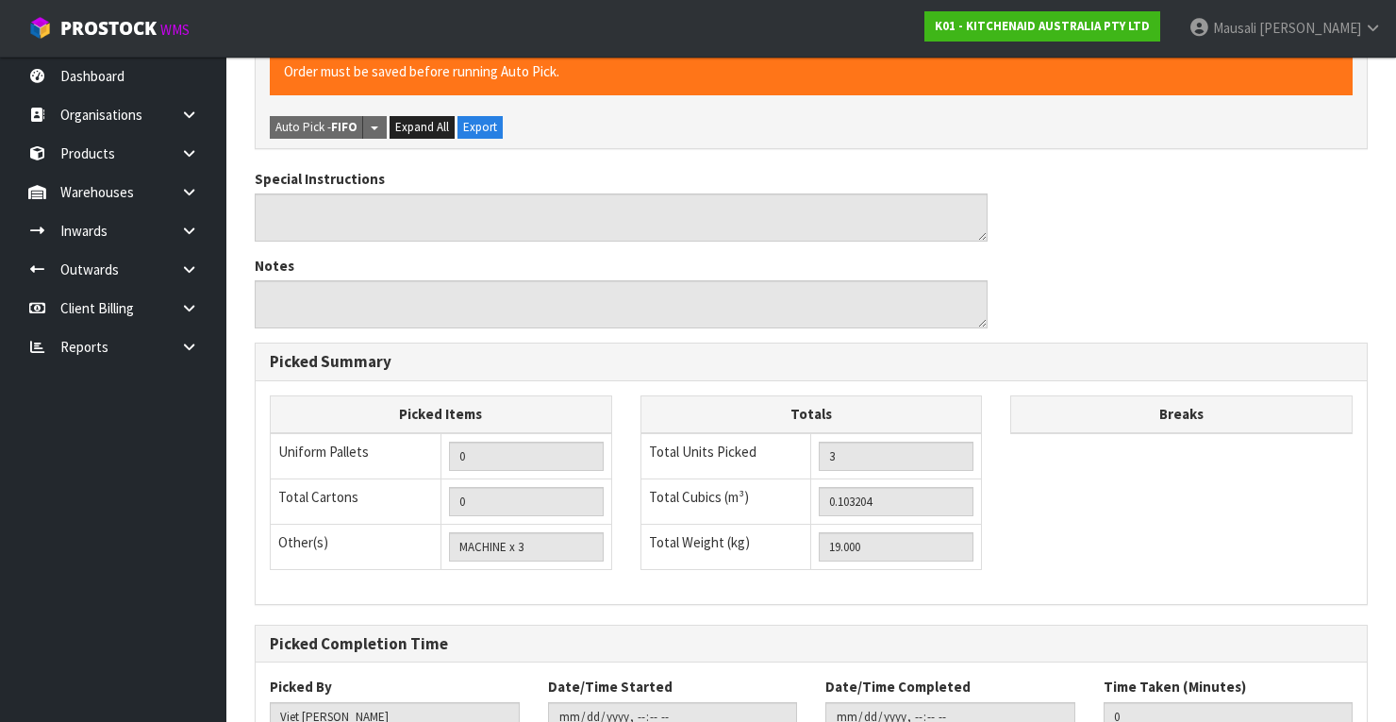
scroll to position [713, 0]
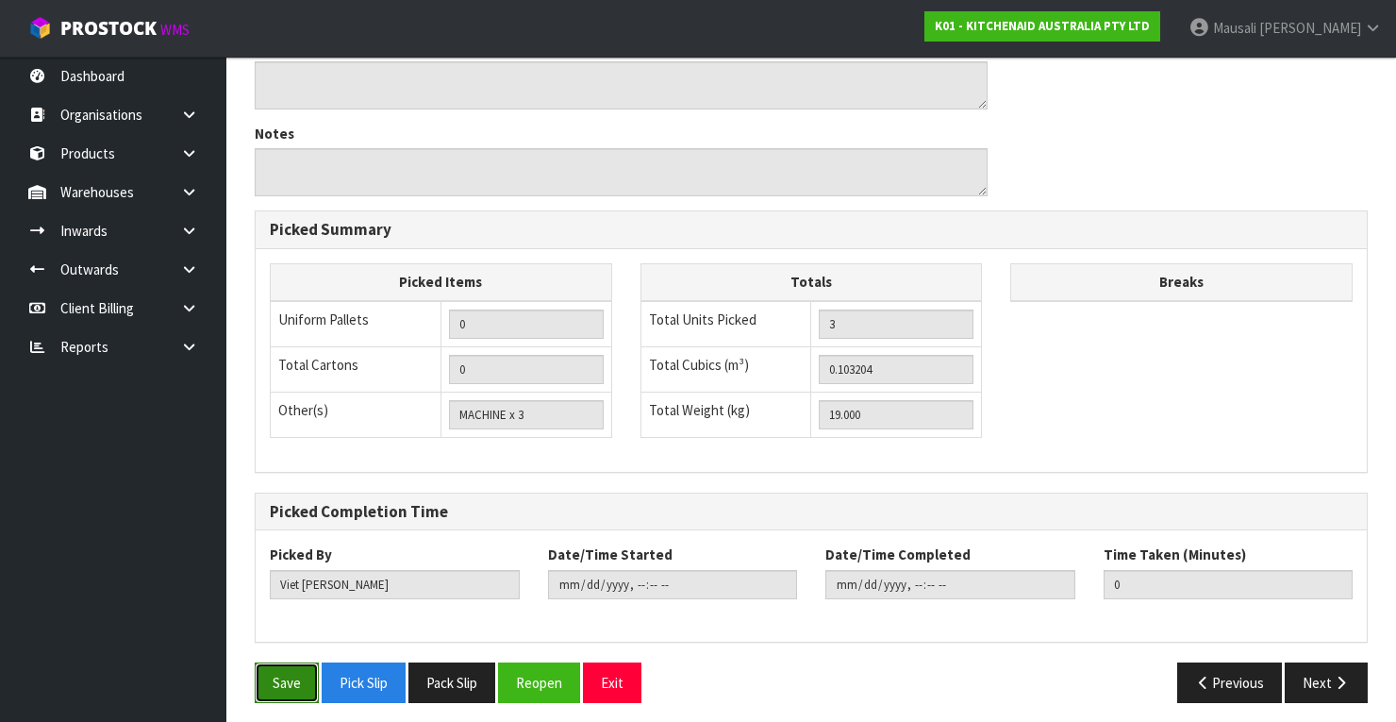
click at [291, 664] on button "Save" at bounding box center [287, 682] width 64 height 41
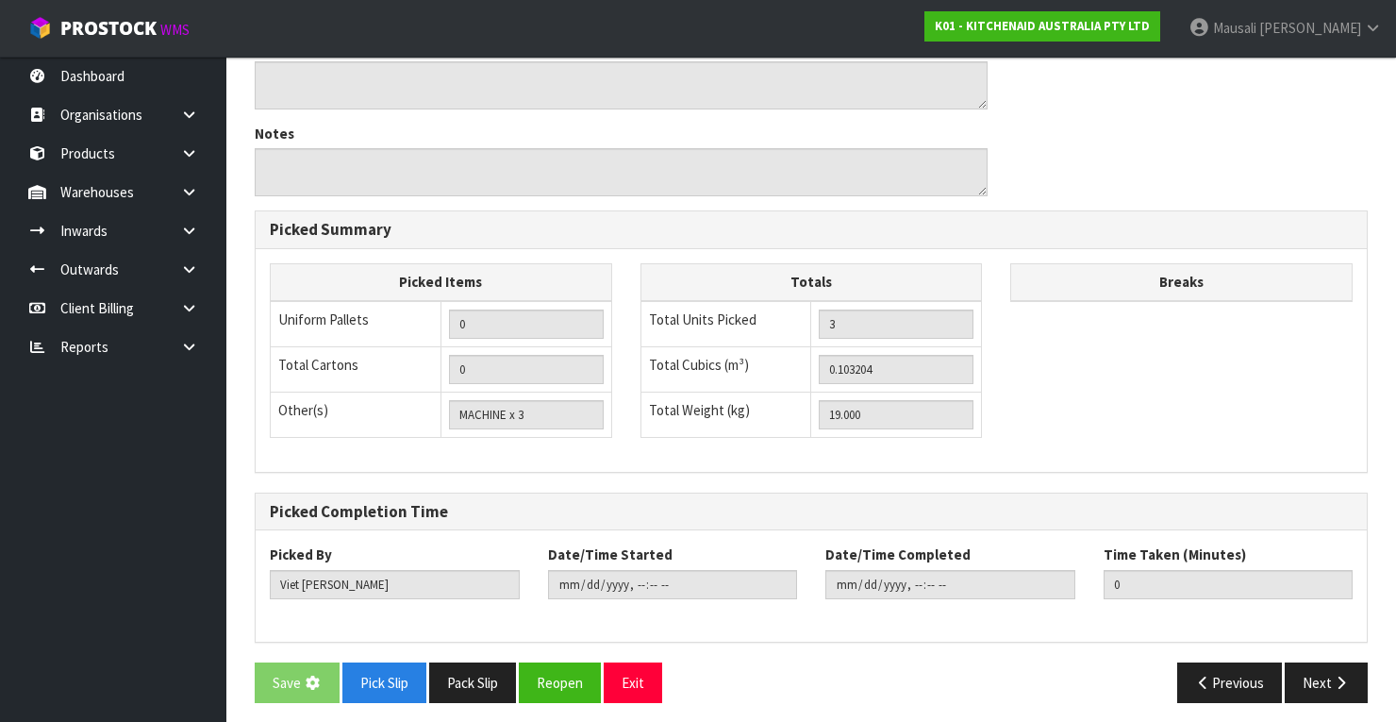
scroll to position [0, 0]
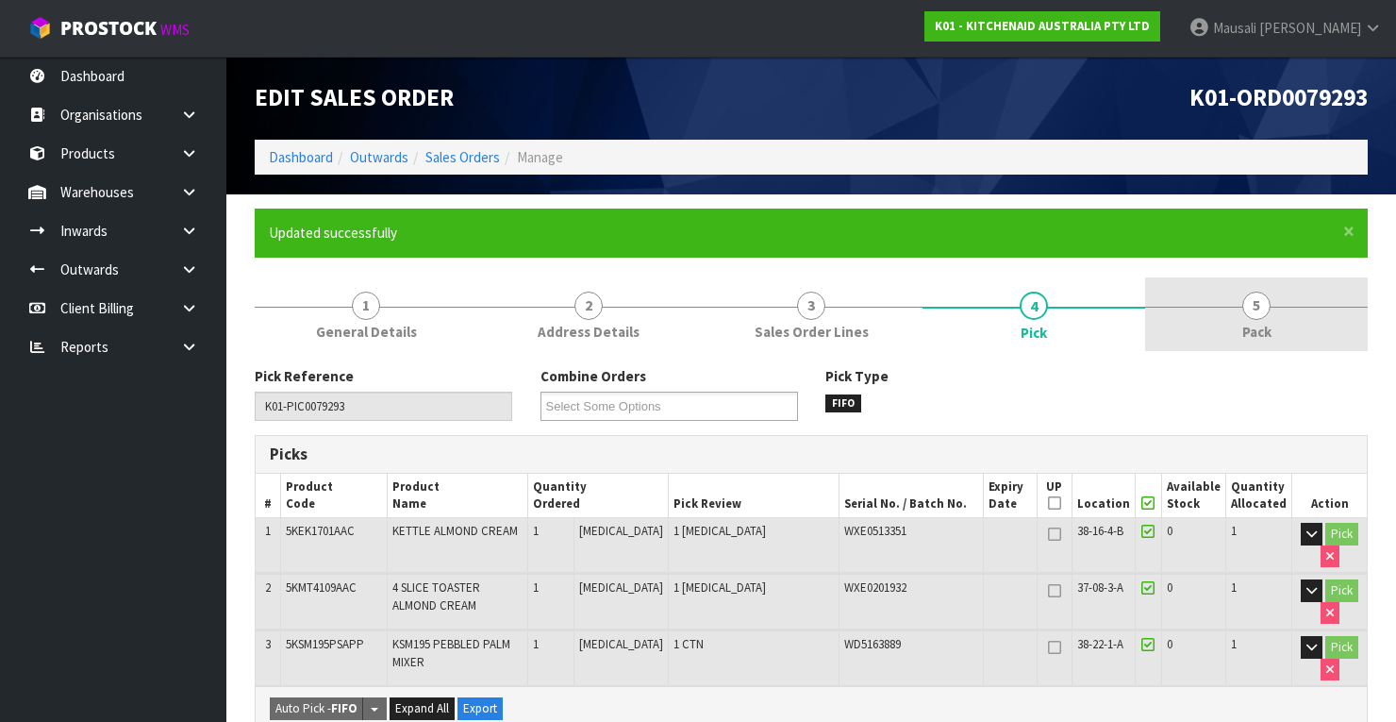
click at [1235, 324] on link "5 Pack" at bounding box center [1256, 314] width 223 height 75
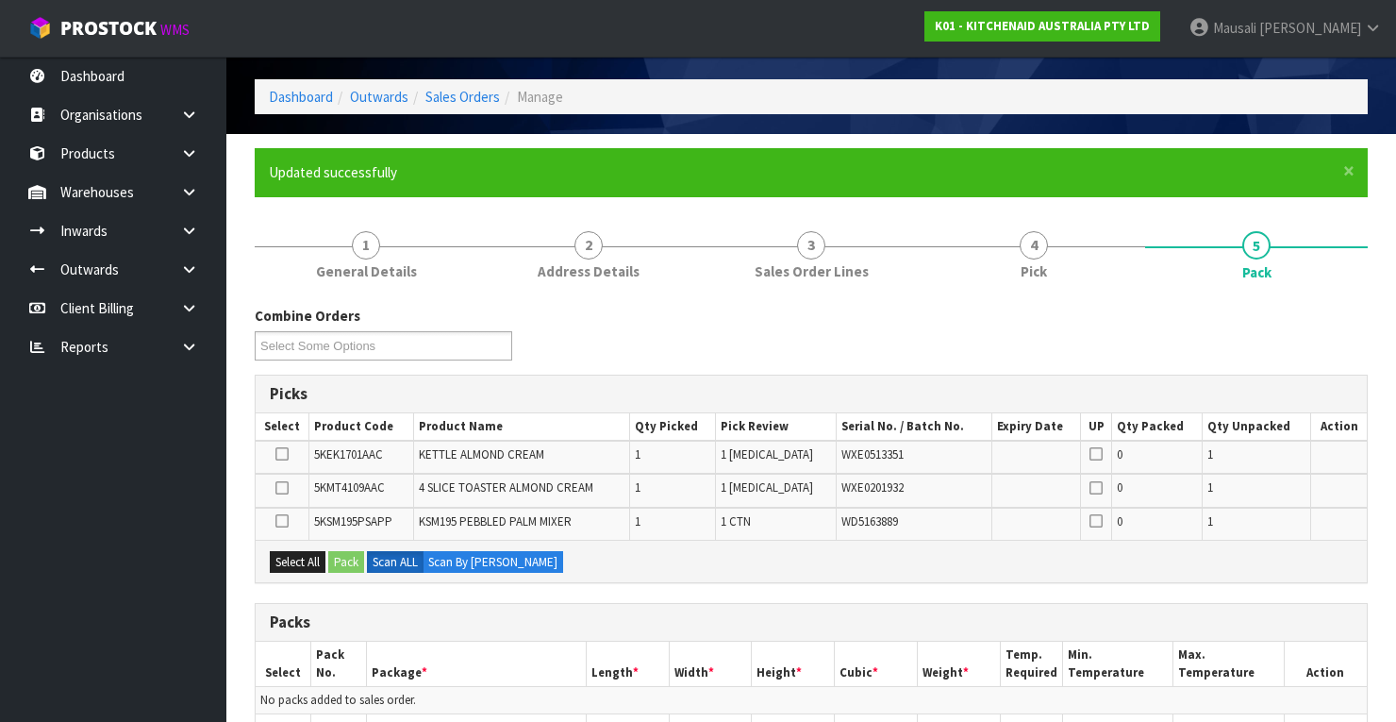
scroll to position [453, 0]
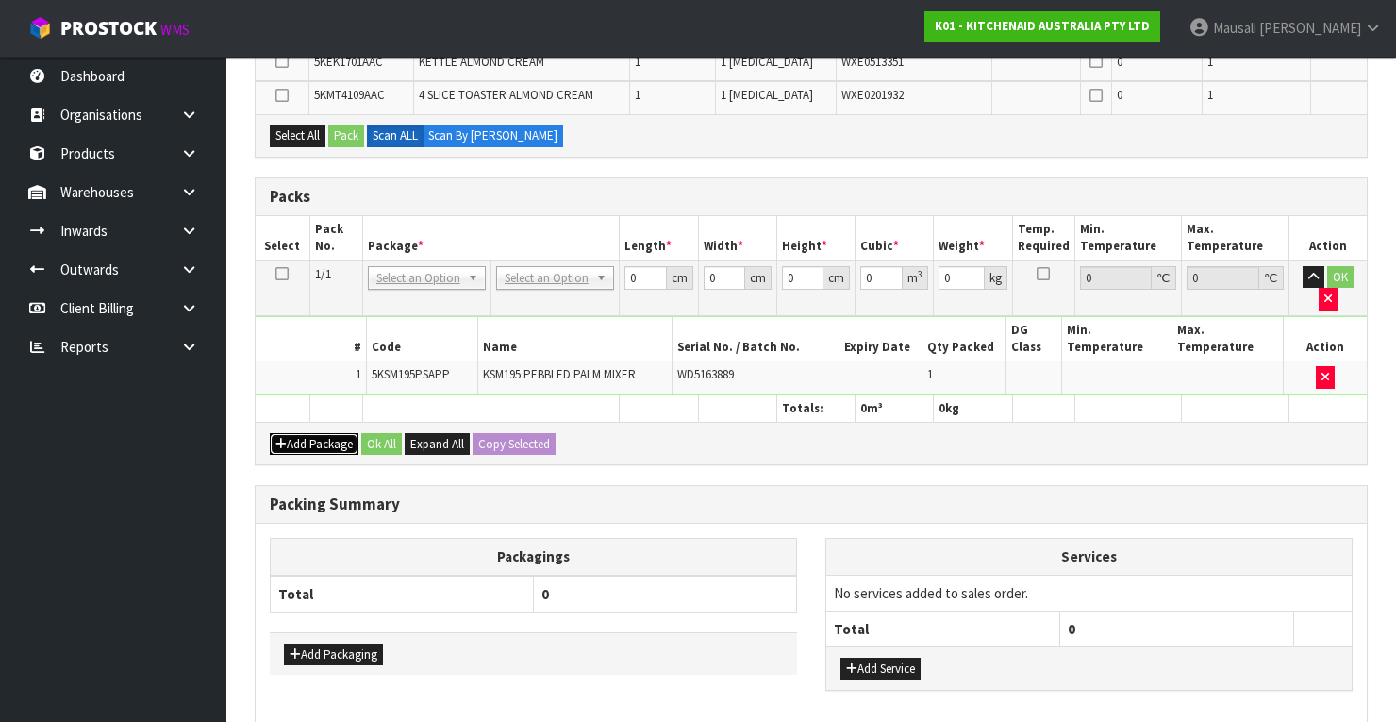
click at [309, 437] on button "Add Package" at bounding box center [314, 444] width 89 height 23
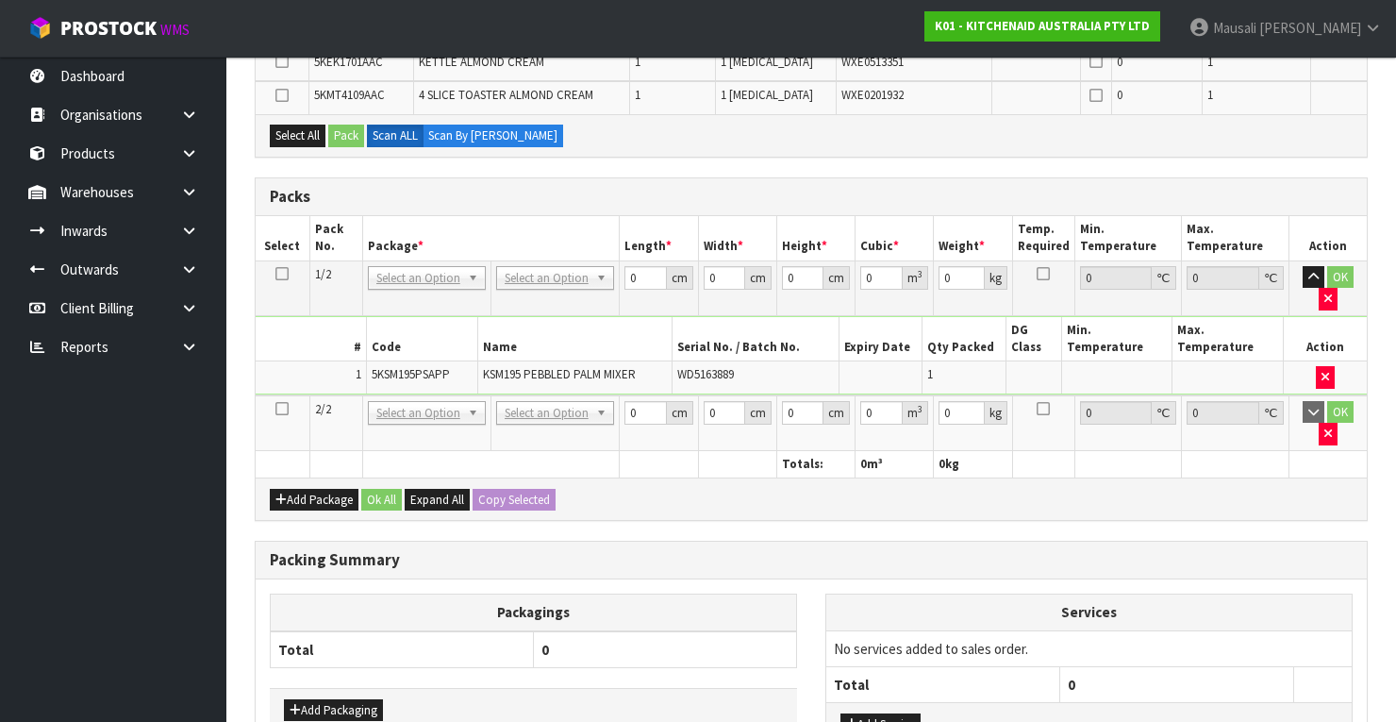
click at [286, 408] on icon at bounding box center [281, 408] width 13 height 1
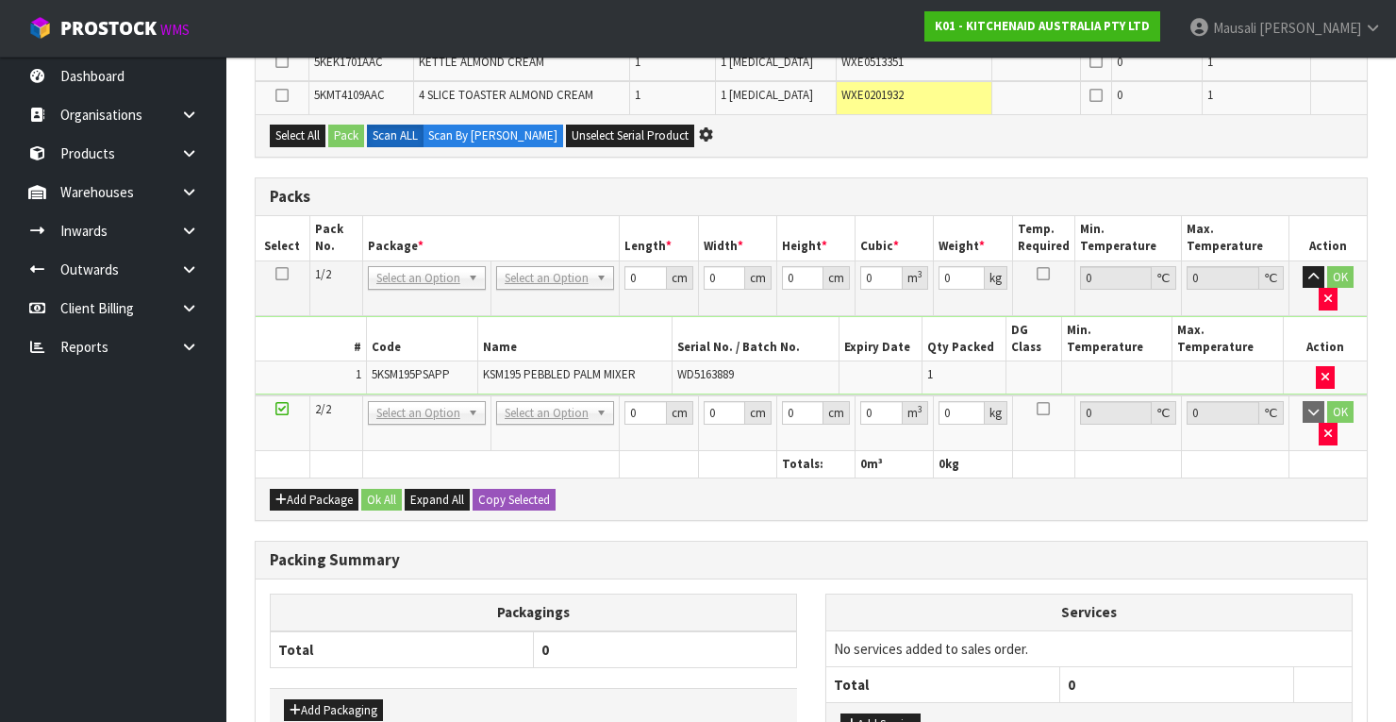
scroll to position [0, 0]
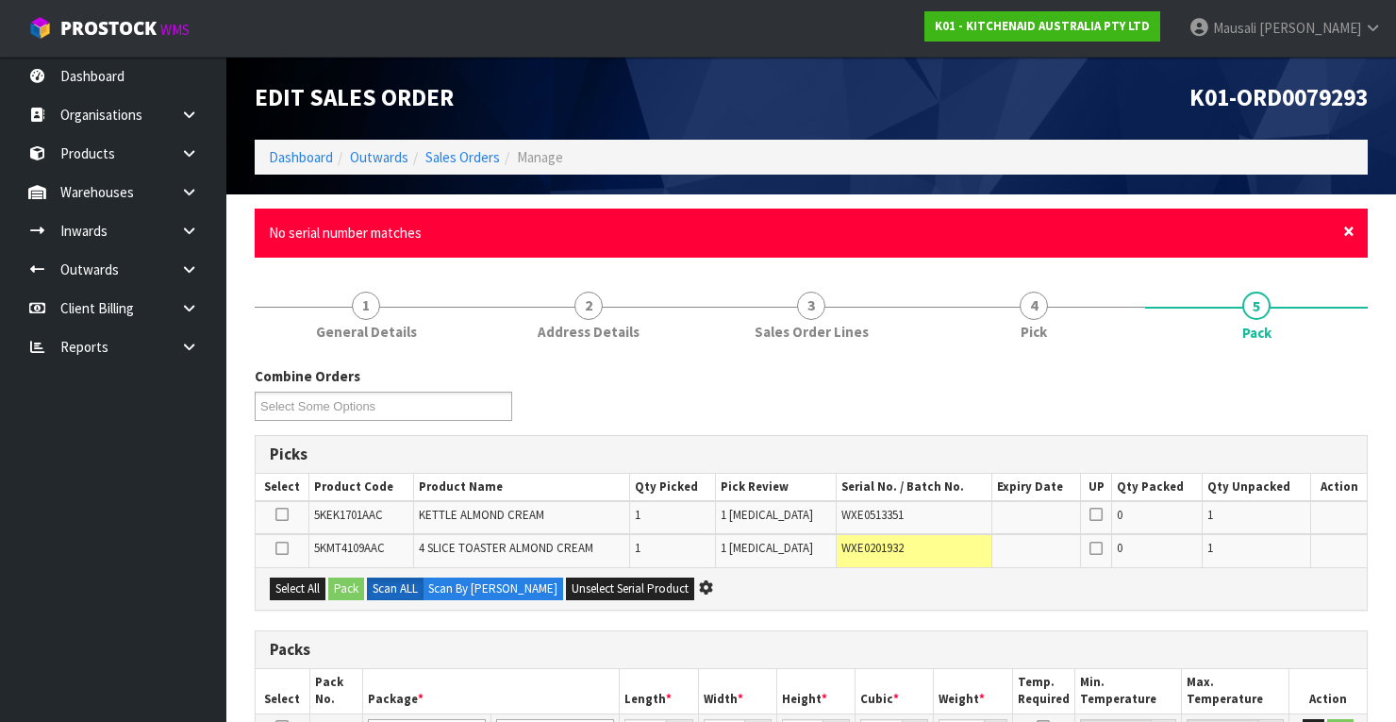
click at [1353, 231] on span "×" at bounding box center [1348, 231] width 11 height 26
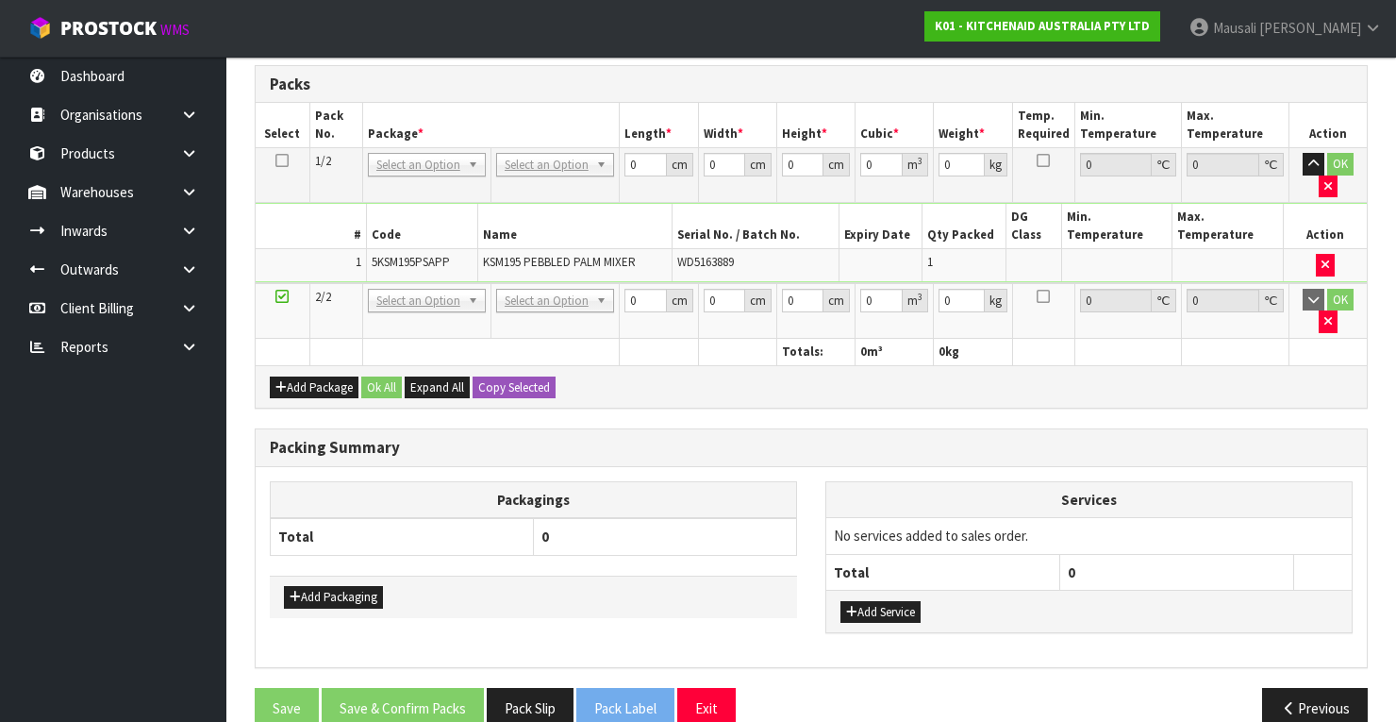
scroll to position [521, 0]
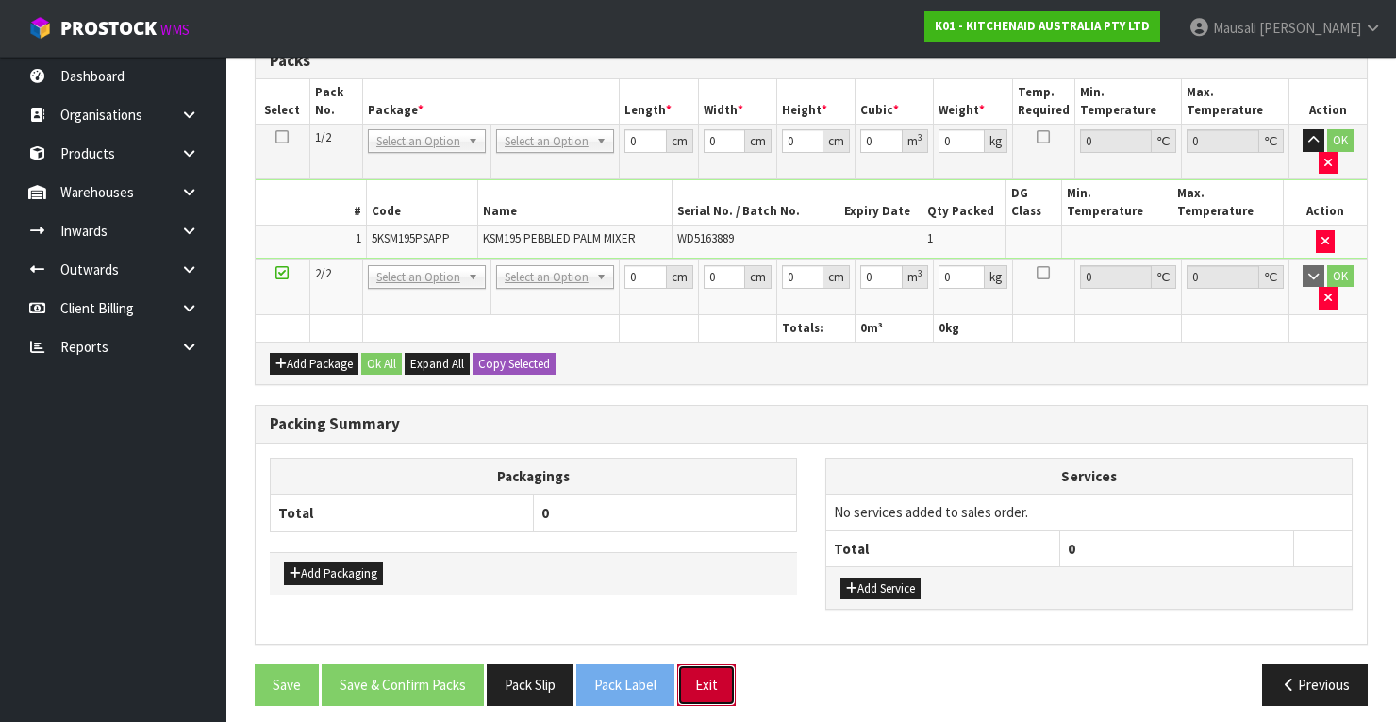
click at [705, 676] on button "Exit" at bounding box center [706, 684] width 58 height 41
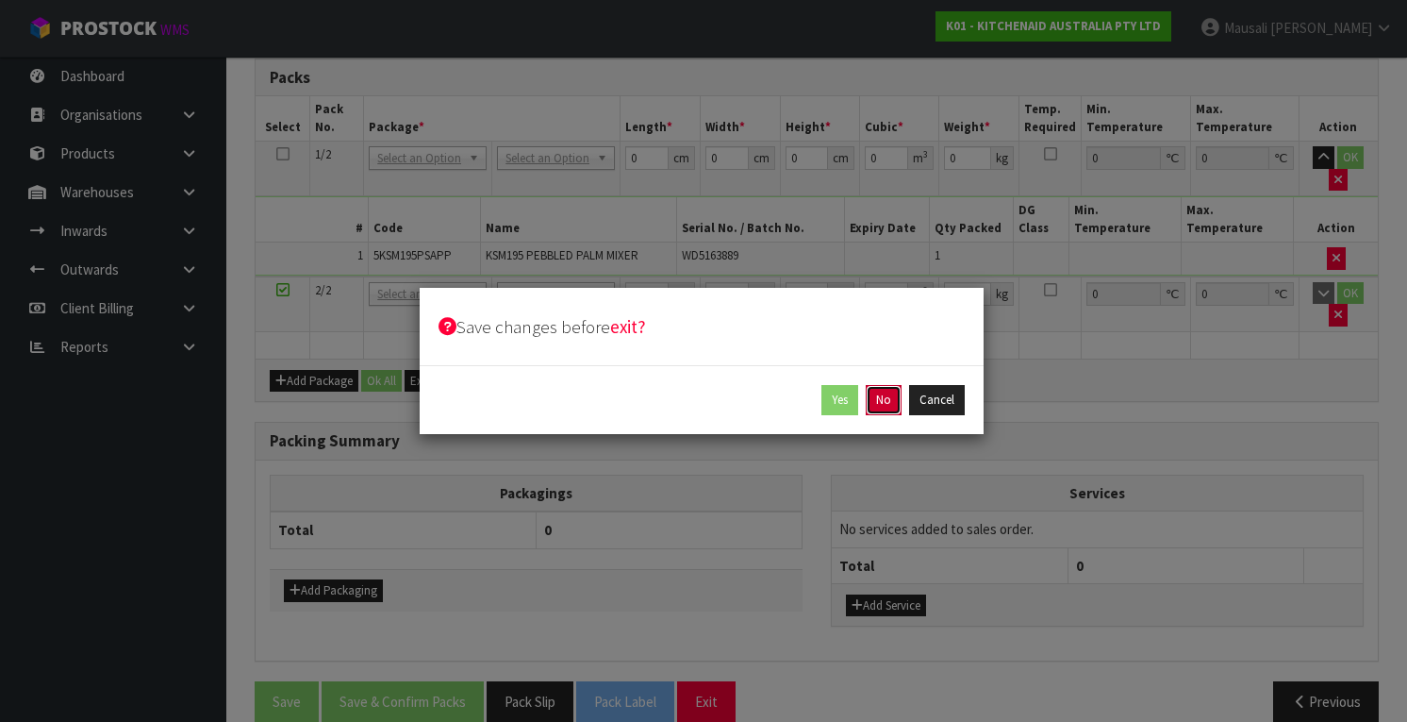
click at [883, 401] on button "No" at bounding box center [884, 400] width 36 height 30
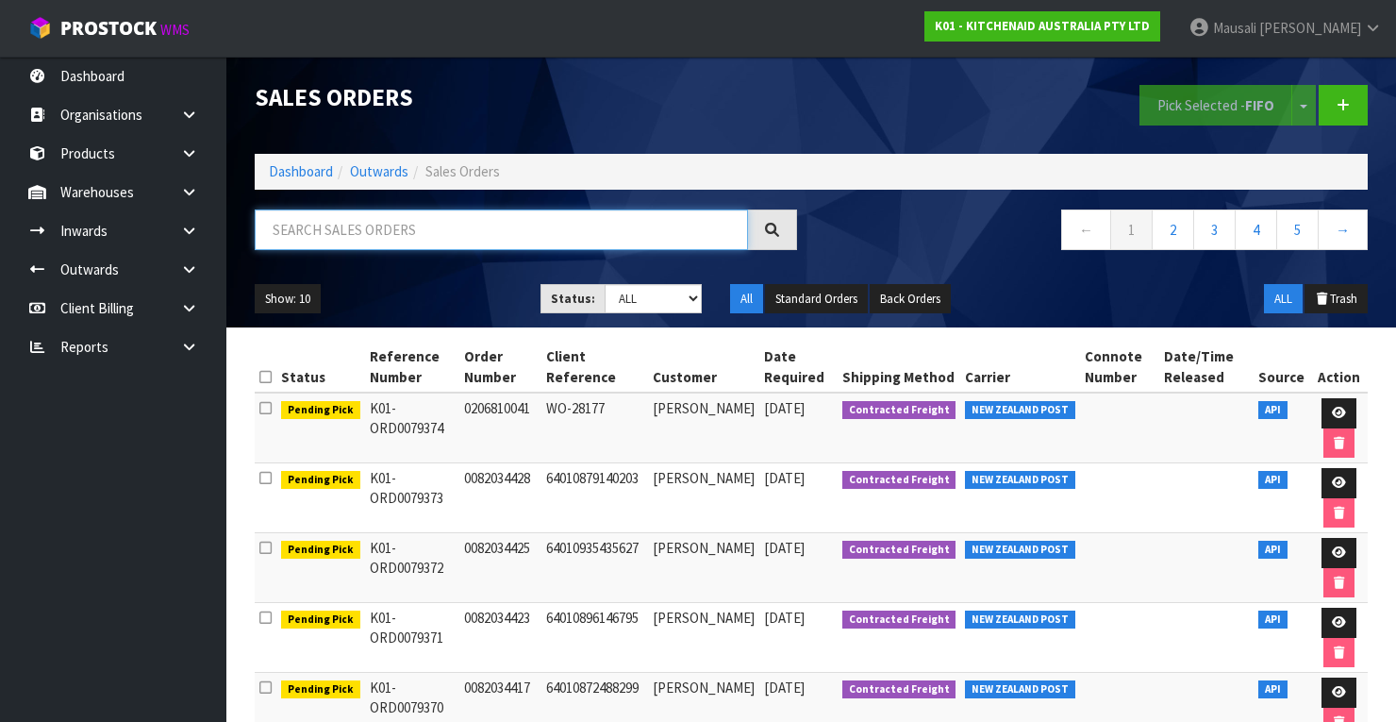
click at [302, 226] on input "text" at bounding box center [501, 229] width 493 height 41
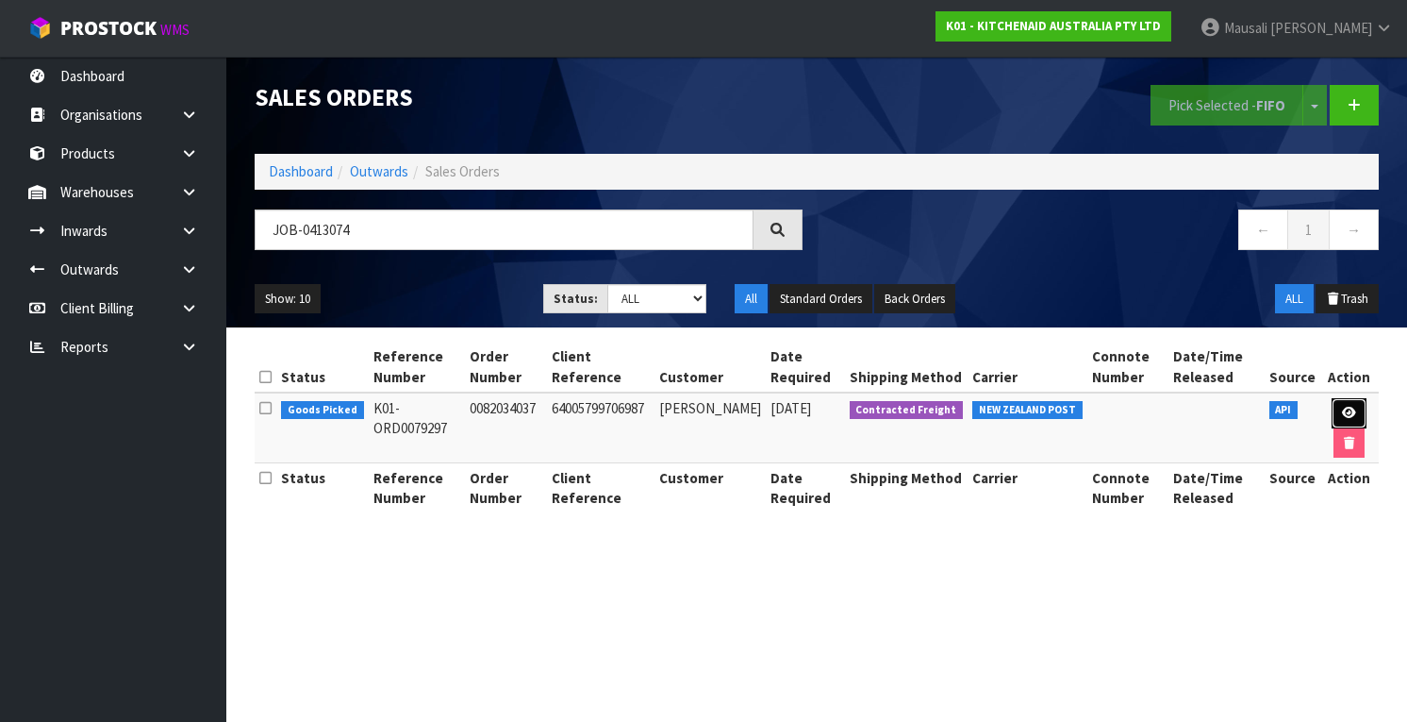
click at [1338, 409] on link at bounding box center [1349, 413] width 35 height 30
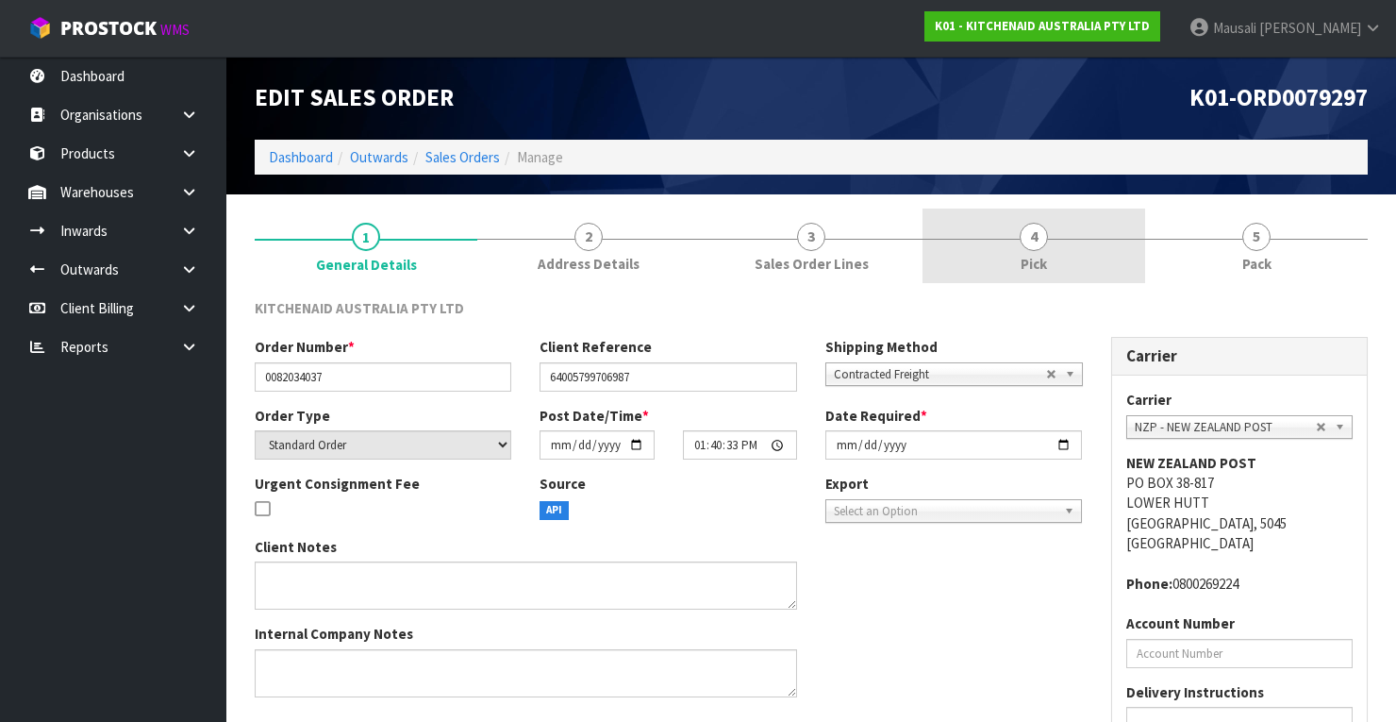
click at [1044, 248] on link "4 Pick" at bounding box center [1033, 245] width 223 height 75
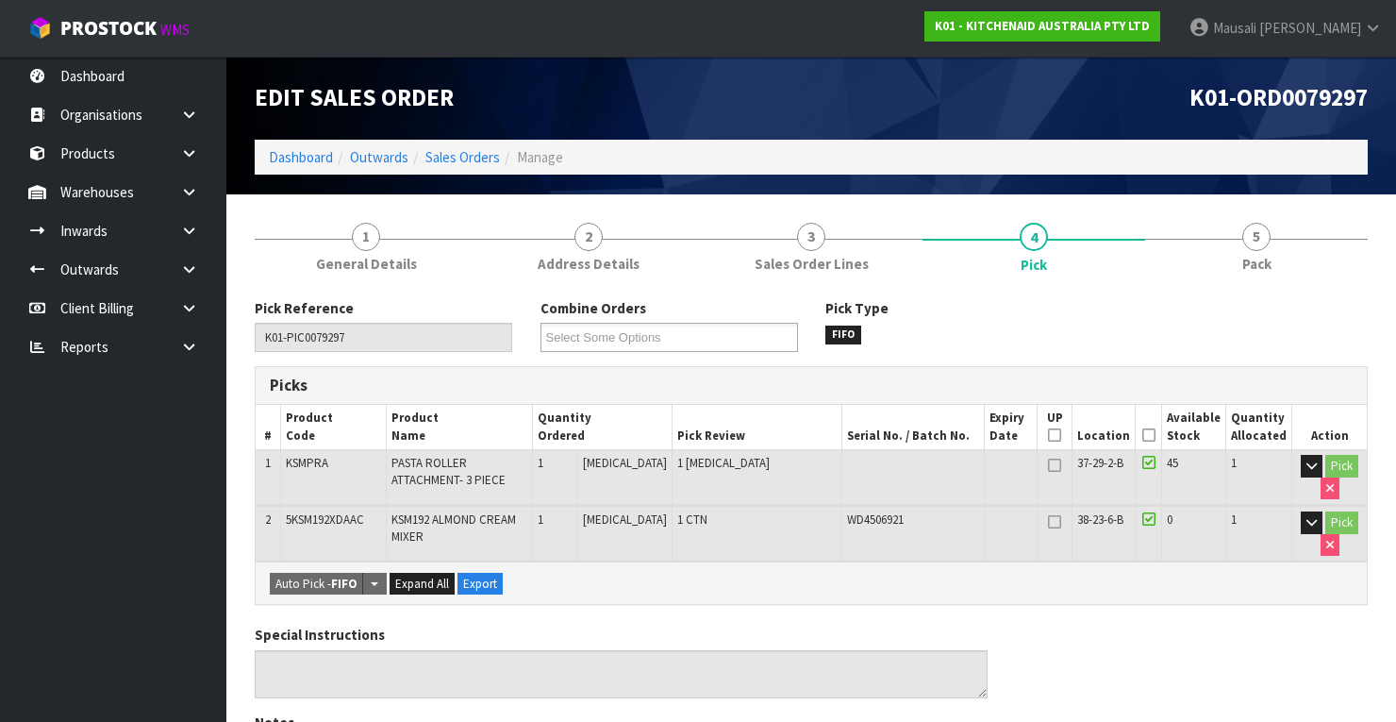
click at [1151, 435] on icon at bounding box center [1148, 435] width 13 height 1
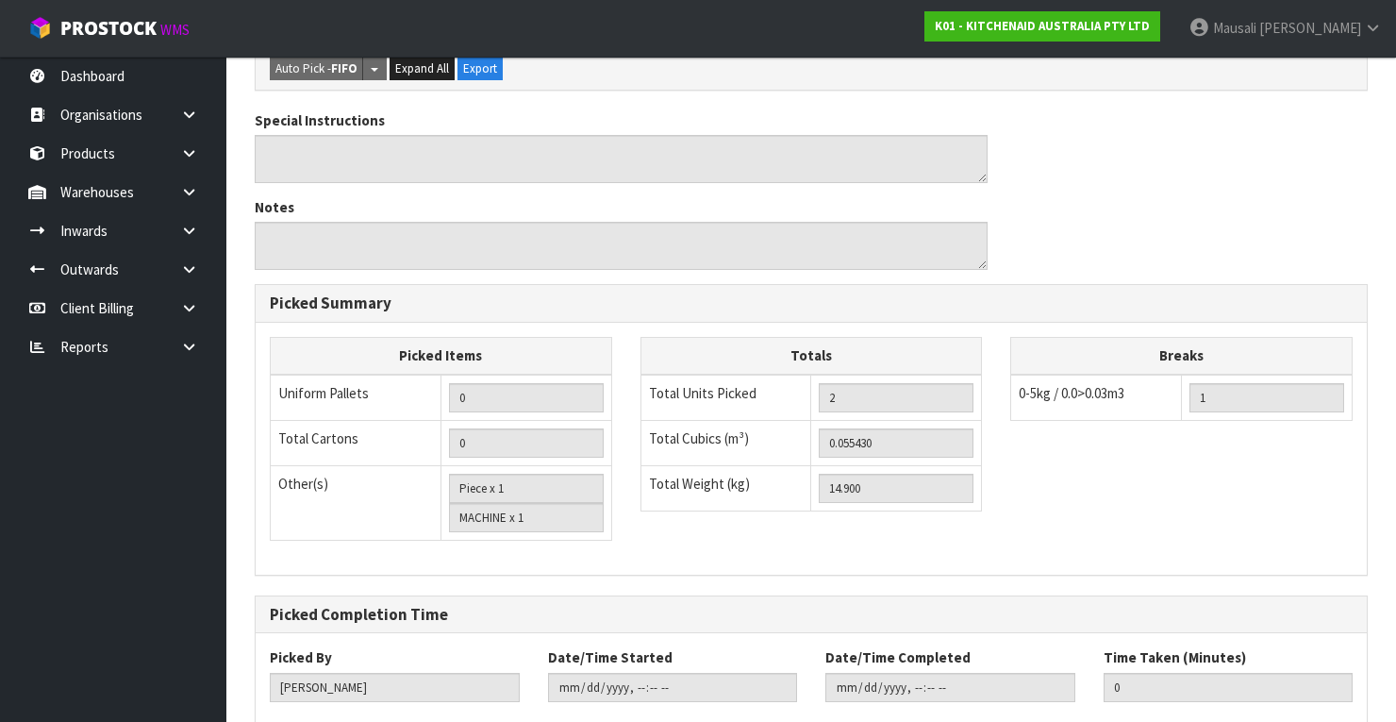
scroll to position [687, 0]
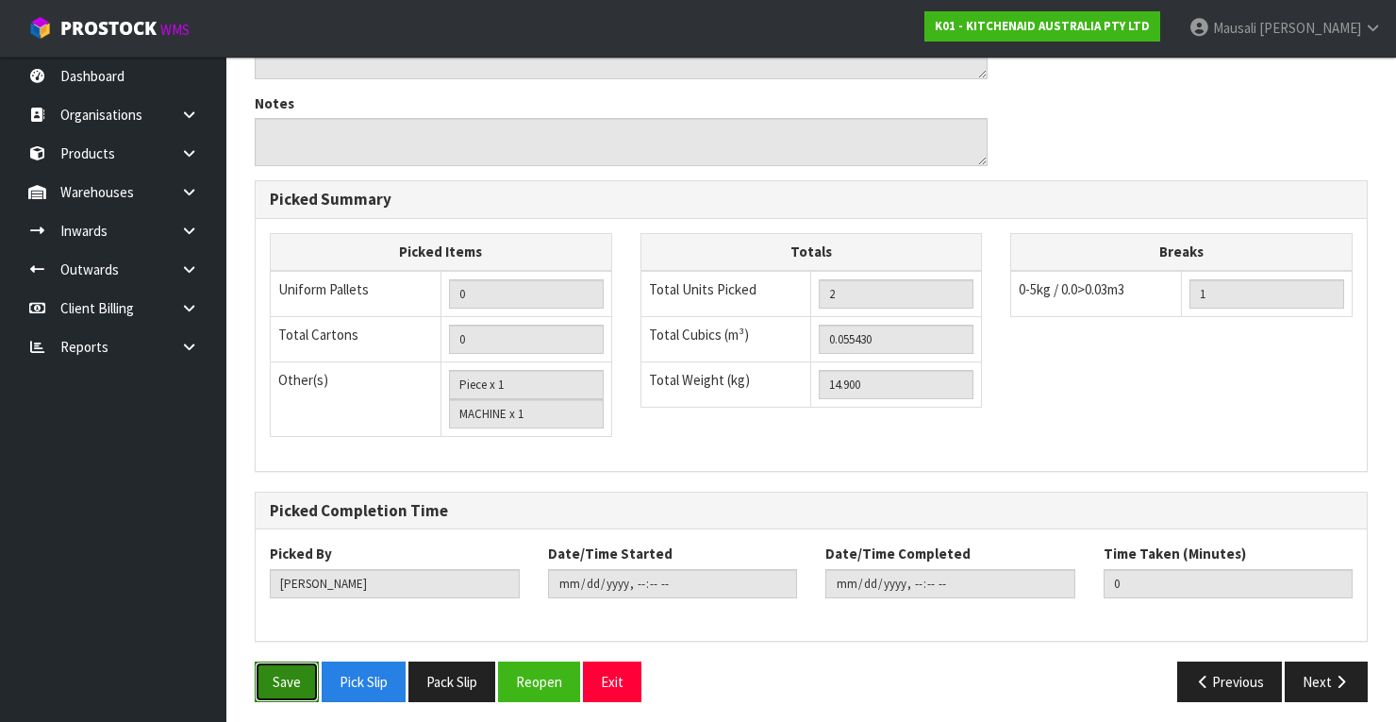
click at [267, 668] on button "Save" at bounding box center [287, 681] width 64 height 41
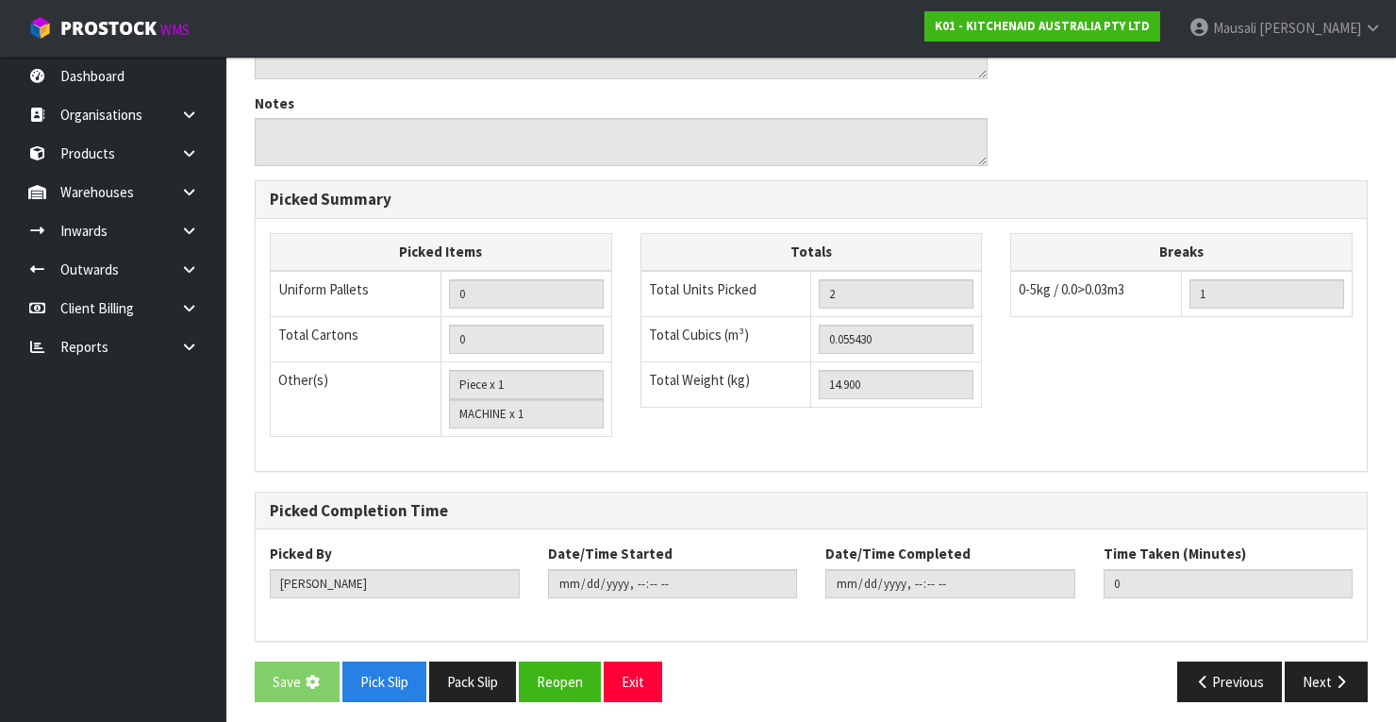
scroll to position [0, 0]
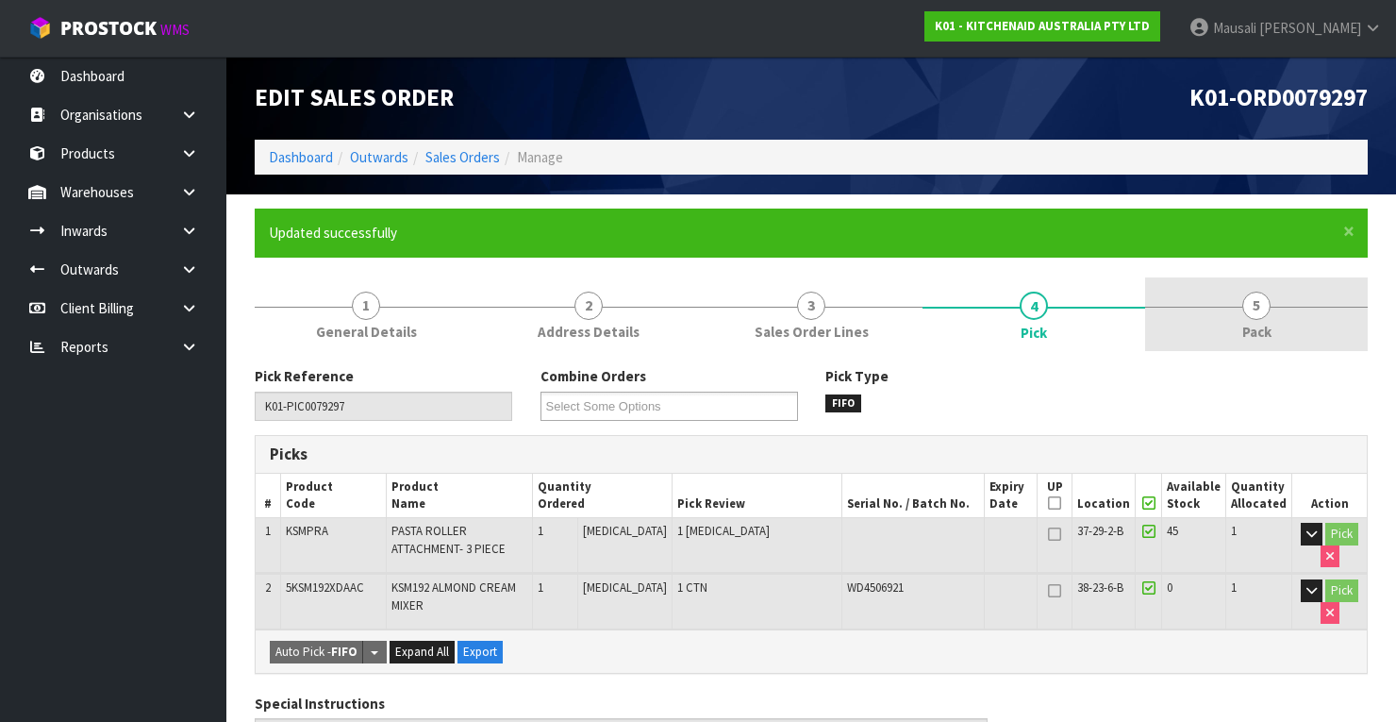
click at [1276, 313] on link "5 Pack" at bounding box center [1256, 314] width 223 height 75
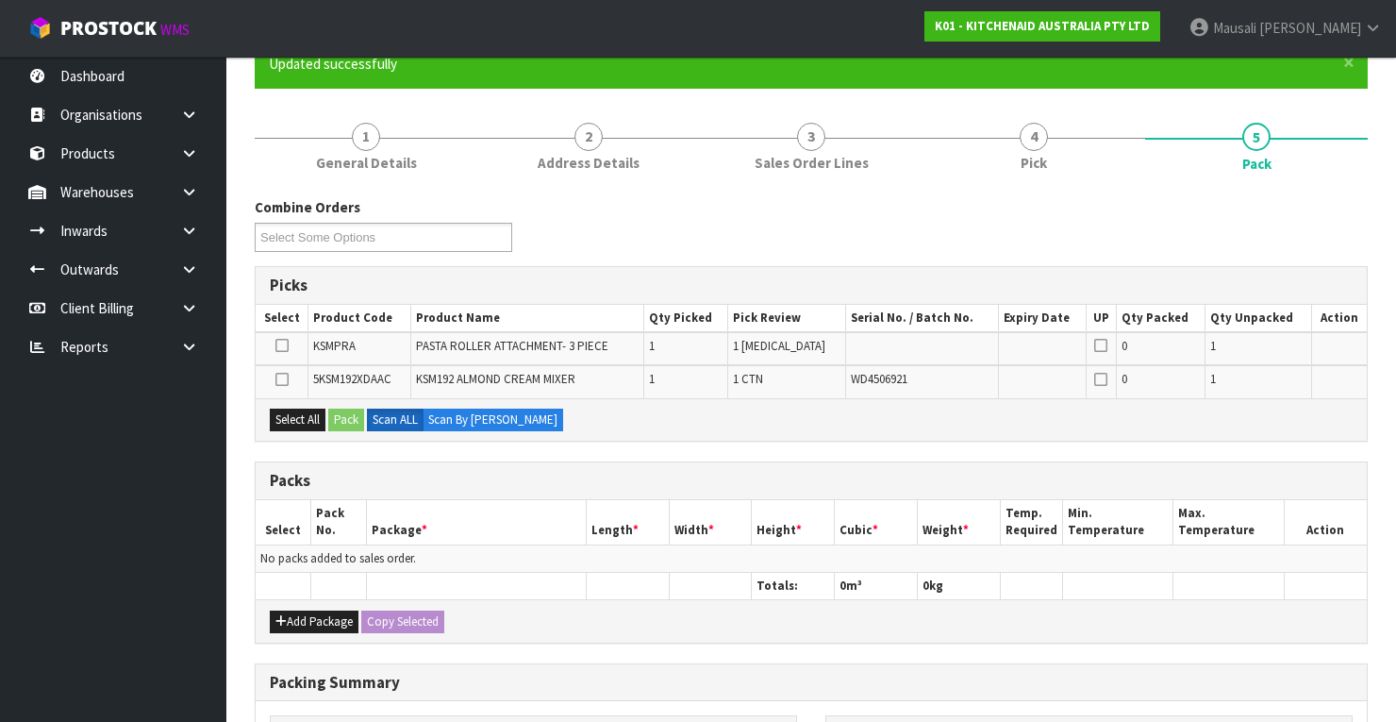
scroll to position [302, 0]
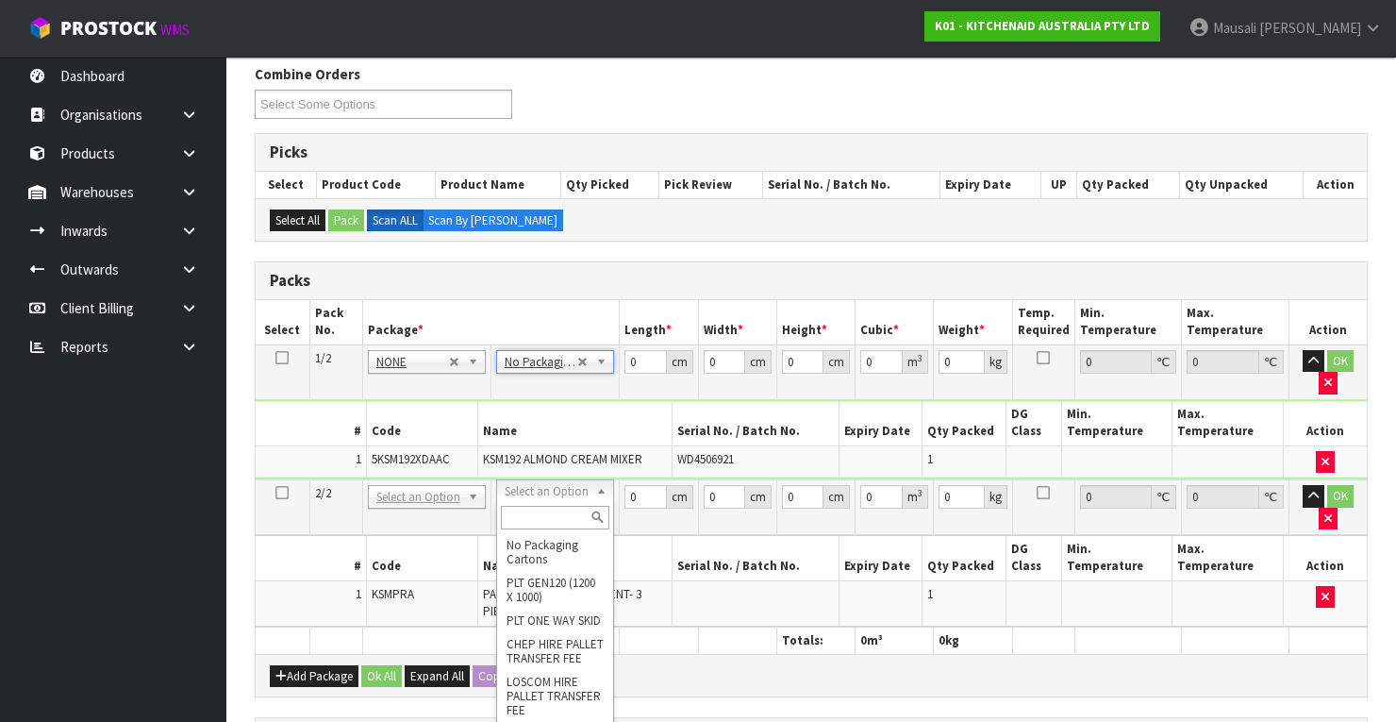
click at [537, 521] on input "text" at bounding box center [555, 518] width 108 height 24
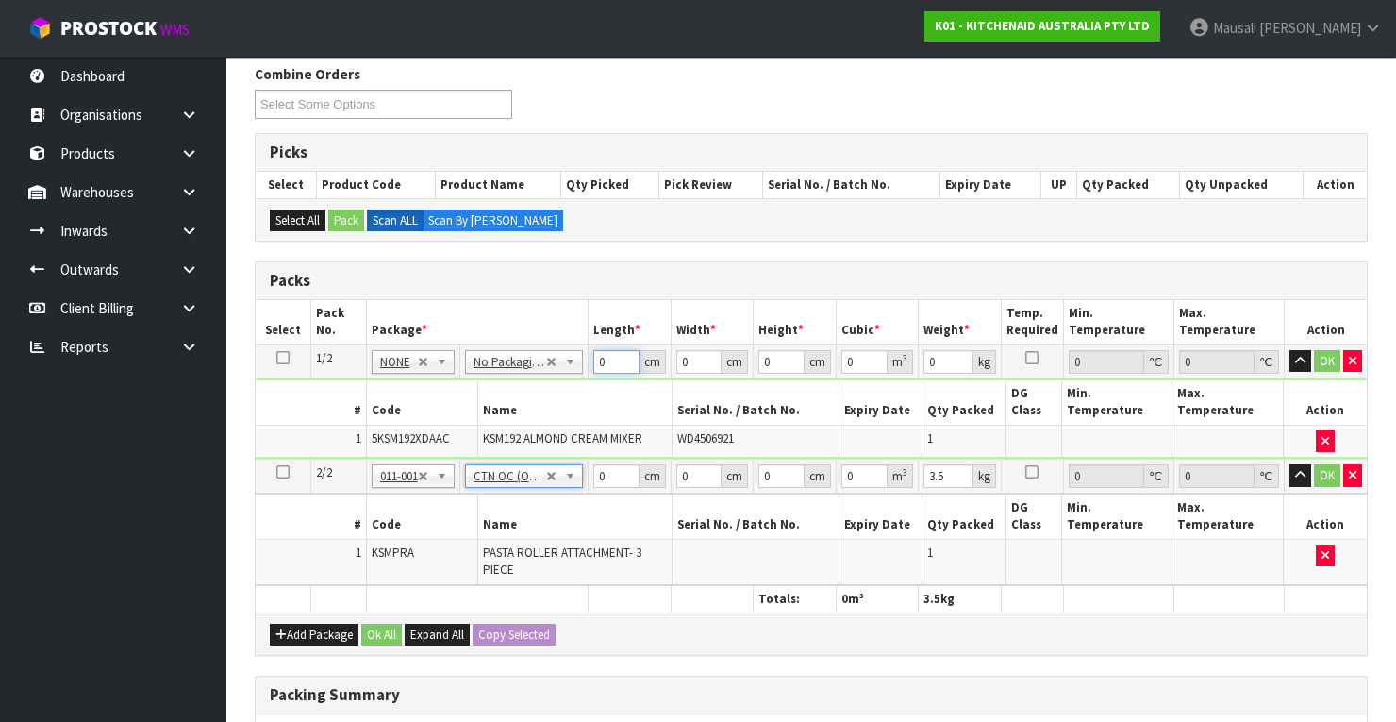
drag, startPoint x: 611, startPoint y: 357, endPoint x: 587, endPoint y: 371, distance: 28.3
click at [587, 371] on tr "1/2 NONE 007-001 007-002 007-004 007-009 007-013 007-014 007-015 007-017 007-01…" at bounding box center [811, 361] width 1111 height 34
drag, startPoint x: 777, startPoint y: 357, endPoint x: 745, endPoint y: 374, distance: 35.9
click at [745, 374] on tr "1/2 NONE 007-001 007-002 007-004 007-009 007-013 007-014 007-015 007-017 007-01…" at bounding box center [811, 361] width 1111 height 34
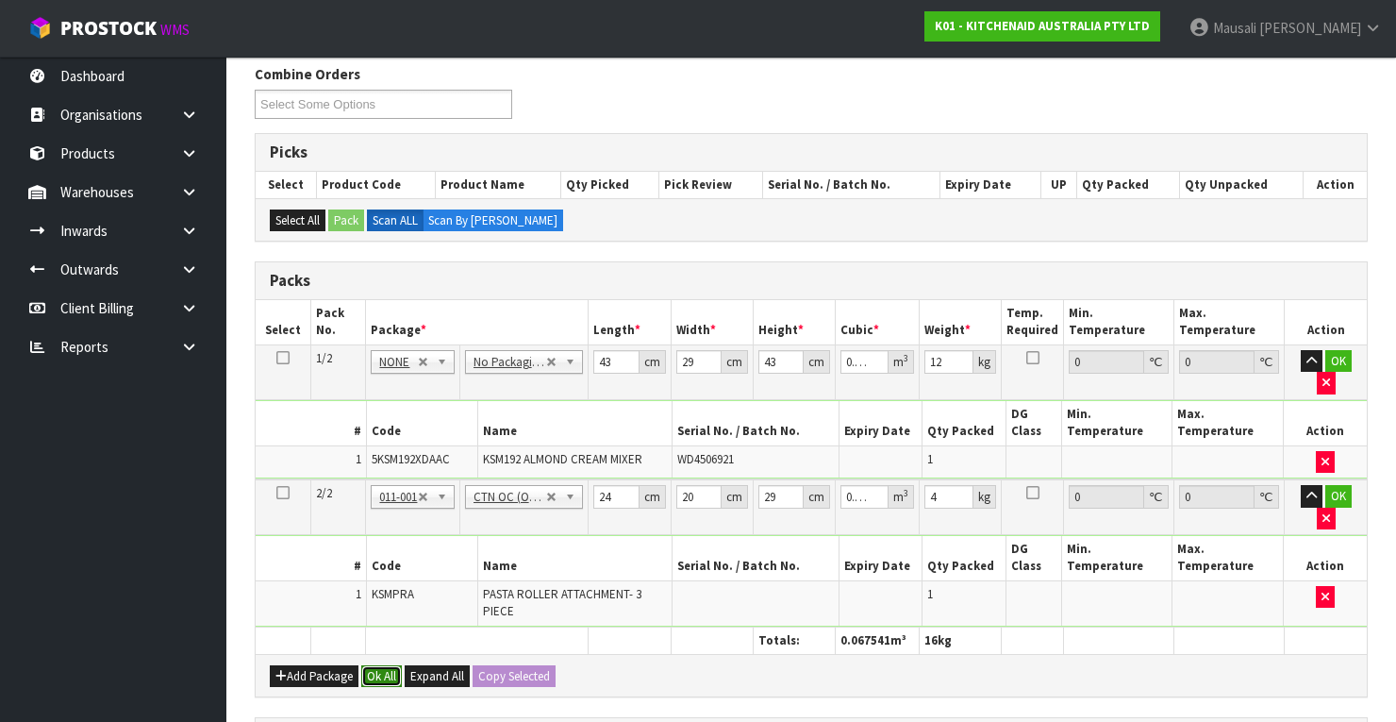
click at [370, 665] on button "Ok All" at bounding box center [381, 676] width 41 height 23
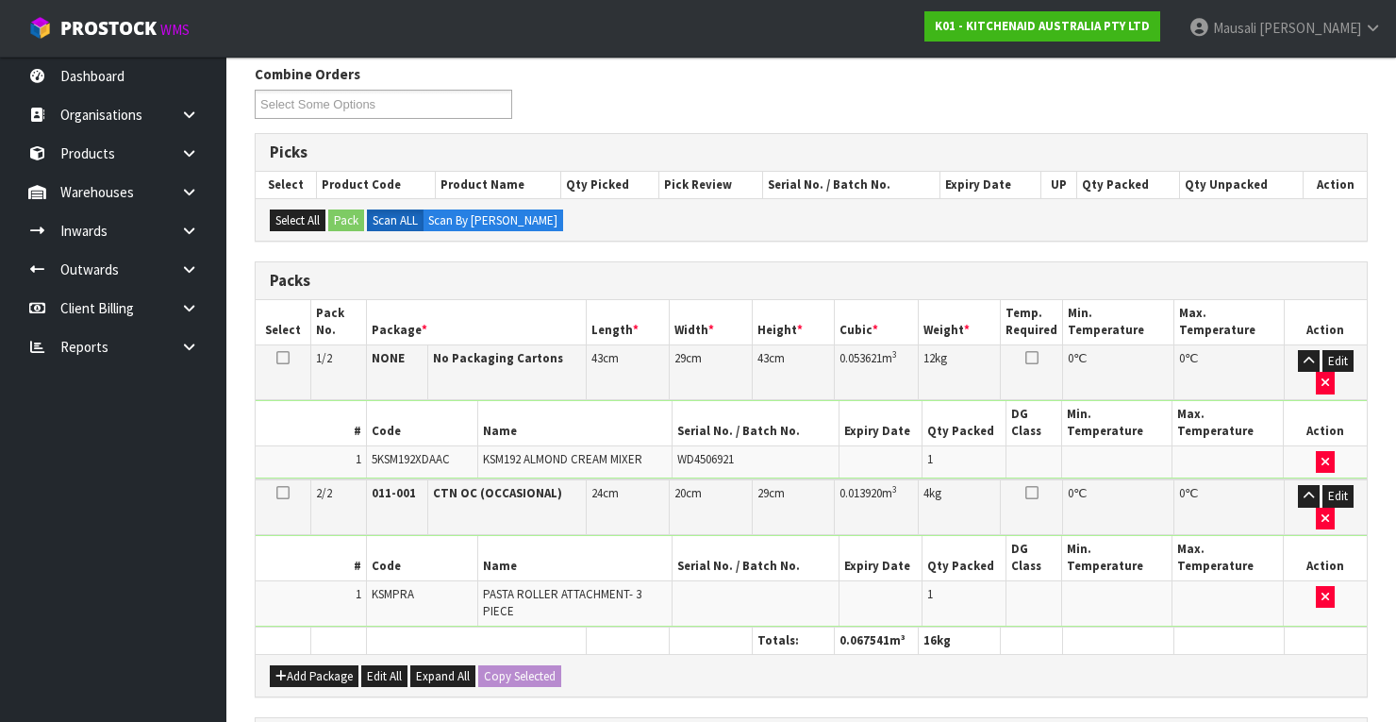
scroll to position [670, 0]
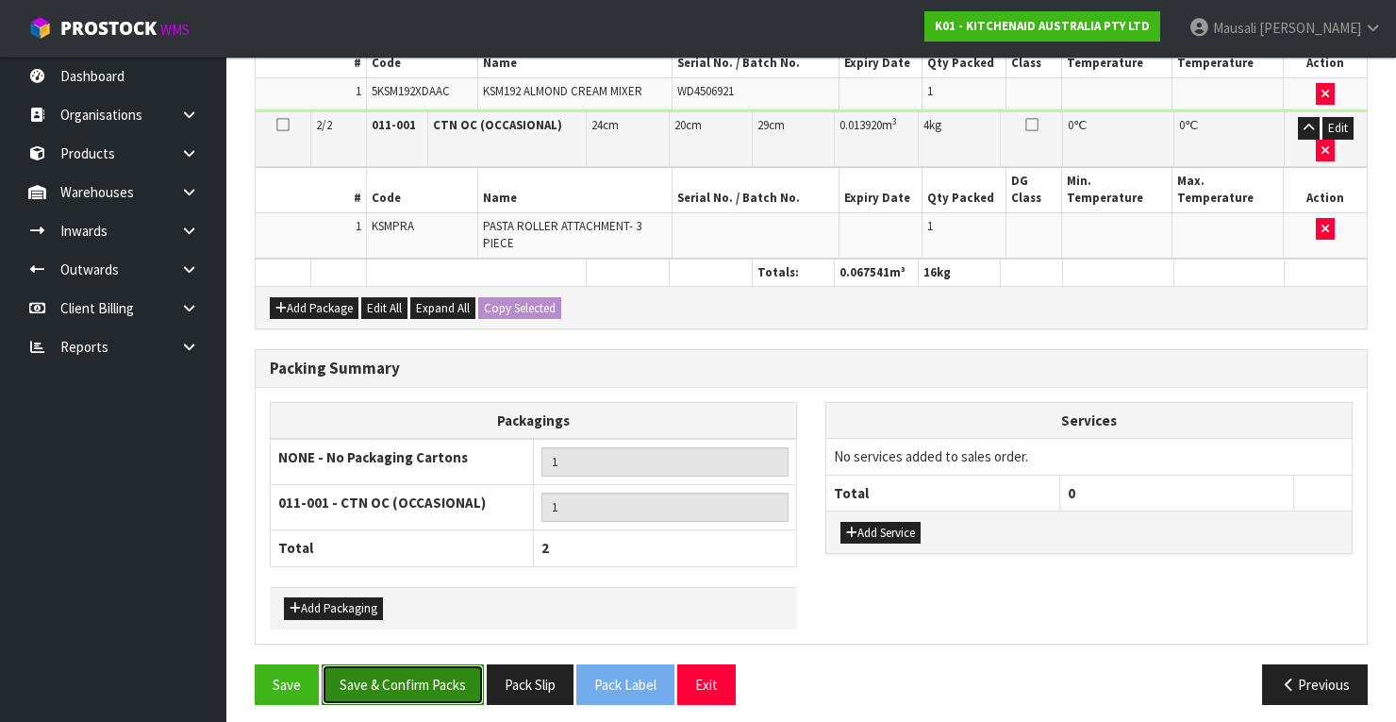
click at [375, 676] on button "Save & Confirm Packs" at bounding box center [403, 684] width 162 height 41
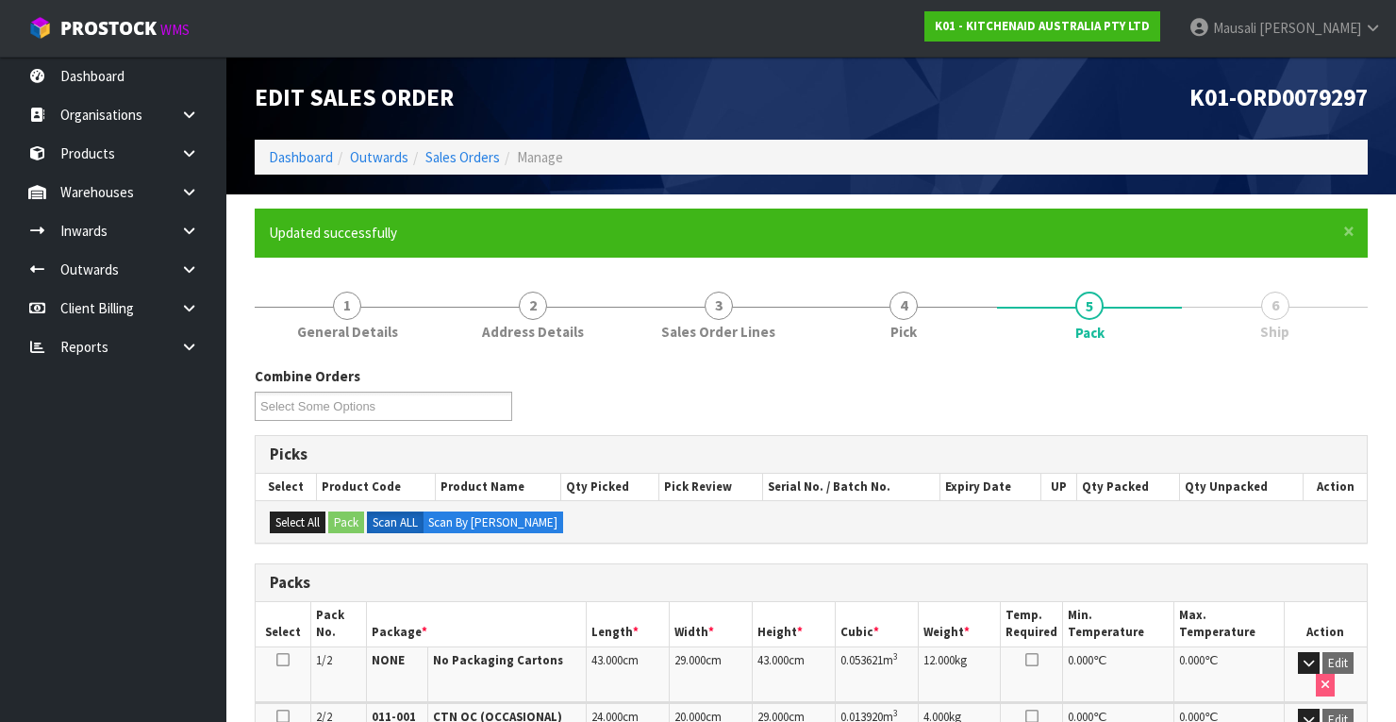
scroll to position [460, 0]
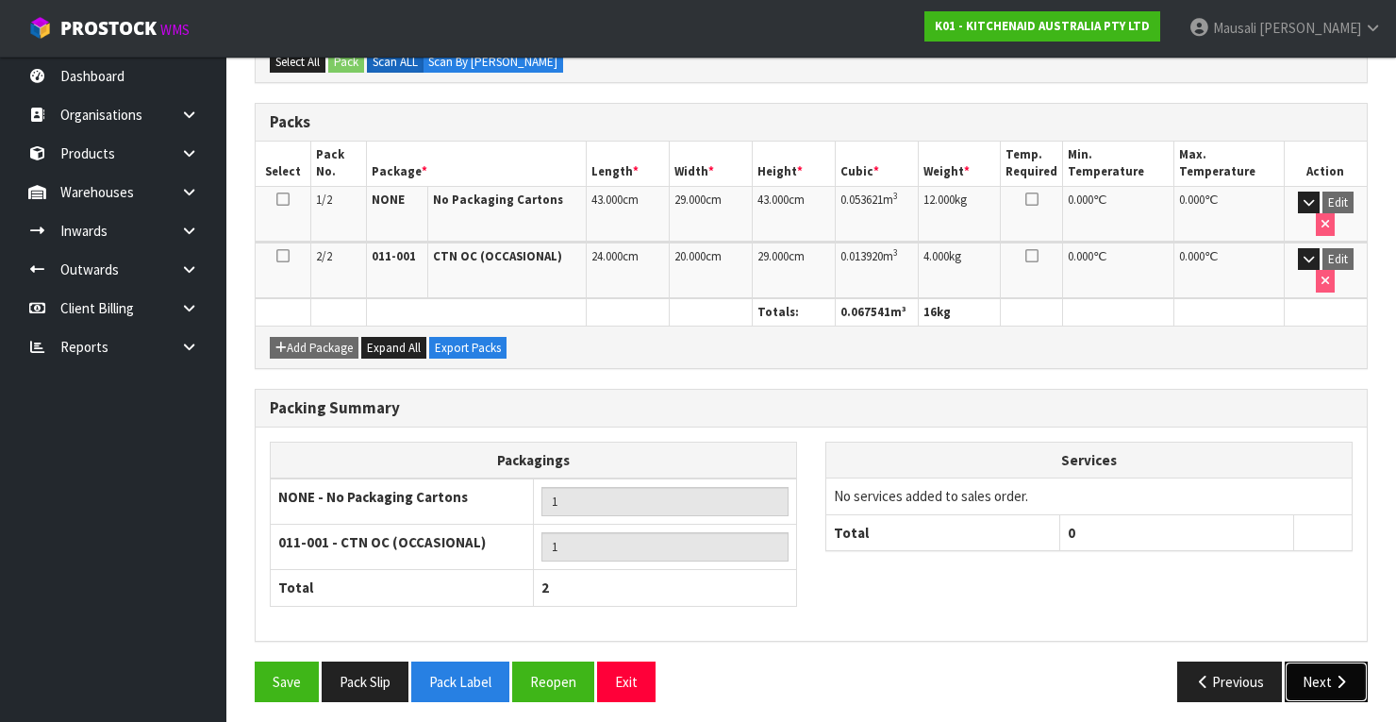
click at [1336, 674] on icon "button" at bounding box center [1341, 681] width 18 height 14
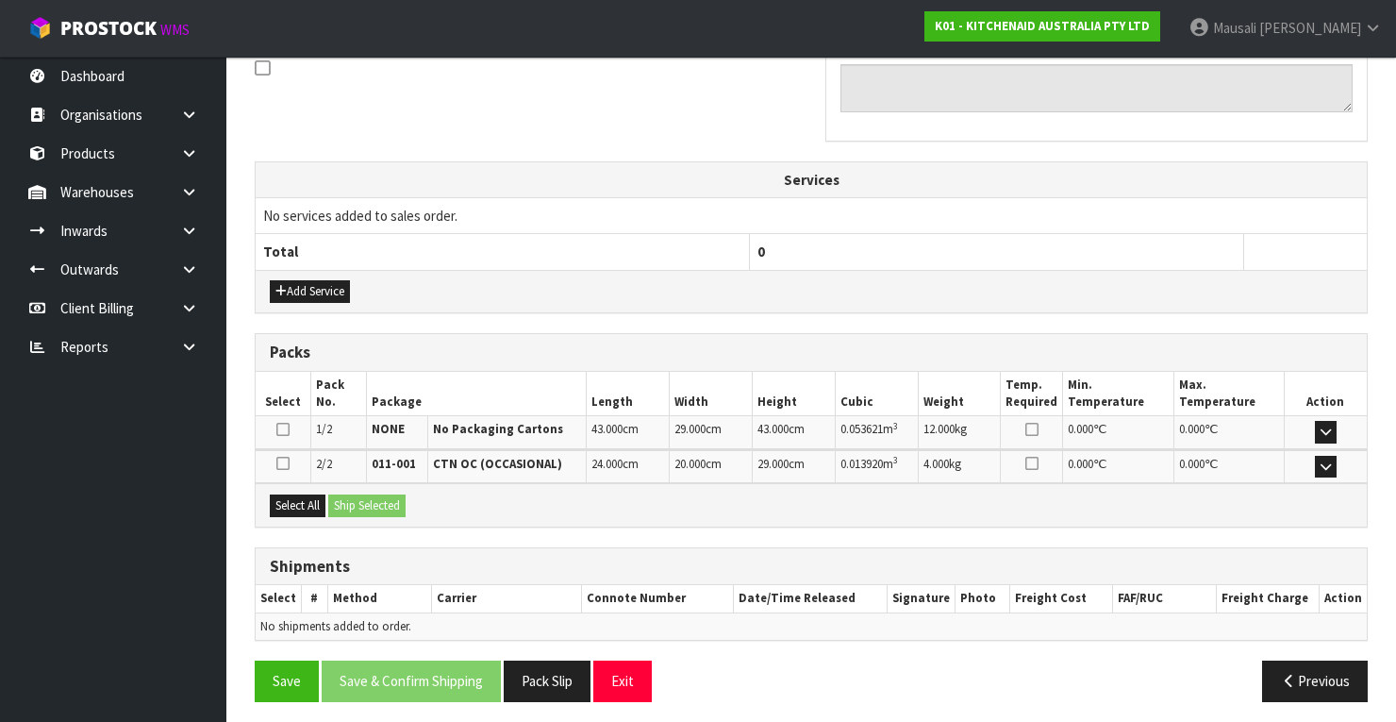
scroll to position [590, 0]
click at [294, 487] on div "Select All Ship Selected" at bounding box center [811, 503] width 1111 height 42
drag, startPoint x: 313, startPoint y: 499, endPoint x: 345, endPoint y: 498, distance: 32.1
click at [319, 498] on button "Select All" at bounding box center [298, 504] width 56 height 23
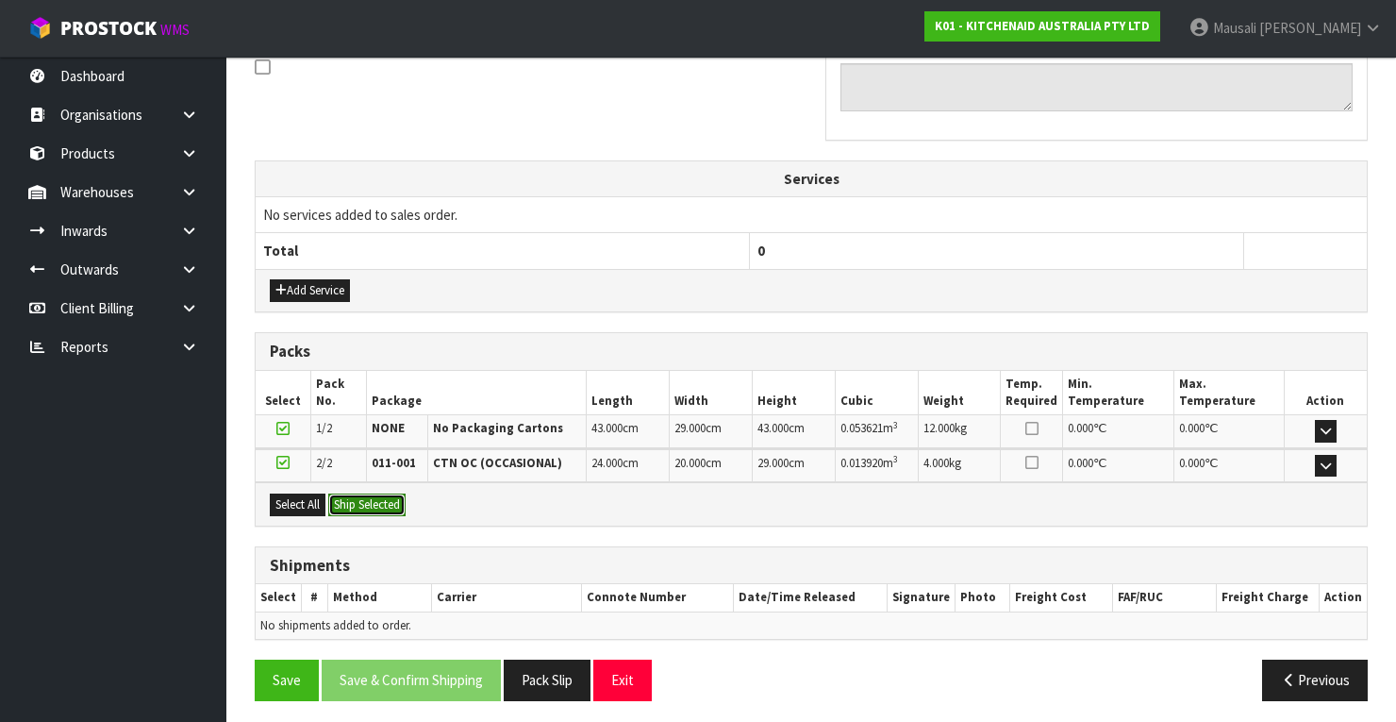
click at [347, 497] on button "Ship Selected" at bounding box center [366, 504] width 77 height 23
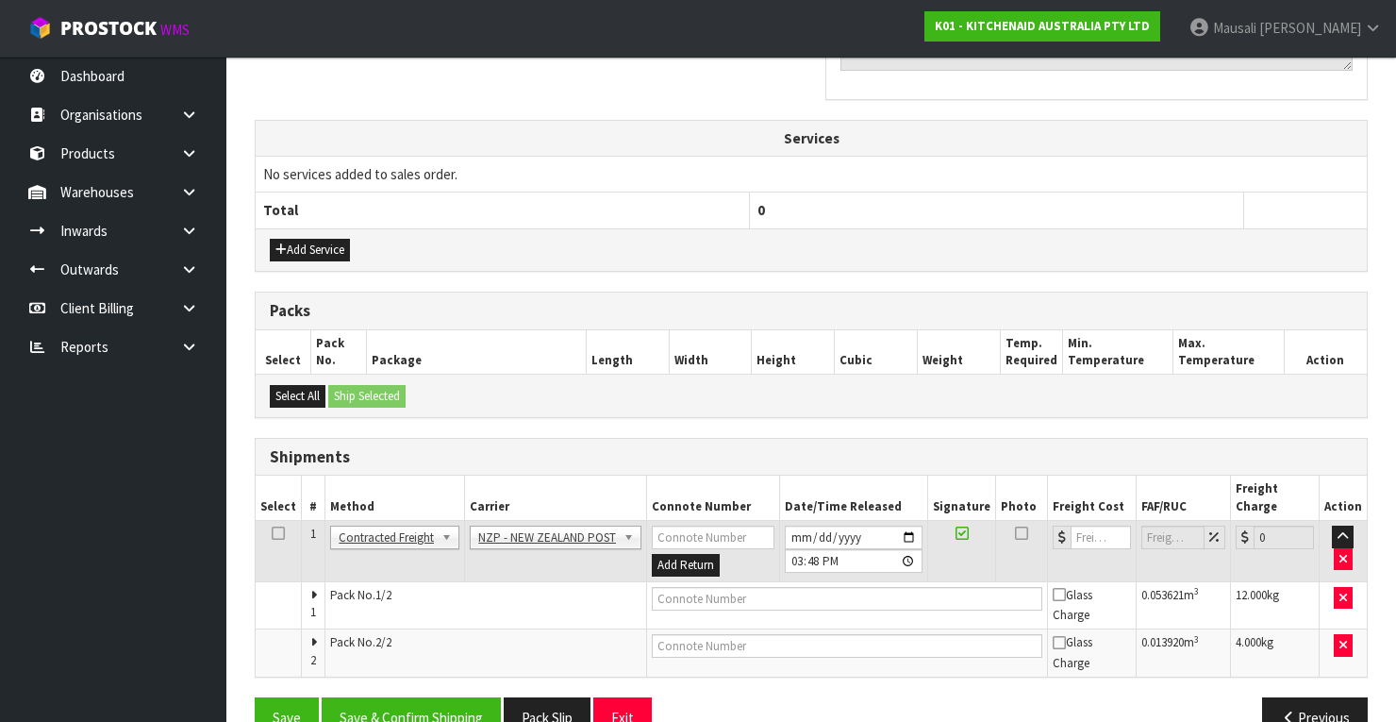
scroll to position [653, 0]
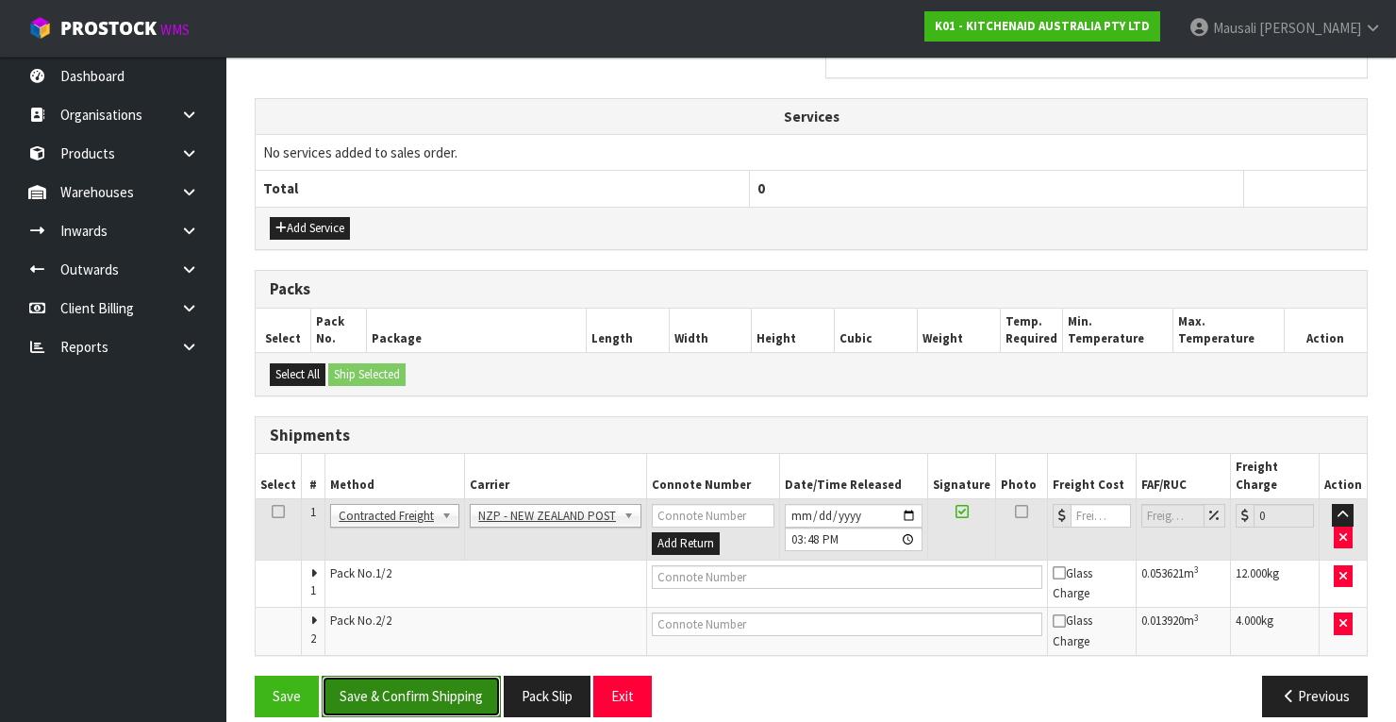
drag, startPoint x: 438, startPoint y: 664, endPoint x: 461, endPoint y: 656, distance: 24.8
click at [441, 675] on button "Save & Confirm Shipping" at bounding box center [411, 695] width 179 height 41
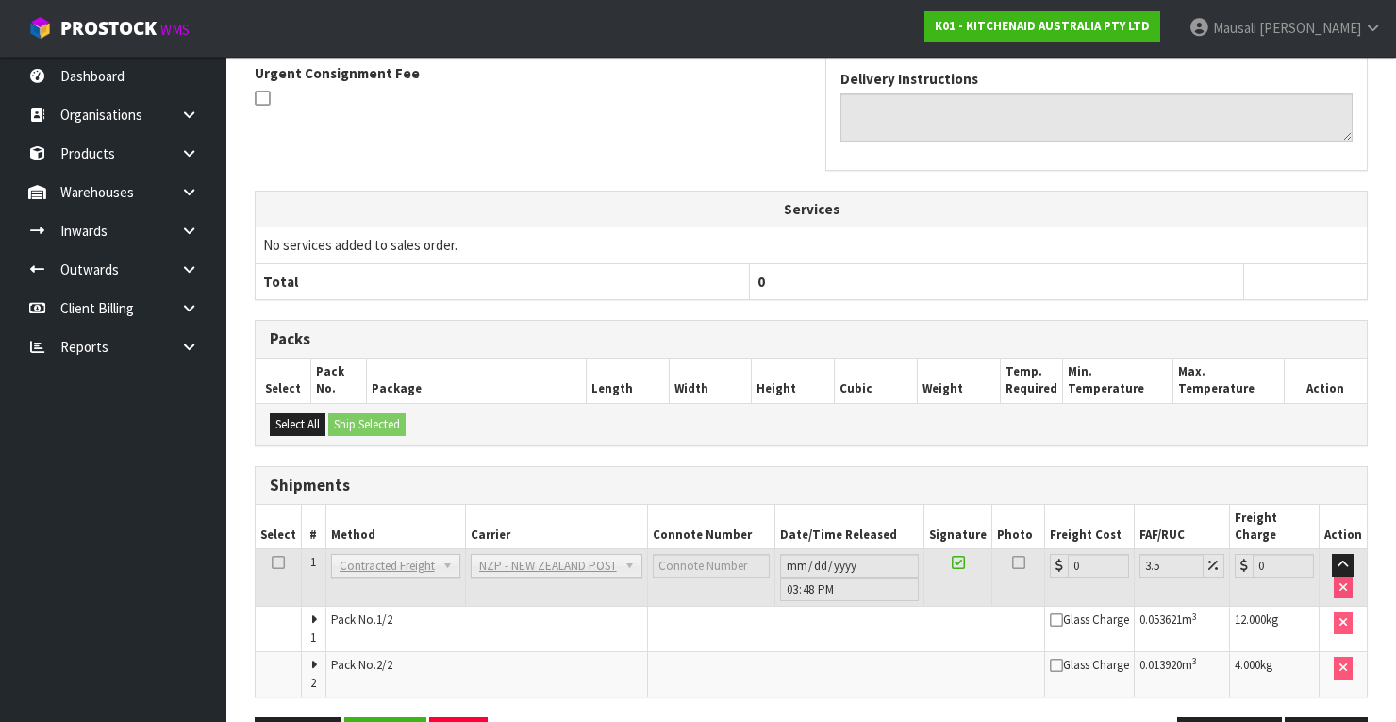
scroll to position [623, 0]
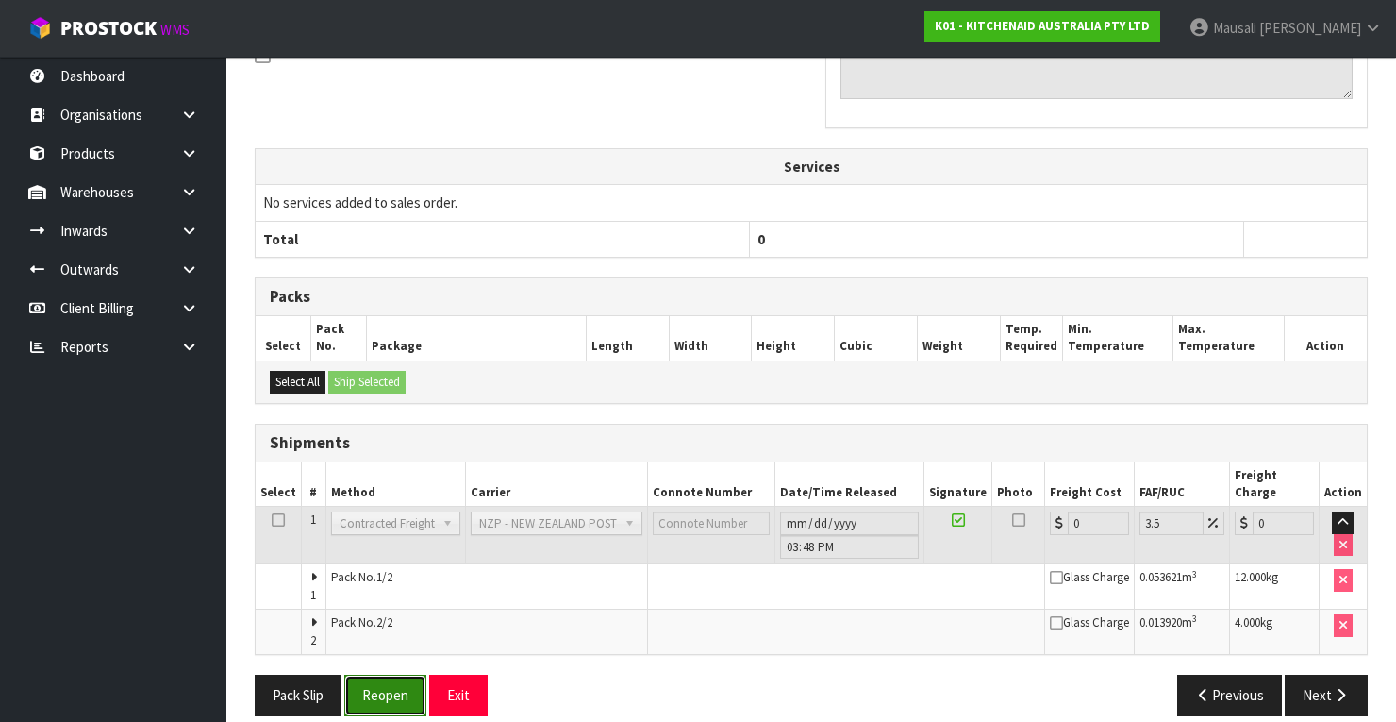
drag, startPoint x: 372, startPoint y: 671, endPoint x: 403, endPoint y: 658, distance: 33.5
click at [372, 674] on button "Reopen" at bounding box center [385, 694] width 82 height 41
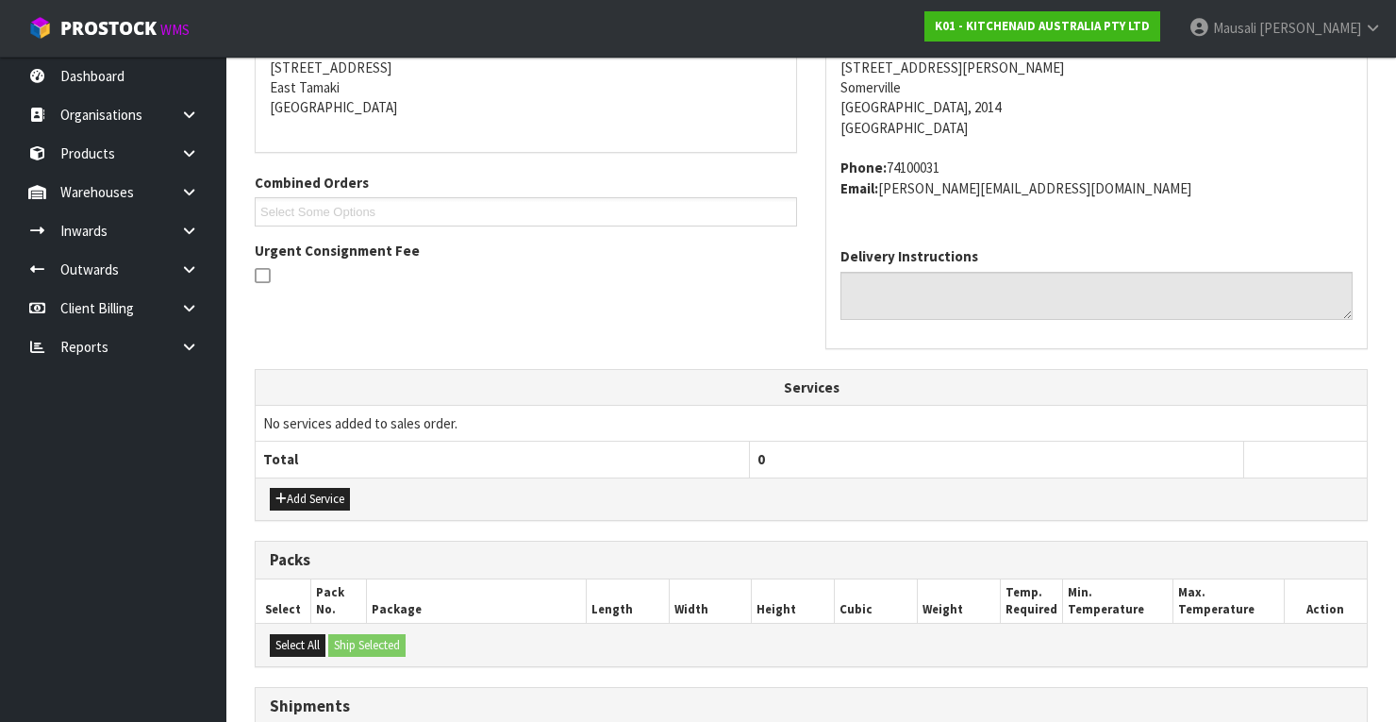
scroll to position [656, 0]
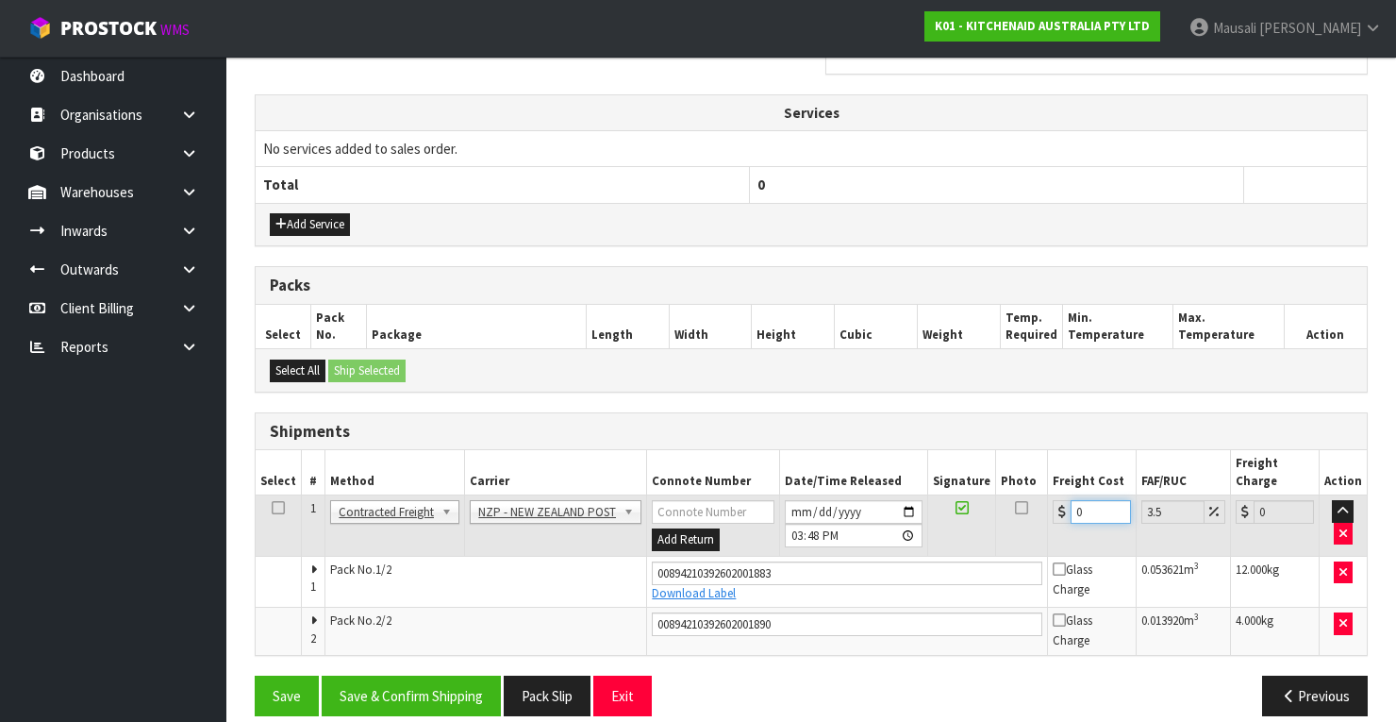
drag, startPoint x: 1087, startPoint y: 489, endPoint x: 1065, endPoint y: 496, distance: 23.0
click at [1071, 500] on input "0" at bounding box center [1101, 512] width 60 height 24
click at [440, 675] on button "Save & Confirm Shipping" at bounding box center [411, 695] width 179 height 41
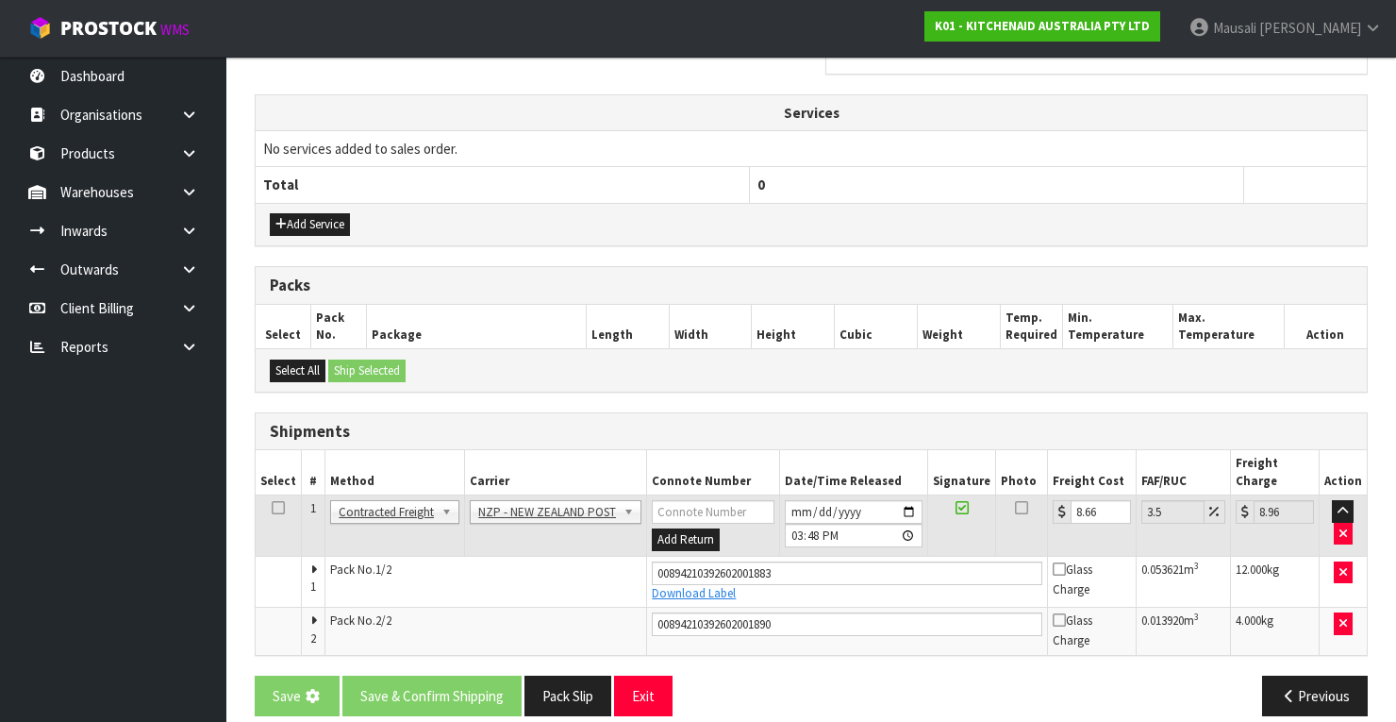
scroll to position [0, 0]
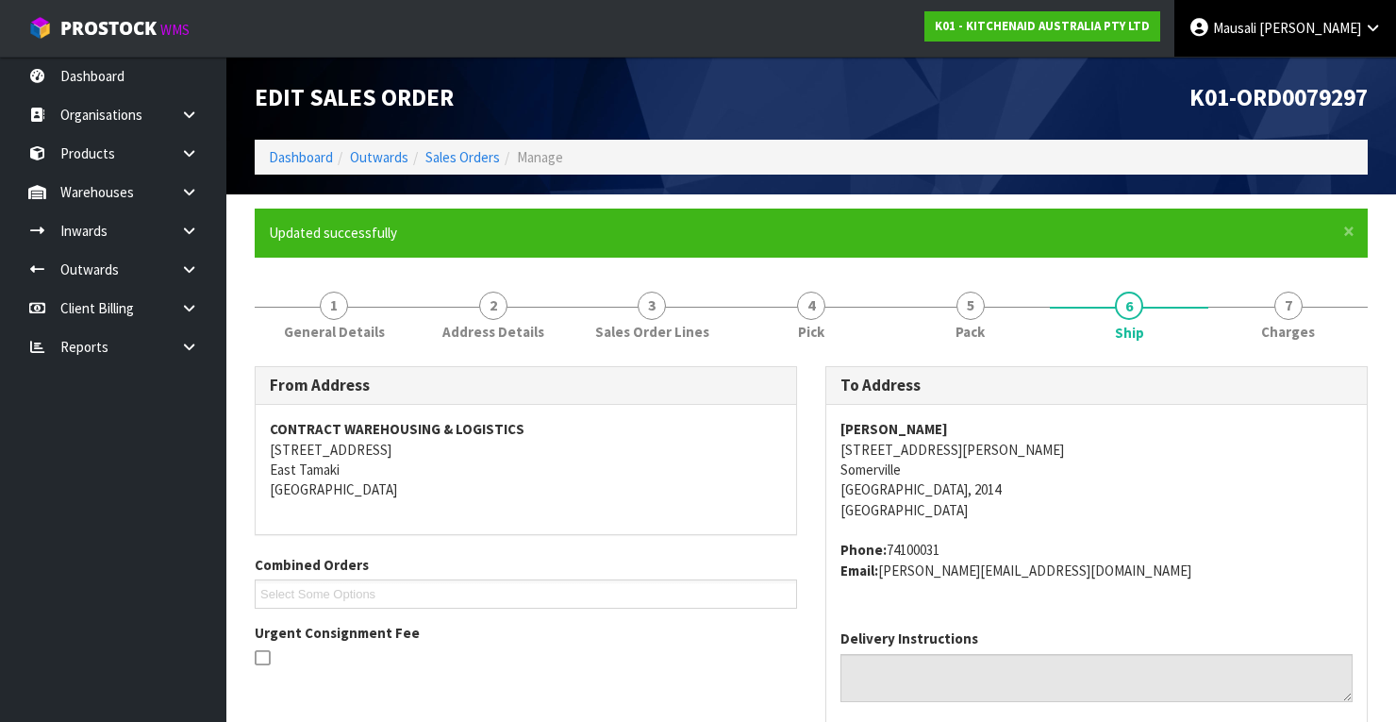
click at [1256, 23] on span "Mausali" at bounding box center [1234, 28] width 43 height 18
click at [1313, 71] on link "Logout" at bounding box center [1320, 74] width 149 height 25
